Goal: Task Accomplishment & Management: Complete application form

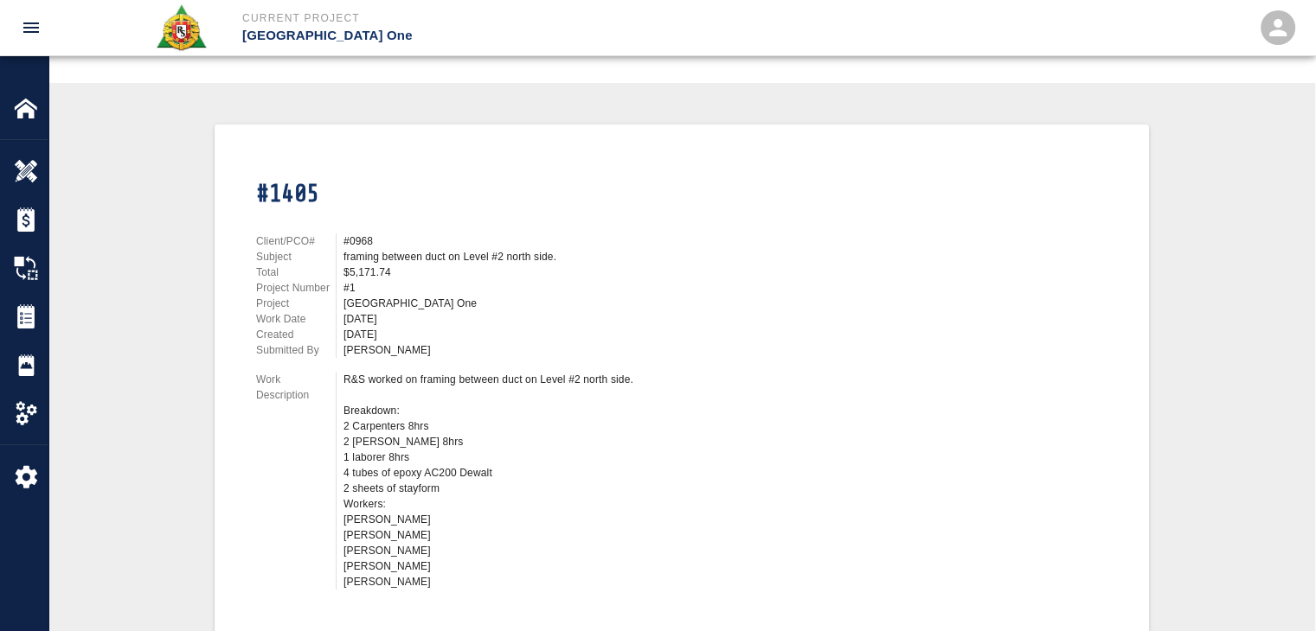
scroll to position [312, 0]
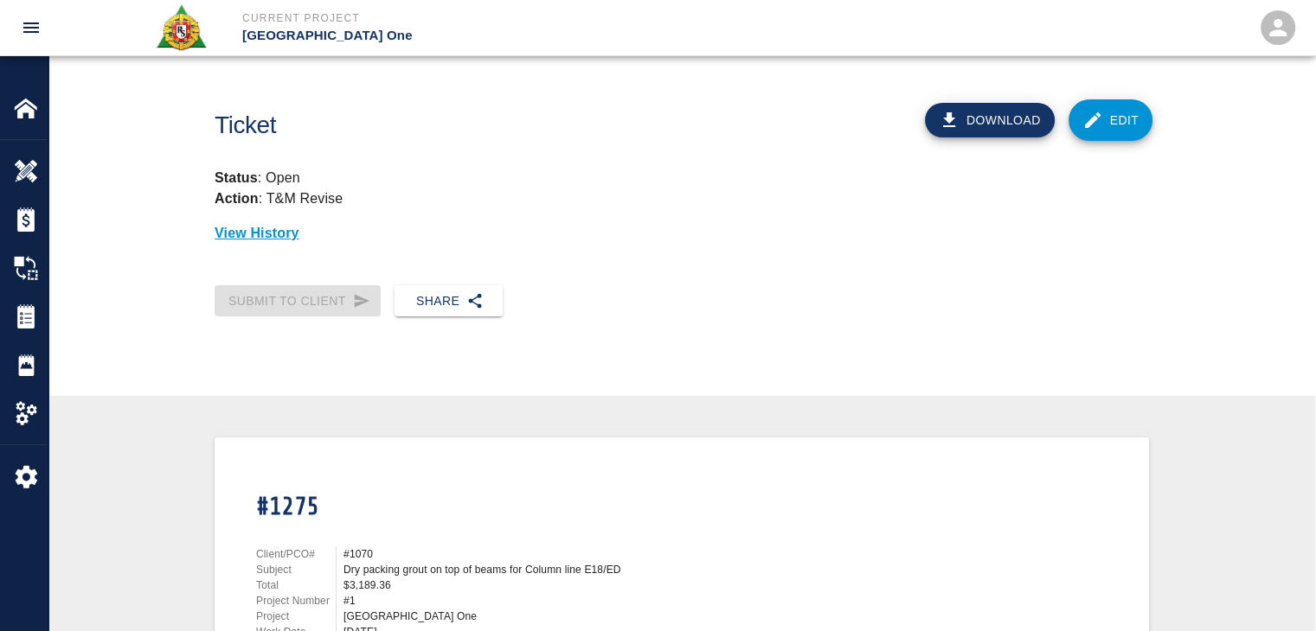
scroll to position [71, 0]
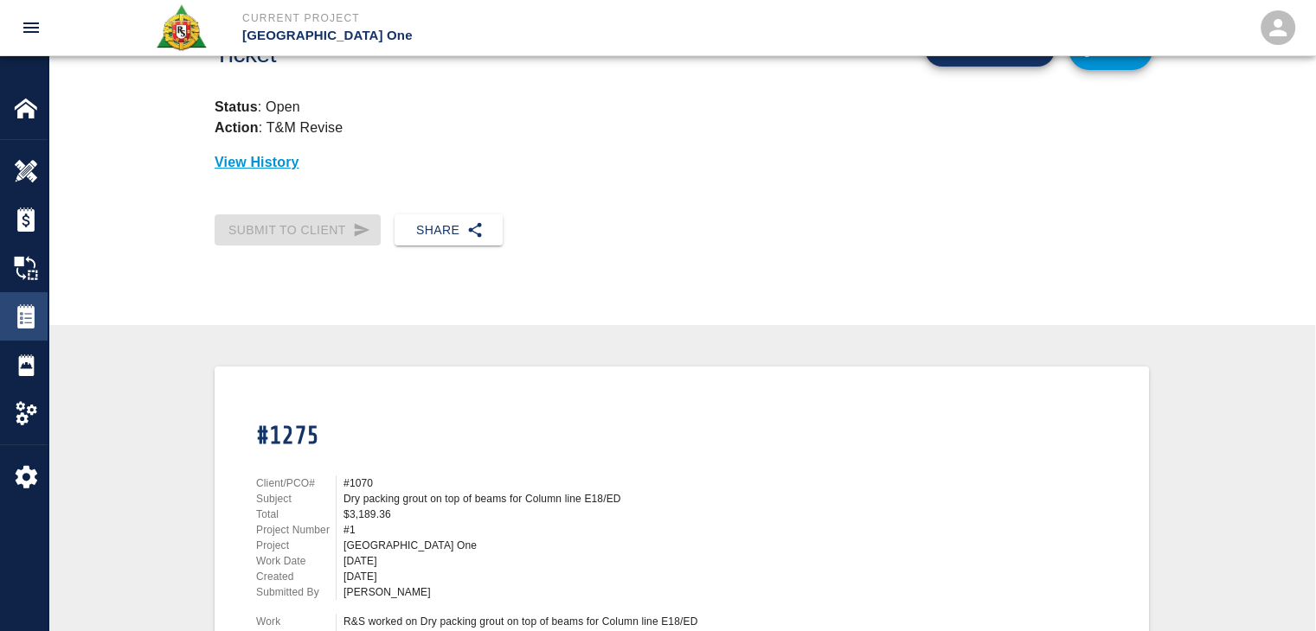
click at [20, 319] on img at bounding box center [26, 316] width 24 height 24
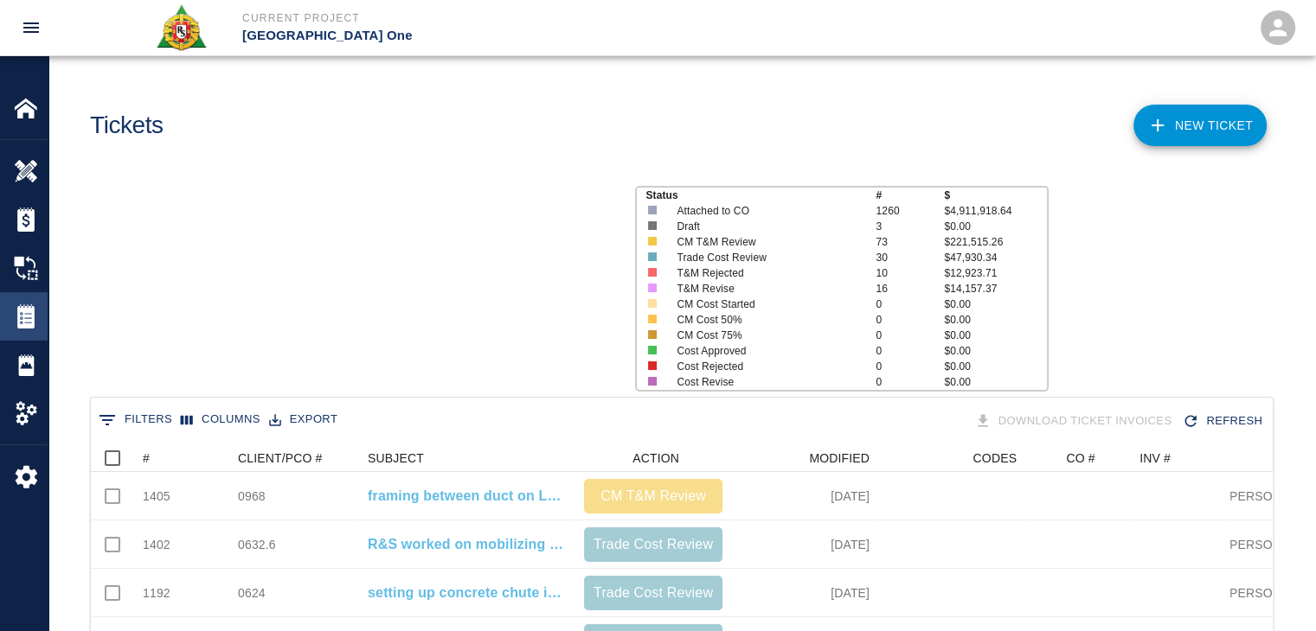
scroll to position [996, 1169]
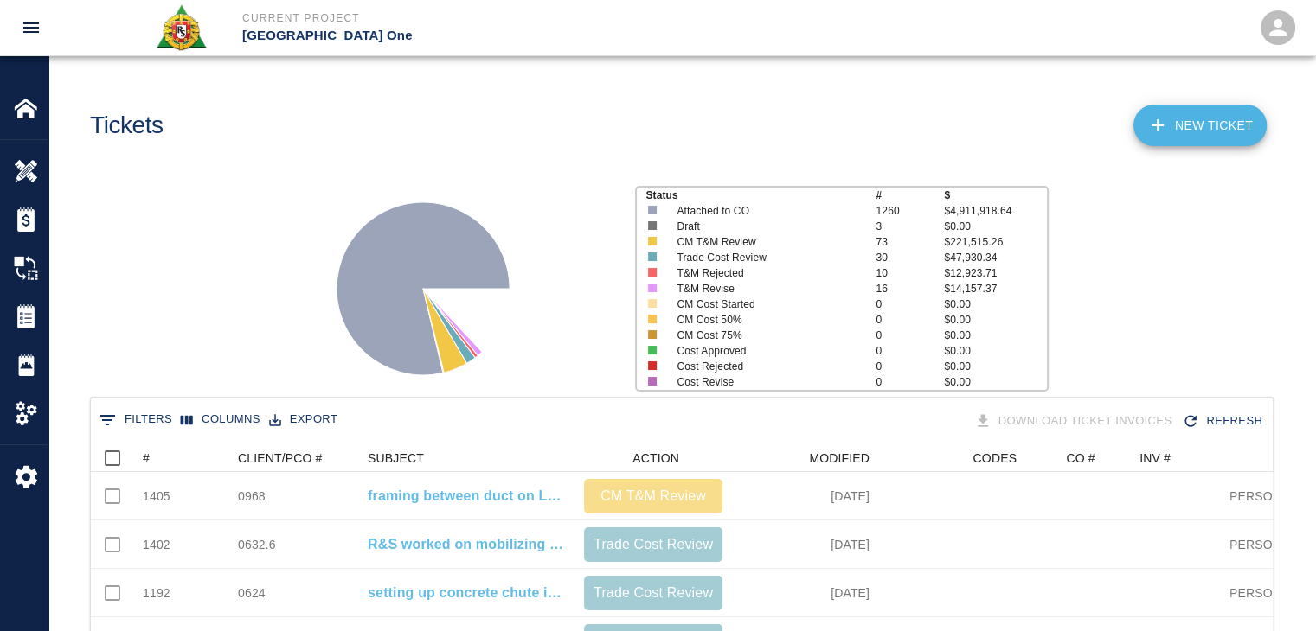
click at [1148, 122] on icon at bounding box center [1157, 125] width 21 height 21
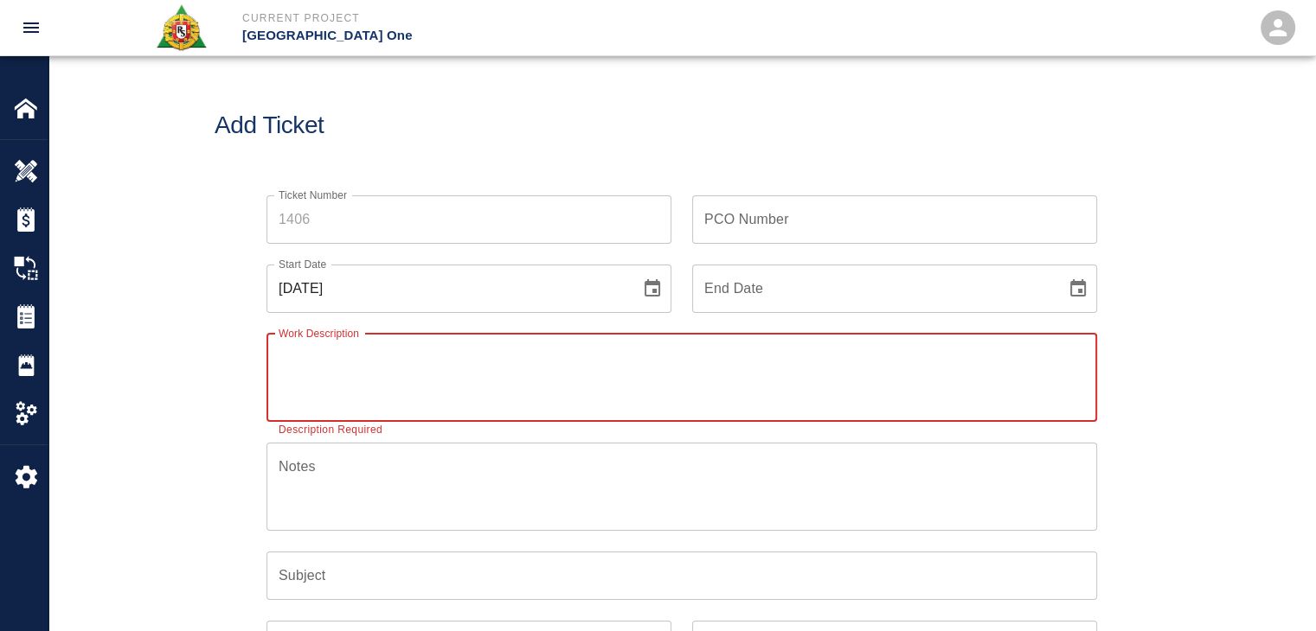
paste textarea "2 lathers 8 hrs each mobilizing cutting ,bending chipping ( exposing rebar ) 20…"
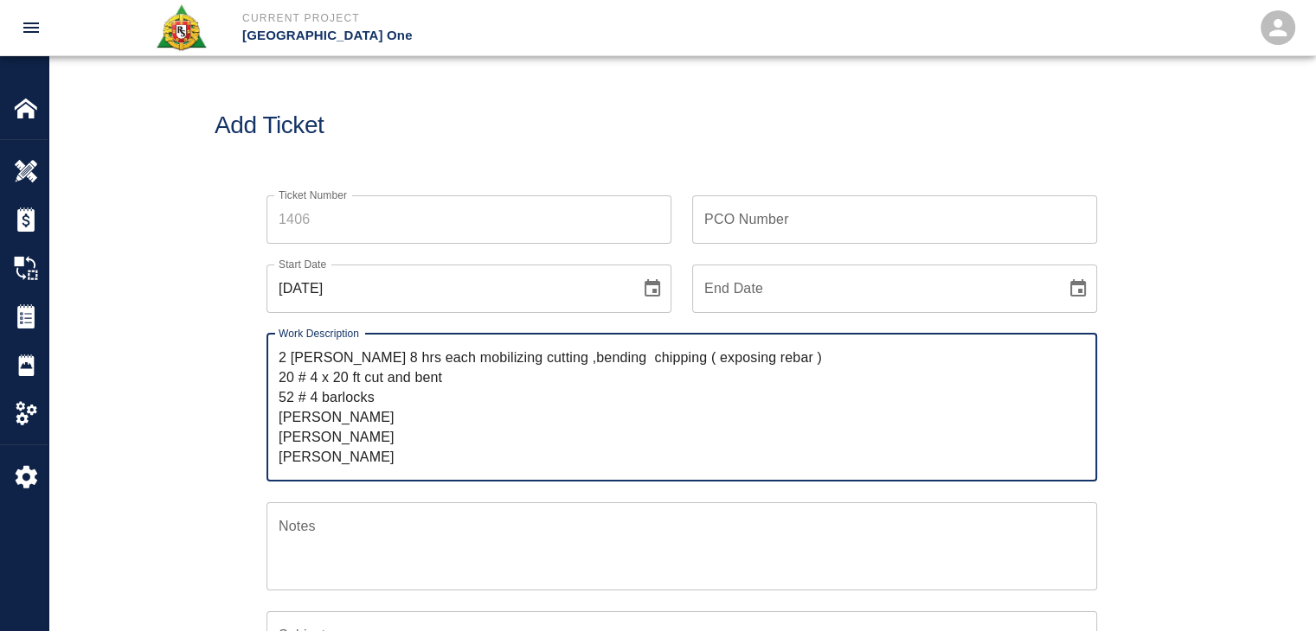
click at [281, 355] on textarea "2 lathers 8 hrs each mobilizing cutting ,bending chipping ( exposing rebar ) 20…" at bounding box center [682, 407] width 806 height 119
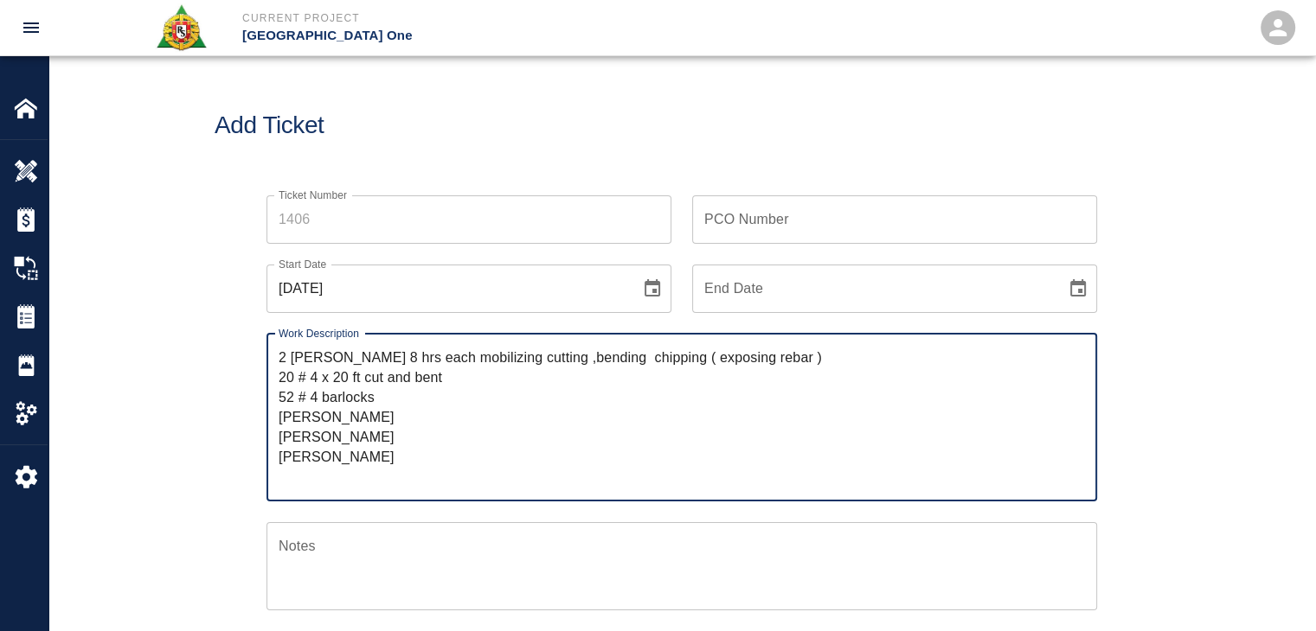
click at [281, 355] on textarea "2 lathers 8 hrs each mobilizing cutting ,bending chipping ( exposing rebar ) 20…" at bounding box center [682, 417] width 806 height 139
paste textarea "gate 14 stairway level 2.5 & 3.0"
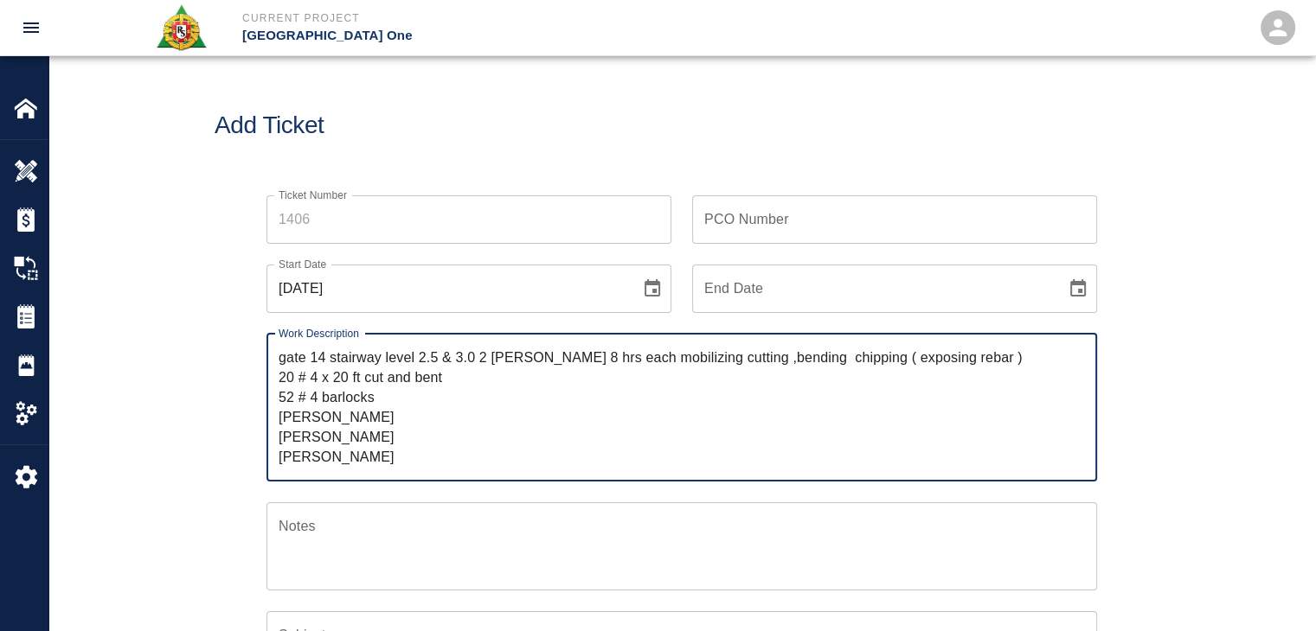
click at [393, 394] on textarea "gate 14 stairway level 2.5 & 3.0 2 lathers 8 hrs each mobilizing cutting ,bendi…" at bounding box center [682, 407] width 806 height 119
click at [477, 361] on textarea "gate 14 stairway level 2.5 & 3.0 2 lathers 8 hrs each mobilizing cutting ,bendi…" at bounding box center [682, 407] width 806 height 119
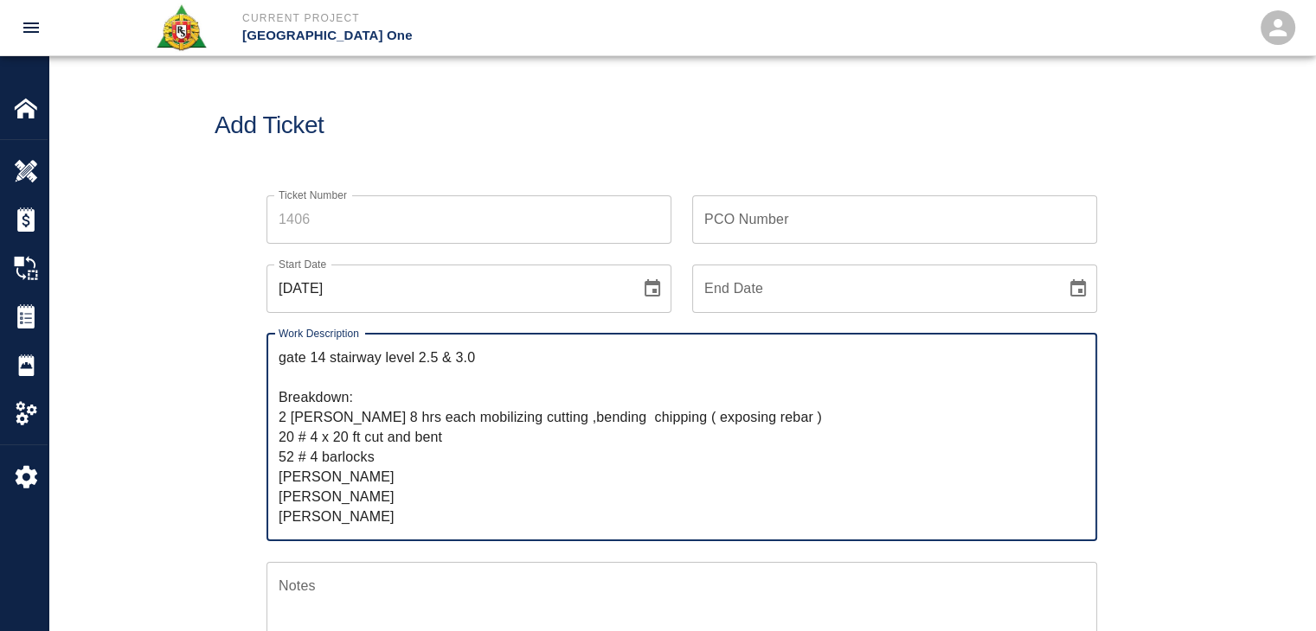
click at [407, 409] on textarea "gate 14 stairway level 2.5 & 3.0 Breakdown: 2 lathers 8 hrs each mobilizing cut…" at bounding box center [682, 437] width 806 height 179
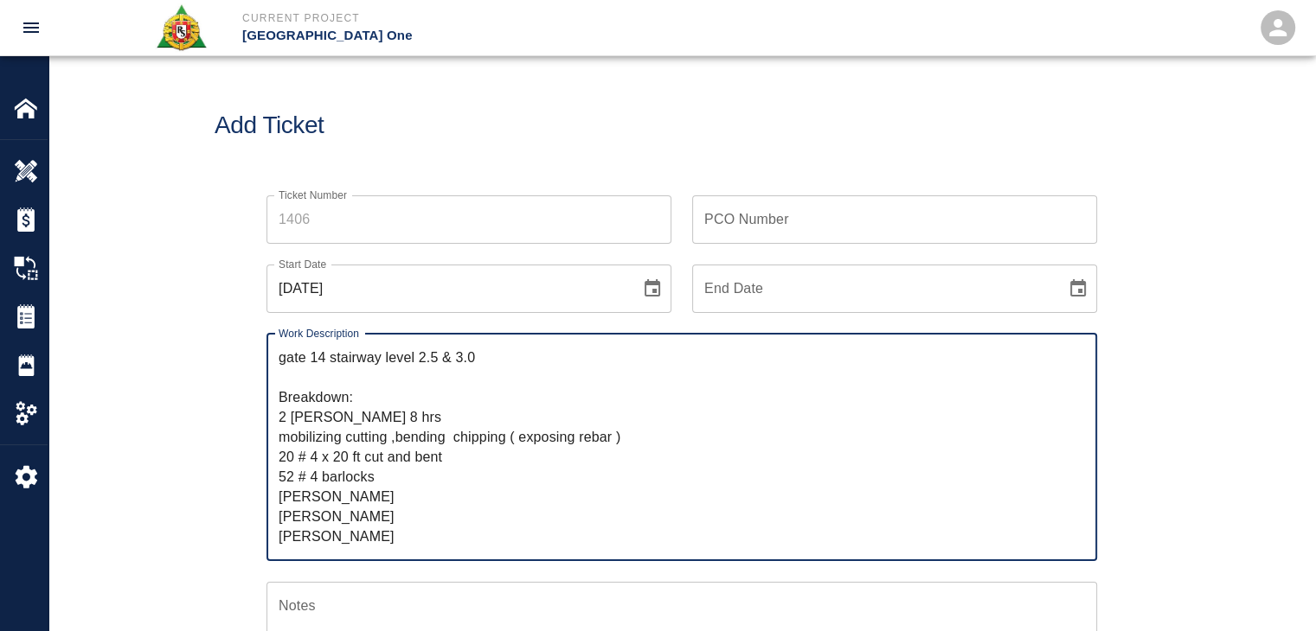
drag, startPoint x: 635, startPoint y: 437, endPoint x: 253, endPoint y: 444, distance: 382.4
click at [253, 444] on div "Work Description gate 14 stairway level 2.5 & 3.0 Breakdown: 2 lathers 8 hrs mo…" at bounding box center [671, 437] width 851 height 248
click at [282, 364] on textarea "gate 14 stairway level 2.5 & 3.0 Breakdown: 2 lathers 8 hrs 20 # 4 x 20 ft cut …" at bounding box center [682, 447] width 806 height 199
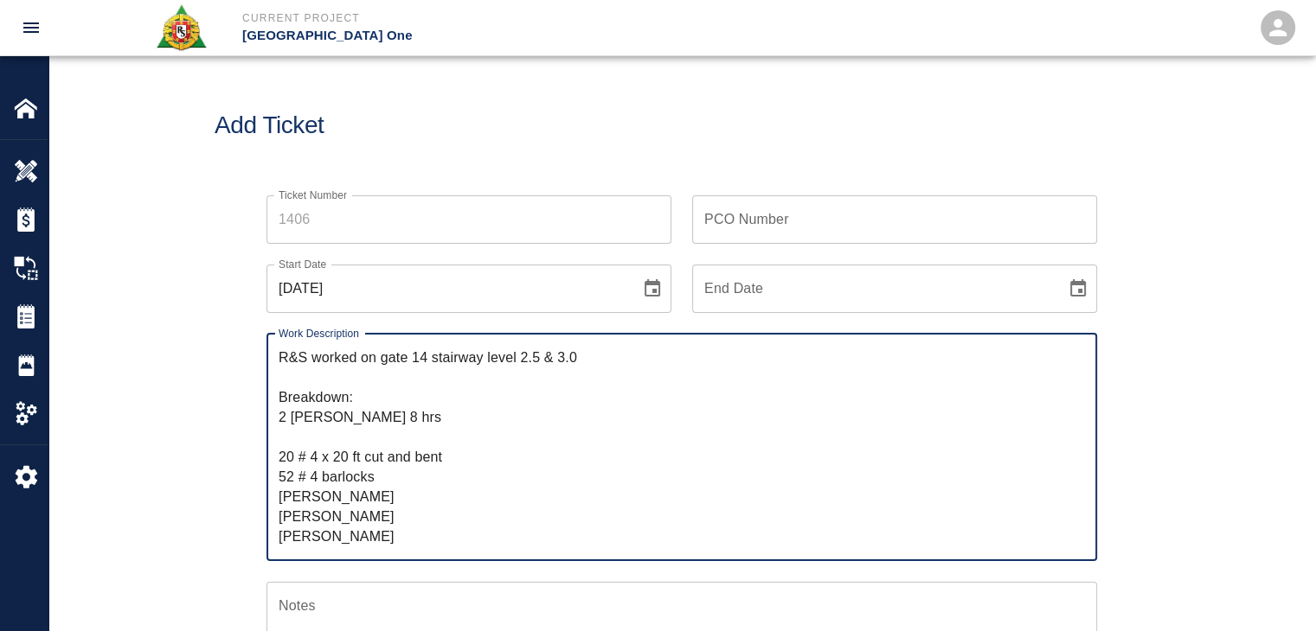
paste textarea "mobilizing cutting ,bending chipping ( exposing rebar )"
click at [617, 363] on textarea "R&S worked on mobilizing cutting ,bending chipping ( exposing rebar gate 14 sta…" at bounding box center [682, 447] width 806 height 199
click at [728, 360] on textarea "R&S worked on mobilizing cutting ,bending chipping for exposing rebar gate 14 s…" at bounding box center [682, 447] width 806 height 199
click at [779, 359] on textarea "R&S worked on mobilizing cutting ,bending chipping for exposing rebar at gate 1…" at bounding box center [682, 447] width 806 height 199
click at [892, 356] on textarea "R&S worked on mobilizing cutting ,bending chipping for exposing rebar at gate #…" at bounding box center [682, 447] width 806 height 199
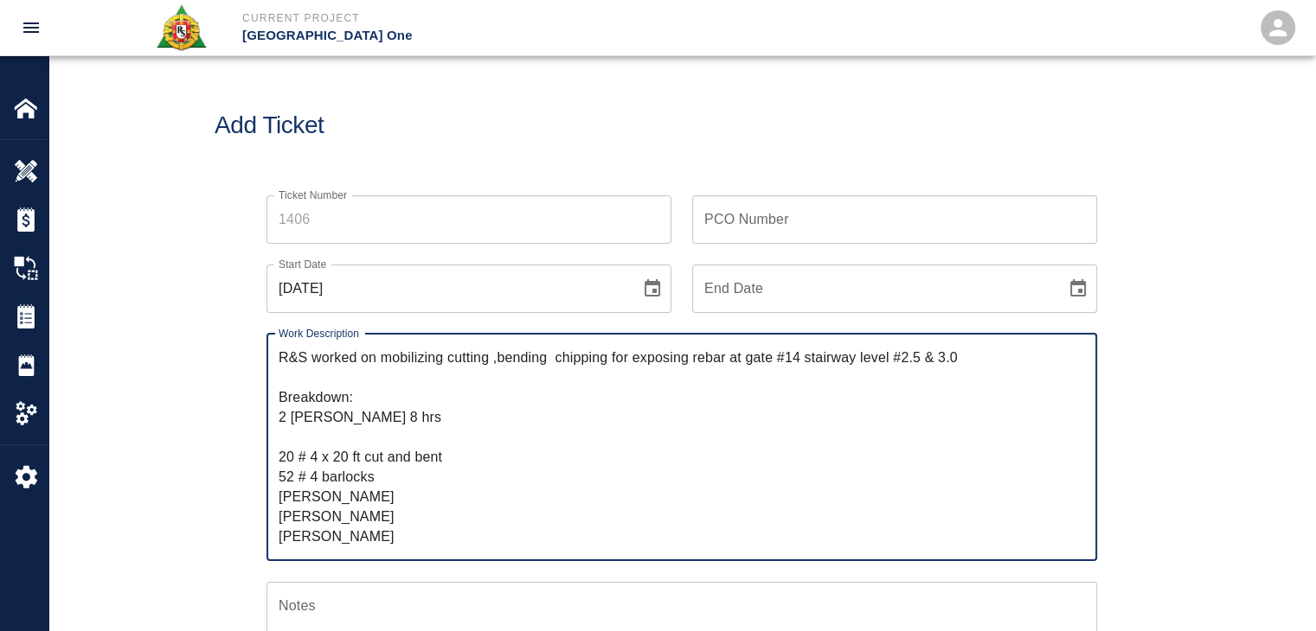
click at [945, 364] on textarea "R&S worked on mobilizing cutting ,bending chipping for exposing rebar at gate #…" at bounding box center [682, 447] width 806 height 199
click at [938, 363] on textarea "R&S worked on mobilizing cutting ,bending chipping for exposing rebar at gate #…" at bounding box center [682, 447] width 806 height 199
click at [962, 363] on textarea "R&S worked on mobilizing cutting ,bending chipping for exposing rebar at gate #…" at bounding box center [682, 447] width 806 height 199
click at [325, 439] on textarea "R&S worked on mobilizing cutting ,bending chipping for exposing rebar at gate #…" at bounding box center [682, 447] width 806 height 199
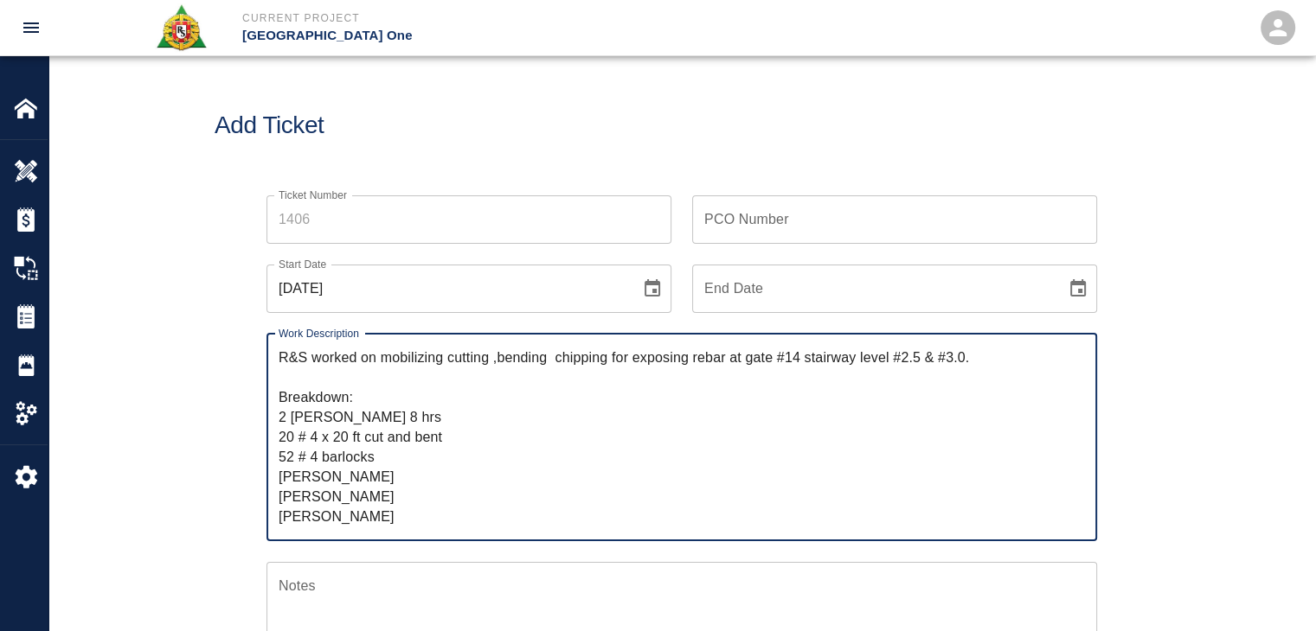
click at [381, 459] on textarea "R&S worked on mobilizing cutting ,bending chipping for exposing rebar at gate #…" at bounding box center [682, 437] width 806 height 179
click at [342, 468] on textarea "R&S worked on mobilizing cutting ,bending chipping for exposing rebar at gate #…" at bounding box center [682, 437] width 806 height 179
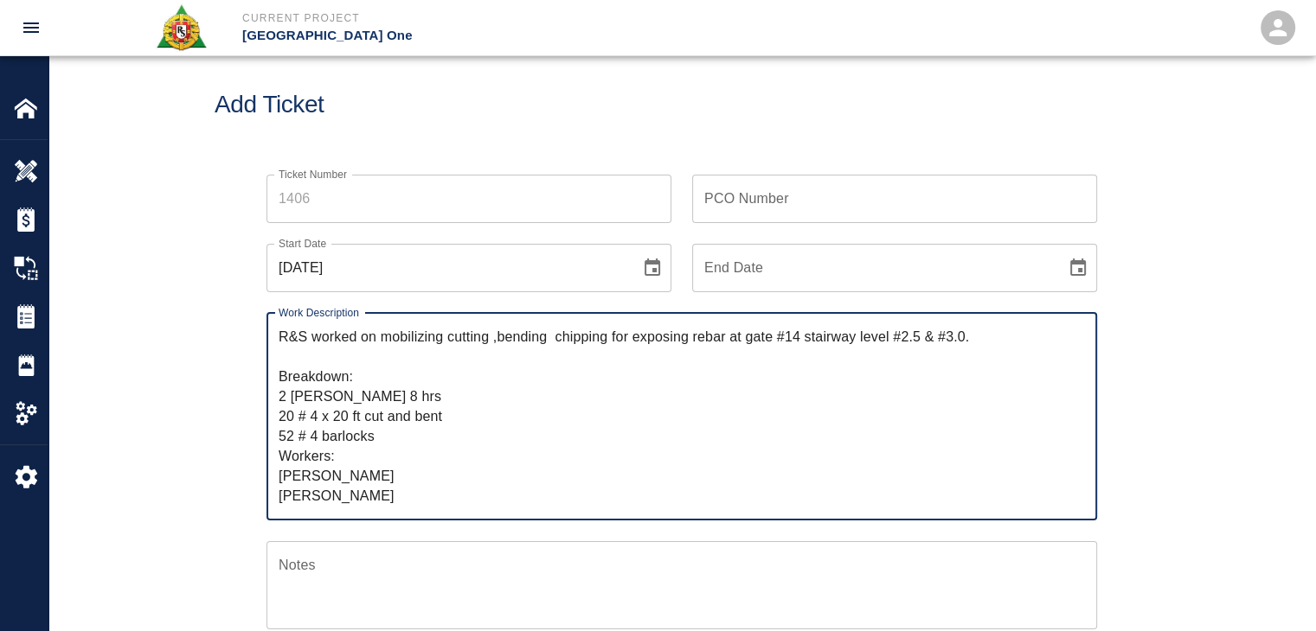
scroll to position [21, 0]
click at [333, 472] on textarea "R&S worked on mobilizing cutting ,bending chipping for exposing rebar at gate #…" at bounding box center [682, 416] width 806 height 179
click at [280, 475] on textarea "R&S worked on mobilizing cutting ,bending chipping for exposing rebar at gate #…" at bounding box center [682, 416] width 806 height 179
click at [285, 496] on textarea "R&S worked on mobilizing cutting ,bending chipping for exposing rebar at gate #…" at bounding box center [682, 416] width 806 height 179
click at [318, 498] on textarea "R&S worked on mobilizing cutting ,bending chipping for exposing rebar at gate #…" at bounding box center [682, 416] width 806 height 179
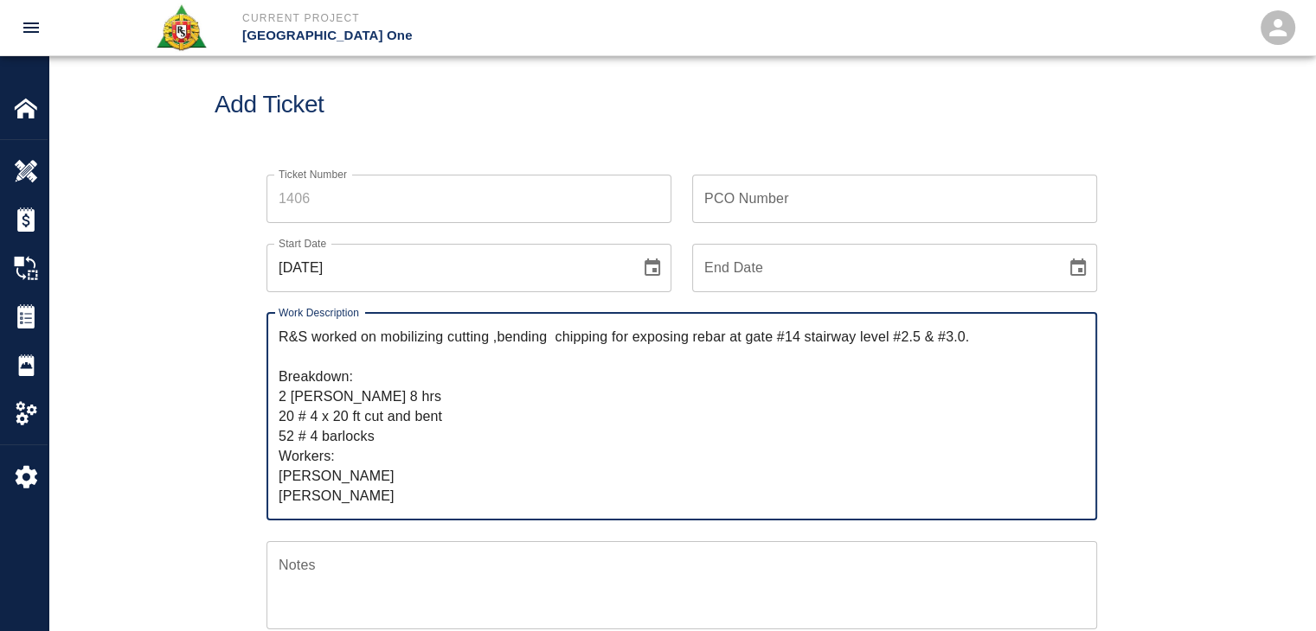
click at [379, 397] on textarea "R&S worked on mobilizing cutting ,bending chipping for exposing rebar at gate #…" at bounding box center [682, 416] width 806 height 179
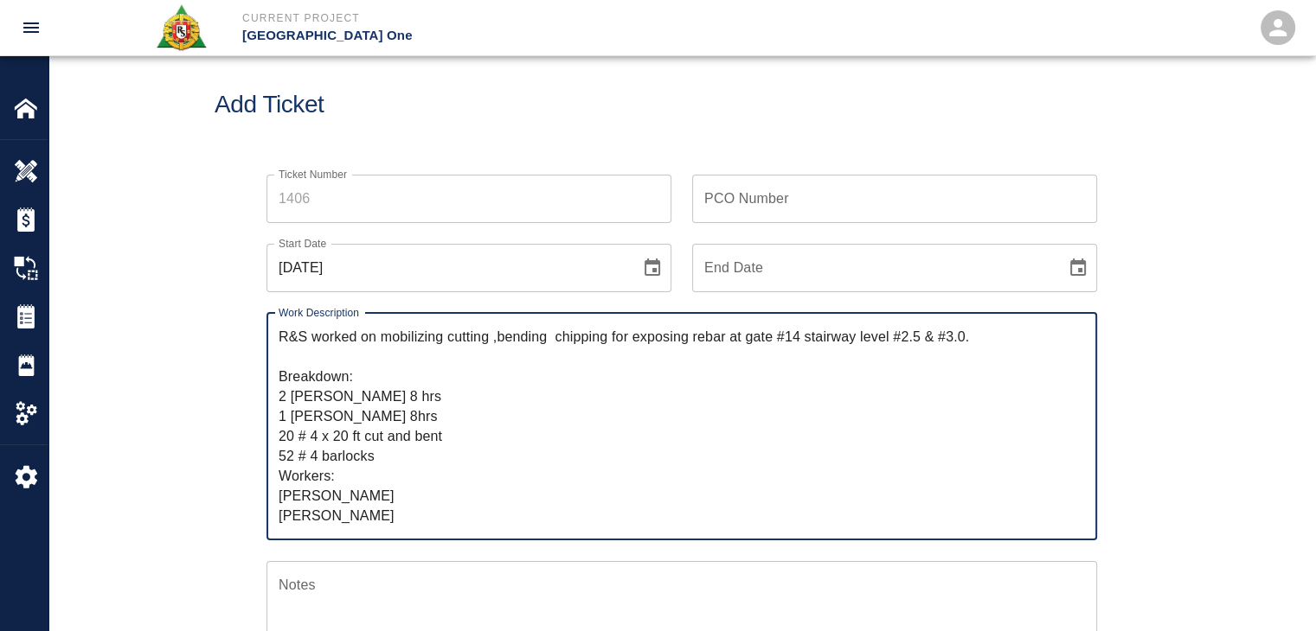
click at [379, 397] on textarea "R&S worked on mobilizing cutting ,bending chipping for exposing rebar at gate #…" at bounding box center [682, 426] width 806 height 199
click at [287, 400] on textarea "R&S worked on mobilizing cutting ,bending chipping for exposing rebar at gate #…" at bounding box center [682, 426] width 806 height 199
click at [332, 399] on textarea "R&S worked on mobilizing cutting ,bending chipping for exposing rebar at gate #…" at bounding box center [682, 426] width 806 height 199
click at [374, 398] on textarea "R&S worked on mobilizing cutting ,bending chipping for exposing rebar at gate #…" at bounding box center [682, 426] width 806 height 199
click at [345, 397] on textarea "R&S worked on mobilizing cutting ,bending chipping for exposing rebar at gate #…" at bounding box center [682, 426] width 806 height 199
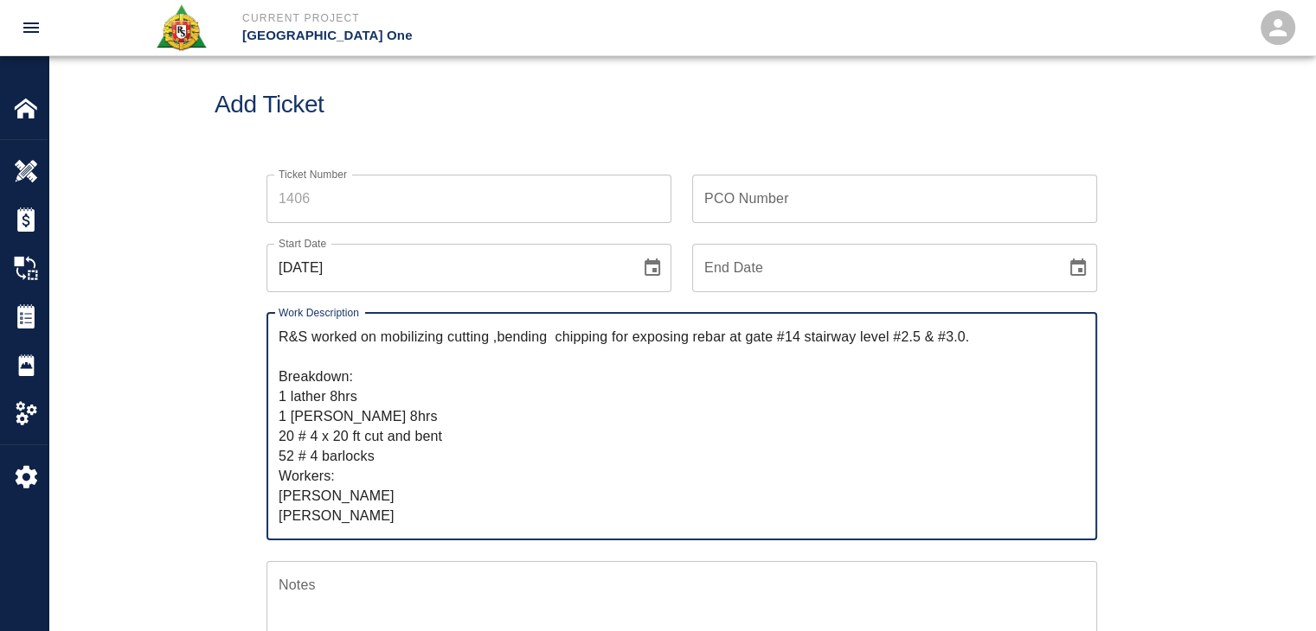
click at [429, 407] on textarea "R&S worked on mobilizing cutting ,bending chipping for exposing rebar at gate #…" at bounding box center [682, 426] width 806 height 199
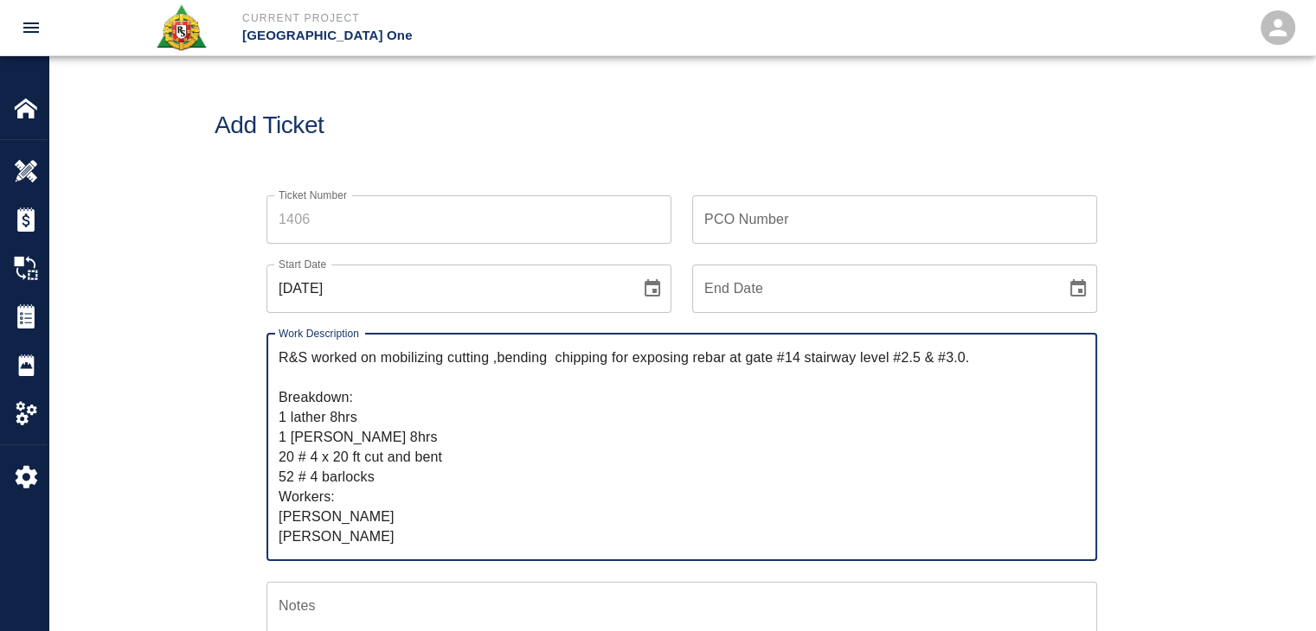
click at [556, 355] on textarea "R&S worked on mobilizing cutting ,bending chipping for exposing rebar at gate #…" at bounding box center [682, 447] width 806 height 199
click at [536, 392] on textarea "R&S worked on mobilizing cutting ,bending chipping for exposing rebar at gate #…" at bounding box center [682, 447] width 806 height 199
click at [464, 381] on textarea "R&S worked on mobilizing cutting ,bending chipping for exposing rebar at gate #…" at bounding box center [682, 447] width 806 height 199
click at [355, 428] on textarea "R&S worked on mobilizing cutting ,bending chipping for exposing rebar at gate #…" at bounding box center [682, 447] width 806 height 199
click at [436, 463] on textarea "R&S worked on mobilizing cutting ,bending chipping for exposing rebar at gate #…" at bounding box center [682, 447] width 806 height 199
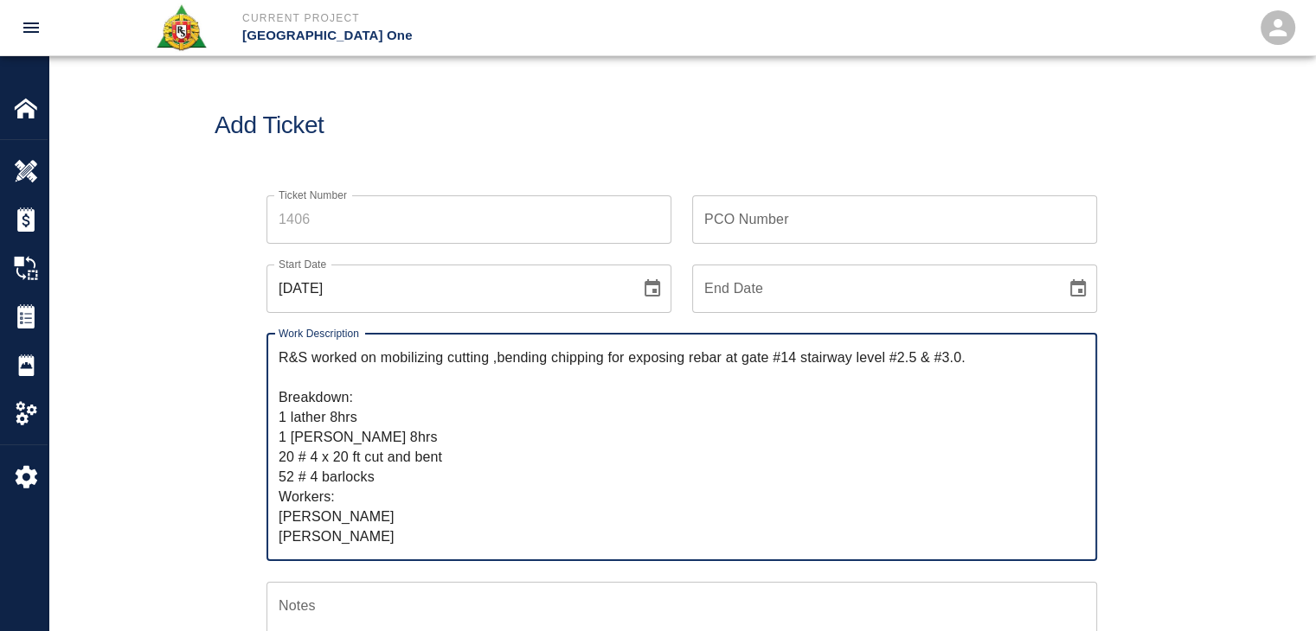
type textarea "R&S worked on mobilizing cutting ,bending chipping for exposing rebar at gate #…"
click at [753, 233] on input "PCO Number" at bounding box center [894, 219] width 405 height 48
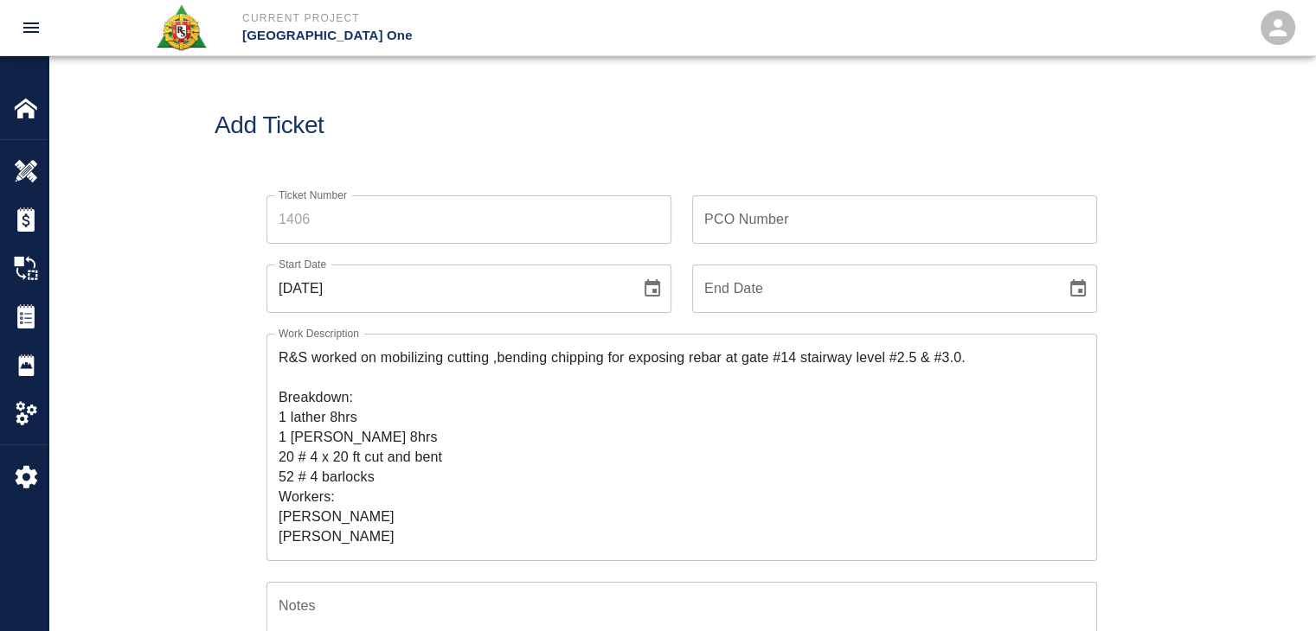
click at [566, 97] on div "Add Ticket" at bounding box center [681, 125] width 1266 height 139
click at [360, 215] on input "Ticket Number" at bounding box center [468, 219] width 405 height 48
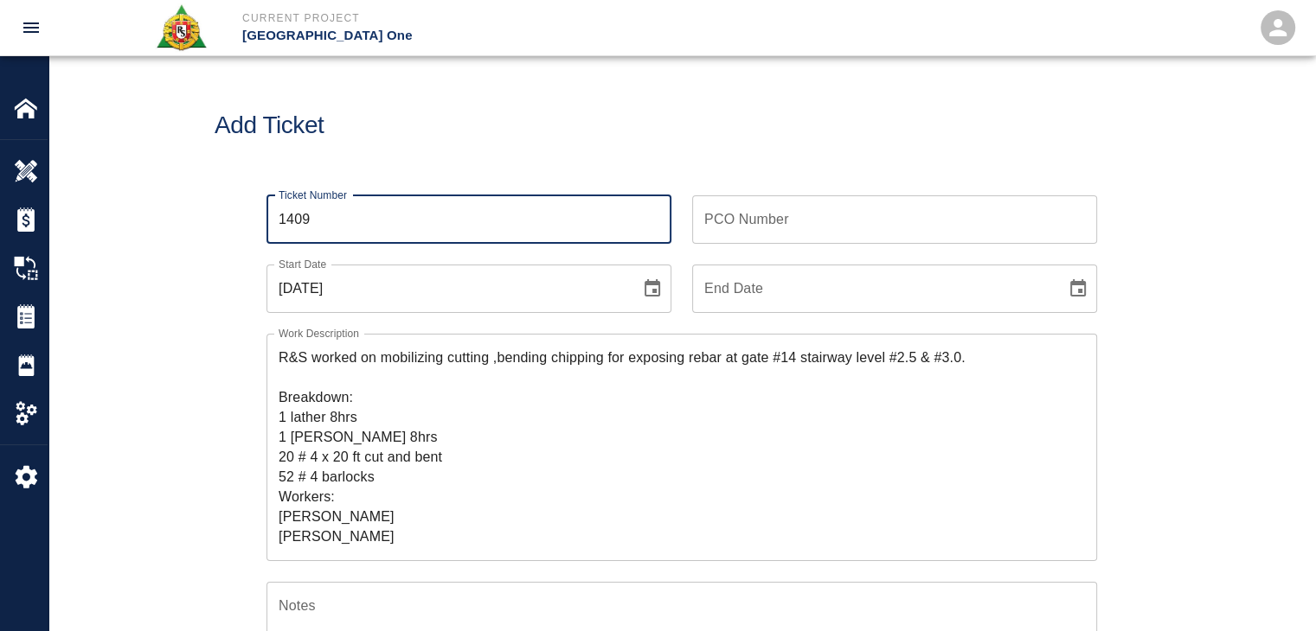
type input "1409"
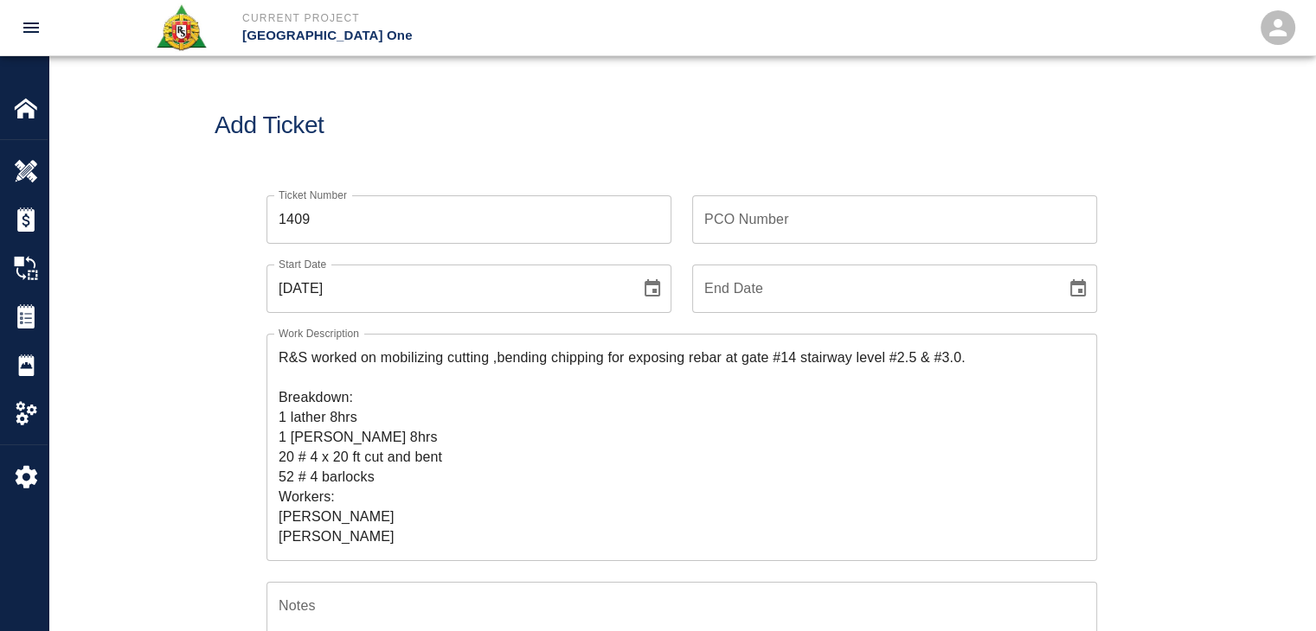
click at [445, 104] on div "Add Ticket" at bounding box center [681, 125] width 1266 height 139
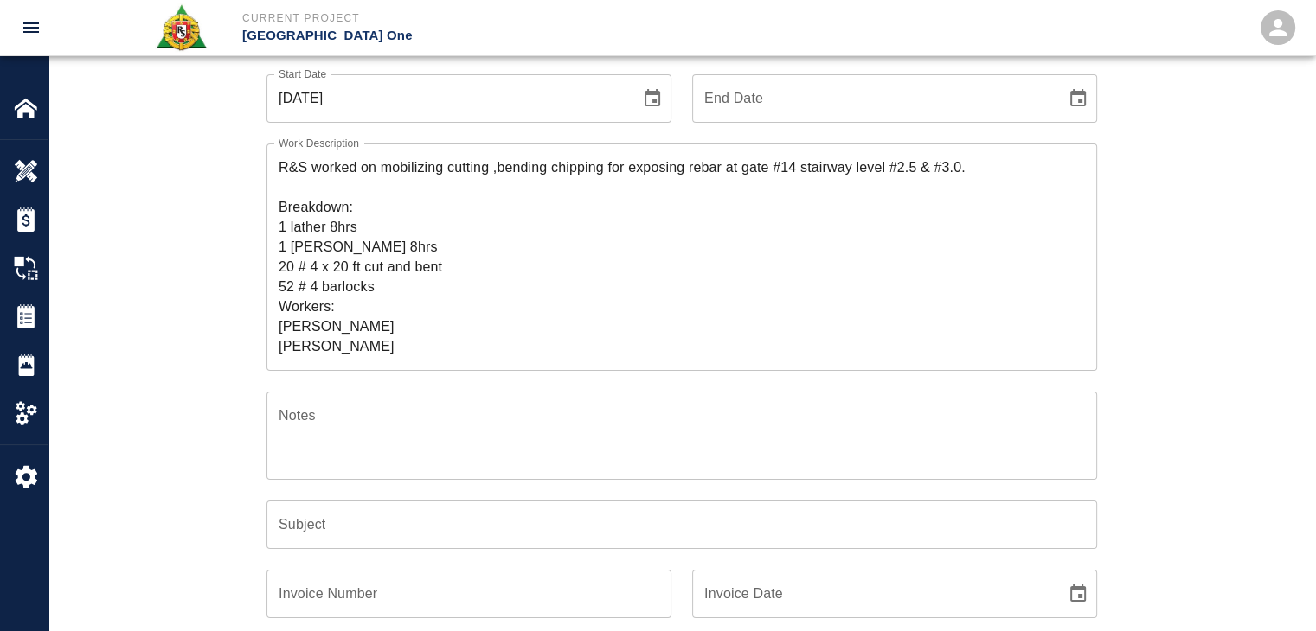
scroll to position [189, 0]
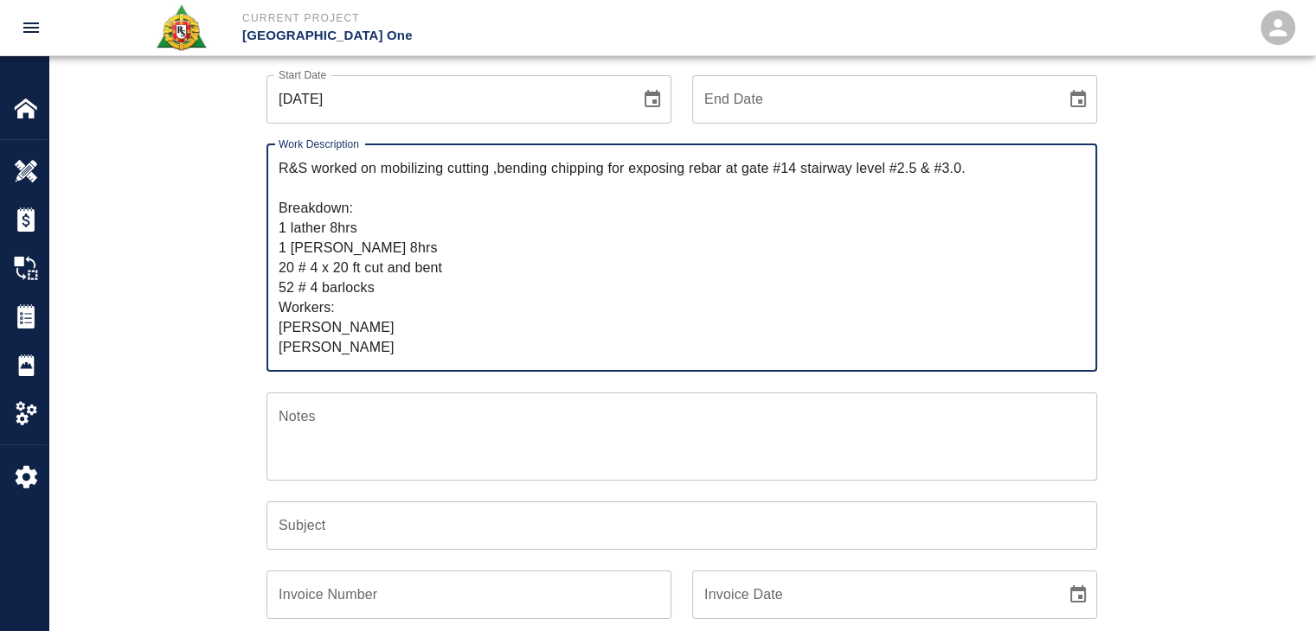
drag, startPoint x: 382, startPoint y: 195, endPoint x: 378, endPoint y: 174, distance: 21.2
click at [378, 174] on textarea "R&S worked on mobilizing cutting ,bending chipping for exposing rebar at gate #…" at bounding box center [682, 257] width 806 height 199
click at [335, 528] on input "Subject" at bounding box center [681, 526] width 830 height 48
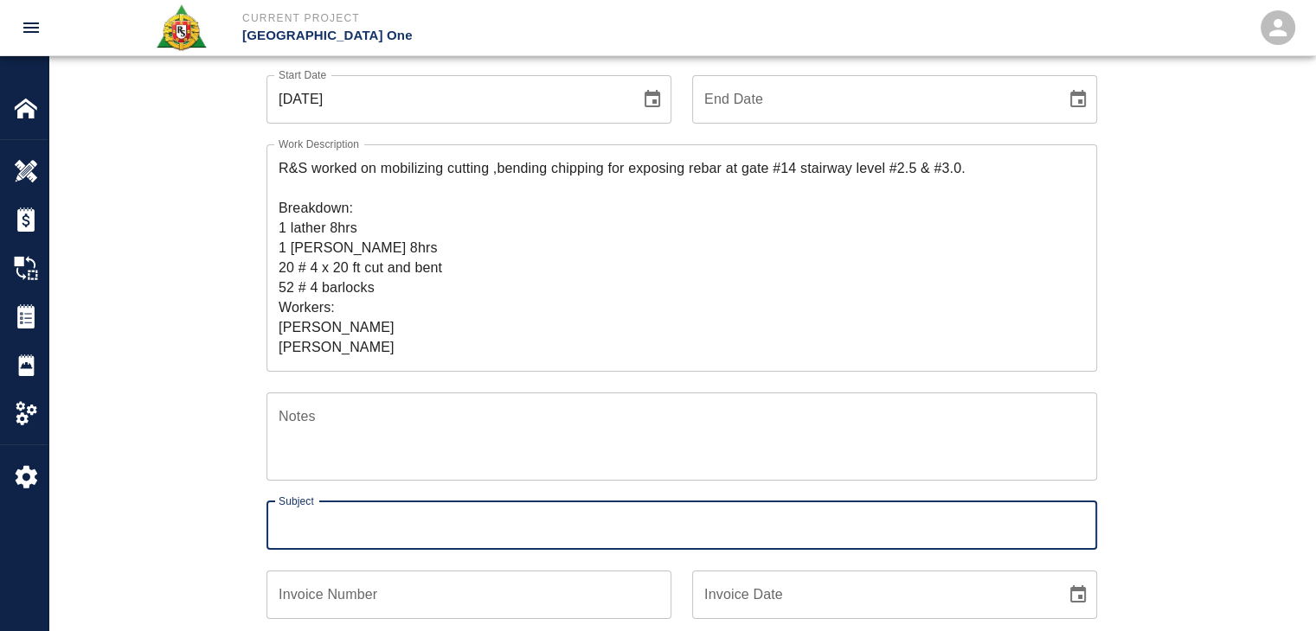
paste input "mobilizing cutting ,bending chipping for exposing rebar at gate #14 stairway le…"
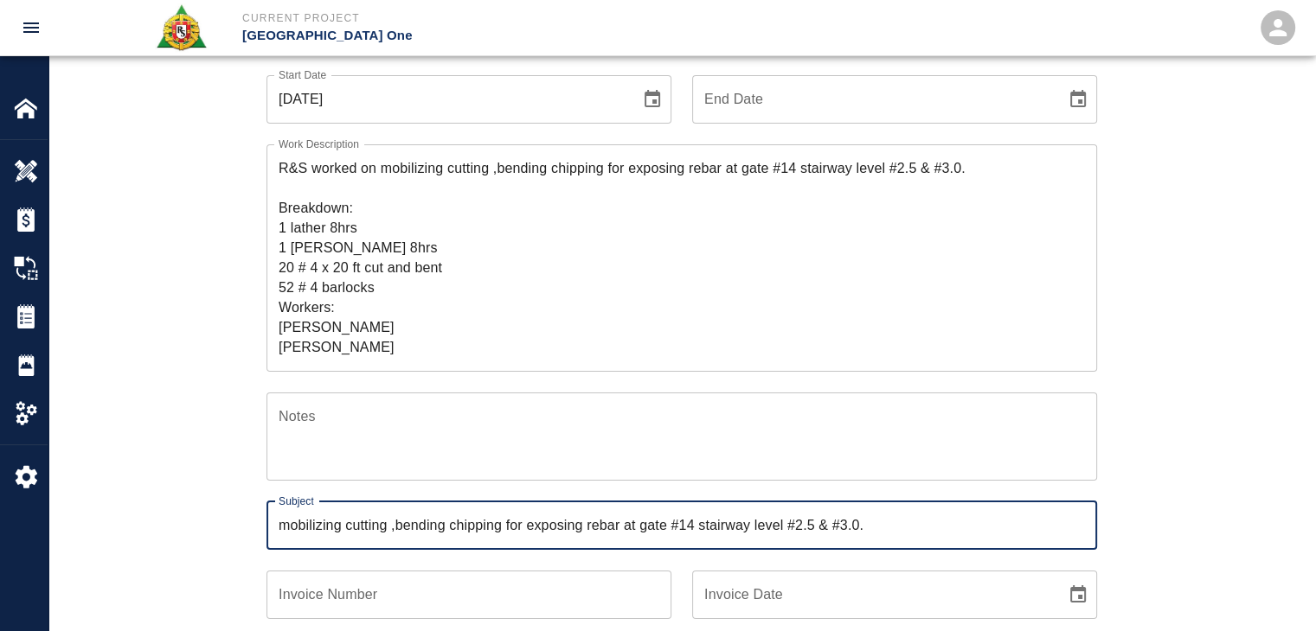
type input "mobilizing cutting ,bending chipping for exposing rebar at gate #14 stairway le…"
click at [247, 509] on div "Subject mobilizing cutting ,bending chipping for exposing rebar at gate #14 sta…" at bounding box center [671, 515] width 851 height 69
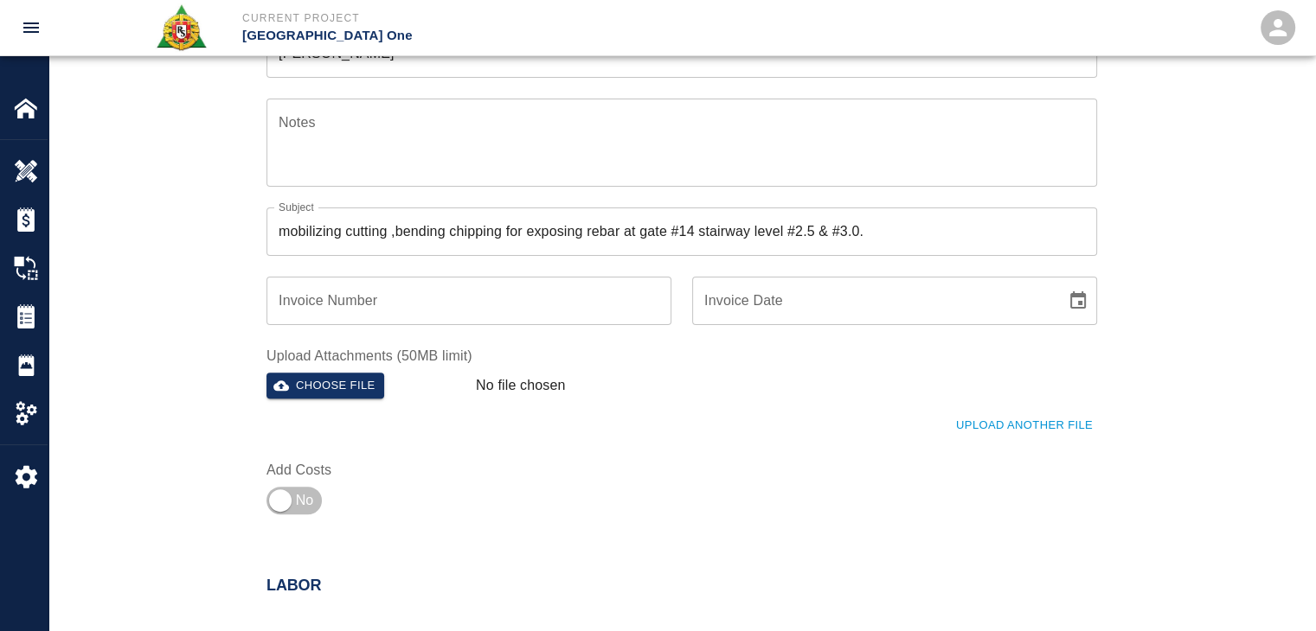
scroll to position [484, 0]
click at [298, 490] on input "checkbox" at bounding box center [280, 500] width 125 height 42
checkbox input "true"
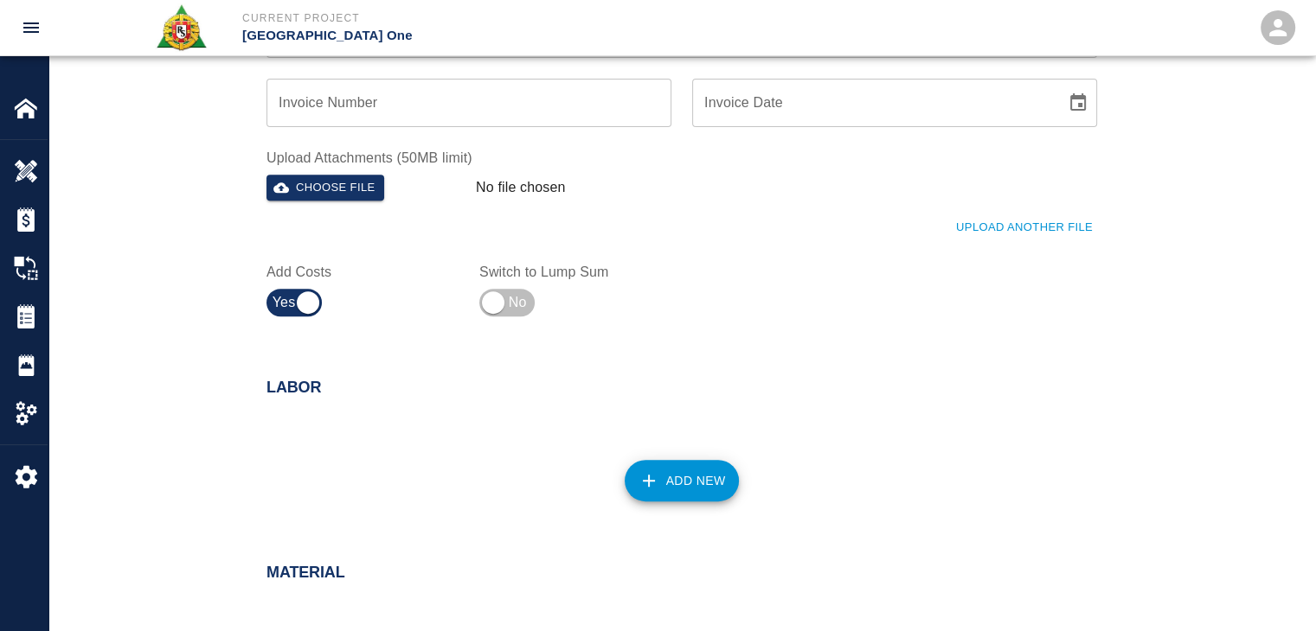
scroll to position [682, 0]
click at [680, 497] on button "Add New" at bounding box center [681, 481] width 115 height 42
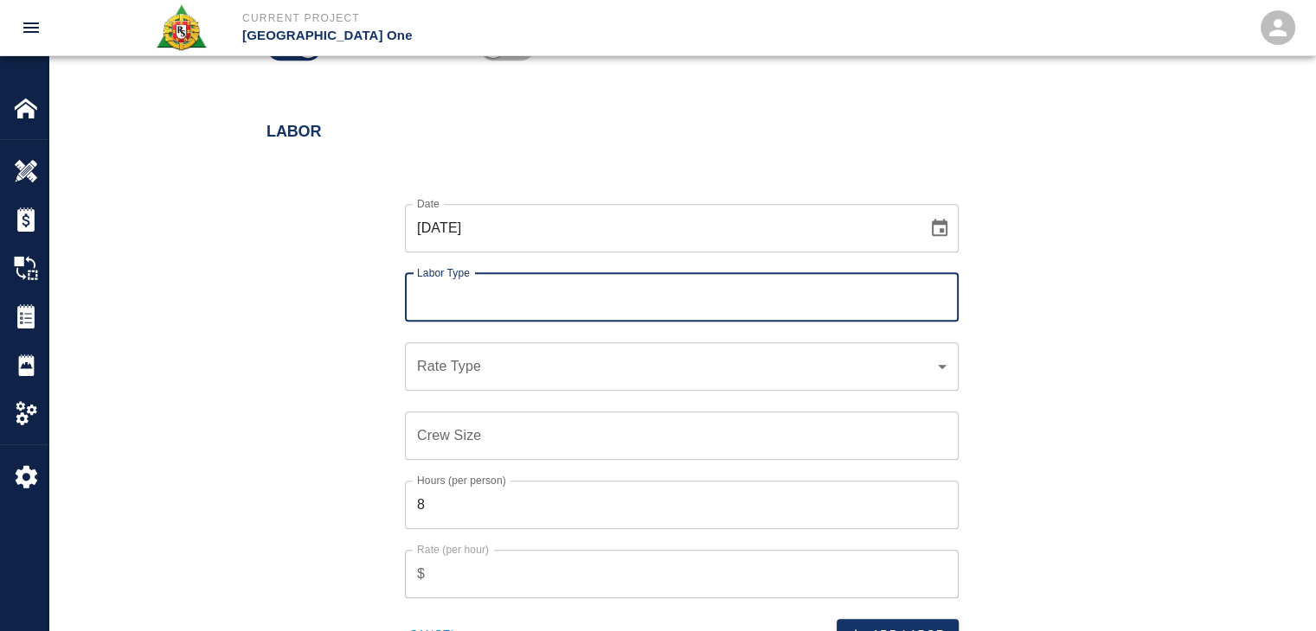
scroll to position [0, 0]
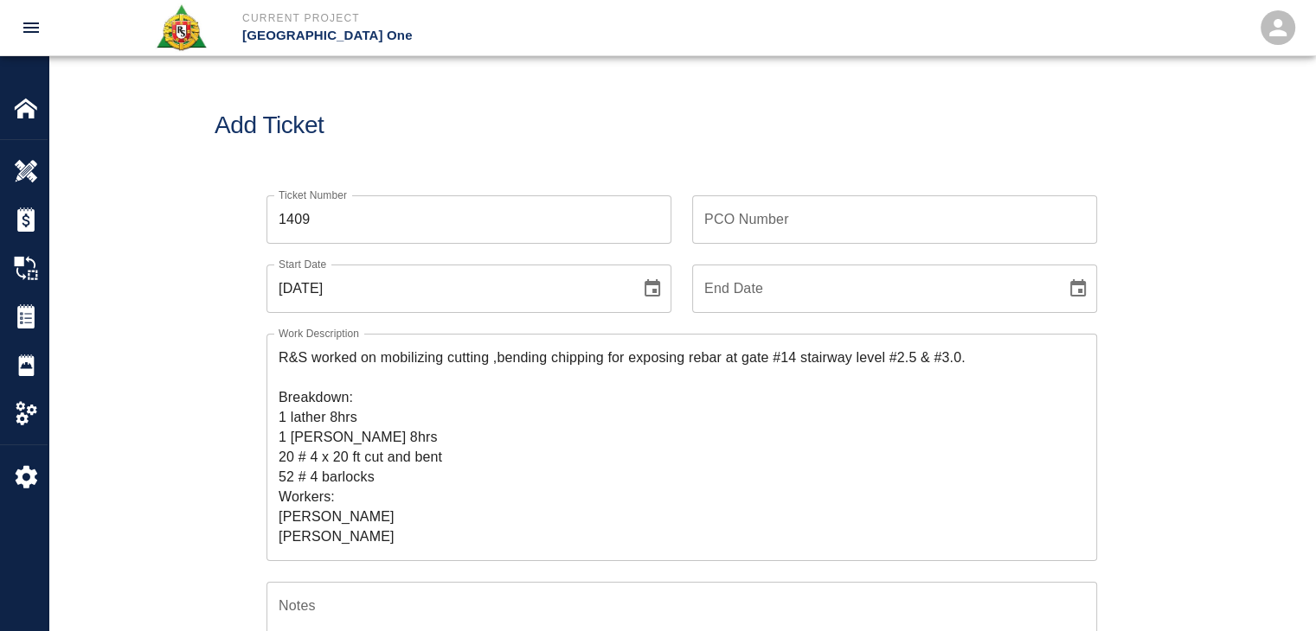
click at [646, 293] on icon "Choose date, selected date is Oct 1, 2025" at bounding box center [652, 289] width 21 height 21
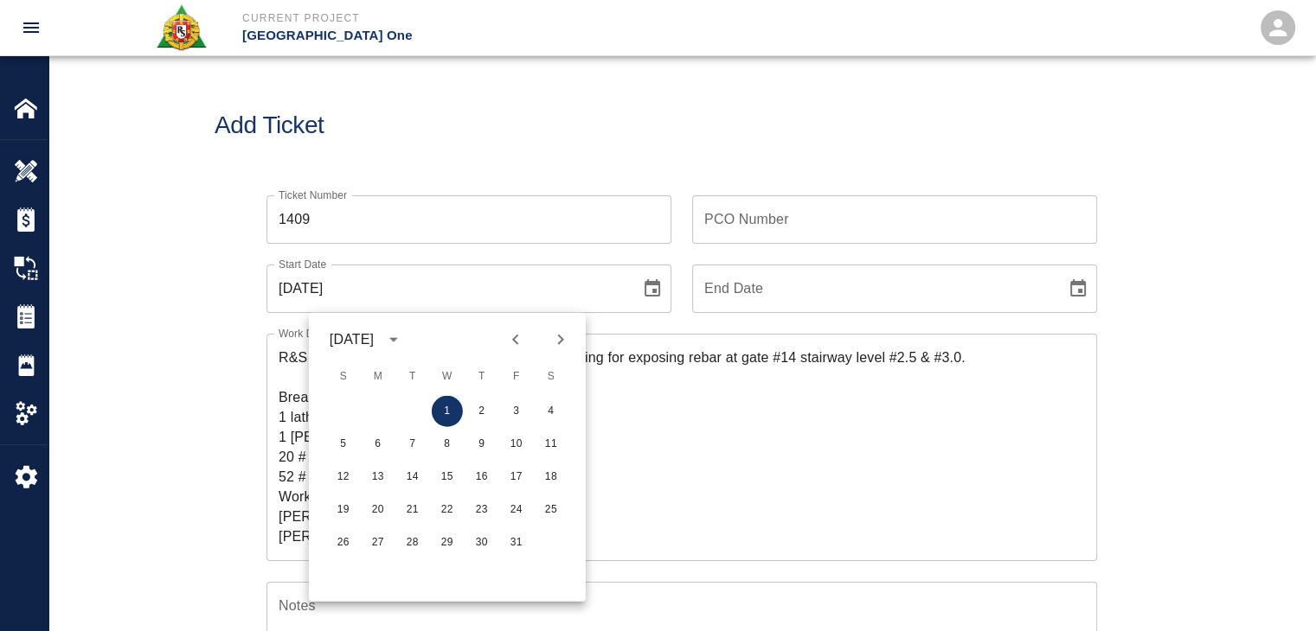
click at [516, 347] on icon "Previous month" at bounding box center [515, 340] width 21 height 21
click at [480, 509] on button "25" at bounding box center [481, 510] width 31 height 31
type input "[DATE]"
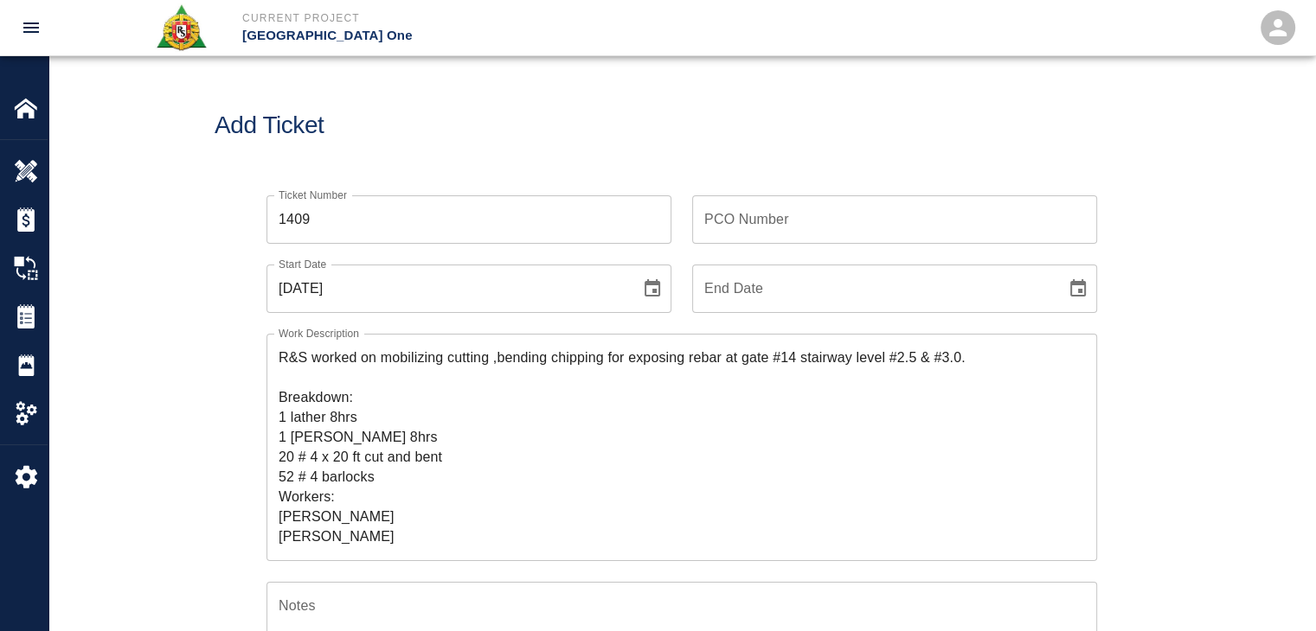
click at [242, 405] on div "Ticket Number 1409 Ticket Number PCO Number PCO Number Start Date 09/25/2025 St…" at bounding box center [682, 590] width 934 height 831
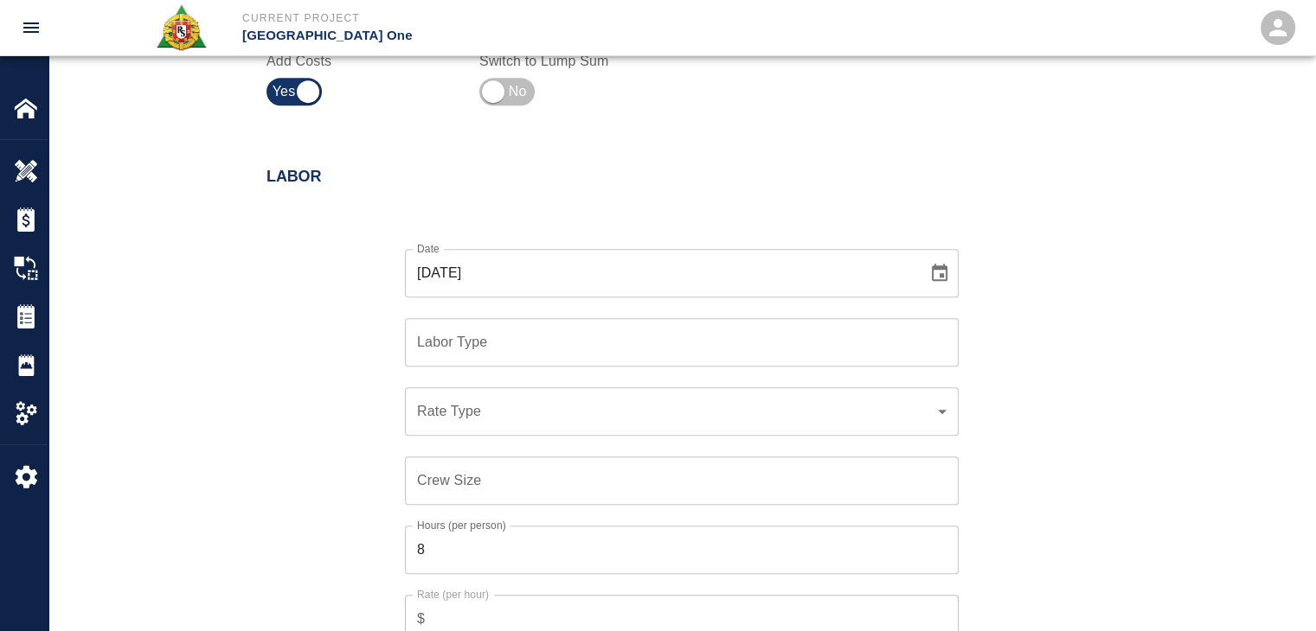
scroll to position [891, 0]
click at [930, 274] on icon "Choose date, selected date is Oct 1, 2025" at bounding box center [939, 275] width 21 height 21
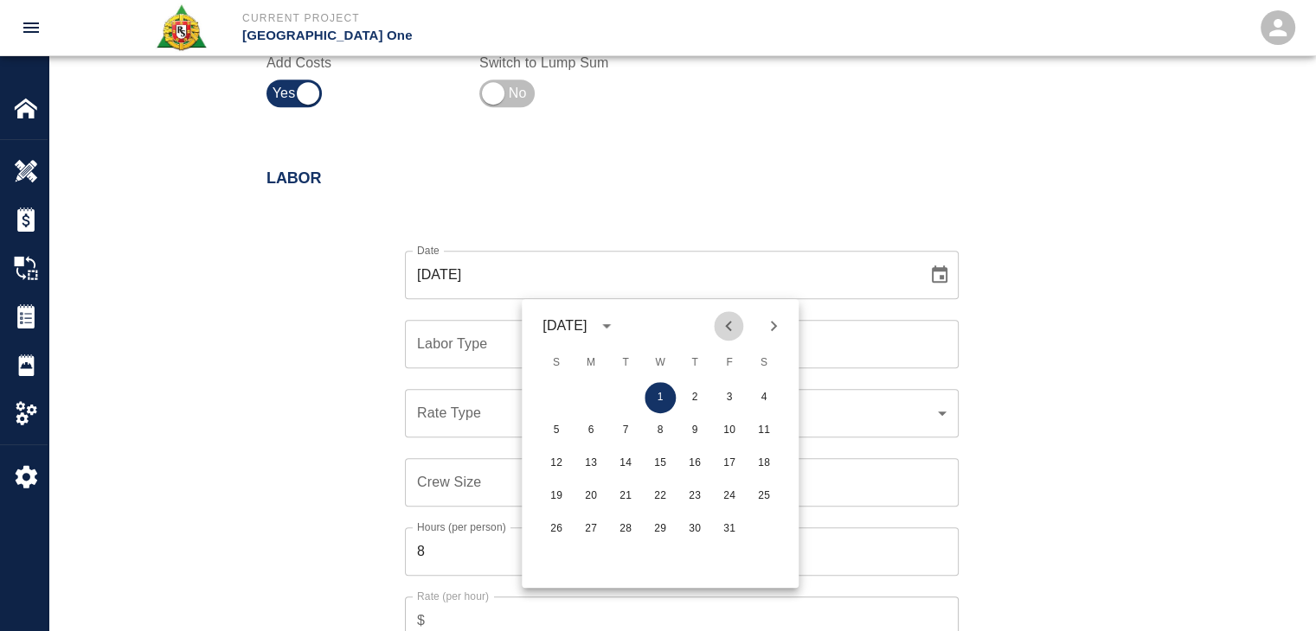
click at [728, 318] on icon "Previous month" at bounding box center [728, 326] width 21 height 21
click at [682, 490] on button "25" at bounding box center [694, 496] width 31 height 31
type input "[DATE]"
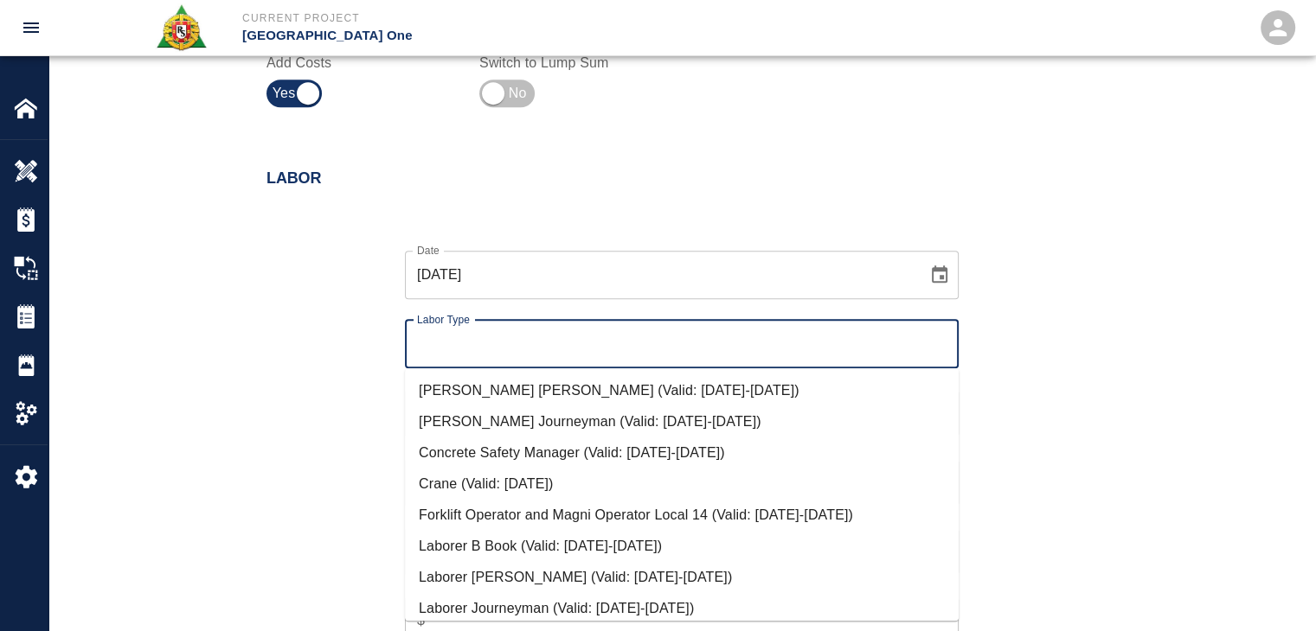
click at [468, 348] on input "Labor Type" at bounding box center [682, 344] width 538 height 33
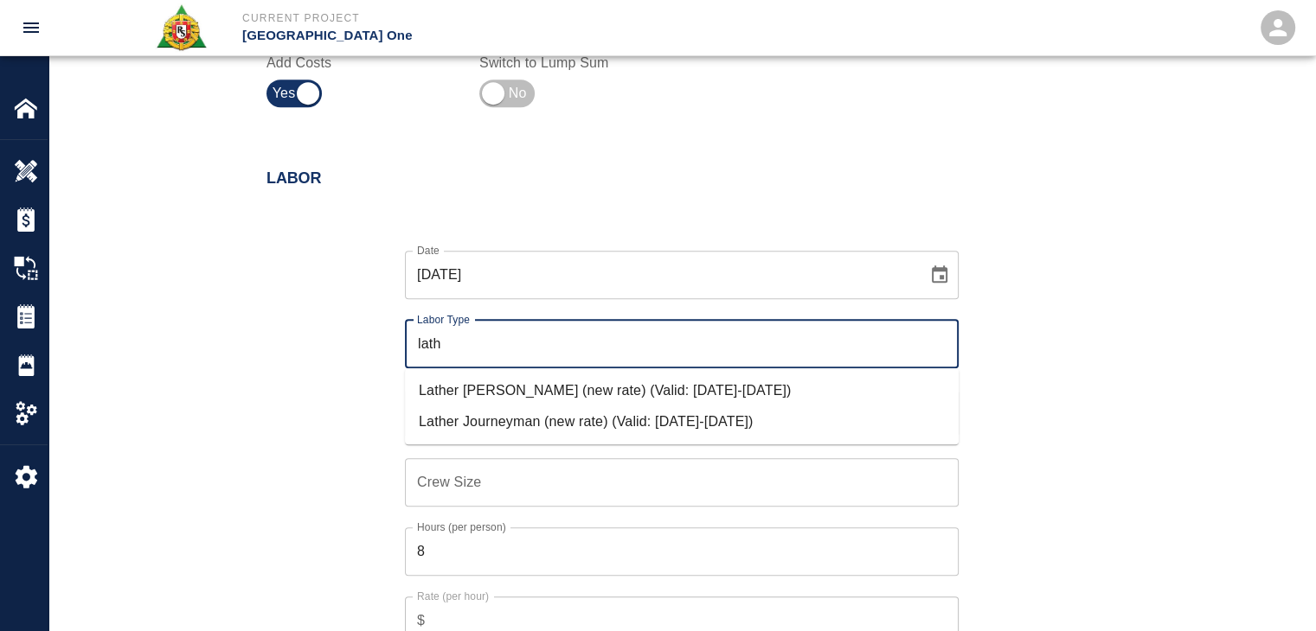
click at [484, 426] on li "Lather Journeyman (new rate) (Valid: [DATE]-[DATE])" at bounding box center [682, 422] width 554 height 31
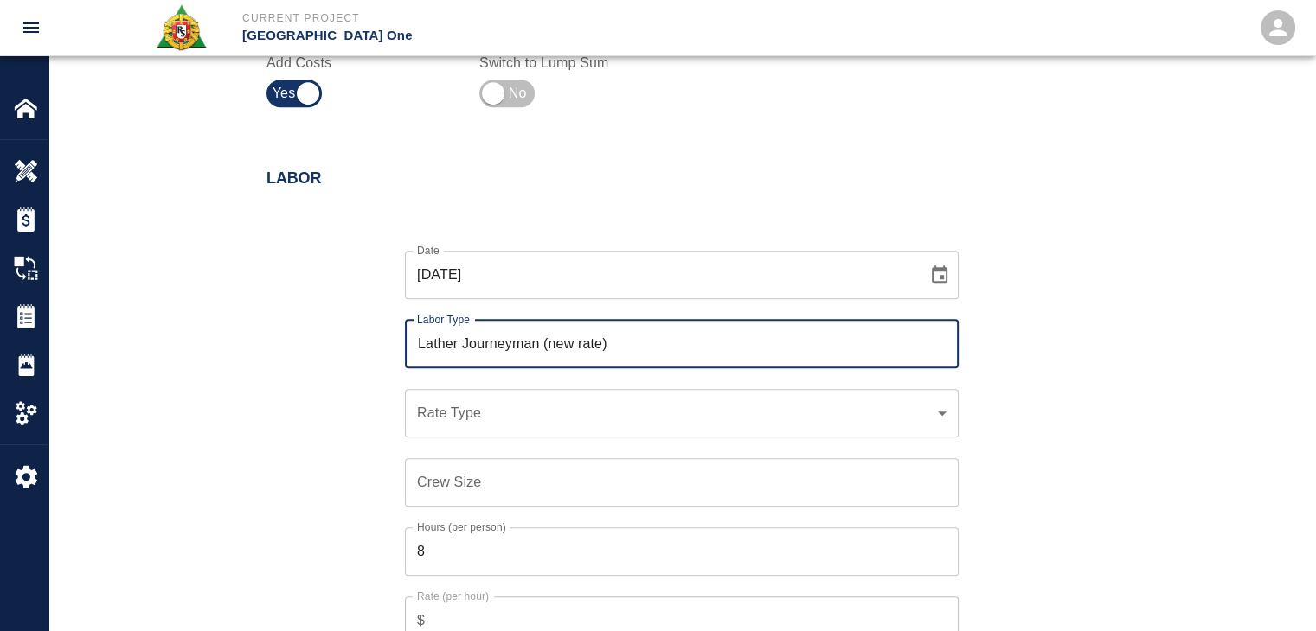
type input "Lather Journeyman (new rate)"
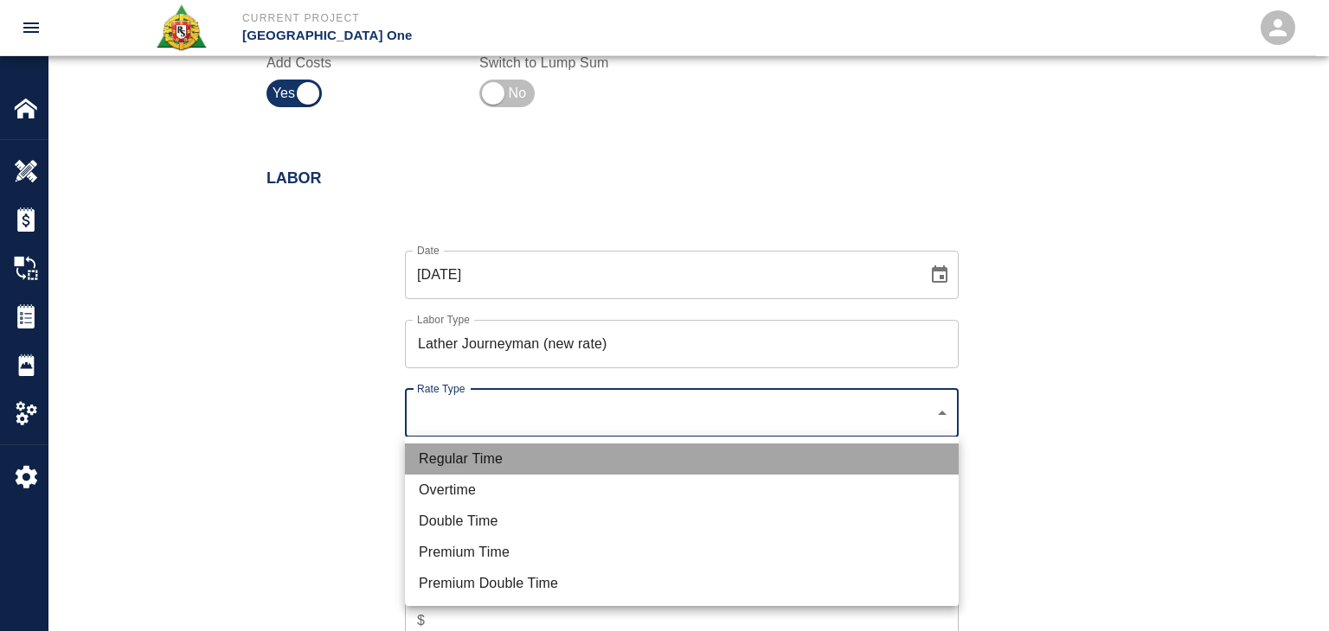
click at [474, 447] on li "Regular Time" at bounding box center [682, 459] width 554 height 31
type input "rate_rt"
type input "122.44"
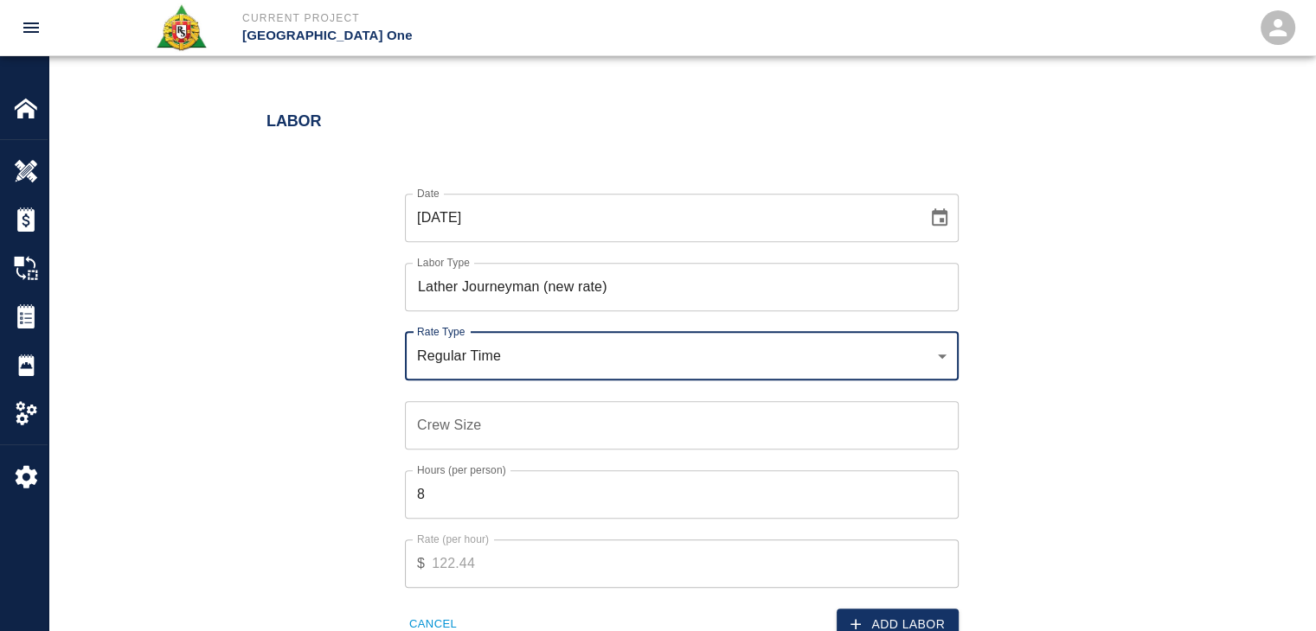
scroll to position [950, 0]
click at [445, 430] on input "Crew Size" at bounding box center [682, 424] width 554 height 48
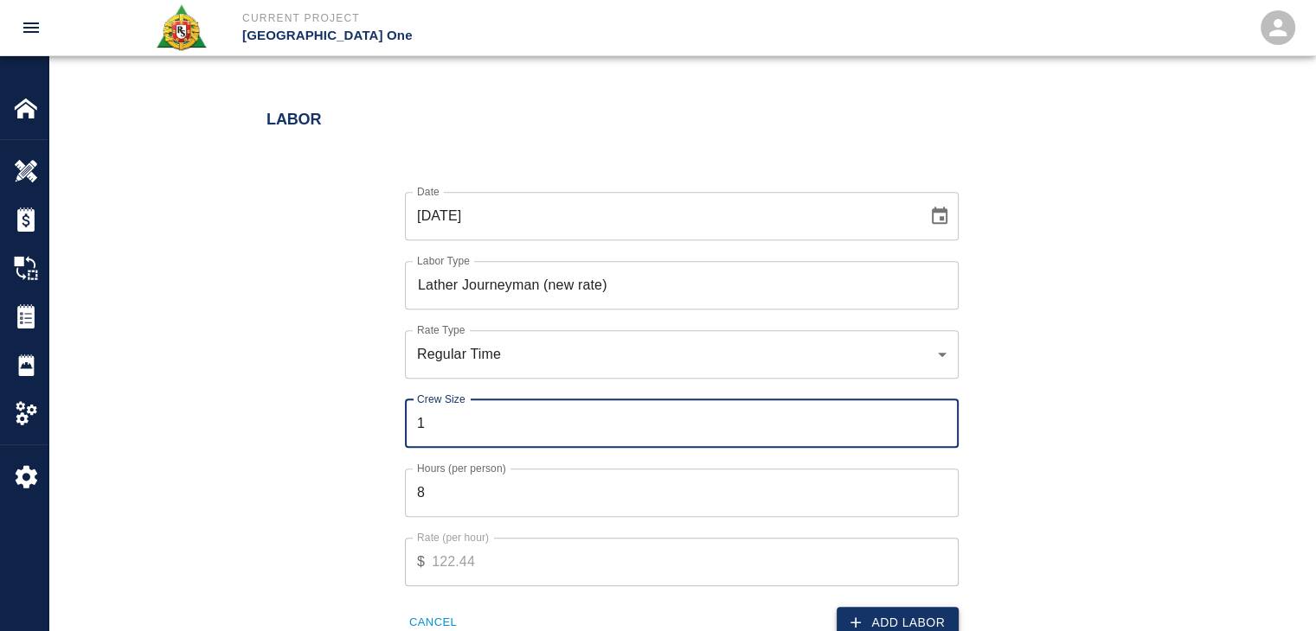
type input "1"
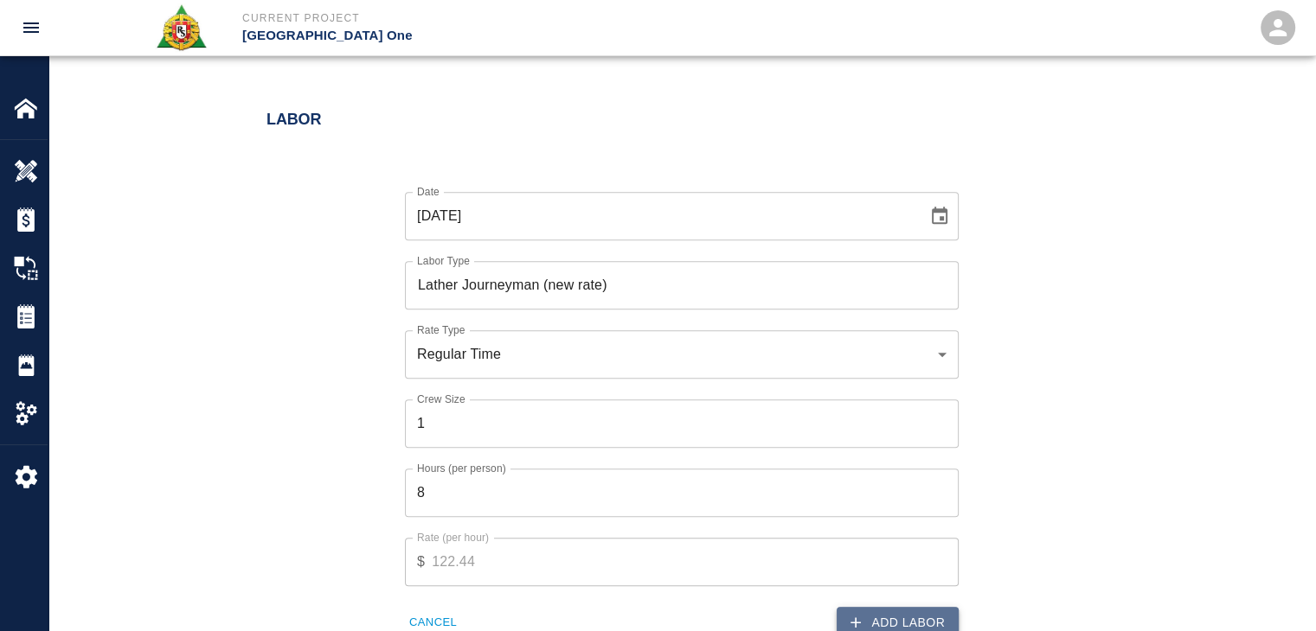
click at [860, 620] on icon "button" at bounding box center [855, 622] width 17 height 17
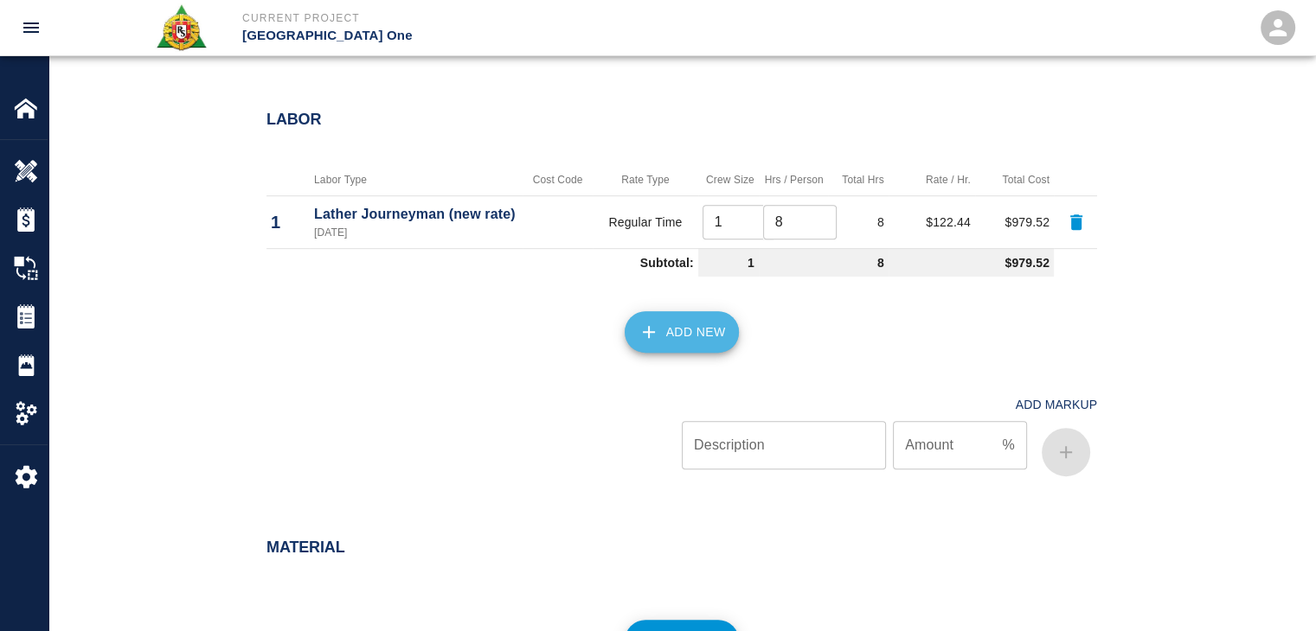
click at [662, 338] on button "Add New" at bounding box center [681, 332] width 115 height 42
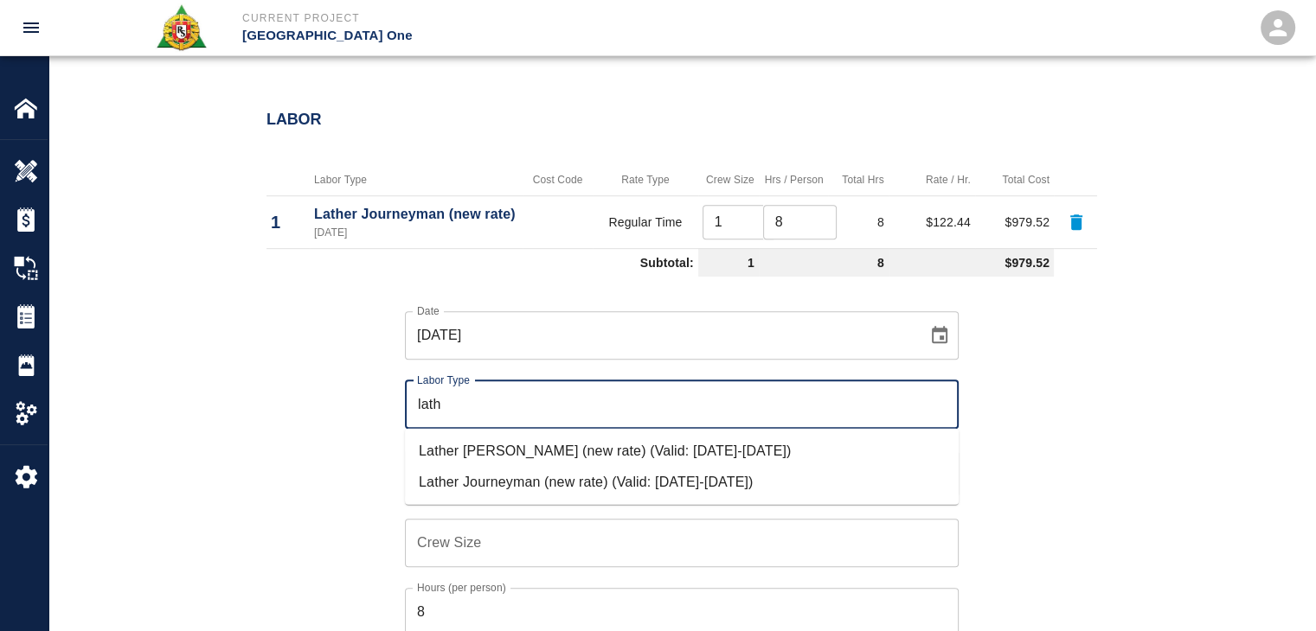
click at [536, 456] on li "Lather [PERSON_NAME] (new rate) (Valid: [DATE]-[DATE])" at bounding box center [682, 451] width 554 height 31
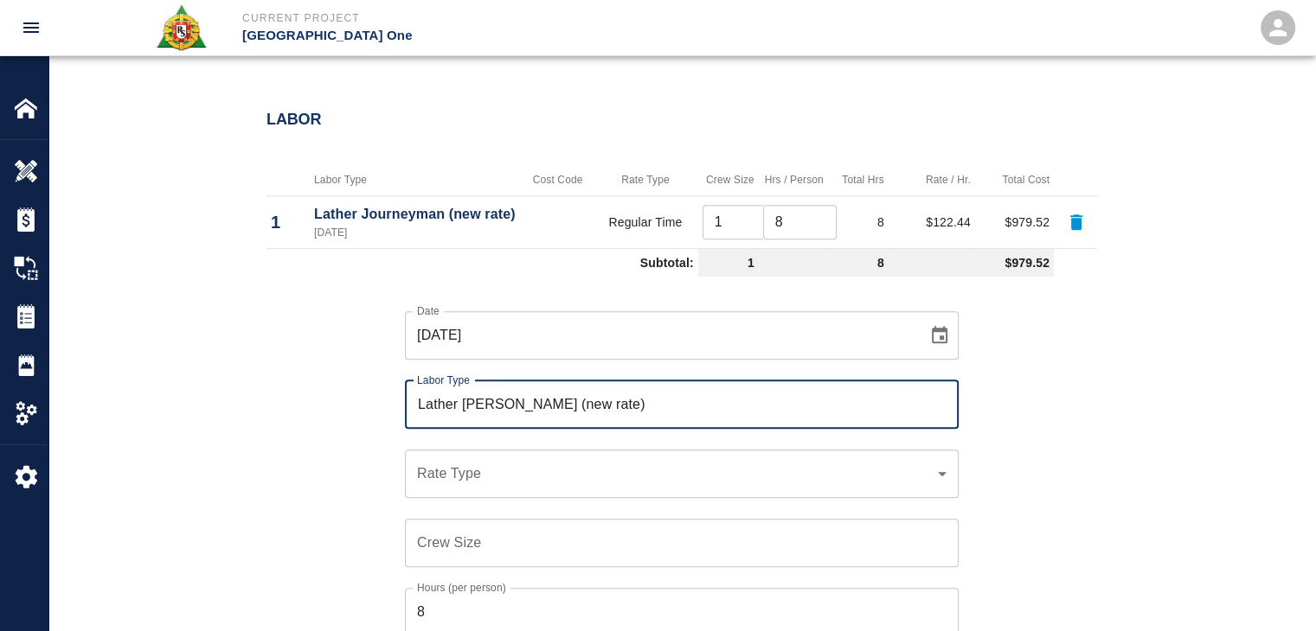
type input "Lather [PERSON_NAME] (new rate)"
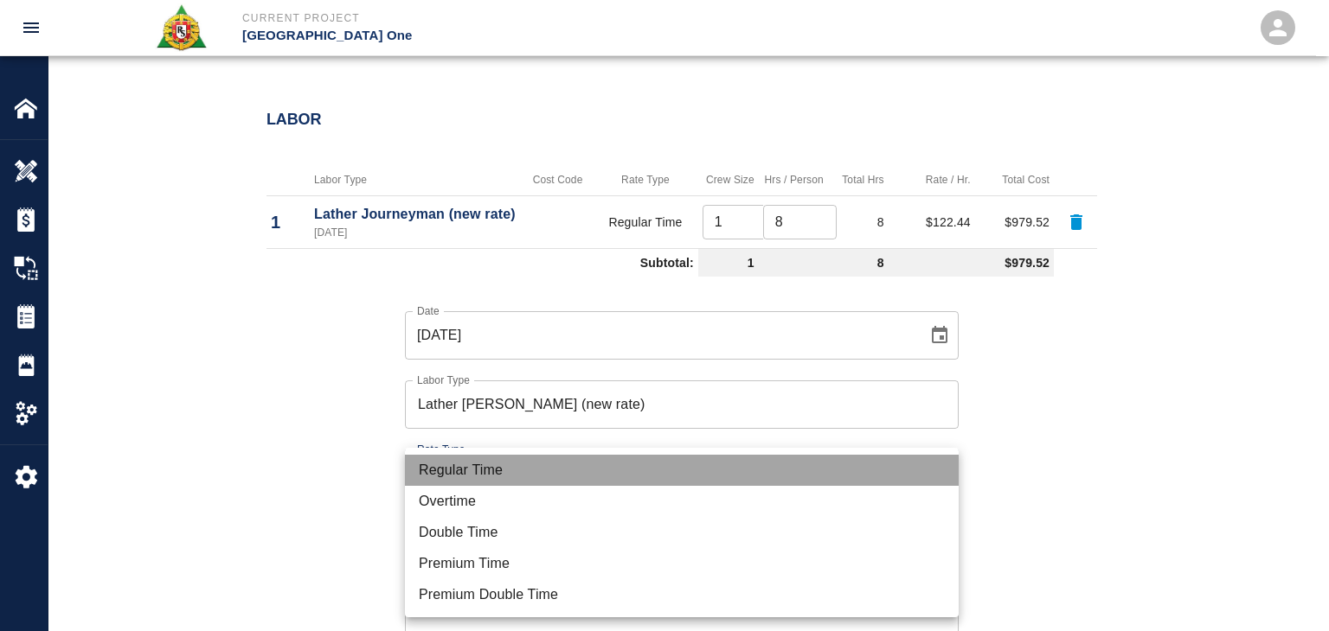
click at [477, 477] on li "Regular Time" at bounding box center [682, 470] width 554 height 31
type input "rate_rt"
type input "126.18"
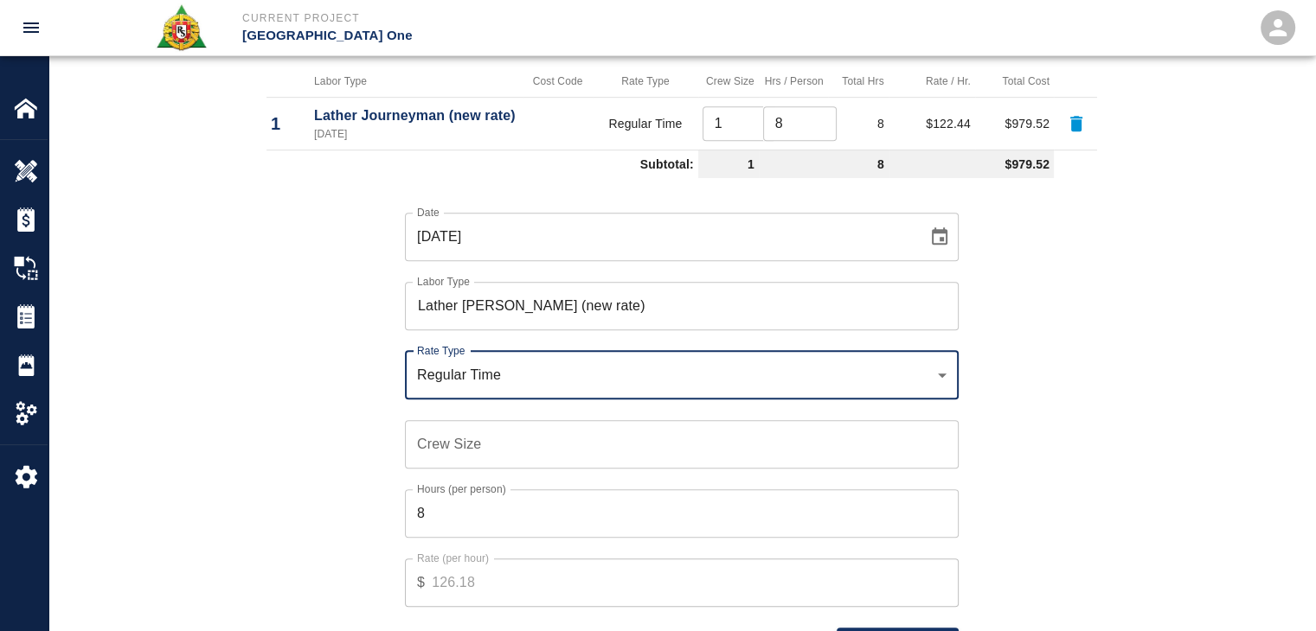
scroll to position [1050, 0]
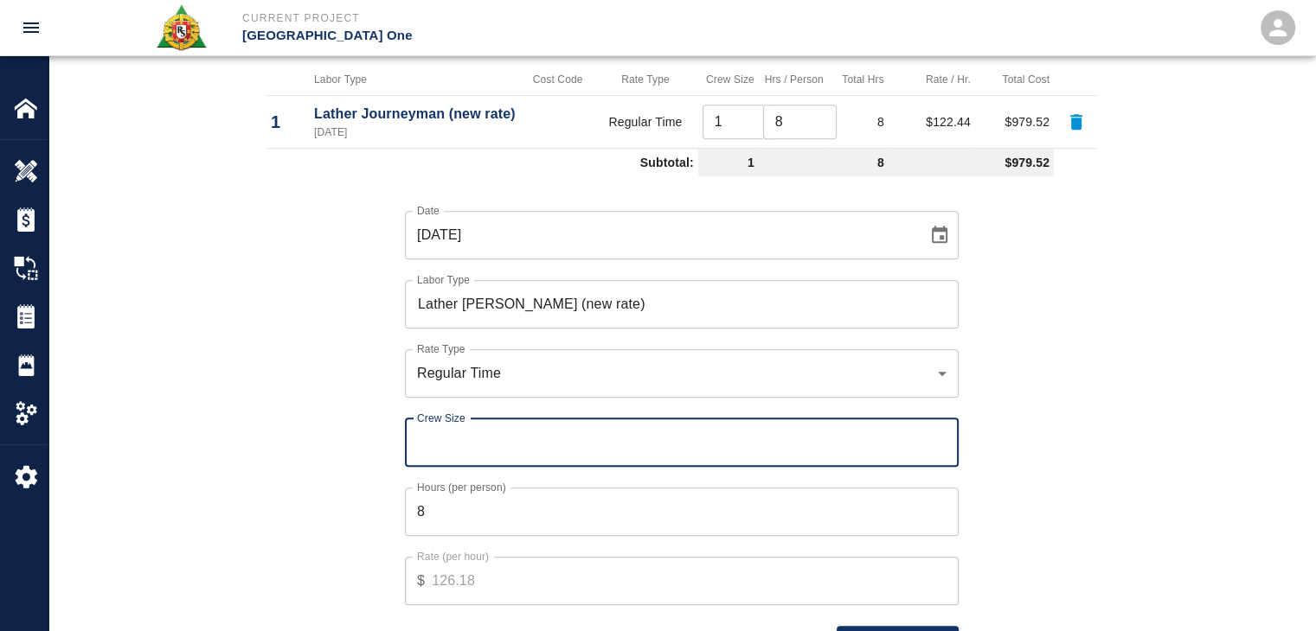
click at [458, 444] on input "Crew Size" at bounding box center [682, 443] width 554 height 48
type input "1"
click at [379, 518] on div "Date 09/25/2025 Date Labor Type Lather Foreman (new rate) Labor Type Rate Type …" at bounding box center [671, 420] width 851 height 475
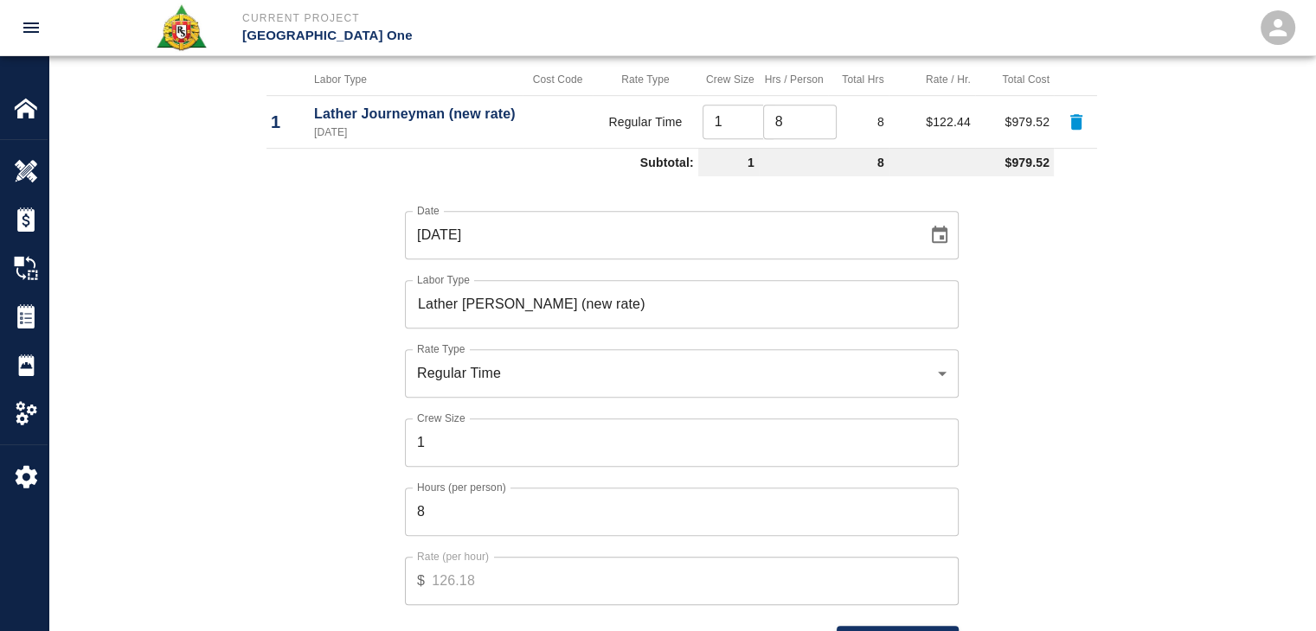
scroll to position [1161, 0]
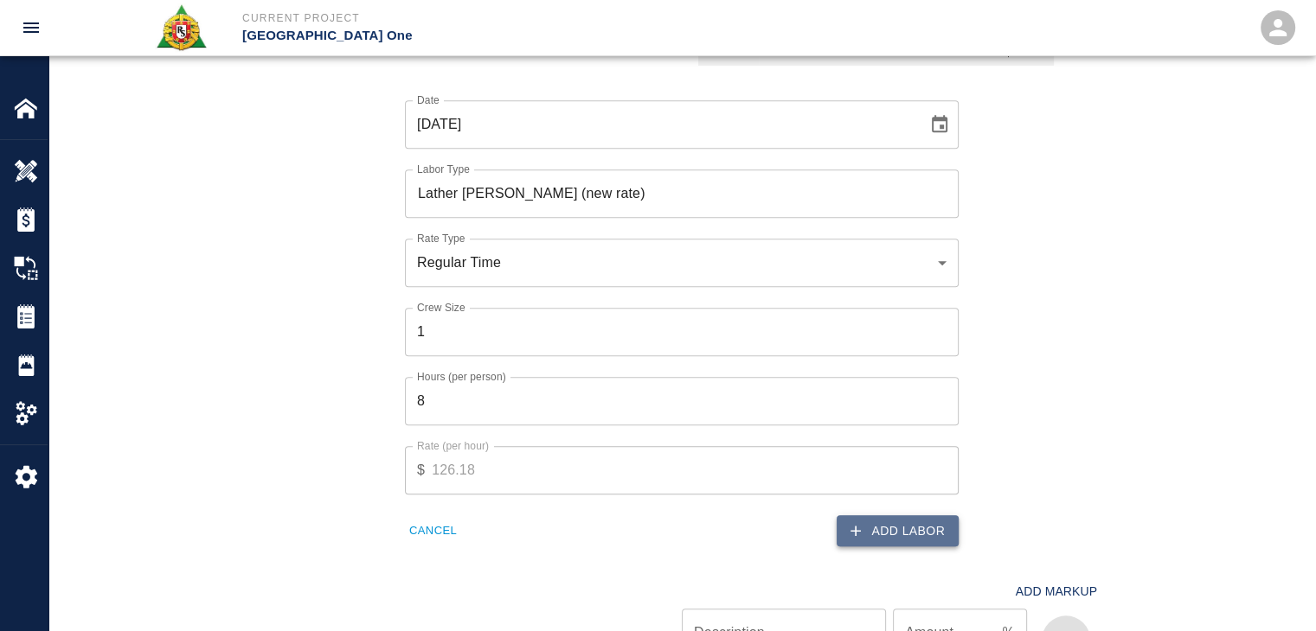
click at [868, 526] on button "Add Labor" at bounding box center [897, 532] width 122 height 32
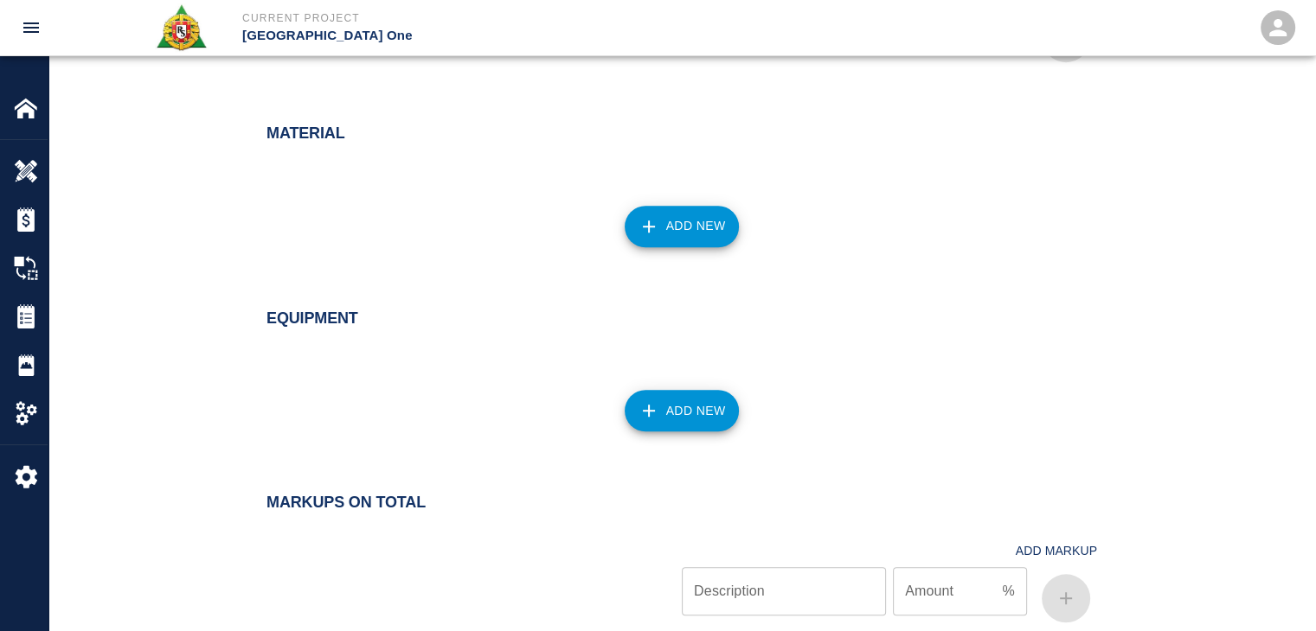
scroll to position [1435, 0]
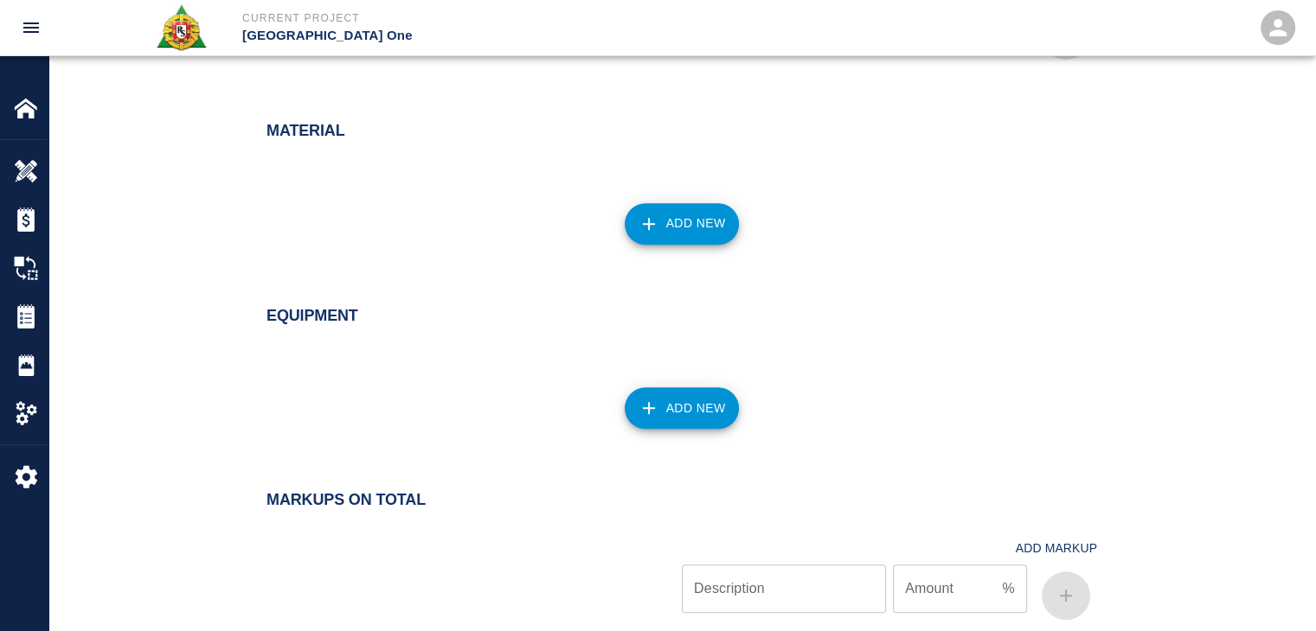
click at [671, 215] on button "Add New" at bounding box center [681, 224] width 115 height 42
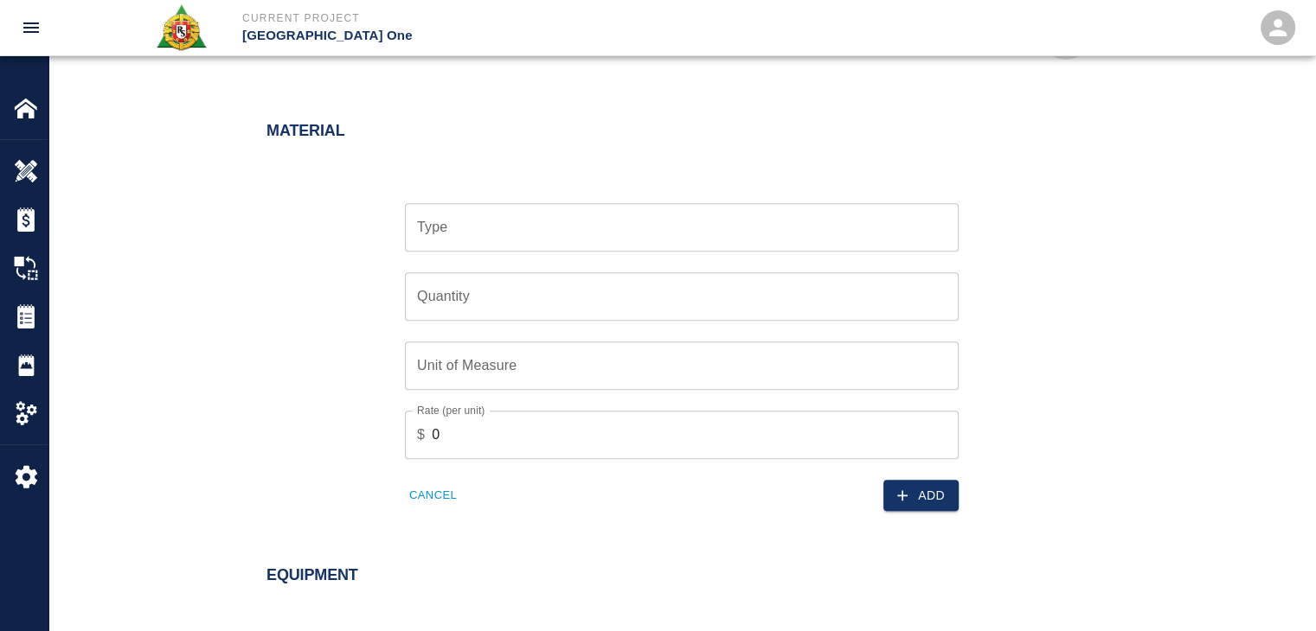
click at [545, 252] on div "Quantity Quantity" at bounding box center [671, 286] width 574 height 69
click at [478, 217] on input "Type" at bounding box center [682, 227] width 538 height 33
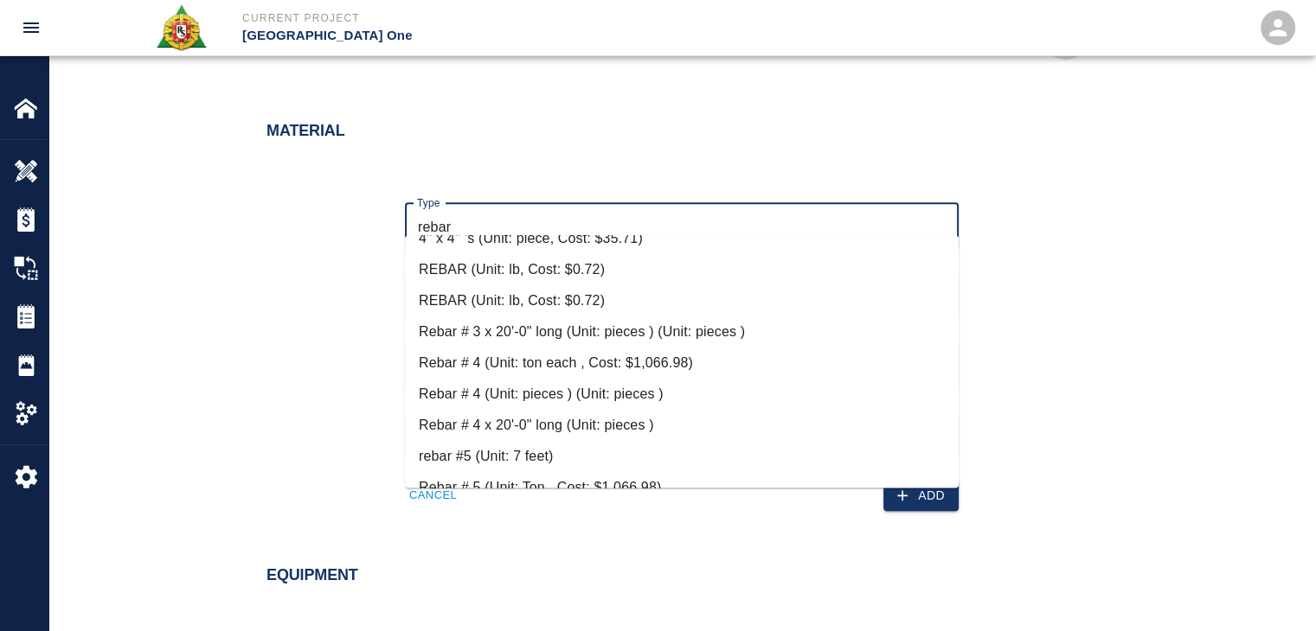
scroll to position [104, 0]
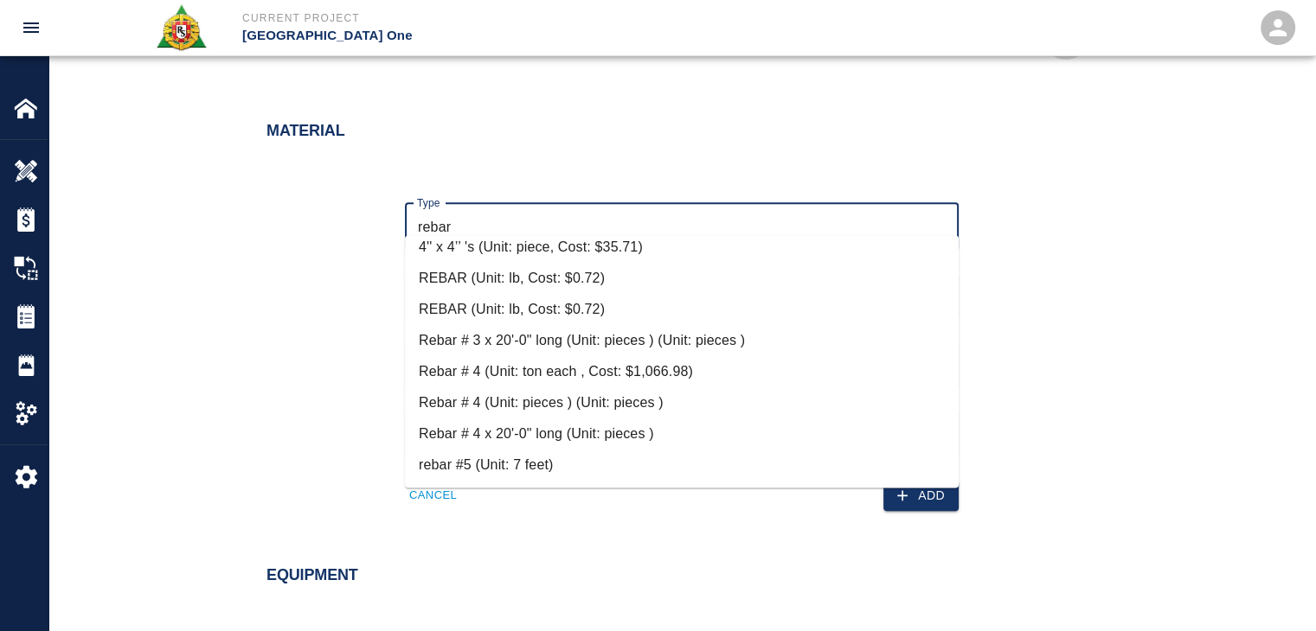
click at [557, 415] on li "Rebar # 4 (Unit: pieces ) (Unit: pieces )" at bounding box center [682, 402] width 554 height 31
type input "Rebar # 4 (Unit: pieces ) (Unit: pieces )"
type input "pieces"
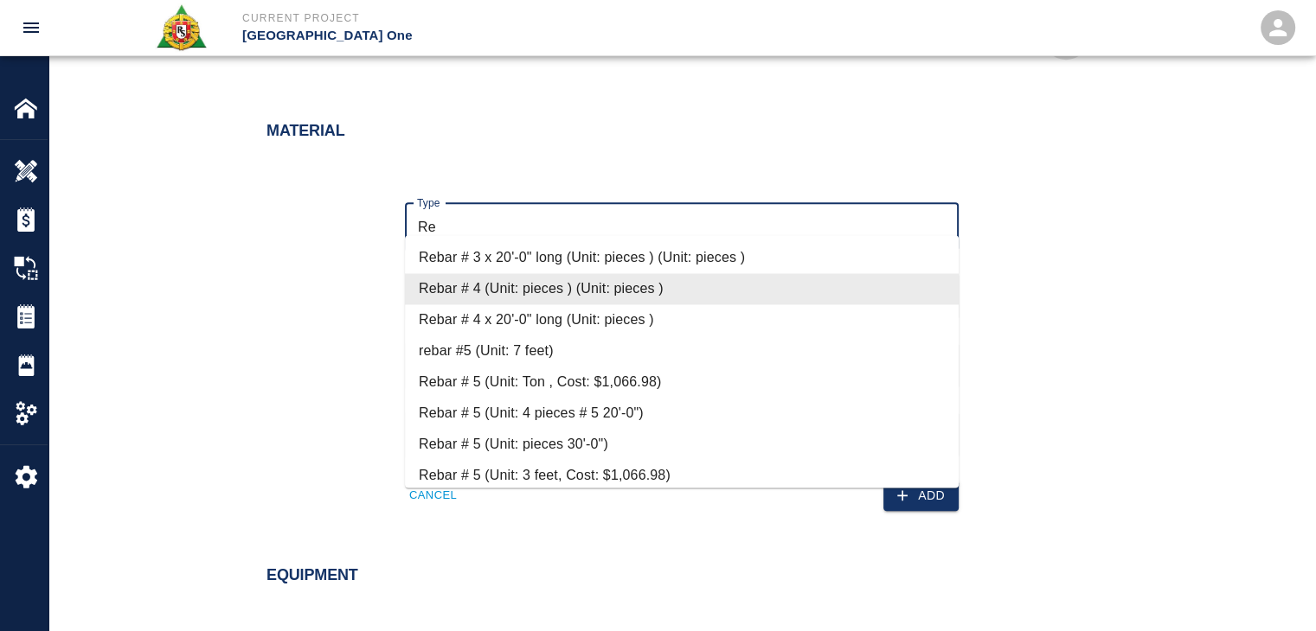
type input "R"
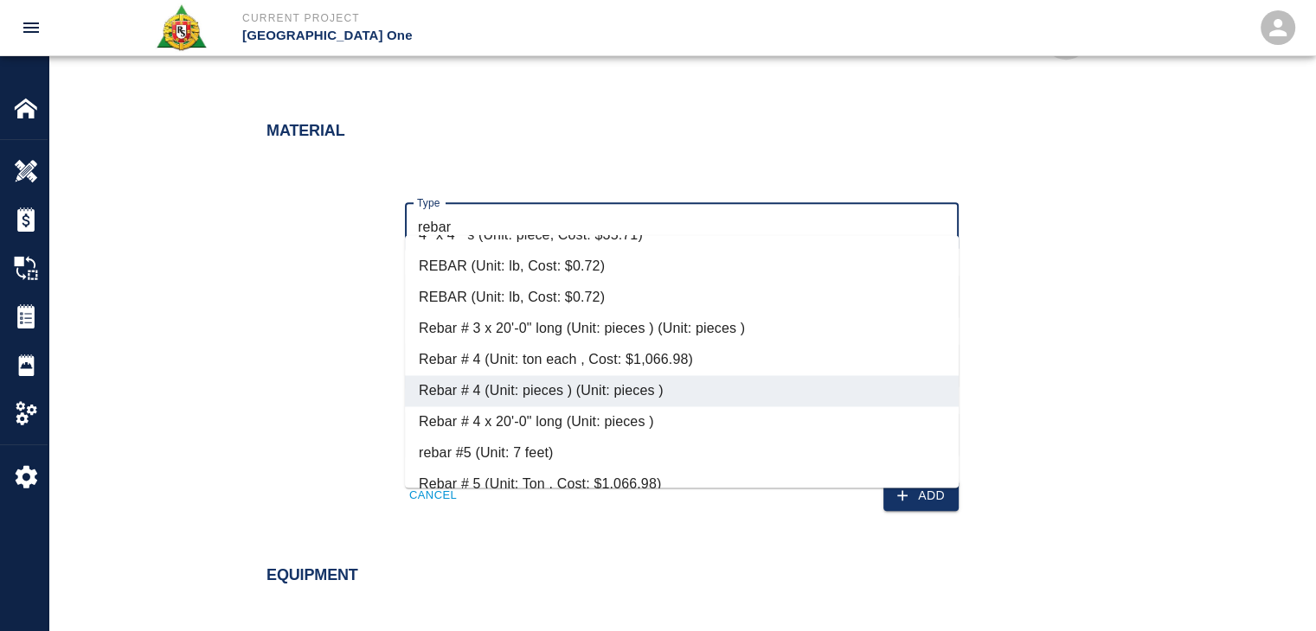
scroll to position [131, 0]
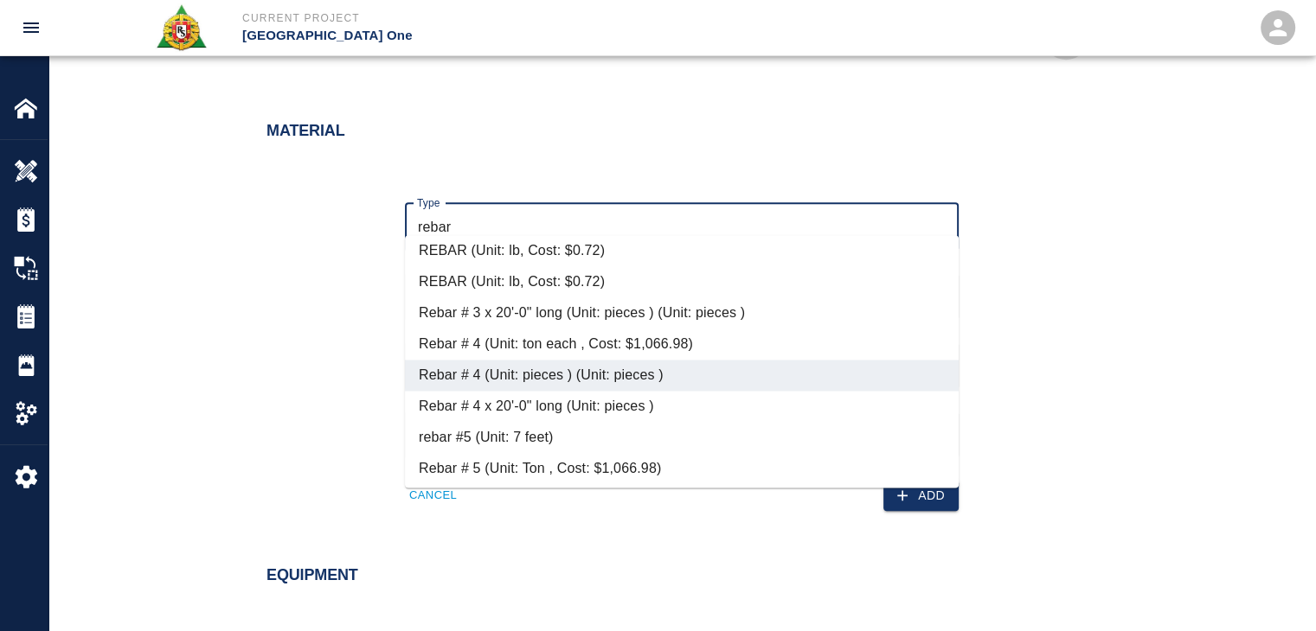
click at [605, 402] on li "Rebar # 4 x 20'-0" long (Unit: pieces )" at bounding box center [682, 406] width 554 height 31
type input "Rebar # 4 x 20'-0" long (Unit: pieces )"
type input "pieces"
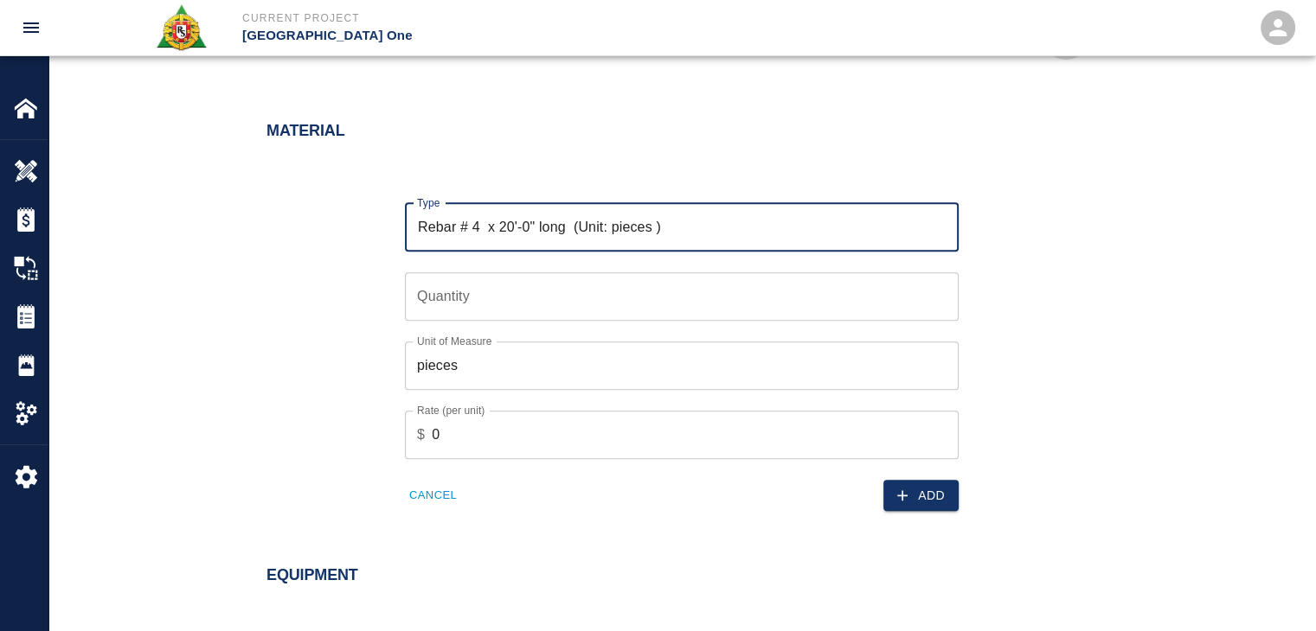
type input "Rebar # 4 x 20'-0" long (Unit: pieces )"
click at [511, 296] on input "Quantity" at bounding box center [682, 296] width 554 height 48
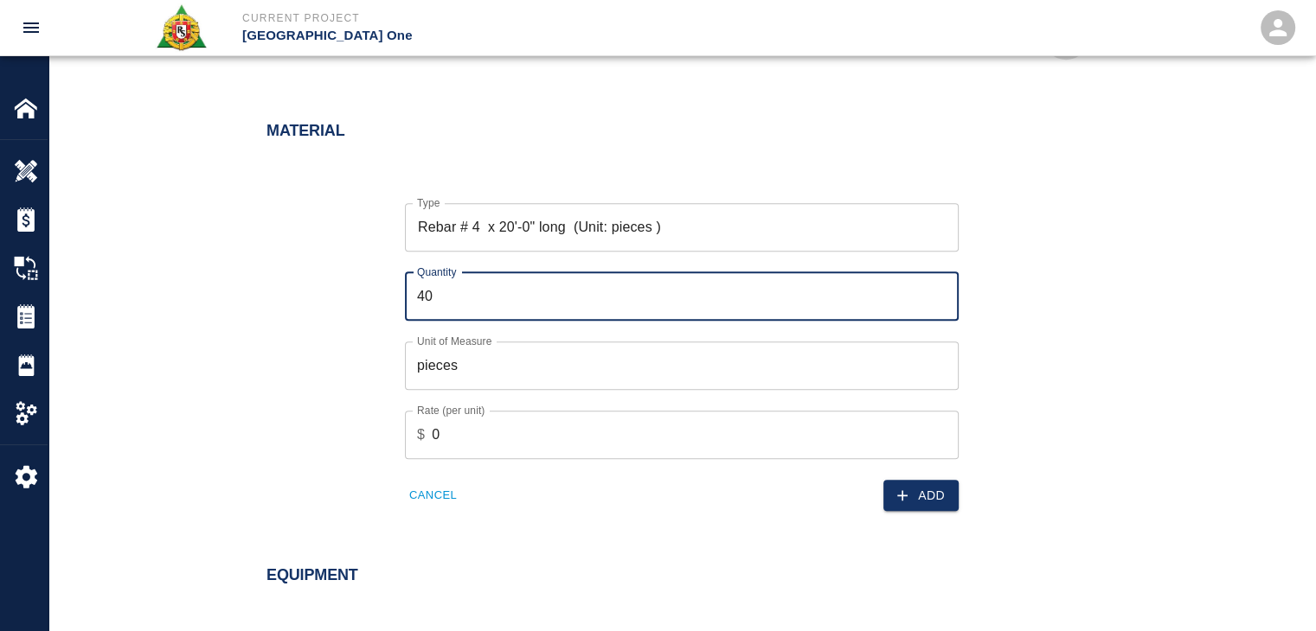
type input "4"
type input "20"
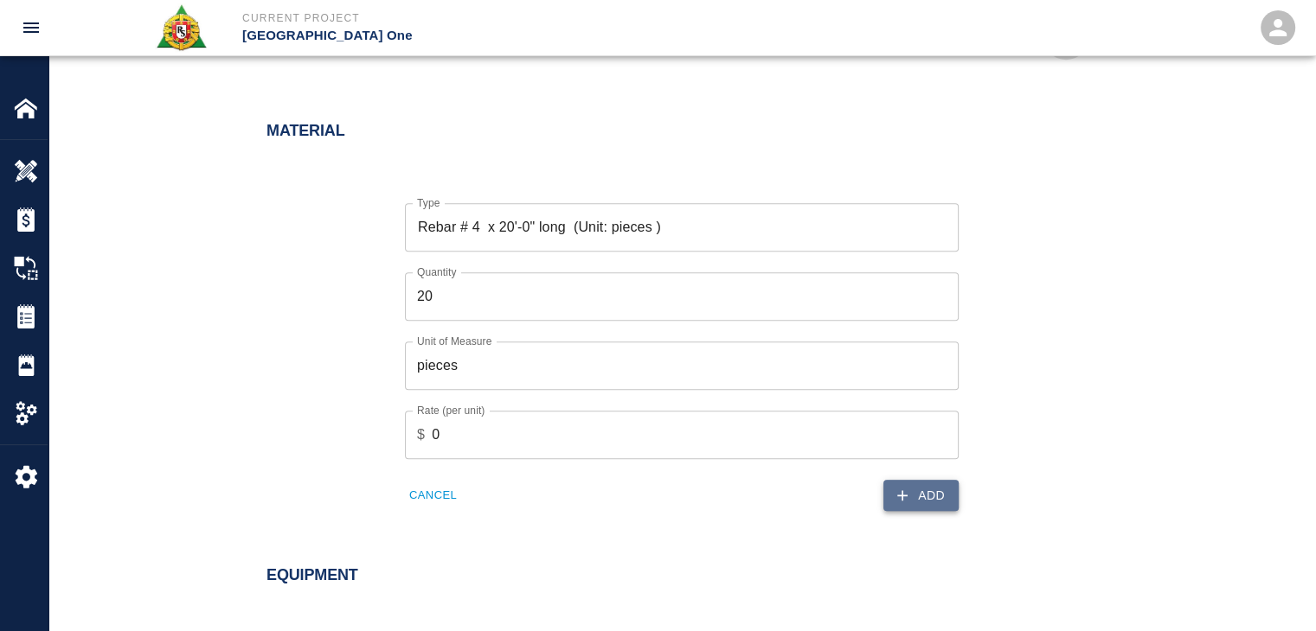
click at [914, 483] on button "Add" at bounding box center [920, 496] width 75 height 32
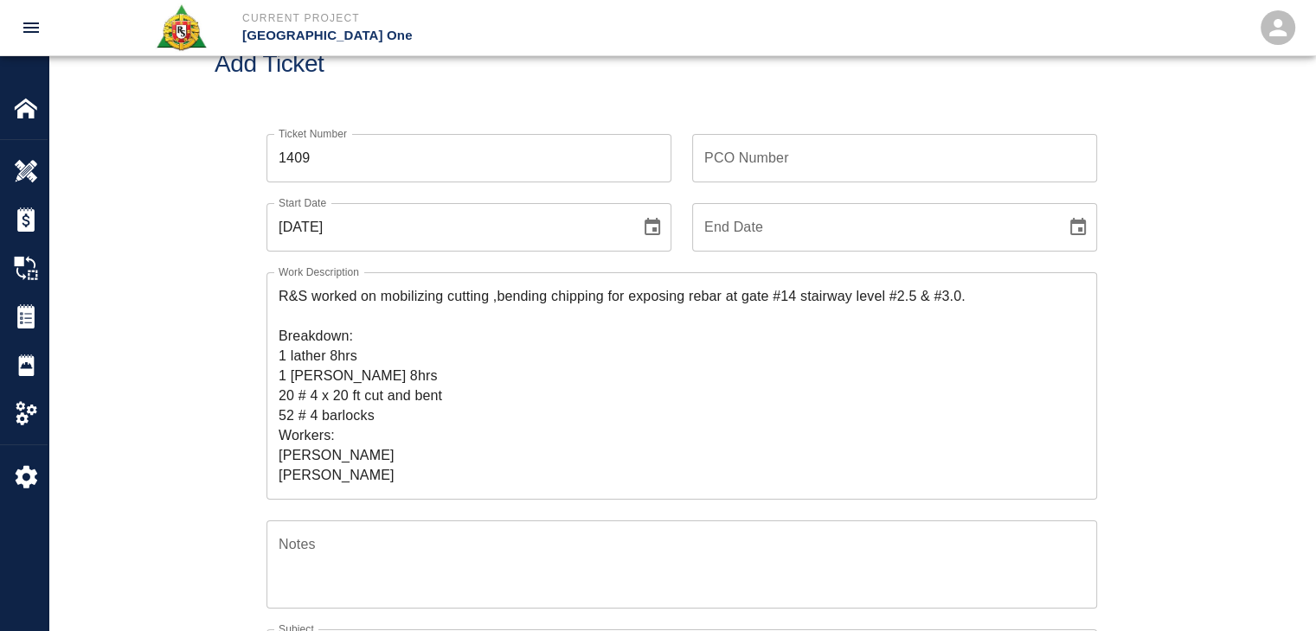
scroll to position [62, 0]
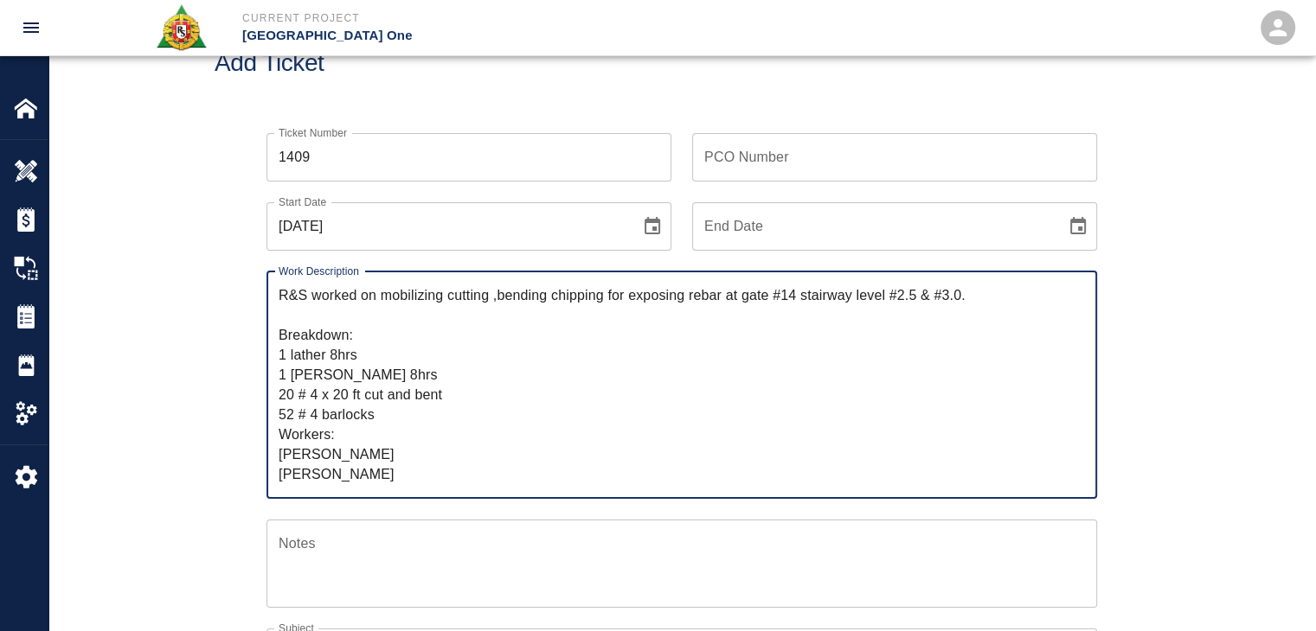
drag, startPoint x: 353, startPoint y: 471, endPoint x: 242, endPoint y: 260, distance: 238.3
click at [242, 260] on div "Ticket Number 1409 Ticket Number PCO Number PCO Number Start Date 09/25/2025 St…" at bounding box center [682, 527] width 934 height 831
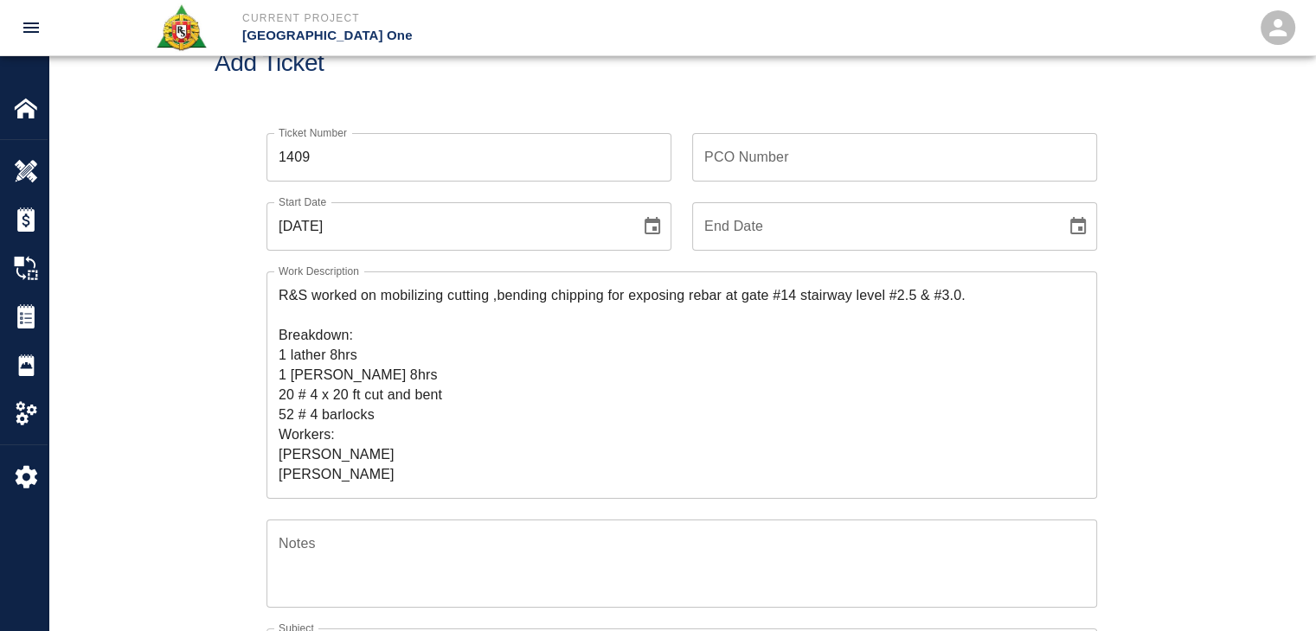
click at [432, 104] on div "Add Ticket" at bounding box center [681, 63] width 1266 height 139
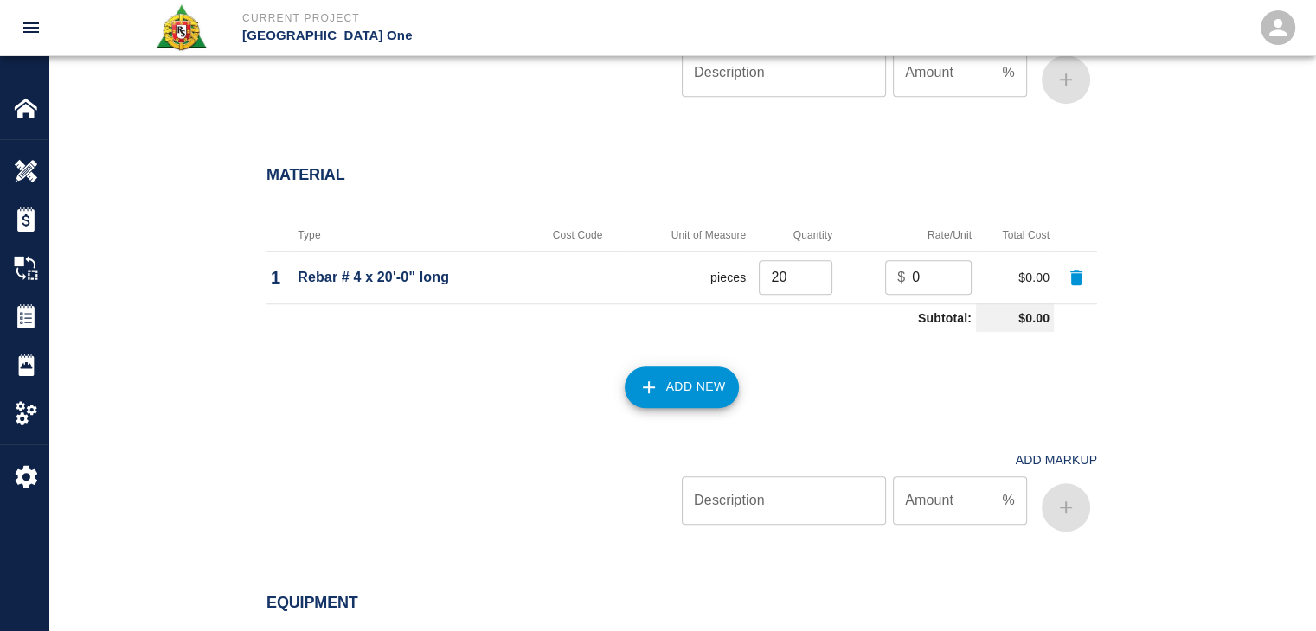
scroll to position [1876, 0]
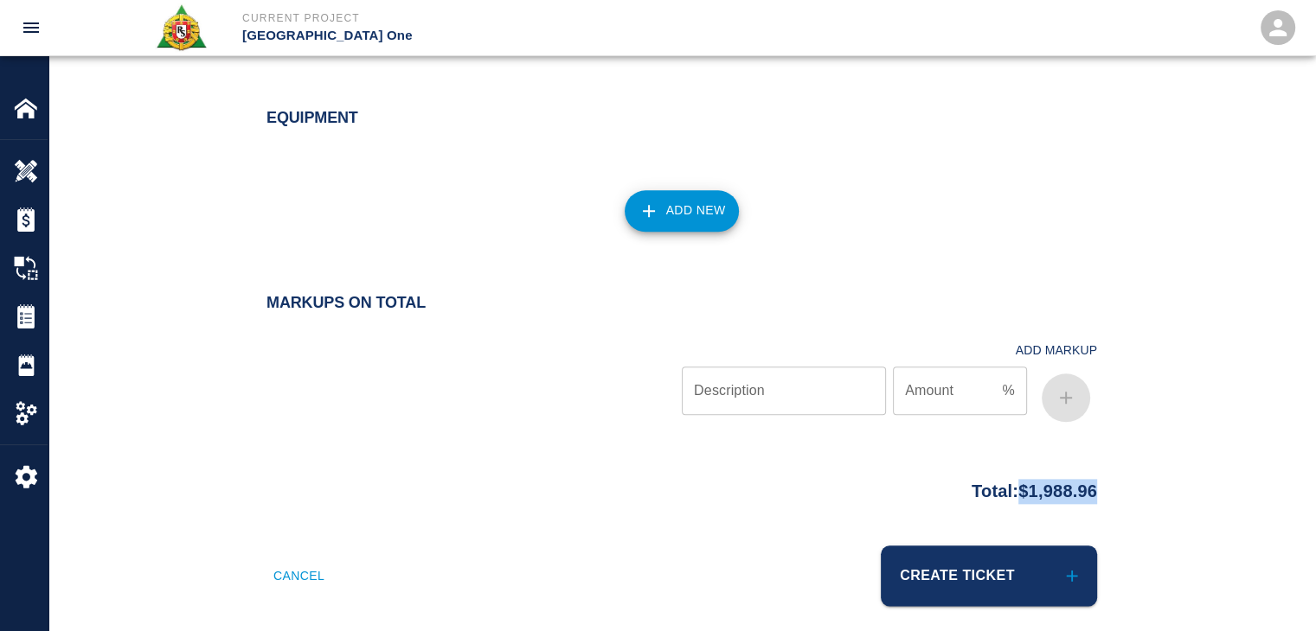
drag, startPoint x: 1149, startPoint y: 467, endPoint x: 1004, endPoint y: 471, distance: 144.5
click at [1004, 471] on div "Total: $1,988.96" at bounding box center [681, 508] width 1266 height 75
copy p "$1,988.96"
click at [397, 215] on div "Add New" at bounding box center [671, 201] width 851 height 76
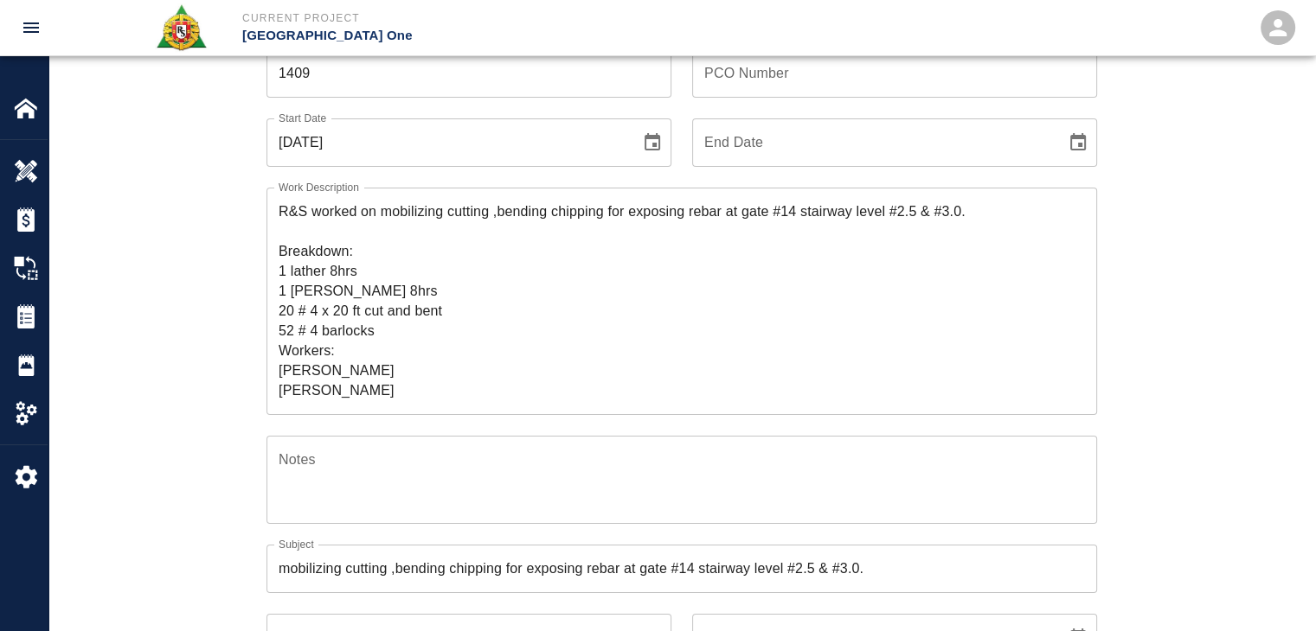
scroll to position [0, 0]
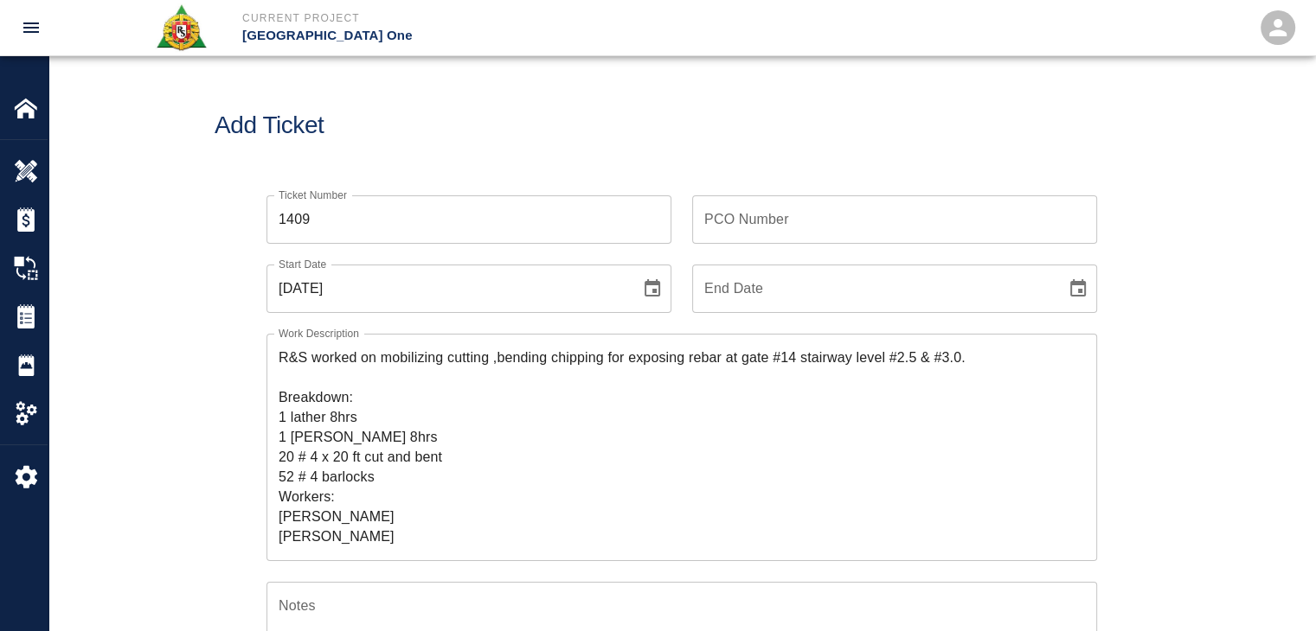
click at [706, 224] on input "PCO Number" at bounding box center [894, 219] width 405 height 48
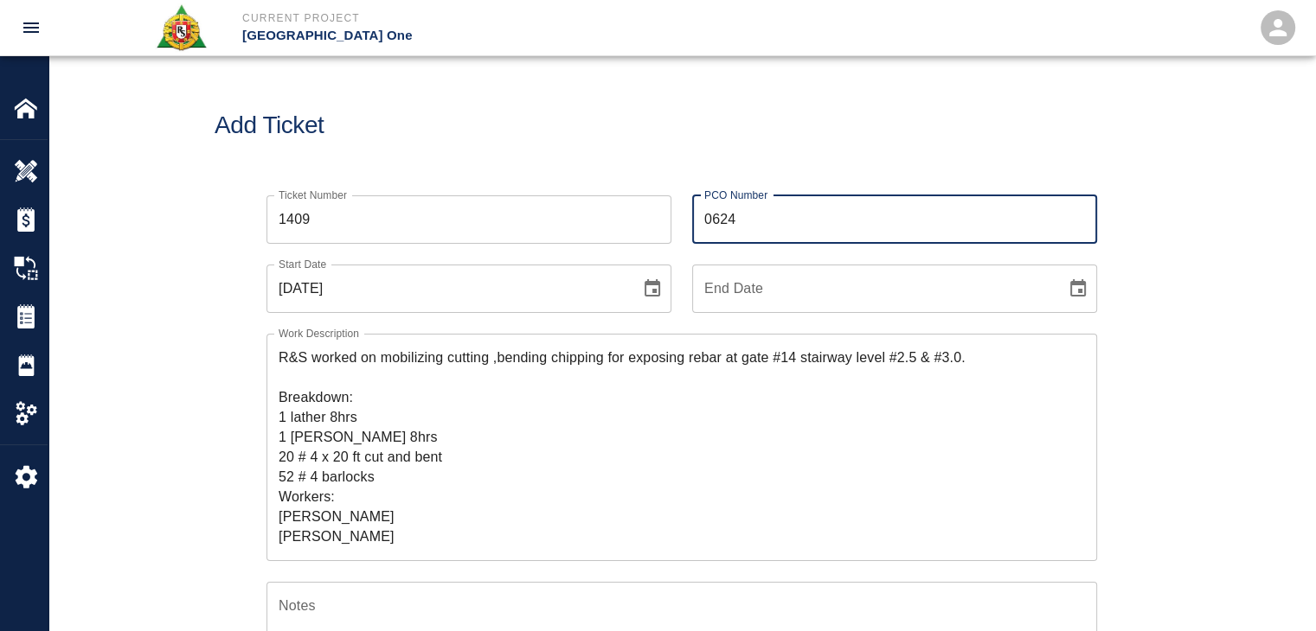
type input "0624"
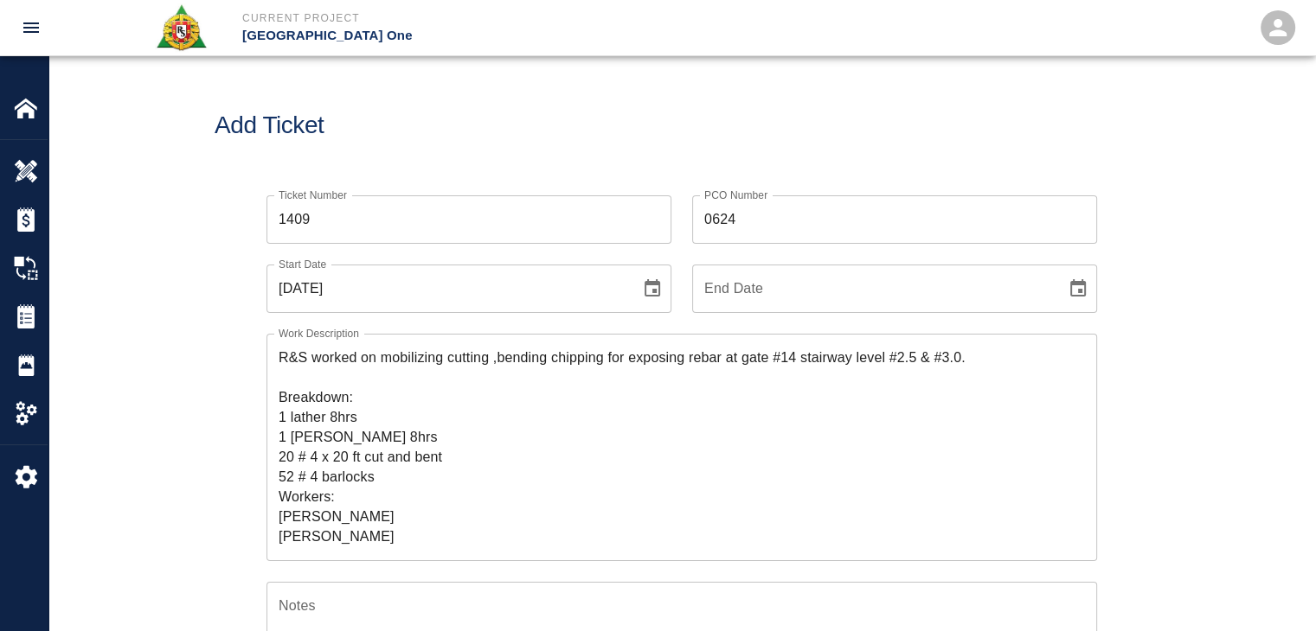
click at [667, 176] on div "Ticket Number 1409 Ticket Number" at bounding box center [459, 209] width 426 height 69
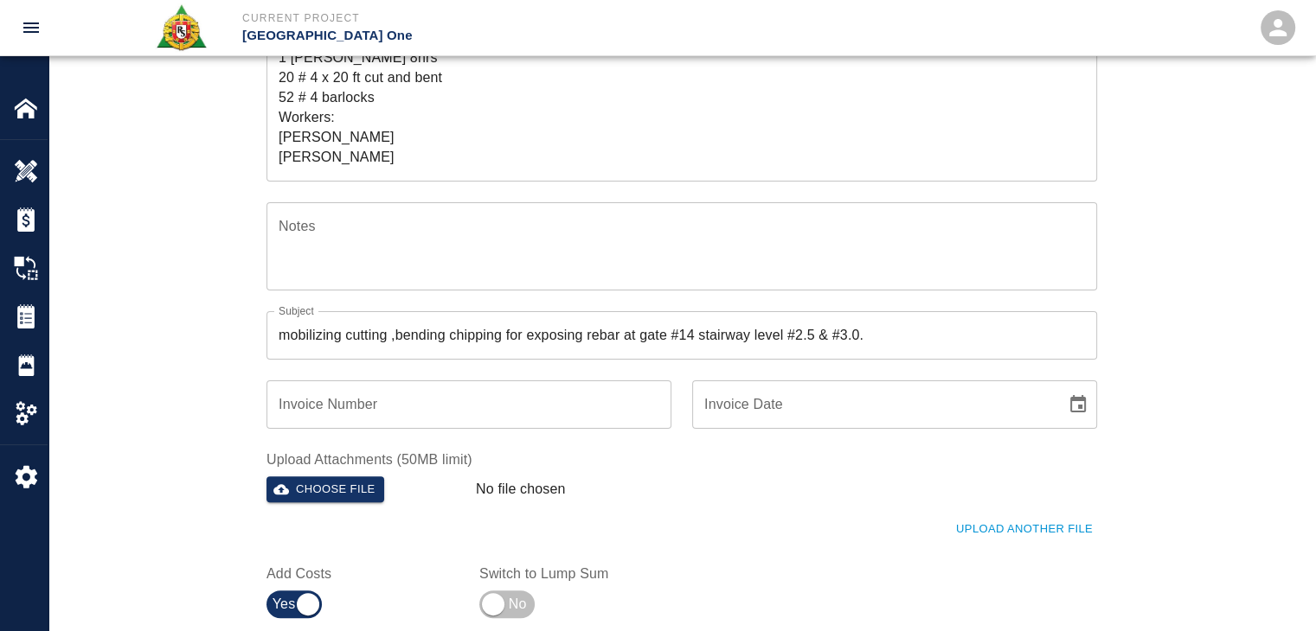
scroll to position [659, 0]
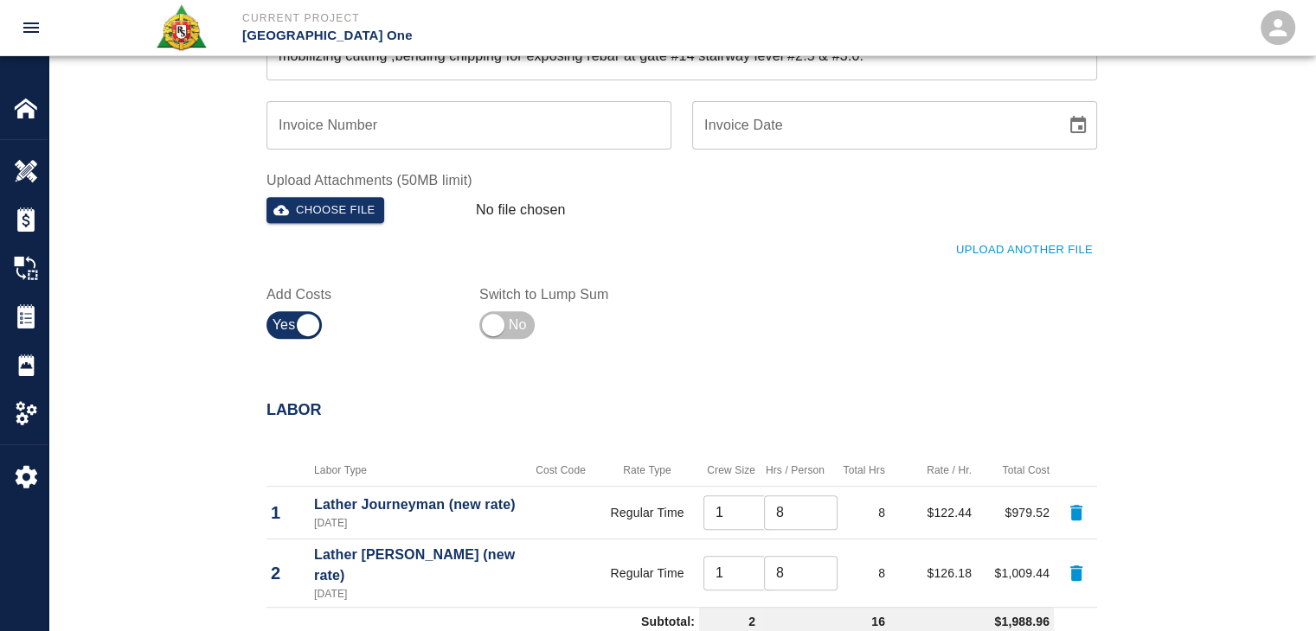
click at [962, 253] on button "Upload Another File" at bounding box center [1023, 250] width 145 height 27
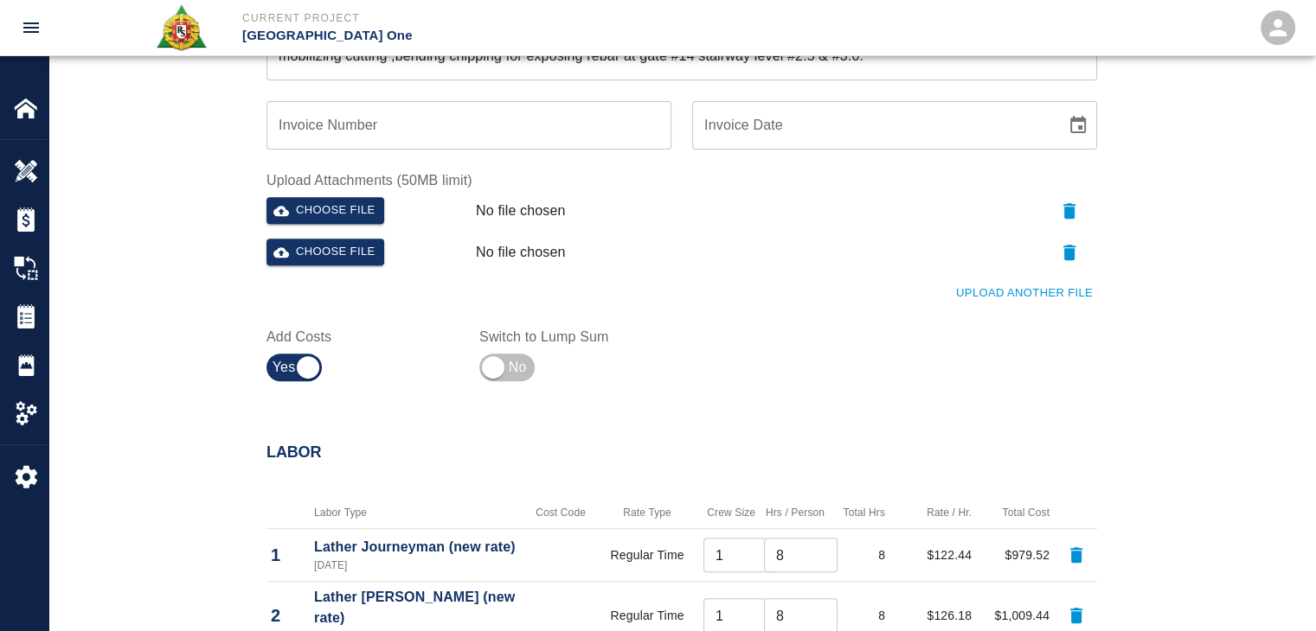
click at [1021, 289] on button "Upload Another File" at bounding box center [1023, 293] width 145 height 27
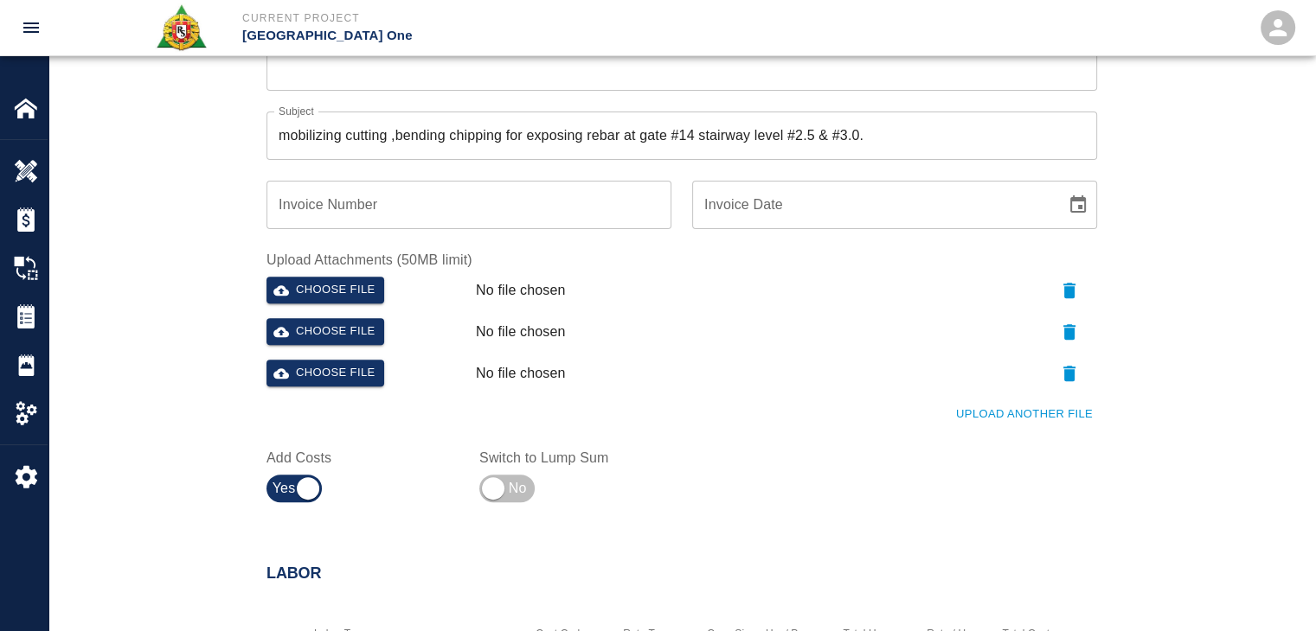
scroll to position [581, 0]
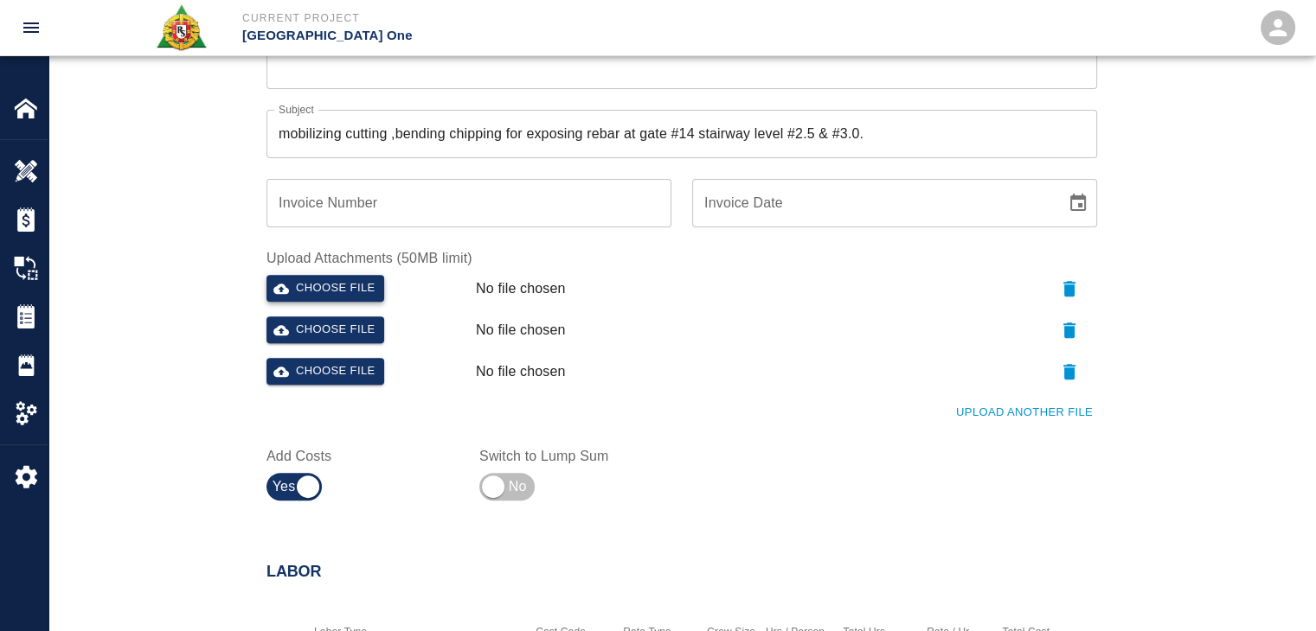
click at [355, 291] on button "Choose file" at bounding box center [325, 288] width 118 height 27
click at [334, 324] on button "Choose file" at bounding box center [325, 330] width 118 height 27
click at [1067, 288] on icon "button" at bounding box center [1069, 289] width 12 height 16
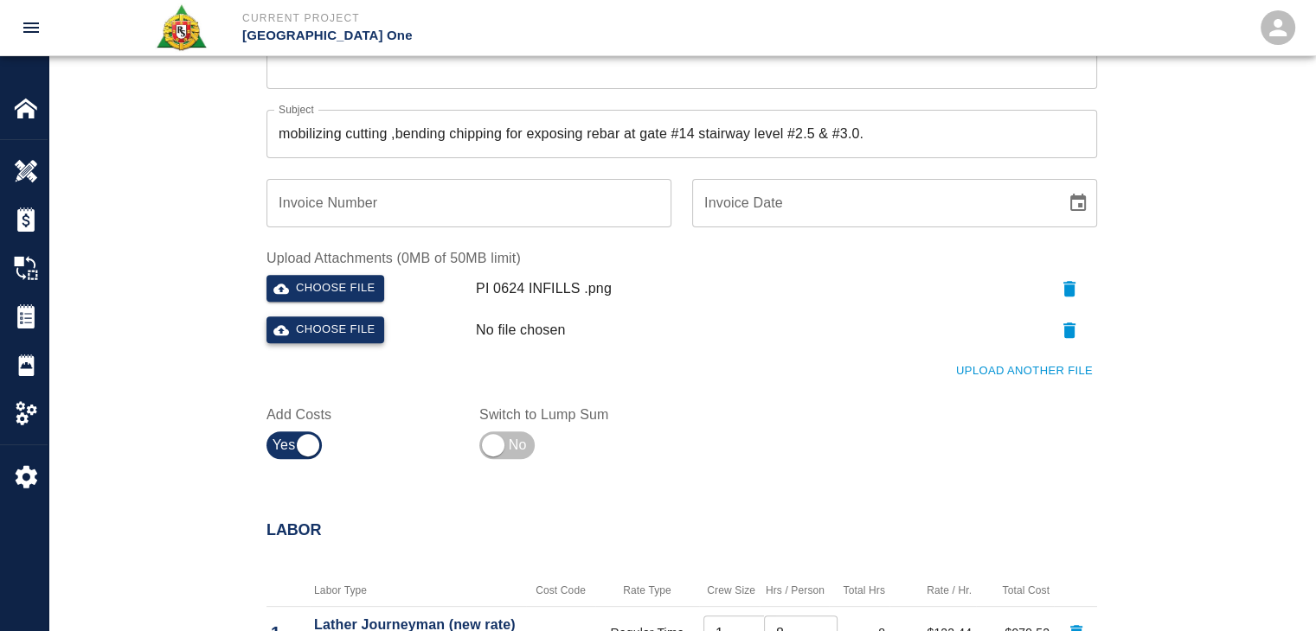
click at [349, 319] on button "Choose file" at bounding box center [325, 330] width 118 height 27
click at [970, 368] on button "Upload Another File" at bounding box center [1023, 371] width 145 height 27
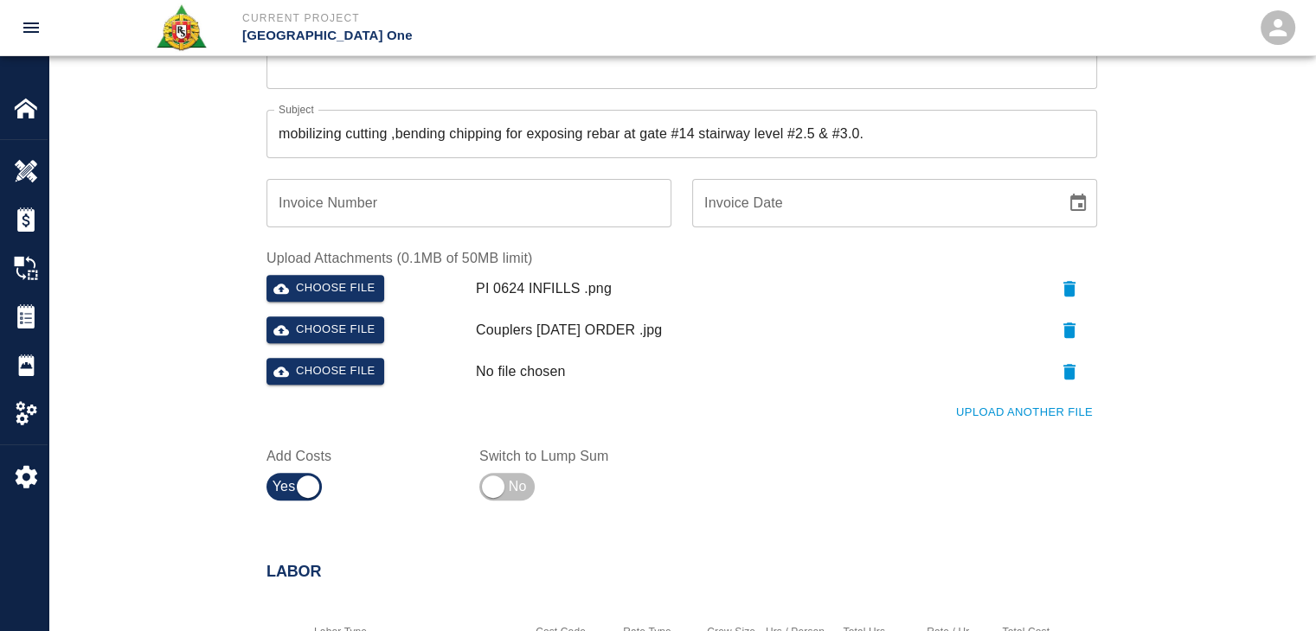
click at [980, 407] on button "Upload Another File" at bounding box center [1023, 413] width 145 height 27
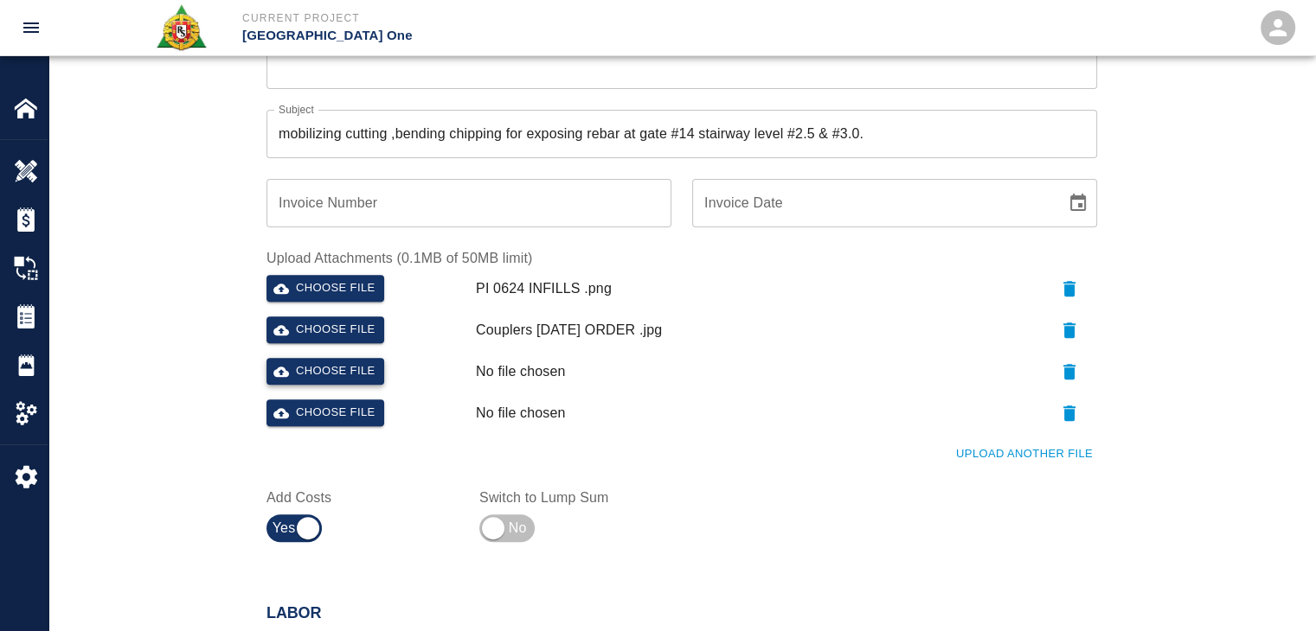
click at [337, 372] on button "Choose file" at bounding box center [325, 371] width 118 height 27
click at [996, 451] on button "Upload Another File" at bounding box center [1023, 454] width 145 height 27
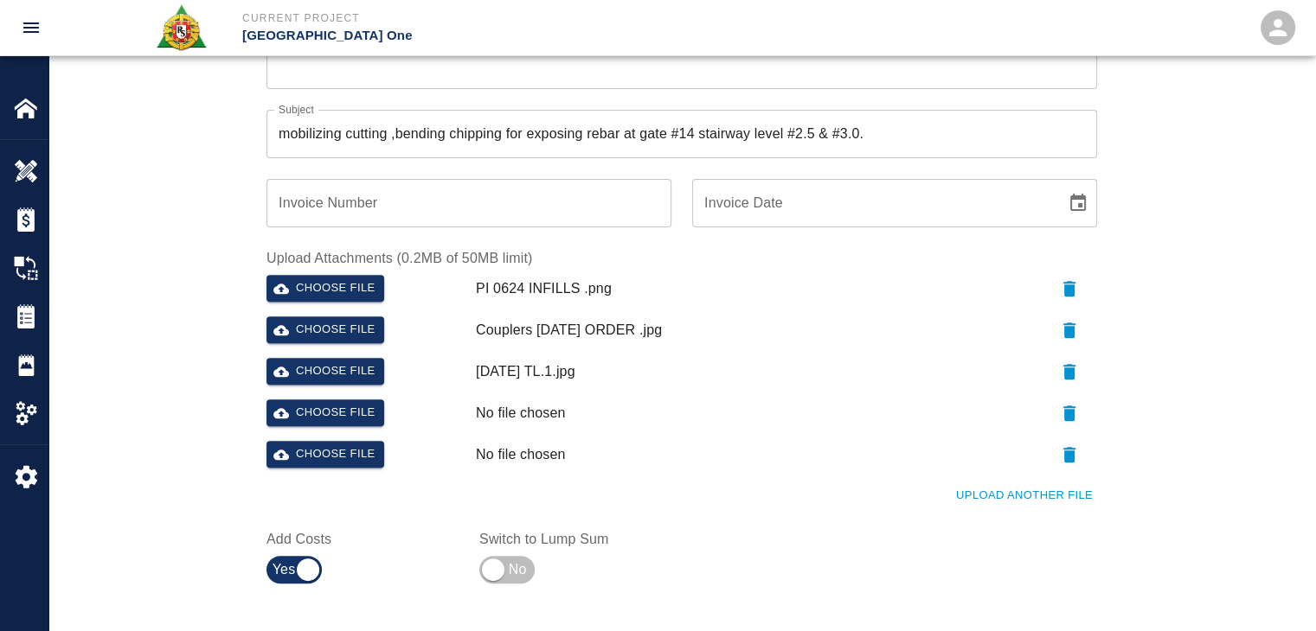
click at [356, 398] on div "Choose file" at bounding box center [363, 410] width 209 height 35
click at [385, 414] on div "Choose file" at bounding box center [363, 410] width 209 height 35
click at [381, 414] on button "Choose file" at bounding box center [325, 413] width 118 height 27
click at [970, 489] on button "Upload Another File" at bounding box center [1023, 496] width 145 height 27
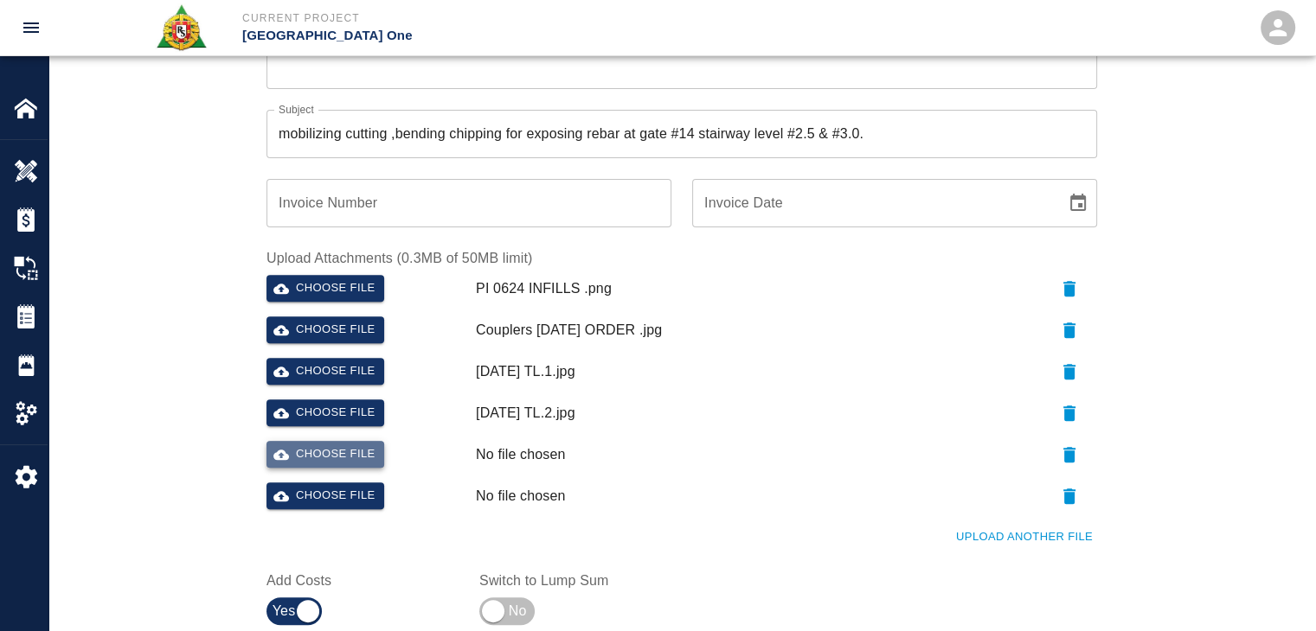
click at [300, 459] on button "Choose file" at bounding box center [325, 454] width 118 height 27
click at [358, 499] on button "Choose file" at bounding box center [325, 496] width 118 height 27
click at [166, 390] on div "Ticket Number 1409 Ticket Number PCO Number 0624 PCO Number Start Date 09/25/20…" at bounding box center [681, 133] width 1266 height 1081
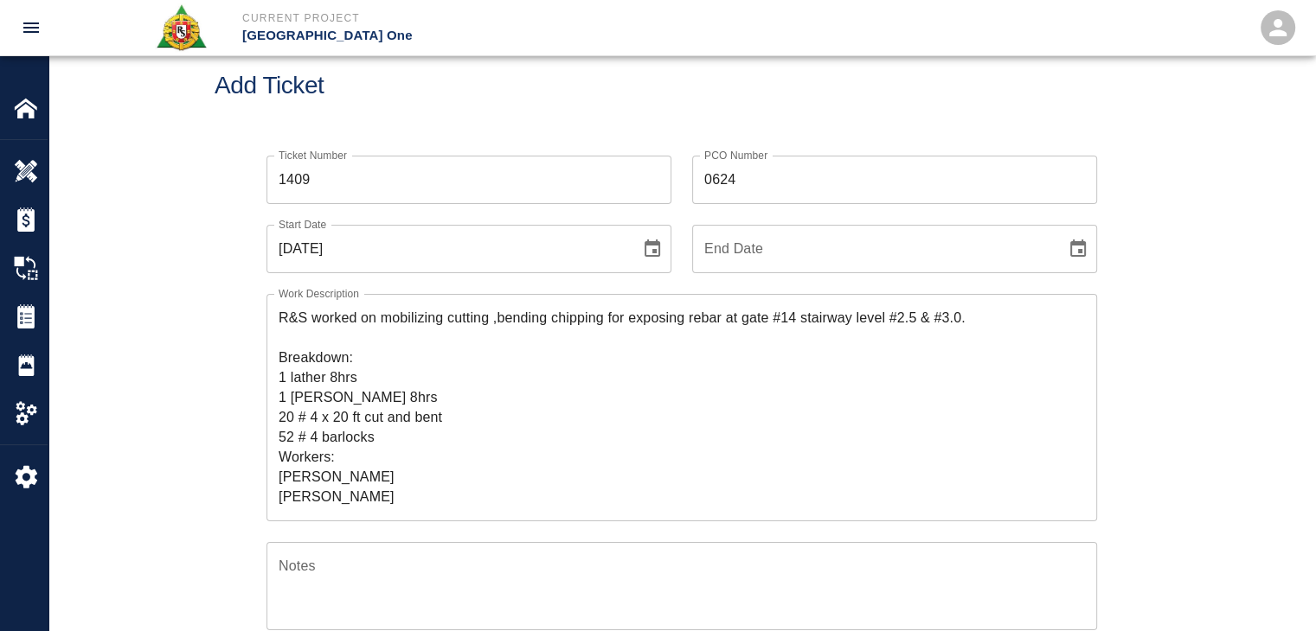
scroll to position [0, 0]
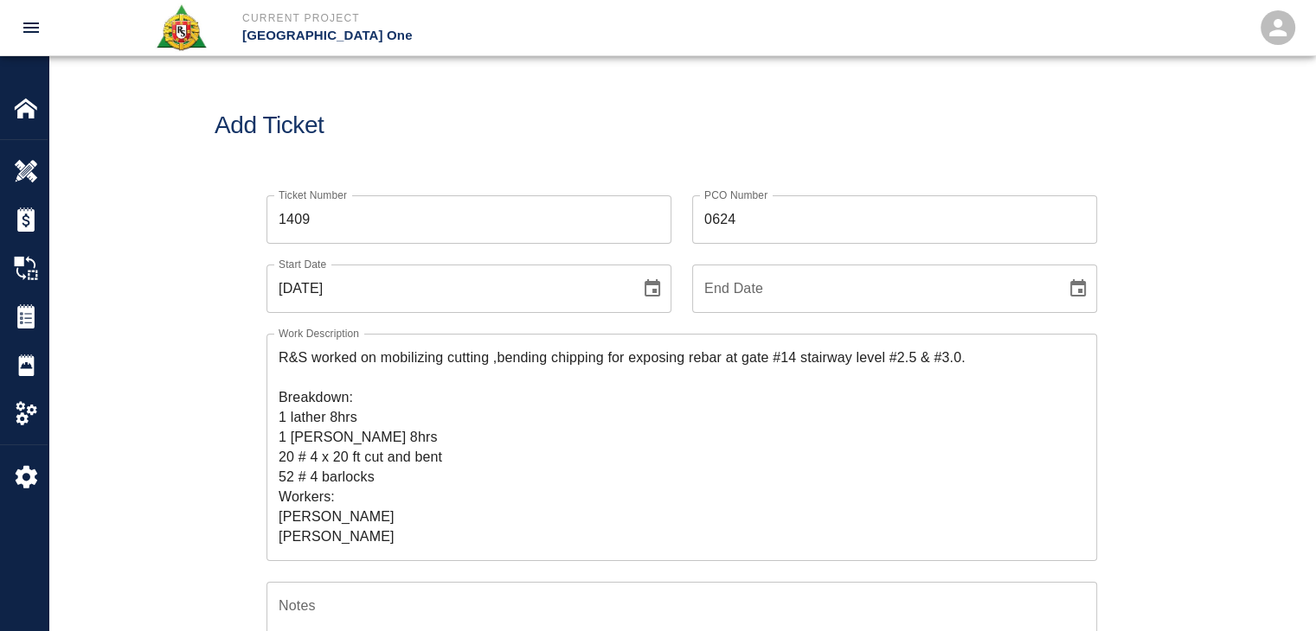
click at [443, 78] on div "Add Ticket" at bounding box center [681, 125] width 1266 height 139
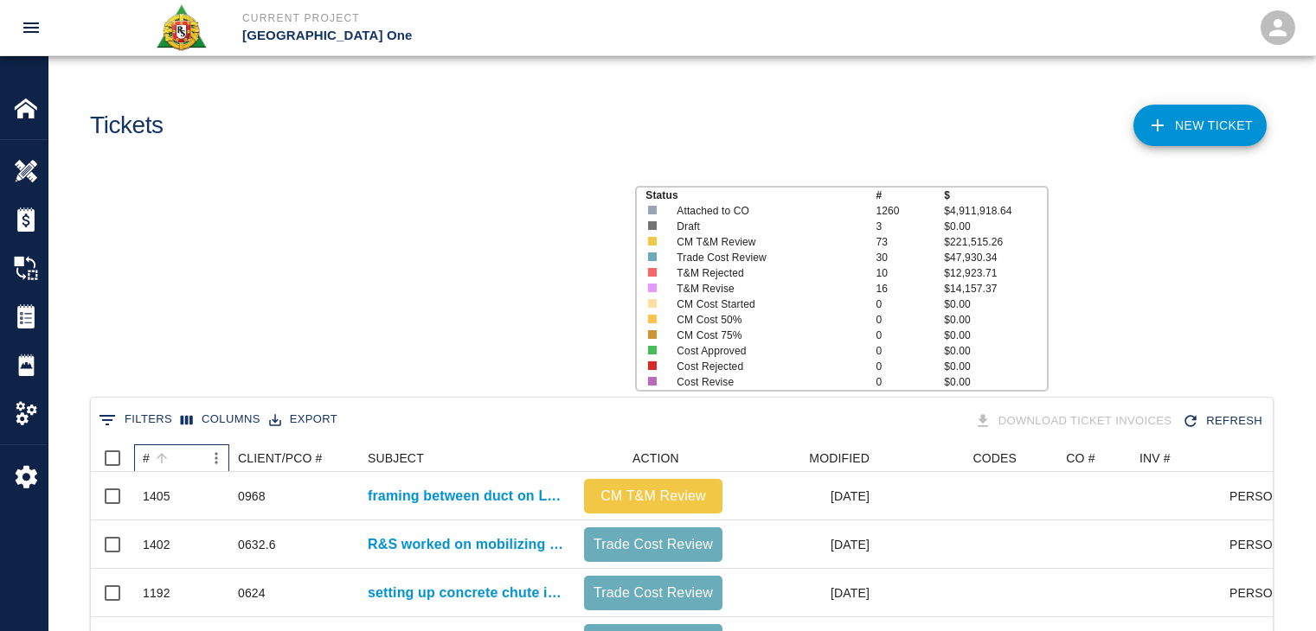
click at [171, 468] on div "#" at bounding box center [162, 458] width 24 height 24
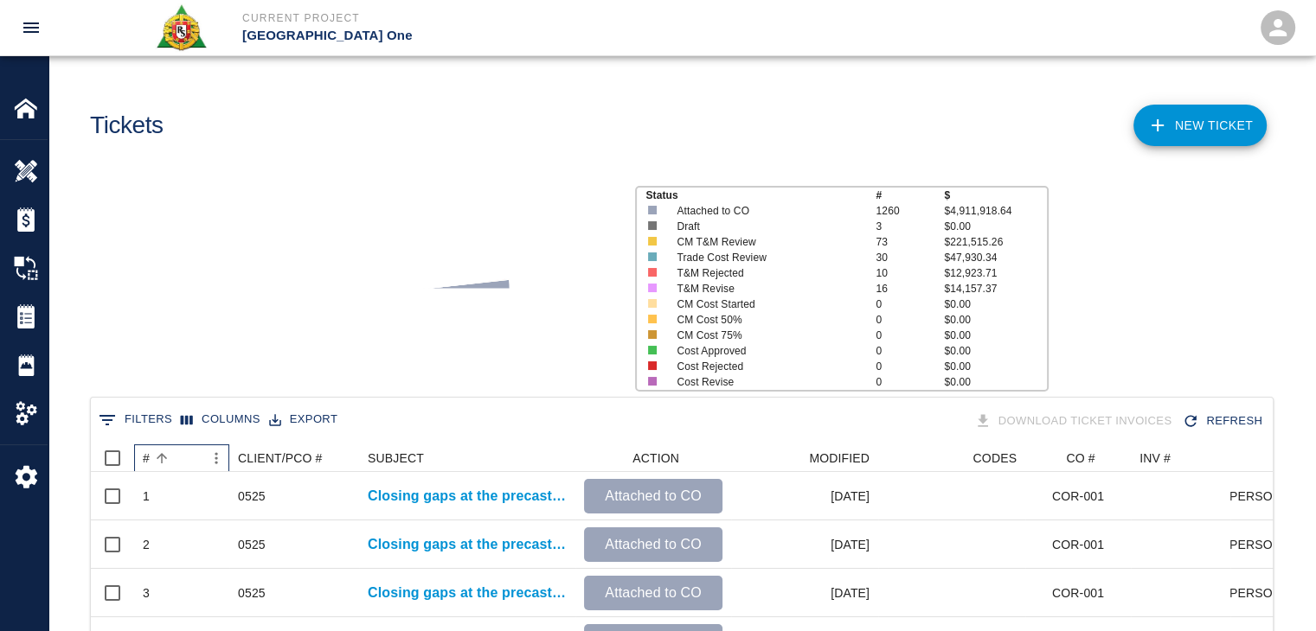
click at [171, 468] on div "#" at bounding box center [162, 458] width 24 height 24
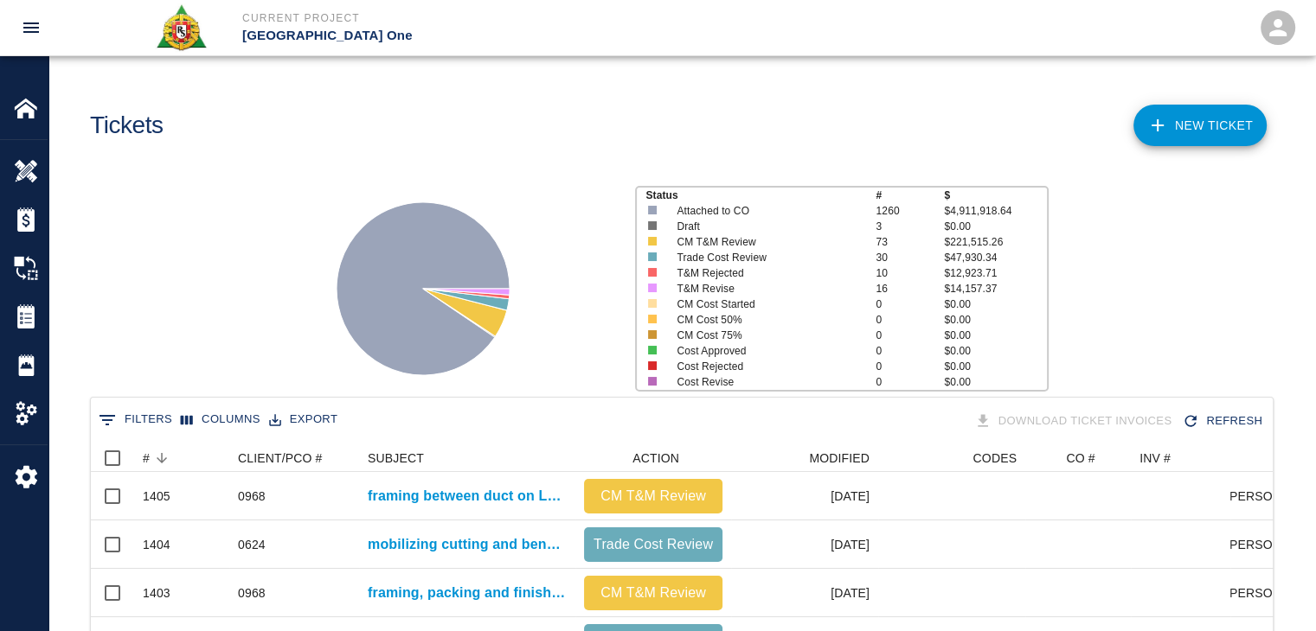
click at [1162, 123] on icon at bounding box center [1157, 125] width 21 height 21
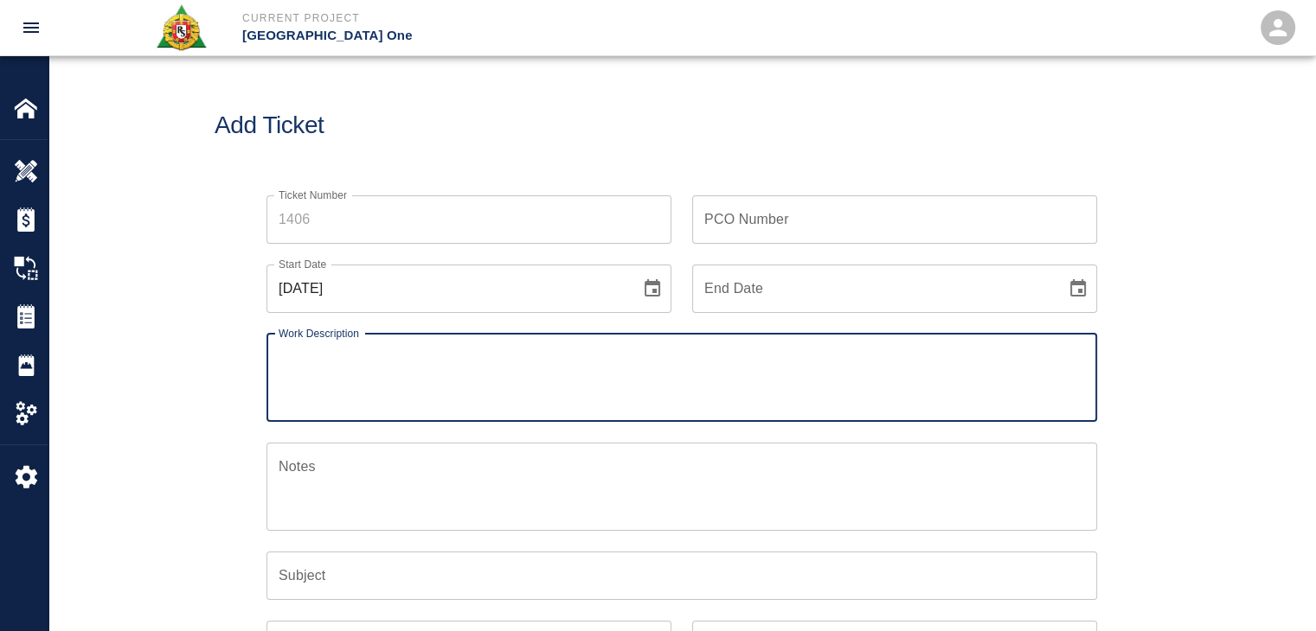
click at [375, 191] on div "Ticket Number Ticket Number" at bounding box center [459, 209] width 426 height 69
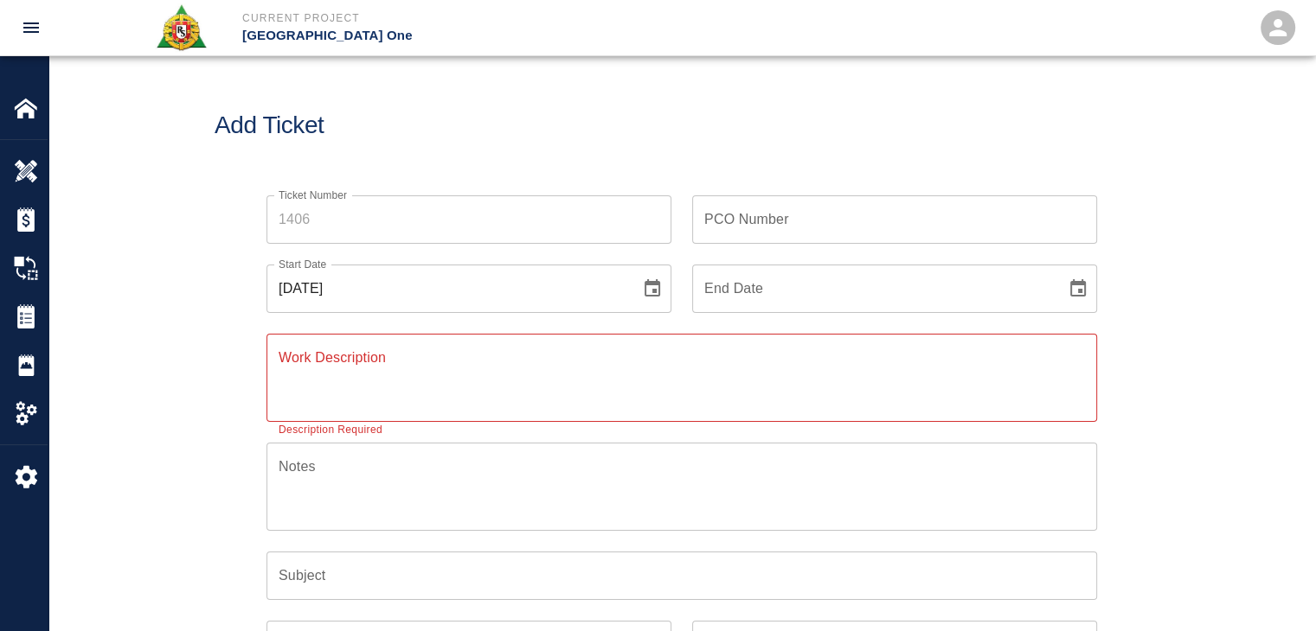
click at [405, 205] on input "Ticket Number" at bounding box center [468, 219] width 405 height 48
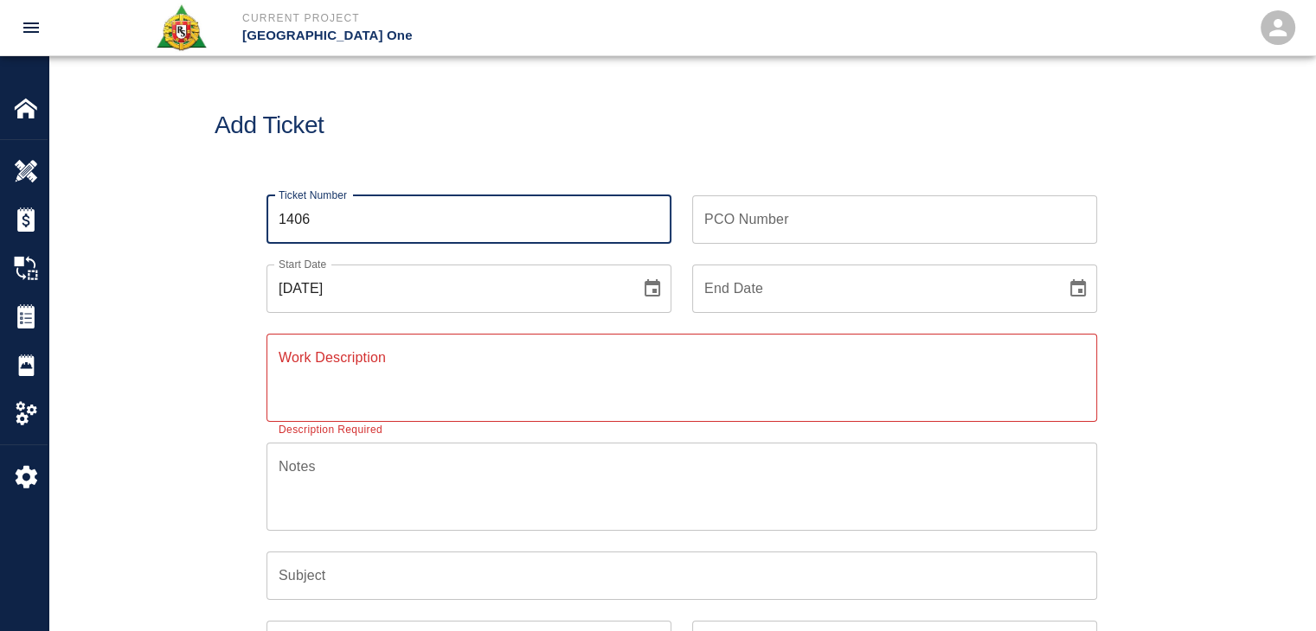
type input "1406"
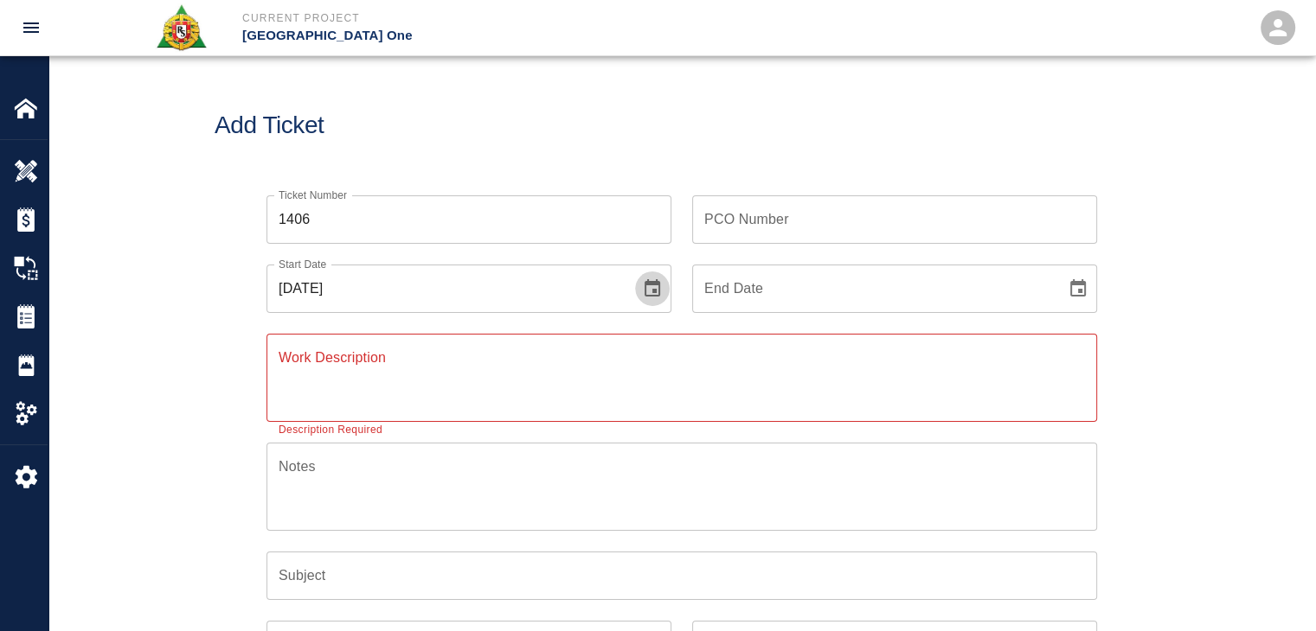
click at [650, 296] on icon "Choose date, selected date is Oct 1, 2025" at bounding box center [652, 287] width 16 height 17
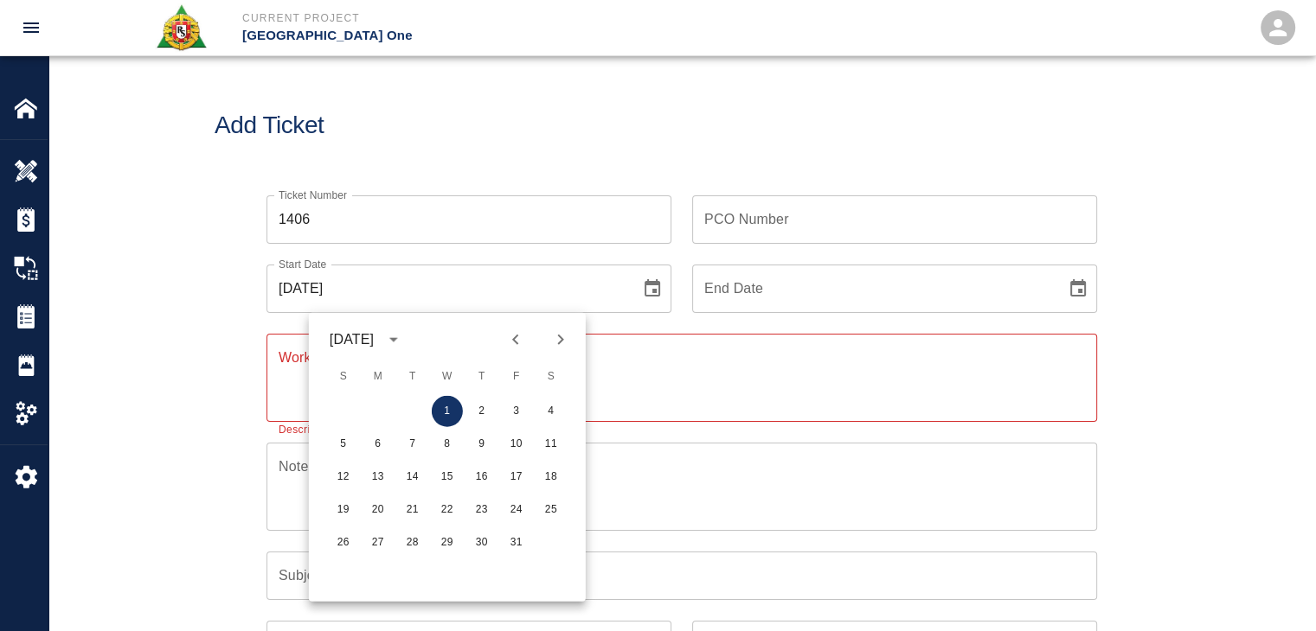
click at [505, 347] on icon "Previous month" at bounding box center [515, 340] width 21 height 21
click at [452, 500] on button "24" at bounding box center [447, 510] width 31 height 31
type input "[DATE]"
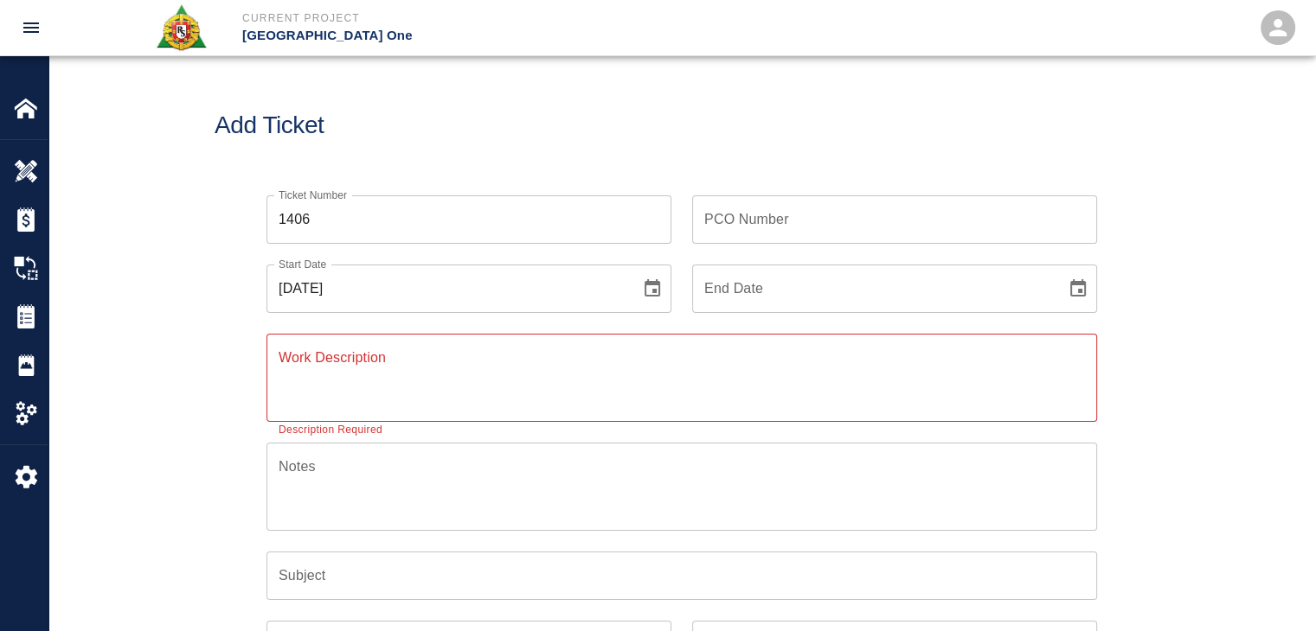
click at [355, 395] on textarea "Work Description" at bounding box center [682, 378] width 806 height 60
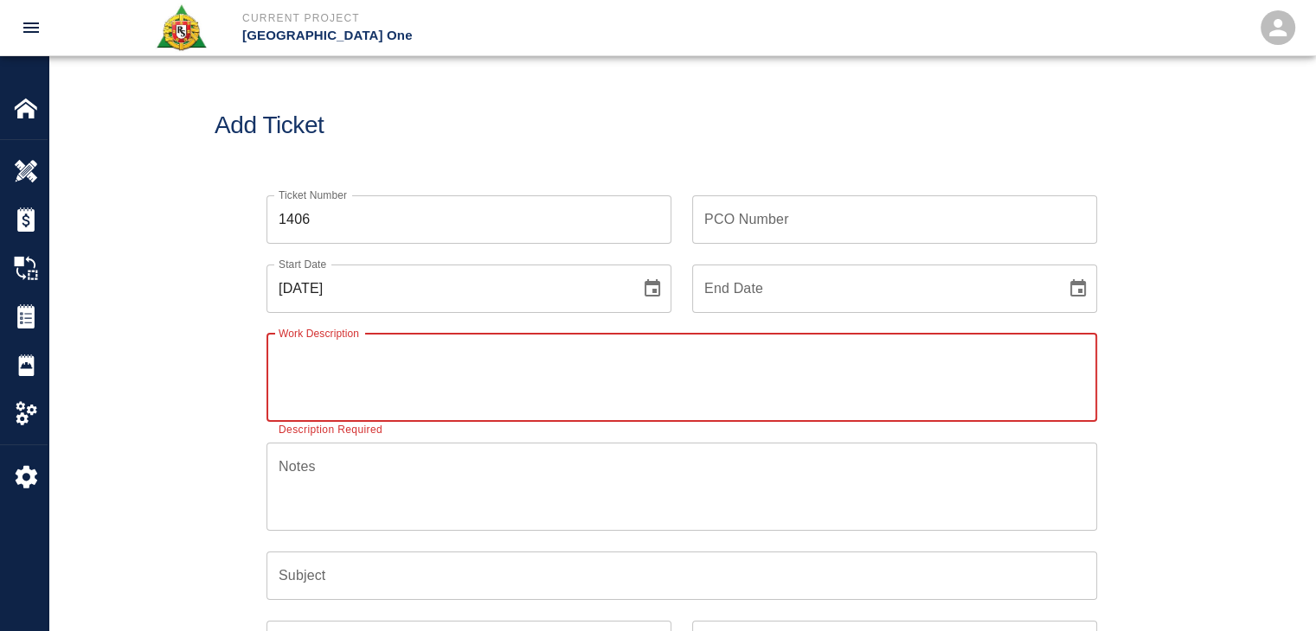
paste textarea "9/24/25 1 mason Sandro Giambrone 1 labor Giuseppe Gentle 8hrs each Framing,pack…"
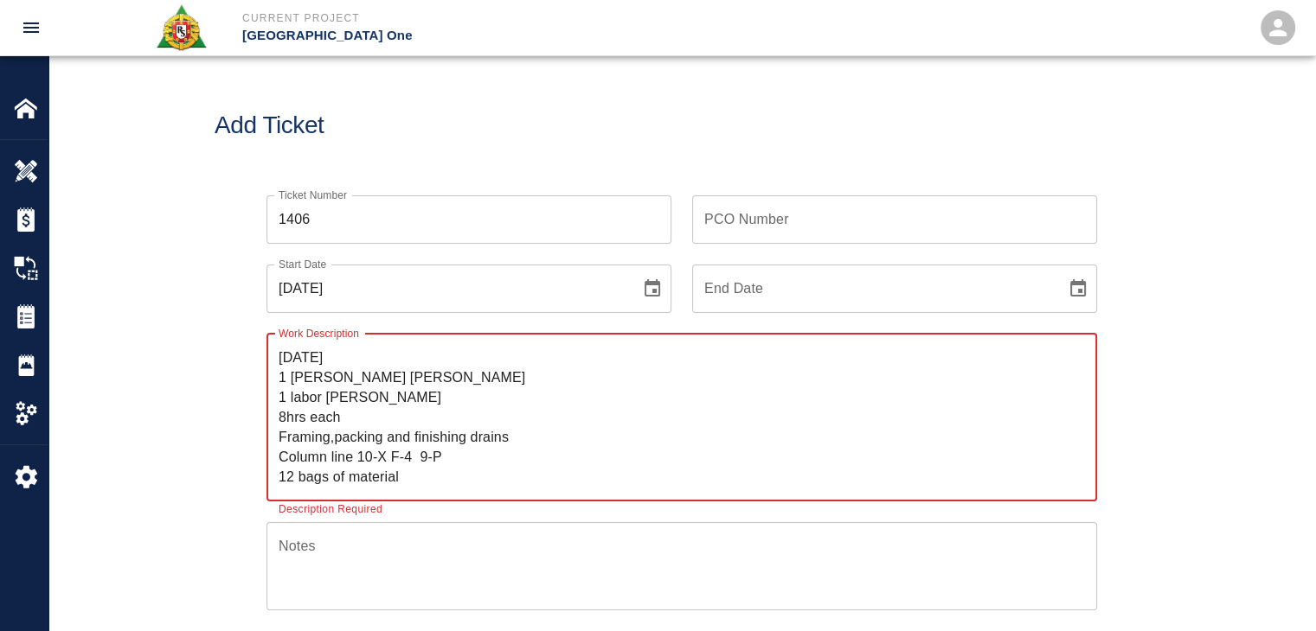
drag, startPoint x: 336, startPoint y: 361, endPoint x: 231, endPoint y: 371, distance: 105.2
click at [231, 371] on div "Ticket Number 1406 Ticket Number PCO Number PCO Number Start Date 09/24/2025 St…" at bounding box center [682, 561] width 934 height 772
drag, startPoint x: 512, startPoint y: 440, endPoint x: 264, endPoint y: 440, distance: 248.2
click at [264, 440] on div "Work Description R&S worked on 1 mason Sandro Giambrone 1 labor Giuseppe Gentle…" at bounding box center [671, 407] width 851 height 189
click at [390, 364] on textarea "R&S worked on 1 mason Sandro Giambrone 1 labor Giuseppe Gentle 8hrs each Column…" at bounding box center [682, 417] width 806 height 139
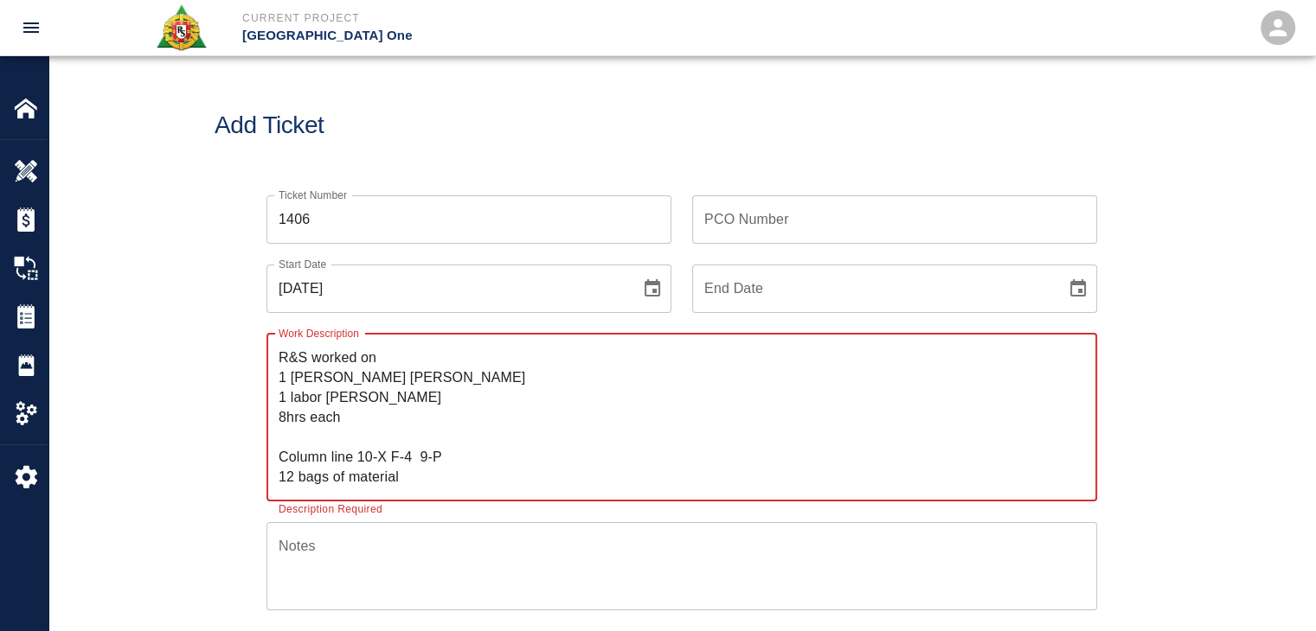
paste textarea "Framing,packing and finishing drains"
click at [387, 357] on textarea "R&S worked on Framing,packing and finishing drains 1 mason Sandro Giambrone 1 l…" at bounding box center [682, 417] width 806 height 139
drag, startPoint x: 459, startPoint y: 453, endPoint x: 283, endPoint y: 447, distance: 176.6
click at [283, 447] on textarea "R&S worked on framing,packing and finishing drains 1 mason Sandro Giambrone 1 l…" at bounding box center [682, 417] width 806 height 139
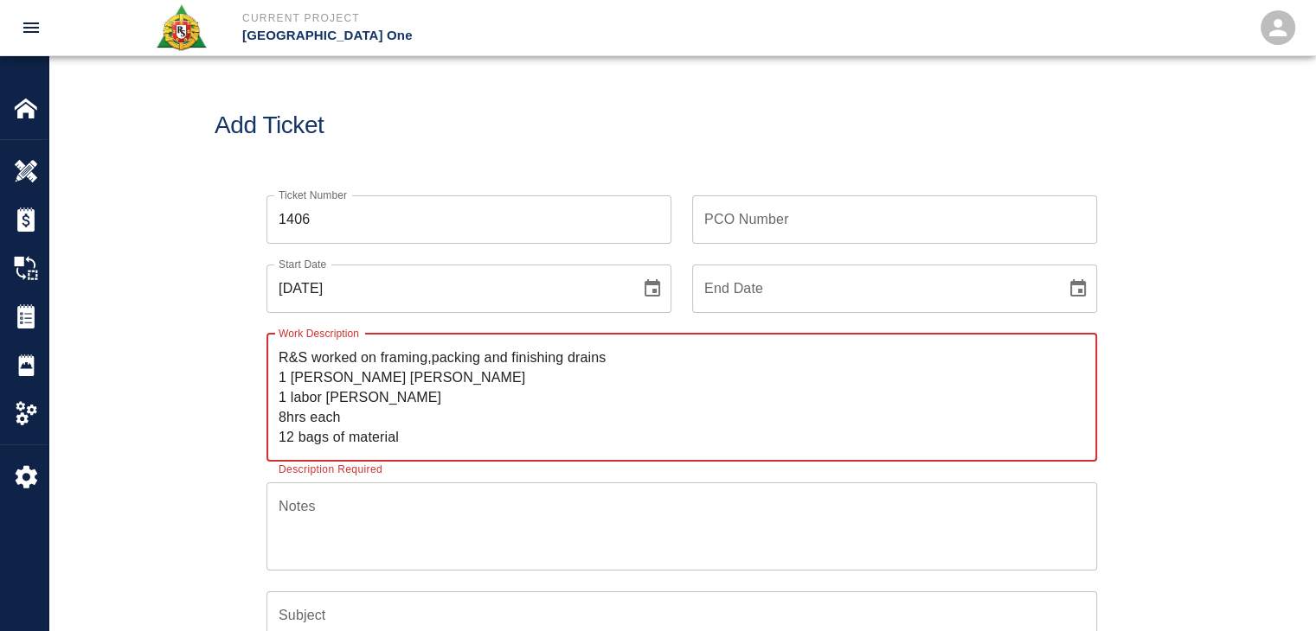
click at [654, 355] on textarea "R&S worked on framing,packing and finishing drains 1 mason Sandro Giambrone 1 l…" at bounding box center [682, 397] width 806 height 99
paste textarea "Column line 10-X F-4 9-P"
click at [612, 361] on textarea "R&S worked on framing,packing and finishing drains Column line 10-X F-4 9-P 1 m…" at bounding box center [682, 397] width 806 height 99
click at [793, 357] on textarea "R&S worked on framing,packing and finishing drains for Column line 10-X F-4 9-P…" at bounding box center [682, 397] width 806 height 99
click at [765, 357] on textarea "R&S worked on framing,packing and finishing drains for Column line 10-X F-4 9-P…" at bounding box center [682, 397] width 806 height 99
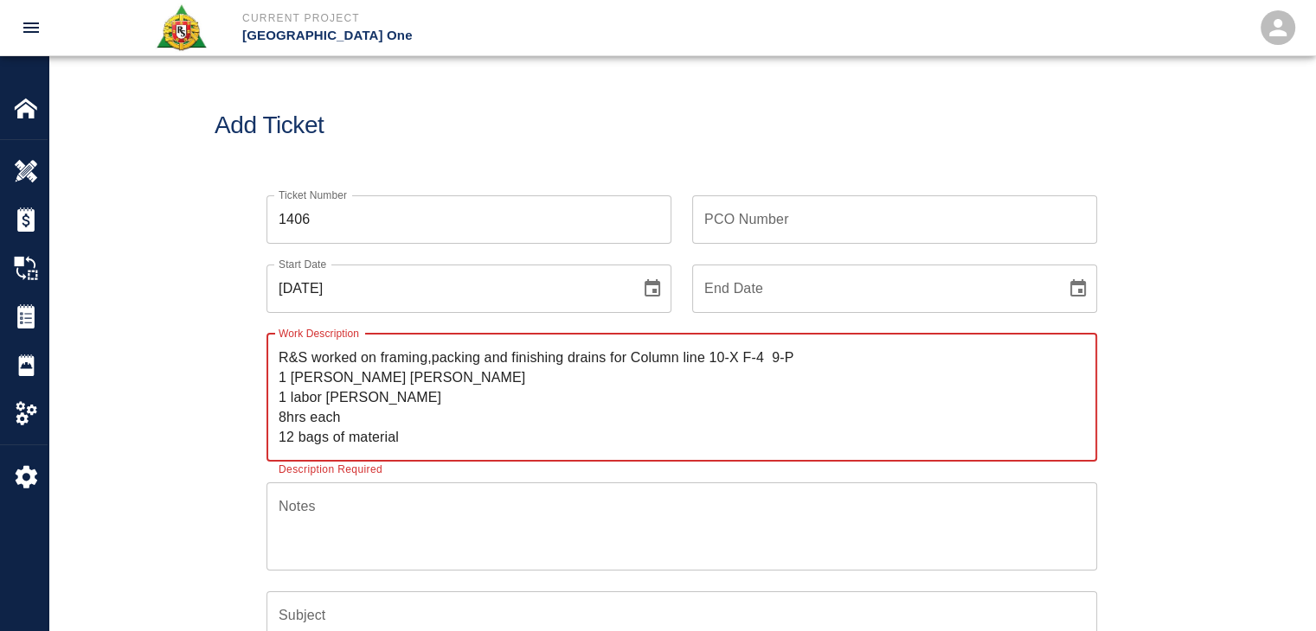
click at [772, 358] on textarea "R&S worked on framing,packing and finishing drains for Column line 10-X F-4 9-P…" at bounding box center [682, 397] width 806 height 99
click at [814, 362] on textarea "R&S worked on framing,packing and finishing drains for Column line 10-X F-4 9-P…" at bounding box center [682, 397] width 806 height 99
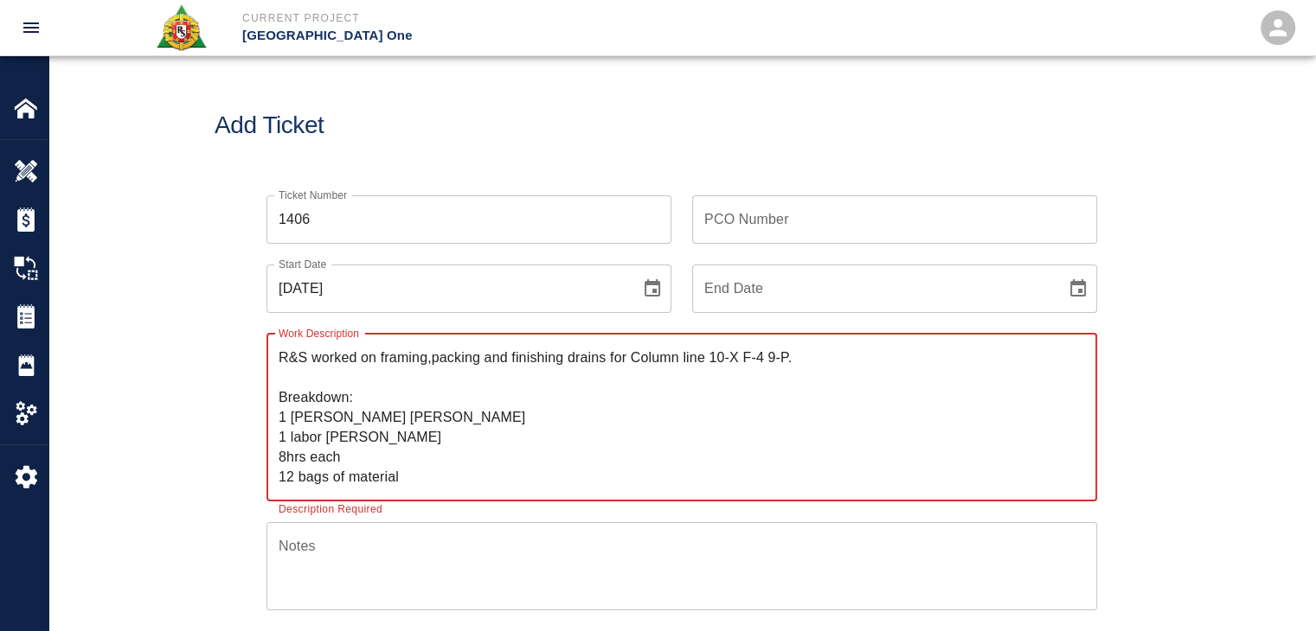
click at [338, 421] on textarea "R&S worked on framing,packing and finishing drains for Column line 10-X F-4 9-P…" at bounding box center [682, 417] width 806 height 139
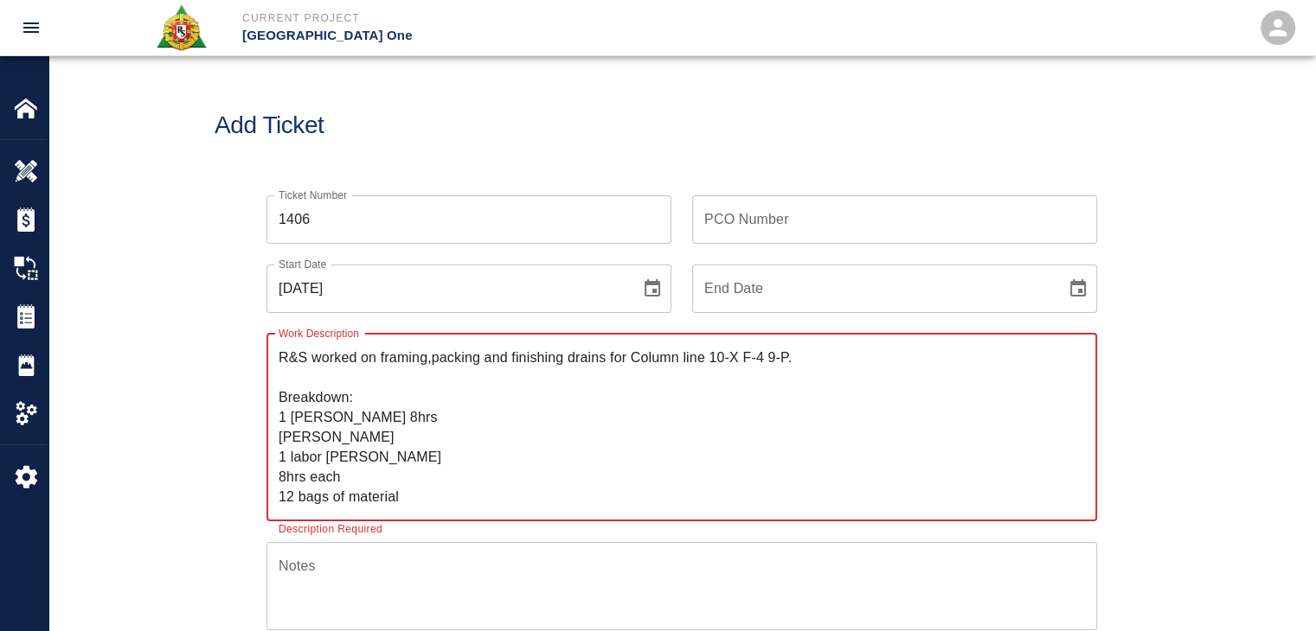
drag, startPoint x: 327, startPoint y: 456, endPoint x: 268, endPoint y: 461, distance: 59.0
click at [268, 461] on div "R&S worked on framing,packing and finishing drains for Column line 10-X F-4 9-P…" at bounding box center [681, 428] width 830 height 188
click at [280, 439] on textarea "R&S worked on framing,packing and finishing drains for Column line 10-X F-4 9-P…" at bounding box center [682, 427] width 806 height 159
paste textarea "1 labor"
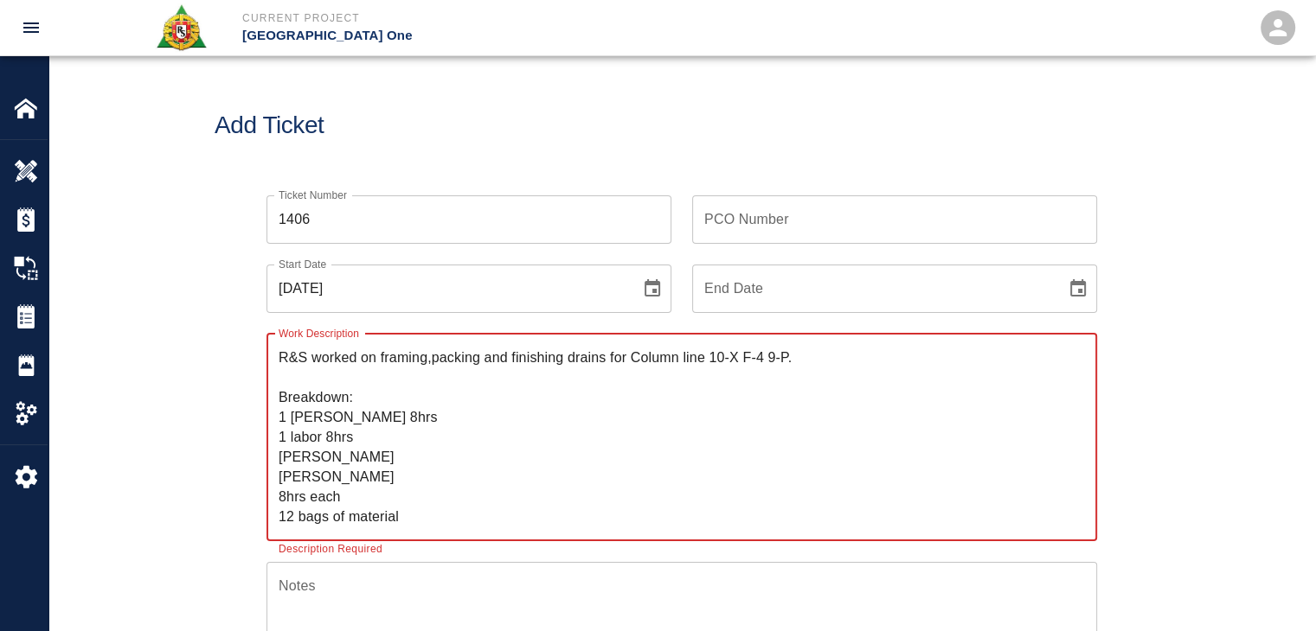
drag, startPoint x: 392, startPoint y: 476, endPoint x: 272, endPoint y: 475, distance: 119.4
click at [272, 475] on div "R&S worked on framing,packing and finishing drains for Column line 10-X F-4 9-P…" at bounding box center [681, 438] width 830 height 208
click at [331, 494] on textarea "R&S worked on framing,packing and finishing drains for Column line 10-X F-4 9-P…" at bounding box center [682, 437] width 806 height 179
drag, startPoint x: 355, startPoint y: 496, endPoint x: 254, endPoint y: 497, distance: 100.3
click at [254, 497] on div "Work Description R&S worked on framing,packing and finishing drains for Column …" at bounding box center [671, 427] width 851 height 228
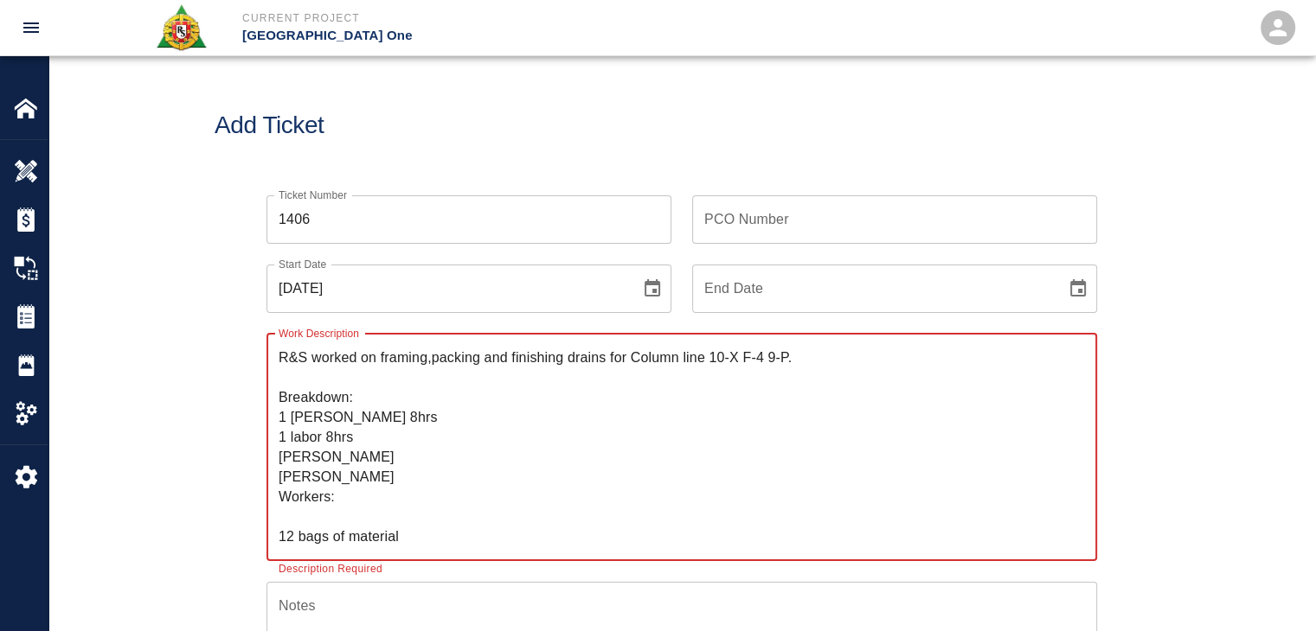
drag, startPoint x: 408, startPoint y: 532, endPoint x: 278, endPoint y: 524, distance: 130.8
click at [279, 524] on textarea "R&S worked on framing,packing and finishing drains for Column line 10-X F-4 9-P…" at bounding box center [682, 447] width 806 height 199
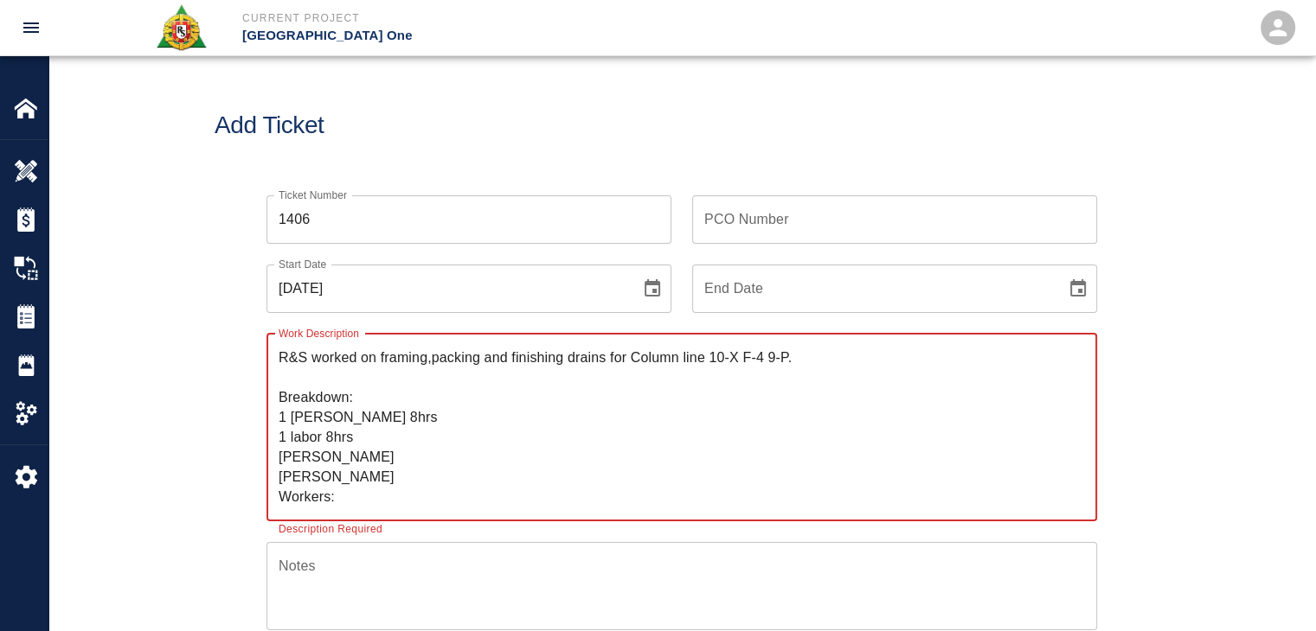
click at [375, 437] on textarea "R&S worked on framing,packing and finishing drains for Column line 10-X F-4 9-P…" at bounding box center [682, 427] width 806 height 159
paste textarea "12 bags of material"
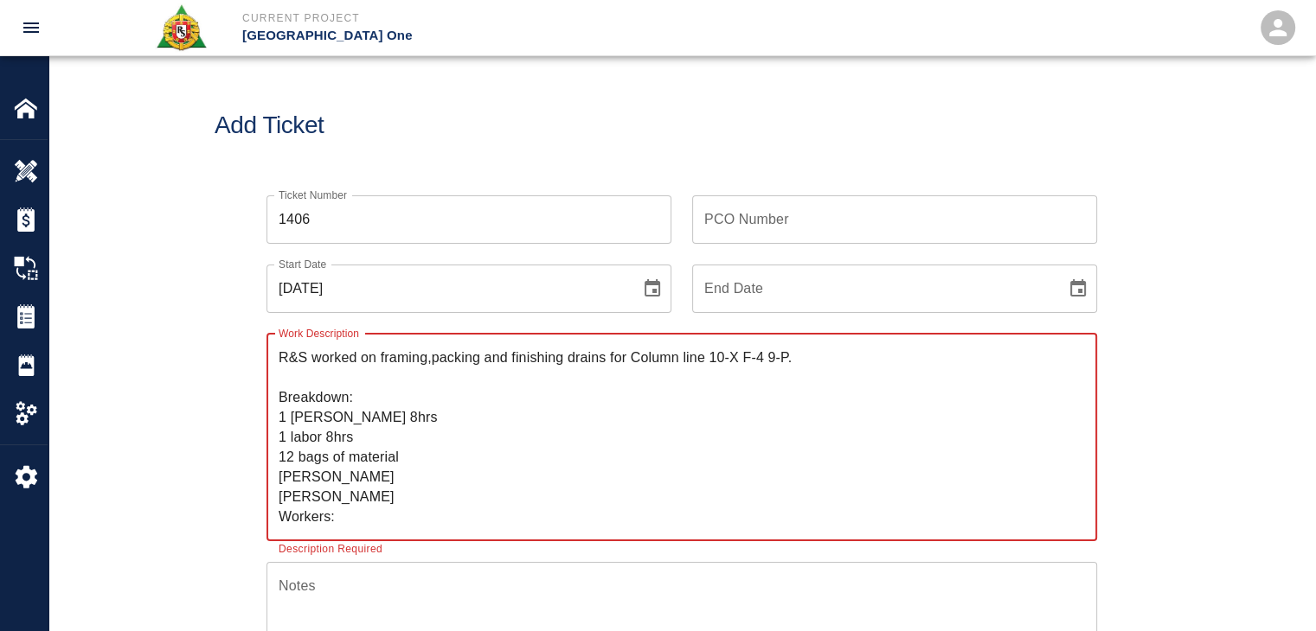
drag, startPoint x: 412, startPoint y: 497, endPoint x: 277, endPoint y: 483, distance: 135.7
click at [277, 483] on div "R&S worked on framing,packing and finishing drains for Column line 10-X F-4 9-P…" at bounding box center [681, 438] width 830 height 208
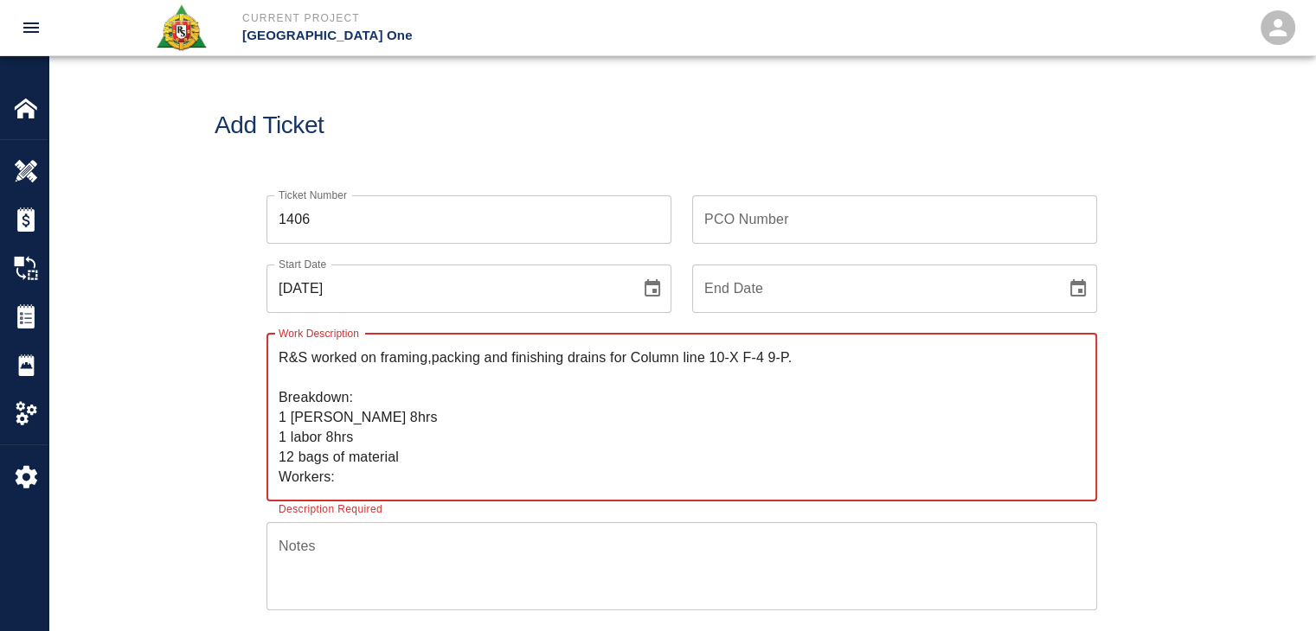
click at [345, 475] on textarea "R&S worked on framing,packing and finishing drains for Column line 10-X F-4 9-P…" at bounding box center [682, 417] width 806 height 139
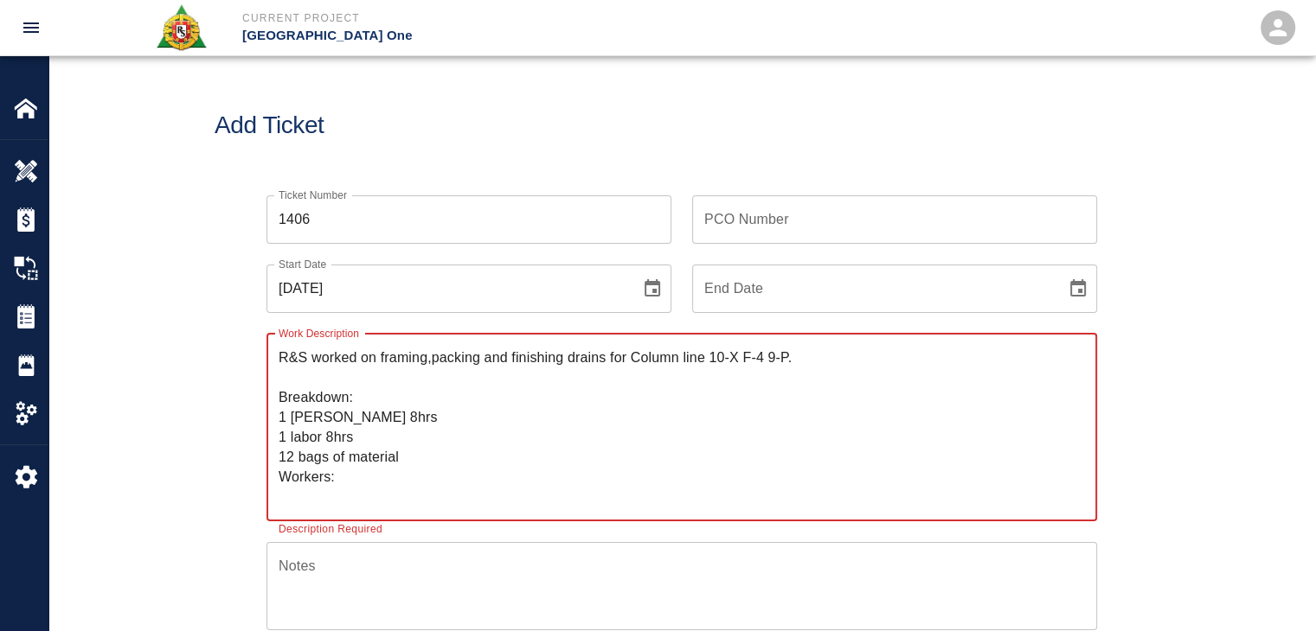
paste textarea "Sandro Giambrone Giuseppe Gentle"
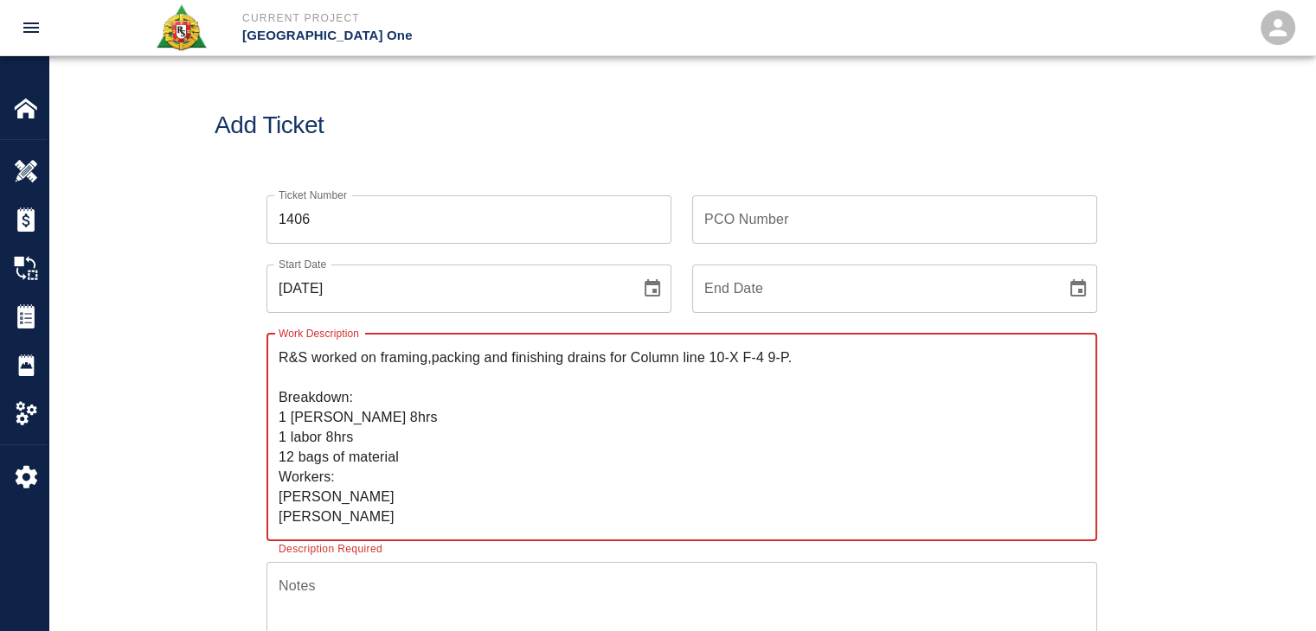
drag, startPoint x: 404, startPoint y: 496, endPoint x: 284, endPoint y: 493, distance: 120.3
click at [284, 493] on textarea "R&S worked on framing,packing and finishing drains for Column line 10-X F-4 9-P…" at bounding box center [682, 437] width 806 height 179
click at [301, 493] on textarea "R&S worked on framing,packing and finishing drains for Column line 10-X F-4 9-P…" at bounding box center [682, 437] width 806 height 179
drag, startPoint x: 422, startPoint y: 502, endPoint x: 277, endPoint y: 500, distance: 145.3
click at [277, 500] on div "R&S worked on framing,packing and finishing drains for Column line 10-X F-4 9-P…" at bounding box center [681, 438] width 830 height 208
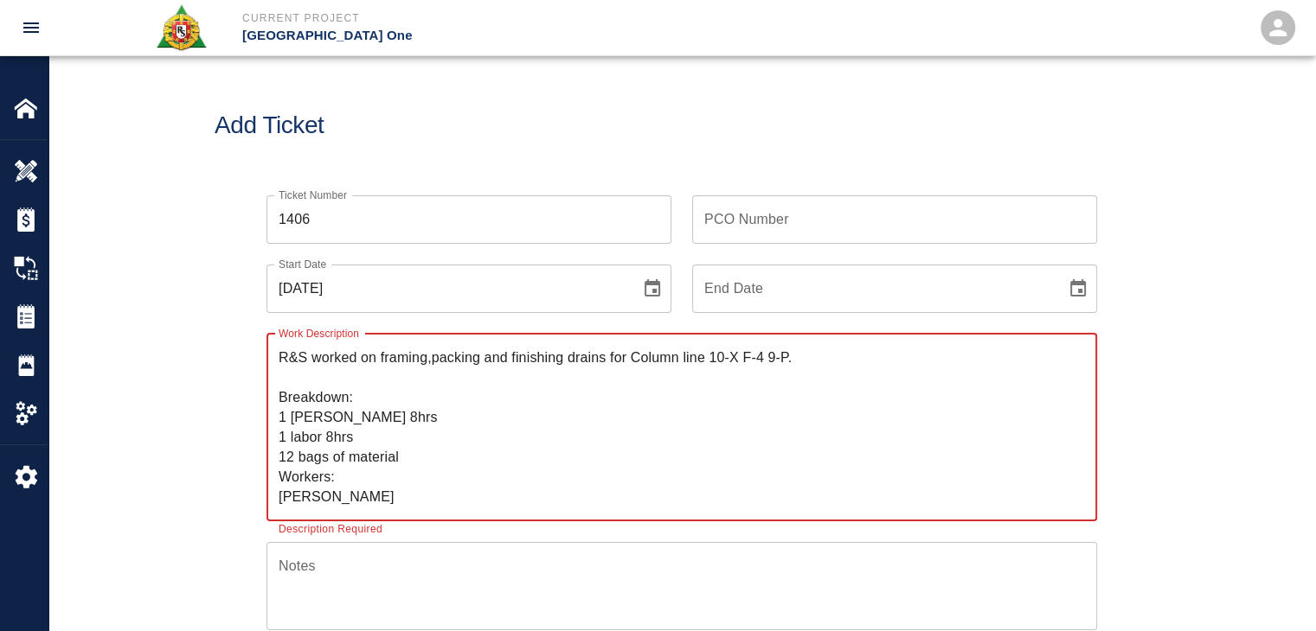
click at [422, 495] on textarea "R&S worked on framing,packing and finishing drains for Column line 10-X F-4 9-P…" at bounding box center [682, 427] width 806 height 159
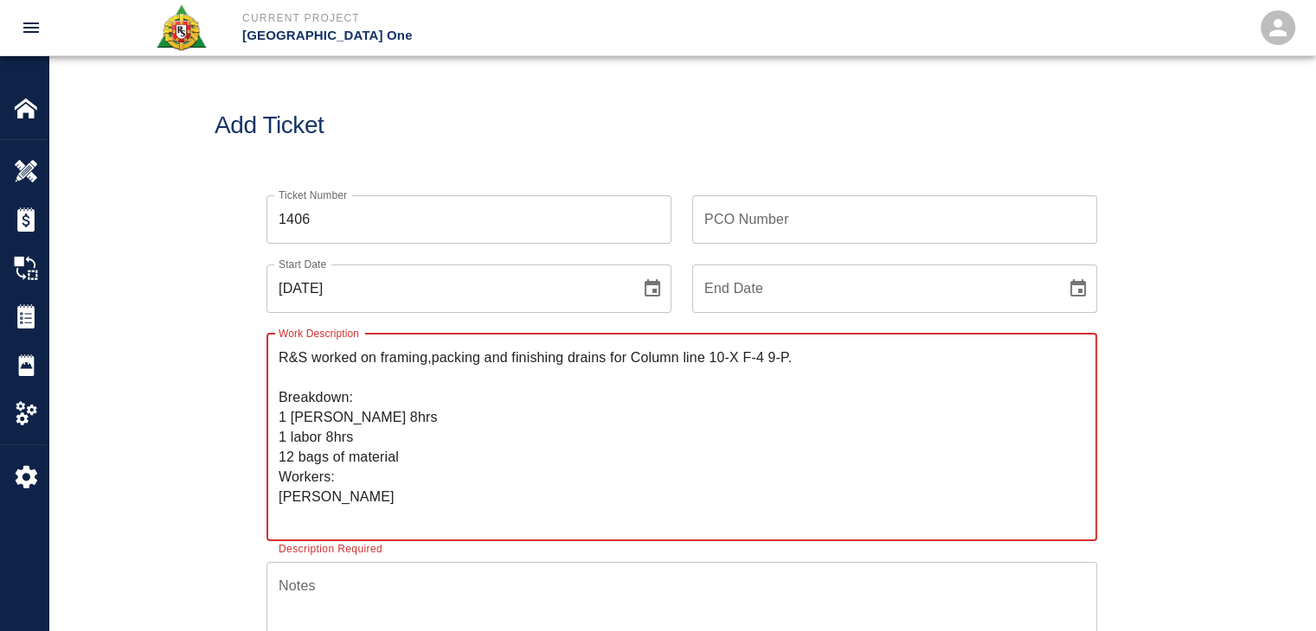
paste textarea "Sandro Giambrone"
click at [362, 481] on textarea "R&S worked on framing,packing and finishing drains for Column line 10-X F-4 9-P…" at bounding box center [682, 437] width 806 height 179
type textarea "R&S worked on framing,packing and finishing drains for Column line 10-X F-4 9-P…"
click at [796, 215] on input "PCO Number" at bounding box center [894, 219] width 405 height 48
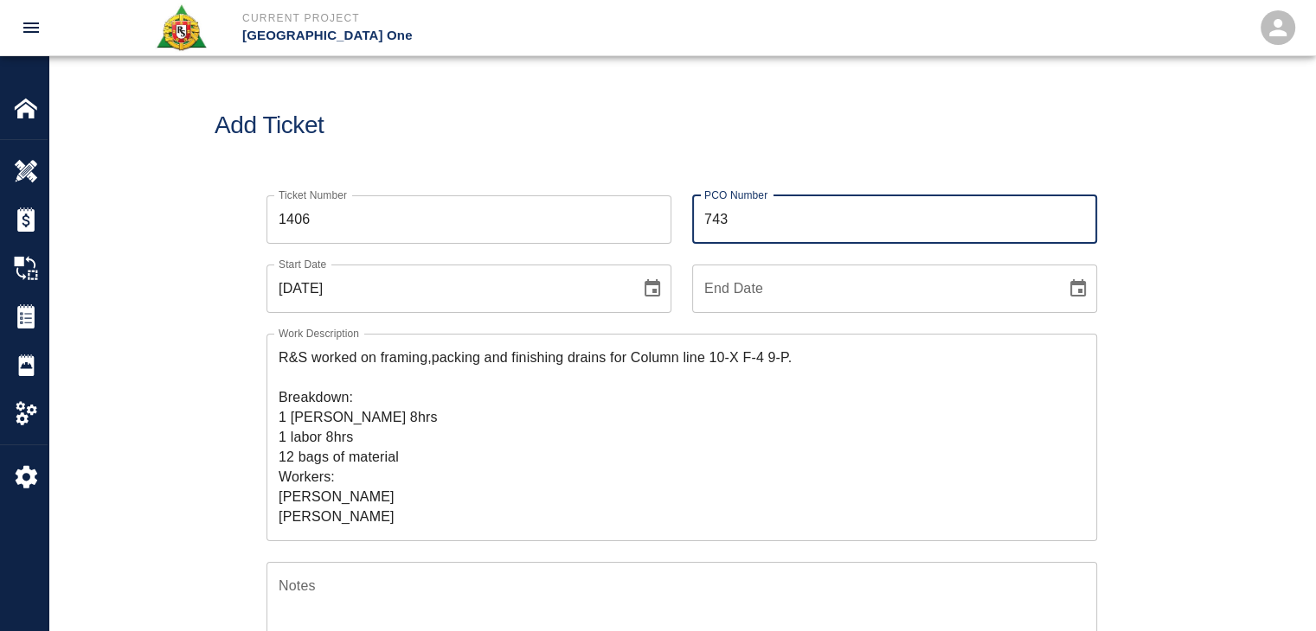
type input "743"
click at [674, 177] on div "PCO Number 743 PCO Number" at bounding box center [884, 209] width 426 height 69
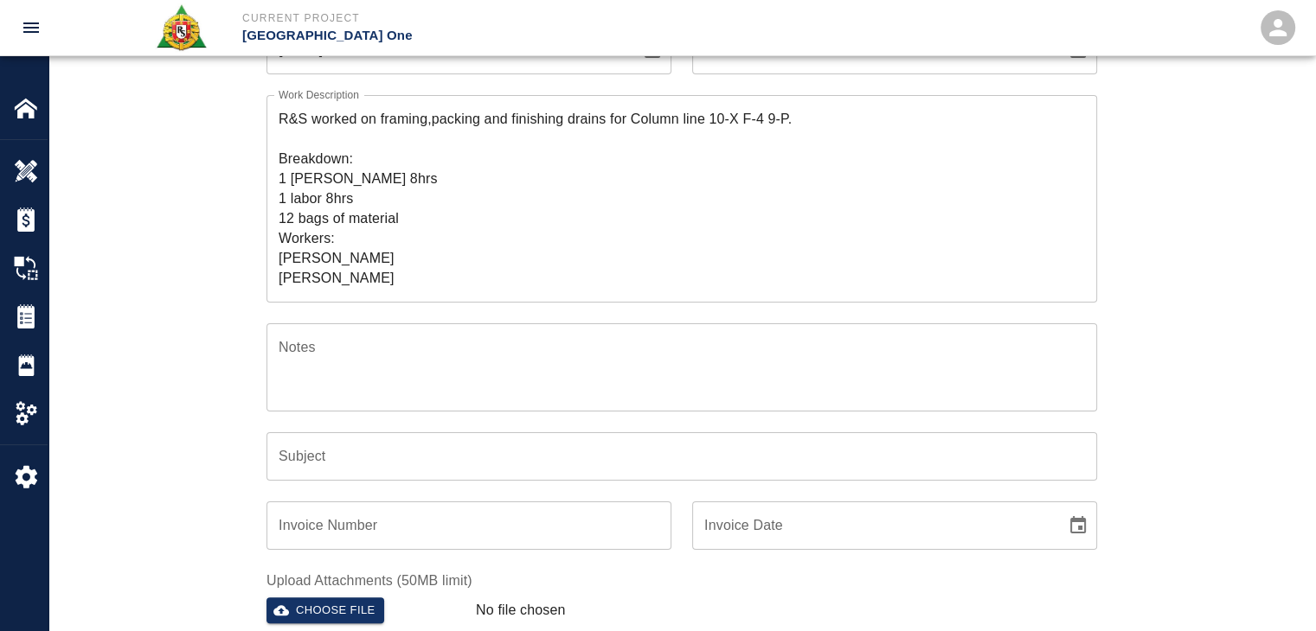
scroll to position [242, 0]
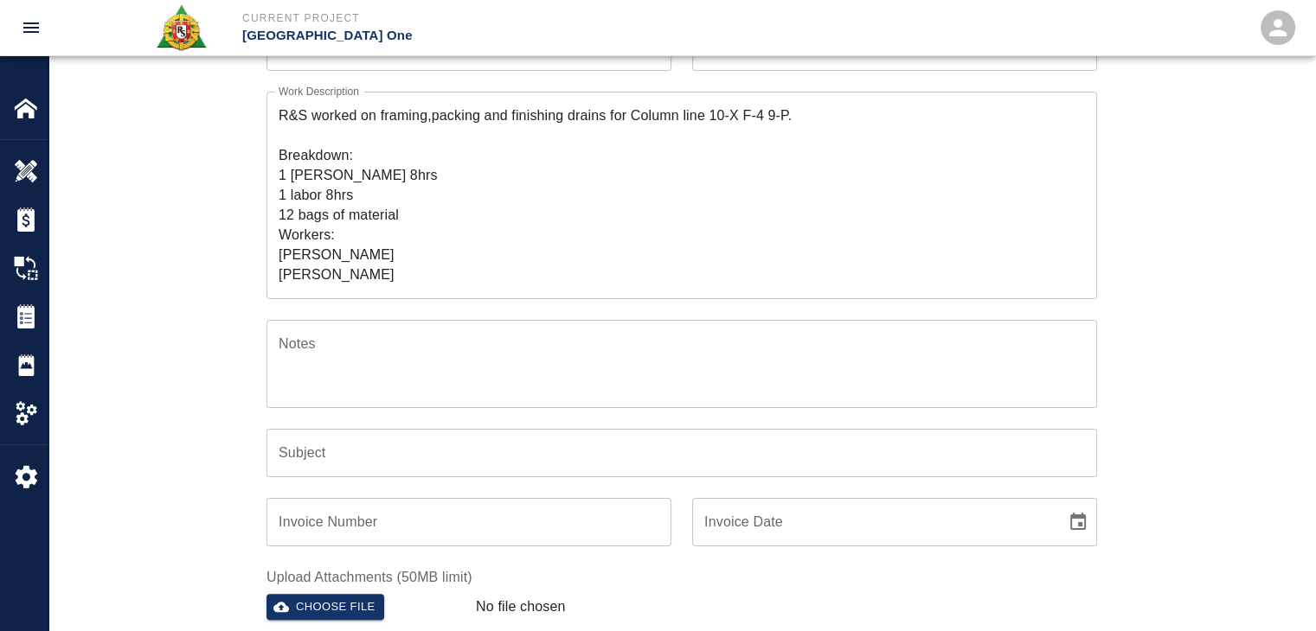
click at [434, 120] on textarea "R&S worked on framing,packing and finishing drains for Column line 10-X F-4 9-P…" at bounding box center [682, 195] width 806 height 179
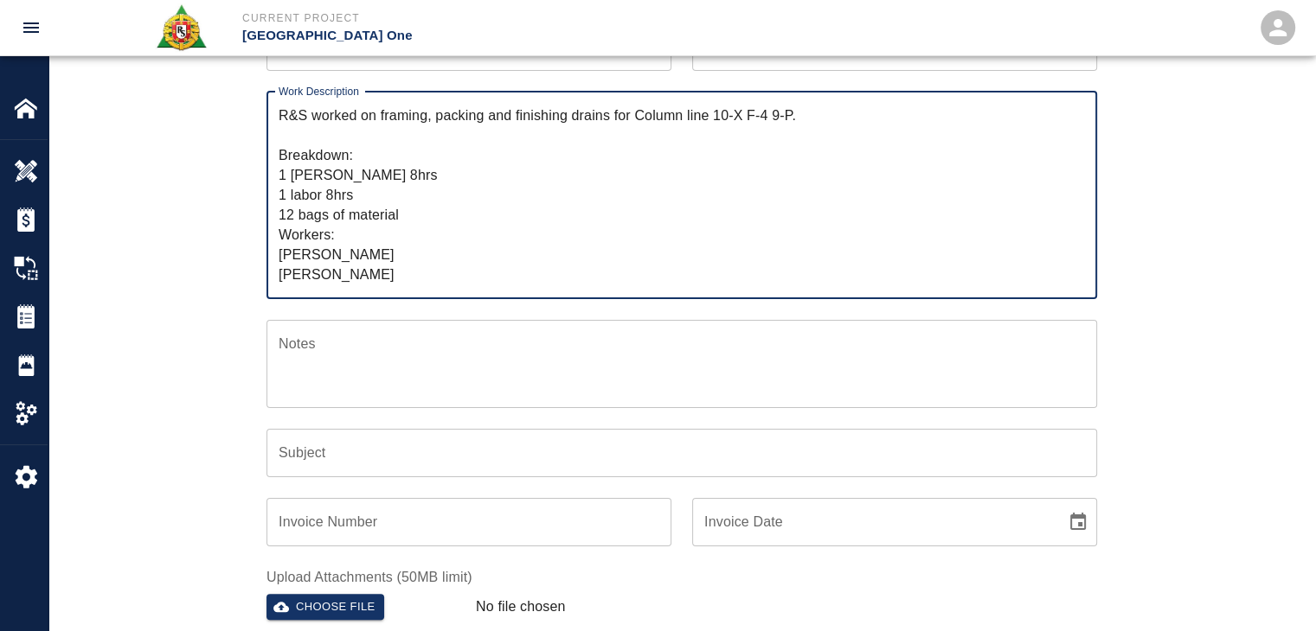
drag, startPoint x: 383, startPoint y: 131, endPoint x: 377, endPoint y: 121, distance: 11.3
click at [377, 121] on textarea "R&S worked on framing, packing and finishing drains for Column line 10-X F-4 9-…" at bounding box center [682, 195] width 806 height 179
click at [403, 135] on textarea "R&S worked on framing, packing and finishing drains for Column line 10-X F-4 9-…" at bounding box center [682, 195] width 806 height 179
drag, startPoint x: 394, startPoint y: 136, endPoint x: 380, endPoint y: 121, distance: 20.2
click at [380, 121] on textarea "R&S worked on framing, packing and finishing drains for Column line 10-X F-4 9-…" at bounding box center [682, 195] width 806 height 179
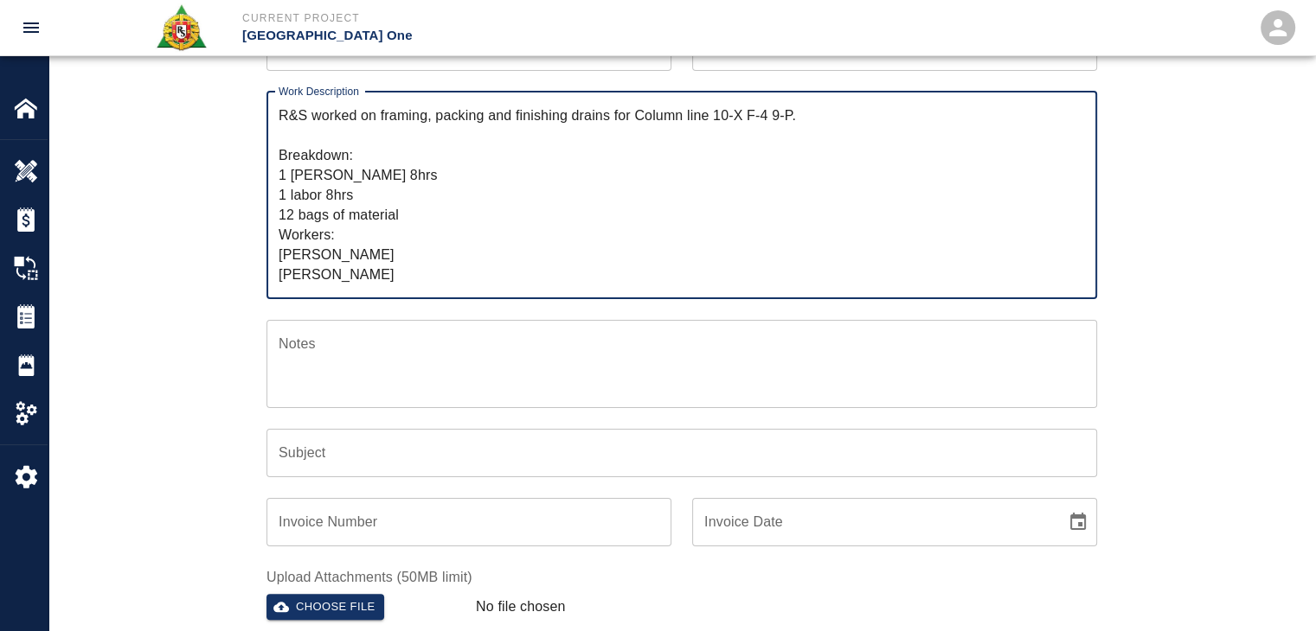
type textarea "R&S worked on framing, packing and finishing drains for Column line 10-X F-4 9-…"
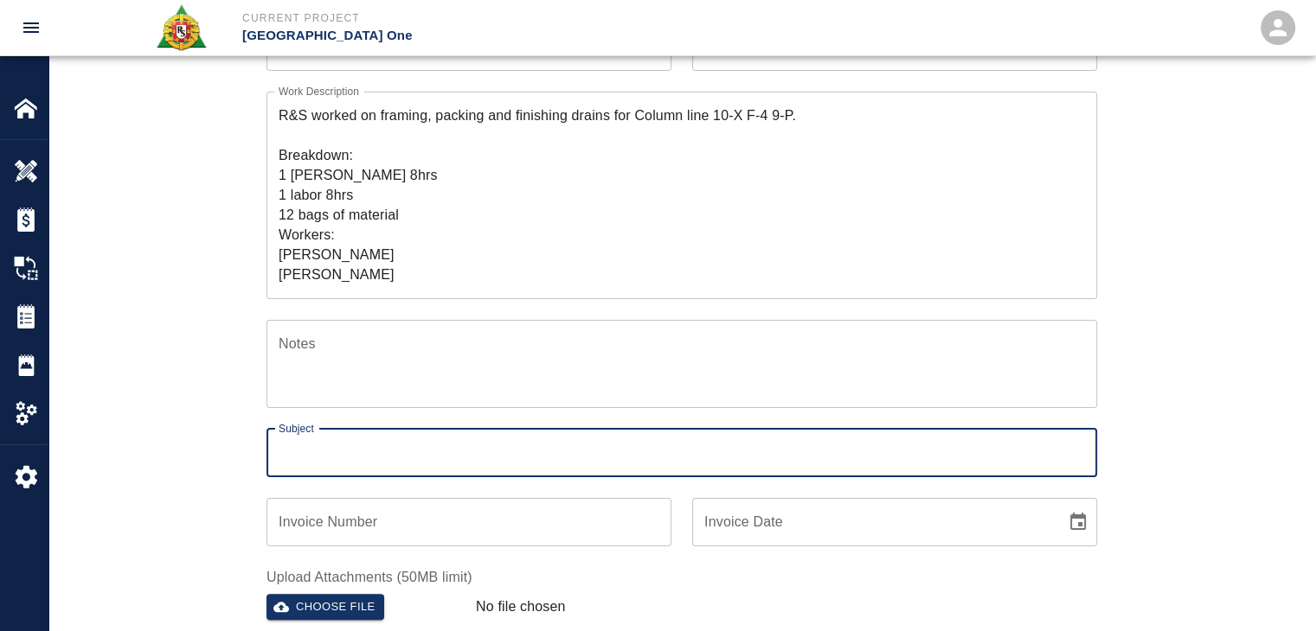
click at [315, 457] on input "Subject" at bounding box center [681, 453] width 830 height 48
paste input "framing, packing and finishing drains for Column line 10-X F-4 9-P."
type input "framing, packing and finishing drains for Column line 10-X F-4 9-P."
click at [221, 454] on div "Ticket Number 1406 Ticket Number PCO Number 743 PCO Number Start Date 09/24/202…" at bounding box center [682, 338] width 934 height 811
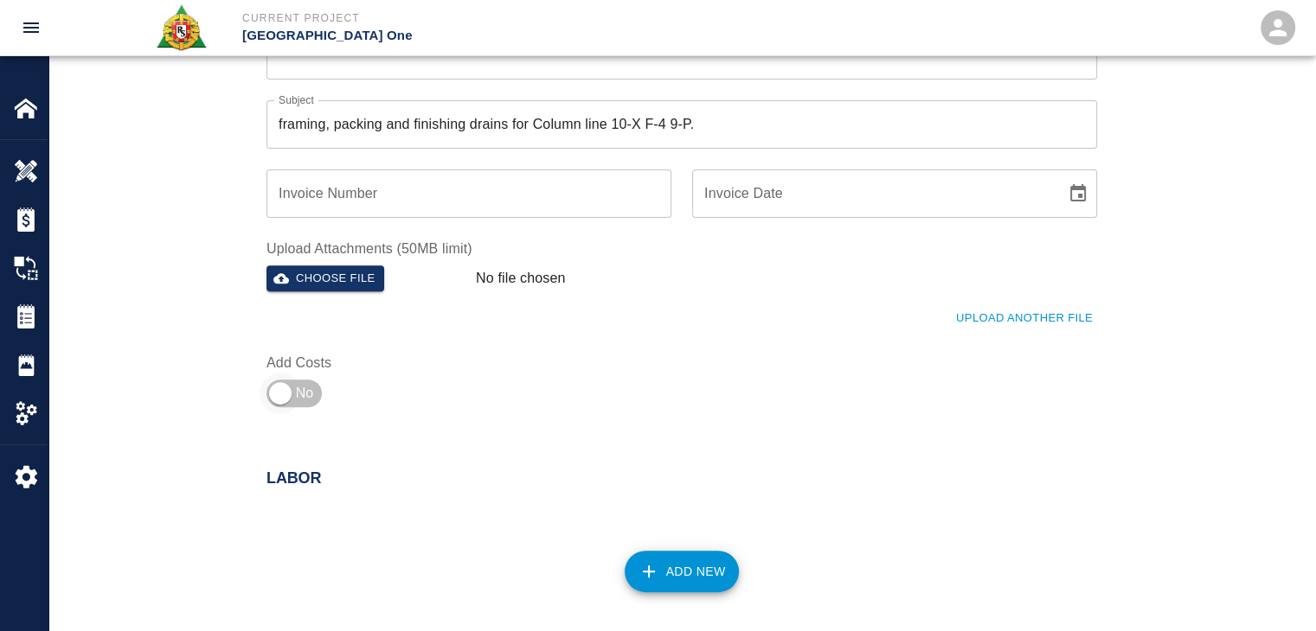
click at [294, 385] on input "checkbox" at bounding box center [280, 394] width 125 height 42
checkbox input "true"
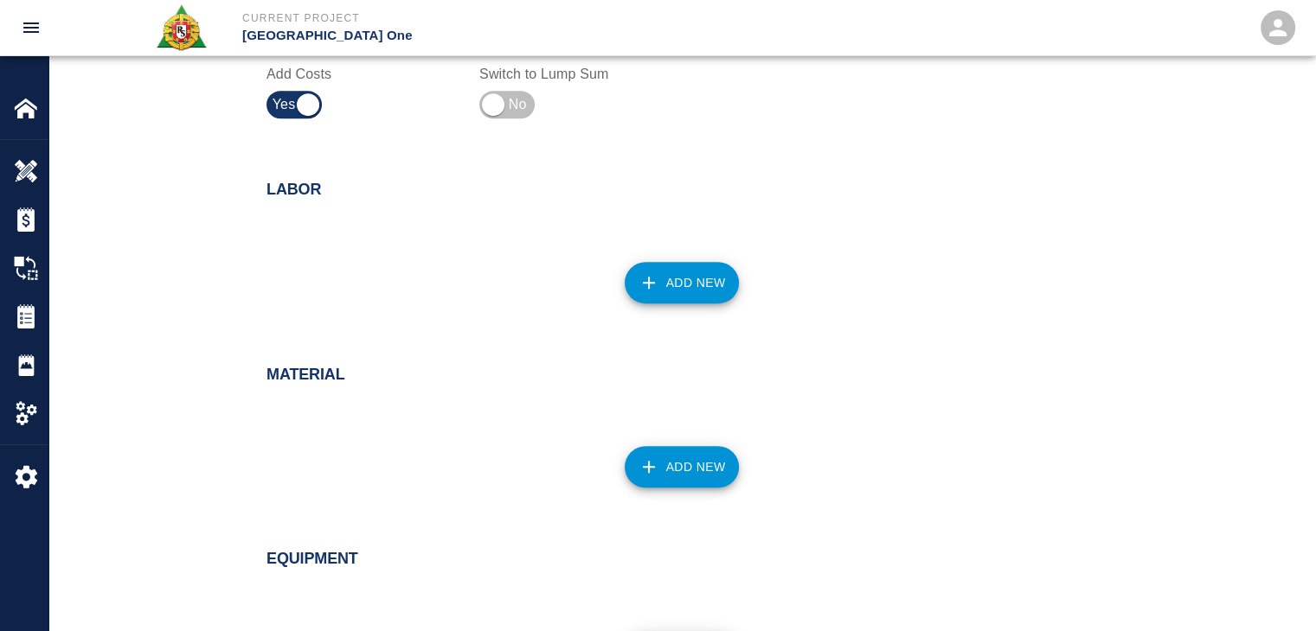
scroll to position [864, 0]
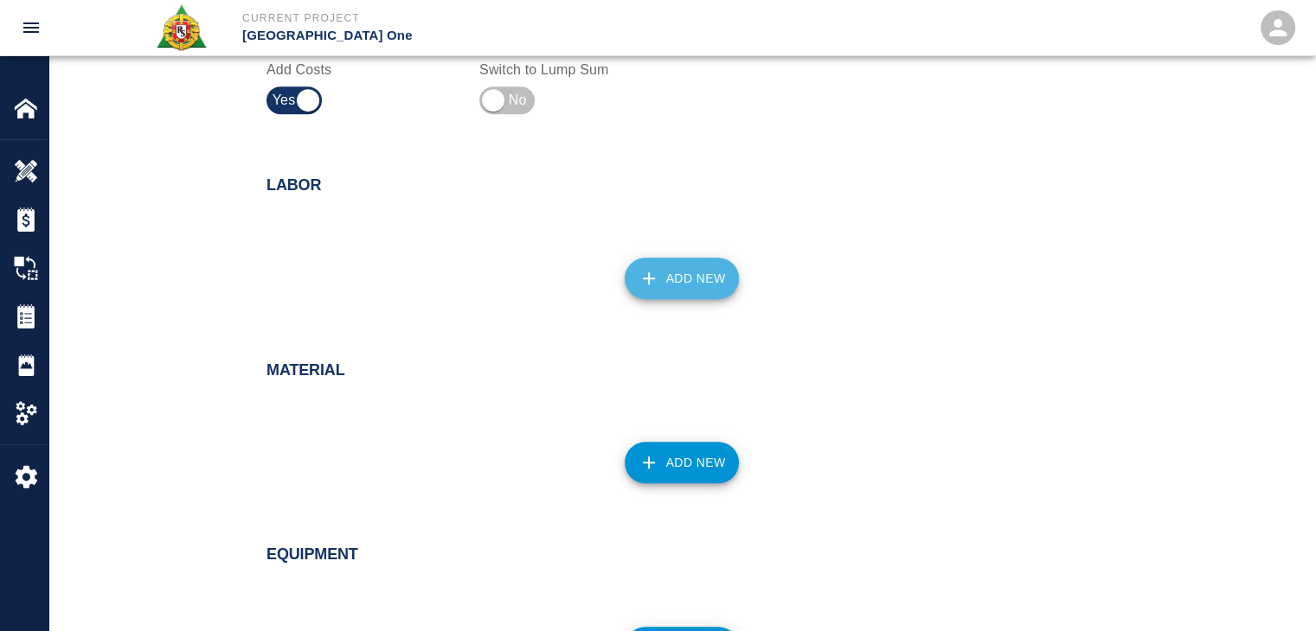
click at [657, 268] on icon "button" at bounding box center [648, 278] width 21 height 21
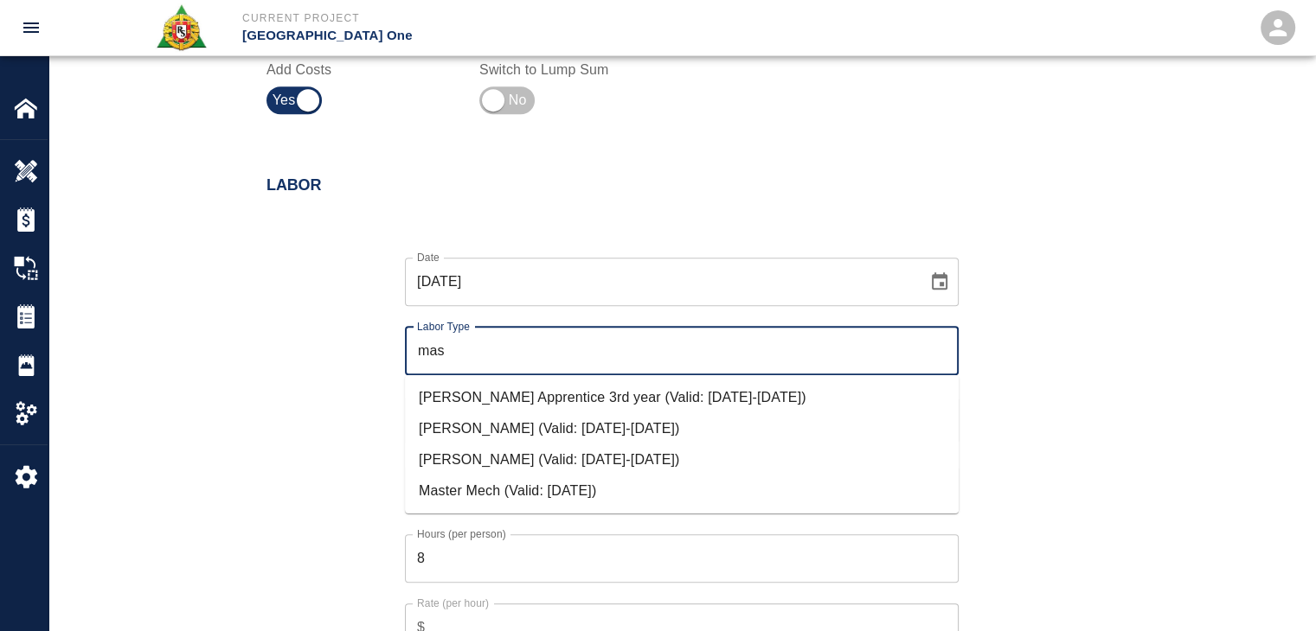
click at [489, 461] on li "Mason Journeyman (Valid: 07/01/2024-09/30/2025)" at bounding box center [682, 460] width 554 height 31
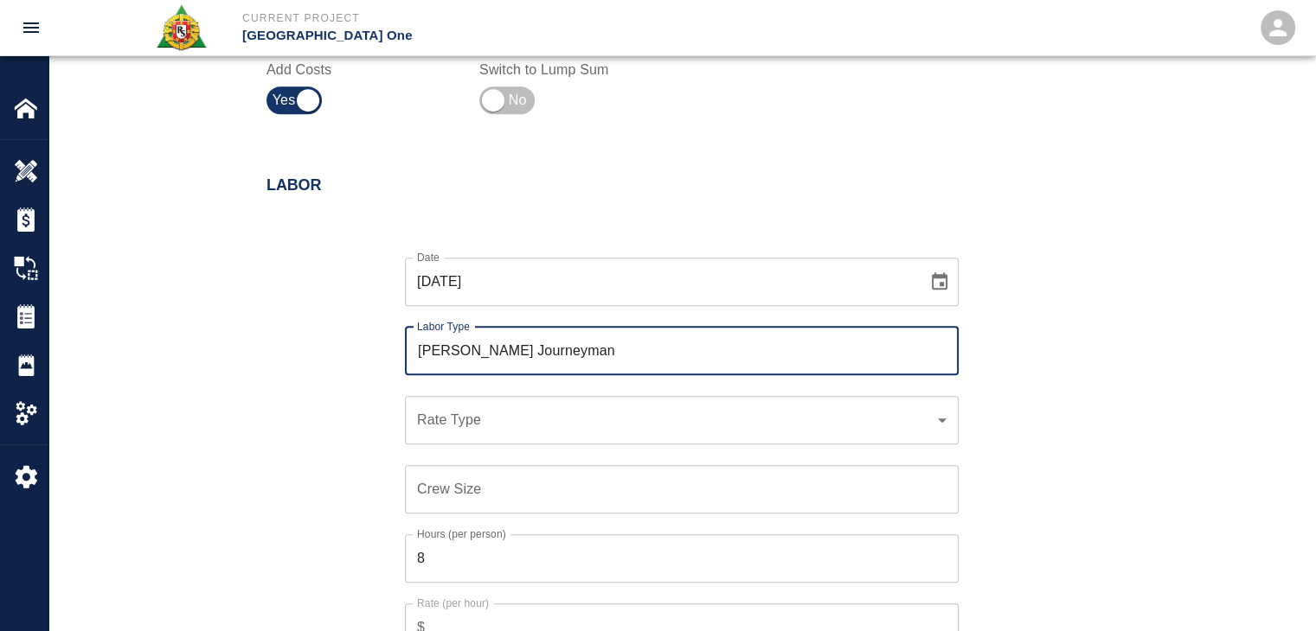
scroll to position [992, 0]
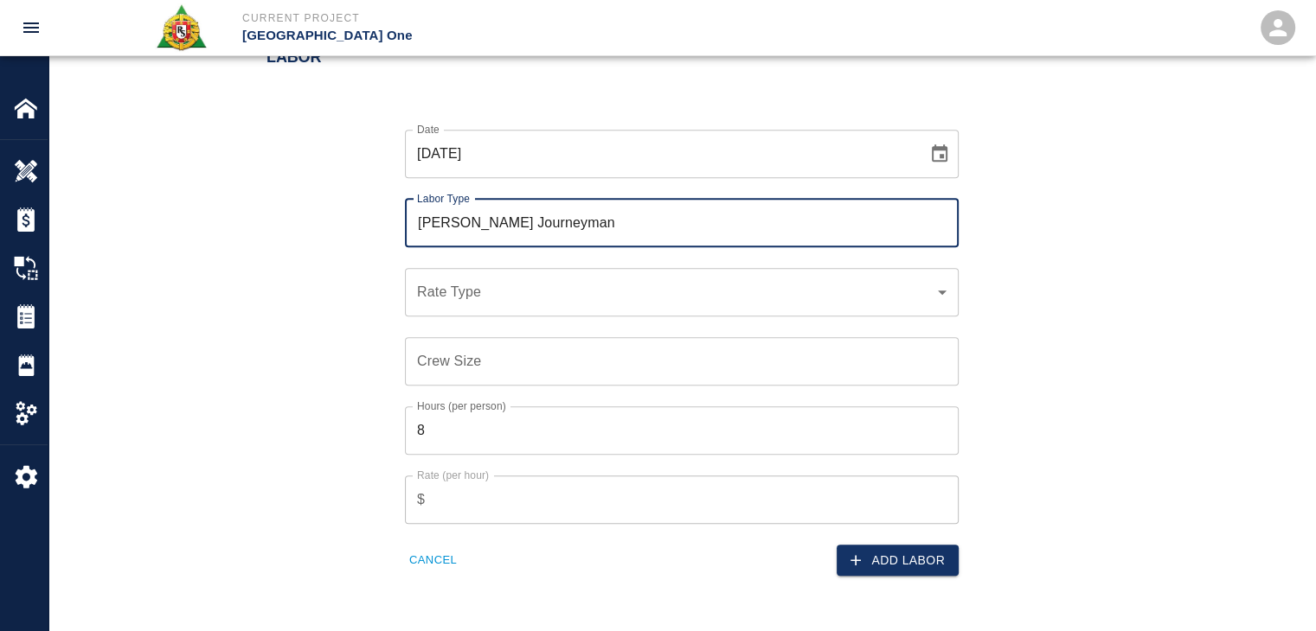
type input "Mason Journeyman"
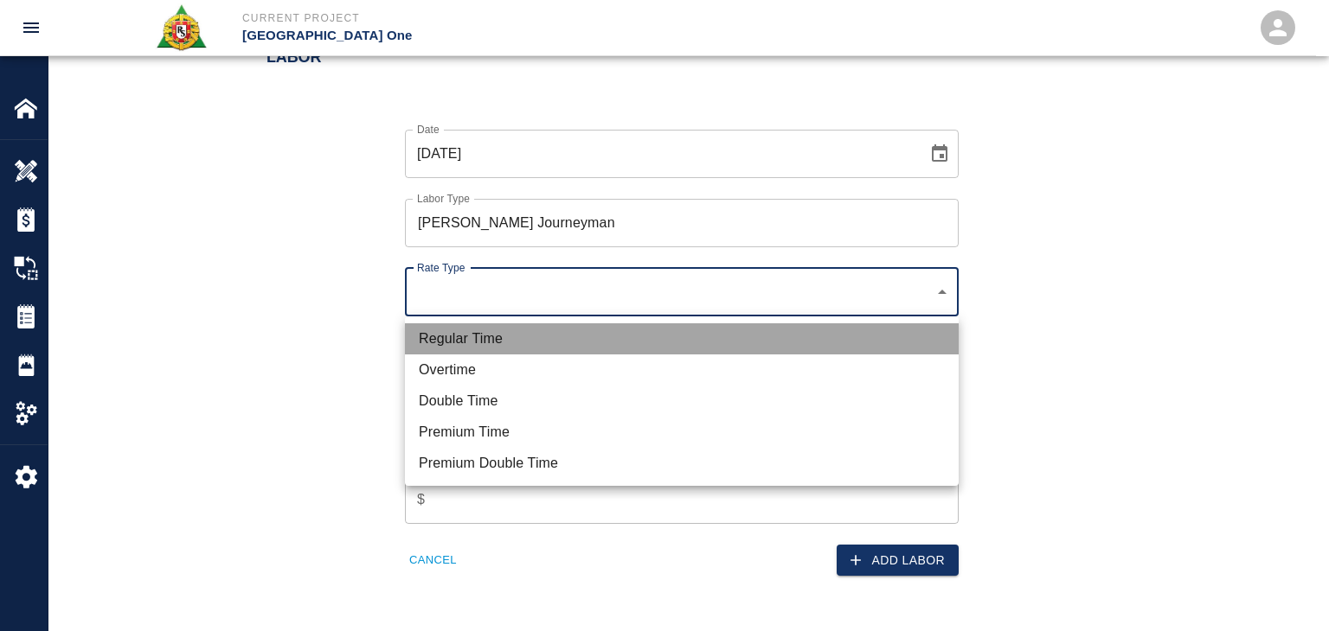
click at [491, 329] on li "Regular Time" at bounding box center [682, 338] width 554 height 31
type input "rate_rt"
type input "112.04"
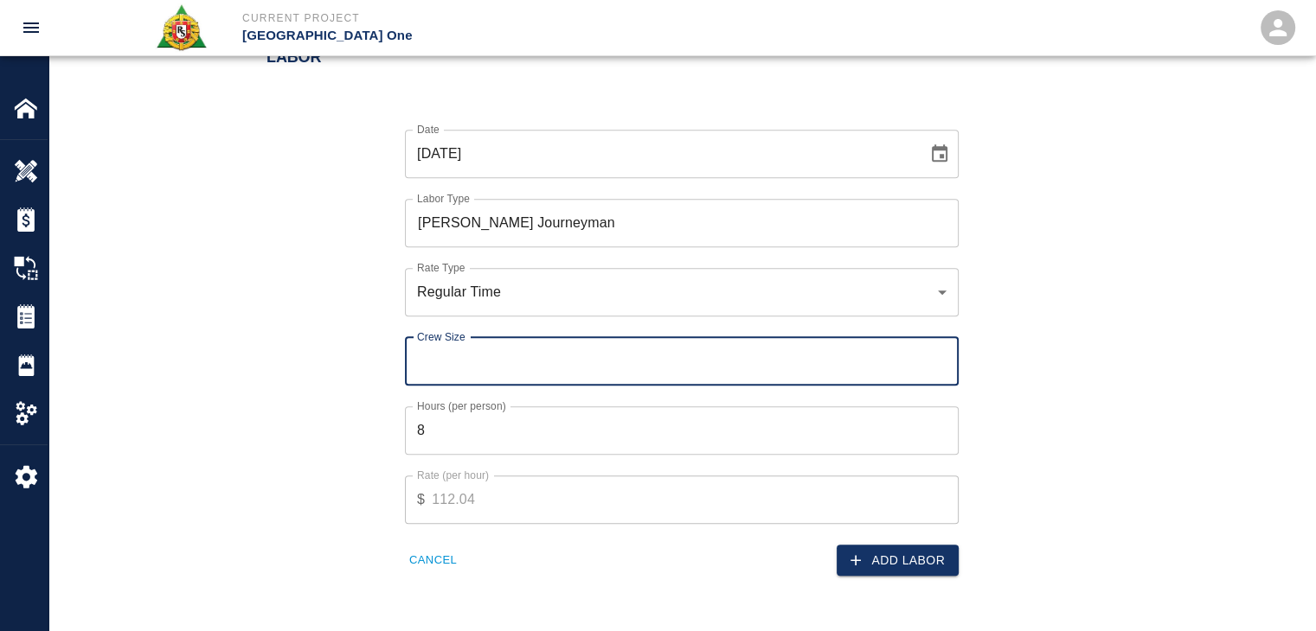
click at [465, 368] on input "Crew Size" at bounding box center [682, 361] width 554 height 48
type input "1"
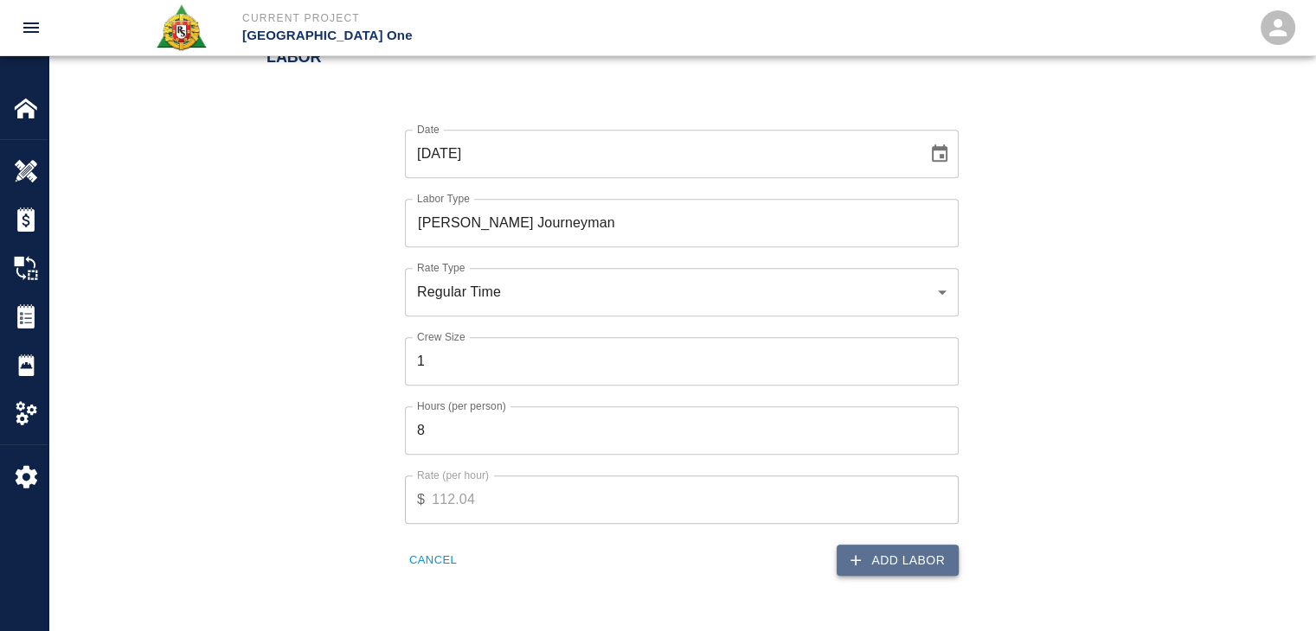
click at [873, 548] on button "Add Labor" at bounding box center [897, 561] width 122 height 32
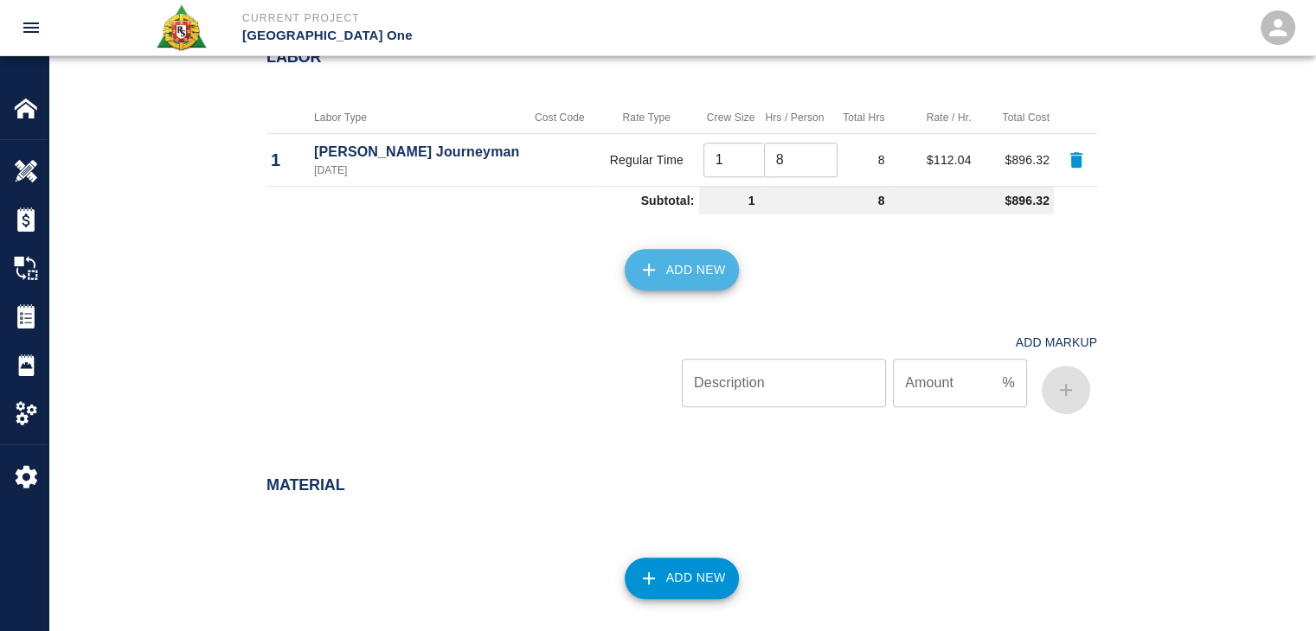
click at [671, 265] on button "Add New" at bounding box center [681, 270] width 115 height 42
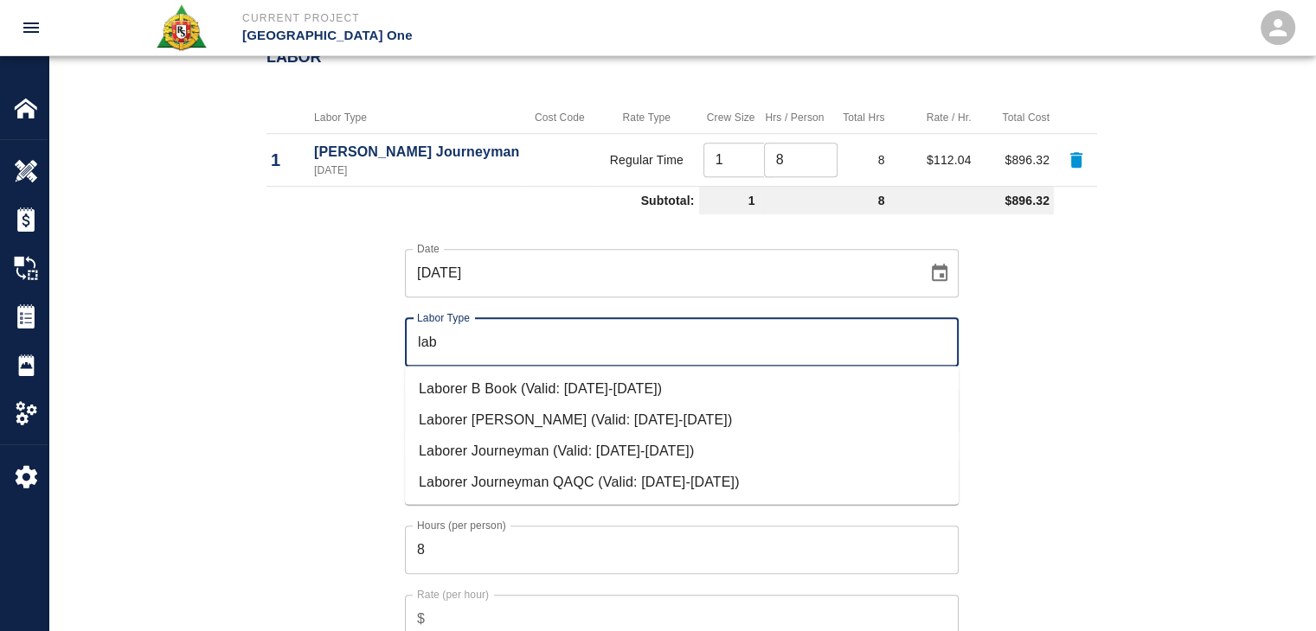
click at [526, 450] on li "Laborer Journeyman (Valid: 07/01/2024-09/30/2025)" at bounding box center [682, 450] width 554 height 31
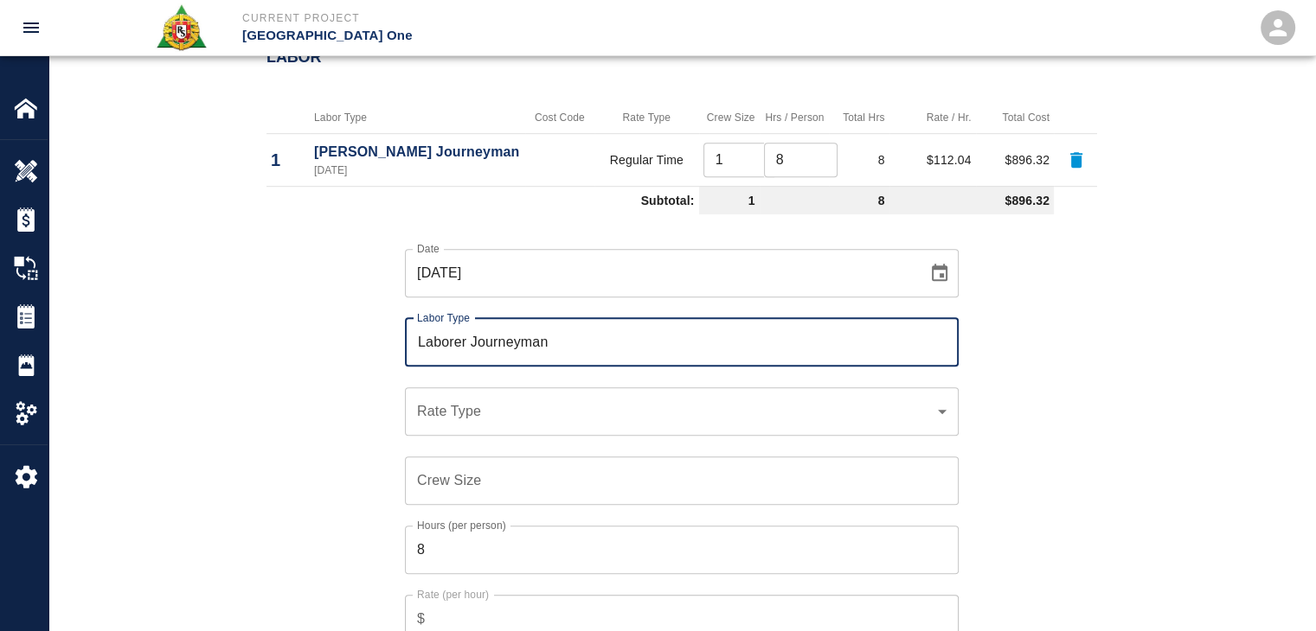
type input "Laborer Journeyman"
click at [466, 420] on div "​ Rate Type" at bounding box center [682, 411] width 554 height 48
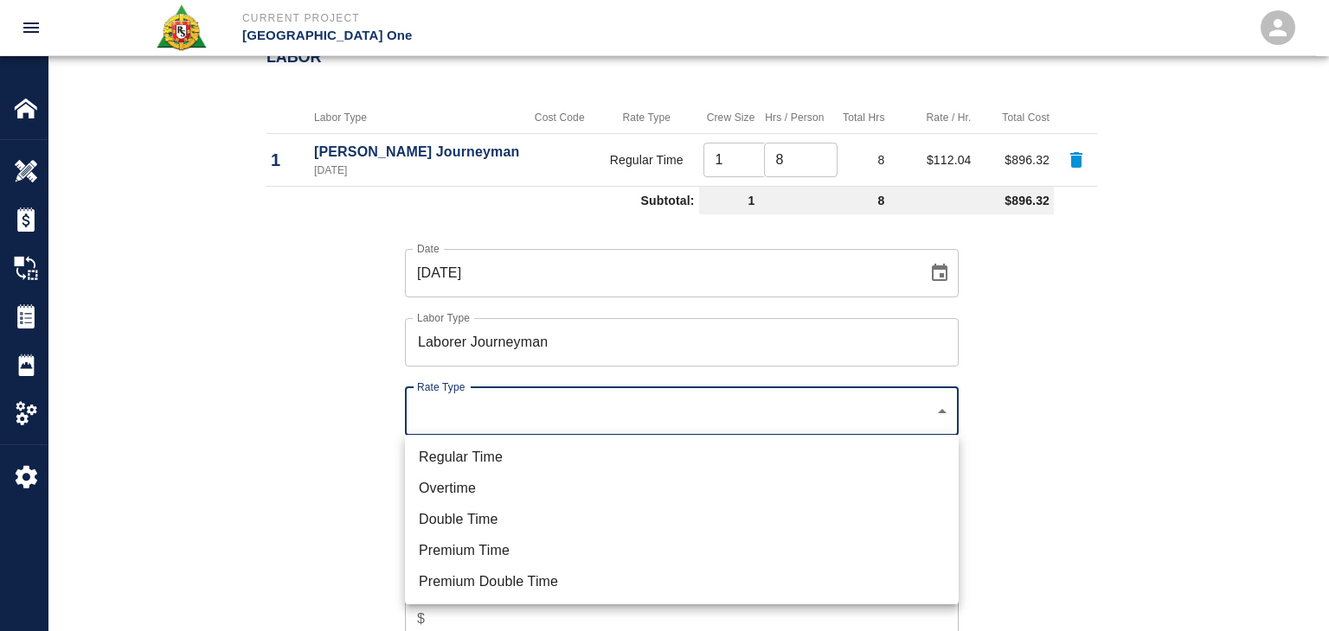
click at [471, 458] on li "Regular Time" at bounding box center [682, 457] width 554 height 31
type input "rate_rt"
type input "97.06"
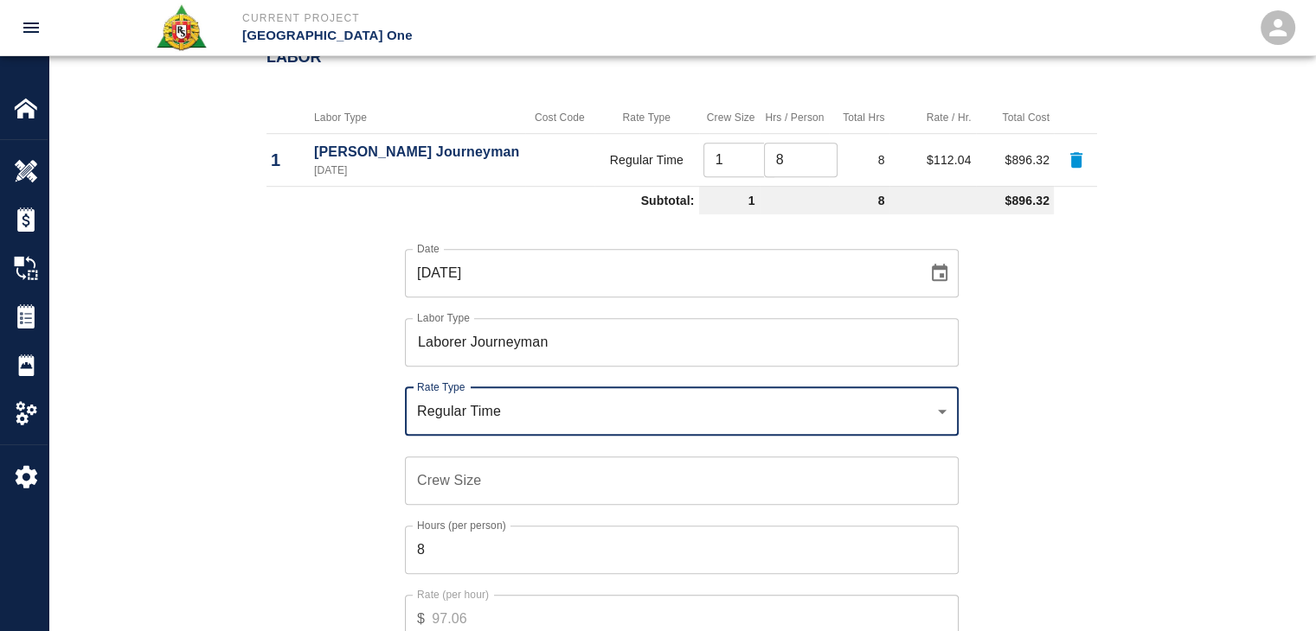
scroll to position [1096, 0]
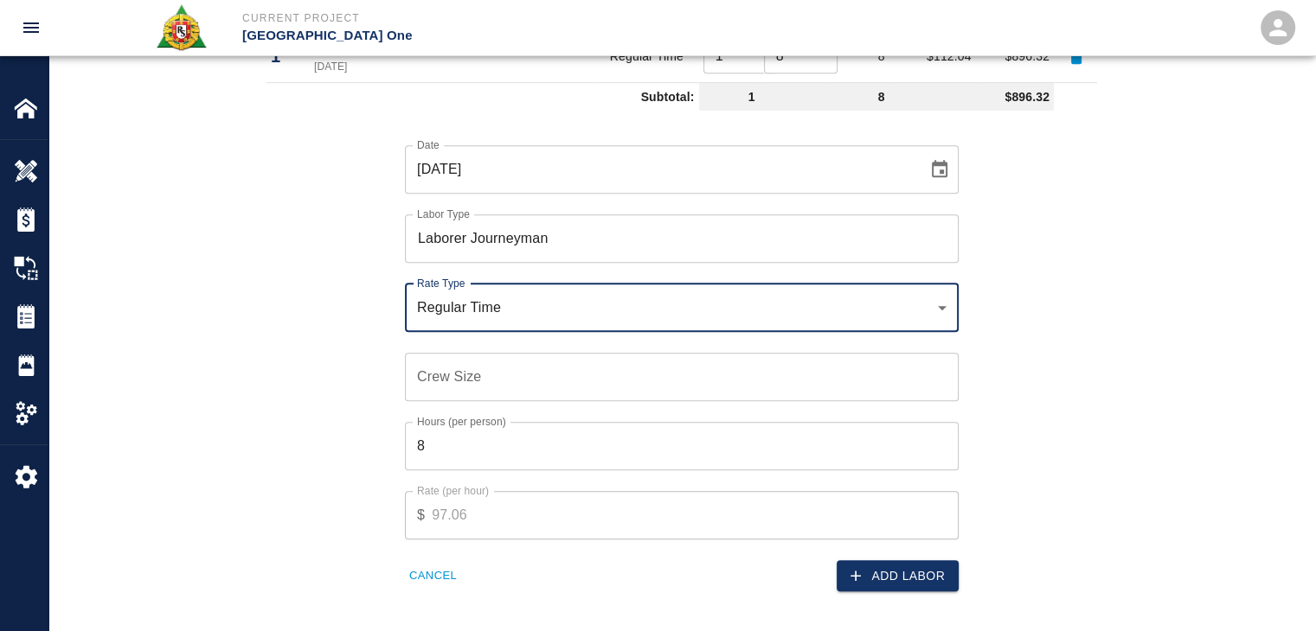
click at [442, 357] on div "Crew Size Crew Size" at bounding box center [682, 377] width 554 height 48
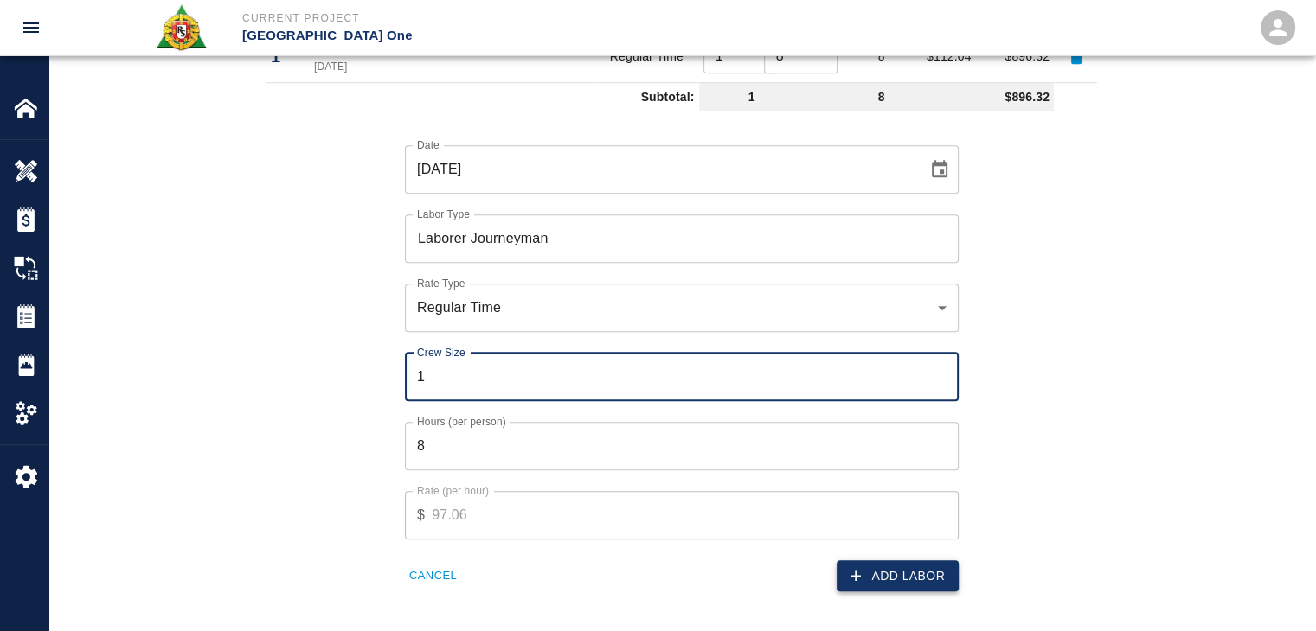
type input "1"
click at [874, 568] on button "Add Labor" at bounding box center [897, 576] width 122 height 32
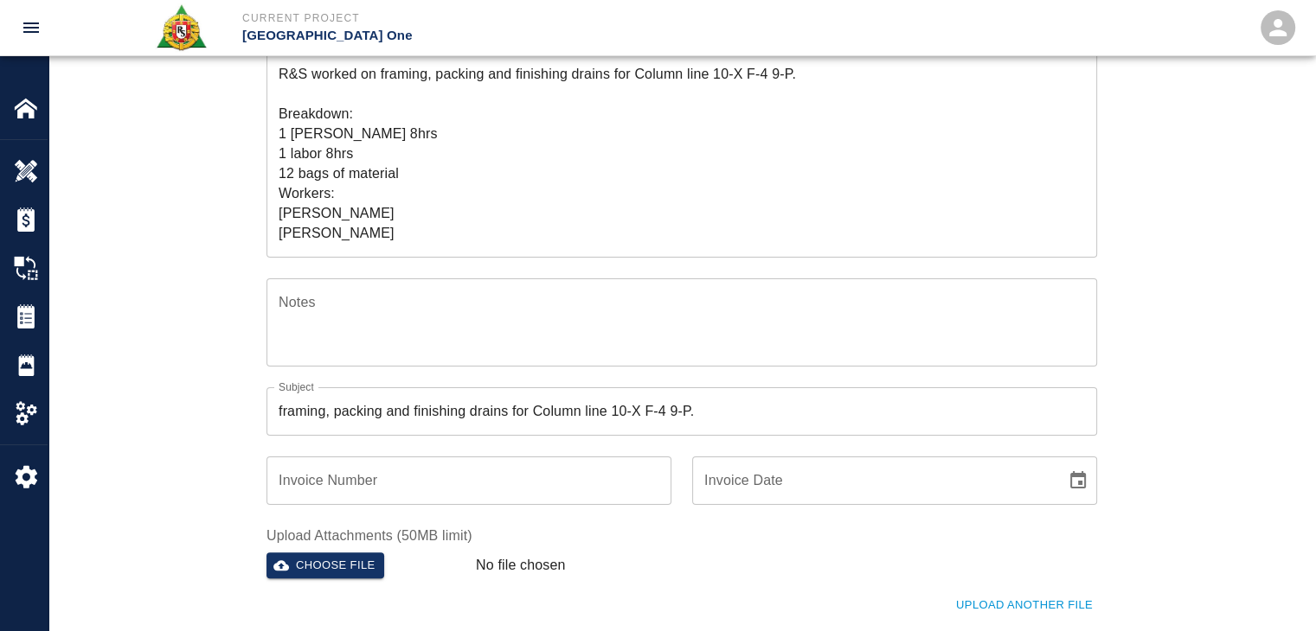
scroll to position [0, 0]
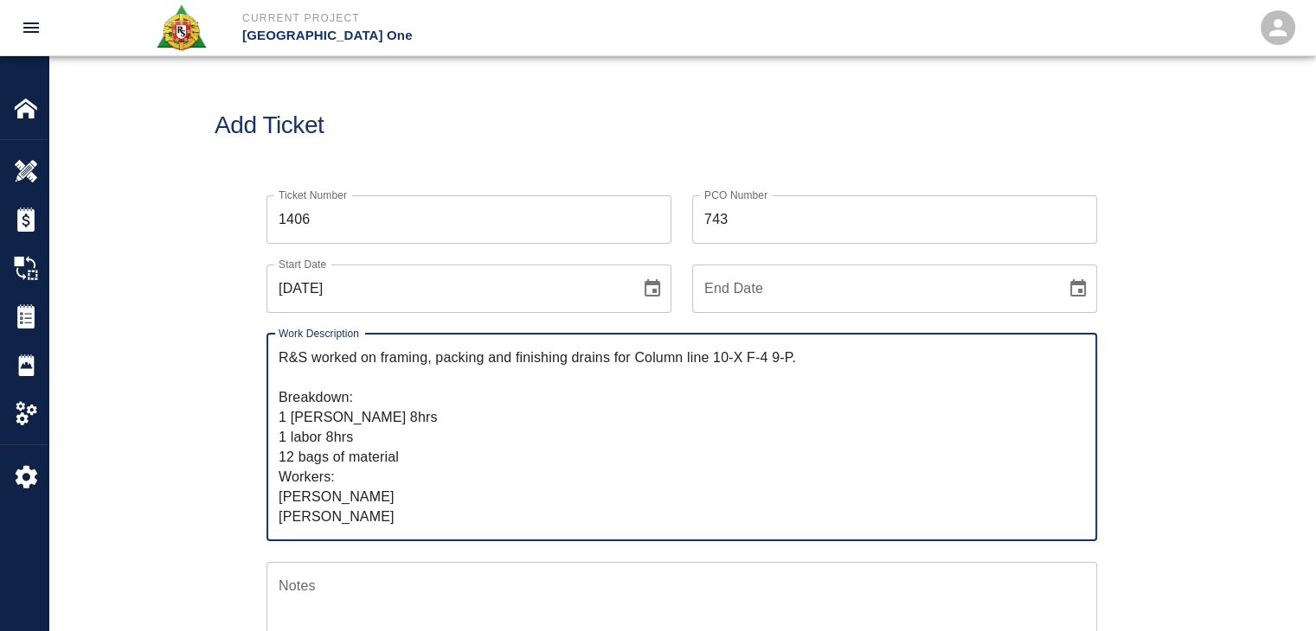
click at [367, 439] on textarea "R&S worked on framing, packing and finishing drains for Column line 10-X F-4 9-…" at bounding box center [682, 437] width 806 height 179
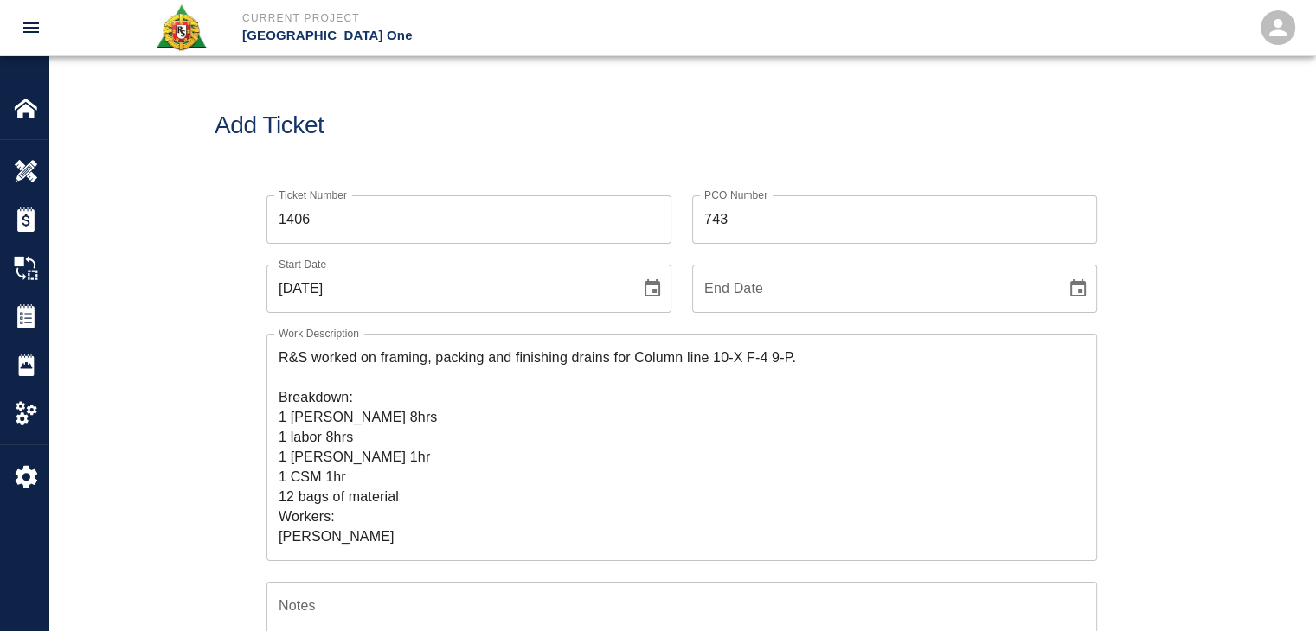
click at [172, 493] on div "Ticket Number 1406 Ticket Number PCO Number 743 PCO Number Start Date 09/24/202…" at bounding box center [681, 611] width 1266 height 873
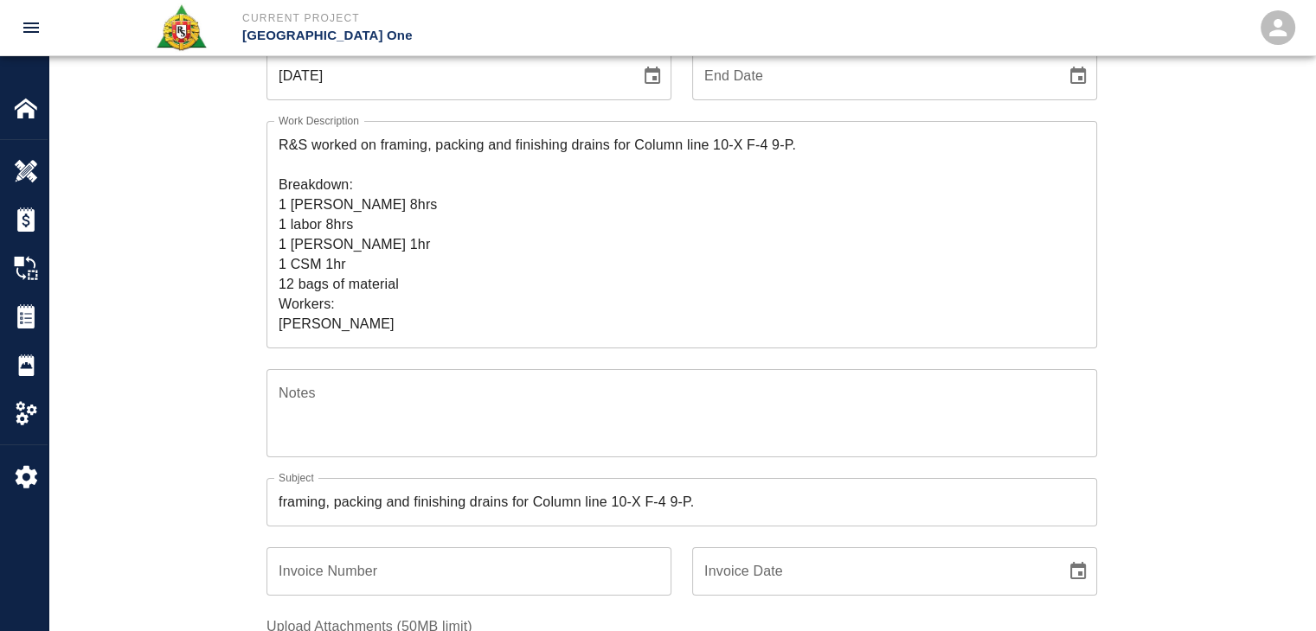
scroll to position [214, 0]
click at [416, 309] on textarea "R&S worked on framing, packing and finishing drains for Column line 10-X F-4 9-…" at bounding box center [682, 233] width 806 height 199
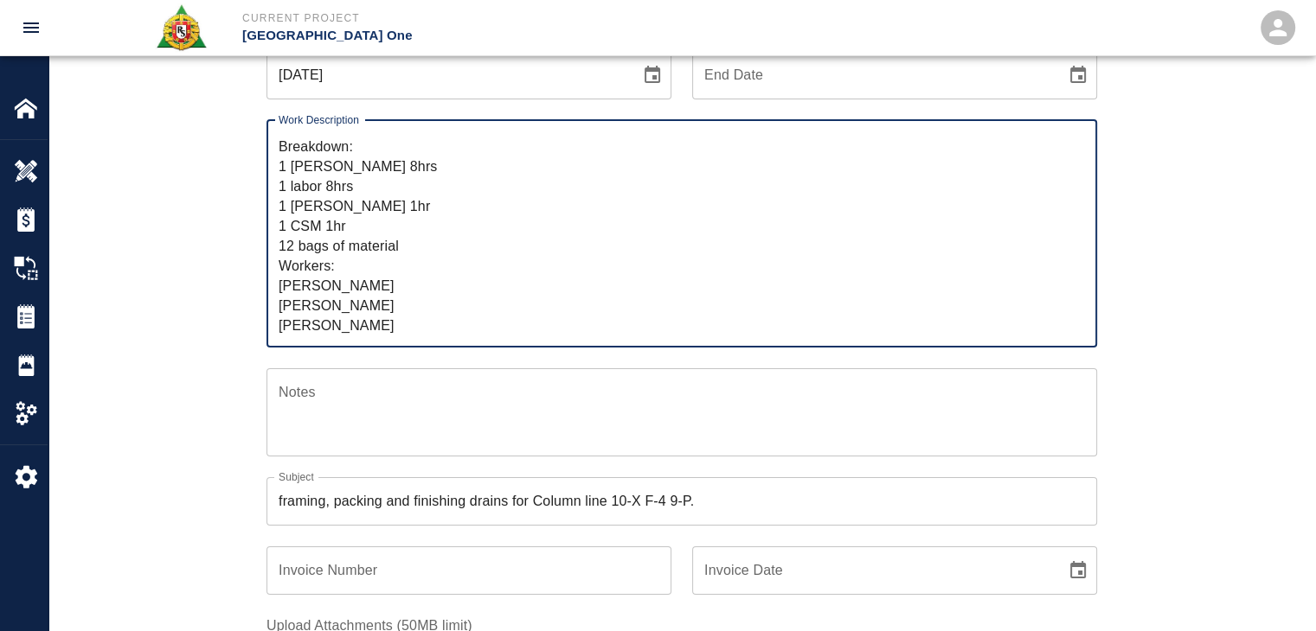
type textarea "R&S worked on framing, packing and finishing drains for Column line 10-X F-4 9-…"
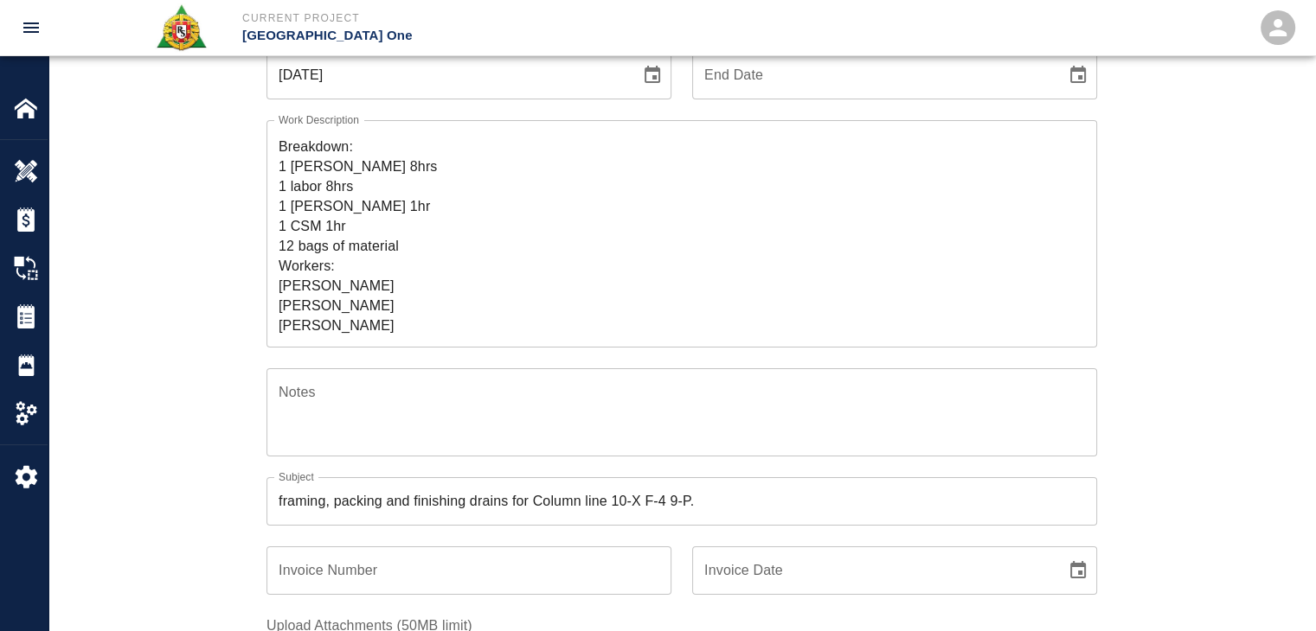
click at [170, 319] on div "Ticket Number 1406 Ticket Number PCO Number 743 PCO Number Start Date 09/24/202…" at bounding box center [681, 397] width 1266 height 873
click at [219, 311] on div "Ticket Number 1406 Ticket Number PCO Number 743 PCO Number Start Date 09/24/202…" at bounding box center [682, 376] width 934 height 831
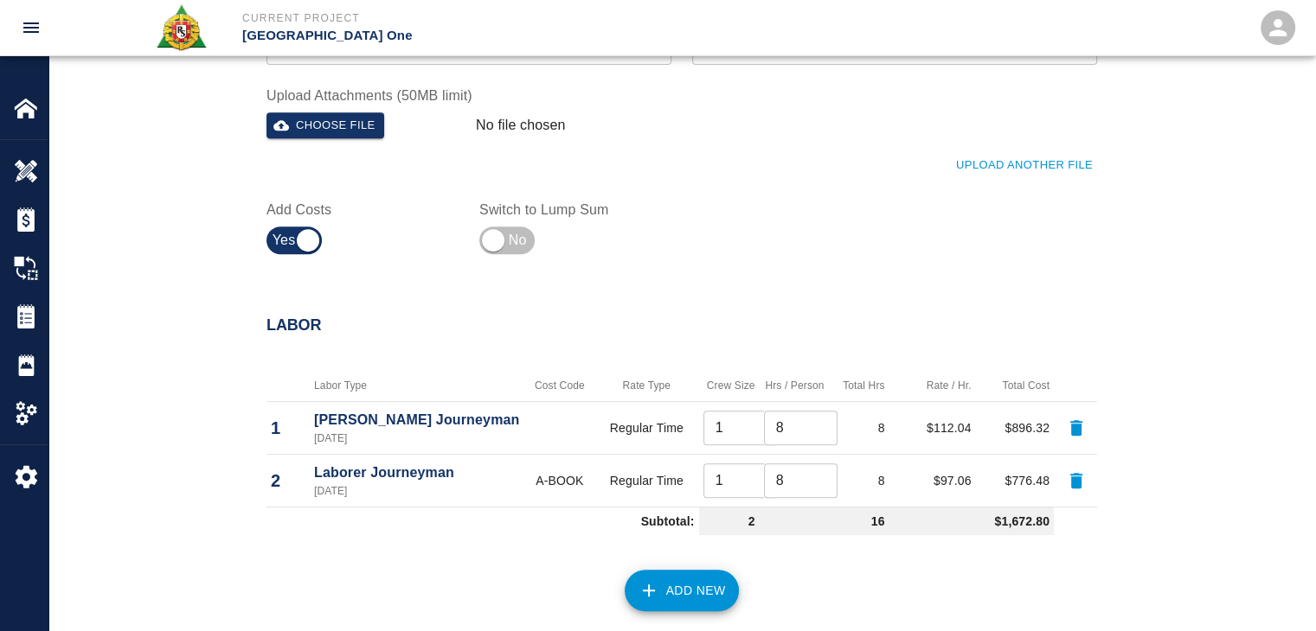
scroll to position [886, 0]
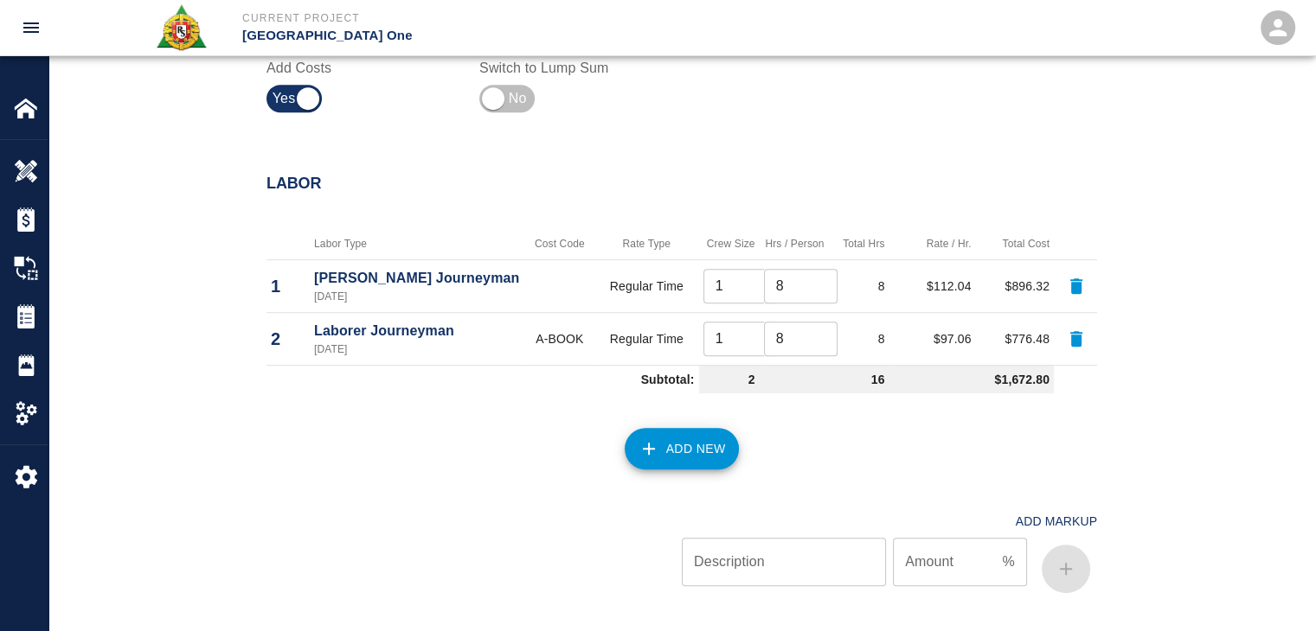
click at [669, 437] on button "Add New" at bounding box center [681, 449] width 115 height 42
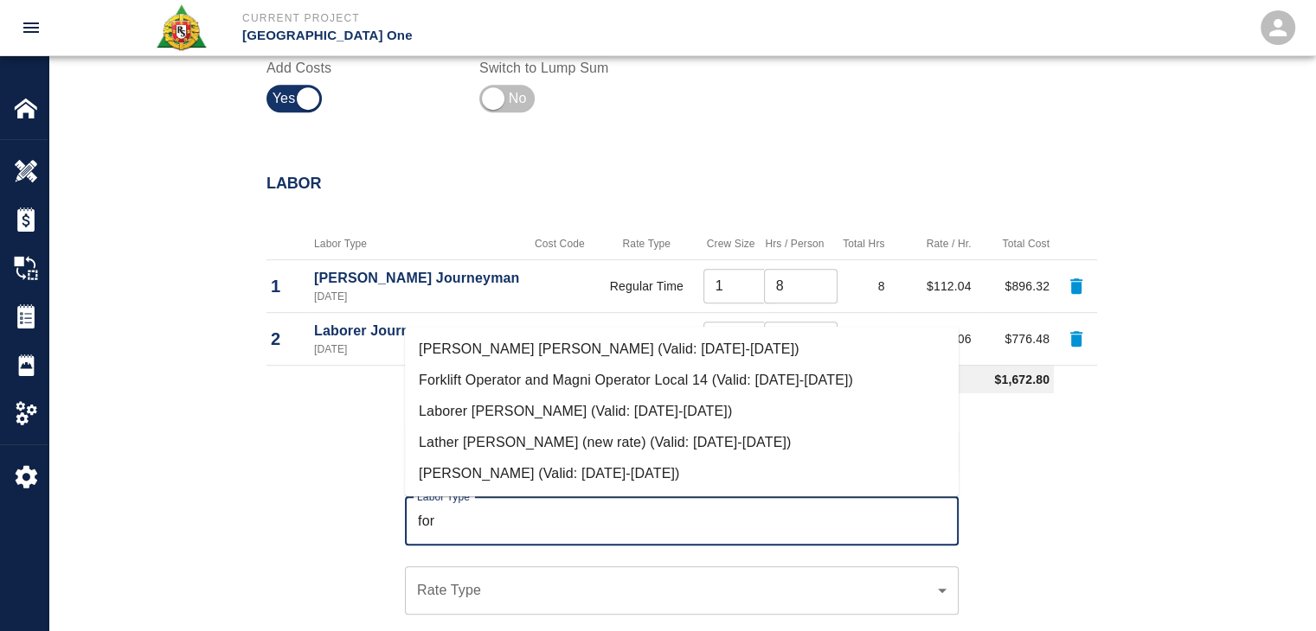
click at [512, 466] on li "Mason Foreman (Valid: 07/01/2024-09/30/2025)" at bounding box center [682, 473] width 554 height 31
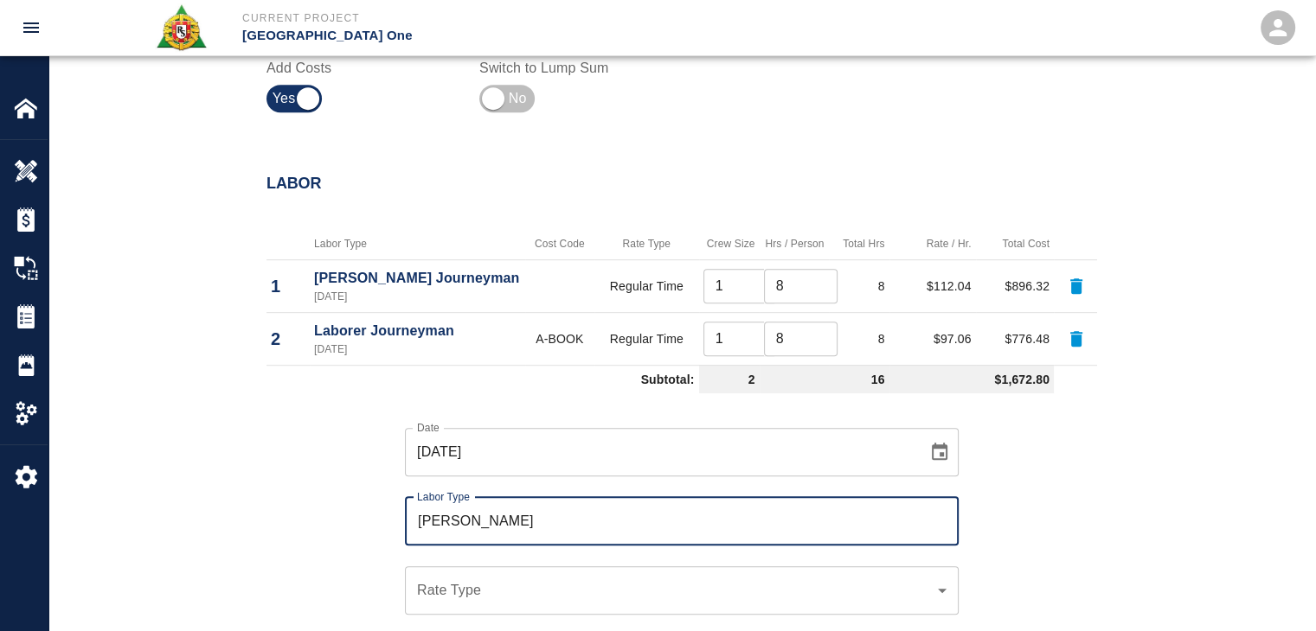
scroll to position [992, 0]
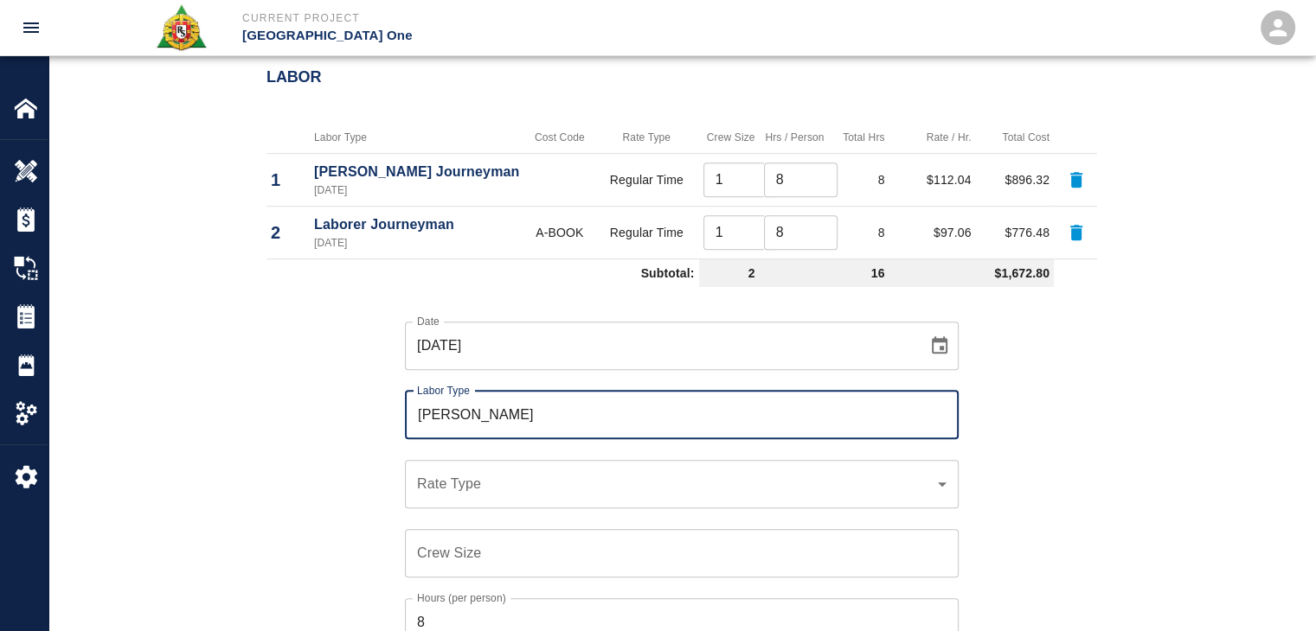
type input "Mason Foreman"
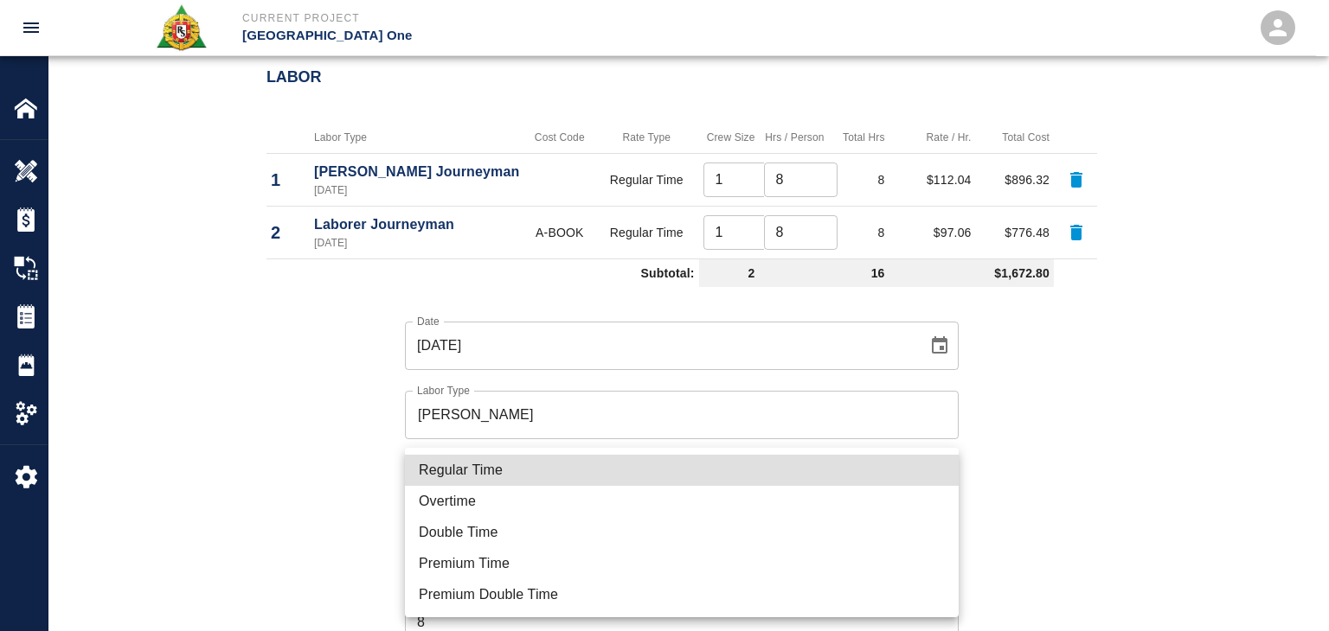
click at [445, 484] on li "Regular Time" at bounding box center [682, 470] width 554 height 31
type input "rate_rt"
type input "114.53"
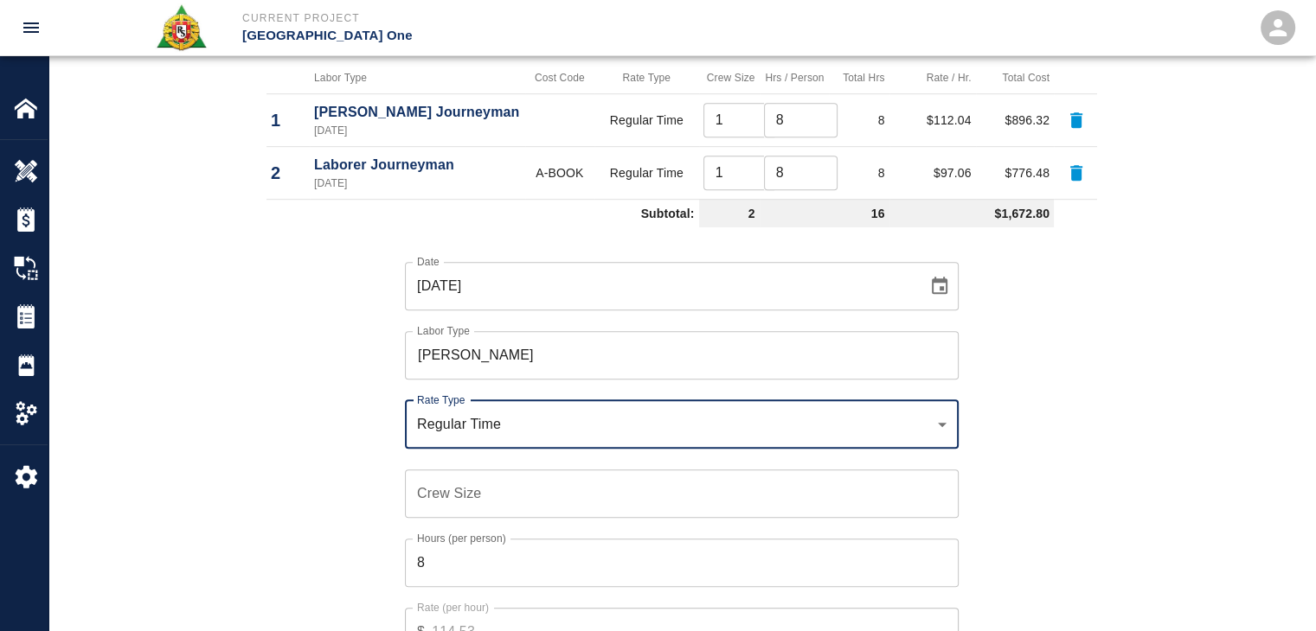
scroll to position [1054, 0]
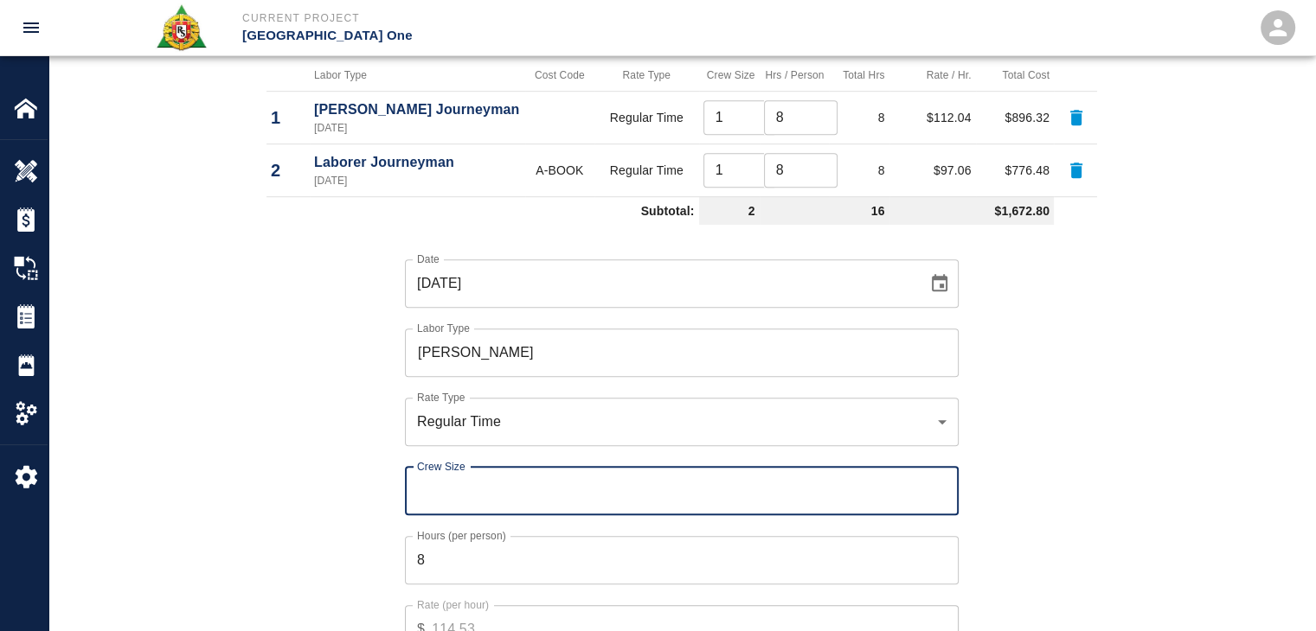
click at [443, 484] on input "Crew Size" at bounding box center [682, 491] width 554 height 48
type input "1"
click at [450, 553] on input "8" at bounding box center [682, 560] width 554 height 48
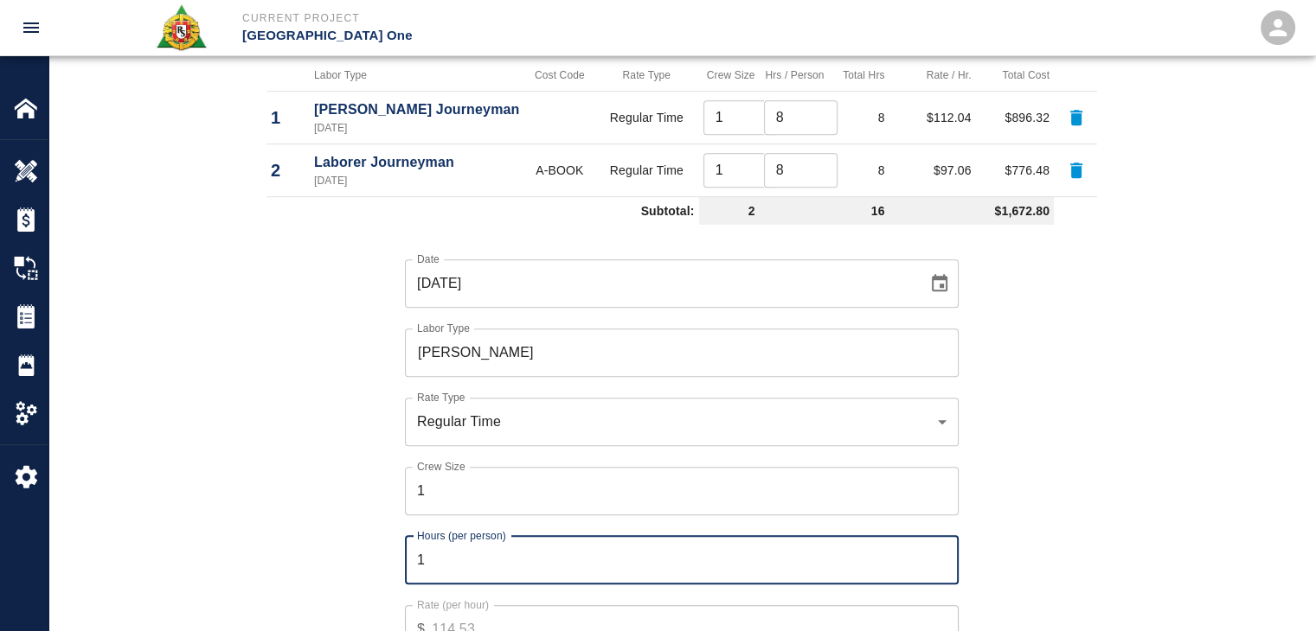
type input "1"
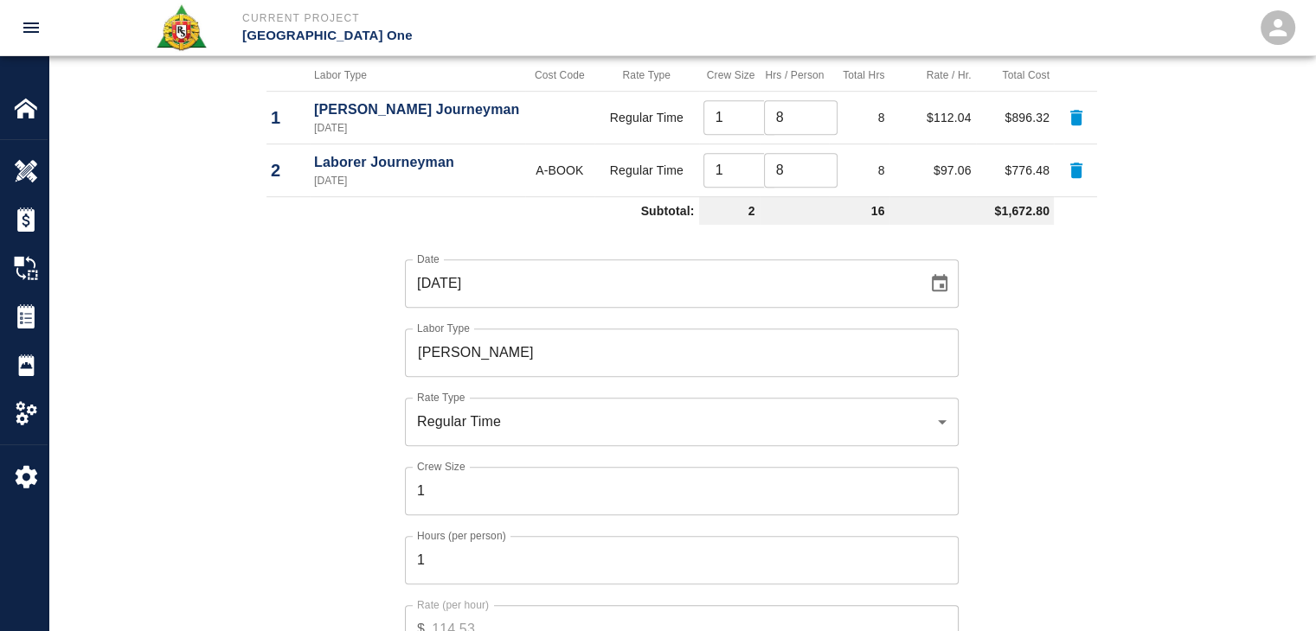
click at [363, 545] on div "Date 09/24/2025 Date Labor Type Mason Foreman Labor Type Rate Type Regular Time…" at bounding box center [671, 469] width 851 height 475
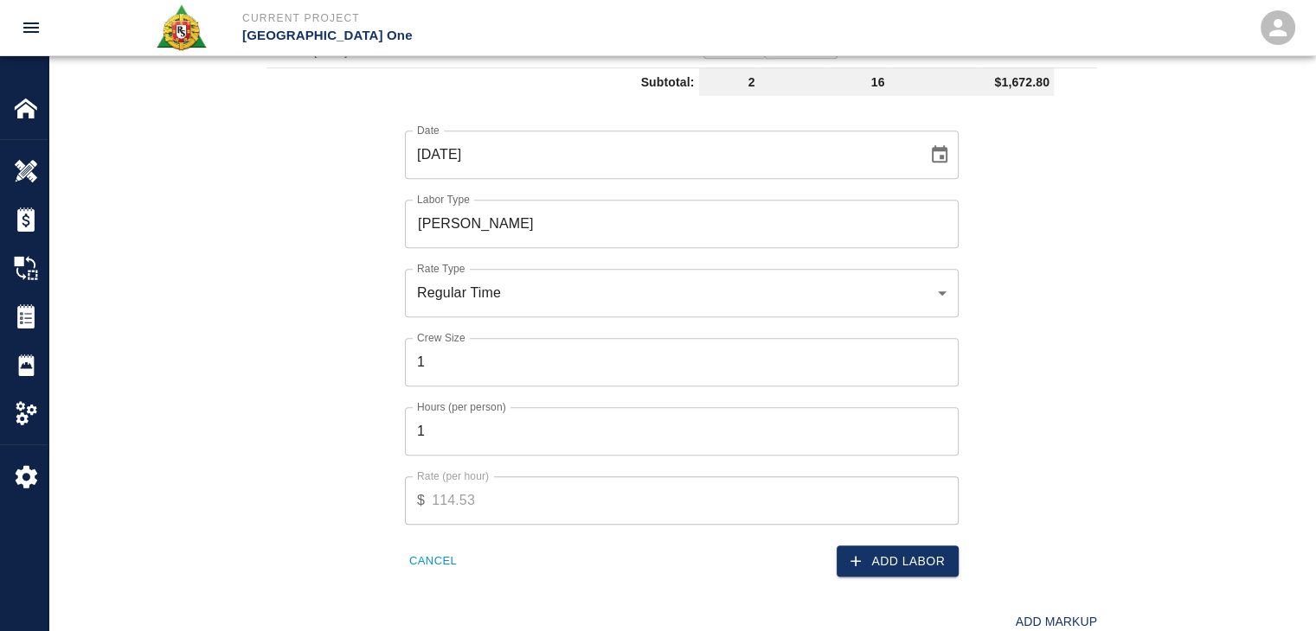
scroll to position [1183, 0]
click at [886, 555] on button "Add Labor" at bounding box center [897, 562] width 122 height 32
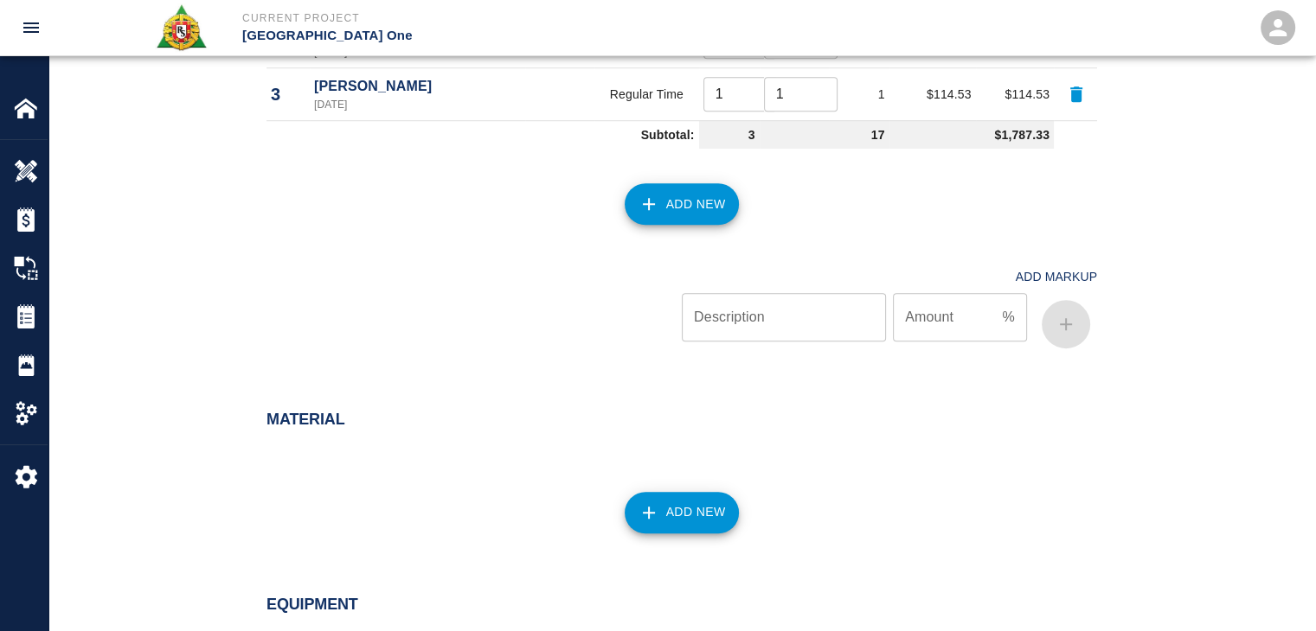
click at [646, 216] on button "Add New" at bounding box center [681, 204] width 115 height 42
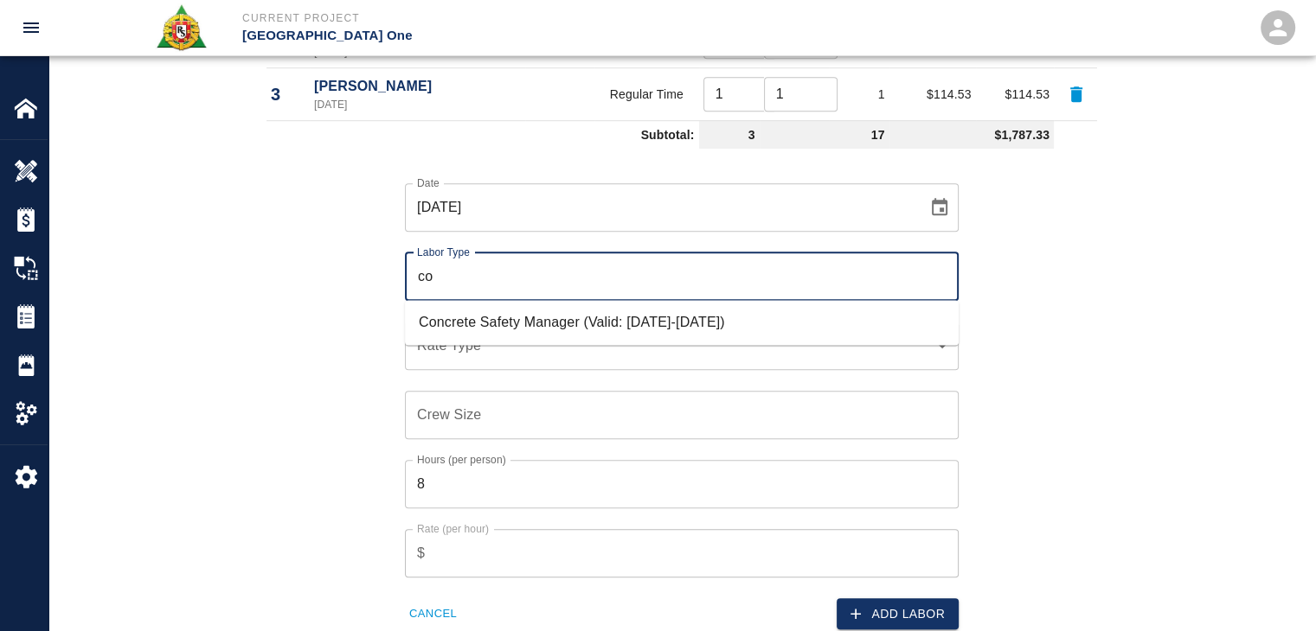
click at [500, 336] on li "Concrete Safety Manager (Valid: 01/01/2025-01/01/2026)" at bounding box center [682, 322] width 554 height 31
type input "Concrete Safety Manager"
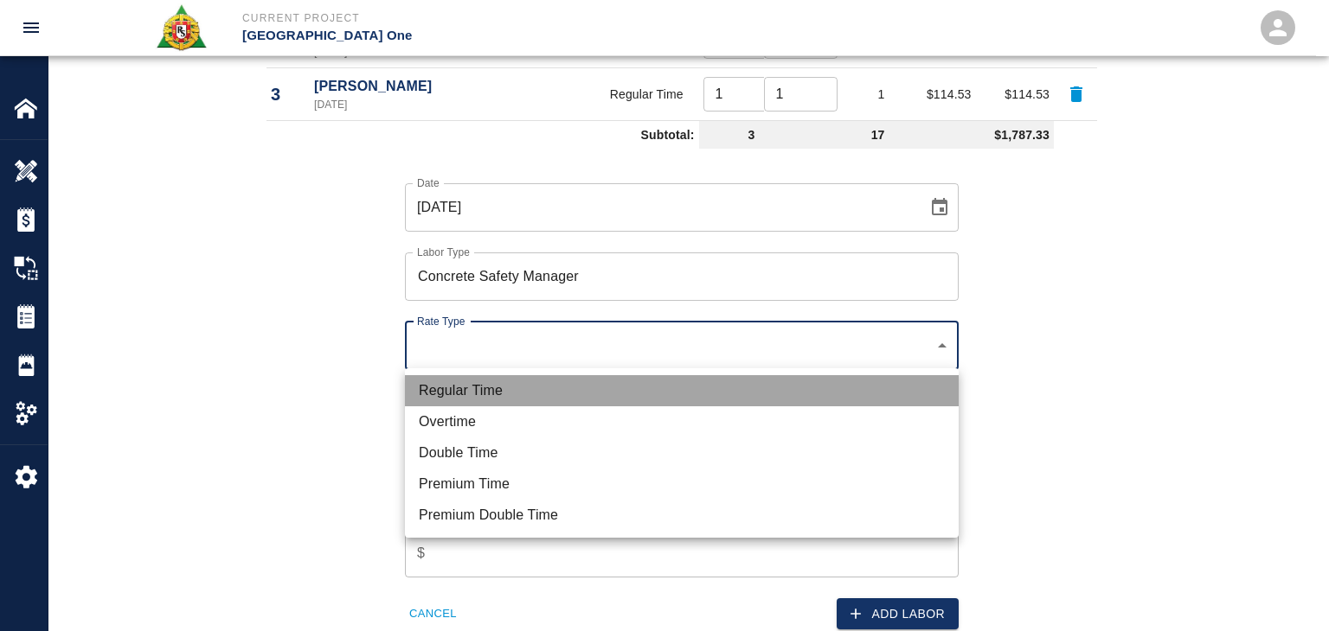
click at [483, 378] on li "Regular Time" at bounding box center [682, 390] width 554 height 31
type input "rate_rt"
type input "100.05"
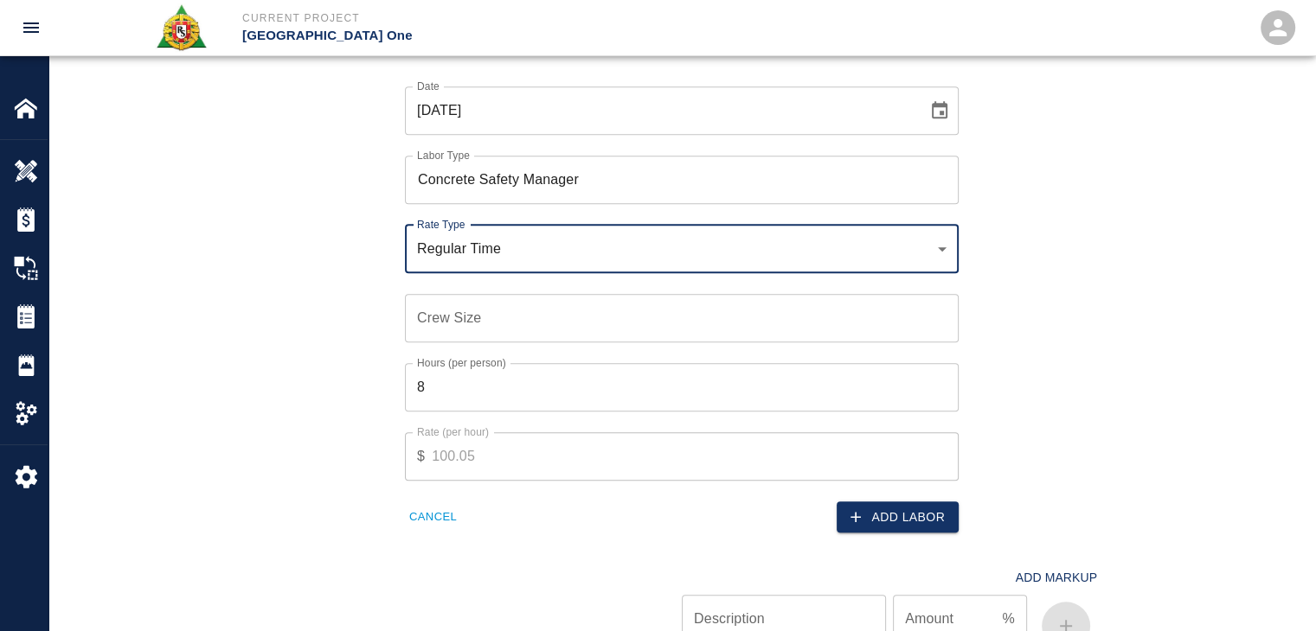
scroll to position [1282, 0]
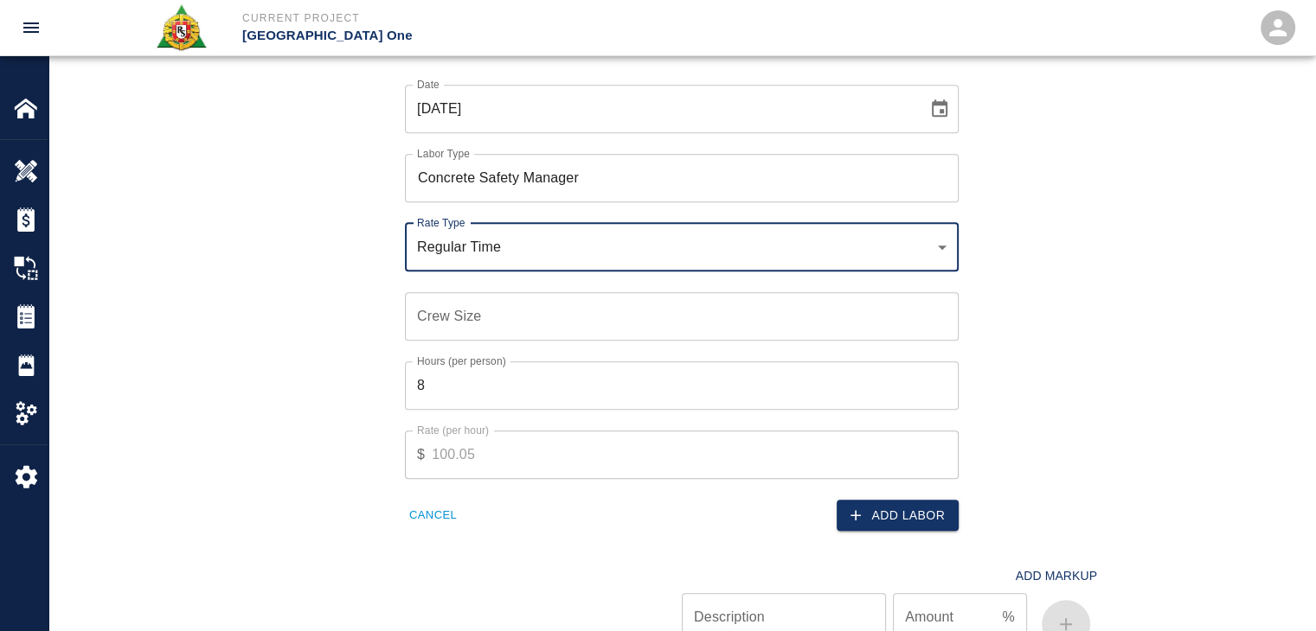
click at [415, 338] on input "Crew Size" at bounding box center [682, 316] width 554 height 48
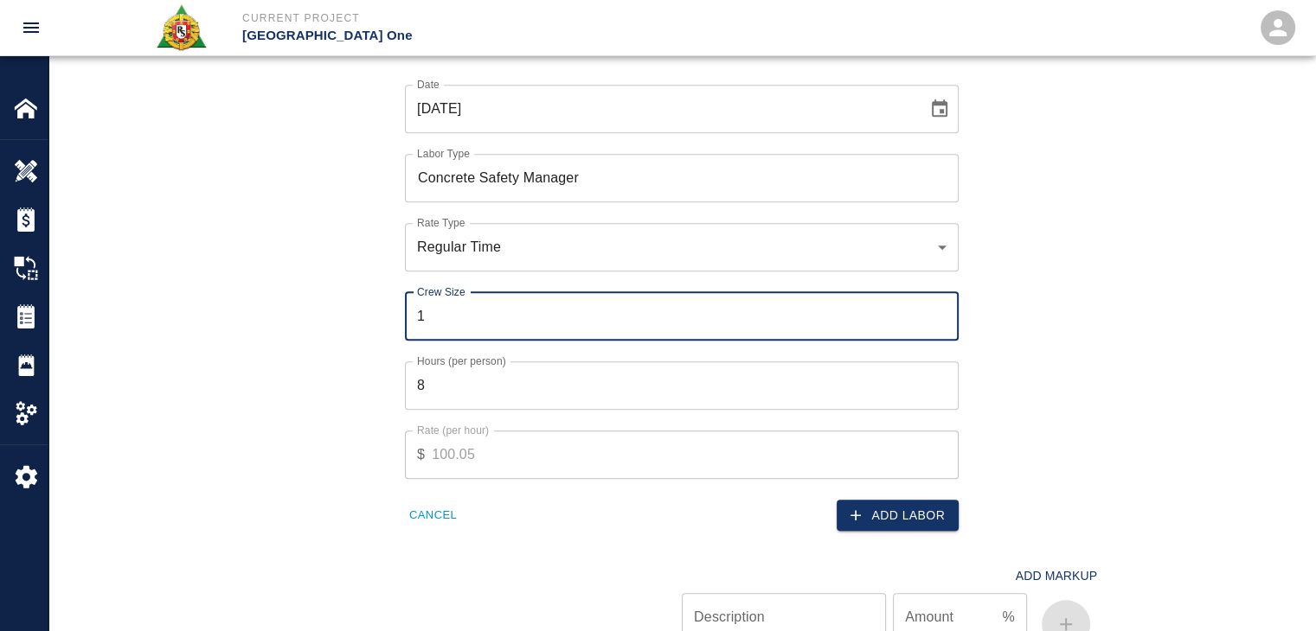
type input "1"
click at [496, 368] on input "8" at bounding box center [682, 386] width 554 height 48
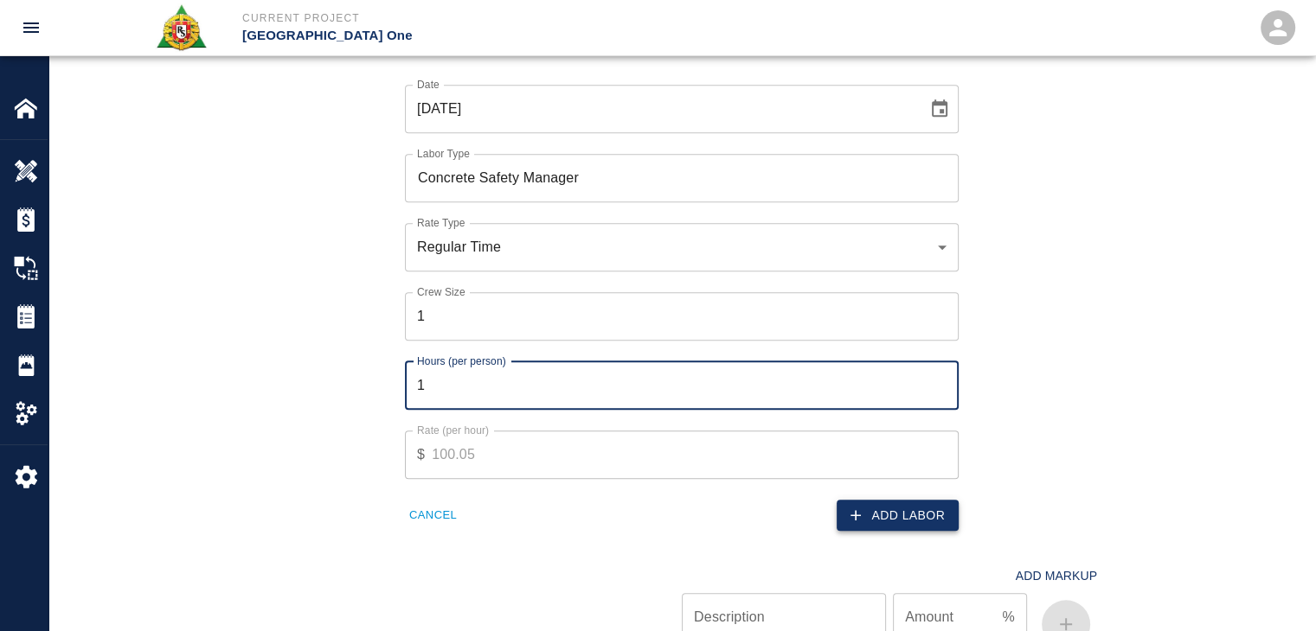
type input "1"
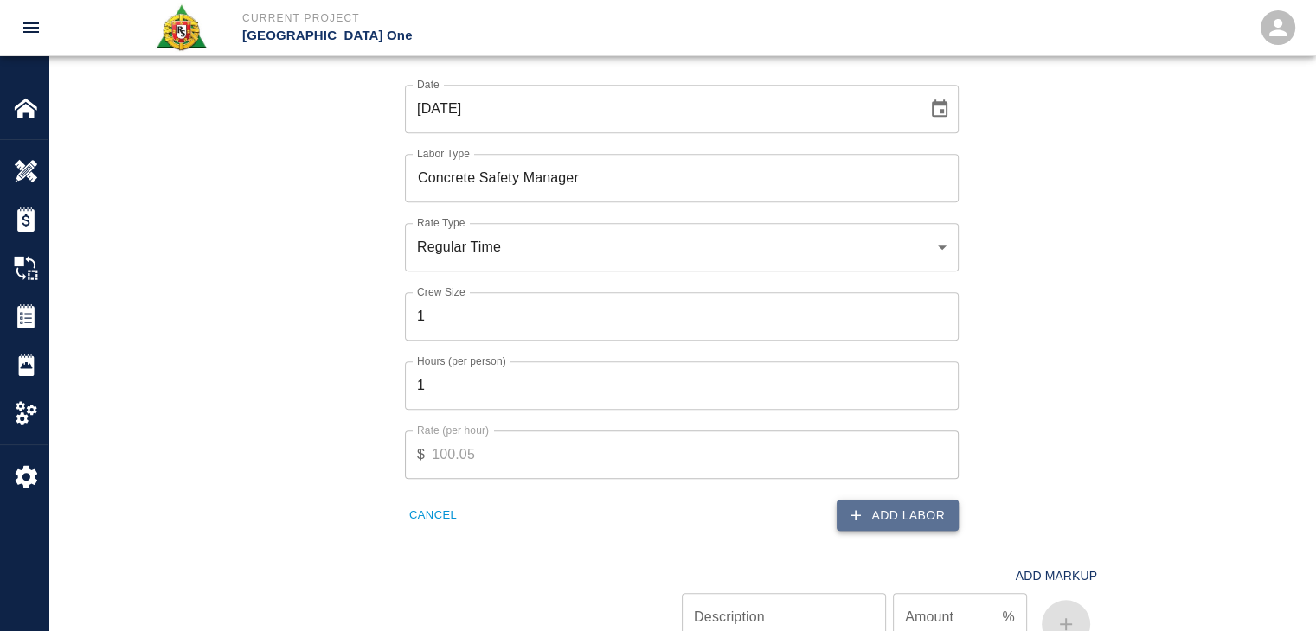
click at [870, 509] on button "Add Labor" at bounding box center [897, 516] width 122 height 32
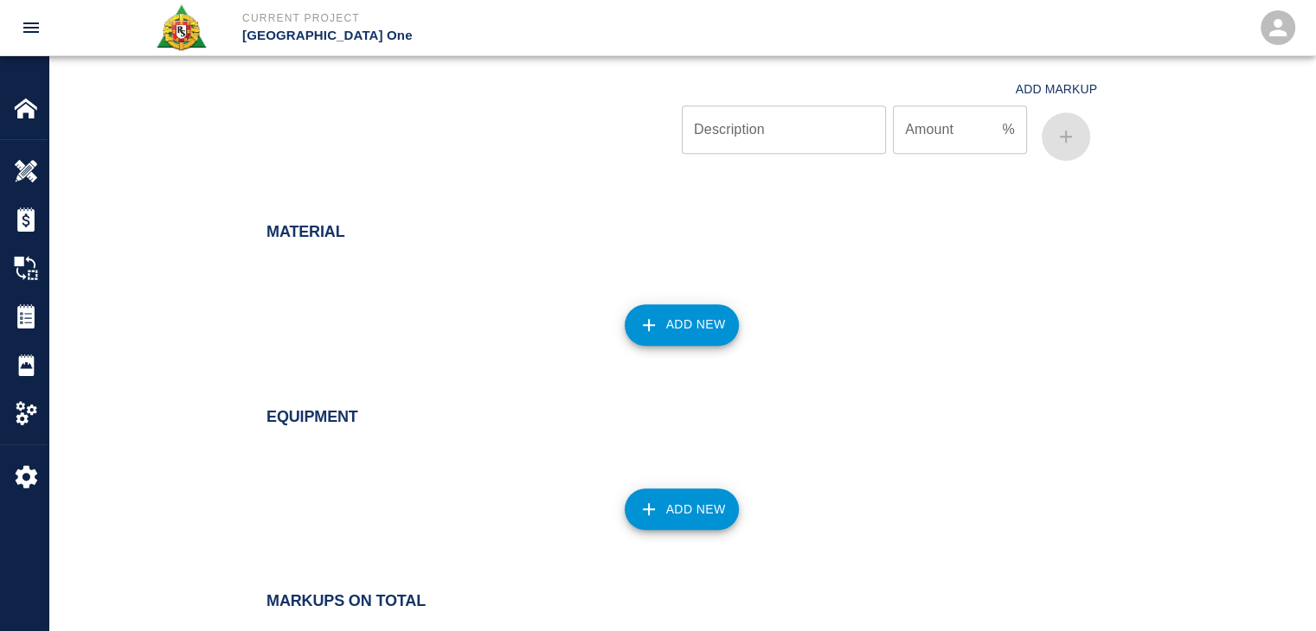
scroll to position [1425, 0]
click at [651, 291] on div "Add New" at bounding box center [671, 314] width 851 height 76
click at [685, 323] on button "Add New" at bounding box center [681, 325] width 115 height 42
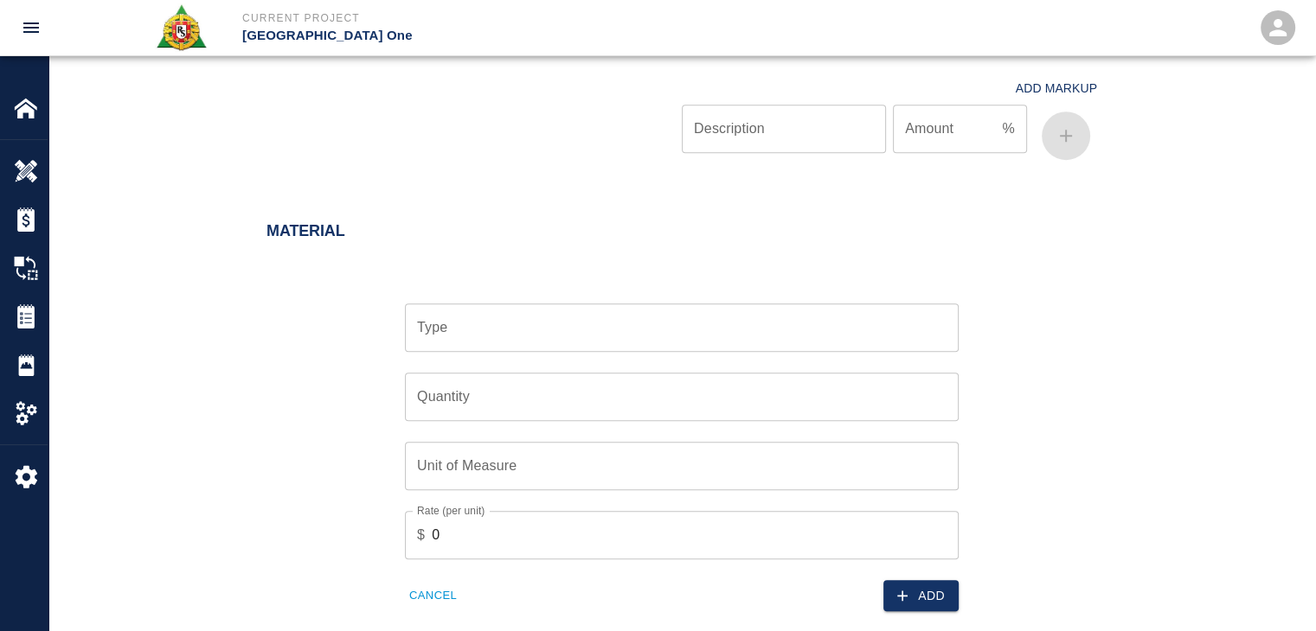
click at [488, 330] on input "Type" at bounding box center [682, 327] width 538 height 33
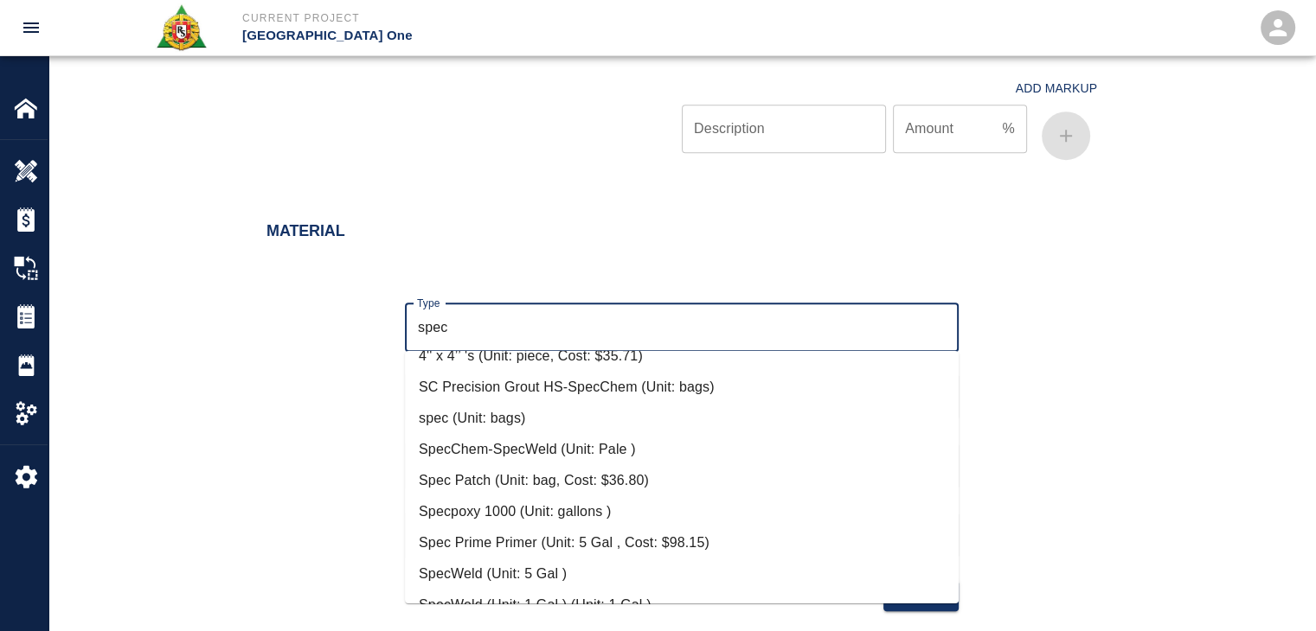
scroll to position [151, 0]
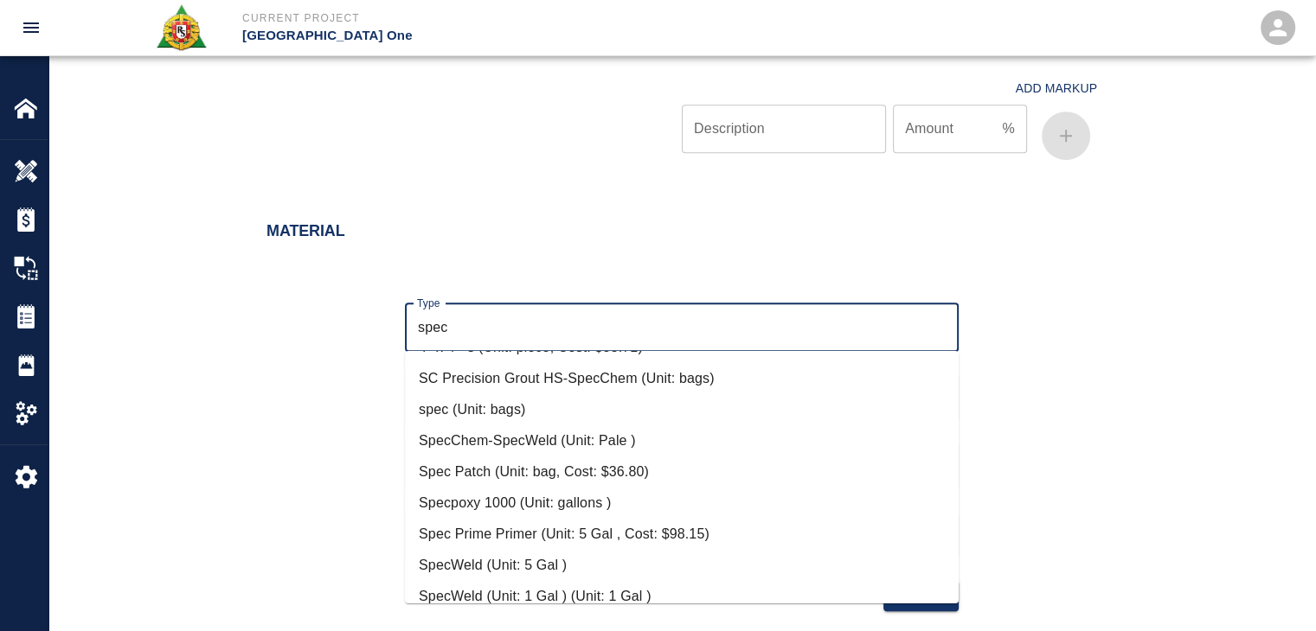
click at [553, 465] on li "Spec Patch (Unit: bag, Cost: $36.80)" at bounding box center [682, 472] width 554 height 31
type input "Spec Patch (Unit: bag, Cost: $36.80)"
type input "bag"
type input "36.8"
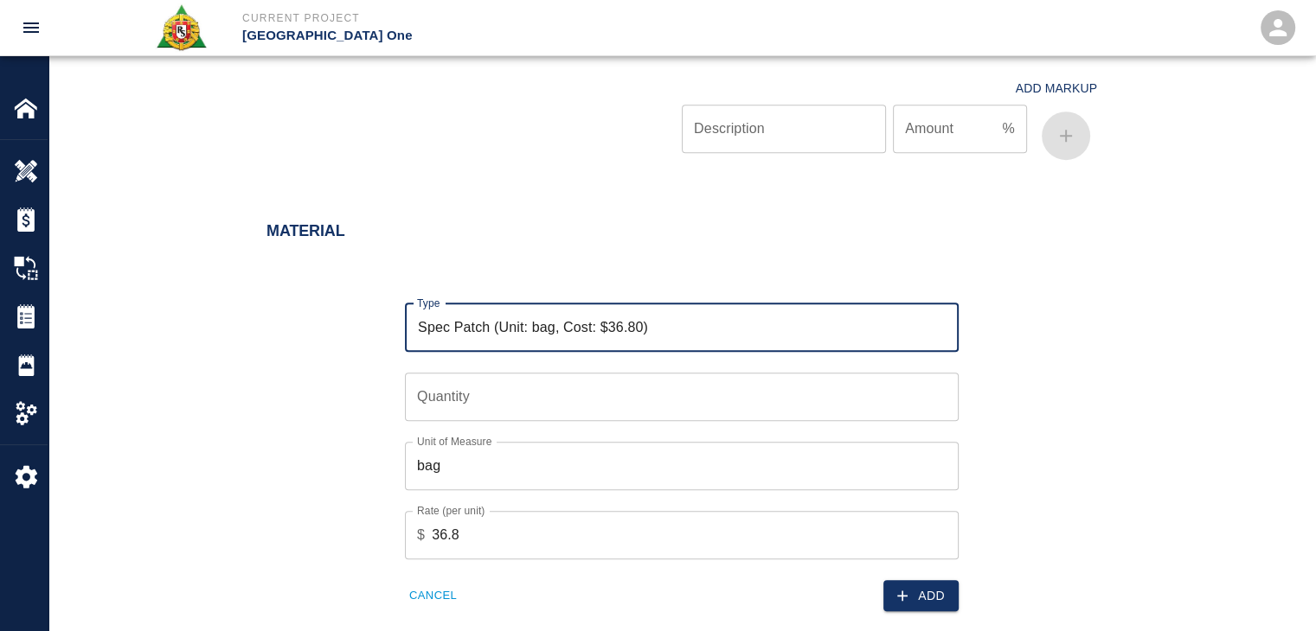
type input "Spec Patch (Unit: bag, Cost: $36.80)"
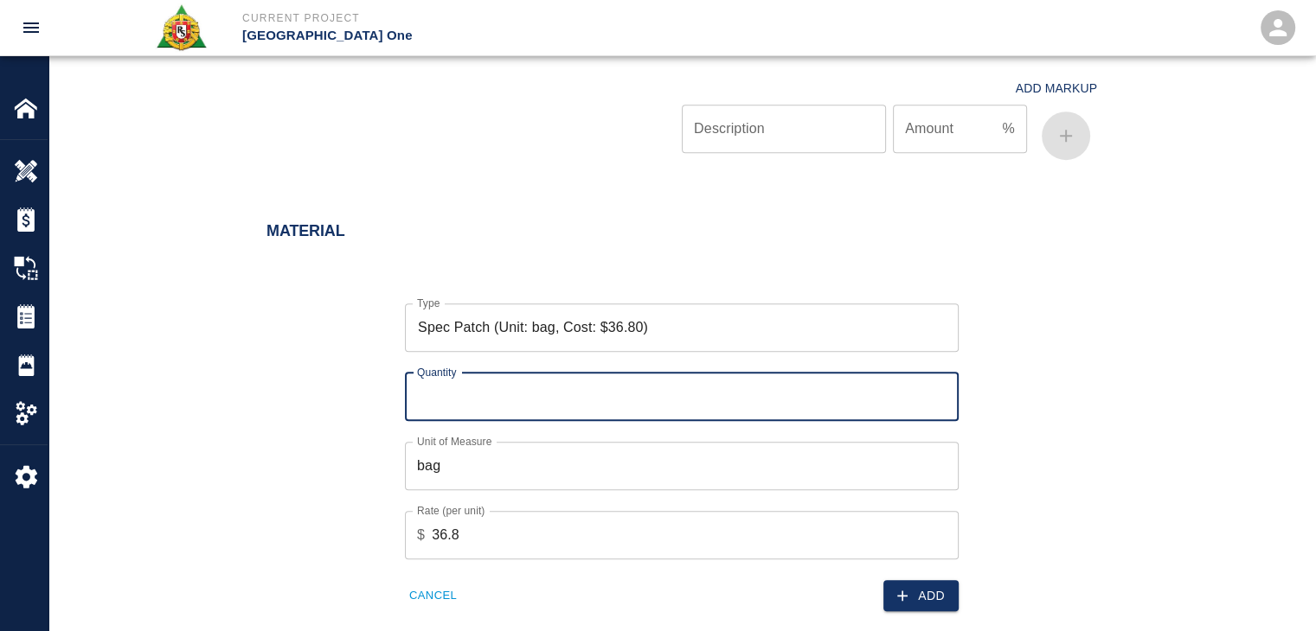
click at [443, 400] on input "Quantity" at bounding box center [682, 397] width 554 height 48
type input "12"
click at [334, 450] on div "Type Spec Patch (Unit: bag, Cost: $36.80) Type Quantity 12 Quantity Unit of Mea…" at bounding box center [671, 444] width 851 height 336
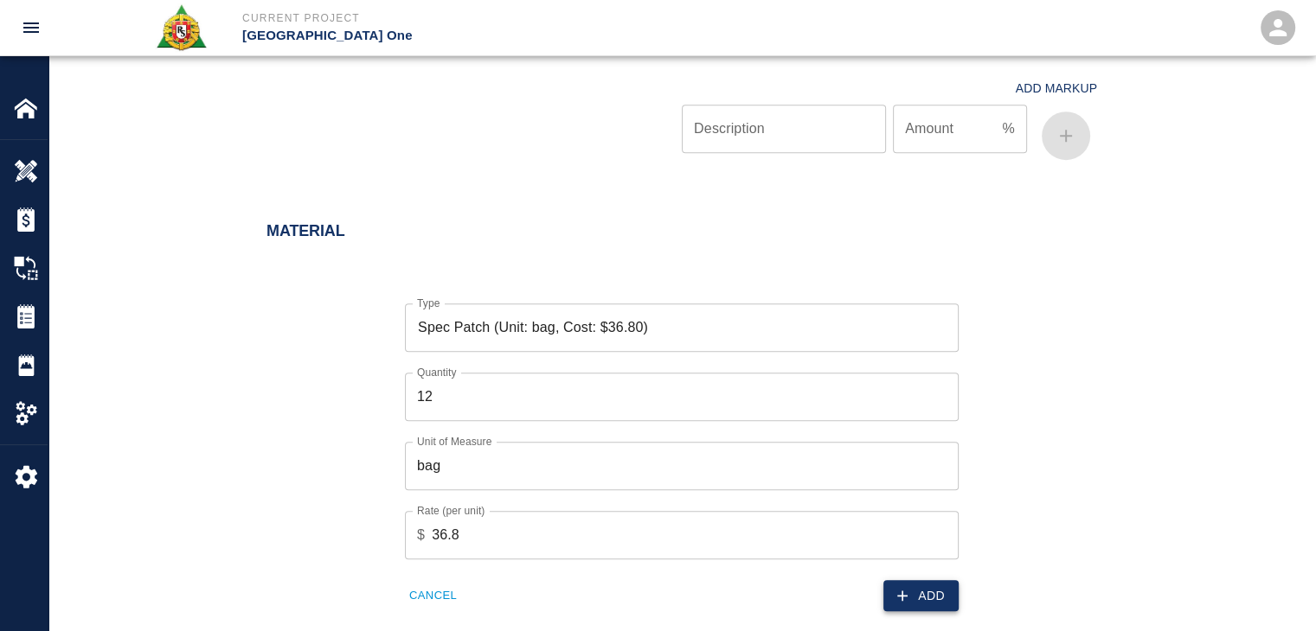
click at [925, 607] on button "Add" at bounding box center [920, 596] width 75 height 32
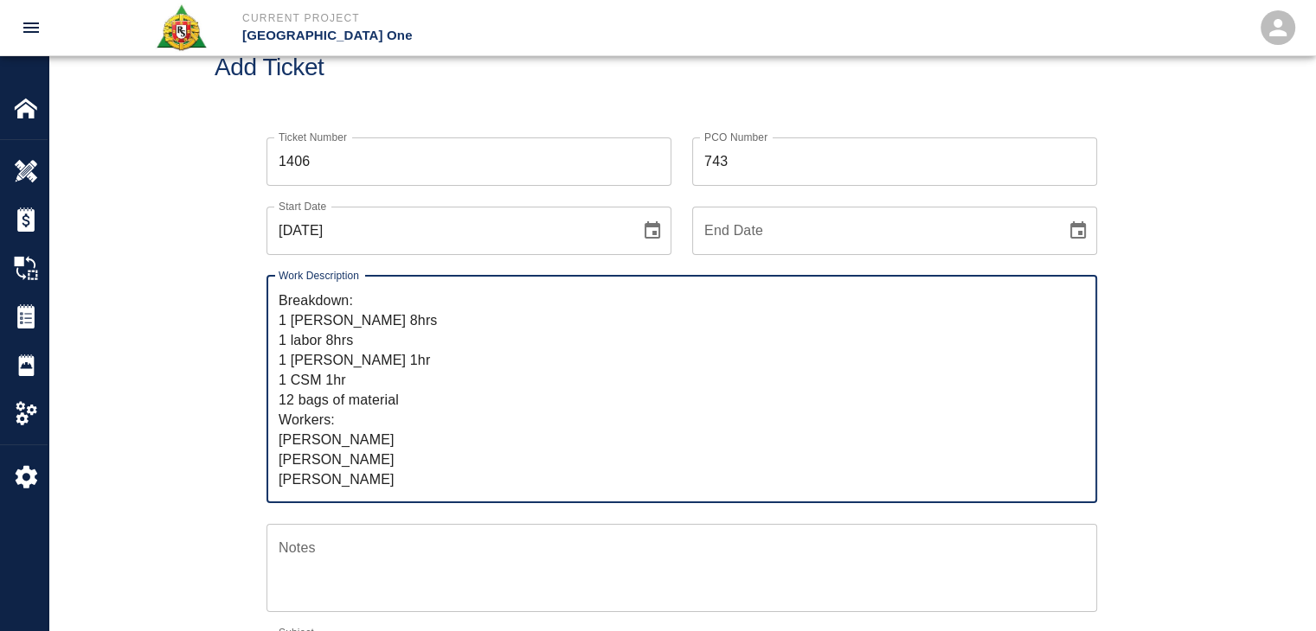
scroll to position [0, 0]
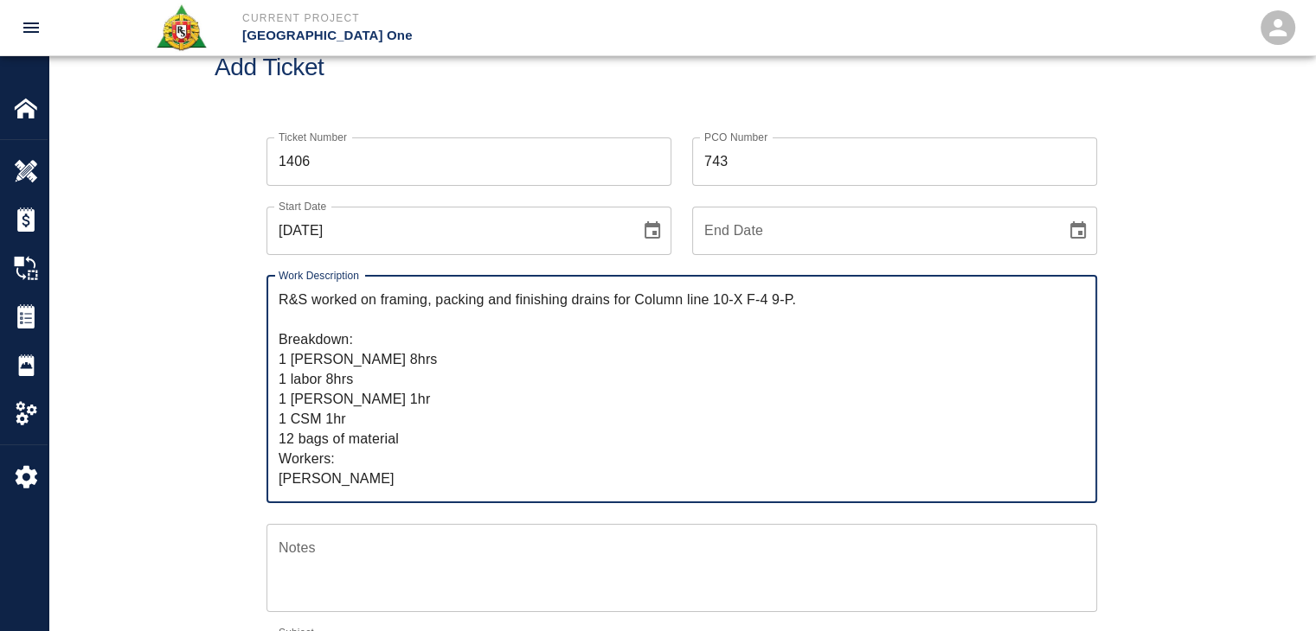
drag, startPoint x: 405, startPoint y: 480, endPoint x: 282, endPoint y: 284, distance: 231.6
click at [282, 284] on div "R&S worked on framing, packing and finishing drains for Column line 10-X F-4 9-…" at bounding box center [681, 389] width 830 height 227
click at [211, 332] on div "Ticket Number 1406 Ticket Number PCO Number 743 PCO Number Start Date 09/24/202…" at bounding box center [681, 553] width 1266 height 873
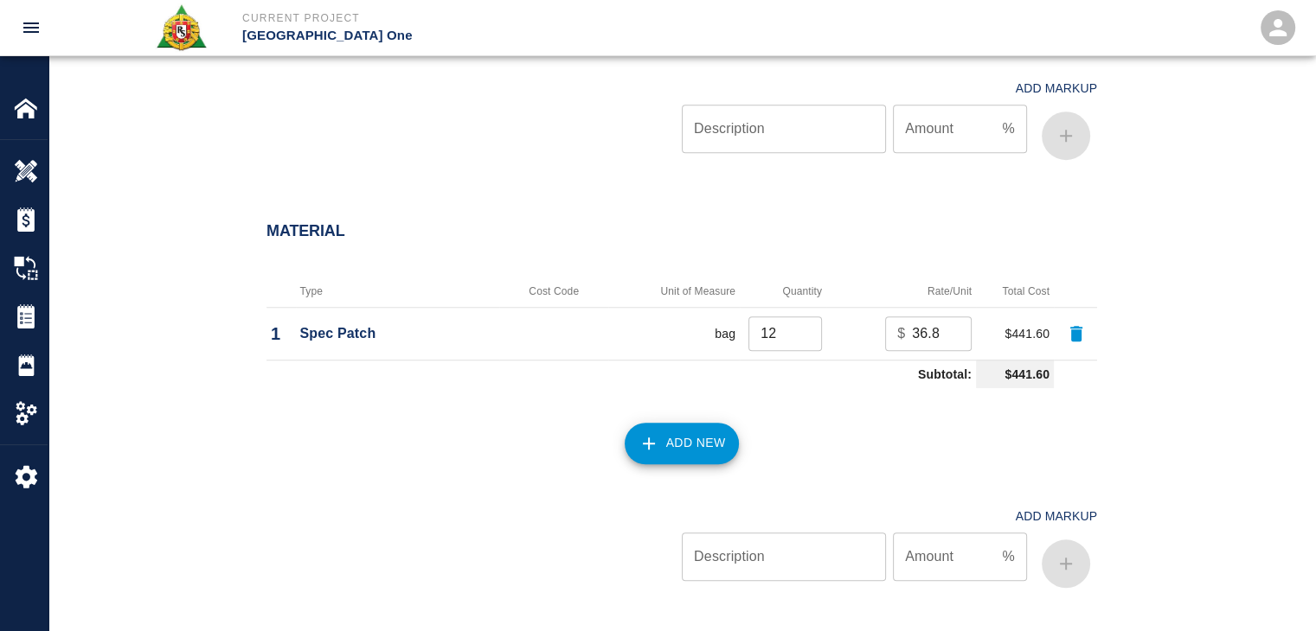
scroll to position [1982, 0]
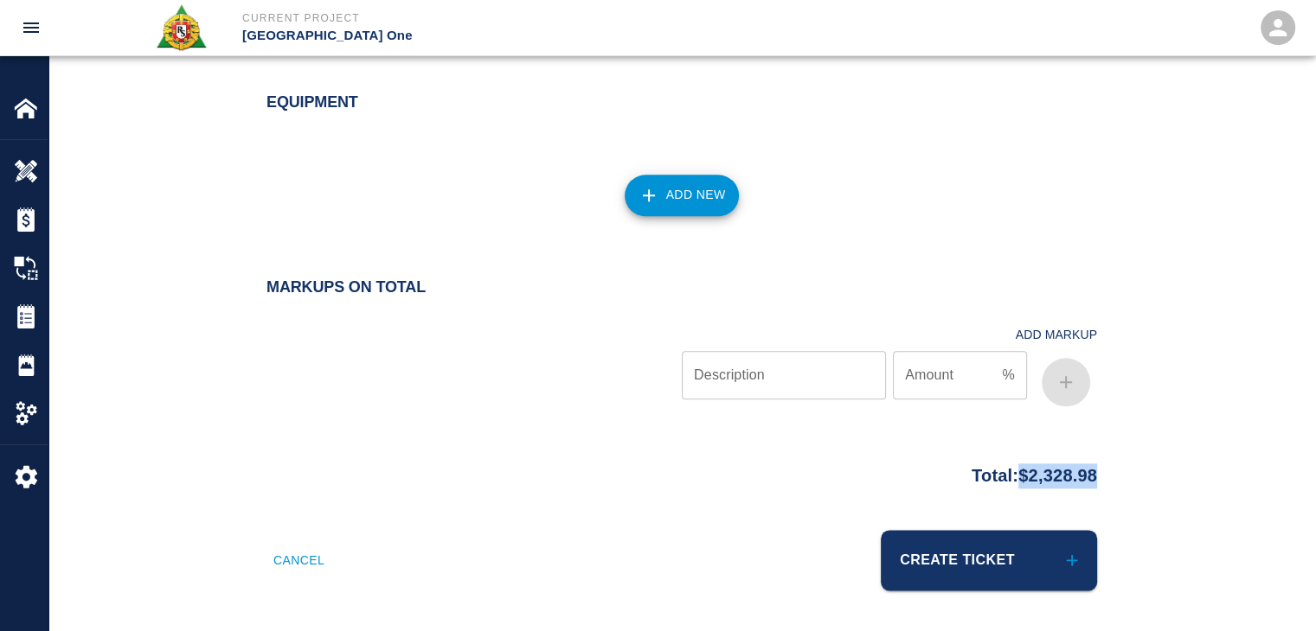
drag, startPoint x: 1130, startPoint y: 482, endPoint x: 1003, endPoint y: 482, distance: 127.1
click at [1003, 482] on div "Total: $2,328.98" at bounding box center [682, 472] width 934 height 34
copy p "$2,328.98"
click at [524, 306] on div "Markups on Total Add Markup Description Description Amount % Amount" at bounding box center [681, 347] width 830 height 136
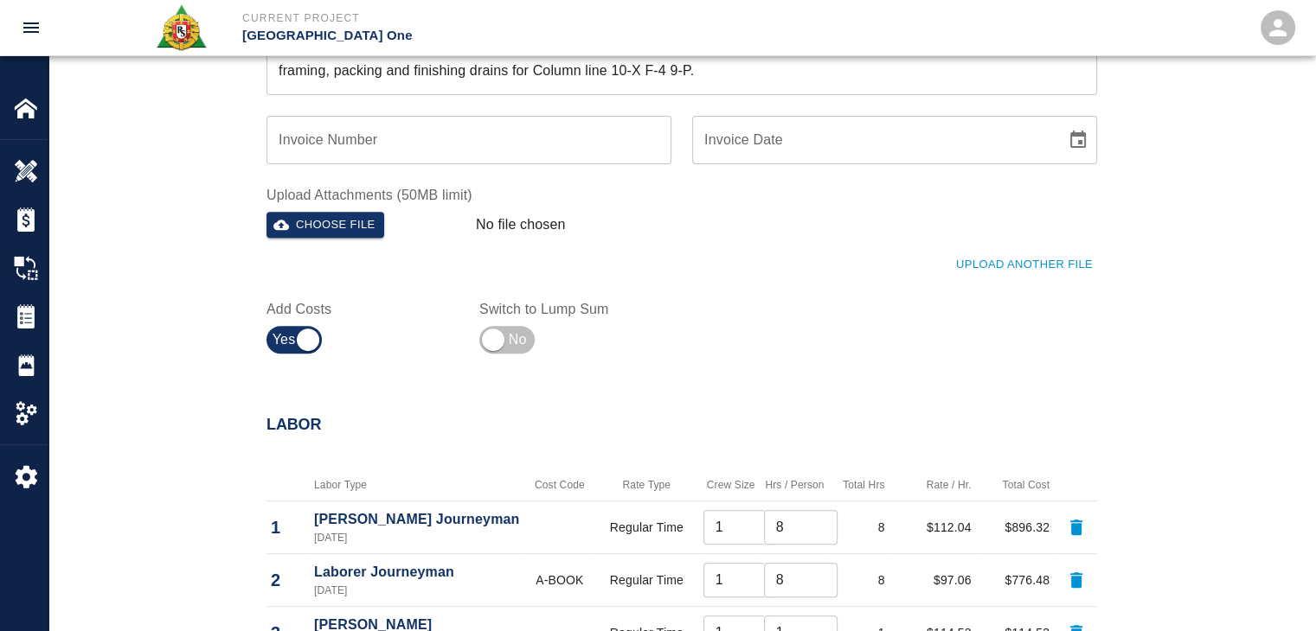
scroll to position [644, 0]
click at [976, 265] on button "Upload Another File" at bounding box center [1023, 266] width 145 height 27
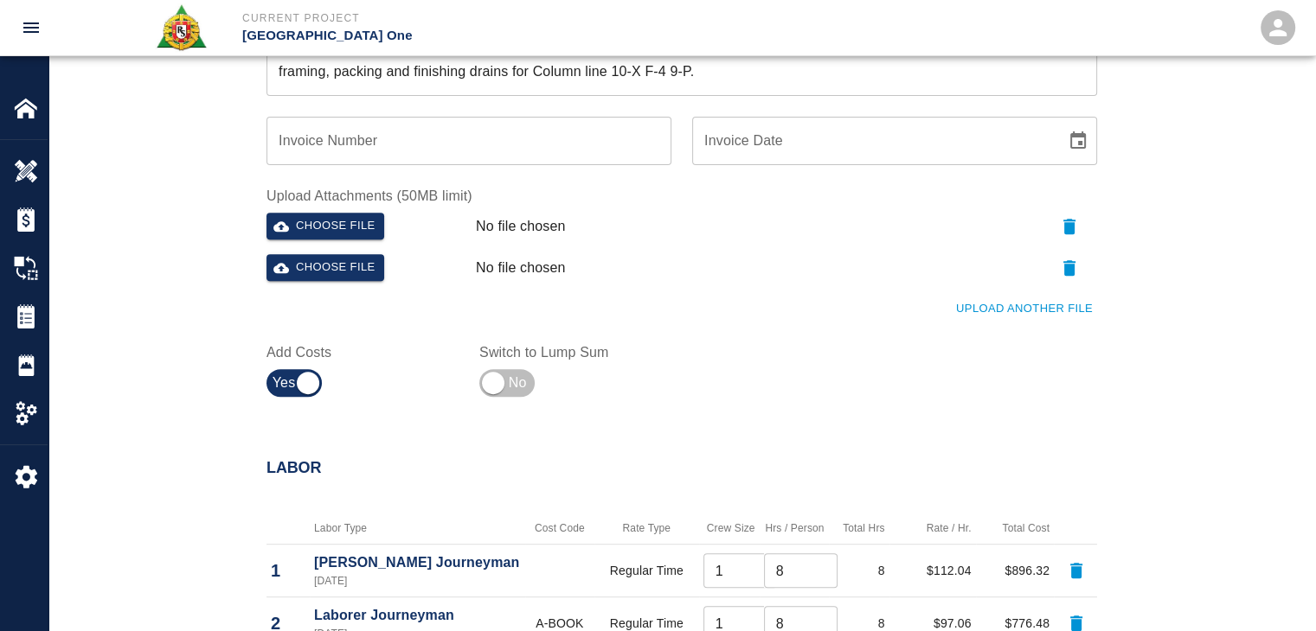
click at [990, 316] on button "Upload Another File" at bounding box center [1023, 309] width 145 height 27
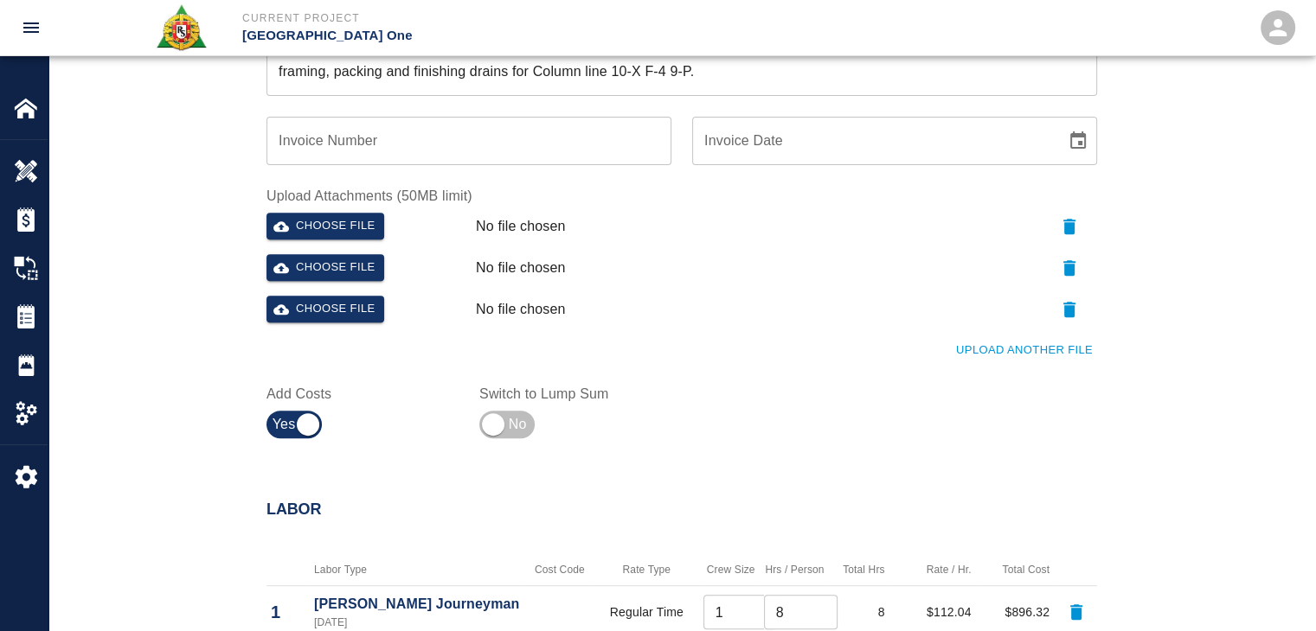
click at [1010, 347] on button "Upload Another File" at bounding box center [1023, 350] width 145 height 27
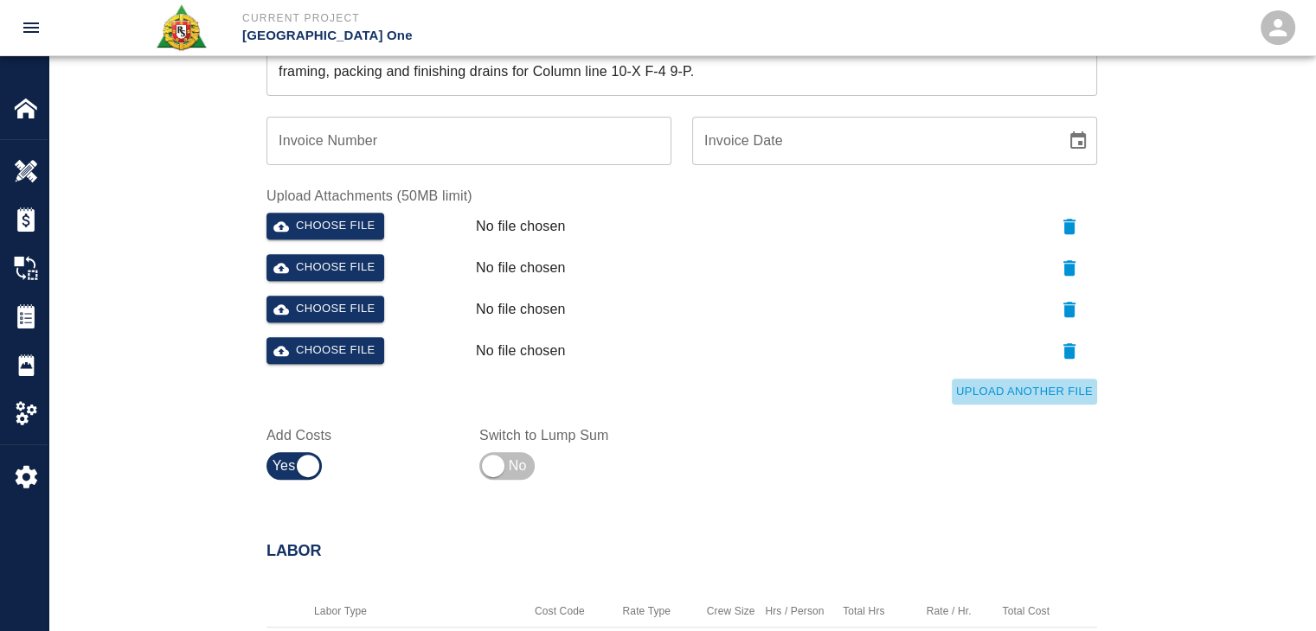
click at [1010, 402] on button "Upload Another File" at bounding box center [1023, 392] width 145 height 27
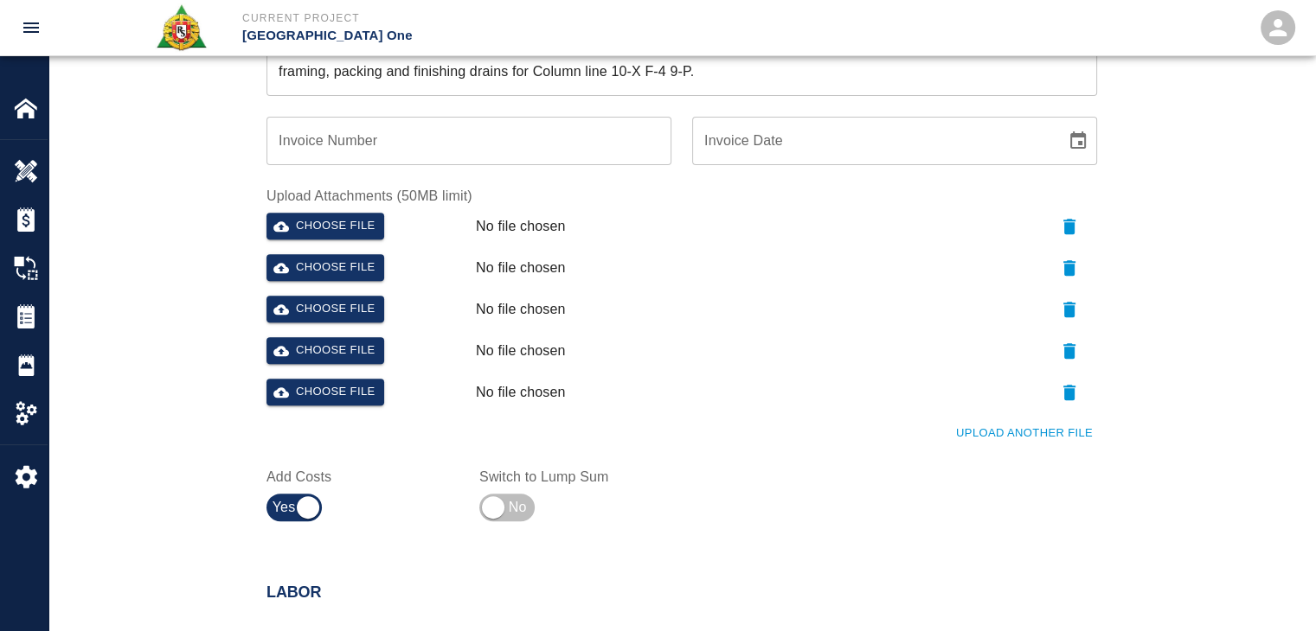
click at [979, 446] on button "Upload Another File" at bounding box center [1023, 433] width 145 height 27
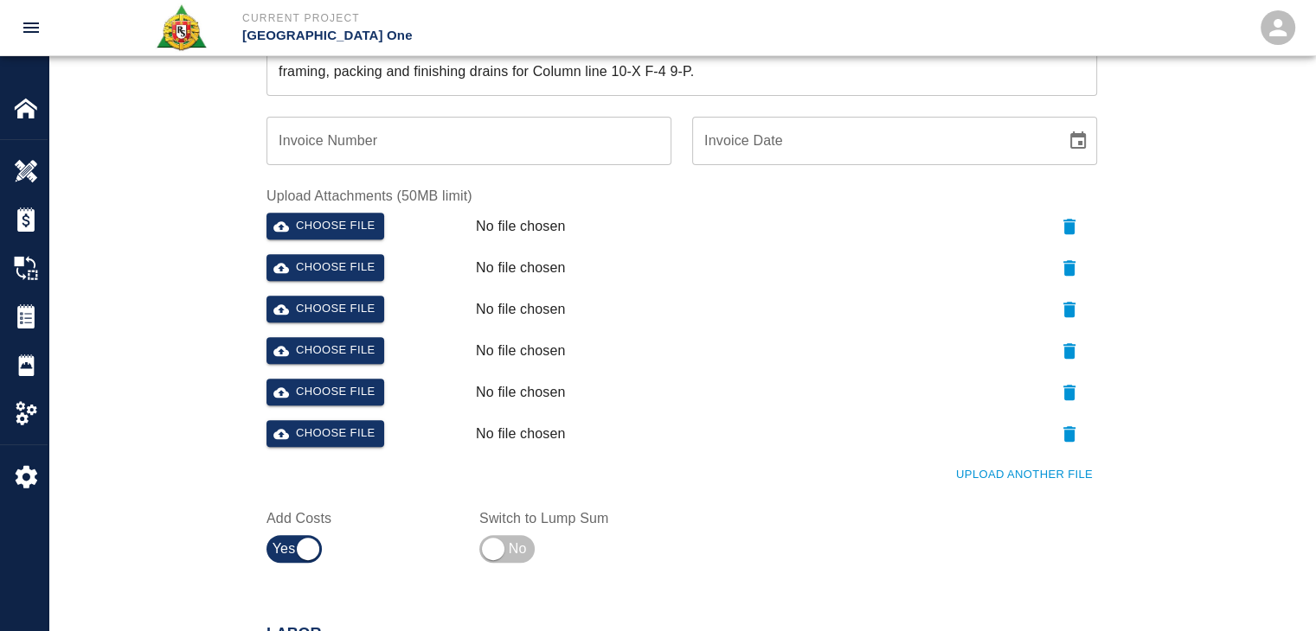
click at [1014, 468] on button "Upload Another File" at bounding box center [1023, 475] width 145 height 27
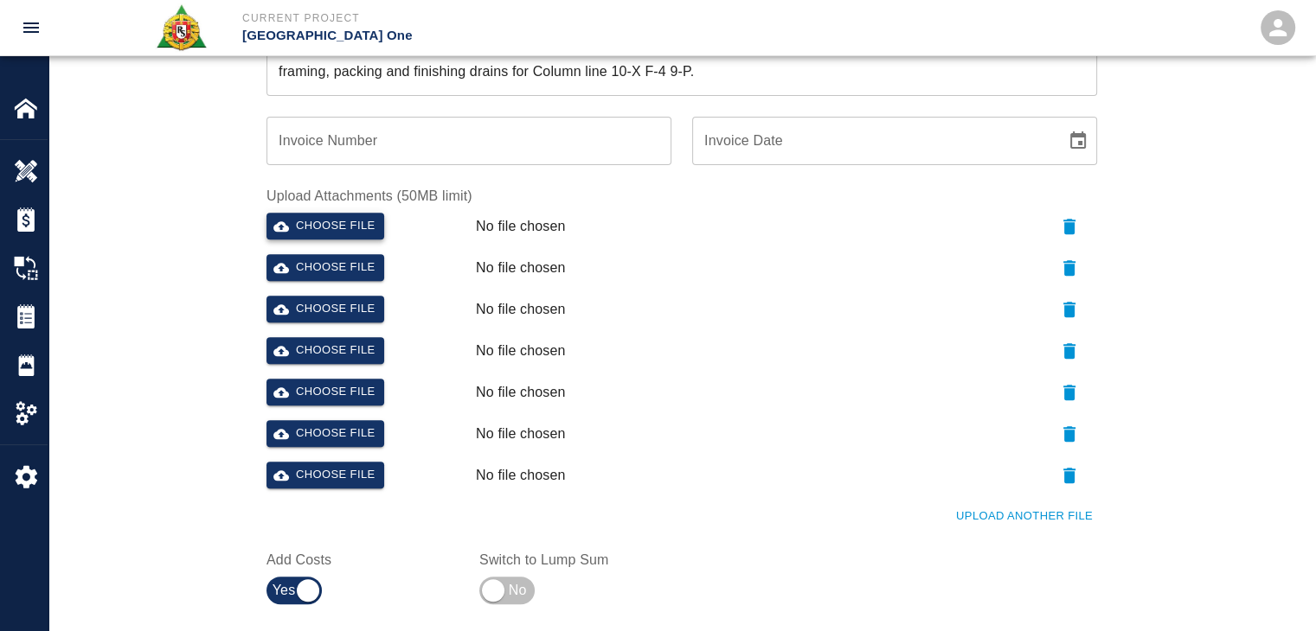
click at [346, 233] on button "Choose file" at bounding box center [325, 226] width 118 height 27
click at [309, 270] on button "Choose file" at bounding box center [325, 267] width 118 height 27
click at [337, 317] on button "Choose file" at bounding box center [325, 309] width 118 height 27
click at [339, 349] on button "Choose file" at bounding box center [325, 350] width 118 height 27
click at [340, 390] on button "Choose file" at bounding box center [325, 392] width 118 height 27
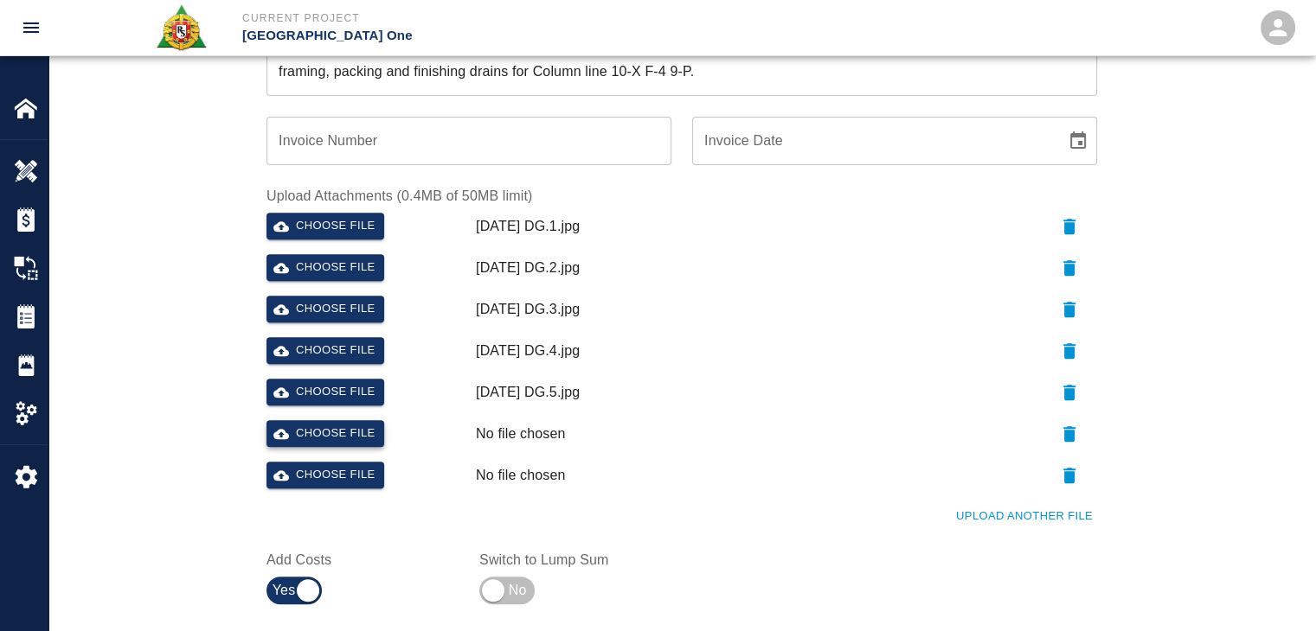
click at [328, 434] on button "Choose file" at bounding box center [325, 433] width 118 height 27
click at [338, 478] on button "Choose file" at bounding box center [325, 475] width 118 height 27
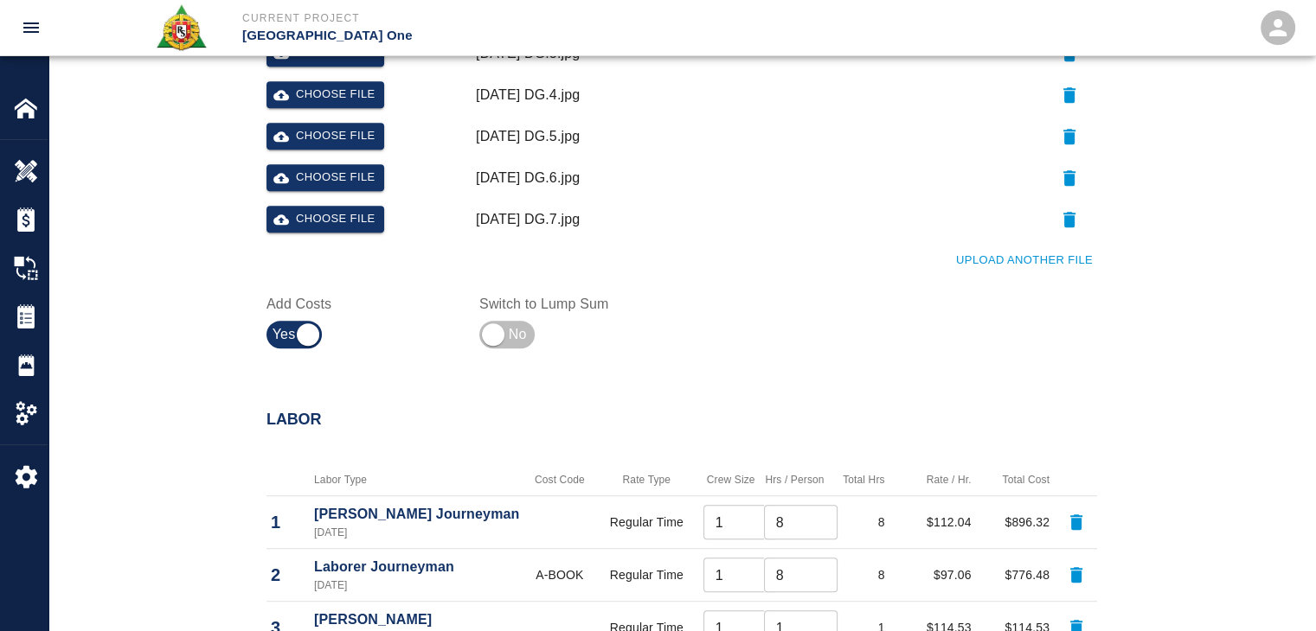
scroll to position [922, 0]
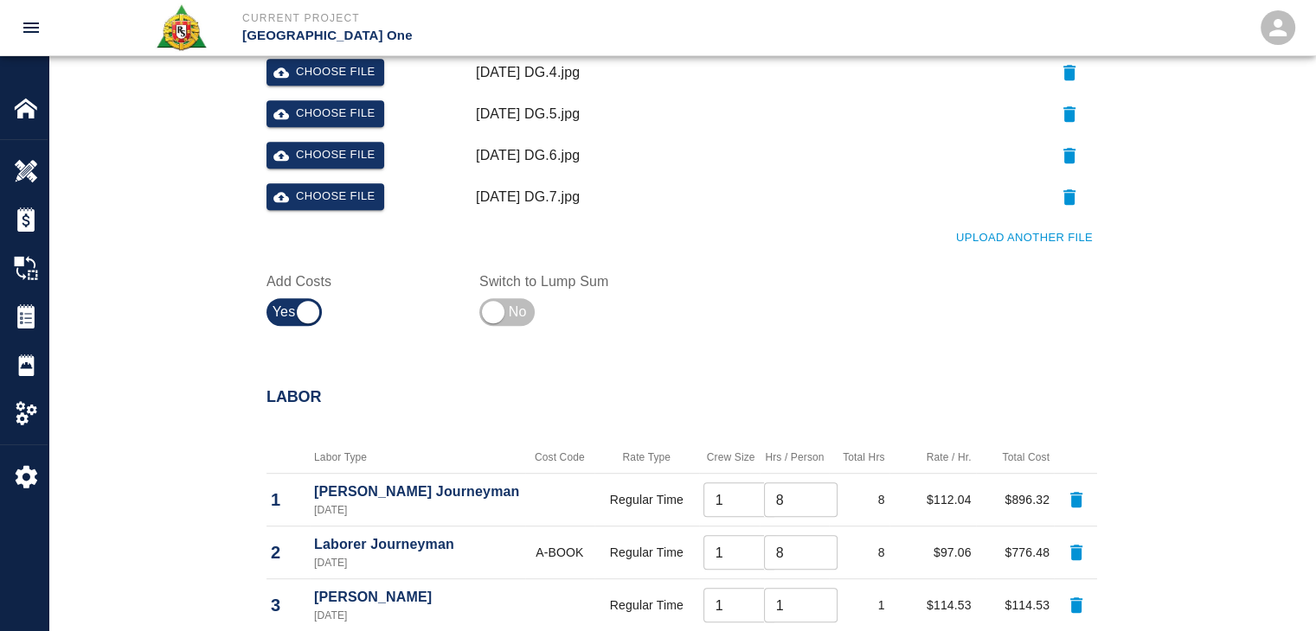
click at [980, 242] on button "Upload Another File" at bounding box center [1023, 238] width 145 height 27
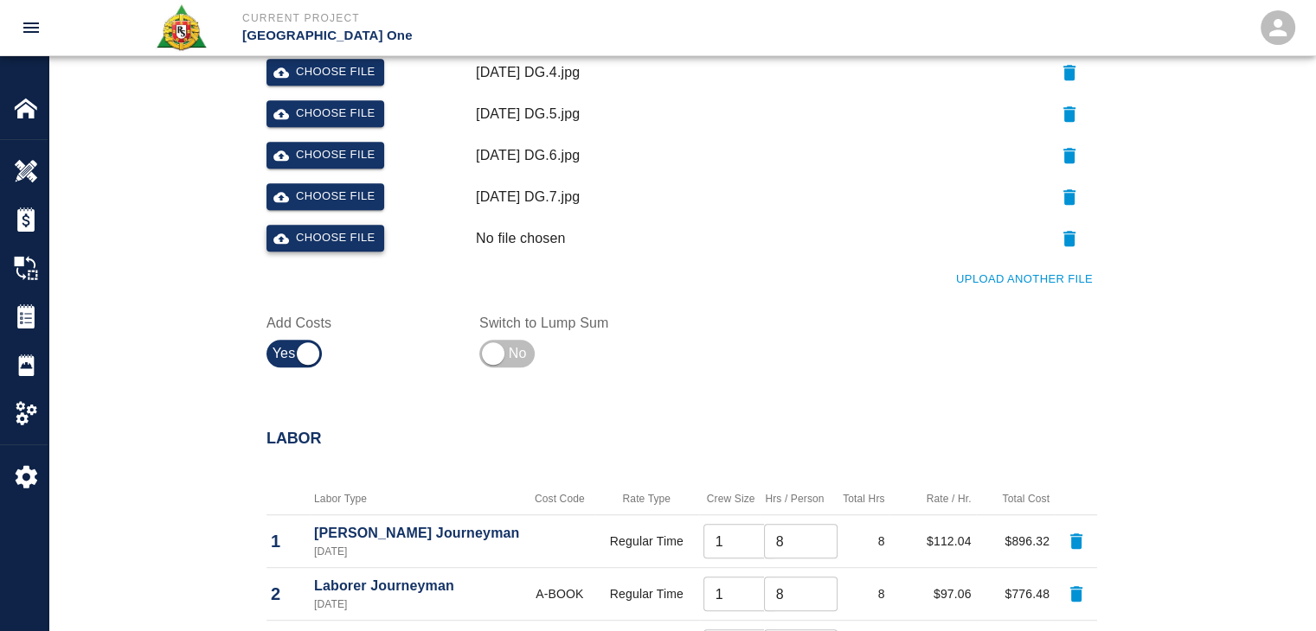
click at [362, 248] on button "Choose file" at bounding box center [325, 238] width 118 height 27
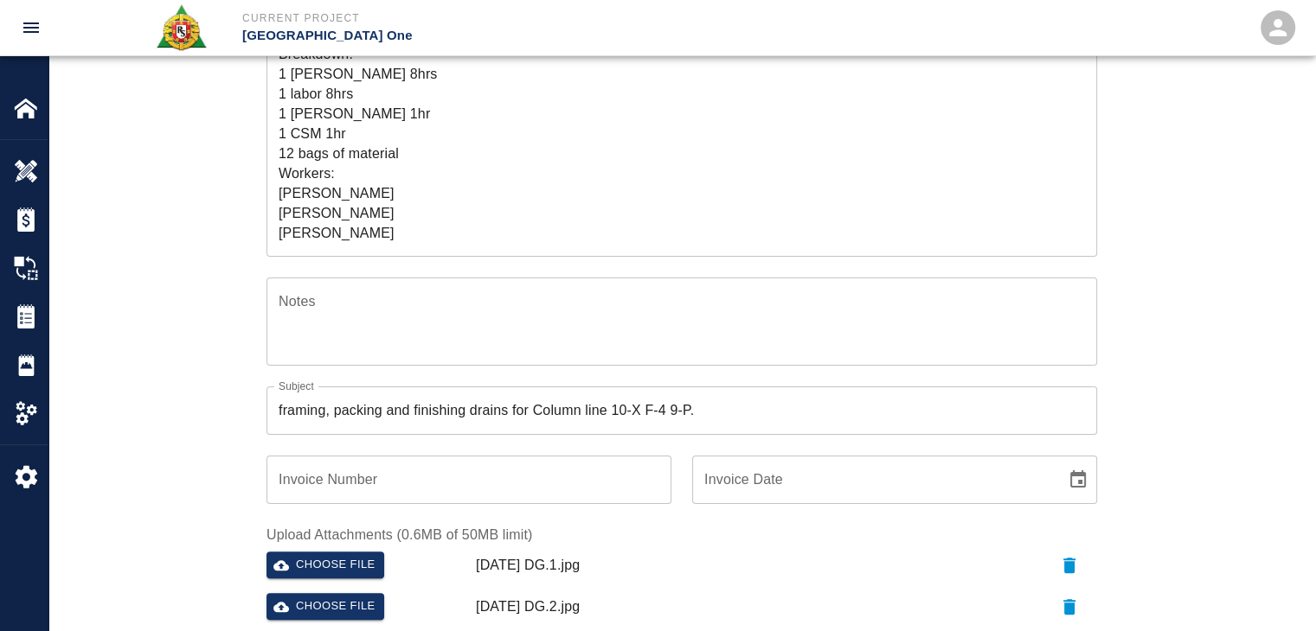
scroll to position [0, 0]
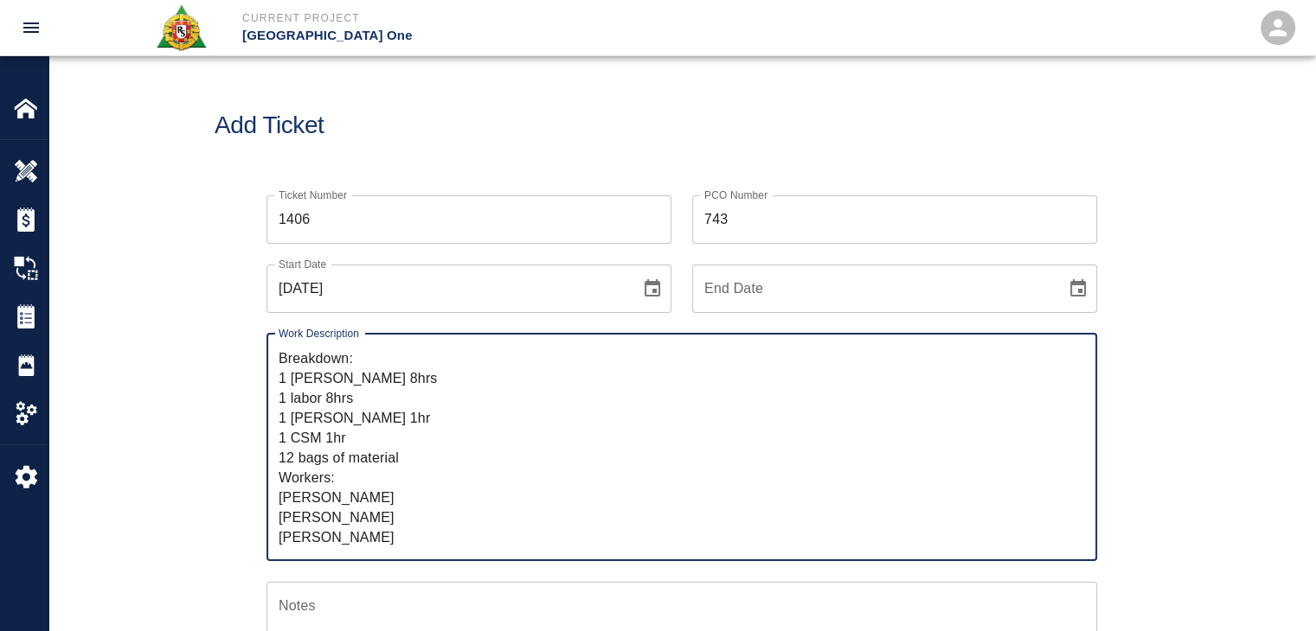
drag, startPoint x: 382, startPoint y: 412, endPoint x: 273, endPoint y: 390, distance: 111.1
click at [273, 390] on div "R&S worked on framing, packing and finishing drains for Column line 10-X F-4 9-…" at bounding box center [681, 447] width 830 height 227
click at [322, 406] on textarea "R&S worked on framing, packing and finishing drains for Column line 10-X F-4 9-…" at bounding box center [682, 447] width 806 height 199
drag, startPoint x: 363, startPoint y: 432, endPoint x: 277, endPoint y: 413, distance: 88.8
click at [277, 413] on div "R&S worked on framing, packing and finishing drains for Column line 10-X F-4 9-…" at bounding box center [681, 447] width 830 height 227
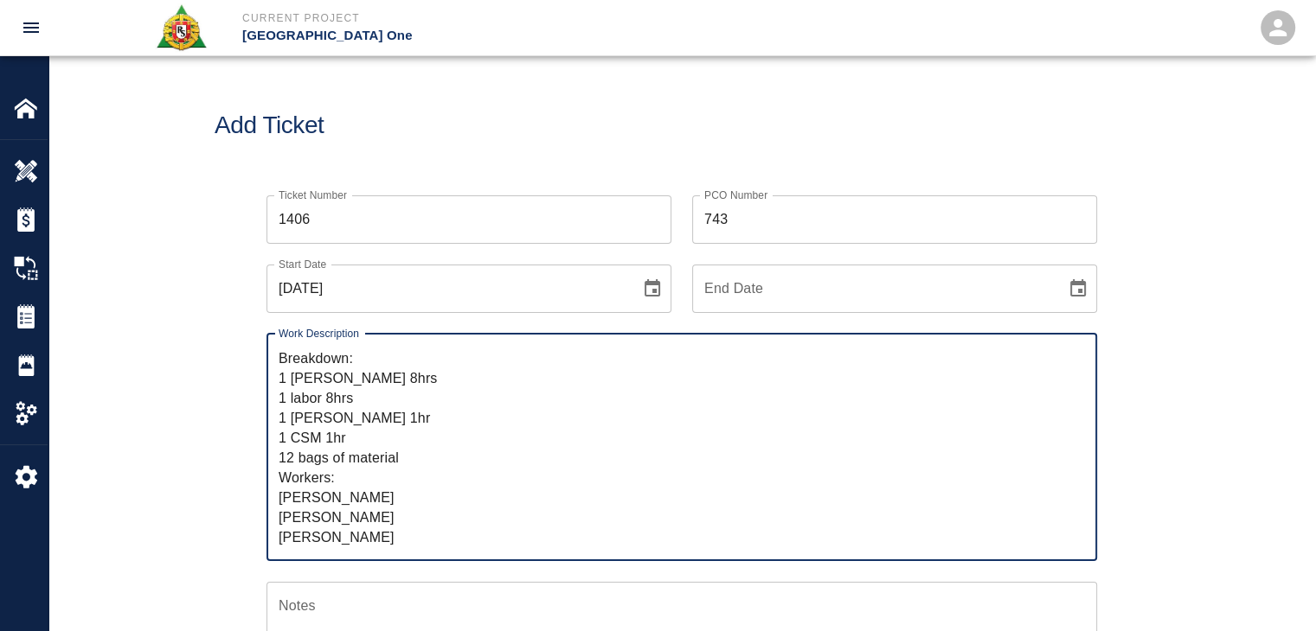
click at [377, 122] on h1 "Add Ticket" at bounding box center [682, 126] width 934 height 29
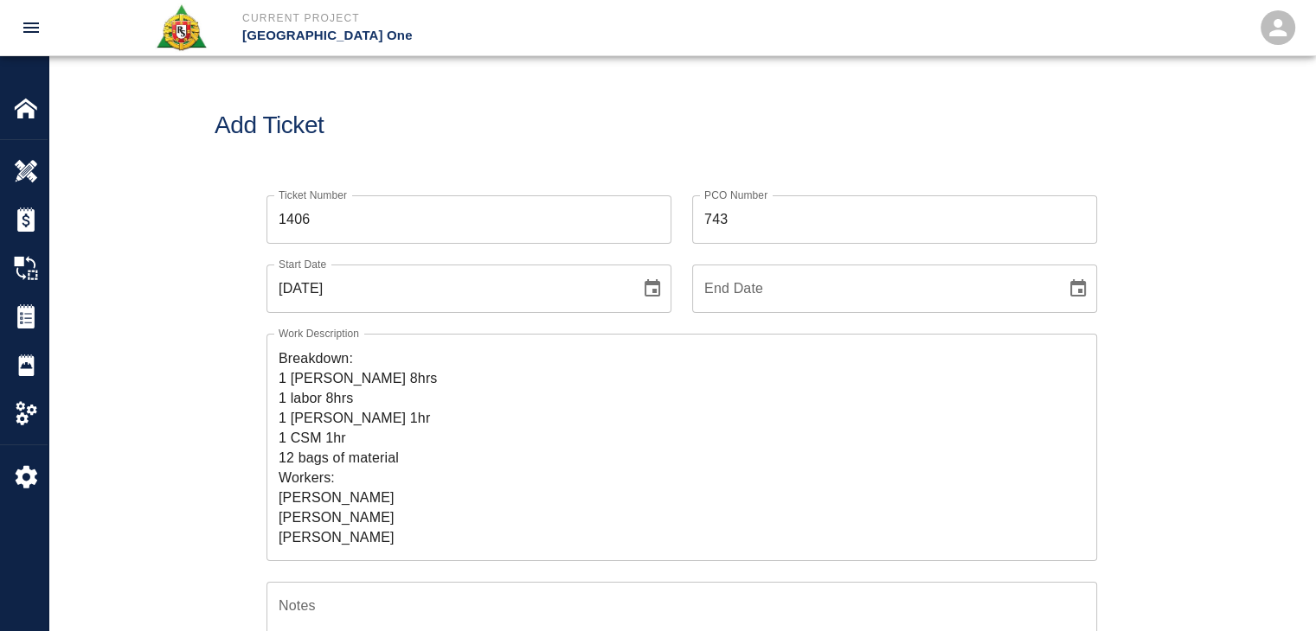
click at [453, 157] on div "Add Ticket" at bounding box center [681, 125] width 1266 height 139
click at [423, 144] on div "Add Ticket" at bounding box center [681, 125] width 1266 height 139
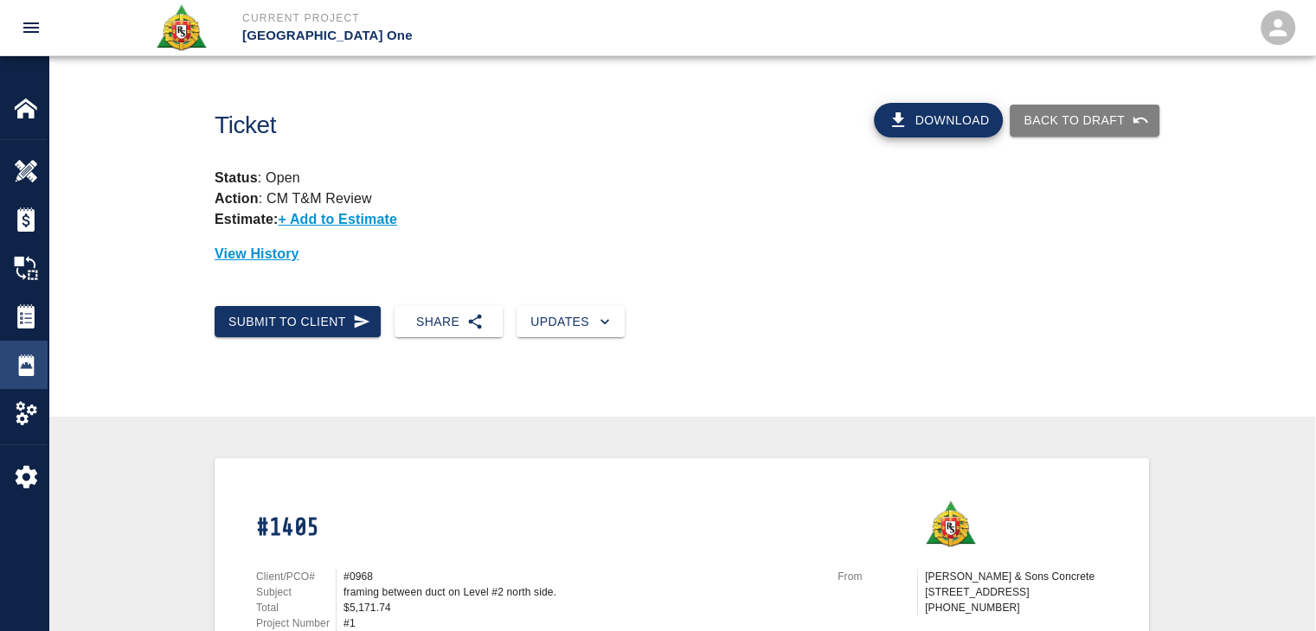
click at [21, 344] on div "Daily Reports" at bounding box center [24, 365] width 48 height 48
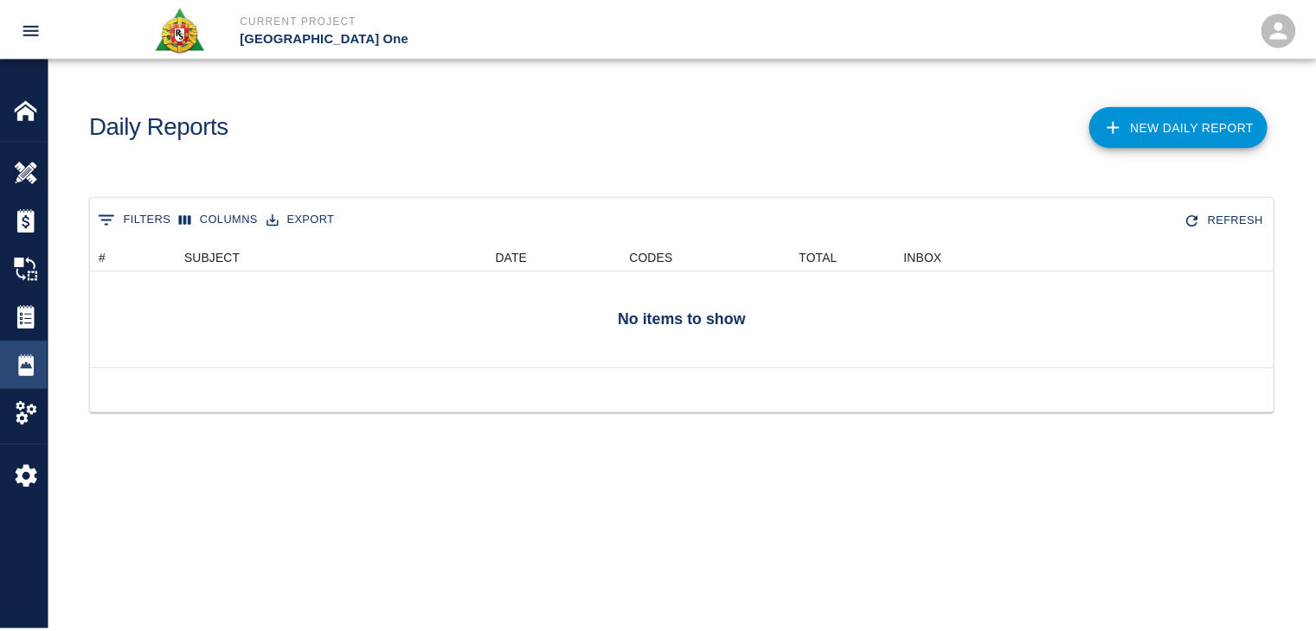
scroll to position [111, 1182]
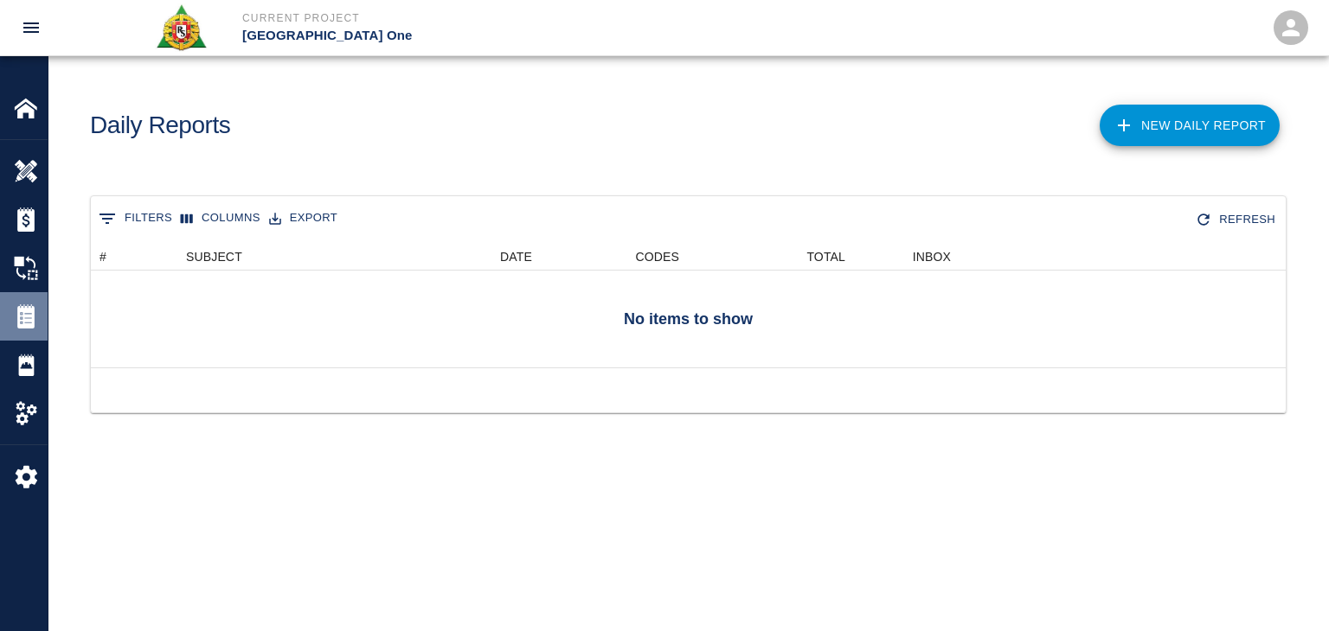
click at [23, 323] on img at bounding box center [26, 316] width 24 height 24
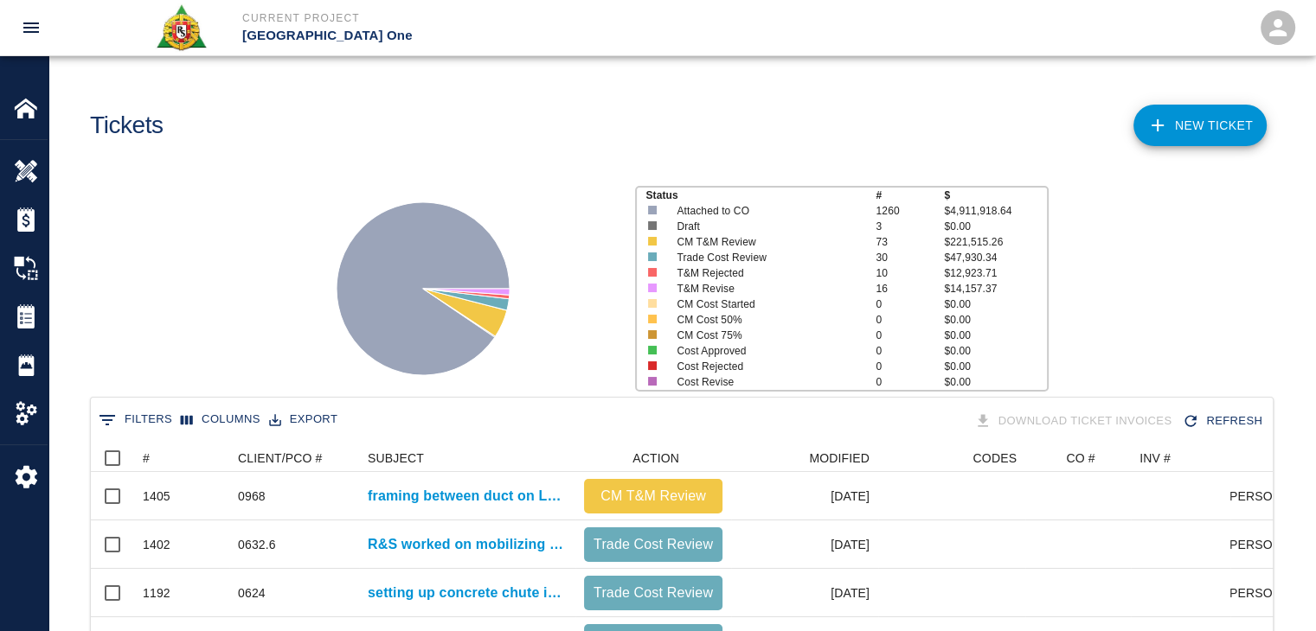
scroll to position [996, 1169]
click at [1206, 144] on link "NEW TICKET" at bounding box center [1199, 126] width 133 height 42
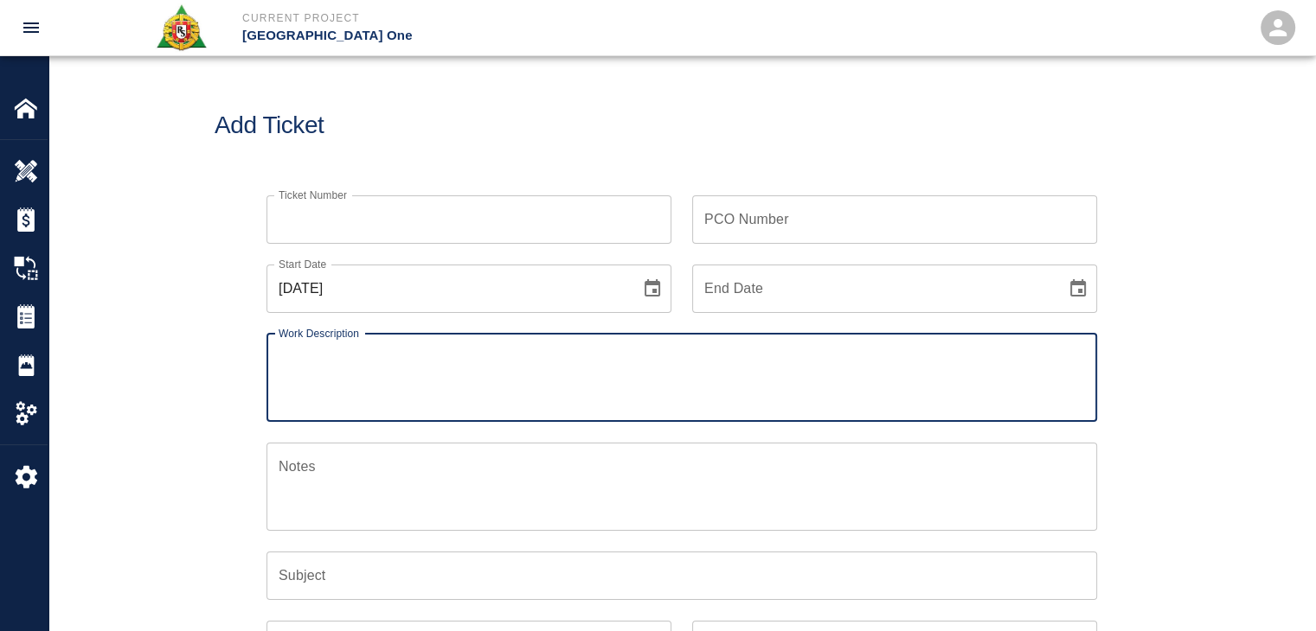
click at [339, 221] on input "Ticket Number" at bounding box center [468, 219] width 405 height 48
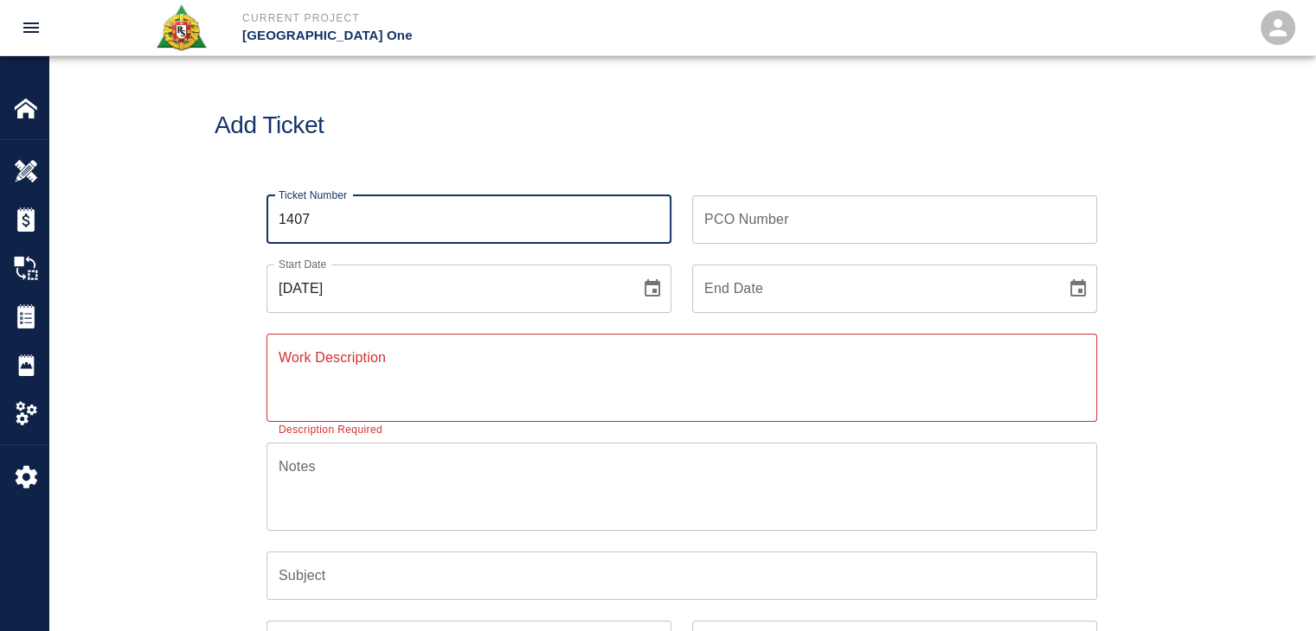
type input "1407"
click at [650, 288] on icon "Choose date, selected date is Oct 1, 2025" at bounding box center [652, 289] width 21 height 21
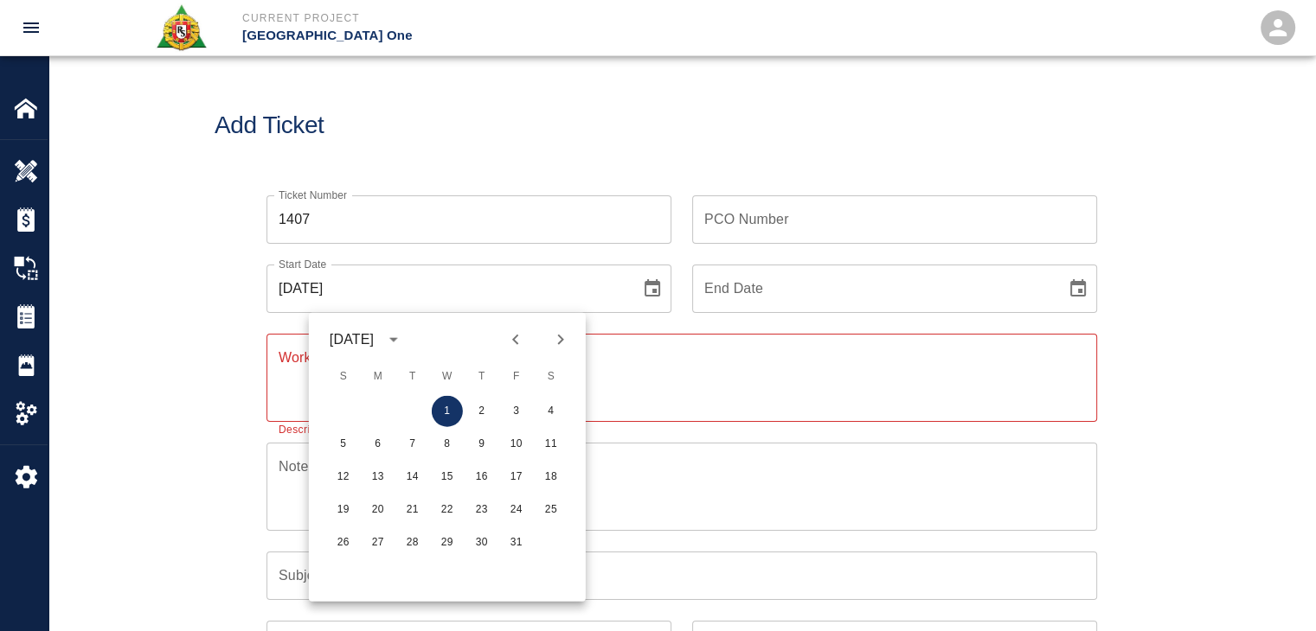
click at [513, 340] on icon "Previous month" at bounding box center [515, 340] width 6 height 10
click at [436, 509] on button "24" at bounding box center [447, 510] width 31 height 31
type input "[DATE]"
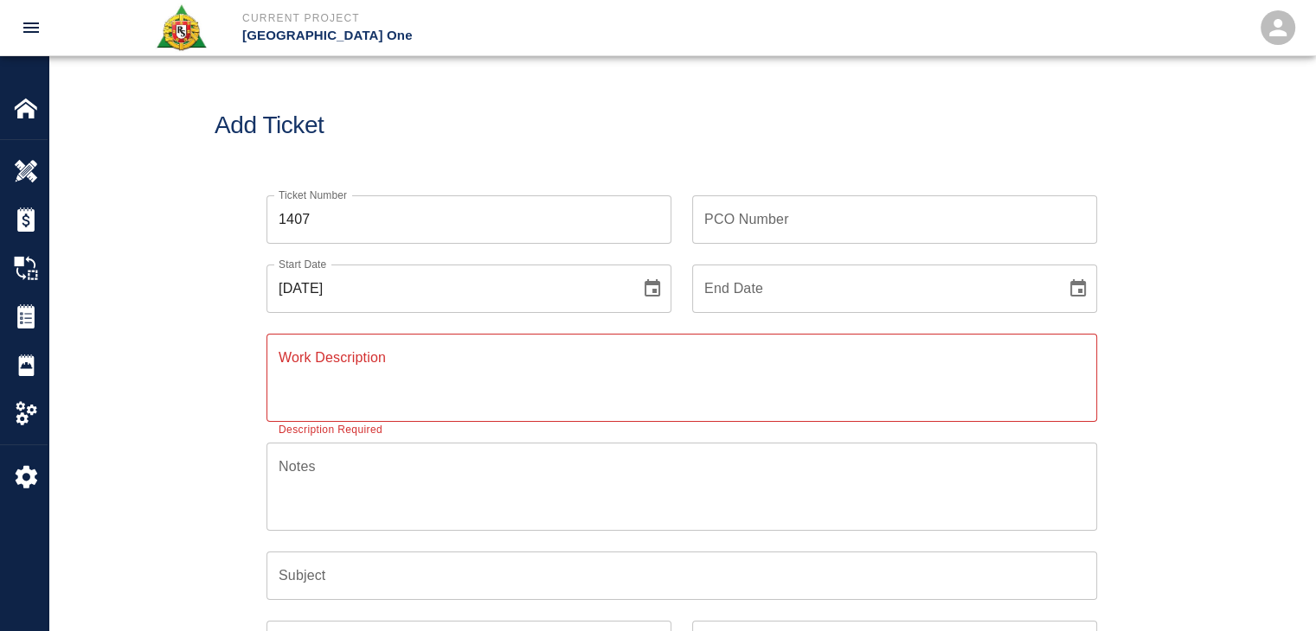
click at [368, 390] on textarea "Work Description" at bounding box center [682, 378] width 806 height 60
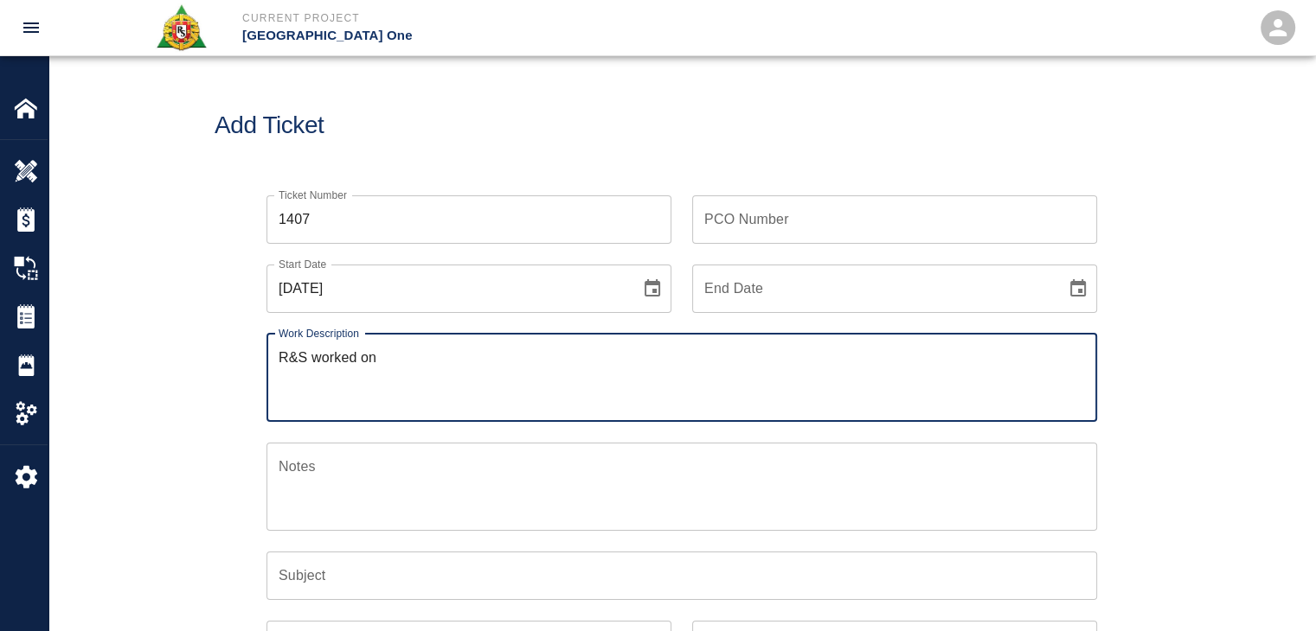
paste textarea "9/24/25 Patching grout on top of beams Column line L/2 2nd fl 2masons 8hrs each…"
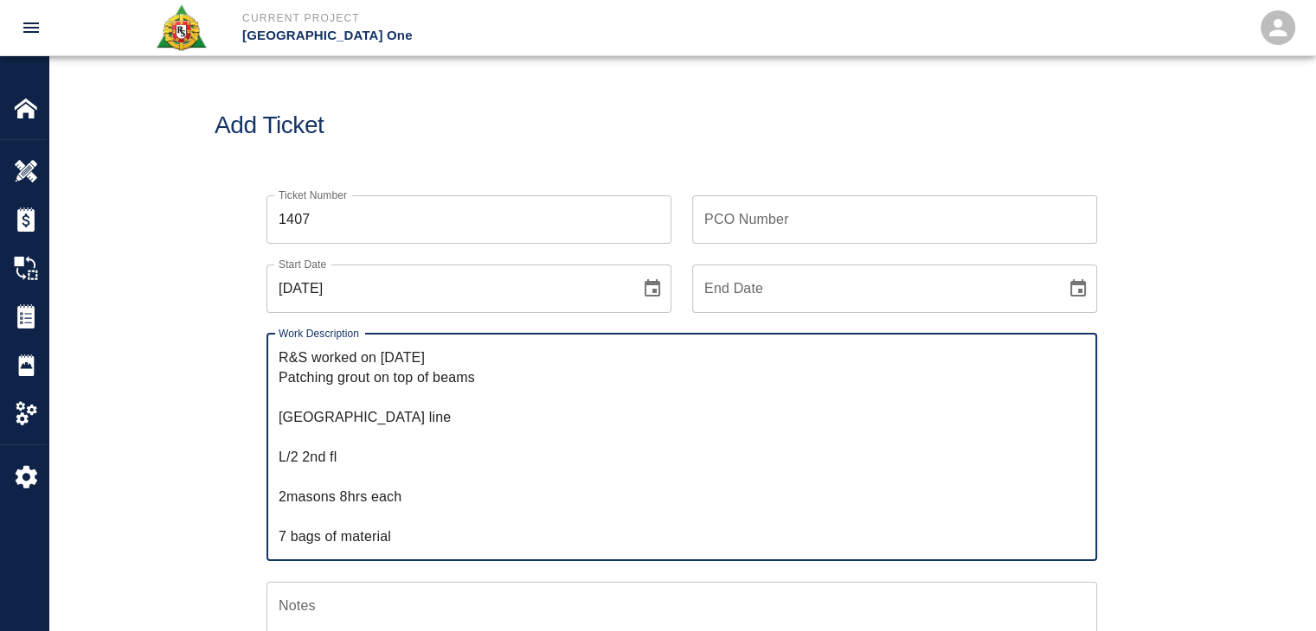
drag, startPoint x: 444, startPoint y: 363, endPoint x: 376, endPoint y: 363, distance: 67.5
click at [376, 363] on textarea "R&S worked on 9/24/25 Patching grout on top of beams Column line L/2 2nd fl 2ma…" at bounding box center [682, 447] width 806 height 199
click at [279, 381] on textarea "R&S worked on Patching grout on top of beams Column line L/2 2nd fl 2masons 8hr…" at bounding box center [682, 447] width 806 height 199
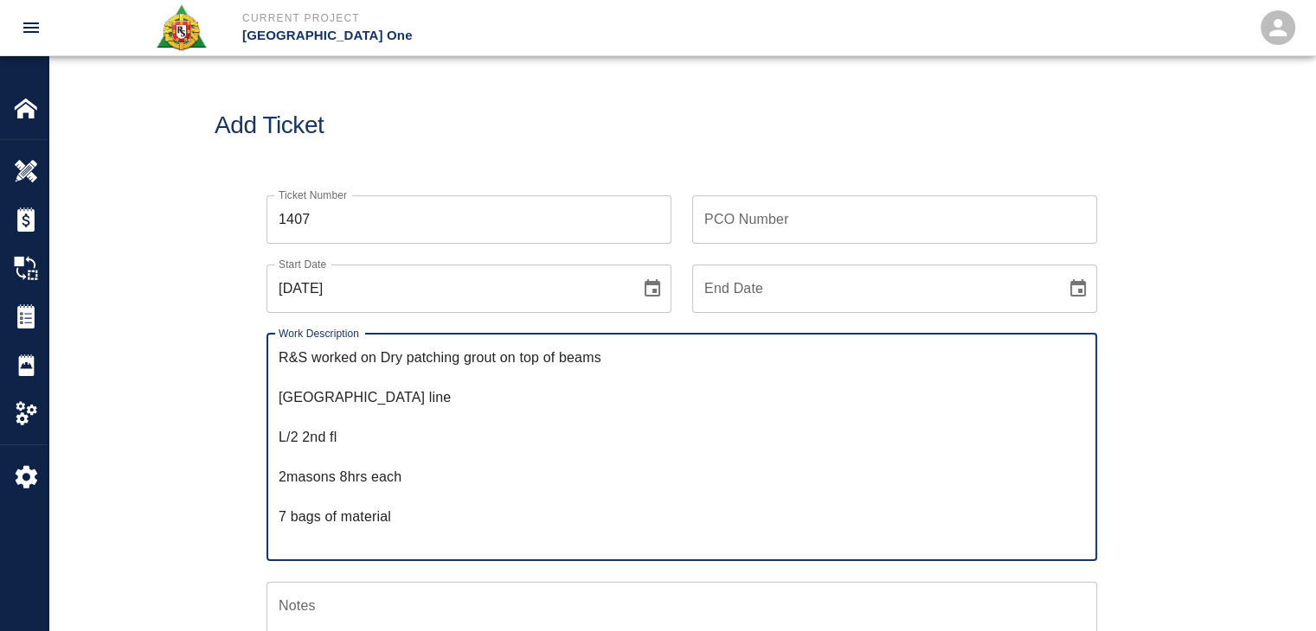
click at [281, 400] on textarea "R&S worked on Dry patching grout on top of beams Column line L/2 2nd fl 2masons…" at bounding box center [682, 447] width 806 height 199
click at [795, 374] on textarea "R&S worked on Dry patching grout on top of beams Column line L/2 2nd fl 2masons…" at bounding box center [682, 447] width 806 height 199
click at [759, 356] on textarea "R&S worked on Dry patching grout on top of beams Column line L/2 2nd fl 2masons…" at bounding box center [682, 447] width 806 height 199
click at [284, 402] on textarea "R&S worked on Dry patching grout on top of beams Column line L/2 2nd floor 2mas…" at bounding box center [682, 447] width 806 height 199
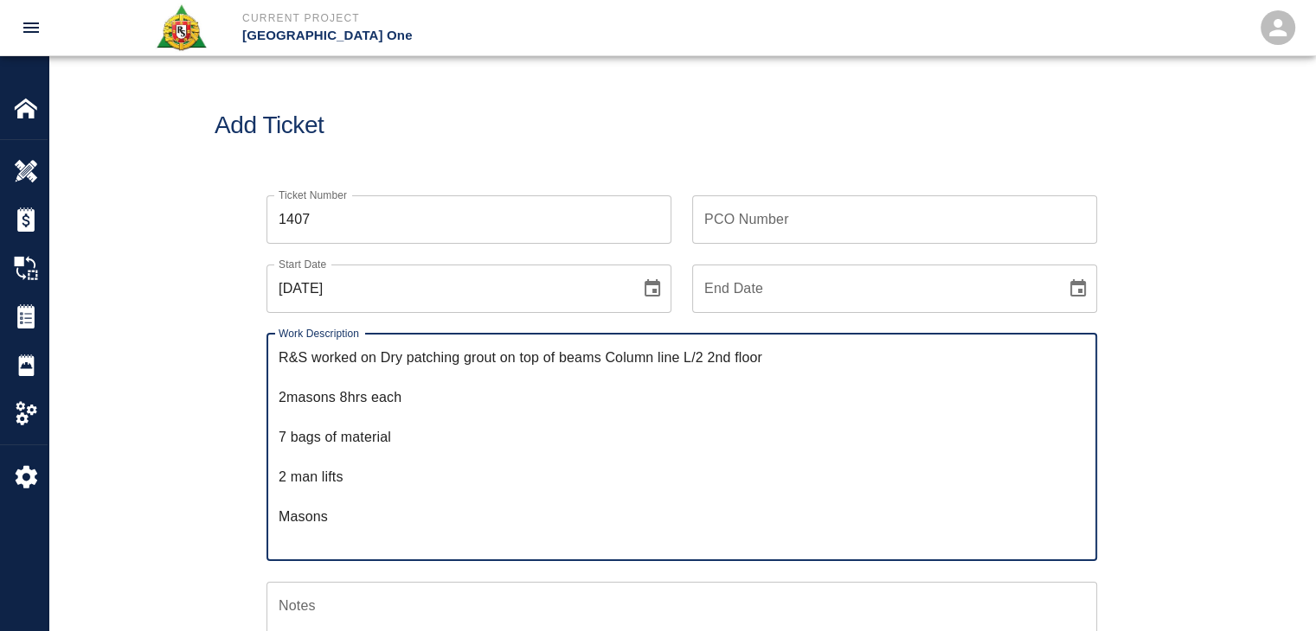
click at [283, 401] on textarea "R&S worked on Dry patching grout on top of beams Column line L/2 2nd floor 2mas…" at bounding box center [682, 447] width 806 height 199
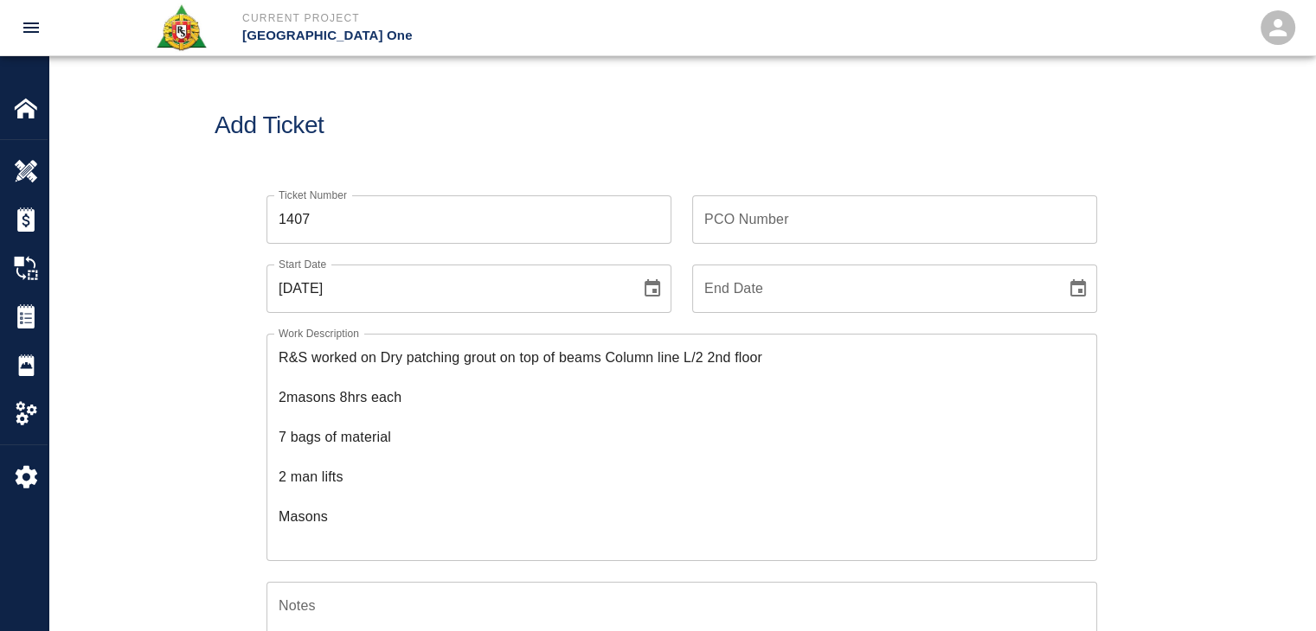
click at [274, 400] on div "R&S worked on Dry patching grout on top of beams Column line L/2 2nd floor 2mas…" at bounding box center [681, 447] width 830 height 227
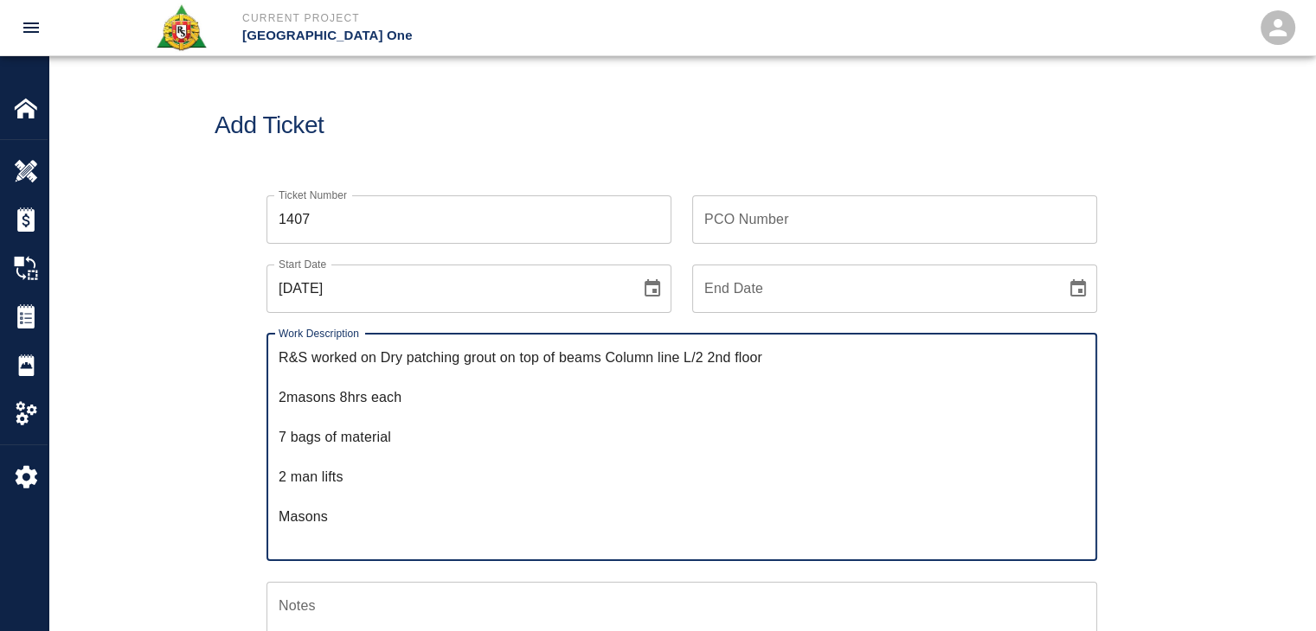
click at [281, 400] on textarea "R&S worked on Dry patching grout on top of beams Column line L/2 2nd floor 2mas…" at bounding box center [682, 447] width 806 height 199
click at [284, 413] on textarea "R&S worked on Dry patching grout on top of beams Column line L/2 2nd floor Brea…" at bounding box center [682, 447] width 806 height 199
click at [303, 437] on textarea "R&S worked on Dry patching grout on top of beams Column line L/2 2nd floor Brea…" at bounding box center [682, 447] width 806 height 199
click at [298, 457] on textarea "R&S worked on Dry patching grout on top of beams Column line L/2 2nd floor Brea…" at bounding box center [682, 447] width 806 height 199
click at [424, 425] on textarea "R&S worked on Dry patching grout on top of beams Column line L/2 2nd floor Brea…" at bounding box center [682, 447] width 806 height 199
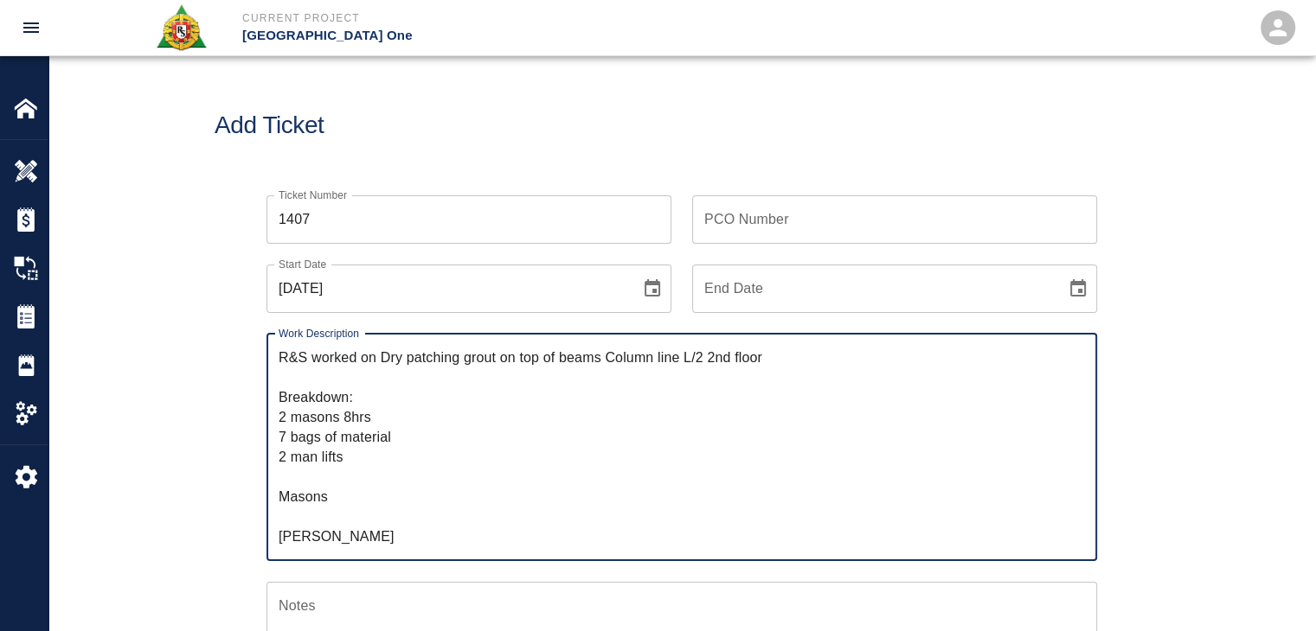
click at [312, 482] on textarea "R&S worked on Dry patching grout on top of beams Column line L/2 2nd floor Brea…" at bounding box center [682, 447] width 806 height 199
click at [338, 483] on textarea "R&S worked on Dry patching grout on top of beams Column line L/2 2nd floor Brea…" at bounding box center [682, 447] width 806 height 199
click at [310, 506] on textarea "R&S worked on Dry patching grout on top of beams Column line L/2 2nd floor Brea…" at bounding box center [682, 447] width 806 height 199
click at [310, 518] on textarea "R&S worked on Dry patching grout on top of beams Column line L/2 2nd floor Brea…" at bounding box center [682, 447] width 806 height 199
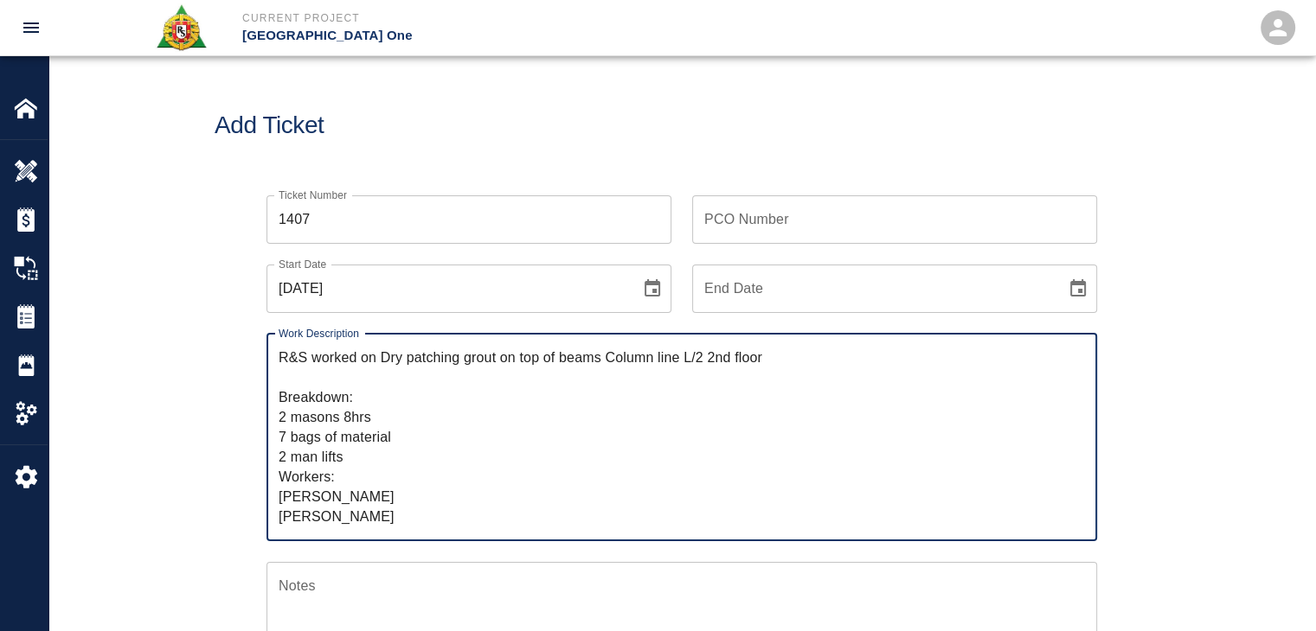
click at [362, 464] on textarea "R&S worked on Dry patching grout on top of beams Column line L/2 2nd floor Brea…" at bounding box center [682, 437] width 806 height 179
click at [368, 433] on textarea "R&S worked on Dry patching grout on top of beams Column line L/2 2nd floor Brea…" at bounding box center [682, 437] width 806 height 179
type textarea "R&S worked on Dry patching grout on top of beams Column line L/2 2nd floor Brea…"
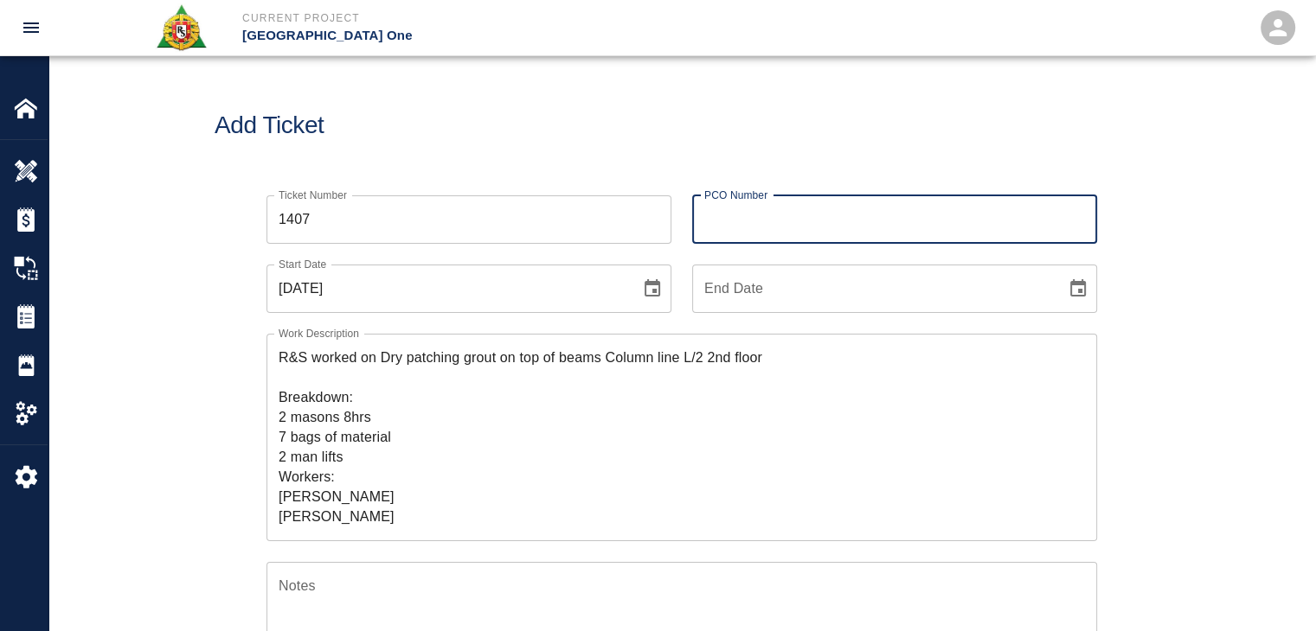
click at [764, 212] on div "PCO Number PCO Number" at bounding box center [894, 219] width 405 height 48
type input "1070"
click at [643, 156] on div "Add Ticket" at bounding box center [681, 125] width 1266 height 139
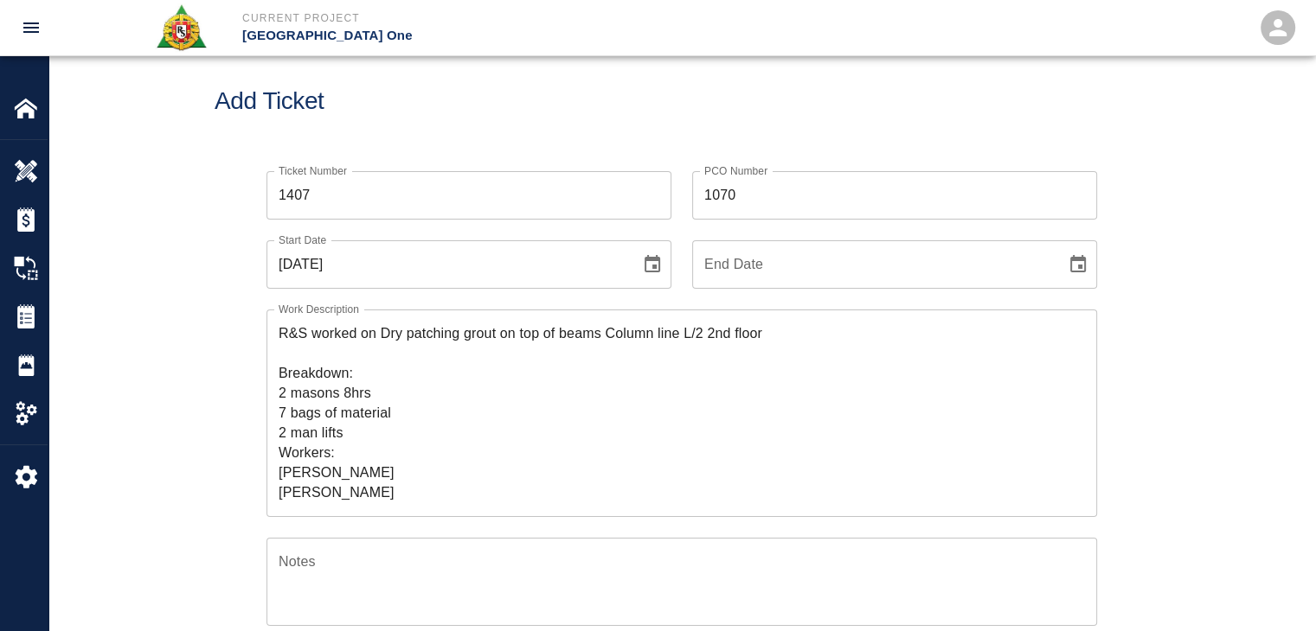
scroll to position [93, 0]
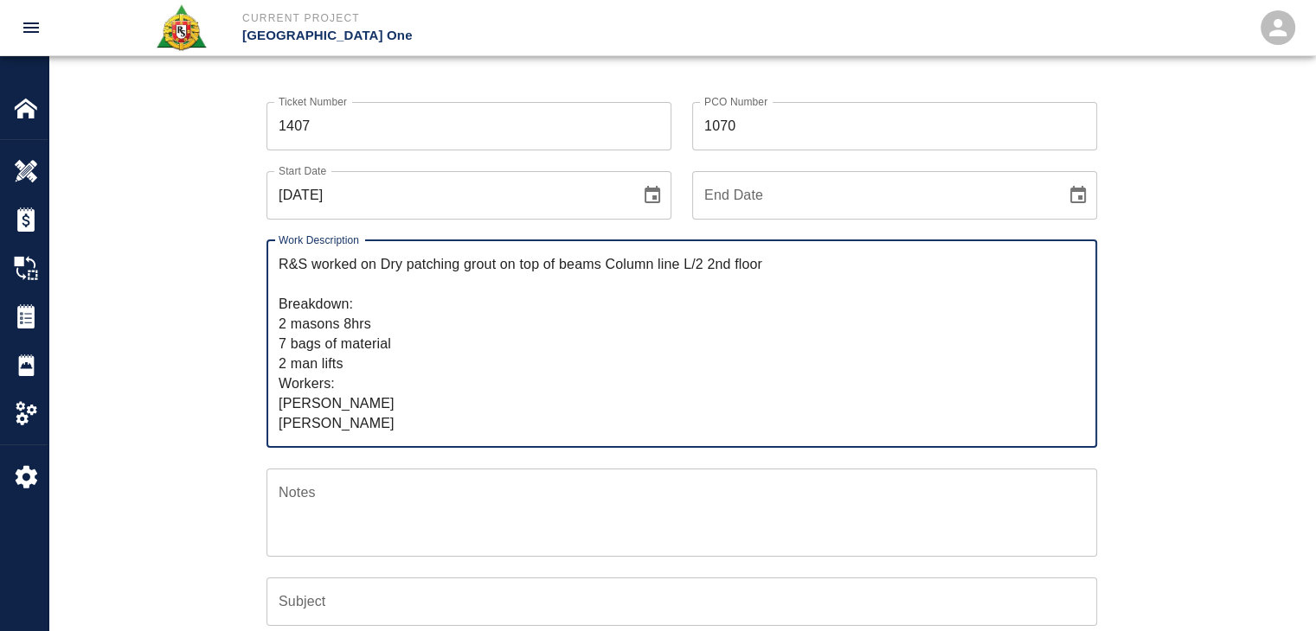
drag, startPoint x: 778, startPoint y: 263, endPoint x: 381, endPoint y: 261, distance: 397.9
click at [381, 261] on textarea "R&S worked on Dry patching grout on top of beams Column line L/2 2nd floor Brea…" at bounding box center [682, 343] width 806 height 179
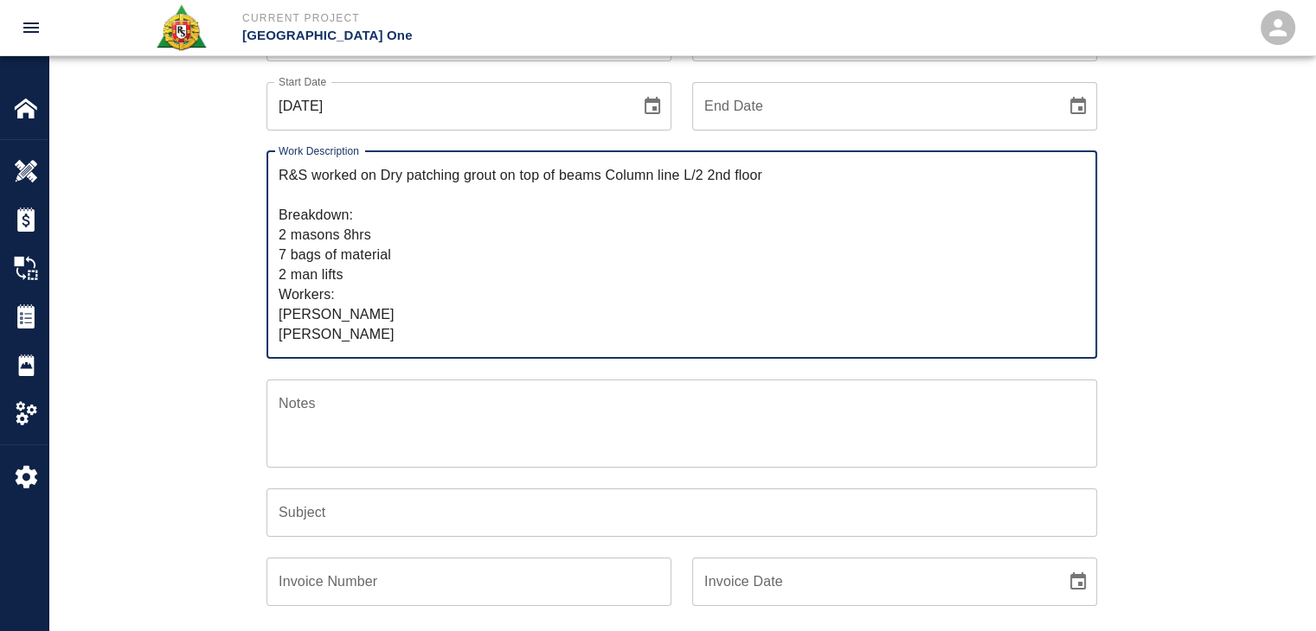
scroll to position [183, 0]
click at [349, 498] on input "Subject" at bounding box center [681, 512] width 830 height 48
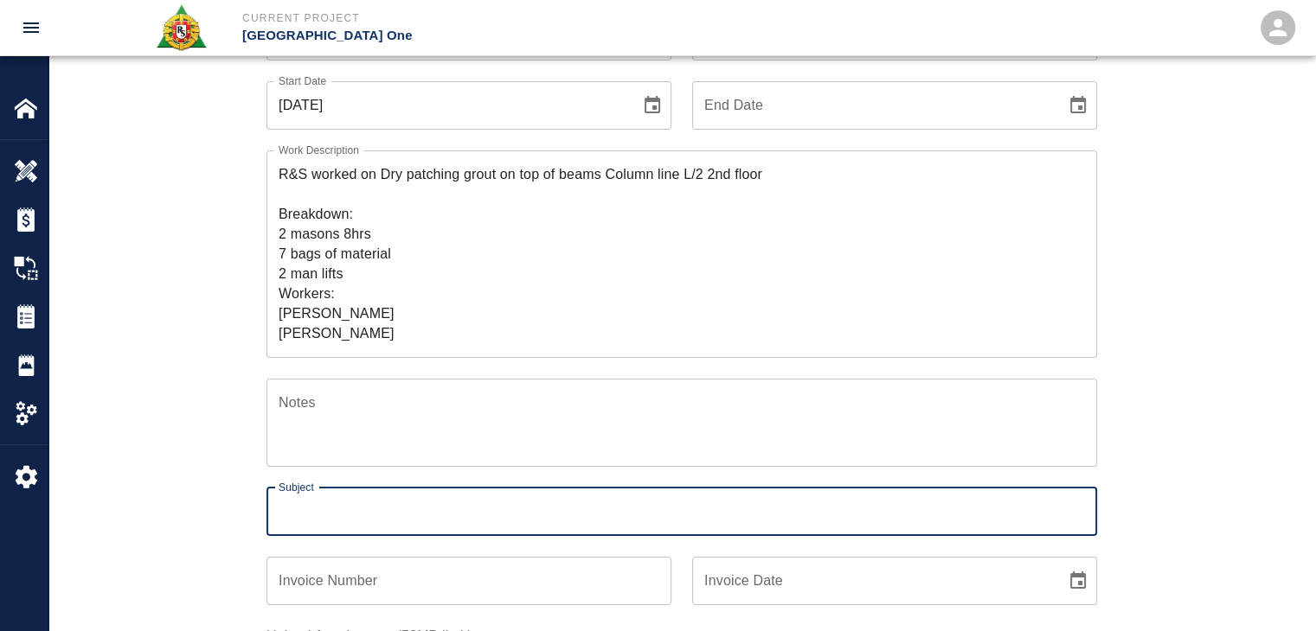
paste input "Dry patching grout on top of beams Column line L/2 2nd floor"
type input "Dry patching grout on top of beams Column line L/2 2nd floor"
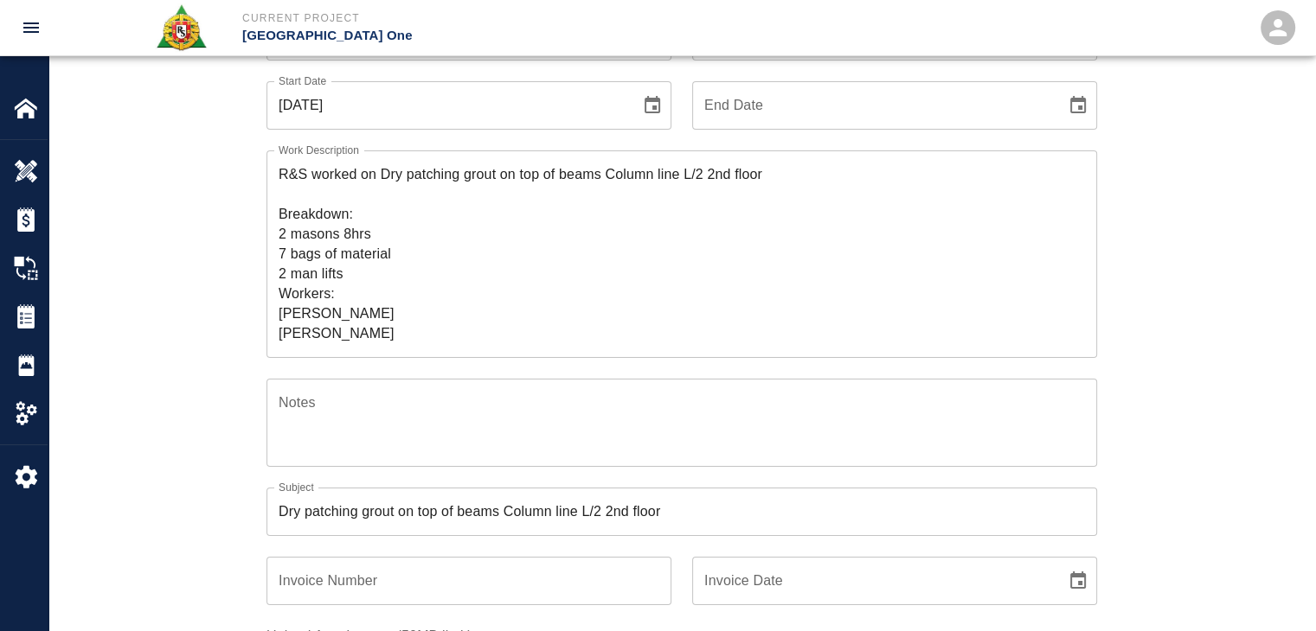
click at [208, 516] on div "Ticket Number 1407 Ticket Number PCO Number 1070 PCO Number Start Date 09/24/20…" at bounding box center [681, 417] width 1266 height 853
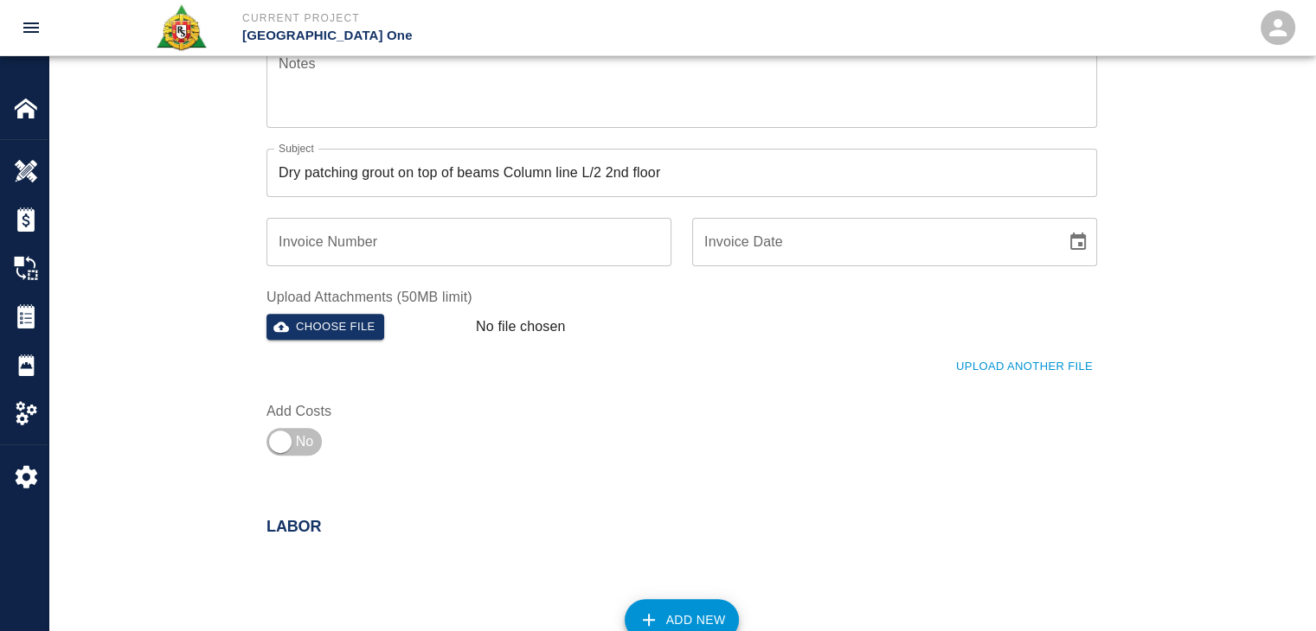
scroll to position [531, 0]
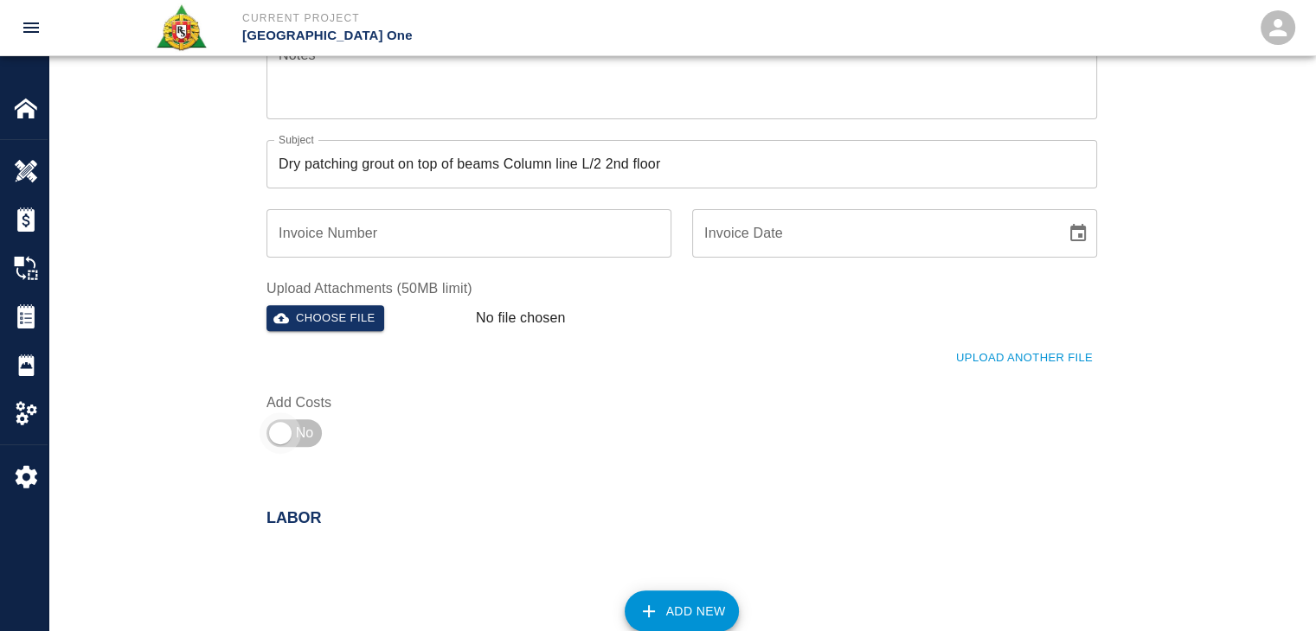
click at [311, 423] on input "checkbox" at bounding box center [280, 434] width 125 height 42
checkbox input "true"
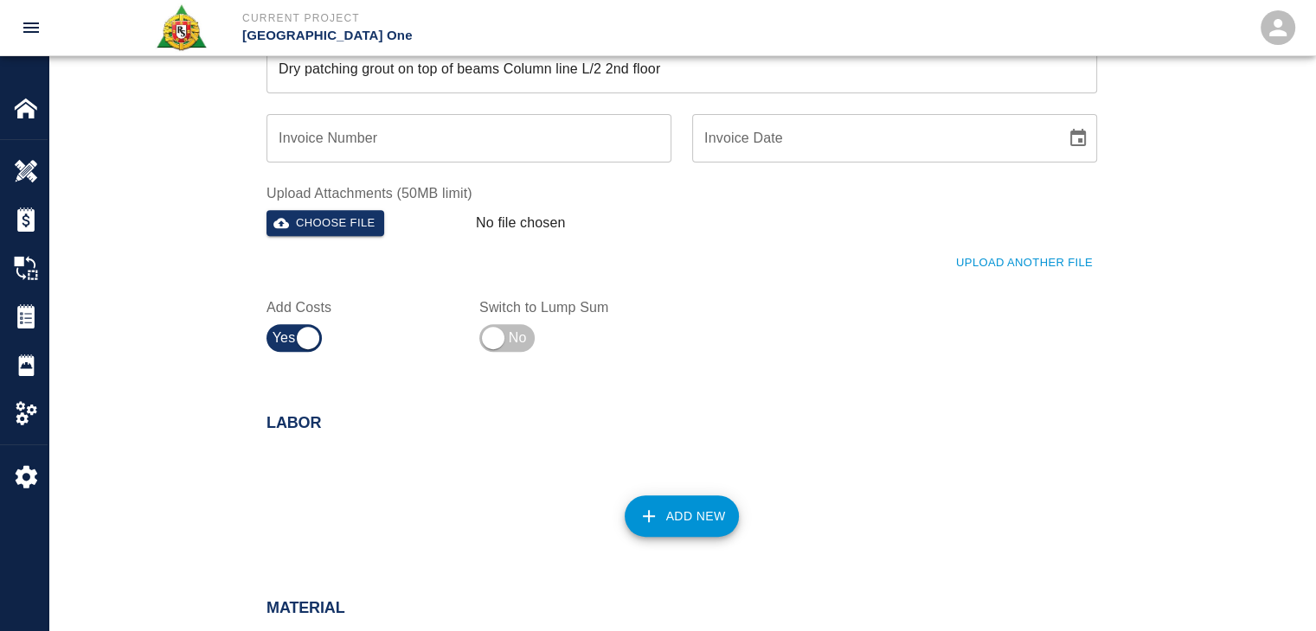
click at [986, 269] on button "Upload Another File" at bounding box center [1023, 263] width 145 height 27
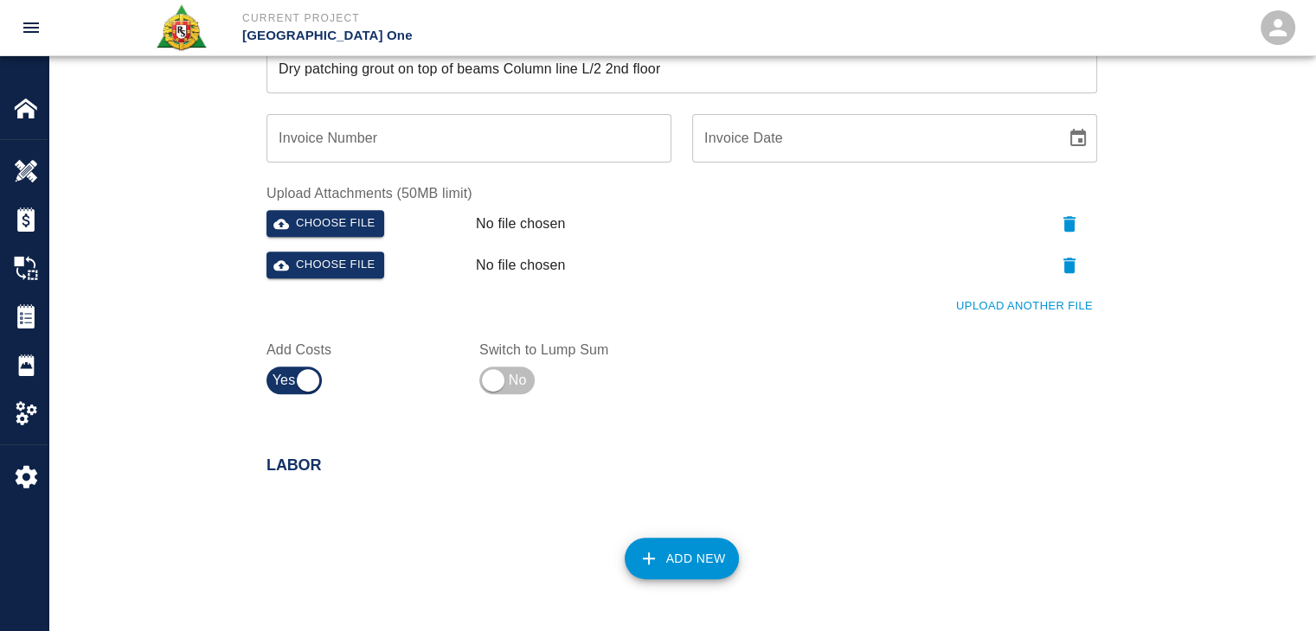
click at [964, 304] on button "Upload Another File" at bounding box center [1023, 306] width 145 height 27
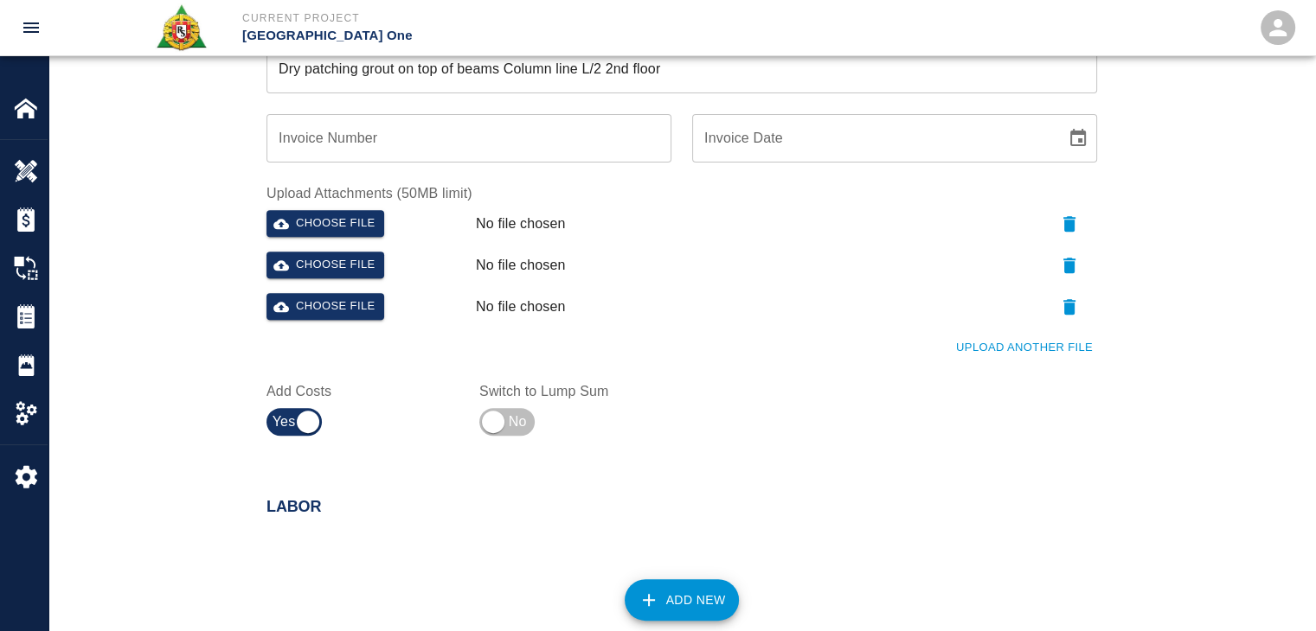
click at [1001, 344] on button "Upload Another File" at bounding box center [1023, 348] width 145 height 27
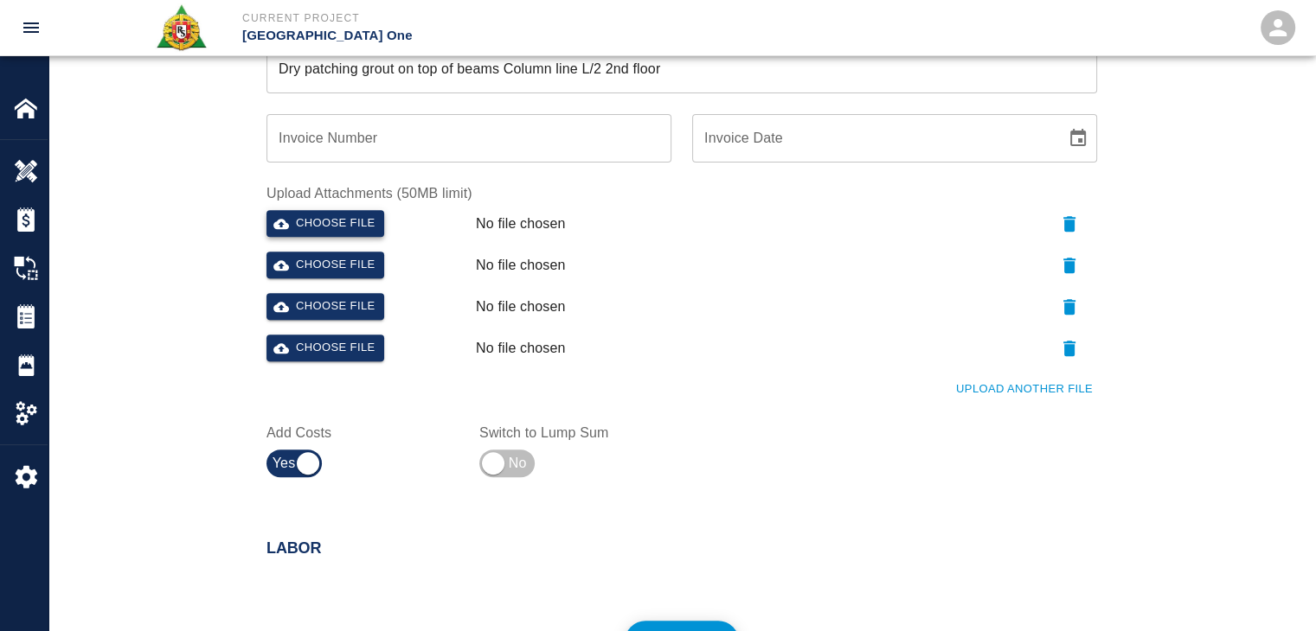
click at [357, 216] on button "Choose file" at bounding box center [325, 223] width 118 height 27
click at [343, 265] on button "Choose file" at bounding box center [325, 265] width 118 height 27
click at [331, 317] on button "Choose file" at bounding box center [325, 306] width 118 height 27
click at [1068, 346] on icon "button" at bounding box center [1069, 349] width 12 height 16
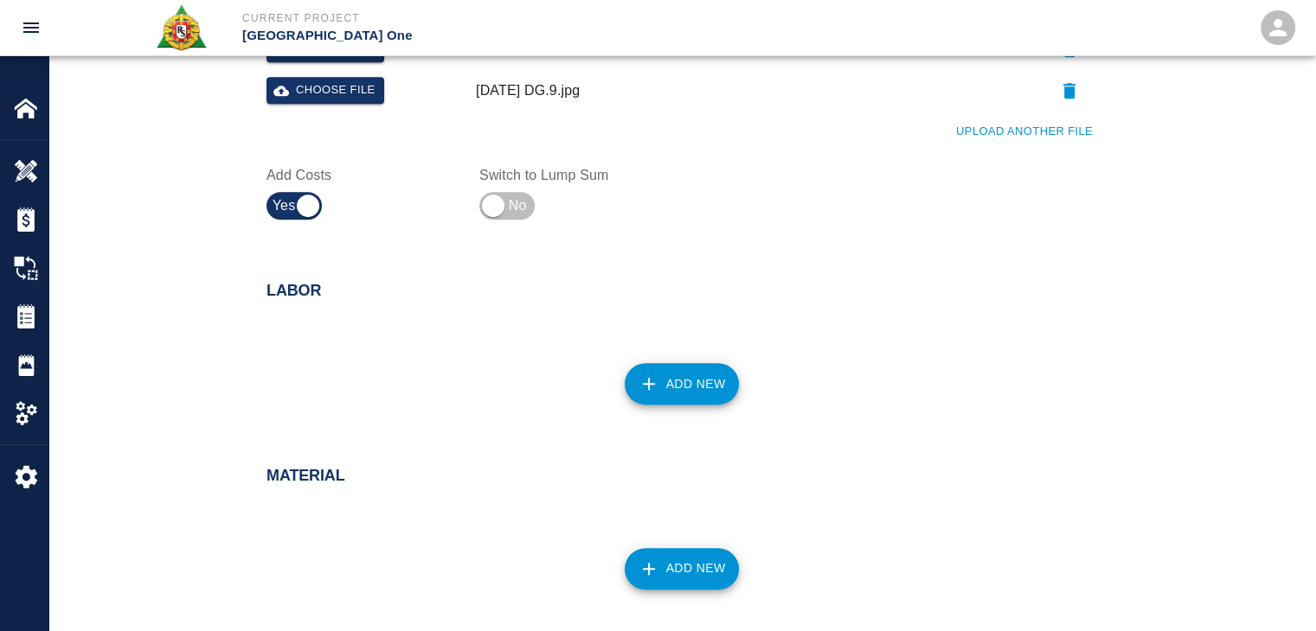
scroll to position [820, 0]
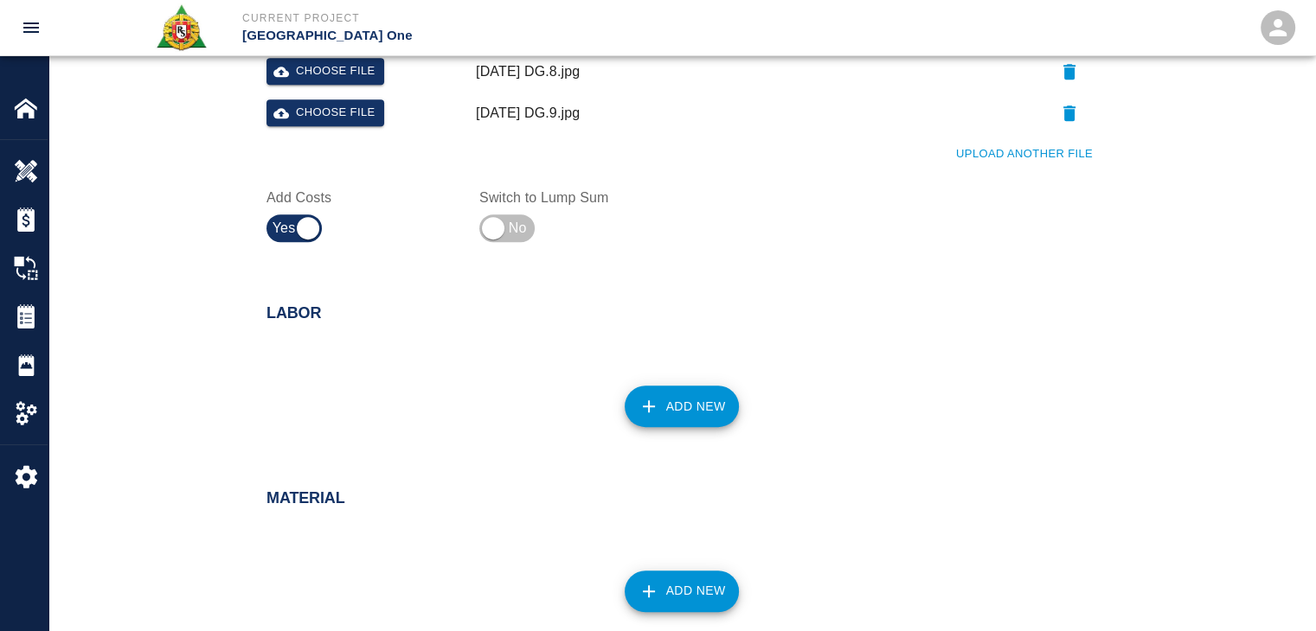
click at [650, 388] on button "Add New" at bounding box center [681, 407] width 115 height 42
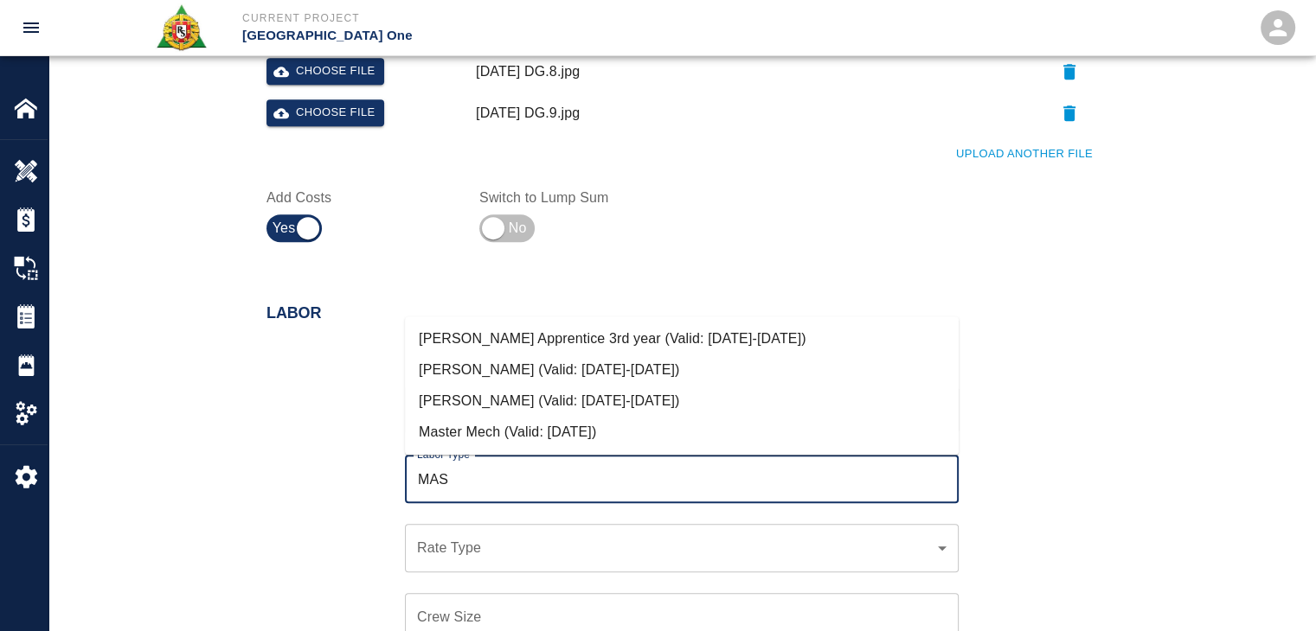
click at [623, 394] on li "Mason Journeyman (Valid: 07/01/2024-09/30/2025)" at bounding box center [682, 401] width 554 height 31
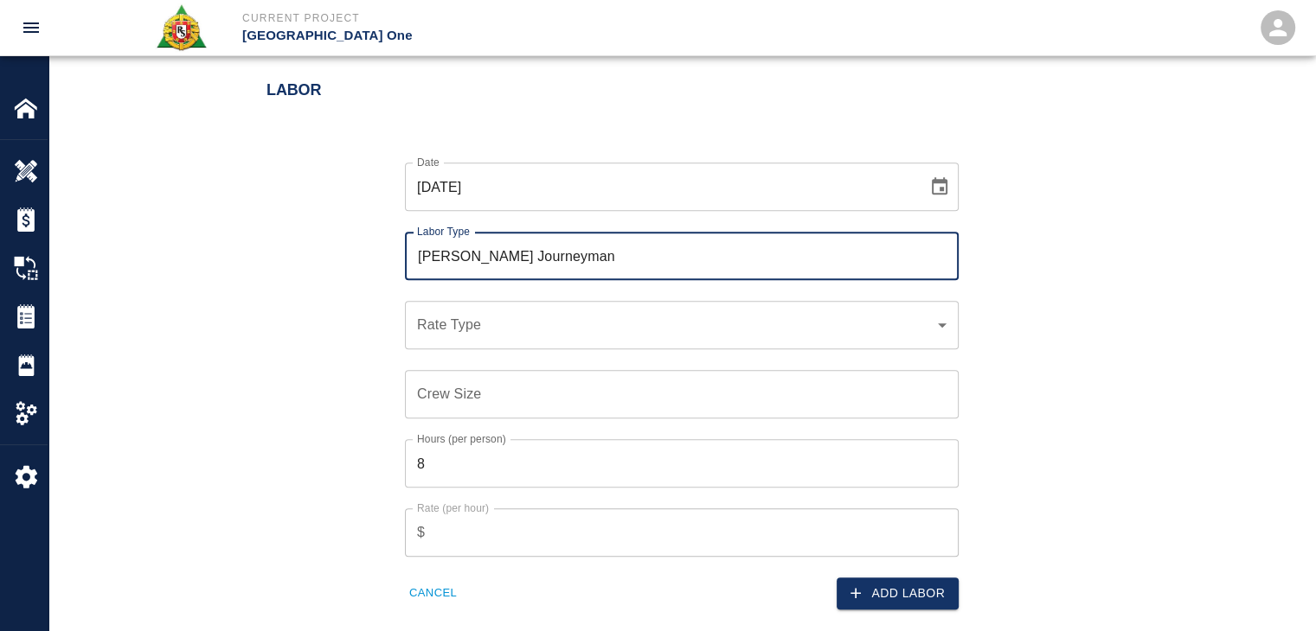
scroll to position [1047, 0]
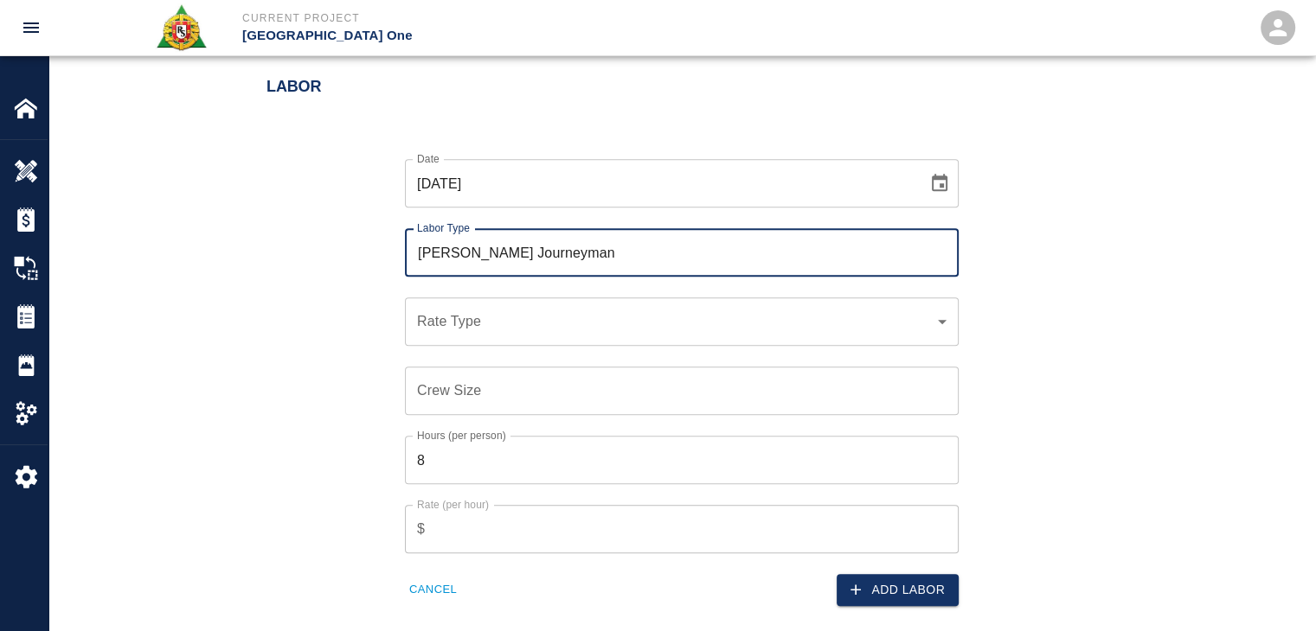
type input "Mason Journeyman"
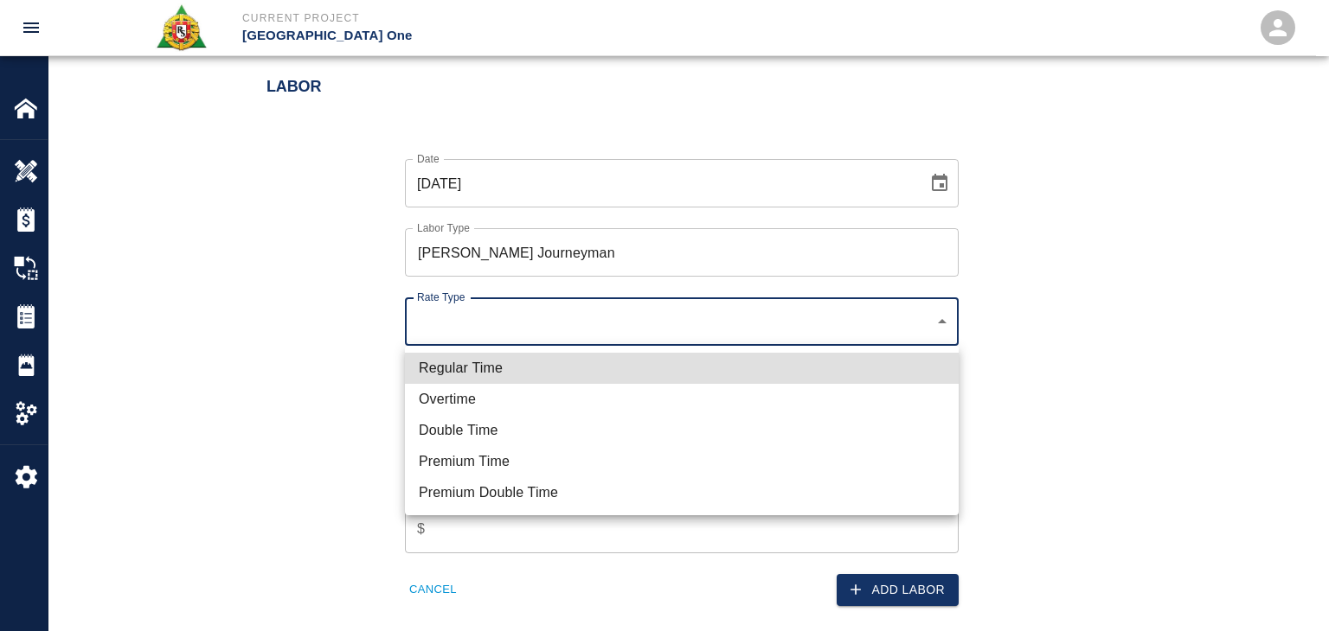
click at [497, 361] on li "Regular Time" at bounding box center [682, 368] width 554 height 31
type input "rate_rt"
type input "112.04"
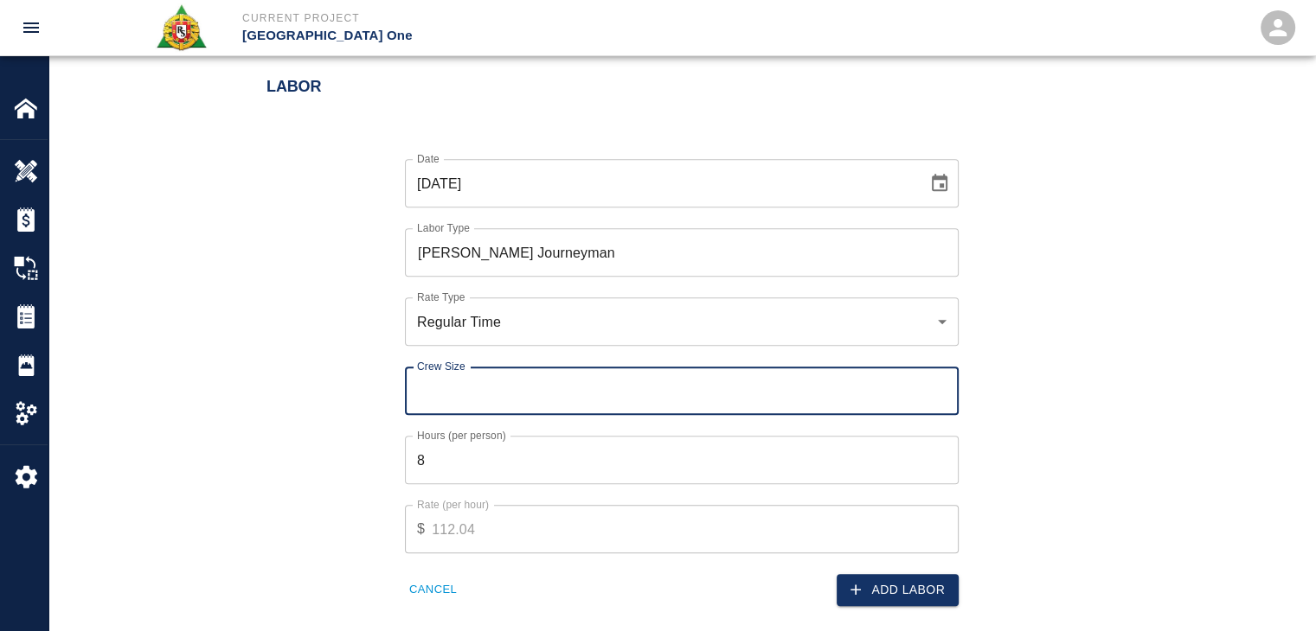
click at [498, 386] on input "Crew Size" at bounding box center [682, 391] width 554 height 48
type input "2"
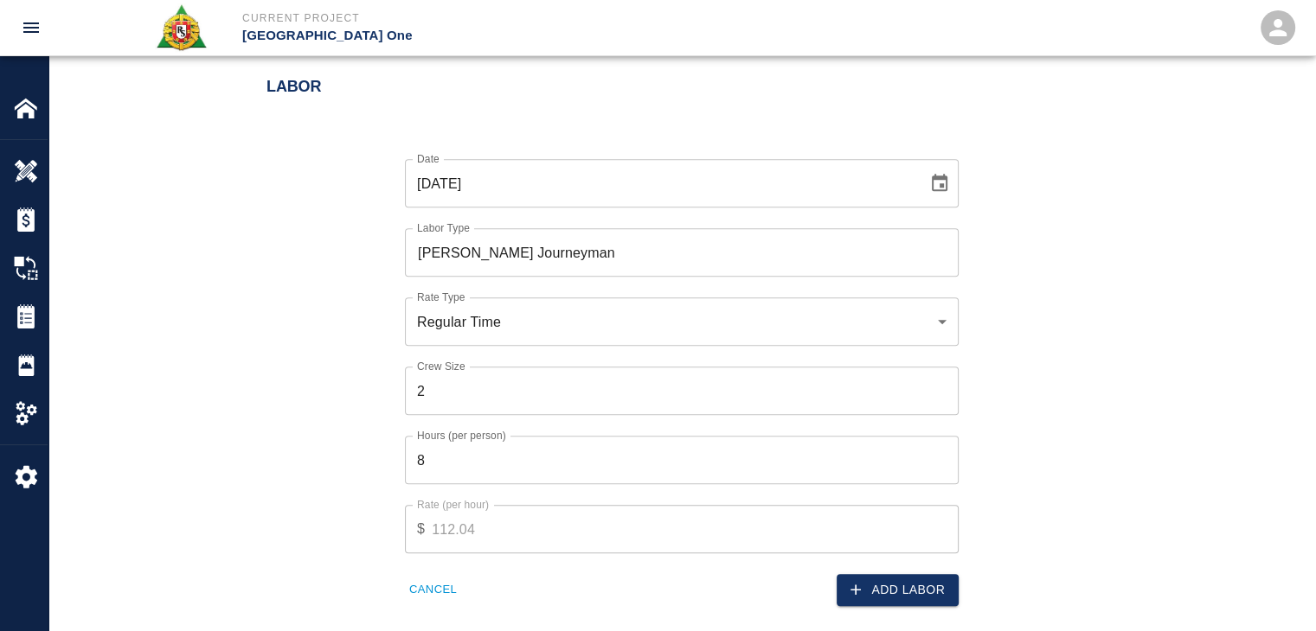
click at [311, 417] on div "Date 09/24/2025 Date Labor Type Mason Journeyman Labor Type Rate Type Regular T…" at bounding box center [671, 368] width 851 height 475
click at [884, 580] on button "Add Labor" at bounding box center [897, 590] width 122 height 32
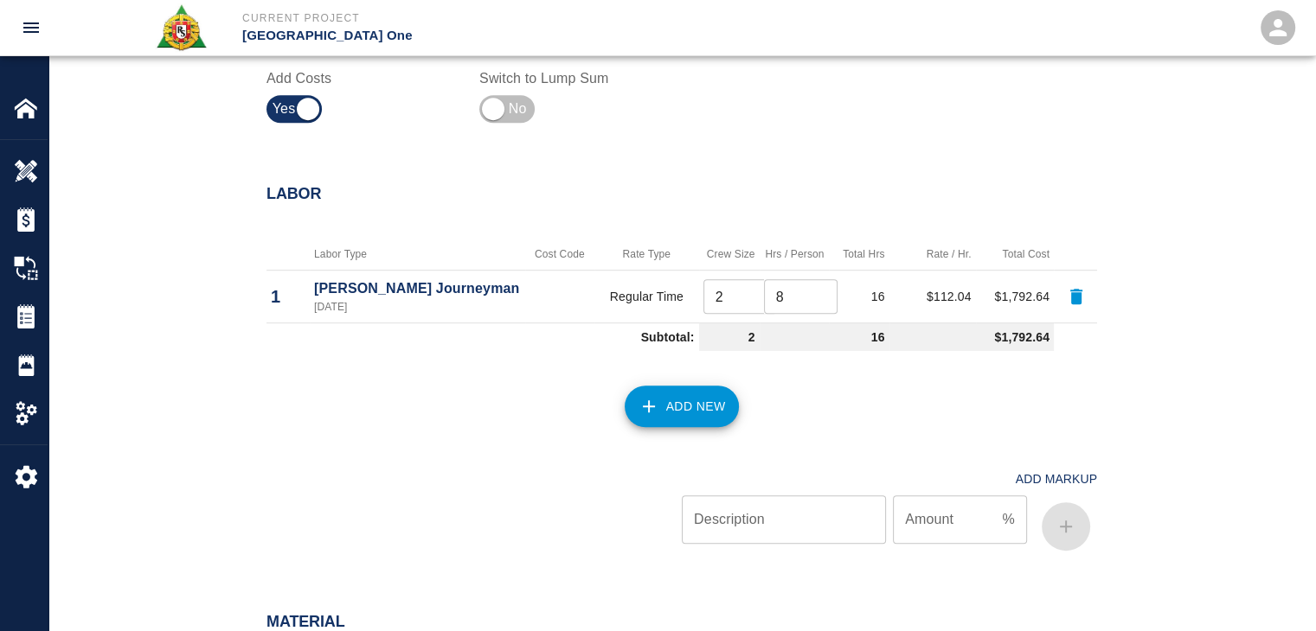
scroll to position [941, 0]
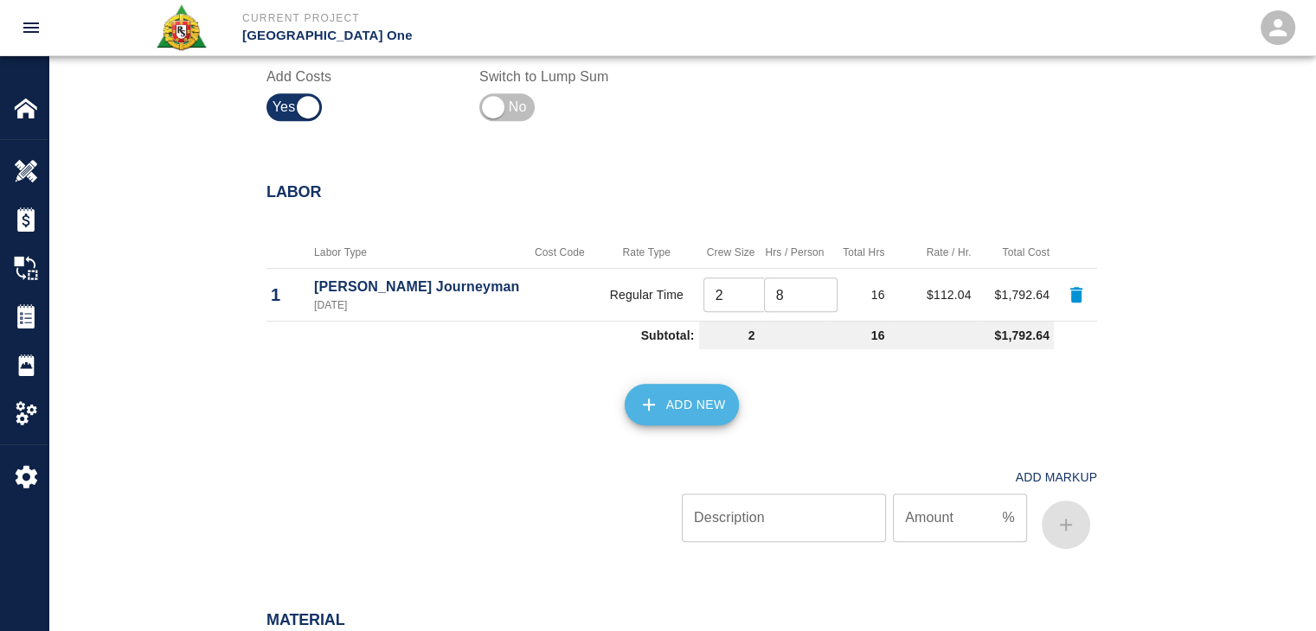
click at [681, 397] on button "Add New" at bounding box center [681, 405] width 115 height 42
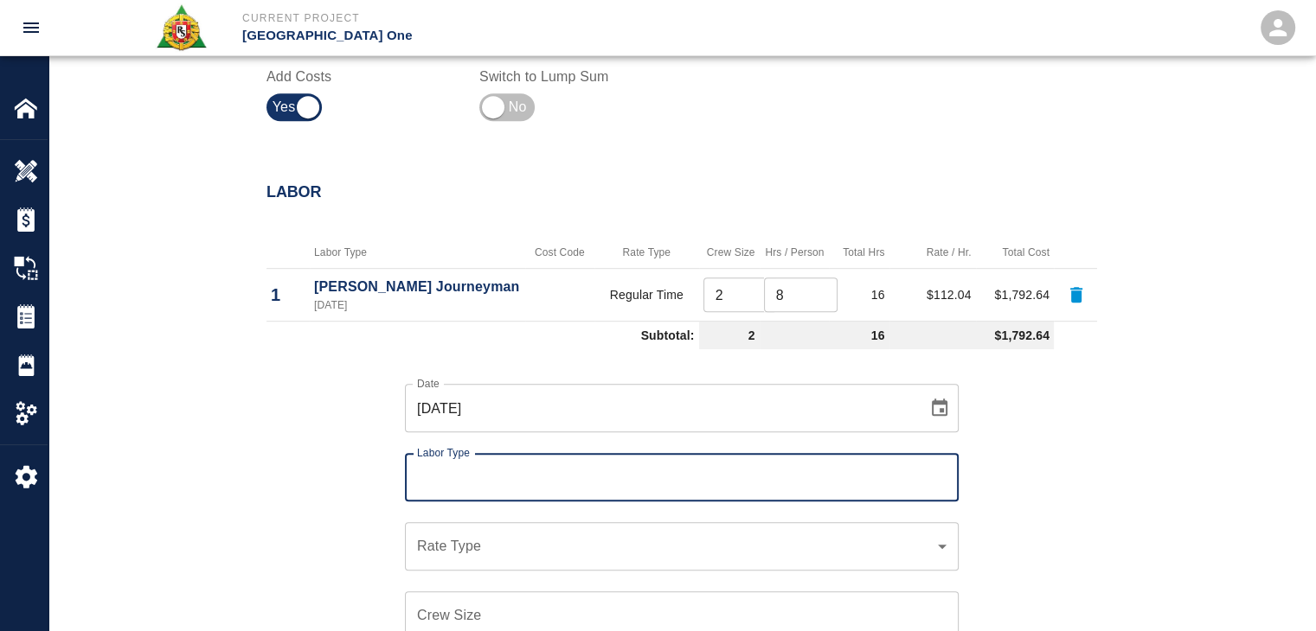
scroll to position [1107, 0]
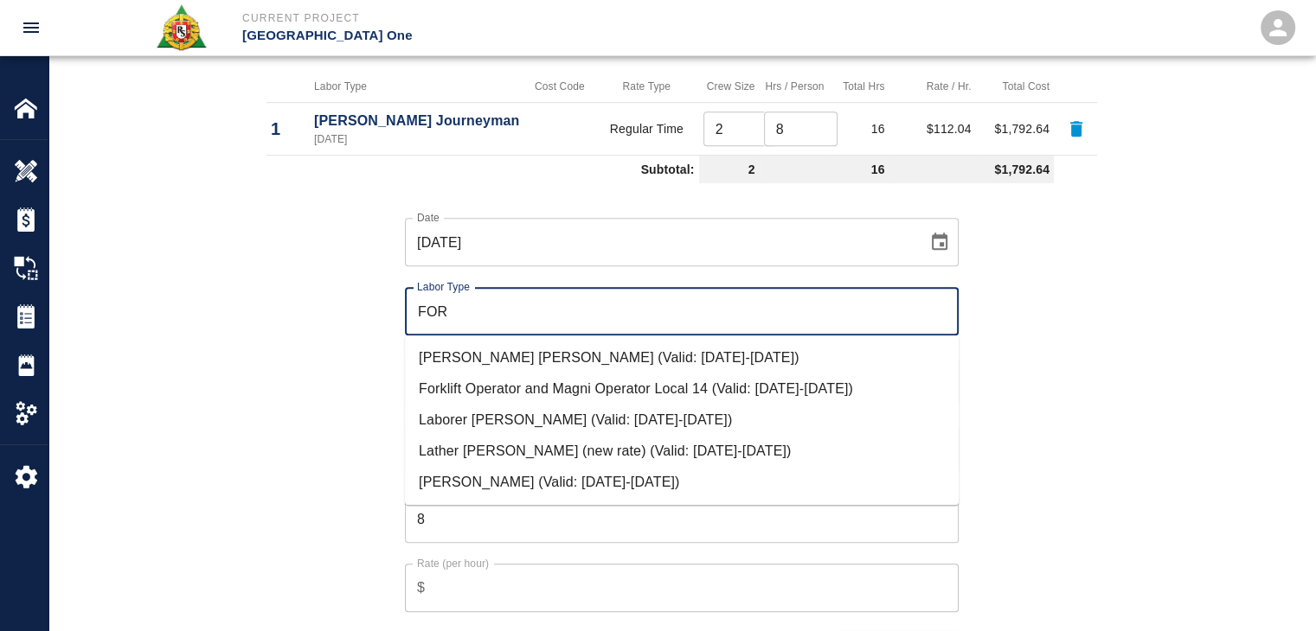
click at [449, 470] on li "[PERSON_NAME] (Valid: [DATE]-[DATE])" at bounding box center [682, 482] width 554 height 31
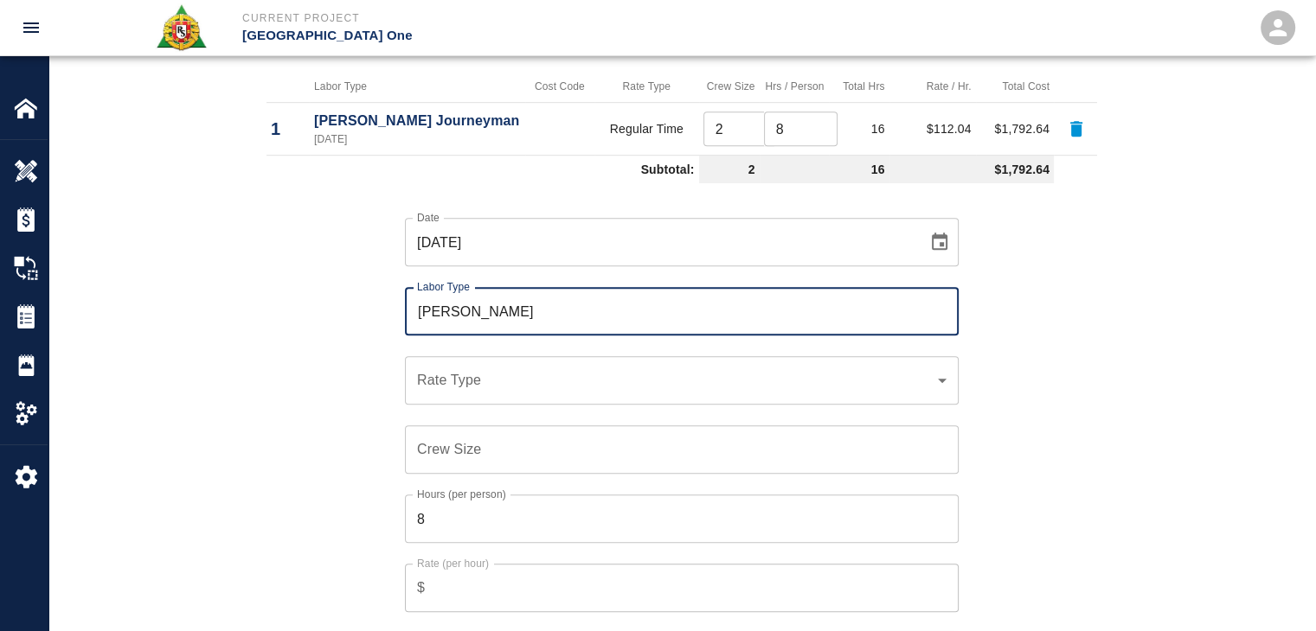
type input "Mason Foreman"
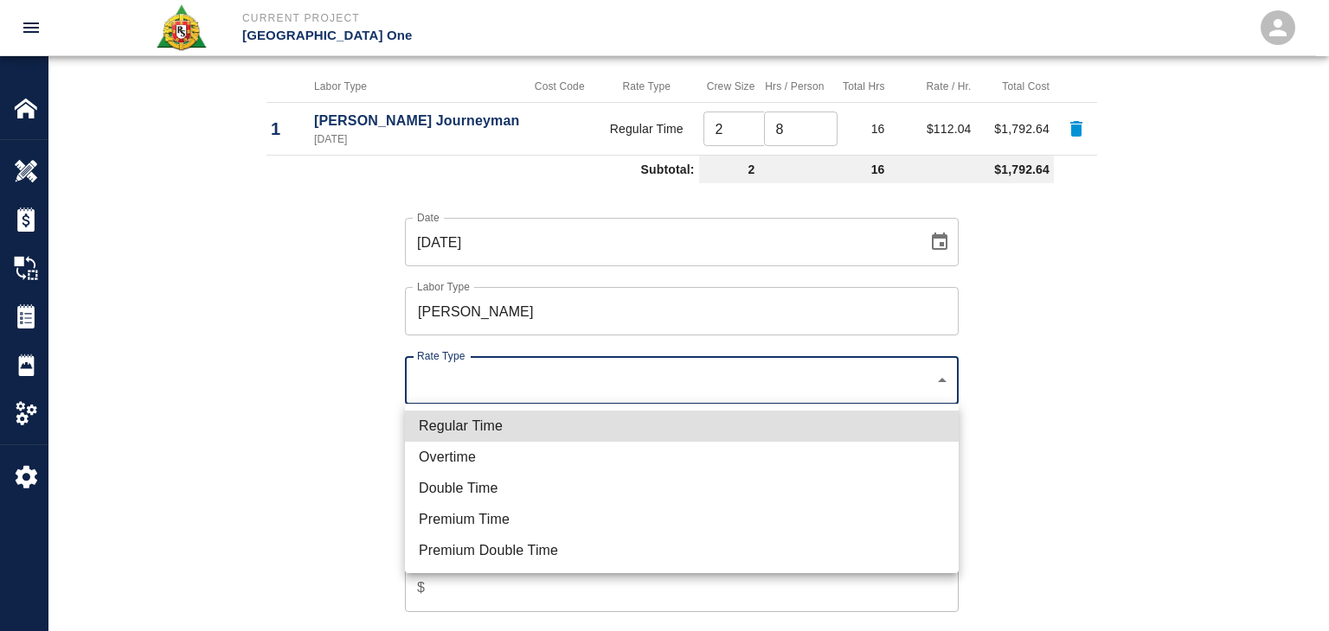
click at [514, 422] on li "Regular Time" at bounding box center [682, 426] width 554 height 31
type input "rate_rt"
type input "114.53"
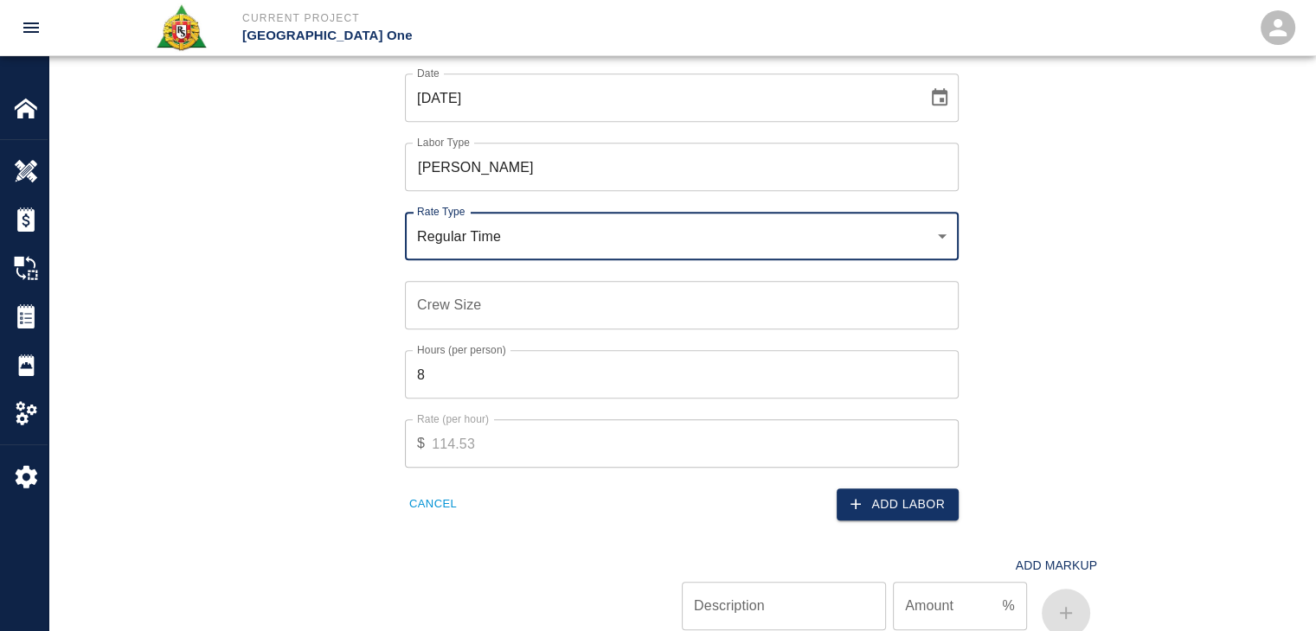
scroll to position [1252, 0]
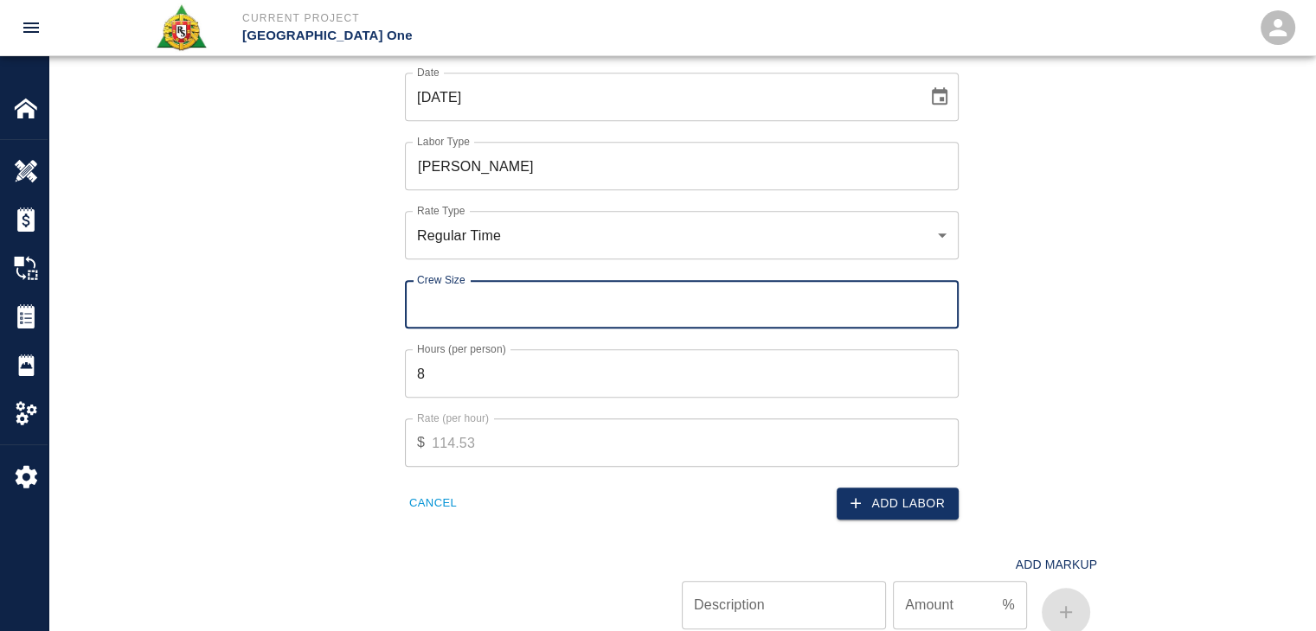
click at [431, 310] on input "Crew Size" at bounding box center [682, 304] width 554 height 48
type input "1"
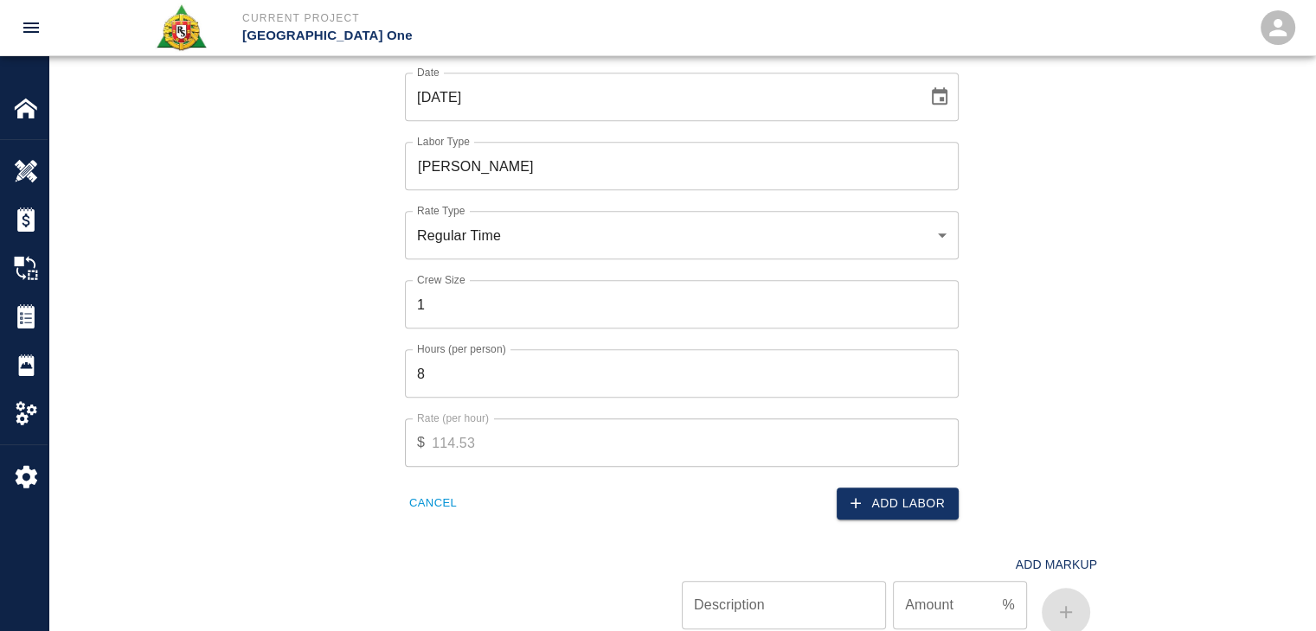
click at [494, 354] on label "Hours (per person)" at bounding box center [461, 349] width 89 height 15
click at [494, 354] on input "8" at bounding box center [682, 373] width 554 height 48
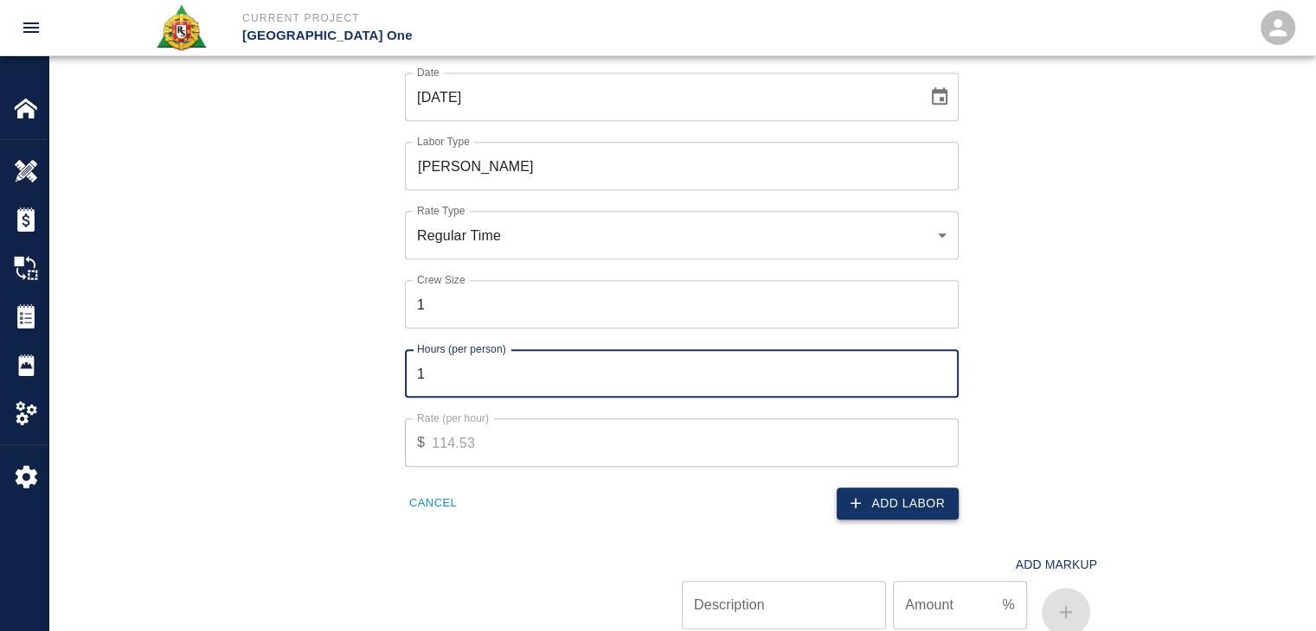
type input "1"
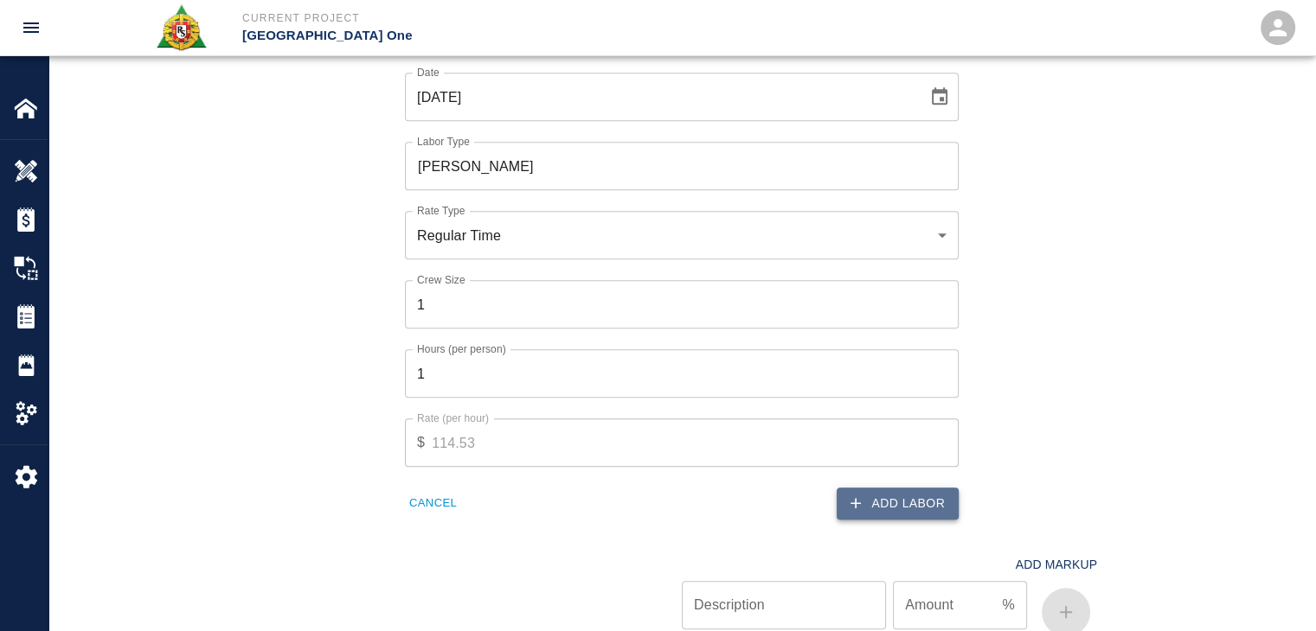
click at [850, 496] on icon "button" at bounding box center [855, 503] width 17 height 17
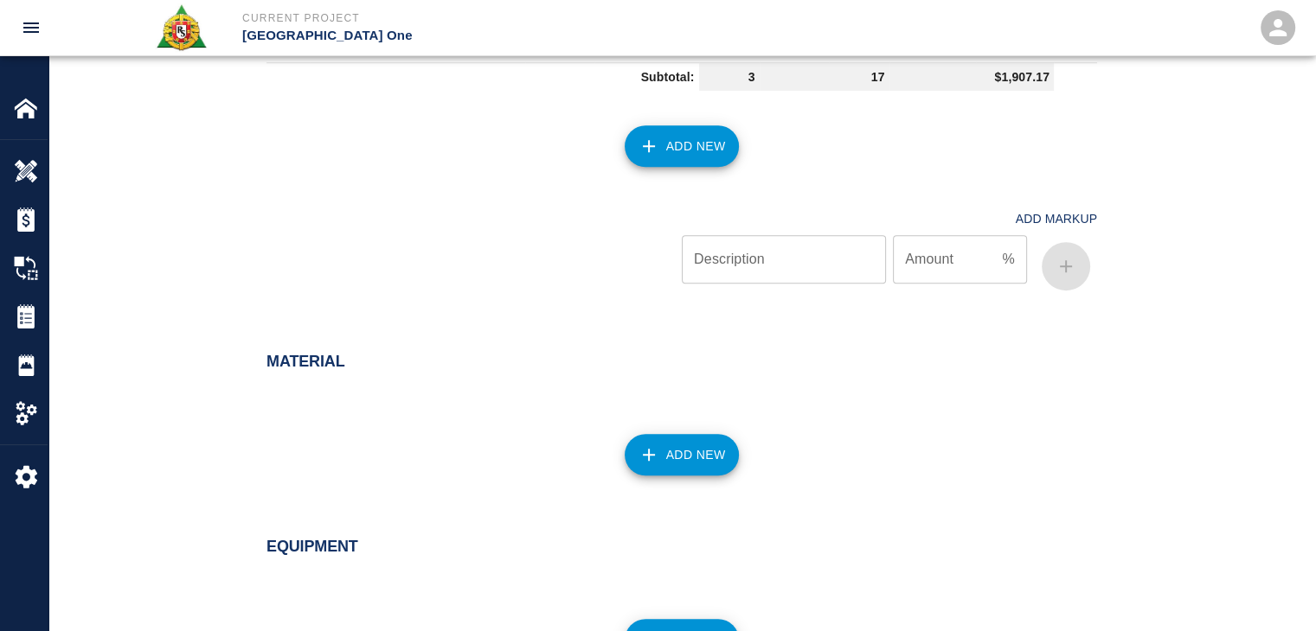
scroll to position [1246, 0]
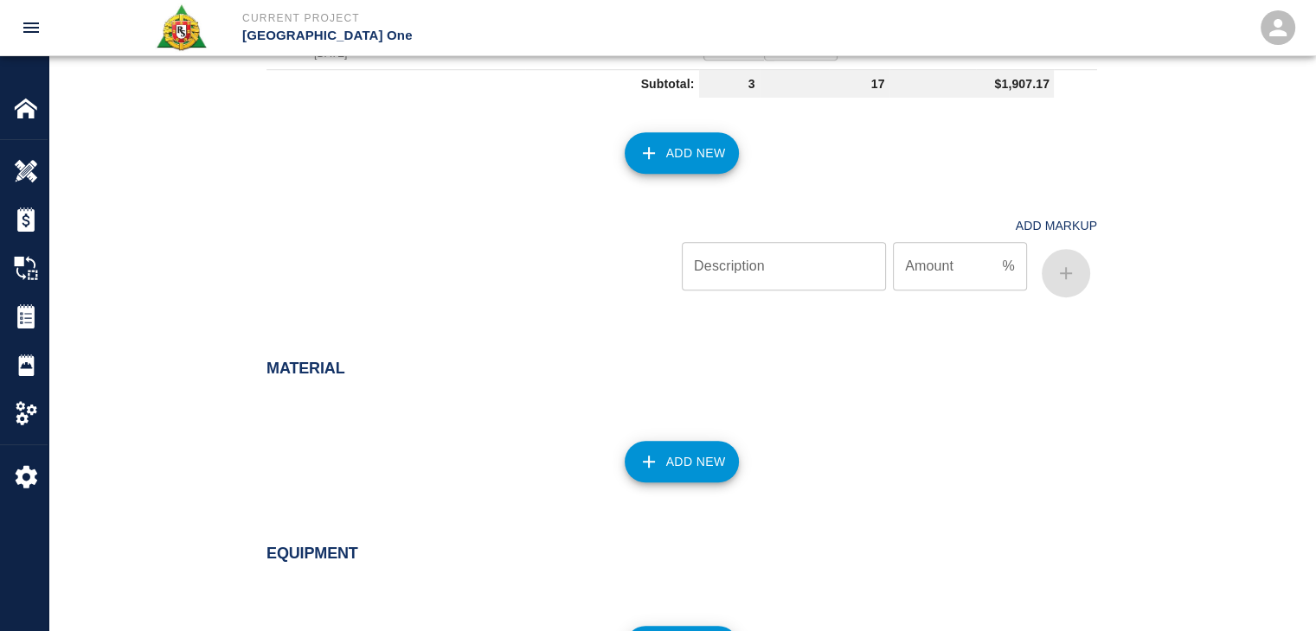
click at [658, 138] on button "Add New" at bounding box center [681, 153] width 115 height 42
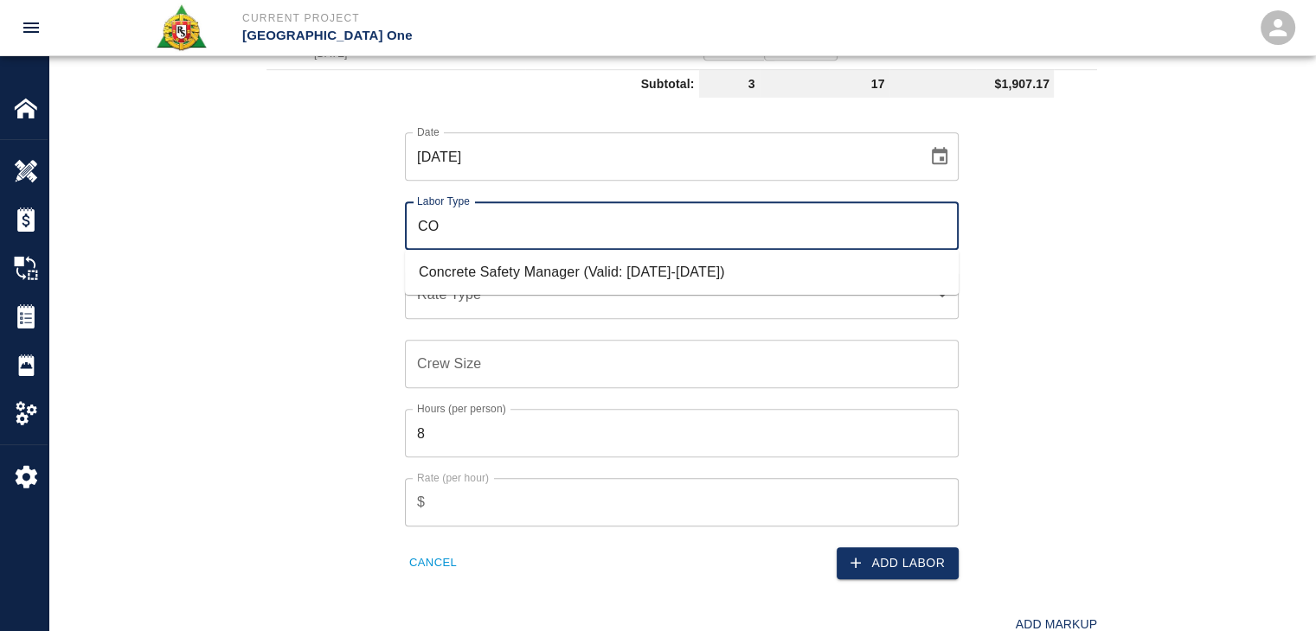
click at [484, 270] on li "Concrete Safety Manager (Valid: [DATE]-[DATE])" at bounding box center [682, 272] width 554 height 31
type input "Concrete Safety Manager"
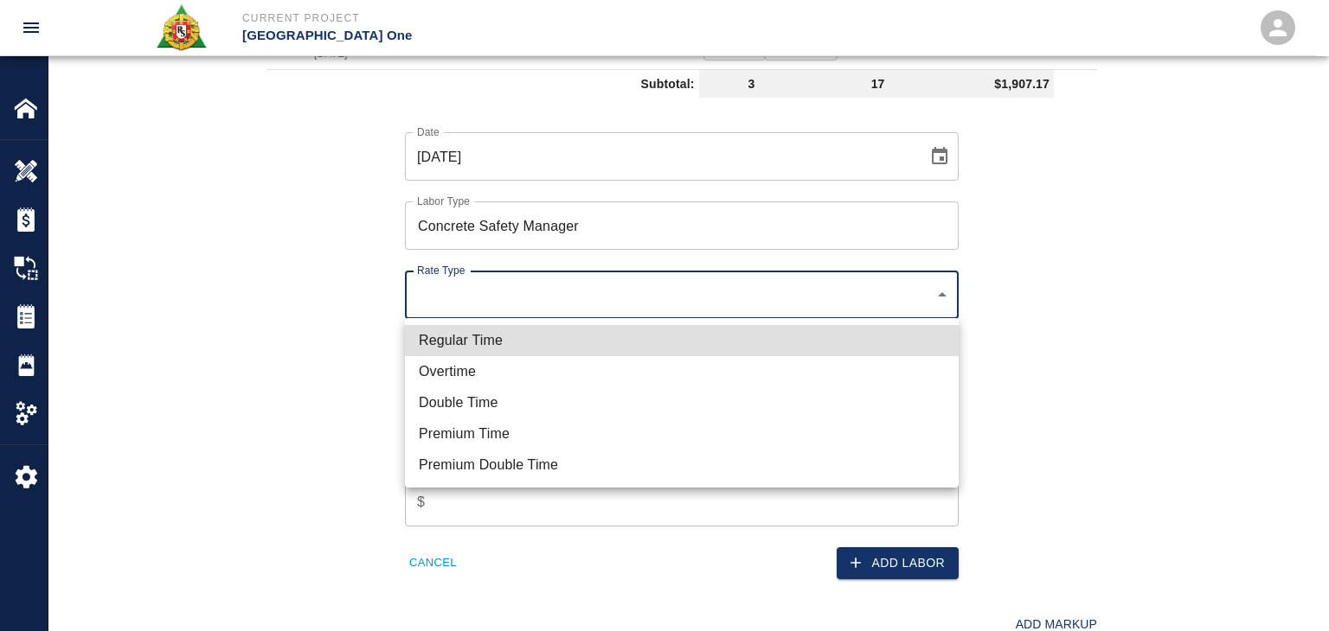
click at [513, 318] on ul "Regular Time Overtime Double Time Premium Time Premium Double Time" at bounding box center [682, 403] width 554 height 170
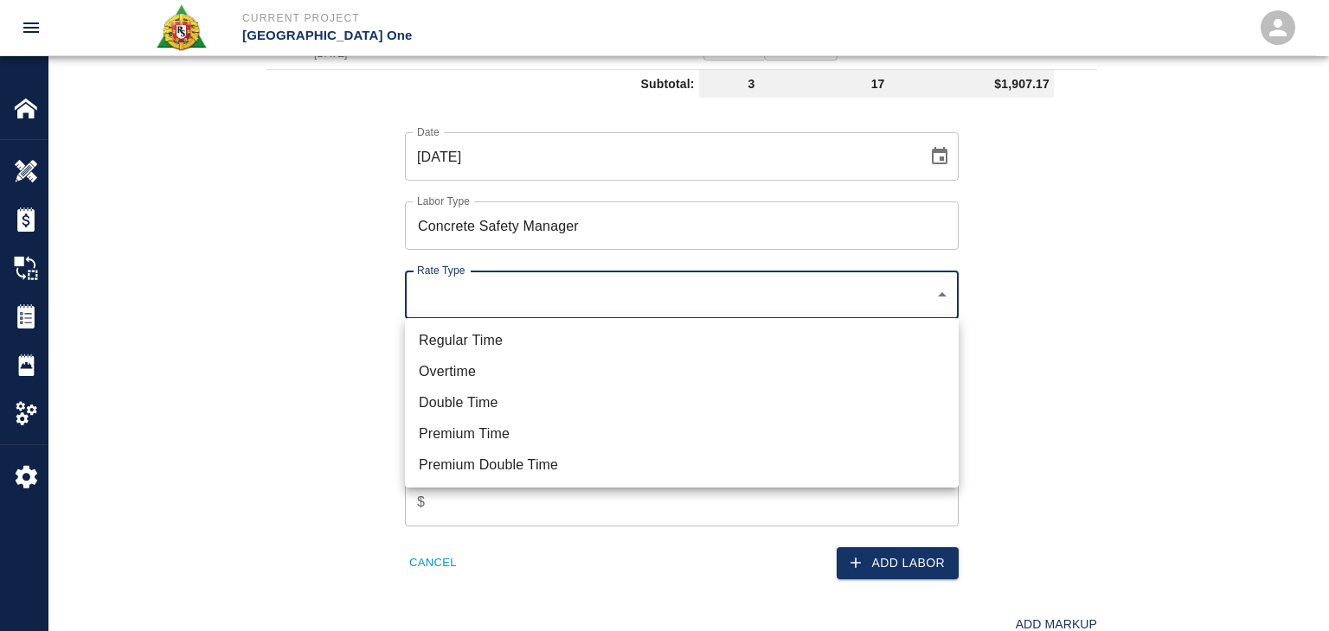
click at [532, 349] on li "Regular Time" at bounding box center [682, 340] width 554 height 31
type input "rate_rt"
type input "100.05"
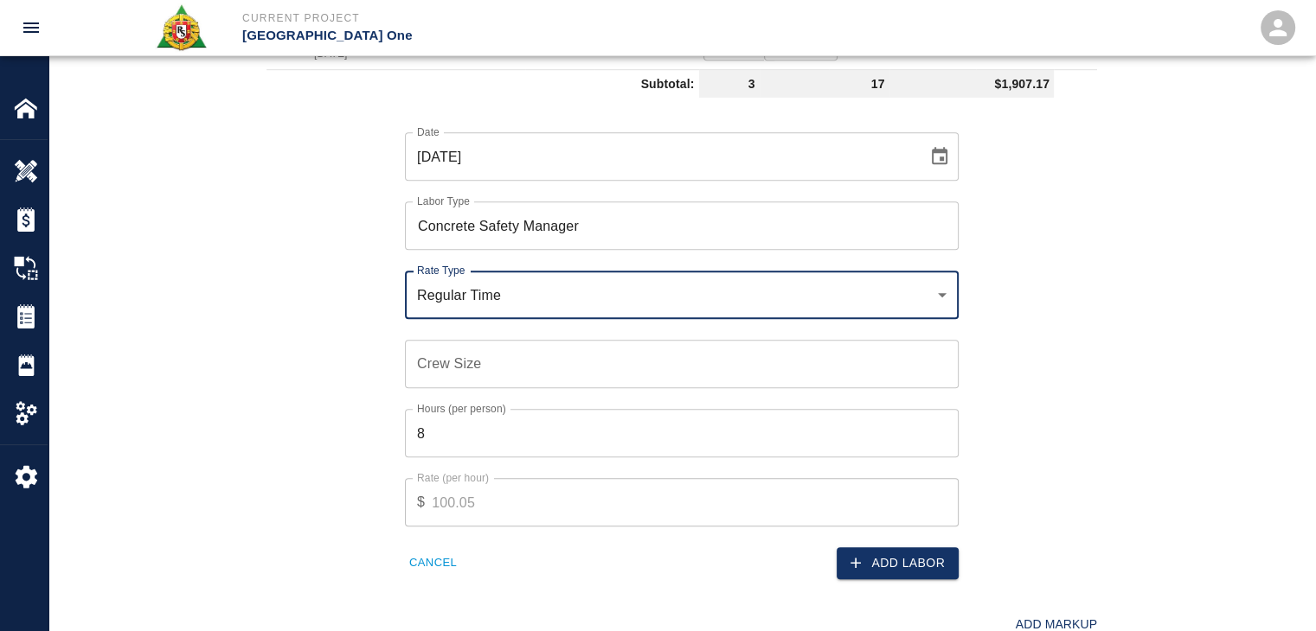
click at [477, 361] on input "Crew Size" at bounding box center [682, 364] width 554 height 48
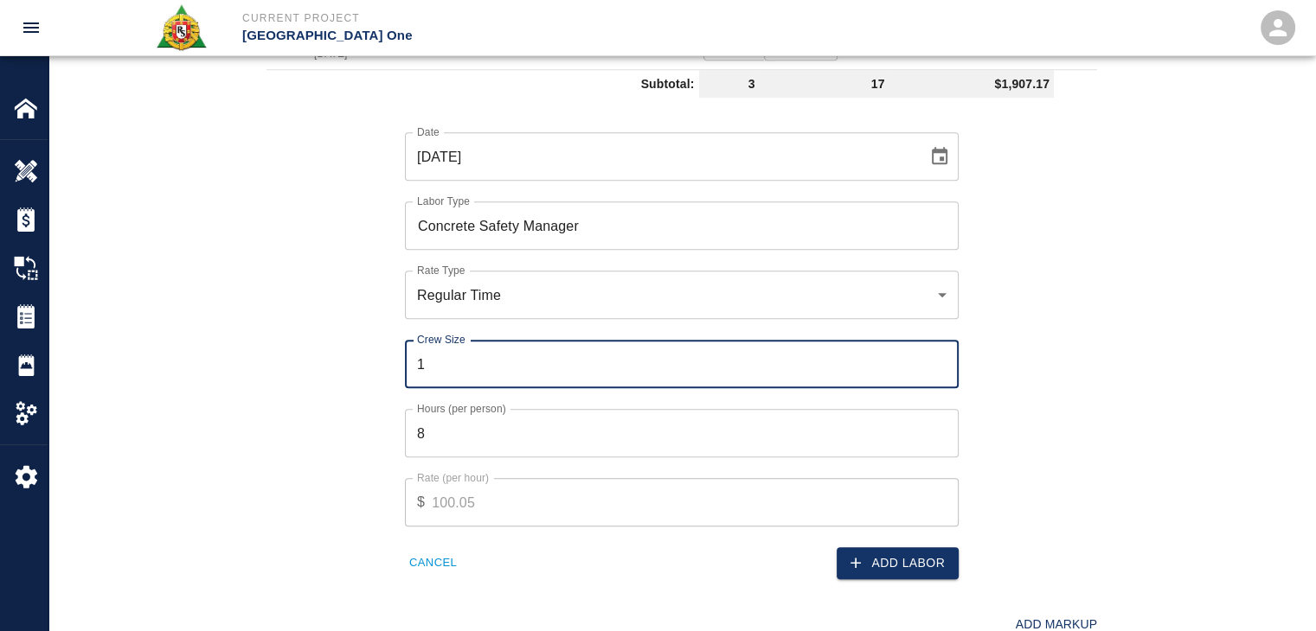
type input "1"
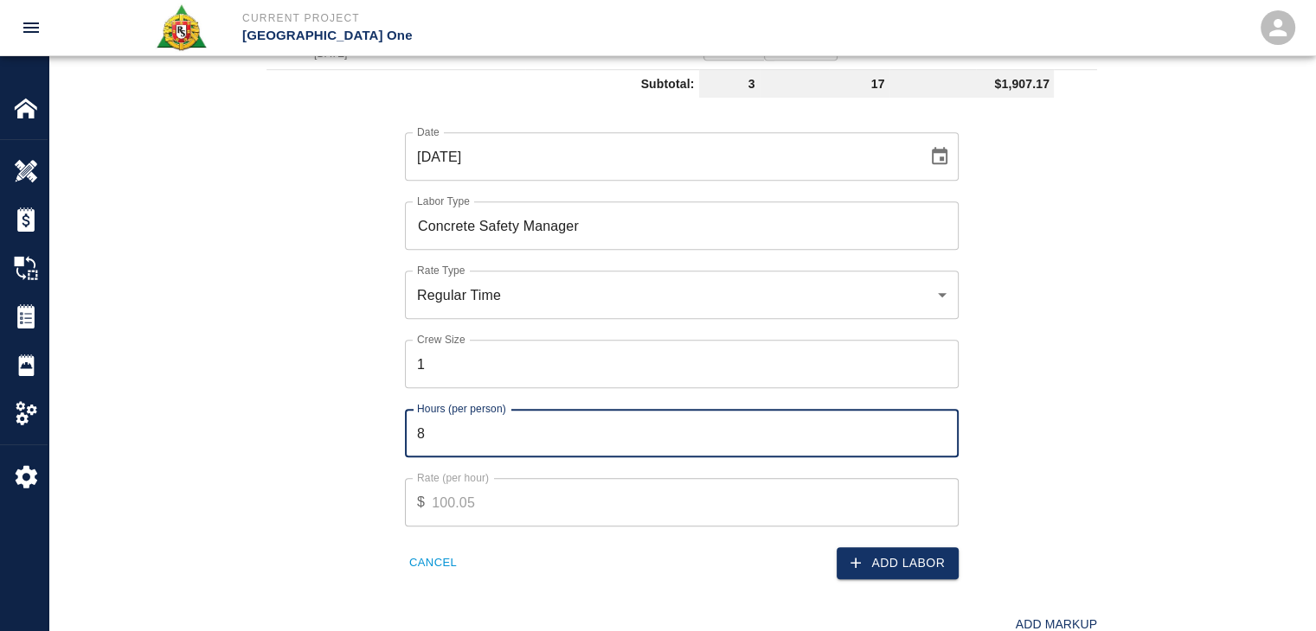
click at [485, 429] on input "8" at bounding box center [682, 433] width 554 height 48
type input "1"
click at [855, 554] on icon "button" at bounding box center [855, 562] width 17 height 17
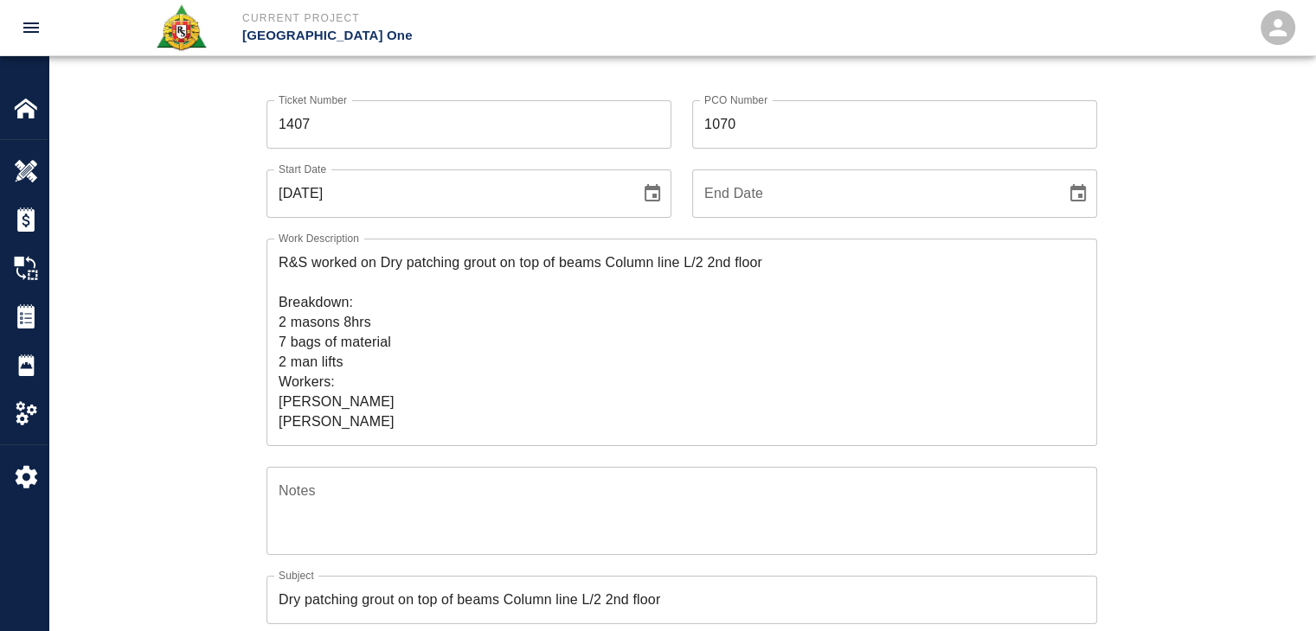
scroll to position [92, 0]
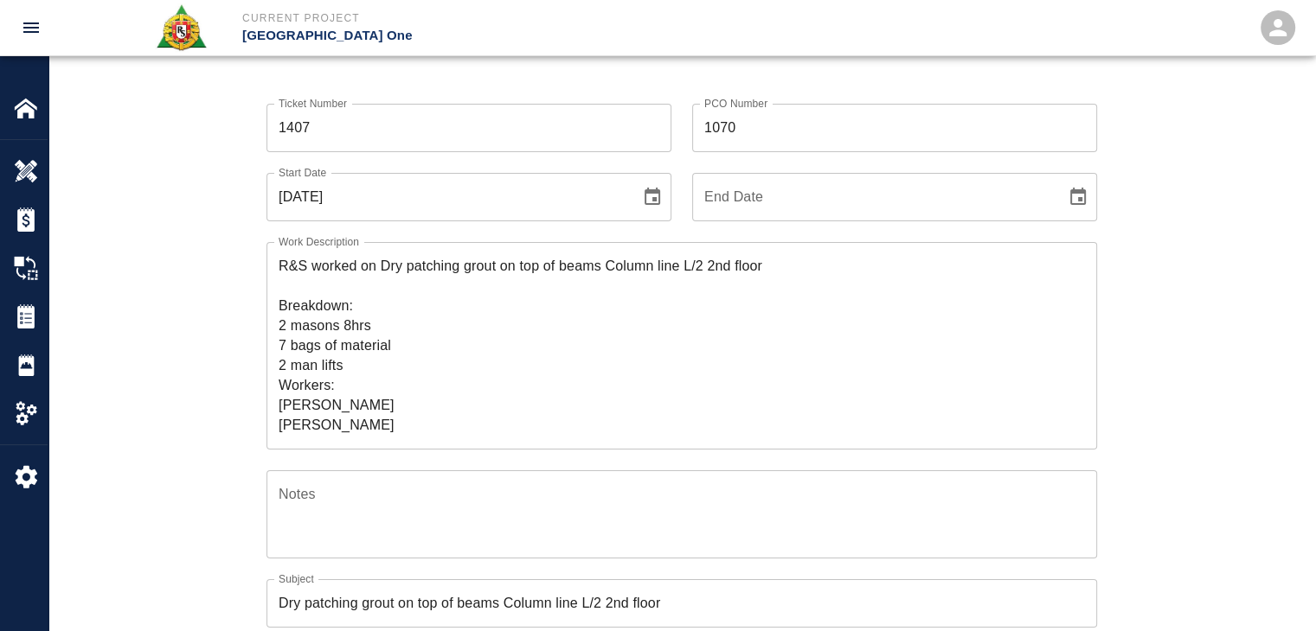
click at [392, 323] on textarea "R&S worked on Dry patching grout on top of beams Column line L/2 2nd floor Brea…" at bounding box center [682, 345] width 806 height 179
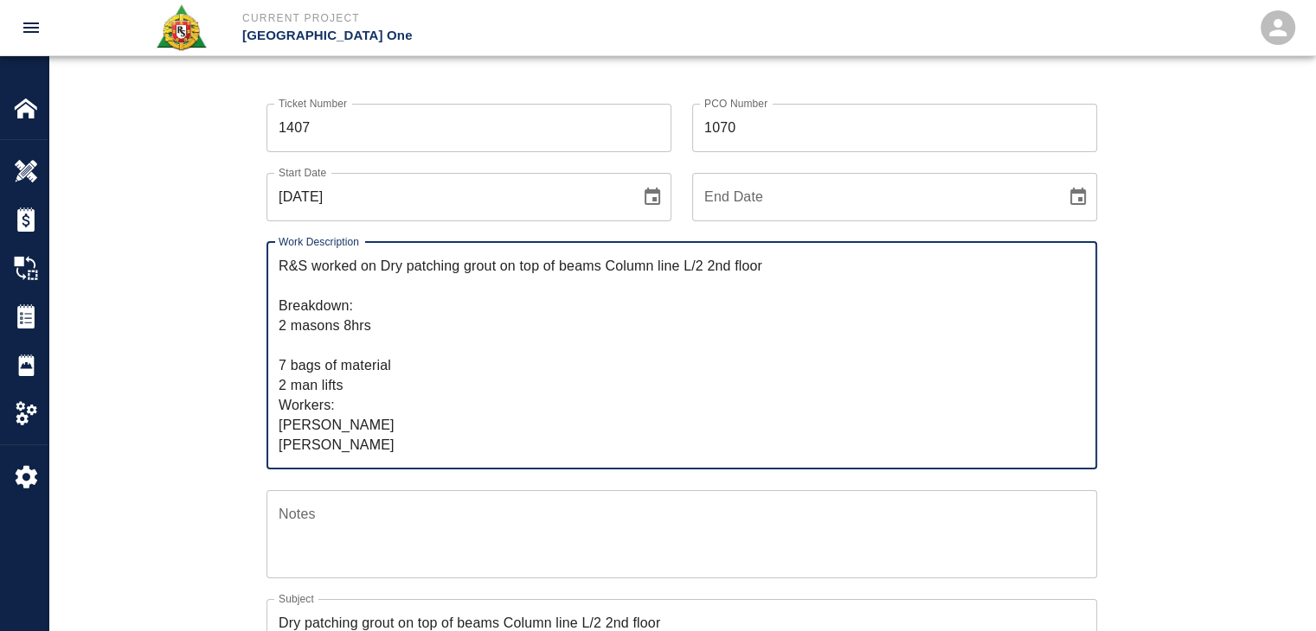
paste textarea "1 Foreman 1hr 1 CSM 1hr"
type textarea "R&S worked on Dry patching grout on top of beams Column line L/2 2nd floor Brea…"
click at [206, 394] on div "Ticket Number 1407 Ticket Number PCO Number 1070 PCO Number Start Date 09/24/20…" at bounding box center [681, 561] width 1266 height 957
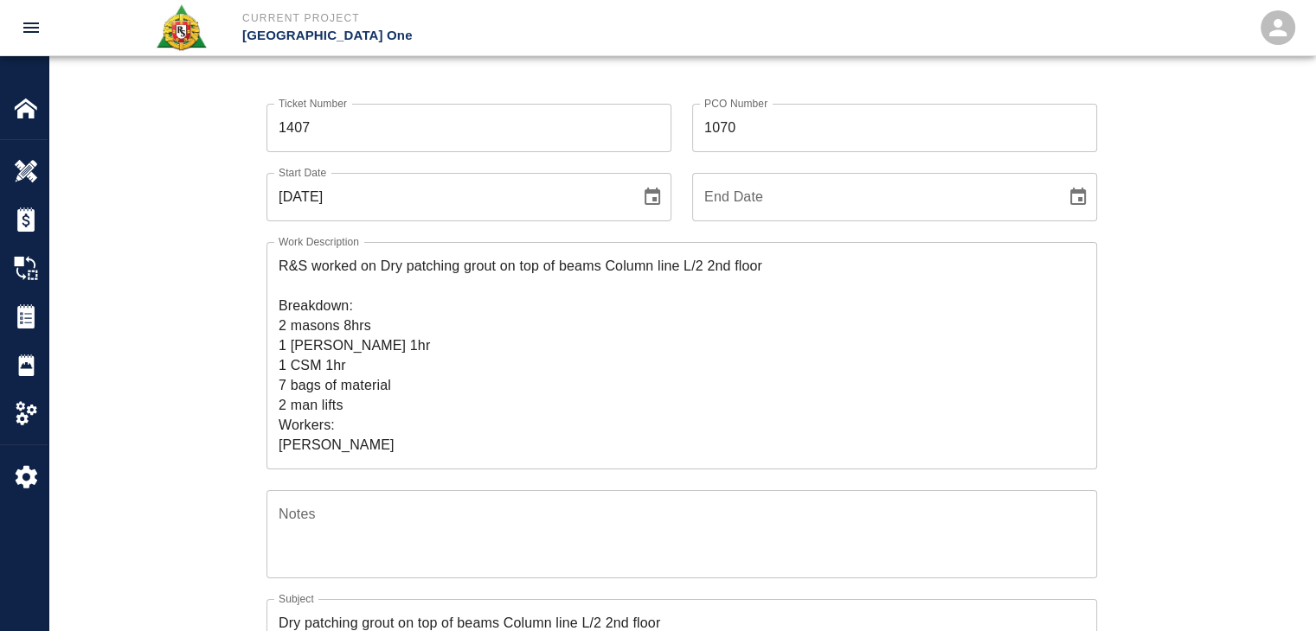
click at [339, 391] on textarea "R&S worked on Dry patching grout on top of beams Column line L/2 2nd floor Brea…" at bounding box center [682, 355] width 806 height 199
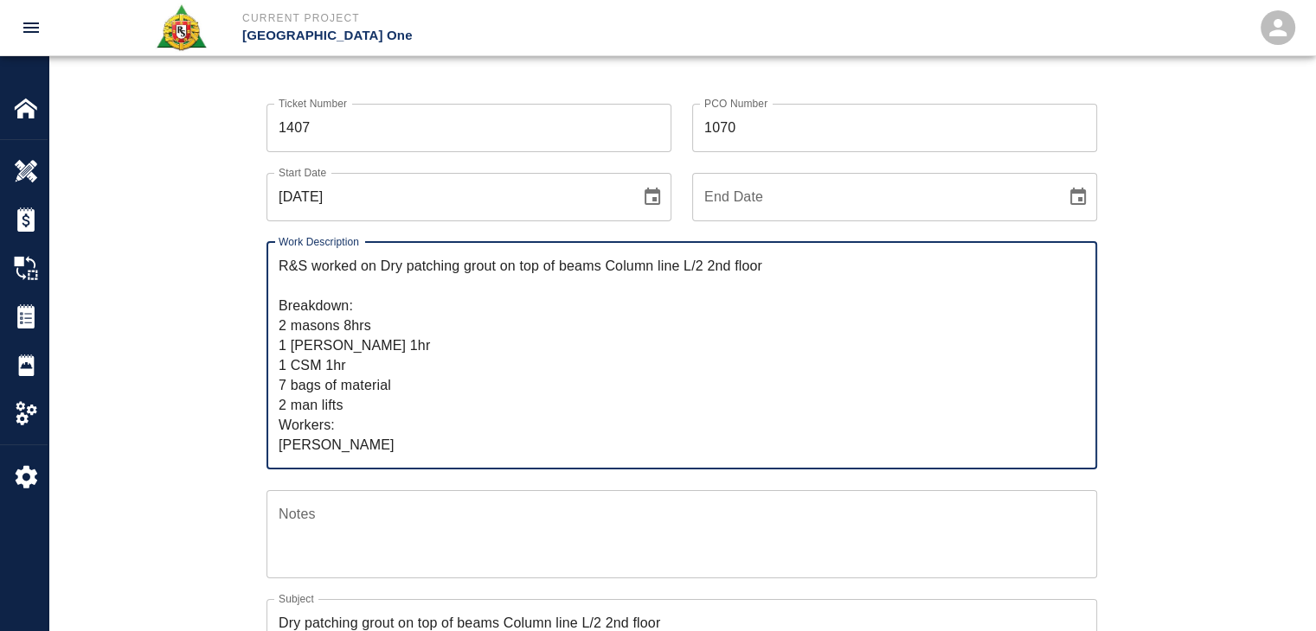
click at [222, 409] on div "Ticket Number 1407 Ticket Number PCO Number 1070 PCO Number Start Date 09/24/20…" at bounding box center [682, 540] width 934 height 915
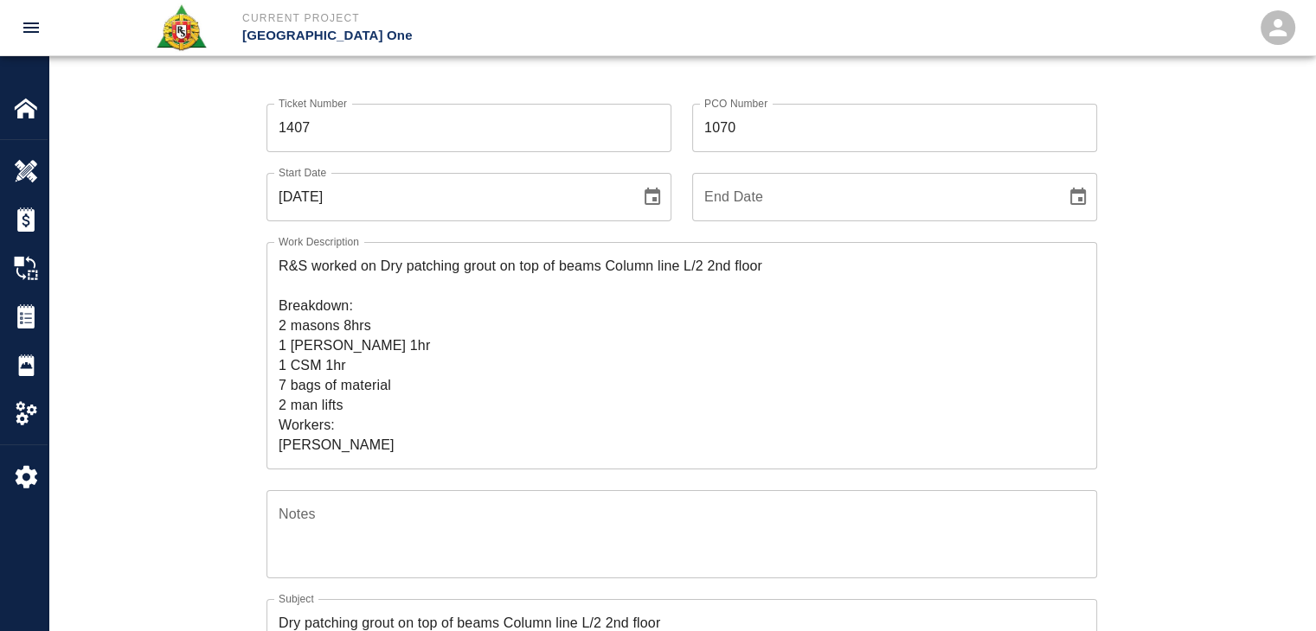
scroll to position [19, 0]
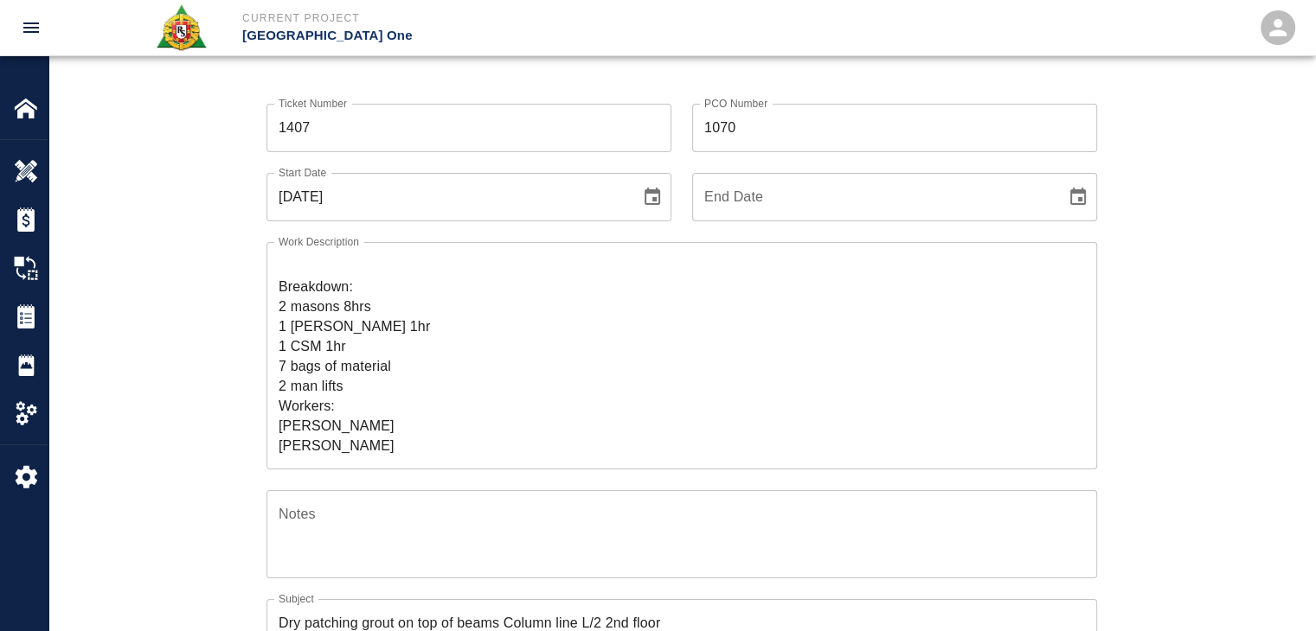
click at [232, 406] on div "Ticket Number 1407 Ticket Number PCO Number 1070 PCO Number Start Date 09/24/20…" at bounding box center [682, 540] width 934 height 915
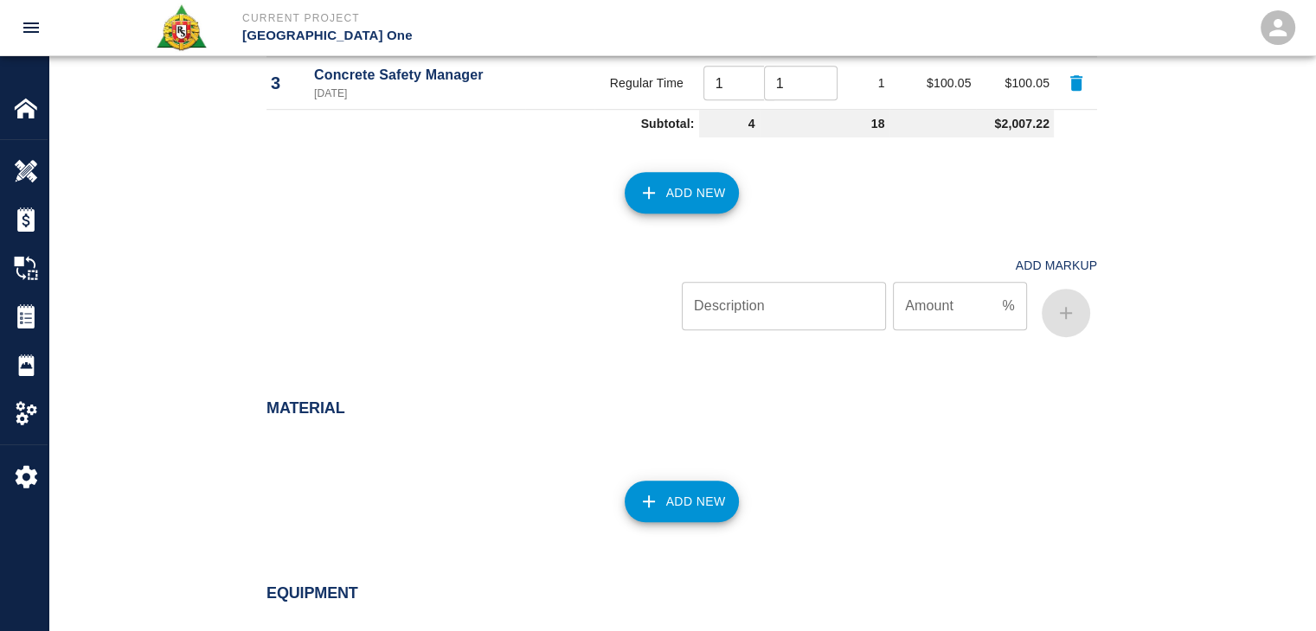
scroll to position [1289, 0]
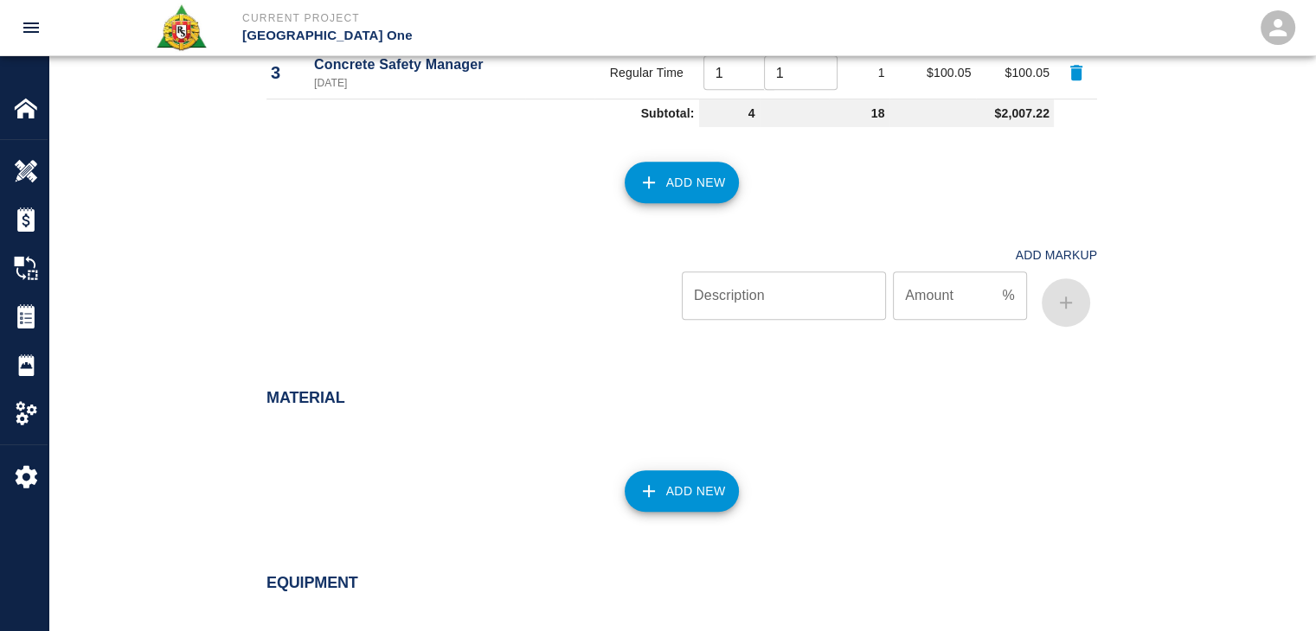
click at [657, 481] on icon "button" at bounding box center [648, 491] width 21 height 21
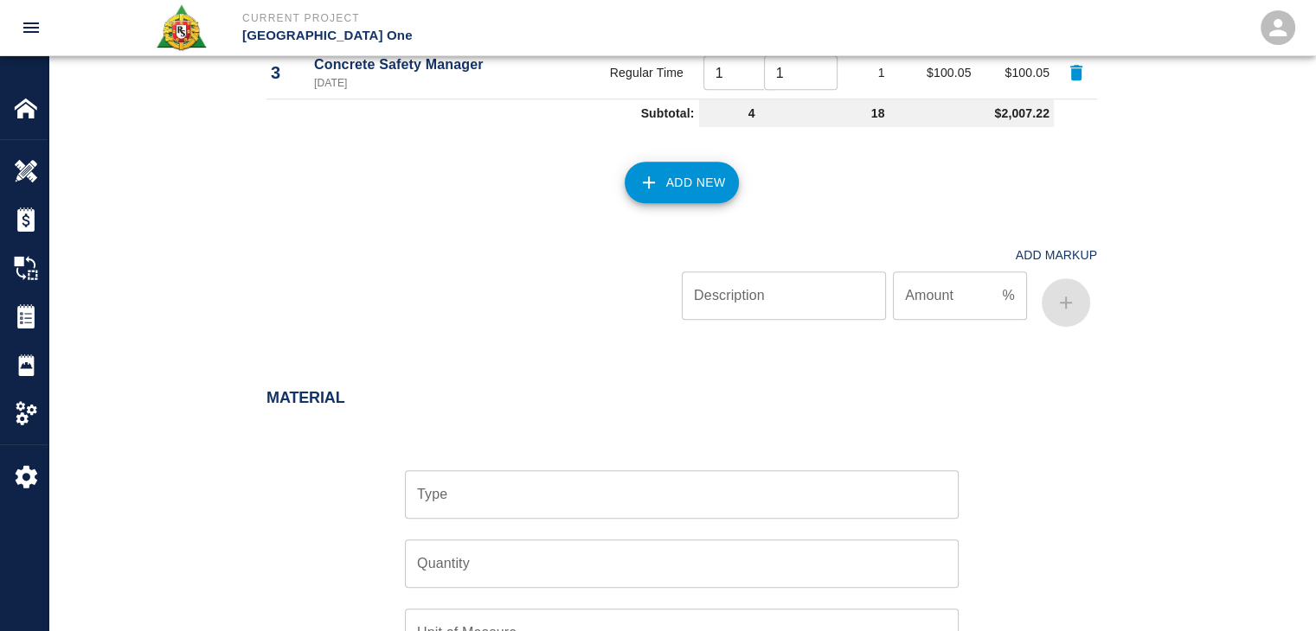
click at [504, 492] on input "Type" at bounding box center [682, 494] width 538 height 33
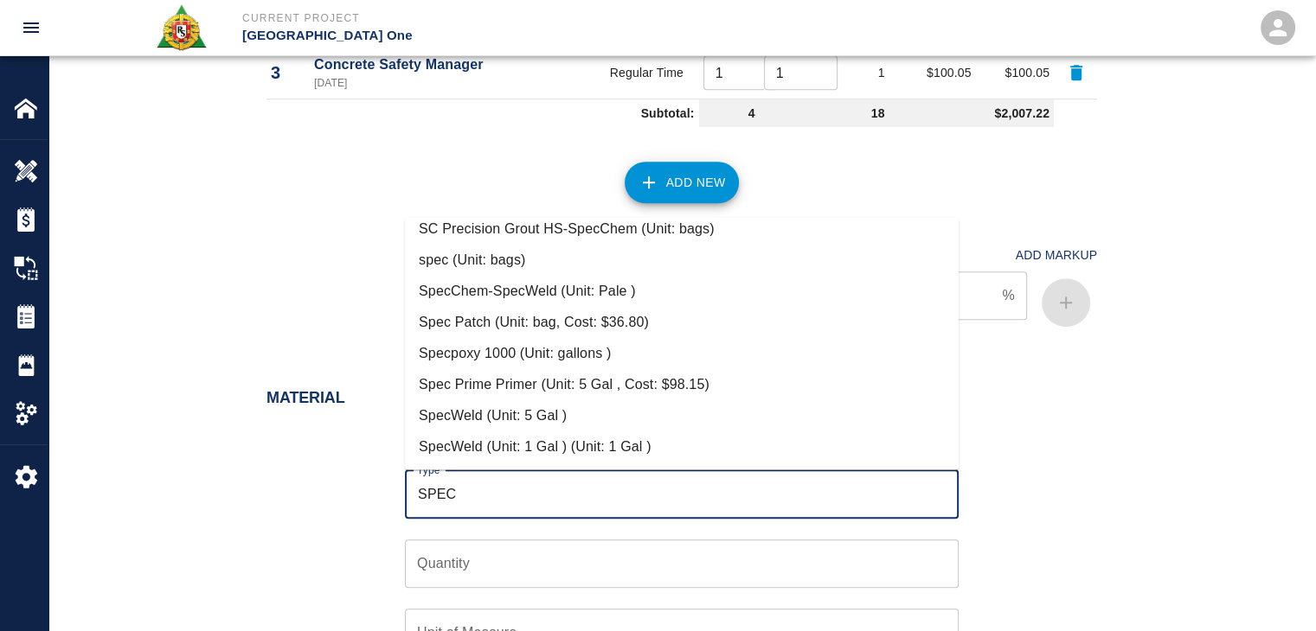
scroll to position [1325, 0]
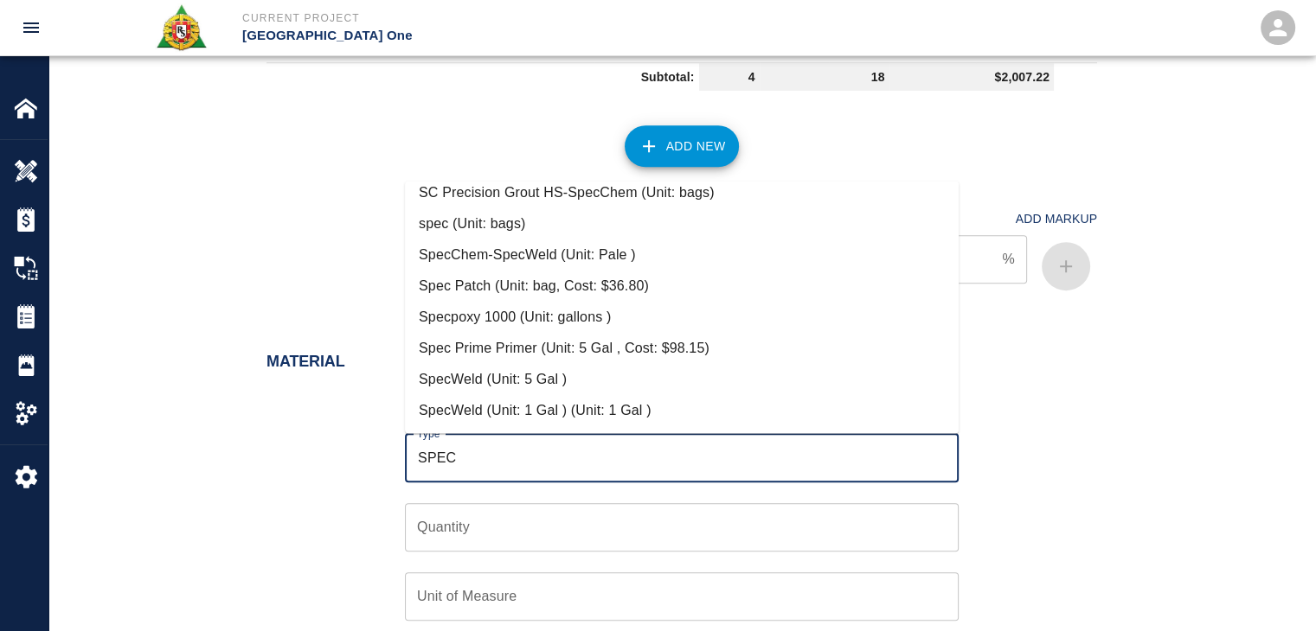
click at [495, 289] on li "Spec Patch (Unit: bag, Cost: $36.80)" at bounding box center [682, 286] width 554 height 31
type input "Spec Patch (Unit: bag, Cost: $36.80)"
type input "bag"
type input "36.8"
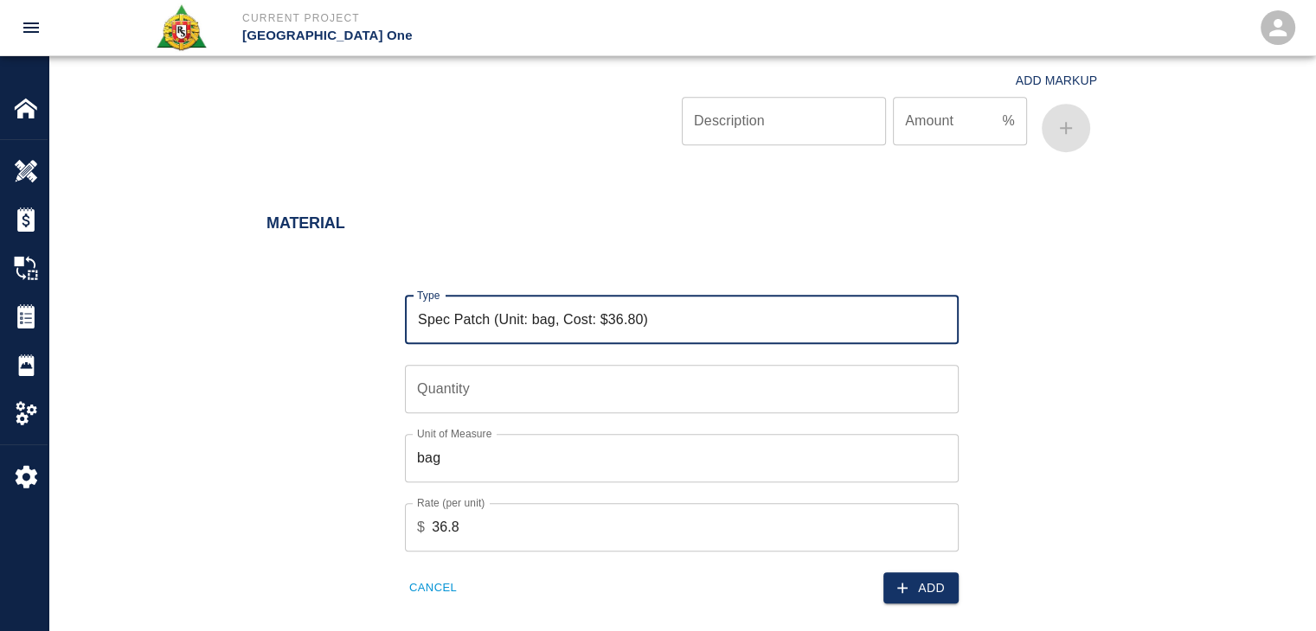
scroll to position [1474, 0]
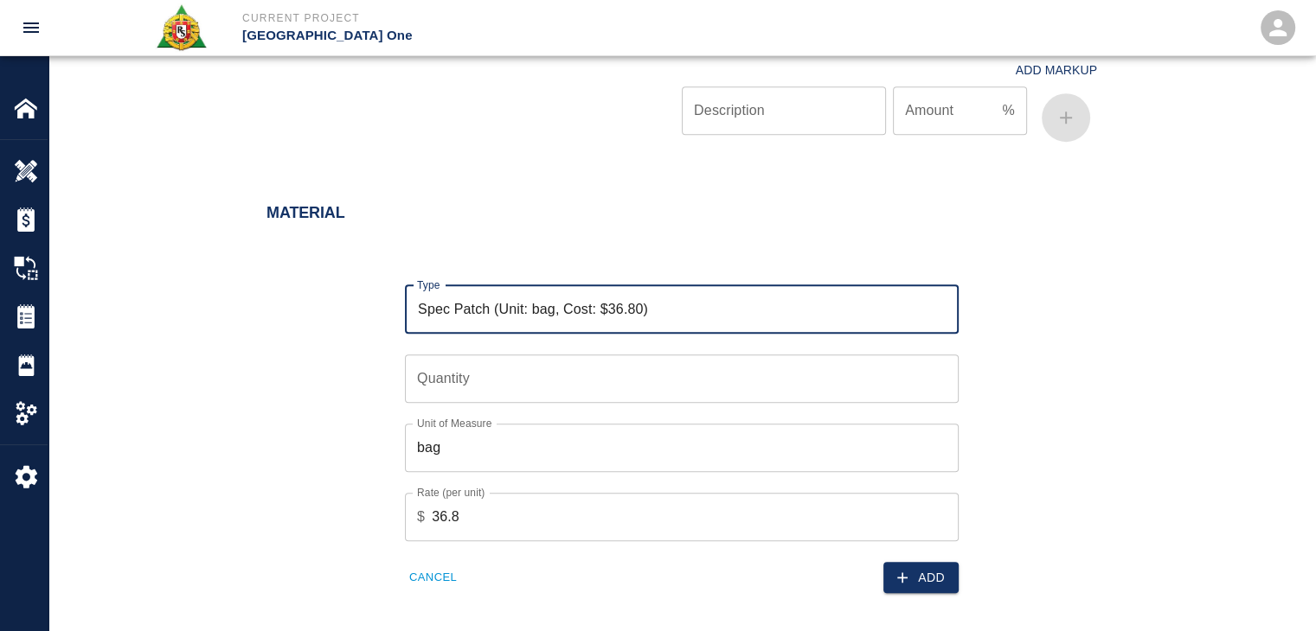
type input "Spec Patch (Unit: bag, Cost: $36.80)"
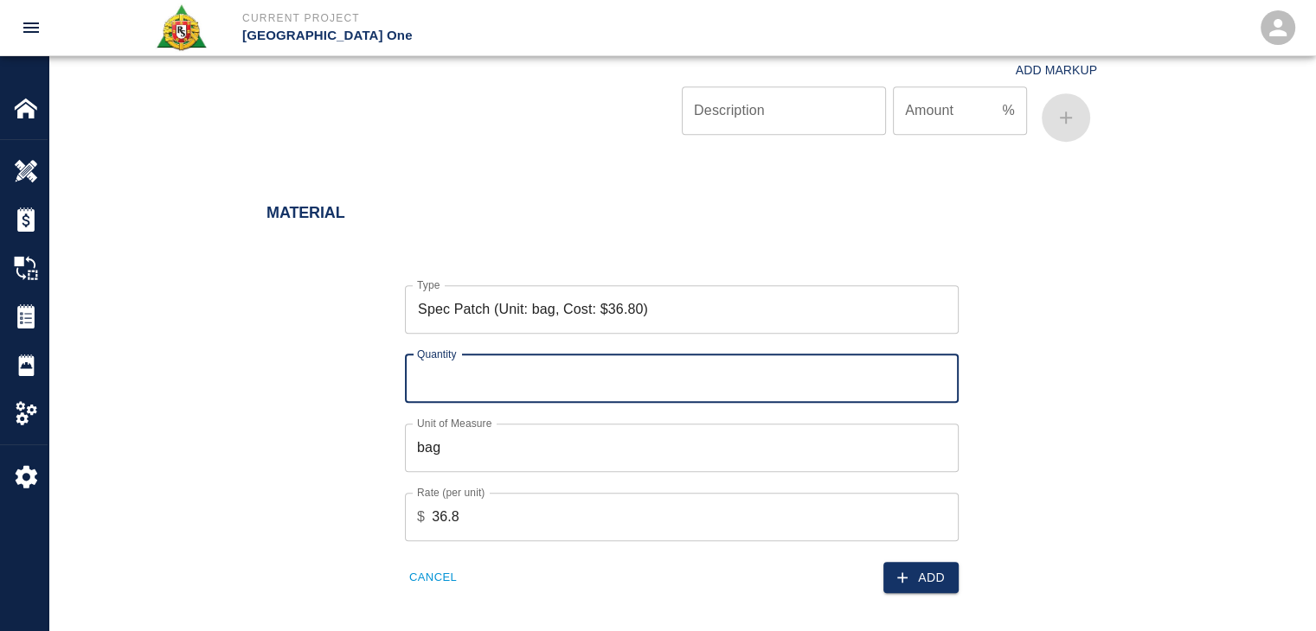
click at [445, 360] on div "Quantity Quantity" at bounding box center [682, 379] width 554 height 48
type input "7"
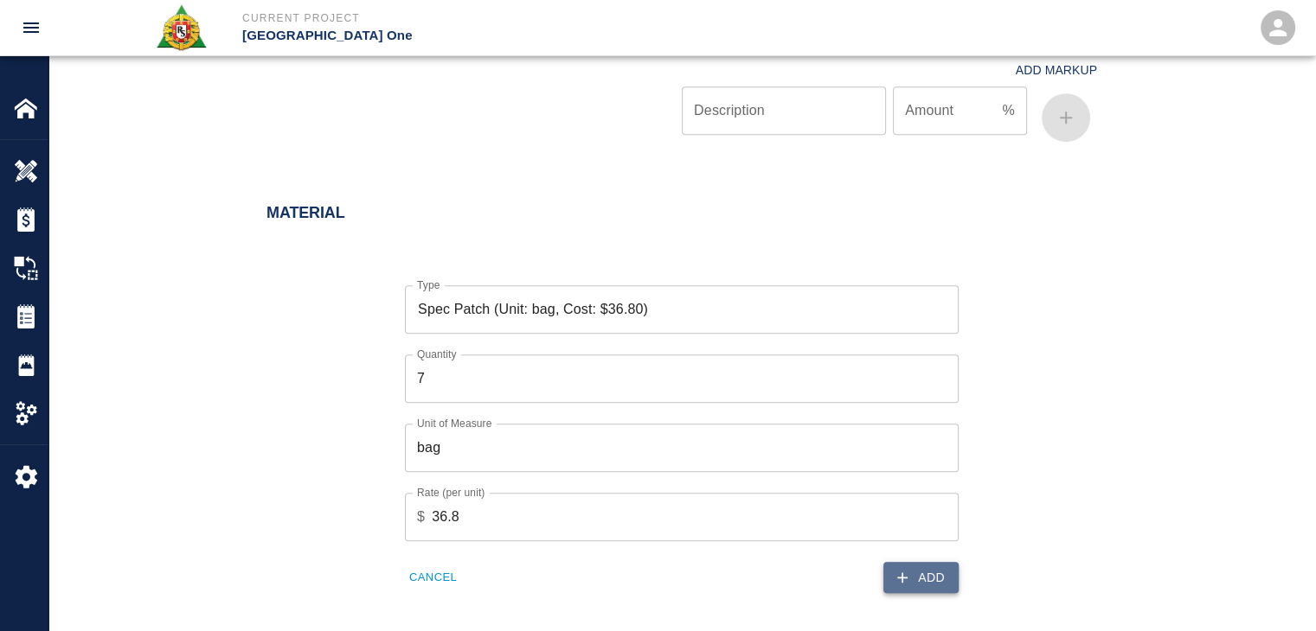
click at [902, 562] on button "Add" at bounding box center [920, 578] width 75 height 32
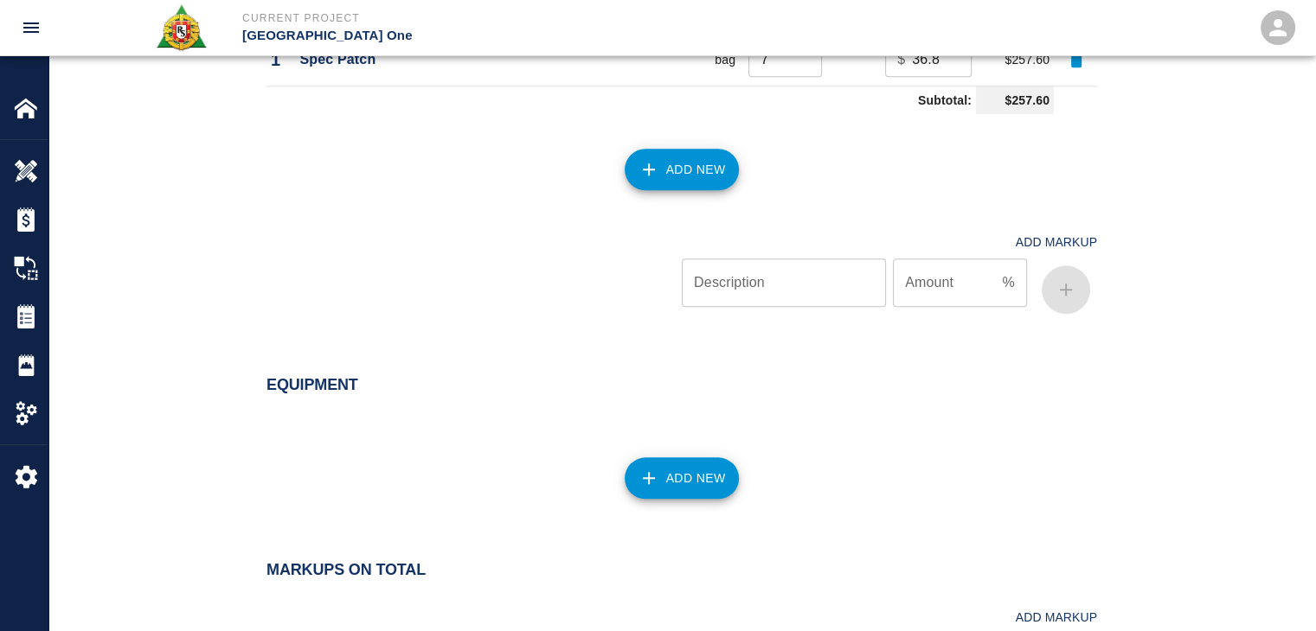
scroll to position [1851, 0]
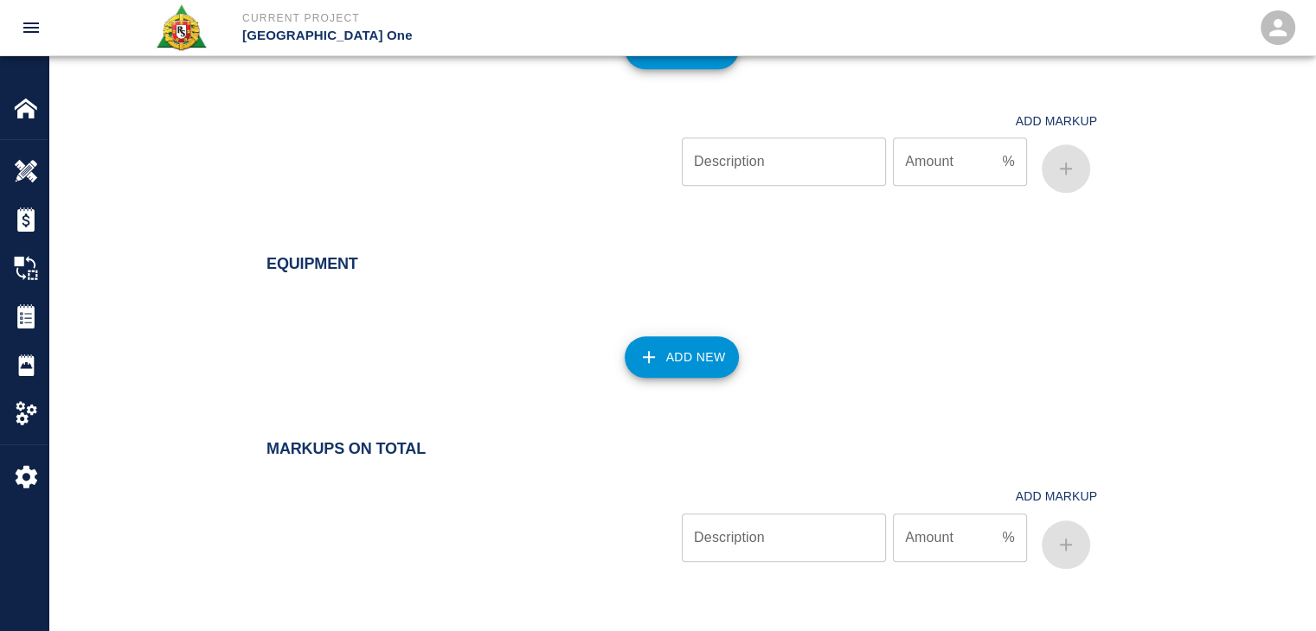
click at [631, 368] on button "Add New" at bounding box center [681, 357] width 115 height 42
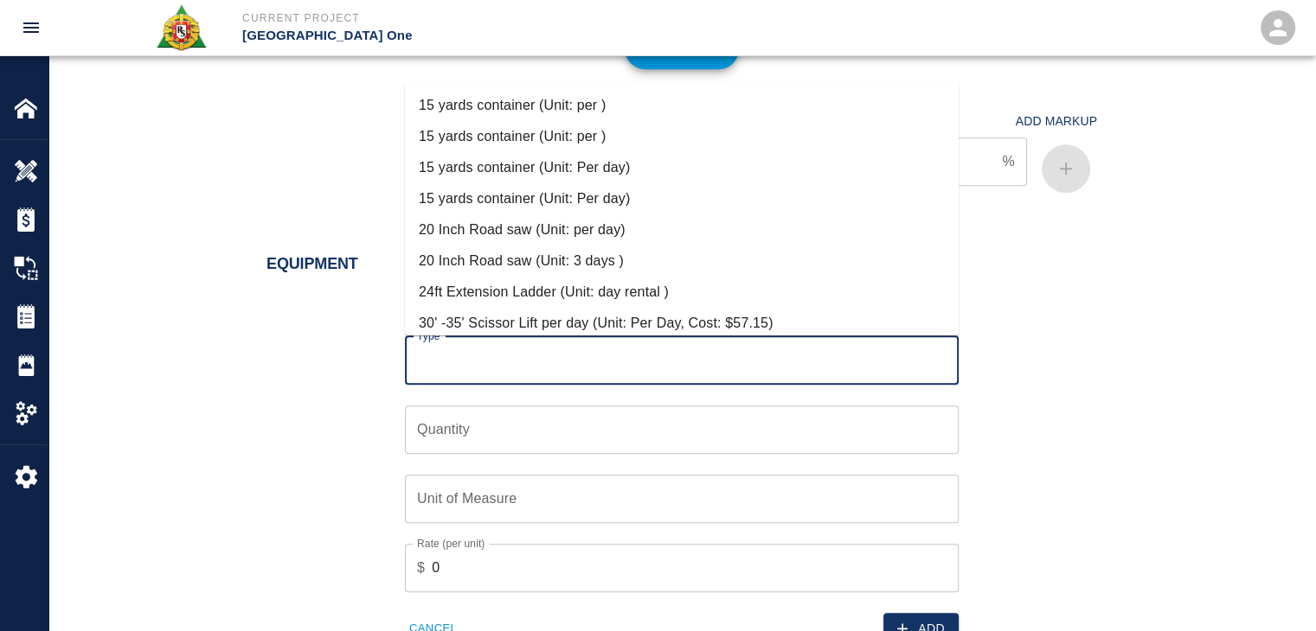
click at [516, 359] on input "Type" at bounding box center [682, 360] width 538 height 33
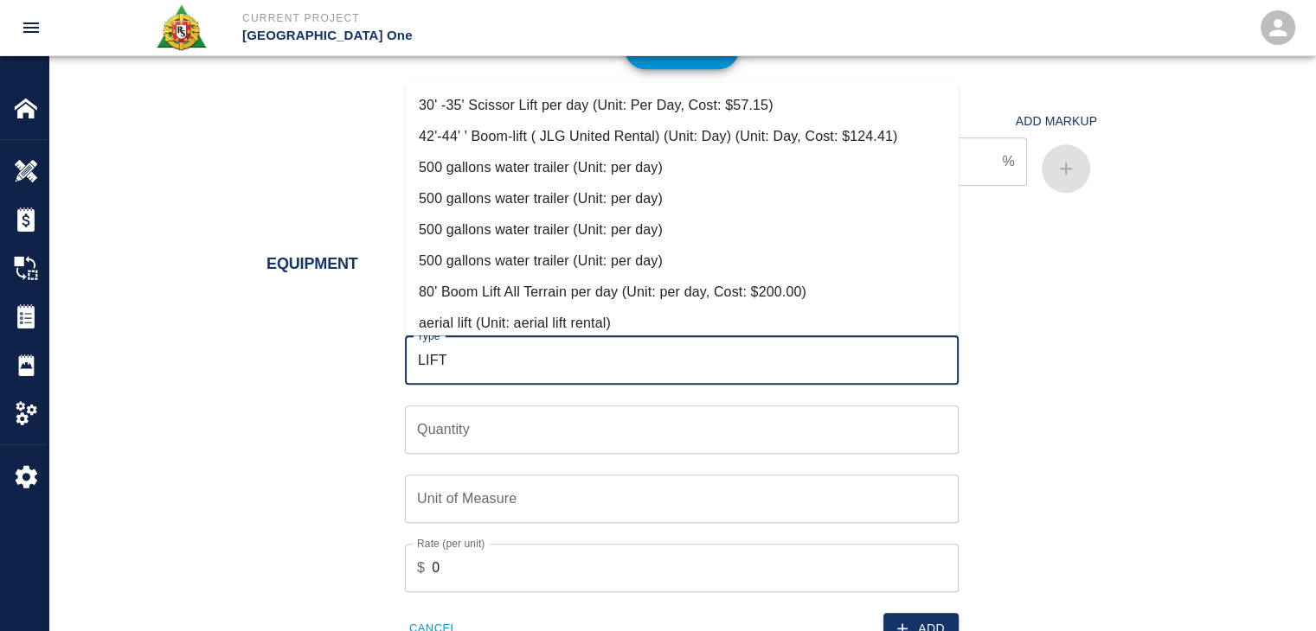
scroll to position [872, 0]
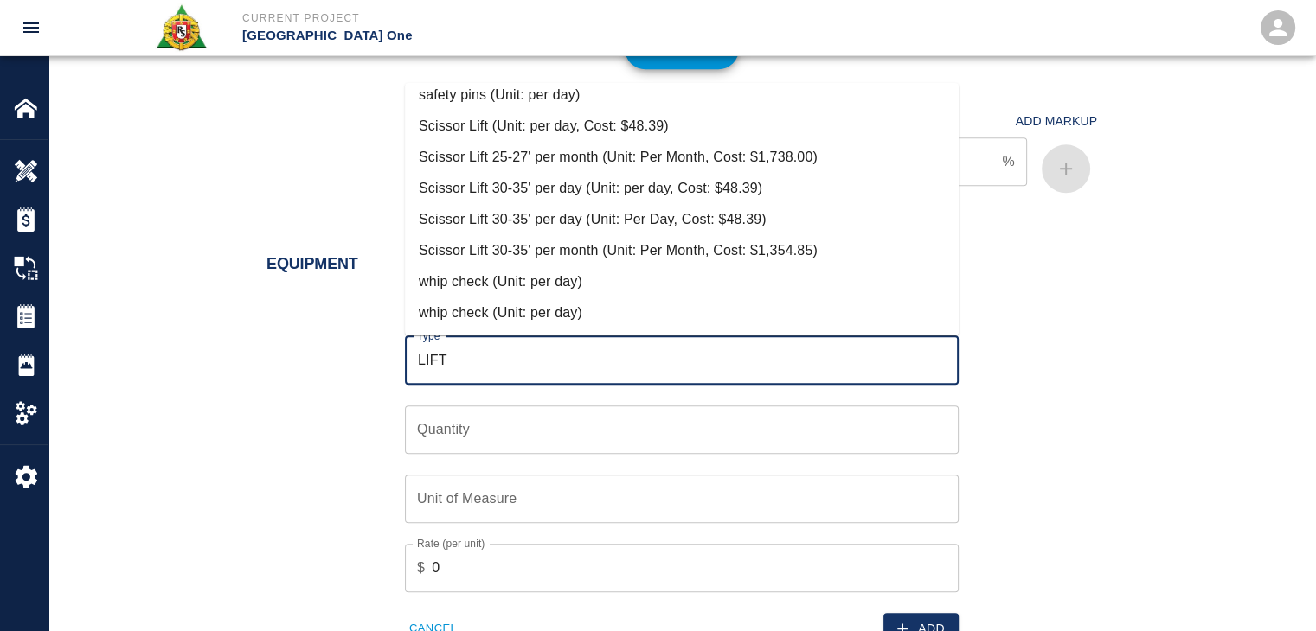
click at [552, 131] on li "Scissor Lift (Unit: per day, Cost: $48.39)" at bounding box center [682, 126] width 554 height 31
type input "Scissor Lift (Unit: per day, Cost: $48.39)"
type input "per day"
type input "48.39"
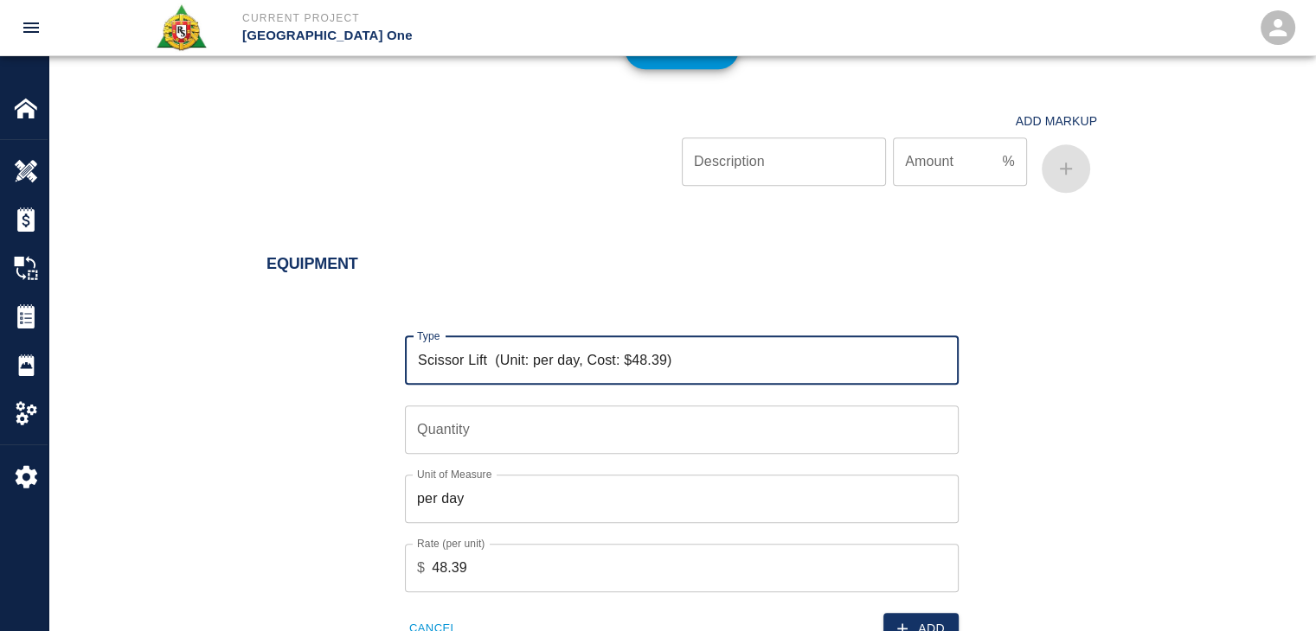
scroll to position [1923, 0]
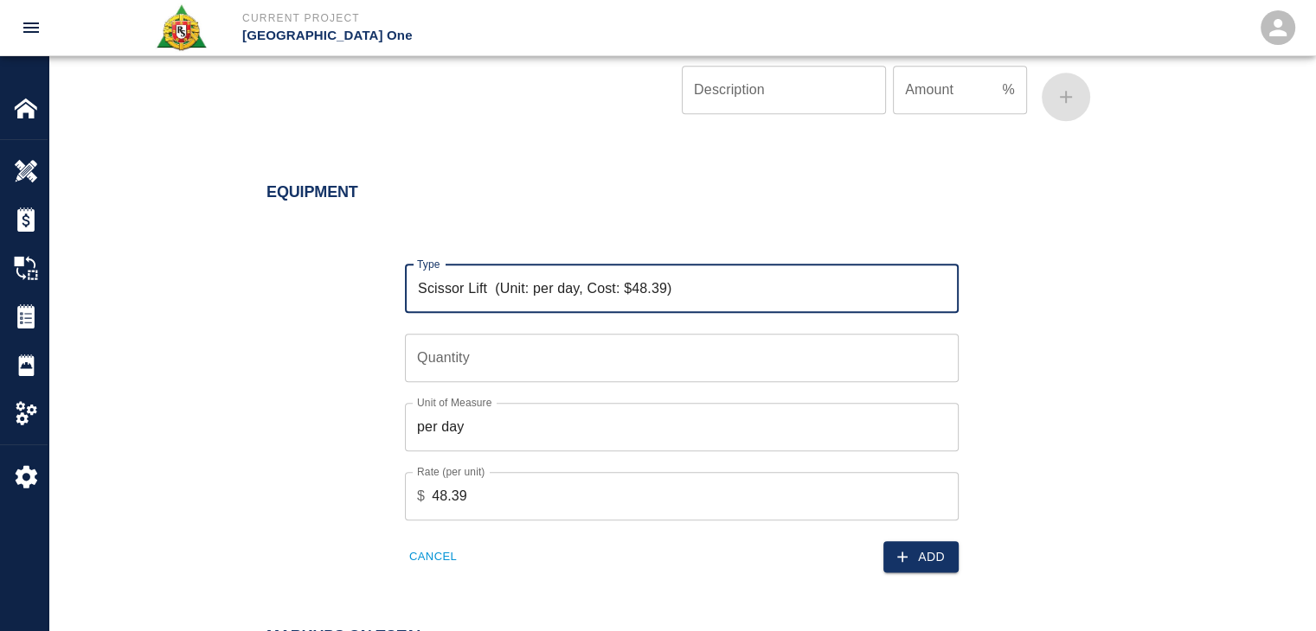
type input "Scissor Lift (Unit: per day, Cost: $48.39)"
click at [453, 361] on input "Quantity" at bounding box center [682, 358] width 554 height 48
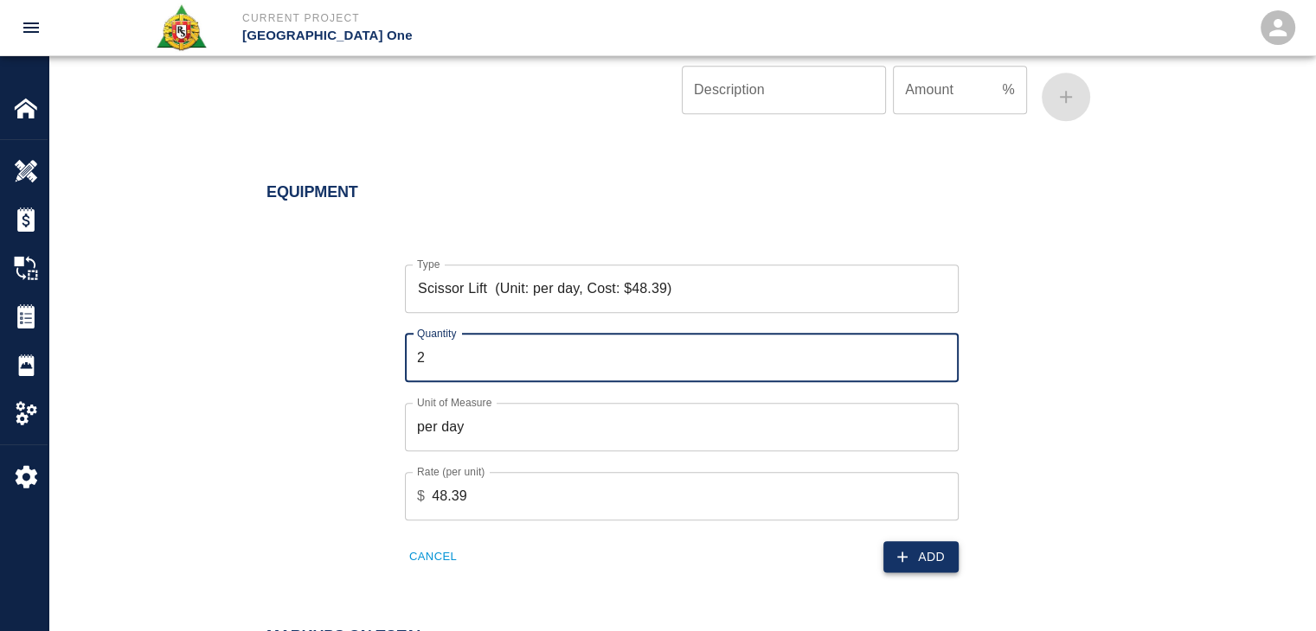
type input "2"
click at [888, 547] on button "Add" at bounding box center [920, 557] width 75 height 32
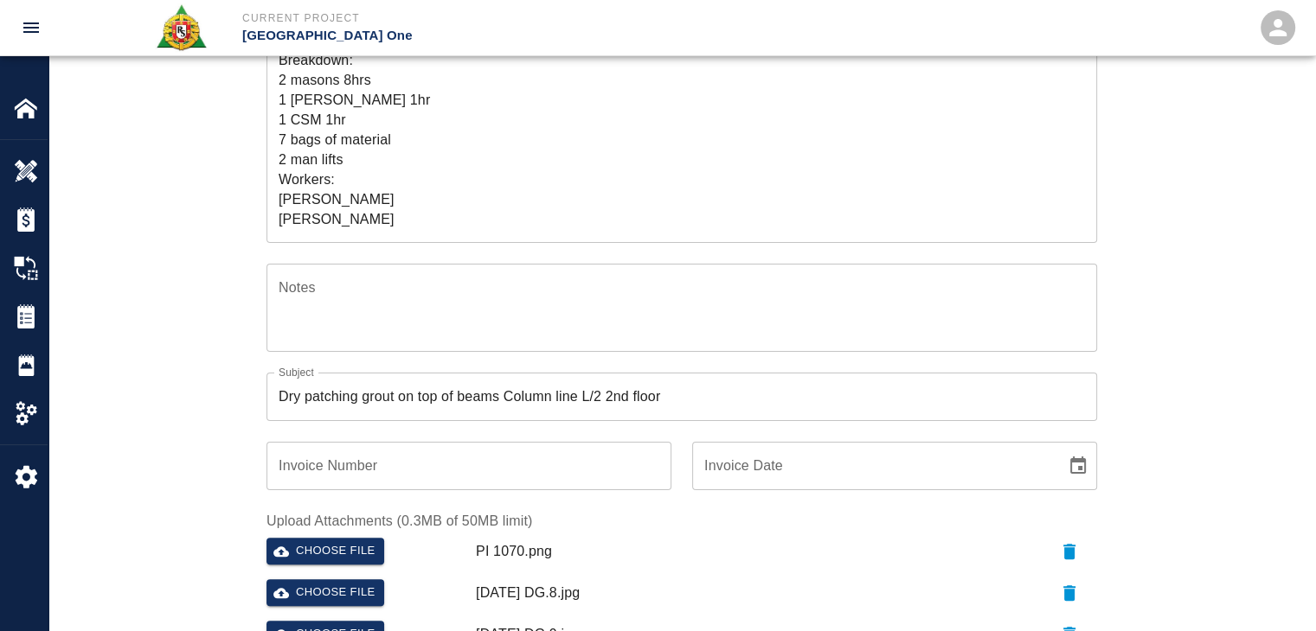
scroll to position [0, 0]
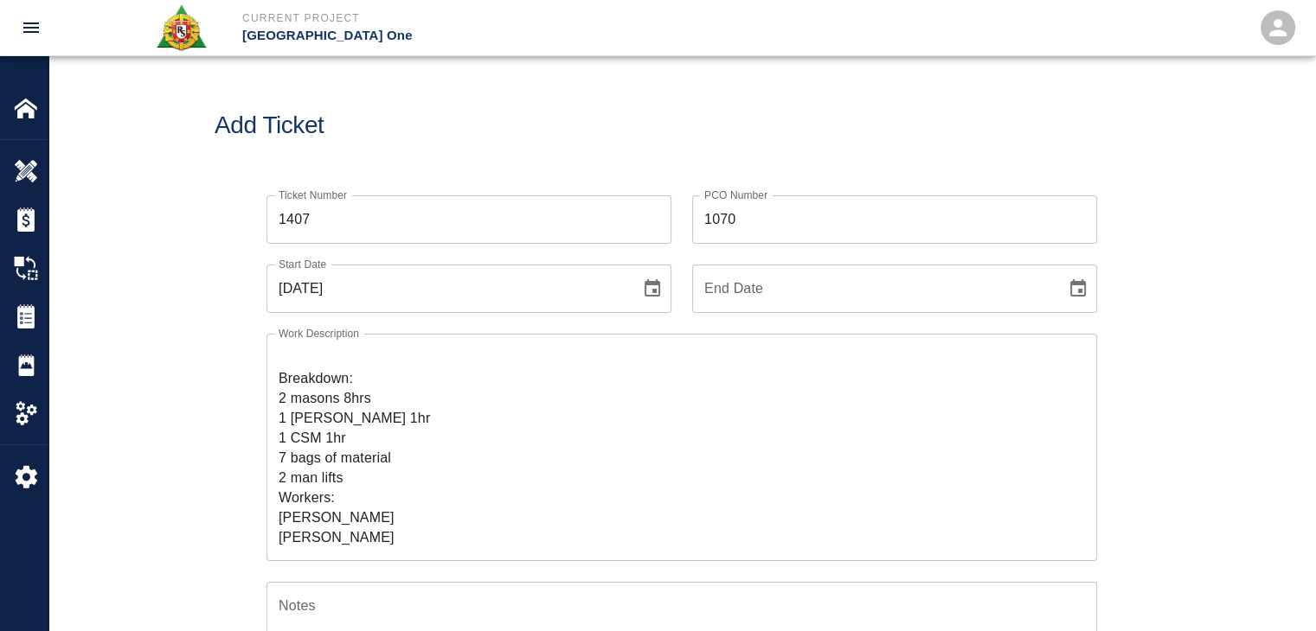
click at [249, 331] on div "Work Description R&S worked on Dry patching grout on top of beams Column line L…" at bounding box center [671, 437] width 851 height 248
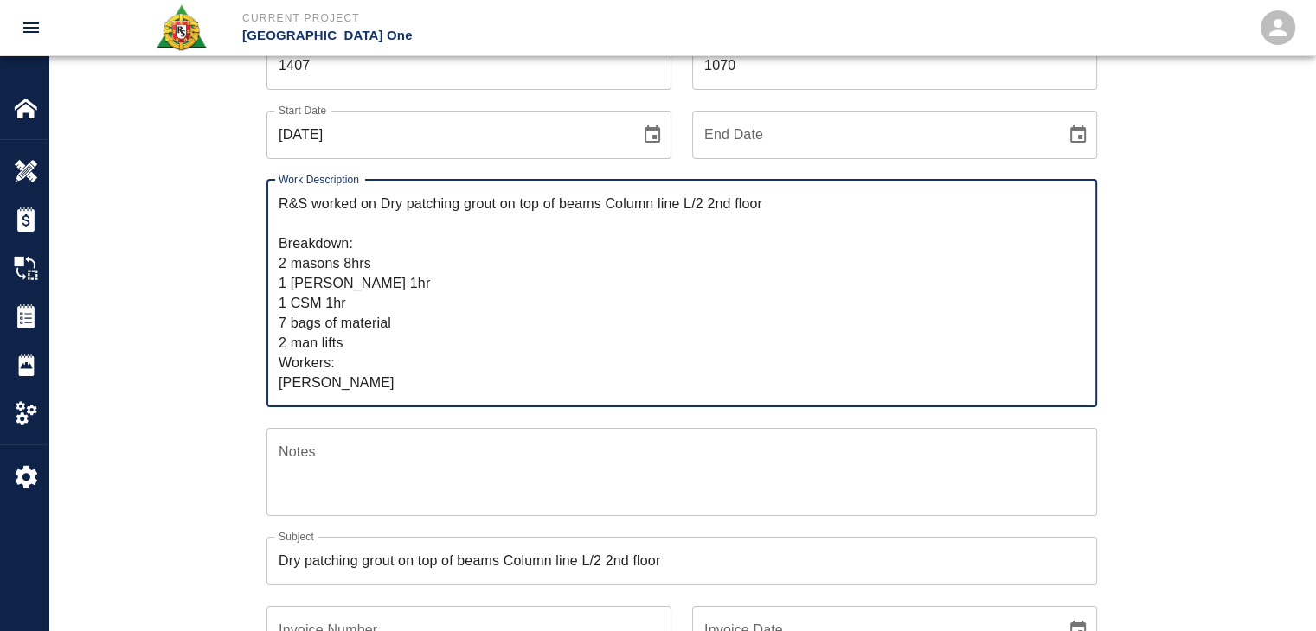
drag, startPoint x: 389, startPoint y: 384, endPoint x: 253, endPoint y: 144, distance: 275.4
click at [253, 144] on div "Ticket Number 1407 Ticket Number PCO Number 1070 PCO Number Start Date 09/24/20…" at bounding box center [671, 478] width 851 height 915
click at [387, 293] on textarea "R&S worked on Dry patching grout on top of beams Column line L/2 2nd floor Brea…" at bounding box center [682, 293] width 806 height 199
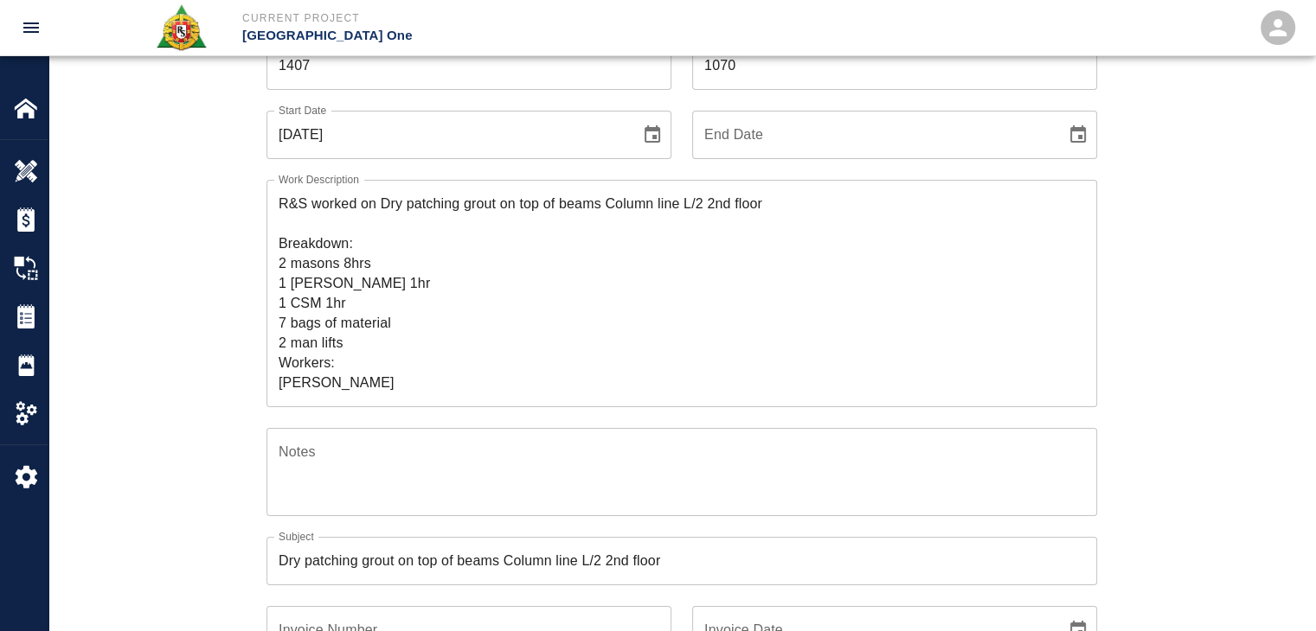
click at [228, 298] on div "Ticket Number 1407 Ticket Number PCO Number 1070 PCO Number Start Date 09/24/20…" at bounding box center [682, 478] width 934 height 915
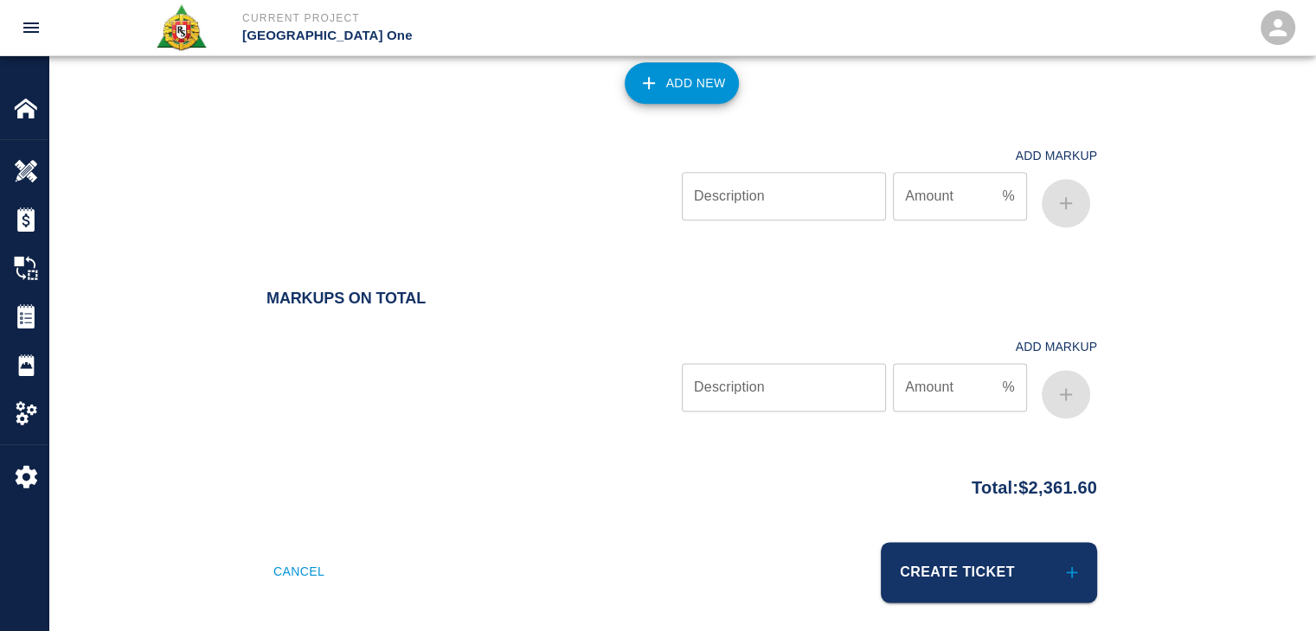
scroll to position [2256, 0]
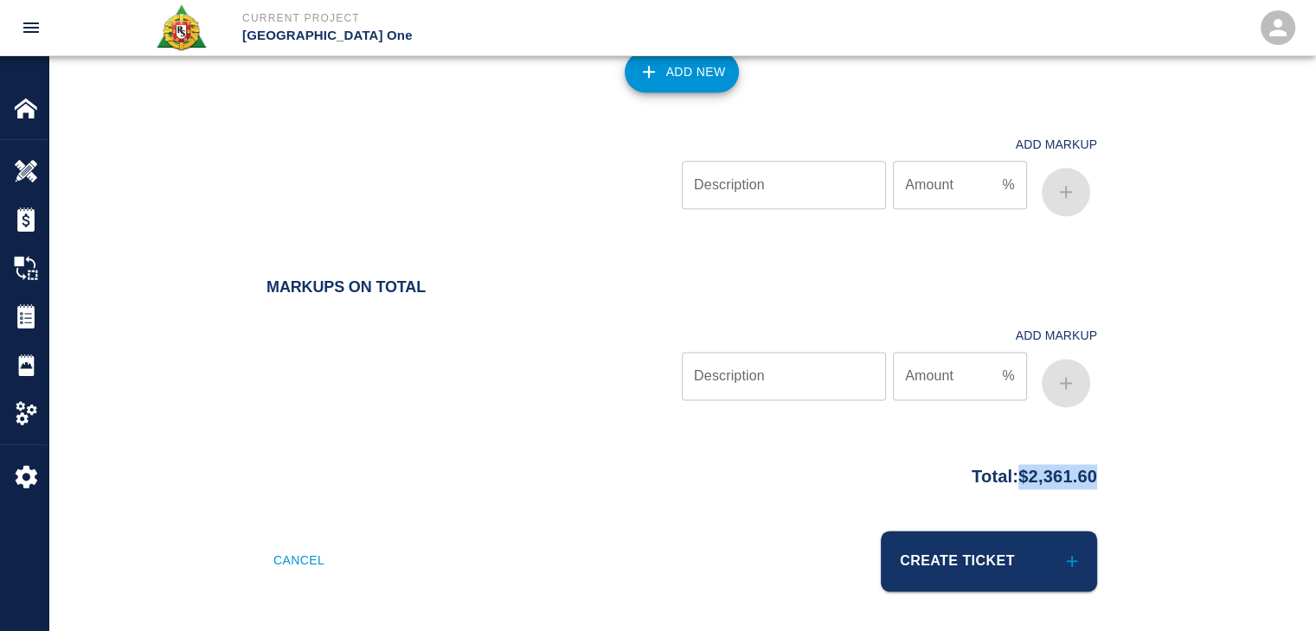
drag, startPoint x: 1131, startPoint y: 475, endPoint x: 1005, endPoint y: 475, distance: 126.3
click at [1005, 475] on div "Total: $2,361.60" at bounding box center [682, 473] width 934 height 34
copy p "$2,361.60"
click at [449, 108] on div "Add Markup Description Description Amount % Amount" at bounding box center [671, 161] width 851 height 124
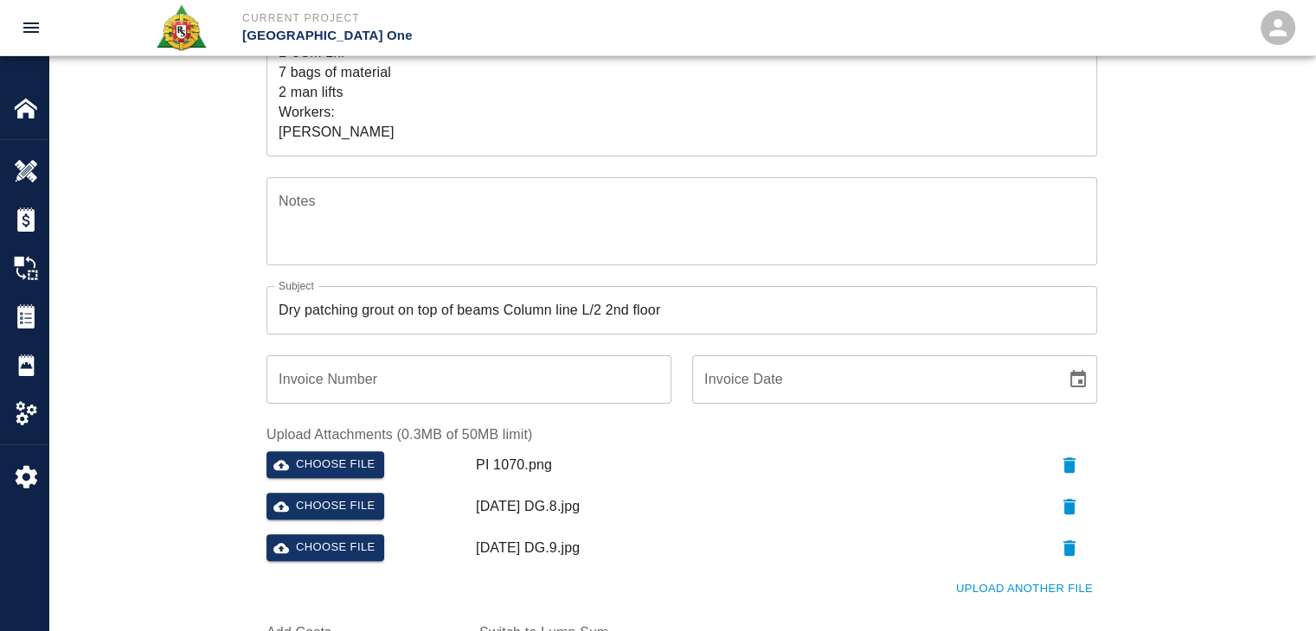
scroll to position [0, 0]
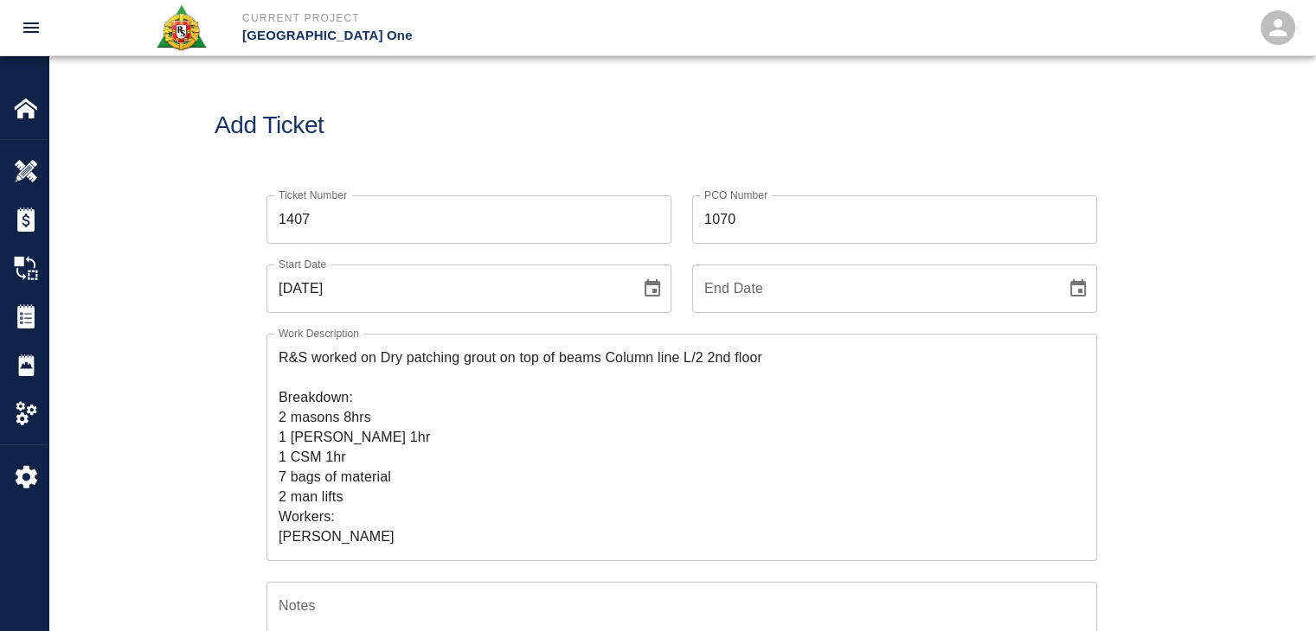
click at [426, 74] on div "Add Ticket" at bounding box center [681, 125] width 1266 height 139
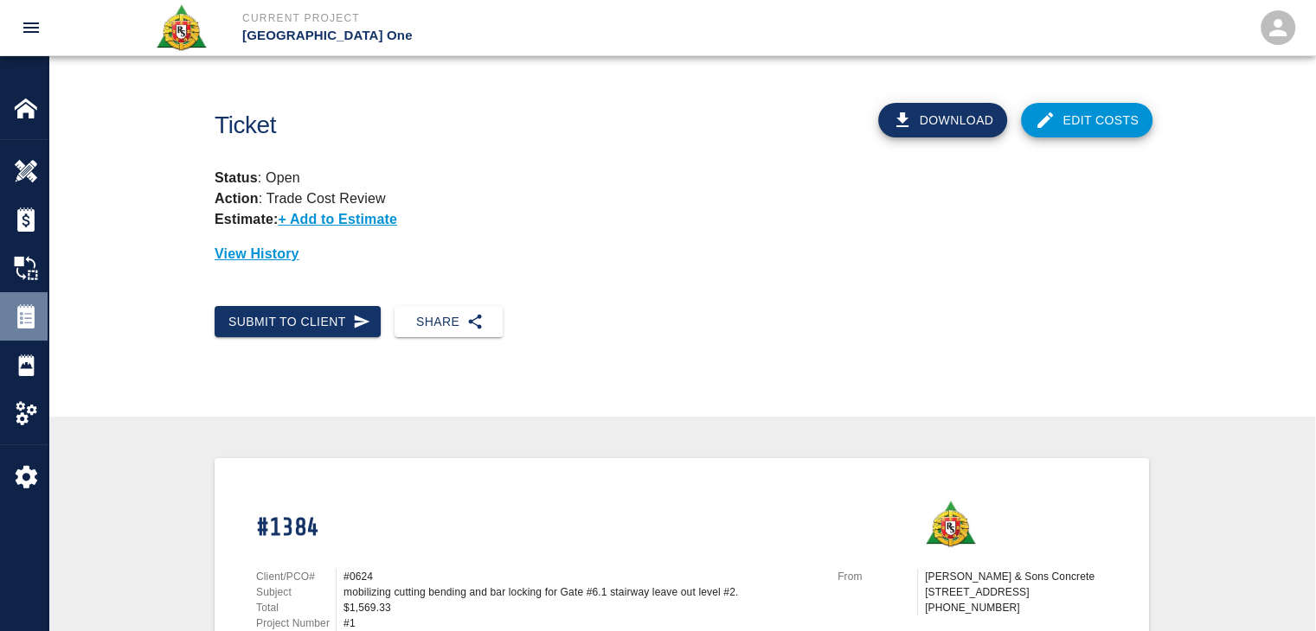
click at [31, 319] on img at bounding box center [26, 316] width 24 height 24
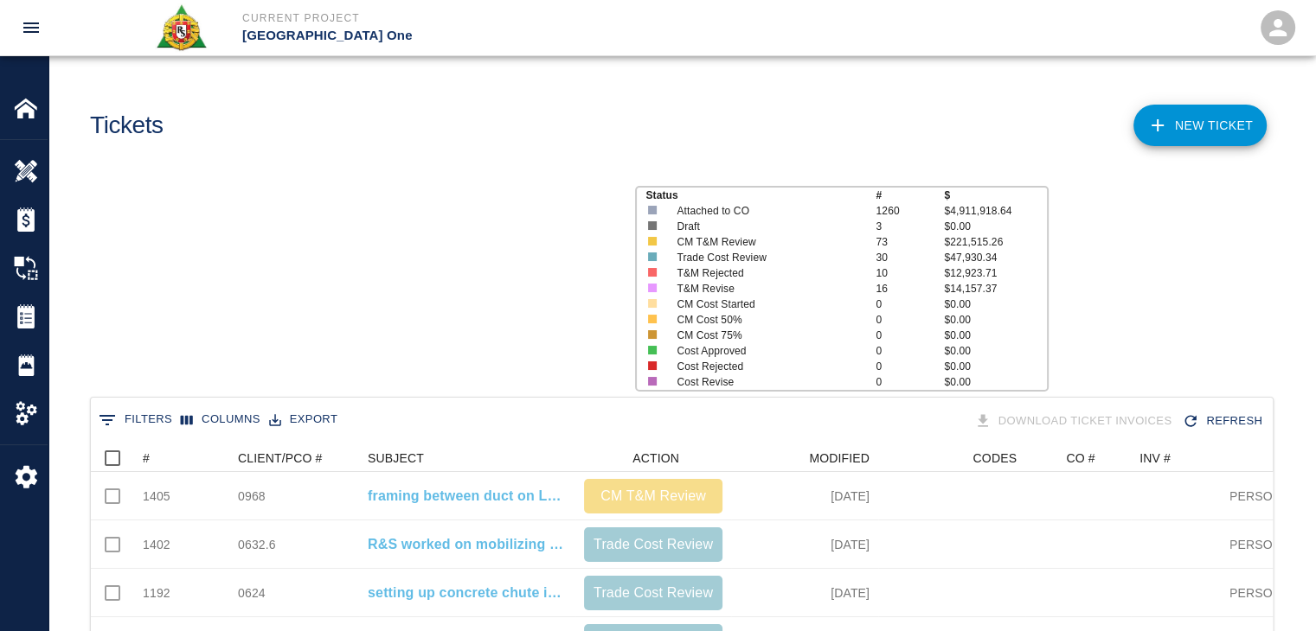
scroll to position [996, 1169]
click at [170, 454] on button "Sort" at bounding box center [162, 458] width 24 height 24
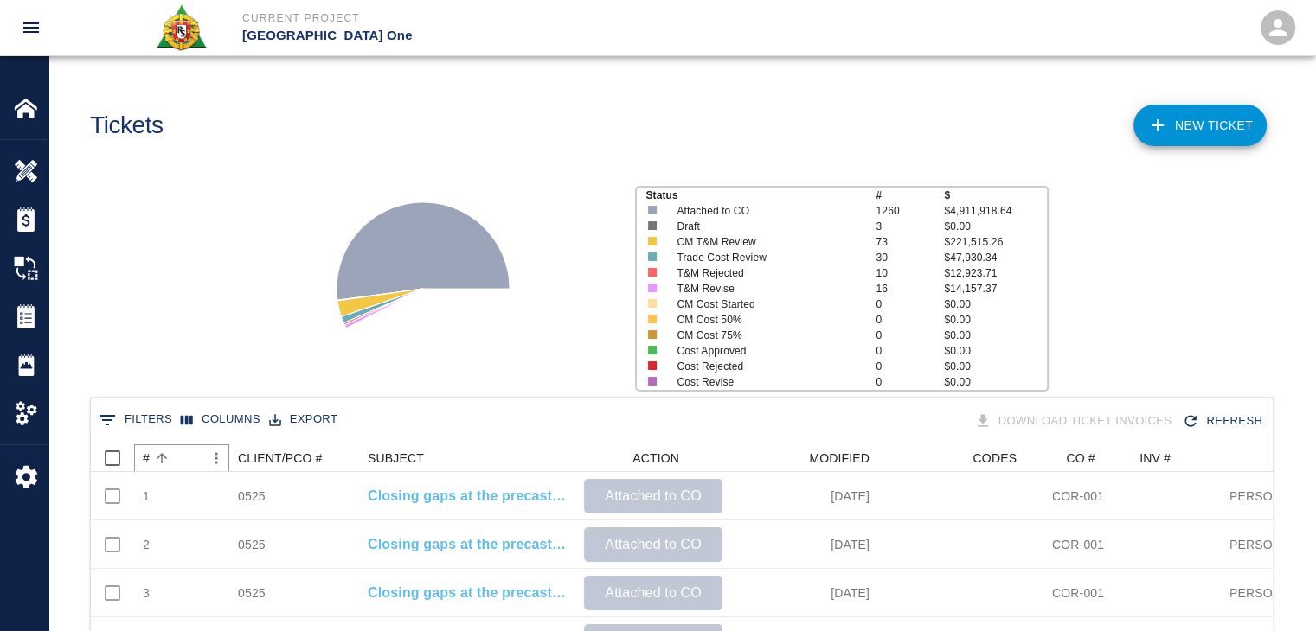
click at [170, 454] on button "Sort" at bounding box center [162, 458] width 24 height 24
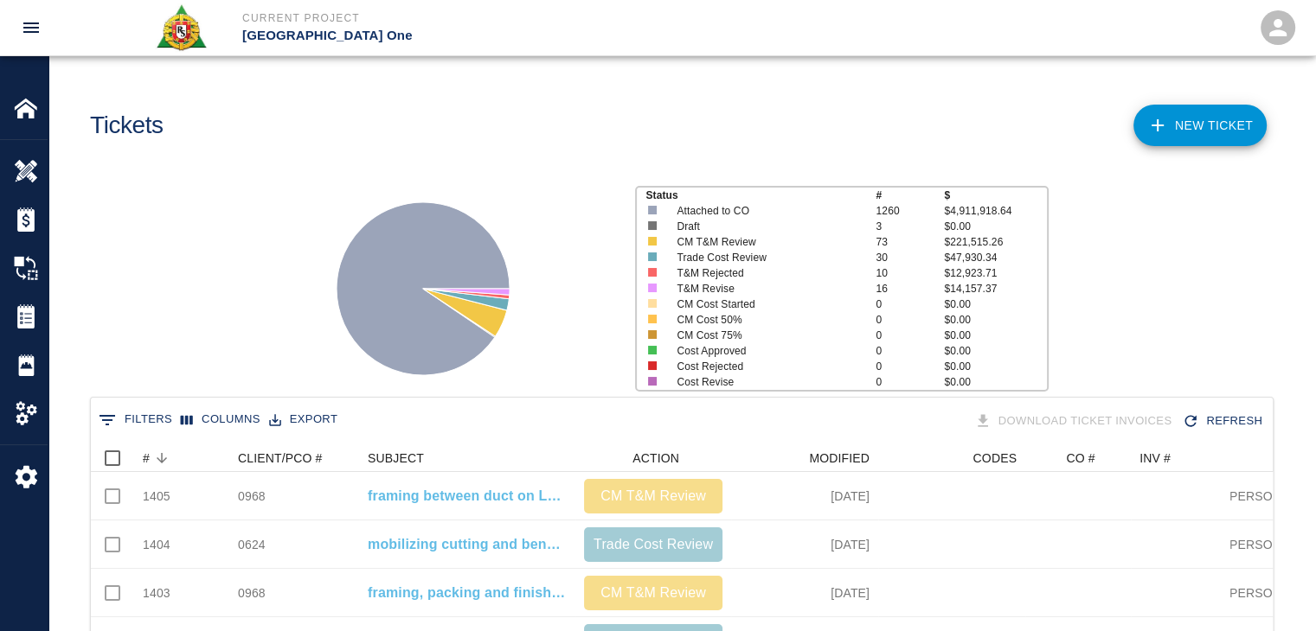
click at [1147, 118] on icon at bounding box center [1157, 125] width 21 height 21
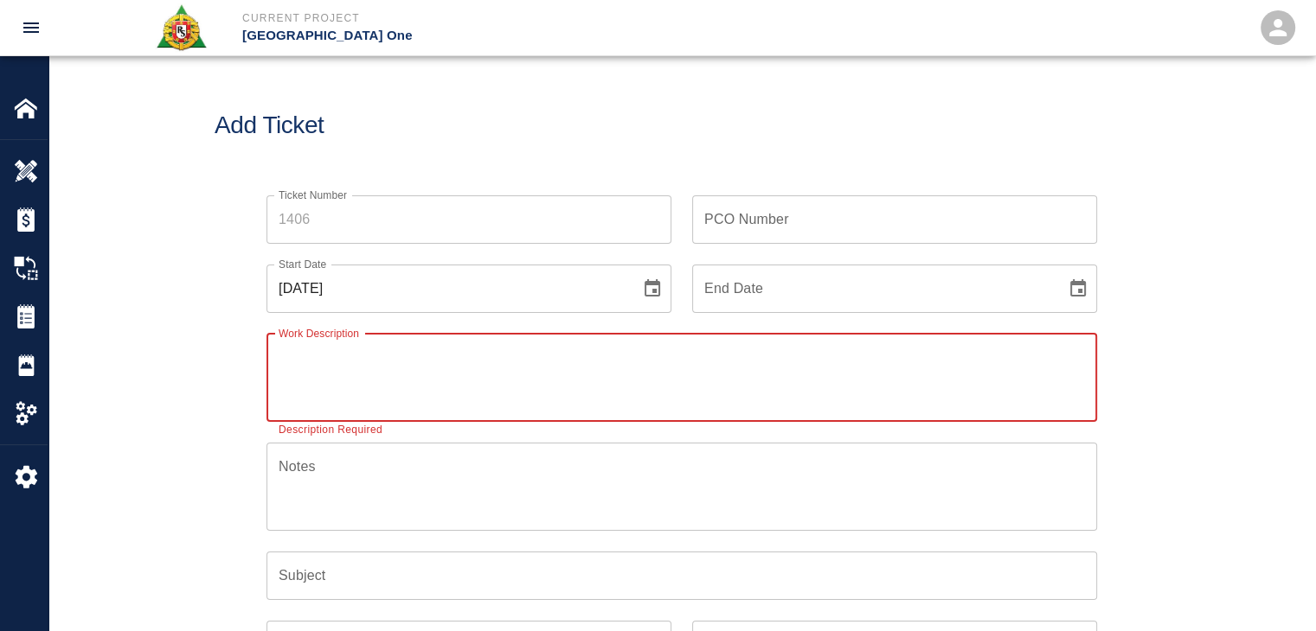
click at [317, 225] on input "Ticket Number" at bounding box center [468, 219] width 405 height 48
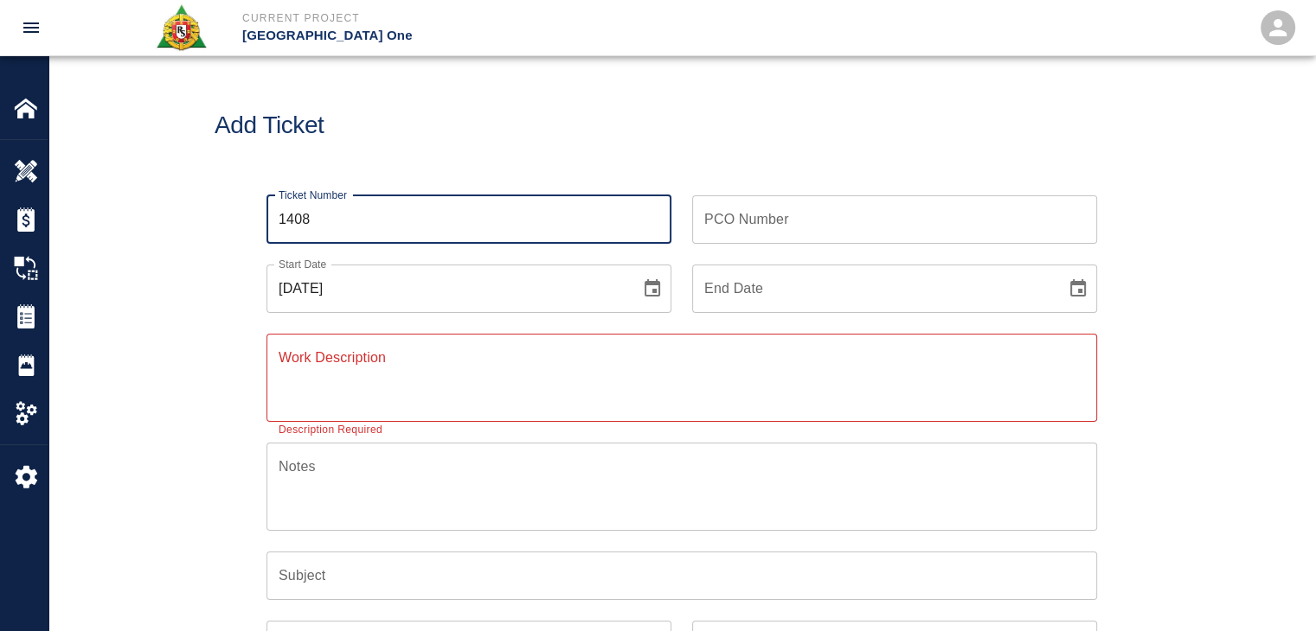
type input "1408"
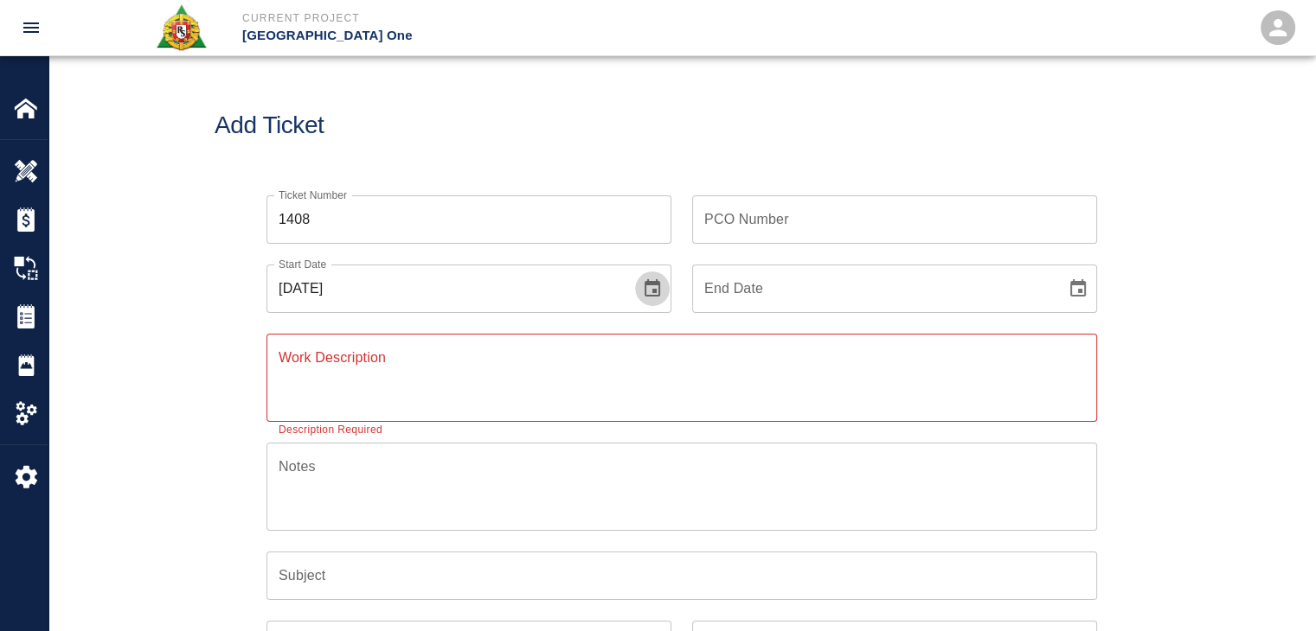
click at [649, 289] on icon "Choose date, selected date is Oct 1, 2025" at bounding box center [652, 289] width 21 height 21
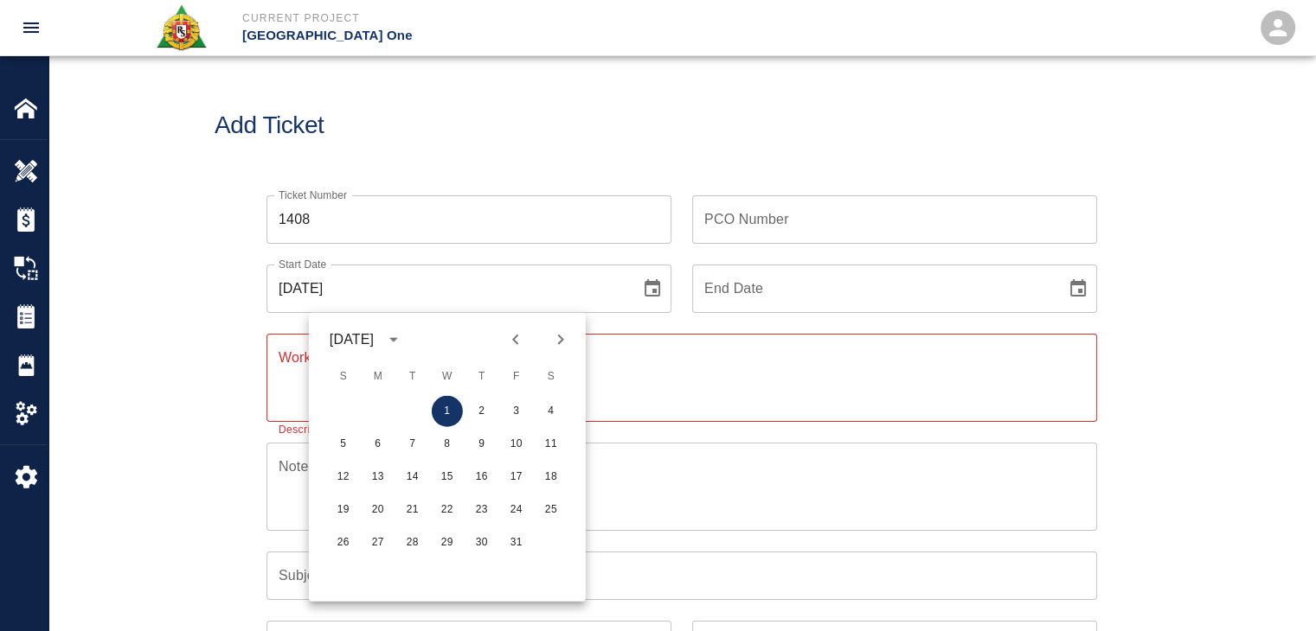
click at [522, 332] on icon "Previous month" at bounding box center [515, 340] width 21 height 21
click at [446, 509] on button "24" at bounding box center [447, 510] width 31 height 31
type input "[DATE]"
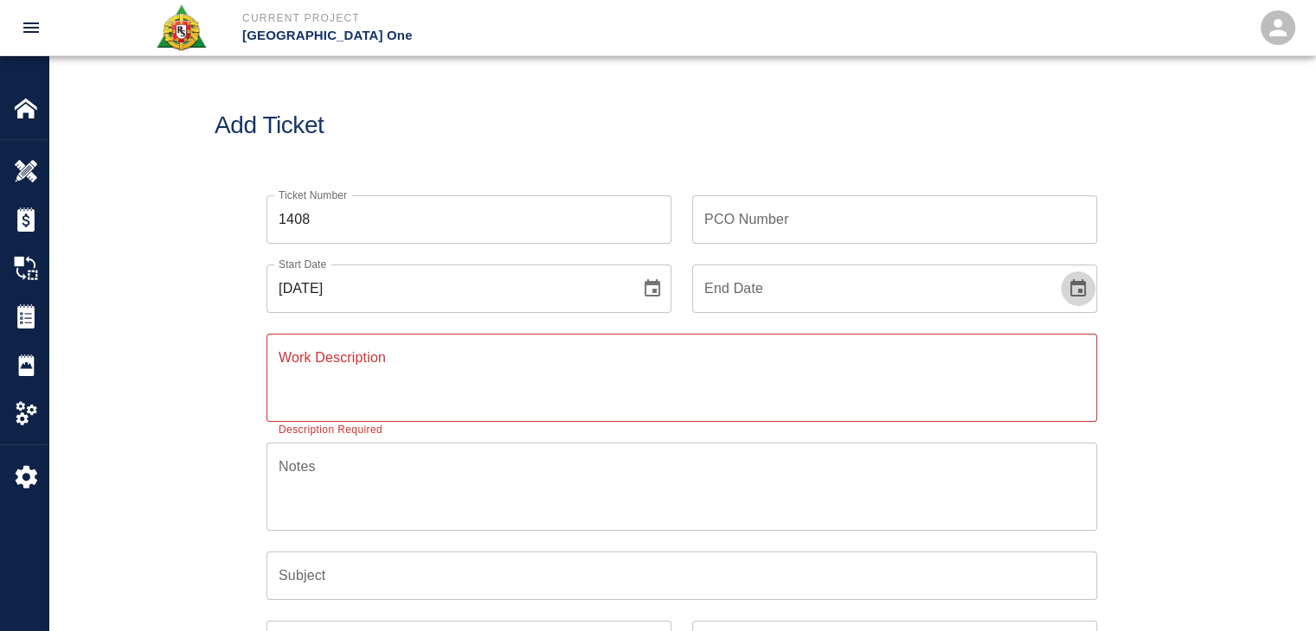
click at [1090, 295] on button "Choose date" at bounding box center [1077, 289] width 35 height 35
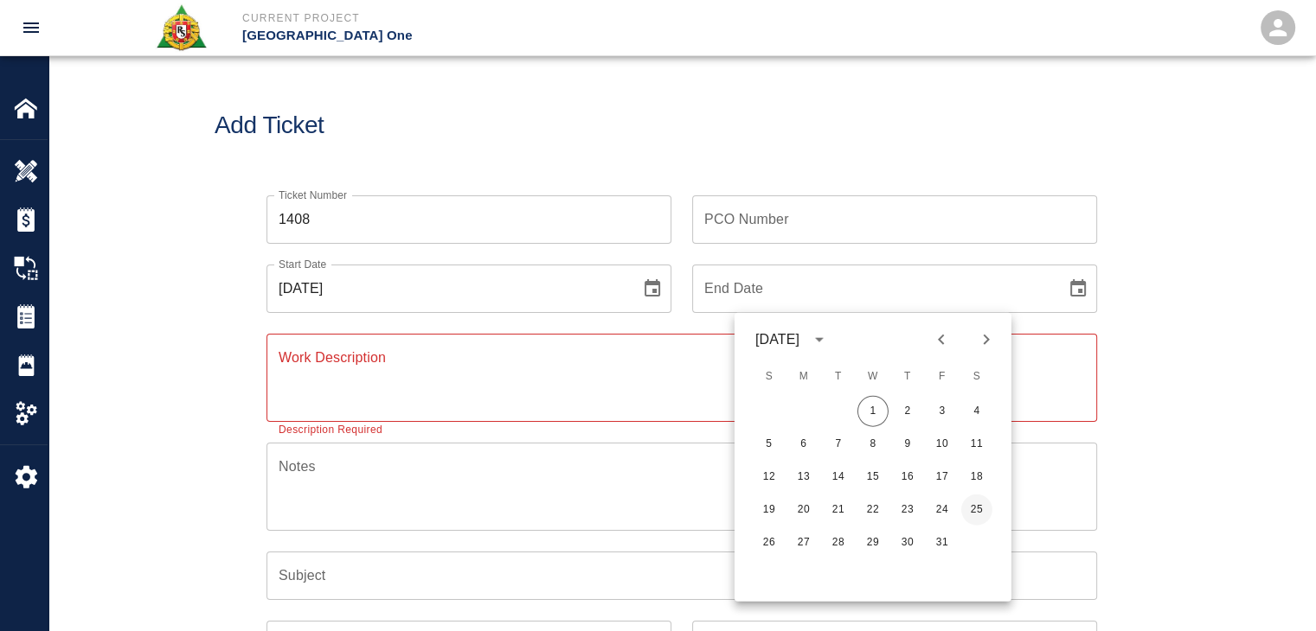
click at [974, 516] on button "25" at bounding box center [976, 510] width 31 height 31
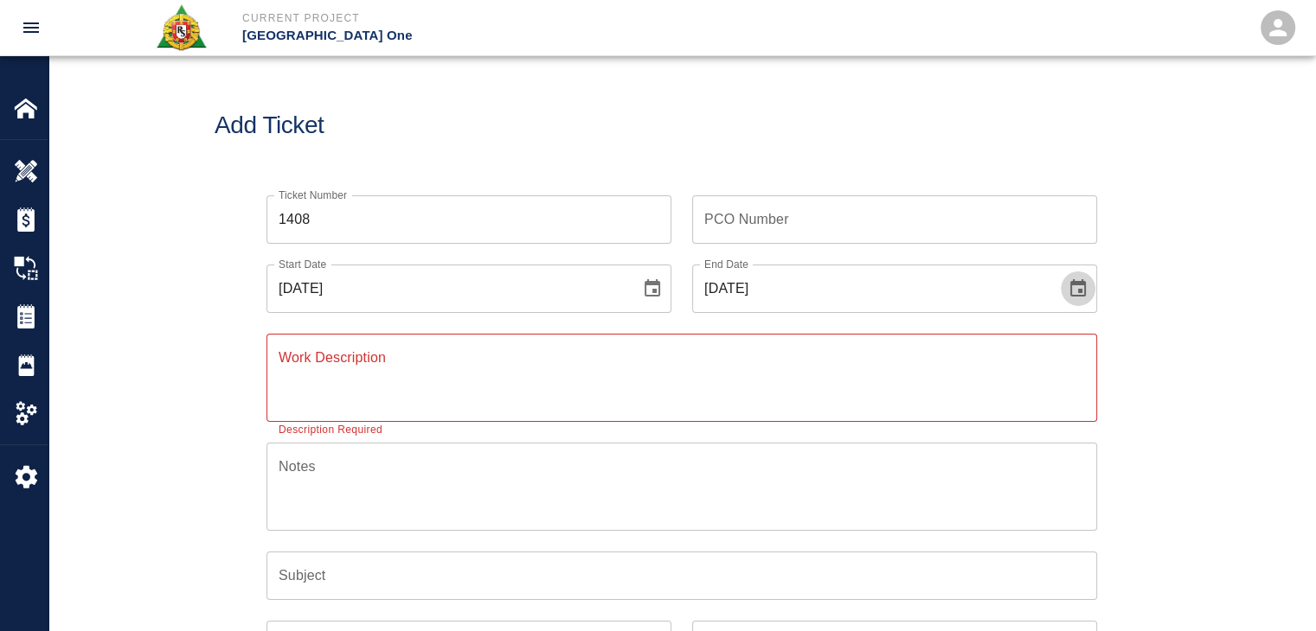
click at [1082, 285] on icon "Choose date, selected date is Oct 25, 2025" at bounding box center [1078, 287] width 16 height 17
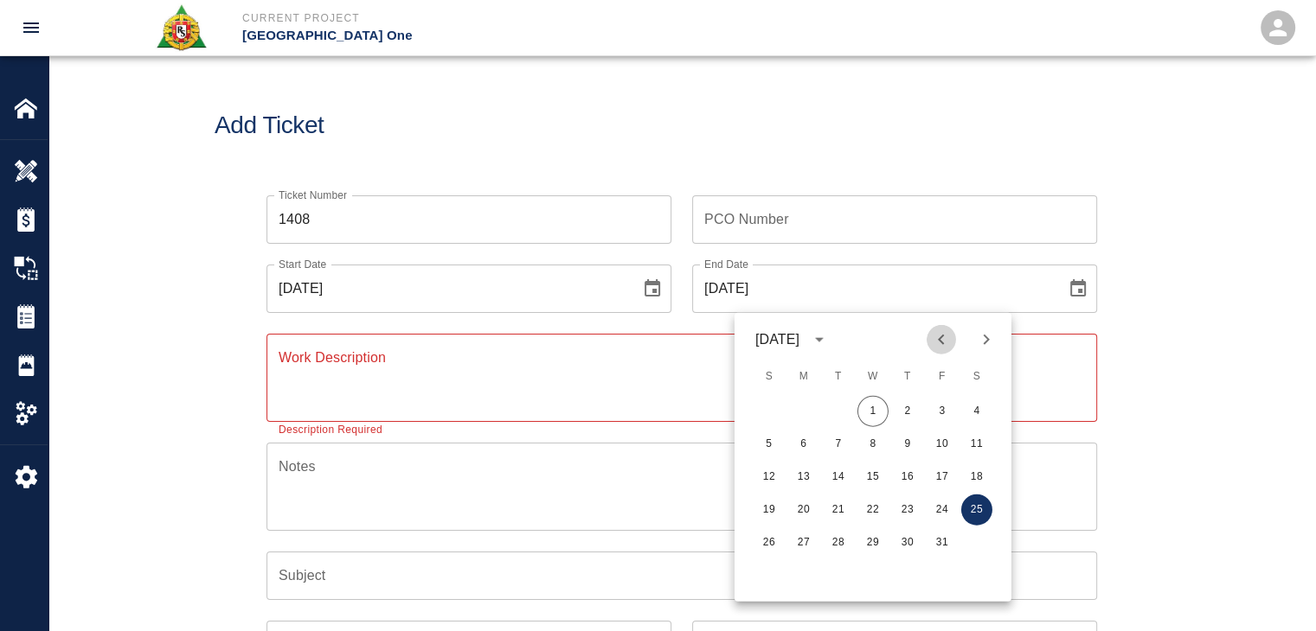
click at [935, 343] on icon "Previous month" at bounding box center [941, 340] width 21 height 21
click at [906, 516] on button "25" at bounding box center [907, 510] width 31 height 31
type input "[DATE]"
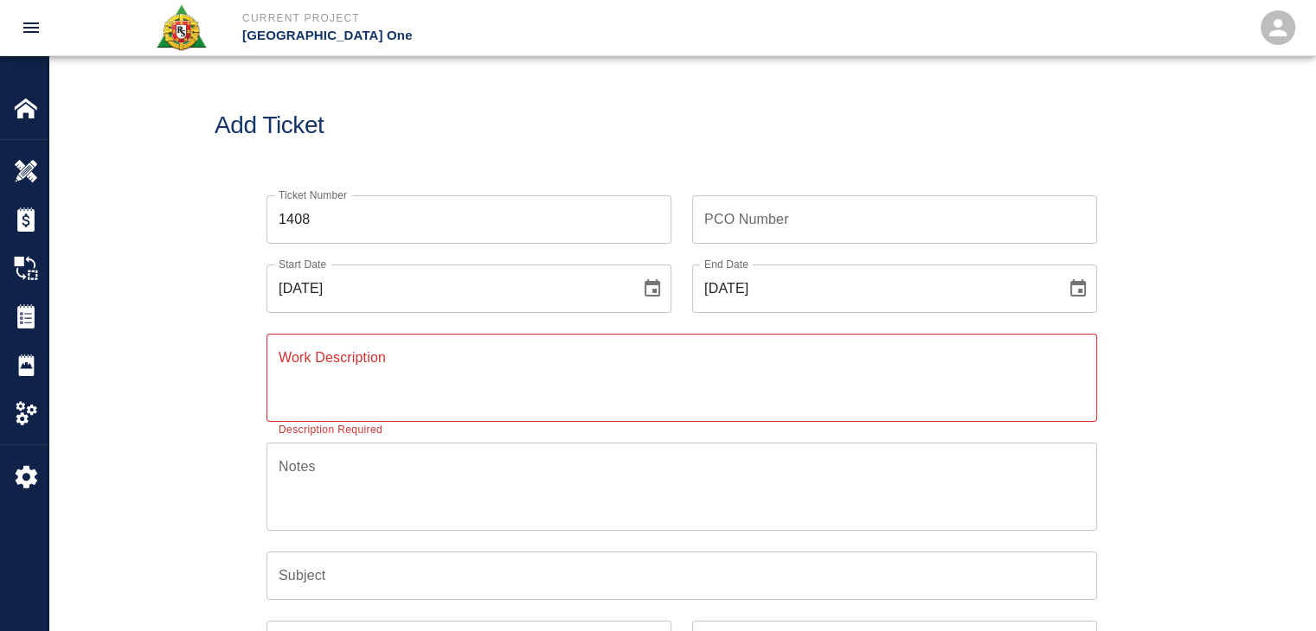
click at [466, 373] on textarea "Work Description" at bounding box center [682, 378] width 806 height 60
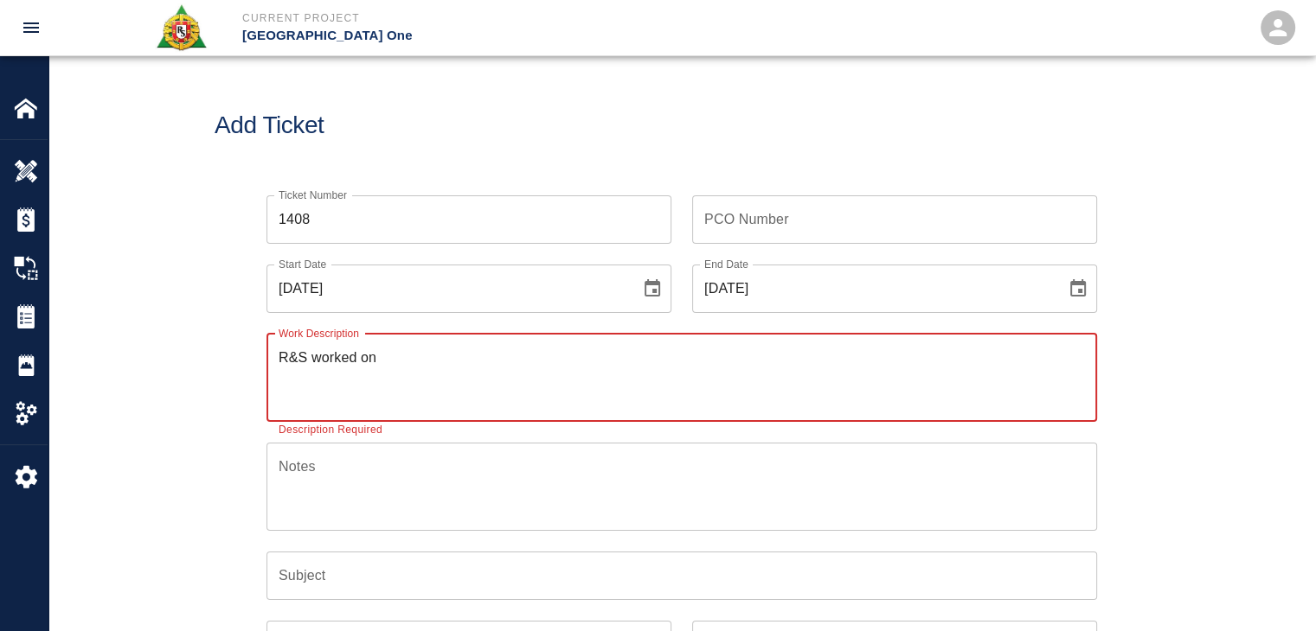
paste textarea "9/24 2 [PERSON_NAME] 8 hrs each mobilizing cutting and bending.and drilling. [P…"
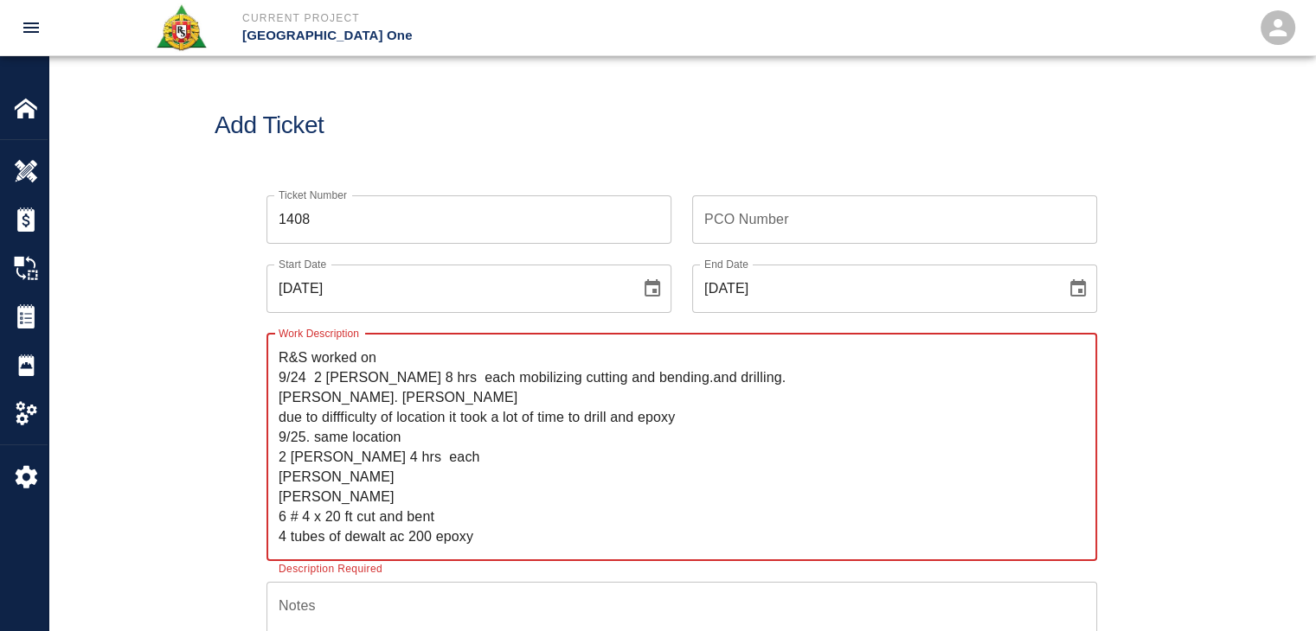
click at [387, 362] on textarea "R&S worked on 9/24 2 [PERSON_NAME] 8 hrs each mobilizing cutting and bending.an…" at bounding box center [682, 447] width 806 height 199
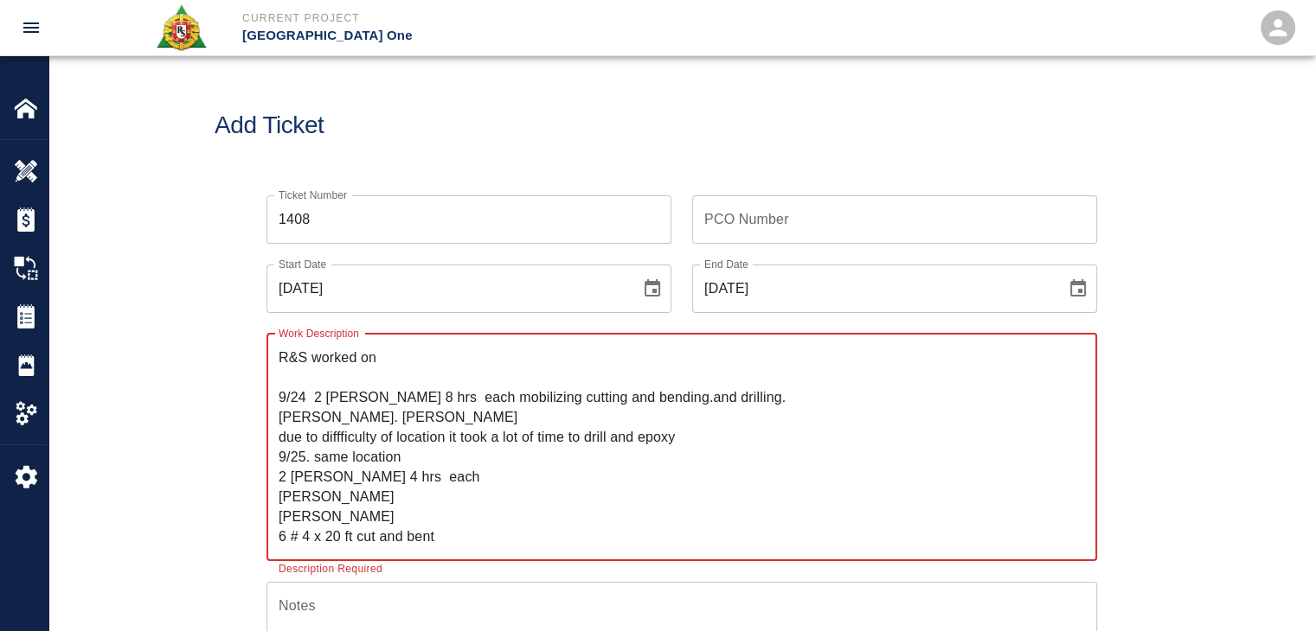
click at [318, 399] on textarea "R&S worked on 9/24 2 [PERSON_NAME] 8 hrs each mobilizing cutting and bending.an…" at bounding box center [682, 447] width 806 height 199
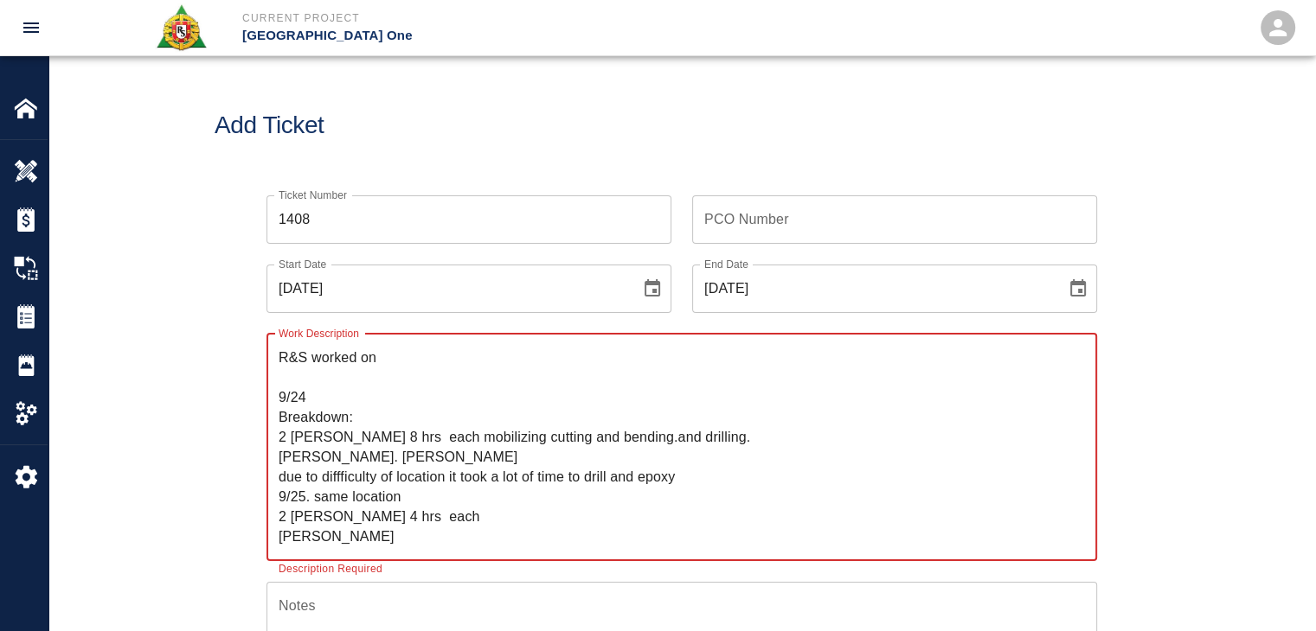
click at [376, 445] on textarea "R&S worked on 9/24 Breakdown: 2 [PERSON_NAME] 8 hrs each mobilizing cutting and…" at bounding box center [682, 447] width 806 height 199
click at [399, 442] on textarea "R&S worked on 9/24 Breakdown: 2 [PERSON_NAME] 8hrs each mobilizing cutting and …" at bounding box center [682, 447] width 806 height 199
drag, startPoint x: 685, startPoint y: 439, endPoint x: 371, endPoint y: 438, distance: 314.0
click at [371, 438] on textarea "R&S worked on 9/24 Breakdown: 2 [PERSON_NAME] 8hrs mobilizing cutting and bendi…" at bounding box center [682, 447] width 806 height 199
click at [393, 359] on textarea "R&S worked on 9/24 Breakdown: 2 [PERSON_NAME] 8hrs [PERSON_NAME]. [PERSON_NAME]…" at bounding box center [682, 447] width 806 height 199
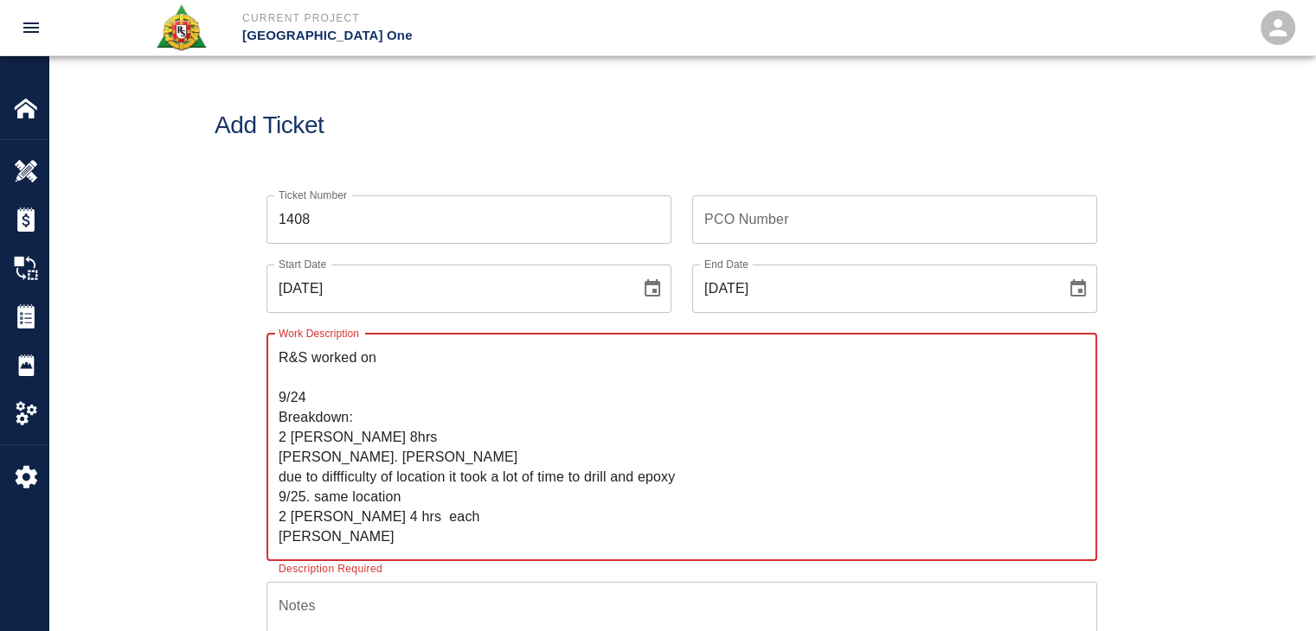
paste textarea "mobilizing cutting and bending.and drilling."
click at [572, 364] on textarea "R&S worked on mobilizing cutting and bending.and drilling. 9/24 Breakdown: 2 [P…" at bounding box center [682, 447] width 806 height 199
click at [576, 364] on textarea "R&S worked on mobilizing cutting and bending.and drilling. 9/24 Breakdown: 2 [P…" at bounding box center [682, 447] width 806 height 199
click at [662, 357] on textarea "R&S worked on mobilizing cutting and bending. and drilling. 9/24 Breakdown: 2 […" at bounding box center [682, 447] width 806 height 199
type textarea "R&S worked on mobilizing cutting and bending. and drilling for 9/24 Breakdown: …"
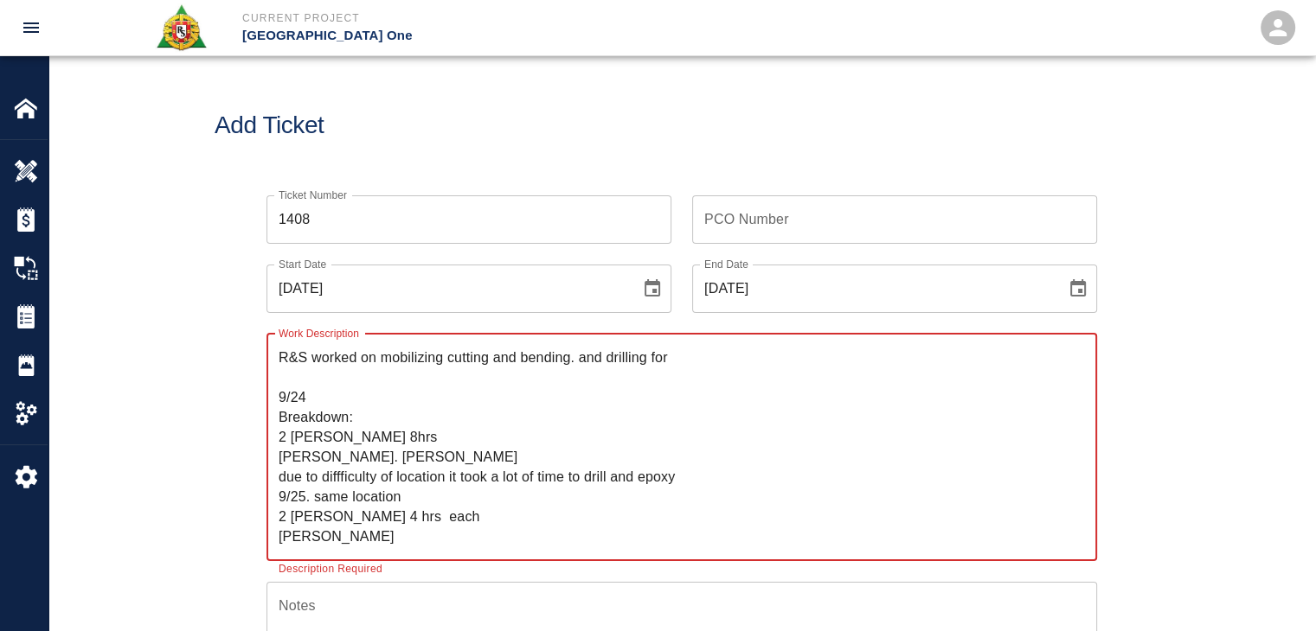
drag, startPoint x: 852, startPoint y: 530, endPoint x: 257, endPoint y: 318, distance: 631.7
click at [257, 318] on div "Work Description R&S worked on mobilizing cutting and bending. and drilling for…" at bounding box center [671, 437] width 851 height 248
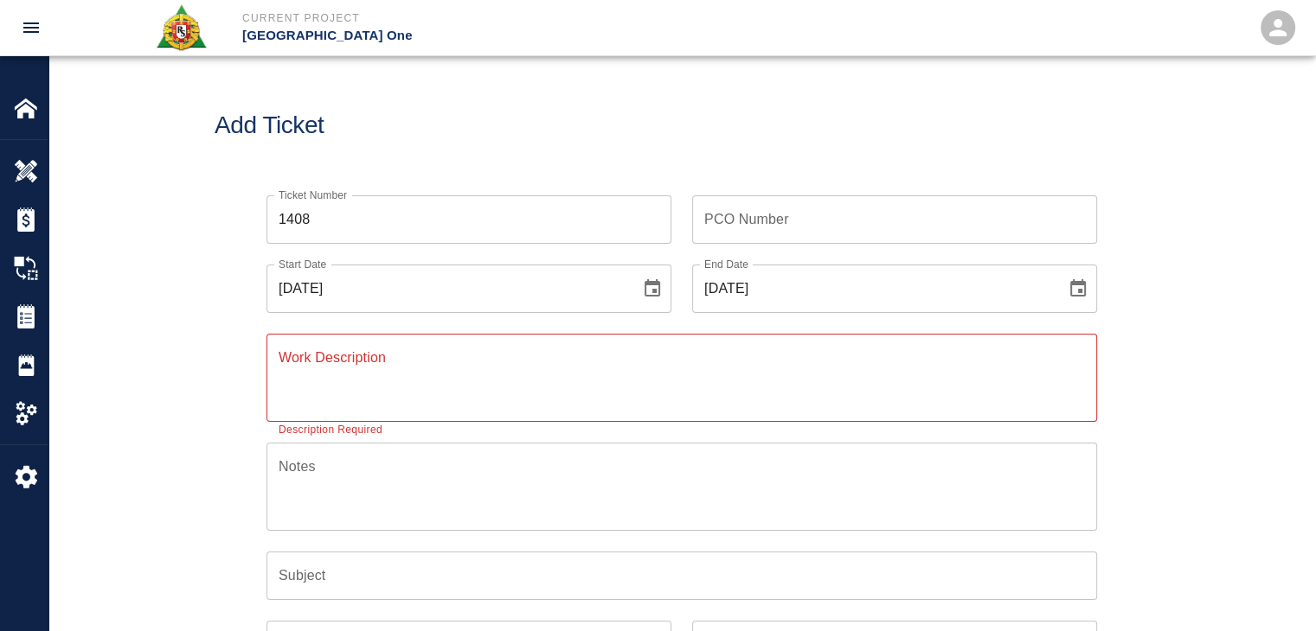
click at [439, 150] on div "Add Ticket" at bounding box center [681, 125] width 1266 height 139
click at [22, 312] on img at bounding box center [26, 316] width 24 height 24
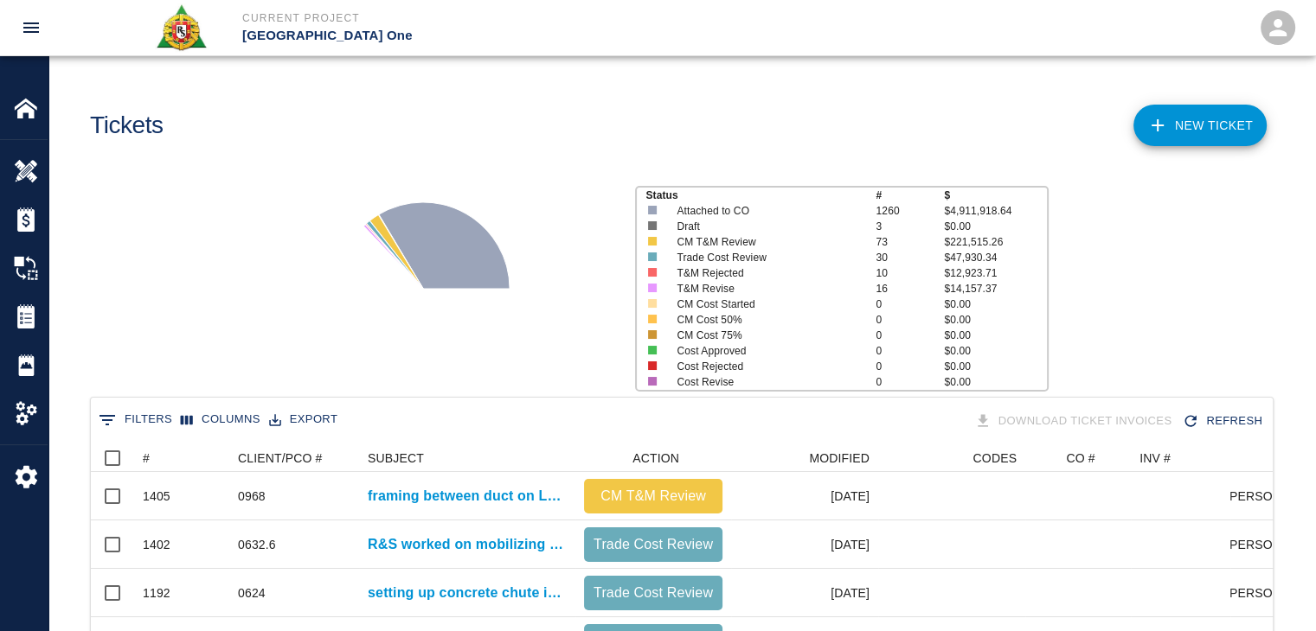
scroll to position [67, 0]
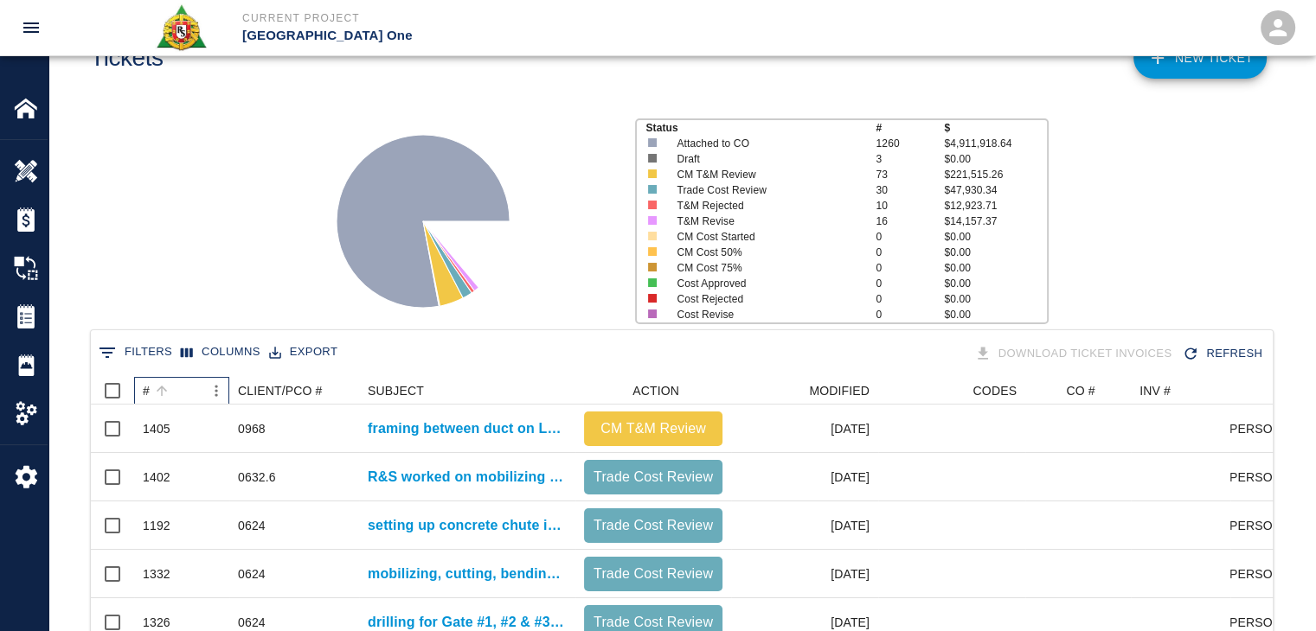
click at [197, 395] on div "#" at bounding box center [173, 391] width 61 height 28
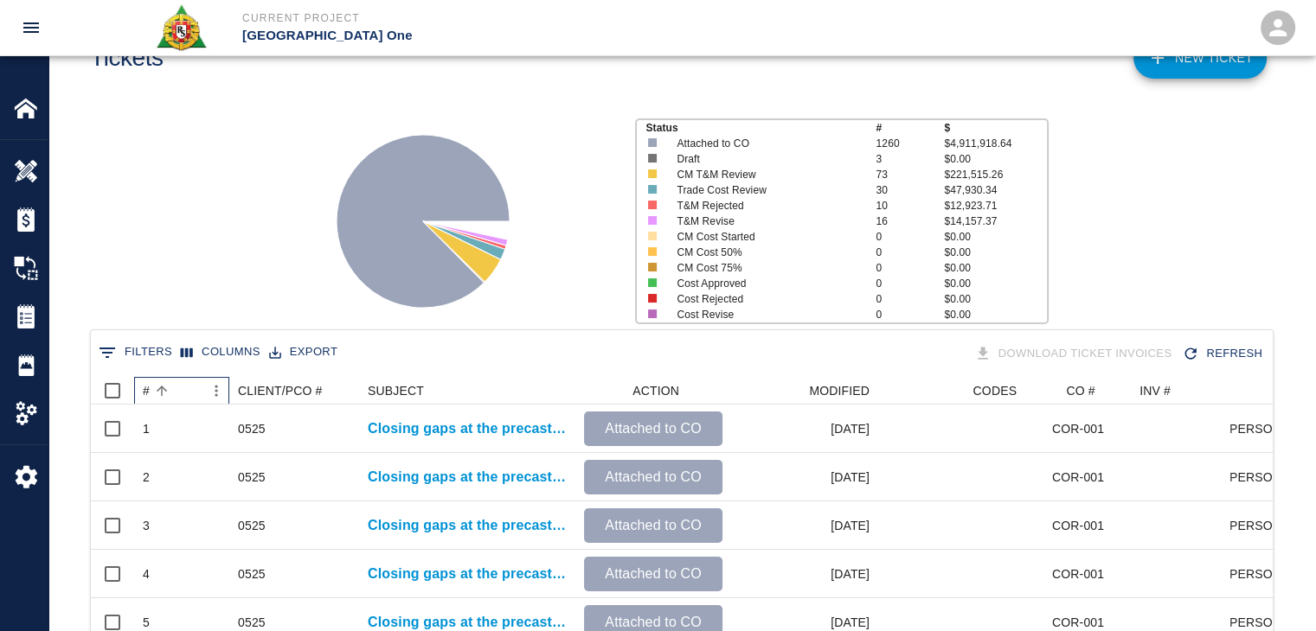
click at [197, 395] on div "#" at bounding box center [173, 391] width 61 height 28
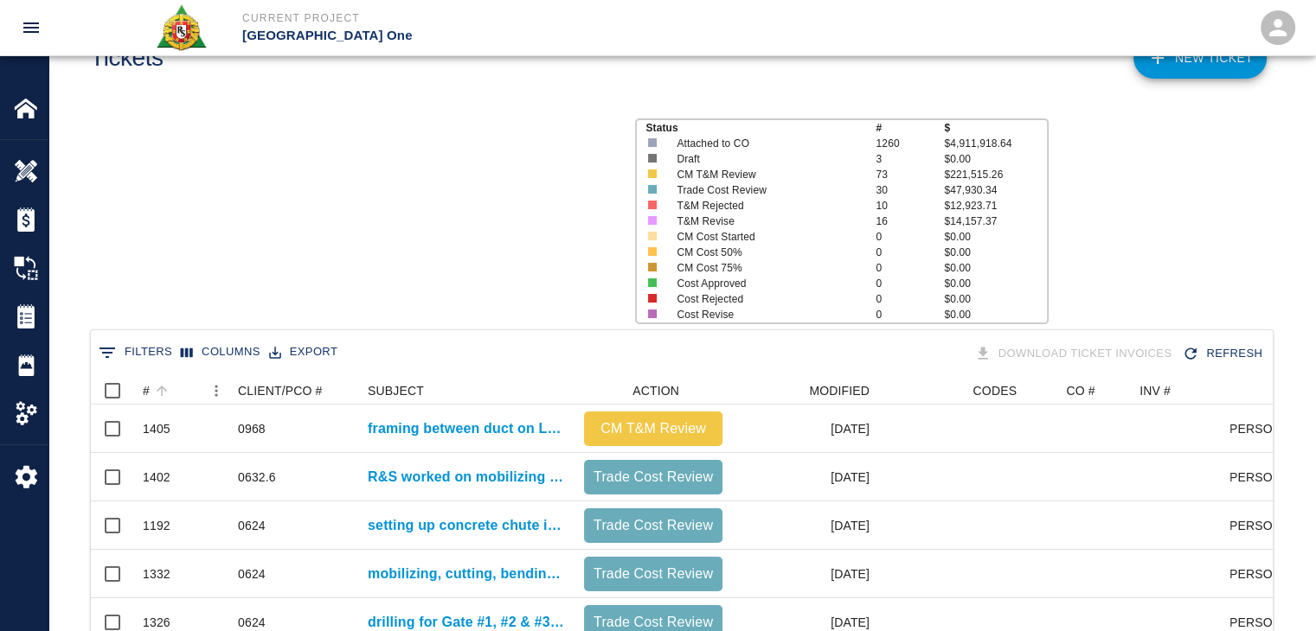
scroll to position [996, 1169]
click at [176, 392] on div "#" at bounding box center [173, 391] width 61 height 28
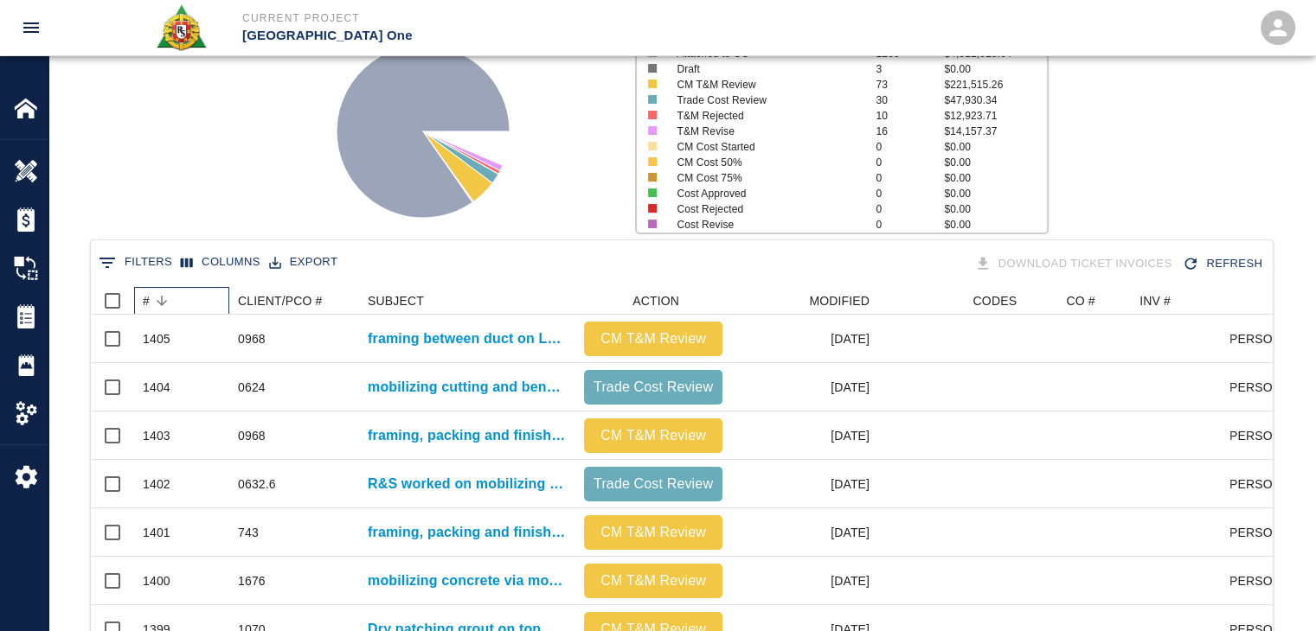
scroll to position [157, 0]
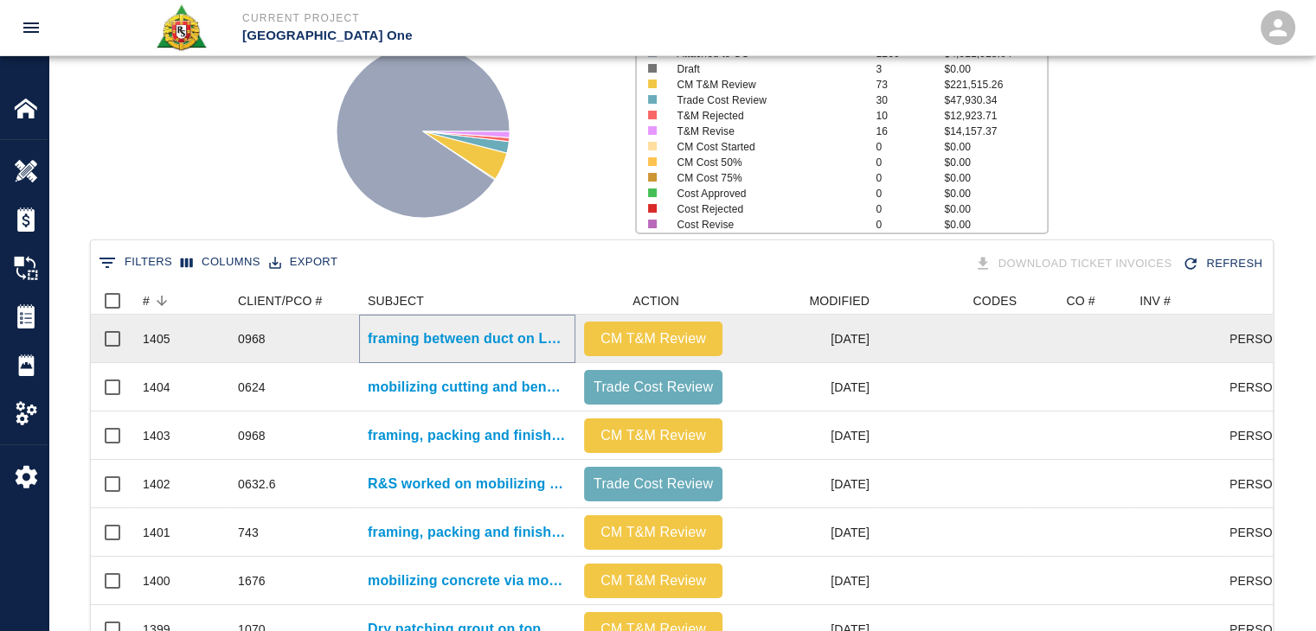
click at [383, 342] on p "framing between duct on Level #2 north side." at bounding box center [467, 339] width 199 height 21
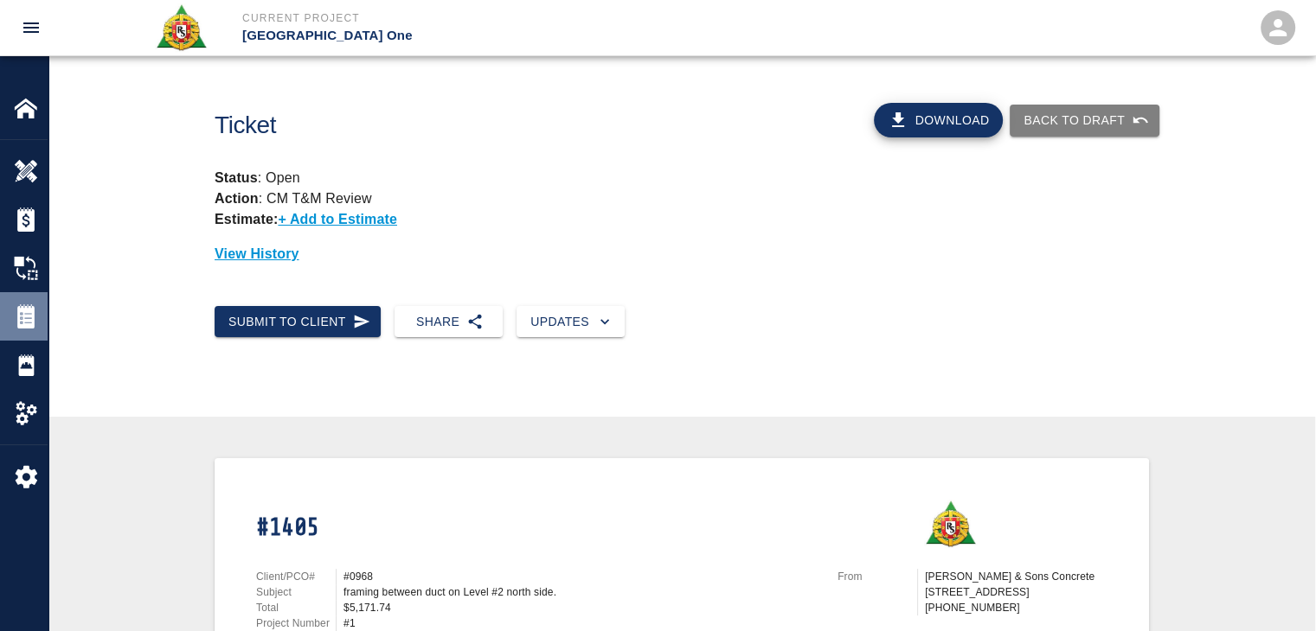
click at [35, 319] on img at bounding box center [26, 316] width 24 height 24
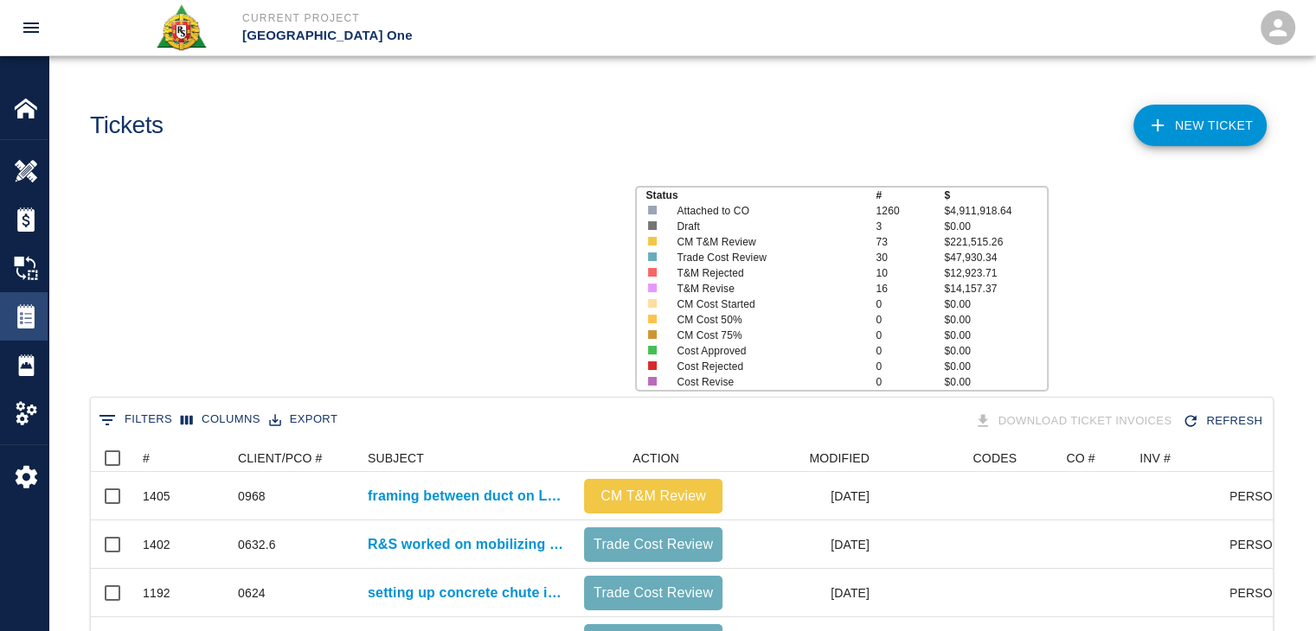
scroll to position [996, 1169]
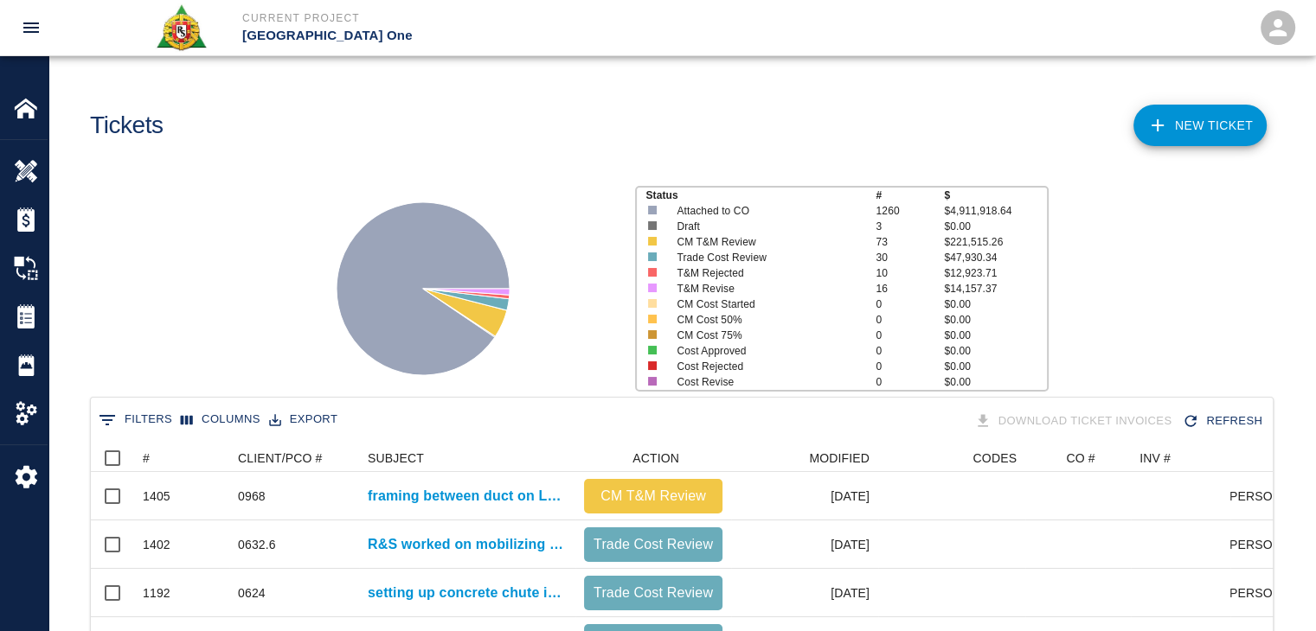
click at [1228, 143] on link "NEW TICKET" at bounding box center [1199, 126] width 133 height 42
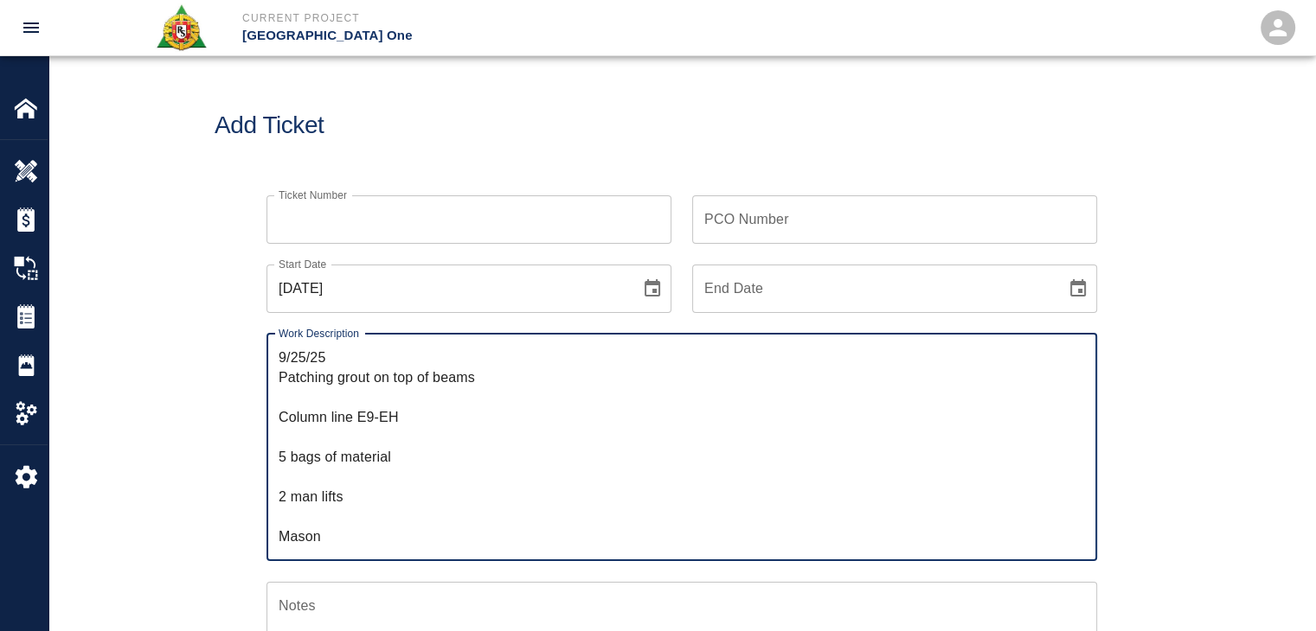
scroll to position [196, 0]
type textarea "﻿9/25/25 Patching grout on top of beams Column line E9-EH 5 bags of material 2 …"
click at [304, 236] on input "Ticket Number" at bounding box center [468, 219] width 405 height 48
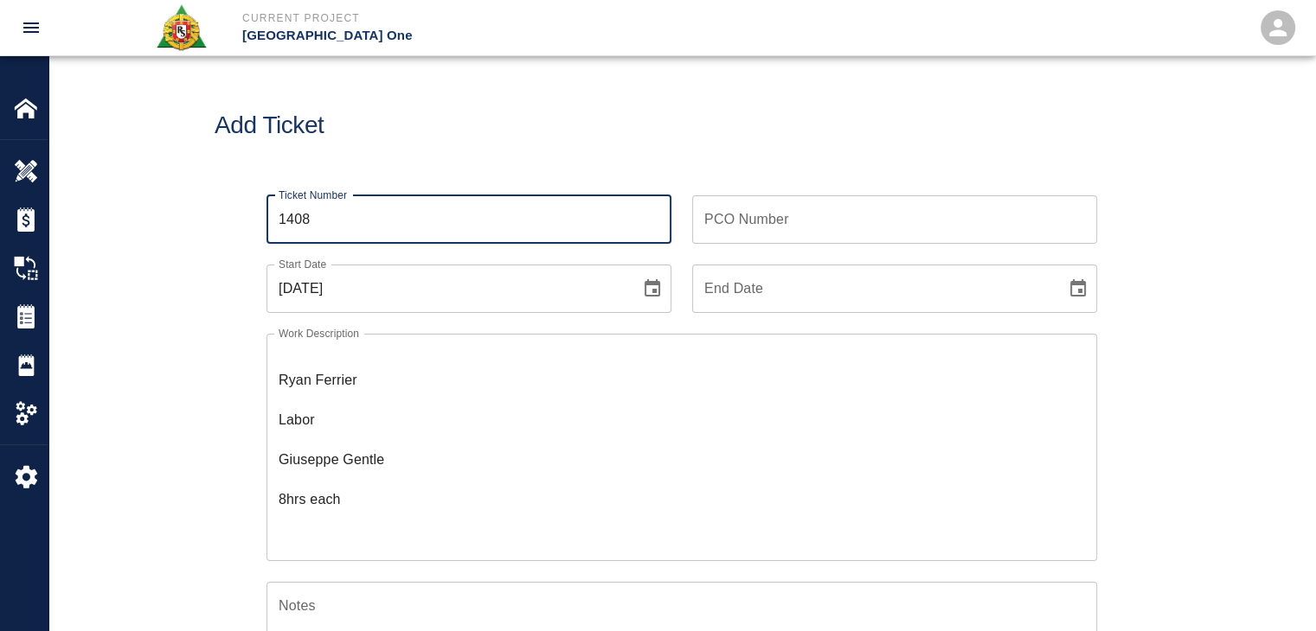
type input "1408"
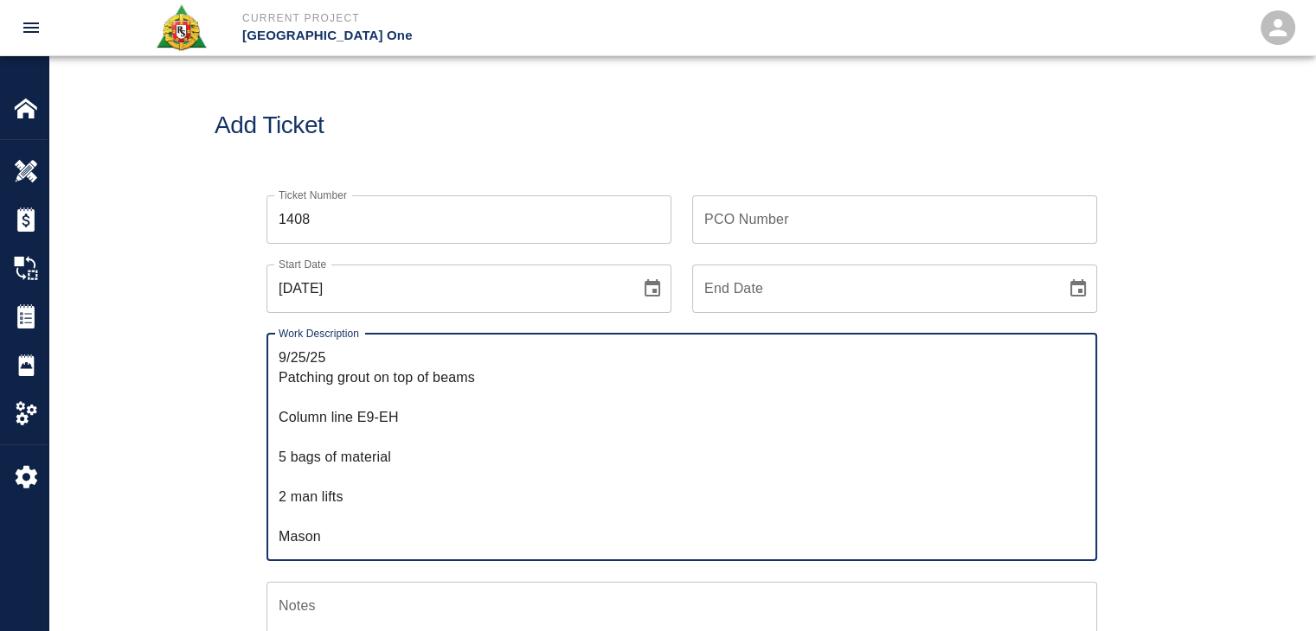
drag, startPoint x: 279, startPoint y: 376, endPoint x: 251, endPoint y: 364, distance: 30.2
click at [251, 364] on div "Work Description ﻿9/25/25 Patching grout on top of beams Column line E9-EH 5 ba…" at bounding box center [671, 437] width 851 height 248
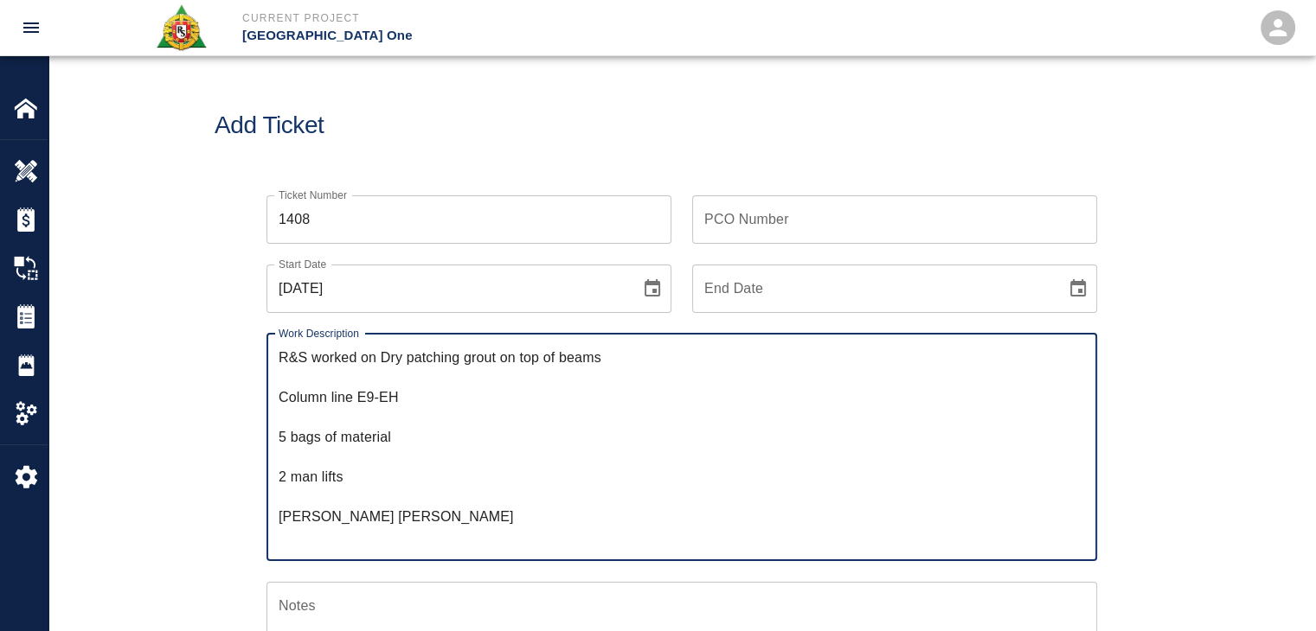
click at [280, 395] on textarea "R&S worked on Dry patching grout on top of beams Column line E9-EH 5 bags of ma…" at bounding box center [682, 447] width 806 height 199
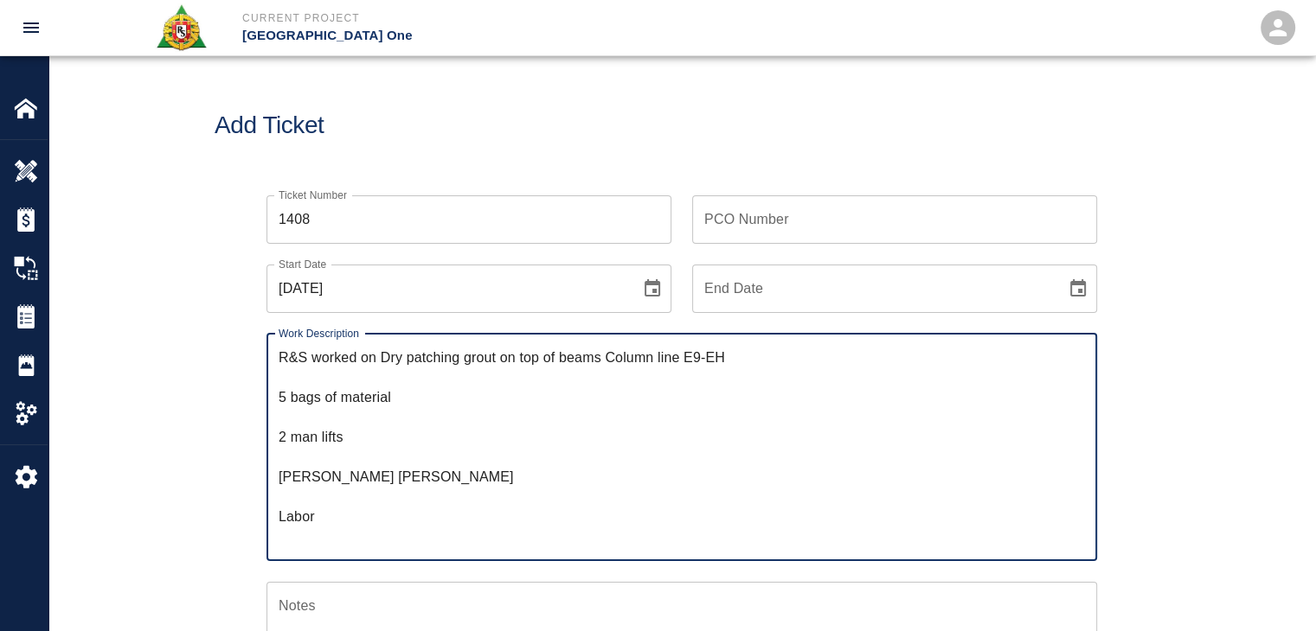
click at [280, 395] on textarea "R&S worked on Dry patching grout on top of beams Column line E9-EH 5 bags of ma…" at bounding box center [682, 447] width 806 height 199
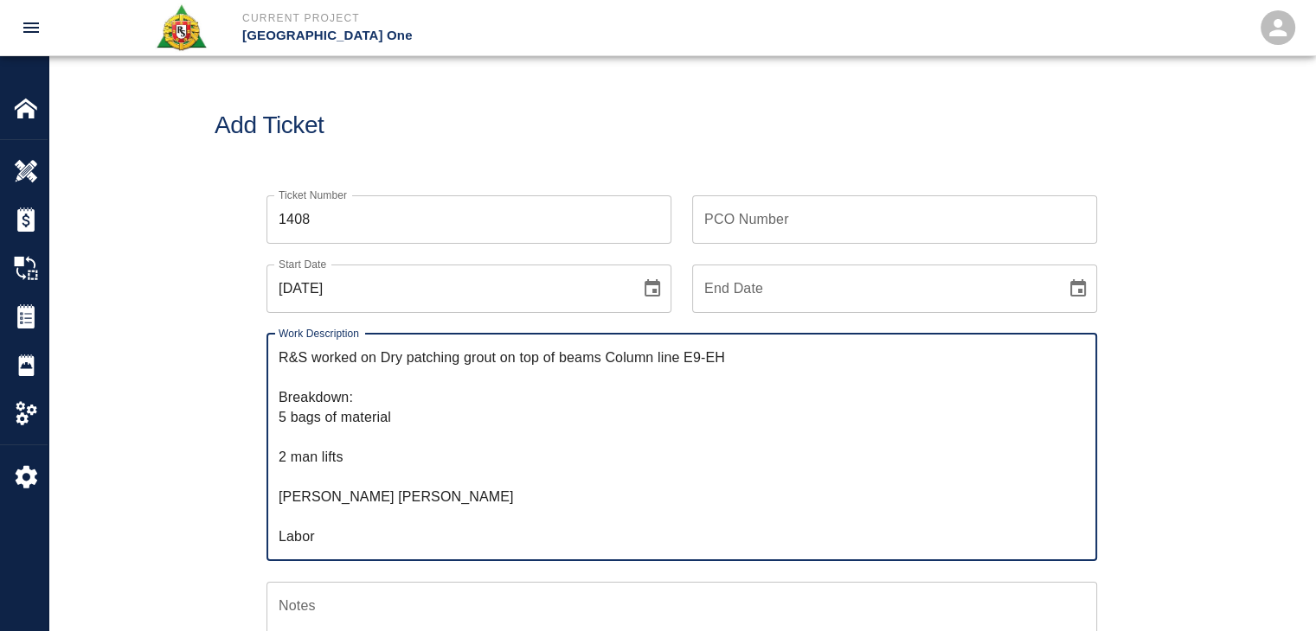
click at [311, 437] on textarea "R&S worked on Dry patching grout on top of beams Column line E9-EH Breakdown: 5…" at bounding box center [682, 447] width 806 height 199
click at [304, 451] on textarea "R&S worked on Dry patching grout on top of beams Column line E9-EH Breakdown: 5…" at bounding box center [682, 447] width 806 height 199
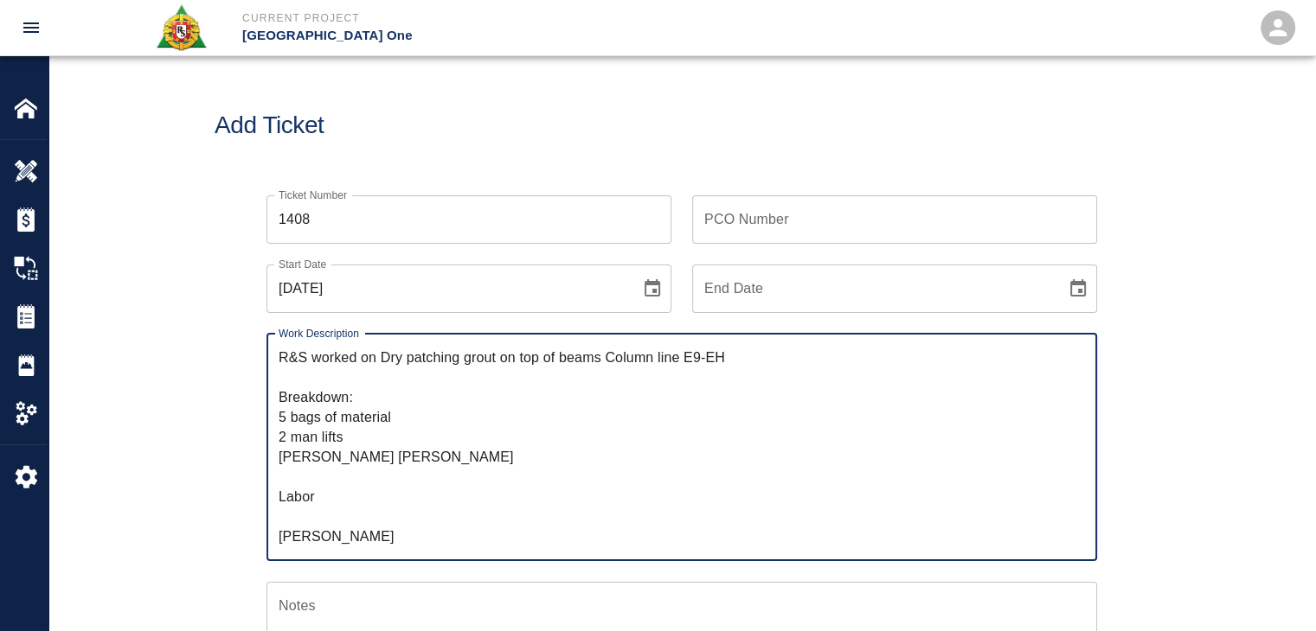
drag, startPoint x: 331, startPoint y: 459, endPoint x: 239, endPoint y: 457, distance: 92.6
click at [239, 457] on div "Ticket Number 1408 Ticket Number PCO Number PCO Number Start Date 10/01/2025 St…" at bounding box center [682, 590] width 934 height 831
click at [304, 468] on textarea "R&S worked on Dry patching grout on top of beams Column line E9-EH Breakdown: 5…" at bounding box center [682, 447] width 806 height 199
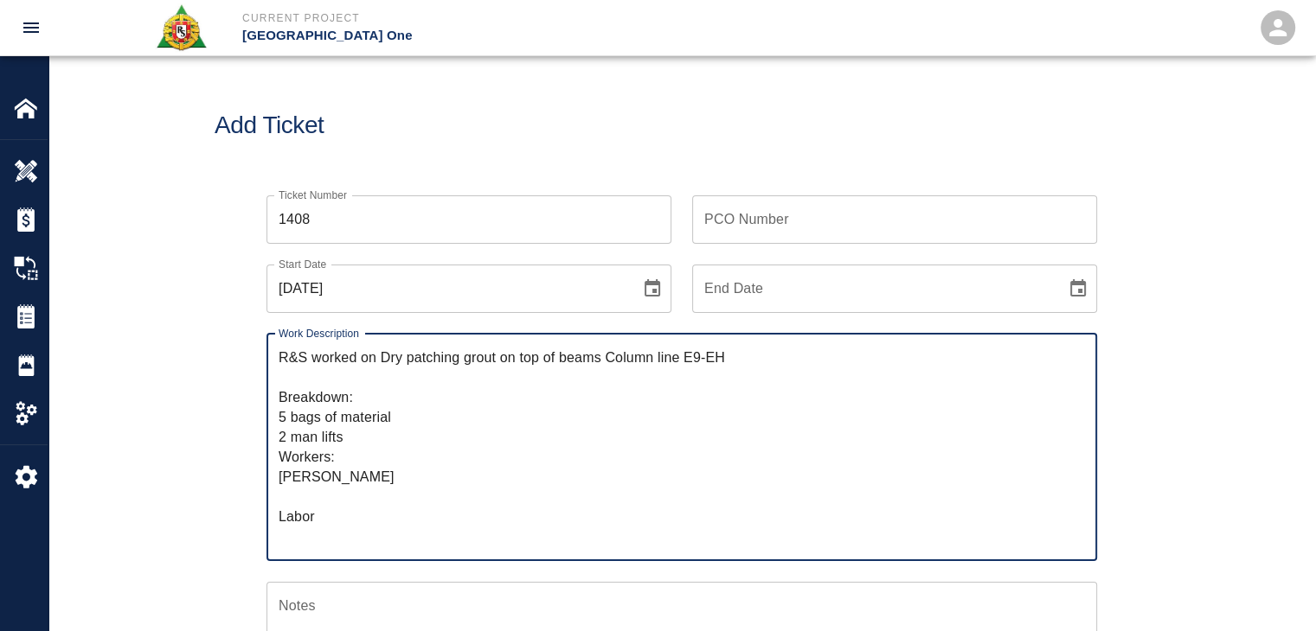
click at [296, 496] on textarea "R&S worked on Dry patching grout on top of beams Column line E9-EH Breakdown: 5…" at bounding box center [682, 447] width 806 height 199
click at [321, 509] on textarea "R&S worked on Dry patching grout on top of beams Column line E9-EH Breakdown: 5…" at bounding box center [682, 447] width 806 height 199
drag, startPoint x: 330, startPoint y: 503, endPoint x: 277, endPoint y: 499, distance: 52.9
click at [277, 499] on div "R&S worked on Dry patching grout on top of beams Column line E9-EH Breakdown: 5…" at bounding box center [681, 447] width 830 height 227
click at [309, 509] on textarea "R&S worked on Dry patching grout on top of beams Column line E9-EH Breakdown: 5…" at bounding box center [682, 447] width 806 height 199
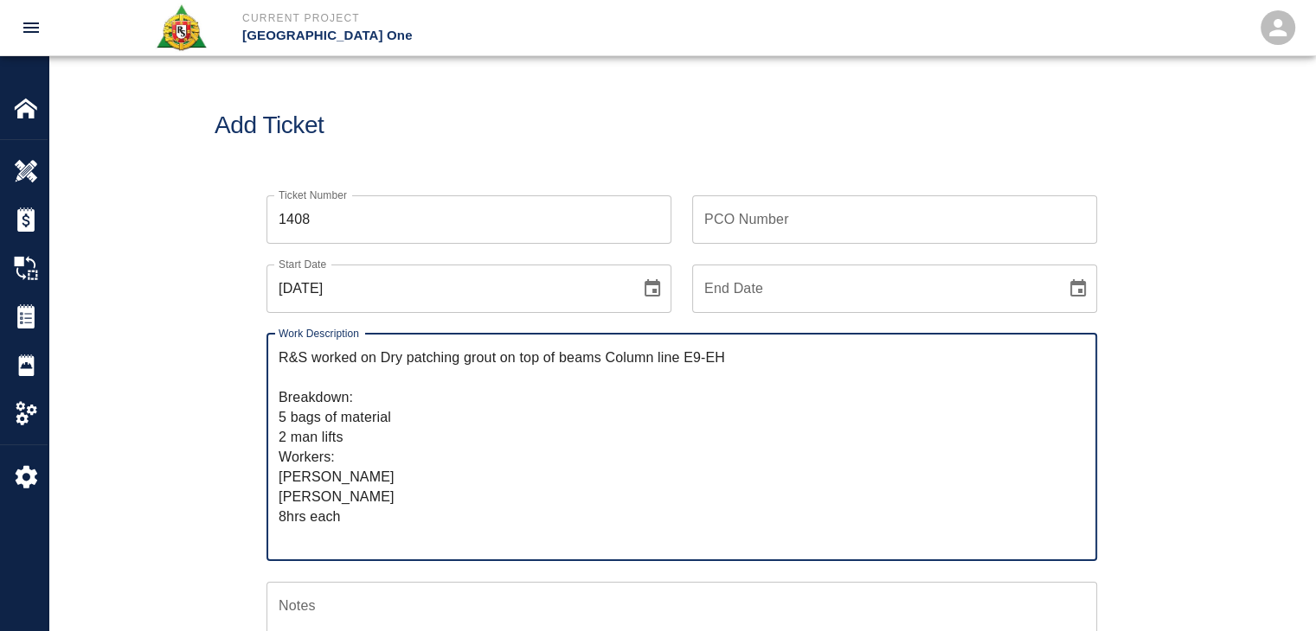
drag, startPoint x: 368, startPoint y: 514, endPoint x: 268, endPoint y: 516, distance: 99.5
click at [268, 516] on div "R&S worked on Dry patching grout on top of beams Column line E9-EH Breakdown: 5…" at bounding box center [681, 447] width 830 height 227
drag, startPoint x: 327, startPoint y: 532, endPoint x: 284, endPoint y: 510, distance: 48.4
click at [284, 510] on textarea "R&S worked on Dry patching grout on top of beams Column line E9-EH Breakdown: 5…" at bounding box center [682, 447] width 806 height 199
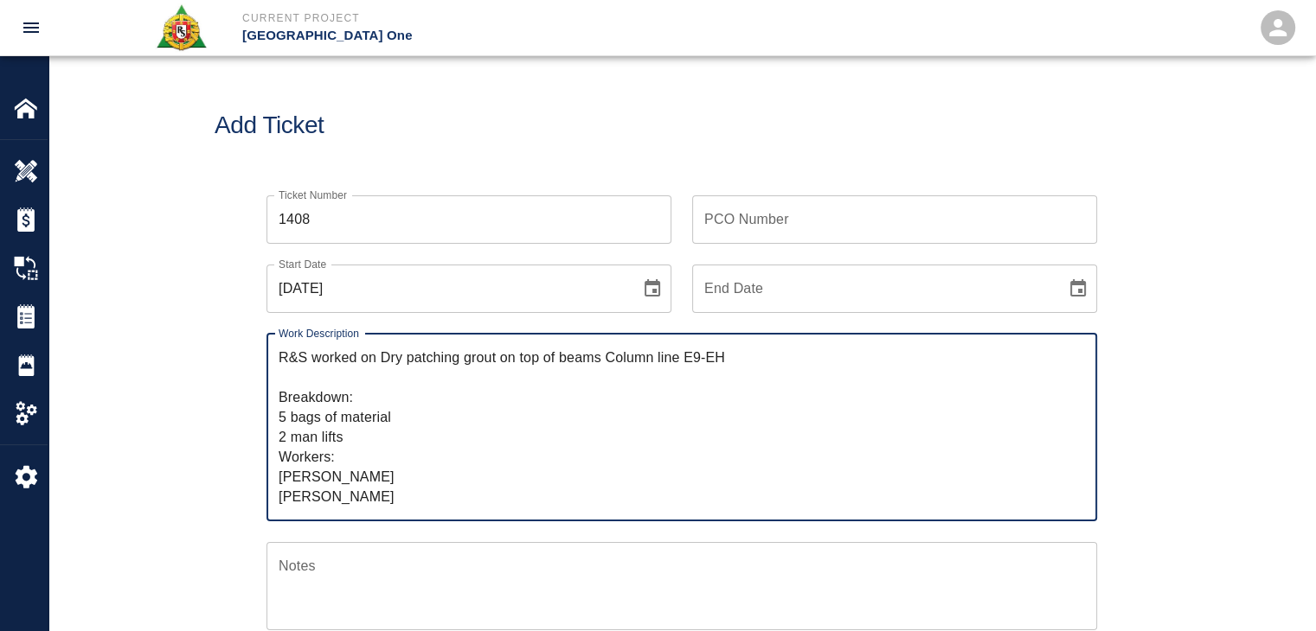
click at [371, 392] on textarea "R&S worked on Dry patching grout on top of beams Column line E9-EH Breakdown: 5…" at bounding box center [682, 427] width 806 height 159
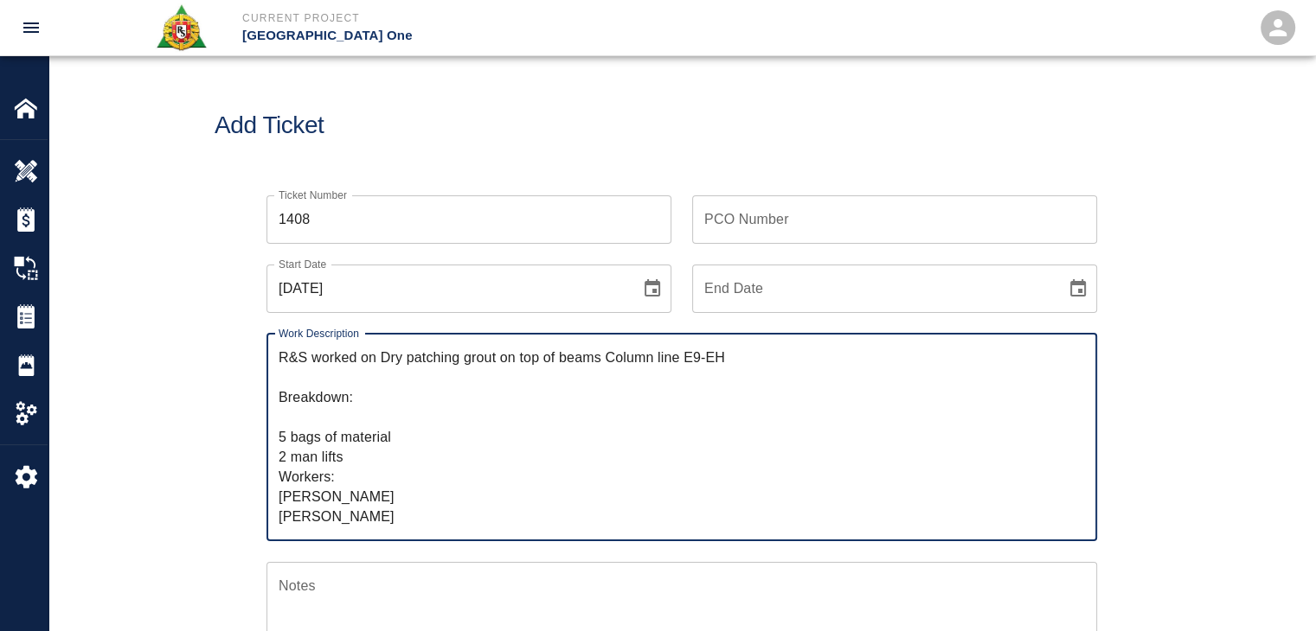
paste textarea "8hrs each"
click at [281, 416] on textarea "R&S worked on Dry patching grout on top of beams Column line E9-EH Breakdown: 8…" at bounding box center [682, 437] width 806 height 179
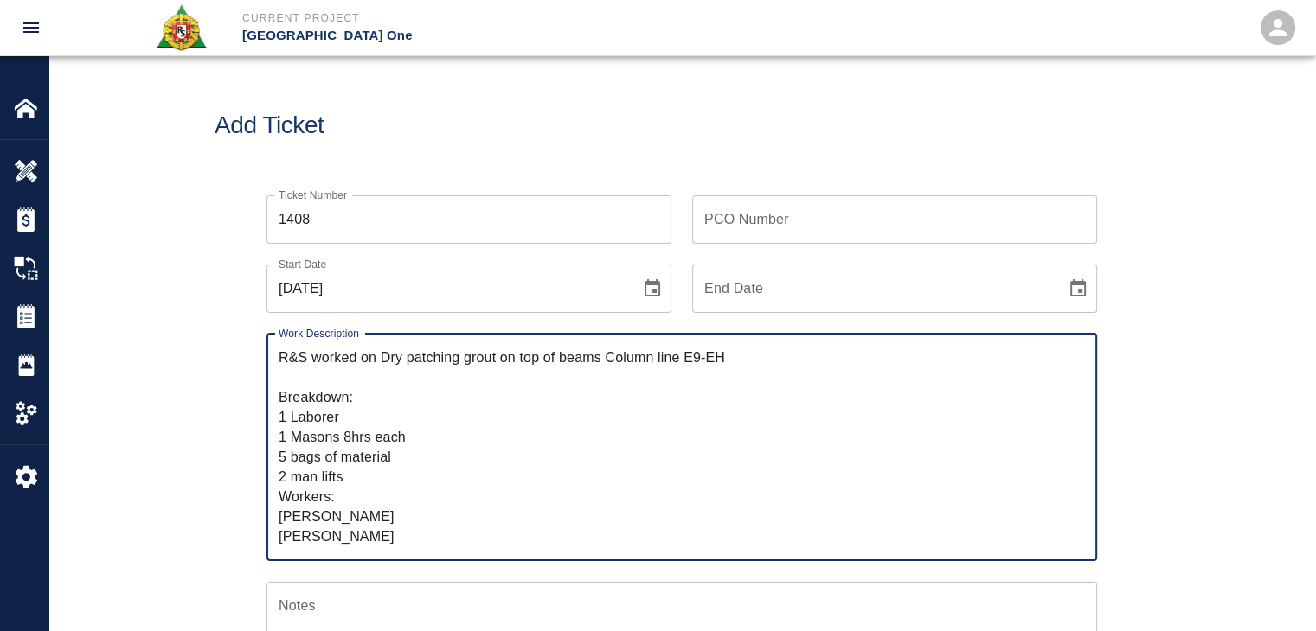
drag, startPoint x: 374, startPoint y: 439, endPoint x: 343, endPoint y: 439, distance: 30.3
click at [343, 439] on textarea "R&S worked on Dry patching grout on top of beams Column line E9-EH Breakdown: 1…" at bounding box center [682, 447] width 806 height 199
click at [363, 416] on textarea "R&S worked on Dry patching grout on top of beams Column line E9-EH Breakdown: 1…" at bounding box center [682, 447] width 806 height 199
paste textarea "8hrs"
click at [412, 435] on textarea "R&S worked on Dry patching grout on top of beams Column line E9-EH Breakdown: 1…" at bounding box center [682, 447] width 806 height 199
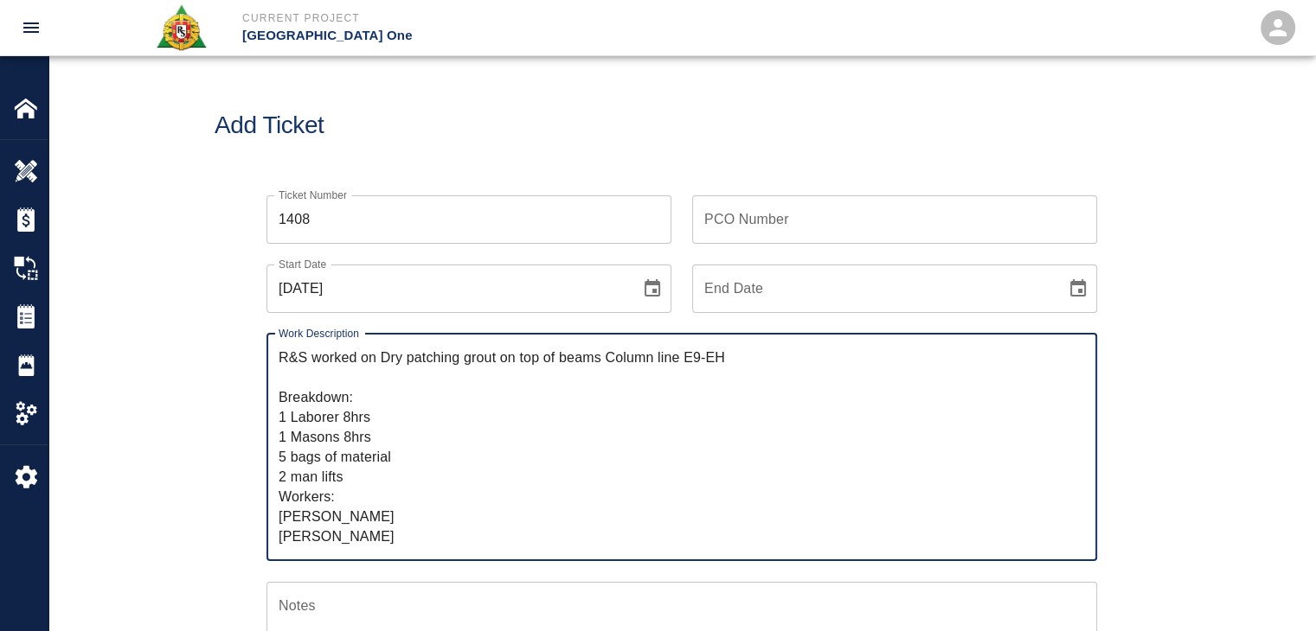
type textarea "R&S worked on Dry patching grout on top of beams Column line E9-EH Breakdown: 1…"
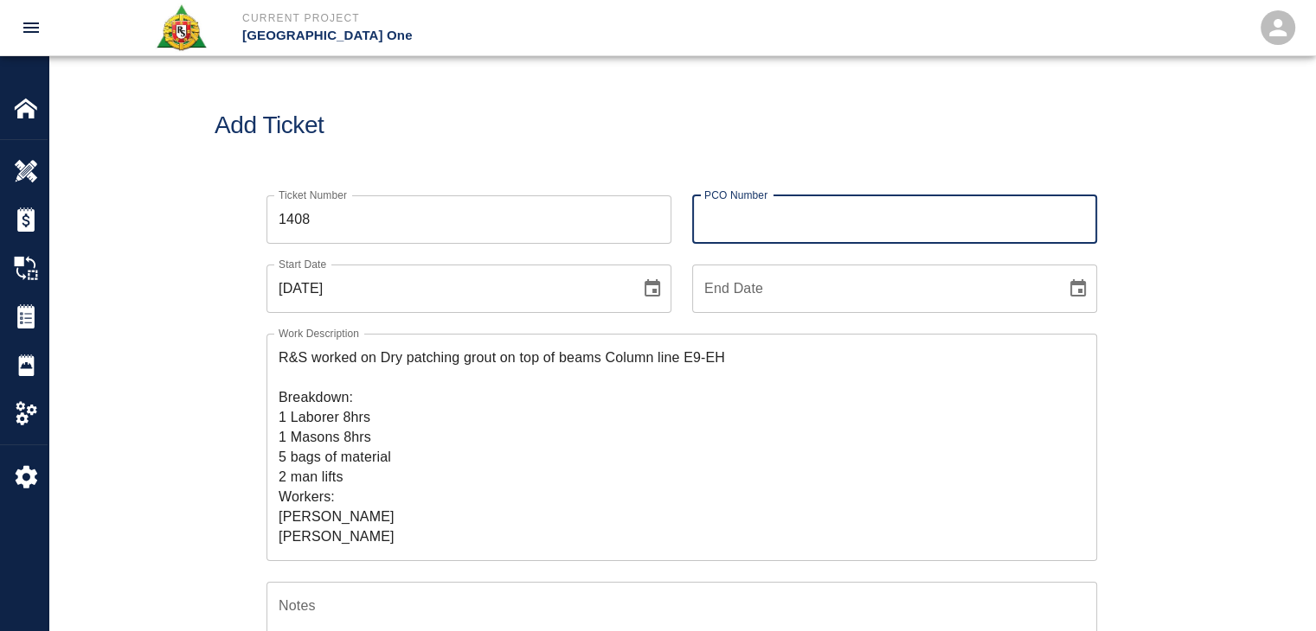
click at [765, 215] on div "PCO Number PCO Number" at bounding box center [894, 219] width 405 height 48
type input "1070"
click at [651, 180] on div "Ticket Number 1408 Ticket Number" at bounding box center [459, 209] width 426 height 69
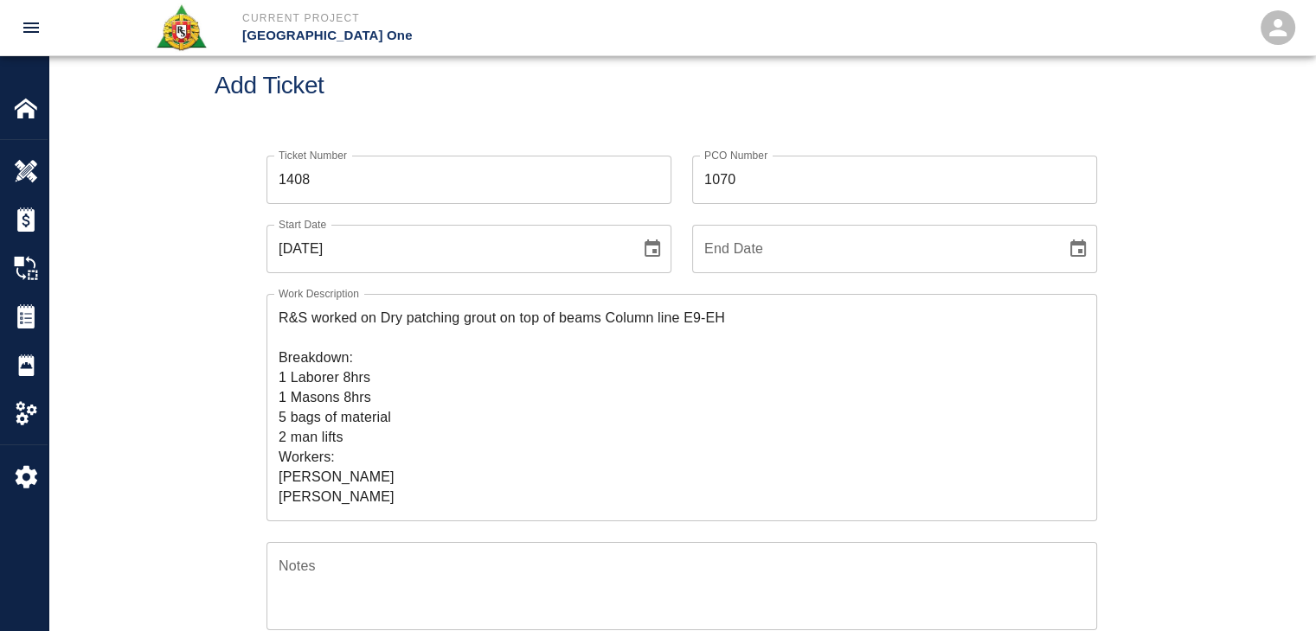
scroll to position [41, 0]
click at [653, 253] on icon "Choose date, selected date is Oct 1, 2025" at bounding box center [652, 247] width 16 height 17
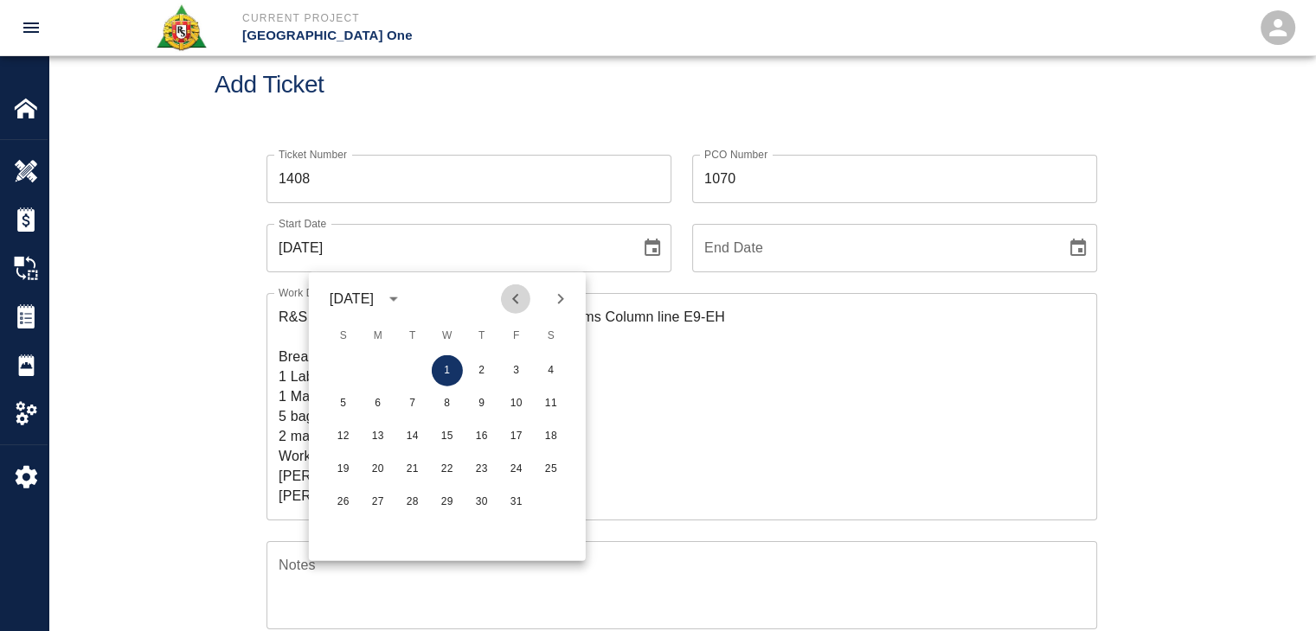
click at [516, 300] on icon "Previous month" at bounding box center [515, 299] width 6 height 10
click at [471, 464] on button "25" at bounding box center [481, 469] width 31 height 31
type input "[DATE]"
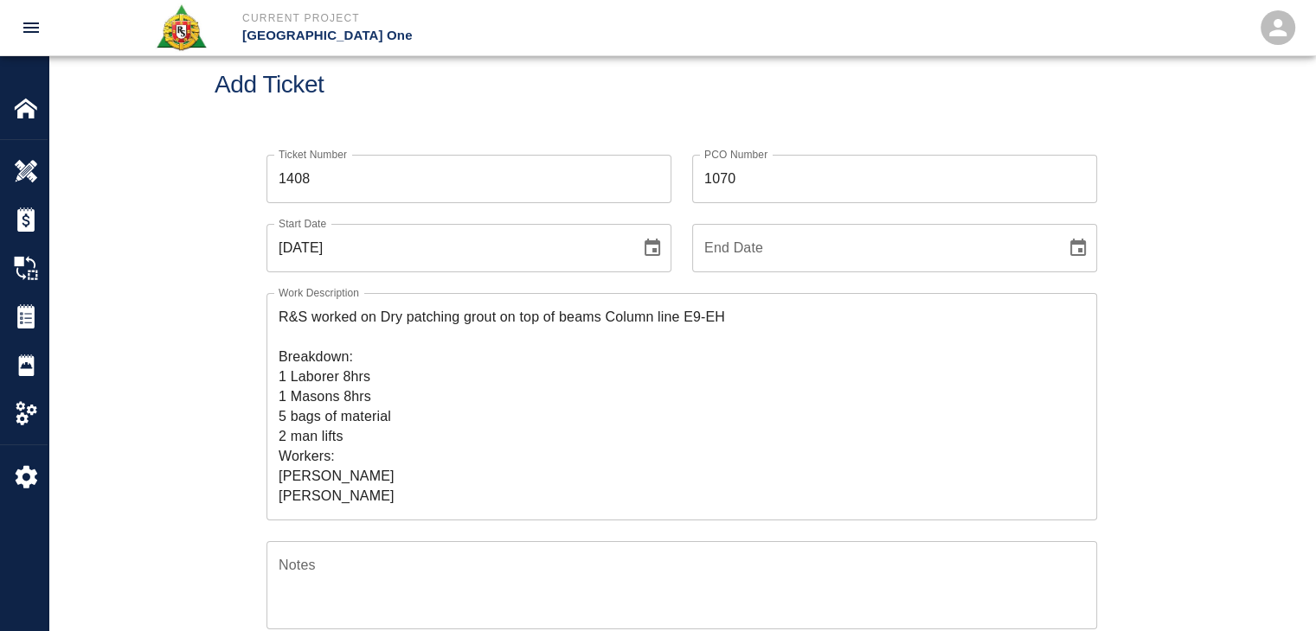
click at [296, 336] on textarea "R&S worked on Dry patching grout on top of beams Column line E9-EH Breakdown: 1…" at bounding box center [682, 406] width 806 height 199
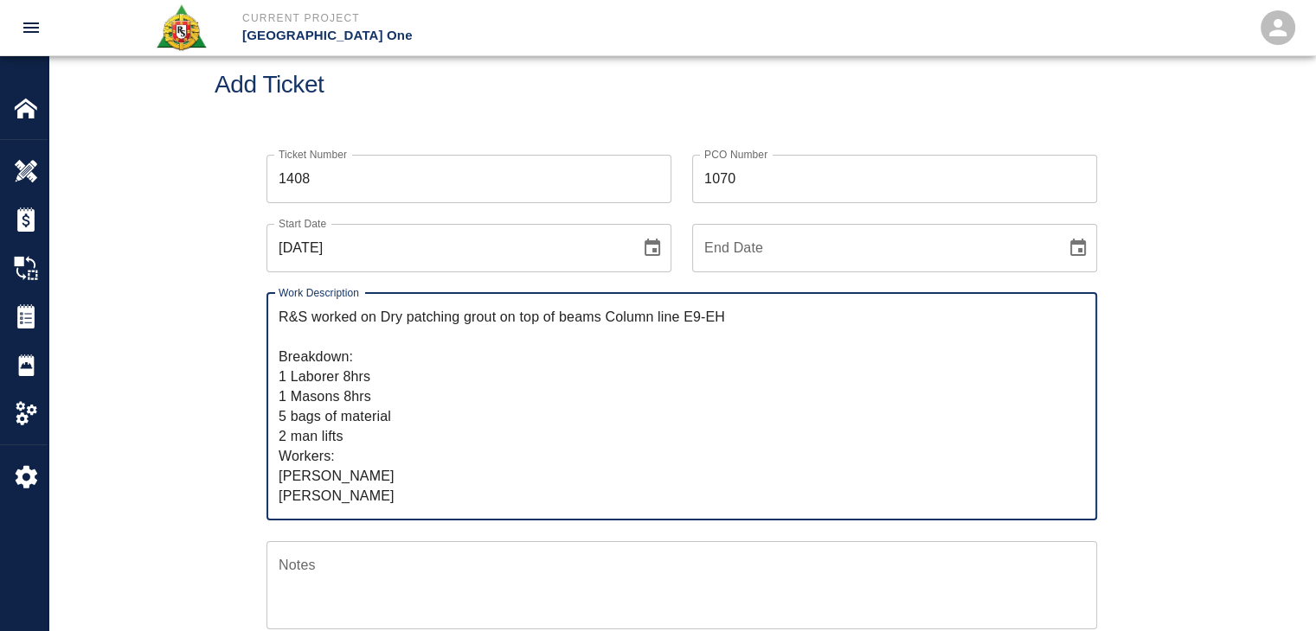
click at [383, 377] on textarea "R&S worked on Dry patching grout on top of beams Column line E9-EH Breakdown: 1…" at bounding box center [682, 406] width 806 height 199
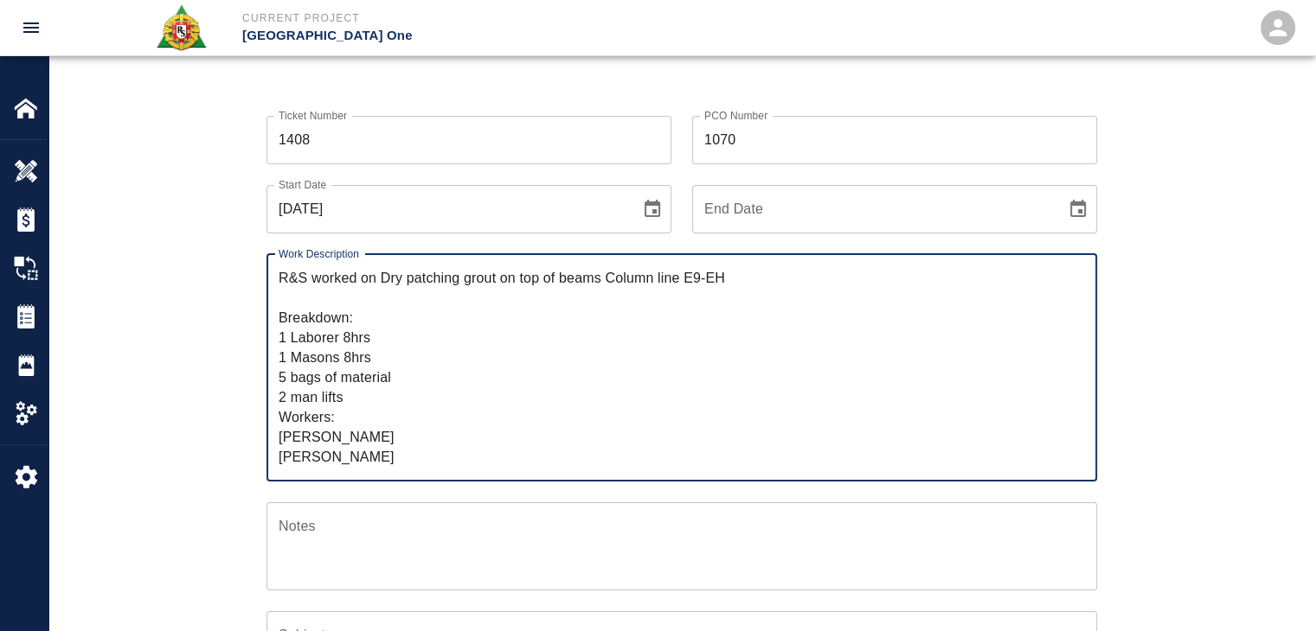
click at [390, 353] on textarea "R&S worked on Dry patching grout on top of beams Column line E9-EH Breakdown: 1…" at bounding box center [682, 367] width 806 height 199
click at [356, 381] on textarea "R&S worked on Dry patching grout on top of beams Column line E9-EH Breakdown: 1…" at bounding box center [682, 367] width 806 height 199
click at [443, 384] on textarea "R&S worked on Dry patching grout on top of beams Column line E9-EH Breakdown: 1…" at bounding box center [682, 367] width 806 height 199
click at [368, 394] on textarea "R&S worked on Dry patching grout on top of beams Column line E9-EH Breakdown: 1…" at bounding box center [682, 367] width 806 height 199
click at [385, 405] on textarea "R&S worked on Dry patching grout on top of beams Column line E9-EH Breakdown: 1…" at bounding box center [682, 367] width 806 height 199
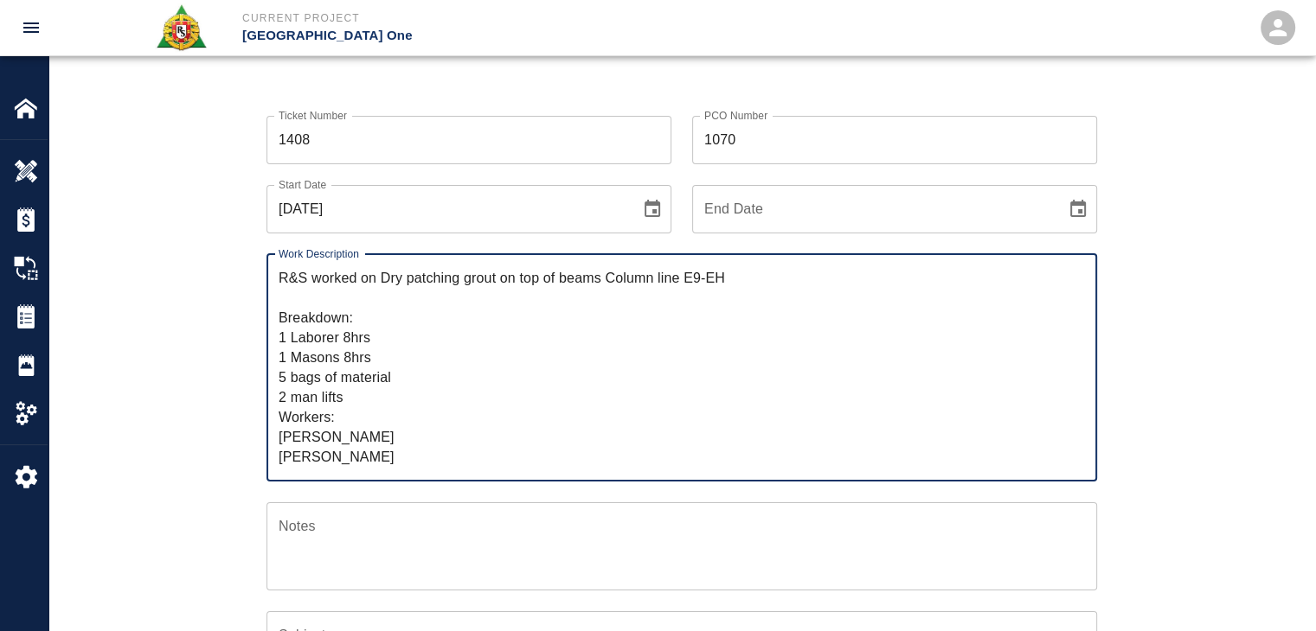
click at [394, 420] on textarea "R&S worked on Dry patching grout on top of beams Column line E9-EH Breakdown: 1…" at bounding box center [682, 367] width 806 height 199
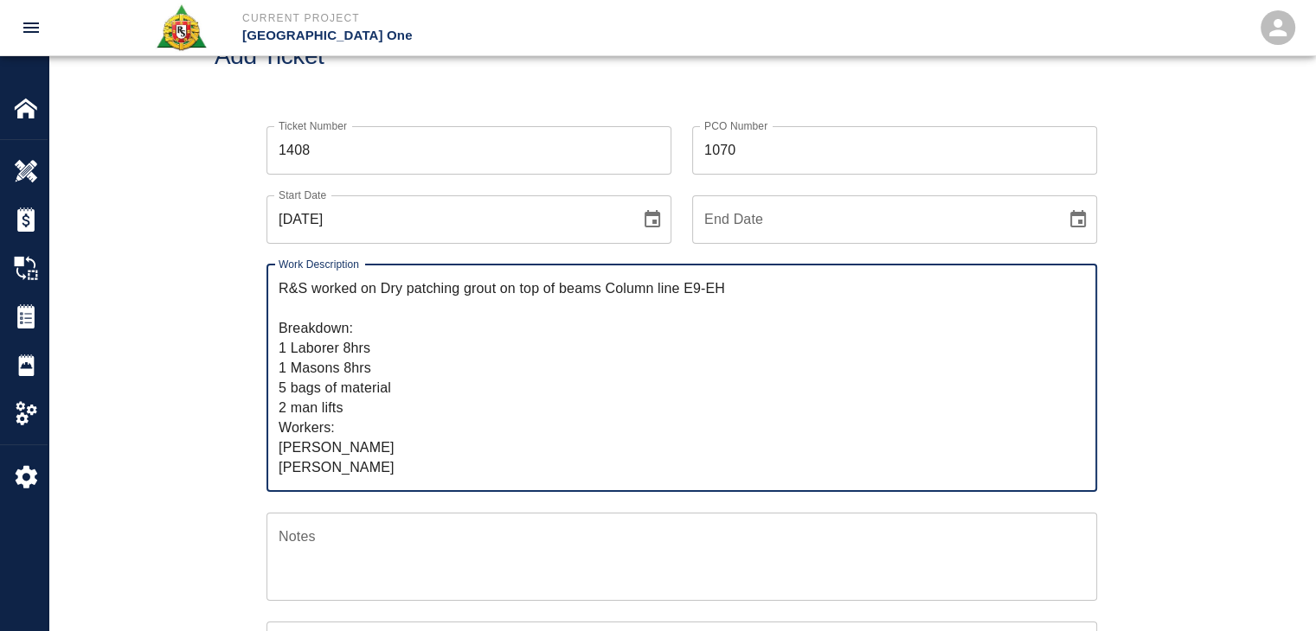
click at [377, 362] on textarea "R&S worked on Dry patching grout on top of beams Column line E9-EH Breakdown: 1…" at bounding box center [682, 378] width 806 height 199
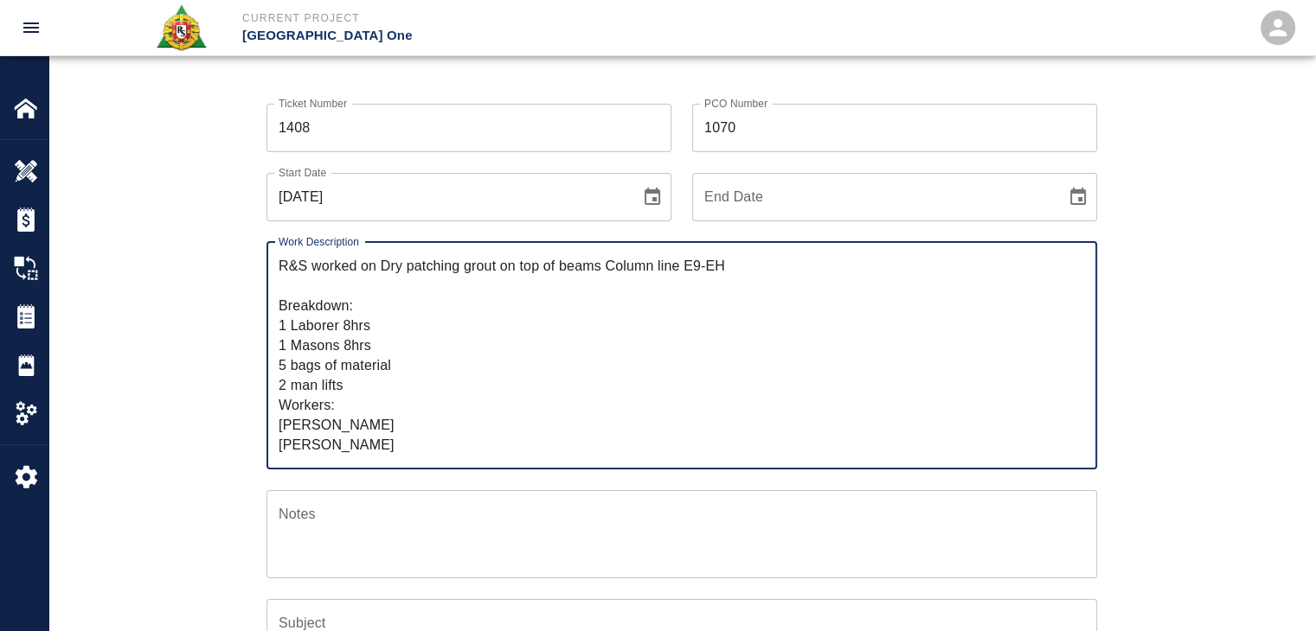
scroll to position [85, 0]
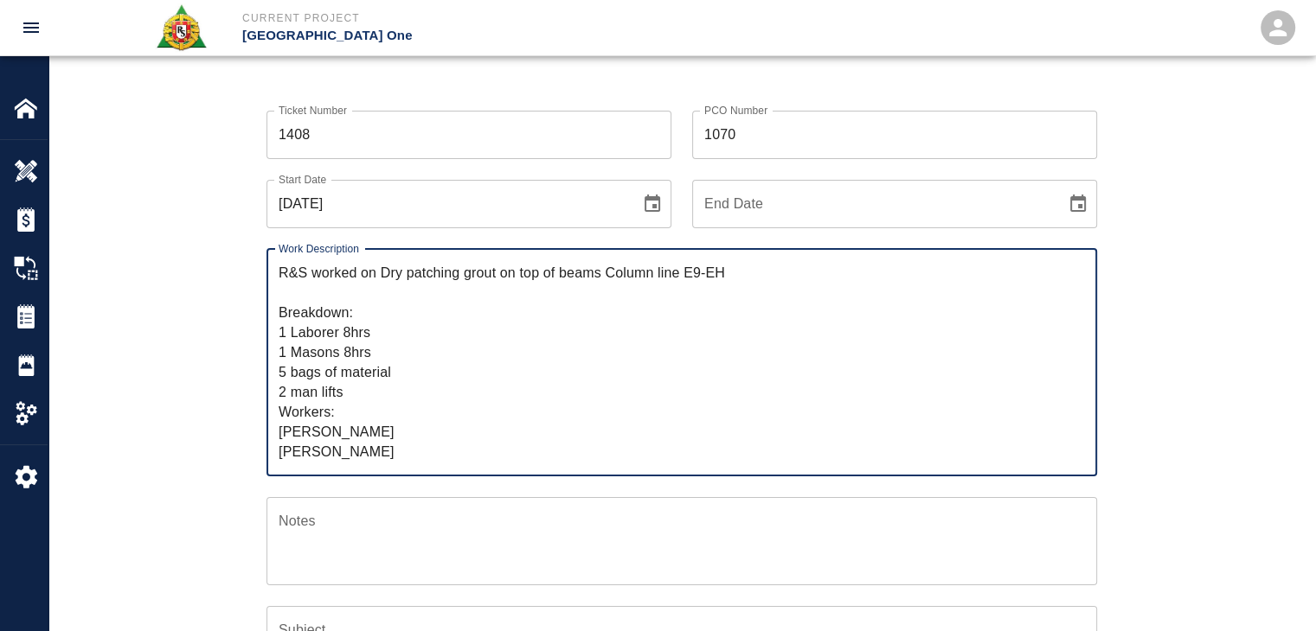
drag, startPoint x: 387, startPoint y: 295, endPoint x: 381, endPoint y: 281, distance: 15.5
click at [381, 281] on textarea "R&S worked on Dry patching grout on top of beams Column line E9-EH Breakdown: 1…" at bounding box center [682, 362] width 806 height 199
click at [408, 346] on textarea "R&S worked on Dry patching grout on top of beams Column line E9-EH Breakdown: 1…" at bounding box center [682, 362] width 806 height 199
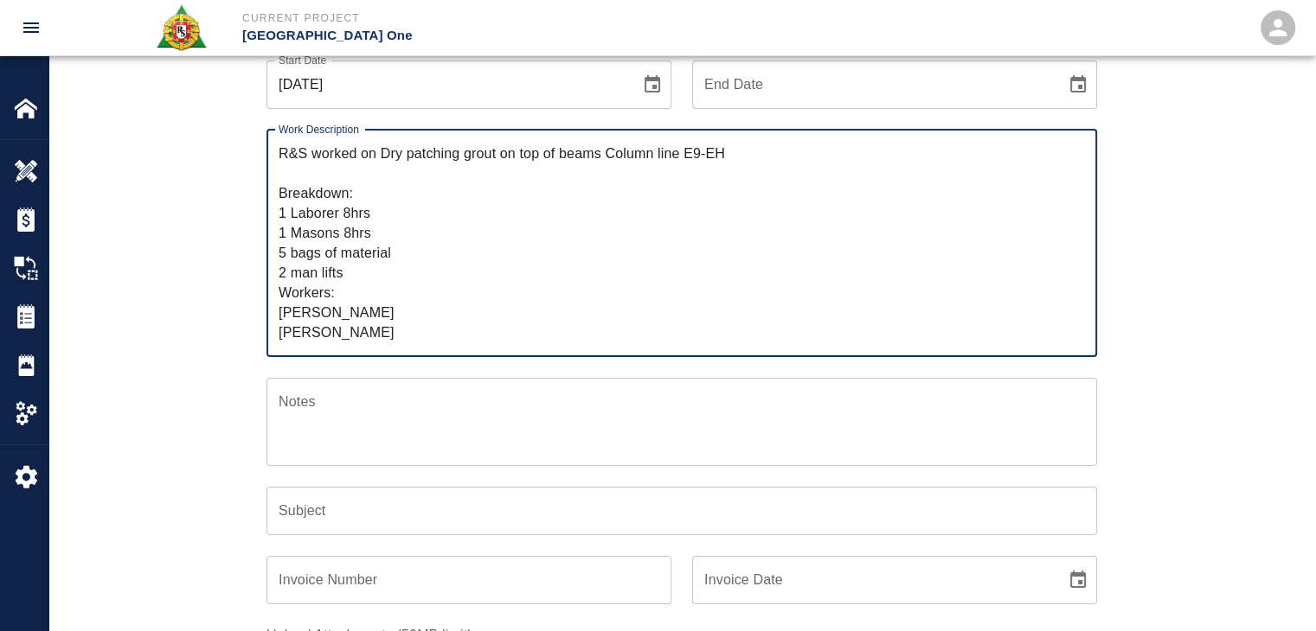
scroll to position [206, 0]
type textarea "R&S worked on Dry patching grout on top of beams Column line E9-EH Breakdown: 1…"
click at [349, 519] on input "Subject" at bounding box center [681, 509] width 830 height 48
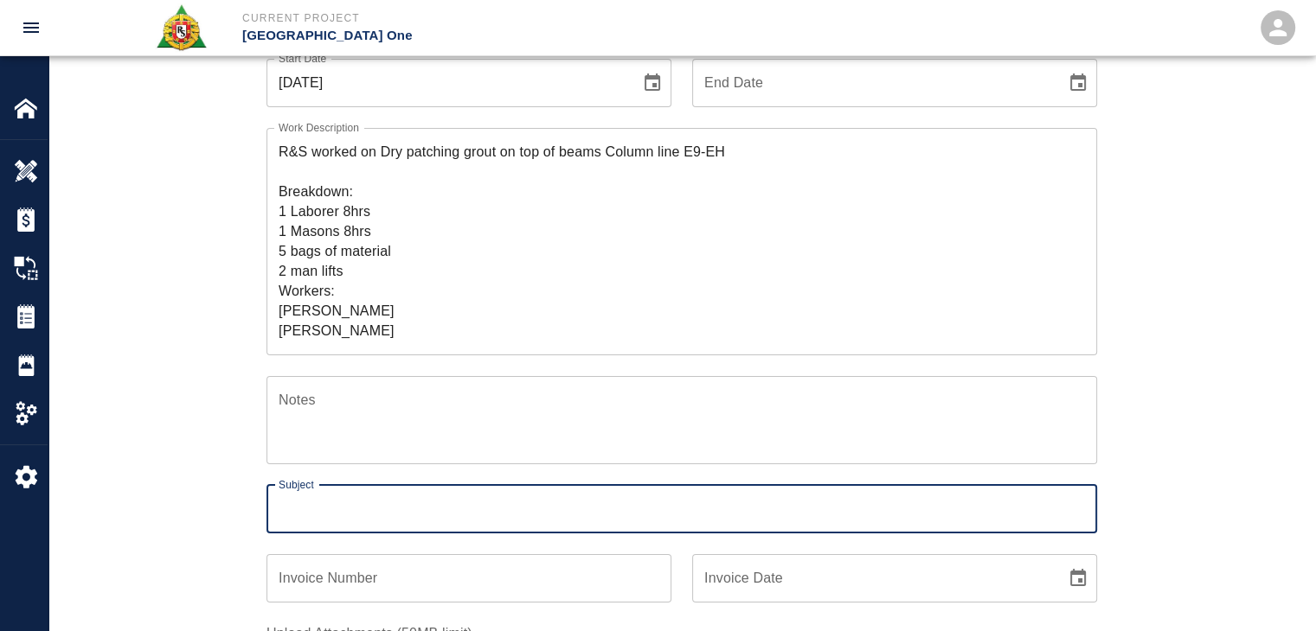
paste input "Dry patching grout on top of beams Column line E9-EH"
type input "Dry patching grout on top of beams Column line E9-EH"
click at [243, 502] on div "Ticket Number 1408 Ticket Number PCO Number 1070 PCO Number Start Date 09/25/20…" at bounding box center [682, 384] width 934 height 831
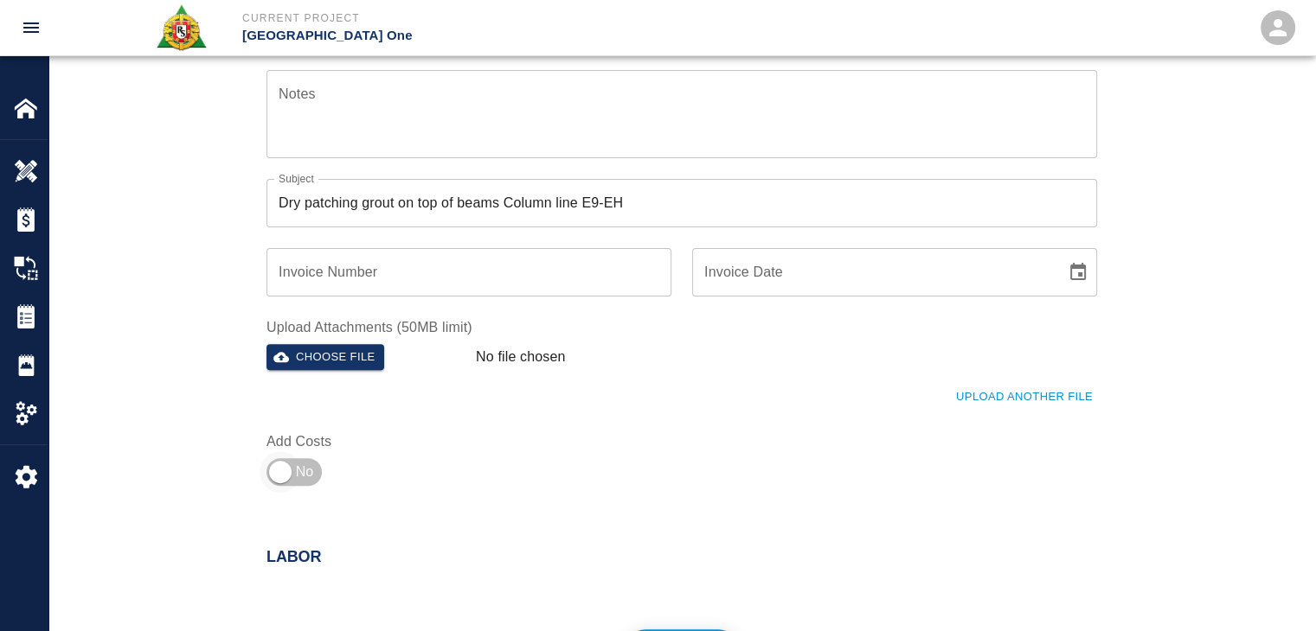
click at [296, 477] on input "checkbox" at bounding box center [280, 473] width 125 height 42
checkbox input "true"
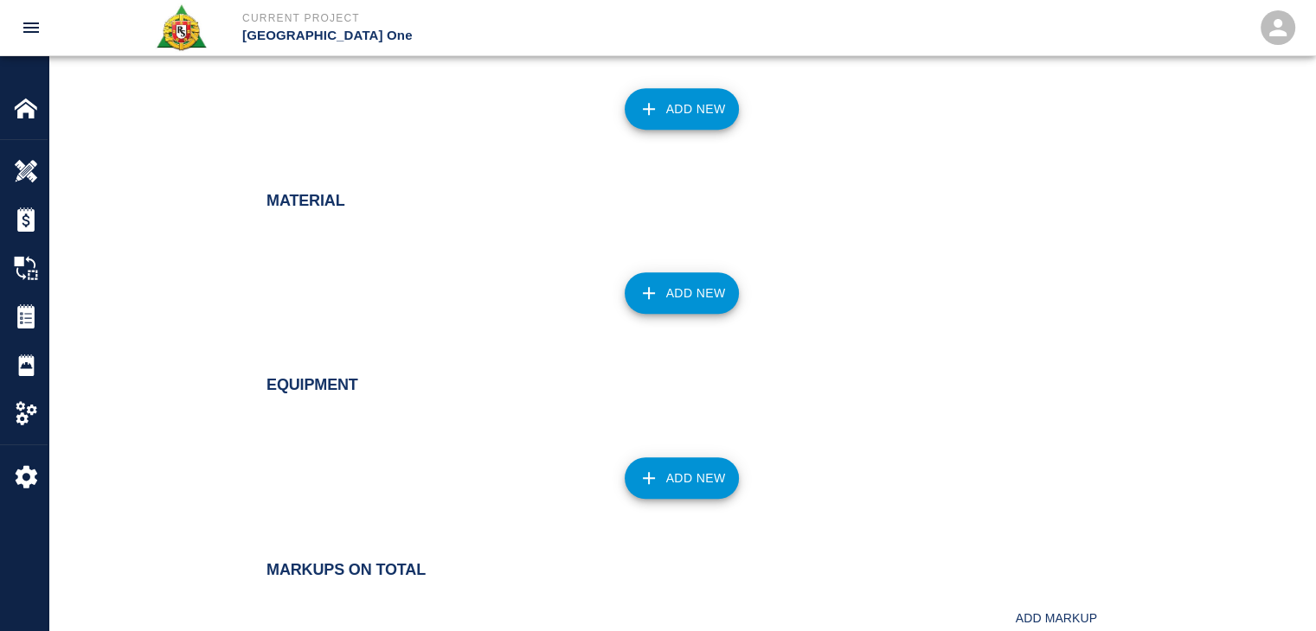
scroll to position [1058, 0]
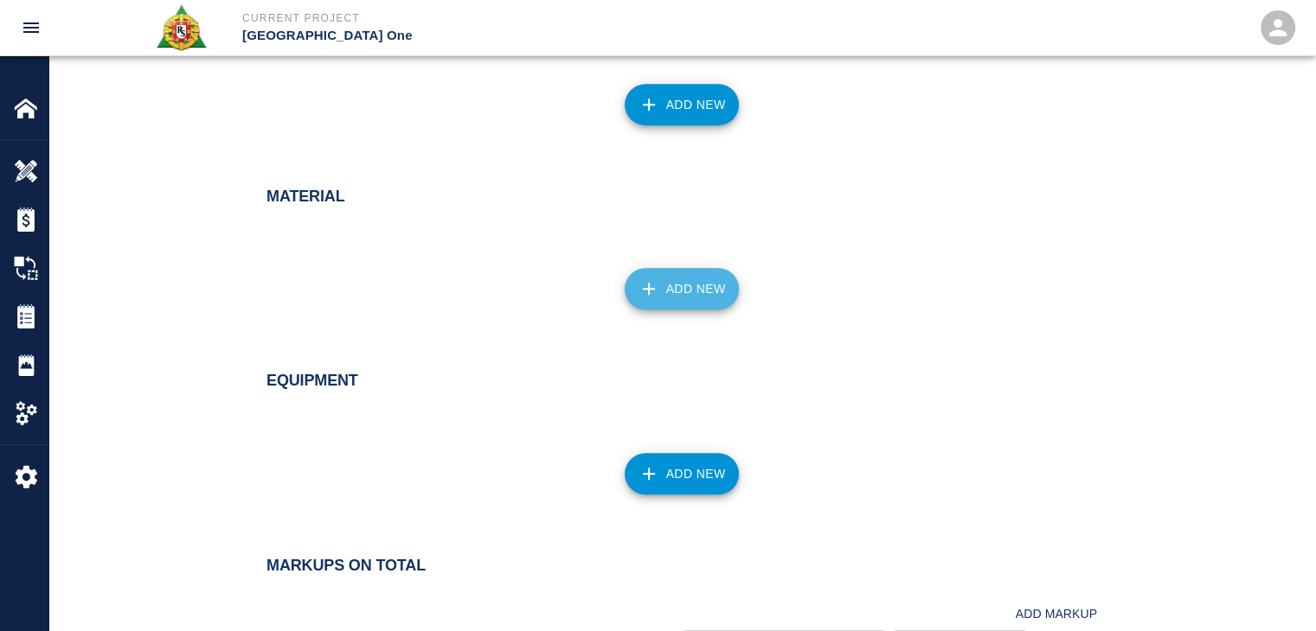
click at [650, 294] on icon "button" at bounding box center [648, 289] width 21 height 21
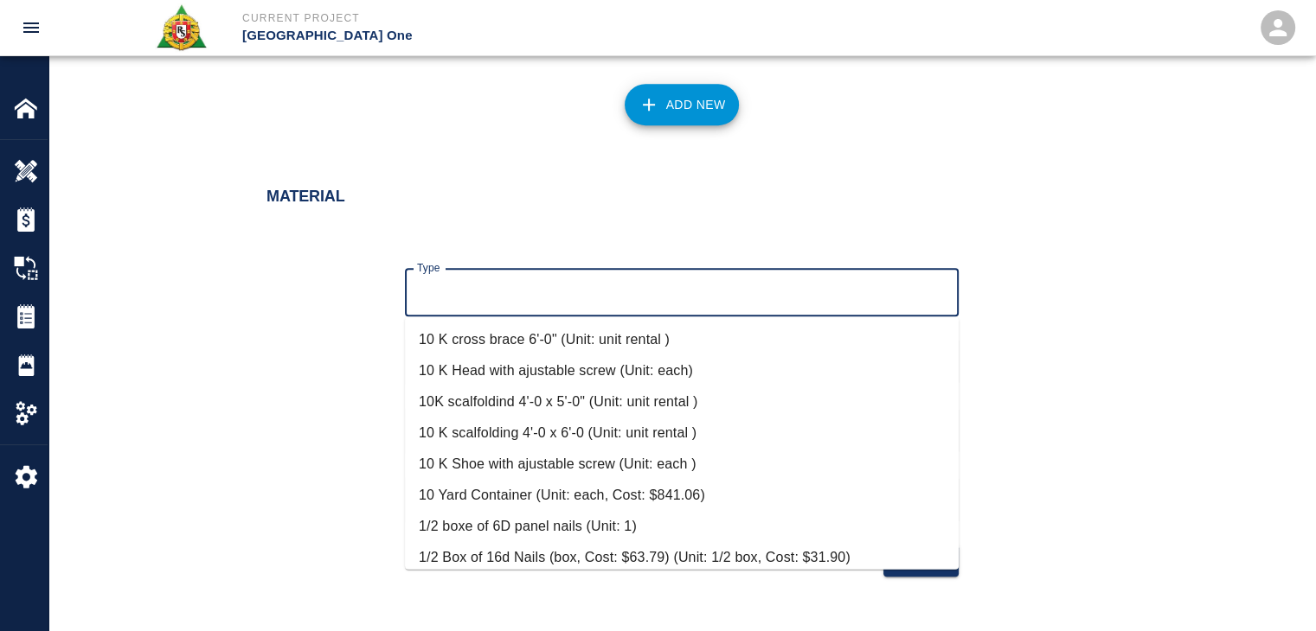
click at [505, 299] on input "Type" at bounding box center [682, 292] width 538 height 33
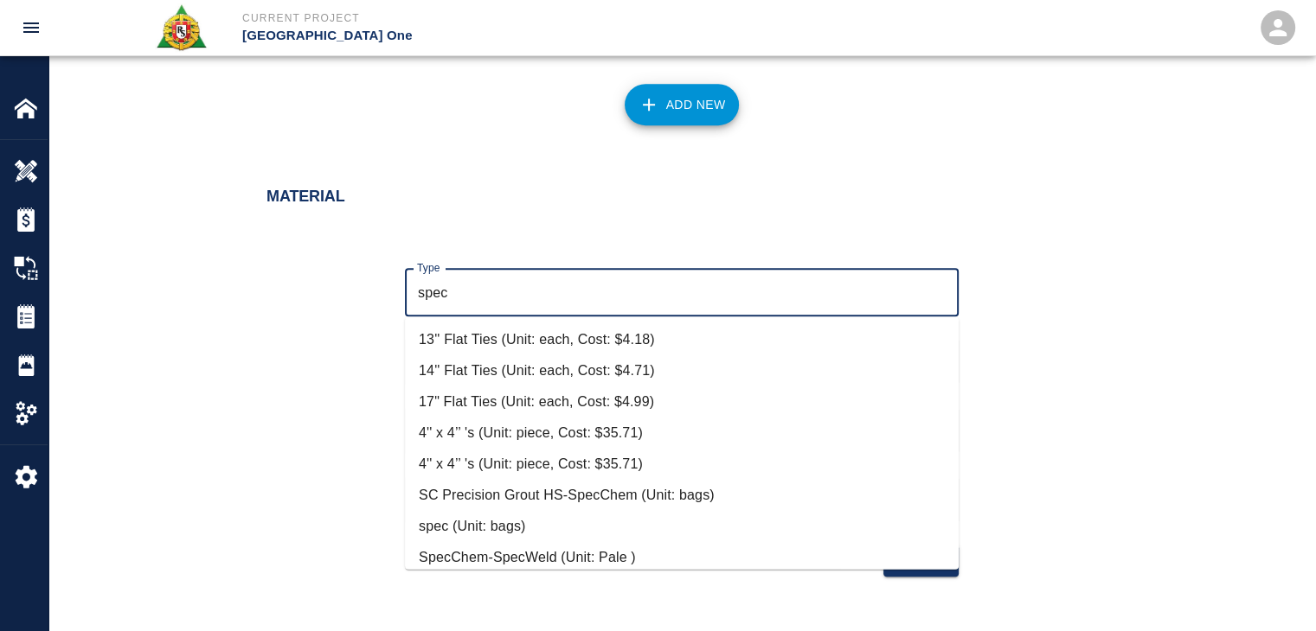
scroll to position [166, 0]
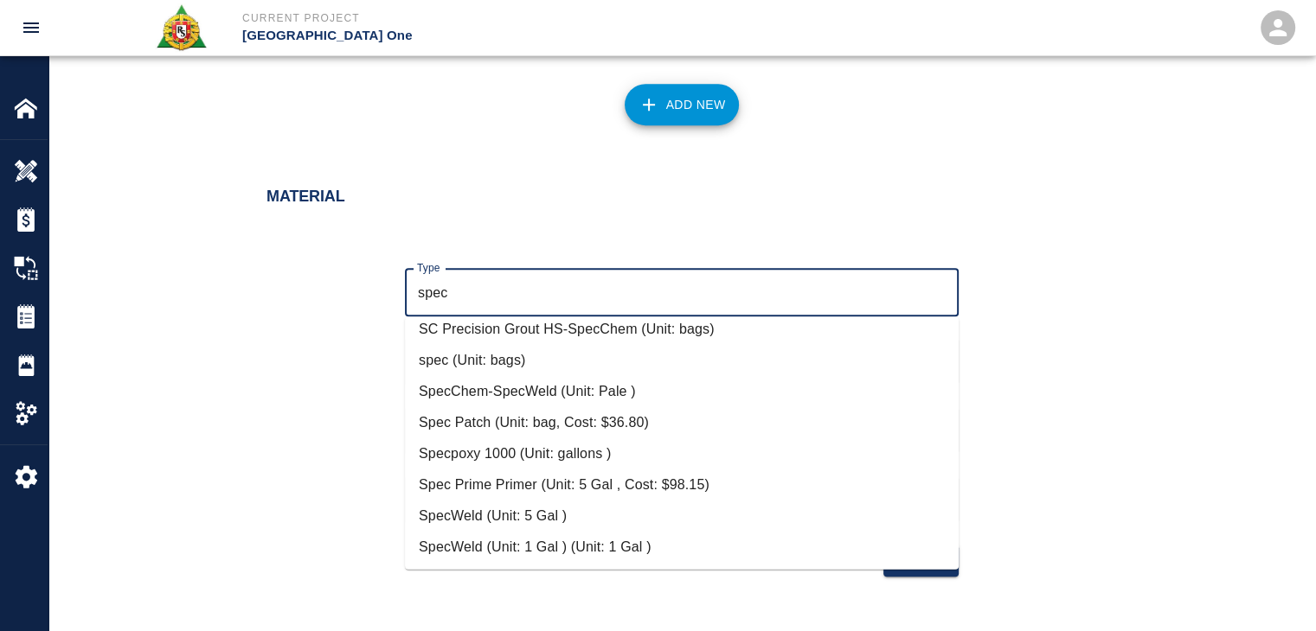
click at [566, 420] on li "Spec Patch (Unit: bag, Cost: $36.80)" at bounding box center [682, 422] width 554 height 31
type input "Spec Patch (Unit: bag, Cost: $36.80)"
type input "bag"
type input "36.8"
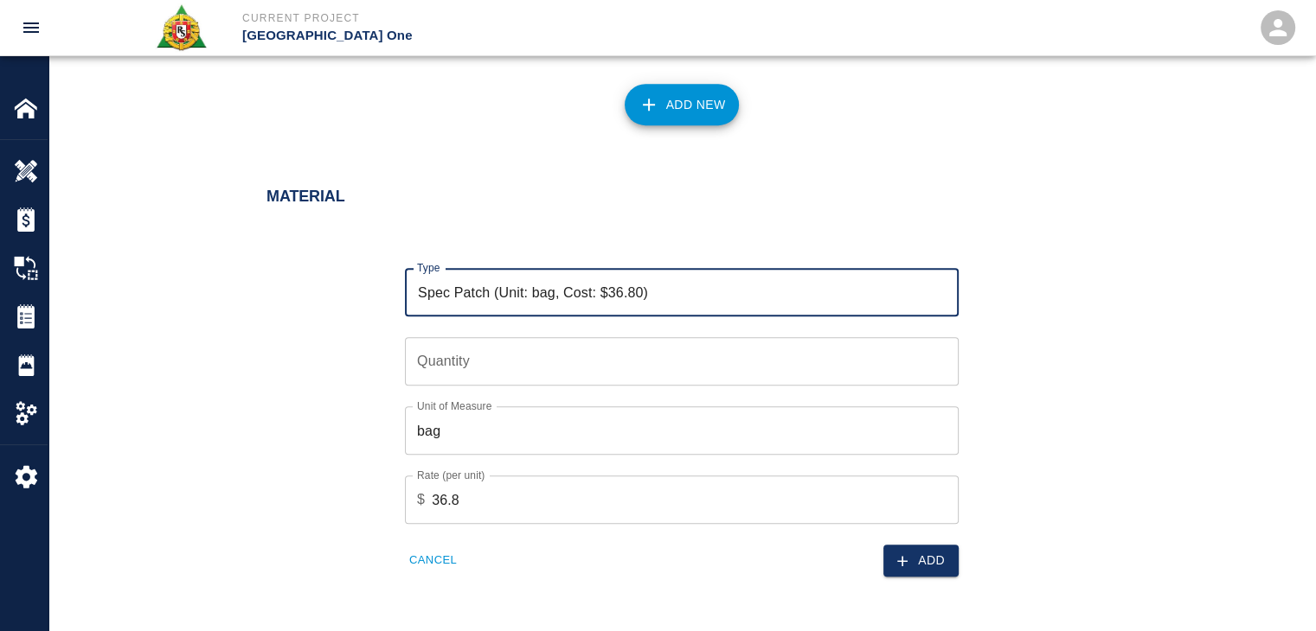
type input "Spec Patch (Unit: bag, Cost: $36.80)"
click at [477, 364] on input "Quantity" at bounding box center [682, 361] width 554 height 48
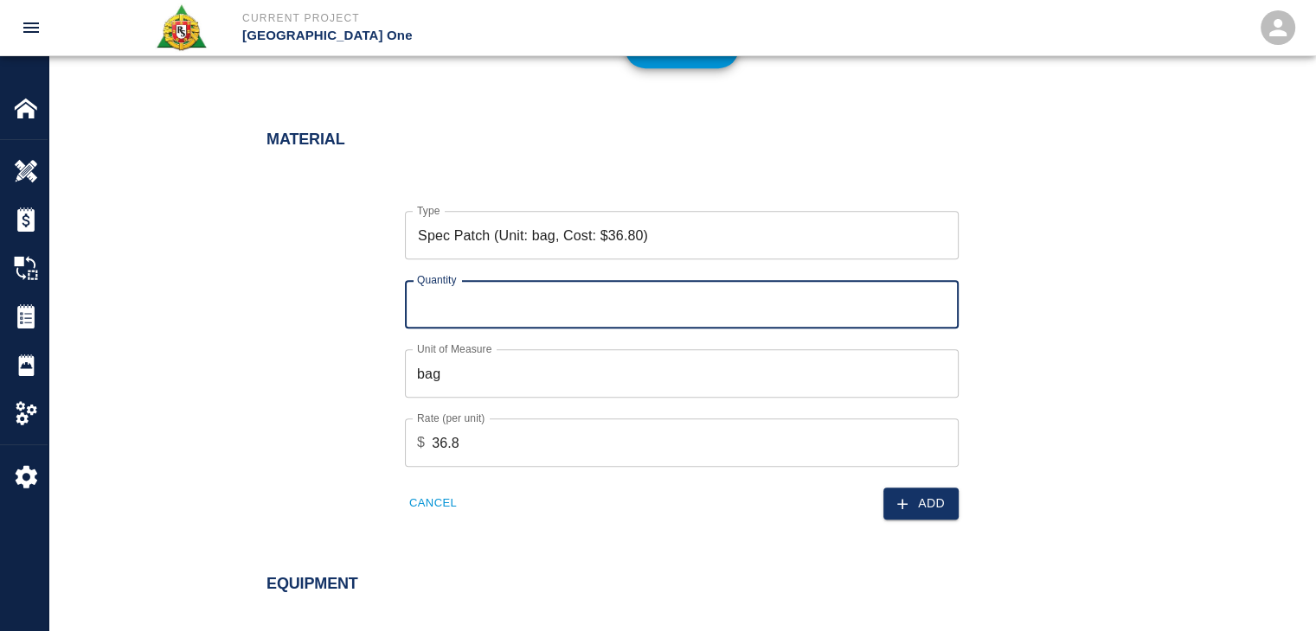
scroll to position [1114, 0]
type input "5"
click at [884, 493] on button "Add" at bounding box center [920, 505] width 75 height 32
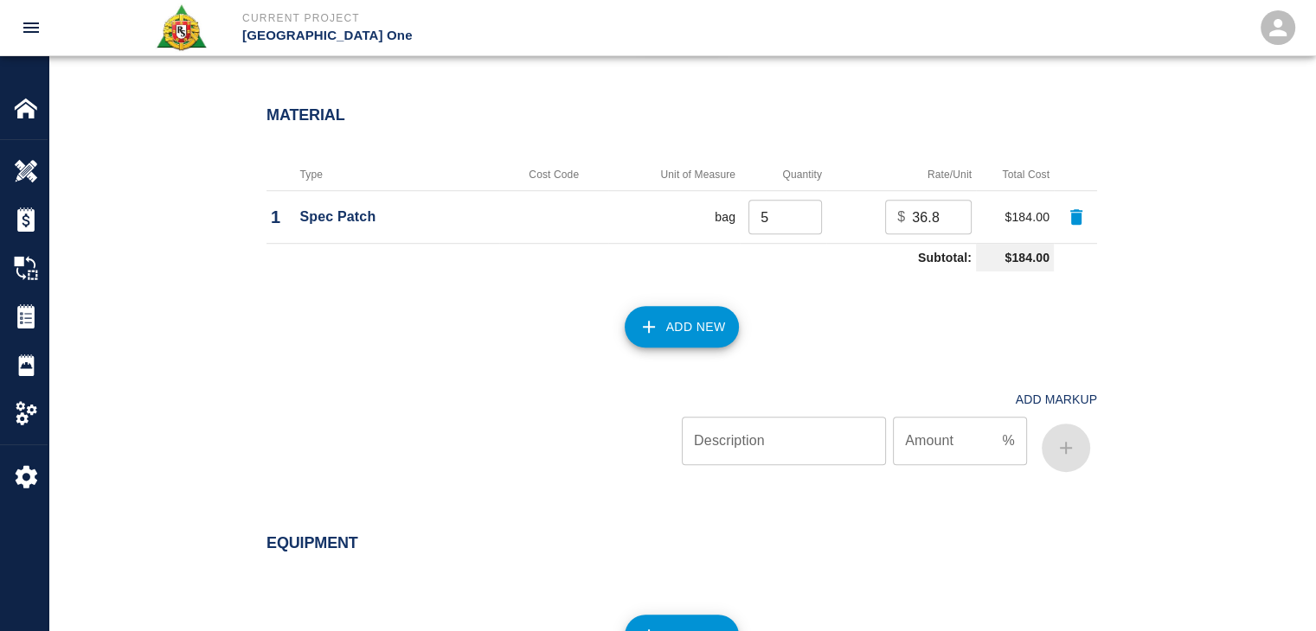
scroll to position [1581, 0]
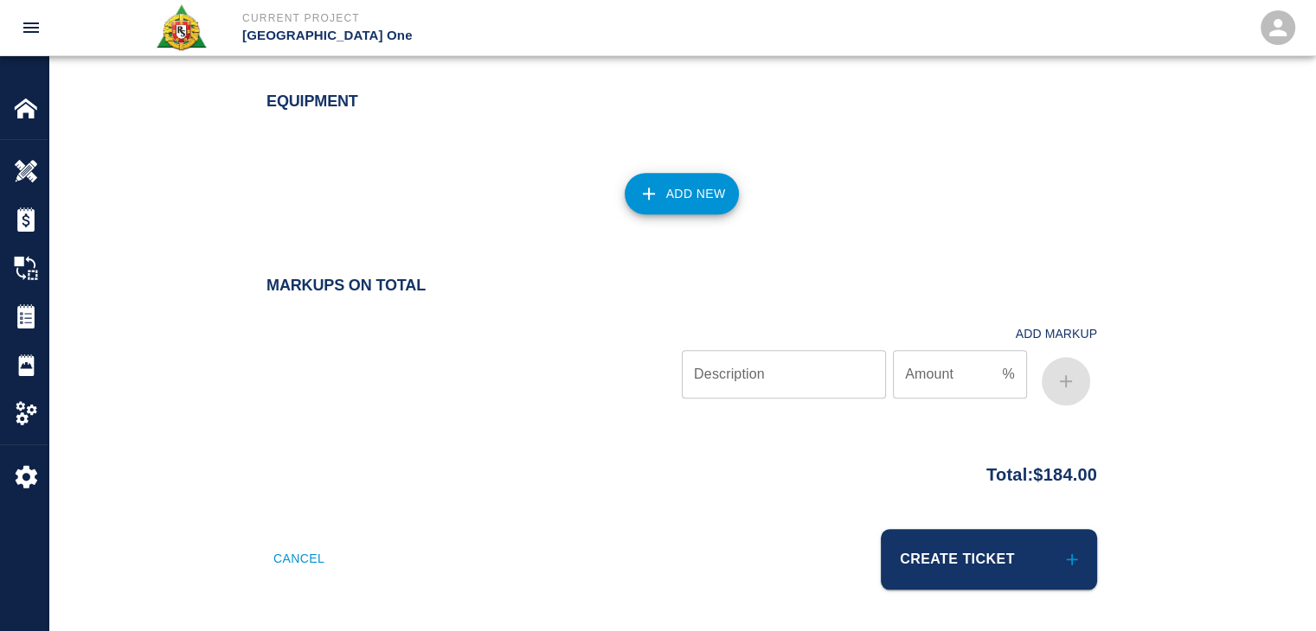
click at [702, 181] on button "Add New" at bounding box center [681, 194] width 115 height 42
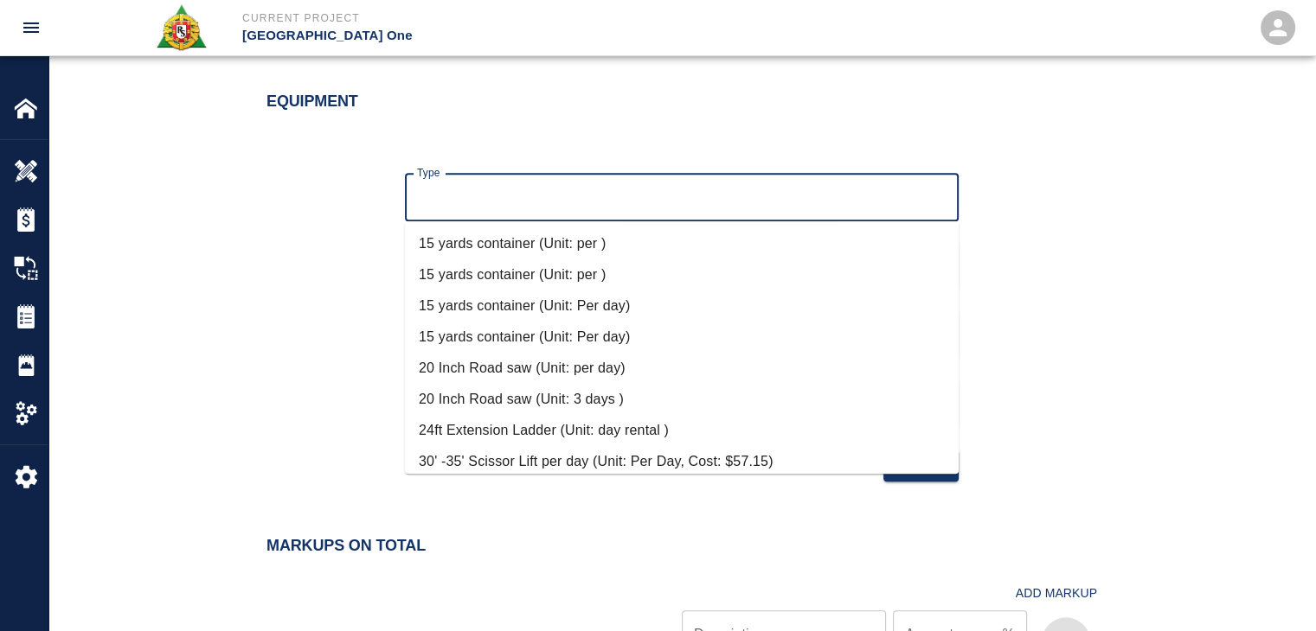
click at [546, 193] on input "Type" at bounding box center [682, 197] width 538 height 33
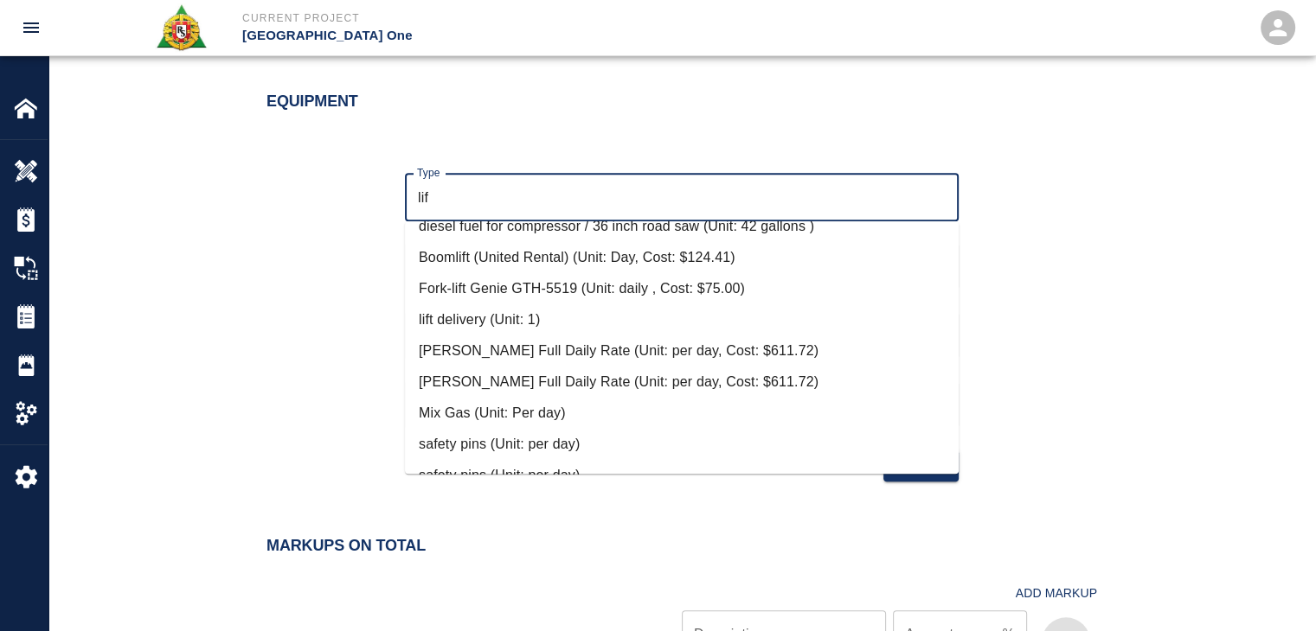
scroll to position [872, 0]
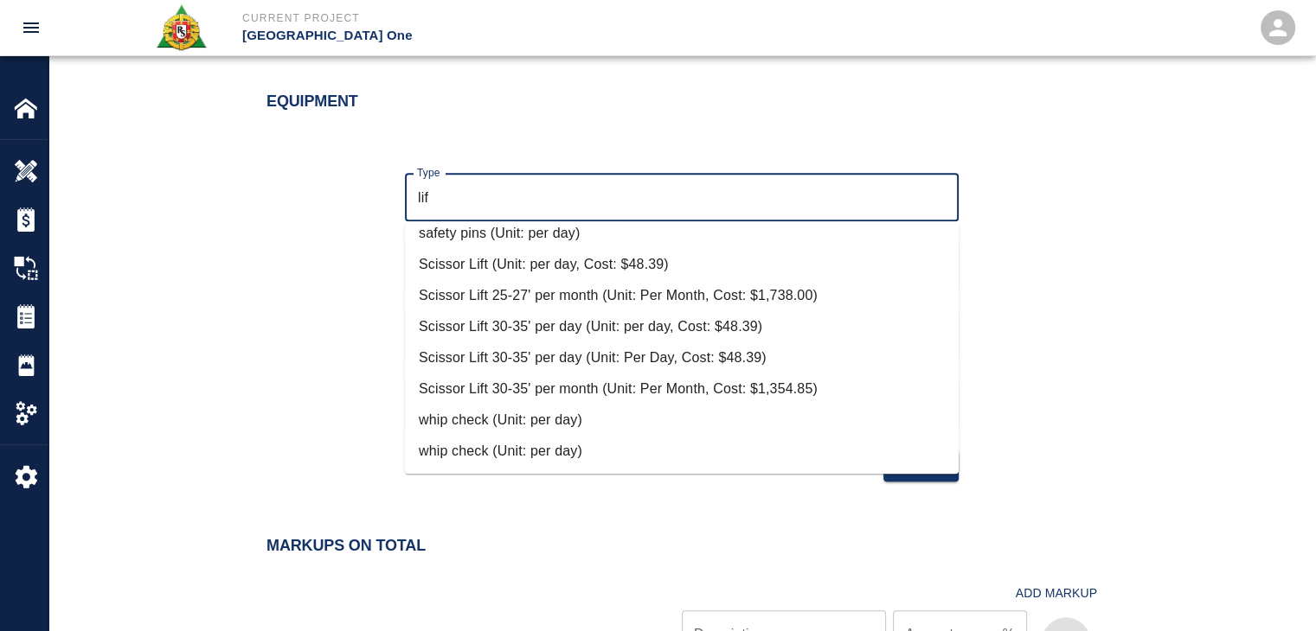
click at [567, 259] on li "Scissor Lift (Unit: per day, Cost: $48.39)" at bounding box center [682, 264] width 554 height 31
type input "Scissor Lift (Unit: per day, Cost: $48.39)"
type input "per day"
type input "48.39"
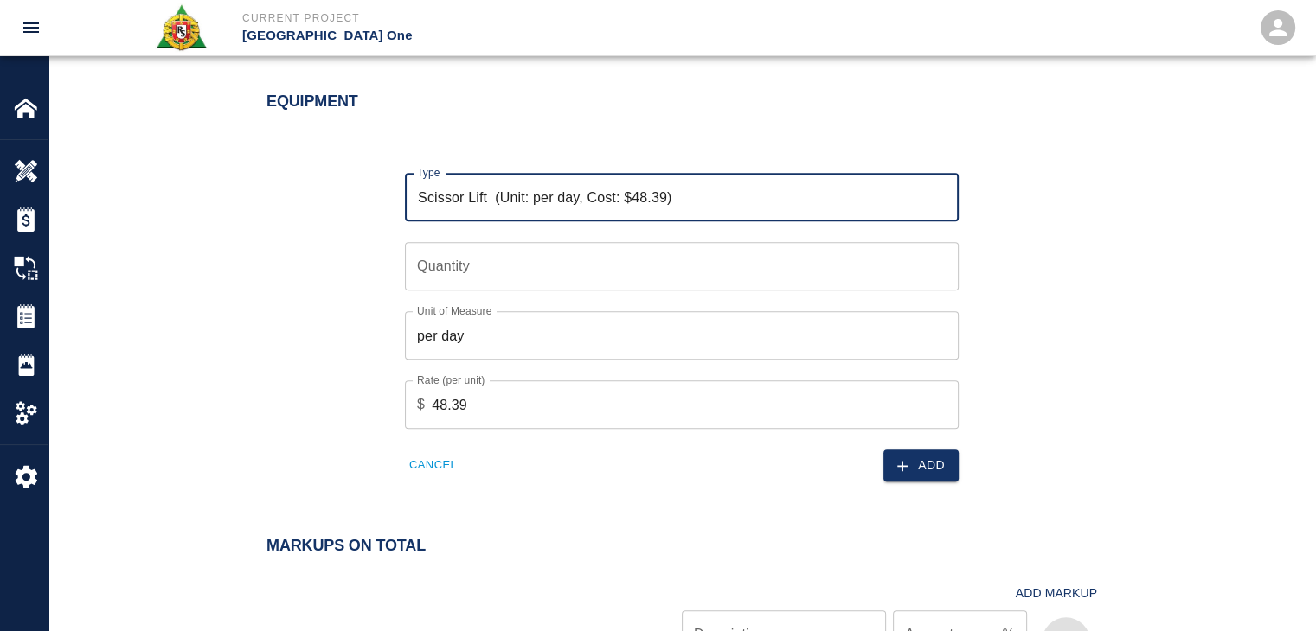
type input "Scissor Lift (Unit: per day, Cost: $48.39)"
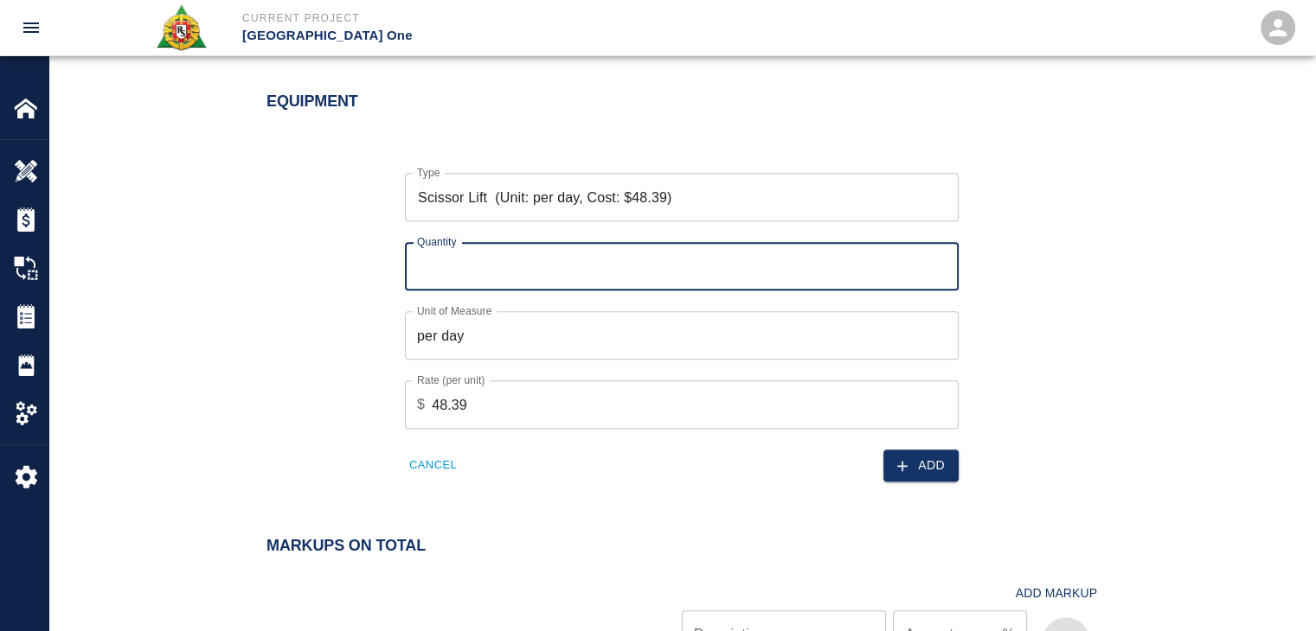
click at [468, 258] on input "Quantity" at bounding box center [682, 266] width 554 height 48
type input "2"
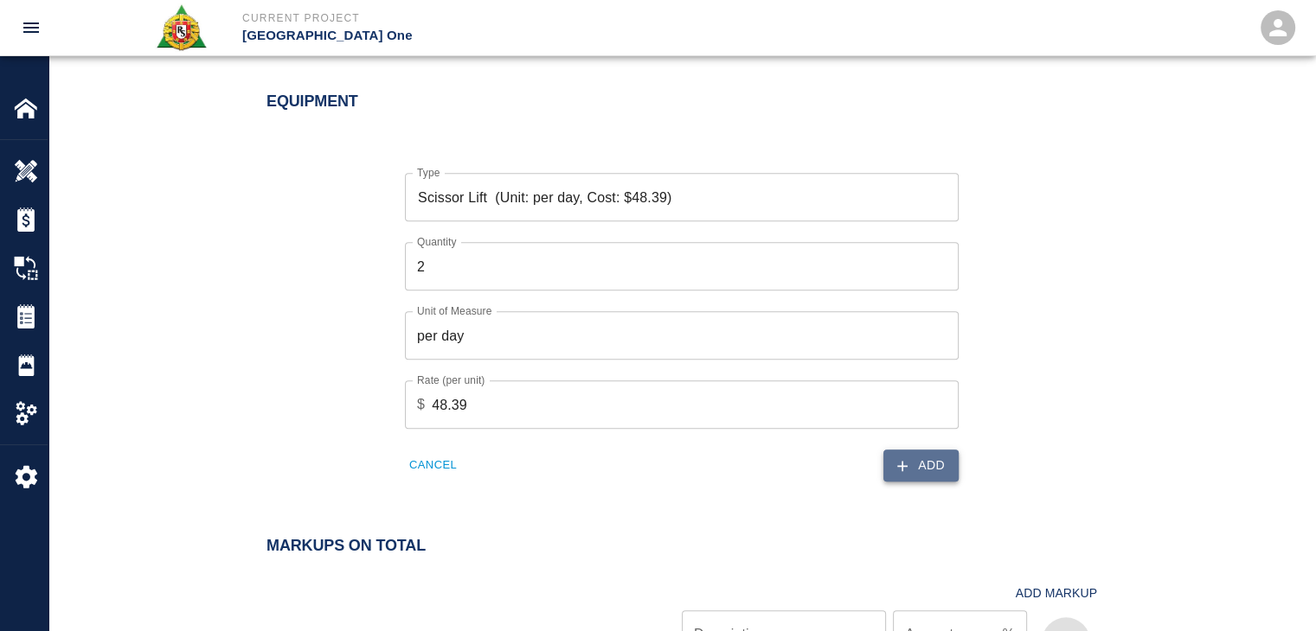
click at [908, 459] on icon "button" at bounding box center [901, 466] width 17 height 17
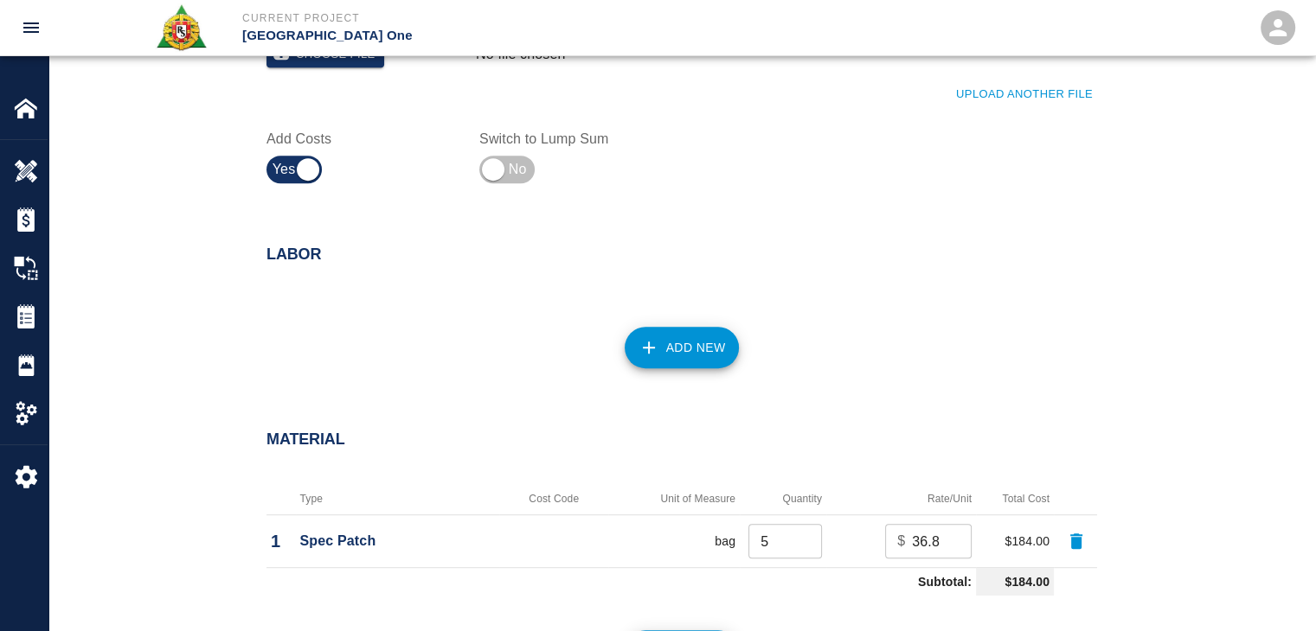
scroll to position [816, 0]
click at [646, 343] on icon "button" at bounding box center [648, 346] width 21 height 21
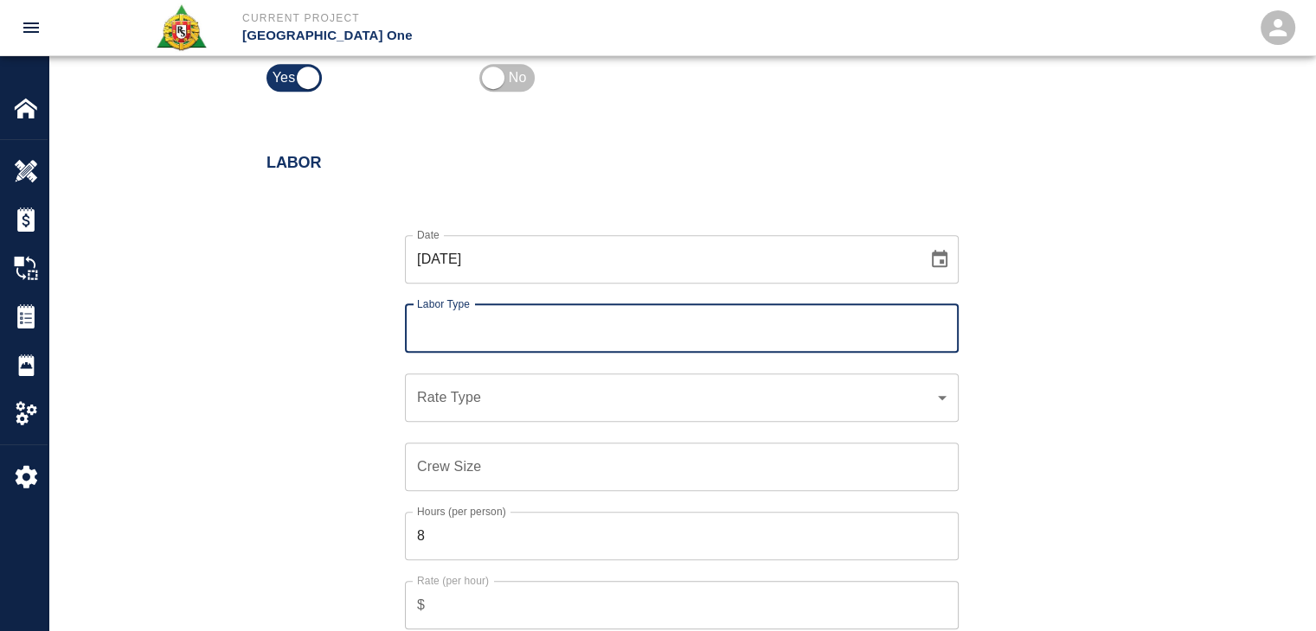
scroll to position [909, 0]
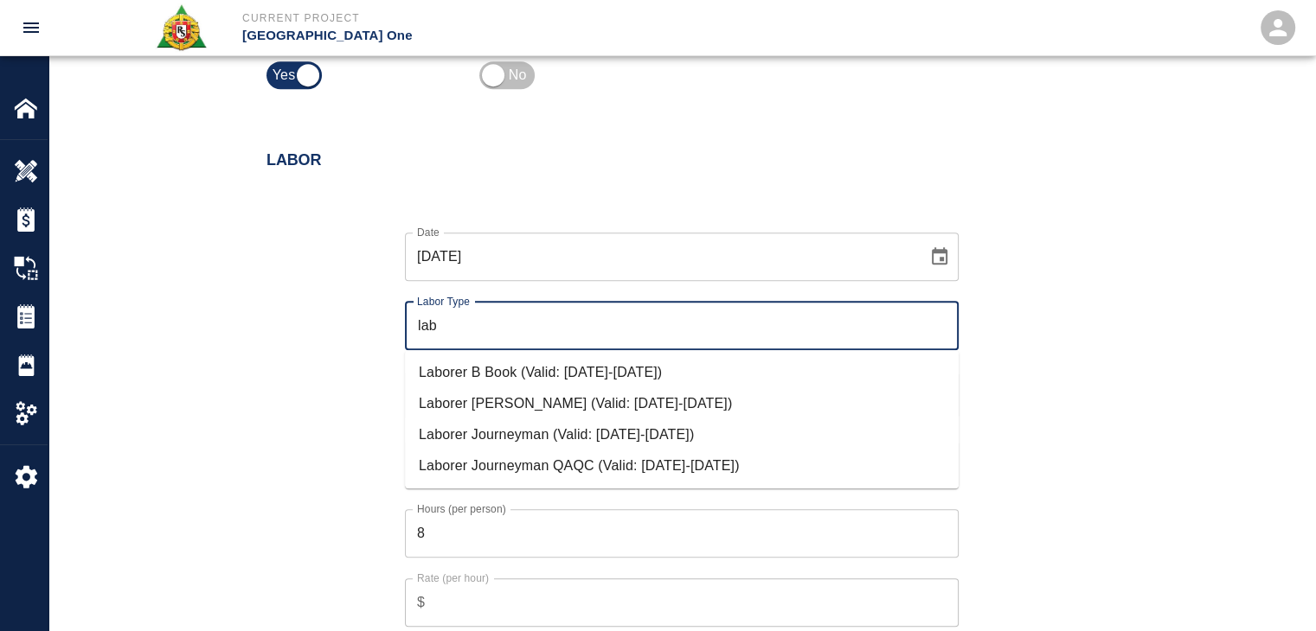
click at [541, 423] on li "Laborer Journeyman (Valid: [DATE]-[DATE])" at bounding box center [682, 435] width 554 height 31
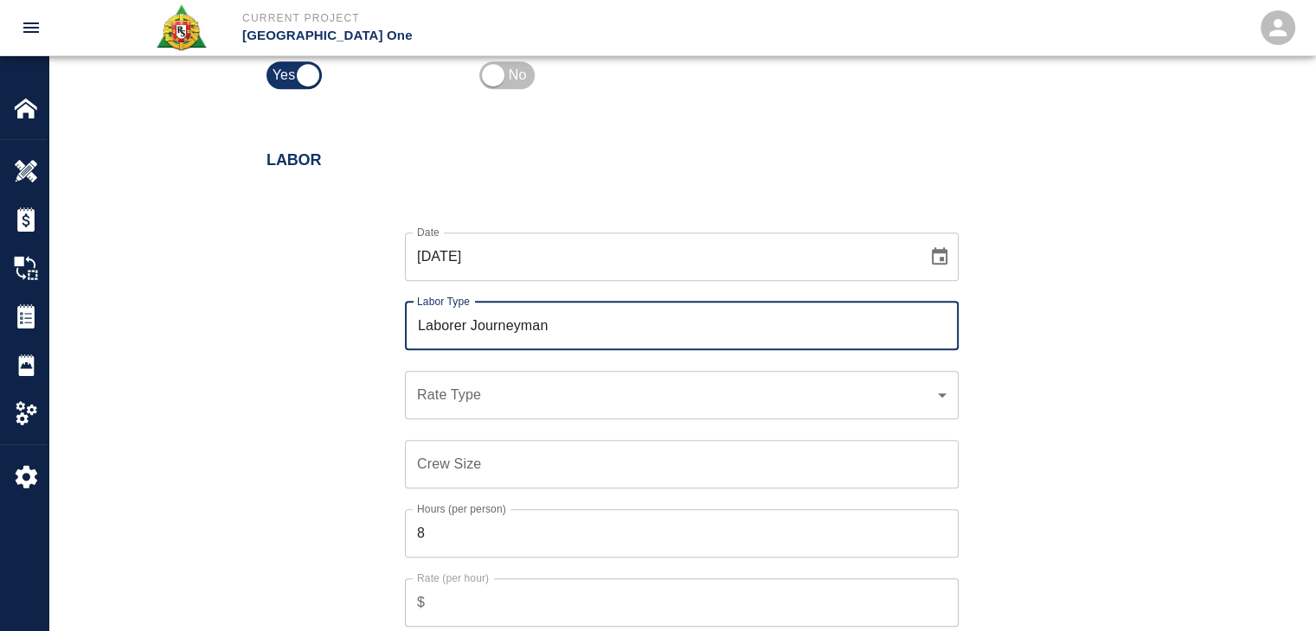
type input "Laborer Journeyman"
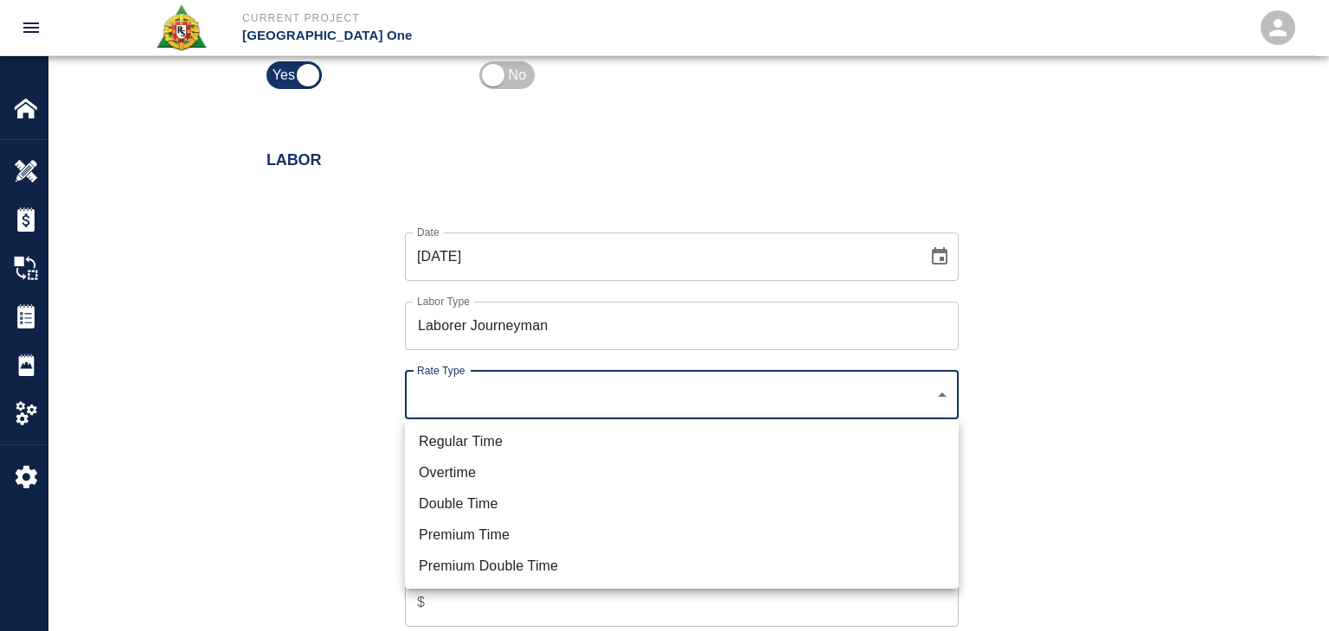
click at [526, 420] on ul "Regular Time Overtime Double Time Premium Time Premium Double Time" at bounding box center [682, 505] width 554 height 170
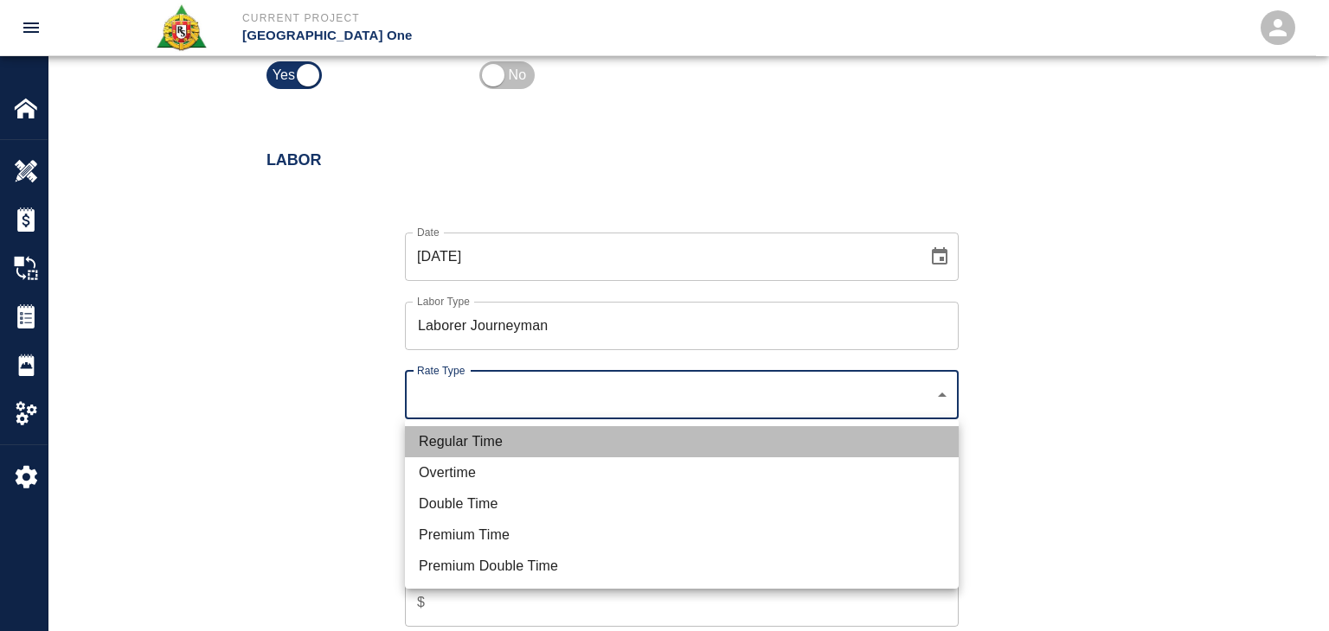
click at [505, 430] on li "Regular Time" at bounding box center [682, 441] width 554 height 31
type input "rate_rt"
type input "97.06"
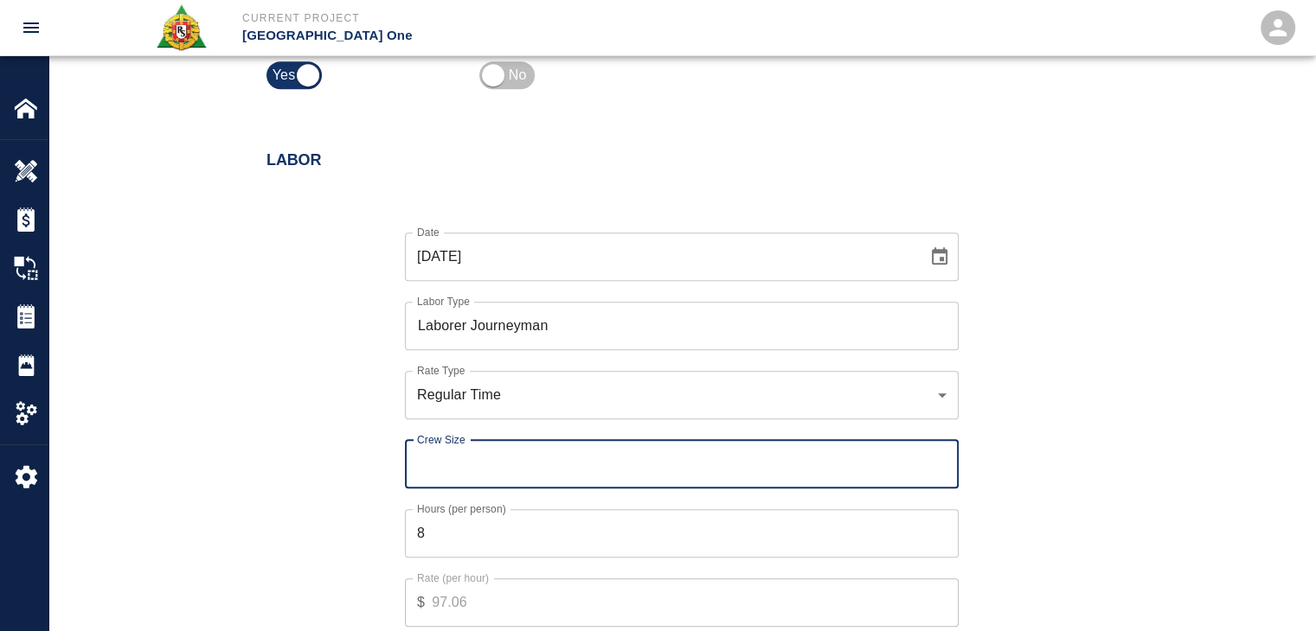
click at [455, 464] on input "Crew Size" at bounding box center [682, 464] width 554 height 48
type input "1"
click at [326, 460] on div "Date [DATE] Date Labor Type Laborer Journeyman Labor Type Rate Type Regular Tim…" at bounding box center [671, 442] width 851 height 475
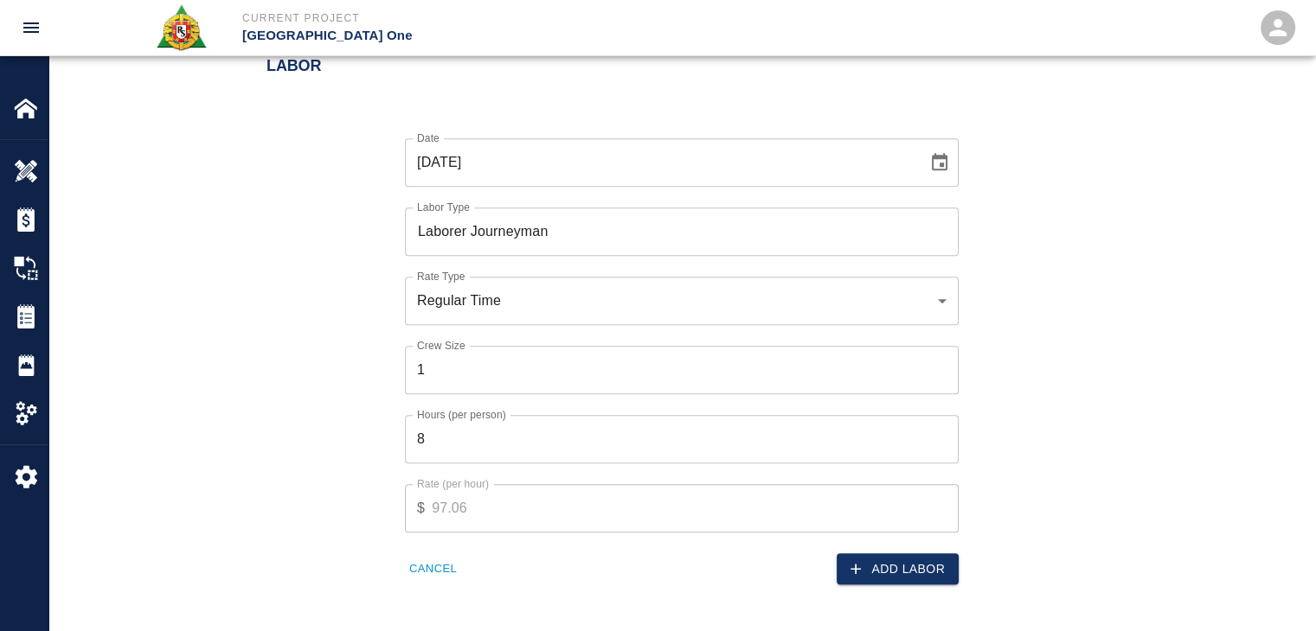
scroll to position [1007, 0]
click at [841, 558] on button "Add Labor" at bounding box center [897, 566] width 122 height 32
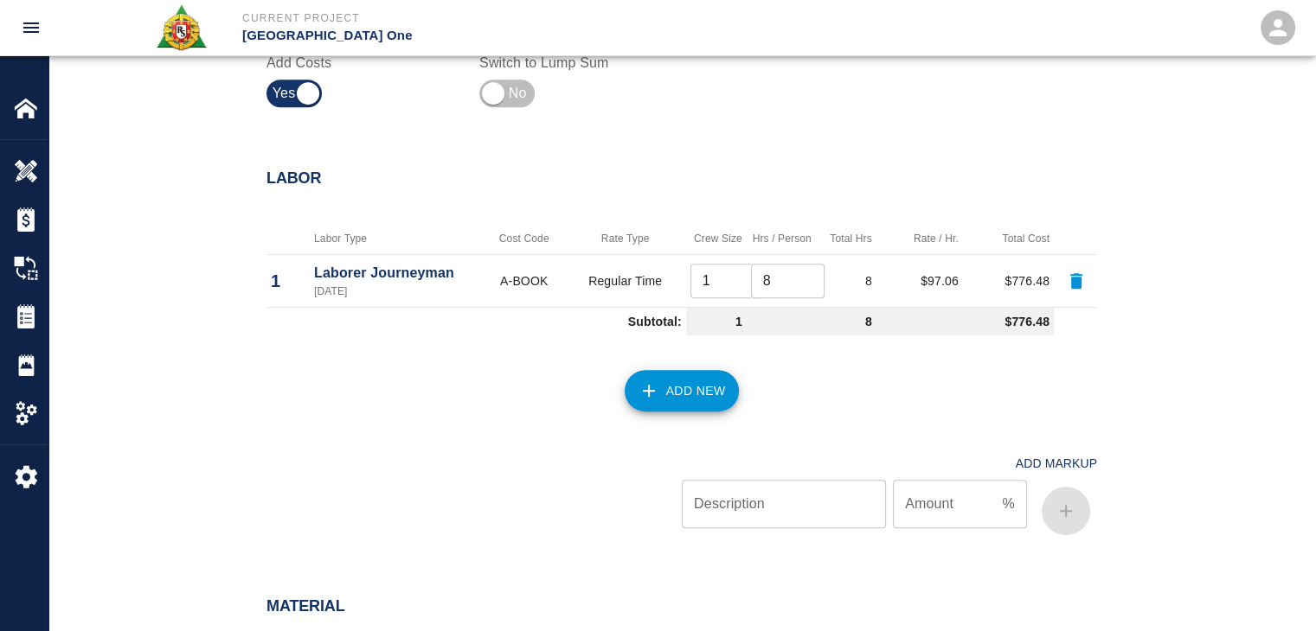
scroll to position [983, 0]
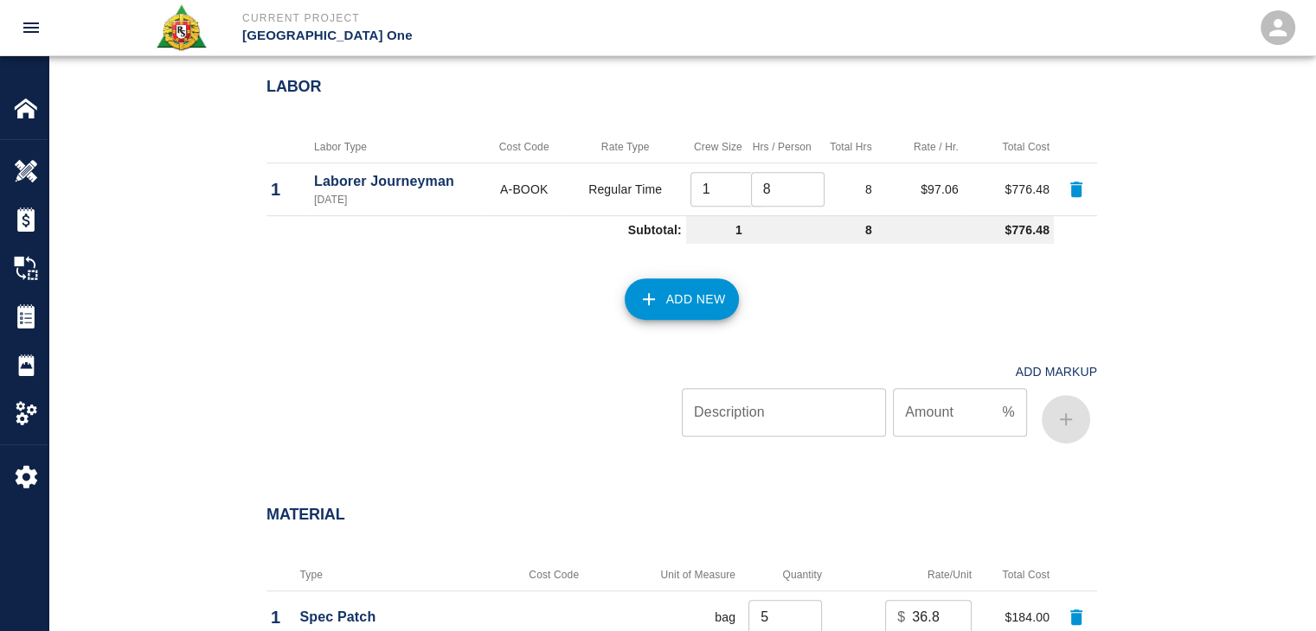
click at [673, 288] on button "Add New" at bounding box center [681, 300] width 115 height 42
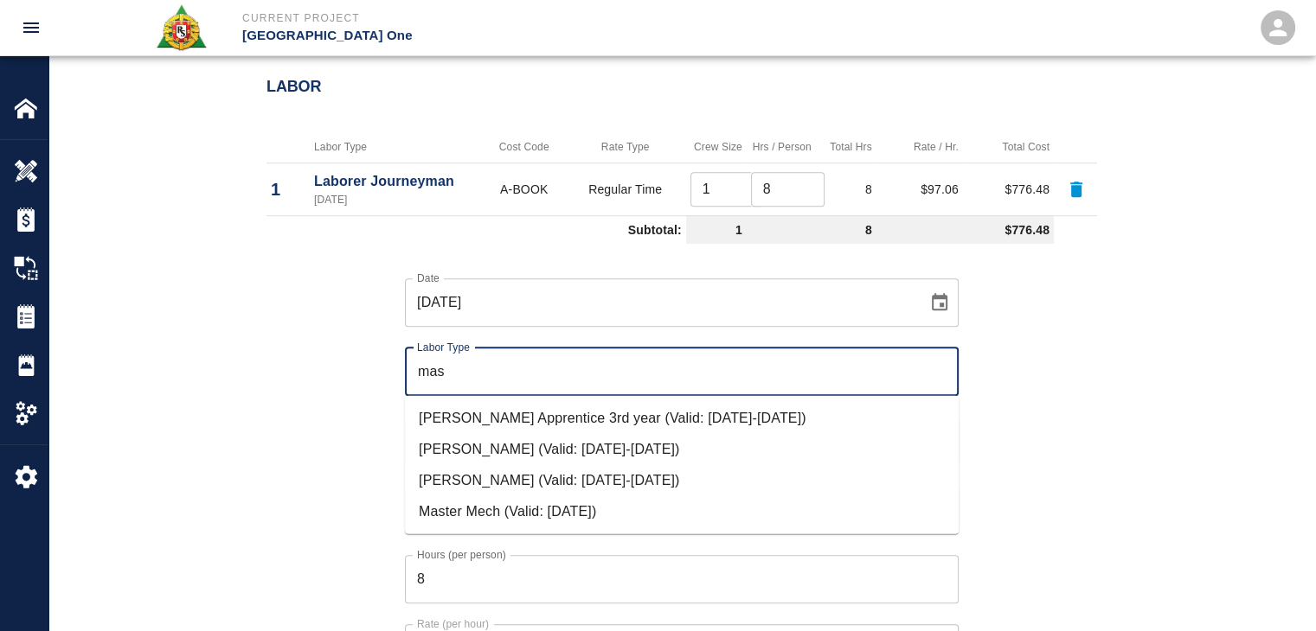
click at [567, 482] on li "[PERSON_NAME] (Valid: [DATE]-[DATE])" at bounding box center [682, 480] width 554 height 31
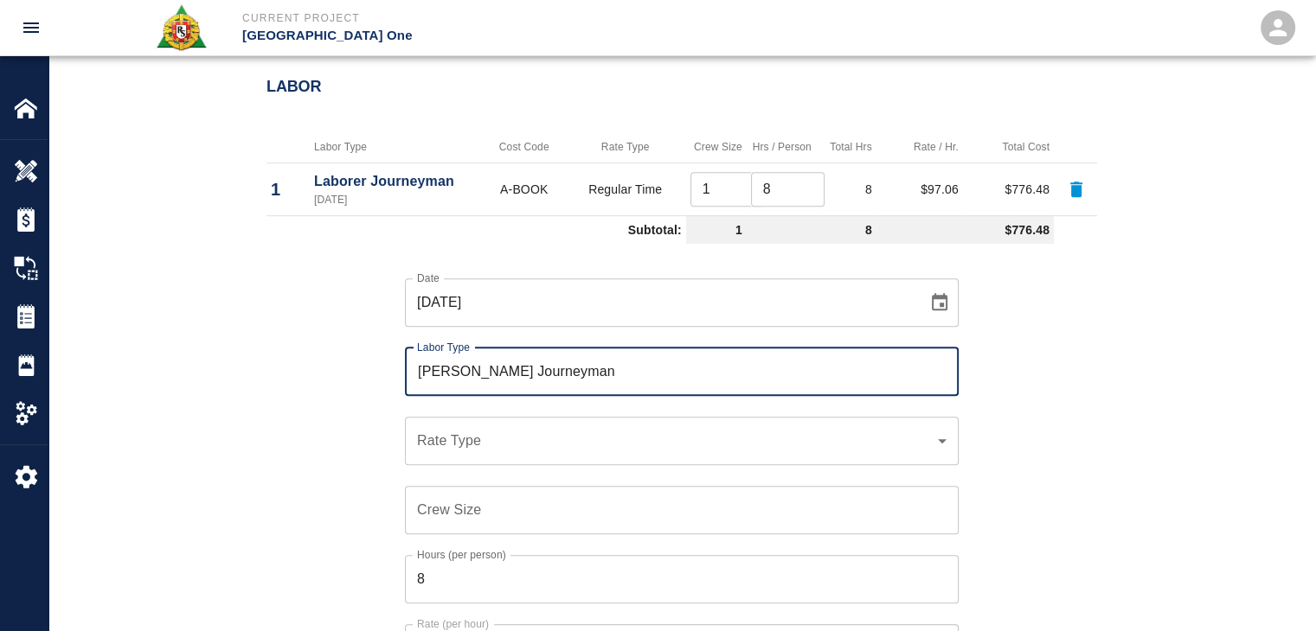
type input "Mason Journeyman"
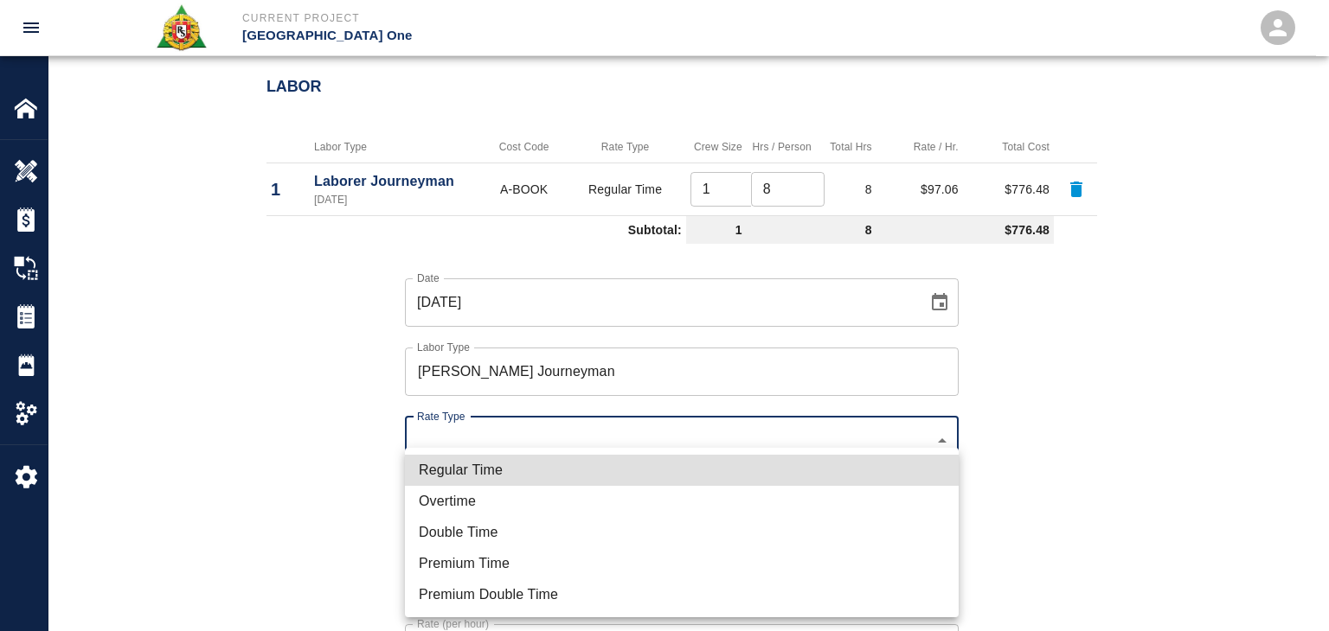
click at [467, 469] on li "Regular Time" at bounding box center [682, 470] width 554 height 31
type input "rate_rt"
type input "112.04"
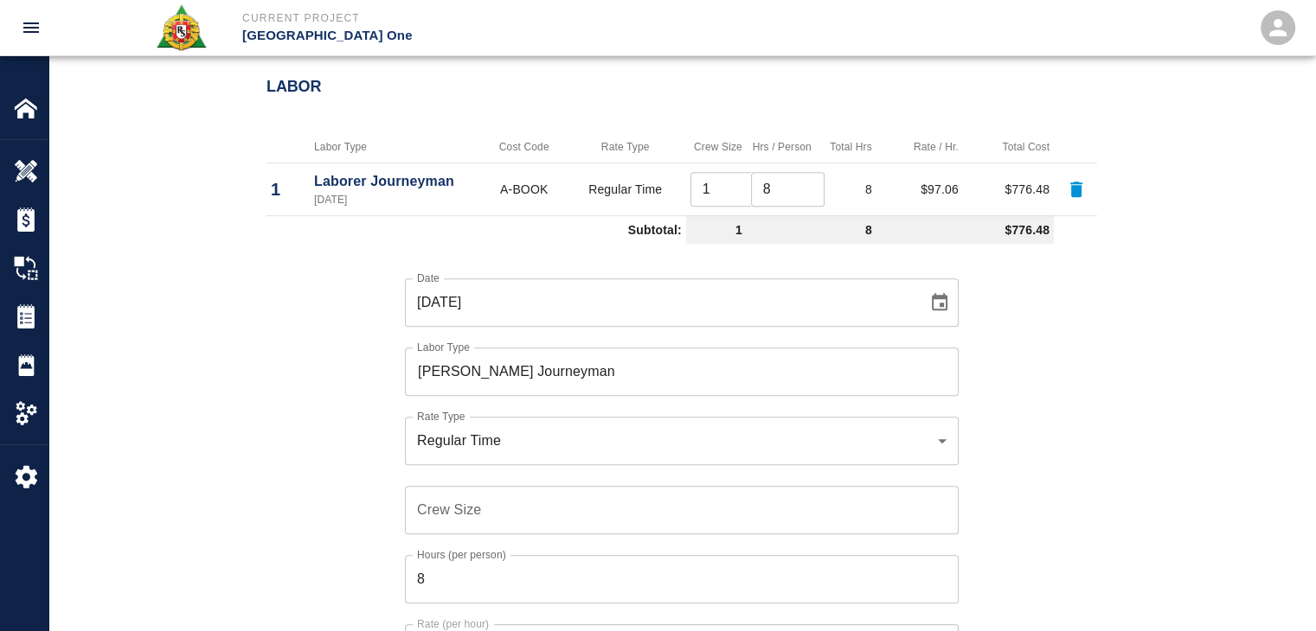
click at [442, 509] on input "Crew Size" at bounding box center [682, 510] width 554 height 48
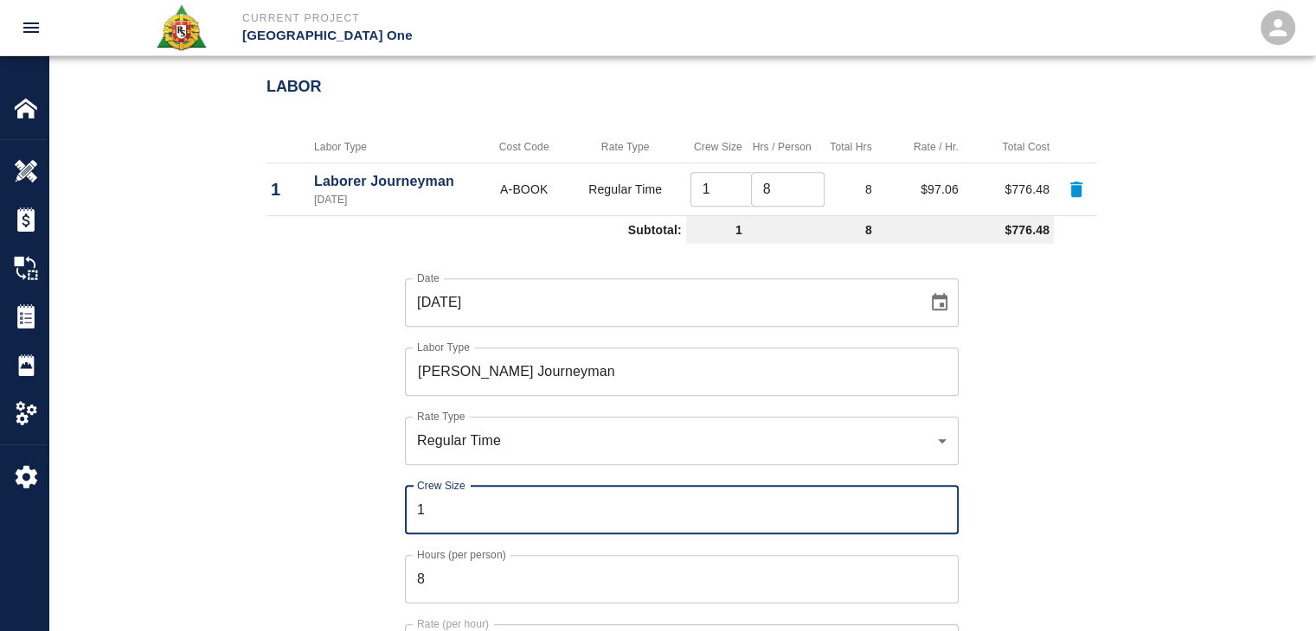
type input "1"
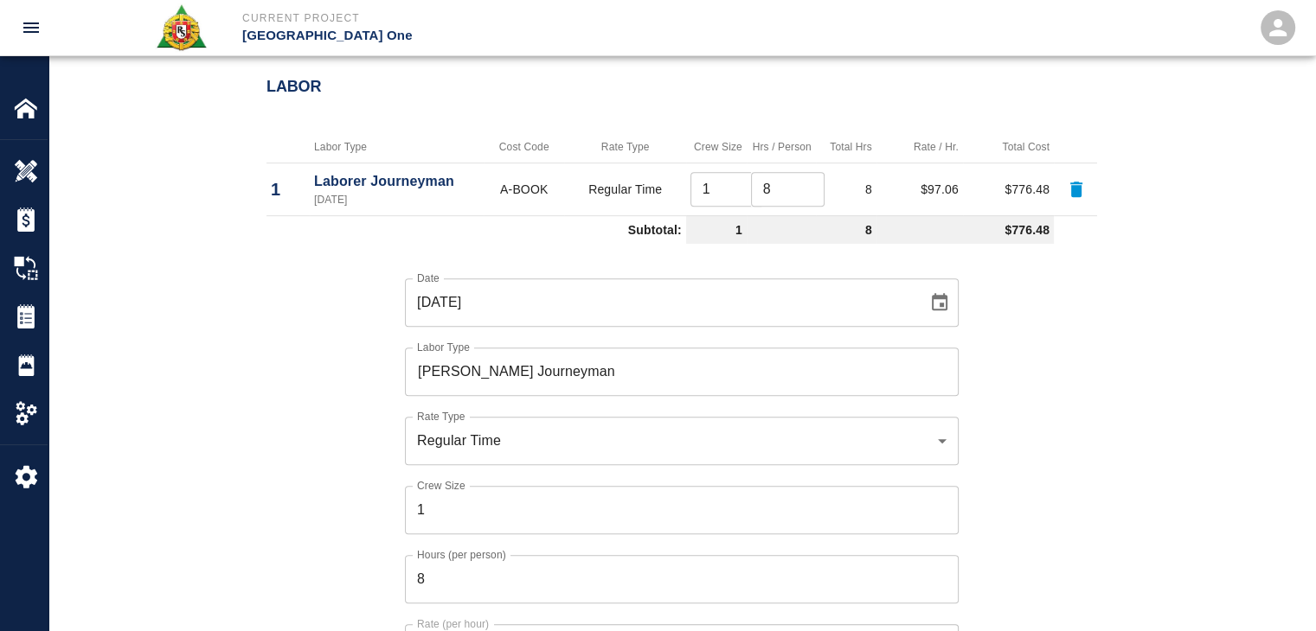
click at [328, 482] on div "Date 09/25/2025 Date Labor Type Mason Journeyman Labor Type Rate Type Regular T…" at bounding box center [671, 488] width 851 height 475
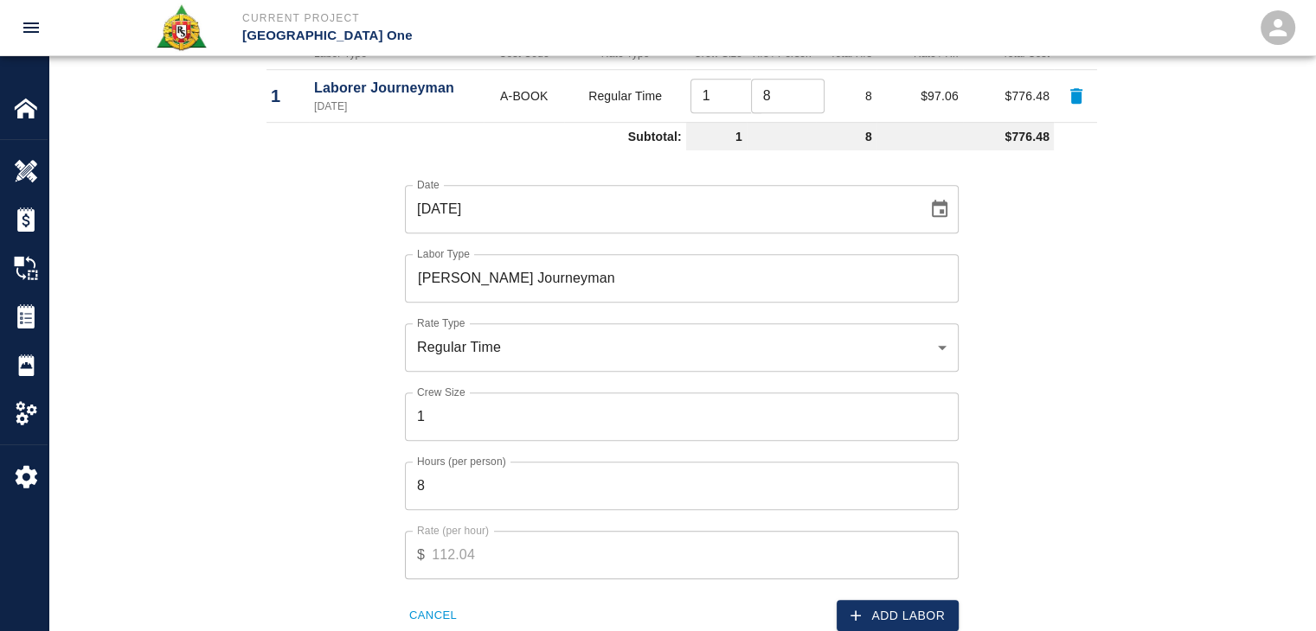
scroll to position [1090, 0]
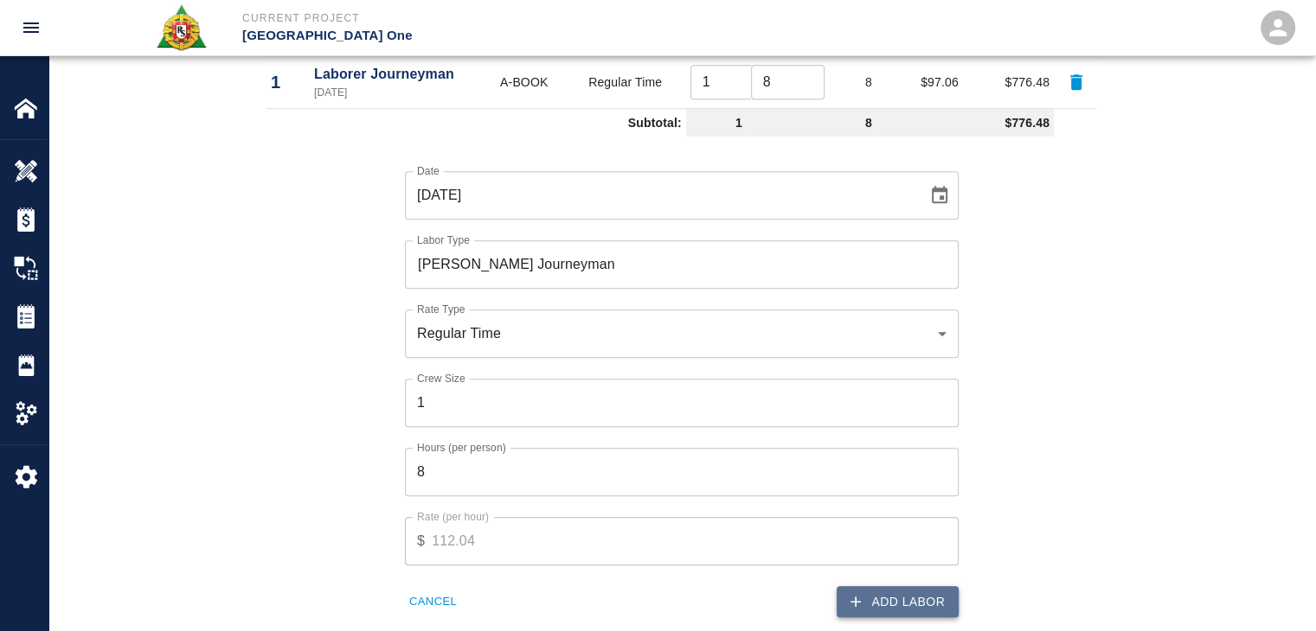
click at [887, 613] on button "Add Labor" at bounding box center [897, 602] width 122 height 32
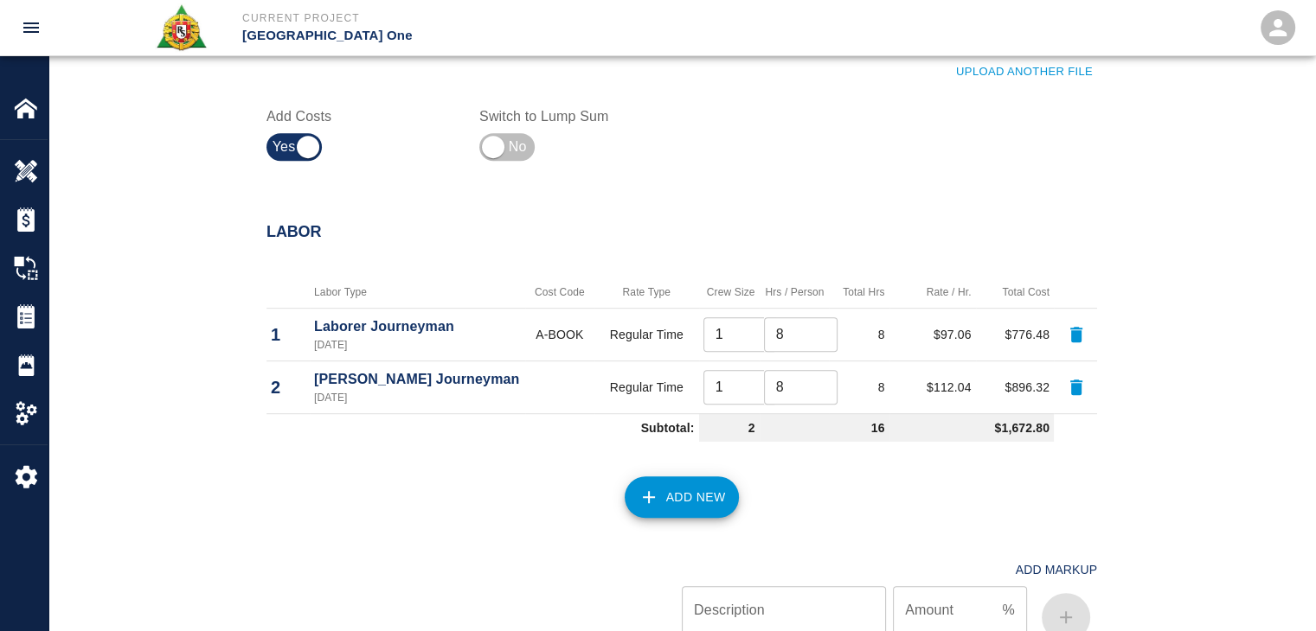
scroll to position [837, 0]
click at [672, 497] on button "Add New" at bounding box center [681, 498] width 115 height 42
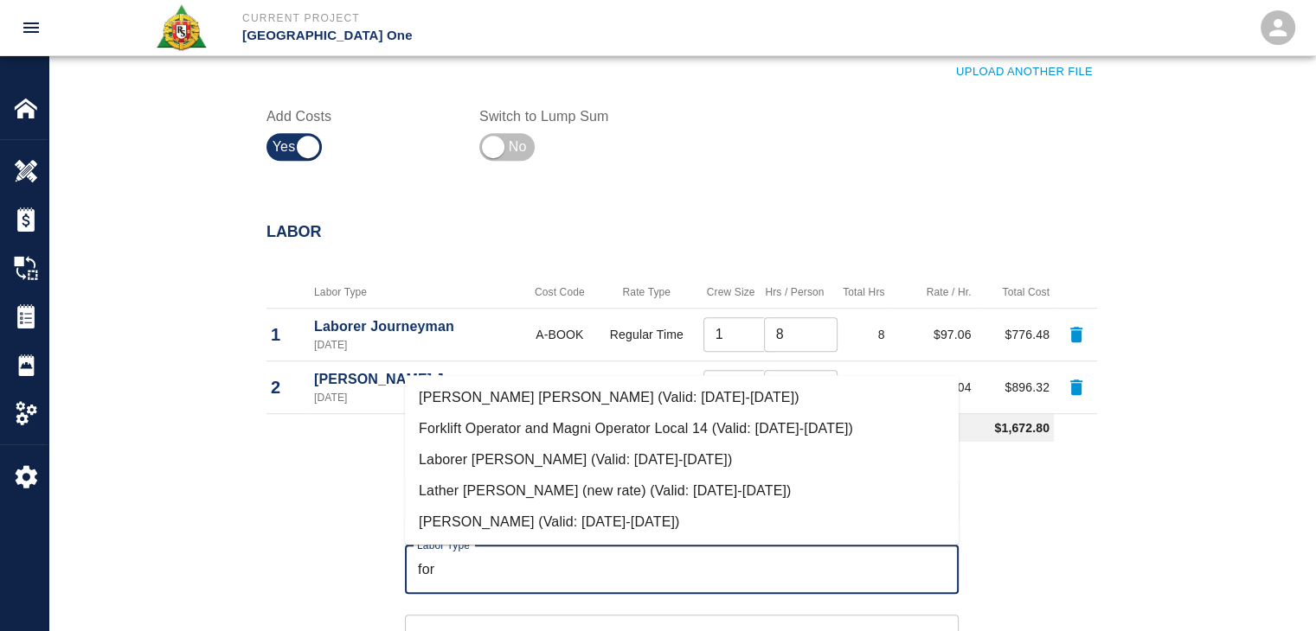
click at [503, 518] on li "[PERSON_NAME] (Valid: [DATE]-[DATE])" at bounding box center [682, 522] width 554 height 31
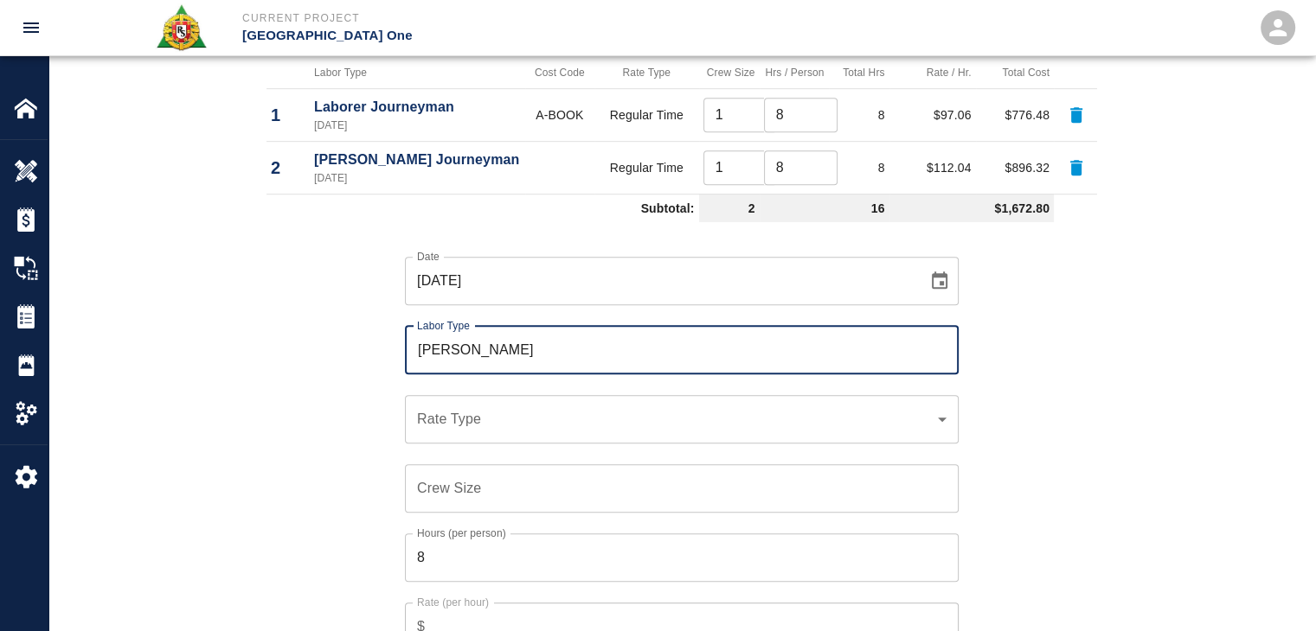
scroll to position [1062, 0]
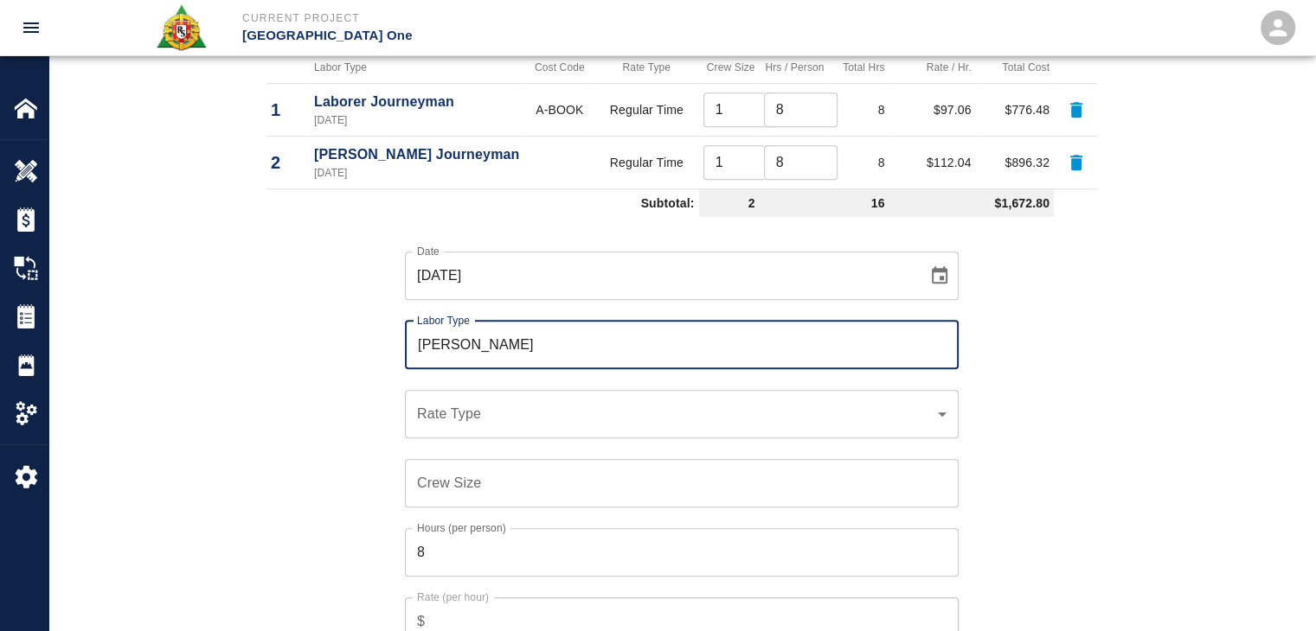
type input "Mason Foreman"
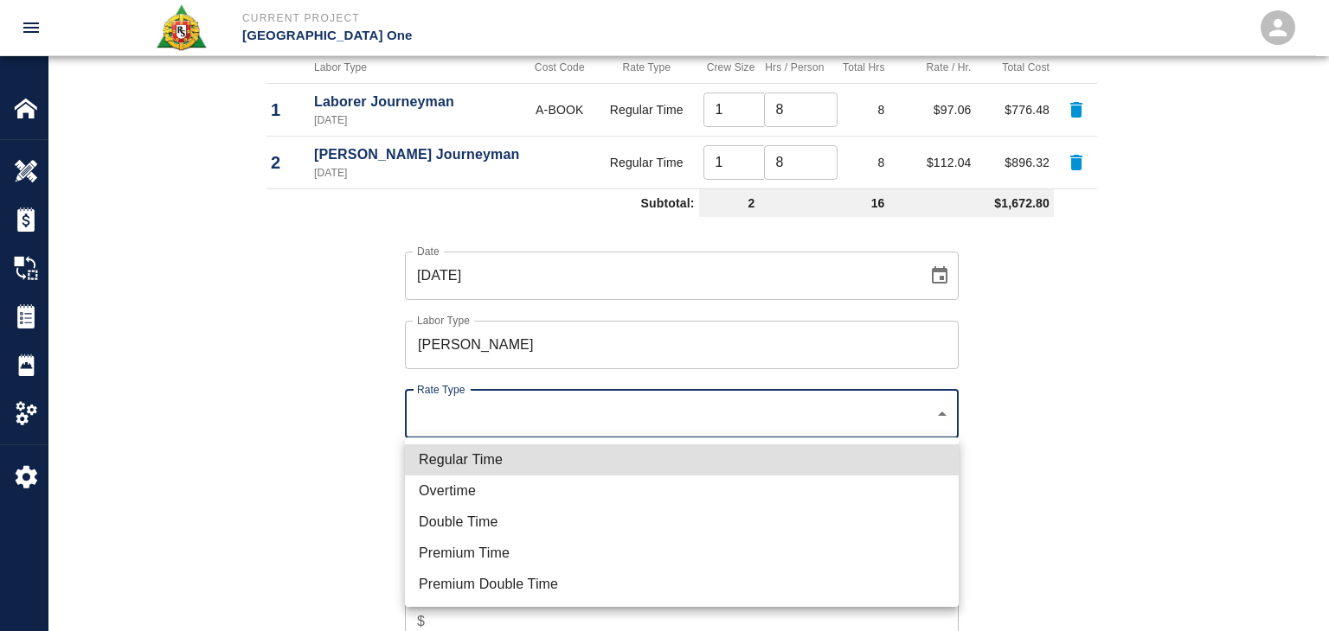
click at [499, 456] on li "Regular Time" at bounding box center [682, 460] width 554 height 31
type input "rate_rt"
type input "114.53"
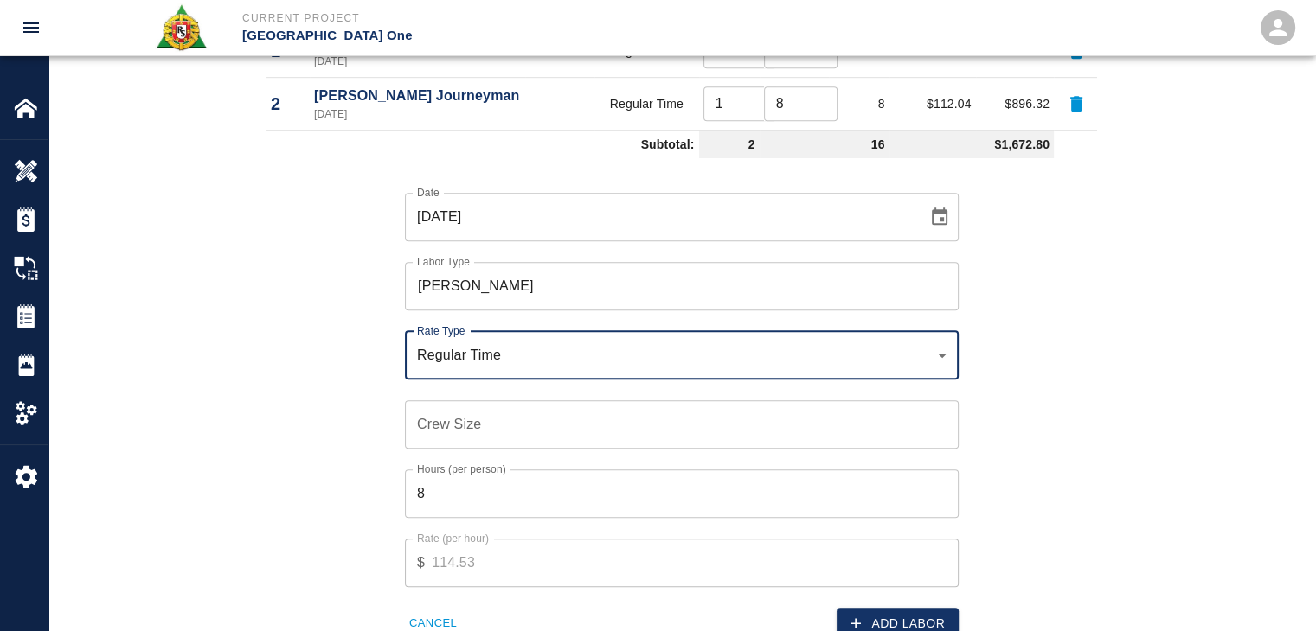
scroll to position [1123, 0]
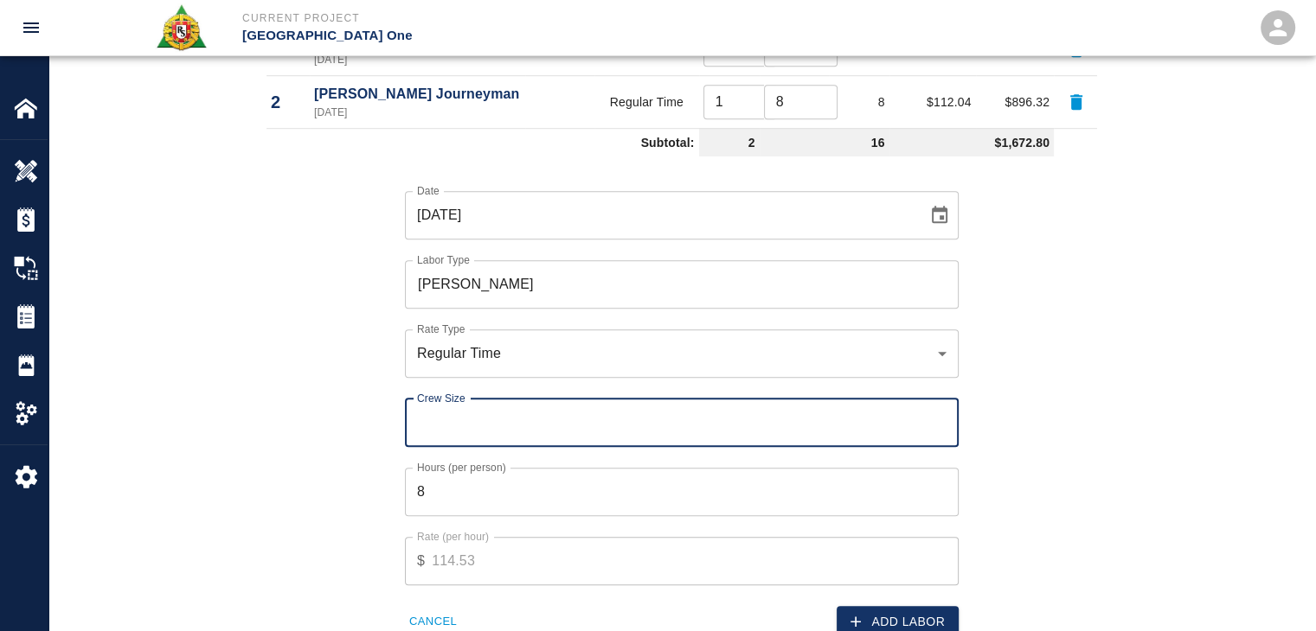
click at [464, 417] on input "Crew Size" at bounding box center [682, 423] width 554 height 48
type input "1"
click at [483, 509] on input "8" at bounding box center [682, 492] width 554 height 48
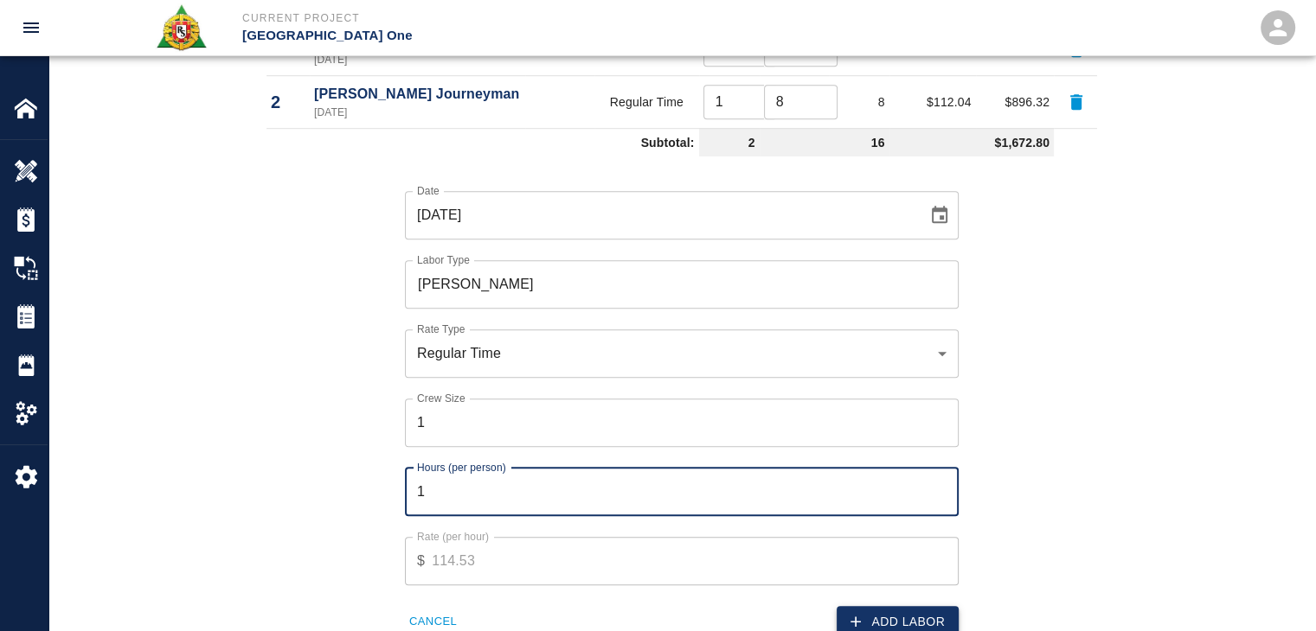
type input "1"
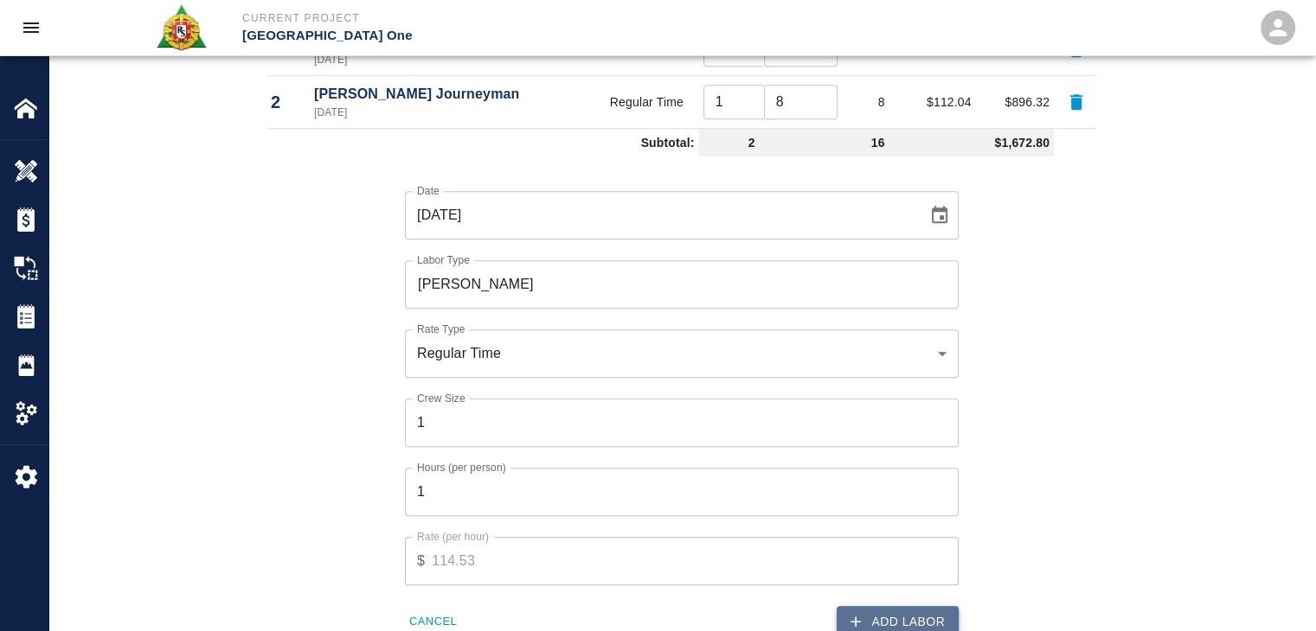
click at [850, 622] on icon "button" at bounding box center [855, 621] width 17 height 17
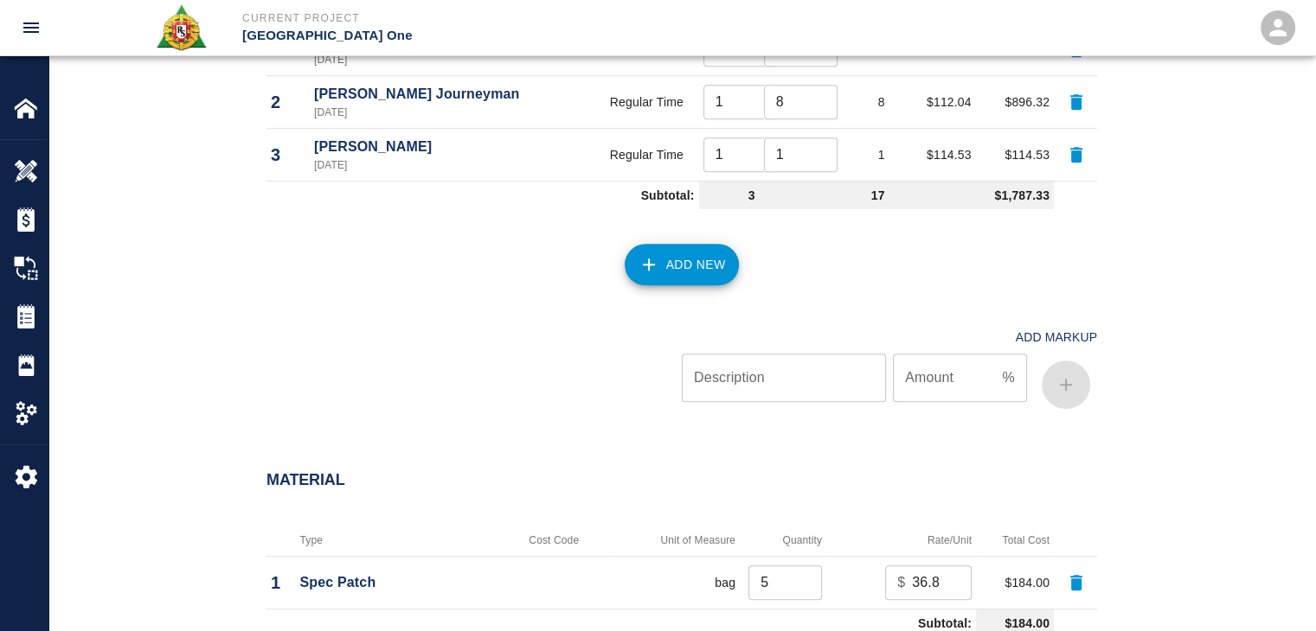
click at [669, 265] on button "Add New" at bounding box center [681, 265] width 115 height 42
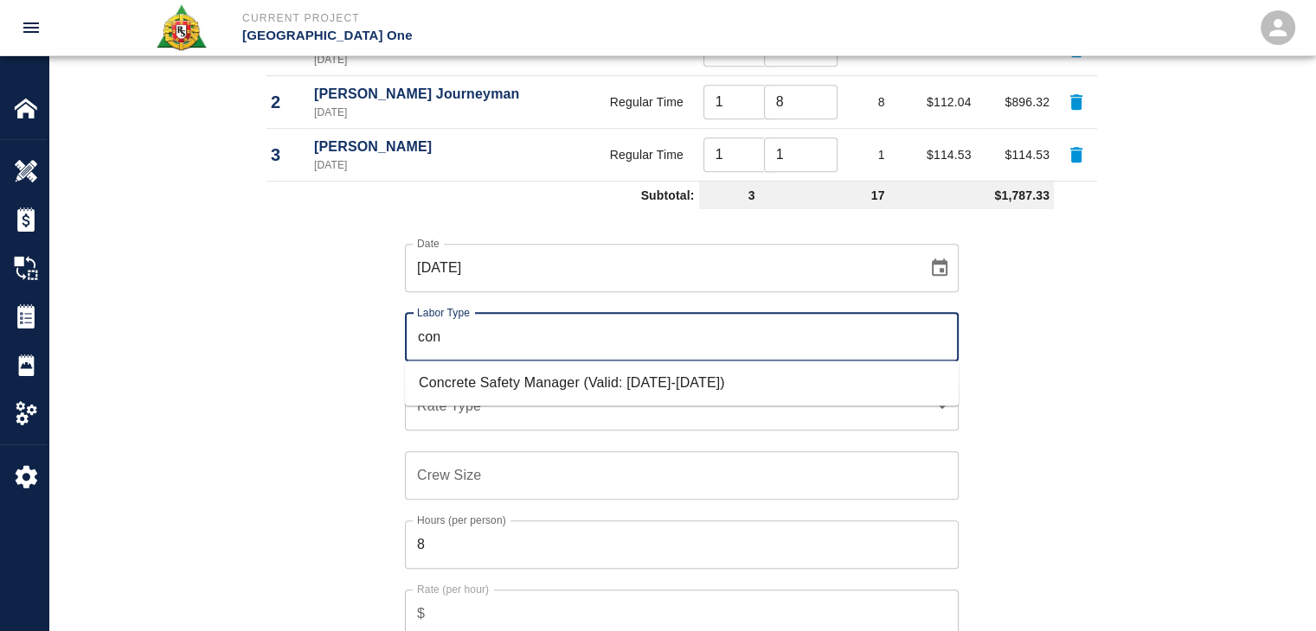
click at [613, 375] on li "Concrete Safety Manager (Valid: [DATE]-[DATE])" at bounding box center [682, 383] width 554 height 31
type input "Concrete Safety Manager"
click at [516, 388] on div "​ Rate Type" at bounding box center [682, 406] width 554 height 48
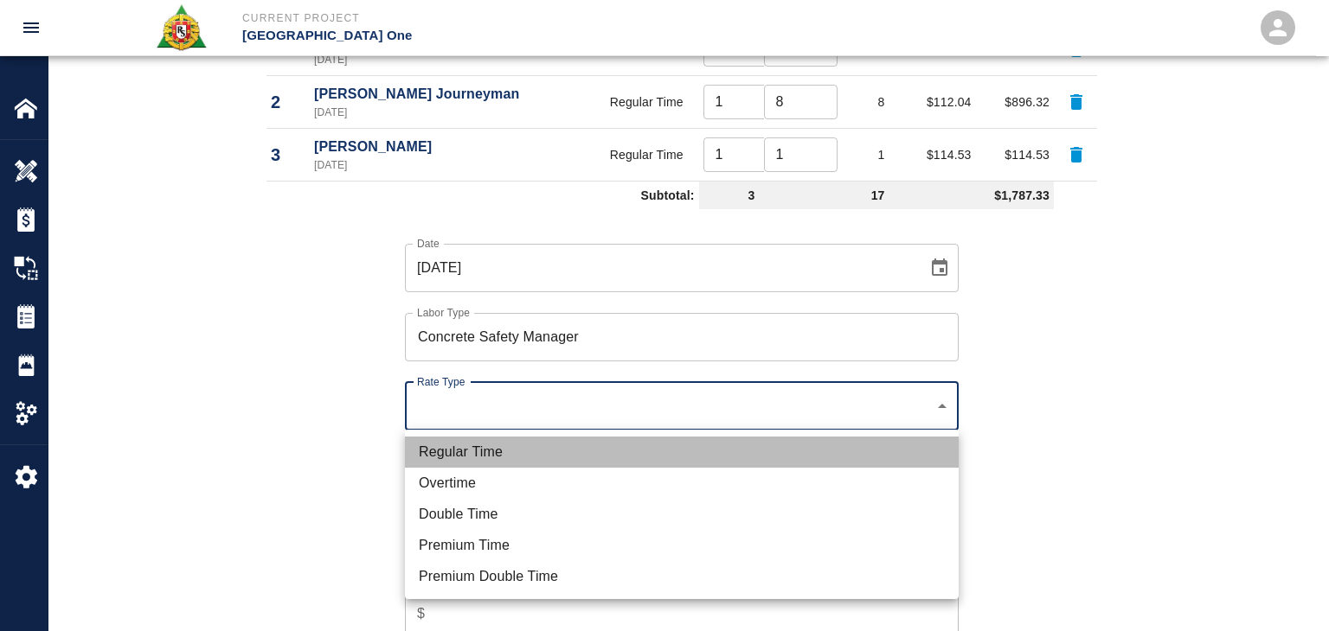
click at [476, 446] on li "Regular Time" at bounding box center [682, 452] width 554 height 31
type input "rate_rt"
type input "100.05"
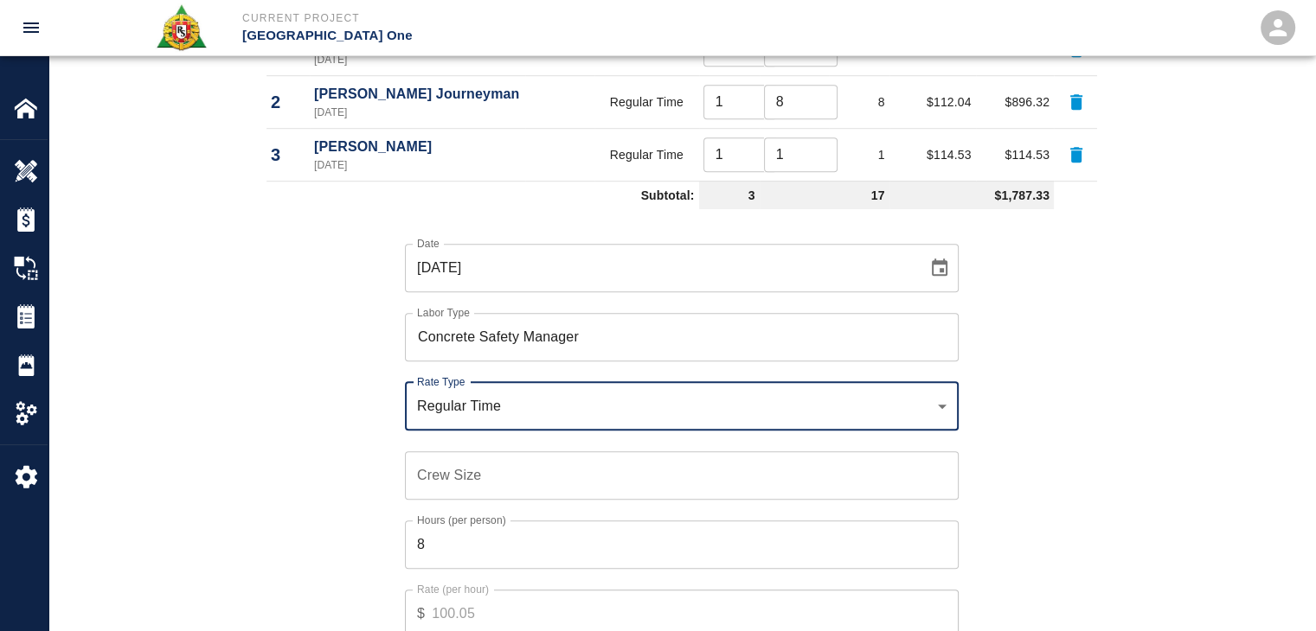
click at [502, 486] on input "Crew Size" at bounding box center [682, 476] width 554 height 48
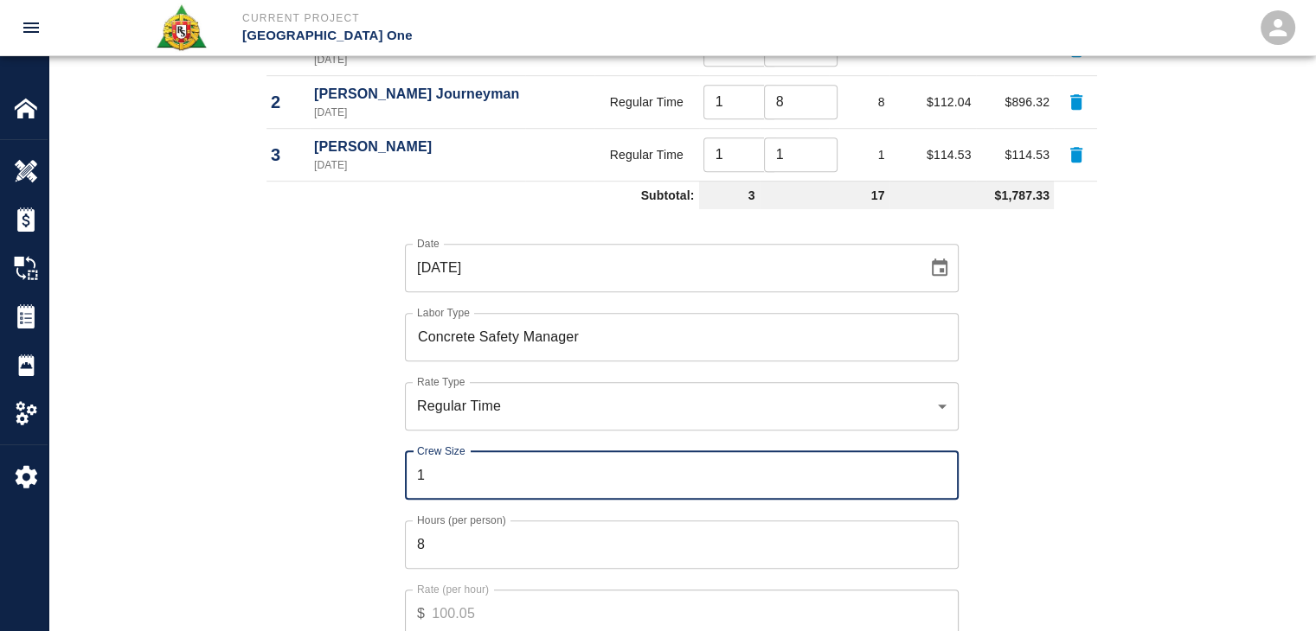
type input "1"
click at [381, 516] on div "Date 09/25/2025 Date Labor Type Concrete Safety Manager Labor Type Rate Type Re…" at bounding box center [671, 453] width 851 height 475
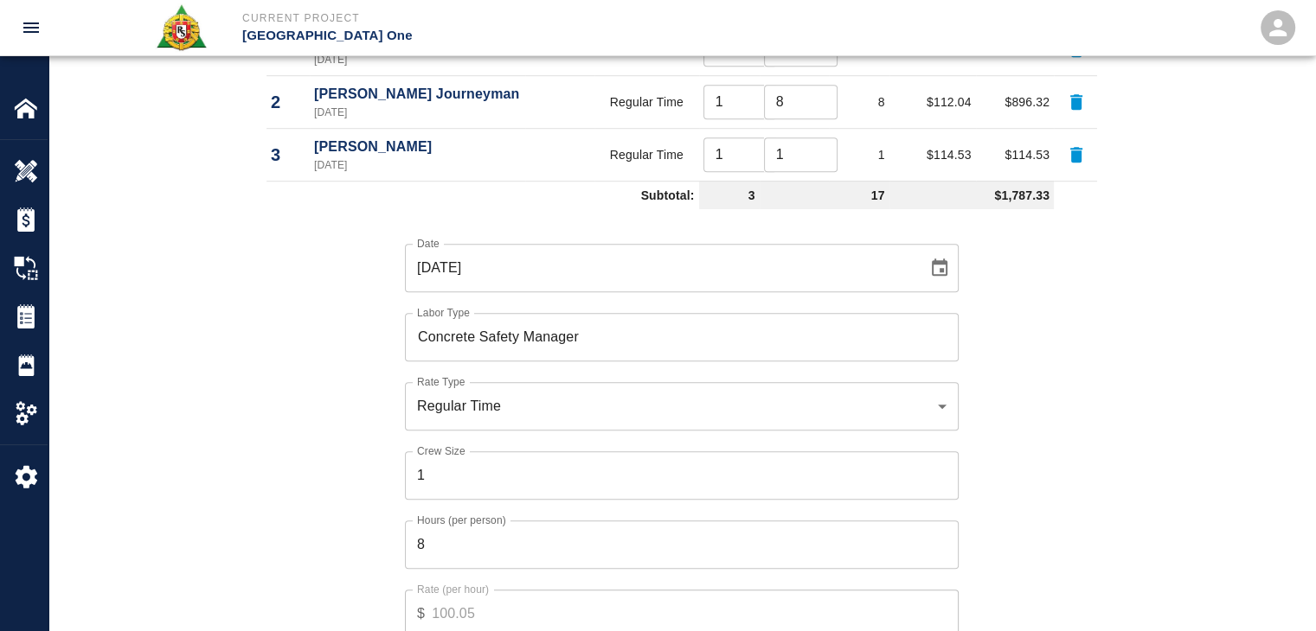
click at [439, 528] on input "8" at bounding box center [682, 545] width 554 height 48
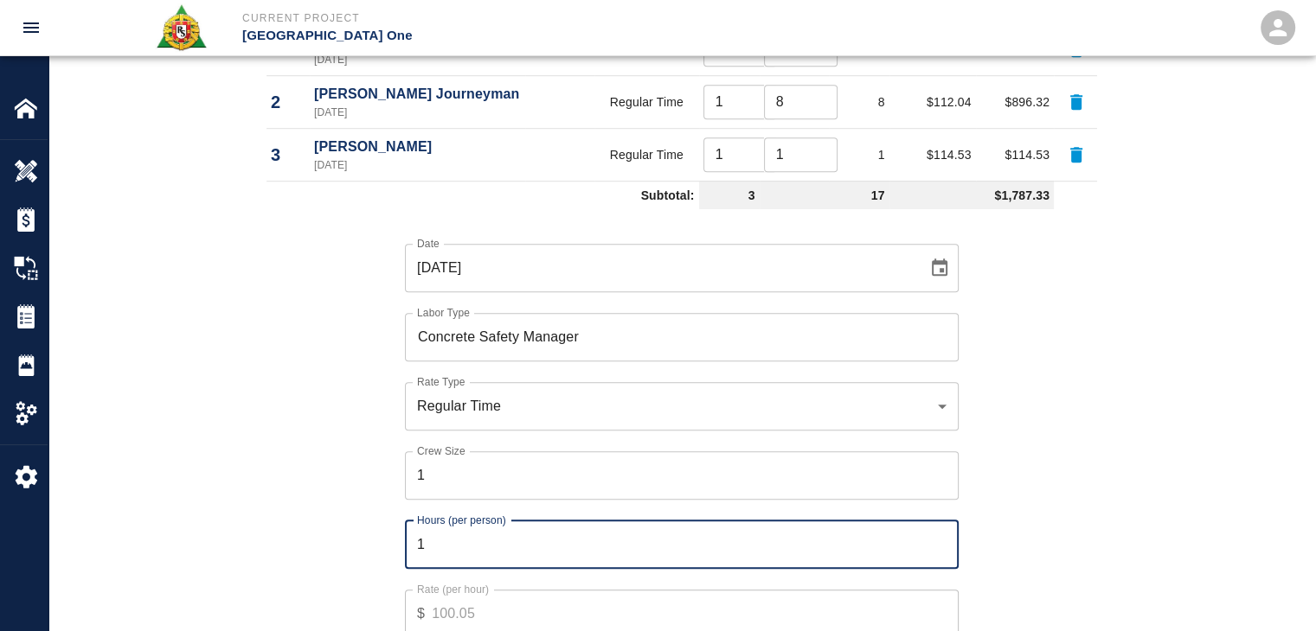
type input "1"
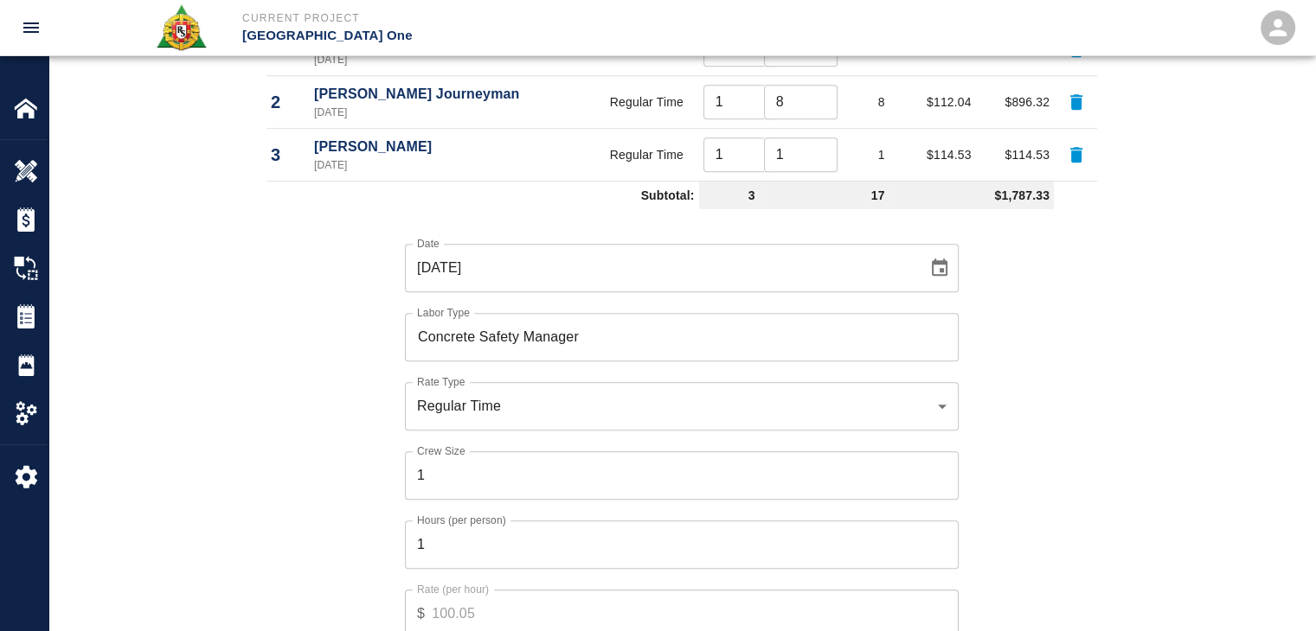
click at [373, 525] on div "Date 09/25/2025 Date Labor Type Concrete Safety Manager Labor Type Rate Type Re…" at bounding box center [671, 453] width 851 height 475
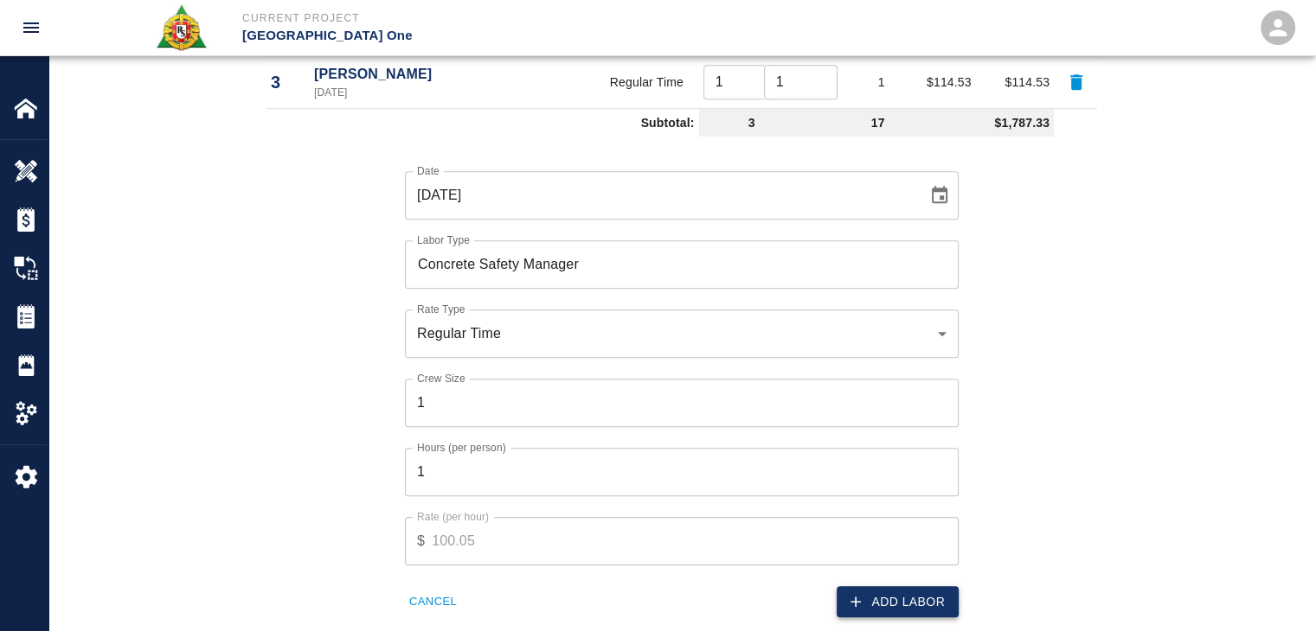
click at [855, 595] on icon "button" at bounding box center [855, 601] width 17 height 17
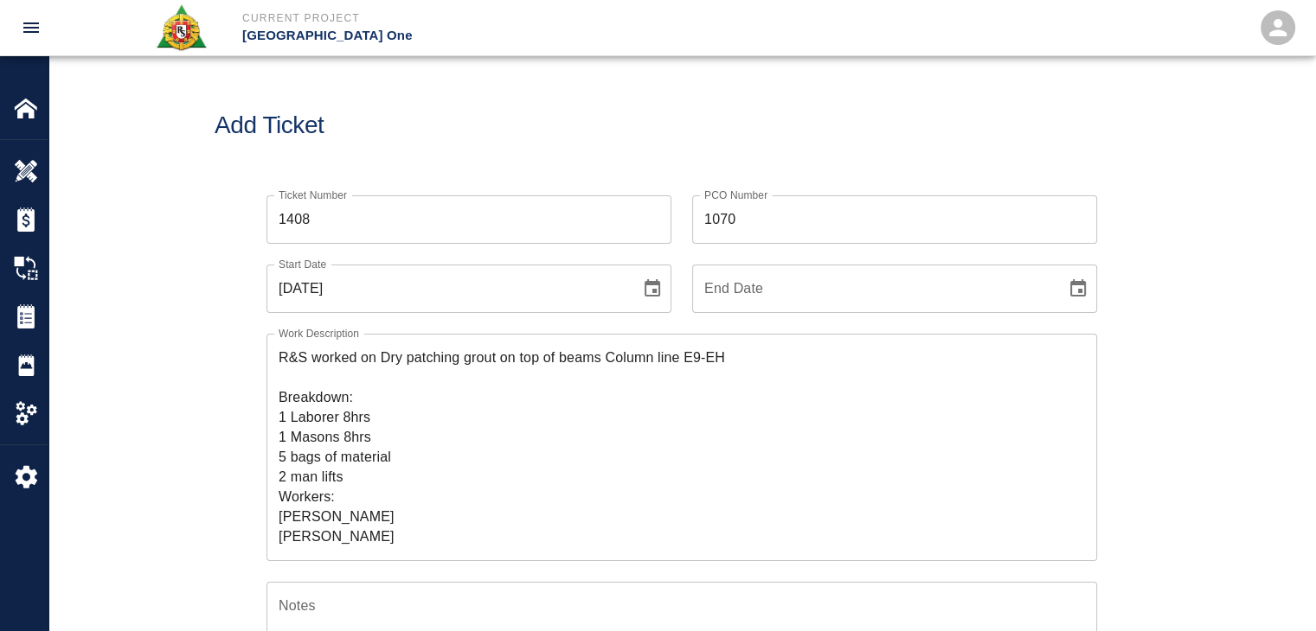
scroll to position [0, 0]
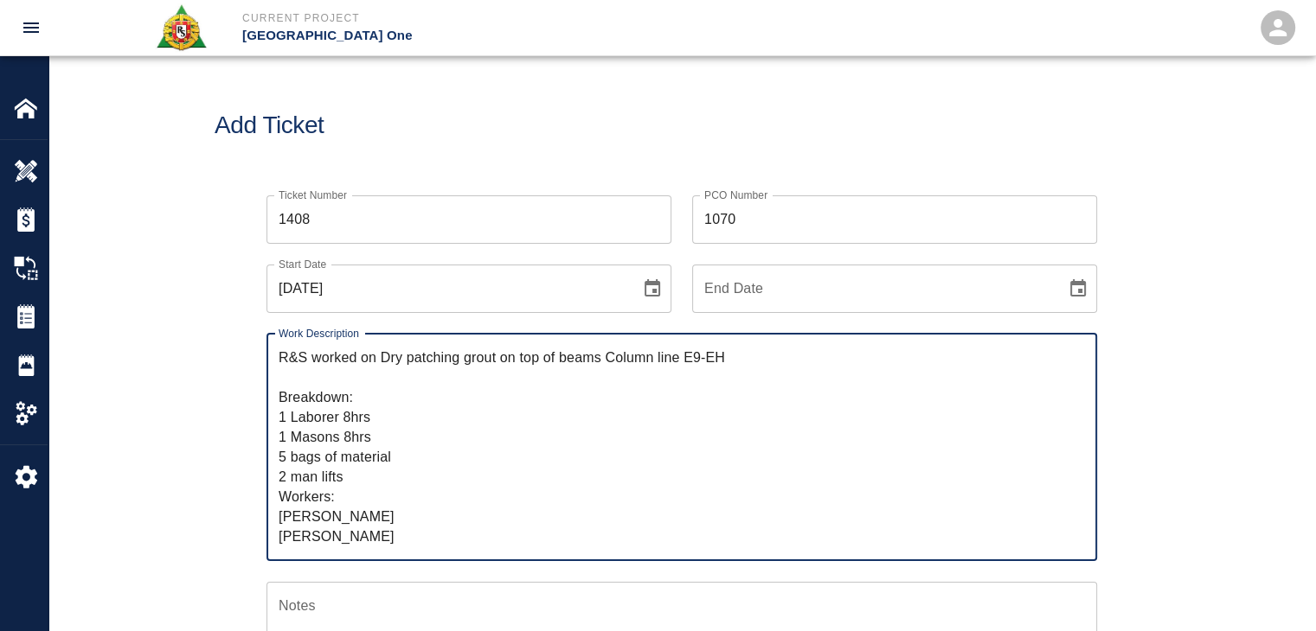
click at [378, 434] on textarea "R&S worked on Dry patching grout on top of beams Column line E9-EH Breakdown: 1…" at bounding box center [682, 447] width 806 height 199
type textarea "R&S worked on Dry patching grout on top of beams Column line E9-EH Breakdown: 1…"
click at [240, 438] on div "Ticket Number 1408 Ticket Number PCO Number 1070 PCO Number Start Date 09/25/20…" at bounding box center [682, 590] width 934 height 831
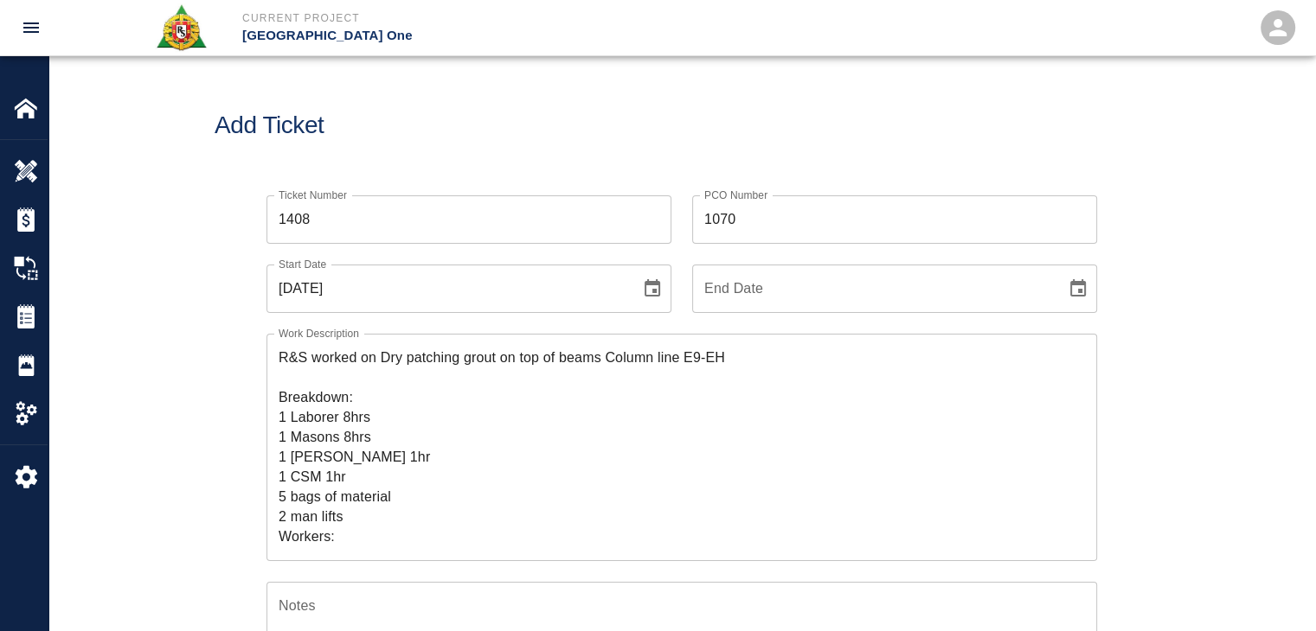
click at [221, 356] on div "Ticket Number 1408 Ticket Number PCO Number 1070 PCO Number Start Date 09/25/20…" at bounding box center [682, 590] width 934 height 831
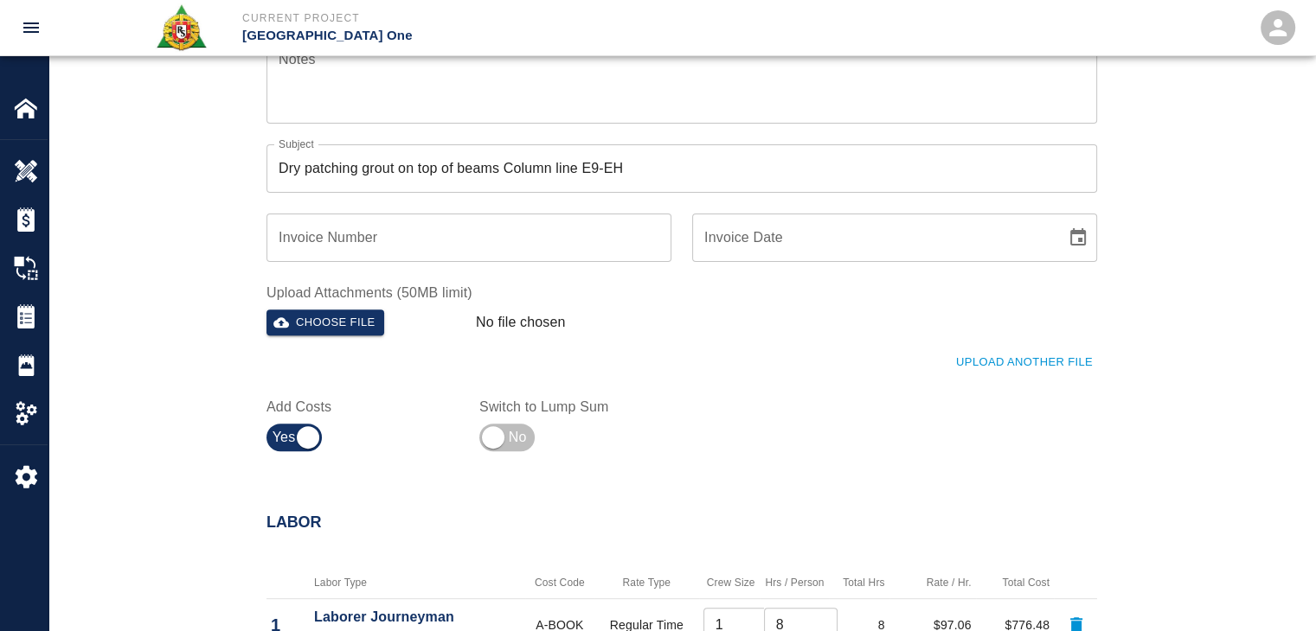
scroll to position [536, 0]
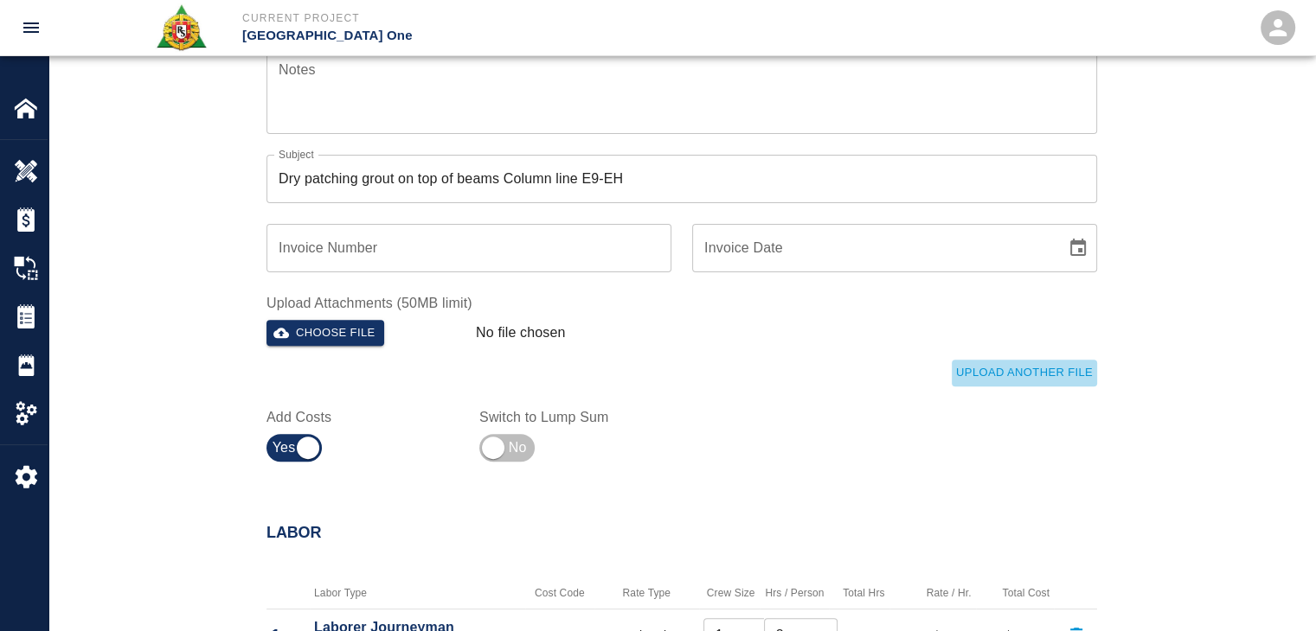
click at [997, 363] on button "Upload Another File" at bounding box center [1023, 373] width 145 height 27
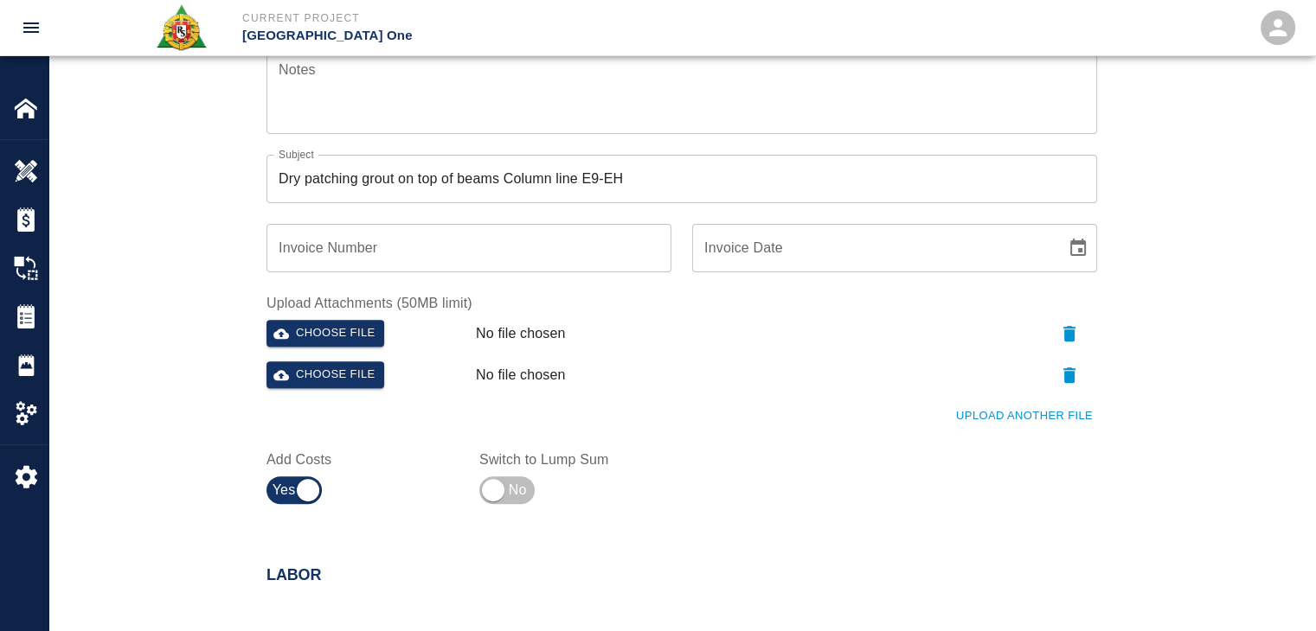
click at [969, 399] on div "Upload Another File" at bounding box center [671, 406] width 851 height 48
click at [995, 421] on button "Upload Another File" at bounding box center [1023, 416] width 145 height 27
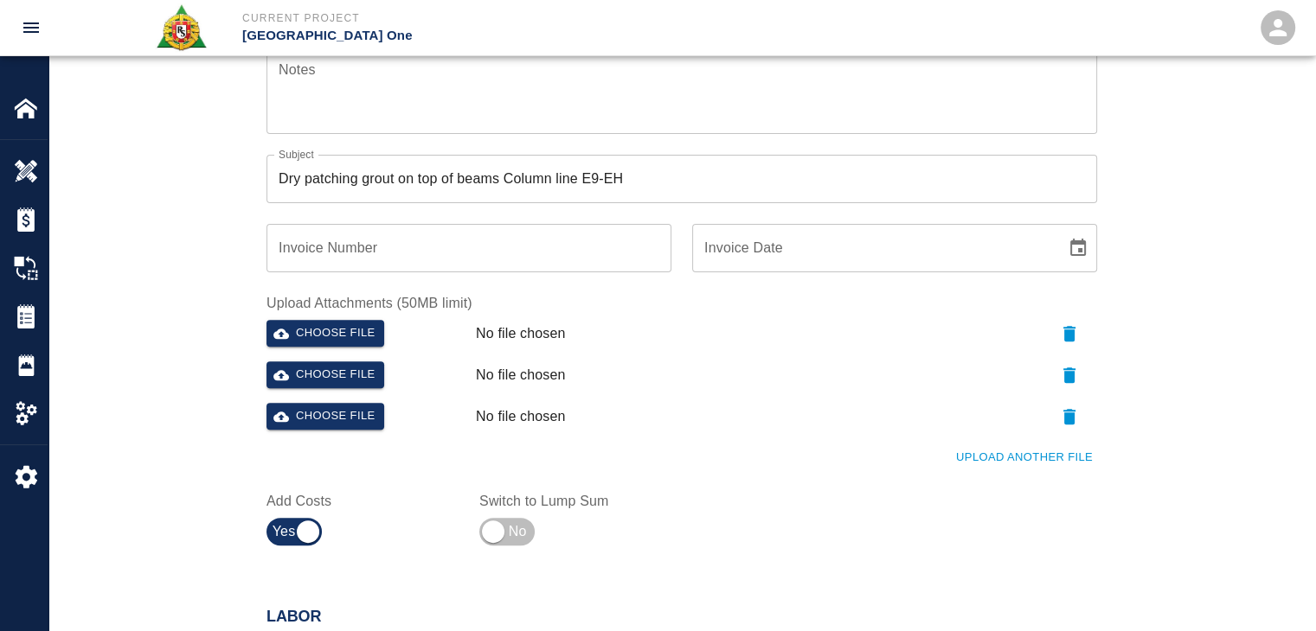
click at [1010, 450] on button "Upload Another File" at bounding box center [1023, 458] width 145 height 27
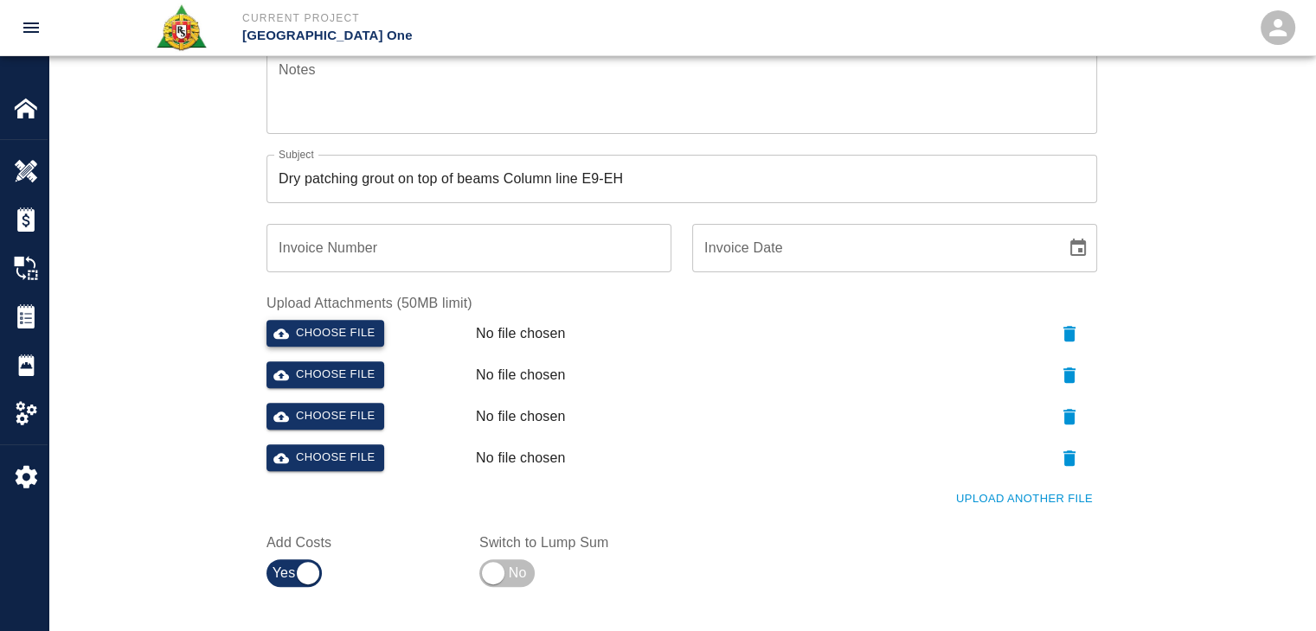
click at [349, 331] on button "Choose file" at bounding box center [325, 333] width 118 height 27
click at [198, 349] on div "Ticket Number 1408 Ticket Number PCO Number 1070 PCO Number Start Date 09/25/20…" at bounding box center [681, 137] width 1266 height 998
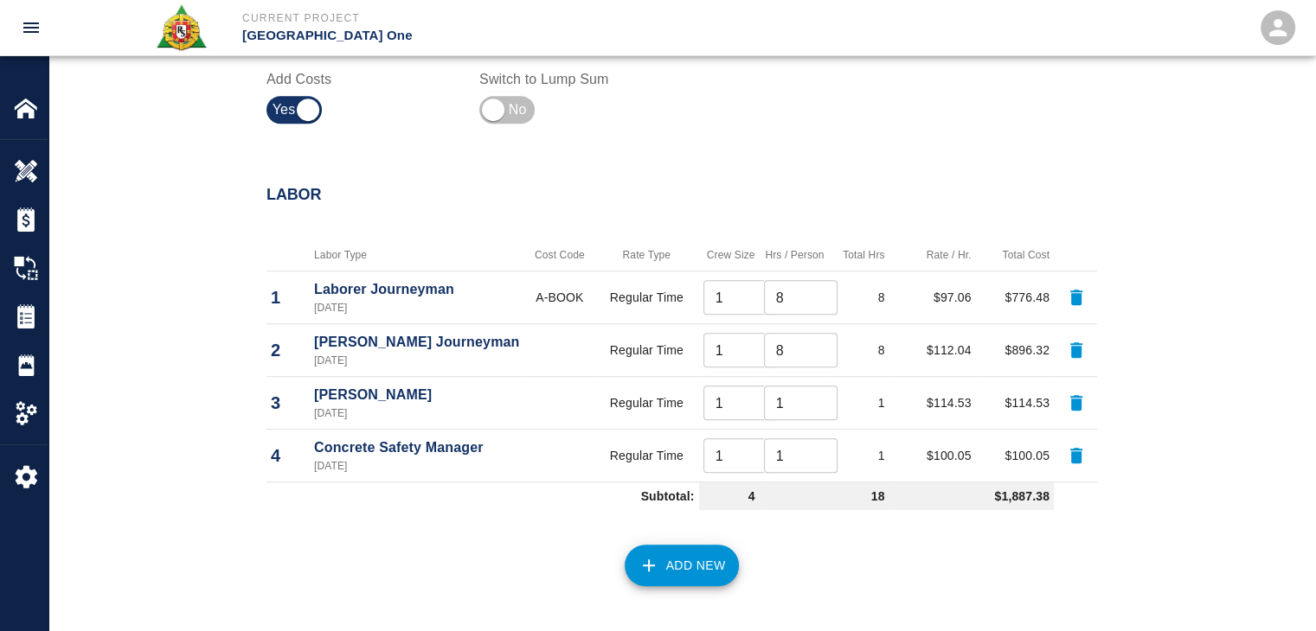
scroll to position [627, 0]
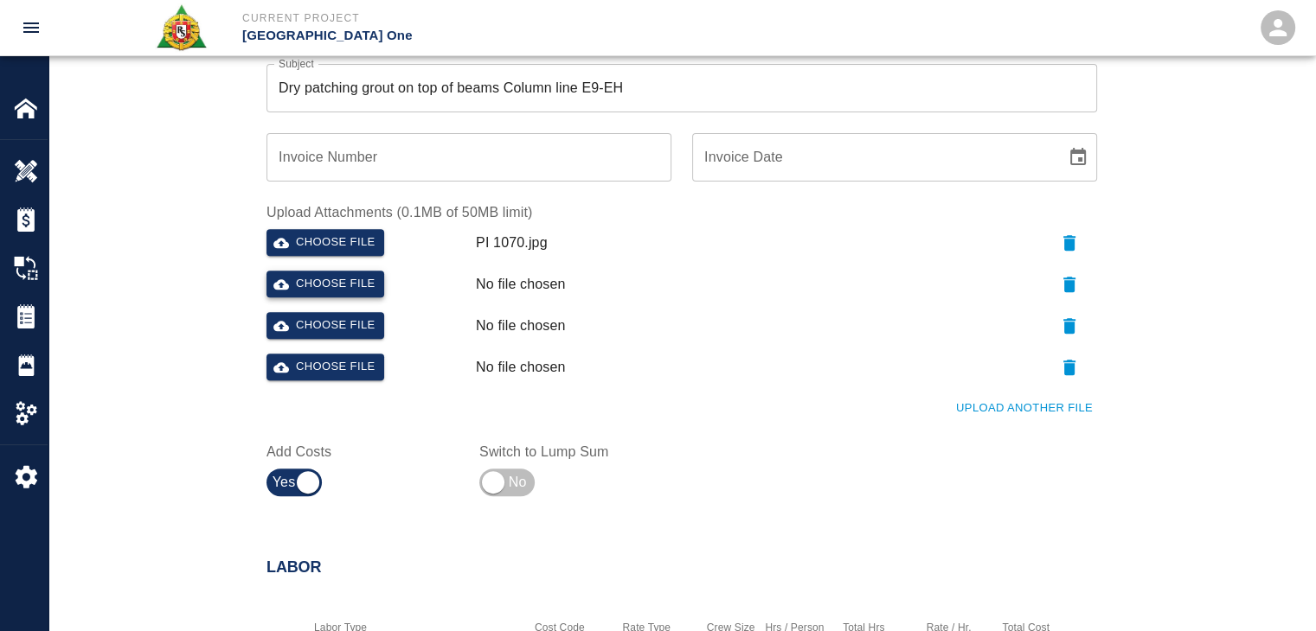
click at [359, 282] on button "Choose file" at bounding box center [325, 284] width 118 height 27
click at [328, 316] on button "Choose file" at bounding box center [325, 325] width 118 height 27
click at [312, 367] on button "Choose file" at bounding box center [325, 367] width 118 height 27
click at [253, 323] on div "Upload Attachments (11.5MB of 50MB limit) Choose file PI 1070.jpg Choose file 0…" at bounding box center [671, 302] width 851 height 240
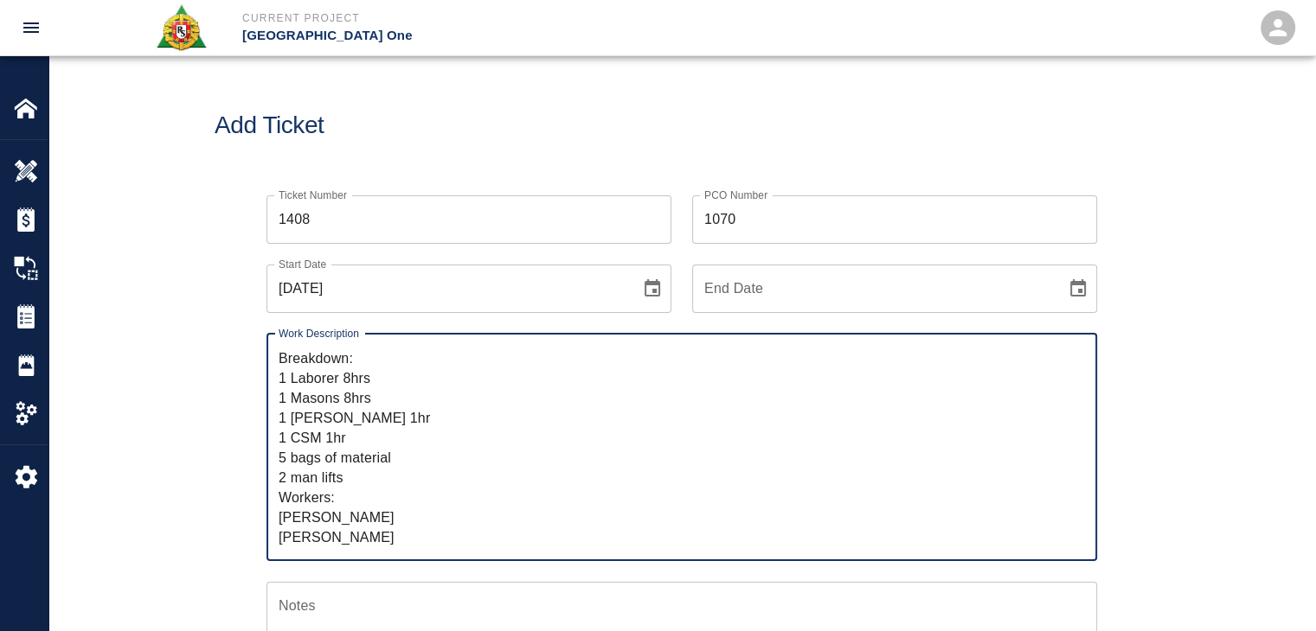
scroll to position [0, 0]
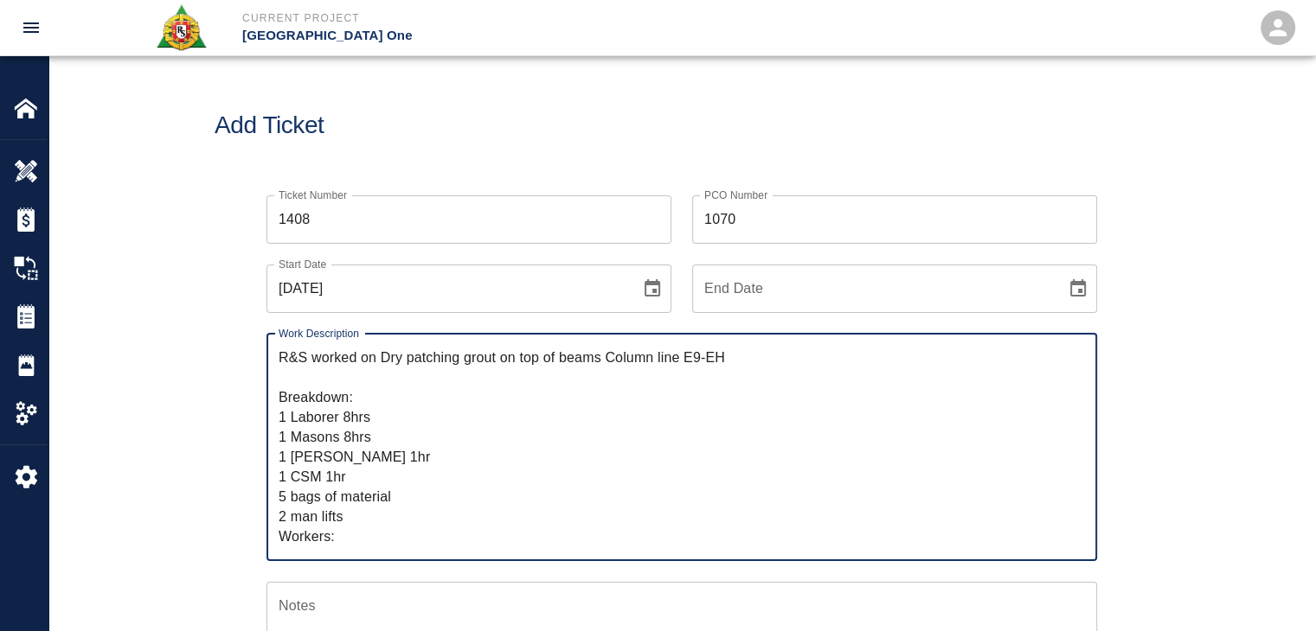
drag, startPoint x: 399, startPoint y: 534, endPoint x: 263, endPoint y: 338, distance: 238.0
click at [263, 338] on div "Work Description R&S worked on Dry patching grout on top of beams Column line E…" at bounding box center [671, 437] width 851 height 248
click at [462, 151] on div "Add Ticket" at bounding box center [681, 125] width 1266 height 139
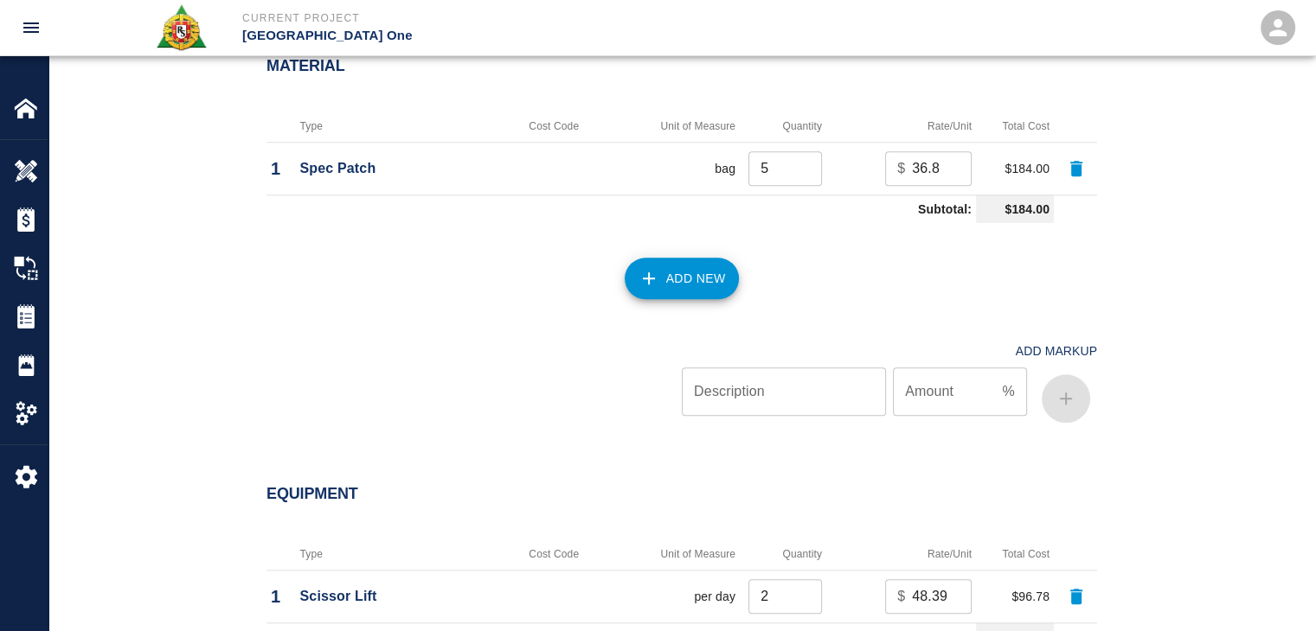
scroll to position [2350, 0]
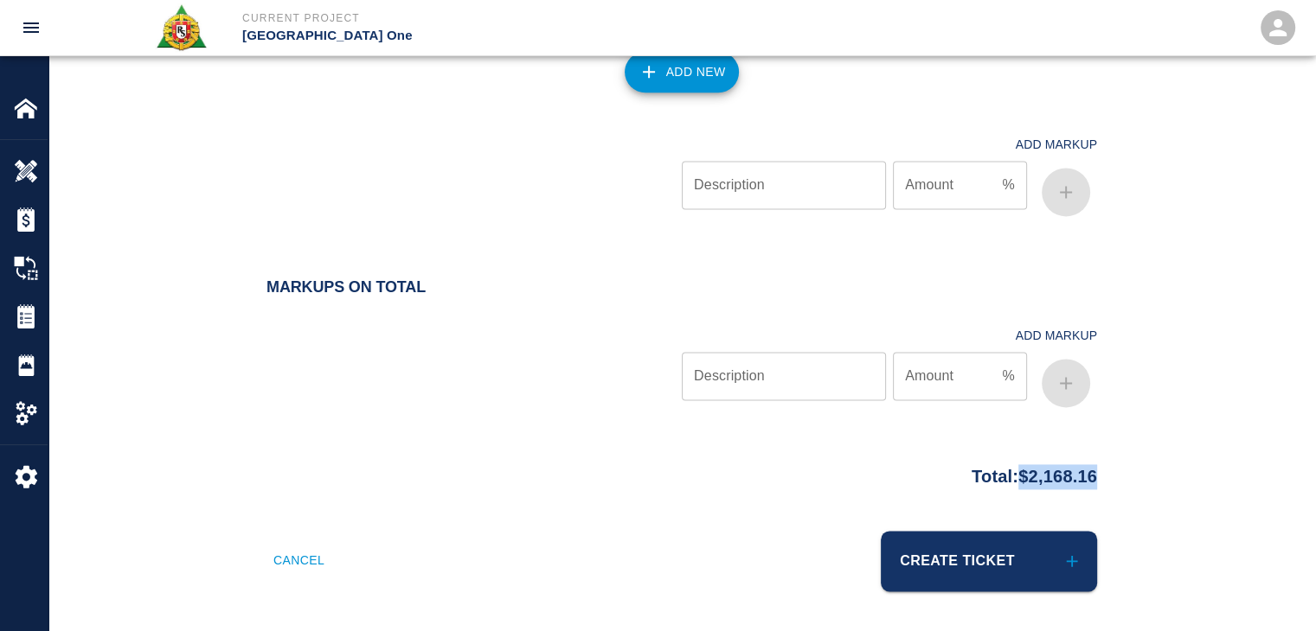
drag, startPoint x: 1131, startPoint y: 478, endPoint x: 1003, endPoint y: 476, distance: 128.0
click at [1003, 476] on div "Total: $2,168.16" at bounding box center [682, 473] width 934 height 34
copy p "$2,168.16"
click at [460, 219] on div at bounding box center [473, 171] width 415 height 103
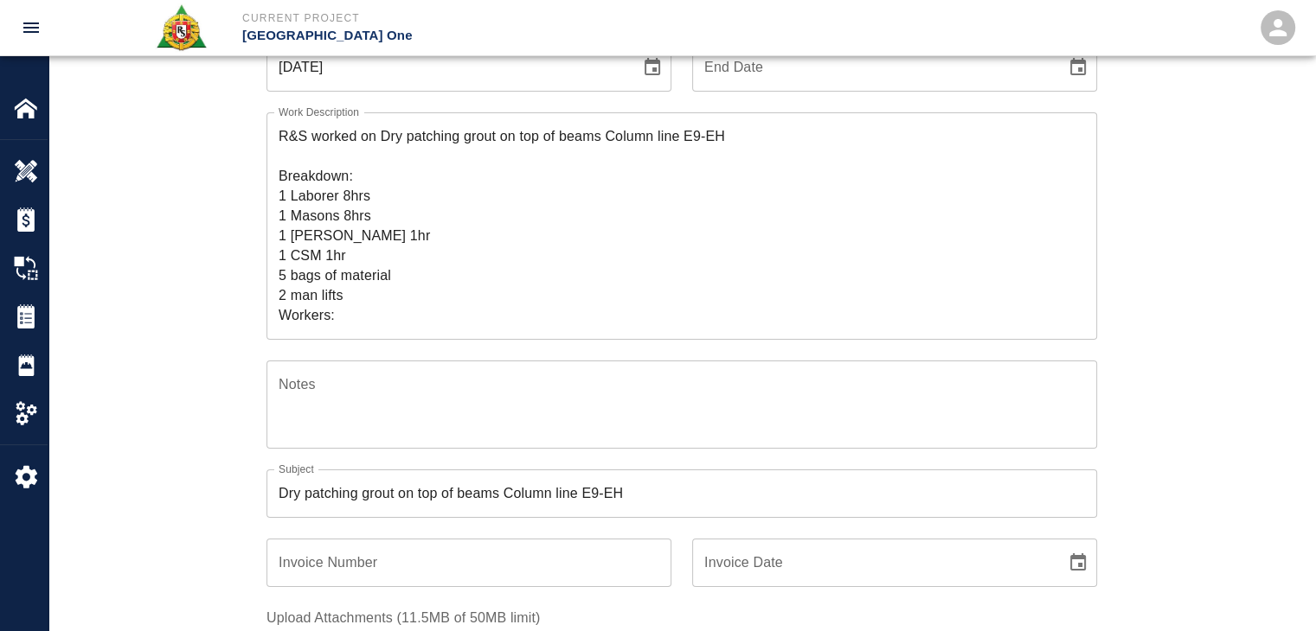
scroll to position [0, 0]
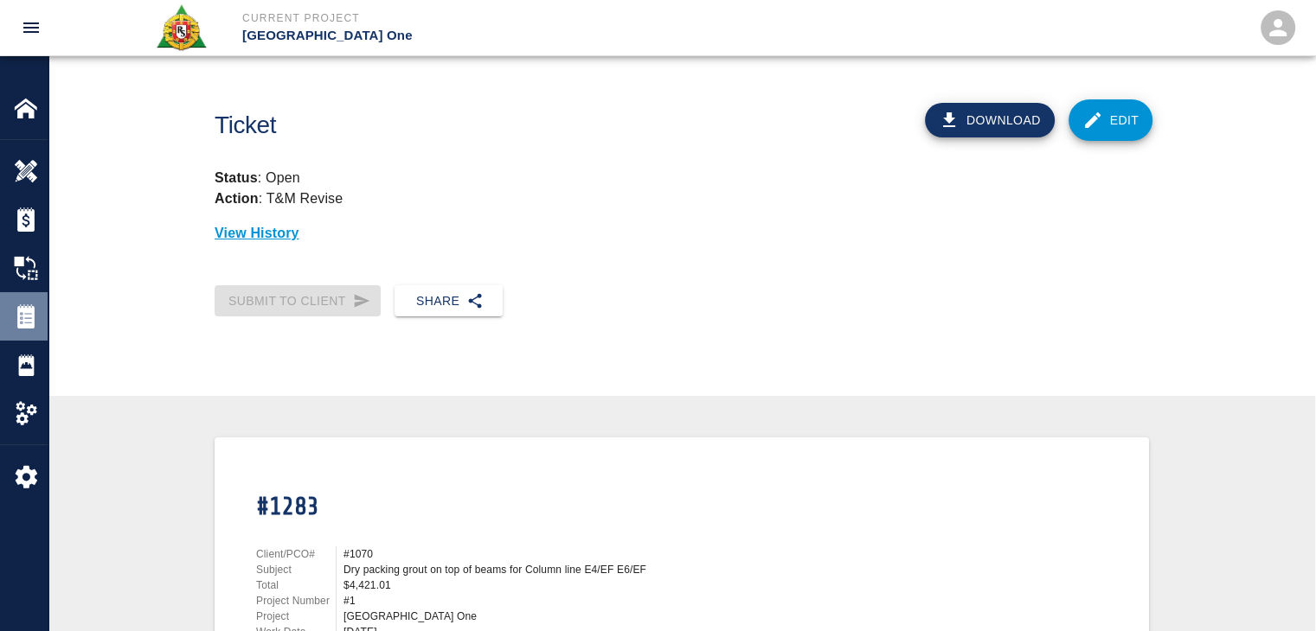
click at [22, 321] on img at bounding box center [26, 316] width 24 height 24
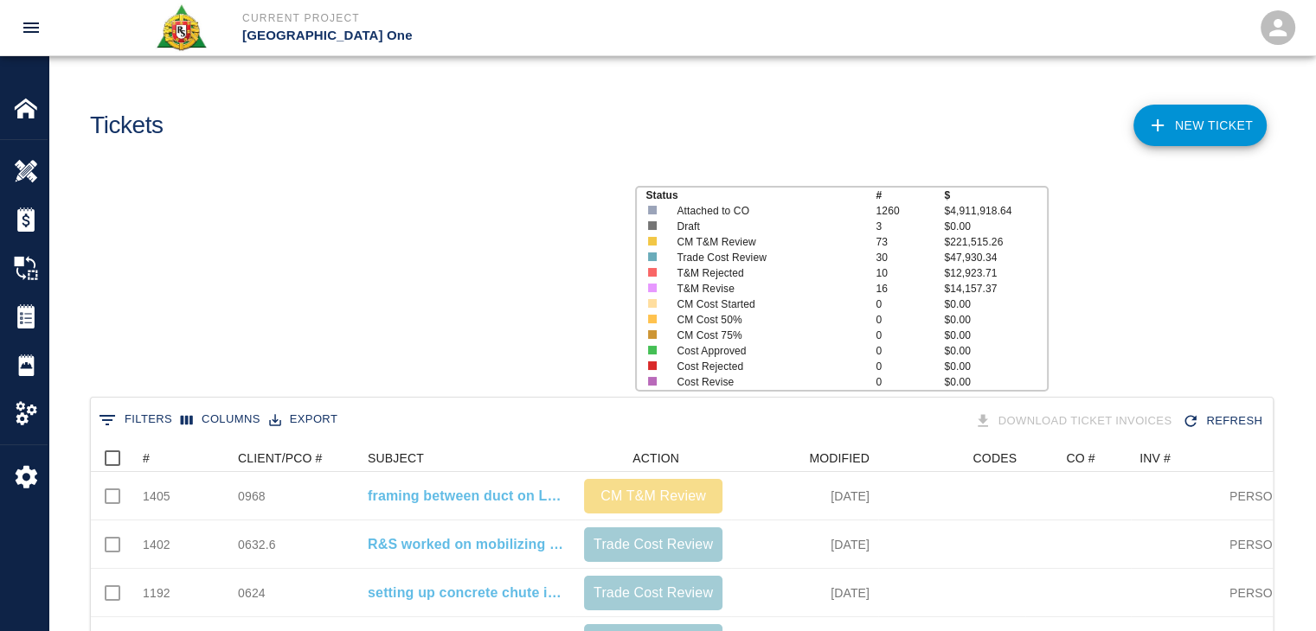
scroll to position [996, 1169]
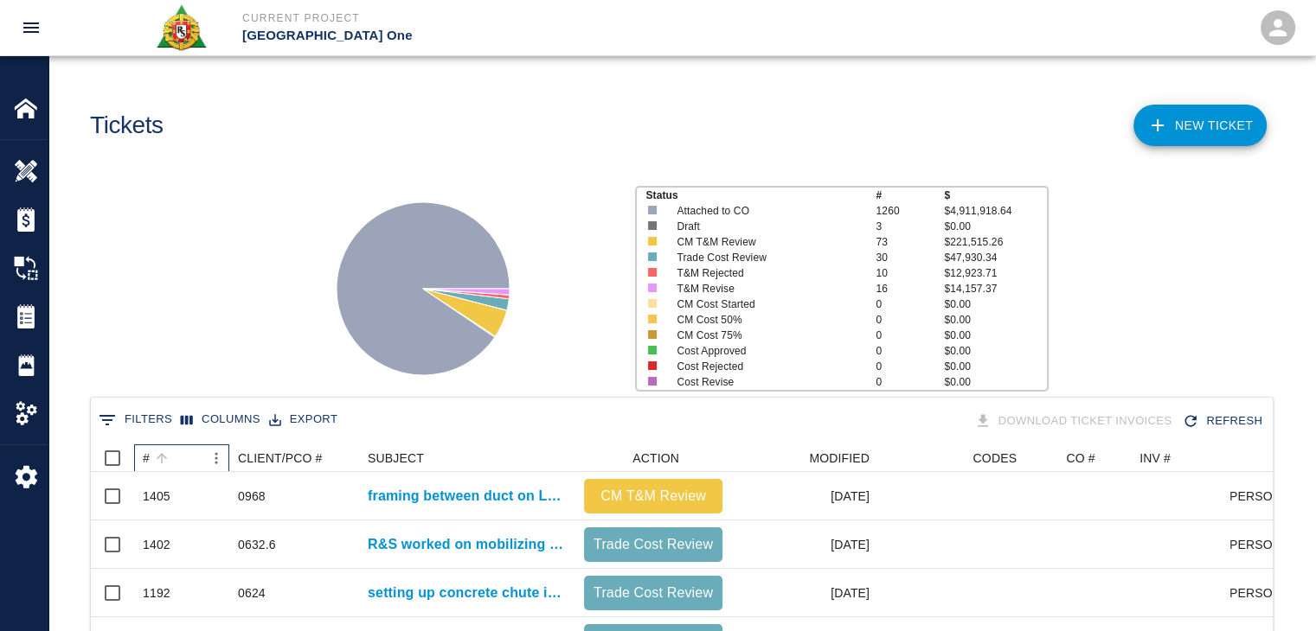
click at [176, 455] on div "#" at bounding box center [173, 459] width 61 height 28
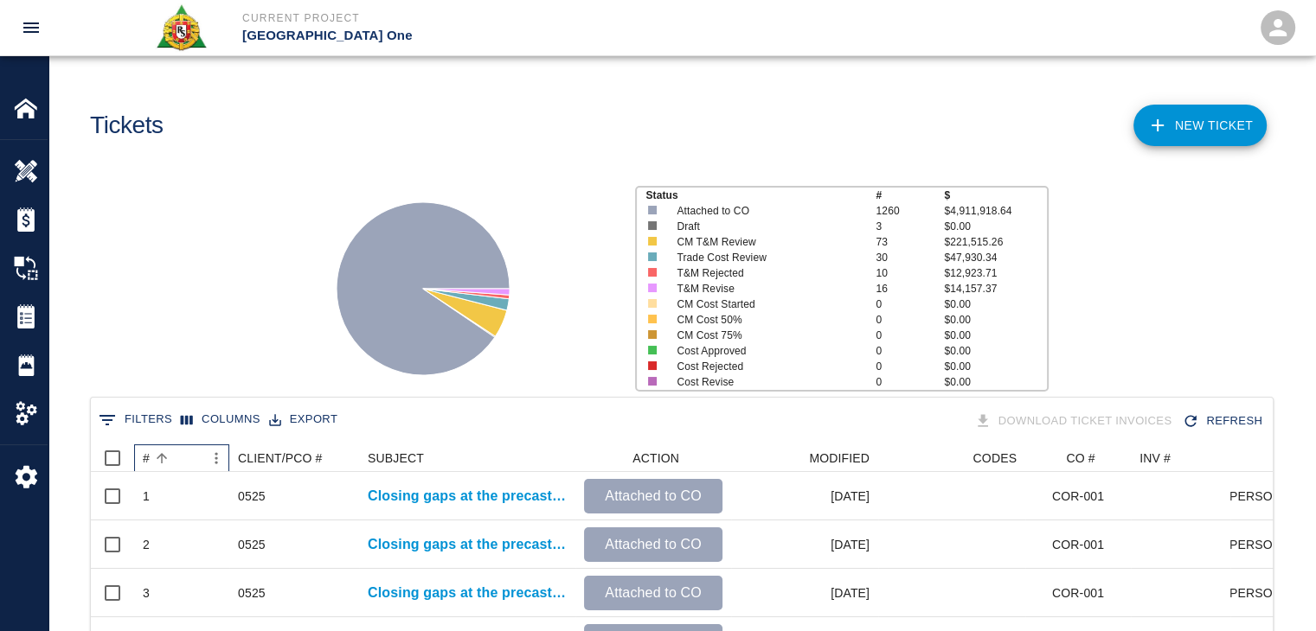
click at [176, 455] on div "#" at bounding box center [173, 459] width 61 height 28
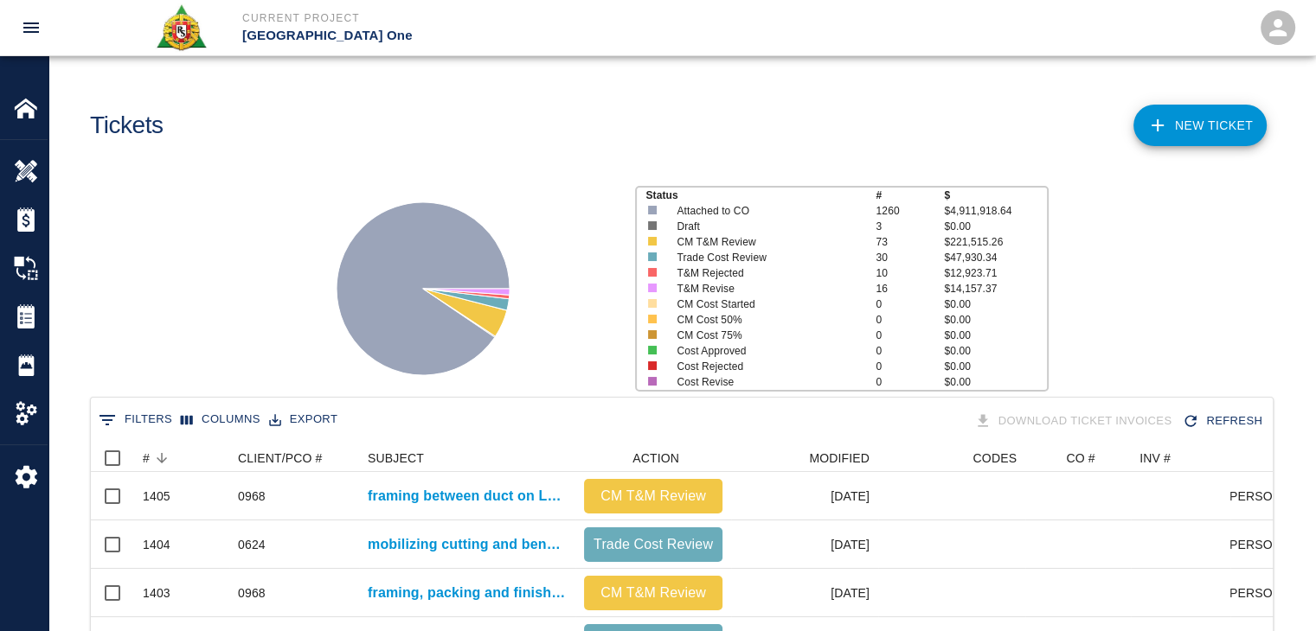
click at [197, 361] on div "Status # $ Attached to CO 1260 $4,911,918.64 Draft 3 $0.00 CM T&M Review 73 $22…" at bounding box center [675, 282] width 1280 height 230
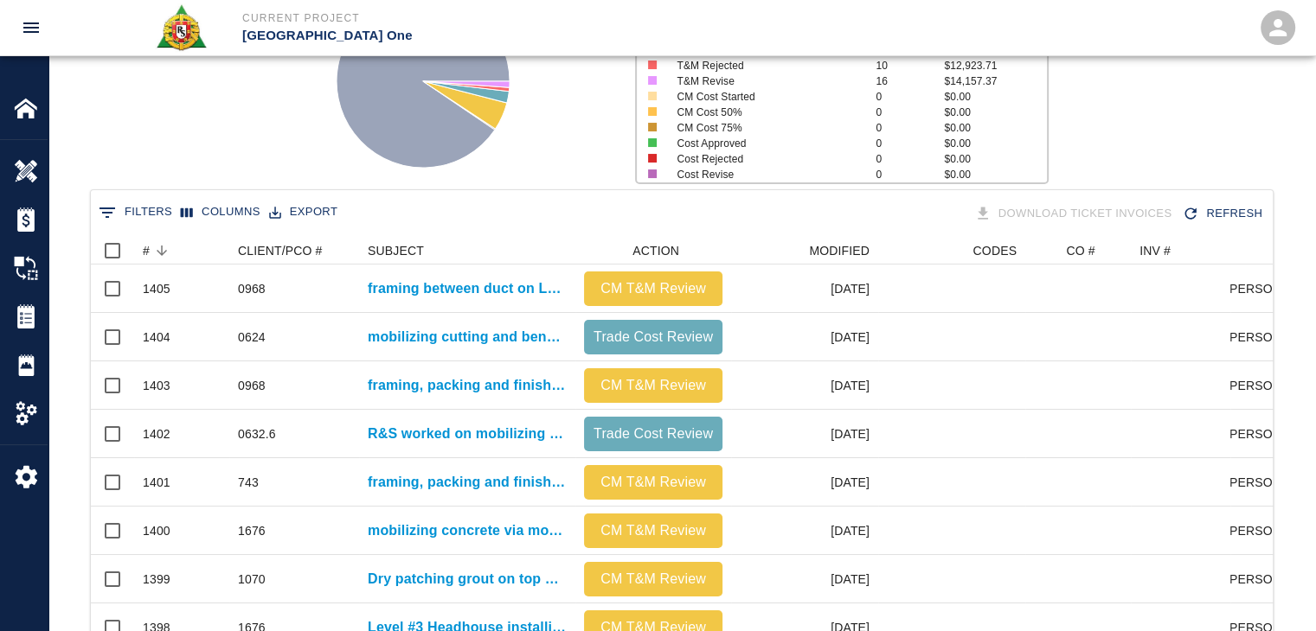
scroll to position [277, 0]
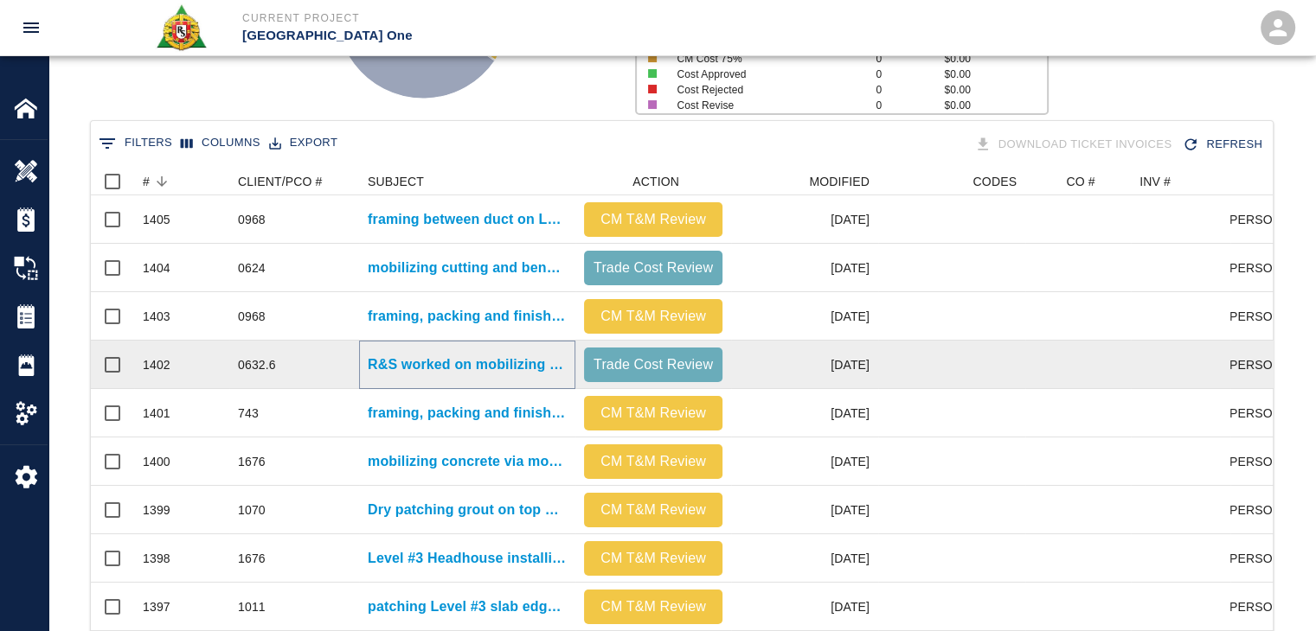
click at [388, 361] on p "R&S worked on mobilizing cutting bending and chipping to expose..." at bounding box center [467, 365] width 199 height 21
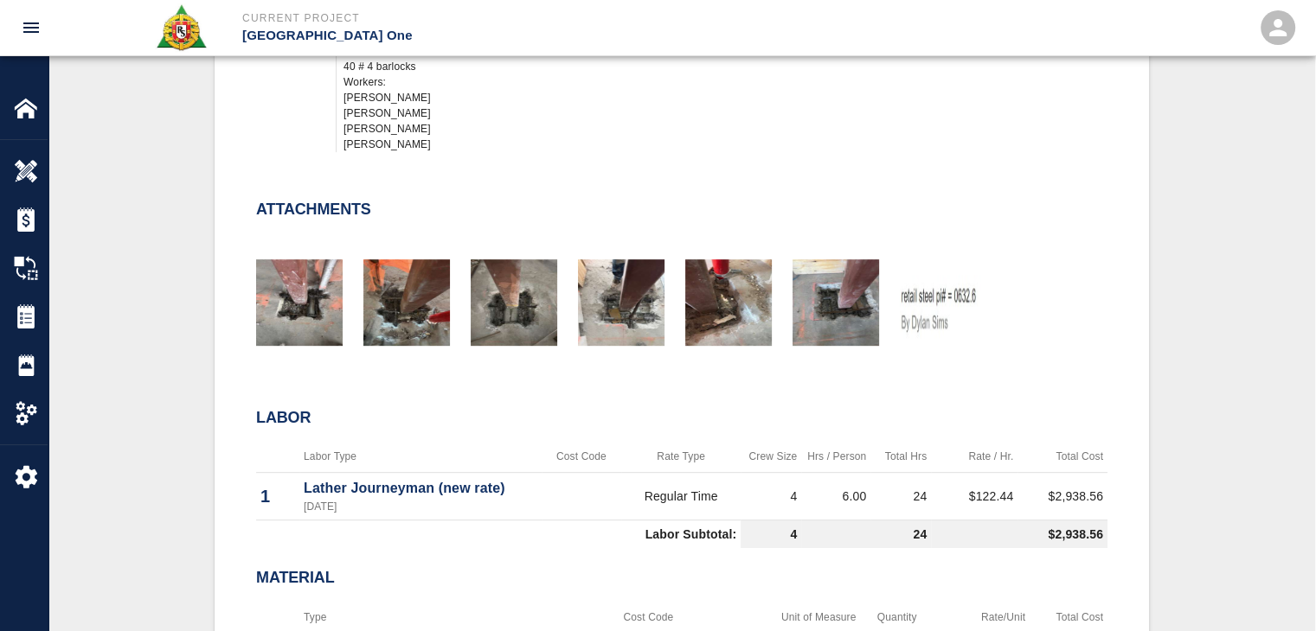
scroll to position [743, 0]
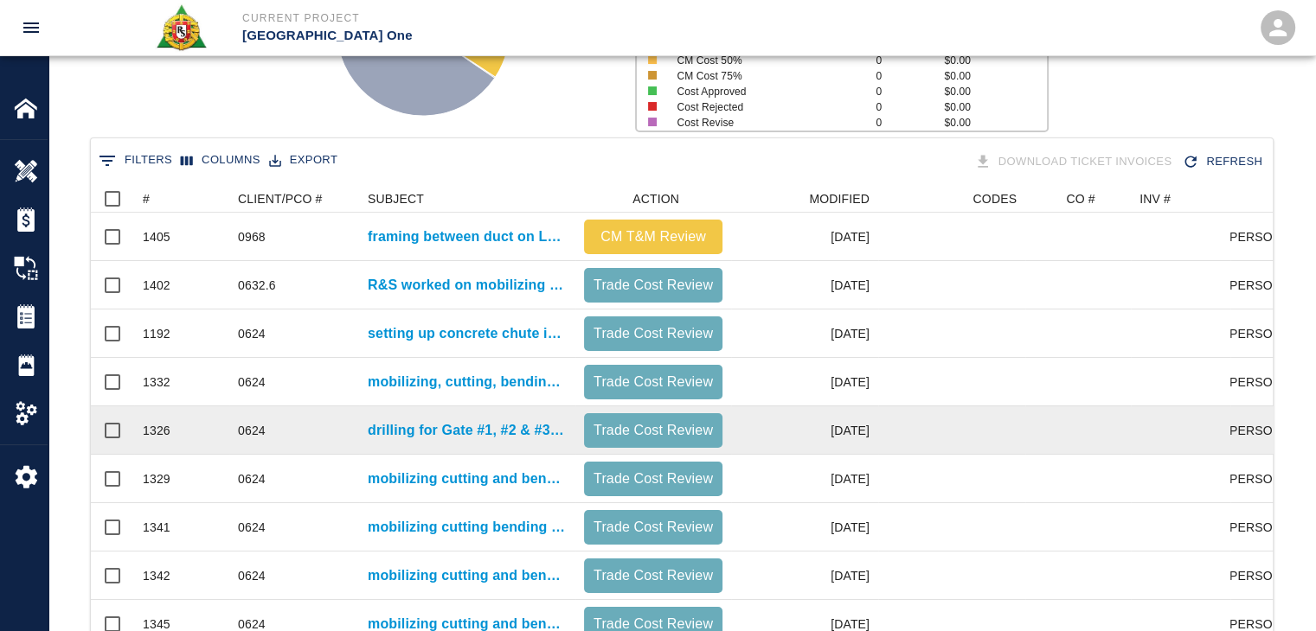
scroll to position [193, 0]
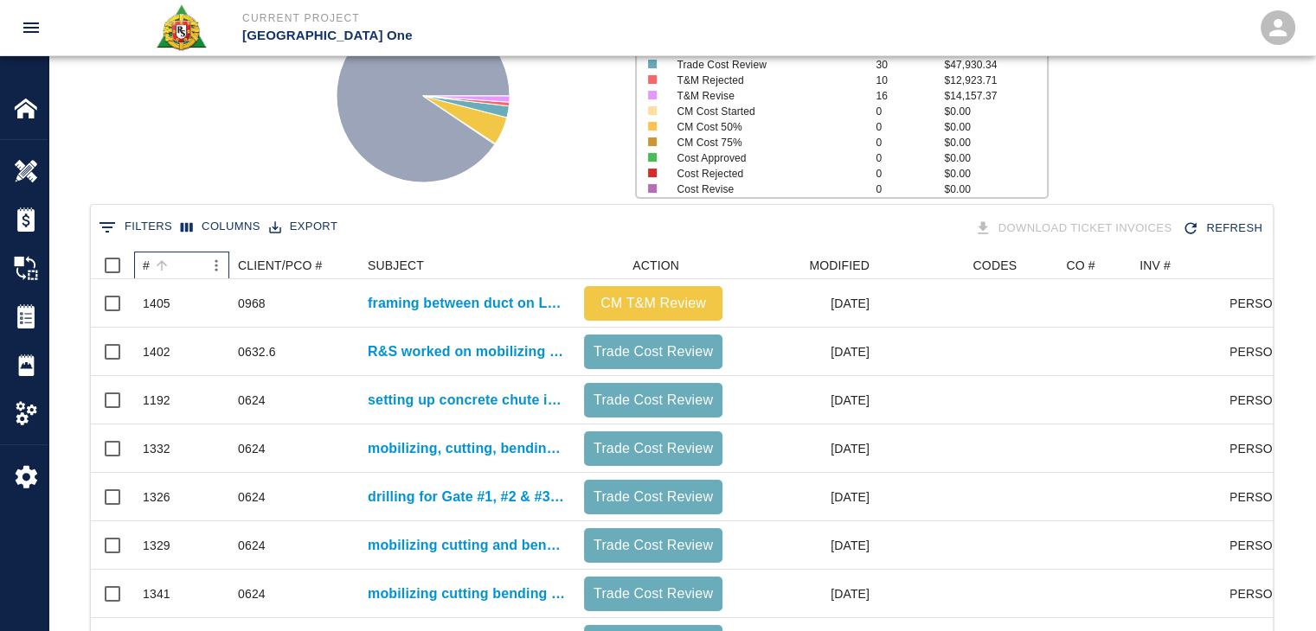
click at [184, 265] on div "#" at bounding box center [173, 266] width 61 height 28
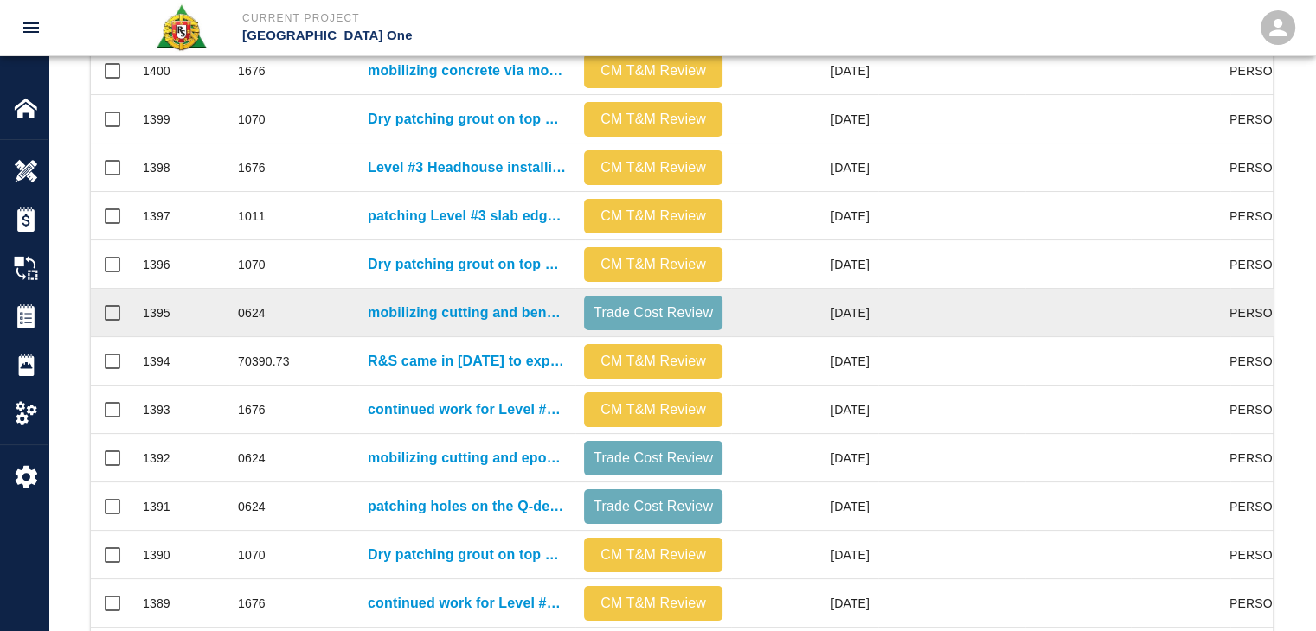
scroll to position [668, 0]
click at [436, 317] on p "mobilizing cutting and bending rebar for installation on Level #2 [GEOGRAPHIC_D…" at bounding box center [467, 313] width 199 height 21
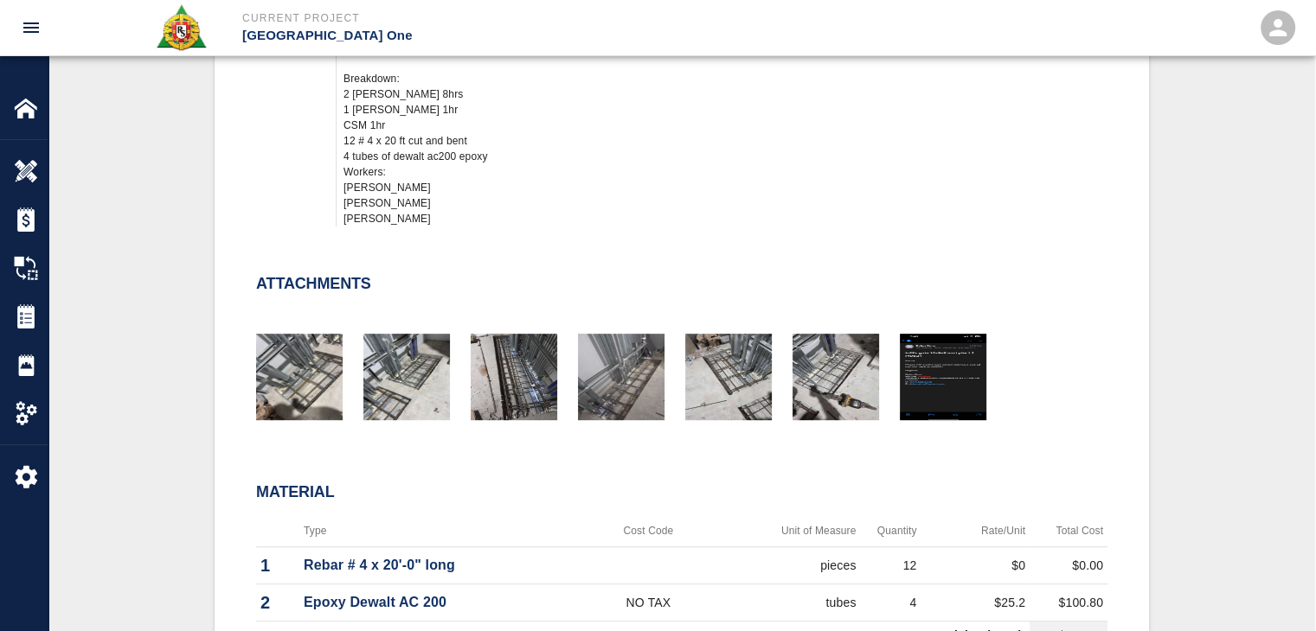
scroll to position [680, 0]
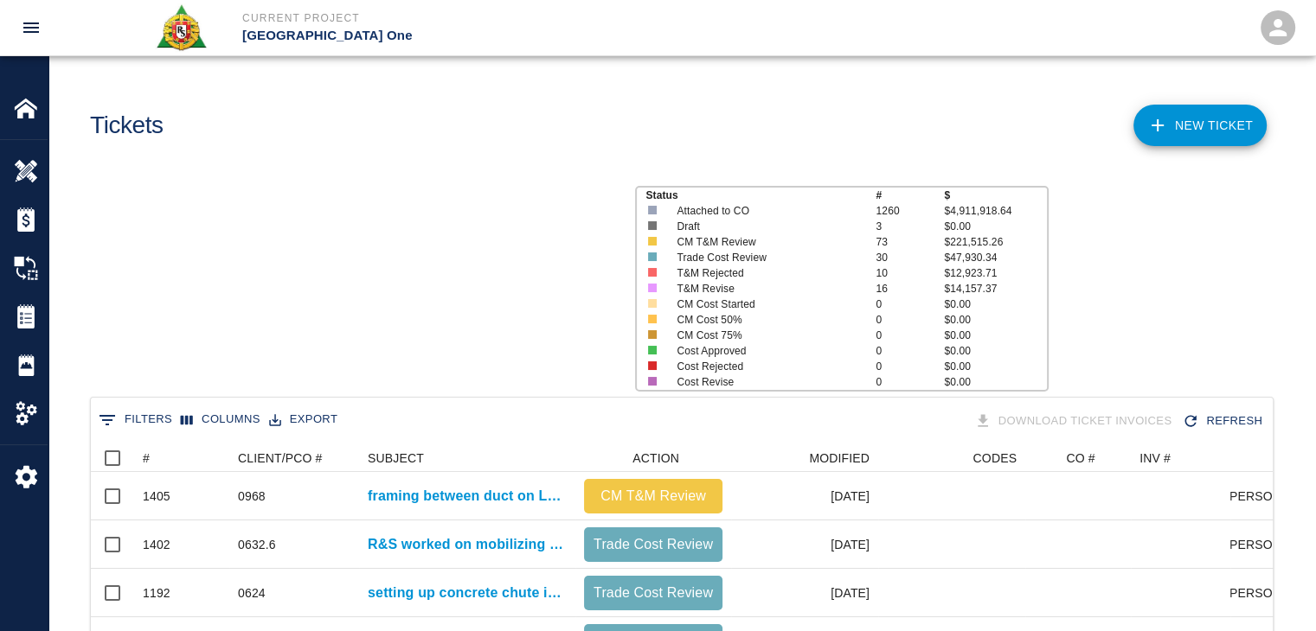
scroll to position [996, 1169]
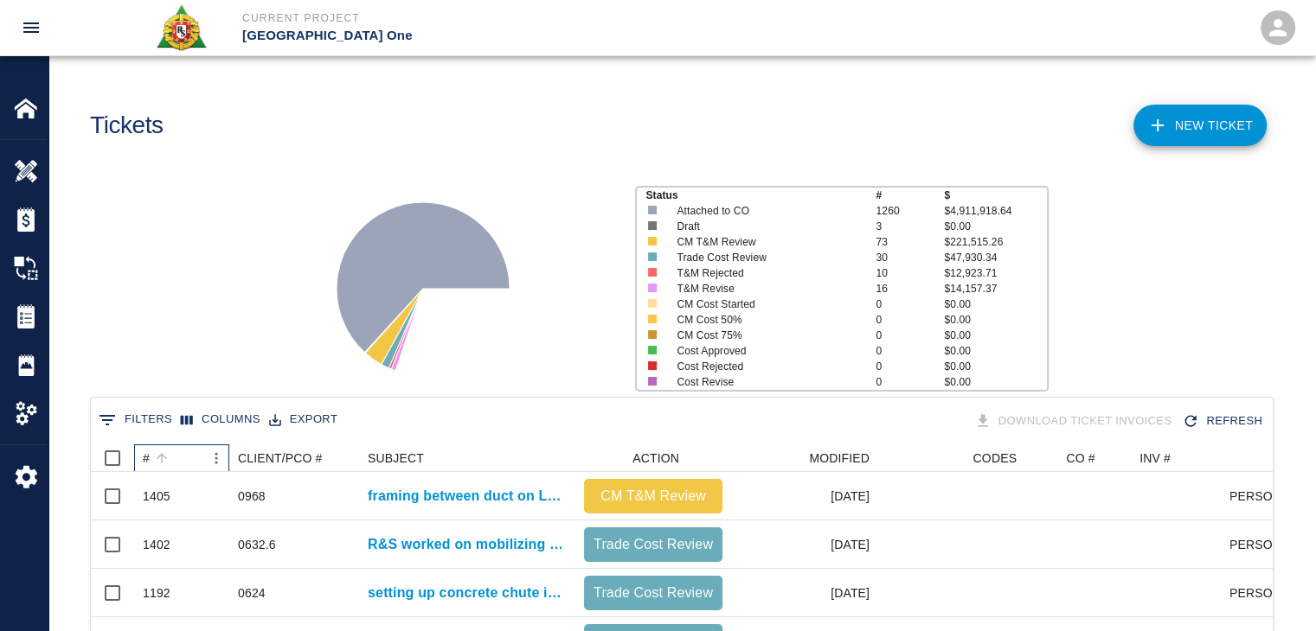
click at [175, 455] on div "#" at bounding box center [173, 459] width 61 height 28
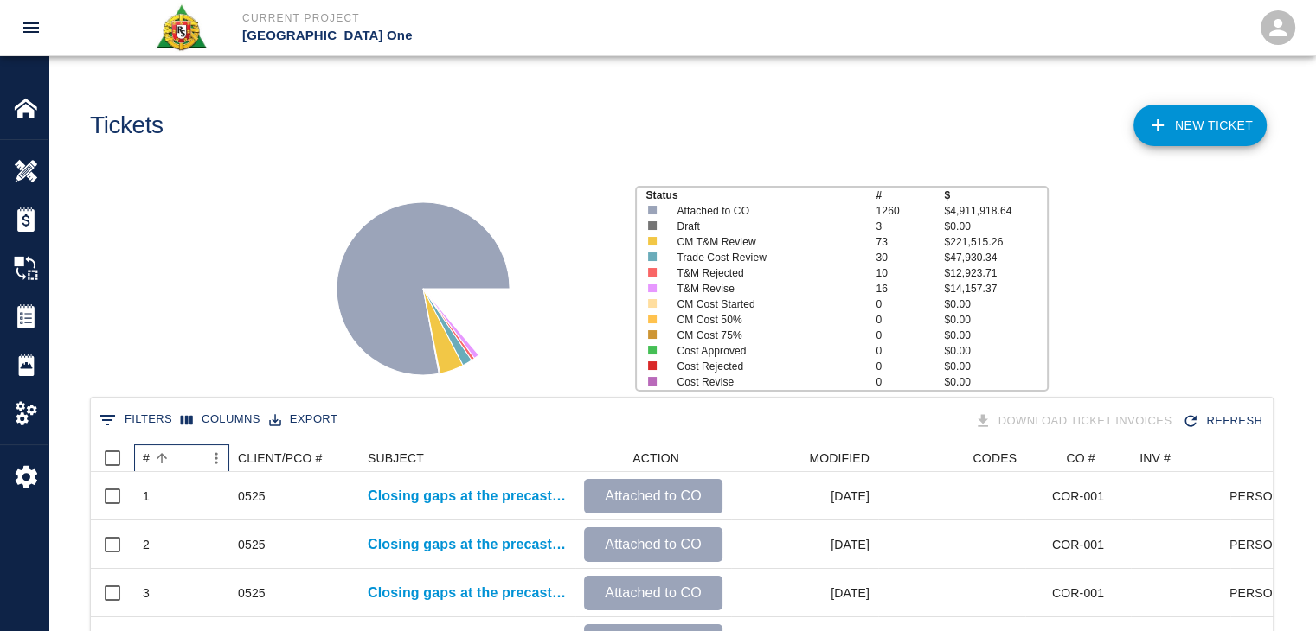
click at [175, 455] on div "#" at bounding box center [173, 459] width 61 height 28
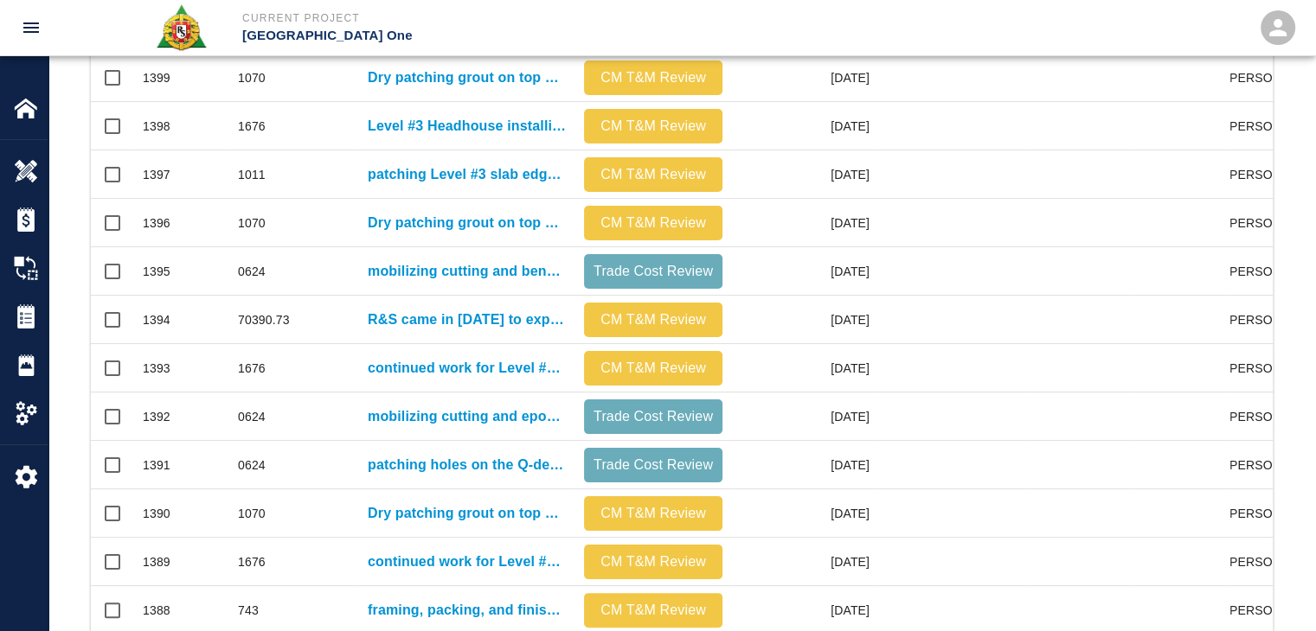
scroll to position [881, 0]
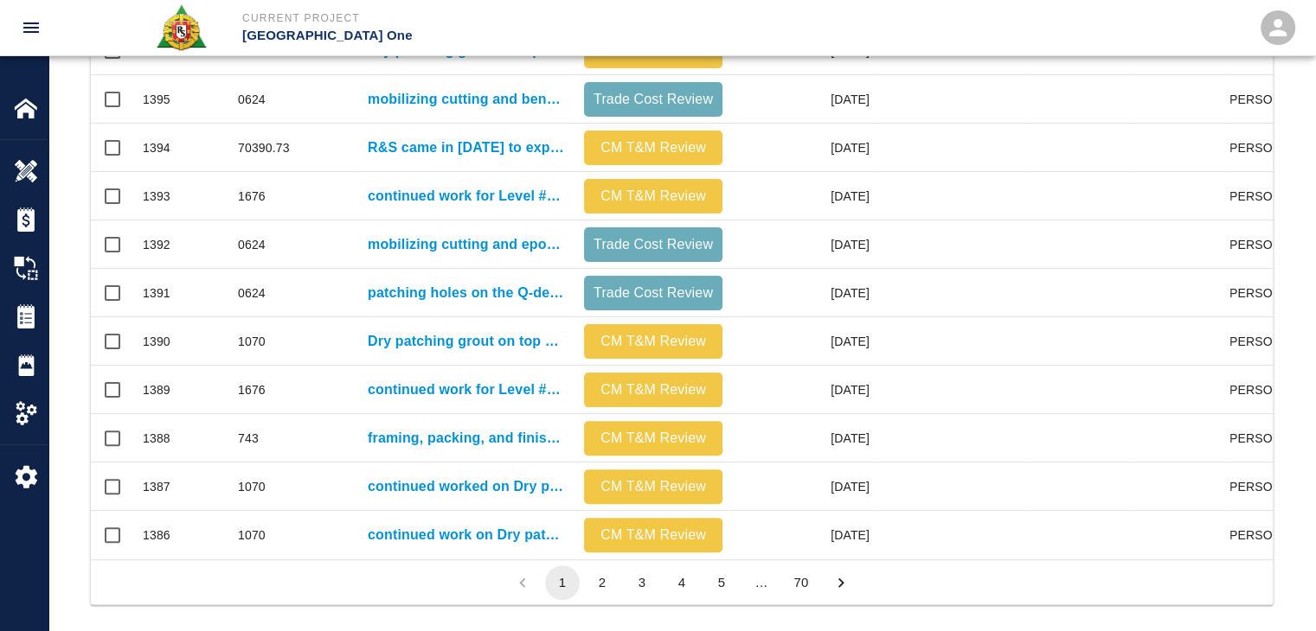
click at [595, 597] on button "2" at bounding box center [602, 583] width 35 height 35
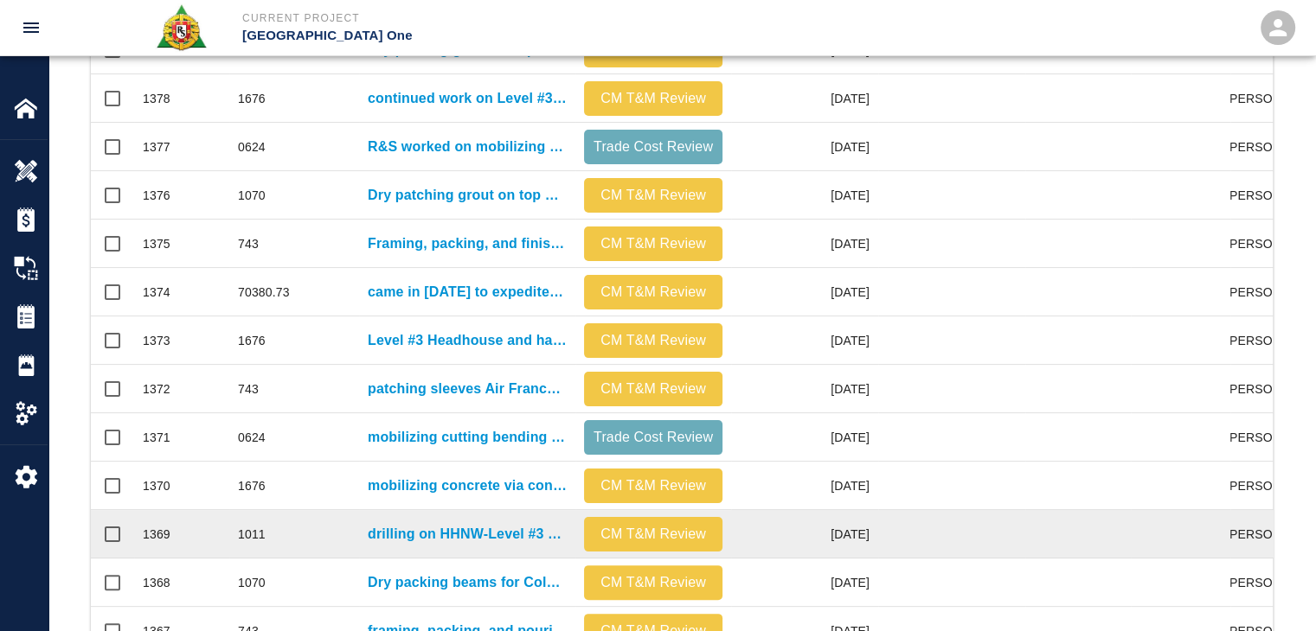
scroll to position [910, 0]
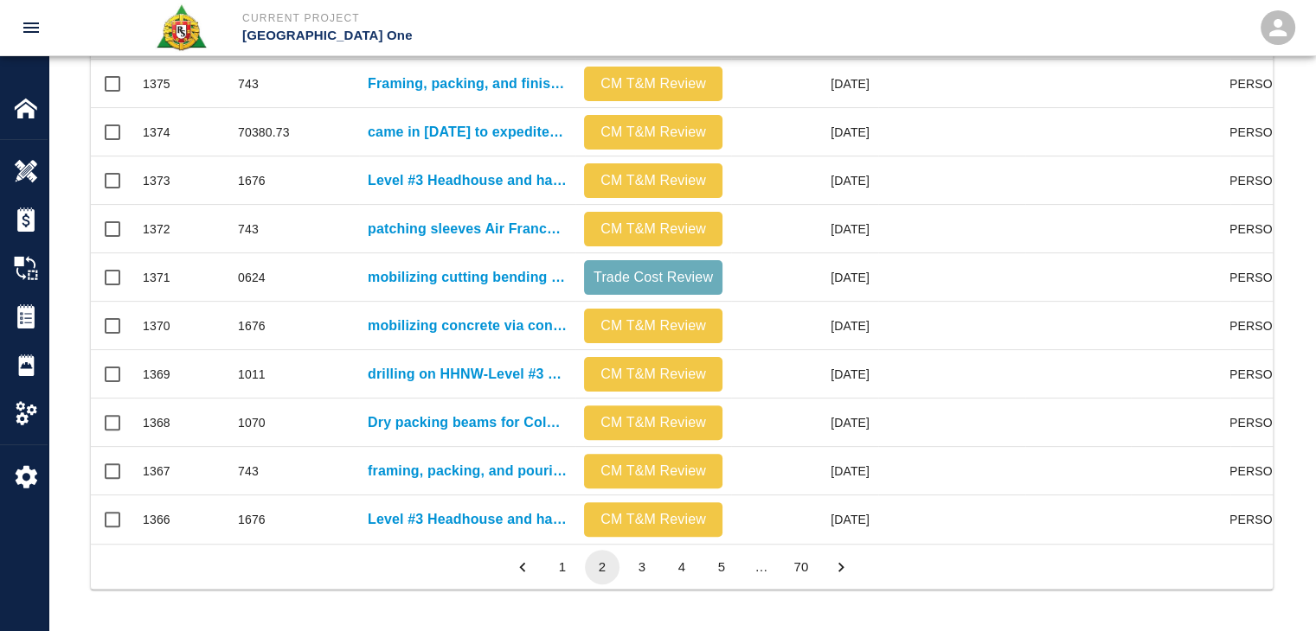
click at [548, 568] on button "1" at bounding box center [562, 567] width 35 height 35
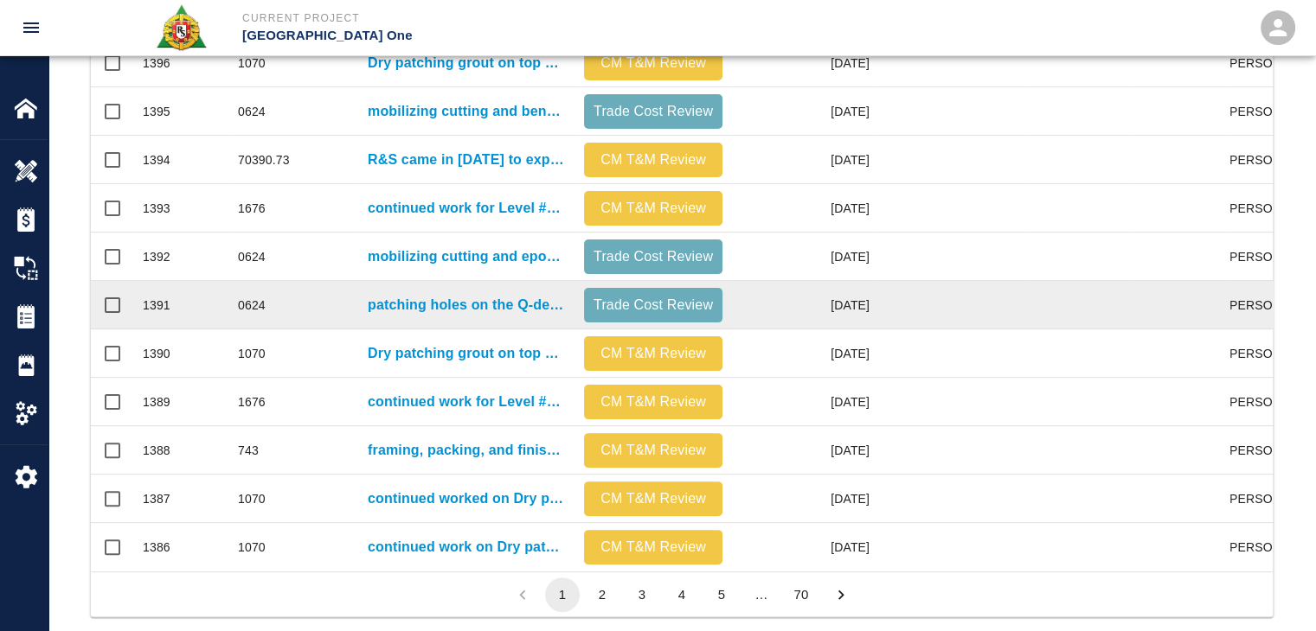
scroll to position [865, 0]
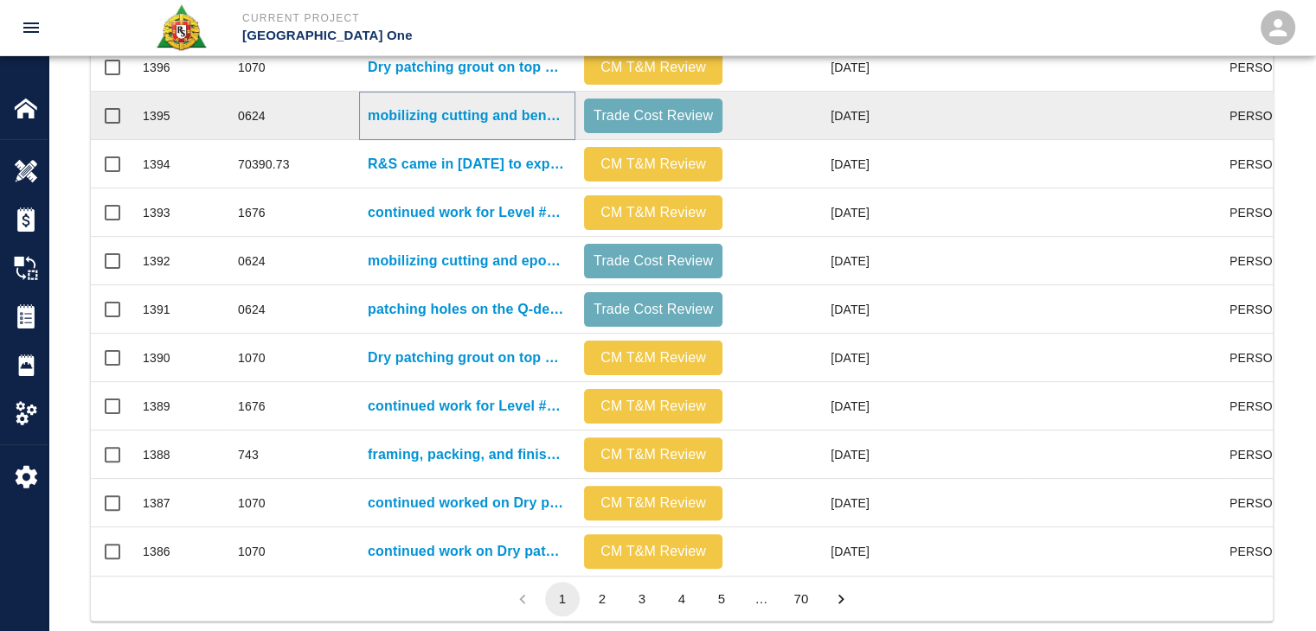
click at [398, 114] on p "mobilizing cutting and bending rebar for installation on Level #2 [GEOGRAPHIC_D…" at bounding box center [467, 116] width 199 height 21
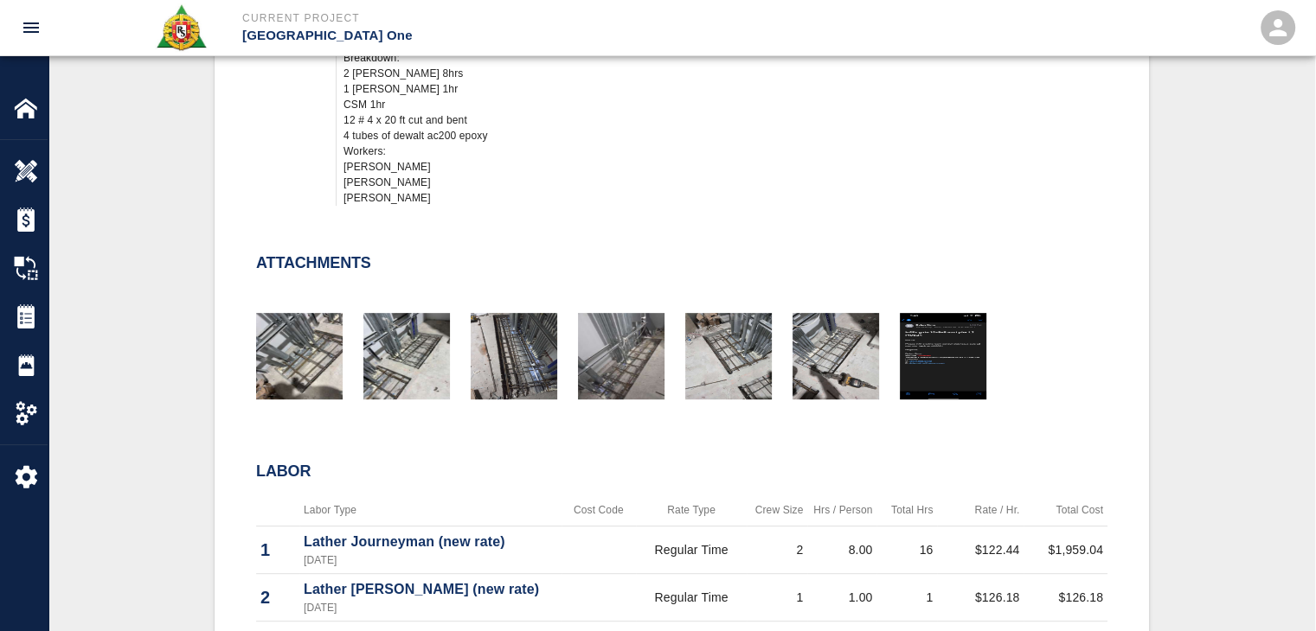
scroll to position [701, 0]
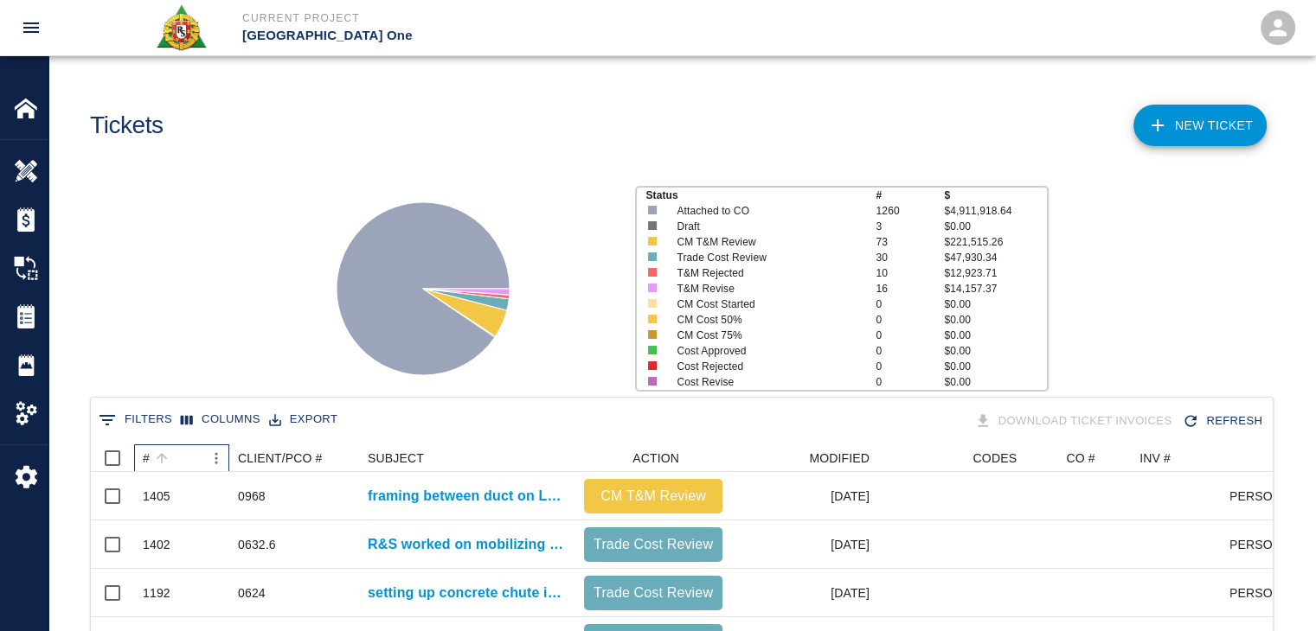
click at [182, 455] on div "#" at bounding box center [173, 459] width 61 height 28
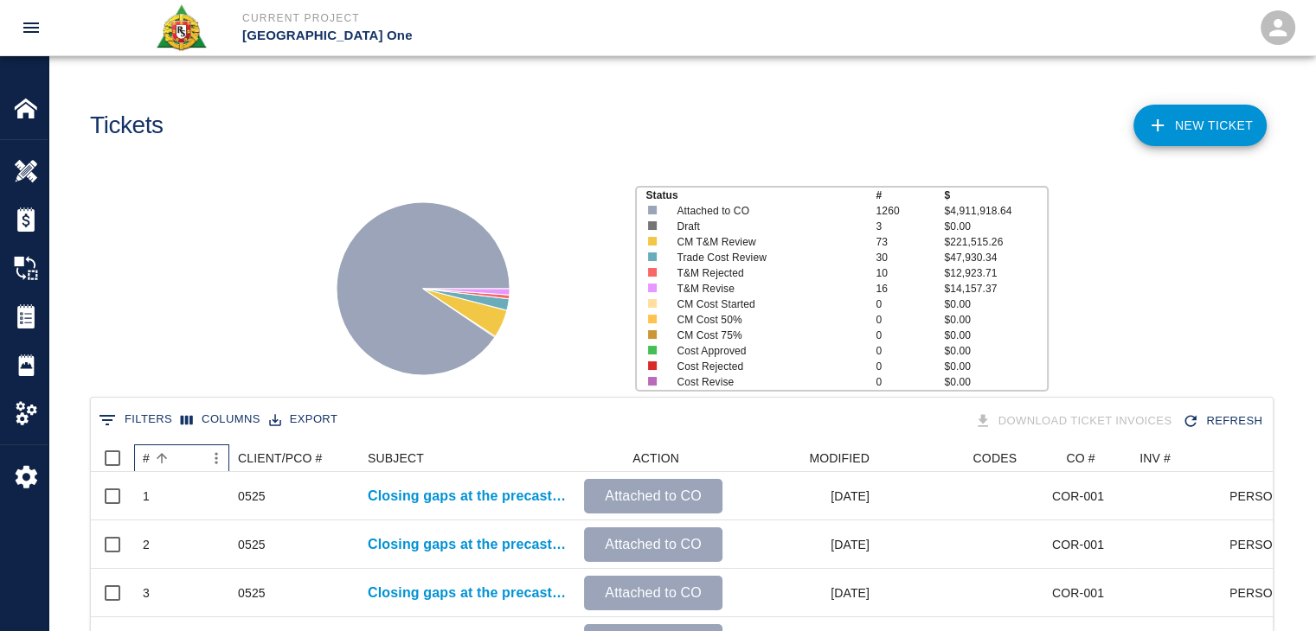
click at [182, 455] on div "#" at bounding box center [173, 459] width 61 height 28
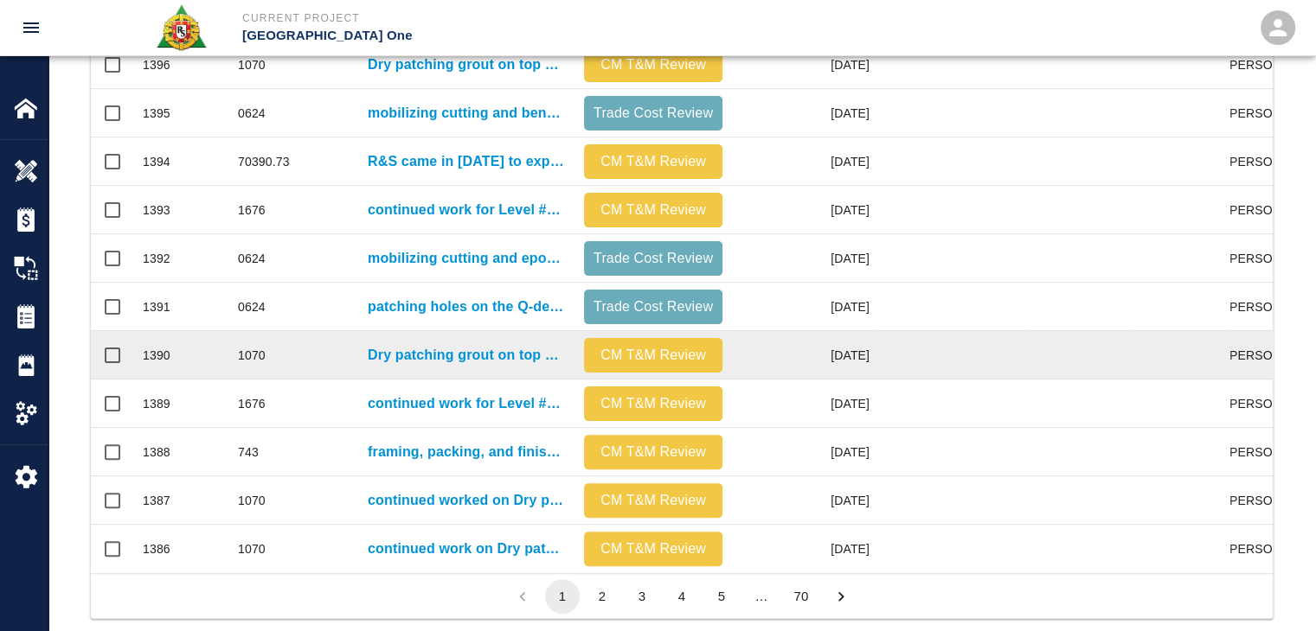
scroll to position [866, 0]
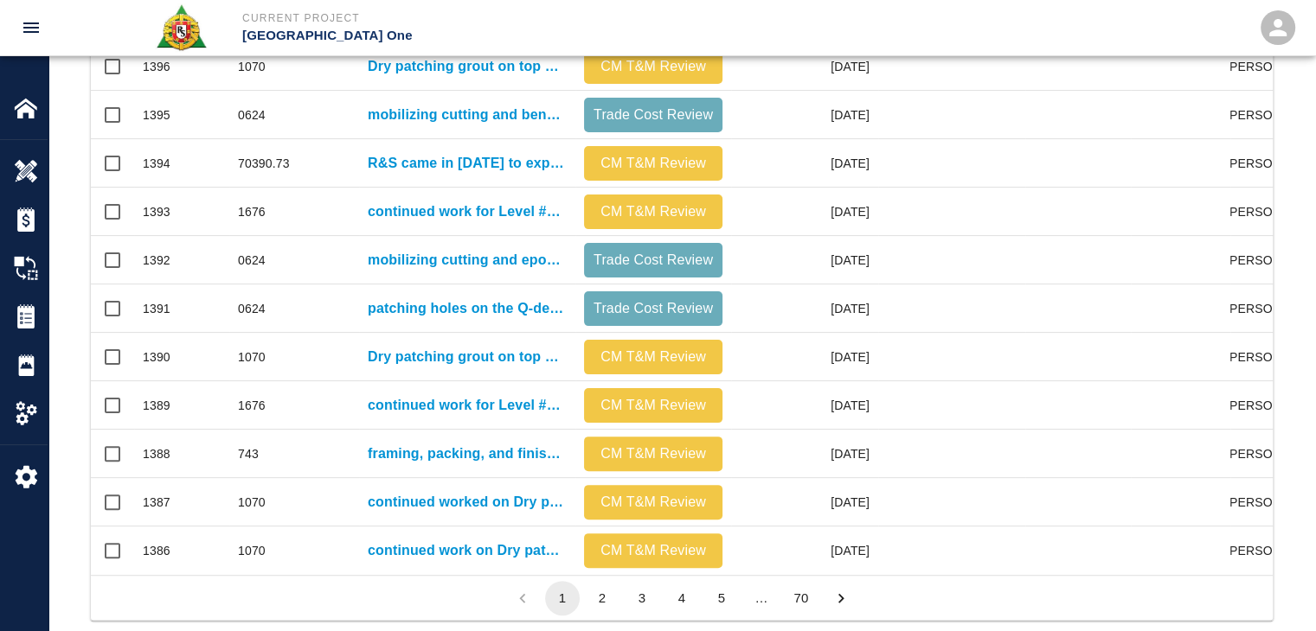
click at [603, 601] on button "2" at bounding box center [602, 598] width 35 height 35
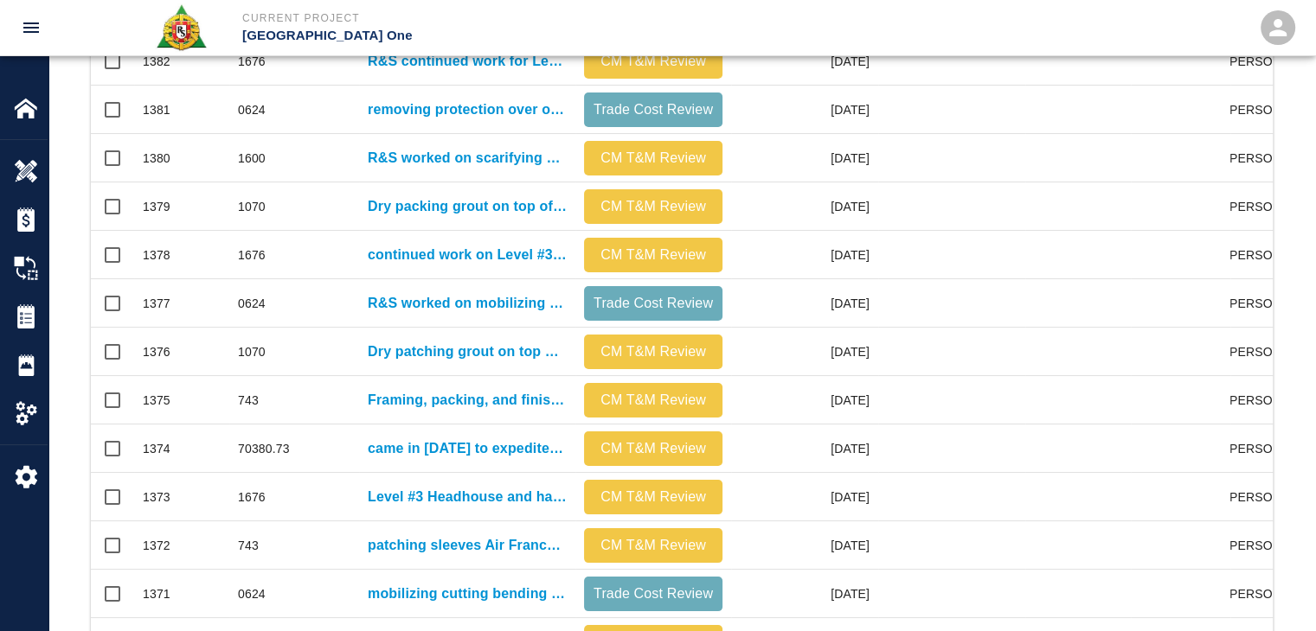
scroll to position [256, 0]
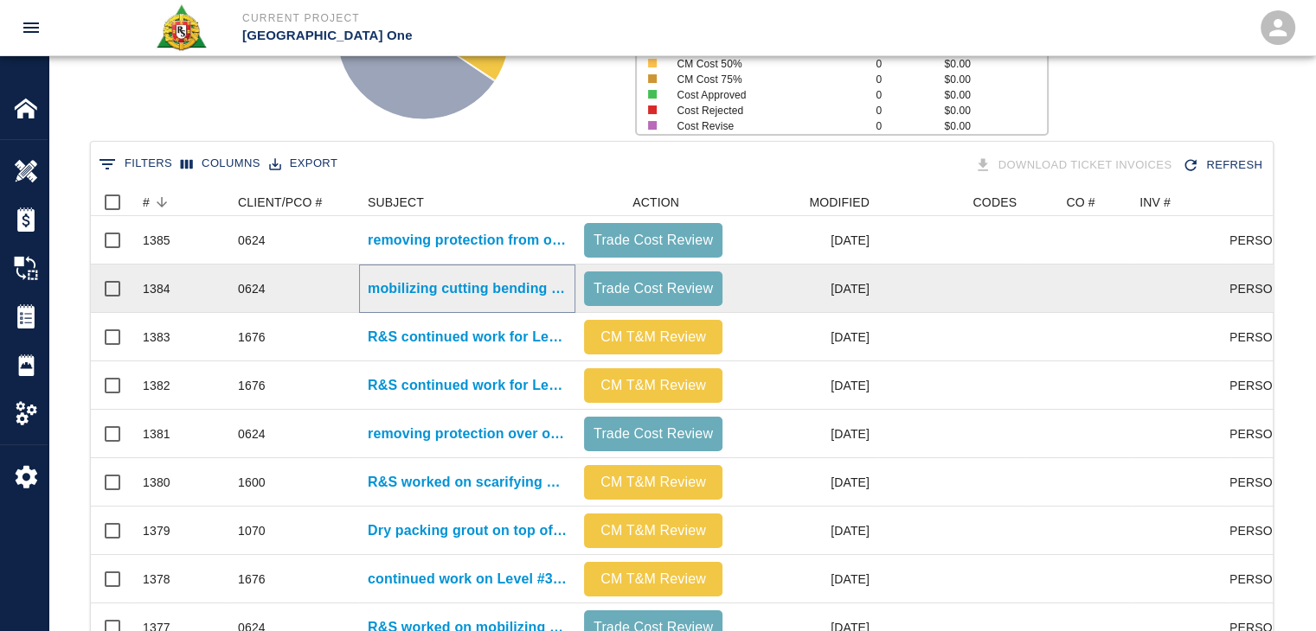
click at [422, 294] on p "mobilizing cutting bending and bar locking for Gate #6.1 stairway leave out lev…" at bounding box center [467, 289] width 199 height 21
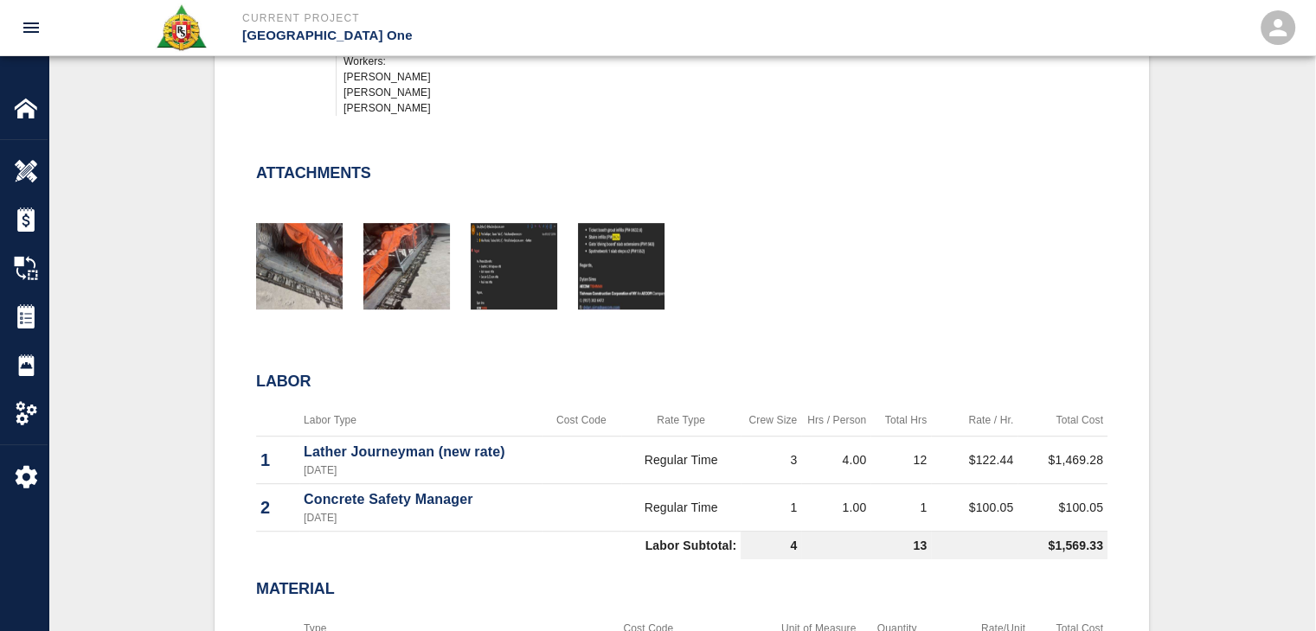
scroll to position [740, 0]
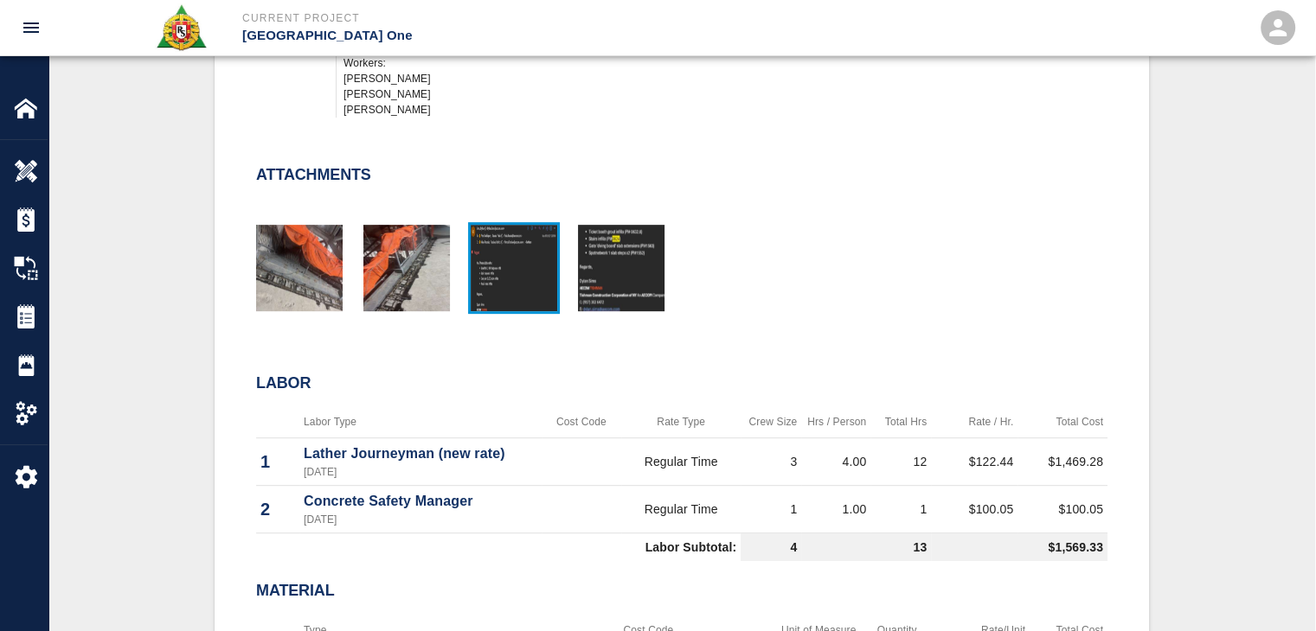
click at [499, 274] on img "button" at bounding box center [514, 268] width 86 height 86
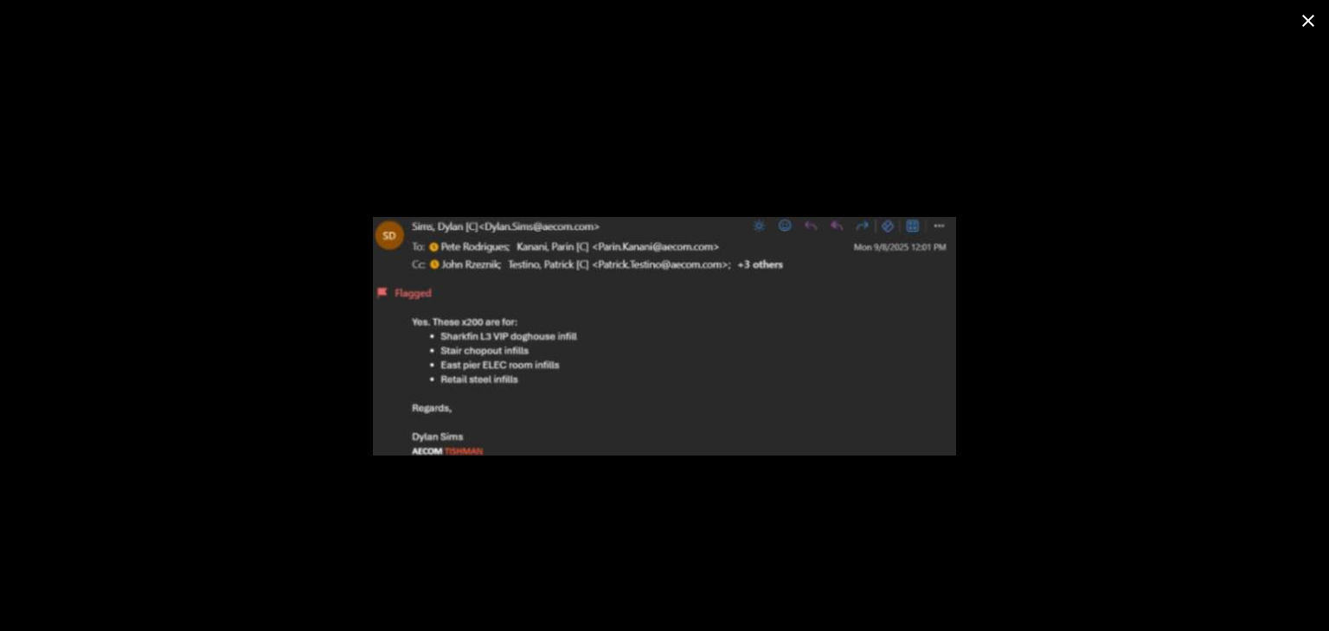
click at [1315, 10] on button "close" at bounding box center [1308, 21] width 42 height 42
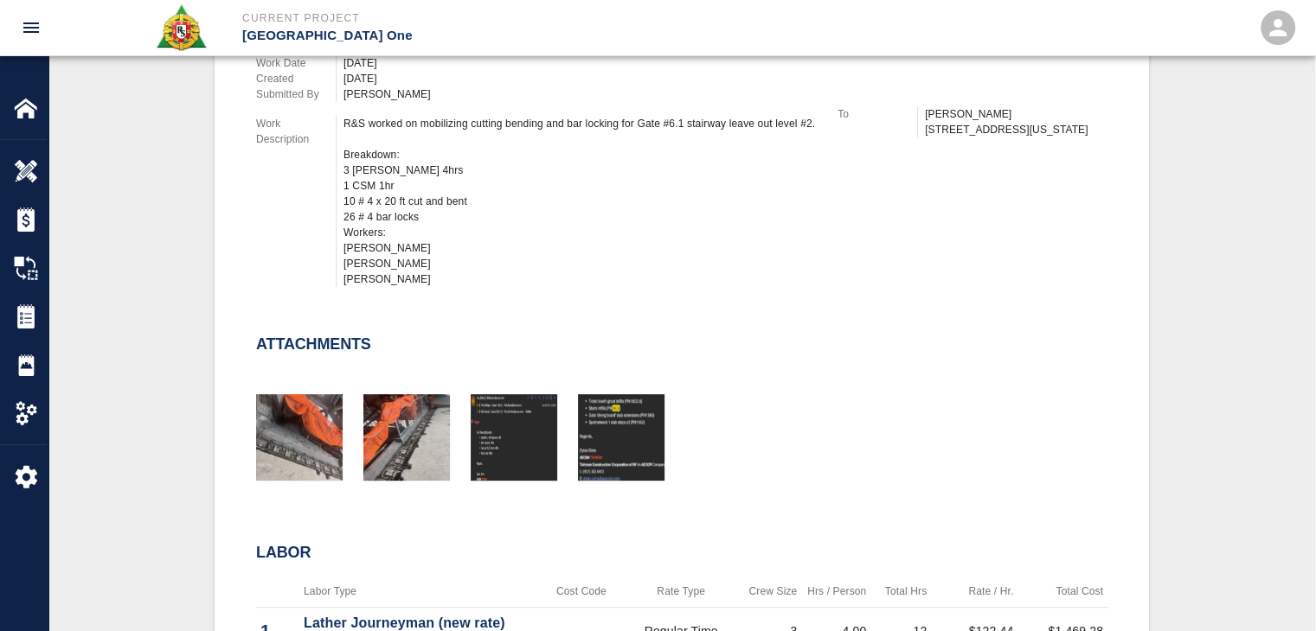
scroll to position [571, 0]
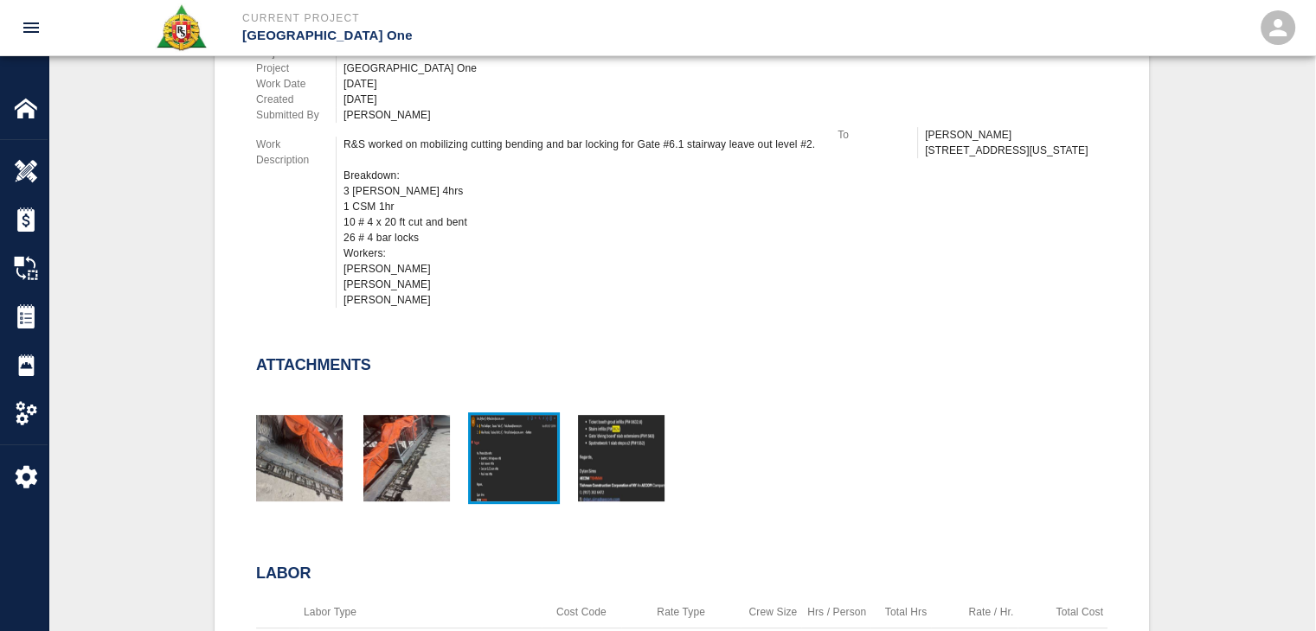
click at [518, 456] on img "button" at bounding box center [514, 458] width 86 height 86
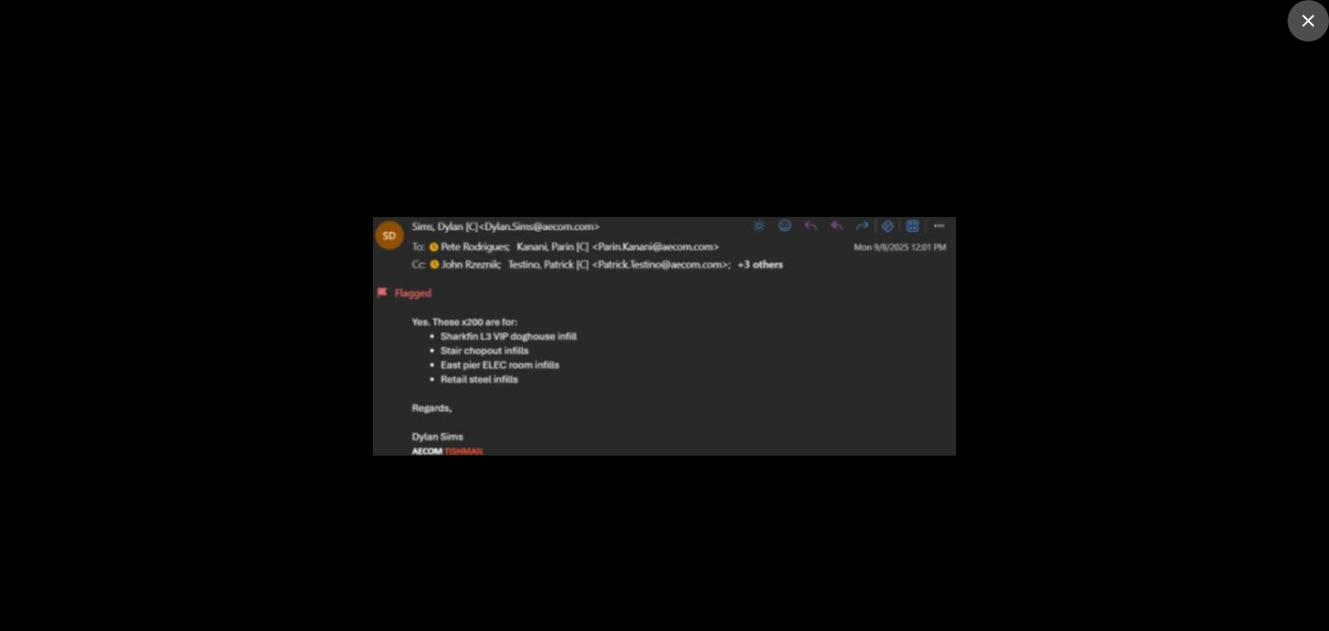
click at [1295, 32] on button "close" at bounding box center [1308, 21] width 42 height 42
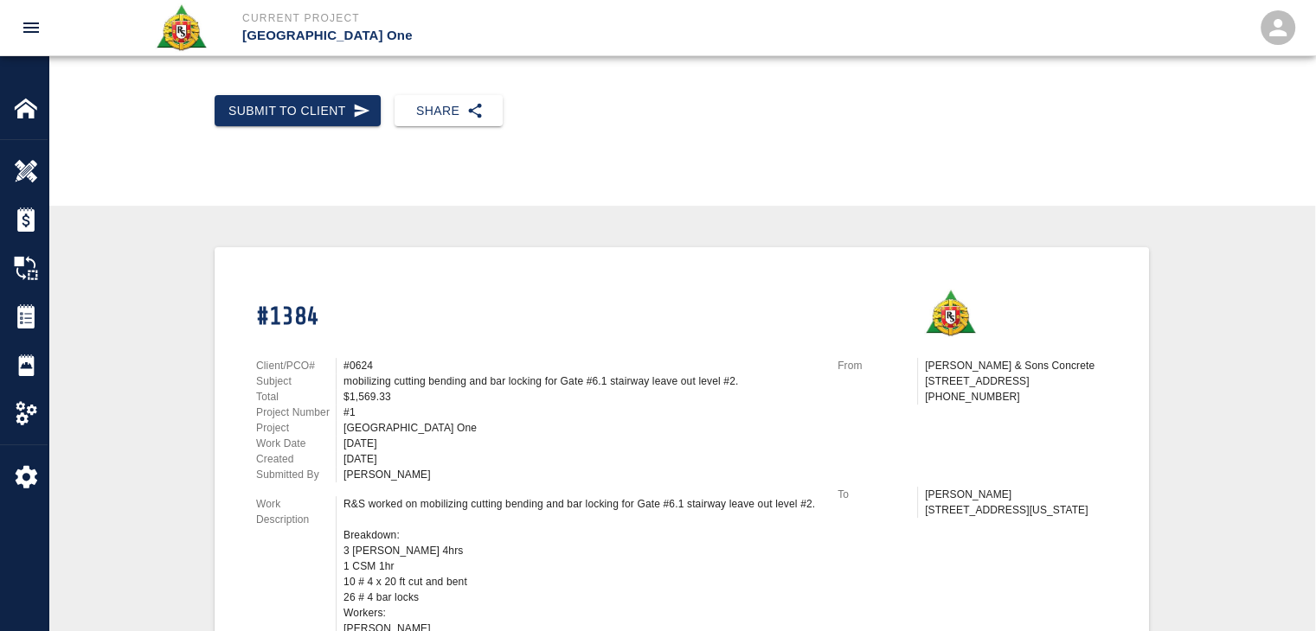
scroll to position [0, 0]
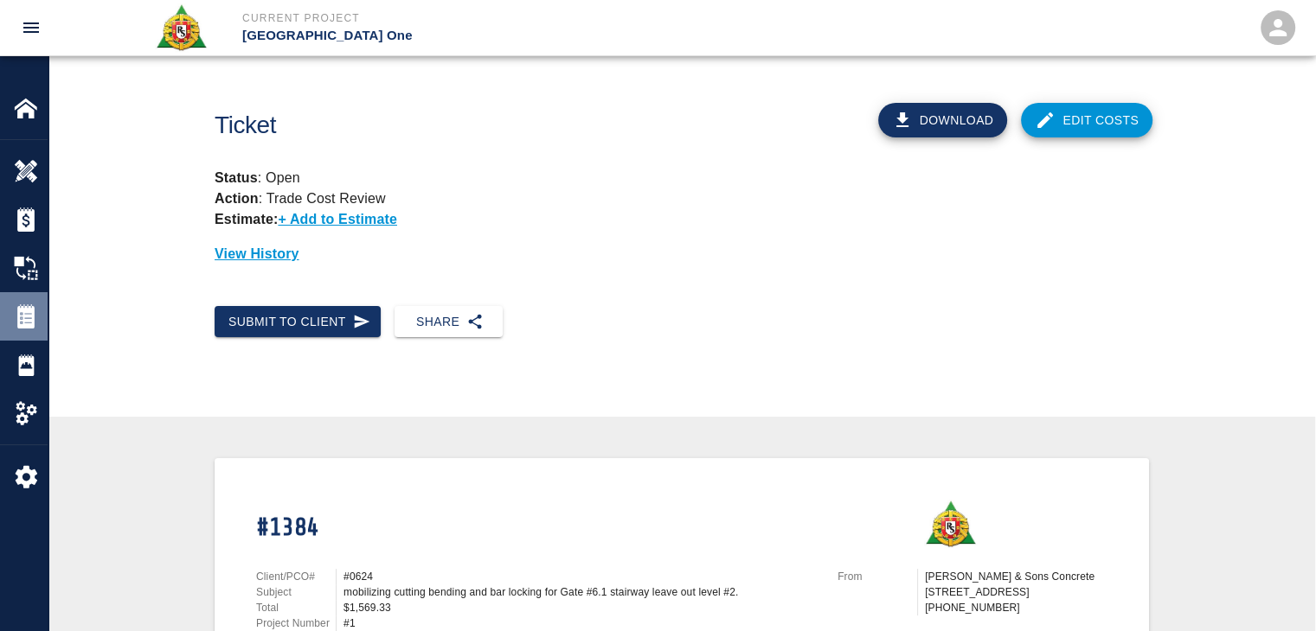
click at [21, 308] on img at bounding box center [26, 316] width 24 height 24
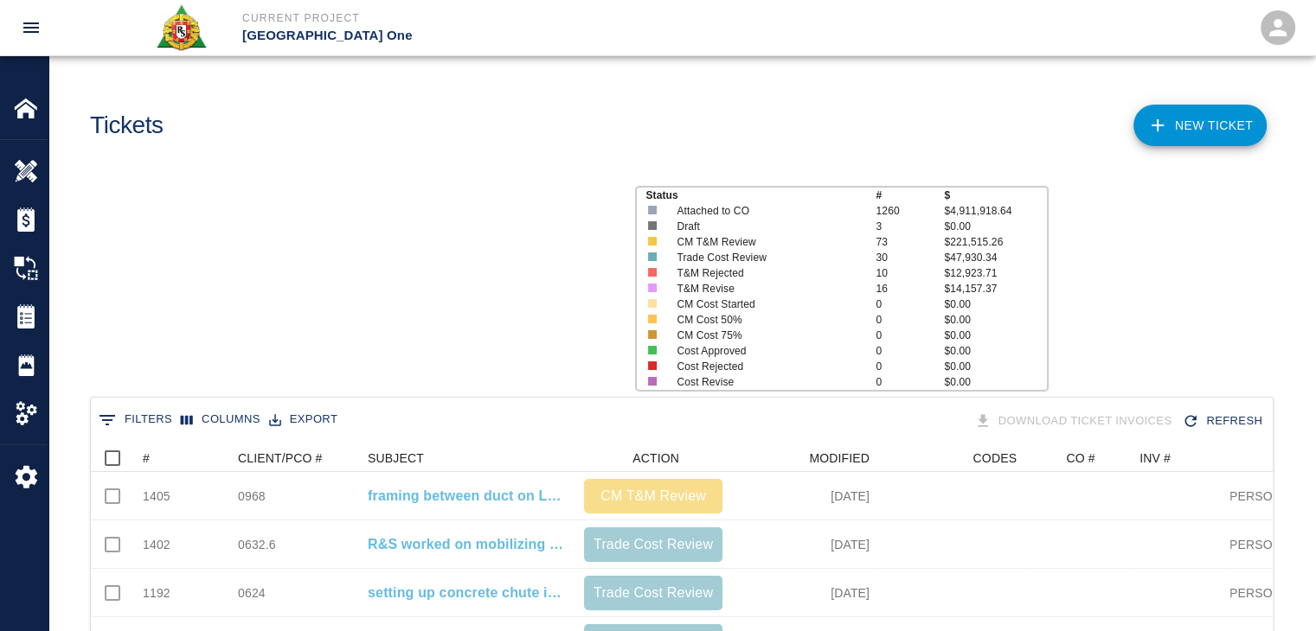
scroll to position [996, 1169]
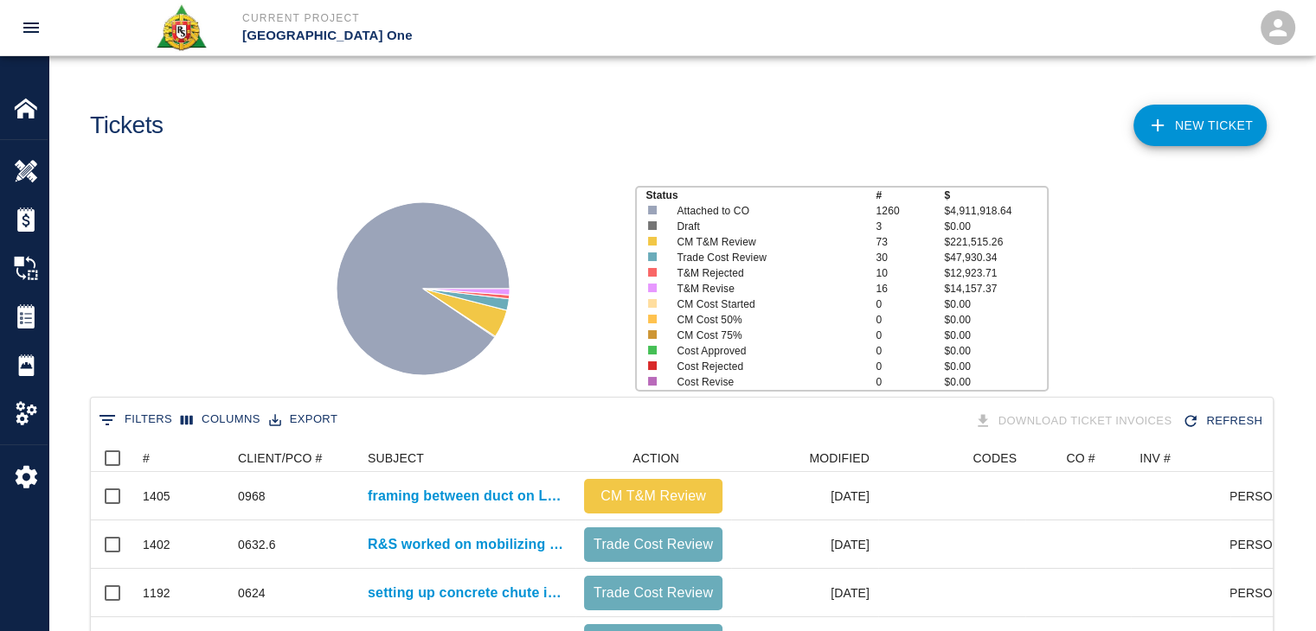
click at [1192, 139] on link "NEW TICKET" at bounding box center [1199, 126] width 133 height 42
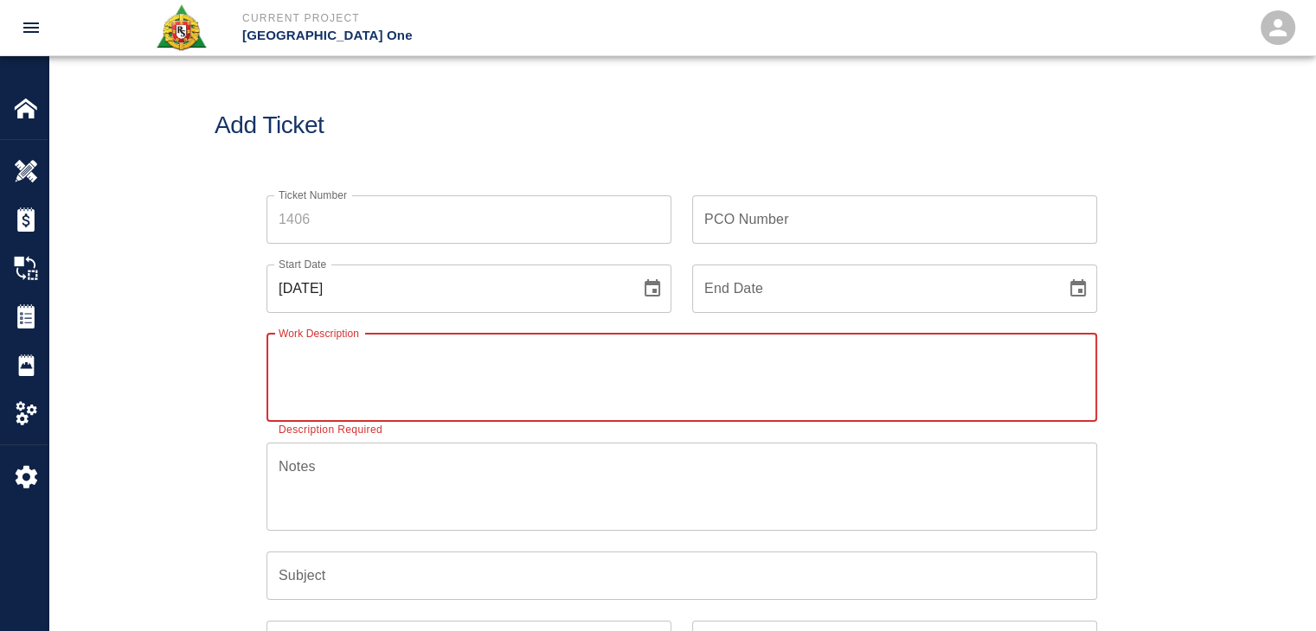
click at [291, 227] on input "Ticket Number" at bounding box center [468, 219] width 405 height 48
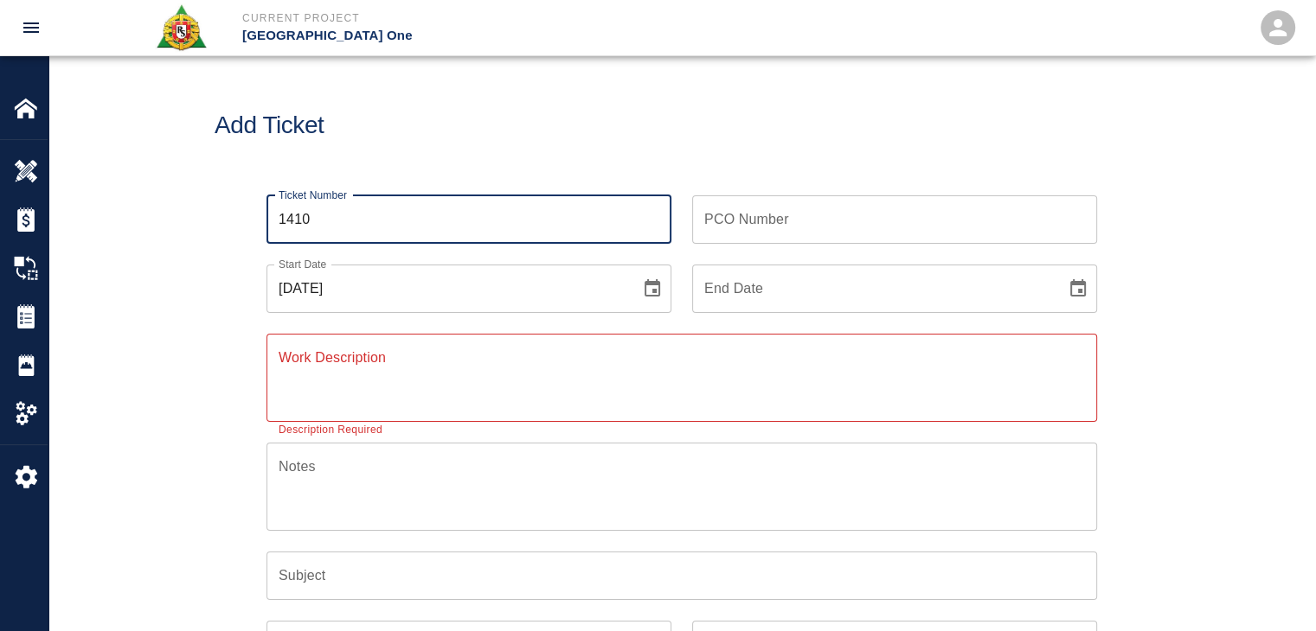
type input "1410"
click at [650, 275] on button "Choose date, selected date is Oct 1, 2025" at bounding box center [652, 289] width 35 height 35
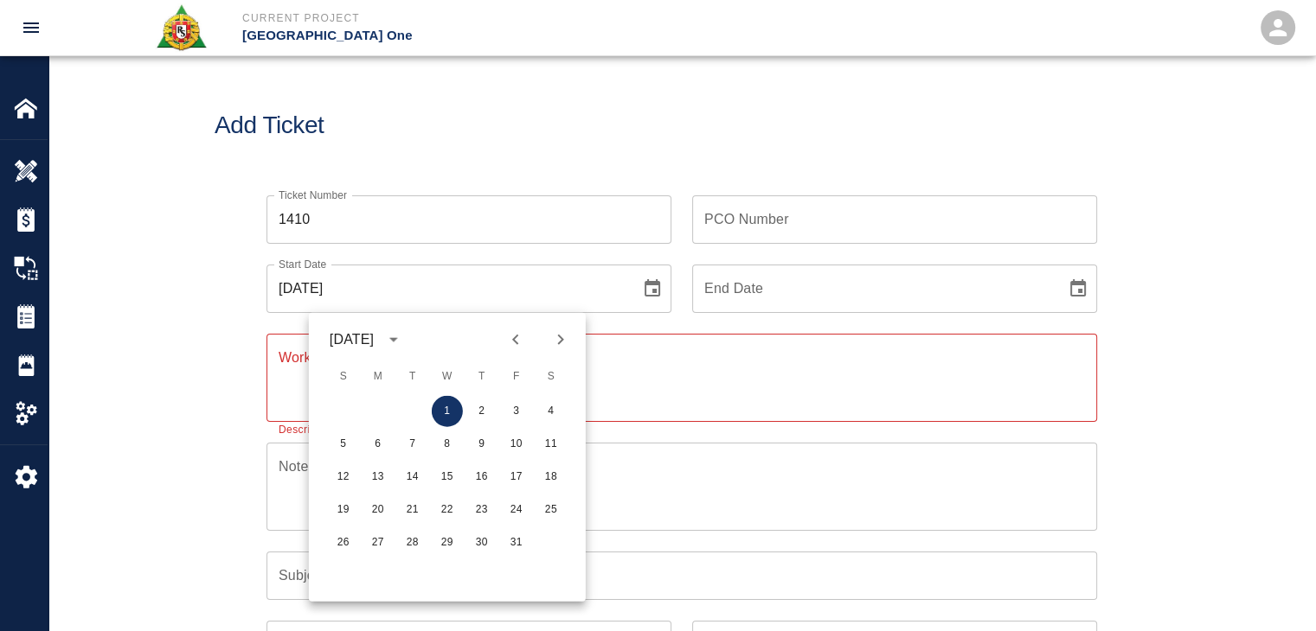
click at [519, 352] on button "Previous month" at bounding box center [515, 339] width 29 height 29
click at [477, 503] on button "25" at bounding box center [481, 510] width 31 height 31
type input "09/25/2025"
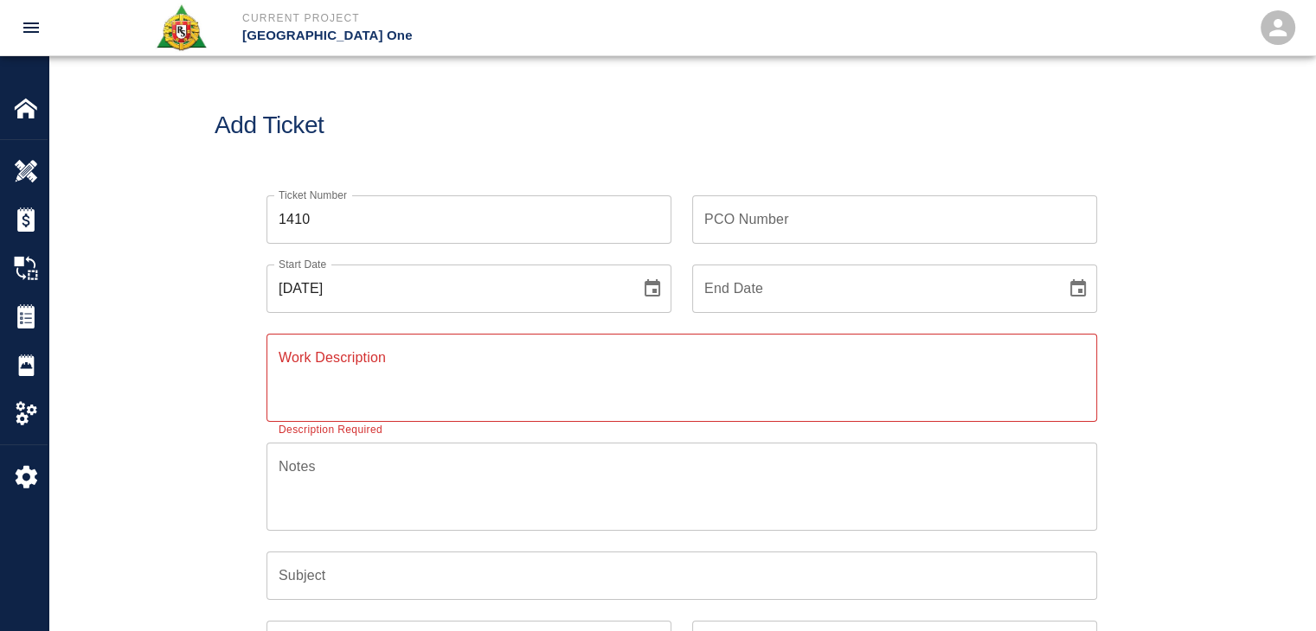
click at [381, 384] on textarea "Work Description" at bounding box center [682, 378] width 806 height 60
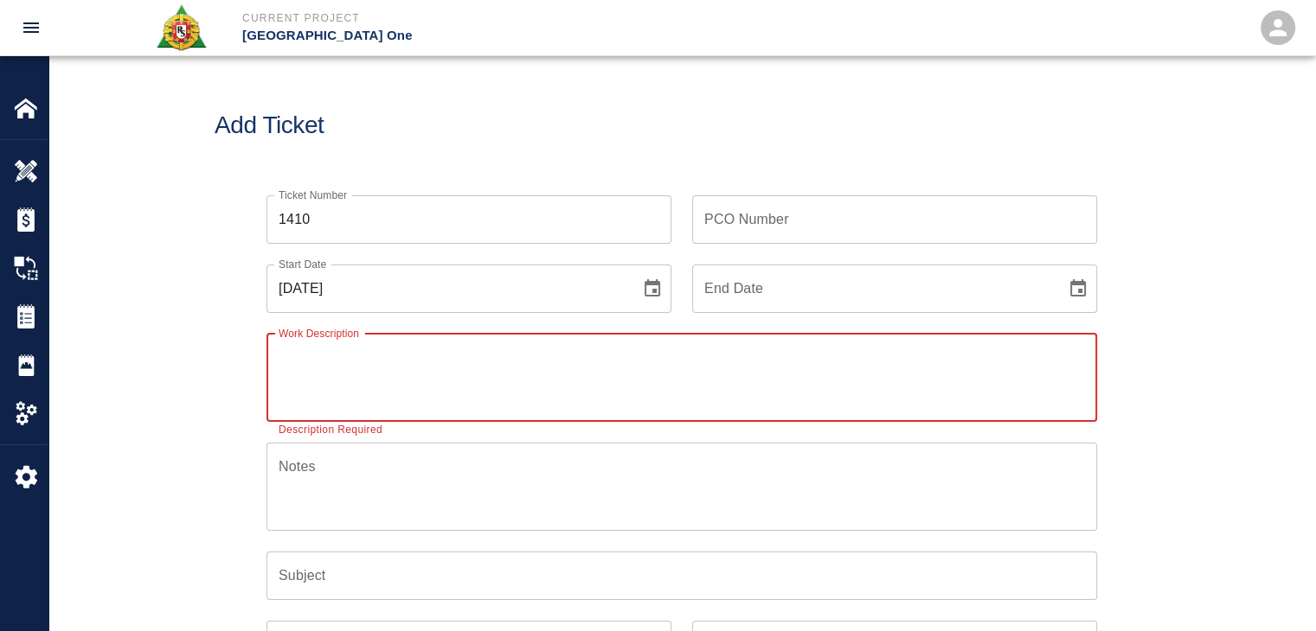
paste textarea "Framing between duct on L2 north side hallway PI#0968 2 Carpenters 8 hours Joaq…"
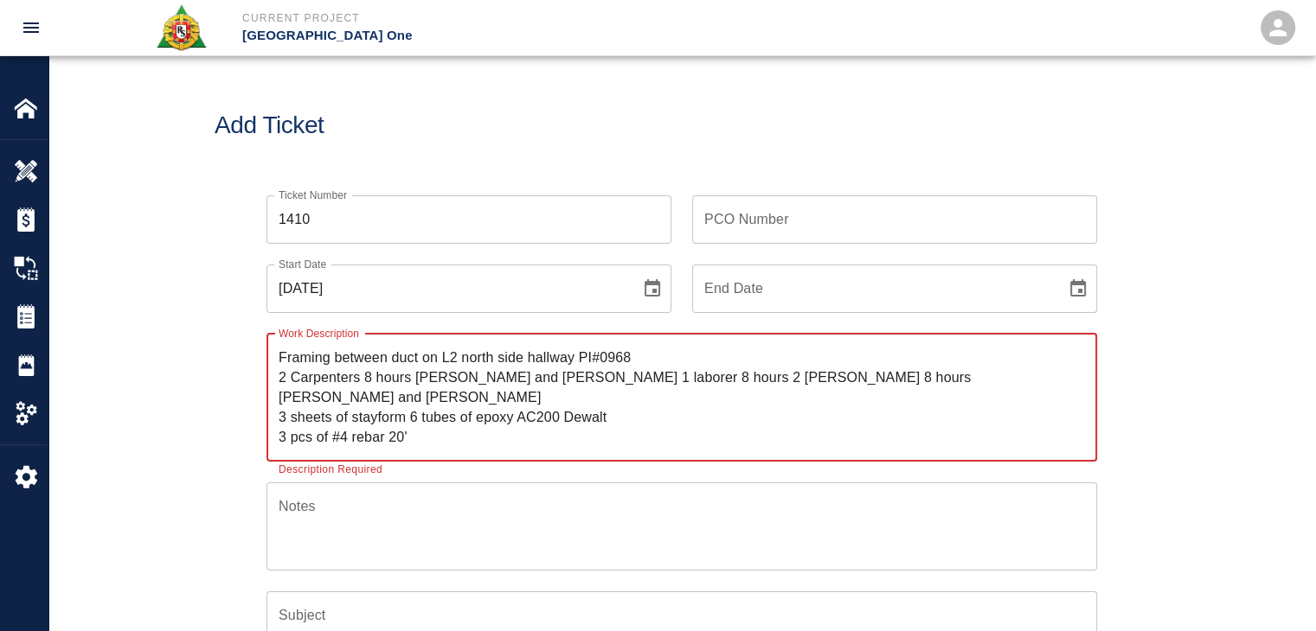
click at [279, 355] on textarea "Framing between duct on L2 north side hallway PI#0968 2 Carpenters 8 hours Joaq…" at bounding box center [682, 397] width 806 height 99
click at [546, 361] on textarea "R&S worked on framing between duct on L2 north side hallway PI#0968 2 Carpenter…" at bounding box center [682, 397] width 806 height 99
drag, startPoint x: 769, startPoint y: 357, endPoint x: 733, endPoint y: 357, distance: 36.3
click at [733, 357] on textarea "R&S worked on framing between duct on Level #2 north side hallway PI#0968 2 Car…" at bounding box center [682, 397] width 806 height 99
type textarea "R&S worked on framing between duct on Level #2 north side hallway 2 Carpenters …"
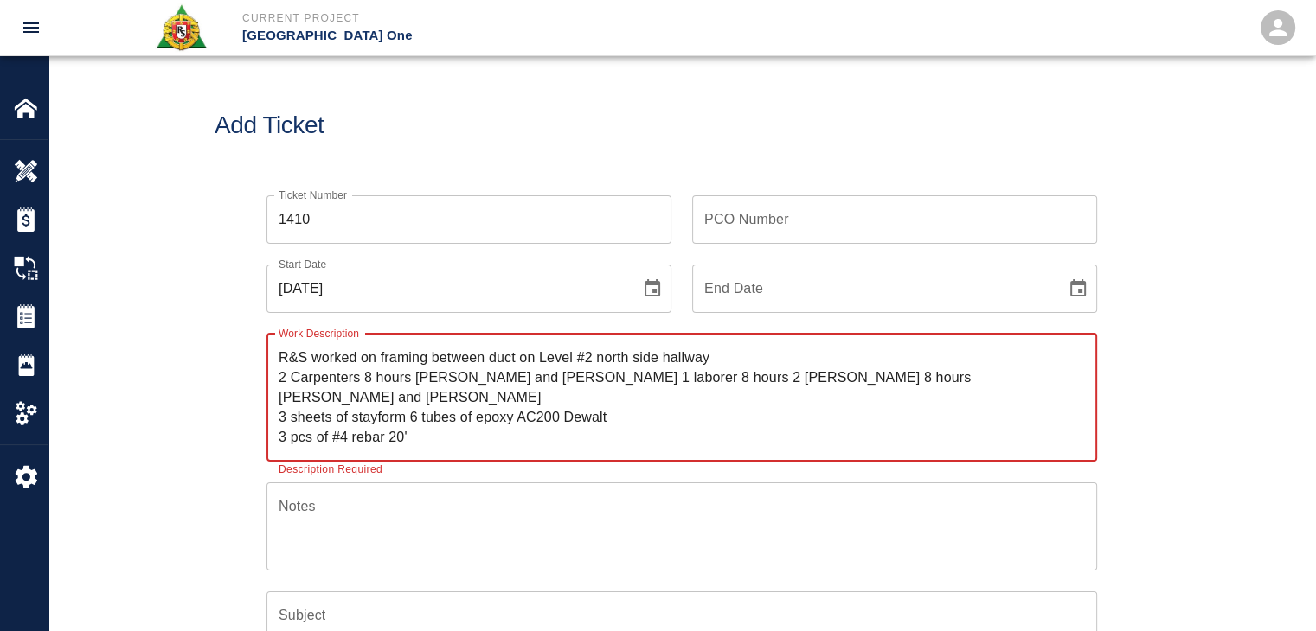
click at [738, 221] on input "PCO Number" at bounding box center [894, 219] width 405 height 48
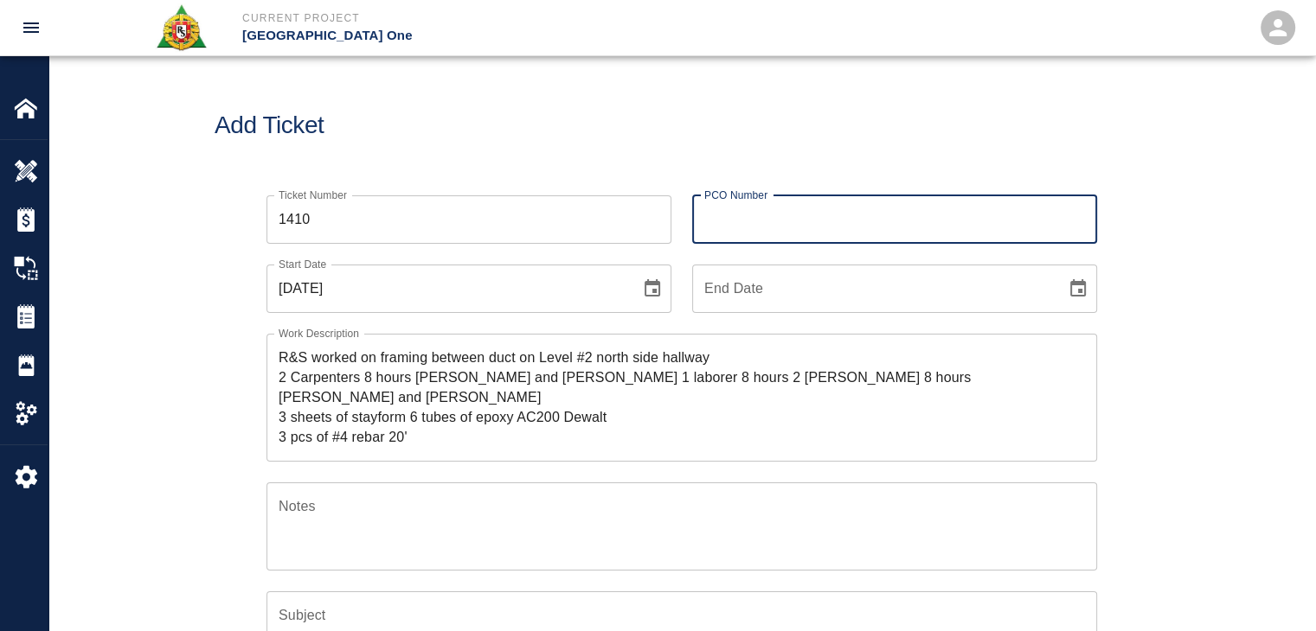
paste input "0968"
type input "0968"
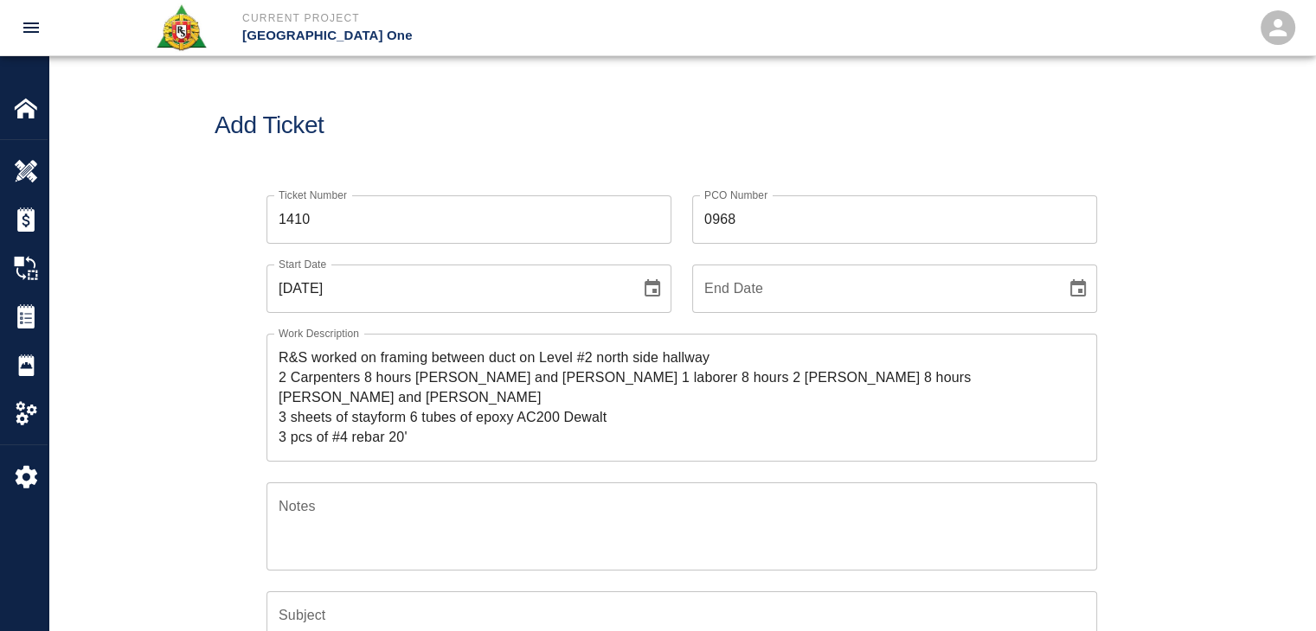
click at [637, 184] on div "Ticket Number 1410 Ticket Number" at bounding box center [459, 209] width 426 height 69
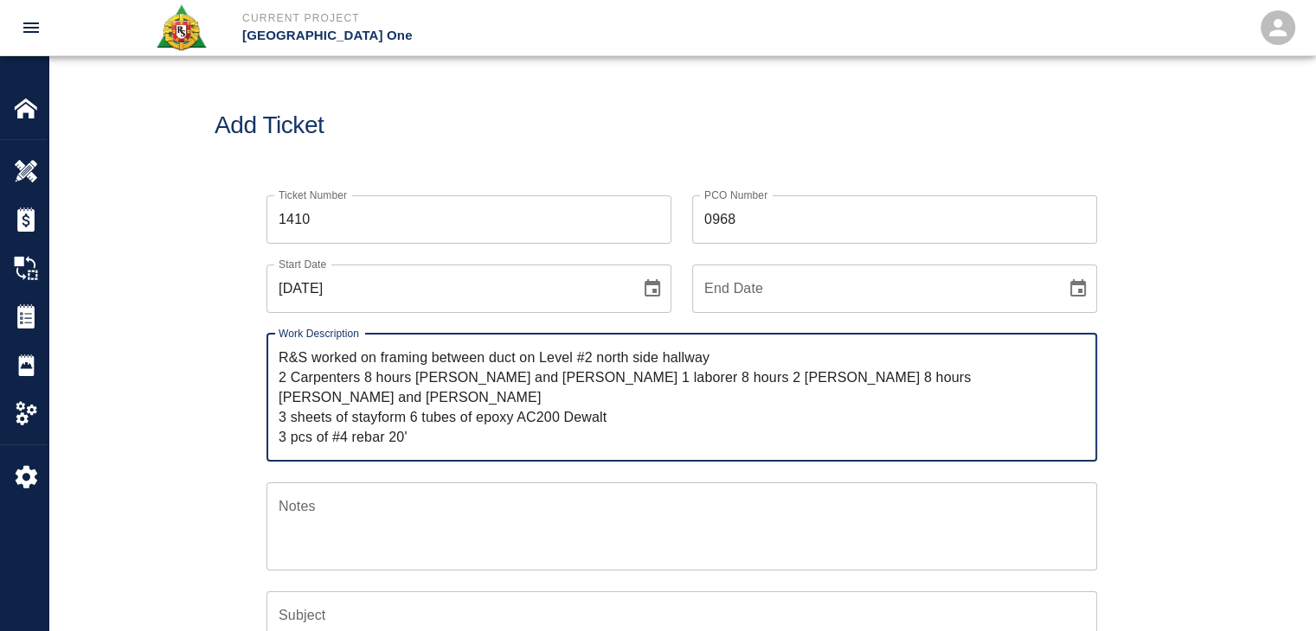
click at [719, 357] on textarea "R&S worked on framing between duct on Level #2 north side hallway 2 Carpenters …" at bounding box center [682, 397] width 806 height 99
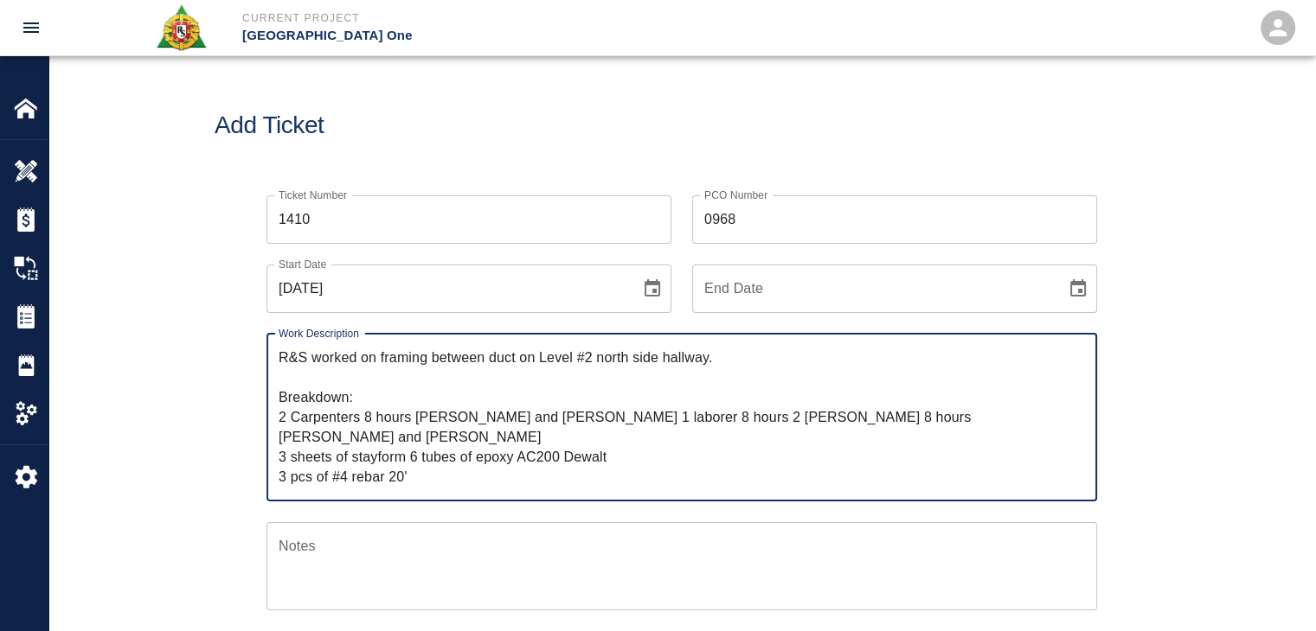
click at [401, 420] on textarea "R&S worked on framing between duct on Level #2 north side hallway. Breakdown: 2…" at bounding box center [682, 417] width 806 height 139
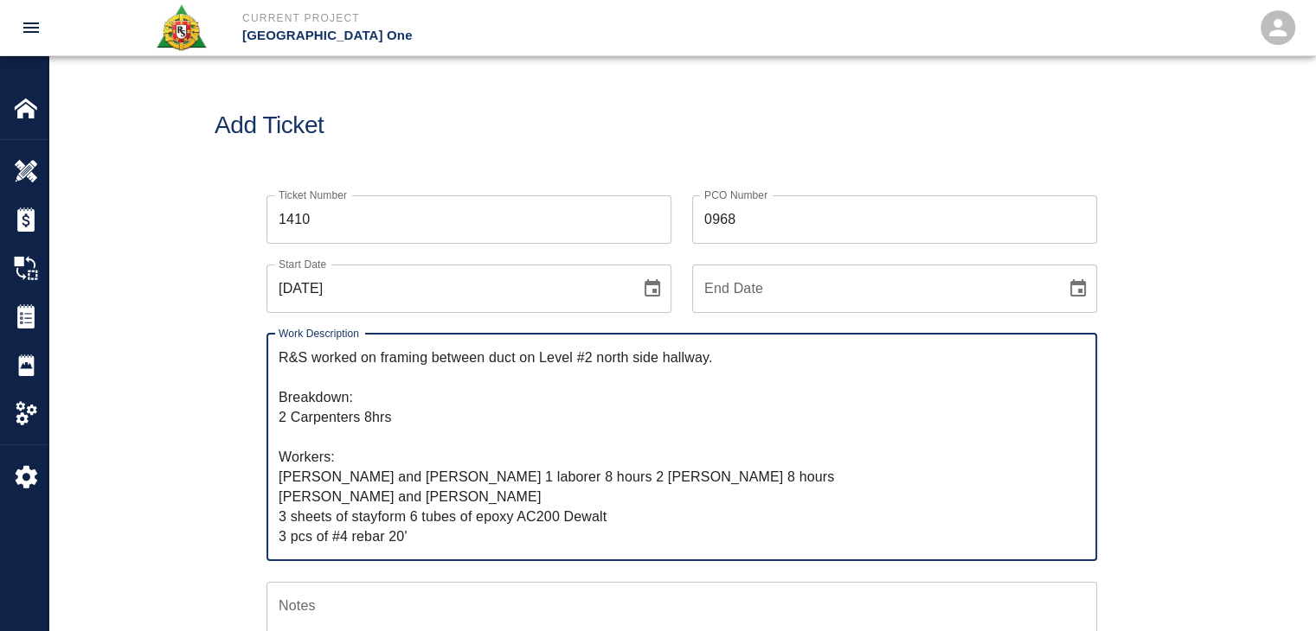
click at [410, 477] on textarea "R&S worked on framing between duct on Level #2 north side hallway. Breakdown: 2…" at bounding box center [682, 447] width 806 height 199
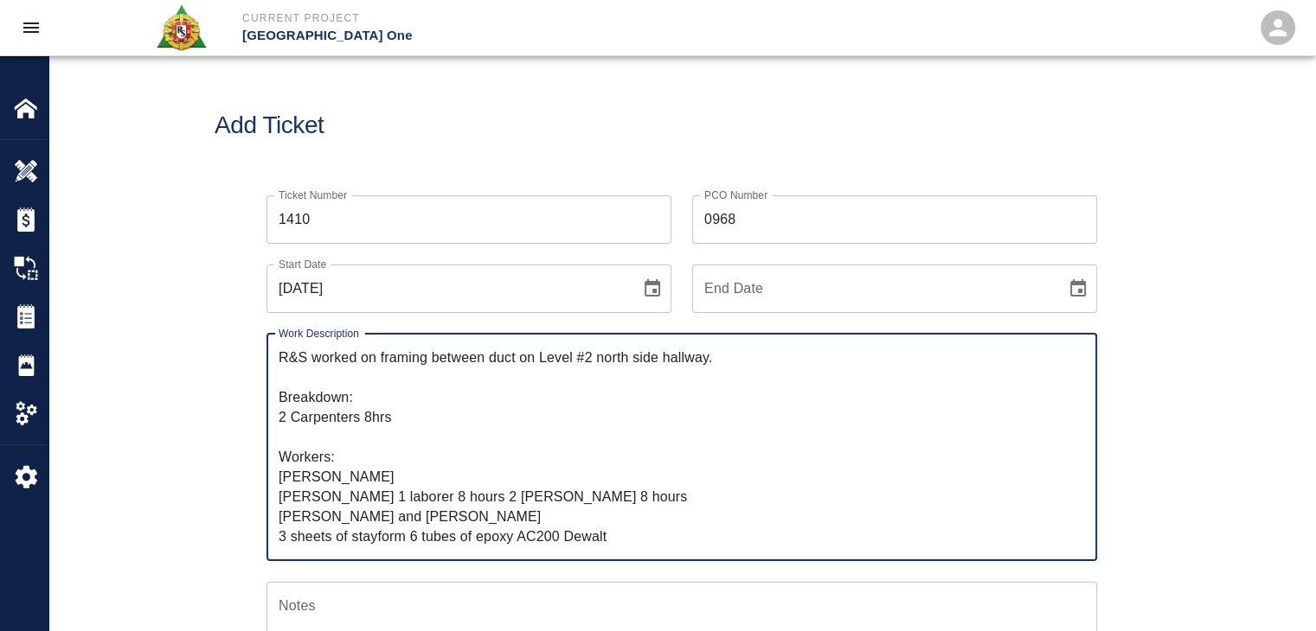
click at [371, 499] on textarea "R&S worked on framing between duct on Level #2 north side hallway. Breakdown: 2…" at bounding box center [682, 447] width 806 height 199
drag, startPoint x: 587, startPoint y: 503, endPoint x: 366, endPoint y: 491, distance: 221.7
click at [366, 491] on textarea "R&S worked on framing between duct on Level #2 north side hallway. Breakdown: 2…" at bounding box center [682, 447] width 806 height 199
click at [309, 433] on textarea "R&S worked on framing between duct on Level #2 north side hallway. Breakdown: 2…" at bounding box center [682, 447] width 806 height 199
paste textarea "1 laborer 8 hours 2 lathers 8 hours"
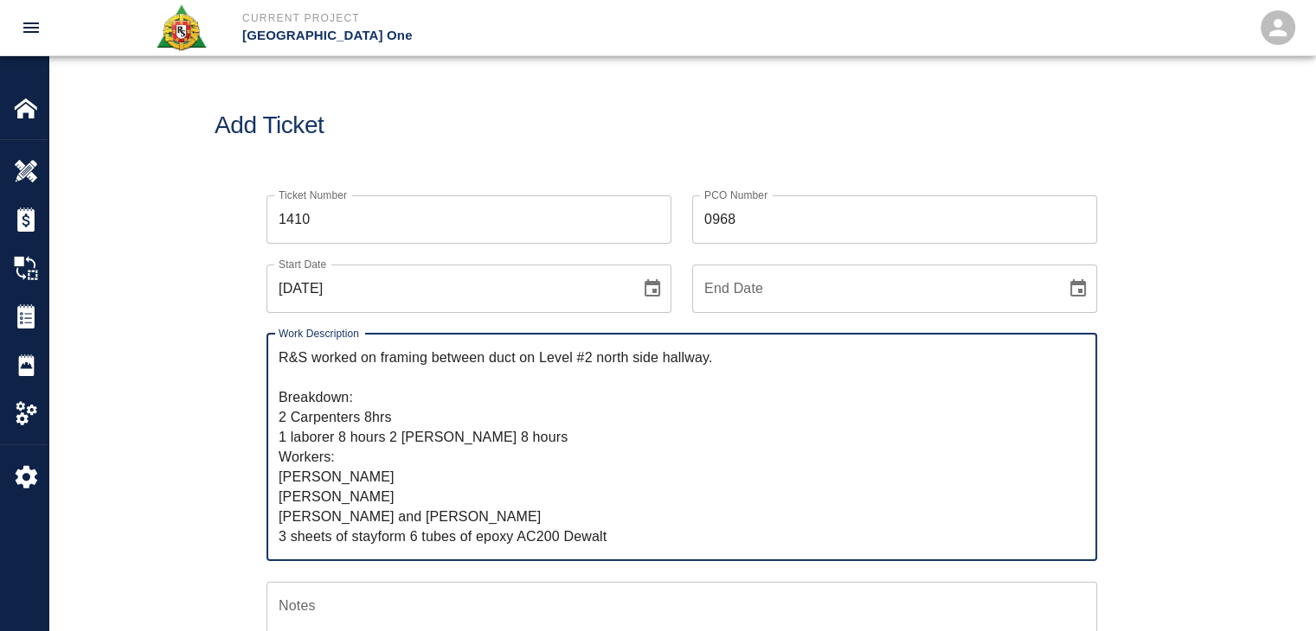
click at [387, 444] on textarea "R&S worked on framing between duct on Level #2 north side hallway. Breakdown: 2…" at bounding box center [682, 447] width 806 height 199
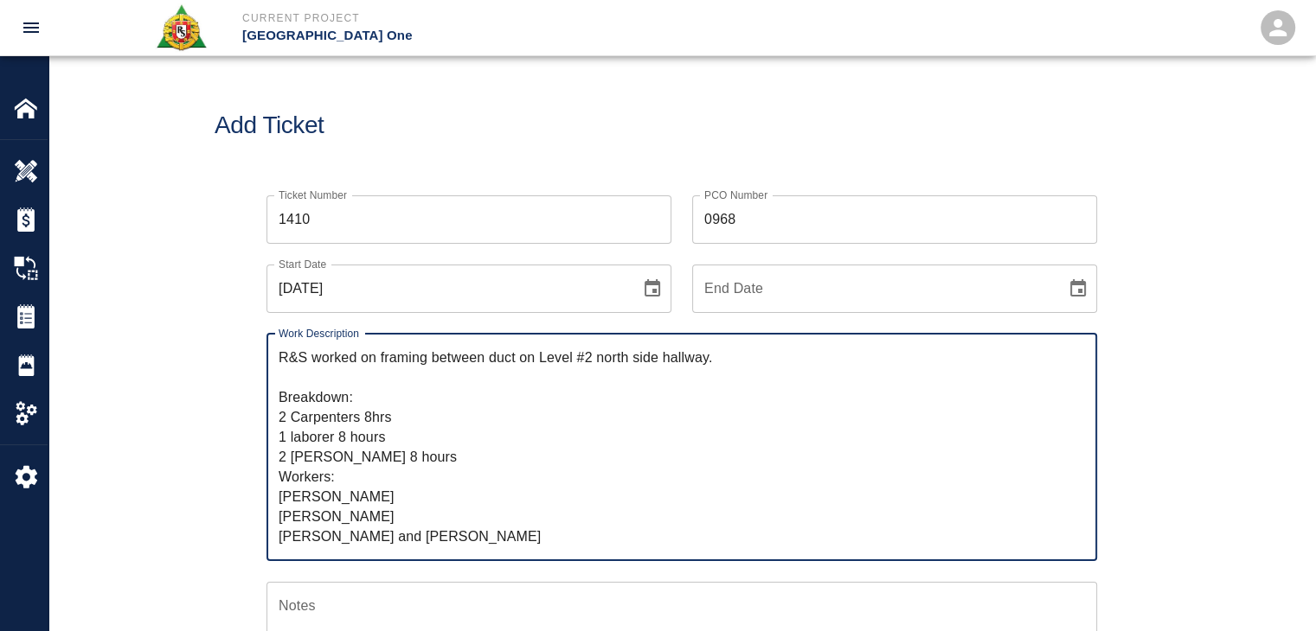
click at [390, 479] on textarea "R&S worked on framing between duct on Level #2 north side hallway. Breakdown: 2…" at bounding box center [682, 447] width 806 height 199
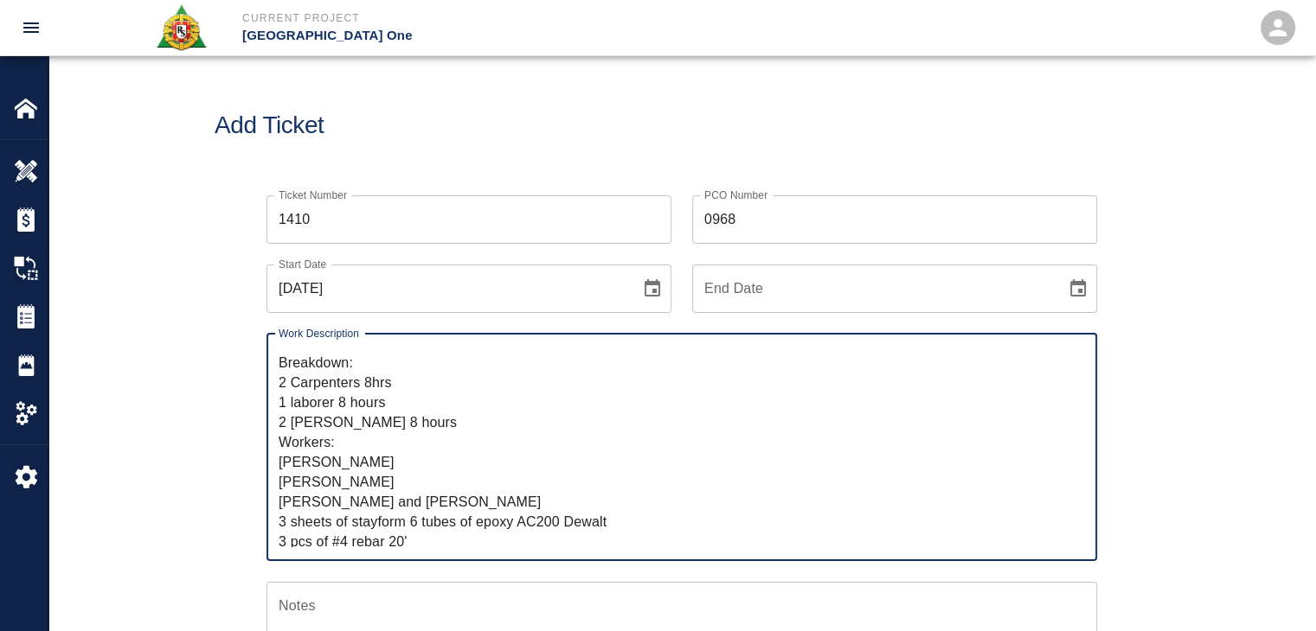
scroll to position [39, 0]
click at [402, 494] on textarea "R&S worked on framing between duct on Level #2 north side hallway. Breakdown: 2…" at bounding box center [682, 447] width 806 height 199
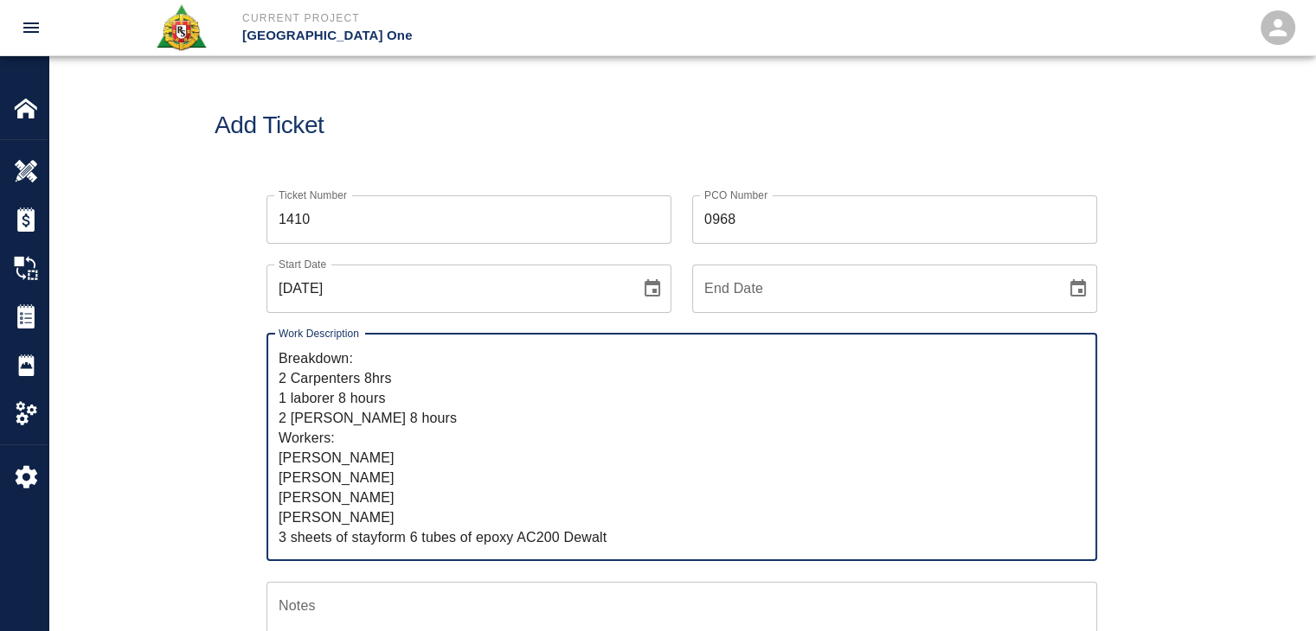
scroll to position [59, 0]
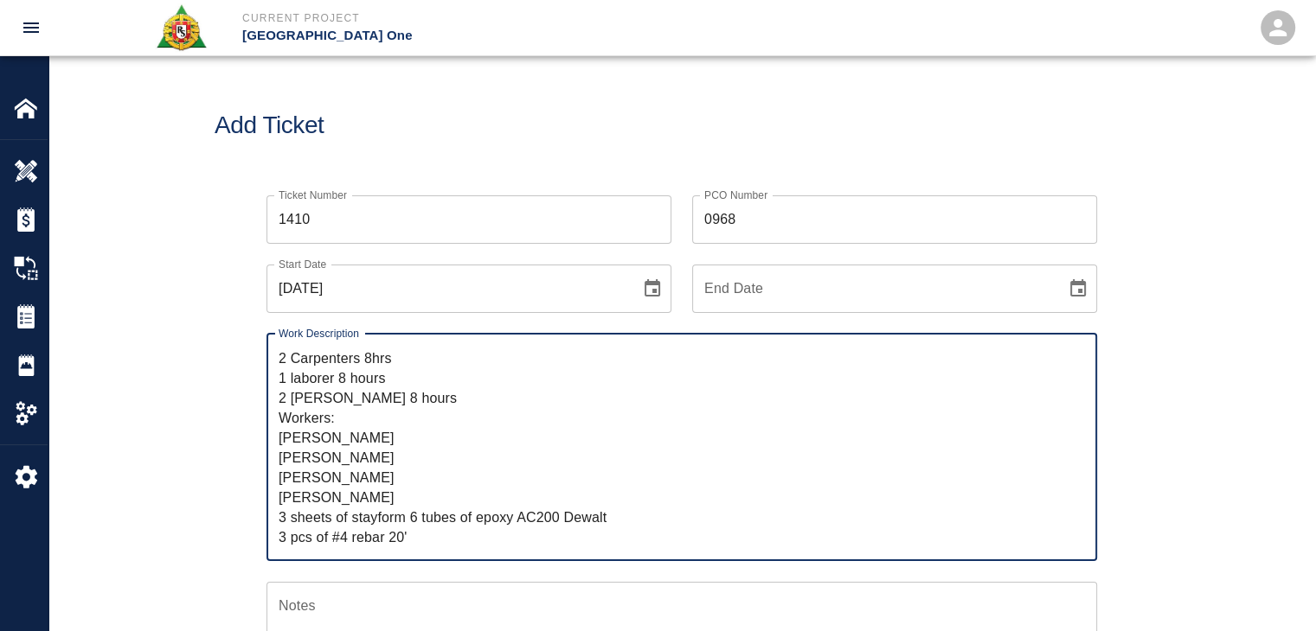
click at [341, 497] on textarea "R&S worked on framing between duct on Level #2 north side hallway. Breakdown: 2…" at bounding box center [682, 447] width 806 height 199
click at [339, 482] on textarea "R&S worked on framing between duct on Level #2 north side hallway. Breakdown: 2…" at bounding box center [682, 447] width 806 height 199
click at [401, 470] on textarea "R&S worked on framing between duct on Level #2 north side hallway. Breakdown: 2…" at bounding box center [682, 447] width 806 height 199
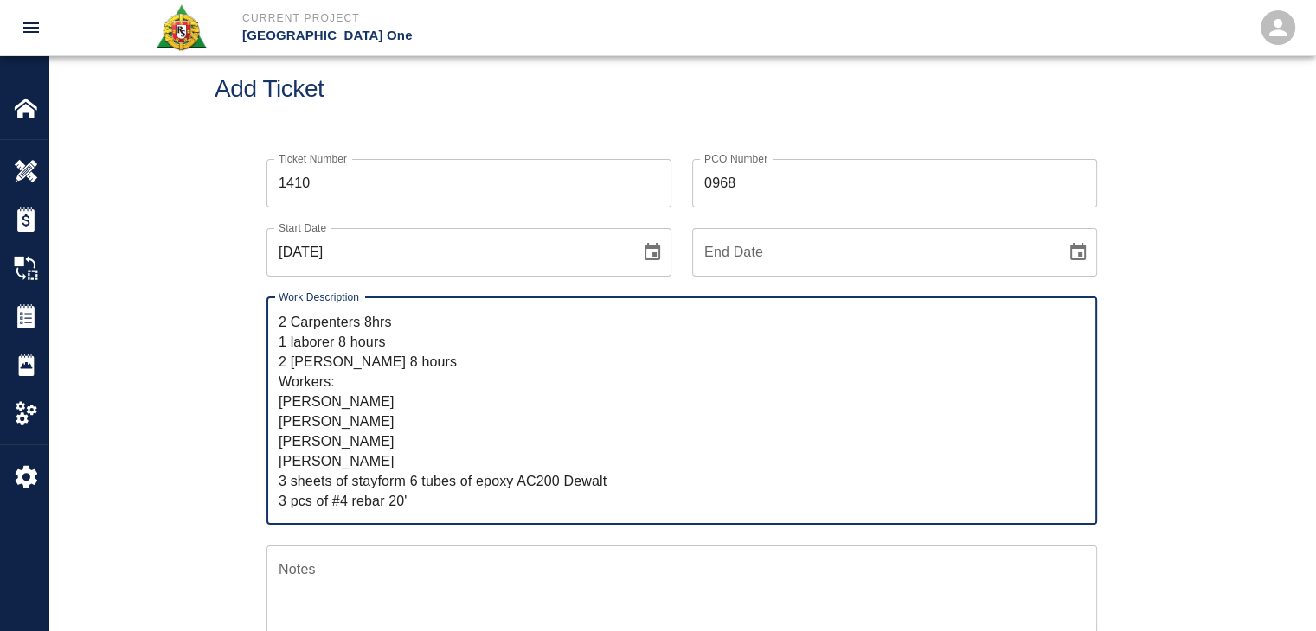
scroll to position [37, 0]
click at [354, 475] on textarea "R&S worked on framing between duct on Level #2 north side hallway. Breakdown: 2…" at bounding box center [682, 410] width 806 height 199
click at [382, 480] on textarea "R&S worked on framing between duct on Level #2 north side hallway. Breakdown: 2…" at bounding box center [682, 410] width 806 height 199
click at [412, 481] on textarea "R&S worked on framing between duct on Level #2 north side hallway. Breakdown: 2…" at bounding box center [682, 410] width 806 height 199
click at [394, 484] on textarea "R&S worked on framing between duct on Level #2 north side hallway. Breakdown: 2…" at bounding box center [682, 410] width 806 height 199
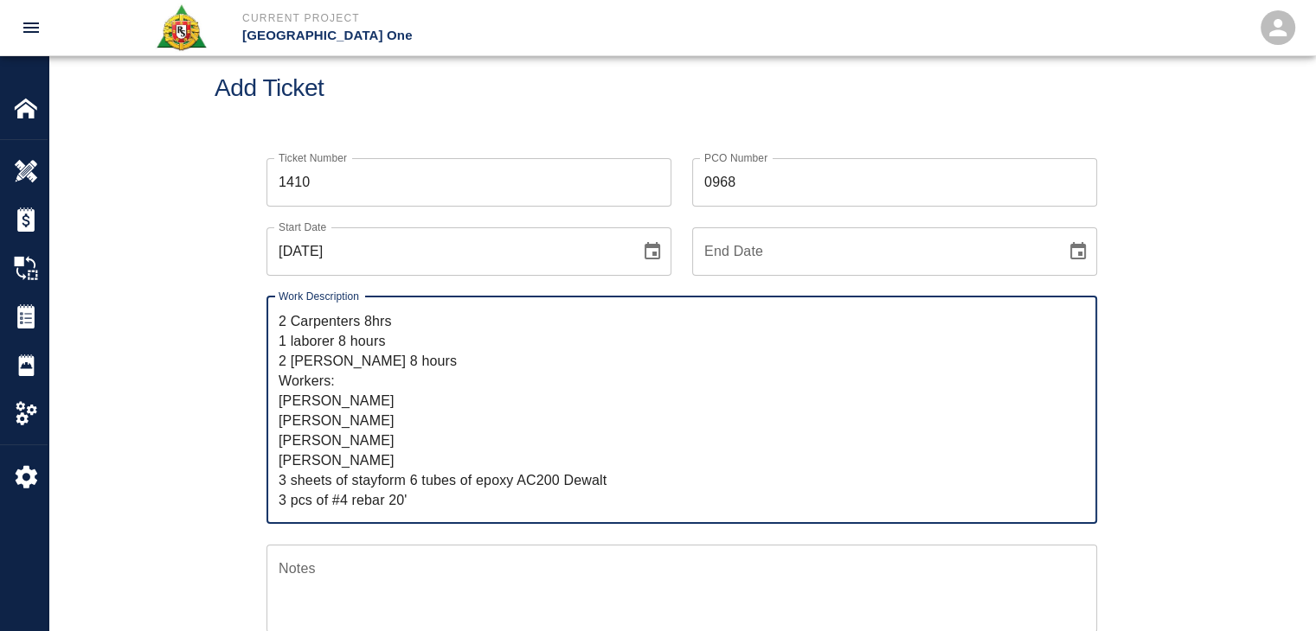
click at [408, 482] on textarea "R&S worked on framing between duct on Level #2 north side hallway. Breakdown: 2…" at bounding box center [682, 410] width 806 height 199
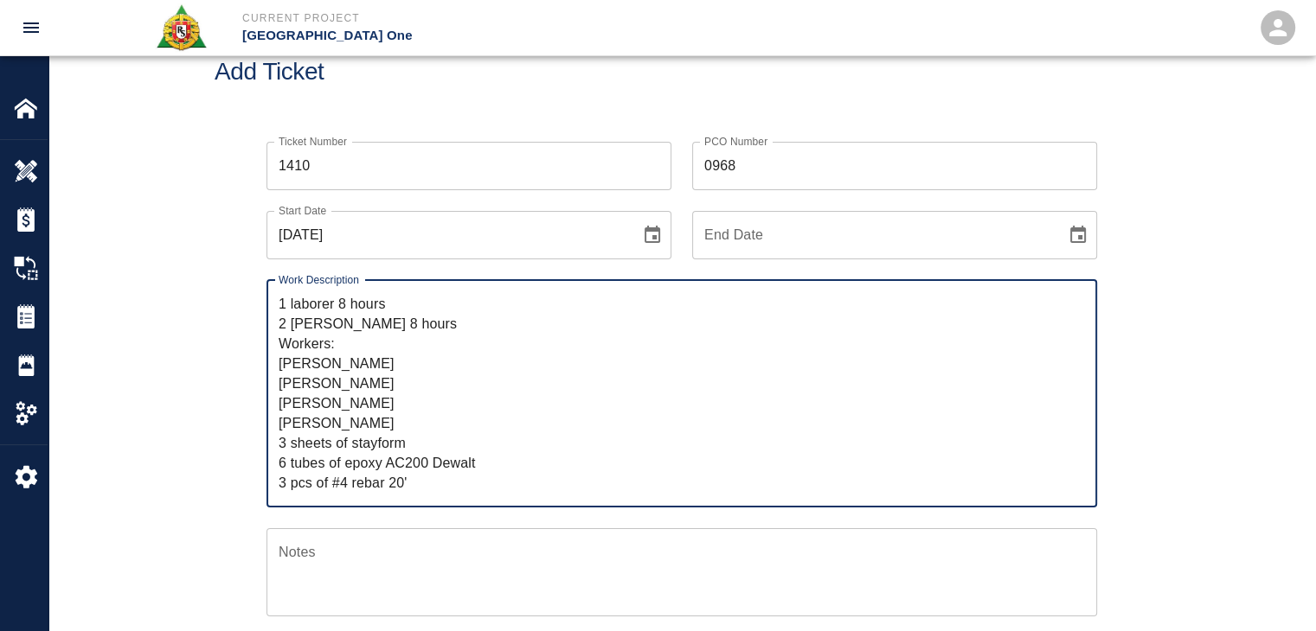
drag, startPoint x: 415, startPoint y: 478, endPoint x: 267, endPoint y: 446, distance: 151.3
click at [267, 446] on div "R&S worked on framing between duct on Level #2 north side hallway. Breakdown: 2…" at bounding box center [681, 393] width 830 height 227
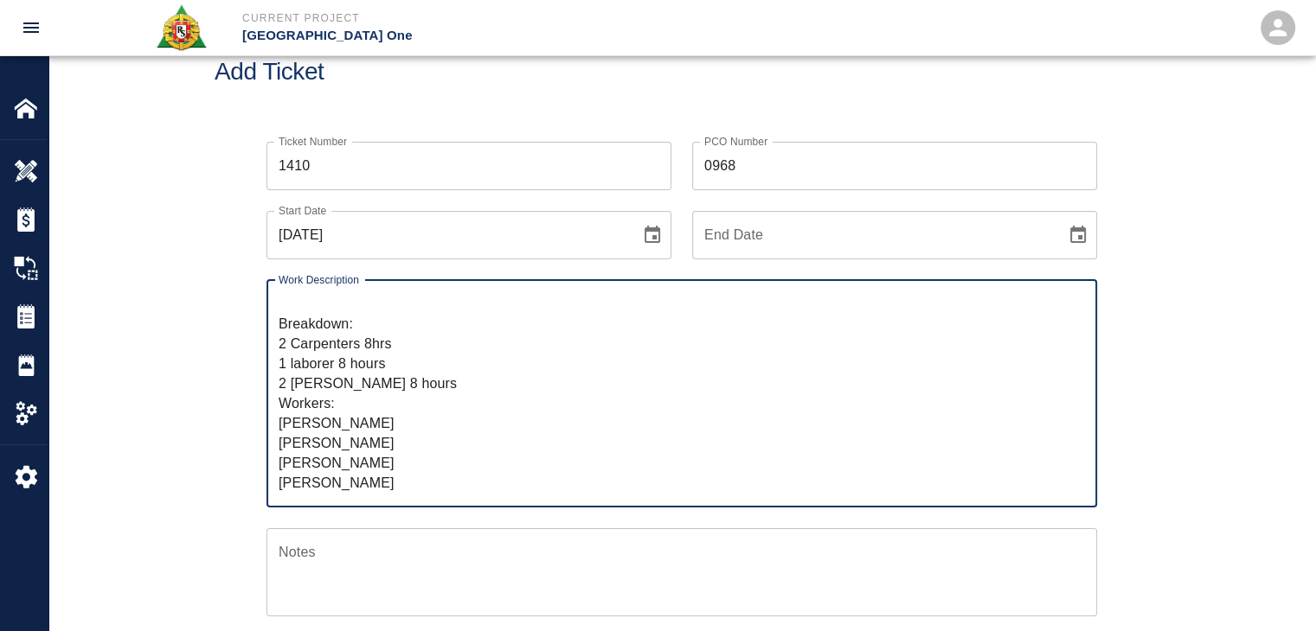
scroll to position [19, 0]
click at [404, 385] on textarea "R&S worked on framing between duct on Level #2 north side hallway. Breakdown: 2…" at bounding box center [682, 393] width 806 height 199
paste textarea "3 sheets of stayform 6 tubes of epoxy AC200 Dewalt 3 pcs of #4 rebar 20'"
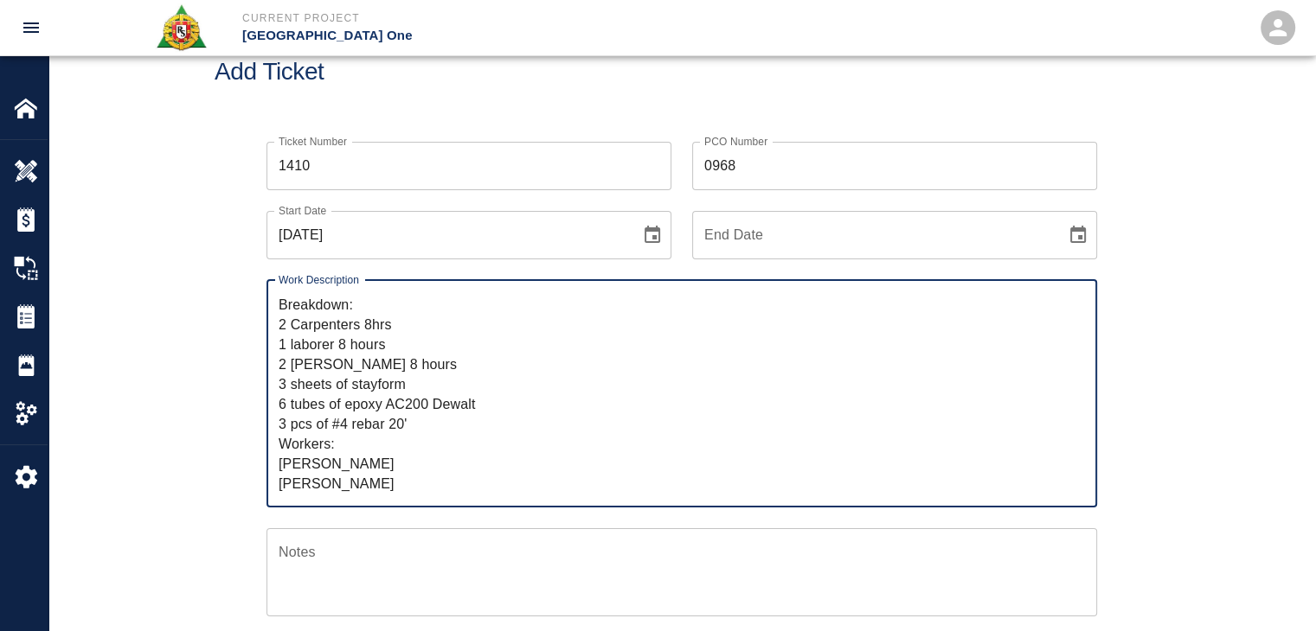
scroll to position [80, 0]
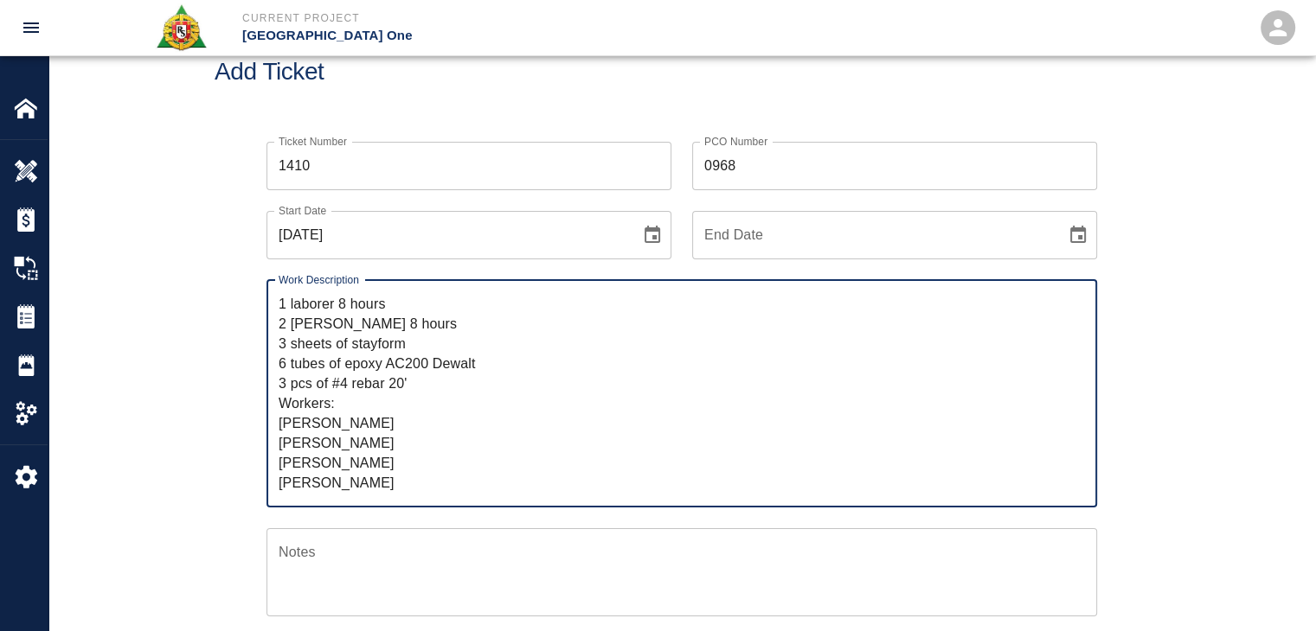
click at [400, 451] on textarea "R&S worked on framing between duct on Level #2 north side hallway. Breakdown: 2…" at bounding box center [682, 393] width 806 height 199
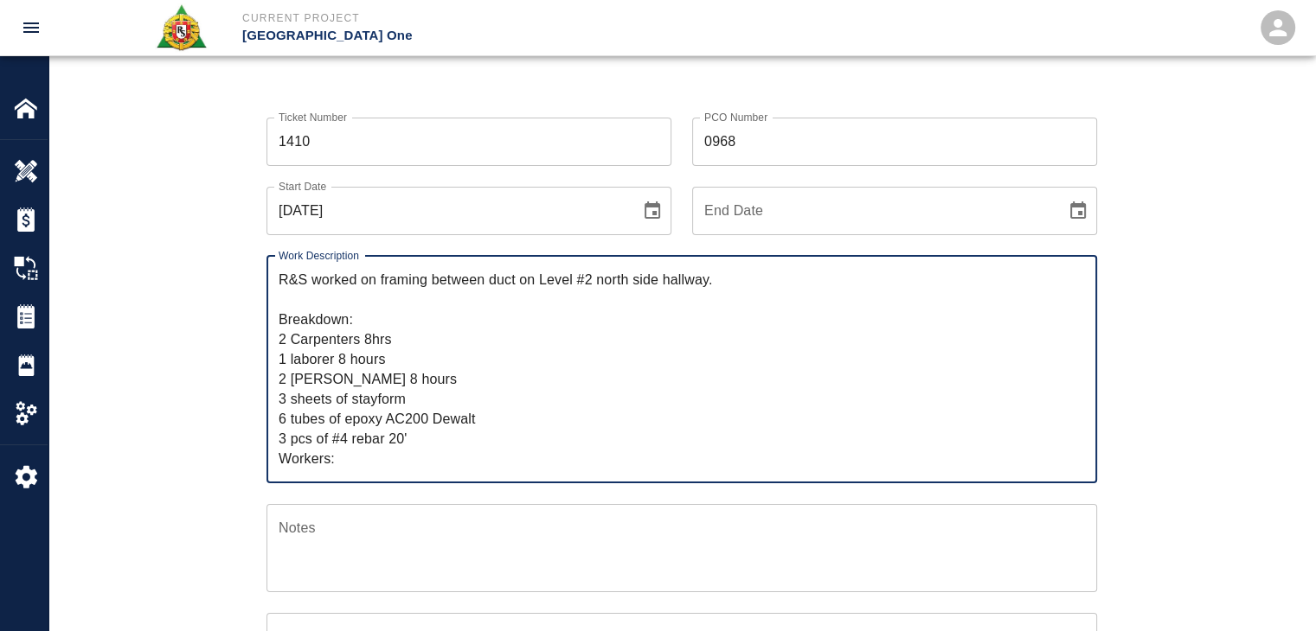
scroll to position [37, 0]
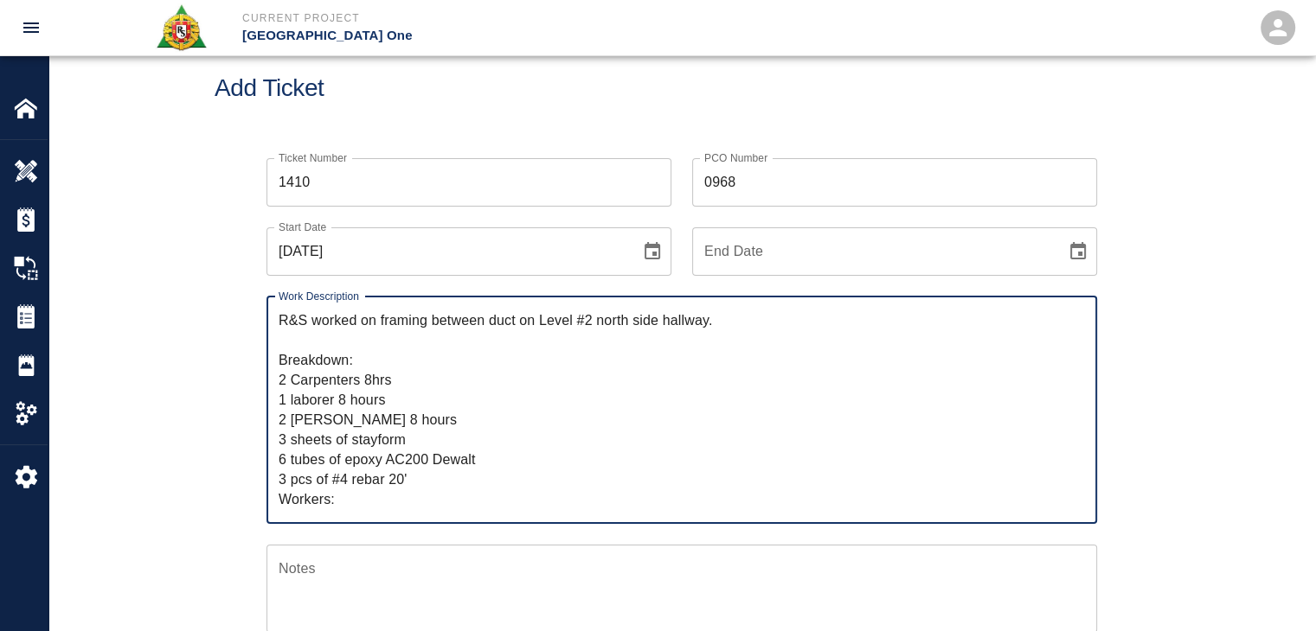
click at [315, 343] on textarea "R&S worked on framing between duct on Level #2 north side hallway. Breakdown: 2…" at bounding box center [682, 410] width 806 height 199
type textarea "R&S worked on framing between duct on Level #2 north side hallway. Breakdown: 2…"
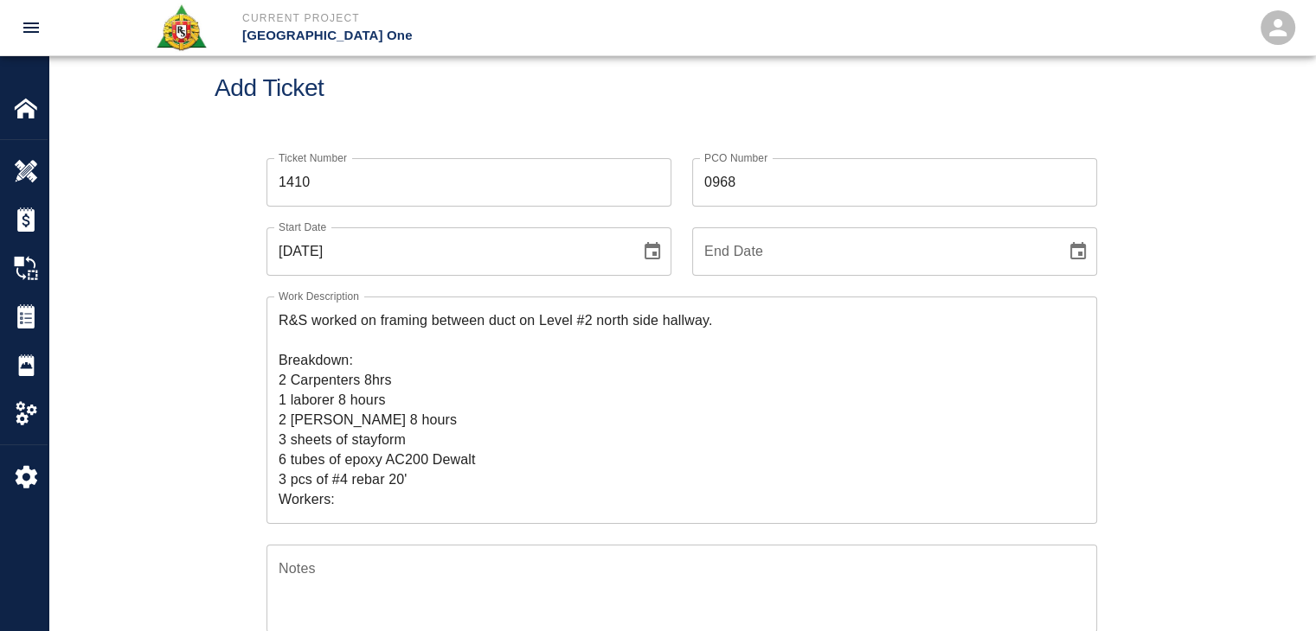
click at [220, 323] on div "Ticket Number 1410 Ticket Number PCO Number 0968 PCO Number Start Date 09/25/20…" at bounding box center [682, 553] width 934 height 831
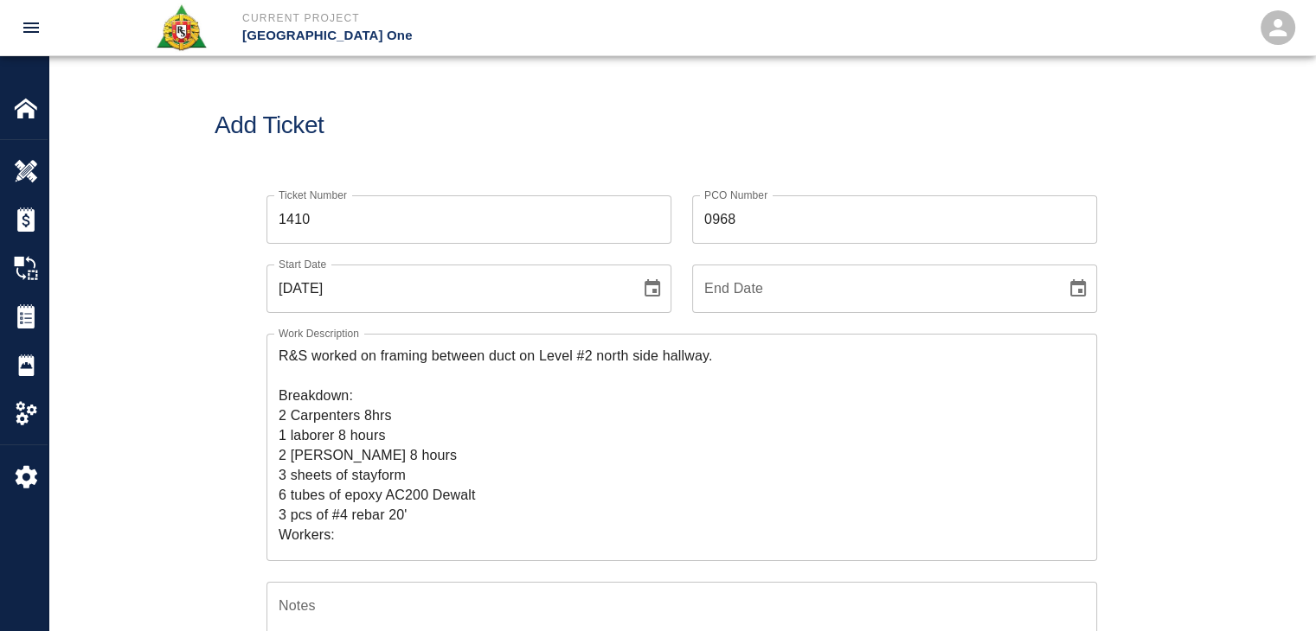
scroll to position [0, 0]
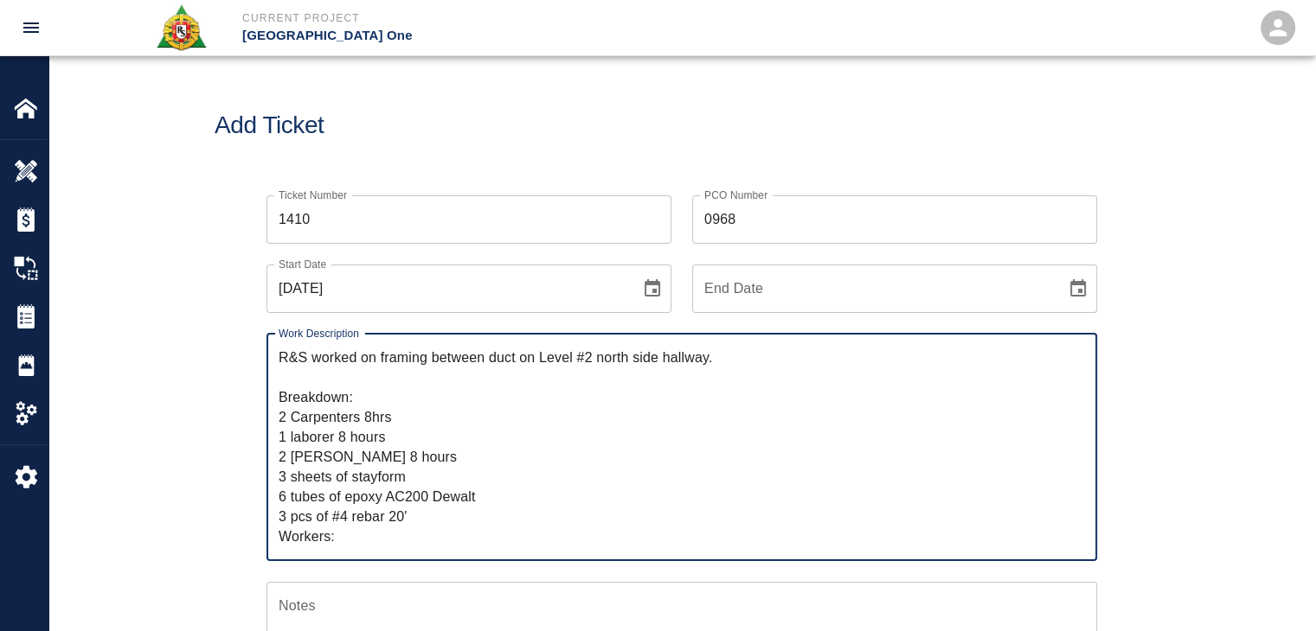
drag, startPoint x: 391, startPoint y: 382, endPoint x: 381, endPoint y: 366, distance: 19.0
click at [381, 366] on textarea "R&S worked on framing between duct on Level #2 north side hallway. Breakdown: 2…" at bounding box center [682, 447] width 806 height 199
click at [404, 416] on textarea "R&S worked on framing between duct on Level #2 north side hallway. Breakdown: 2…" at bounding box center [682, 447] width 806 height 199
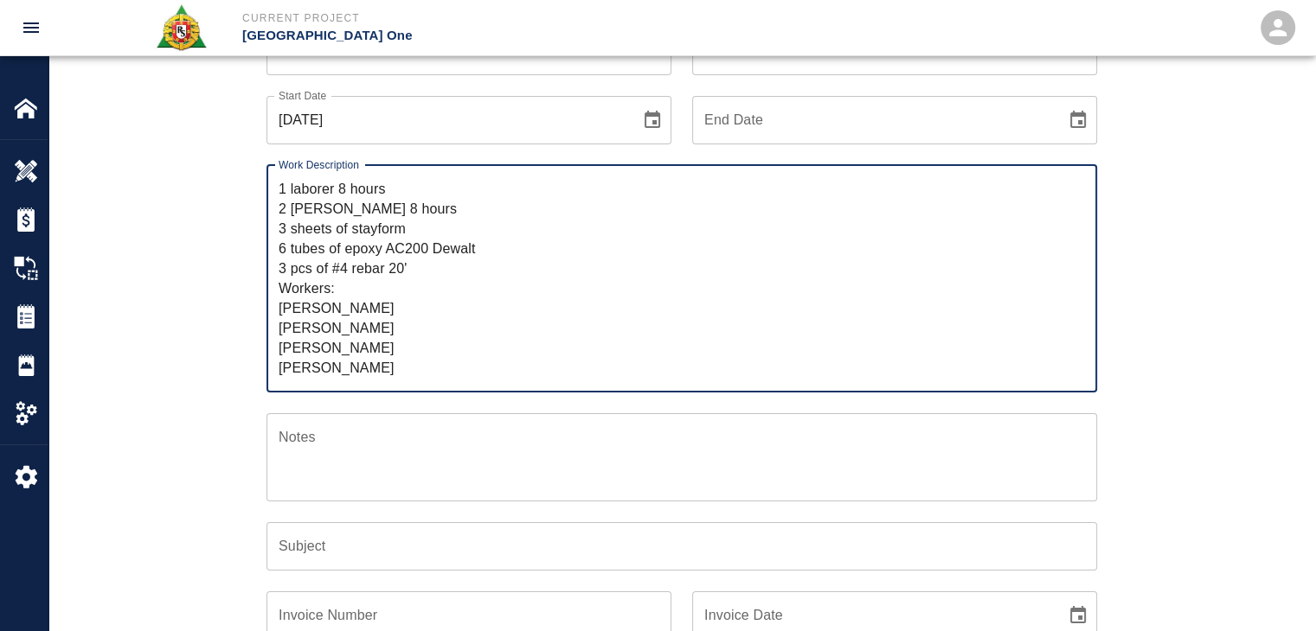
scroll to position [182, 0]
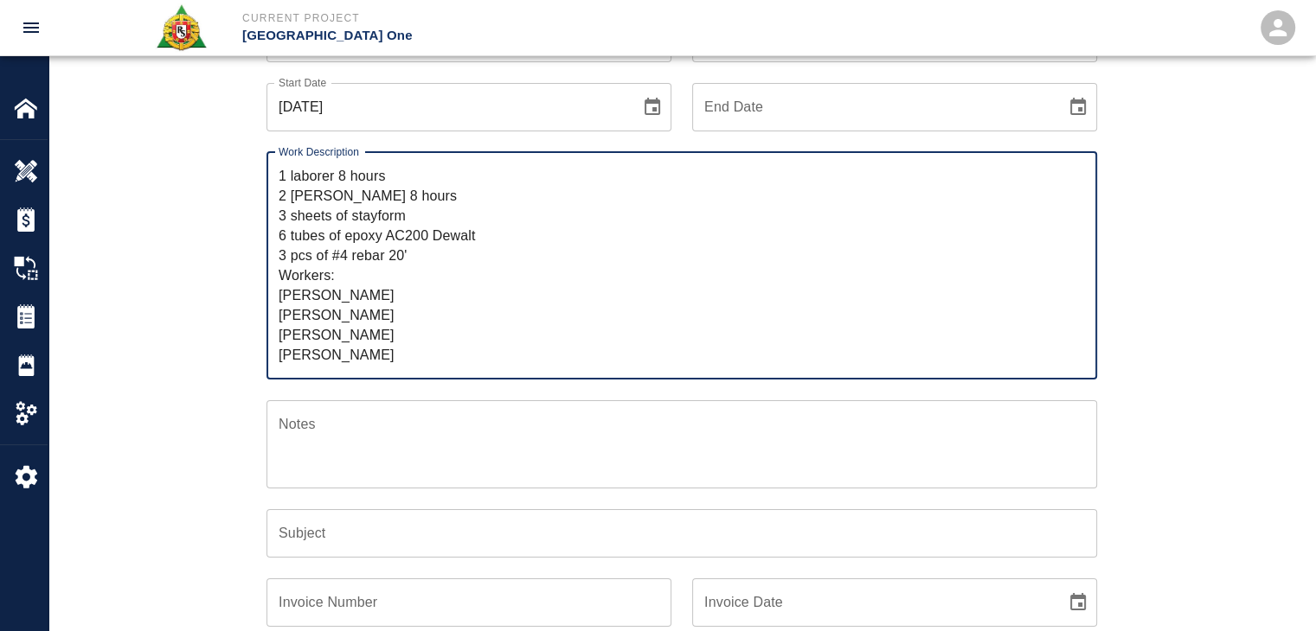
click at [352, 527] on input "Subject" at bounding box center [681, 533] width 830 height 48
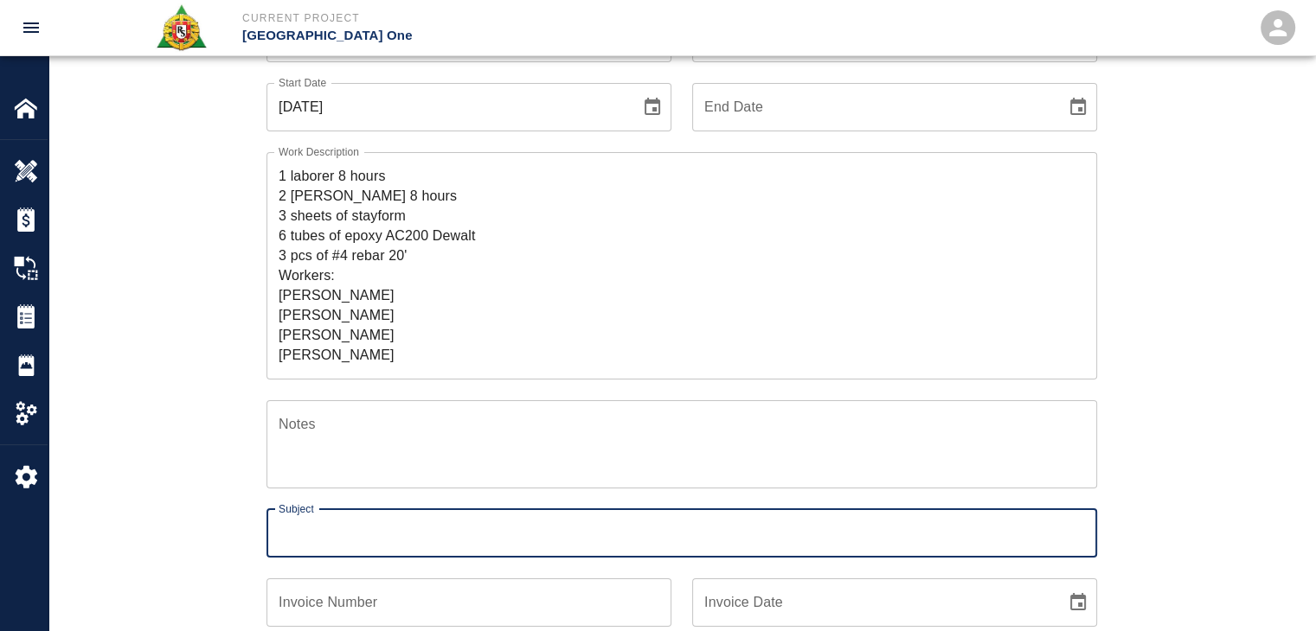
paste input "framing between duct on Level #2 north side hallway."
click at [266, 540] on input "framing between duct on Level #2 north side hallway." at bounding box center [681, 533] width 830 height 48
type input "framing between duct on Level #2 north side hallway."
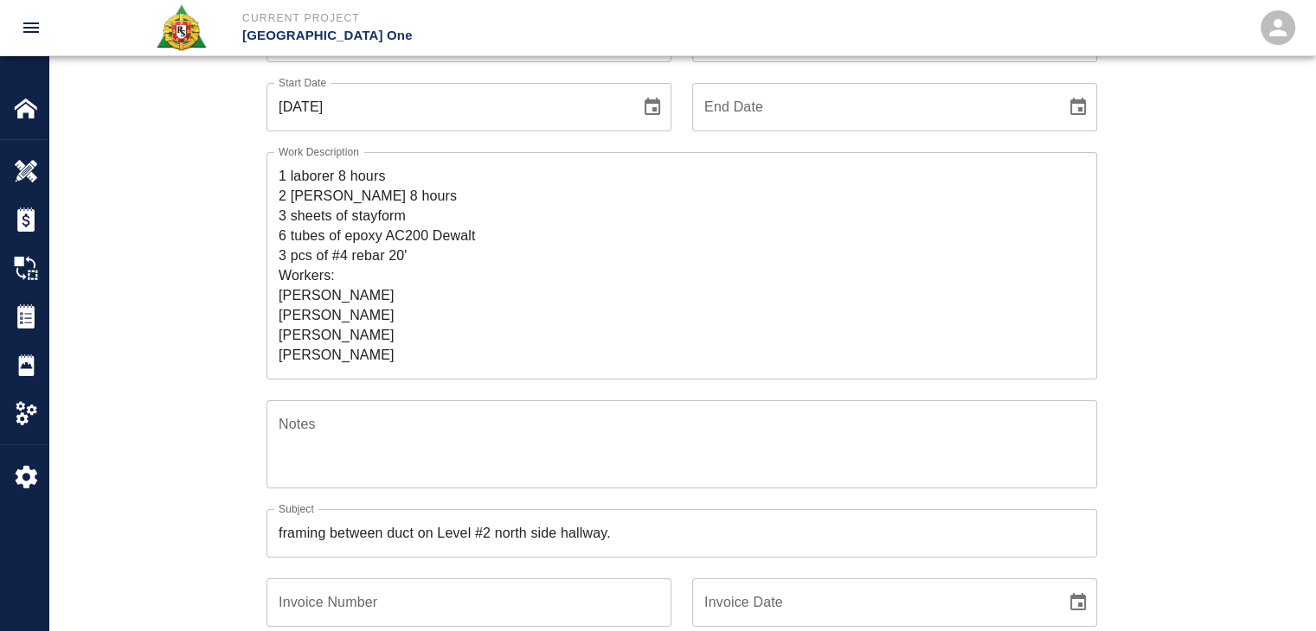
click at [226, 536] on div "Ticket Number 1410 Ticket Number PCO Number 0968 PCO Number Start Date 09/25/20…" at bounding box center [682, 408] width 934 height 831
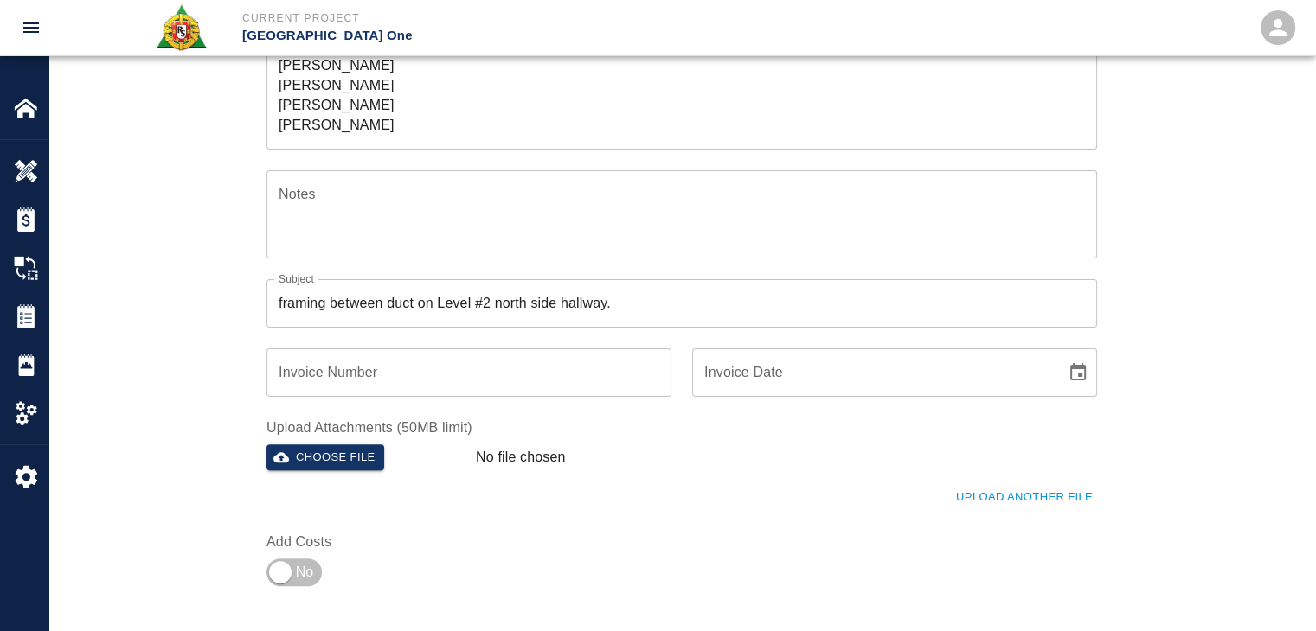
scroll to position [660, 0]
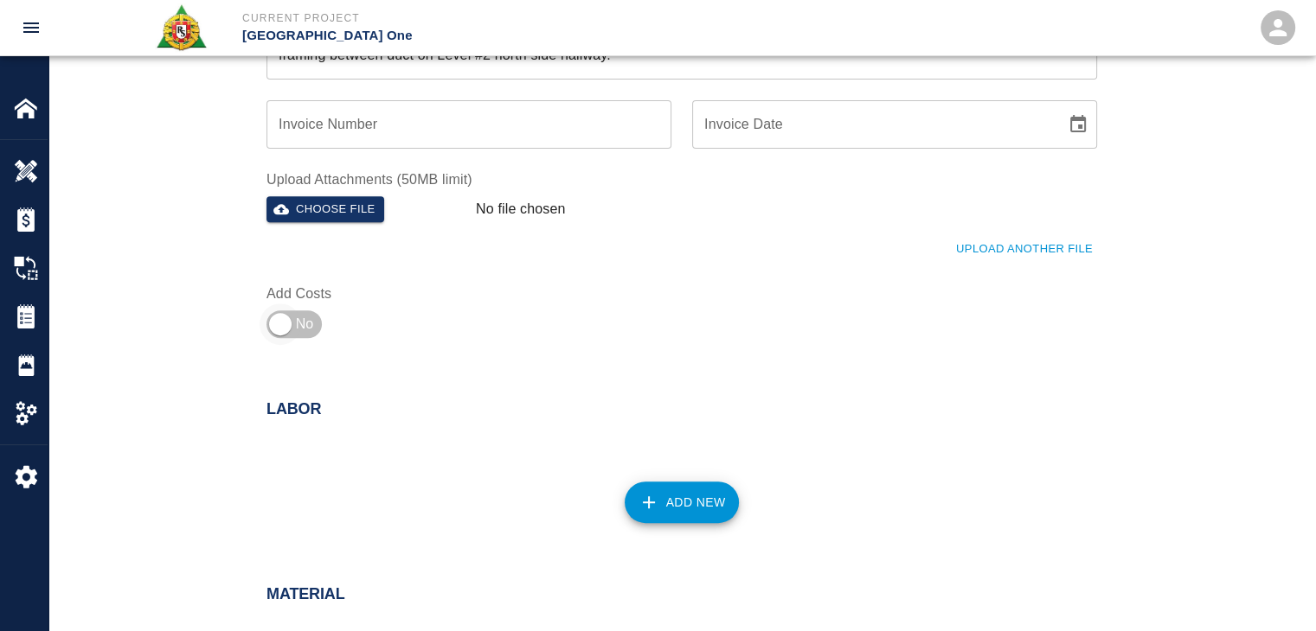
click at [291, 338] on input "checkbox" at bounding box center [280, 325] width 125 height 42
checkbox input "true"
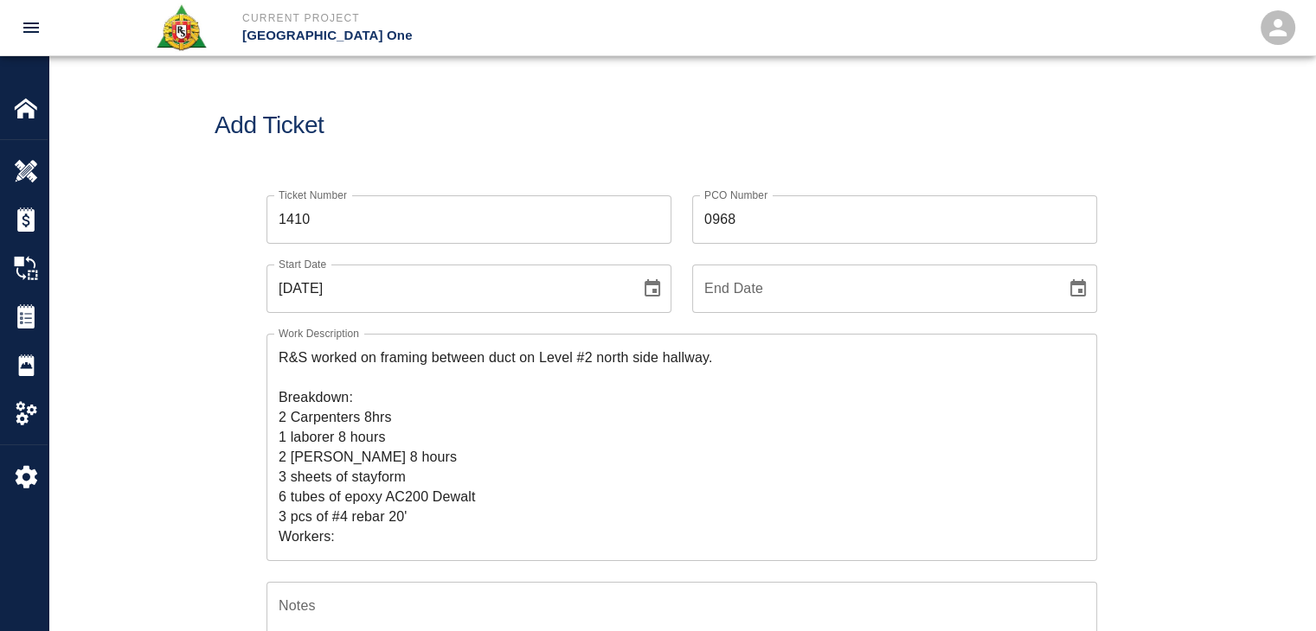
scroll to position [80, 0]
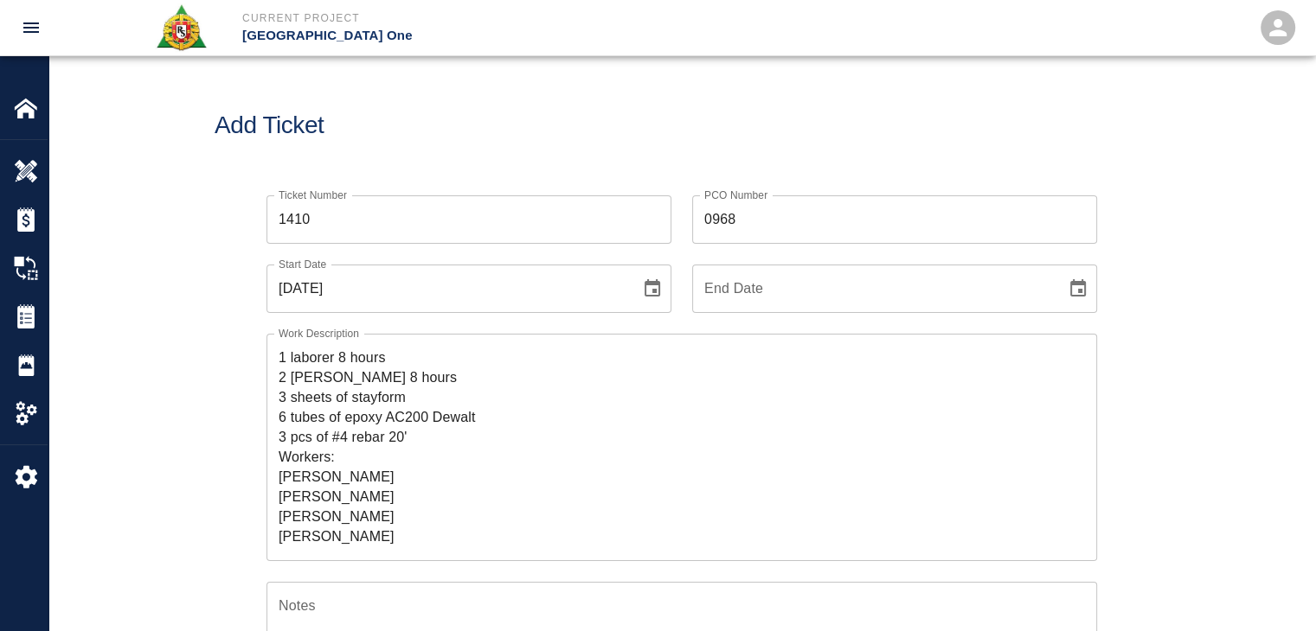
click at [398, 533] on textarea "R&S worked on framing between duct on Level #2 north side hallway. Breakdown: 2…" at bounding box center [682, 447] width 806 height 199
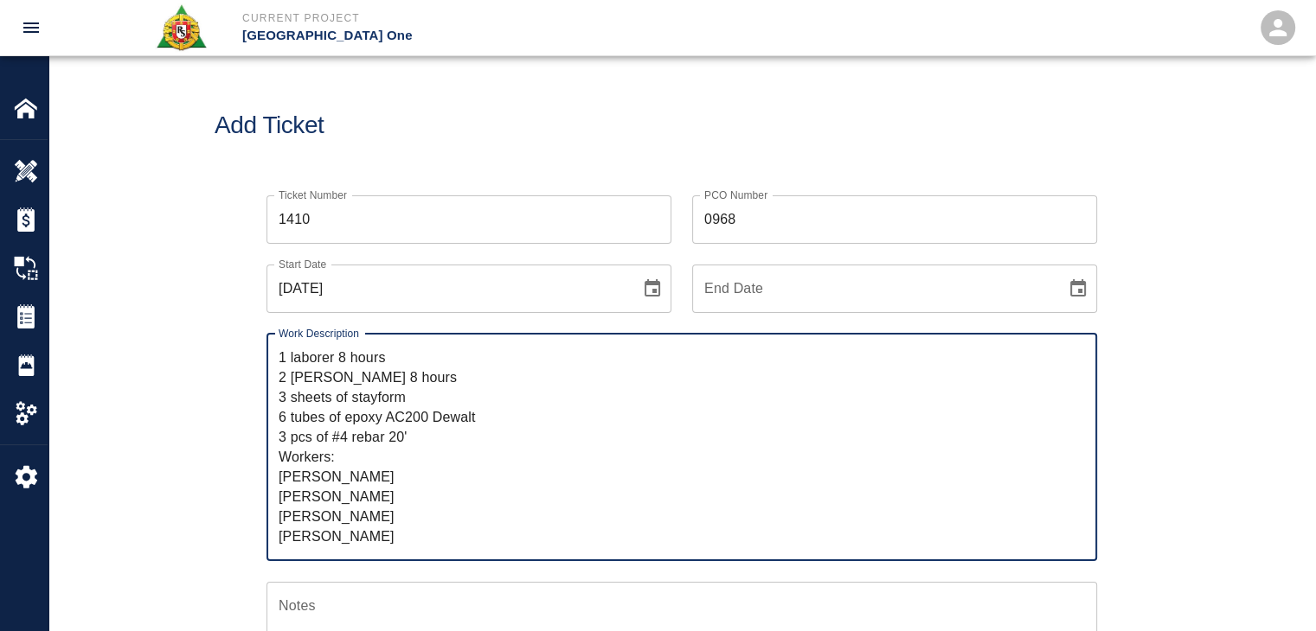
scroll to position [97, 0]
paste textarea "Nicholas Valdez"
click at [401, 492] on textarea "R&S worked on framing between duct on Level #2 north side hallway. Breakdown: 2…" at bounding box center [682, 447] width 806 height 199
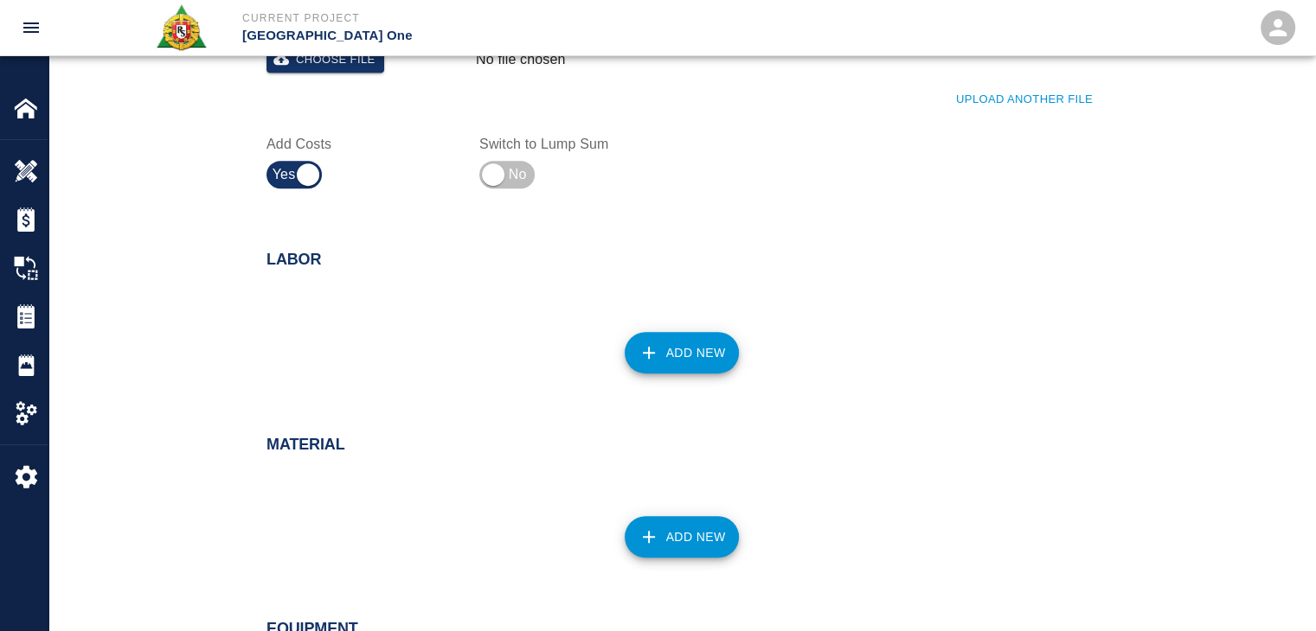
scroll to position [808, 0]
type textarea "R&S worked on framing between duct on Level #2 north side hallway. Breakdown: 2…"
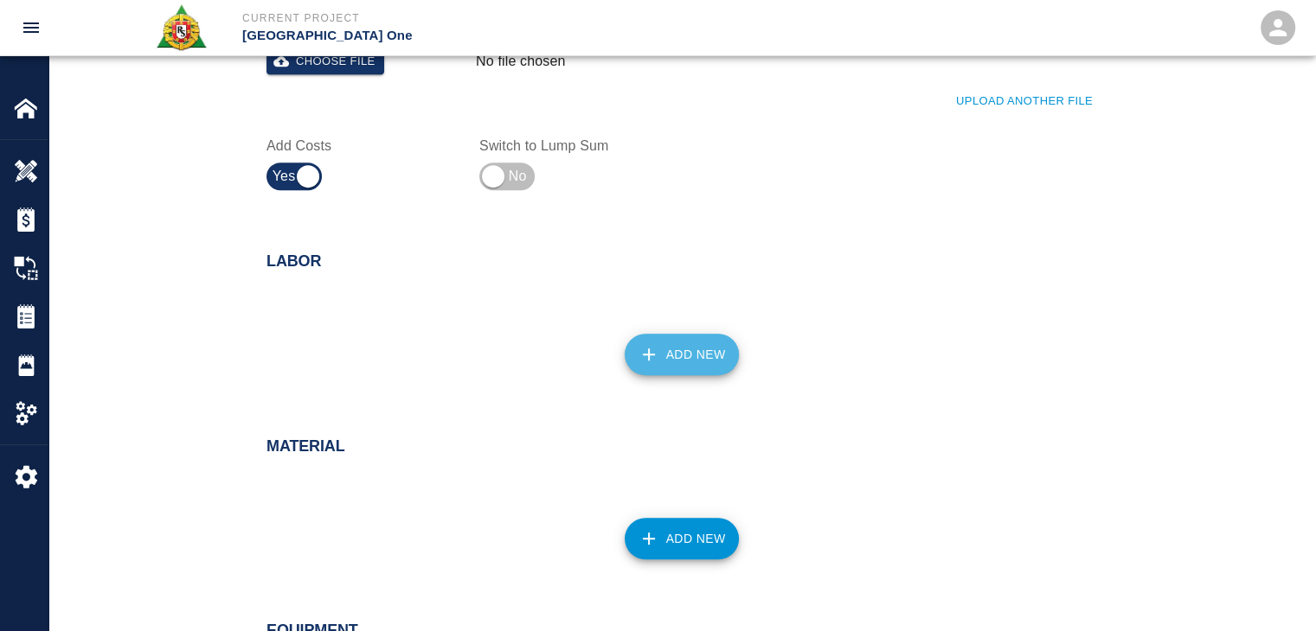
click at [648, 353] on icon "button" at bounding box center [649, 355] width 12 height 12
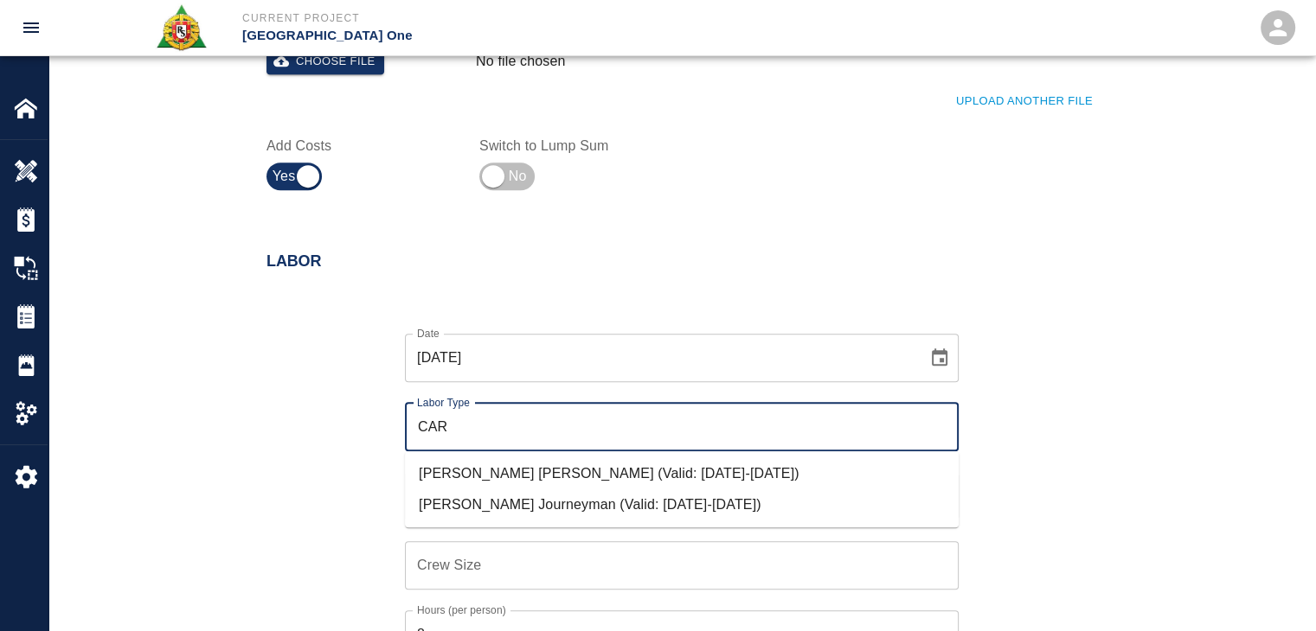
click at [505, 499] on li "[PERSON_NAME] Journeyman (Valid: [DATE]-[DATE])" at bounding box center [682, 505] width 554 height 31
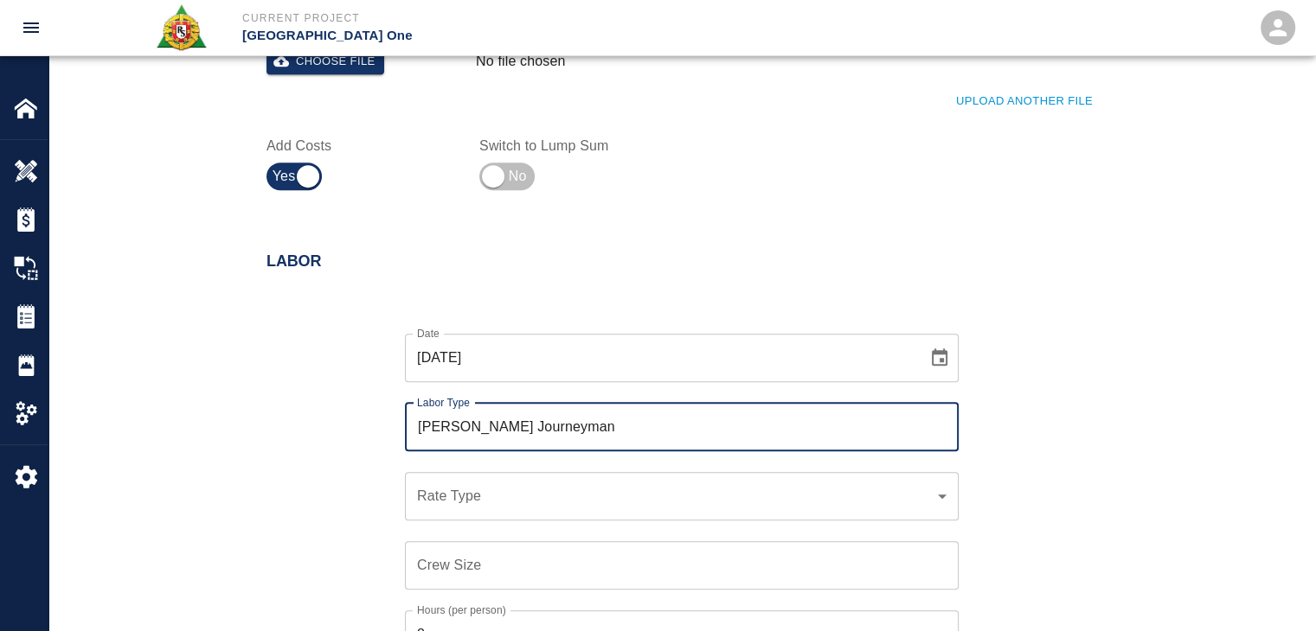
type input "[PERSON_NAME] Journeyman"
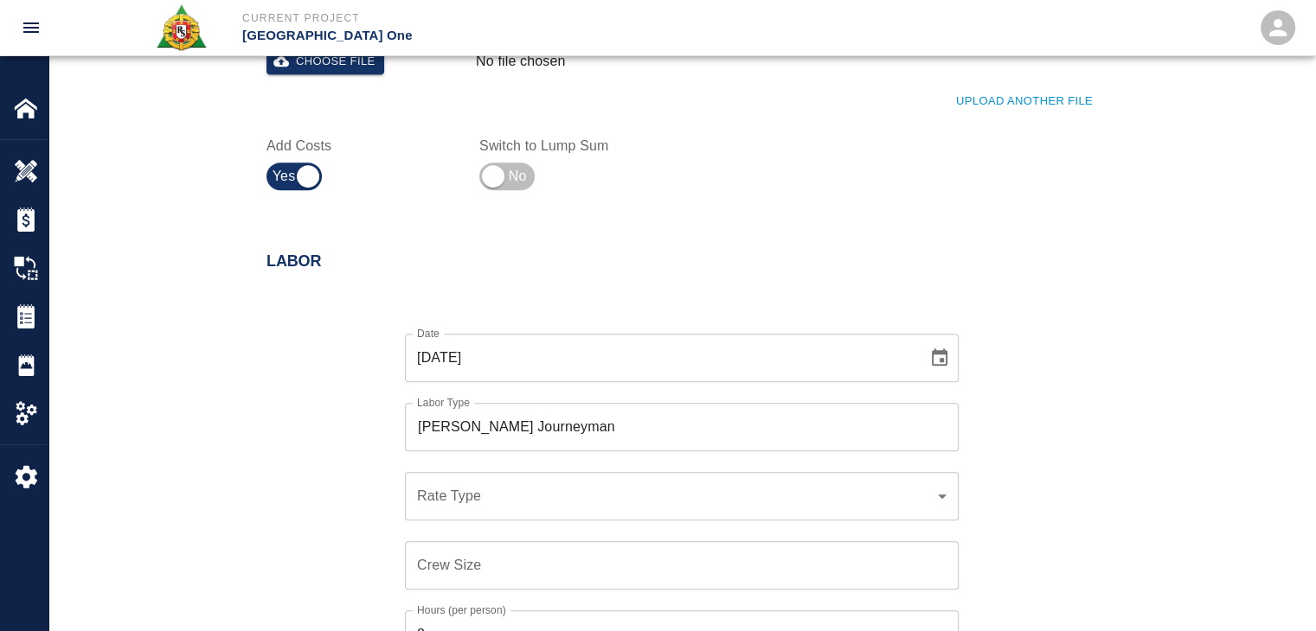
click at [467, 484] on div "​ Rate Type" at bounding box center [682, 496] width 554 height 48
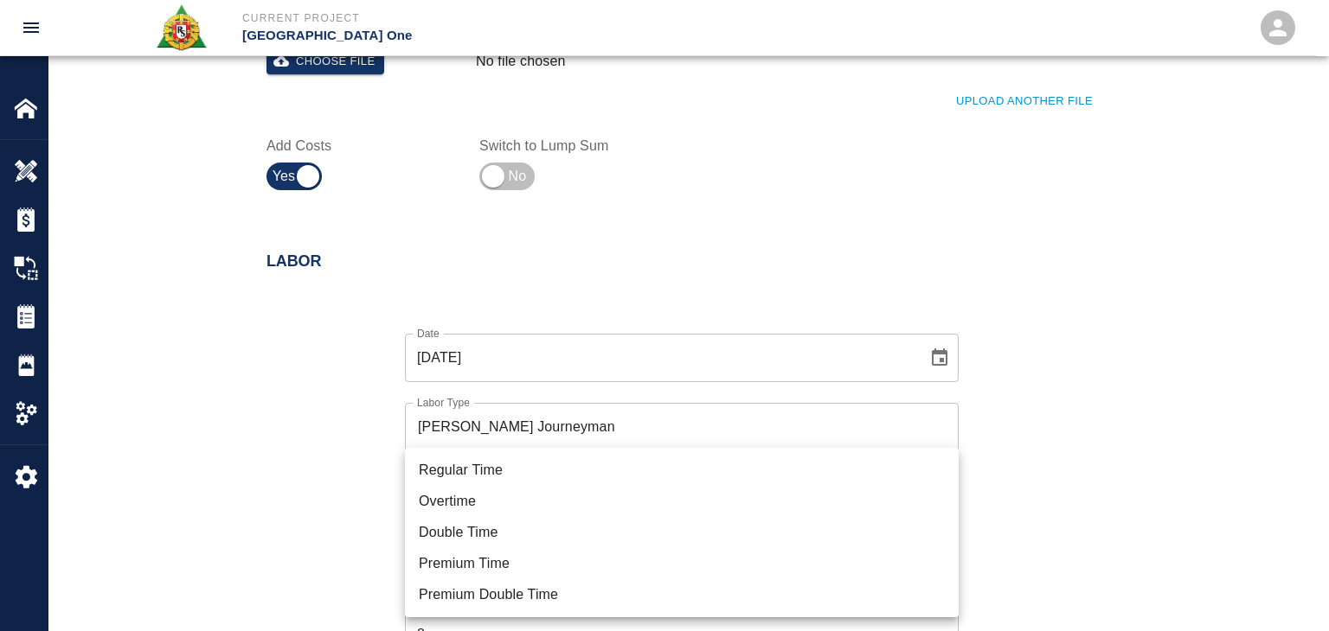
click at [439, 478] on li "Regular Time" at bounding box center [682, 470] width 554 height 31
type input "rate_rt"
type input "141.20"
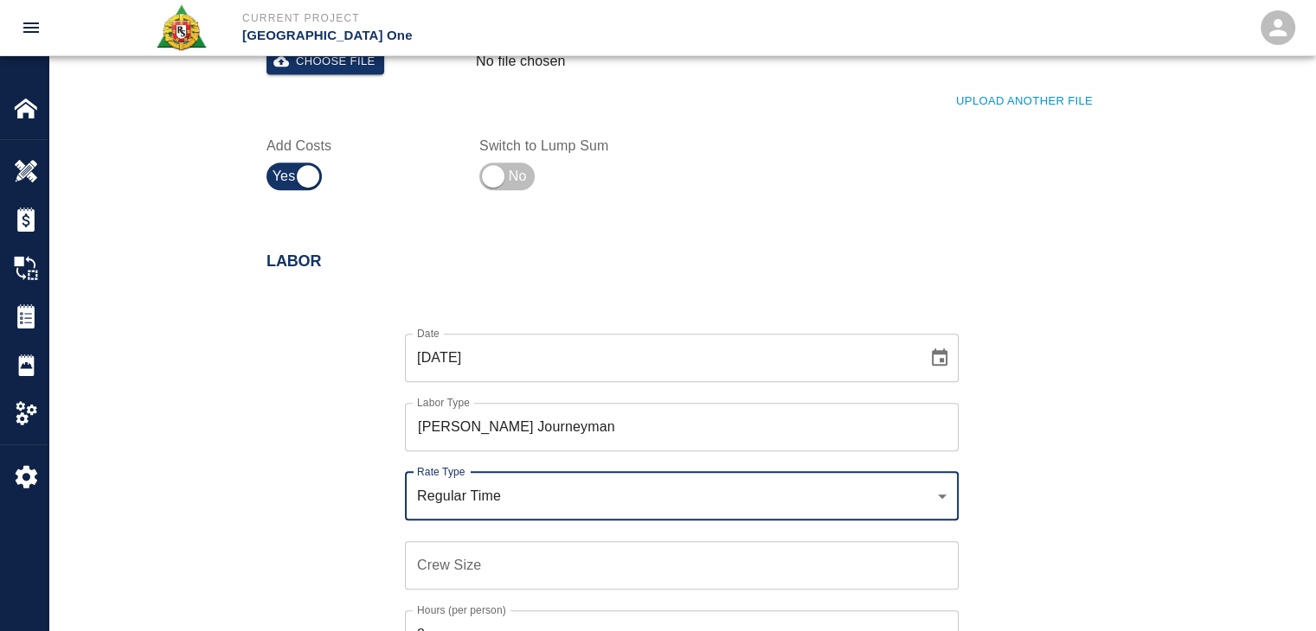
scroll to position [923, 0]
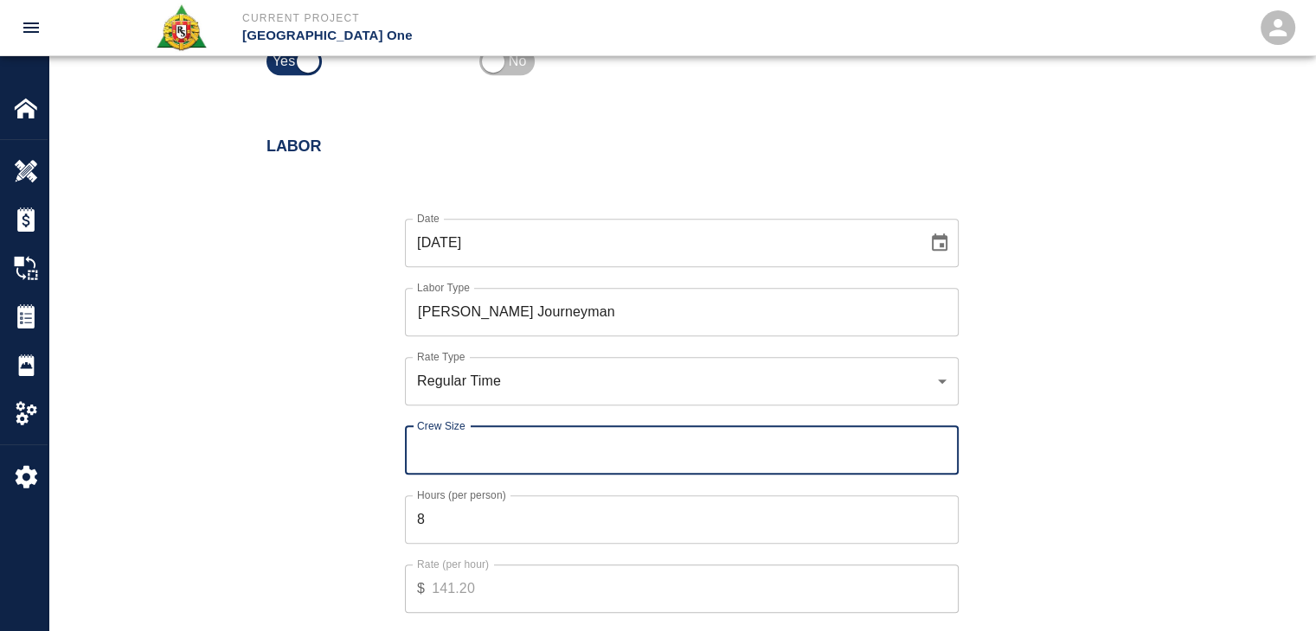
click at [443, 452] on input "Crew Size" at bounding box center [682, 450] width 554 height 48
type input "2"
click at [344, 464] on div "Date 09/25/2025 Date Labor Type Carpenter Journeyman Labor Type Rate Type Regul…" at bounding box center [671, 428] width 851 height 475
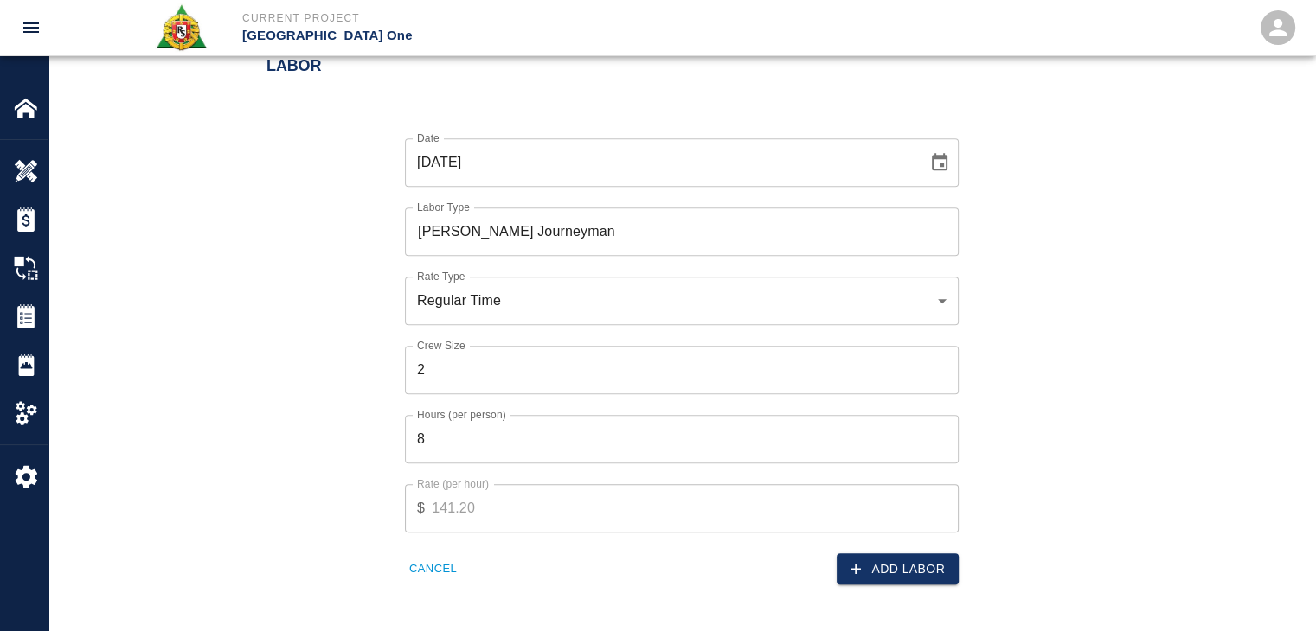
scroll to position [1005, 0]
click at [889, 564] on button "Add Labor" at bounding box center [897, 568] width 122 height 32
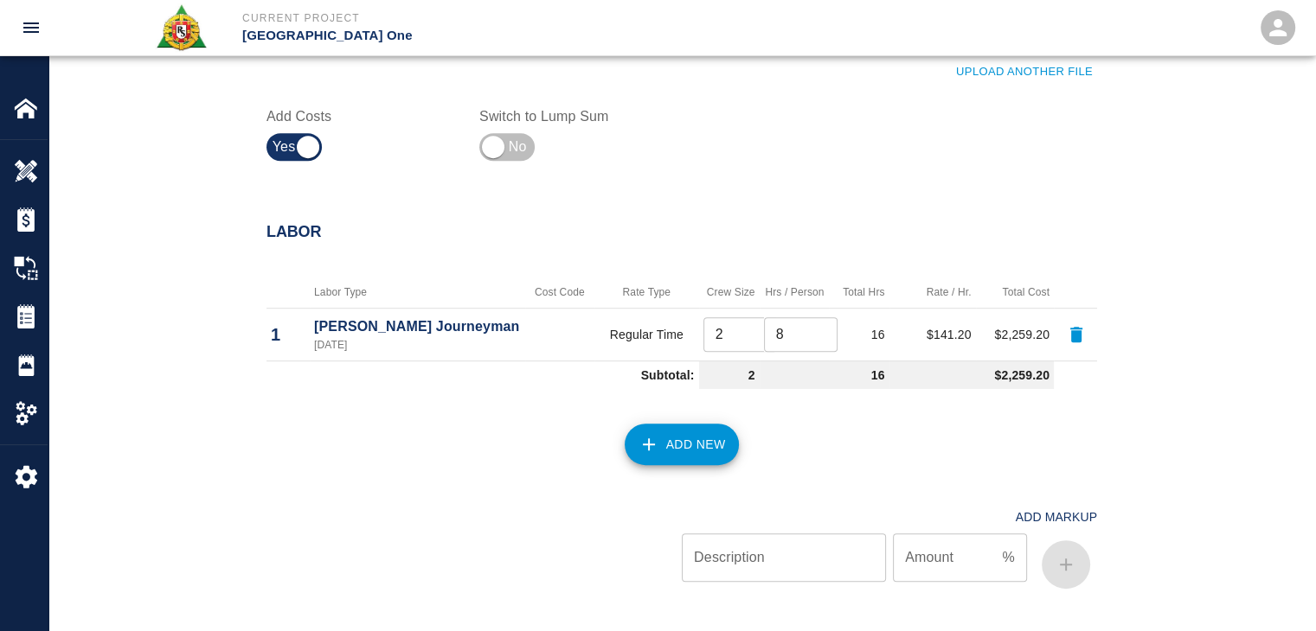
scroll to position [844, 0]
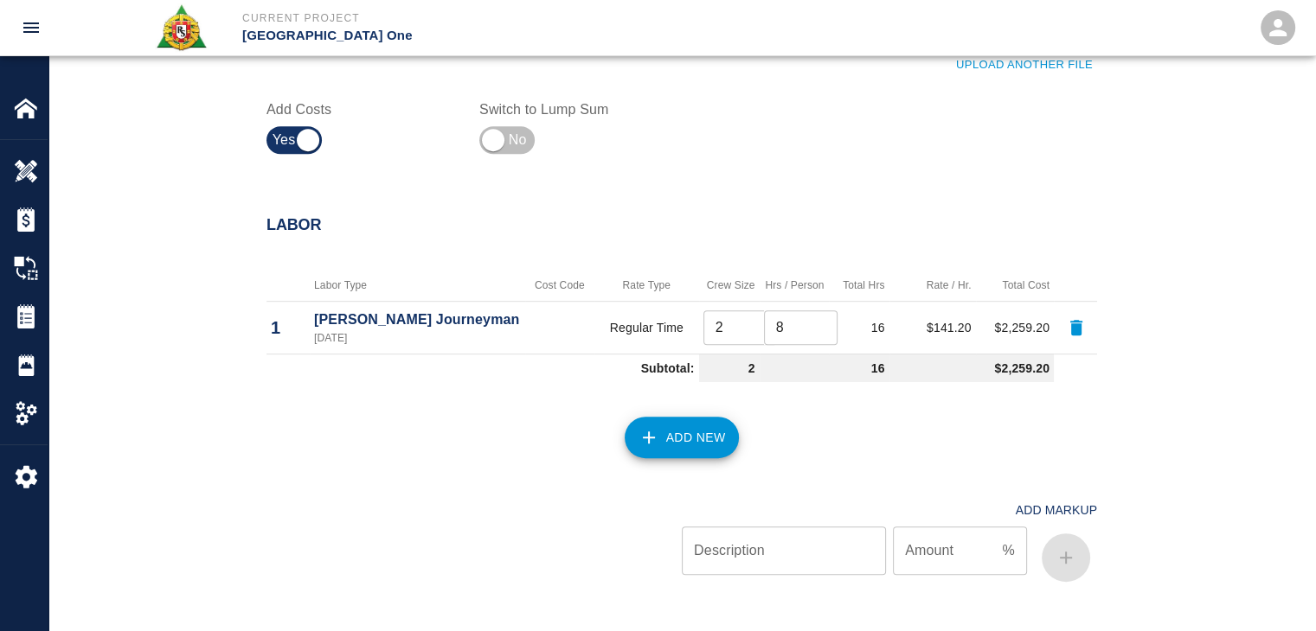
click at [673, 434] on button "Add New" at bounding box center [681, 438] width 115 height 42
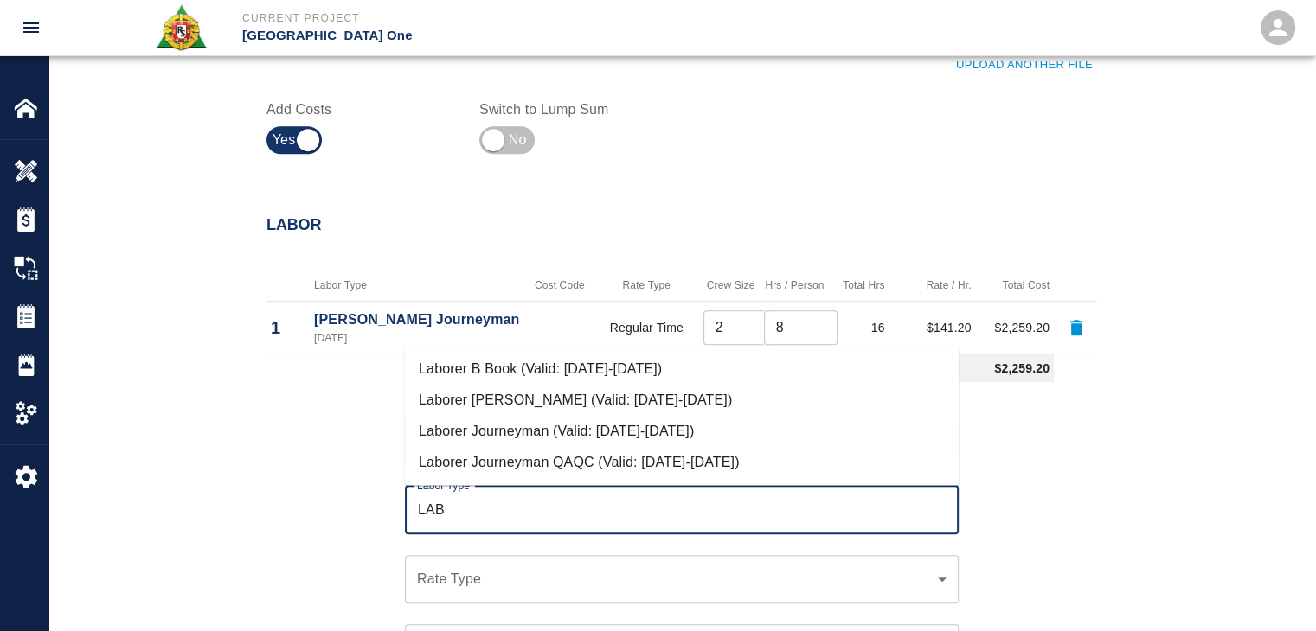
click at [636, 430] on li "Laborer Journeyman (Valid: 07/01/2024-09/30/2025)" at bounding box center [682, 431] width 554 height 31
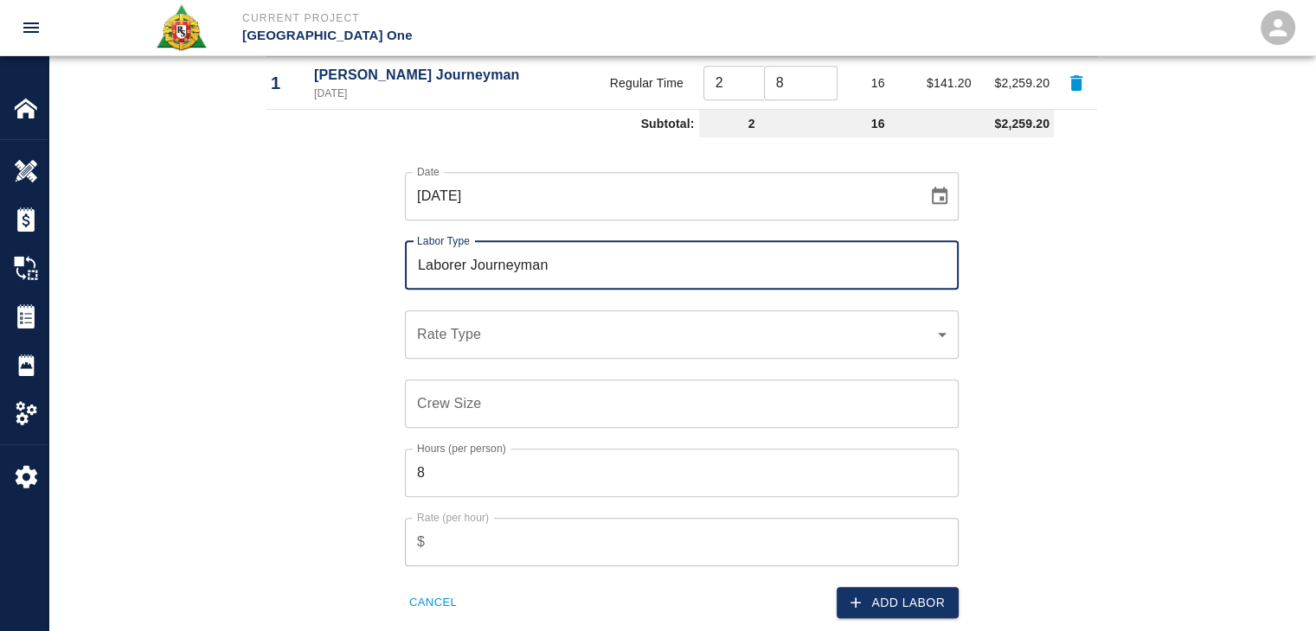
scroll to position [1093, 0]
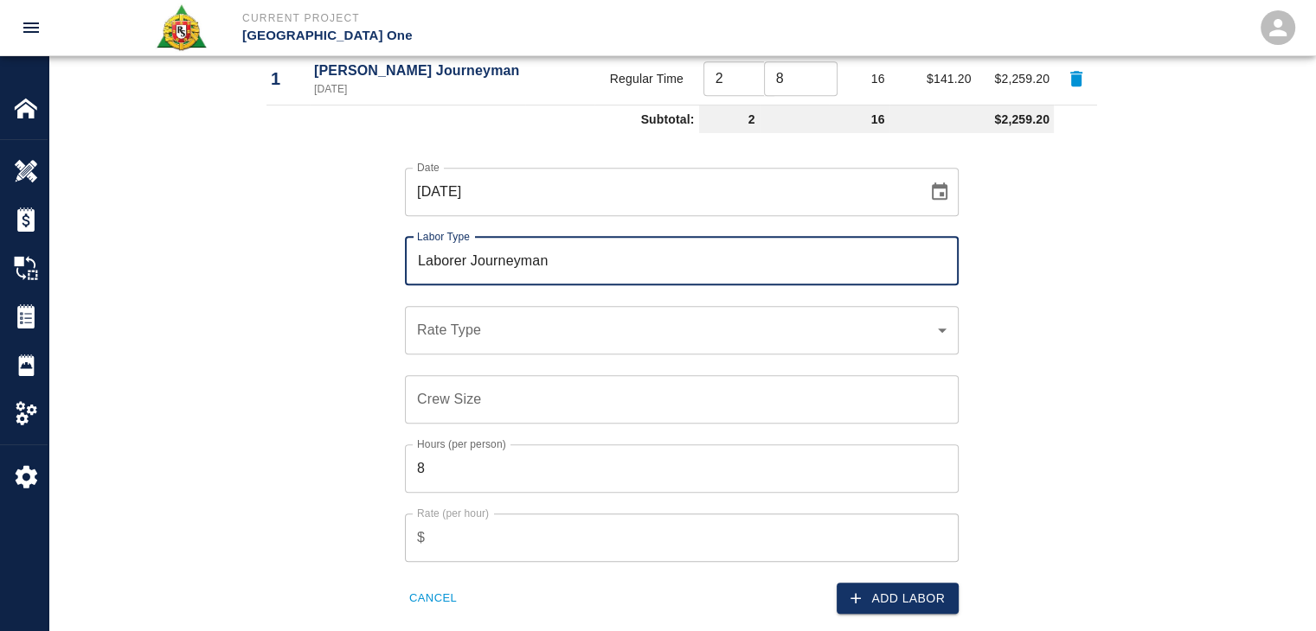
type input "Laborer Journeyman"
click at [475, 343] on div "​ Rate Type" at bounding box center [682, 330] width 554 height 48
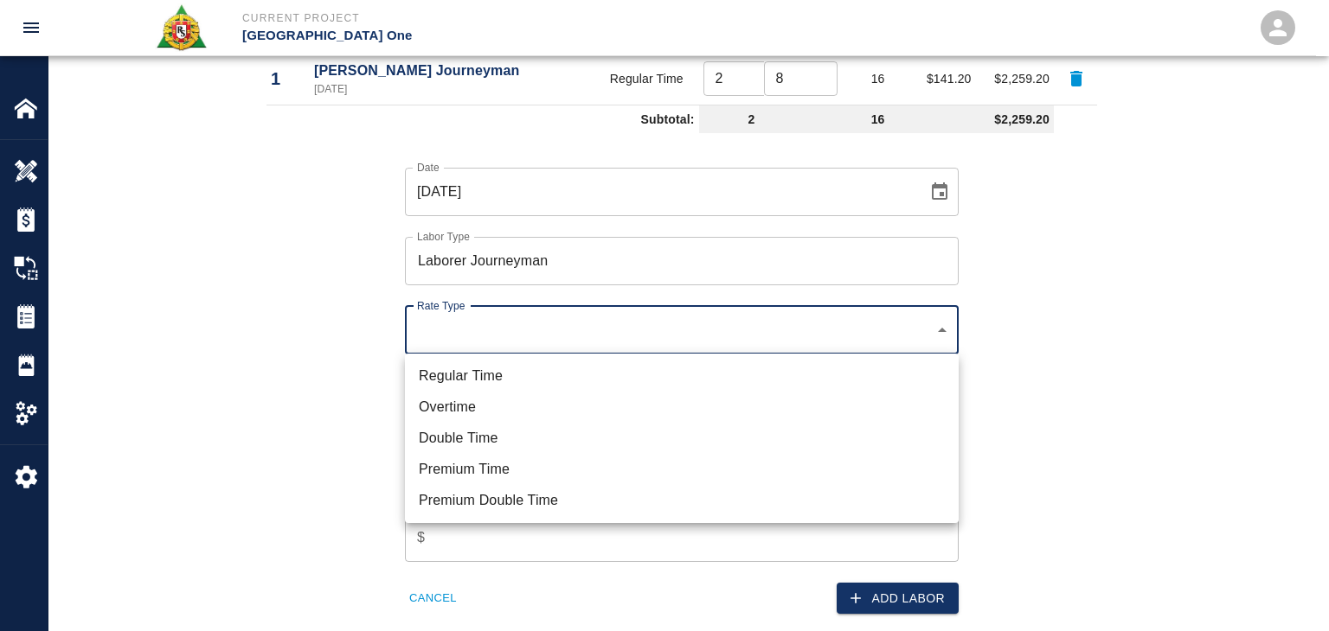
click at [536, 374] on li "Regular Time" at bounding box center [682, 376] width 554 height 31
type input "rate_rt"
type input "97.06"
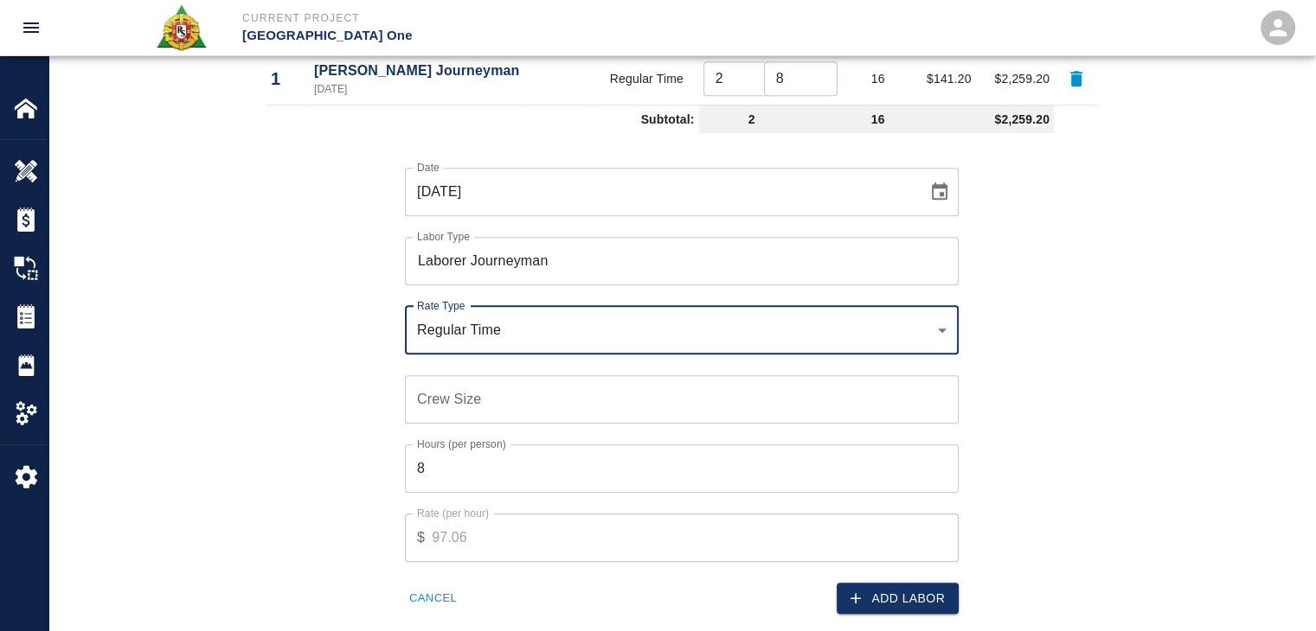
click at [476, 392] on input "Crew Size" at bounding box center [682, 399] width 554 height 48
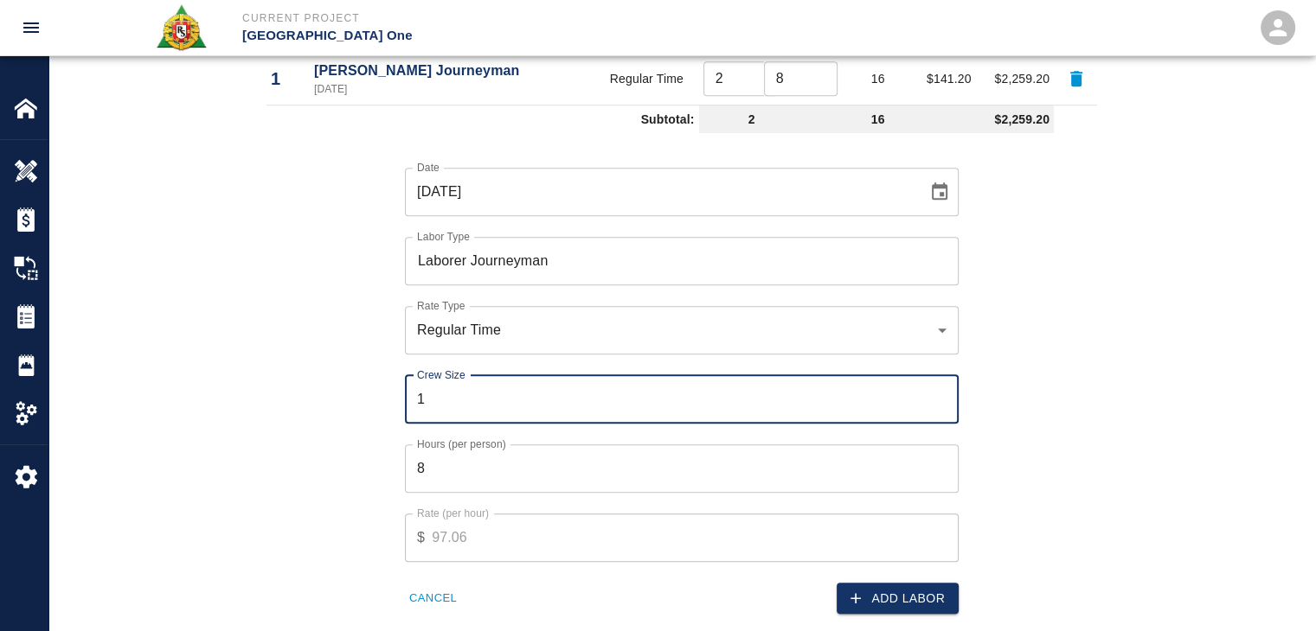
type input "1"
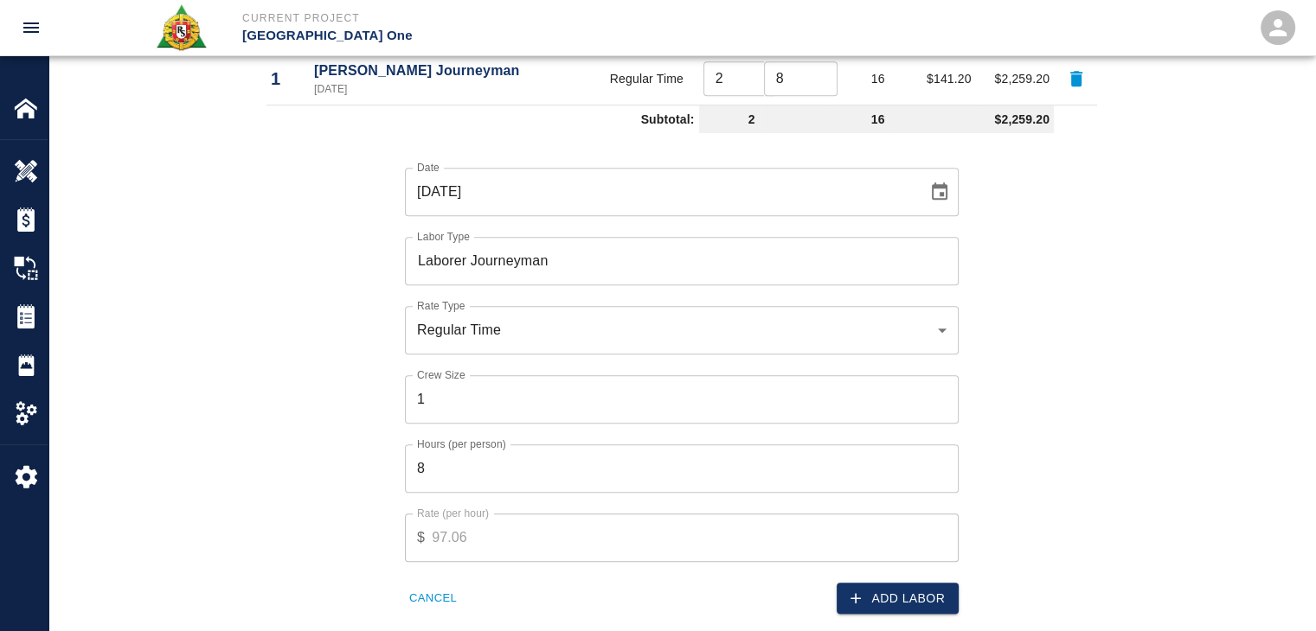
click at [355, 420] on div "Date 09/25/2025 Date Labor Type Laborer Journeyman Labor Type Rate Type Regular…" at bounding box center [671, 377] width 851 height 475
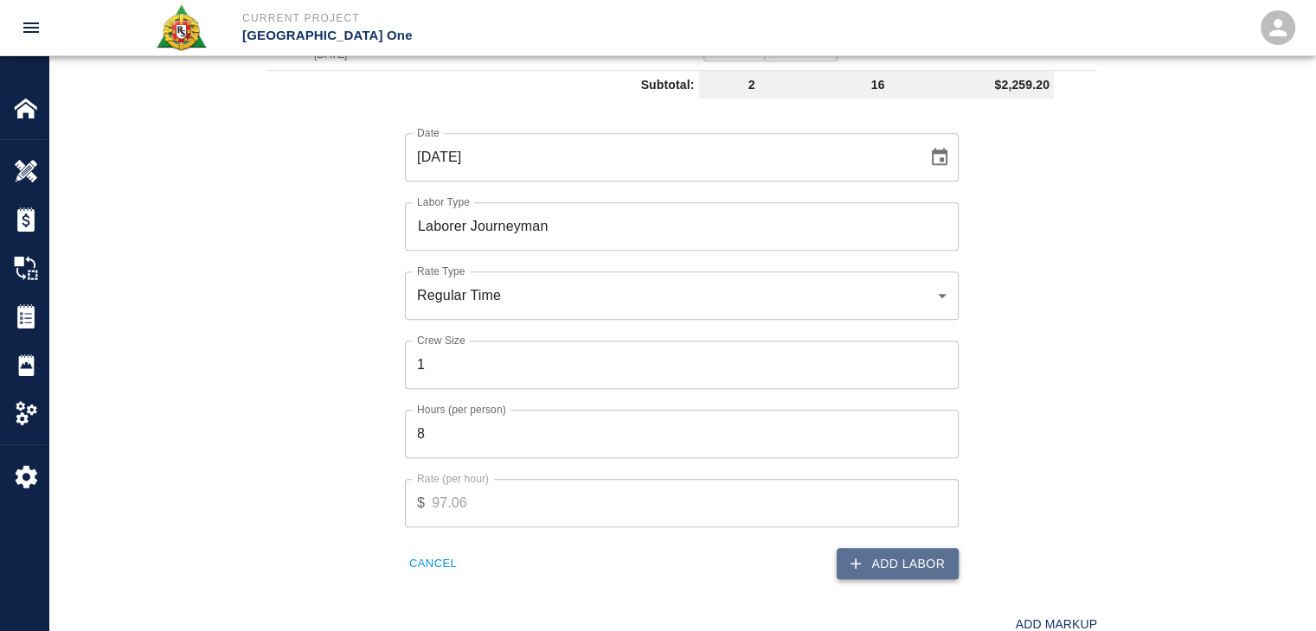
click at [895, 555] on button "Add Labor" at bounding box center [897, 564] width 122 height 32
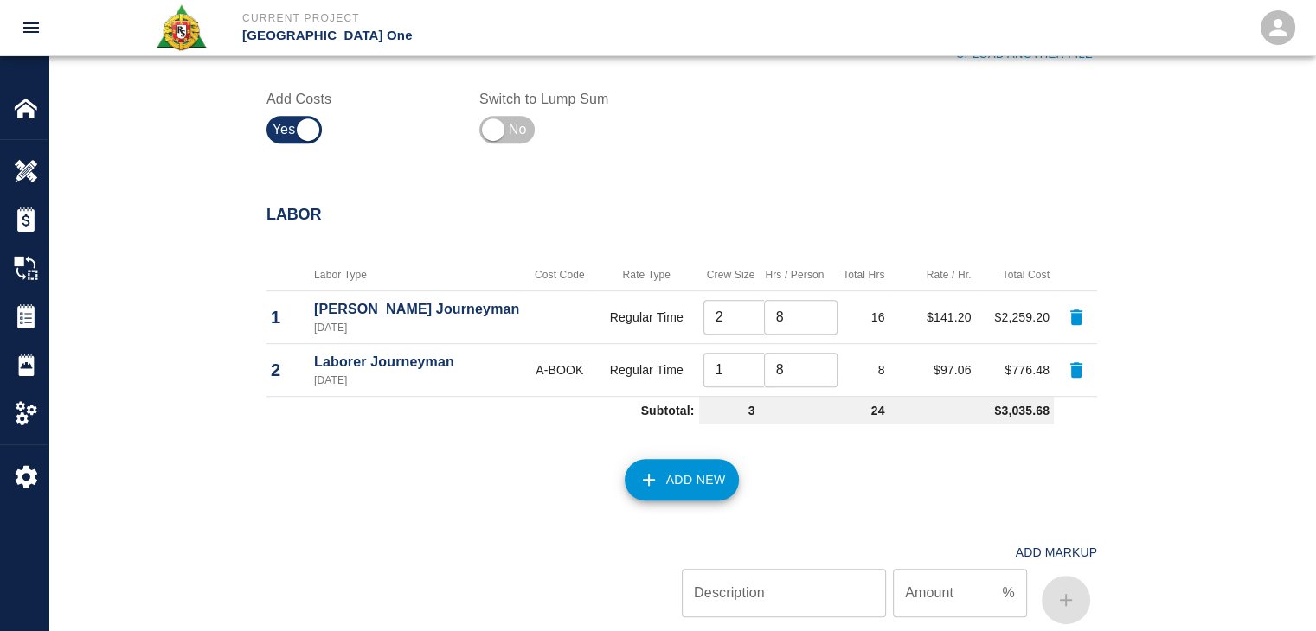
scroll to position [856, 0]
click at [669, 476] on button "Add New" at bounding box center [681, 479] width 115 height 42
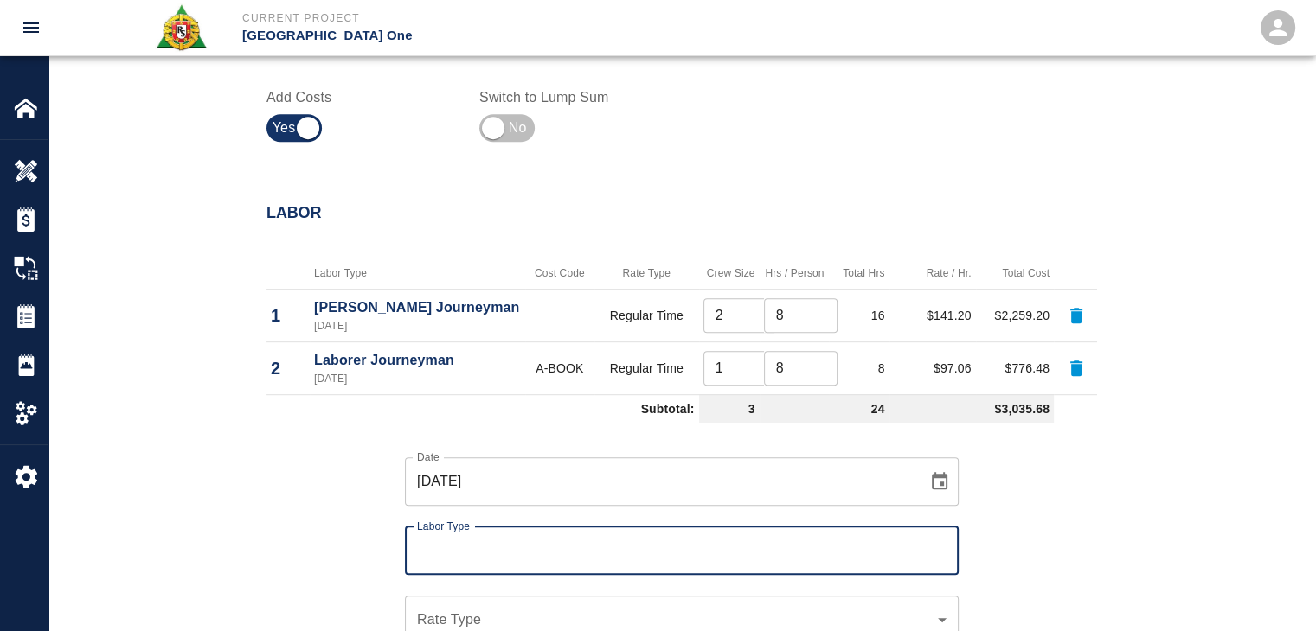
type input "A"
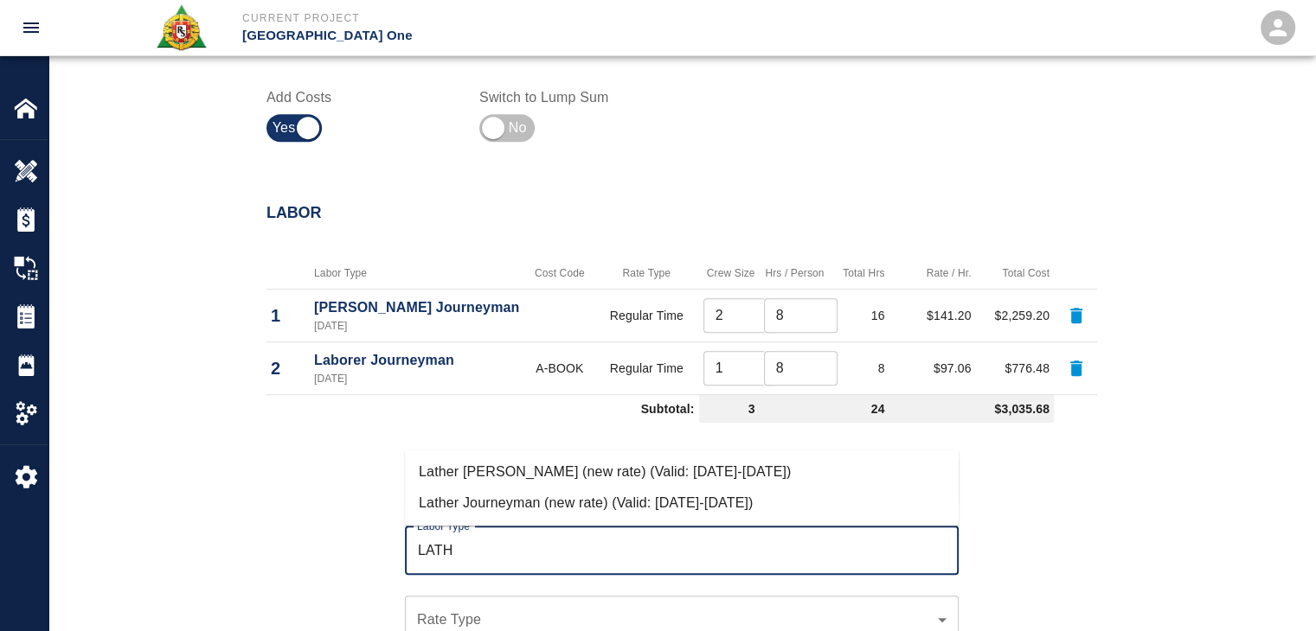
click at [587, 492] on li "Lather Journeyman (new rate) (Valid: [DATE]-[DATE])" at bounding box center [682, 503] width 554 height 31
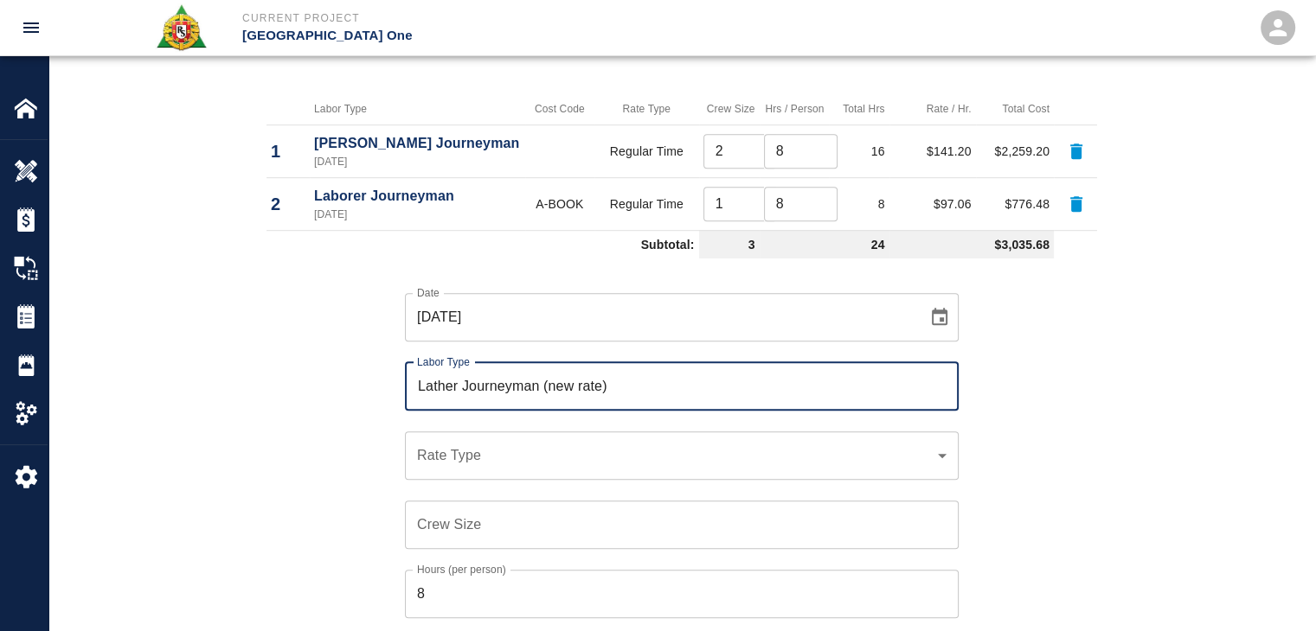
scroll to position [1024, 0]
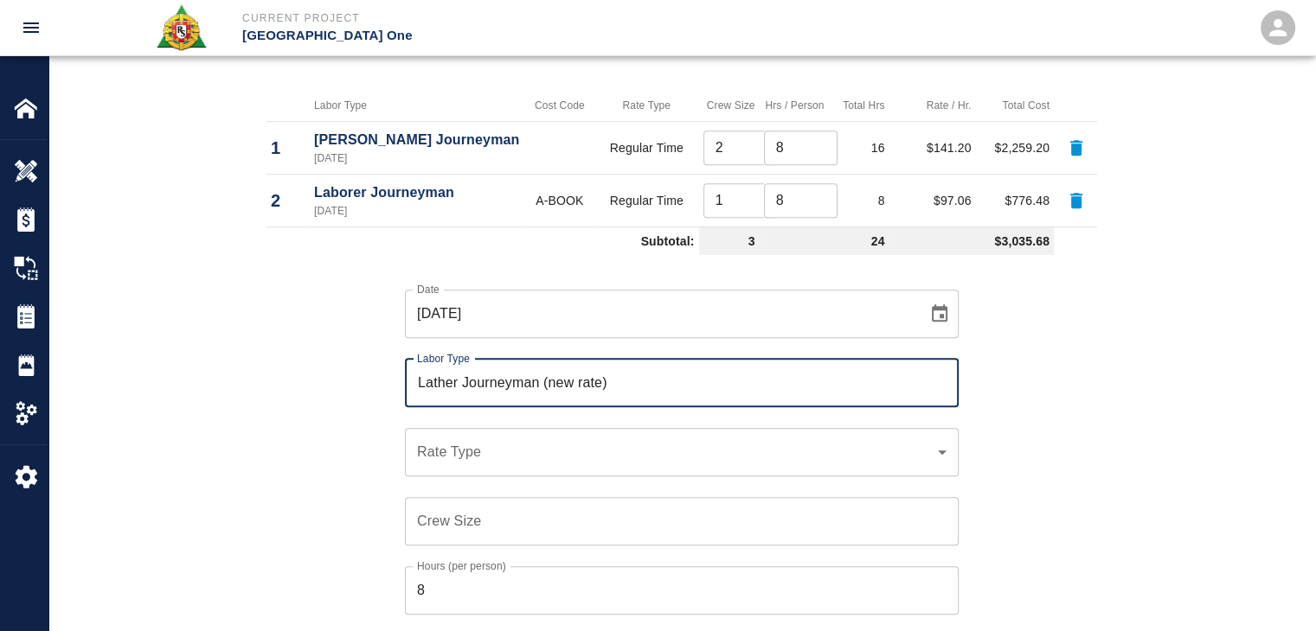
type input "Lather Journeyman (new rate)"
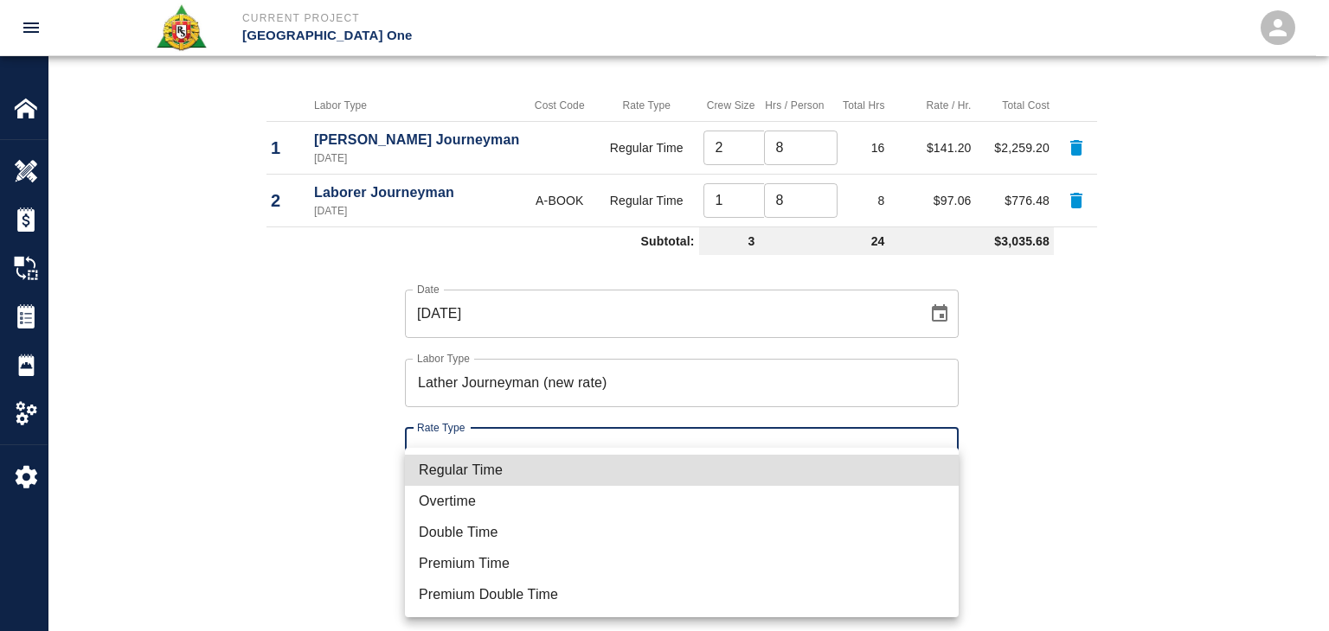
click at [474, 468] on li "Regular Time" at bounding box center [682, 470] width 554 height 31
type input "rate_rt"
type input "122.44"
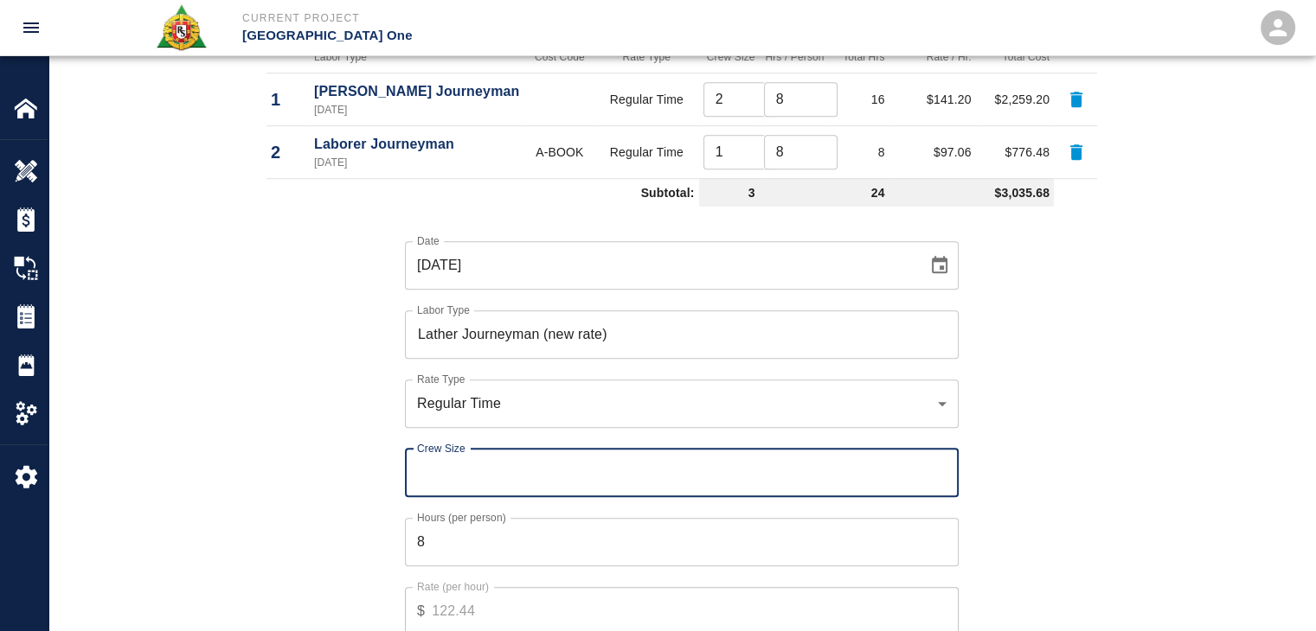
click at [509, 477] on input "Crew Size" at bounding box center [682, 473] width 554 height 48
type input "2"
click at [311, 452] on div "Date 09/25/2025 Date Labor Type Lather Journeyman (new rate) Labor Type Rate Ty…" at bounding box center [671, 451] width 851 height 475
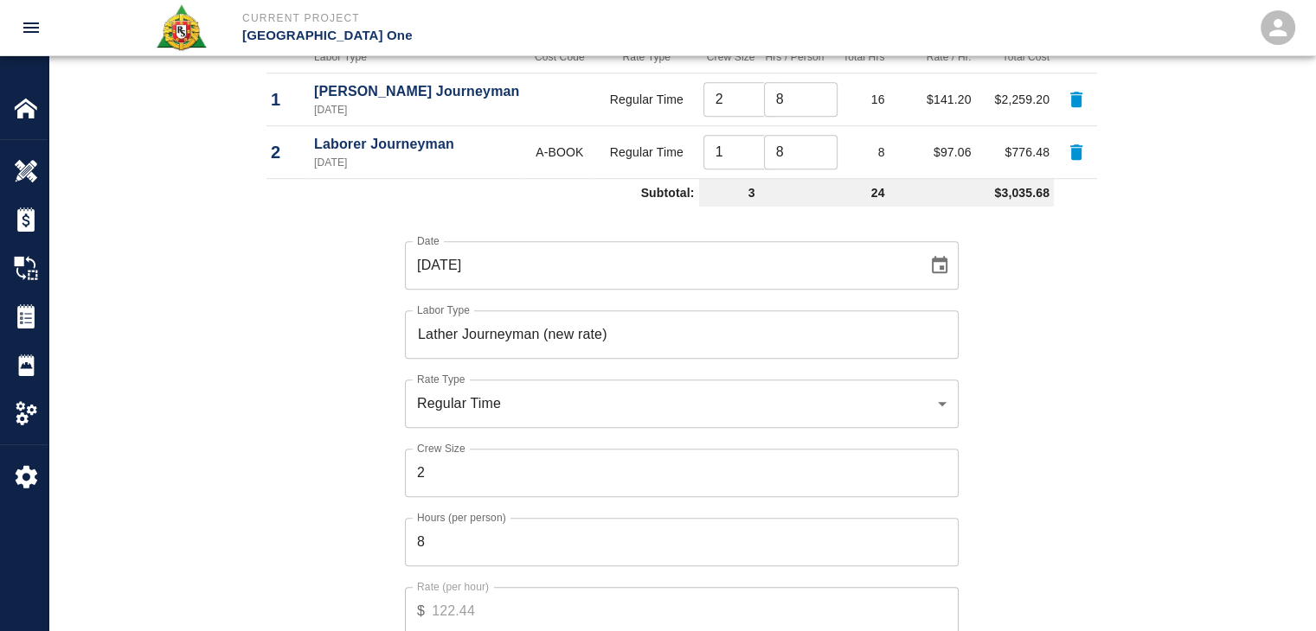
scroll to position [1149, 0]
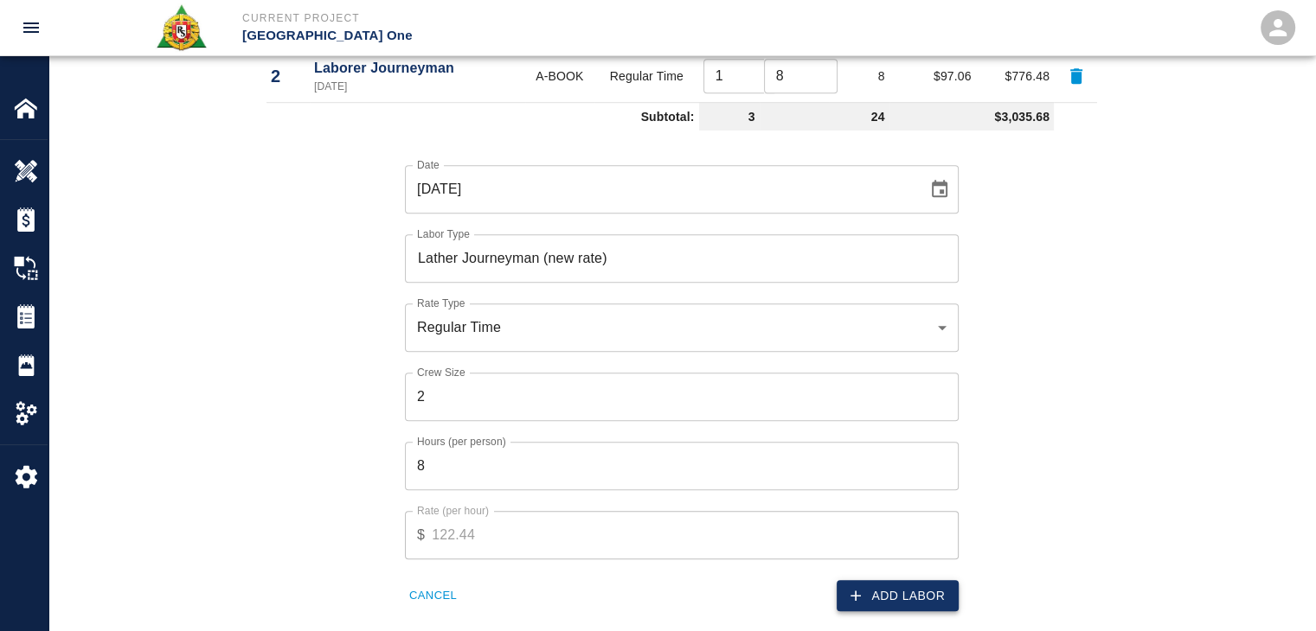
click at [856, 594] on icon "button" at bounding box center [855, 595] width 17 height 17
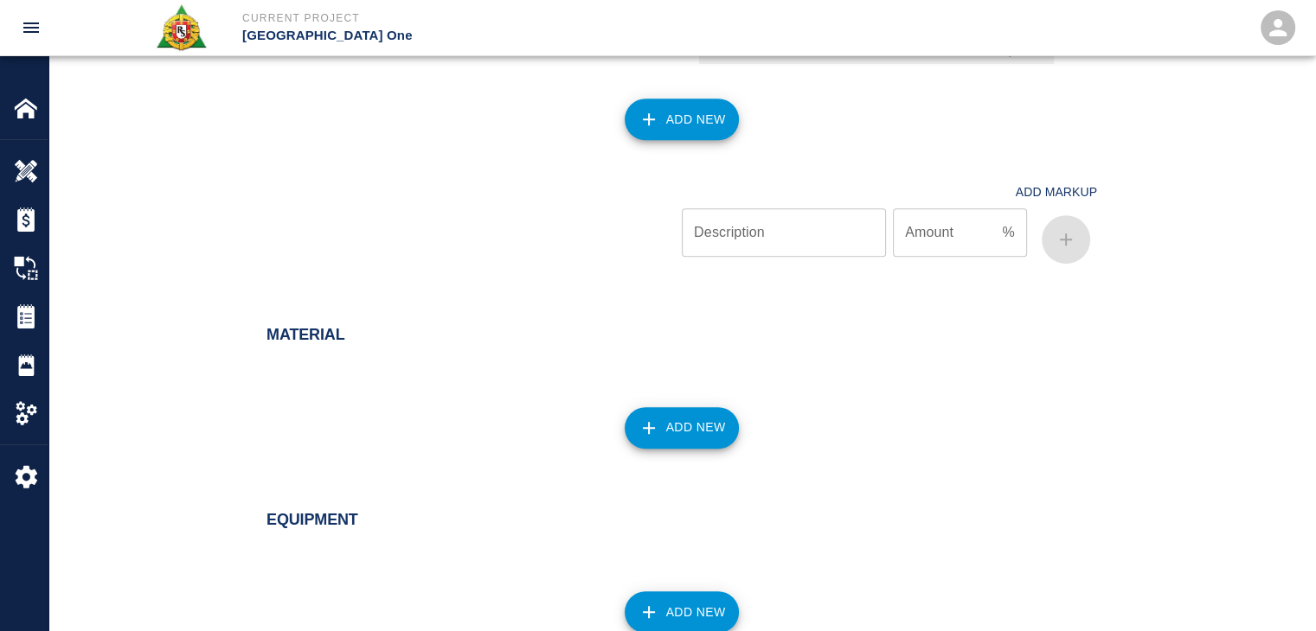
scroll to position [1293, 0]
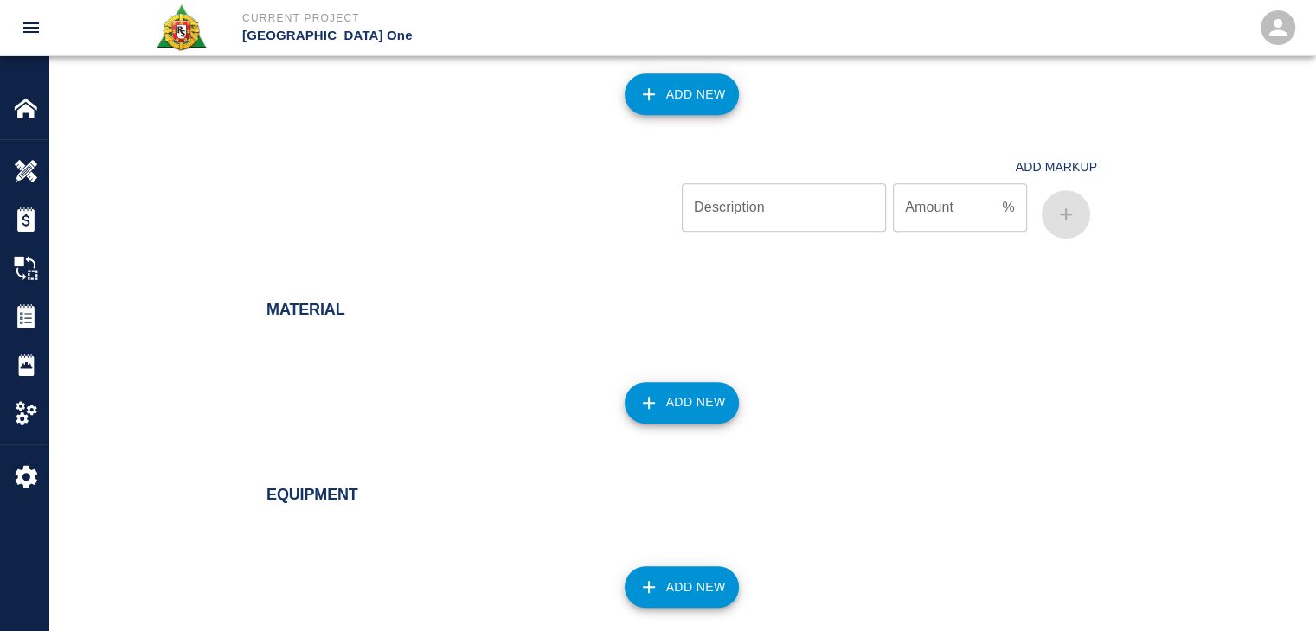
click at [675, 413] on button "Add New" at bounding box center [681, 403] width 115 height 42
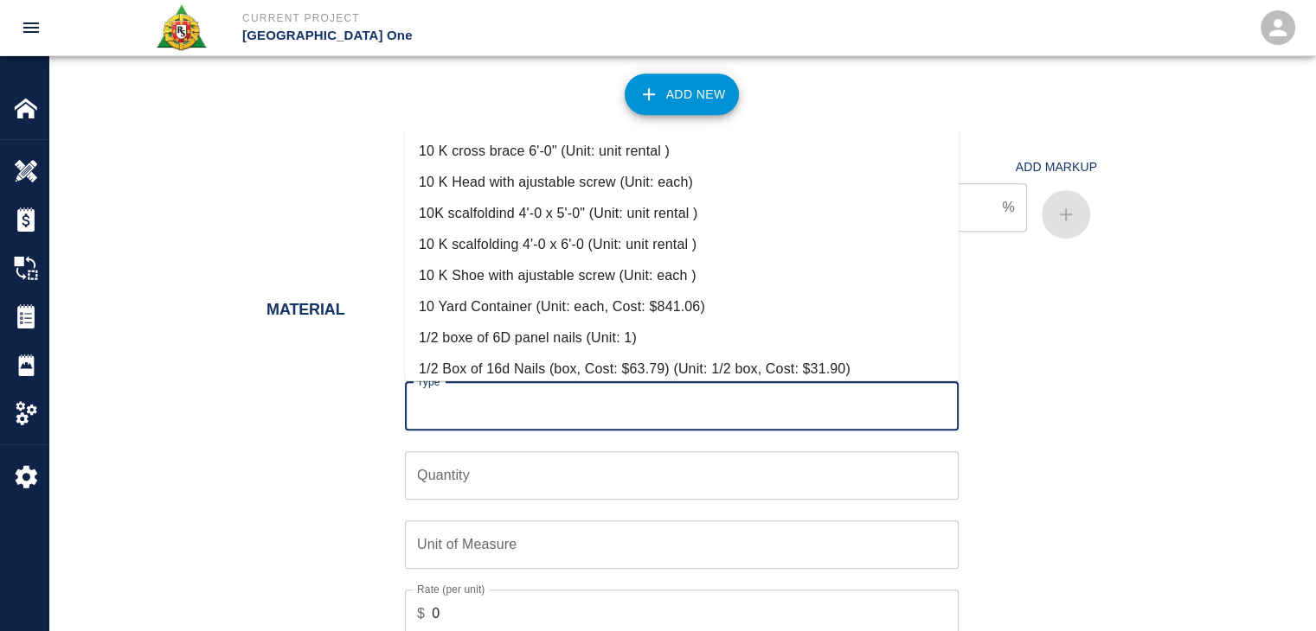
click at [582, 406] on input "Type" at bounding box center [682, 406] width 538 height 33
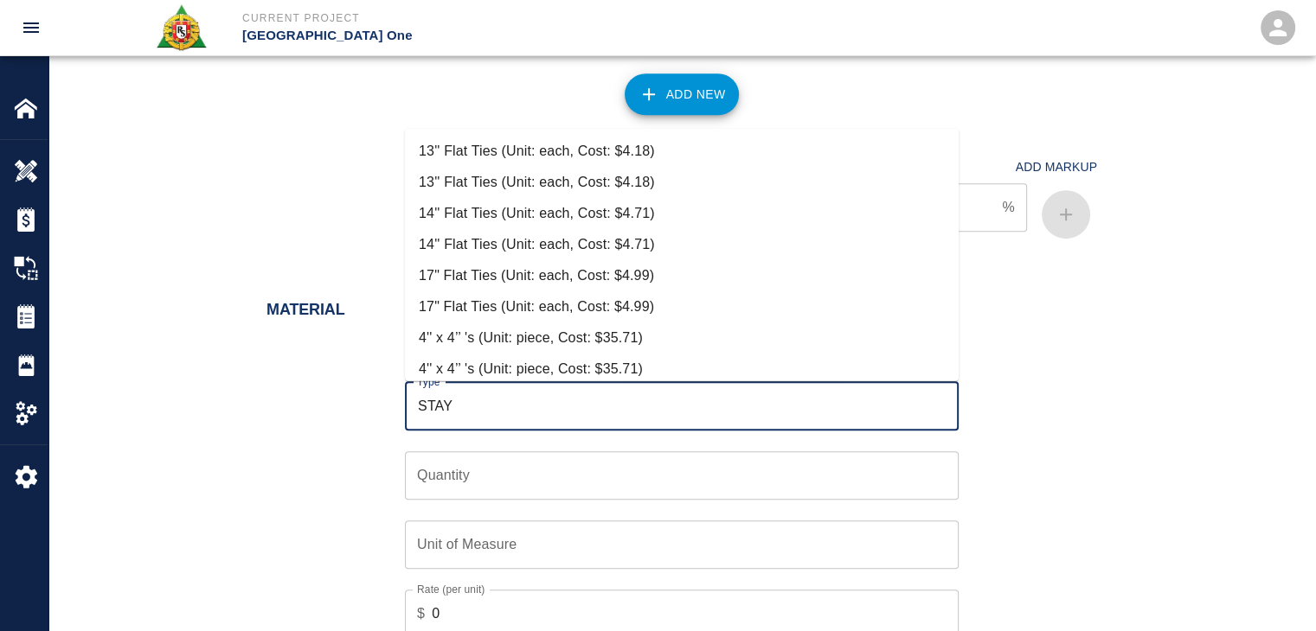
scroll to position [104, 0]
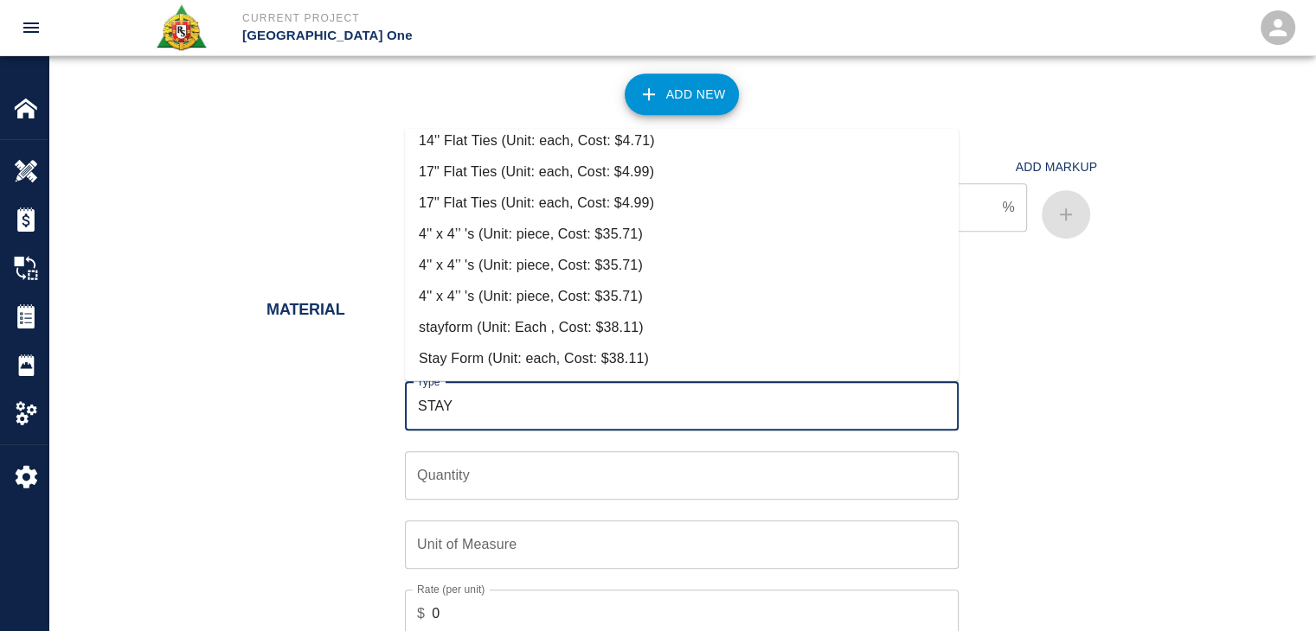
click at [536, 323] on li "stayform (Unit: Each , Cost: $38.11)" at bounding box center [682, 327] width 554 height 31
type input "stayform (Unit: Each , Cost: $38.11)"
type input "Each"
type input "38.11"
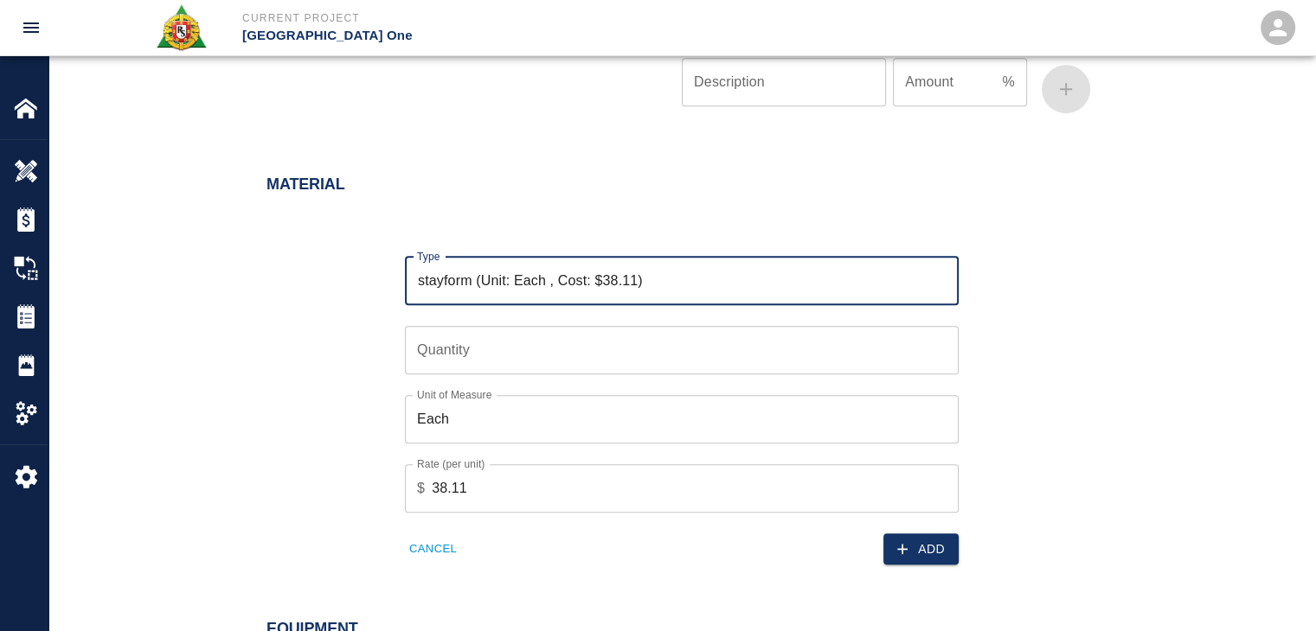
scroll to position [1428, 0]
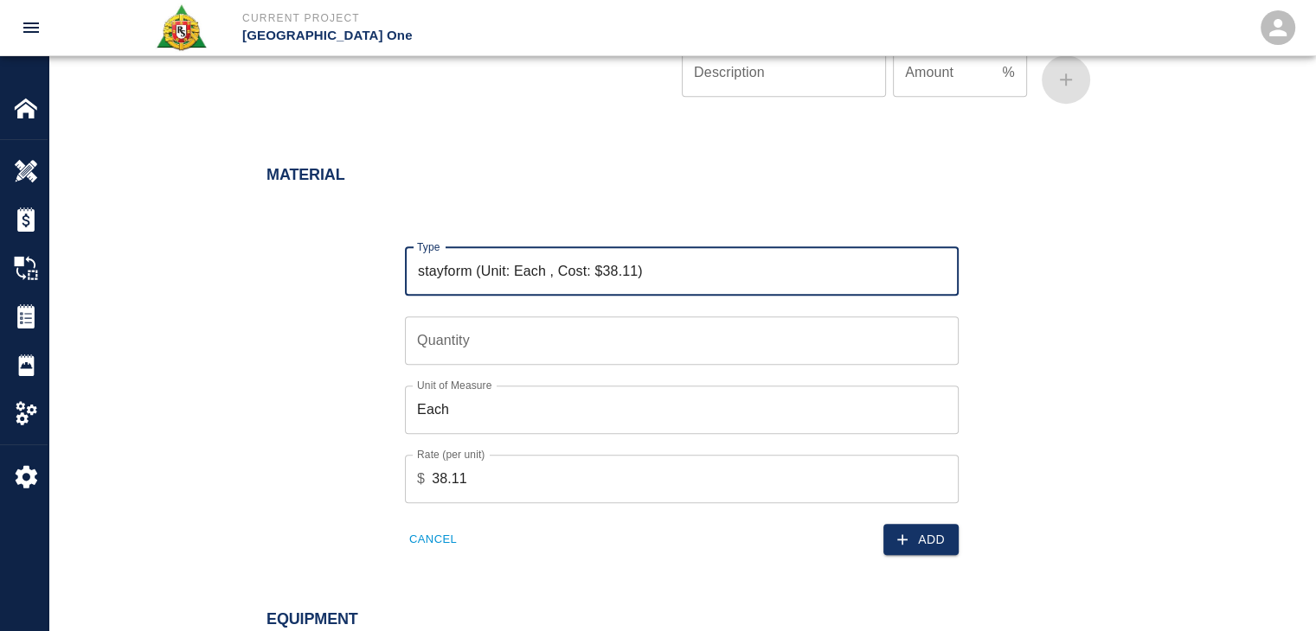
type input "stayform (Unit: Each , Cost: $38.11)"
click at [481, 336] on input "Quantity" at bounding box center [682, 341] width 554 height 48
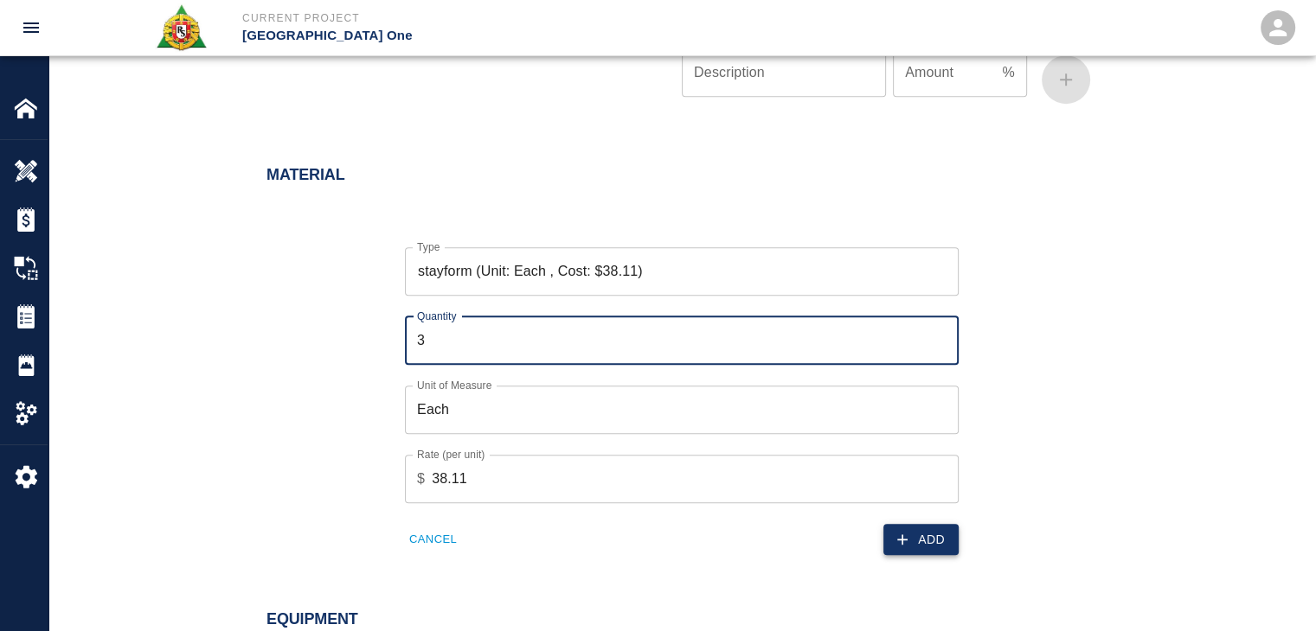
type input "3"
click at [923, 535] on button "Add" at bounding box center [920, 540] width 75 height 32
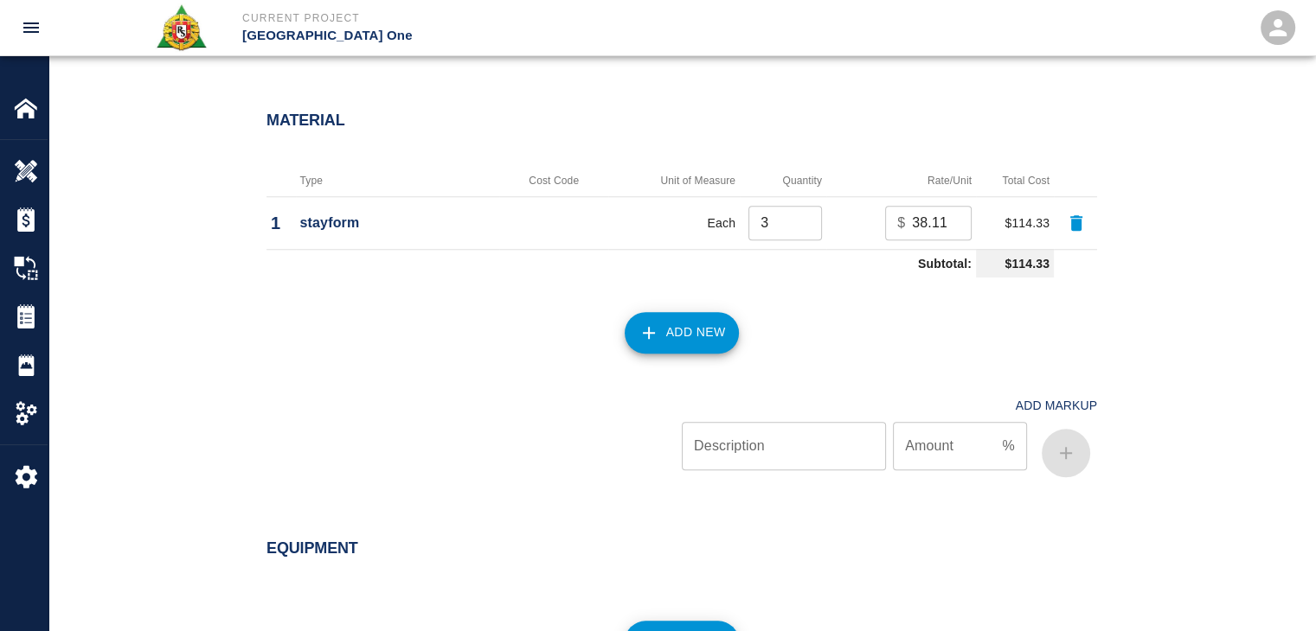
scroll to position [0, 0]
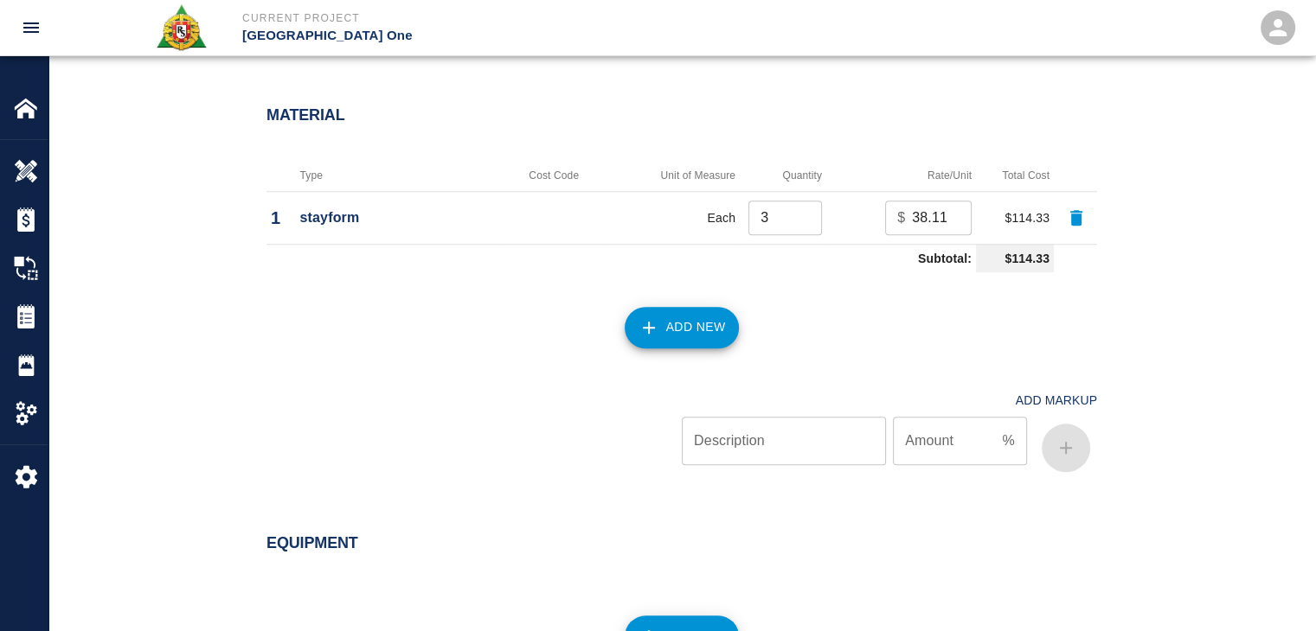
click at [650, 312] on button "Add New" at bounding box center [681, 328] width 115 height 42
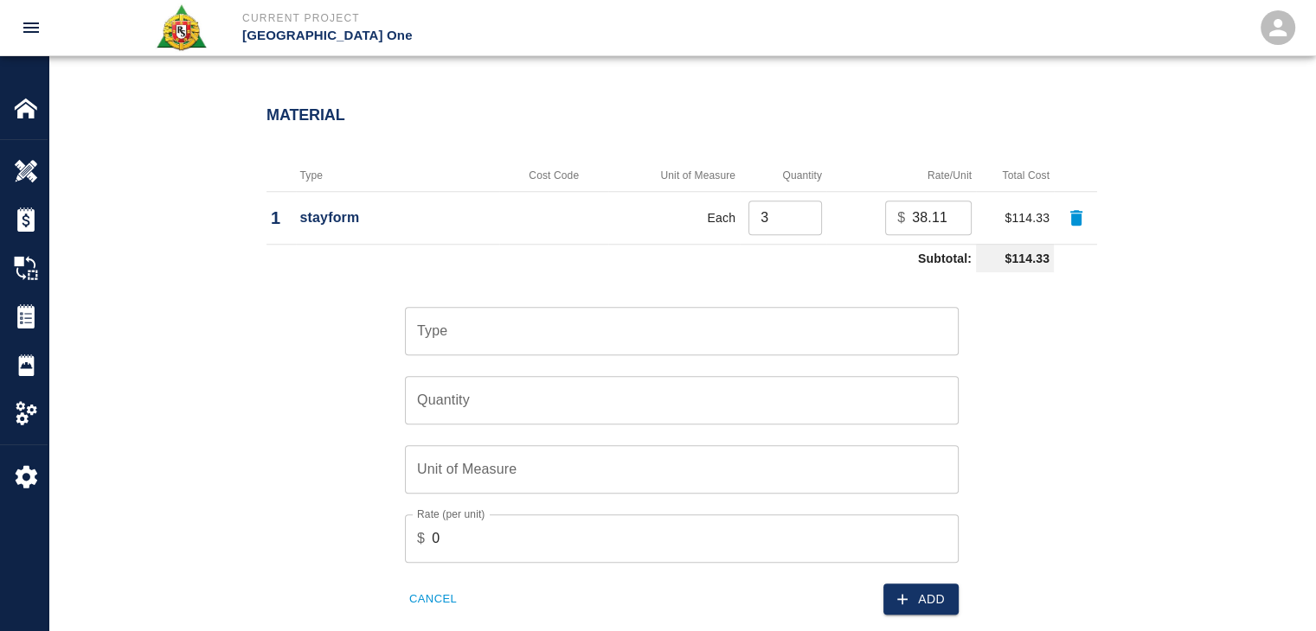
click at [537, 330] on input "Type" at bounding box center [682, 331] width 538 height 33
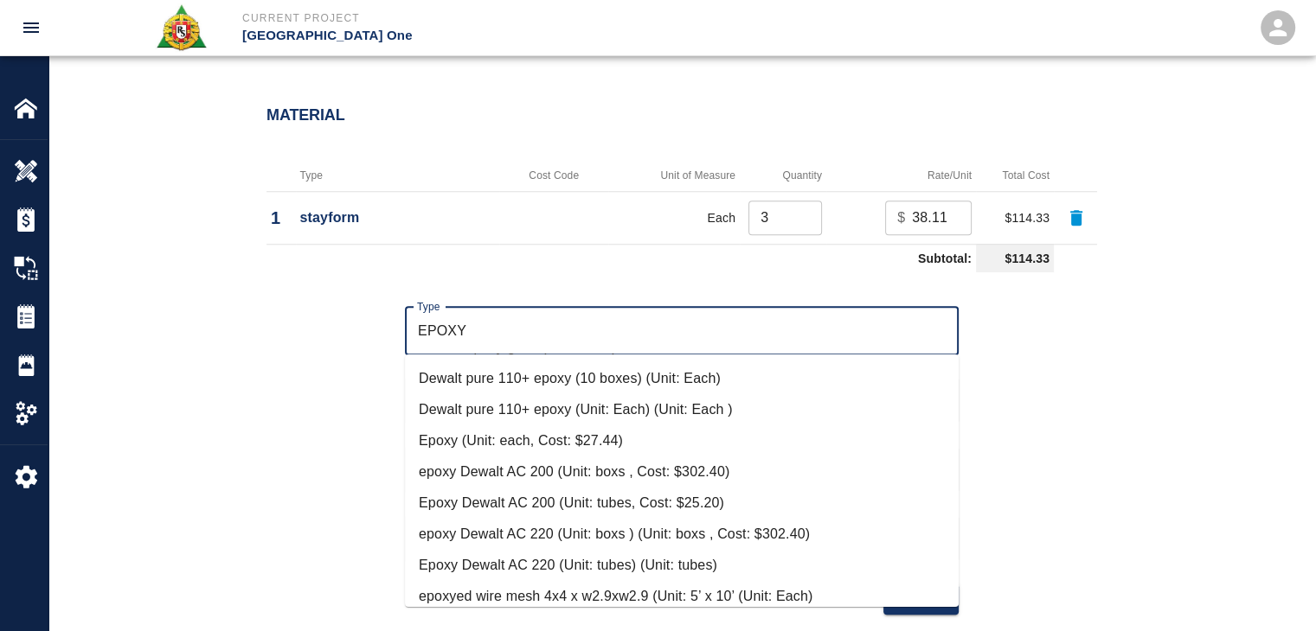
scroll to position [313, 0]
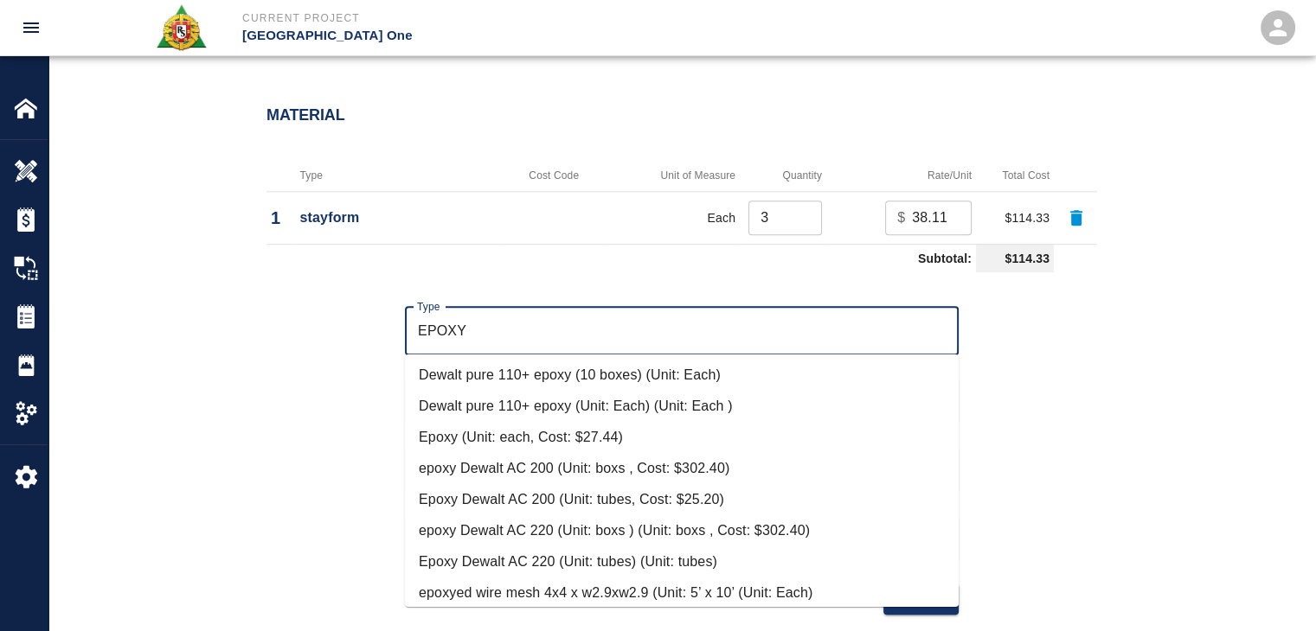
click at [576, 489] on li "Epoxy Dewalt AC 200 (Unit: tubes, Cost: $25.20)" at bounding box center [682, 499] width 554 height 31
type input "Epoxy Dewalt AC 200 (Unit: tubes, Cost: $25.20)"
type input "tubes"
type input "25.2"
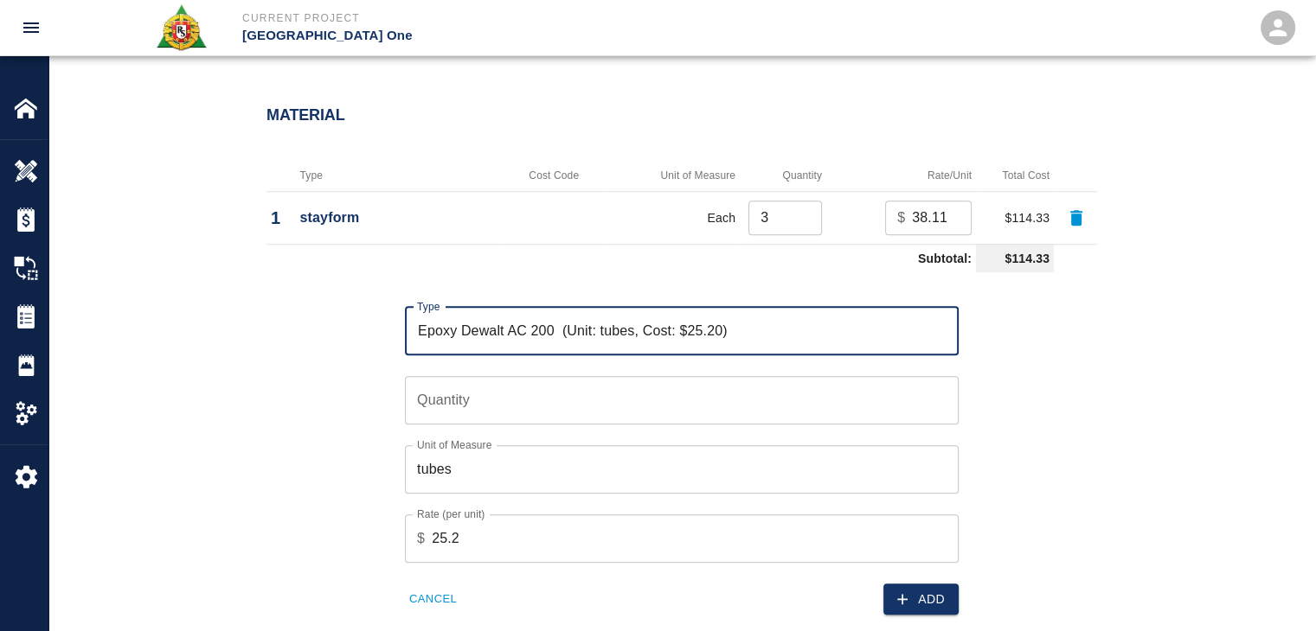
type input "Epoxy Dewalt AC 200 (Unit: tubes, Cost: $25.20)"
click at [516, 395] on input "Quantity" at bounding box center [682, 400] width 554 height 48
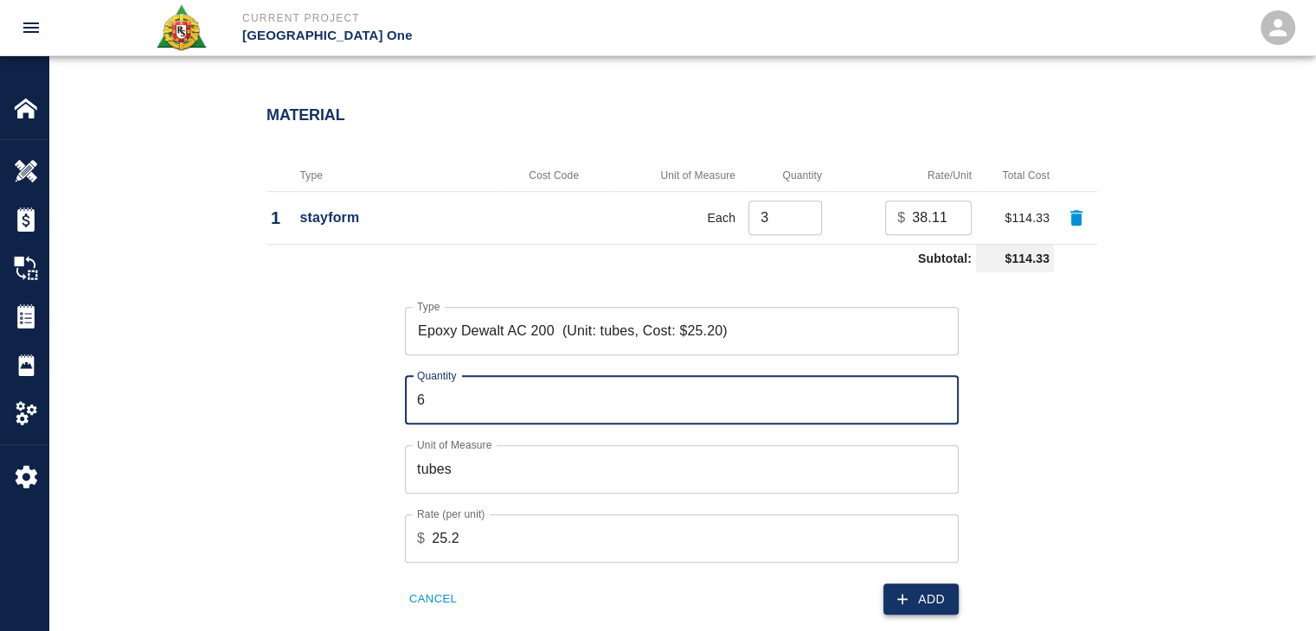
type input "6"
click at [887, 586] on button "Add" at bounding box center [920, 600] width 75 height 32
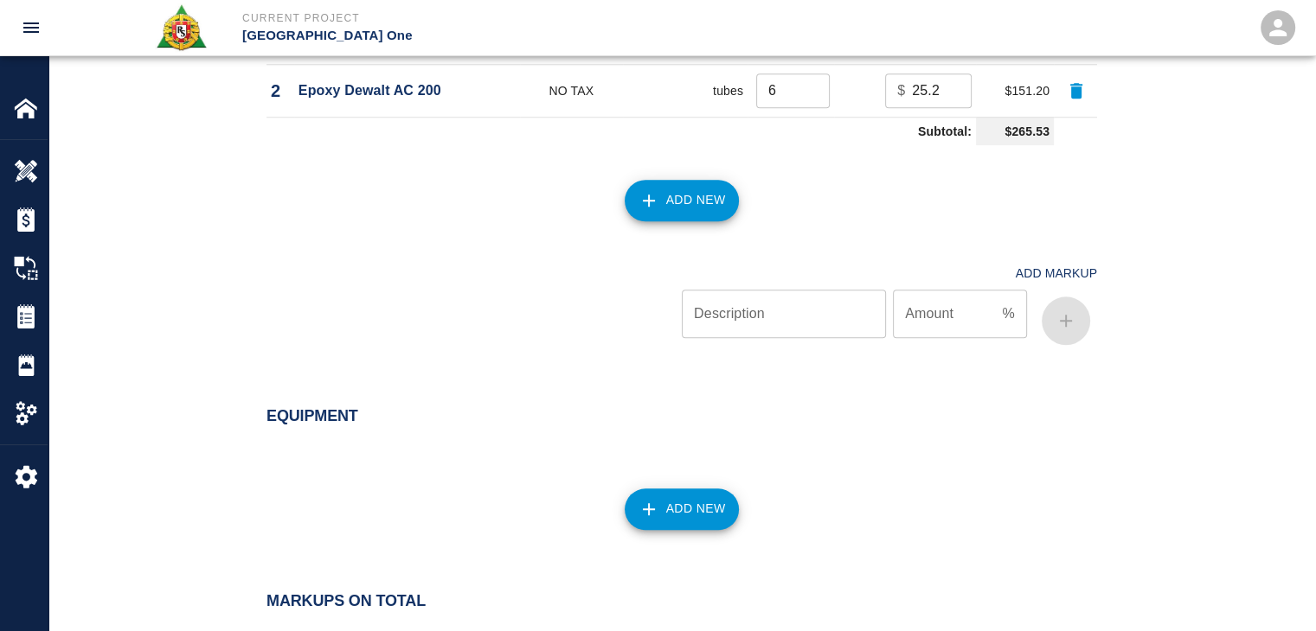
scroll to position [1676, 0]
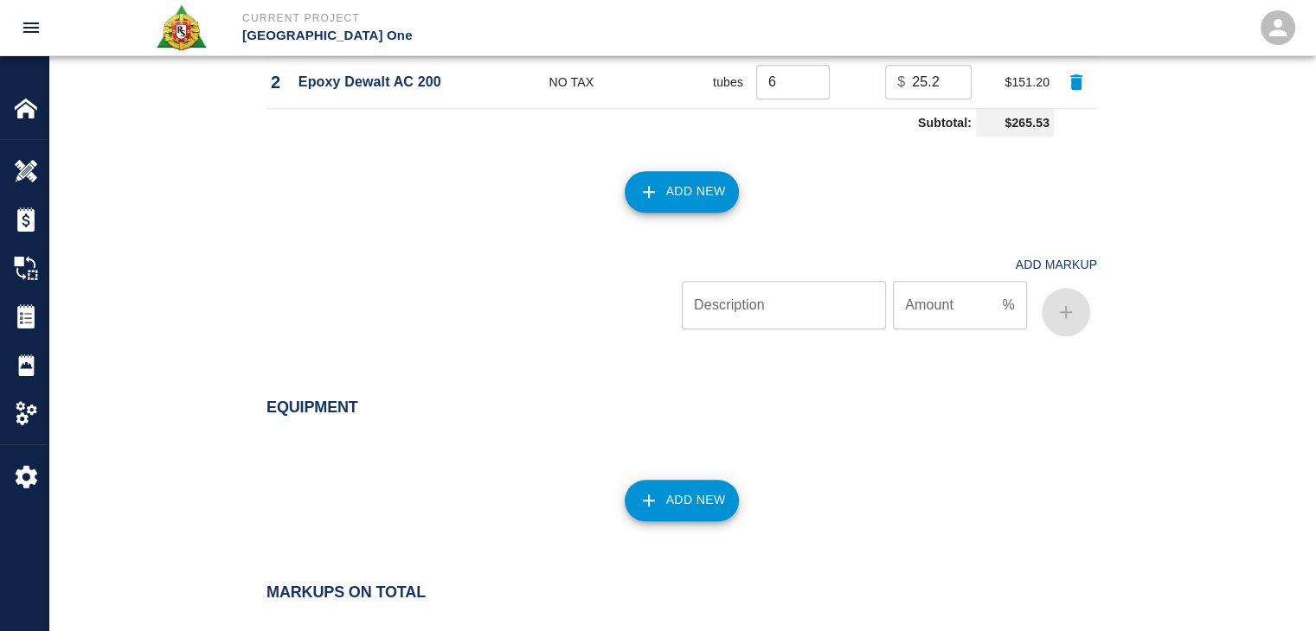
click at [663, 205] on button "Add New" at bounding box center [681, 192] width 115 height 42
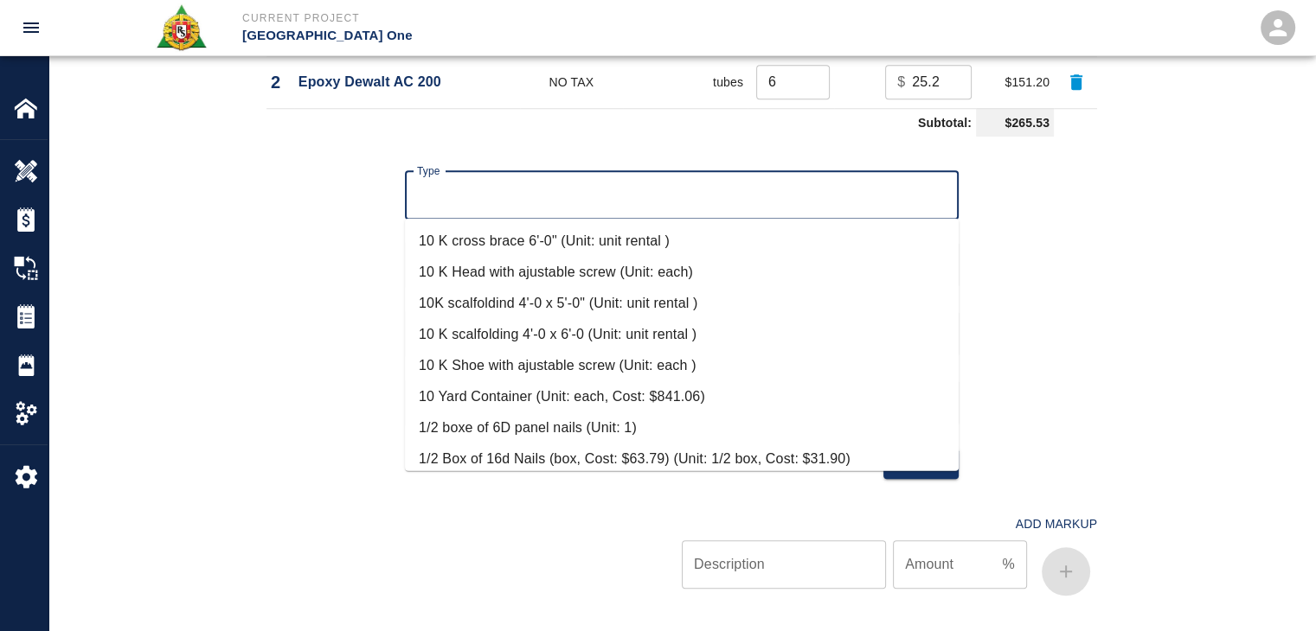
click at [509, 204] on input "Type" at bounding box center [682, 195] width 538 height 33
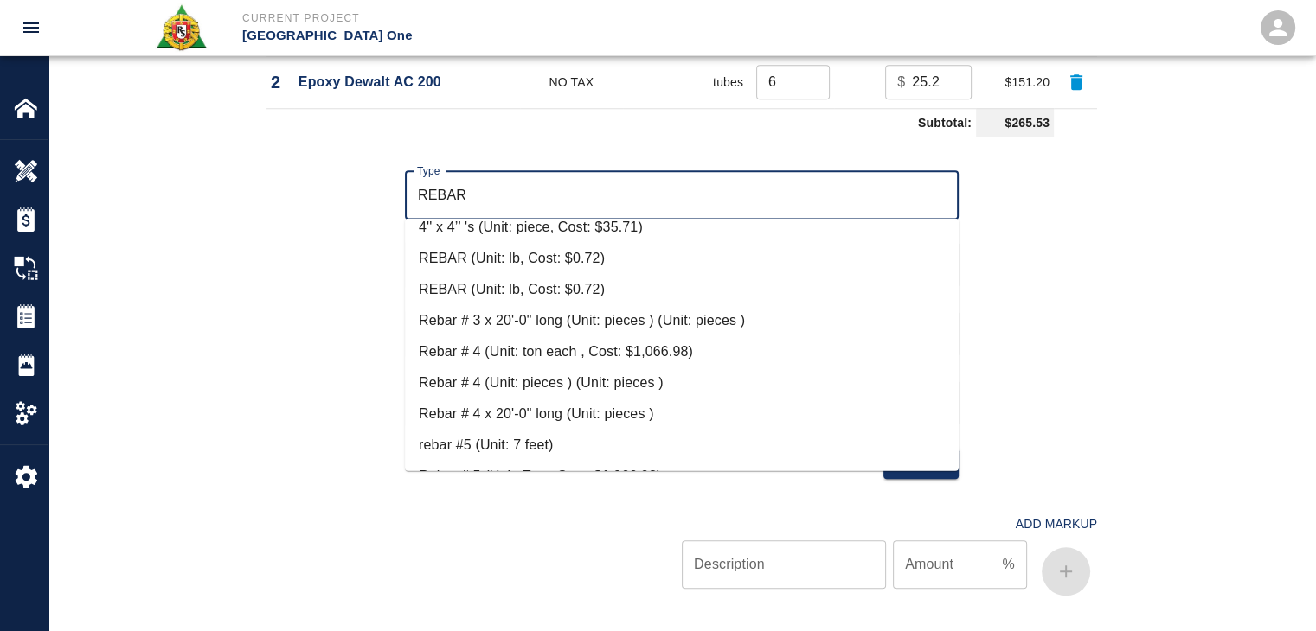
scroll to position [109, 0]
click at [560, 399] on li "Rebar # 4 x 20'-0" long (Unit: pieces )" at bounding box center [682, 411] width 554 height 31
type input "Rebar # 4 x 20'-0" long (Unit: pieces )"
type input "pieces"
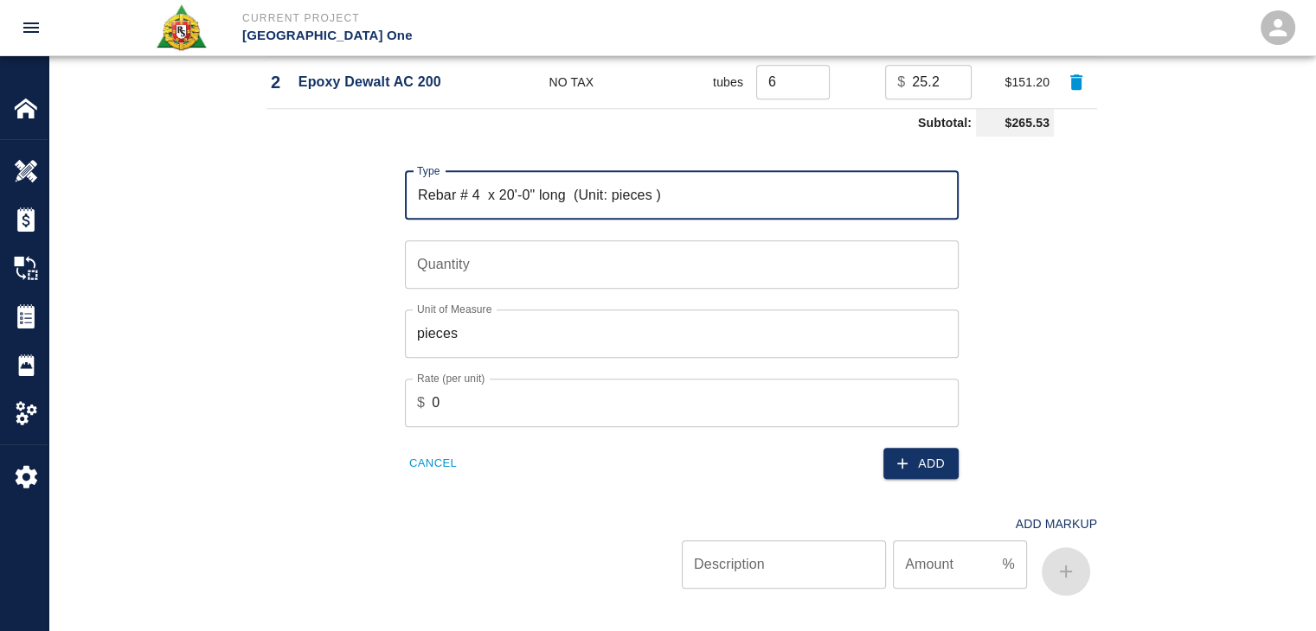
type input "Rebar # 4 x 20'-0" long (Unit: pieces )"
click at [474, 262] on input "Quantity" at bounding box center [682, 264] width 554 height 48
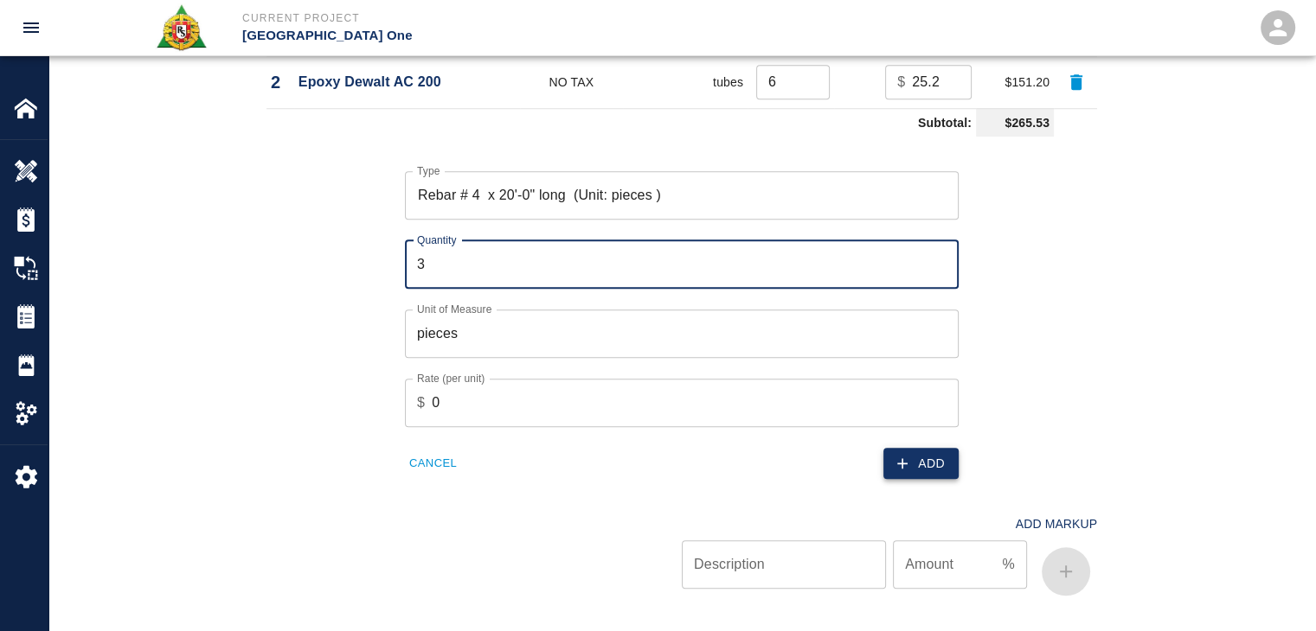
type input "3"
click at [919, 464] on button "Add" at bounding box center [920, 464] width 75 height 32
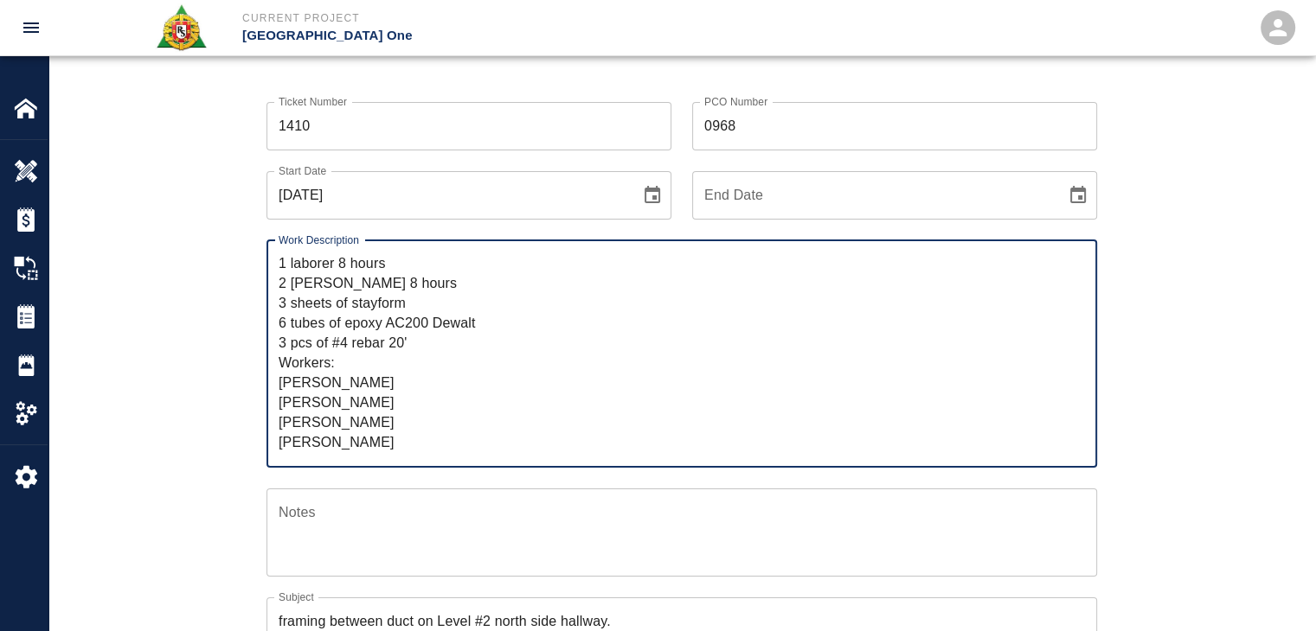
scroll to position [0, 0]
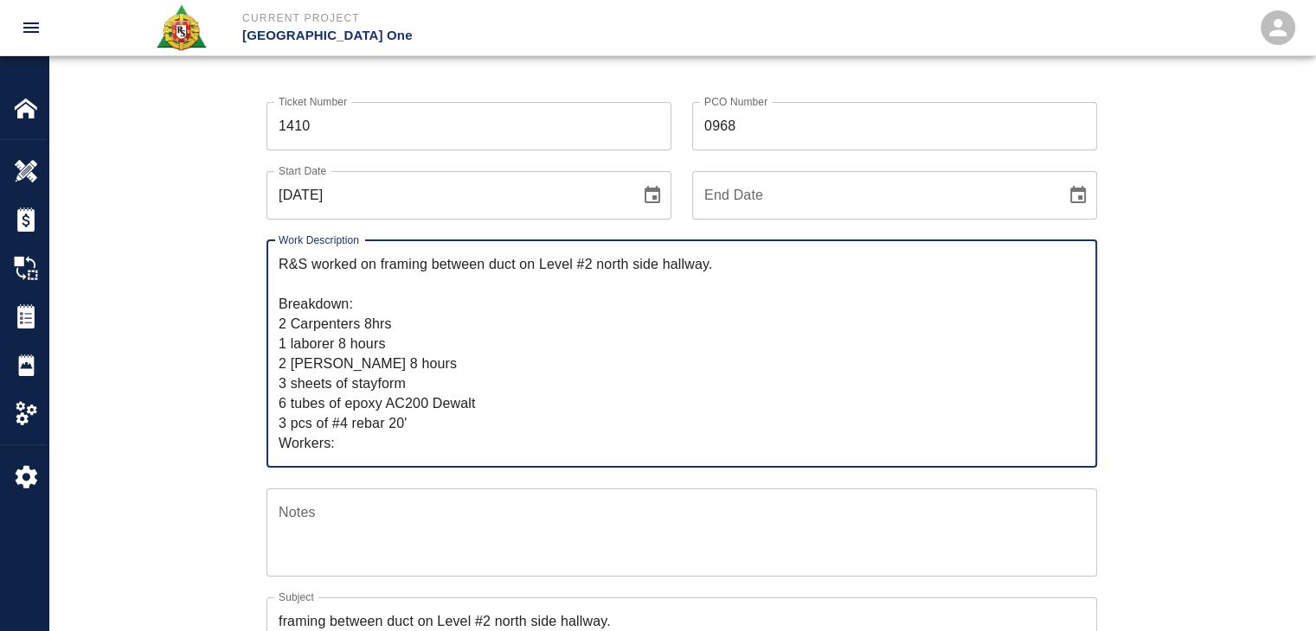
drag, startPoint x: 391, startPoint y: 450, endPoint x: 244, endPoint y: 233, distance: 262.2
click at [244, 233] on div "Ticket Number 1410 Ticket Number PCO Number 0968 PCO Number Start Date 09/25/20…" at bounding box center [682, 496] width 934 height 831
click at [599, 71] on div "Add Ticket" at bounding box center [681, 32] width 1266 height 139
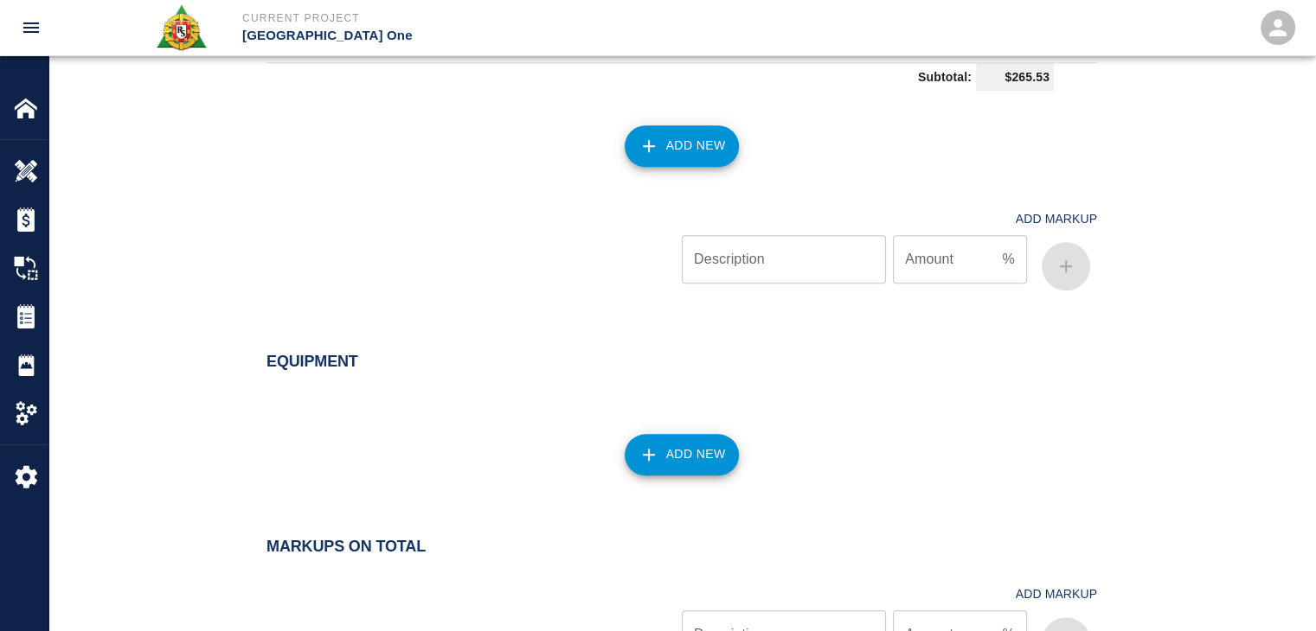
scroll to position [2034, 0]
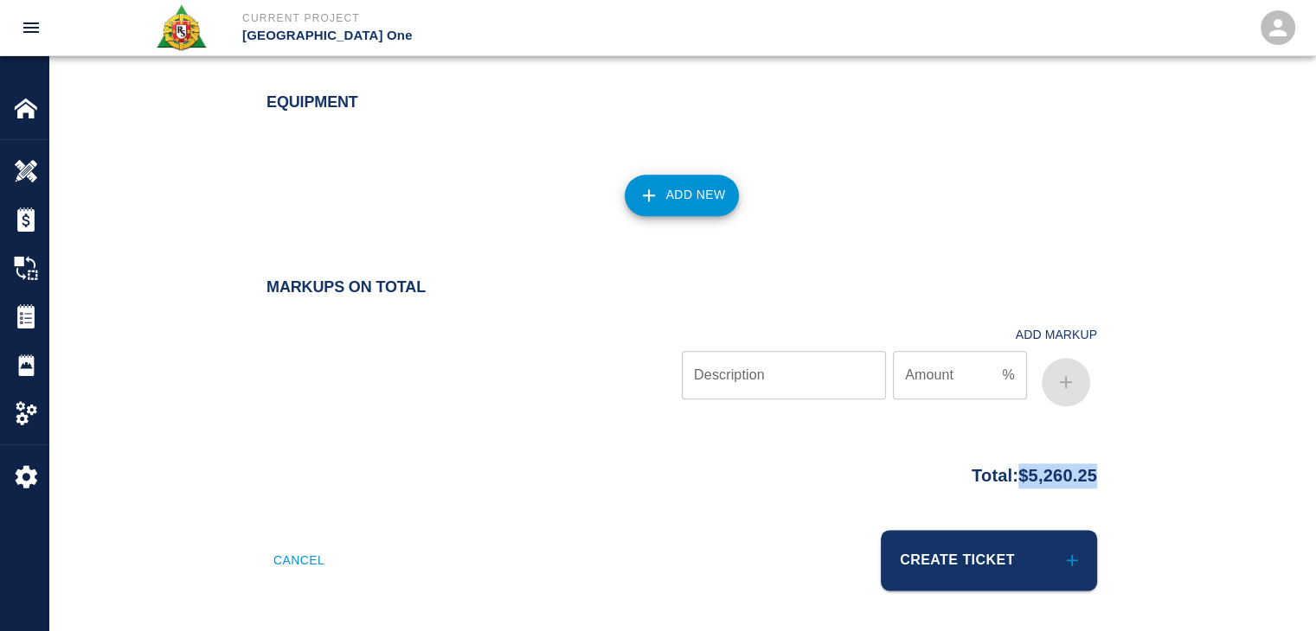
drag, startPoint x: 1115, startPoint y: 471, endPoint x: 1006, endPoint y: 464, distance: 109.2
click at [1006, 464] on div "Total: $5,260.25" at bounding box center [682, 472] width 934 height 34
copy p "$5,260.25"
click at [507, 203] on div "Add New" at bounding box center [671, 185] width 851 height 76
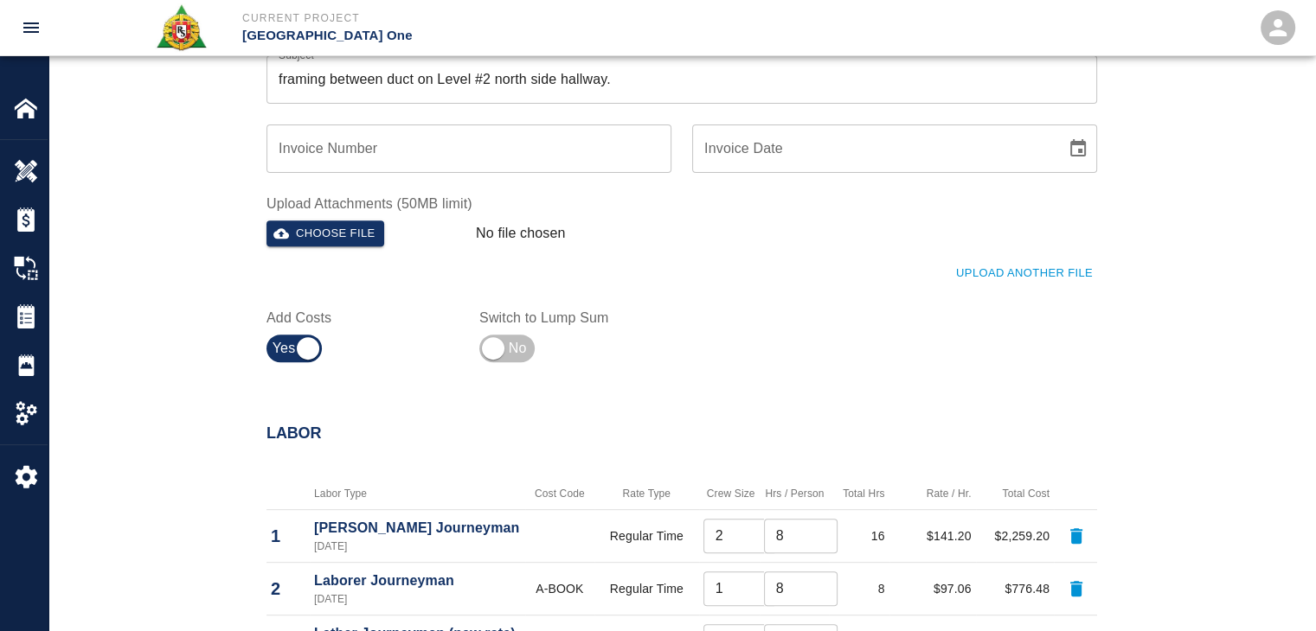
scroll to position [556, 0]
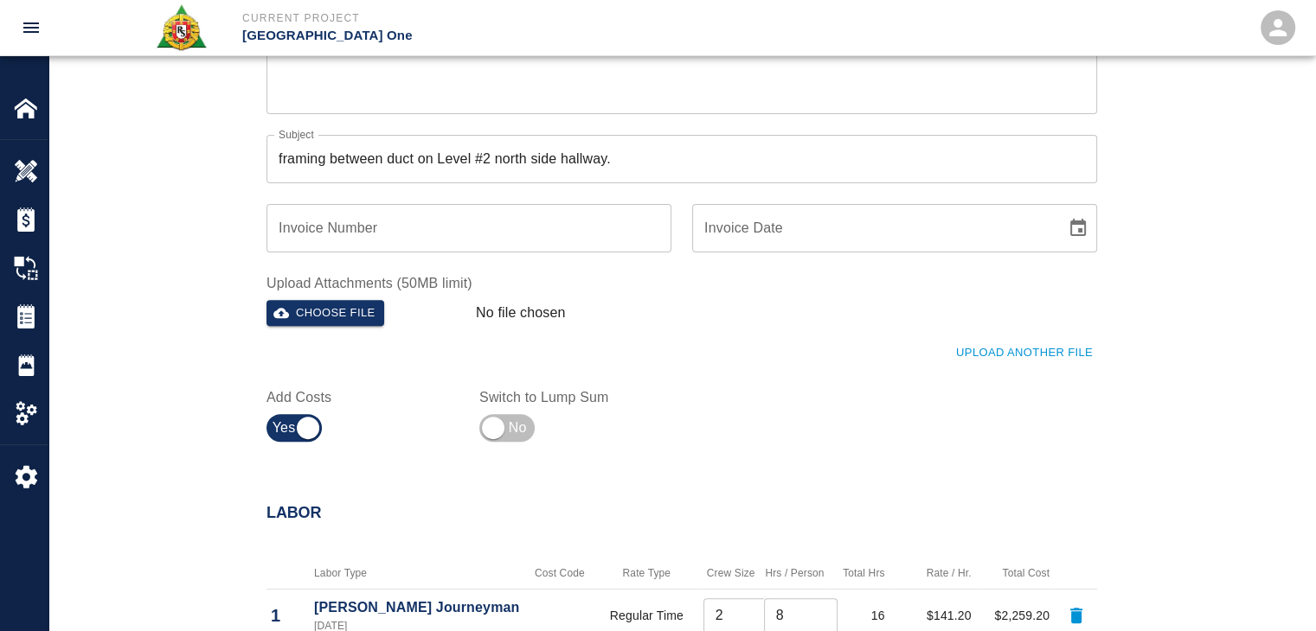
click at [985, 357] on button "Upload Another File" at bounding box center [1023, 353] width 145 height 27
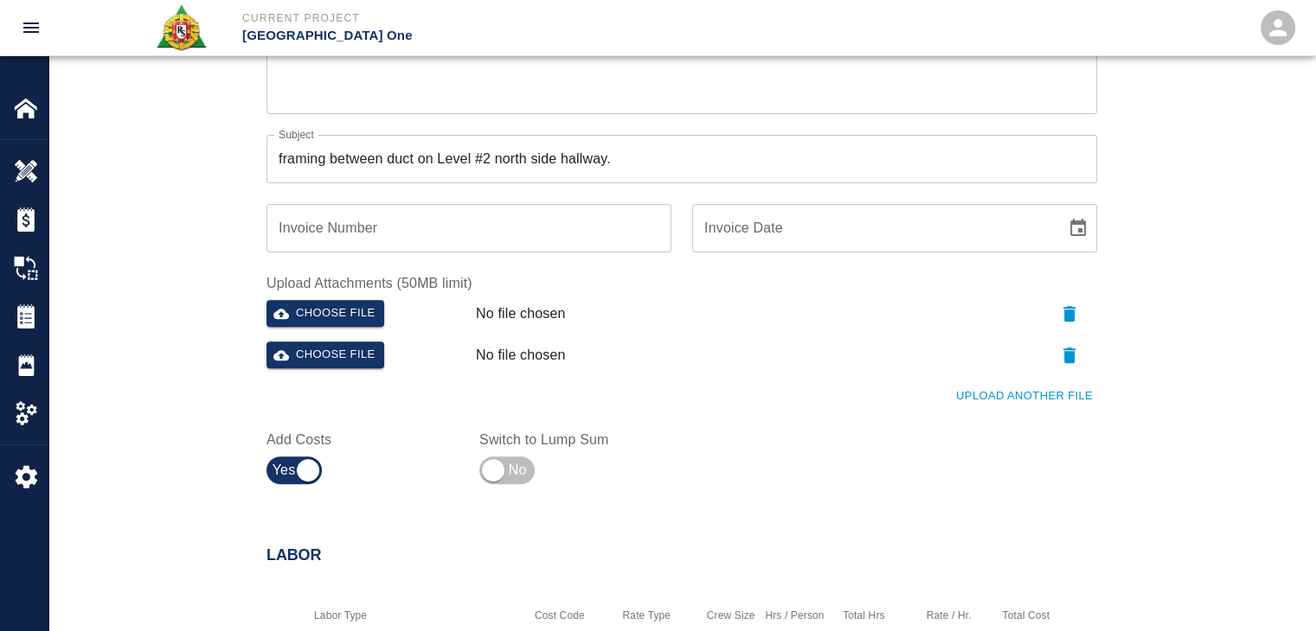
click at [1004, 389] on button "Upload Another File" at bounding box center [1023, 396] width 145 height 27
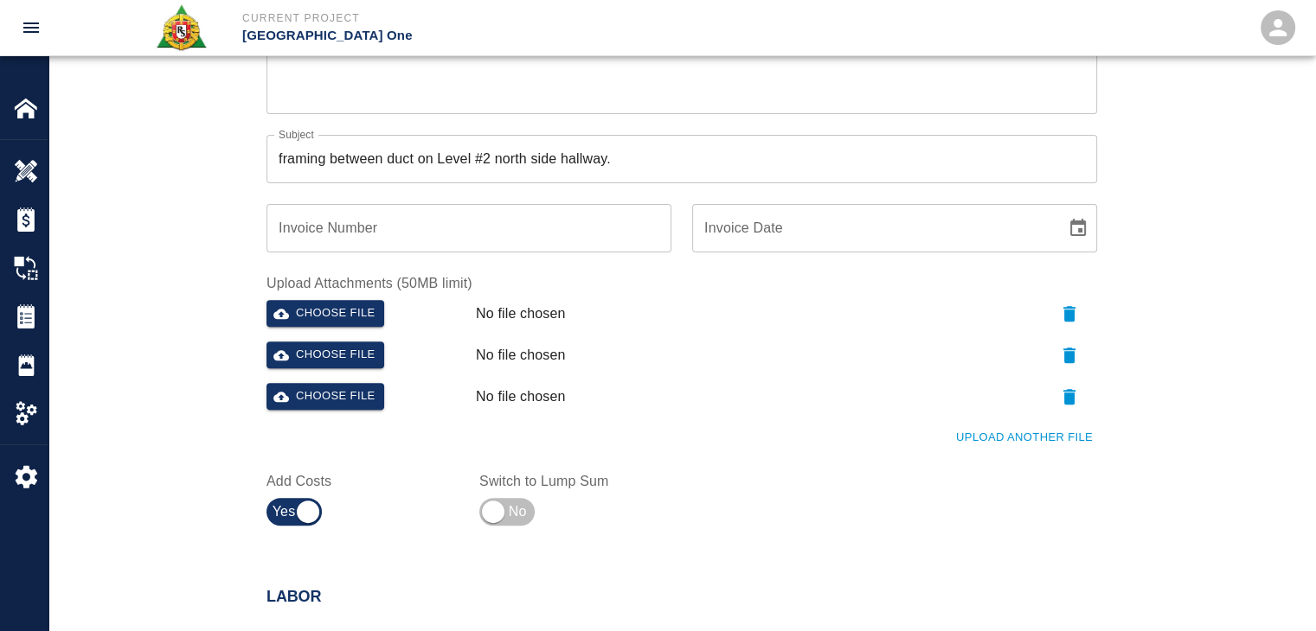
click at [1069, 441] on button "Upload Another File" at bounding box center [1023, 438] width 145 height 27
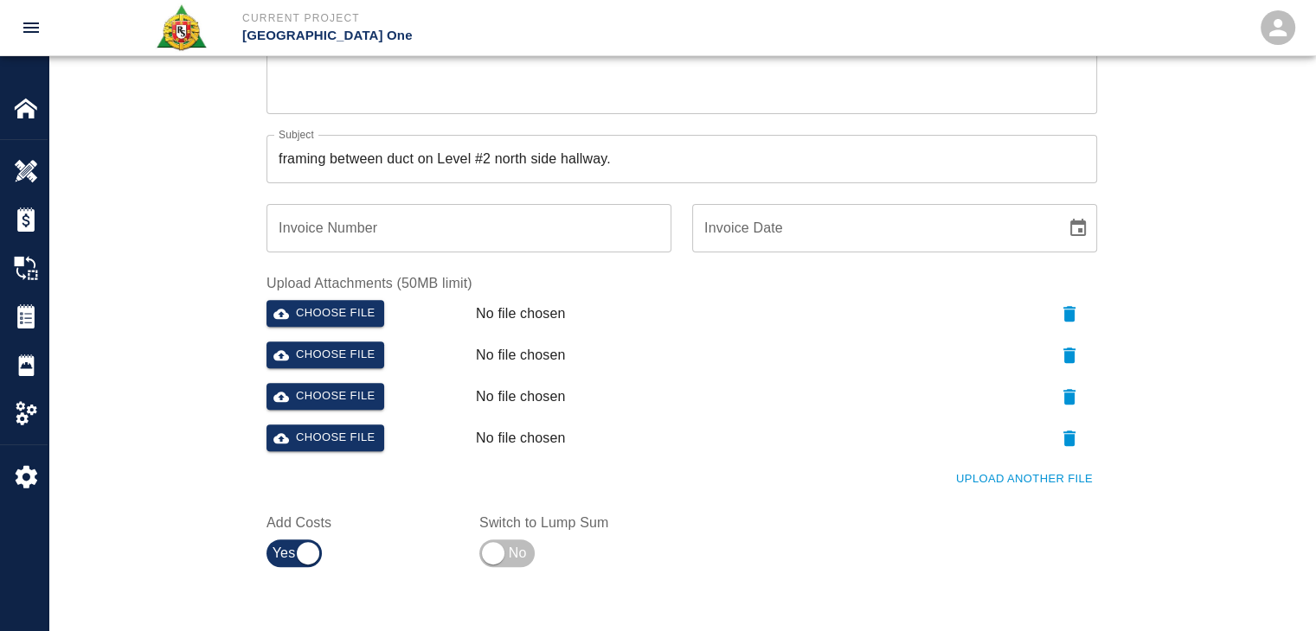
click at [1015, 462] on div "Upload Another File" at bounding box center [671, 469] width 851 height 48
click at [1041, 481] on button "Upload Another File" at bounding box center [1023, 479] width 145 height 27
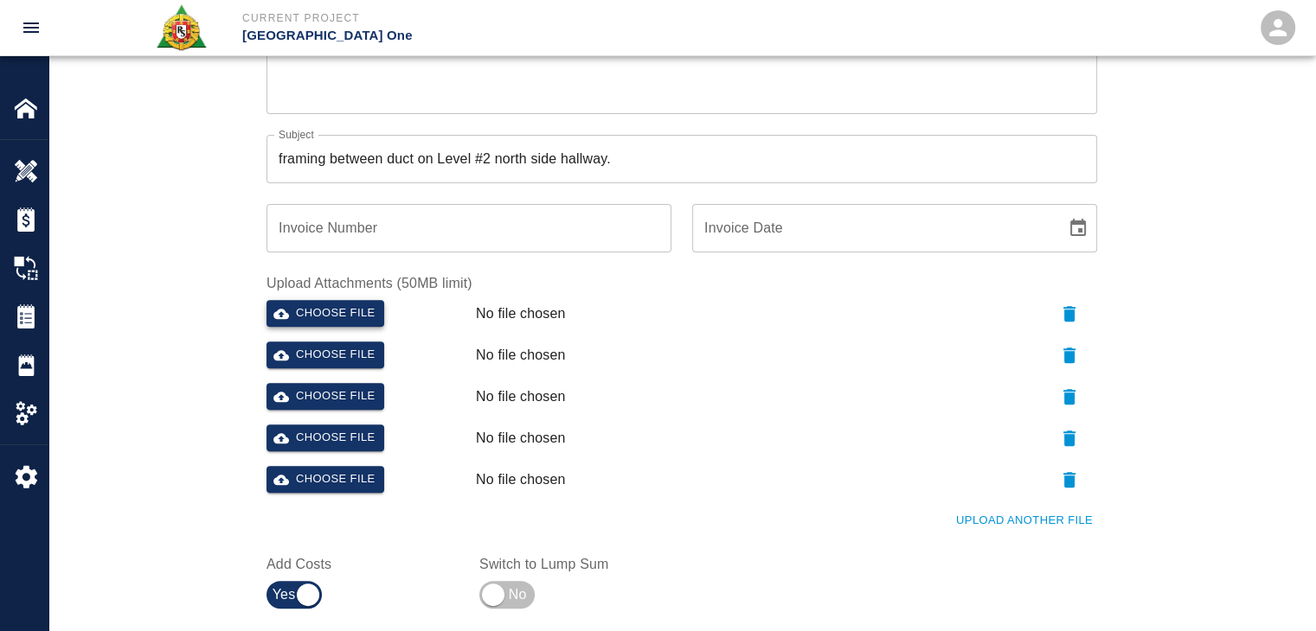
click at [354, 323] on button "Choose file" at bounding box center [325, 313] width 118 height 27
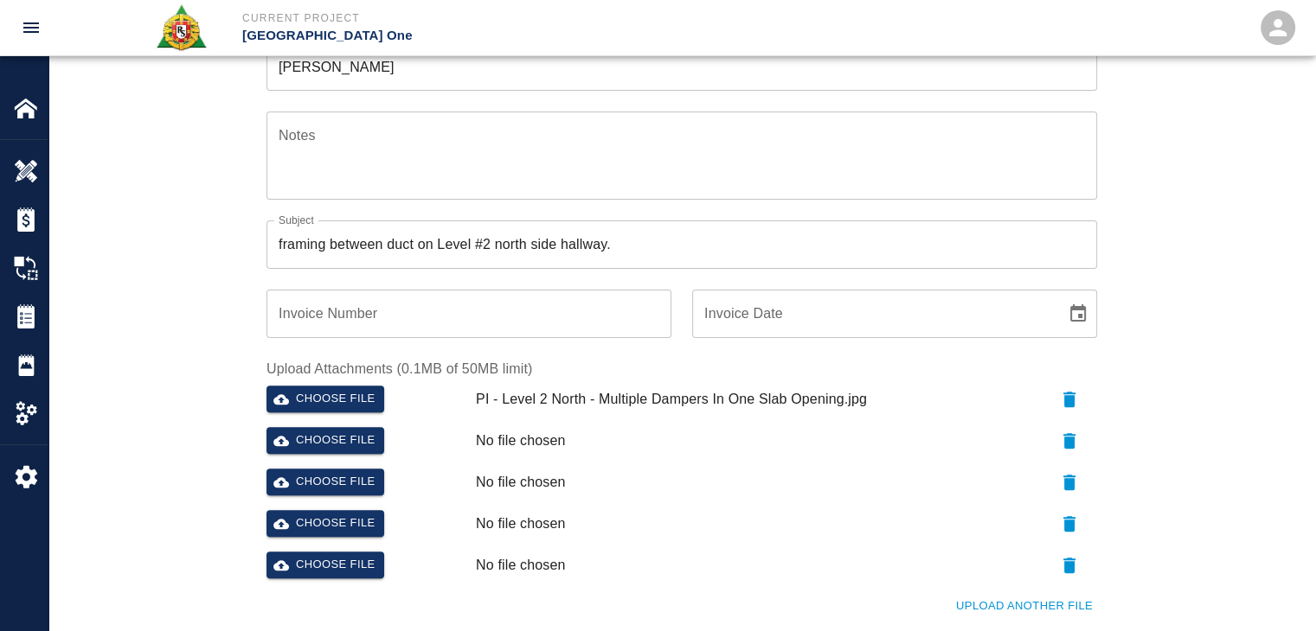
scroll to position [698, 0]
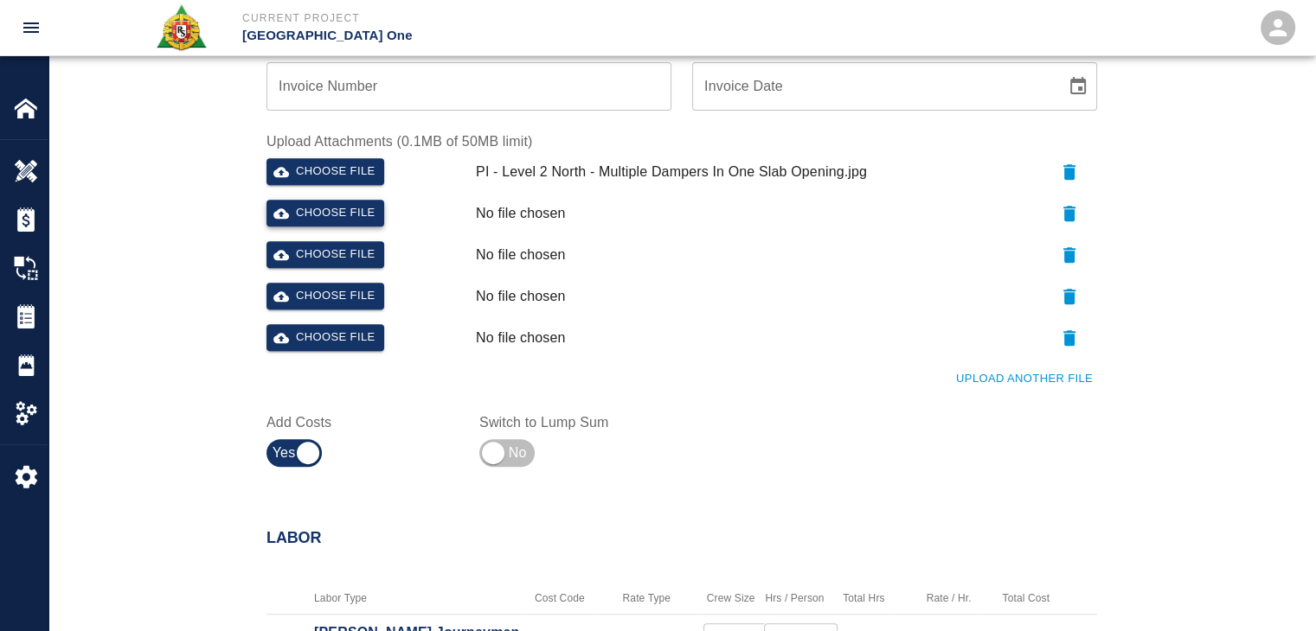
click at [328, 218] on button "Choose file" at bounding box center [325, 213] width 118 height 27
click at [326, 264] on button "Choose file" at bounding box center [325, 254] width 118 height 27
click at [334, 292] on button "Choose file" at bounding box center [325, 296] width 118 height 27
click at [965, 378] on button "Upload Another File" at bounding box center [1023, 379] width 145 height 27
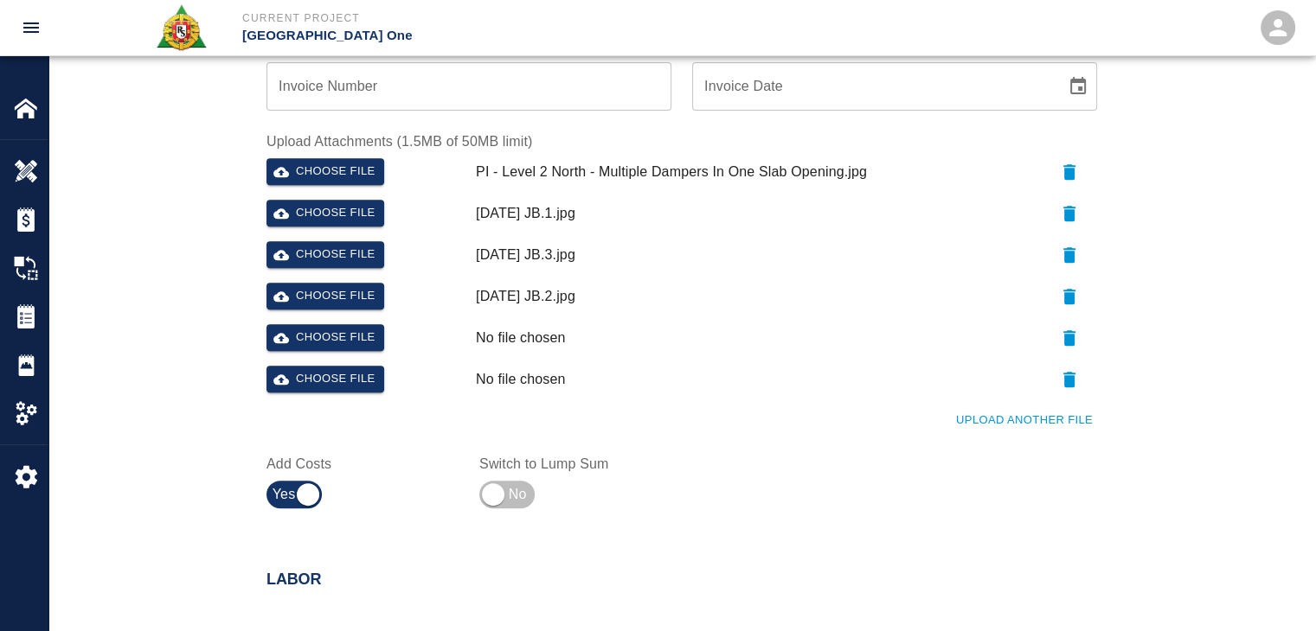
click at [996, 426] on button "Upload Another File" at bounding box center [1023, 420] width 145 height 27
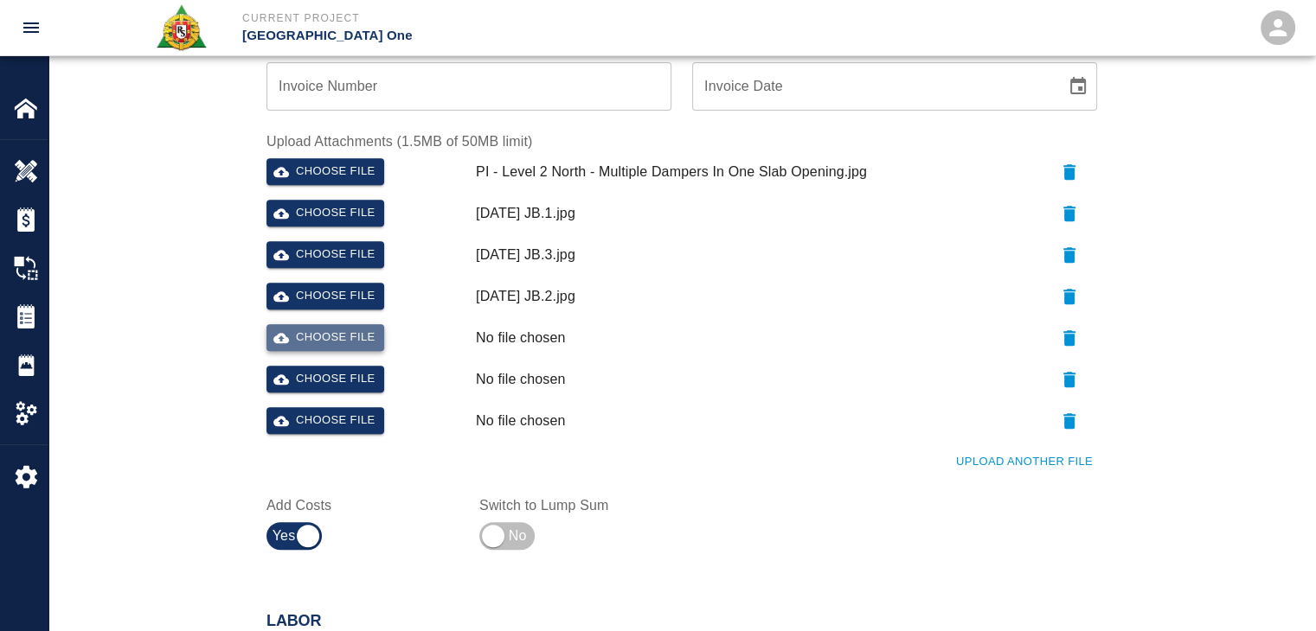
click at [362, 342] on button "Choose file" at bounding box center [325, 337] width 118 height 27
click at [356, 381] on button "Choose file" at bounding box center [325, 379] width 118 height 27
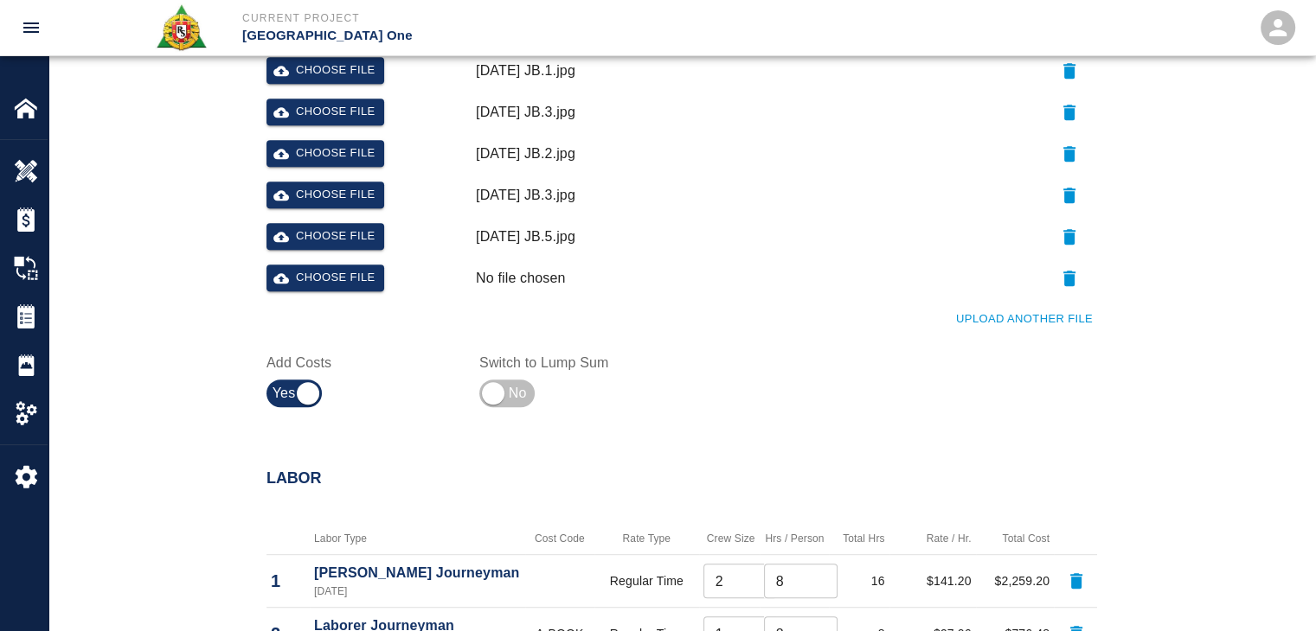
click at [986, 312] on button "Upload Another File" at bounding box center [1023, 319] width 145 height 27
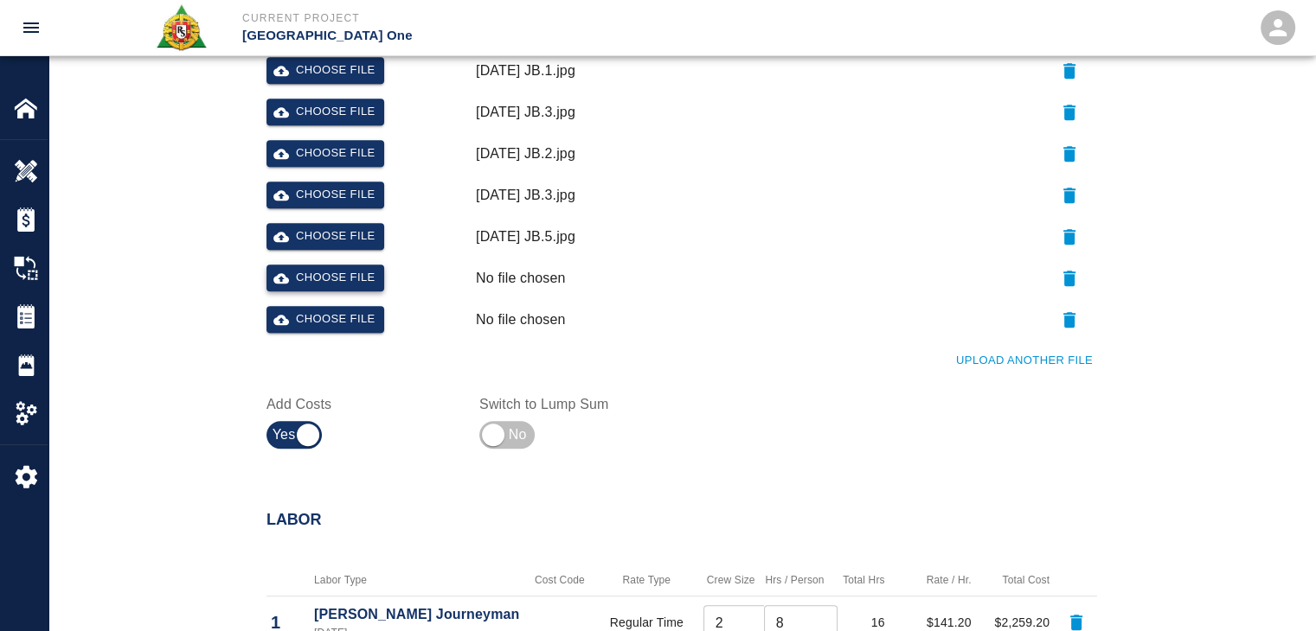
click at [321, 272] on button "Choose file" at bounding box center [325, 278] width 118 height 27
click at [362, 316] on button "Choose file" at bounding box center [325, 319] width 118 height 27
click at [991, 364] on button "Upload Another File" at bounding box center [1023, 361] width 145 height 27
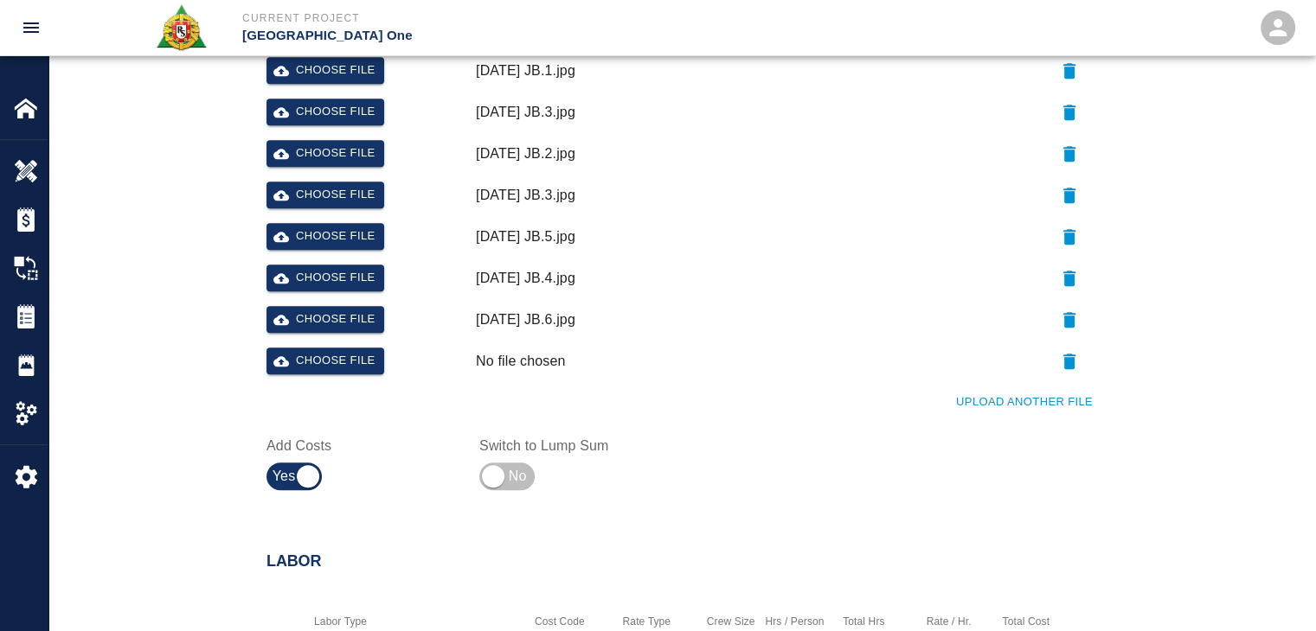
click at [1021, 400] on button "Upload Another File" at bounding box center [1023, 402] width 145 height 27
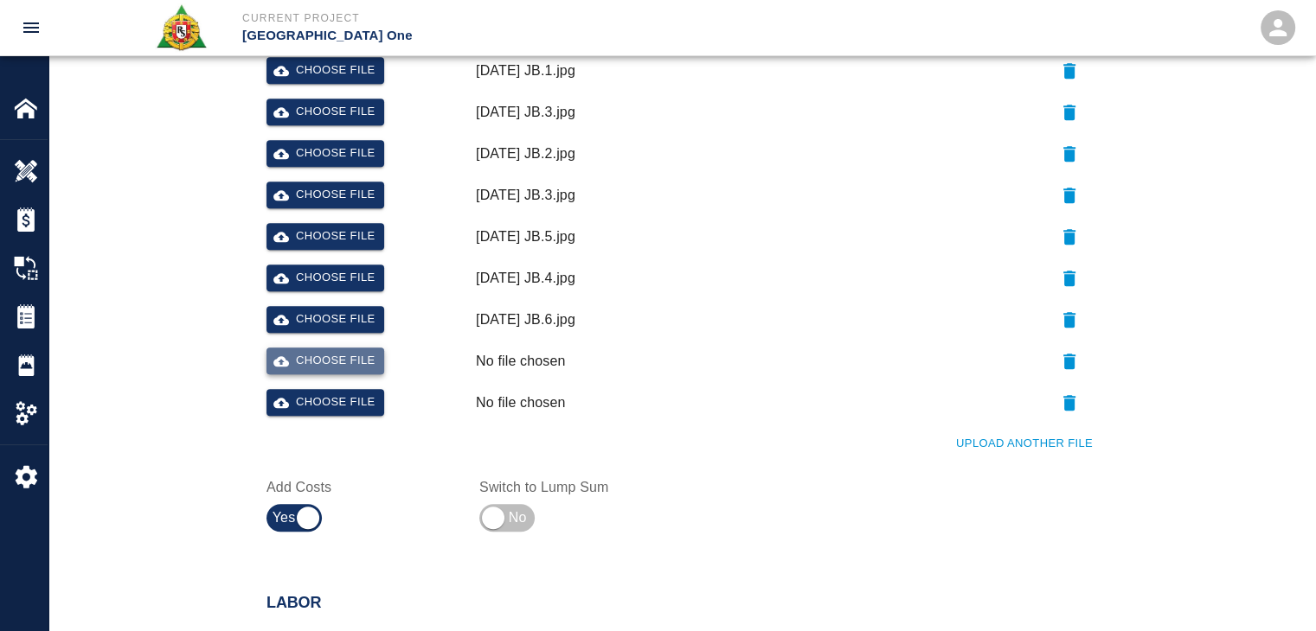
click at [352, 368] on button "Choose file" at bounding box center [325, 361] width 118 height 27
click at [377, 399] on button "Choose file" at bounding box center [325, 402] width 118 height 27
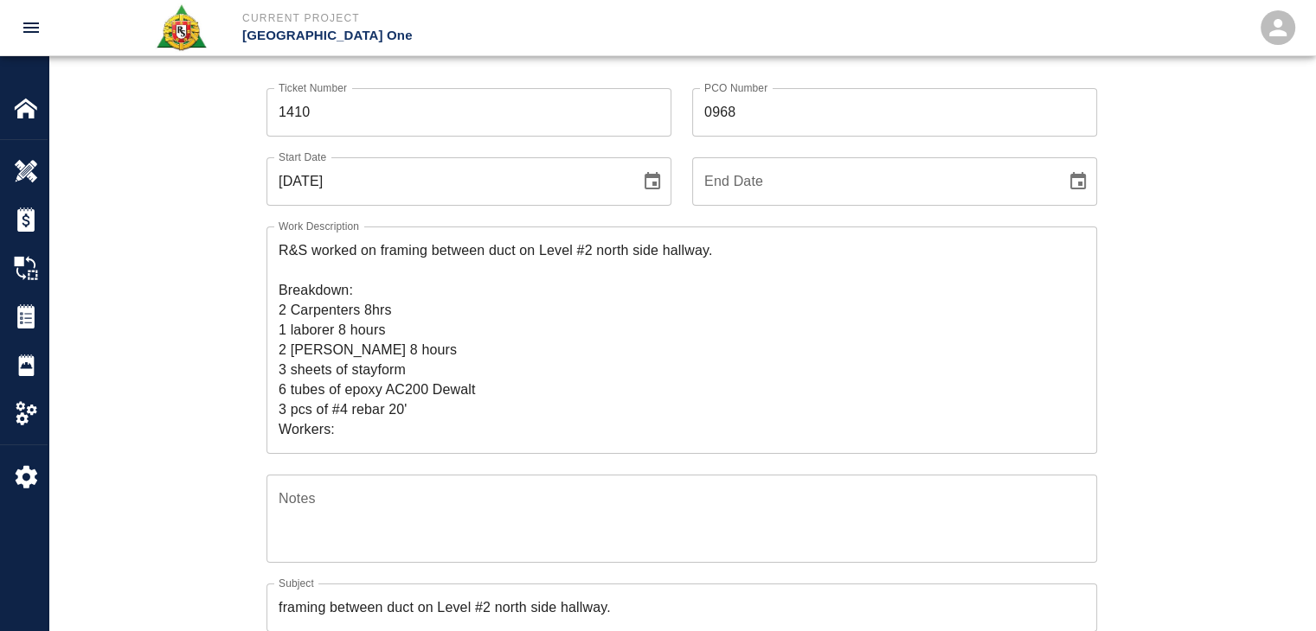
scroll to position [0, 0]
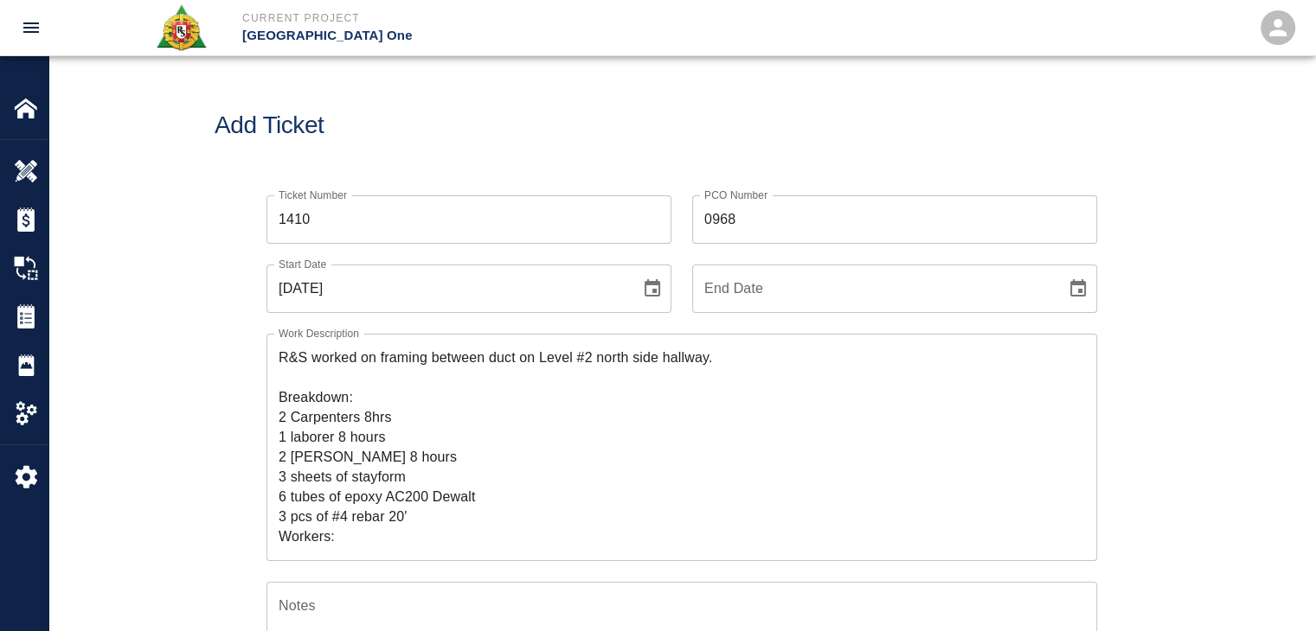
click at [432, 81] on div "Add Ticket" at bounding box center [681, 125] width 1266 height 139
click at [546, 118] on h1 "Add Ticket" at bounding box center [682, 126] width 934 height 29
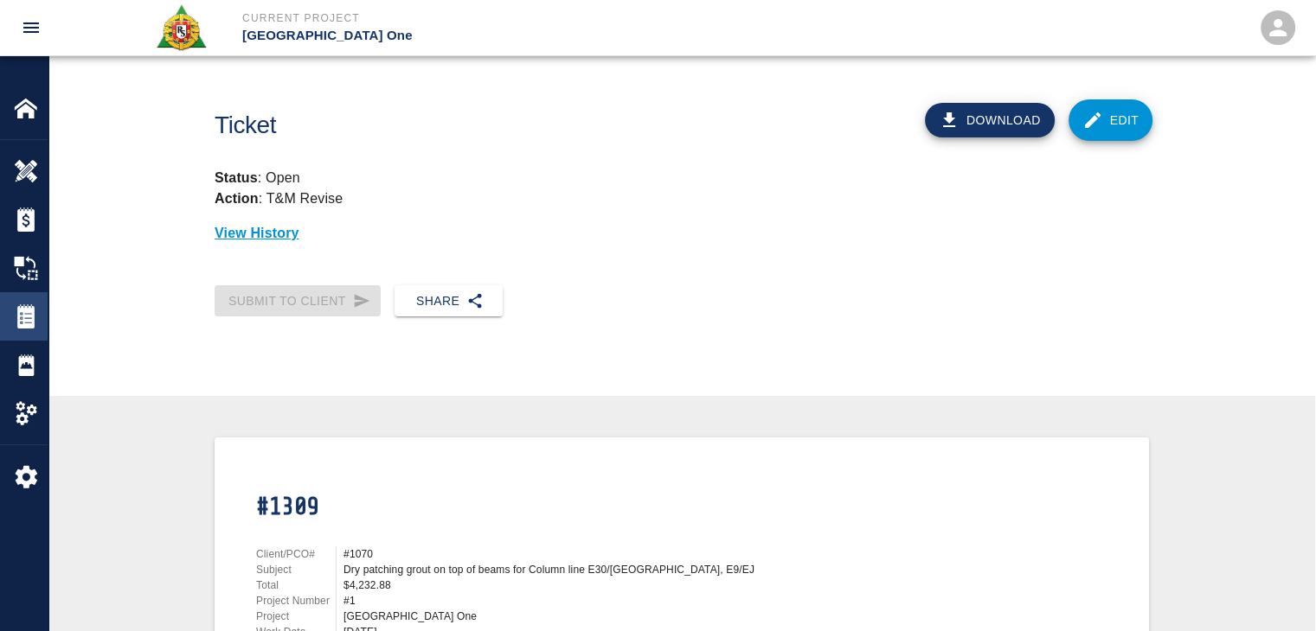
click at [21, 306] on img at bounding box center [26, 316] width 24 height 24
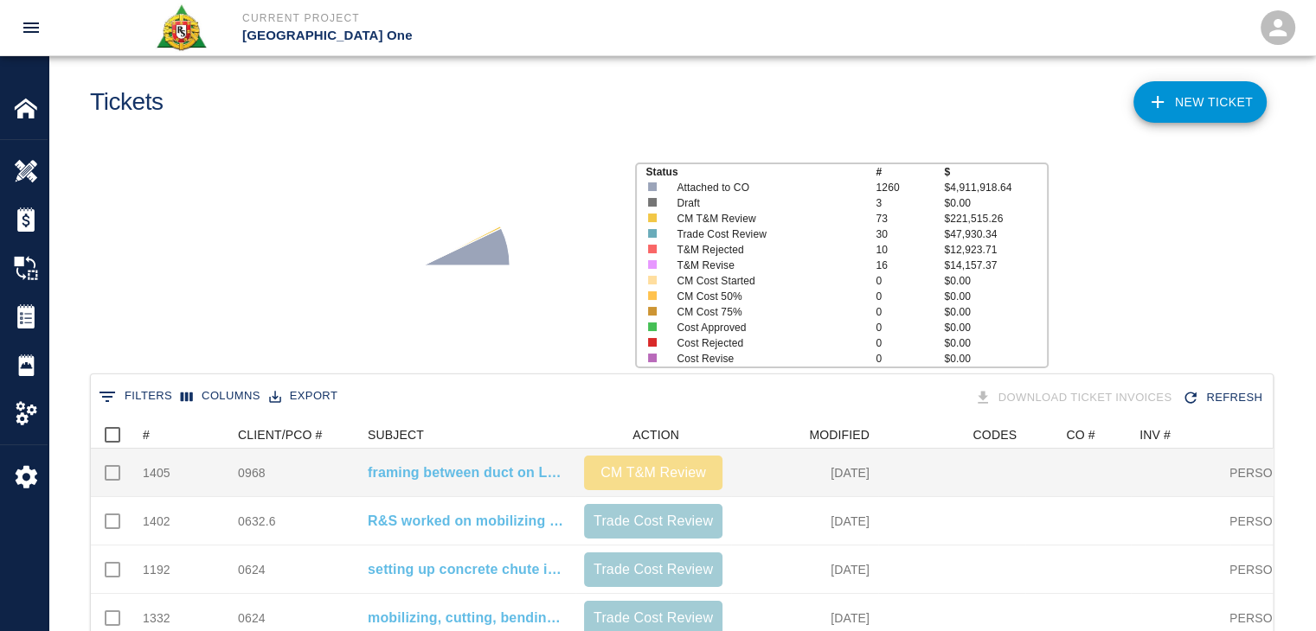
scroll to position [24, 0]
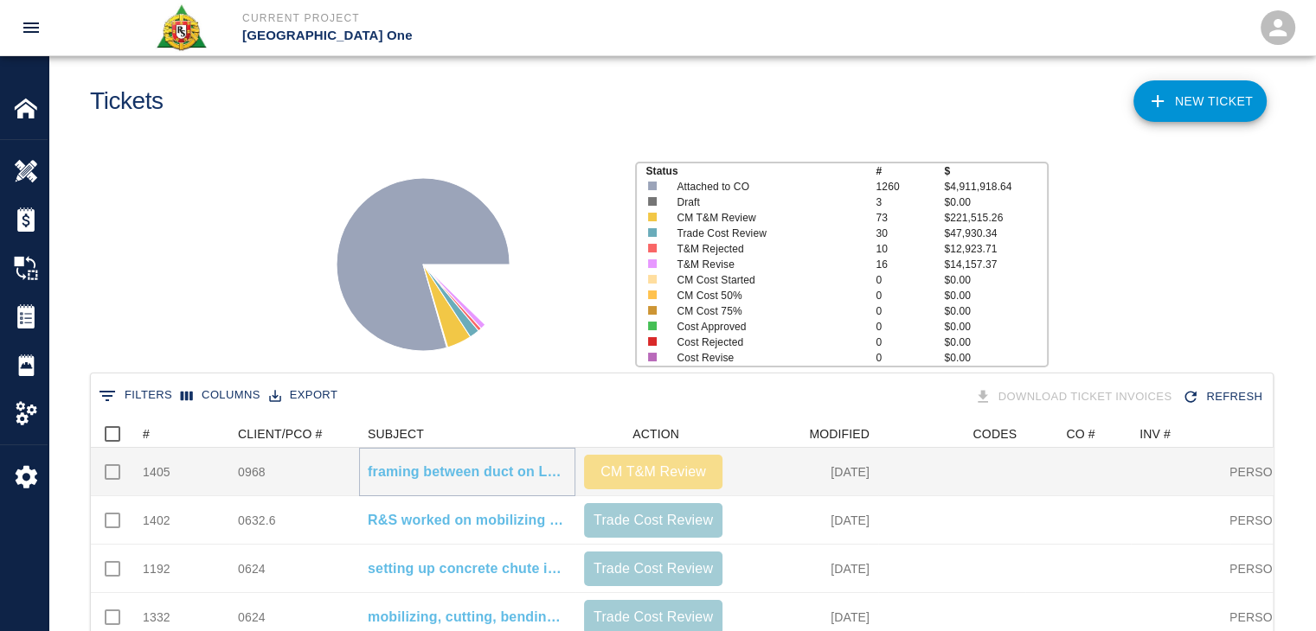
click at [415, 466] on p "framing between duct on Level #2 north side." at bounding box center [467, 472] width 199 height 21
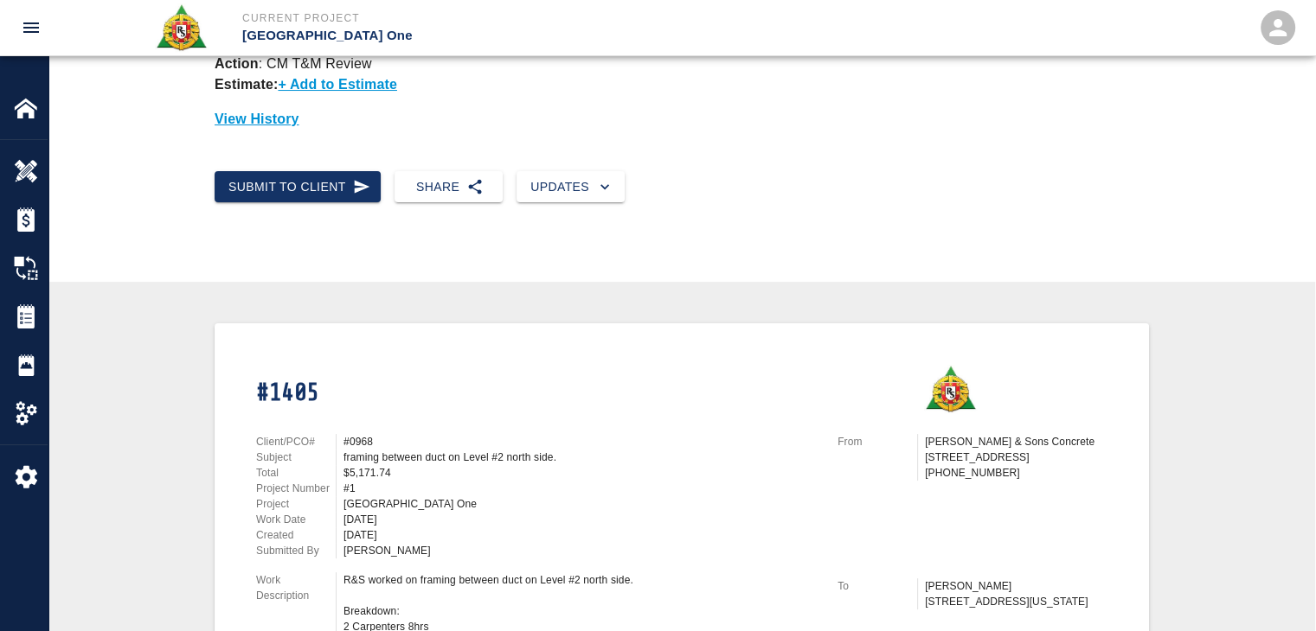
scroll to position [462, 0]
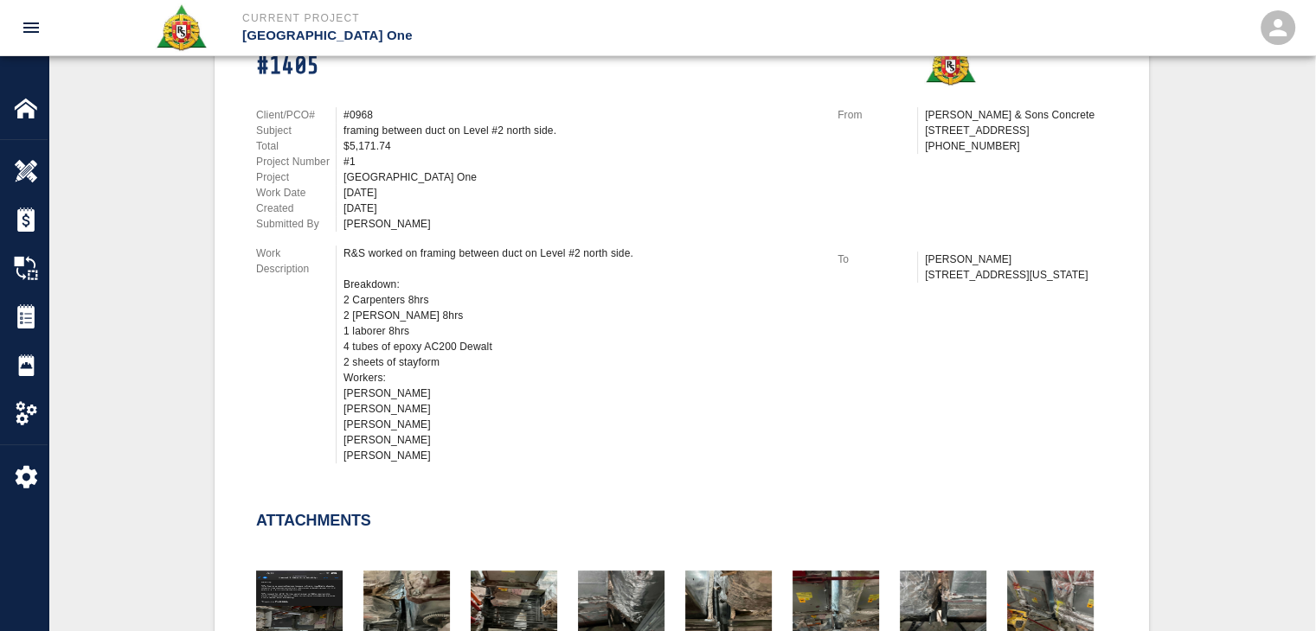
drag, startPoint x: 426, startPoint y: 456, endPoint x: 339, endPoint y: 461, distance: 86.7
click at [339, 461] on div "R&S worked on framing between duct on Level #2 north side. Breakdown: 2 Carpent…" at bounding box center [576, 355] width 481 height 218
copy div "Nicholas Valdez"
click at [464, 87] on div "Client/PCO# #0968 Subject framing between duct on Level #2 north side. Total $5…" at bounding box center [525, 281] width 581 height 391
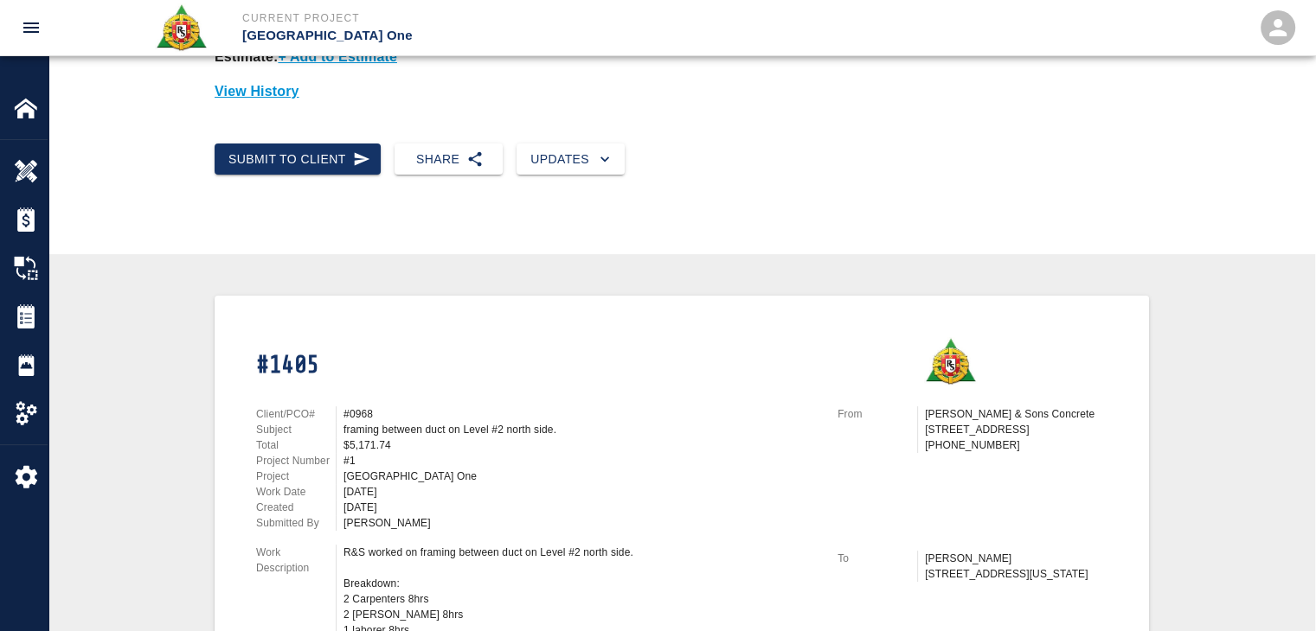
scroll to position [0, 0]
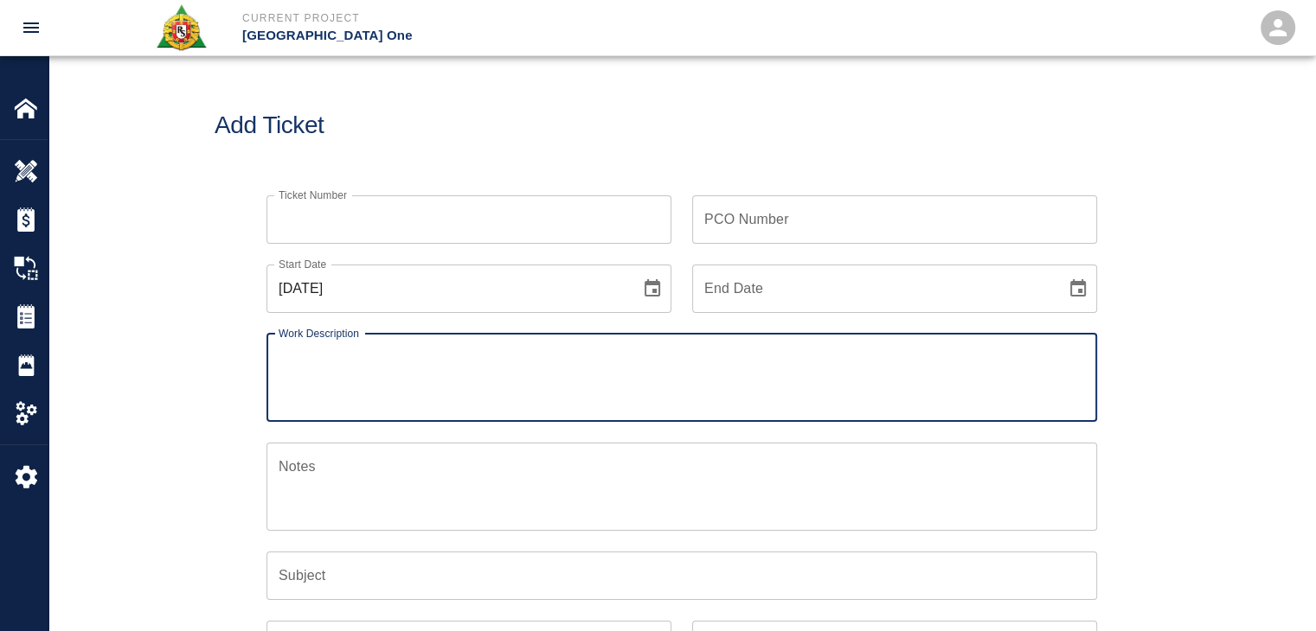
checkbox input "false"
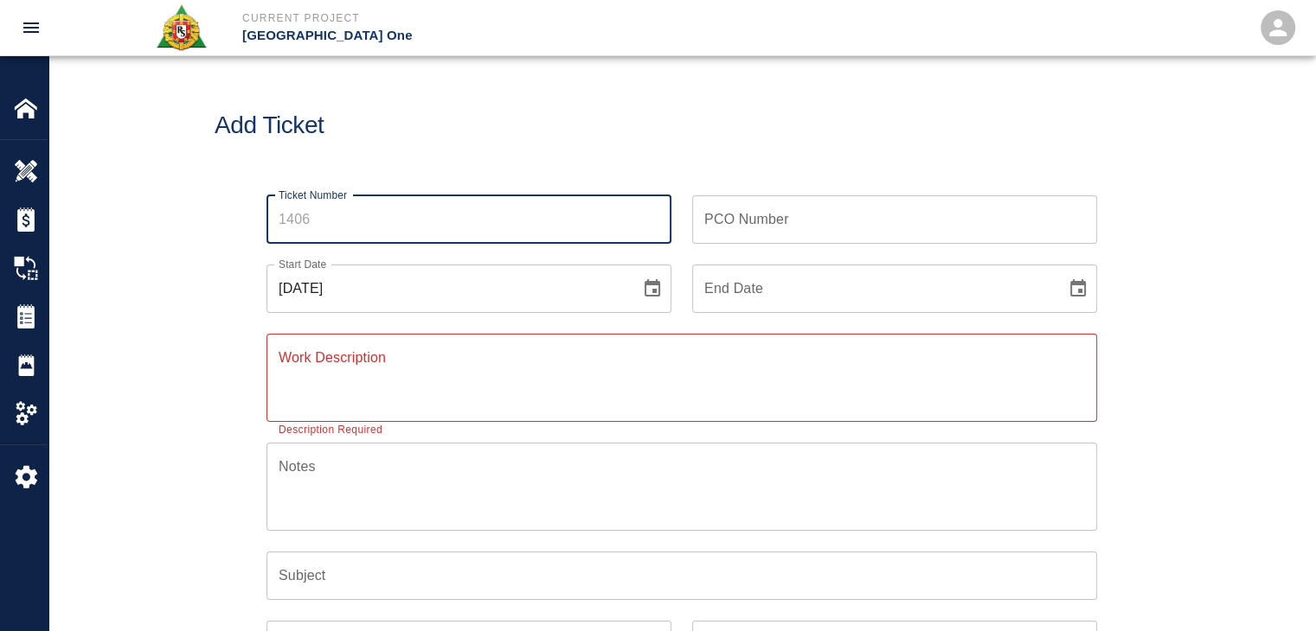
click at [412, 220] on input "Ticket Number" at bounding box center [468, 219] width 405 height 48
type input "1411"
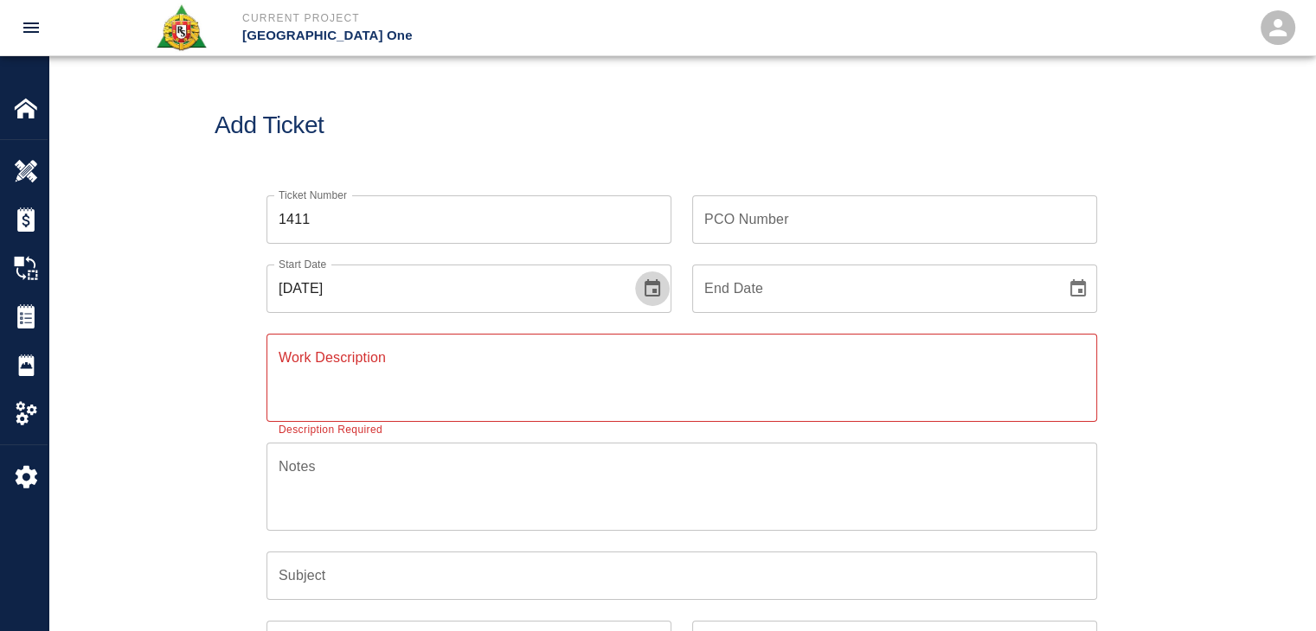
click at [650, 295] on icon "Choose date, selected date is Oct 1, 2025" at bounding box center [652, 287] width 16 height 17
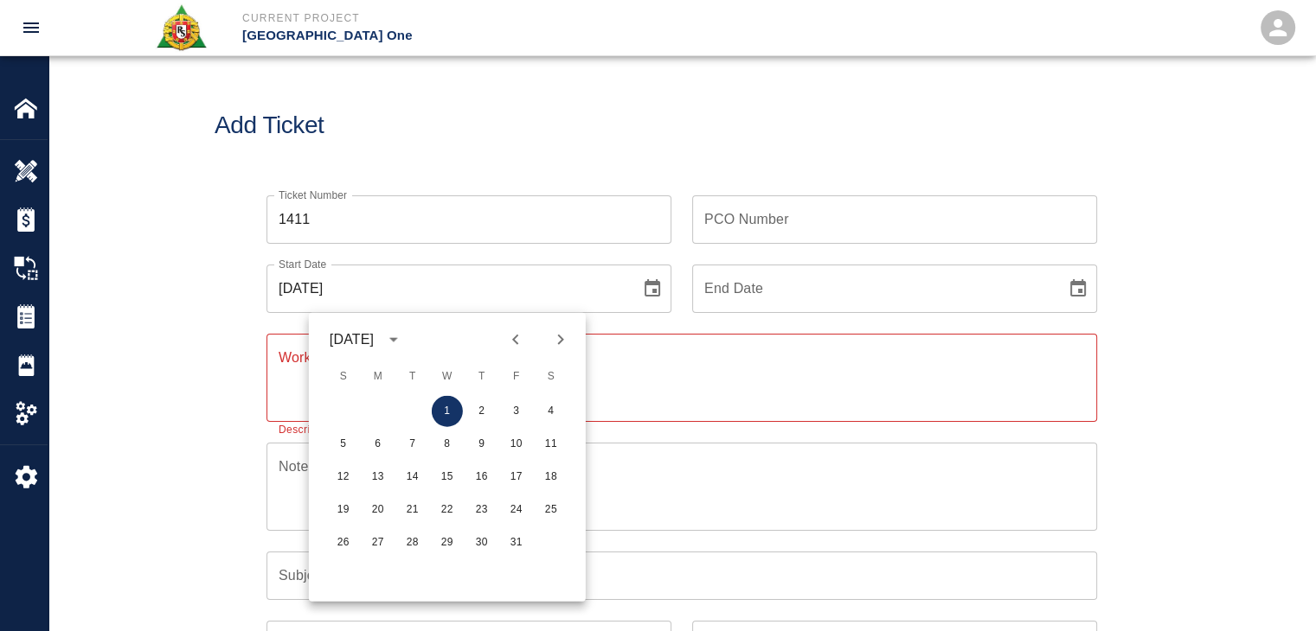
click at [515, 340] on icon "Previous month" at bounding box center [515, 340] width 6 height 10
click at [513, 509] on button "26" at bounding box center [516, 510] width 31 height 31
type input "[DATE]"
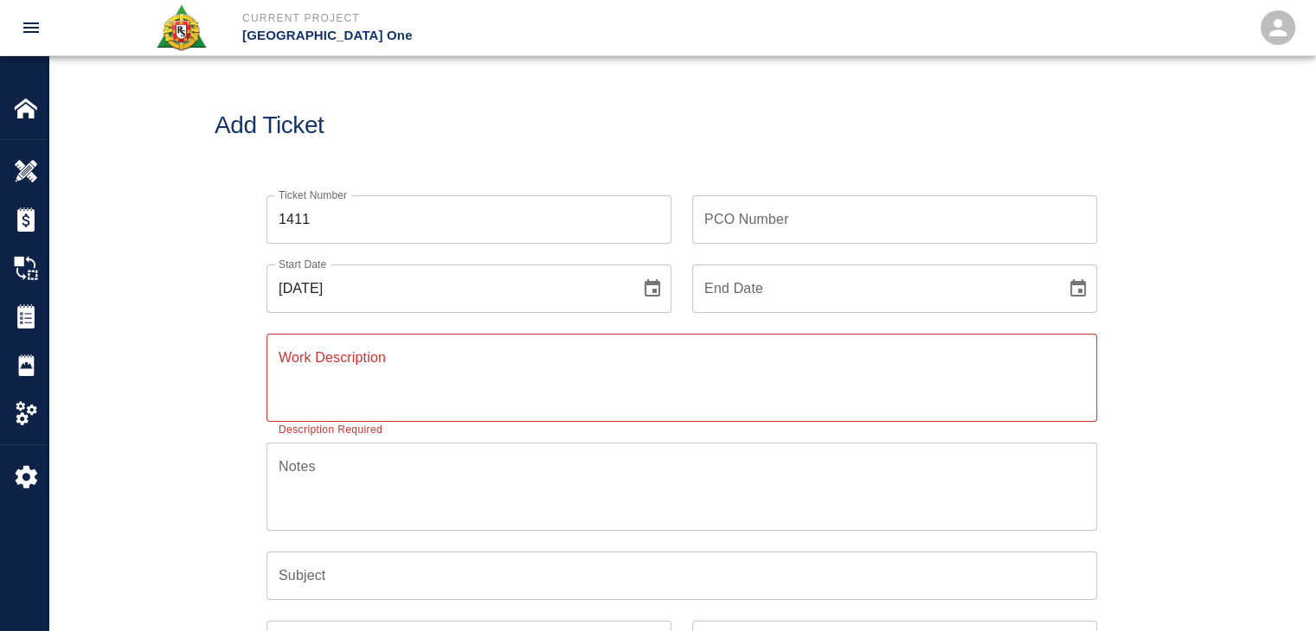
click at [375, 409] on div "x Work Description" at bounding box center [681, 378] width 830 height 88
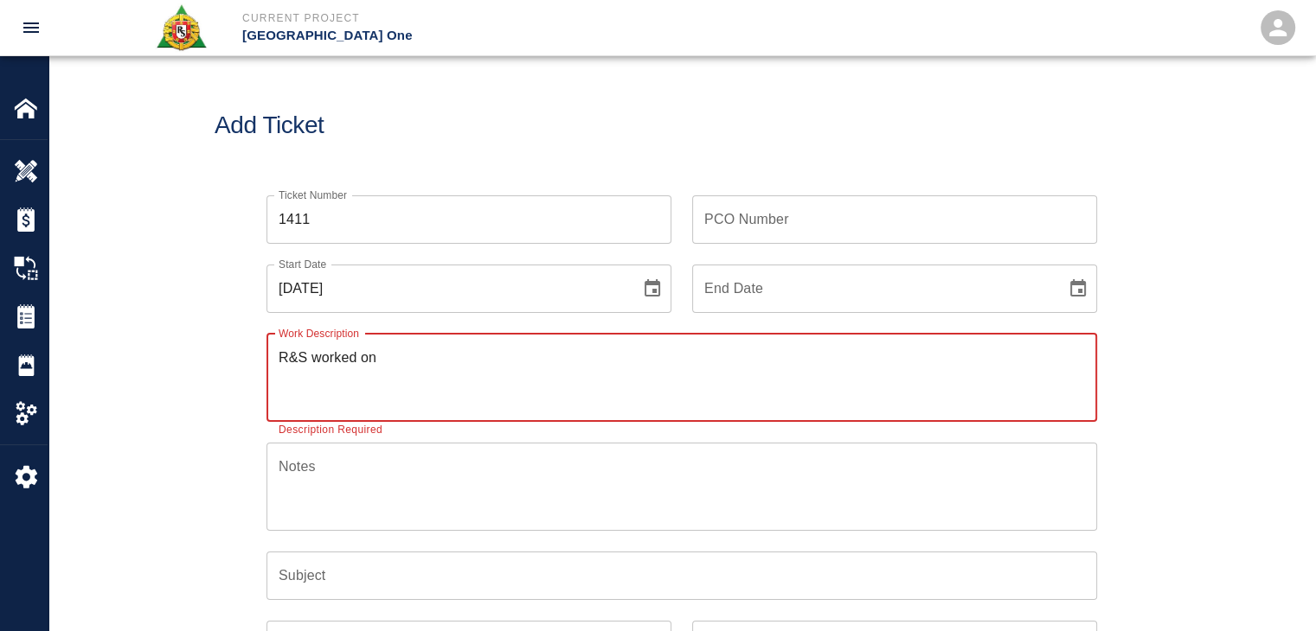
paste textarea "﻿9/26/25 Patching grout on top of beams Column line E9-EH 7 bags of material 2 …"
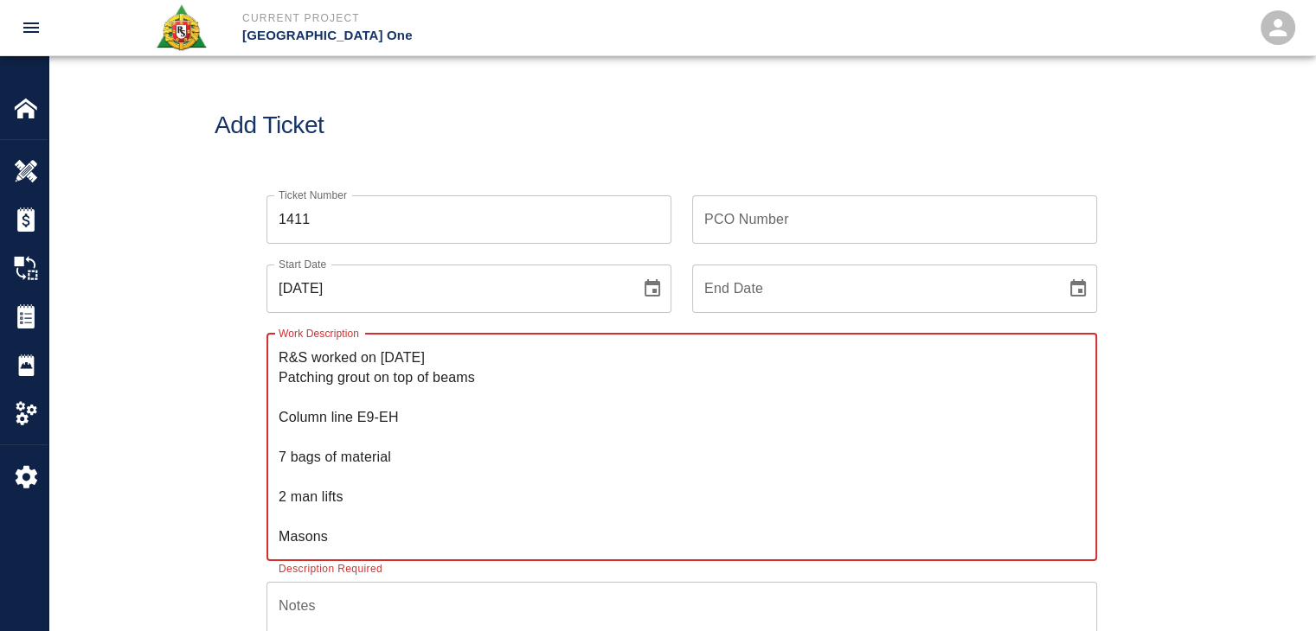
click at [283, 381] on textarea "R&S worked on ﻿9/26/25 Patching grout on top of beams Column line E9-EH 7 bags …" at bounding box center [682, 447] width 806 height 199
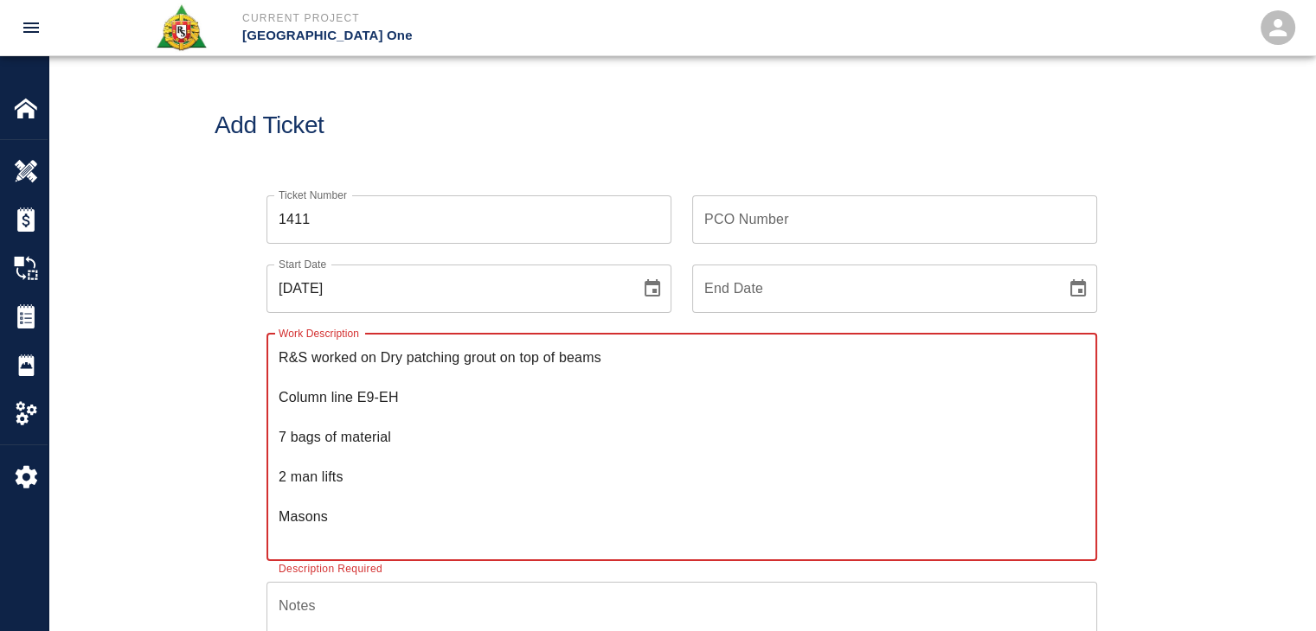
click at [279, 396] on textarea "R&S worked on ﻿Dry patching grout on top of beams Column line E9-EH 7 bags of m…" at bounding box center [682, 447] width 806 height 199
click at [279, 396] on textarea "R&S worked on ﻿Dry patching grout on top of beams for Column line E9-EH 7 bags …" at bounding box center [682, 447] width 806 height 199
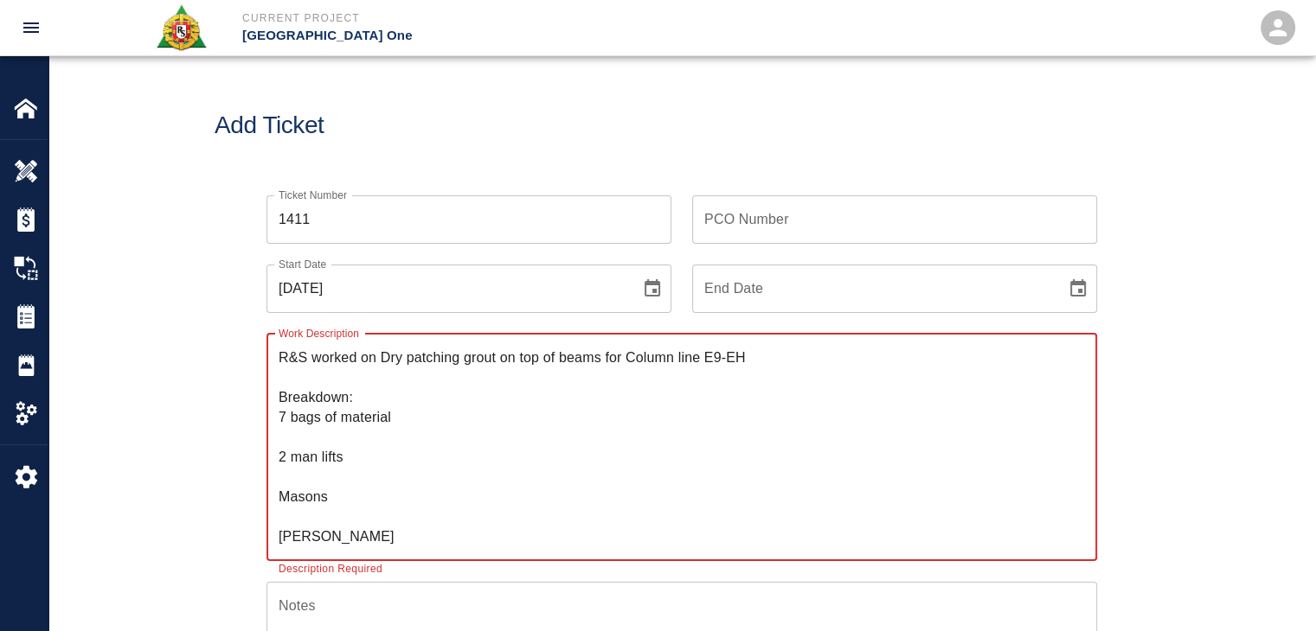
click at [279, 437] on textarea "R&S worked on ﻿Dry patching grout on top of beams for Column line E9-EH Breakdo…" at bounding box center [682, 447] width 806 height 199
click at [291, 444] on textarea "R&S worked on ﻿Dry patching grout on top of beams for Column line E9-EH Breakdo…" at bounding box center [682, 447] width 806 height 199
click at [303, 452] on textarea "R&S worked on ﻿Dry patching grout on top of beams for Column line E9-EH Breakdo…" at bounding box center [682, 447] width 806 height 199
drag, startPoint x: 352, startPoint y: 480, endPoint x: 277, endPoint y: 470, distance: 76.0
click at [277, 470] on div "R&S worked on ﻿Dry patching grout on top of beams for Column line E9-EH Breakdo…" at bounding box center [681, 447] width 830 height 227
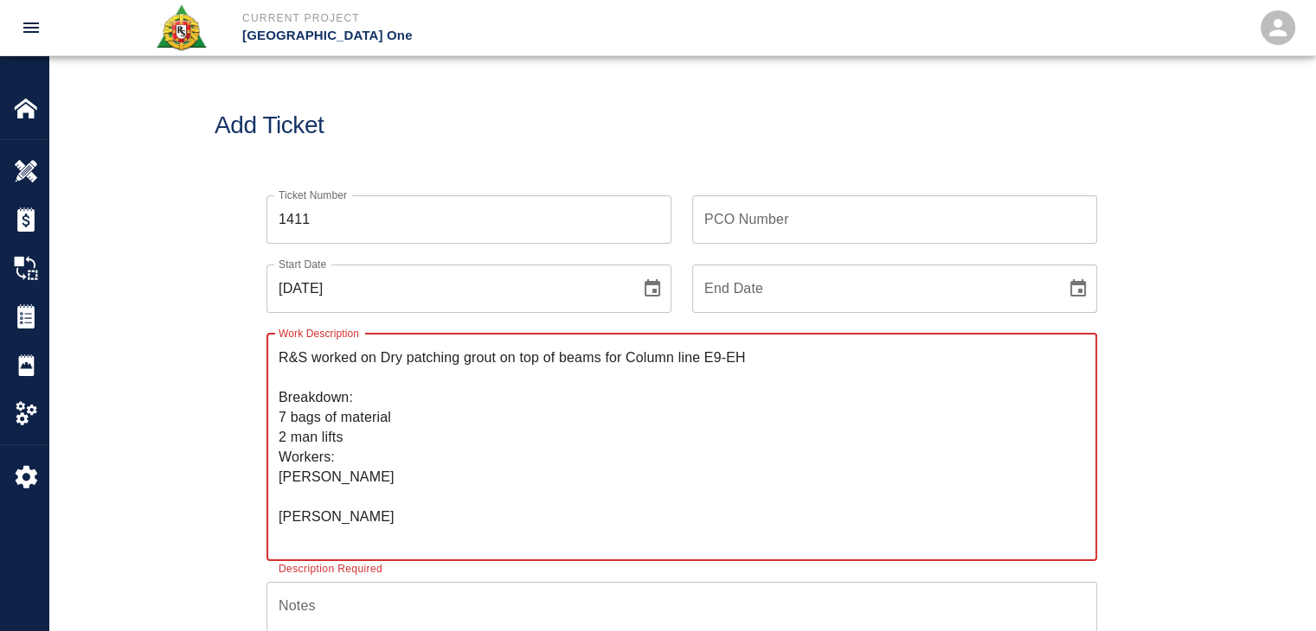
click at [301, 492] on textarea "R&S worked on ﻿Dry patching grout on top of beams for Column line E9-EH Breakdo…" at bounding box center [682, 447] width 806 height 199
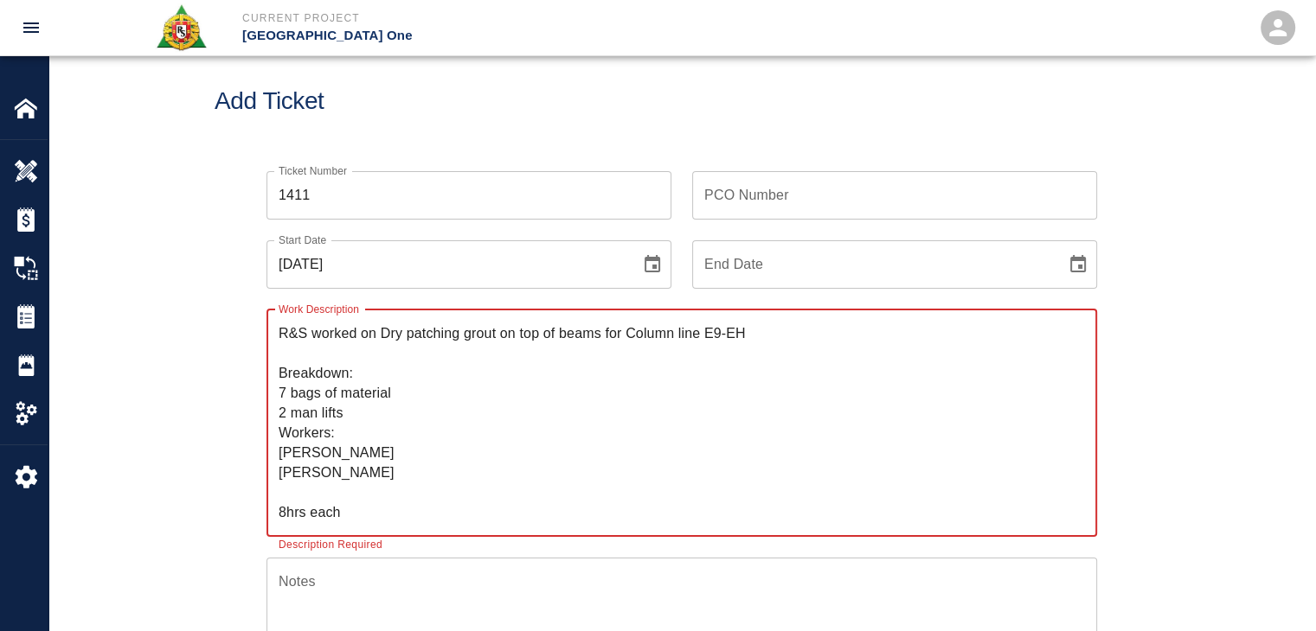
click at [301, 492] on textarea "R&S worked on ﻿Dry patching grout on top of beams for Column line E9-EH Breakdo…" at bounding box center [682, 422] width 806 height 199
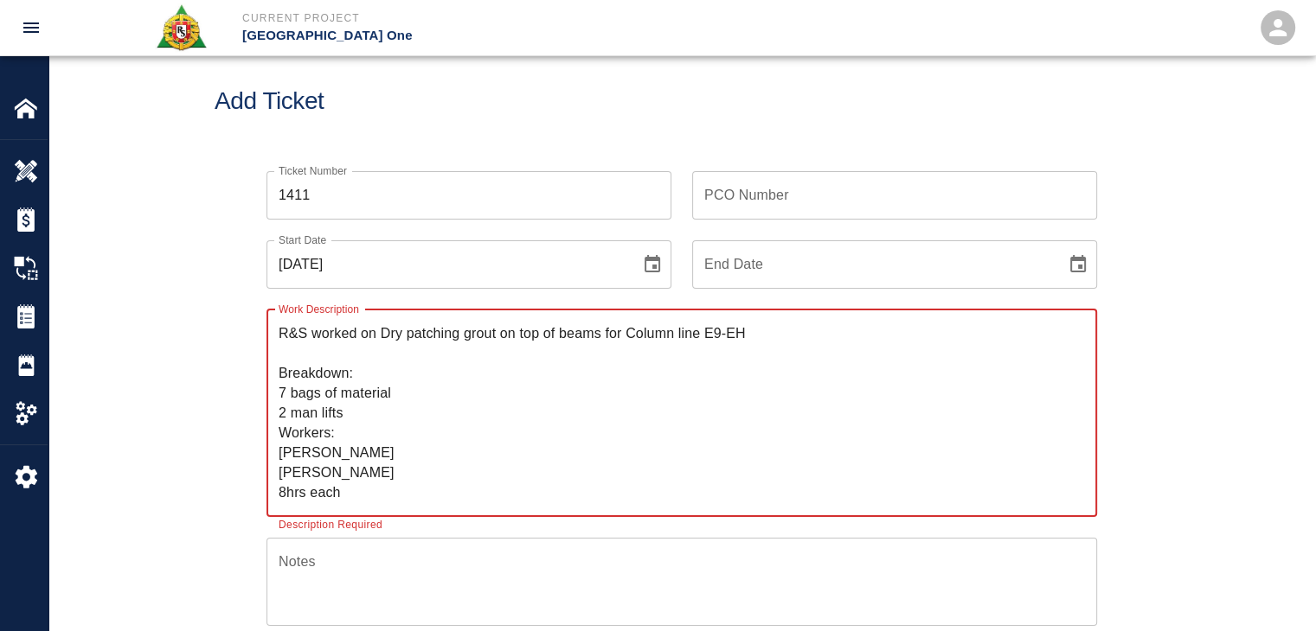
drag, startPoint x: 354, startPoint y: 489, endPoint x: 276, endPoint y: 497, distance: 78.3
click at [276, 497] on div "R&S worked on ﻿Dry patching grout on top of beams for Column line E9-EH Breakdo…" at bounding box center [681, 414] width 830 height 208
click at [360, 368] on textarea "R&S worked on ﻿Dry patching grout on top of beams for Column line E9-EH Breakdo…" at bounding box center [682, 412] width 806 height 179
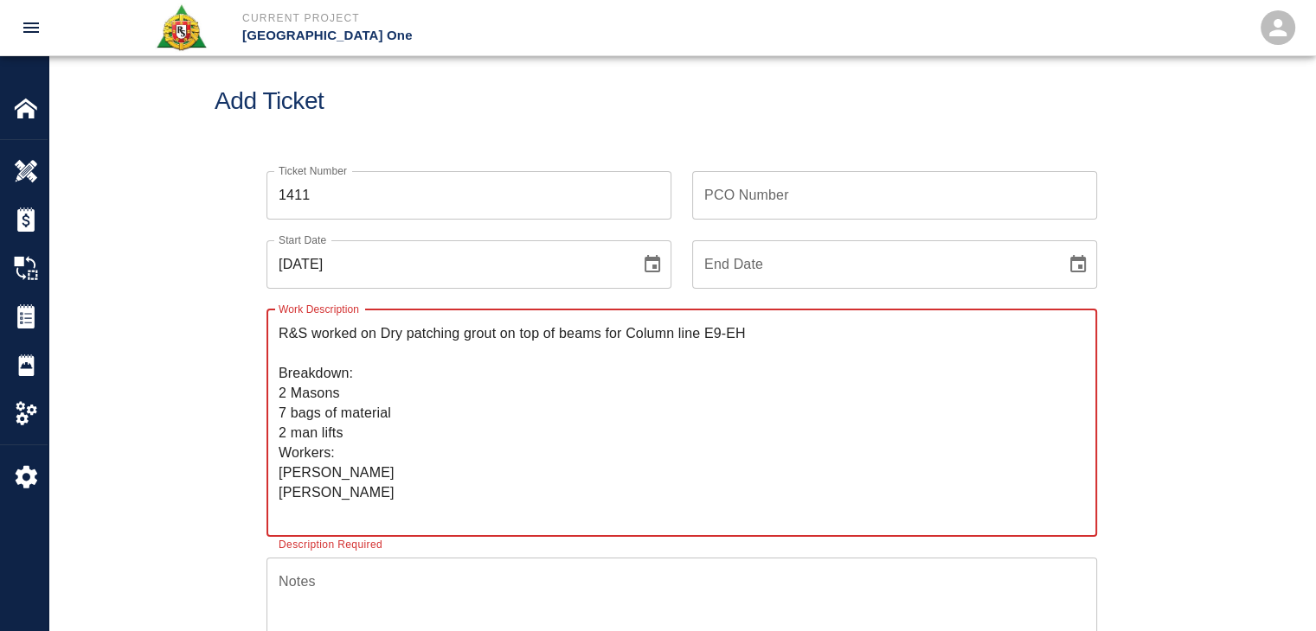
paste textarea "8hrs each"
click at [346, 510] on textarea "R&S worked on ﻿Dry patching grout on top of beams for Column line E9-EH Breakdo…" at bounding box center [682, 422] width 806 height 199
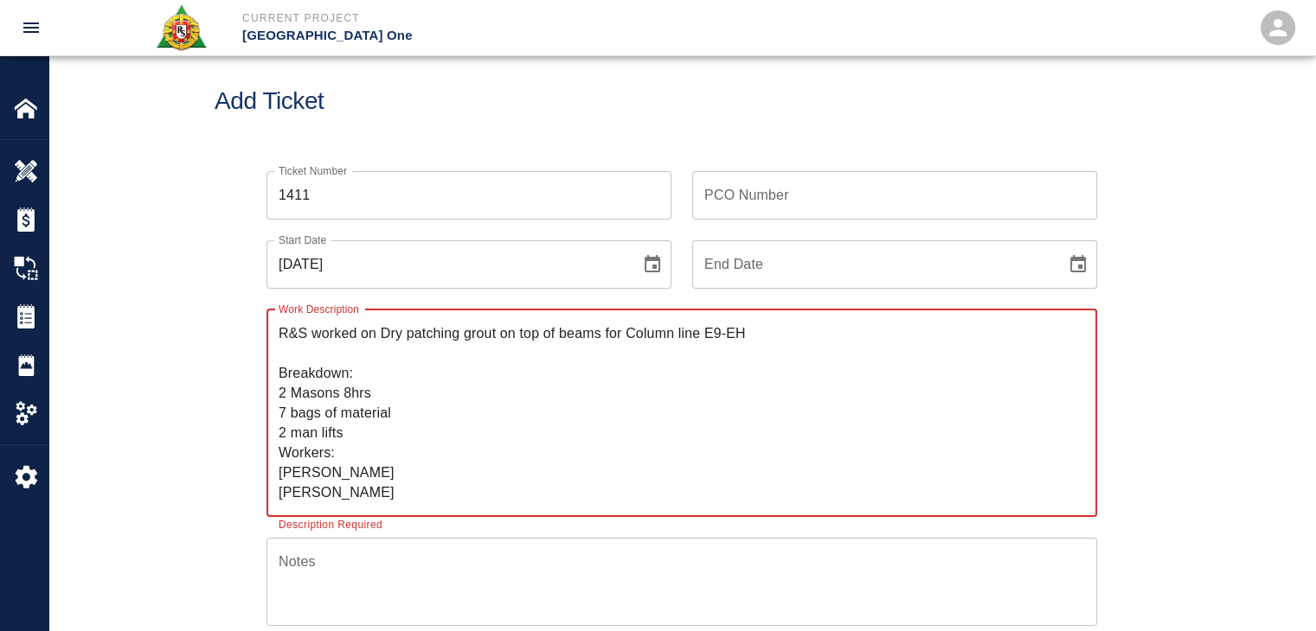
click at [387, 399] on textarea "R&S worked on ﻿Dry patching grout on top of beams for Column line E9-EH Breakdo…" at bounding box center [682, 412] width 806 height 179
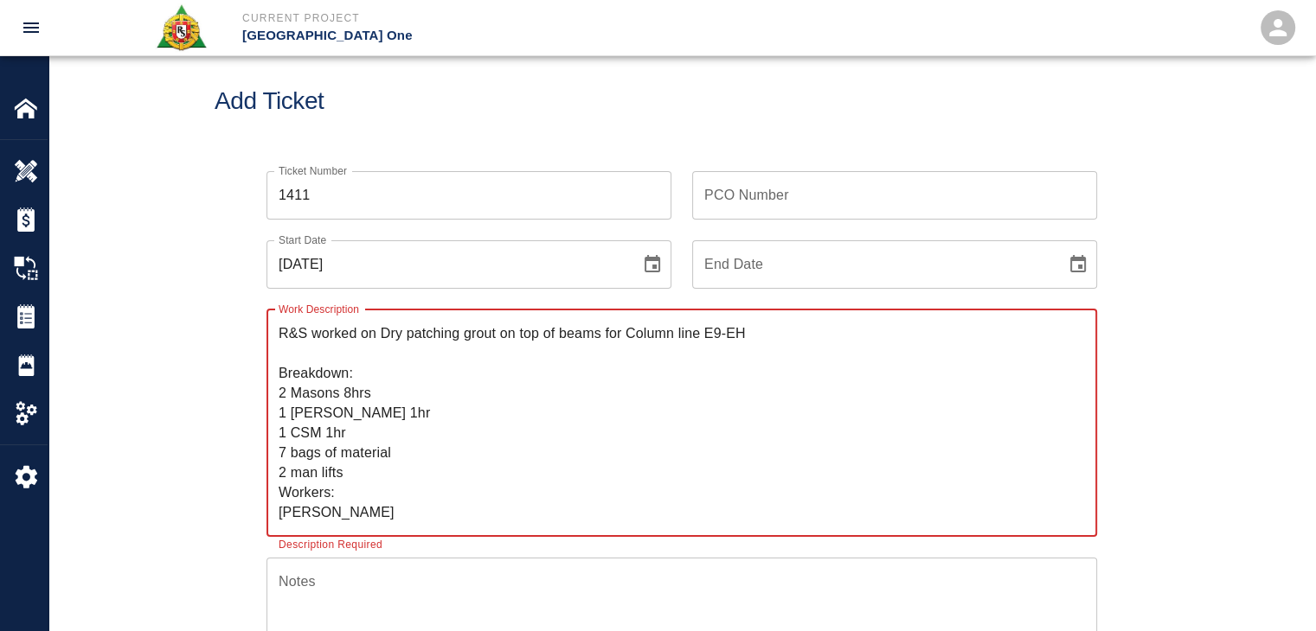
type textarea "R&S worked on ﻿Dry patching grout on top of beams for Column line E9-EH Breakdo…"
click at [740, 204] on input "PCO Number" at bounding box center [894, 195] width 405 height 48
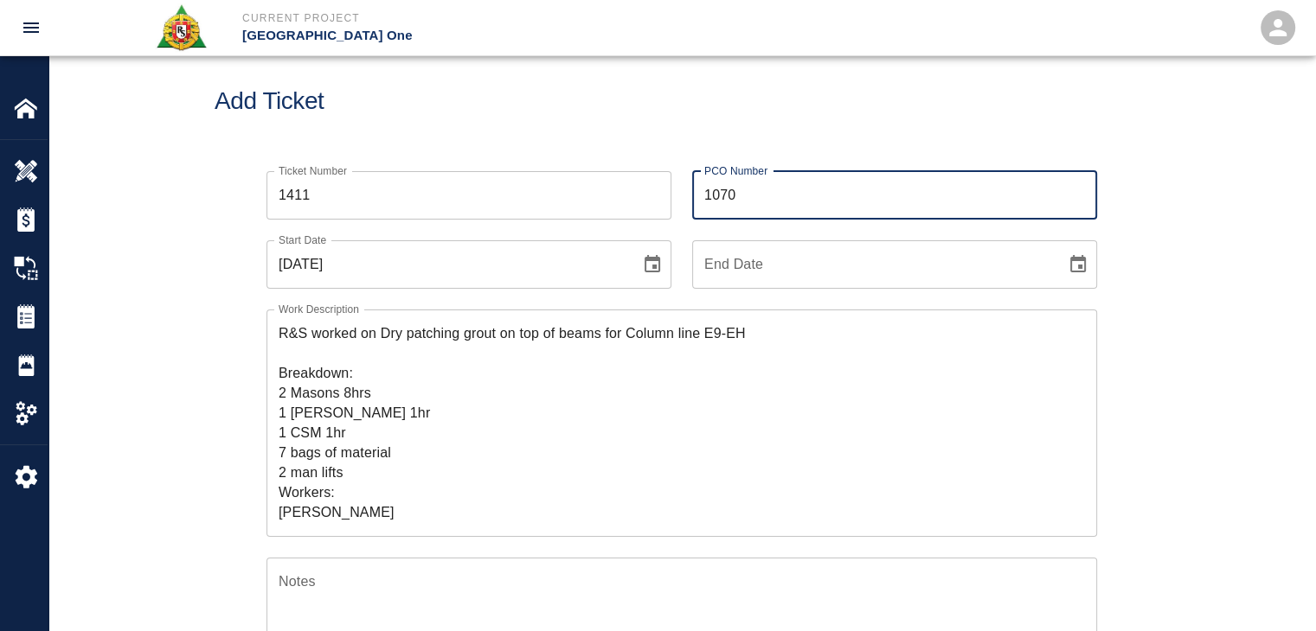
type input "1070"
click at [632, 125] on div "Add Ticket" at bounding box center [681, 101] width 1266 height 139
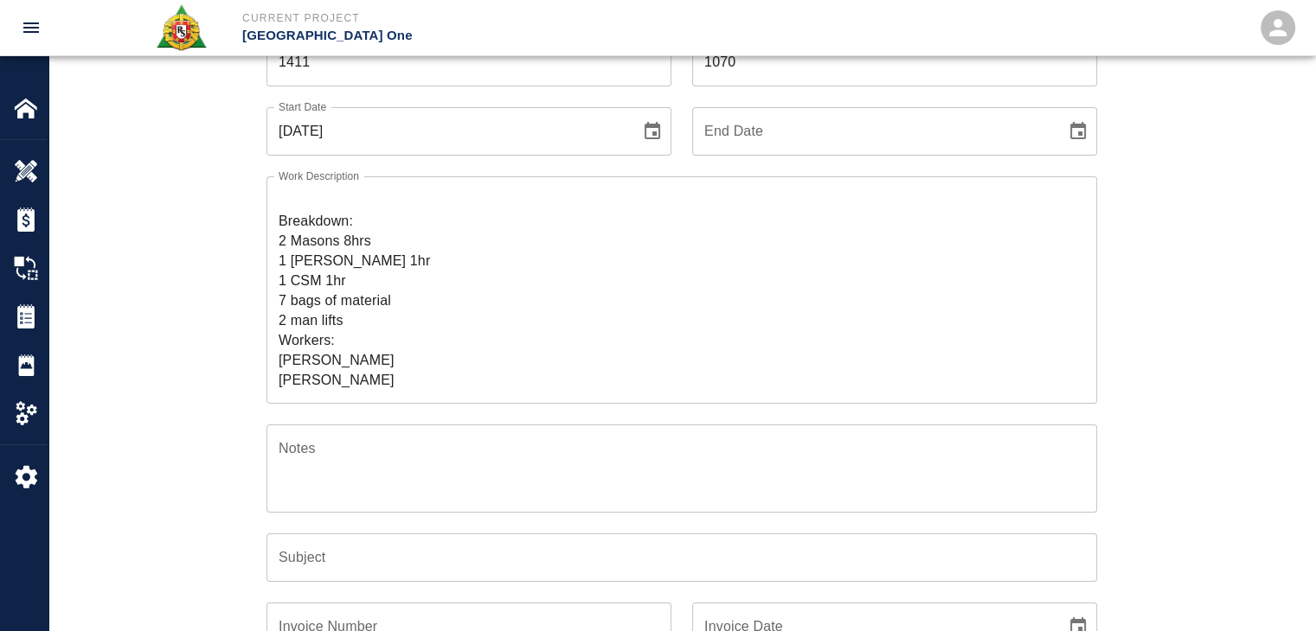
scroll to position [0, 0]
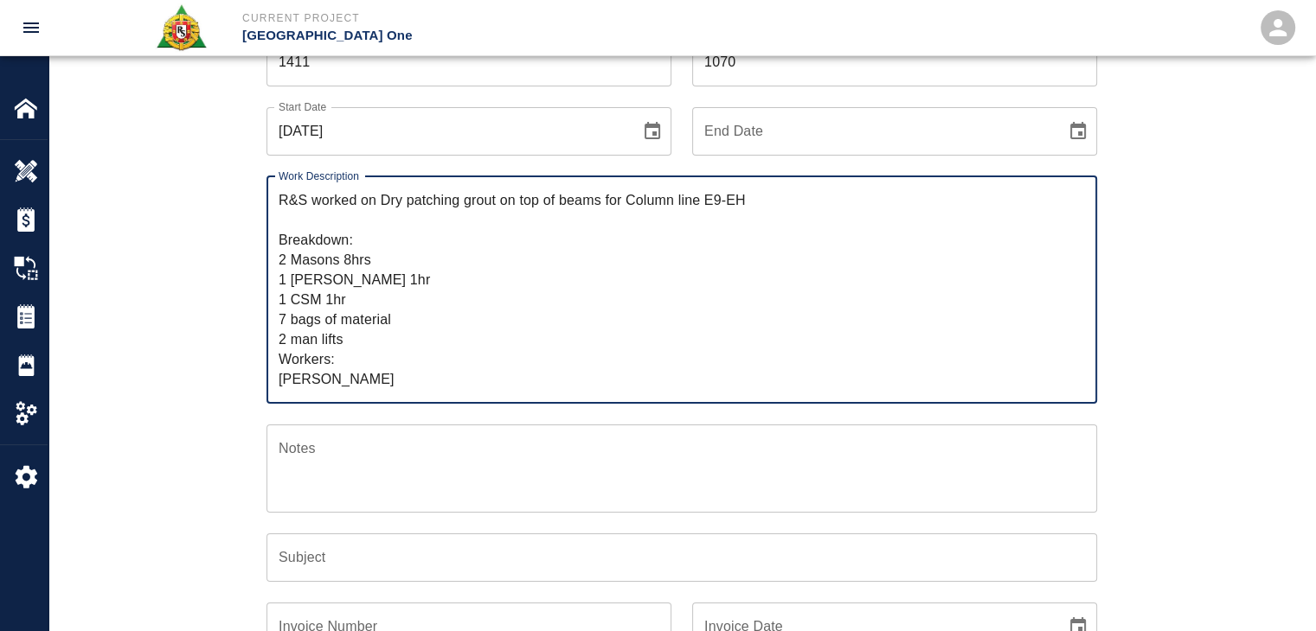
drag, startPoint x: 376, startPoint y: 223, endPoint x: 382, endPoint y: 202, distance: 22.5
click at [382, 202] on textarea "R&S worked on ﻿Dry patching grout on top of beams for Column line E9-EH Breakdo…" at bounding box center [682, 289] width 806 height 199
click at [352, 565] on input "Subject" at bounding box center [681, 558] width 830 height 48
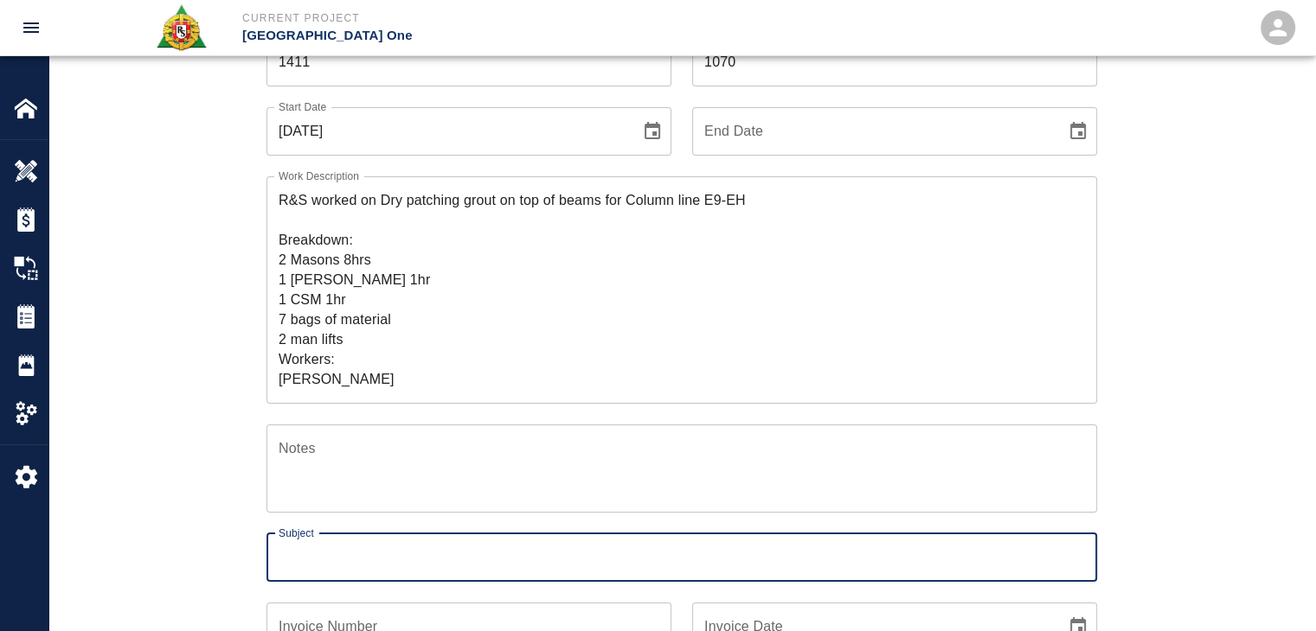
paste input "Dry patching grout on top of beams for Column line E9-EH"
type input "Dry patching grout on top of beams for Column line E9-EH"
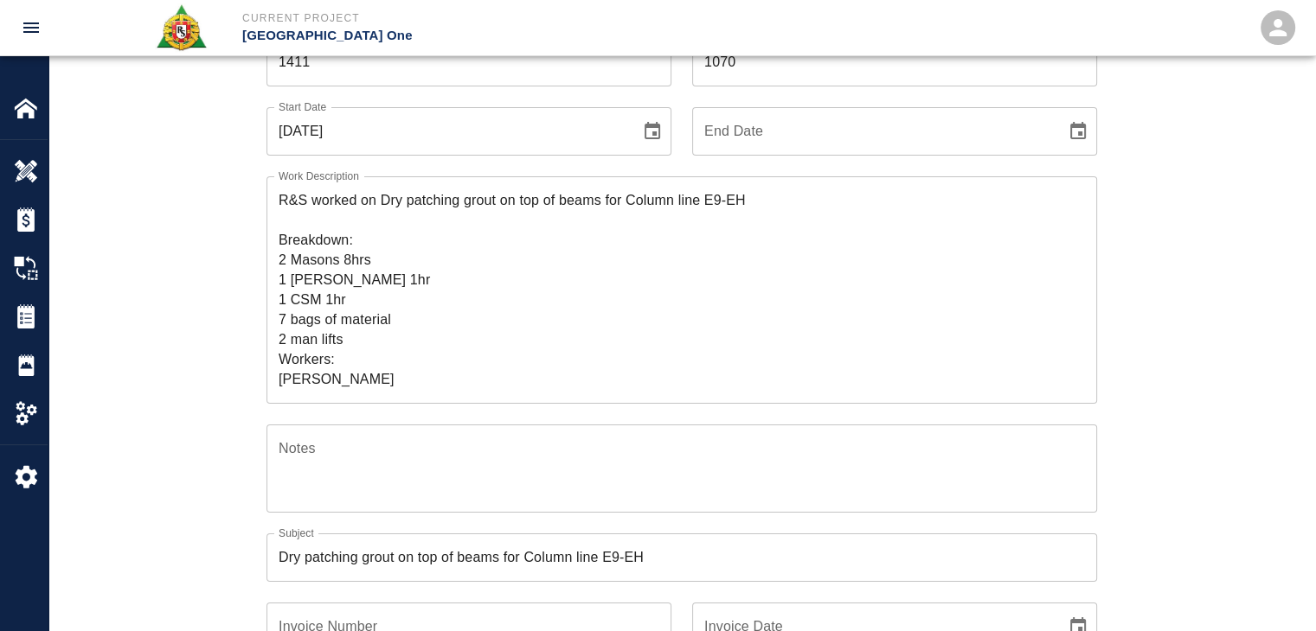
click at [217, 544] on div "Ticket Number 1411 Ticket Number PCO Number 1070 PCO Number Start Date 09/26/20…" at bounding box center [682, 432] width 934 height 831
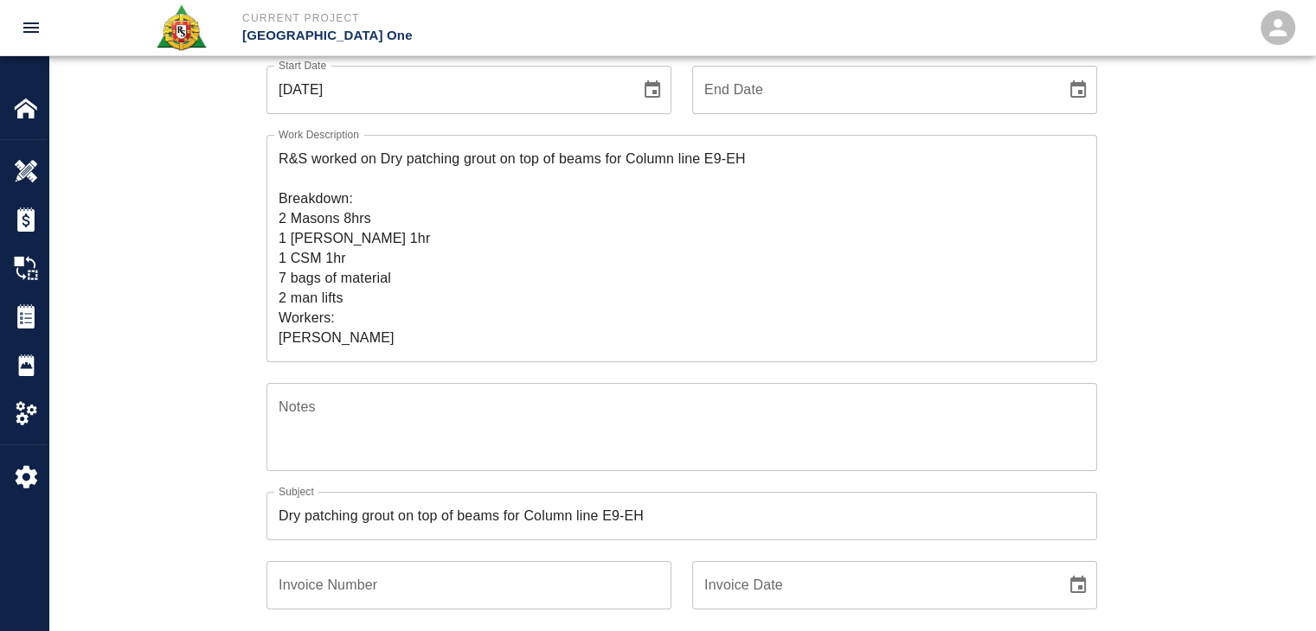
scroll to position [19, 0]
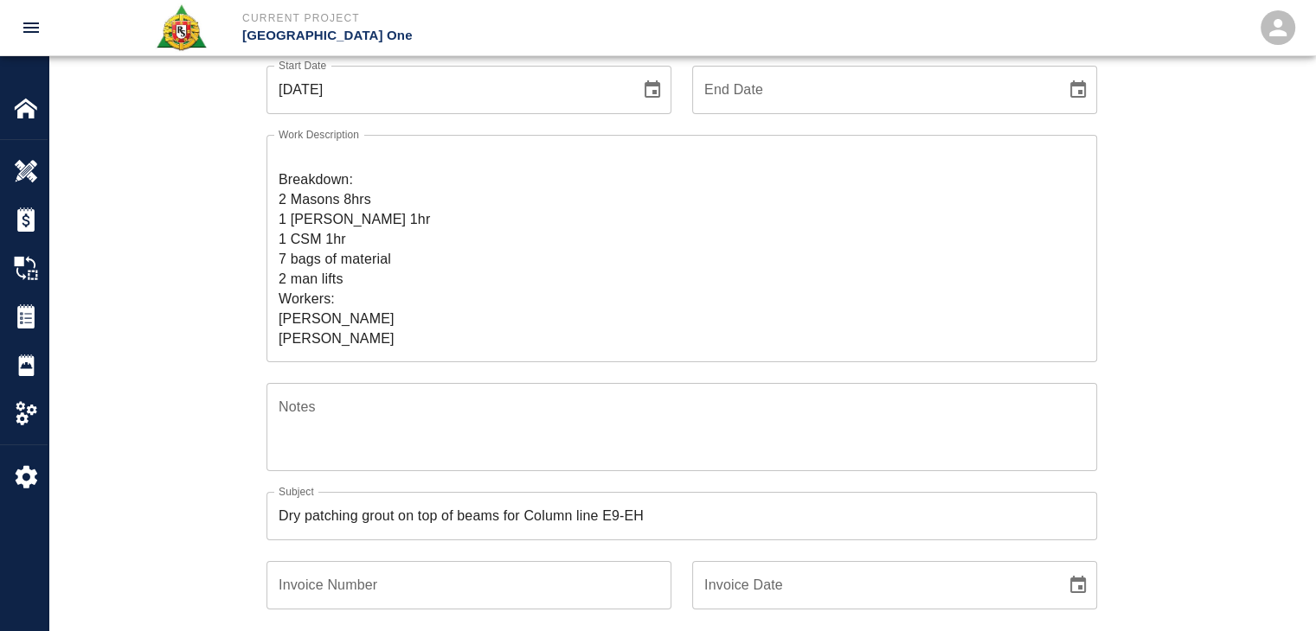
click at [221, 351] on div "Ticket Number 1411 Ticket Number PCO Number 1070 PCO Number Start Date 09/26/20…" at bounding box center [682, 391] width 934 height 831
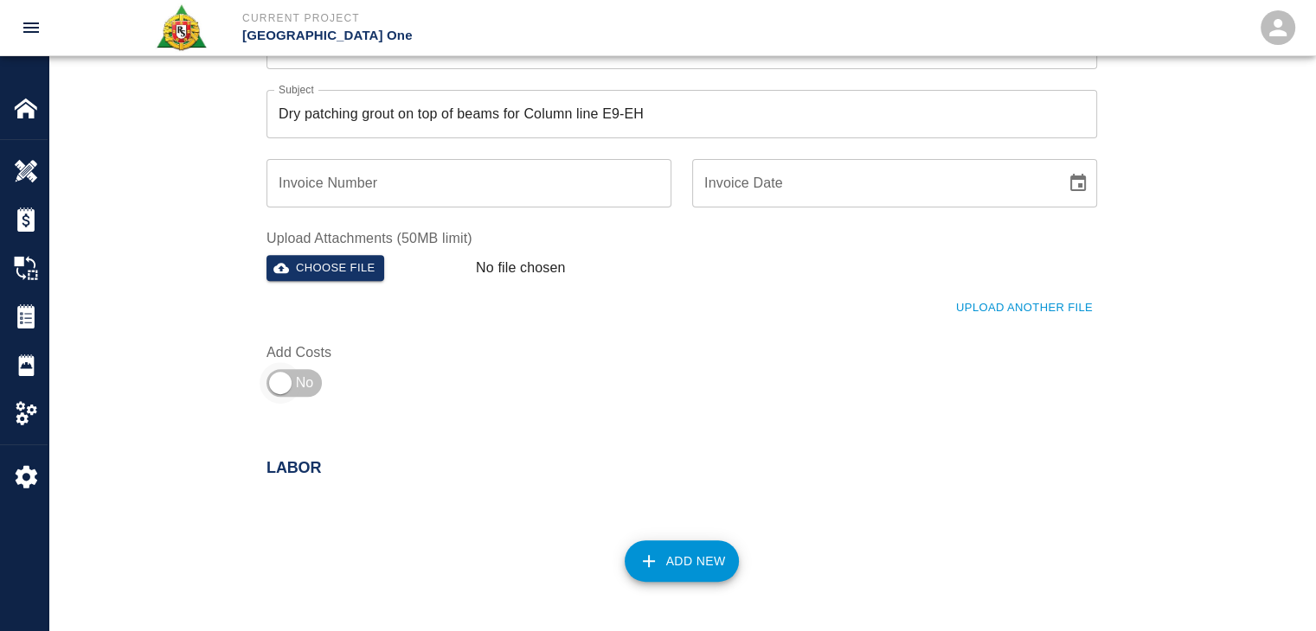
click at [297, 381] on input "checkbox" at bounding box center [280, 383] width 125 height 42
checkbox input "true"
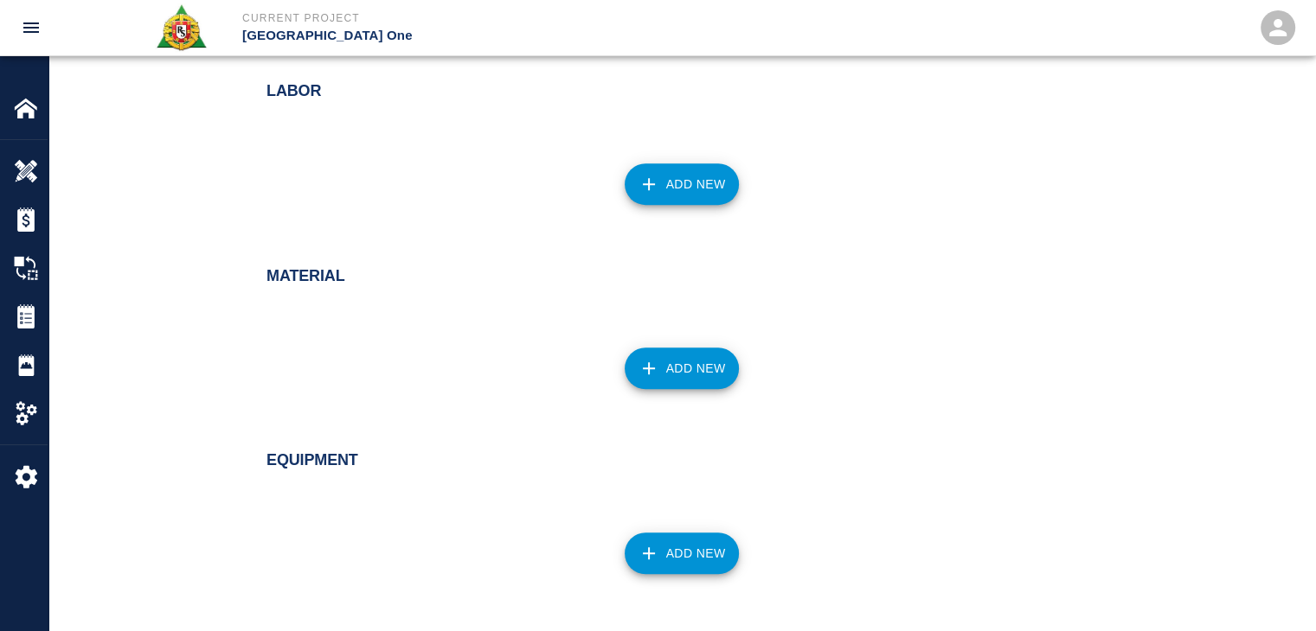
scroll to position [937, 0]
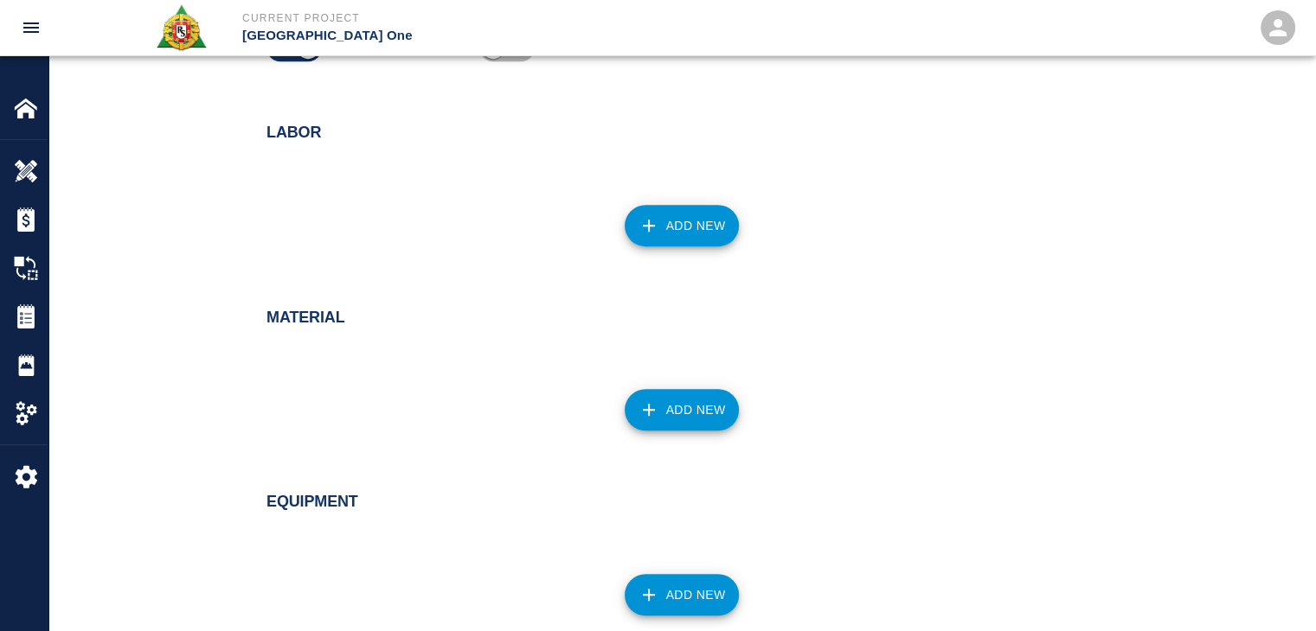
click at [644, 206] on button "Add New" at bounding box center [681, 226] width 115 height 42
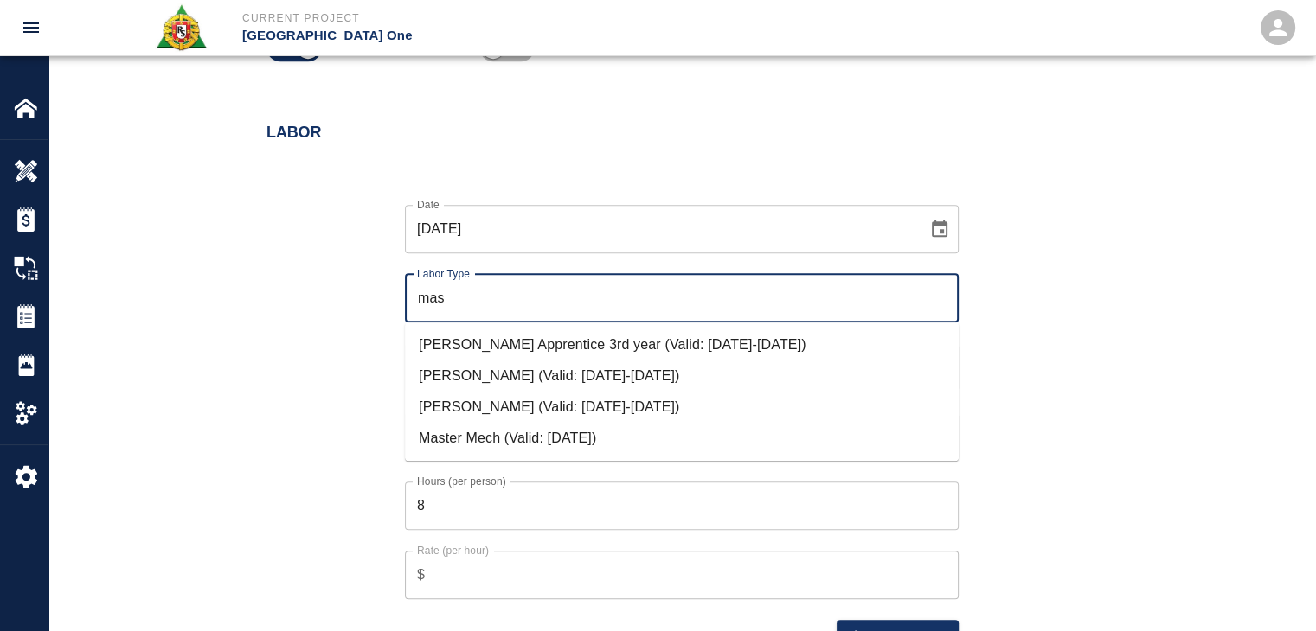
click at [536, 411] on li "Mason Journeyman (Valid: 07/01/2024-09/30/2025)" at bounding box center [682, 407] width 554 height 31
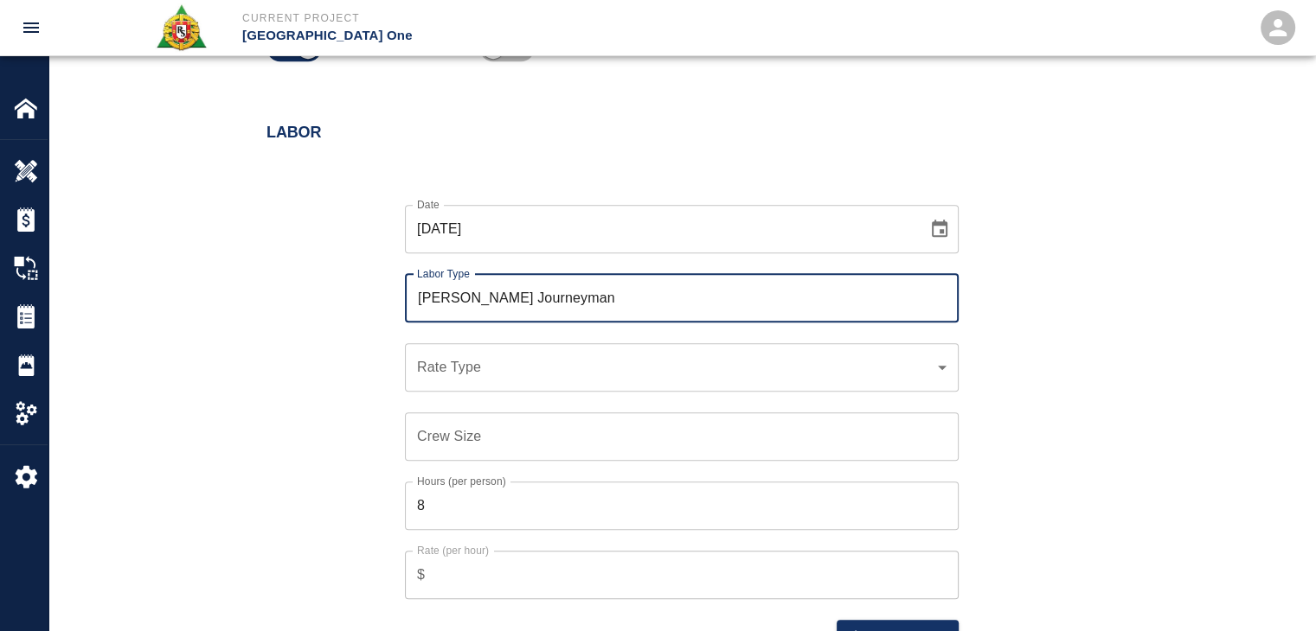
type input "Mason Journeyman"
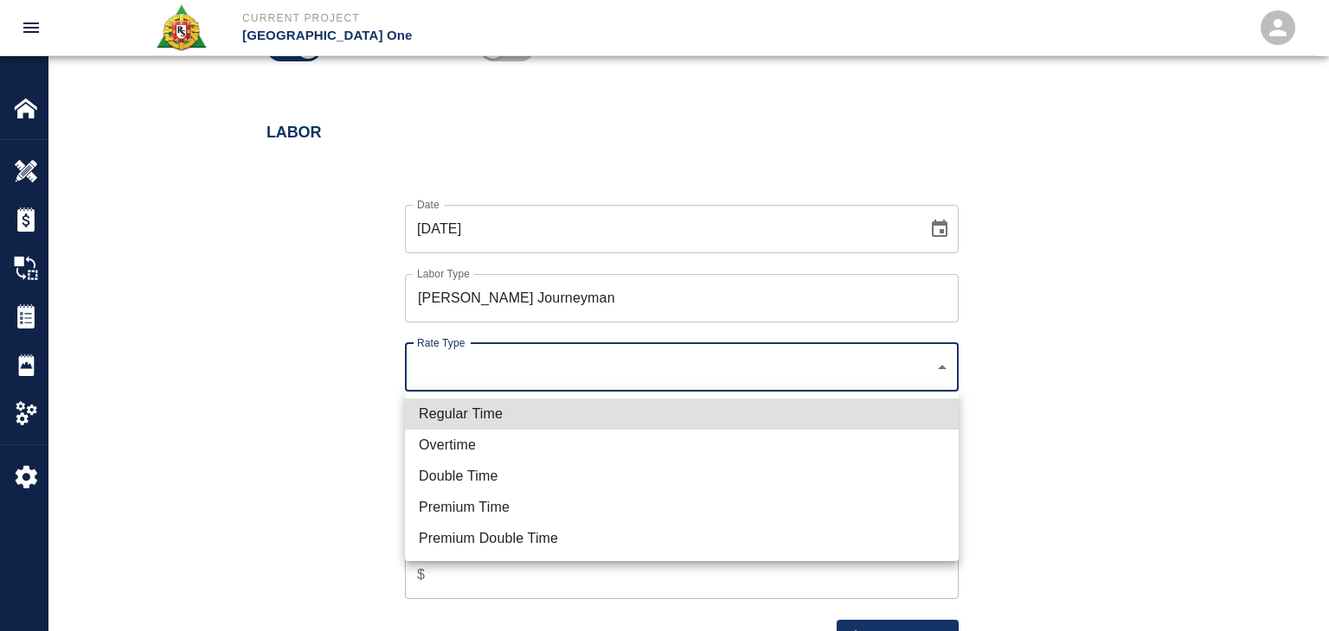
click at [516, 406] on li "Regular Time" at bounding box center [682, 414] width 554 height 31
type input "rate_rt"
type input "112.04"
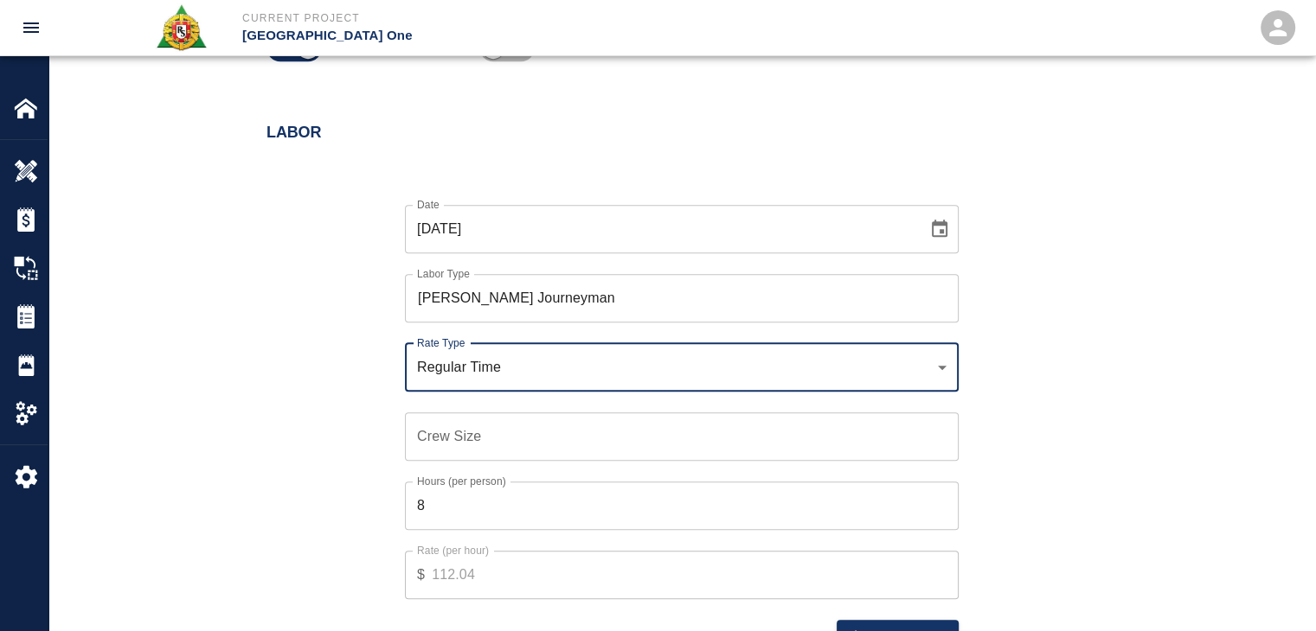
scroll to position [1045, 0]
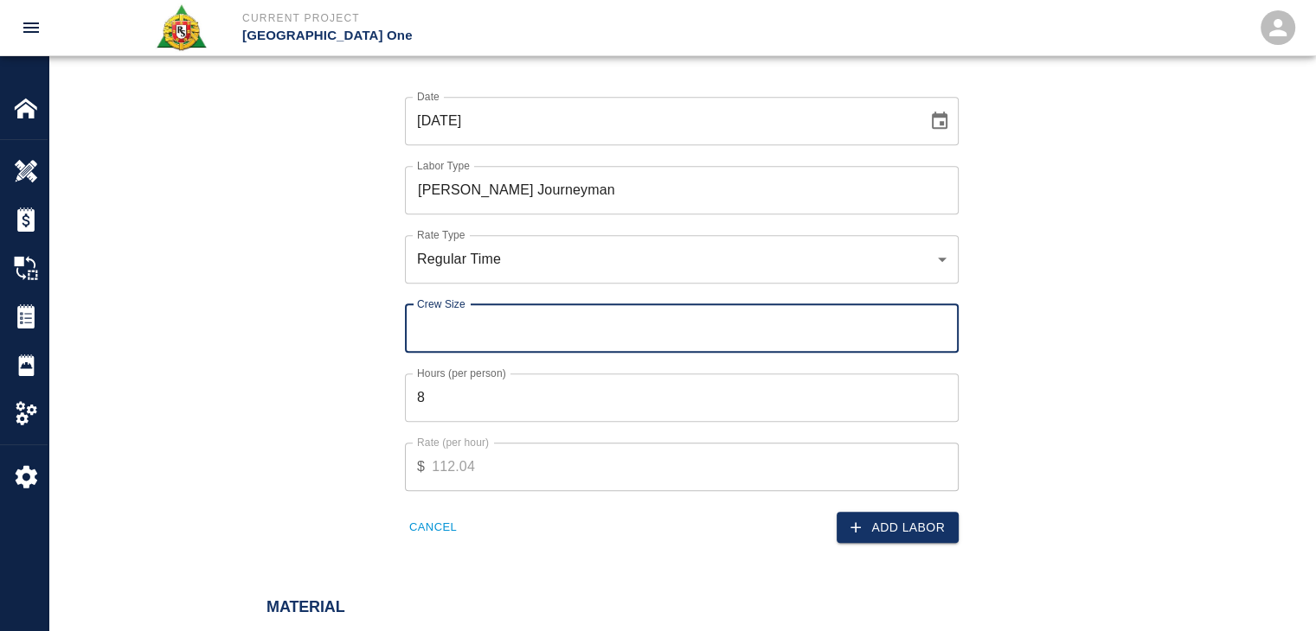
click at [442, 339] on input "Crew Size" at bounding box center [682, 328] width 554 height 48
type input "2"
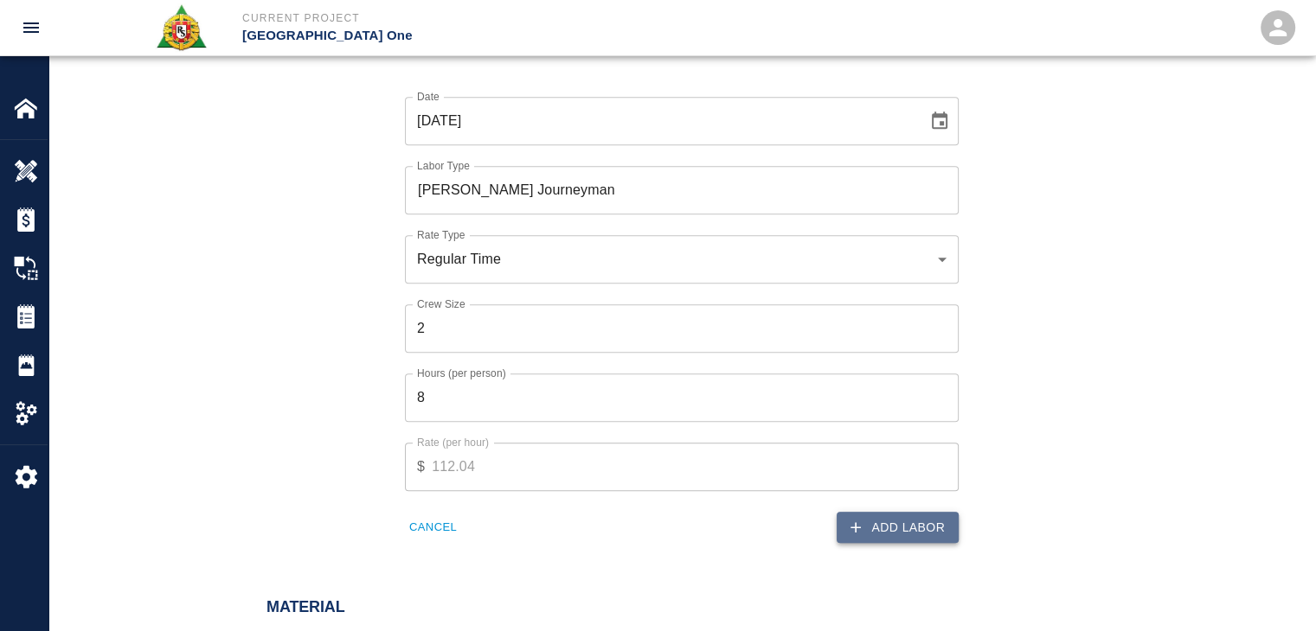
click at [870, 525] on button "Add Labor" at bounding box center [897, 528] width 122 height 32
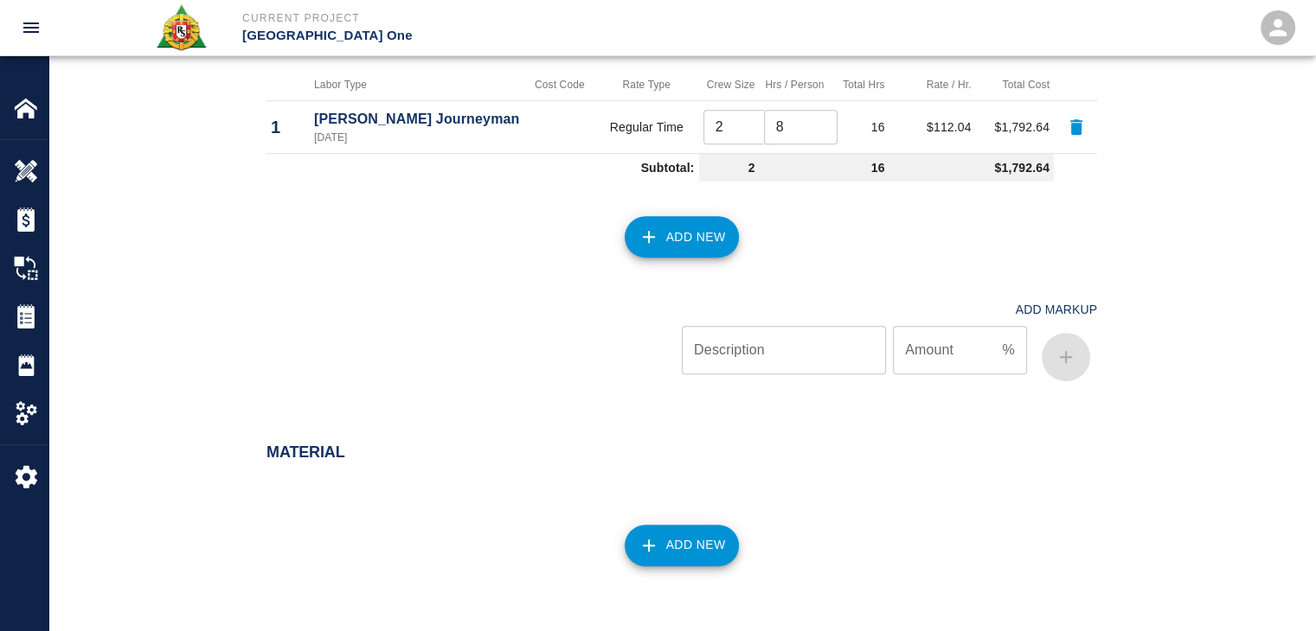
click at [688, 227] on button "Add New" at bounding box center [681, 237] width 115 height 42
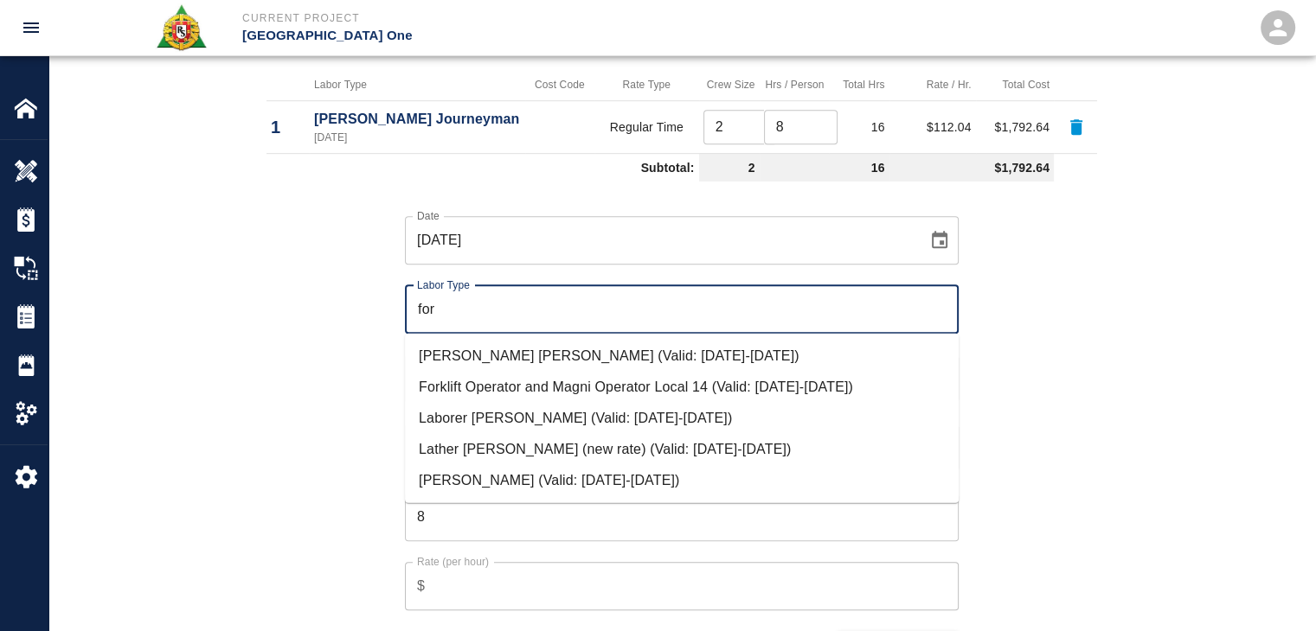
click at [554, 475] on li "[PERSON_NAME] (Valid: [DATE]-[DATE])" at bounding box center [682, 480] width 554 height 31
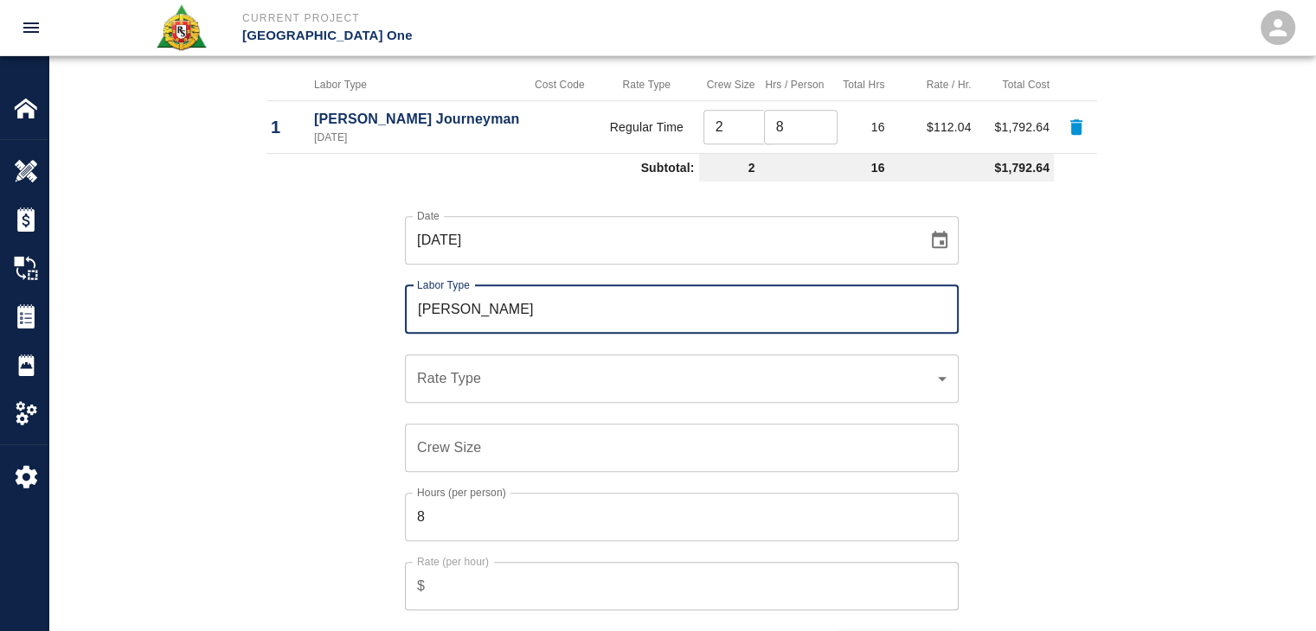
type input "[PERSON_NAME]"
click at [459, 392] on div "​ Rate Type" at bounding box center [682, 379] width 554 height 48
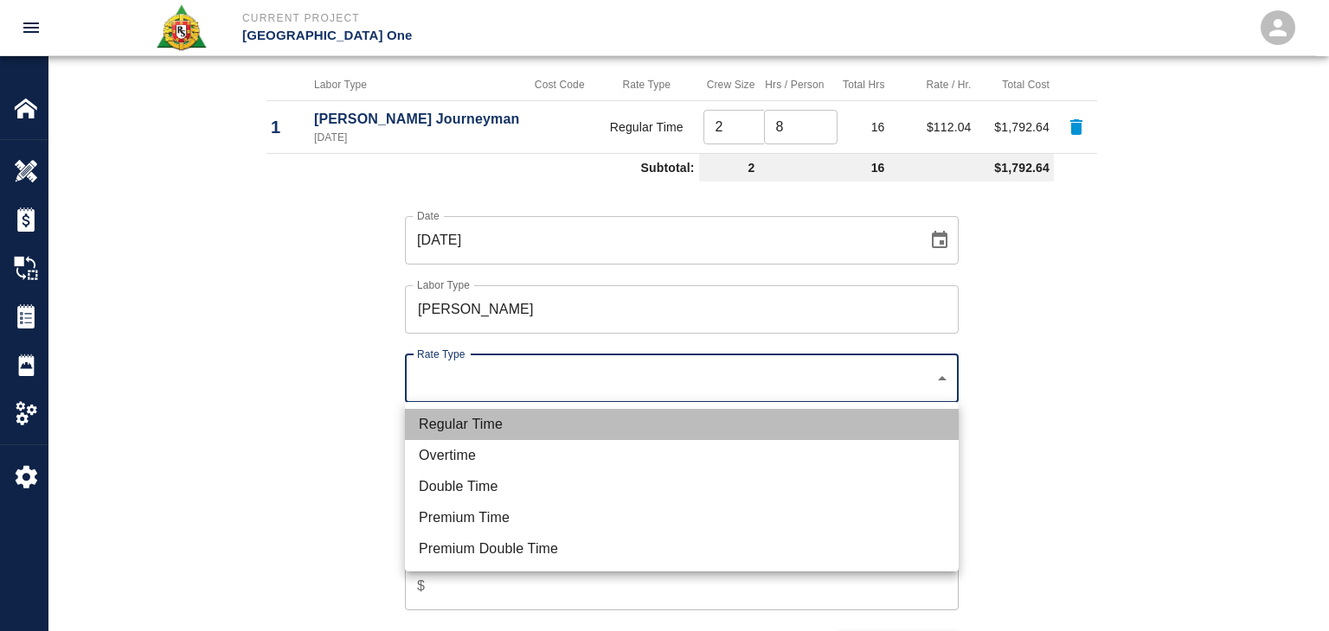
click at [511, 426] on li "Regular Time" at bounding box center [682, 424] width 554 height 31
type input "rate_rt"
type input "114.53"
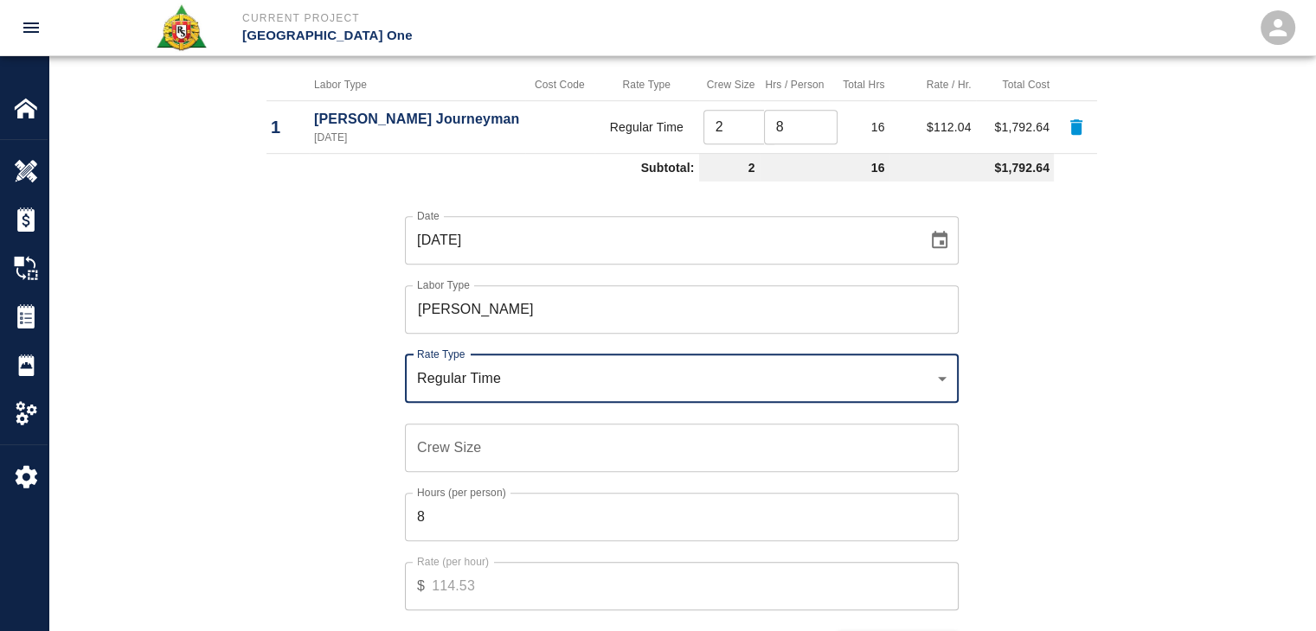
click at [496, 458] on input "Crew Size" at bounding box center [682, 448] width 554 height 48
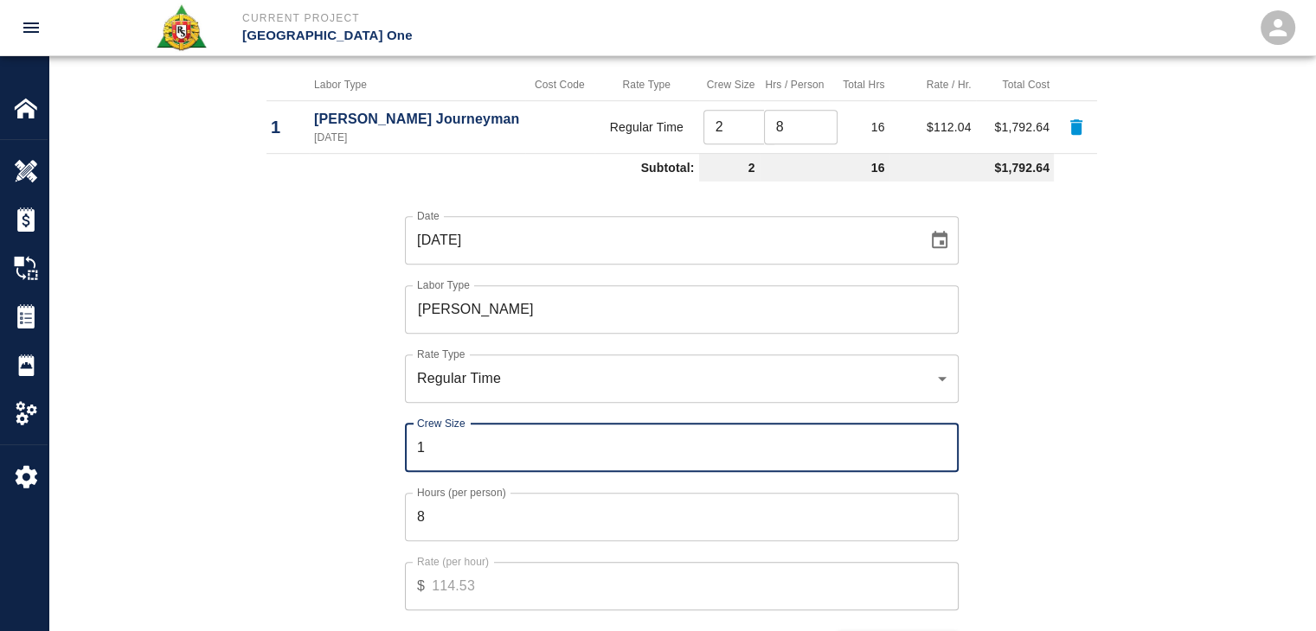
type input "1"
click at [471, 520] on input "8" at bounding box center [682, 517] width 554 height 48
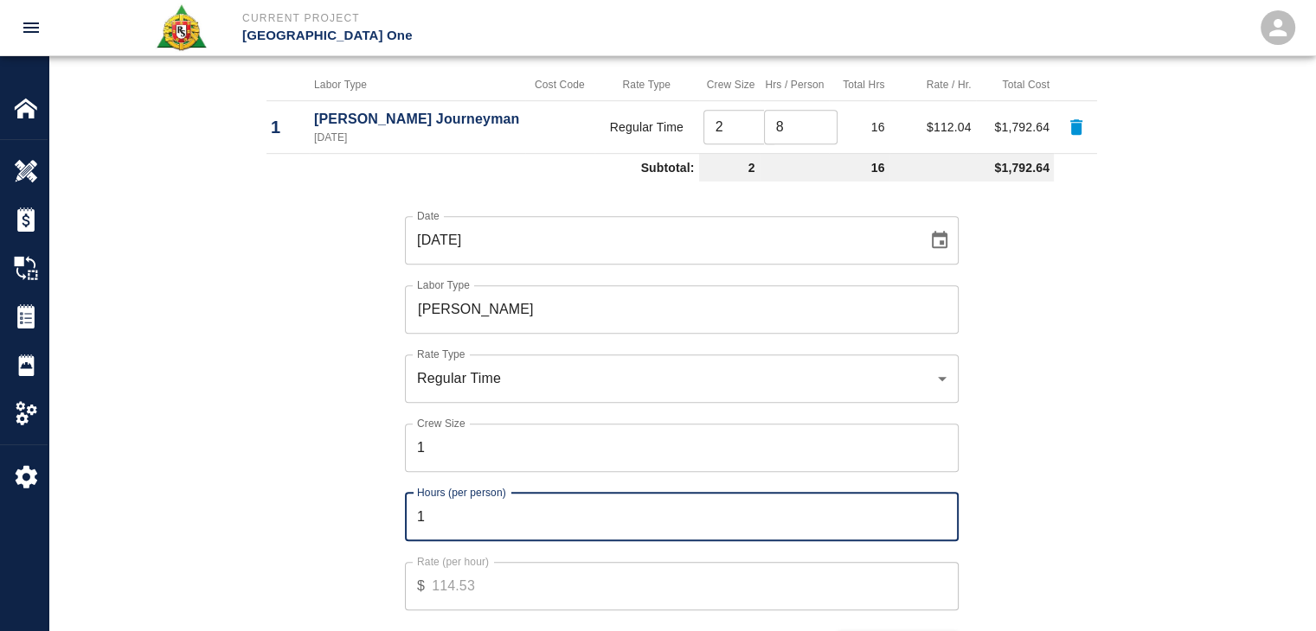
click at [429, 521] on input "1" at bounding box center [682, 517] width 554 height 48
type input "1"
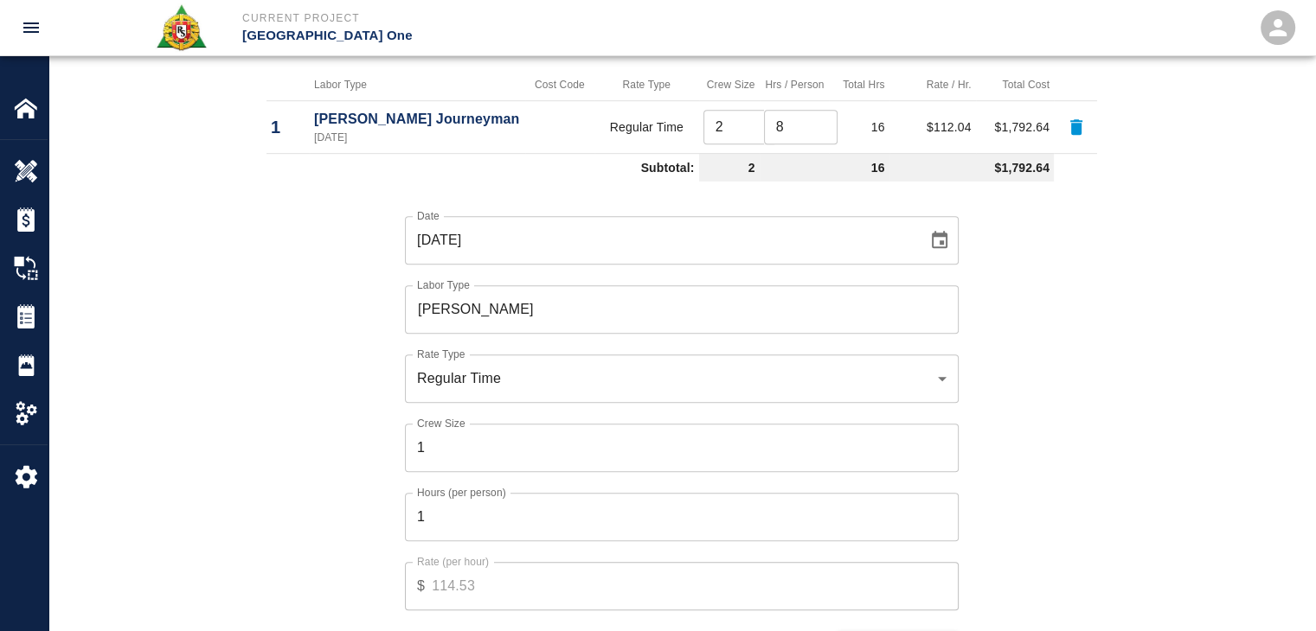
click at [377, 522] on div "Date 09/26/2025 Date Labor Type Mason Foreman Labor Type Rate Type Regular Time…" at bounding box center [671, 426] width 851 height 475
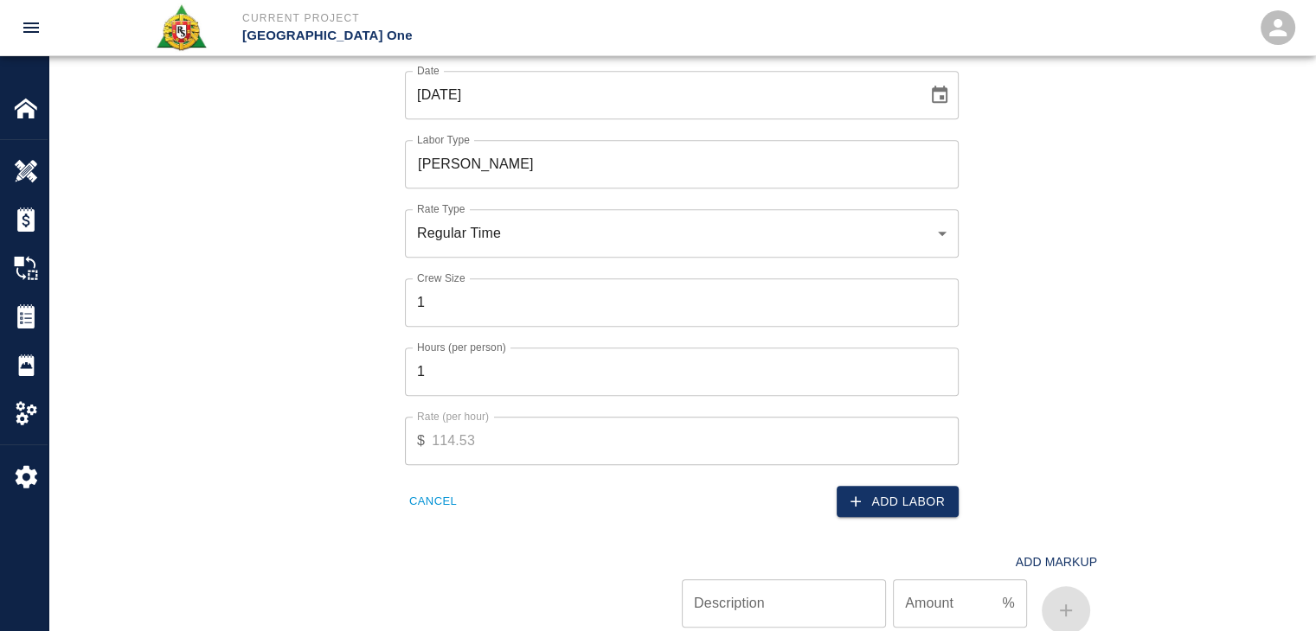
scroll to position [1192, 0]
click at [838, 486] on button "Add Labor" at bounding box center [897, 500] width 122 height 32
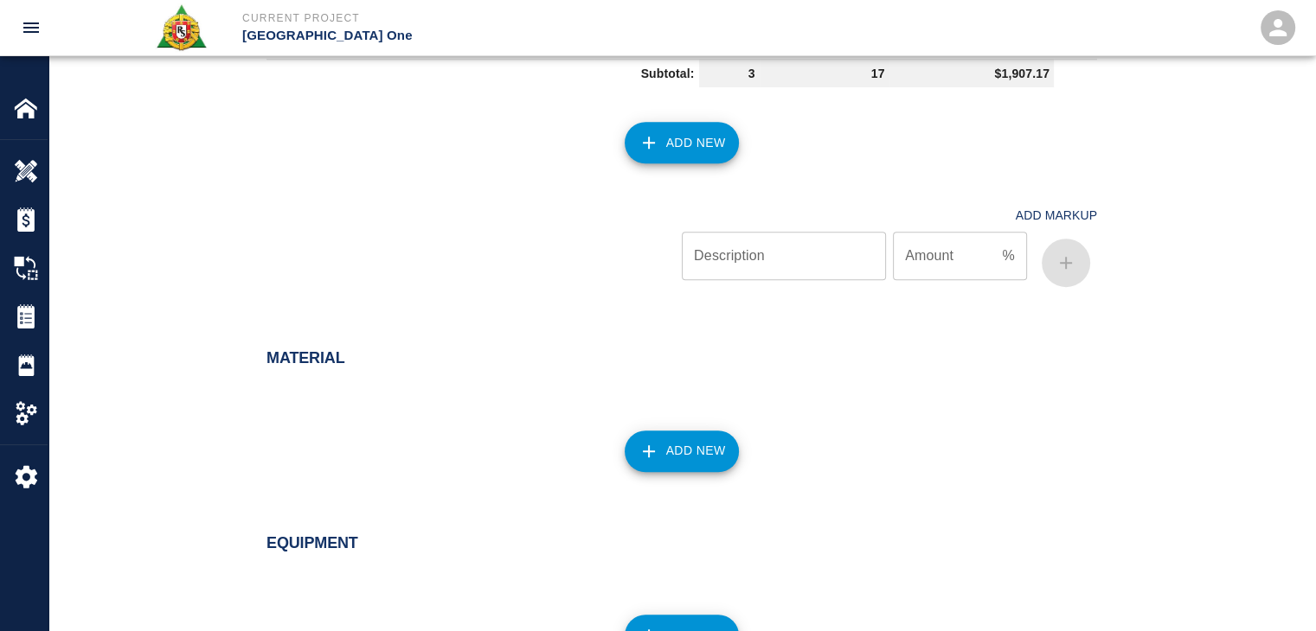
click at [654, 144] on icon "button" at bounding box center [648, 142] width 21 height 21
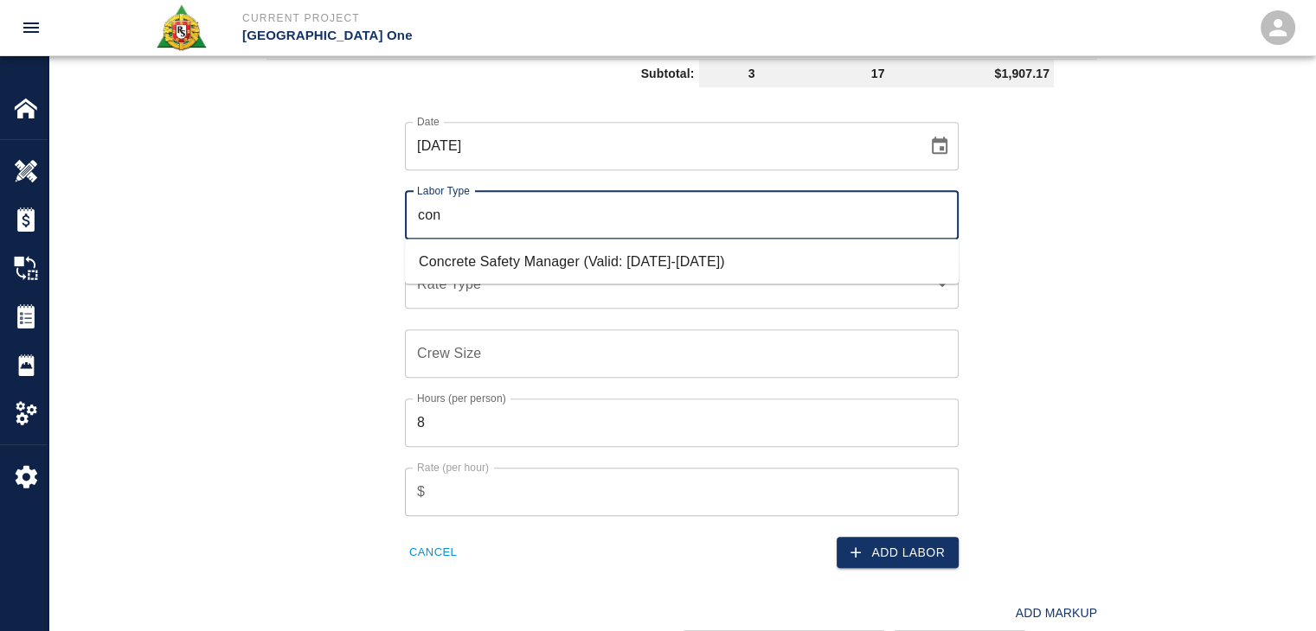
click at [560, 247] on li "Concrete Safety Manager (Valid: [DATE]-[DATE])" at bounding box center [682, 261] width 554 height 31
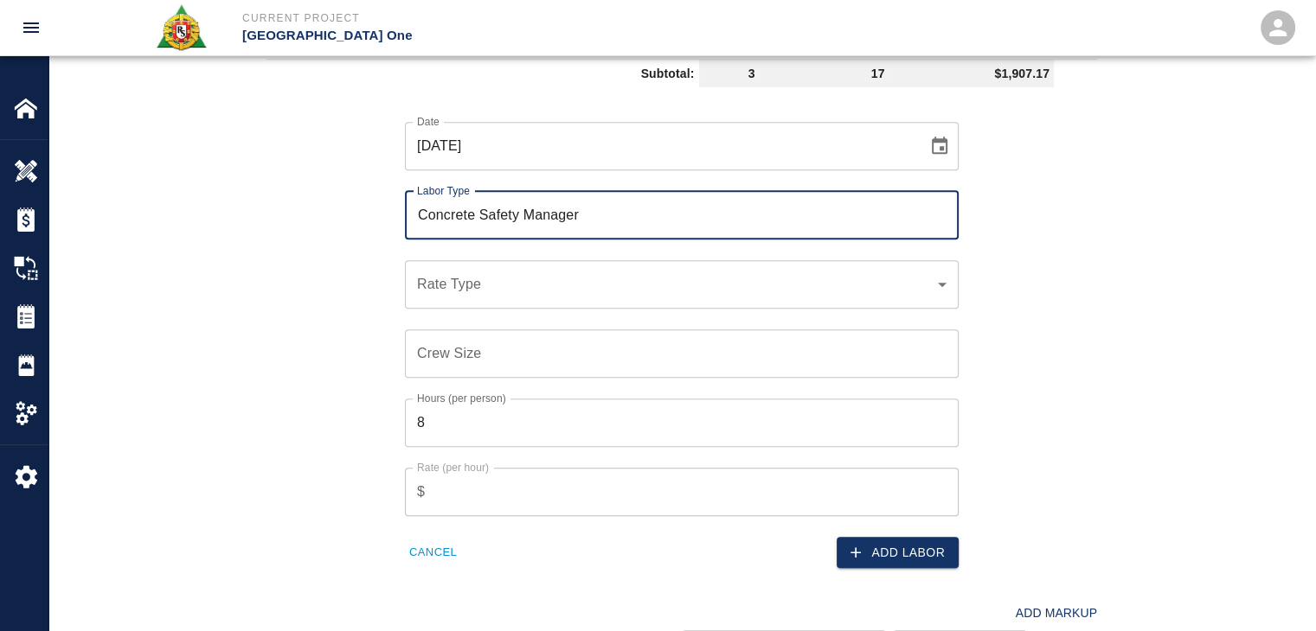
type input "Concrete Safety Manager"
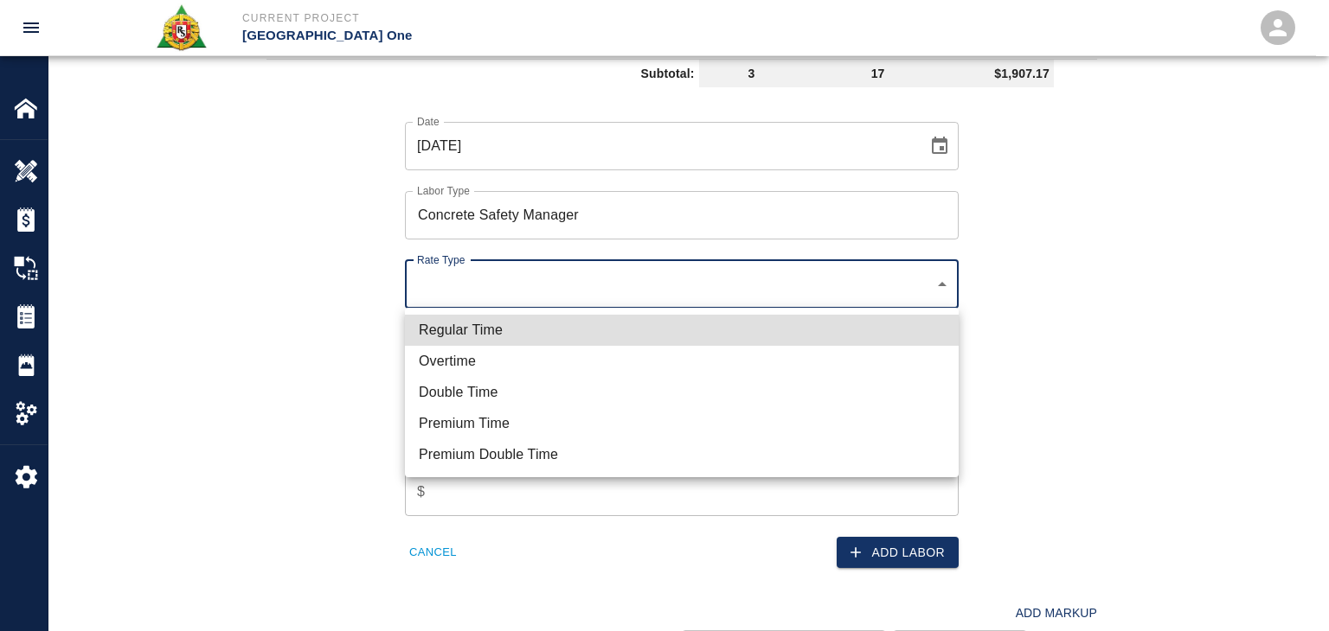
click at [479, 330] on li "Regular Time" at bounding box center [682, 330] width 554 height 31
type input "rate_rt"
type input "100.05"
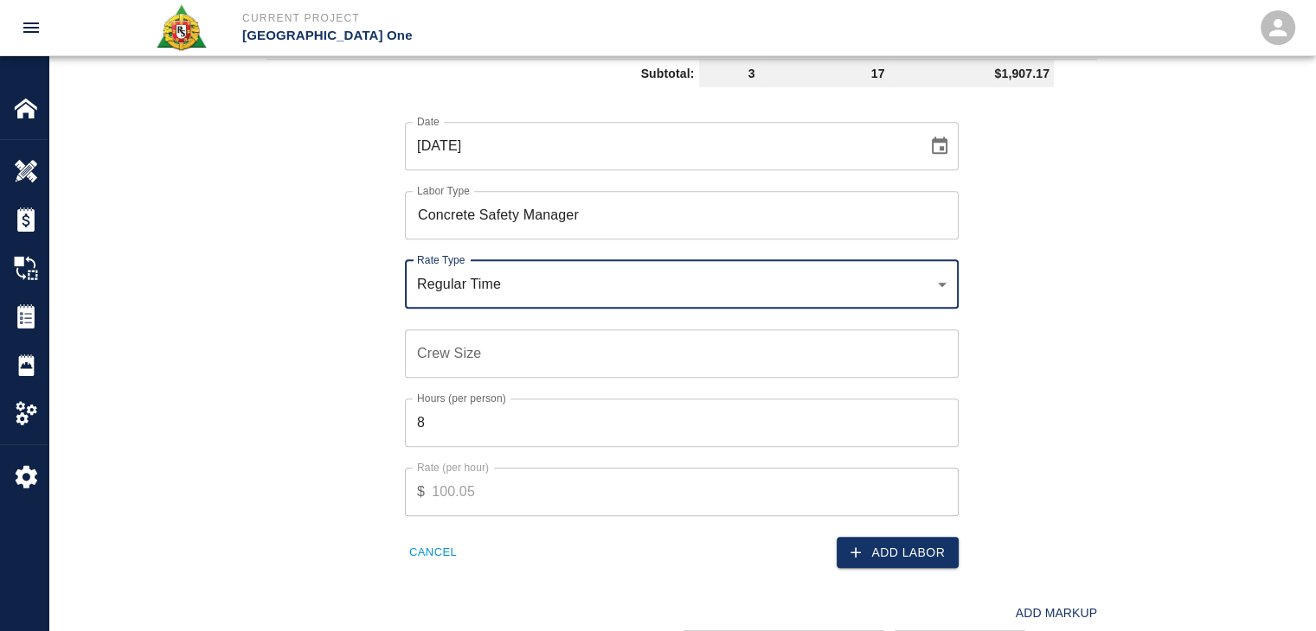
click at [505, 354] on input "Crew Size" at bounding box center [682, 354] width 554 height 48
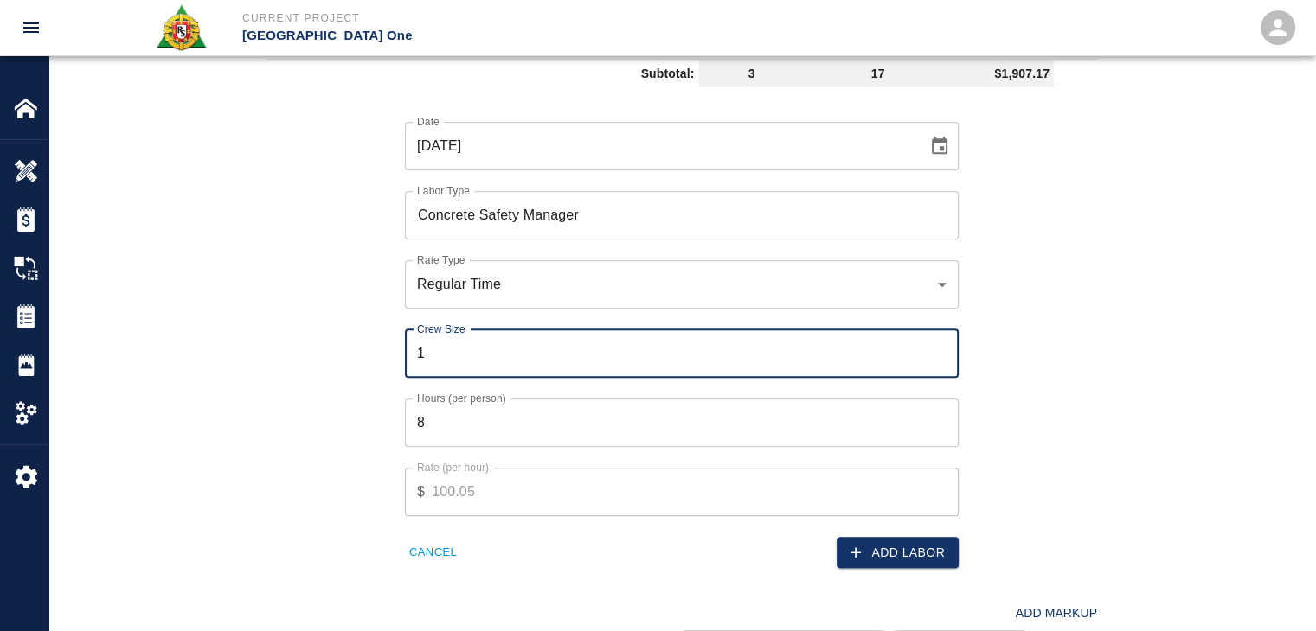
type input "1"
click at [436, 424] on input "8" at bounding box center [682, 423] width 554 height 48
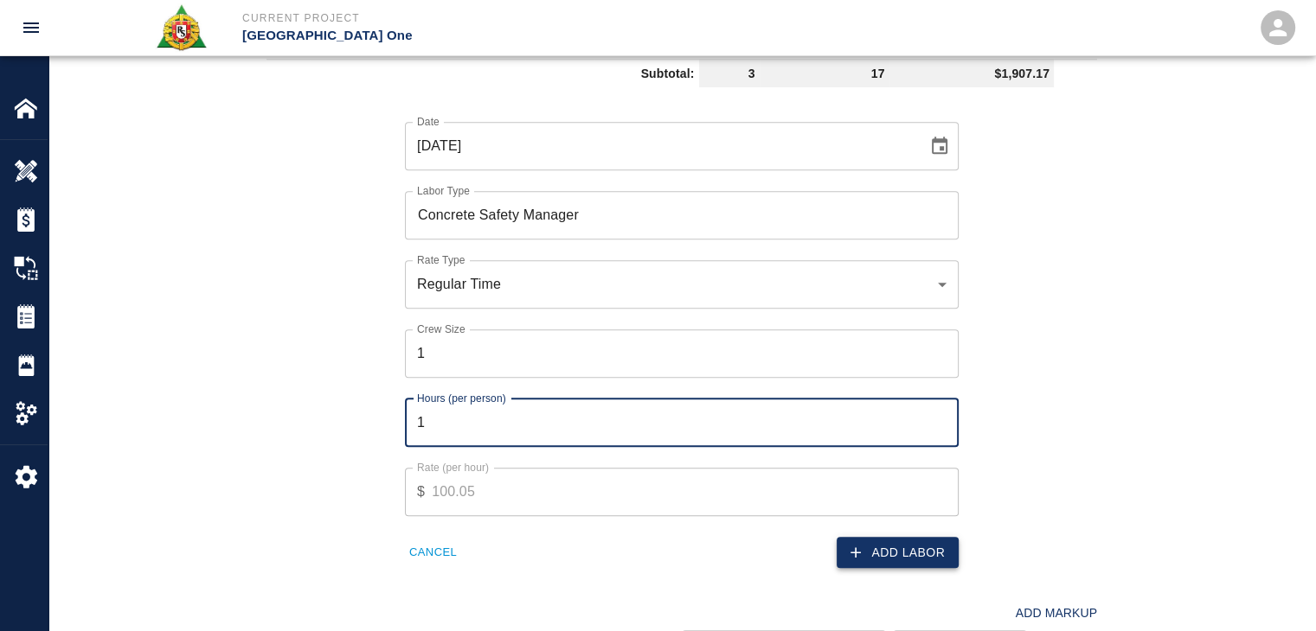
type input "1"
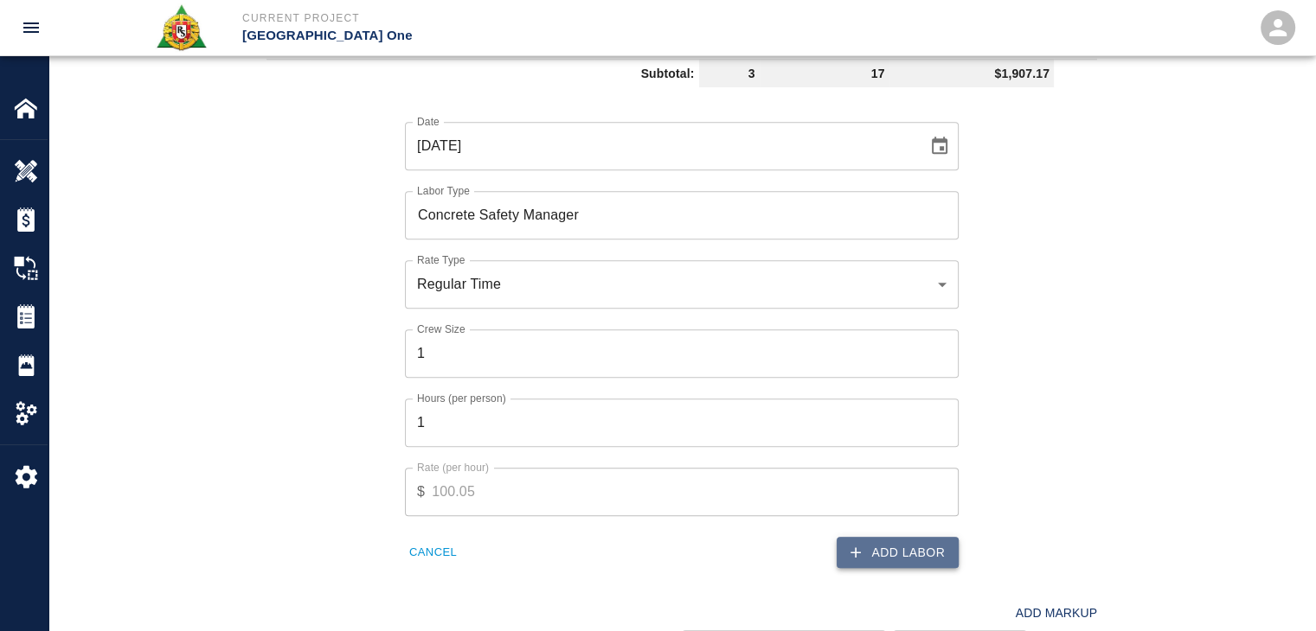
click at [861, 544] on icon "button" at bounding box center [855, 552] width 17 height 17
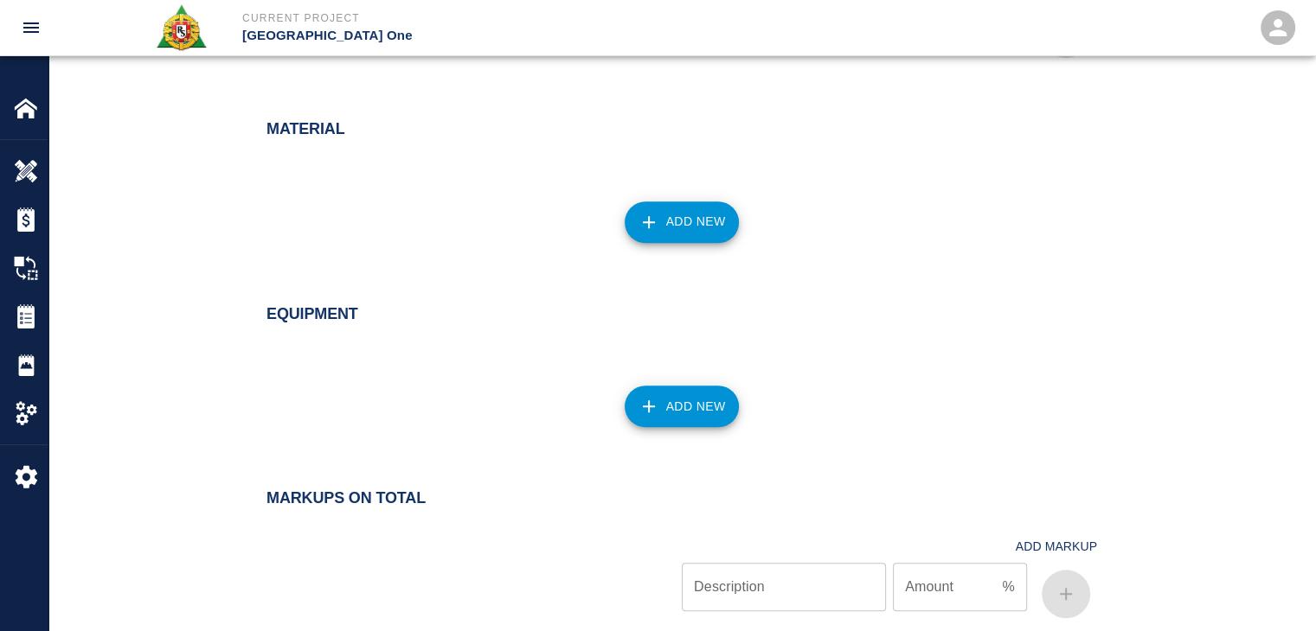
scroll to position [1500, 0]
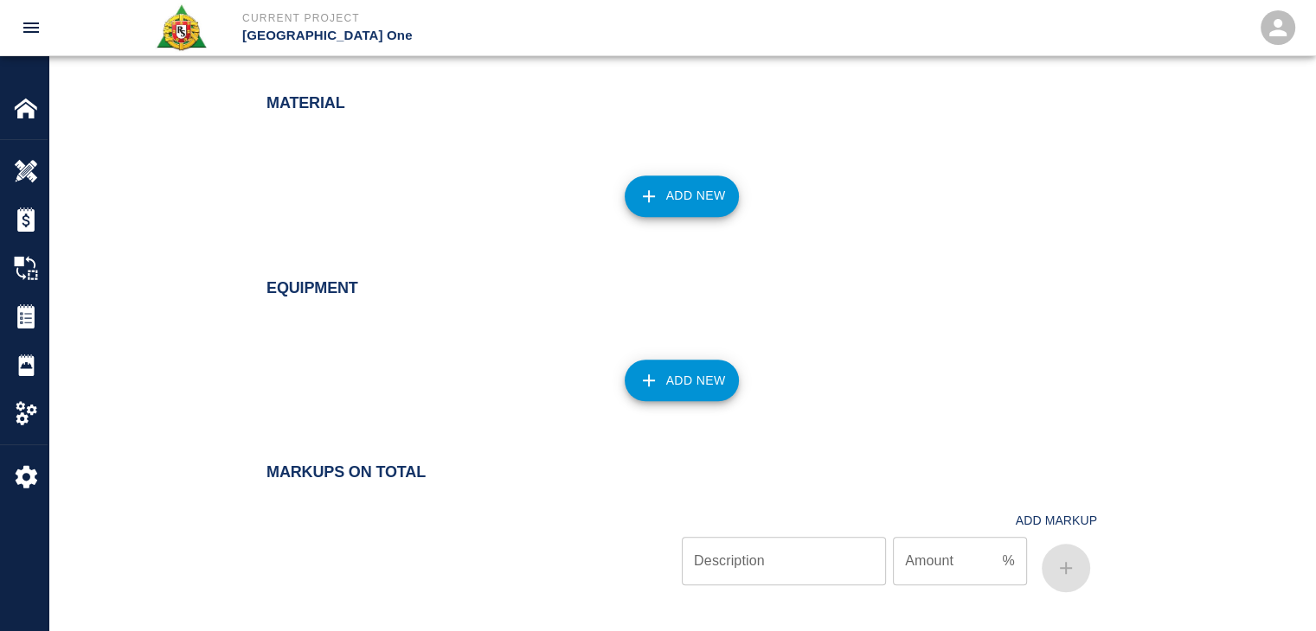
click at [612, 207] on div "Add New" at bounding box center [671, 186] width 851 height 76
click at [650, 193] on icon "button" at bounding box center [648, 196] width 21 height 21
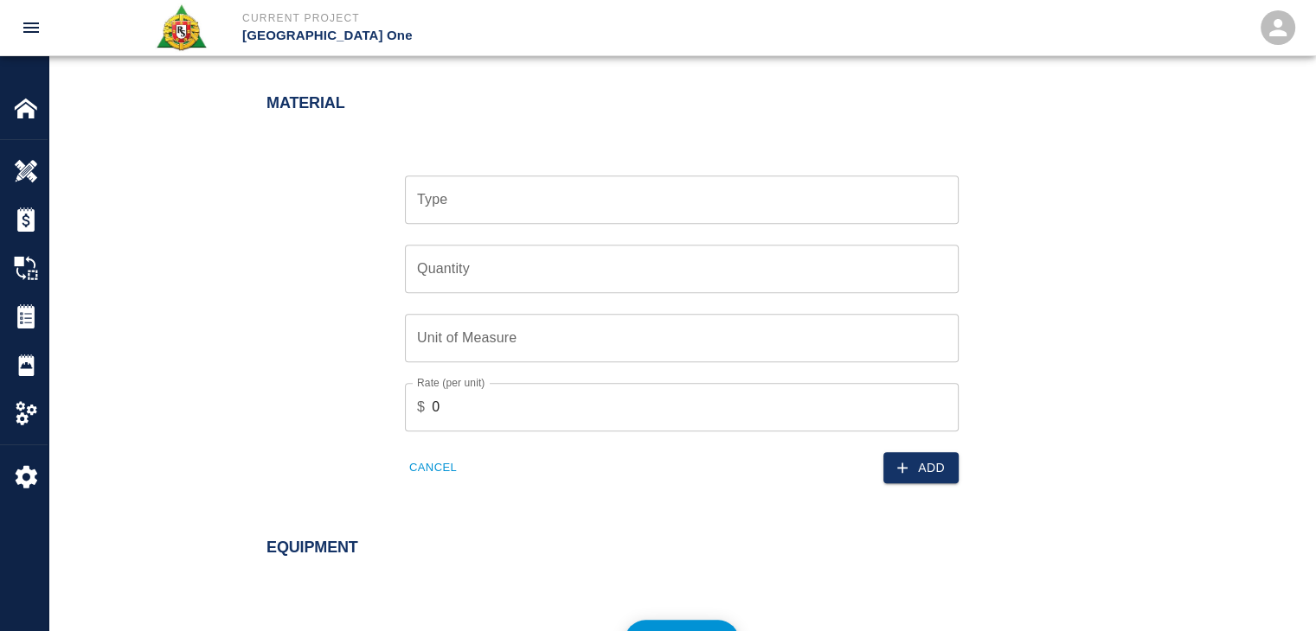
click at [491, 211] on input "Type" at bounding box center [682, 199] width 538 height 33
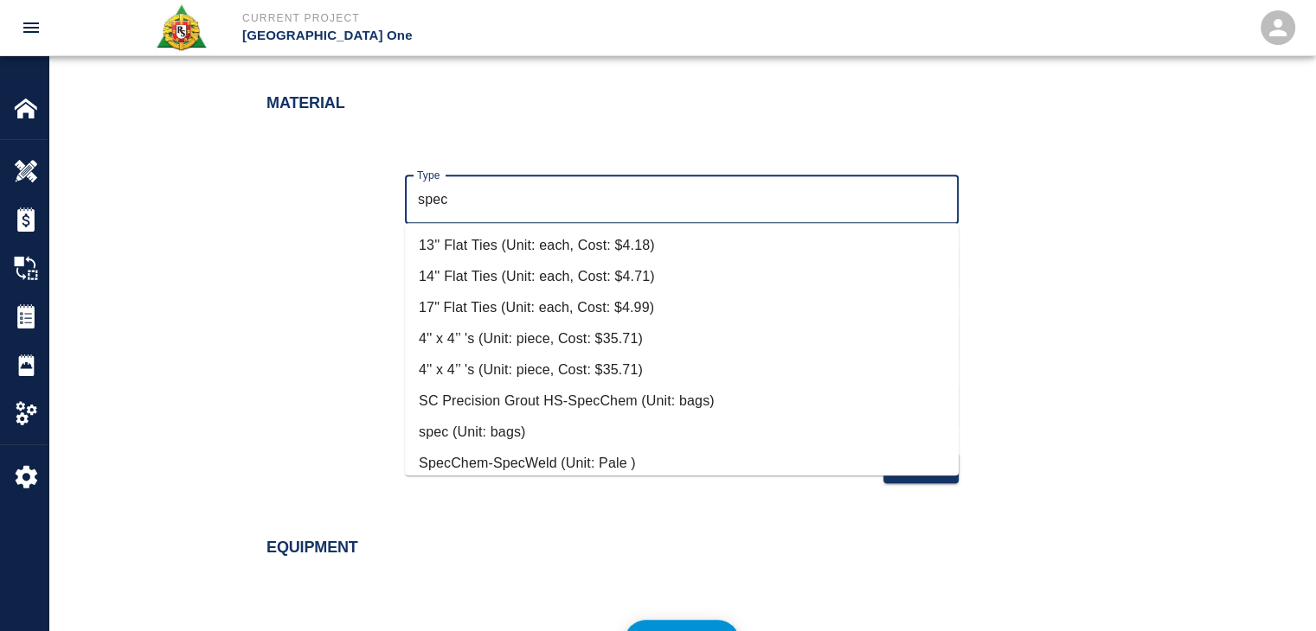
scroll to position [166, 0]
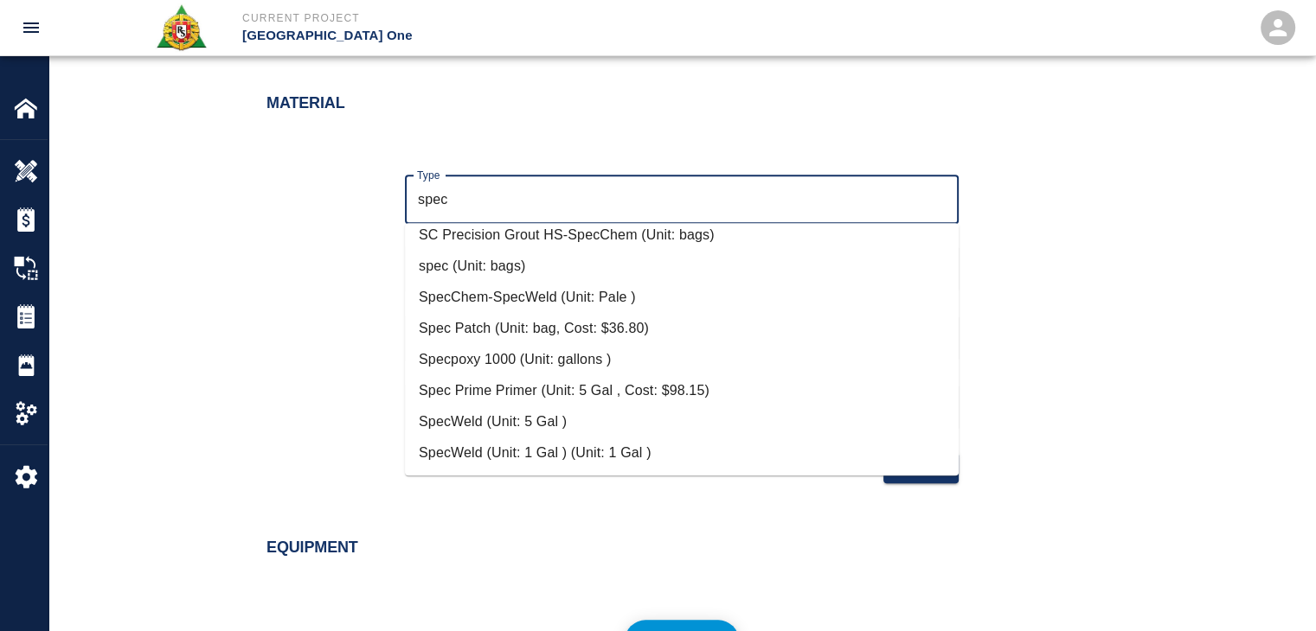
click at [554, 326] on li "Spec Patch (Unit: bag, Cost: $36.80)" at bounding box center [682, 328] width 554 height 31
type input "Spec Patch (Unit: bag, Cost: $36.80)"
type input "bag"
type input "36.8"
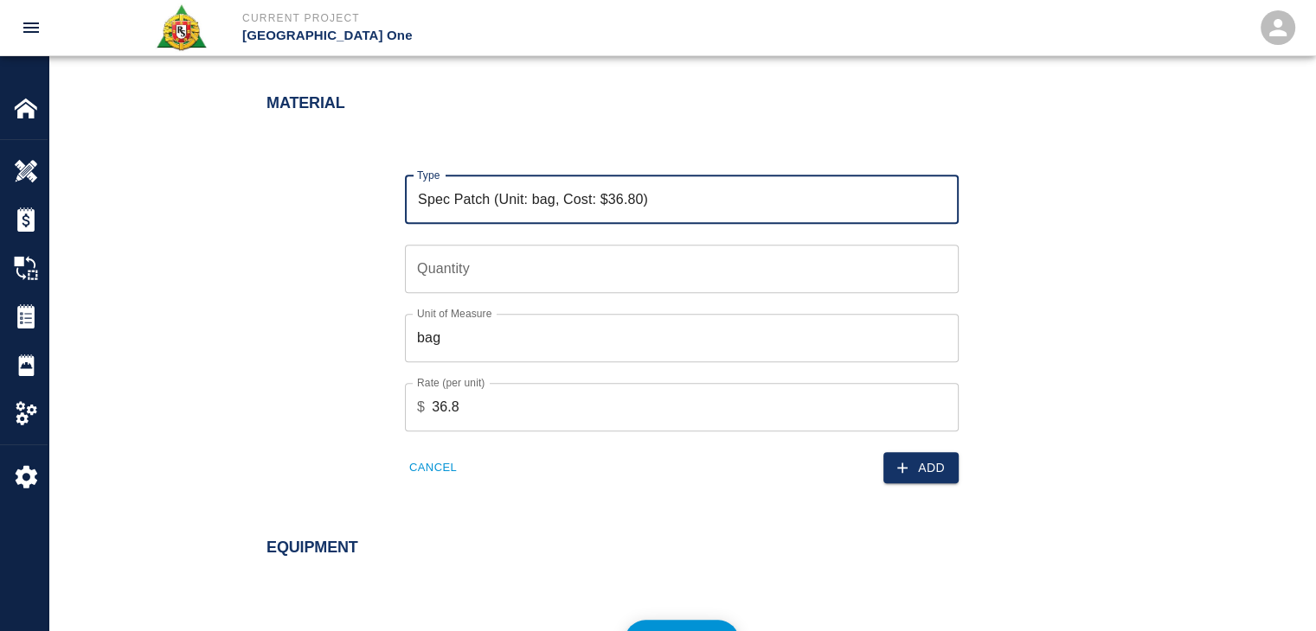
type input "Spec Patch (Unit: bag, Cost: $36.80)"
click at [417, 282] on input "Quantity" at bounding box center [682, 269] width 554 height 48
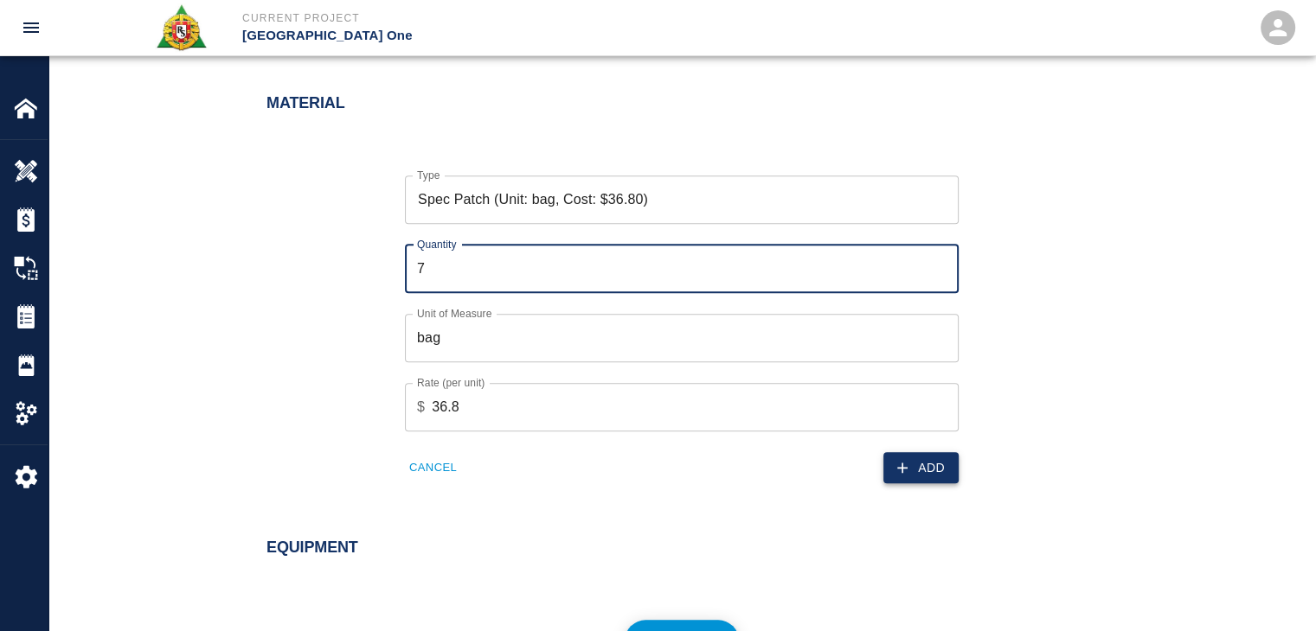
type input "7"
click at [910, 453] on button "Add" at bounding box center [920, 468] width 75 height 32
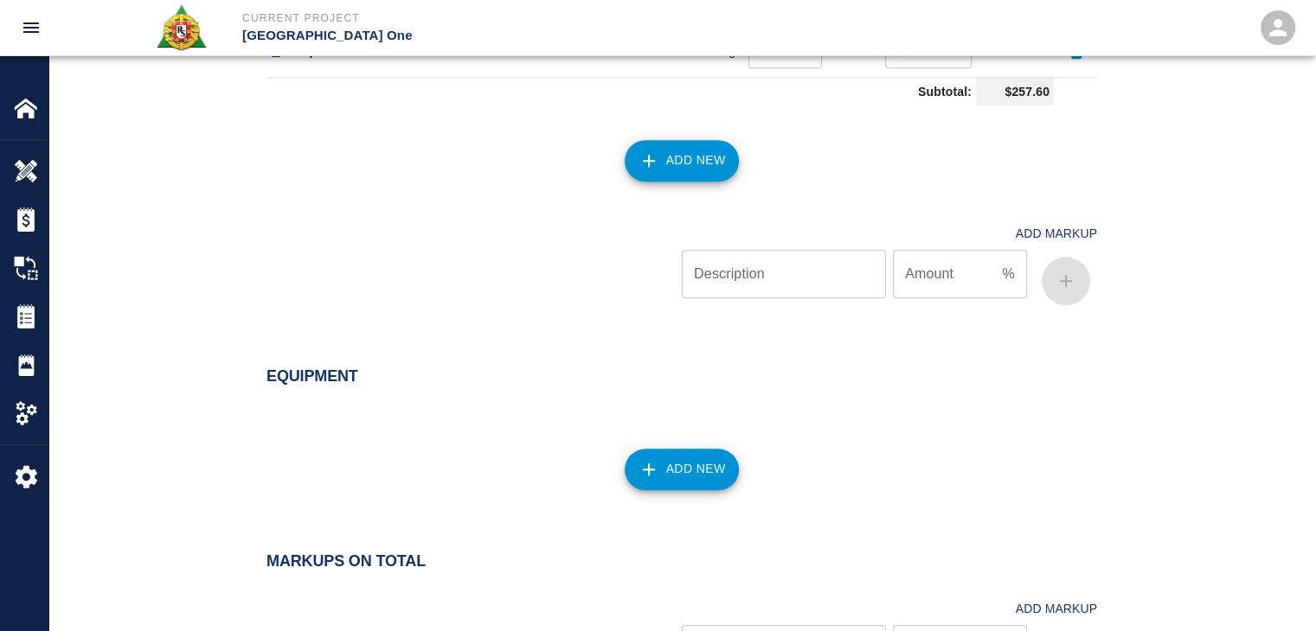
scroll to position [1656, 0]
click at [645, 470] on icon "button" at bounding box center [648, 468] width 21 height 21
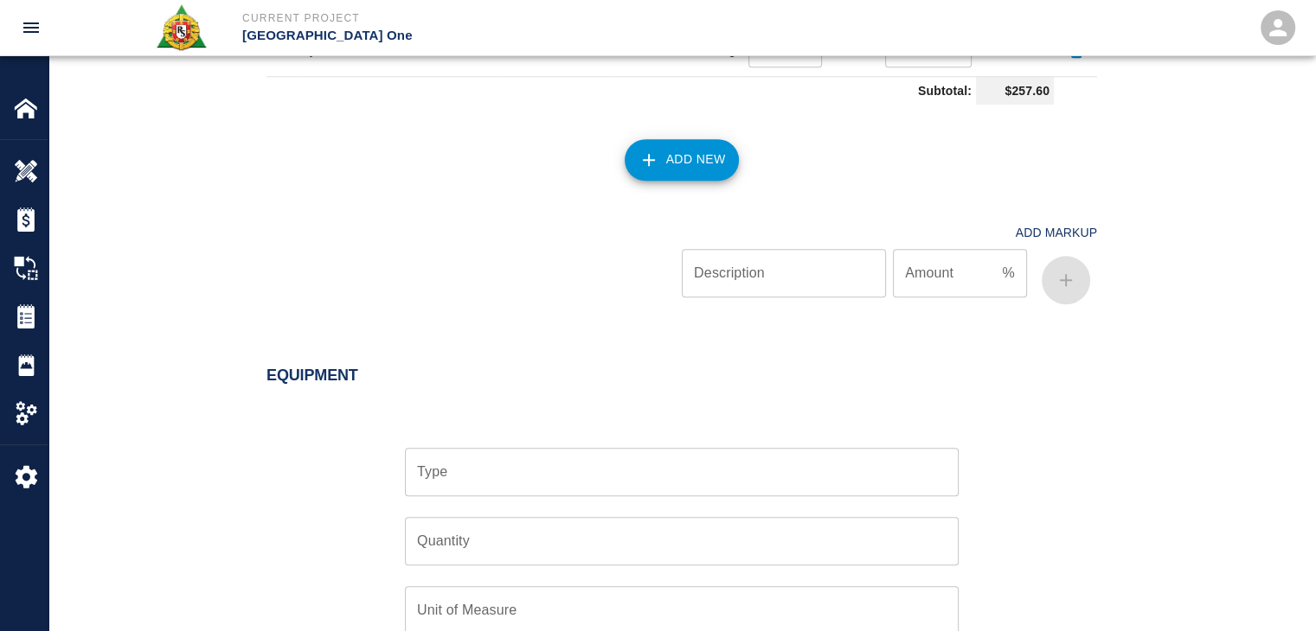
click at [568, 466] on input "Type" at bounding box center [682, 472] width 538 height 33
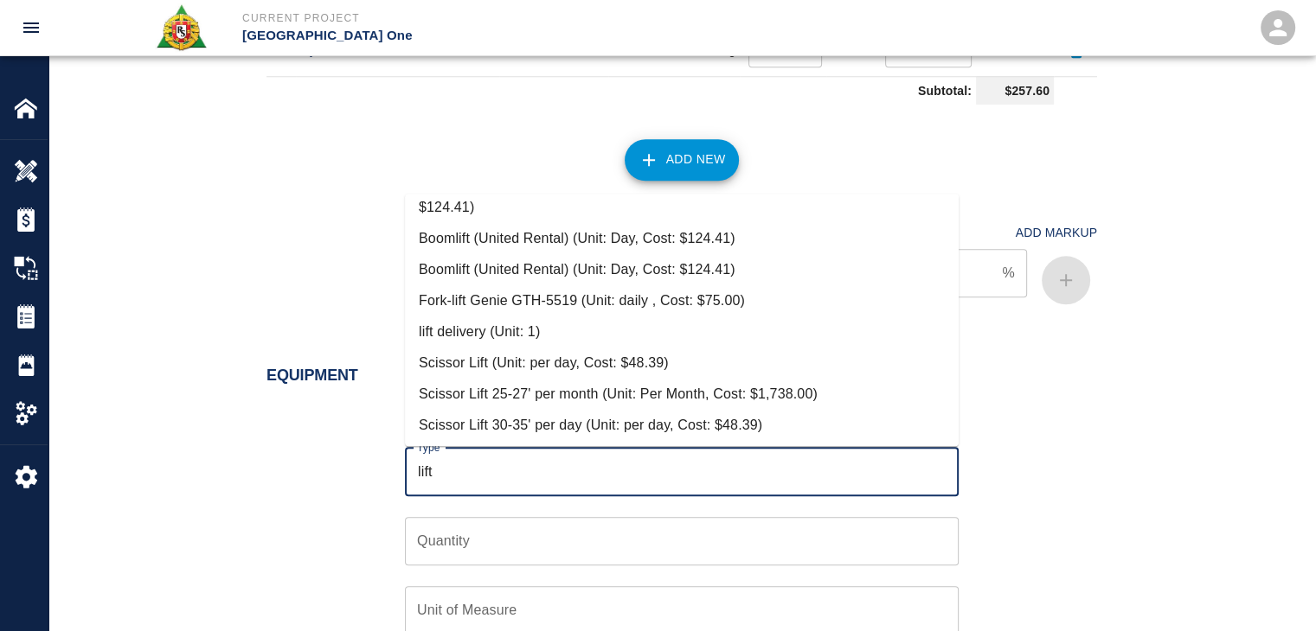
scroll to position [253, 0]
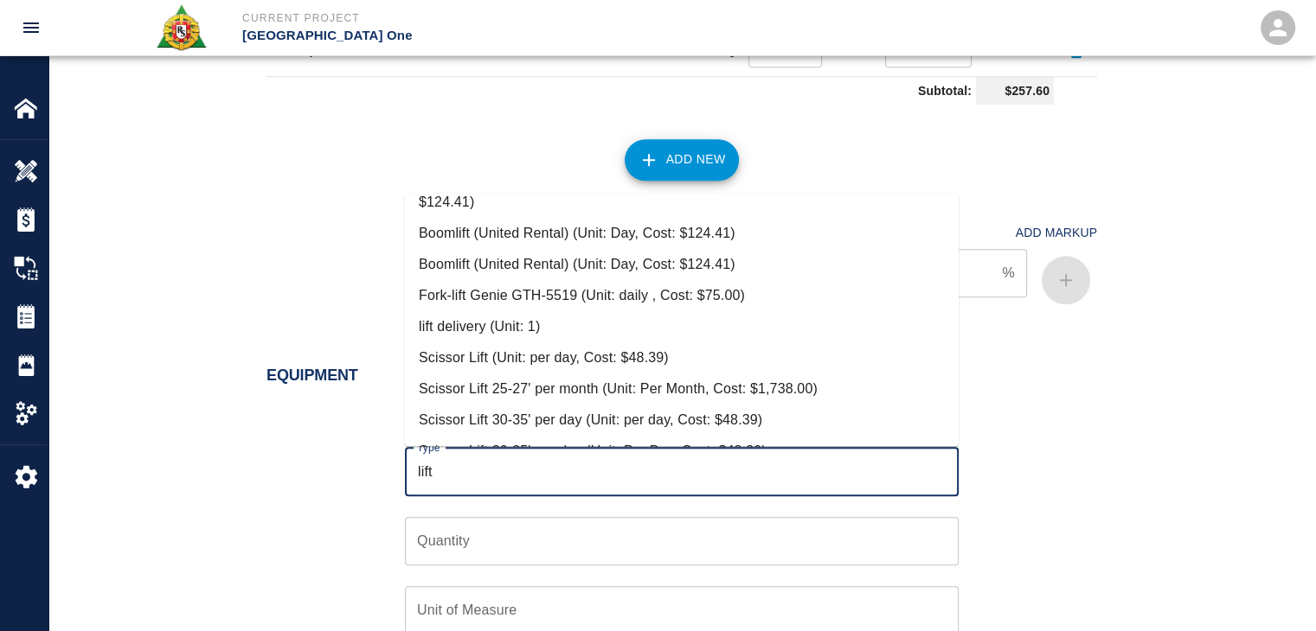
click at [533, 349] on li "Scissor Lift (Unit: per day, Cost: $48.39)" at bounding box center [682, 358] width 554 height 31
type input "Scissor Lift (Unit: per day, Cost: $48.39)"
type input "per day"
type input "48.39"
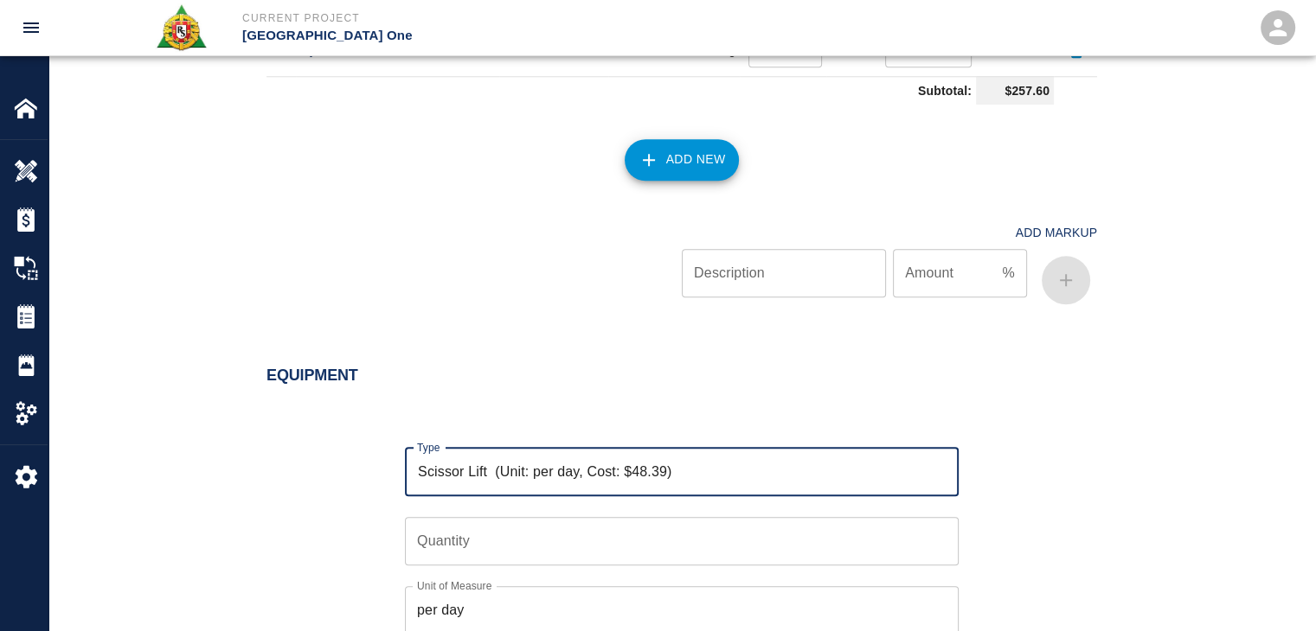
type input "Scissor Lift (Unit: per day, Cost: $48.39)"
click at [444, 527] on div "Quantity Quantity" at bounding box center [682, 541] width 554 height 48
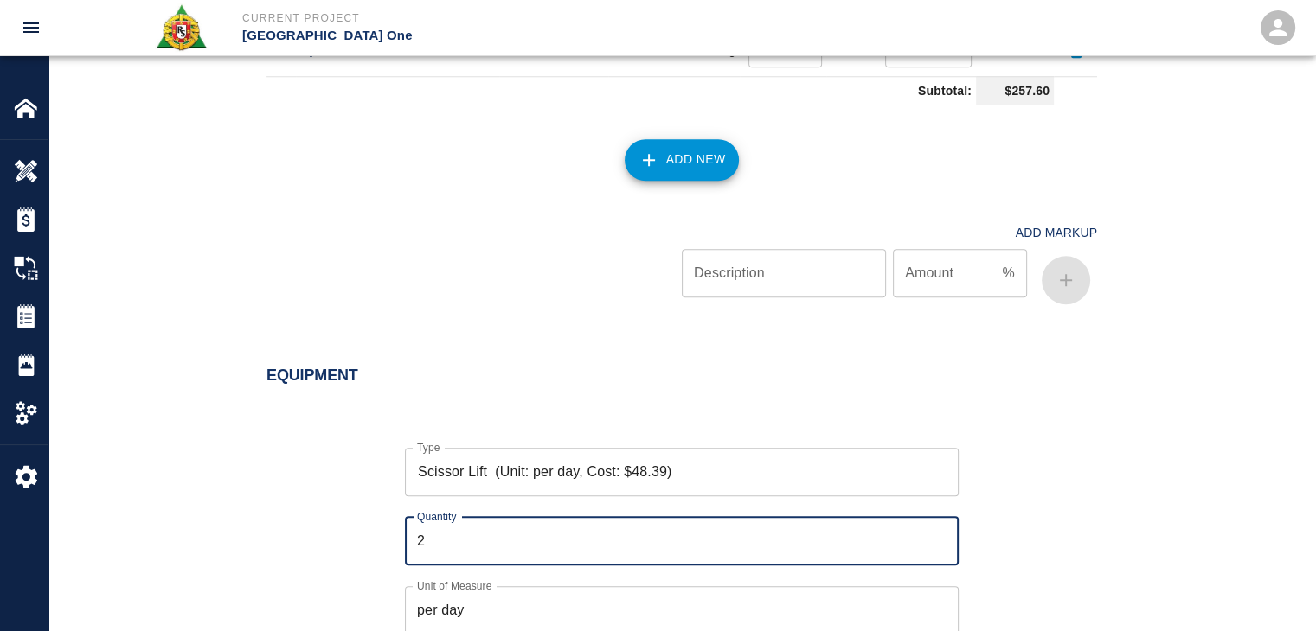
type input "2"
click at [353, 516] on div "Type Scissor Lift (Unit: per day, Cost: $48.39) Type Quantity 2 Quantity Unit o…" at bounding box center [671, 588] width 851 height 336
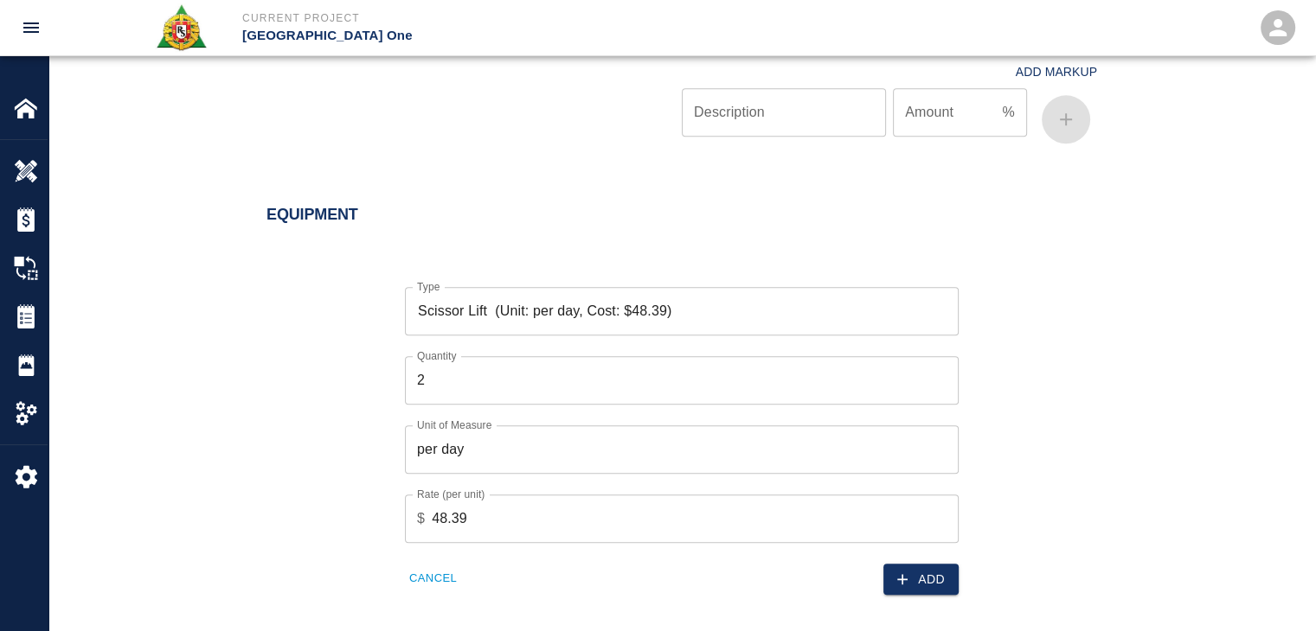
scroll to position [1821, 0]
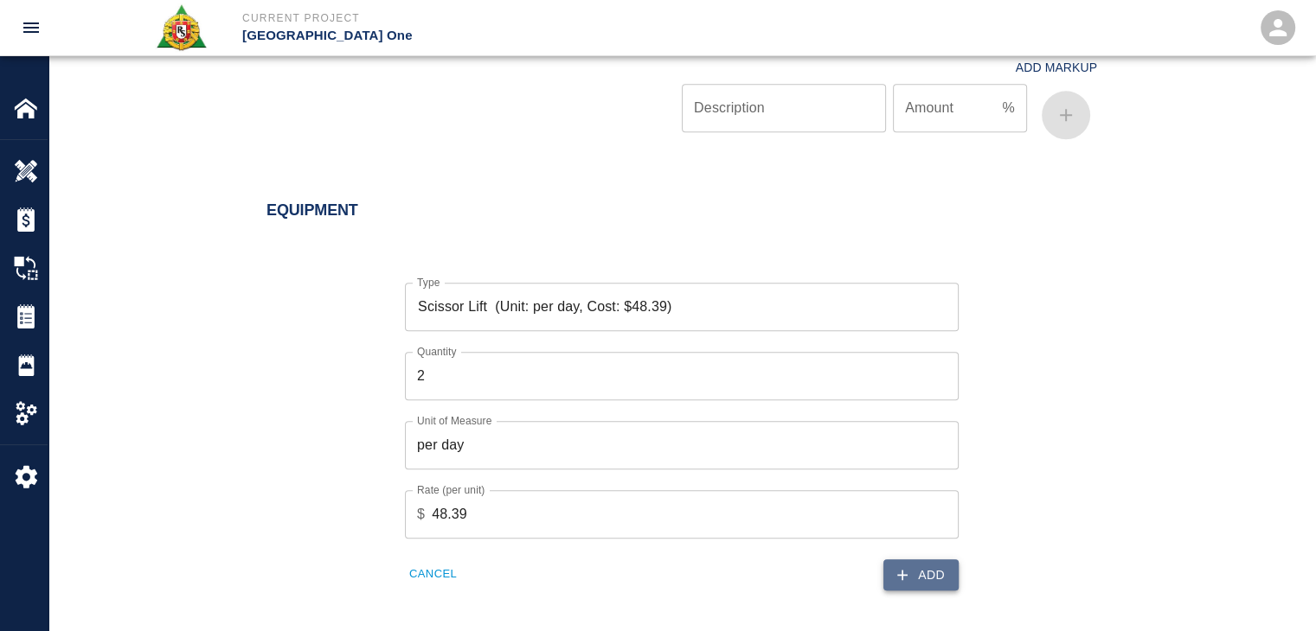
click at [944, 583] on button "Add" at bounding box center [920, 576] width 75 height 32
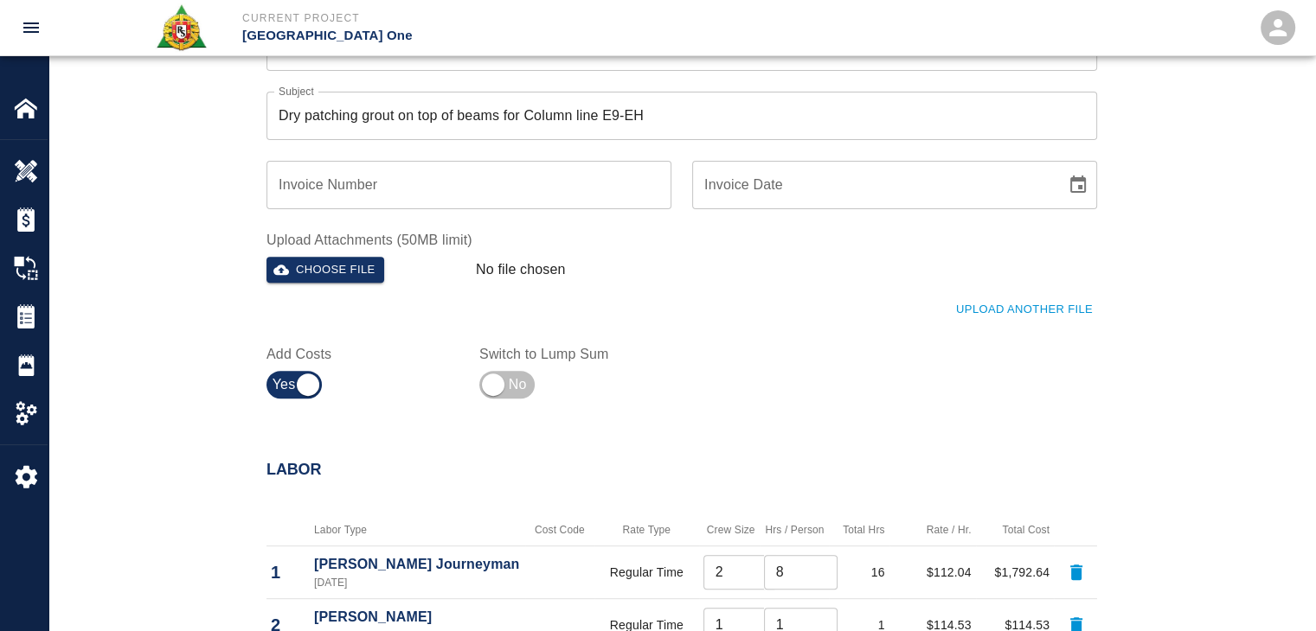
scroll to position [598, 0]
click at [984, 319] on button "Upload Another File" at bounding box center [1023, 311] width 145 height 27
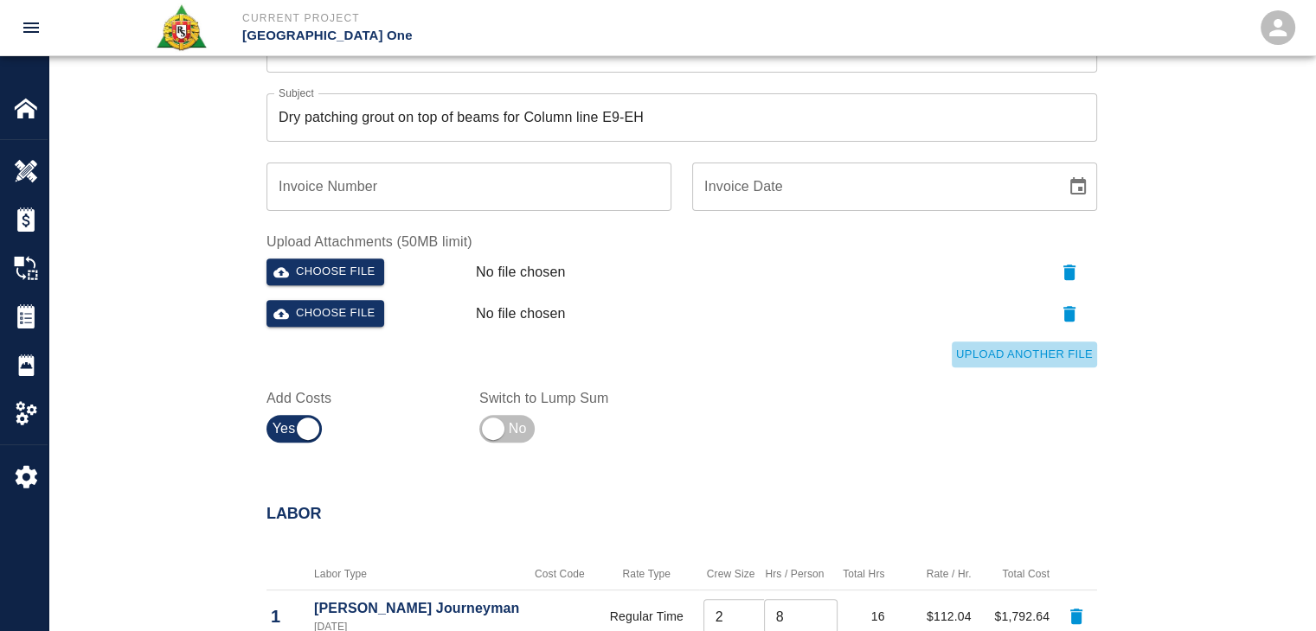
click at [977, 357] on button "Upload Another File" at bounding box center [1023, 355] width 145 height 27
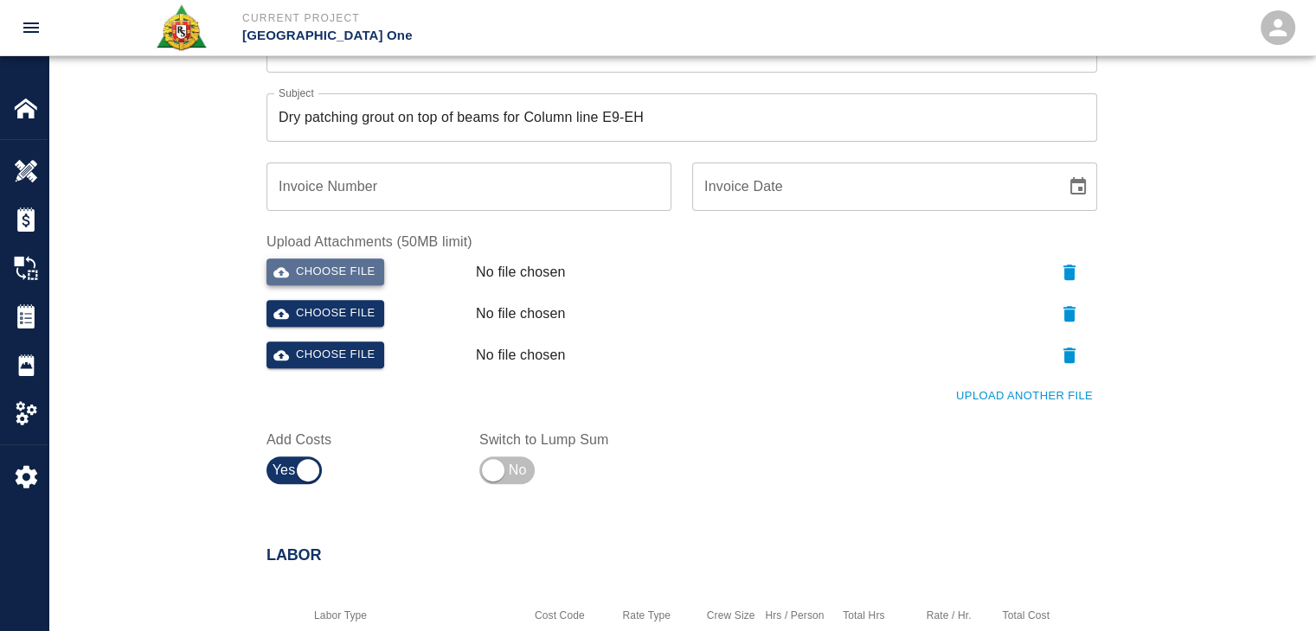
click at [351, 279] on button "Choose file" at bounding box center [325, 272] width 118 height 27
click at [336, 304] on button "Choose file" at bounding box center [325, 313] width 118 height 27
click at [1048, 350] on button "button" at bounding box center [1068, 356] width 55 height 28
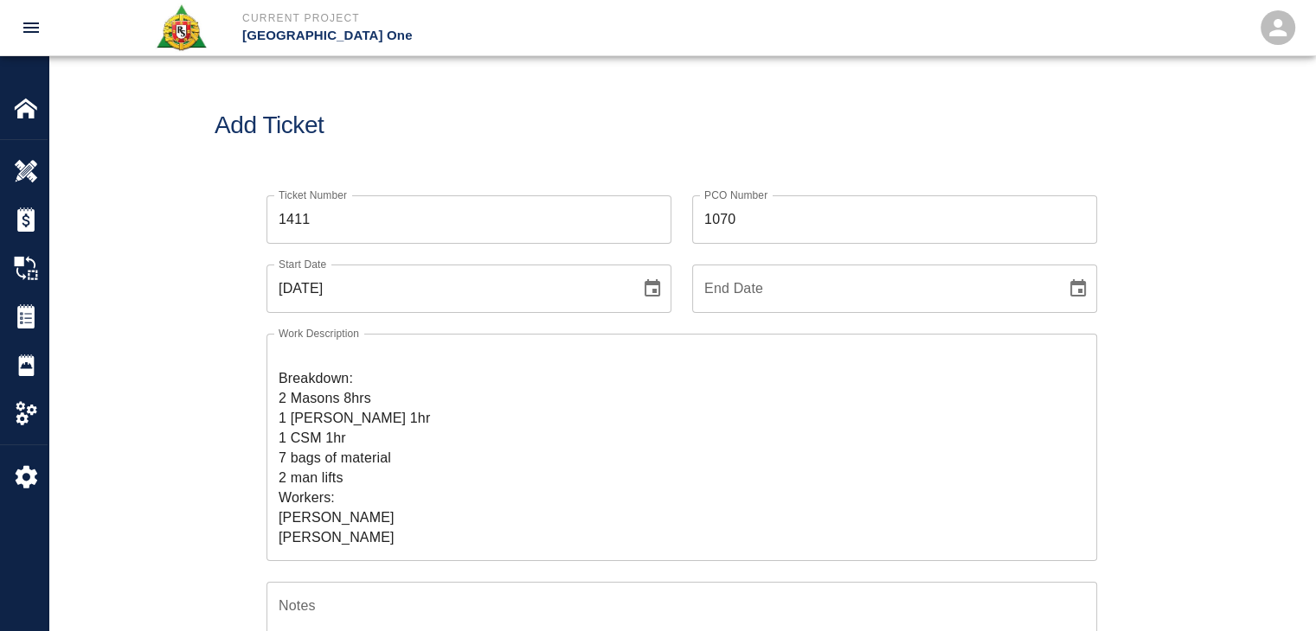
scroll to position [0, 0]
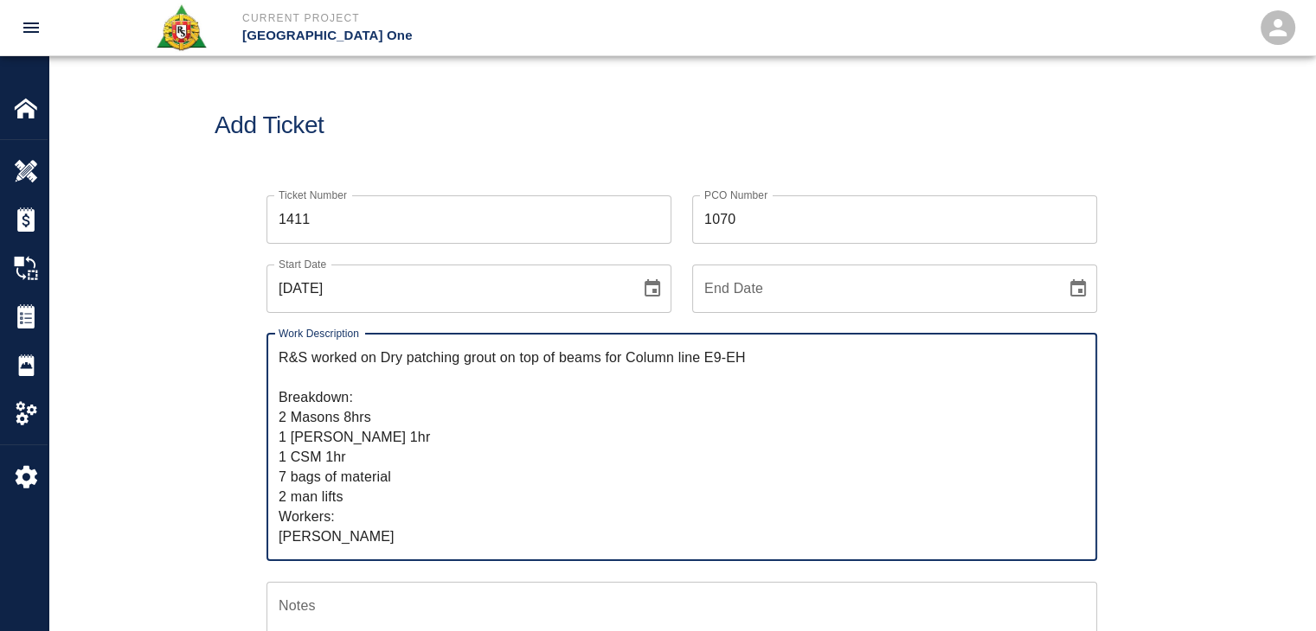
drag, startPoint x: 377, startPoint y: 360, endPoint x: 261, endPoint y: 359, distance: 115.9
click at [261, 359] on div "Work Description R&S worked on ﻿Dry patching grout on top of beams for Column l…" at bounding box center [671, 437] width 851 height 248
click at [414, 442] on textarea "R&S worked on ﻿Dry patching grout on top of beams for Column line E9-EH Breakdo…" at bounding box center [682, 447] width 806 height 199
drag, startPoint x: 387, startPoint y: 537, endPoint x: 276, endPoint y: 335, distance: 231.1
click at [276, 335] on div "R&S worked on ﻿Dry patching grout on top of beams for Column line E9-EH Breakdo…" at bounding box center [681, 447] width 830 height 227
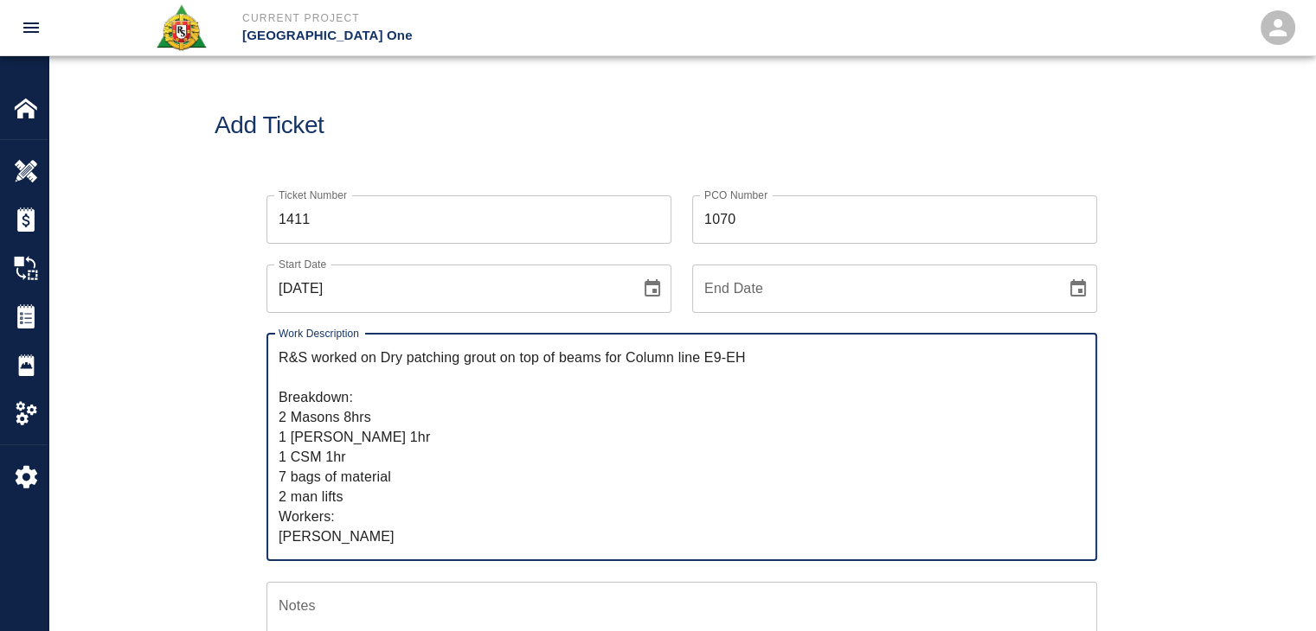
click at [422, 122] on h1 "Add Ticket" at bounding box center [682, 126] width 934 height 29
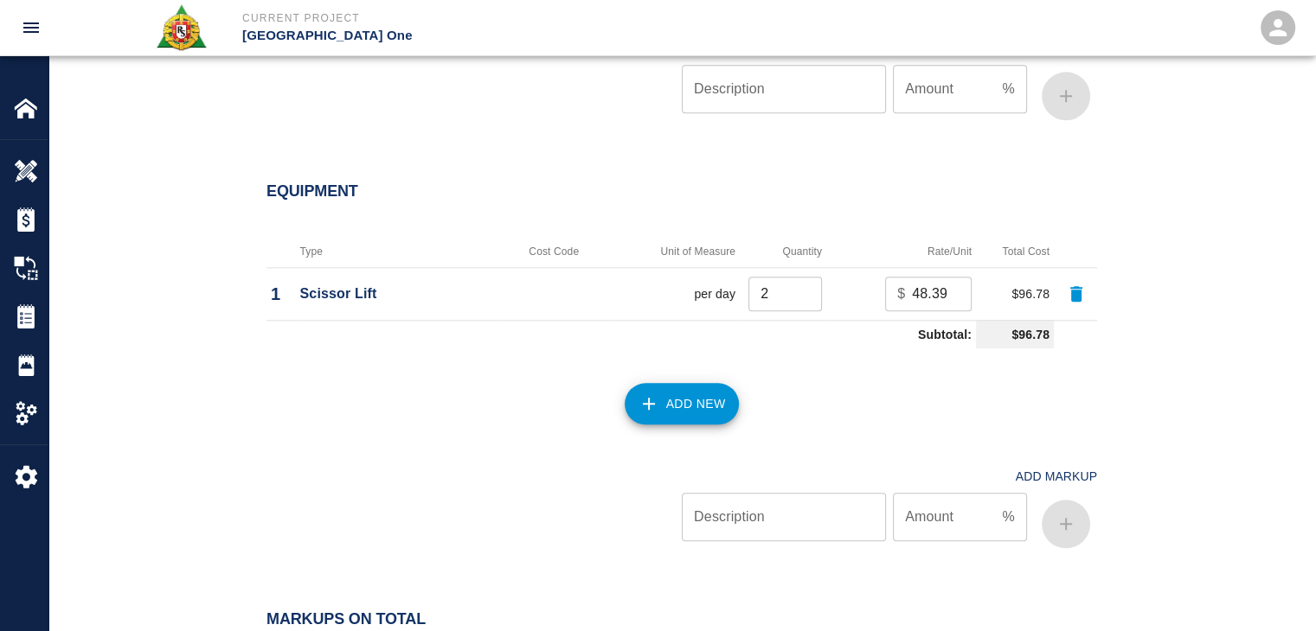
scroll to position [2214, 0]
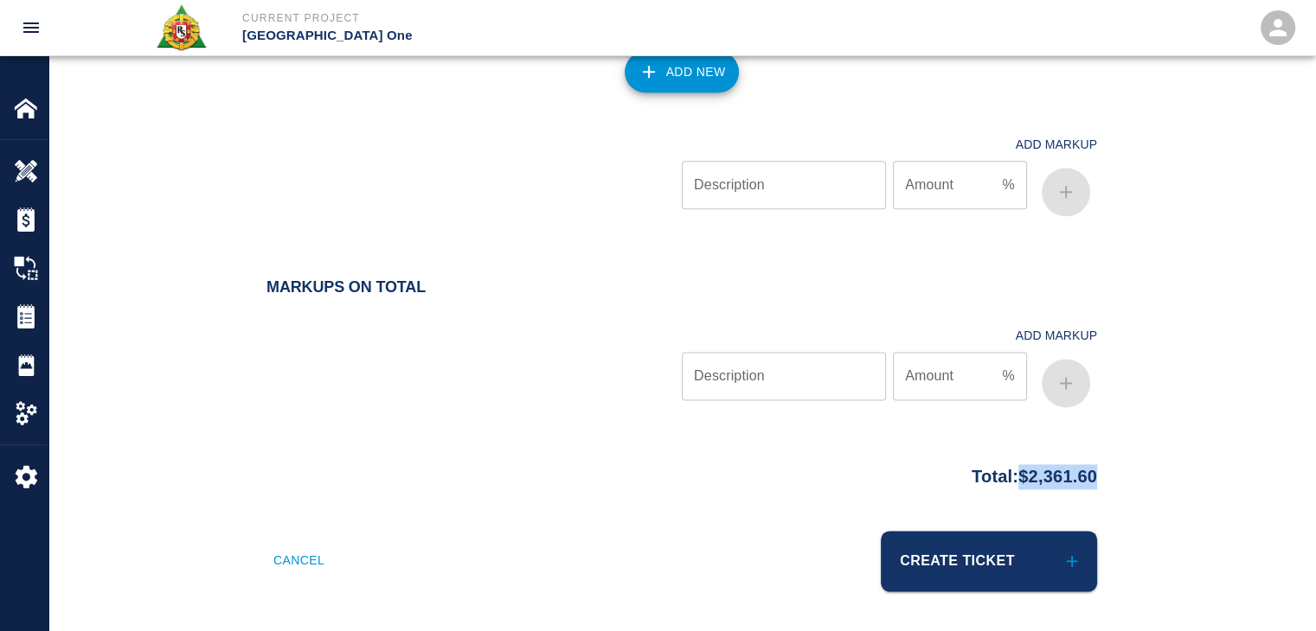
drag, startPoint x: 1107, startPoint y: 486, endPoint x: 1002, endPoint y: 483, distance: 105.6
click at [1002, 483] on div "Total: $2,361.60" at bounding box center [682, 473] width 934 height 34
copy p "$2,361.60"
click at [540, 117] on div "Add Markup Description Description Amount % Amount" at bounding box center [671, 161] width 851 height 124
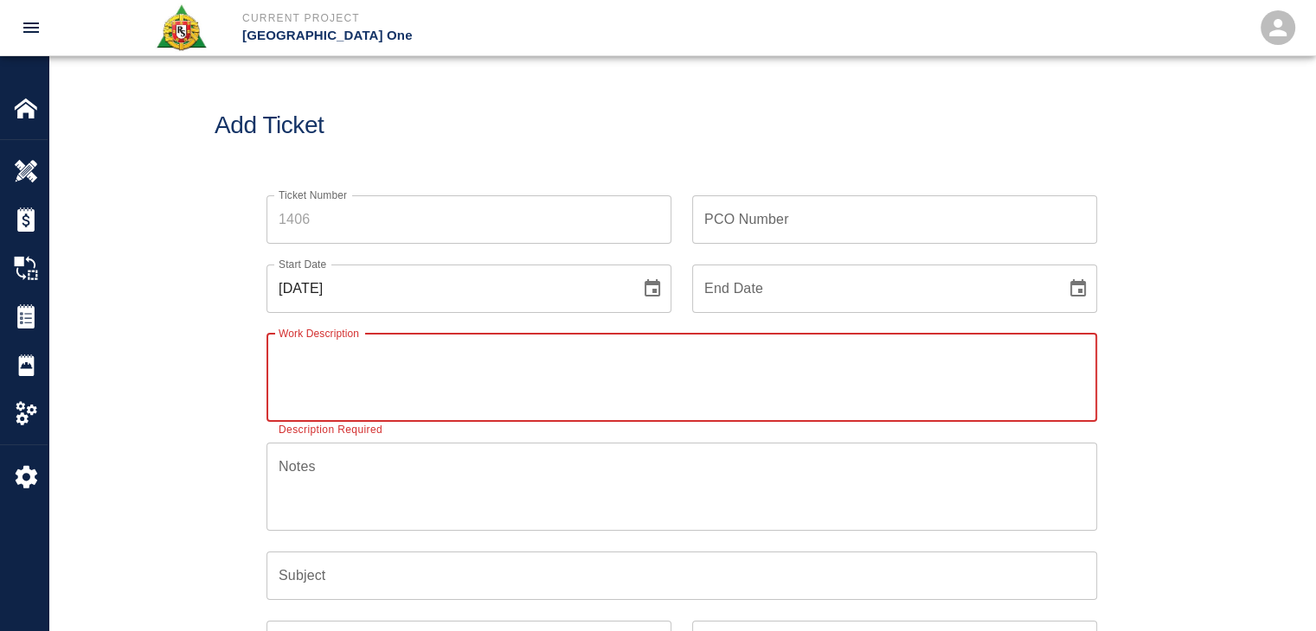
paste textarea "R&S worked on"
type textarea "R&S worked on"
click at [644, 289] on icon "Choose date, selected date is Oct 1, 2025" at bounding box center [652, 289] width 21 height 21
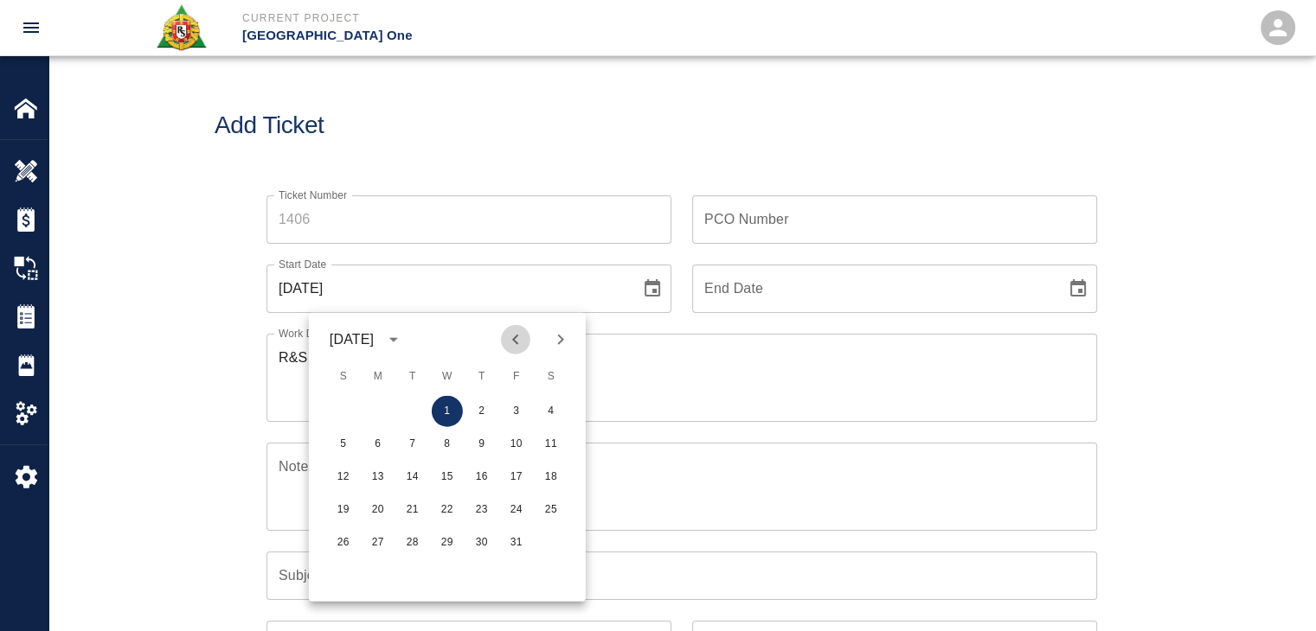
click at [519, 336] on icon "Previous month" at bounding box center [515, 340] width 21 height 21
click at [508, 504] on button "26" at bounding box center [516, 510] width 31 height 31
type input "[DATE]"
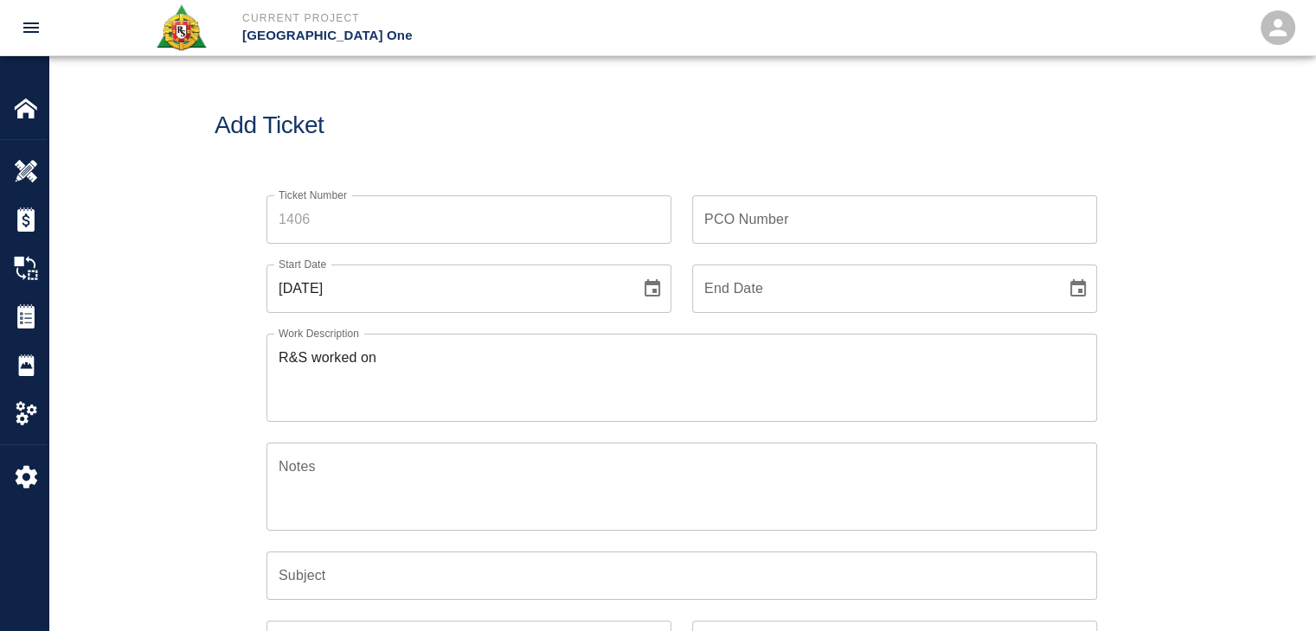
click at [357, 202] on input "Ticket Number" at bounding box center [468, 219] width 405 height 48
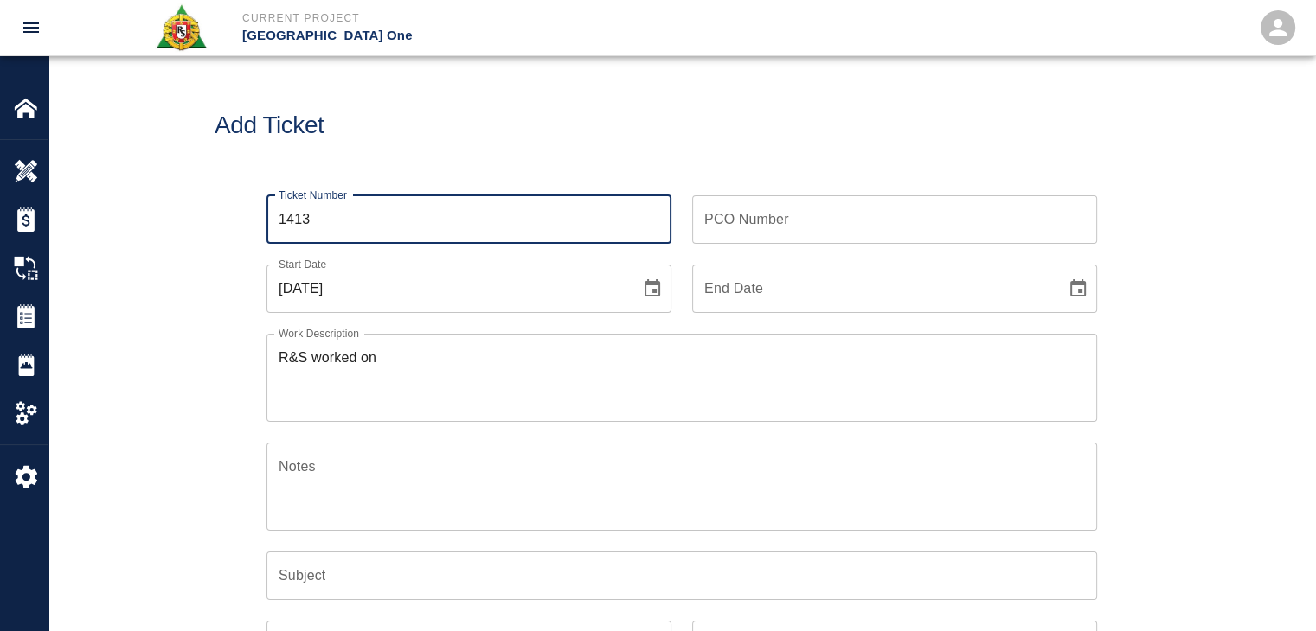
type input "1413"
click at [356, 161] on div "Add Ticket" at bounding box center [681, 125] width 1266 height 139
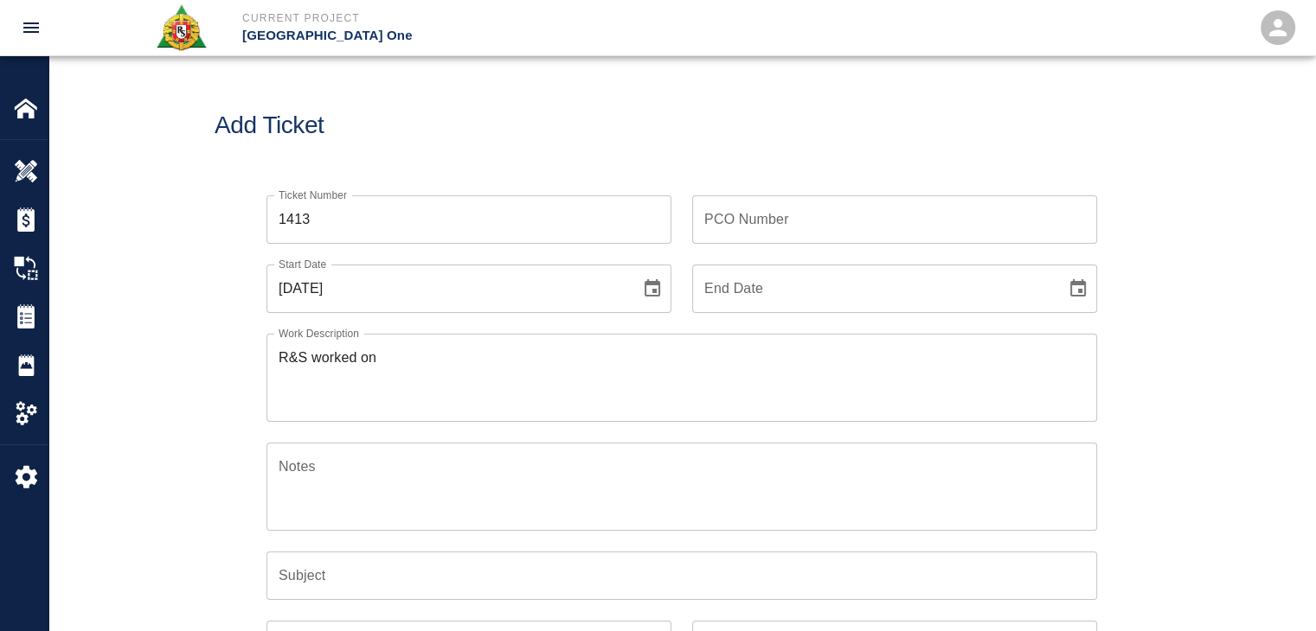
click at [397, 352] on textarea "R&S worked on" at bounding box center [682, 378] width 806 height 60
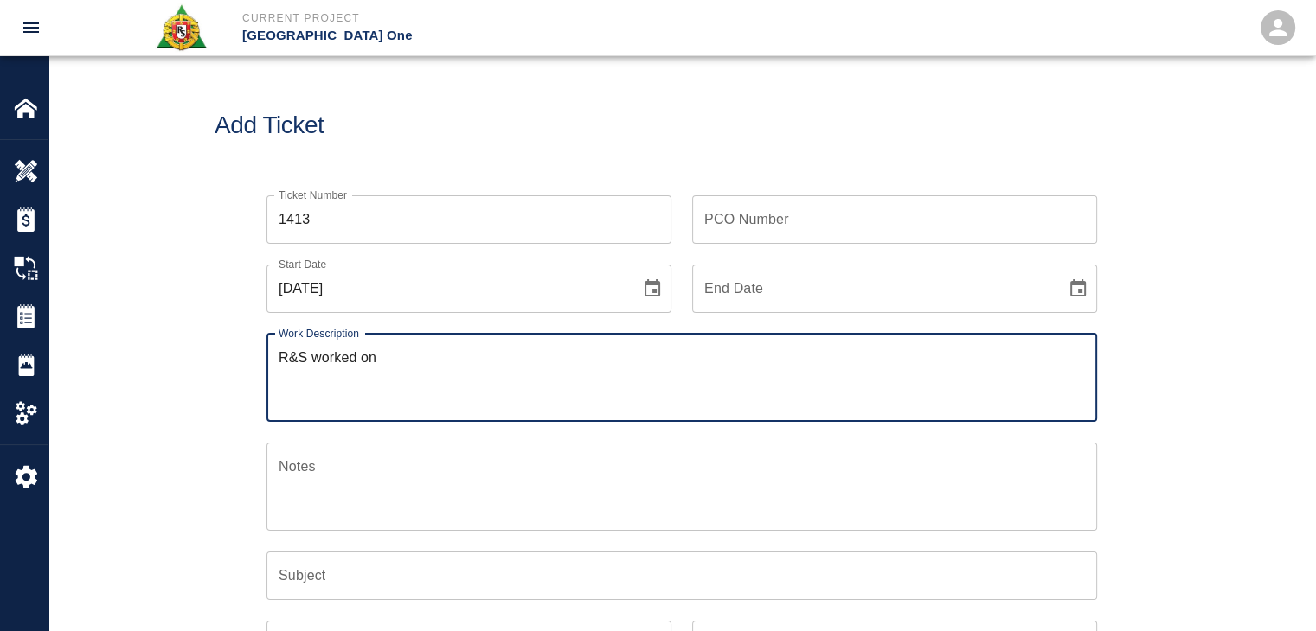
paste textarea "L3 Headhouse 5 Carpenters 8 hours [PERSON_NAME],[PERSON_NAME], [PERSON_NAME],[P…"
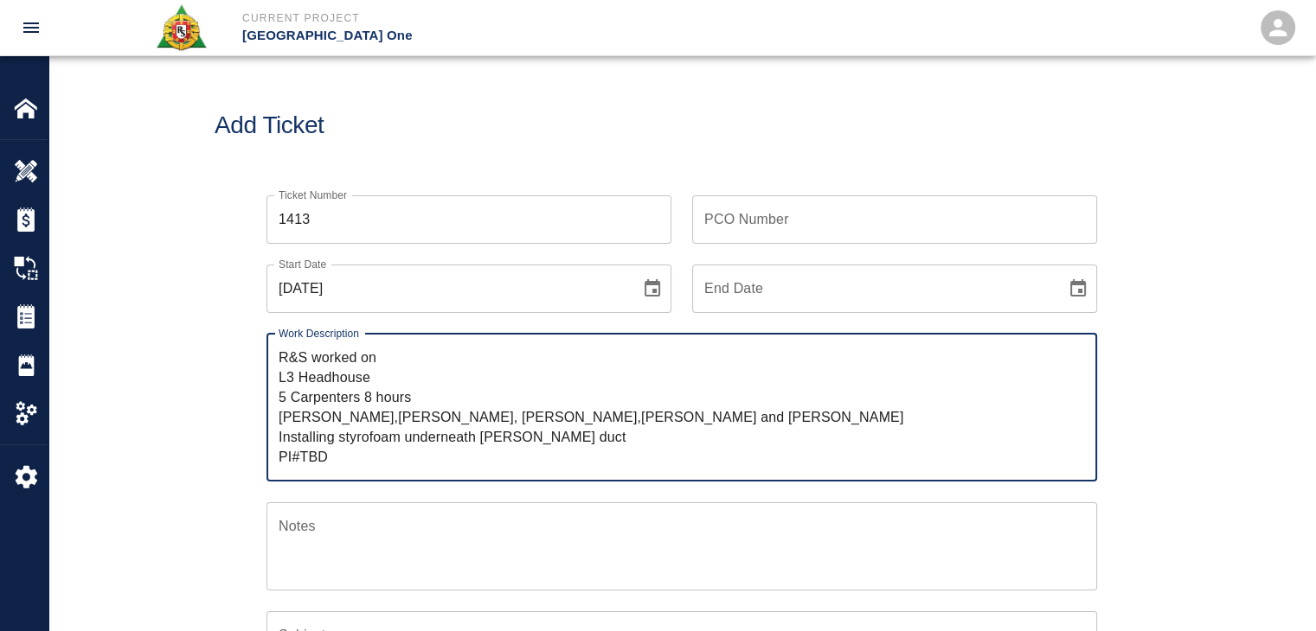
click at [406, 359] on textarea "R&S worked on L3 Headhouse 5 Carpenters 8 hours [PERSON_NAME],[PERSON_NAME], [P…" at bounding box center [682, 407] width 806 height 119
click at [285, 375] on textarea "R&S worked on L3 Headhouse 5 Carpenters 8 hours [PERSON_NAME],[PERSON_NAME], [P…" at bounding box center [682, 407] width 806 height 119
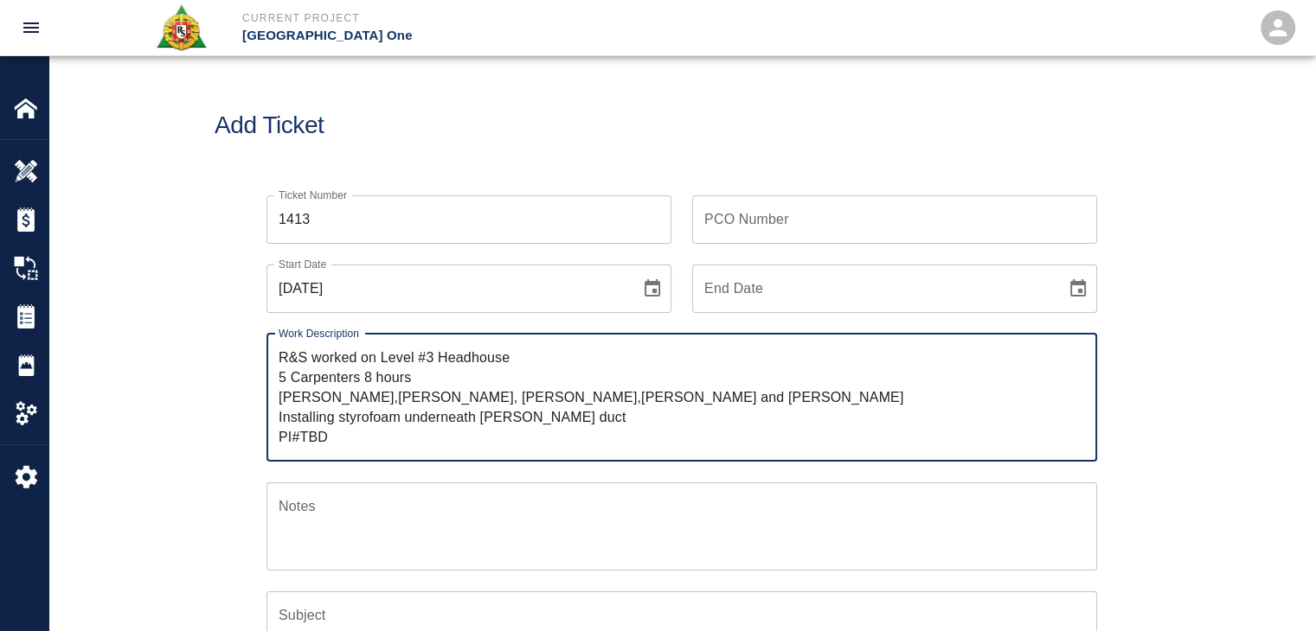
drag, startPoint x: 562, startPoint y: 420, endPoint x: 281, endPoint y: 413, distance: 281.2
click at [281, 413] on textarea "R&S worked on Level #3 Headhouse 5 Carpenters 8 hours [PERSON_NAME],[PERSON_NAM…" at bounding box center [682, 397] width 806 height 99
click at [548, 353] on textarea "R&S worked on Level #3 Headhouse 5 Carpenters 8 hours [PERSON_NAME],[PERSON_NAM…" at bounding box center [682, 397] width 806 height 99
paste textarea "nstalling styrofoam underneath [PERSON_NAME] duct"
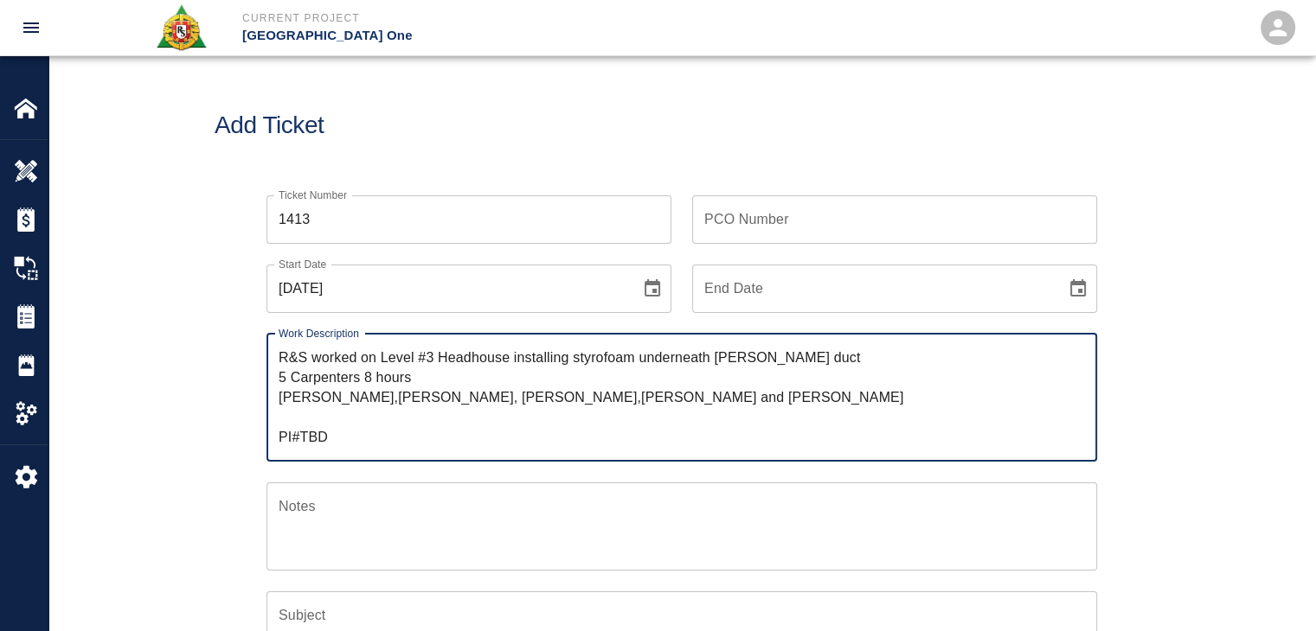
click at [589, 362] on textarea "R&S worked on Level #3 Headhouse installing styrofoam underneath [PERSON_NAME] …" at bounding box center [682, 397] width 806 height 99
click at [772, 364] on textarea "R&S worked on Level #3 Headhouse installing Styrofoam underneath [PERSON_NAME] …" at bounding box center [682, 397] width 806 height 99
click at [806, 368] on textarea "R&S worked on Level #3 Headhouse installing Styrofoam underneath [PERSON_NAME] …" at bounding box center [682, 397] width 806 height 99
click at [789, 365] on textarea "R&S worked on Level #3 Headhouse installing Styrofoam underneath [PERSON_NAME] …" at bounding box center [682, 397] width 806 height 99
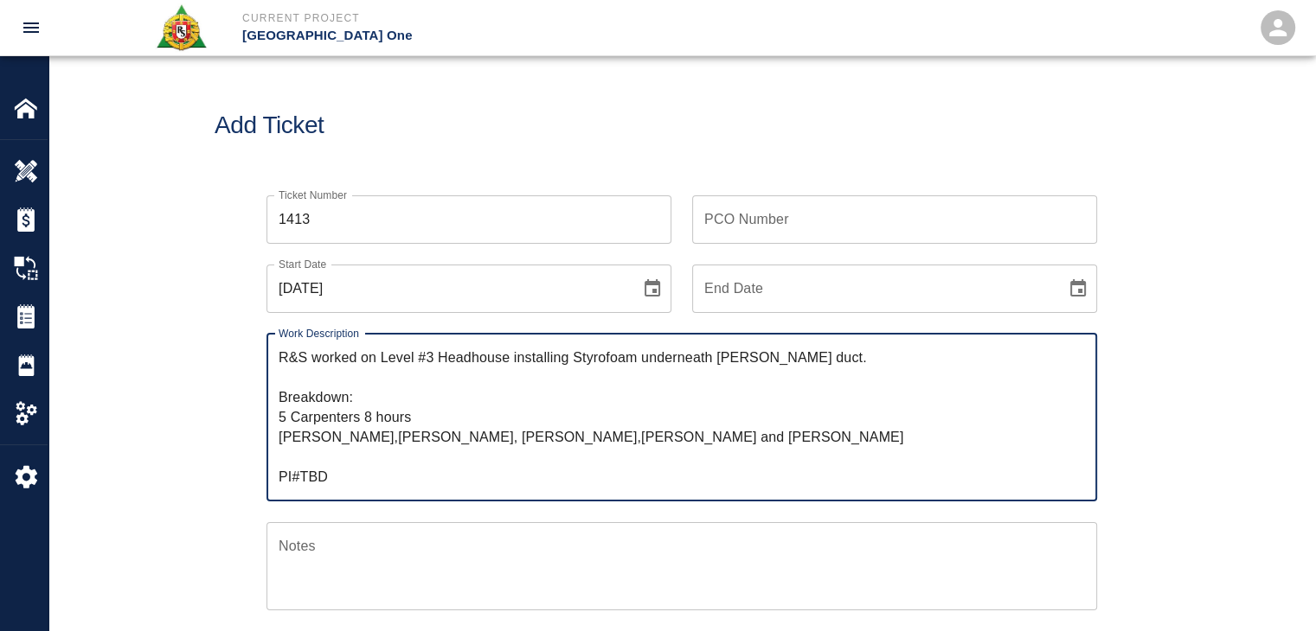
click at [401, 409] on textarea "R&S worked on Level #3 Headhouse installing Styrofoam underneath [PERSON_NAME] …" at bounding box center [682, 417] width 806 height 139
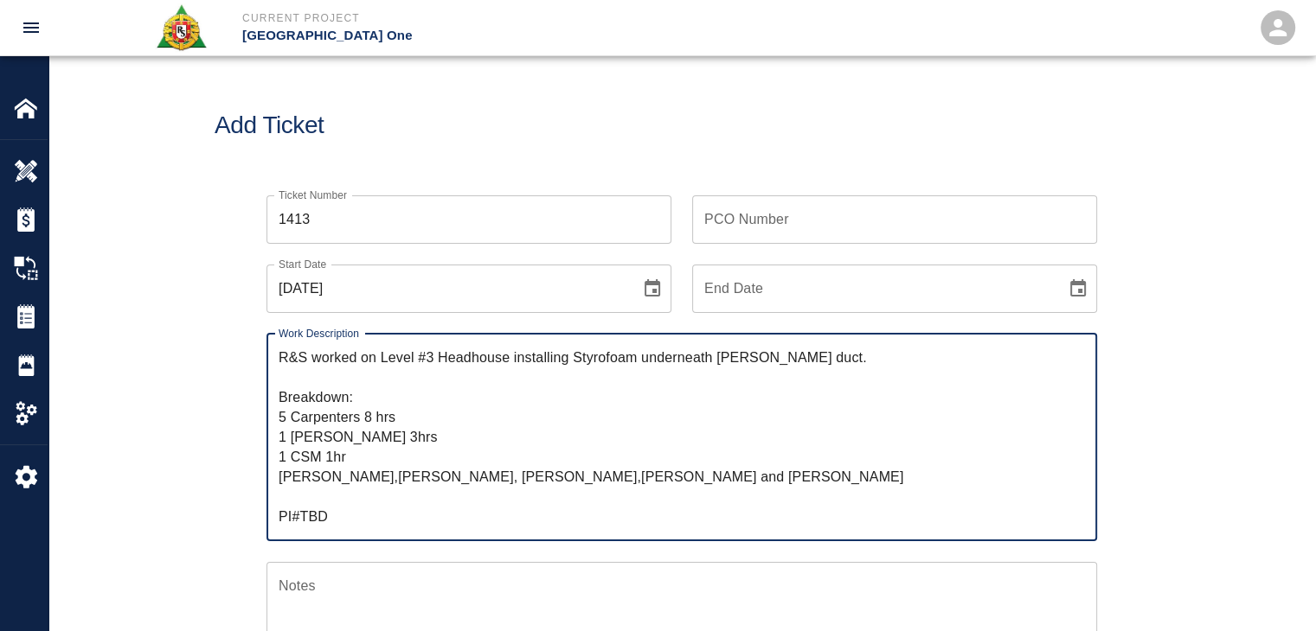
click at [171, 492] on div "Ticket Number 1413 Ticket Number PCO Number PCO Number Start Date [DATE] Start …" at bounding box center [681, 601] width 1266 height 853
click at [309, 490] on textarea "R&S worked on Level #3 Headhouse installing Styrofoam underneath [PERSON_NAME] …" at bounding box center [682, 437] width 806 height 179
click at [350, 464] on textarea "R&S worked on Level #3 Headhouse installing Styrofoam underneath [PERSON_NAME] …" at bounding box center [682, 437] width 806 height 179
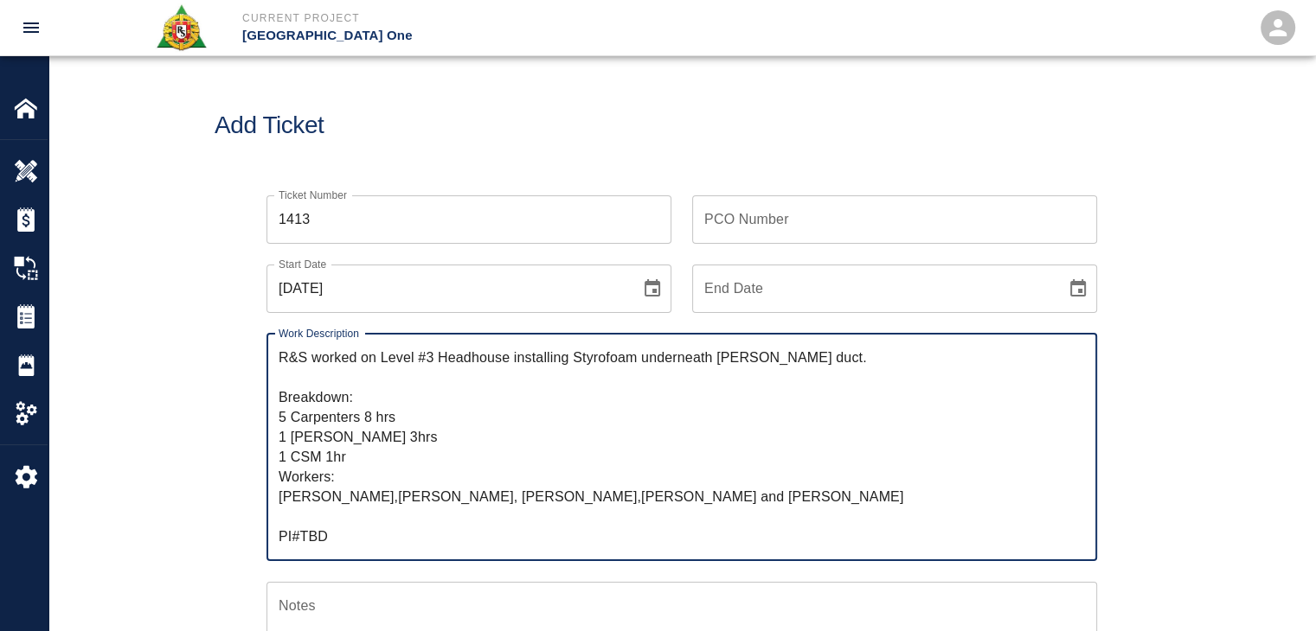
click at [385, 503] on textarea "R&S worked on Level #3 Headhouse installing Styrofoam underneath [PERSON_NAME] …" at bounding box center [682, 447] width 806 height 199
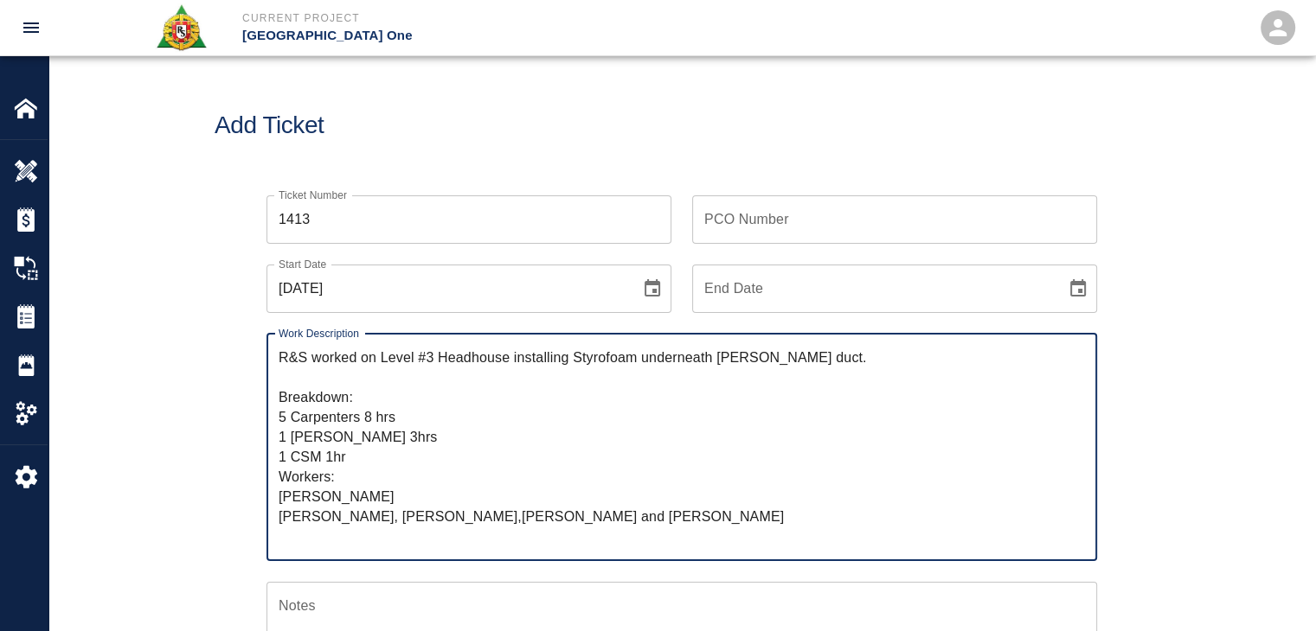
click at [394, 517] on textarea "R&S worked on Level #3 Headhouse installing Styrofoam underneath [PERSON_NAME] …" at bounding box center [682, 447] width 806 height 199
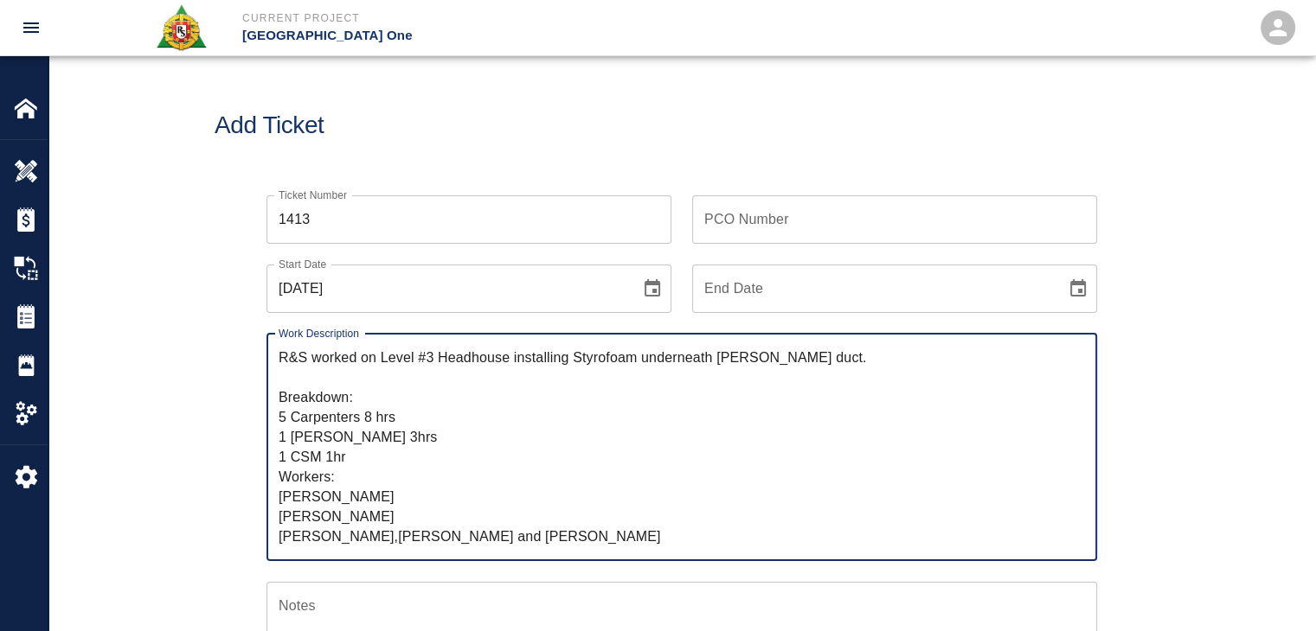
click at [386, 533] on textarea "R&S worked on Level #3 Headhouse installing Styrofoam underneath [PERSON_NAME] …" at bounding box center [682, 447] width 806 height 199
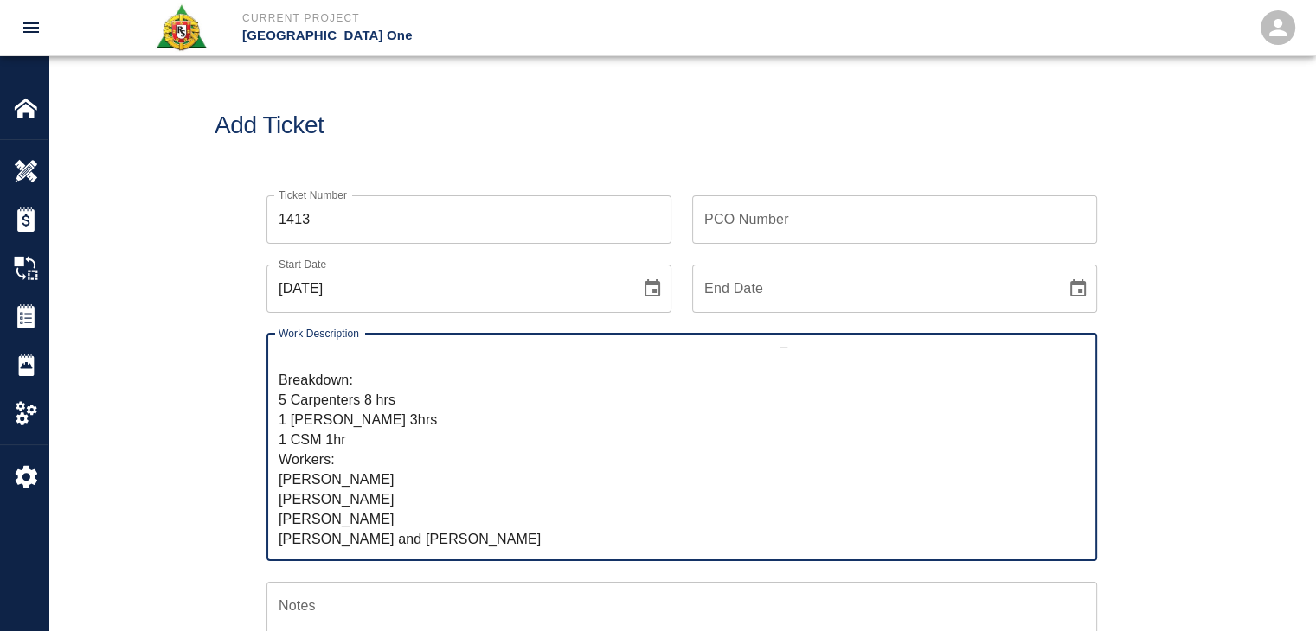
click at [394, 541] on textarea "R&S worked on Level #3 Headhouse installing Styrofoam underneath [PERSON_NAME] …" at bounding box center [682, 447] width 806 height 199
click at [374, 535] on textarea "R&S worked on Level #3 Headhouse installing Styrofoam underneath [PERSON_NAME] …" at bounding box center [682, 447] width 806 height 199
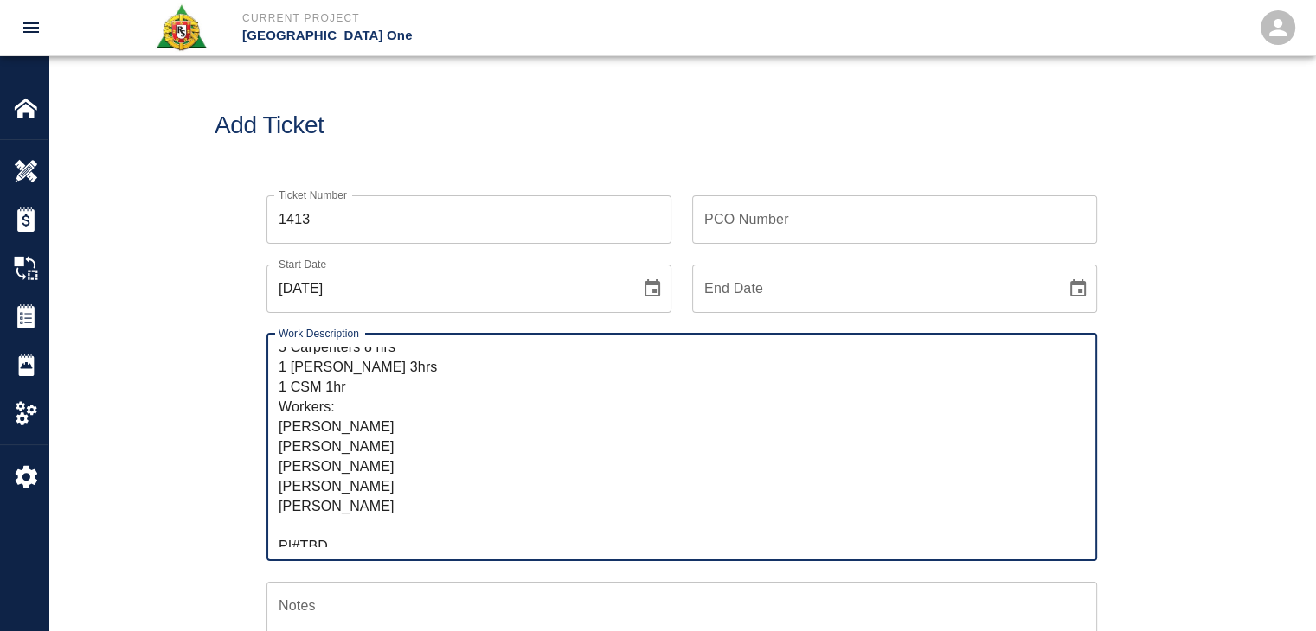
scroll to position [79, 0]
drag, startPoint x: 346, startPoint y: 527, endPoint x: 311, endPoint y: 526, distance: 34.6
click at [311, 526] on textarea "R&S worked on Level #3 Headhouse installing Styrofoam underneath [PERSON_NAME] …" at bounding box center [682, 447] width 806 height 199
drag, startPoint x: 337, startPoint y: 537, endPoint x: 262, endPoint y: 511, distance: 79.6
click at [262, 511] on div "Work Description R&S worked on Level #3 Headhouse installing Styrofoam undernea…" at bounding box center [671, 437] width 851 height 248
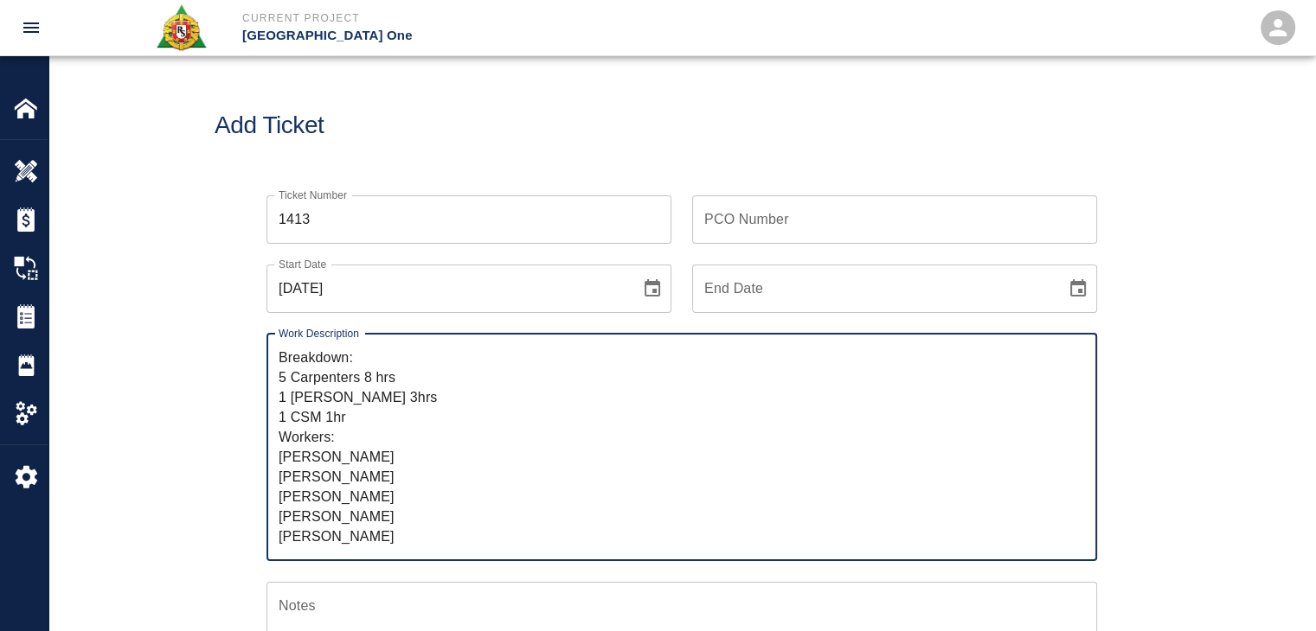
scroll to position [59, 0]
click at [360, 489] on textarea "R&S worked on Level #3 Headhouse installing Styrofoam underneath [PERSON_NAME] …" at bounding box center [682, 447] width 806 height 199
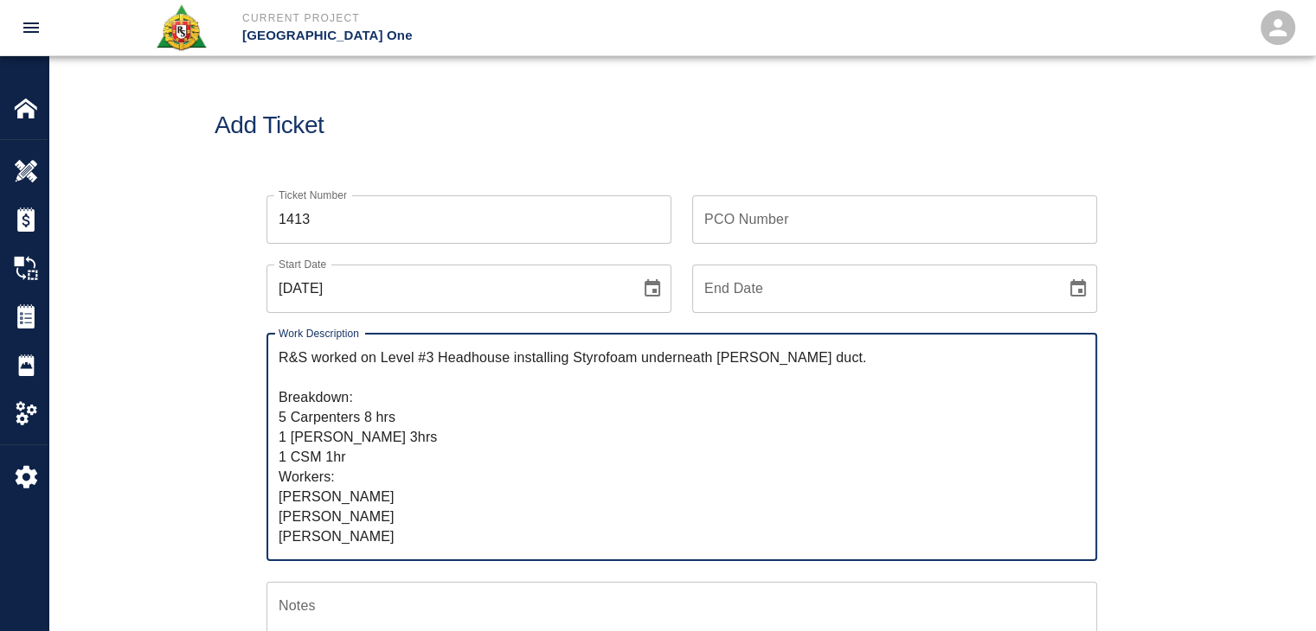
click at [370, 406] on textarea "R&S worked on Level #3 Headhouse installing Styrofoam underneath [PERSON_NAME] …" at bounding box center [682, 447] width 806 height 199
click at [380, 420] on textarea "R&S worked on Level #3 Headhouse installing Styrofoam underneath [PERSON_NAME] …" at bounding box center [682, 447] width 806 height 199
click at [350, 451] on textarea "R&S worked on Level #3 Headhouse installing Styrofoam underneath [PERSON_NAME] …" at bounding box center [682, 447] width 806 height 199
click at [317, 466] on textarea "R&S worked on Level #3 Headhouse installing Styrofoam underneath [PERSON_NAME] …" at bounding box center [682, 447] width 806 height 199
click at [348, 471] on textarea "R&S worked on Level #3 Headhouse installing Styrofoam underneath [PERSON_NAME] …" at bounding box center [682, 447] width 806 height 199
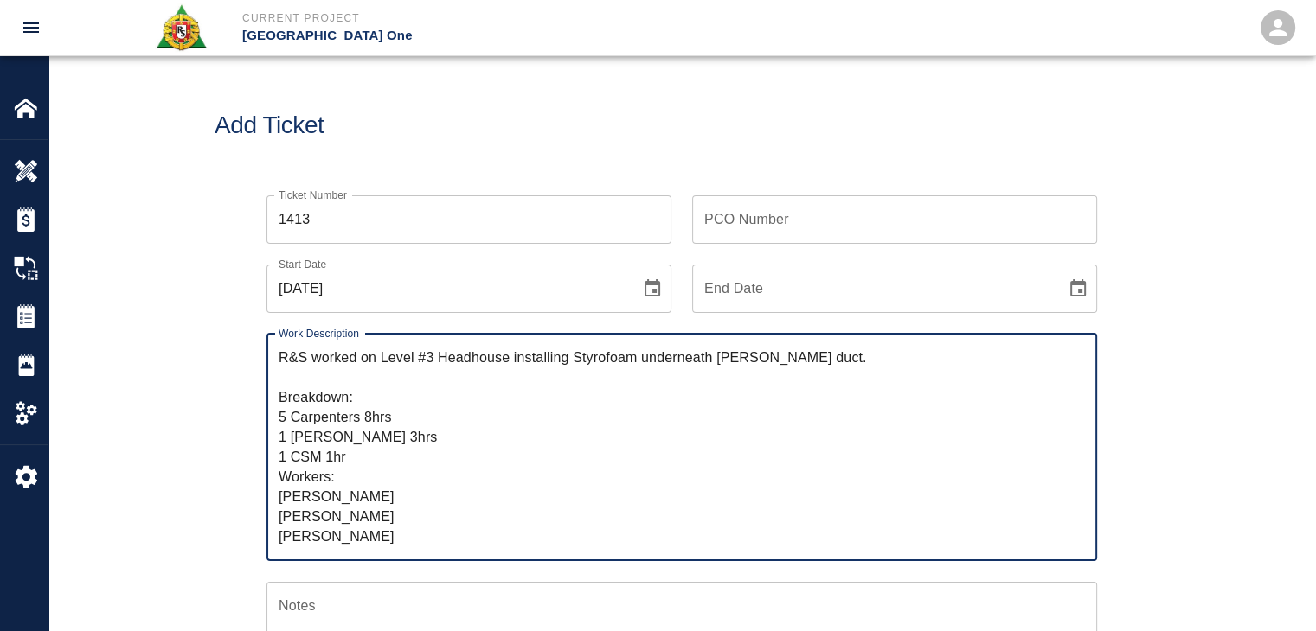
click at [339, 395] on textarea "R&S worked on Level #3 Headhouse installing Styrofoam underneath [PERSON_NAME] …" at bounding box center [682, 447] width 806 height 199
type textarea "R&S worked on Level #3 Headhouse installing Styrofoam underneath [PERSON_NAME] …"
click at [654, 170] on div "Add Ticket" at bounding box center [681, 125] width 1266 height 139
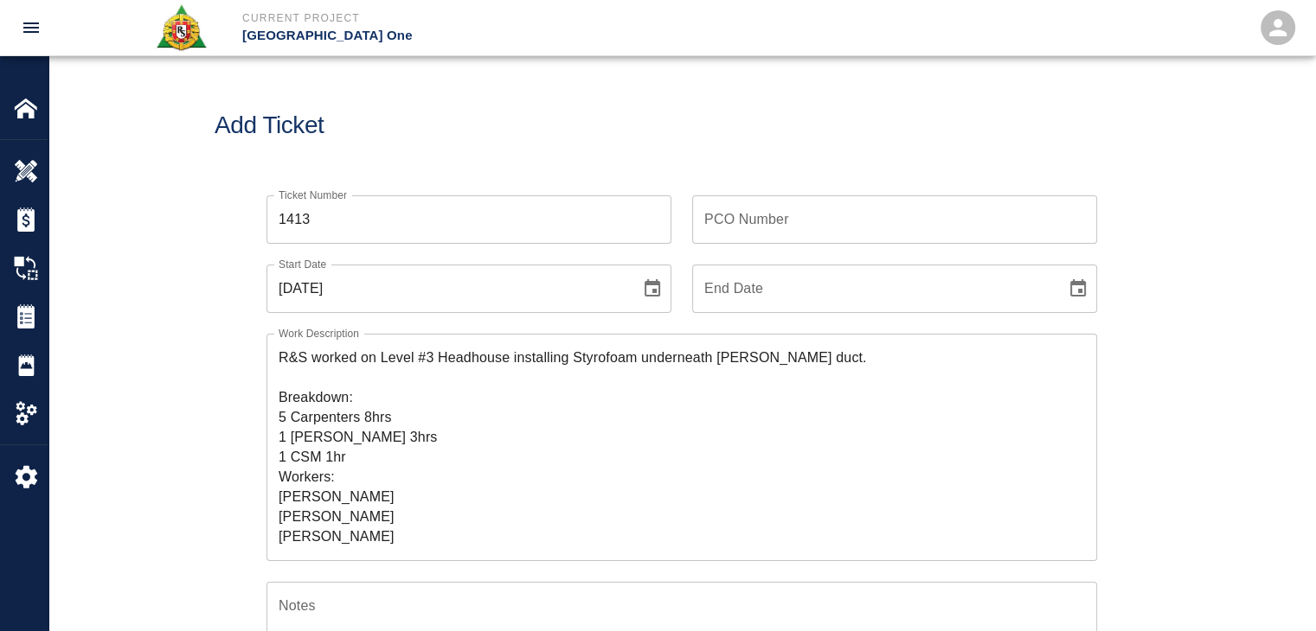
click at [725, 199] on div "PCO Number PCO Number" at bounding box center [894, 219] width 405 height 48
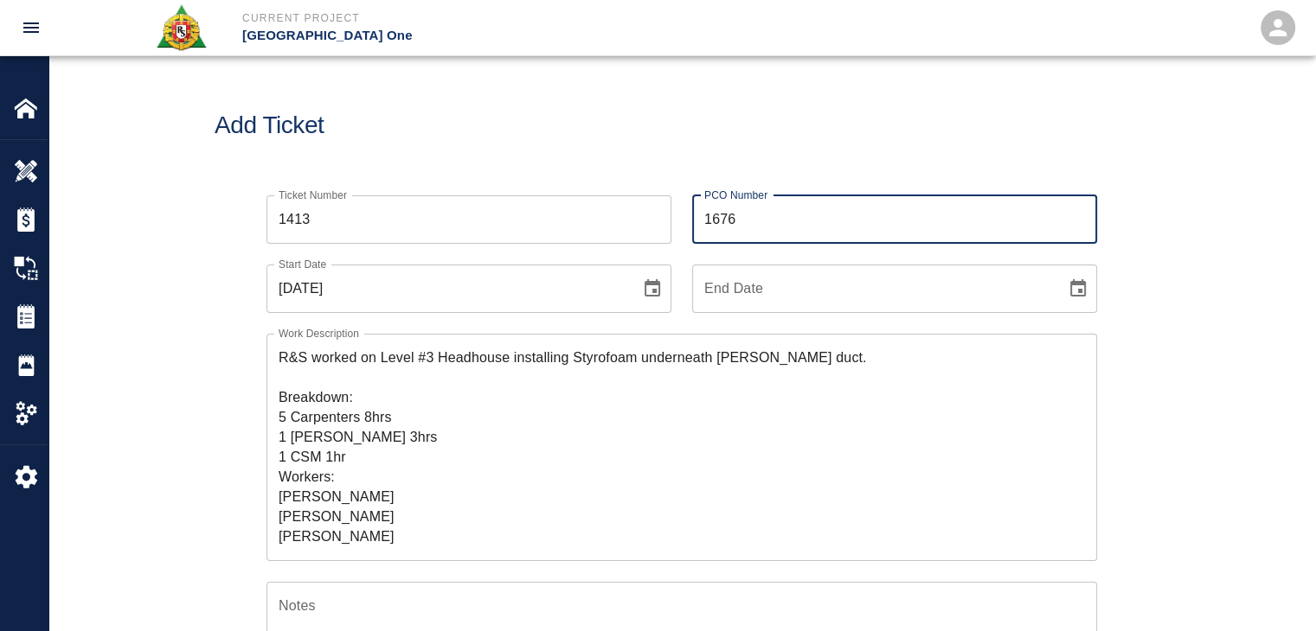
type input "1676"
click at [671, 175] on div "PCO Number 1676 PCO Number" at bounding box center [884, 209] width 426 height 69
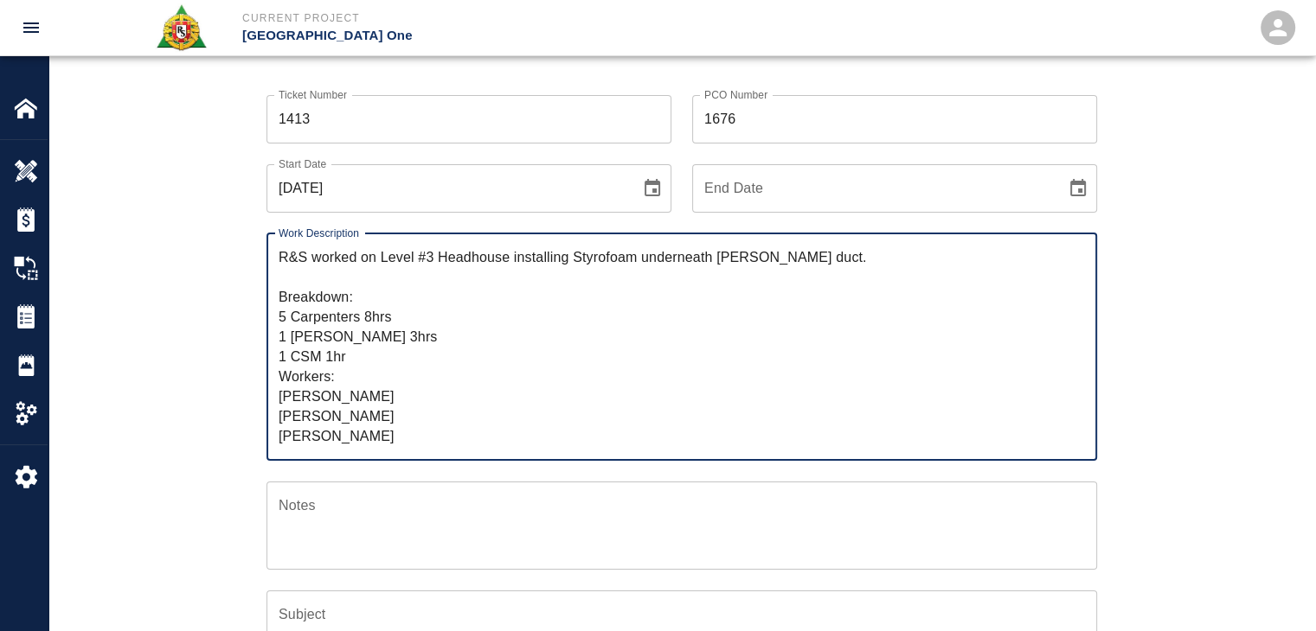
drag, startPoint x: 381, startPoint y: 277, endPoint x: 379, endPoint y: 257, distance: 20.1
click at [379, 257] on textarea "R&S worked on Level #3 Headhouse installing Styrofoam underneath [PERSON_NAME] …" at bounding box center [682, 346] width 806 height 199
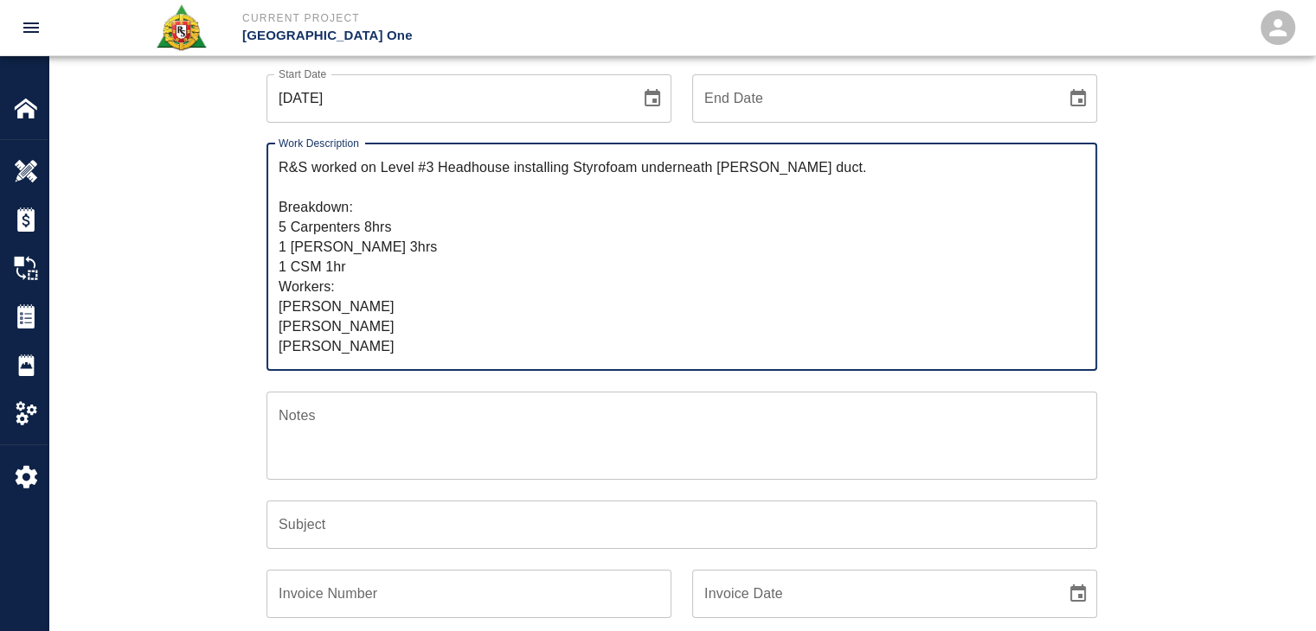
click at [391, 525] on input "Subject" at bounding box center [681, 525] width 830 height 48
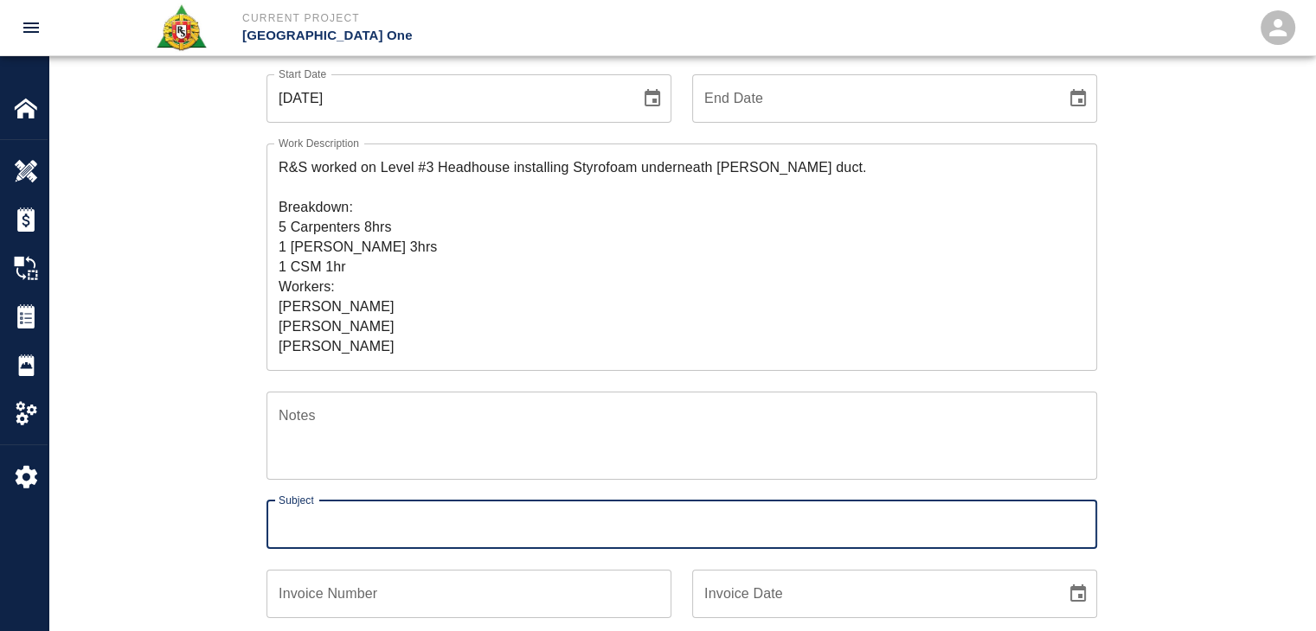
paste input "Level #3 Headhouse installing Styrofoam underneath [PERSON_NAME] duct."
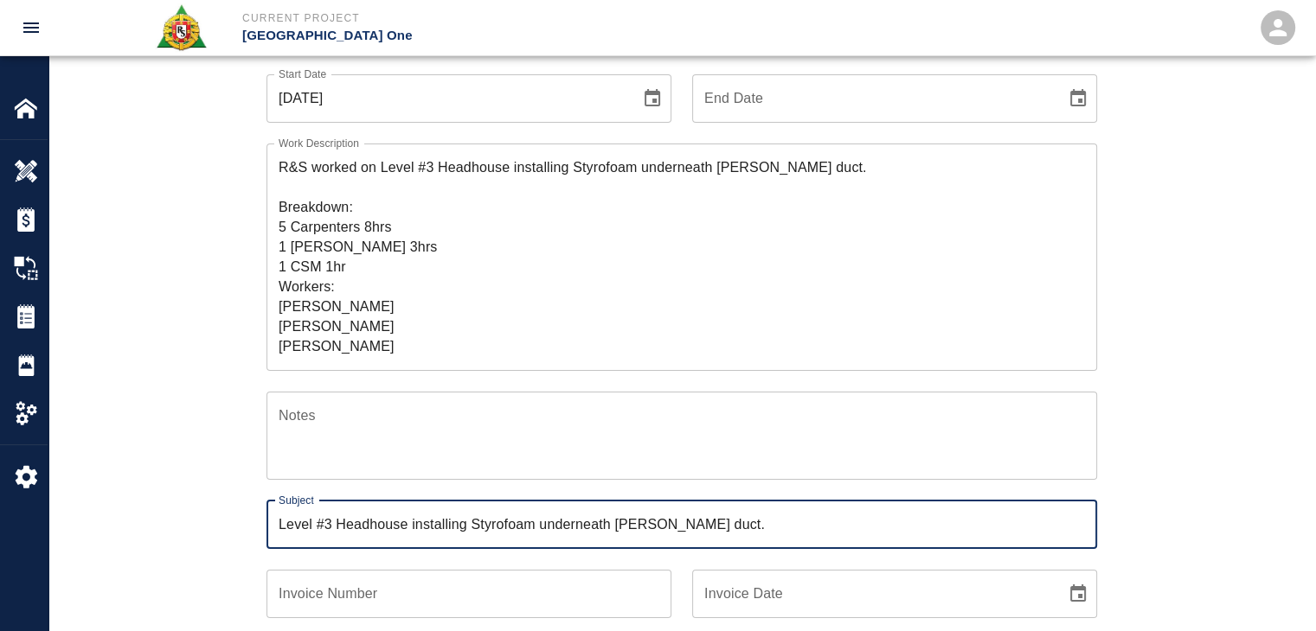
type input "Level #3 Headhouse installing Styrofoam underneath [PERSON_NAME] duct."
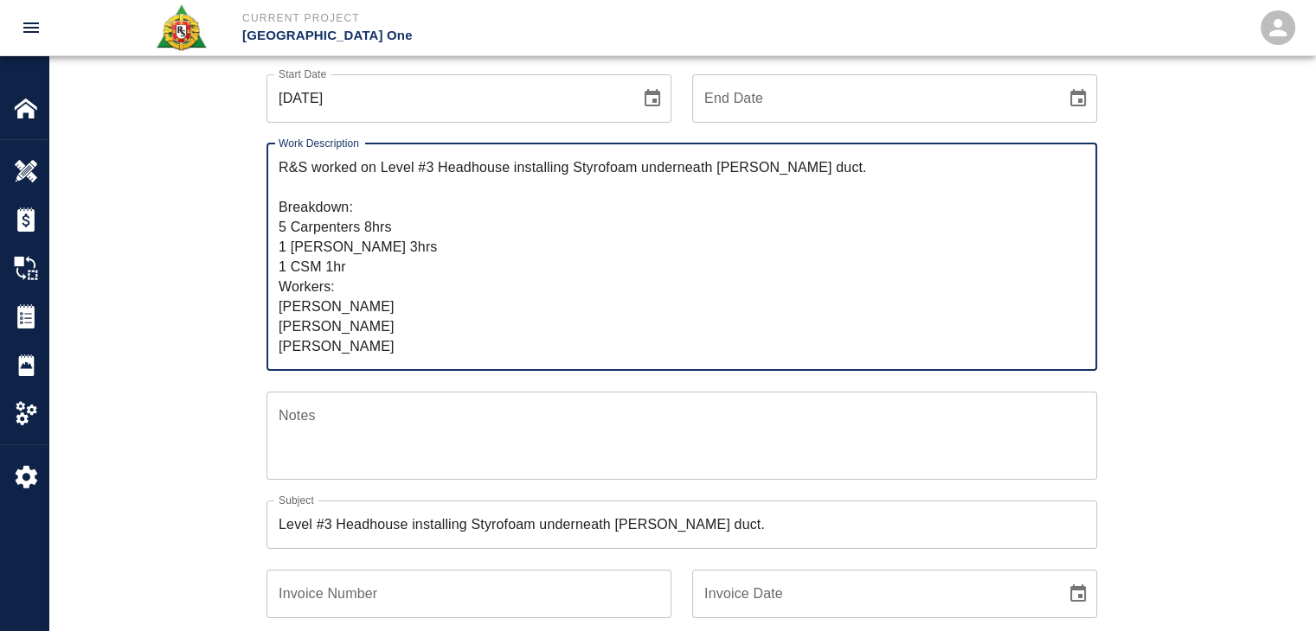
click at [436, 330] on textarea "R&S worked on Level #3 Headhouse installing Styrofoam underneath [PERSON_NAME] …" at bounding box center [682, 256] width 806 height 199
click at [425, 338] on textarea "R&S worked on Level #3 Headhouse installing Styrofoam underneath [PERSON_NAME] …" at bounding box center [682, 256] width 806 height 199
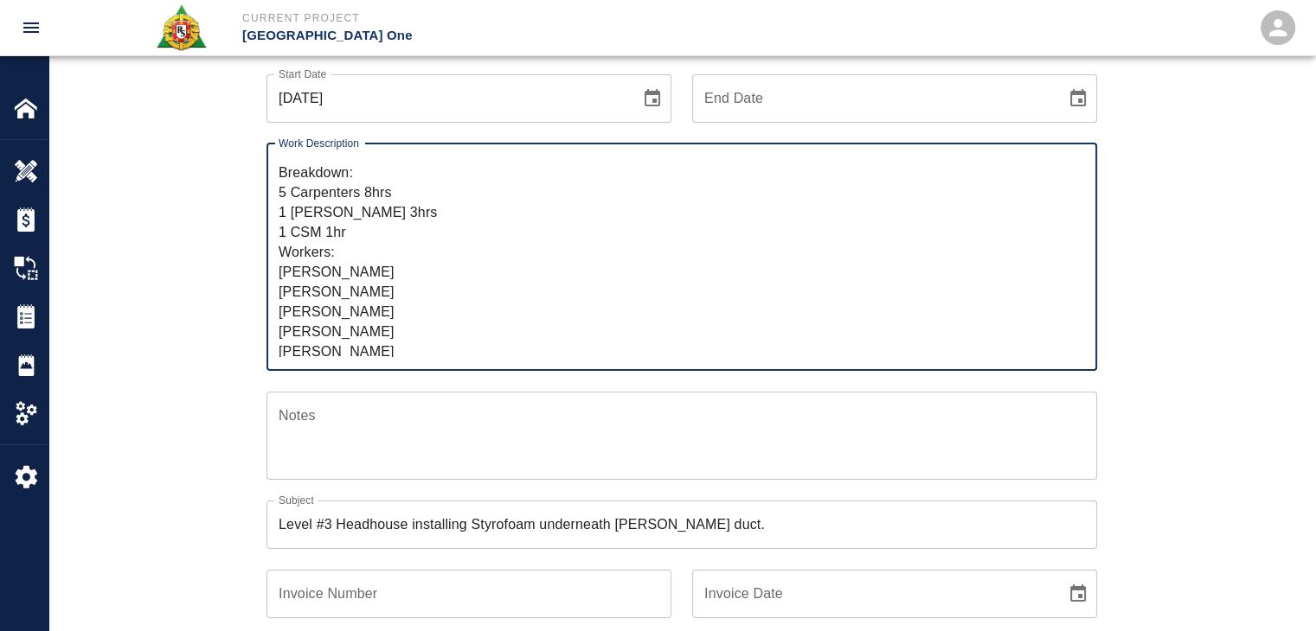
scroll to position [59, 0]
click at [384, 332] on textarea "R&S worked on Level #3 Headhouse installing Styrofoam underneath [PERSON_NAME] …" at bounding box center [682, 256] width 806 height 199
click at [370, 342] on textarea "R&S worked on Level #3 Headhouse installing Styrofoam underneath [PERSON_NAME] …" at bounding box center [682, 256] width 806 height 199
click at [355, 193] on textarea "R&S worked on Level #3 Headhouse installing Styrofoam underneath [PERSON_NAME] …" at bounding box center [682, 256] width 806 height 199
type textarea "R&S worked on Level #3 Headhouse installing Styrofoam underneath [PERSON_NAME] …"
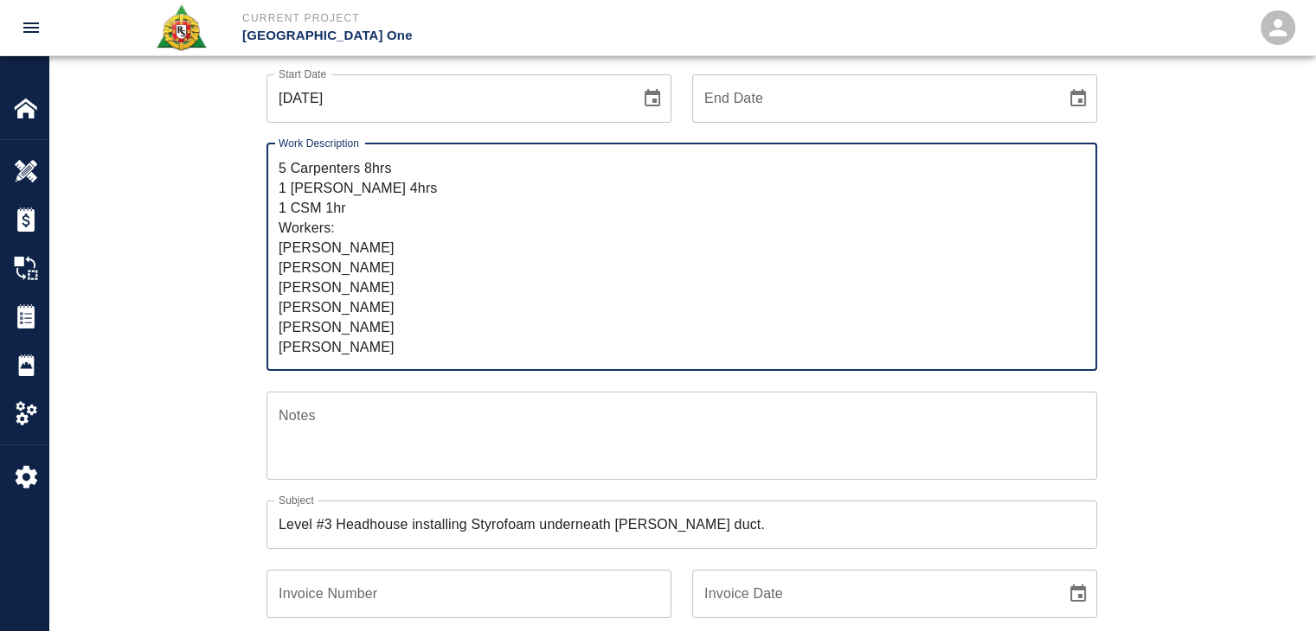
click at [225, 264] on div "Ticket Number 1413 Ticket Number PCO Number 1676 PCO Number Start Date [DATE] S…" at bounding box center [682, 399] width 934 height 831
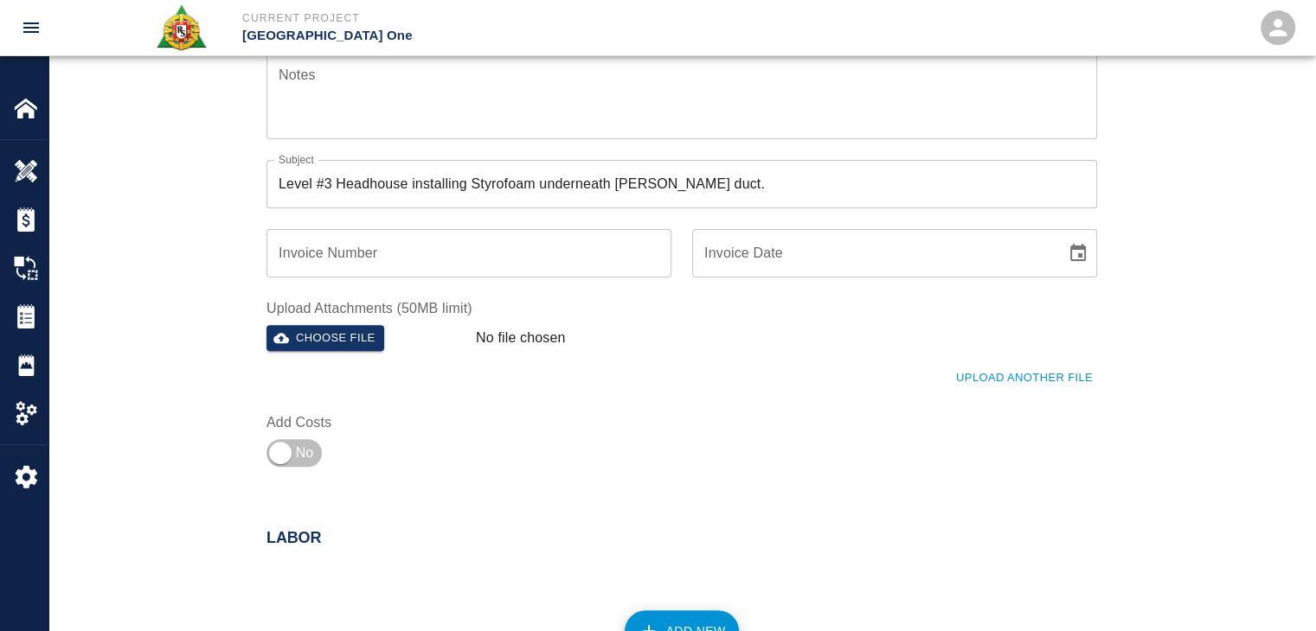
scroll to position [632, 0]
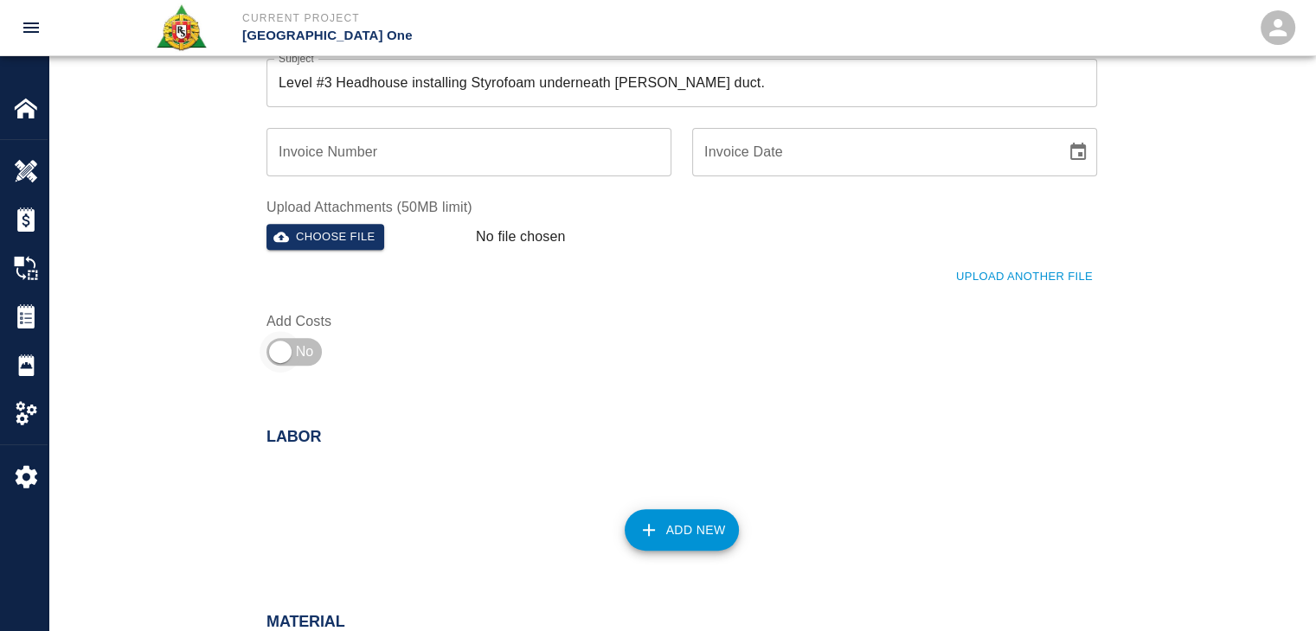
click at [323, 361] on input "checkbox" at bounding box center [280, 352] width 125 height 42
checkbox input "true"
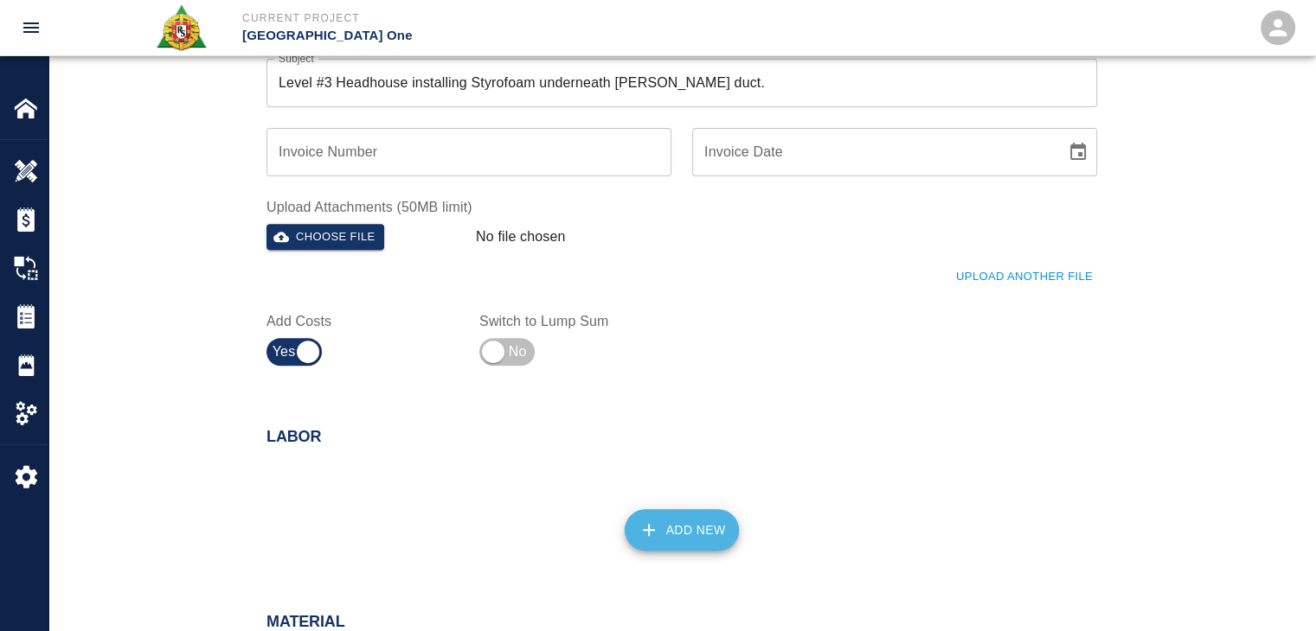
click at [661, 528] on button "Add New" at bounding box center [681, 530] width 115 height 42
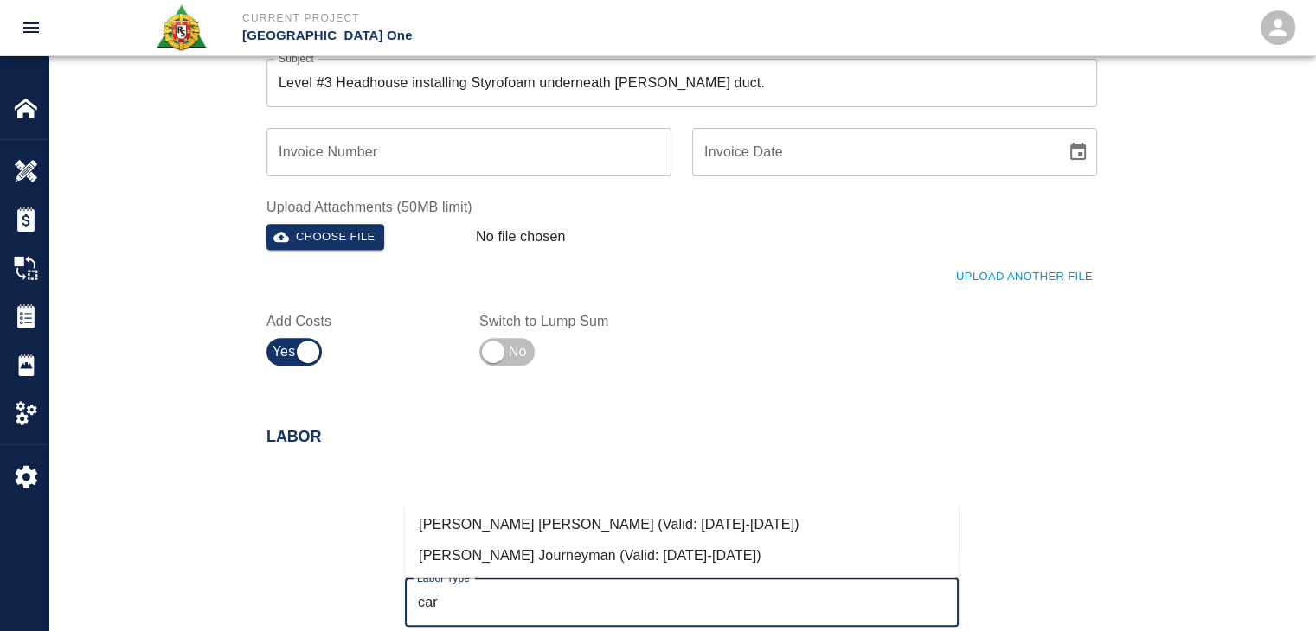
click at [546, 546] on li "[PERSON_NAME] Journeyman (Valid: [DATE]-[DATE])" at bounding box center [682, 556] width 554 height 31
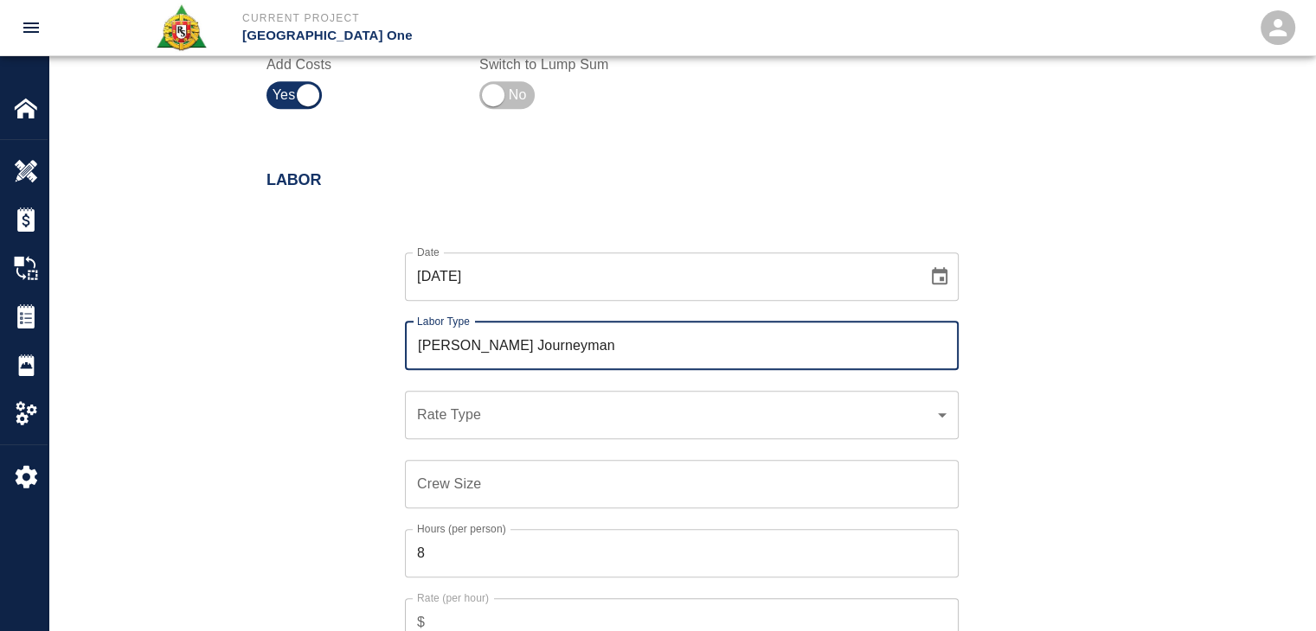
scroll to position [893, 0]
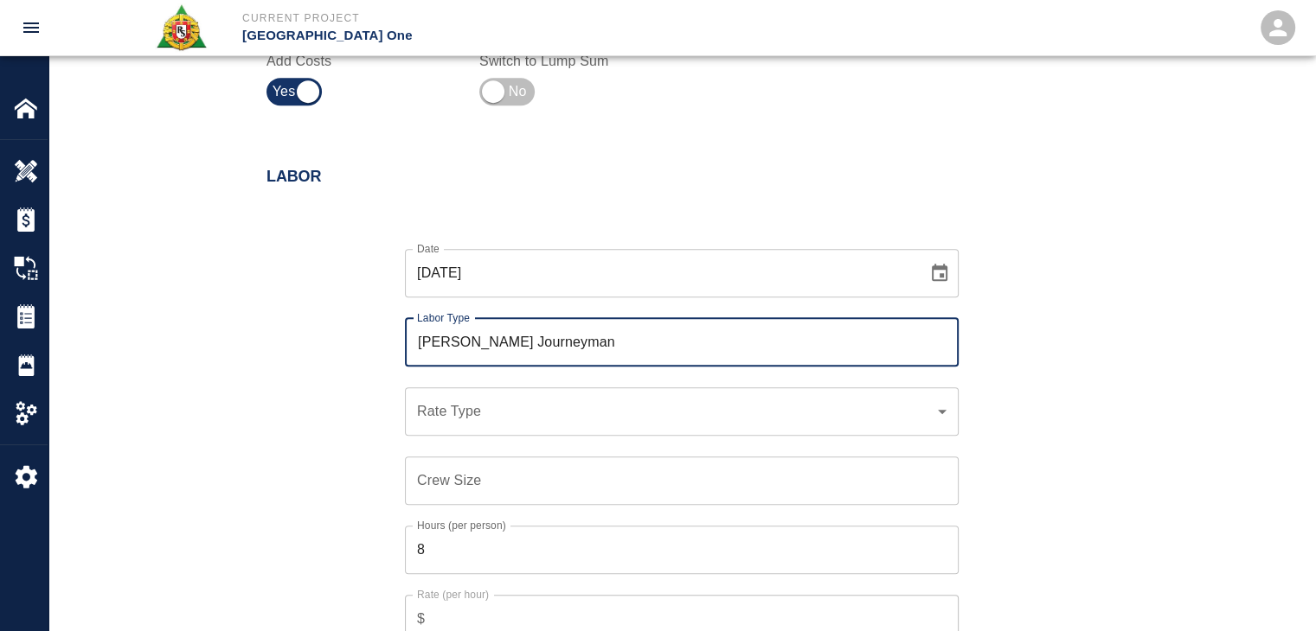
type input "[PERSON_NAME] Journeyman"
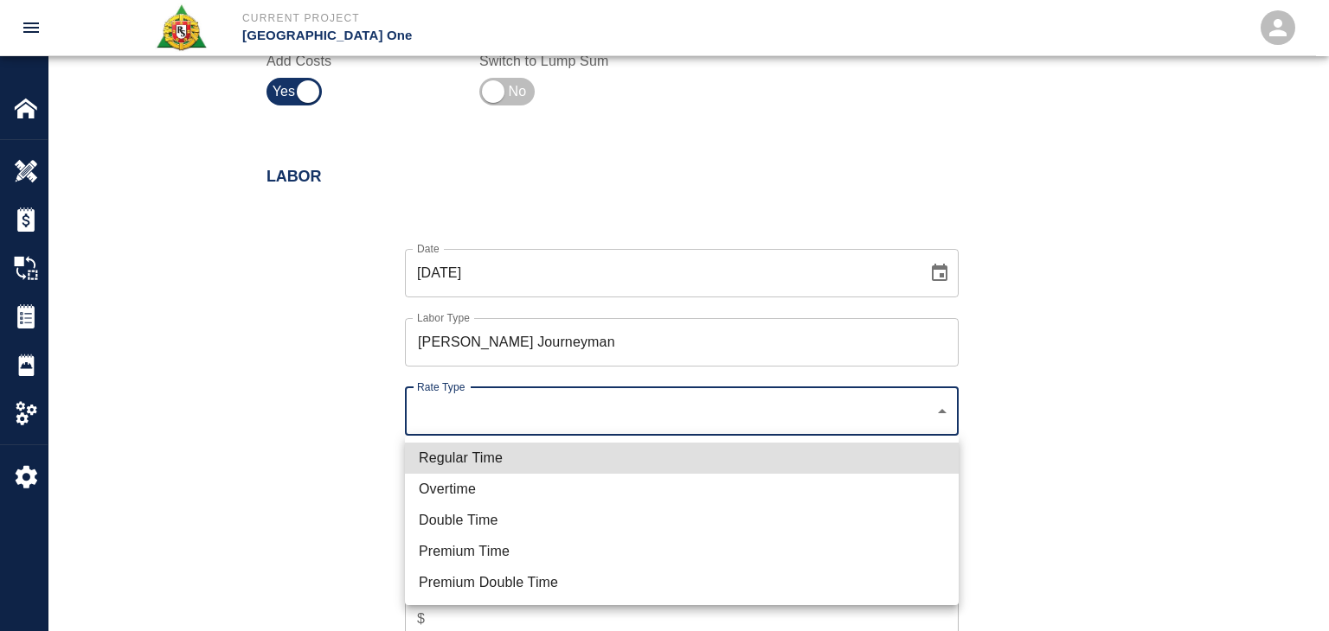
click at [530, 458] on li "Regular Time" at bounding box center [682, 458] width 554 height 31
type input "rate_rt"
type input "141.20"
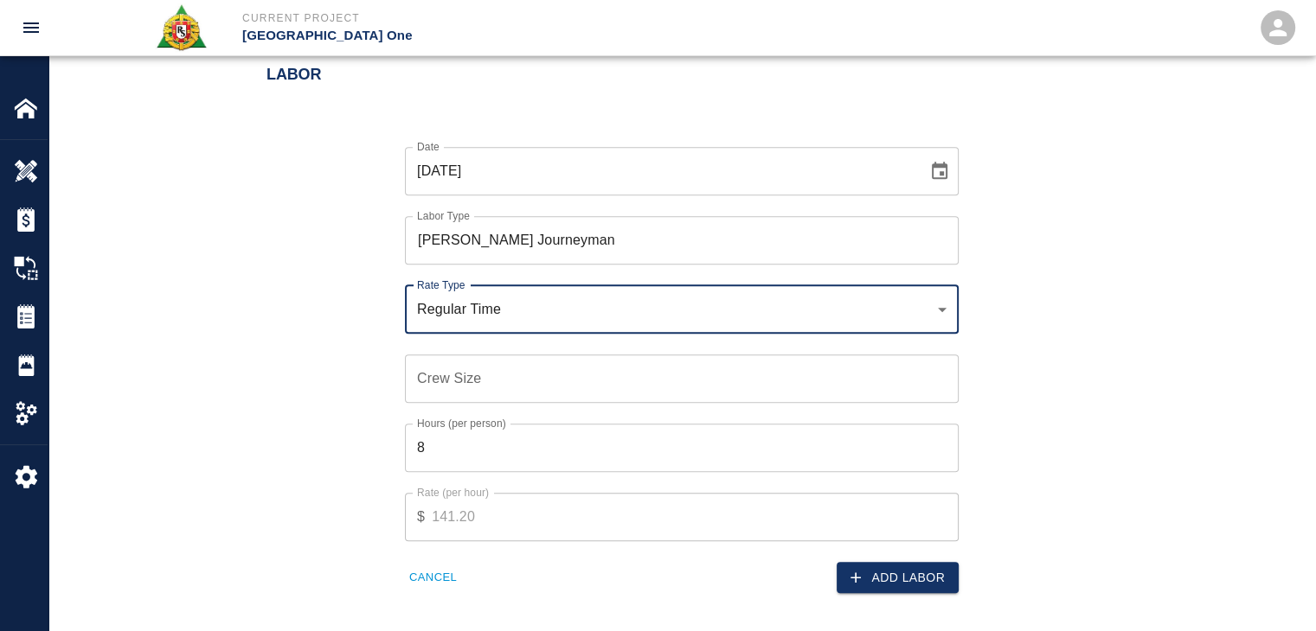
scroll to position [998, 0]
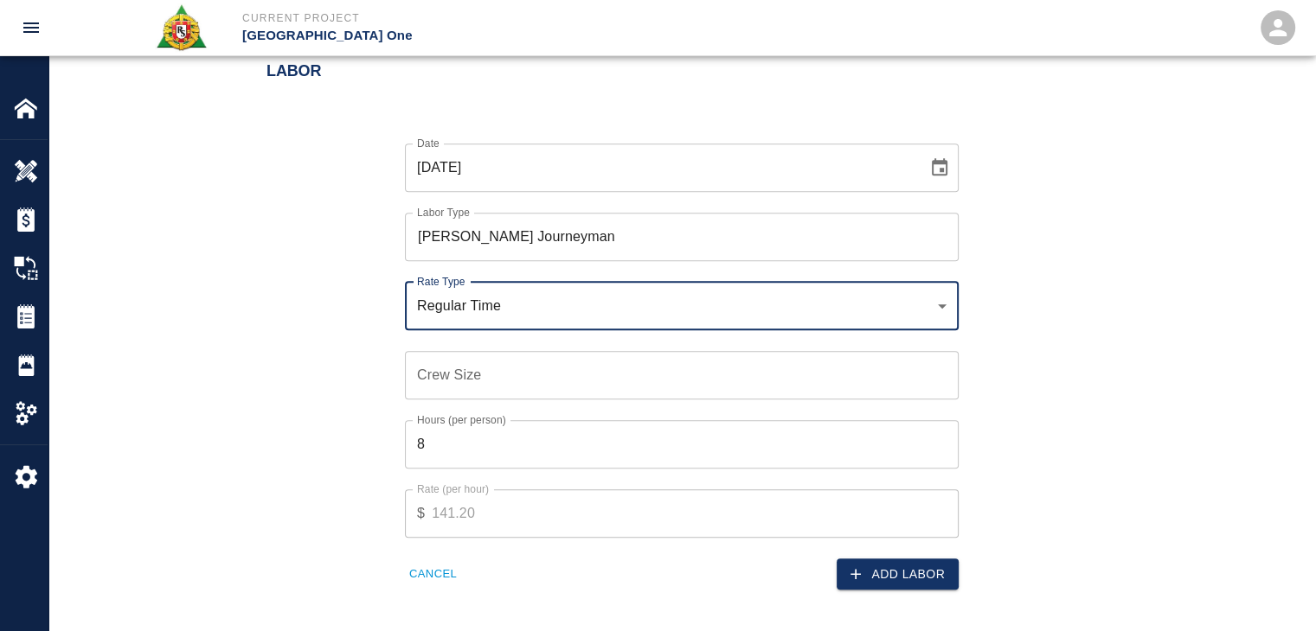
click at [459, 387] on input "Crew Size" at bounding box center [682, 375] width 554 height 48
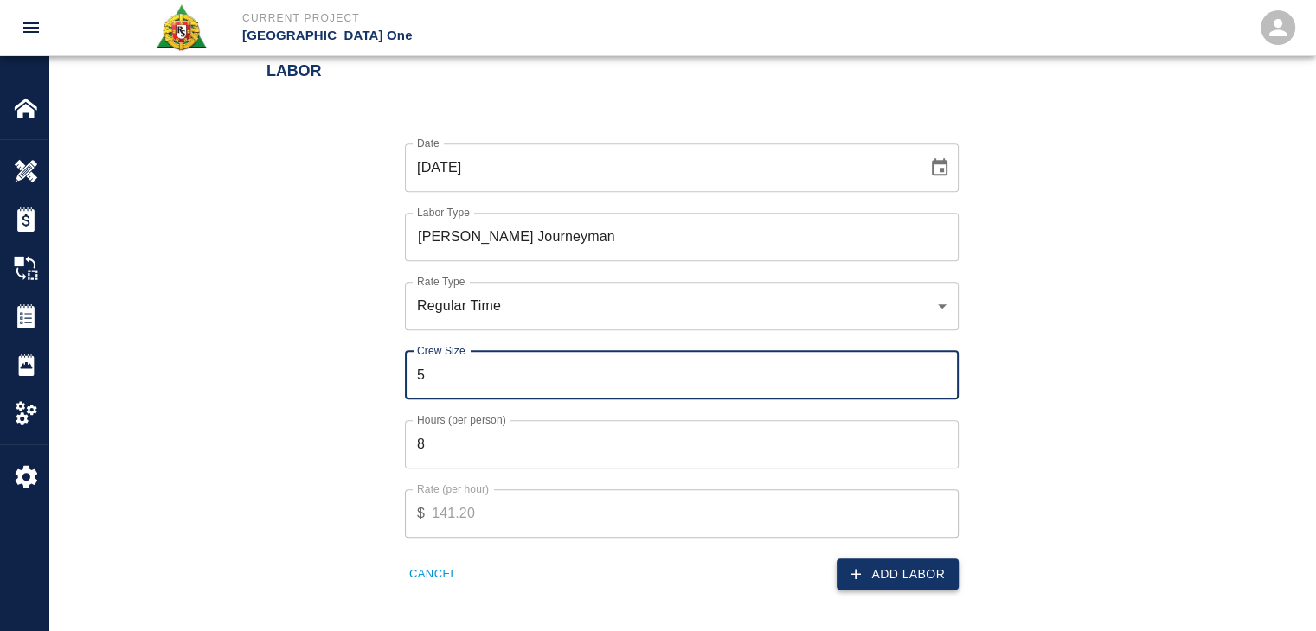
type input "5"
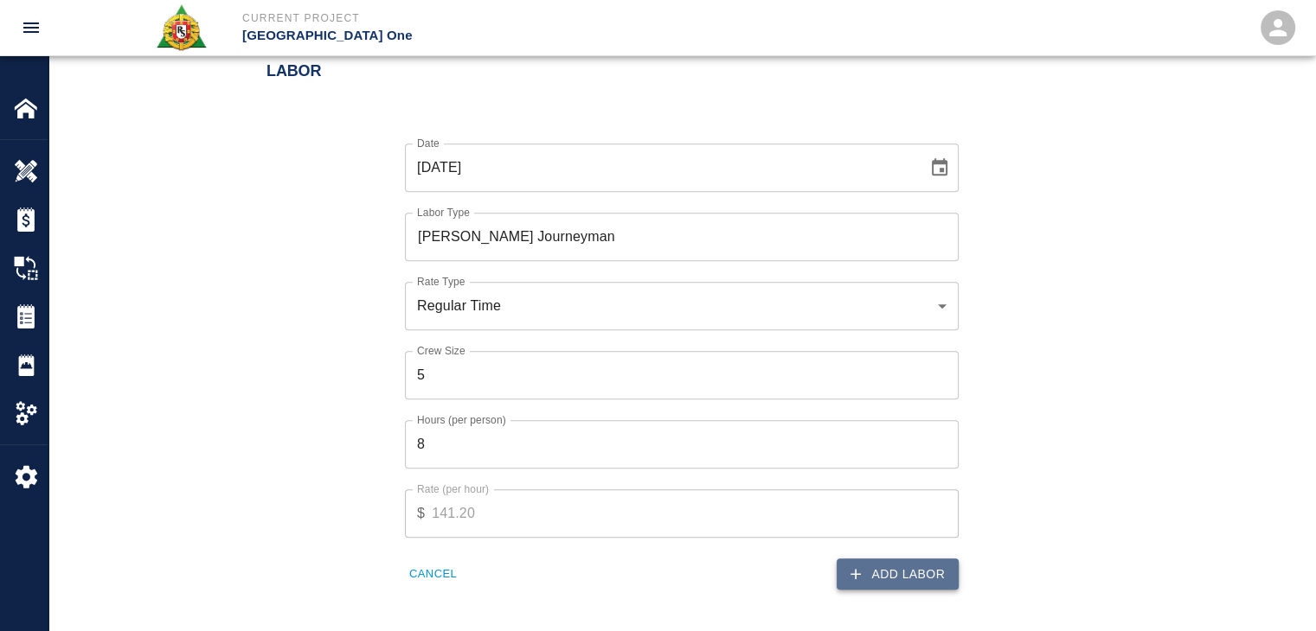
click at [911, 582] on button "Add Labor" at bounding box center [897, 575] width 122 height 32
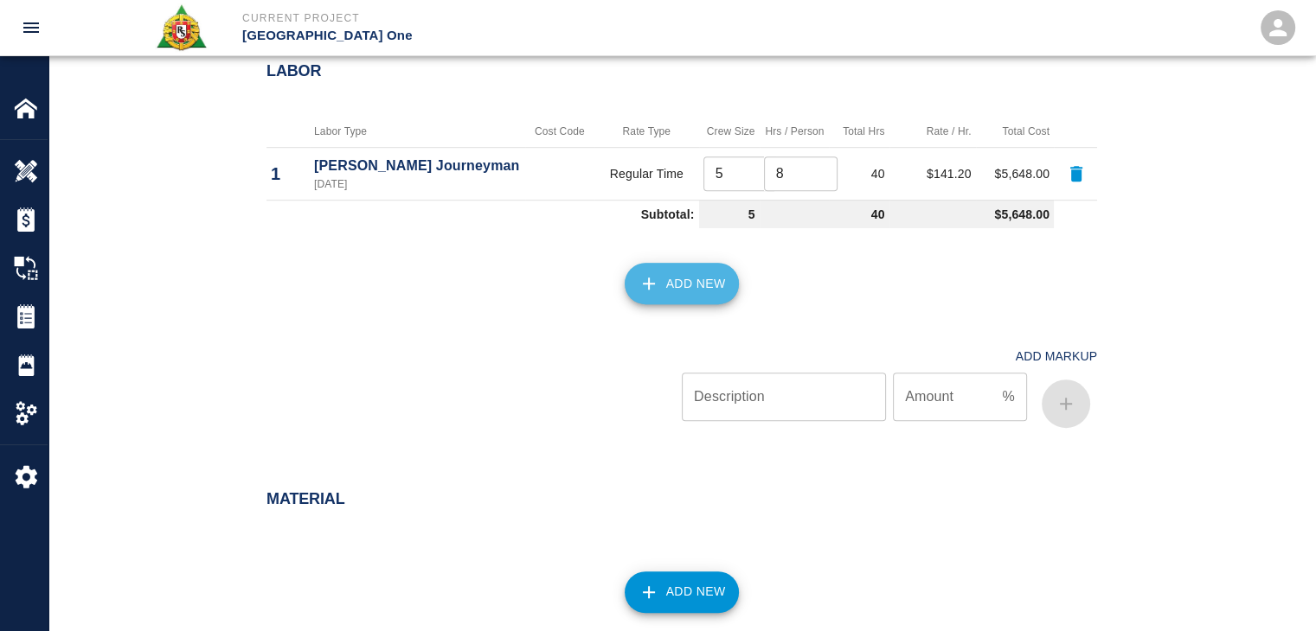
click at [677, 297] on button "Add New" at bounding box center [681, 284] width 115 height 42
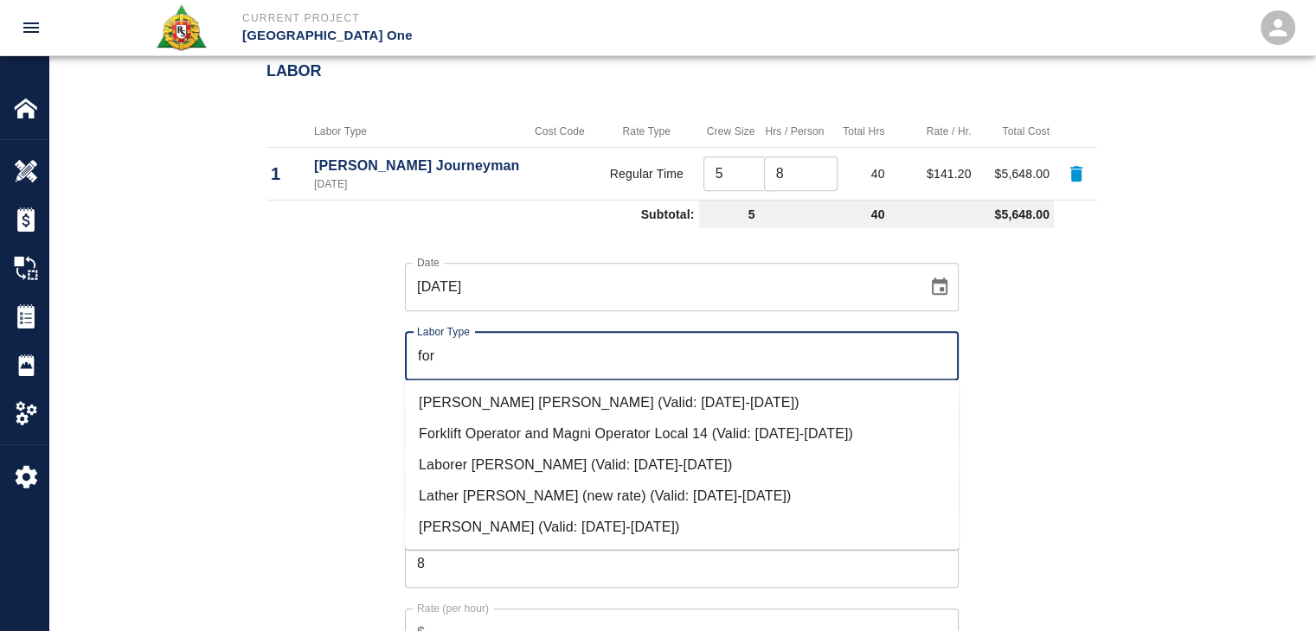
click at [464, 411] on li "[PERSON_NAME] [PERSON_NAME] (Valid: [DATE]-[DATE])" at bounding box center [682, 402] width 554 height 31
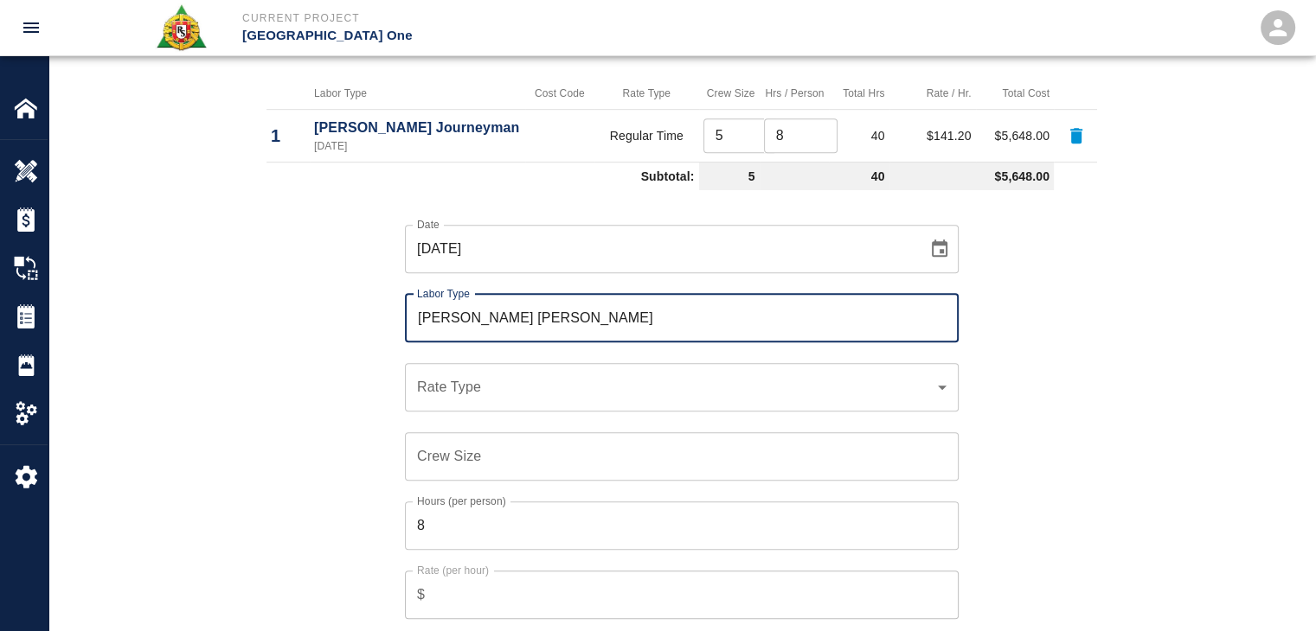
scroll to position [1037, 0]
type input "[PERSON_NAME] [PERSON_NAME]"
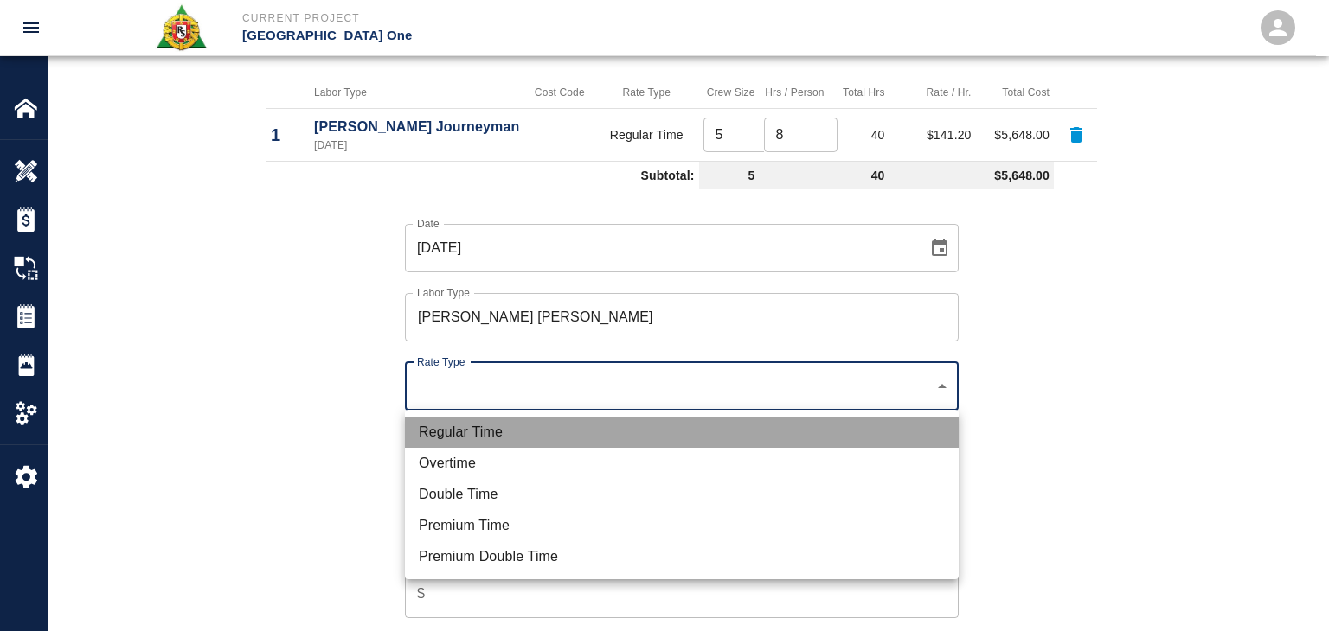
click at [525, 426] on li "Regular Time" at bounding box center [682, 432] width 554 height 31
type input "rate_rt"
type input "148.66"
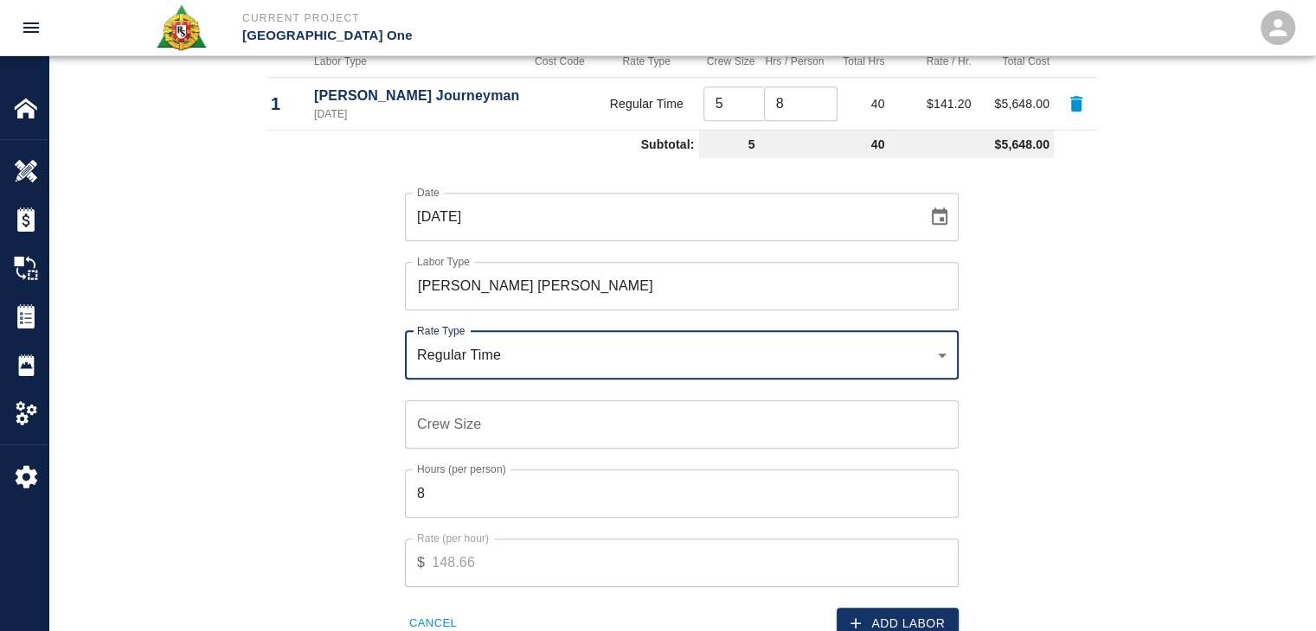
scroll to position [1144, 0]
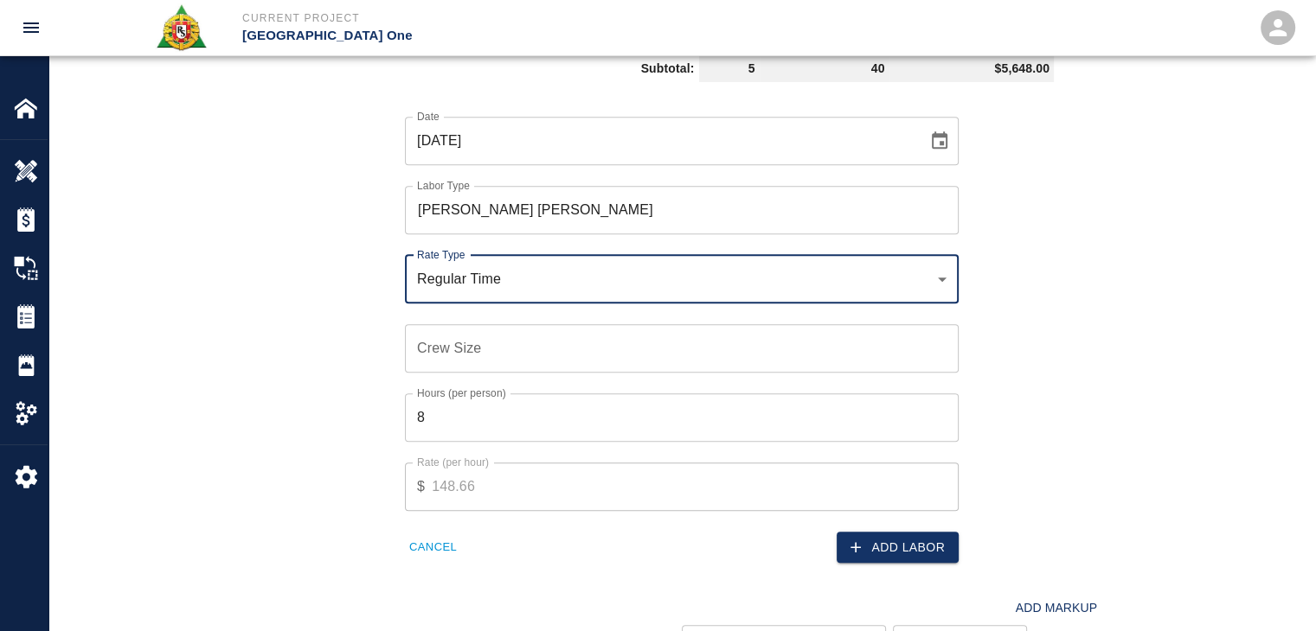
click at [451, 353] on input "Crew Size" at bounding box center [682, 348] width 554 height 48
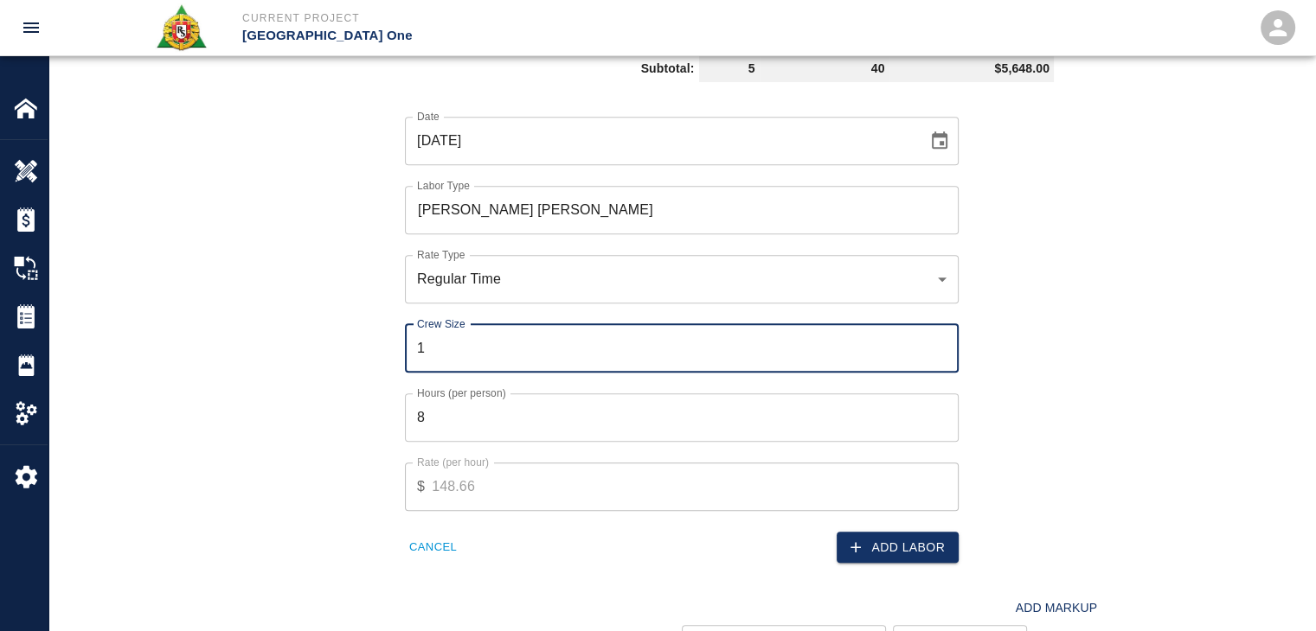
type input "1"
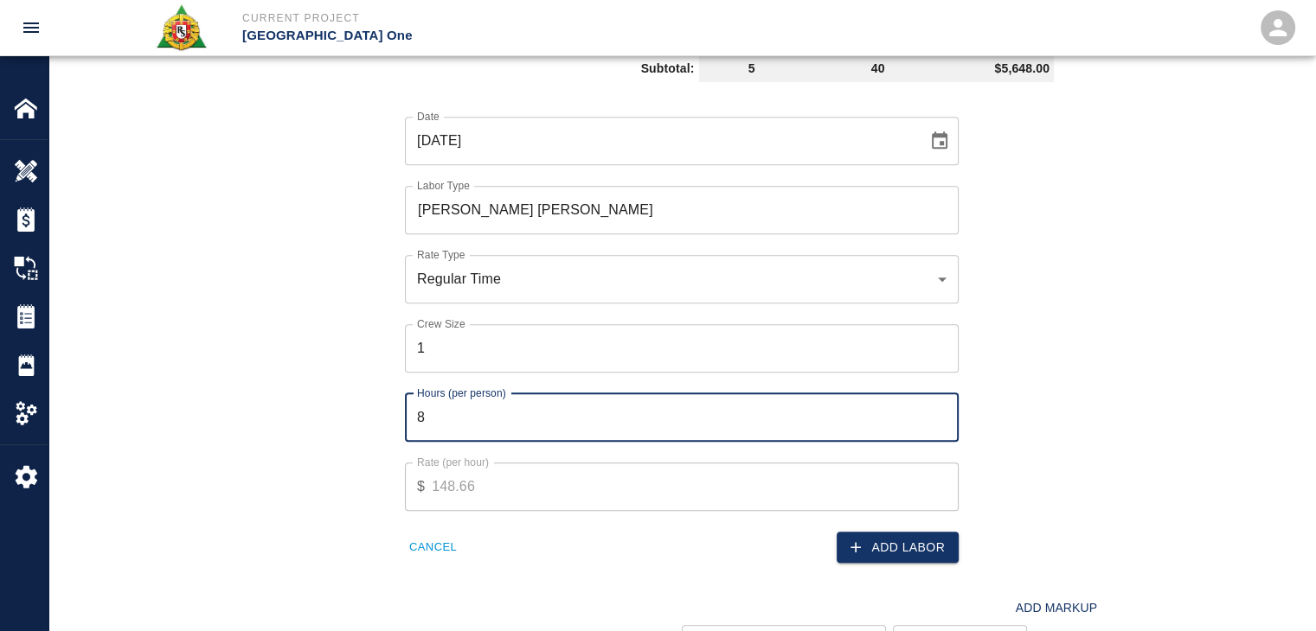
click at [502, 426] on input "8" at bounding box center [682, 418] width 554 height 48
type input "4"
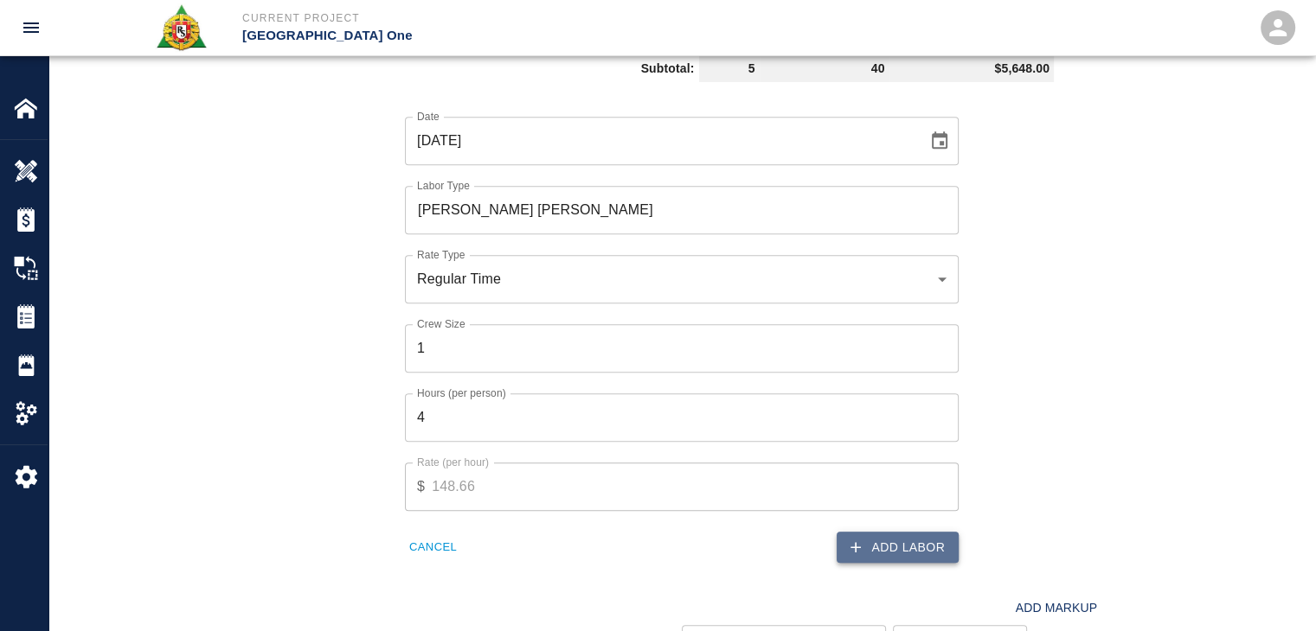
click at [860, 549] on icon "button" at bounding box center [855, 547] width 17 height 17
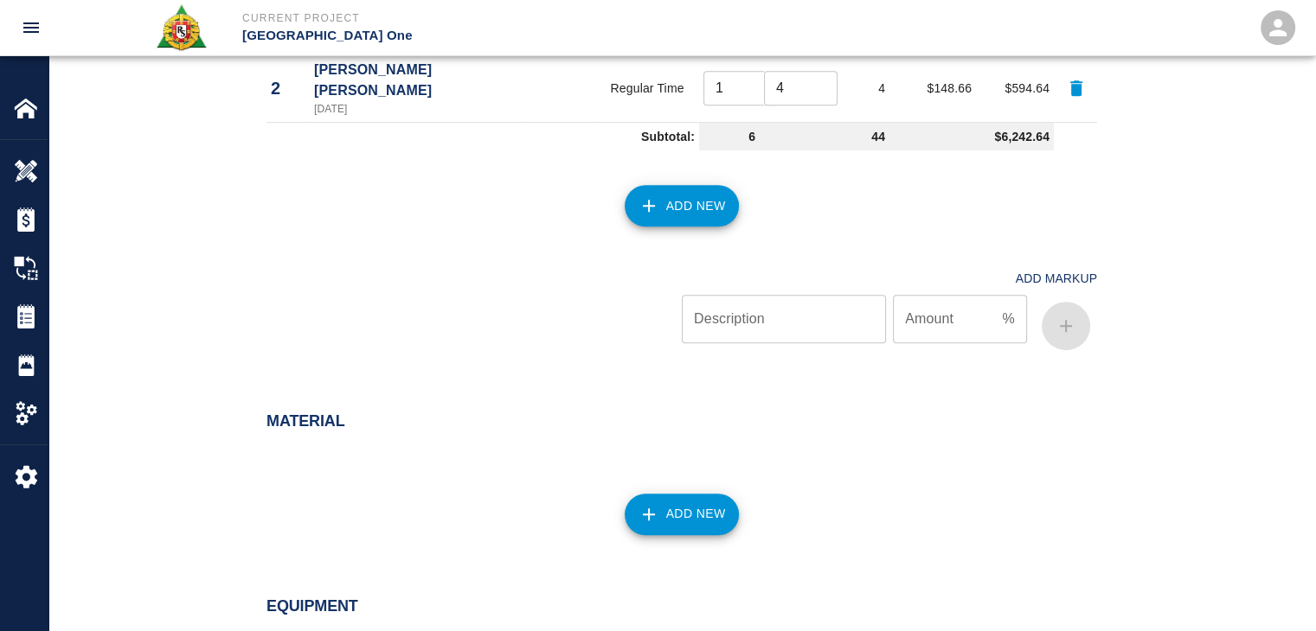
scroll to position [927, 0]
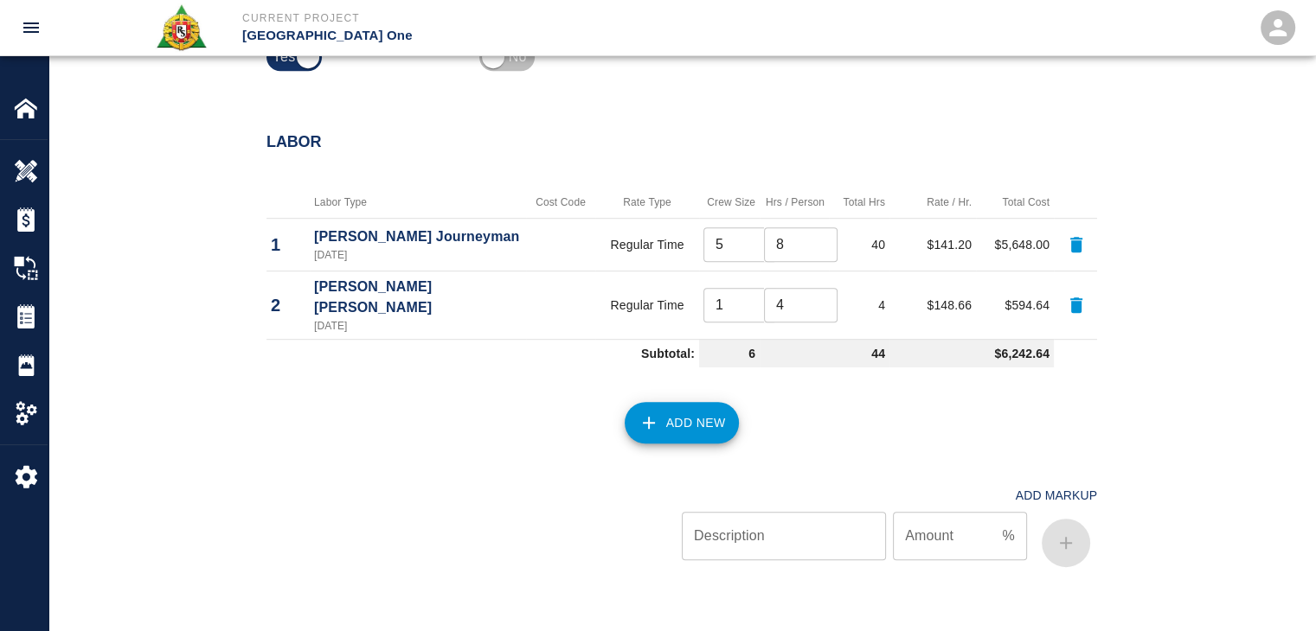
click at [666, 402] on button "Add New" at bounding box center [681, 423] width 115 height 42
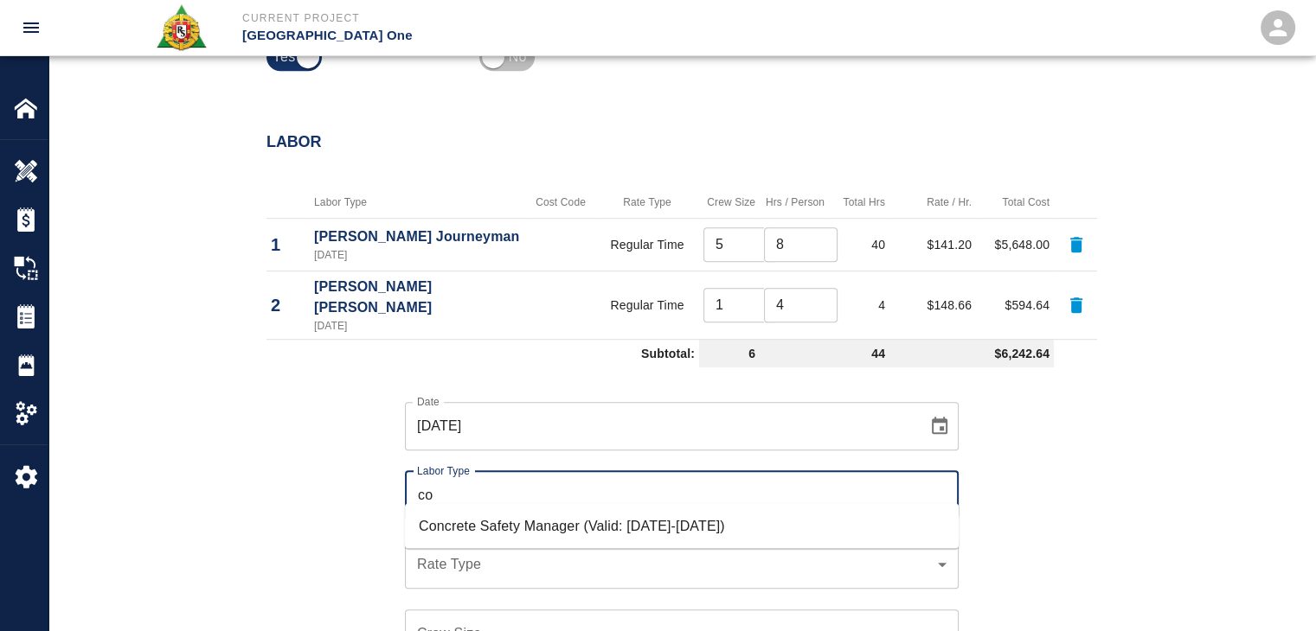
click at [664, 534] on li "Concrete Safety Manager (Valid: [DATE]-[DATE])" at bounding box center [682, 525] width 554 height 31
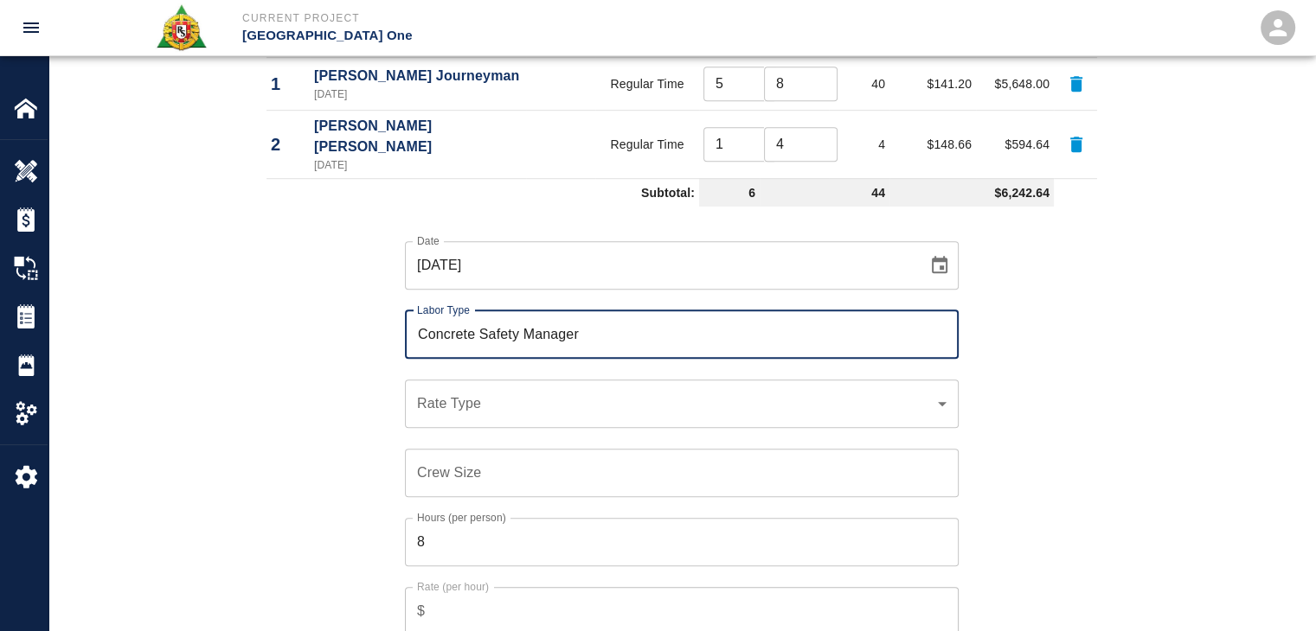
scroll to position [1090, 0]
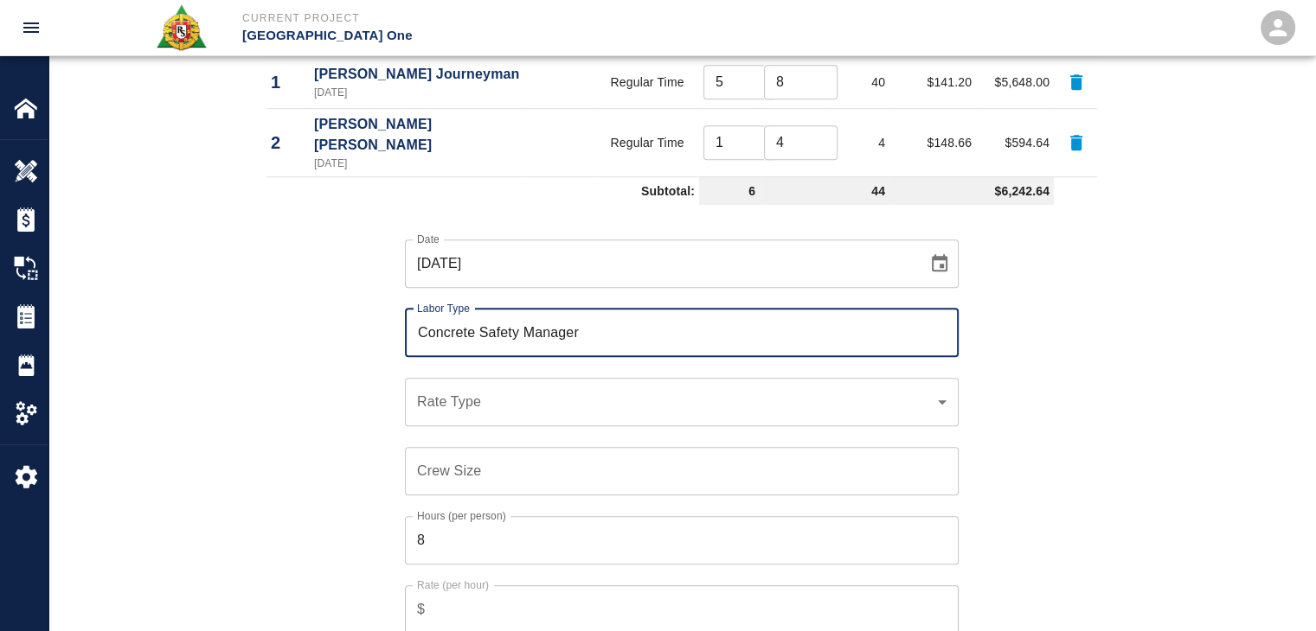
type input "Concrete Safety Manager"
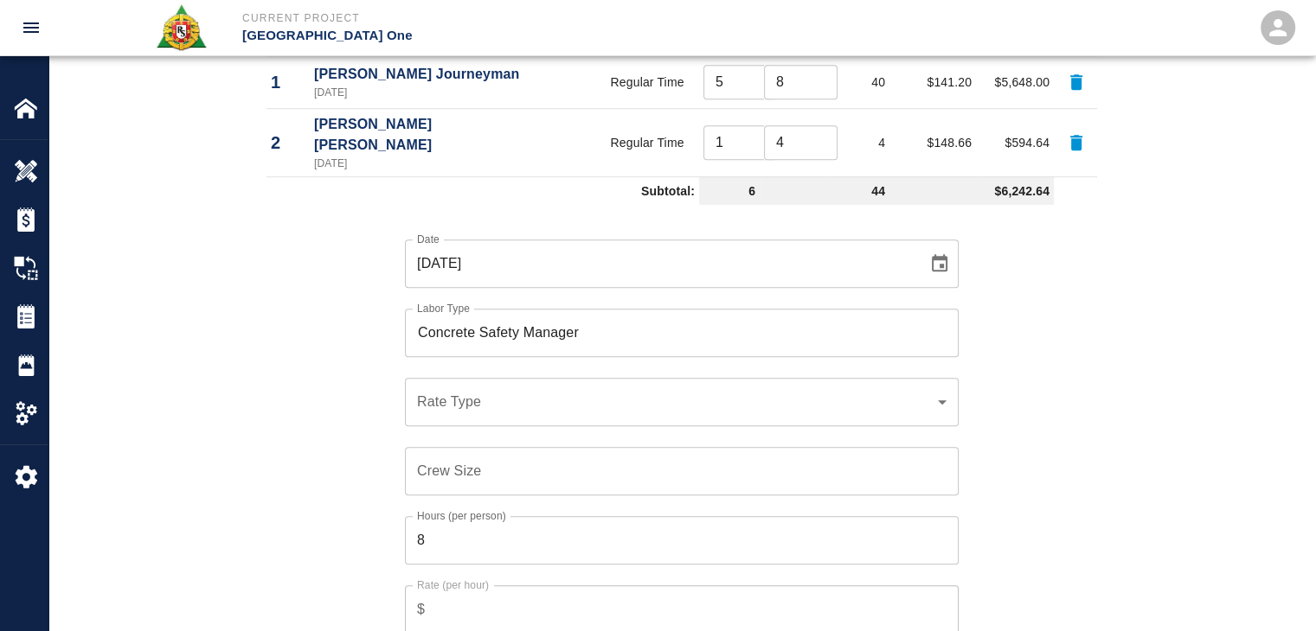
click at [490, 395] on div "​ Rate Type" at bounding box center [682, 402] width 554 height 48
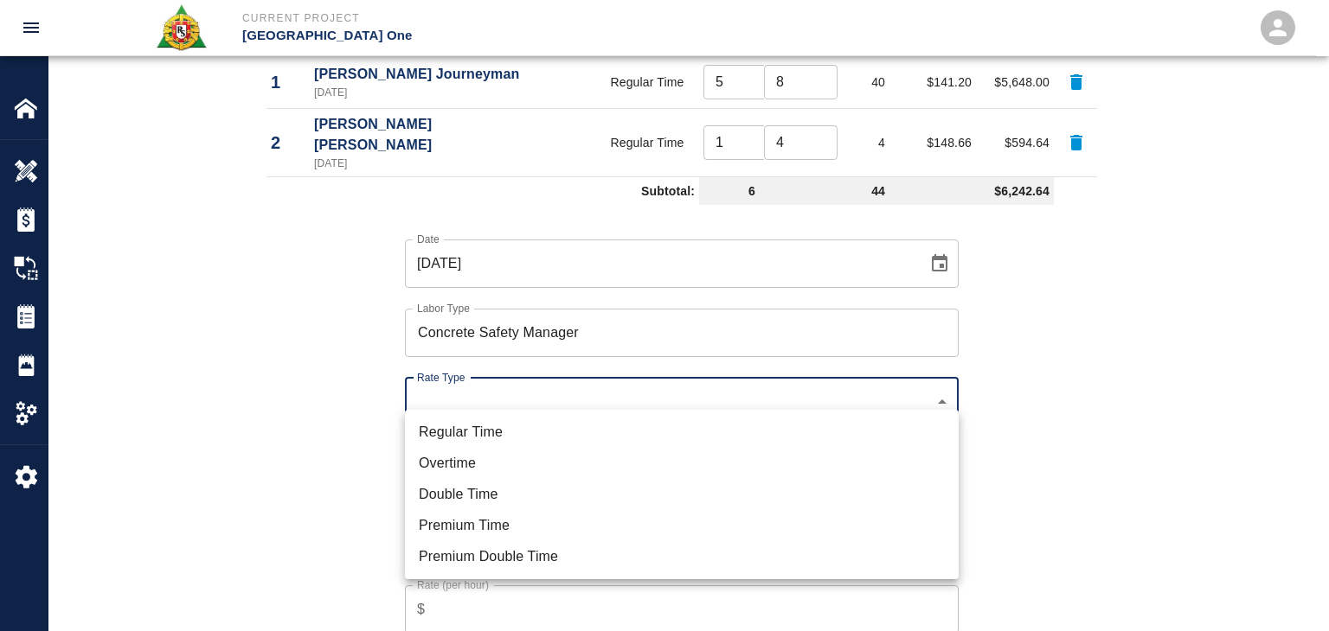
click at [526, 425] on li "Regular Time" at bounding box center [682, 432] width 554 height 31
type input "rate_rt"
type input "100.05"
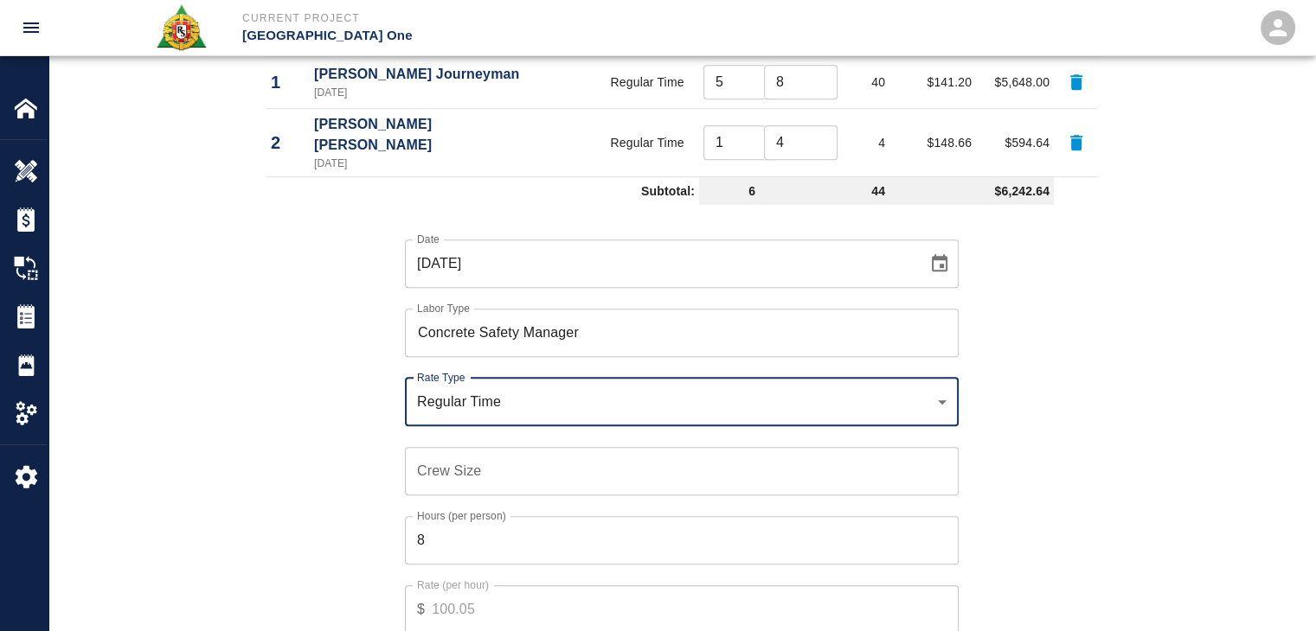
click at [456, 447] on div "Crew Size Crew Size" at bounding box center [682, 471] width 554 height 48
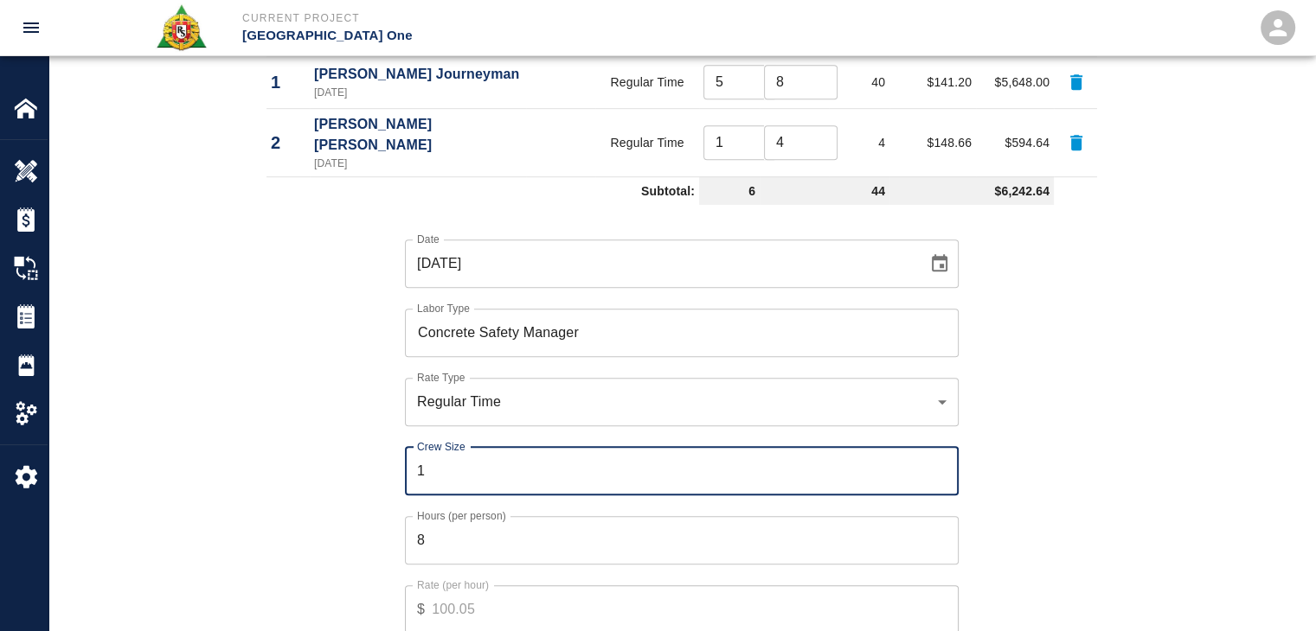
type input "1"
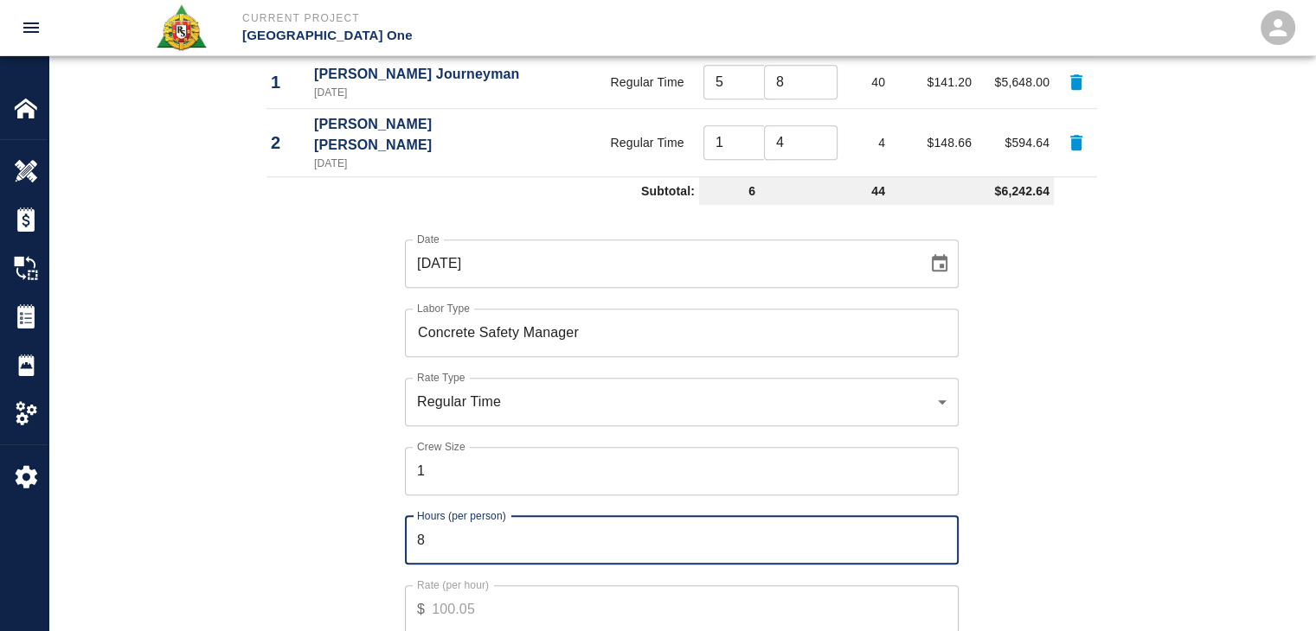
click at [502, 520] on input "8" at bounding box center [682, 540] width 554 height 48
type input "2"
click at [324, 506] on div "Date [DATE] Date Labor Type Concrete Safety Manager Labor Type Rate Type Regula…" at bounding box center [671, 449] width 851 height 475
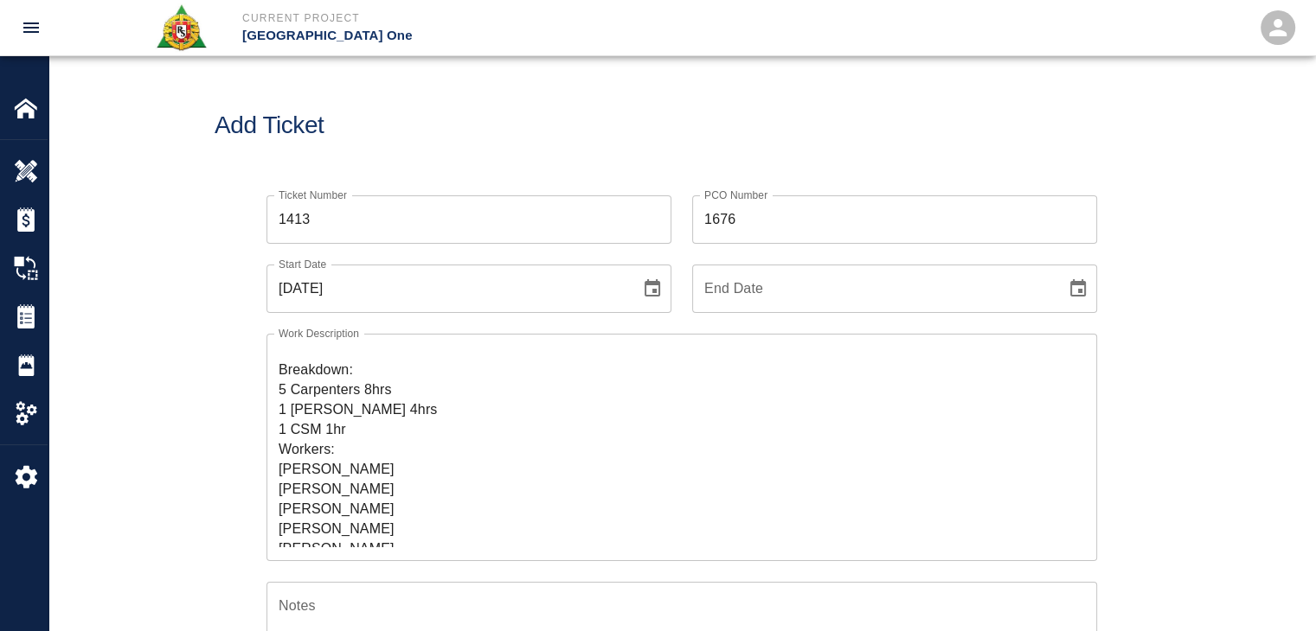
scroll to position [59, 0]
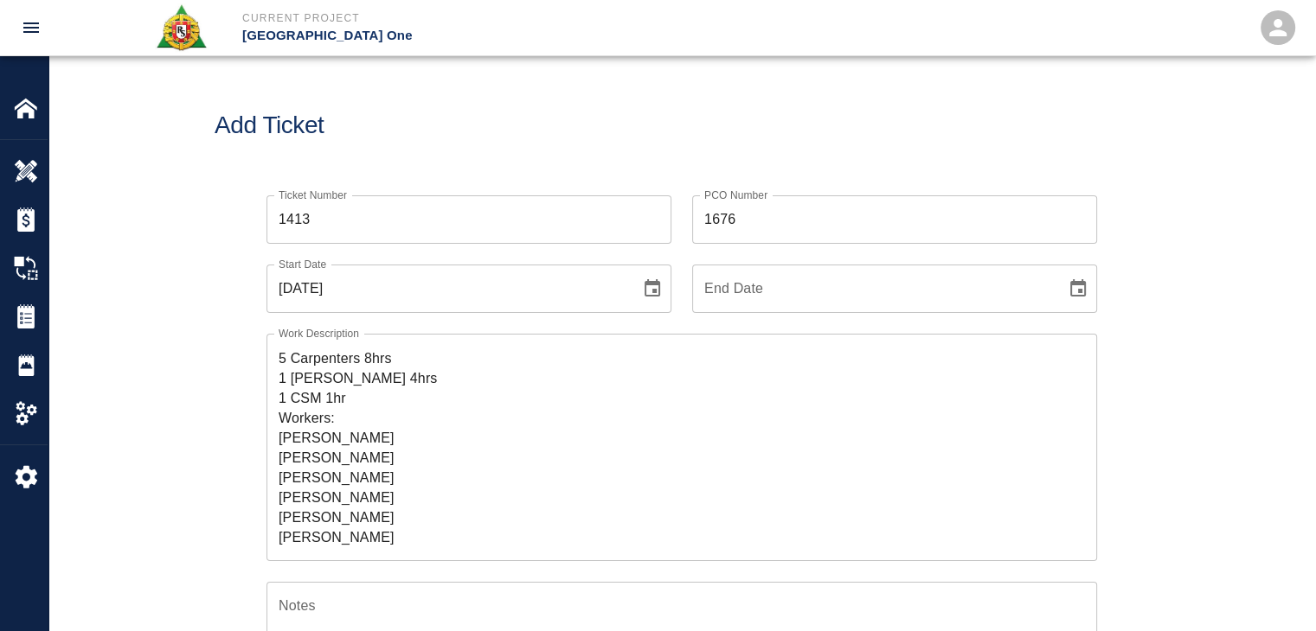
click at [336, 396] on textarea "R&S worked on Level #3 Headhouse installing Styrofoam underneath [PERSON_NAME] …" at bounding box center [682, 447] width 806 height 199
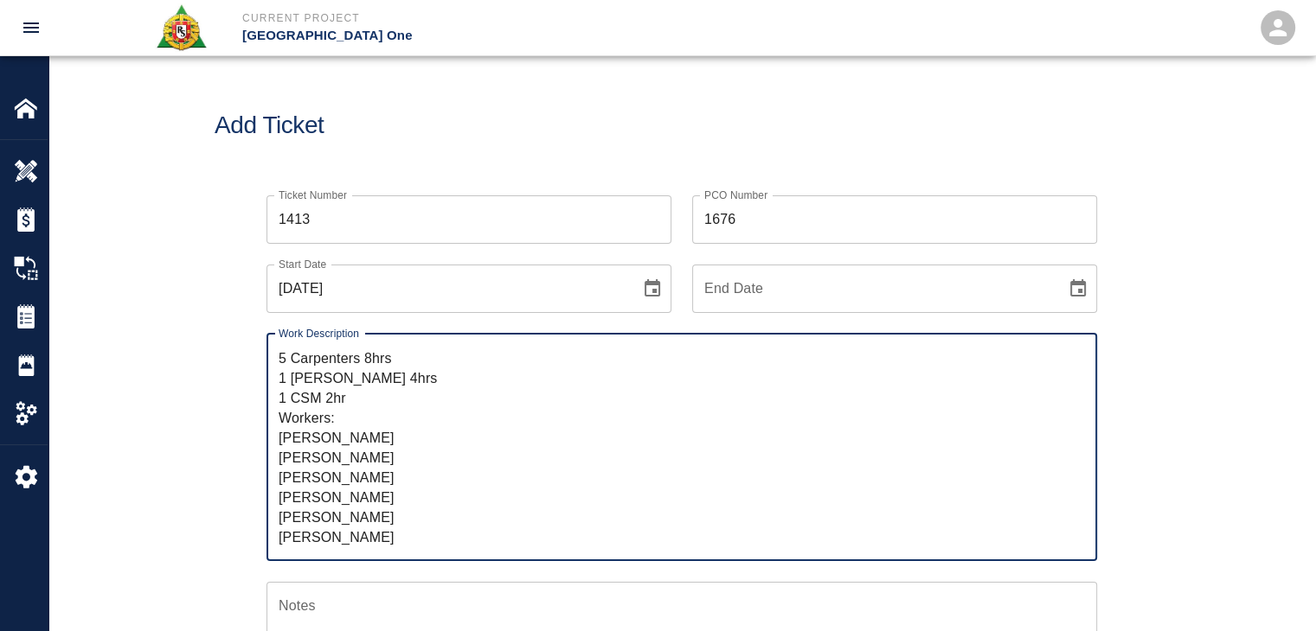
type textarea "R&S worked on Level #3 Headhouse installing Styrofoam underneath [PERSON_NAME] …"
click at [274, 422] on div "R&S worked on Level #3 Headhouse installing Styrofoam underneath [PERSON_NAME] …" at bounding box center [681, 447] width 830 height 227
click at [240, 435] on div "Ticket Number 1413 Ticket Number PCO Number 1676 PCO Number Start Date [DATE] S…" at bounding box center [682, 590] width 934 height 831
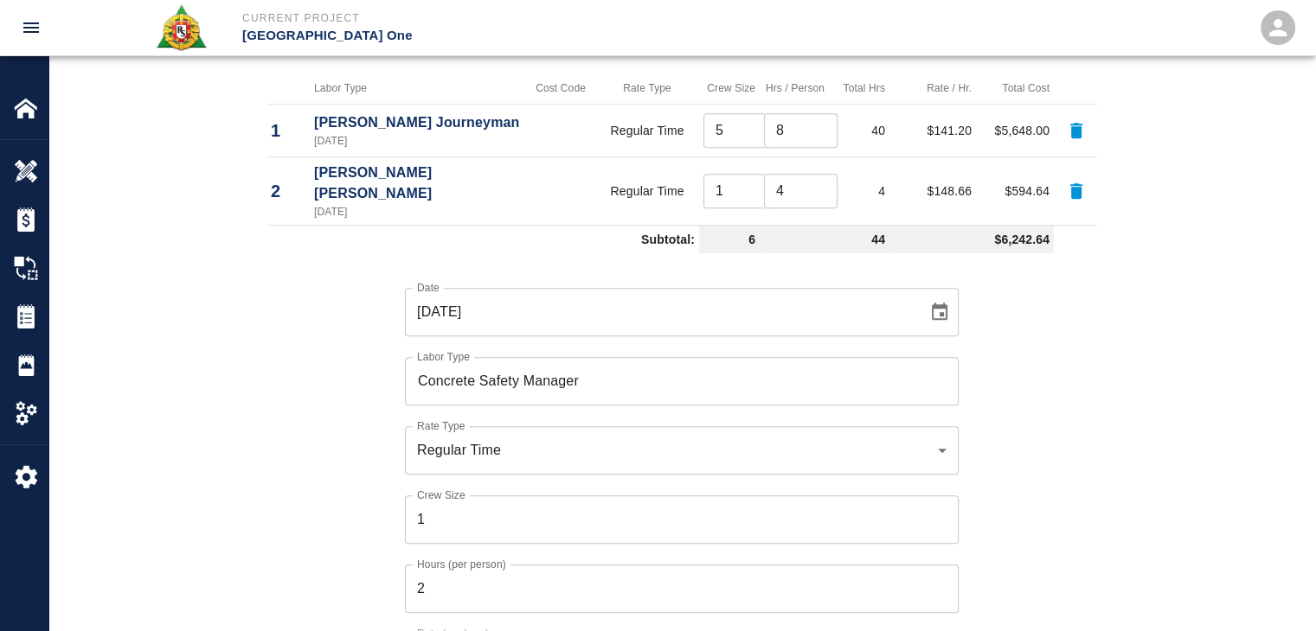
scroll to position [1149, 0]
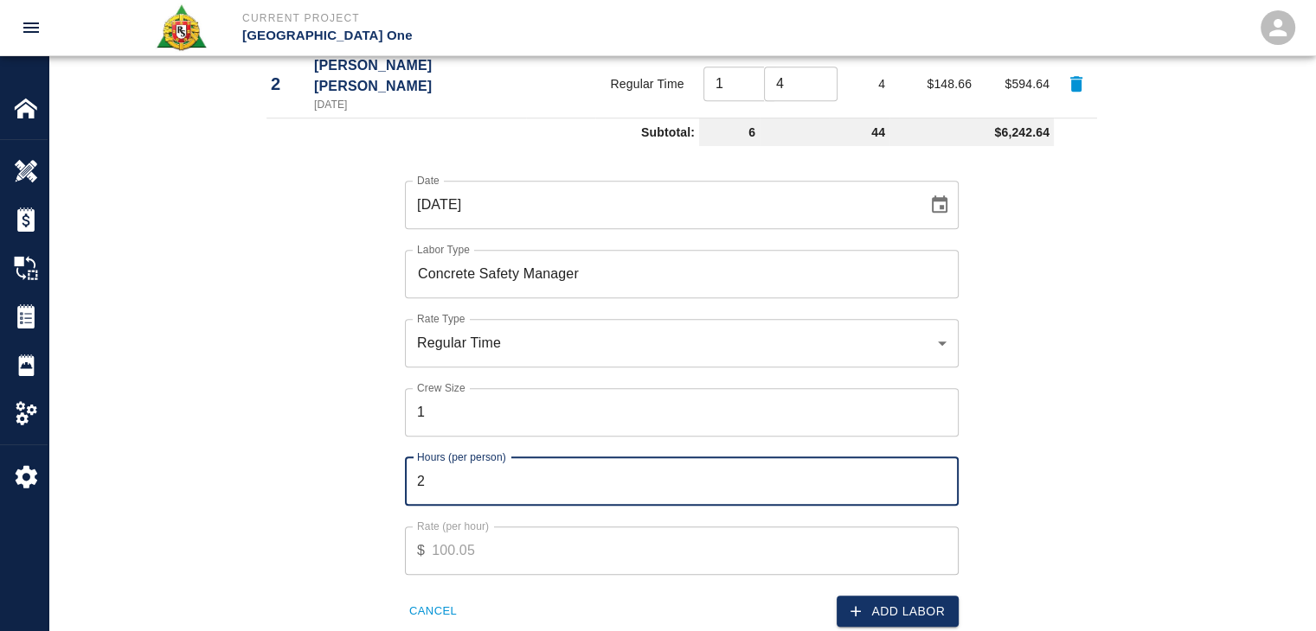
click at [467, 464] on input "2" at bounding box center [682, 482] width 554 height 48
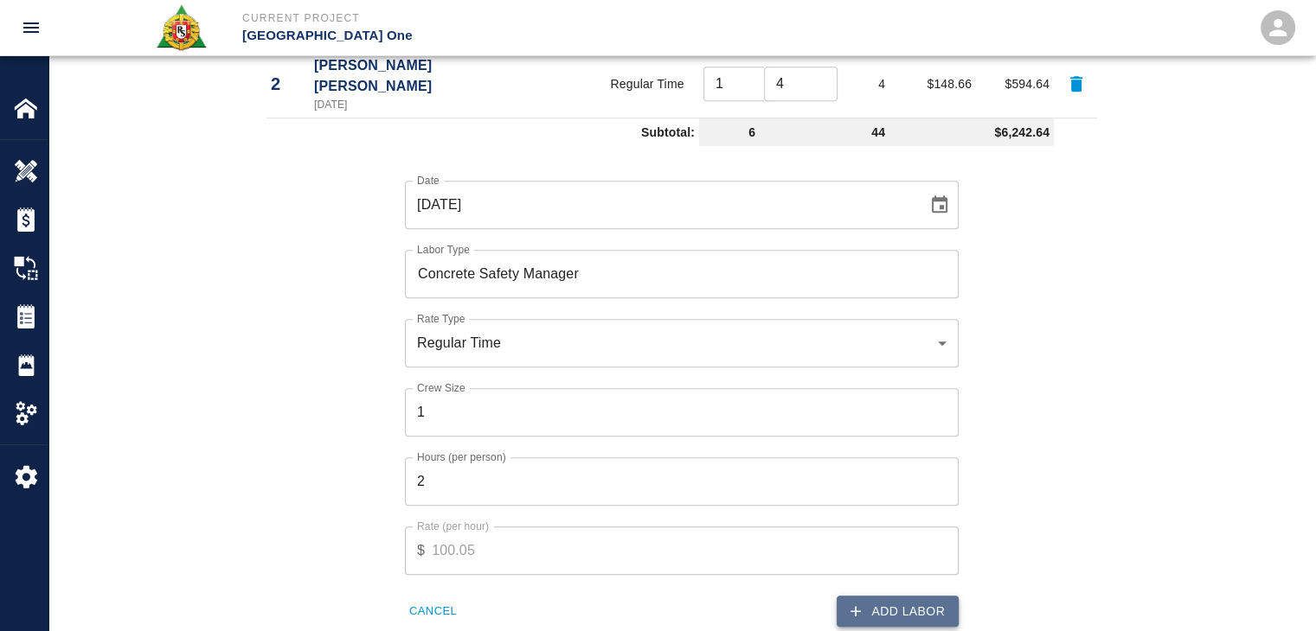
click at [866, 596] on button "Add Labor" at bounding box center [897, 612] width 122 height 32
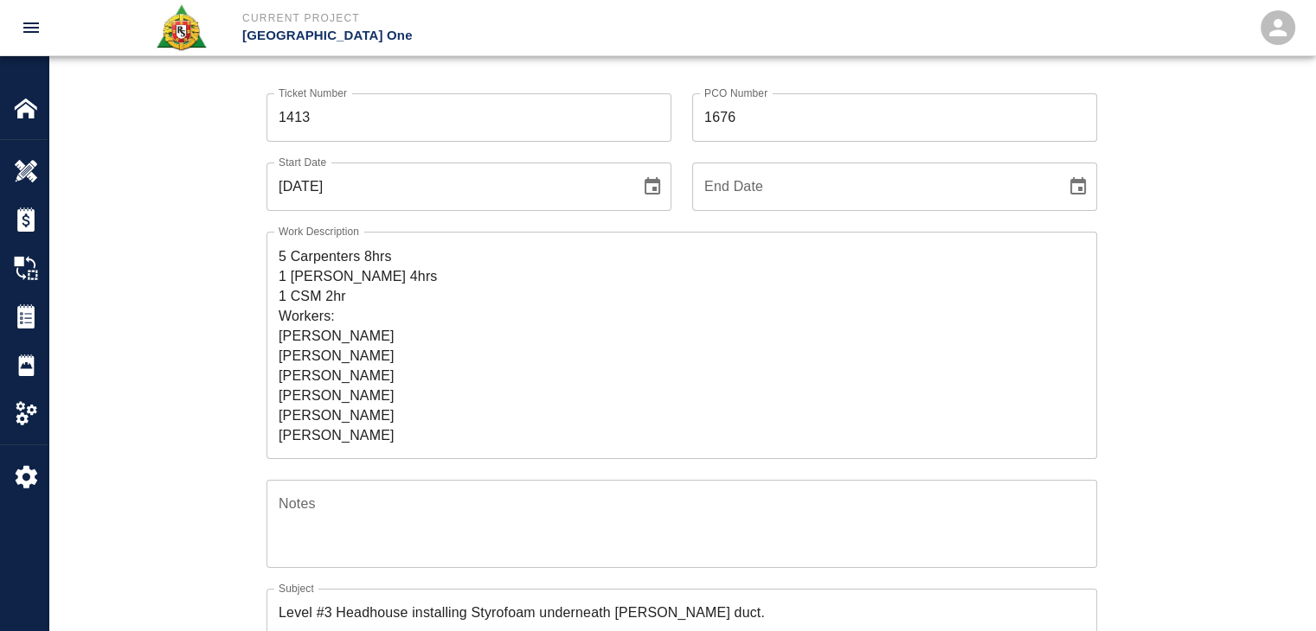
scroll to position [301, 0]
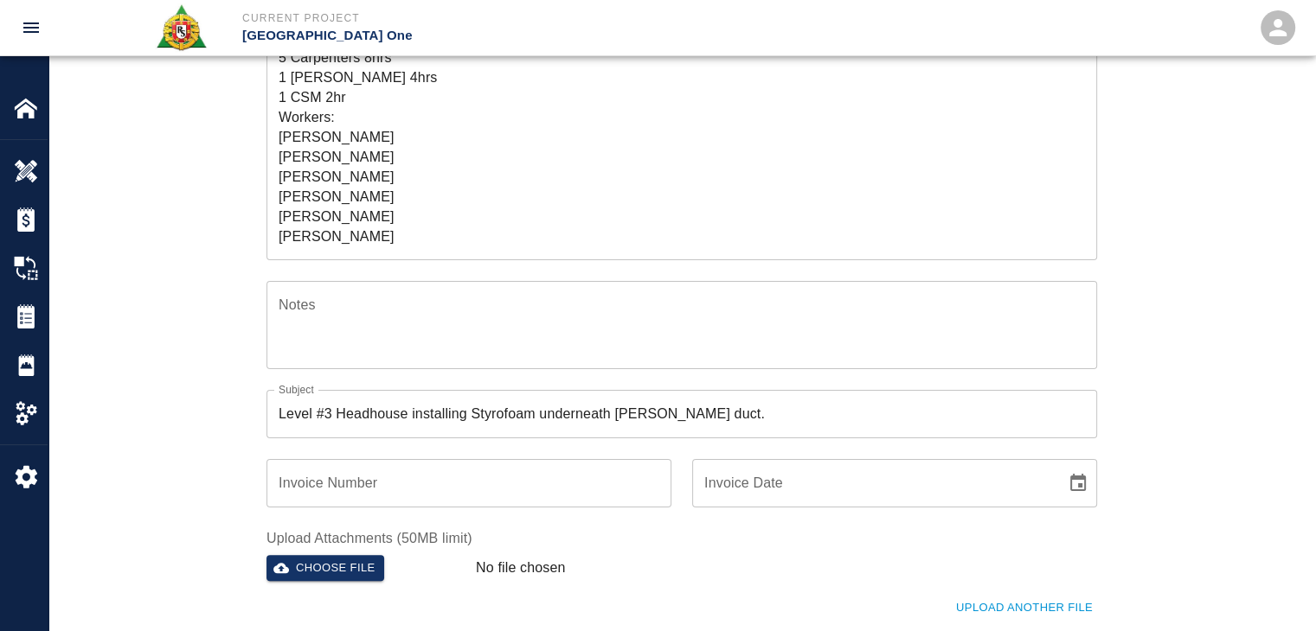
click at [208, 291] on div "Ticket Number 1413 Ticket Number PCO Number 1676 PCO Number Start Date [DATE] S…" at bounding box center [681, 310] width 1266 height 873
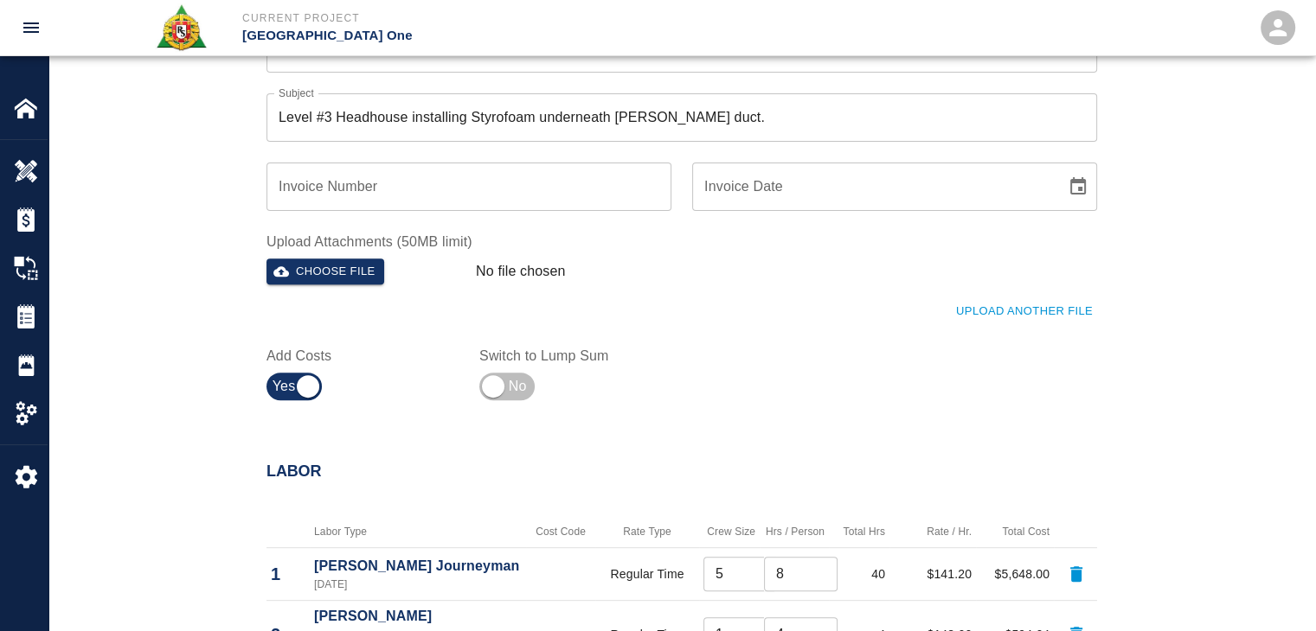
scroll to position [599, 0]
click at [996, 286] on div "Upload Another File" at bounding box center [671, 301] width 851 height 48
click at [989, 298] on button "Upload Another File" at bounding box center [1023, 311] width 145 height 27
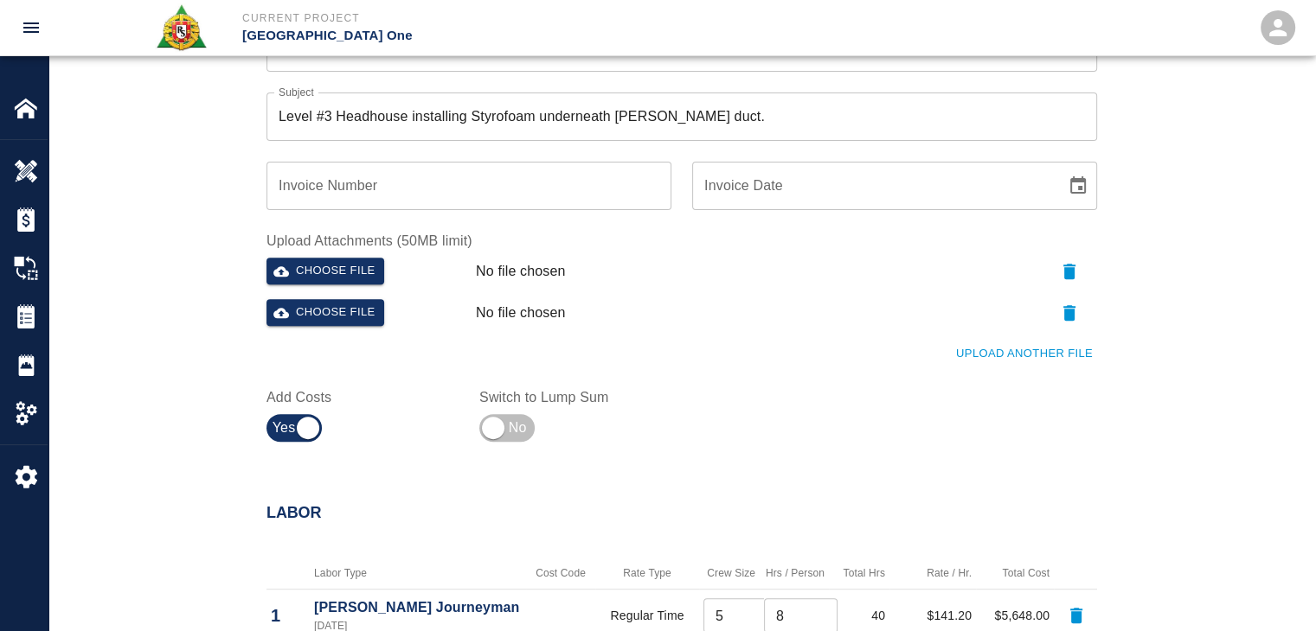
click at [1022, 343] on button "Upload Another File" at bounding box center [1023, 354] width 145 height 27
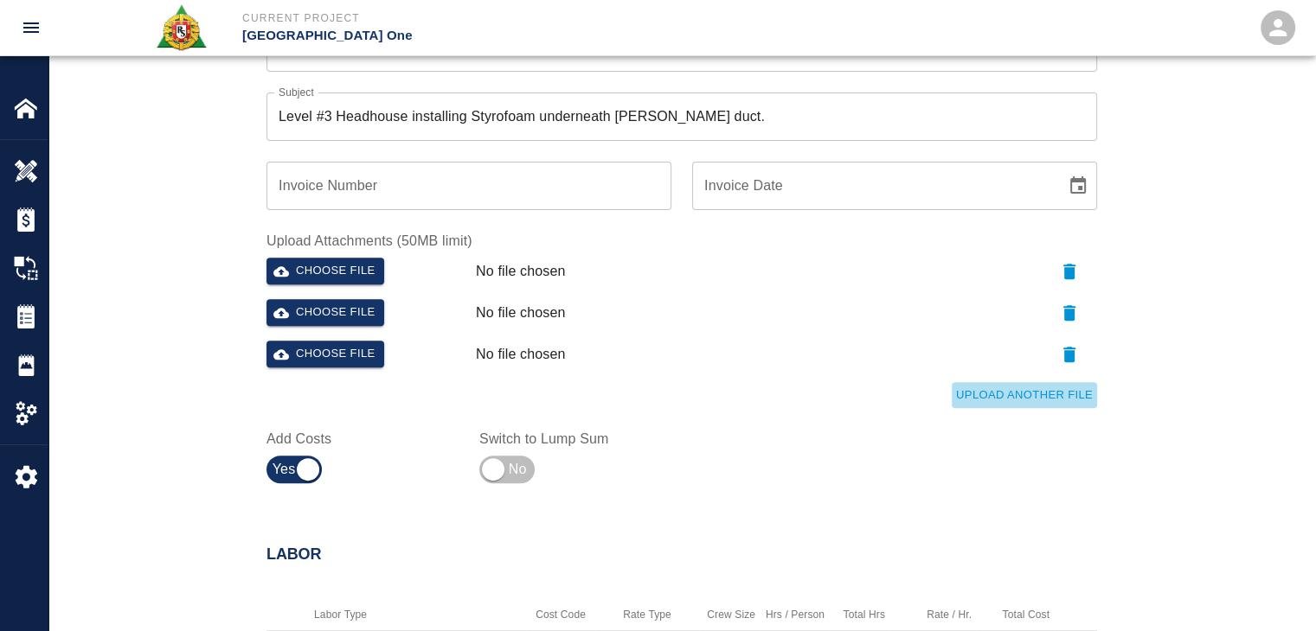
click at [993, 406] on button "Upload Another File" at bounding box center [1023, 395] width 145 height 27
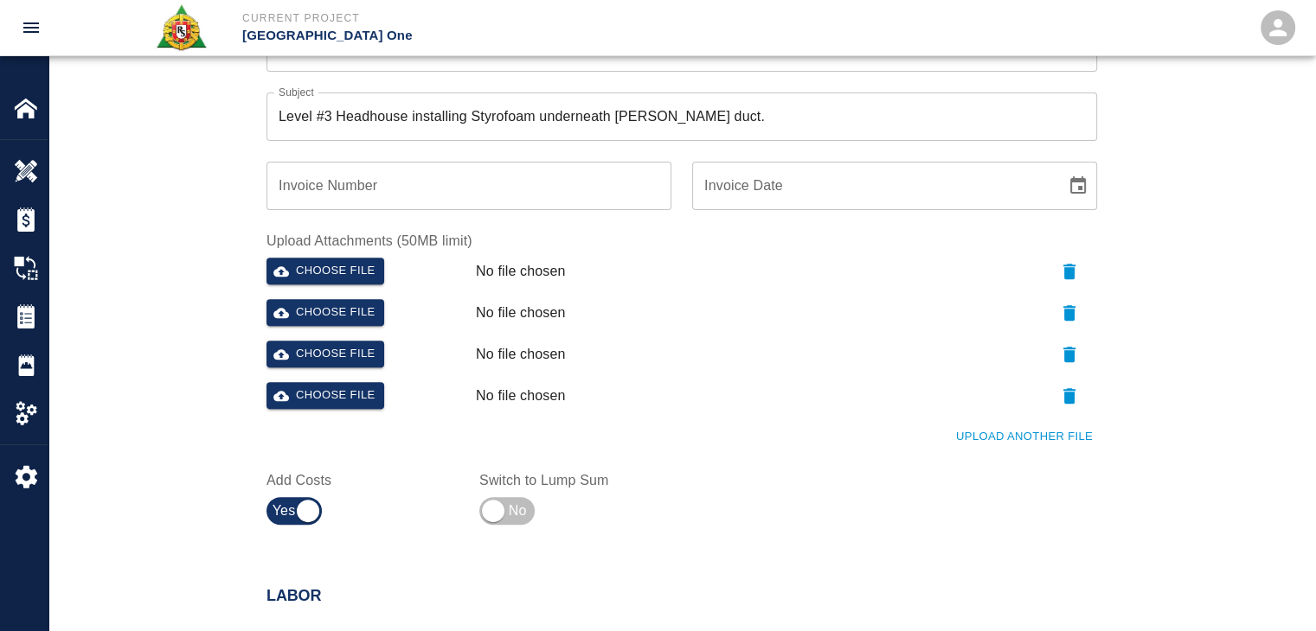
click at [1028, 432] on button "Upload Another File" at bounding box center [1023, 437] width 145 height 27
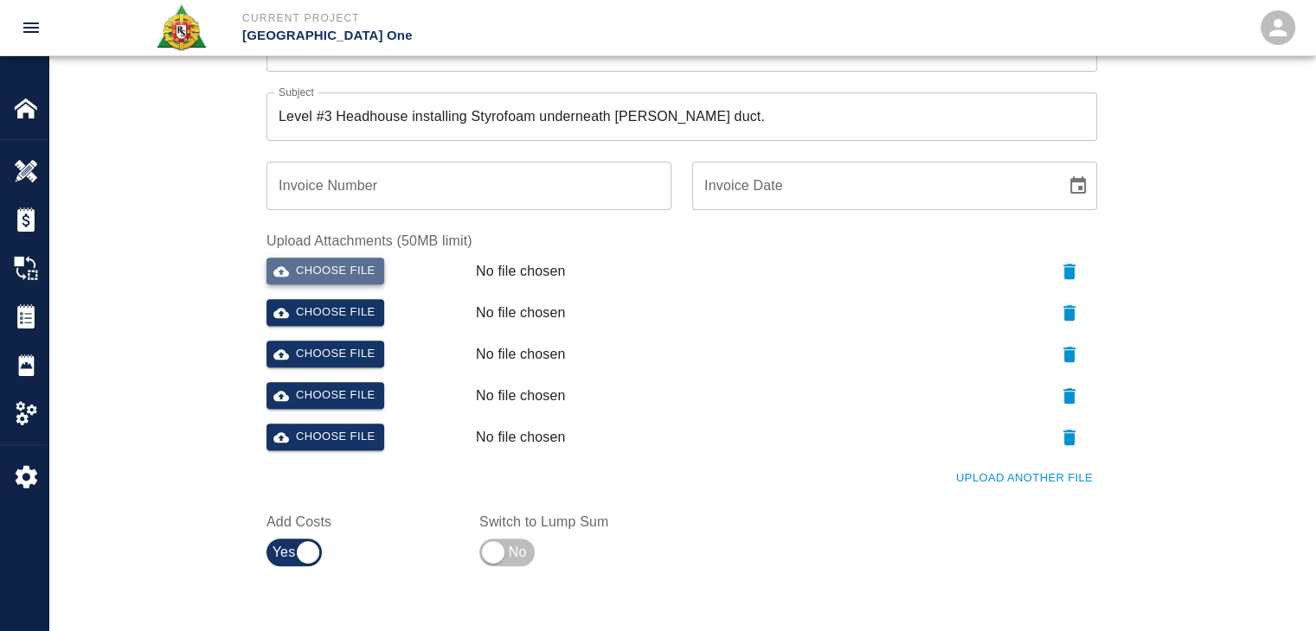
click at [354, 261] on button "Choose file" at bounding box center [325, 271] width 118 height 27
click at [346, 312] on button "Choose file" at bounding box center [325, 312] width 118 height 27
click at [352, 347] on button "Choose file" at bounding box center [325, 354] width 118 height 27
click at [339, 390] on button "Choose file" at bounding box center [325, 395] width 118 height 27
click at [1011, 465] on button "Upload Another File" at bounding box center [1023, 478] width 145 height 27
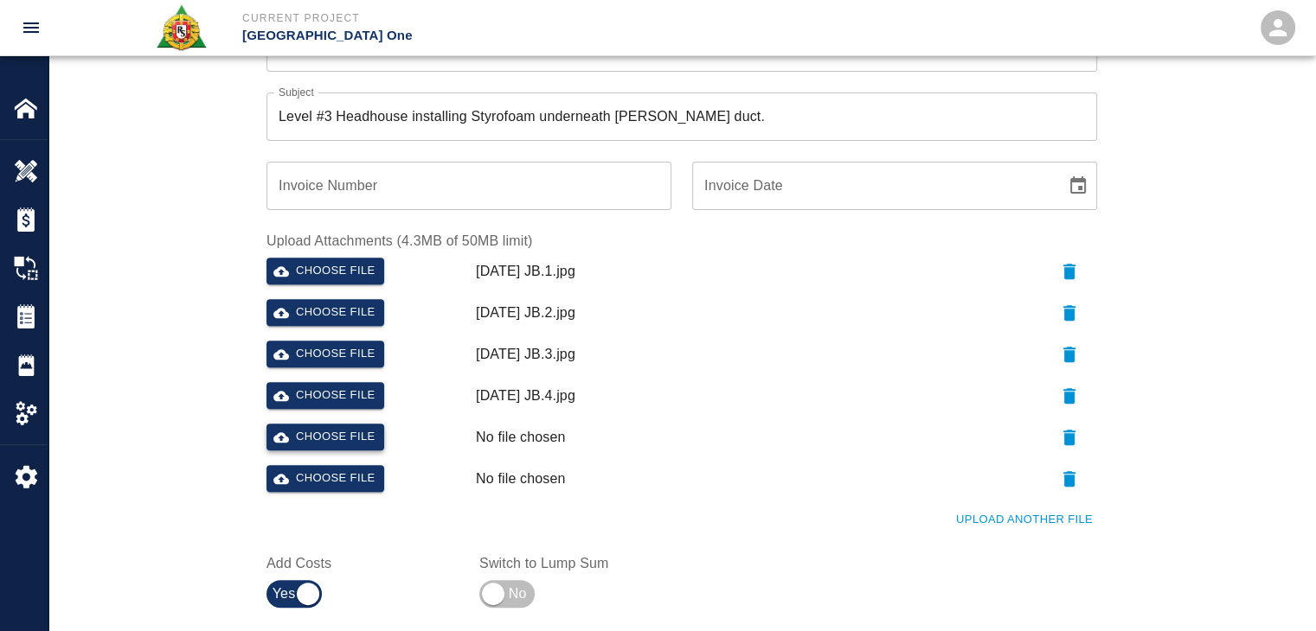
click at [336, 431] on button "Choose file" at bounding box center [325, 437] width 118 height 27
click at [964, 509] on button "Upload Another File" at bounding box center [1023, 520] width 145 height 27
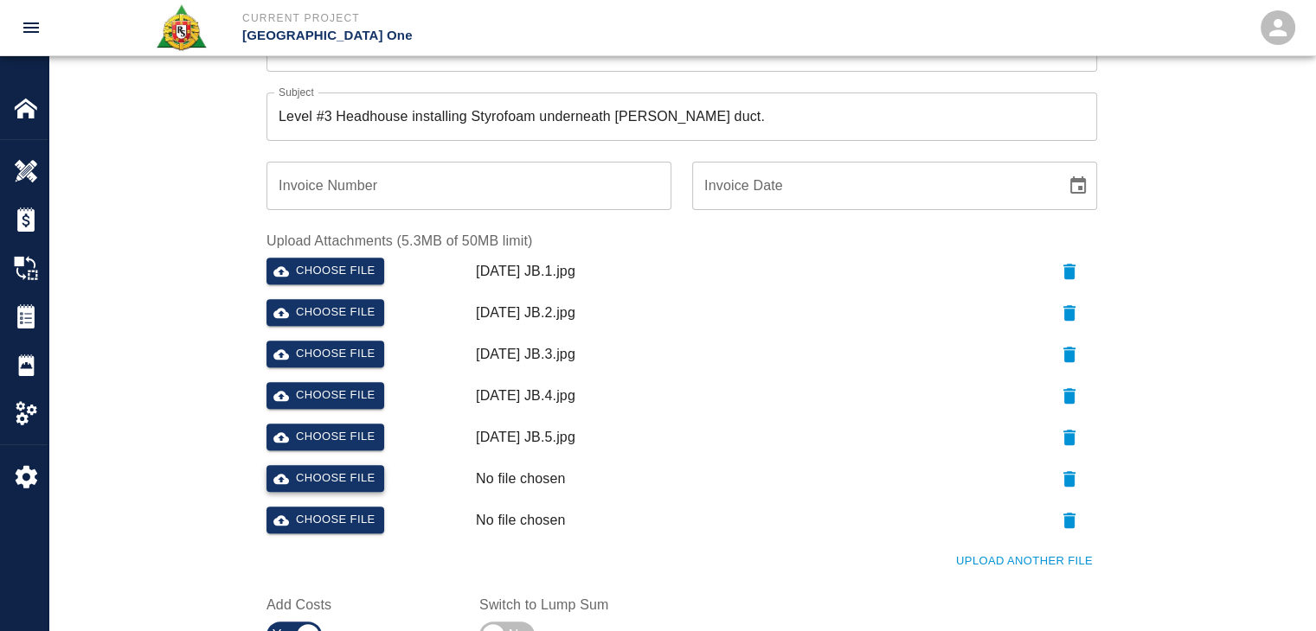
click at [329, 478] on button "Choose file" at bounding box center [325, 478] width 118 height 27
click at [318, 482] on button "Choose file" at bounding box center [325, 478] width 118 height 27
click at [1062, 523] on icon "button" at bounding box center [1069, 520] width 21 height 21
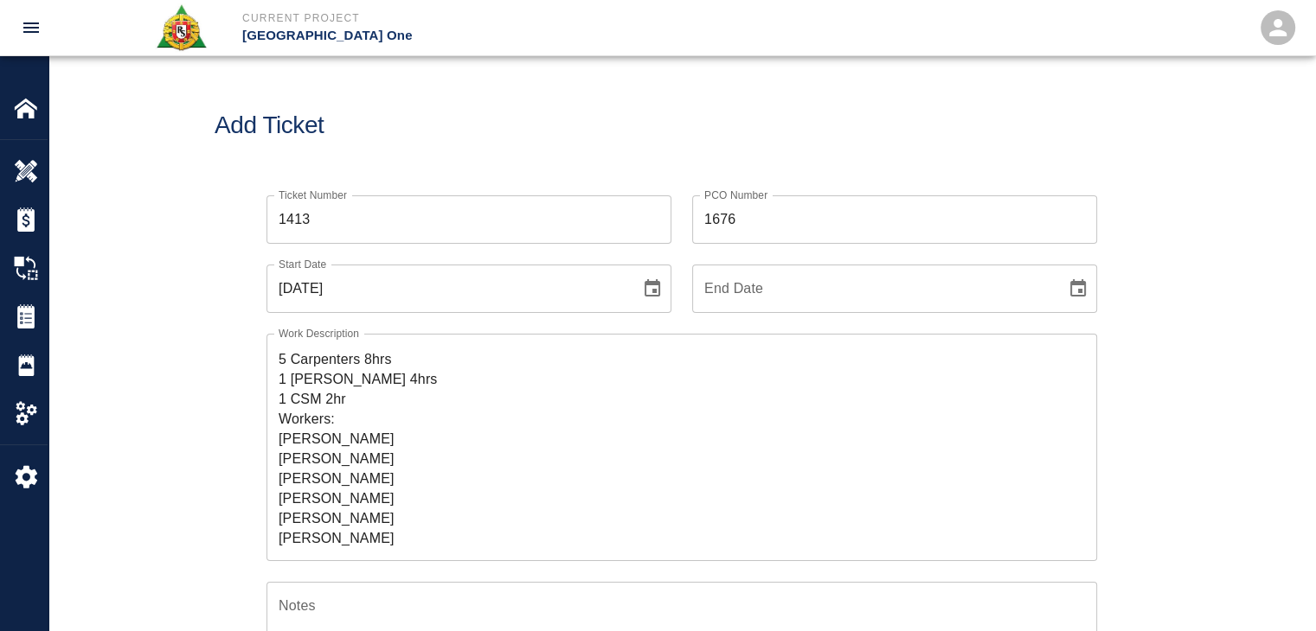
scroll to position [0, 0]
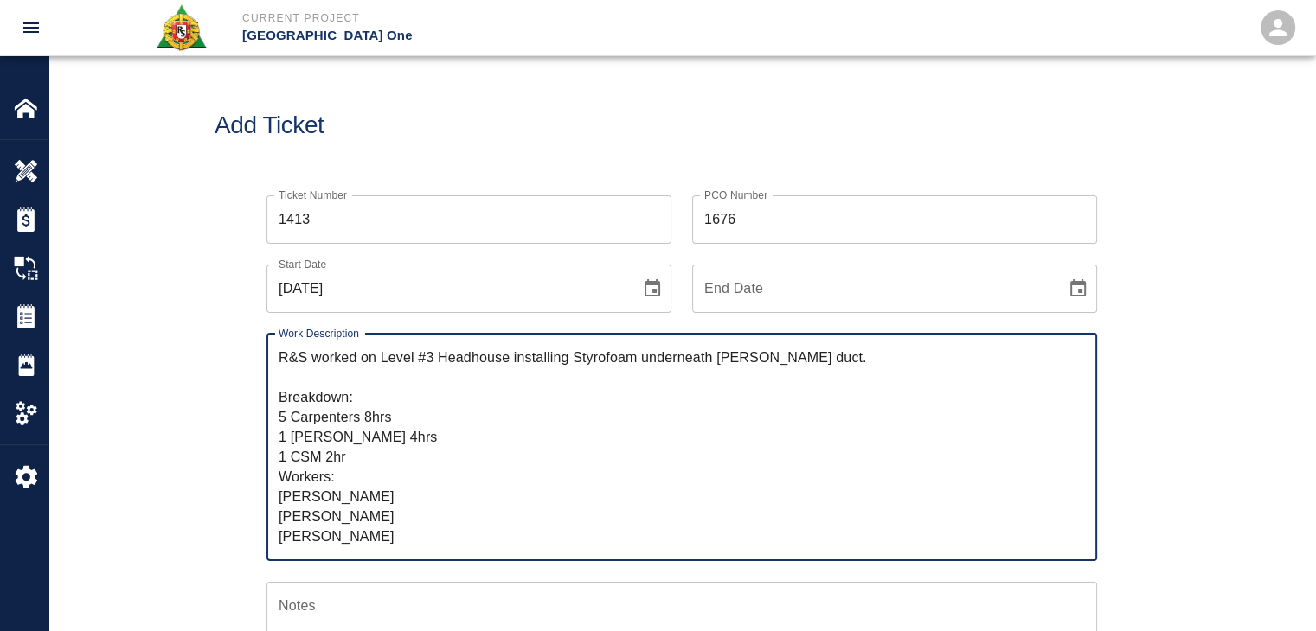
drag, startPoint x: 811, startPoint y: 353, endPoint x: 381, endPoint y: 362, distance: 430.0
click at [381, 362] on textarea "R&S worked on Level #3 Headhouse installing Styrofoam underneath walker duct. B…" at bounding box center [682, 447] width 806 height 199
click at [577, 39] on p "[GEOGRAPHIC_DATA] One" at bounding box center [496, 36] width 509 height 20
drag, startPoint x: 374, startPoint y: 537, endPoint x: 211, endPoint y: 296, distance: 291.0
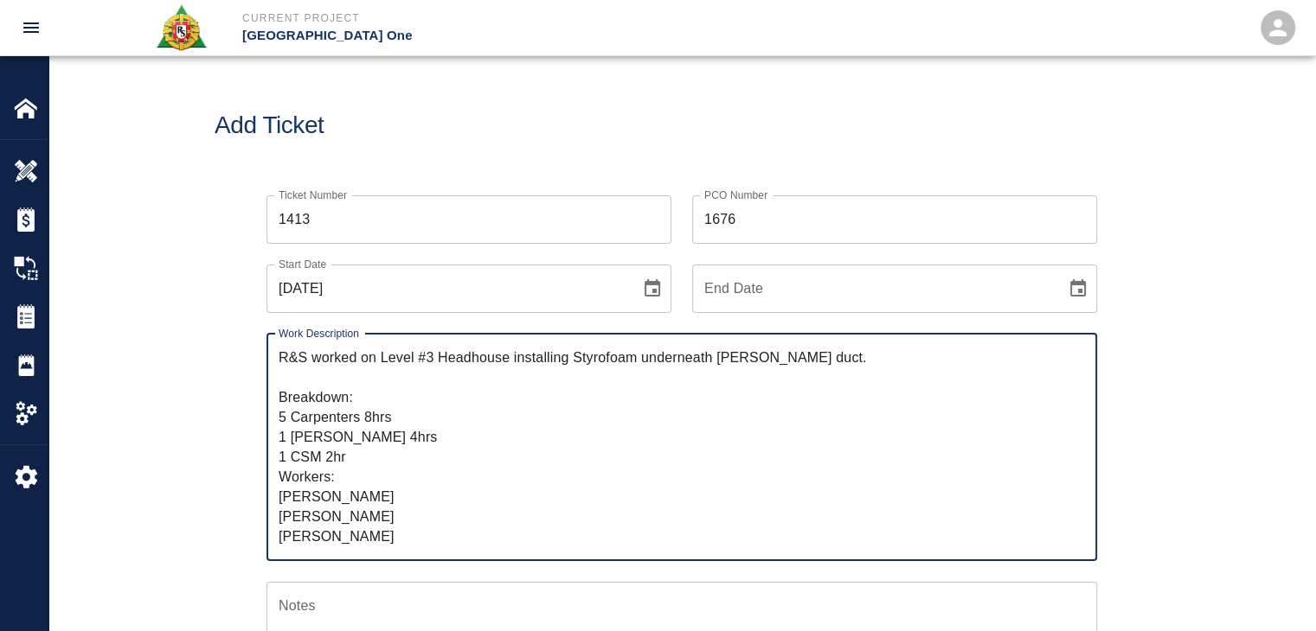
click at [426, 137] on h1 "Add Ticket" at bounding box center [682, 126] width 934 height 29
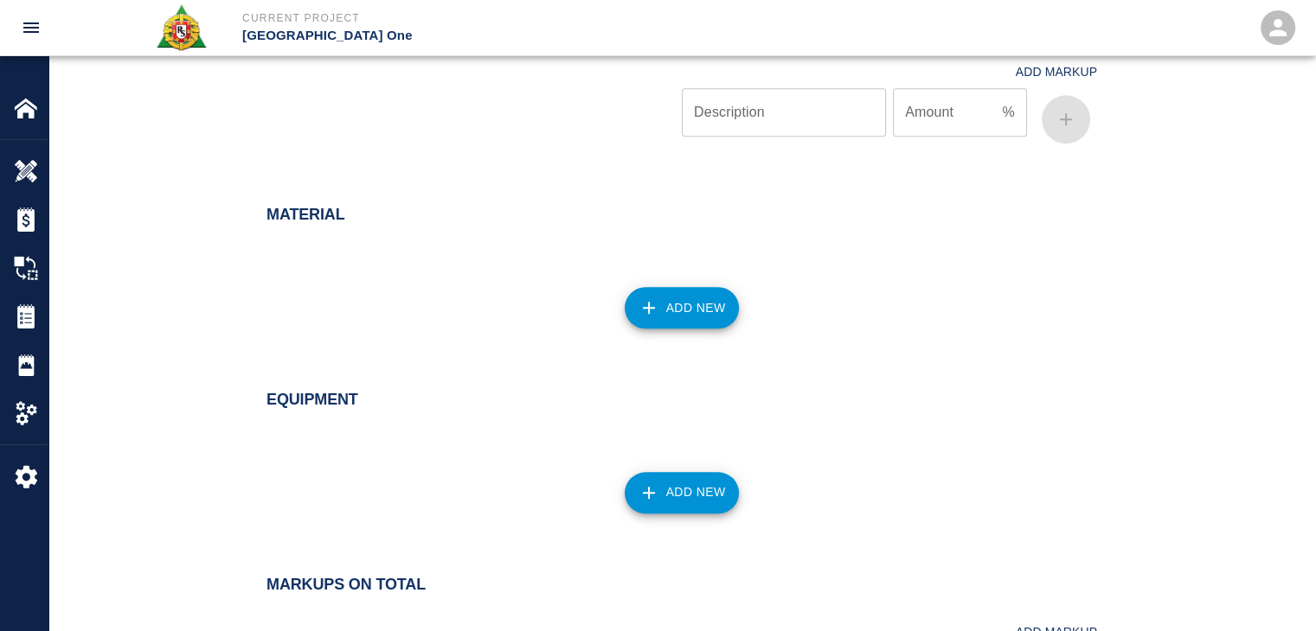
scroll to position [1894, 0]
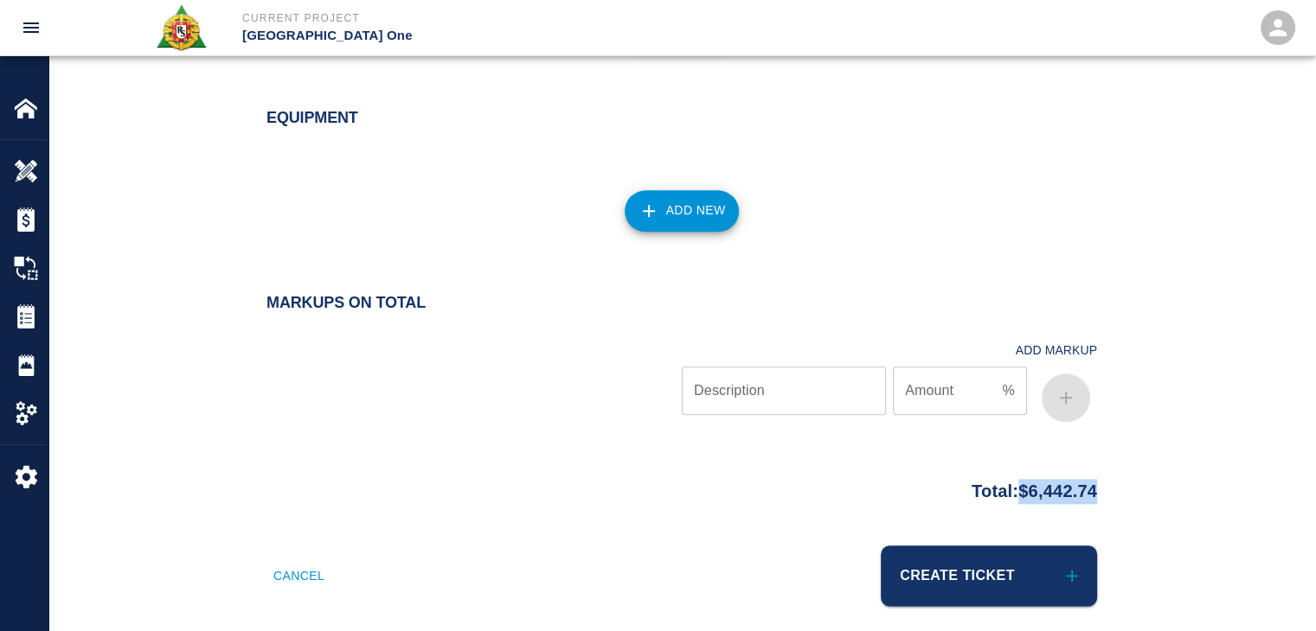
drag, startPoint x: 1158, startPoint y: 477, endPoint x: 1002, endPoint y: 478, distance: 156.6
click at [1002, 478] on div "Total: $6,442.74" at bounding box center [681, 508] width 1266 height 75
copy p "$6,442.74"
click at [471, 143] on div at bounding box center [671, 152] width 851 height 21
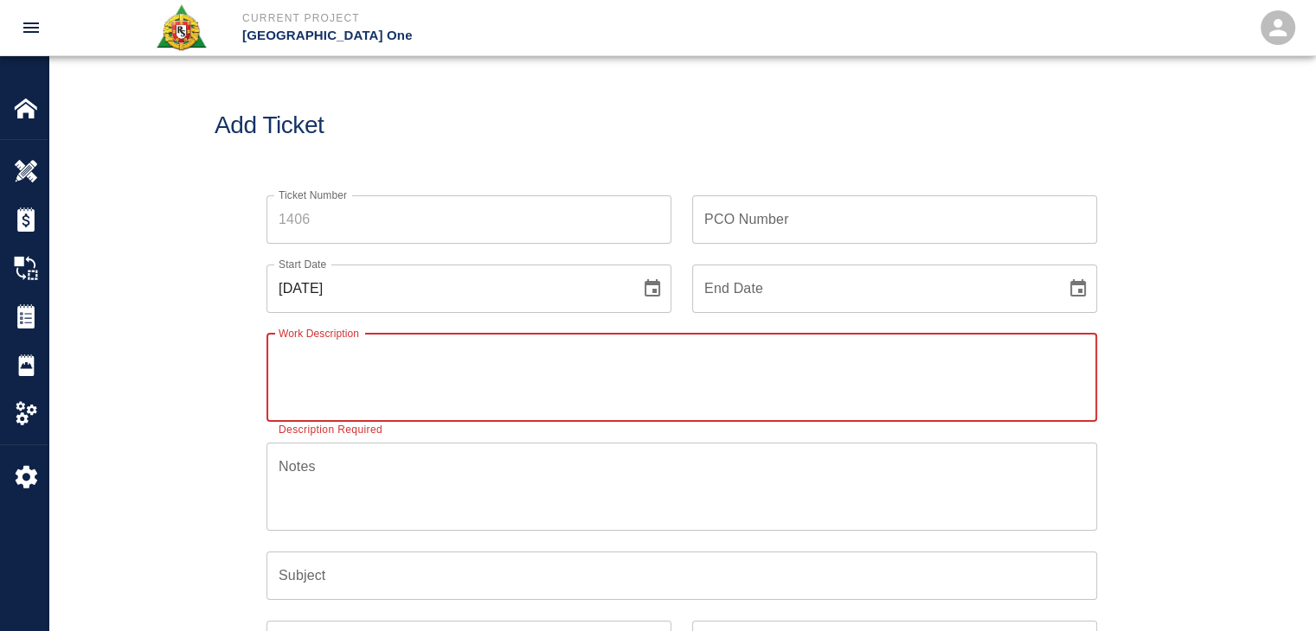
paste textarea "R&S worked on"
type textarea "R&S worked on"
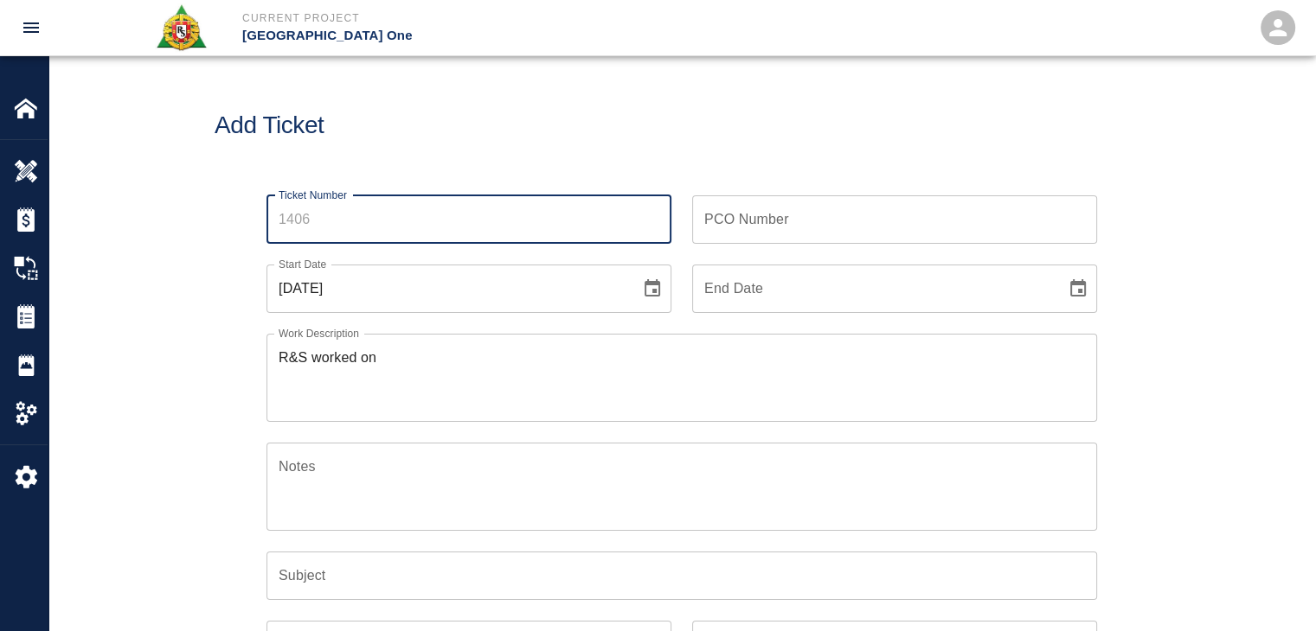
click at [412, 202] on input "Ticket Number" at bounding box center [468, 219] width 405 height 48
type input "1412"
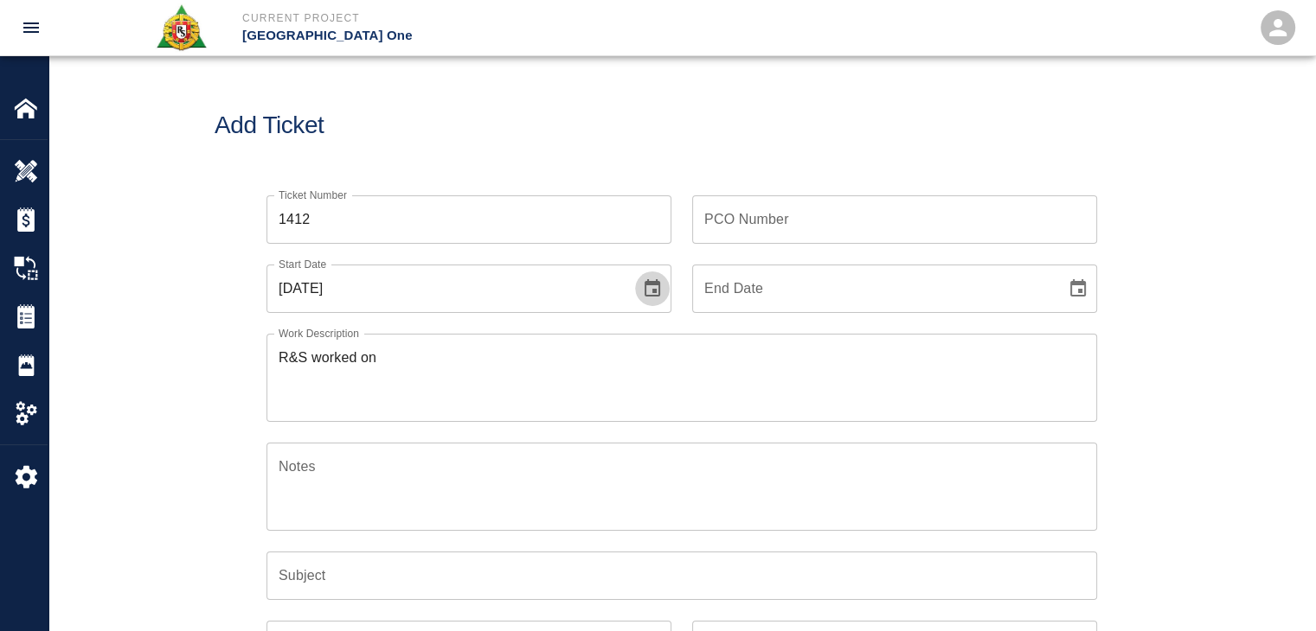
click at [642, 296] on icon "Choose date, selected date is Oct 1, 2025" at bounding box center [652, 289] width 21 height 21
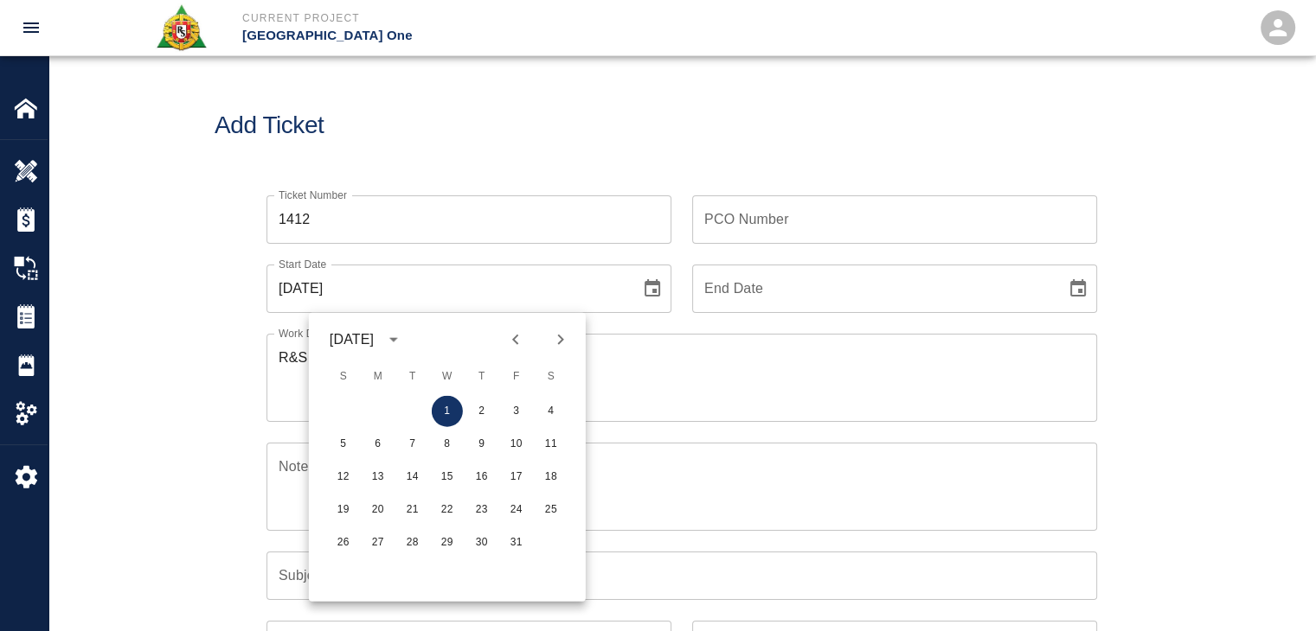
click at [524, 336] on icon "Previous month" at bounding box center [515, 340] width 21 height 21
click at [506, 506] on button "26" at bounding box center [516, 510] width 31 height 31
type input "[DATE]"
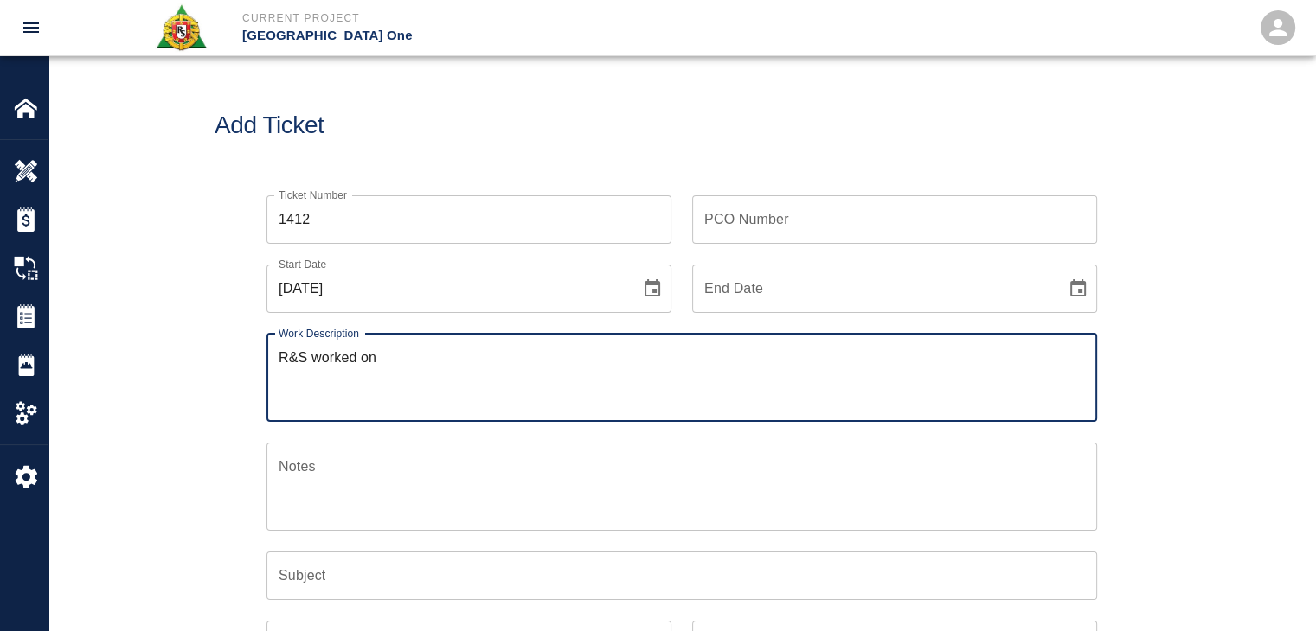
click at [426, 375] on textarea "R&S worked on" at bounding box center [682, 378] width 806 height 60
paste textarea "﻿L2 north mezz between dampers pour grout and finishing 9 bags of material carr…"
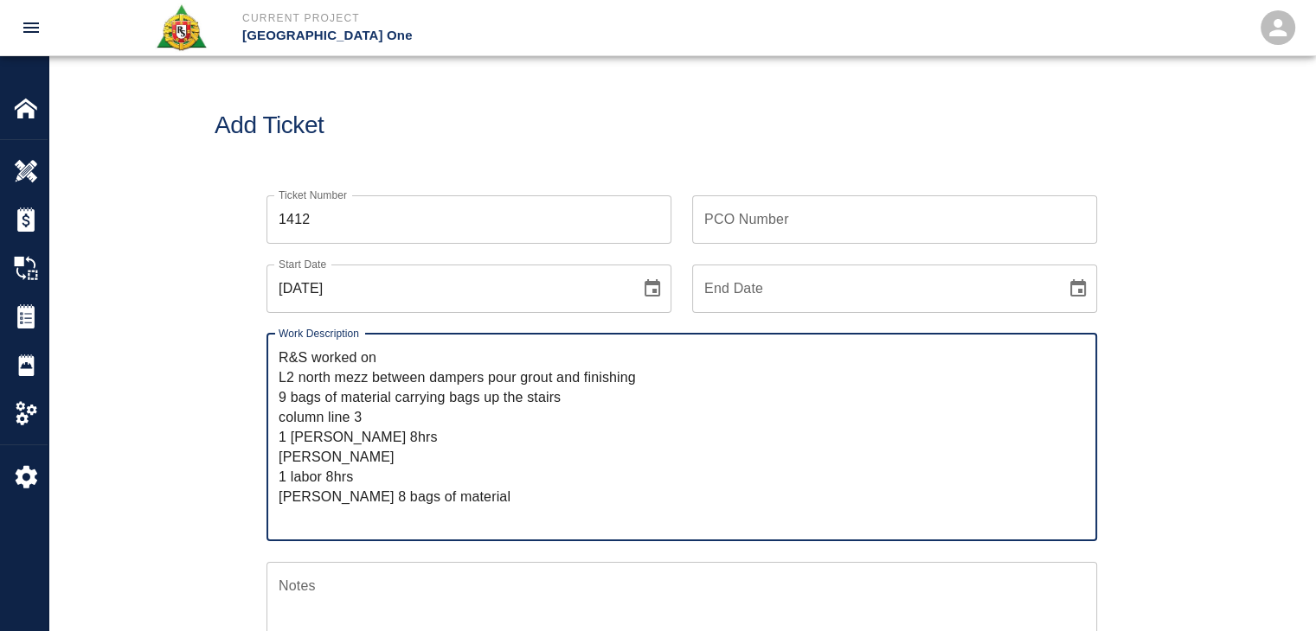
click at [280, 378] on textarea "R&S worked on ﻿L2 north mezz between dampers pour grout and finishing 9 bags of…" at bounding box center [682, 437] width 806 height 179
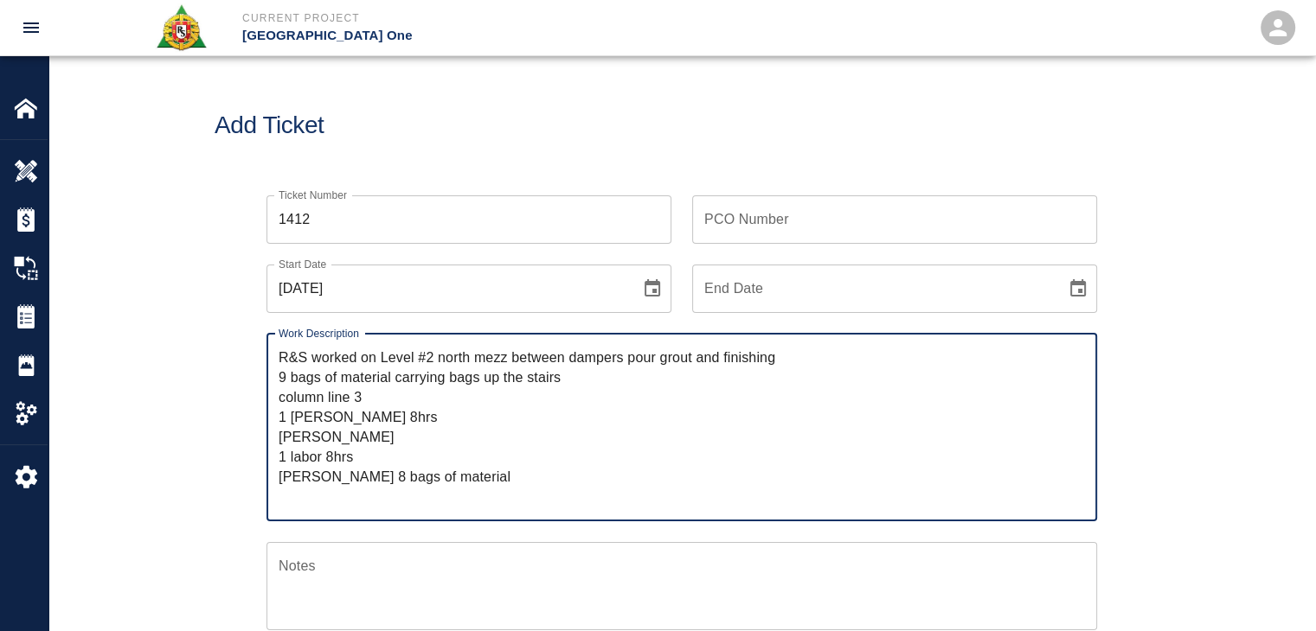
click at [661, 362] on textarea "R&S worked on Level #2 north mezz between dampers pour grout and finishing 9 ba…" at bounding box center [682, 427] width 806 height 159
click at [722, 359] on textarea "R&S worked on Level #2 north mezz between dampers pour grout and finishing 9 ba…" at bounding box center [682, 427] width 806 height 159
click at [794, 358] on textarea "R&S worked on Level #2 north mezz between dampers pour grout and finishing 9 ba…" at bounding box center [682, 427] width 806 height 159
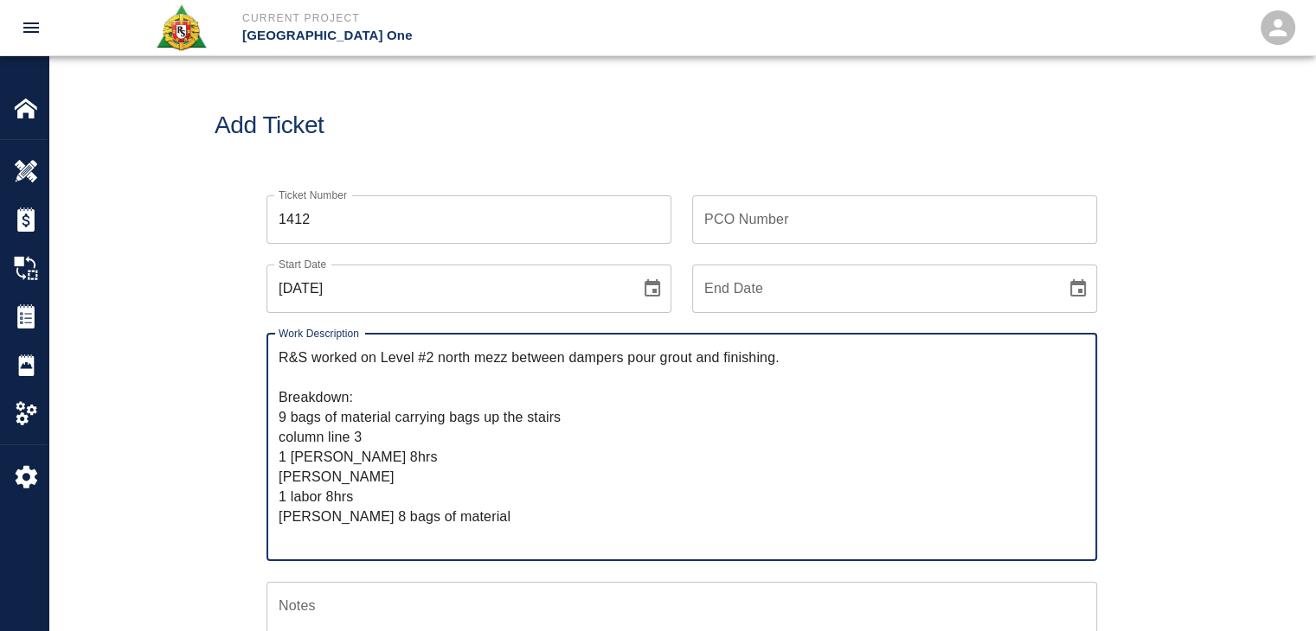
click at [384, 456] on textarea "R&S worked on Level #2 north mezz between dampers pour grout and finishing. Bre…" at bounding box center [682, 447] width 806 height 199
drag, startPoint x: 564, startPoint y: 421, endPoint x: 396, endPoint y: 422, distance: 167.8
click at [396, 422] on textarea "R&S worked on Level #2 north mezz between dampers pour grout and finishing. Bre…" at bounding box center [682, 447] width 806 height 199
click at [377, 353] on textarea "R&S worked on Level #2 north mezz between dampers pour grout and finishing. Bre…" at bounding box center [682, 447] width 806 height 199
paste textarea "carrying bags up the stairs"
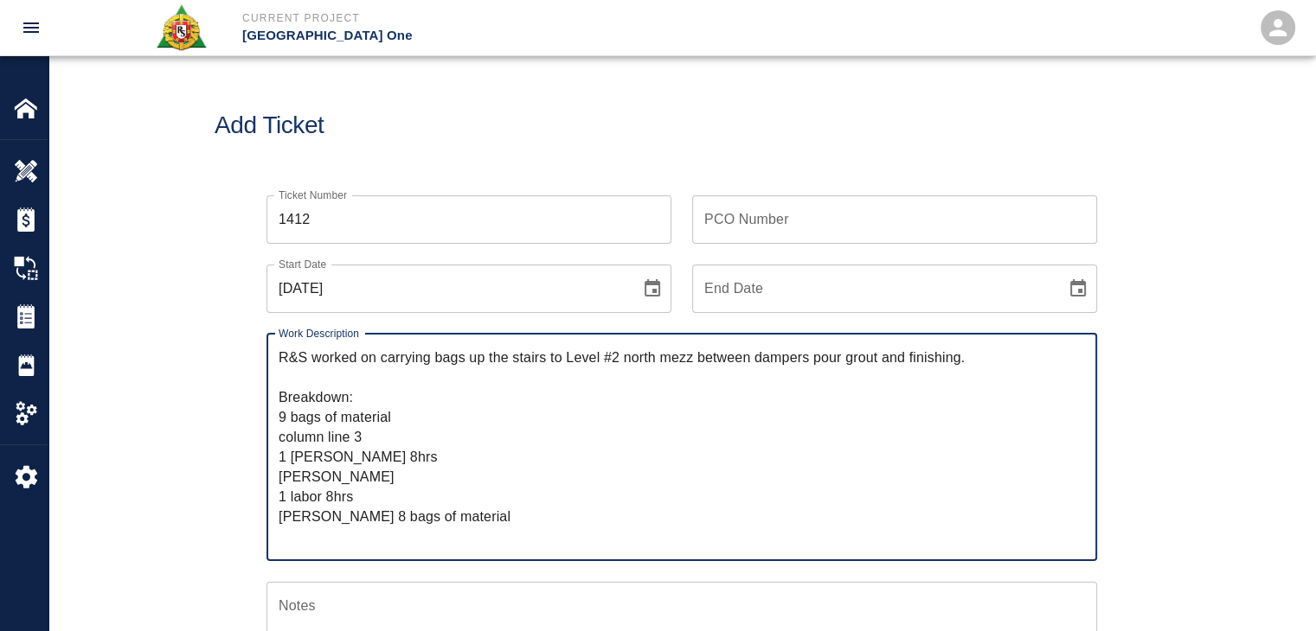
click at [752, 350] on textarea "R&S worked on carrying bags up the stairs to Level #2 north mezz between damper…" at bounding box center [682, 447] width 806 height 199
click at [815, 362] on textarea "R&S worked on carrying bags up the stairs to Level #2 north mezz between damper…" at bounding box center [682, 447] width 806 height 199
click at [387, 404] on textarea "R&S worked on carrying bags up the stairs to Level #2 north mezz between damper…" at bounding box center [682, 447] width 806 height 199
click at [343, 416] on textarea "R&S worked on carrying bags up the stairs to Level #2 north mezz between damper…" at bounding box center [682, 447] width 806 height 199
drag, startPoint x: 381, startPoint y: 458, endPoint x: 271, endPoint y: 456, distance: 109.9
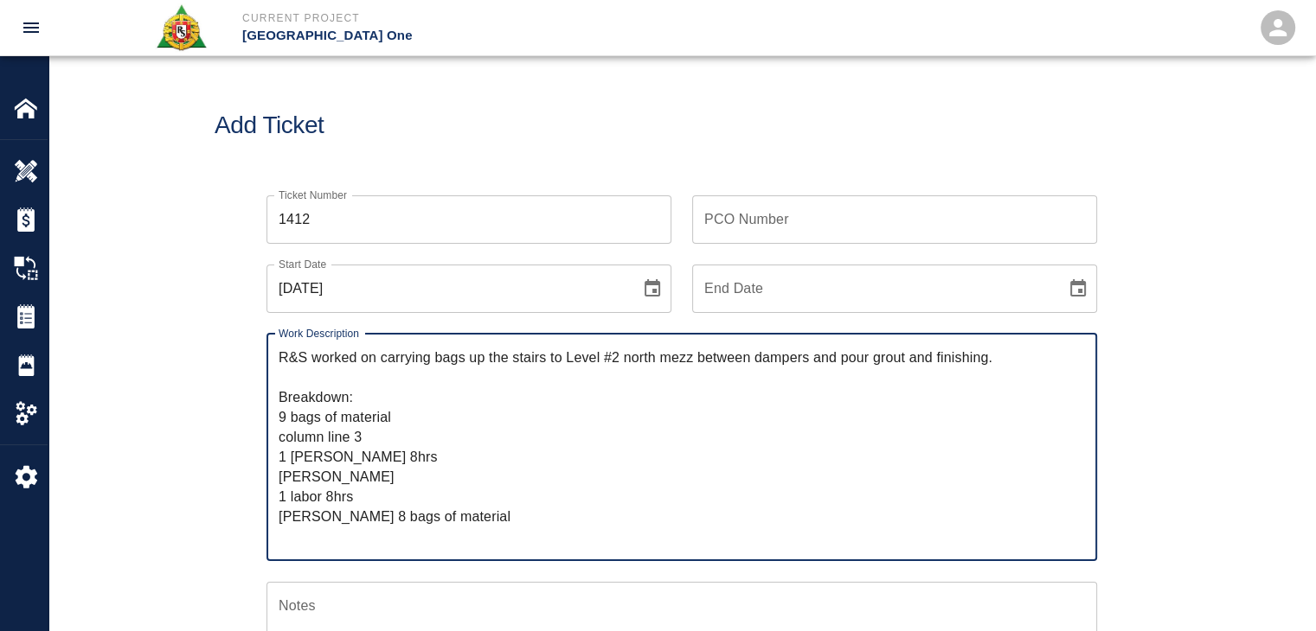
click at [271, 456] on div "R&S worked on carrying bags up the stairs to Level #2 north mezz between damper…" at bounding box center [681, 447] width 830 height 227
click at [377, 395] on textarea "R&S worked on carrying bags up the stairs to Level #2 north mezz between damper…" at bounding box center [682, 447] width 806 height 199
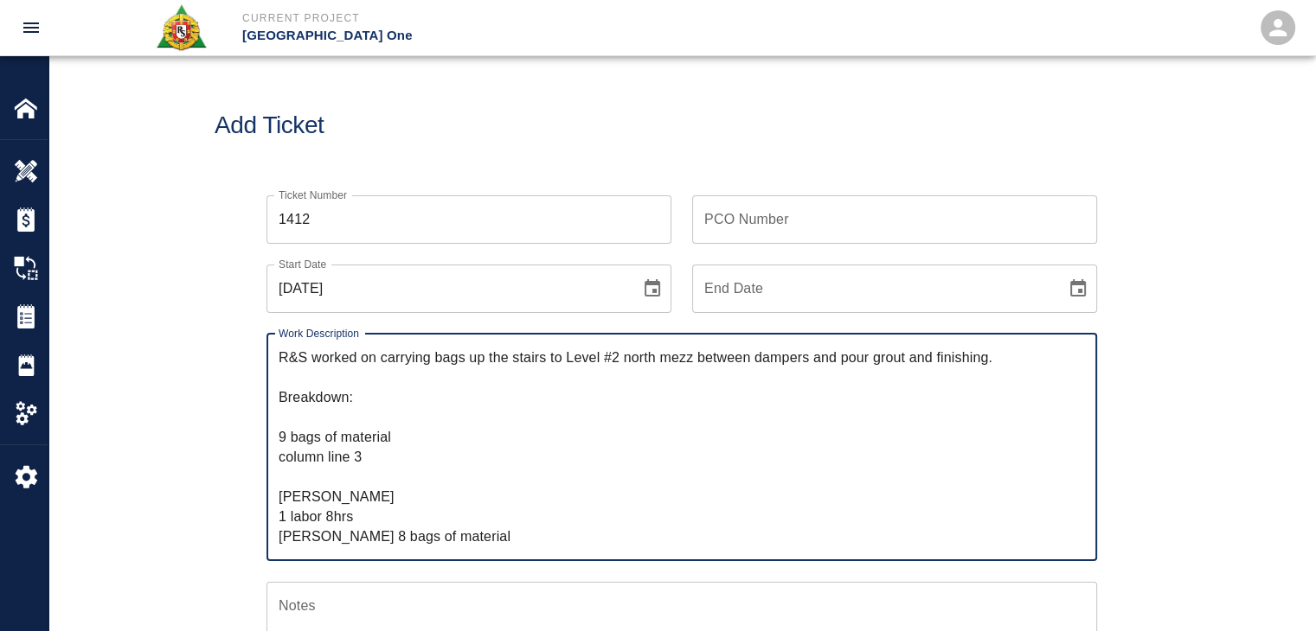
paste textarea "1 [PERSON_NAME] 8hrs"
drag, startPoint x: 359, startPoint y: 513, endPoint x: 272, endPoint y: 519, distance: 86.7
click at [272, 519] on div "R&S worked on carrying bags up the stairs to Level #2 north mezz between damper…" at bounding box center [681, 447] width 830 height 227
click at [375, 416] on textarea "R&S worked on carrying bags up the stairs to Level #2 north mezz between damper…" at bounding box center [682, 447] width 806 height 199
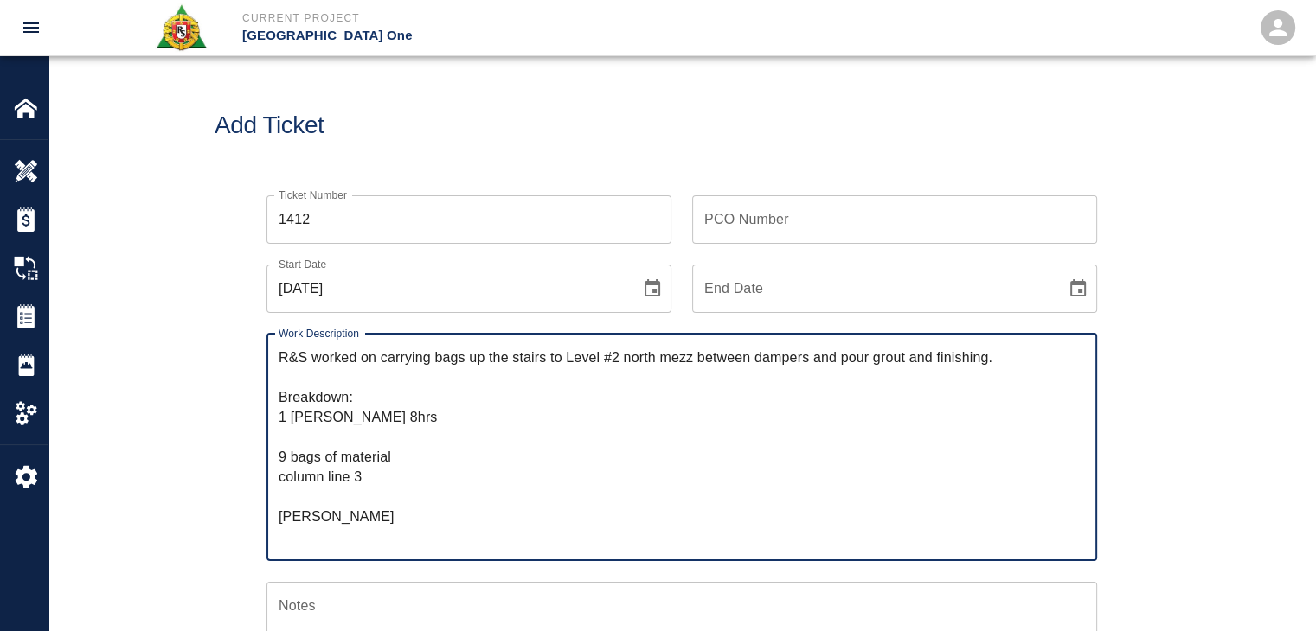
paste textarea "1 labor 8hrs"
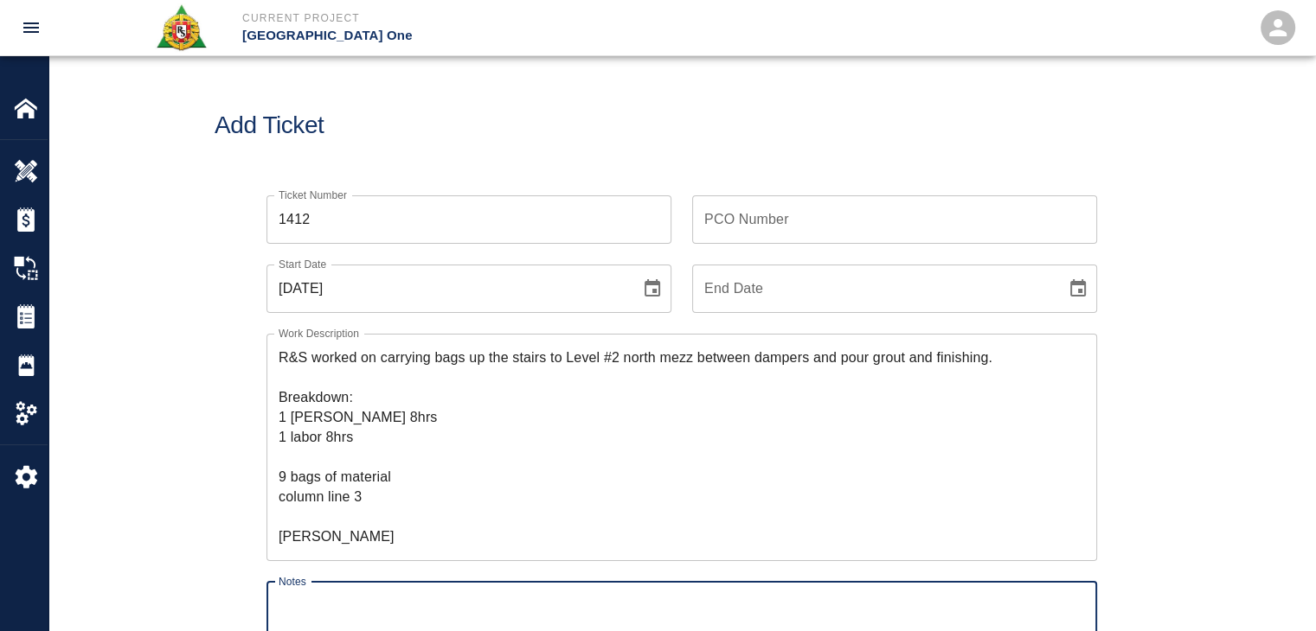
click at [339, 448] on textarea "R&S worked on carrying bags up the stairs to Level #2 north mezz between damper…" at bounding box center [682, 447] width 806 height 199
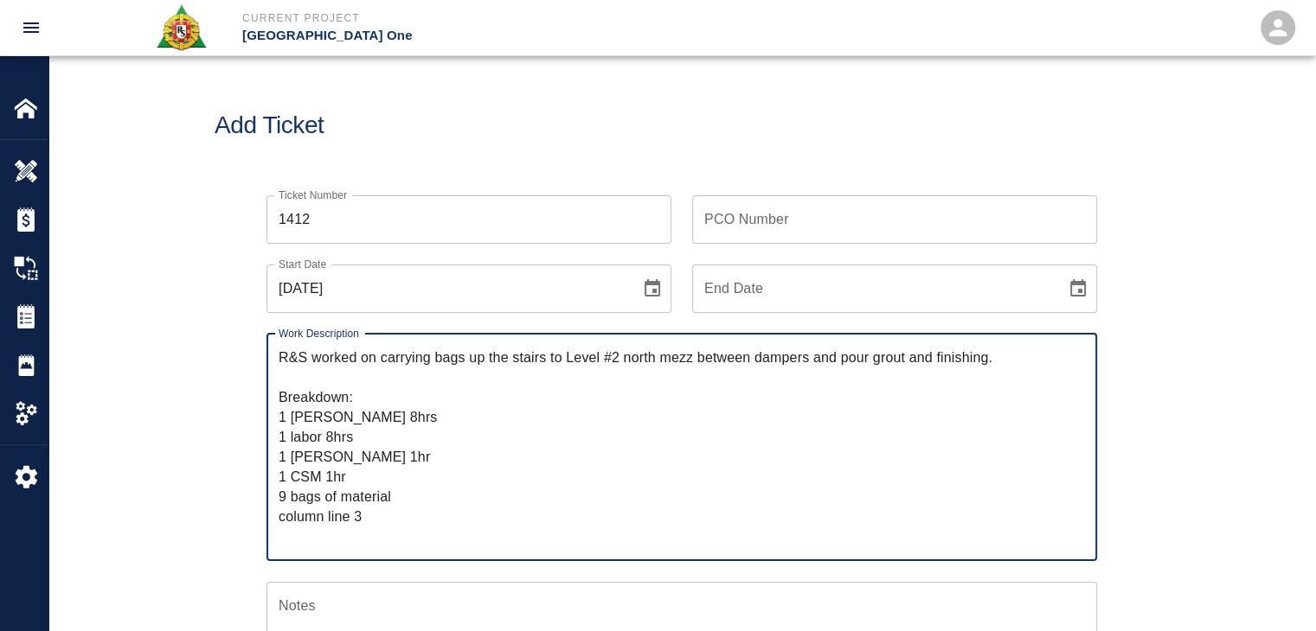
drag, startPoint x: 359, startPoint y: 476, endPoint x: 278, endPoint y: 461, distance: 82.6
click at [279, 461] on textarea "R&S worked on carrying bags up the stairs to Level #2 north mezz between damper…" at bounding box center [682, 447] width 806 height 199
click at [442, 440] on textarea "R&S worked on carrying bags up the stairs to Level #2 north mezz between damper…" at bounding box center [682, 447] width 806 height 199
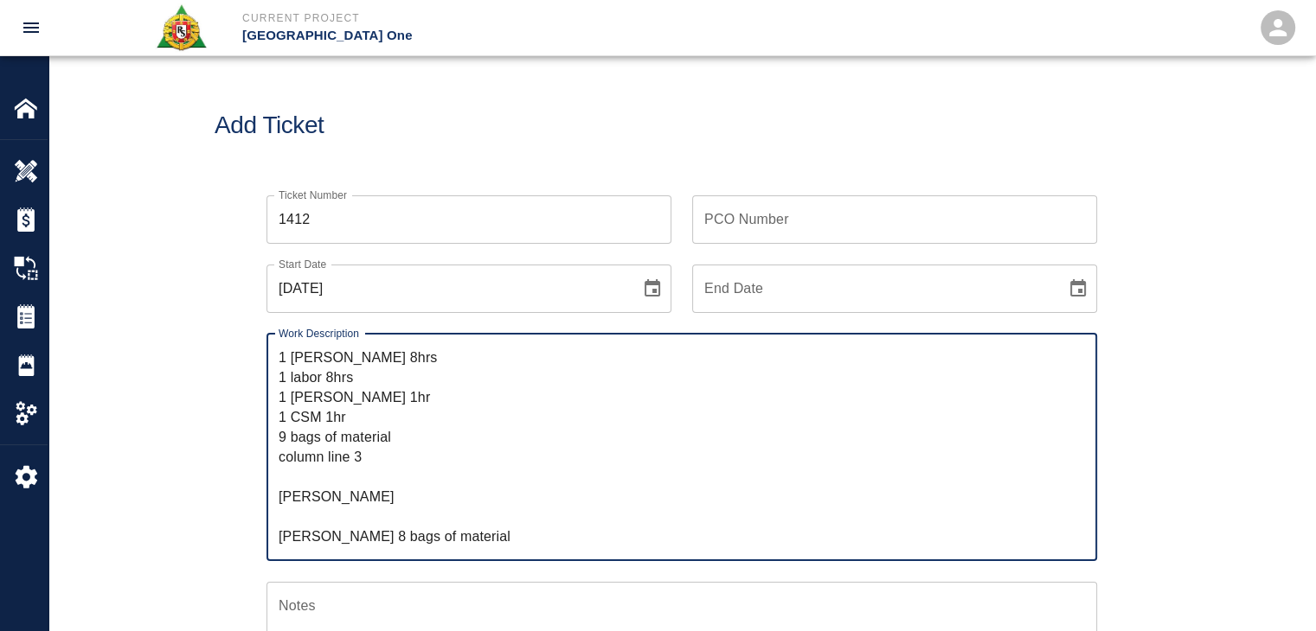
drag, startPoint x: 393, startPoint y: 435, endPoint x: 273, endPoint y: 437, distance: 119.4
click at [273, 437] on div "R&S worked on carrying bags up the stairs to Level #2 north mezz between damper…" at bounding box center [681, 447] width 830 height 227
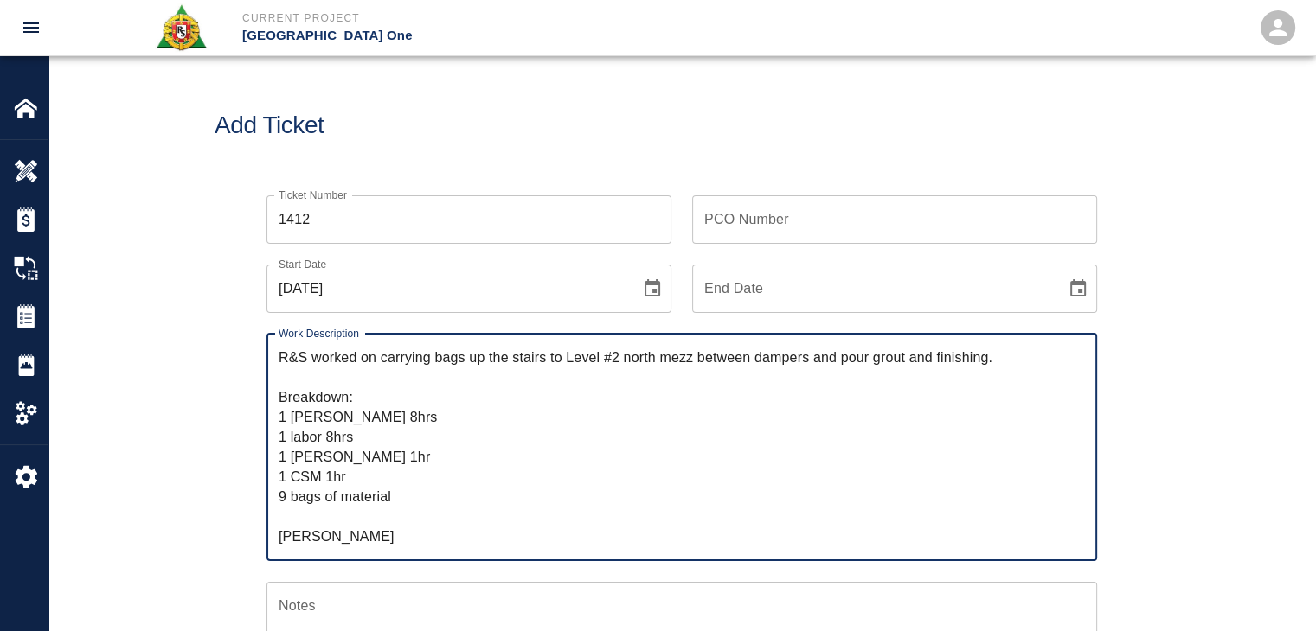
click at [693, 361] on textarea "R&S worked on carrying bags up the stairs to Level #2 north mezz between damper…" at bounding box center [682, 447] width 806 height 199
paste textarea "column line 3"
click at [777, 357] on textarea "R&S worked on carrying bags up the stairs to Level #2 north mezz column line 3 …" at bounding box center [682, 447] width 806 height 199
click at [772, 360] on textarea "R&S worked on carrying bags up the stairs to Level #2 north mezz column line 3 …" at bounding box center [682, 447] width 806 height 199
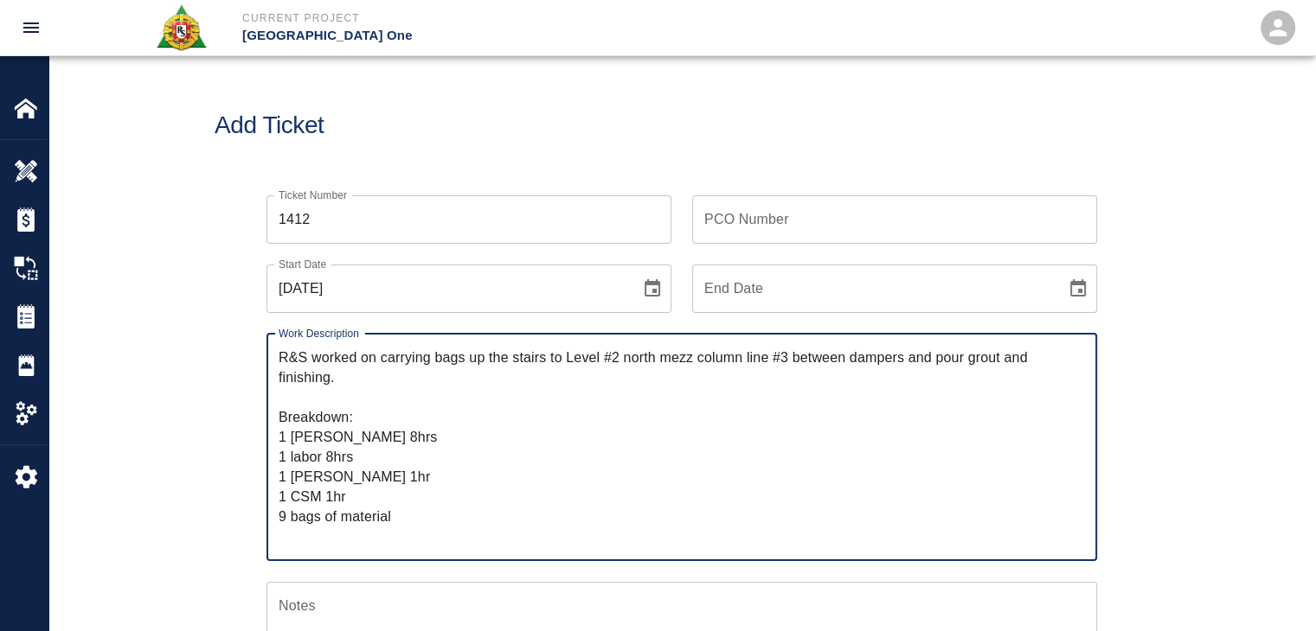
click at [610, 415] on textarea "R&S worked on carrying bags up the stairs to Level #2 north mezz column line #3…" at bounding box center [682, 447] width 806 height 199
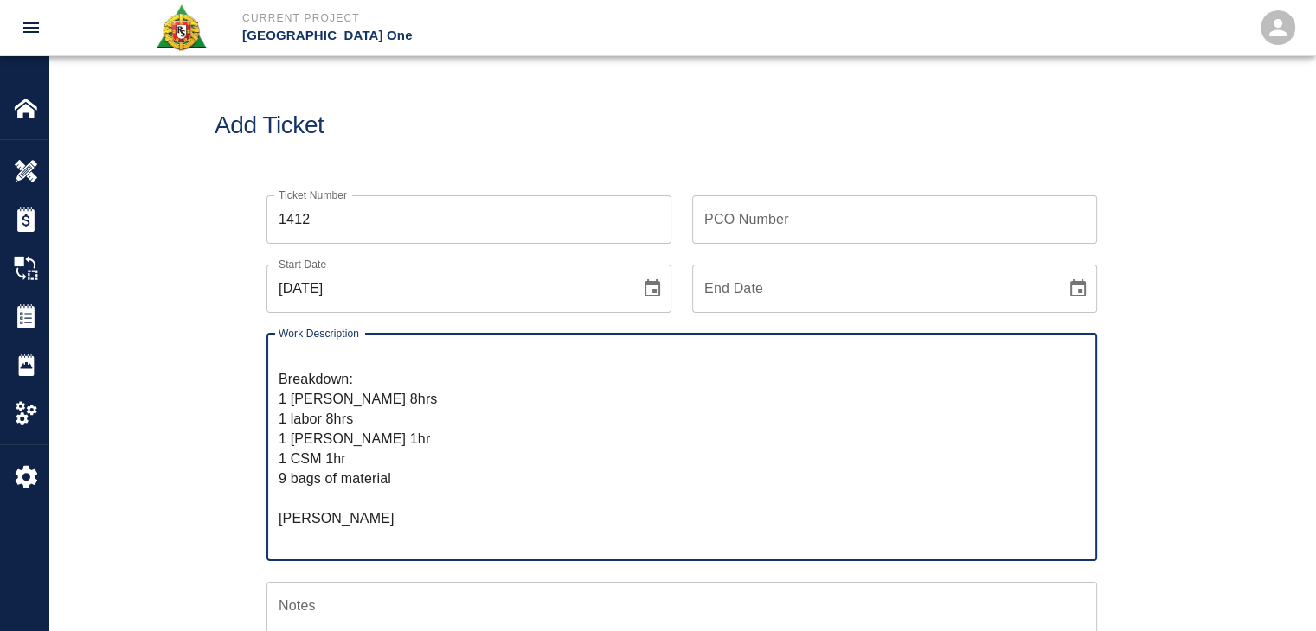
click at [314, 503] on textarea "R&S worked on carrying bags up the stairs to Level #2 north mezz column line #3…" at bounding box center [682, 447] width 806 height 199
click at [322, 507] on textarea "R&S worked on carrying bags up the stairs to Level #2 north mezz column line #3…" at bounding box center [682, 447] width 806 height 199
click at [335, 513] on textarea "R&S worked on carrying bags up the stairs to Level #2 north mezz column line #3…" at bounding box center [682, 447] width 806 height 199
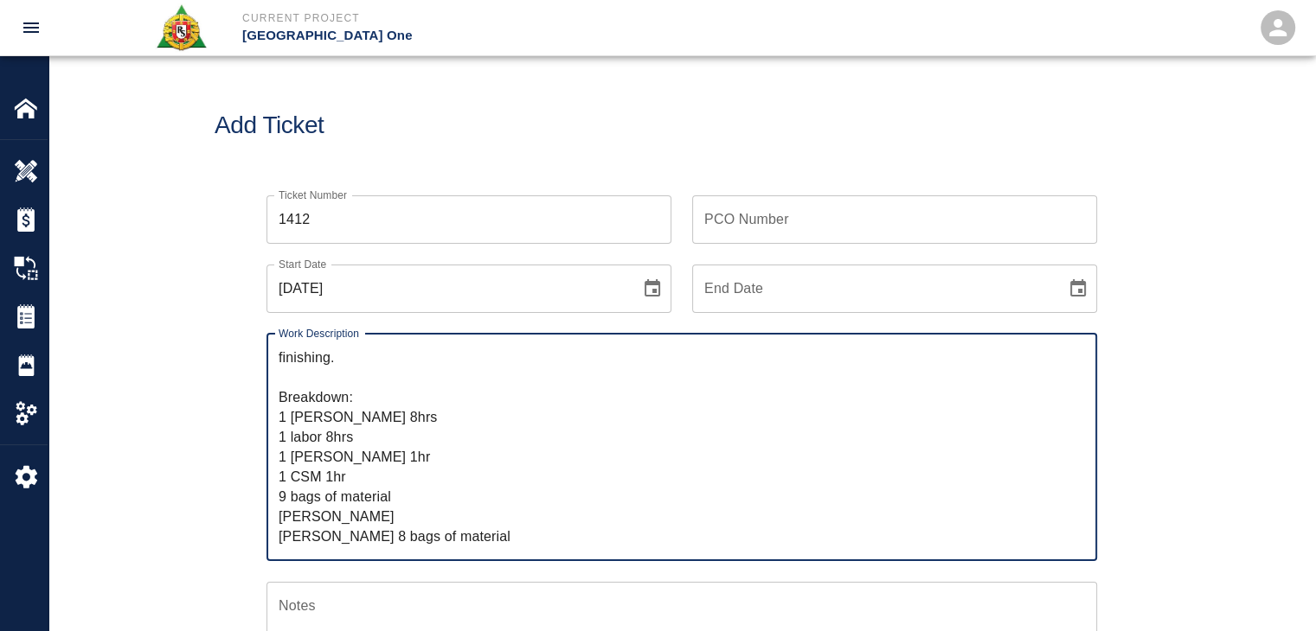
drag, startPoint x: 505, startPoint y: 520, endPoint x: 392, endPoint y: 518, distance: 113.3
click at [392, 518] on textarea "R&S worked on carrying bags up the stairs to Level #2 north mezz column line #3…" at bounding box center [682, 447] width 806 height 199
click at [408, 521] on textarea "R&S worked on carrying bags up the stairs to Level #2 north mezz column line #3…" at bounding box center [682, 447] width 806 height 199
drag, startPoint x: 504, startPoint y: 522, endPoint x: 393, endPoint y: 519, distance: 111.6
click at [393, 519] on textarea "R&S worked on carrying bags up the stairs to Level #2 north mezz column line #3…" at bounding box center [682, 447] width 806 height 199
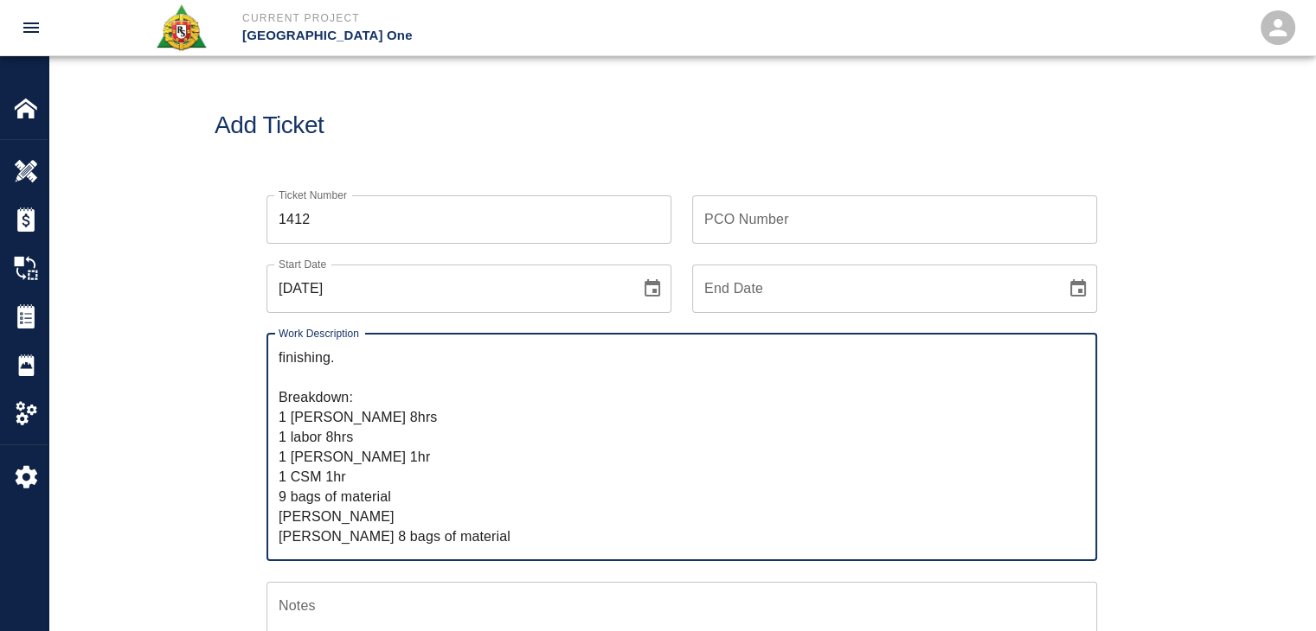
click at [451, 526] on textarea "R&S worked on carrying bags up the stairs to Level #2 north mezz column line #3…" at bounding box center [682, 447] width 806 height 199
drag, startPoint x: 540, startPoint y: 513, endPoint x: 389, endPoint y: 513, distance: 150.5
click at [389, 513] on textarea "R&S worked on carrying bags up the stairs to Level #2 north mezz column line #3…" at bounding box center [682, 447] width 806 height 199
click at [355, 475] on textarea "R&S worked on carrying bags up the stairs to Level #2 north mezz column line #3…" at bounding box center [682, 447] width 806 height 199
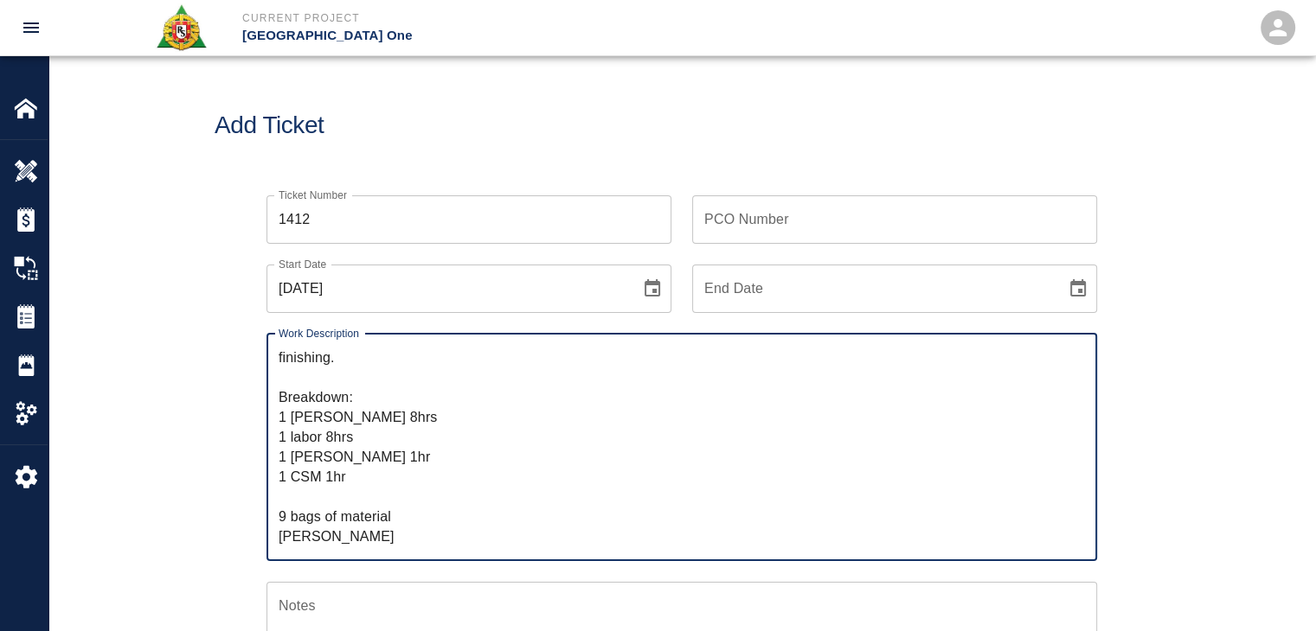
paste textarea "8 bags of material"
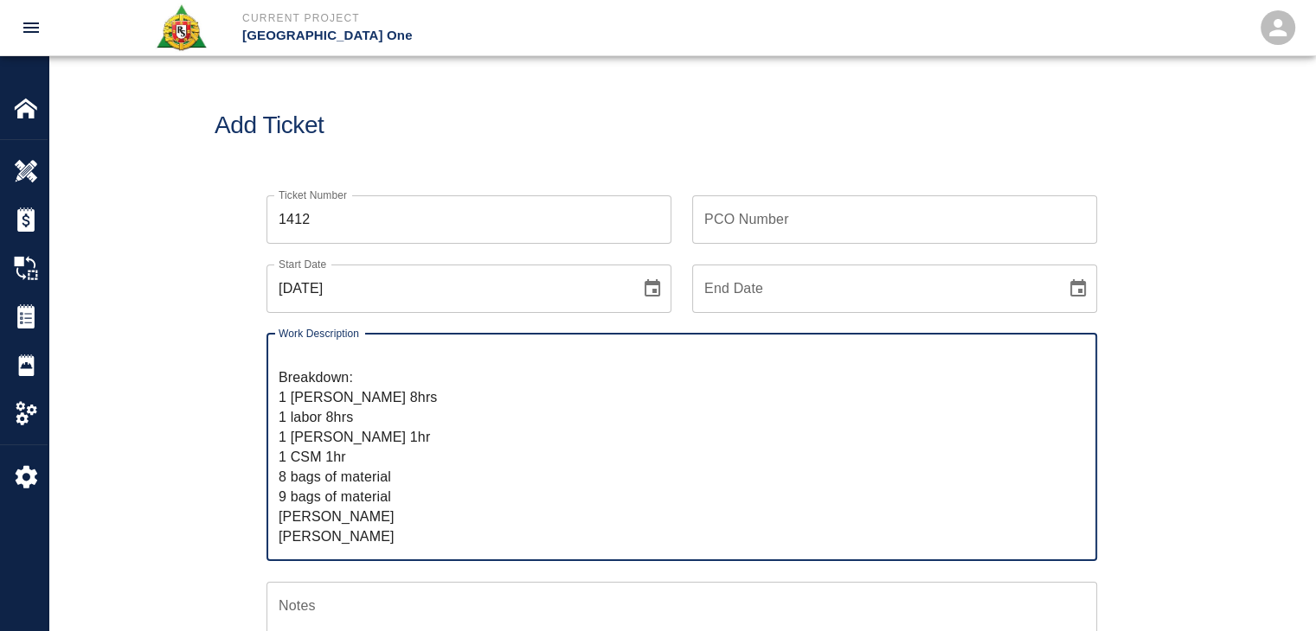
drag, startPoint x: 418, startPoint y: 468, endPoint x: 311, endPoint y: 462, distance: 107.4
click at [311, 462] on textarea "R&S worked on carrying bags up the stairs to Level #2 north mezz column line #3…" at bounding box center [682, 447] width 806 height 199
click at [335, 462] on textarea "R&S worked on carrying bags up the stairs to Level #2 north mezz column line #3…" at bounding box center [682, 447] width 806 height 199
drag, startPoint x: 415, startPoint y: 458, endPoint x: 274, endPoint y: 458, distance: 141.0
click at [274, 458] on div "R&S worked on carrying bags up the stairs to Level #2 north mezz column line #3…" at bounding box center [681, 447] width 830 height 227
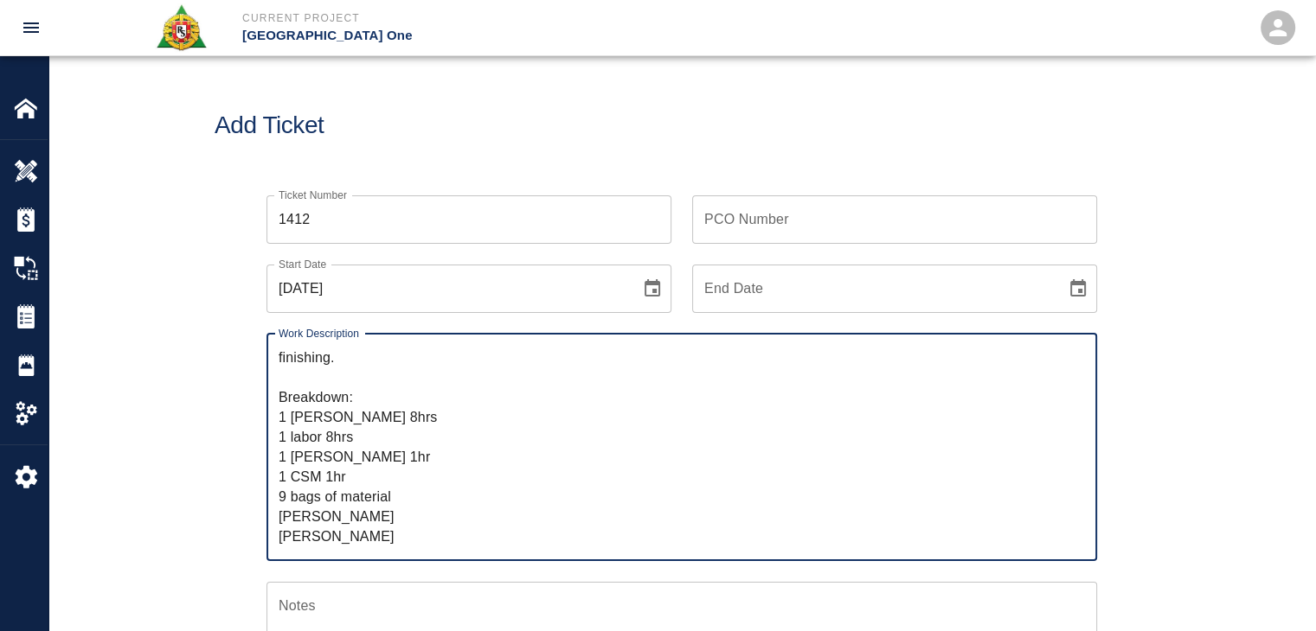
scroll to position [39, 0]
click at [287, 473] on textarea "R&S worked on carrying bags up the stairs to Level #2 north mezz column line #3…" at bounding box center [682, 447] width 806 height 199
click at [315, 491] on textarea "R&S worked on carrying bags up the stairs to Level #2 north mezz column line #3…" at bounding box center [682, 447] width 806 height 199
click at [409, 481] on textarea "R&S worked on carrying bags up the stairs to Level #2 north mezz column line #3…" at bounding box center [682, 447] width 806 height 199
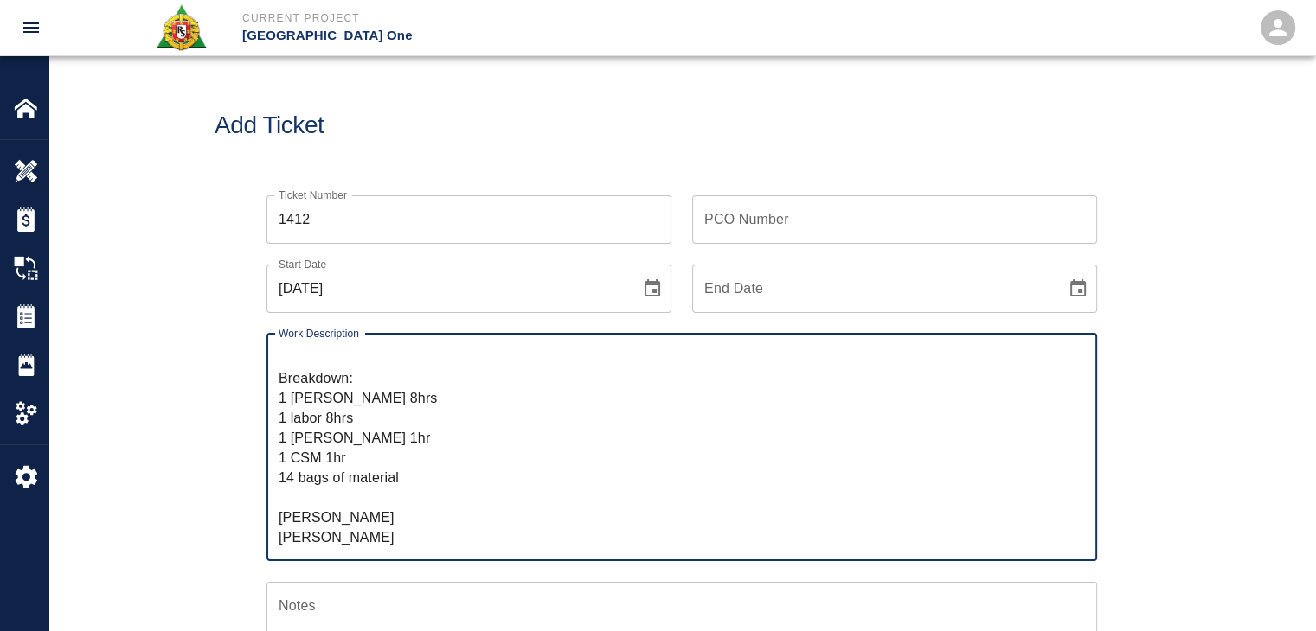
scroll to position [59, 0]
click at [325, 528] on textarea "R&S worked on carrying bags up the stairs to Level #2 north mezz column line #3…" at bounding box center [682, 447] width 806 height 199
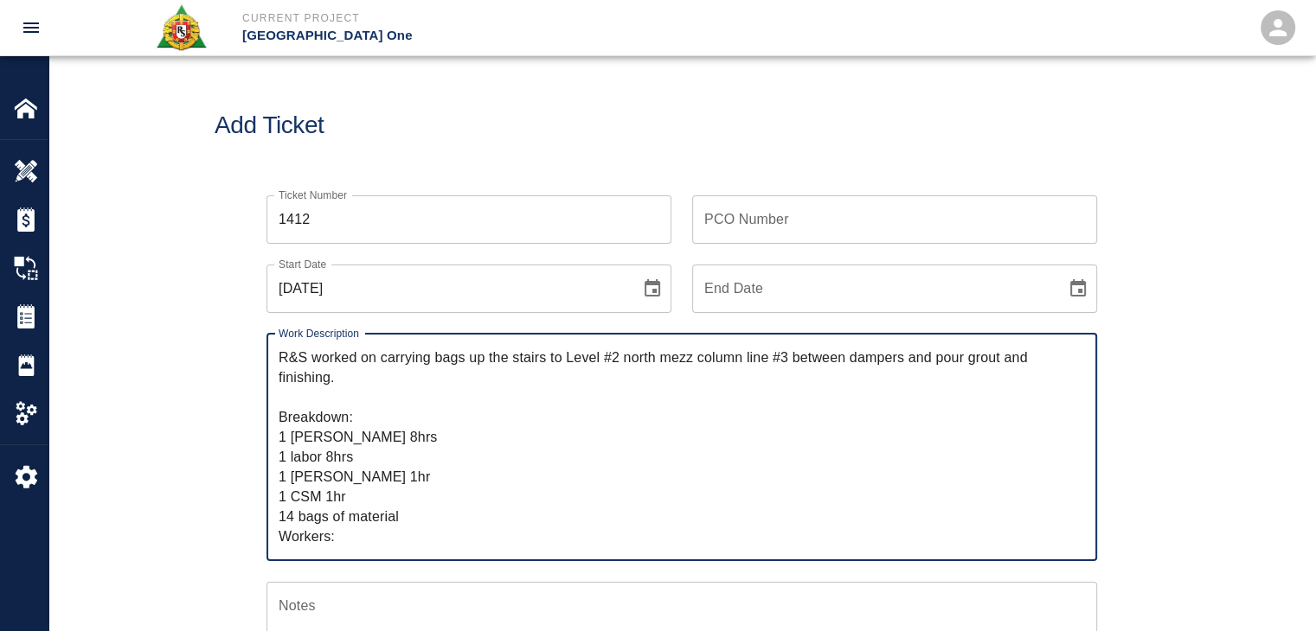
click at [322, 398] on textarea "R&S worked on carrying bags up the stairs to Level #2 north mezz column line #3…" at bounding box center [682, 447] width 806 height 199
drag, startPoint x: 382, startPoint y: 371, endPoint x: 388, endPoint y: 364, distance: 9.2
click at [388, 364] on textarea "R&S worked on carrying bags up the stairs to Level #2 north mezz column line #3…" at bounding box center [682, 447] width 806 height 199
click at [423, 370] on textarea "R&S worked on carrying bags up the stairs to Level #2 north mezz column line #3…" at bounding box center [682, 447] width 806 height 199
drag, startPoint x: 387, startPoint y: 385, endPoint x: 380, endPoint y: 362, distance: 23.5
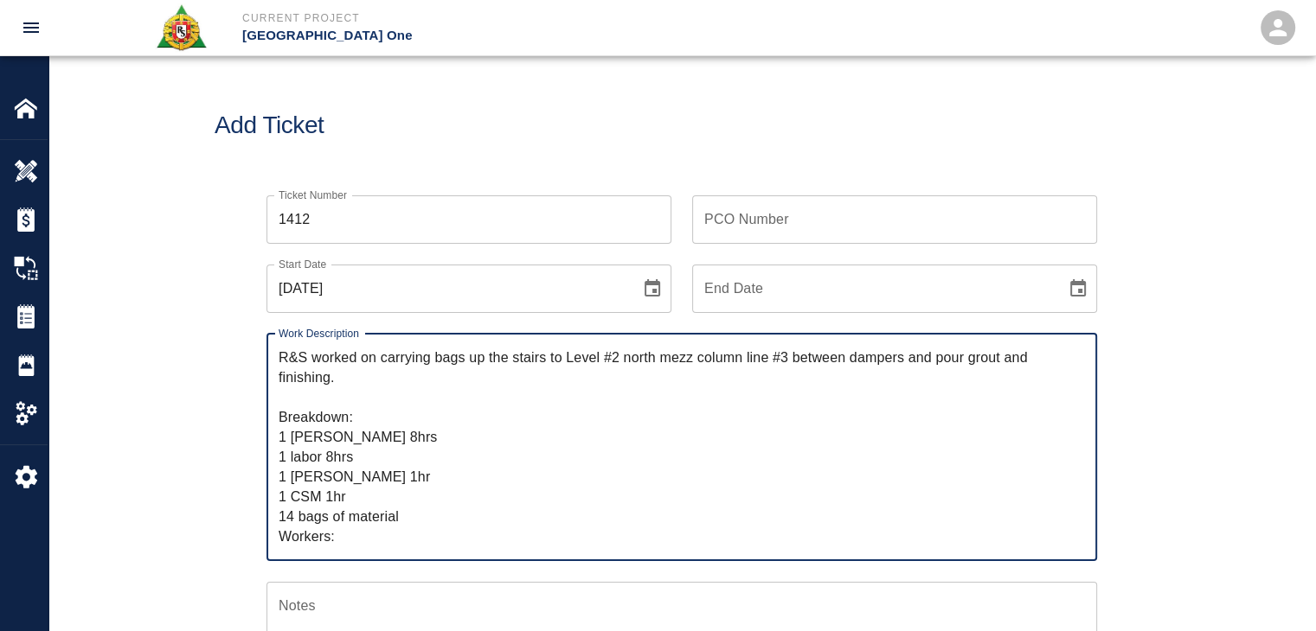
click at [380, 362] on textarea "R&S worked on carrying bags up the stairs to Level #2 north mezz column line #3…" at bounding box center [682, 447] width 806 height 199
click at [408, 378] on textarea "R&S worked on carrying bags up the stairs to Level #2 north mezz column line #3…" at bounding box center [682, 447] width 806 height 199
drag, startPoint x: 528, startPoint y: 375, endPoint x: 567, endPoint y: 360, distance: 41.6
click at [567, 360] on textarea "R&S worked on carrying bags up the stairs to Level #2 north mezz column line #3…" at bounding box center [682, 447] width 806 height 199
click at [529, 387] on textarea "R&S worked on carrying bags up the stairs to Level #2 north mezz column line #3…" at bounding box center [682, 447] width 806 height 199
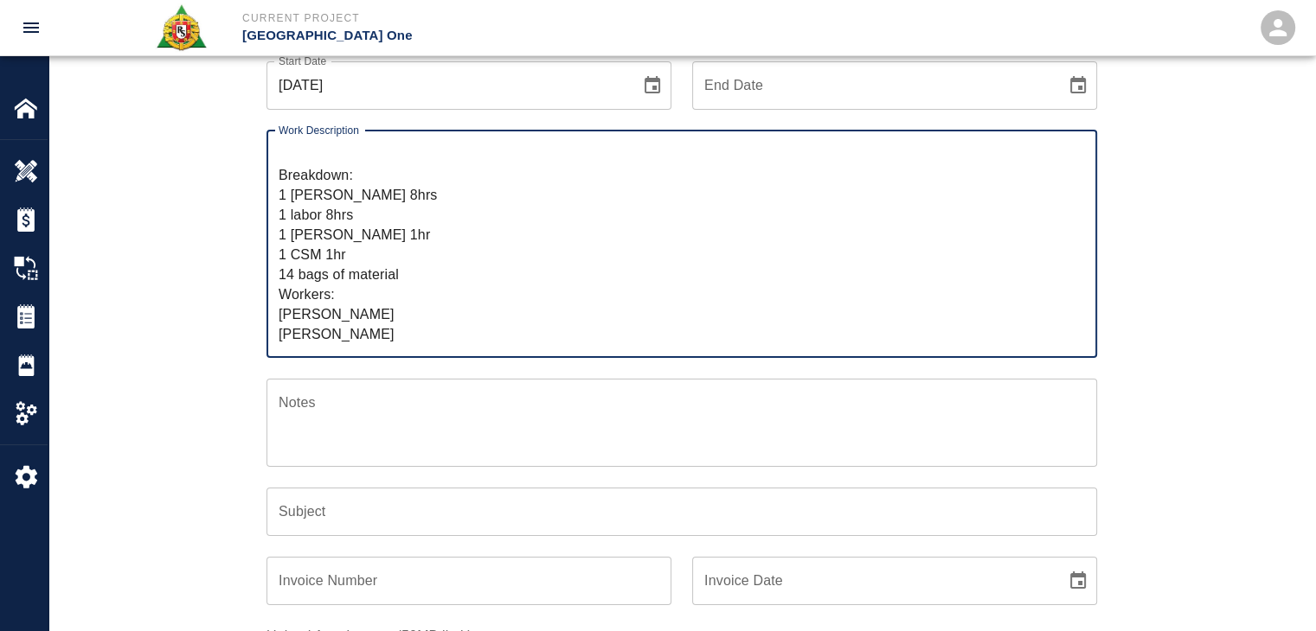
scroll to position [204, 0]
type textarea "R&S worked on carrying bags up the stairs to Level #2 north mezz column line #3…"
click at [420, 509] on input "Subject" at bounding box center [681, 511] width 830 height 48
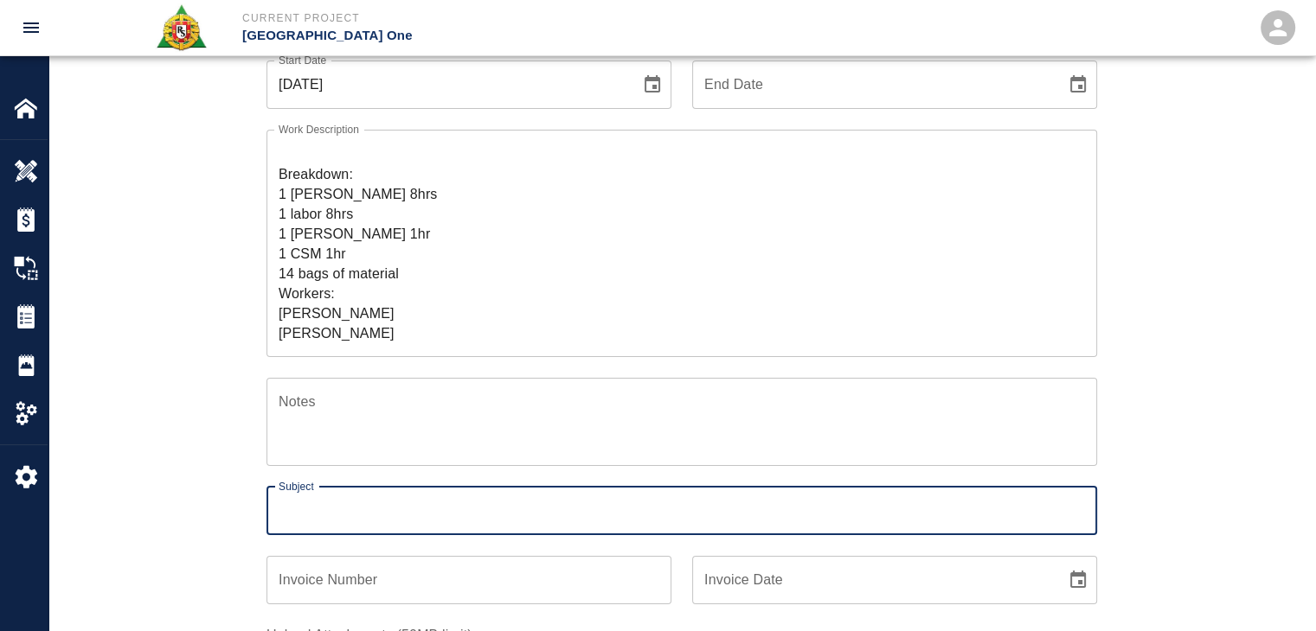
paste input "Level #2 north mezz column line #3 between dampers and pour grout and finishing."
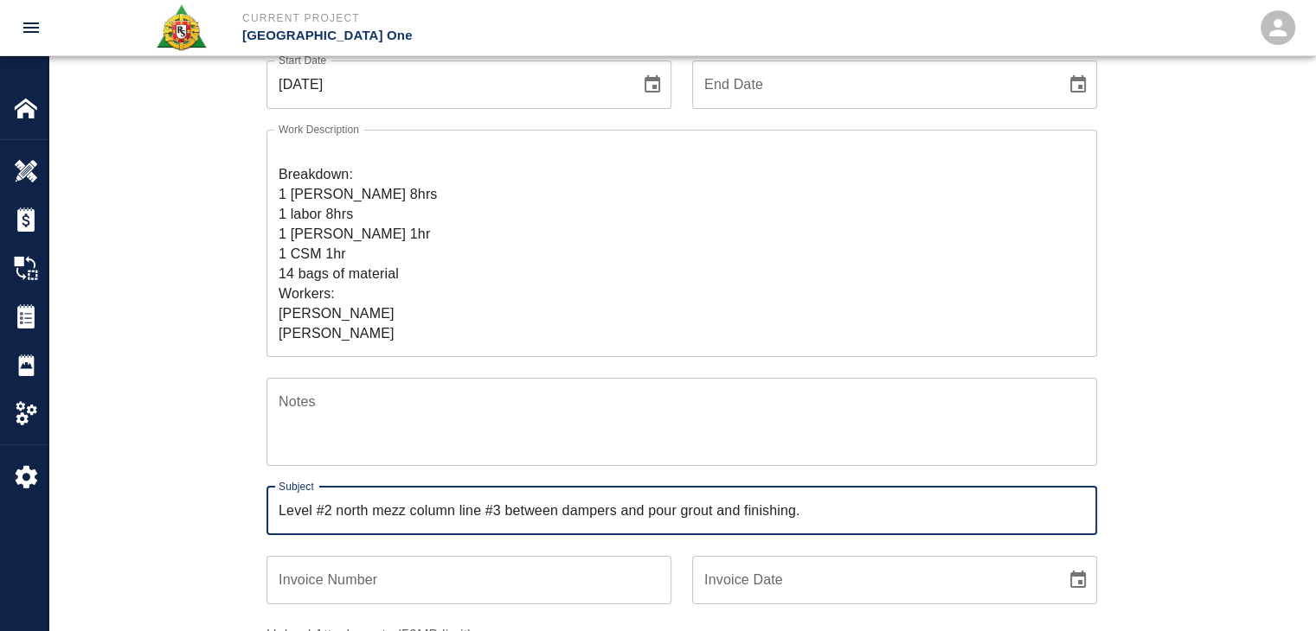
type input "Level #2 north mezz column line #3 between dampers and pour grout and finishing."
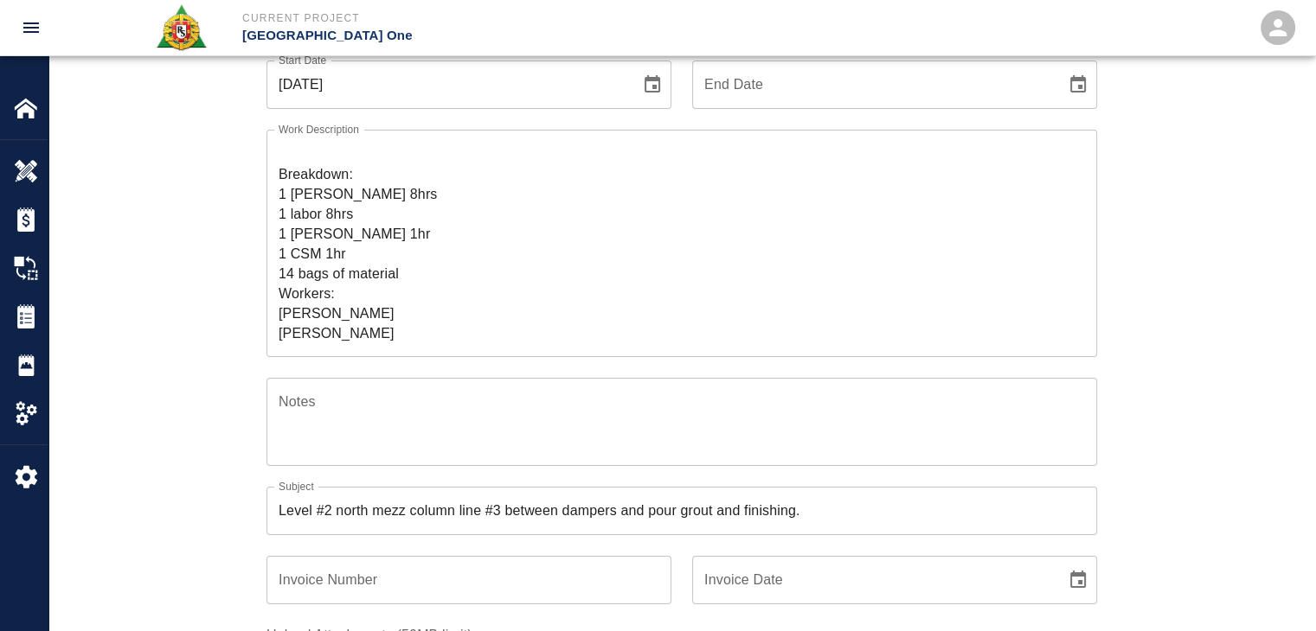
click at [243, 482] on div "Ticket Number 1412 Ticket Number PCO Number PCO Number Start Date 09/26/2025 St…" at bounding box center [682, 386] width 934 height 831
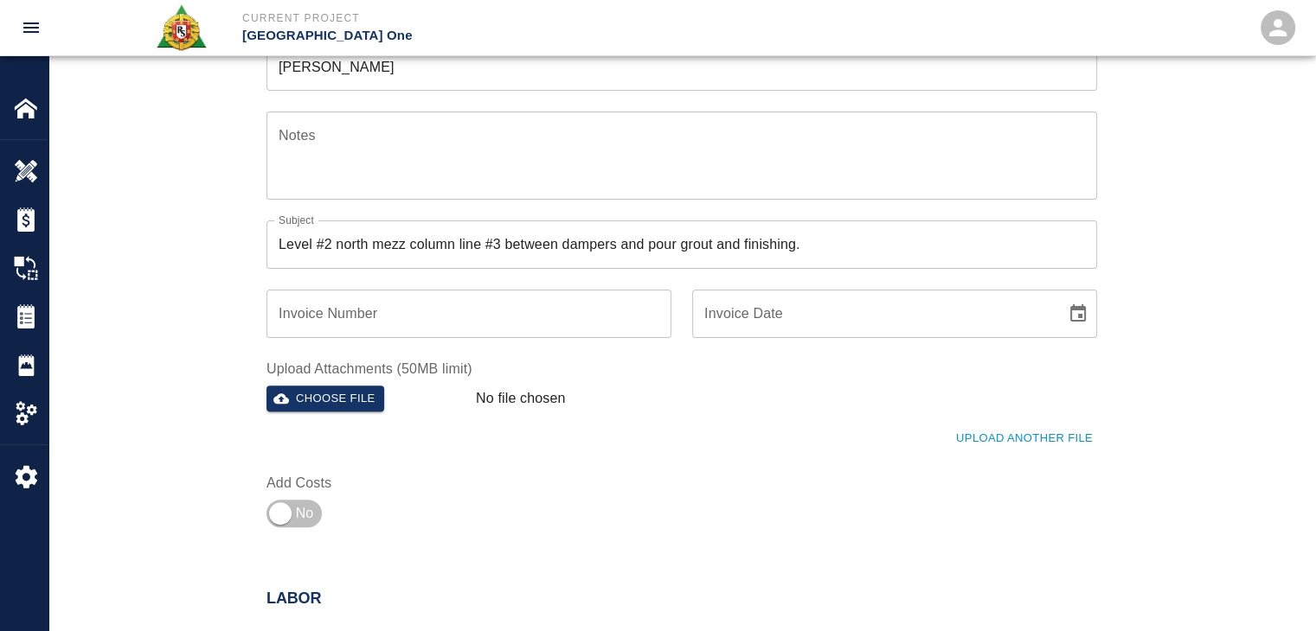
scroll to position [474, 0]
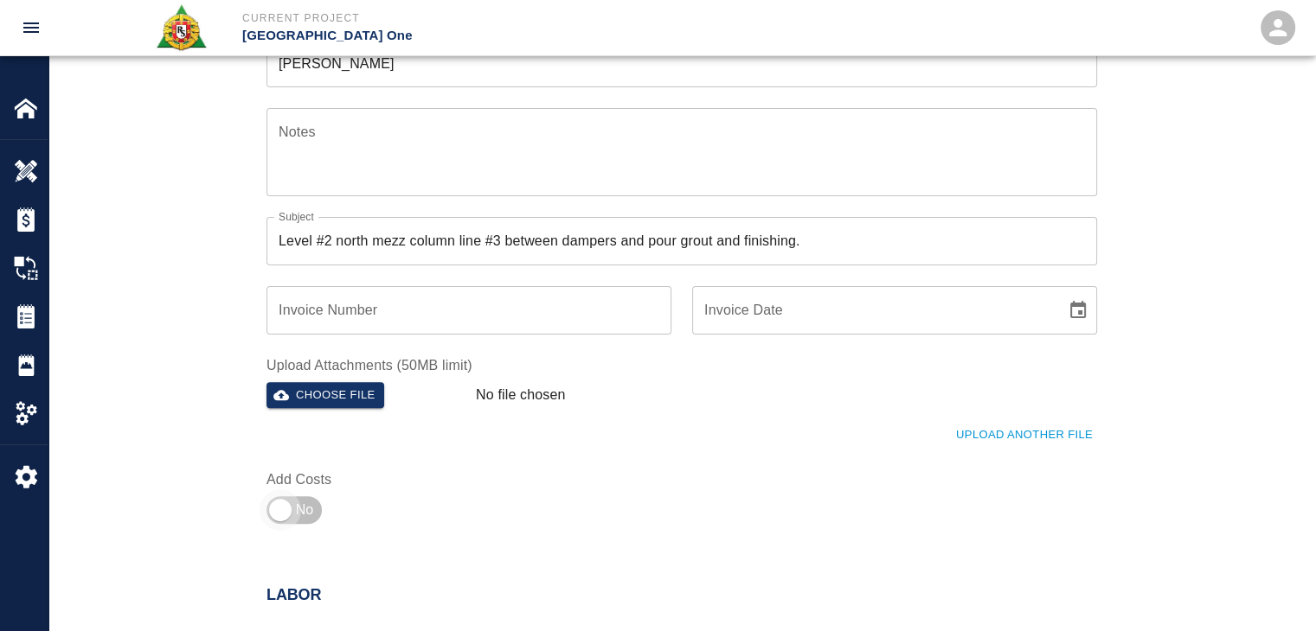
click at [278, 503] on input "checkbox" at bounding box center [280, 511] width 125 height 42
checkbox input "true"
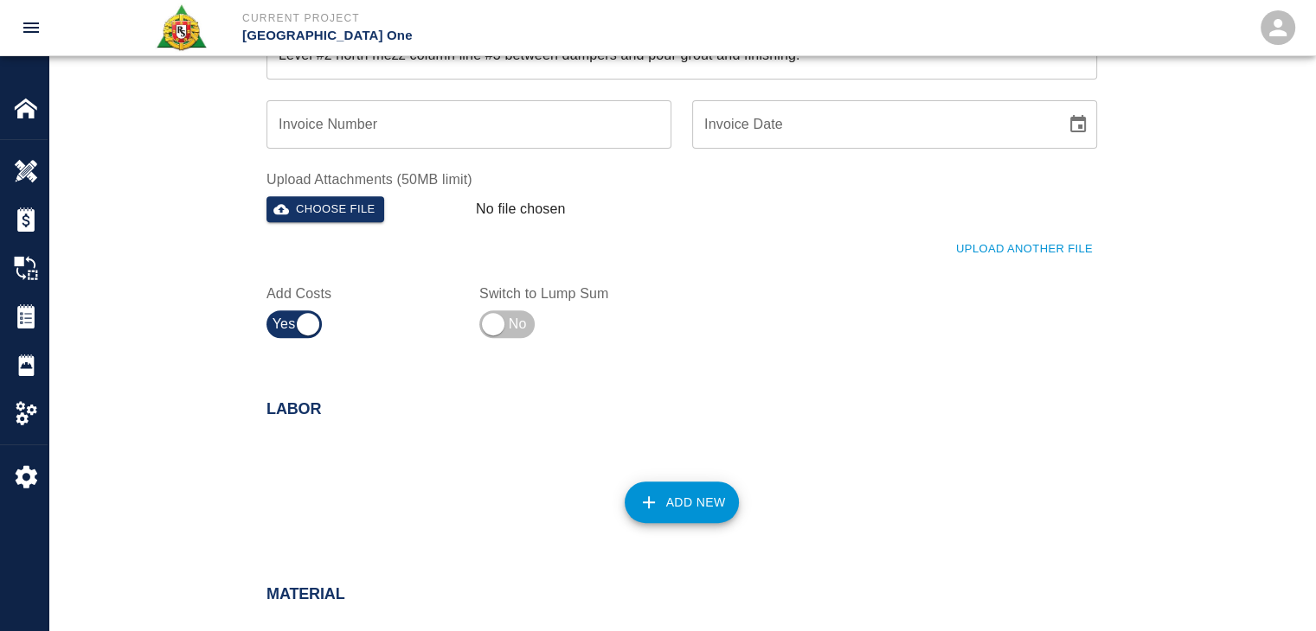
scroll to position [671, 0]
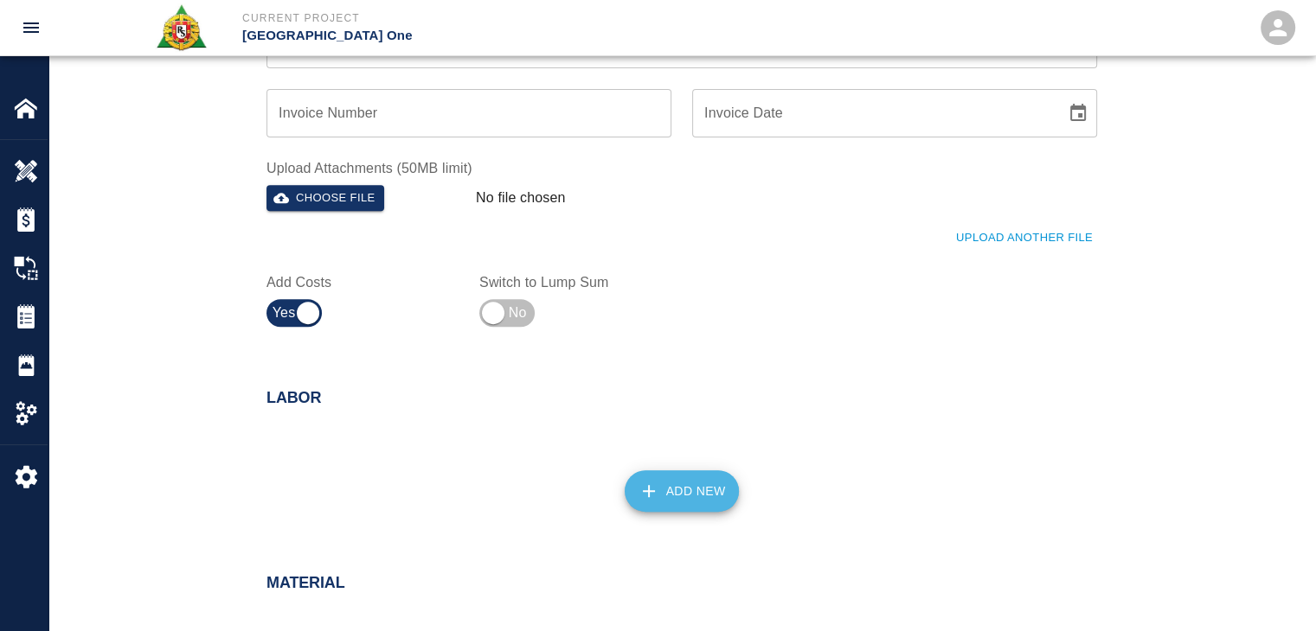
click at [646, 477] on button "Add New" at bounding box center [681, 492] width 115 height 42
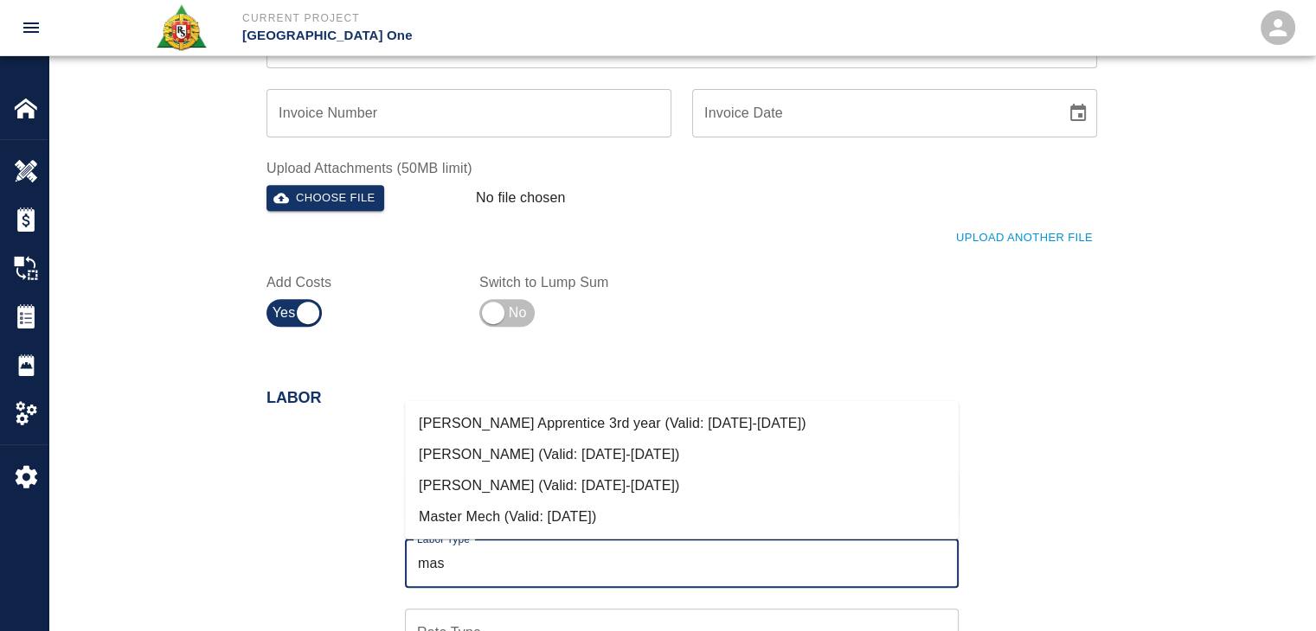
click at [646, 477] on li "[PERSON_NAME] (Valid: [DATE]-[DATE])" at bounding box center [682, 486] width 554 height 31
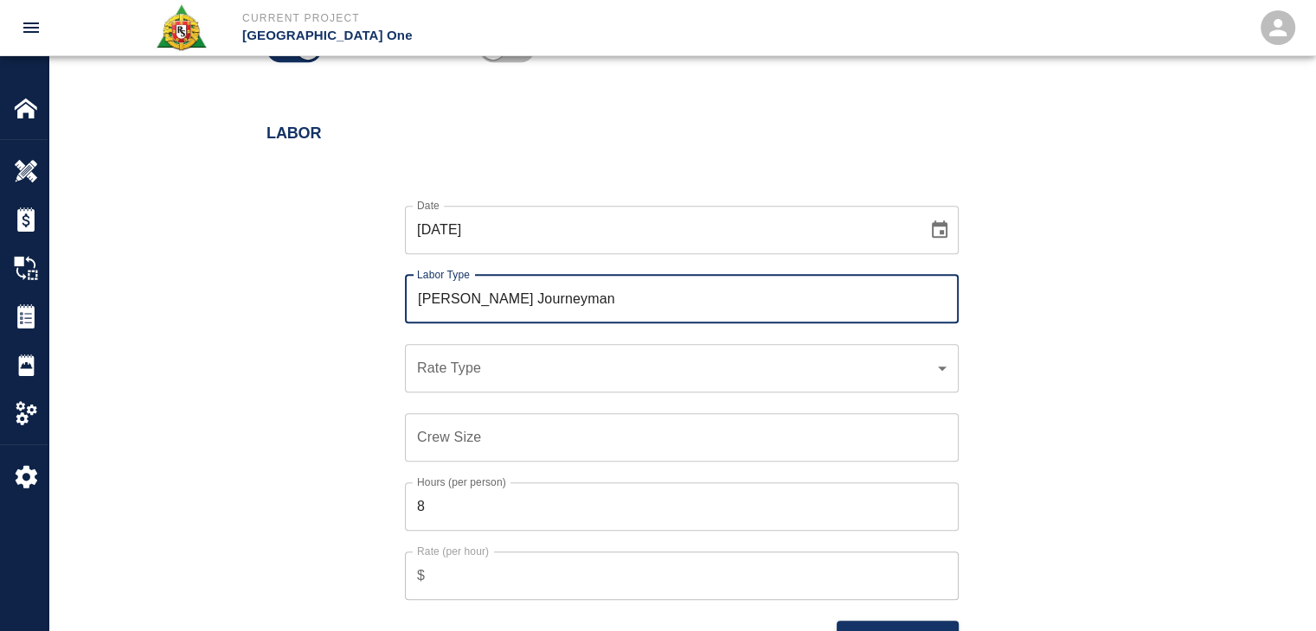
scroll to position [945, 0]
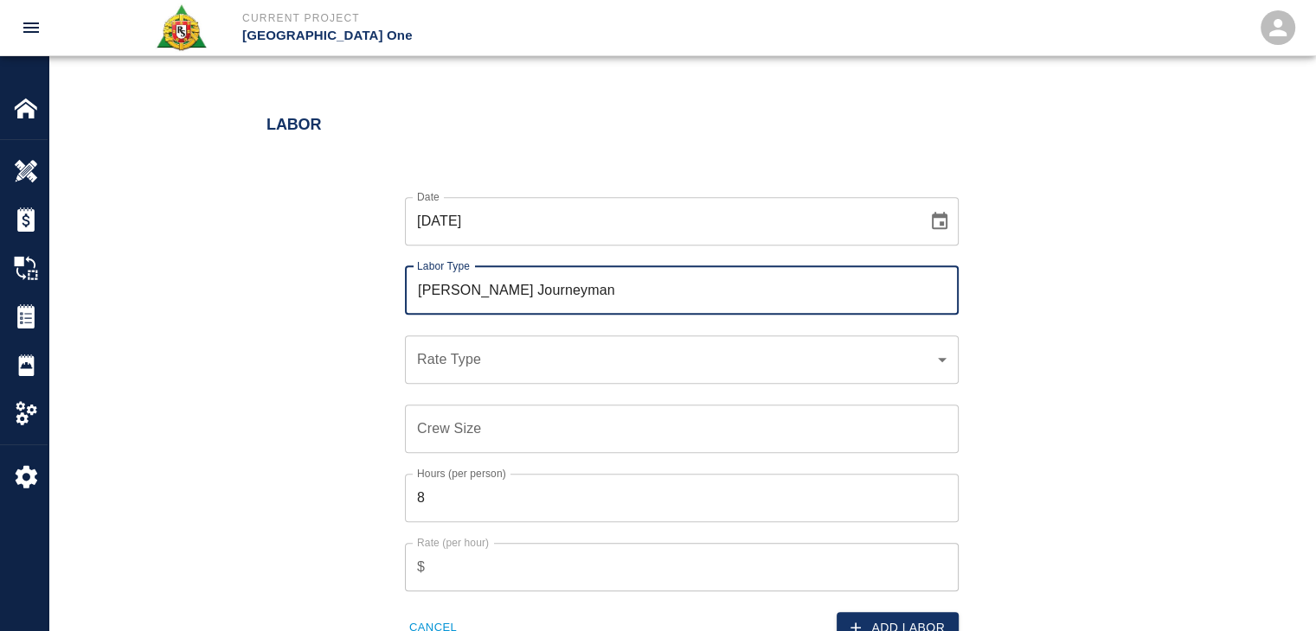
type input "Mason Journeyman"
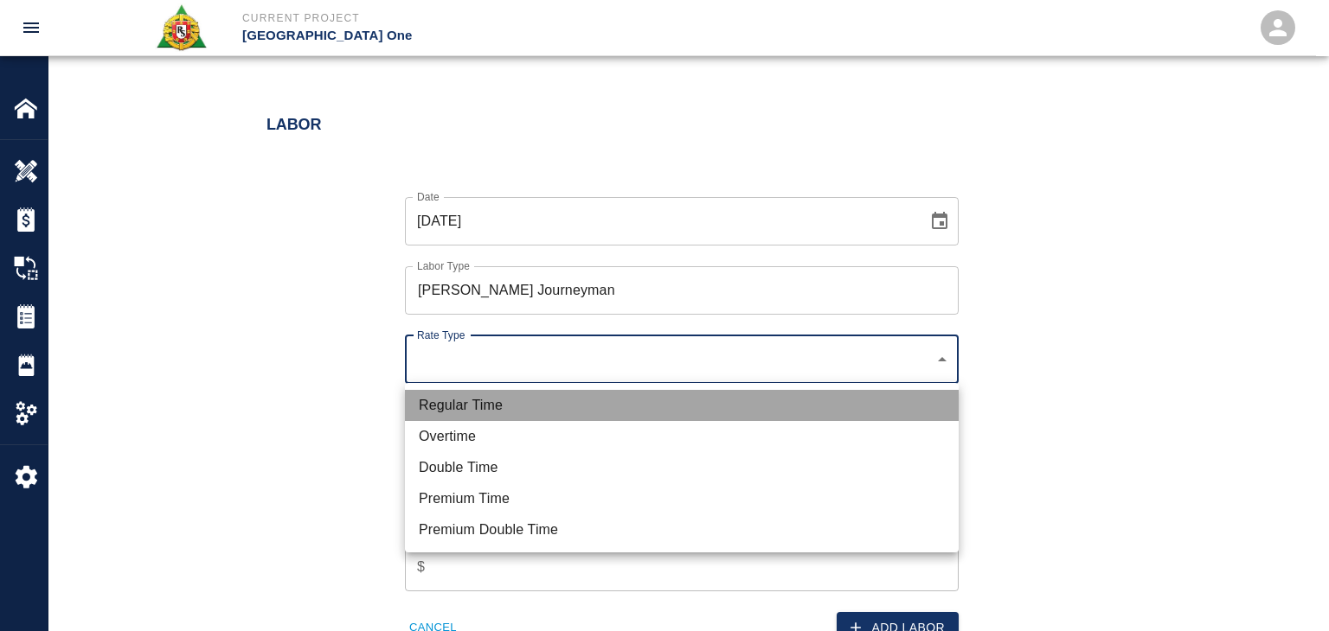
click at [463, 393] on li "Regular Time" at bounding box center [682, 405] width 554 height 31
type input "rate_rt"
type input "112.04"
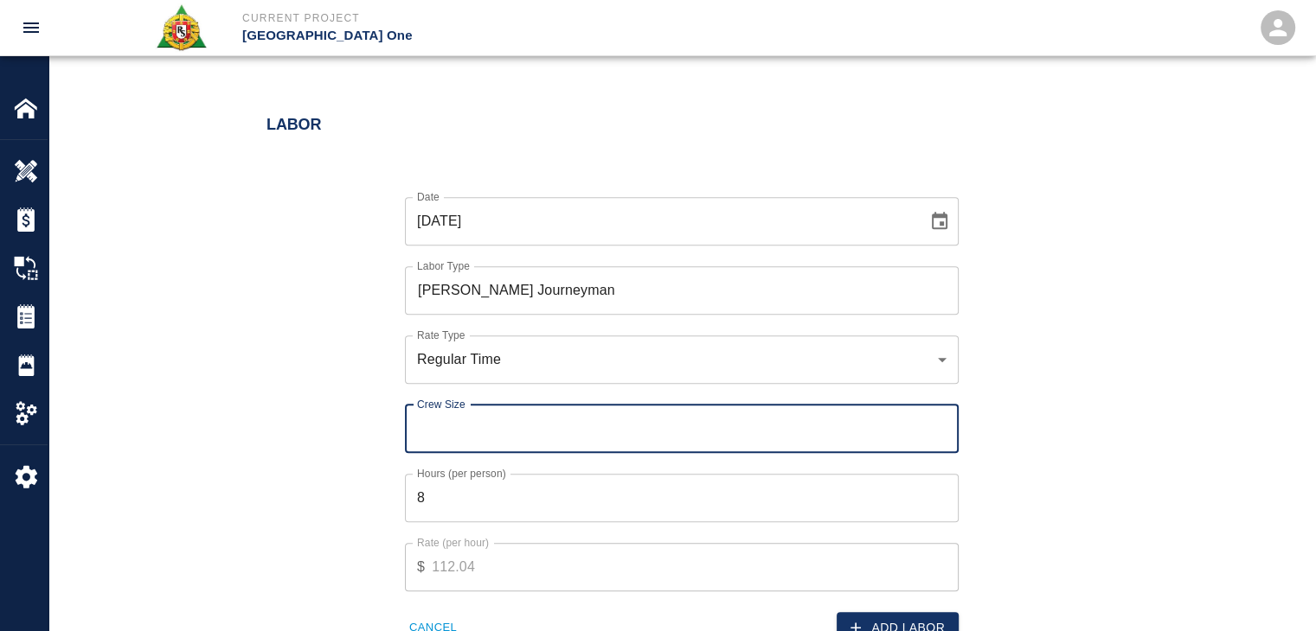
click at [536, 437] on input "Crew Size" at bounding box center [682, 429] width 554 height 48
type input "1"
click at [850, 607] on div "Add Labor" at bounding box center [814, 618] width 287 height 53
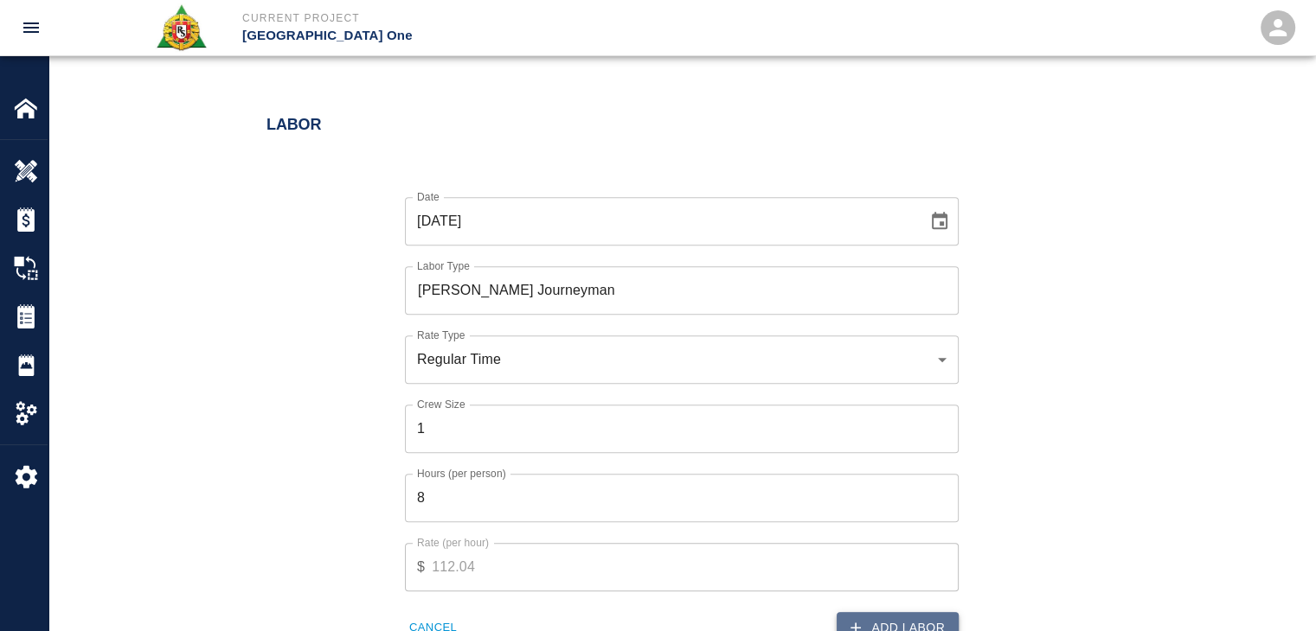
click at [867, 614] on button "Add Labor" at bounding box center [897, 628] width 122 height 32
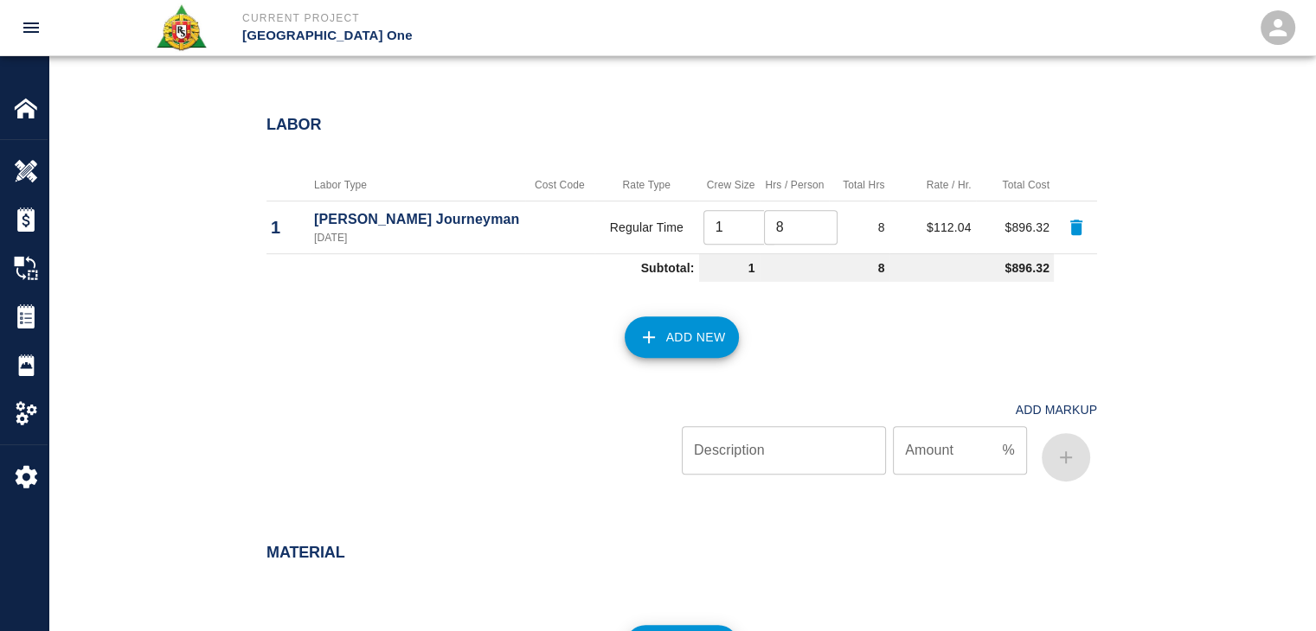
click at [672, 330] on button "Add New" at bounding box center [681, 338] width 115 height 42
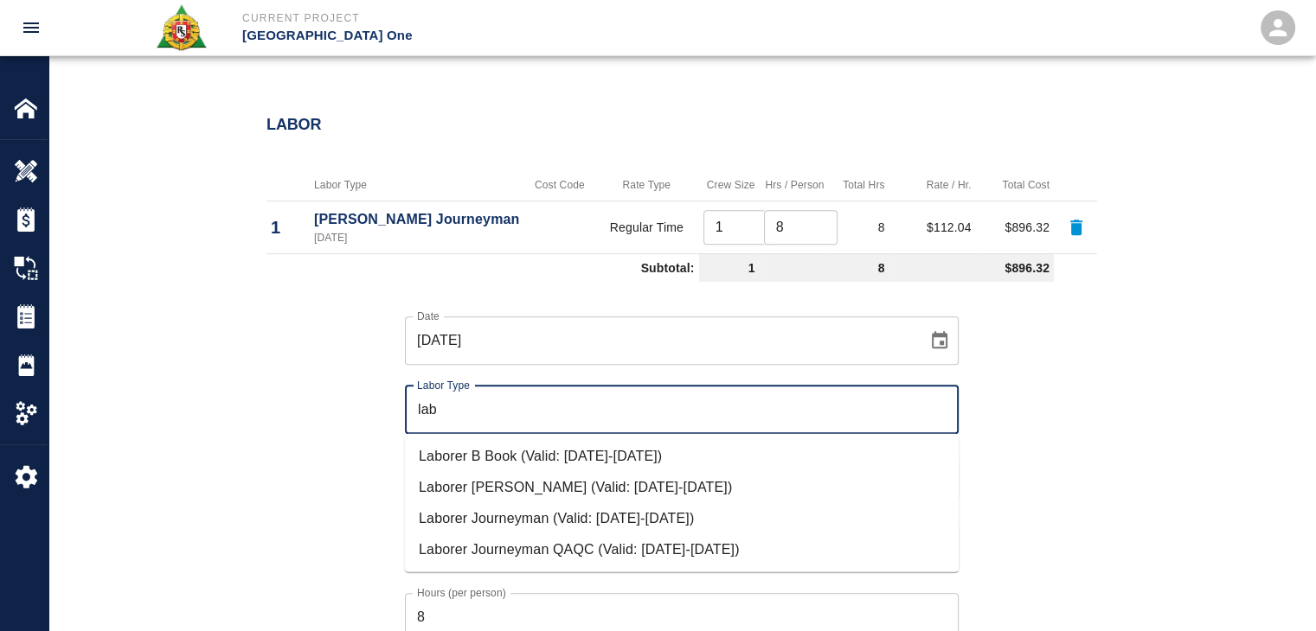
click at [534, 530] on li "Laborer Journeyman (Valid: [DATE]-[DATE])" at bounding box center [682, 518] width 554 height 31
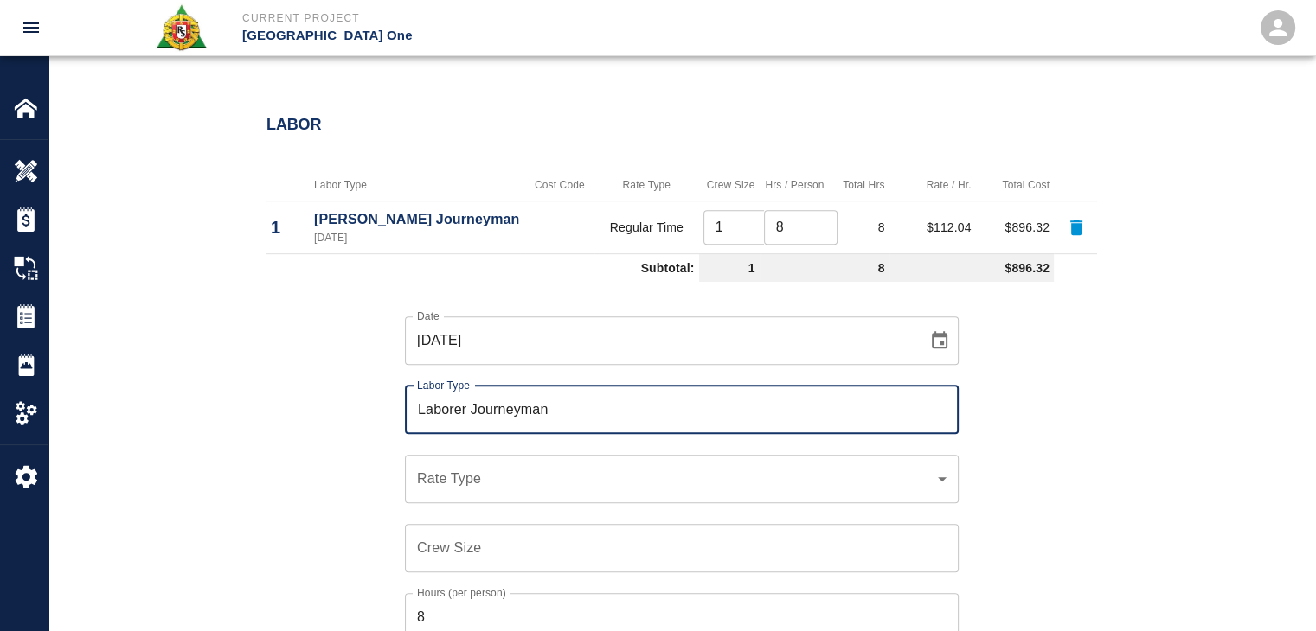
type input "Laborer Journeyman"
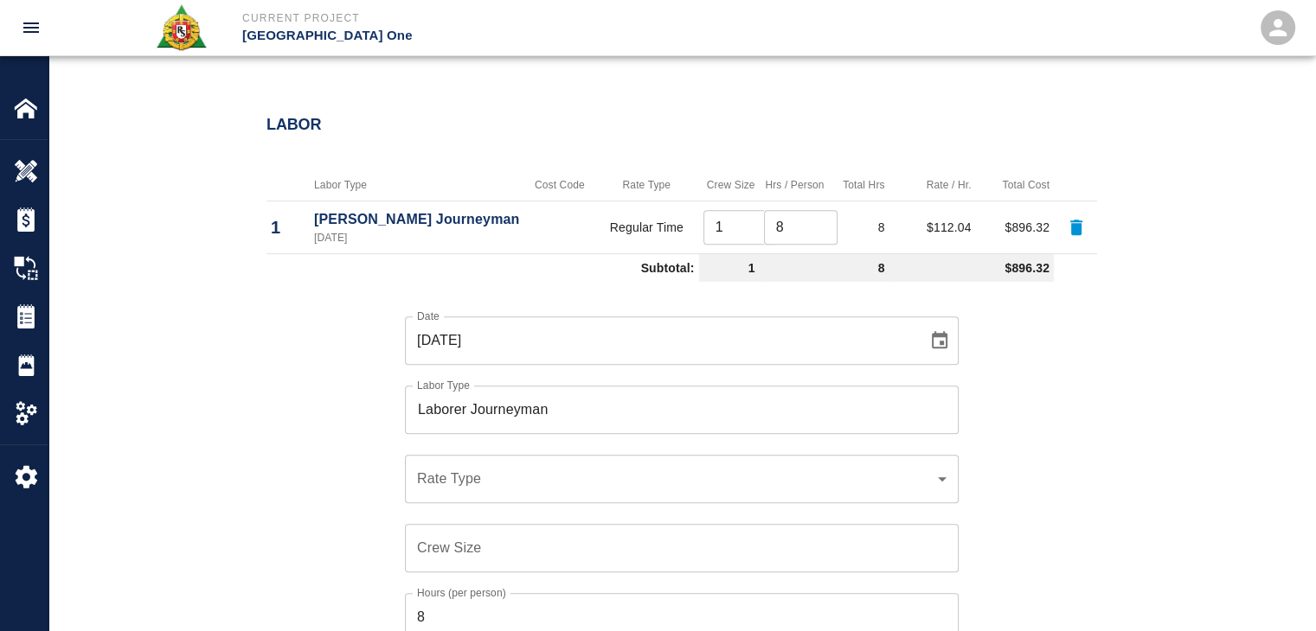
click at [489, 461] on div "​ Rate Type" at bounding box center [682, 479] width 554 height 48
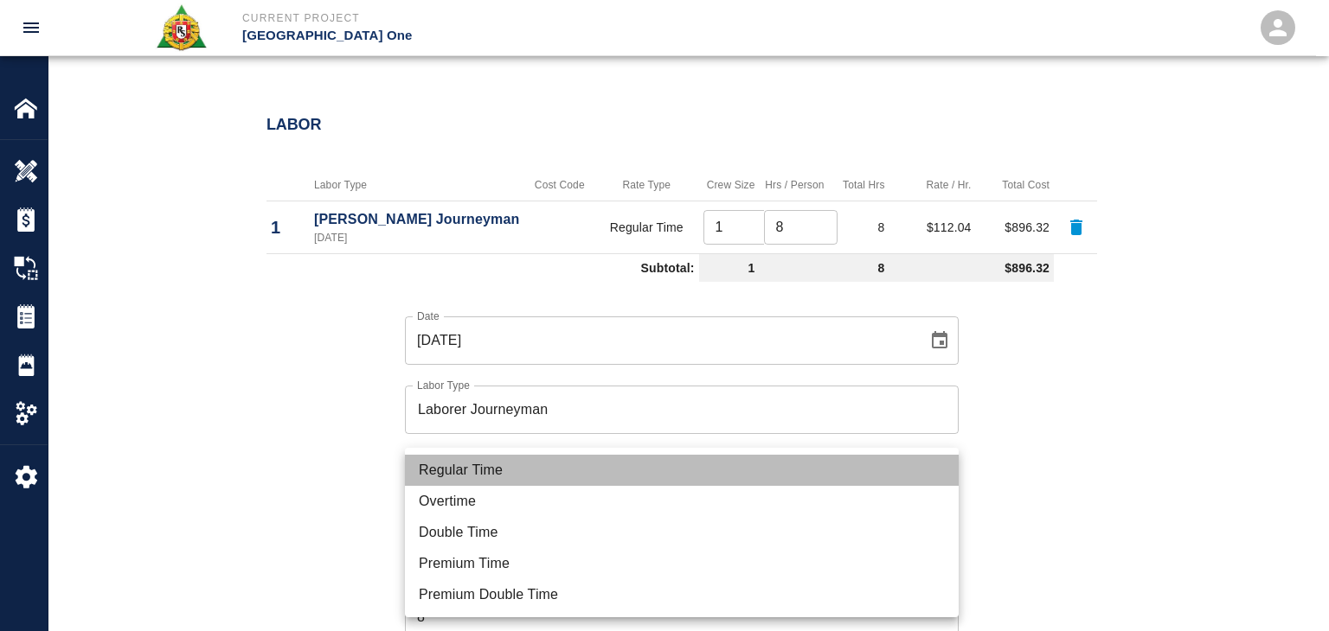
click at [469, 467] on li "Regular Time" at bounding box center [682, 470] width 554 height 31
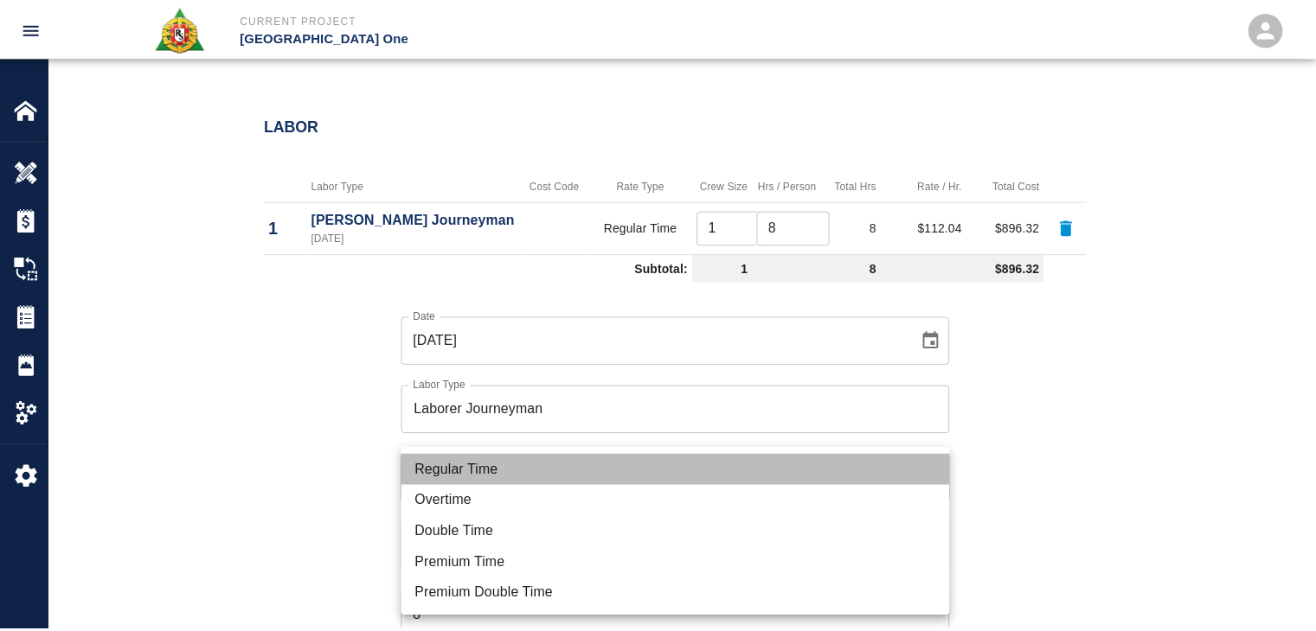
type input "rate_rt"
type input "97.06"
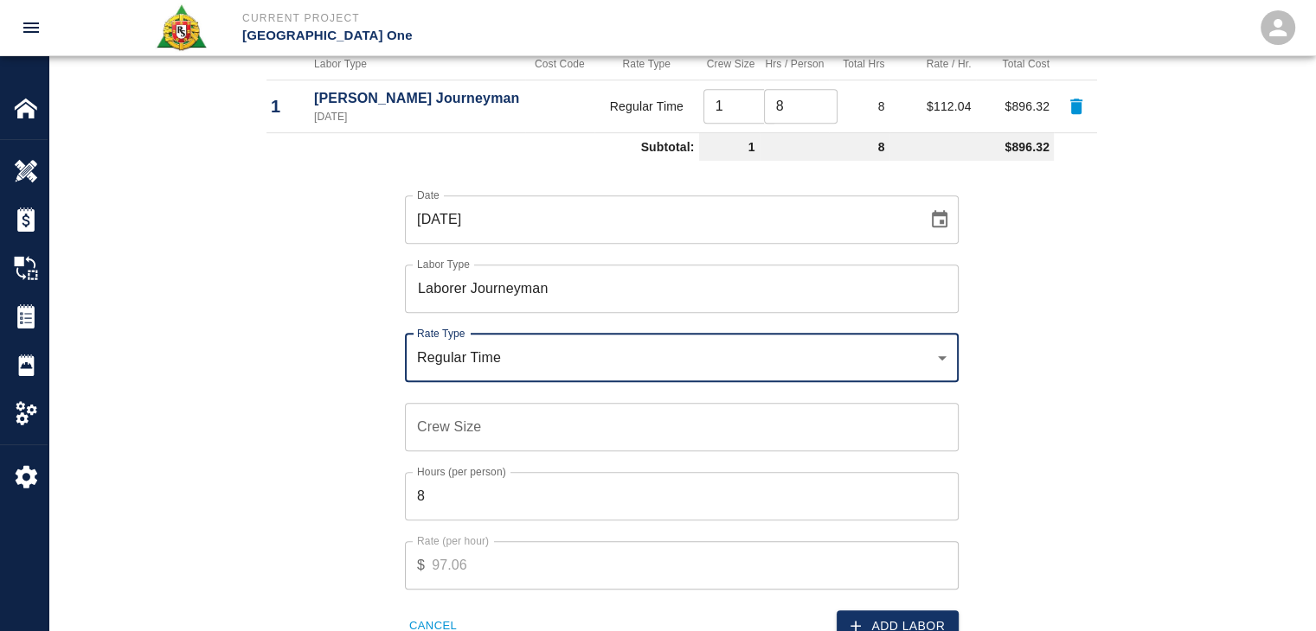
scroll to position [1067, 0]
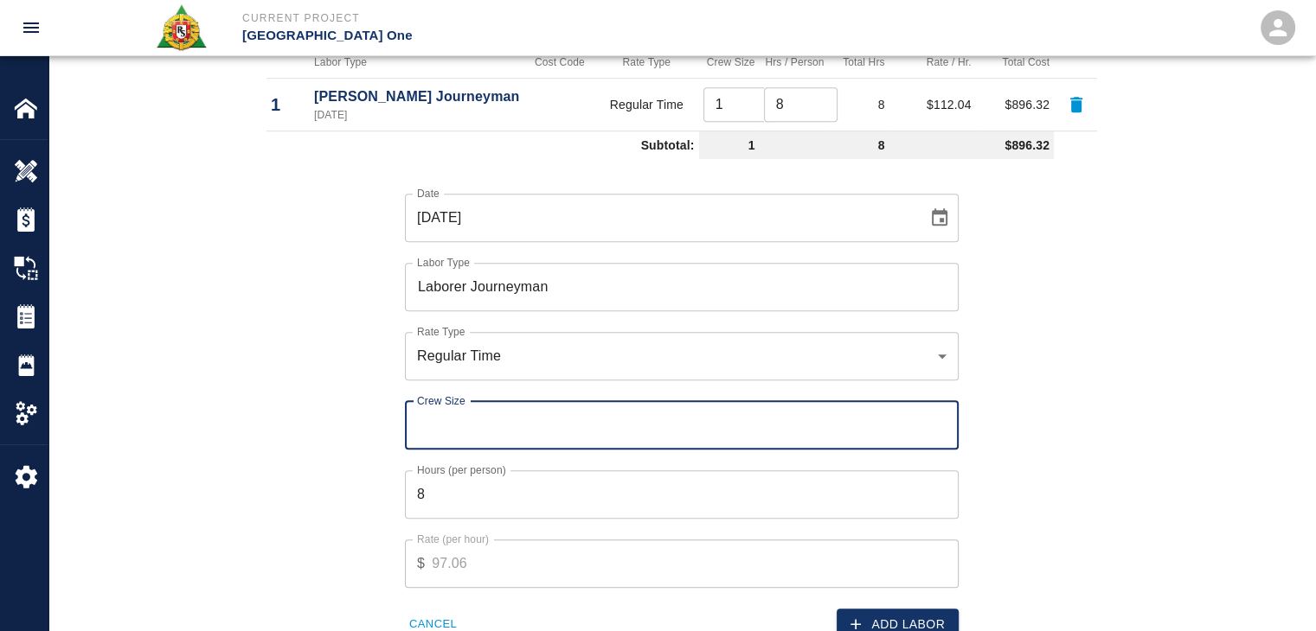
click at [438, 434] on input "Crew Size" at bounding box center [682, 425] width 554 height 48
type input "1"
click at [850, 606] on div "Add Labor" at bounding box center [814, 614] width 287 height 53
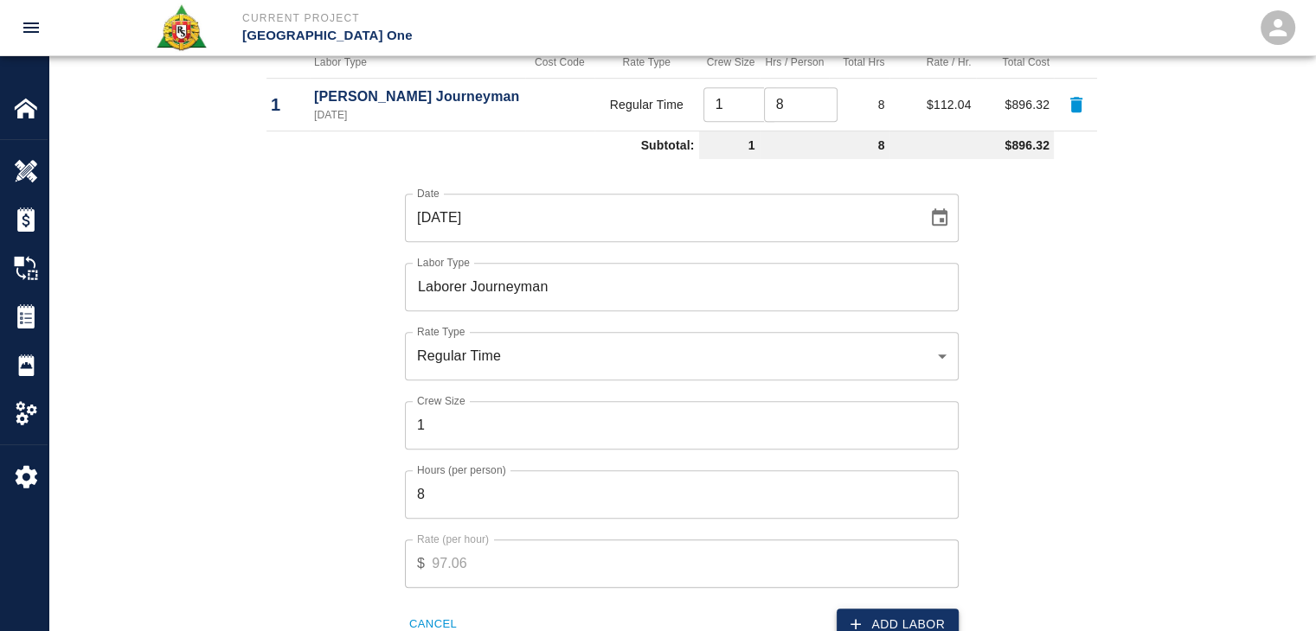
click at [879, 618] on button "Add Labor" at bounding box center [897, 625] width 122 height 32
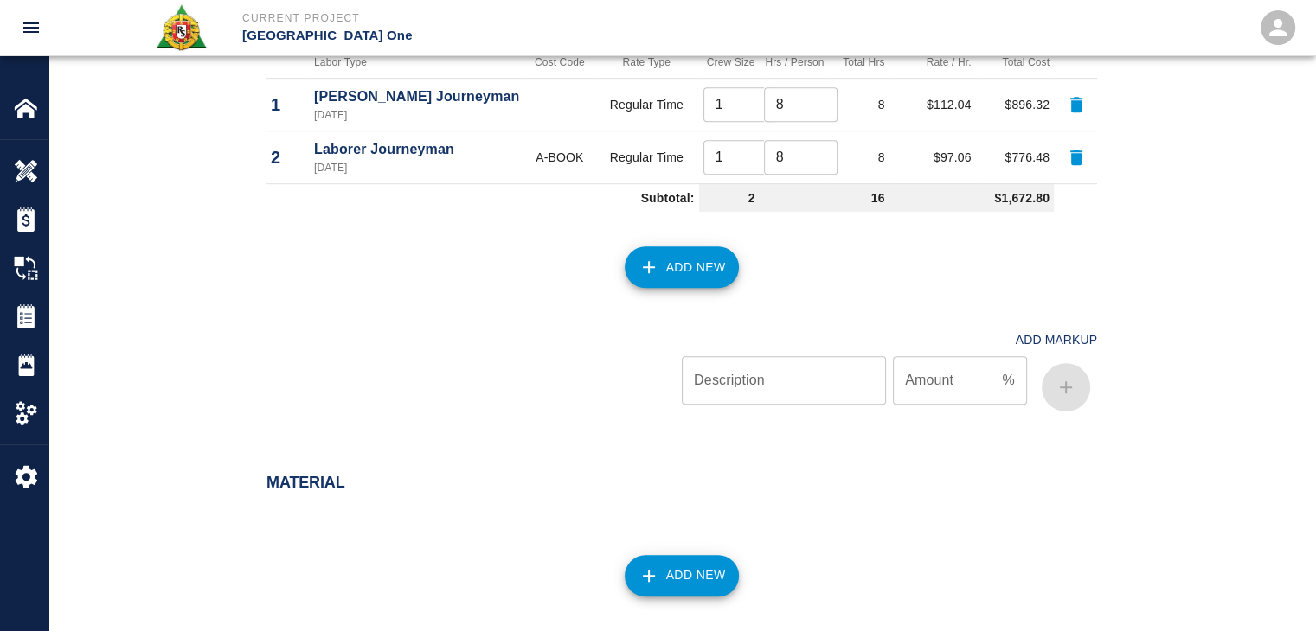
click at [671, 257] on button "Add New" at bounding box center [681, 268] width 115 height 42
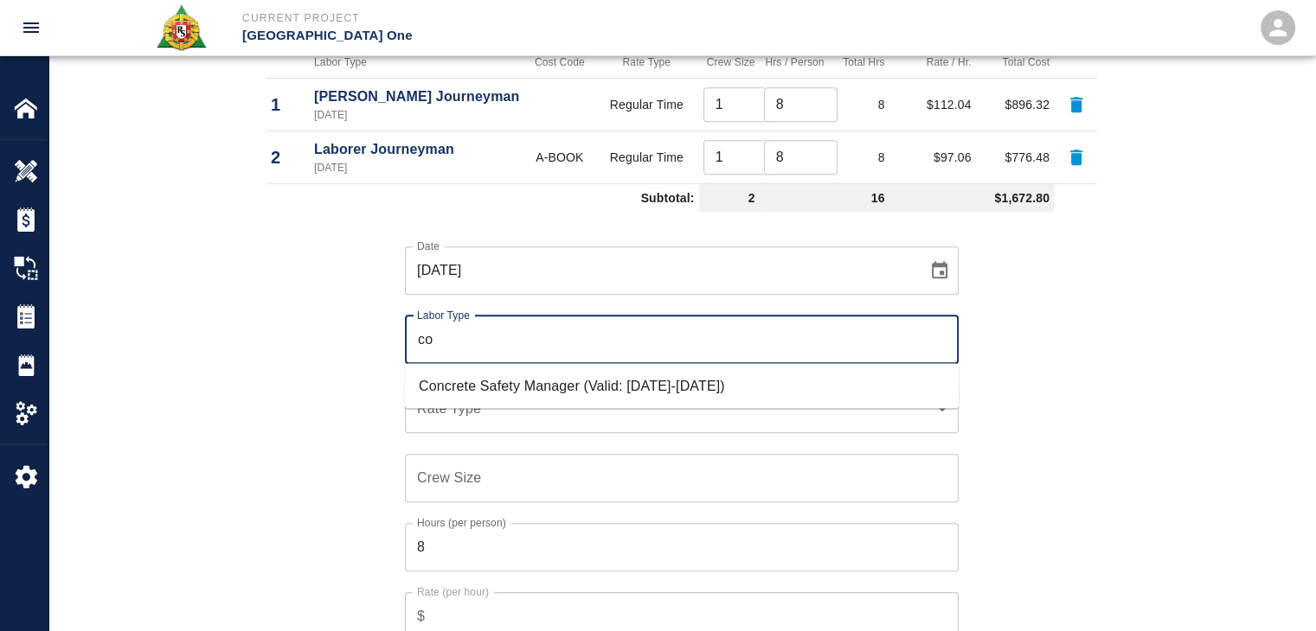
click at [477, 382] on li "Concrete Safety Manager (Valid: [DATE]-[DATE])" at bounding box center [682, 385] width 554 height 31
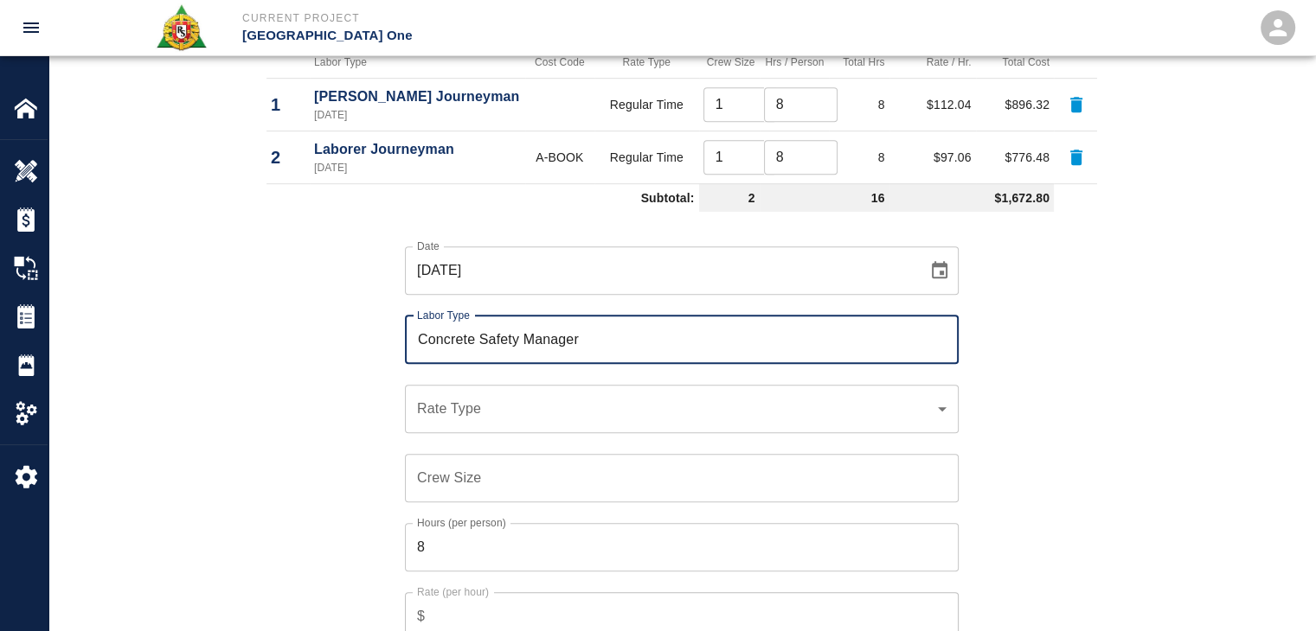
type input "Concrete Safety Manager"
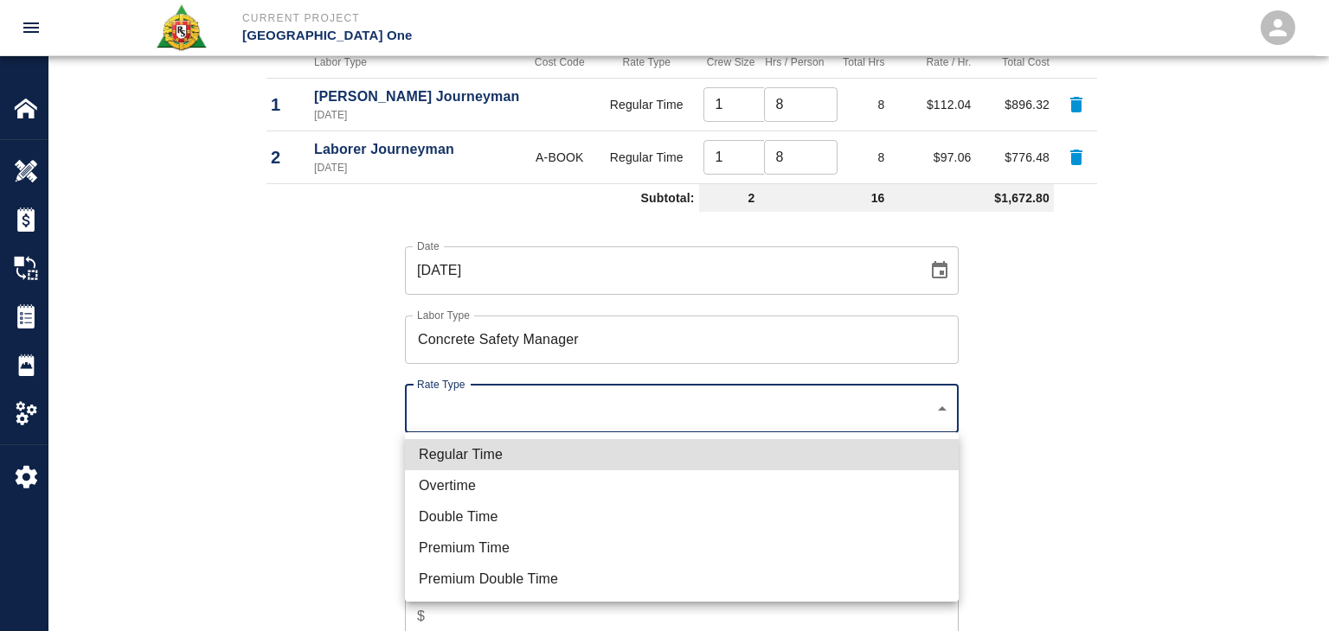
click at [479, 445] on li "Regular Time" at bounding box center [682, 454] width 554 height 31
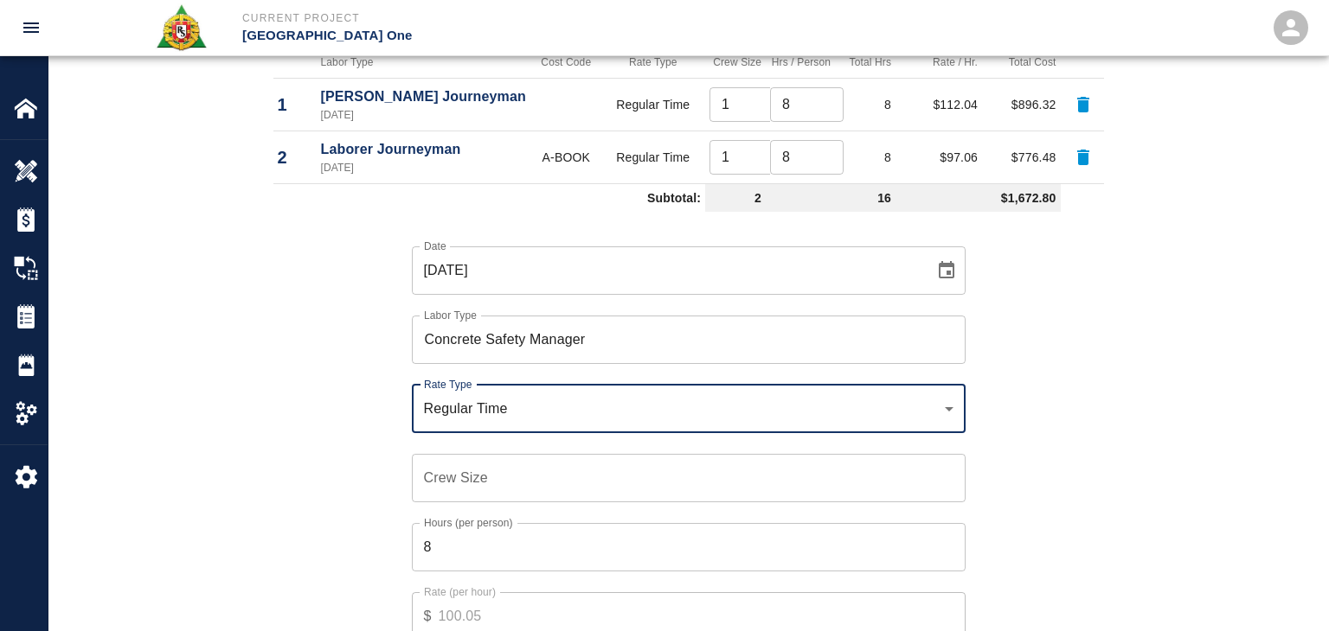
type input "rate_rt"
type input "100.05"
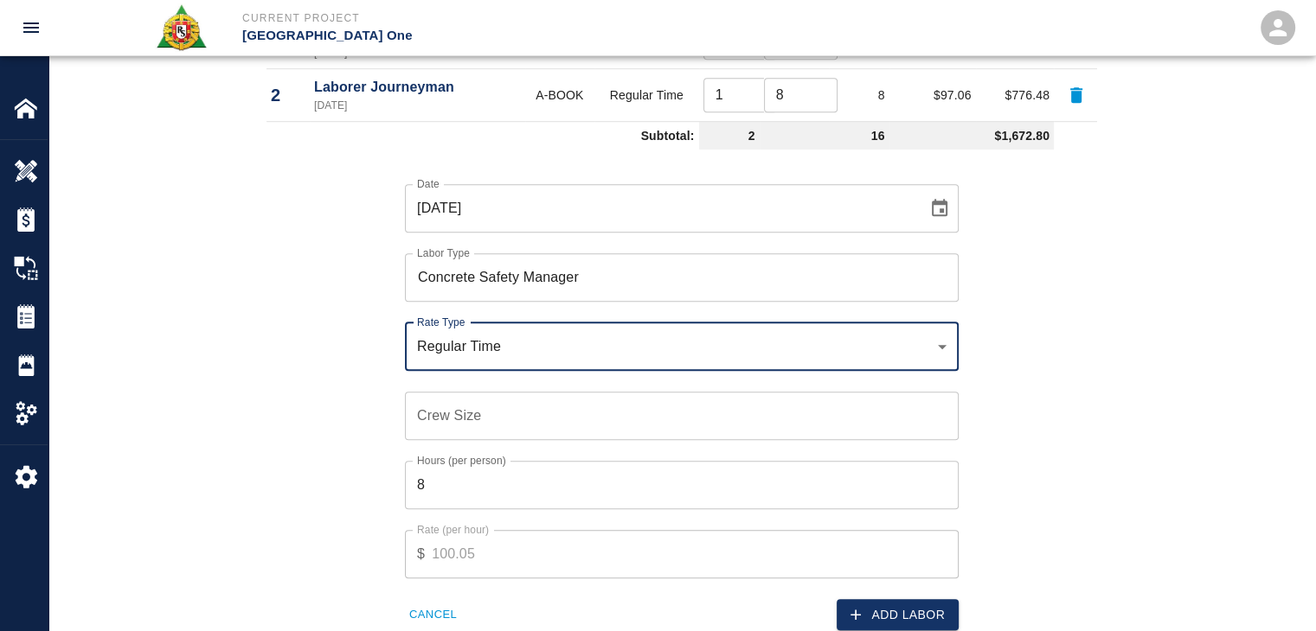
scroll to position [1130, 0]
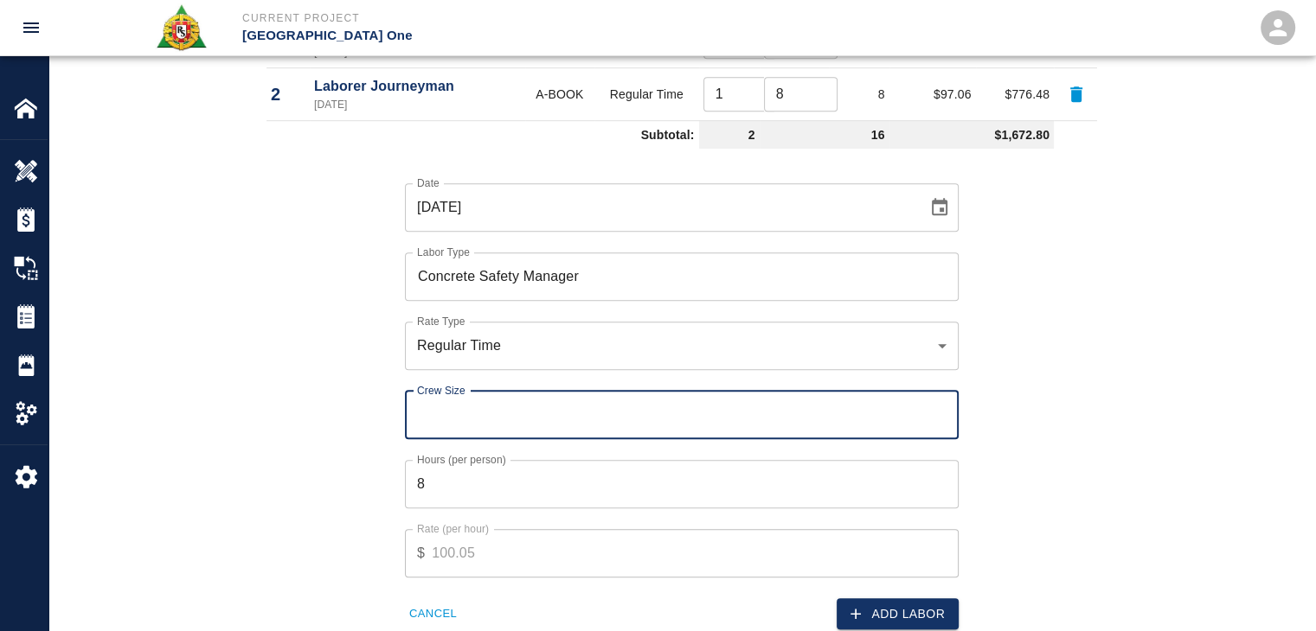
click at [447, 408] on div "Crew Size Crew Size" at bounding box center [682, 415] width 554 height 48
type input "1"
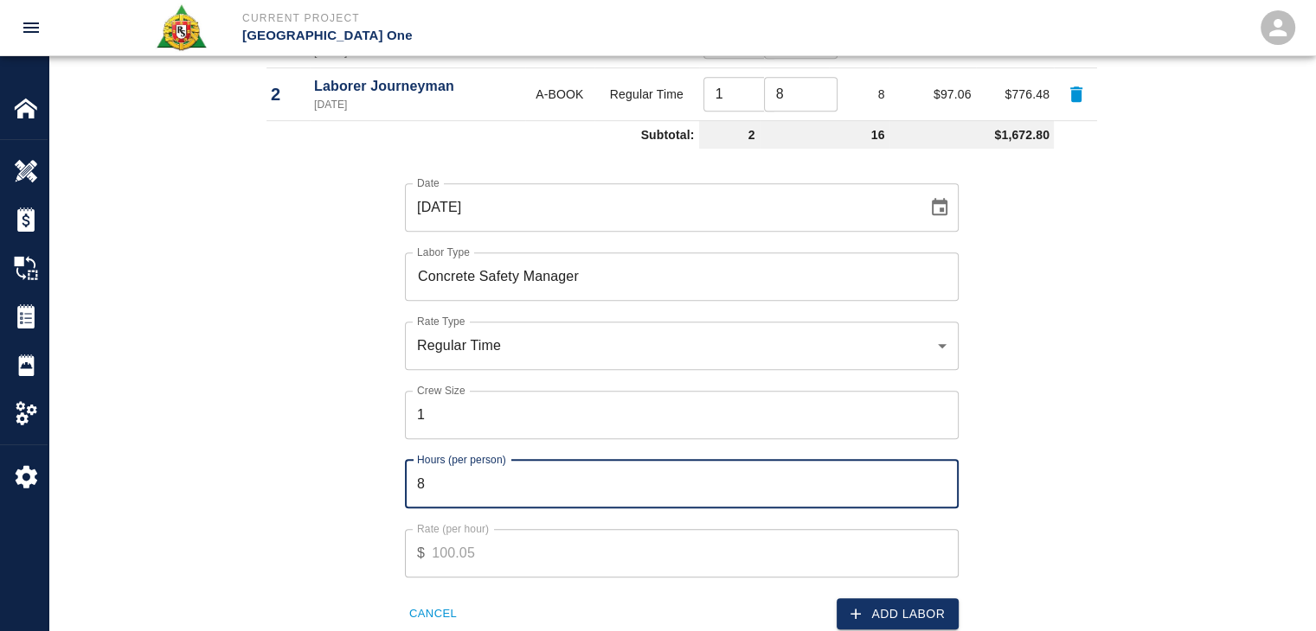
click at [443, 485] on input "8" at bounding box center [682, 484] width 554 height 48
type input "1"
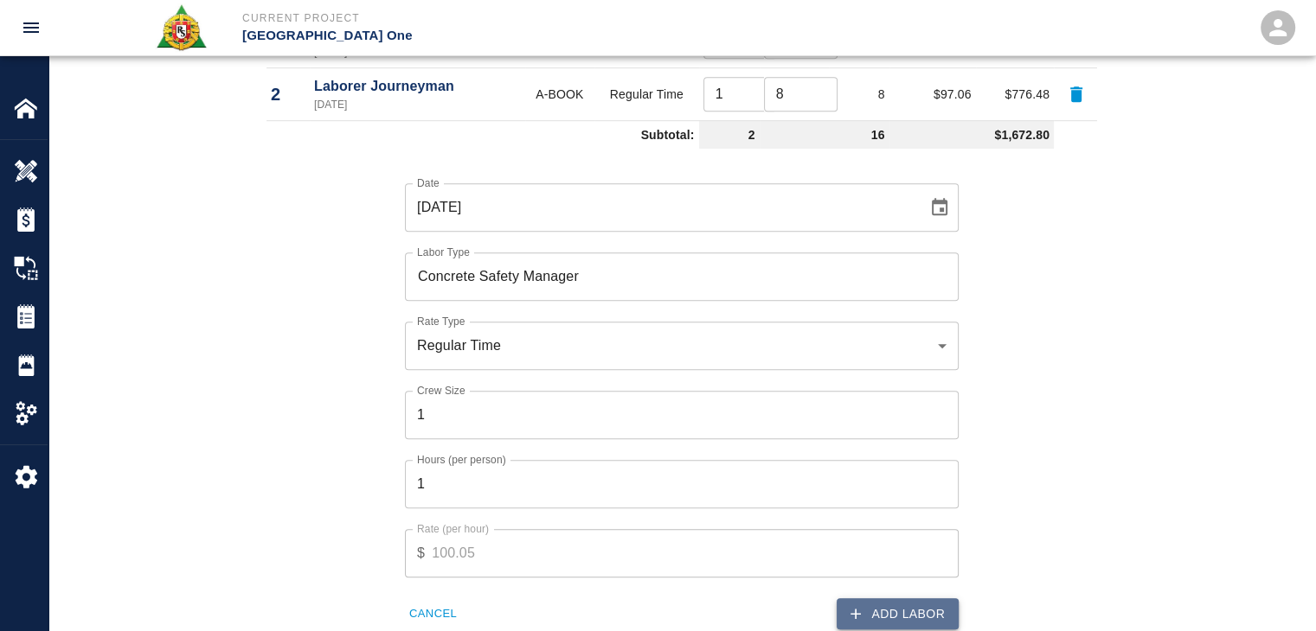
click at [869, 599] on button "Add Labor" at bounding box center [897, 615] width 122 height 32
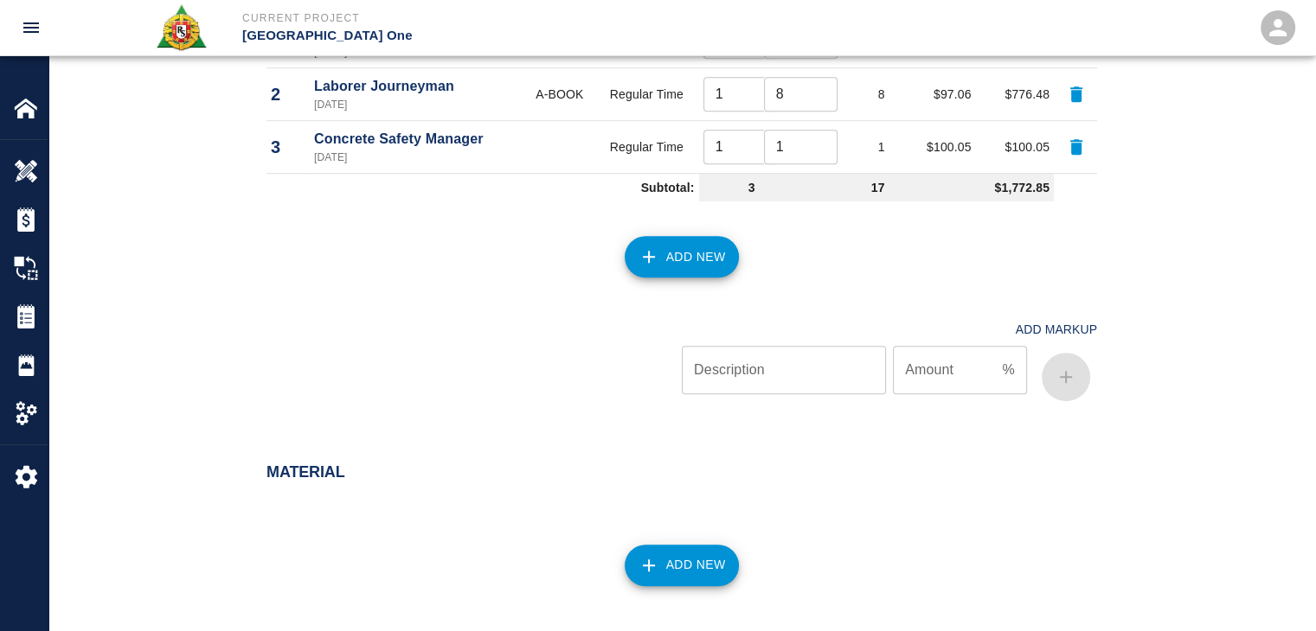
click at [659, 254] on button "Add New" at bounding box center [681, 257] width 115 height 42
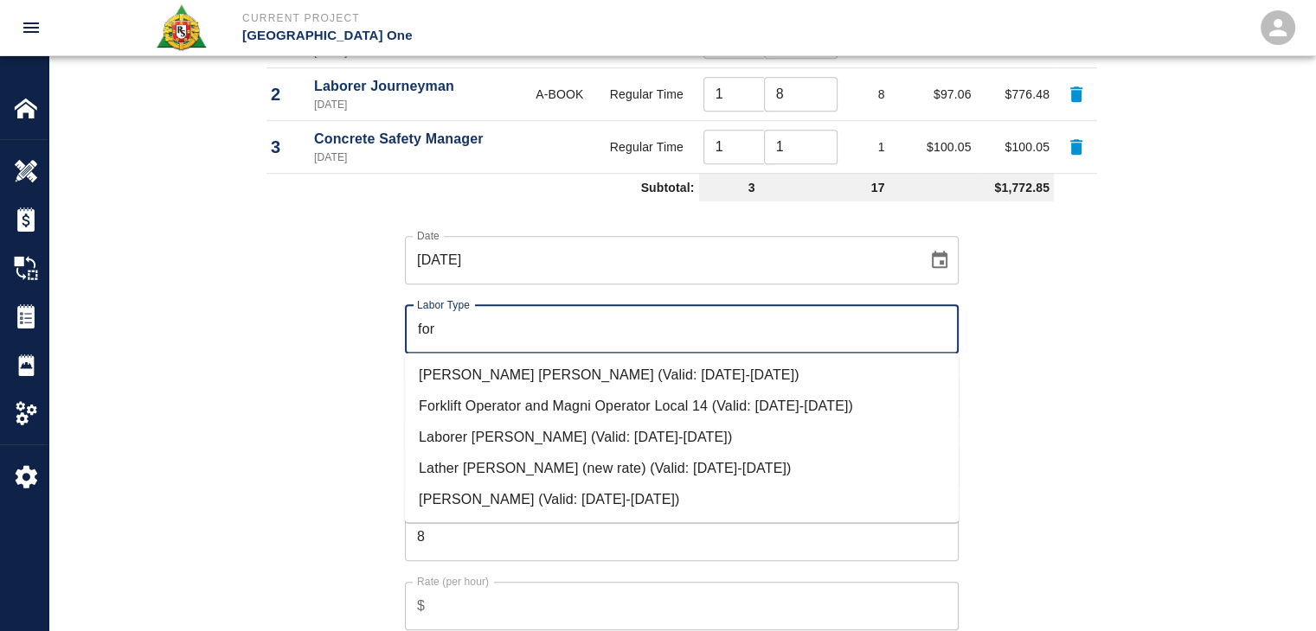
click at [509, 439] on li "Laborer [PERSON_NAME] (Valid: [DATE]-[DATE])" at bounding box center [682, 437] width 554 height 31
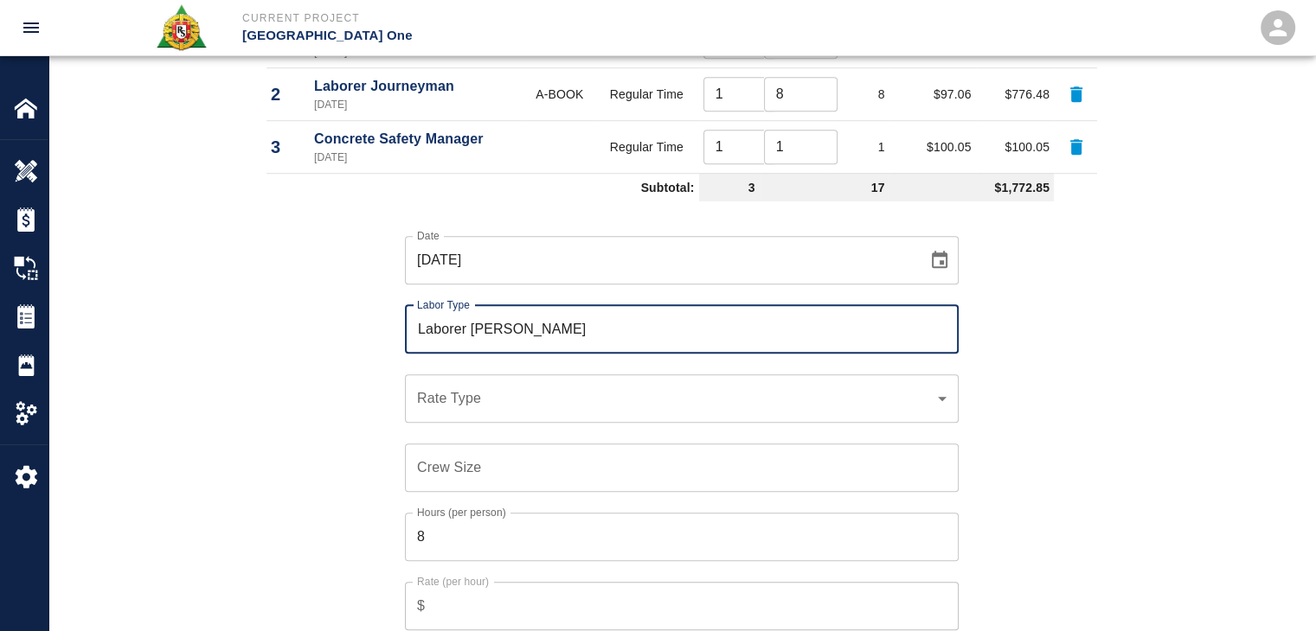
type input "Laborer Foreman"
click at [457, 386] on div "​ Rate Type" at bounding box center [682, 399] width 554 height 48
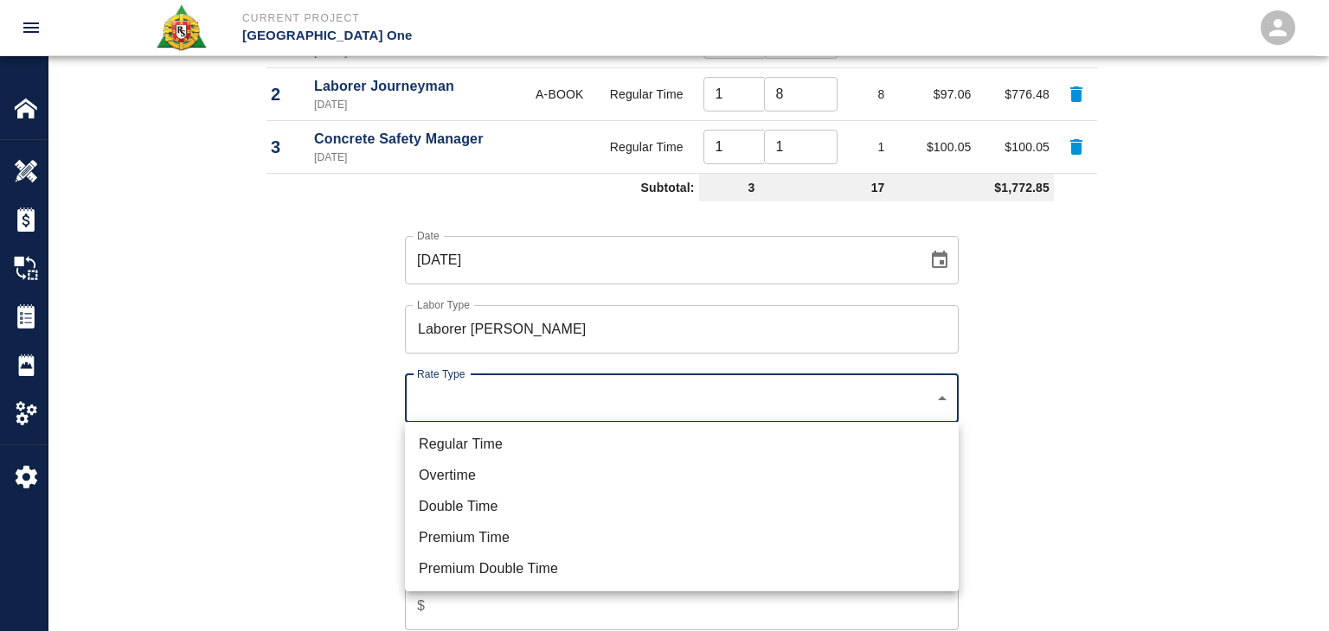
click at [442, 436] on li "Regular Time" at bounding box center [682, 444] width 554 height 31
type input "rate_rt"
type input "100.17"
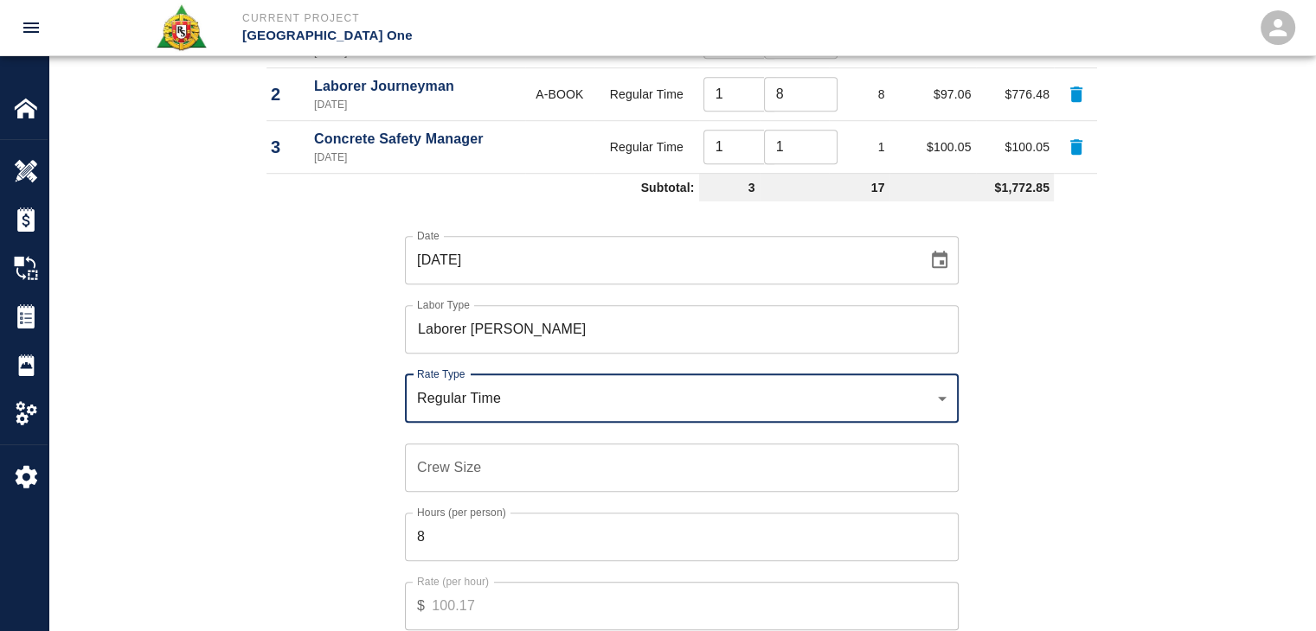
scroll to position [1232, 0]
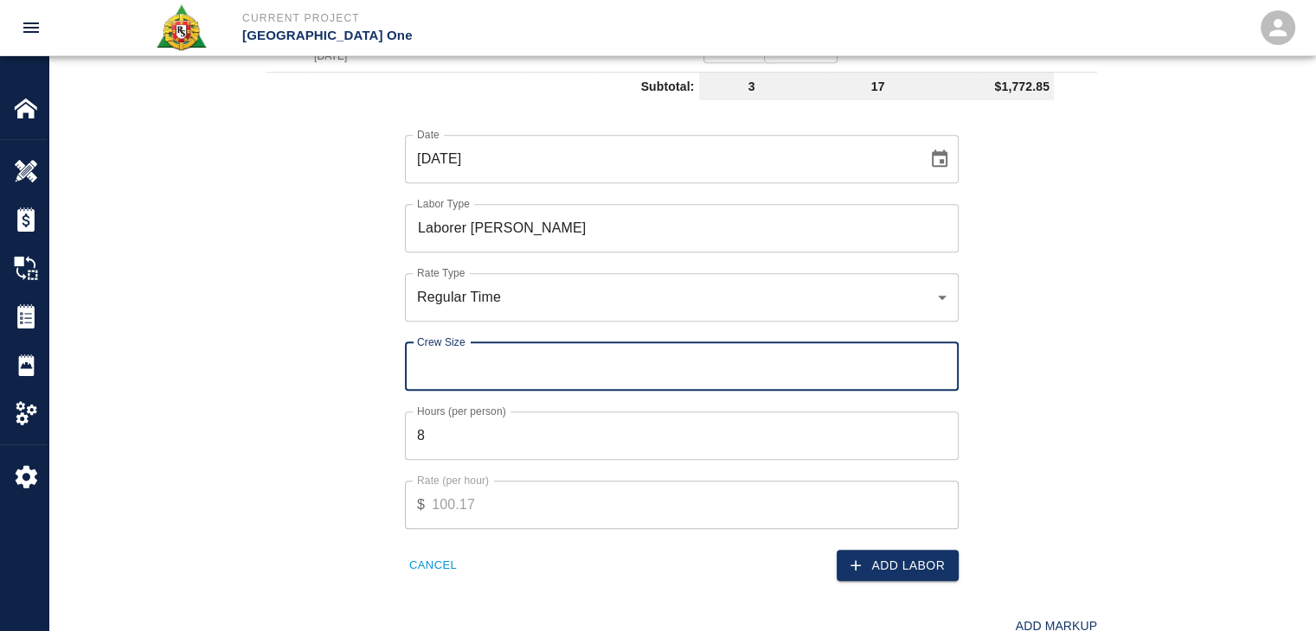
click at [446, 371] on input "Crew Size" at bounding box center [682, 367] width 554 height 48
type input "1"
click at [505, 430] on input "8" at bounding box center [682, 436] width 554 height 48
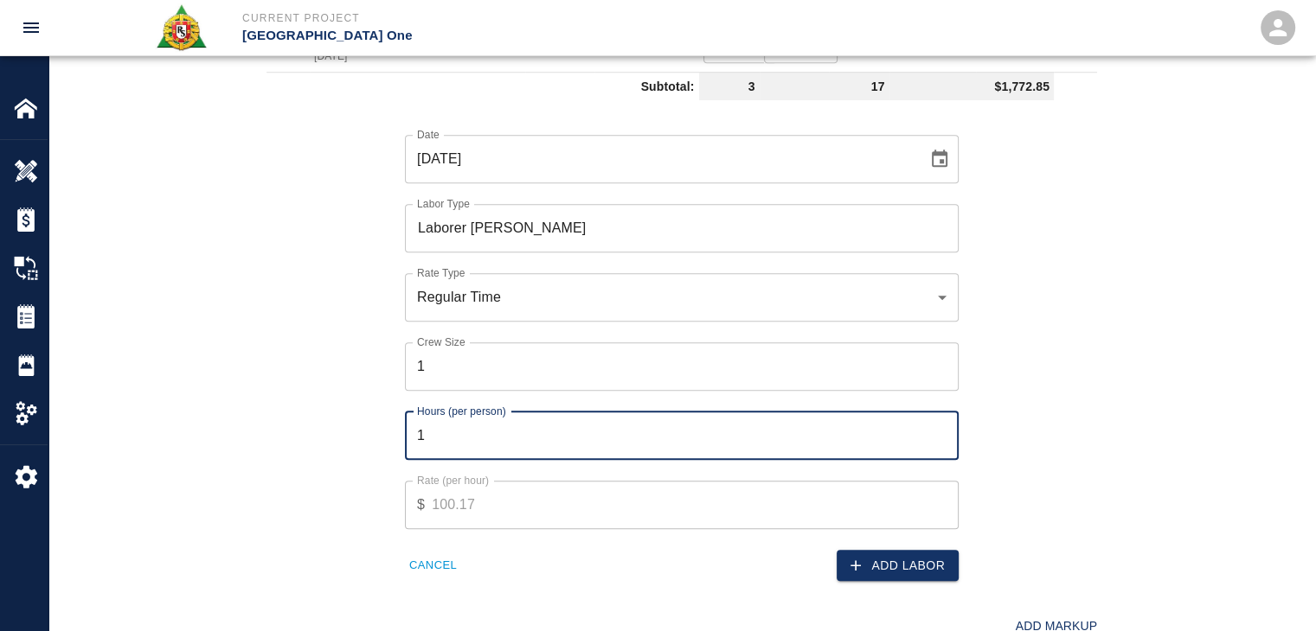
type input "1"
click at [415, 553] on button "Cancel" at bounding box center [433, 566] width 56 height 27
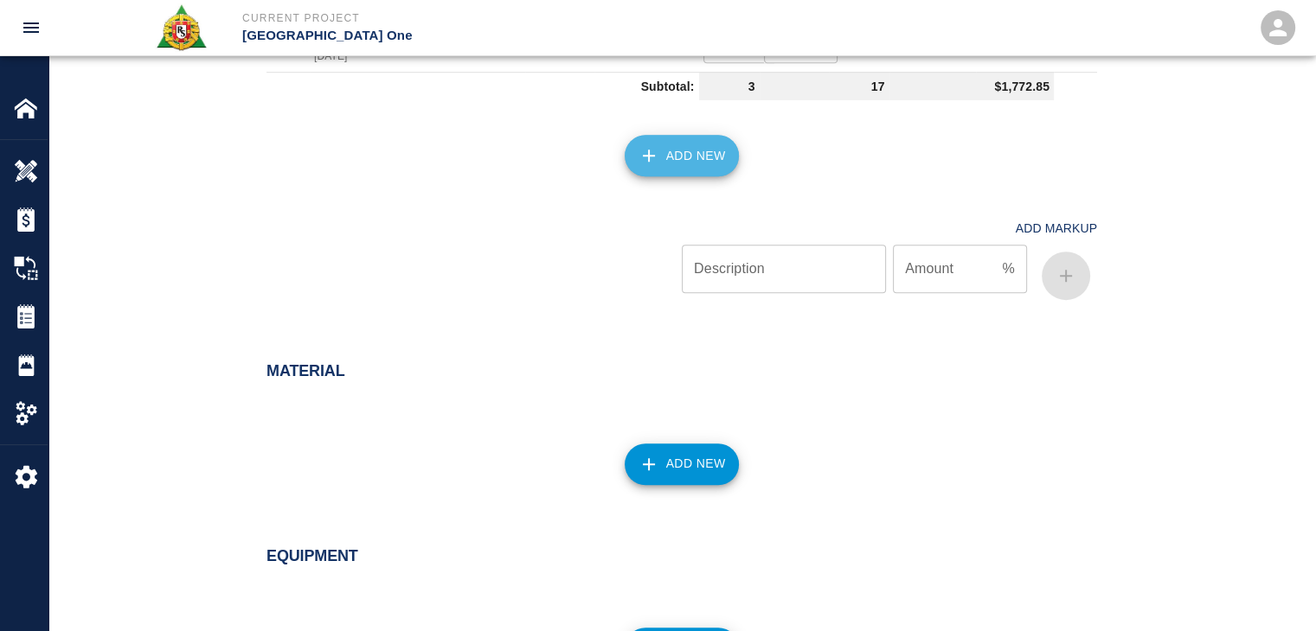
click at [657, 145] on icon "button" at bounding box center [648, 155] width 21 height 21
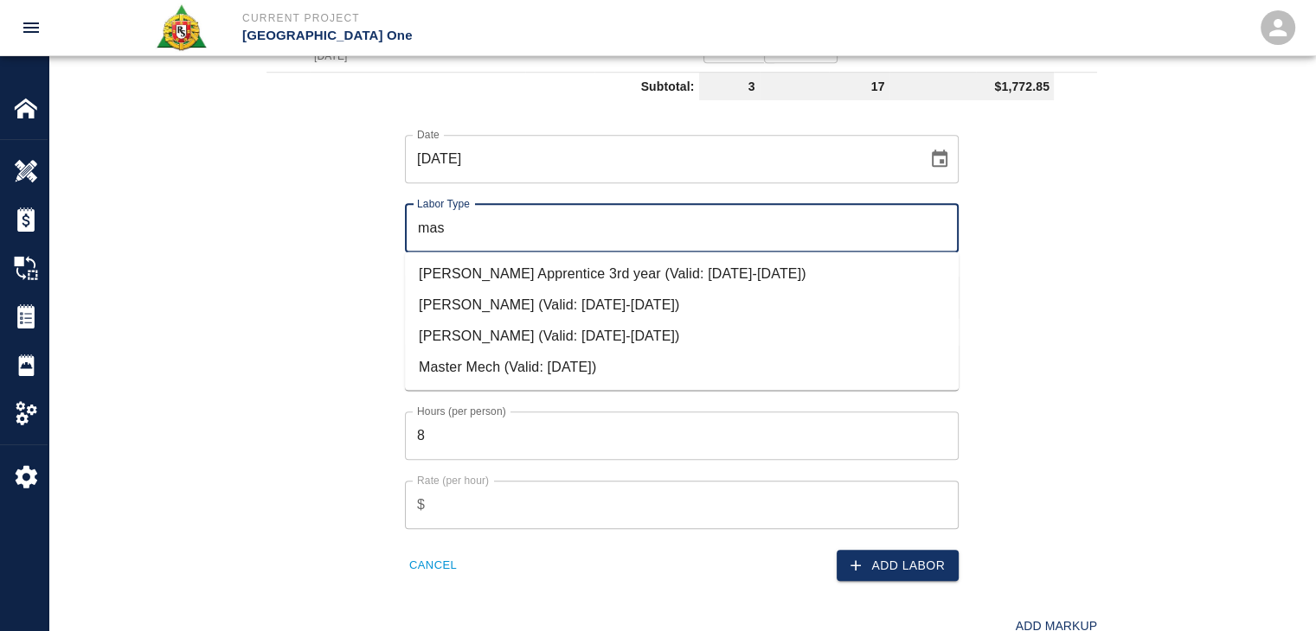
click at [530, 304] on li "[PERSON_NAME] (Valid: [DATE]-[DATE])" at bounding box center [682, 305] width 554 height 31
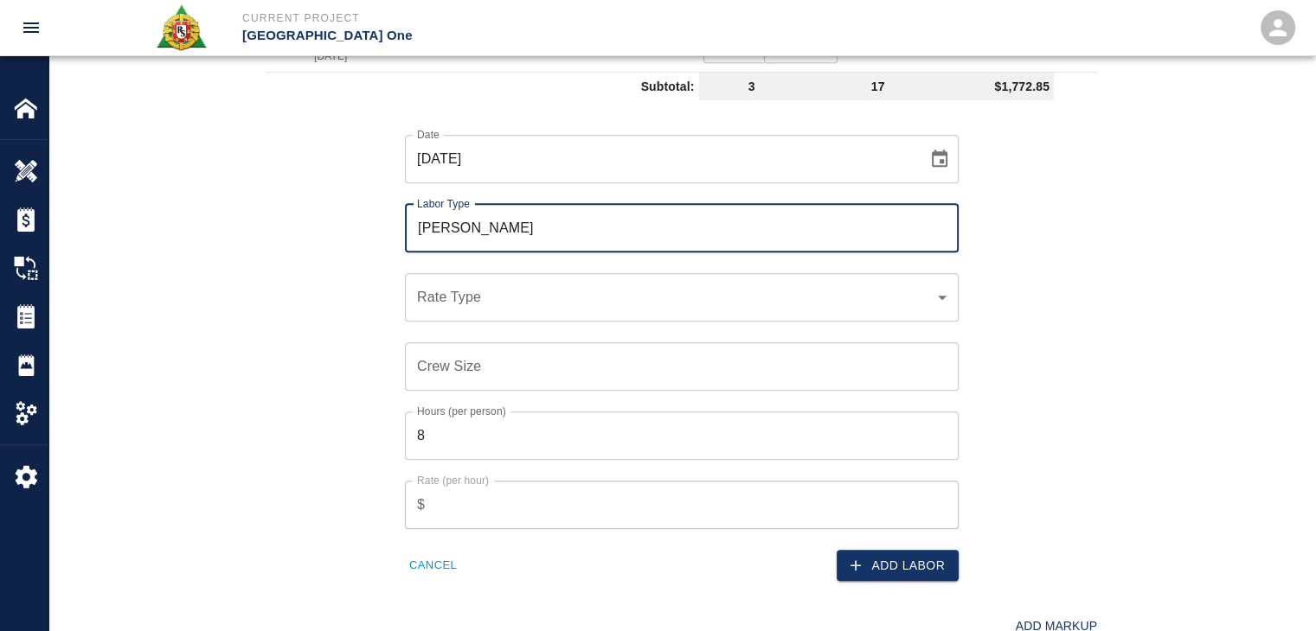
type input "Mason Foreman"
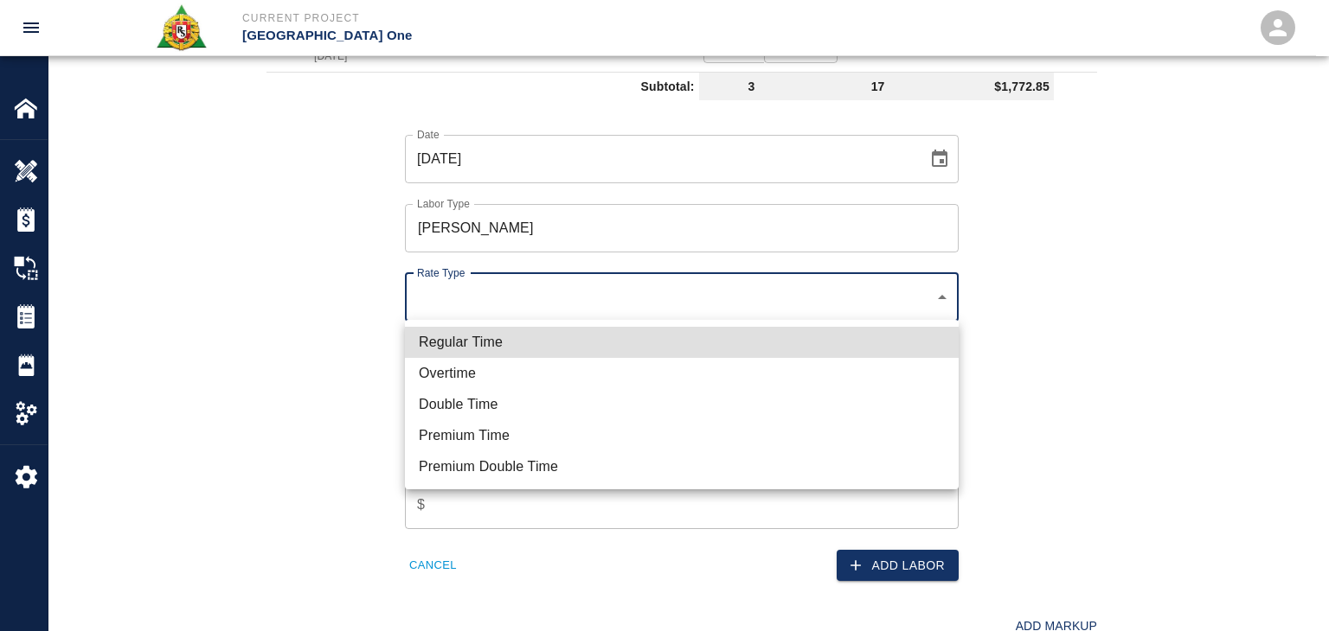
click at [493, 330] on li "Regular Time" at bounding box center [682, 342] width 554 height 31
type input "rate_rt"
type input "114.53"
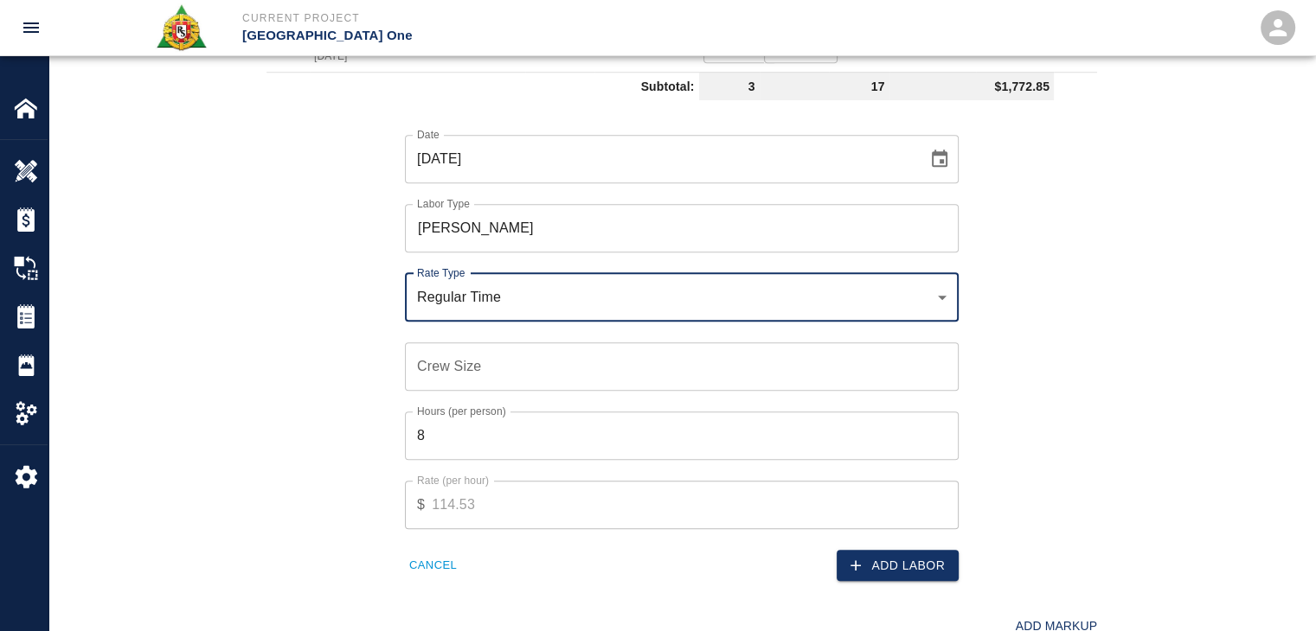
click at [464, 364] on input "Crew Size" at bounding box center [682, 367] width 554 height 48
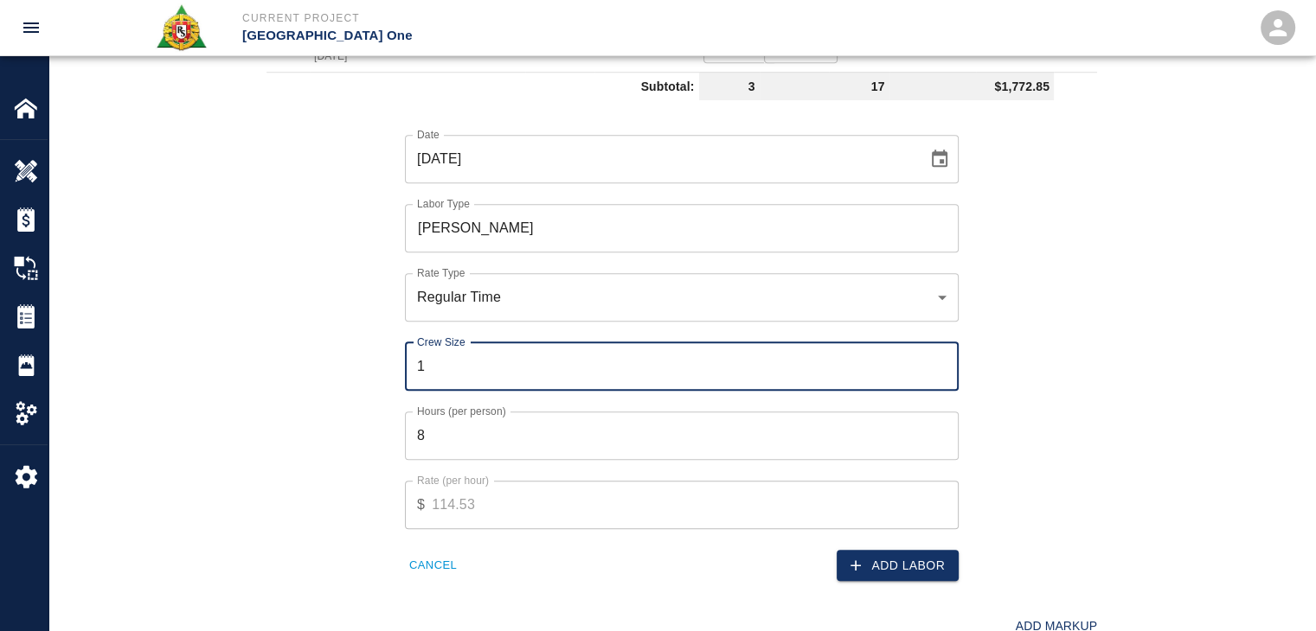
type input "1"
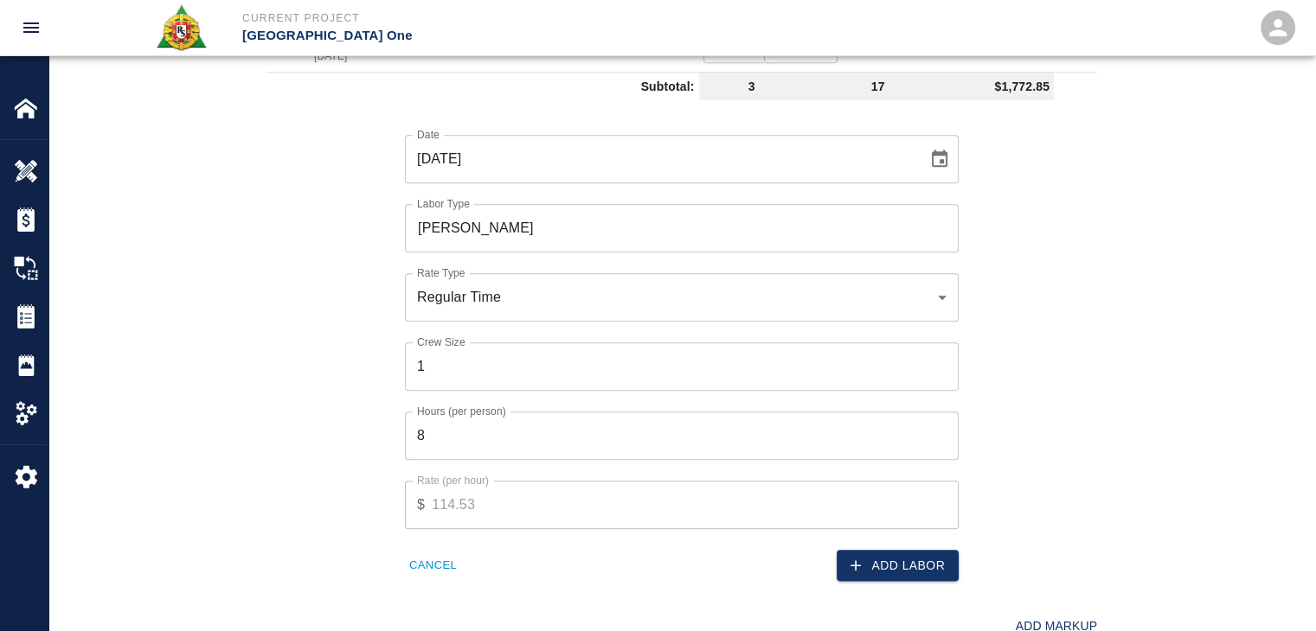
click at [458, 460] on div "Rate (per hour) $ 114.53 Rate (per hour)" at bounding box center [671, 494] width 574 height 69
click at [430, 440] on input "8" at bounding box center [682, 436] width 554 height 48
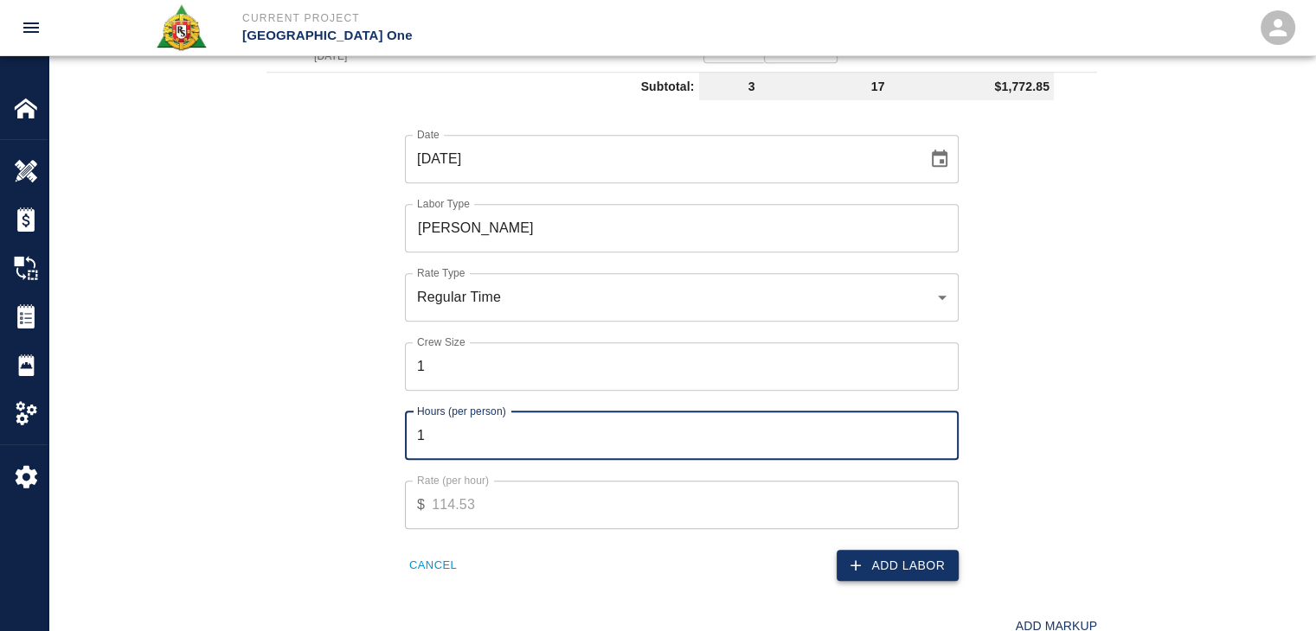
type input "1"
click at [865, 557] on button "Add Labor" at bounding box center [897, 566] width 122 height 32
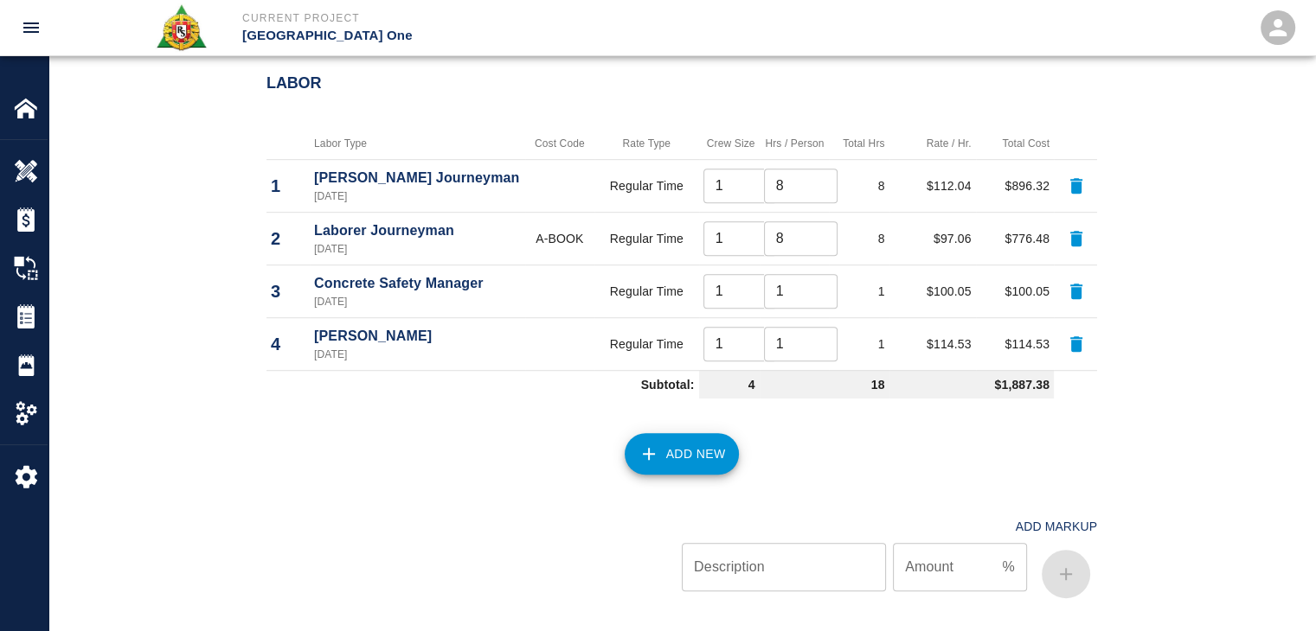
scroll to position [1365, 0]
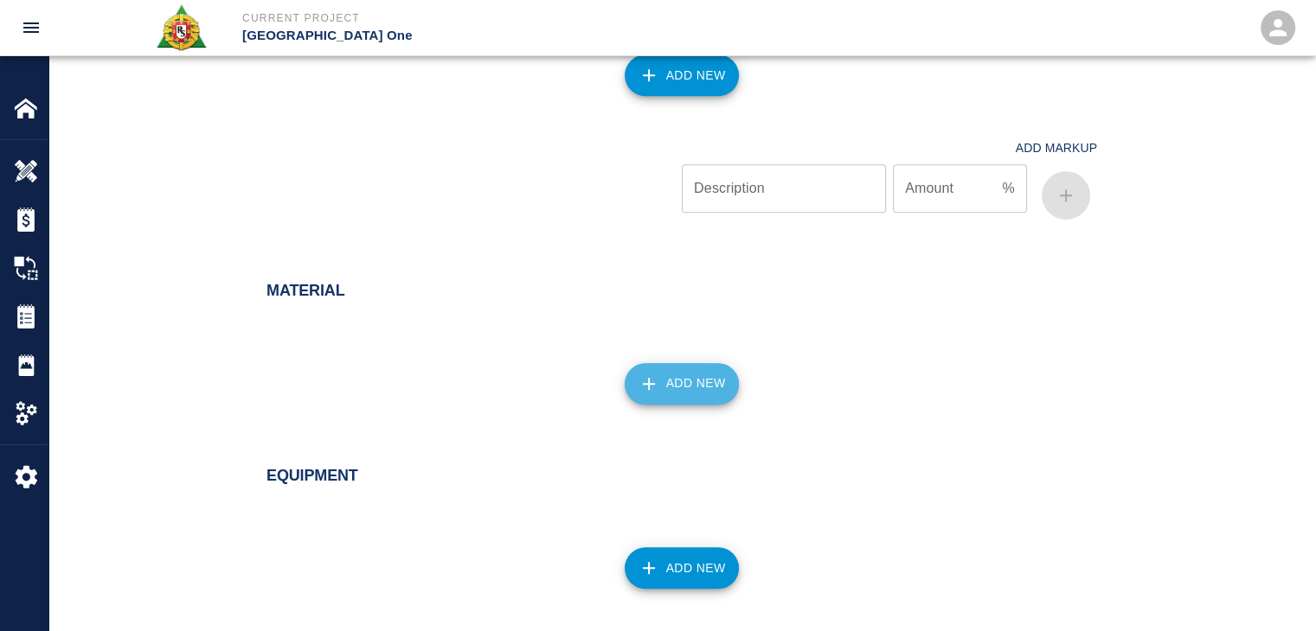
click at [679, 379] on button "Add New" at bounding box center [681, 384] width 115 height 42
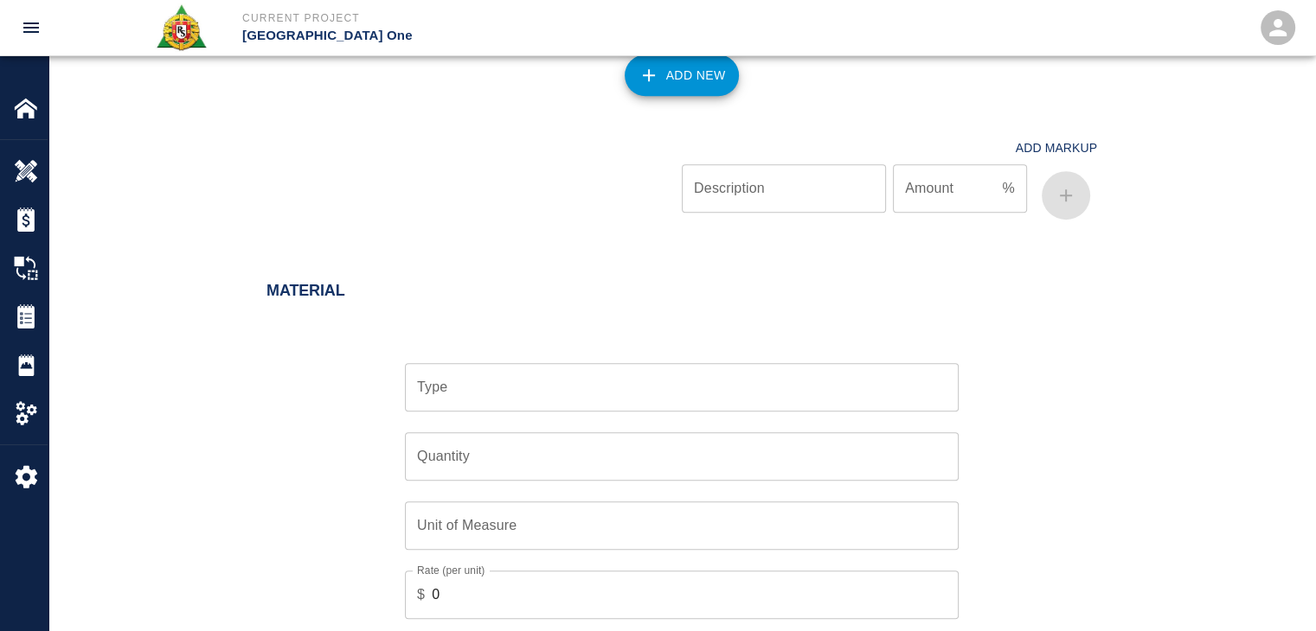
click at [624, 392] on input "Type" at bounding box center [682, 387] width 538 height 33
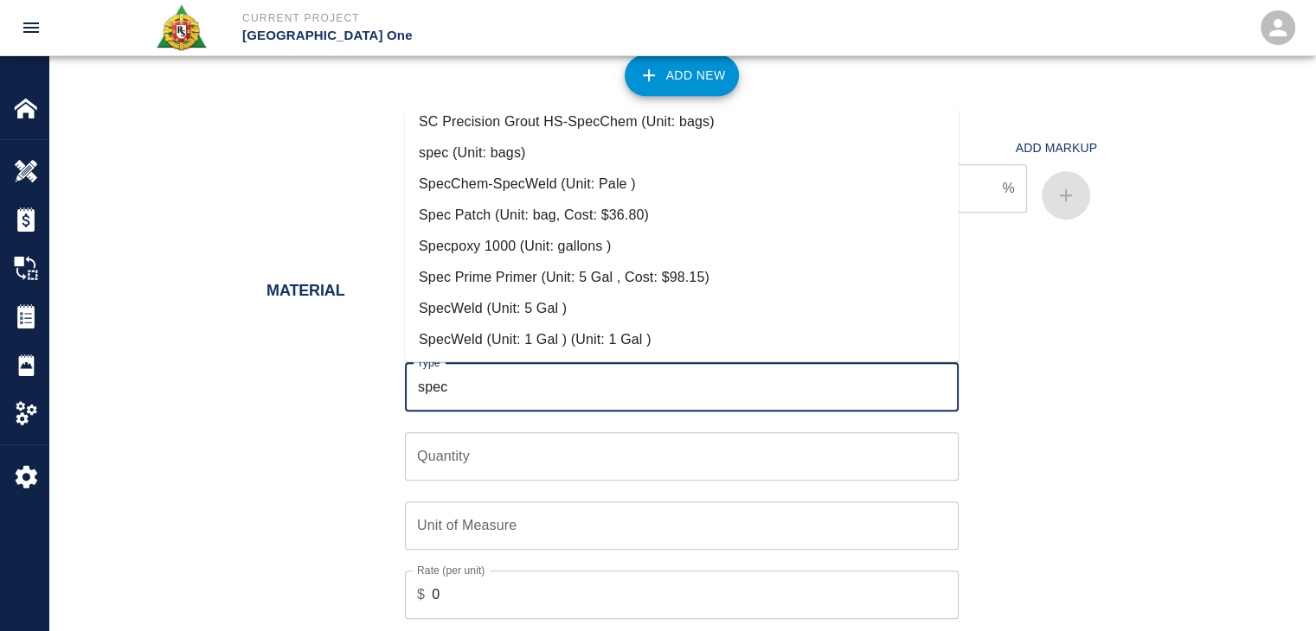
scroll to position [1455, 0]
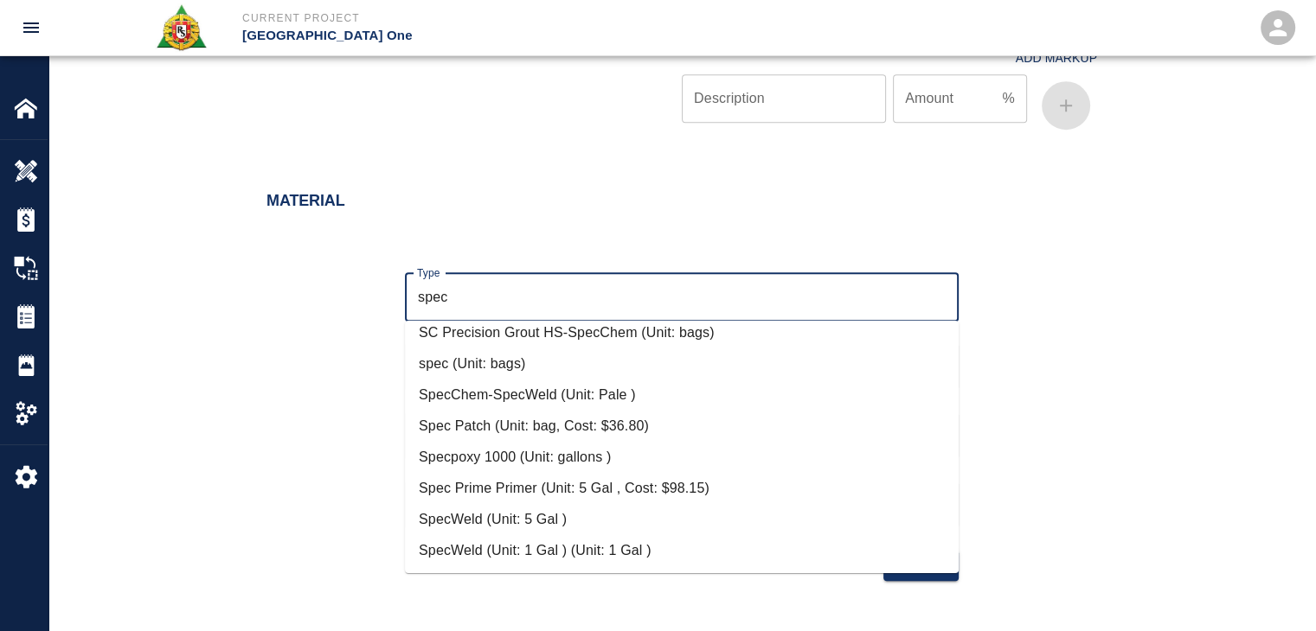
click at [515, 426] on li "Spec Patch (Unit: bag, Cost: $36.80)" at bounding box center [682, 426] width 554 height 31
type input "Spec Patch (Unit: bag, Cost: $36.80)"
type input "bag"
type input "36.8"
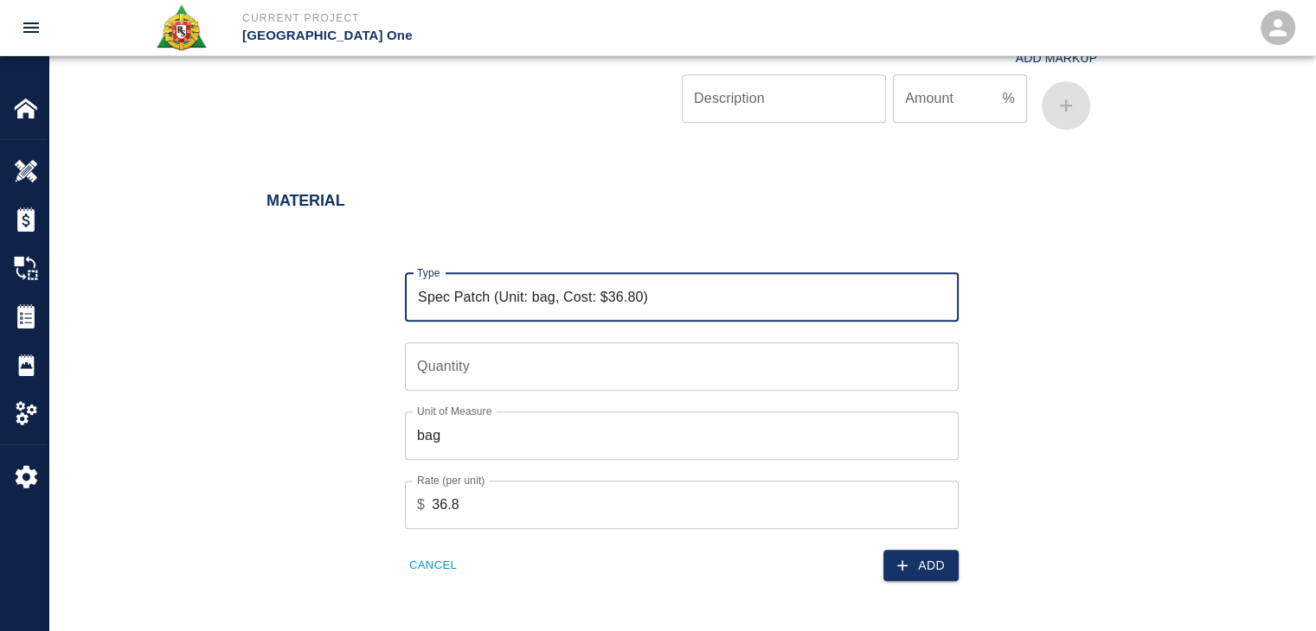
type input "Spec Patch (Unit: bag, Cost: $36.80)"
click at [420, 378] on input "Quantity" at bounding box center [682, 367] width 554 height 48
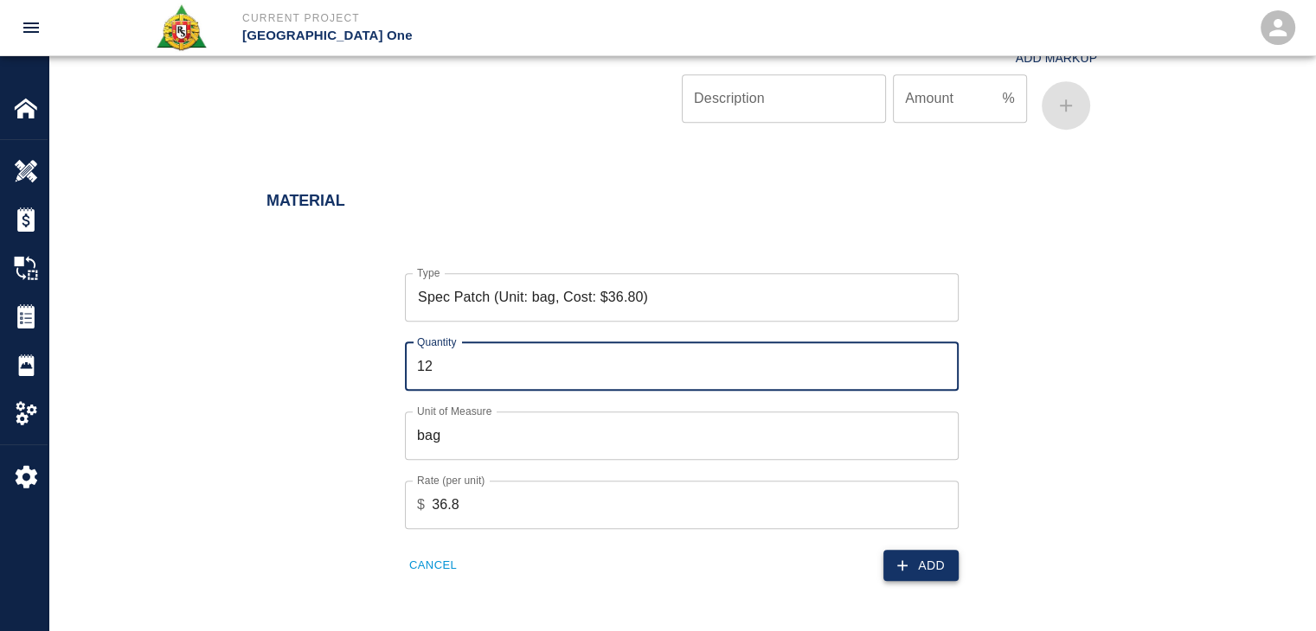
type input "12"
click at [942, 567] on button "Add" at bounding box center [920, 566] width 75 height 32
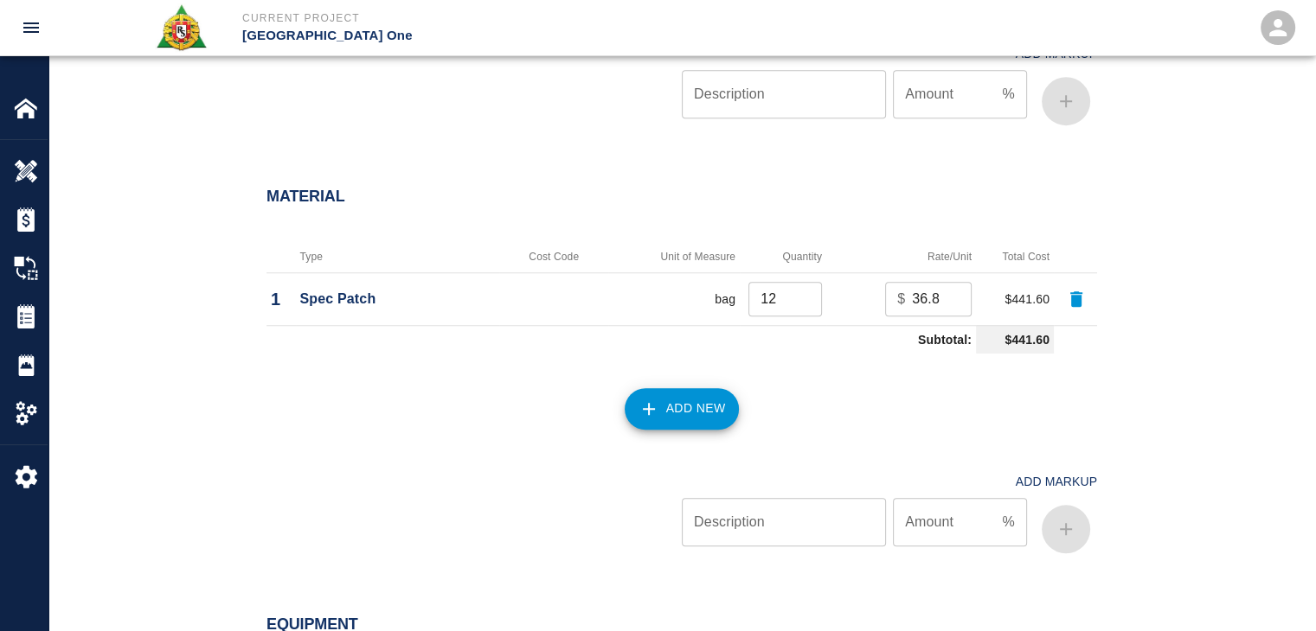
scroll to position [1464, 0]
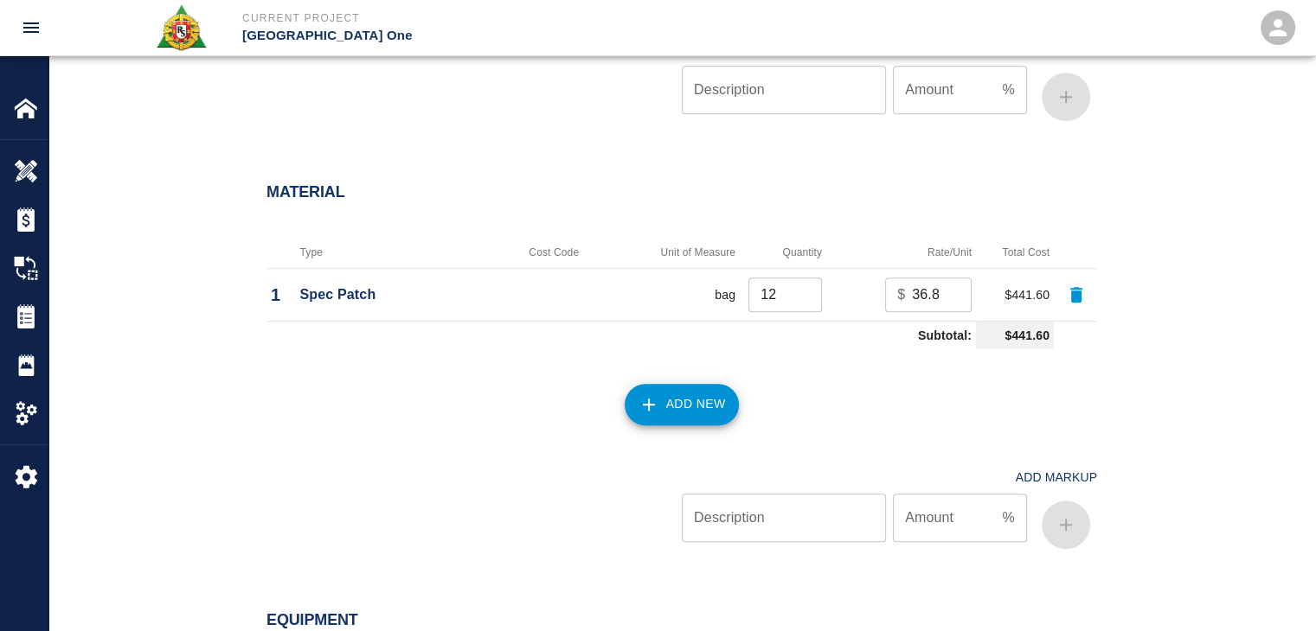
click at [777, 294] on input "12" at bounding box center [785, 295] width 74 height 35
type input "14"
click at [801, 388] on div "Add New" at bounding box center [671, 394] width 851 height 76
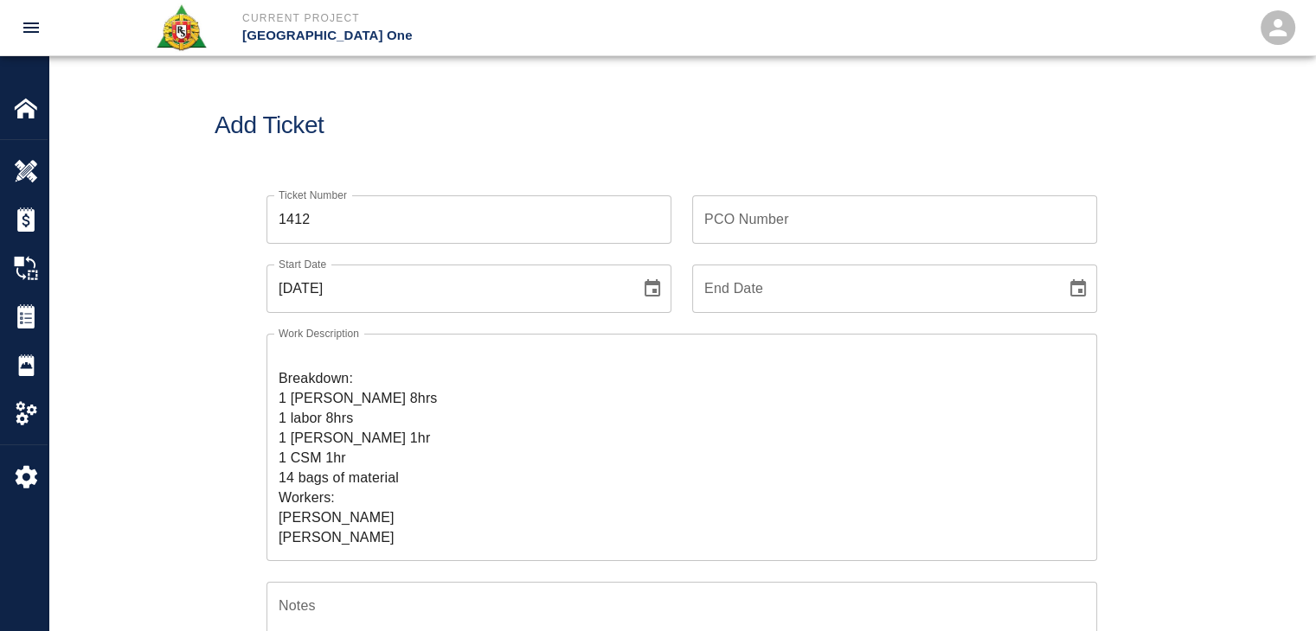
scroll to position [0, 0]
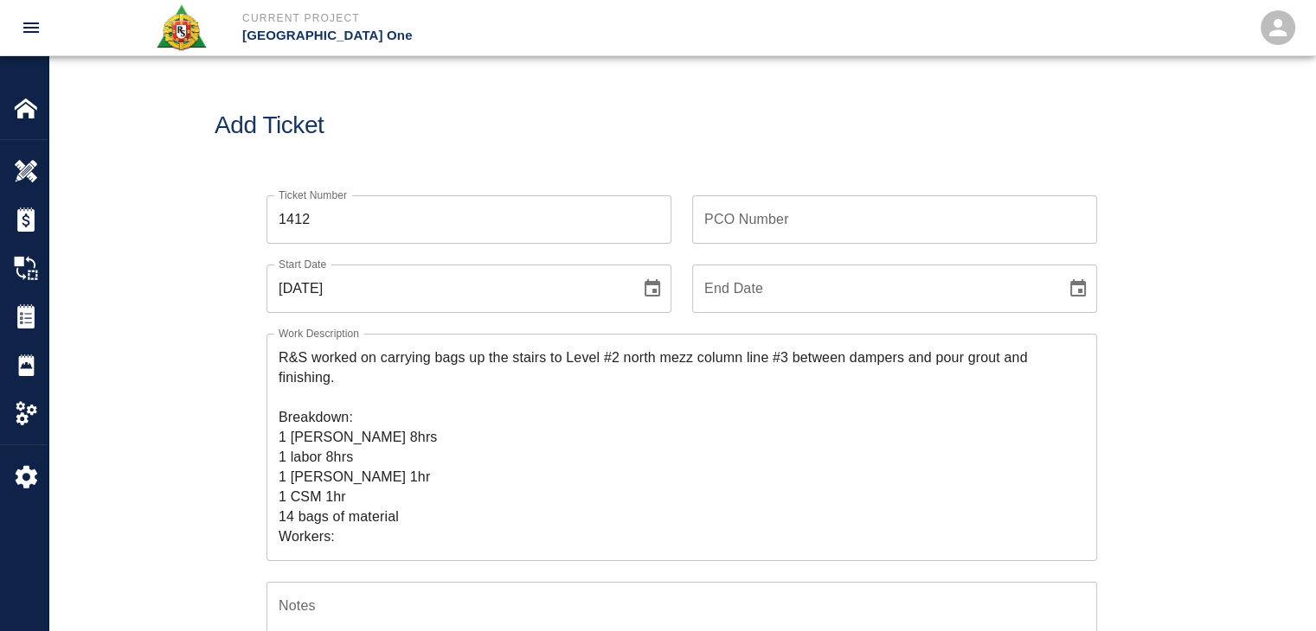
click at [714, 213] on input "PCO Number" at bounding box center [894, 219] width 405 height 48
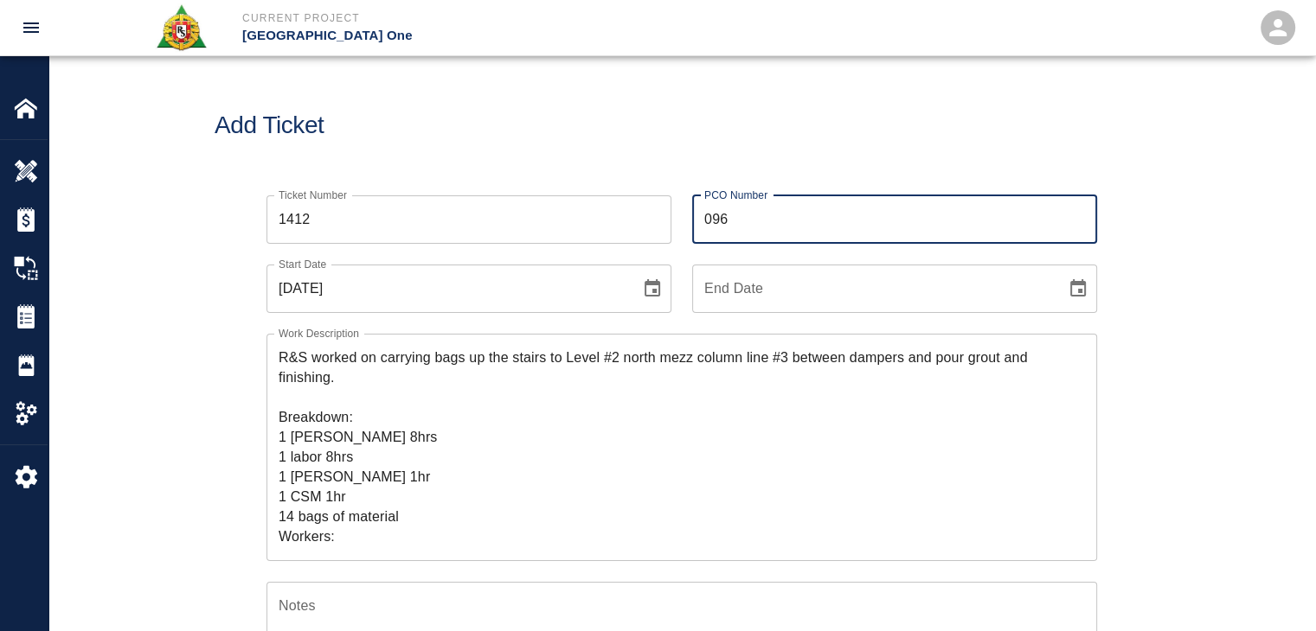
type input "0968"
click at [680, 148] on div "Add Ticket" at bounding box center [681, 125] width 1266 height 139
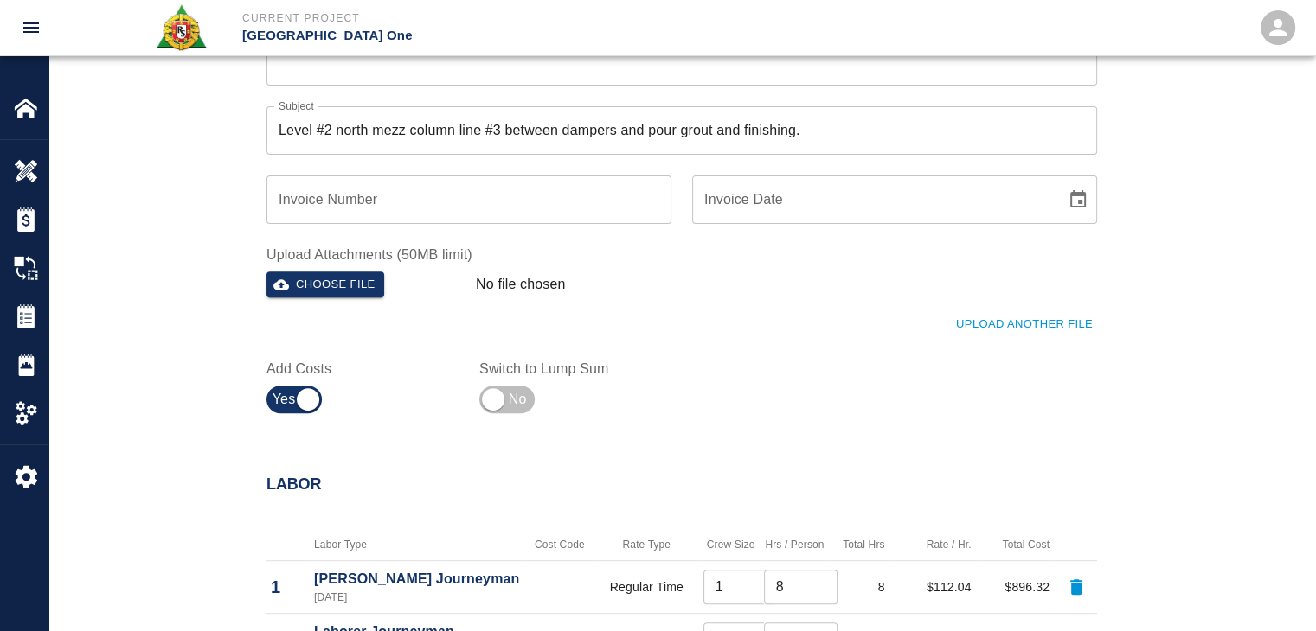
scroll to position [643, 0]
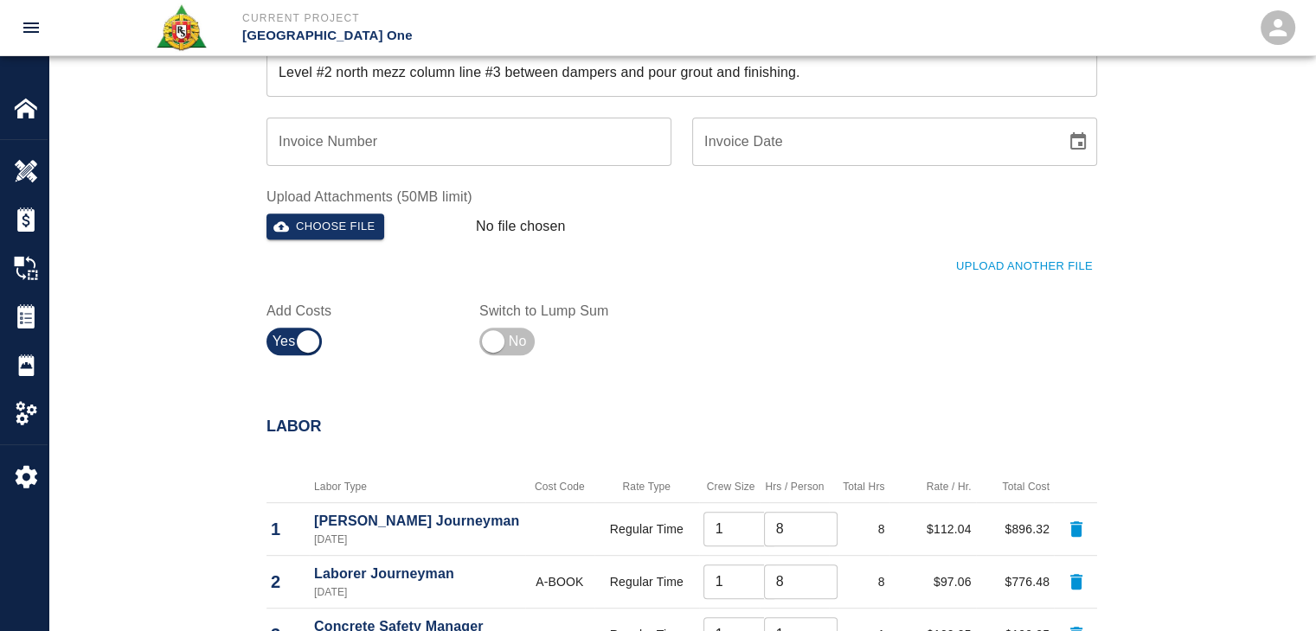
click at [937, 259] on div "Upload Another File" at bounding box center [671, 257] width 851 height 48
click at [976, 272] on button "Upload Another File" at bounding box center [1023, 266] width 145 height 27
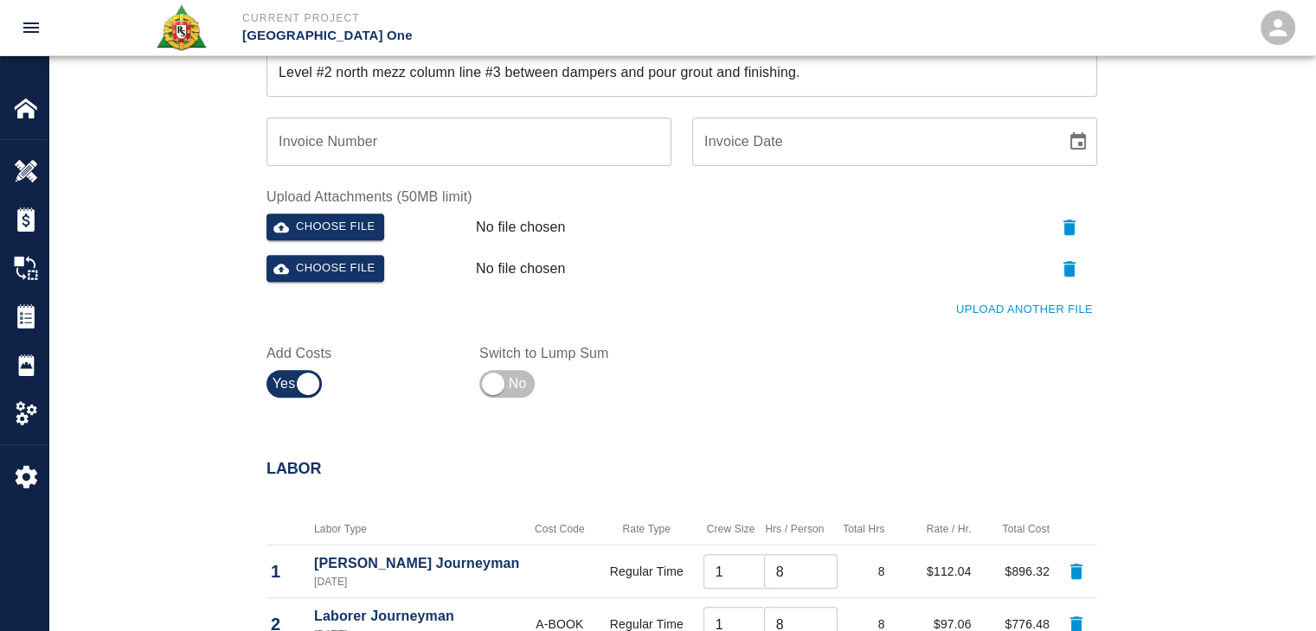
click at [964, 308] on button "Upload Another File" at bounding box center [1023, 310] width 145 height 27
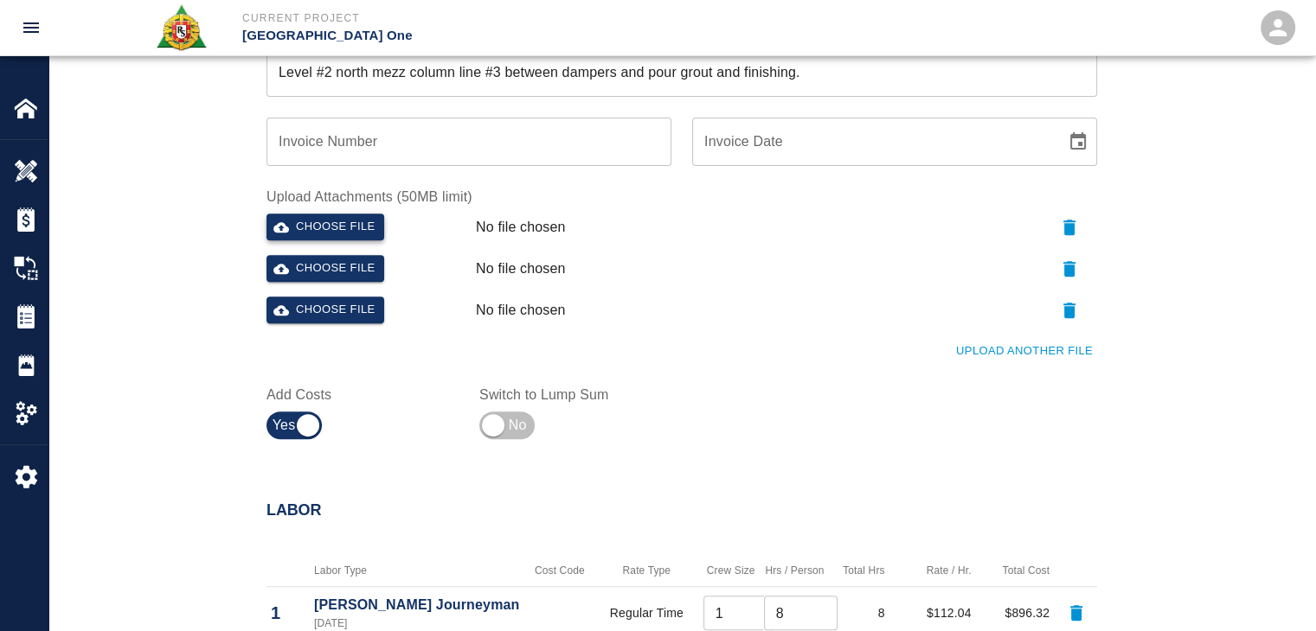
click at [369, 225] on button "Choose file" at bounding box center [325, 227] width 118 height 27
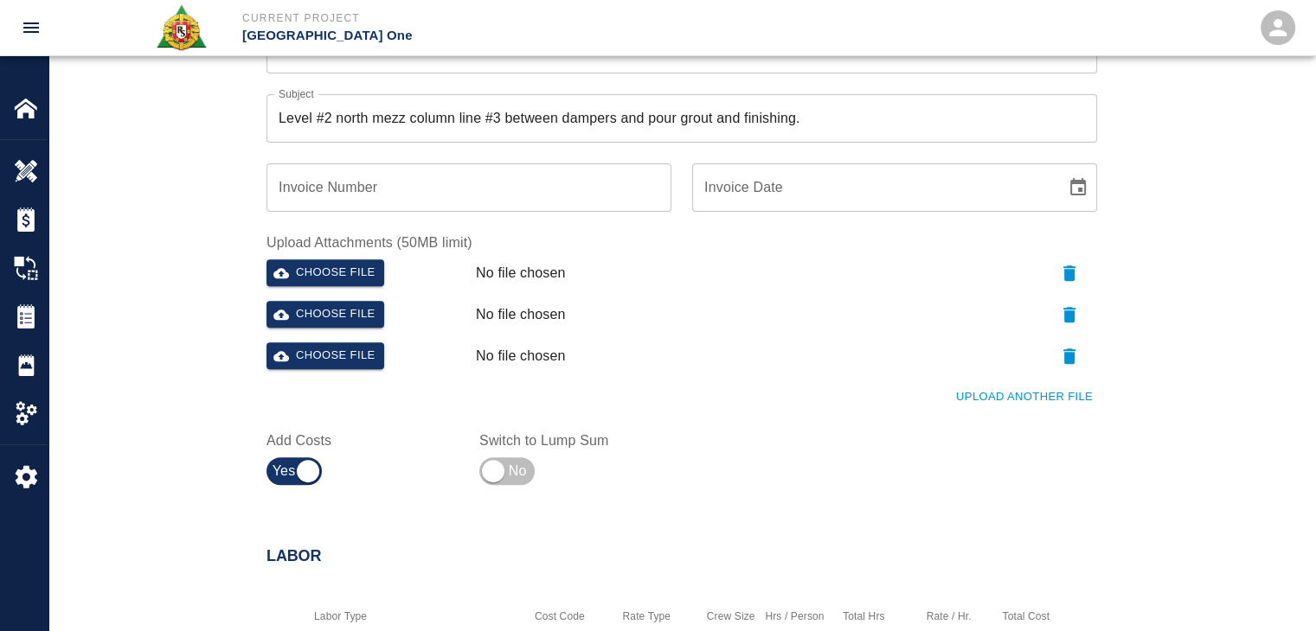
scroll to position [595, 0]
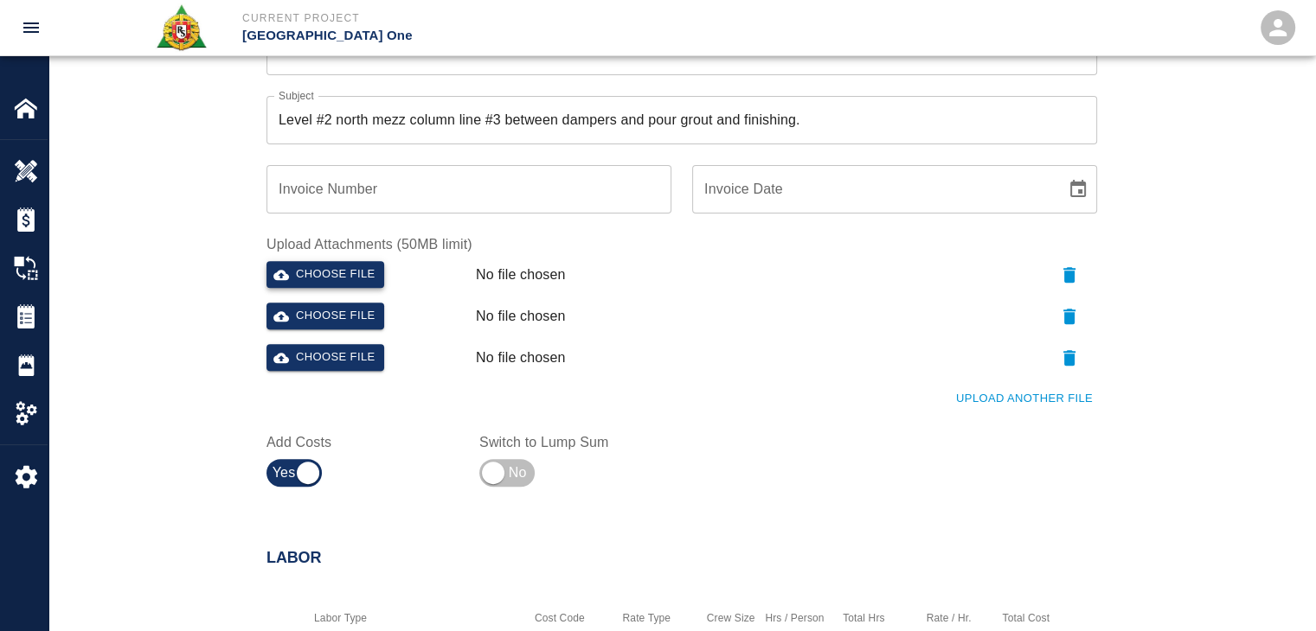
click at [348, 266] on button "Choose file" at bounding box center [325, 274] width 118 height 27
click at [350, 314] on button "Choose file" at bounding box center [325, 316] width 118 height 27
click at [312, 270] on button "Choose file" at bounding box center [325, 274] width 118 height 27
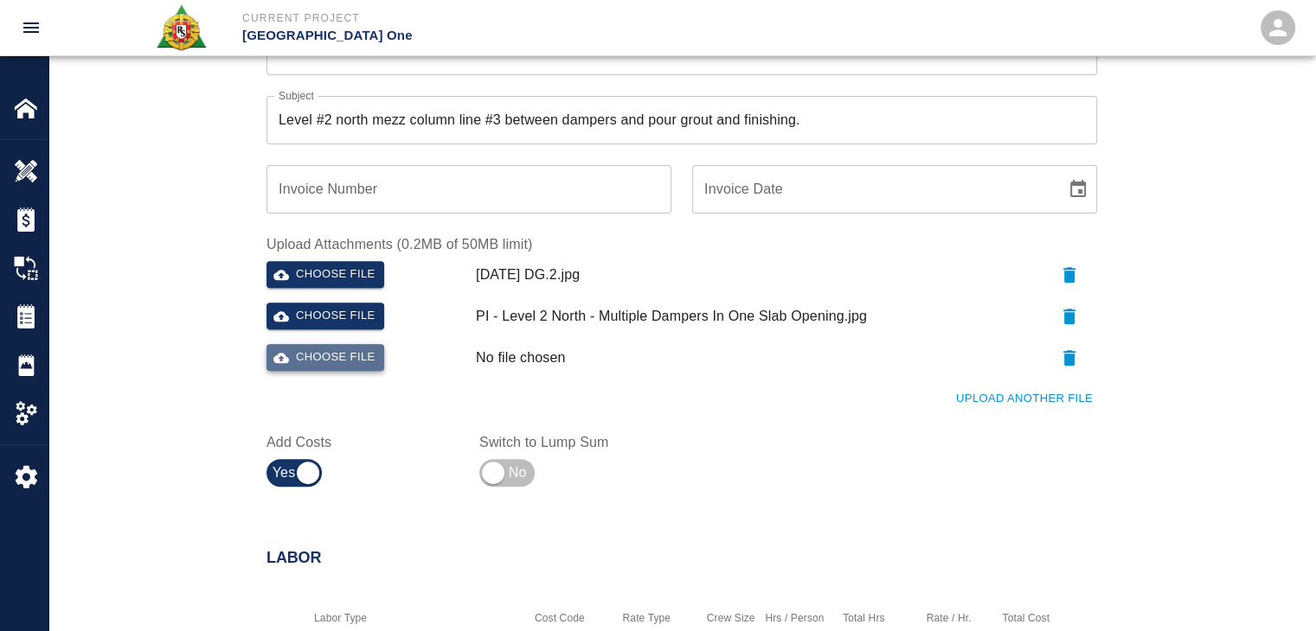
click at [315, 350] on button "Choose file" at bounding box center [325, 357] width 118 height 27
click at [968, 413] on div "Ticket Number 1412 Ticket Number PCO Number 0968 PCO Number Start Date 09/26/20…" at bounding box center [671, 37] width 851 height 915
click at [965, 398] on button "Upload Another File" at bounding box center [1023, 399] width 145 height 27
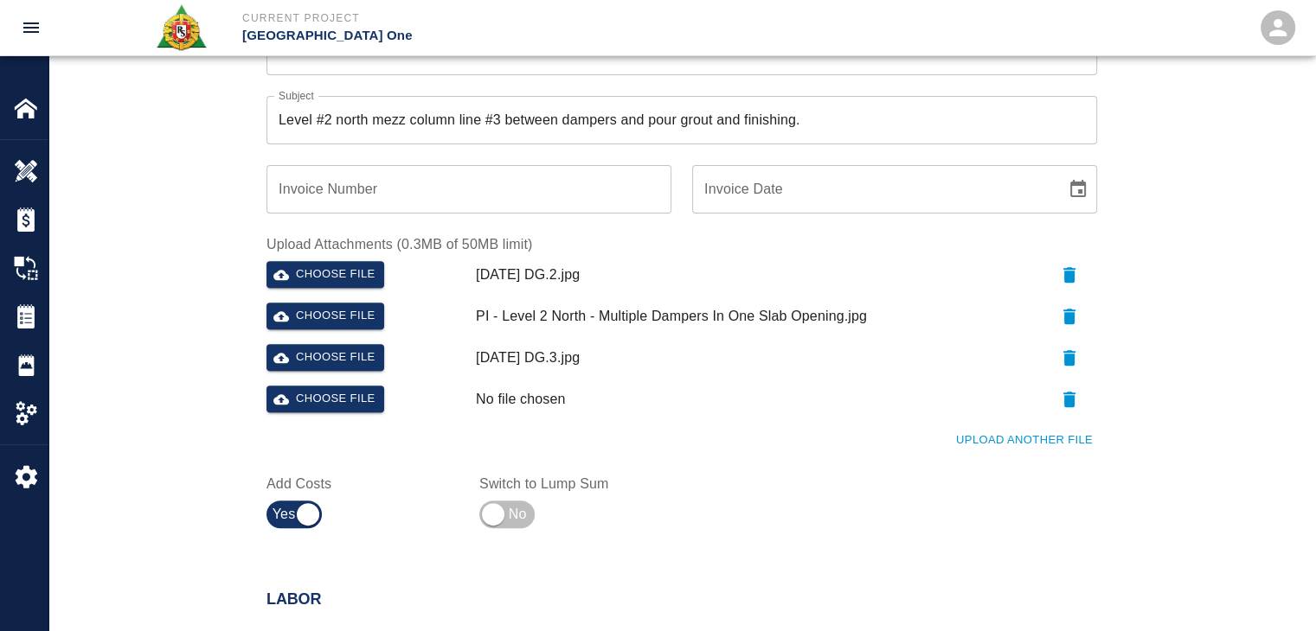
click at [971, 427] on button "Upload Another File" at bounding box center [1023, 440] width 145 height 27
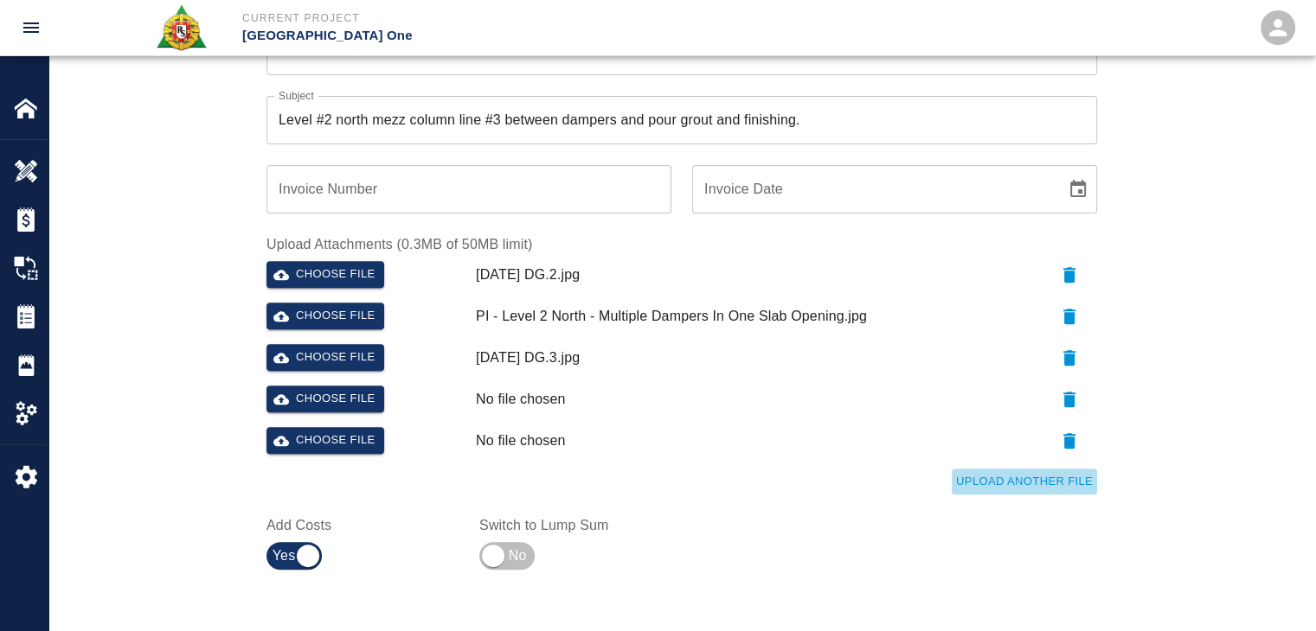
click at [958, 469] on button "Upload Another File" at bounding box center [1023, 482] width 145 height 27
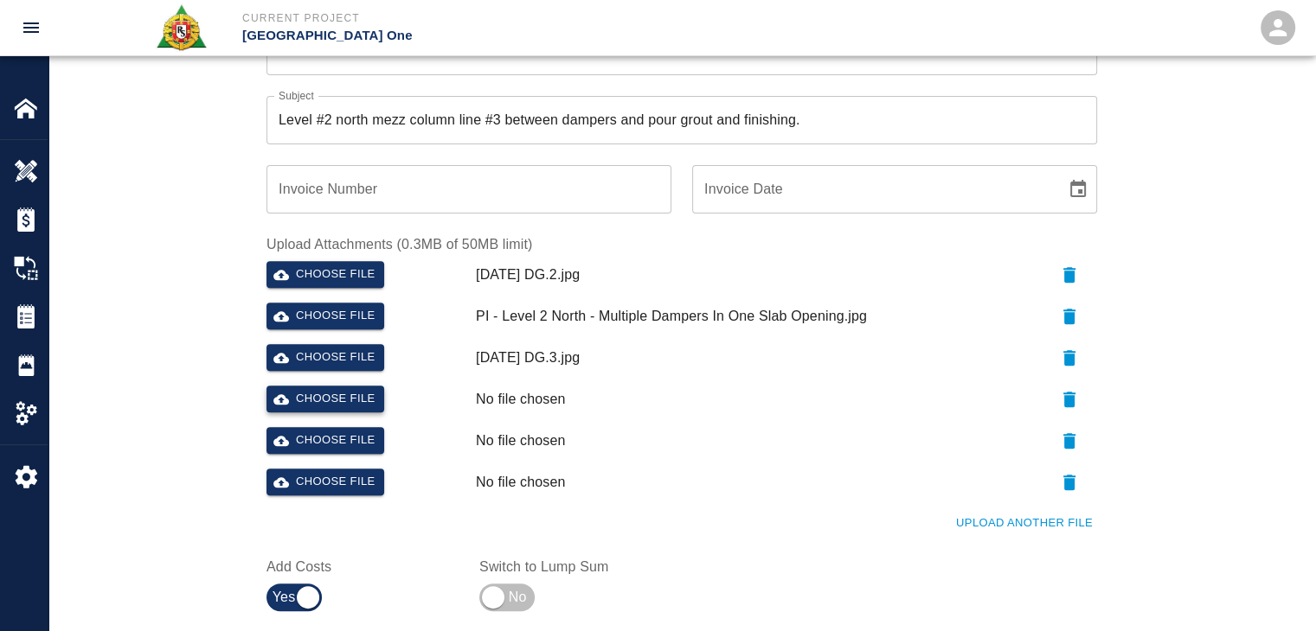
click at [335, 391] on button "Choose file" at bounding box center [325, 399] width 118 height 27
click at [326, 445] on button "Choose file" at bounding box center [325, 440] width 118 height 27
click at [986, 501] on div "Upload Another File" at bounding box center [671, 514] width 851 height 48
click at [982, 514] on button "Upload Another File" at bounding box center [1023, 523] width 145 height 27
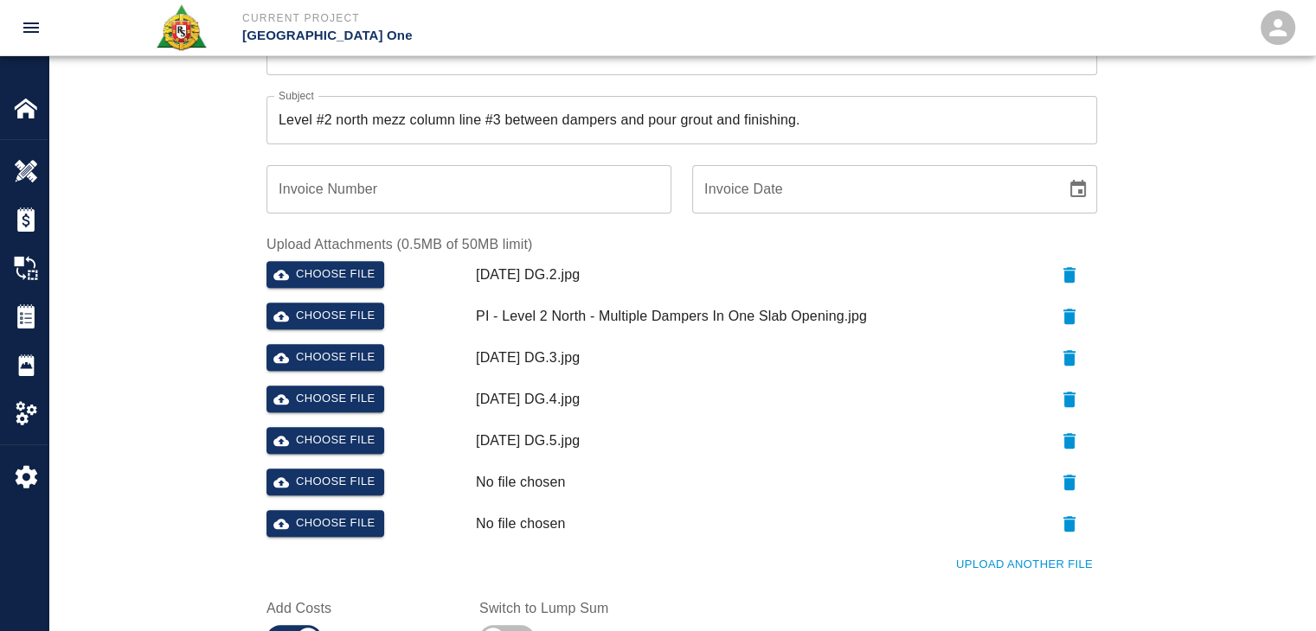
click at [964, 552] on button "Upload Another File" at bounding box center [1023, 565] width 145 height 27
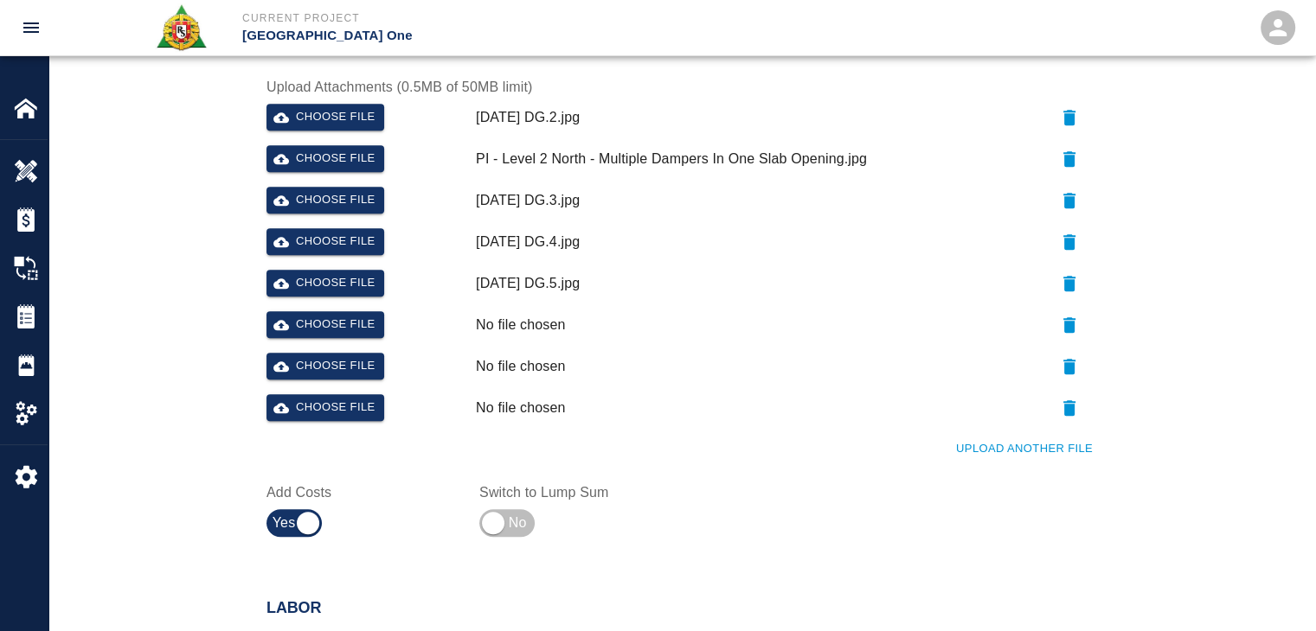
scroll to position [754, 0]
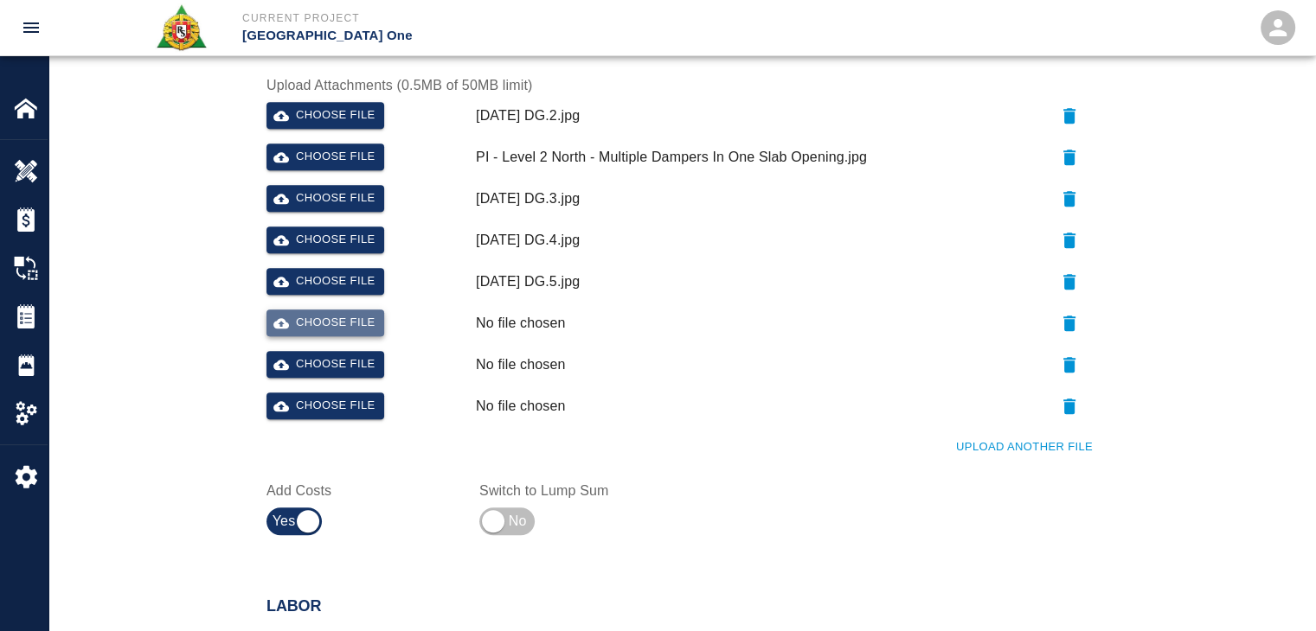
click at [320, 318] on button "Choose file" at bounding box center [325, 323] width 118 height 27
click at [349, 370] on button "Choose file" at bounding box center [325, 364] width 118 height 27
click at [323, 394] on button "Choose file" at bounding box center [325, 406] width 118 height 27
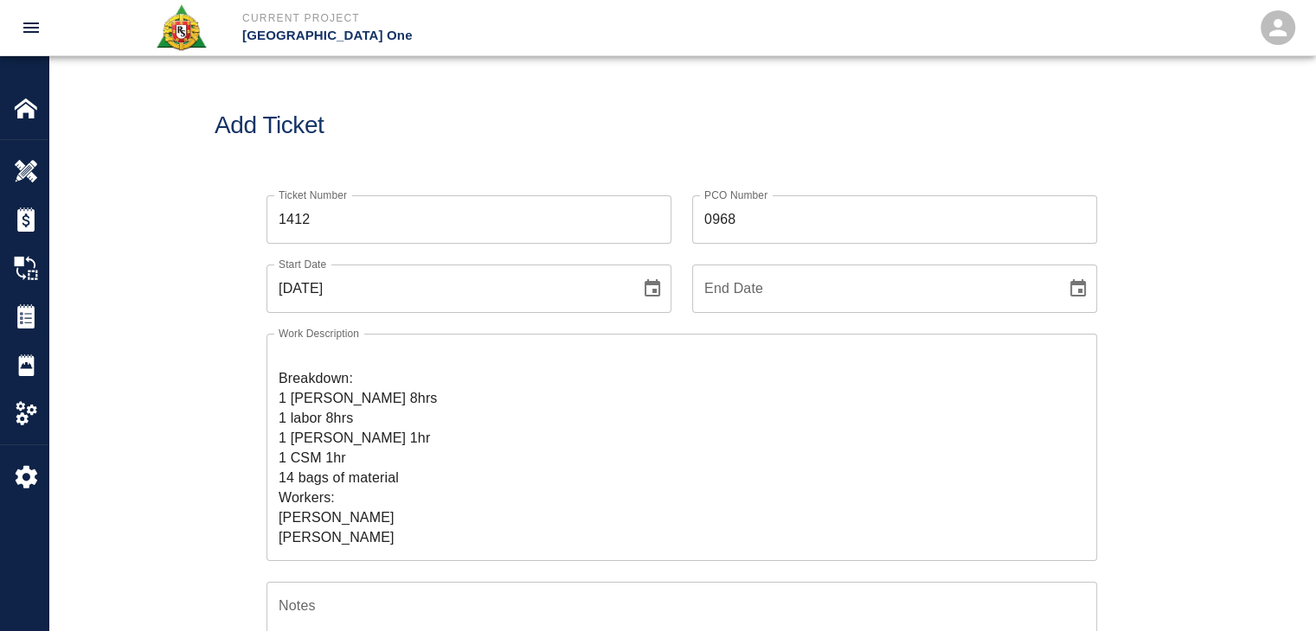
scroll to position [0, 0]
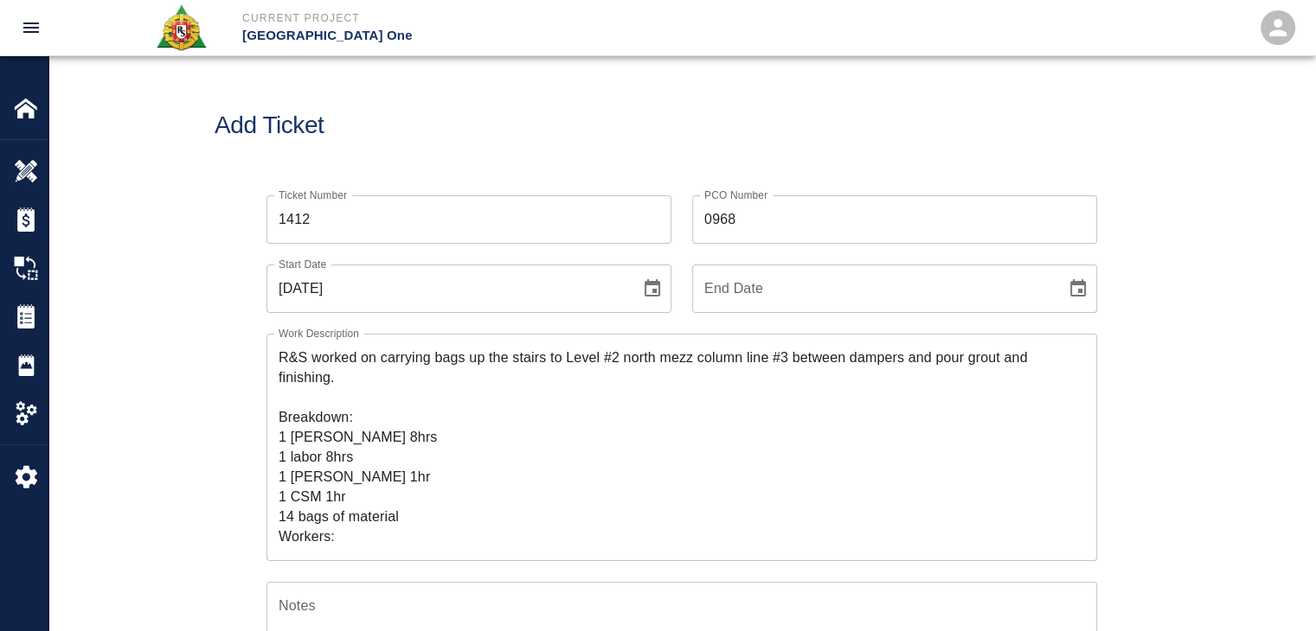
click at [377, 147] on div "Add Ticket" at bounding box center [681, 125] width 1266 height 139
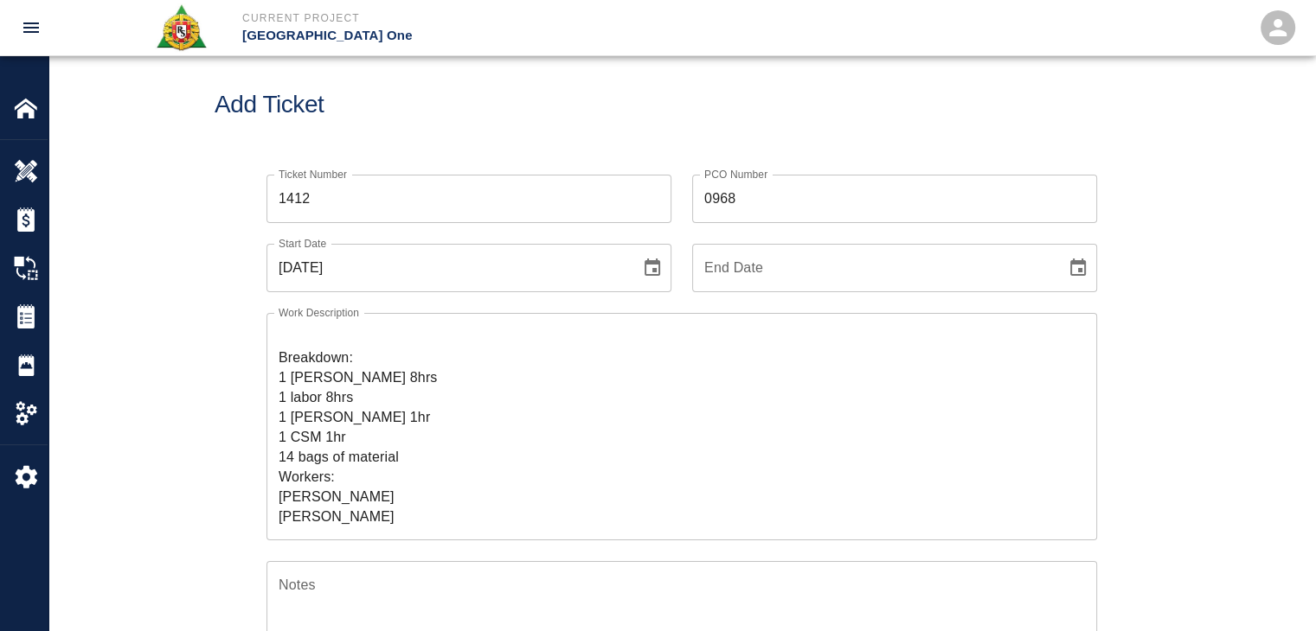
scroll to position [26, 0]
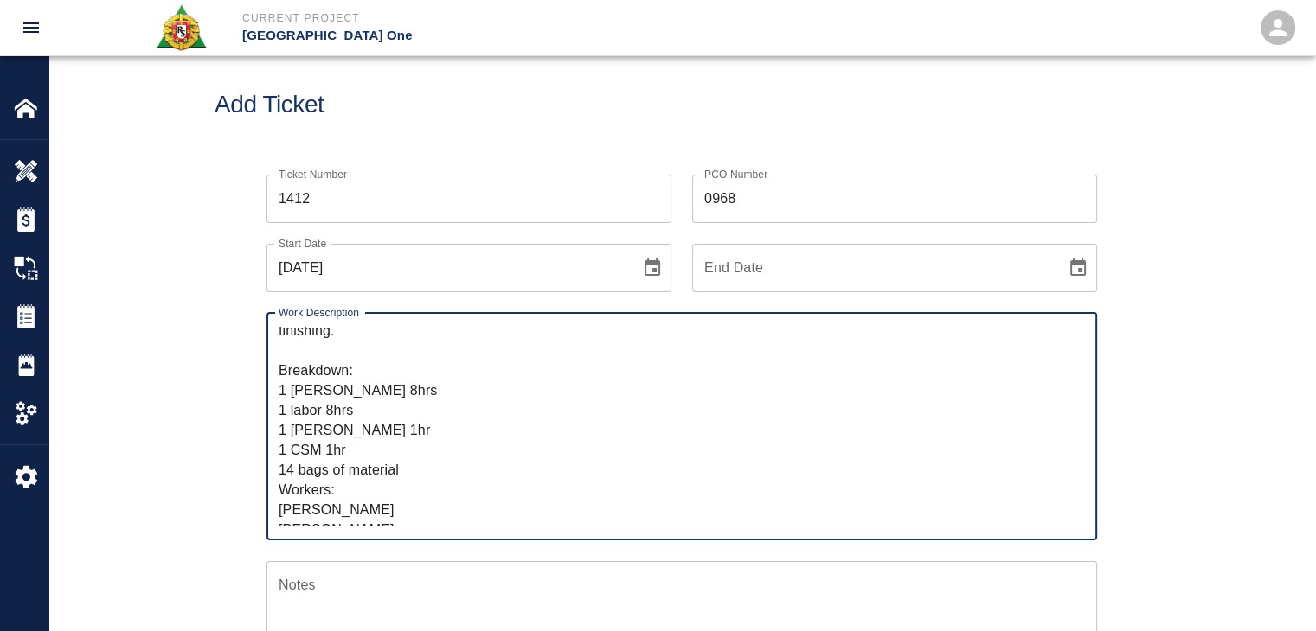
click at [285, 387] on textarea "R&S worked on carrying bags up the stairs to Level #2 north mezz column line #3…" at bounding box center [682, 426] width 806 height 199
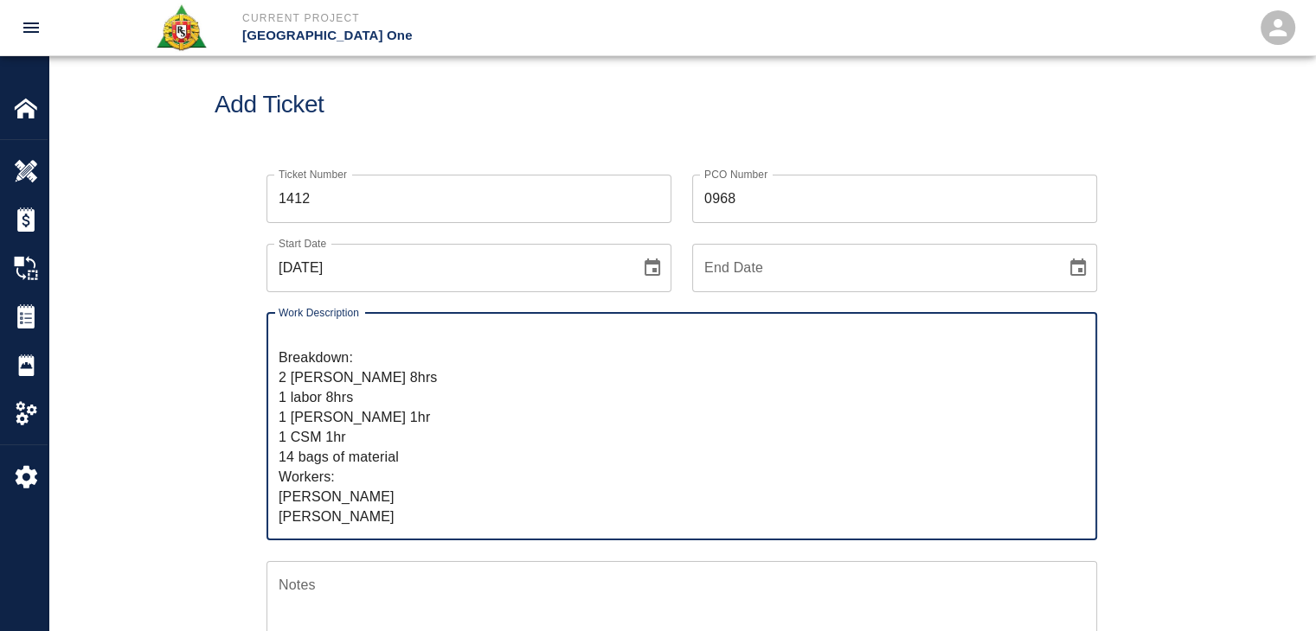
click at [349, 478] on textarea "R&S worked on carrying bags up the stairs to Level #2 north mezz column line #3…" at bounding box center [682, 426] width 806 height 199
paste textarea "Jean Pierre Mercurio"
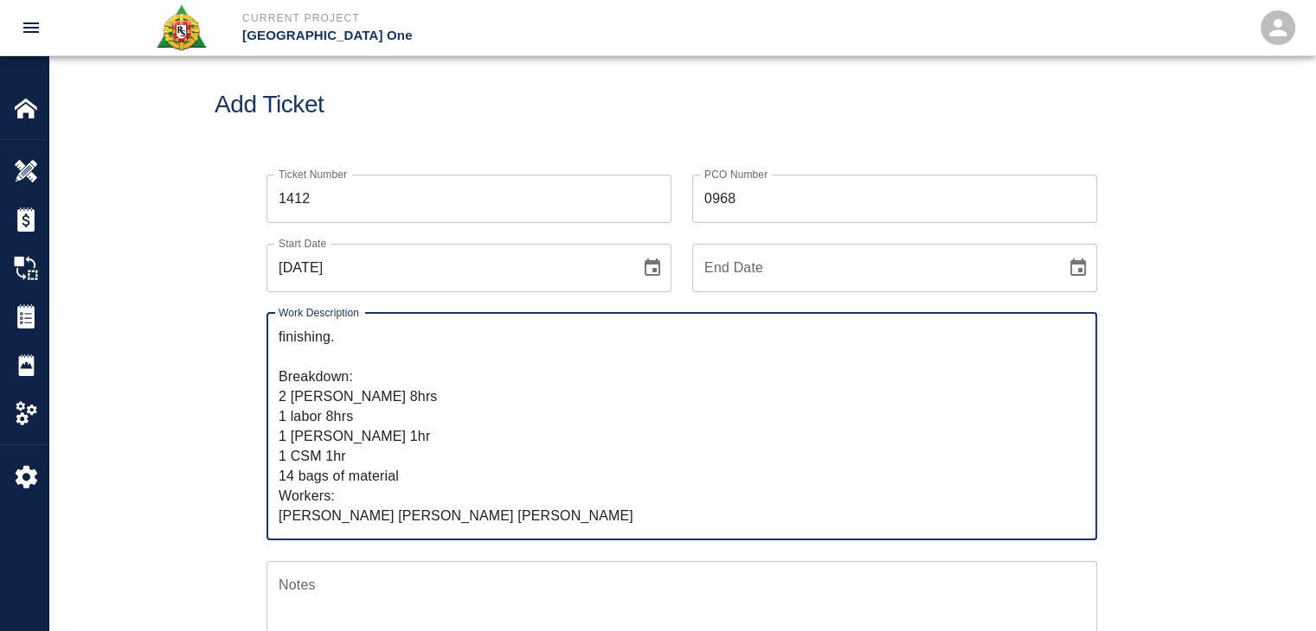
click at [370, 464] on textarea "R&S worked on carrying bags up the stairs to Level #2 north mezz column line #3…" at bounding box center [682, 426] width 806 height 199
click at [354, 468] on textarea "R&S worked on carrying bags up the stairs to Level #2 north mezz column line #3…" at bounding box center [682, 426] width 806 height 199
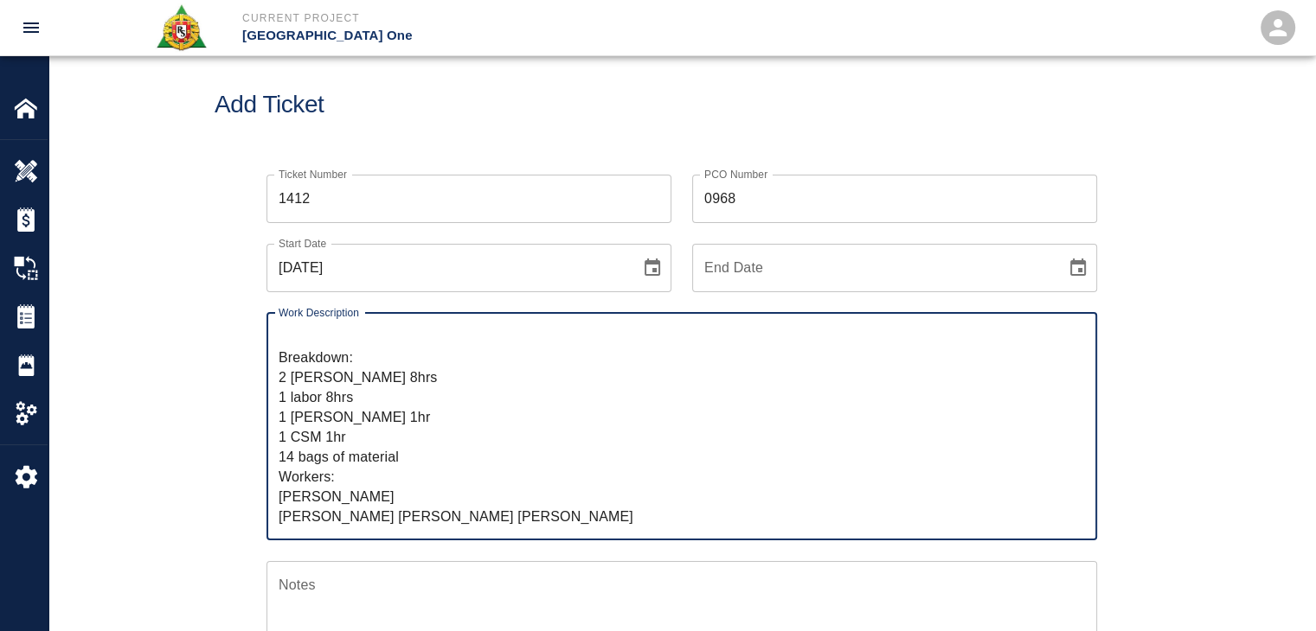
click at [355, 420] on textarea "R&S worked on carrying bags up the stairs to Level #2 north mezz column line #3…" at bounding box center [682, 426] width 806 height 199
click at [454, 445] on textarea "R&S worked on carrying bags up the stairs to Level #2 north mezz column line #3…" at bounding box center [682, 426] width 806 height 199
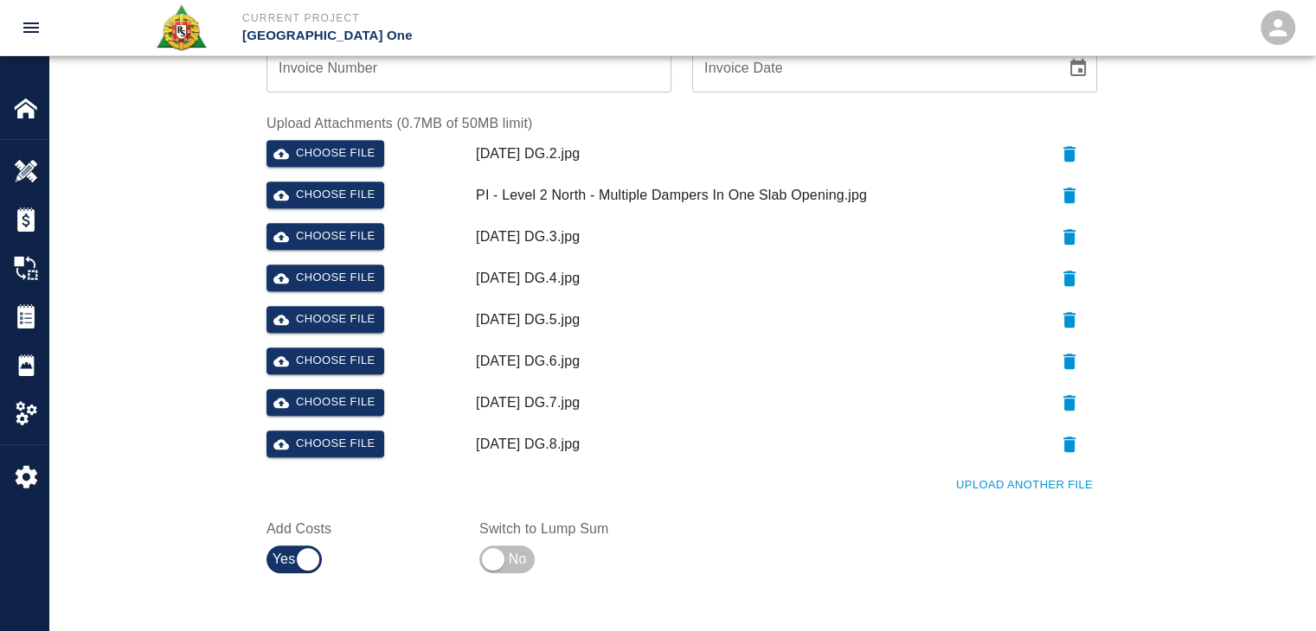
scroll to position [1104, 0]
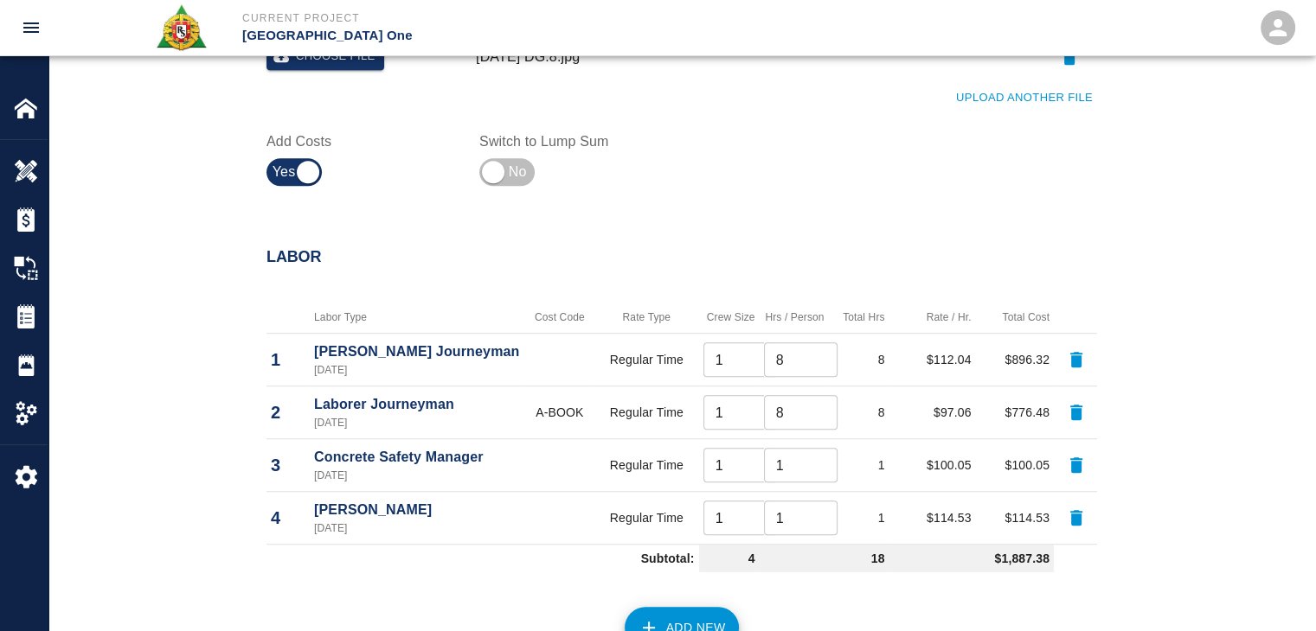
type textarea "R&S worked on carrying bags up the stairs to Level #2 north mezz column line #3…"
click at [782, 507] on input "1" at bounding box center [801, 518] width 74 height 35
type input "7"
click at [713, 237] on div "Labor" at bounding box center [671, 247] width 851 height 67
click at [714, 371] on input "1" at bounding box center [740, 360] width 74 height 35
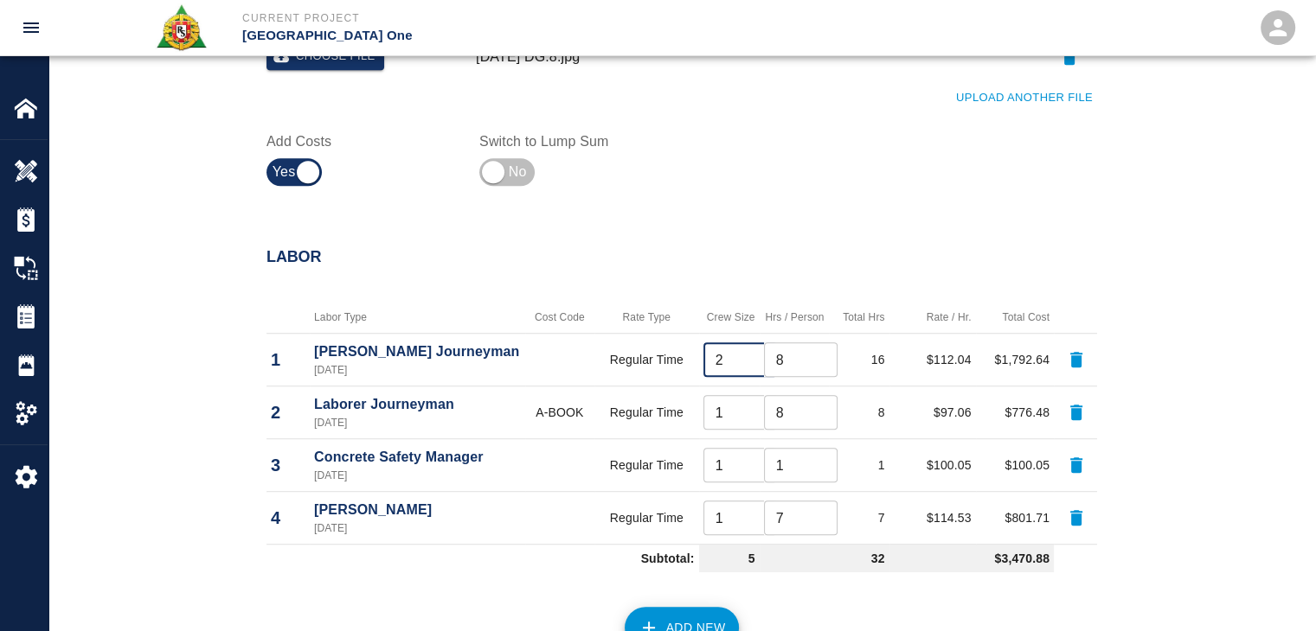
type input "2"
click at [564, 240] on div "Labor" at bounding box center [671, 247] width 851 height 67
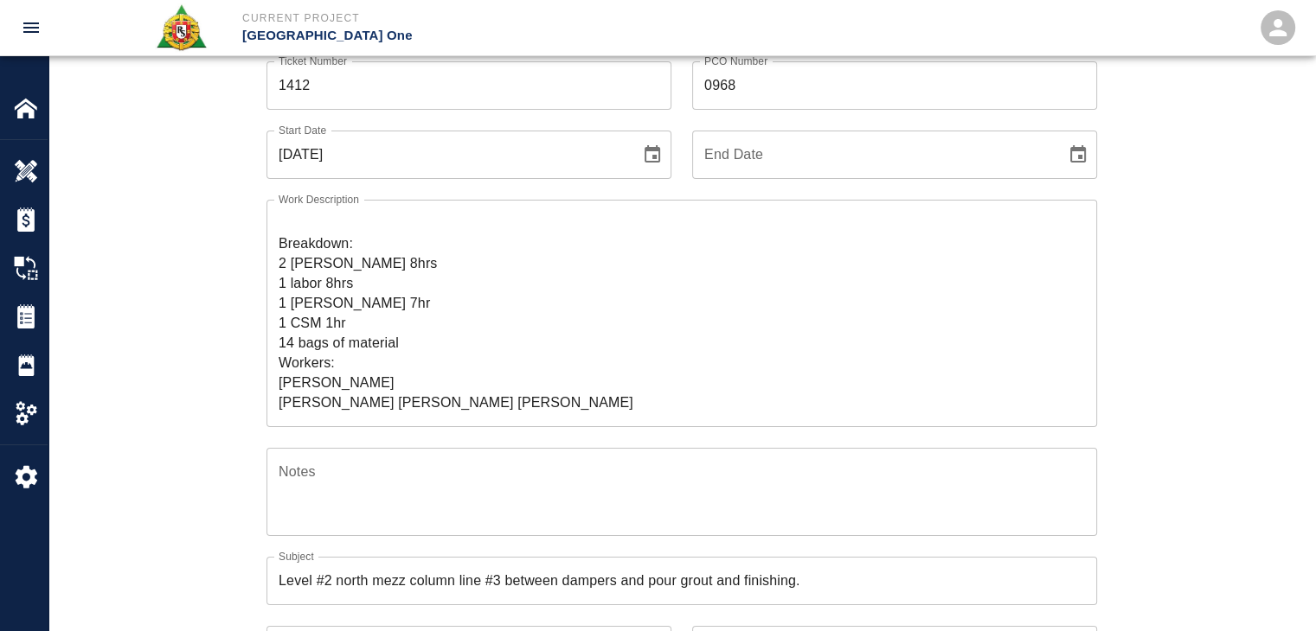
scroll to position [0, 0]
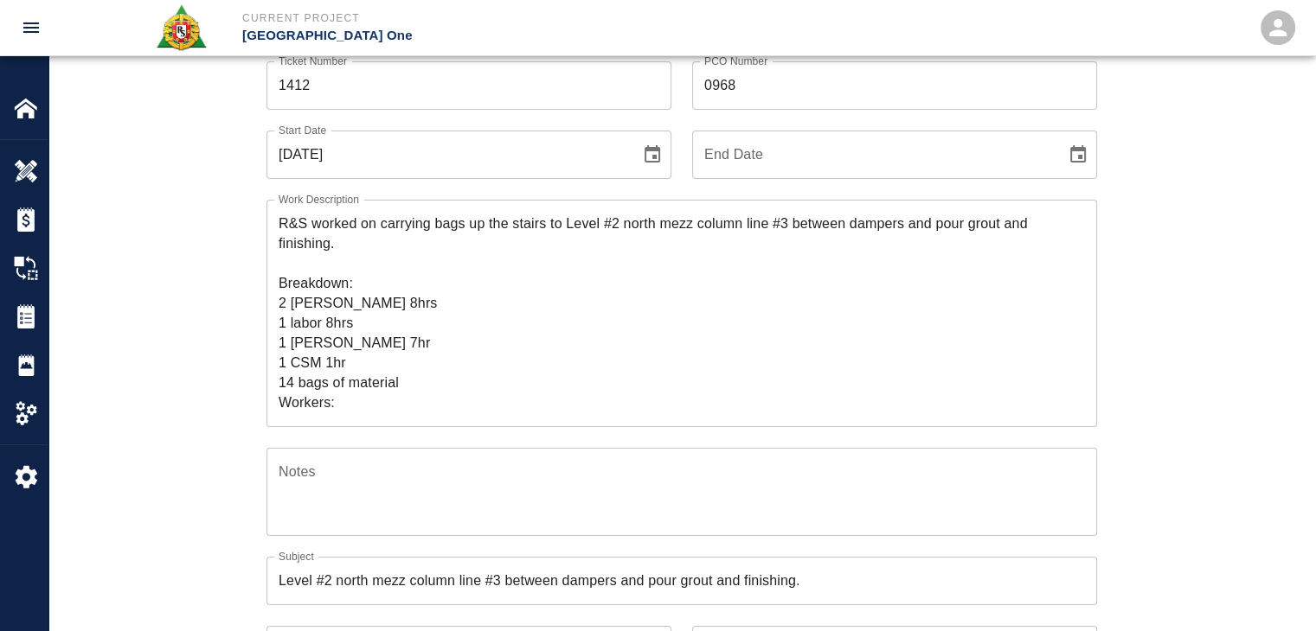
click at [332, 361] on textarea "R&S worked on carrying bags up the stairs to Level #2 north mezz column line #3…" at bounding box center [682, 313] width 806 height 199
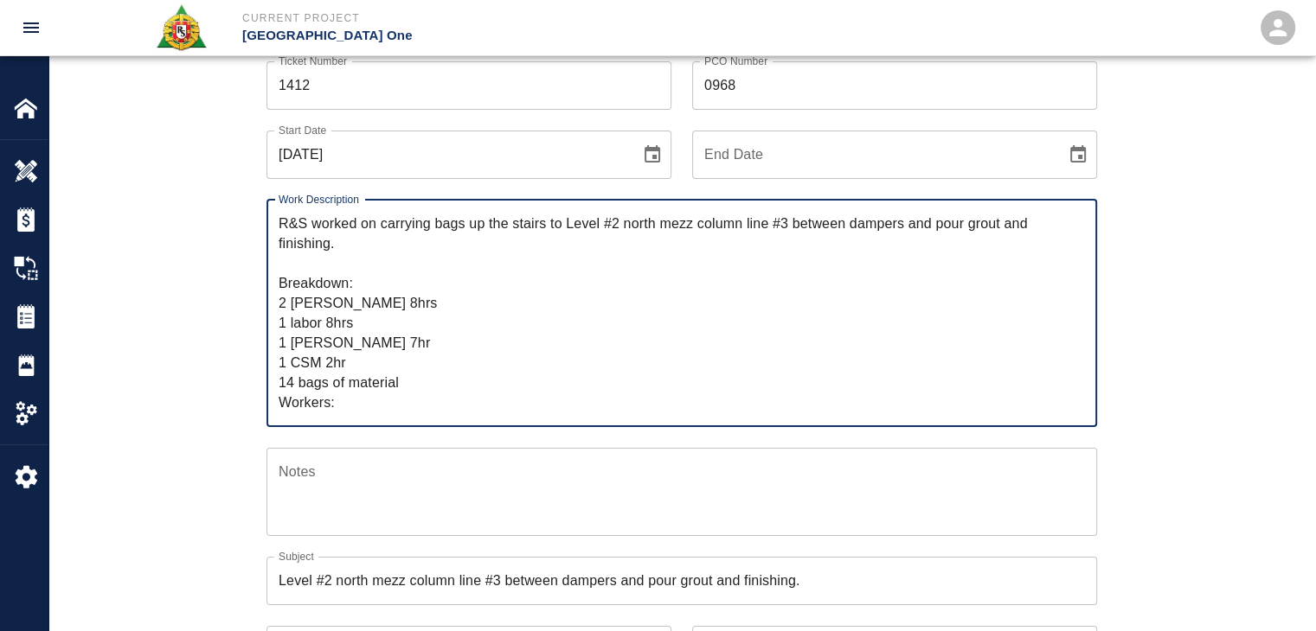
click at [349, 361] on textarea "R&S worked on carrying bags up the stairs to Level #2 north mezz column line #3…" at bounding box center [682, 313] width 806 height 199
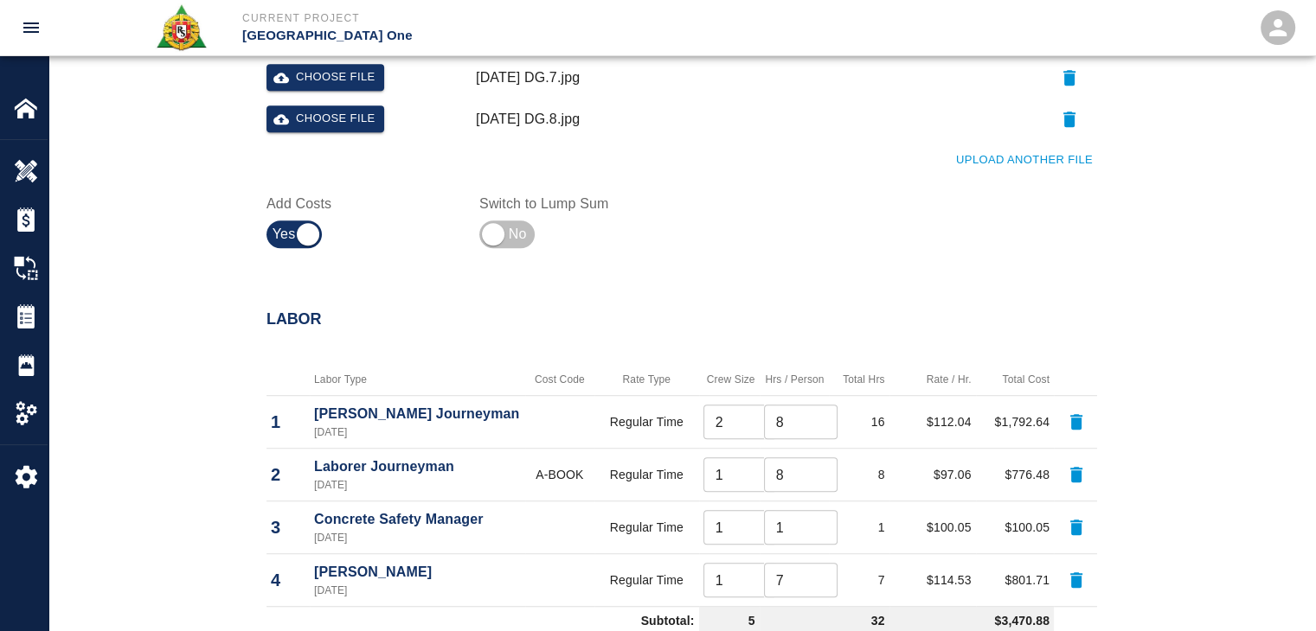
scroll to position [1259, 0]
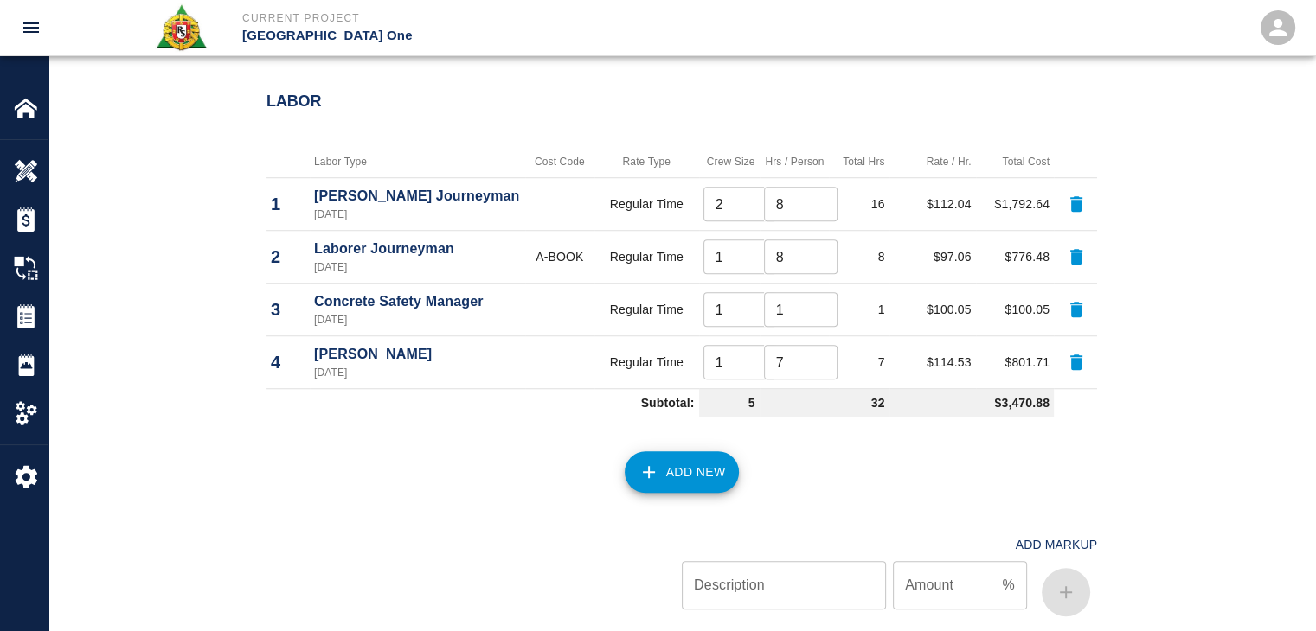
type textarea "R&S worked on carrying bags up the stairs to Level #2 north mezz column line #3…"
click at [785, 319] on input "1" at bounding box center [801, 309] width 74 height 35
type input "2"
click at [618, 106] on h2 "Labor" at bounding box center [681, 102] width 830 height 19
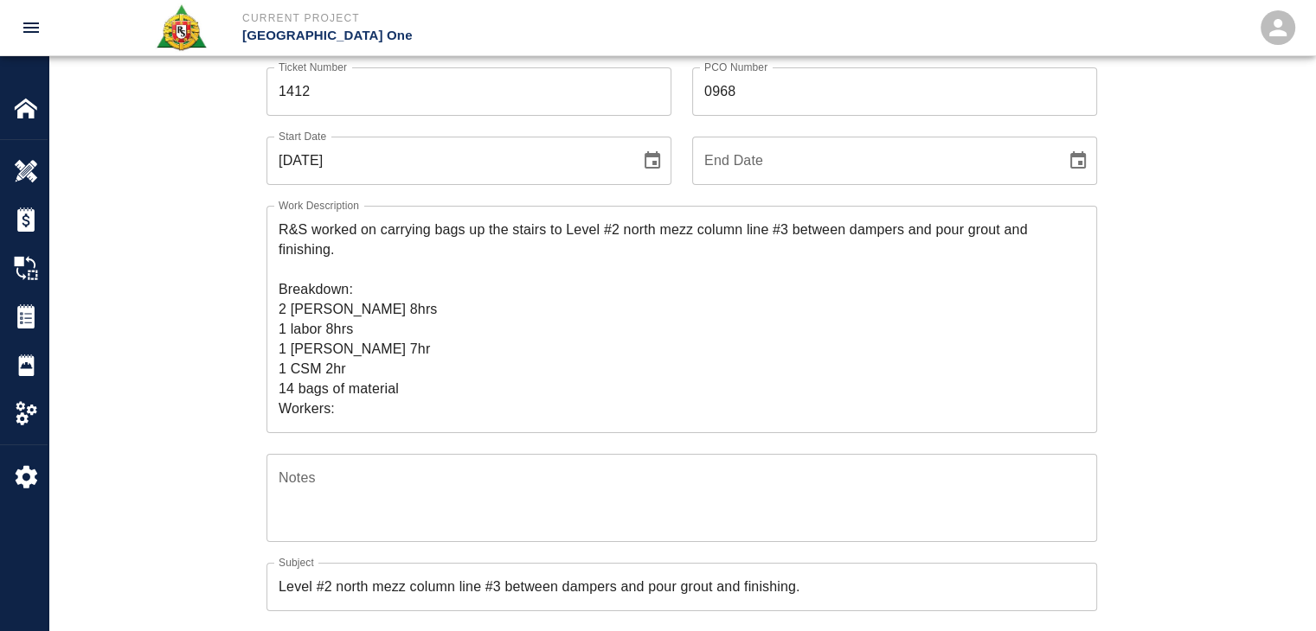
scroll to position [0, 0]
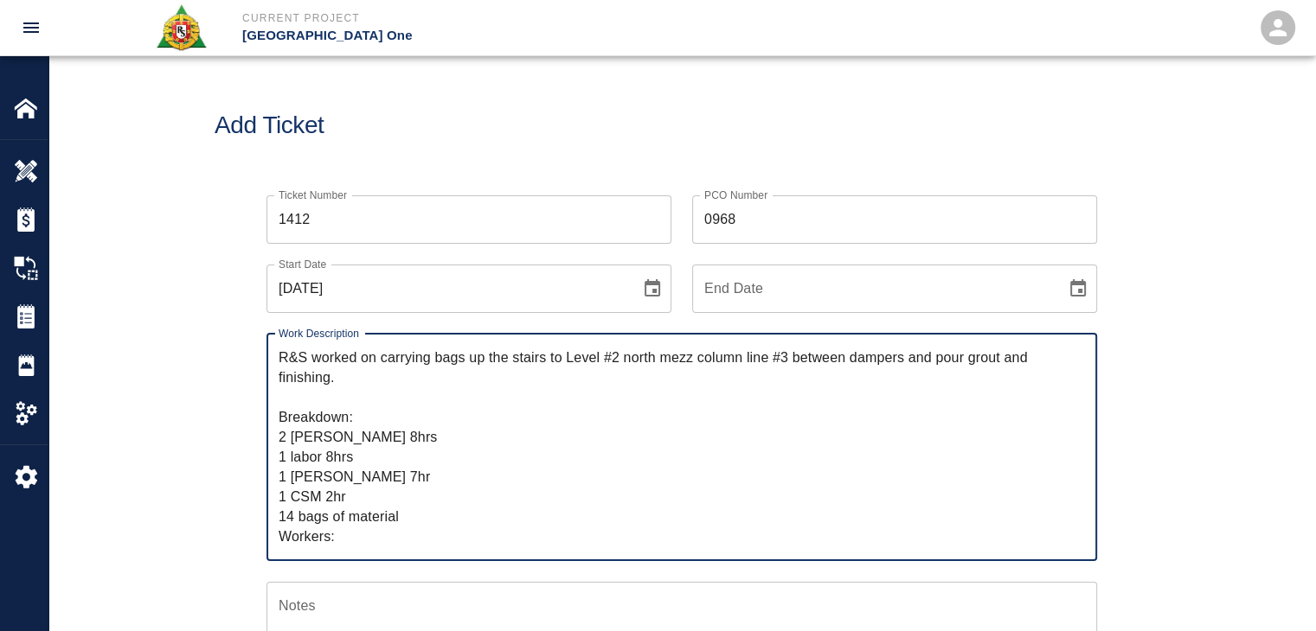
drag, startPoint x: 377, startPoint y: 355, endPoint x: 263, endPoint y: 349, distance: 114.3
click at [263, 349] on div "Work Description R&S worked on carrying bags up the stairs to Level #2 north me…" at bounding box center [671, 437] width 851 height 248
click at [522, 436] on textarea "R&S worked on carrying bags up the stairs to Level #2 north mezz column line #3…" at bounding box center [682, 447] width 806 height 199
type textarea "R&S worked on carrying bags up the stairs to Level #2 north mezz column line #3…"
click at [388, 153] on div "Add Ticket" at bounding box center [681, 125] width 1266 height 139
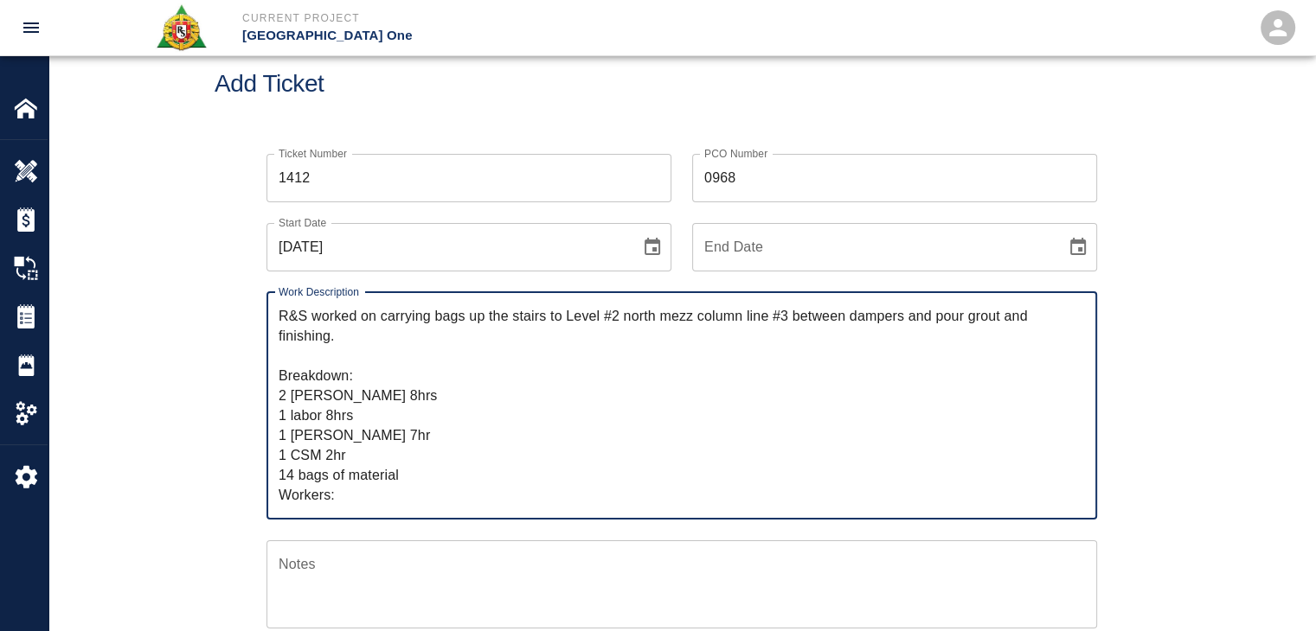
drag, startPoint x: 401, startPoint y: 489, endPoint x: 268, endPoint y: 295, distance: 235.1
click at [268, 295] on div "R&S worked on carrying bags up the stairs to Level #2 north mezz column line #3…" at bounding box center [681, 405] width 830 height 227
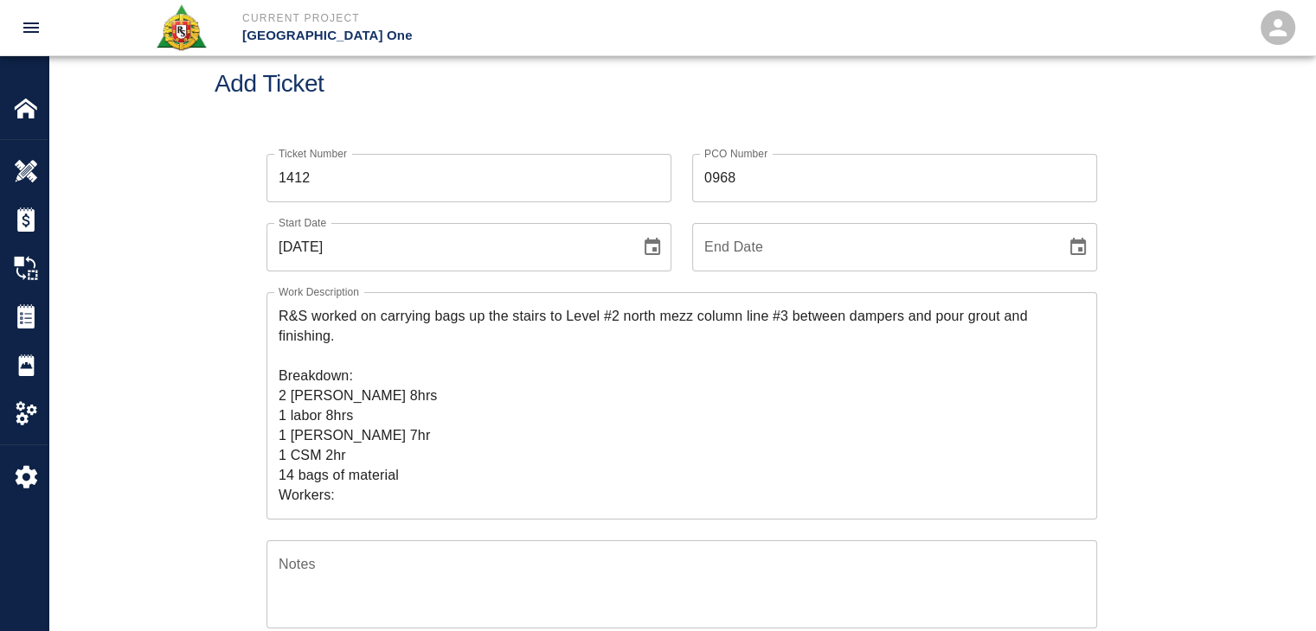
click at [461, 96] on h1 "Add Ticket" at bounding box center [682, 84] width 934 height 29
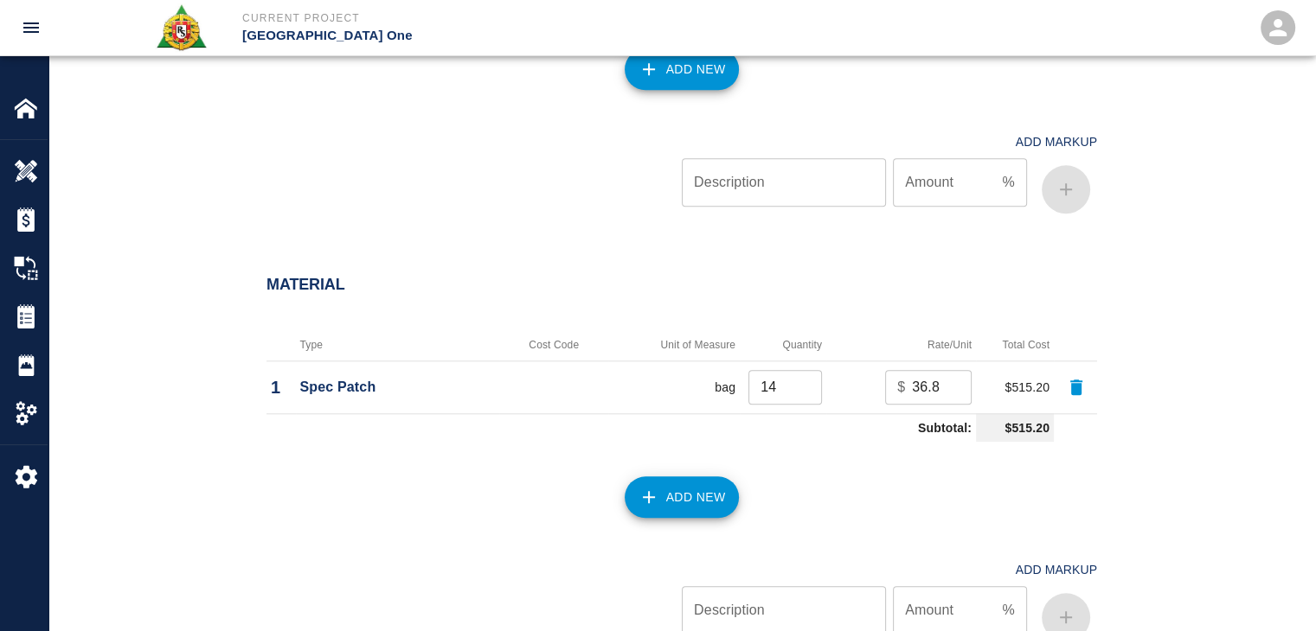
scroll to position [2273, 0]
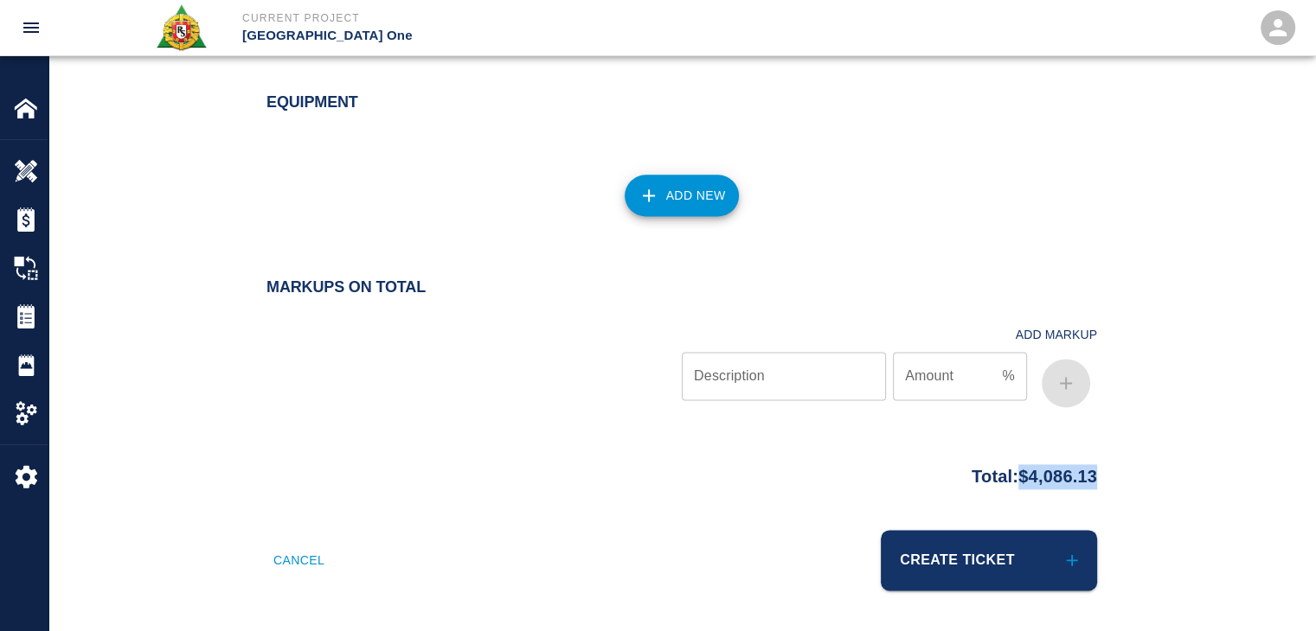
drag, startPoint x: 1149, startPoint y: 482, endPoint x: 998, endPoint y: 481, distance: 150.5
click at [998, 481] on div "Total: $4,086.13" at bounding box center [681, 493] width 1266 height 75
copy p "$4,086.13"
click at [532, 86] on div "Equipment" at bounding box center [671, 92] width 851 height 67
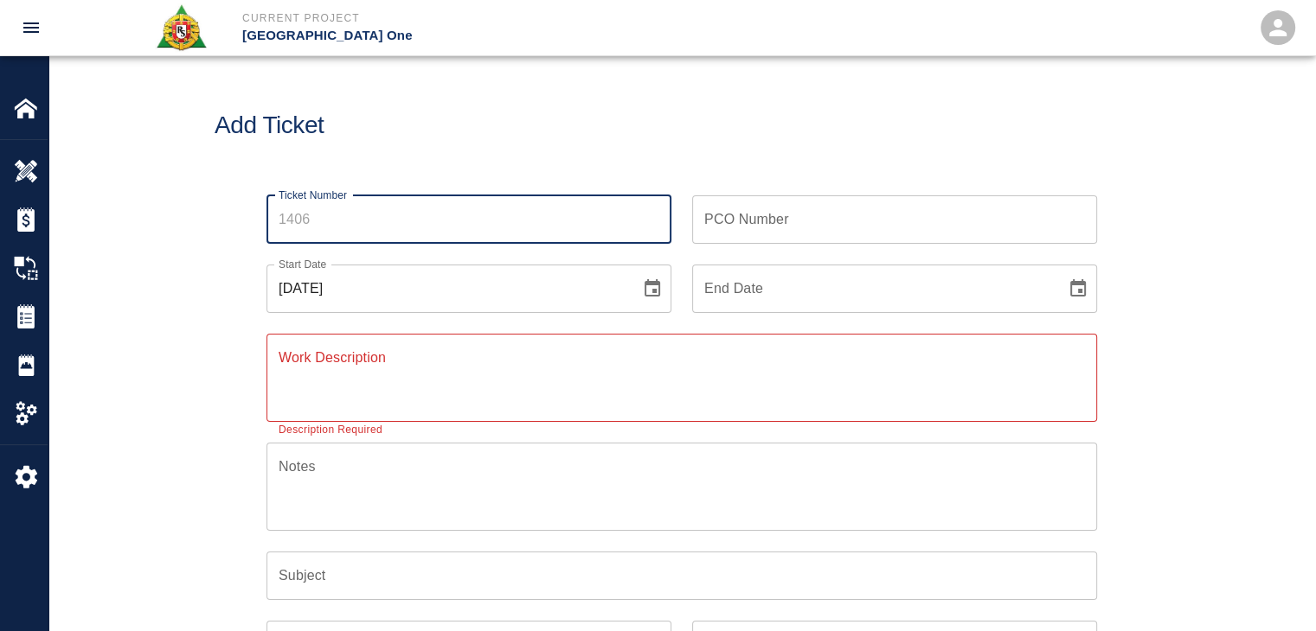
click at [460, 208] on input "Ticket Number" at bounding box center [468, 219] width 405 height 48
type input "1414"
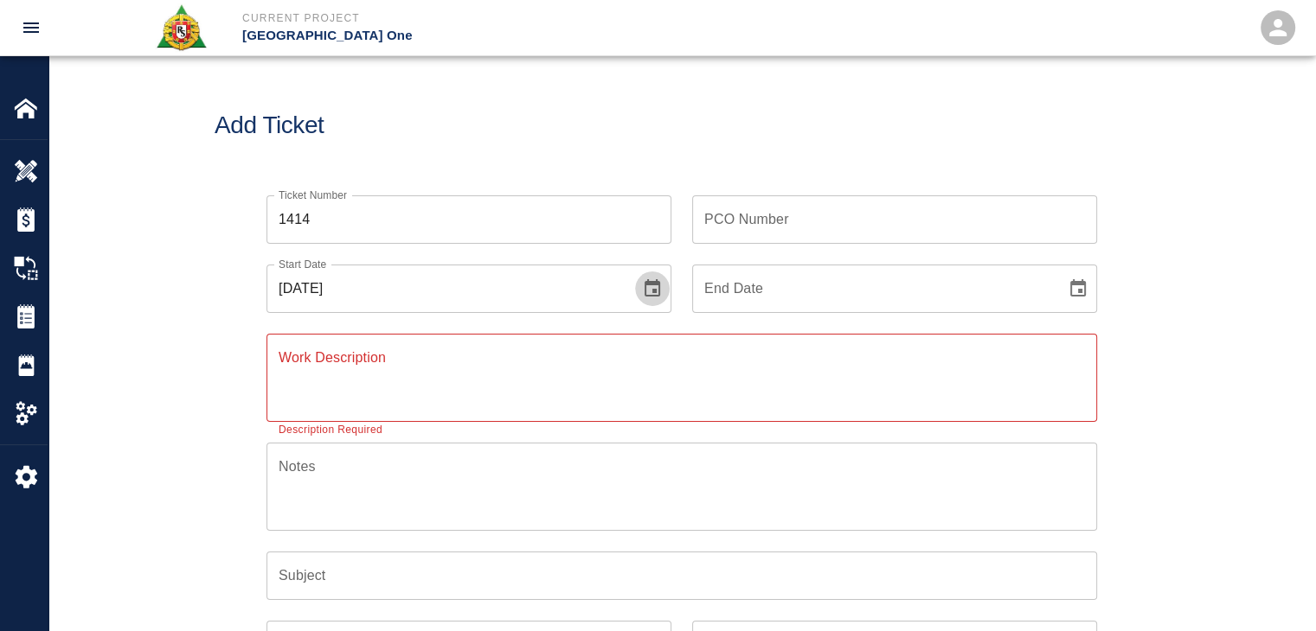
click at [637, 285] on button "Choose date, selected date is Oct 1, 2025" at bounding box center [652, 289] width 35 height 35
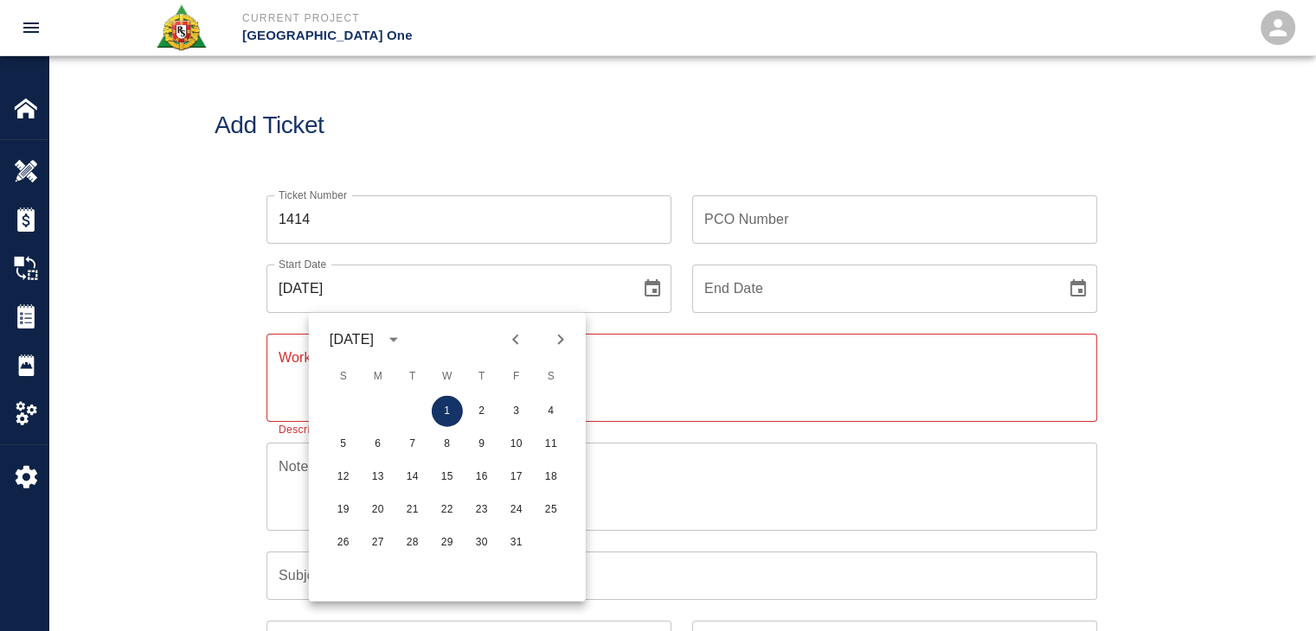
click at [526, 347] on button "Previous month" at bounding box center [515, 339] width 29 height 29
click at [388, 534] on button "29" at bounding box center [377, 543] width 31 height 31
type input "[DATE]"
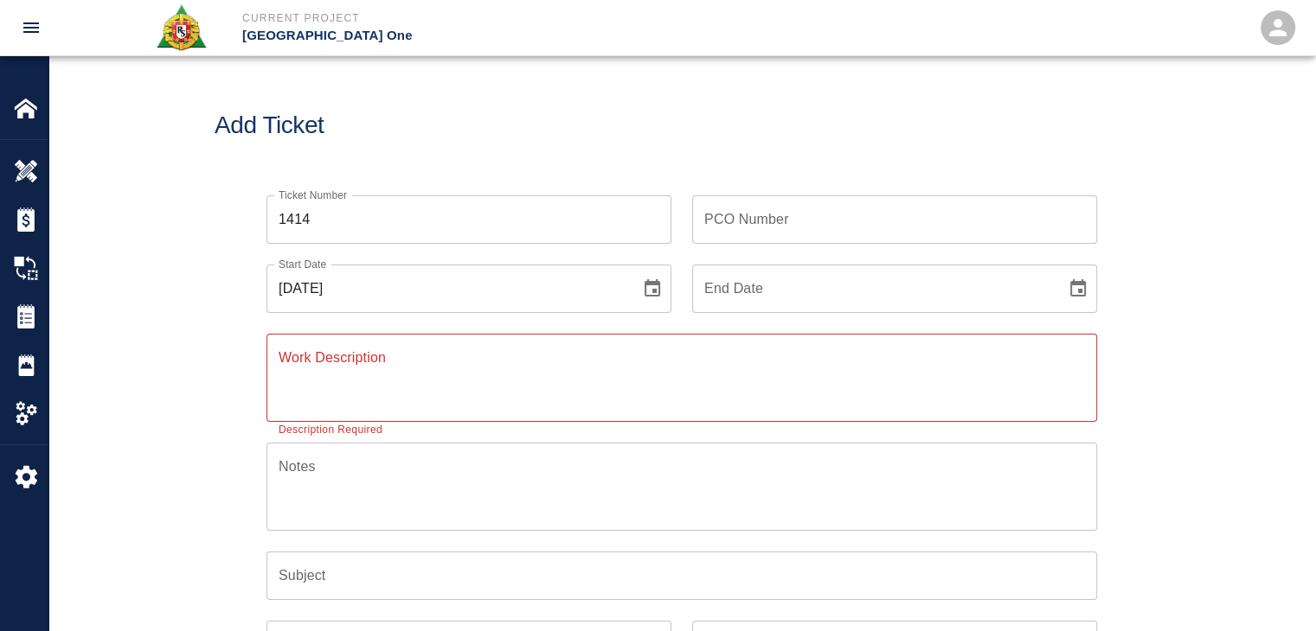
click at [473, 371] on textarea "Work Description" at bounding box center [682, 378] width 806 height 60
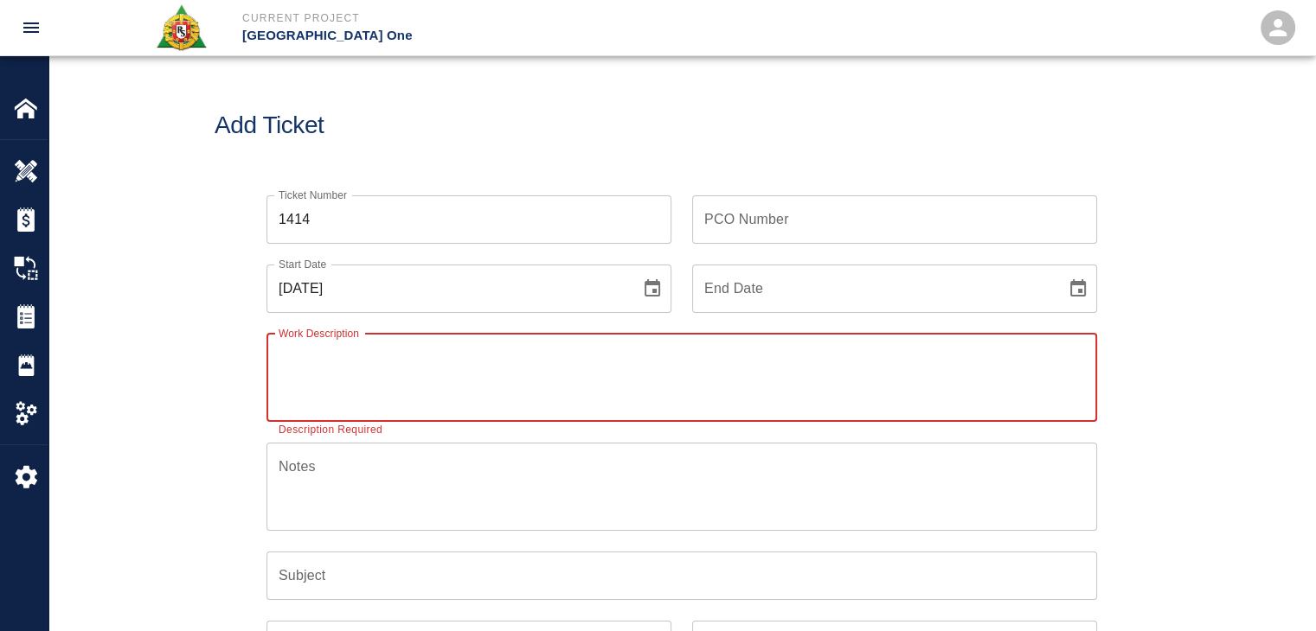
paste textarea "R&S worked on"
click at [176, 356] on div "Ticket Number 1414 Ticket Number PCO Number PCO Number Start Date [DATE] Start …" at bounding box center [681, 541] width 1266 height 733
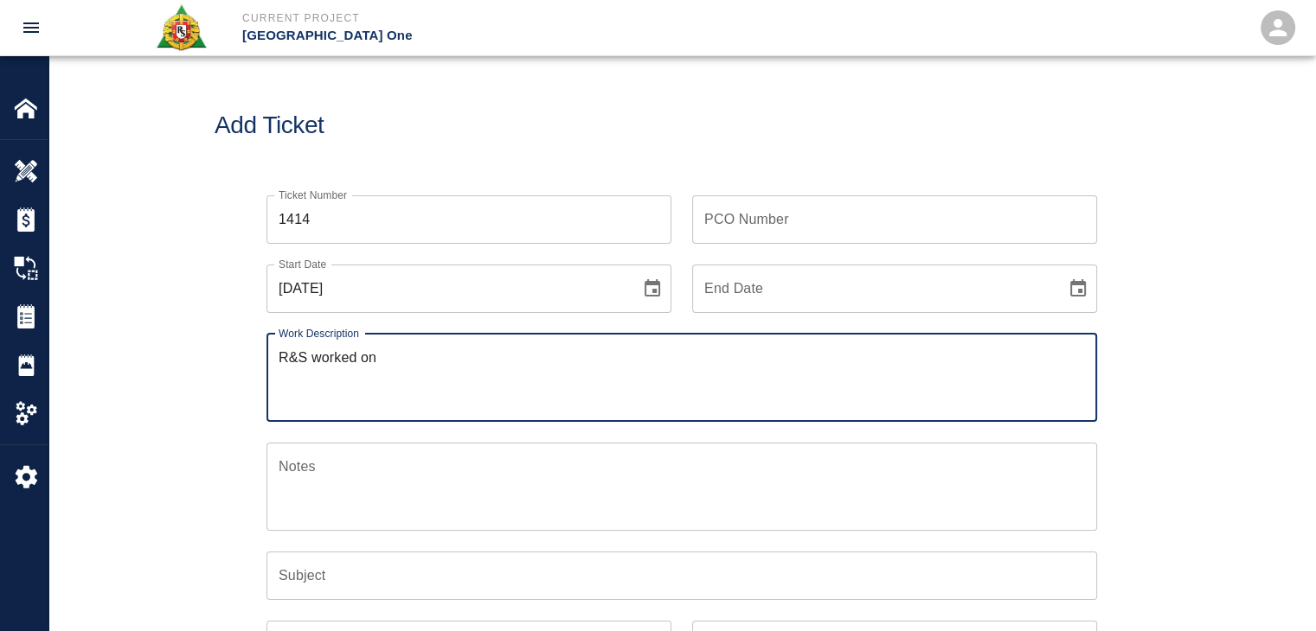
click at [446, 364] on textarea "R&S worked on" at bounding box center [682, 378] width 806 height 60
paste textarea "LOCATION: Gate 9-L1- Curtain wall curb- 2 Laborers- [PERSON_NAME] and [PERSON_N…"
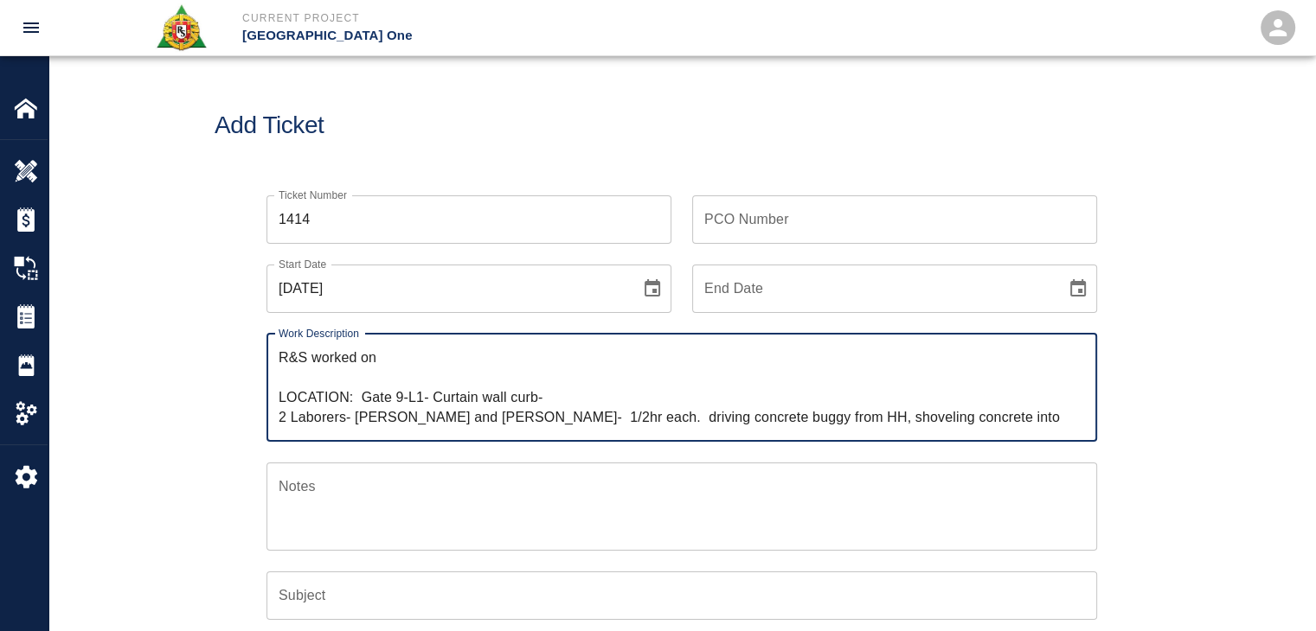
click at [366, 348] on textarea "R&S worked on LOCATION: Gate 9-L1- Curtain wall curb- 2 Laborers- [PERSON_NAME]…" at bounding box center [682, 388] width 806 height 80
click at [432, 365] on textarea "R&S worked on LOCATION: Gate 9-L1- Curtain wall curb- 2 Laborers- [PERSON_NAME]…" at bounding box center [682, 388] width 806 height 80
paste textarea "Gate 9 curtain wall curb/PI#-0624"
click at [415, 366] on textarea "R&S worked on Gate 9 curtain wall curb/PI#-0624 LOCATION: Gate 9-L1- Curtain wa…" at bounding box center [682, 388] width 806 height 80
drag, startPoint x: 615, startPoint y: 350, endPoint x: 567, endPoint y: 359, distance: 48.4
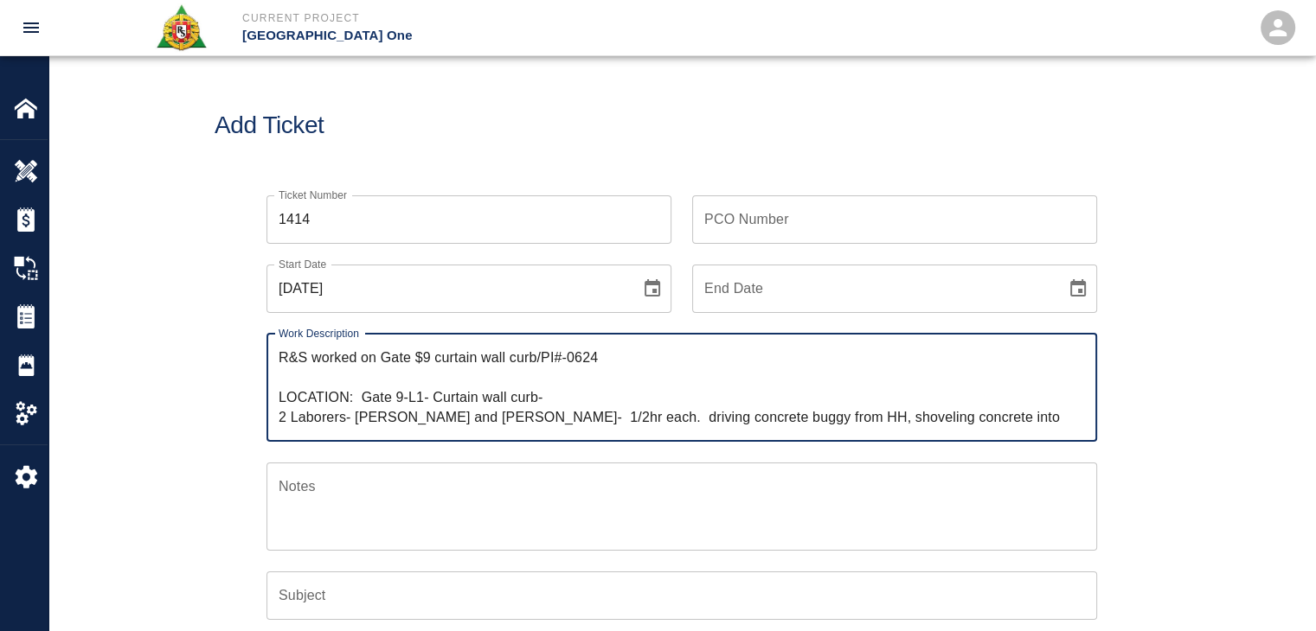
click at [567, 359] on textarea "R&S worked on Gate $9 curtain wall curb/PI#-0624 LOCATION: Gate 9-L1- Curtain w…" at bounding box center [682, 388] width 806 height 80
type textarea "R&S worked on Gate $9 curtain wall curb LOCATION: Gate 9-L1- Curtain wall curb-…"
click at [734, 207] on div "PCO Number PCO Number" at bounding box center [894, 219] width 405 height 48
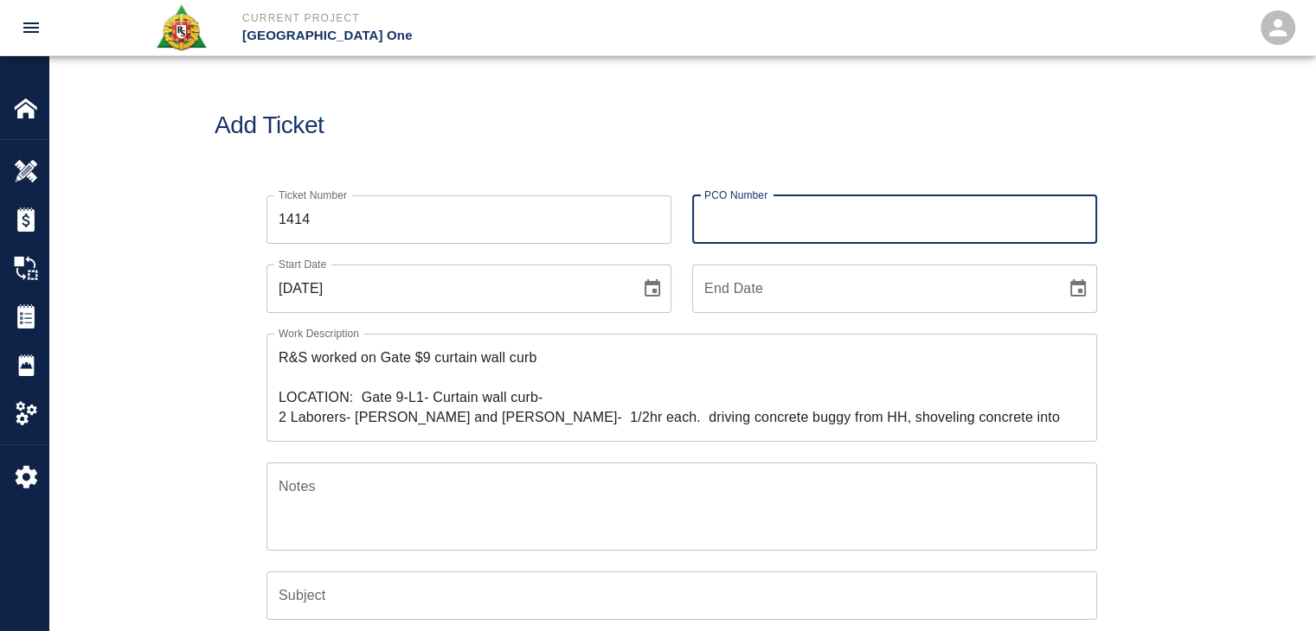
paste input "0624"
type input "0624"
click at [637, 153] on div "Add Ticket" at bounding box center [681, 125] width 1266 height 139
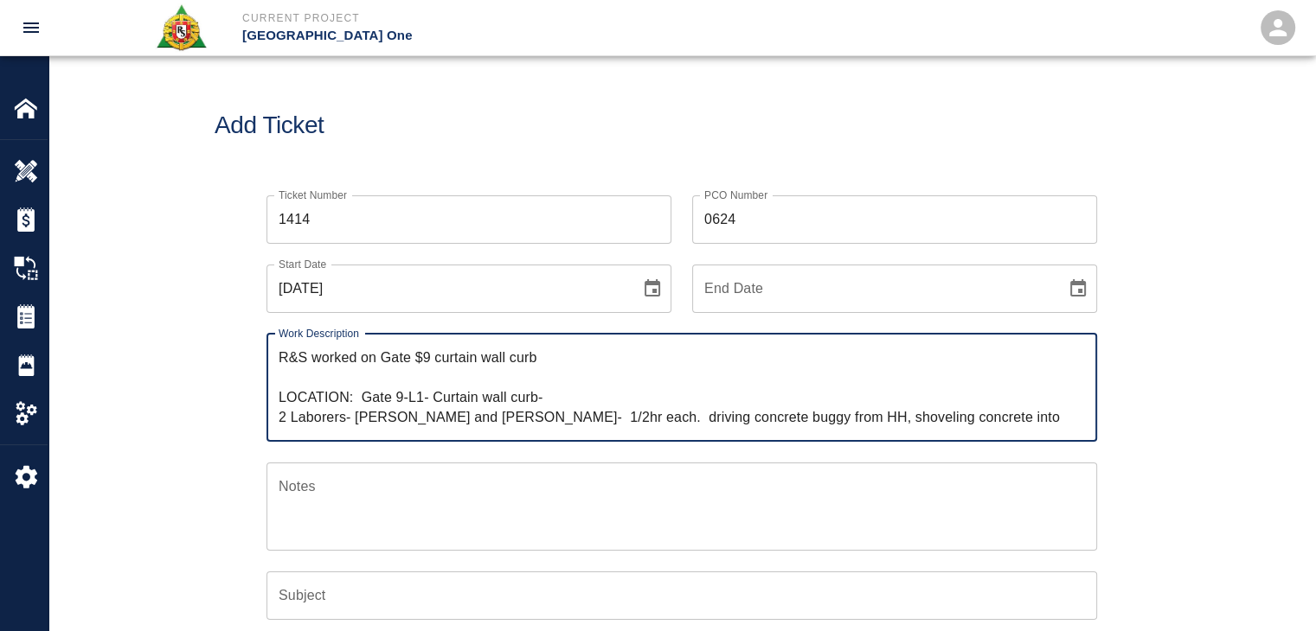
click at [423, 361] on textarea "R&S worked on Gate $9 curtain wall curb LOCATION: Gate 9-L1- Curtain wall curb-…" at bounding box center [682, 388] width 806 height 80
click at [548, 365] on textarea "R&S worked on Gate #9 curtain wall curb LOCATION: Gate 9-L1- Curtain wall curb-…" at bounding box center [682, 388] width 806 height 80
click at [439, 366] on textarea "R&S worked on Gate #9 curtain wall curb LOCATION: Gate 9-L1- Curtain wall curb-…" at bounding box center [682, 388] width 806 height 80
click at [435, 366] on textarea "R&S worked on Gate #9 curtain wall curb LOCATION: Gate 9-L1- Curtain wall curb-…" at bounding box center [682, 388] width 806 height 80
drag, startPoint x: 575, startPoint y: 393, endPoint x: 287, endPoint y: 400, distance: 288.1
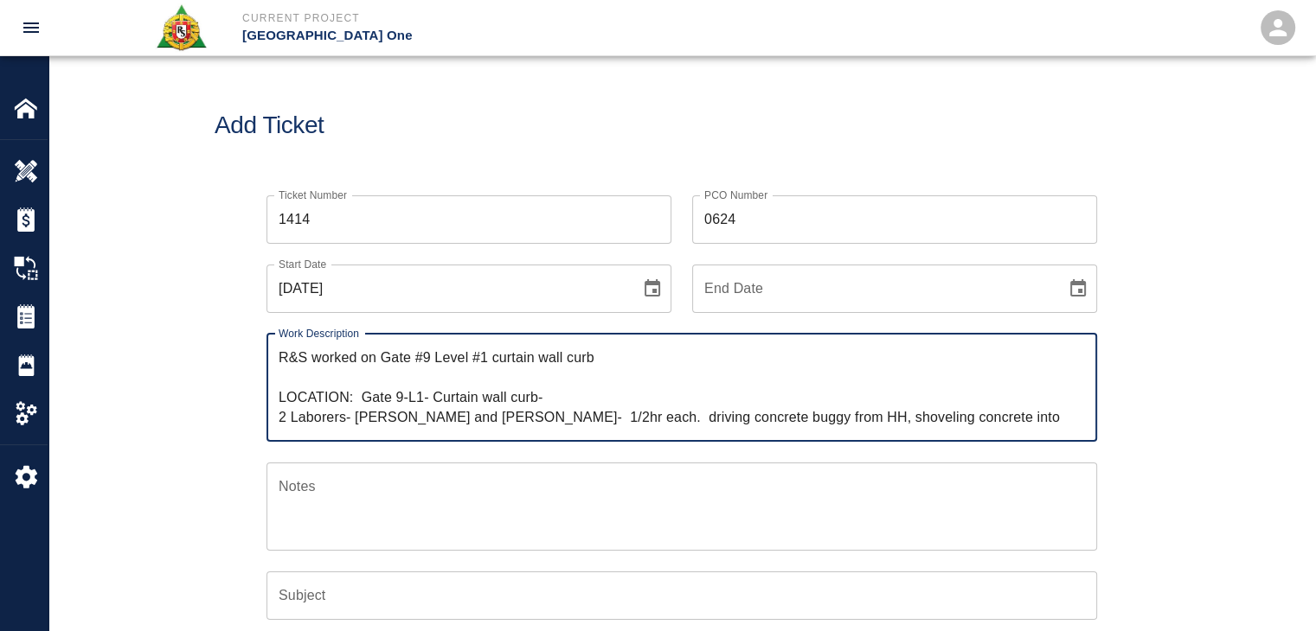
click at [287, 400] on textarea "R&S worked on Gate #9 Level #1 curtain wall curb LOCATION: Gate 9-L1- Curtain w…" at bounding box center [682, 388] width 806 height 80
click at [356, 420] on textarea "R&S worked on Gate #9 Level #1 curtain wall curb Breakdown: 2 Laborers- [PERSON…" at bounding box center [682, 388] width 806 height 80
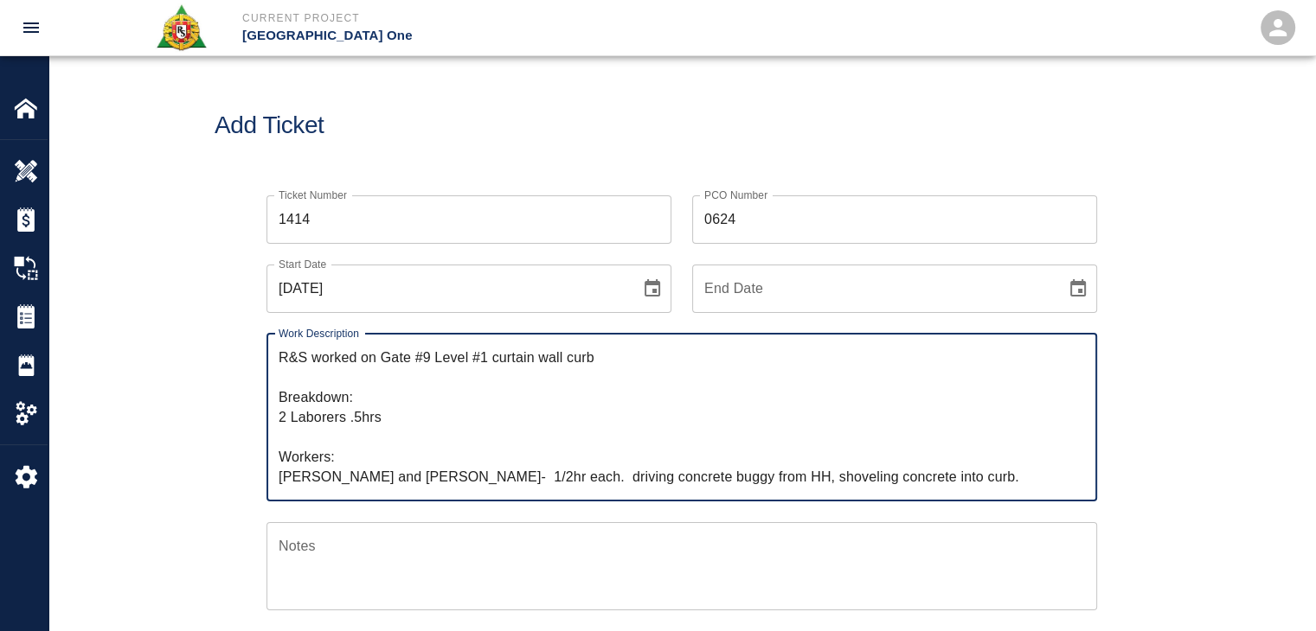
click at [422, 484] on textarea "R&S worked on Gate #9 Level #1 curtain wall curb Breakdown: 2 Laborers .5hrs Wo…" at bounding box center [682, 417] width 806 height 139
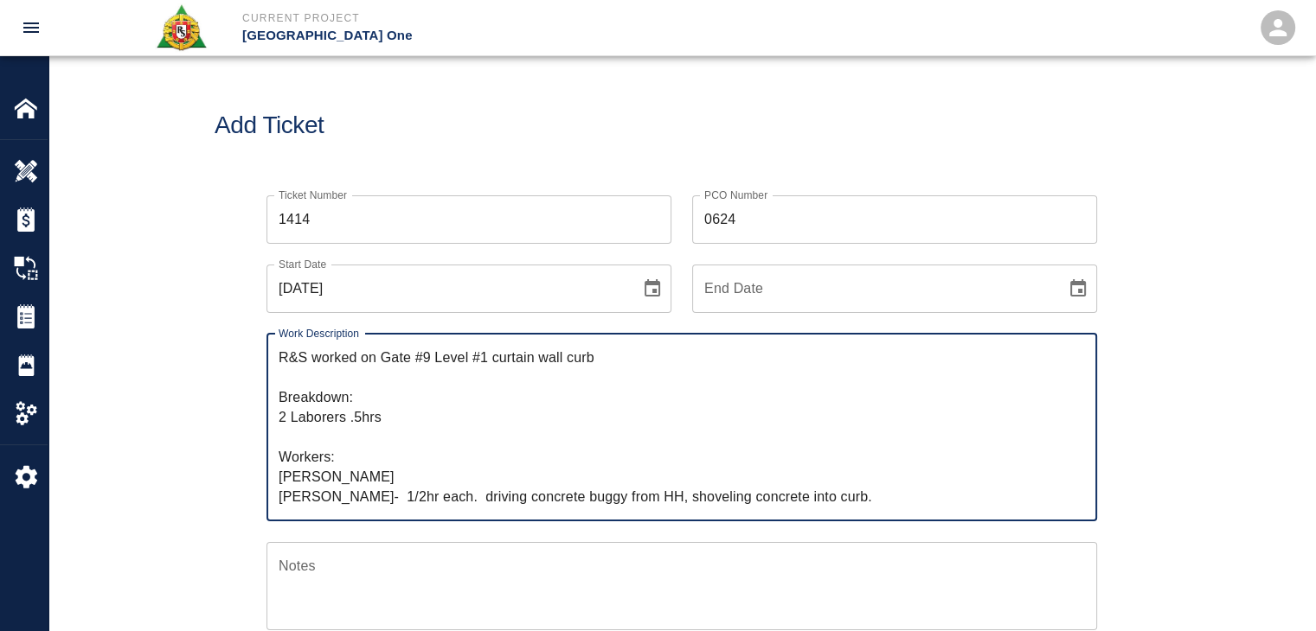
click at [452, 505] on textarea "R&S worked on Gate #9 Level #1 curtain wall curb Breakdown: 2 Laborers .5hrs Wo…" at bounding box center [682, 427] width 806 height 159
drag, startPoint x: 768, startPoint y: 498, endPoint x: 363, endPoint y: 503, distance: 404.8
click at [363, 503] on textarea "R&S worked on Gate #9 Level #1 curtain wall curb Breakdown: 2 Laborers .5hrs Wo…" at bounding box center [682, 427] width 806 height 159
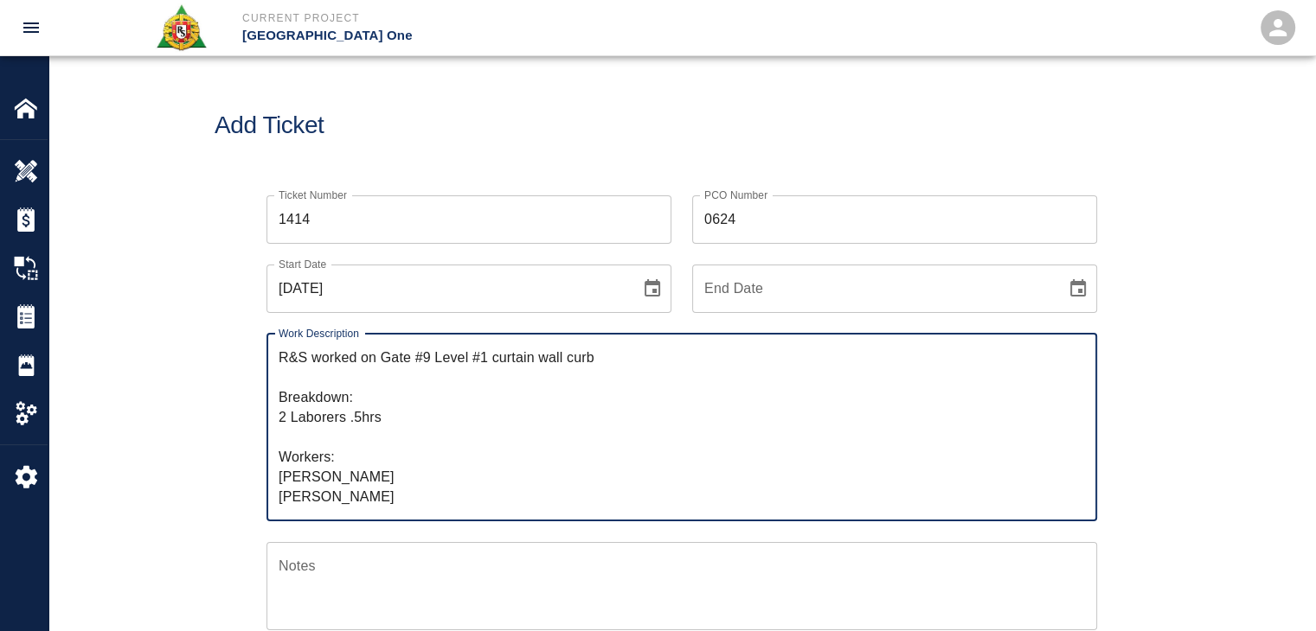
click at [595, 363] on textarea "R&S worked on Gate #9 Level #1 curtain wall curb Breakdown: 2 Laborers .5hrs Wo…" at bounding box center [682, 427] width 806 height 159
paste textarea "driving concrete buggy from HH, shoveling concrete into curb."
click at [1003, 363] on textarea "R&S worked on Gate #9 Level #1 curtain wall curb, driving concrete buggy from H…" at bounding box center [682, 427] width 806 height 159
click at [603, 361] on textarea "R&S worked on Gate #9 Level #1 curtain wall curb, driving concrete buggy from H…" at bounding box center [682, 427] width 806 height 159
drag, startPoint x: 1010, startPoint y: 354, endPoint x: 381, endPoint y: 364, distance: 628.9
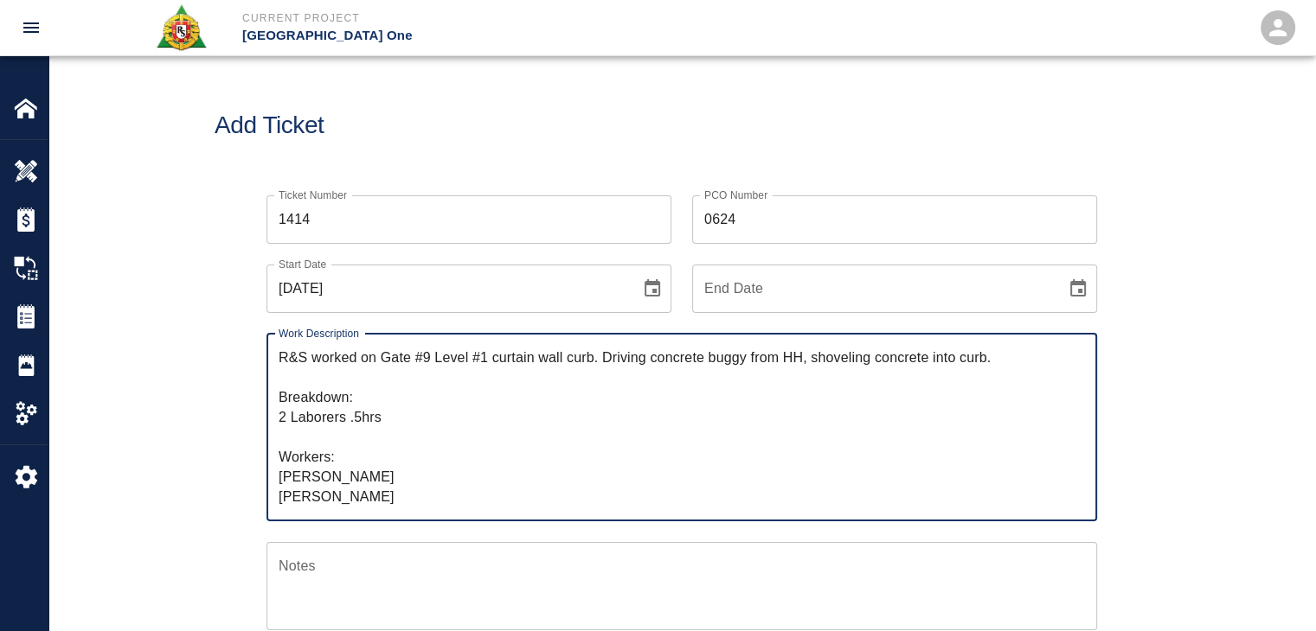
click at [381, 364] on textarea "R&S worked on Gate #9 Level #1 curtain wall curb. Driving concrete buggy from H…" at bounding box center [682, 427] width 806 height 159
click at [408, 381] on textarea "R&S worked on Gate #9 Level #1 curtain wall curb. Driving concrete buggy from H…" at bounding box center [682, 427] width 806 height 159
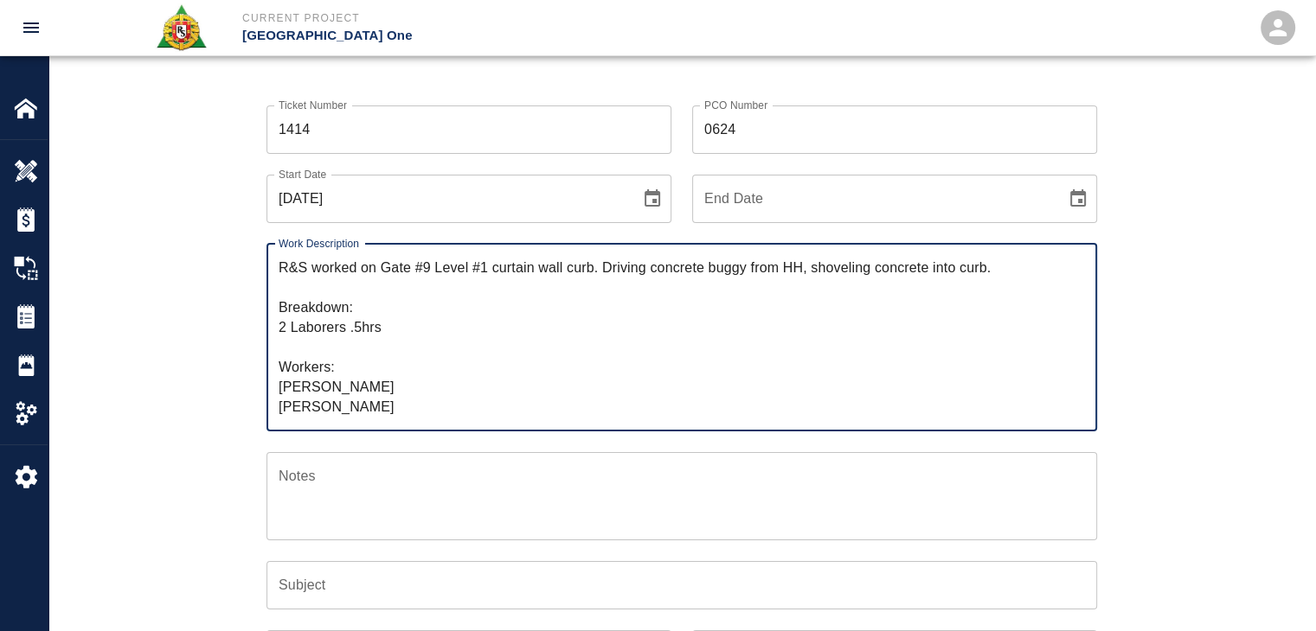
scroll to position [202, 0]
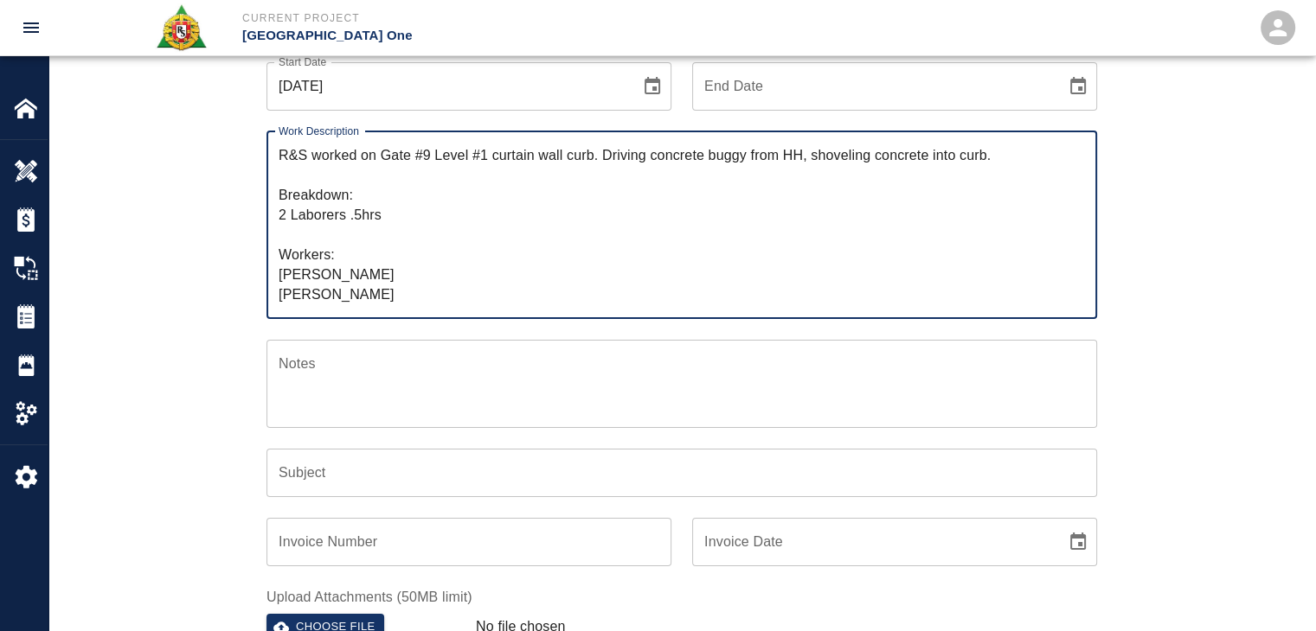
type textarea "R&S worked on Gate #9 Level #1 curtain wall curb. Driving concrete buggy from H…"
click at [383, 478] on input "Subject" at bounding box center [681, 473] width 830 height 48
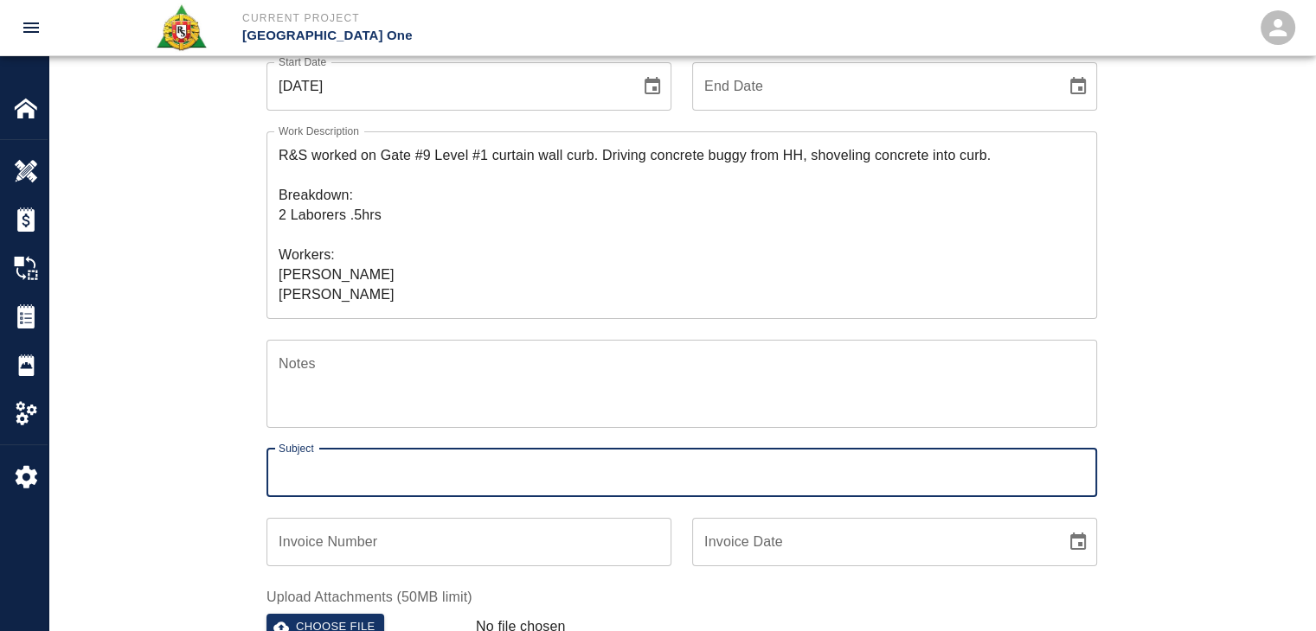
paste input "Gate #9 Level #1 curtain wall curb. Driving concrete buggy from HH, shoveling c…"
type input "Gate #9 Level #1 curtain wall curb. Driving concrete buggy from HH, shoveling c…"
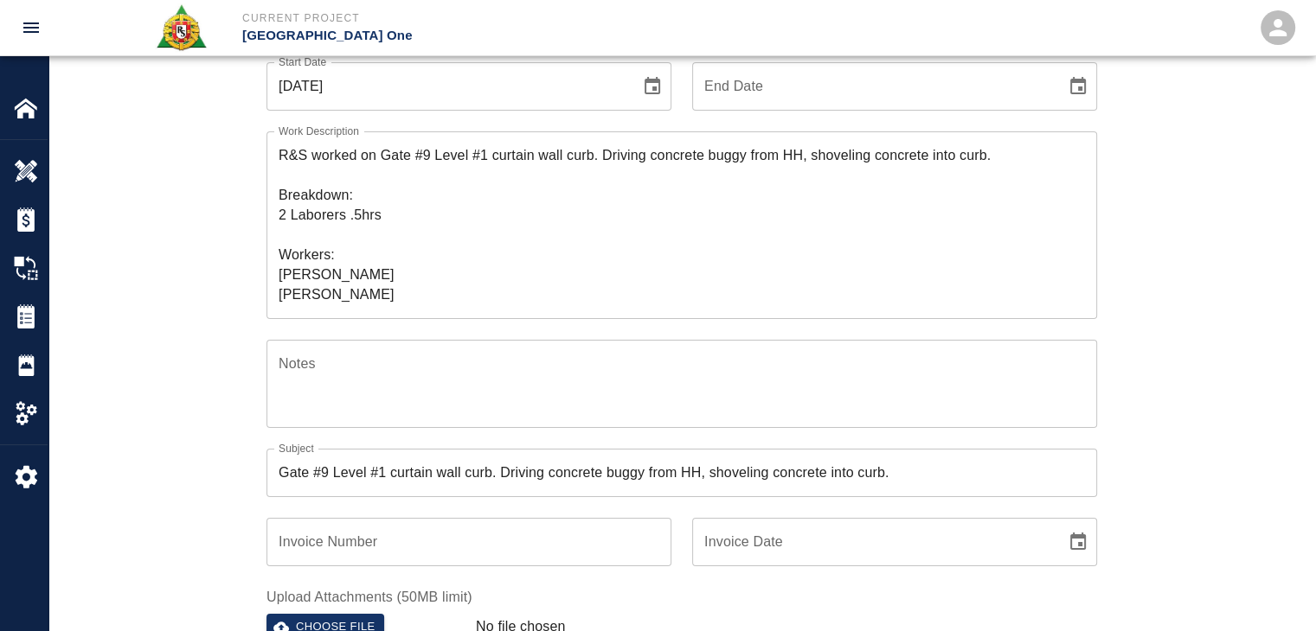
click at [201, 258] on div "Ticket Number 1414 Ticket Number PCO Number 0624 PCO Number Start Date [DATE] S…" at bounding box center [681, 388] width 1266 height 833
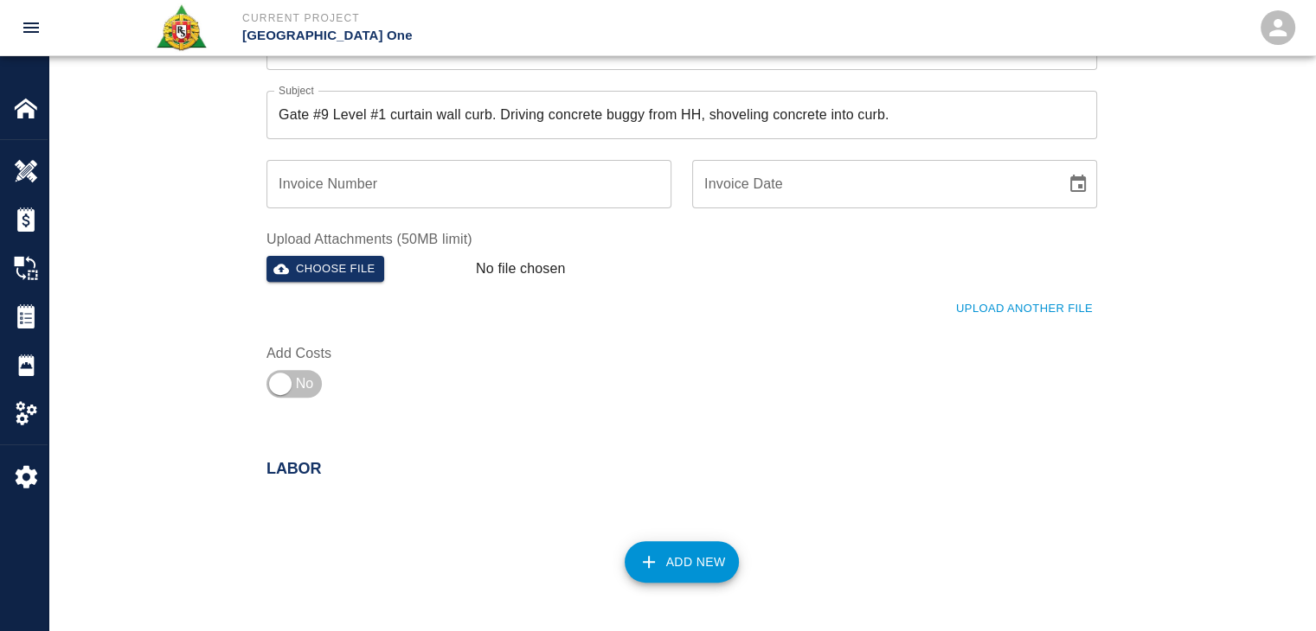
scroll to position [564, 0]
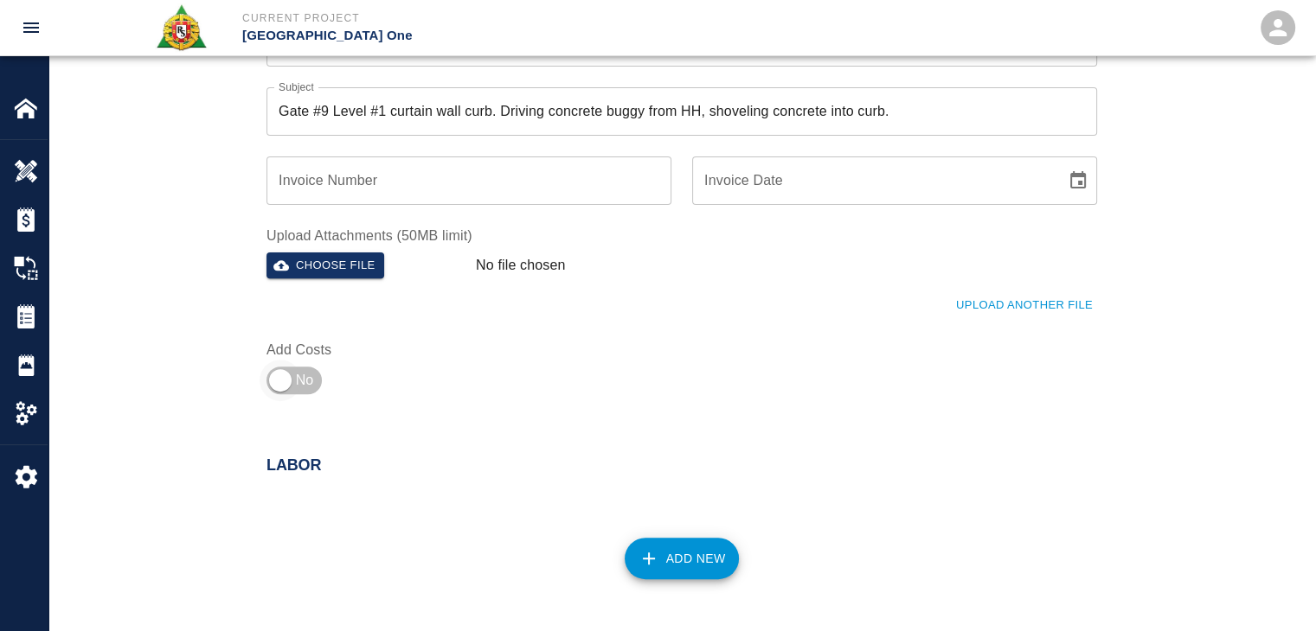
click at [302, 365] on input "checkbox" at bounding box center [280, 381] width 125 height 42
checkbox input "true"
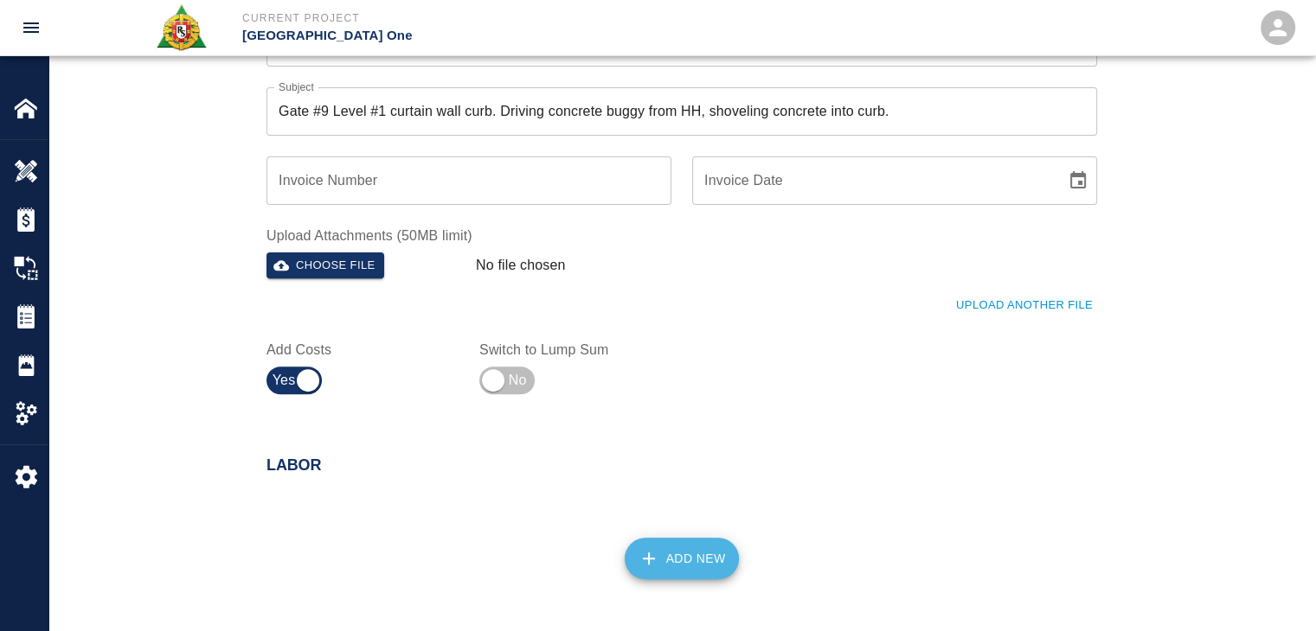
click at [689, 560] on button "Add New" at bounding box center [681, 559] width 115 height 42
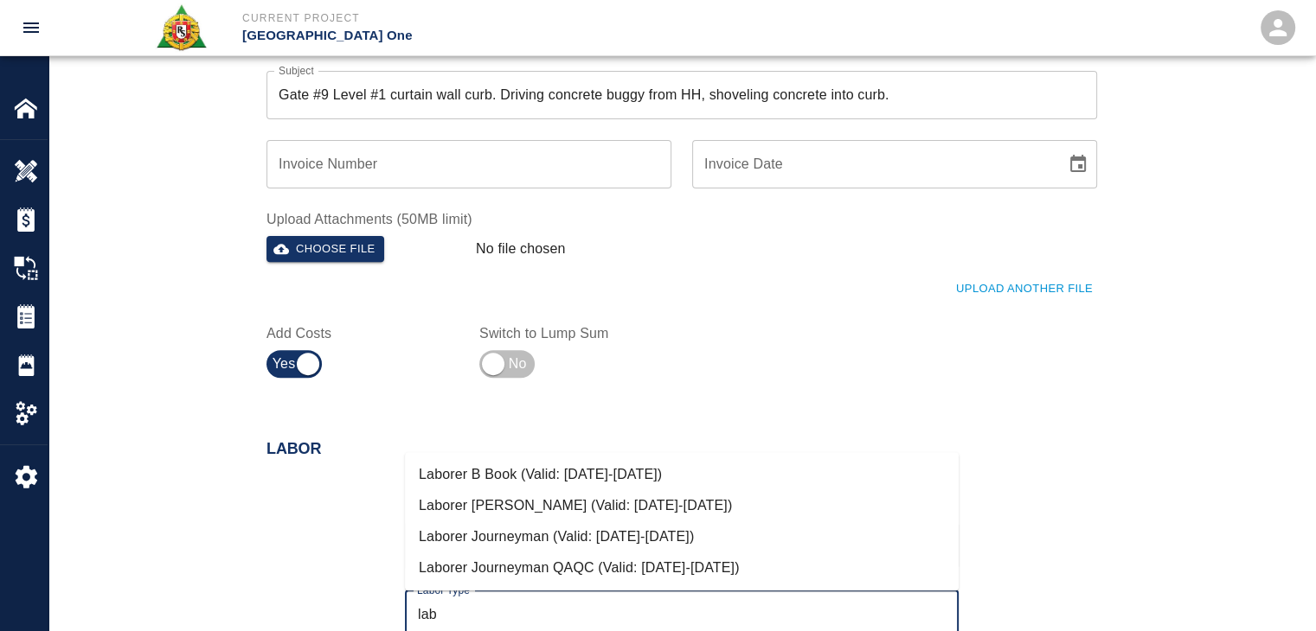
click at [626, 543] on li "Laborer Journeyman (Valid: [DATE]-[DATE])" at bounding box center [682, 537] width 554 height 31
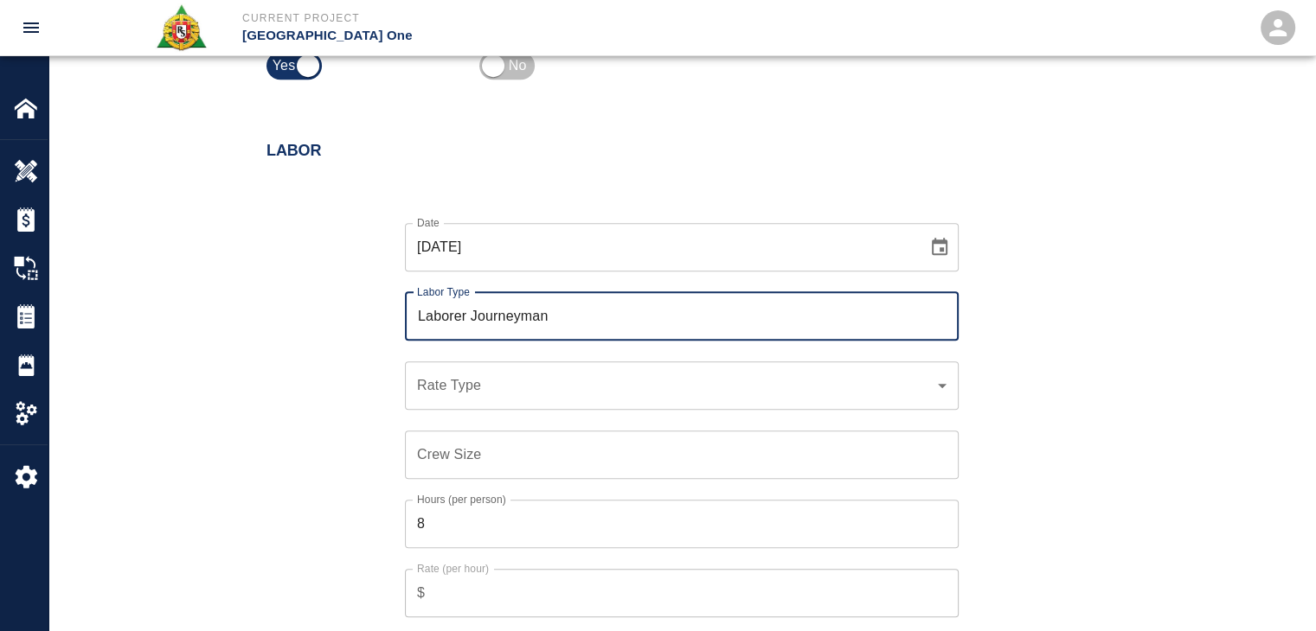
scroll to position [889, 0]
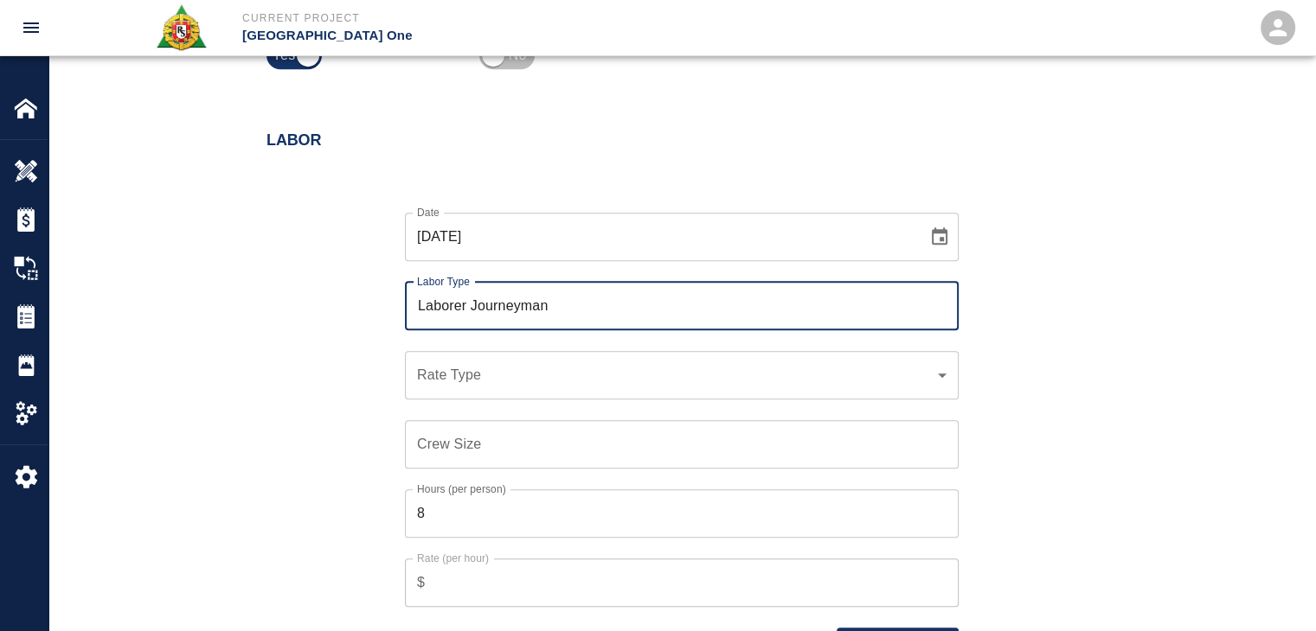
type input "Laborer Journeyman"
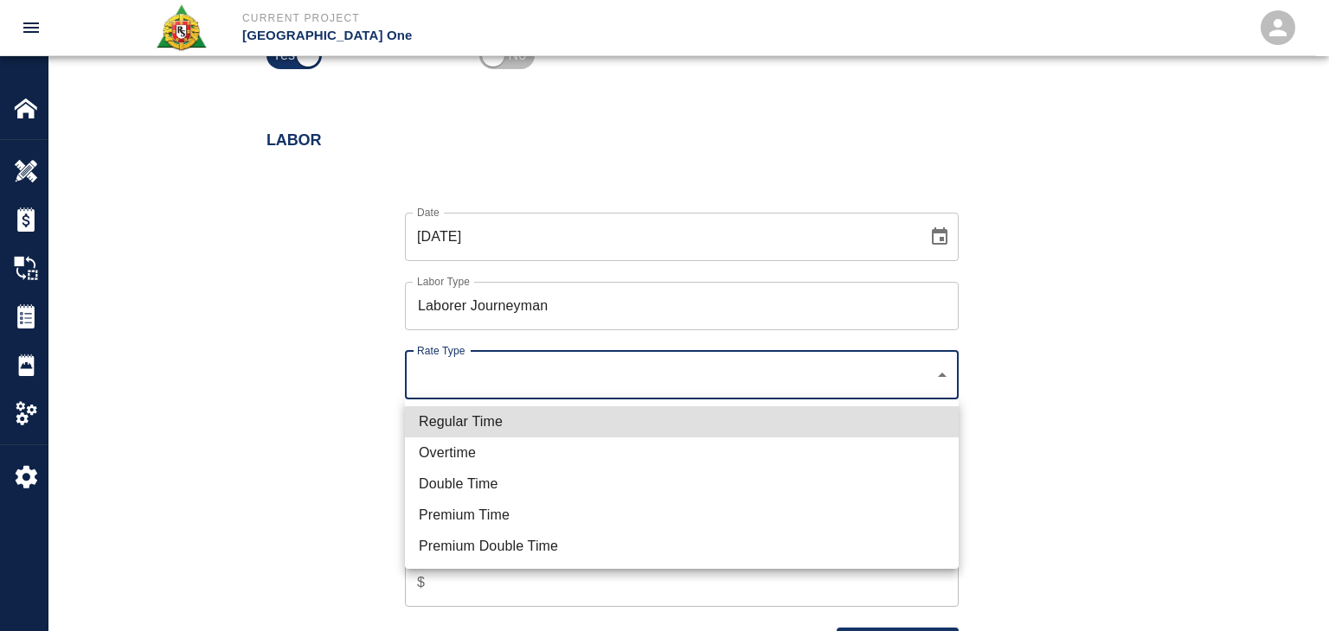
click at [528, 417] on li "Regular Time" at bounding box center [682, 422] width 554 height 31
type input "rate_rt"
type input "97.06"
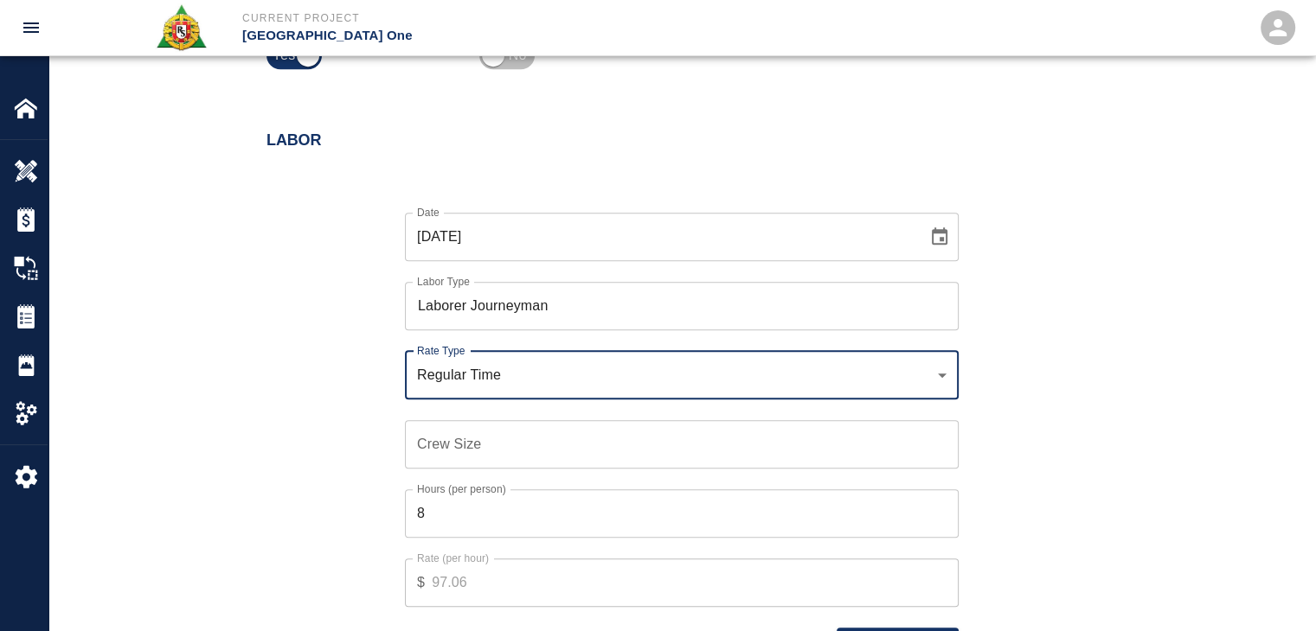
click at [470, 470] on div "Hours (per person) 8 Hours (per person)" at bounding box center [671, 503] width 574 height 69
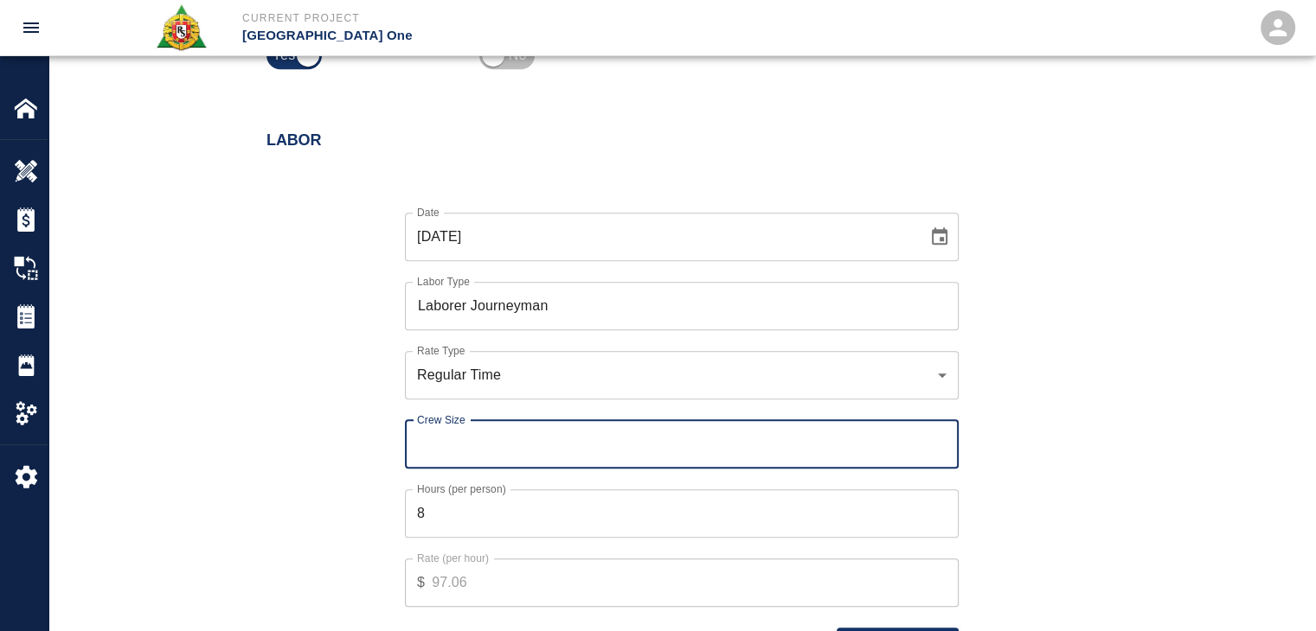
click at [453, 461] on input "Crew Size" at bounding box center [682, 444] width 554 height 48
type input "2"
click at [495, 496] on label "Hours (per person)" at bounding box center [461, 489] width 89 height 15
click at [495, 496] on input "8" at bounding box center [682, 514] width 554 height 48
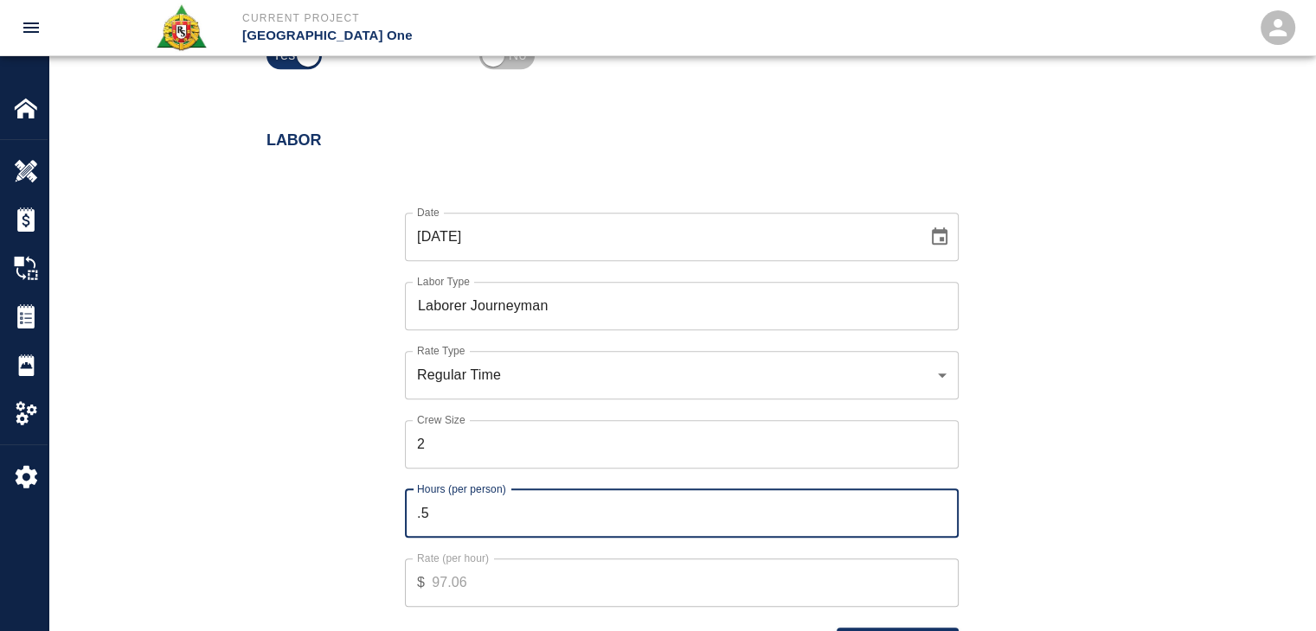
type input ".5"
click at [322, 507] on div "Date [DATE] Date Labor Type Laborer Journeyman Labor Type Rate Type Regular Tim…" at bounding box center [671, 422] width 851 height 475
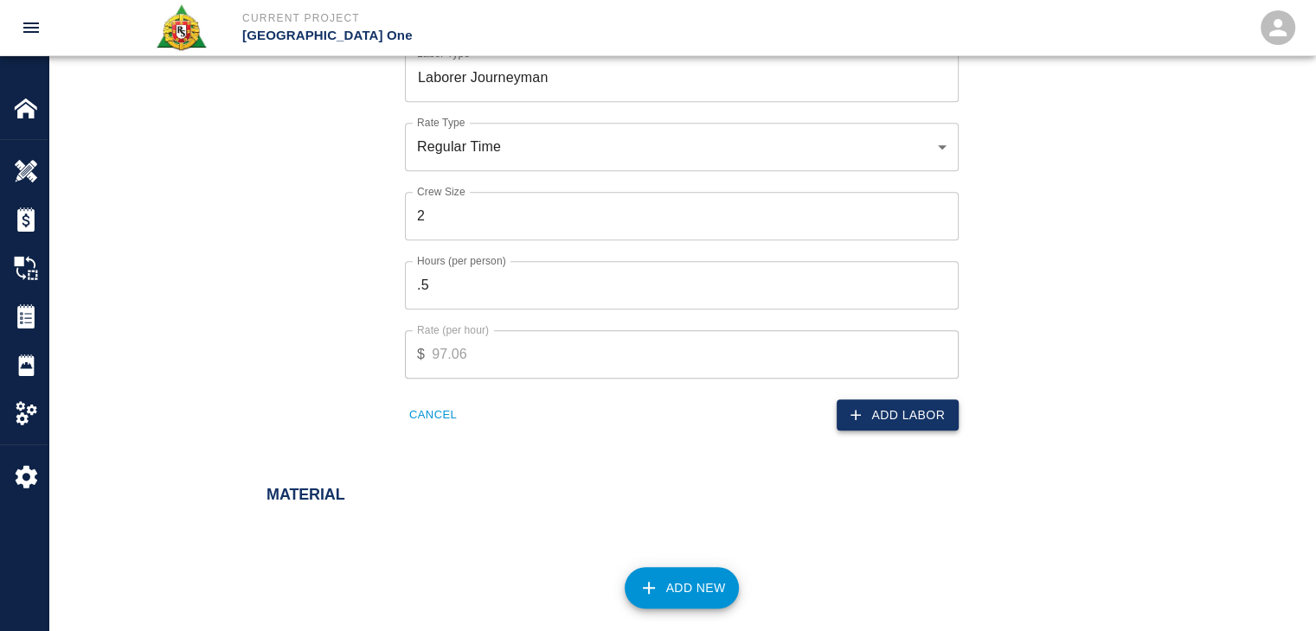
click at [890, 418] on button "Add Labor" at bounding box center [897, 416] width 122 height 32
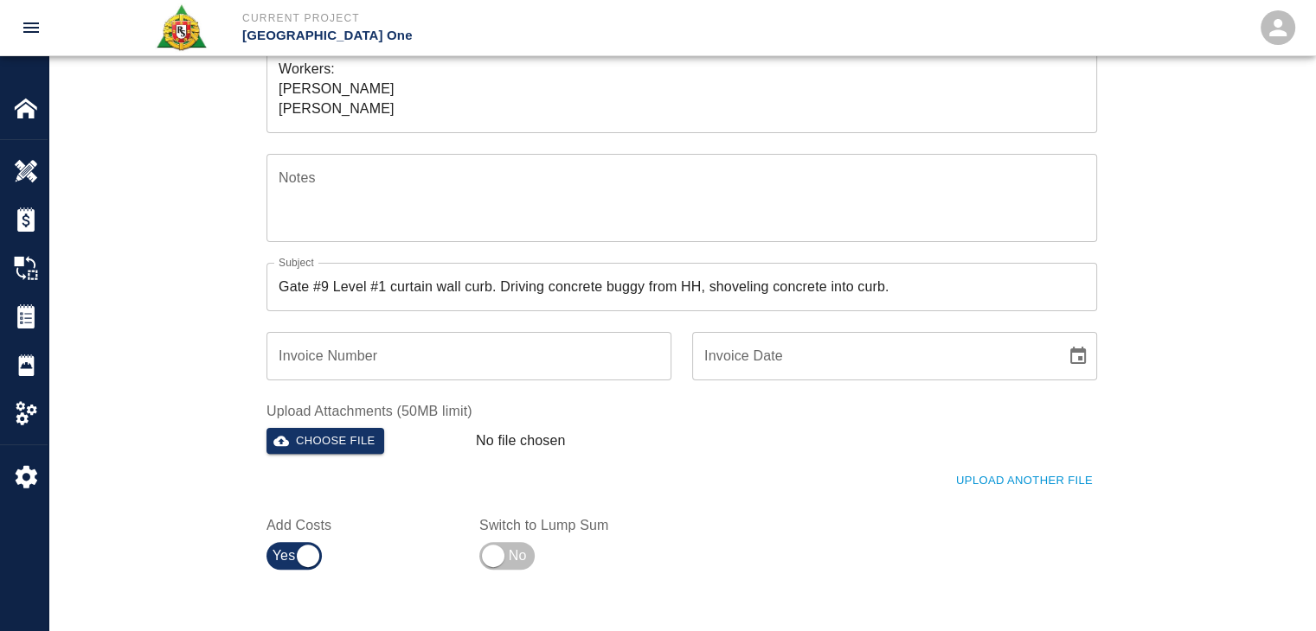
scroll to position [0, 0]
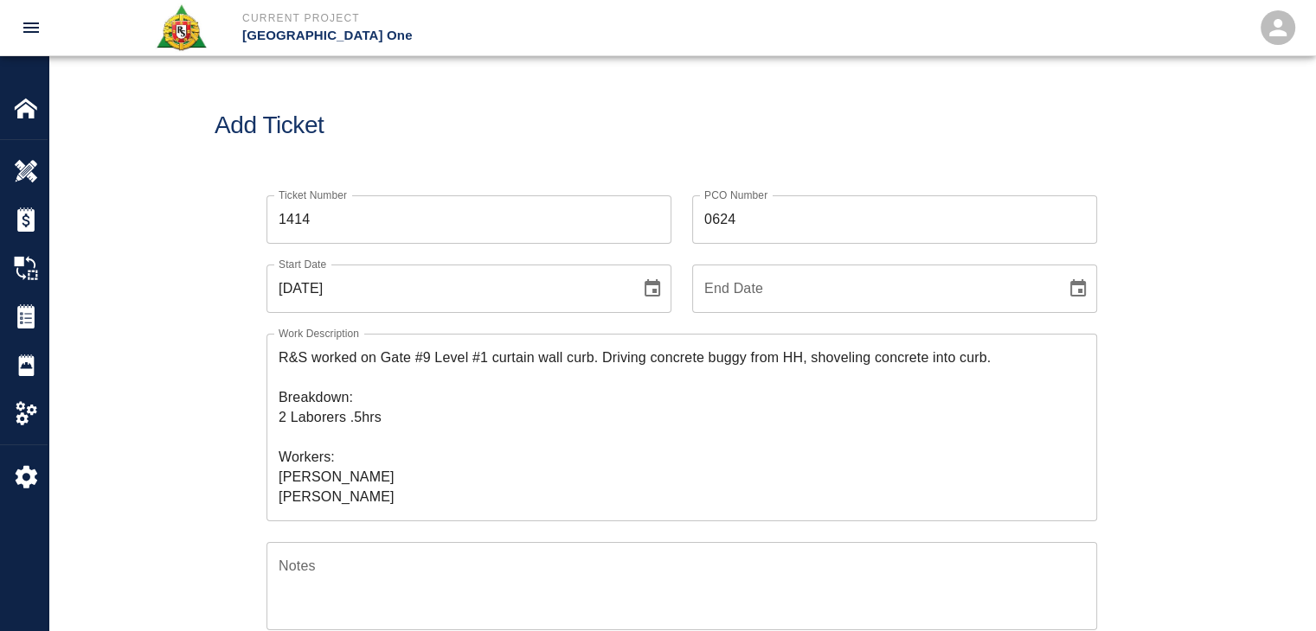
click at [346, 221] on input "1414" at bounding box center [468, 219] width 405 height 48
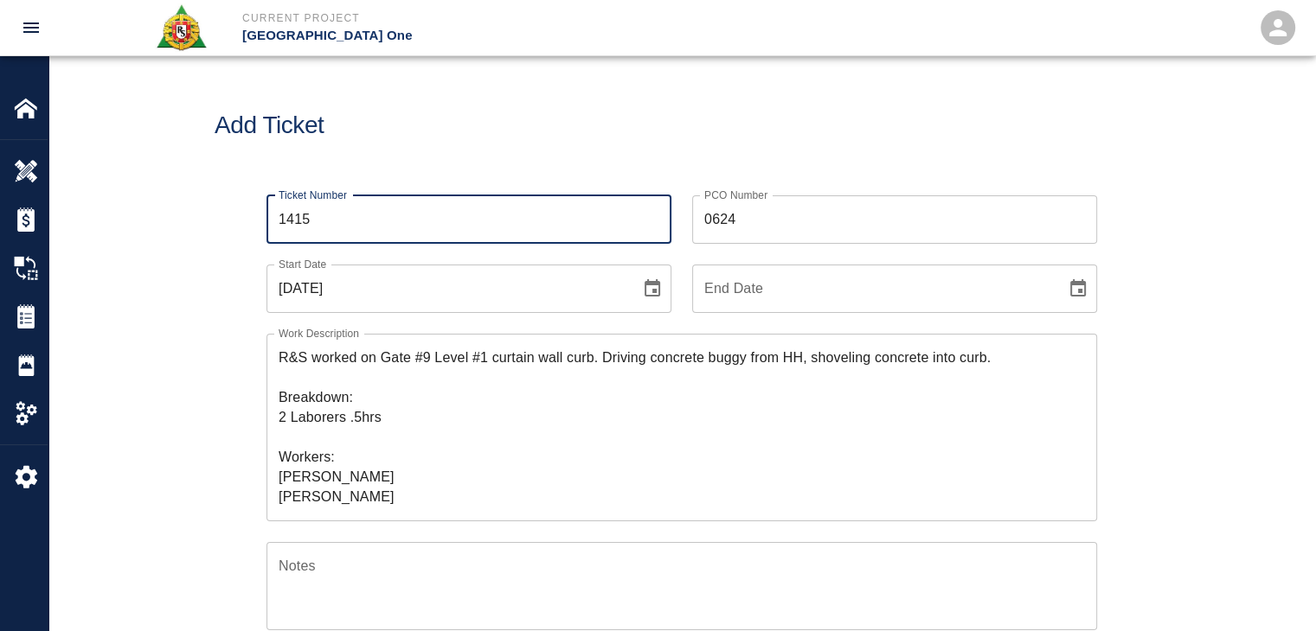
type input "1415"
click at [436, 158] on div "Add Ticket" at bounding box center [681, 125] width 1266 height 139
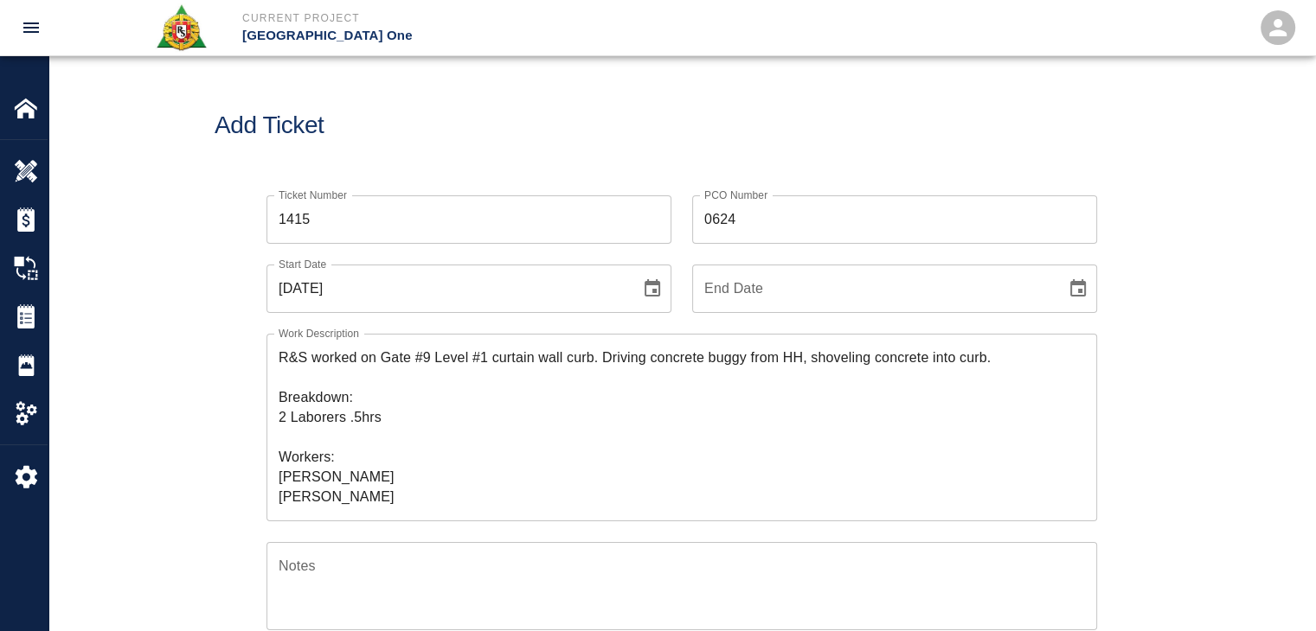
click at [541, 359] on textarea "R&S worked on Gate #9 Level #1 curtain wall curb. Driving concrete buggy from H…" at bounding box center [682, 427] width 806 height 159
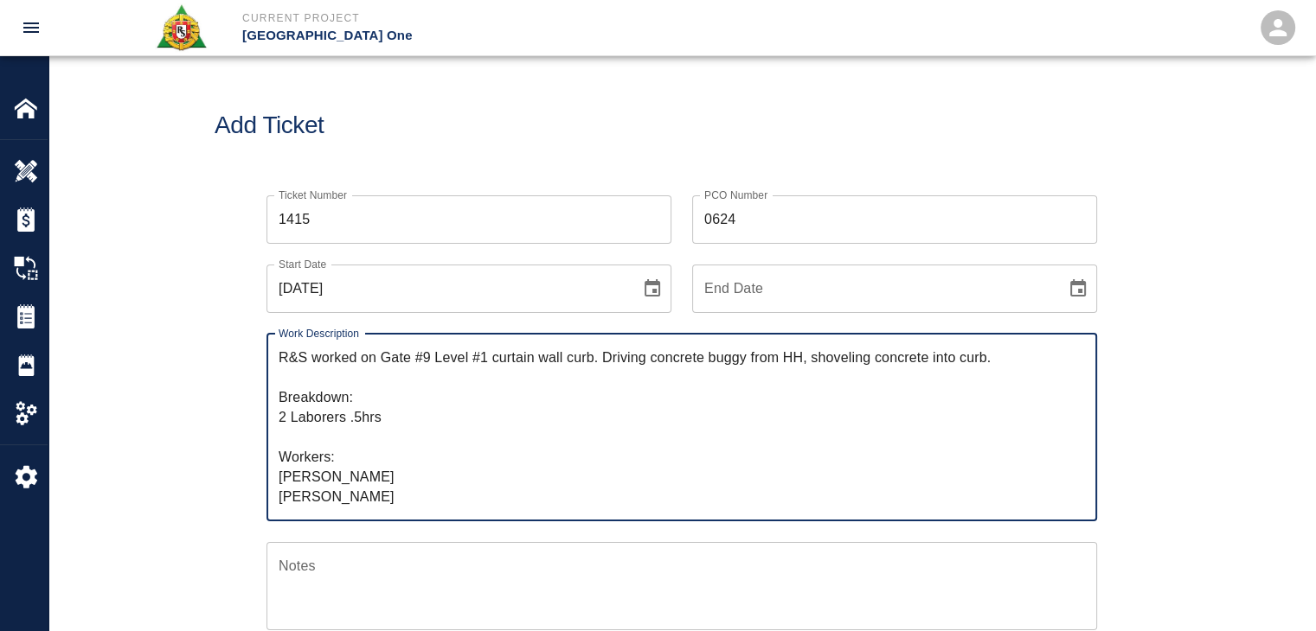
click at [568, 361] on textarea "R&S worked on Gate #9 Level #1 curtain wall curb. Driving concrete buggy from H…" at bounding box center [682, 427] width 806 height 159
type textarea "R&S worked on Gate #9 Level #1 curtain wall embed curb. Driving concrete buggy …"
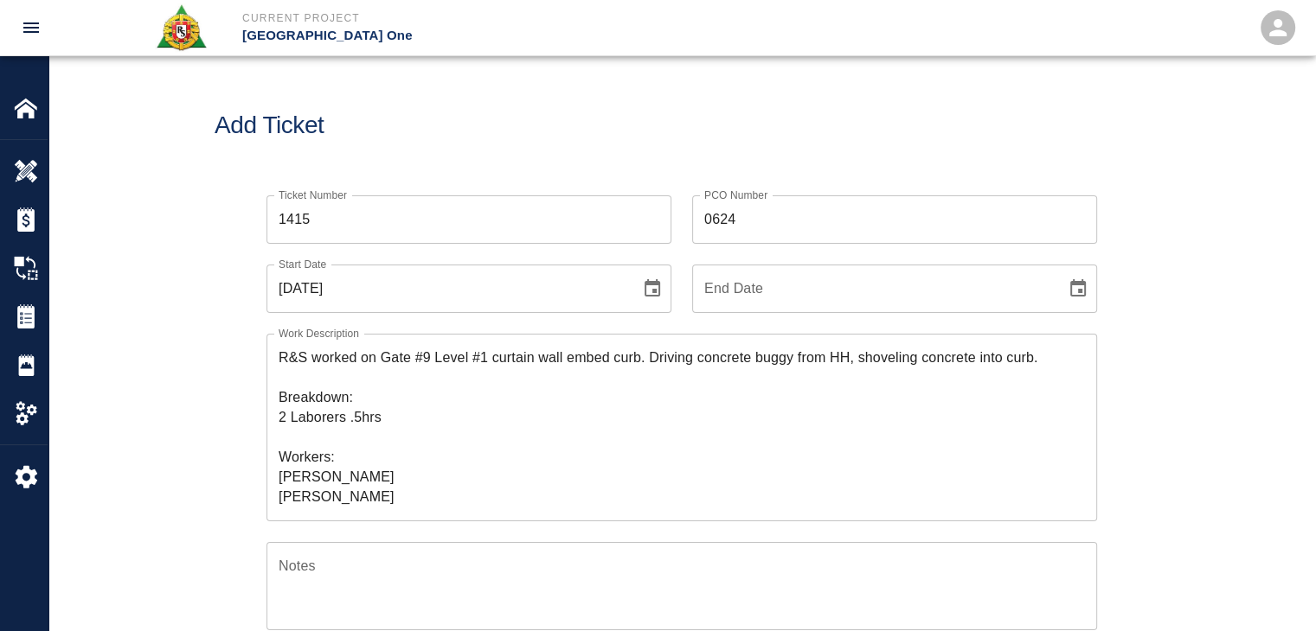
click at [619, 139] on div "Add Ticket" at bounding box center [681, 125] width 1266 height 139
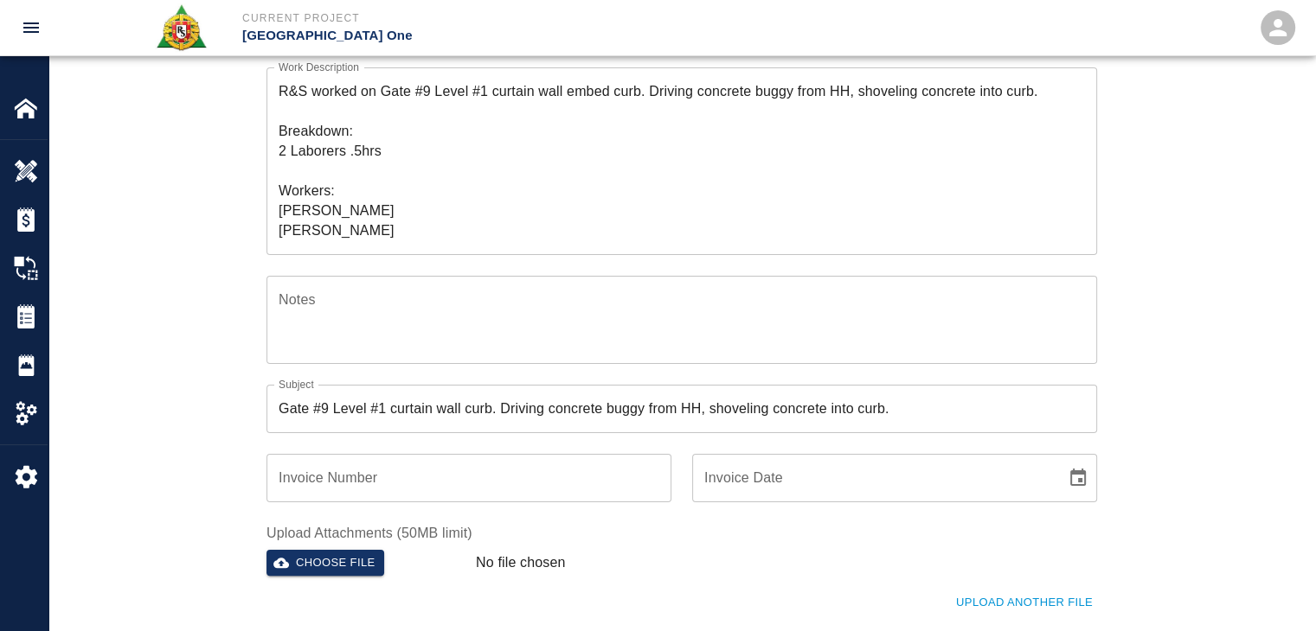
scroll to position [266, 0]
click at [464, 410] on input "Gate #9 Level #1 curtain wall curb. Driving concrete buggy from HH, shoveling c…" at bounding box center [681, 409] width 830 height 48
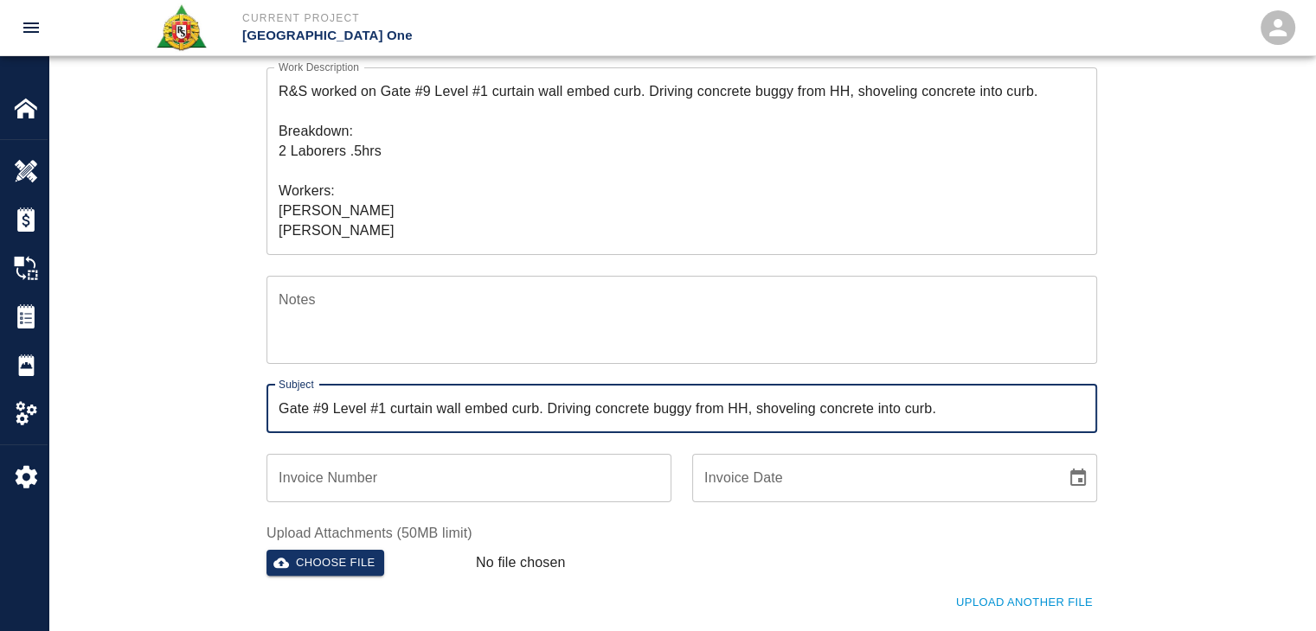
type input "Gate #9 Level #1 curtain wall embed curb. Driving concrete buggy from HH, shove…"
click at [194, 391] on div "Ticket Number 1415 Ticket Number PCO Number 0624 PCO Number Start Date [DATE] S…" at bounding box center [681, 324] width 1266 height 833
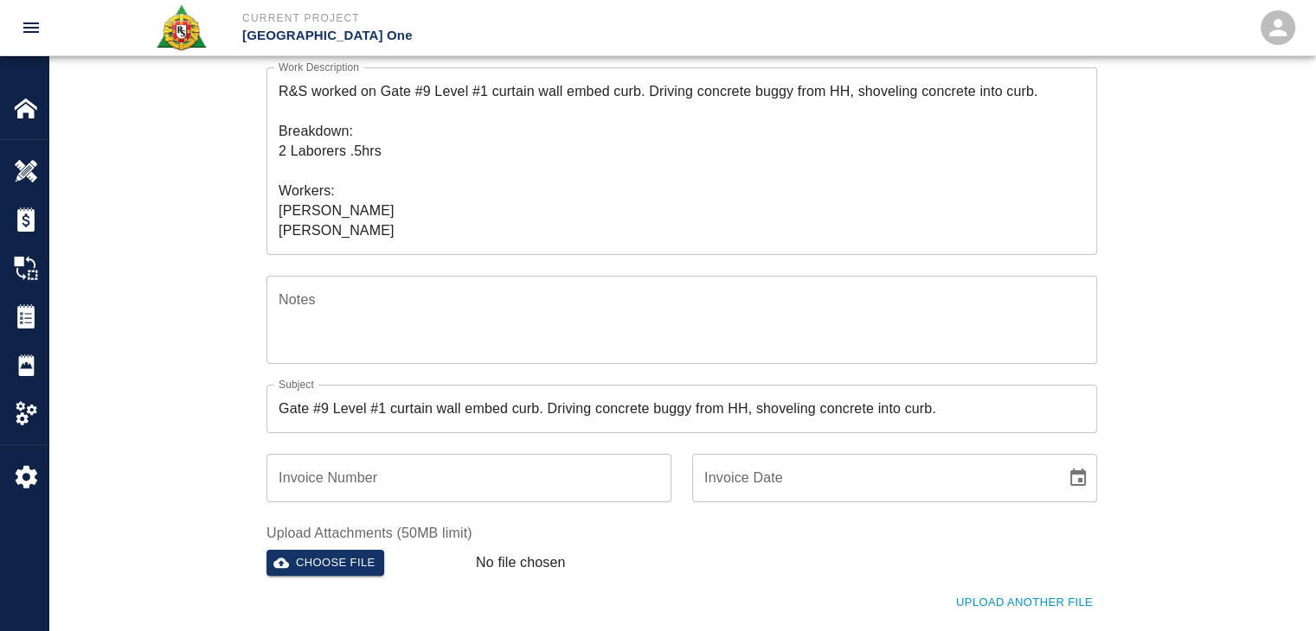
scroll to position [0, 0]
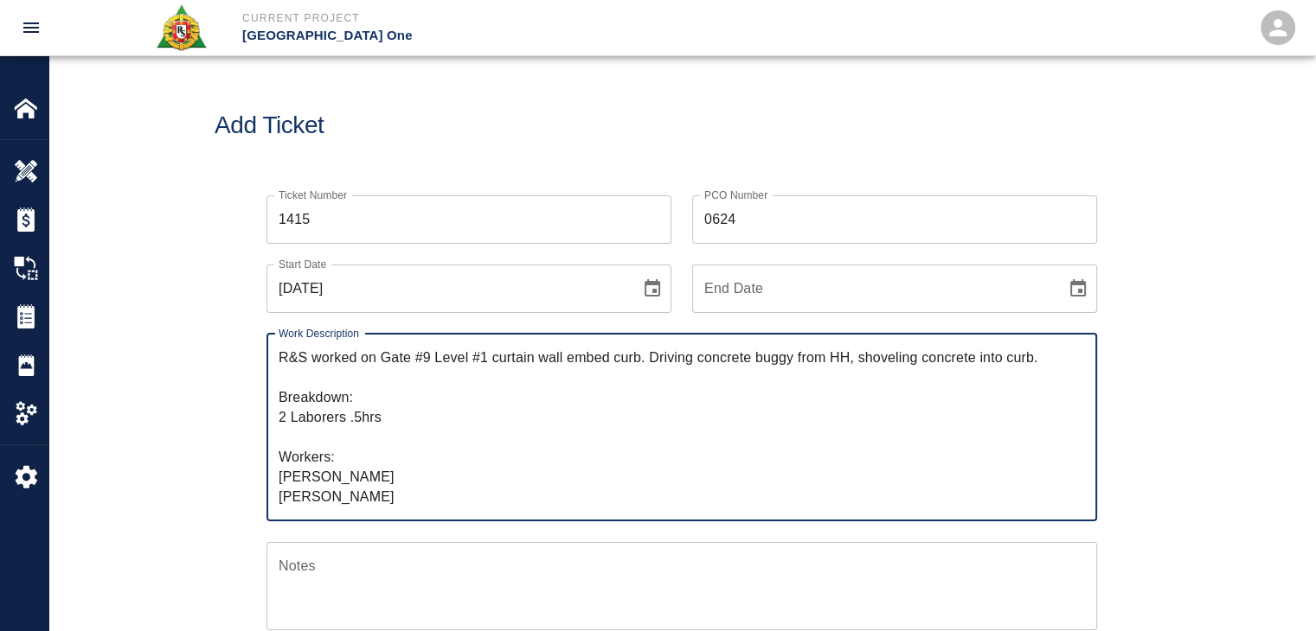
drag, startPoint x: 640, startPoint y: 360, endPoint x: 384, endPoint y: 360, distance: 256.0
click at [384, 360] on textarea "R&S worked on Gate #9 Level #1 curtain wall embed curb. Driving concrete buggy …" at bounding box center [682, 427] width 806 height 159
click at [665, 138] on h1 "Add Ticket" at bounding box center [682, 126] width 934 height 29
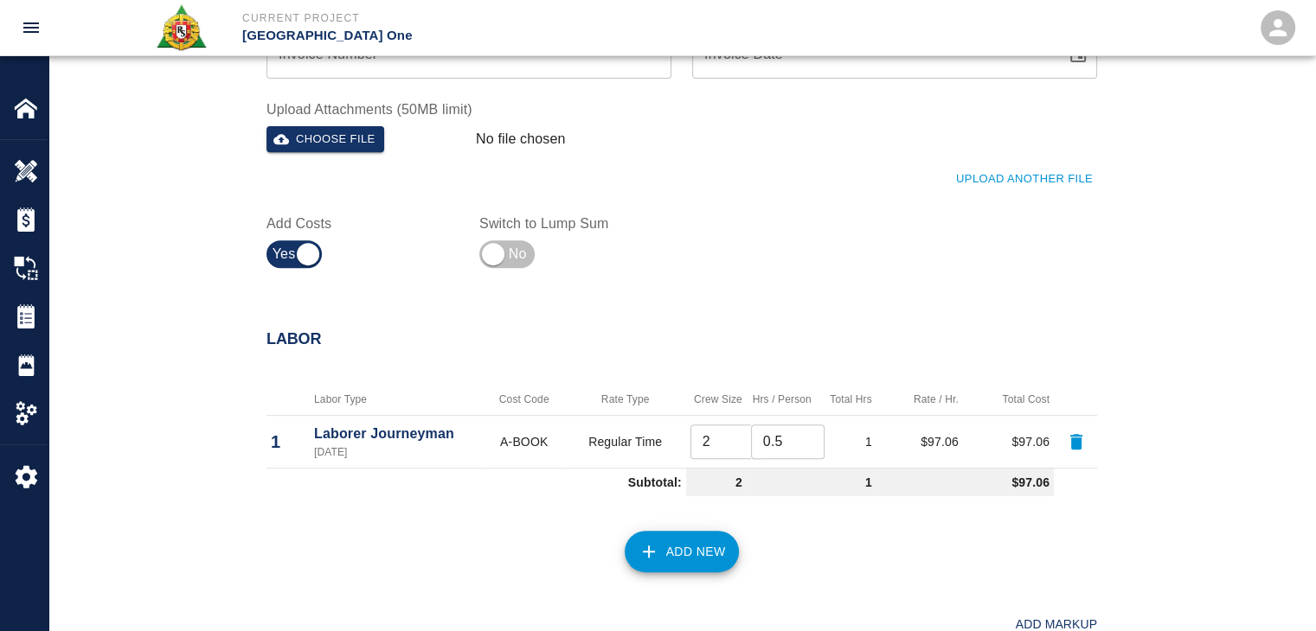
scroll to position [691, 0]
click at [977, 163] on div "Upload Another File" at bounding box center [671, 168] width 851 height 48
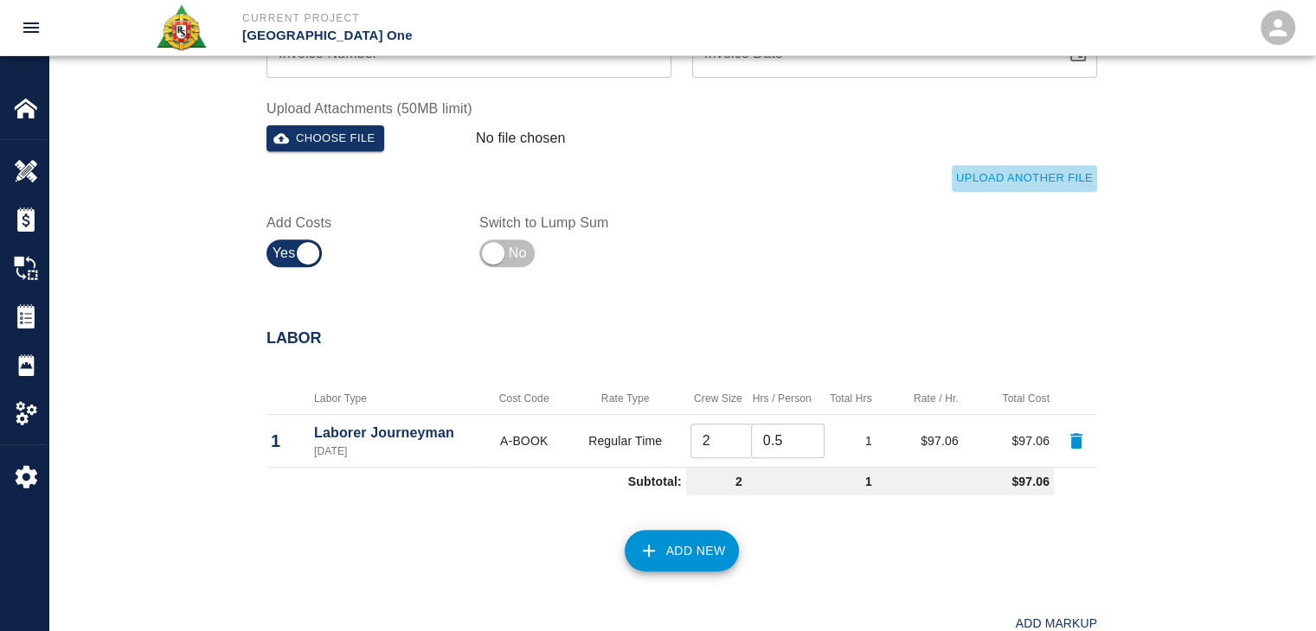
click at [984, 169] on button "Upload Another File" at bounding box center [1023, 178] width 145 height 27
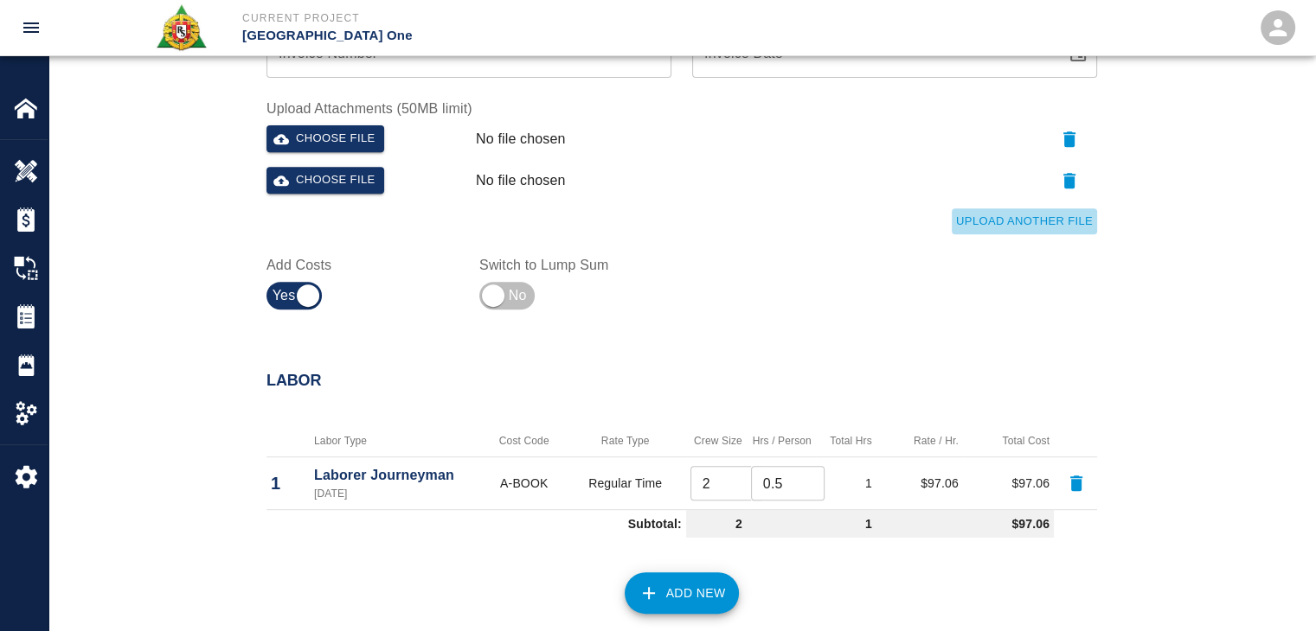
click at [1010, 211] on button "Upload Another File" at bounding box center [1023, 221] width 145 height 27
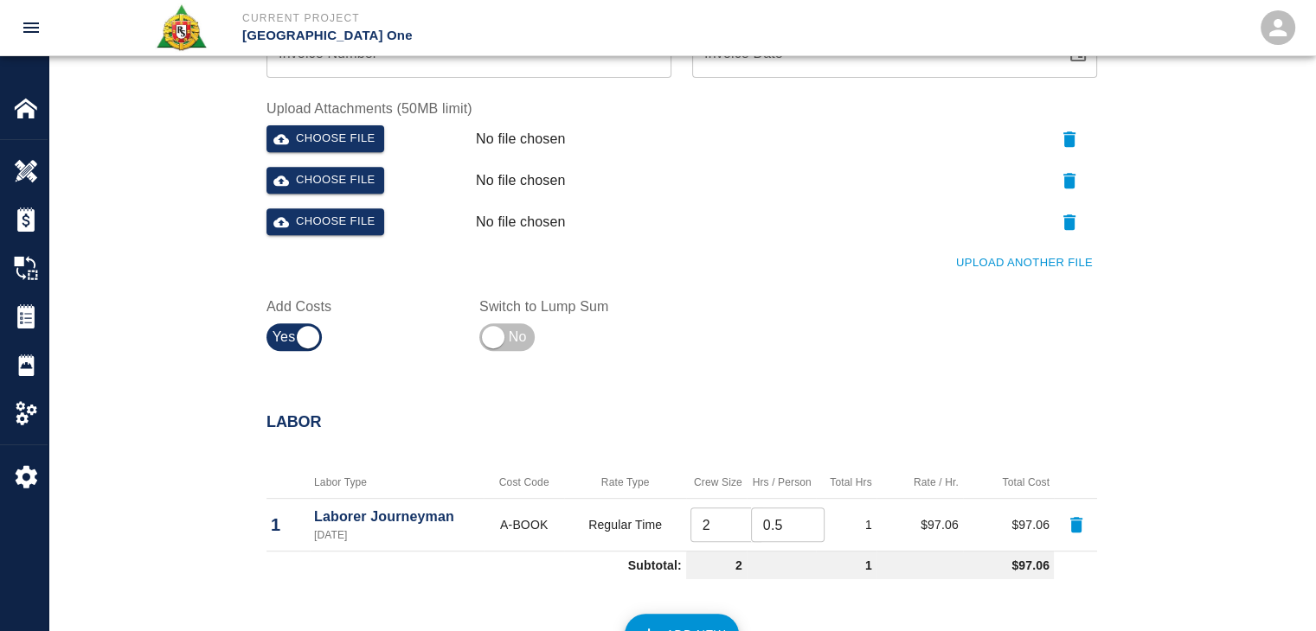
click at [977, 268] on button "Upload Another File" at bounding box center [1023, 263] width 145 height 27
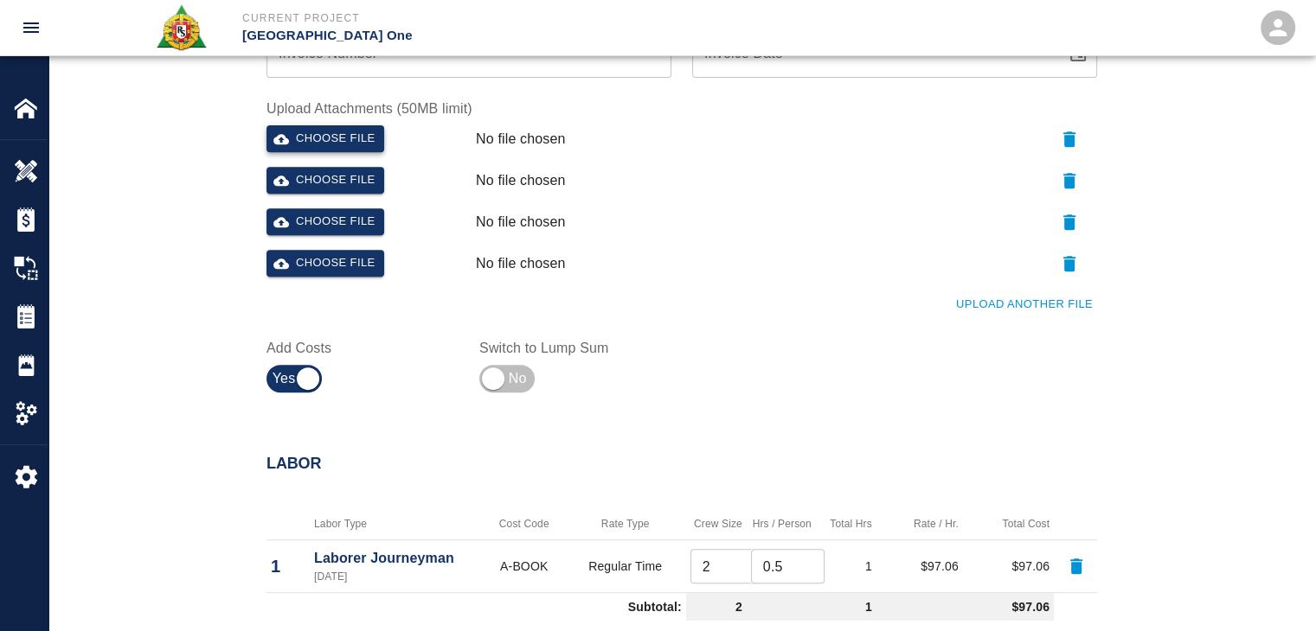
click at [347, 127] on button "Choose file" at bounding box center [325, 138] width 118 height 27
click at [306, 185] on button "Choose file" at bounding box center [325, 180] width 118 height 27
click at [321, 226] on button "Choose file" at bounding box center [325, 221] width 118 height 27
click at [1000, 303] on button "Upload Another File" at bounding box center [1023, 304] width 145 height 27
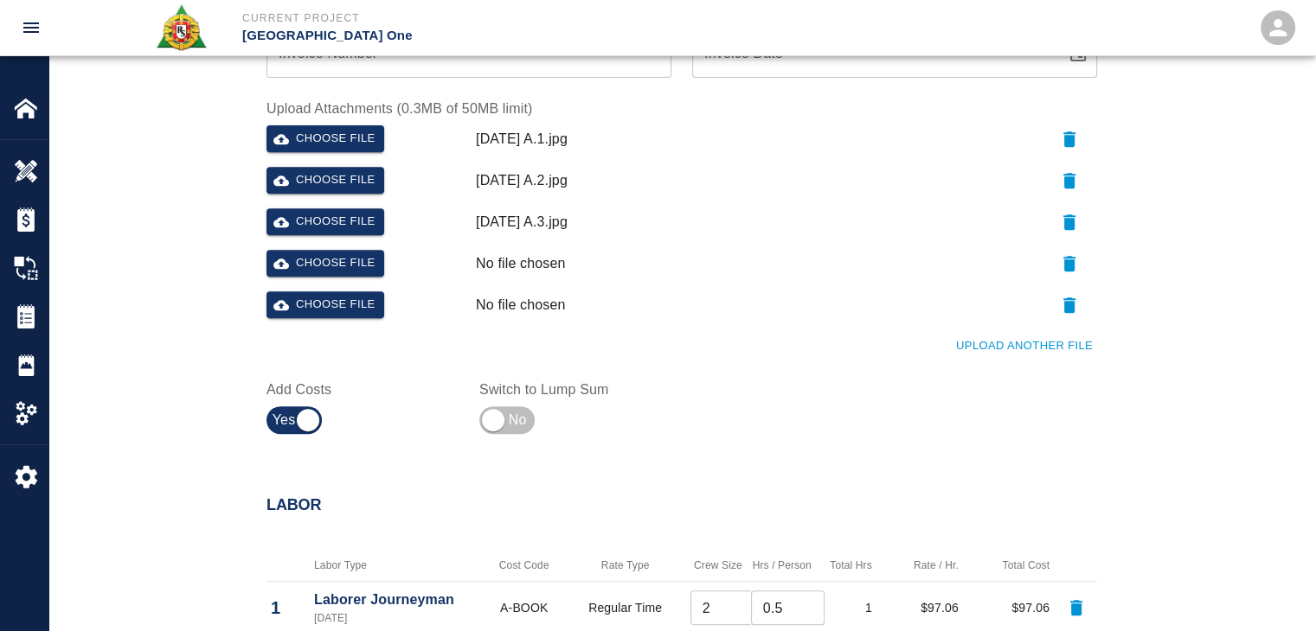
click at [969, 353] on button "Upload Another File" at bounding box center [1023, 346] width 145 height 27
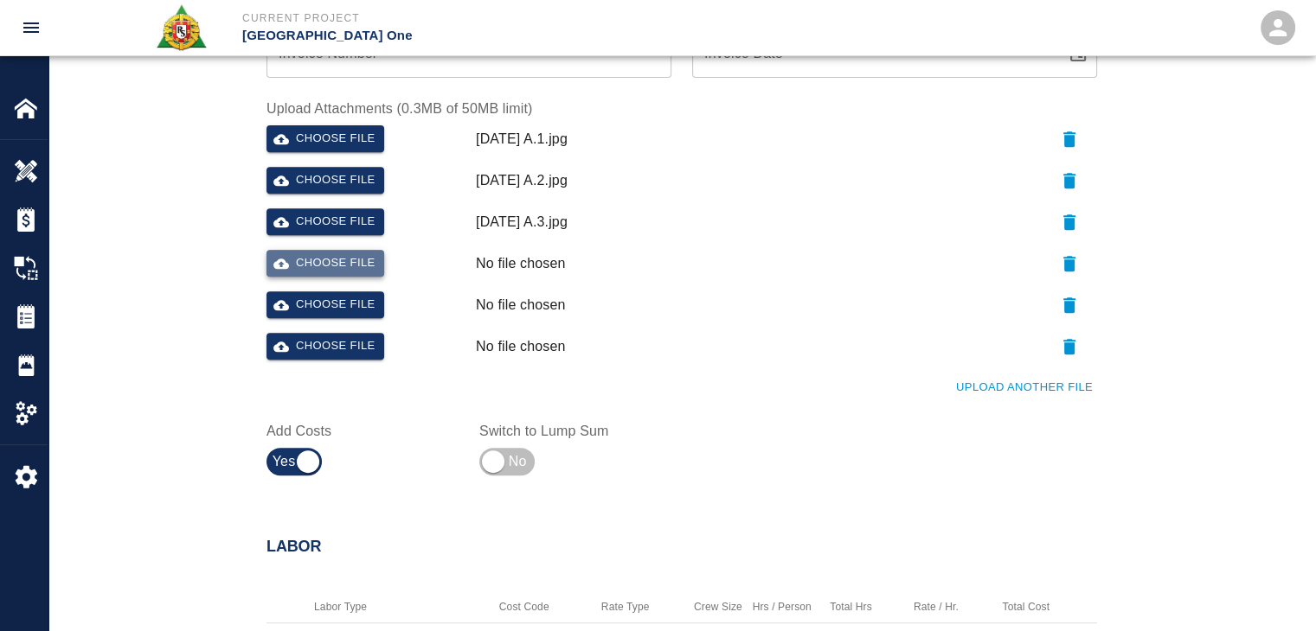
click at [377, 262] on button "Choose file" at bounding box center [325, 263] width 118 height 27
click at [363, 260] on button "Choose file" at bounding box center [325, 263] width 118 height 27
click at [313, 314] on button "Choose file" at bounding box center [325, 304] width 118 height 27
click at [1071, 349] on icon "button" at bounding box center [1069, 347] width 12 height 16
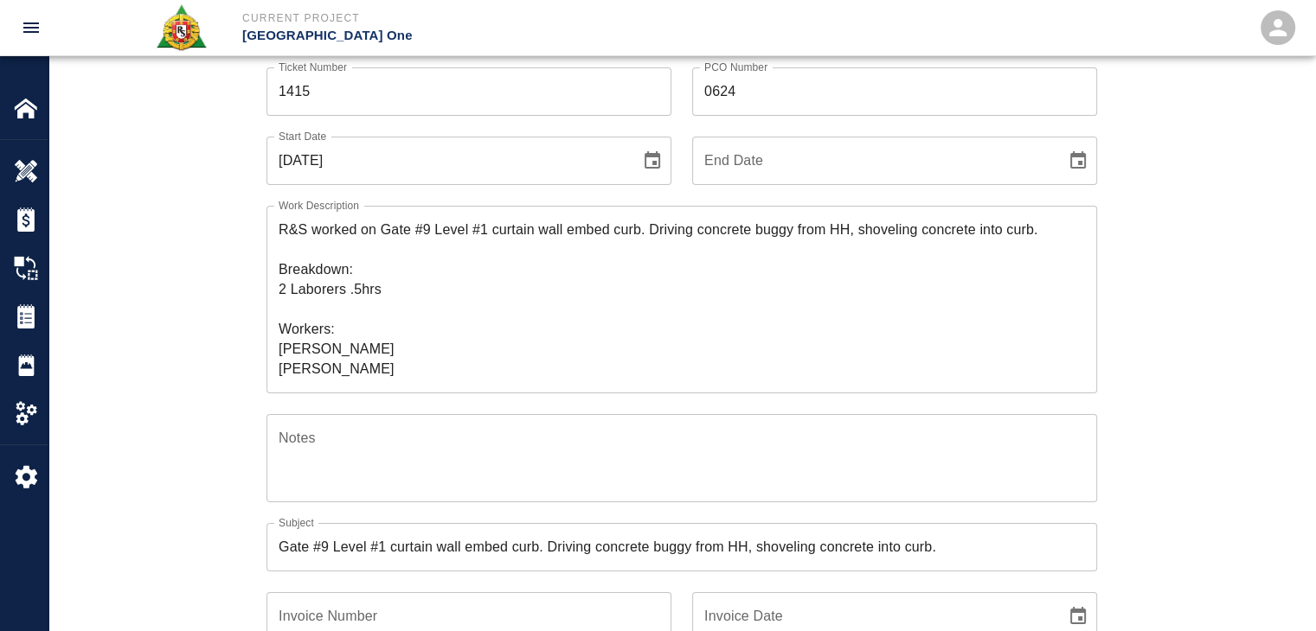
scroll to position [0, 0]
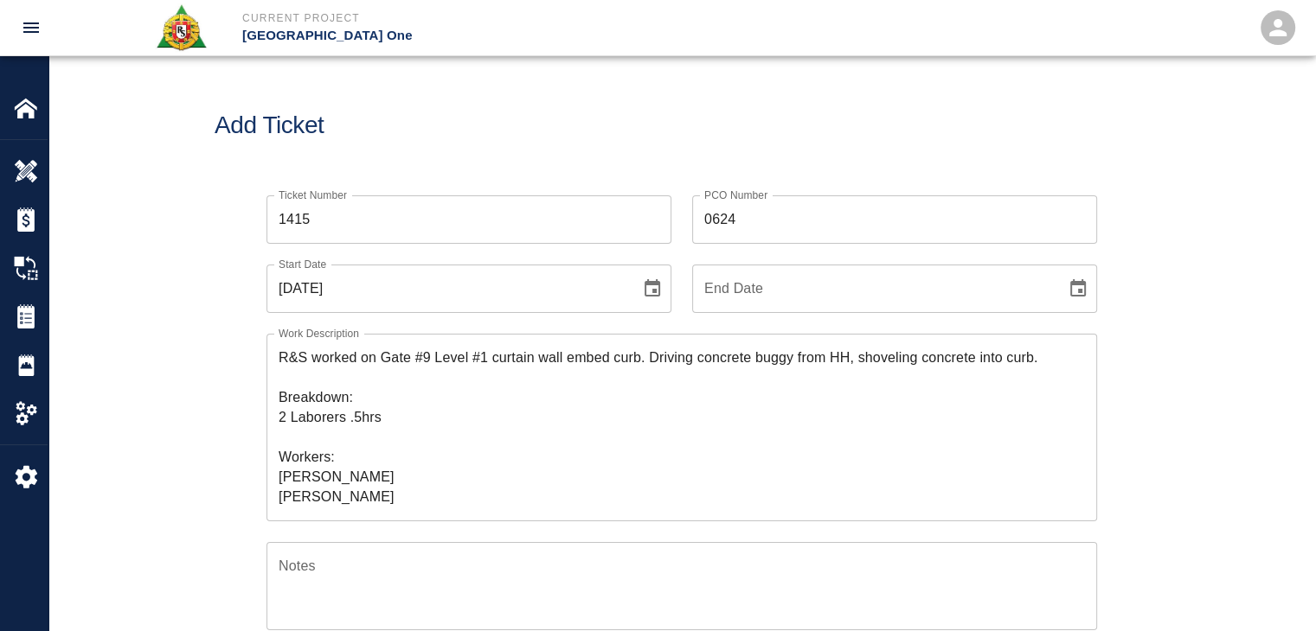
click at [360, 426] on textarea "R&S worked on Gate #9 Level #1 curtain wall embed curb. Driving concrete buggy …" at bounding box center [682, 427] width 806 height 159
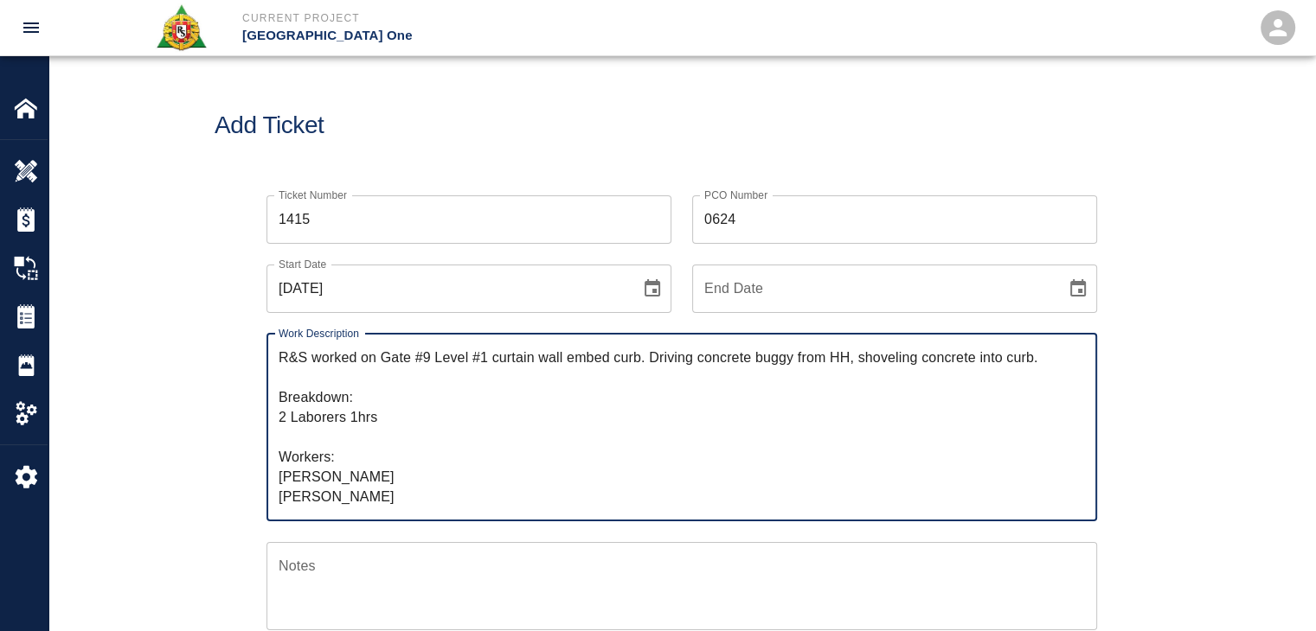
click at [387, 422] on textarea "R&S worked on Gate #9 Level #1 curtain wall embed curb. Driving concrete buggy …" at bounding box center [682, 427] width 806 height 159
type textarea "R&S worked on Gate #9 Level #1 curtain wall embed curb. Driving concrete buggy …"
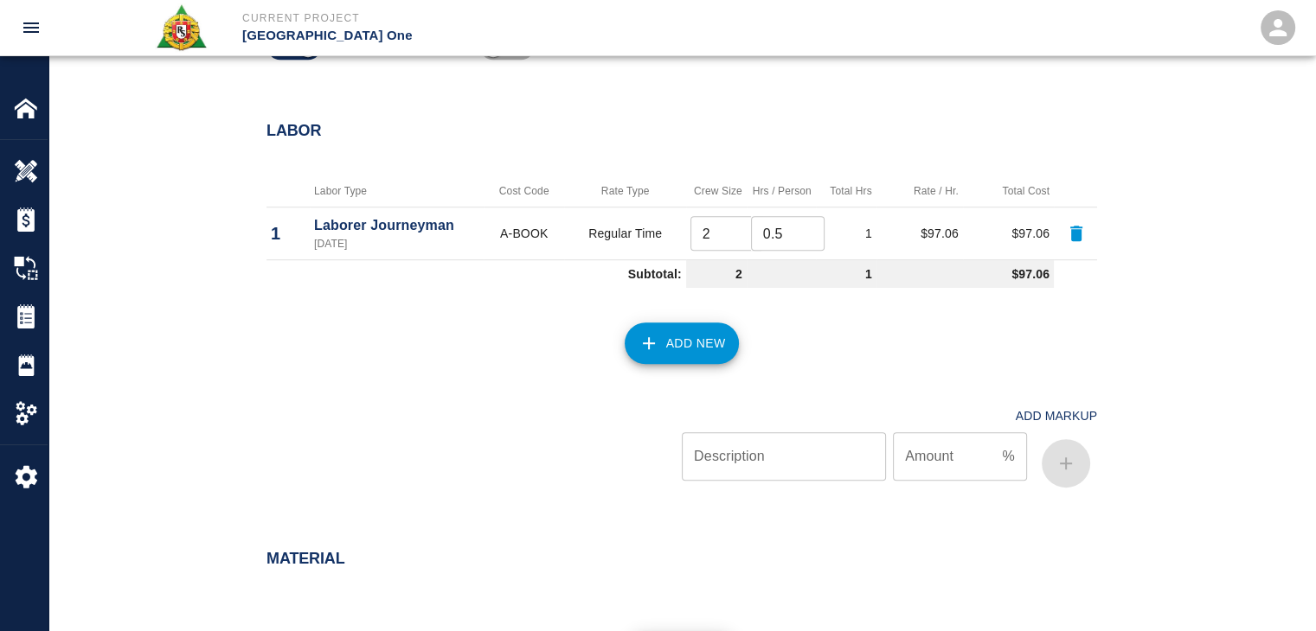
scroll to position [1068, 0]
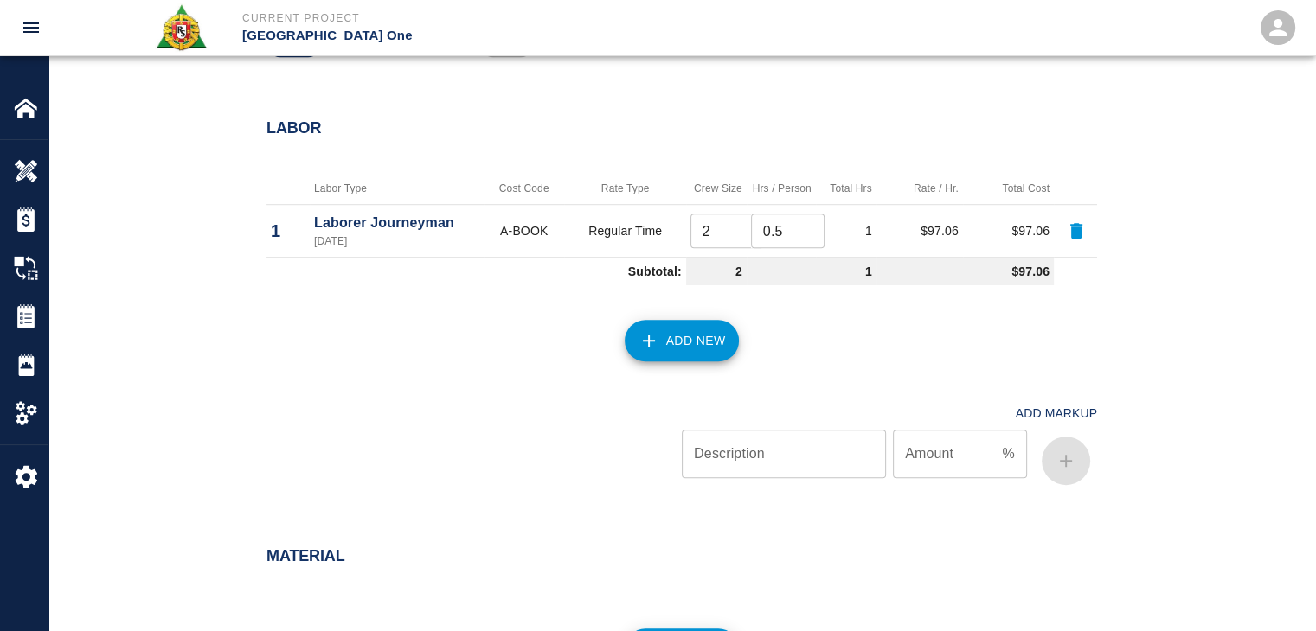
click at [791, 237] on input "0.5" at bounding box center [788, 231] width 74 height 35
type input "0"
type input "1"
click at [637, 130] on h2 "Labor" at bounding box center [681, 128] width 830 height 19
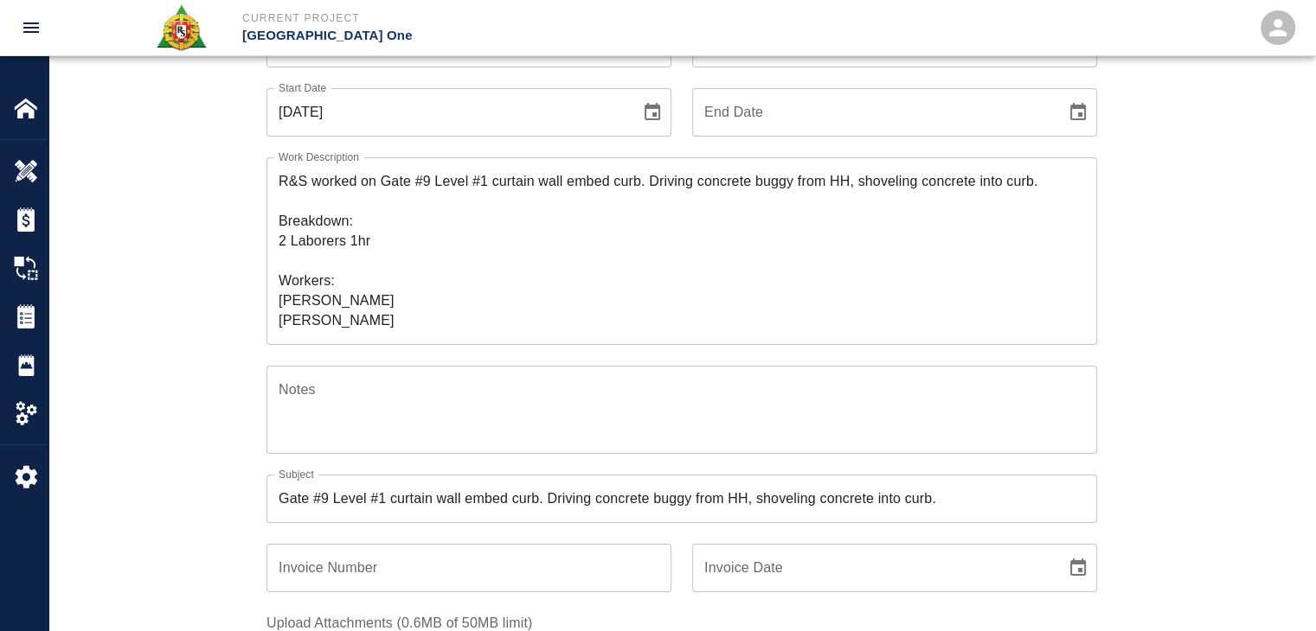
scroll to position [176, 0]
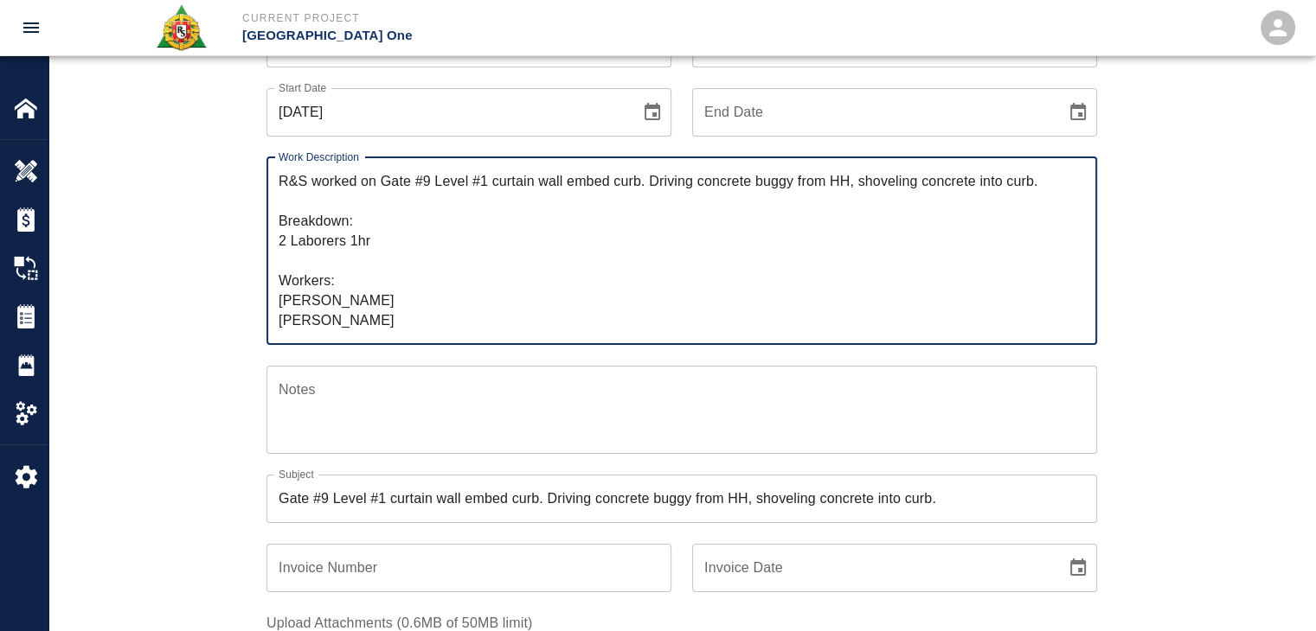
click at [371, 246] on textarea "R&S worked on Gate #9 Level #1 curtain wall embed curb. Driving concrete buggy …" at bounding box center [682, 250] width 806 height 159
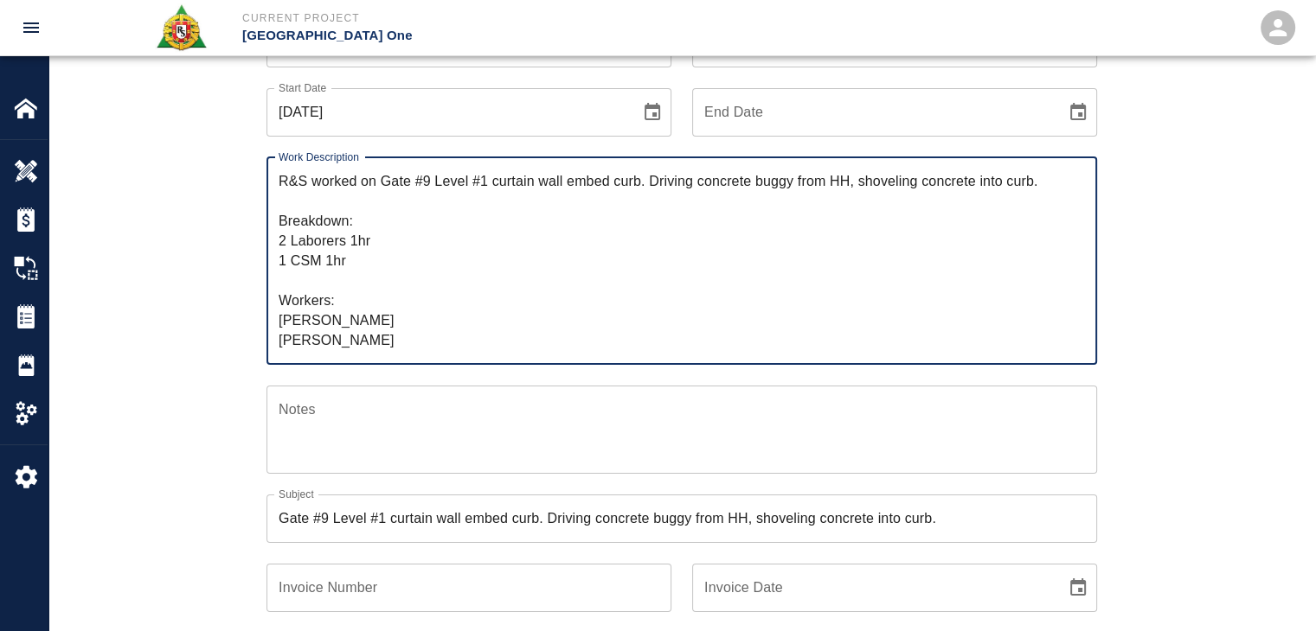
type textarea "R&S worked on Gate #9 Level #1 curtain wall embed curb. Driving concrete buggy …"
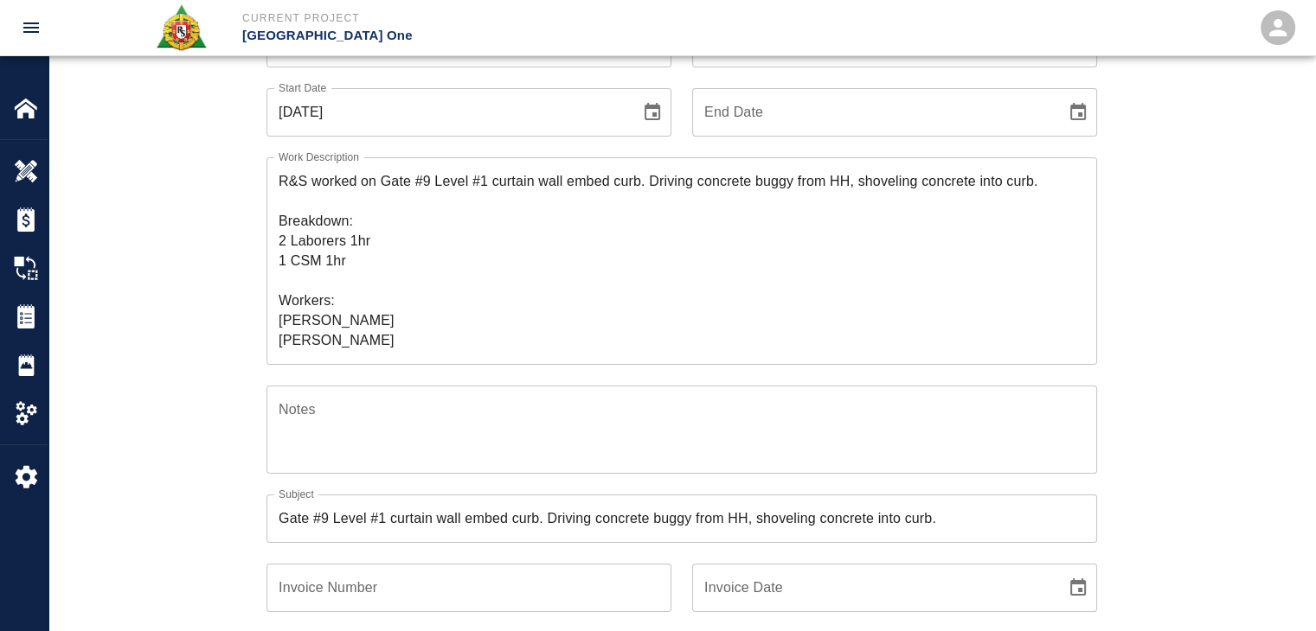
click at [209, 321] on div "Ticket Number 1415 Ticket Number PCO Number 0624 PCO Number Start Date 09/29/20…" at bounding box center [681, 508] width 1266 height 1020
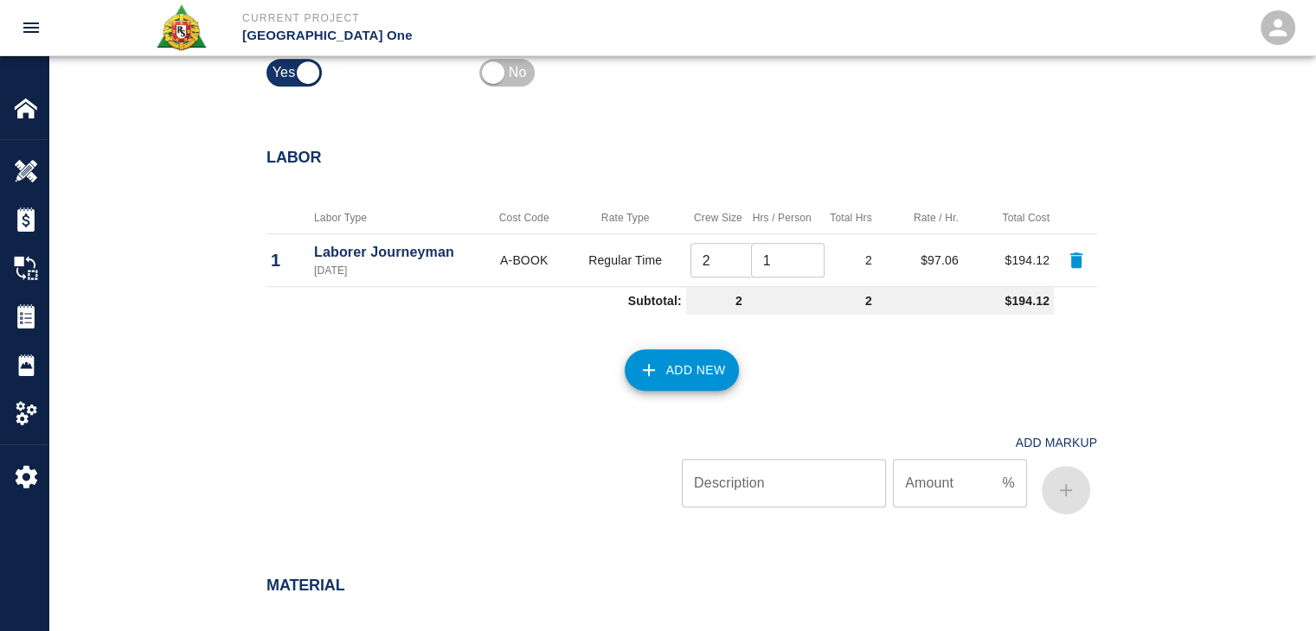
scroll to position [1061, 0]
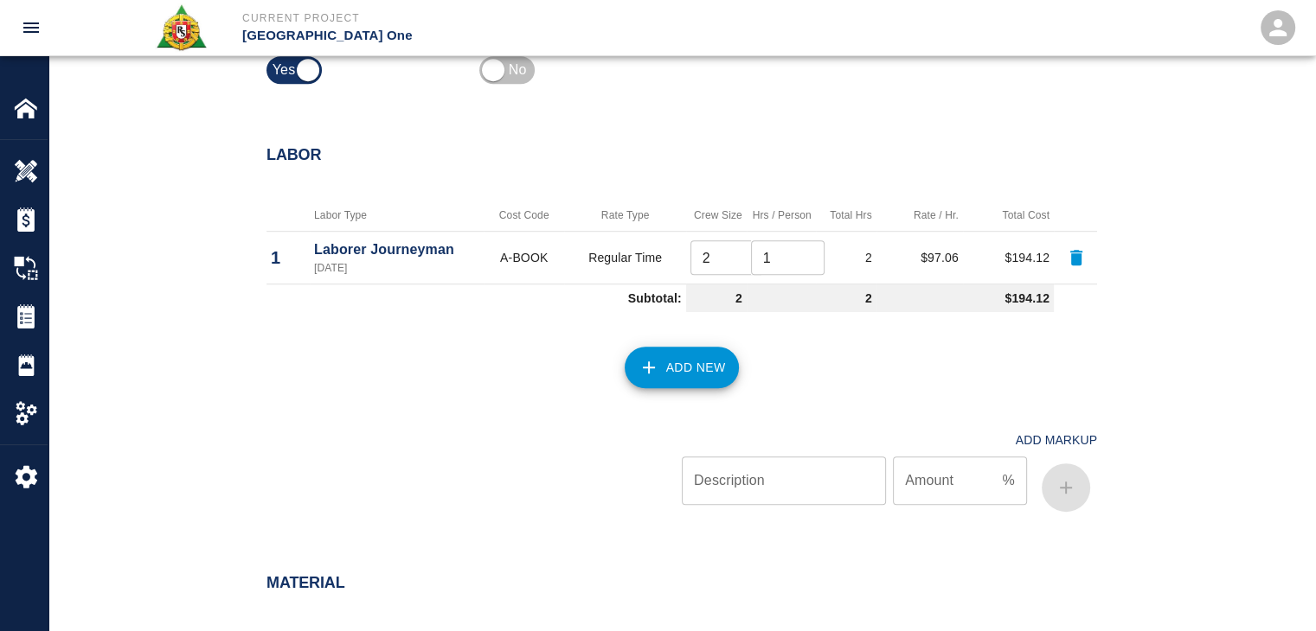
click at [695, 355] on button "Add New" at bounding box center [681, 368] width 115 height 42
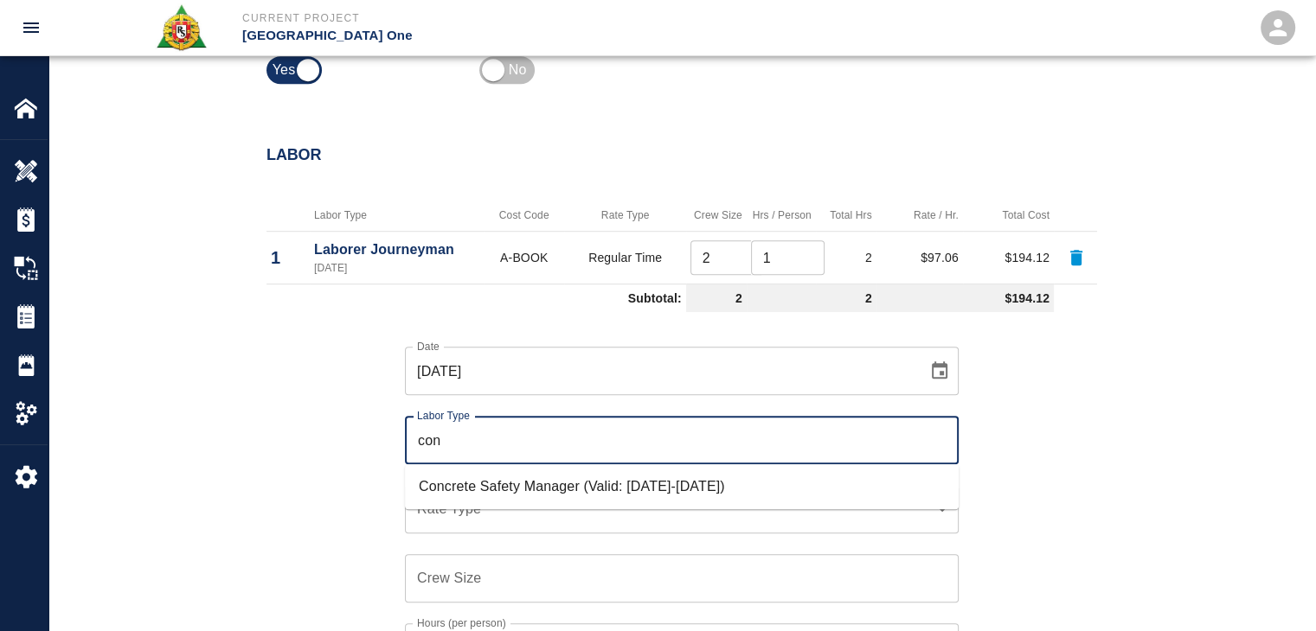
click at [507, 473] on li "Concrete Safety Manager (Valid: [DATE]-[DATE])" at bounding box center [682, 486] width 554 height 31
type input "Concrete Safety Manager"
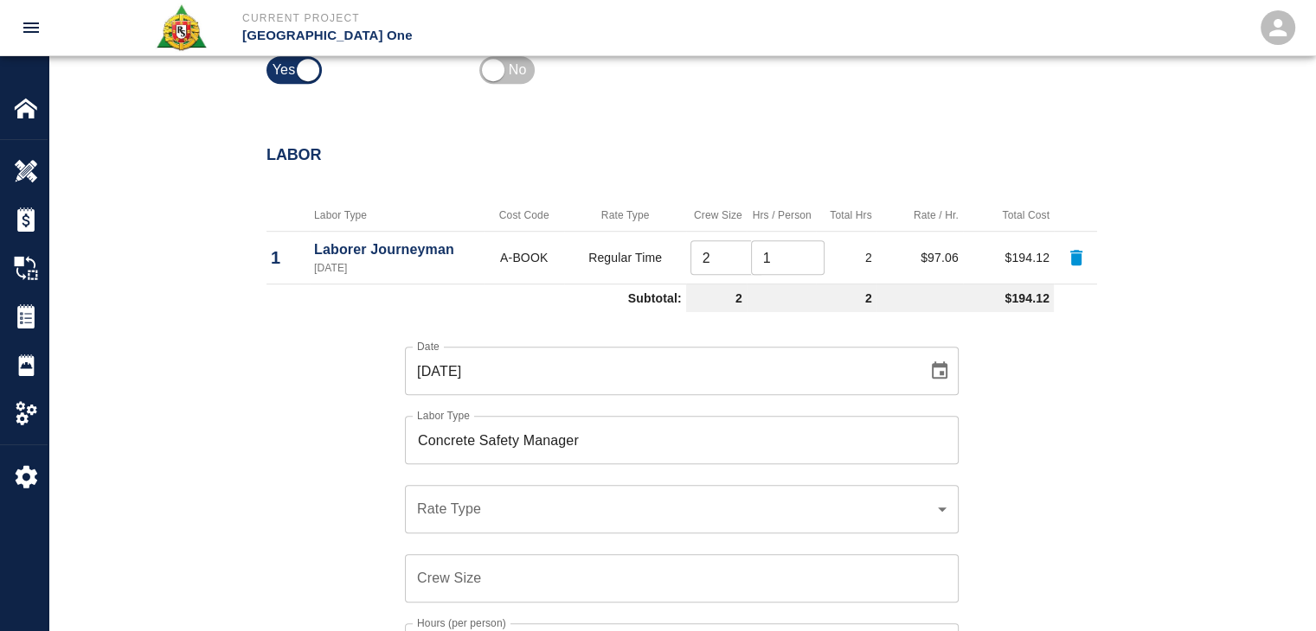
click at [480, 494] on div "​ Rate Type" at bounding box center [682, 509] width 554 height 48
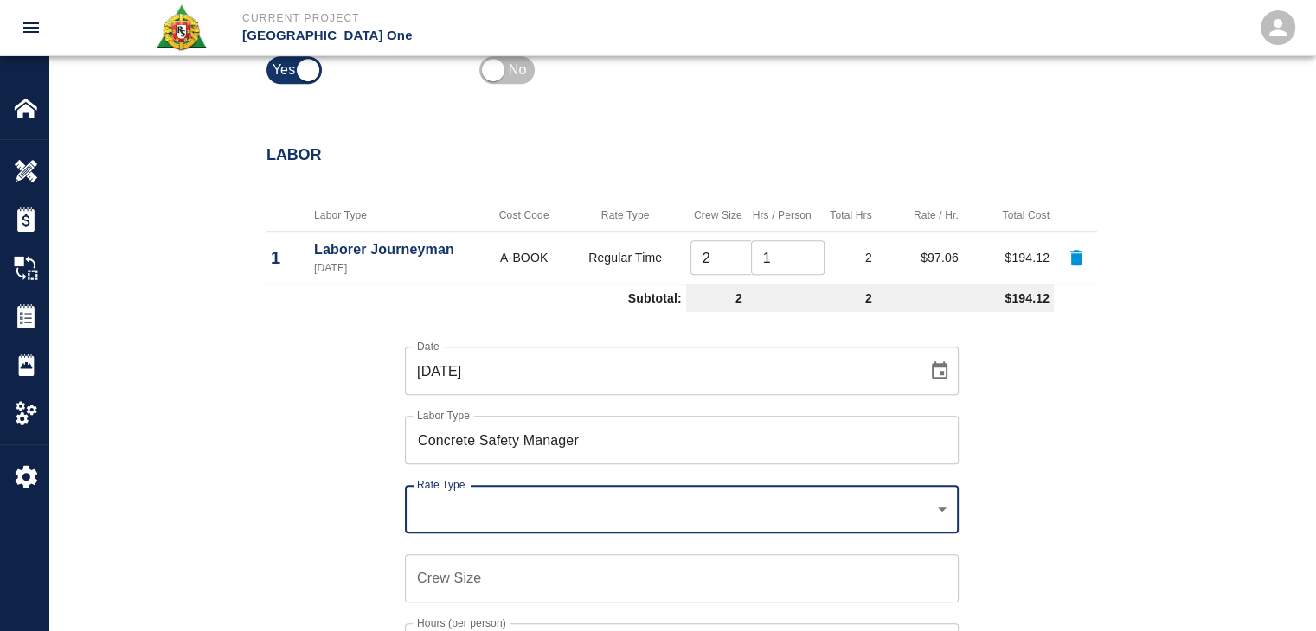
click at [481, 496] on div "​ Rate Type" at bounding box center [682, 509] width 554 height 48
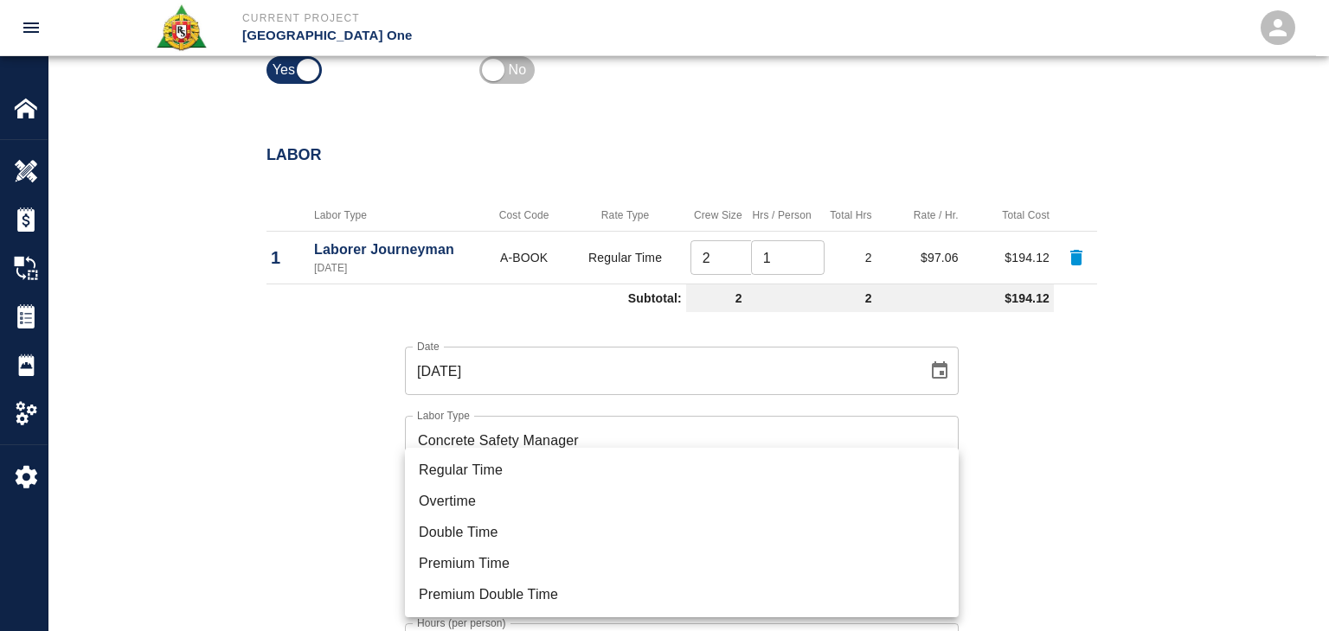
click at [458, 482] on li "Regular Time" at bounding box center [682, 470] width 554 height 31
type input "rate_rt"
type input "100.05"
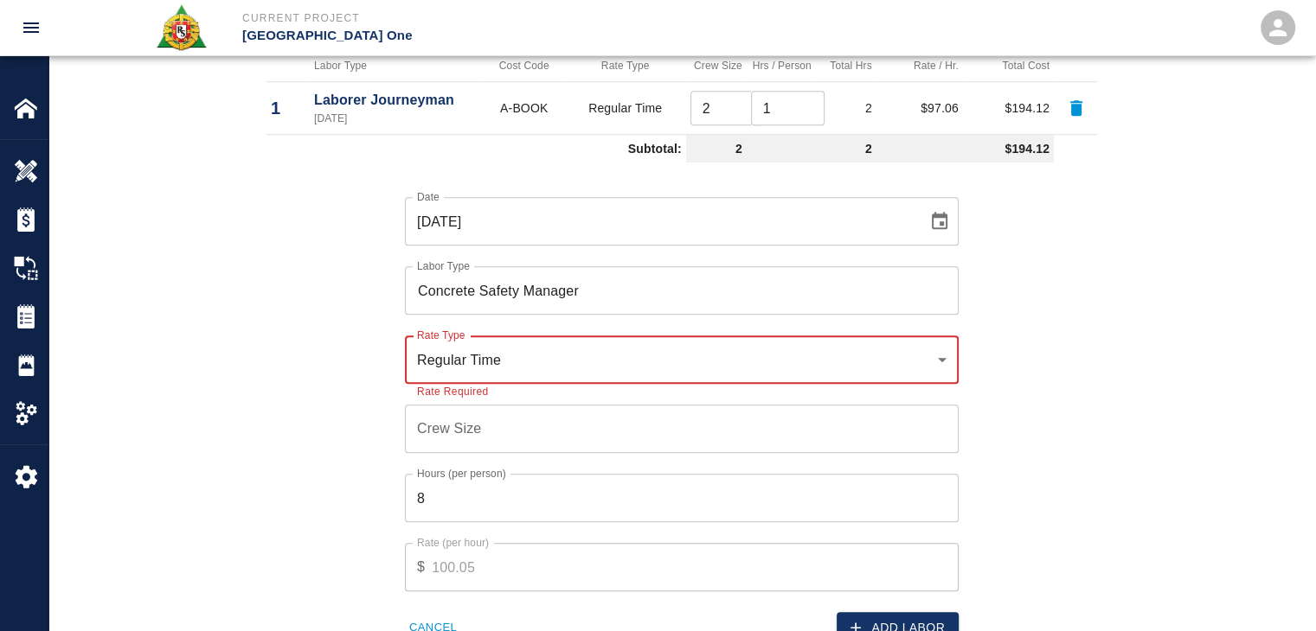
scroll to position [1217, 0]
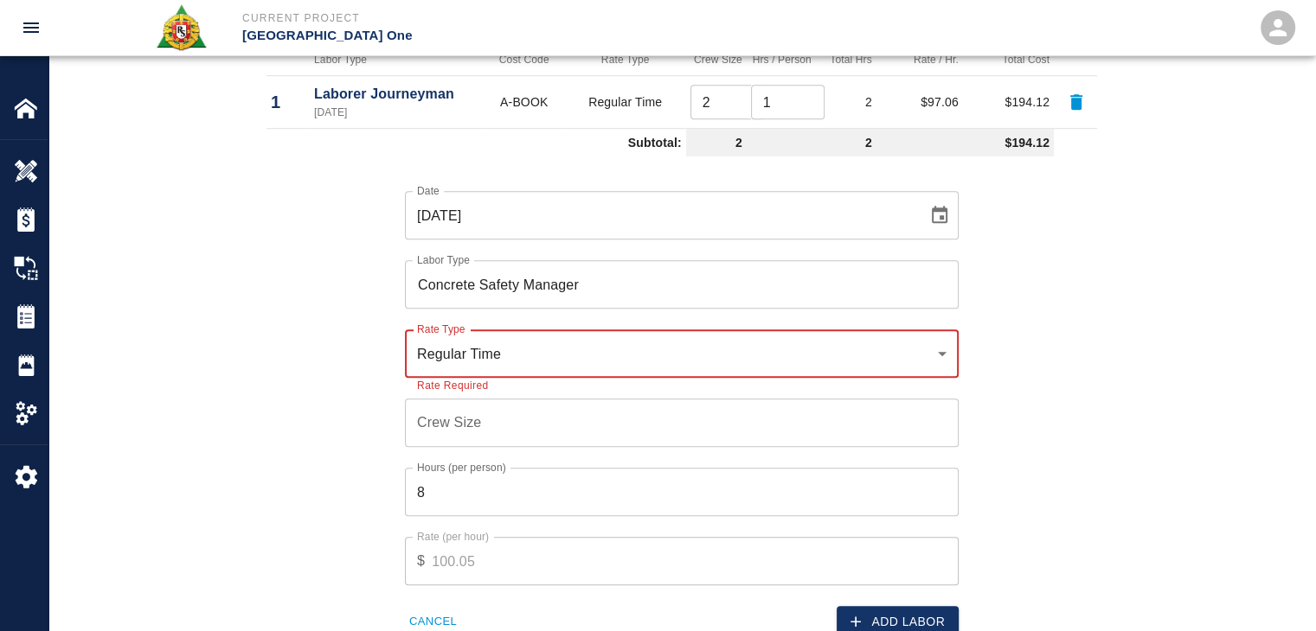
click at [443, 422] on input "Crew Size" at bounding box center [682, 423] width 554 height 48
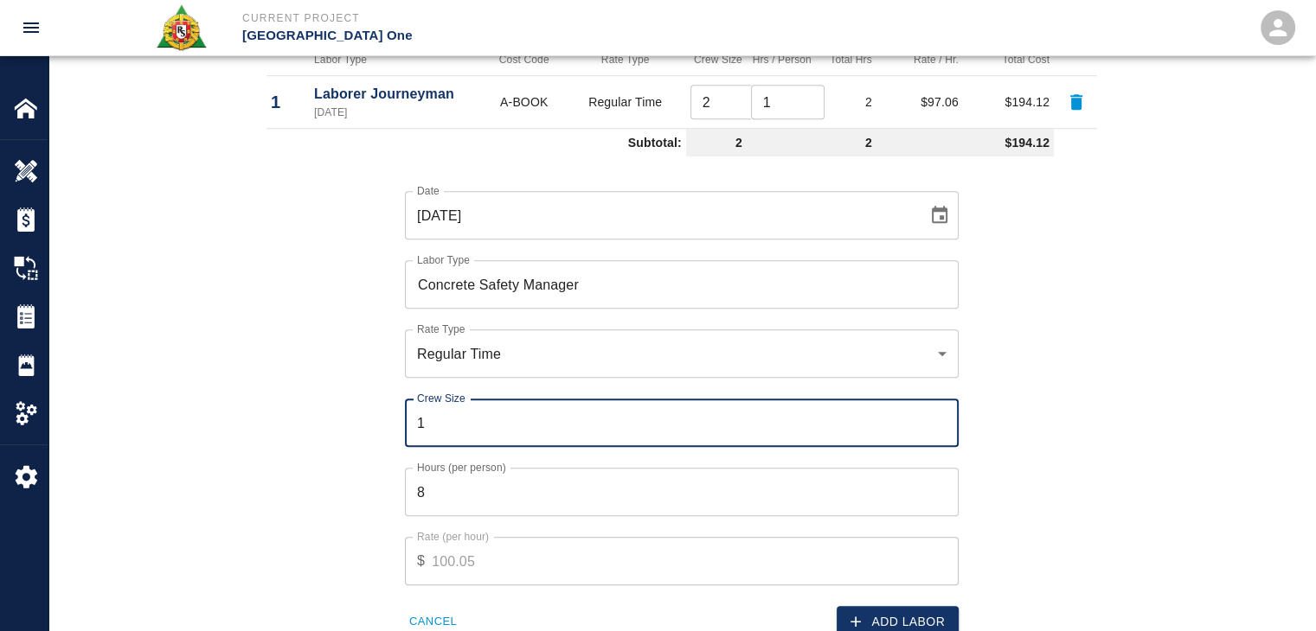
type input "1"
click at [471, 481] on input "8" at bounding box center [682, 492] width 554 height 48
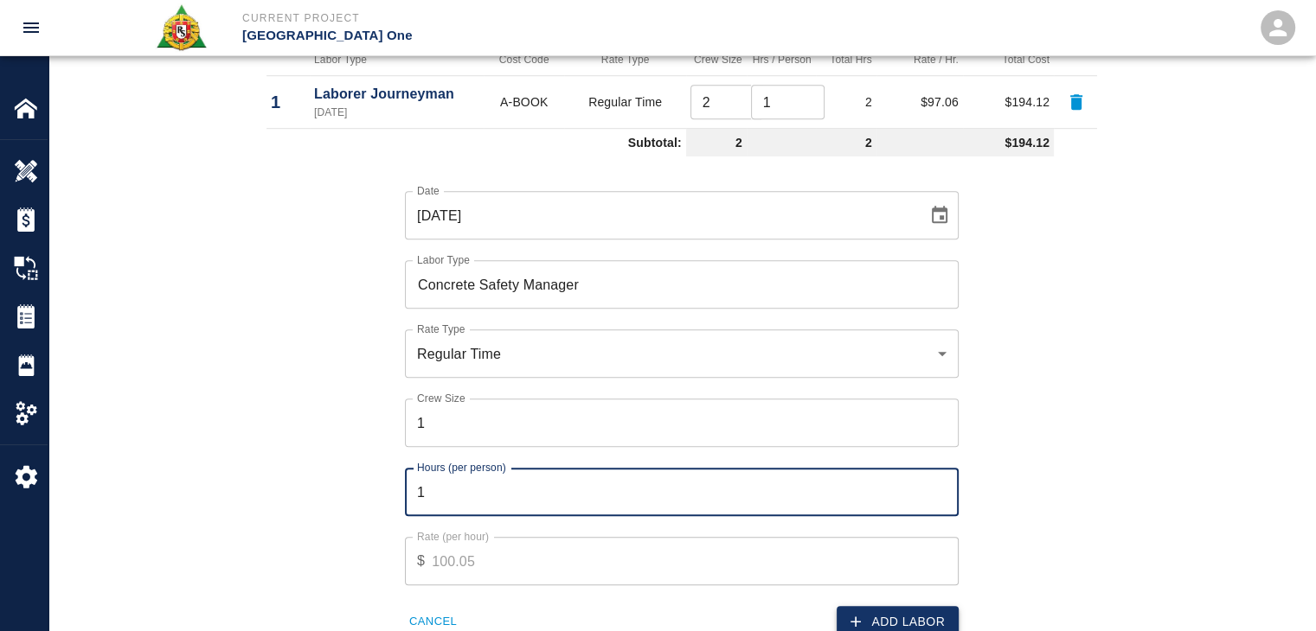
type input "1"
click at [874, 612] on button "Add Labor" at bounding box center [897, 622] width 122 height 32
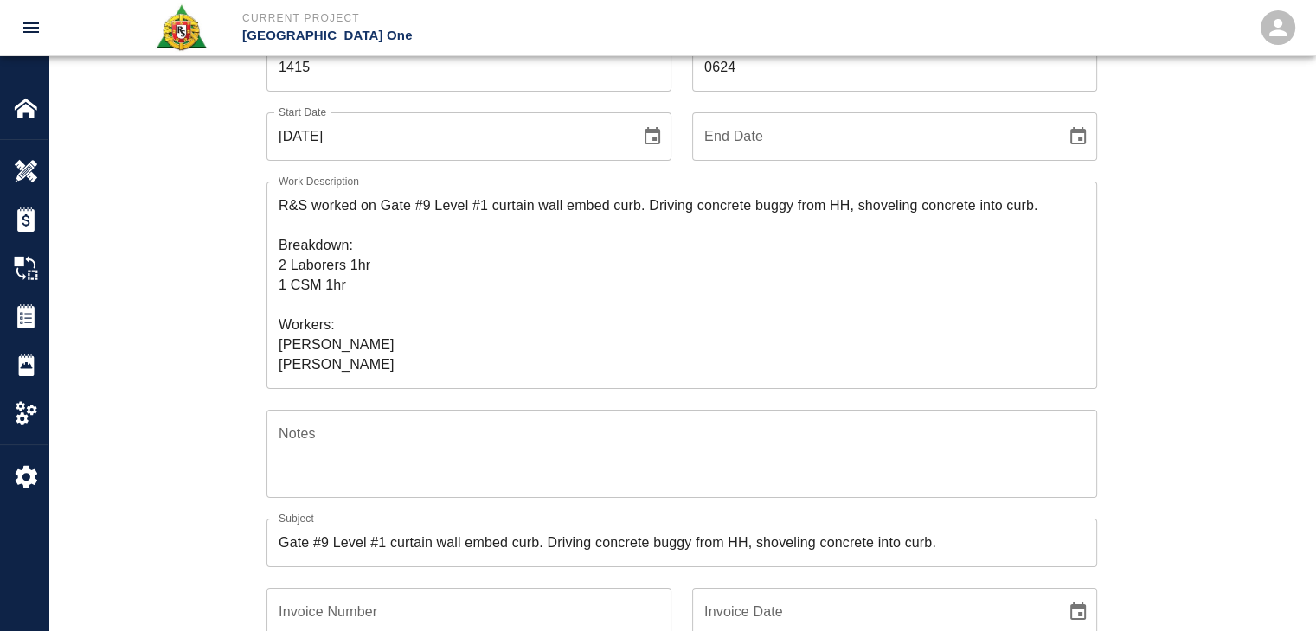
scroll to position [0, 0]
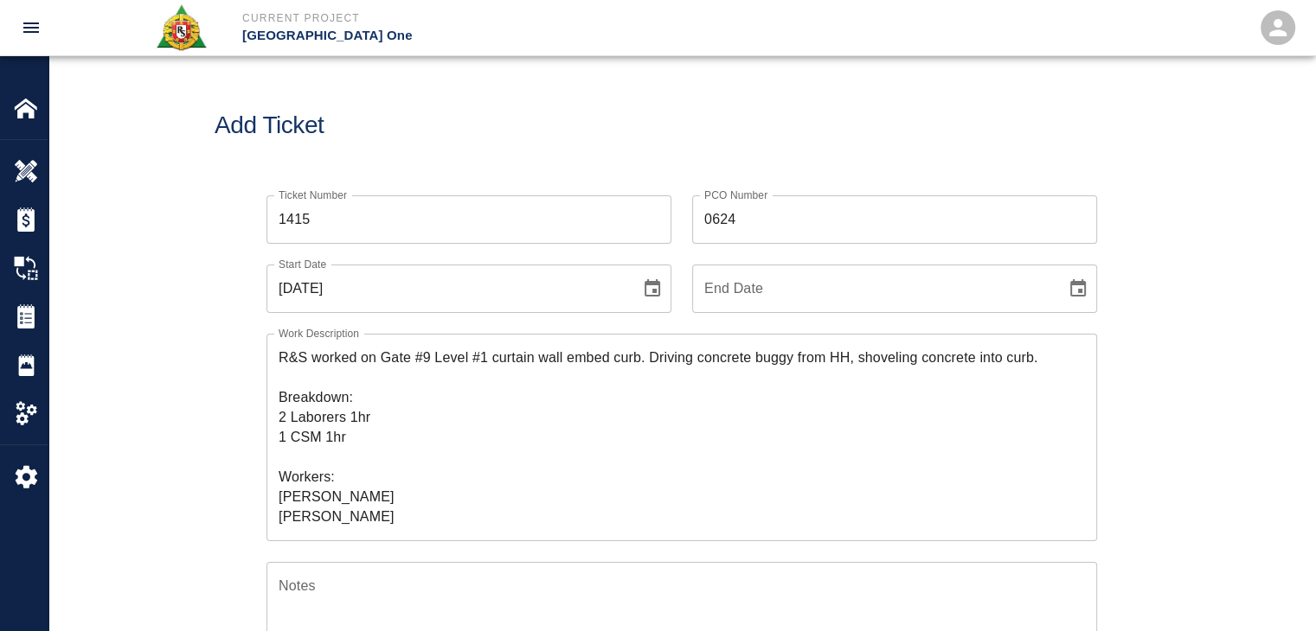
click at [309, 455] on textarea "R&S worked on Gate #9 Level #1 curtain wall embed curb. Driving concrete buggy …" at bounding box center [682, 437] width 806 height 179
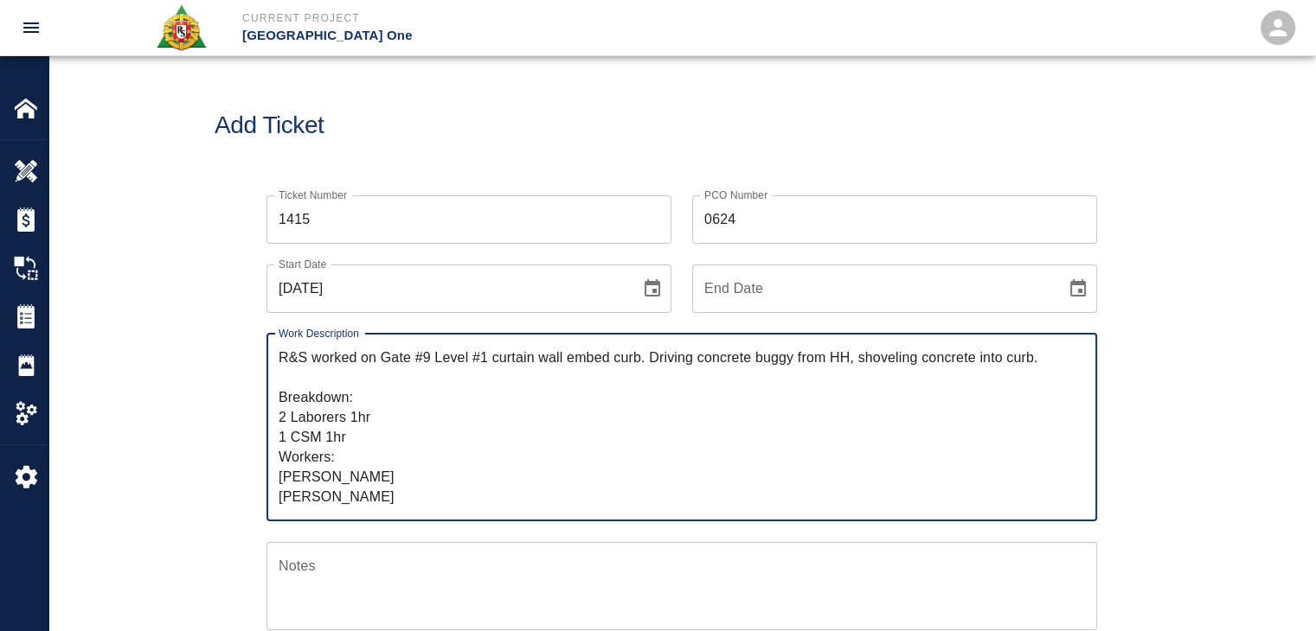
click at [357, 435] on textarea "R&S worked on Gate #9 Level #1 curtain wall embed curb. Driving concrete buggy …" at bounding box center [682, 427] width 806 height 159
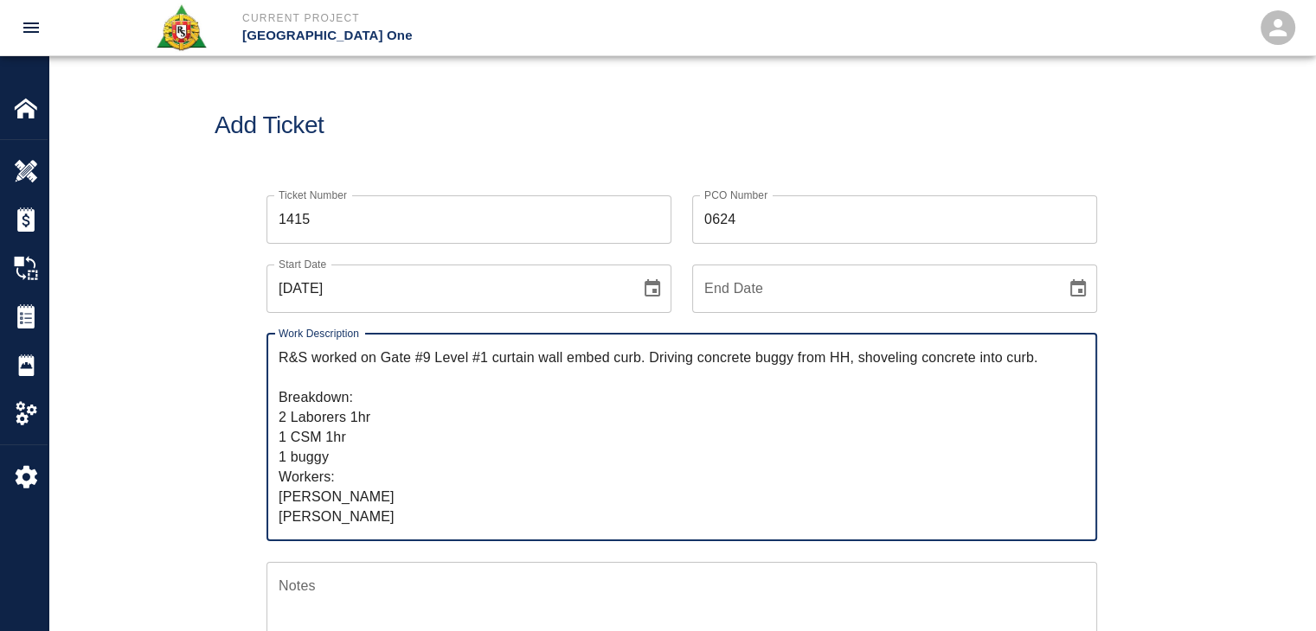
type textarea "R&S worked on Gate #9 Level #1 curtain wall embed curb. Driving concrete buggy …"
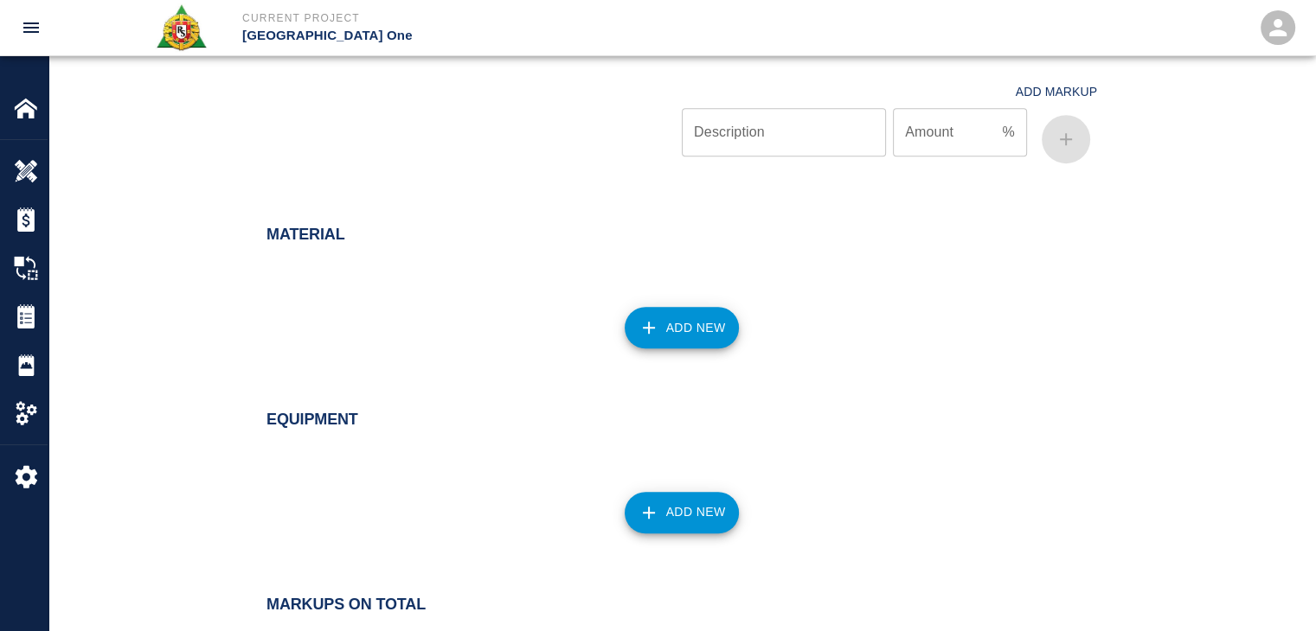
scroll to position [1470, 0]
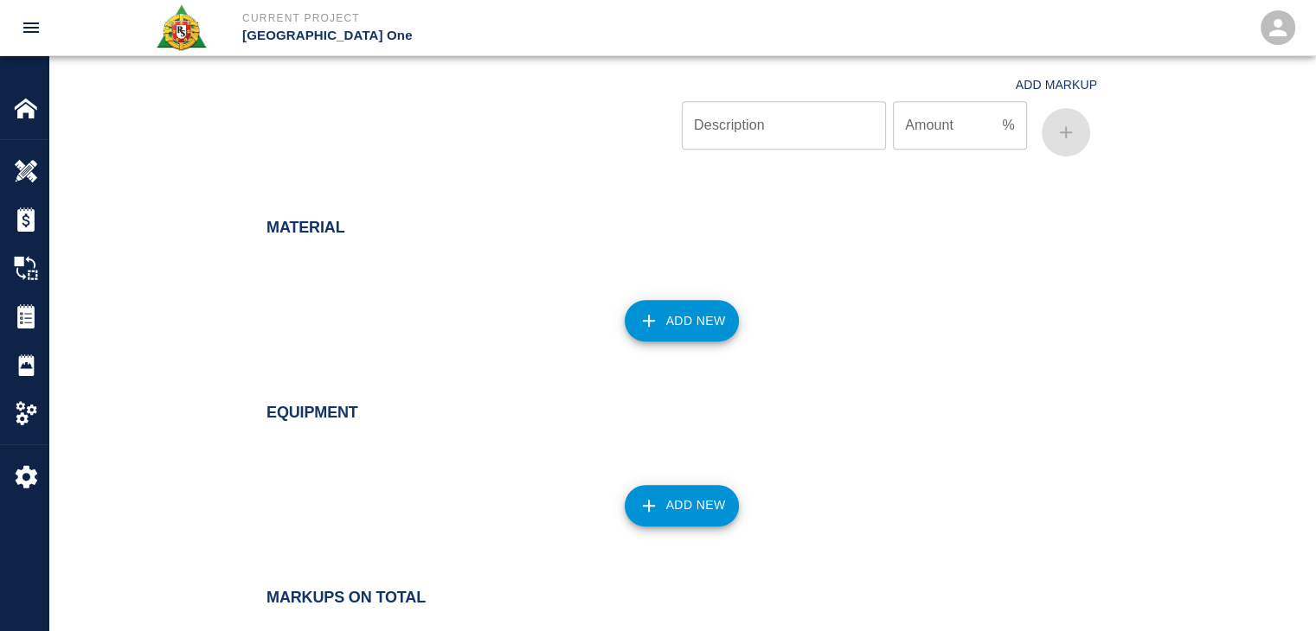
click at [644, 297] on div "Add New" at bounding box center [671, 310] width 851 height 76
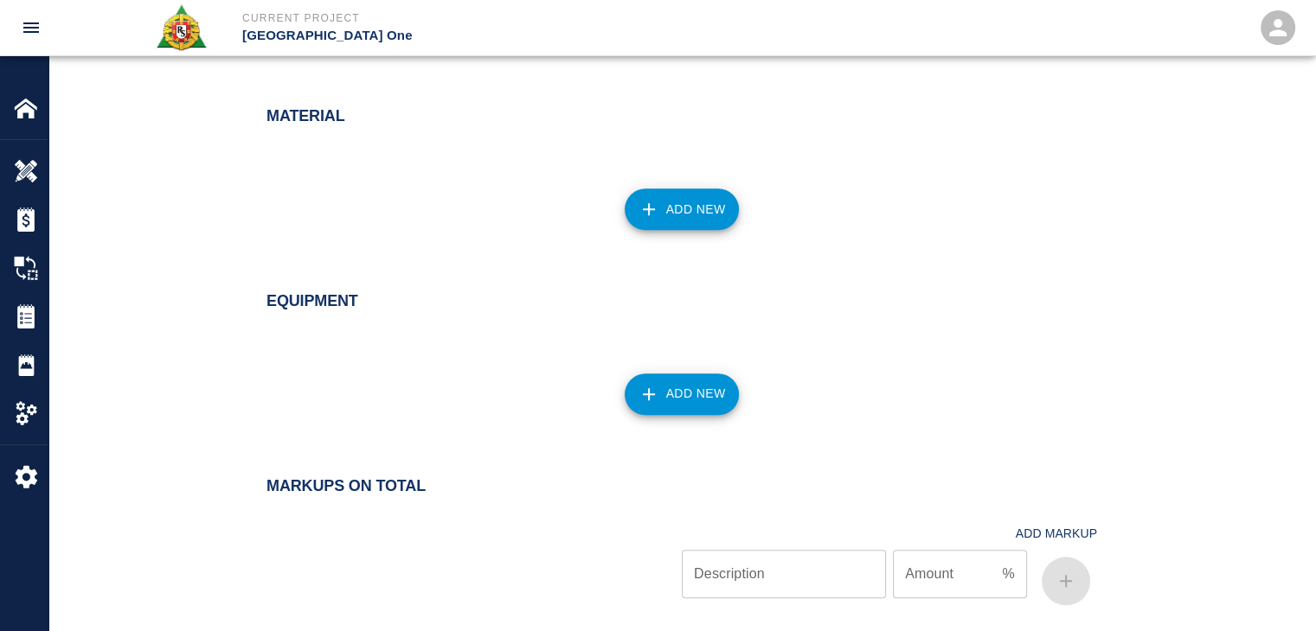
scroll to position [1584, 0]
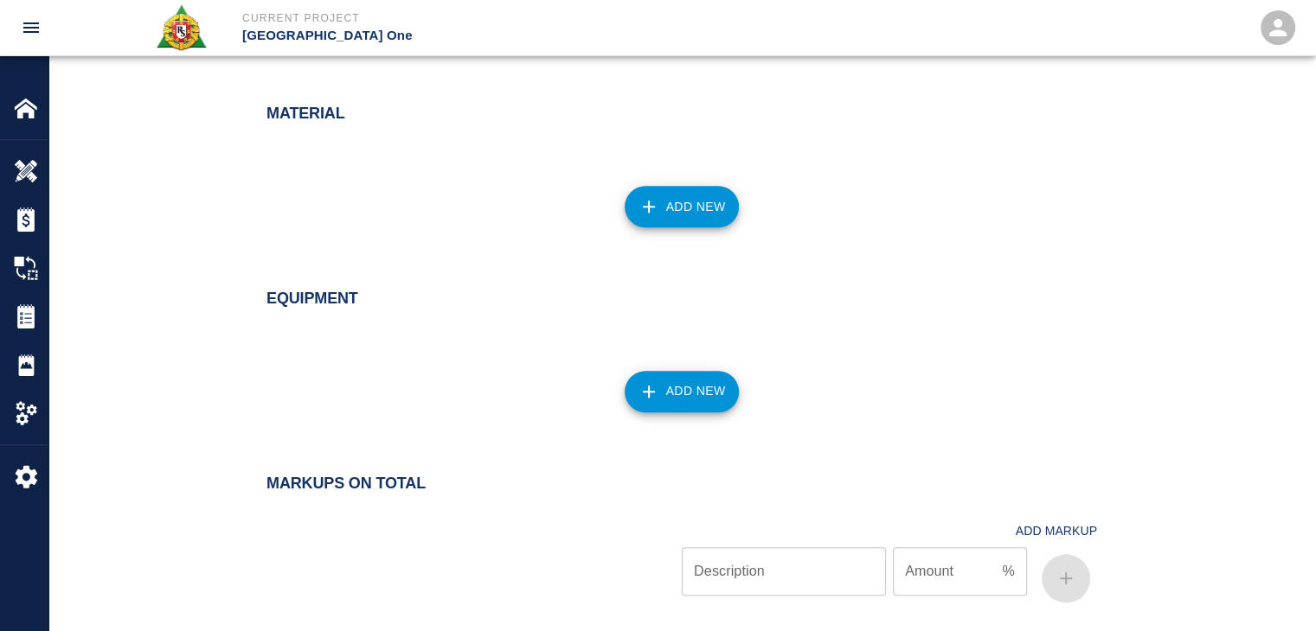
click at [689, 392] on button "Add New" at bounding box center [681, 392] width 115 height 42
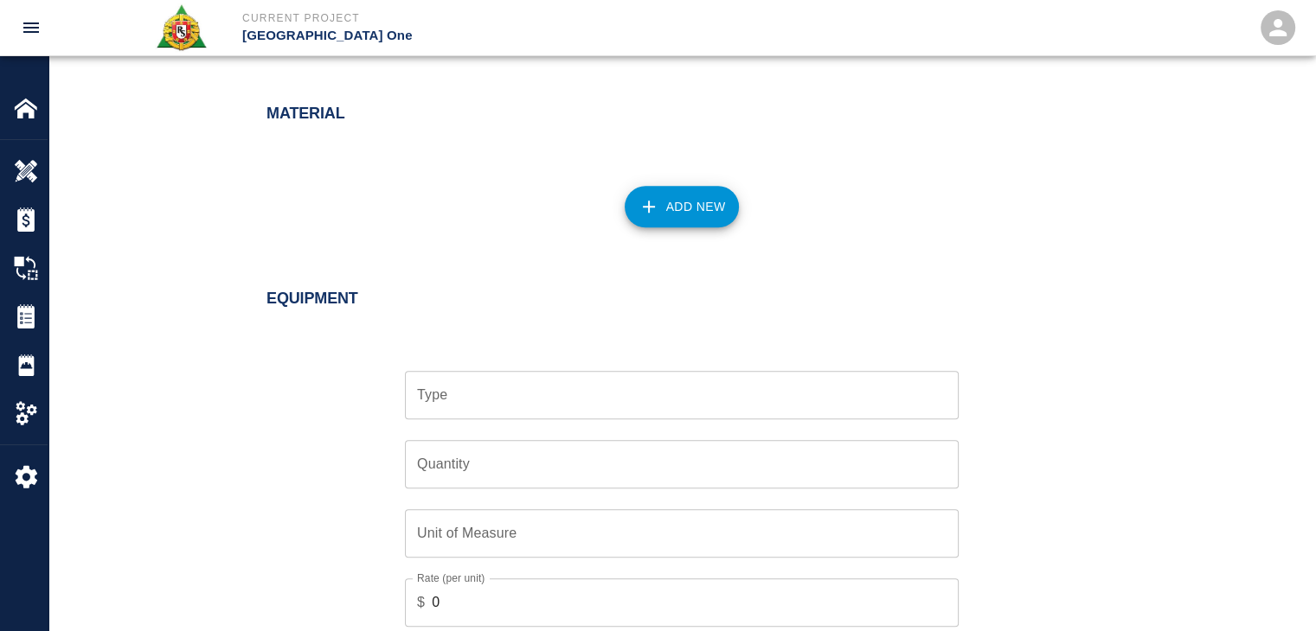
click at [562, 376] on div "Type" at bounding box center [682, 395] width 554 height 48
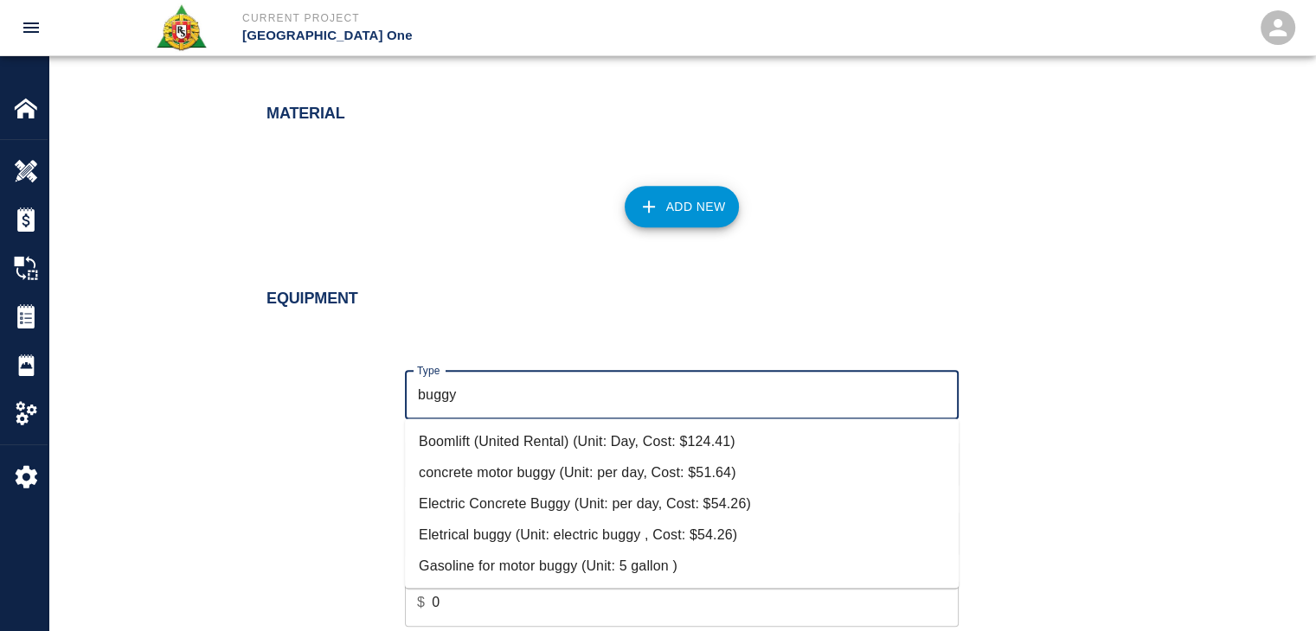
scroll to position [1587, 0]
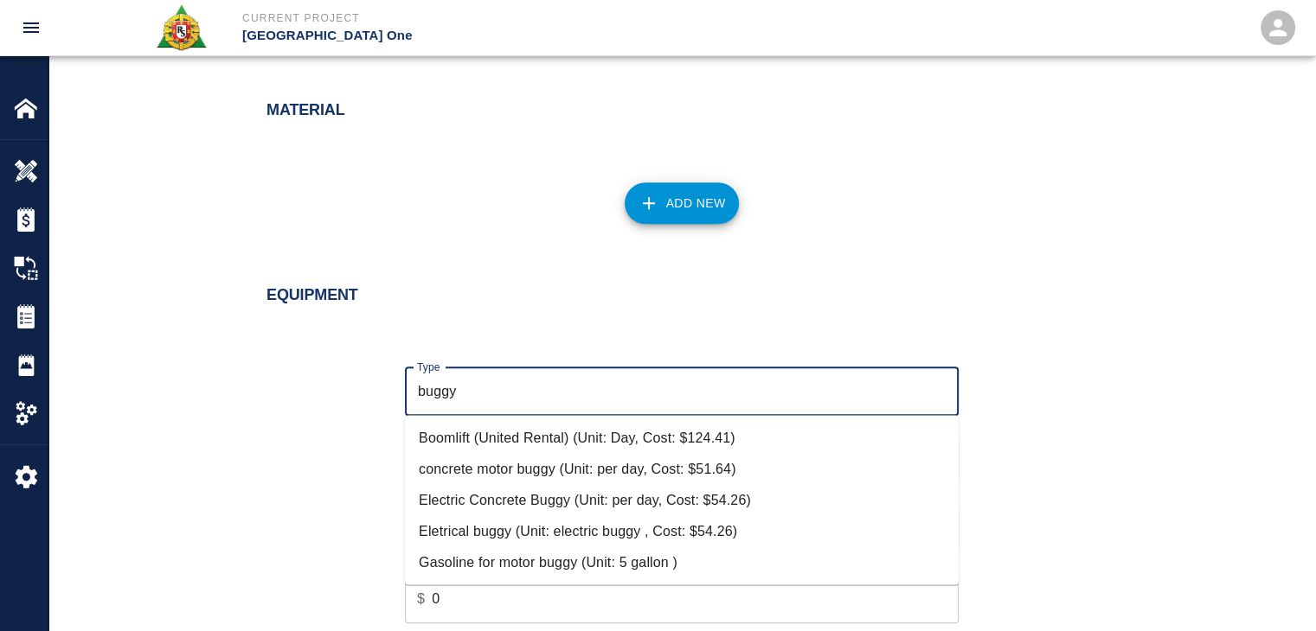
click at [554, 493] on li "Electric Concrete Buggy (Unit: per day, Cost: $54.26)" at bounding box center [682, 499] width 554 height 31
type input "Electric Concrete Buggy (Unit: per day, Cost: $54.26)"
type input "per day"
type input "54.26"
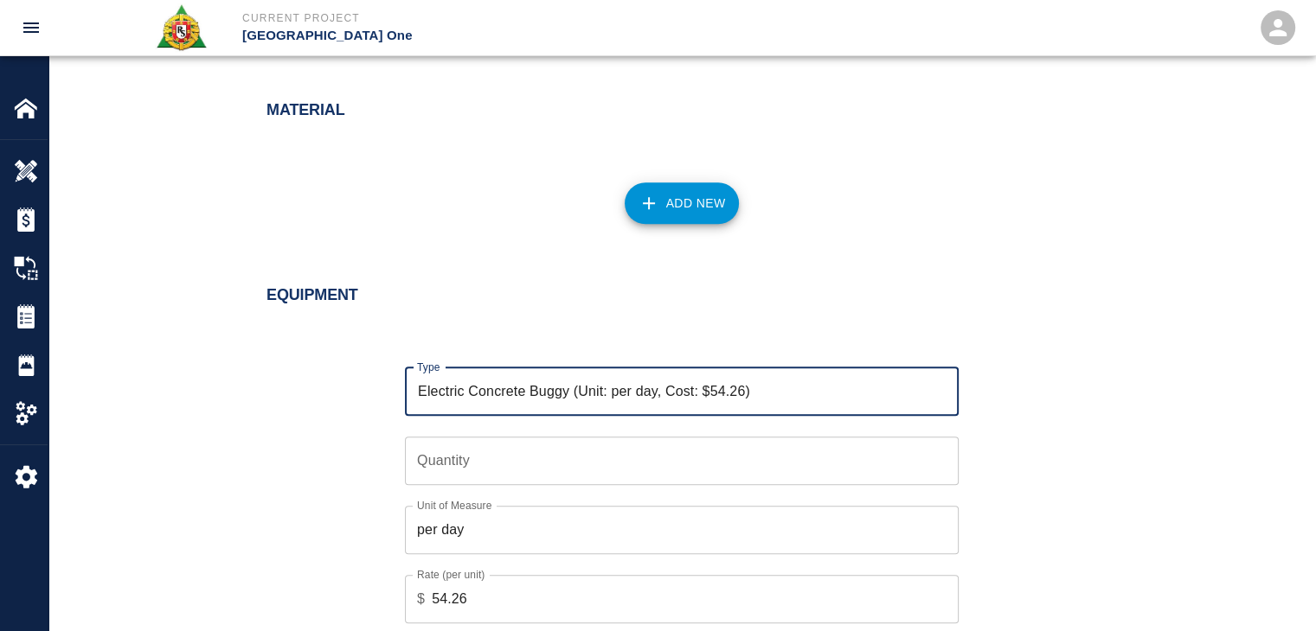
type input "Electric Concrete Buggy (Unit: per day, Cost: $54.26)"
click at [481, 462] on input "Quantity" at bounding box center [682, 461] width 554 height 48
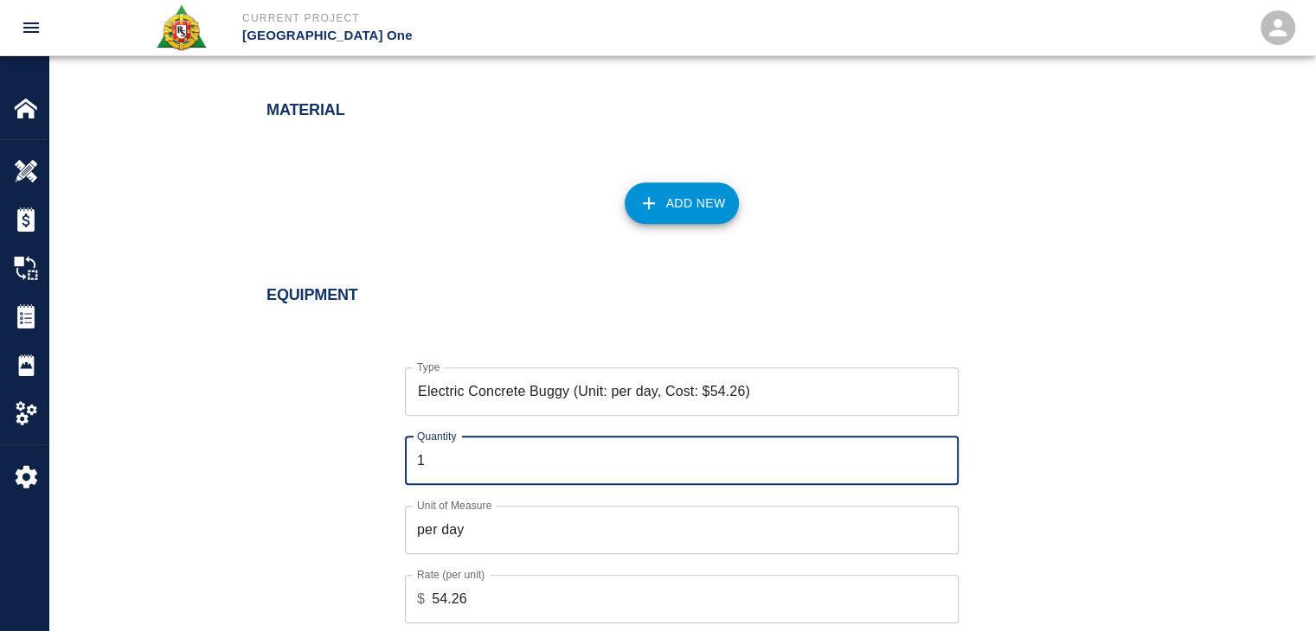
click at [543, 475] on input "1" at bounding box center [682, 461] width 554 height 48
type input "1"
click at [312, 507] on div "Type Electric Concrete Buggy (Unit: per day, Cost: $54.26) Type Quantity 1 Quan…" at bounding box center [671, 508] width 851 height 336
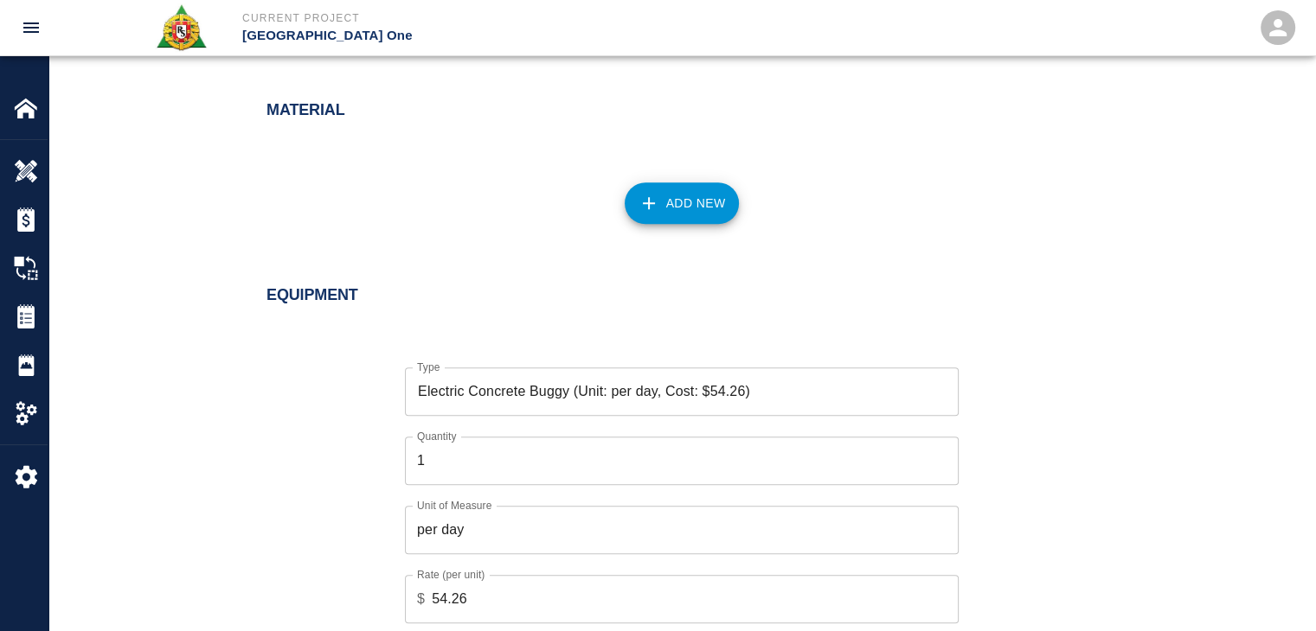
scroll to position [1695, 0]
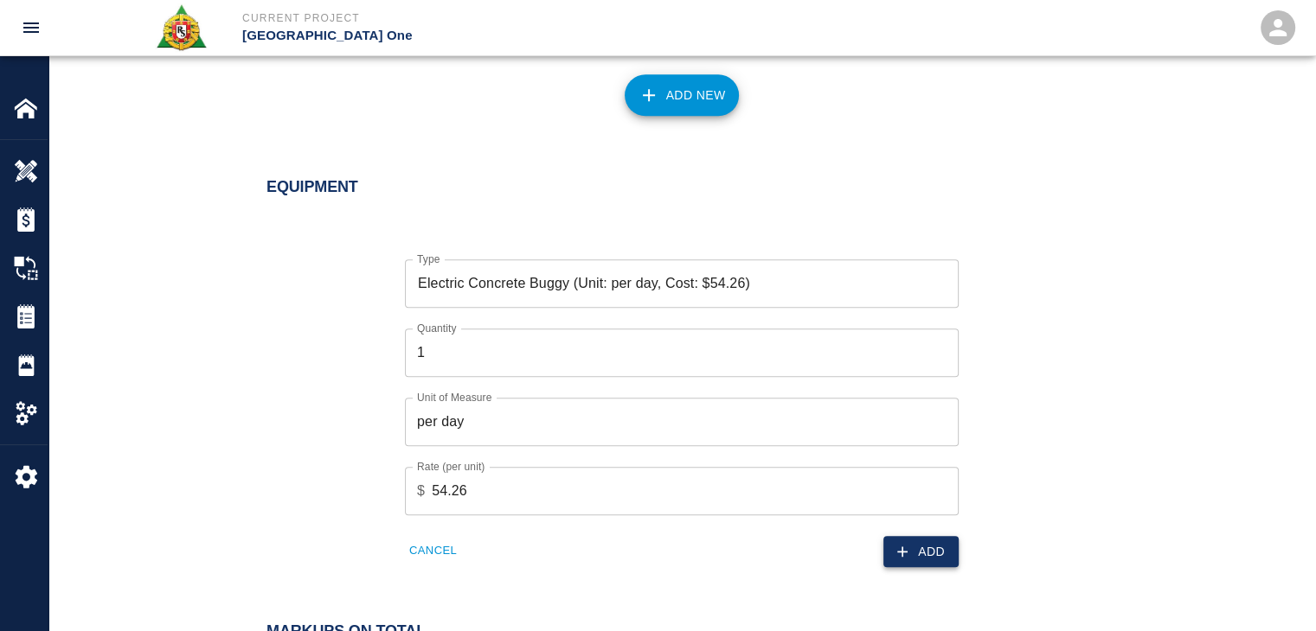
click at [900, 539] on button "Add" at bounding box center [920, 552] width 75 height 32
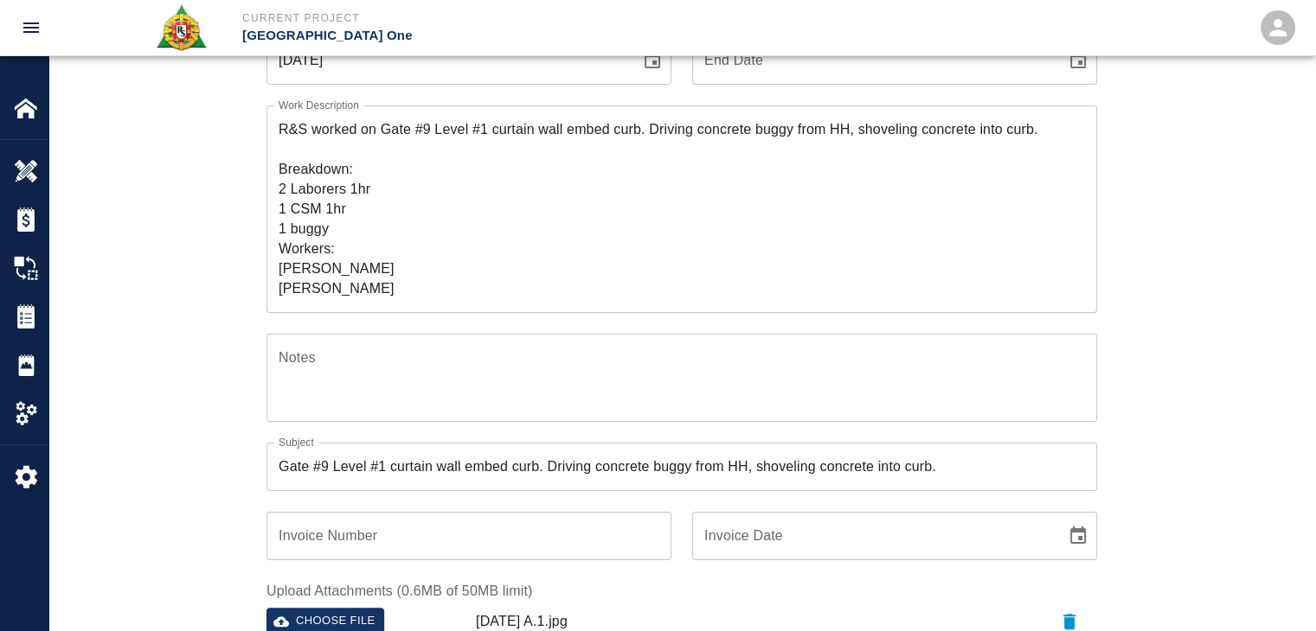
scroll to position [0, 0]
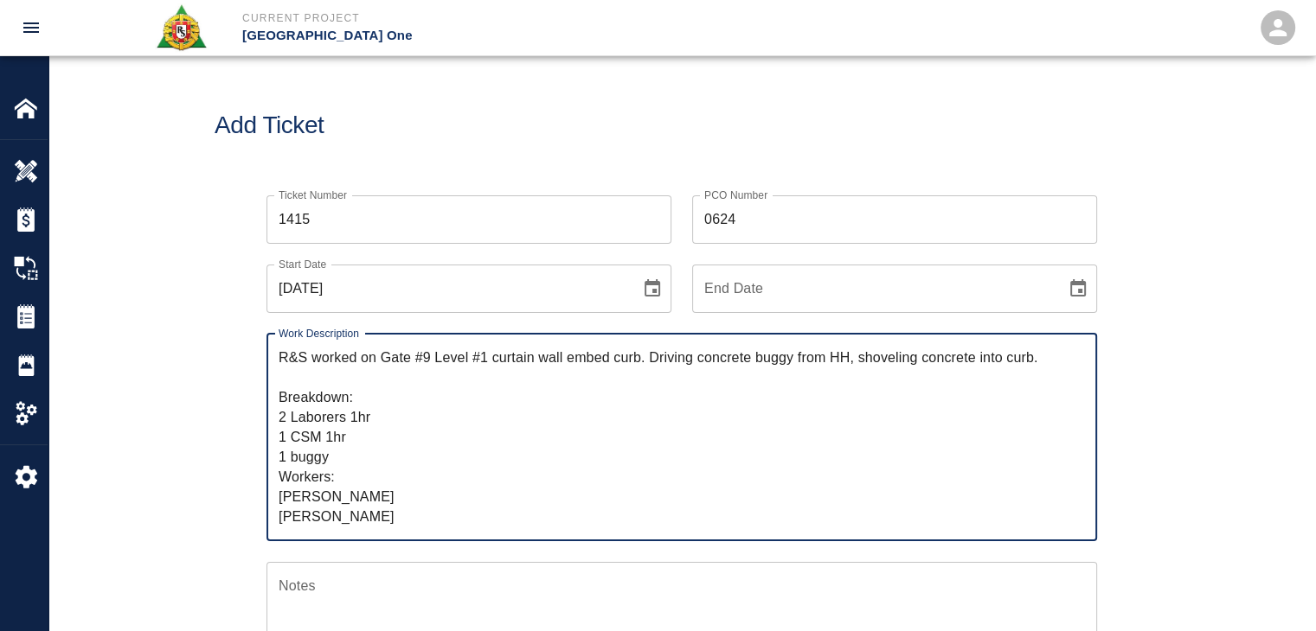
drag, startPoint x: 375, startPoint y: 361, endPoint x: 249, endPoint y: 354, distance: 126.5
click at [249, 354] on div "Work Description R&S worked on Gate #9 Level #1 curtain wall embed curb. Drivin…" at bounding box center [671, 427] width 851 height 228
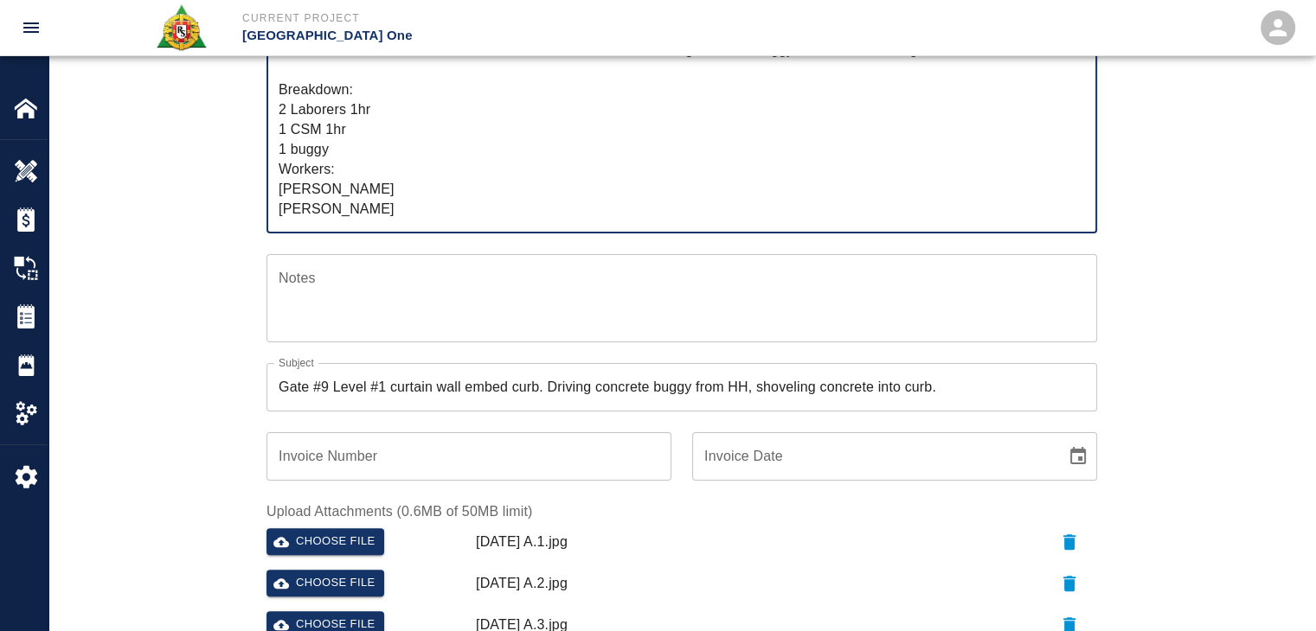
scroll to position [311, 0]
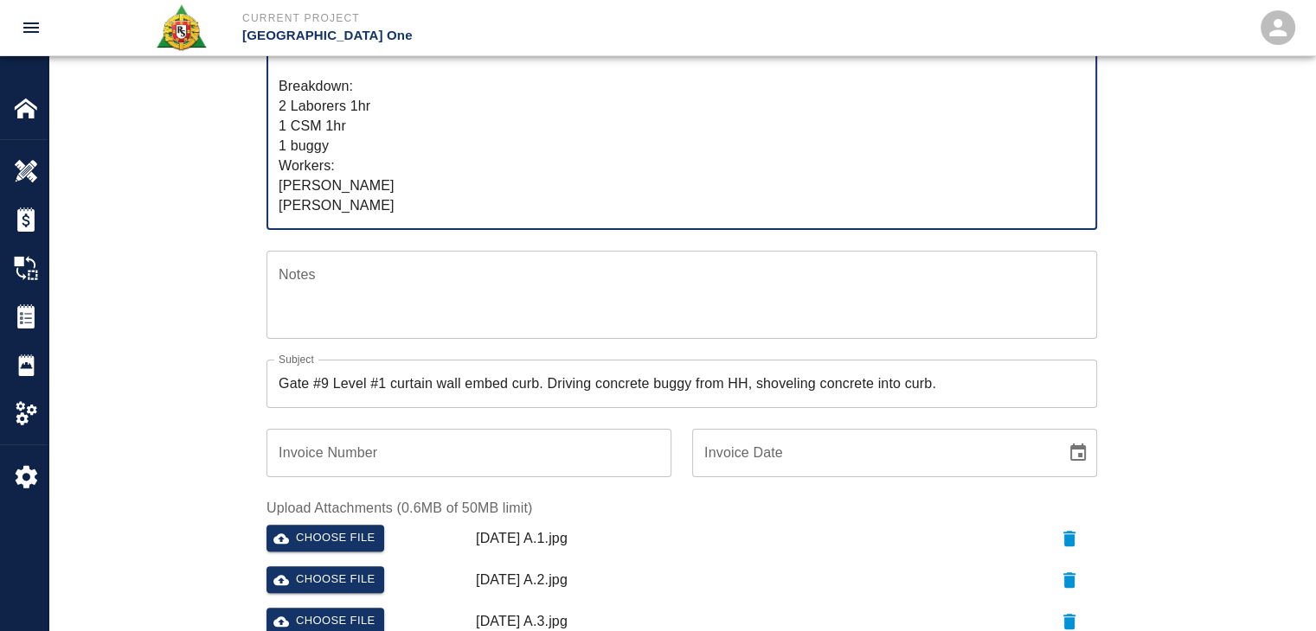
click at [399, 163] on textarea "R&S worked on Gate #9 Level #1 curtain wall embed curb. Driving concrete buggy …" at bounding box center [682, 125] width 806 height 179
click at [158, 243] on div "Ticket Number 1415 Ticket Number PCO Number 0624 PCO Number Start Date 09/29/20…" at bounding box center [681, 373] width 1266 height 1020
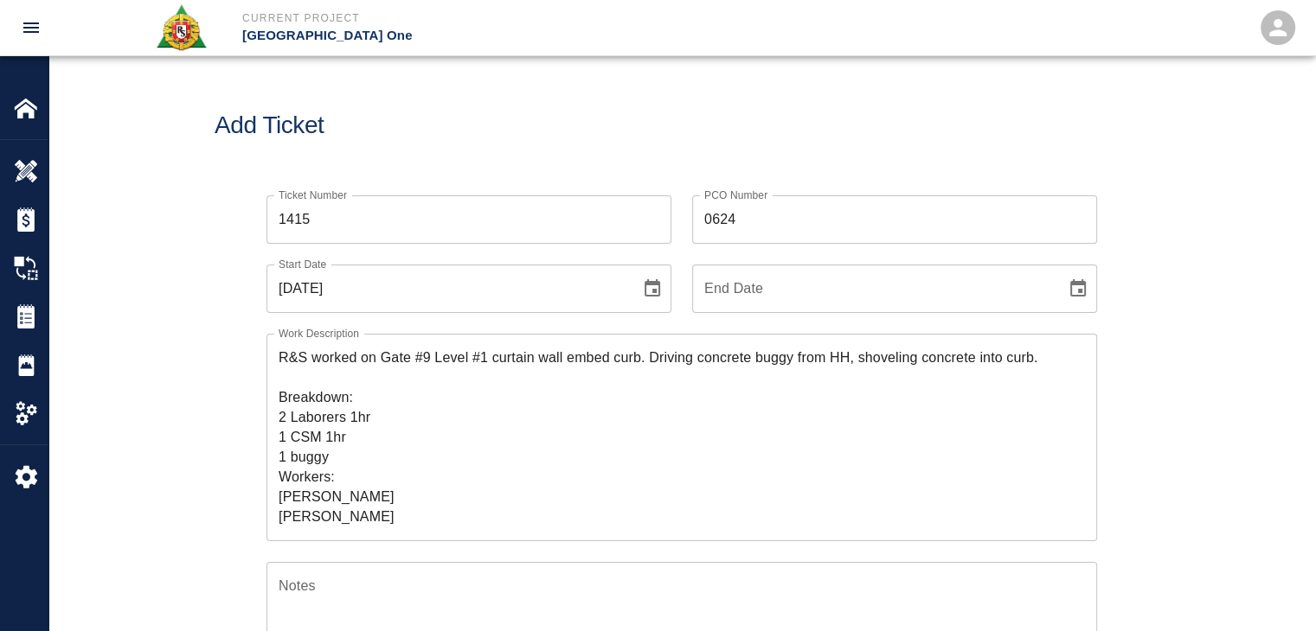
scroll to position [3, 0]
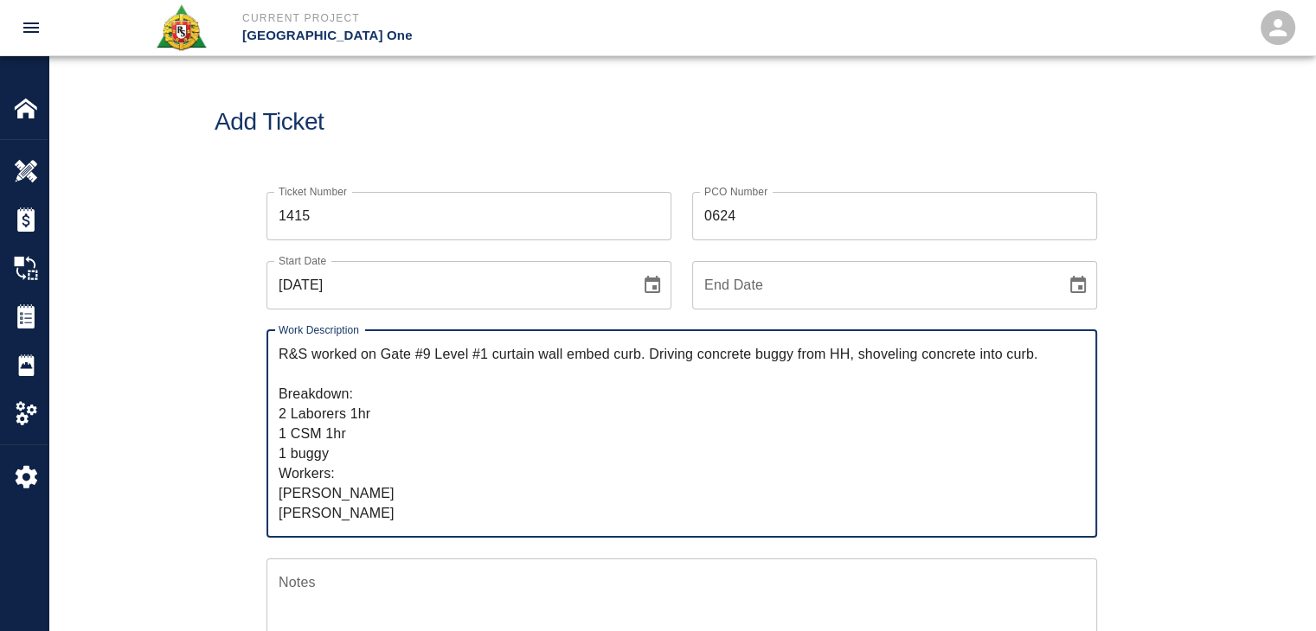
drag, startPoint x: 377, startPoint y: 516, endPoint x: 259, endPoint y: 319, distance: 228.9
click at [259, 319] on div "Work Description R&S worked on Gate #9 Level #1 curtain wall embed curb. Drivin…" at bounding box center [671, 424] width 851 height 228
click at [495, 80] on div "Add Ticket" at bounding box center [681, 122] width 1266 height 139
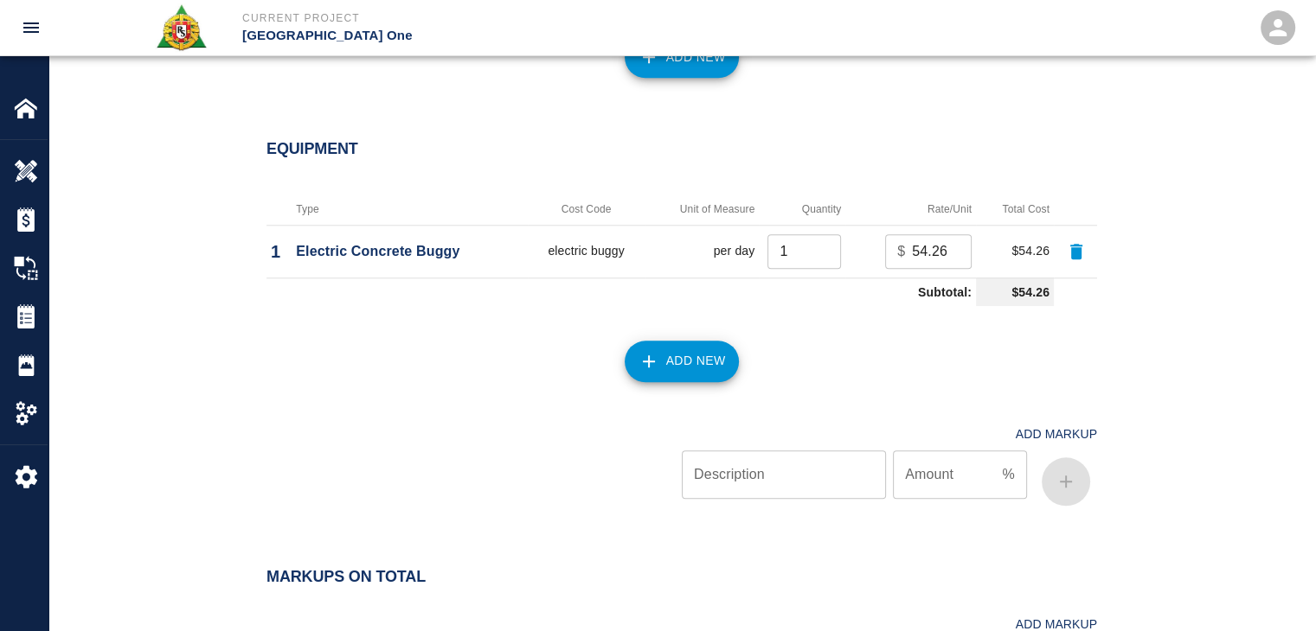
scroll to position [2024, 0]
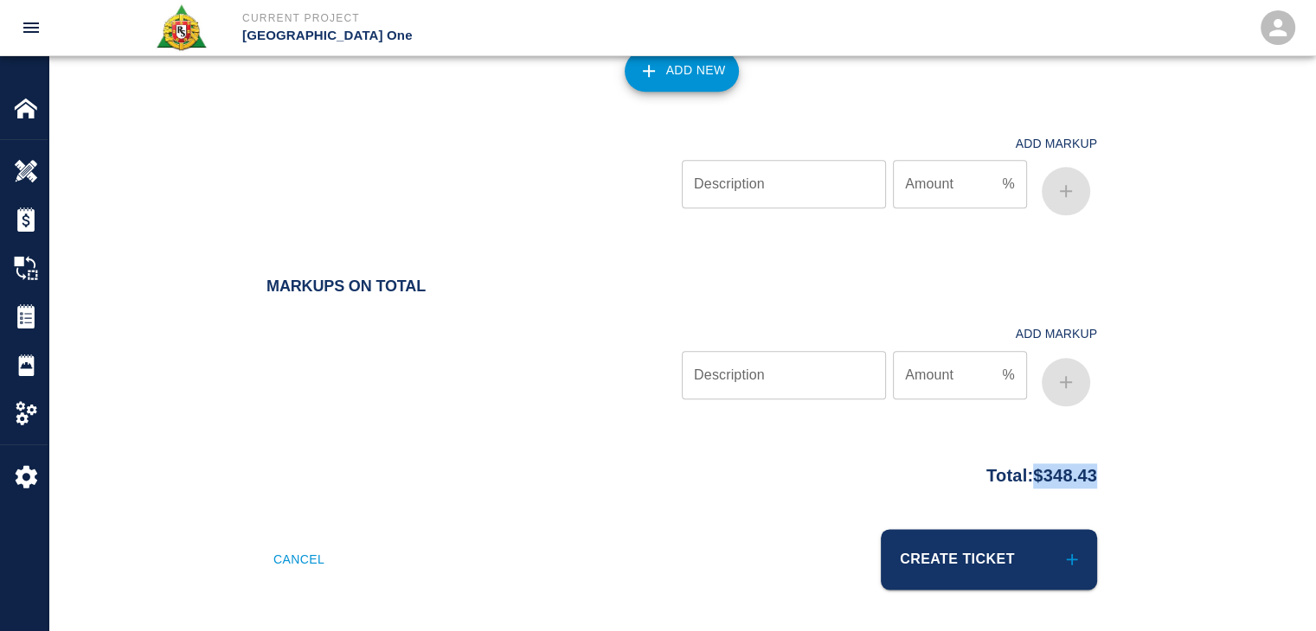
drag, startPoint x: 1111, startPoint y: 475, endPoint x: 1026, endPoint y: 475, distance: 85.6
click at [1026, 475] on div "Total: $348.43" at bounding box center [682, 472] width 934 height 34
copy p "$348.43"
click at [471, 131] on div at bounding box center [473, 170] width 415 height 103
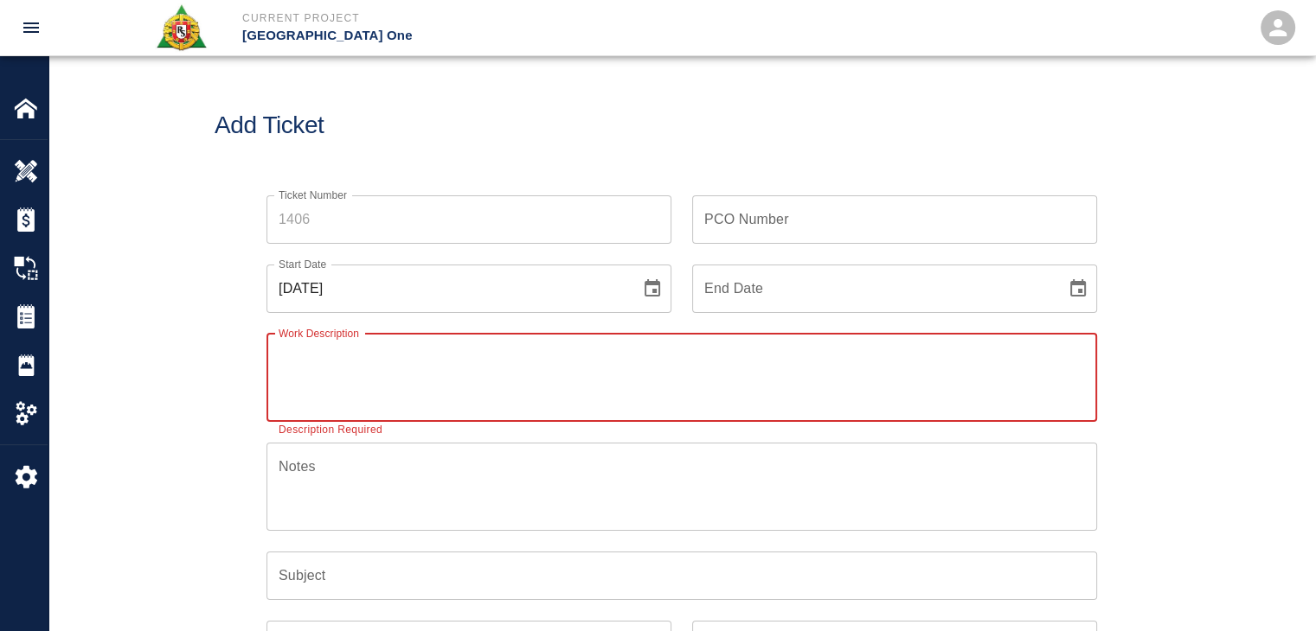
click at [396, 233] on input "Ticket Number" at bounding box center [468, 219] width 405 height 48
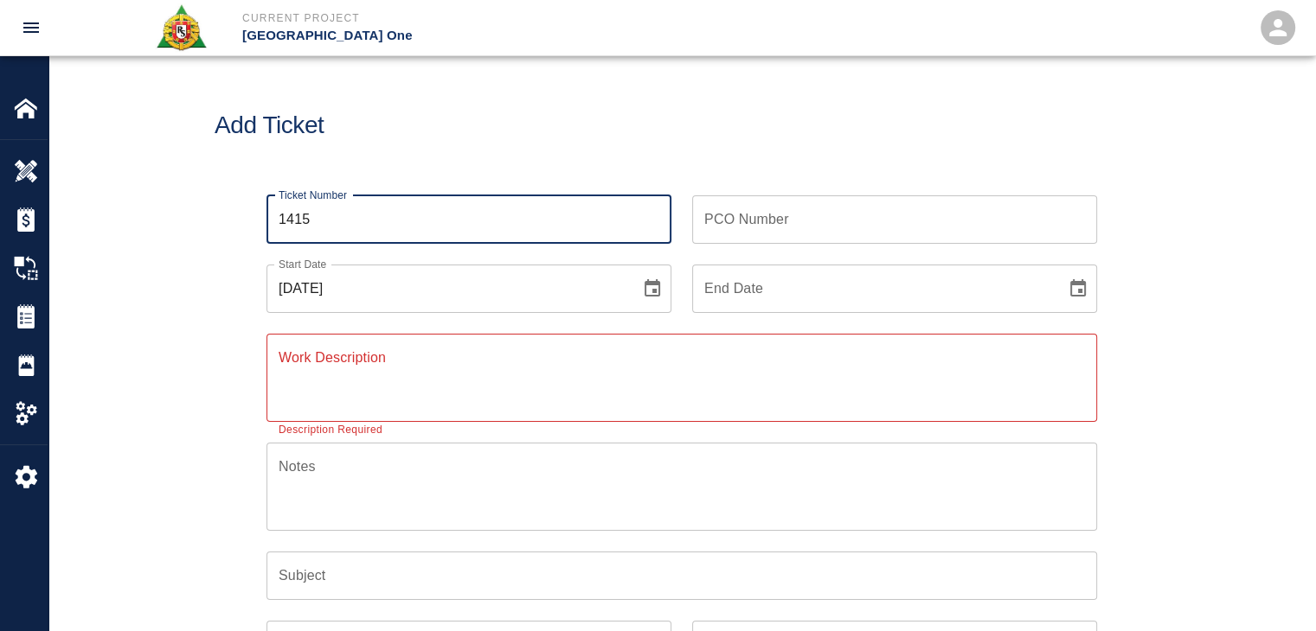
type input "1415"
click at [417, 135] on h1 "Add Ticket" at bounding box center [682, 126] width 934 height 29
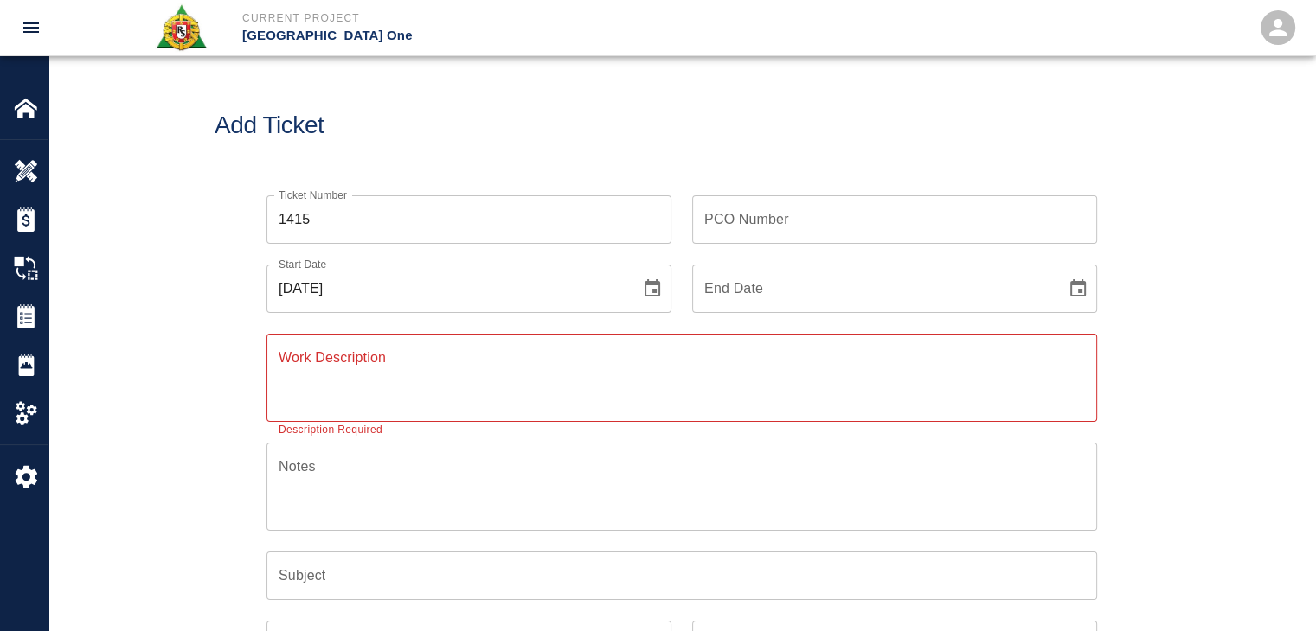
click at [657, 298] on icon "Choose date, selected date is Oct 1, 2025" at bounding box center [652, 289] width 21 height 21
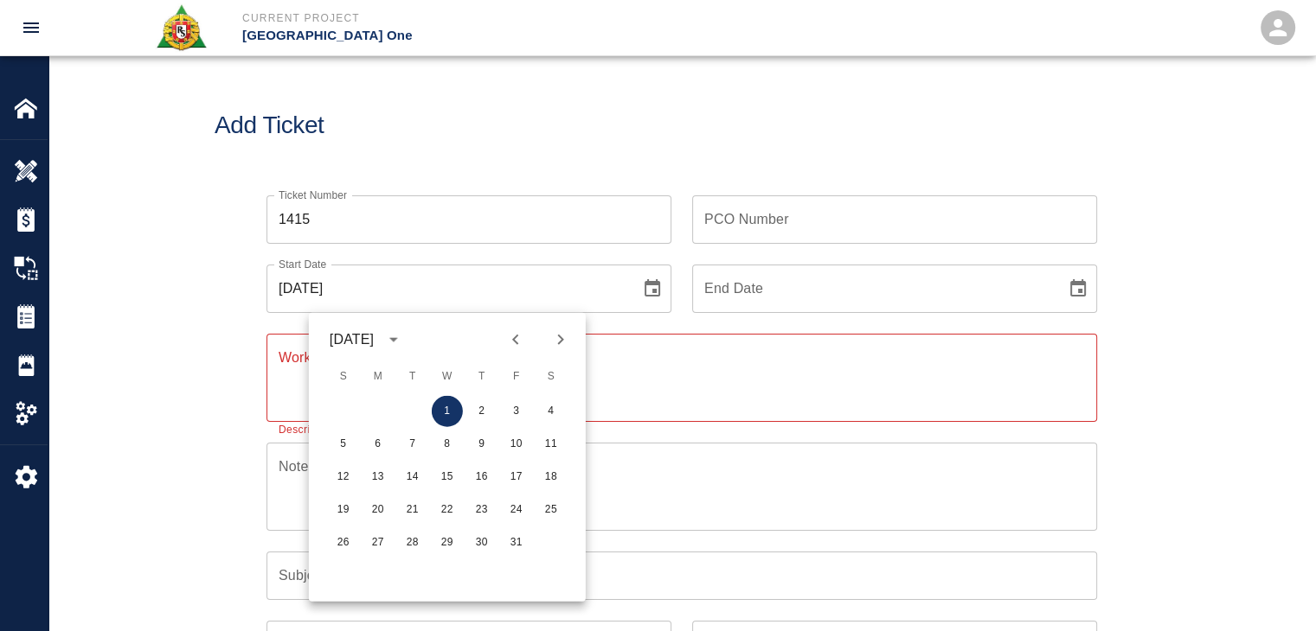
click at [512, 342] on icon "Previous month" at bounding box center [515, 340] width 21 height 21
click at [374, 553] on button "29" at bounding box center [377, 543] width 31 height 31
type input "[DATE]"
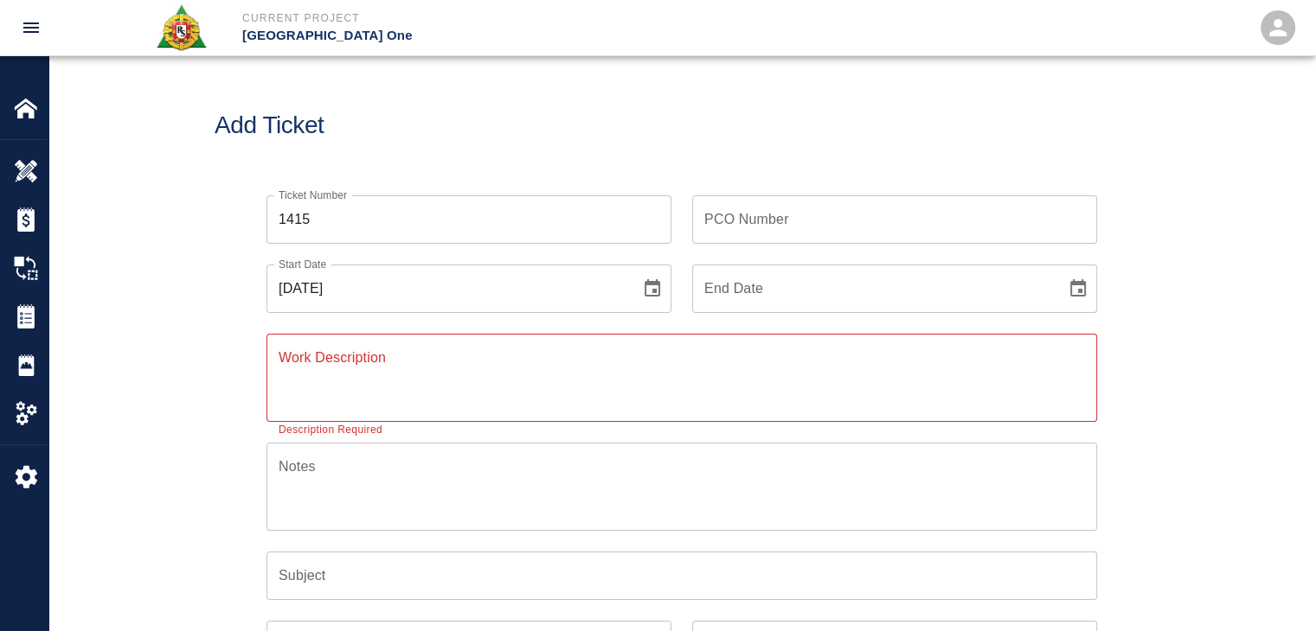
click at [407, 375] on textarea "Work Description" at bounding box center [682, 378] width 806 height 60
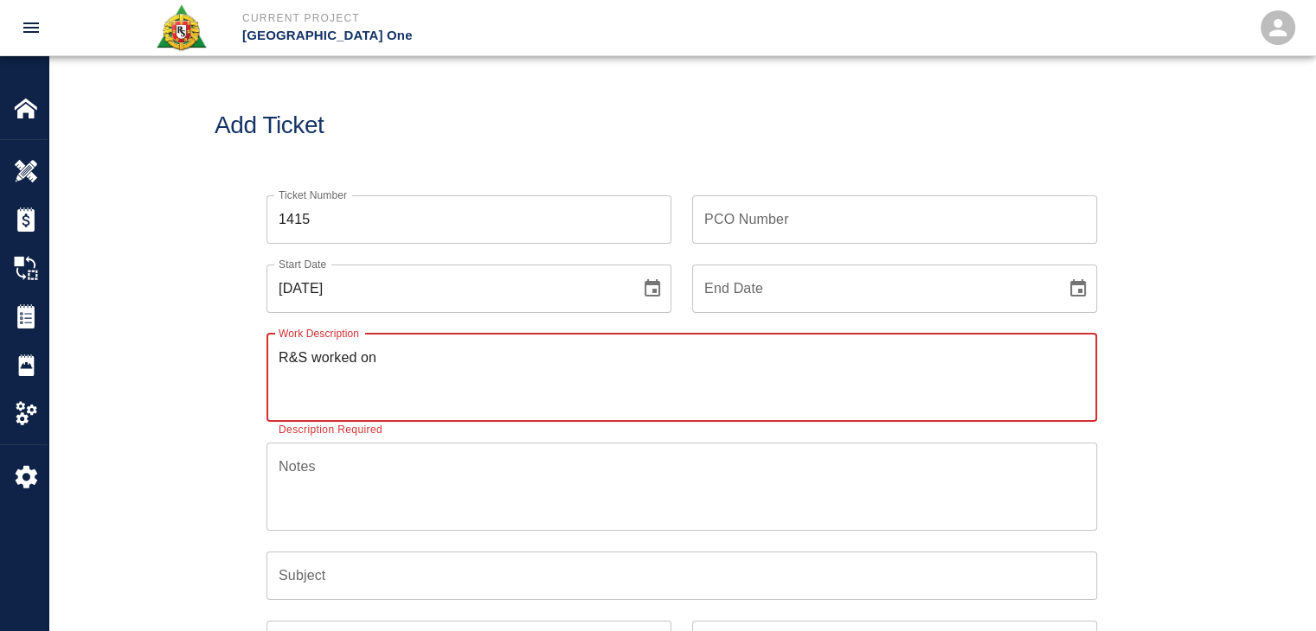
drag, startPoint x: 402, startPoint y: 368, endPoint x: 215, endPoint y: 351, distance: 188.4
click at [215, 351] on div "Ticket Number 1415 Ticket Number PCO Number PCO Number Start Date [DATE] Start …" at bounding box center [682, 521] width 934 height 692
type textarea "R&S worked on"
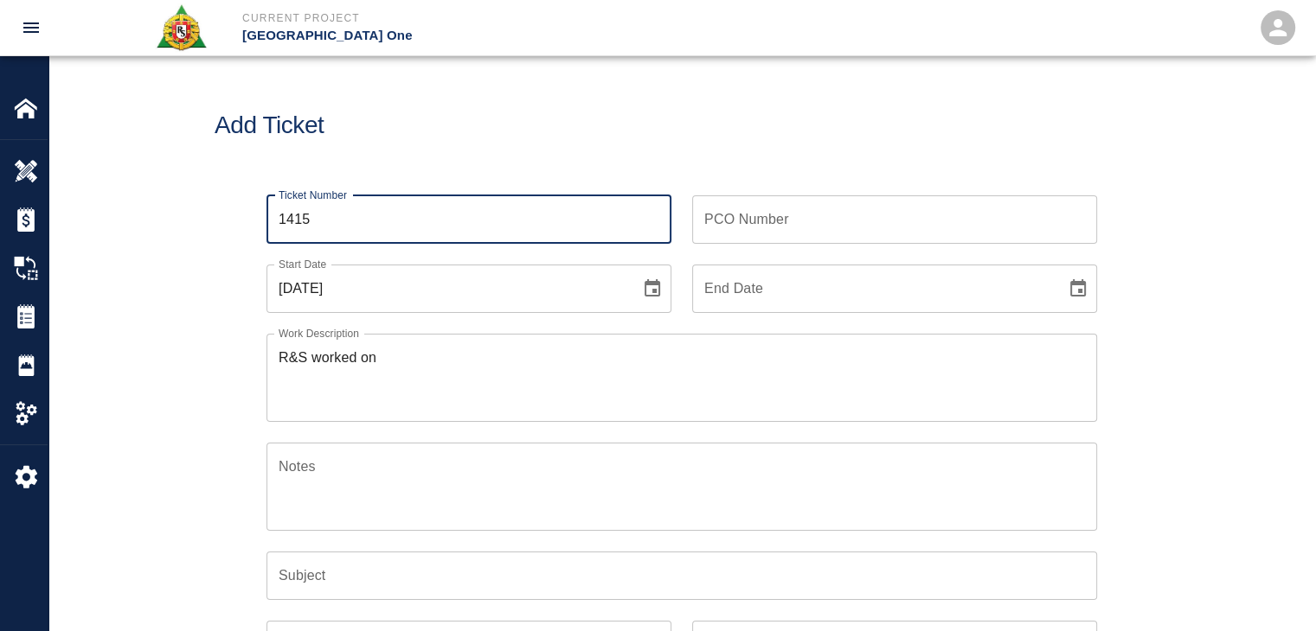
click at [381, 236] on input "1415" at bounding box center [468, 219] width 405 height 48
type input "1414"
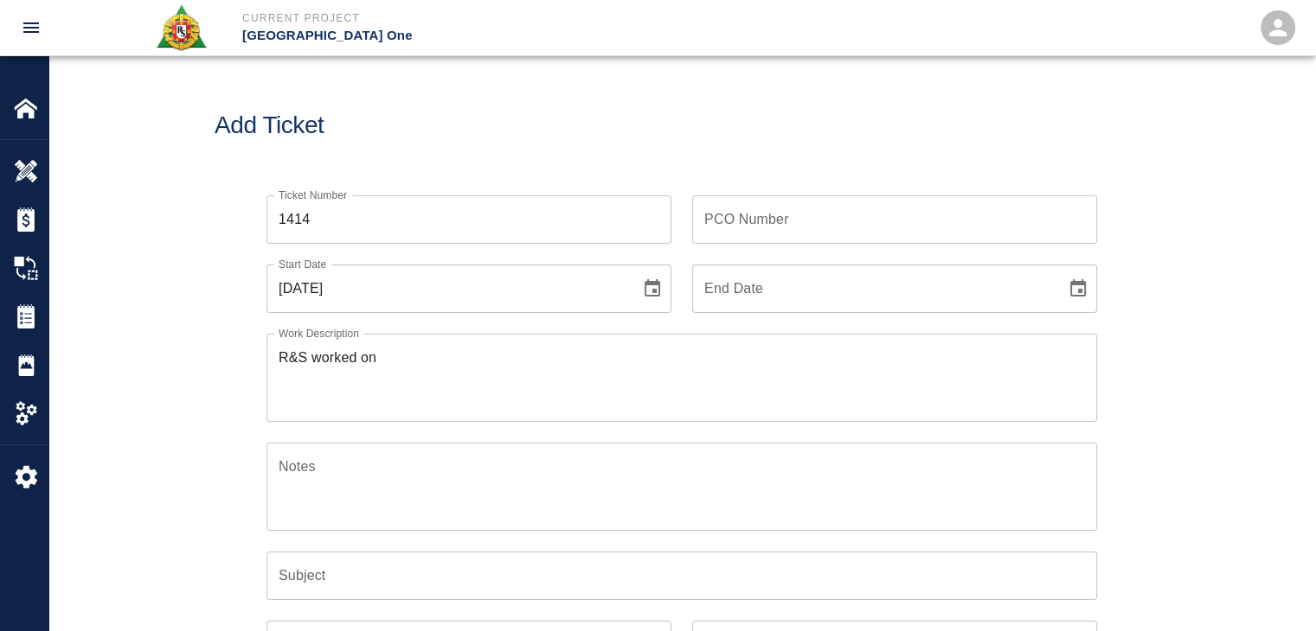
click at [413, 138] on h1 "Add Ticket" at bounding box center [682, 126] width 934 height 29
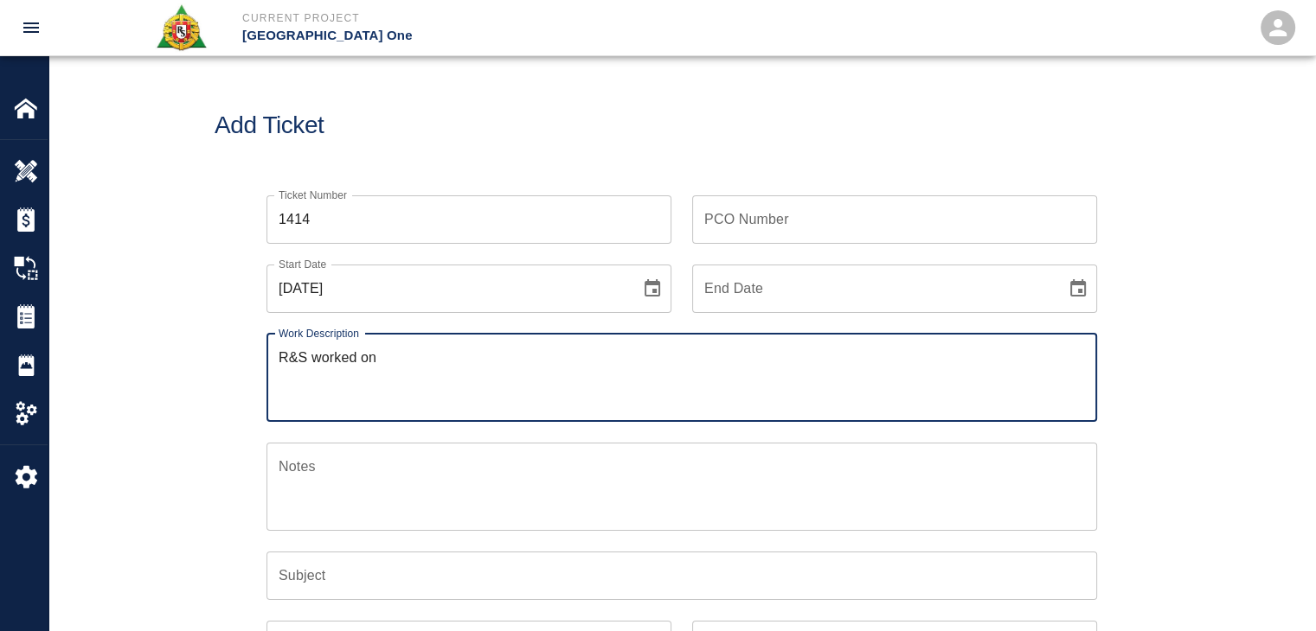
click at [436, 359] on textarea "R&S worked on" at bounding box center [682, 378] width 806 height 60
paste textarea "L1 embed 1 [PERSON_NAME] 1.5 framing and installing the embed [PERSON_NAME] PI#…"
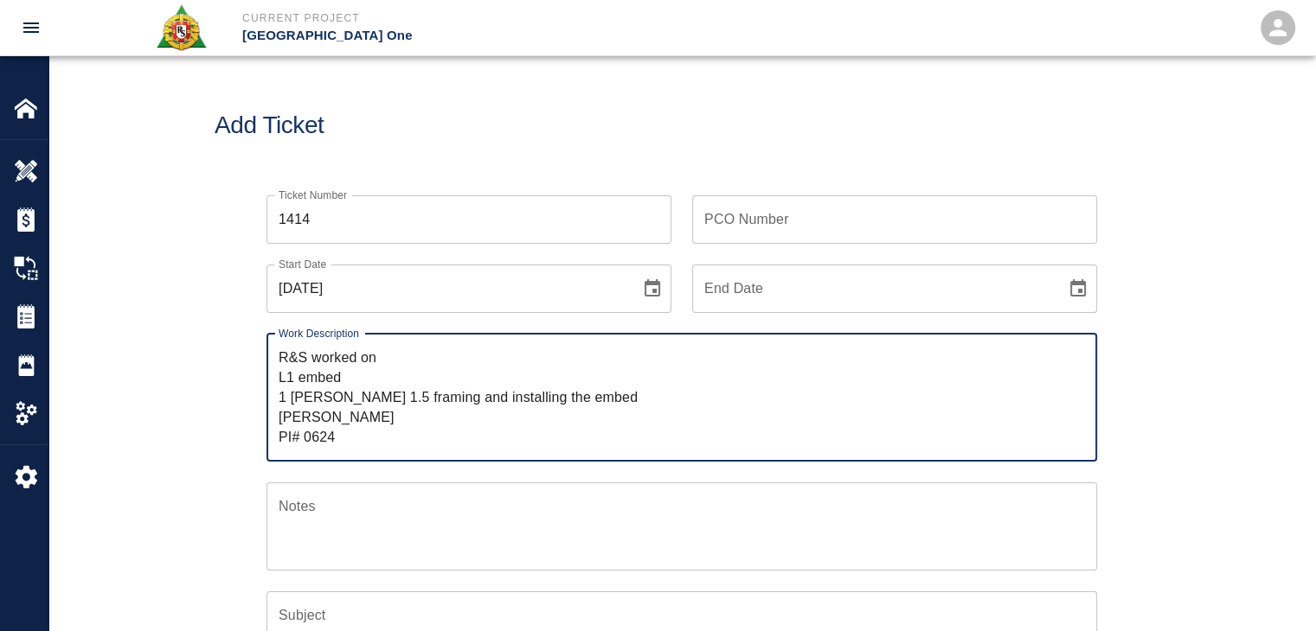
drag, startPoint x: 624, startPoint y: 388, endPoint x: 377, endPoint y: 389, distance: 246.5
click at [377, 389] on textarea "R&S worked on L1 embed 1 [PERSON_NAME] 1.5 framing and installing the embed [PE…" at bounding box center [682, 397] width 806 height 99
click at [282, 379] on textarea "R&S worked on L1 embed 1 [PERSON_NAME] 1.5 framing and installing the embed [PE…" at bounding box center [682, 397] width 806 height 99
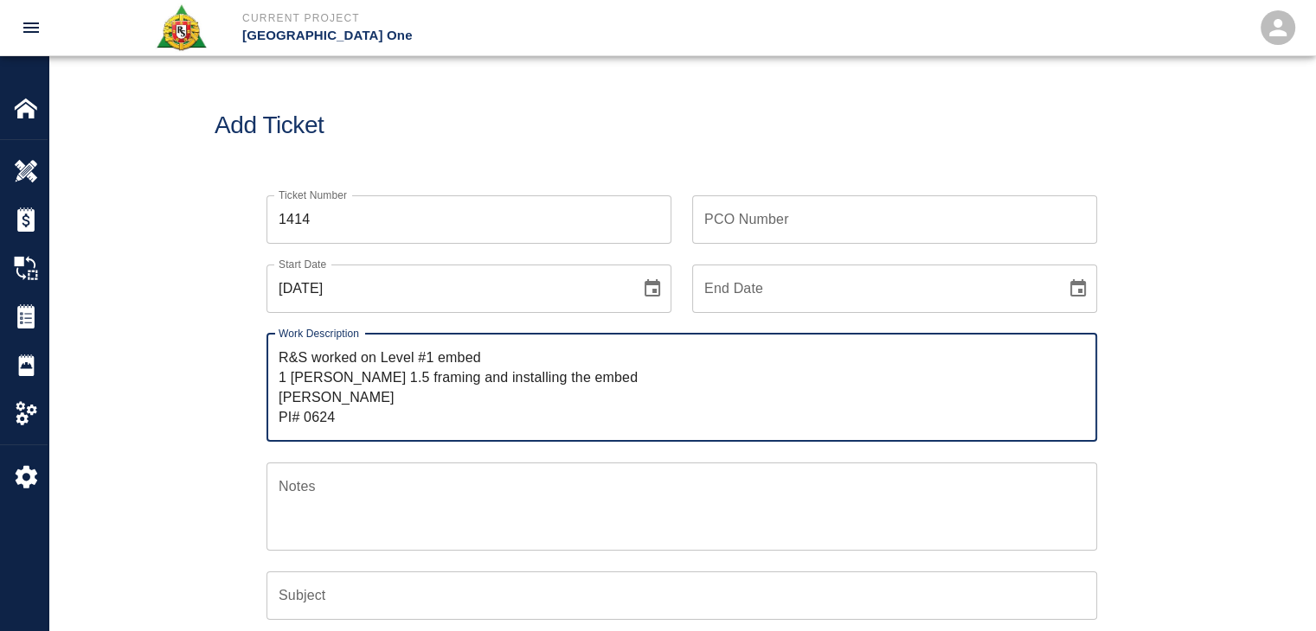
drag, startPoint x: 494, startPoint y: 354, endPoint x: 380, endPoint y: 361, distance: 114.4
click at [380, 361] on textarea "R&S worked on Level #1 embed 1 [PERSON_NAME] 1.5 framing and installing the emb…" at bounding box center [682, 388] width 806 height 80
paste textarea "Gate #9 Level #1 curtain wall embed curb"
drag, startPoint x: 616, startPoint y: 376, endPoint x: 381, endPoint y: 386, distance: 235.5
click at [381, 386] on textarea "R&S worked on Gate #9 Level #1 curtain wall embed curb 1 [PERSON_NAME] 1.5 fram…" at bounding box center [682, 388] width 806 height 80
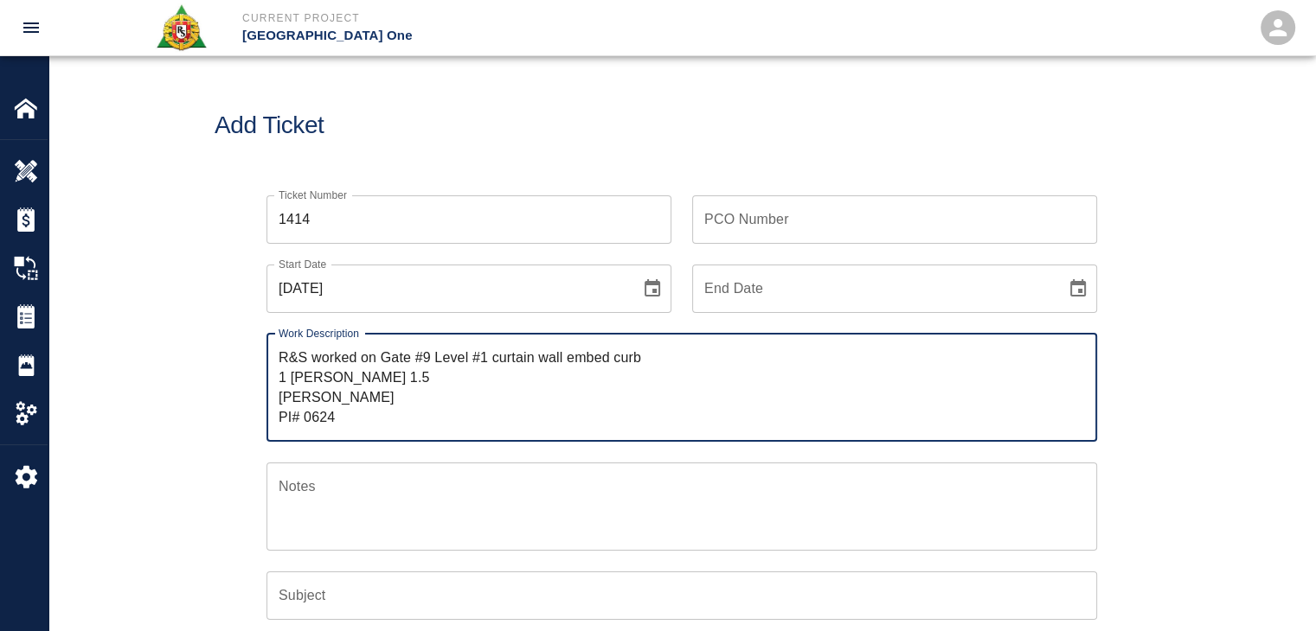
click at [379, 355] on textarea "R&S worked on Gate #9 Level #1 curtain wall embed curb 1 [PERSON_NAME] 1.5 [PER…" at bounding box center [682, 388] width 806 height 80
paste textarea "framing and installing the embed"
drag, startPoint x: 886, startPoint y: 368, endPoint x: 721, endPoint y: 362, distance: 165.3
click at [721, 362] on textarea "R&S worked on framing and installing the embed for Gate #9 Level #1 curtain wal…" at bounding box center [682, 388] width 806 height 80
click at [541, 354] on textarea "R&S worked on framing and installing the embed for Gate #9 Level #1. 1 [PERSON_…" at bounding box center [682, 388] width 806 height 80
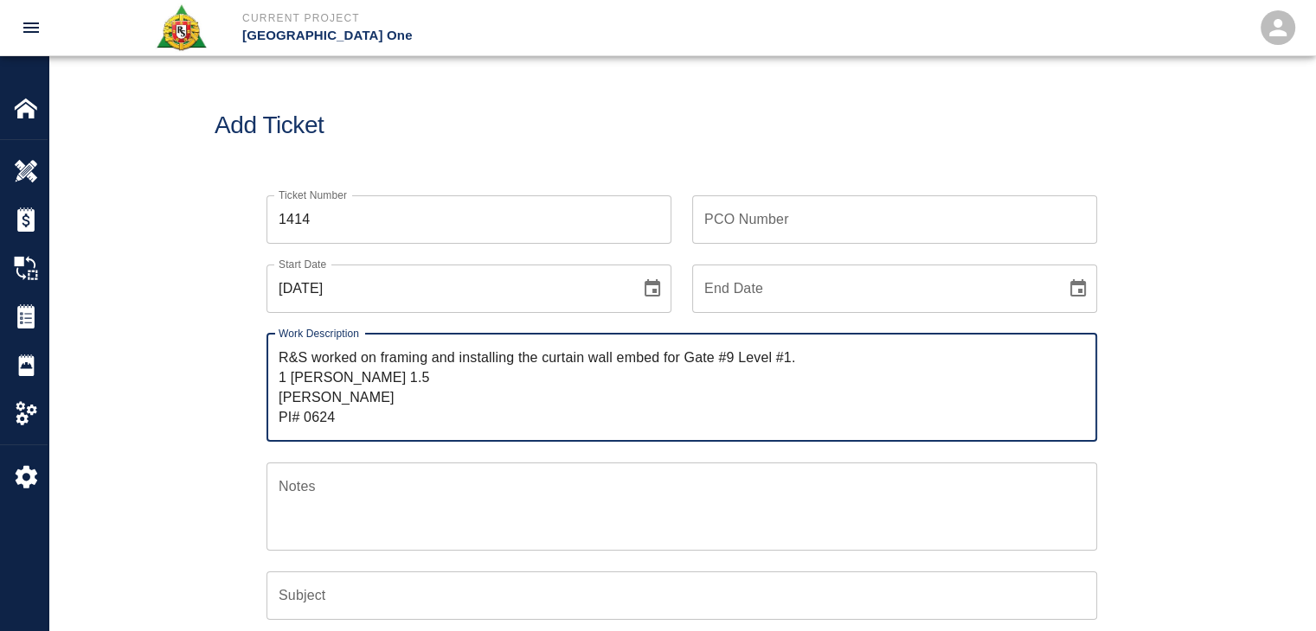
click at [796, 361] on textarea "R&S worked on framing and installing the curtain wall embed for Gate #9 Level #…" at bounding box center [682, 388] width 806 height 80
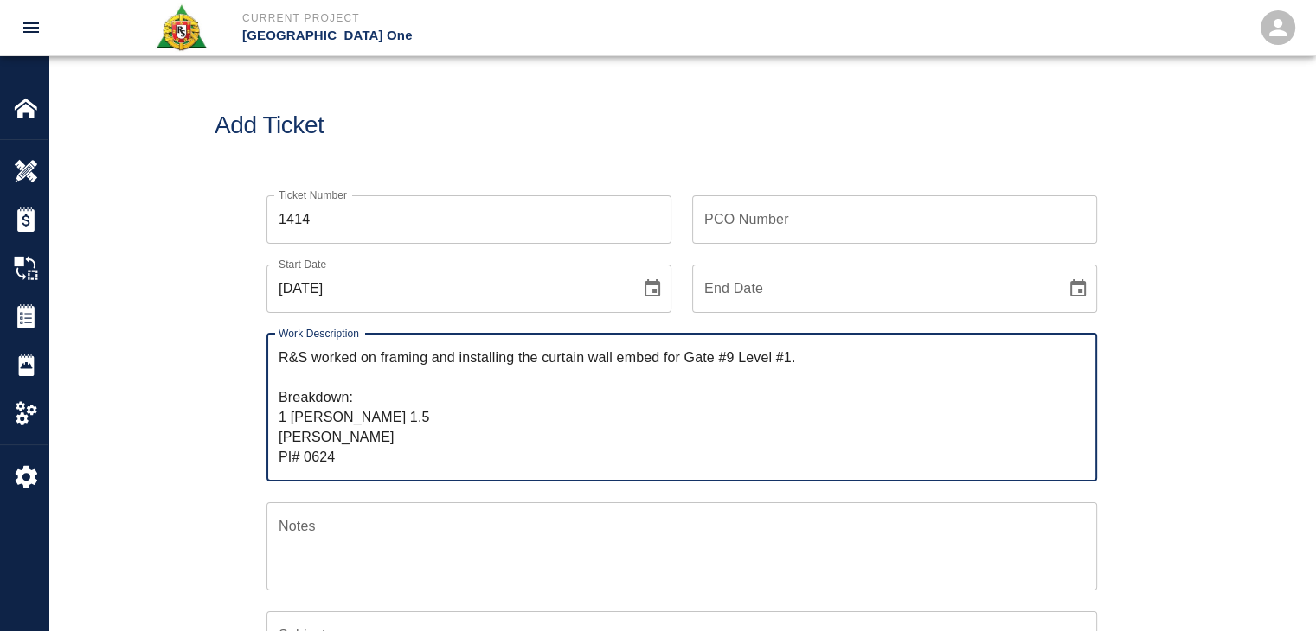
click at [404, 433] on textarea "R&S worked on framing and installing the curtain wall embed for Gate #9 Level #…" at bounding box center [682, 407] width 806 height 119
click at [392, 420] on textarea "R&S worked on framing and installing the curtain wall embed for Gate #9 Level #…" at bounding box center [682, 407] width 806 height 119
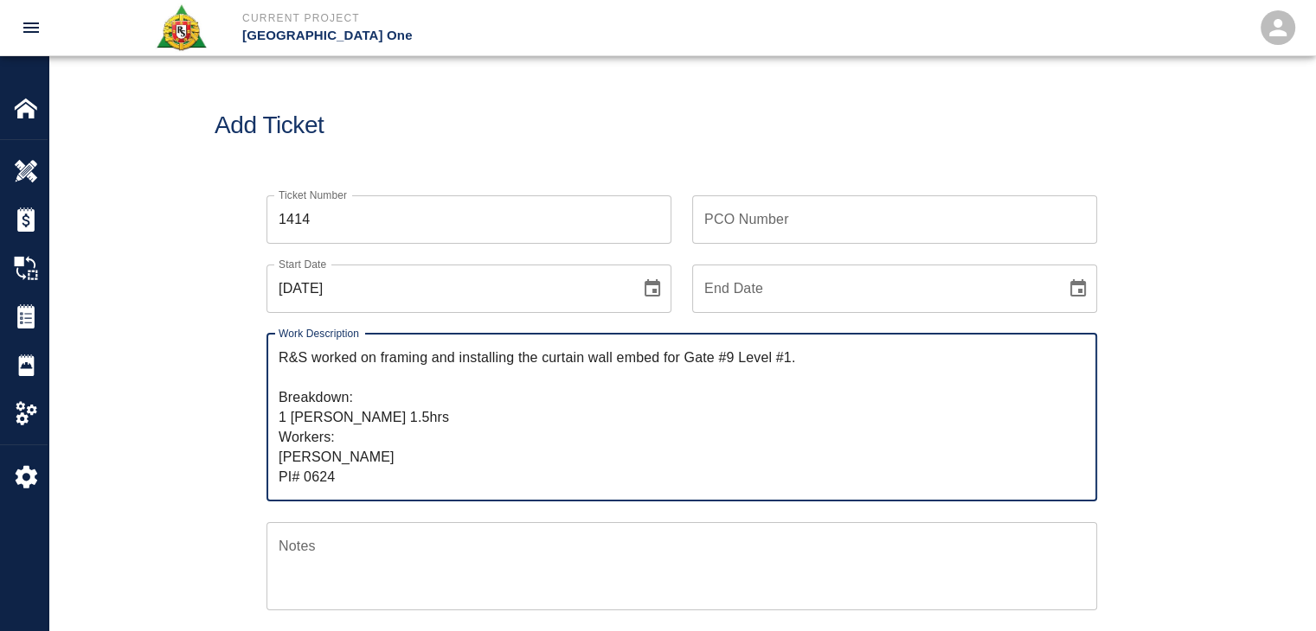
type textarea "R&S worked on framing and installing the curtain wall embed for Gate #9 Level #…"
click at [765, 202] on div "PCO Number PCO Number" at bounding box center [894, 219] width 405 height 48
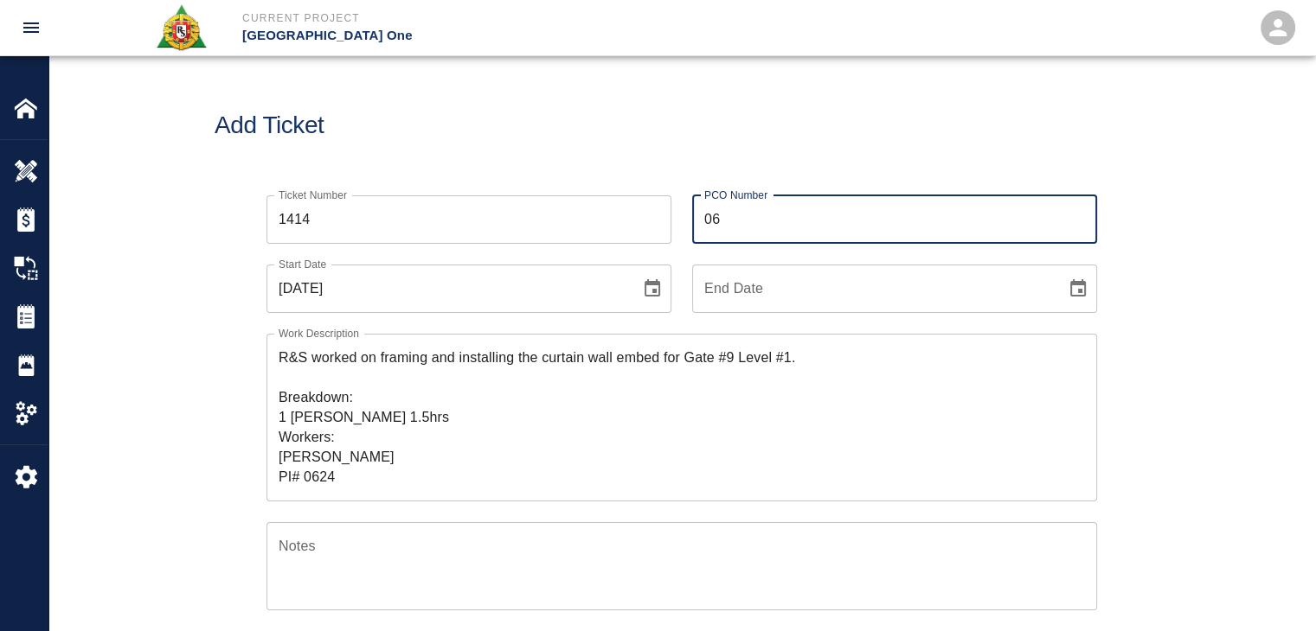
type input "0624"
drag, startPoint x: 343, startPoint y: 473, endPoint x: 211, endPoint y: 472, distance: 132.3
click at [211, 472] on div "Ticket Number 1414 Ticket Number PCO Number 0624 PCO Number Start Date [DATE] S…" at bounding box center [681, 581] width 1266 height 813
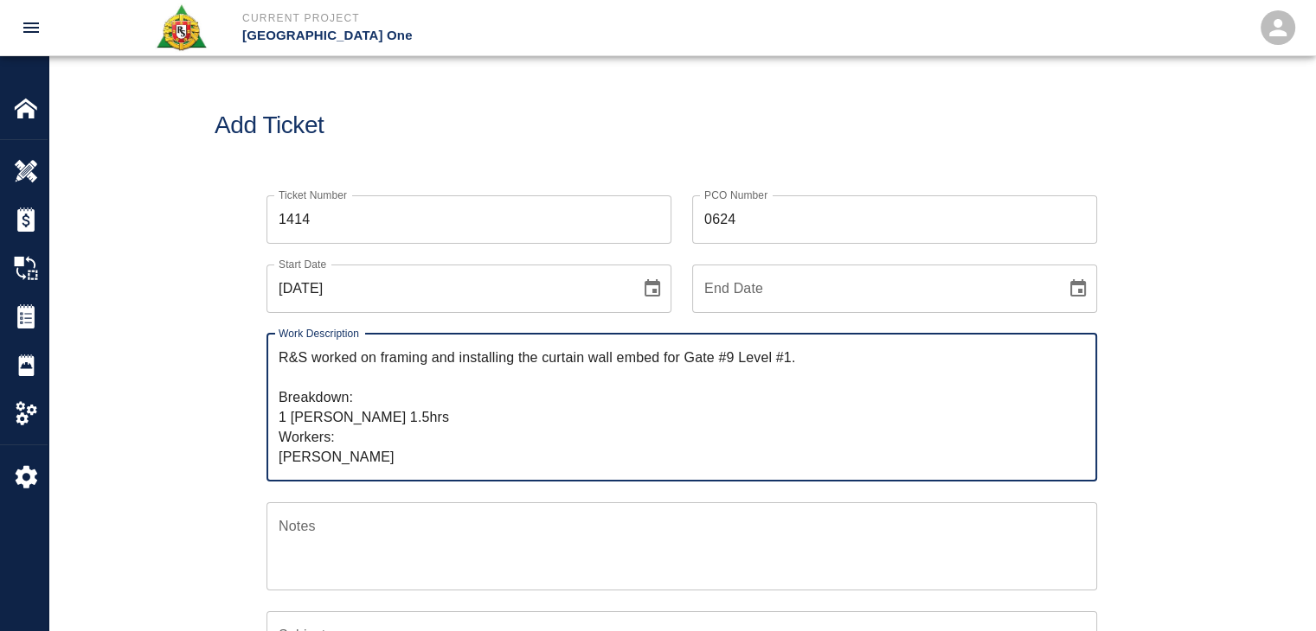
drag, startPoint x: 368, startPoint y: 375, endPoint x: 380, endPoint y: 362, distance: 17.7
click at [380, 362] on textarea "R&S worked on framing and installing the curtain wall embed for Gate #9 Level #…" at bounding box center [682, 407] width 806 height 119
type textarea "R&S worked on framing and installing the curtain wall embed for Gate #9 Level #…"
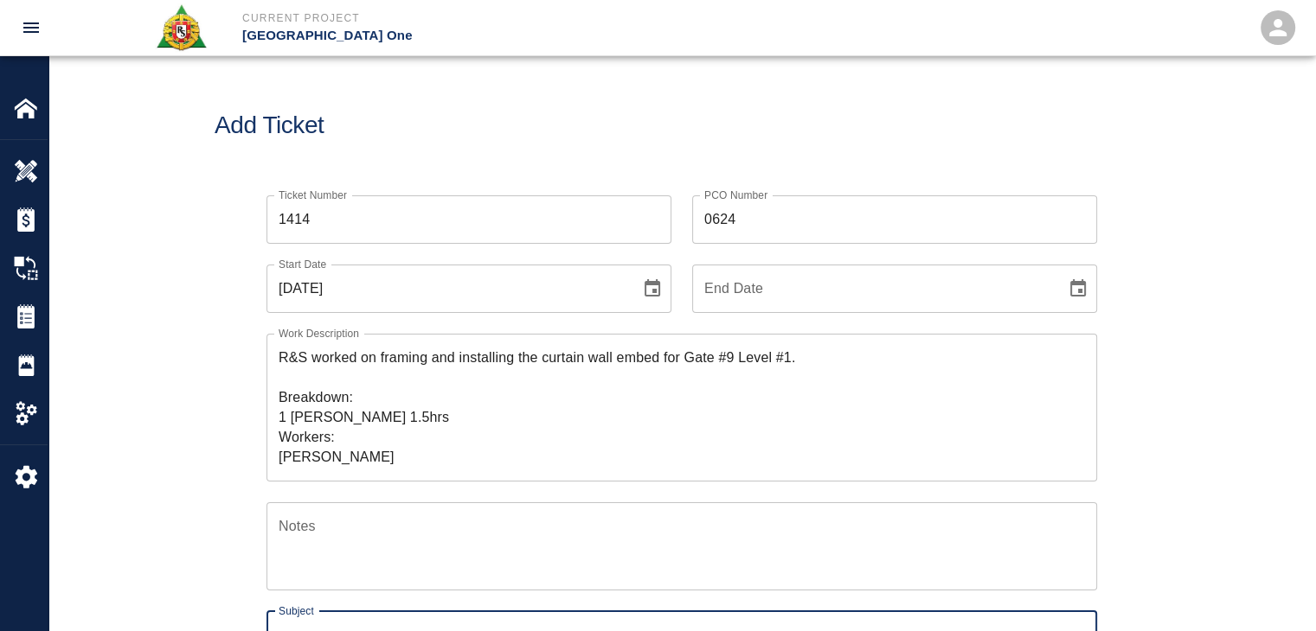
click at [318, 616] on div "Subject Subject" at bounding box center [681, 636] width 830 height 48
paste input "framing and installing the curtain wall embed for Gate #9 Level #1."
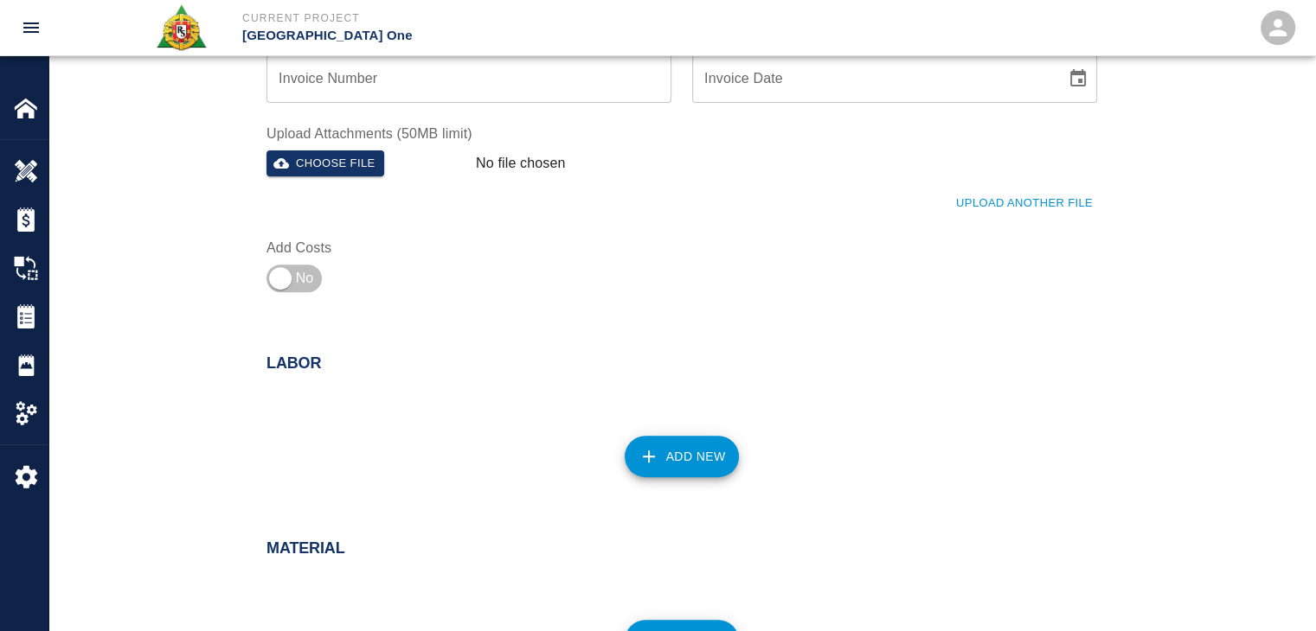
scroll to position [624, 0]
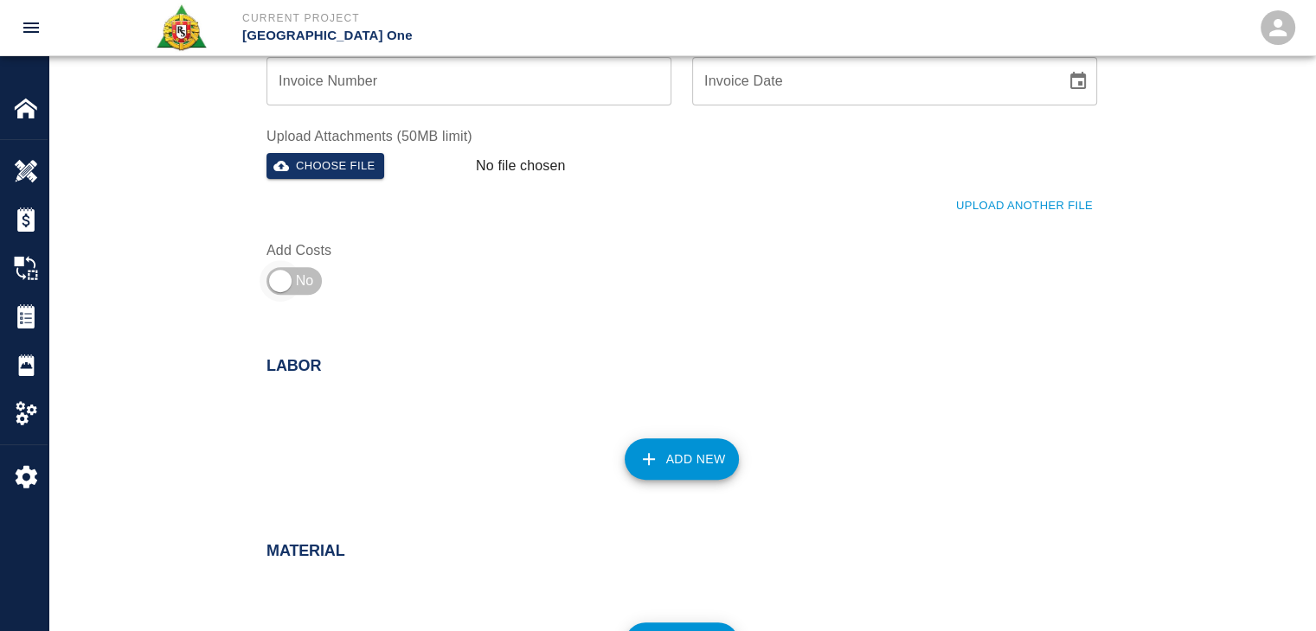
type input "framing and installing the curtain wall embed for Gate #9 Level #1."
click at [279, 270] on input "checkbox" at bounding box center [280, 281] width 125 height 42
checkbox input "true"
click at [661, 461] on button "Add New" at bounding box center [681, 460] width 115 height 42
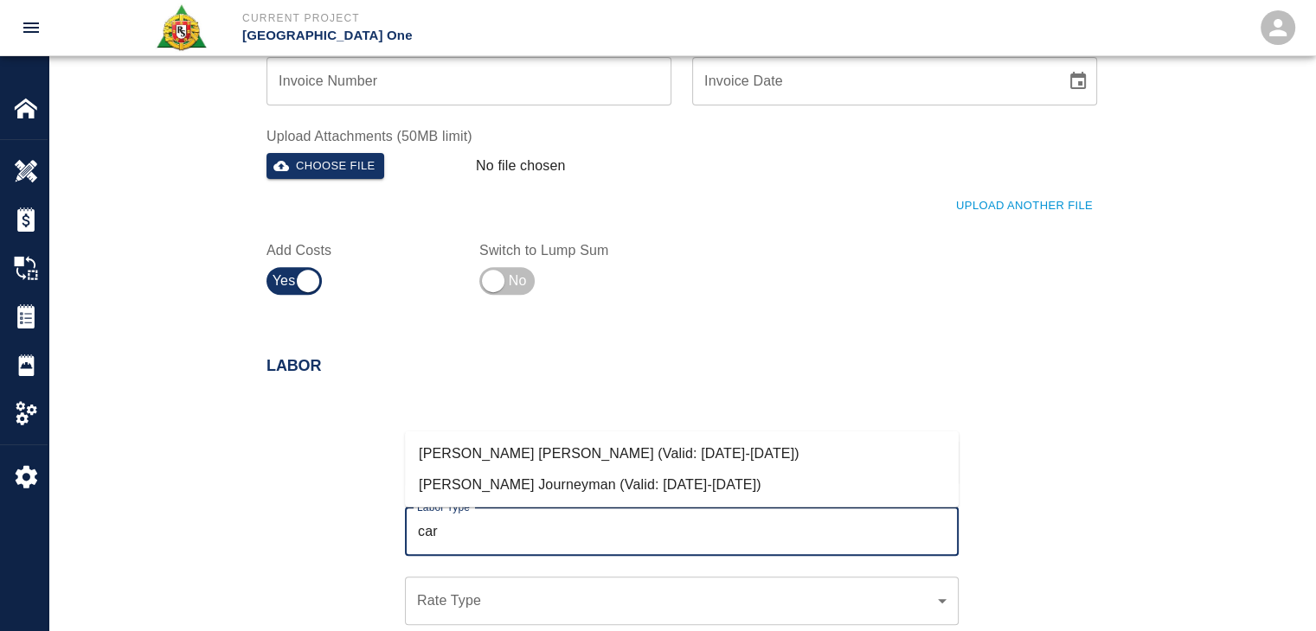
click at [629, 477] on li "[PERSON_NAME] Journeyman (Valid: [DATE]-[DATE])" at bounding box center [682, 485] width 554 height 31
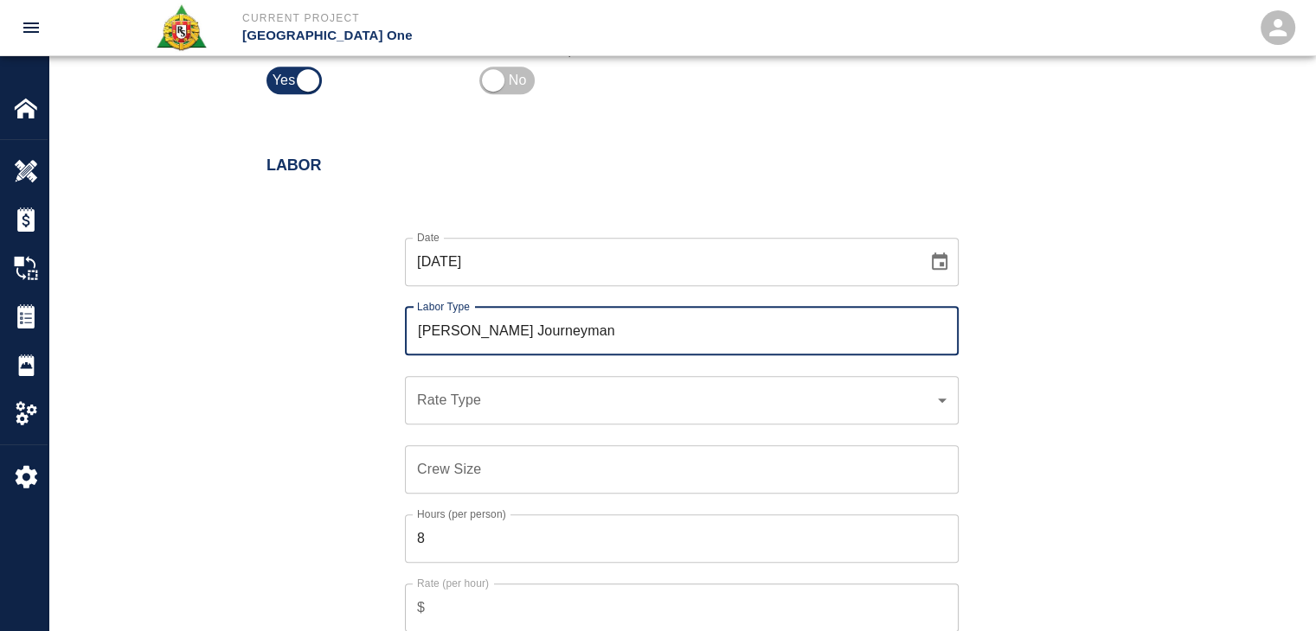
scroll to position [827, 0]
type input "[PERSON_NAME] Journeyman"
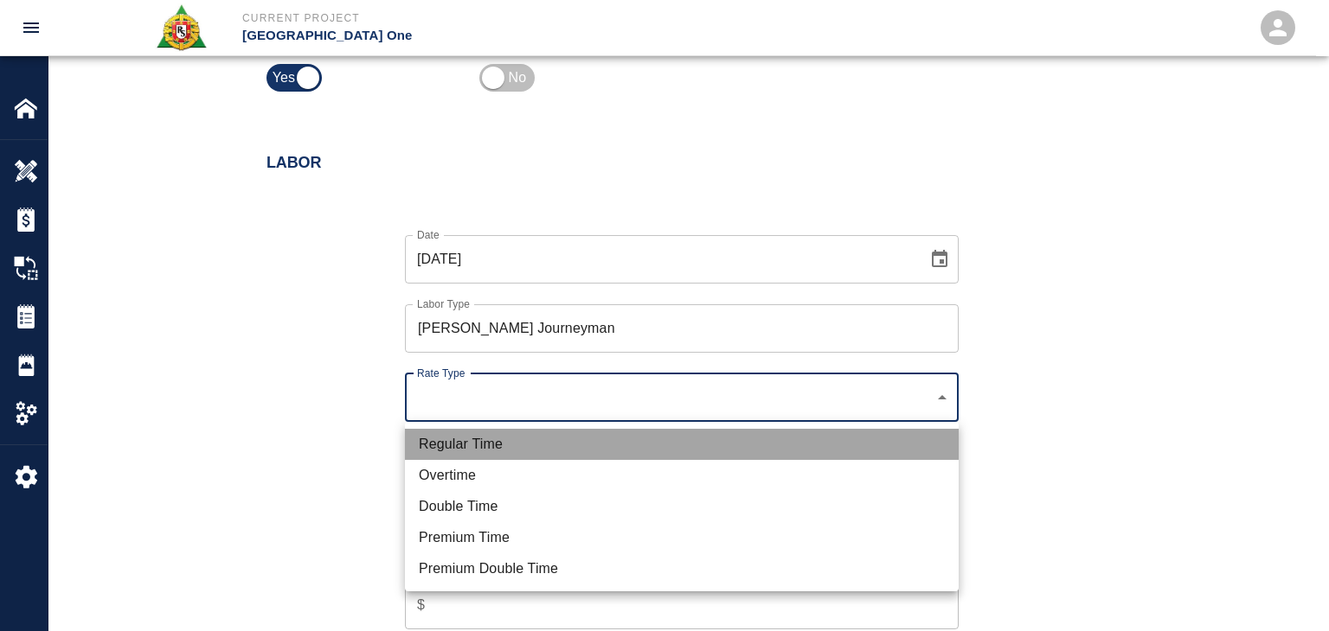
click at [578, 438] on li "Regular Time" at bounding box center [682, 444] width 554 height 31
type input "rate_rt"
type input "141.20"
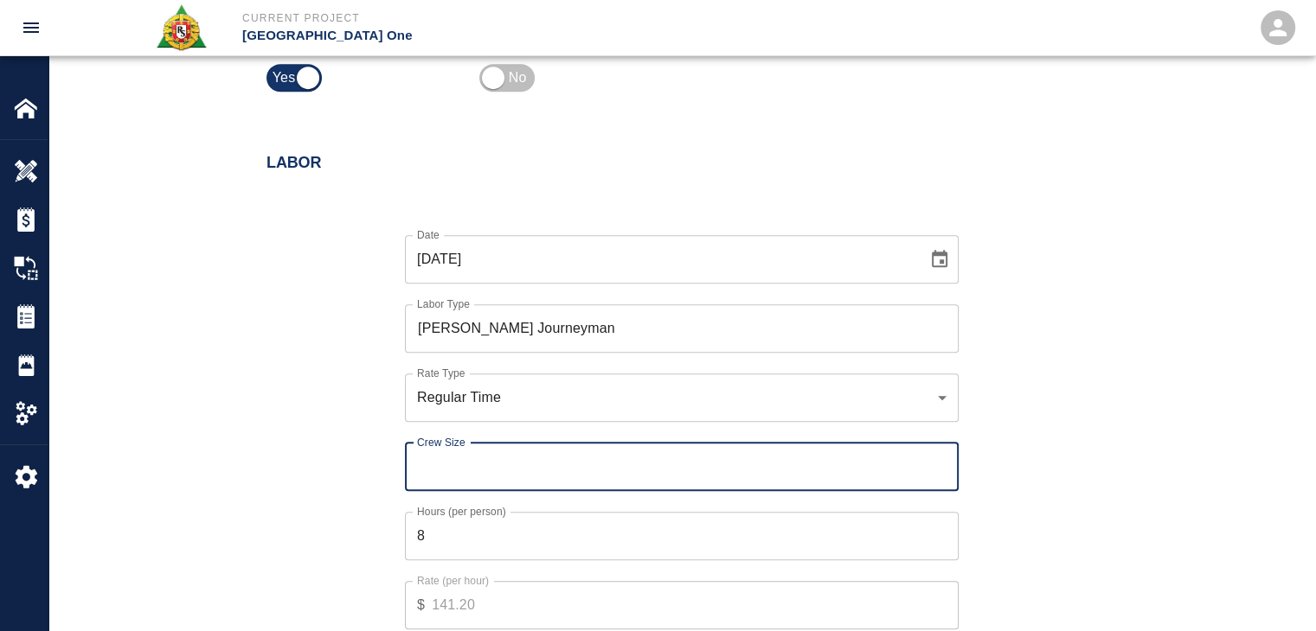
click at [518, 484] on input "Crew Size" at bounding box center [682, 467] width 554 height 48
type input "1"
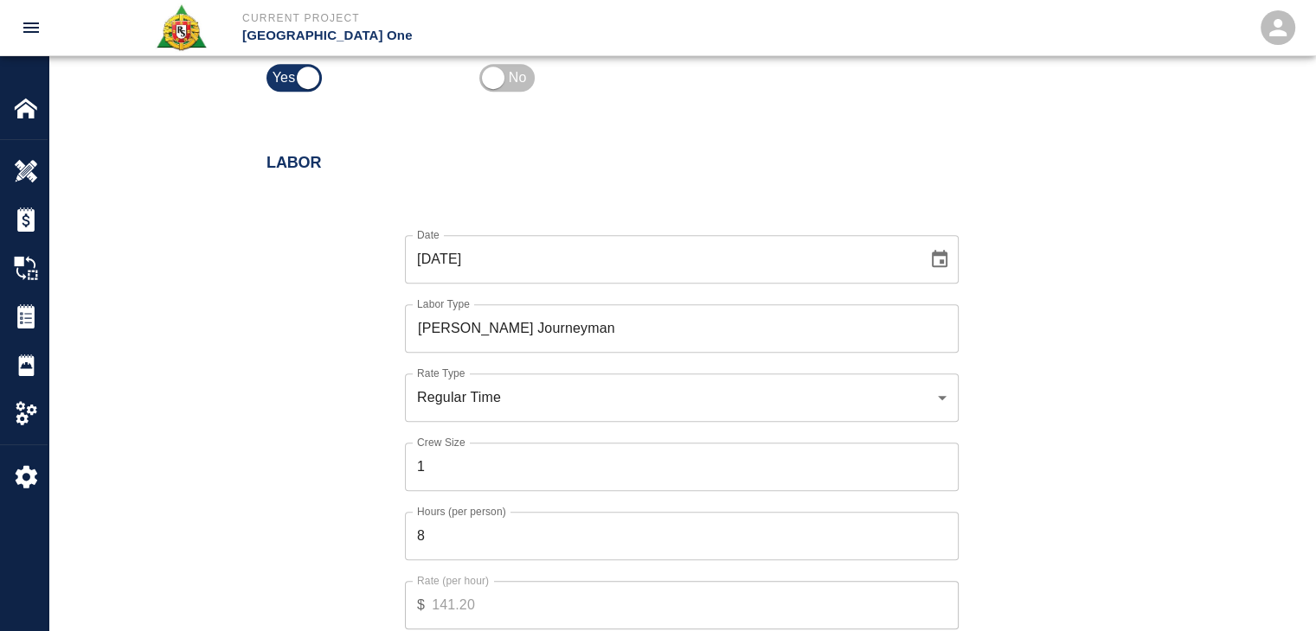
click at [500, 564] on div "Rate (per hour) $ 141.20 Rate (per hour)" at bounding box center [671, 594] width 574 height 69
click at [477, 544] on input "8" at bounding box center [682, 536] width 554 height 48
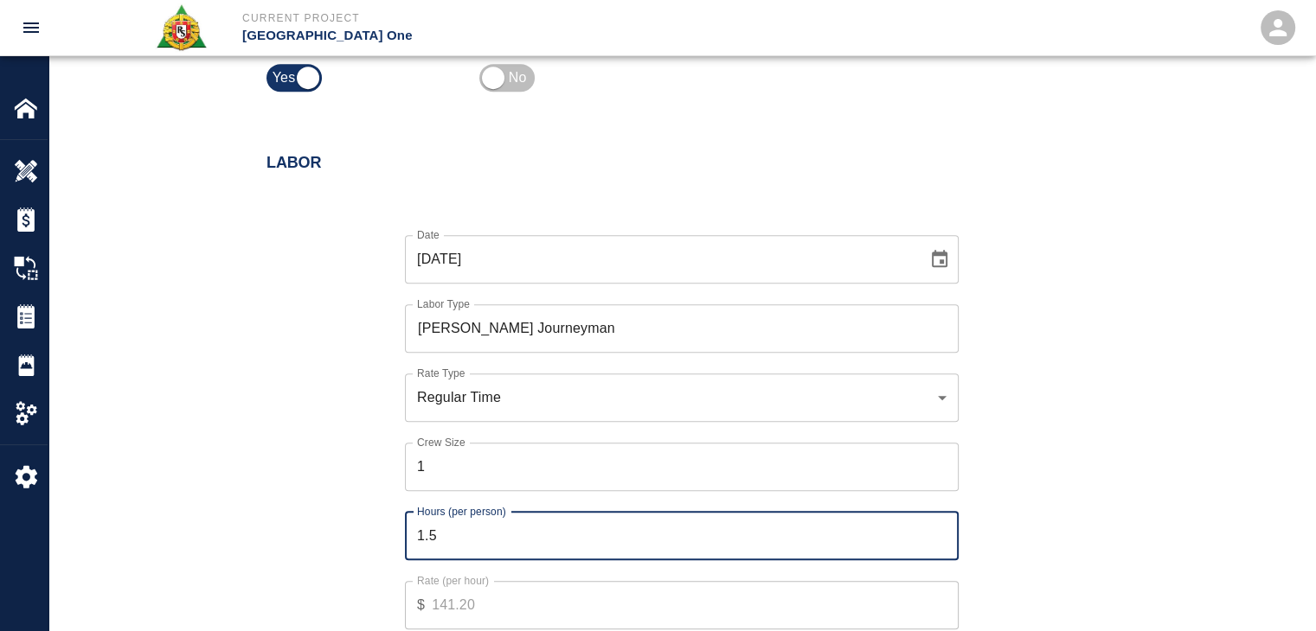
type input "1.5"
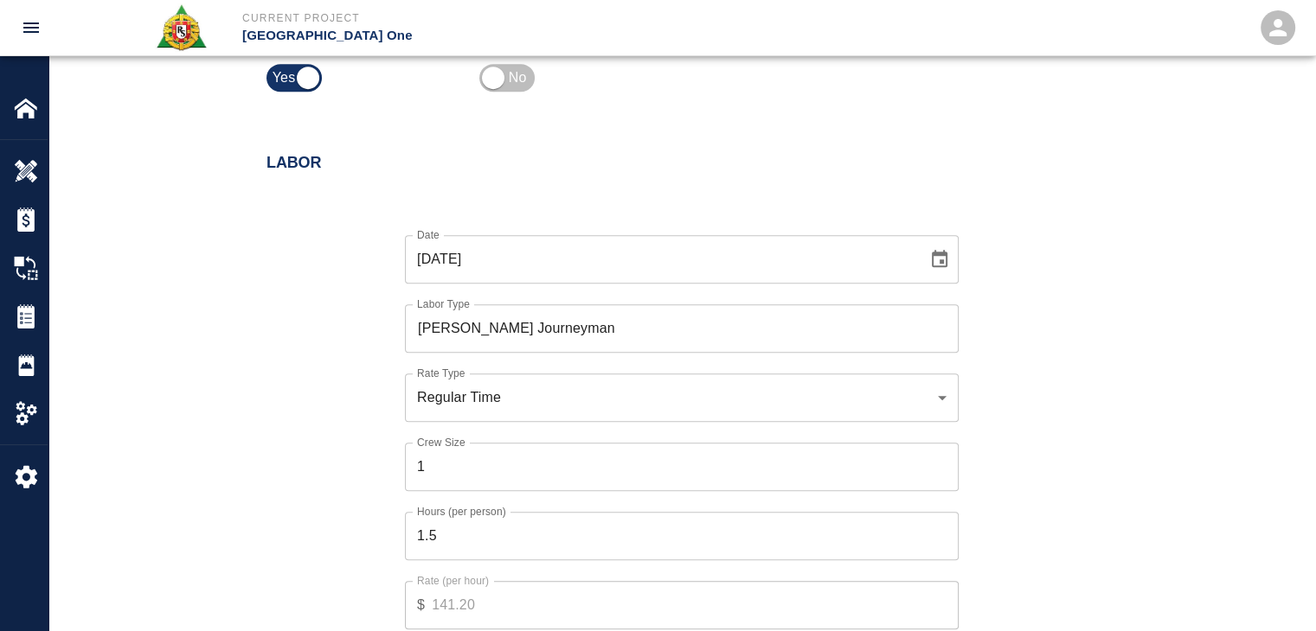
click at [369, 536] on div "Date [DATE] Date Labor Type [PERSON_NAME] Journeyman Labor Type Rate Type Regul…" at bounding box center [671, 445] width 851 height 475
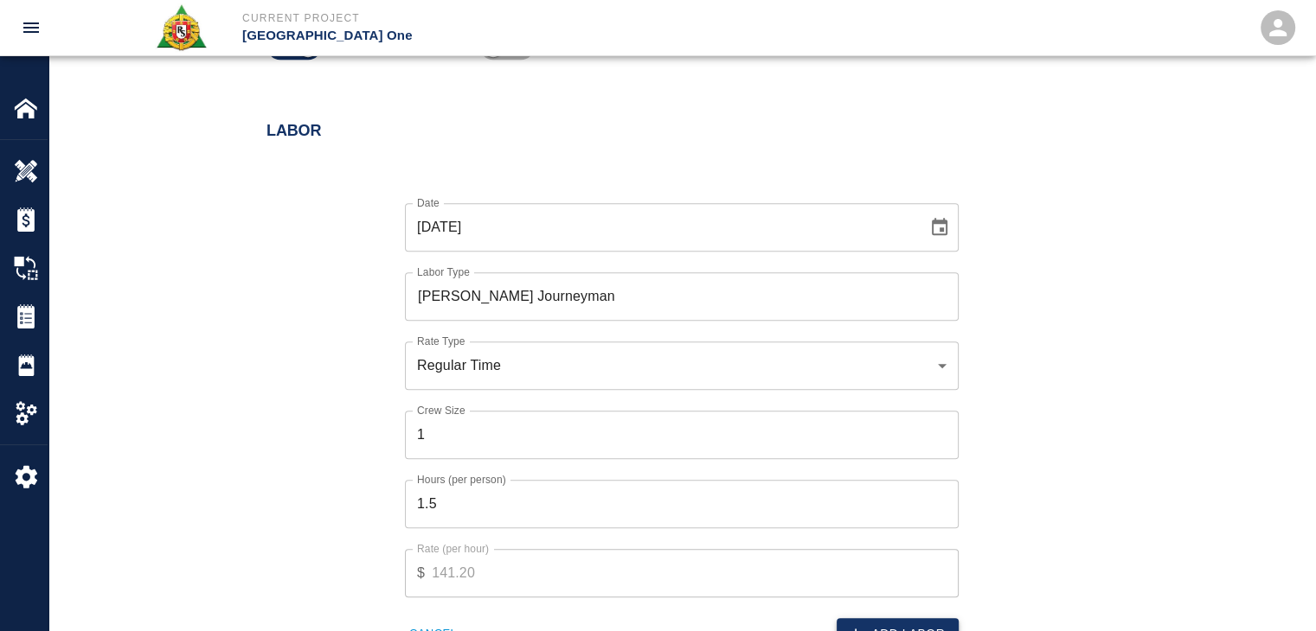
click at [865, 626] on button "Add Labor" at bounding box center [897, 634] width 122 height 32
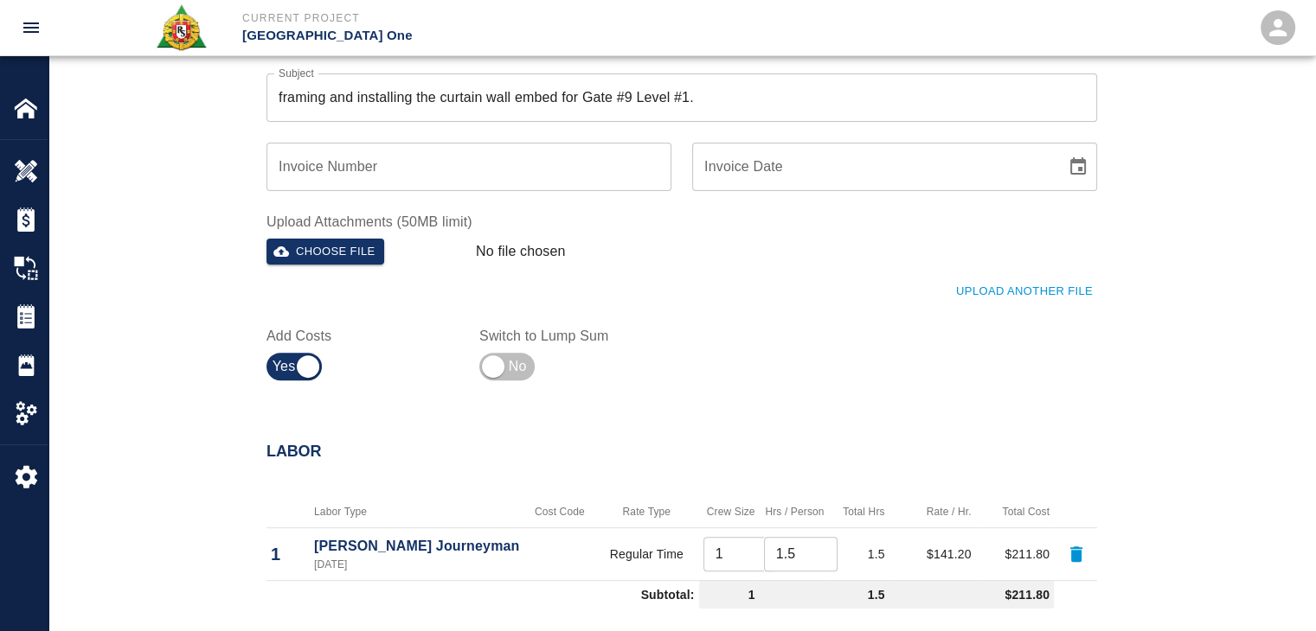
scroll to position [554, 0]
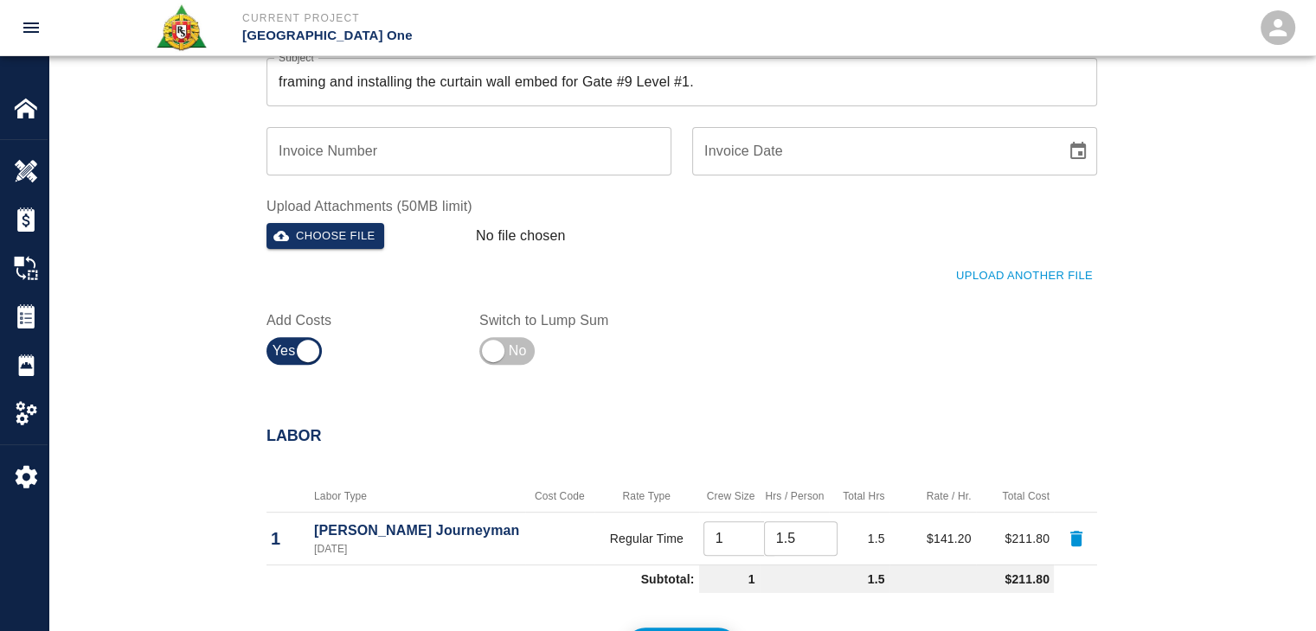
click at [1003, 282] on button "Upload Another File" at bounding box center [1023, 276] width 145 height 27
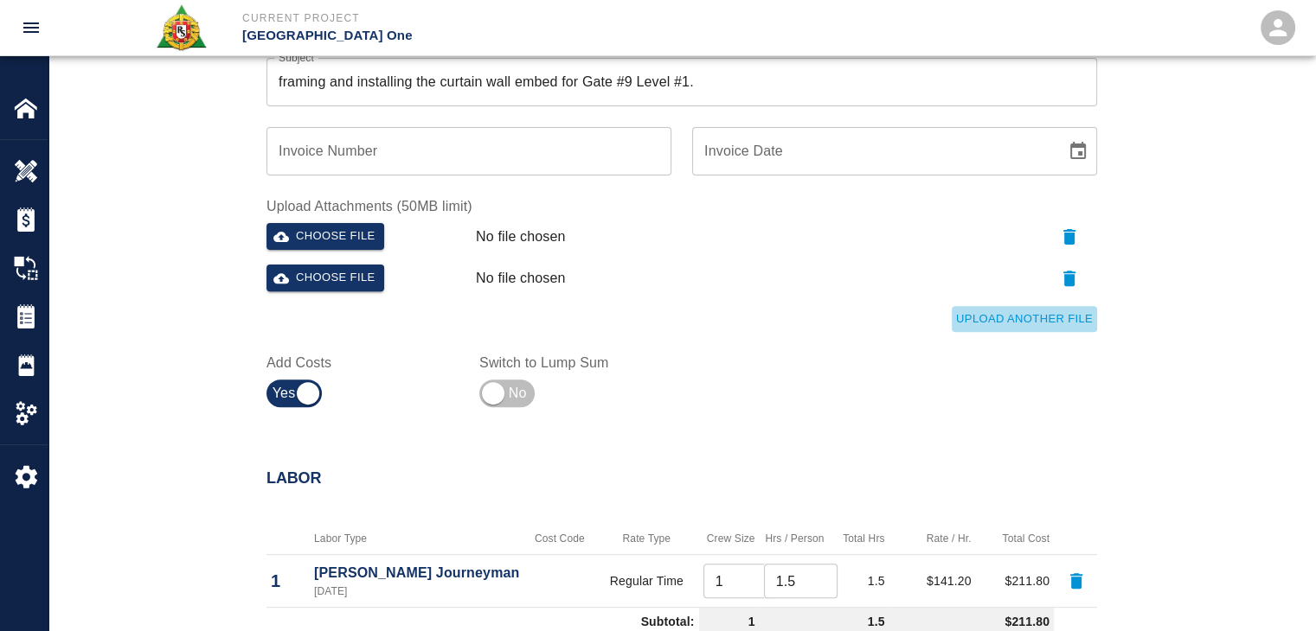
click at [980, 328] on button "Upload Another File" at bounding box center [1023, 319] width 145 height 27
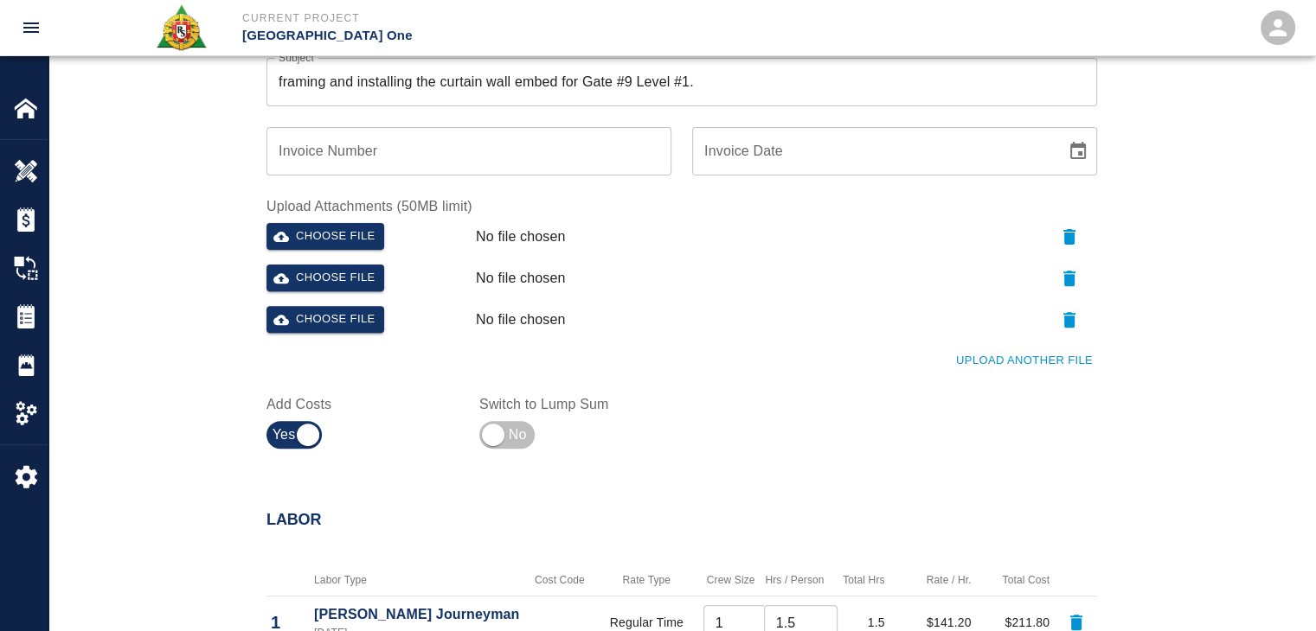
drag, startPoint x: 958, startPoint y: 359, endPoint x: 868, endPoint y: 372, distance: 90.9
click at [868, 372] on div "Upload Another File" at bounding box center [671, 351] width 851 height 48
click at [964, 364] on button "Upload Another File" at bounding box center [1023, 361] width 145 height 27
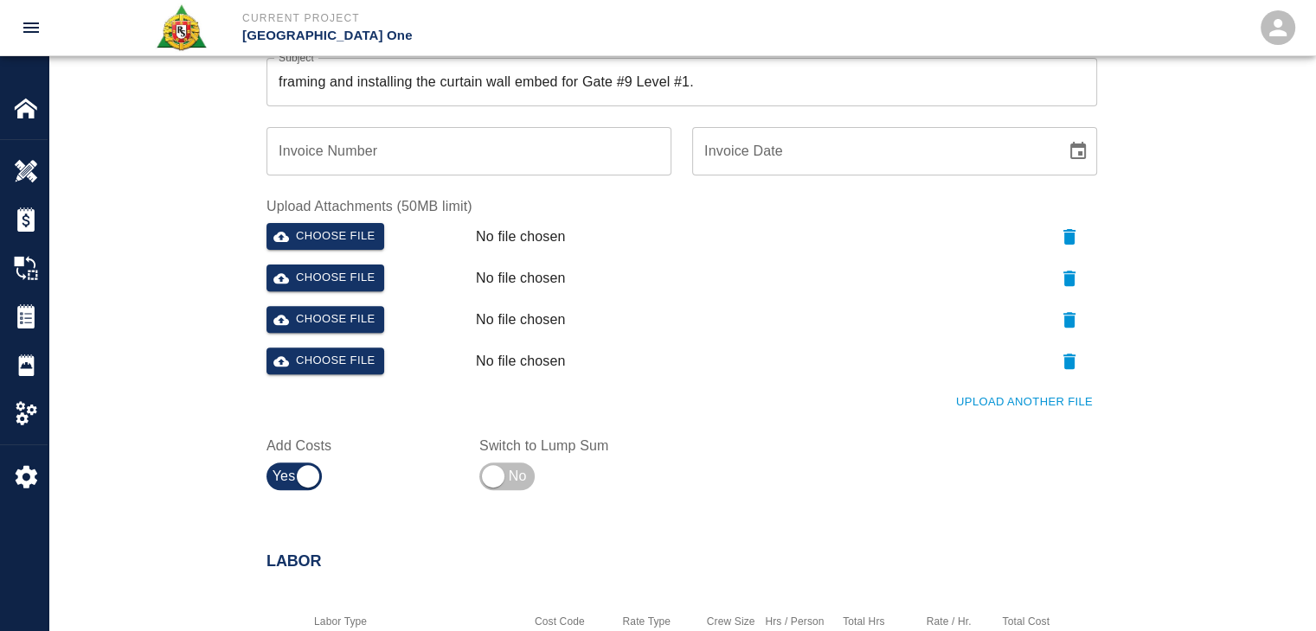
click at [1008, 399] on button "Upload Another File" at bounding box center [1023, 402] width 145 height 27
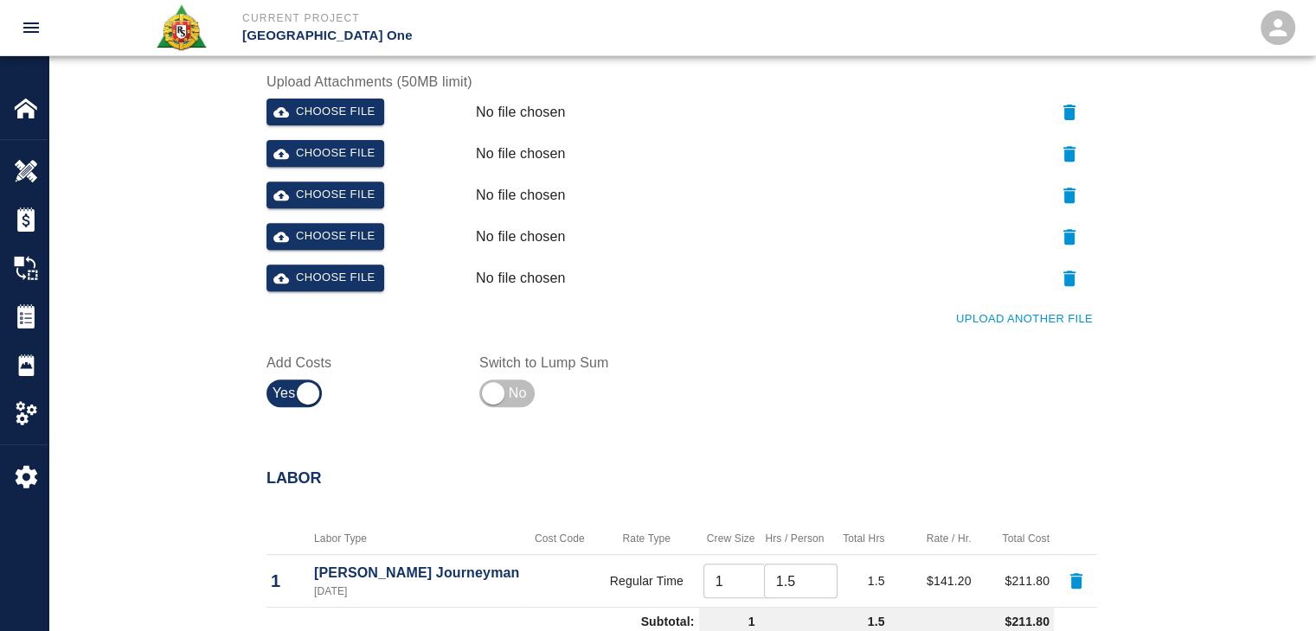
scroll to position [706, 0]
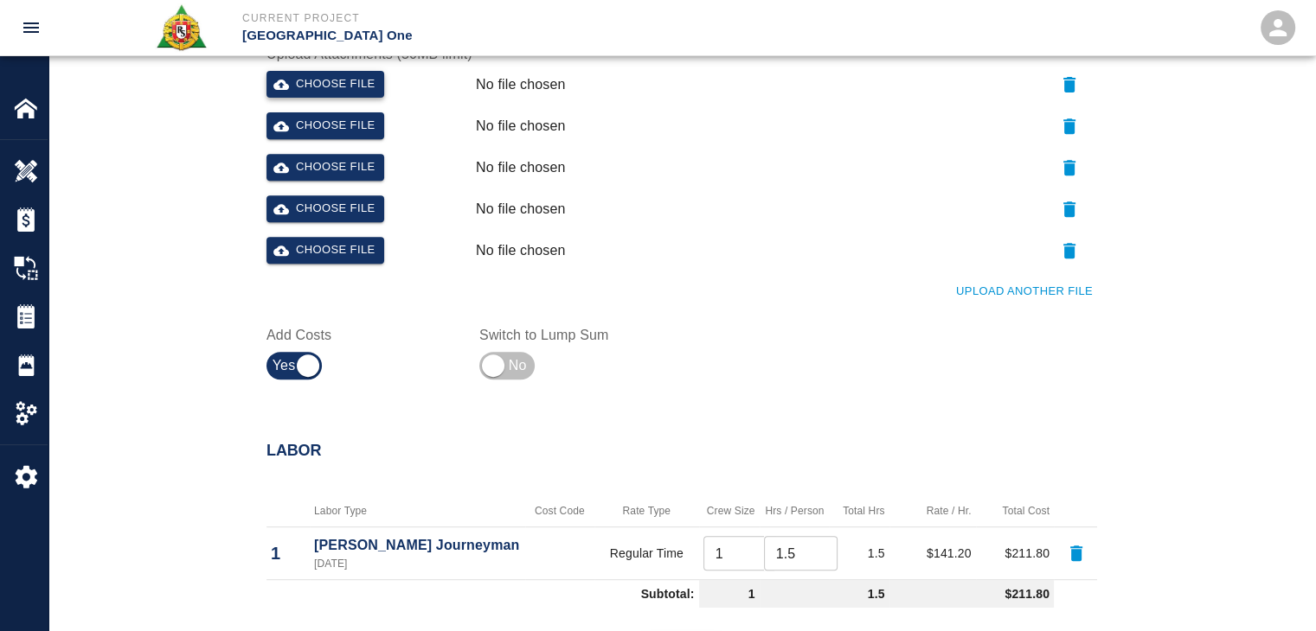
click at [373, 81] on button "Choose file" at bounding box center [325, 84] width 118 height 27
click at [304, 122] on button "Choose file" at bounding box center [325, 125] width 118 height 27
click at [347, 176] on button "Choose file" at bounding box center [325, 167] width 118 height 27
click at [324, 213] on button "Choose file" at bounding box center [325, 208] width 118 height 27
click at [1066, 264] on button "button" at bounding box center [1068, 251] width 55 height 28
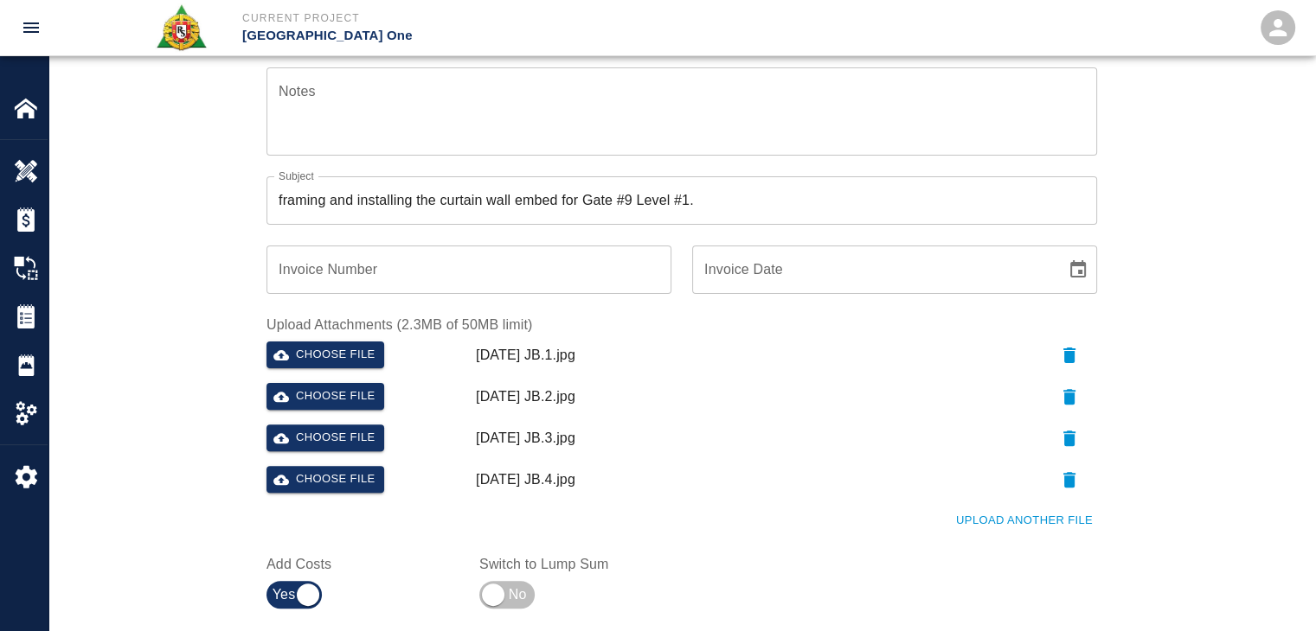
scroll to position [639, 0]
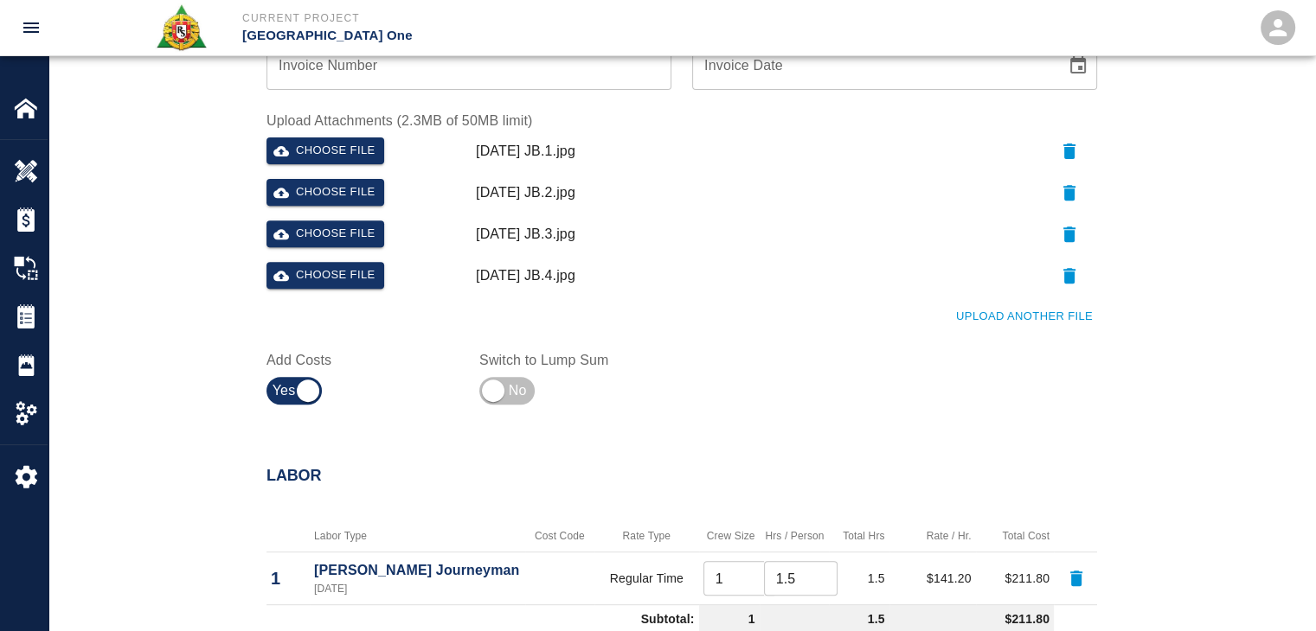
click at [1006, 322] on button "Upload Another File" at bounding box center [1023, 317] width 145 height 27
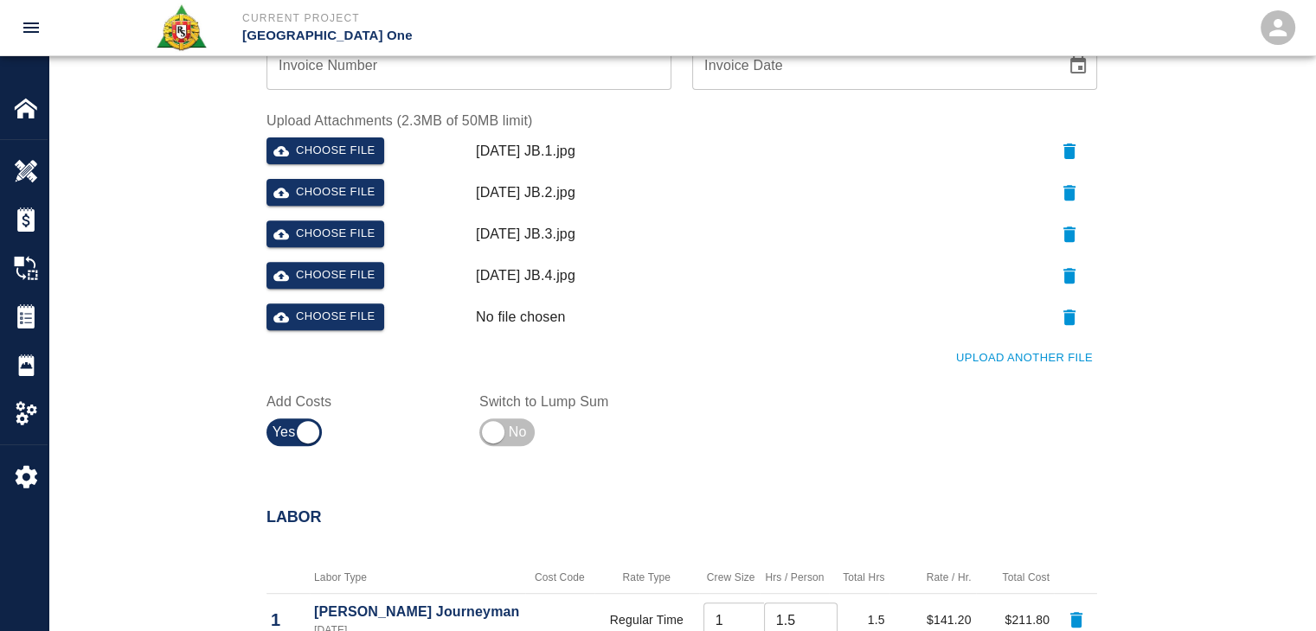
click at [1028, 348] on button "Upload Another File" at bounding box center [1023, 358] width 145 height 27
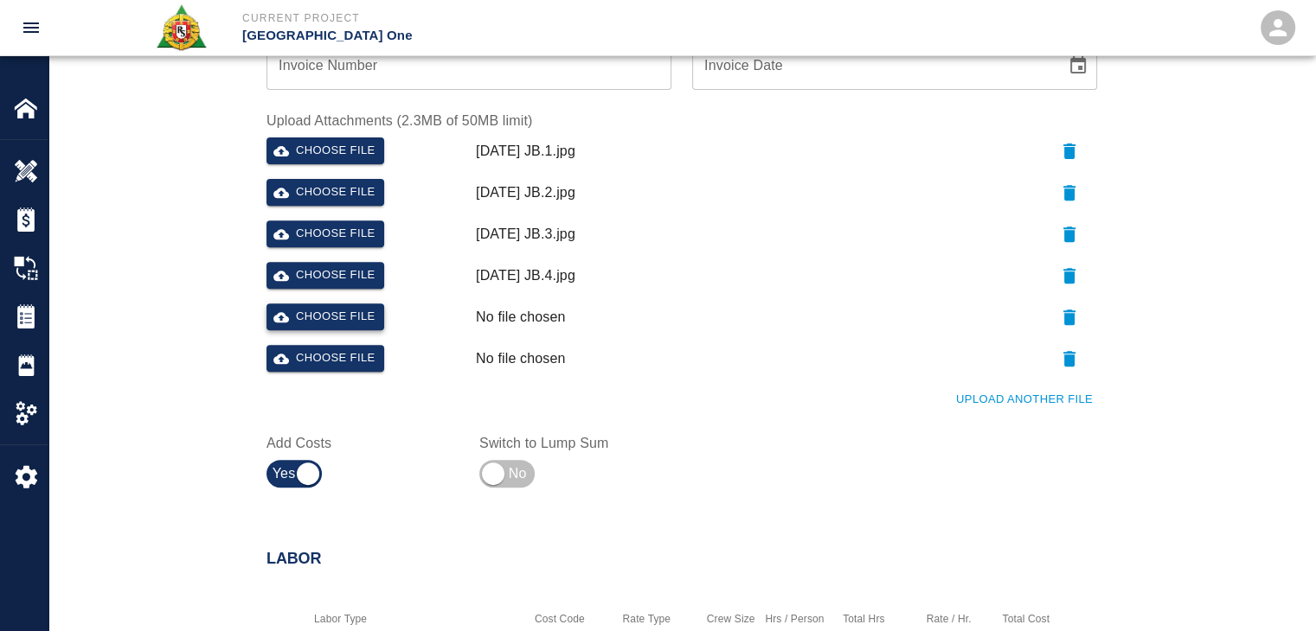
click at [368, 326] on button "Choose file" at bounding box center [325, 317] width 118 height 27
click at [335, 364] on button "Choose file" at bounding box center [325, 358] width 118 height 27
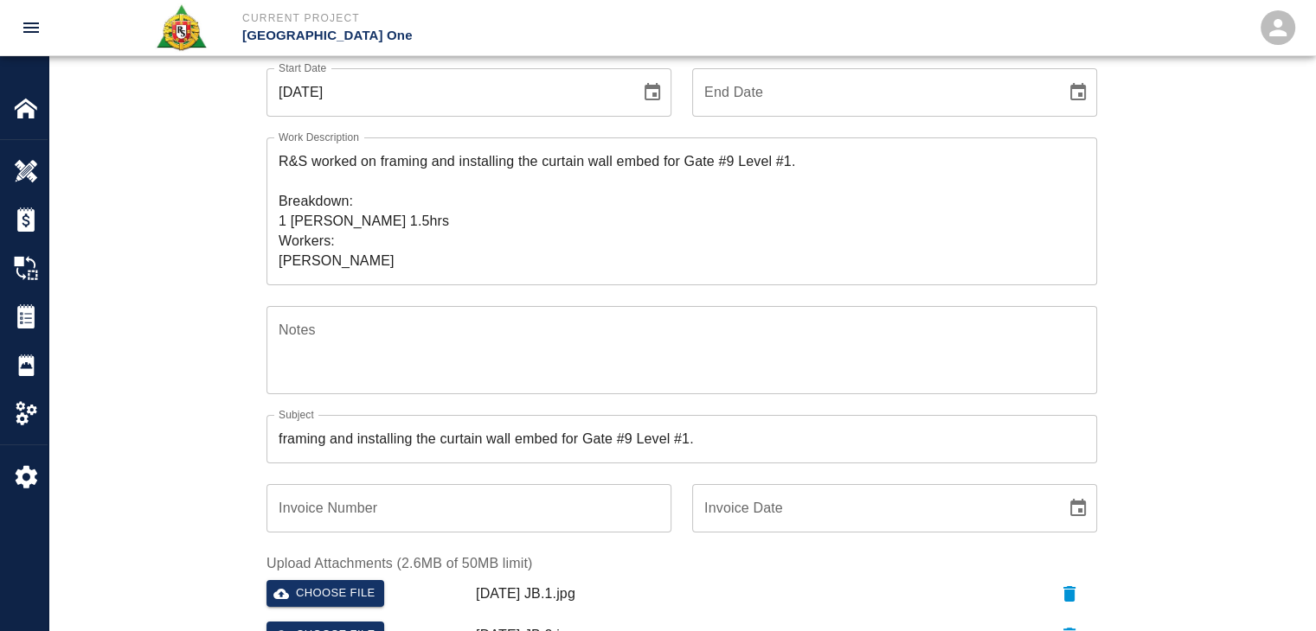
scroll to position [0, 0]
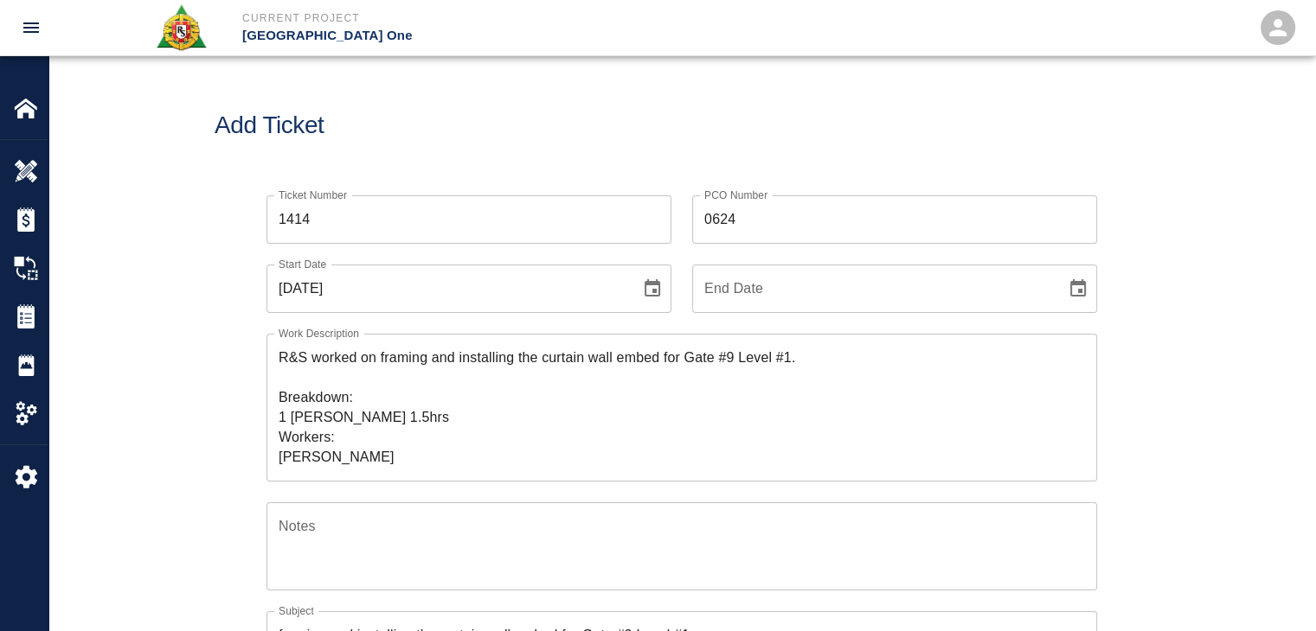
click at [491, 136] on h1 "Add Ticket" at bounding box center [682, 126] width 934 height 29
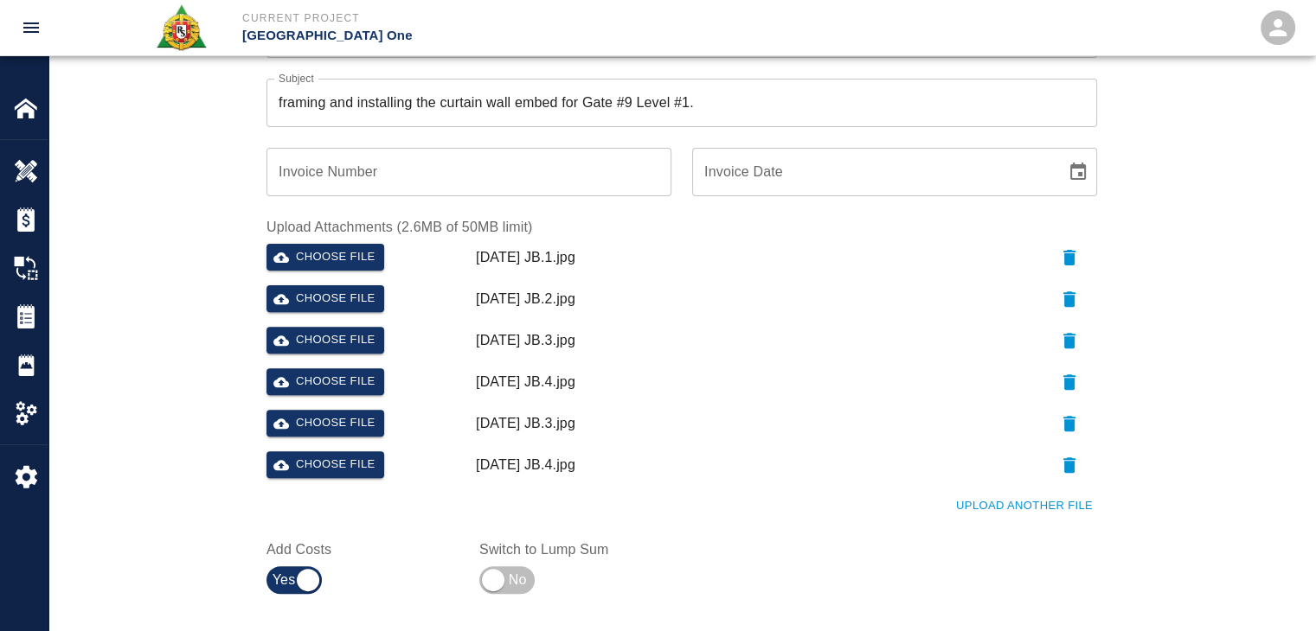
scroll to position [571, 0]
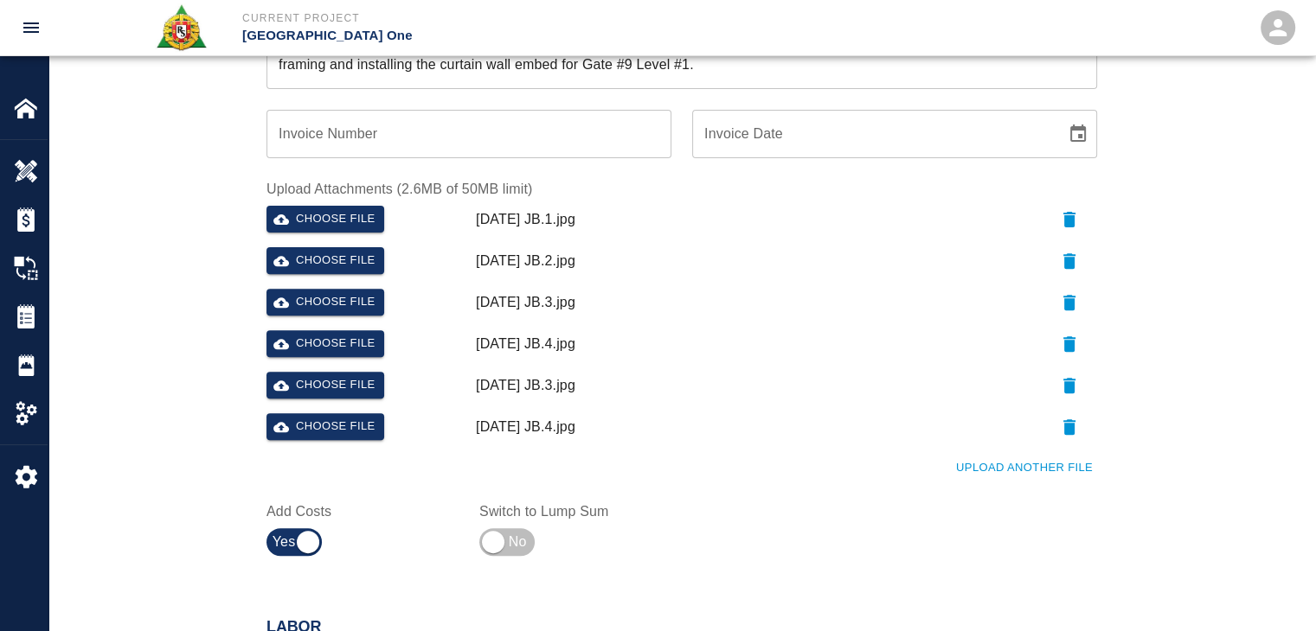
click at [1060, 381] on icon "button" at bounding box center [1069, 385] width 21 height 21
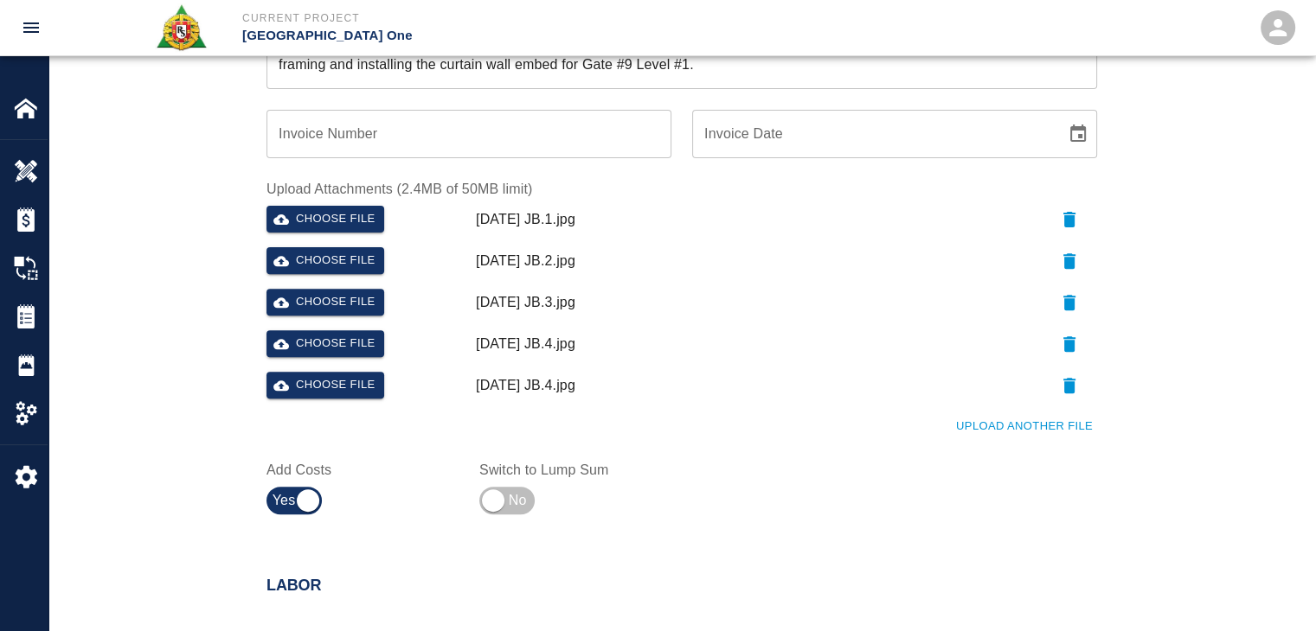
click at [1060, 381] on icon "button" at bounding box center [1069, 385] width 21 height 21
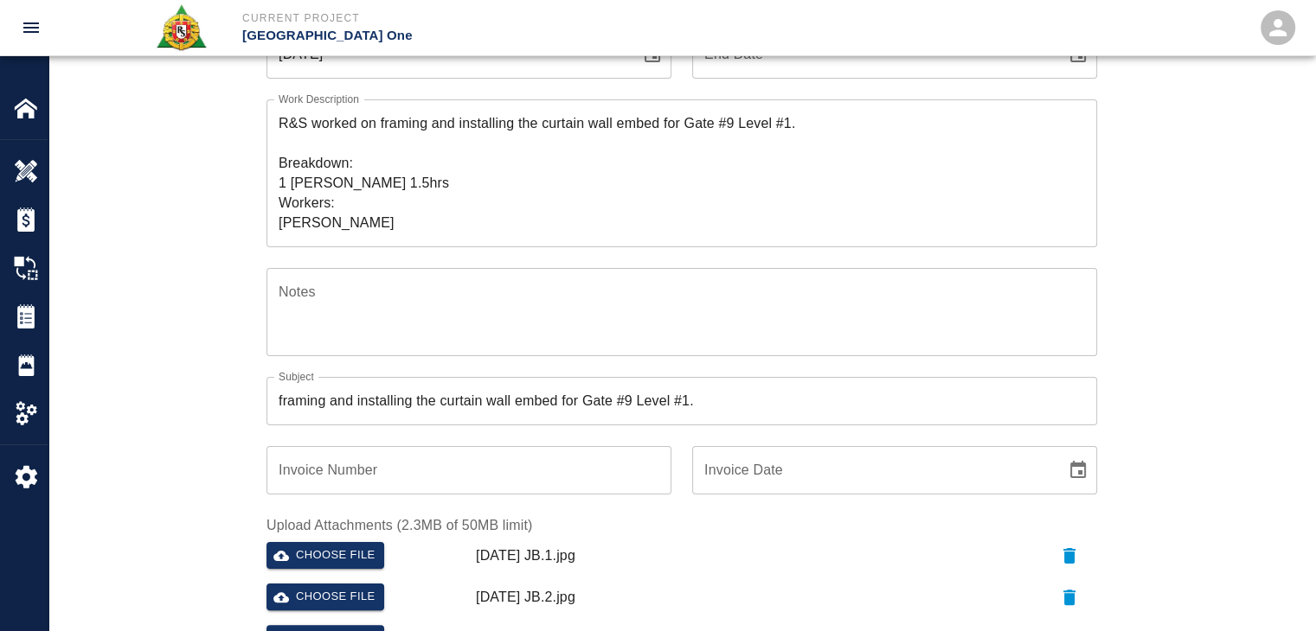
scroll to position [235, 0]
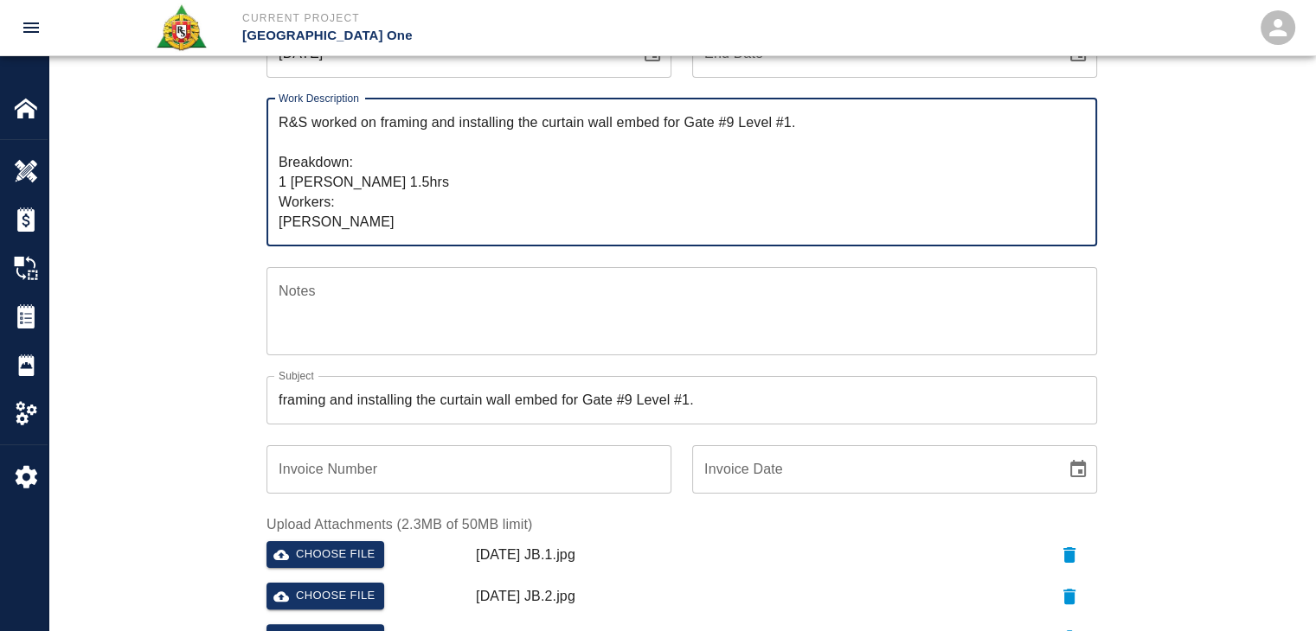
click at [421, 179] on textarea "R&S worked on framing and installing the curtain wall embed for Gate #9 Level #…" at bounding box center [682, 171] width 806 height 119
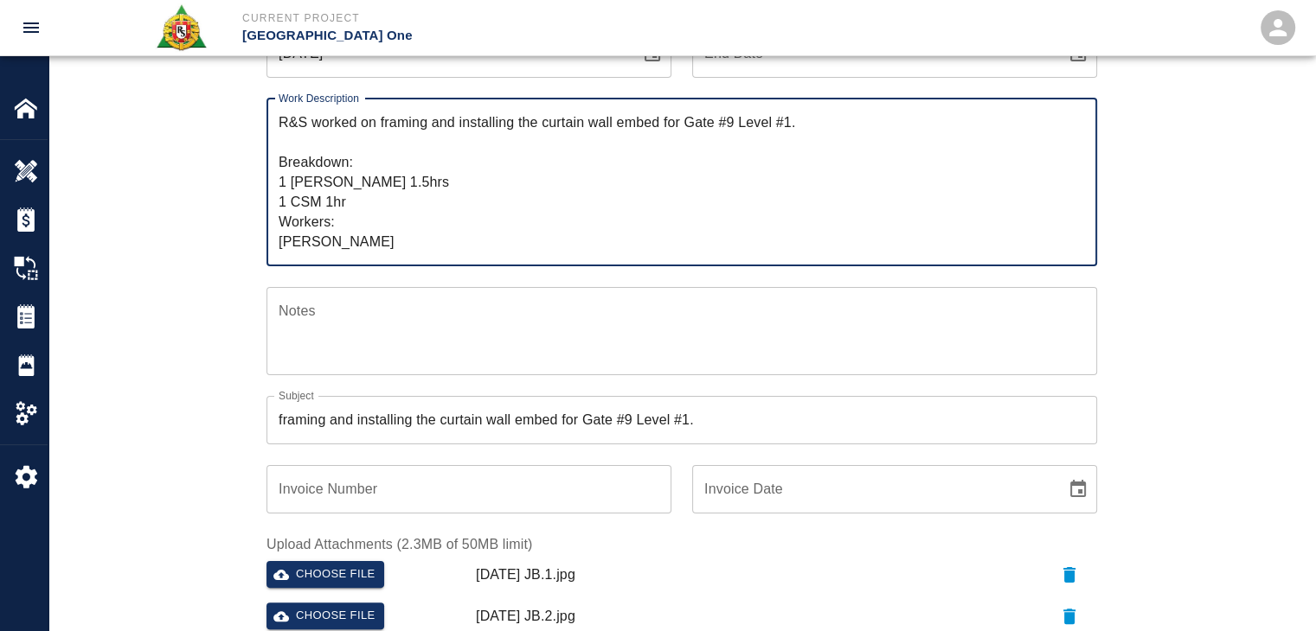
type textarea "R&S worked on framing and installing the curtain wall embed for Gate #9 Level #…"
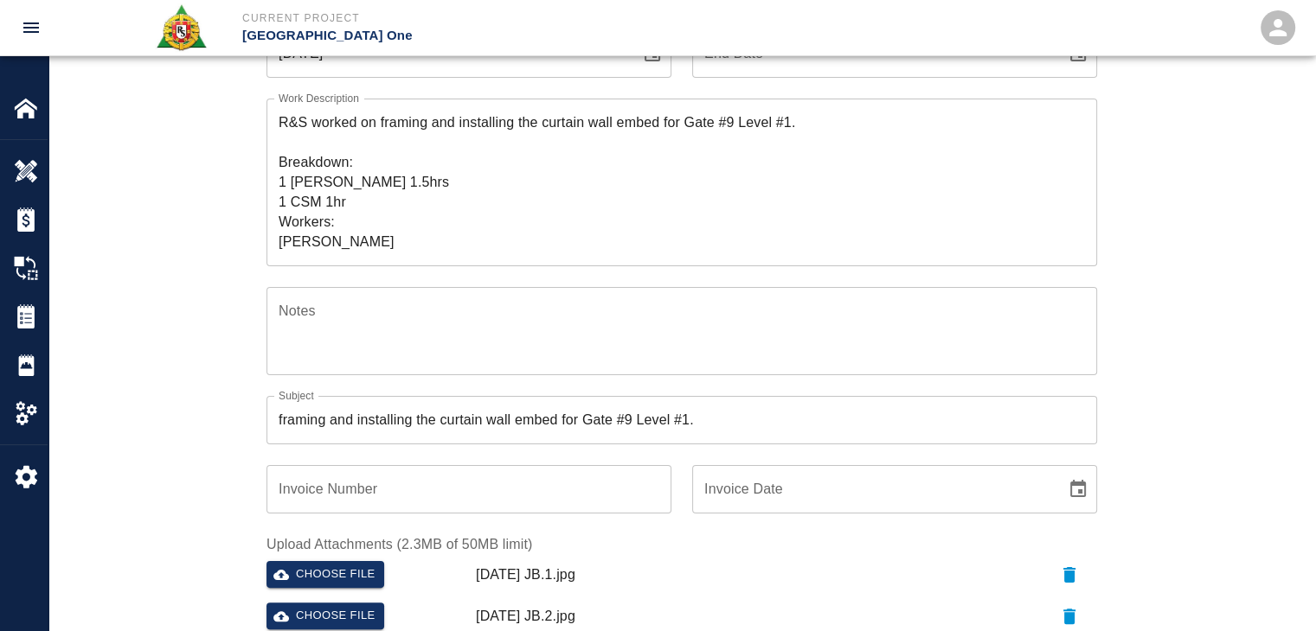
click at [211, 265] on div "Ticket Number 1414 Ticket Number PCO Number 0624 PCO Number Start Date 09/29/20…" at bounding box center [681, 408] width 1266 height 938
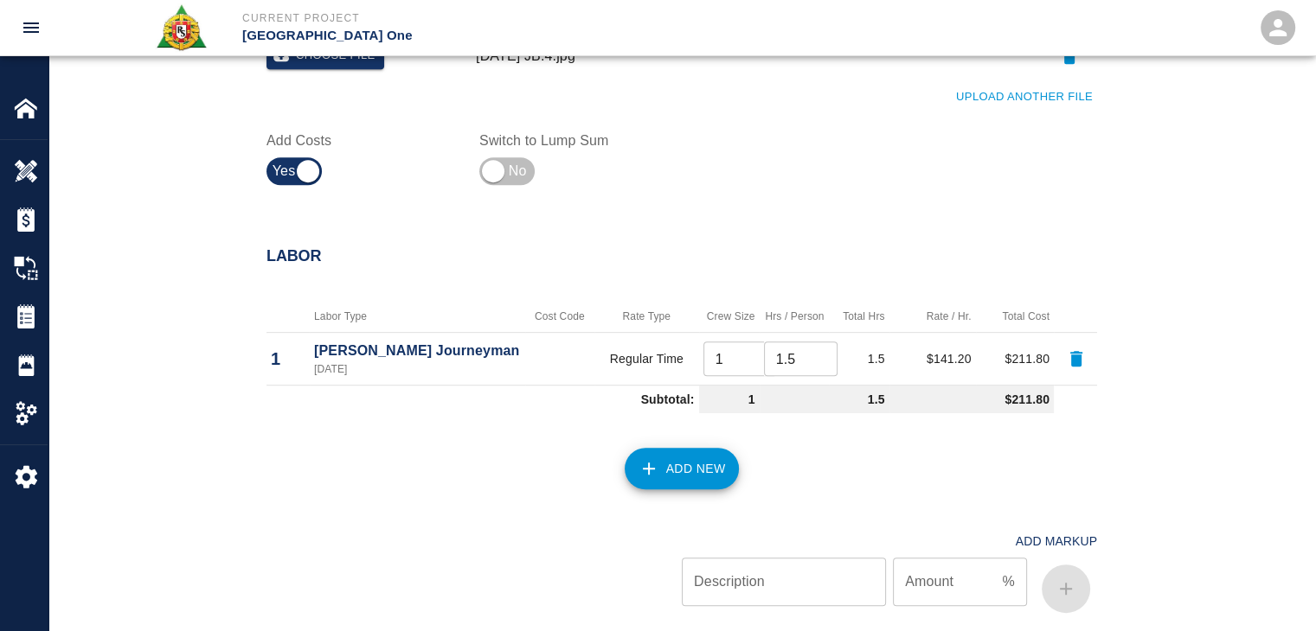
scroll to position [895, 0]
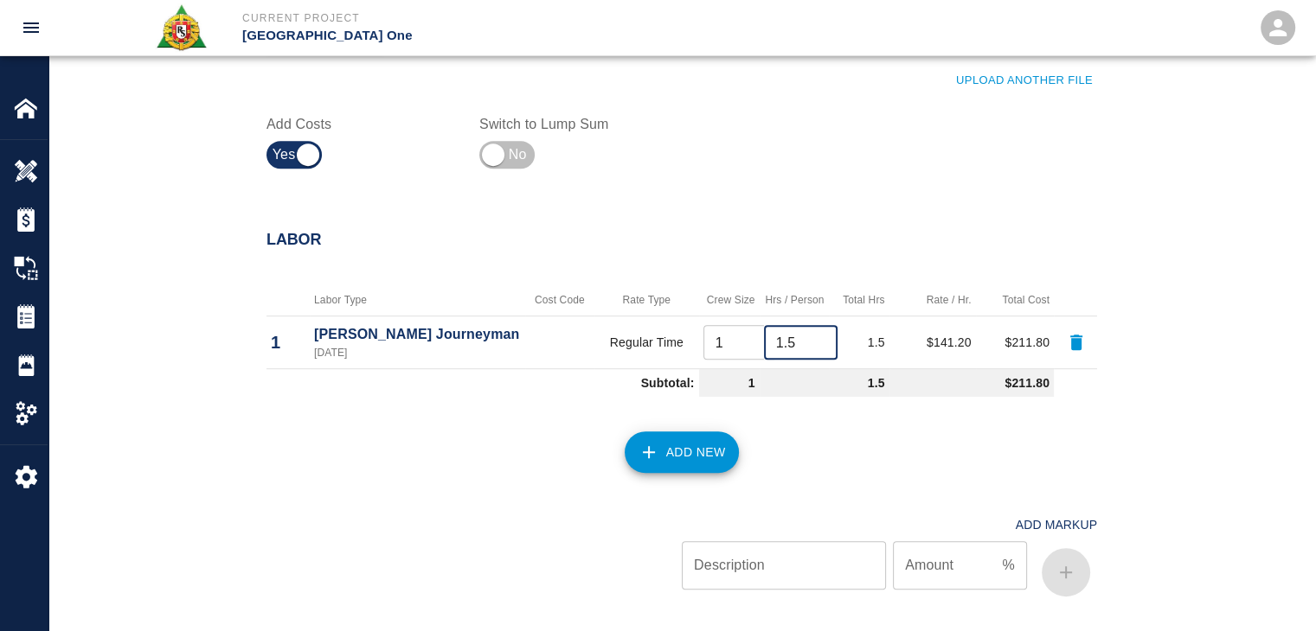
click at [790, 340] on input "1.5" at bounding box center [801, 342] width 74 height 35
type input "1"
type input "2"
click at [693, 433] on button "Add New" at bounding box center [681, 453] width 115 height 42
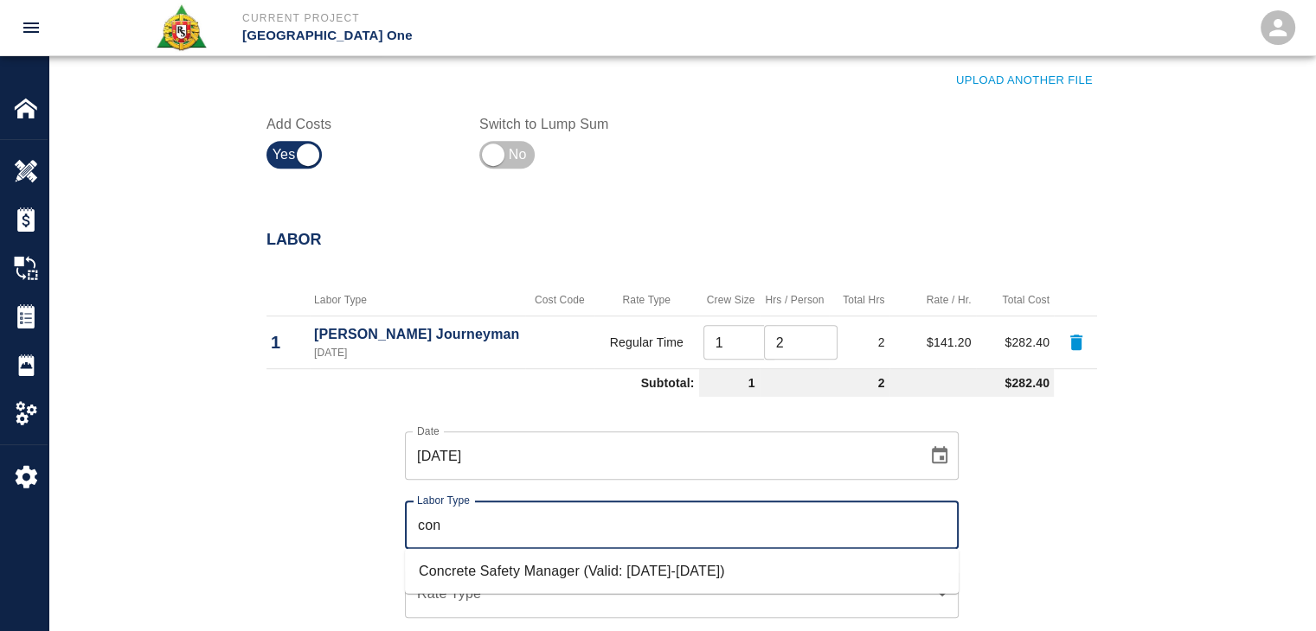
click at [615, 558] on li "Concrete Safety Manager (Valid: [DATE]-[DATE])" at bounding box center [682, 571] width 554 height 31
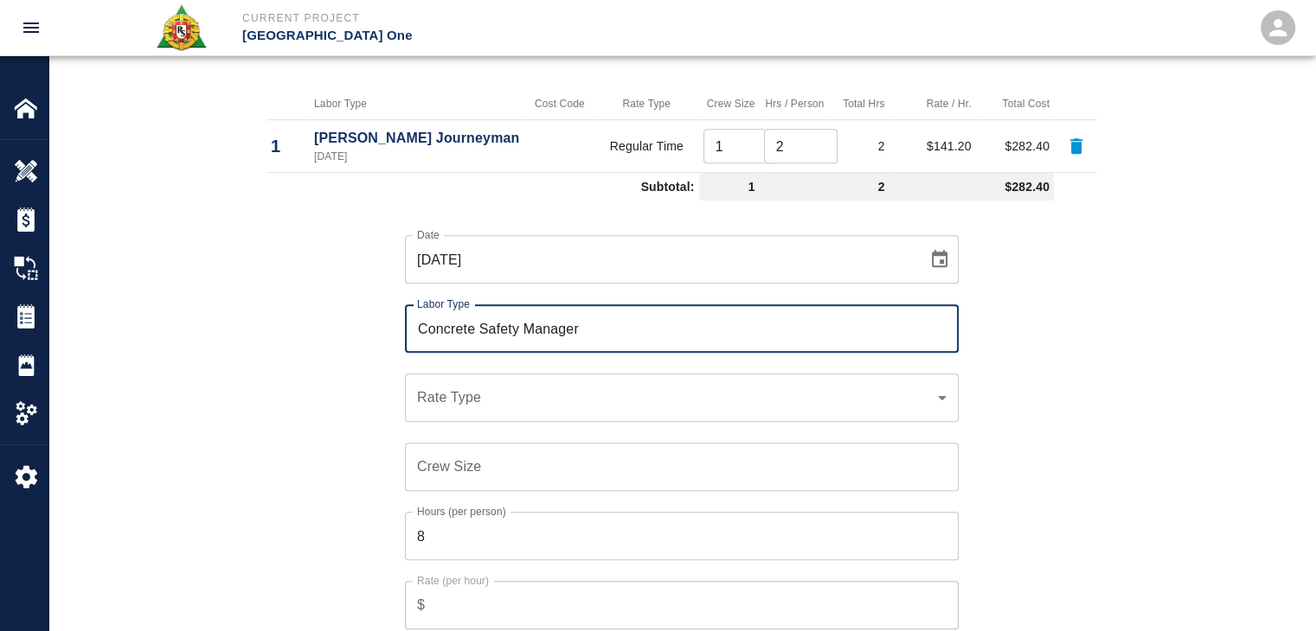
scroll to position [1093, 0]
type input "Concrete Safety Manager"
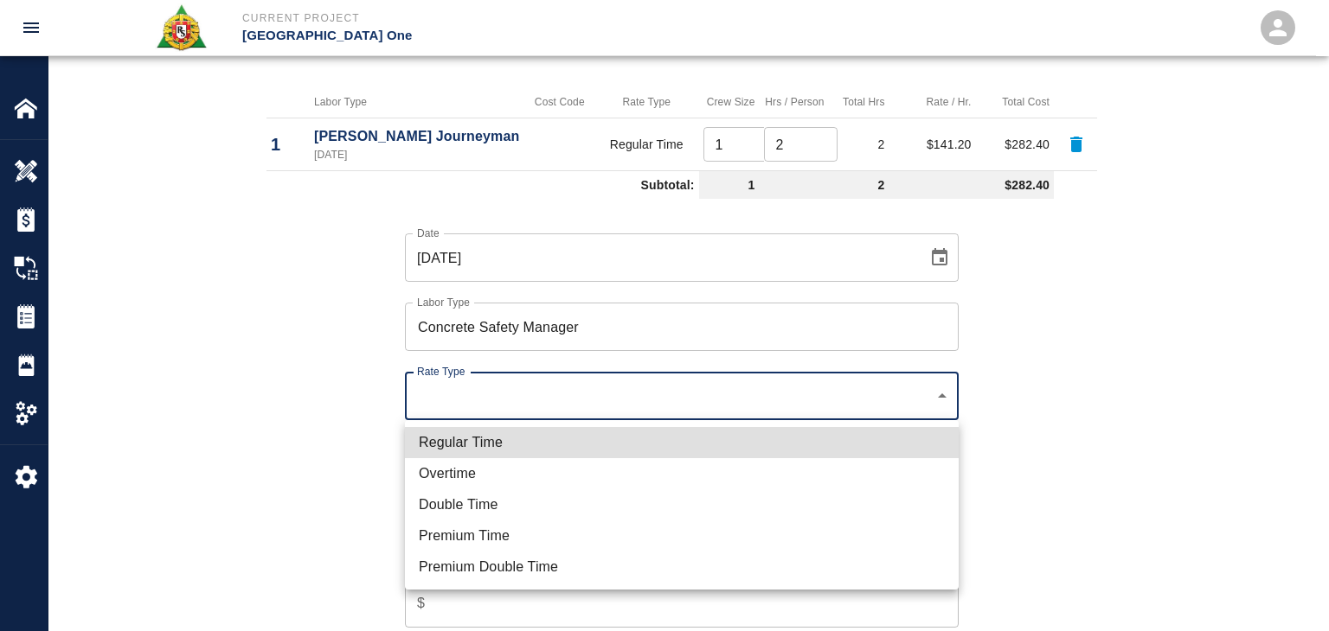
click at [502, 433] on li "Regular Time" at bounding box center [682, 442] width 554 height 31
type input "rate_rt"
type input "100.05"
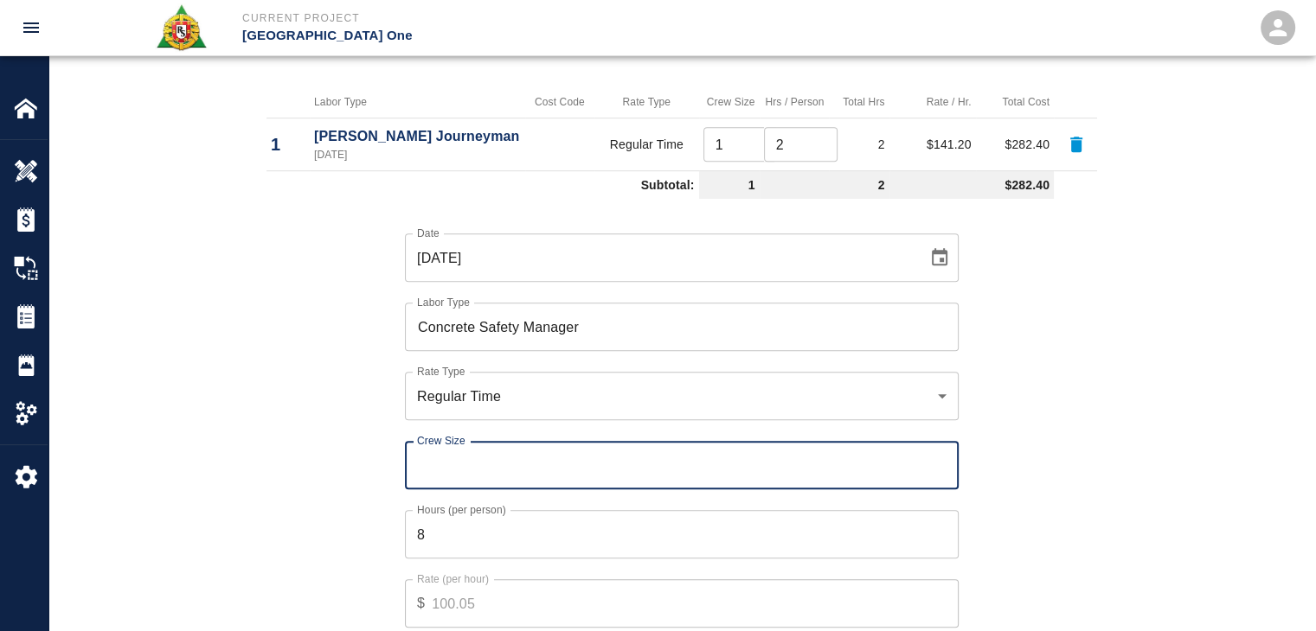
click at [474, 471] on input "Crew Size" at bounding box center [682, 465] width 554 height 48
type input "1"
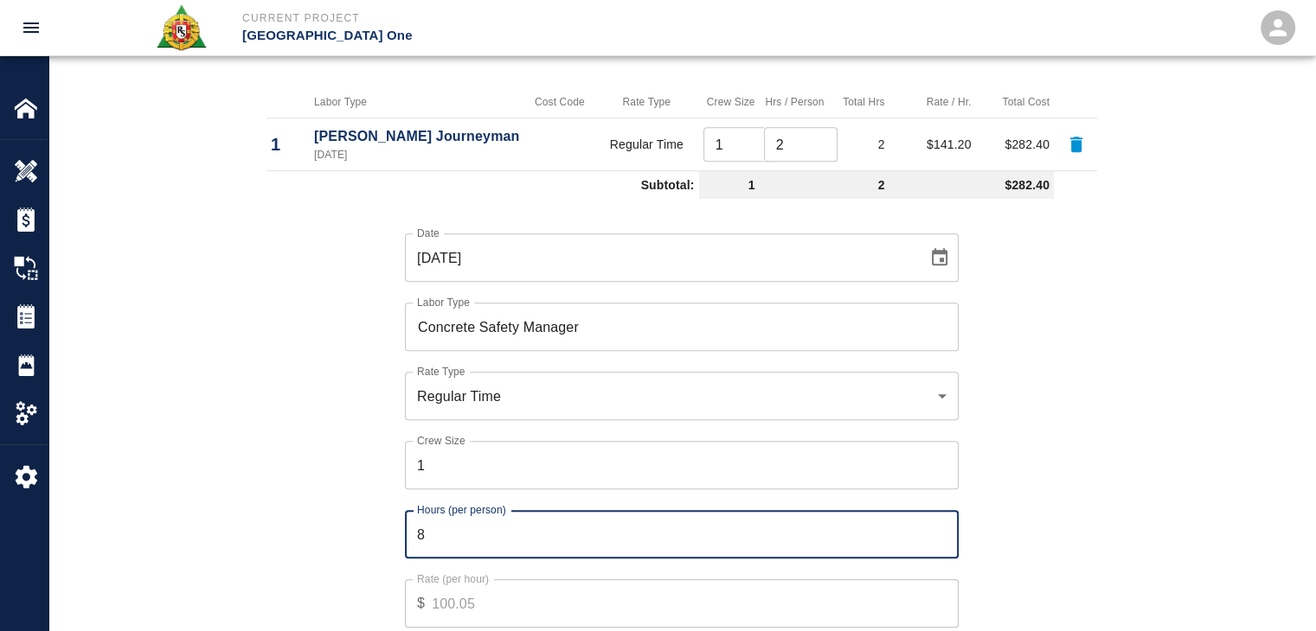
click at [484, 537] on input "8" at bounding box center [682, 534] width 554 height 48
click at [427, 537] on input "1" at bounding box center [682, 534] width 554 height 48
type input "1"
click at [387, 537] on div "Hours (per person) 1 Hours (per person)" at bounding box center [671, 524] width 574 height 69
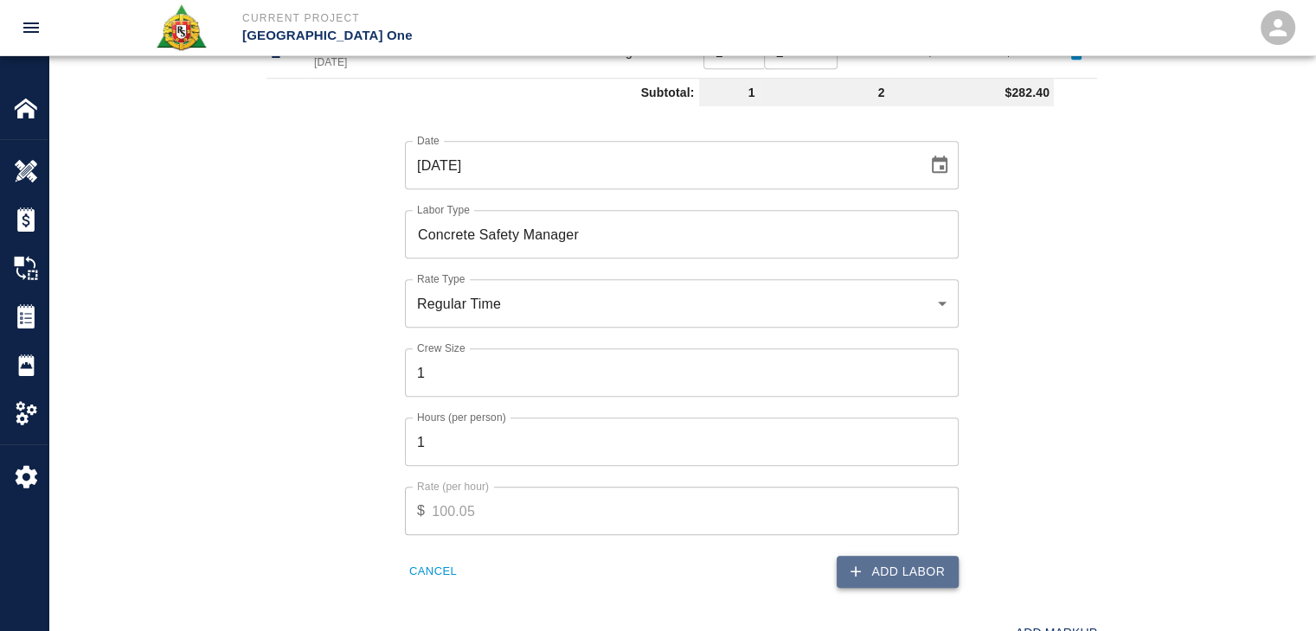
click at [844, 564] on button "Add Labor" at bounding box center [897, 572] width 122 height 32
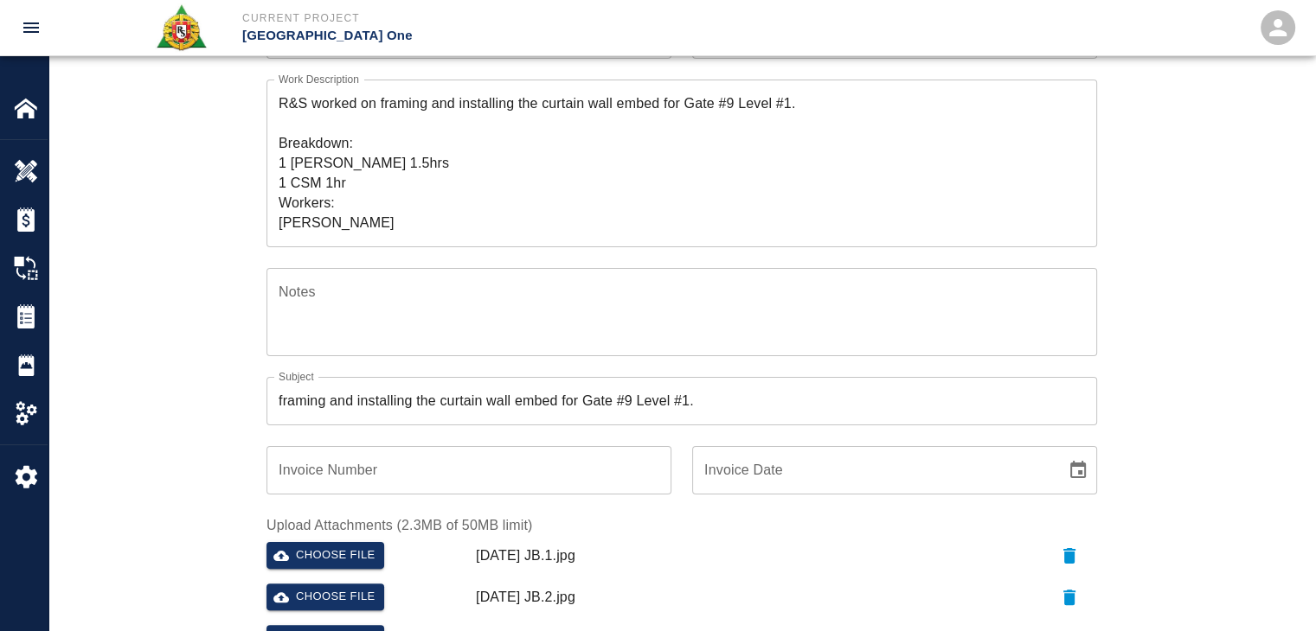
scroll to position [253, 0]
click at [379, 163] on textarea "R&S worked on framing and installing the curtain wall embed for Gate #9 Level #…" at bounding box center [682, 164] width 806 height 139
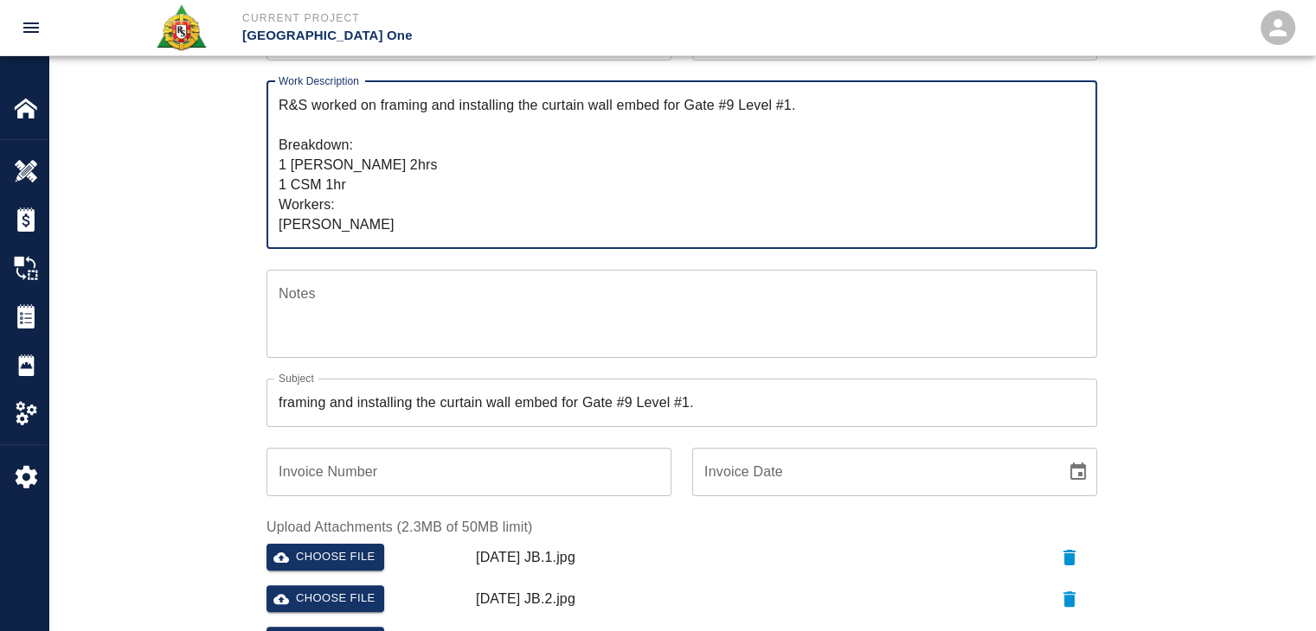
click at [235, 197] on div "Ticket Number 1414 Ticket Number PCO Number 0624 PCO Number Start Date 09/29/20…" at bounding box center [682, 370] width 934 height 897
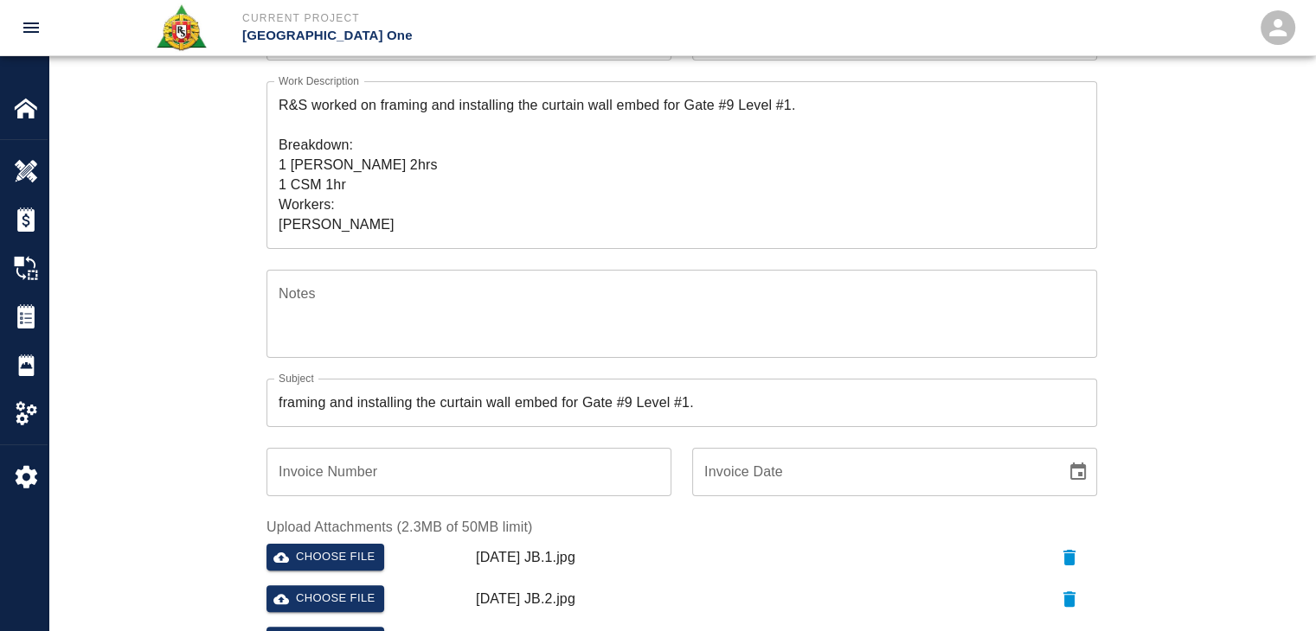
scroll to position [0, 0]
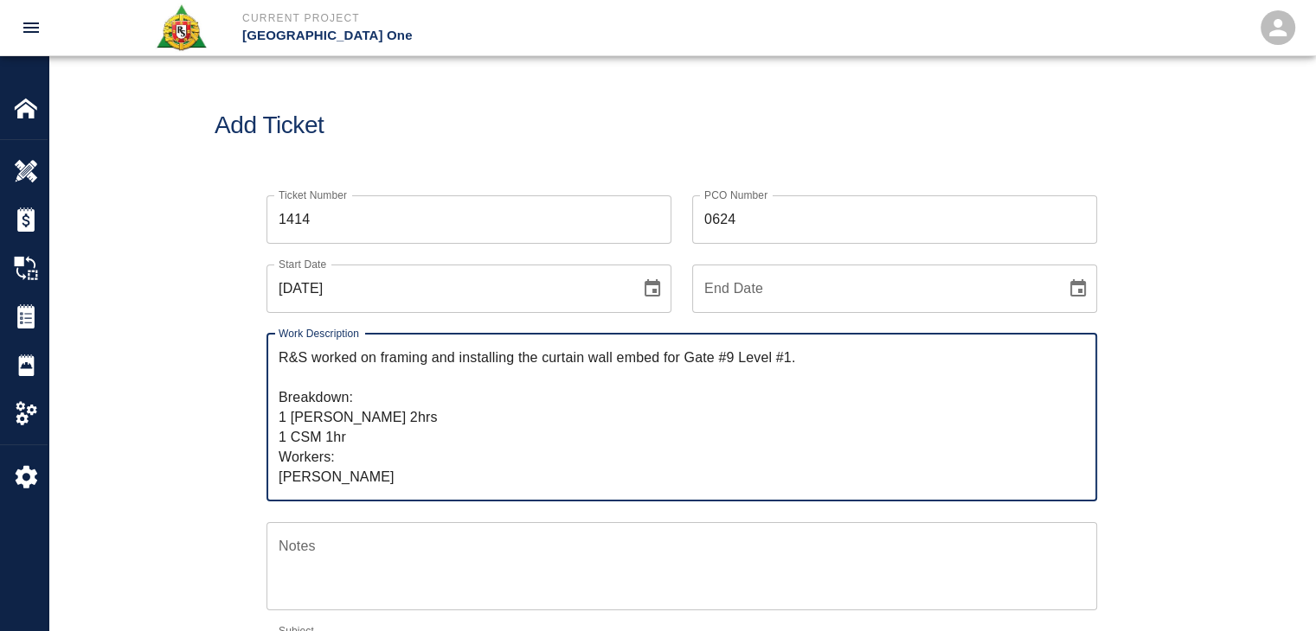
click at [389, 420] on textarea "R&S worked on framing and installing the curtain wall embed for Gate #9 Level #…" at bounding box center [682, 417] width 806 height 139
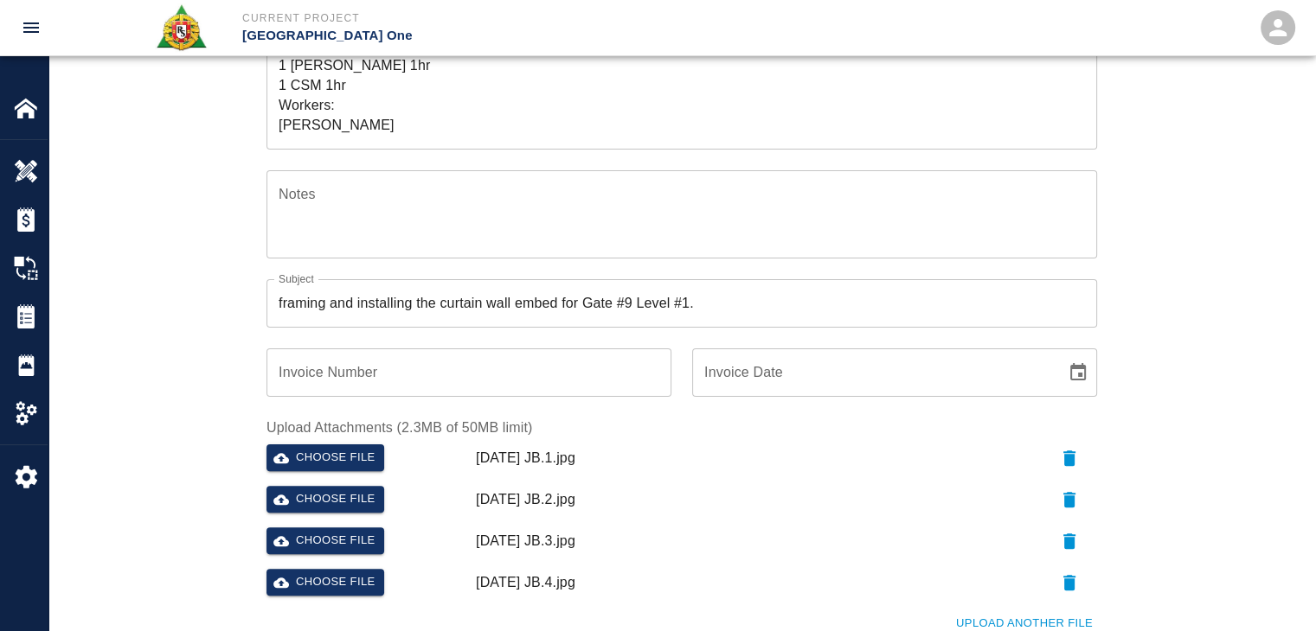
scroll to position [368, 0]
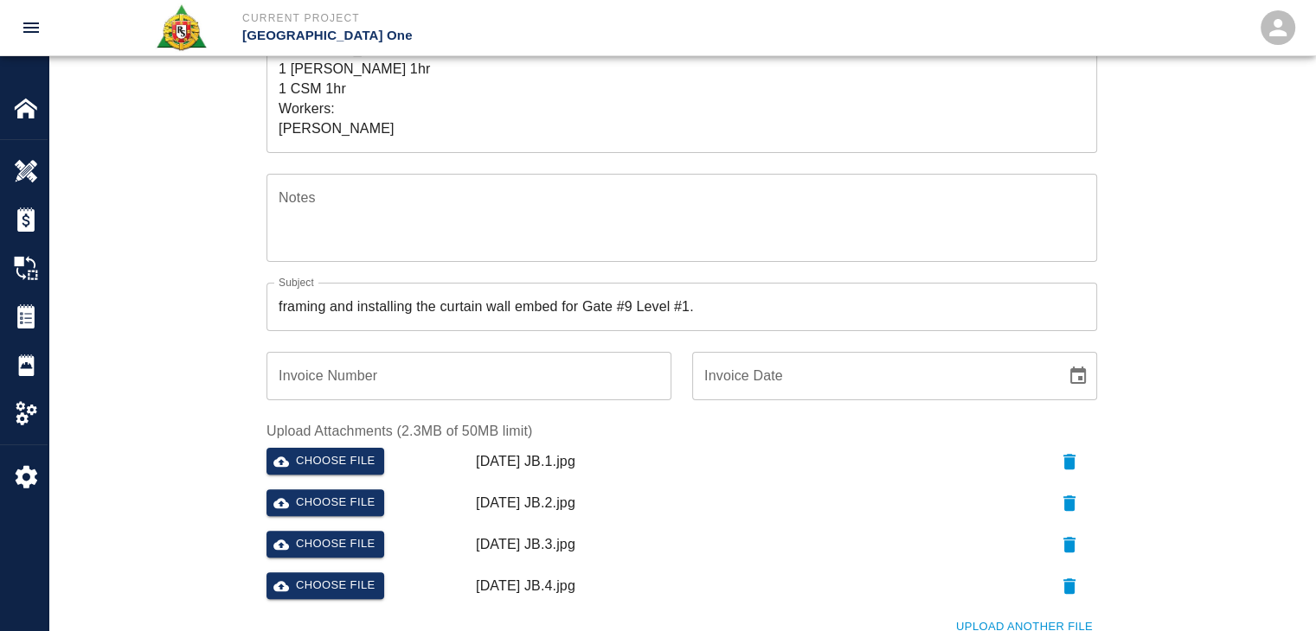
click at [408, 119] on textarea "R&S worked on framing and installing the curtain wall embed for Gate #9 Level #…" at bounding box center [682, 58] width 806 height 159
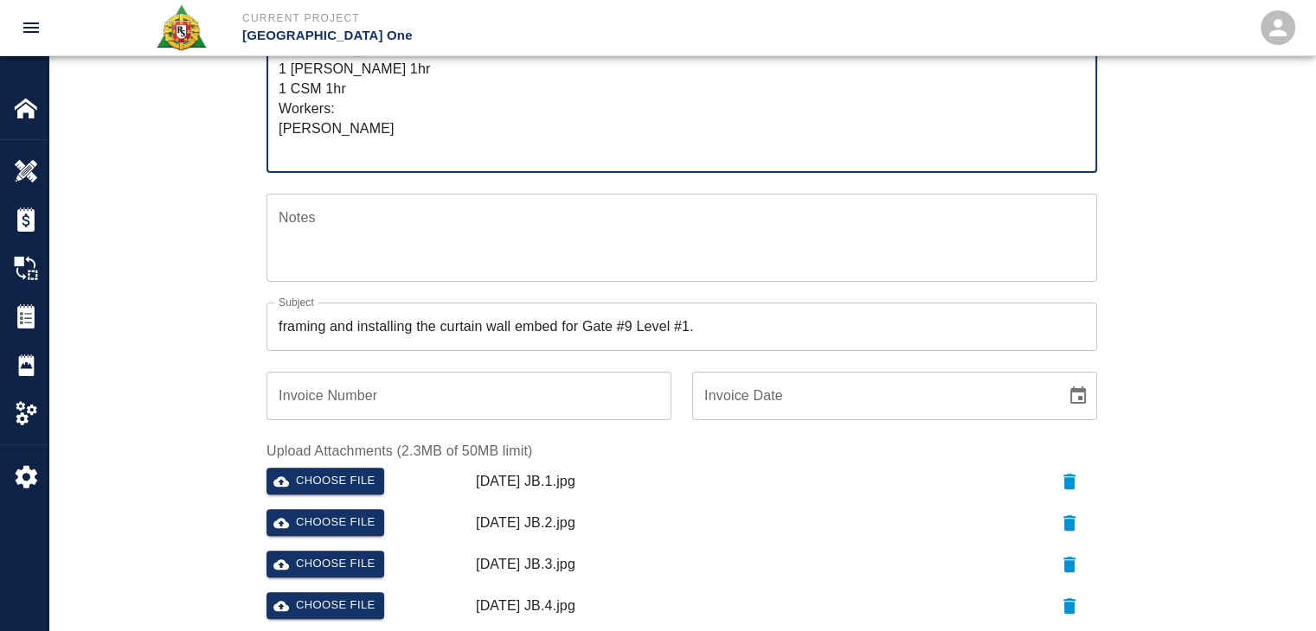
paste textarea "[PERSON_NAME]"
type textarea "R&S worked on framing and installing the curtain wall embed for Gate #9 Level #…"
click at [183, 313] on div "Ticket Number 1414 Ticket Number PCO Number 0624 PCO Number Start Date 09/29/20…" at bounding box center [681, 295] width 1266 height 978
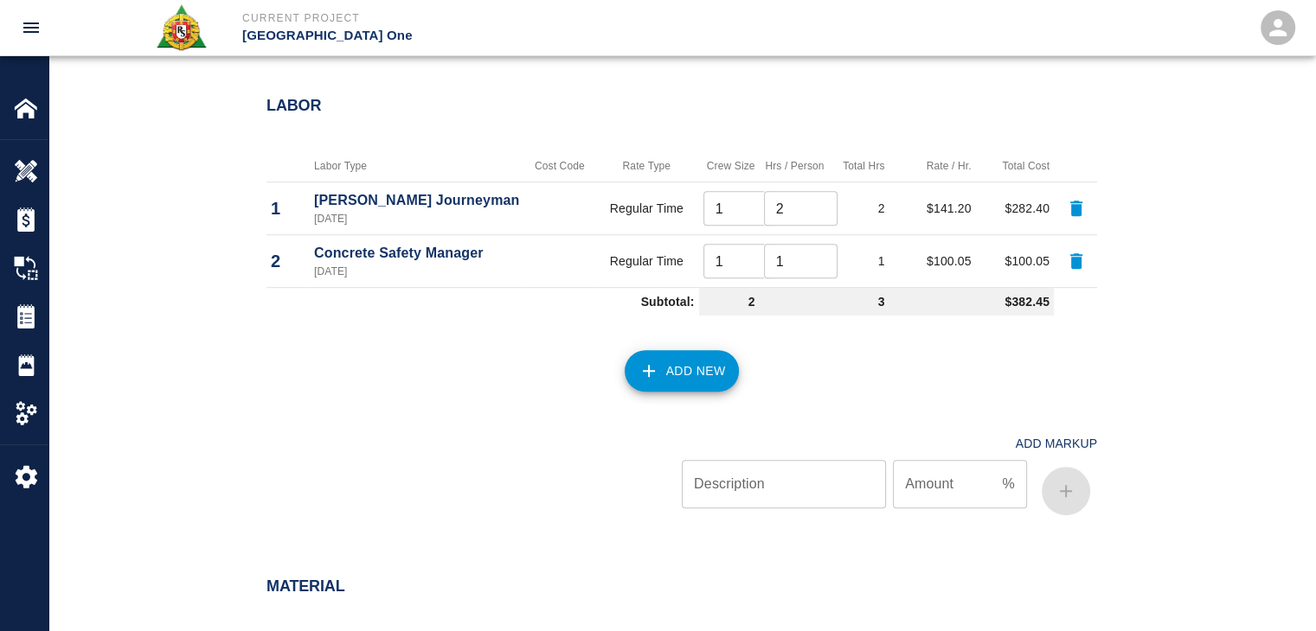
scroll to position [1072, 0]
click at [642, 356] on button "Add New" at bounding box center [681, 369] width 115 height 42
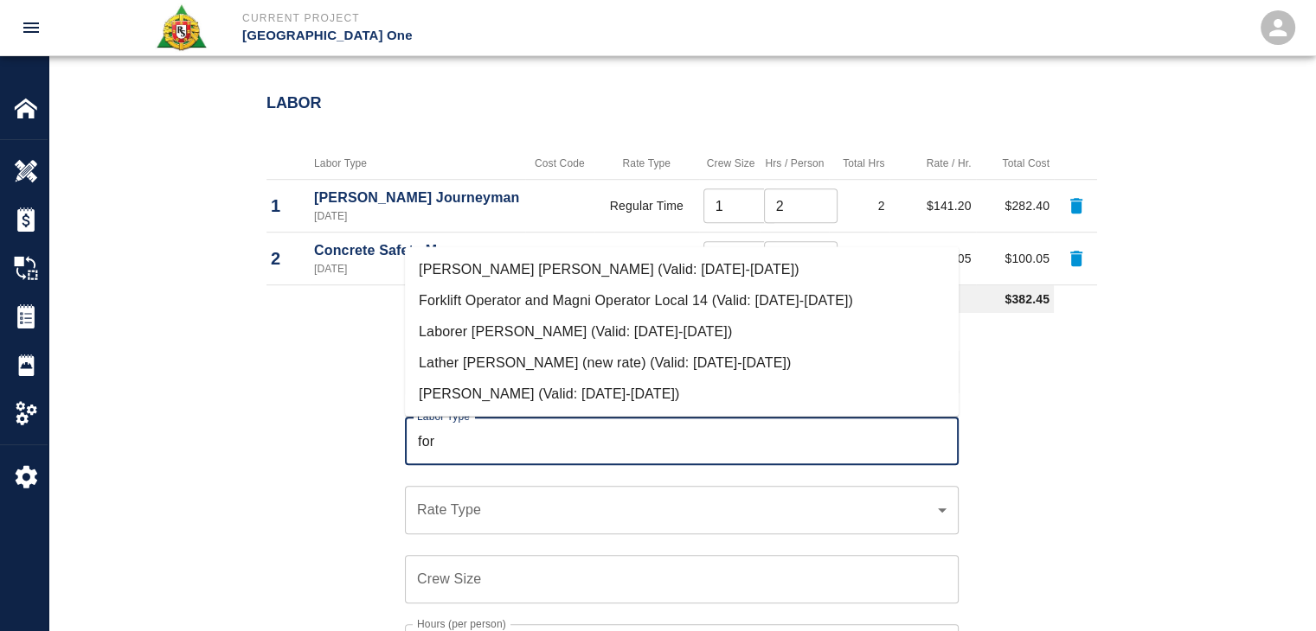
click at [498, 272] on li "[PERSON_NAME] [PERSON_NAME] (Valid: [DATE]-[DATE])" at bounding box center [682, 268] width 554 height 31
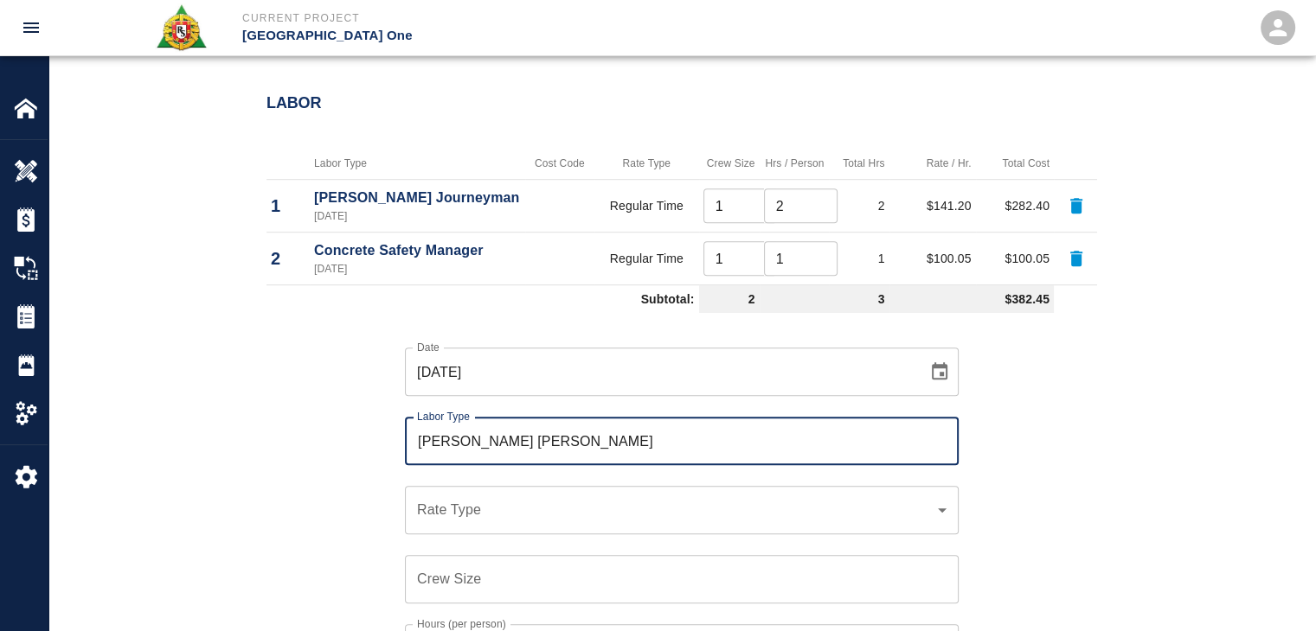
scroll to position [1252, 0]
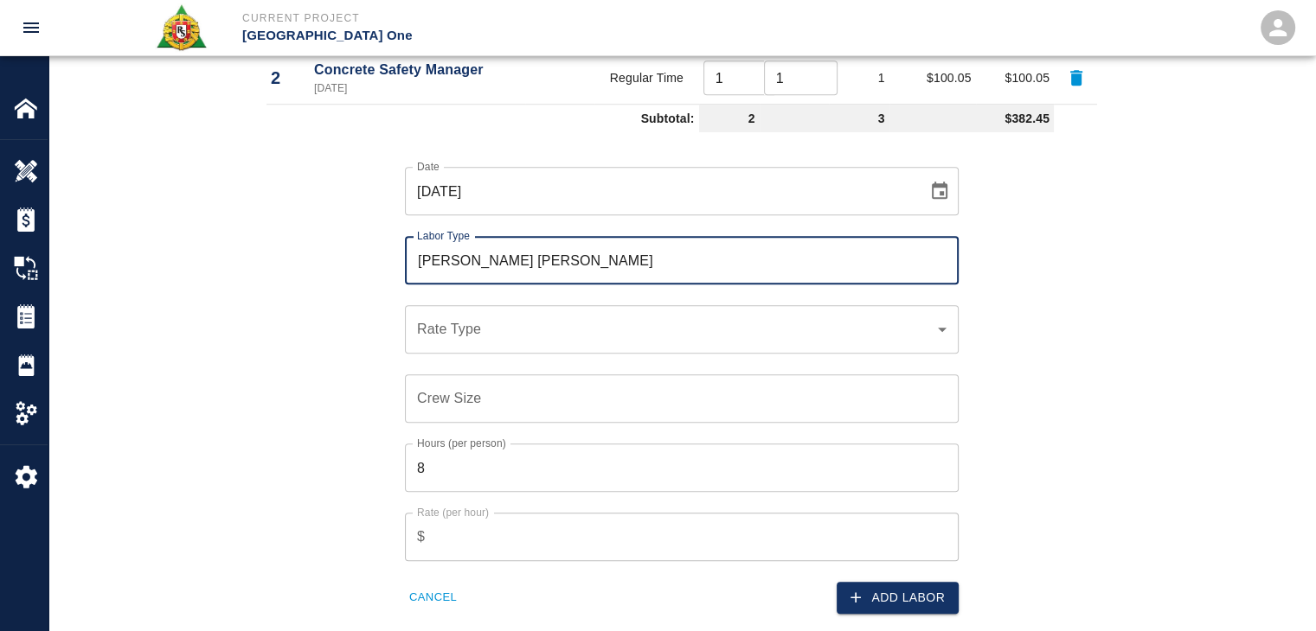
type input "[PERSON_NAME] [PERSON_NAME]"
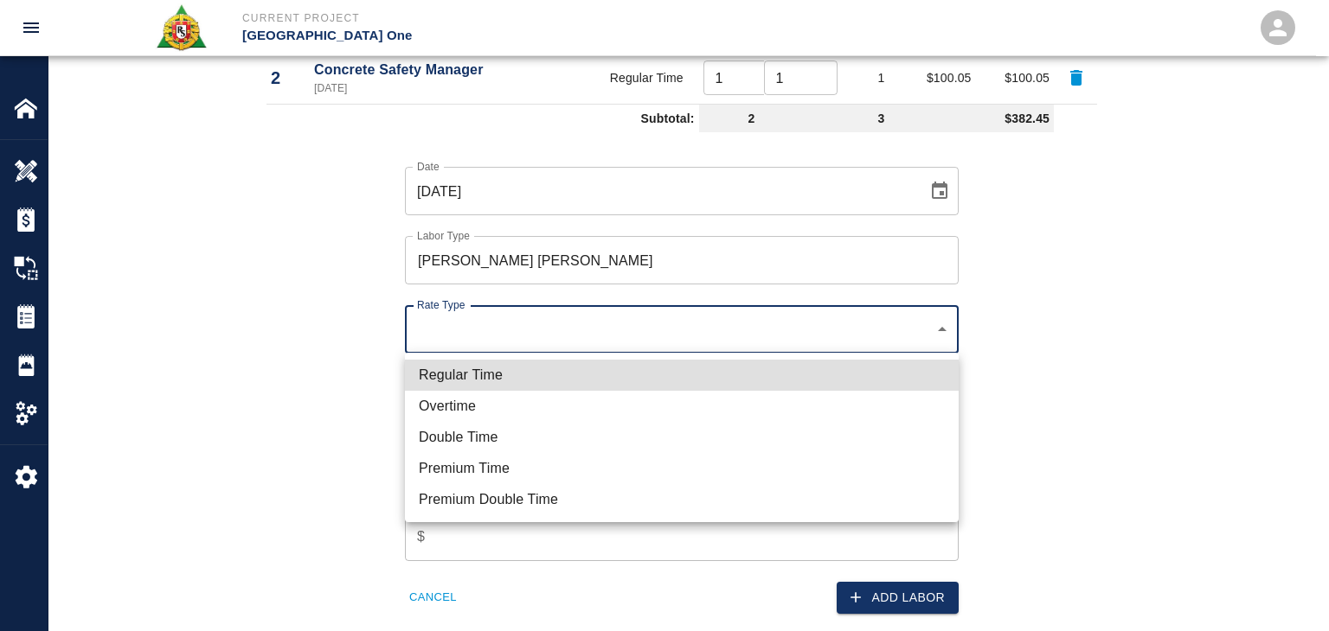
click at [474, 375] on li "Regular Time" at bounding box center [682, 375] width 554 height 31
type input "rate_rt"
type input "148.66"
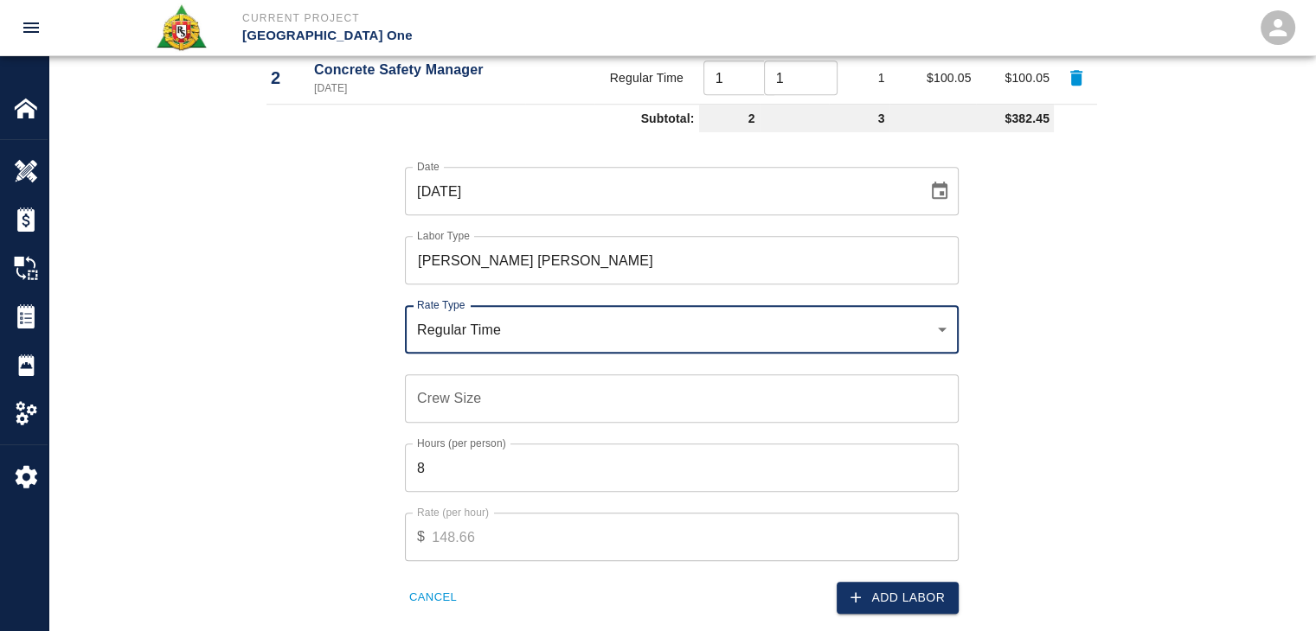
click at [484, 397] on input "Crew Size" at bounding box center [682, 399] width 554 height 48
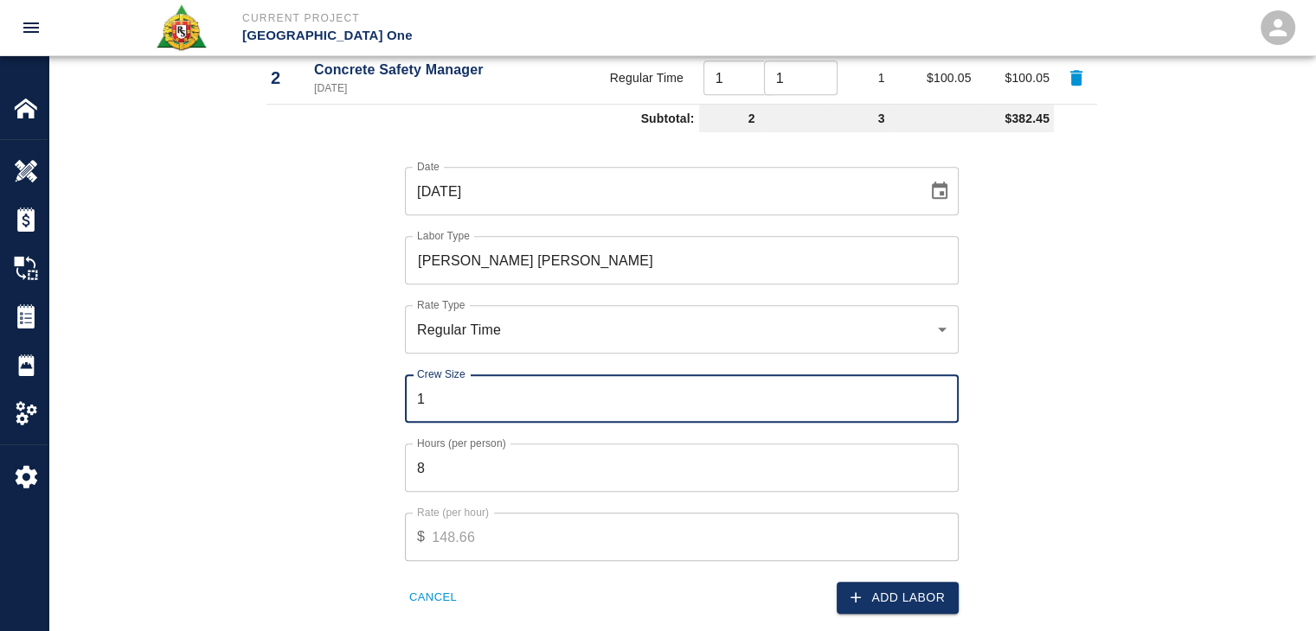
type input "1"
click at [461, 487] on input "8" at bounding box center [682, 468] width 554 height 48
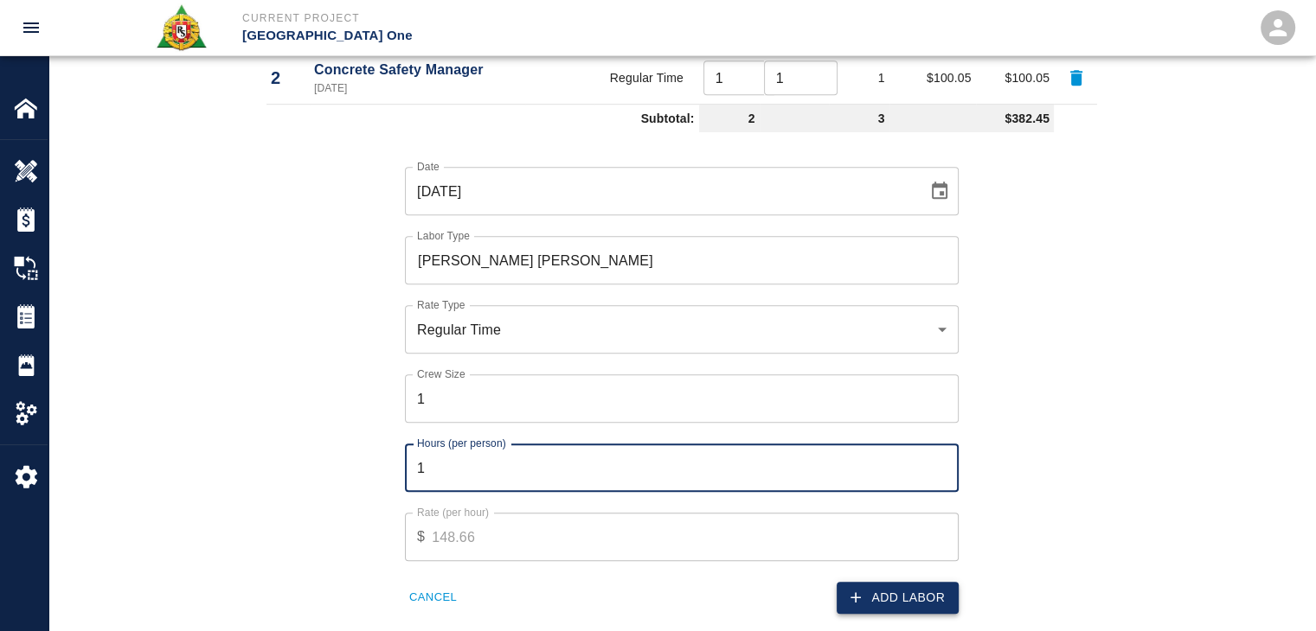
type input "1"
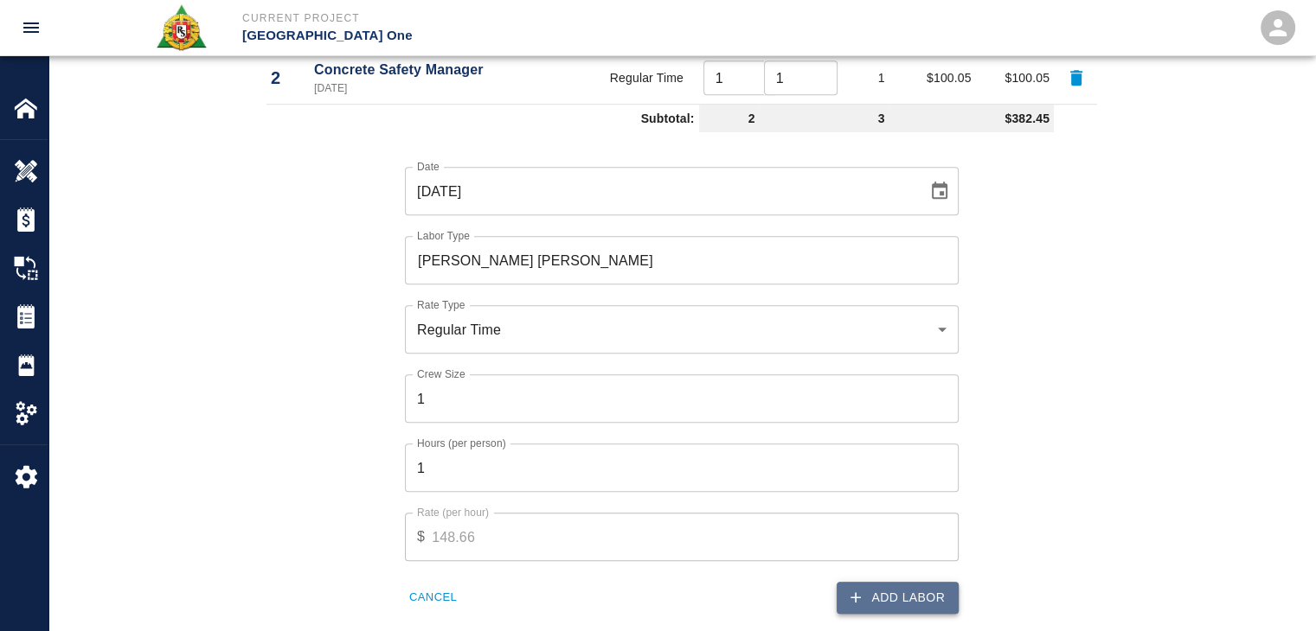
click at [866, 589] on button "Add Labor" at bounding box center [897, 598] width 122 height 32
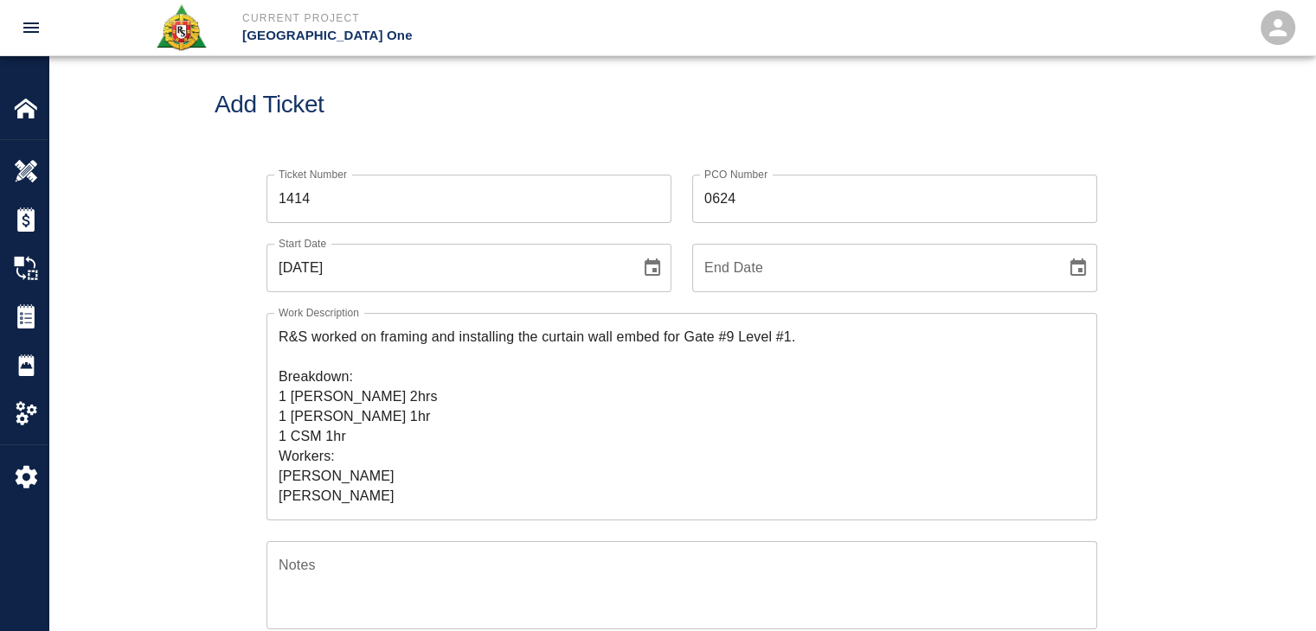
scroll to position [0, 0]
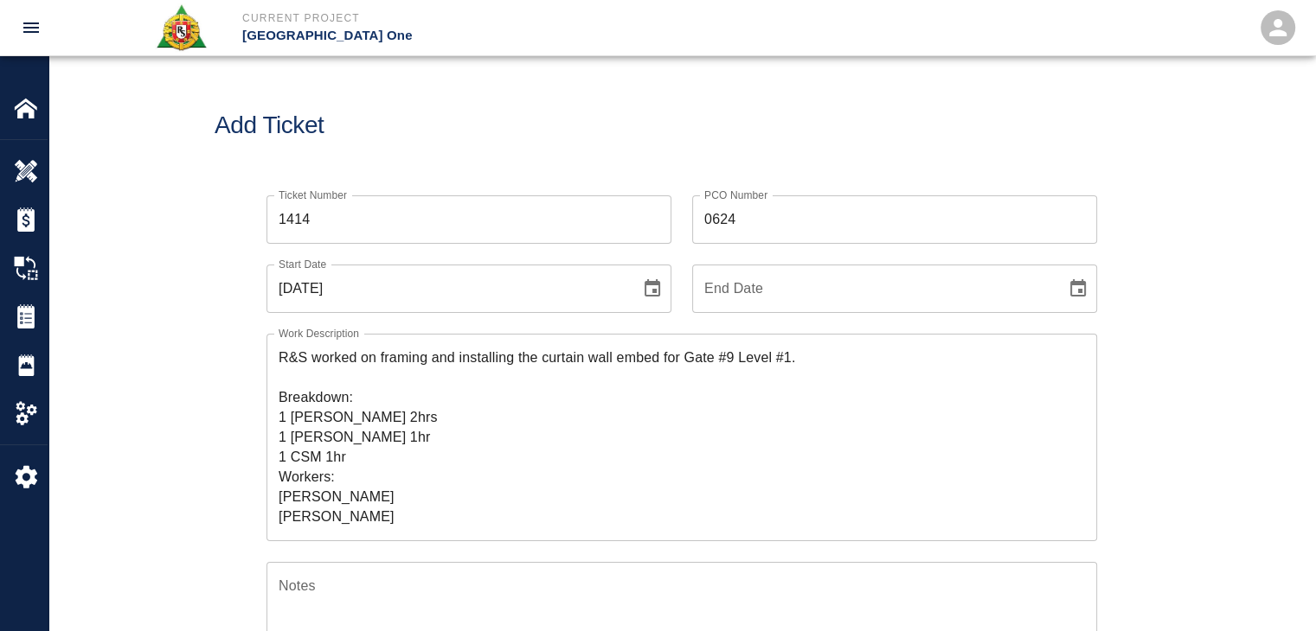
click at [458, 362] on textarea "R&S worked on framing and installing the curtain wall embed for Gate #9 Level #…" at bounding box center [682, 437] width 806 height 179
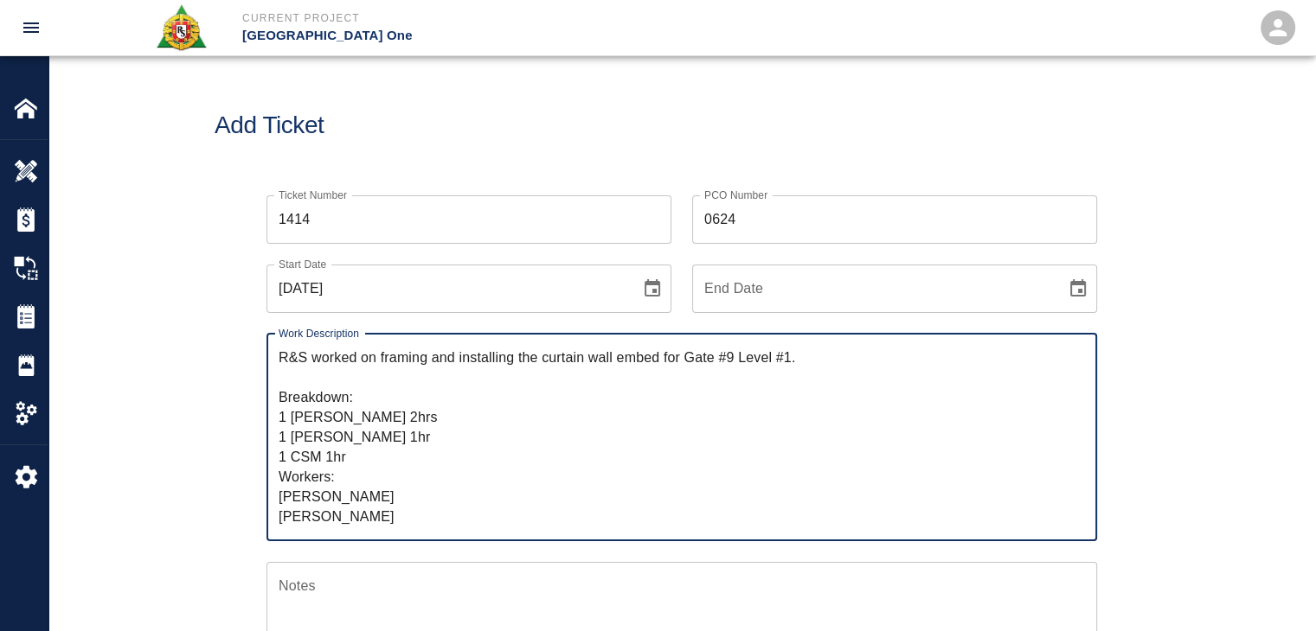
click at [460, 384] on textarea "R&S worked on framing and installing the curtain wall embed for Gate #9 Level #…" at bounding box center [682, 437] width 806 height 179
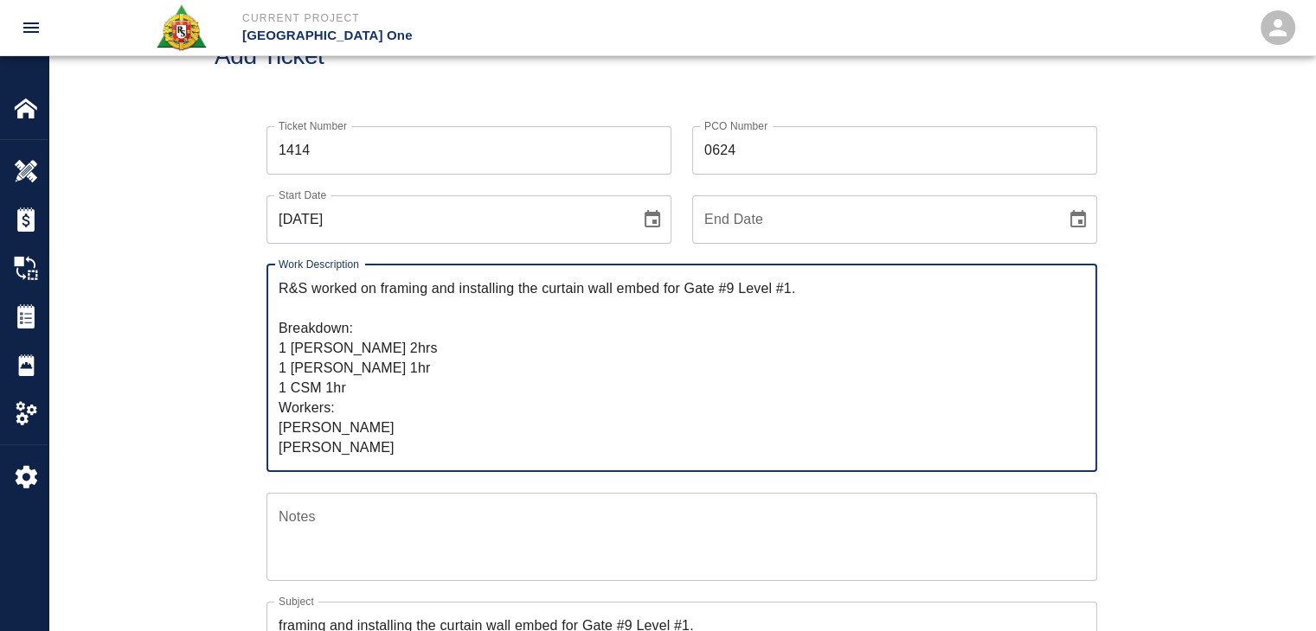
click at [375, 447] on textarea "R&S worked on framing and installing the curtain wall embed for Gate #9 Level #…" at bounding box center [682, 368] width 806 height 179
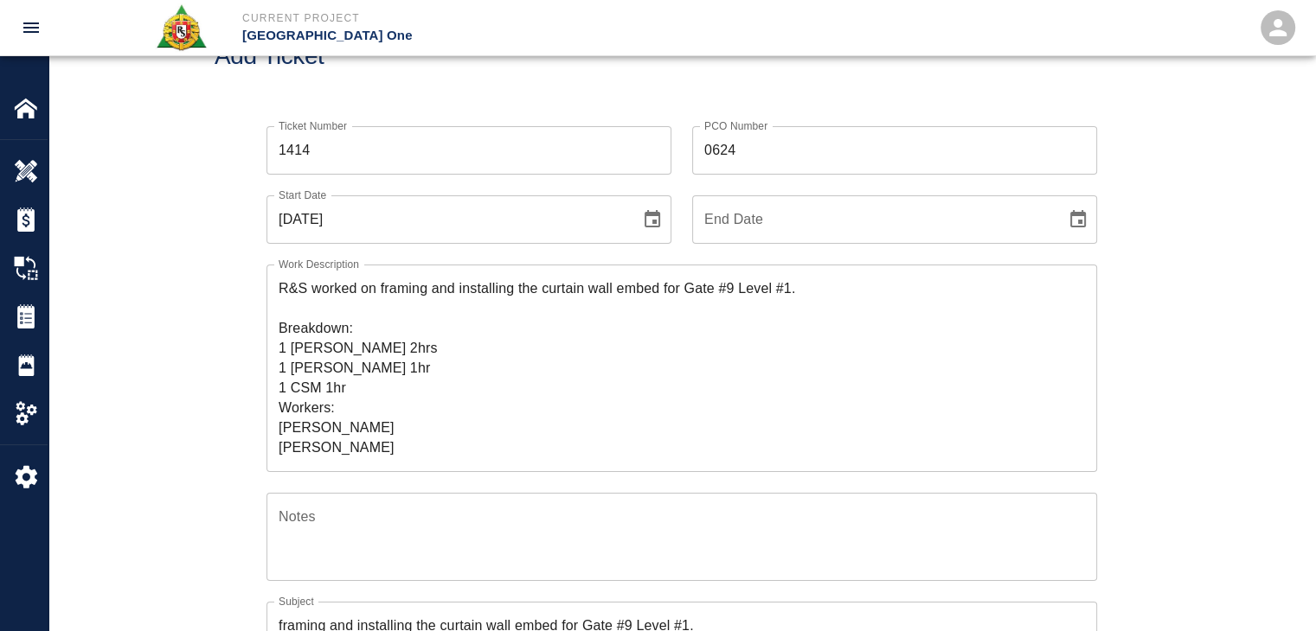
click at [218, 396] on div "Ticket Number 1414 Ticket Number PCO Number 0624 PCO Number Start Date 09/29/20…" at bounding box center [682, 574] width 934 height 937
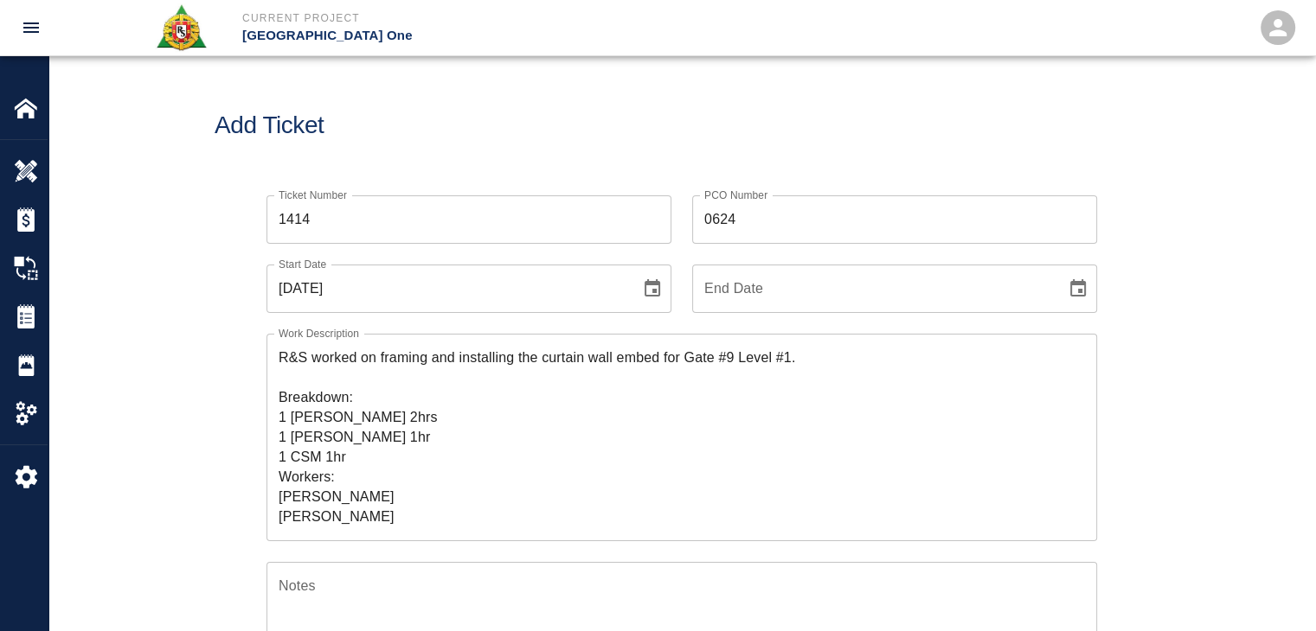
scroll to position [0, 0]
click at [360, 407] on textarea "R&S worked on framing and installing the curtain wall embed for Gate #9 Level #…" at bounding box center [682, 437] width 806 height 179
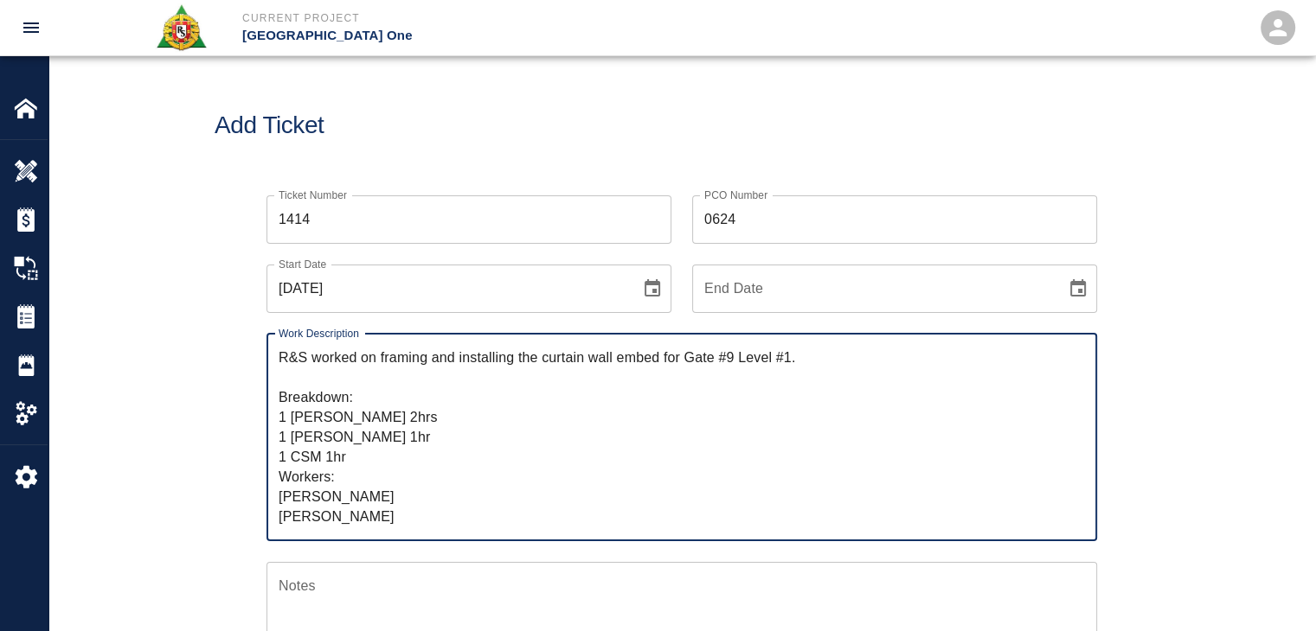
click at [371, 399] on textarea "R&S worked on framing and installing the curtain wall embed for Gate #9 Level #…" at bounding box center [682, 437] width 806 height 179
click at [408, 413] on textarea "R&S worked on framing and installing the curtain wall embed for Gate #9 Level #…" at bounding box center [682, 437] width 806 height 179
click at [382, 399] on textarea "R&S worked on framing and installing the curtain wall embed for Gate #9 Level #…" at bounding box center [682, 437] width 806 height 179
click at [400, 412] on textarea "R&S worked on framing and installing the curtain wall embed for Gate #9 Level #…" at bounding box center [682, 437] width 806 height 179
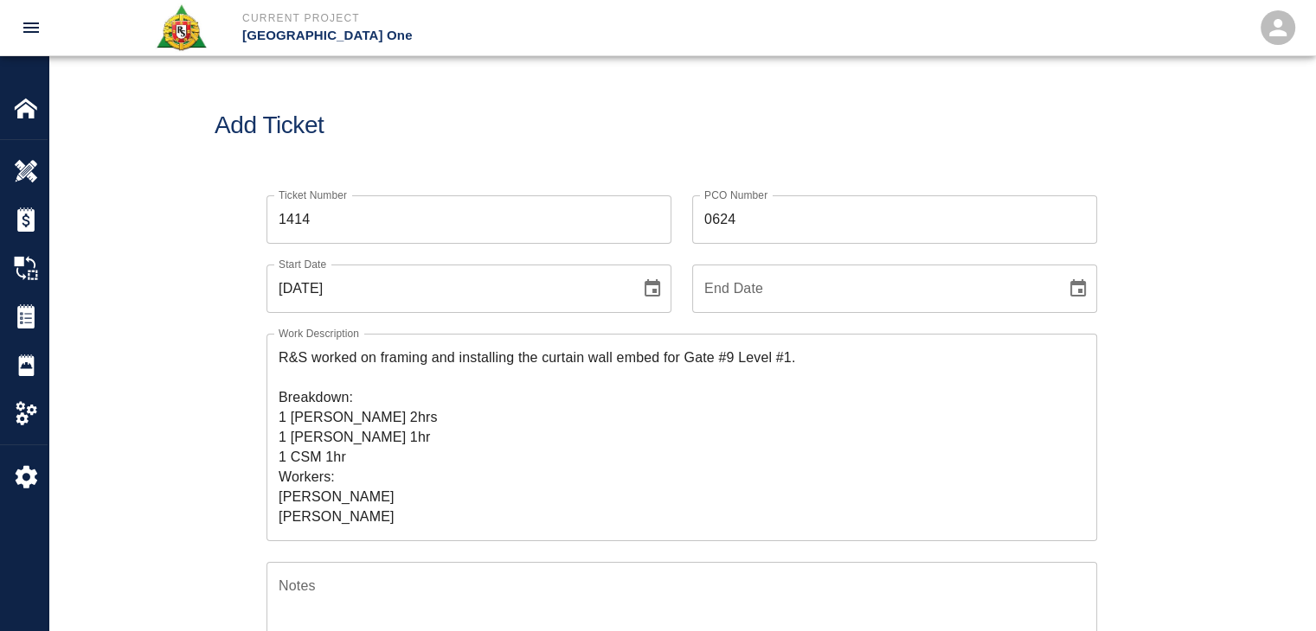
click at [459, 167] on div "Add Ticket" at bounding box center [681, 125] width 1266 height 139
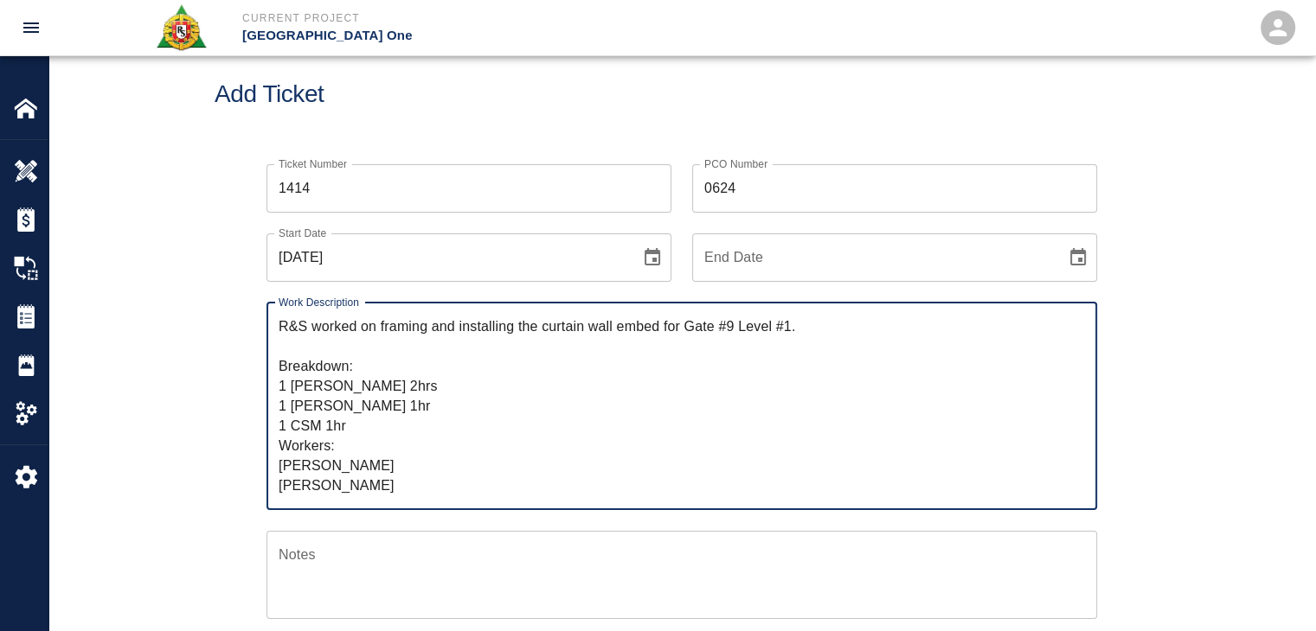
drag, startPoint x: 375, startPoint y: 483, endPoint x: 244, endPoint y: 318, distance: 210.5
click at [244, 318] on div "Ticket Number 1414 Ticket Number PCO Number 0624 PCO Number Start Date 09/29/20…" at bounding box center [682, 612] width 934 height 937
click at [596, 115] on div "Add Ticket" at bounding box center [681, 94] width 1266 height 139
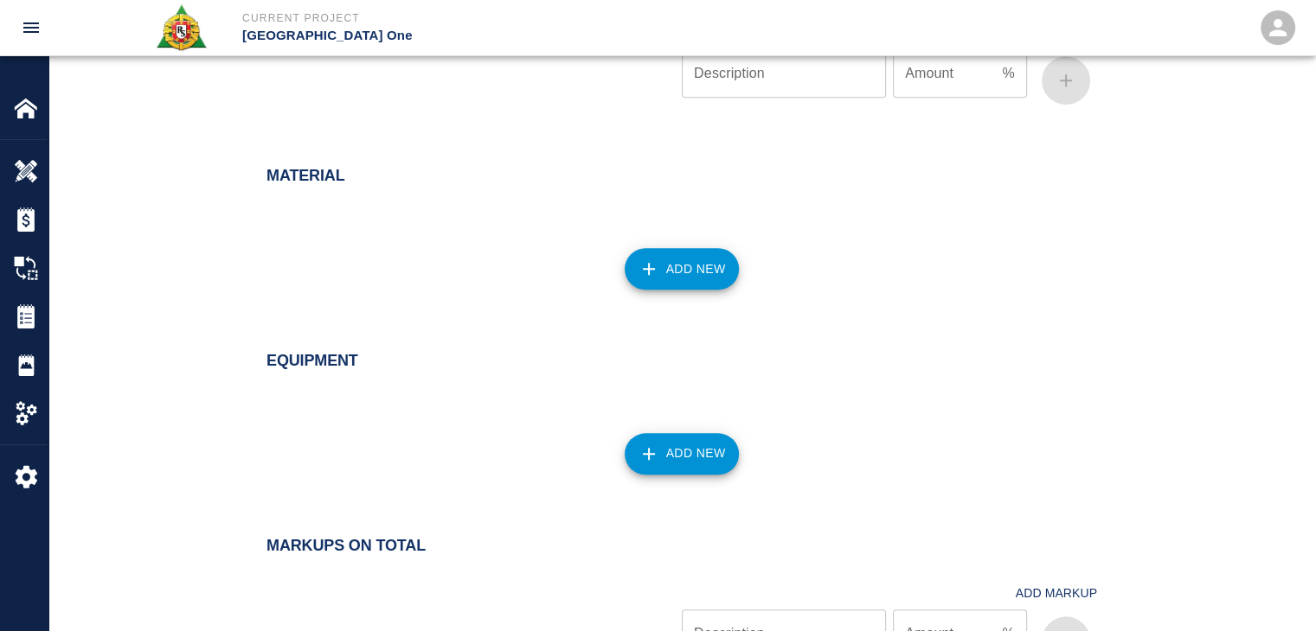
scroll to position [1792, 0]
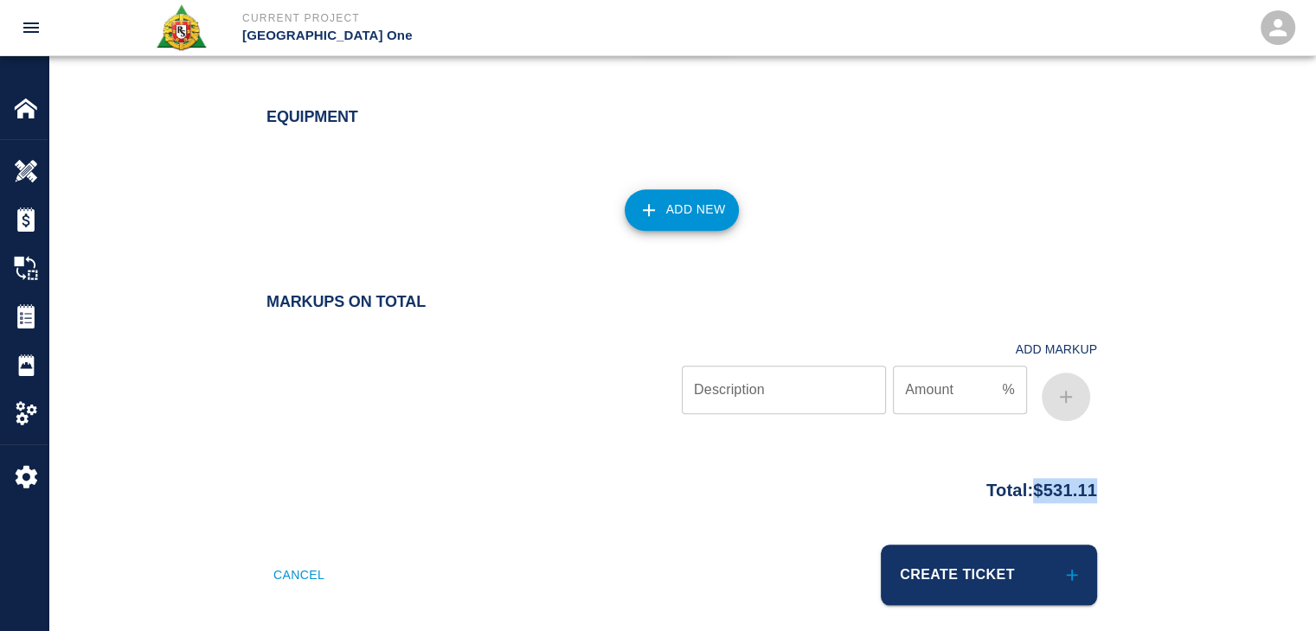
drag, startPoint x: 1122, startPoint y: 472, endPoint x: 1020, endPoint y: 472, distance: 102.1
click at [1020, 472] on div "Total: $531.11" at bounding box center [682, 487] width 934 height 34
copy p "$531.11"
click at [535, 170] on div "Add New" at bounding box center [671, 200] width 851 height 76
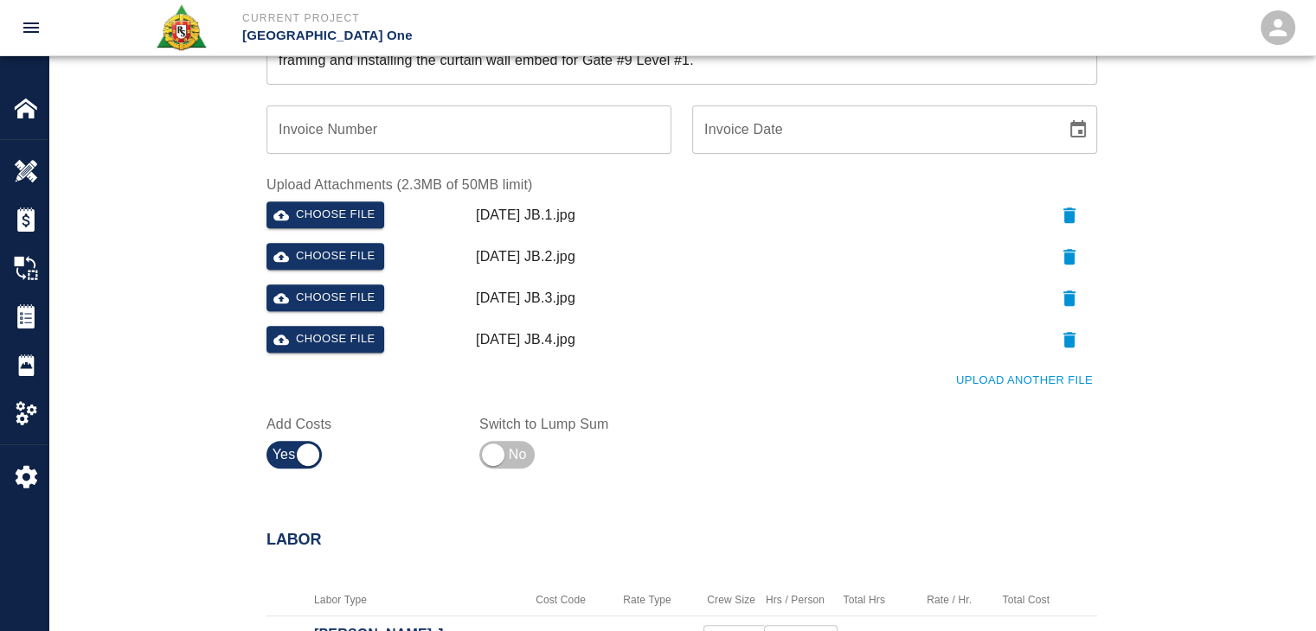
scroll to position [0, 0]
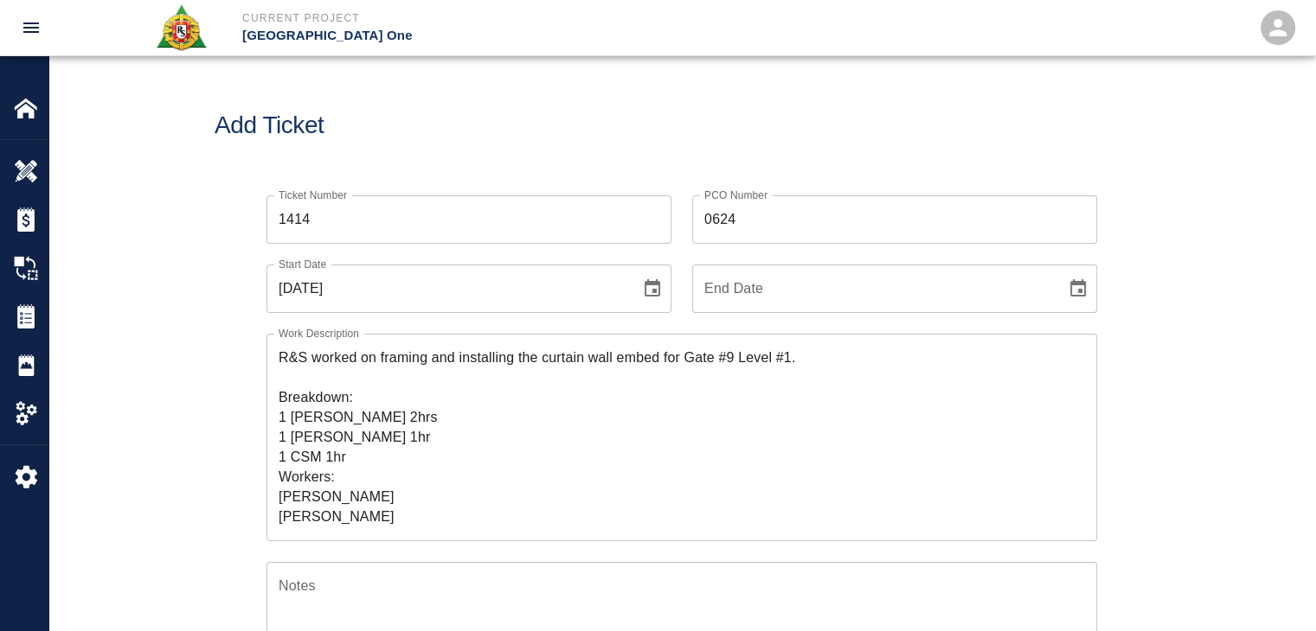
click at [528, 61] on div "Add Ticket" at bounding box center [681, 125] width 1266 height 139
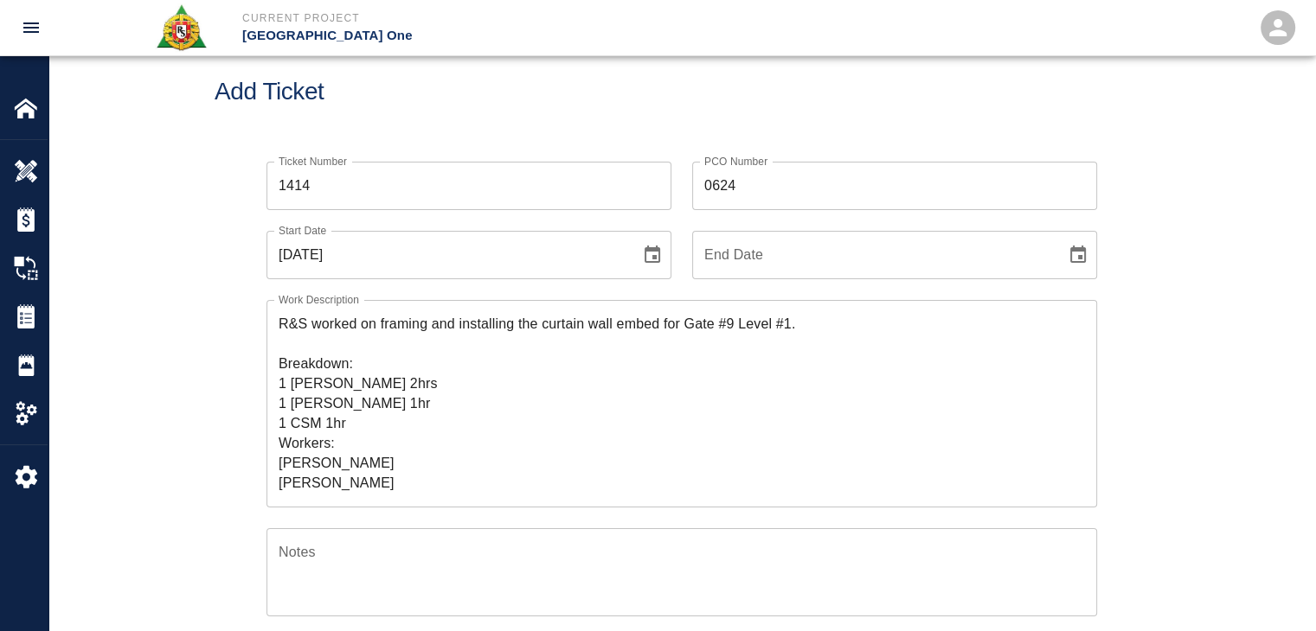
scroll to position [35, 0]
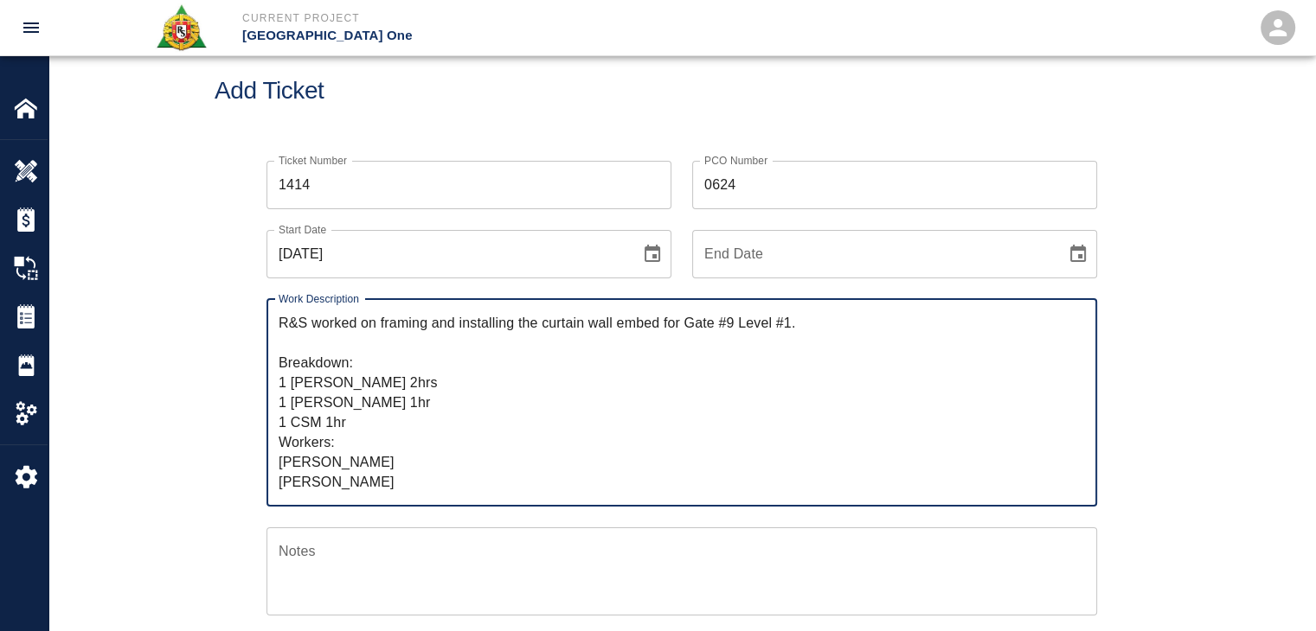
drag, startPoint x: 363, startPoint y: 489, endPoint x: 262, endPoint y: 314, distance: 201.9
click at [262, 314] on div "Work Description R&S worked on framing and installing the curtain wall embed fo…" at bounding box center [671, 393] width 851 height 228
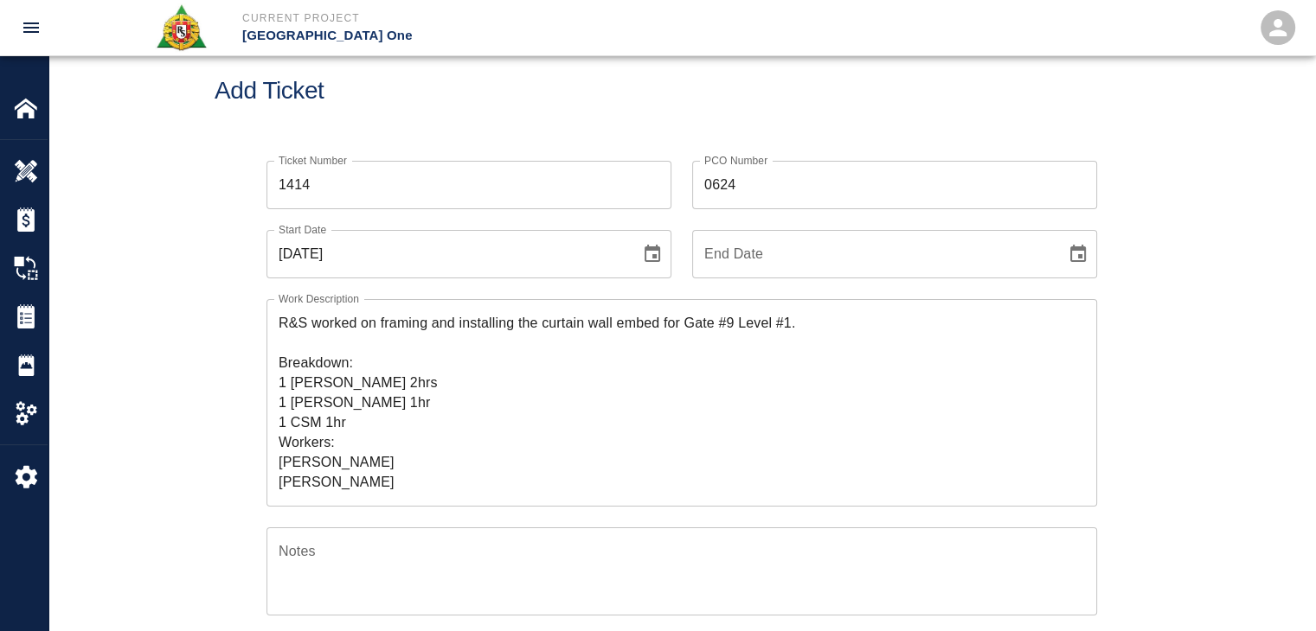
click at [500, 88] on h1 "Add Ticket" at bounding box center [682, 91] width 934 height 29
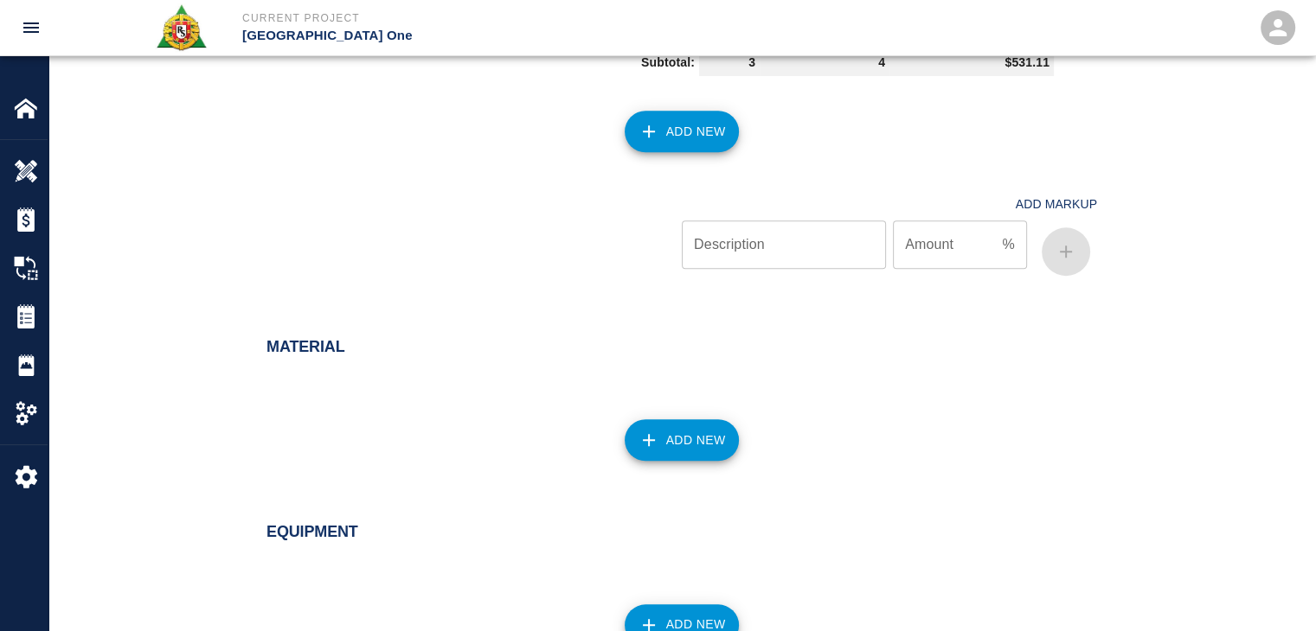
scroll to position [1792, 0]
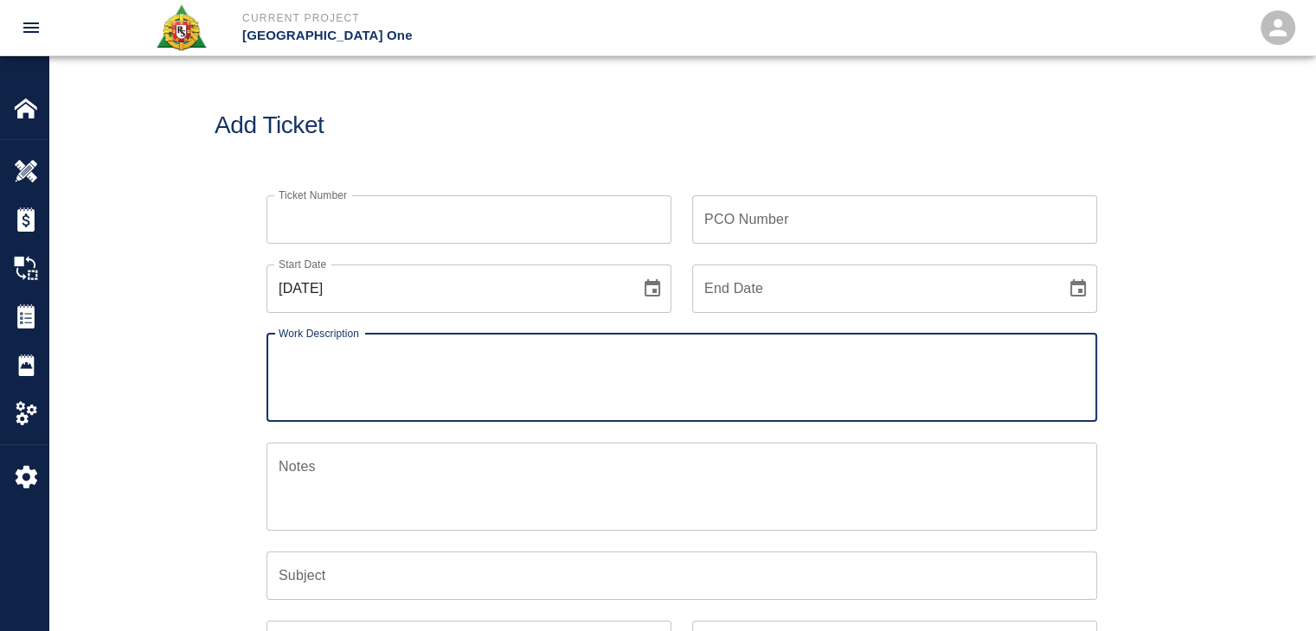
type textarea "L3 Headhouse Installing styrofoam underneath the [PERSON_NAME] duct PI# 1676 3 …"
checkbox input "false"
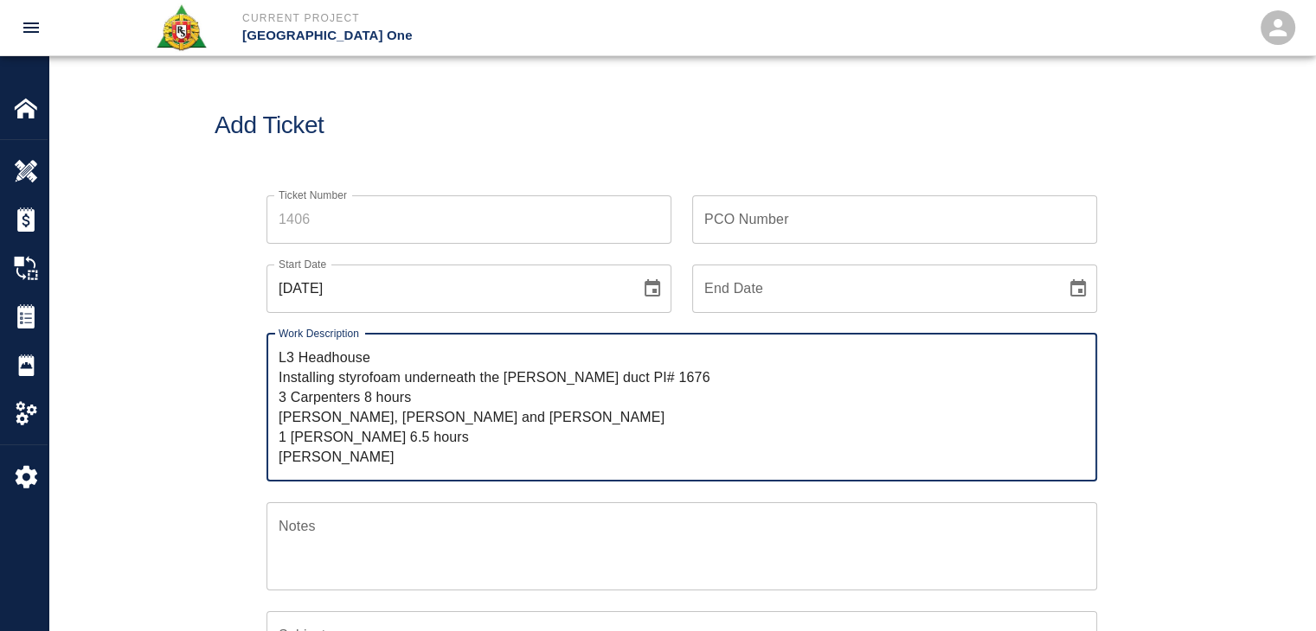
click at [277, 361] on div "L3 Headhouse Installing styrofoam underneath the [PERSON_NAME] duct PI# 1676 3 …" at bounding box center [681, 408] width 830 height 148
click at [279, 361] on textarea "L3 Headhouse Installing styrofoam underneath the [PERSON_NAME] duct PI# 1676 3 …" at bounding box center [682, 407] width 806 height 119
paste textarea "R&S worked on"
click at [312, 363] on textarea "R&S worked on L3 Headhouse Installing styrofoam underneath the [PERSON_NAME] du…" at bounding box center [682, 407] width 806 height 119
click at [419, 360] on textarea "R&S continued worked on L3 Headhouse Installing styrofoam underneath the [PERSO…" at bounding box center [682, 407] width 806 height 119
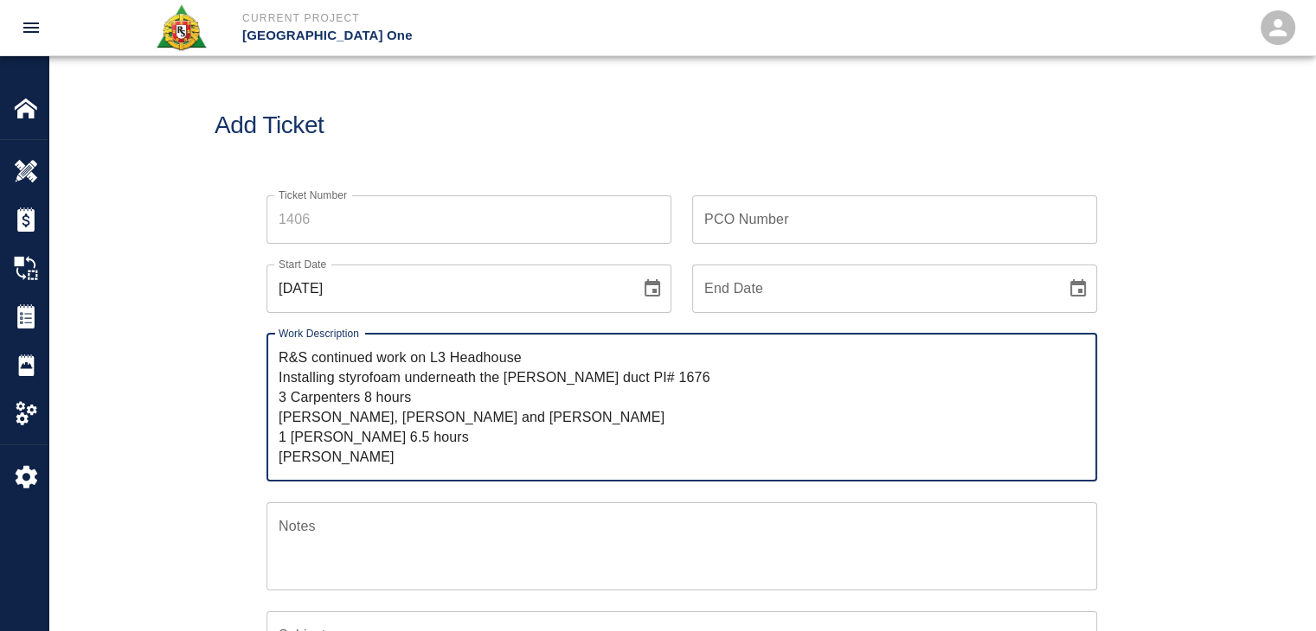
drag, startPoint x: 558, startPoint y: 360, endPoint x: 432, endPoint y: 352, distance: 125.7
click at [432, 352] on textarea "R&S continued work on L3 Headhouse Installing styrofoam underneath the [PERSON_…" at bounding box center [682, 407] width 806 height 119
paste textarea "Level #3 Headhouse installing Styrofoam underneath [PERSON_NAME] duct."
drag, startPoint x: 646, startPoint y: 377, endPoint x: 271, endPoint y: 381, distance: 375.4
click at [271, 381] on div "R&S continued work on Level #3 Headhouse installing Styrofoam underneath [PERSO…" at bounding box center [681, 408] width 830 height 148
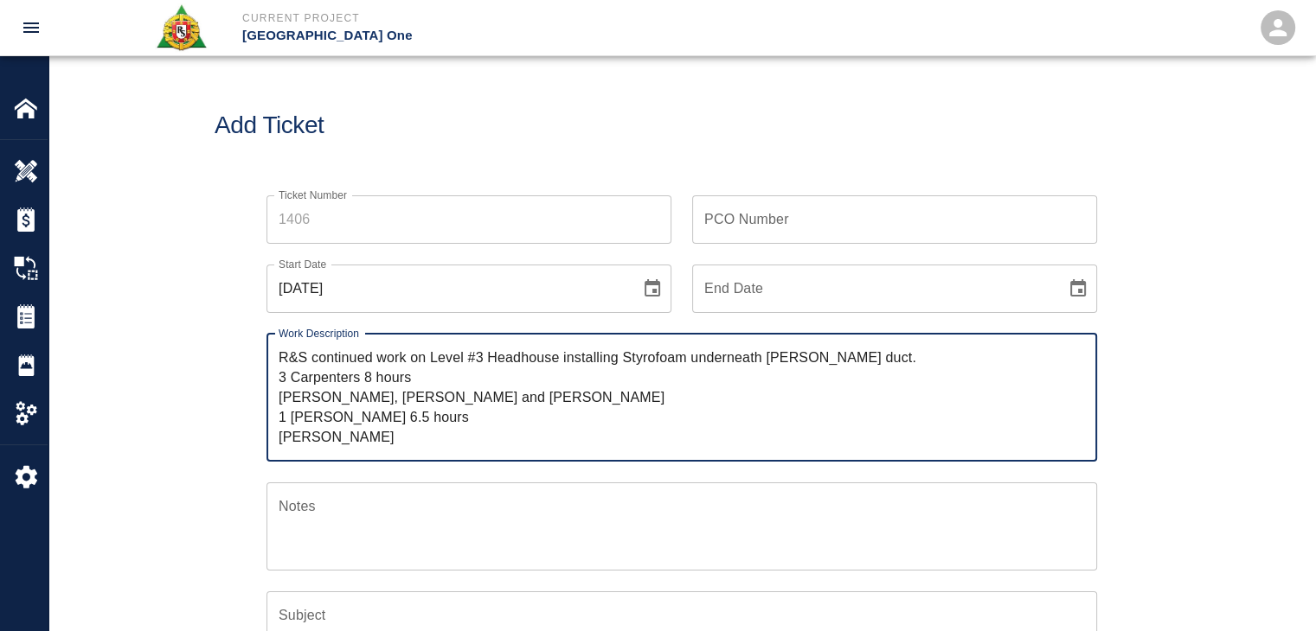
type textarea "R&S continued work on Level #3 Headhouse installing Styrofoam underneath [PERSO…"
click at [729, 213] on div "PCO Number PCO Number" at bounding box center [894, 219] width 405 height 48
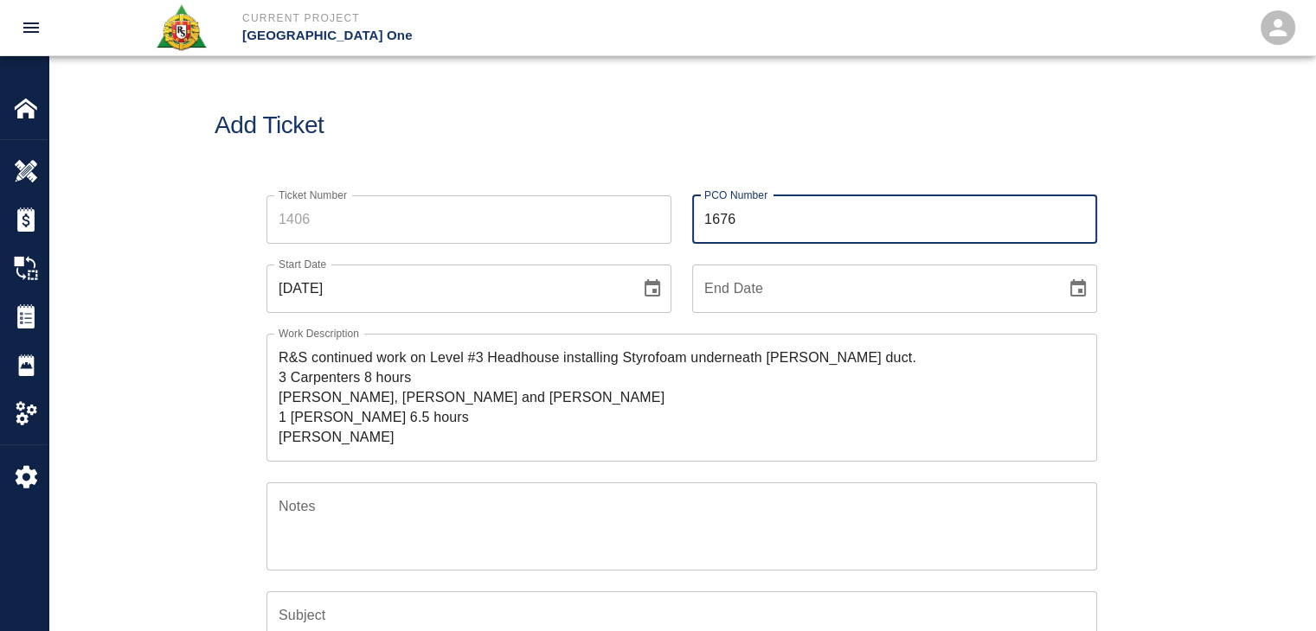
type input "1676"
click at [636, 176] on div "Ticket Number Ticket Number" at bounding box center [459, 209] width 426 height 69
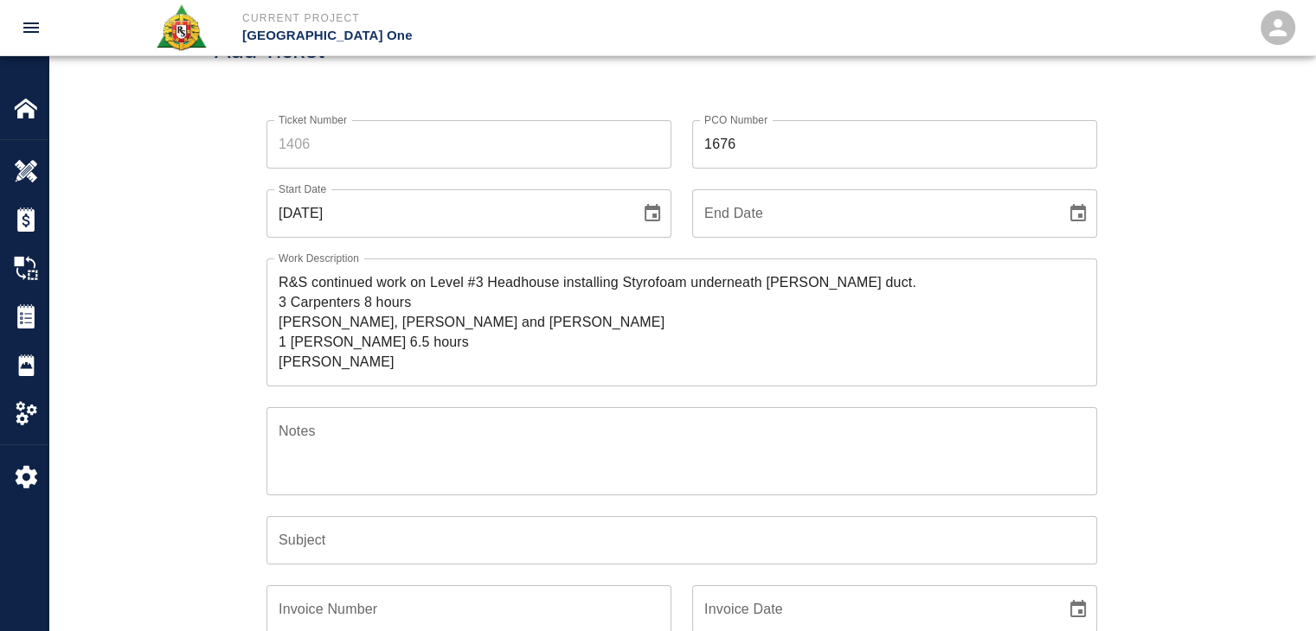
scroll to position [76, 0]
click at [470, 148] on input "Ticket Number" at bounding box center [468, 143] width 405 height 48
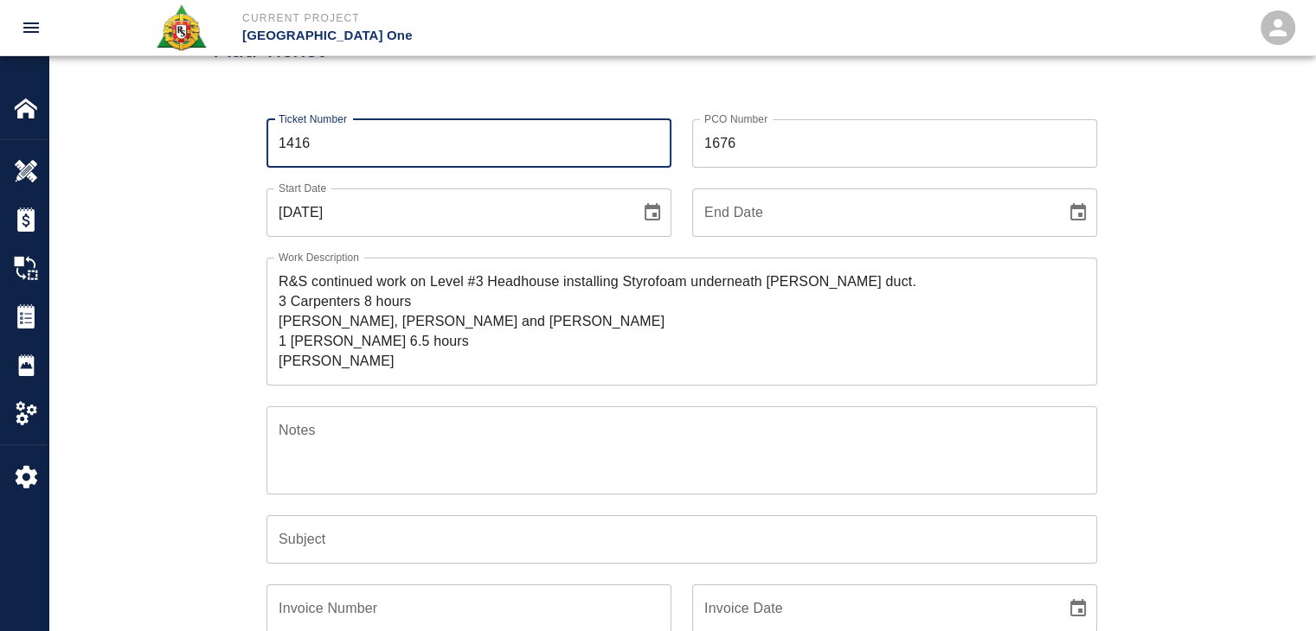
type input "1416"
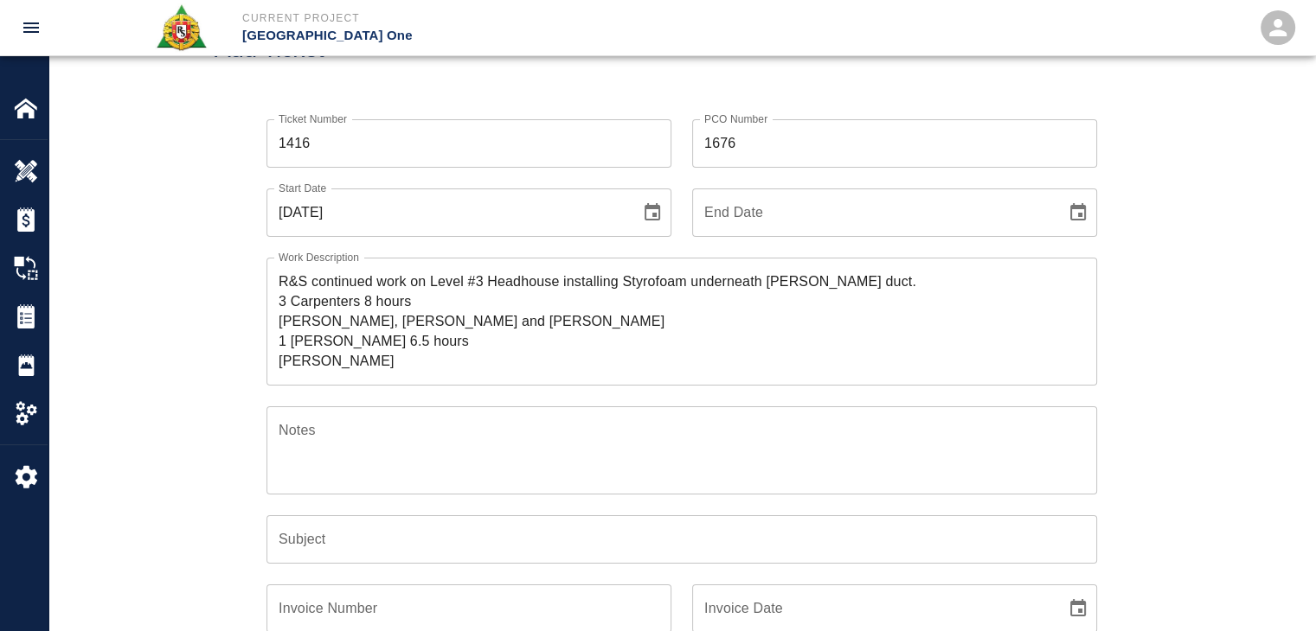
click at [413, 91] on div "Add Ticket" at bounding box center [681, 49] width 1266 height 139
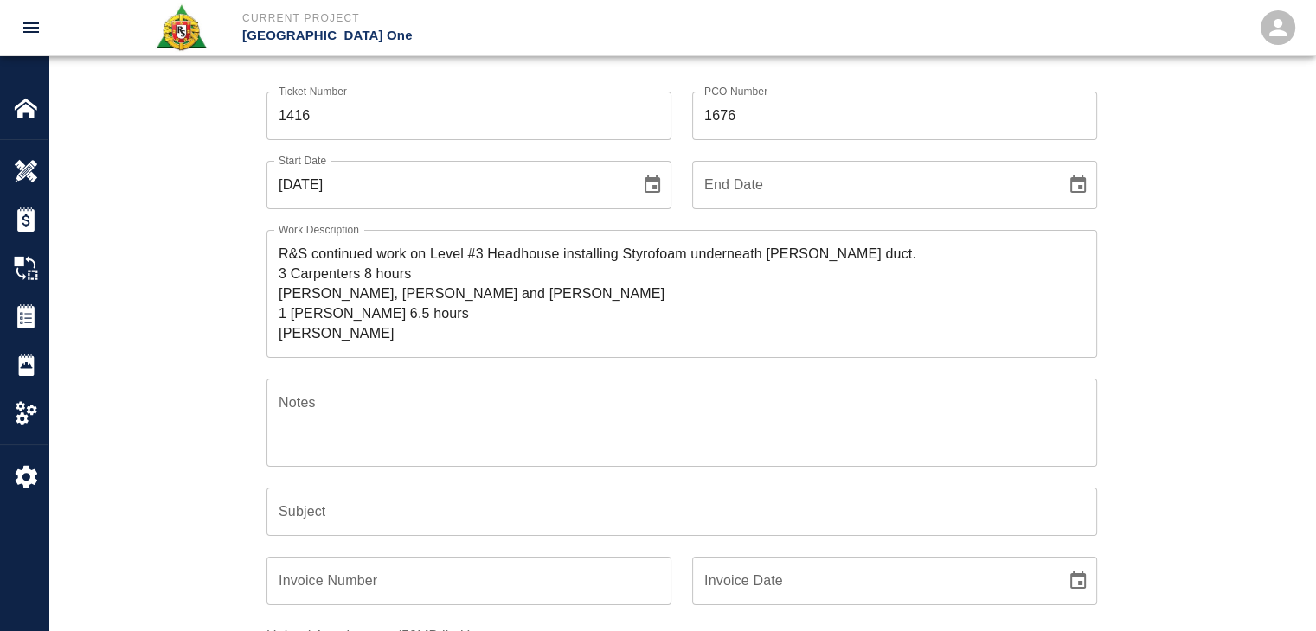
scroll to position [106, 0]
click at [644, 169] on button "Choose date, selected date is Oct 1, 2025" at bounding box center [652, 182] width 35 height 35
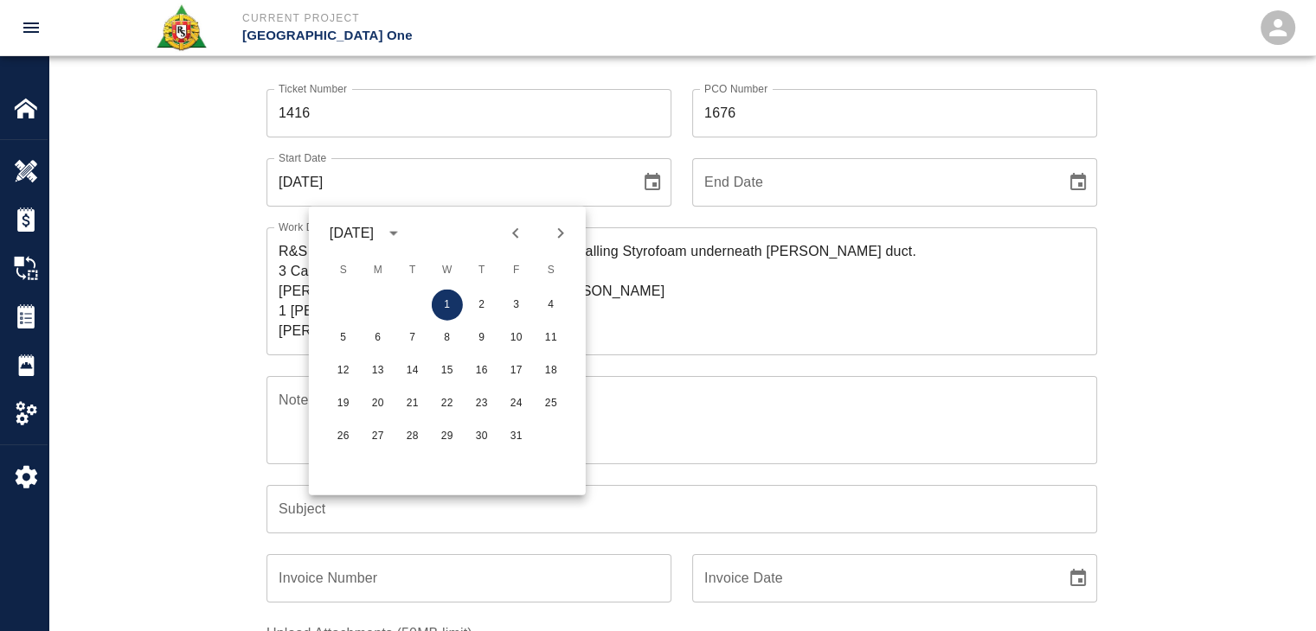
click at [511, 226] on icon "Previous month" at bounding box center [515, 233] width 21 height 21
click at [375, 435] on button "29" at bounding box center [377, 436] width 31 height 31
type input "[DATE]"
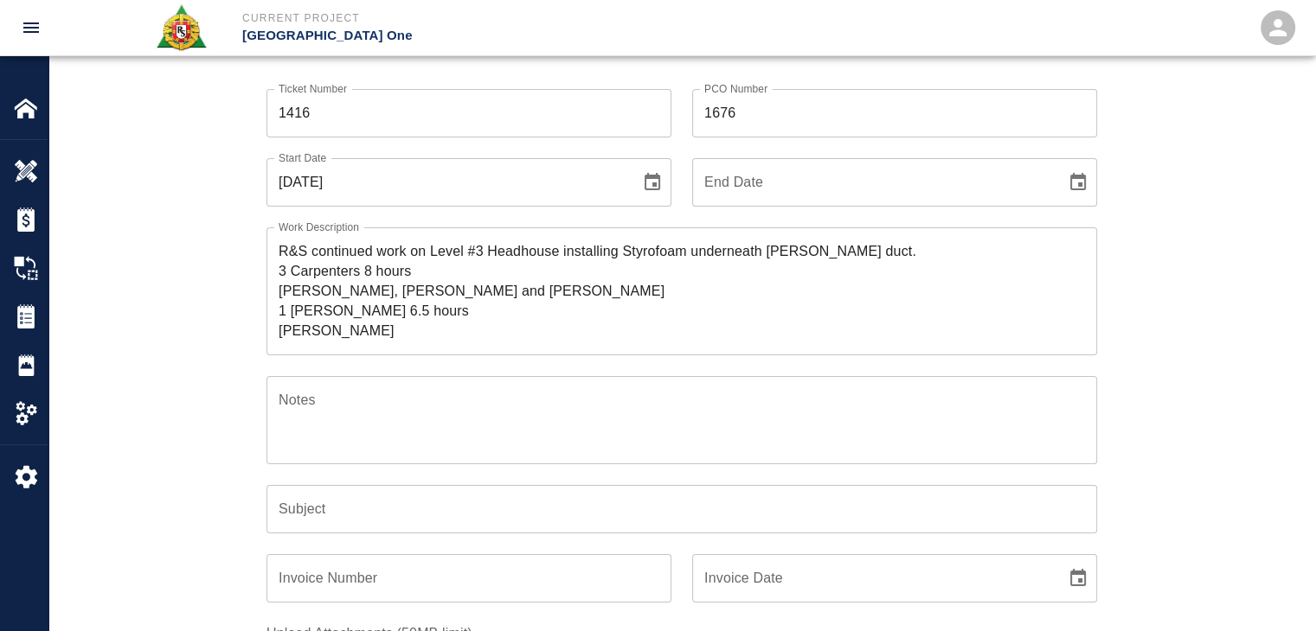
click at [210, 281] on div "Ticket Number 1416 Ticket Number PCO Number 1676 PCO Number Start Date [DATE] S…" at bounding box center [681, 454] width 1266 height 773
click at [858, 247] on textarea "R&S continued work on Level #3 Headhouse installing Styrofoam underneath [PERSO…" at bounding box center [682, 290] width 806 height 99
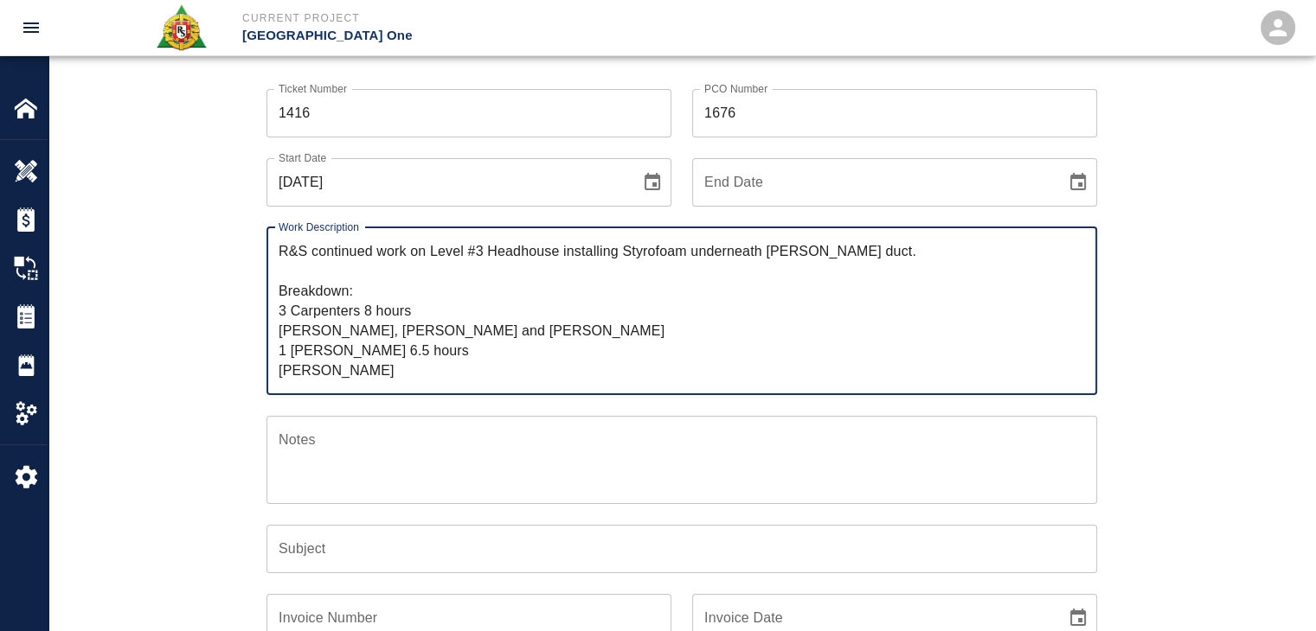
click at [400, 311] on textarea "R&S continued work on Level #3 Headhouse installing Styrofoam underneath [PERSO…" at bounding box center [682, 310] width 806 height 139
click at [377, 312] on textarea "R&S continued work on Level #3 Headhouse installing Styrofoam underneath [PERSO…" at bounding box center [682, 310] width 806 height 139
click at [402, 318] on textarea "R&S continued work on Level #3 Headhouse installing Styrofoam underneath [PERSO…" at bounding box center [682, 310] width 806 height 139
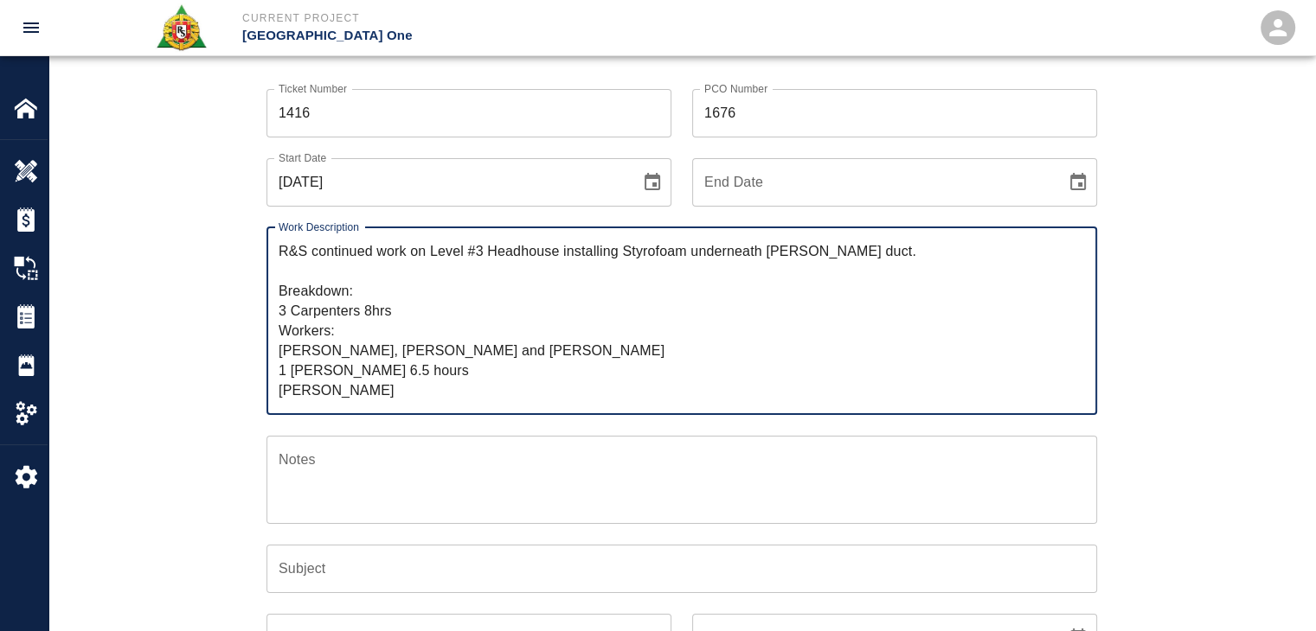
click at [387, 343] on textarea "R&S continued work on Level #3 Headhouse installing Styrofoam underneath [PERSO…" at bounding box center [682, 320] width 806 height 159
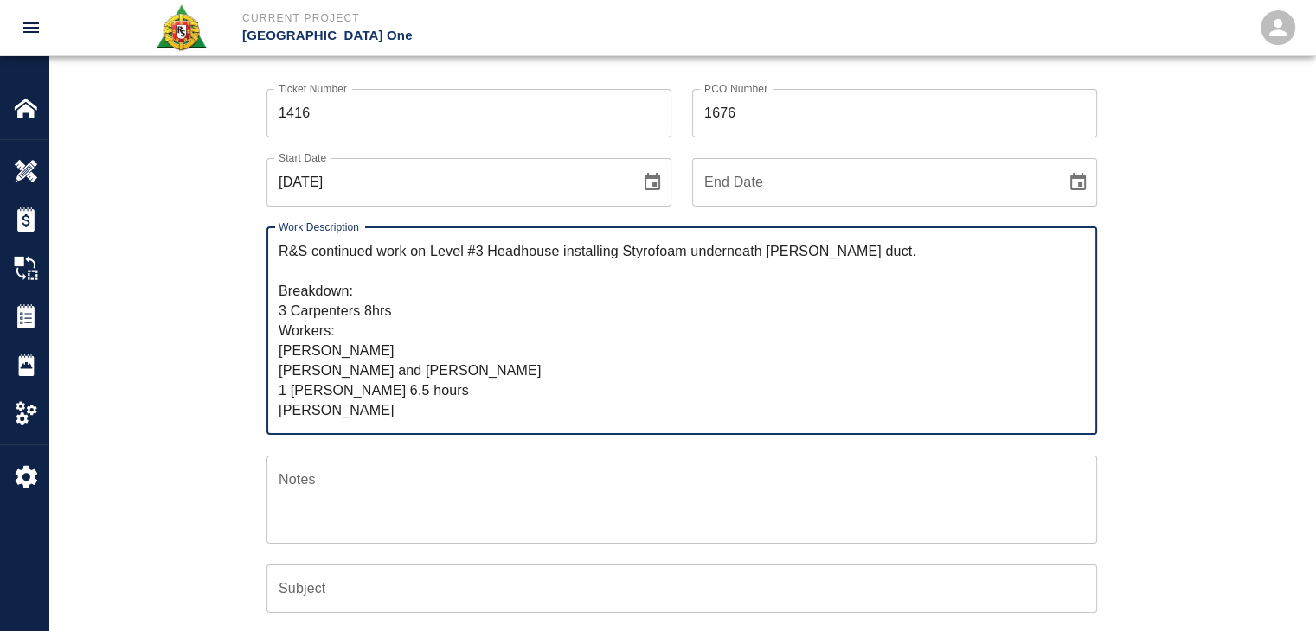
click at [410, 370] on textarea "R&S continued work on Level #3 Headhouse installing Styrofoam underneath [PERSO…" at bounding box center [682, 330] width 806 height 179
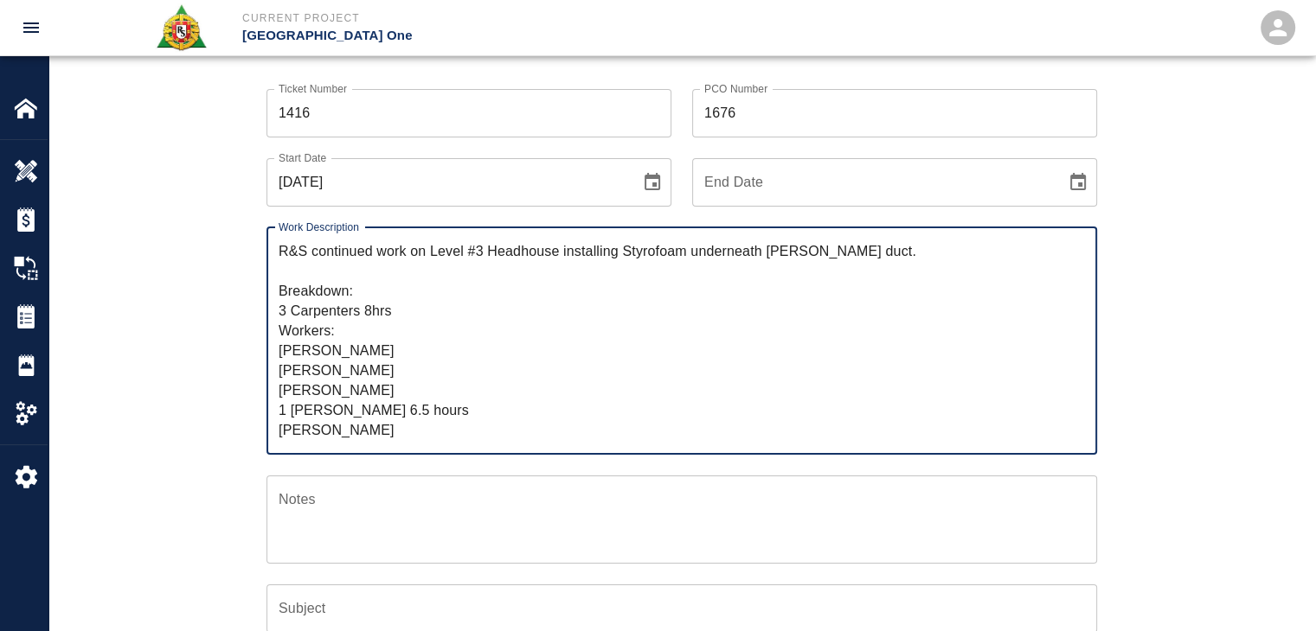
click at [291, 413] on textarea "R&S continued work on Level #3 Headhouse installing Styrofoam underneath [PERSO…" at bounding box center [682, 340] width 806 height 199
drag, startPoint x: 436, startPoint y: 410, endPoint x: 280, endPoint y: 406, distance: 155.8
click at [280, 406] on textarea "R&S continued work on Level #3 Headhouse installing Styrofoam underneath [PERSO…" at bounding box center [682, 340] width 806 height 199
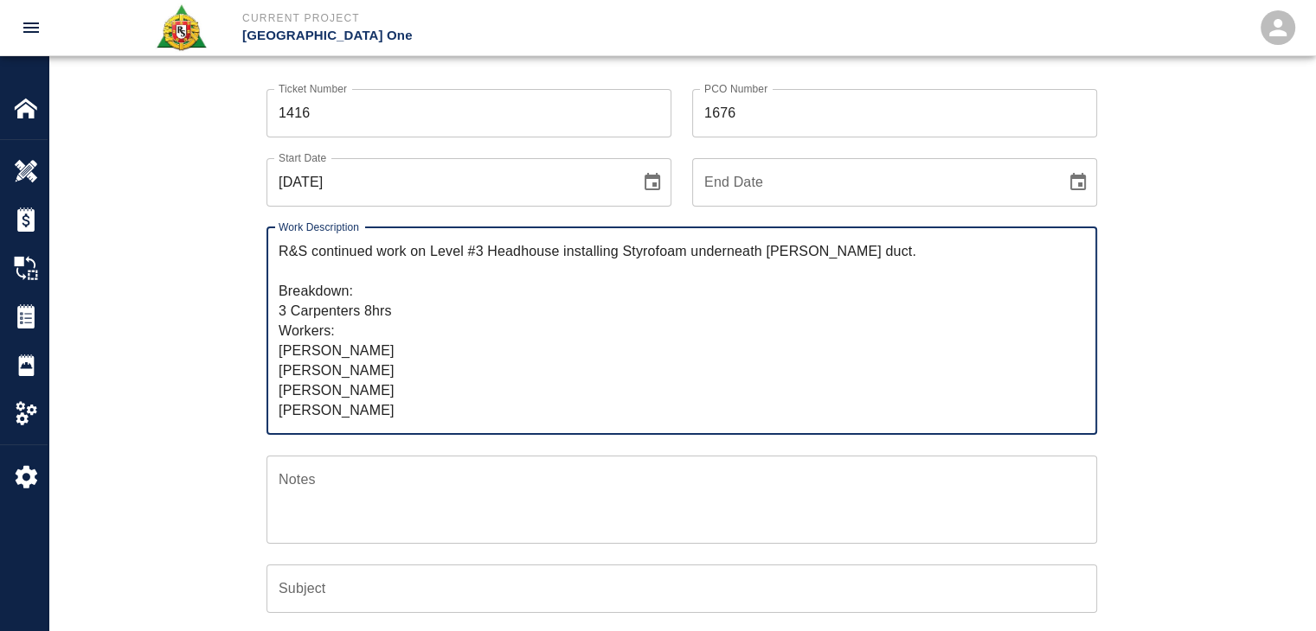
click at [401, 311] on textarea "R&S continued work on Level #3 Headhouse installing Styrofoam underneath [PERSO…" at bounding box center [682, 330] width 806 height 179
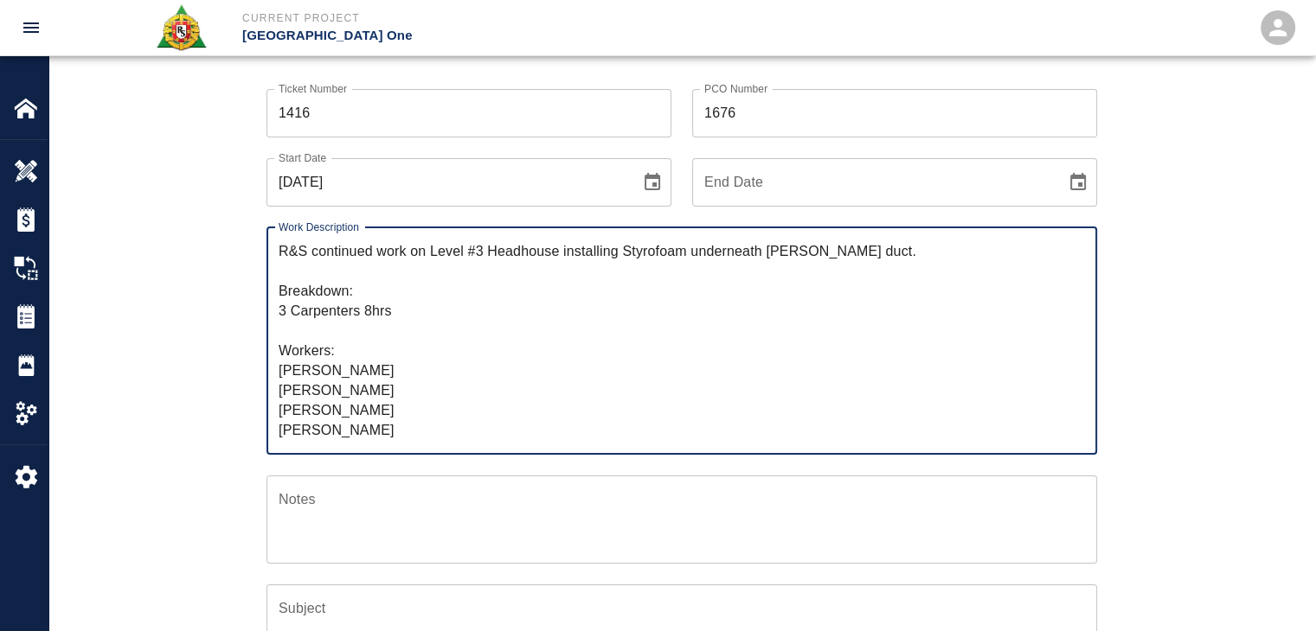
paste textarea "1 [PERSON_NAME] 6.5 hours"
drag, startPoint x: 435, startPoint y: 326, endPoint x: 354, endPoint y: 330, distance: 81.4
click at [354, 330] on textarea "R&S continued work on Level #3 Headhouse installing Styrofoam underneath [PERSO…" at bounding box center [682, 340] width 806 height 199
click at [412, 432] on textarea "R&S continued work on Level #3 Headhouse installing Styrofoam underneath [PERSO…" at bounding box center [682, 340] width 806 height 199
paste textarea "6.5 hours"
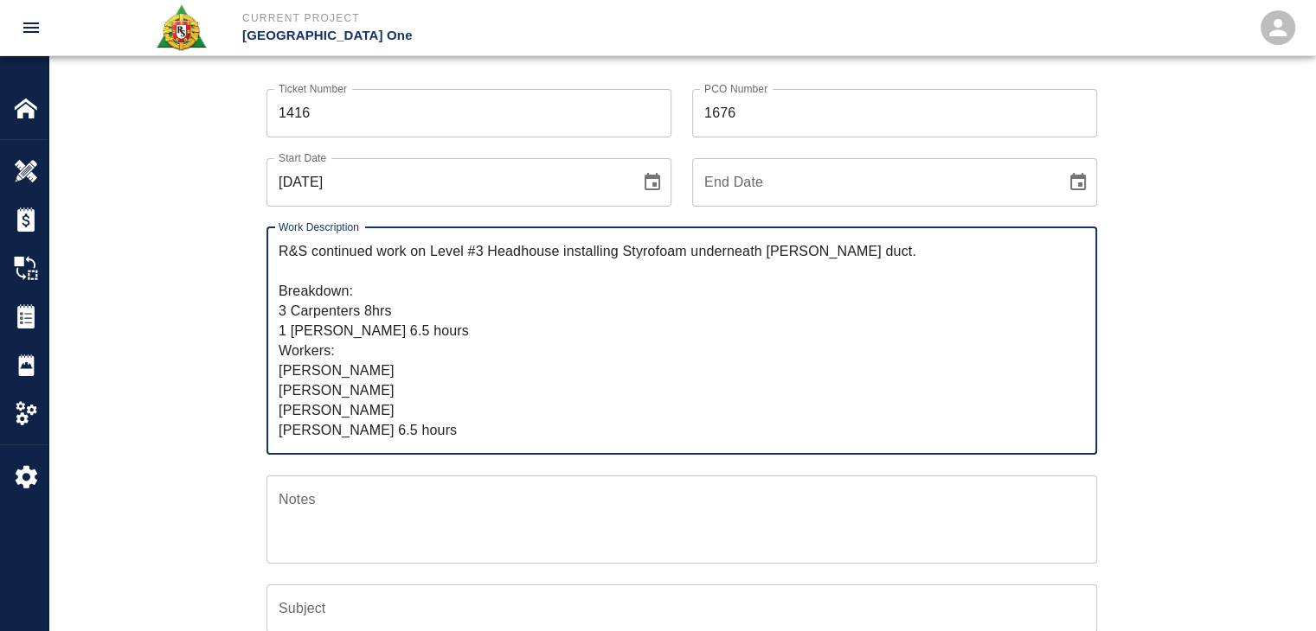
click at [390, 423] on textarea "R&S continued work on Level #3 Headhouse installing Styrofoam underneath [PERSO…" at bounding box center [682, 340] width 806 height 199
click at [454, 432] on textarea "R&S continued work on Level #3 Headhouse installing Styrofoam underneath [PERSO…" at bounding box center [682, 340] width 806 height 199
click at [229, 316] on div "Ticket Number 1416 Ticket Number PCO Number 1676 PCO Number Start Date [DATE] S…" at bounding box center [682, 483] width 934 height 831
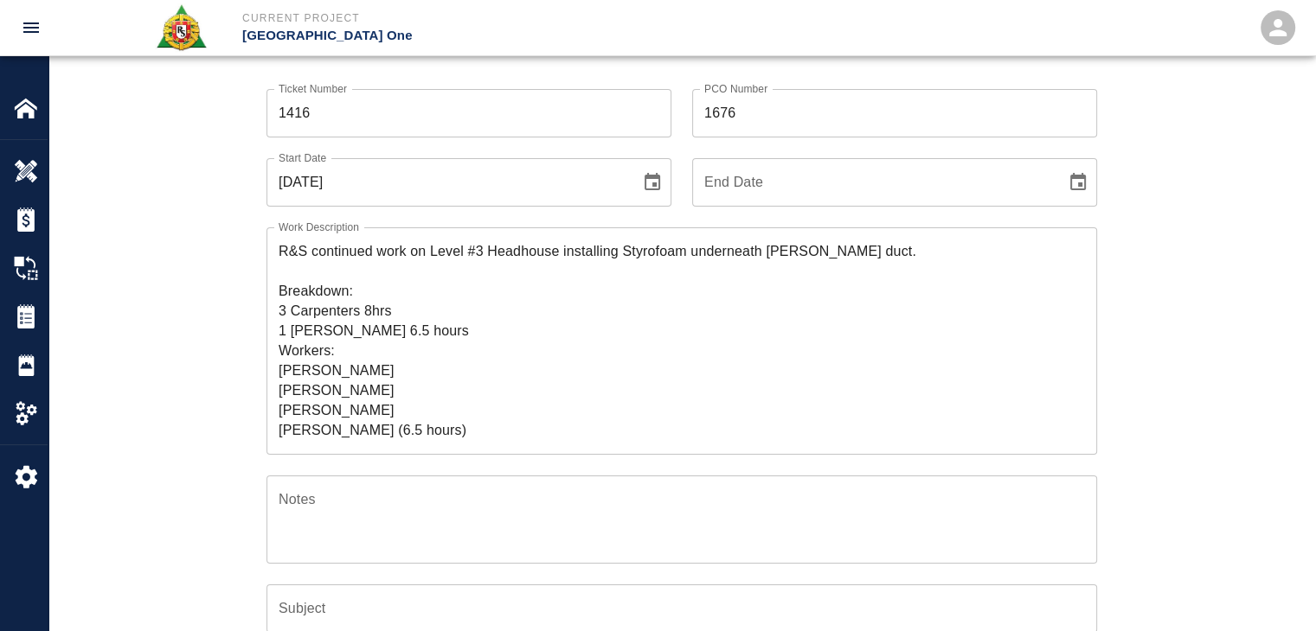
click at [432, 336] on textarea "R&S continued work on Level #3 Headhouse installing Styrofoam underneath [PERSO…" at bounding box center [682, 340] width 806 height 199
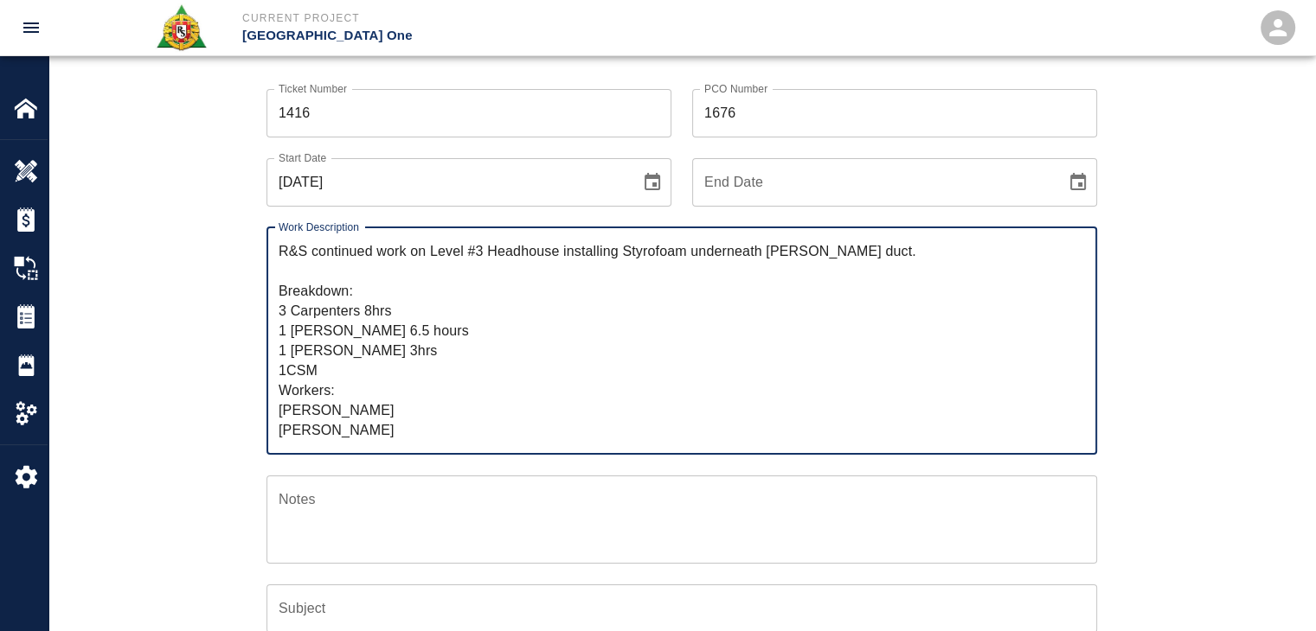
click at [287, 377] on textarea "R&S continued work on Level #3 Headhouse installing Styrofoam underneath [PERSO…" at bounding box center [682, 340] width 806 height 199
click at [343, 368] on textarea "R&S continued work on Level #3 Headhouse installing Styrofoam underneath [PERSO…" at bounding box center [682, 340] width 806 height 199
click at [209, 313] on div "Ticket Number 1416 Ticket Number PCO Number 1676 PCO Number Start Date [DATE] S…" at bounding box center [681, 504] width 1266 height 873
click at [330, 364] on textarea "R&S continued work on Level #3 Headhouse installing Styrofoam underneath [PERSO…" at bounding box center [682, 340] width 806 height 199
type textarea "R&S continued work on Level #3 Headhouse installing Styrofoam underneath [PERSO…"
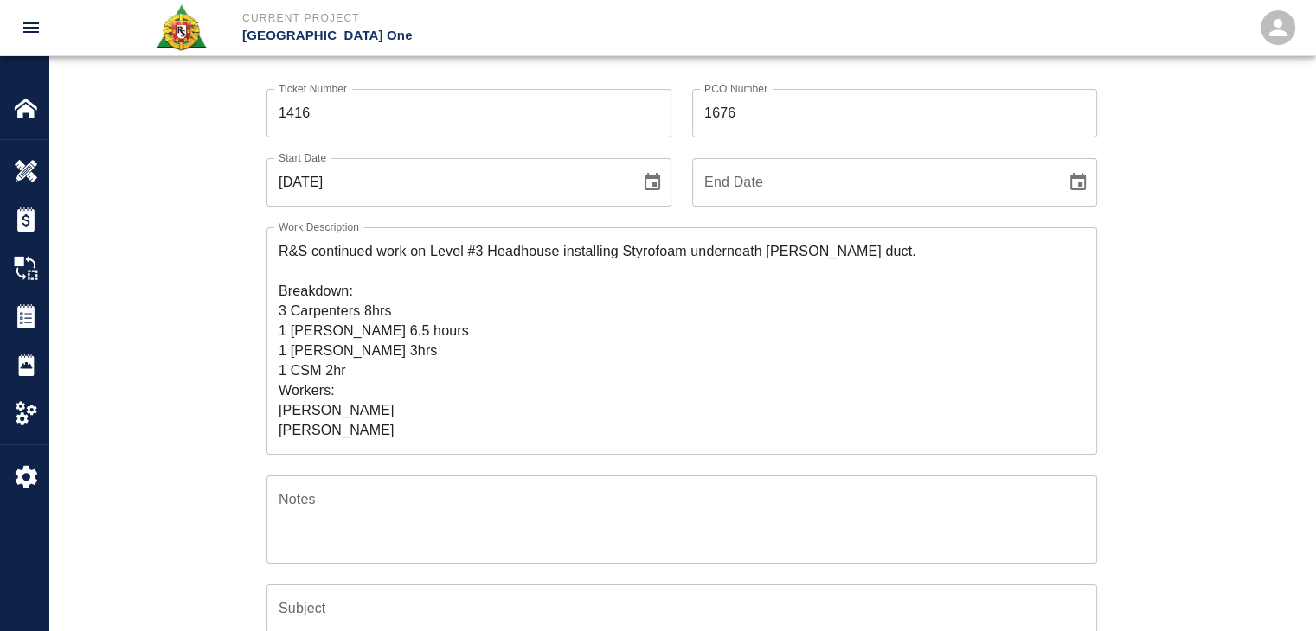
click at [210, 368] on div "Ticket Number 1416 Ticket Number PCO Number 1676 PCO Number Start Date [DATE] S…" at bounding box center [681, 504] width 1266 height 873
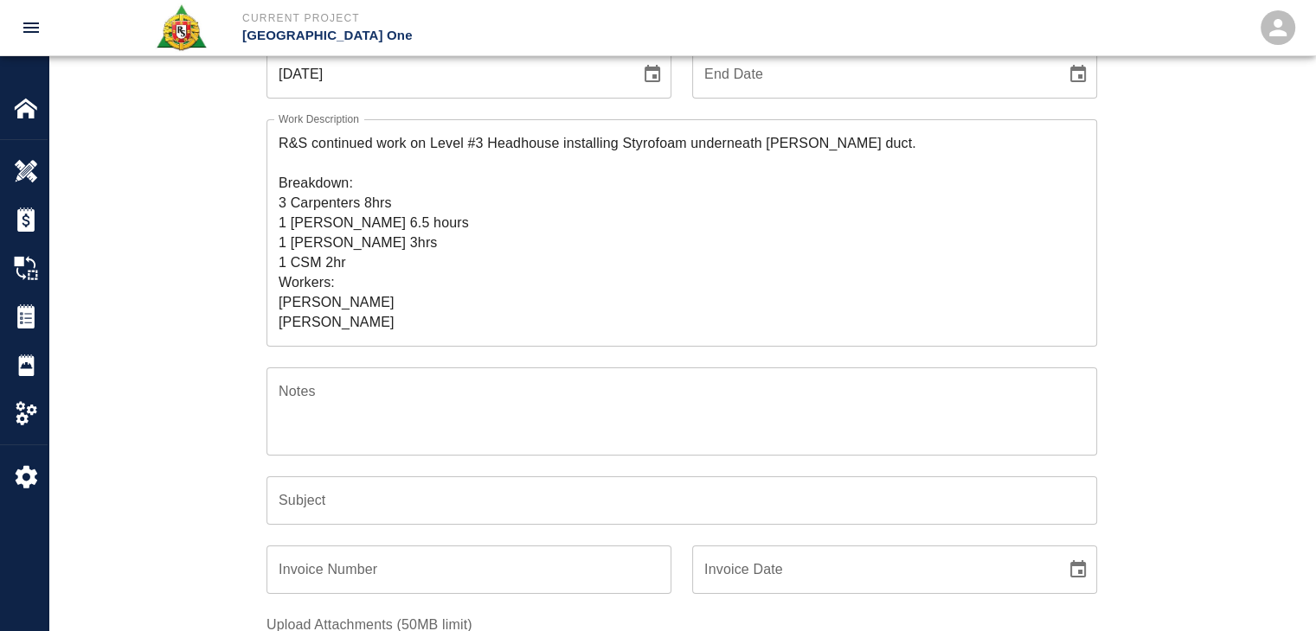
scroll to position [211, 0]
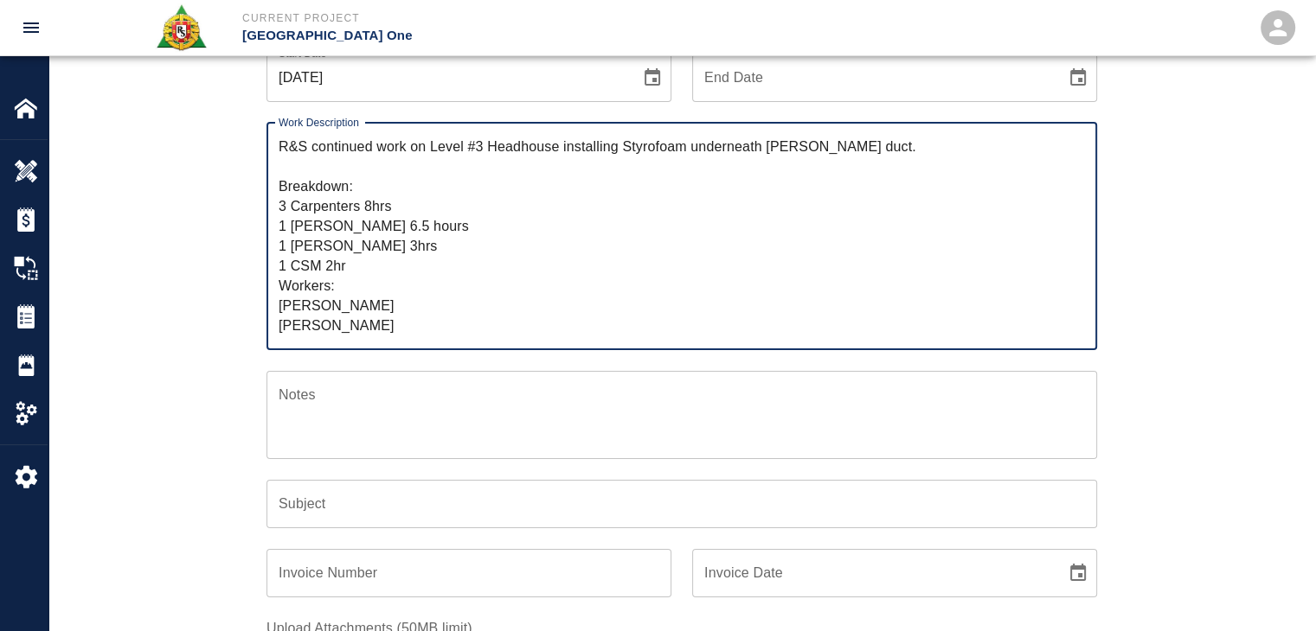
drag, startPoint x: 397, startPoint y: 167, endPoint x: 311, endPoint y: 149, distance: 87.5
click at [311, 149] on textarea "R&S continued work on Level #3 Headhouse installing Styrofoam underneath [PERSO…" at bounding box center [682, 236] width 806 height 199
click at [347, 516] on input "Subject" at bounding box center [681, 504] width 830 height 48
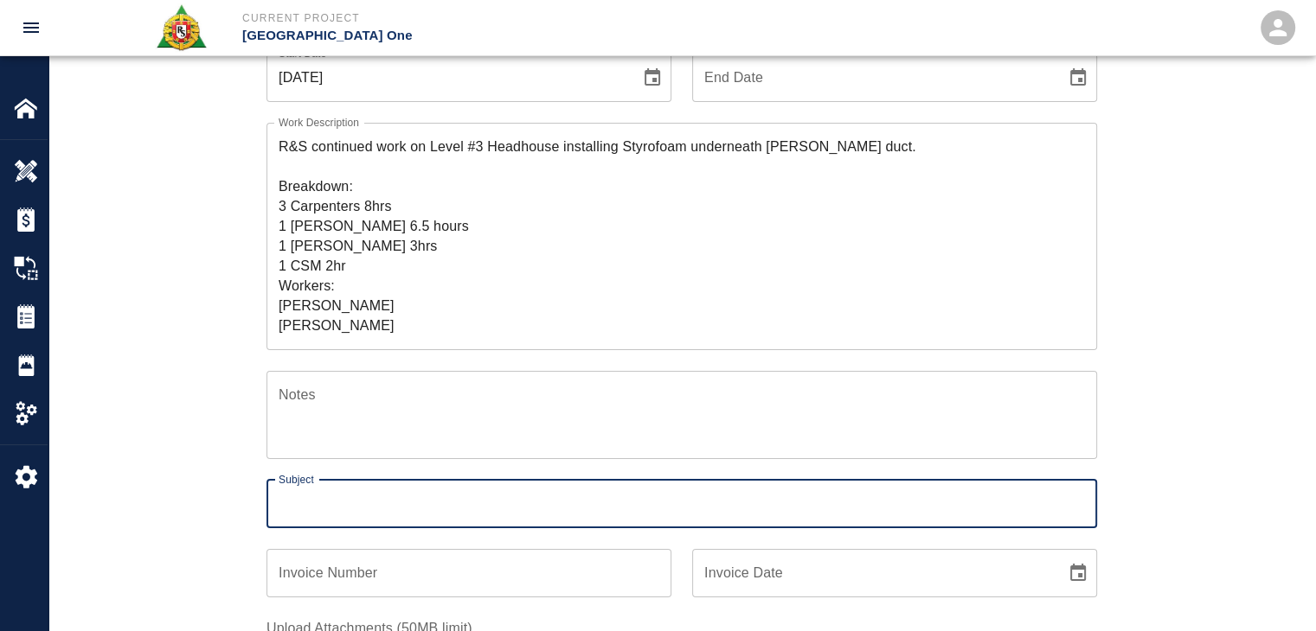
paste input "continued work on Level #3 Headhouse installing Styrofoam underneath [PERSON_NA…"
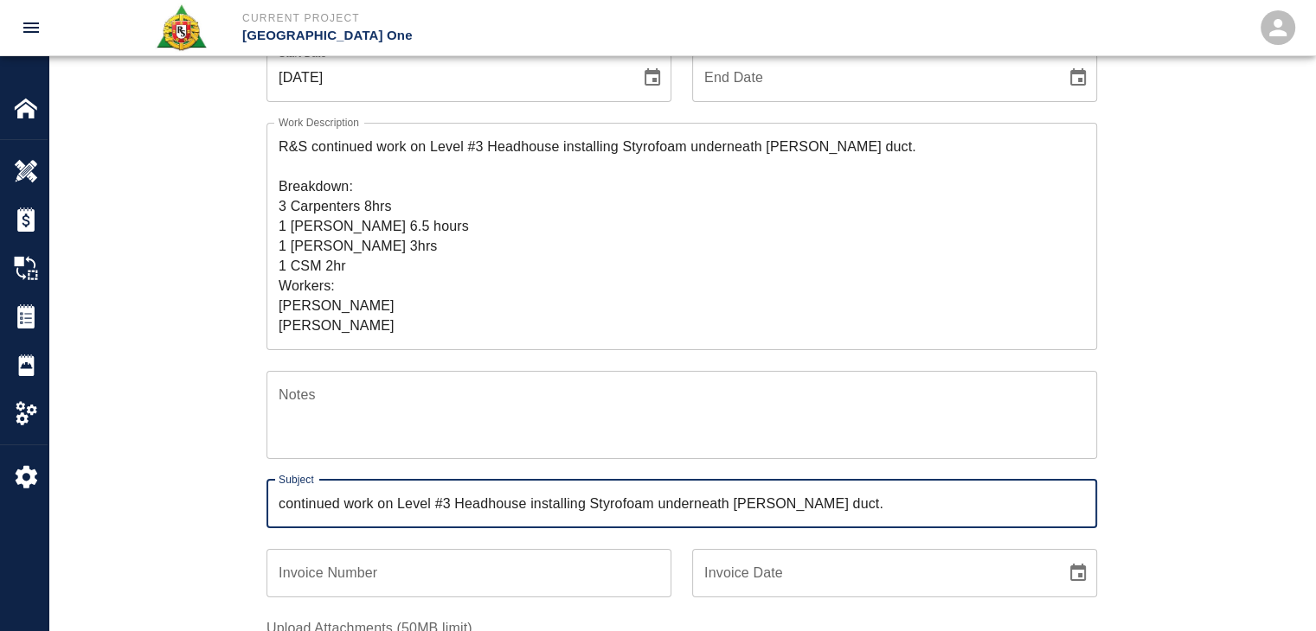
type input "continued work on Level #3 Headhouse installing Styrofoam underneath [PERSON_NA…"
click at [230, 503] on div "Ticket Number 1416 Ticket Number PCO Number 1676 PCO Number Start Date [DATE] S…" at bounding box center [682, 379] width 934 height 831
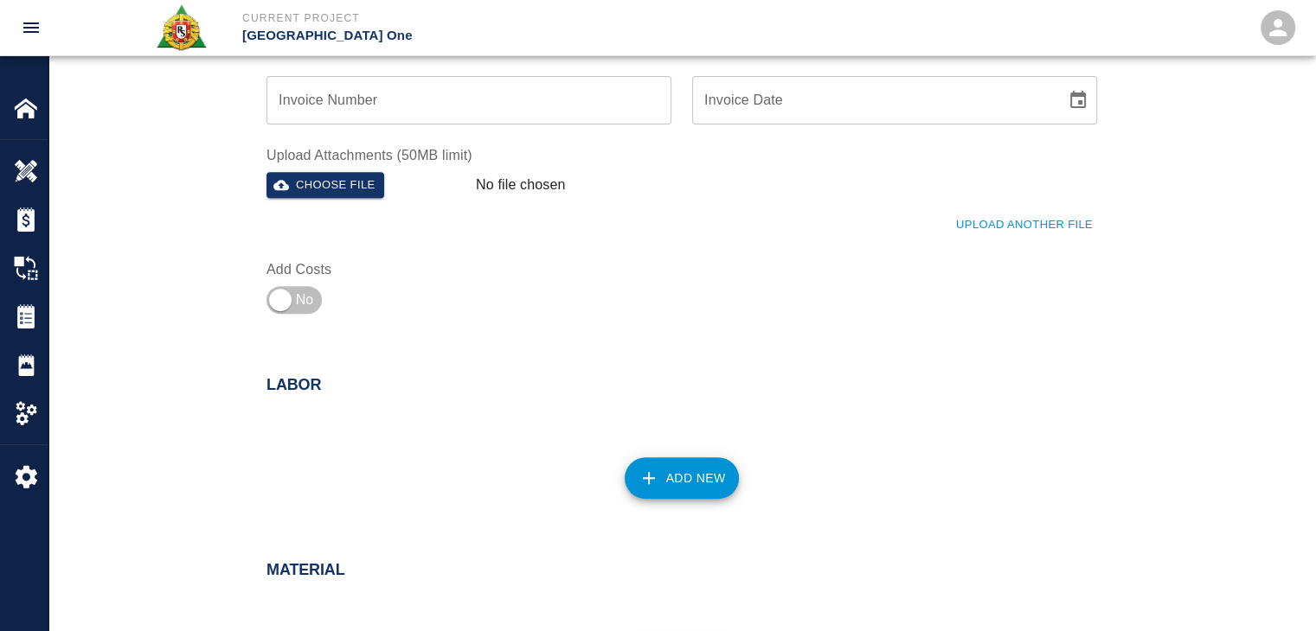
scroll to position [687, 0]
click at [290, 309] on input "checkbox" at bounding box center [280, 298] width 125 height 42
checkbox input "true"
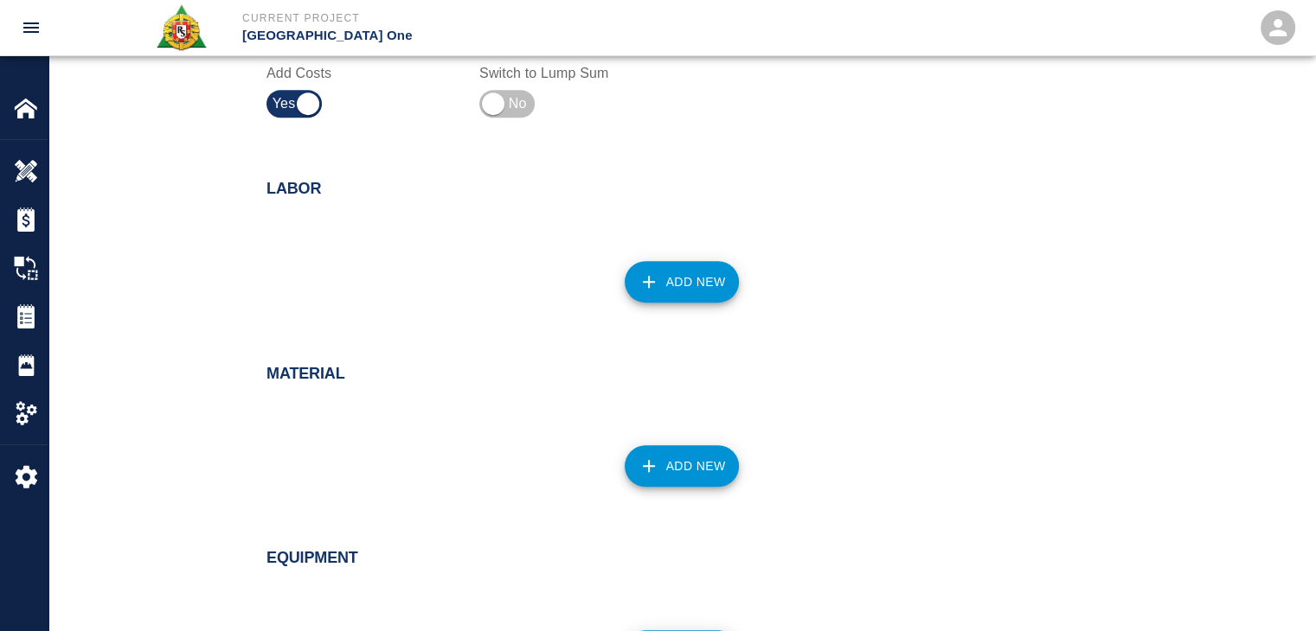
scroll to position [882, 0]
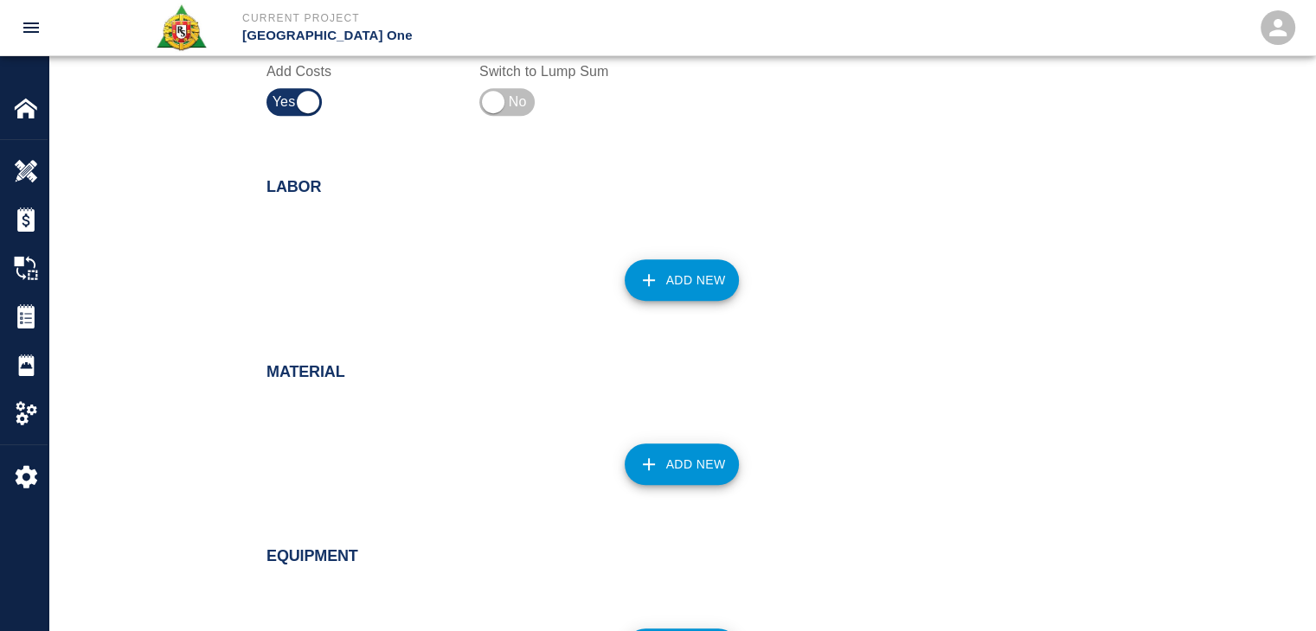
click at [657, 253] on div "Add New" at bounding box center [671, 270] width 851 height 76
click at [663, 260] on button "Add New" at bounding box center [681, 280] width 115 height 42
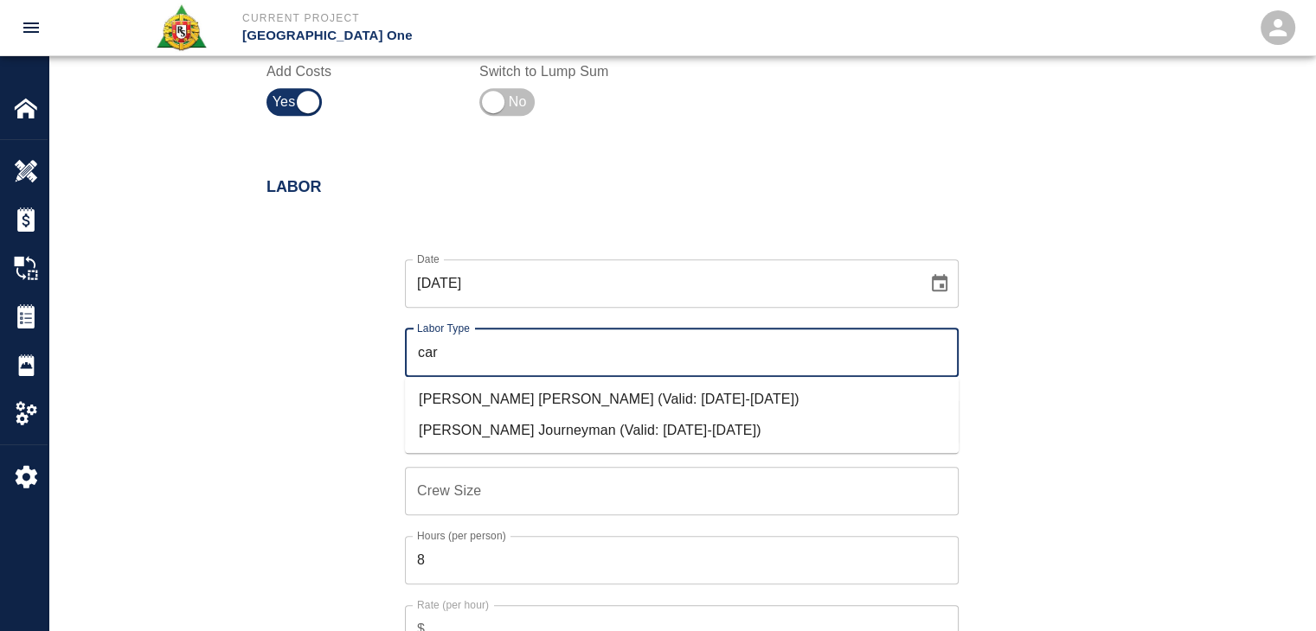
click at [527, 451] on ul "[PERSON_NAME] [PERSON_NAME] (Valid: [DATE]-[DATE]) [PERSON_NAME] Journeyman (Va…" at bounding box center [682, 415] width 554 height 76
click at [512, 438] on li "[PERSON_NAME] Journeyman (Valid: [DATE]-[DATE])" at bounding box center [682, 430] width 554 height 31
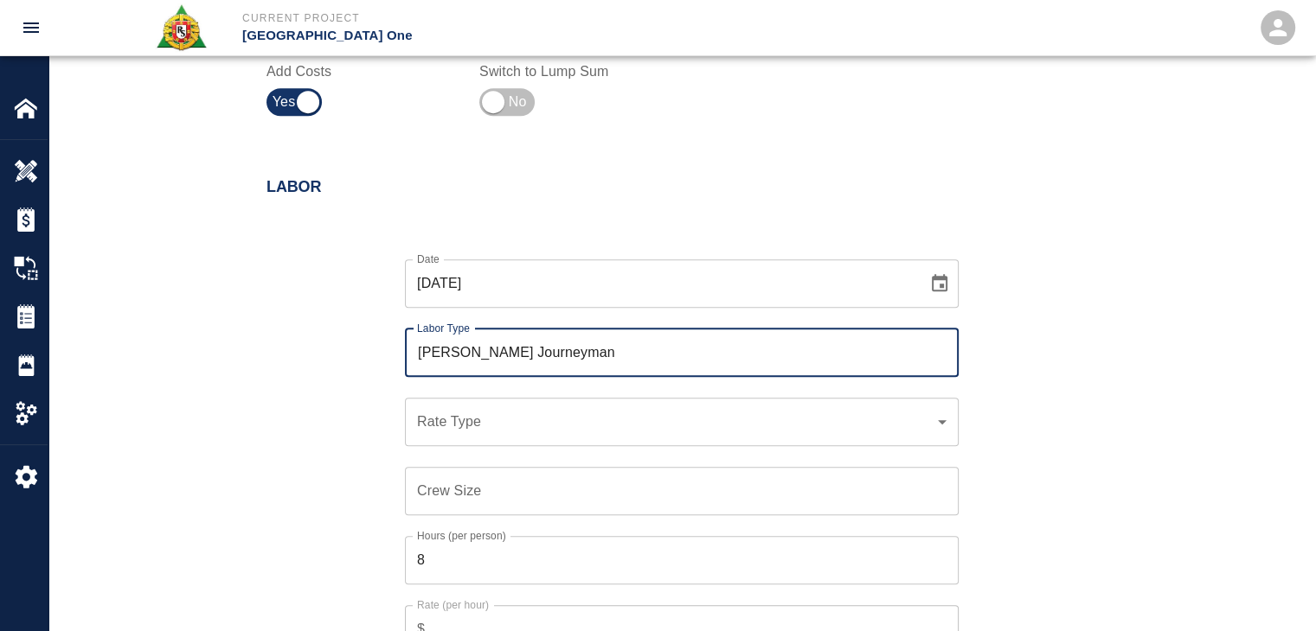
type input "[PERSON_NAME] Journeyman"
click at [466, 409] on div "​ Rate Type" at bounding box center [682, 422] width 554 height 48
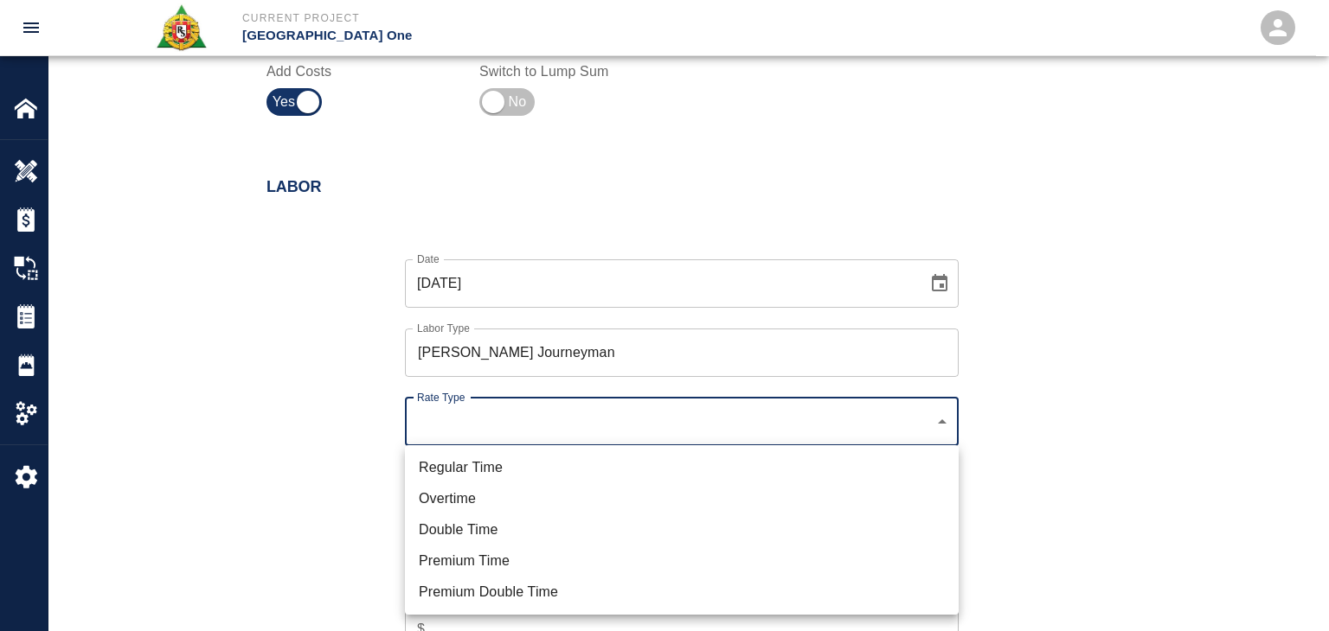
click at [490, 471] on li "Regular Time" at bounding box center [682, 467] width 554 height 31
type input "rate_rt"
type input "141.20"
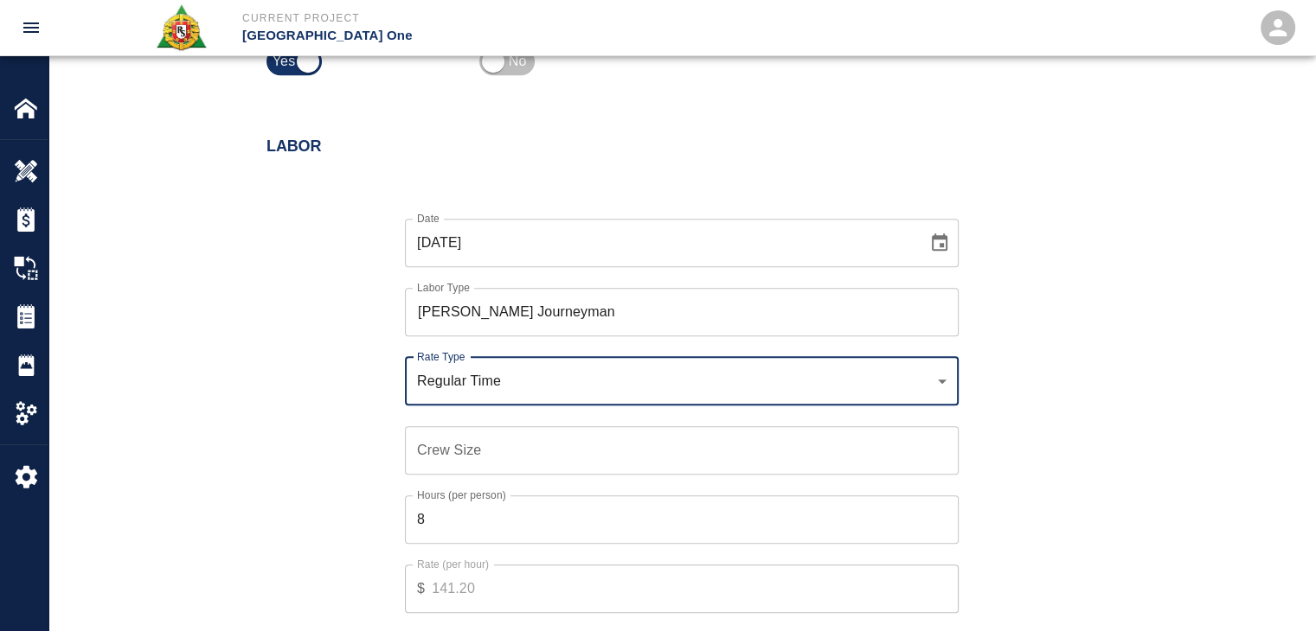
scroll to position [924, 0]
click at [464, 456] on input "Crew Size" at bounding box center [682, 450] width 554 height 48
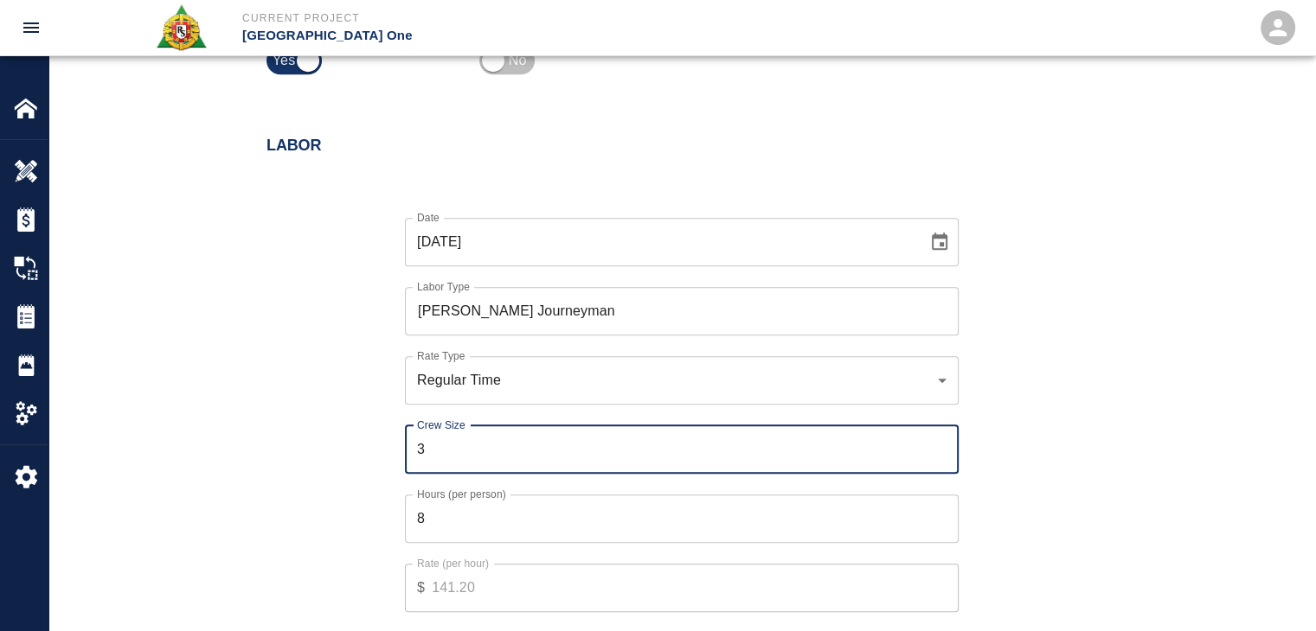
type input "3"
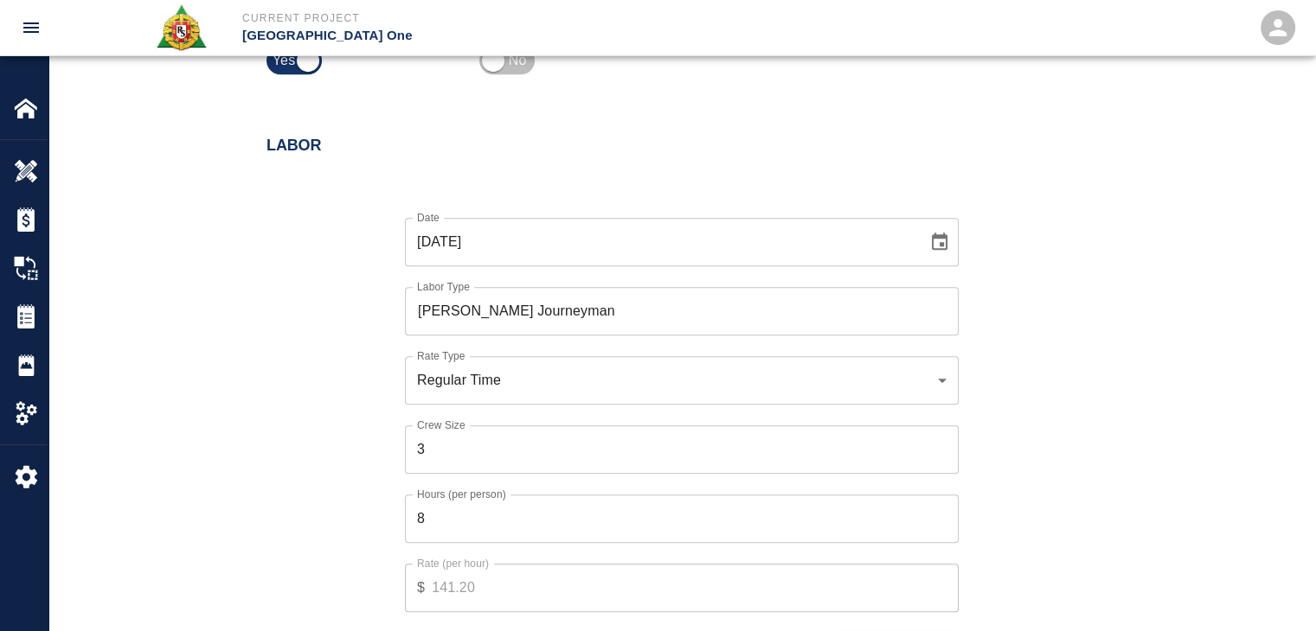
click at [339, 466] on div "Date [DATE] Date Labor Type [PERSON_NAME] Journeyman Labor Type Rate Type Regul…" at bounding box center [671, 427] width 851 height 475
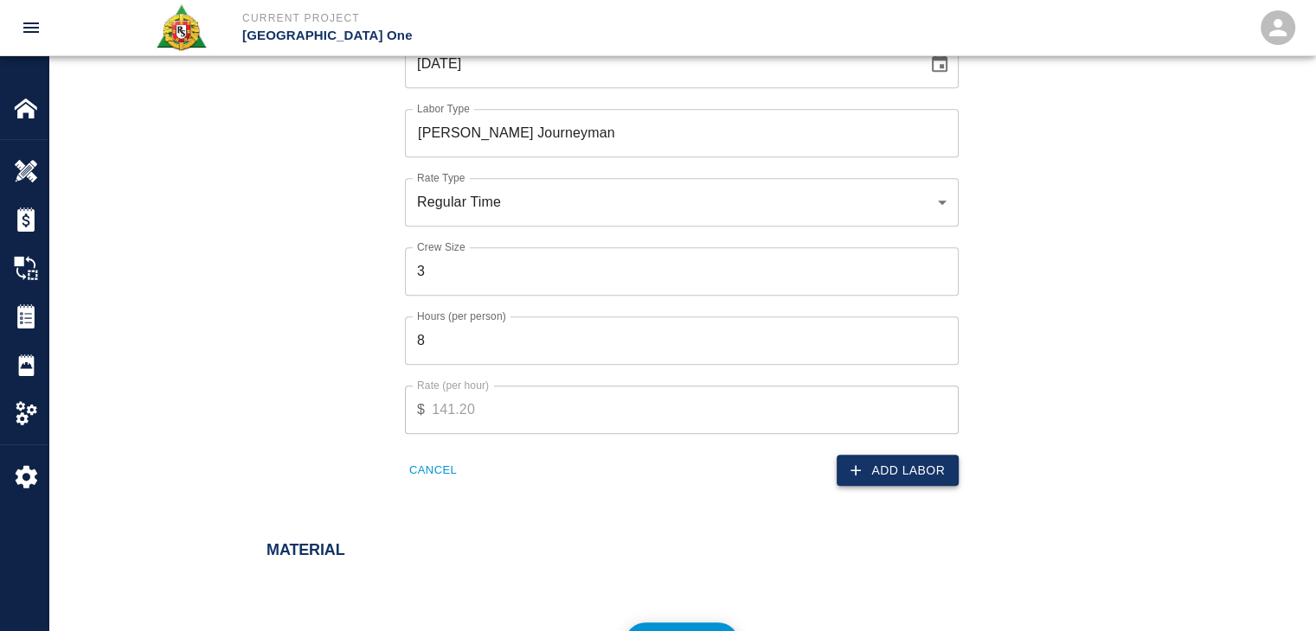
click at [890, 463] on button "Add Labor" at bounding box center [897, 471] width 122 height 32
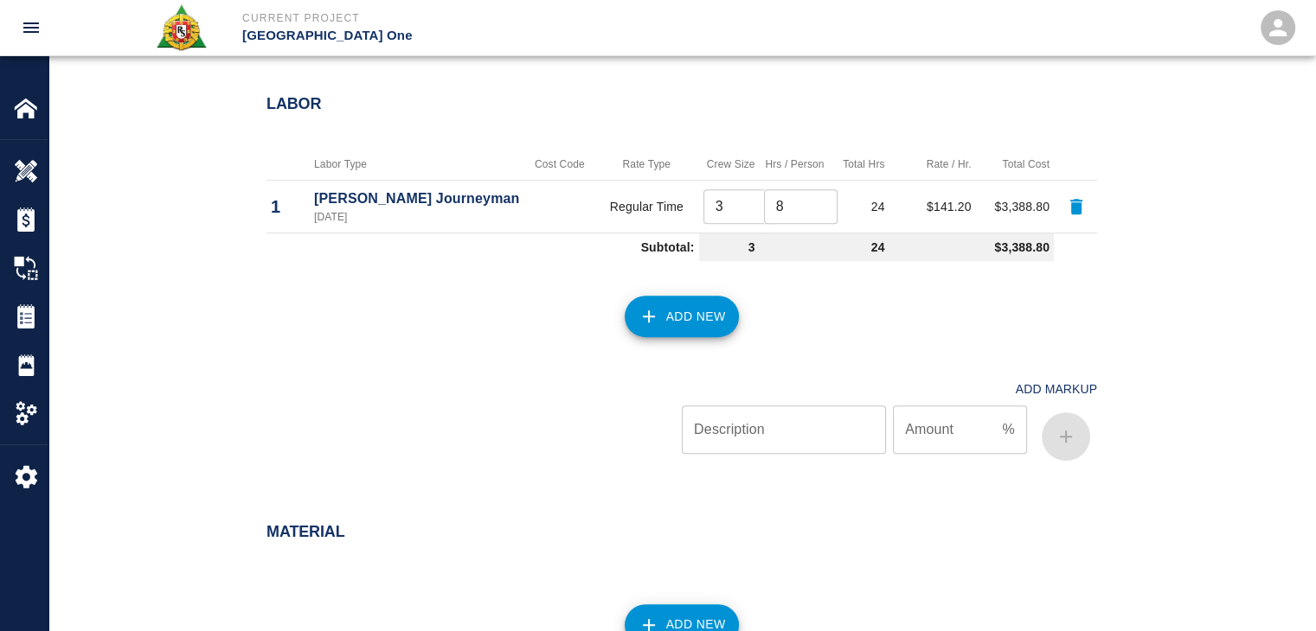
scroll to position [967, 0]
click at [702, 333] on button "Add New" at bounding box center [681, 315] width 115 height 42
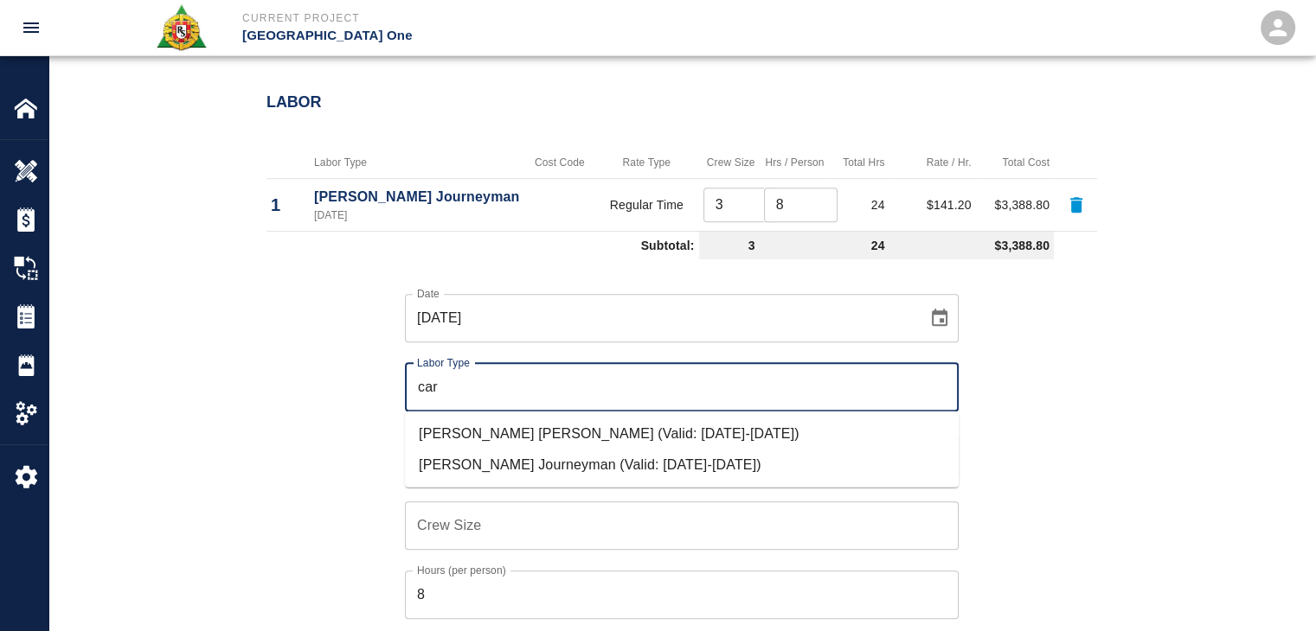
click at [586, 463] on li "[PERSON_NAME] Journeyman (Valid: [DATE]-[DATE])" at bounding box center [682, 465] width 554 height 31
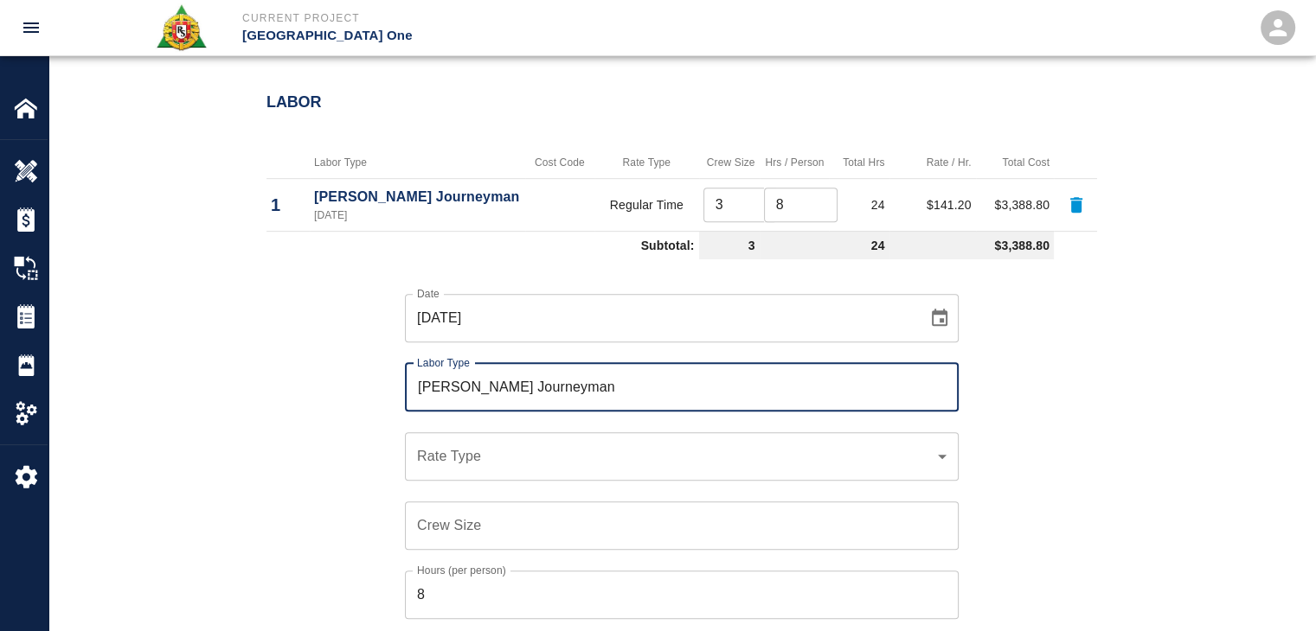
scroll to position [1145, 0]
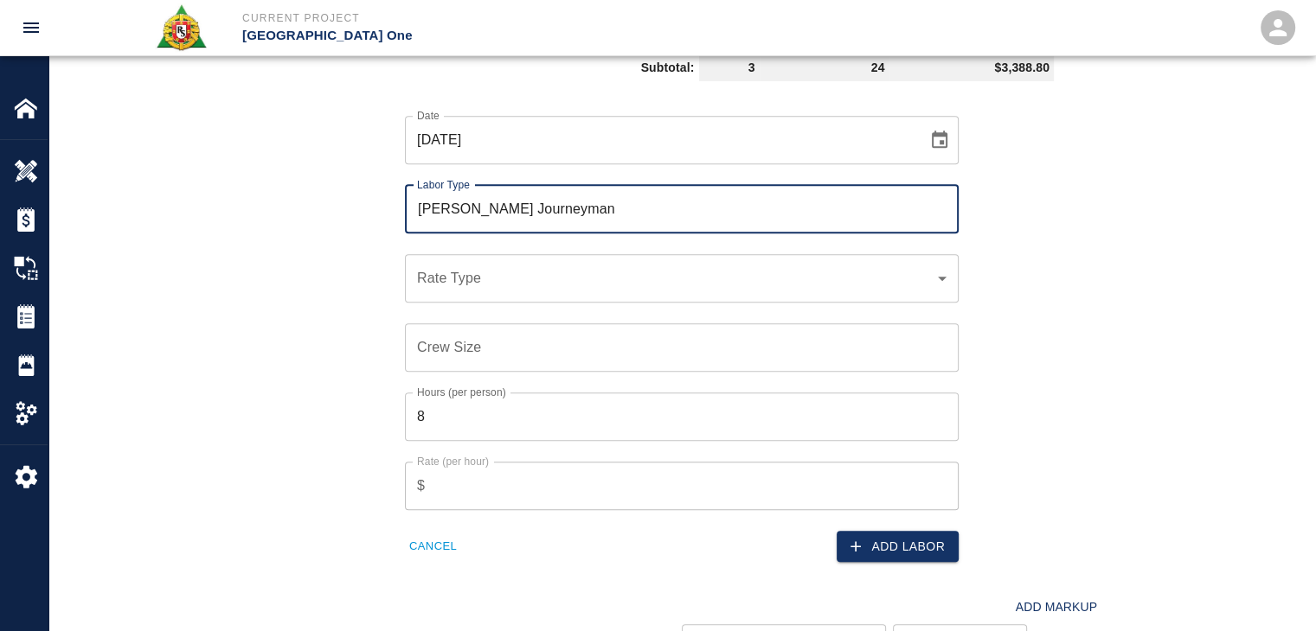
type input "[PERSON_NAME] Journeyman"
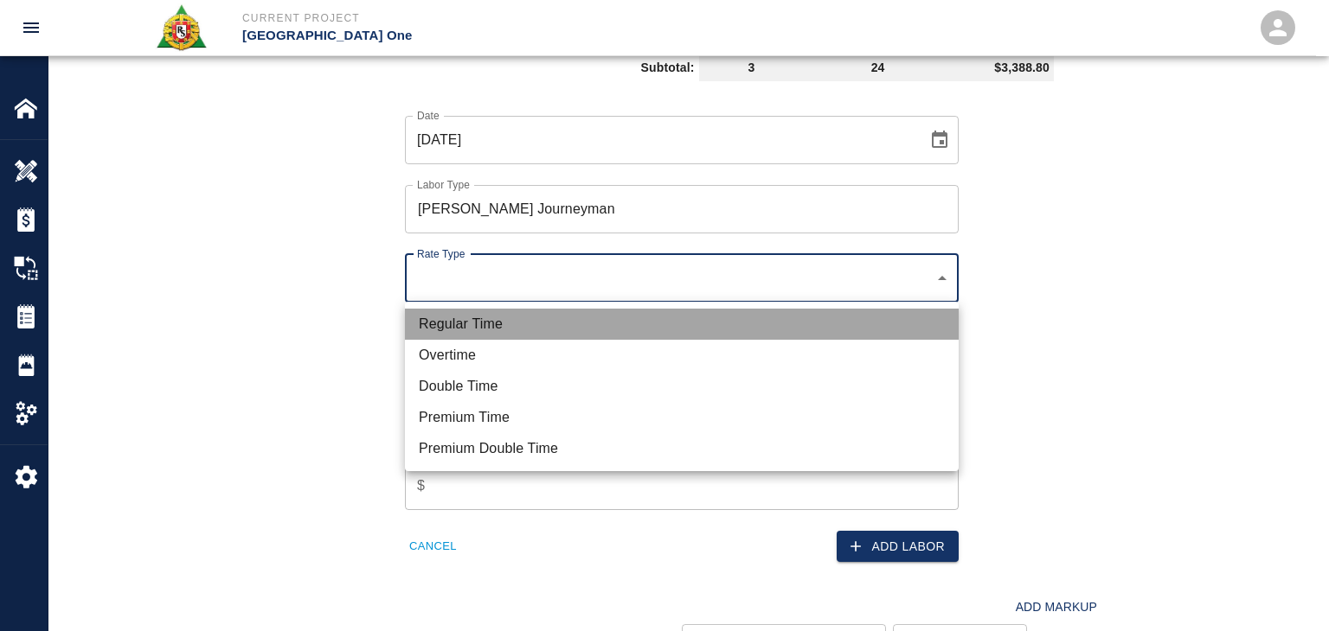
click at [514, 314] on li "Regular Time" at bounding box center [682, 324] width 554 height 31
type input "rate_rt"
type input "141.20"
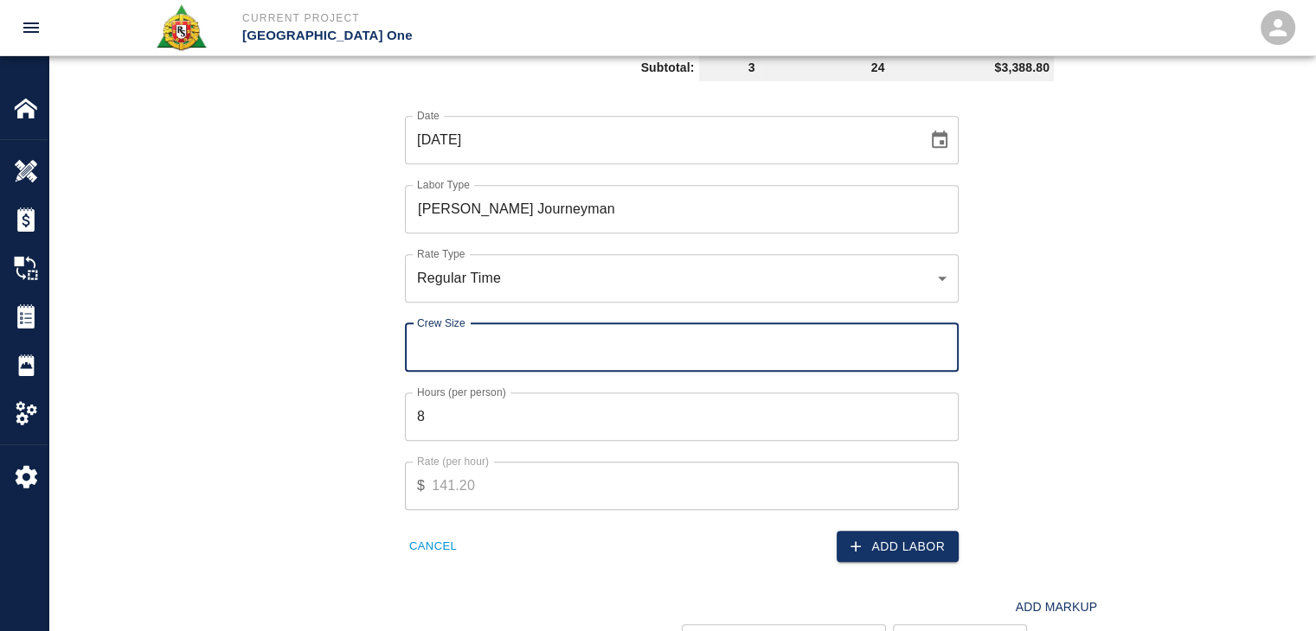
click at [547, 343] on input "Crew Size" at bounding box center [682, 347] width 554 height 48
type input "1"
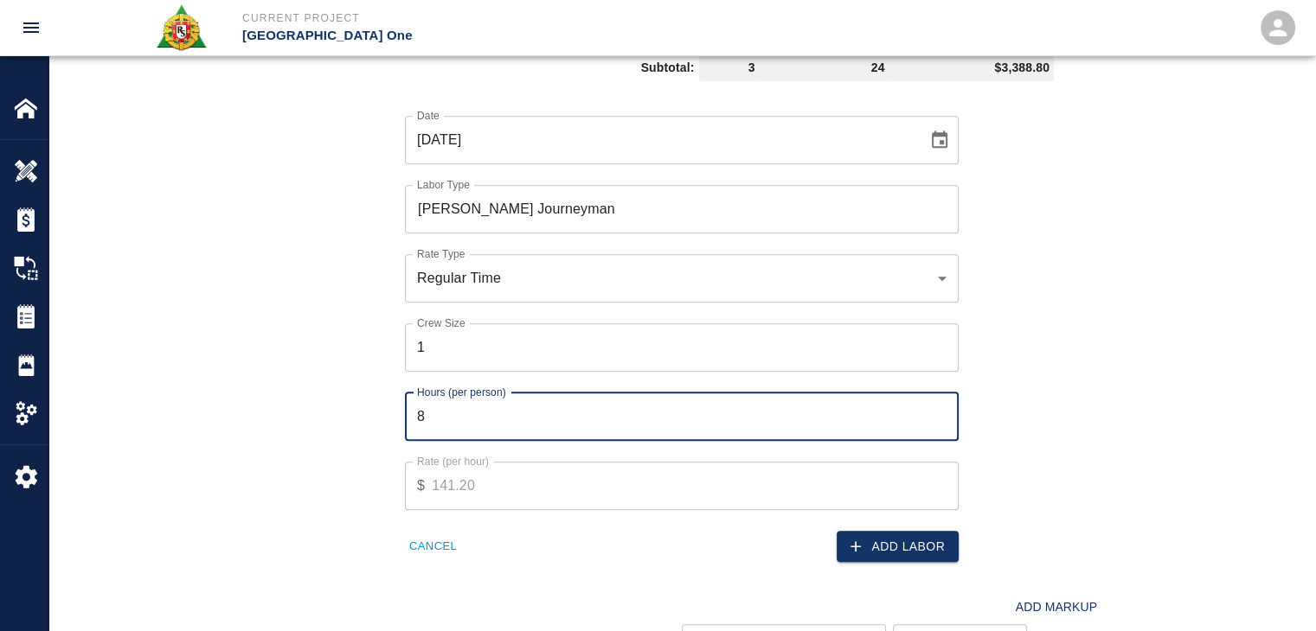
click at [585, 409] on input "8" at bounding box center [682, 417] width 554 height 48
type input "6.5"
click at [868, 528] on div "Add Labor" at bounding box center [814, 536] width 287 height 53
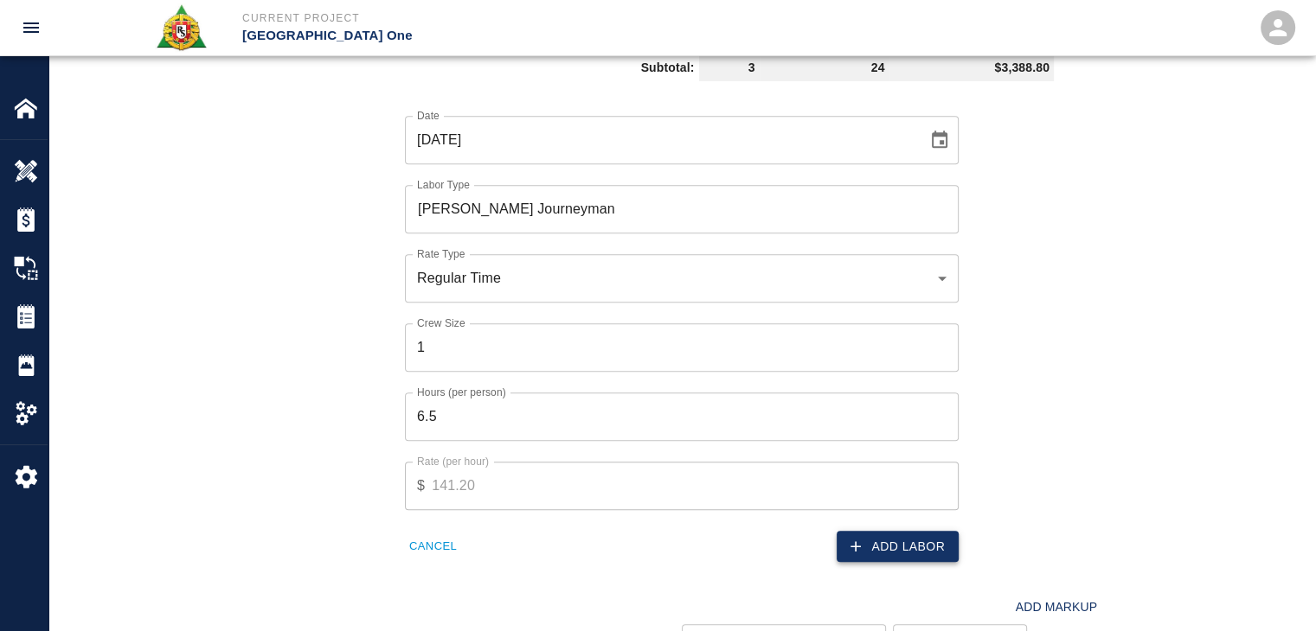
click at [876, 540] on button "Add Labor" at bounding box center [897, 547] width 122 height 32
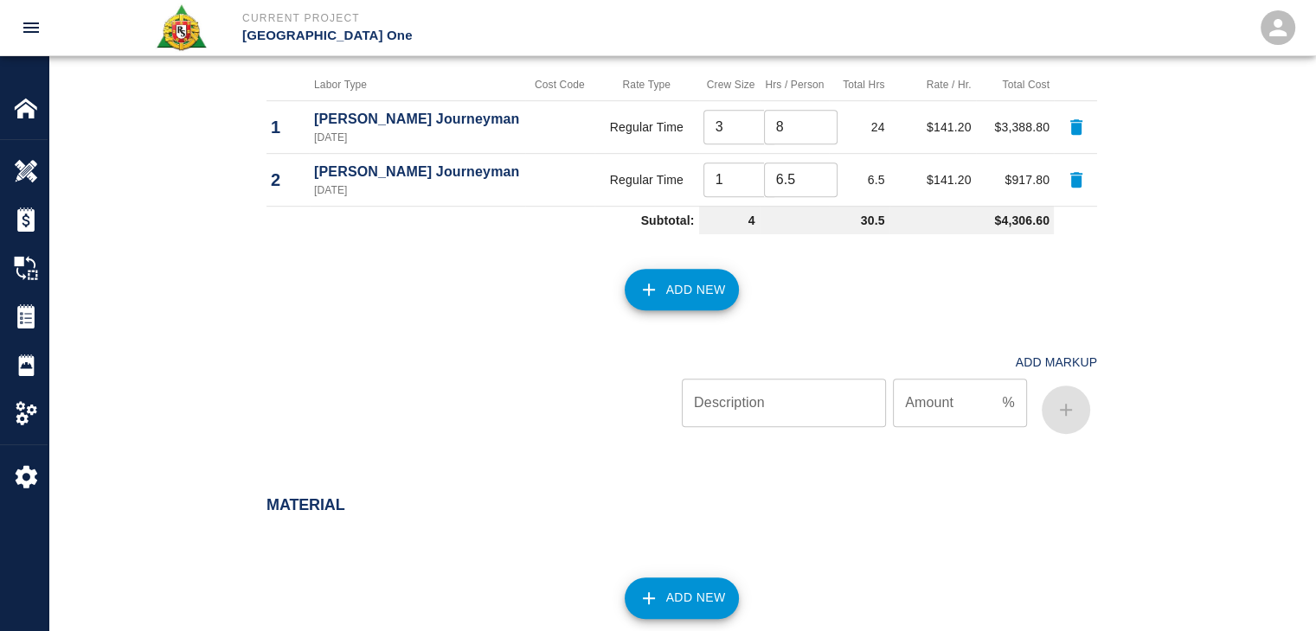
scroll to position [1052, 0]
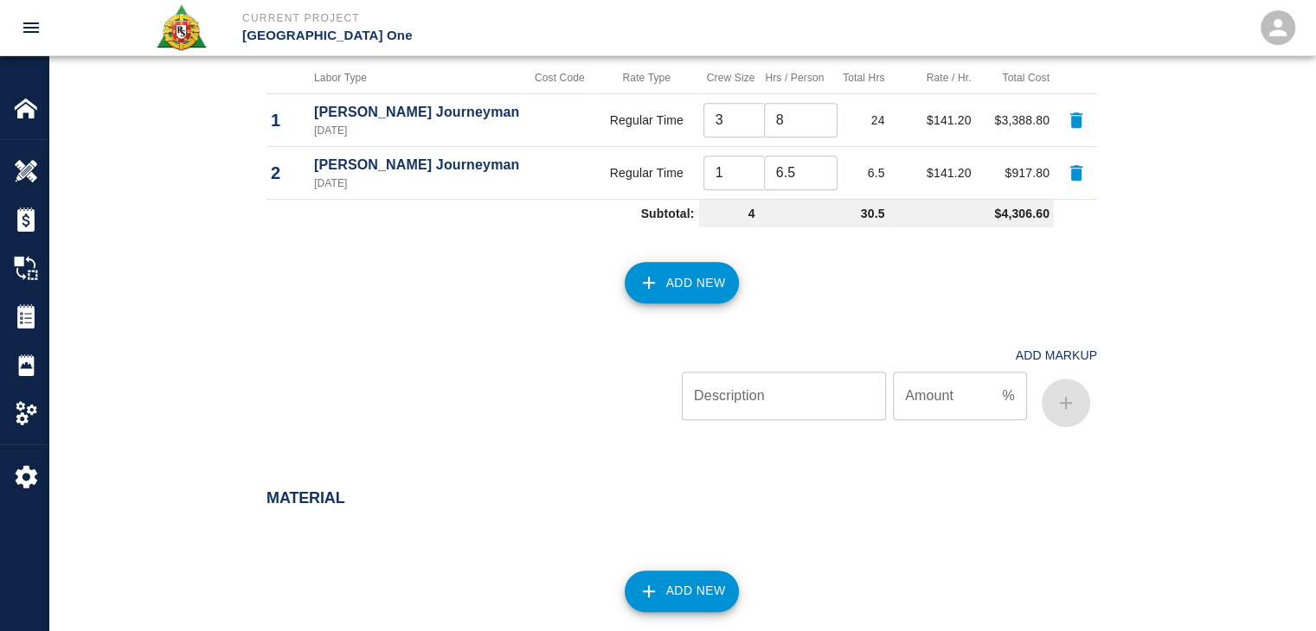
click at [687, 275] on button "Add New" at bounding box center [681, 283] width 115 height 42
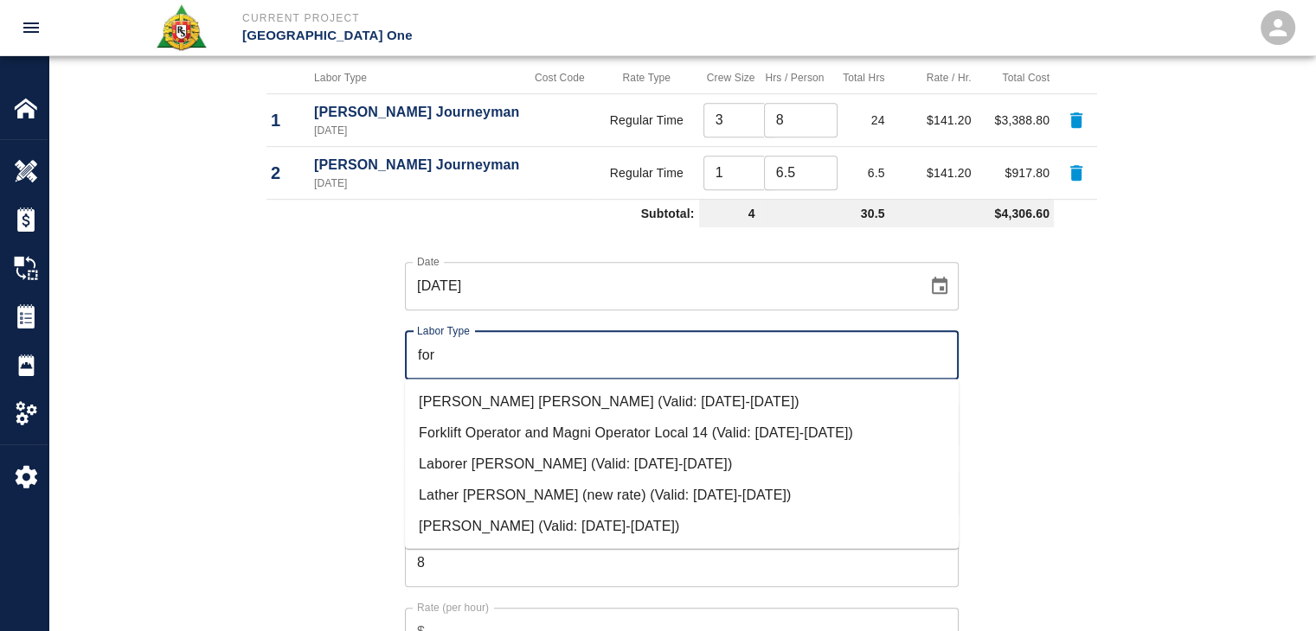
click at [482, 404] on li "[PERSON_NAME] [PERSON_NAME] (Valid: [DATE]-[DATE])" at bounding box center [682, 401] width 554 height 31
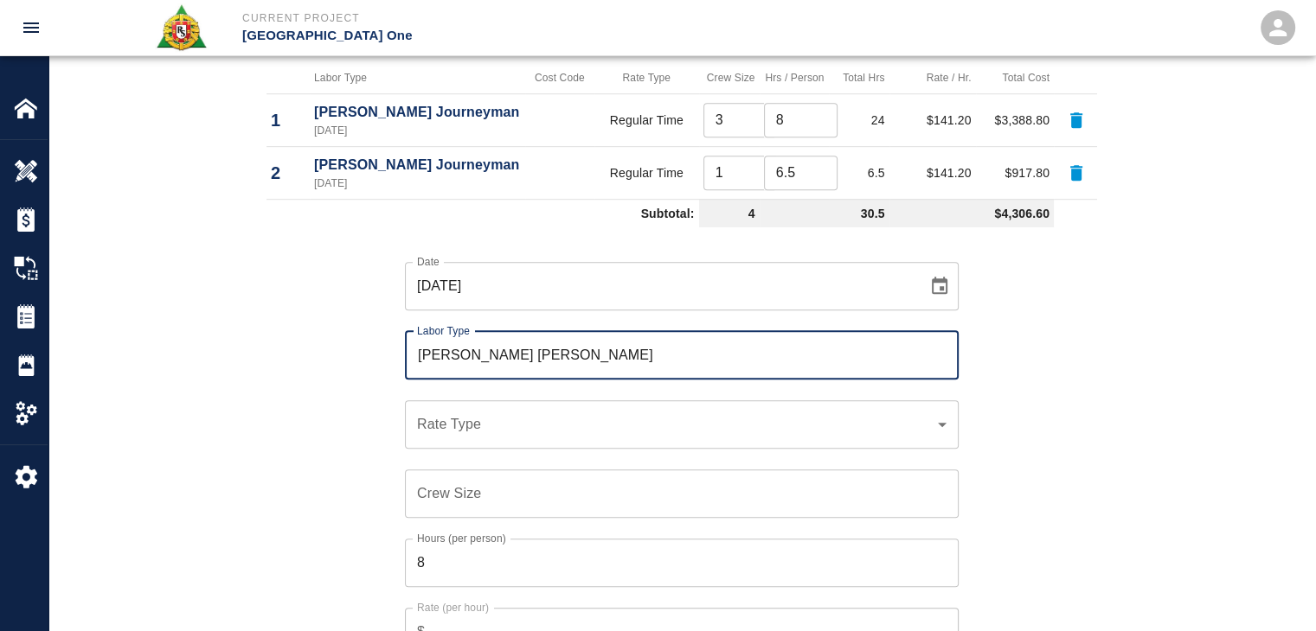
type input "[PERSON_NAME] [PERSON_NAME]"
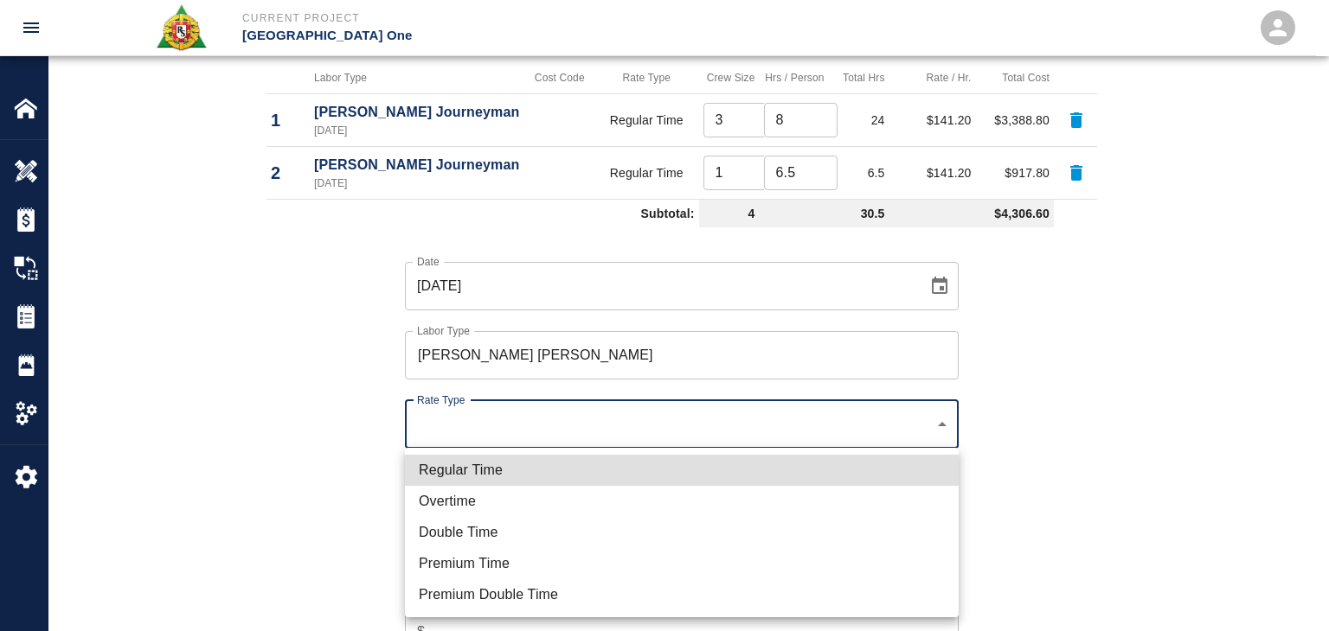
click at [548, 458] on li "Regular Time" at bounding box center [682, 470] width 554 height 31
type input "rate_rt"
type input "148.66"
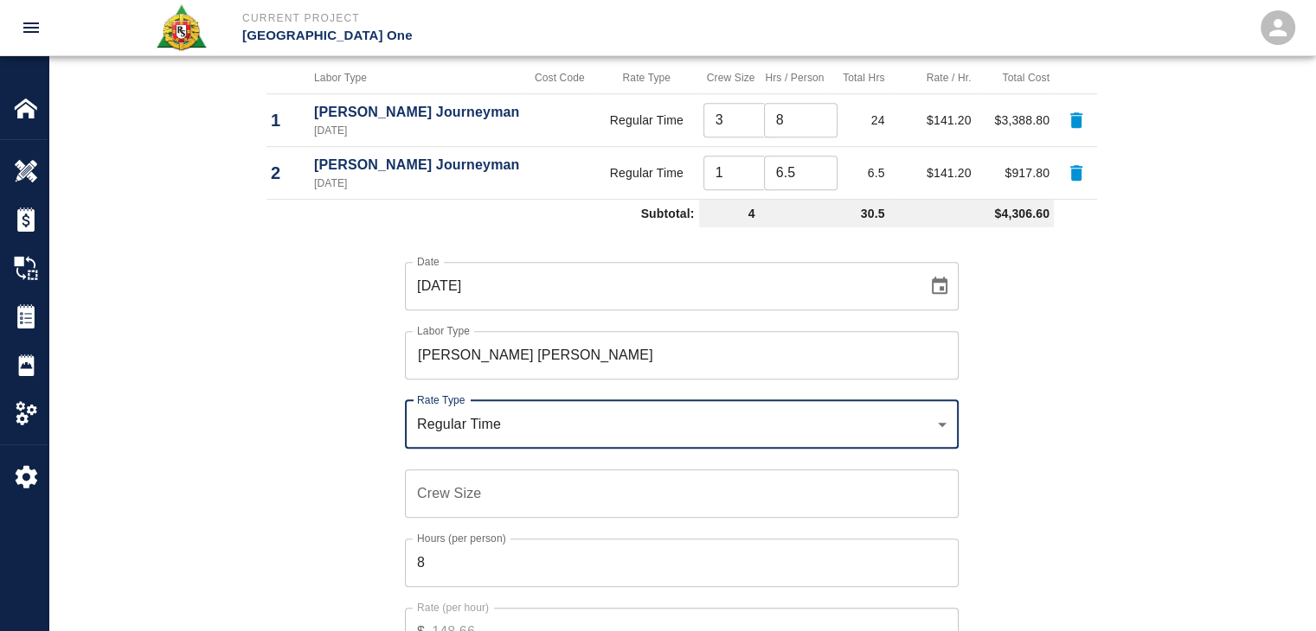
scroll to position [1182, 0]
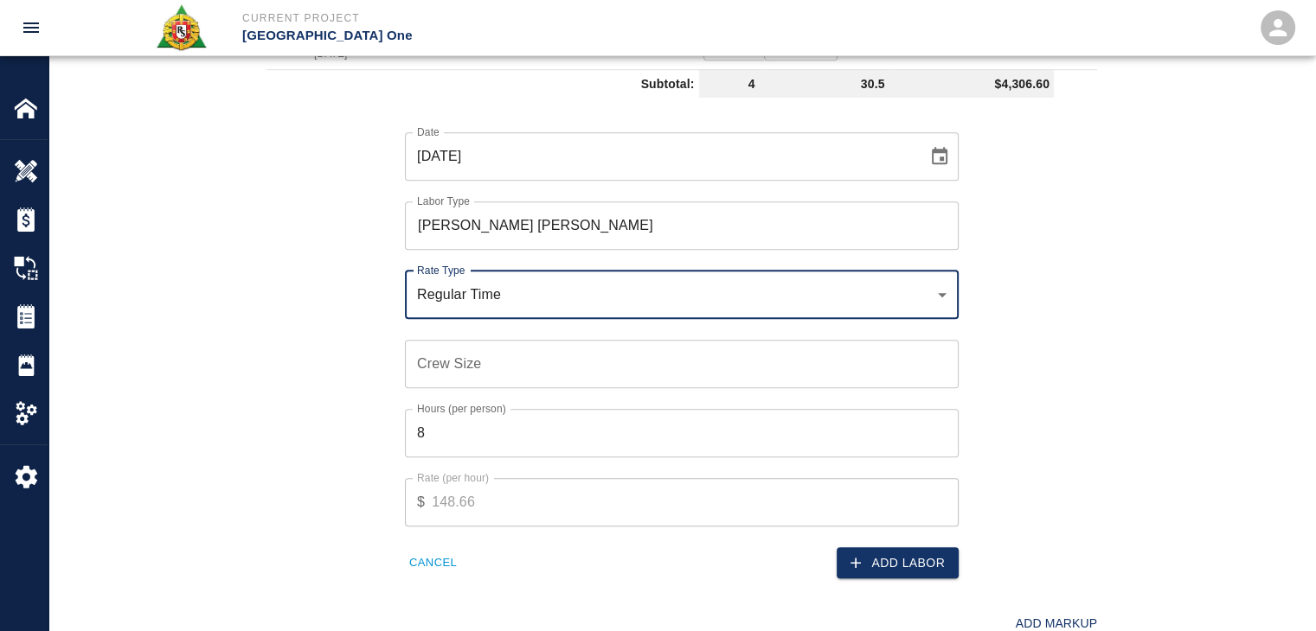
click at [468, 365] on input "Crew Size" at bounding box center [682, 364] width 554 height 48
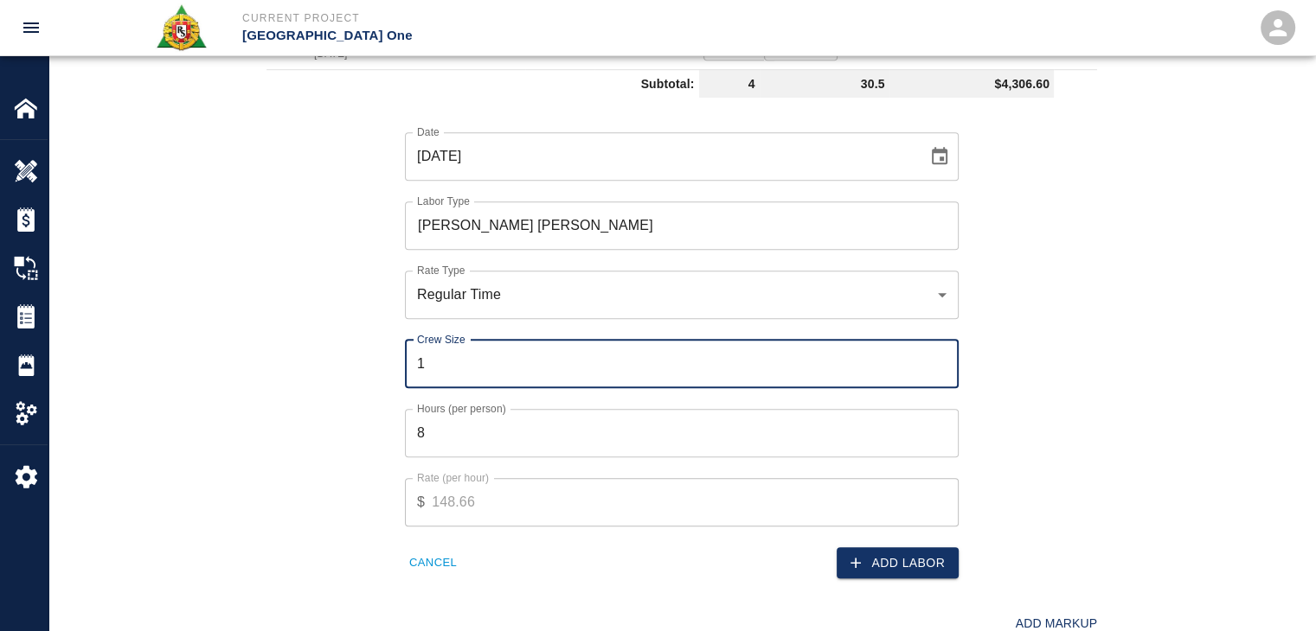
type input "1"
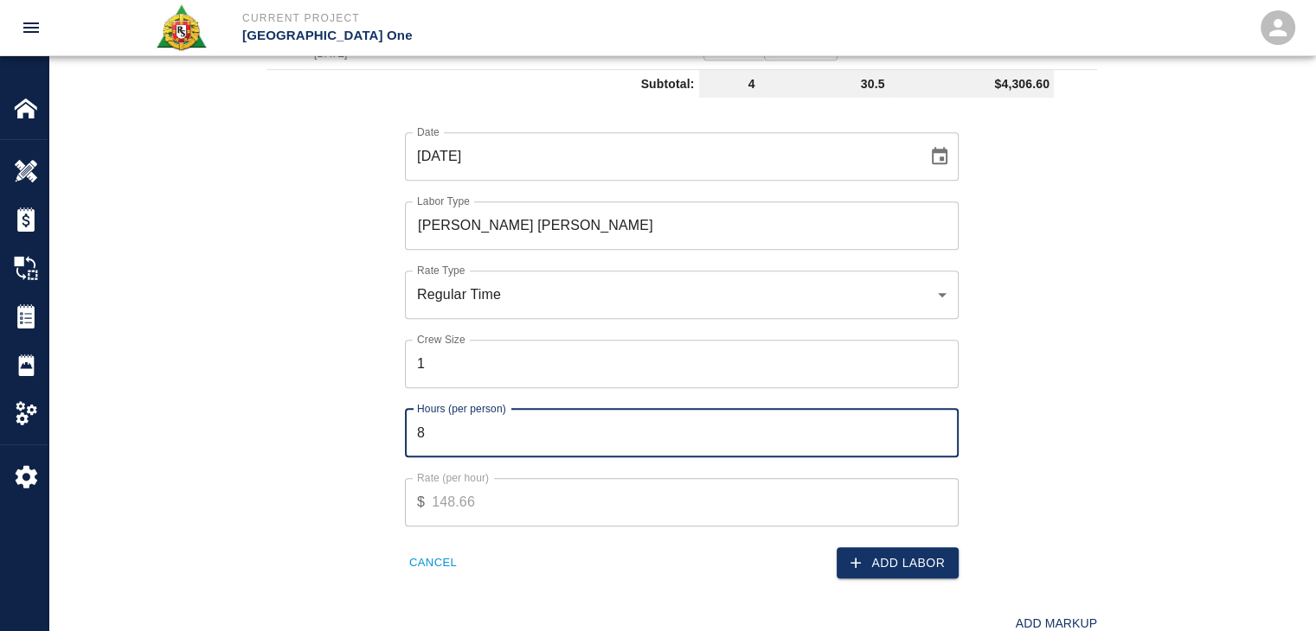
click at [520, 409] on input "8" at bounding box center [682, 433] width 554 height 48
type input "4"
type input "3"
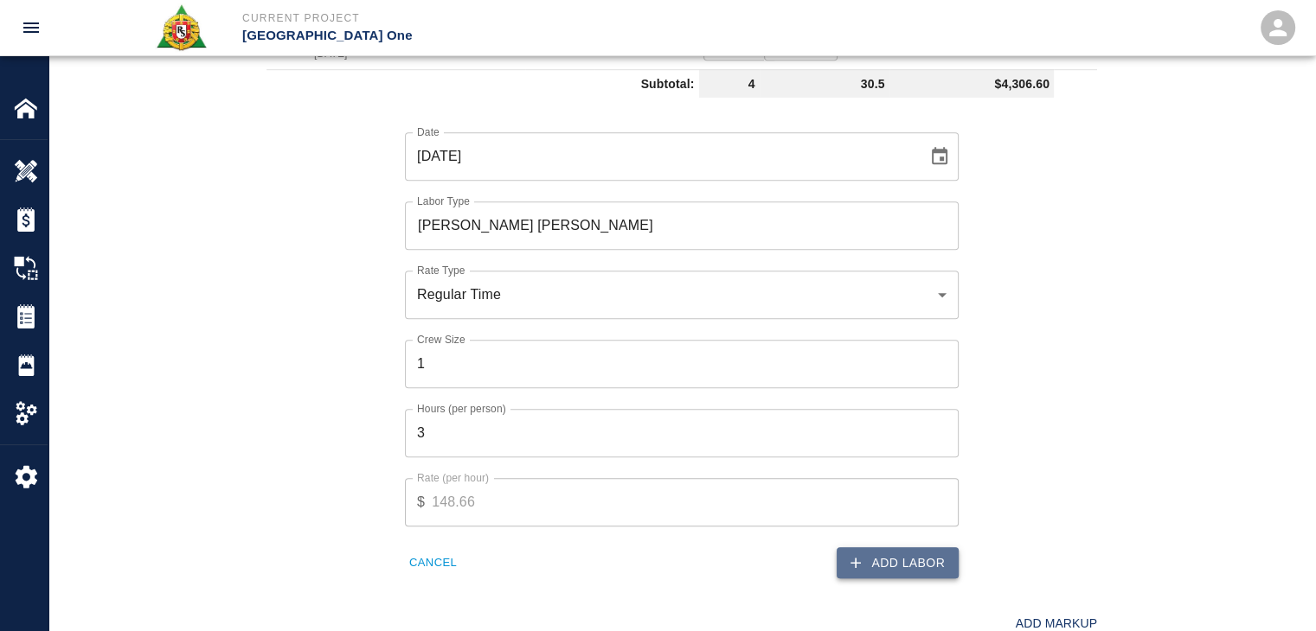
click at [841, 568] on button "Add Labor" at bounding box center [897, 564] width 122 height 32
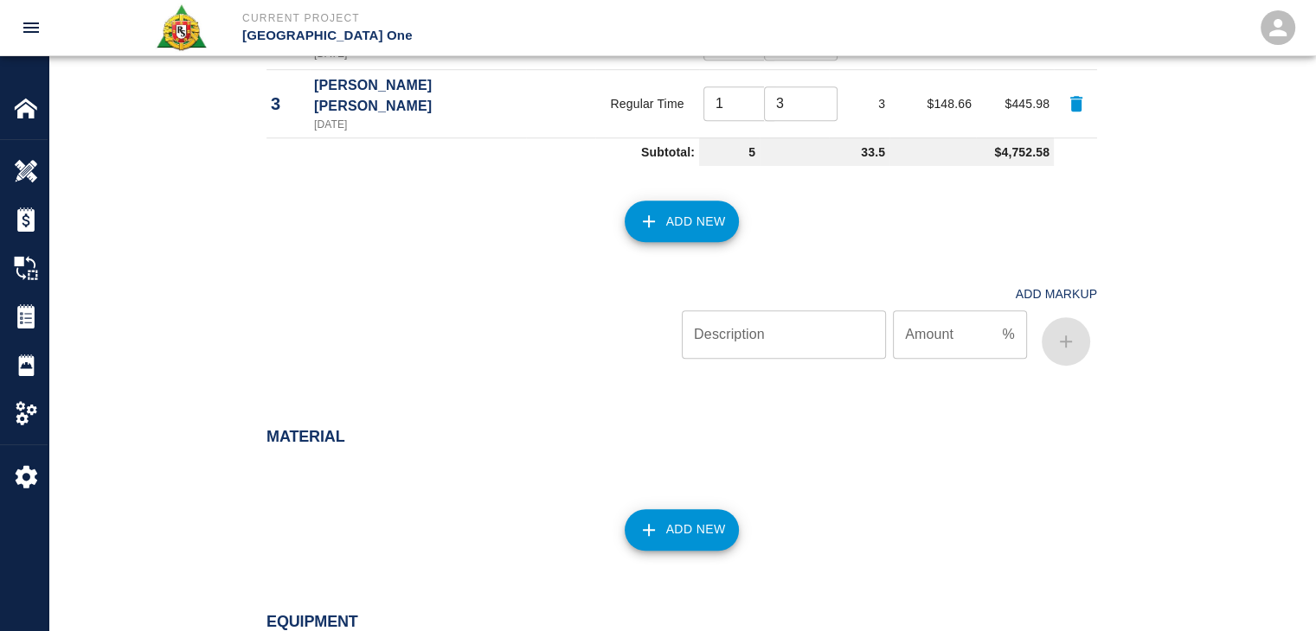
click at [719, 181] on div "Add New" at bounding box center [671, 211] width 851 height 76
click at [691, 201] on button "Add New" at bounding box center [681, 222] width 115 height 42
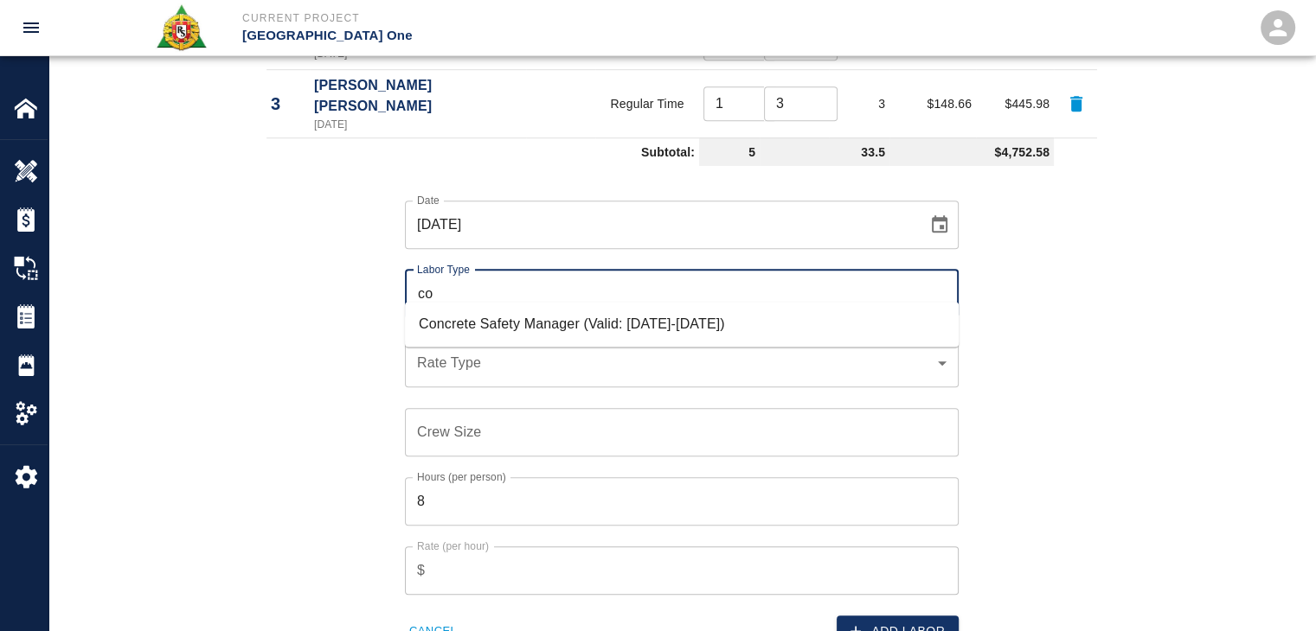
click at [655, 316] on li "Concrete Safety Manager (Valid: [DATE]-[DATE])" at bounding box center [682, 324] width 554 height 31
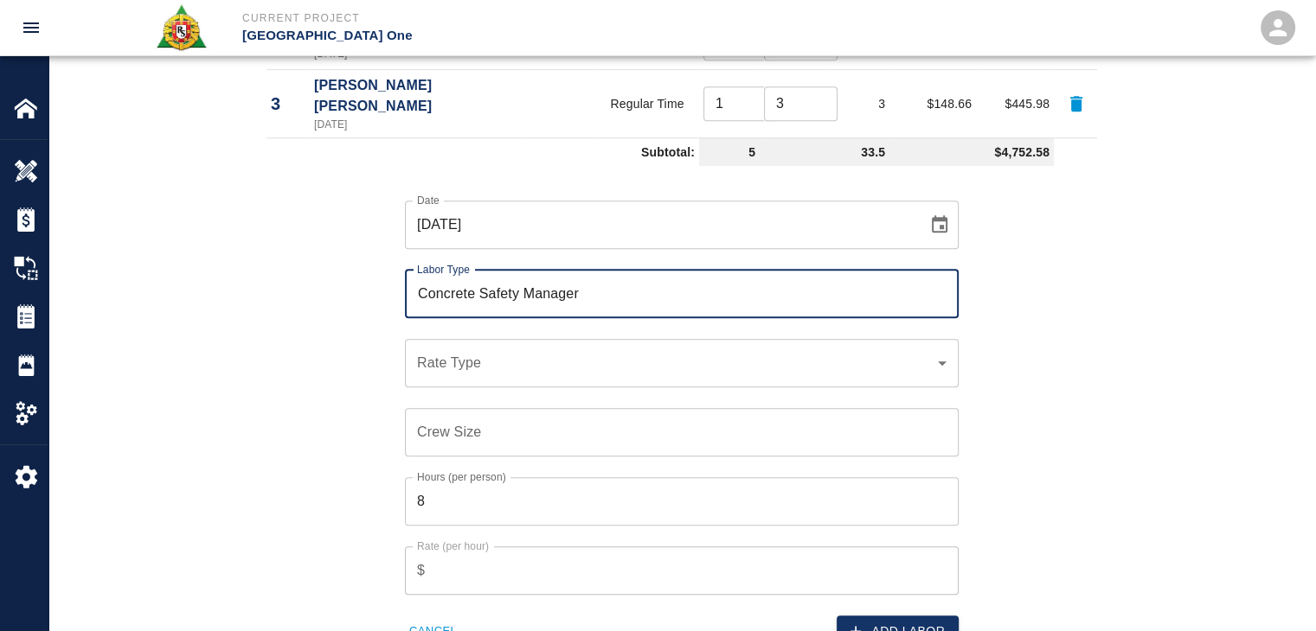
type input "Concrete Safety Manager"
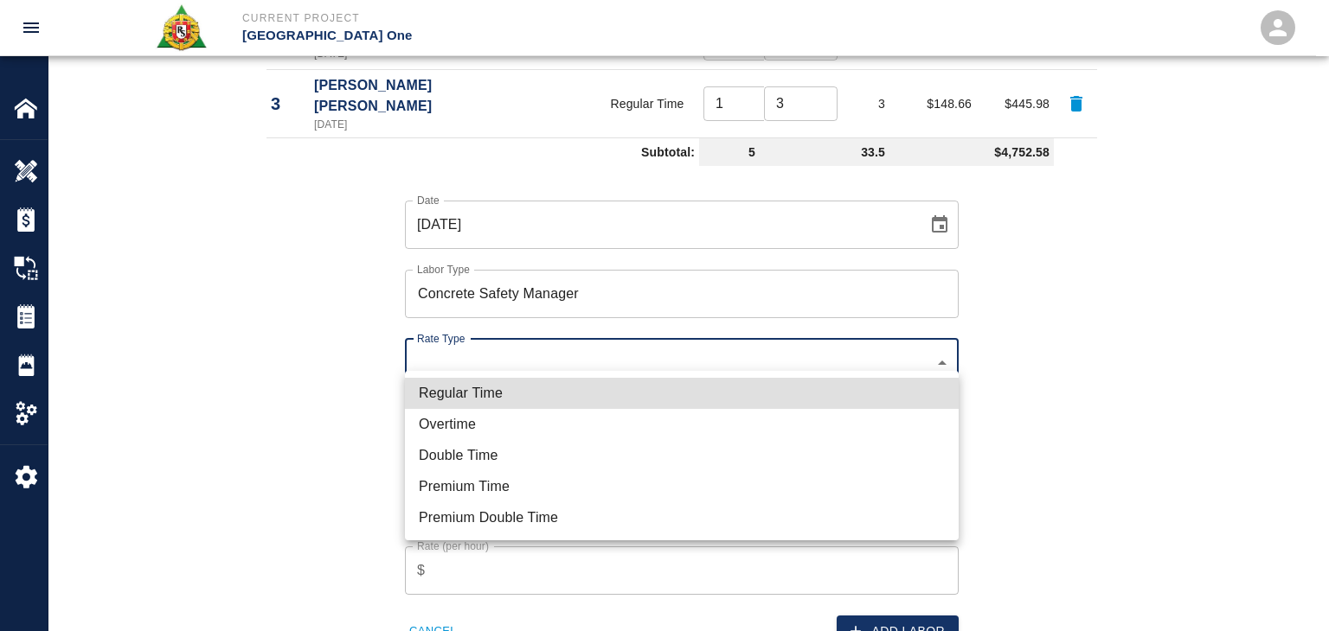
click at [573, 381] on li "Regular Time" at bounding box center [682, 393] width 554 height 31
type input "rate_rt"
type input "100.05"
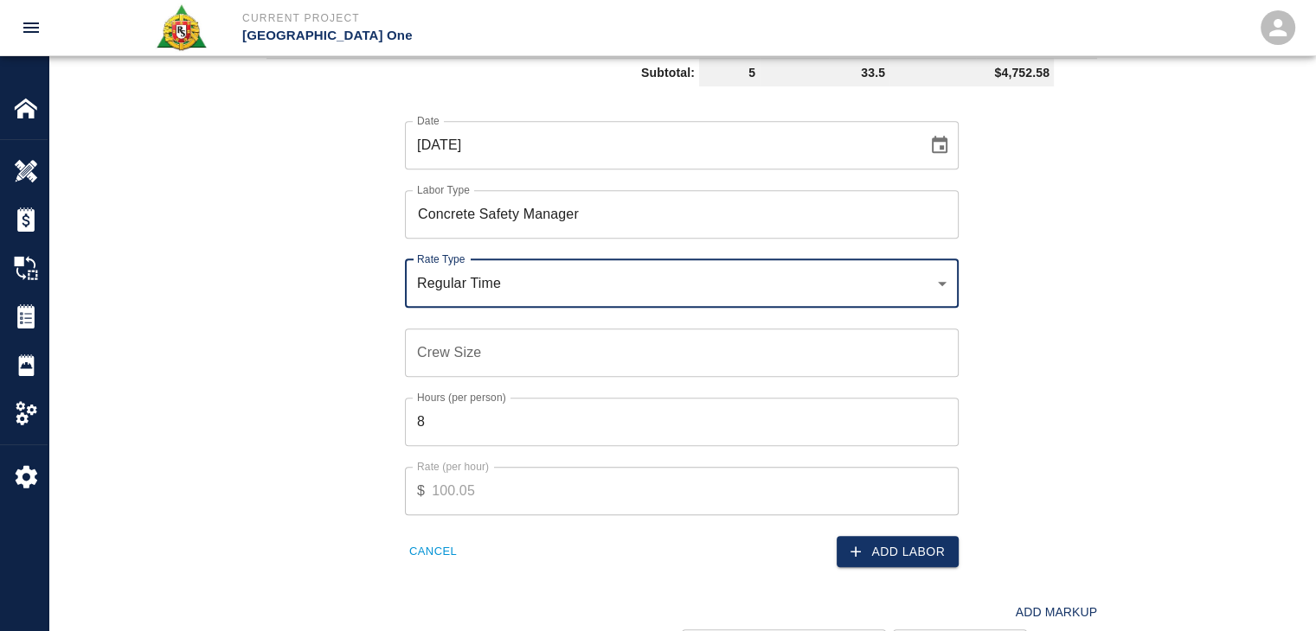
scroll to position [1266, 0]
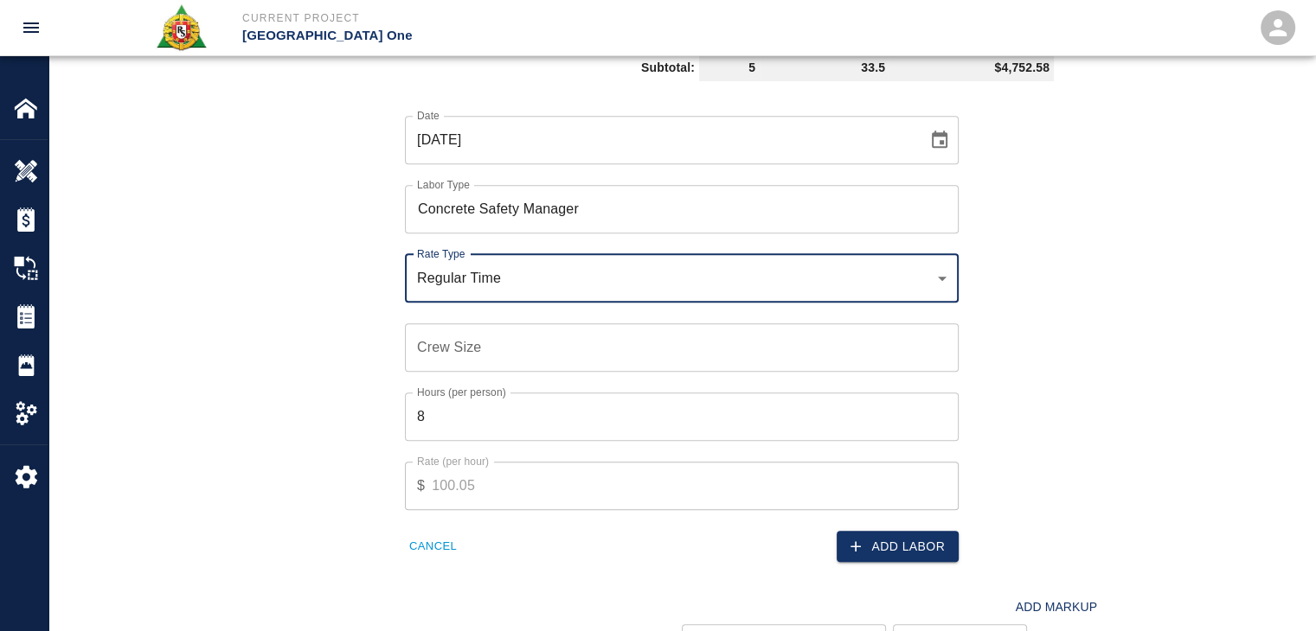
click at [513, 340] on input "Crew Size" at bounding box center [682, 347] width 554 height 48
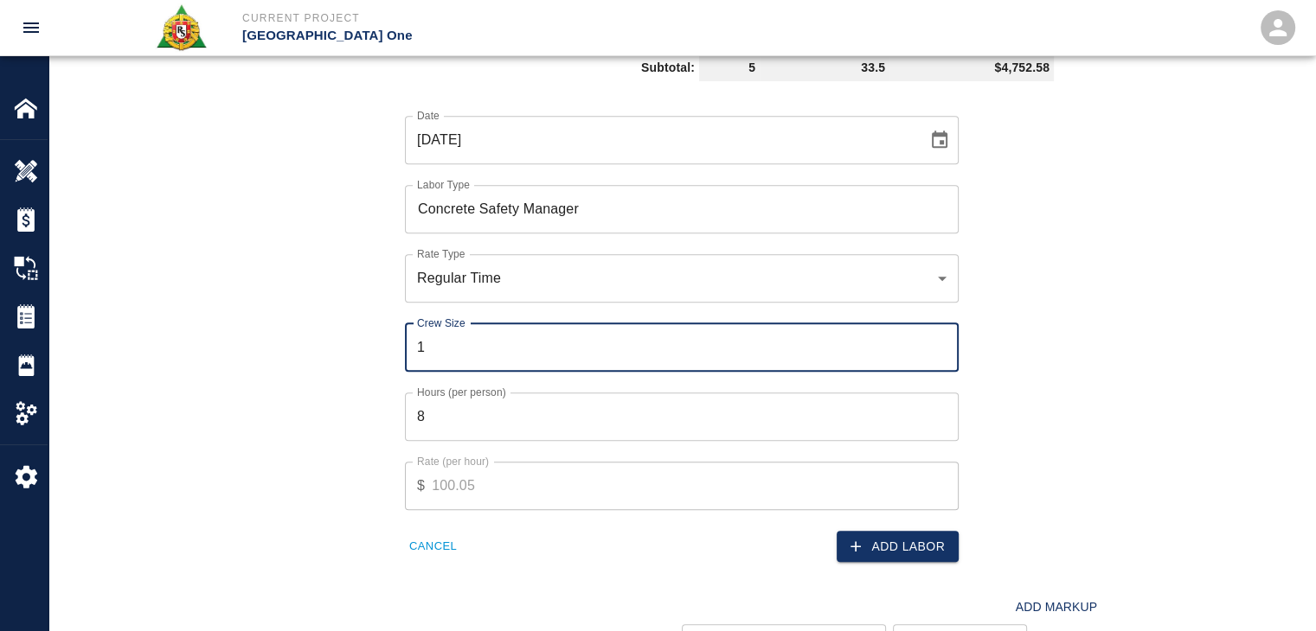
type input "1"
click at [571, 399] on input "8" at bounding box center [682, 417] width 554 height 48
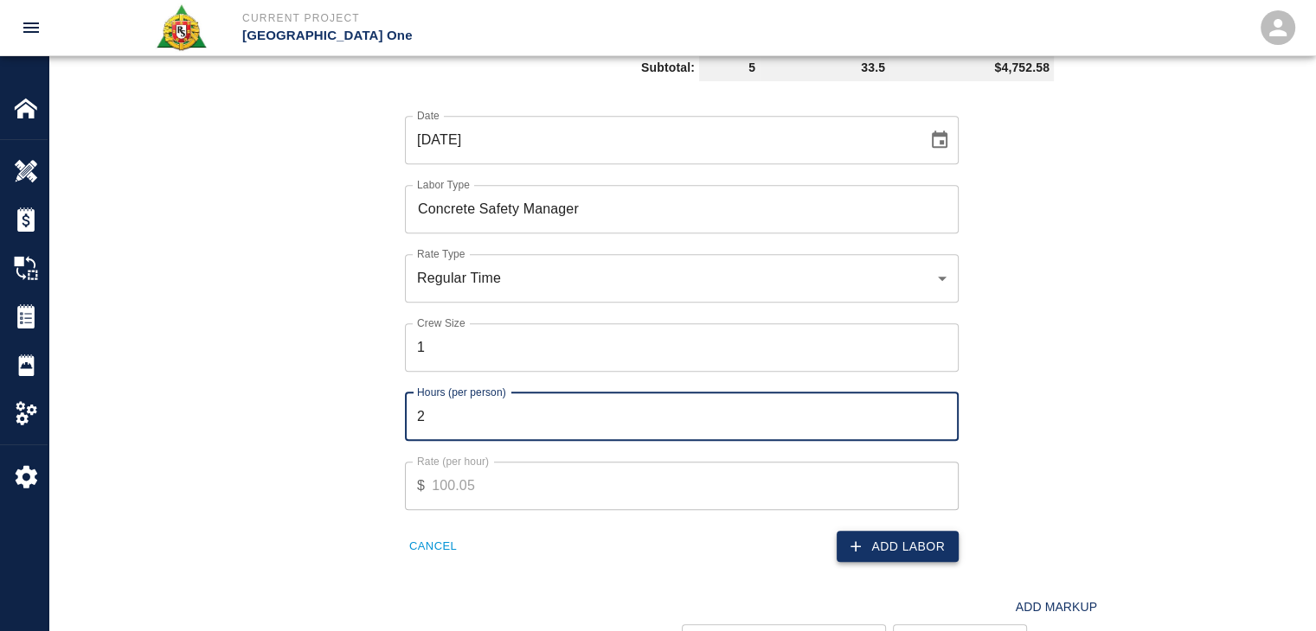
type input "2"
click at [855, 541] on icon "button" at bounding box center [856, 546] width 10 height 10
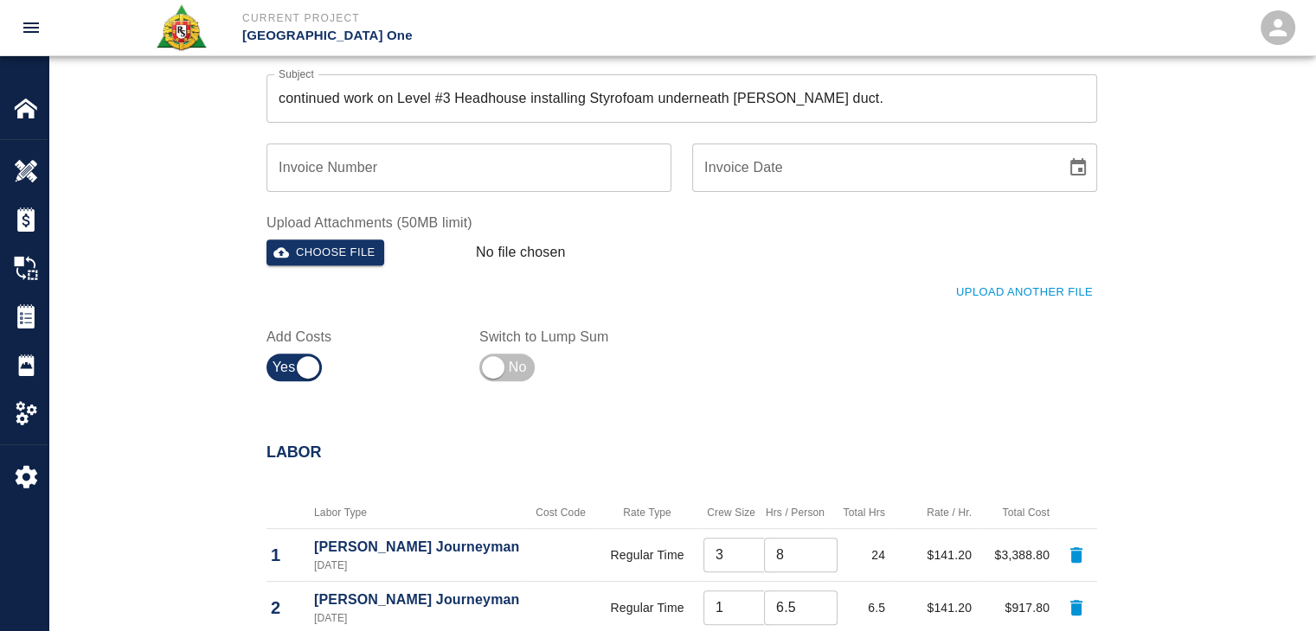
scroll to position [620, 0]
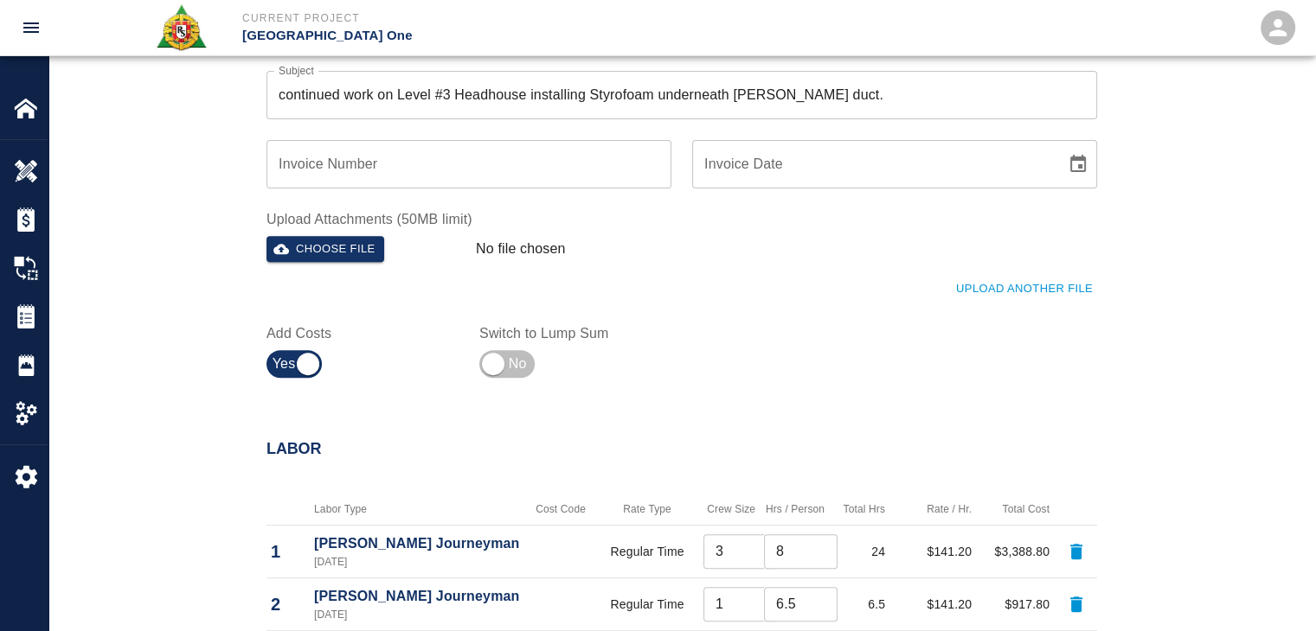
click at [983, 296] on button "Upload Another File" at bounding box center [1023, 289] width 145 height 27
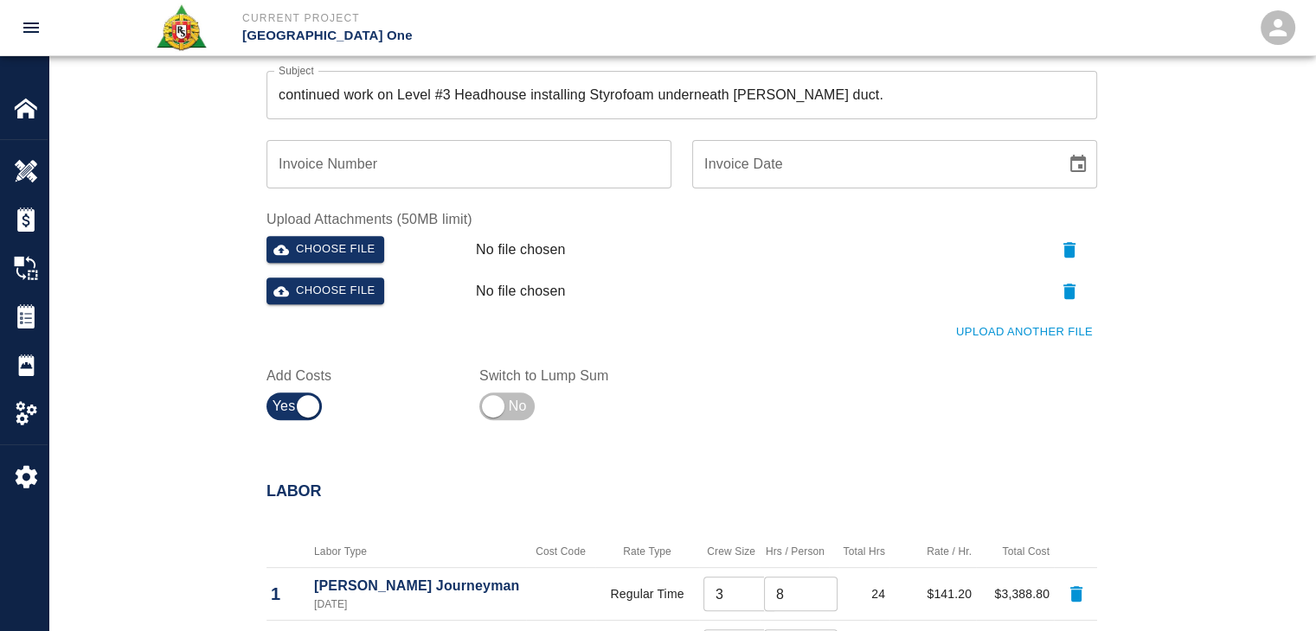
click at [1016, 327] on button "Upload Another File" at bounding box center [1023, 332] width 145 height 27
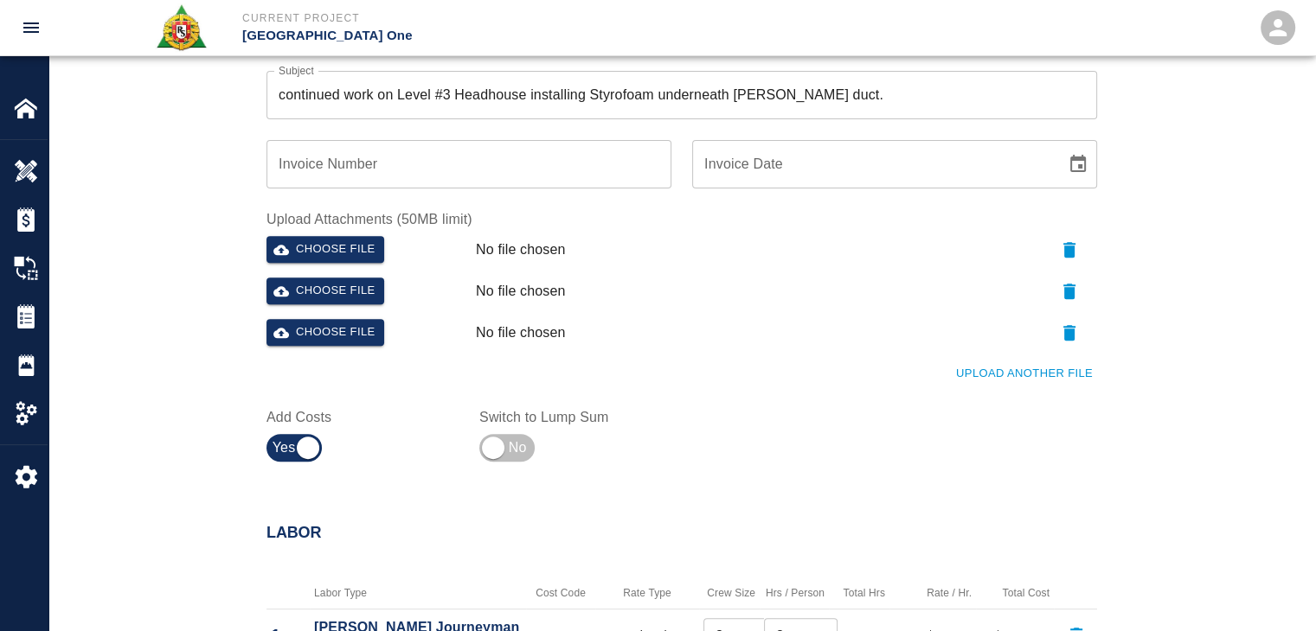
click at [1070, 381] on button "Upload Another File" at bounding box center [1023, 374] width 145 height 27
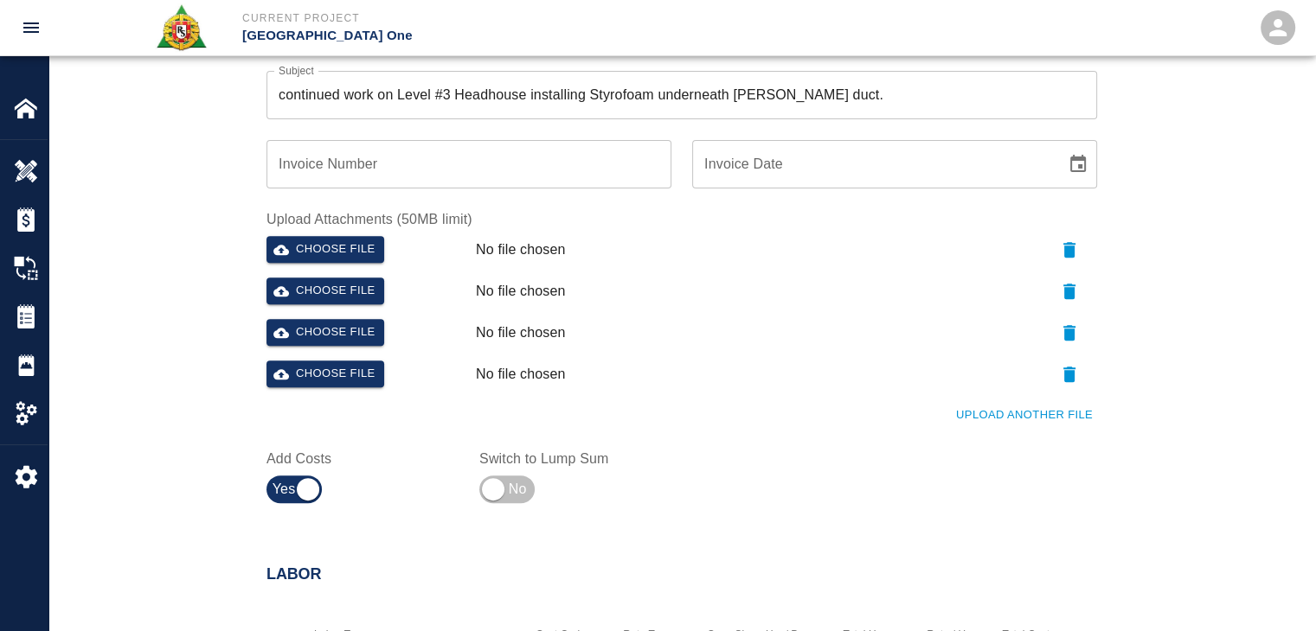
click at [1003, 402] on button "Upload Another File" at bounding box center [1023, 415] width 145 height 27
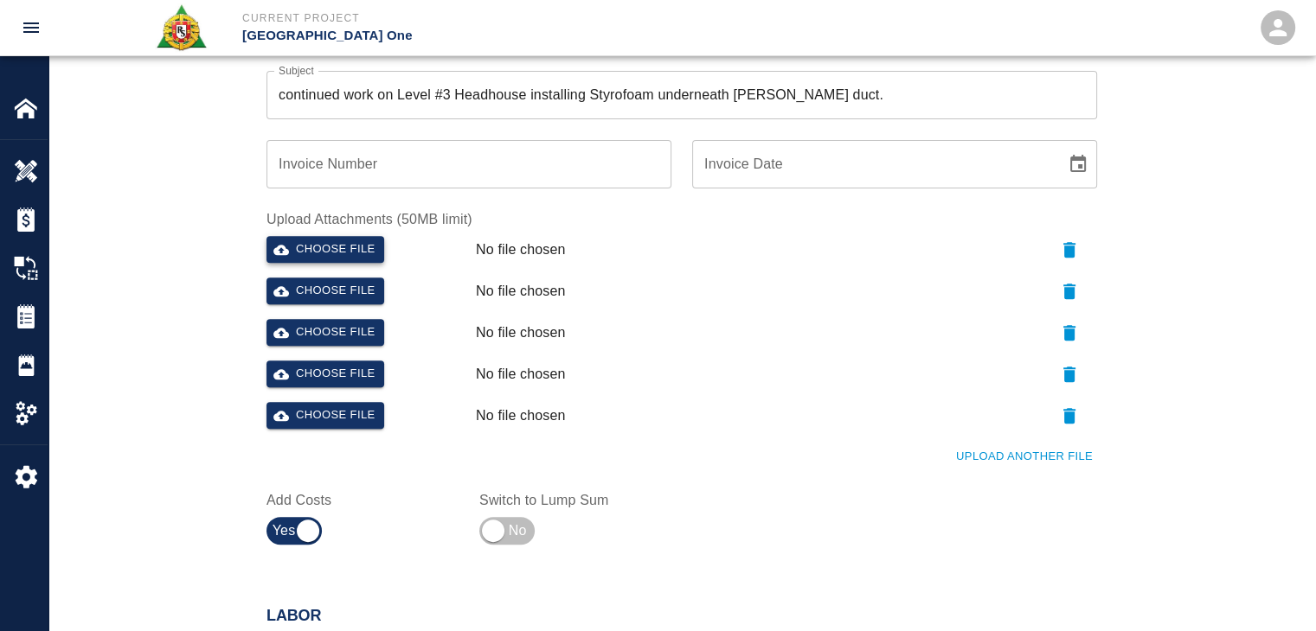
click at [339, 243] on button "Choose file" at bounding box center [325, 249] width 118 height 27
click at [351, 295] on button "Choose file" at bounding box center [325, 291] width 118 height 27
click at [351, 346] on div "Choose file No file chosen" at bounding box center [677, 336] width 837 height 48
click at [338, 338] on button "Choose file" at bounding box center [325, 332] width 118 height 27
click at [342, 375] on button "Choose file" at bounding box center [325, 374] width 118 height 27
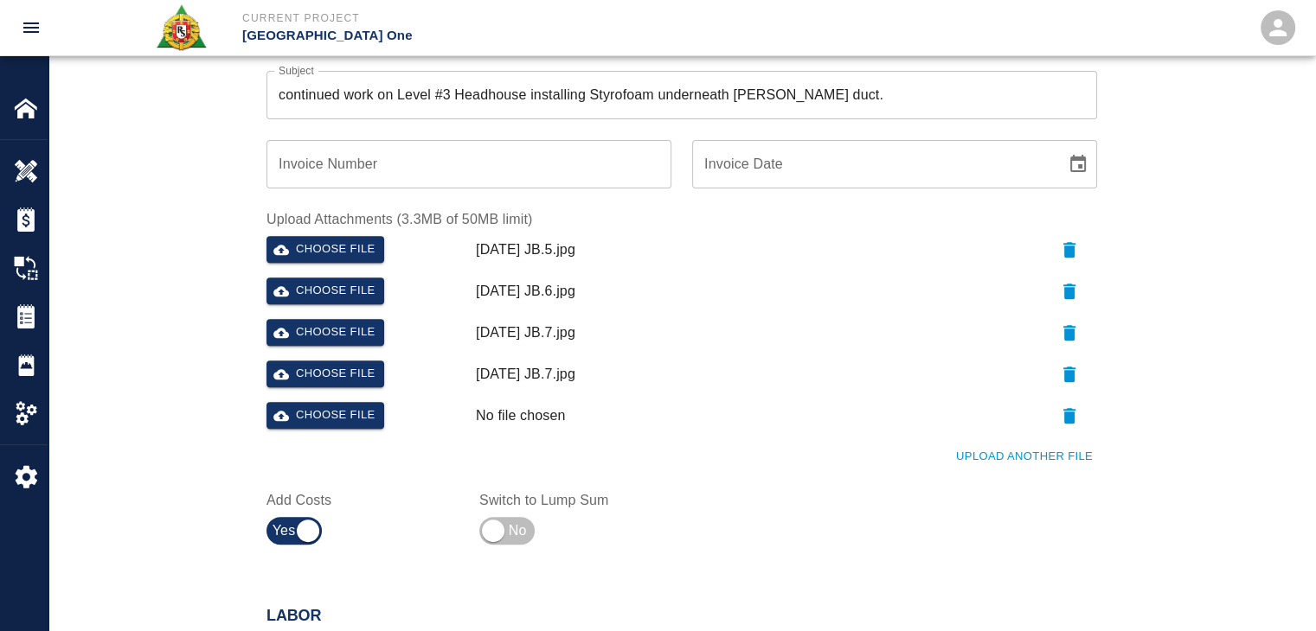
click at [974, 451] on button "Upload Another File" at bounding box center [1023, 457] width 145 height 27
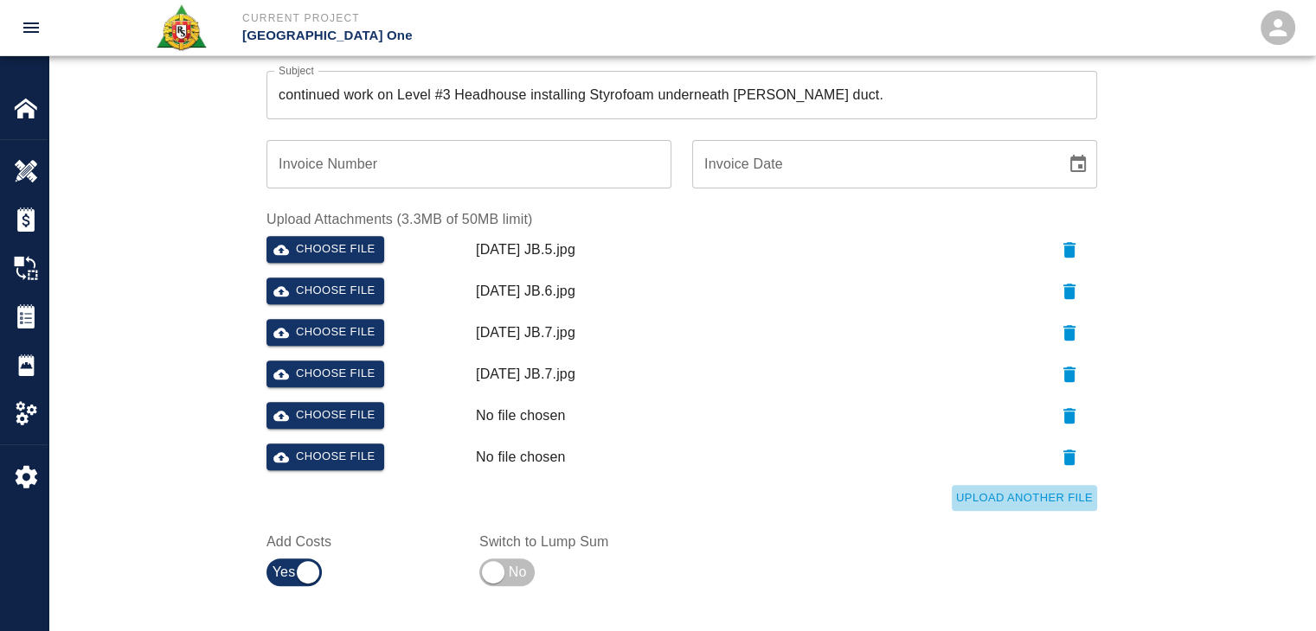
click at [1015, 489] on button "Upload Another File" at bounding box center [1023, 498] width 145 height 27
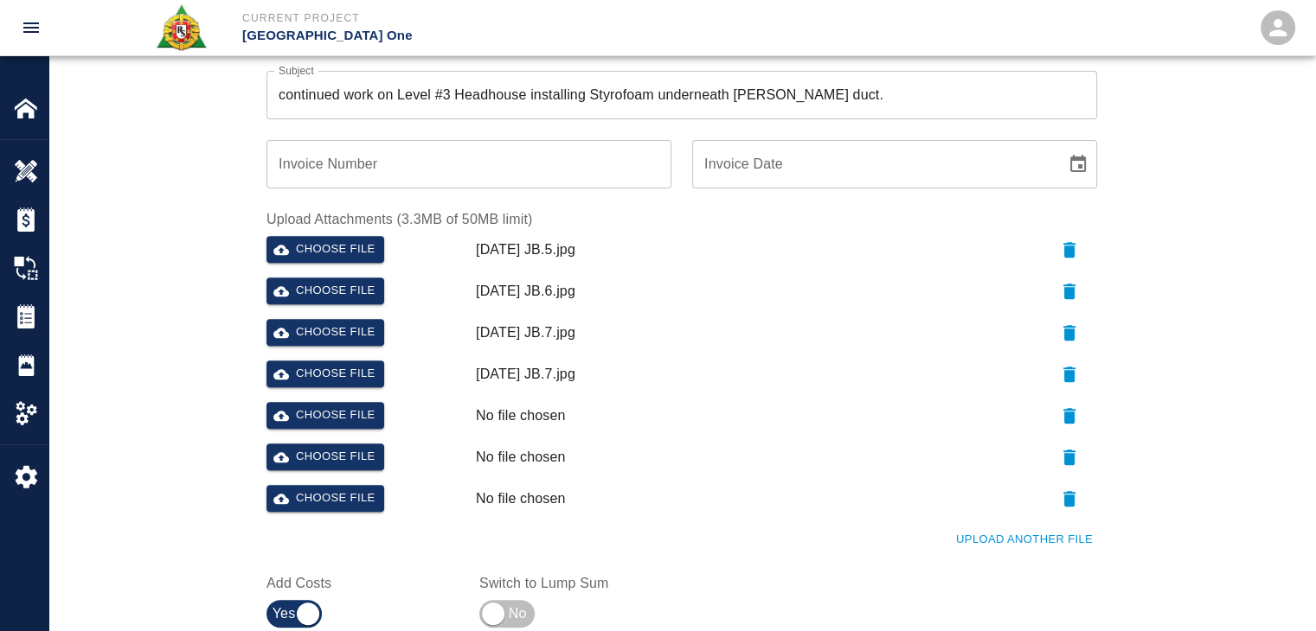
click at [978, 519] on div "Upload Another File" at bounding box center [671, 530] width 851 height 48
click at [993, 535] on button "Upload Another File" at bounding box center [1023, 540] width 145 height 27
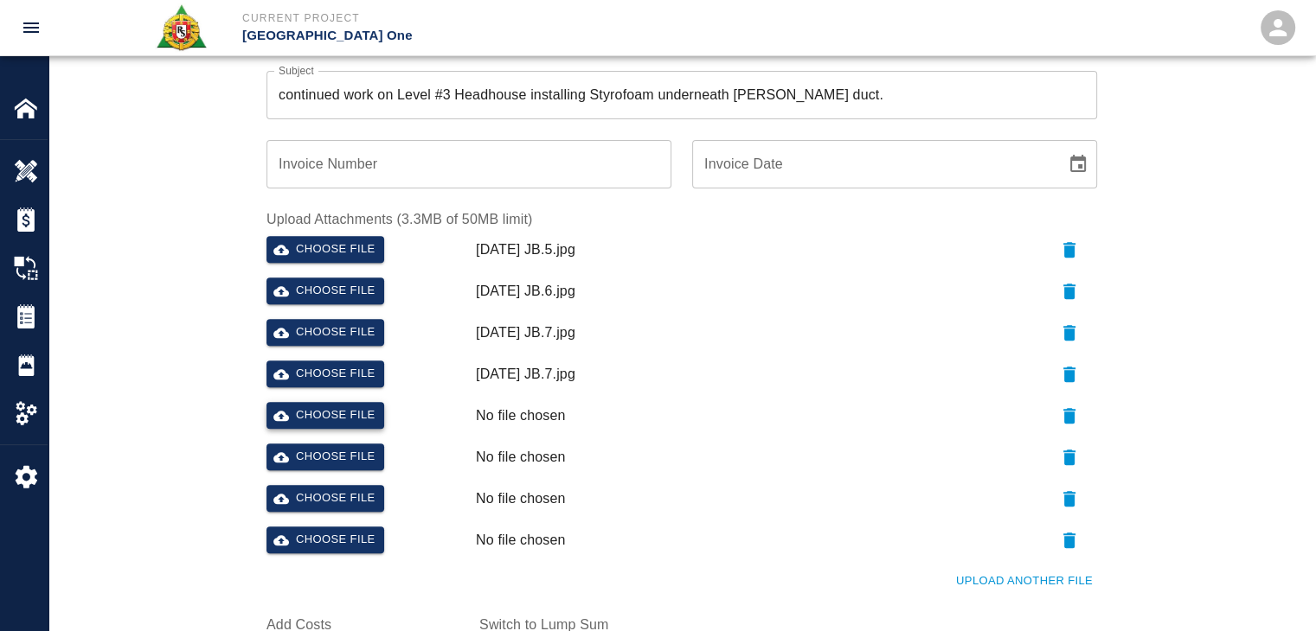
click at [364, 416] on button "Choose file" at bounding box center [325, 415] width 118 height 27
click at [343, 439] on div "Choose file" at bounding box center [363, 454] width 209 height 35
click at [354, 449] on button "Choose file" at bounding box center [325, 457] width 118 height 27
click at [311, 496] on button "Choose file" at bounding box center [325, 498] width 118 height 27
click at [301, 549] on button "Choose file" at bounding box center [325, 540] width 118 height 27
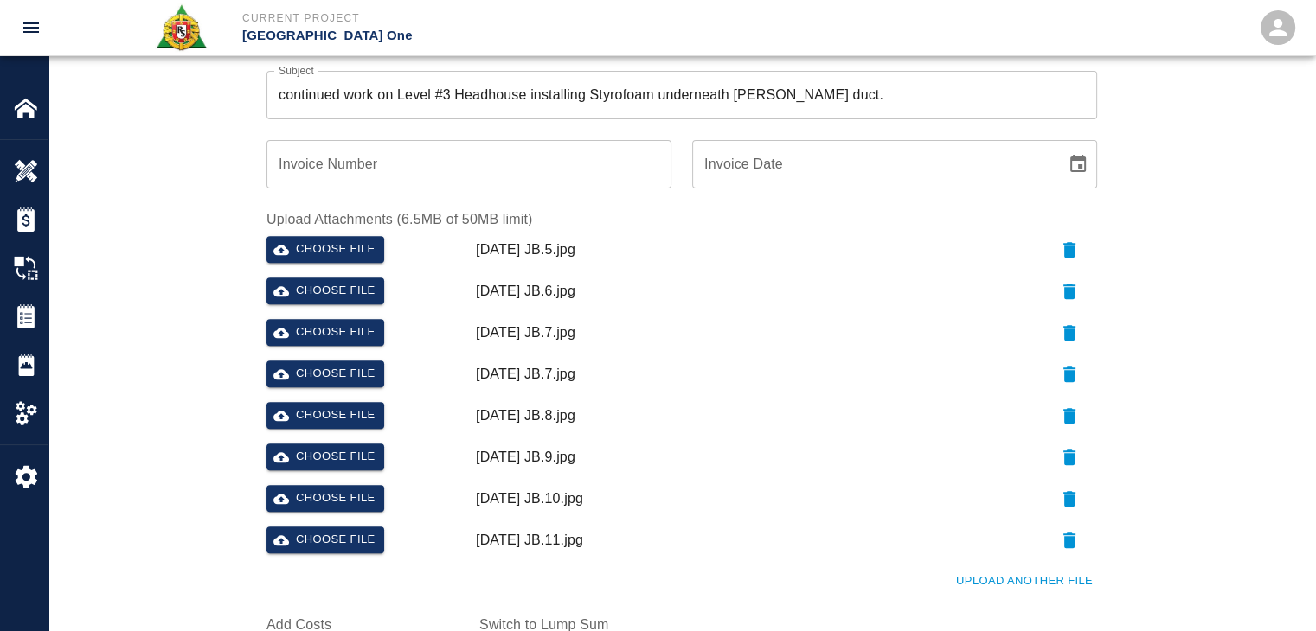
click at [212, 397] on div "Ticket Number 1416 Ticket Number PCO Number 1676 PCO Number Start Date 09/29/20…" at bounding box center [681, 137] width 1266 height 1164
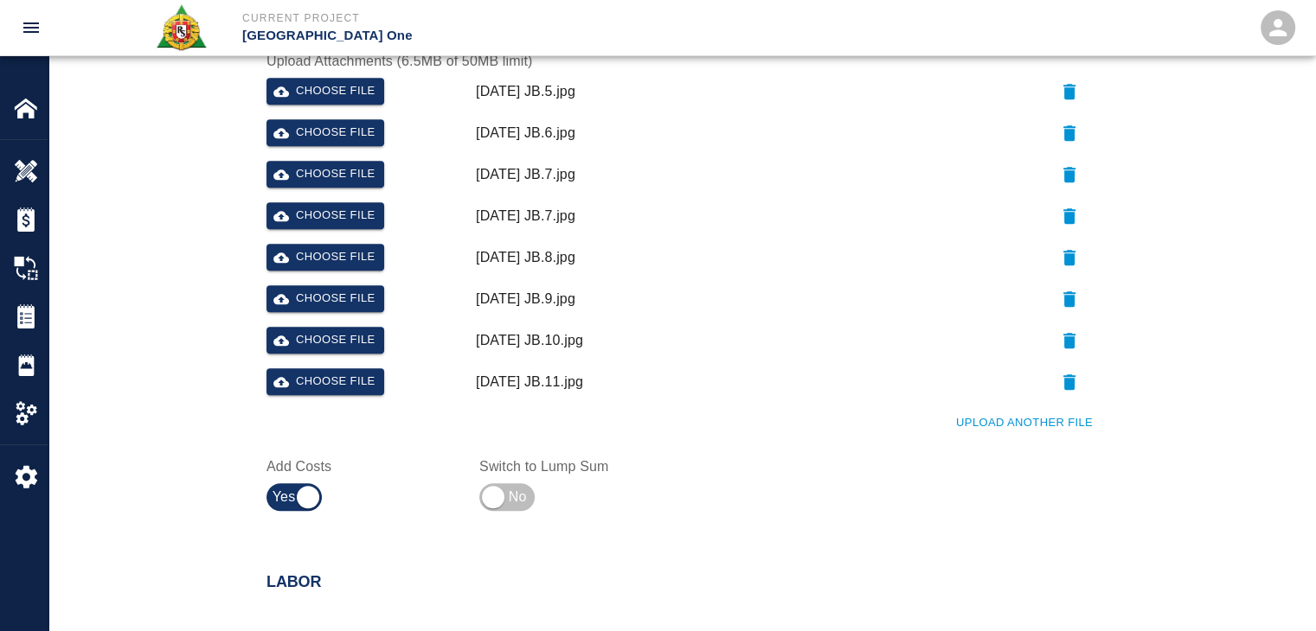
scroll to position [778, 0]
click at [989, 423] on button "Upload Another File" at bounding box center [1023, 424] width 145 height 27
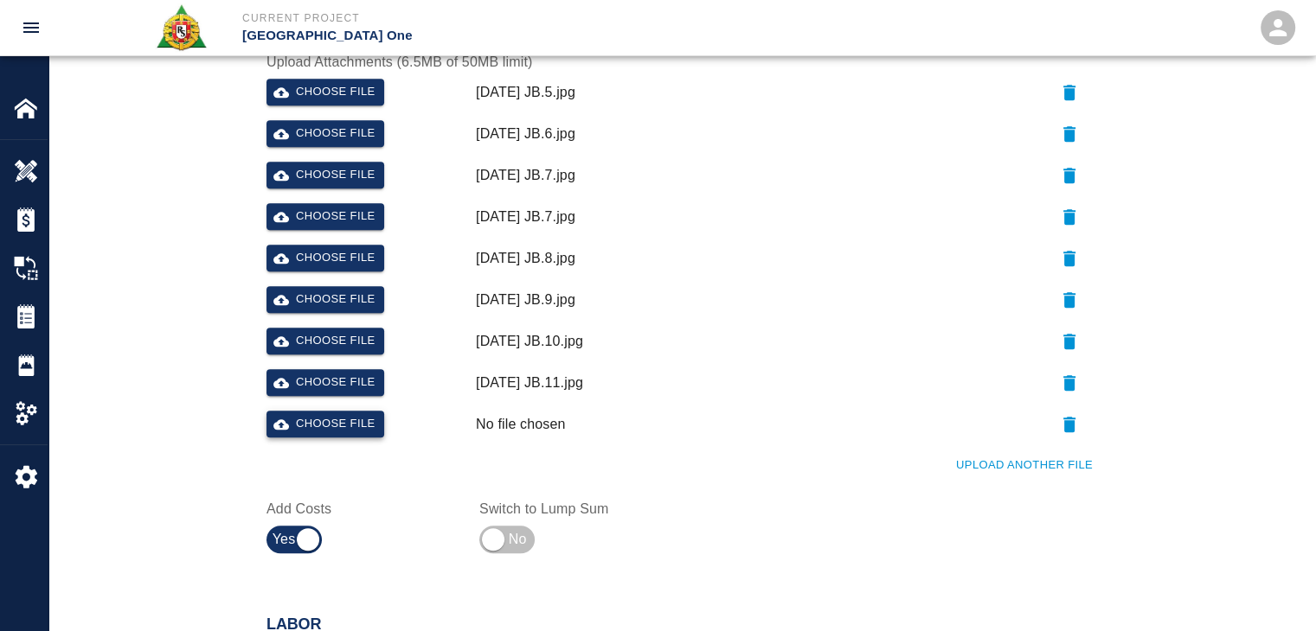
click at [347, 428] on button "Choose file" at bounding box center [325, 424] width 118 height 27
click at [156, 280] on div "Ticket Number 1416 Ticket Number PCO Number 1676 PCO Number Start Date 09/29/20…" at bounding box center [681, 0] width 1266 height 1206
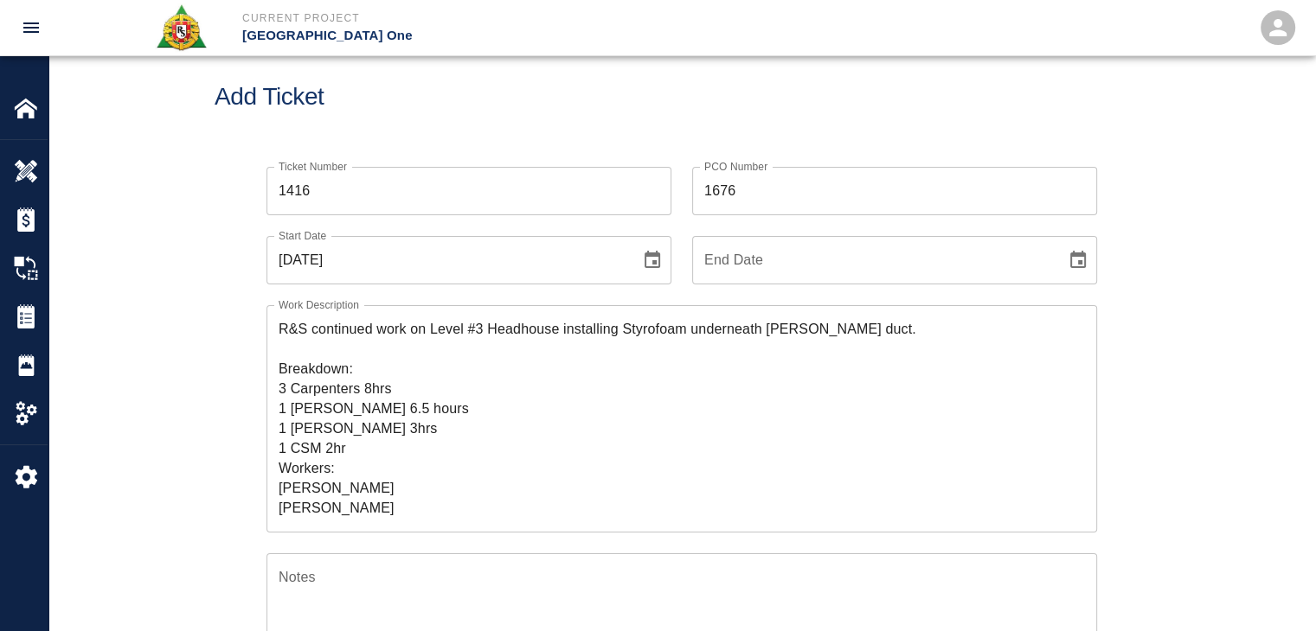
scroll to position [0, 0]
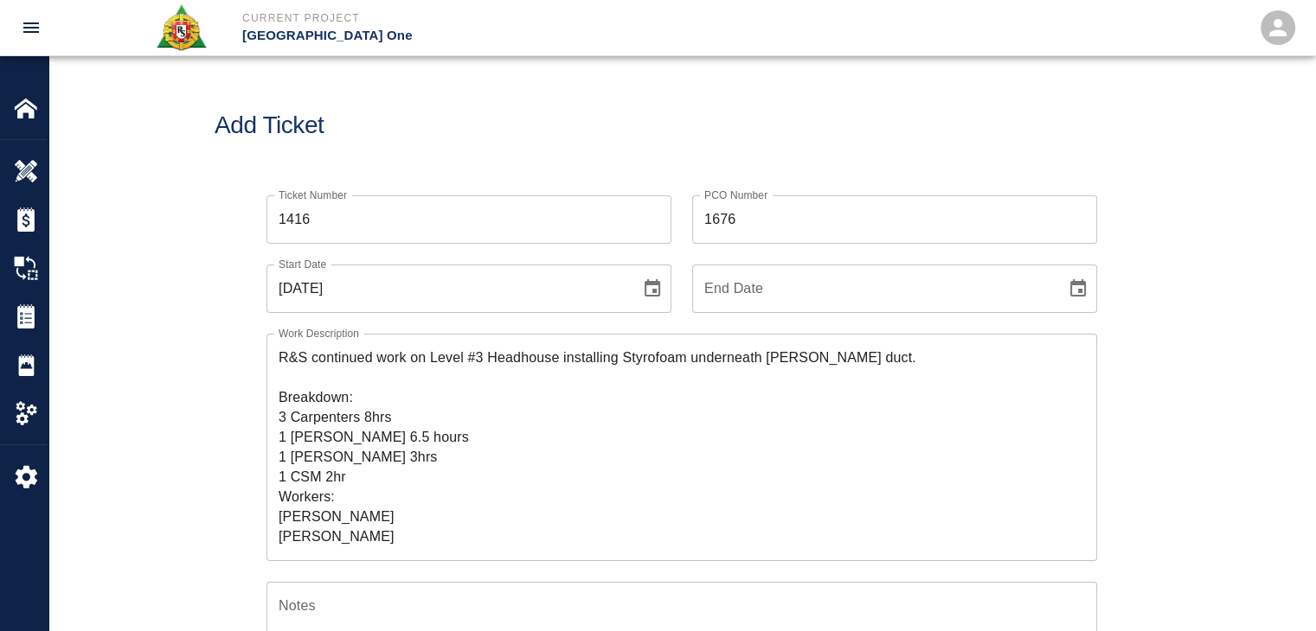
click at [578, 81] on div "Add Ticket" at bounding box center [681, 125] width 1266 height 139
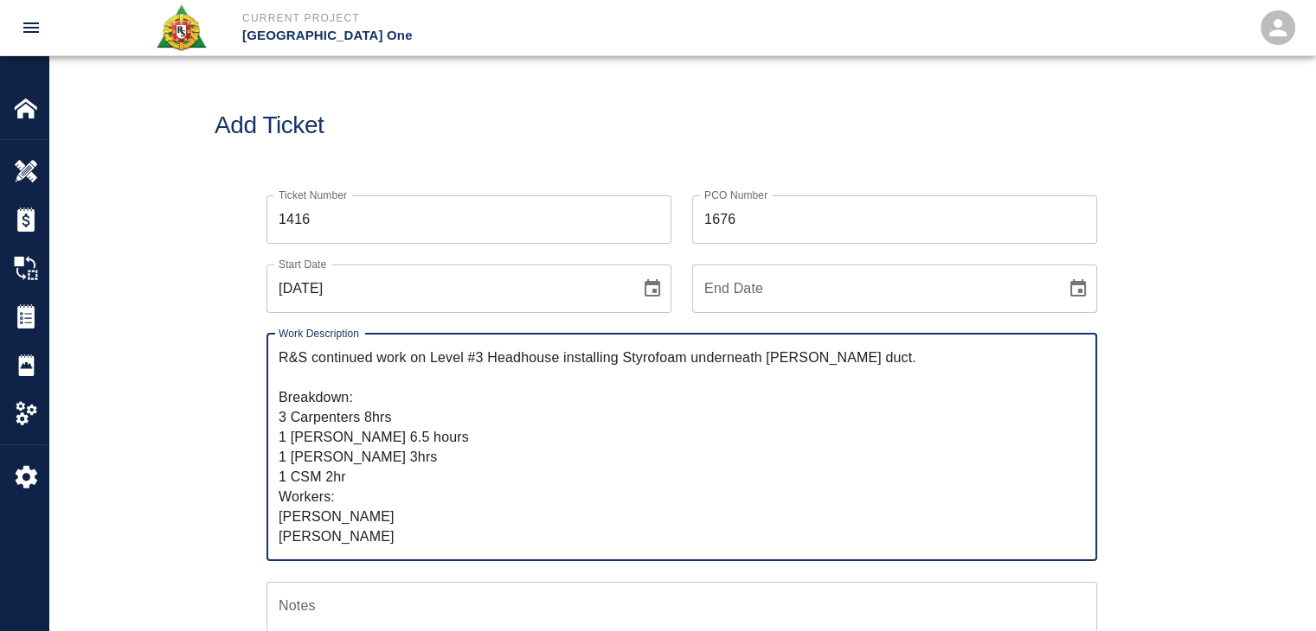
drag, startPoint x: 381, startPoint y: 395, endPoint x: 245, endPoint y: 346, distance: 145.3
click at [246, 346] on div "Work Description R&S continued work on Level #3 Headhouse installing Styrofoam …" at bounding box center [671, 437] width 851 height 248
click at [373, 439] on textarea "R&S continued work on Level #3 Headhouse installing Styrofoam underneath walker…" at bounding box center [682, 447] width 806 height 199
drag, startPoint x: 412, startPoint y: 421, endPoint x: 262, endPoint y: 416, distance: 149.7
click at [262, 416] on div "Work Description R&S continued work on Level #3 Headhouse installing Styrofoam …" at bounding box center [671, 437] width 851 height 248
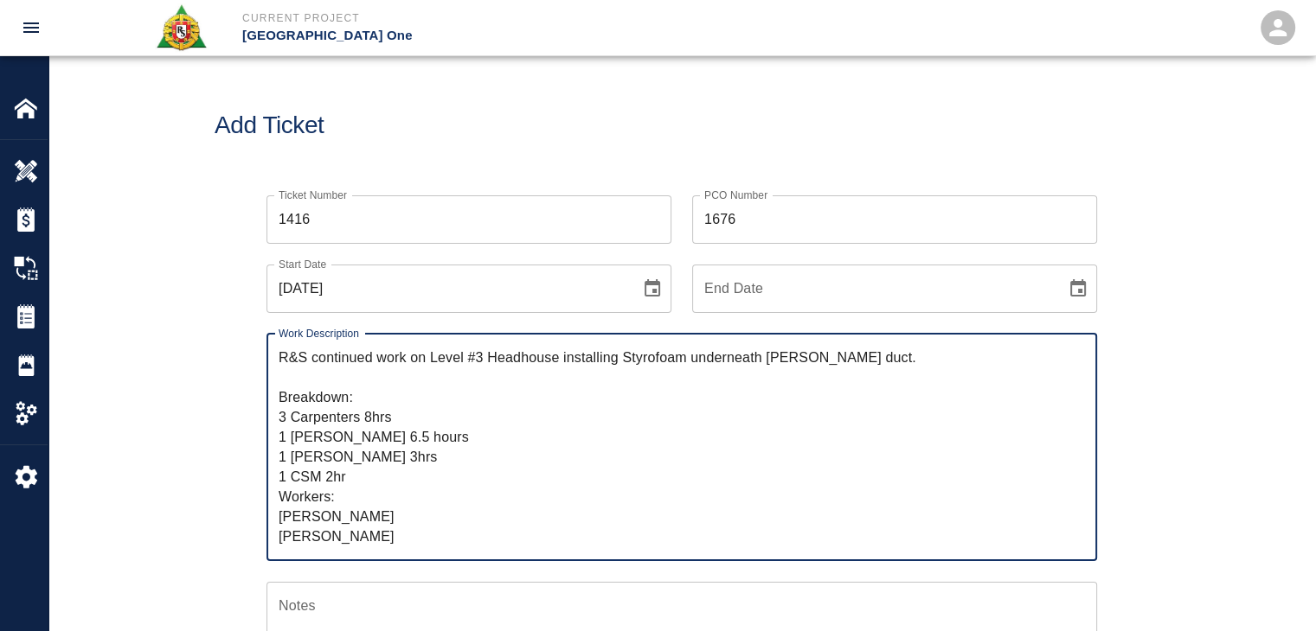
click at [390, 525] on textarea "R&S continued work on Level #3 Headhouse installing Styrofoam underneath walker…" at bounding box center [682, 447] width 806 height 199
click at [405, 544] on textarea "R&S continued work on Level #3 Headhouse installing Styrofoam underneath walker…" at bounding box center [682, 447] width 806 height 199
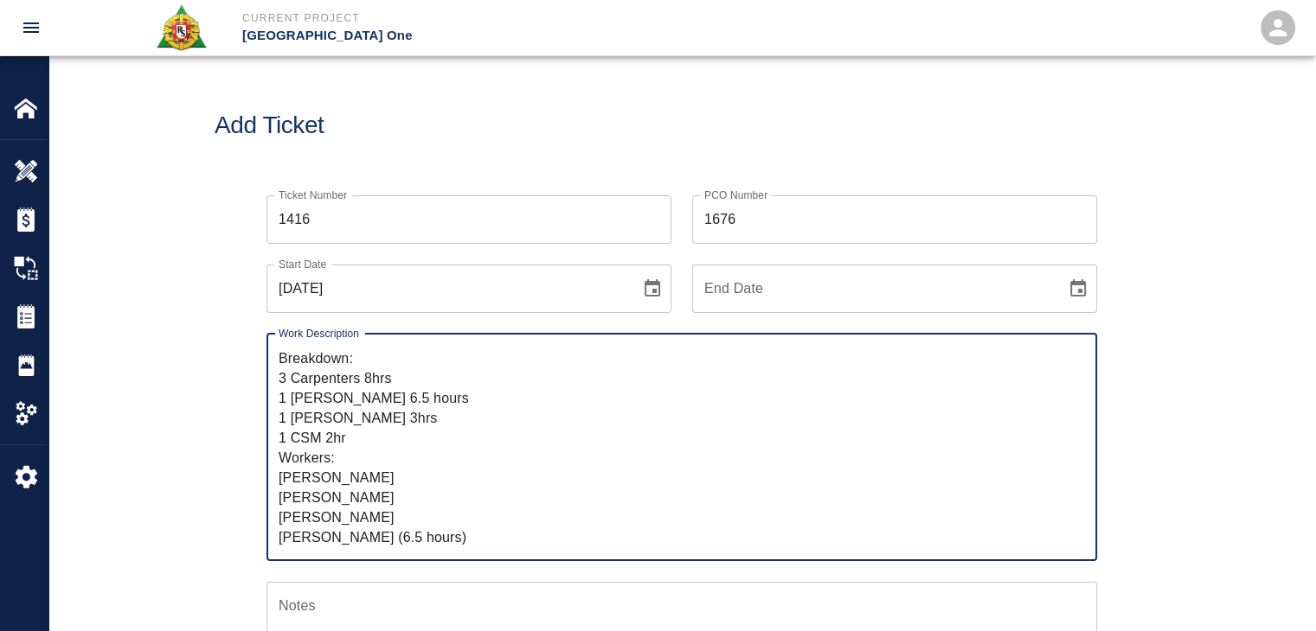
click at [468, 541] on textarea "R&S continued work on Level #3 Headhouse installing Styrofoam underneath walker…" at bounding box center [682, 447] width 806 height 199
paste textarea "John Barros"
type textarea "R&S continued work on Level #3 Headhouse installing Styrofoam underneath walker…"
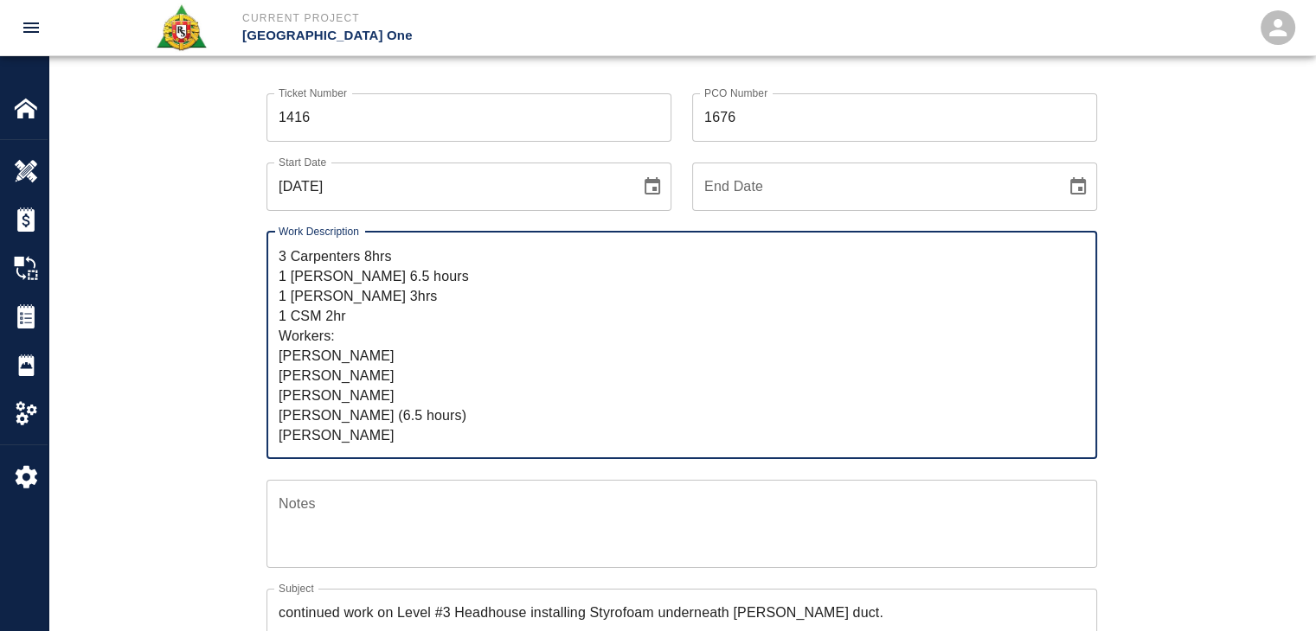
scroll to position [0, 0]
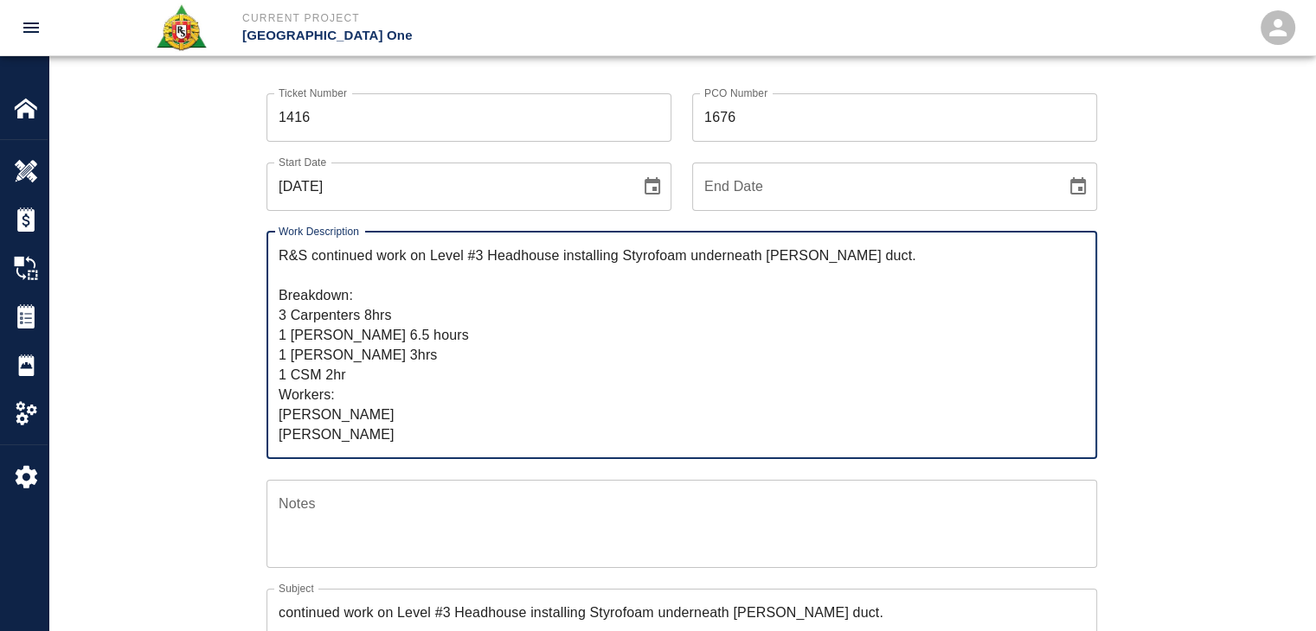
drag, startPoint x: 394, startPoint y: 437, endPoint x: 264, endPoint y: 226, distance: 247.7
click at [264, 226] on div "Work Description R&S continued work on Level #3 Headhouse installing Styrofoam …" at bounding box center [671, 335] width 851 height 248
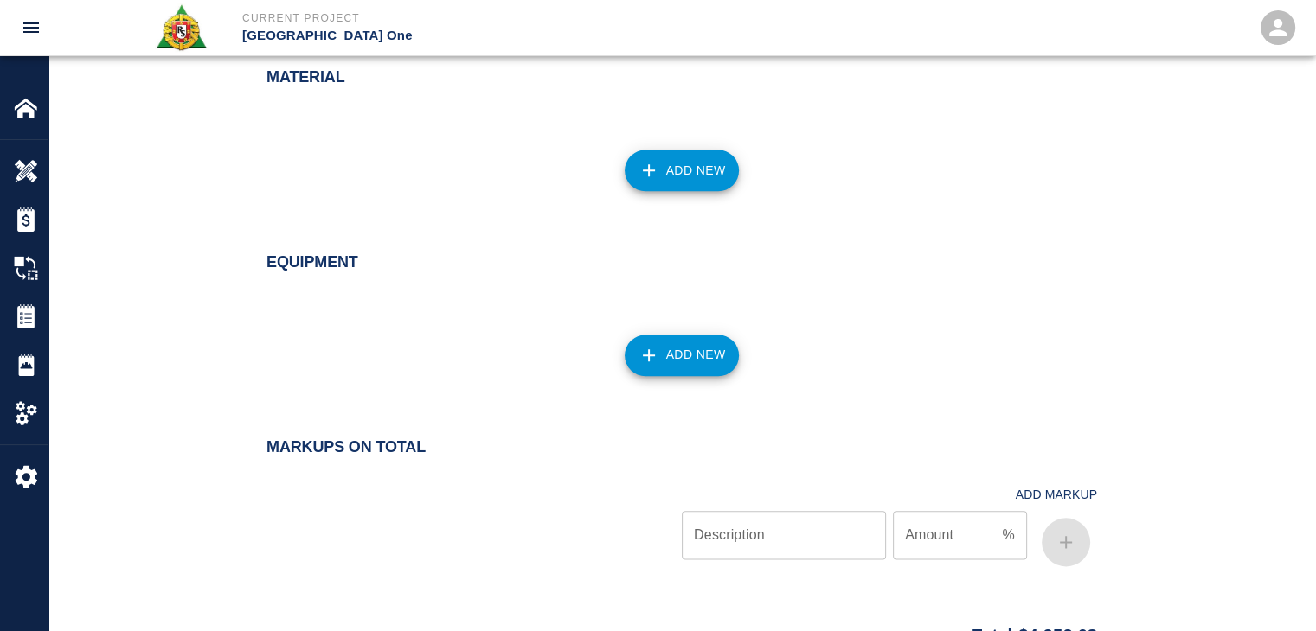
scroll to position [2072, 0]
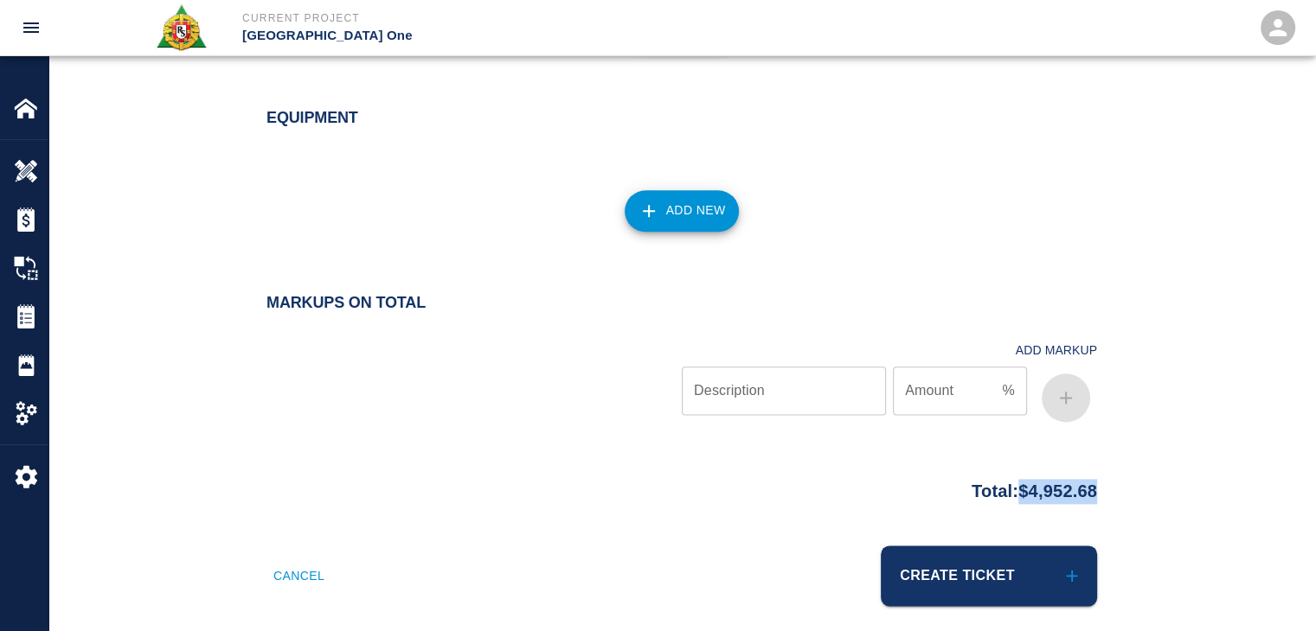
drag, startPoint x: 1119, startPoint y: 471, endPoint x: 1000, endPoint y: 496, distance: 121.8
click at [1000, 496] on div "Total: $4,952.68" at bounding box center [681, 508] width 1266 height 75
copy p "$4,952.68"
click at [869, 486] on div "Total: $4,952.68" at bounding box center [681, 488] width 830 height 34
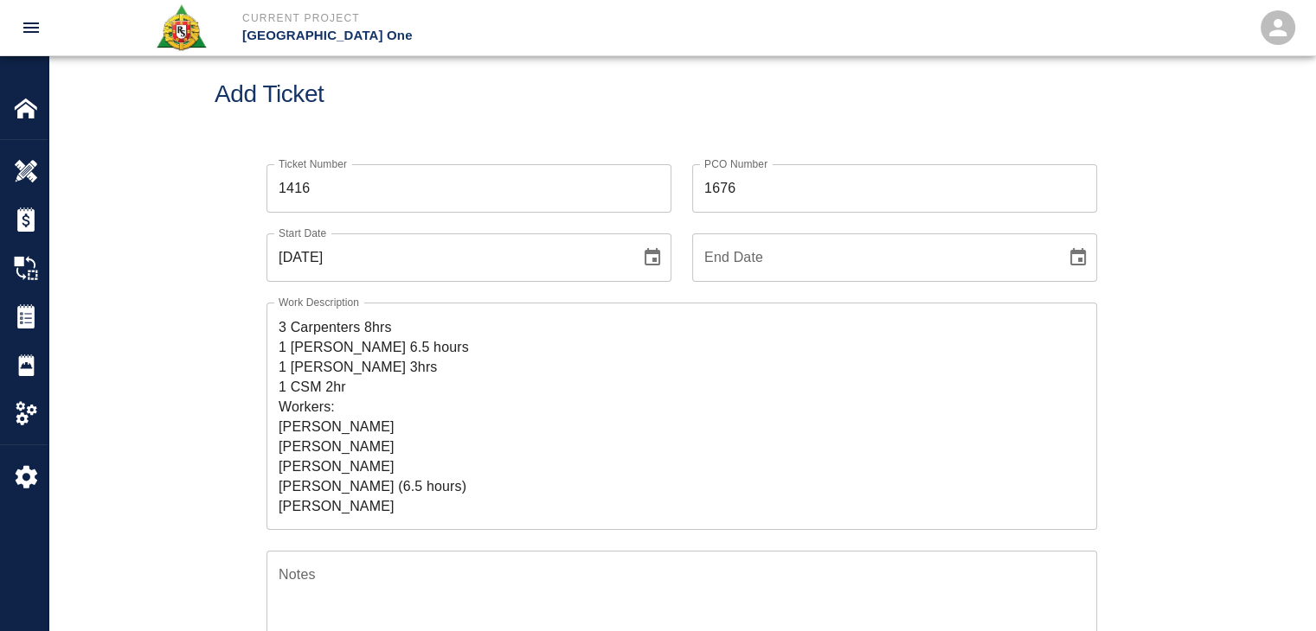
scroll to position [0, 0]
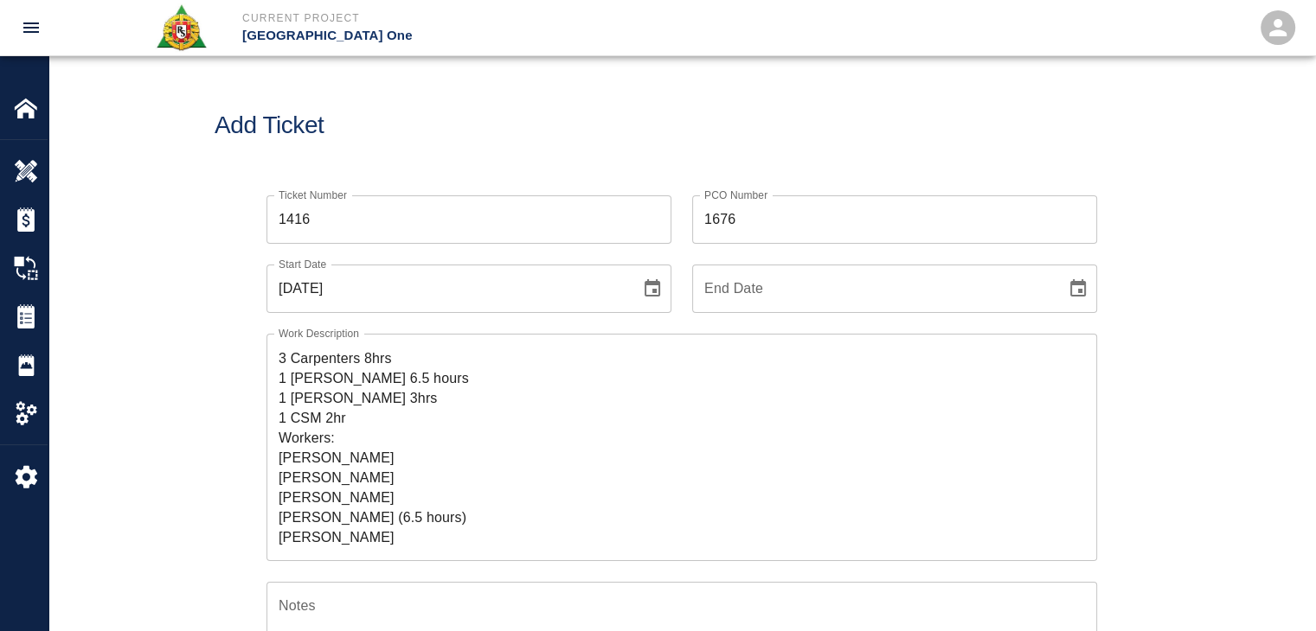
click at [627, 99] on div "Add Ticket" at bounding box center [681, 125] width 1266 height 139
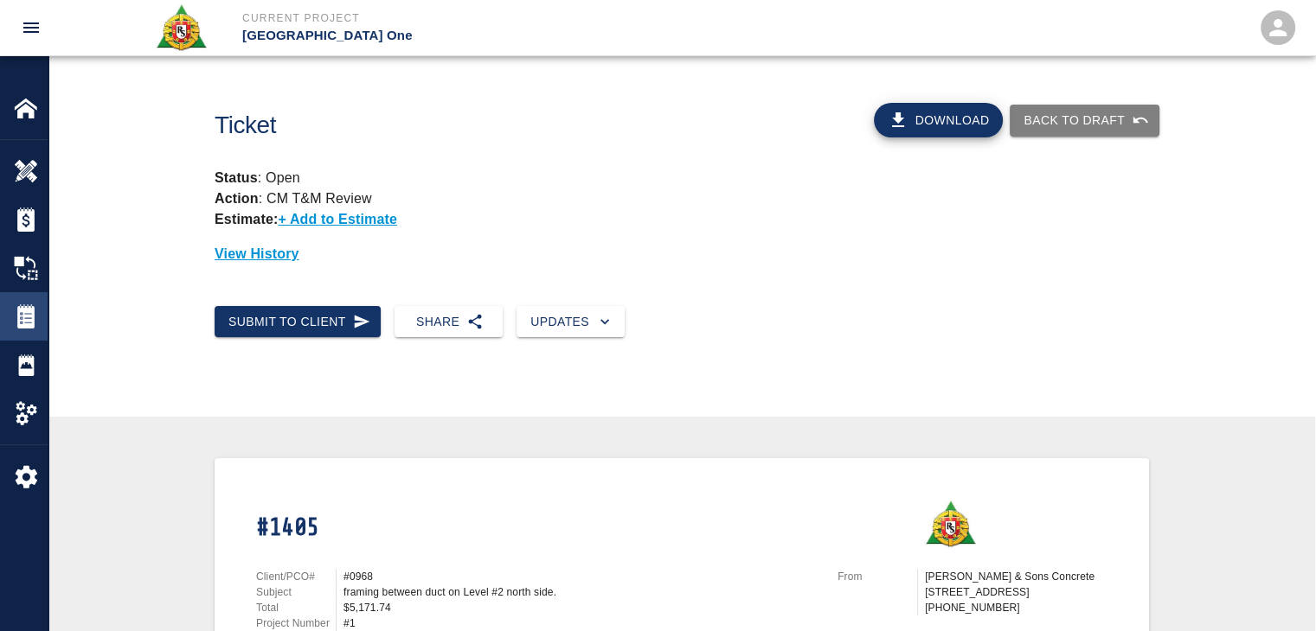
click at [35, 309] on img at bounding box center [26, 316] width 24 height 24
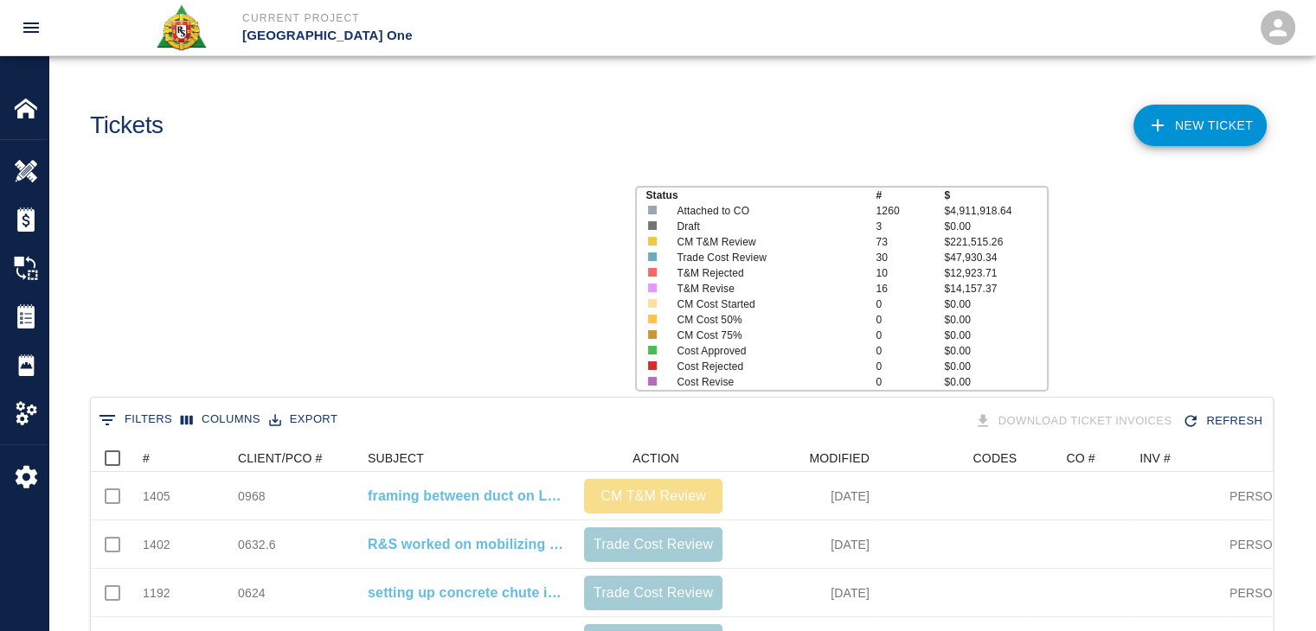
scroll to position [996, 1169]
click at [1157, 125] on icon at bounding box center [1157, 125] width 12 height 12
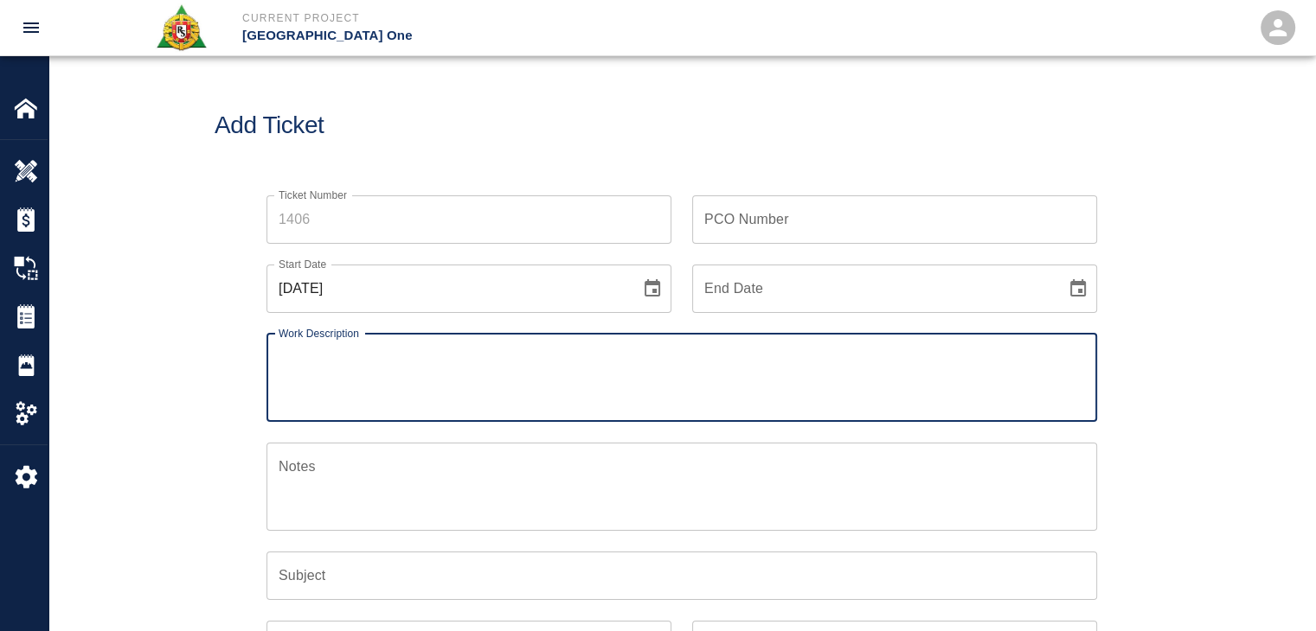
click at [659, 295] on icon "Choose date, selected date is Oct 1, 2025" at bounding box center [652, 287] width 16 height 17
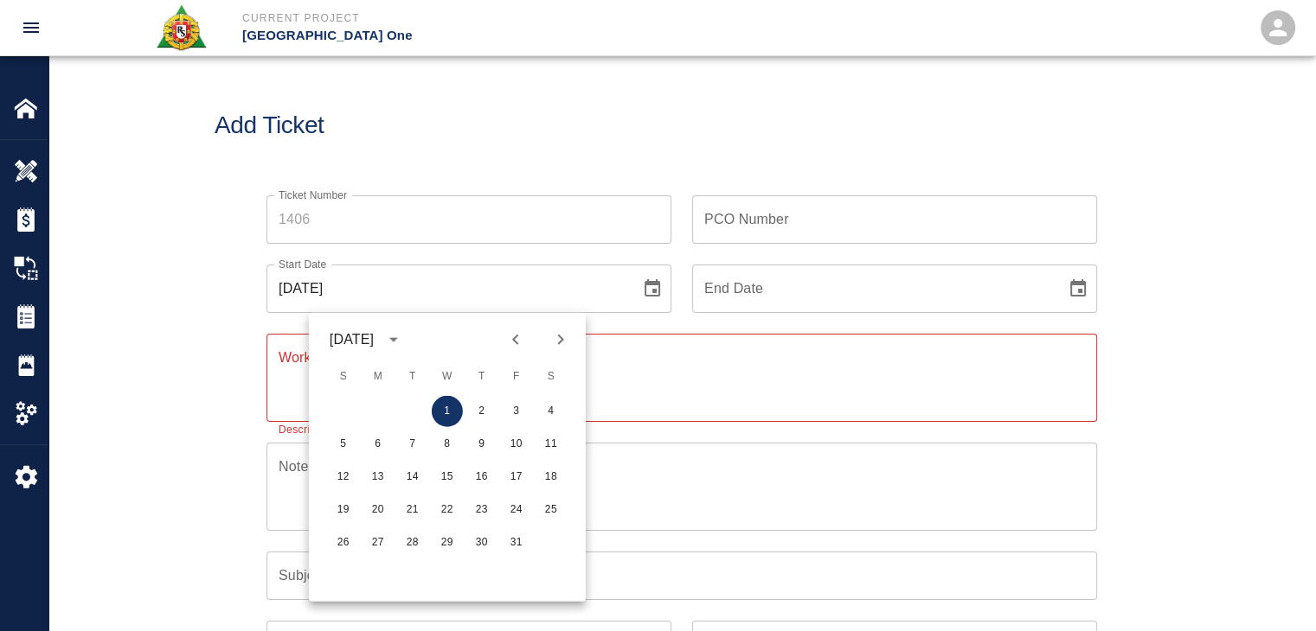
click at [516, 343] on icon "Previous month" at bounding box center [515, 340] width 6 height 10
click at [406, 548] on button "30" at bounding box center [412, 543] width 31 height 31
type input "[DATE]"
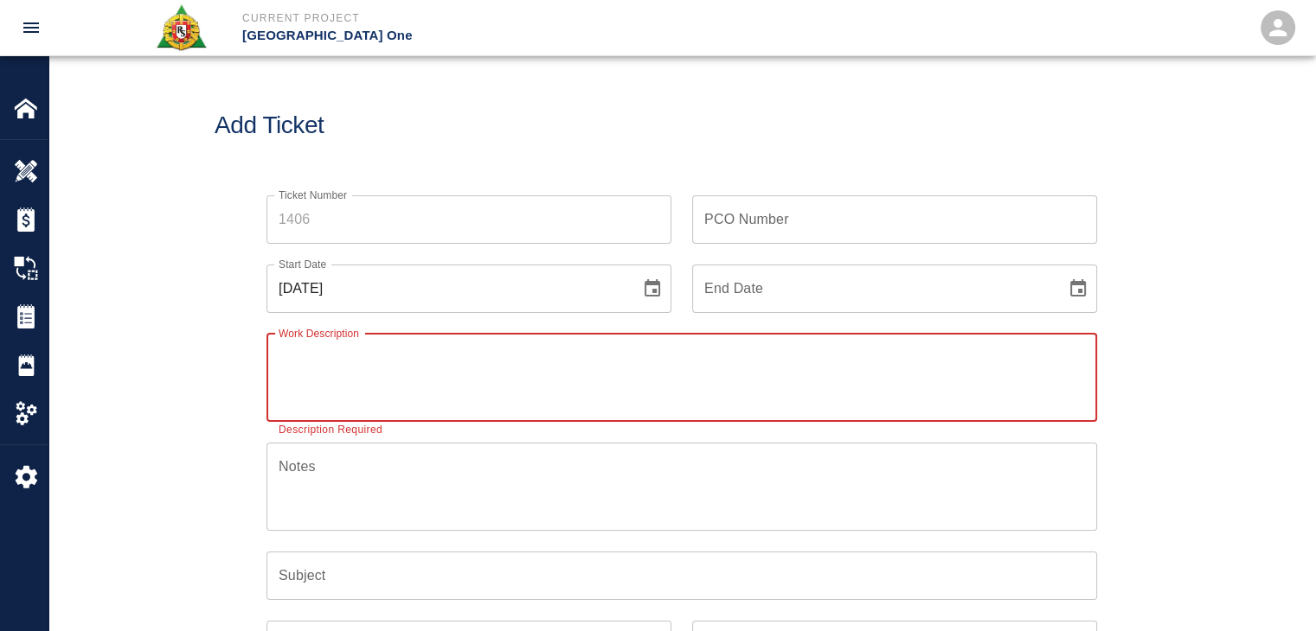
click at [345, 398] on textarea "Work Description" at bounding box center [682, 378] width 806 height 60
paste textarea "L3 Headhouse PI#1676 3 Carpenters 8 hours [PERSON_NAME] [PERSON_NAME] and [PERS…"
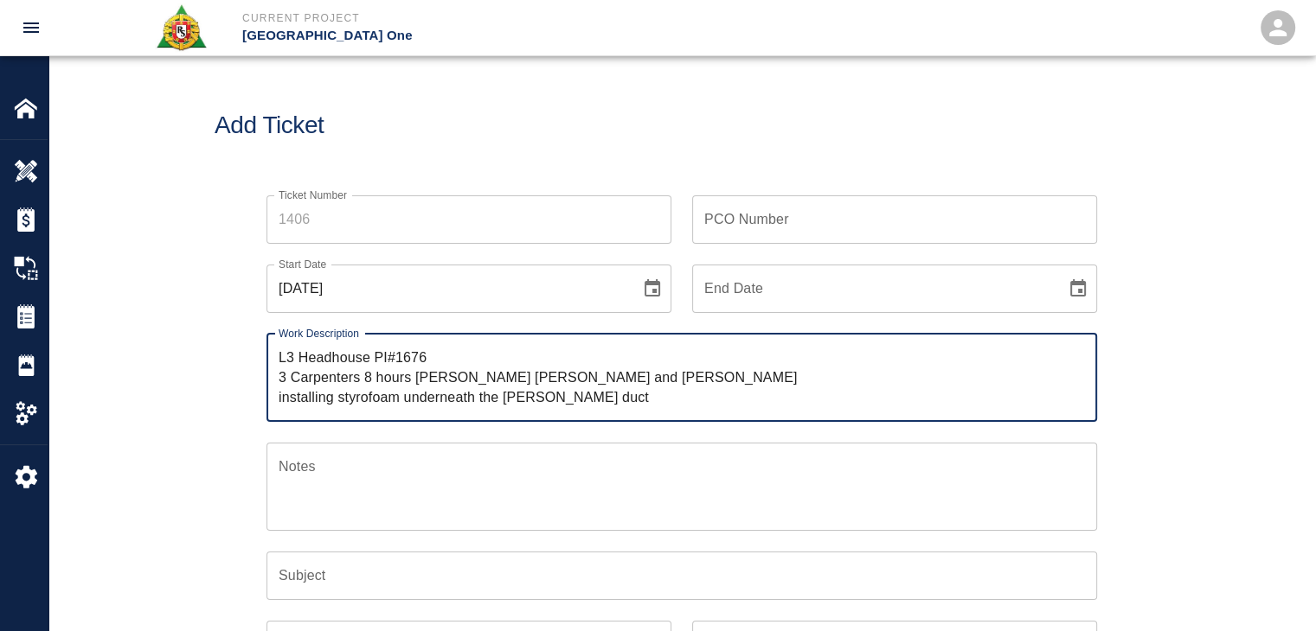
drag, startPoint x: 449, startPoint y: 364, endPoint x: 239, endPoint y: 358, distance: 210.3
click at [239, 358] on div "Ticket Number Ticket Number PCO Number PCO Number Start Date [DATE] Start Date …" at bounding box center [682, 521] width 934 height 692
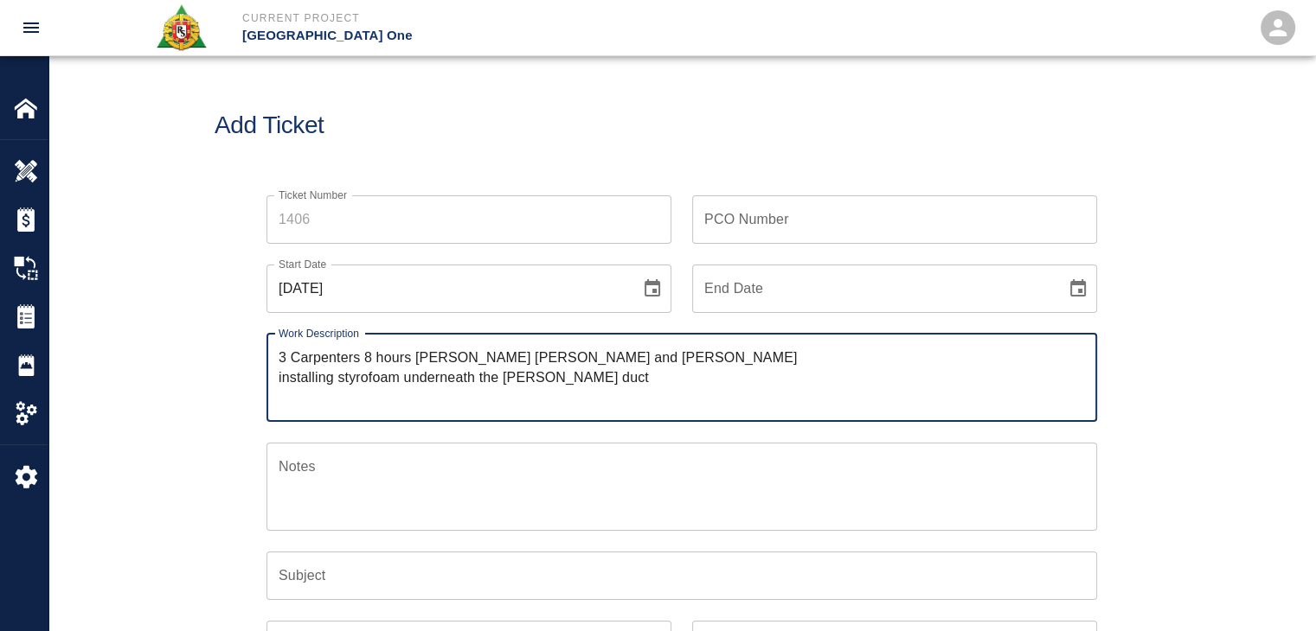
paste textarea "R&S continued work on Level #3 Headhouse installing Styrofoam underneath [PERSO…"
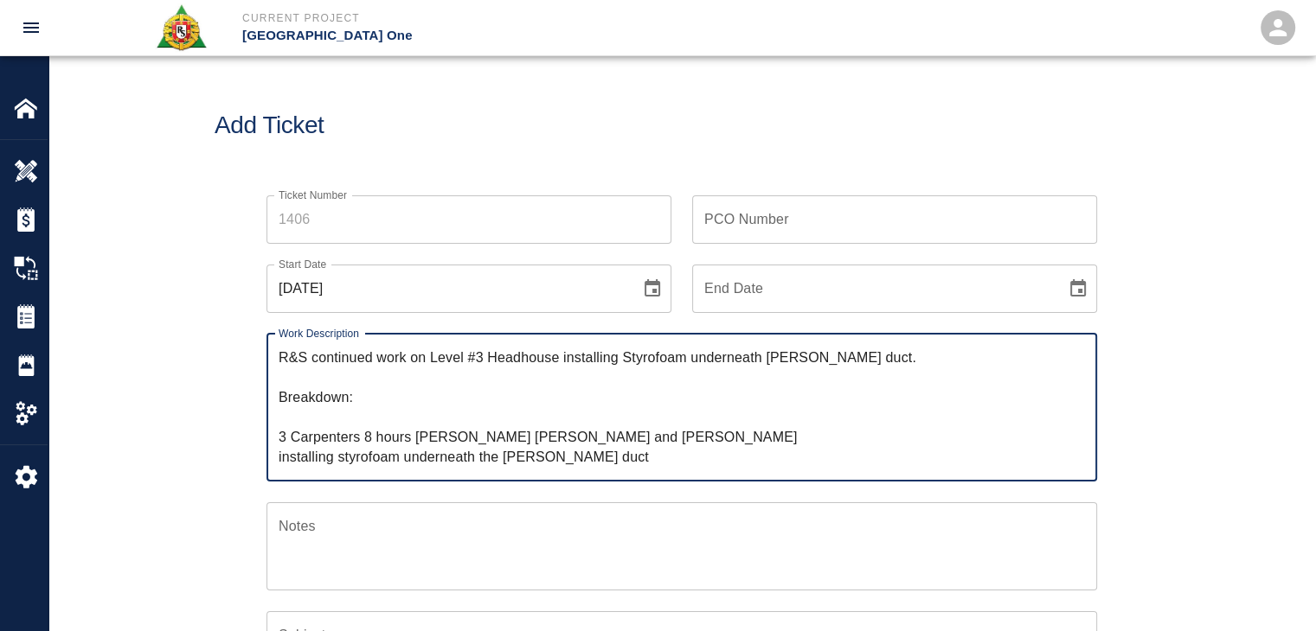
paste textarea "3 Carpenters 8hrs"
drag, startPoint x: 417, startPoint y: 441, endPoint x: 262, endPoint y: 443, distance: 154.8
click at [262, 443] on div "Work Description R&S continued work on Level #3 Headhouse installing Styrofoam …" at bounding box center [671, 397] width 851 height 169
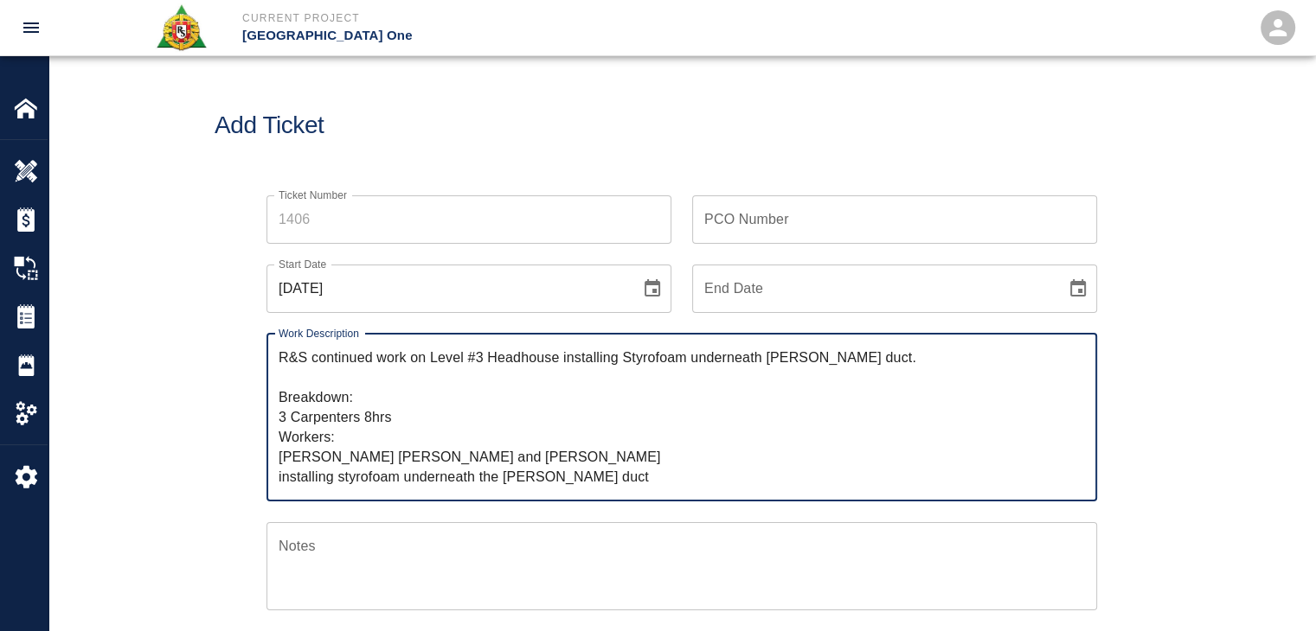
click at [391, 461] on textarea "R&S continued work on Level #3 Headhouse installing Styrofoam underneath [PERSO…" at bounding box center [682, 417] width 806 height 139
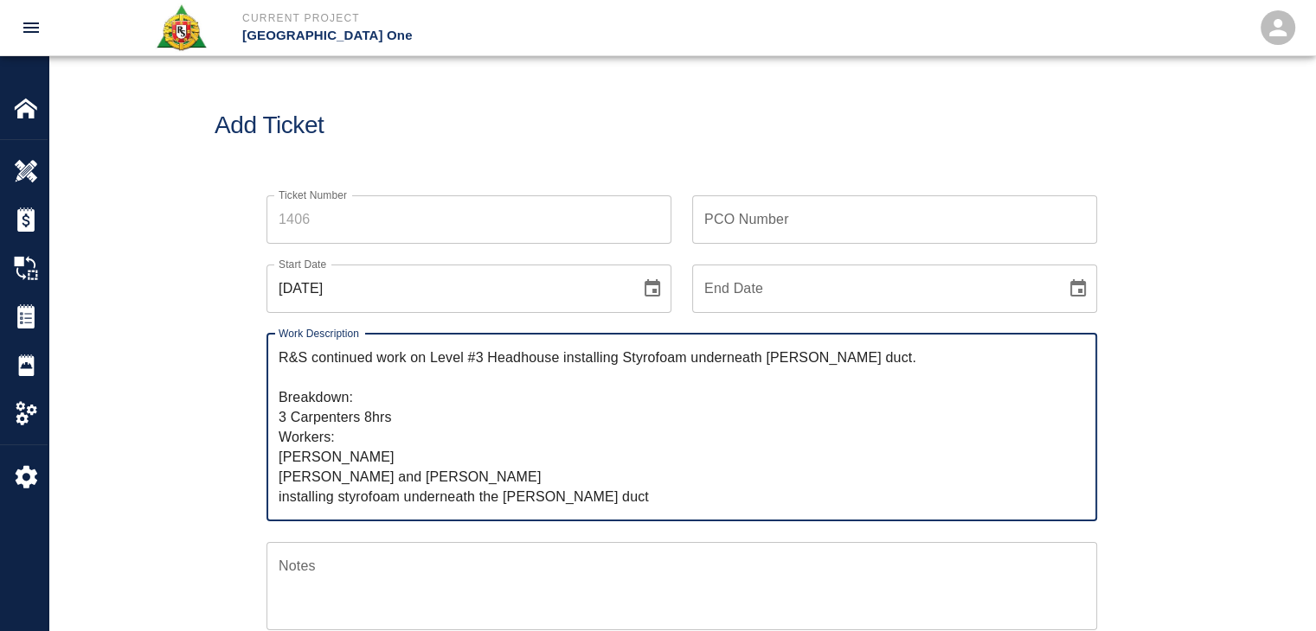
click at [398, 472] on textarea "R&S continued work on Level #3 Headhouse installing Styrofoam underneath [PERSO…" at bounding box center [682, 427] width 806 height 159
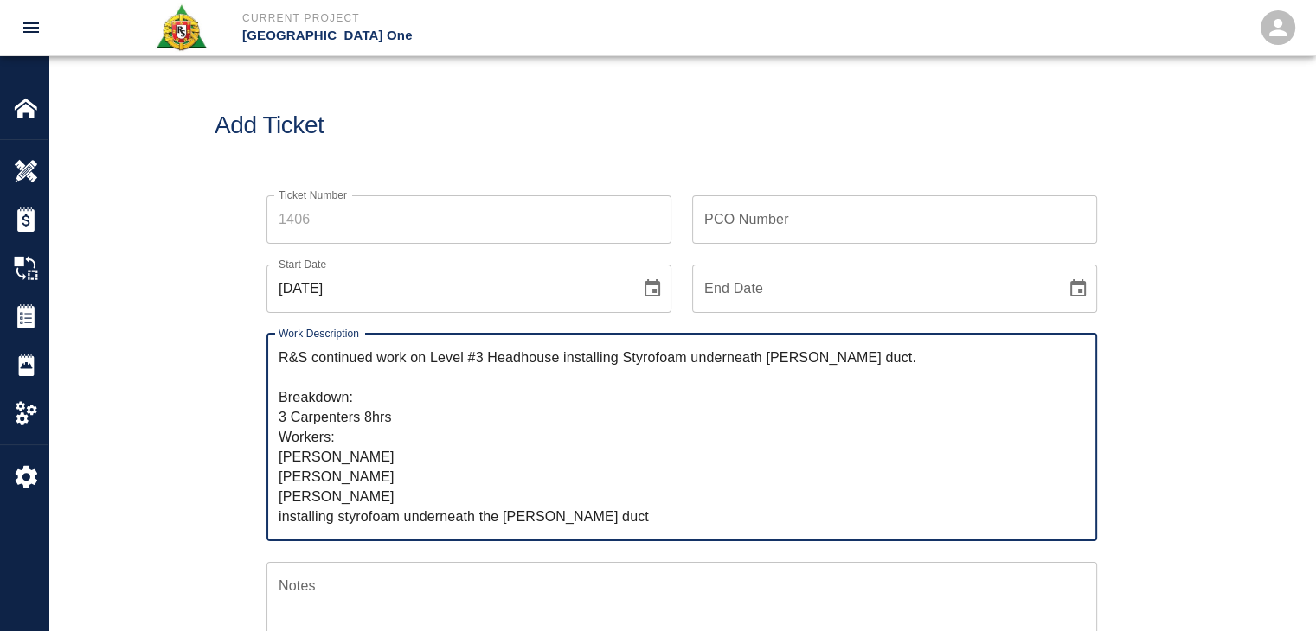
click at [512, 522] on textarea "R&S continued work on Level #3 Headhouse installing Styrofoam underneath [PERSO…" at bounding box center [682, 437] width 806 height 179
drag, startPoint x: 601, startPoint y: 516, endPoint x: 247, endPoint y: 523, distance: 353.8
click at [247, 523] on div "Work Description R&S continued work on Level #3 Headhouse installing Styrofoam …" at bounding box center [671, 427] width 851 height 228
drag, startPoint x: 334, startPoint y: 520, endPoint x: 264, endPoint y: 516, distance: 70.1
click at [264, 516] on div "Work Description R&S continued work on Level #3 Headhouse installing Styrofoam …" at bounding box center [671, 427] width 851 height 228
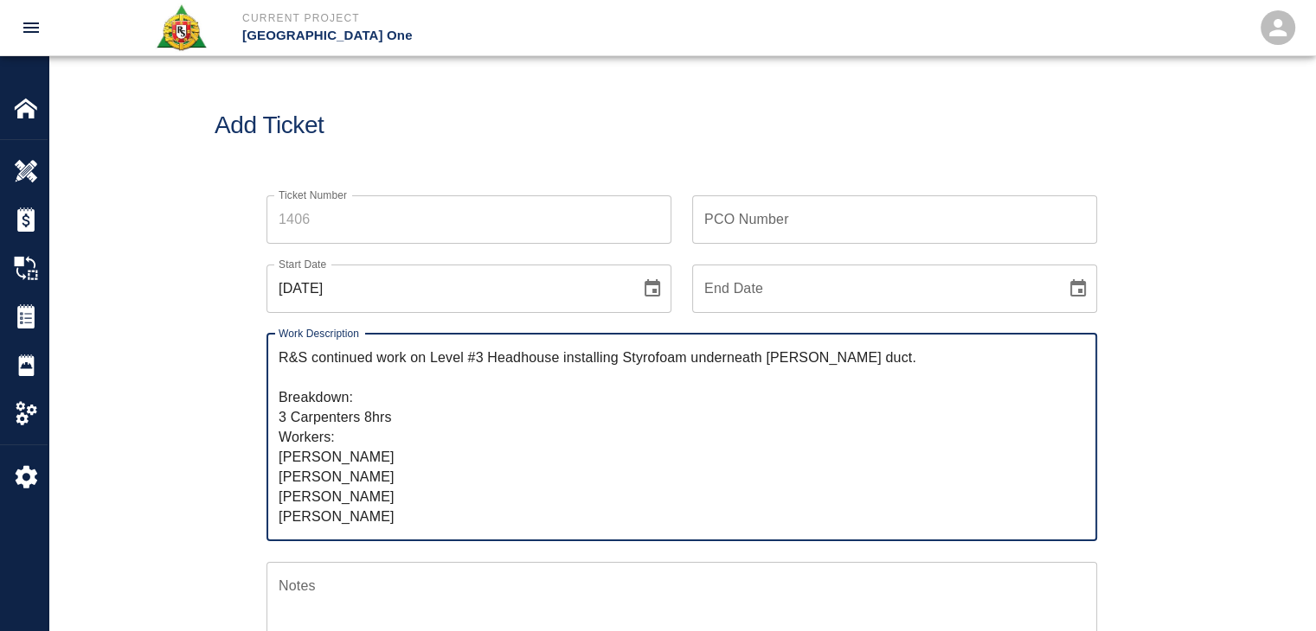
type textarea "R&S continued work on Level #3 Headhouse installing Styrofoam underneath [PERSO…"
click at [475, 441] on textarea "R&S continued work on Level #3 Headhouse installing Styrofoam underneath [PERSO…" at bounding box center [682, 437] width 806 height 179
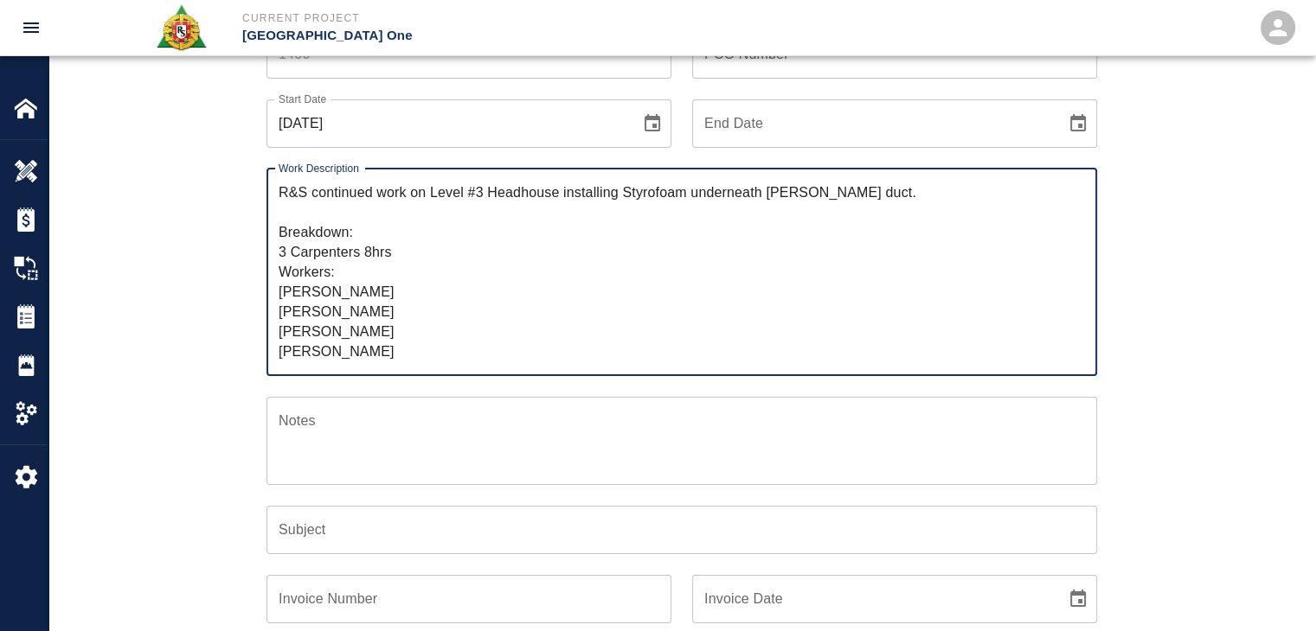
scroll to position [164, 0]
drag, startPoint x: 440, startPoint y: 216, endPoint x: 432, endPoint y: 198, distance: 19.8
click at [432, 198] on textarea "R&S continued work on Level #3 Headhouse installing Styrofoam underneath walker…" at bounding box center [682, 272] width 806 height 179
click at [335, 548] on input "Subject" at bounding box center [681, 531] width 830 height 48
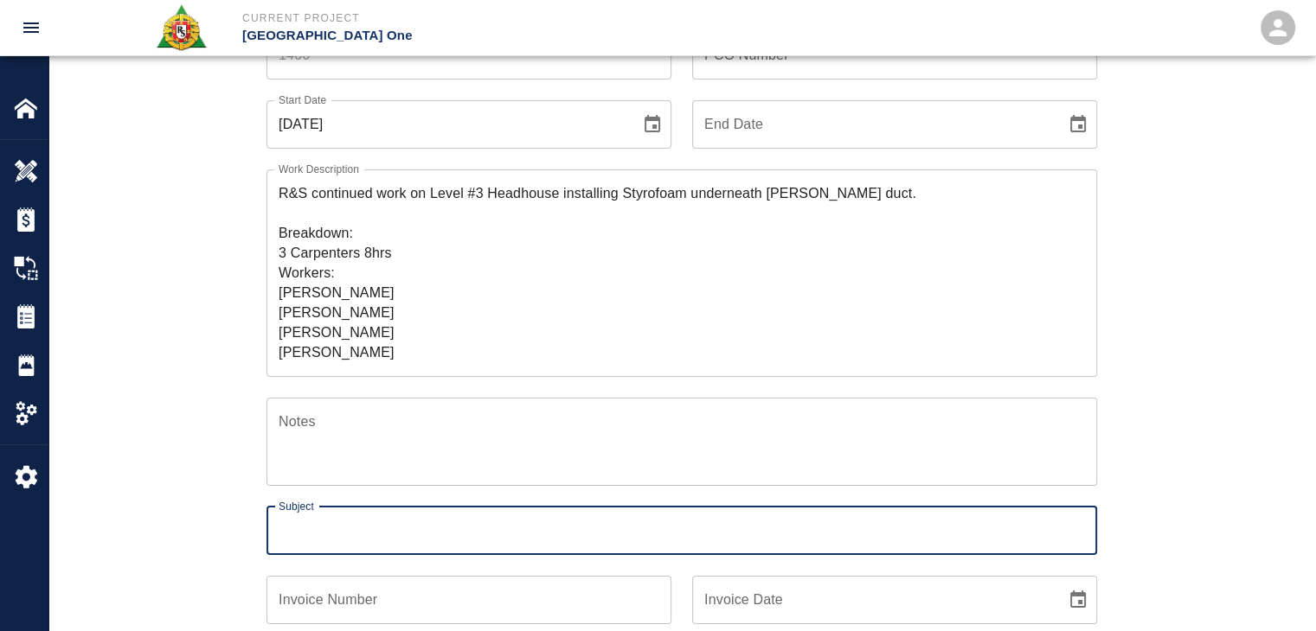
paste input "Level #3 Headhouse installing Styrofoam underneath walker duct."
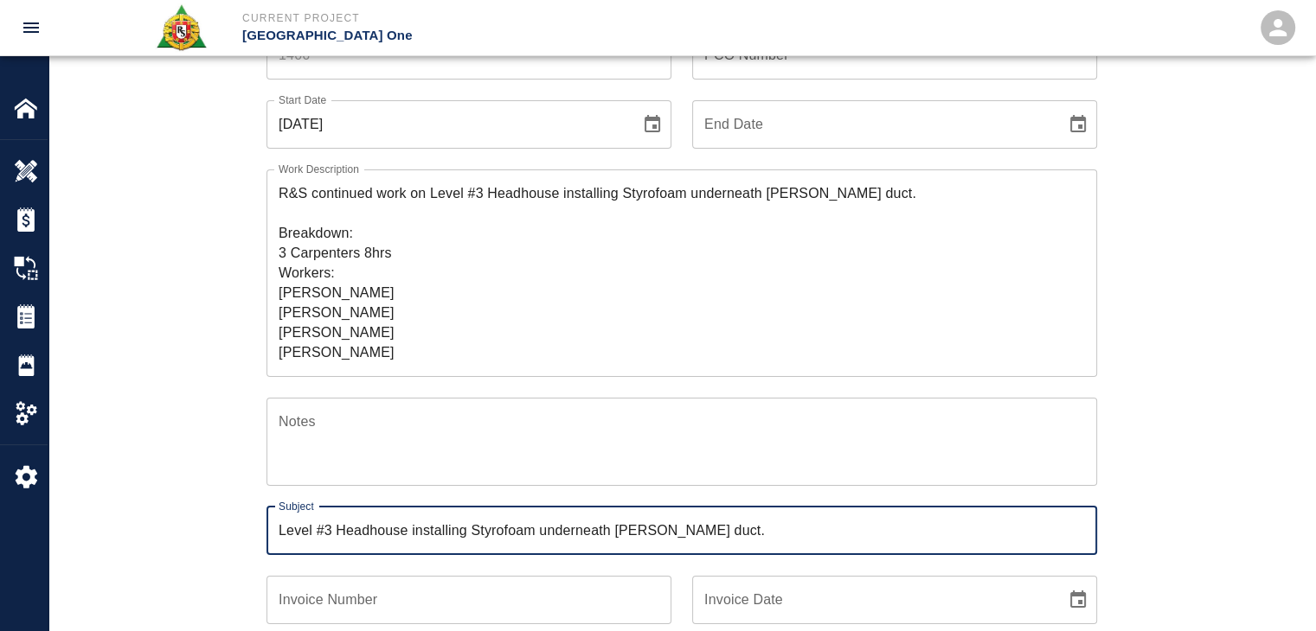
type input "Level #3 Headhouse installing Styrofoam underneath walker duct."
click at [340, 279] on textarea "R&S continued work on Level #3 Headhouse installing Styrofoam underneath walker…" at bounding box center [682, 272] width 806 height 179
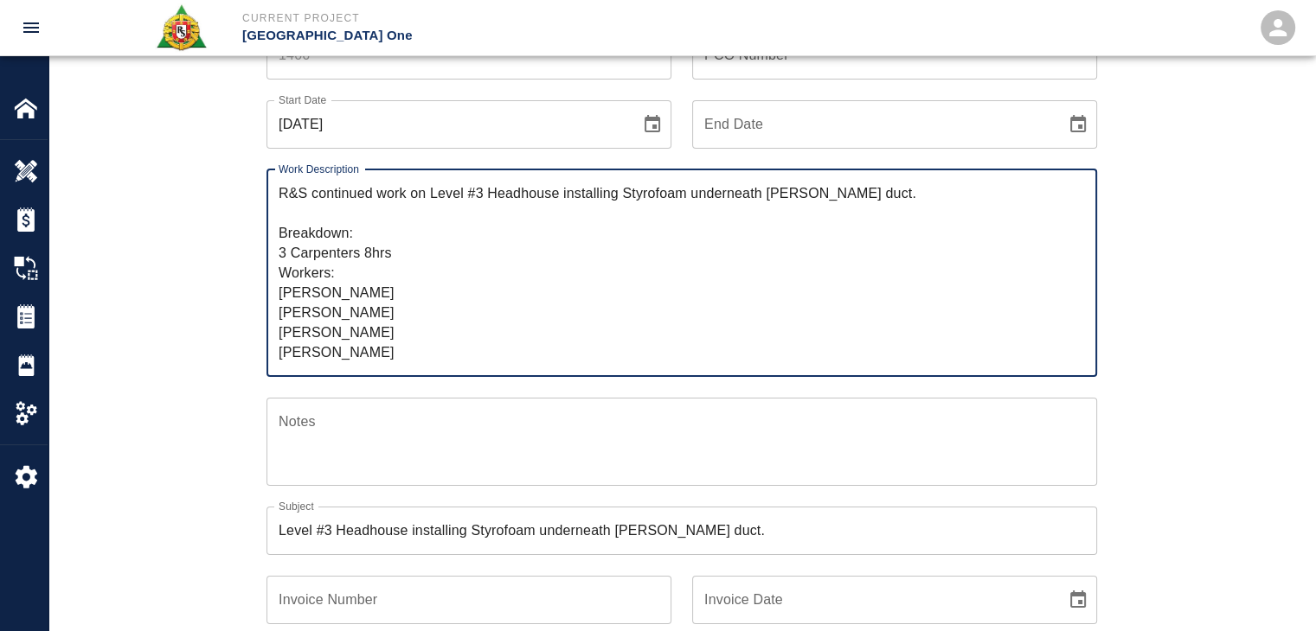
click at [422, 253] on textarea "R&S continued work on Level #3 Headhouse installing Styrofoam underneath walker…" at bounding box center [682, 272] width 806 height 179
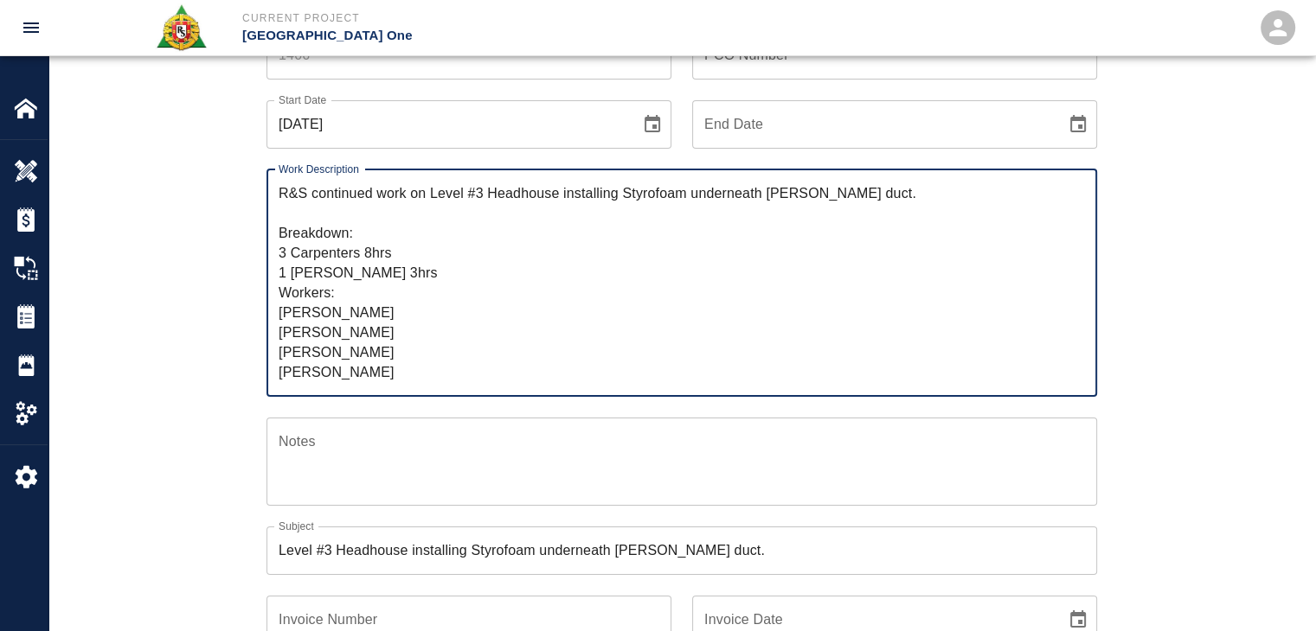
click at [356, 272] on textarea "R&S continued work on Level #3 Headhouse installing Styrofoam underneath walker…" at bounding box center [682, 282] width 806 height 199
type textarea "R&S continued work on Level #3 Headhouse installing Styrofoam underneath walker…"
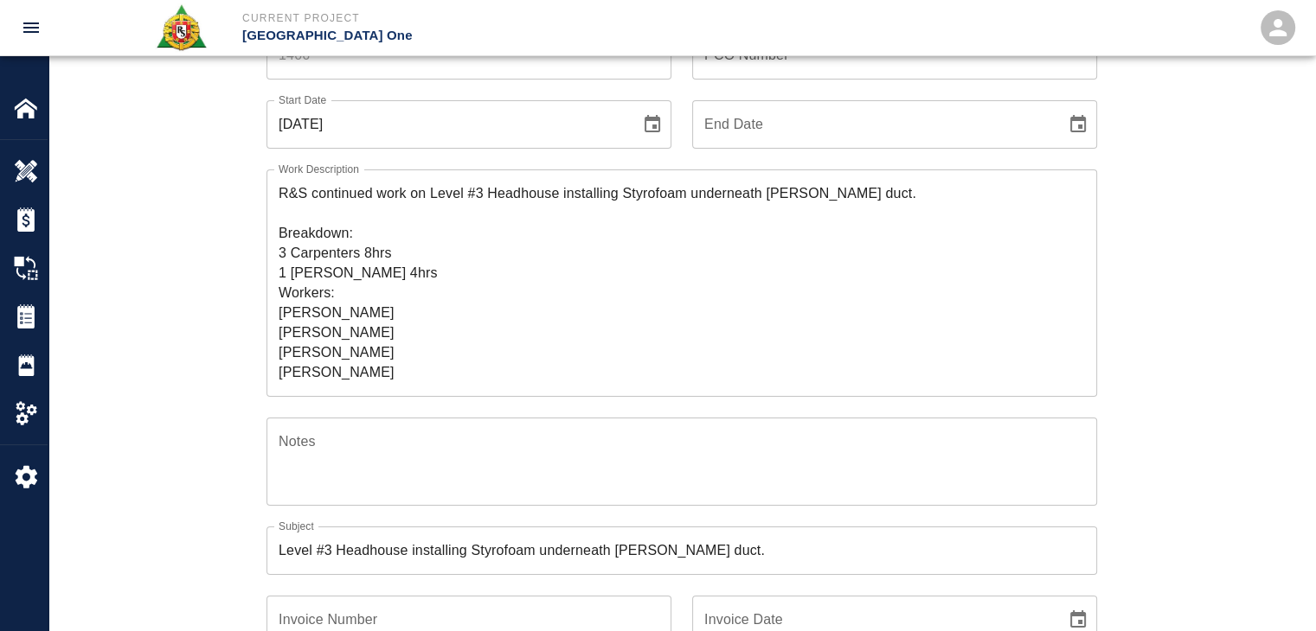
click at [197, 356] on div "Ticket Number Ticket Number PCO Number PCO Number Start Date 09/30/2025 Start D…" at bounding box center [681, 446] width 1266 height 873
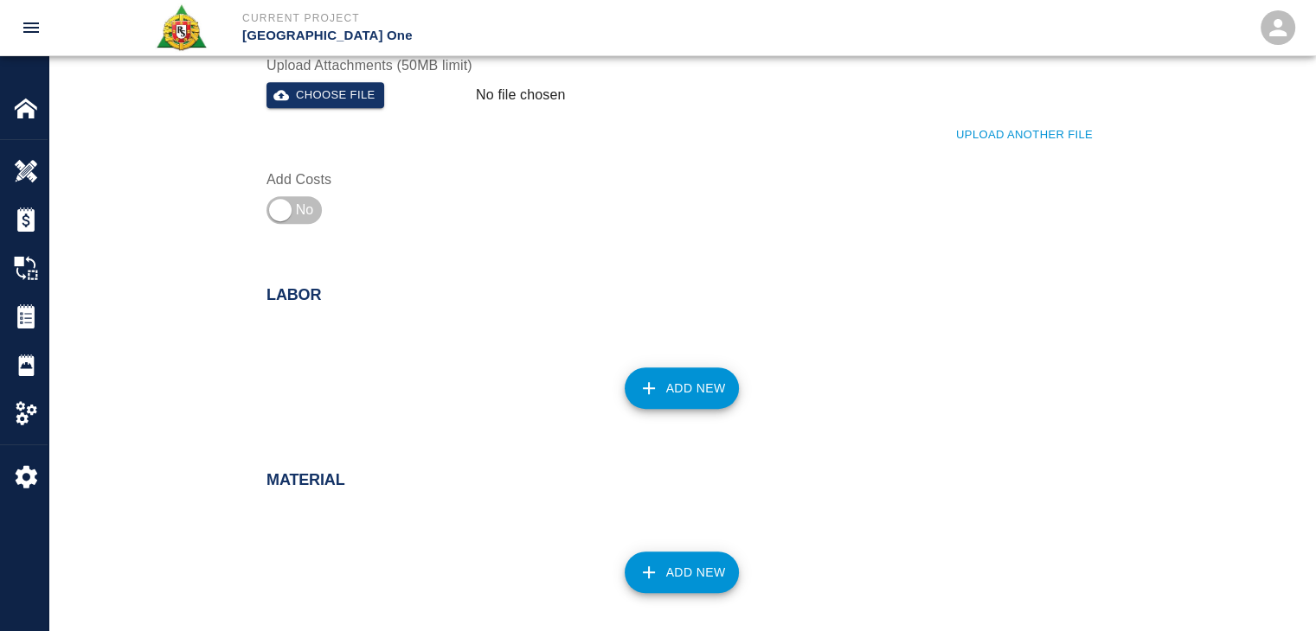
scroll to position [808, 0]
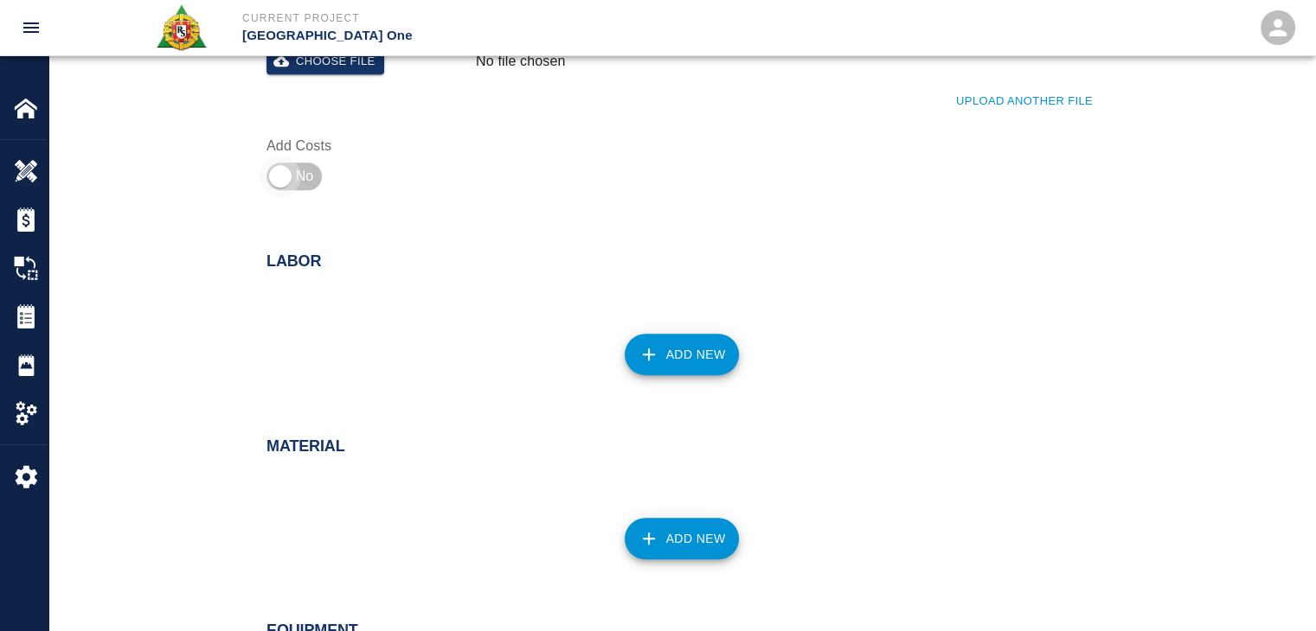
click at [301, 195] on input "checkbox" at bounding box center [280, 177] width 125 height 42
checkbox input "true"
click at [656, 343] on button "Add New" at bounding box center [681, 355] width 115 height 42
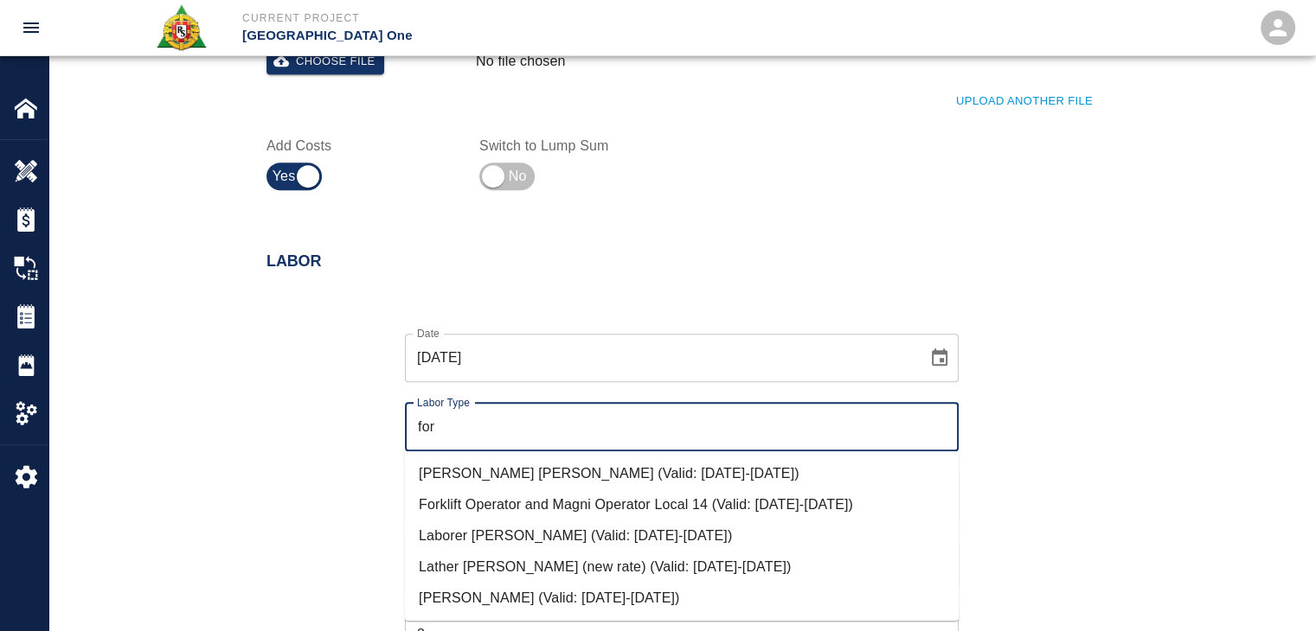
click at [554, 471] on li "Carpenter Foreman (Valid: 07/01/2024-09/30/2025)" at bounding box center [682, 473] width 554 height 31
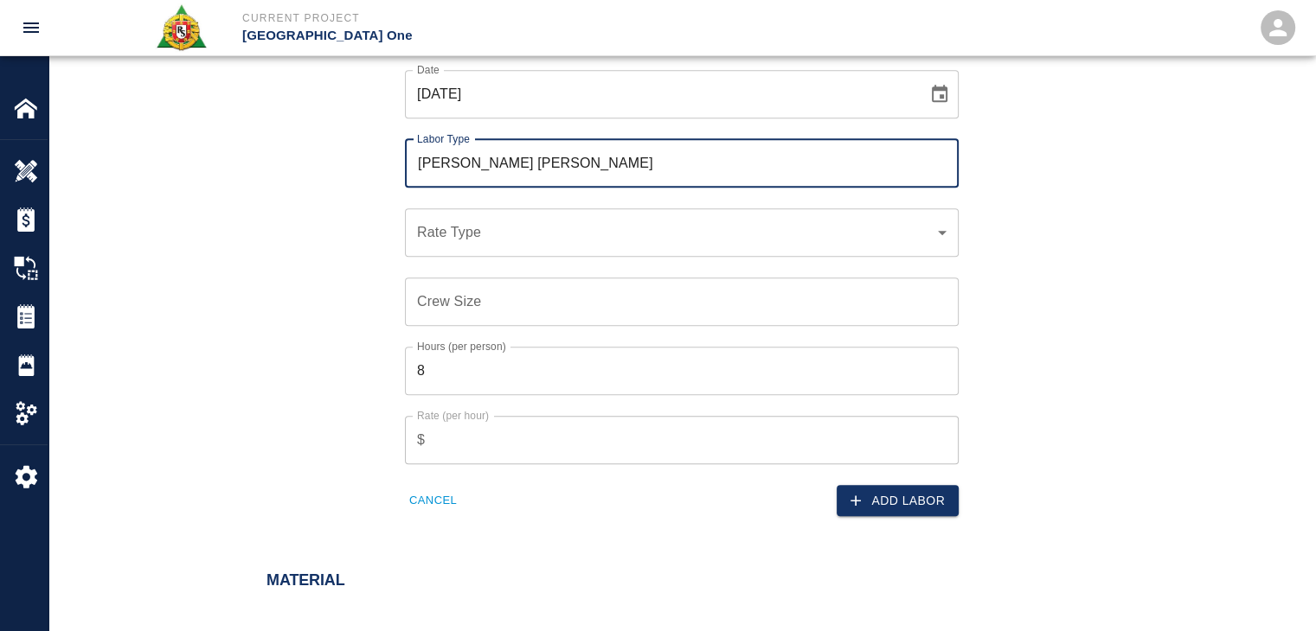
scroll to position [1074, 0]
type input "Carpenter Foreman"
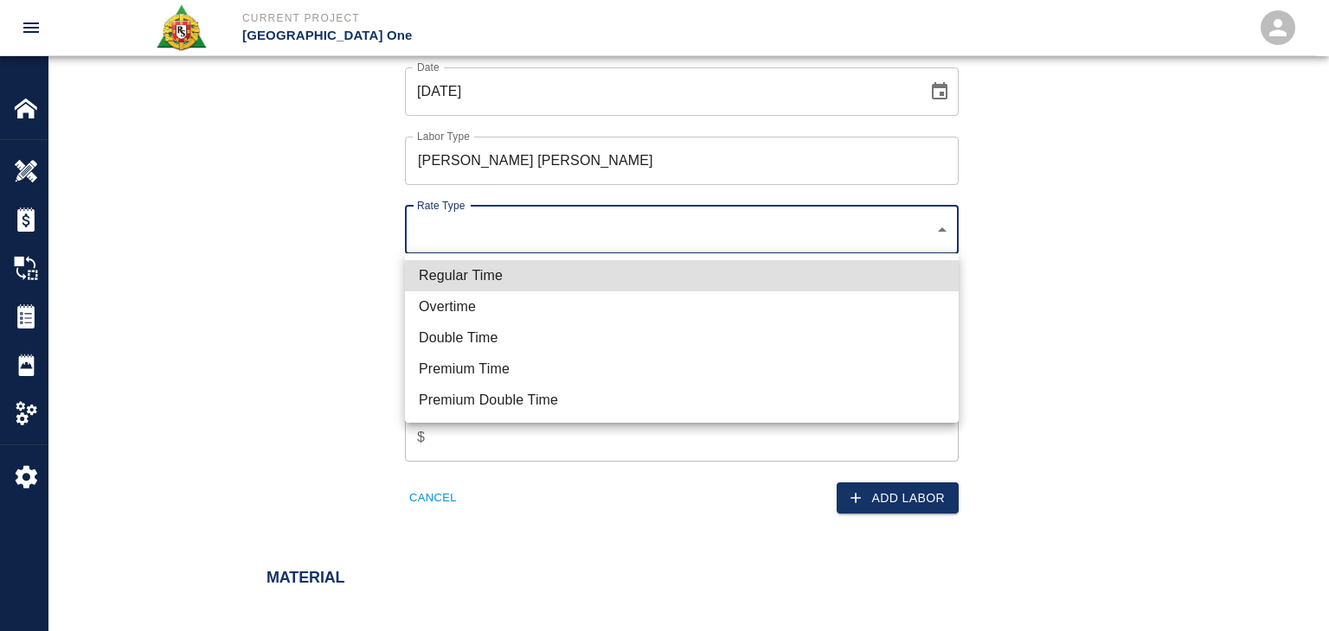
click at [539, 267] on li "Regular Time" at bounding box center [682, 275] width 554 height 31
type input "rate_rt"
type input "148.66"
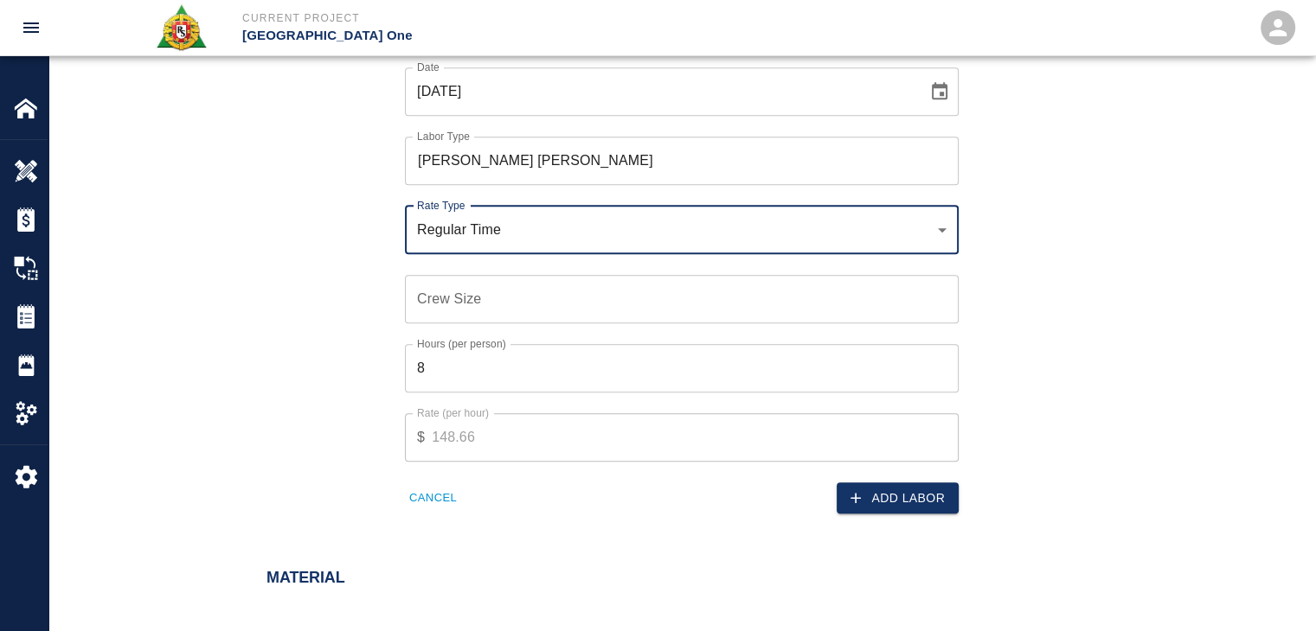
click at [507, 298] on input "Crew Size" at bounding box center [682, 299] width 554 height 48
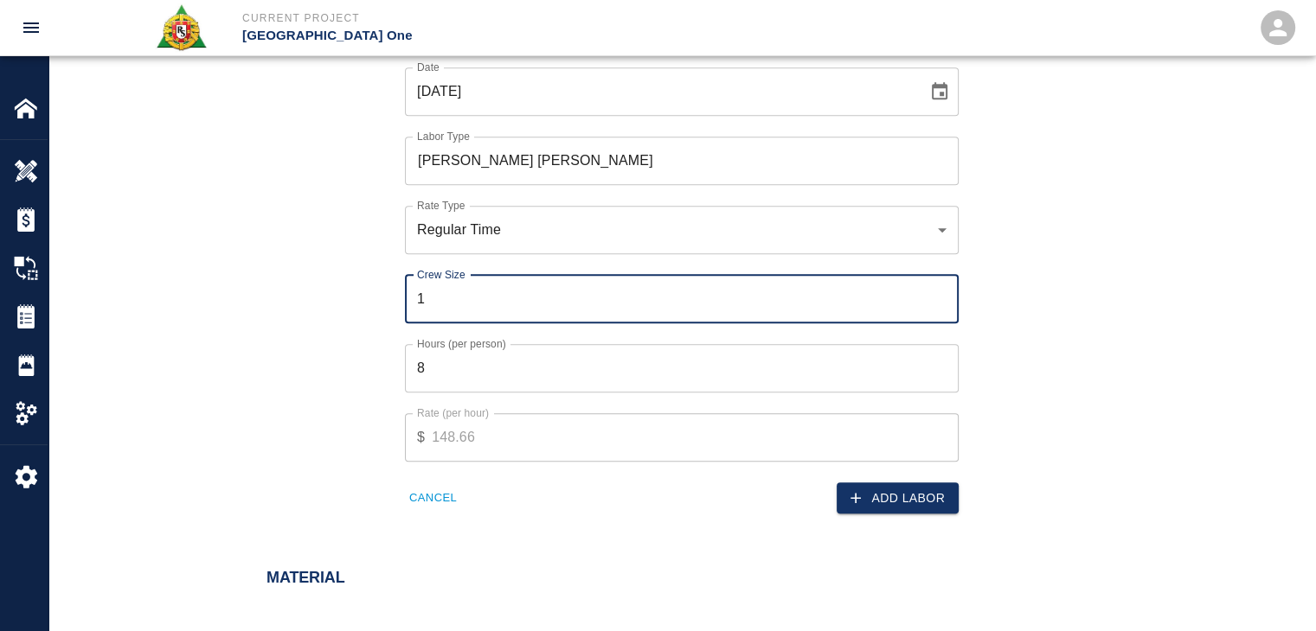
type input "1"
click at [515, 378] on input "8" at bounding box center [682, 368] width 554 height 48
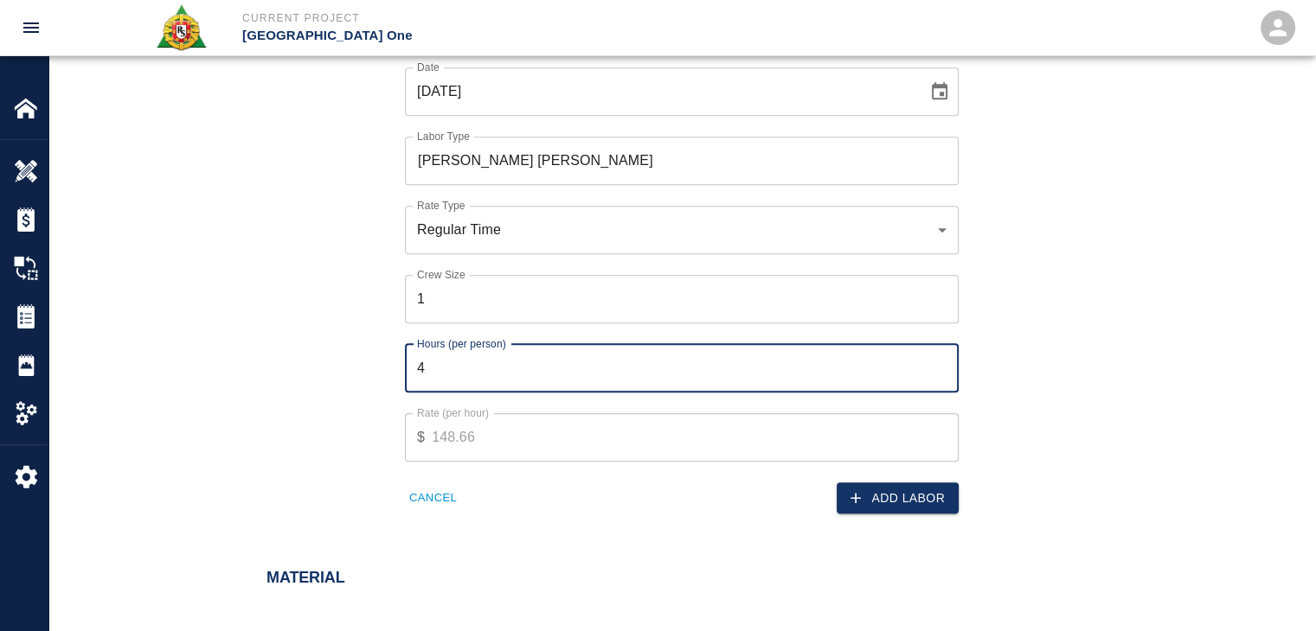
type input "4"
click at [877, 518] on div "Labor Date 09/30/2025 Date Labor Type Carpenter Foreman Labor Type Rate Type Re…" at bounding box center [681, 254] width 1266 height 604
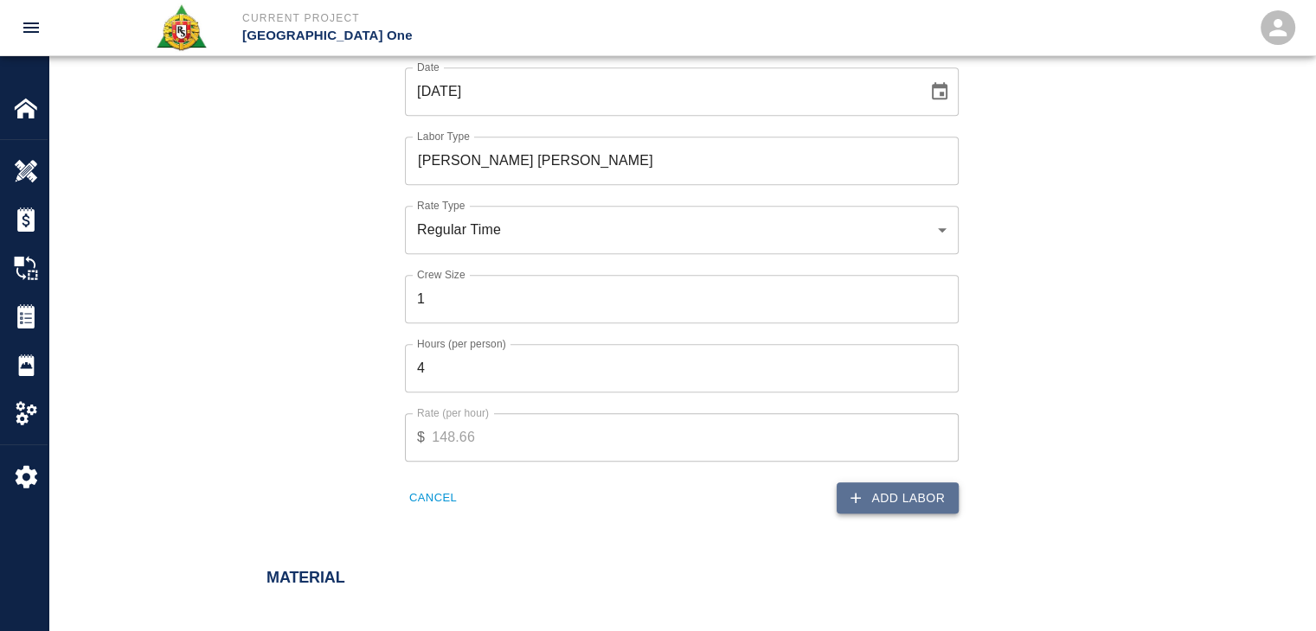
click at [873, 509] on button "Add Labor" at bounding box center [897, 499] width 122 height 32
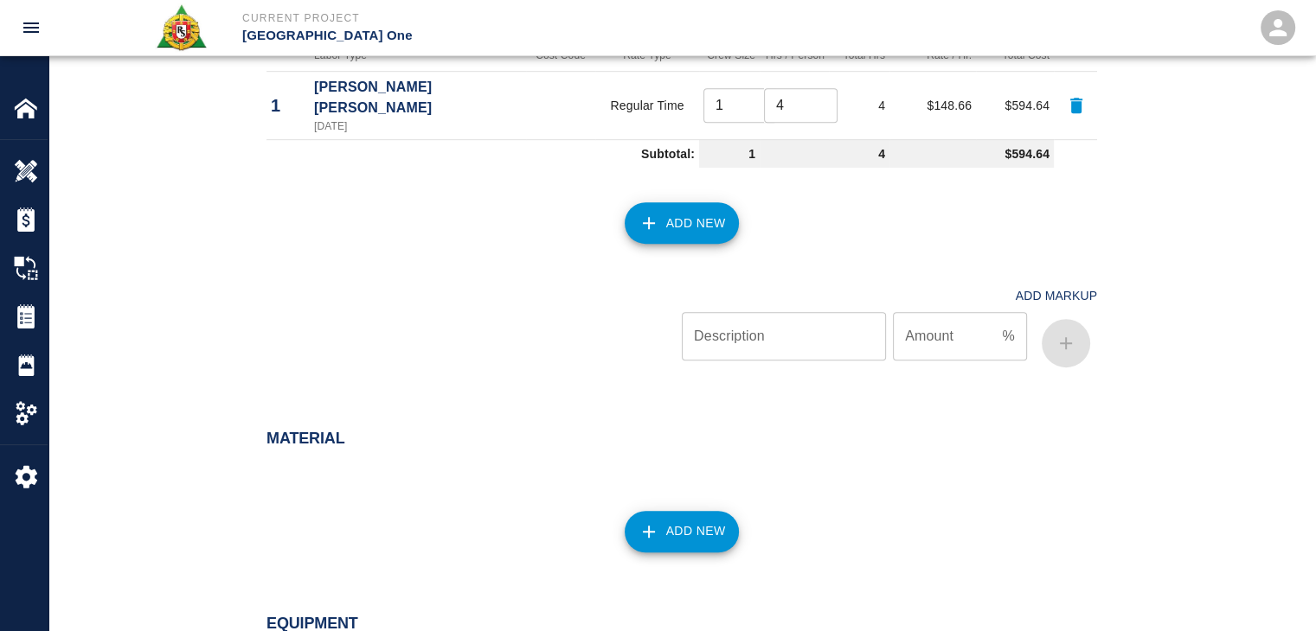
click at [708, 202] on button "Add New" at bounding box center [681, 223] width 115 height 42
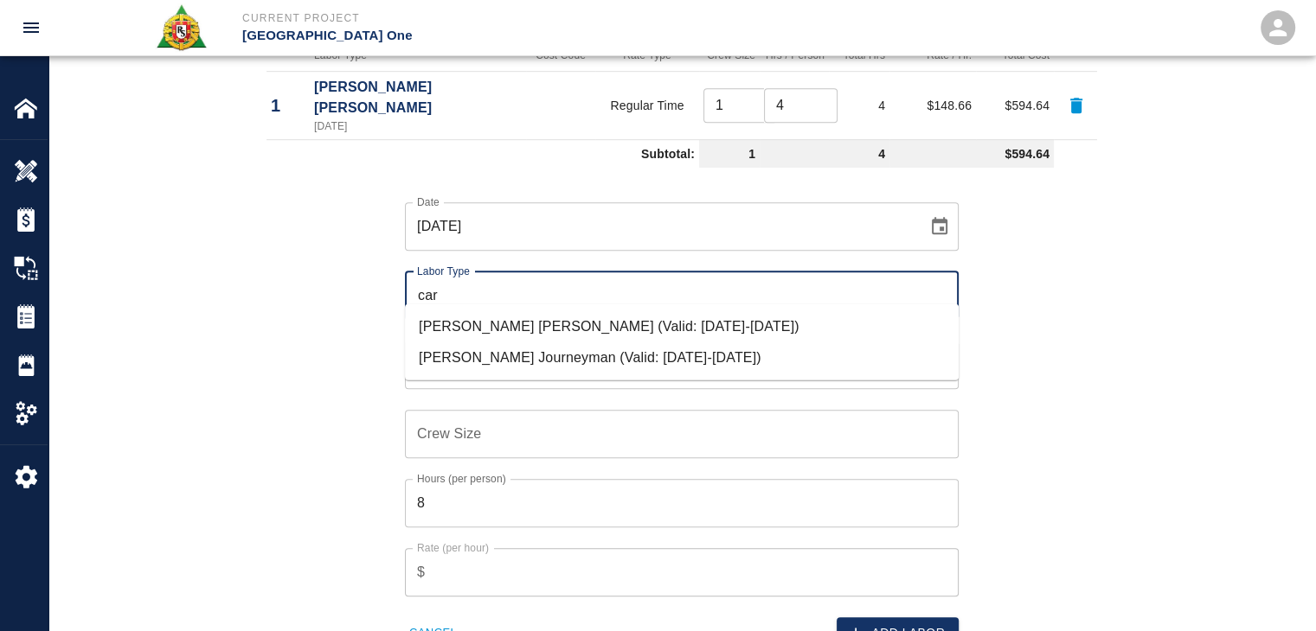
click at [581, 359] on li "Carpenter Journeyman (Valid: 07/01/2024-09/30/2025)" at bounding box center [682, 358] width 554 height 31
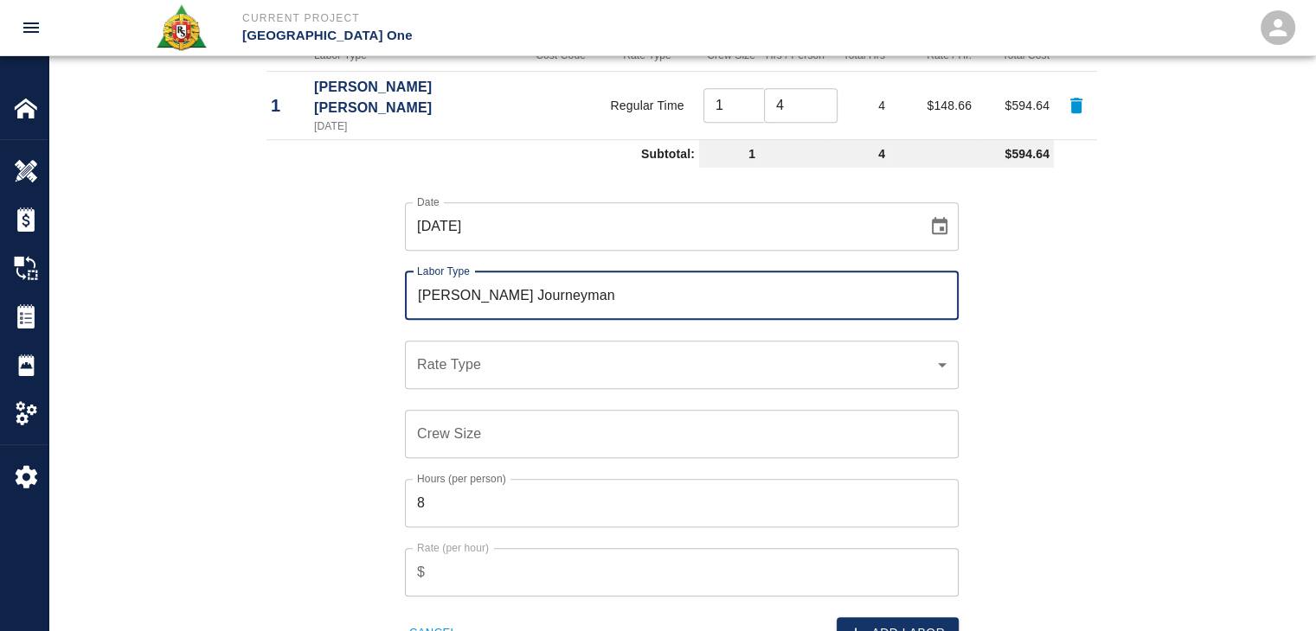
type input "[PERSON_NAME] Journeyman"
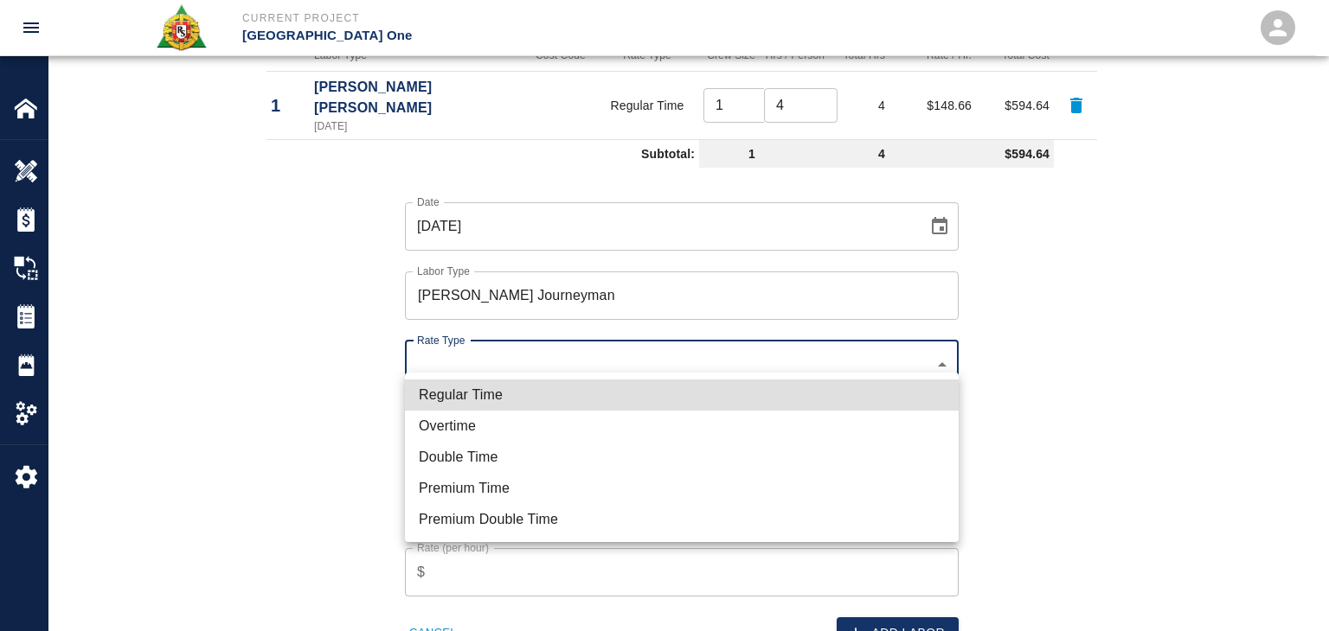
click at [539, 395] on li "Regular Time" at bounding box center [682, 395] width 554 height 31
type input "rate_rt"
type input "141.20"
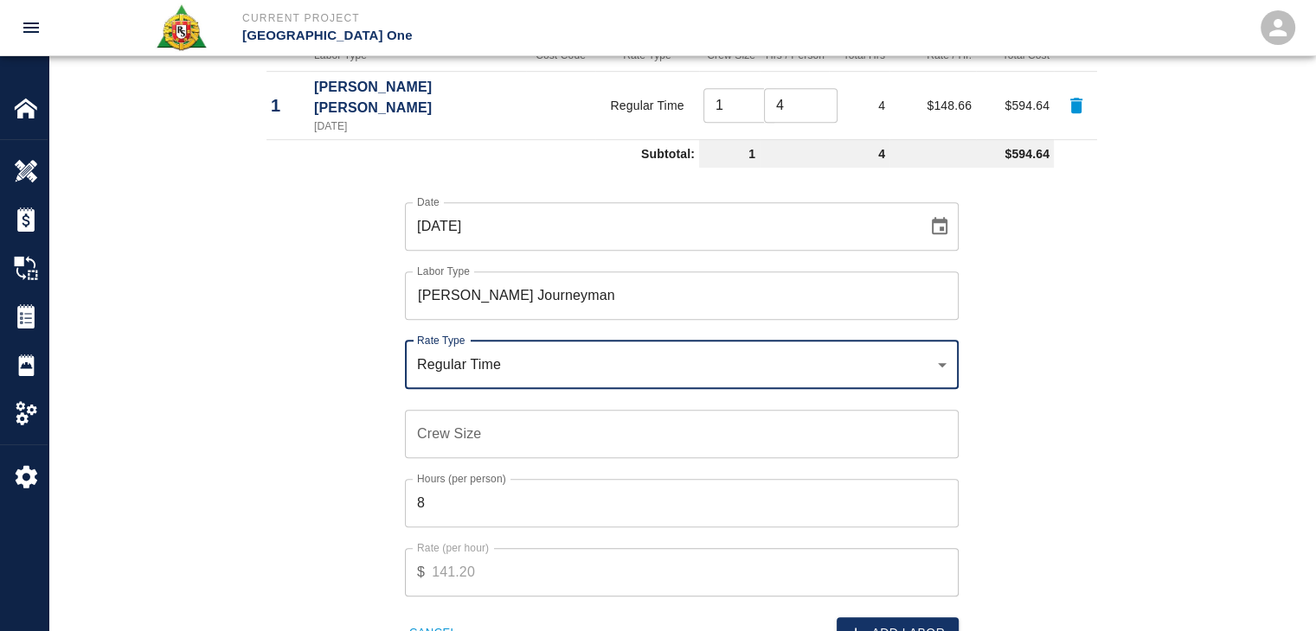
click at [457, 413] on input "Crew Size" at bounding box center [682, 434] width 554 height 48
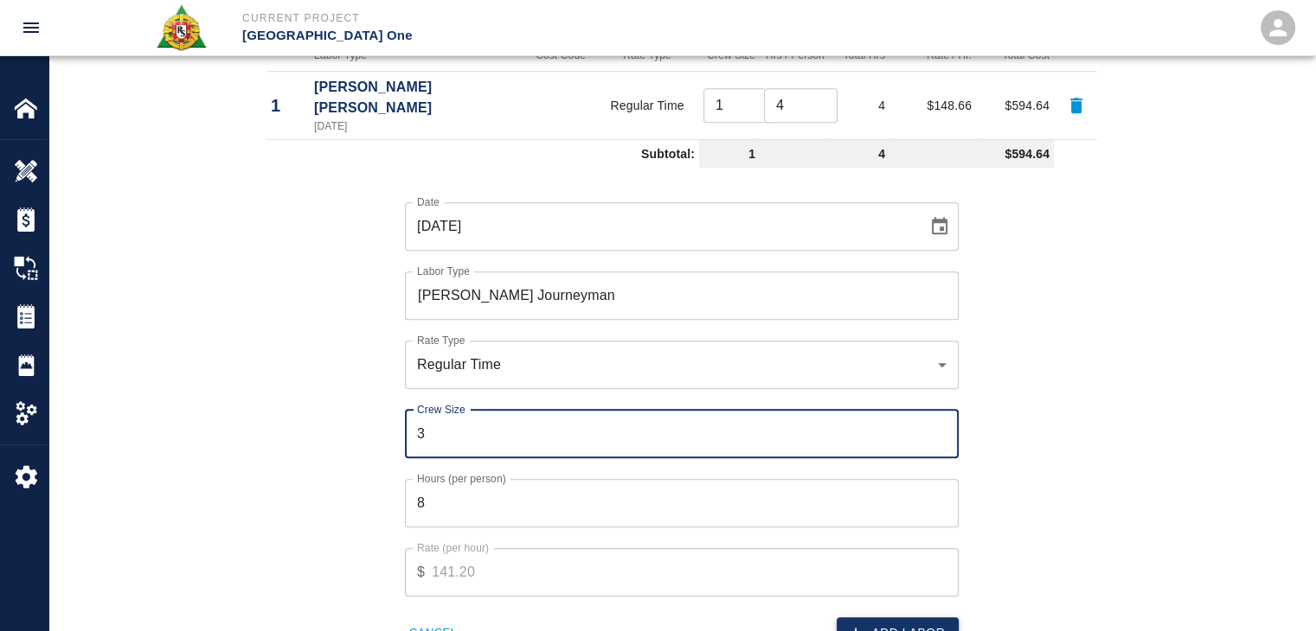
type input "3"
click at [885, 619] on button "Add Labor" at bounding box center [897, 634] width 122 height 32
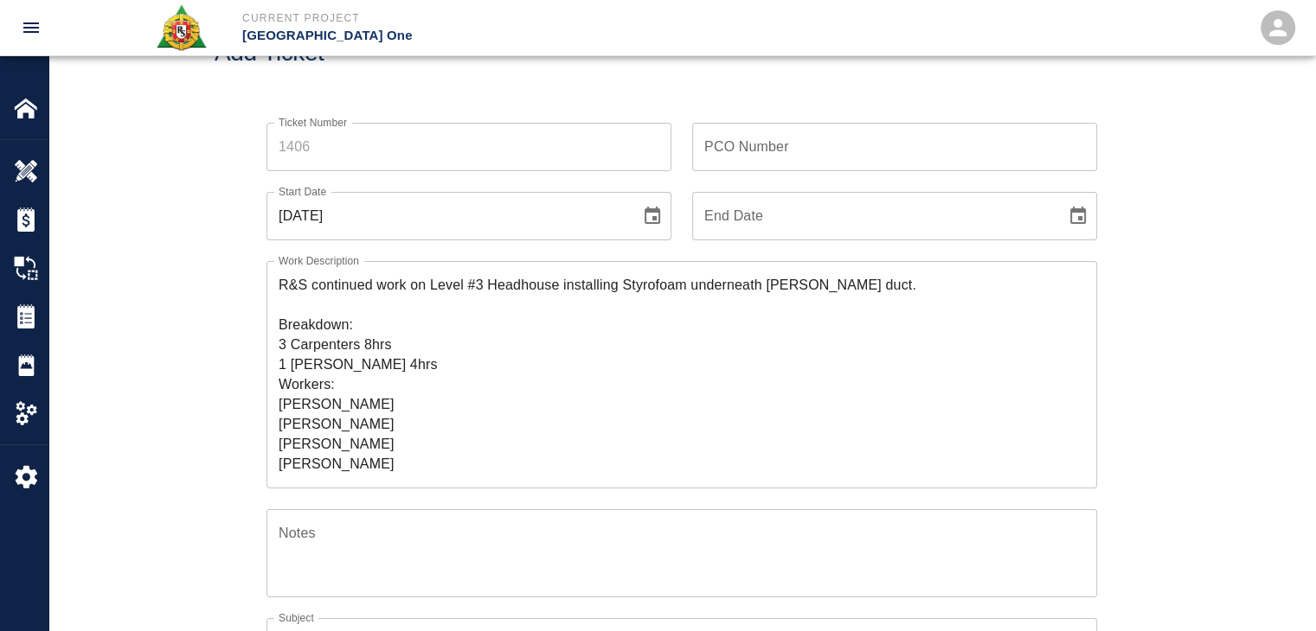
scroll to position [0, 0]
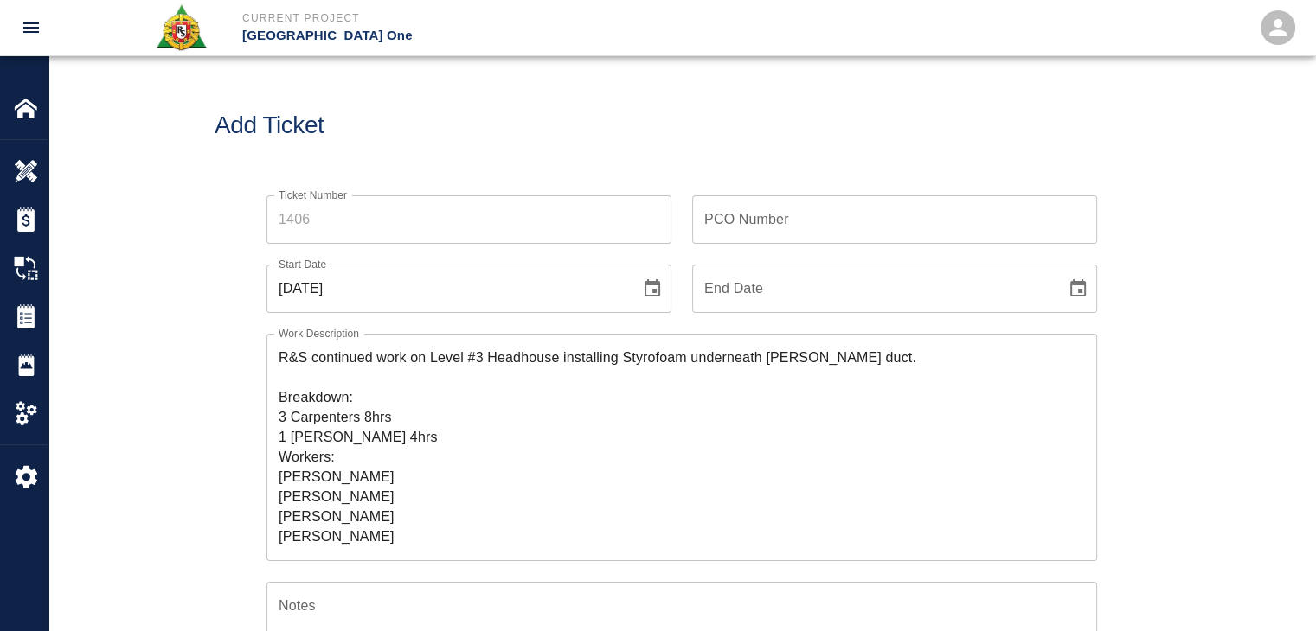
click at [457, 207] on input "Ticket Number" at bounding box center [468, 219] width 405 height 48
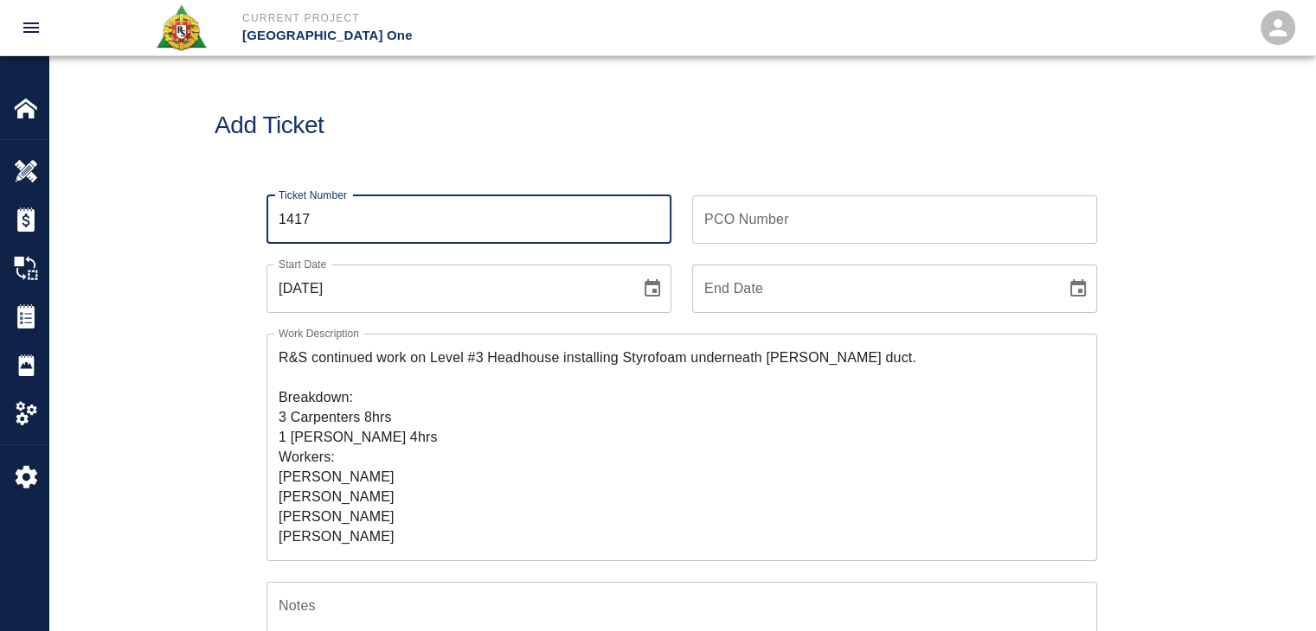
type input "1417"
click at [432, 157] on div "Add Ticket" at bounding box center [681, 125] width 1266 height 139
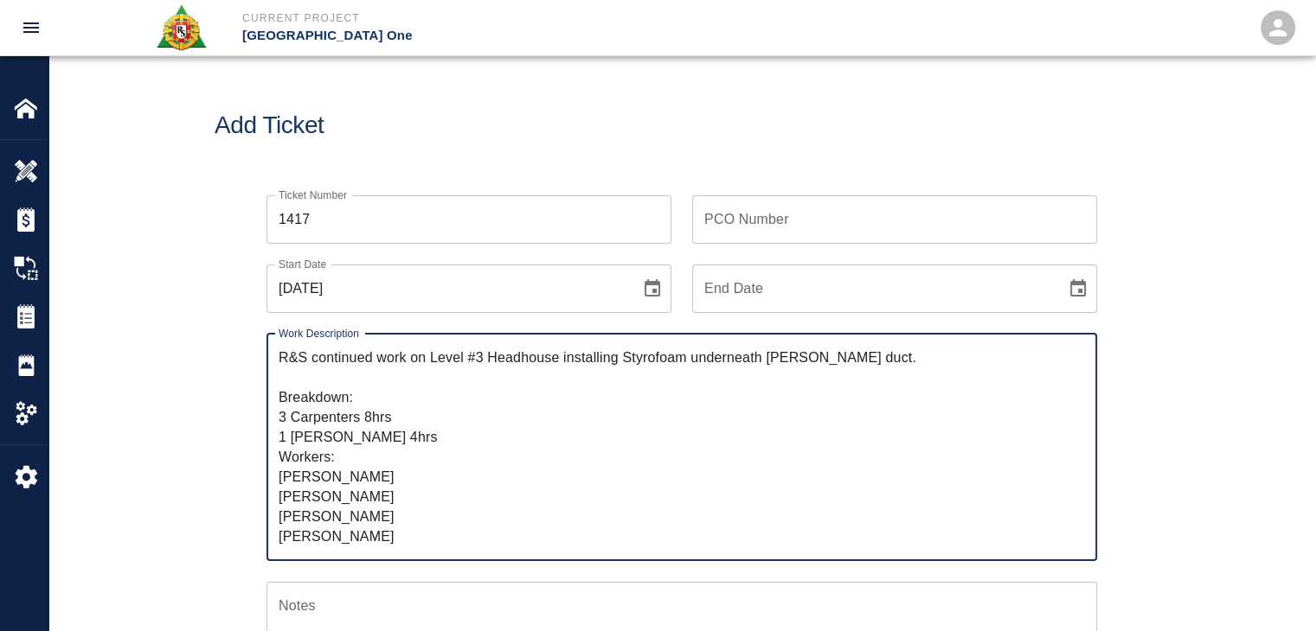
drag, startPoint x: 355, startPoint y: 537, endPoint x: 256, endPoint y: 348, distance: 214.0
click at [256, 348] on div "Work Description R&S continued work on Level #3 Headhouse installing Styrofoam …" at bounding box center [671, 437] width 851 height 248
click at [611, 143] on div "Add Ticket" at bounding box center [681, 125] width 1266 height 139
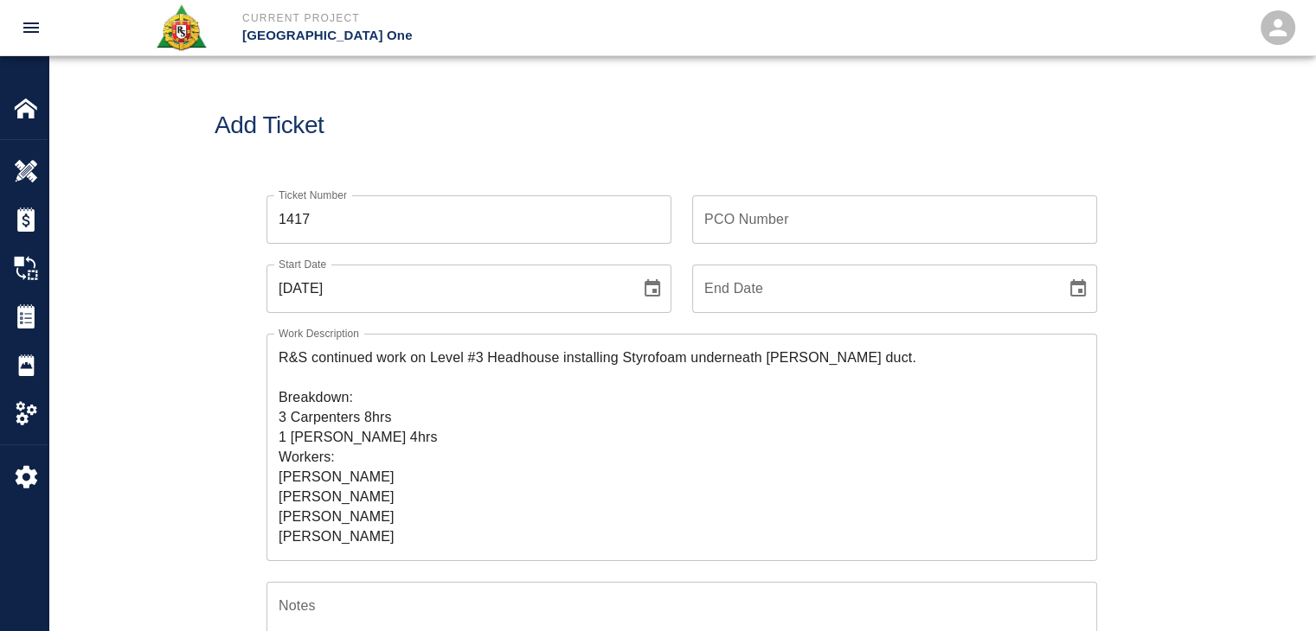
click at [711, 198] on div "PCO Number PCO Number" at bounding box center [894, 219] width 405 height 48
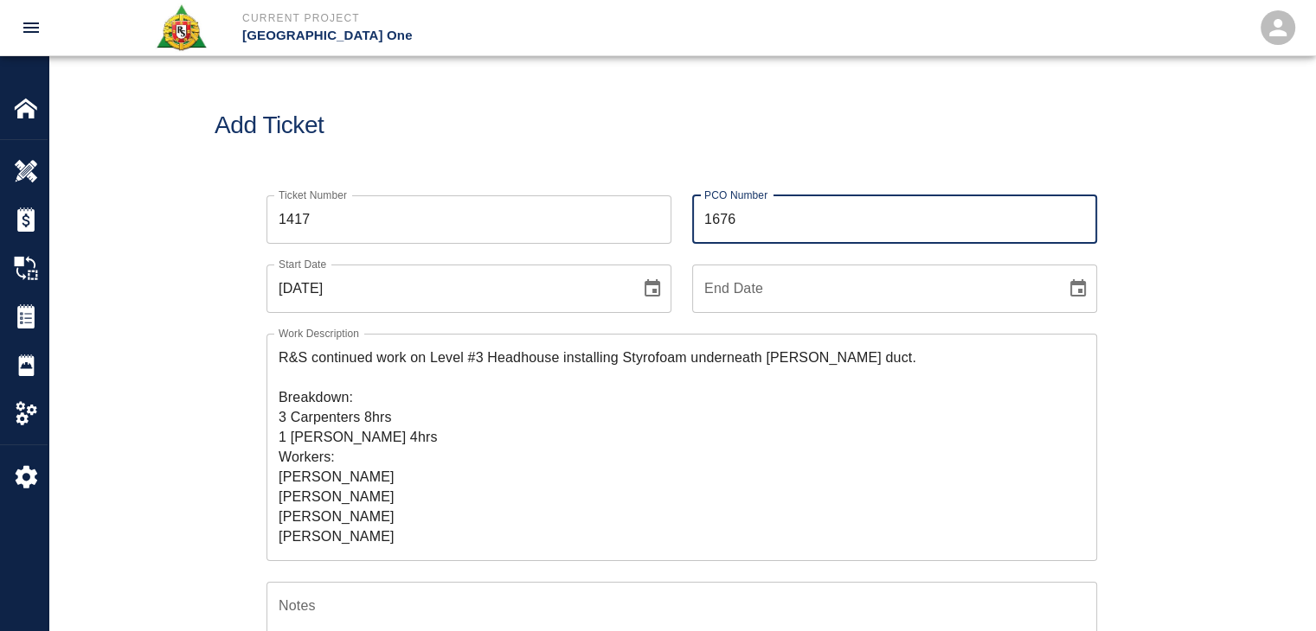
type input "1676"
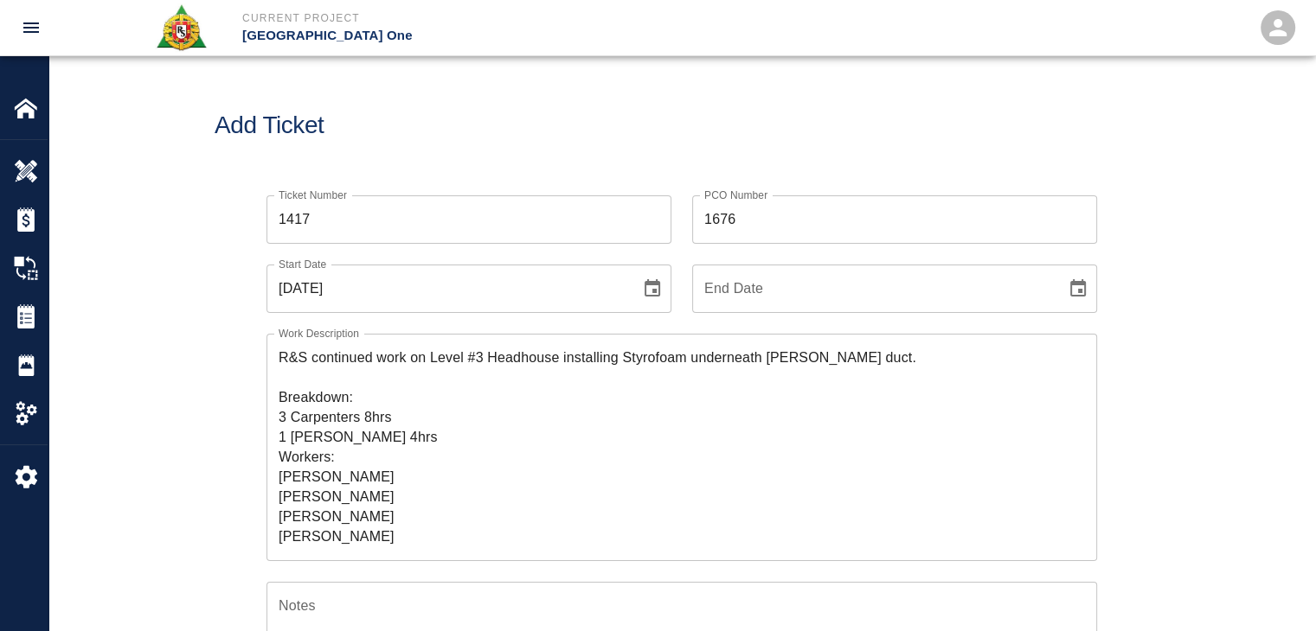
click at [657, 152] on div "Add Ticket" at bounding box center [681, 125] width 1266 height 139
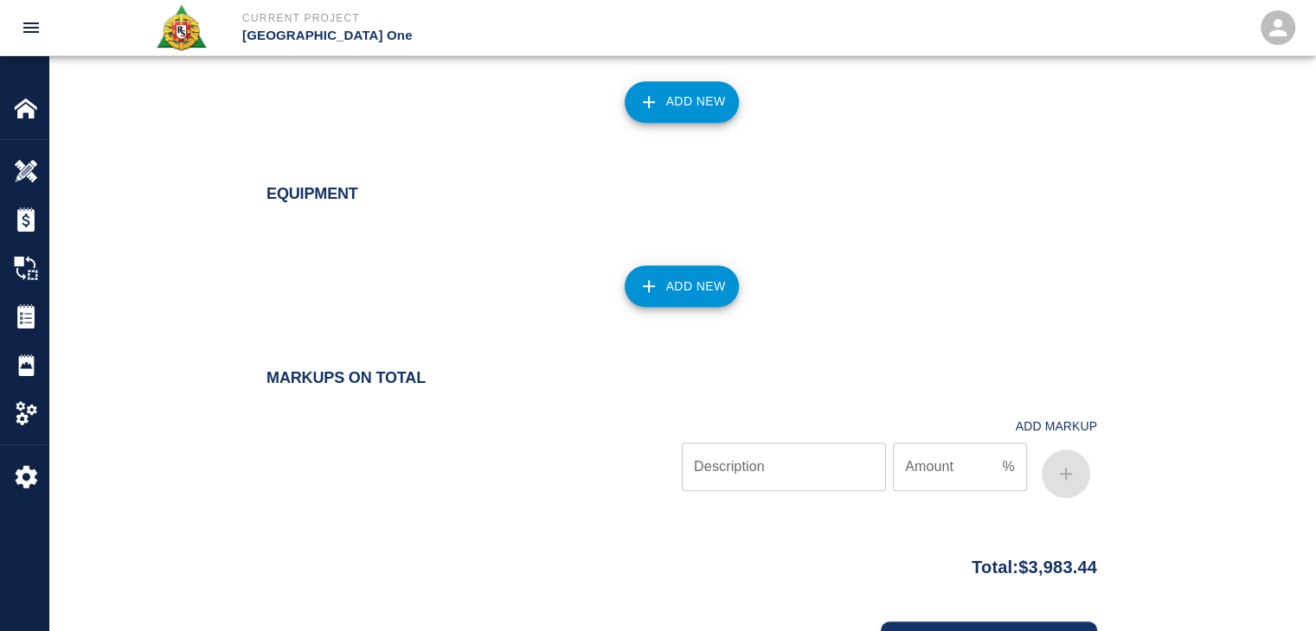
scroll to position [1633, 0]
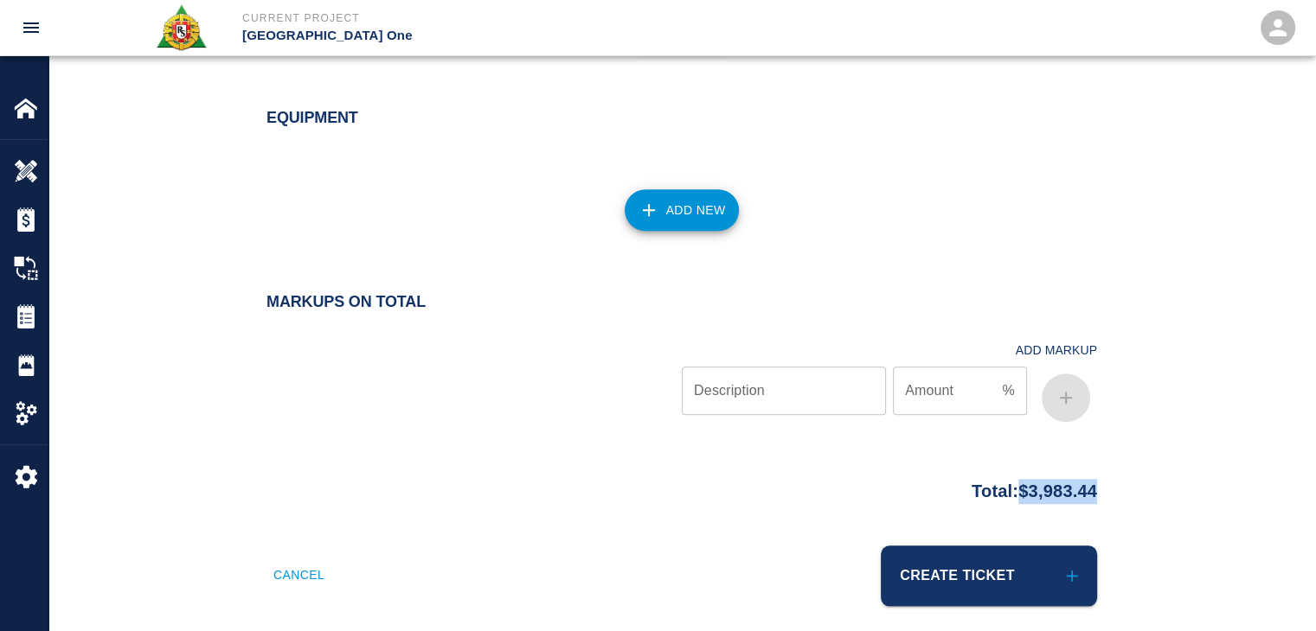
drag, startPoint x: 1076, startPoint y: 473, endPoint x: 999, endPoint y: 480, distance: 77.3
click at [999, 480] on div "Total: $3,983.44" at bounding box center [682, 488] width 934 height 34
copy p "$3,983.44"
click at [876, 301] on div "Markups on Total Add Markup Description Description Amount % Amount" at bounding box center [681, 361] width 830 height 136
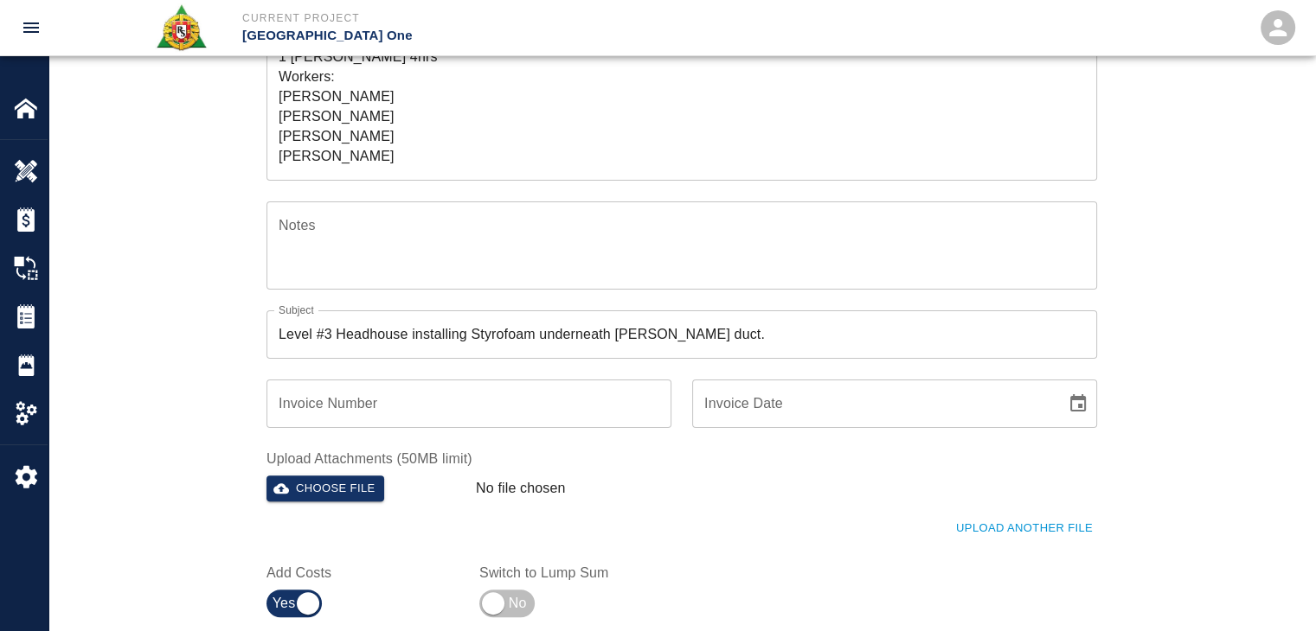
scroll to position [0, 0]
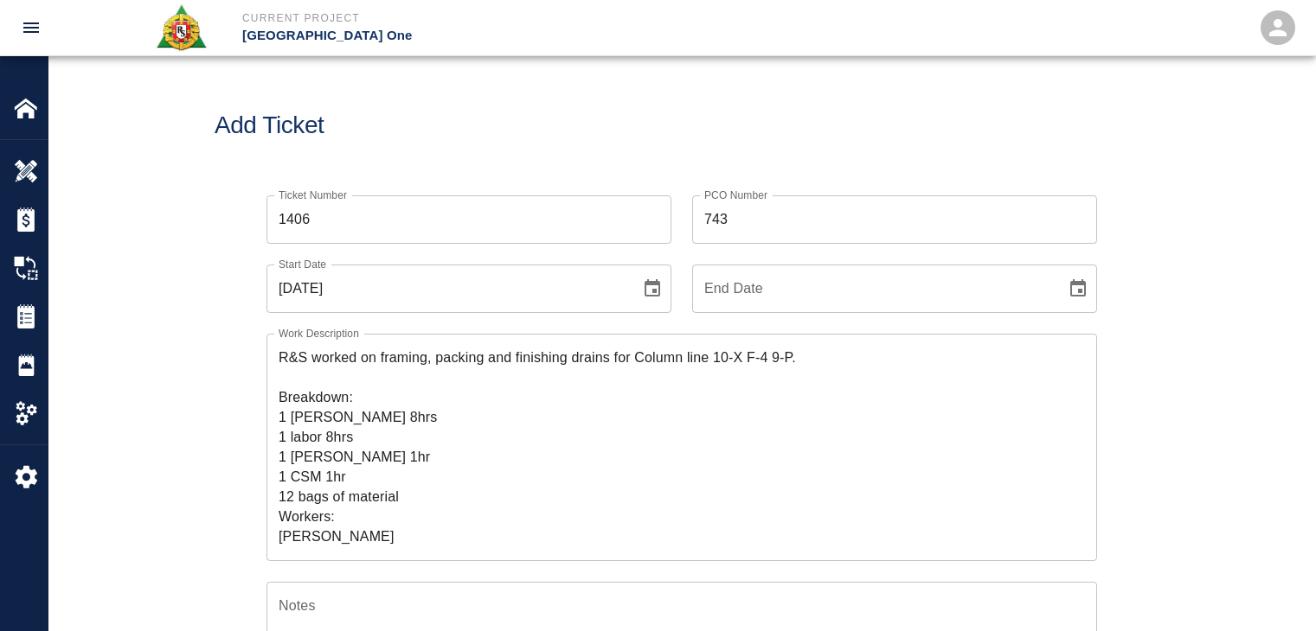
click at [422, 100] on div "Add Ticket" at bounding box center [681, 125] width 1266 height 139
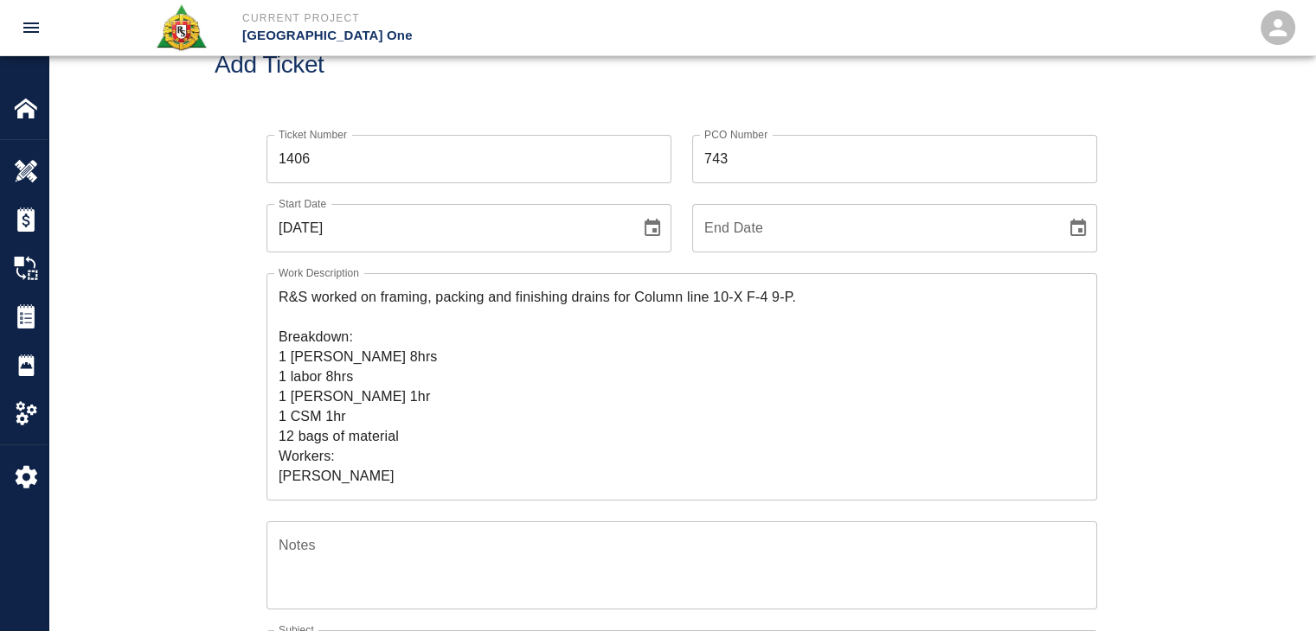
scroll to position [39, 0]
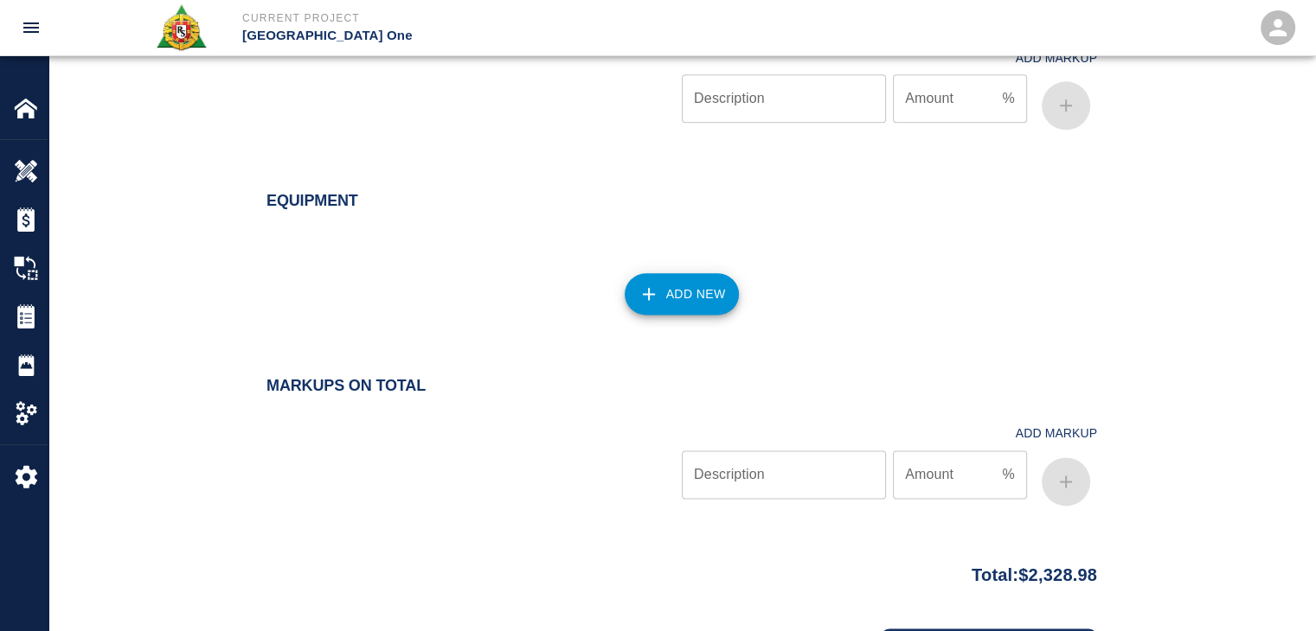
scroll to position [2273, 0]
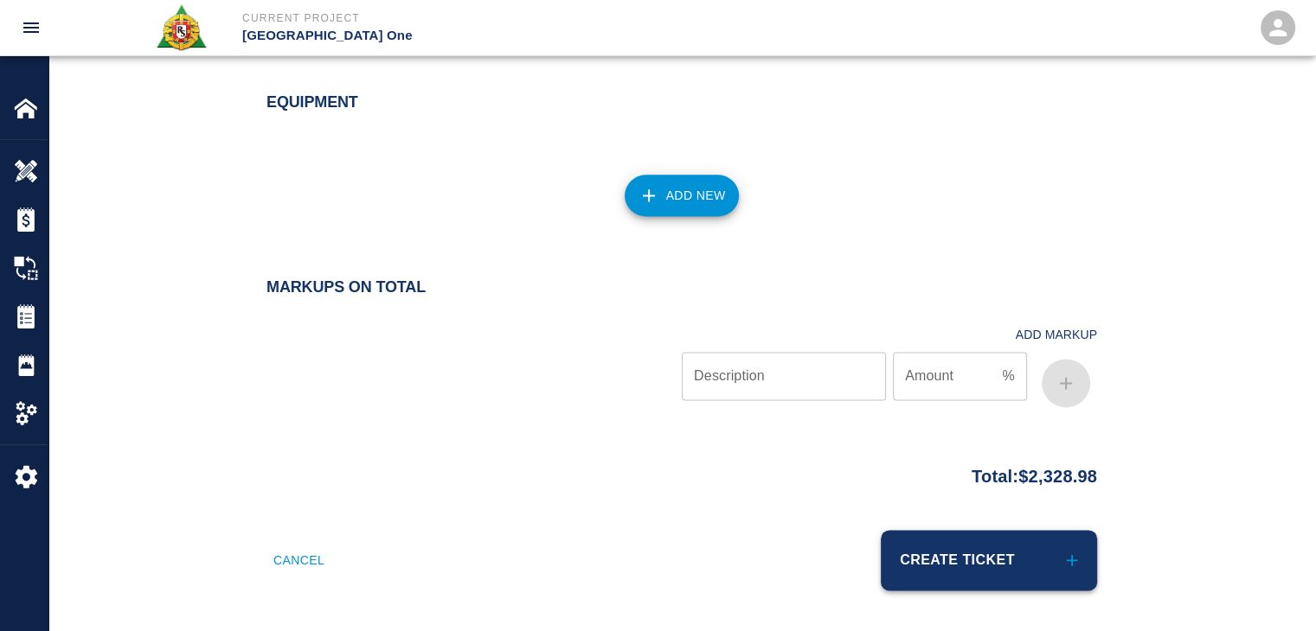
click at [983, 541] on button "Create Ticket" at bounding box center [989, 560] width 216 height 61
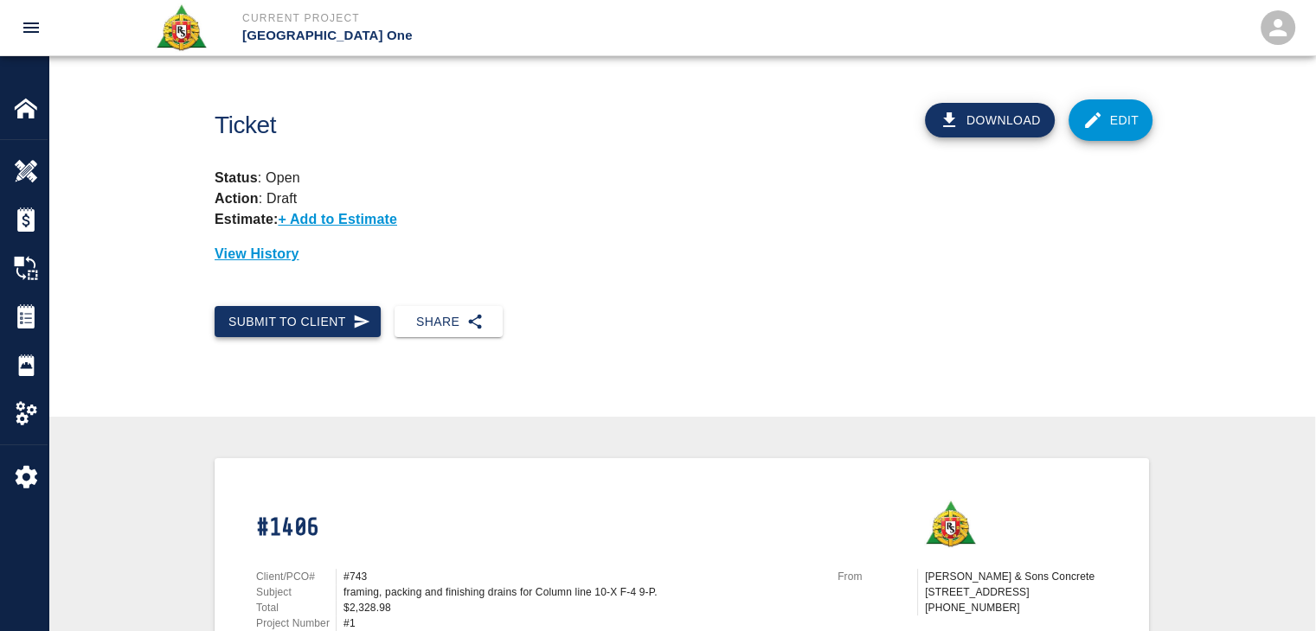
click at [335, 317] on button "Submit to Client" at bounding box center [298, 322] width 166 height 32
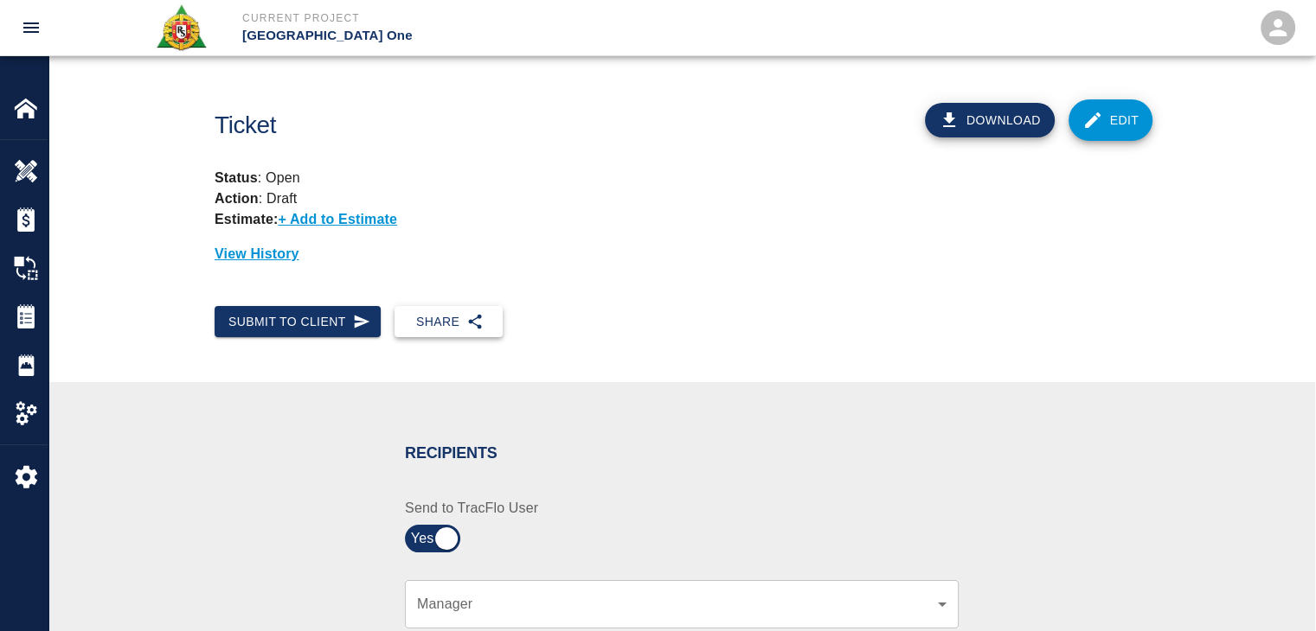
scroll to position [318, 0]
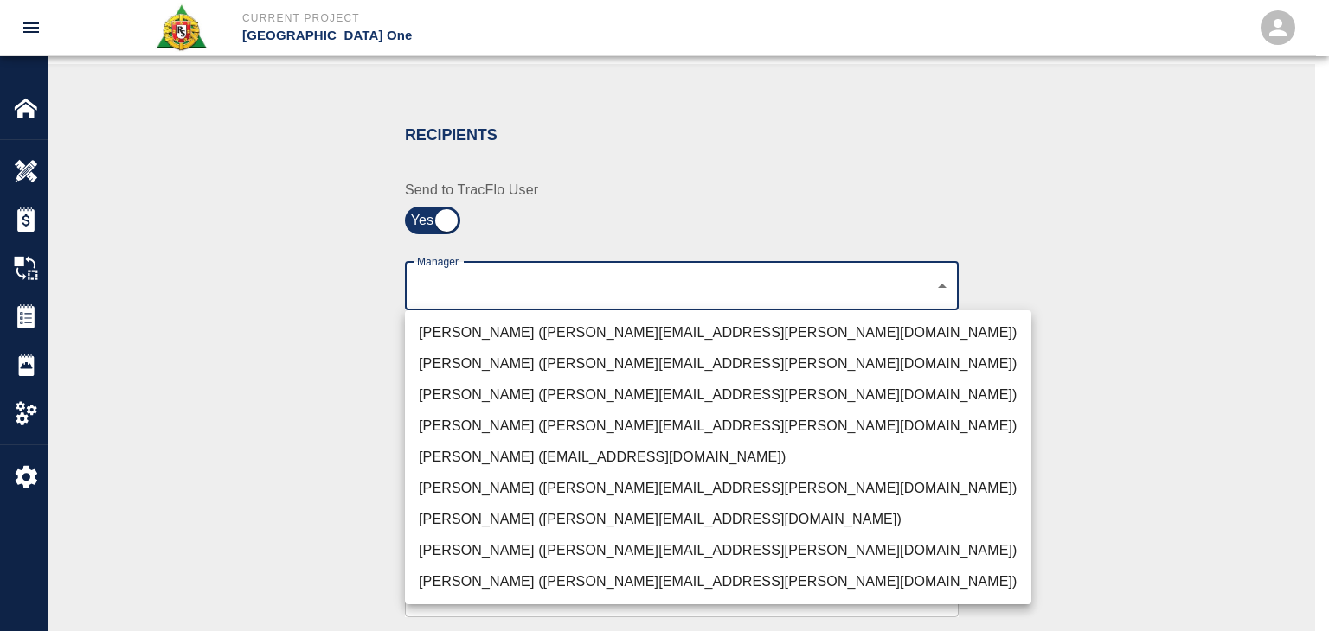
click at [534, 330] on li "[PERSON_NAME] ([PERSON_NAME][EMAIL_ADDRESS][PERSON_NAME][DOMAIN_NAME])" at bounding box center [718, 332] width 626 height 31
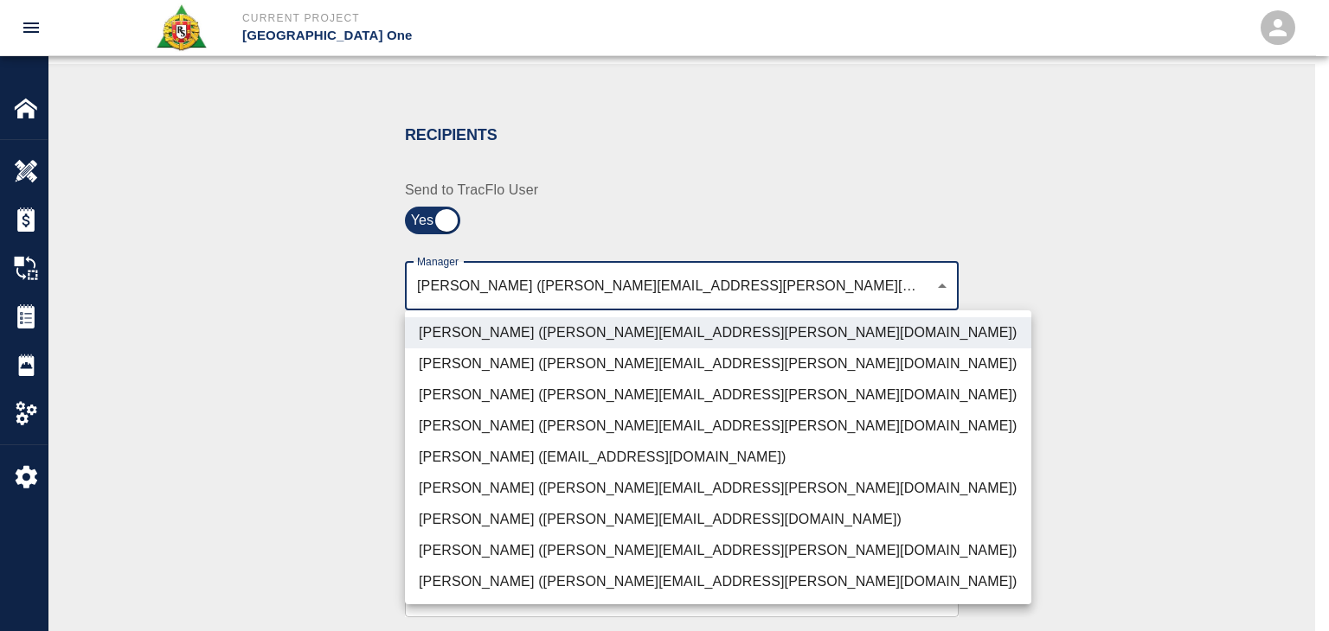
click at [556, 394] on li "[PERSON_NAME] ([PERSON_NAME][EMAIL_ADDRESS][PERSON_NAME][DOMAIN_NAME])" at bounding box center [718, 395] width 626 height 31
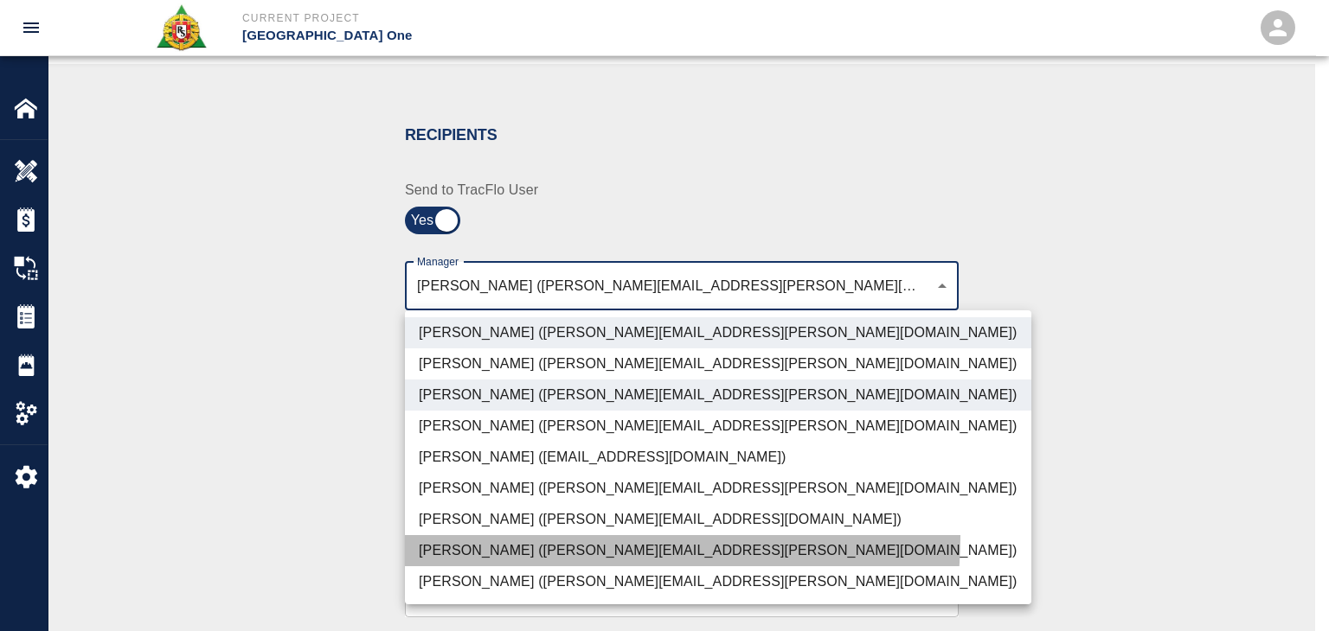
click at [529, 536] on li "[PERSON_NAME] ([PERSON_NAME][EMAIL_ADDRESS][PERSON_NAME][DOMAIN_NAME])" at bounding box center [718, 550] width 626 height 31
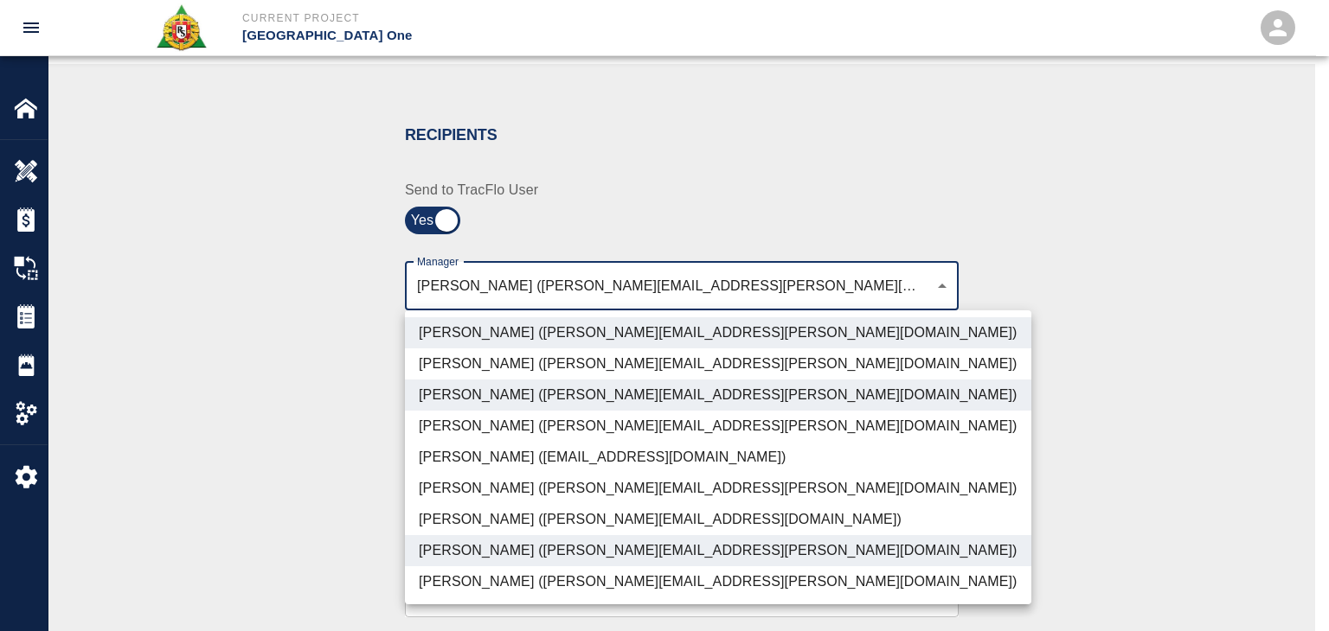
click at [523, 524] on li "Patrick Testino (patrick.testino@aecom.com)" at bounding box center [718, 519] width 626 height 31
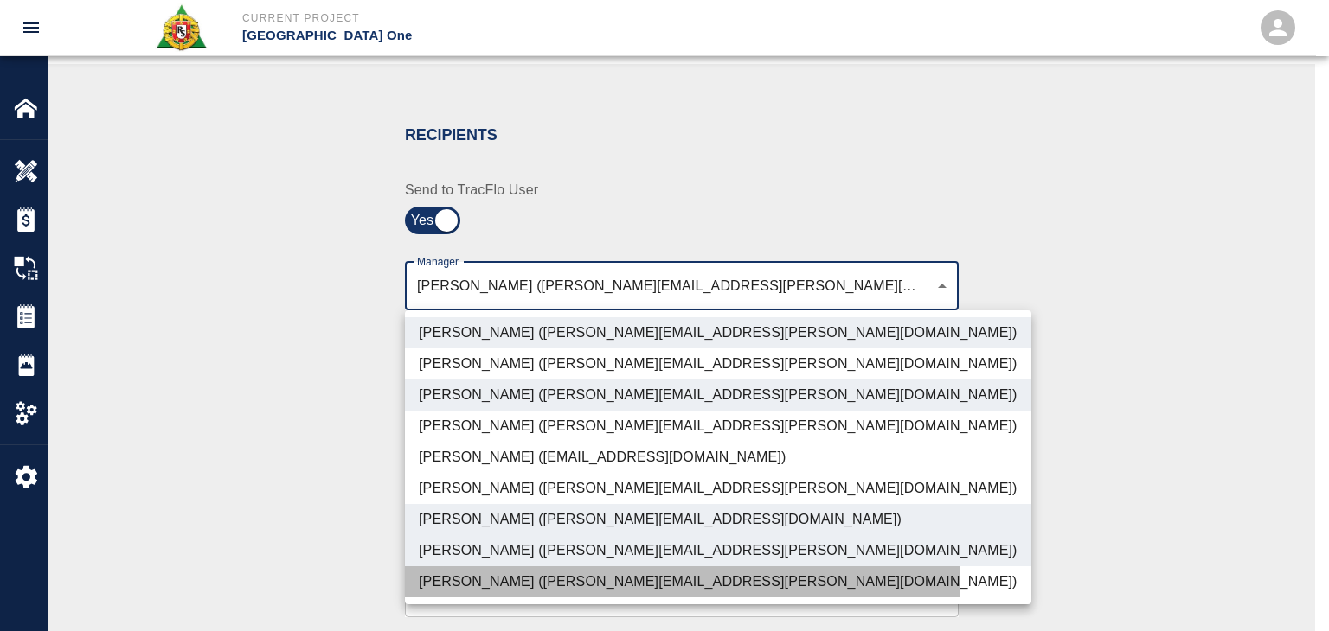
click at [576, 572] on li "Shane Lamay (shane.lamay@aecom.com)" at bounding box center [718, 582] width 626 height 31
type input "ede96749-2565-4a65-a76c-ac2c5448e16e,69d78ca4-8a93-4c72-a988-7271956ccf0b,b38a7…"
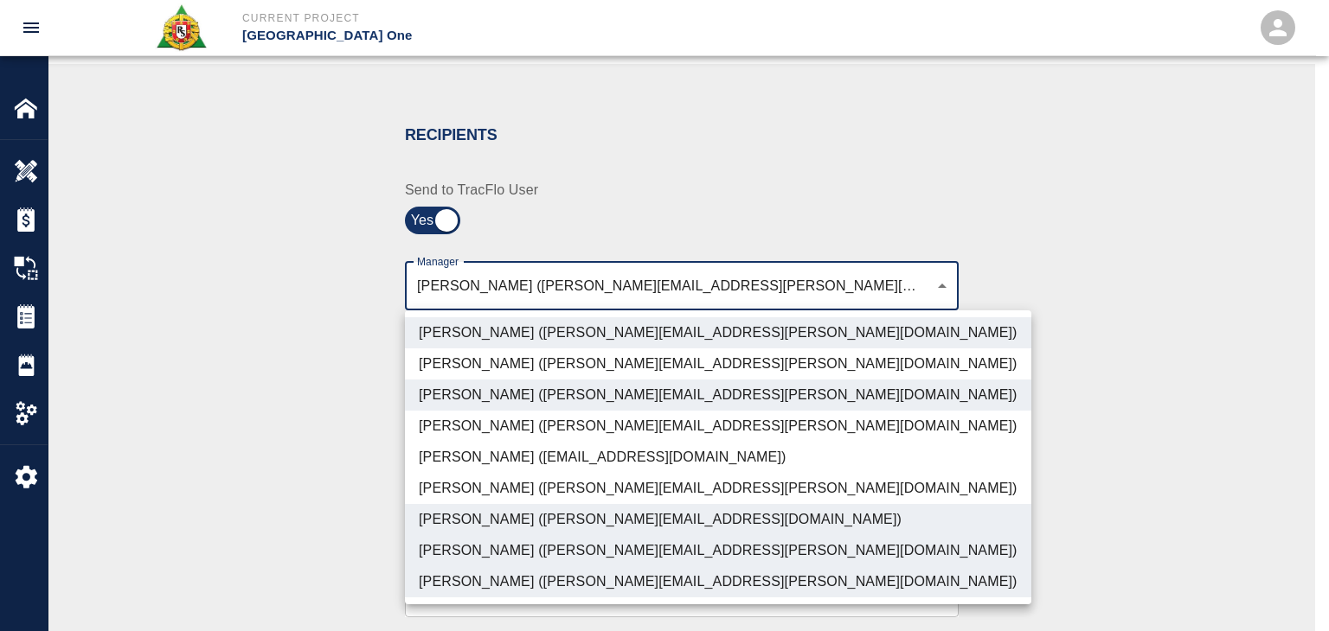
click at [368, 520] on div at bounding box center [664, 315] width 1329 height 631
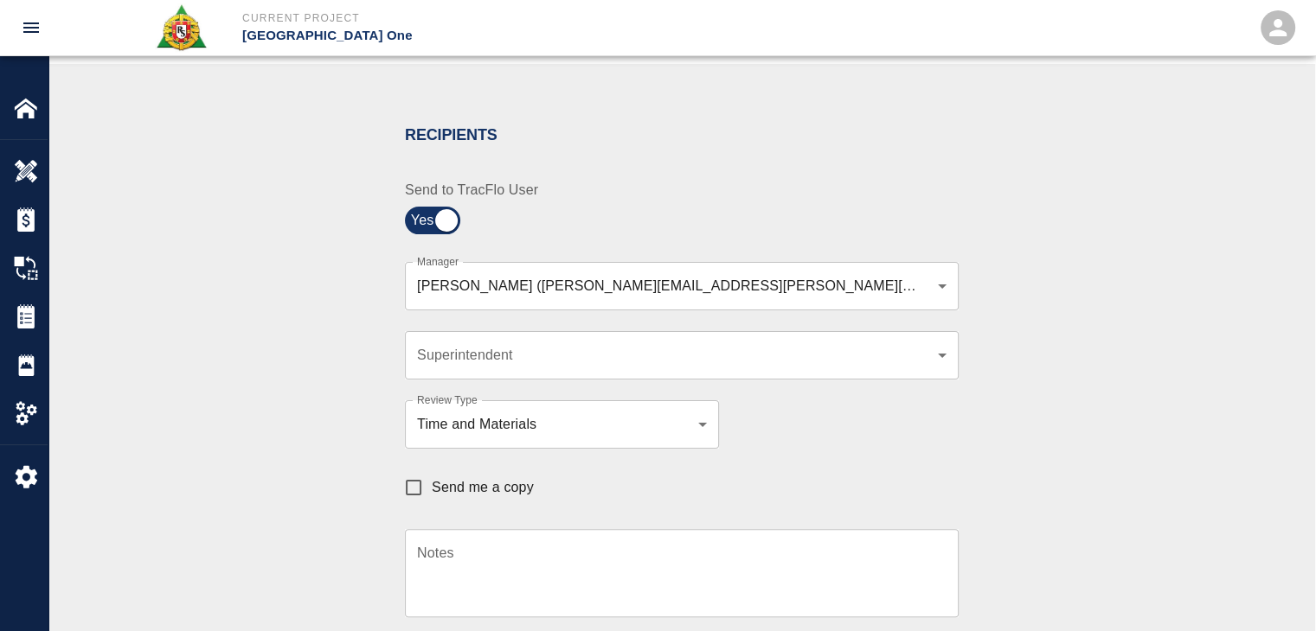
click at [454, 499] on label "Send me a copy" at bounding box center [464, 488] width 138 height 36
click at [432, 499] on input "Send me a copy" at bounding box center [413, 488] width 36 height 36
checkbox input "true"
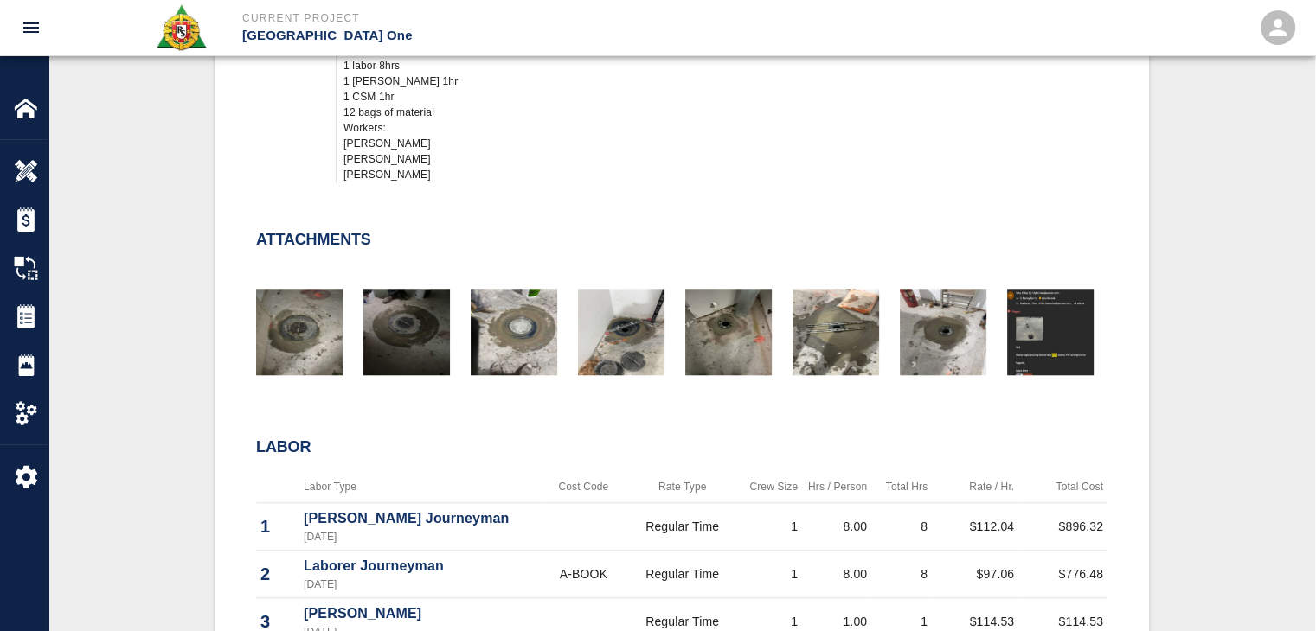
scroll to position [1476, 0]
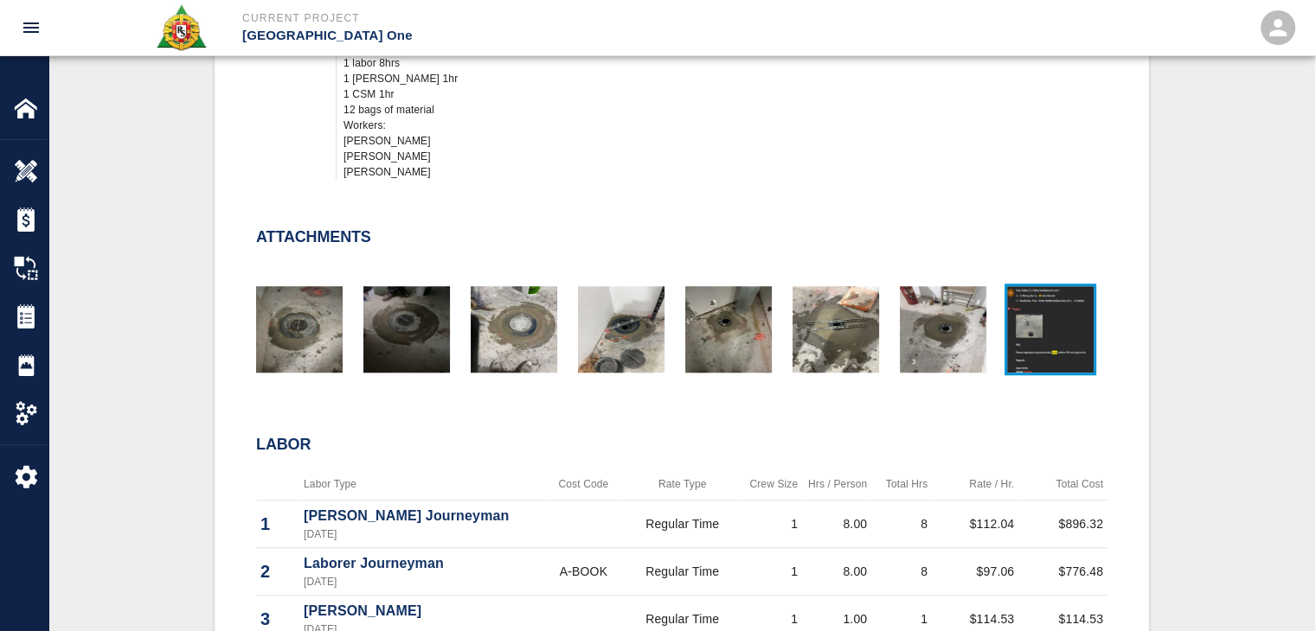
click at [1060, 307] on img "button" at bounding box center [1050, 329] width 86 height 86
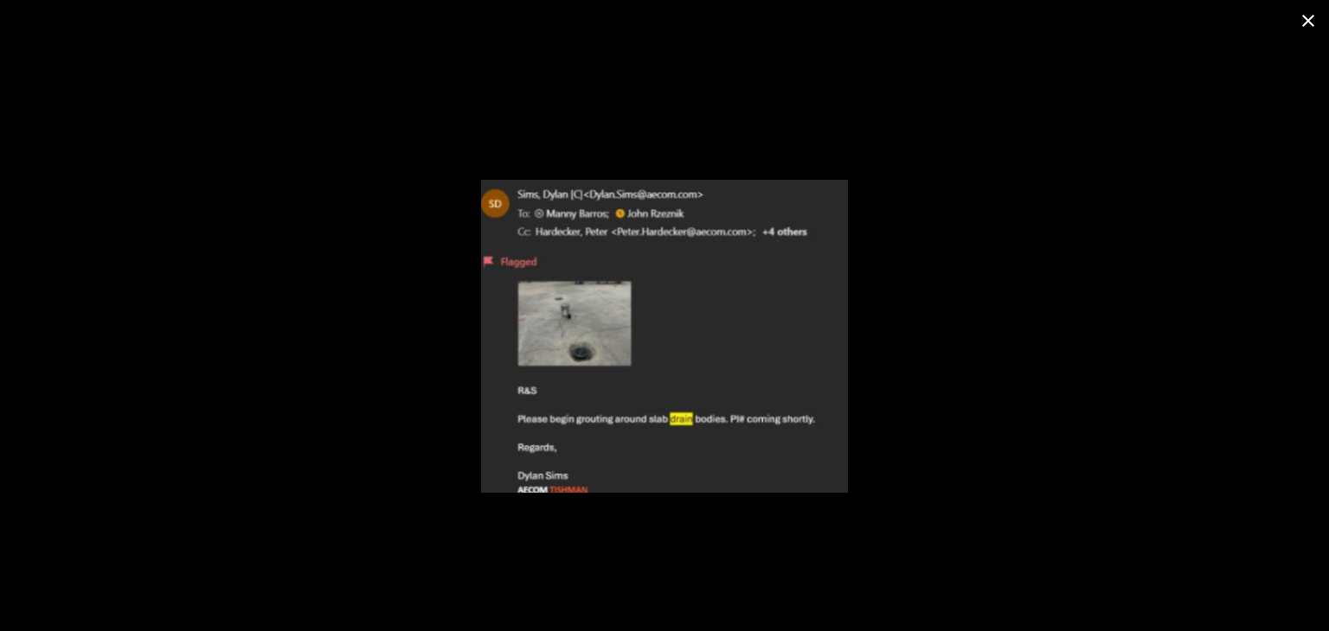
click at [1308, 15] on icon "close" at bounding box center [1307, 20] width 21 height 21
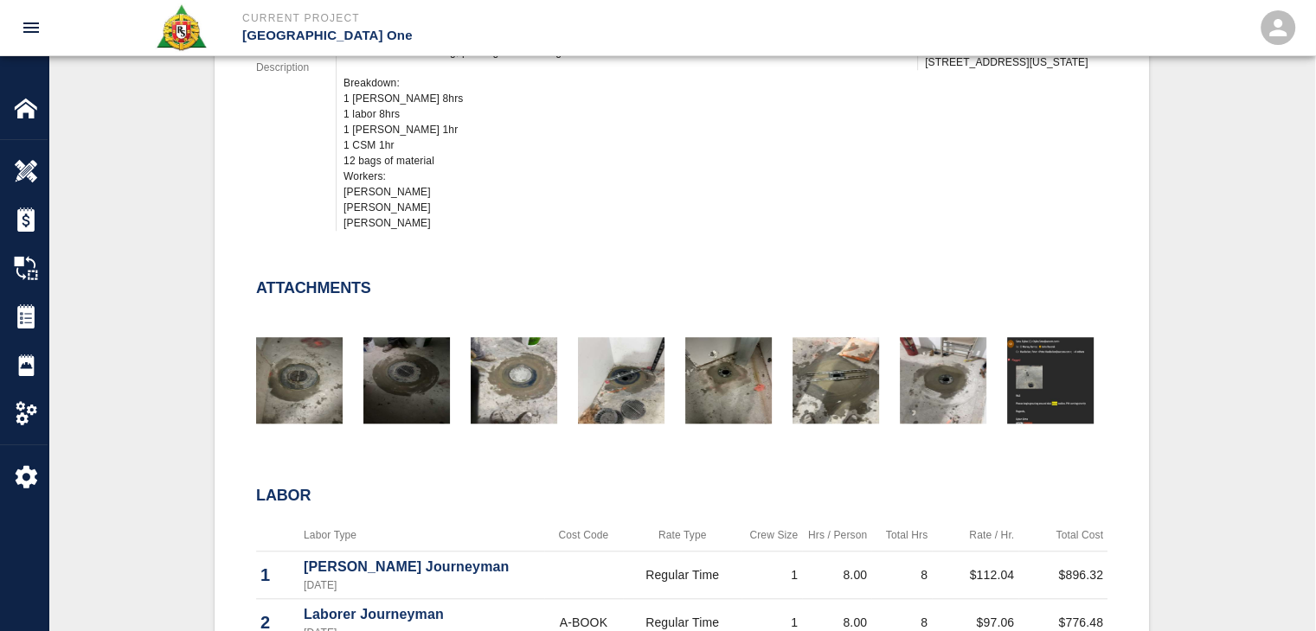
scroll to position [2055, 0]
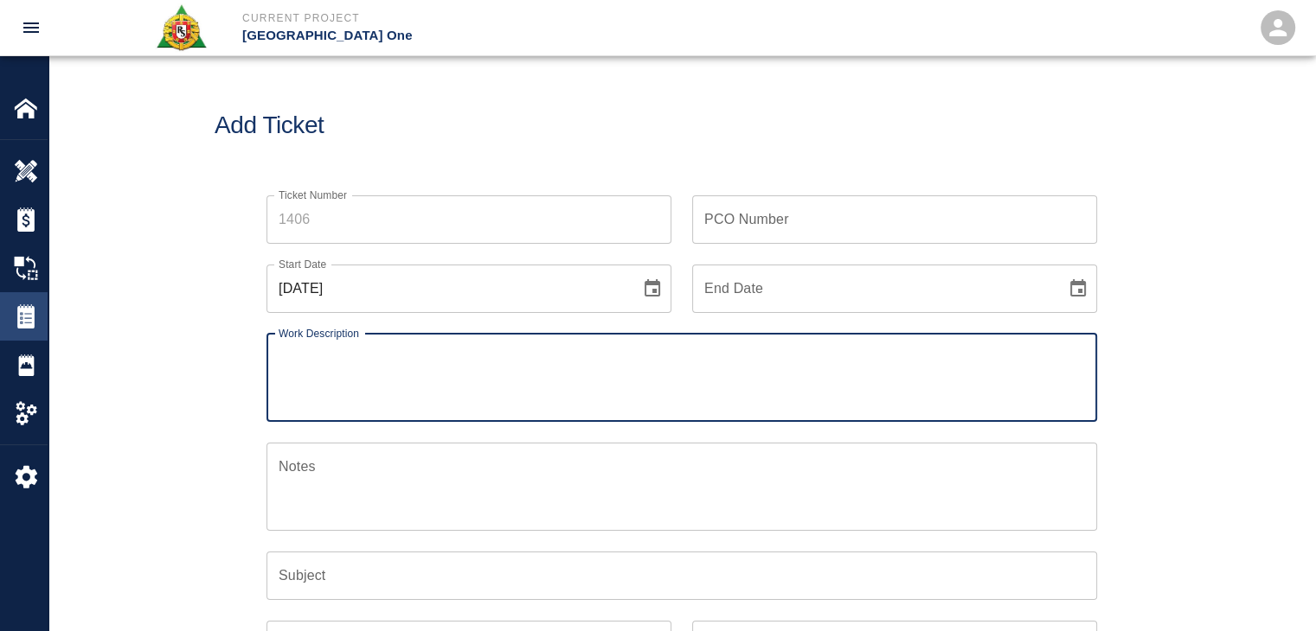
click at [14, 308] on img at bounding box center [26, 316] width 24 height 24
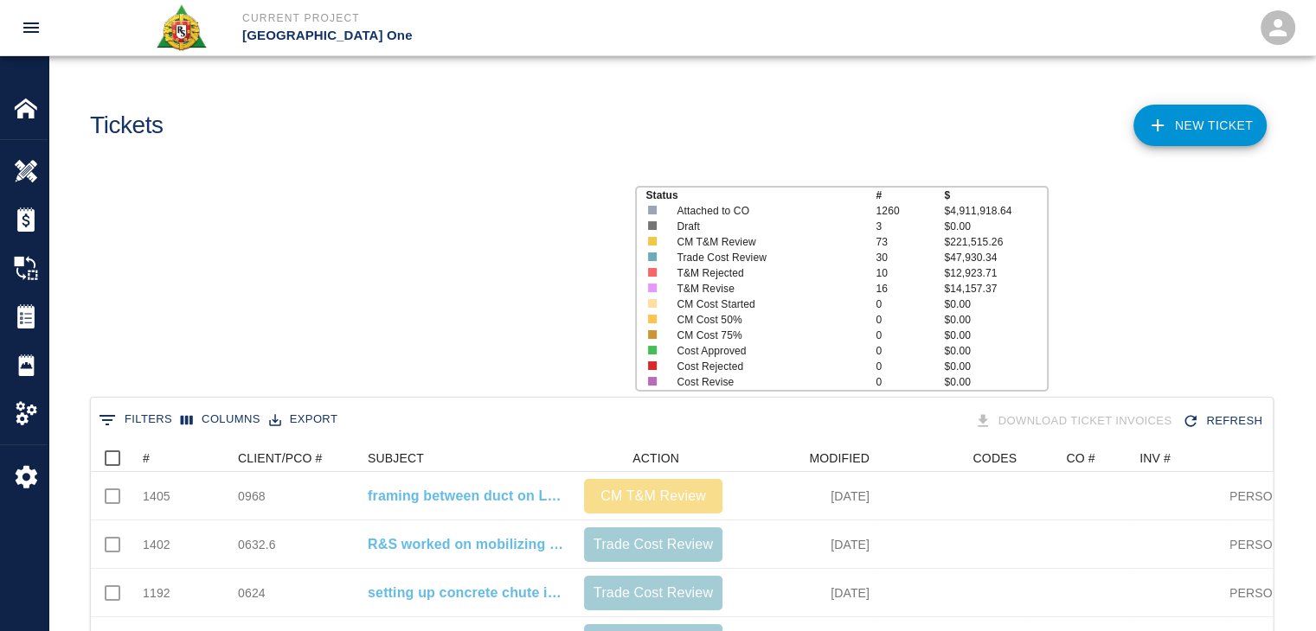
scroll to position [996, 1169]
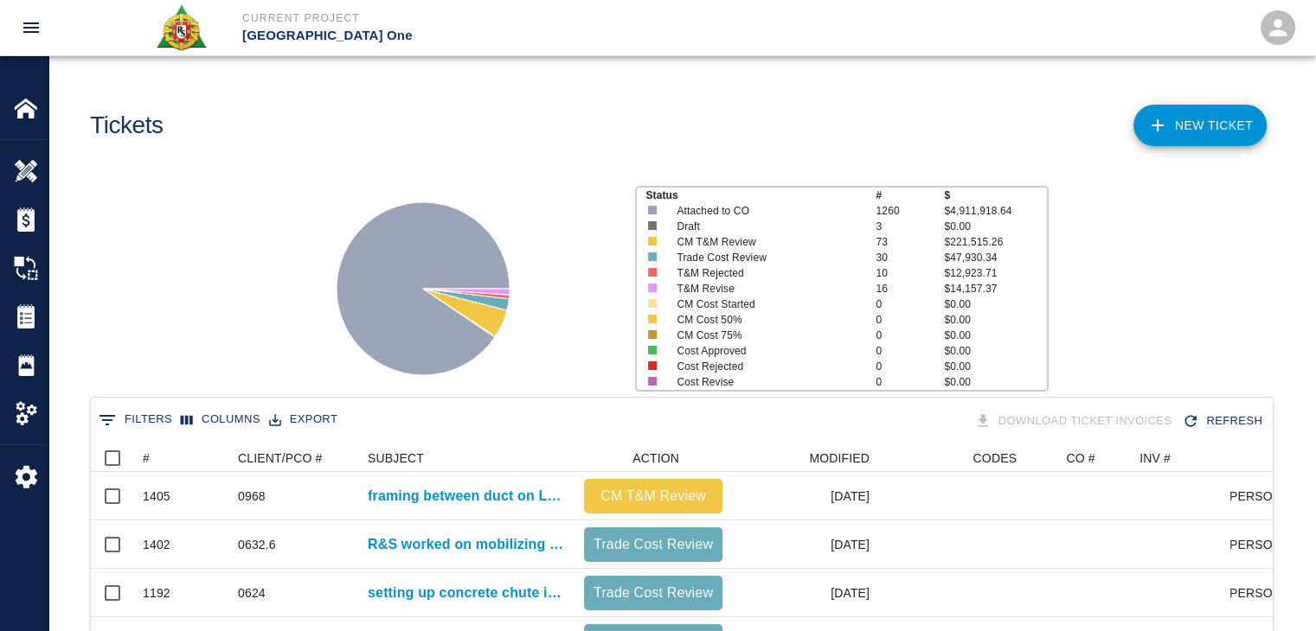
click at [113, 437] on div "0 Filters Columns Export Download Ticket Invoices Refresh" at bounding box center [682, 422] width 1182 height 48
click at [99, 413] on icon "Show filters" at bounding box center [107, 420] width 21 height 21
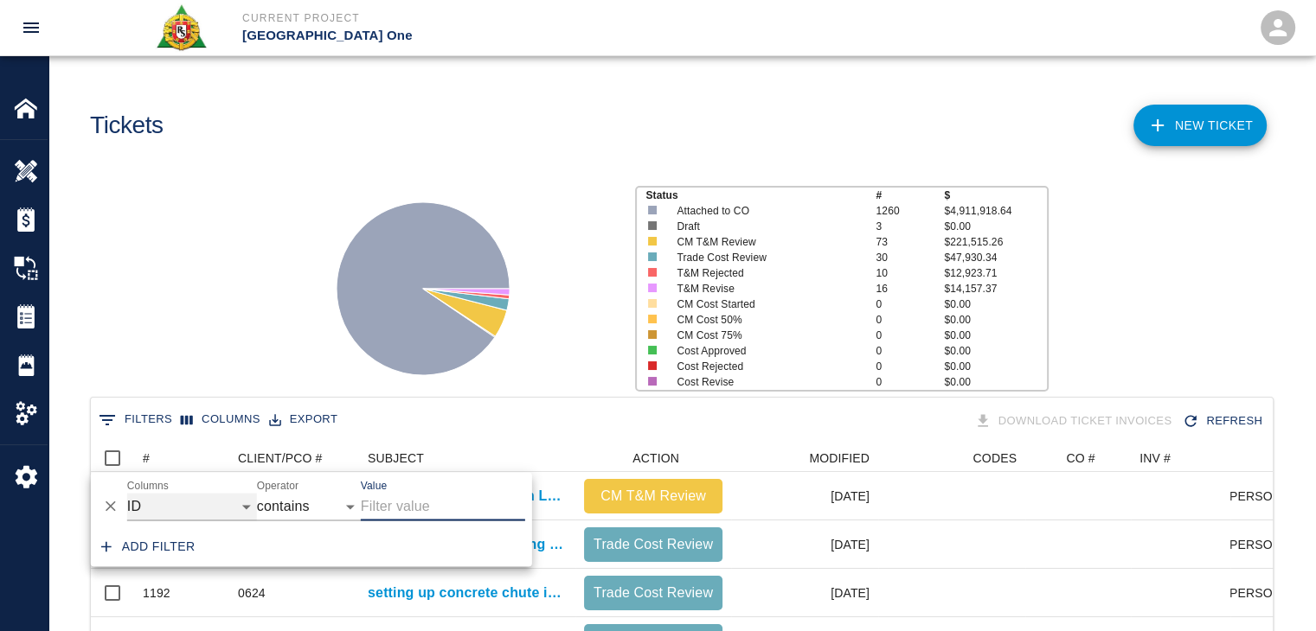
click at [216, 494] on select "ID # CLIENT/PCO # SUBJECT DESCRIPTION ACTION WORK MODIFIED CREATED CODES CO # I…" at bounding box center [192, 507] width 130 height 28
click at [127, 493] on select "ID # CLIENT/PCO # SUBJECT DESCRIPTION ACTION WORK MODIFIED CREATED CODES CO # I…" at bounding box center [192, 507] width 130 height 28
select select "description"
click at [380, 502] on input "Value" at bounding box center [443, 507] width 164 height 28
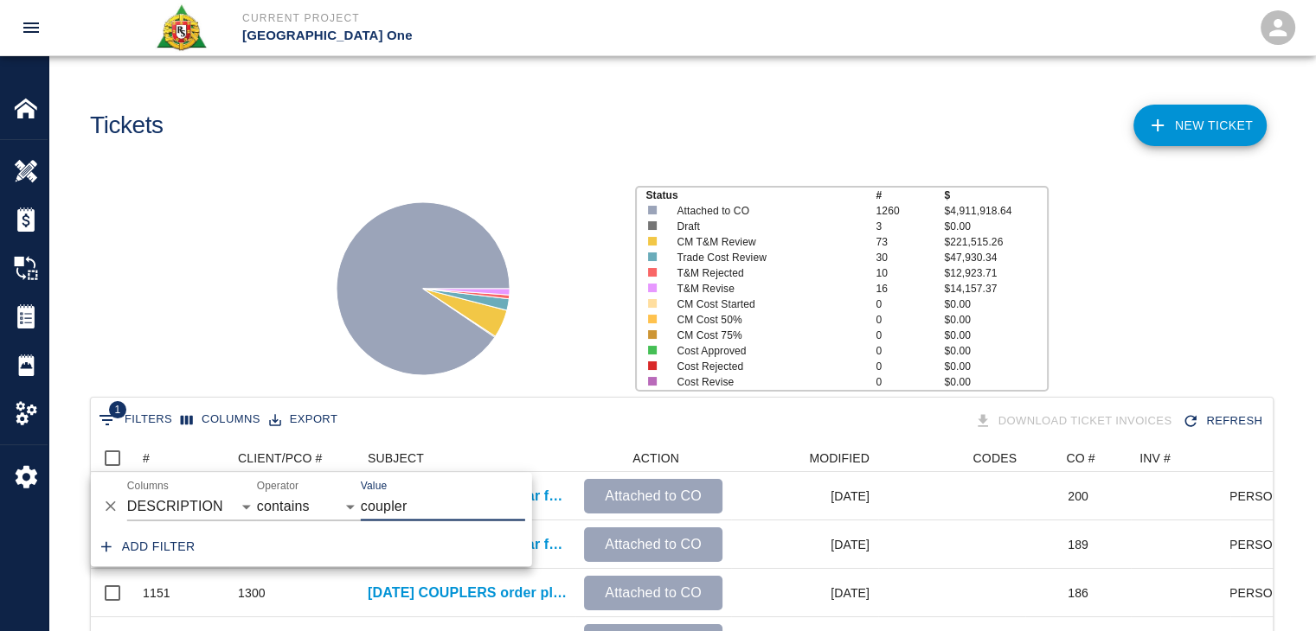
type input "coupler"
click at [251, 323] on div "Status # $ Attached to CO 1260 $4,911,918.64 Draft 3 $0.00 CM T&M Review 73 $22…" at bounding box center [675, 282] width 1280 height 230
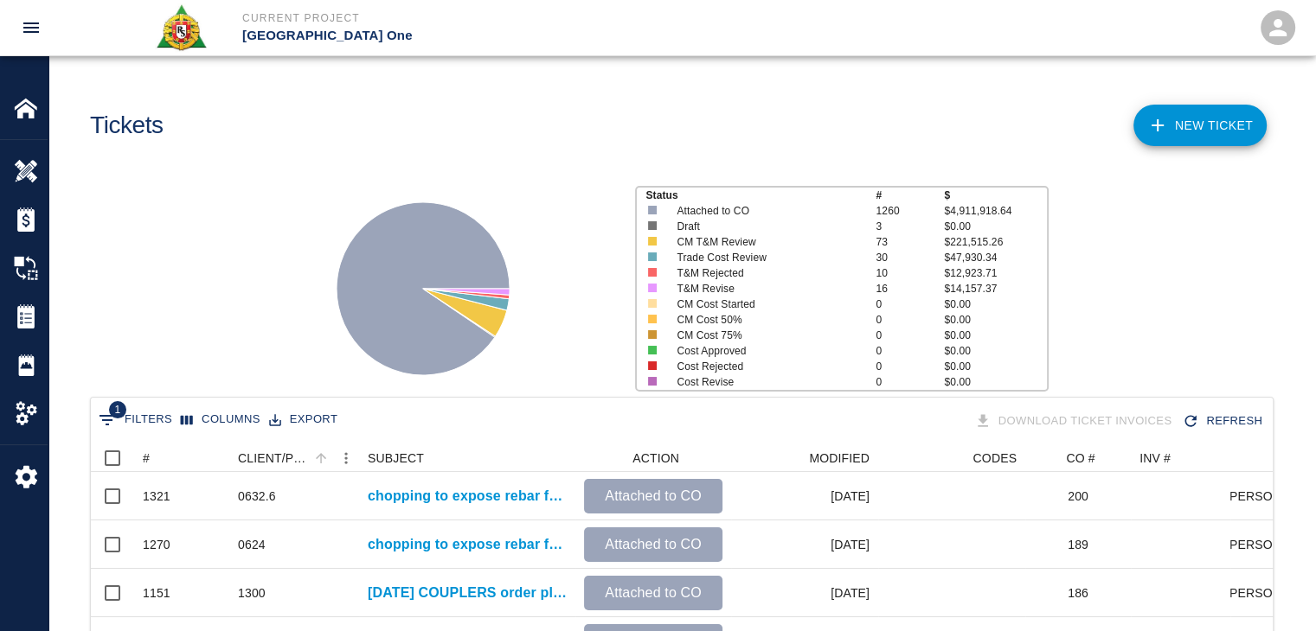
scroll to position [104, 0]
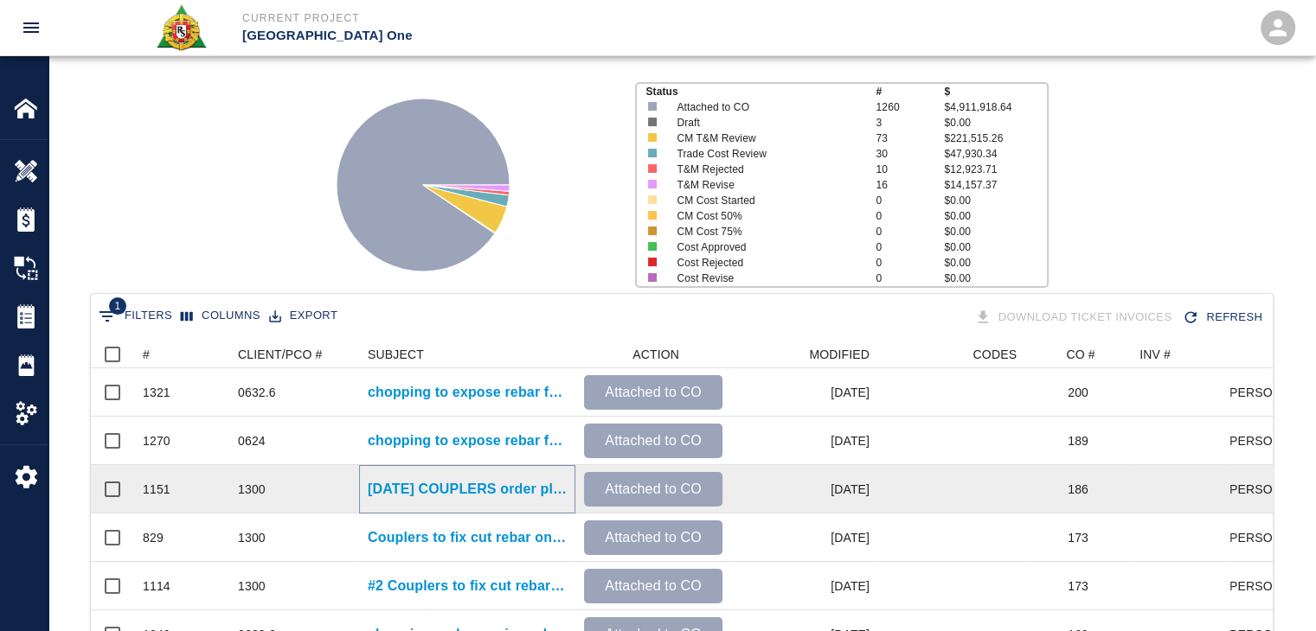
click at [381, 488] on p "[DATE] COUPLERS order placed. Breakdown: -275x #4barlock coupler for ongoing in…" at bounding box center [467, 489] width 199 height 21
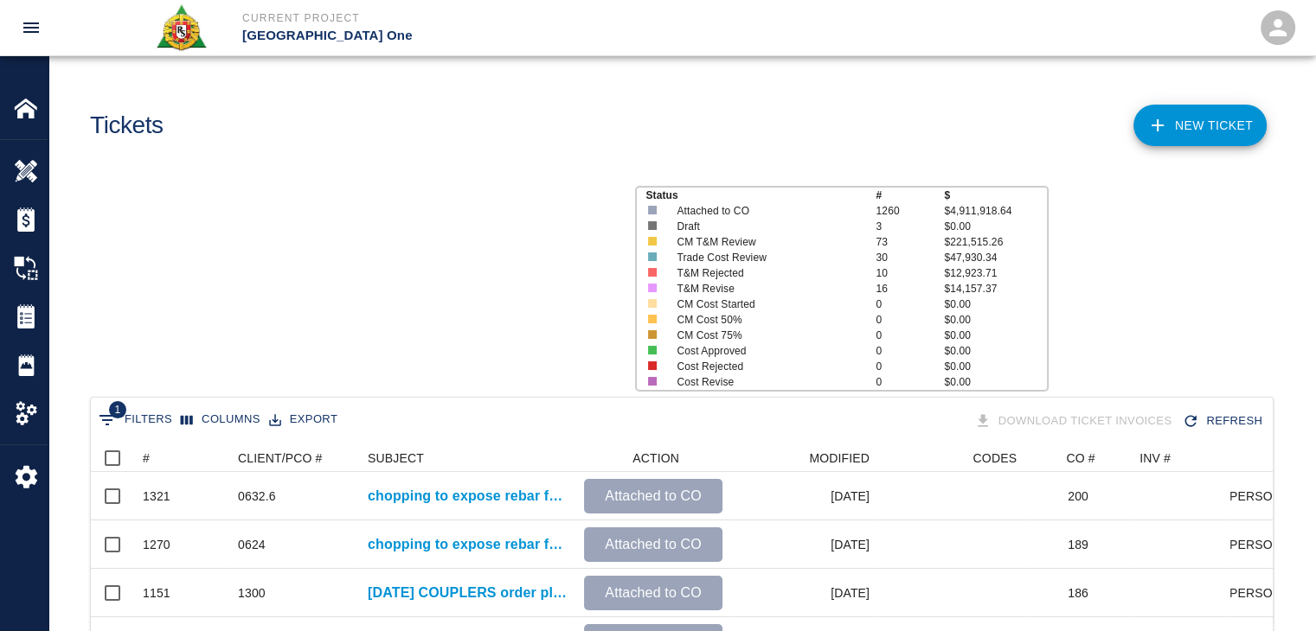
scroll to position [996, 1169]
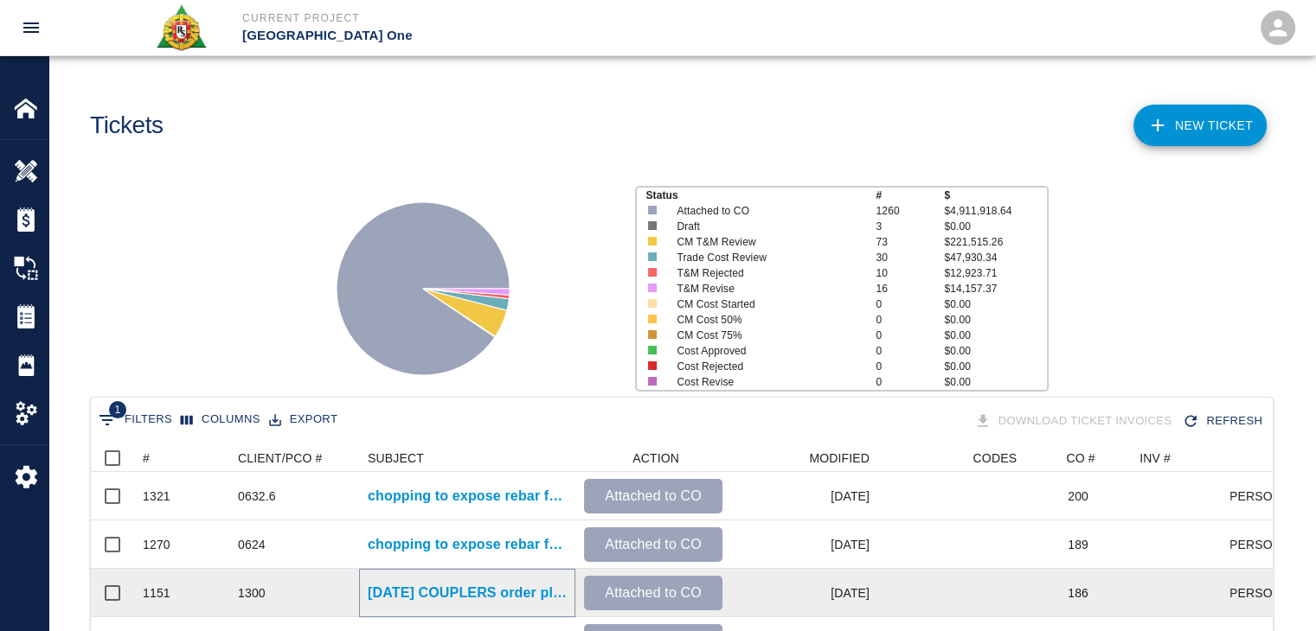
click at [400, 585] on p "06-25-25 COUPLERS order placed. Breakdown: -275x #4barlock coupler for ongoing …" at bounding box center [467, 593] width 199 height 21
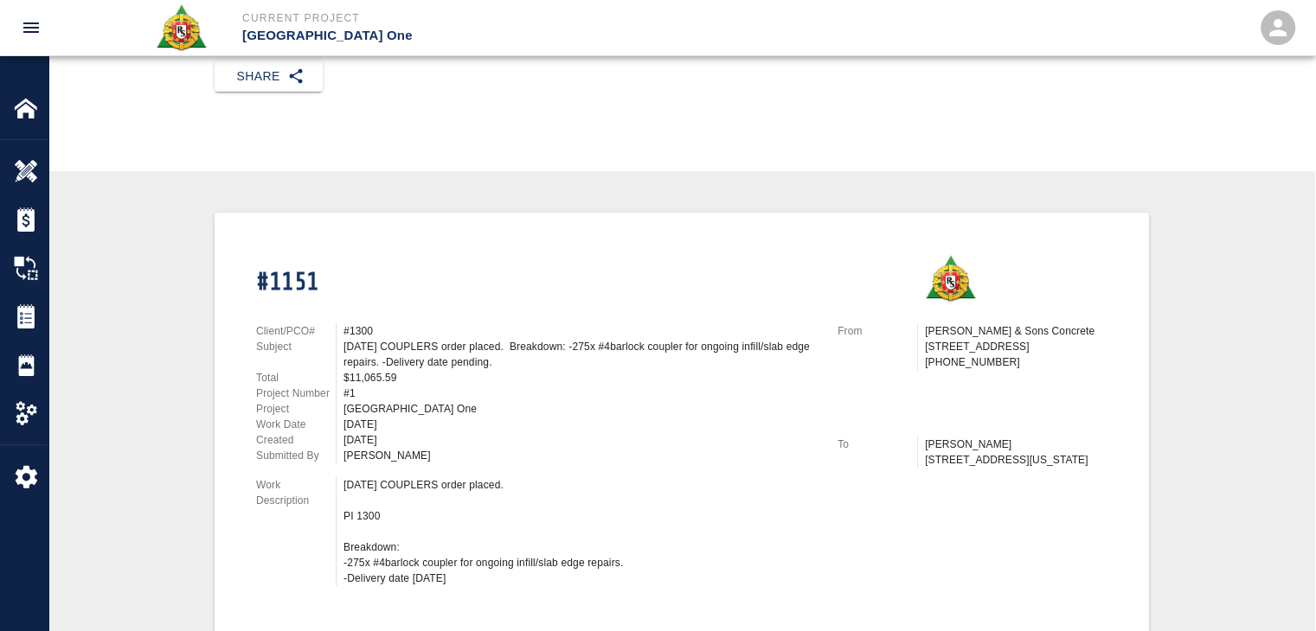
scroll to position [246, 0]
click at [22, 323] on img at bounding box center [26, 316] width 24 height 24
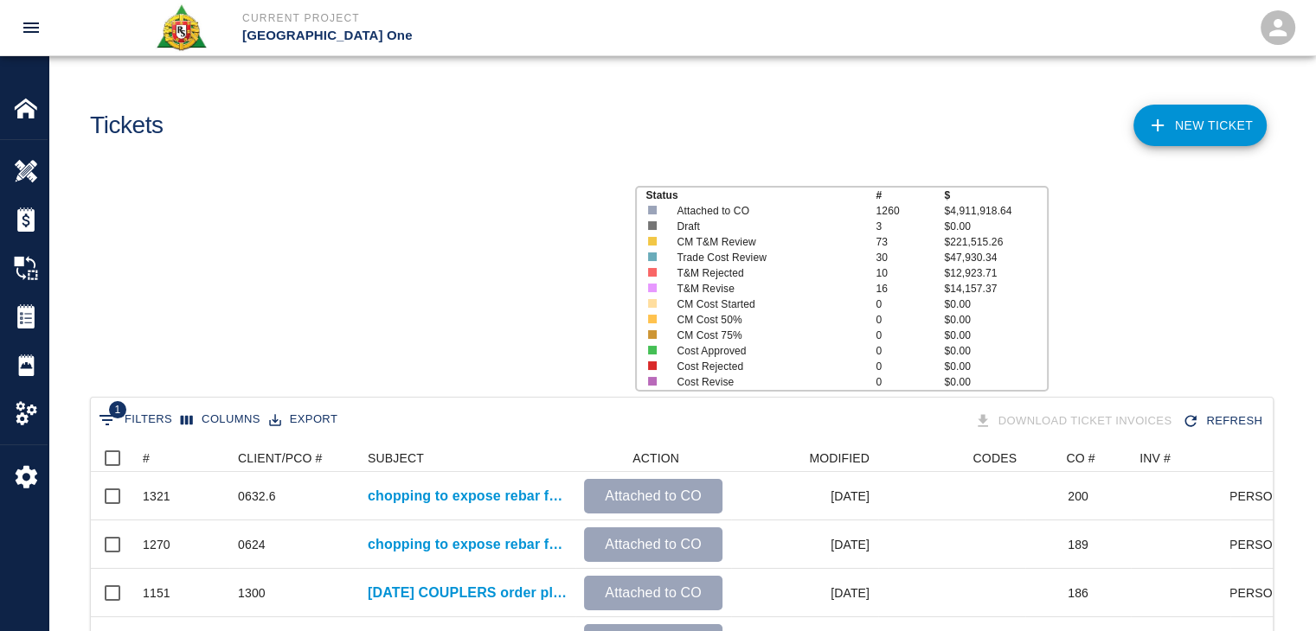
scroll to position [996, 1169]
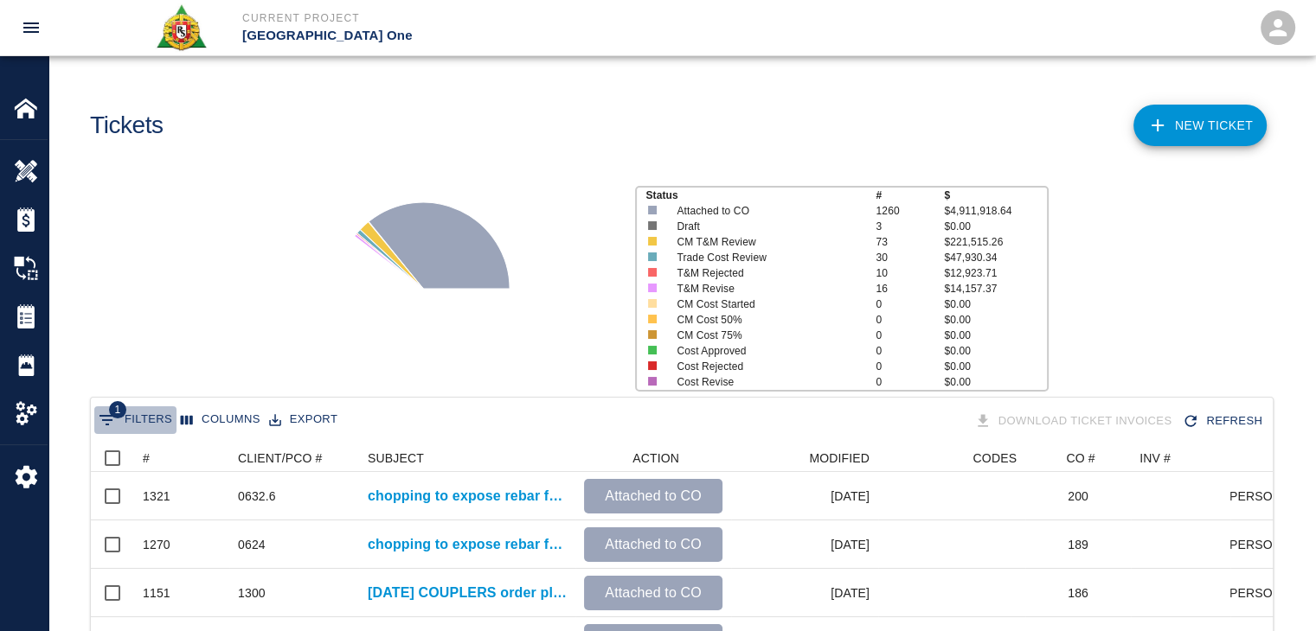
click at [137, 421] on button "1 Filters" at bounding box center [135, 421] width 82 height 28
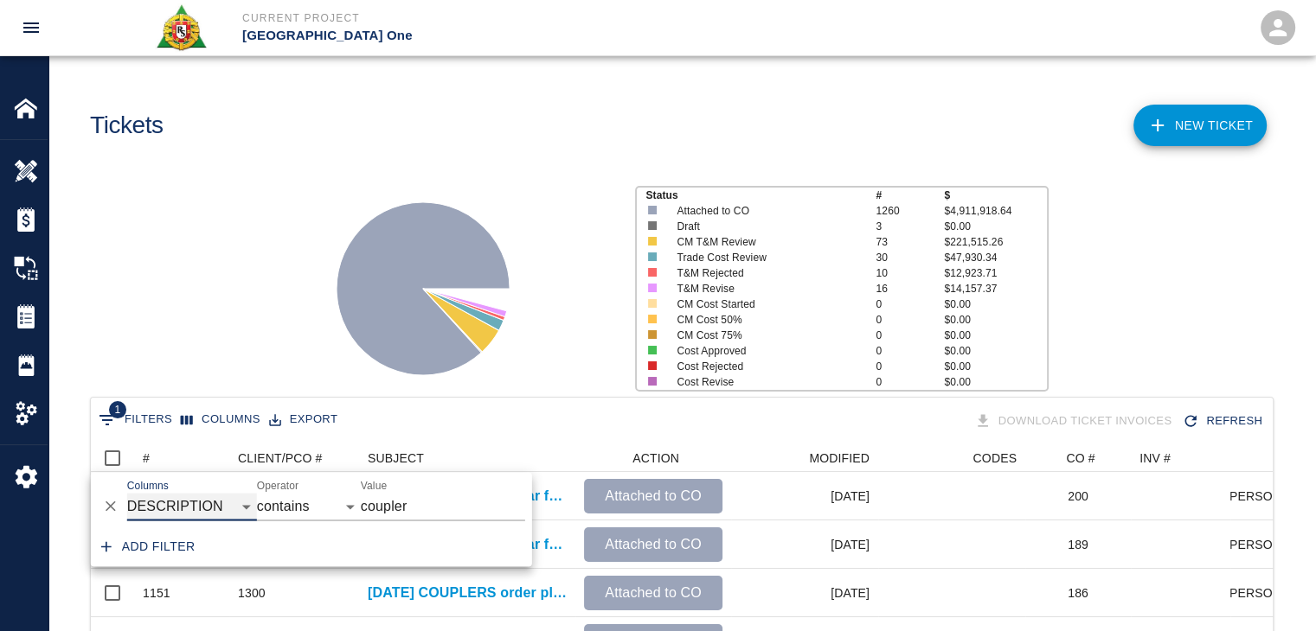
click at [200, 497] on select "ID # CLIENT/PCO # SUBJECT DESCRIPTION ACTION WORK MODIFIED CREATED CODES CO # I…" at bounding box center [192, 507] width 130 height 28
click at [127, 493] on select "ID # CLIENT/PCO # SUBJECT DESCRIPTION ACTION WORK MODIFIED CREATED CODES CO # I…" at bounding box center [192, 507] width 130 height 28
select select "pco_number"
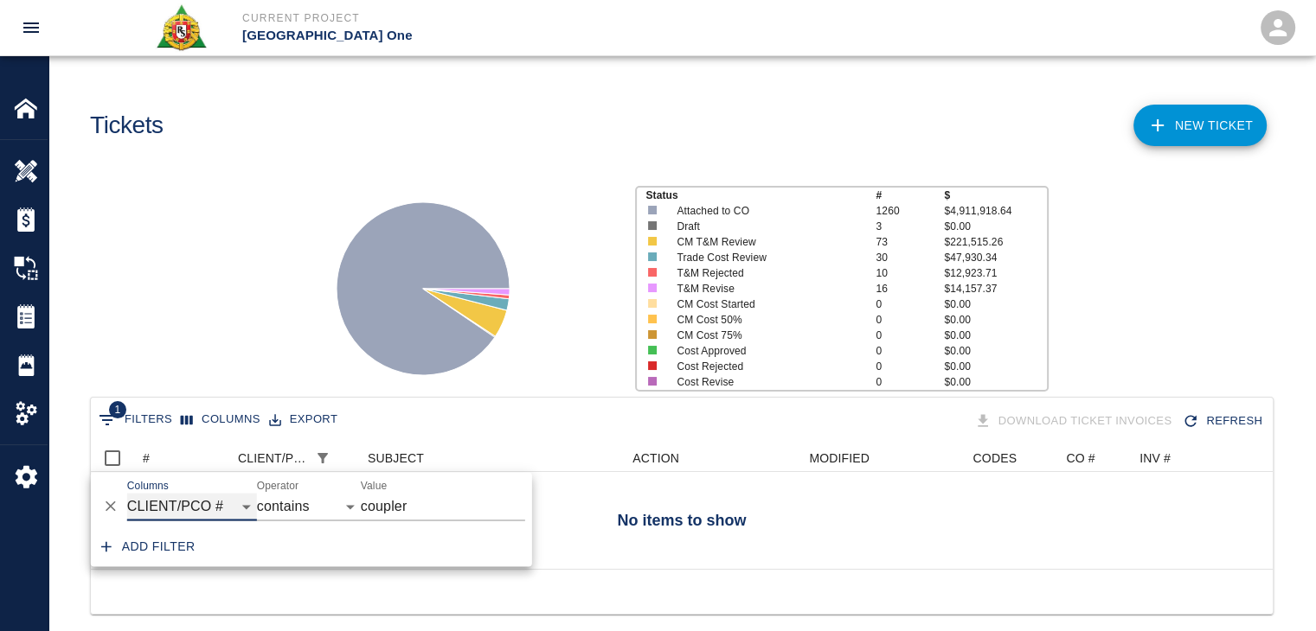
scroll to position [125, 1169]
drag, startPoint x: 422, startPoint y: 499, endPoint x: 363, endPoint y: 497, distance: 58.8
click at [363, 497] on input "coupler" at bounding box center [443, 507] width 164 height 28
type input "1300"
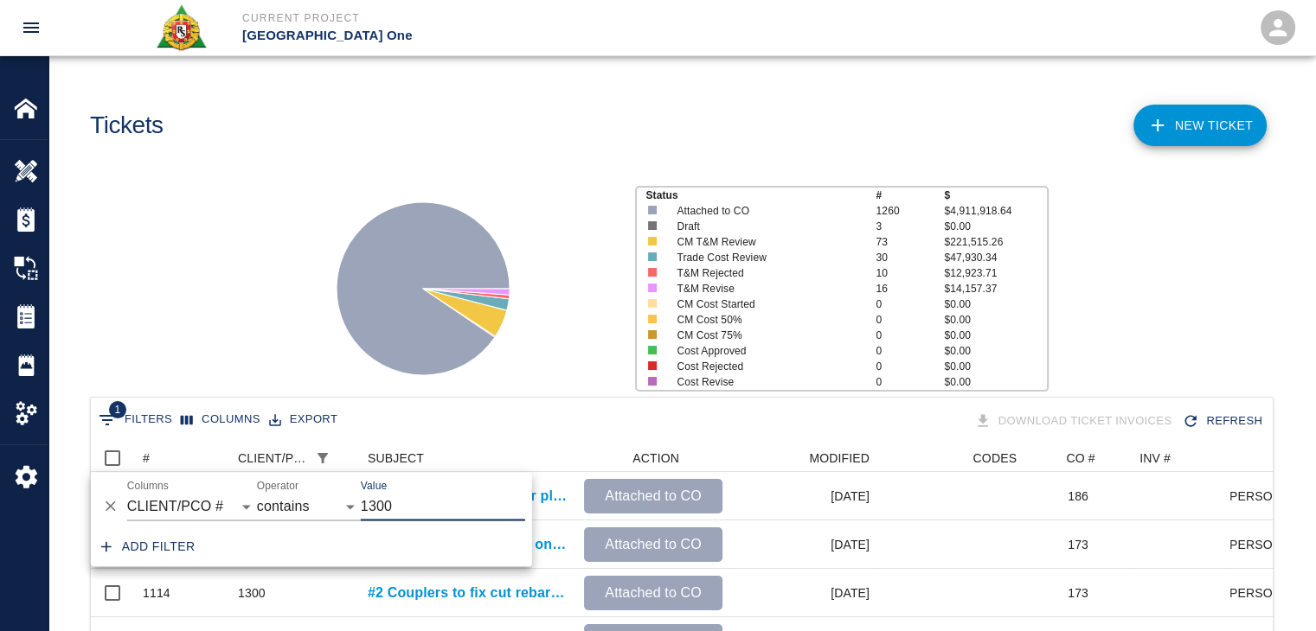
scroll to position [14, 14]
click at [277, 339] on div "Status # $ Attached to CO 1260 $4,911,918.64 Draft 3 $0.00 CM T&M Review 73 $22…" at bounding box center [675, 282] width 1280 height 230
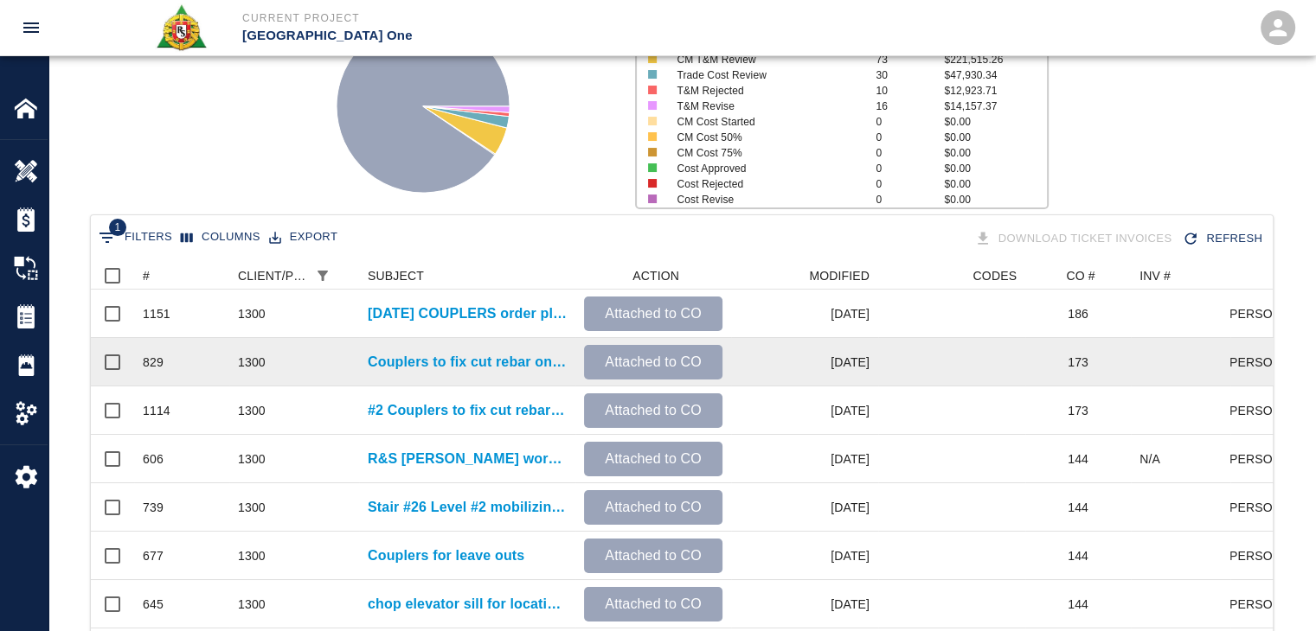
scroll to position [182, 0]
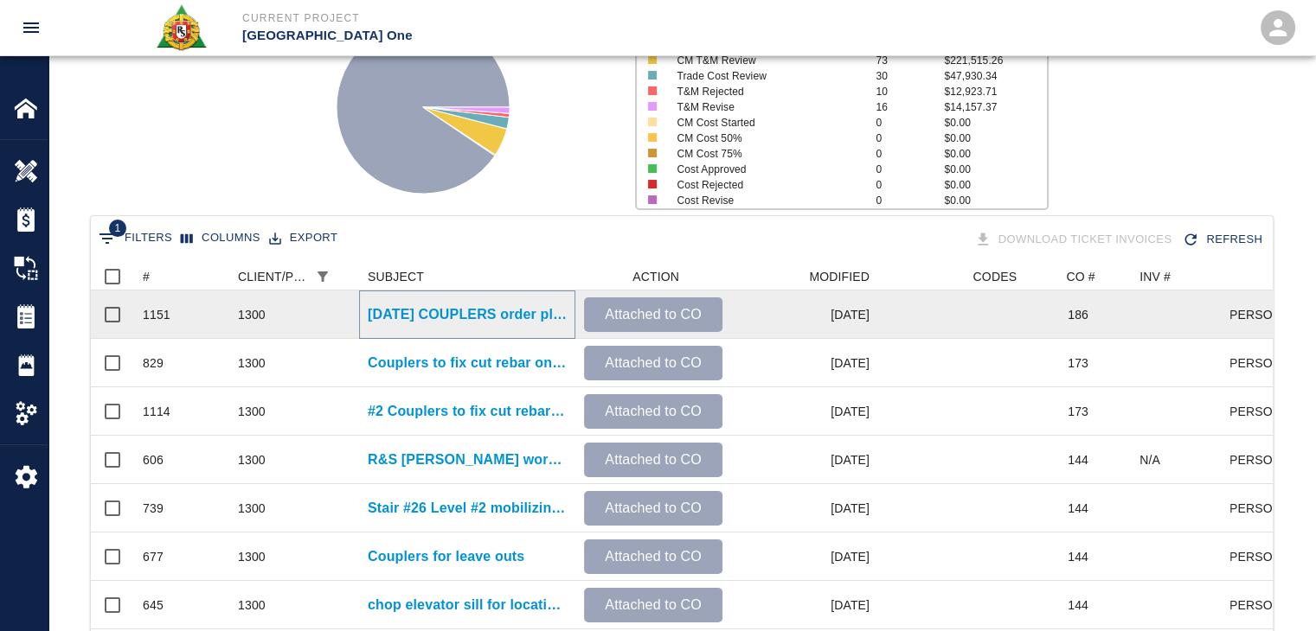
click at [400, 321] on p "06-25-25 COUPLERS order placed. Breakdown: -275x #4barlock coupler for ongoing …" at bounding box center [467, 314] width 199 height 21
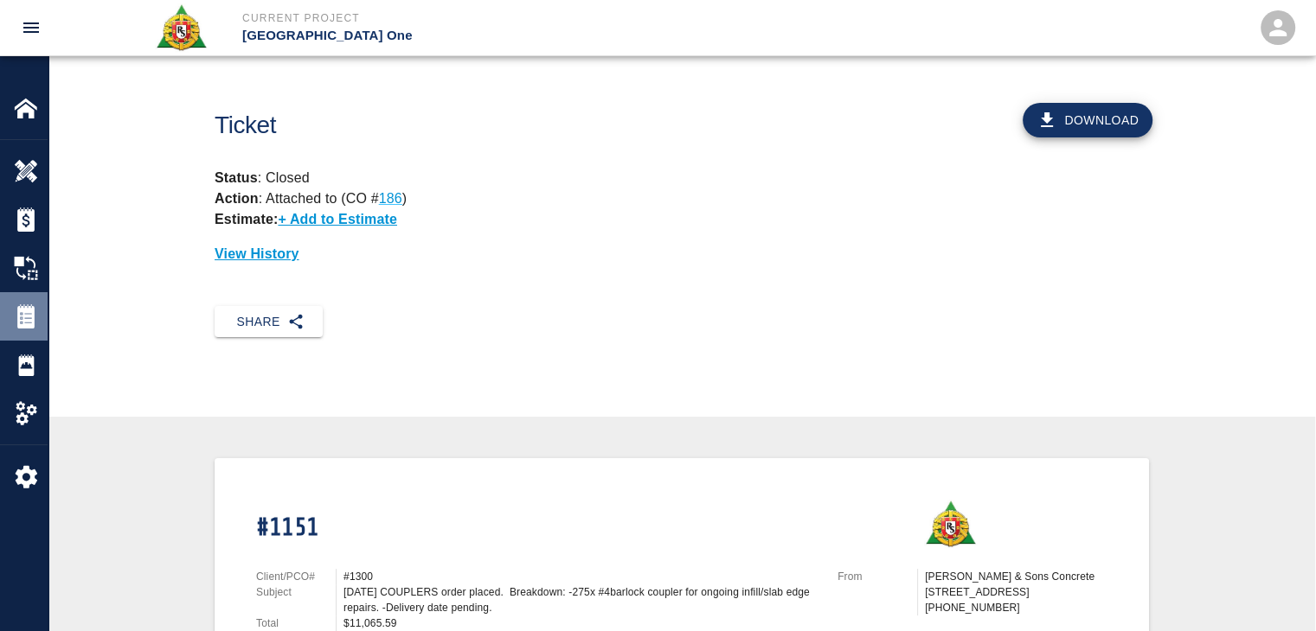
click at [17, 314] on img at bounding box center [26, 316] width 24 height 24
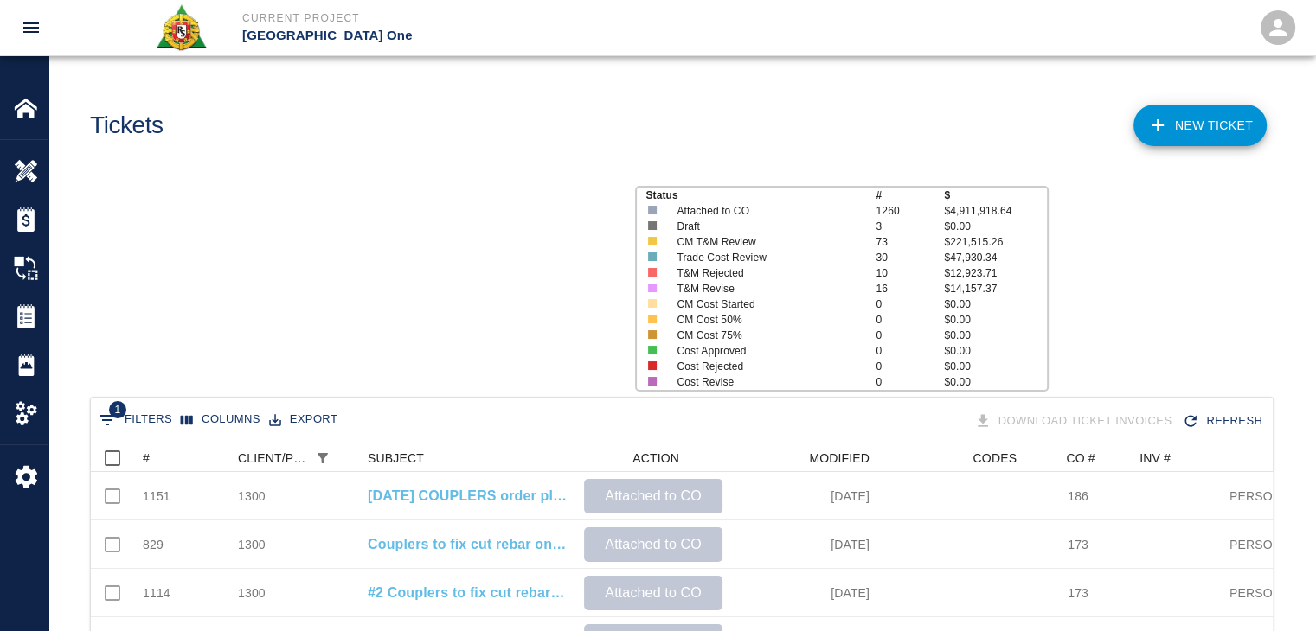
scroll to position [512, 1169]
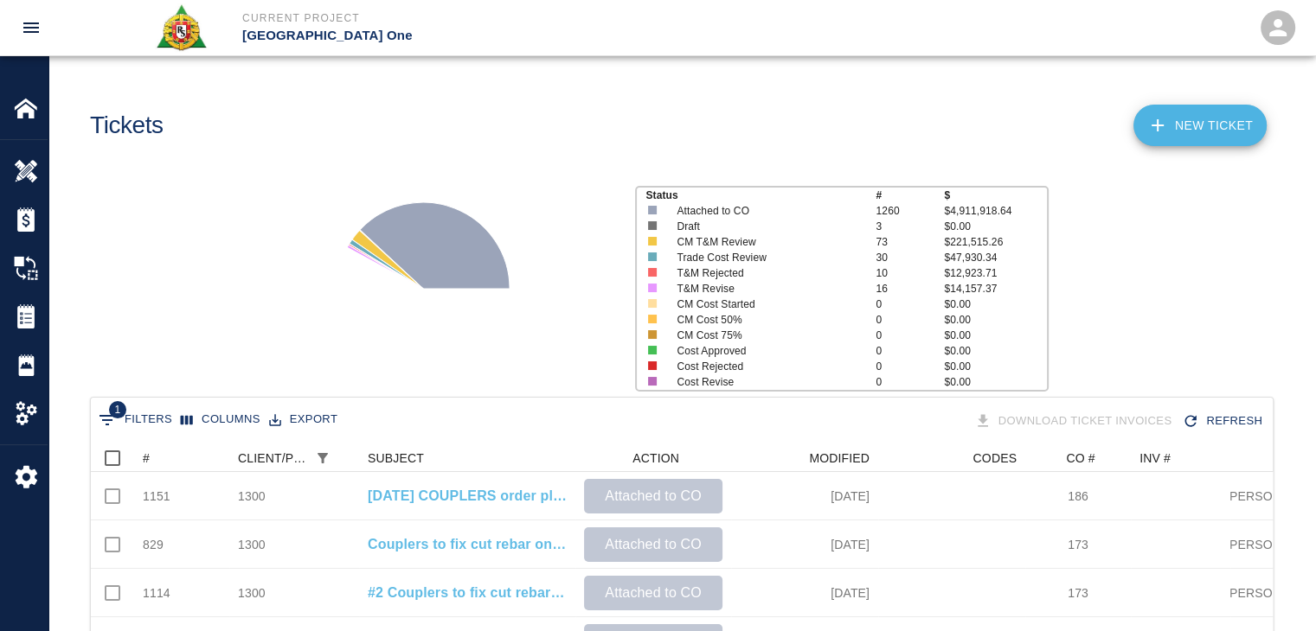
click at [1189, 107] on link "NEW TICKET" at bounding box center [1199, 126] width 133 height 42
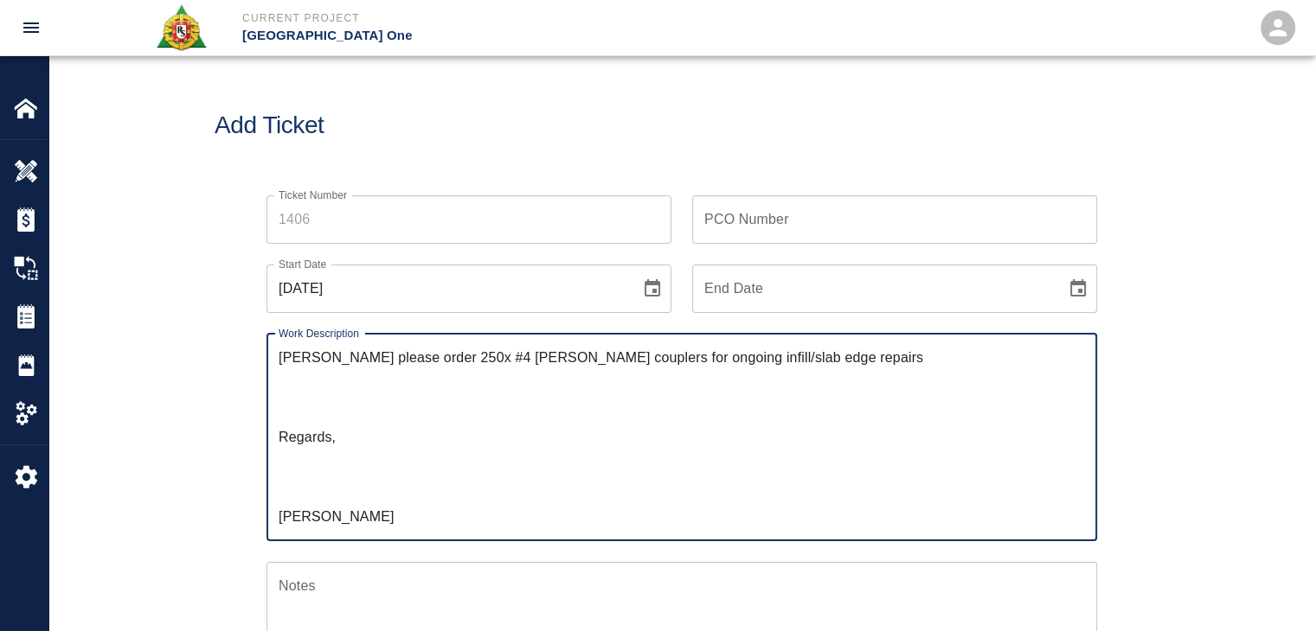
click at [283, 362] on textarea "Manny please order 250x #4 barlock couplers for ongoing infill/slab edge repair…" at bounding box center [682, 437] width 806 height 179
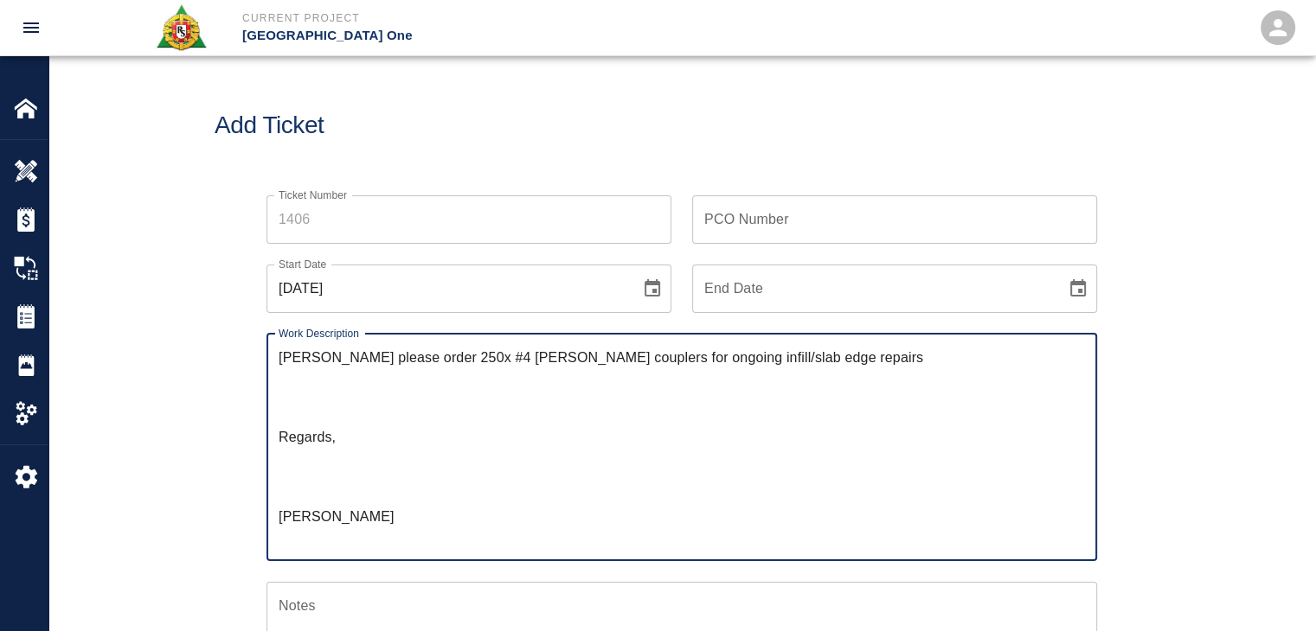
click at [291, 362] on textarea "Manny please order 250x #4 barlock couplers for ongoing infill/slab edge repair…" at bounding box center [682, 447] width 806 height 199
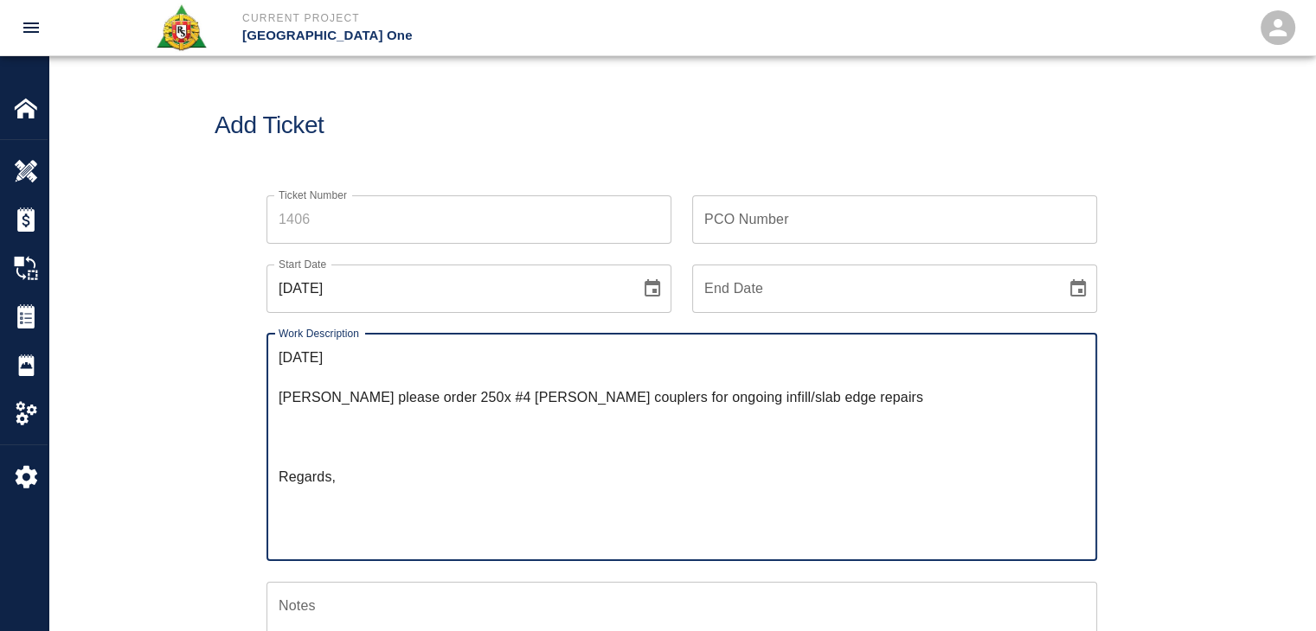
click at [291, 362] on textarea "7-29-25 Manny please order 250x #4 barlock couplers for ongoing infill/slab edg…" at bounding box center [682, 447] width 806 height 199
click at [315, 378] on textarea "7/29/25 Manny please order 250x #4 barlock couplers for ongoing infill/slab edg…" at bounding box center [682, 447] width 806 height 199
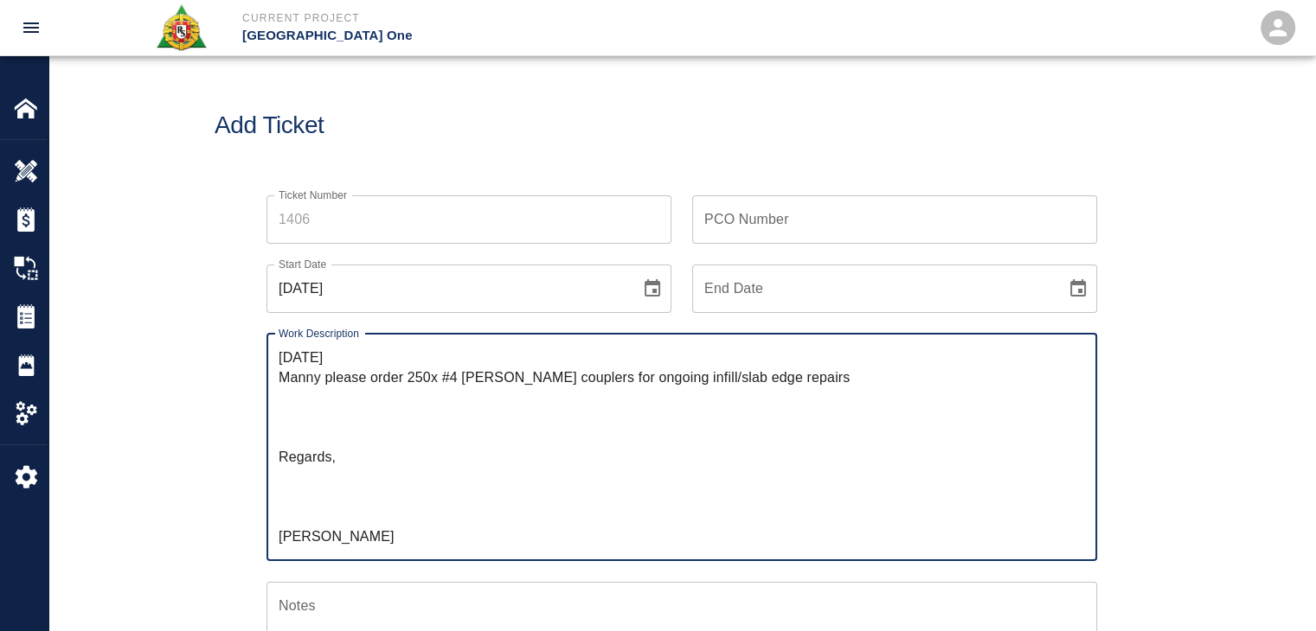
click at [323, 435] on textarea "7/29/25 Manny please order 250x #4 barlock couplers for ongoing infill/slab edg…" at bounding box center [682, 447] width 806 height 199
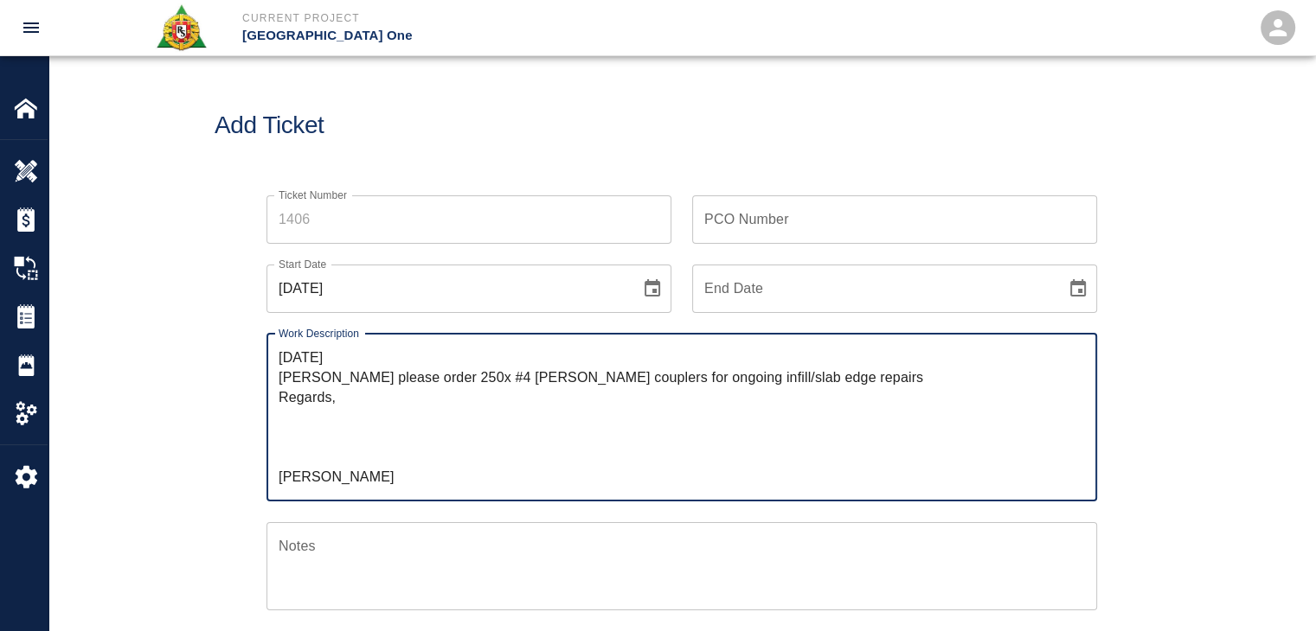
click at [304, 458] on textarea "7/29/25 Manny please order 250x #4 barlock couplers for ongoing infill/slab edg…" at bounding box center [682, 417] width 806 height 139
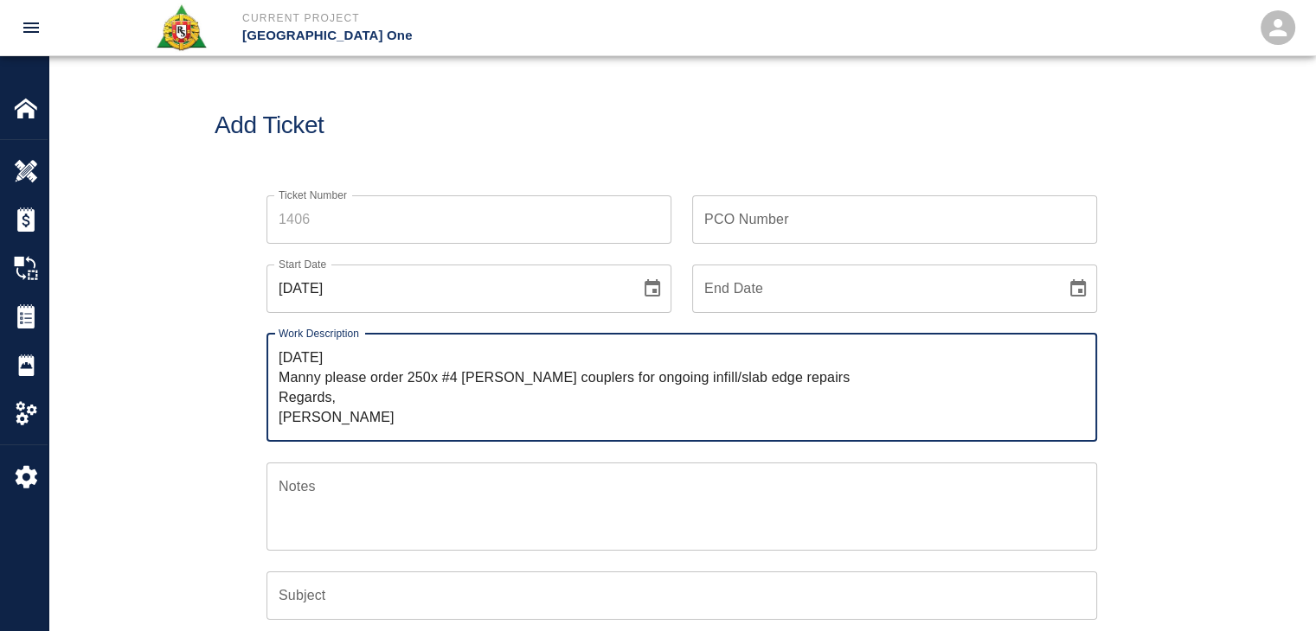
click at [372, 421] on textarea "7/29/25 Manny please order 250x #4 barlock couplers for ongoing infill/slab edg…" at bounding box center [682, 388] width 806 height 80
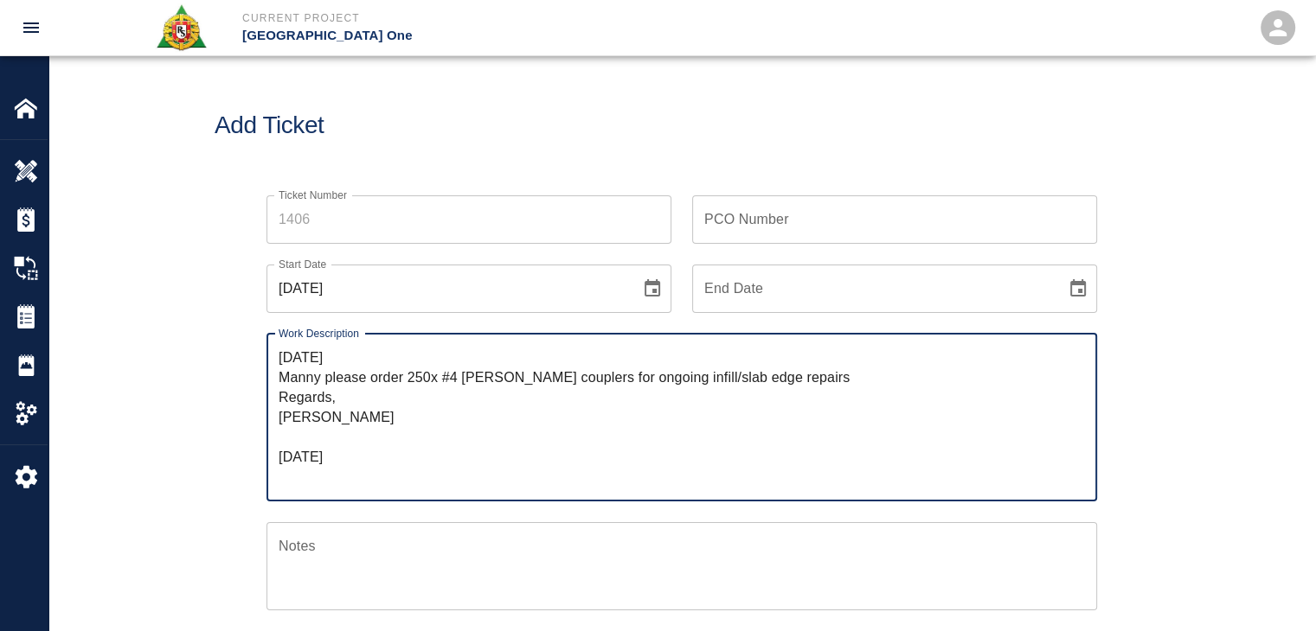
paste textarea "Good morning Manny please order 200x #4 barlock coupler for ongoing infill/slab…"
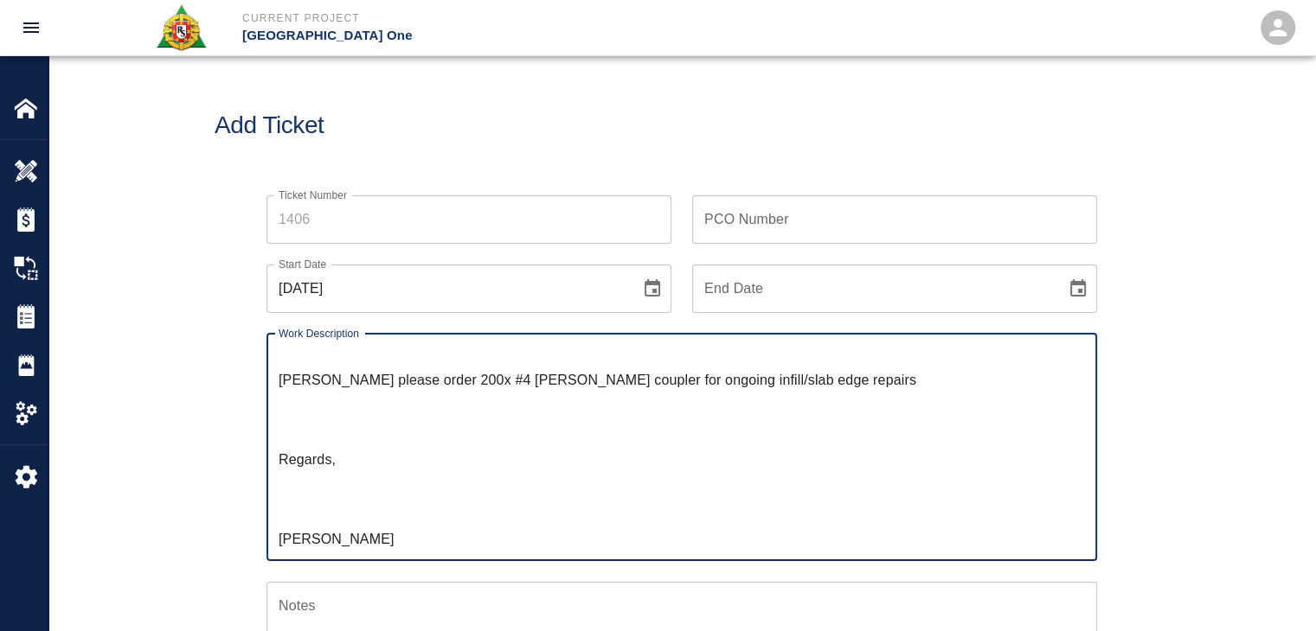
click at [319, 512] on textarea "7/29/25 Manny please order 250x #4 barlock couplers for ongoing infill/slab edg…" at bounding box center [682, 447] width 806 height 199
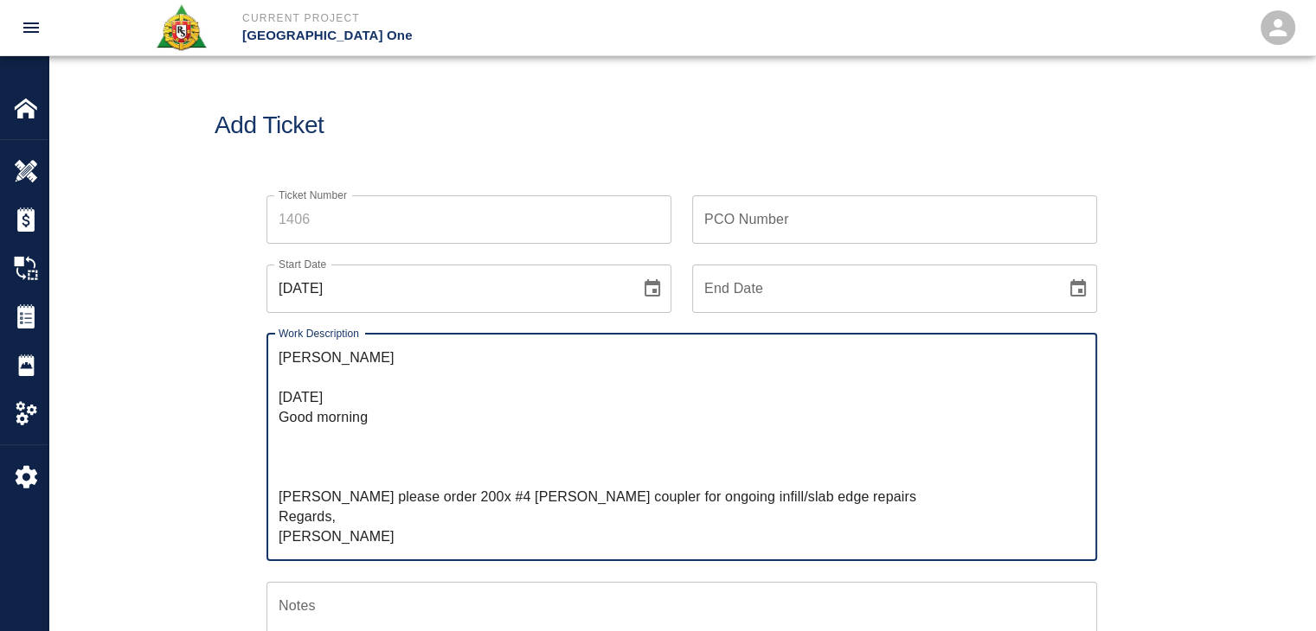
scroll to position [59, 0]
click at [296, 474] on textarea "7/29/25 Manny please order 250x #4 barlock couplers for ongoing infill/slab edg…" at bounding box center [682, 447] width 806 height 199
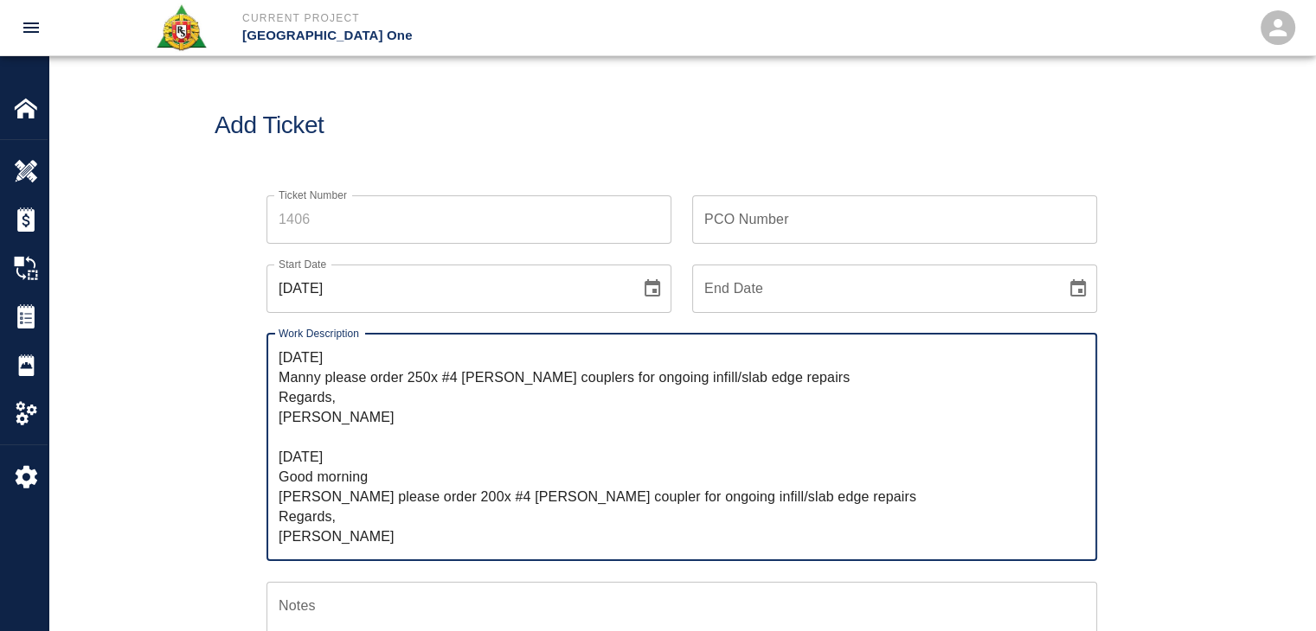
scroll to position [0, 0]
drag, startPoint x: 386, startPoint y: 476, endPoint x: 266, endPoint y: 476, distance: 119.4
click at [266, 476] on div "7/29/25 Manny please order 250x #4 barlock couplers for ongoing infill/slab edg…" at bounding box center [681, 447] width 830 height 227
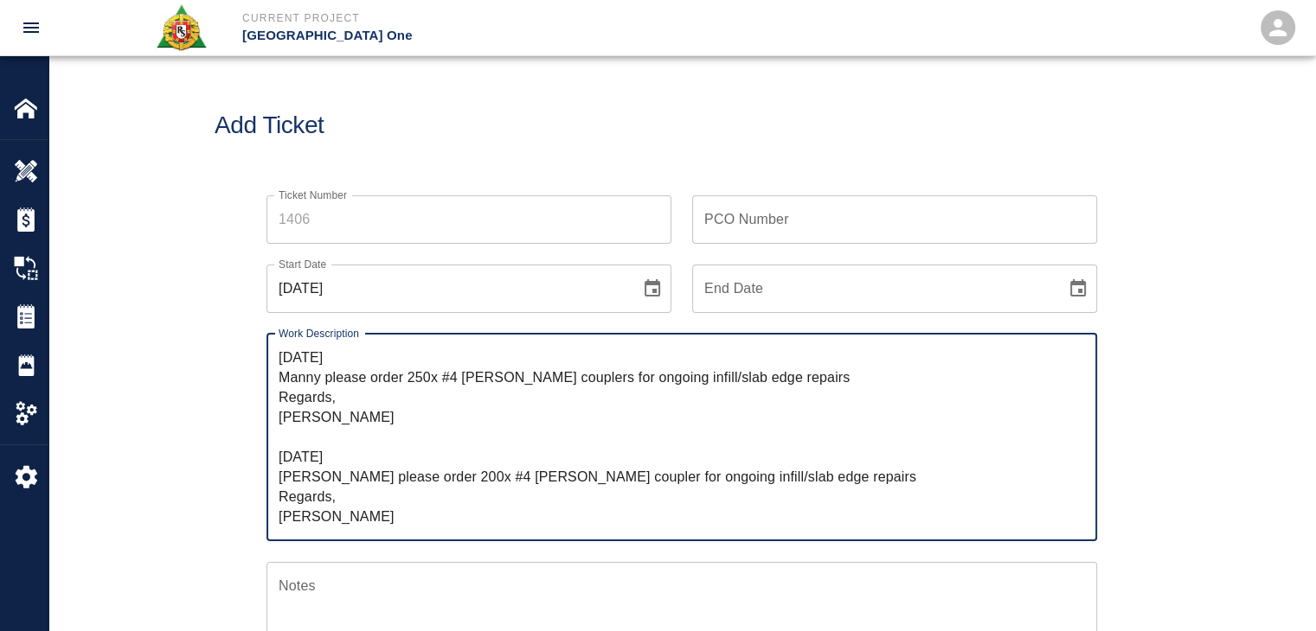
type textarea "7/29/25 Manny please order 250x #4 barlock couplers for ongoing infill/slab edg…"
click at [203, 479] on div "Ticket Number Ticket Number PCO Number PCO Number Start Date 10/01/2025 Start D…" at bounding box center [681, 601] width 1266 height 853
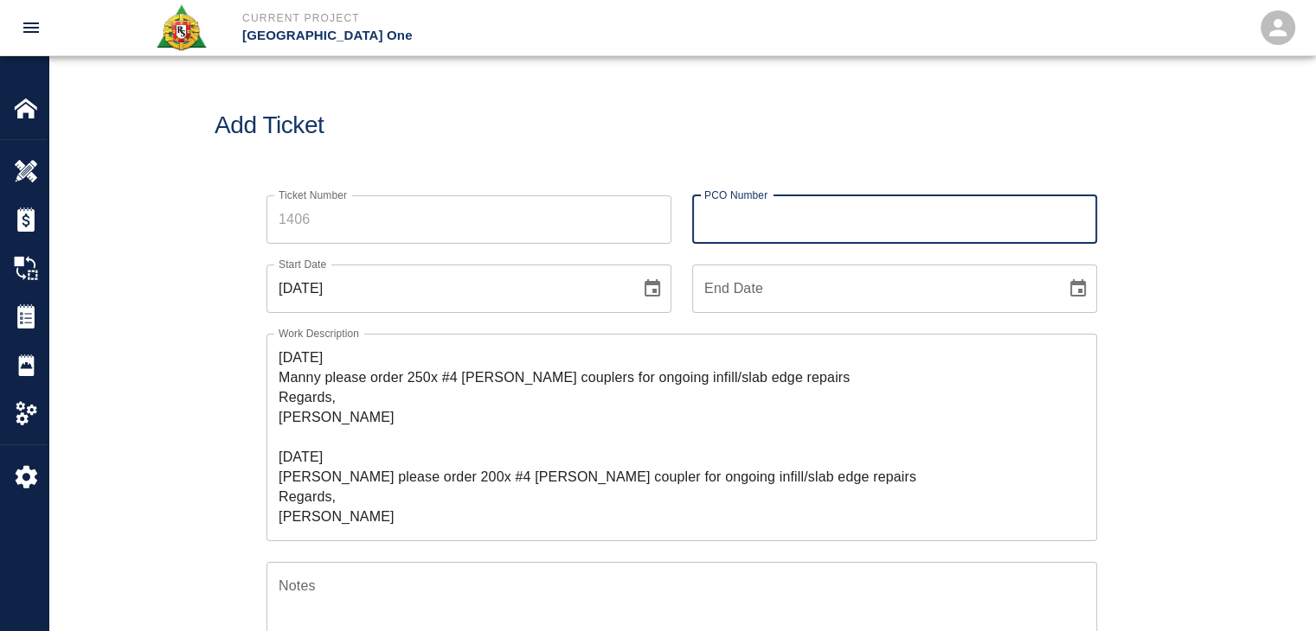
click at [791, 234] on input "PCO Number" at bounding box center [894, 219] width 405 height 48
type input "1300"
click at [280, 355] on textarea "7/29/25 Manny please order 250x #4 barlock couplers for ongoing infill/slab edg…" at bounding box center [682, 437] width 806 height 179
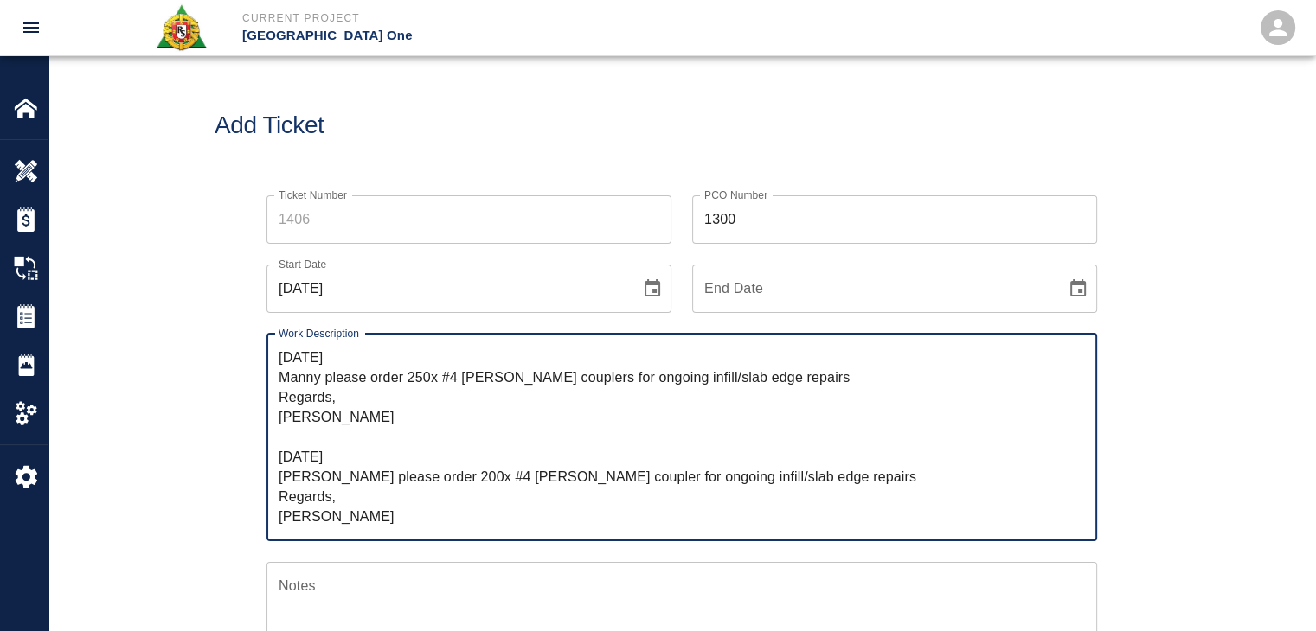
paste textarea "Yes. These x200 are for: Sharkfin L3 VIP doghouse infill Stair chopout infills …"
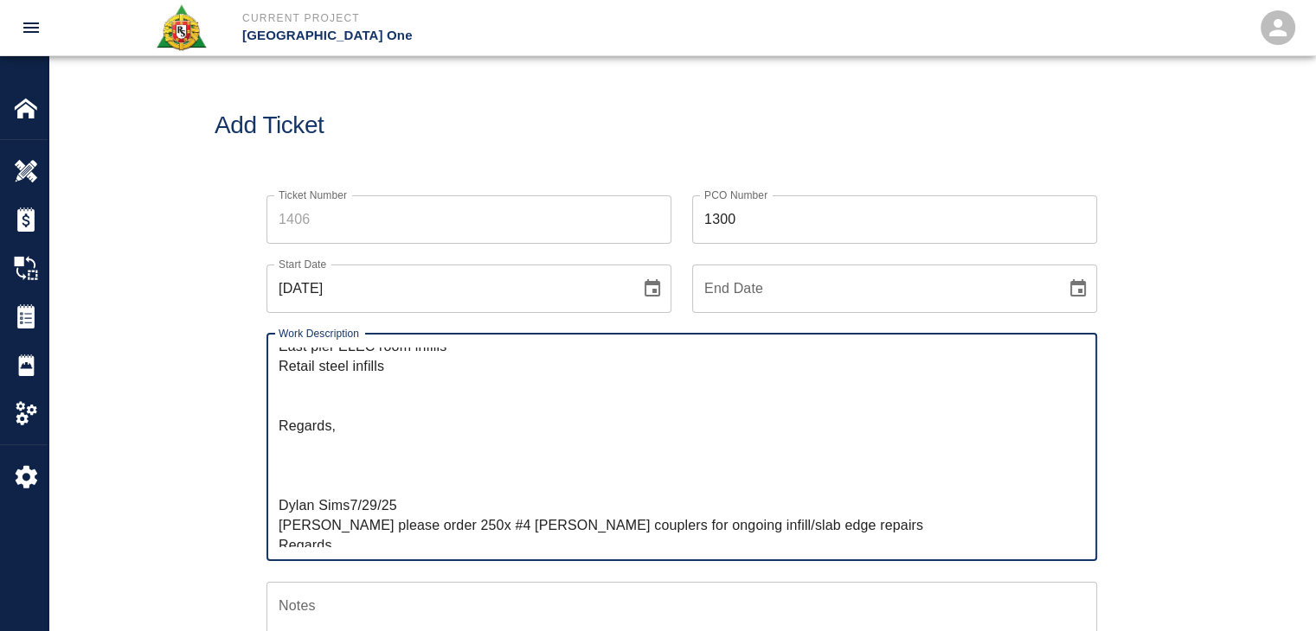
scroll to position [92, 0]
drag, startPoint x: 352, startPoint y: 509, endPoint x: 264, endPoint y: 385, distance: 151.9
click at [264, 385] on div "Work Description Yes. These x200 are for: Sharkfin L3 VIP doghouse infill Stair…" at bounding box center [671, 437] width 851 height 248
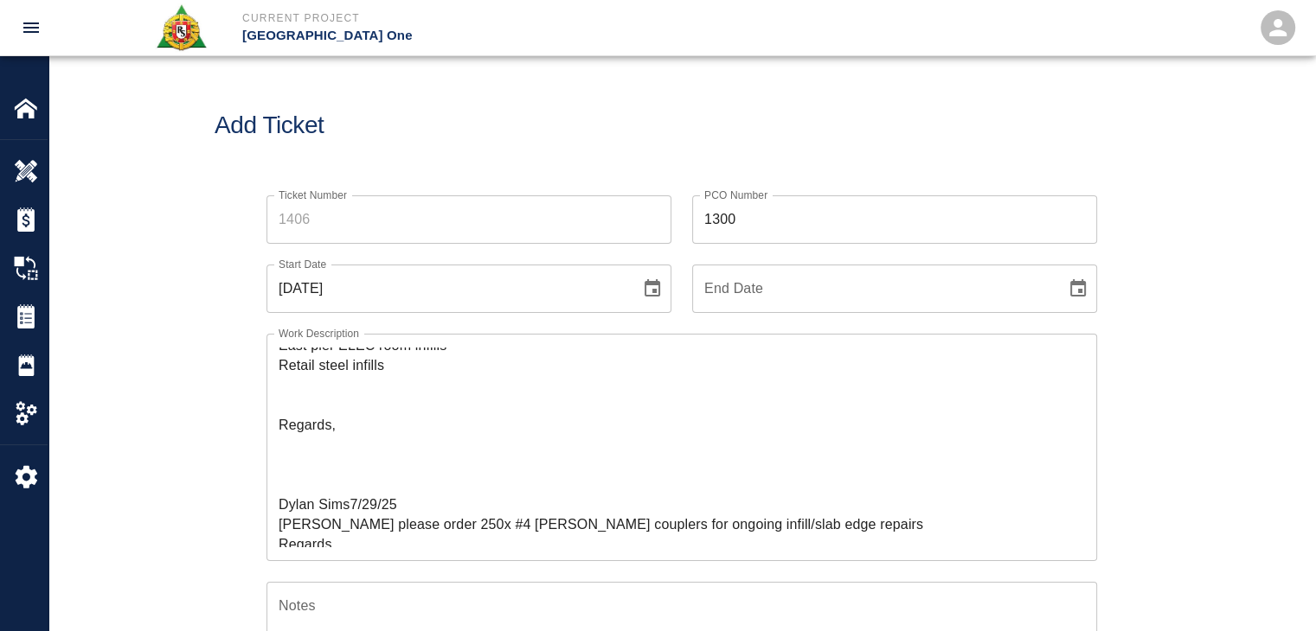
drag, startPoint x: 264, startPoint y: 385, endPoint x: 270, endPoint y: 416, distance: 31.7
click at [270, 416] on div "Work Description Yes. These x200 are for: Sharkfin L3 VIP doghouse infill Stair…" at bounding box center [671, 437] width 851 height 248
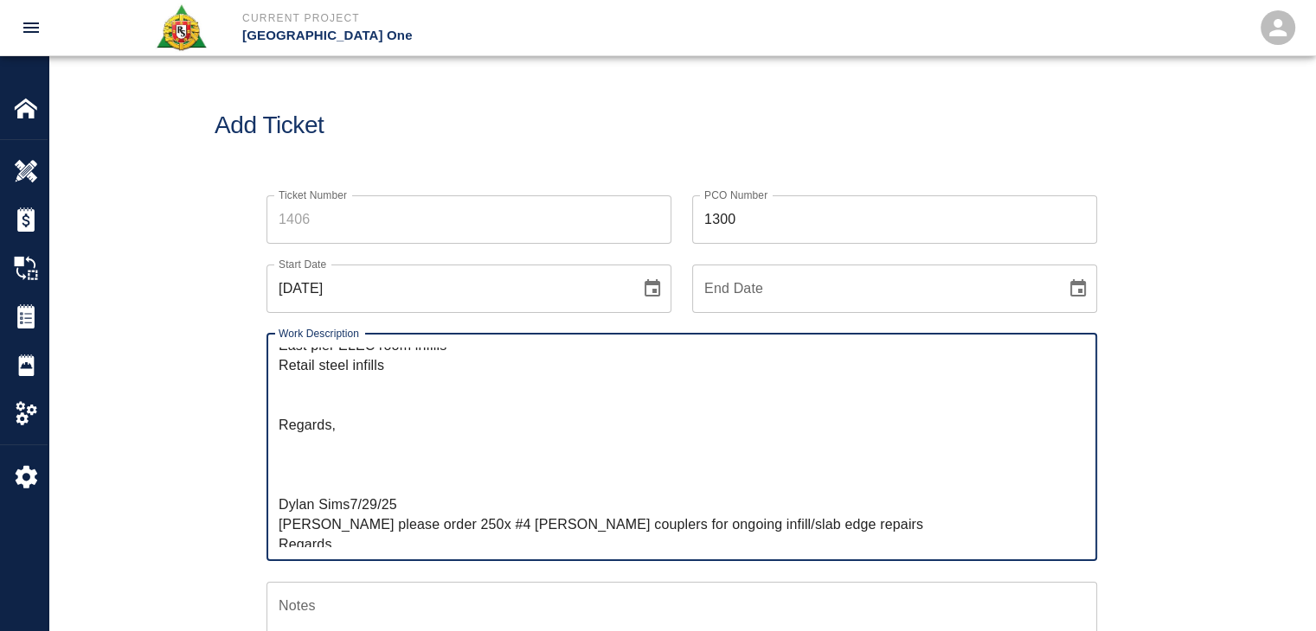
click at [279, 503] on textarea "Yes. These x200 are for: Sharkfin L3 VIP doghouse infill Stair chopout infills …" at bounding box center [682, 447] width 806 height 199
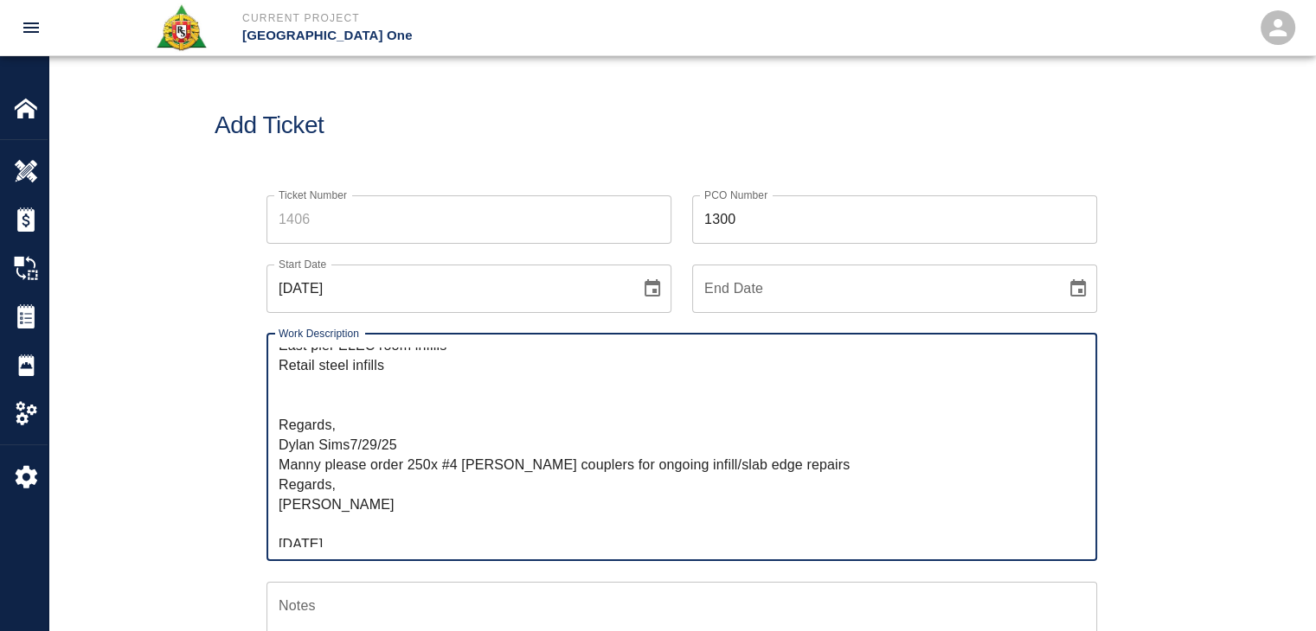
click at [349, 447] on textarea "Yes. These x200 are for: Sharkfin L3 VIP doghouse infill Stair chopout infills …" at bounding box center [682, 447] width 806 height 199
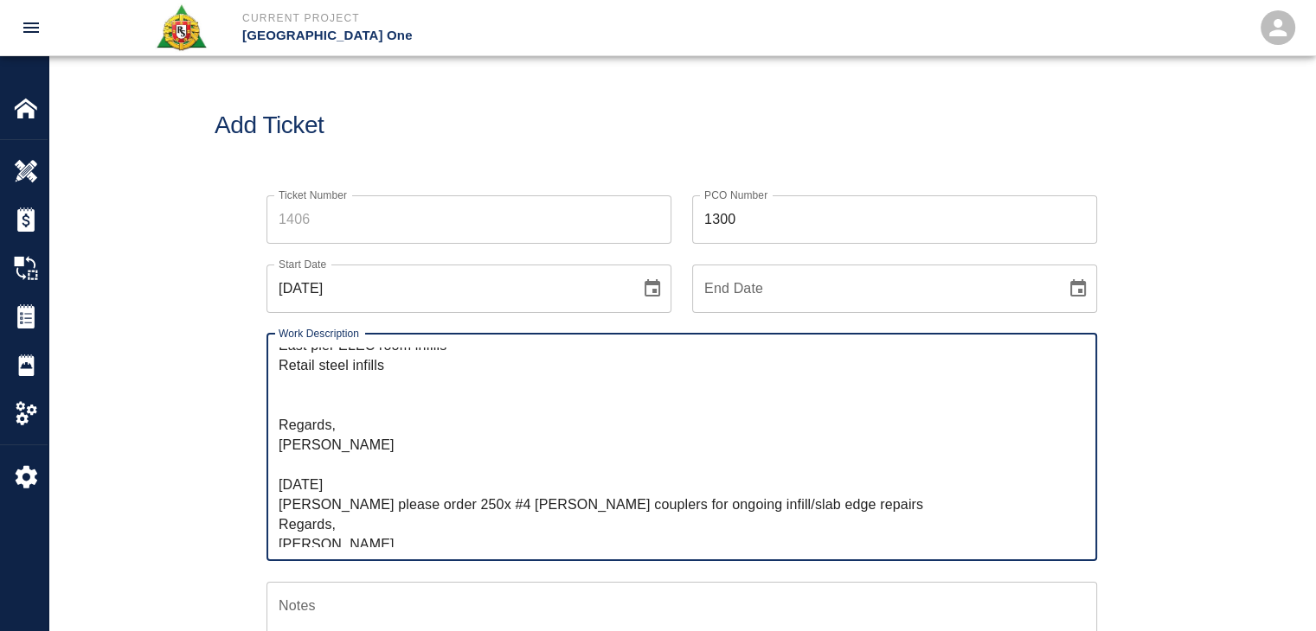
click at [277, 425] on div "Yes. These x200 are for: Sharkfin L3 VIP doghouse infill Stair chopout infills …" at bounding box center [681, 447] width 830 height 227
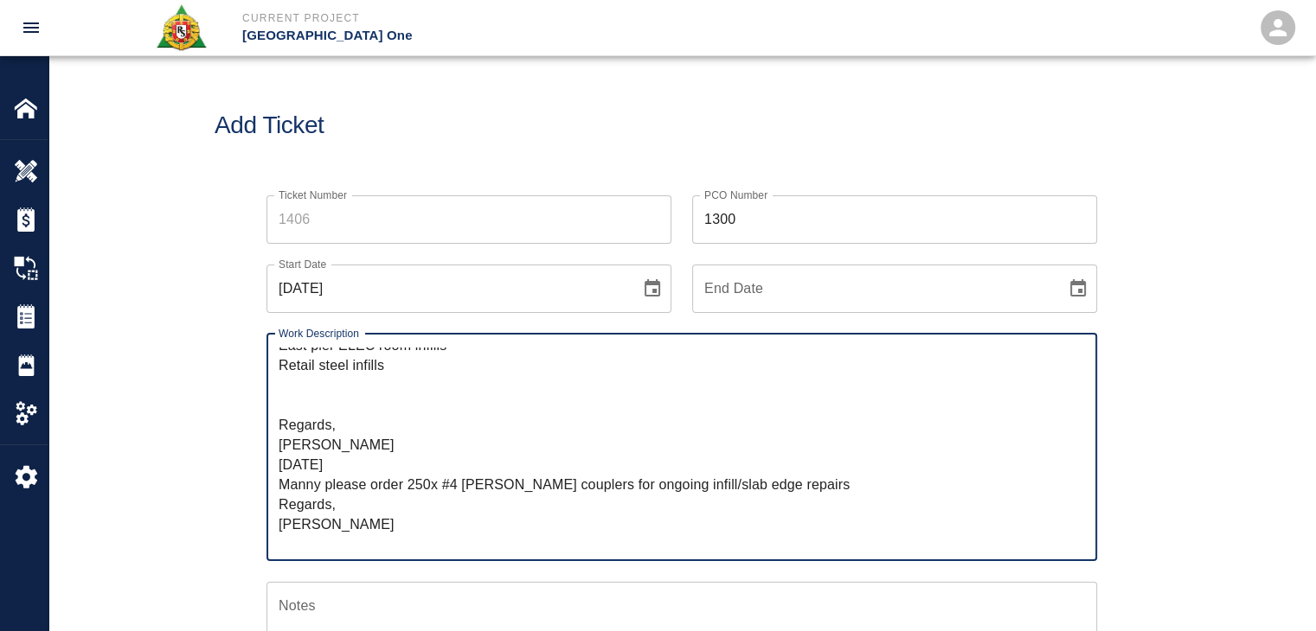
click at [283, 425] on textarea "Yes. These x200 are for: Sharkfin L3 VIP doghouse infill Stair chopout infills …" at bounding box center [682, 447] width 806 height 199
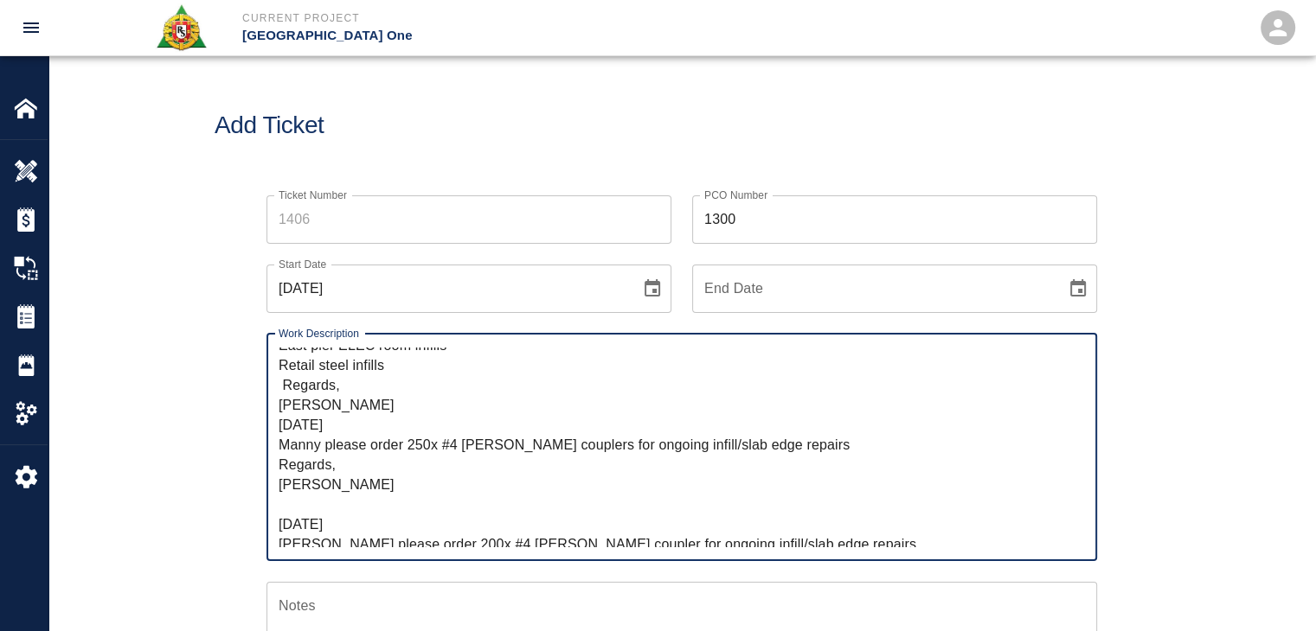
click at [372, 407] on textarea "Yes. These x200 are for: Sharkfin L3 VIP doghouse infill Stair chopout infills …" at bounding box center [682, 447] width 806 height 199
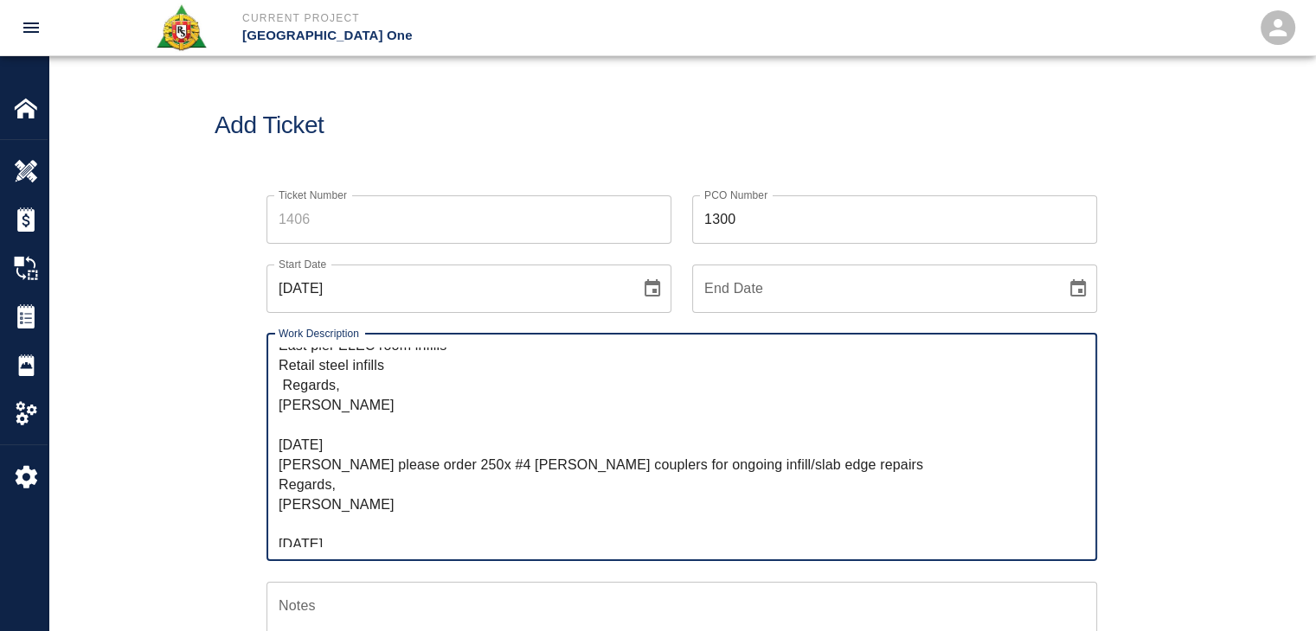
click at [285, 385] on textarea "Yes. These x200 are for: Sharkfin L3 VIP doghouse infill Stair chopout infills …" at bounding box center [682, 447] width 806 height 199
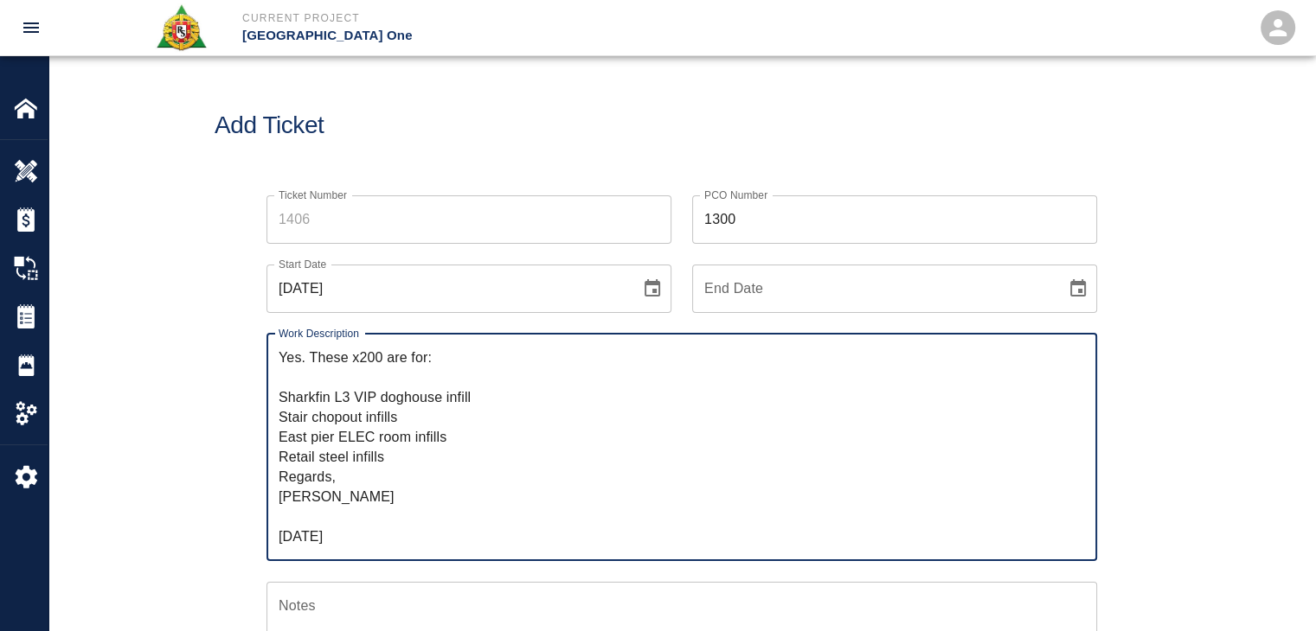
click at [281, 394] on textarea "Yes. These x200 are for: Sharkfin L3 VIP doghouse infill Stair chopout infills …" at bounding box center [682, 447] width 806 height 199
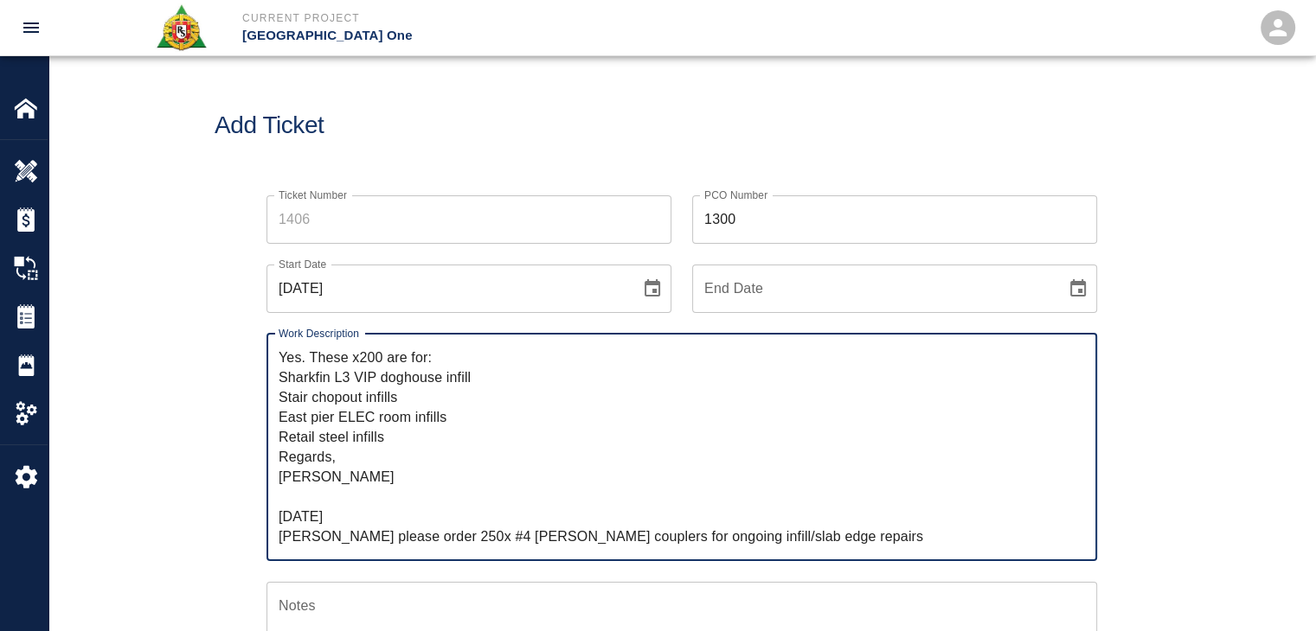
drag, startPoint x: 309, startPoint y: 358, endPoint x: 225, endPoint y: 349, distance: 84.3
click at [225, 349] on div "Ticket Number Ticket Number PCO Number 1300 PCO Number Start Date 10/01/2025 St…" at bounding box center [682, 590] width 934 height 831
click at [401, 362] on textarea "These x200 are for: Sharkfin L3 VIP doghouse infill Stair chopout infills East …" at bounding box center [682, 447] width 806 height 199
click at [293, 388] on textarea "These x200 are for: Sharkfin L3 VIP doghouse infill Stair chopout infills East …" at bounding box center [682, 447] width 806 height 199
drag, startPoint x: 360, startPoint y: 473, endPoint x: 266, endPoint y: 454, distance: 96.2
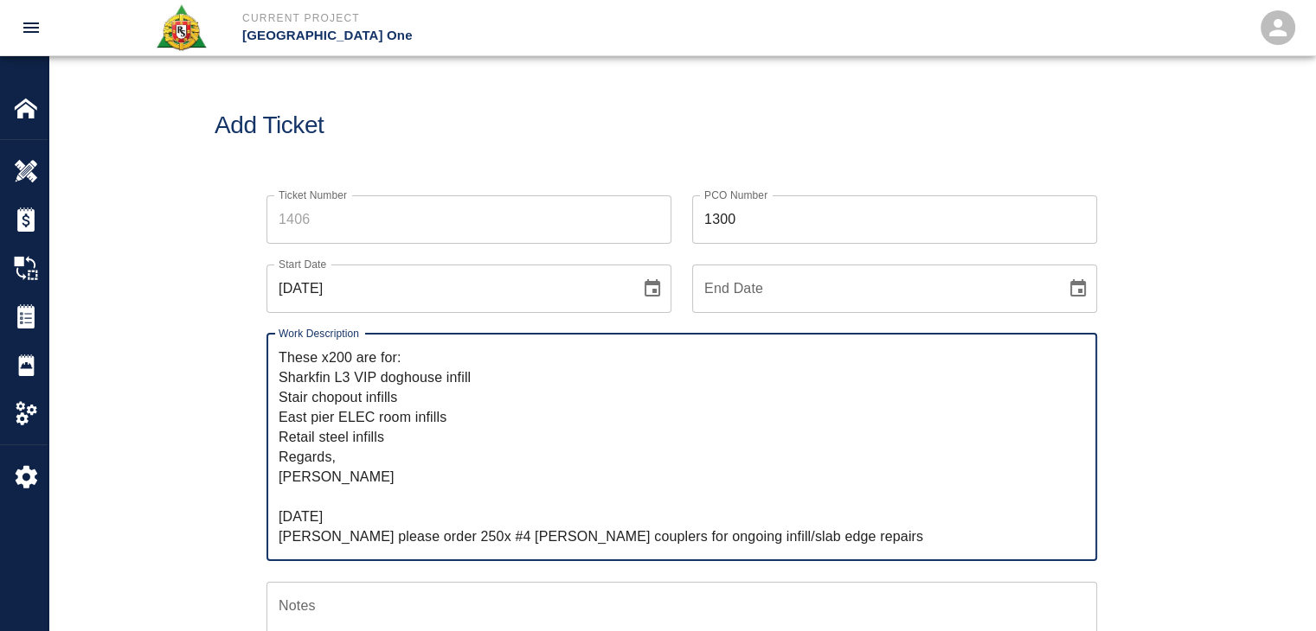
click at [266, 454] on div "These x200 are for: Sharkfin L3 VIP doghouse infill Stair chopout infills East …" at bounding box center [681, 447] width 830 height 227
click at [323, 470] on textarea "These x200 are for: Sharkfin L3 VIP doghouse infill Stair chopout infills East …" at bounding box center [682, 447] width 806 height 199
click at [370, 489] on textarea "These x200 are for: Sharkfin L3 VIP doghouse infill Stair chopout infills East …" at bounding box center [682, 447] width 806 height 199
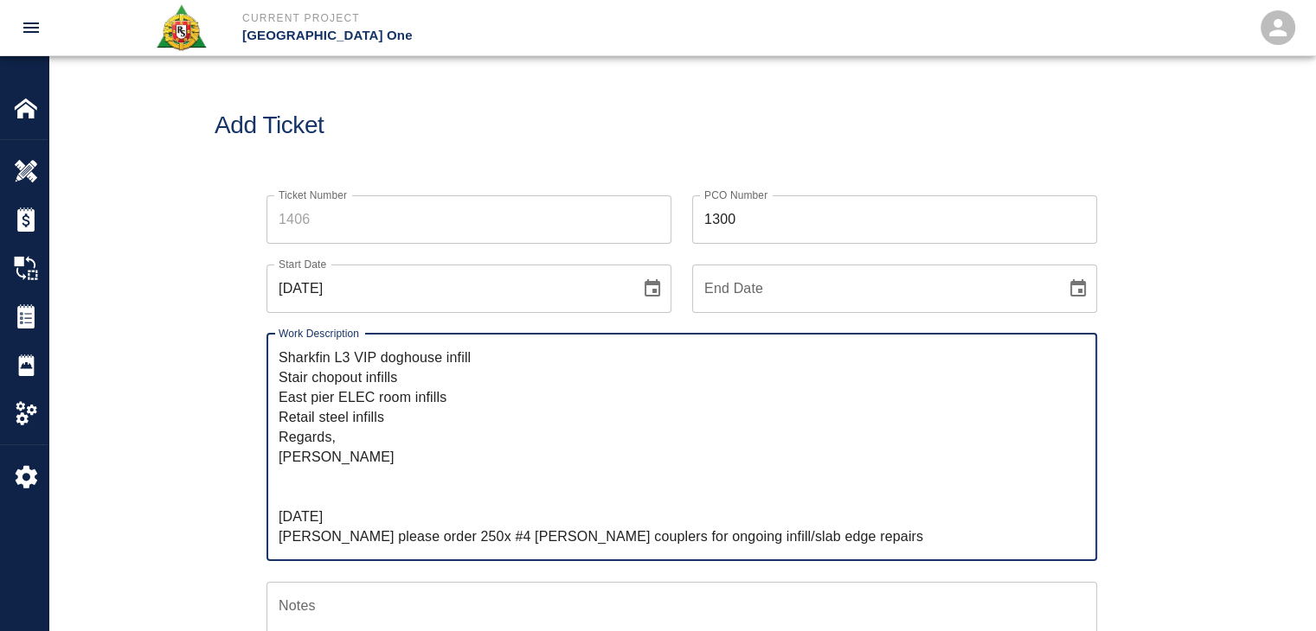
scroll to position [21, 0]
type textarea "These x200 are for: Sharkfin L3 VIP doghouse infill Stair chopout infills East …"
click at [116, 478] on div "Ticket Number Ticket Number PCO Number 1300 PCO Number Start Date 10/01/2025 St…" at bounding box center [681, 611] width 1266 height 873
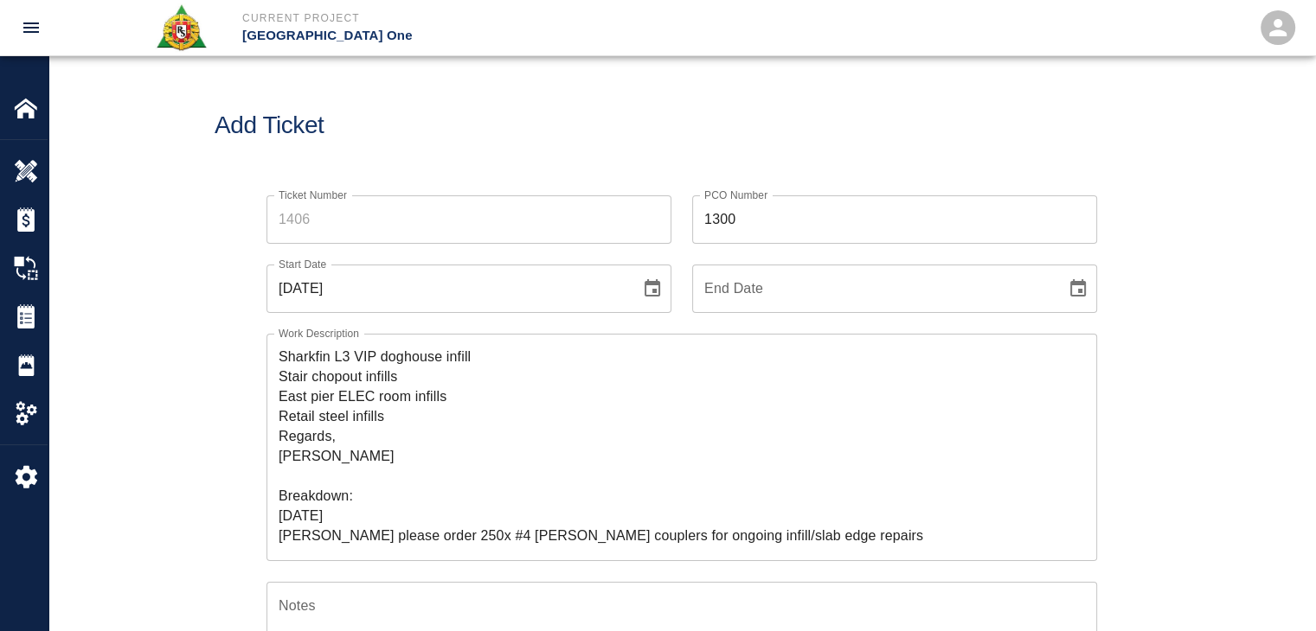
scroll to position [0, 0]
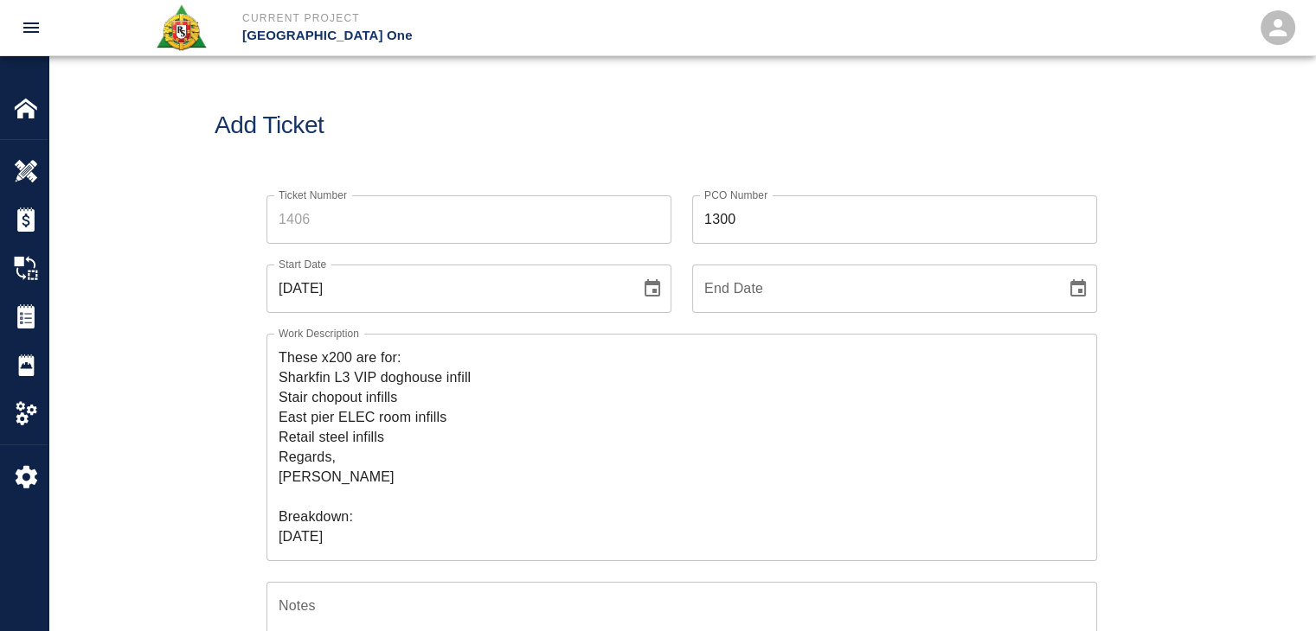
click at [661, 281] on icon "Choose date, selected date is Oct 1, 2025" at bounding box center [652, 289] width 21 height 21
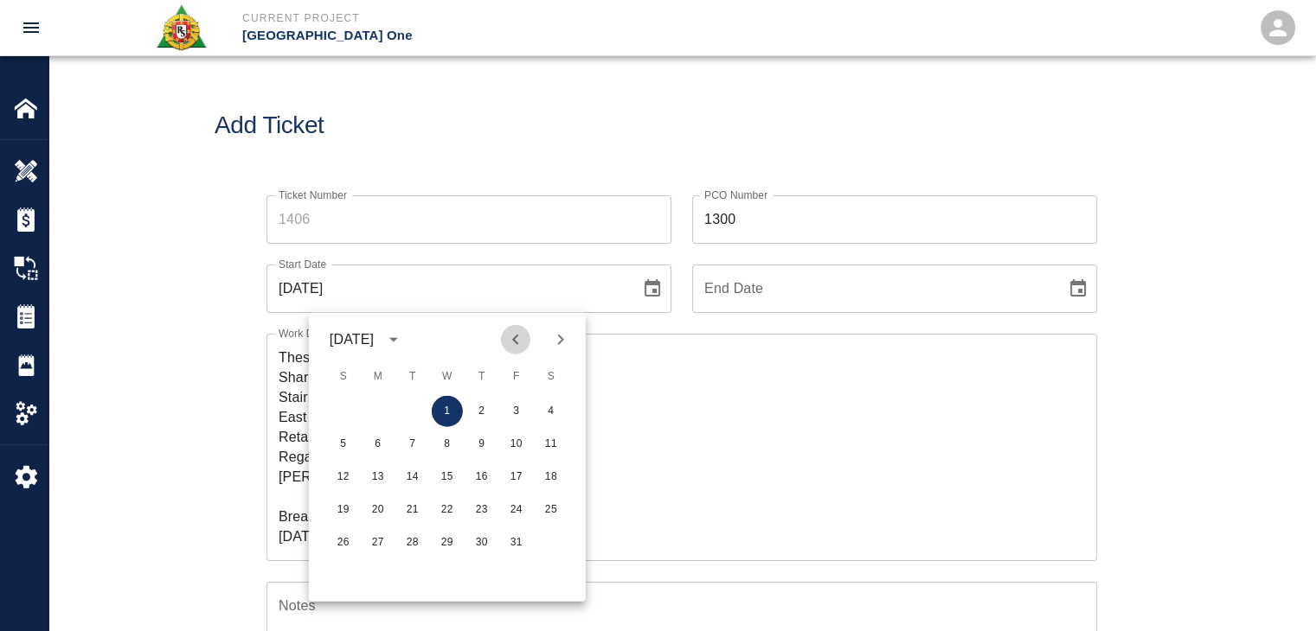
click at [509, 339] on icon "Previous month" at bounding box center [515, 340] width 21 height 21
click at [515, 537] on button "29" at bounding box center [516, 543] width 31 height 31
type input "08/29/2025"
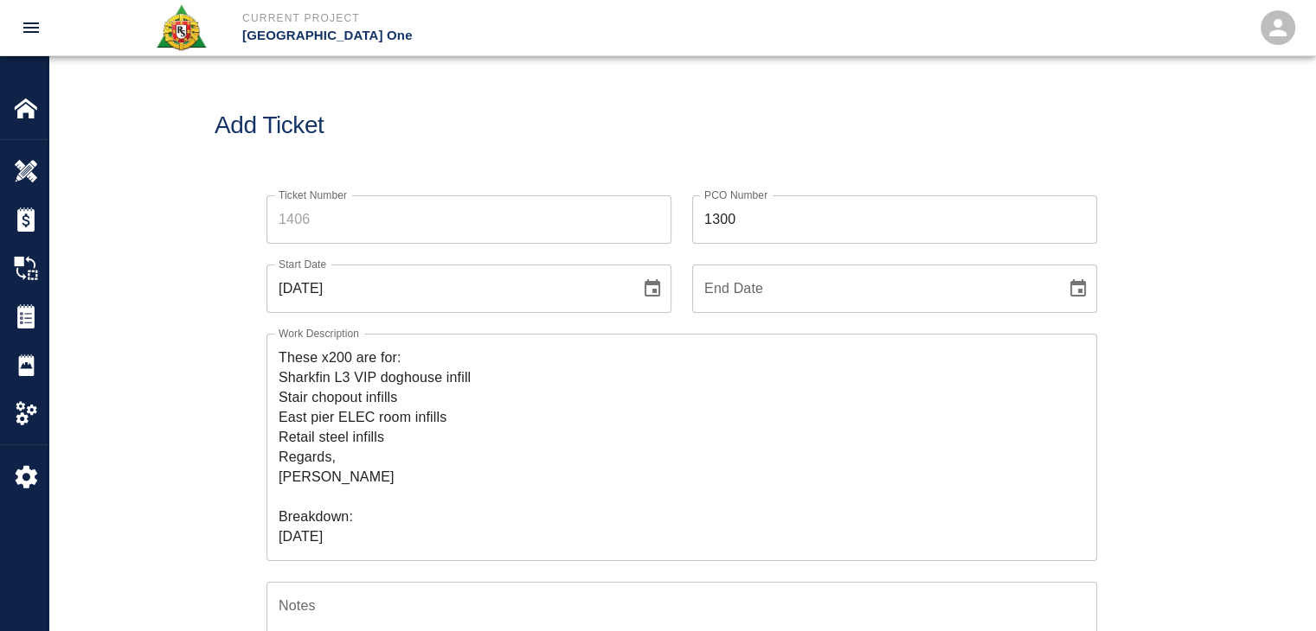
click at [1068, 288] on icon "Choose date" at bounding box center [1077, 289] width 21 height 21
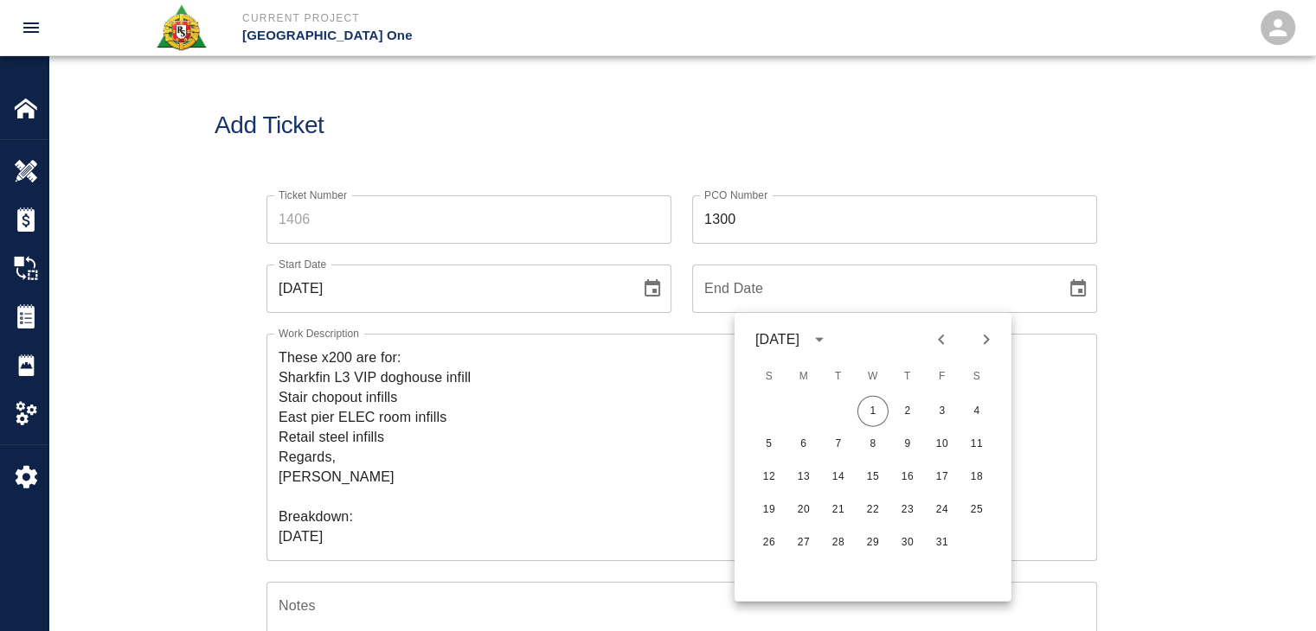
click at [979, 347] on icon "Next month" at bounding box center [986, 340] width 21 height 21
click at [949, 345] on icon "Previous month" at bounding box center [941, 340] width 21 height 21
click at [939, 340] on icon "Previous month" at bounding box center [941, 340] width 6 height 10
click at [843, 504] on button "23" at bounding box center [838, 510] width 31 height 31
type input "09/23/2025"
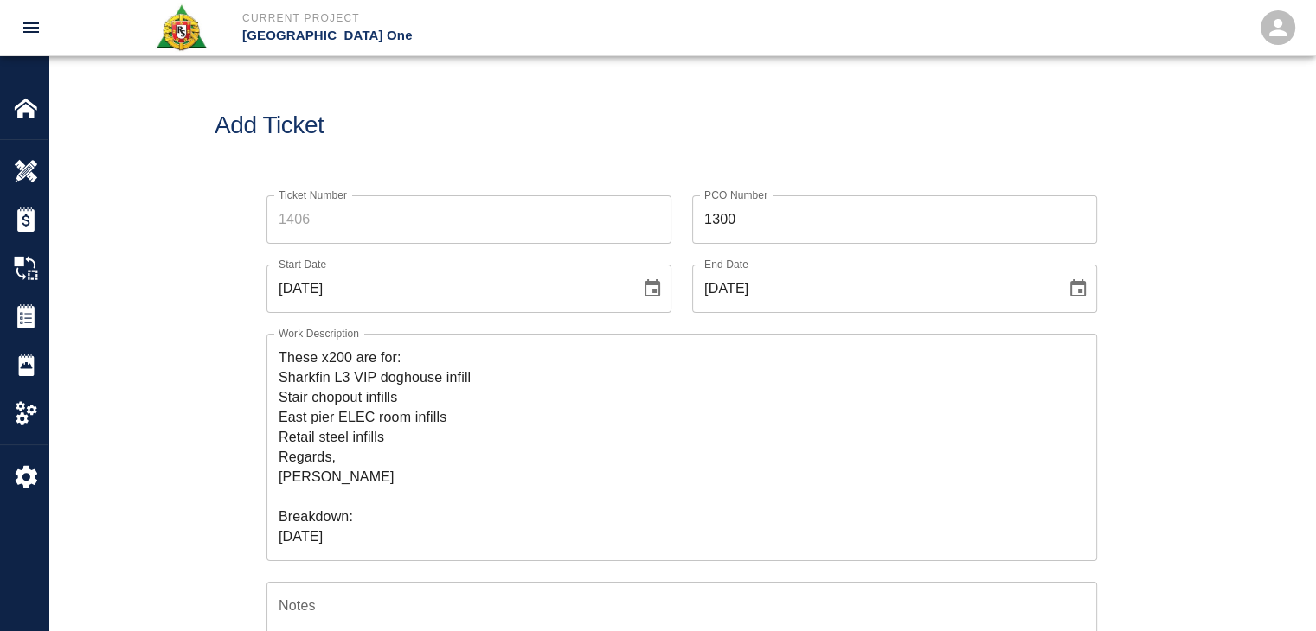
click at [628, 425] on textarea "These x200 are for: Sharkfin L3 VIP doghouse infill Stair chopout infills East …" at bounding box center [682, 447] width 806 height 199
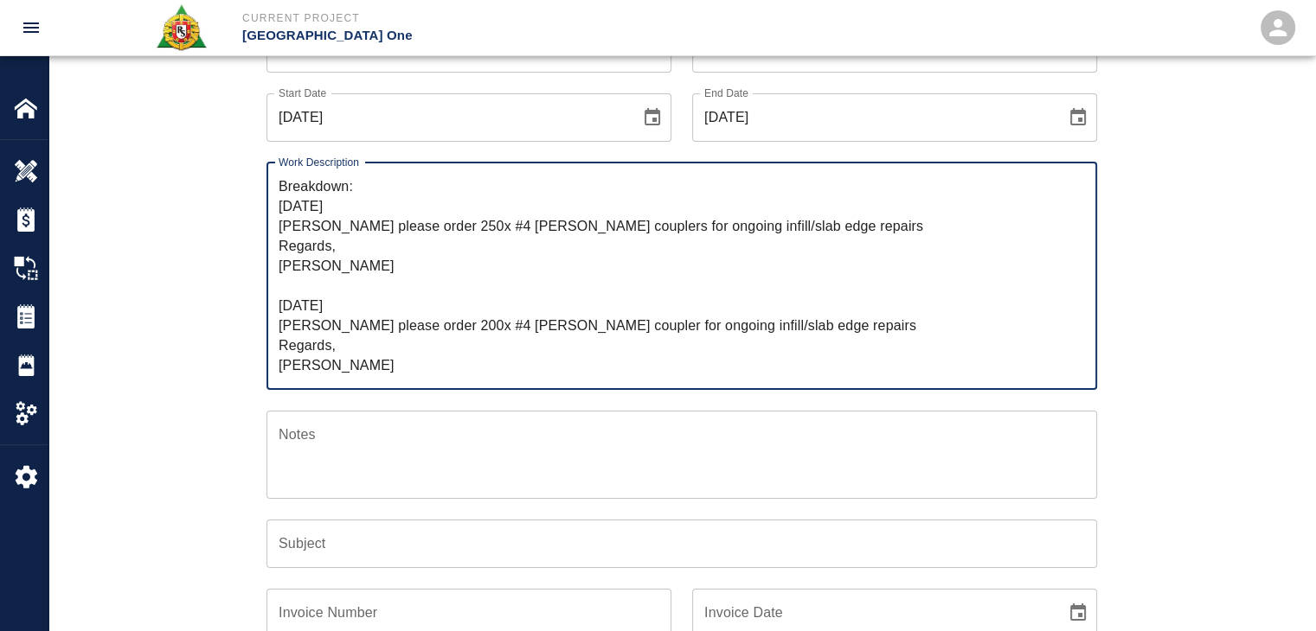
scroll to position [172, 0]
click at [379, 362] on textarea "These x200 are for: Sharkfin L3 VIP doghouse infill Stair chopout infills East …" at bounding box center [682, 275] width 806 height 199
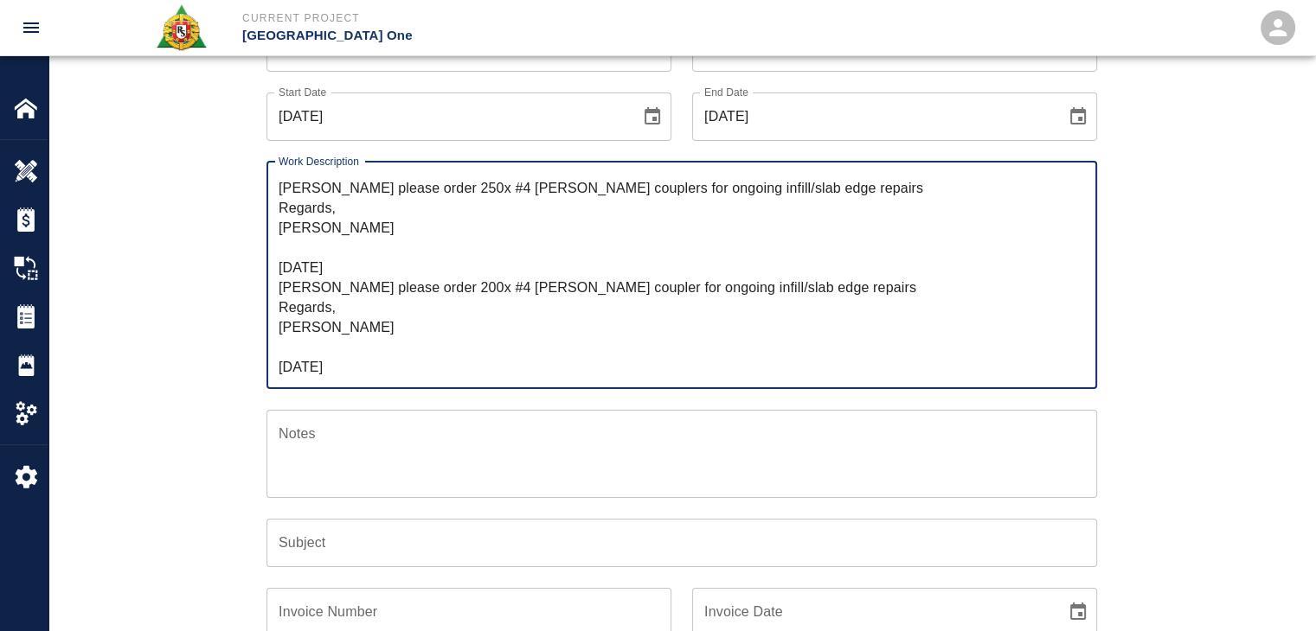
scroll to position [216, 0]
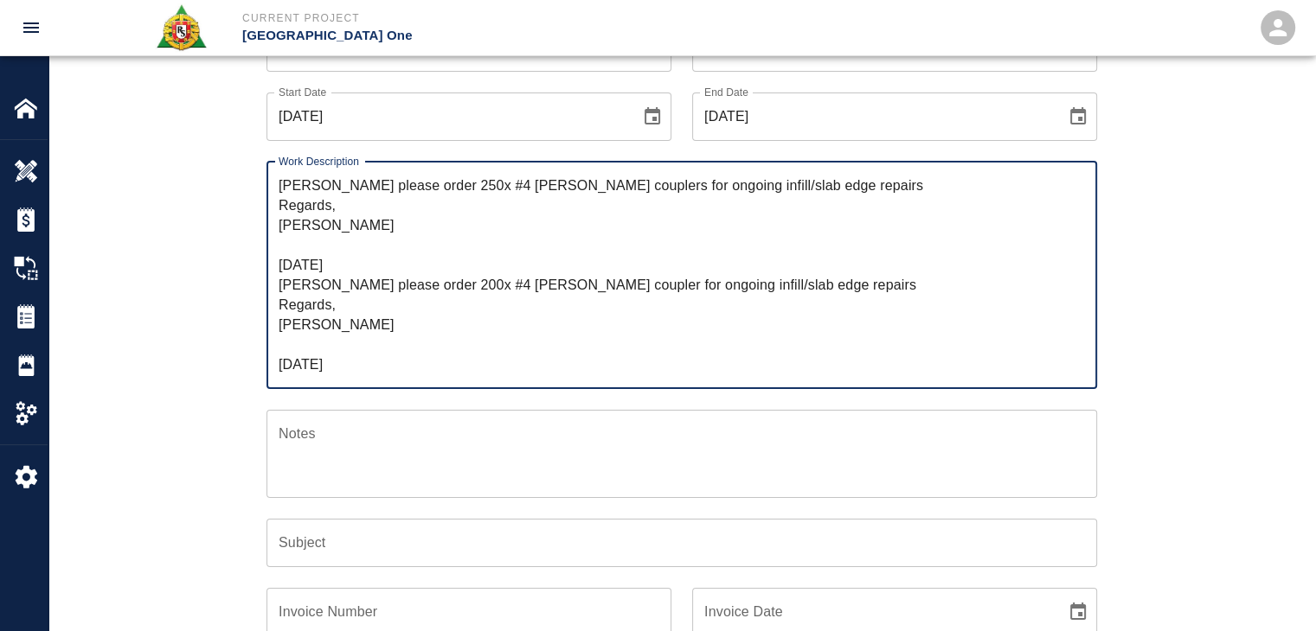
paste textarea "also requested another 250 # 4 barlocks."
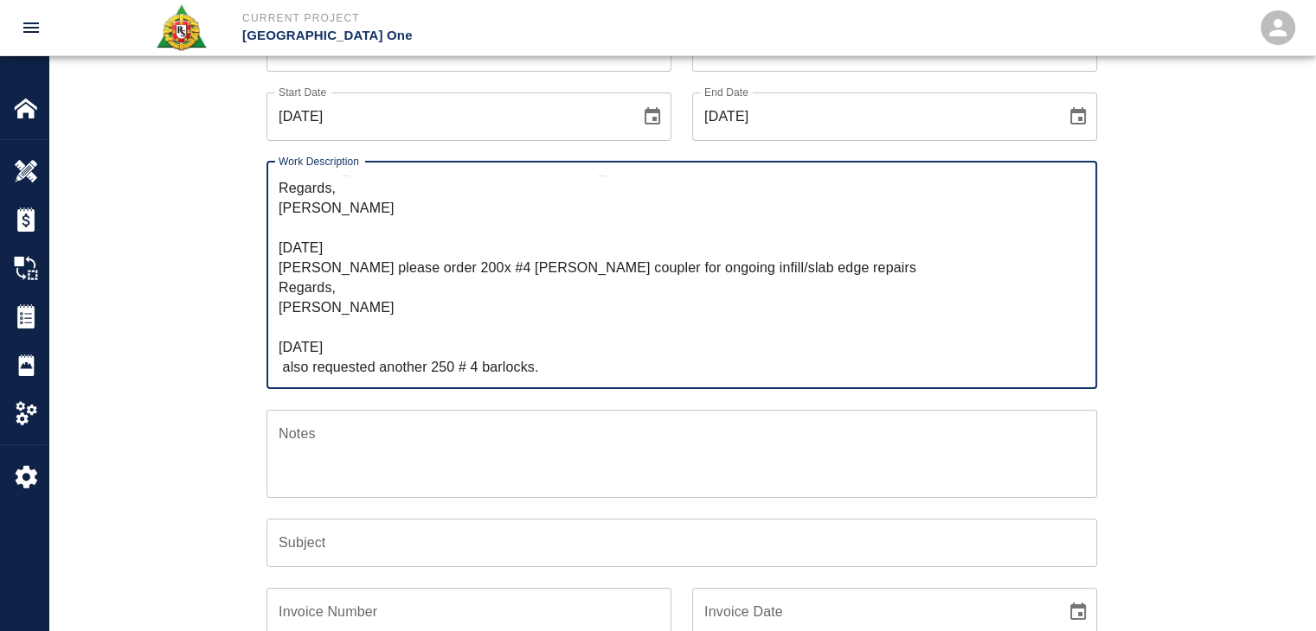
click at [308, 365] on textarea "These x200 are for: Sharkfin L3 VIP doghouse infill Stair chopout infills East …" at bounding box center [682, 275] width 806 height 199
click at [315, 366] on textarea "These x200 are for: Sharkfin L3 VIP doghouse infill Stair chopout infills East …" at bounding box center [682, 275] width 806 height 199
drag, startPoint x: 312, startPoint y: 368, endPoint x: 273, endPoint y: 368, distance: 38.9
click at [273, 368] on div "These x200 are for: Sharkfin L3 VIP doghouse infill Stair chopout infills East …" at bounding box center [681, 275] width 830 height 227
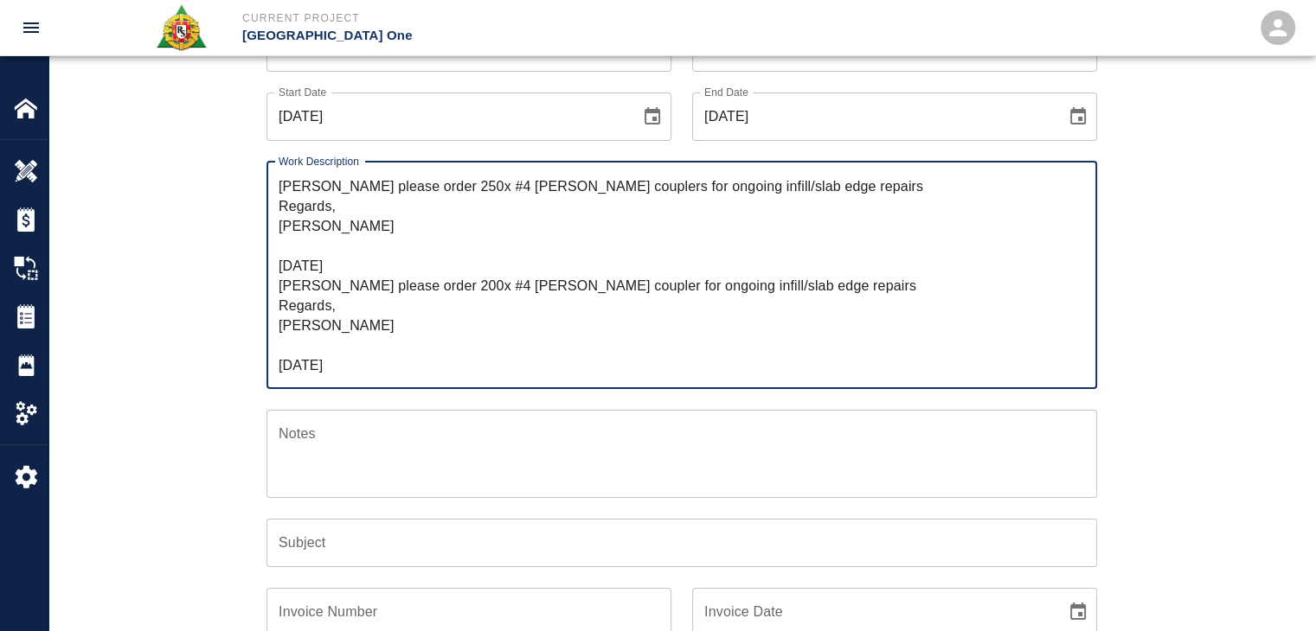
scroll to position [218, 0]
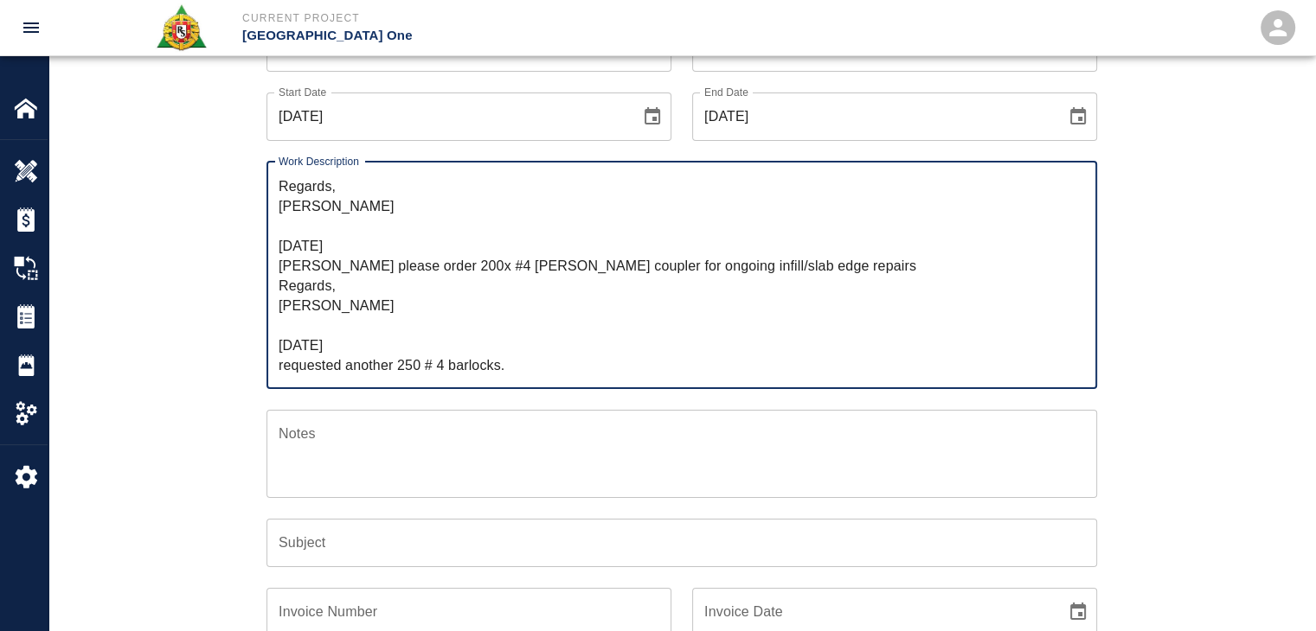
click at [388, 372] on textarea "These x200 are for: Sharkfin L3 VIP doghouse infill Stair chopout infills East …" at bounding box center [682, 275] width 806 height 199
click at [410, 368] on textarea "These x200 are for: Sharkfin L3 VIP doghouse infill Stair chopout infills East …" at bounding box center [682, 275] width 806 height 199
click at [439, 371] on textarea "These x200 are for: Sharkfin L3 VIP doghouse infill Stair chopout infills East …" at bounding box center [682, 275] width 806 height 199
click at [516, 368] on textarea "These x200 are for: Sharkfin L3 VIP doghouse infill Stair chopout infills East …" at bounding box center [682, 275] width 806 height 199
click at [230, 373] on div "Ticket Number Ticket Number PCO Number 1300 PCO Number Start Date 08/29/2025 St…" at bounding box center [682, 418] width 934 height 831
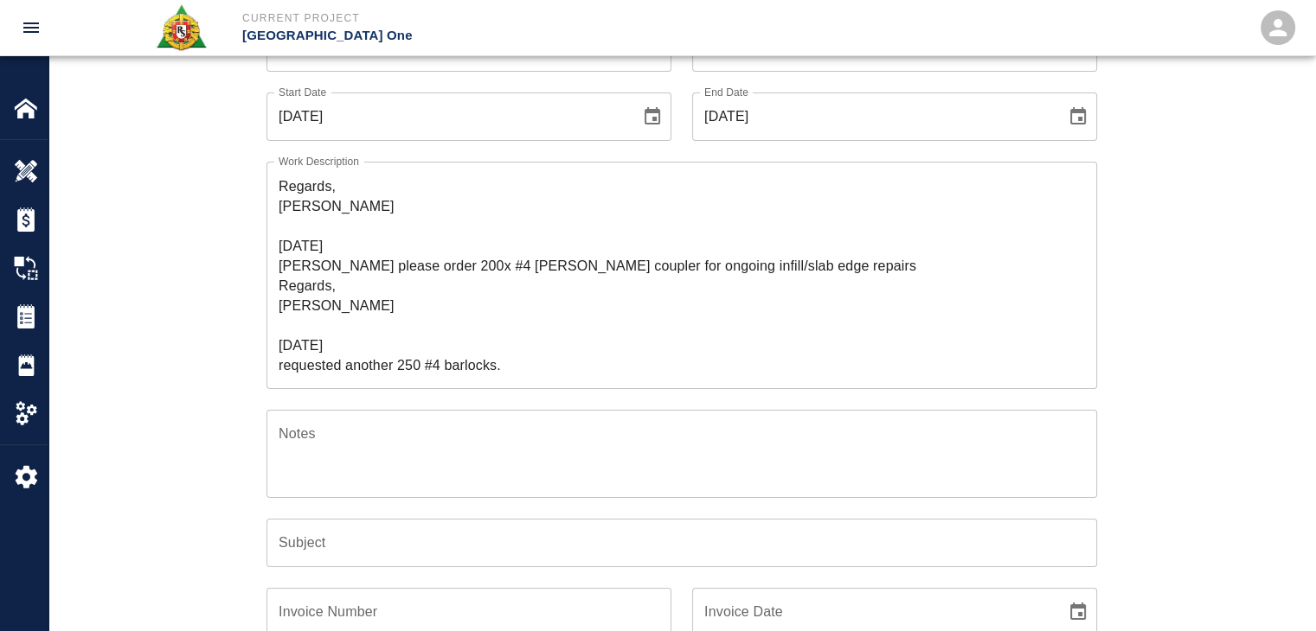
click at [516, 364] on textarea "These x200 are for: Sharkfin L3 VIP doghouse infill Stair chopout infills East …" at bounding box center [682, 275] width 806 height 199
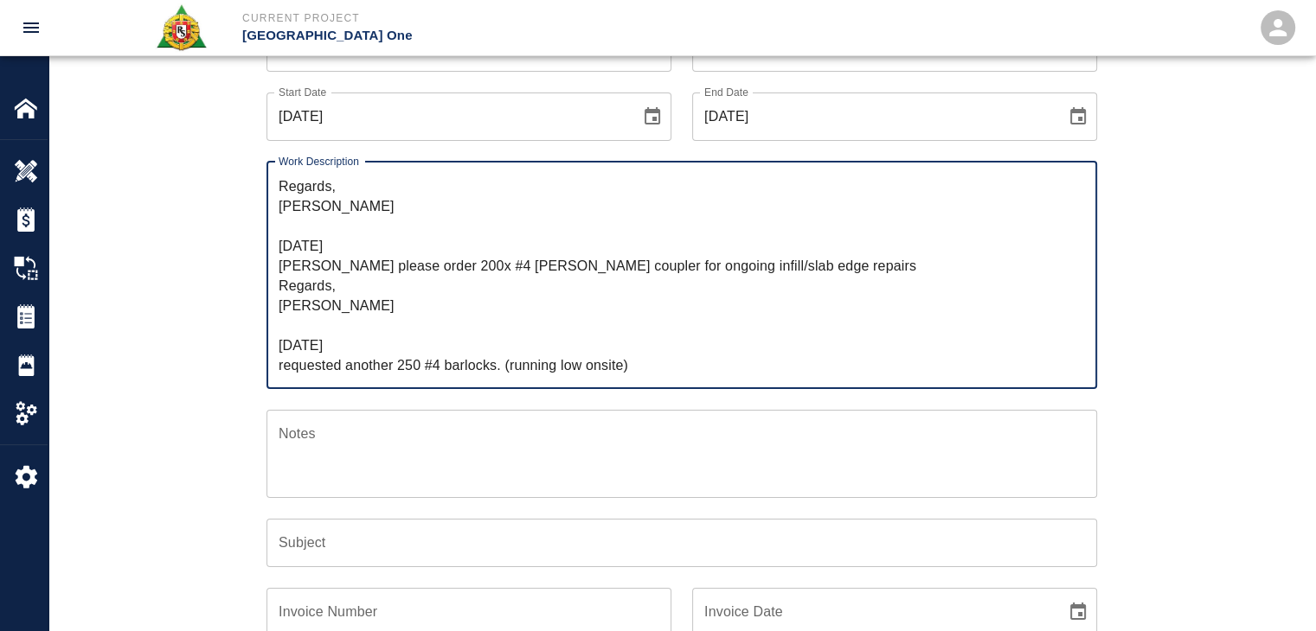
click at [283, 361] on textarea "These x200 are for: Sharkfin L3 VIP doghouse infill Stair chopout infills East …" at bounding box center [682, 275] width 806 height 199
click at [429, 368] on textarea "These x200 are for: Sharkfin L3 VIP doghouse infill Stair chopout infills East …" at bounding box center [682, 275] width 806 height 199
click at [597, 368] on textarea "These x200 are for: Sharkfin L3 VIP doghouse infill Stair chopout infills East …" at bounding box center [682, 275] width 806 height 199
click at [668, 367] on textarea "These x200 are for: Sharkfin L3 VIP doghouse infill Stair chopout infills East …" at bounding box center [682, 275] width 806 height 199
click at [205, 359] on div "Ticket Number Ticket Number PCO Number 1300 PCO Number Start Date 08/29/2025 St…" at bounding box center [681, 439] width 1266 height 873
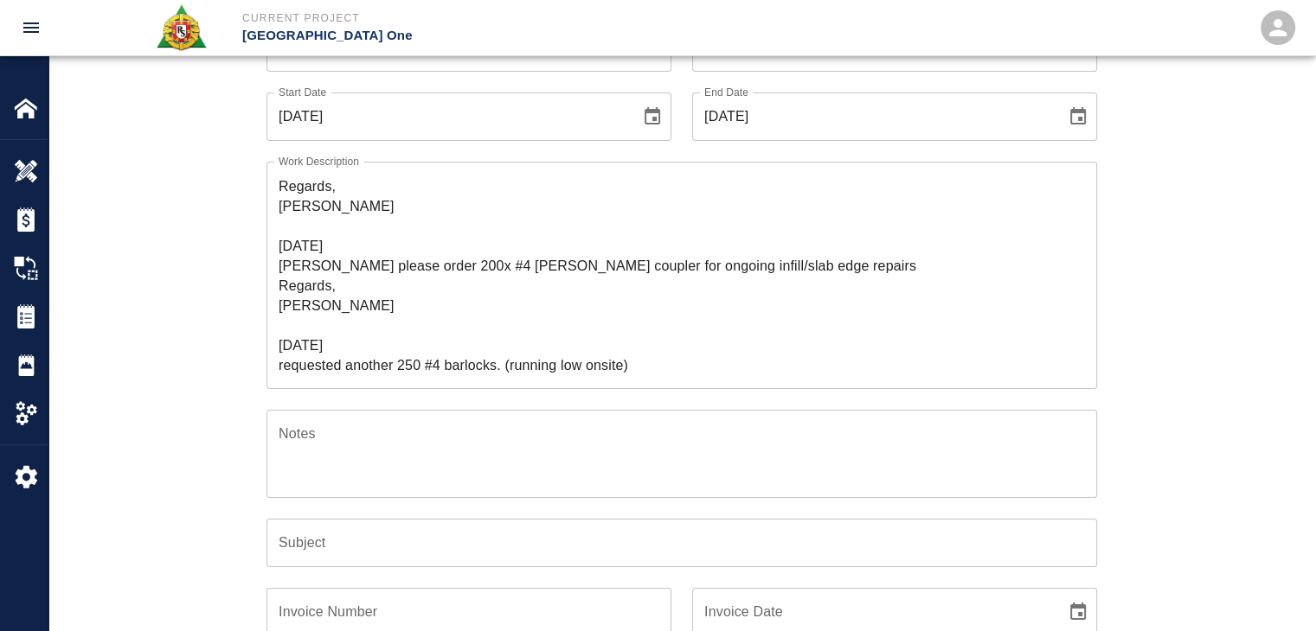
click at [375, 359] on textarea "These x200 are for: Sharkfin L3 VIP doghouse infill Stair chopout infills East …" at bounding box center [682, 275] width 806 height 199
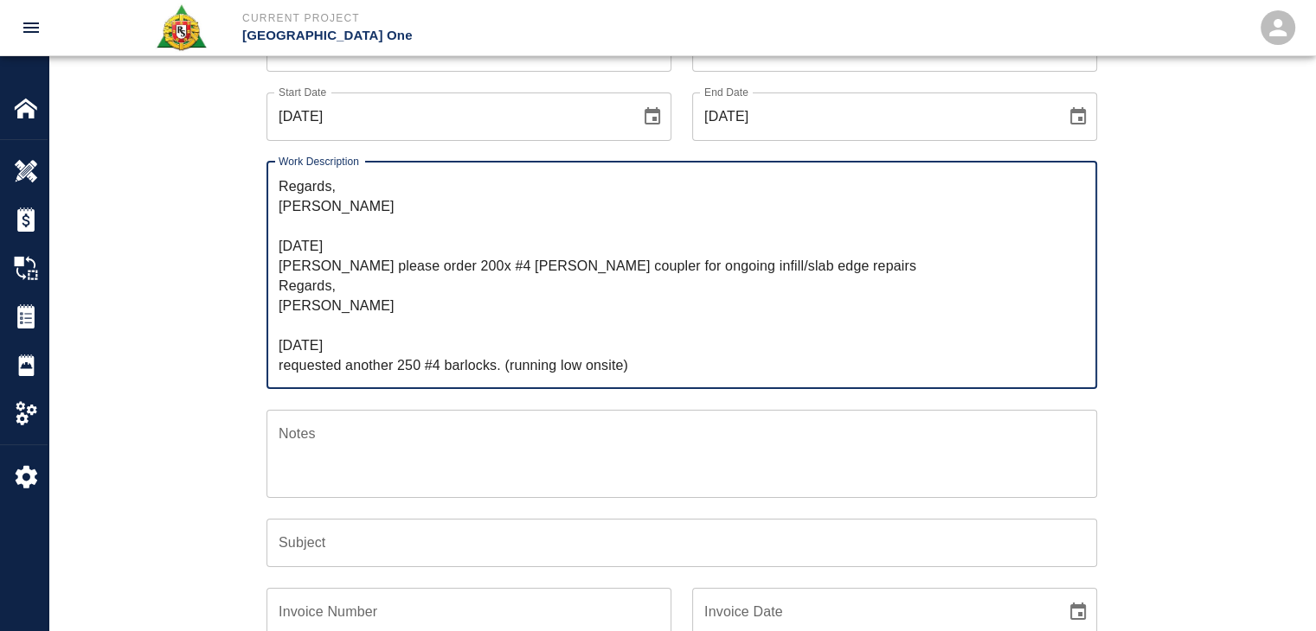
click at [551, 361] on textarea "These x200 are for: Sharkfin L3 VIP doghouse infill Stair chopout infills East …" at bounding box center [682, 275] width 806 height 199
click at [640, 360] on textarea "These x200 are for: Sharkfin L3 VIP doghouse infill Stair chopout infills East …" at bounding box center [682, 275] width 806 height 199
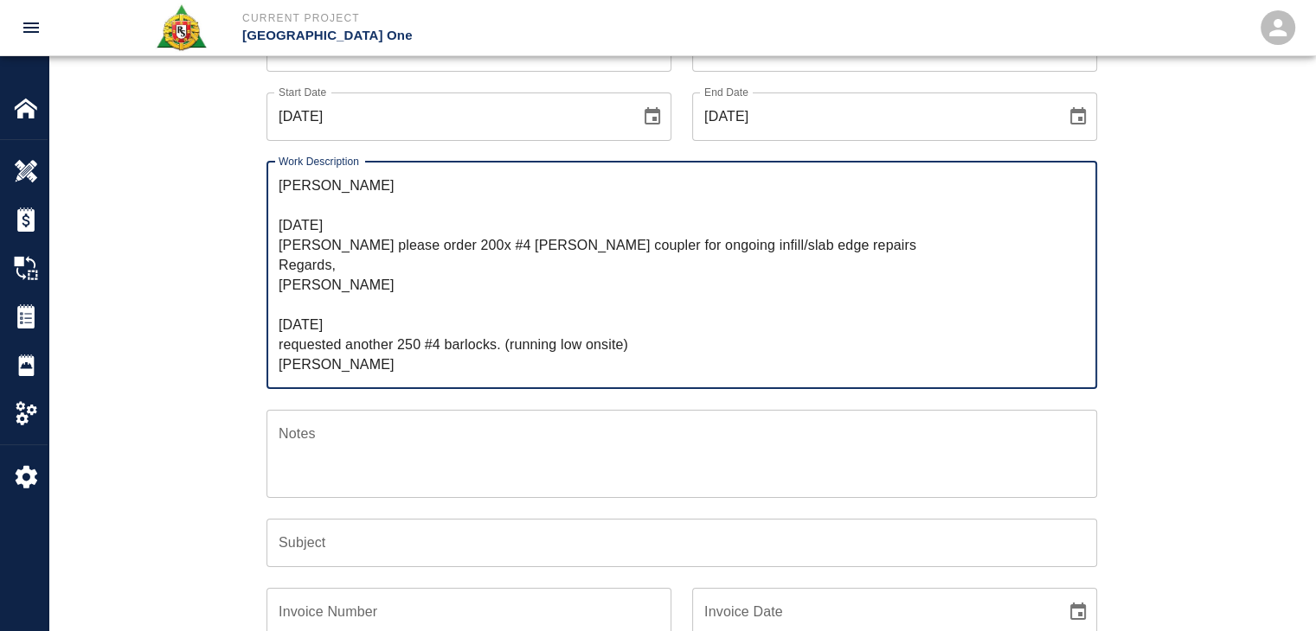
drag, startPoint x: 349, startPoint y: 363, endPoint x: 220, endPoint y: 368, distance: 129.8
click at [220, 368] on div "Ticket Number Ticket Number PCO Number 1300 PCO Number Start Date 08/29/2025 St…" at bounding box center [682, 418] width 934 height 831
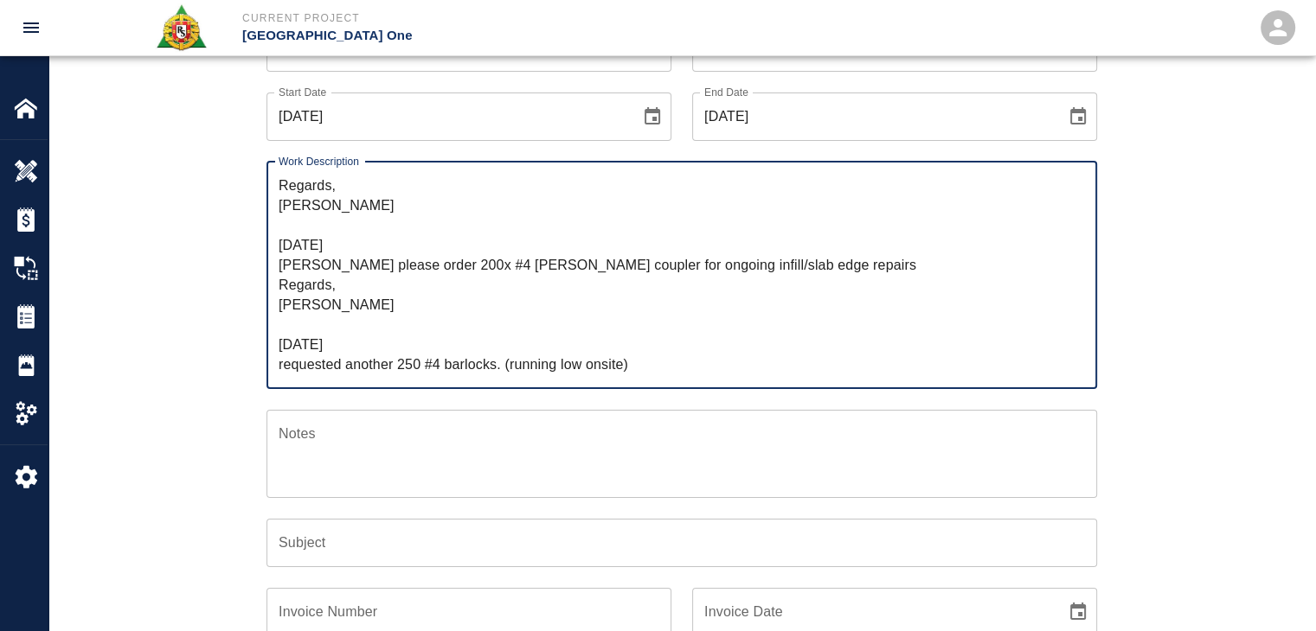
scroll to position [218, 0]
type textarea "These x200 are for: Sharkfin L3 VIP doghouse infill Stair chopout infills East …"
click at [170, 364] on div "Ticket Number Ticket Number PCO Number 1300 PCO Number Start Date 08/29/2025 St…" at bounding box center [681, 439] width 1266 height 873
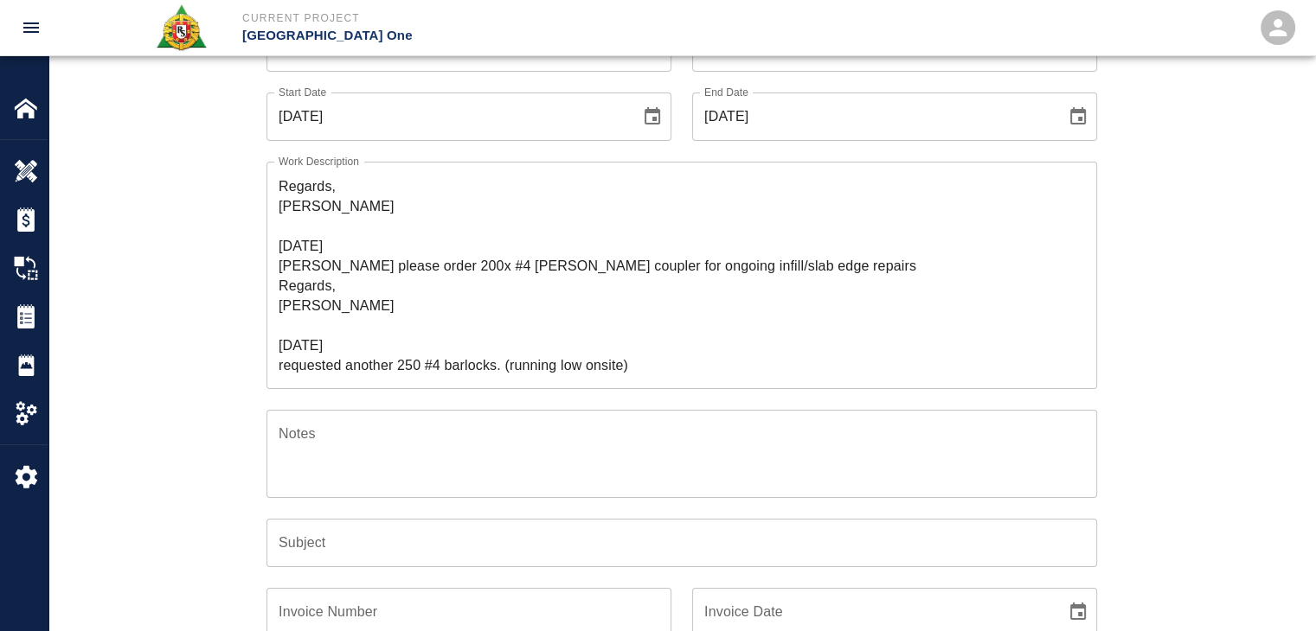
scroll to position [21, 0]
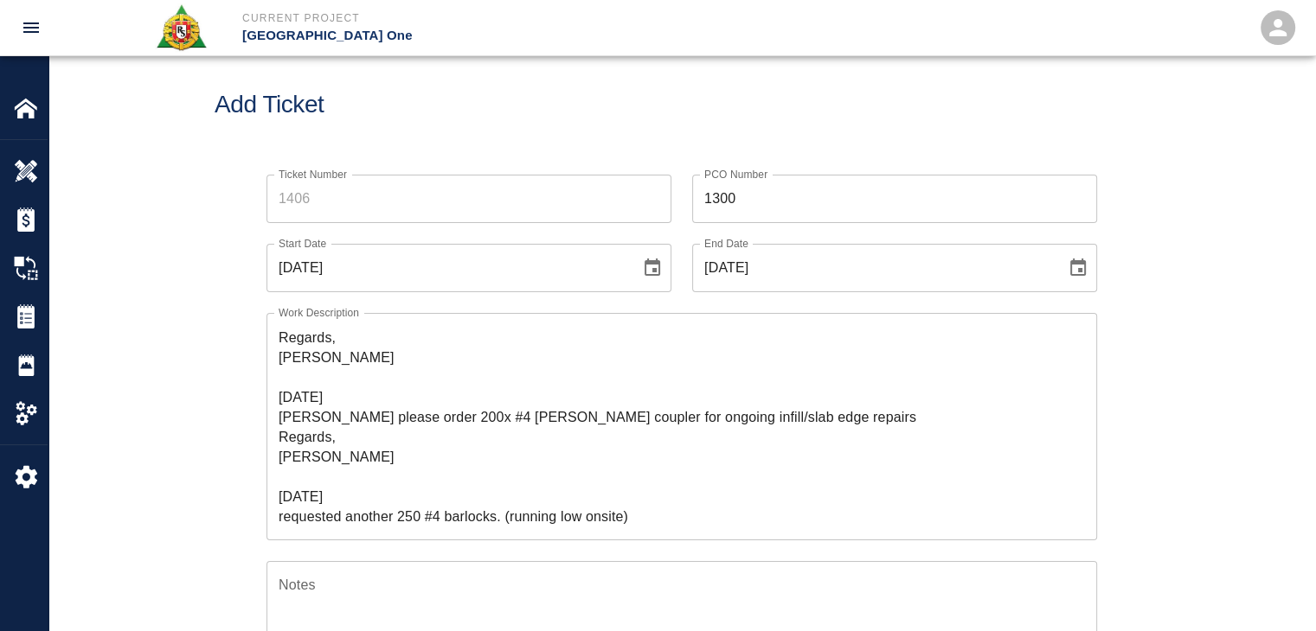
click at [316, 210] on input "Ticket Number" at bounding box center [468, 199] width 405 height 48
click at [329, 119] on div "Add Ticket" at bounding box center [681, 104] width 1266 height 139
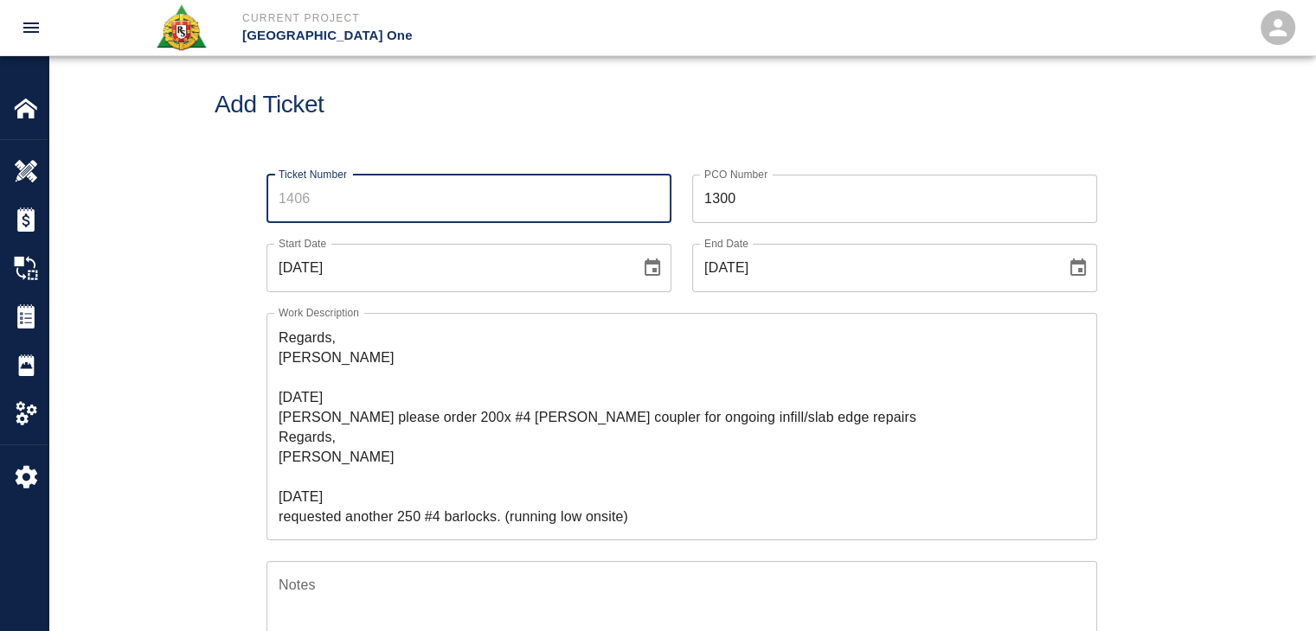
click at [405, 201] on input "Ticket Number" at bounding box center [468, 199] width 405 height 48
type input "1418"
click at [426, 136] on div "Add Ticket" at bounding box center [681, 104] width 1266 height 139
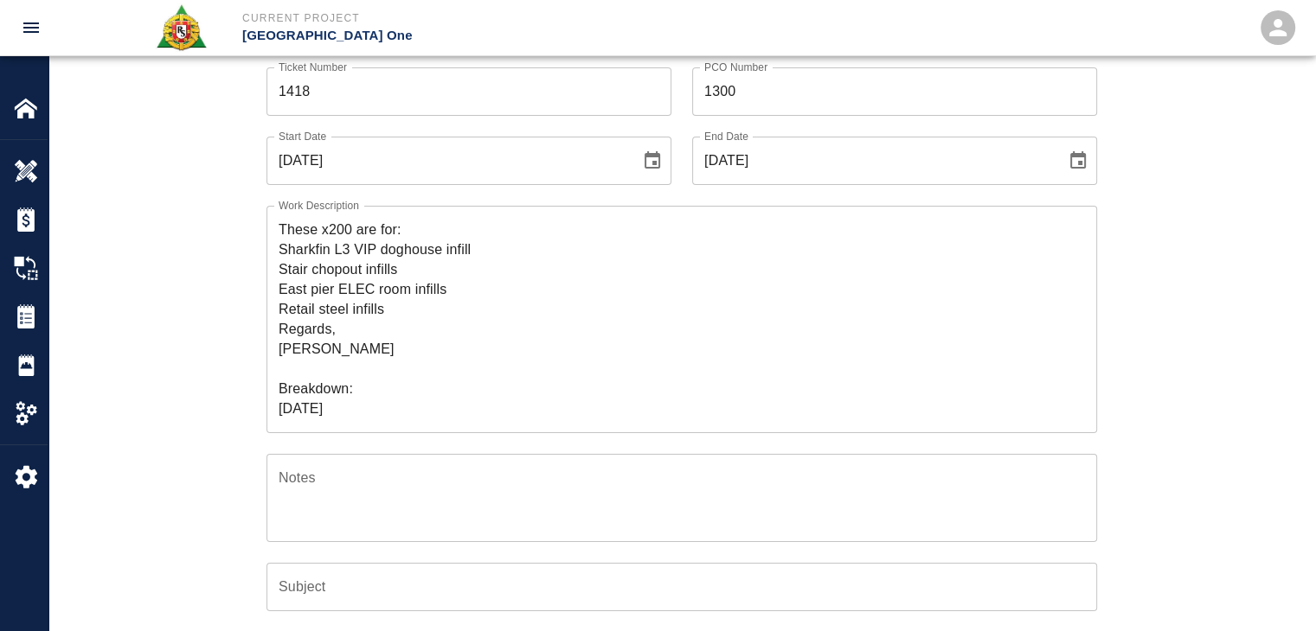
scroll to position [126, 0]
click at [643, 157] on icon "Choose date, selected date is Aug 29, 2025" at bounding box center [652, 162] width 21 height 21
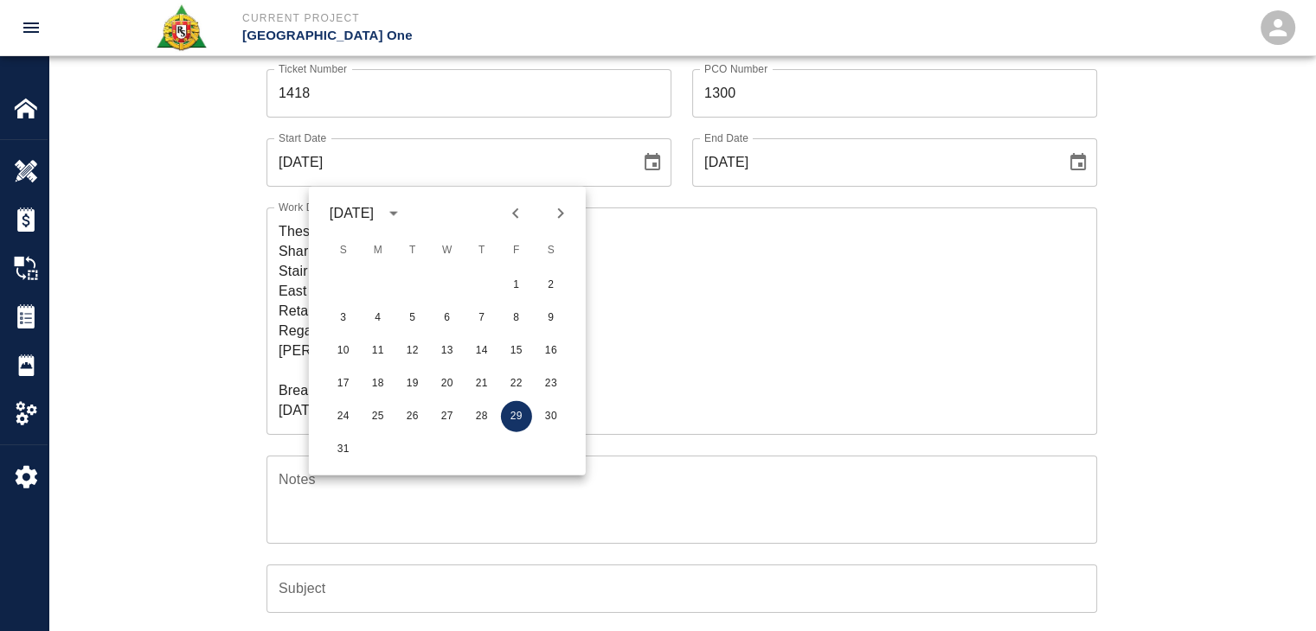
click at [518, 214] on icon "Previous month" at bounding box center [515, 213] width 21 height 21
click at [401, 416] on button "29" at bounding box center [412, 416] width 31 height 31
type input "07/29/2025"
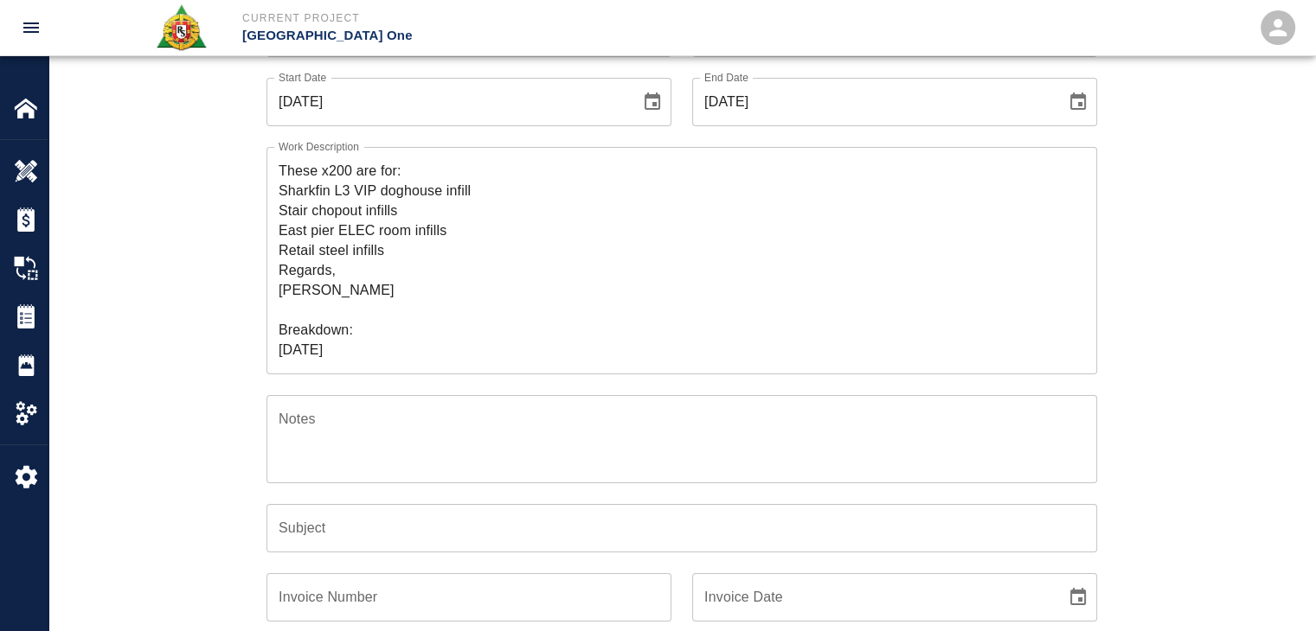
scroll to position [180, 0]
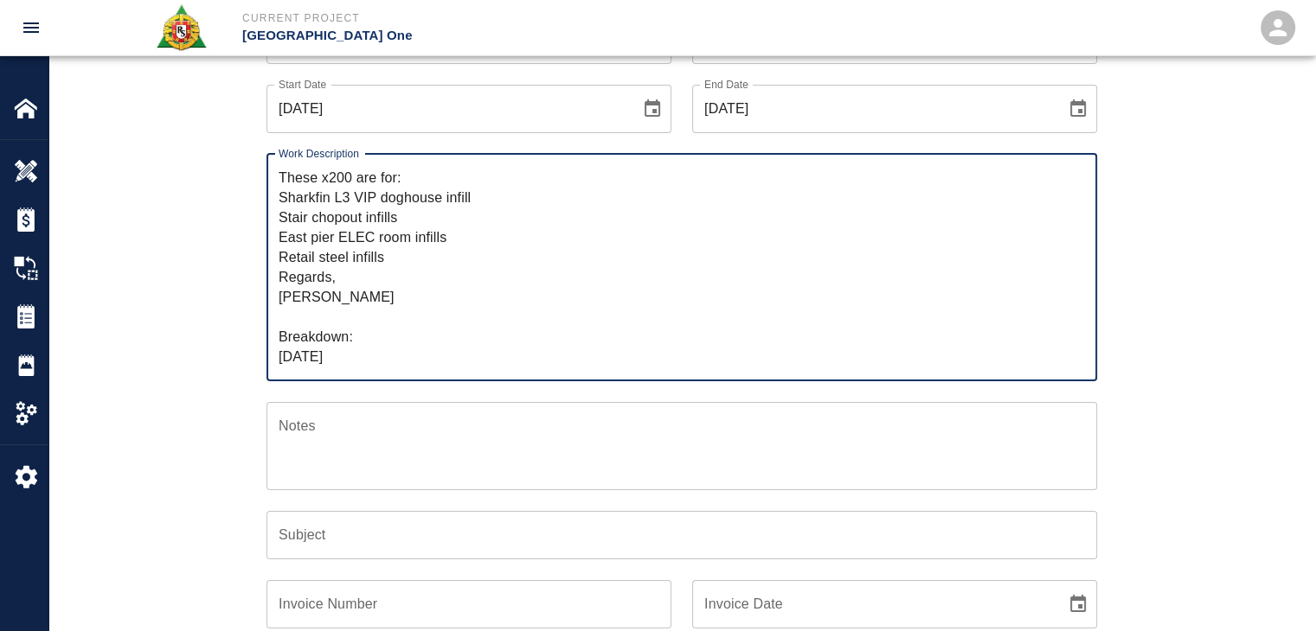
drag, startPoint x: 370, startPoint y: 301, endPoint x: 247, endPoint y: 154, distance: 192.1
click at [247, 154] on div "Work Description These x200 are for: Sharkfin L3 VIP doghouse infill Stair chop…" at bounding box center [671, 257] width 851 height 248
click at [377, 260] on textarea "These x200 are for: Sharkfin L3 VIP doghouse infill Stair chopout infills East …" at bounding box center [682, 267] width 806 height 199
click at [282, 176] on textarea "These x200 are for: Sharkfin L3 VIP doghouse infill Stair chopout infills East …" at bounding box center [682, 267] width 806 height 199
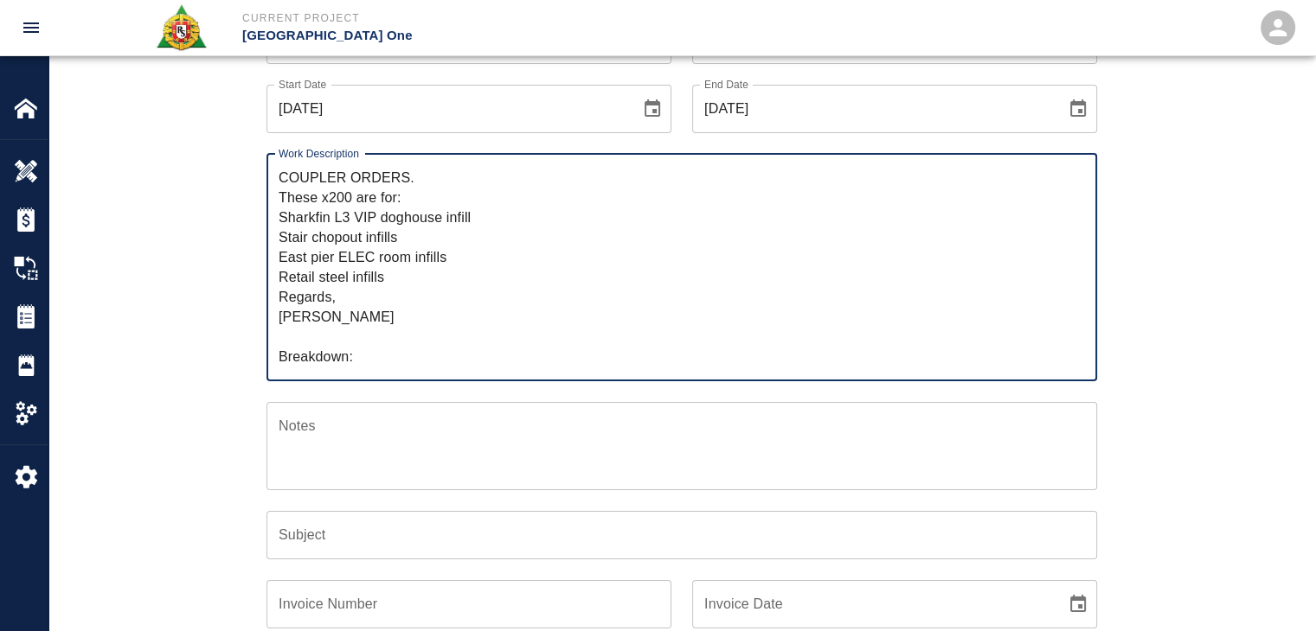
click at [383, 317] on textarea "COUPLER ORDERS. These x200 are for: Sharkfin L3 VIP doghouse infill Stair chopo…" at bounding box center [682, 267] width 806 height 199
click at [379, 285] on textarea "COUPLER ORDERS. These x200 are for: Sharkfin L3 VIP doghouse infill Stair chopo…" at bounding box center [682, 267] width 806 height 199
click at [397, 282] on textarea "COUPLER ORDERS. These x200 are for: Sharkfin L3 VIP doghouse infill Stair chopo…" at bounding box center [682, 267] width 806 height 199
drag, startPoint x: 427, startPoint y: 279, endPoint x: 269, endPoint y: 168, distance: 193.7
click at [269, 168] on div "COUPLER ORDERS. These x200 are for: Sharkfin L3 VIP doghouse infill Stair chopo…" at bounding box center [681, 267] width 830 height 227
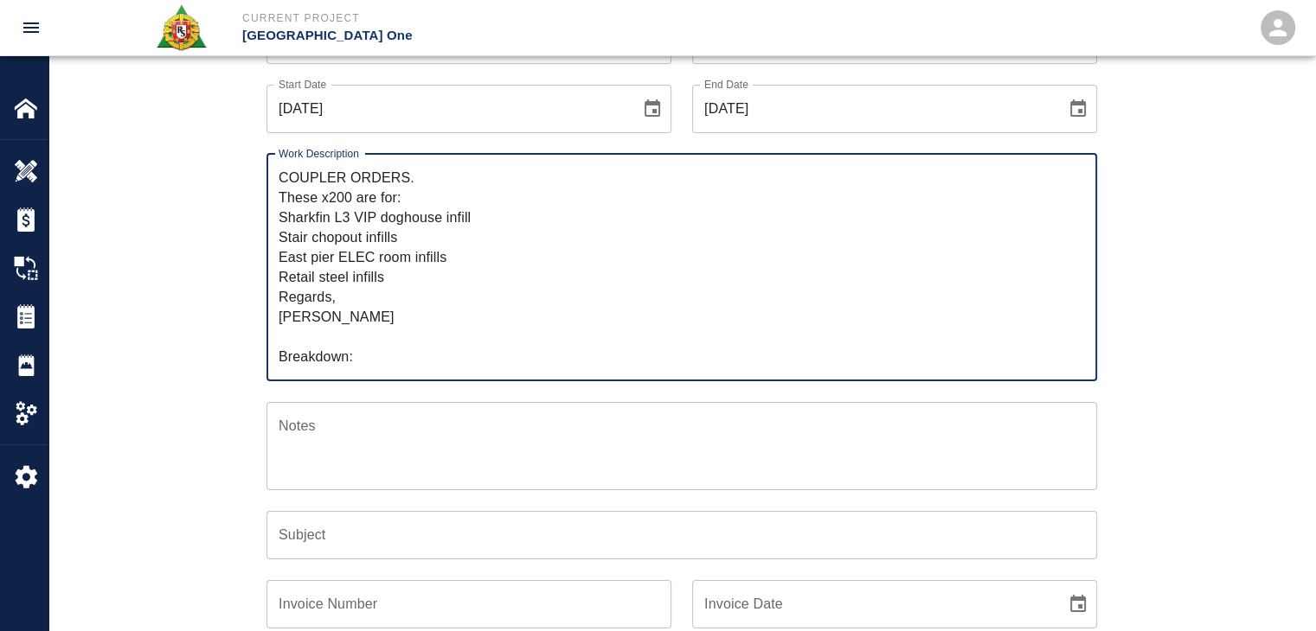
click at [349, 292] on textarea "COUPLER ORDERS. These x200 are for: Sharkfin L3 VIP doghouse infill Stair chopo…" at bounding box center [682, 267] width 806 height 199
drag, startPoint x: 370, startPoint y: 316, endPoint x: 278, endPoint y: 294, distance: 95.0
click at [279, 294] on textarea "COUPLER ORDERS. These x200 are for: Sharkfin L3 VIP doghouse infill Stair chopo…" at bounding box center [682, 267] width 806 height 199
click at [403, 273] on textarea "COUPLER ORDERS. These x200 are for: Sharkfin L3 VIP doghouse infill Stair chopo…" at bounding box center [682, 267] width 806 height 199
drag, startPoint x: 436, startPoint y: 281, endPoint x: 247, endPoint y: 174, distance: 216.9
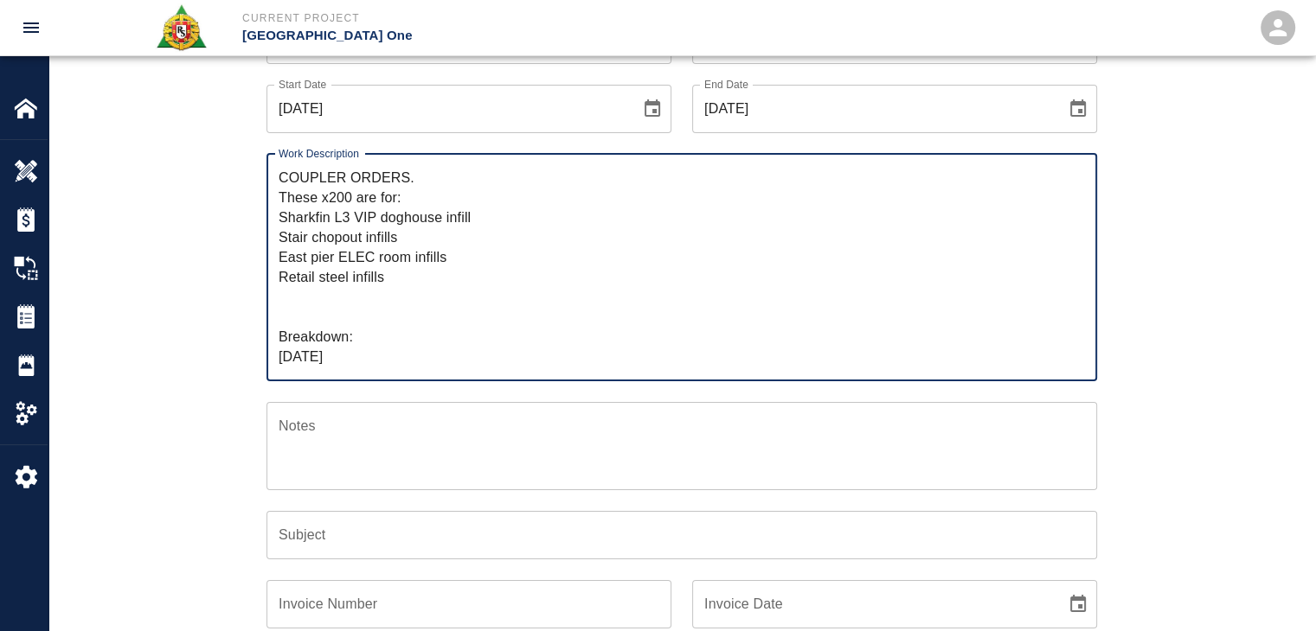
click at [247, 174] on div "Work Description COUPLER ORDERS. These x200 are for: Sharkfin L3 VIP doghouse i…" at bounding box center [671, 257] width 851 height 248
type textarea "COUPLER ORDERS. These x200 are for: Sharkfin L3 VIP doghouse infill Stair chopo…"
click at [353, 528] on input "Subject" at bounding box center [681, 535] width 830 height 48
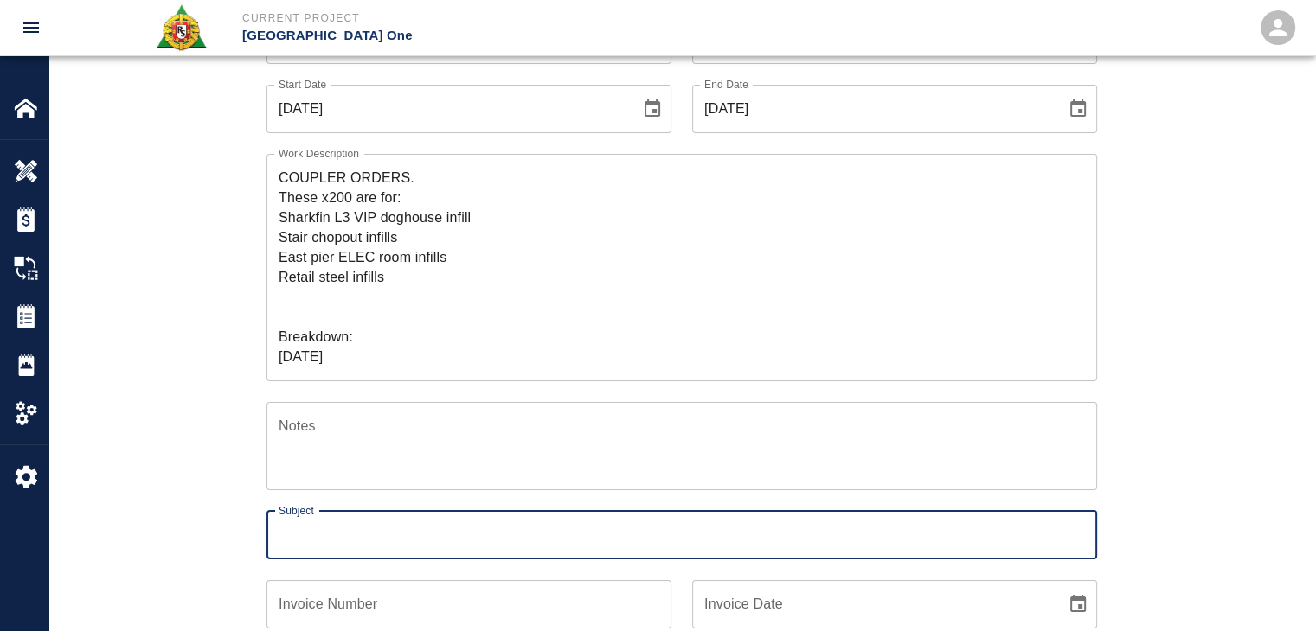
paste input "COUPLER ORDERS. These x200 are for: Sharkfin L3 VIP doghouse infill Stair chopo…"
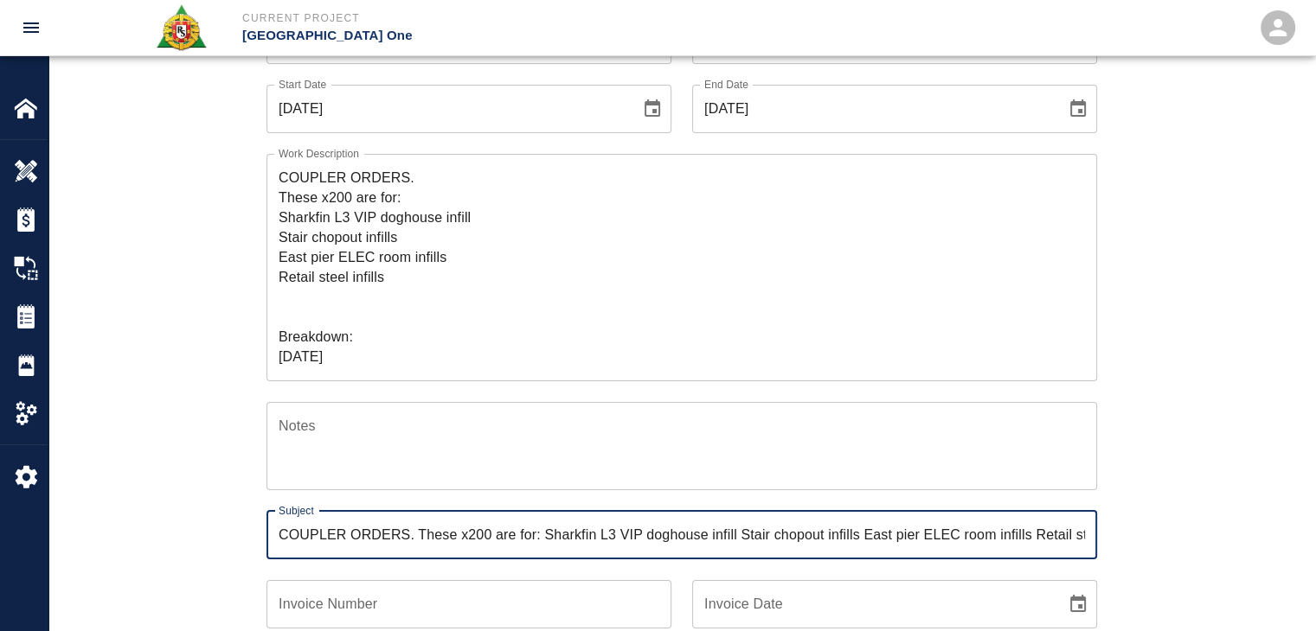
scroll to position [0, 56]
click at [198, 519] on div "Ticket Number 1418 Ticket Number PCO Number 1300 PCO Number Start Date 07/29/20…" at bounding box center [681, 431] width 1266 height 873
drag, startPoint x: 548, startPoint y: 535, endPoint x: 422, endPoint y: 541, distance: 125.6
click at [422, 541] on input "COUPLER ORDERS. These x200 are for: Sharkfin L3 VIP doghouse infill Stair chopo…" at bounding box center [681, 535] width 830 height 48
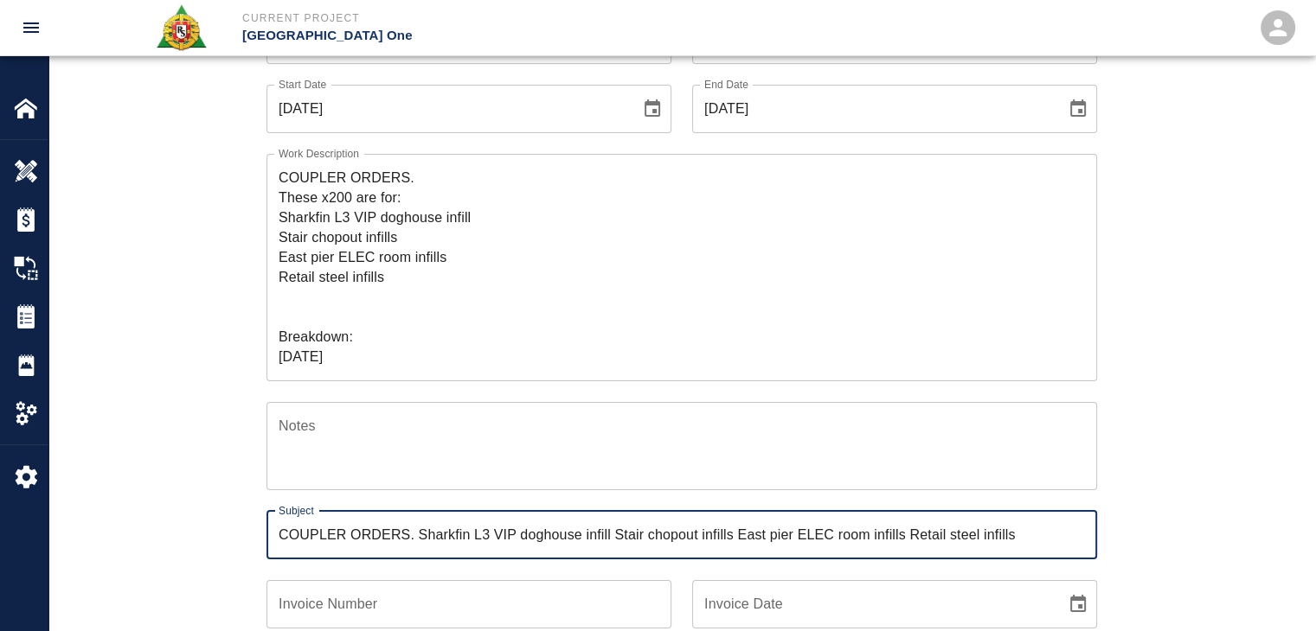
type input "COUPLER ORDERS. Sharkfin L3 VIP doghouse infill Stair chopout infills East pier…"
click at [195, 515] on div "Ticket Number 1418 Ticket Number PCO Number 1300 PCO Number Start Date 07/29/20…" at bounding box center [681, 431] width 1266 height 873
drag, startPoint x: 1049, startPoint y: 544, endPoint x: 230, endPoint y: 547, distance: 819.1
click at [230, 547] on div "Ticket Number 1418 Ticket Number PCO Number 1300 PCO Number Start Date 07/29/20…" at bounding box center [682, 410] width 934 height 831
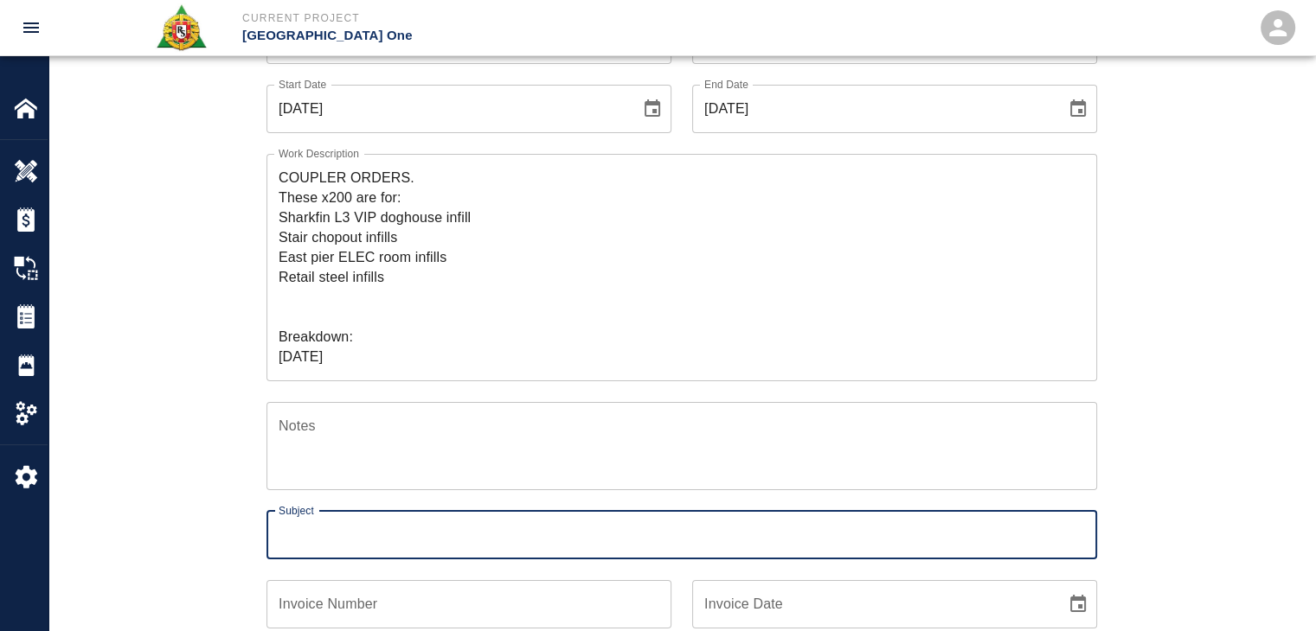
paste input "COUPLER ORDERS. These x200 are for: Sharkfin L3 VIP doghouse infill Stair chopo…"
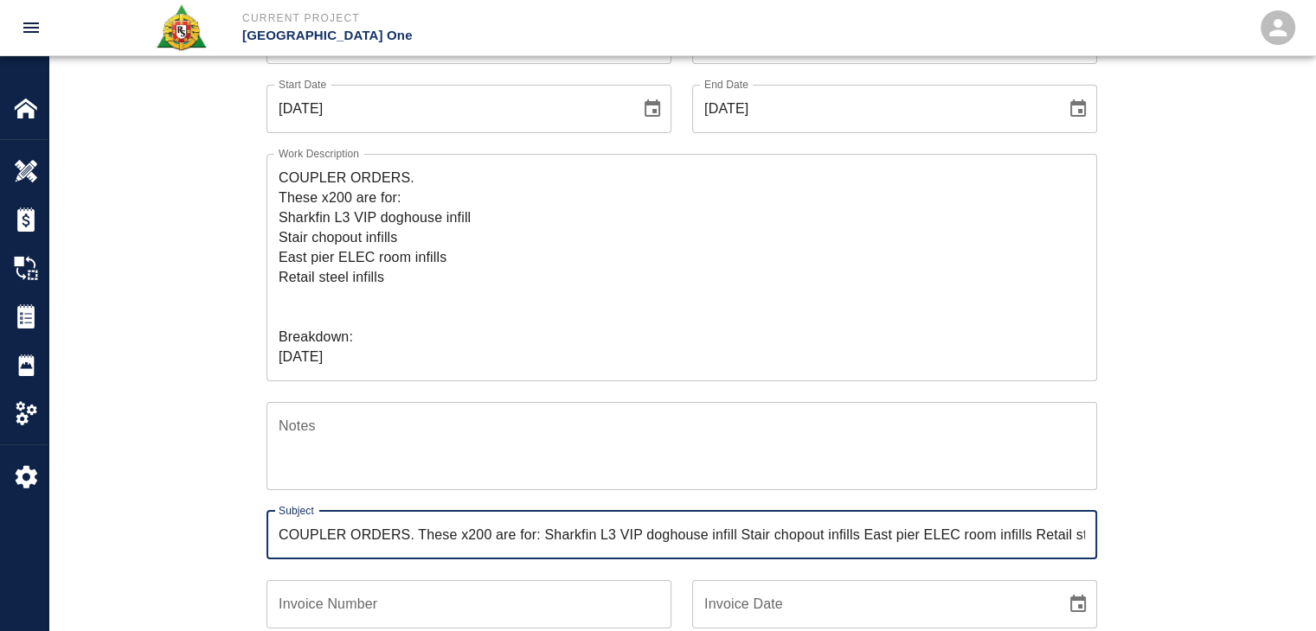
scroll to position [0, 56]
type input "COUPLER ORDERS. These x200 are for: Sharkfin L3 VIP doghouse infill Stair chopo…"
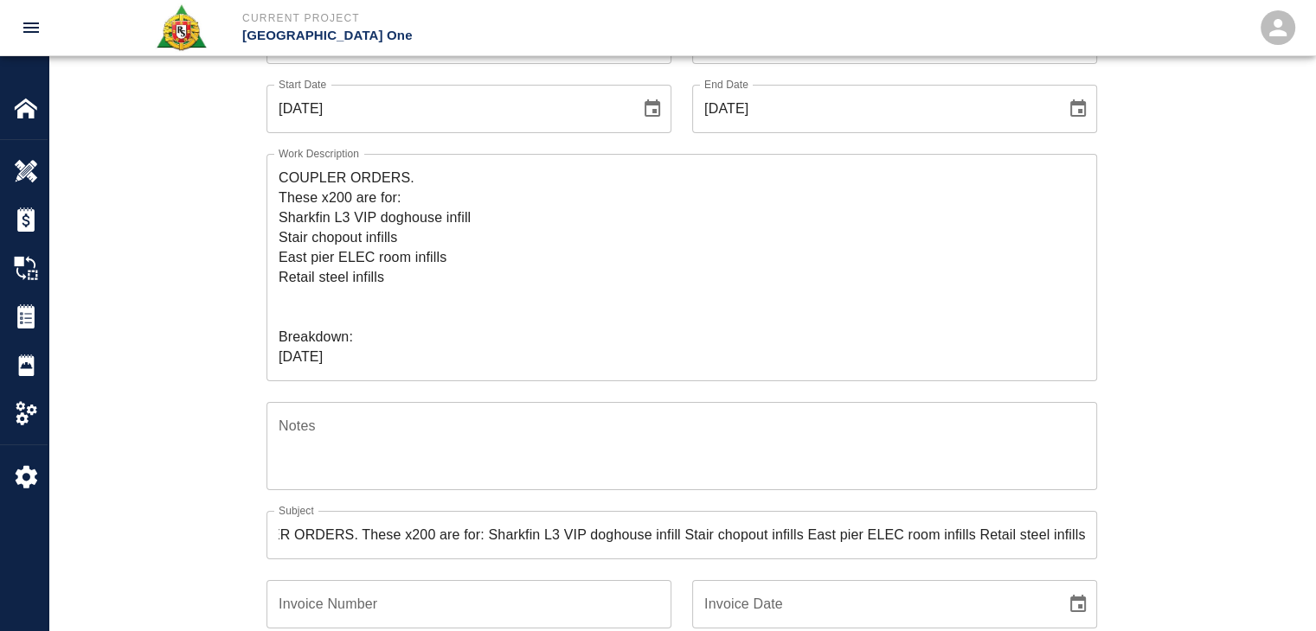
click at [189, 523] on div "Ticket Number 1418 Ticket Number PCO Number 1300 PCO Number Start Date 07/29/20…" at bounding box center [681, 431] width 1266 height 873
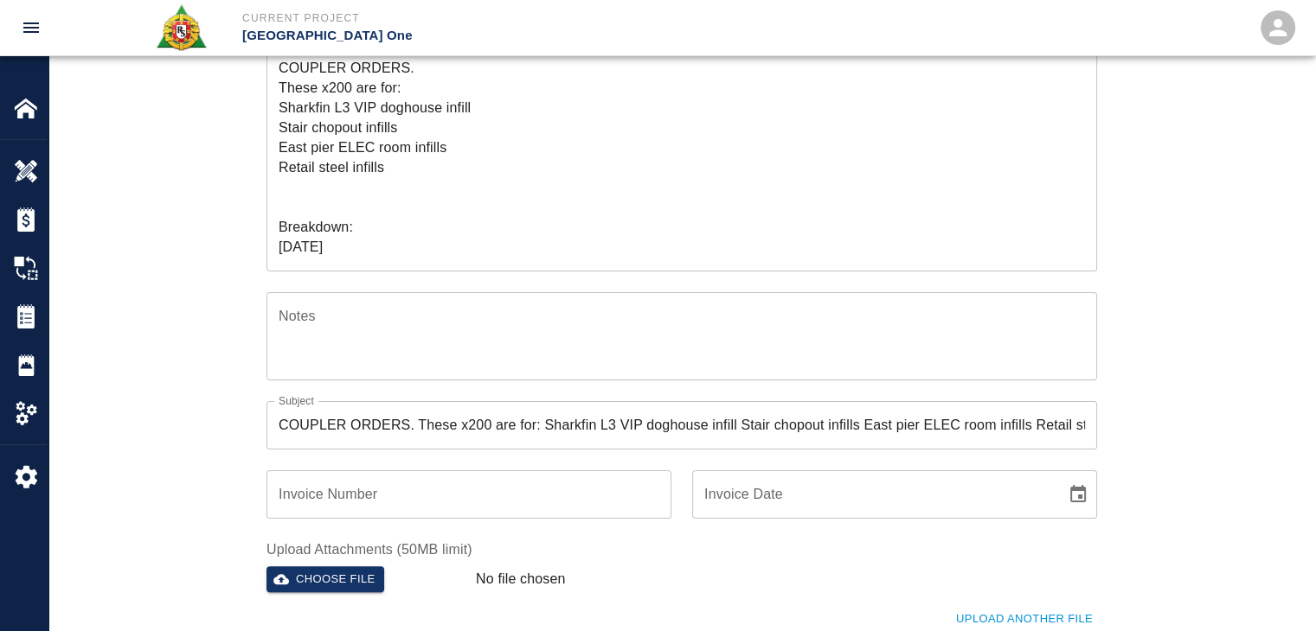
scroll to position [291, 0]
click at [415, 426] on input "COUPLER ORDERS. These x200 are for: Sharkfin L3 VIP doghouse infill Stair chopo…" at bounding box center [681, 424] width 830 height 48
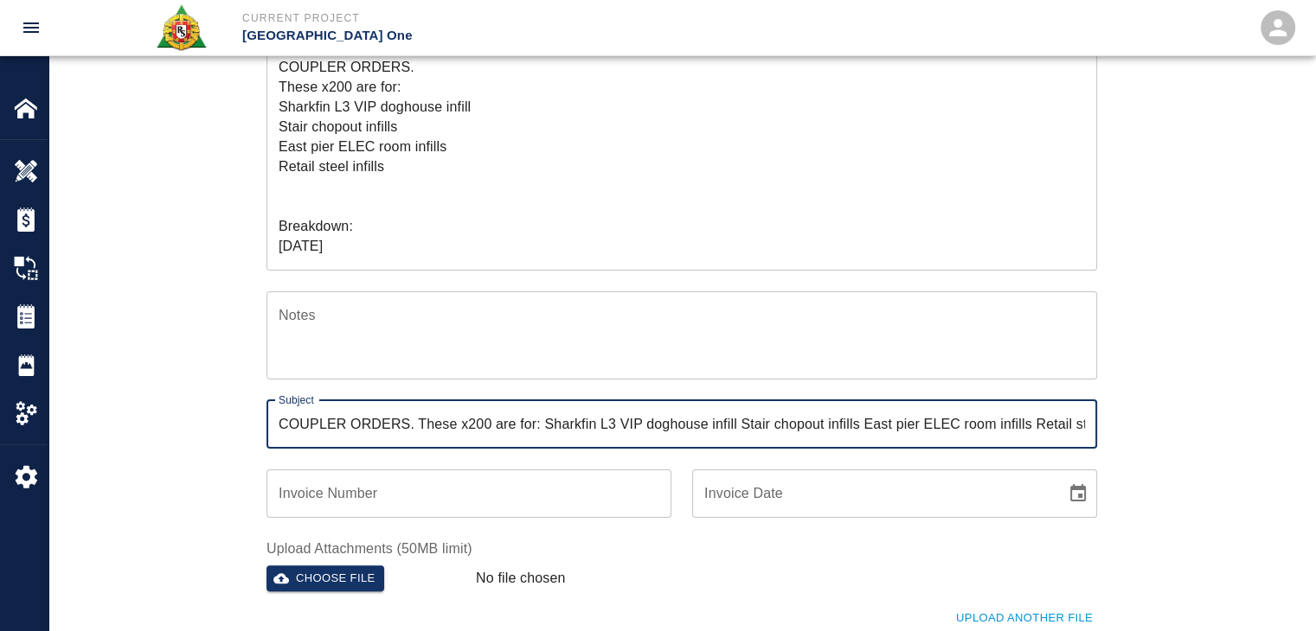
click at [161, 427] on div "Ticket Number 1418 Ticket Number PCO Number 1300 PCO Number Start Date 07/29/20…" at bounding box center [681, 320] width 1266 height 873
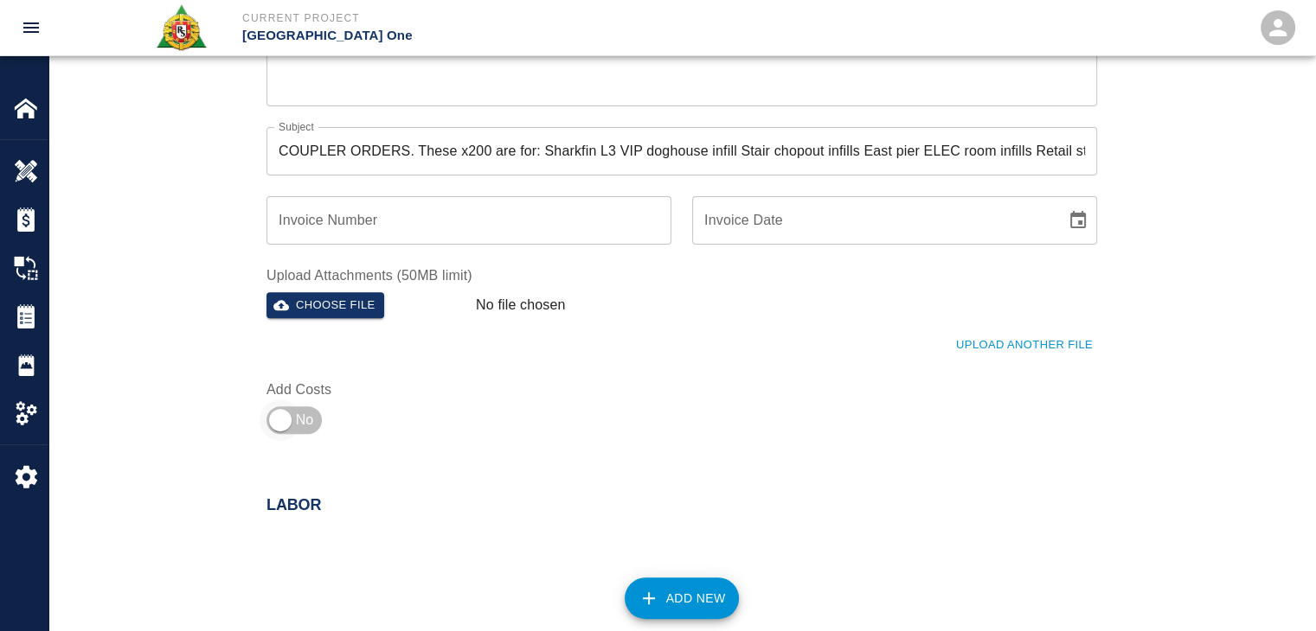
click at [307, 415] on input "checkbox" at bounding box center [280, 421] width 125 height 42
checkbox input "true"
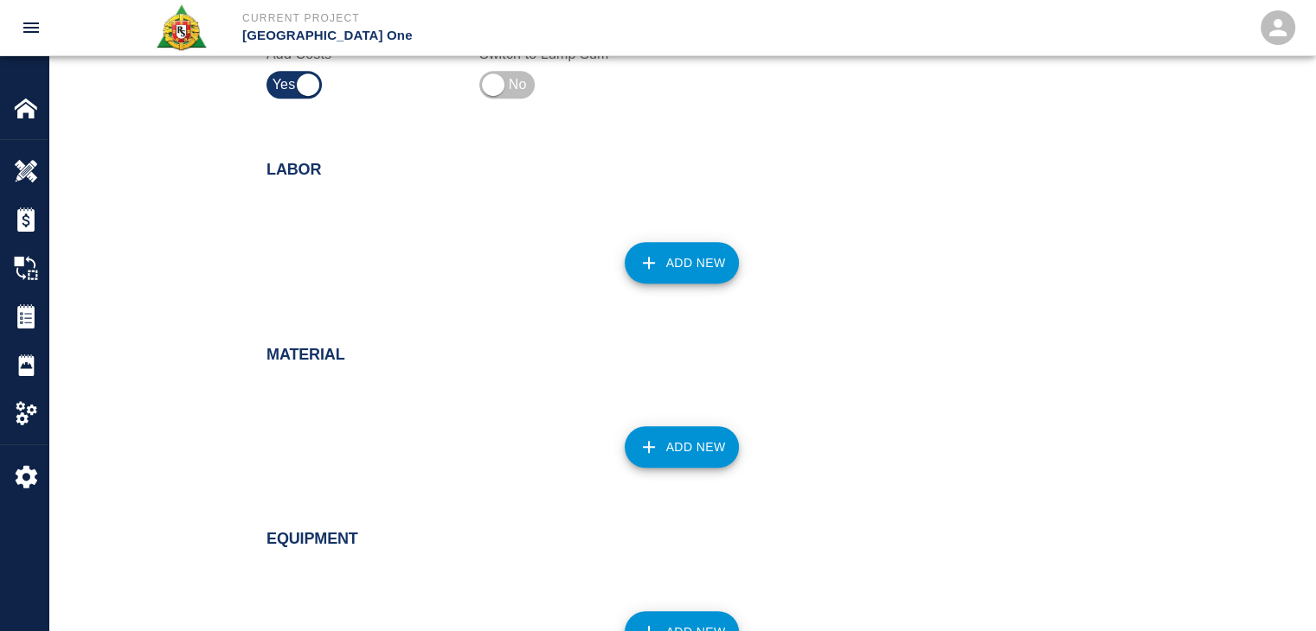
scroll to position [945, 0]
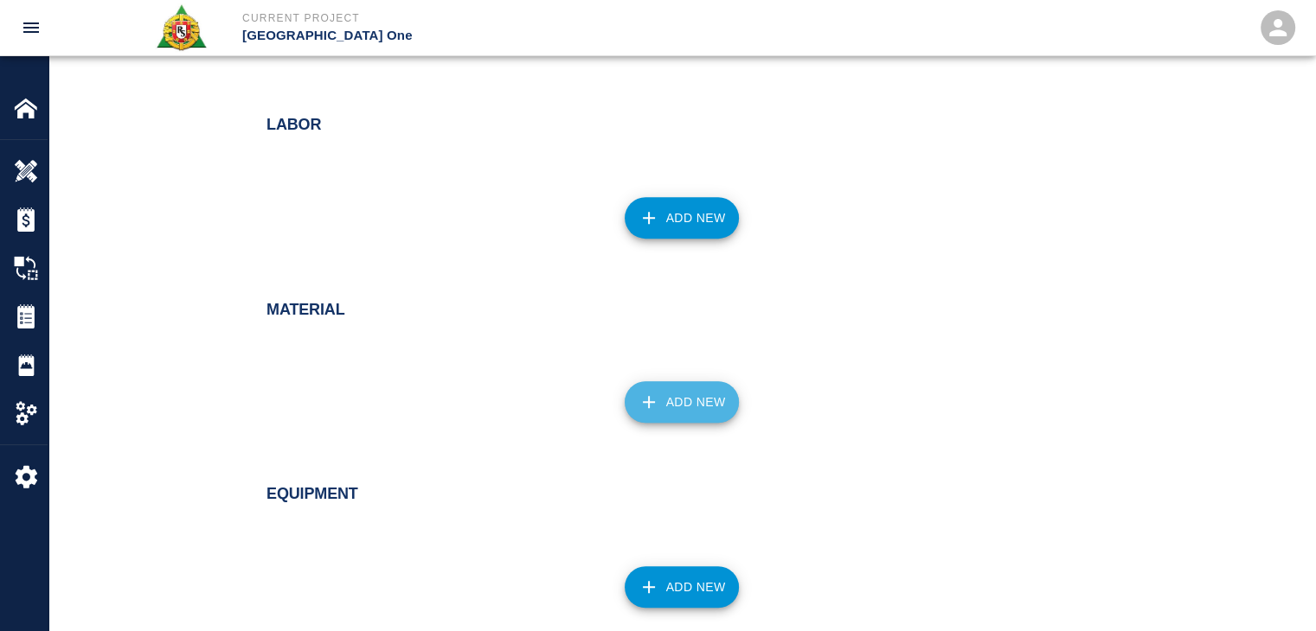
click at [654, 412] on icon "button" at bounding box center [648, 402] width 21 height 21
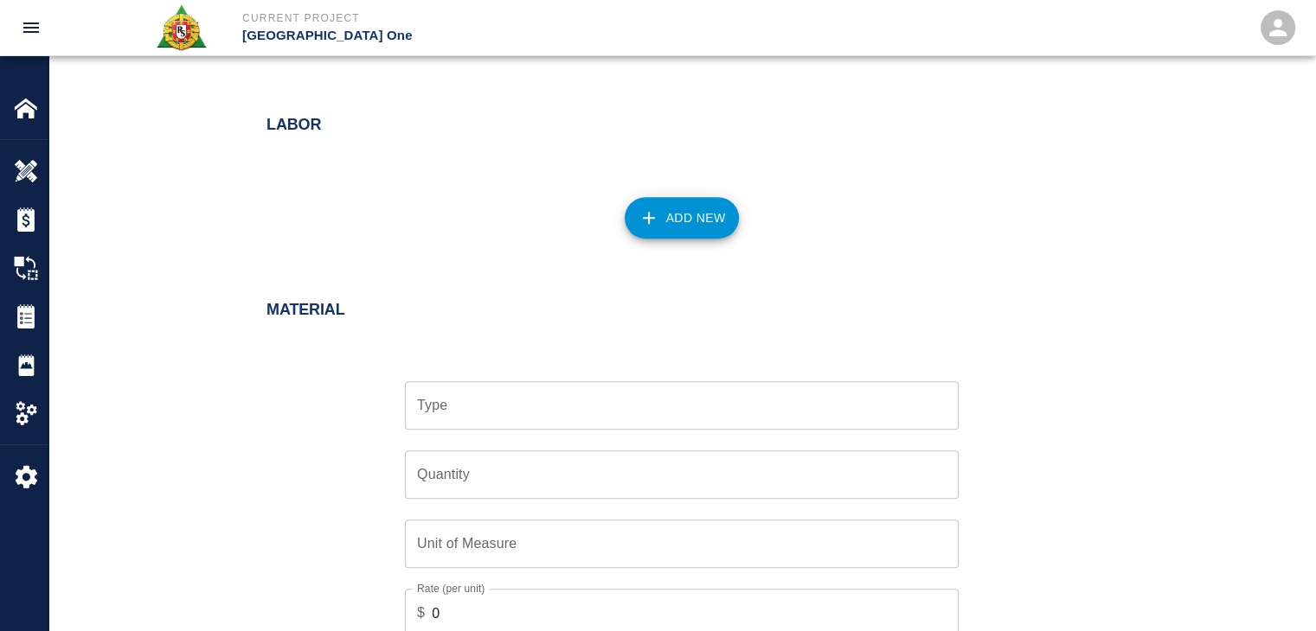
click at [537, 393] on input "Type" at bounding box center [682, 405] width 538 height 33
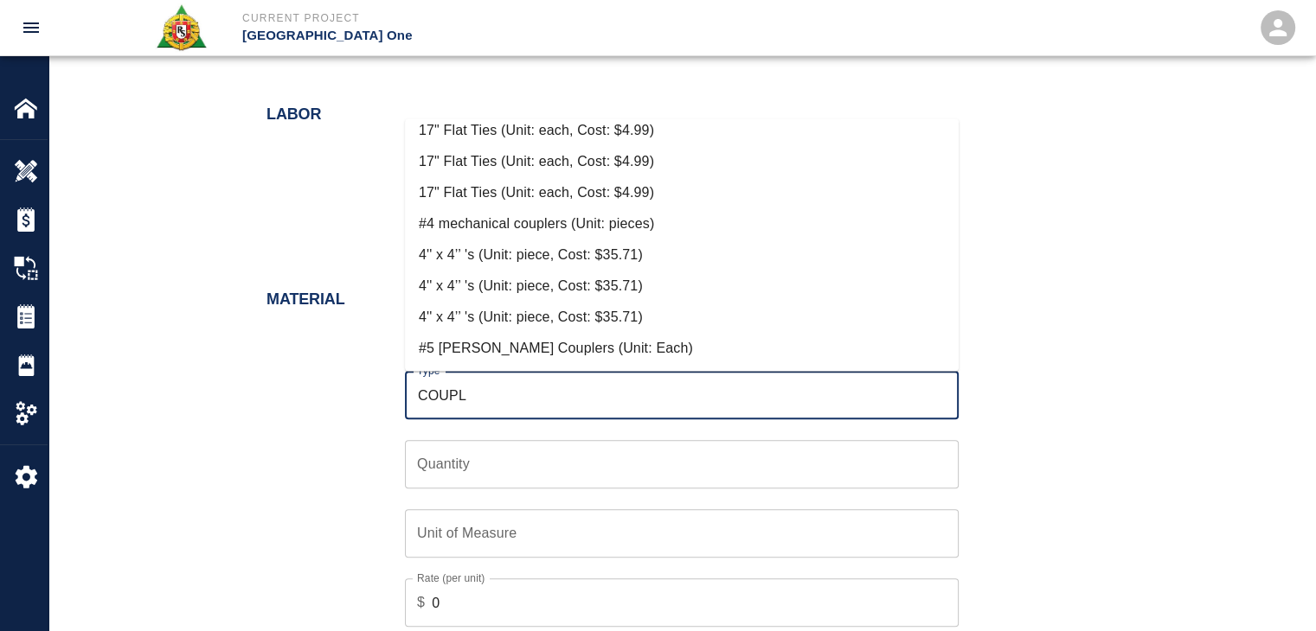
scroll to position [957, 0]
click at [517, 230] on li "#4 mechanical couplers (Unit: pieces)" at bounding box center [682, 222] width 554 height 31
type input "#4 mechanical couplers (Unit: pieces)"
type input "pieces"
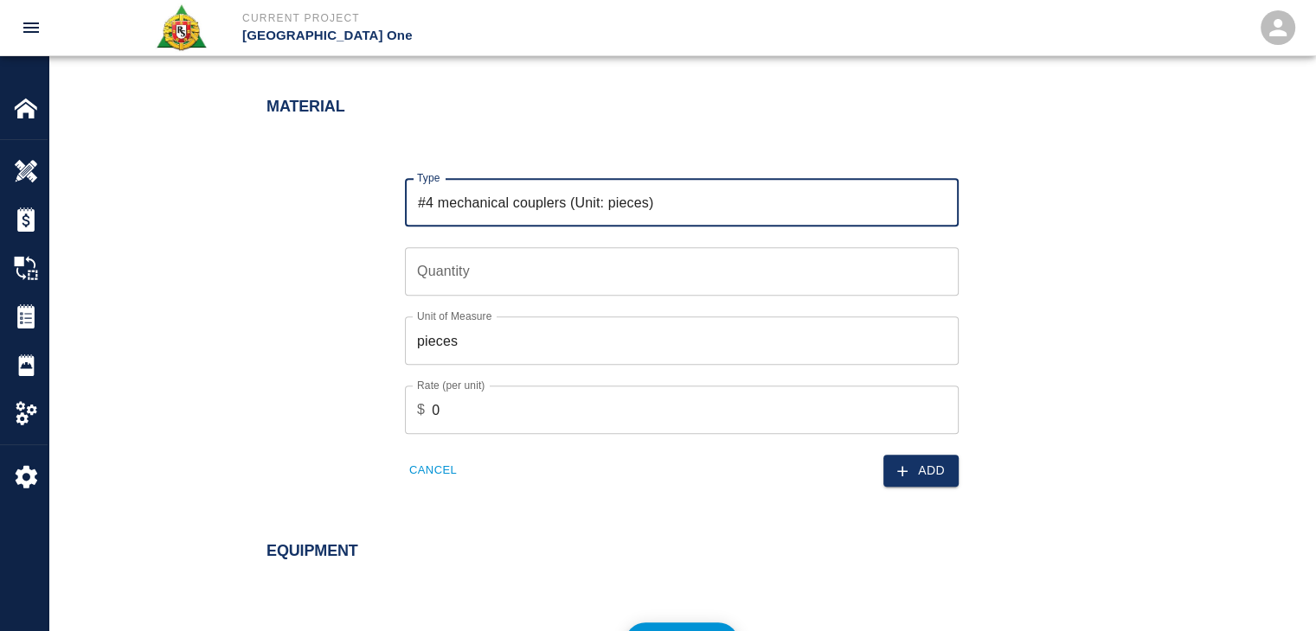
scroll to position [1149, 0]
type input "#4 mechanical couplers (Unit: pieces)"
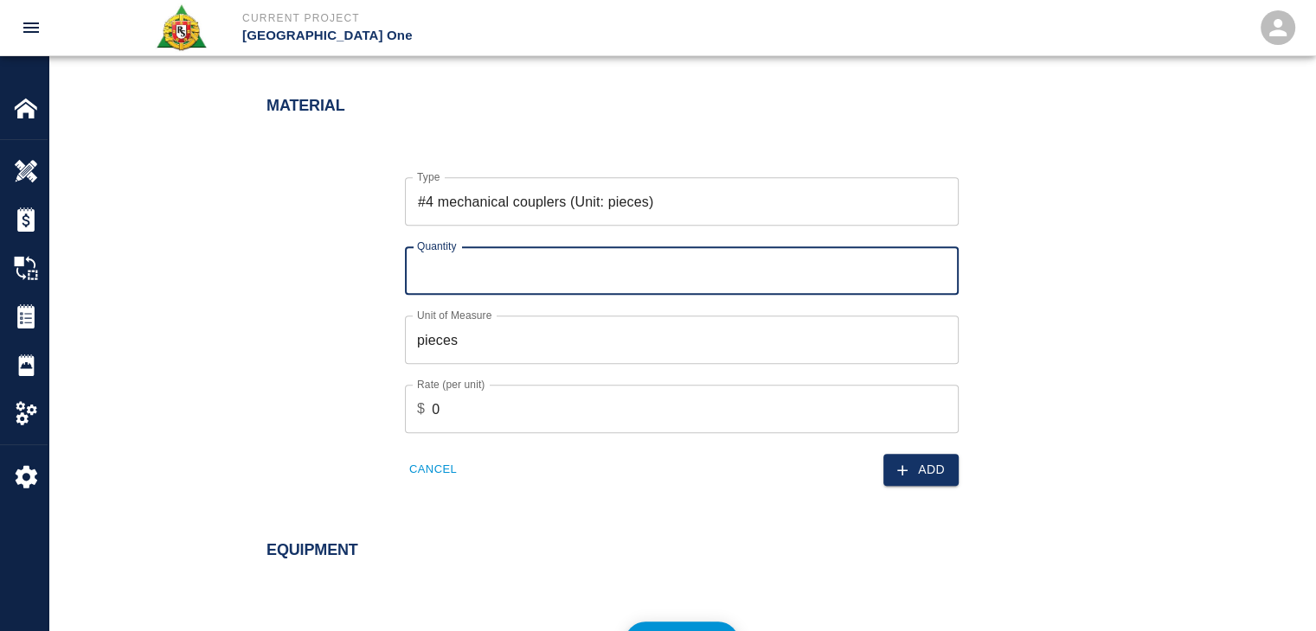
click at [480, 253] on input "Quantity" at bounding box center [682, 271] width 554 height 48
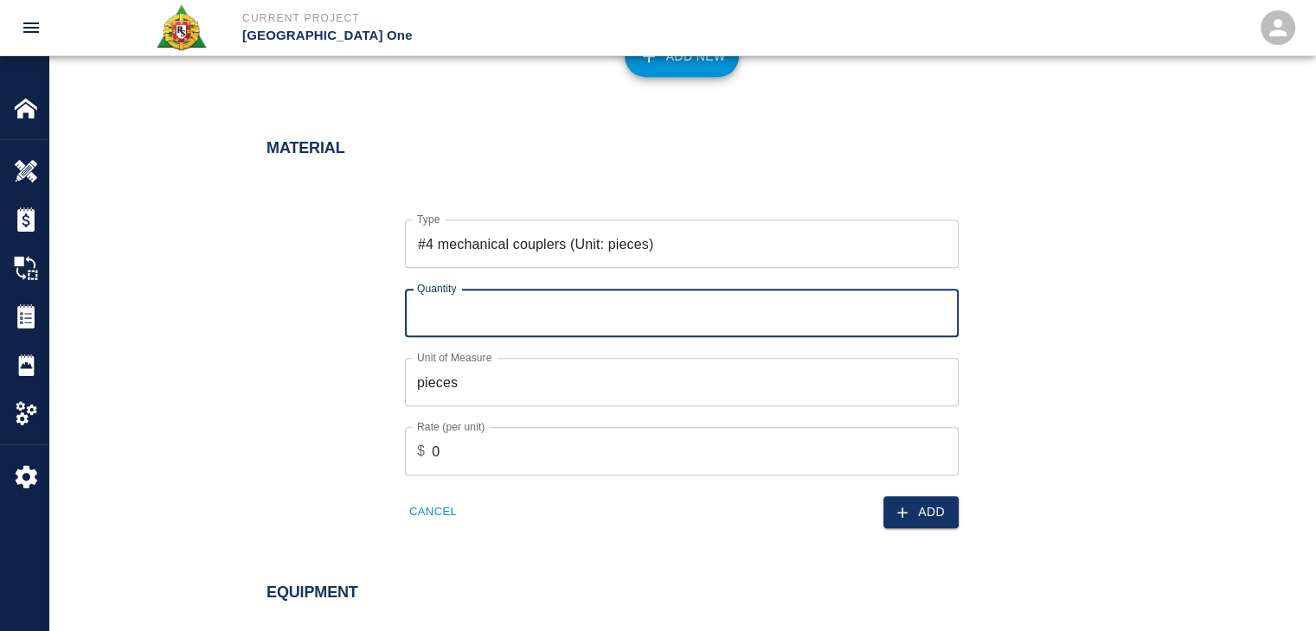
scroll to position [1107, 0]
type input "250"
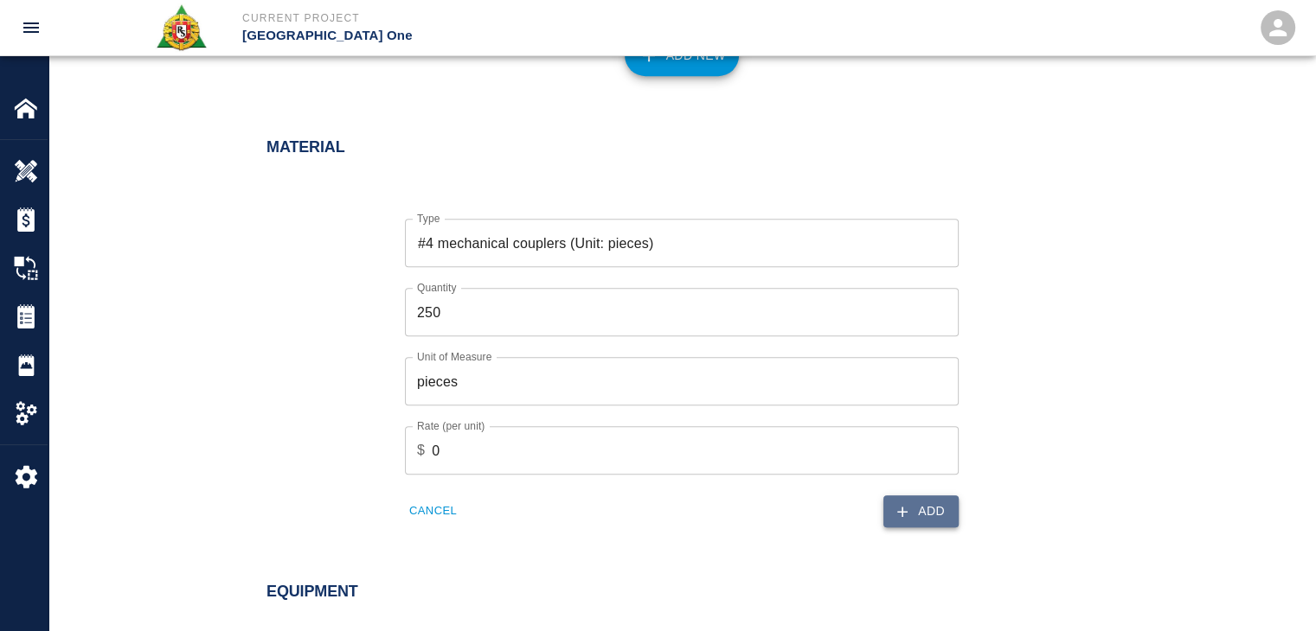
click at [925, 514] on button "Add" at bounding box center [920, 512] width 75 height 32
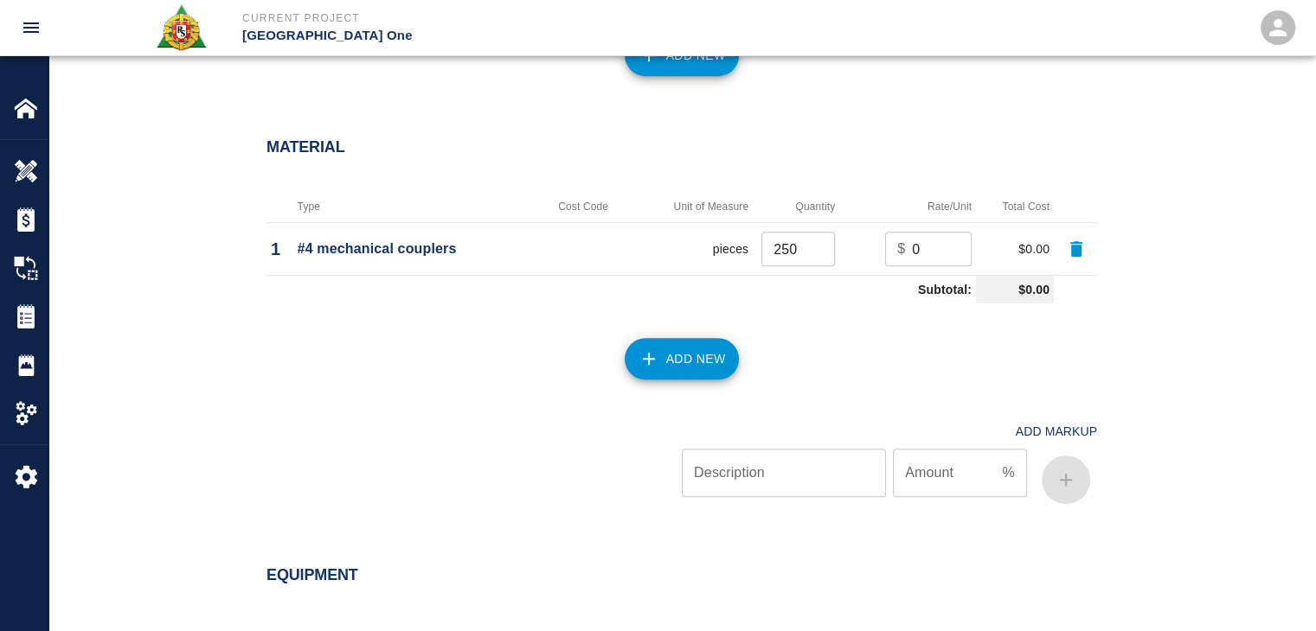
click at [669, 364] on button "Add New" at bounding box center [681, 359] width 115 height 42
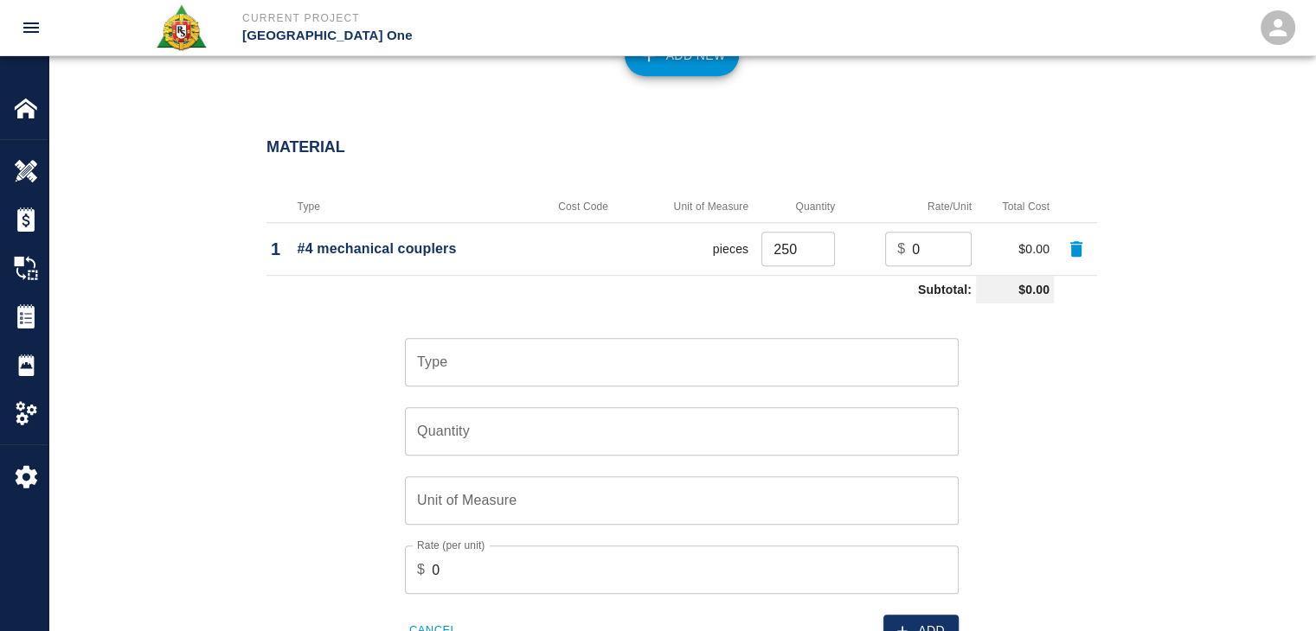
click at [535, 381] on div "Type" at bounding box center [682, 362] width 554 height 48
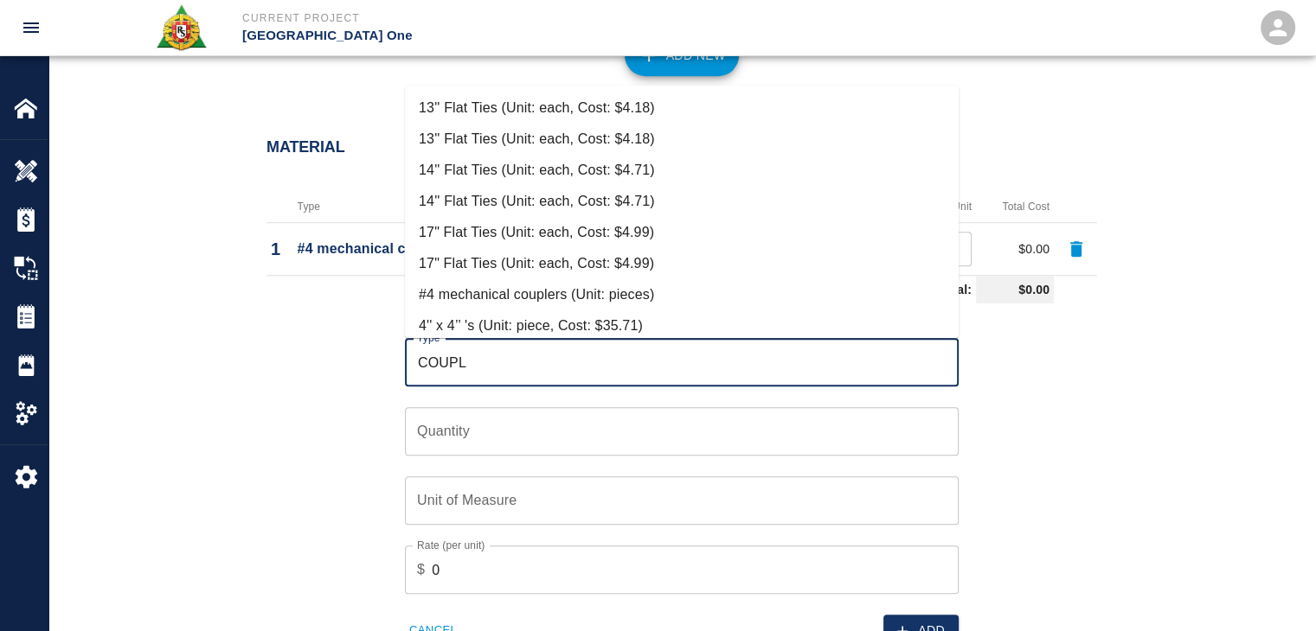
click at [481, 294] on li "#4 mechanical couplers (Unit: pieces)" at bounding box center [682, 294] width 554 height 31
type input "#4 mechanical couplers (Unit: pieces)"
type input "pieces"
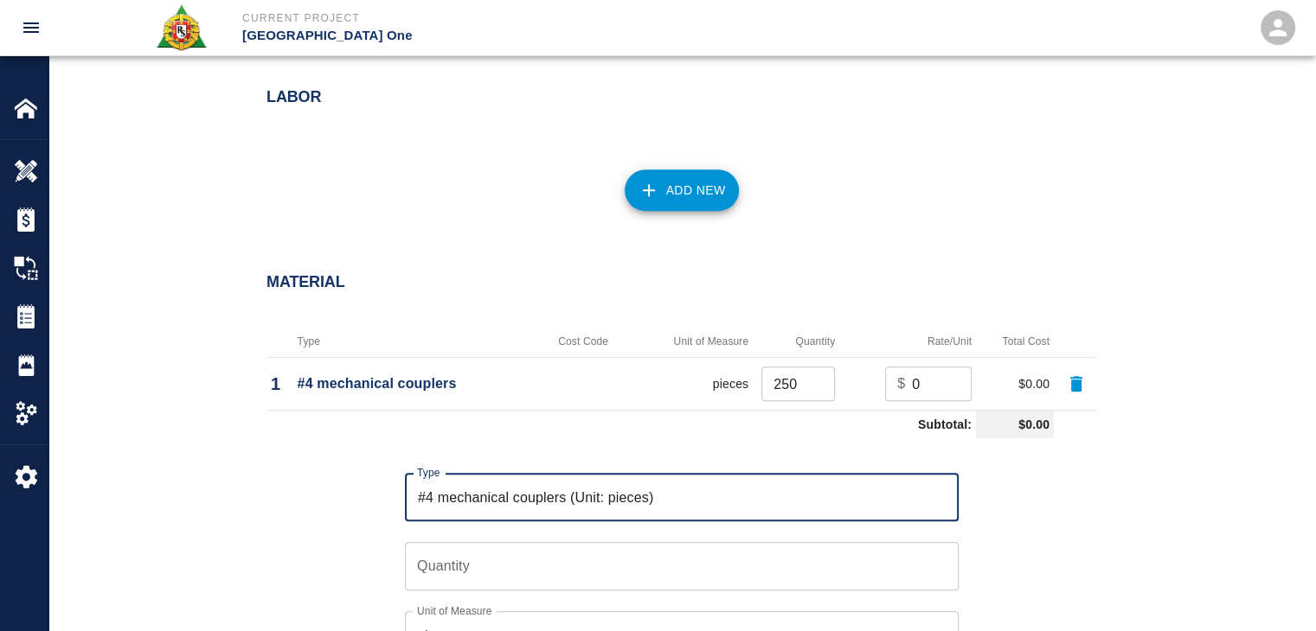
scroll to position [974, 0]
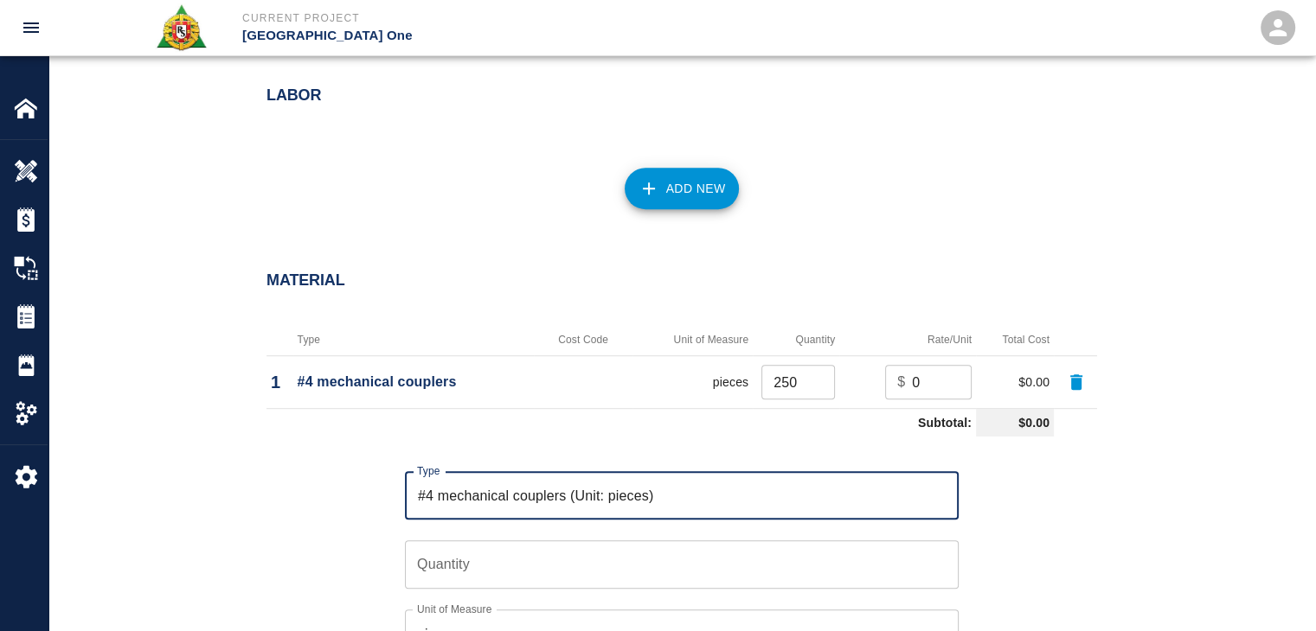
type input "#4 mechanical couplers (Unit: pieces)"
click at [522, 580] on input "Quantity" at bounding box center [682, 565] width 554 height 48
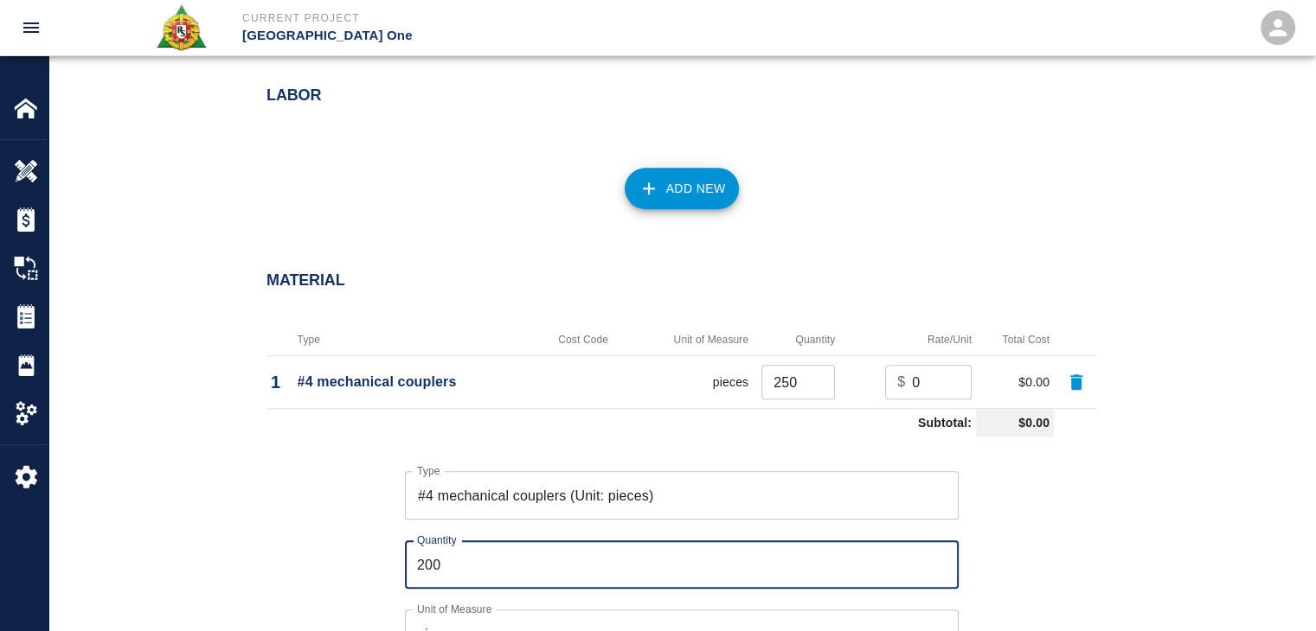
type input "200"
click at [301, 575] on div "Type #4 mechanical couplers (Unit: pieces) Type Quantity 200 Quantity Unit of M…" at bounding box center [671, 612] width 851 height 336
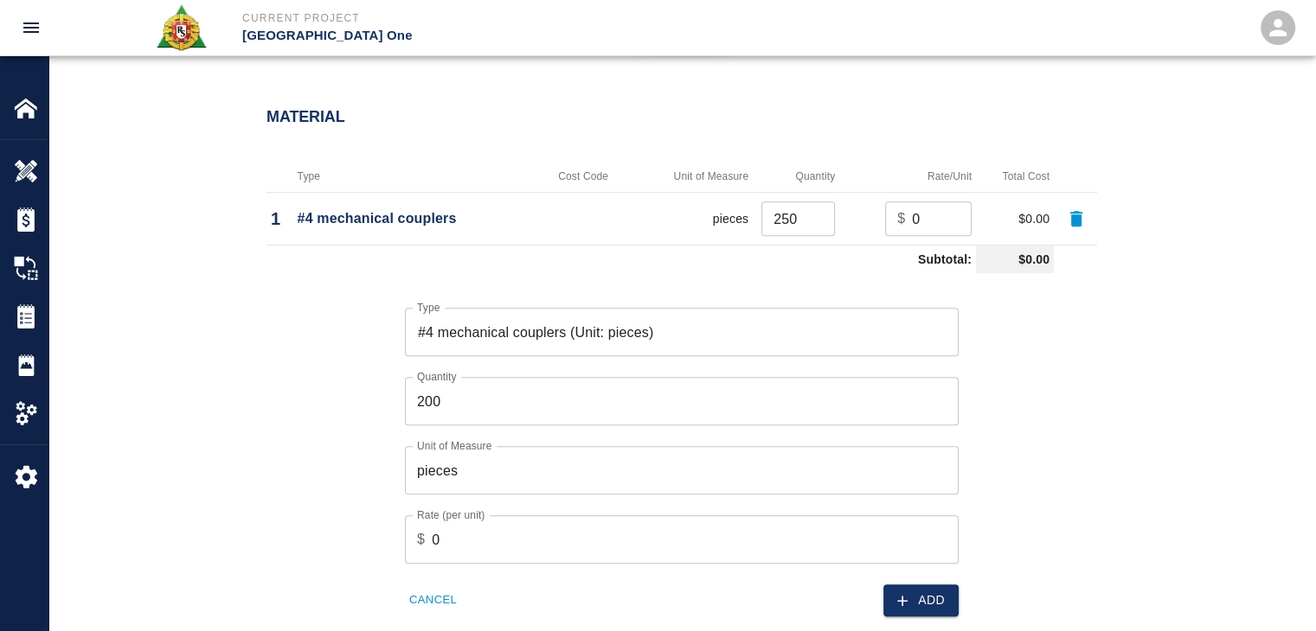
scroll to position [1150, 0]
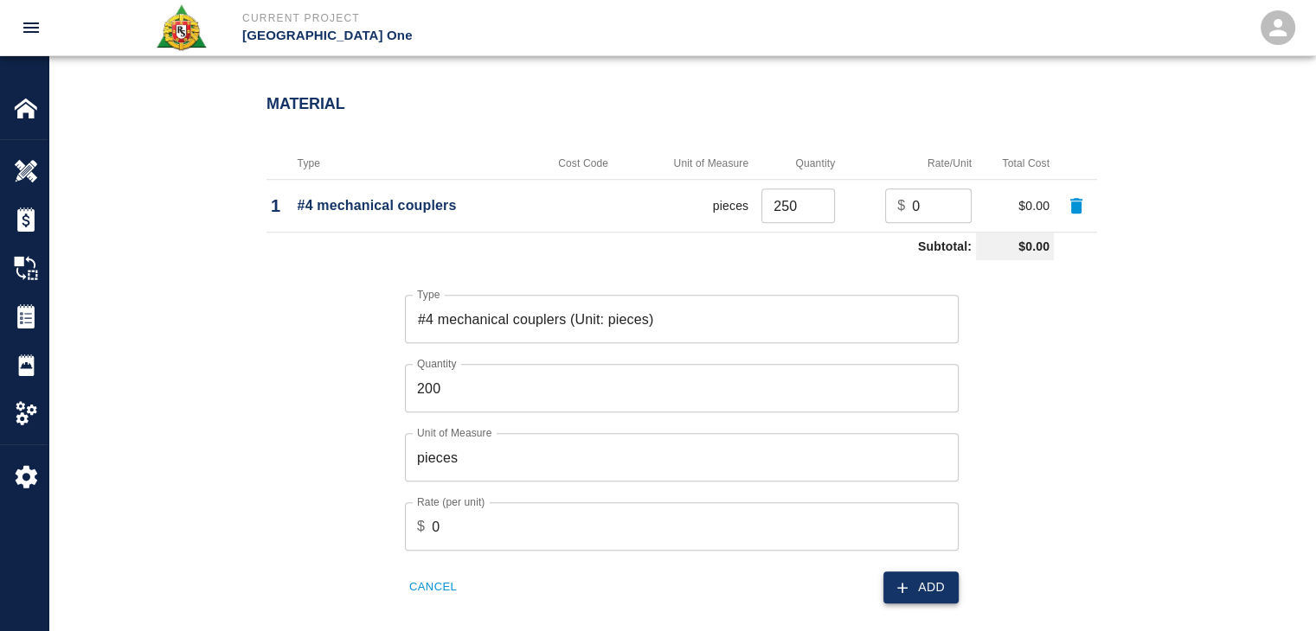
click at [906, 580] on icon "button" at bounding box center [901, 588] width 17 height 17
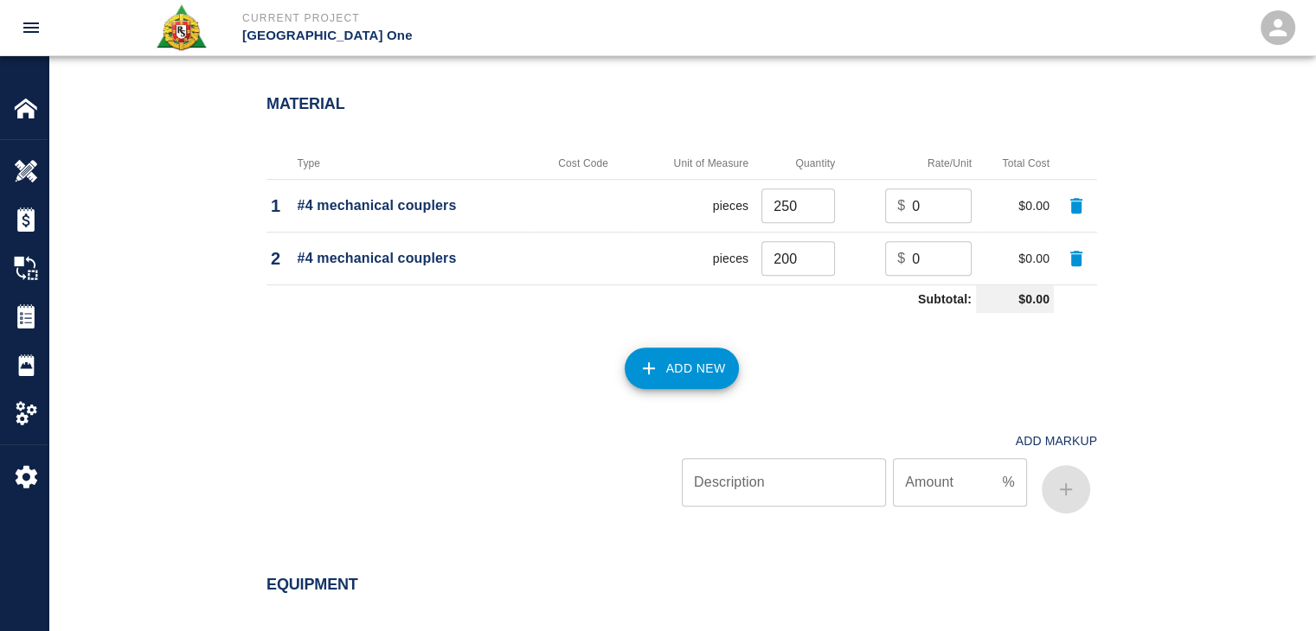
click at [674, 361] on button "Add New" at bounding box center [681, 369] width 115 height 42
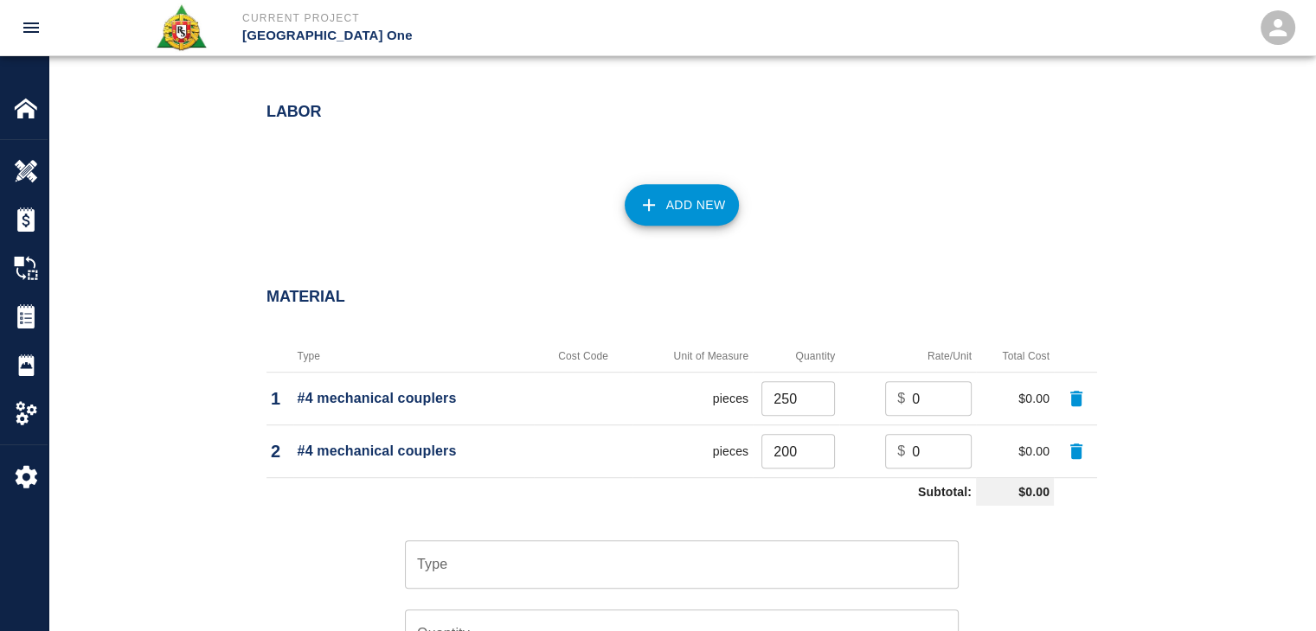
scroll to position [1140, 0]
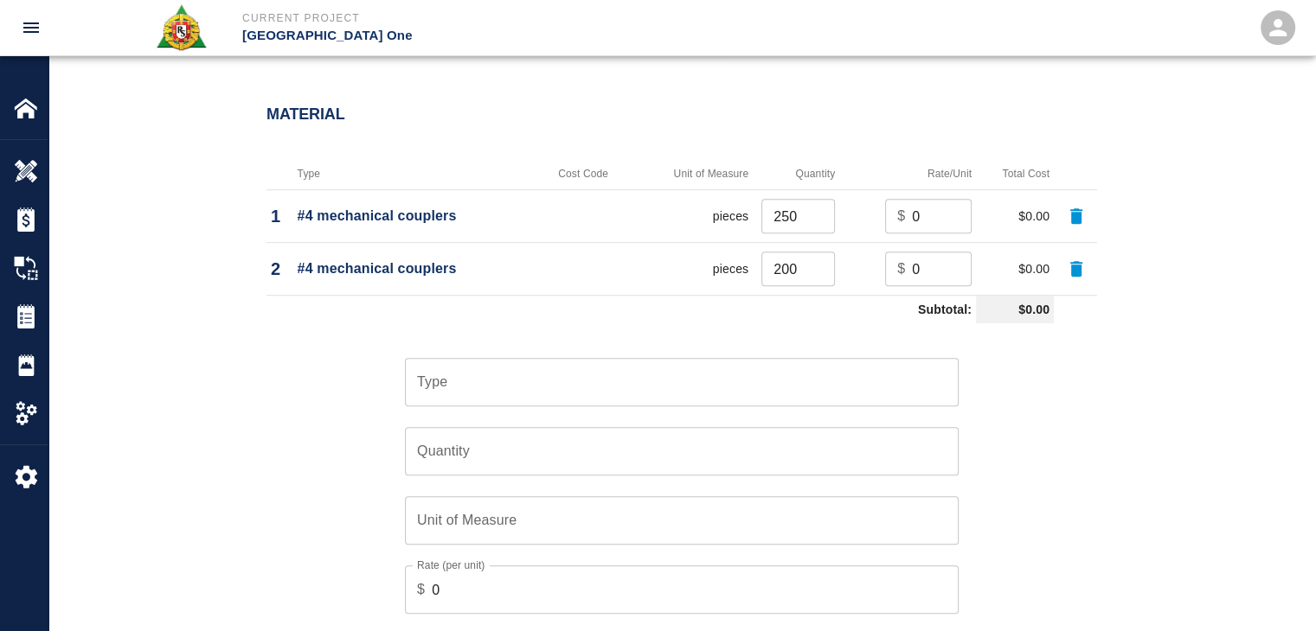
click at [520, 388] on input "Type" at bounding box center [682, 382] width 538 height 33
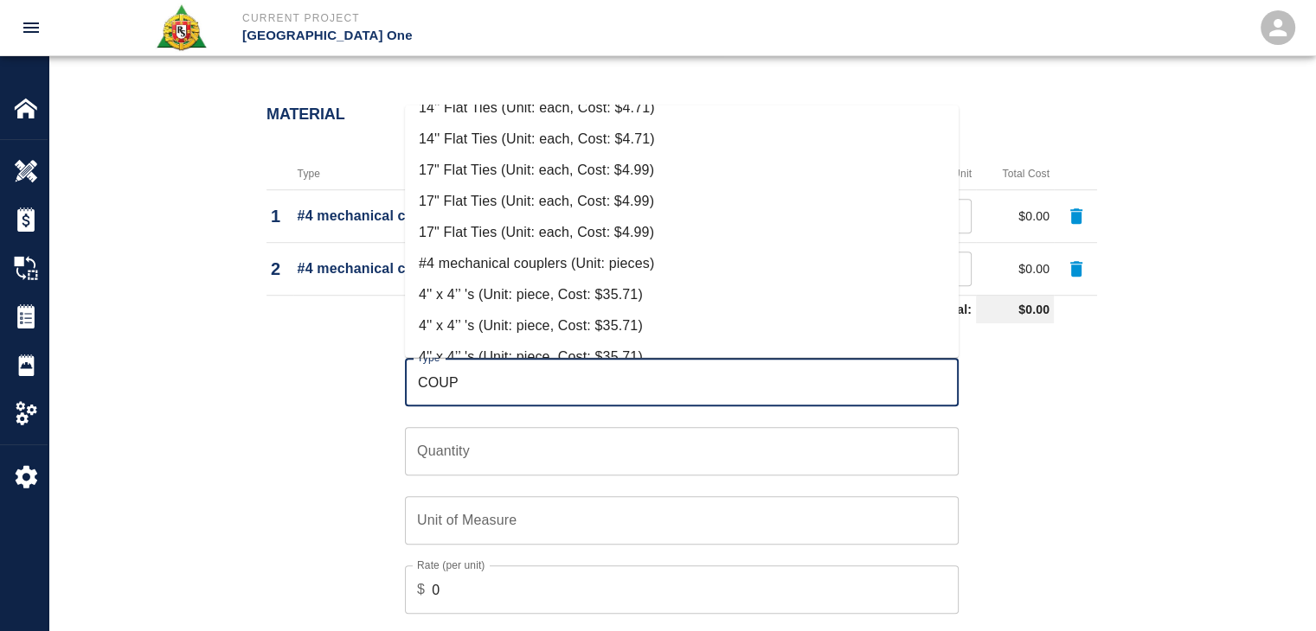
scroll to position [145, 0]
click at [487, 268] on li "#4 mechanical couplers (Unit: pieces)" at bounding box center [682, 262] width 554 height 31
type input "#4 mechanical couplers (Unit: pieces)"
type input "pieces"
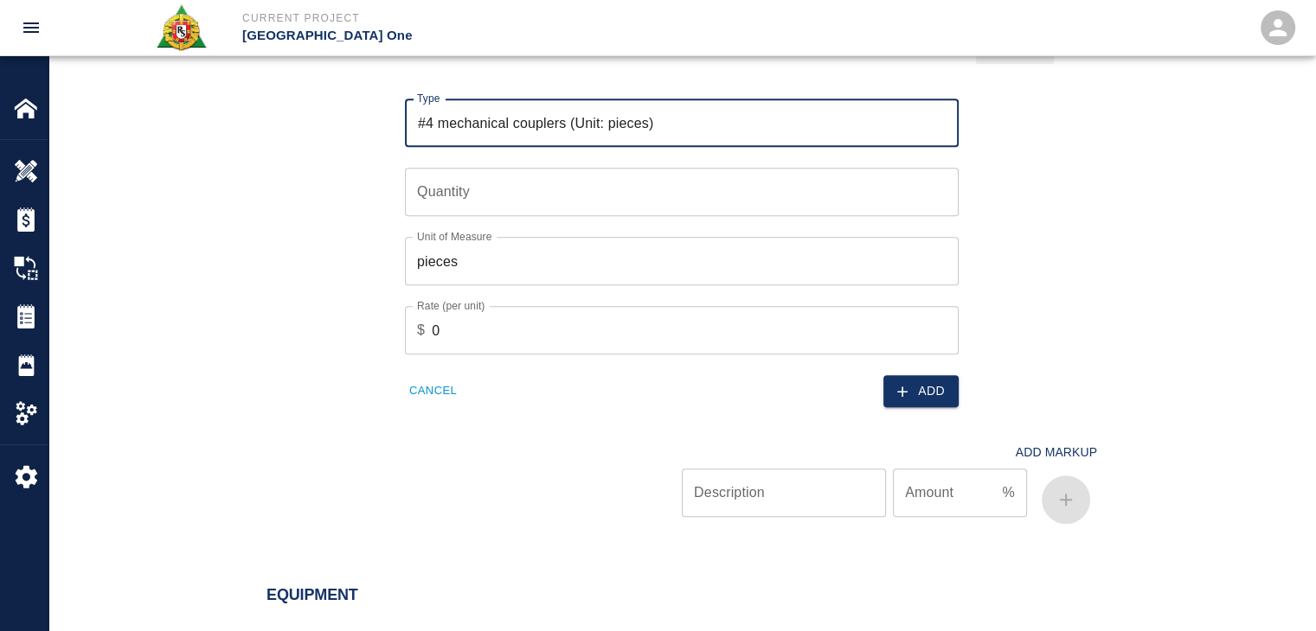
scroll to position [1401, 0]
type input "#4 mechanical couplers (Unit: pieces)"
click at [439, 205] on input "Quantity" at bounding box center [682, 190] width 554 height 48
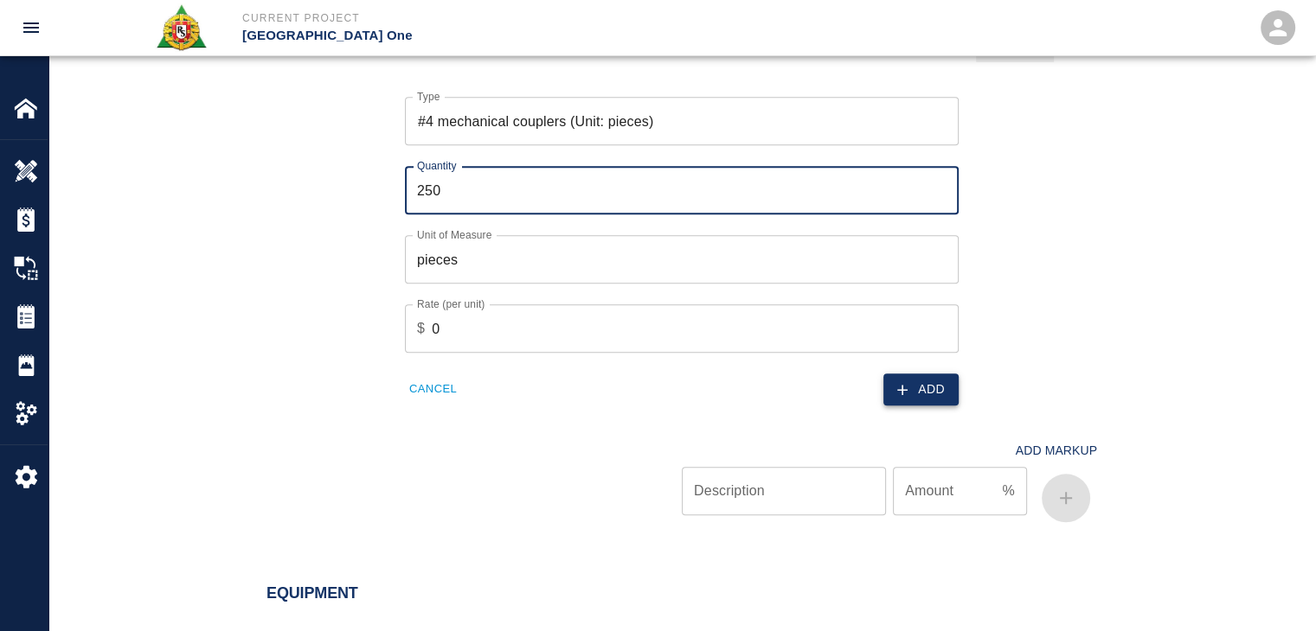
type input "250"
click at [903, 387] on icon "button" at bounding box center [901, 389] width 17 height 17
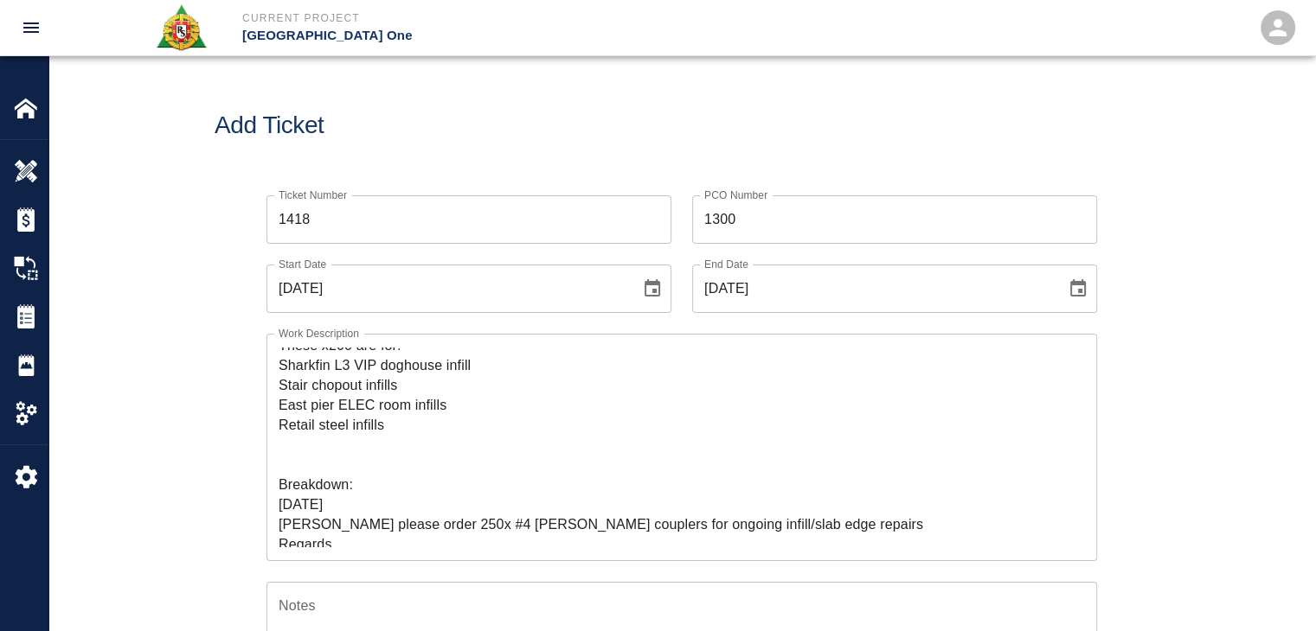
scroll to position [28, 0]
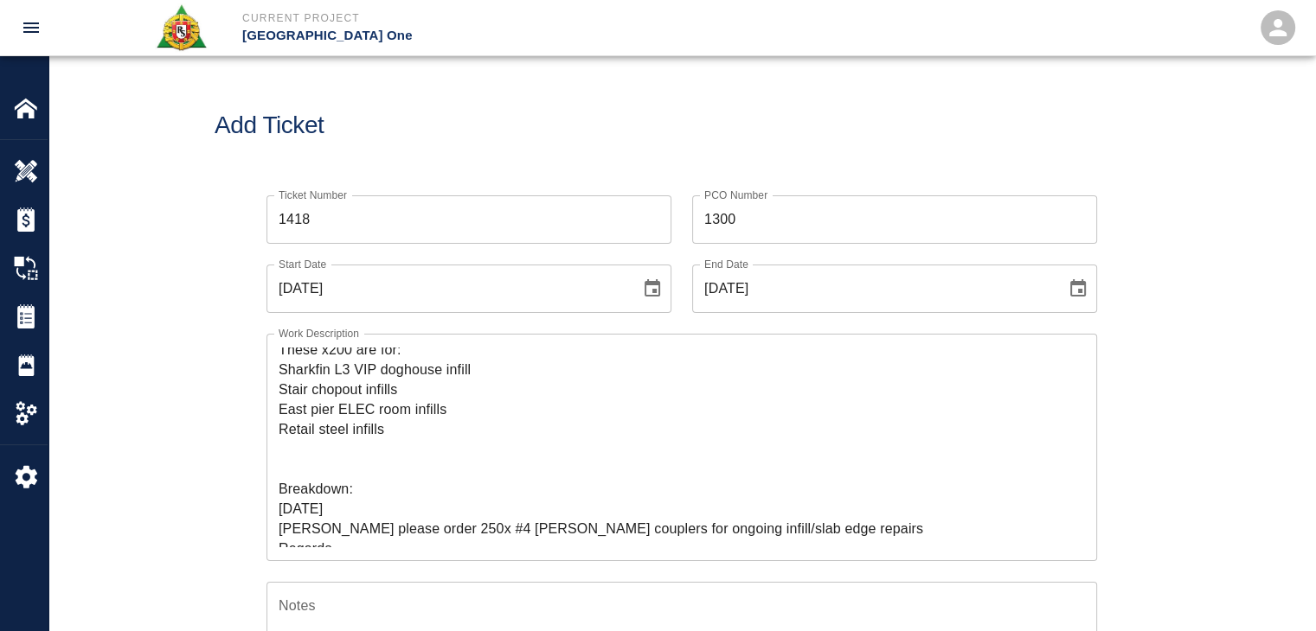
click at [457, 160] on div "Add Ticket" at bounding box center [681, 125] width 1266 height 139
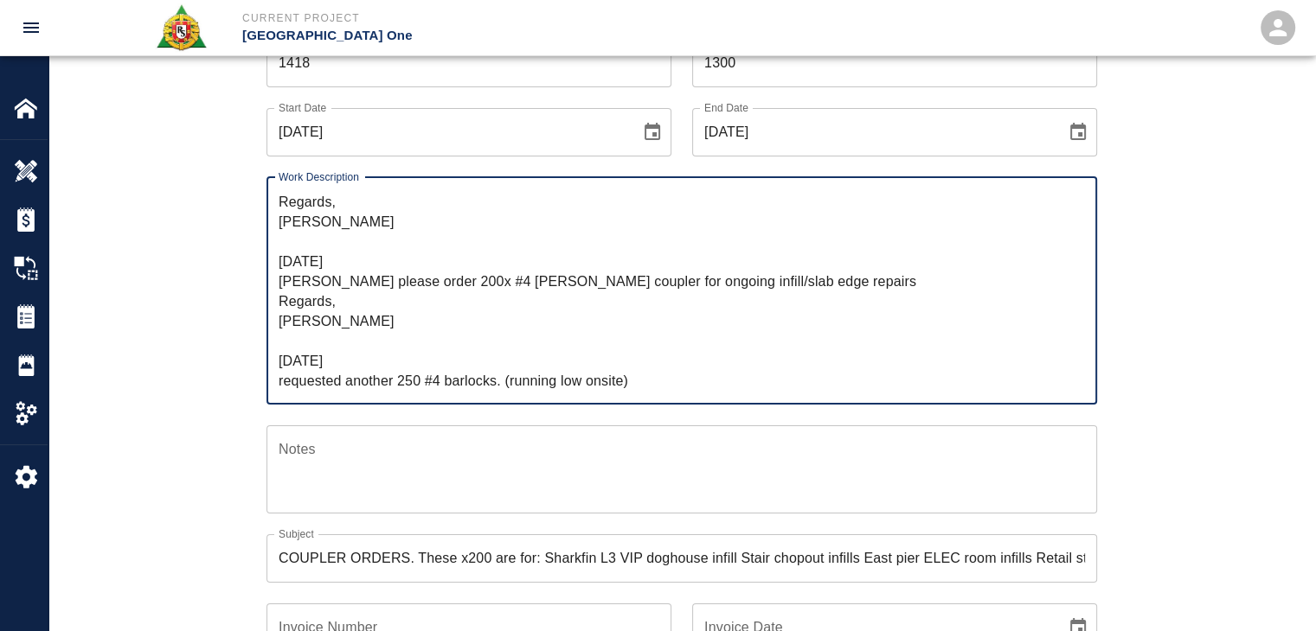
scroll to position [0, 0]
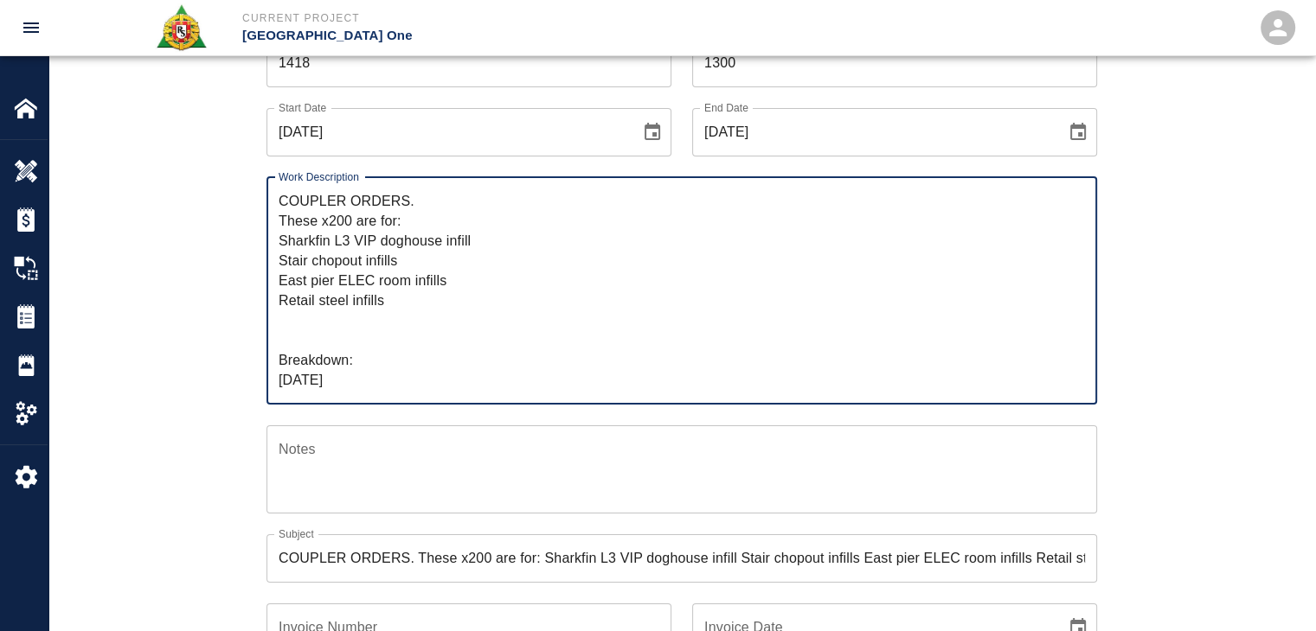
drag, startPoint x: 659, startPoint y: 378, endPoint x: 224, endPoint y: 132, distance: 499.6
click at [224, 132] on div "Ticket Number 1418 Ticket Number PCO Number 1300 PCO Number Start Date 07/29/20…" at bounding box center [682, 433] width 934 height 831
click at [144, 291] on div "Ticket Number 1418 Ticket Number PCO Number 1300 PCO Number Start Date 07/29/20…" at bounding box center [681, 454] width 1266 height 873
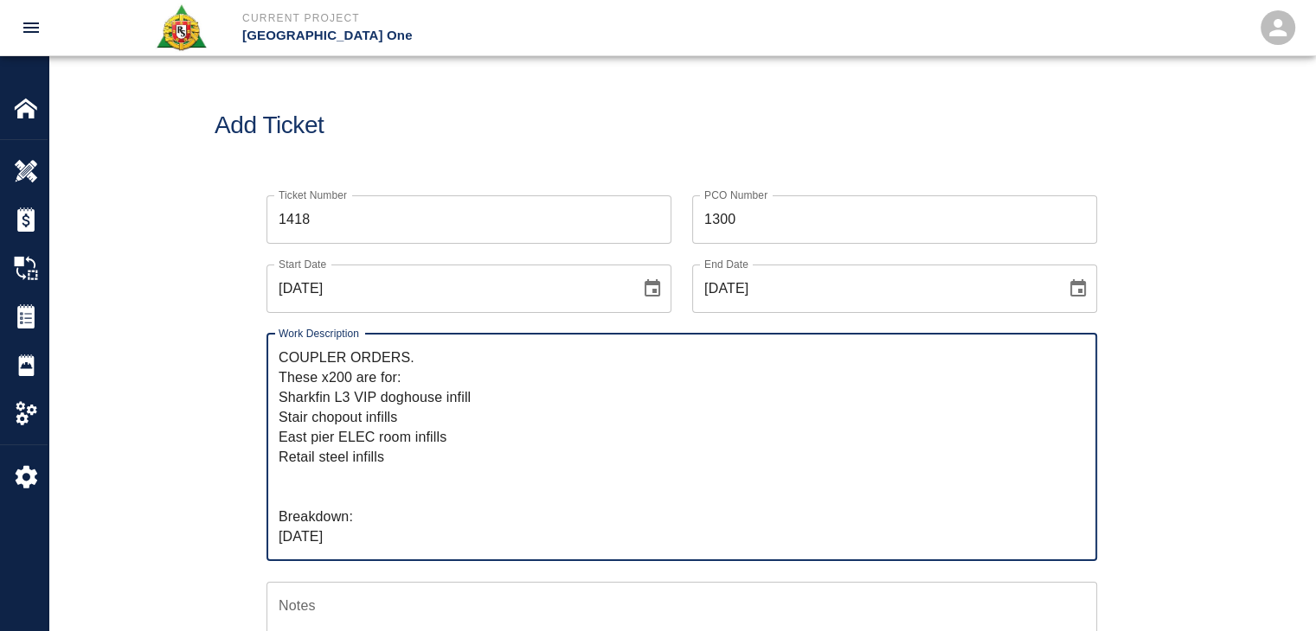
drag, startPoint x: 355, startPoint y: 375, endPoint x: 328, endPoint y: 375, distance: 26.8
click at [328, 375] on textarea "COUPLER ORDERS. These x200 are for: Sharkfin L3 VIP doghouse infill Stair chopo…" at bounding box center [682, 447] width 806 height 199
click at [324, 452] on textarea "COUPLER ORDERS. These are for: Sharkfin L3 VIP doghouse infill Stair chopout in…" at bounding box center [682, 447] width 806 height 199
click at [301, 475] on textarea "COUPLER ORDERS. These are for: Sharkfin L3 VIP doghouse infill Stair chopout in…" at bounding box center [682, 447] width 806 height 199
click at [396, 458] on textarea "COUPLER ORDERS. These are for: Sharkfin L3 VIP doghouse infill Stair chopout in…" at bounding box center [682, 447] width 806 height 199
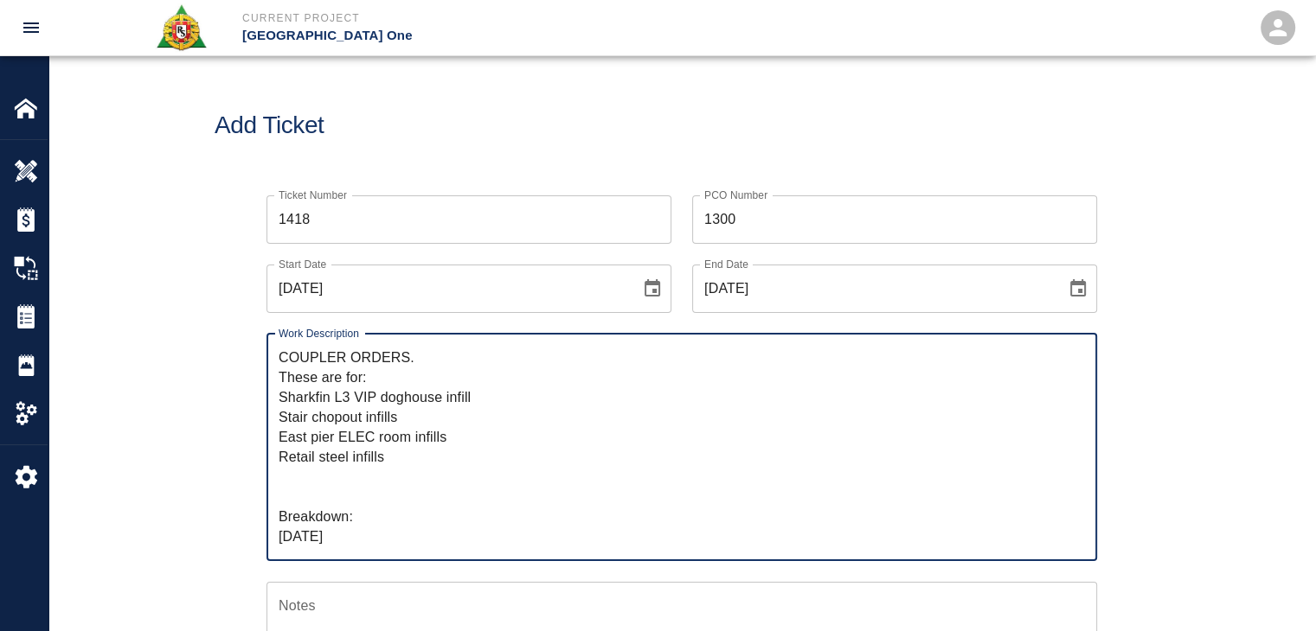
click at [224, 468] on div "Ticket Number 1418 Ticket Number PCO Number 1300 PCO Number Start Date 07/29/20…" at bounding box center [682, 590] width 934 height 831
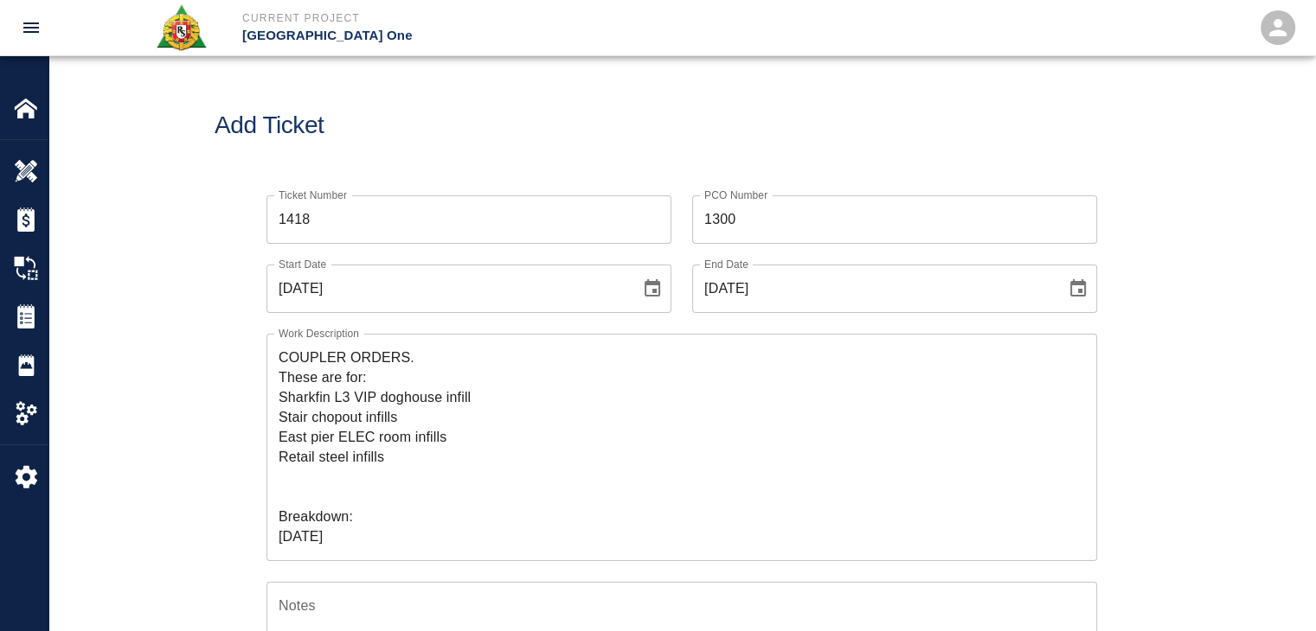
click at [381, 458] on textarea "COUPLER ORDERS. These are for: Sharkfin L3 VIP doghouse infill Stair chopout in…" at bounding box center [682, 447] width 806 height 199
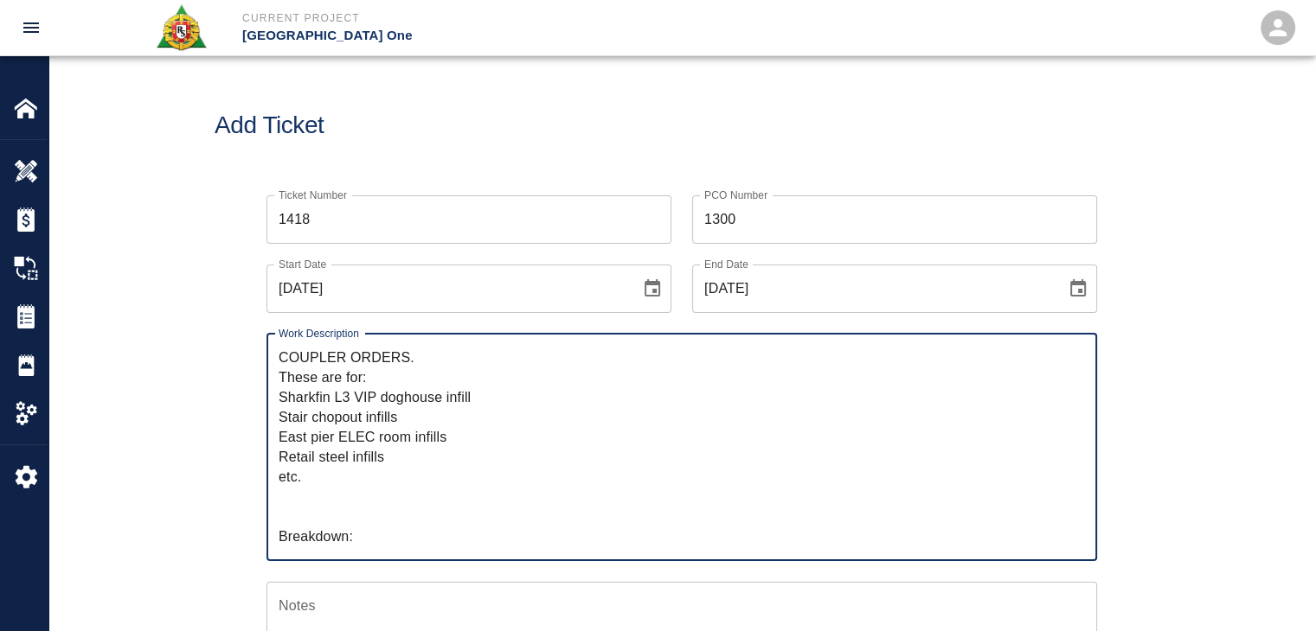
type textarea "COUPLER ORDERS. These are for: Sharkfin L3 VIP doghouse infill Stair chopout in…"
click at [180, 509] on div "Ticket Number 1418 Ticket Number PCO Number 1300 PCO Number Start Date 07/29/20…" at bounding box center [681, 611] width 1266 height 873
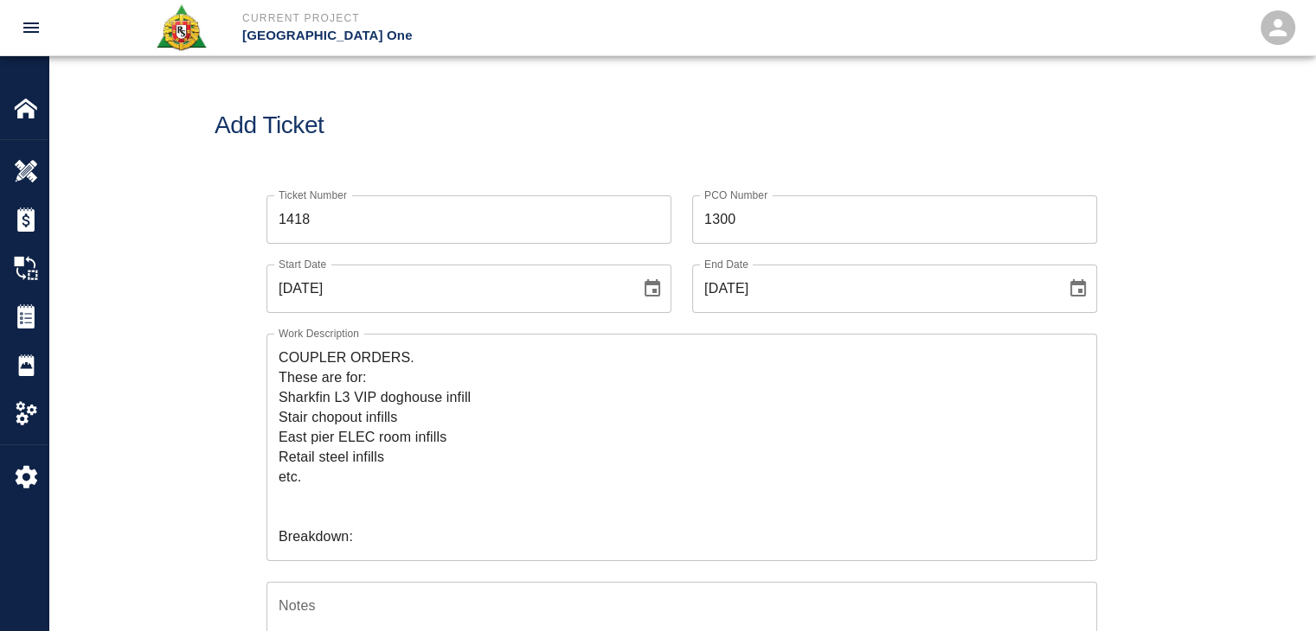
scroll to position [45, 0]
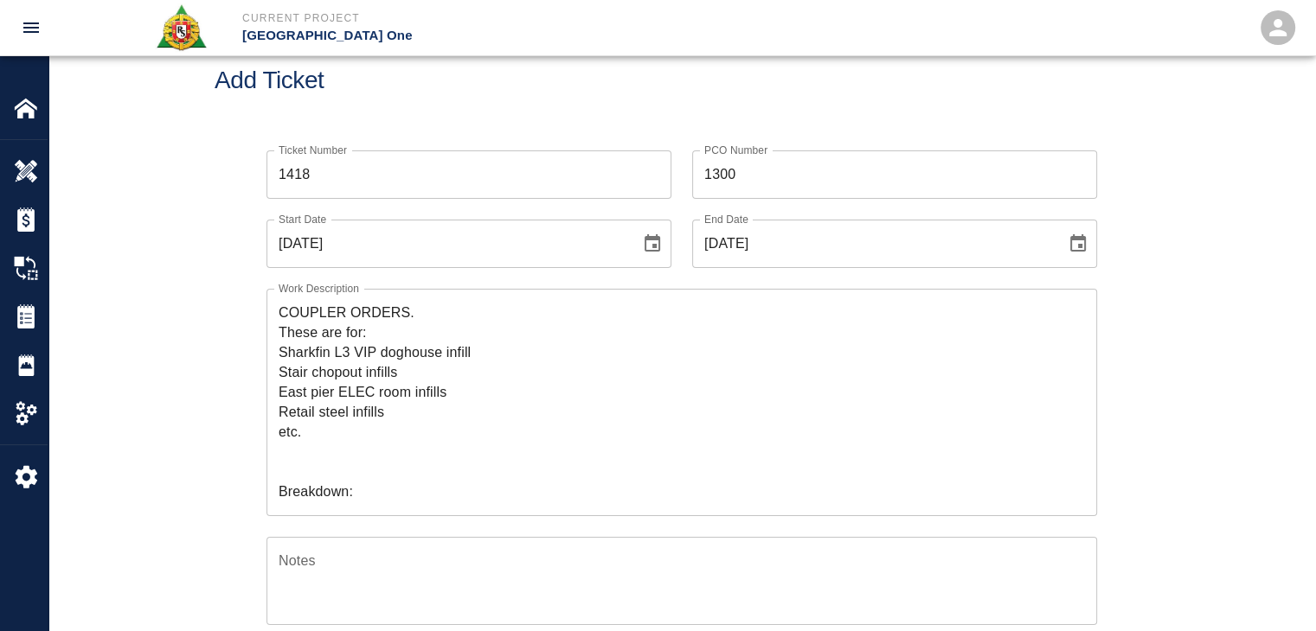
click at [323, 469] on textarea "COUPLER ORDERS. These are for: Sharkfin L3 VIP doghouse infill Stair chopout in…" at bounding box center [682, 402] width 806 height 199
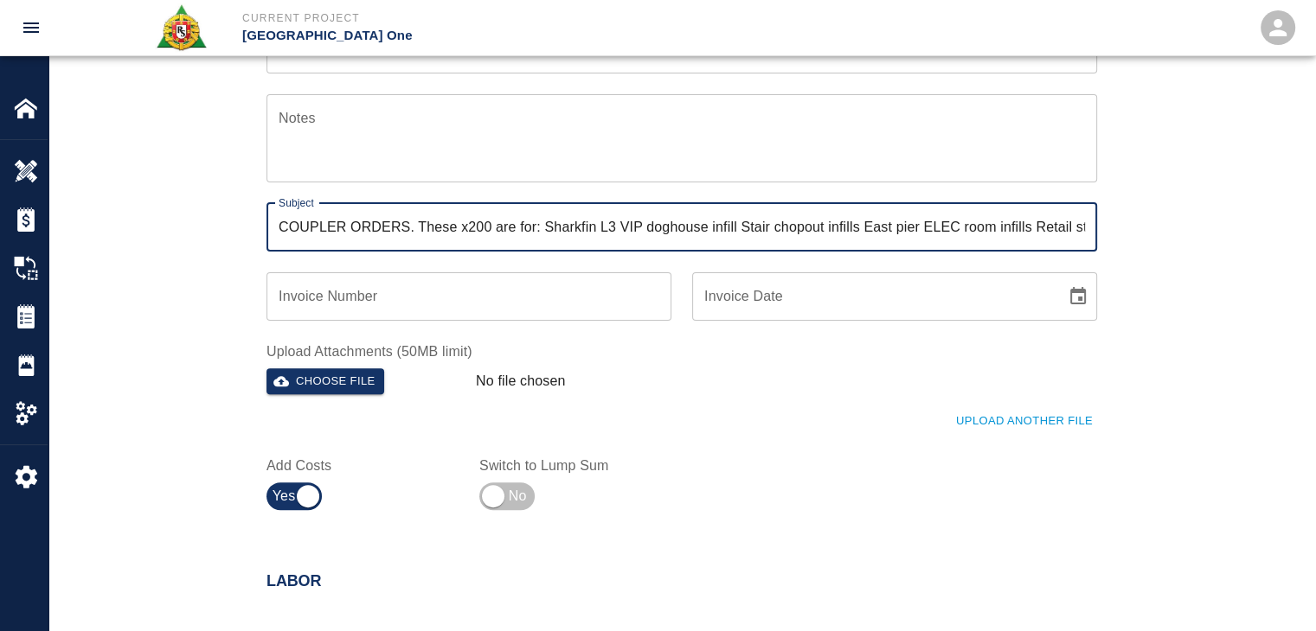
scroll to position [0, 56]
drag, startPoint x: 776, startPoint y: 224, endPoint x: 1109, endPoint y: 215, distance: 333.1
click at [1109, 215] on div "Ticket Number 1418 Ticket Number PCO Number 1300 PCO Number Start Date 07/29/20…" at bounding box center [682, 102] width 934 height 831
click at [1002, 221] on input "COUPLER ORDERS. These x200 are for: Sharkfin L3 VIP doghouse infill Stair chopo…" at bounding box center [681, 227] width 830 height 48
click at [855, 227] on input "COUPLER ORDERS. These x200 are for: Sharkfin L3 VIP doghouse infill Stair chopo…" at bounding box center [681, 227] width 830 height 48
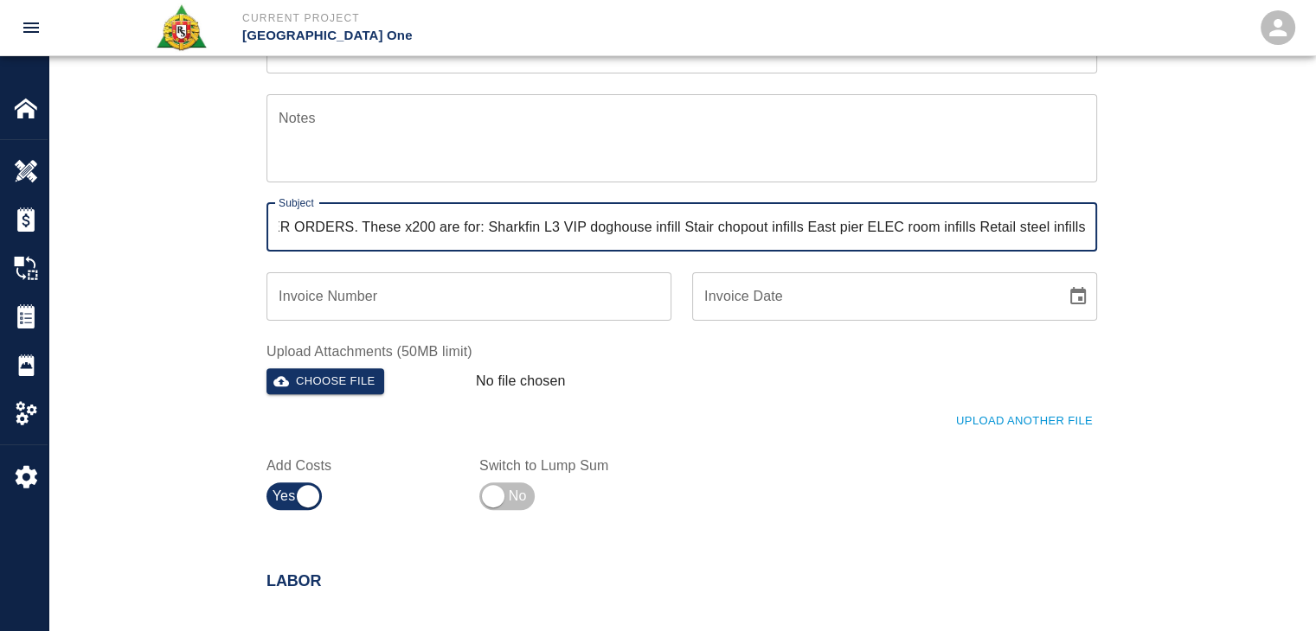
click at [906, 227] on input "COUPLER ORDERS. These x200 are for: Sharkfin L3 VIP doghouse infill Stair chopo…" at bounding box center [681, 227] width 830 height 48
click at [733, 227] on input "COUPLER ORDERS. These x200 are for: Sharkfin L3 VIP doghouse infill Stair chopo…" at bounding box center [681, 227] width 830 height 48
click at [911, 229] on input "COUPLER ORDERS. These x200 are for: Sharkfin L3 VIP doghouse infill Stair chopo…" at bounding box center [681, 227] width 830 height 48
drag, startPoint x: 938, startPoint y: 229, endPoint x: 1118, endPoint y: 216, distance: 180.4
click at [1118, 216] on div "Ticket Number 1418 Ticket Number PCO Number 1300 PCO Number Start Date 07/29/20…" at bounding box center [682, 102] width 934 height 831
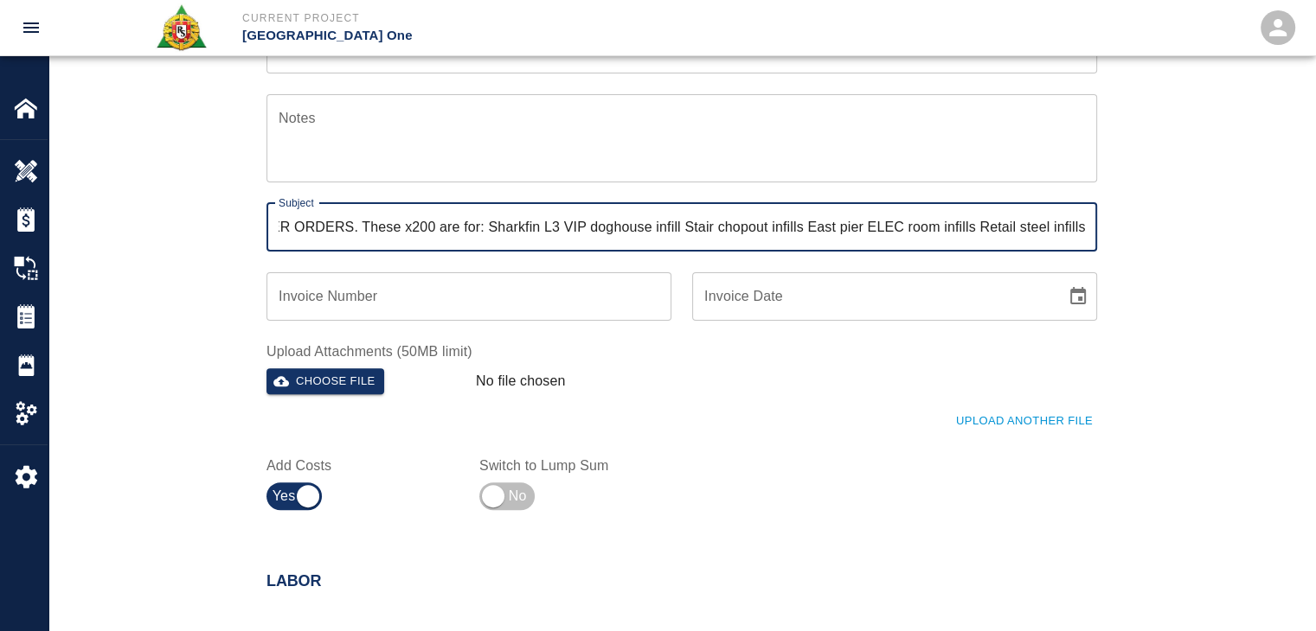
drag, startPoint x: 436, startPoint y: 229, endPoint x: 412, endPoint y: 229, distance: 24.2
click at [412, 229] on input "COUPLER ORDERS. These x200 are for: Sharkfin L3 VIP doghouse infill Stair chopo…" at bounding box center [681, 227] width 830 height 48
click at [501, 231] on input "COUPLER ORDERS. These are for: Sharkfin L3 VIP doghouse infill Stair chopout in…" at bounding box center [681, 227] width 830 height 48
click at [1086, 227] on input "COUPLER ORDERS. These are for: Sharkfin L3 VIP doghouse infill Stair chopout in…" at bounding box center [681, 227] width 830 height 48
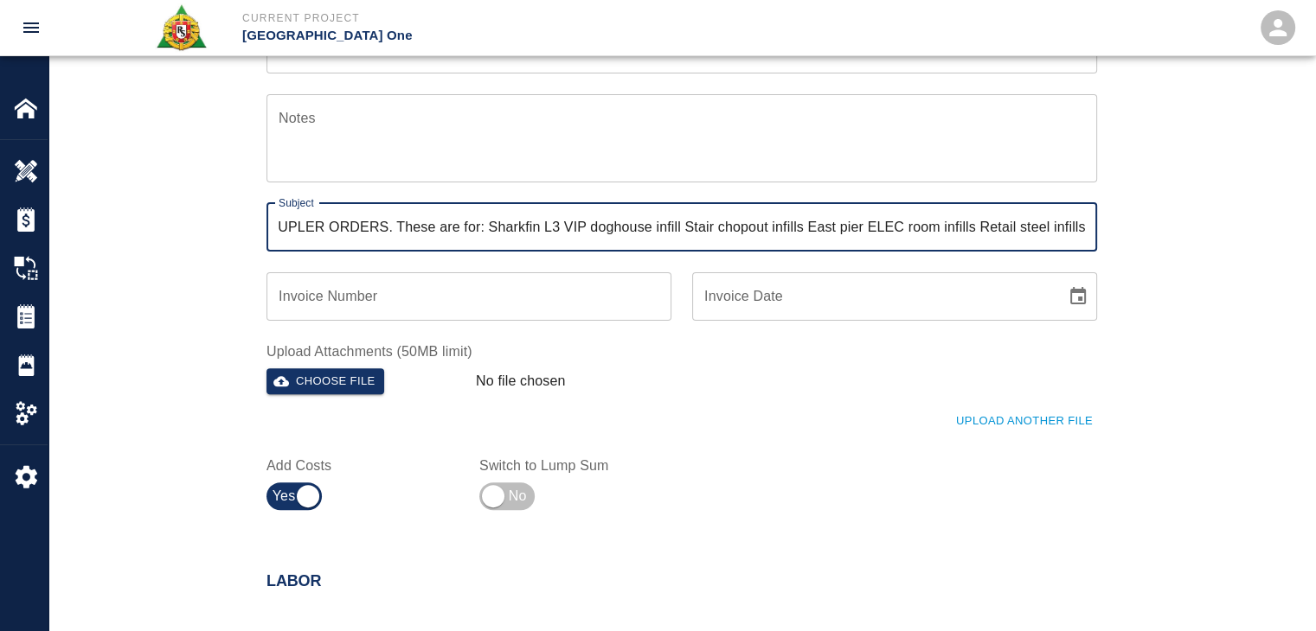
type input "COUPLER ORDERS. These are for: Sharkfin L3 VIP doghouse infill Stair chopout in…"
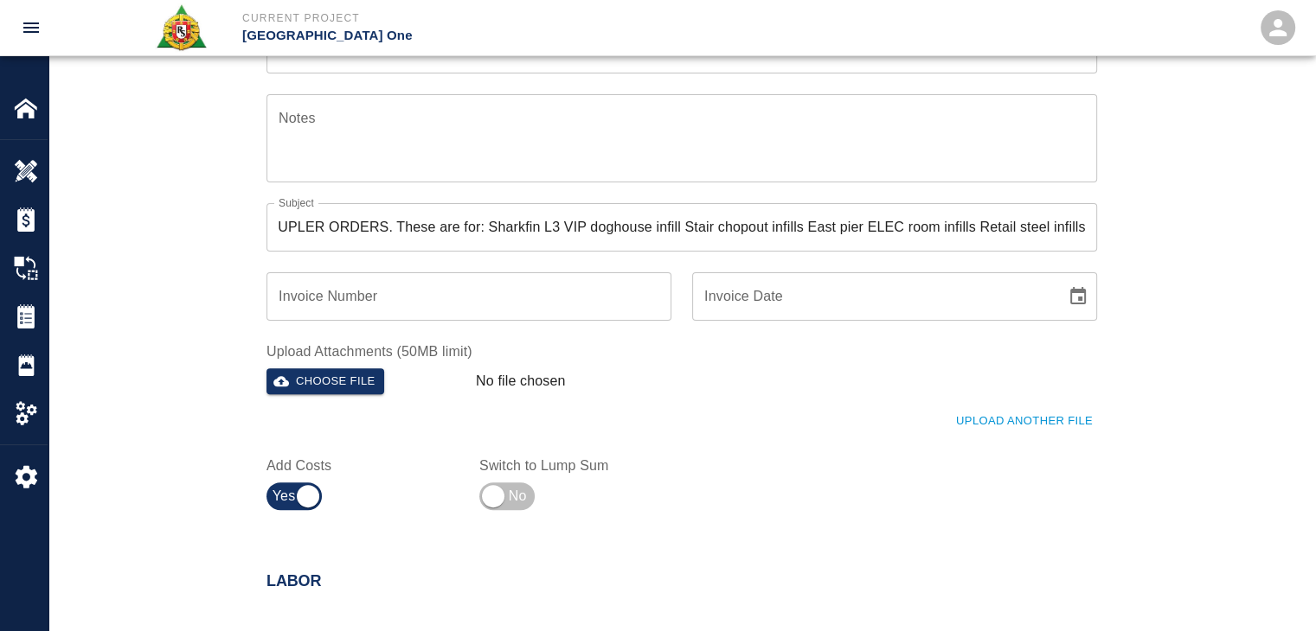
click at [1199, 247] on div "Ticket Number 1418 Ticket Number PCO Number 1300 PCO Number Start Date 07/29/20…" at bounding box center [681, 123] width 1266 height 873
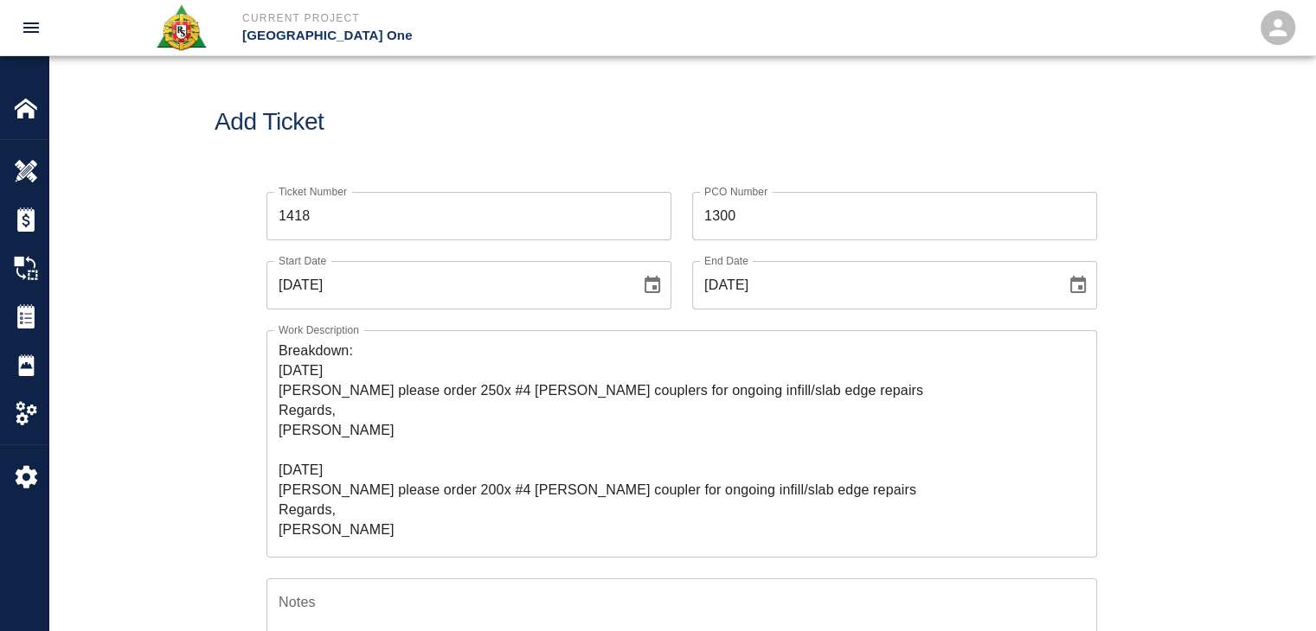
scroll to position [0, 0]
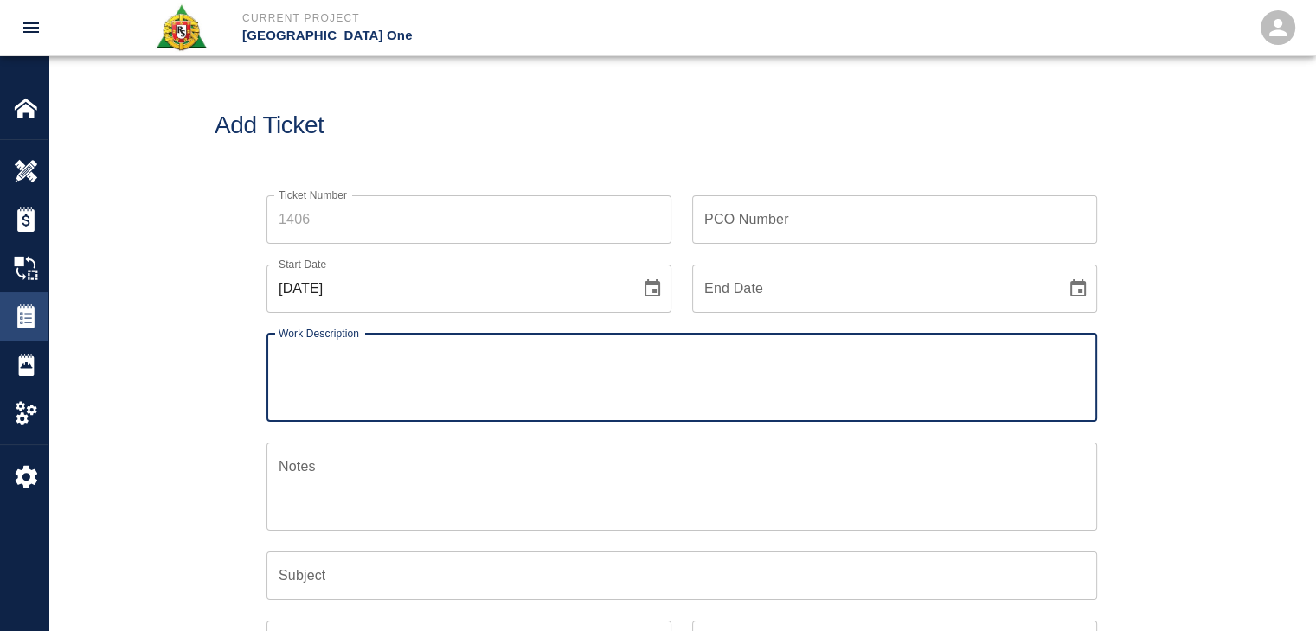
click at [11, 323] on div "Tickets" at bounding box center [24, 316] width 48 height 48
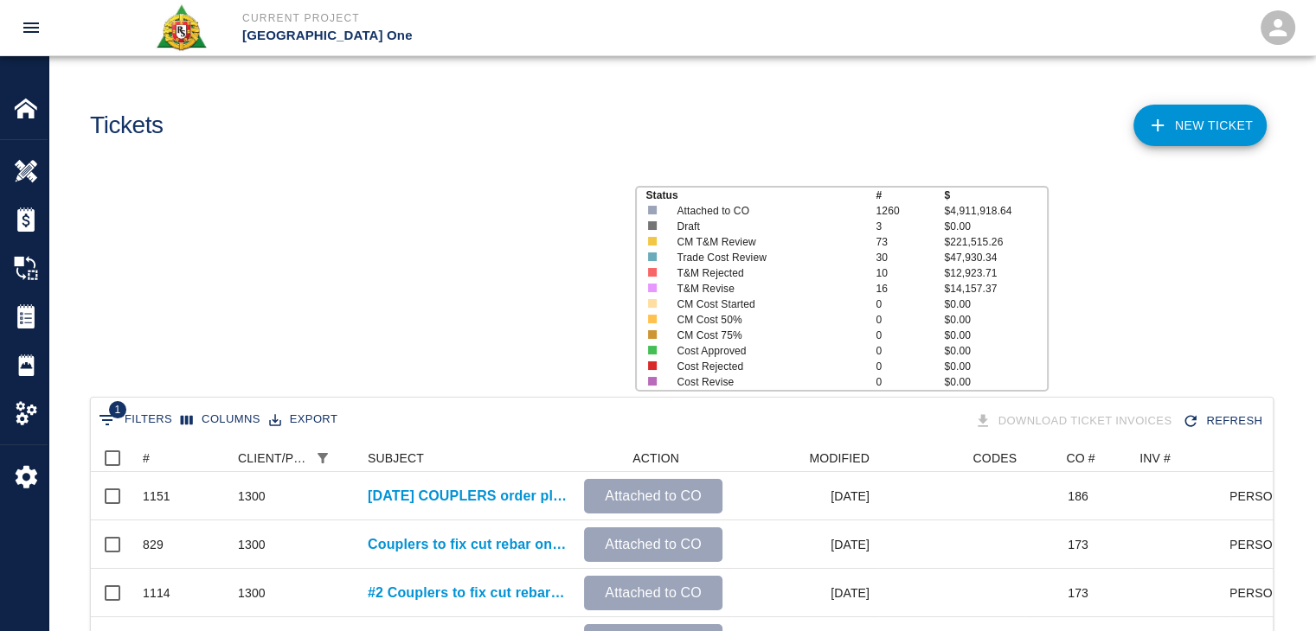
scroll to position [512, 1169]
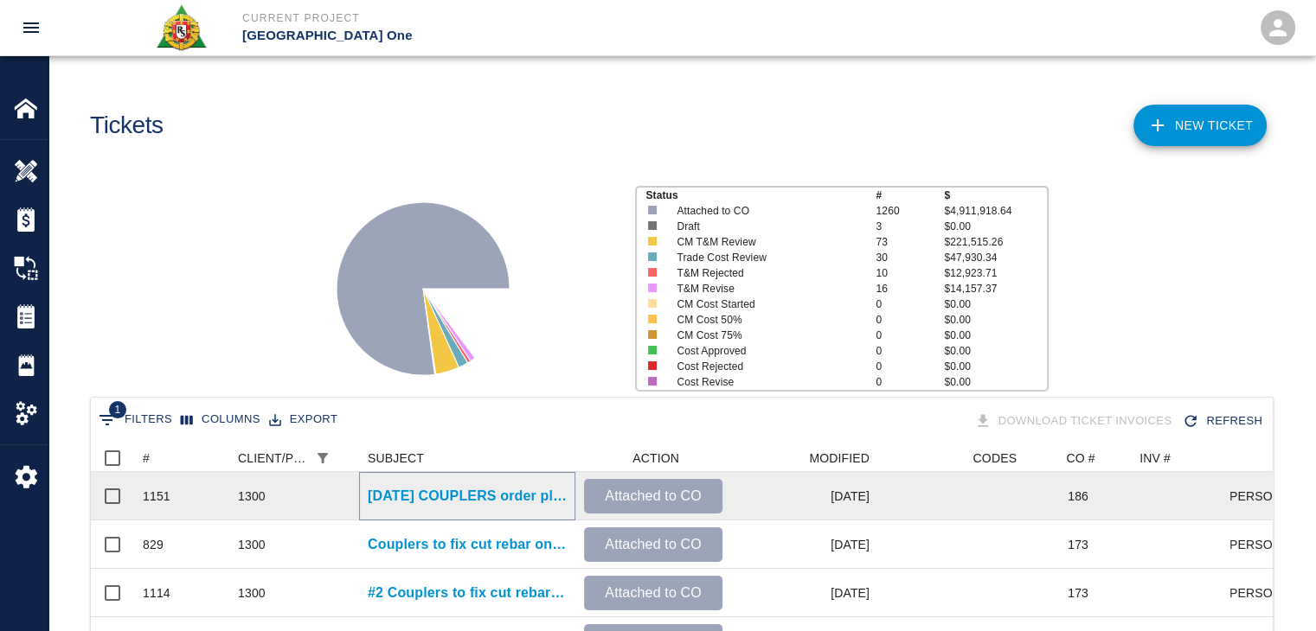
click at [420, 492] on p "06-25-25 COUPLERS order placed. Breakdown: -275x #4barlock coupler for ongoing …" at bounding box center [467, 496] width 199 height 21
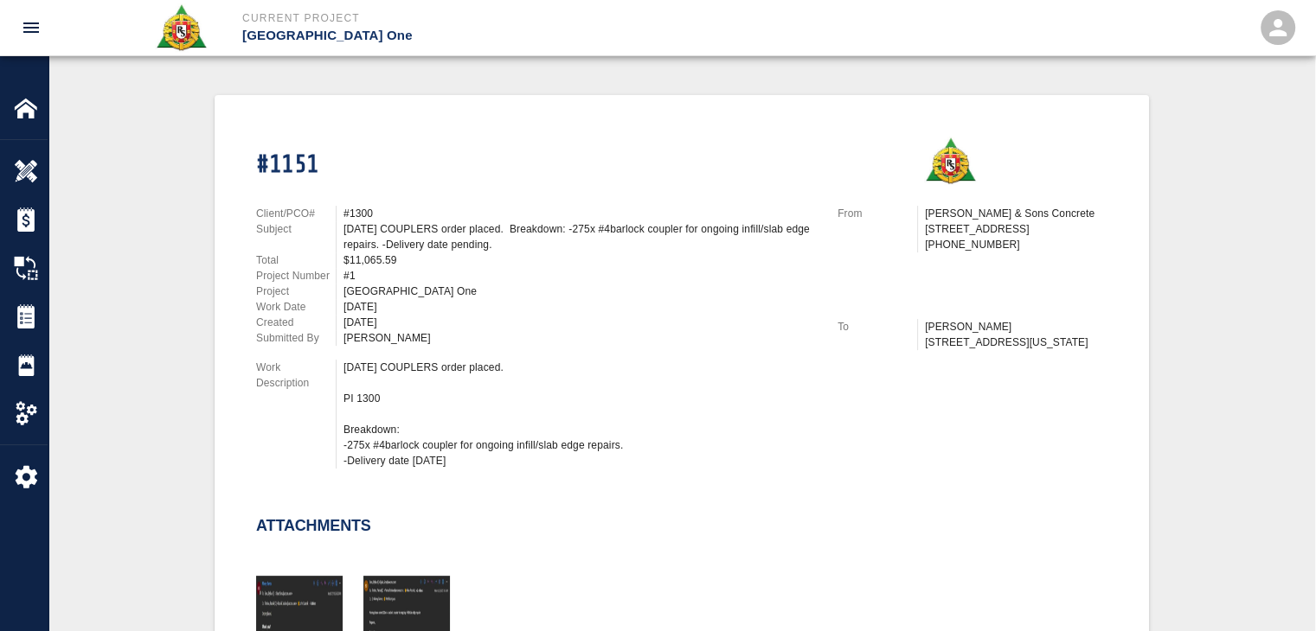
scroll to position [421, 0]
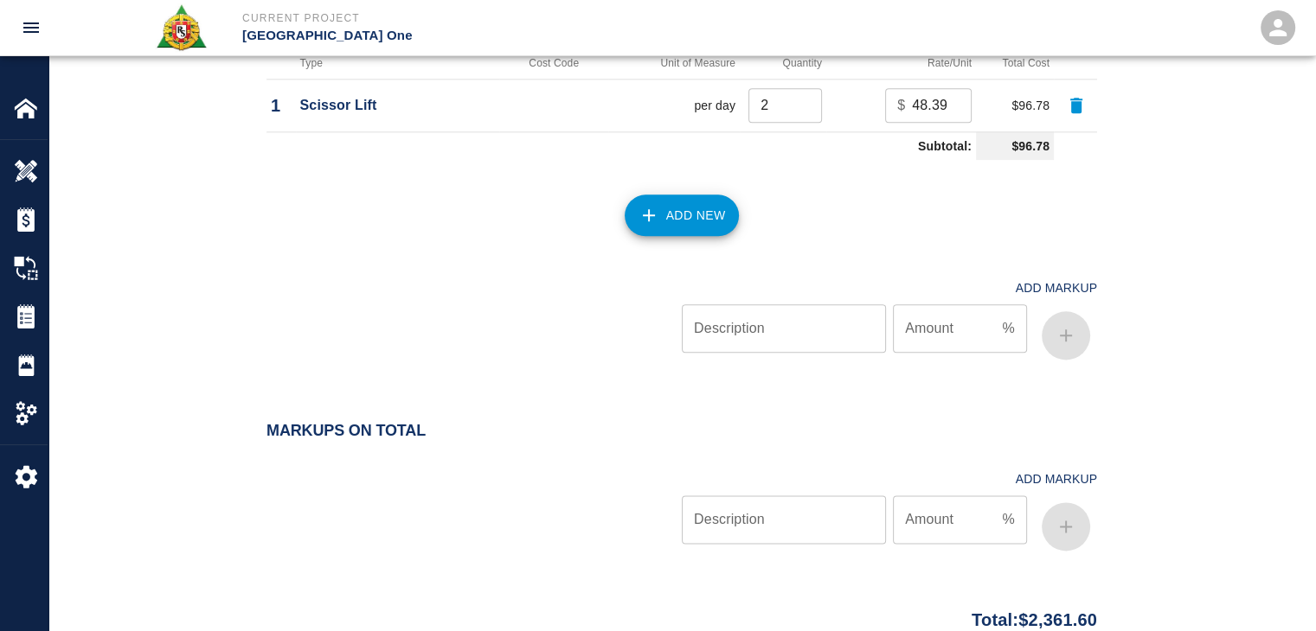
scroll to position [2256, 0]
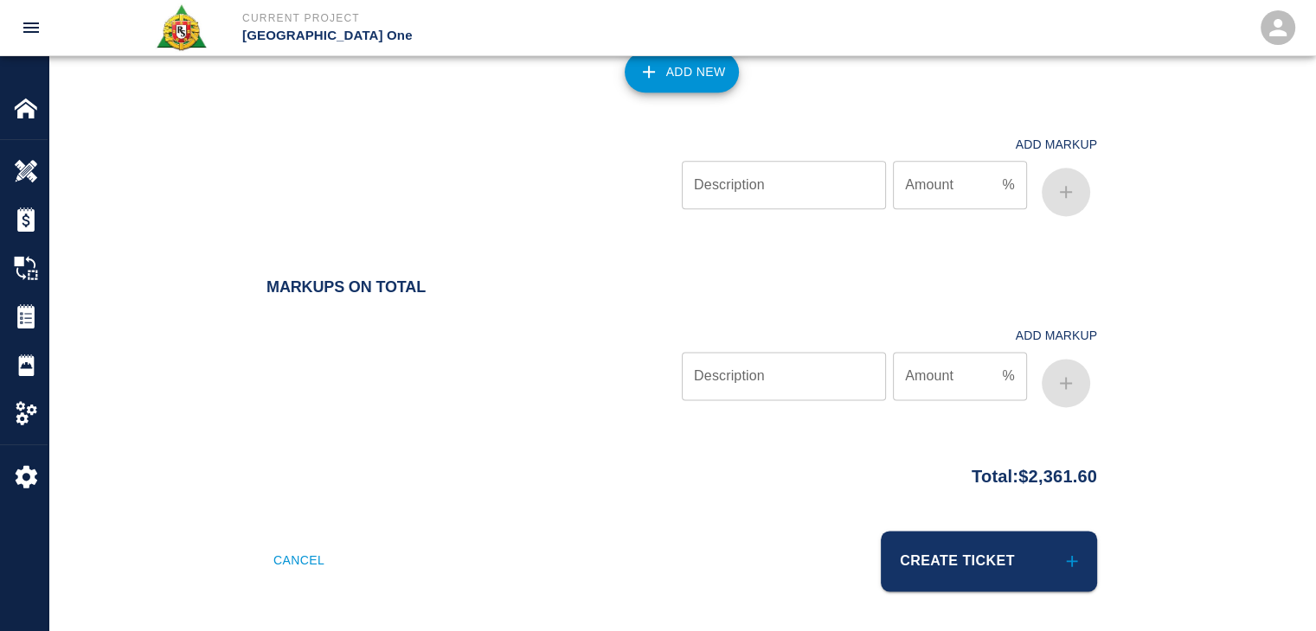
click at [387, 433] on div "Markups on Total Add Markup Description Description Amount % Amount" at bounding box center [681, 367] width 1266 height 177
click at [975, 549] on button "Create Ticket" at bounding box center [989, 561] width 216 height 61
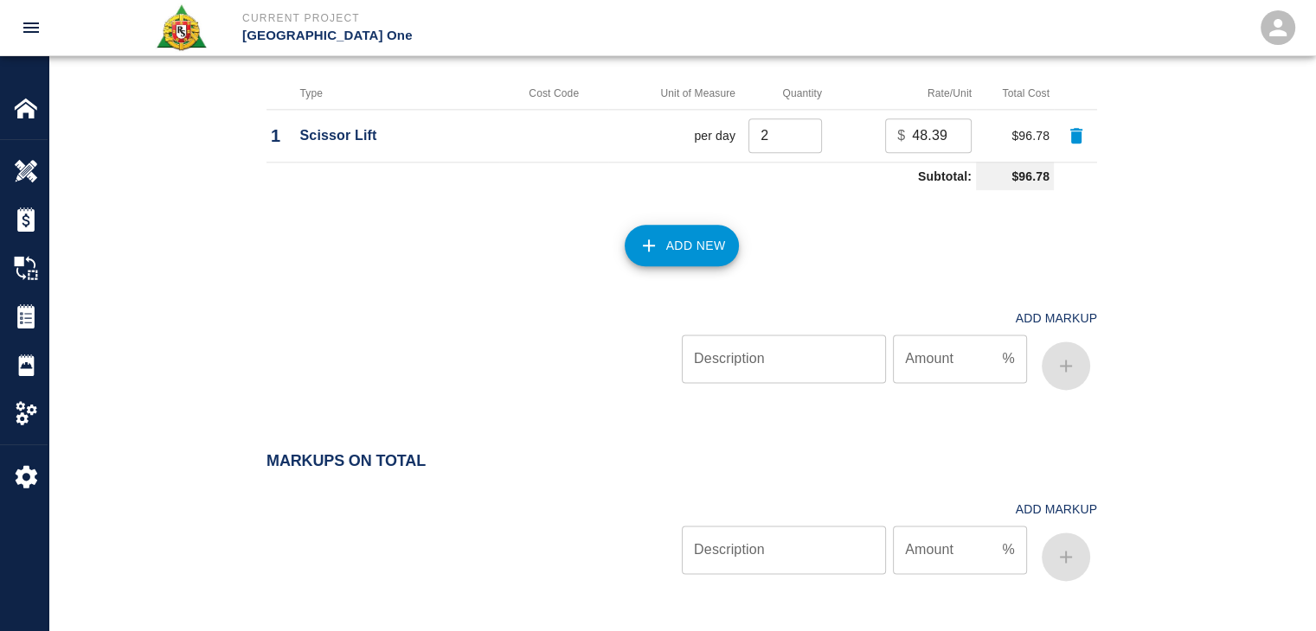
scroll to position [2350, 0]
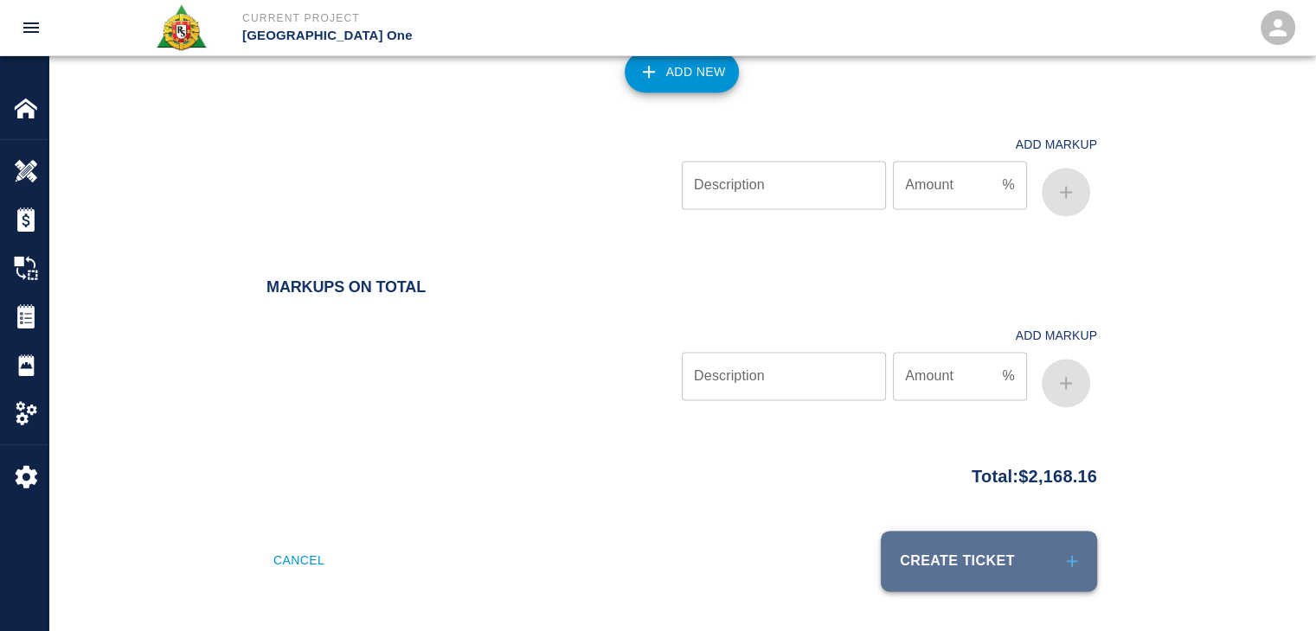
click at [996, 561] on button "Create Ticket" at bounding box center [989, 561] width 216 height 61
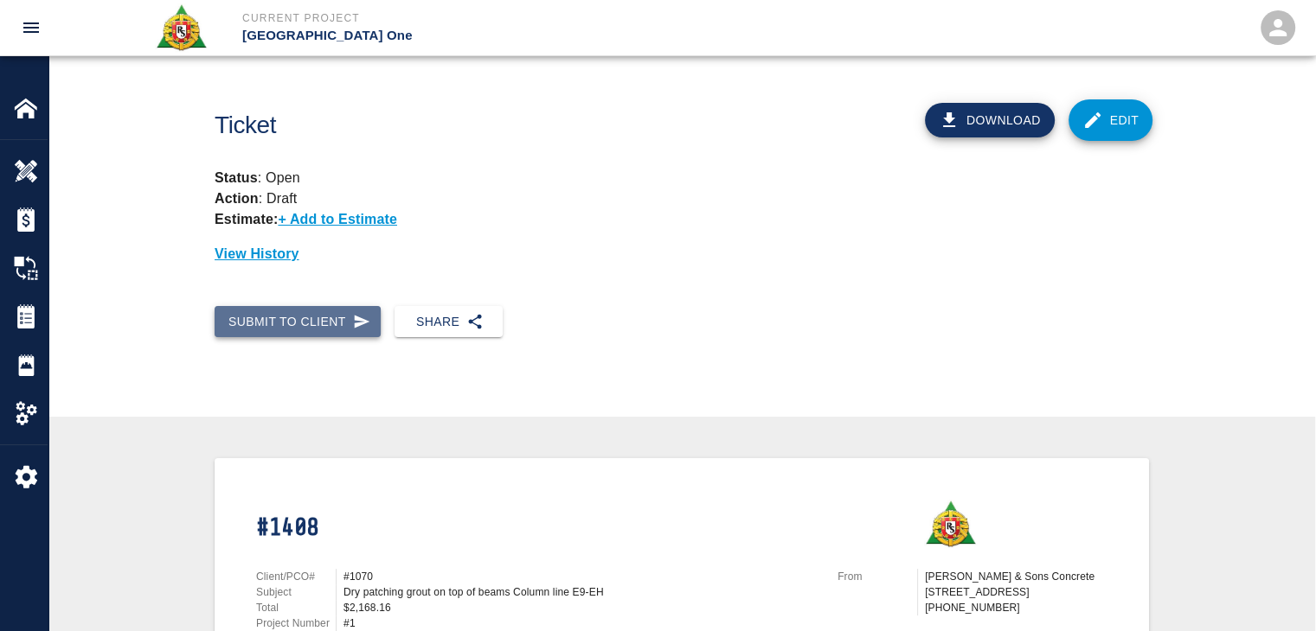
click at [360, 316] on icon "button" at bounding box center [361, 321] width 17 height 17
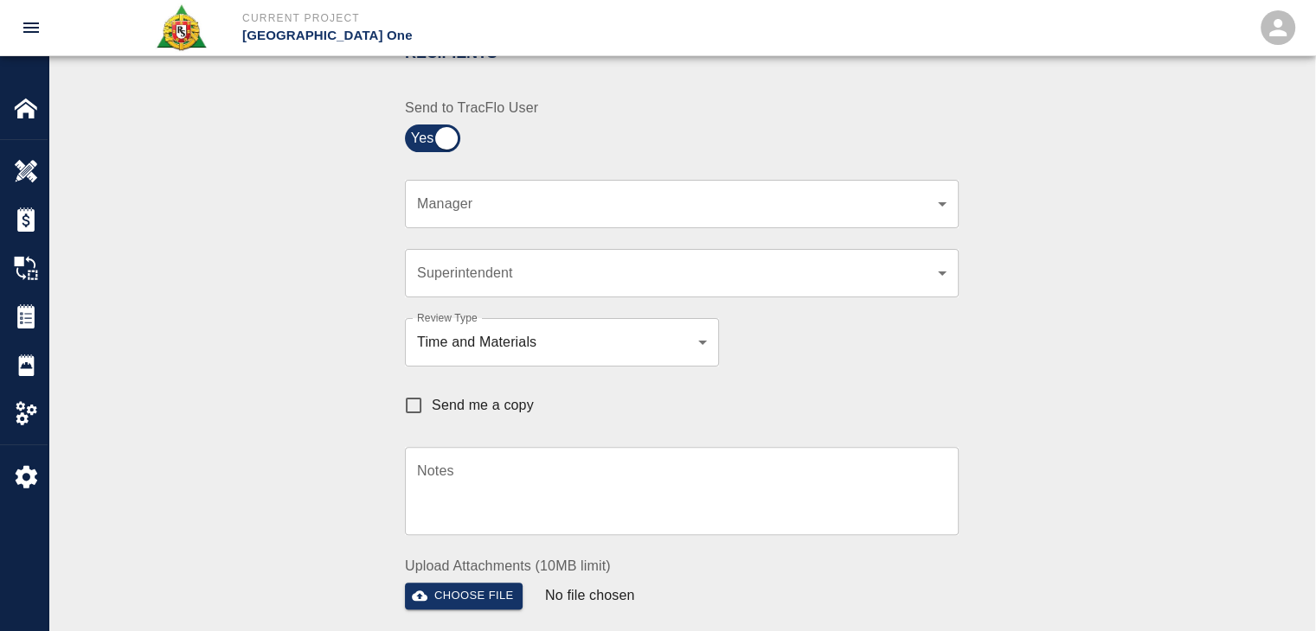
scroll to position [410, 0]
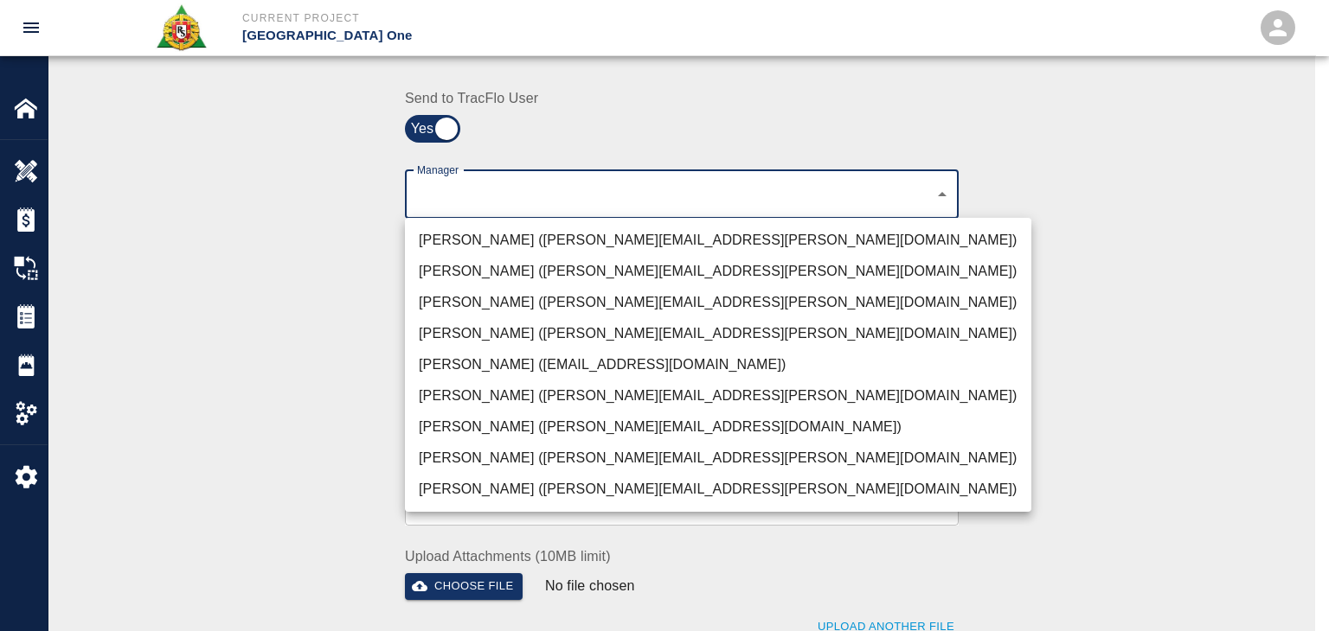
click at [545, 231] on li "[PERSON_NAME] ([PERSON_NAME][EMAIL_ADDRESS][PERSON_NAME][DOMAIN_NAME])" at bounding box center [718, 240] width 626 height 31
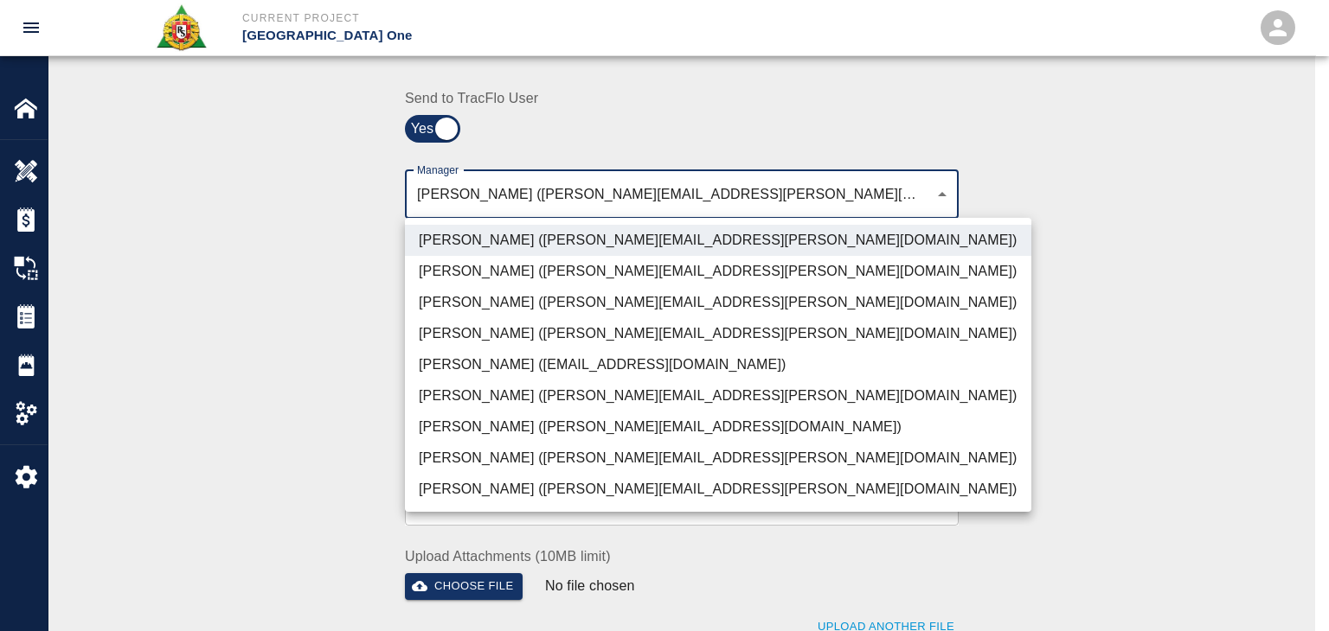
click at [563, 302] on li "[PERSON_NAME] ([PERSON_NAME][EMAIL_ADDRESS][PERSON_NAME][DOMAIN_NAME])" at bounding box center [718, 302] width 626 height 31
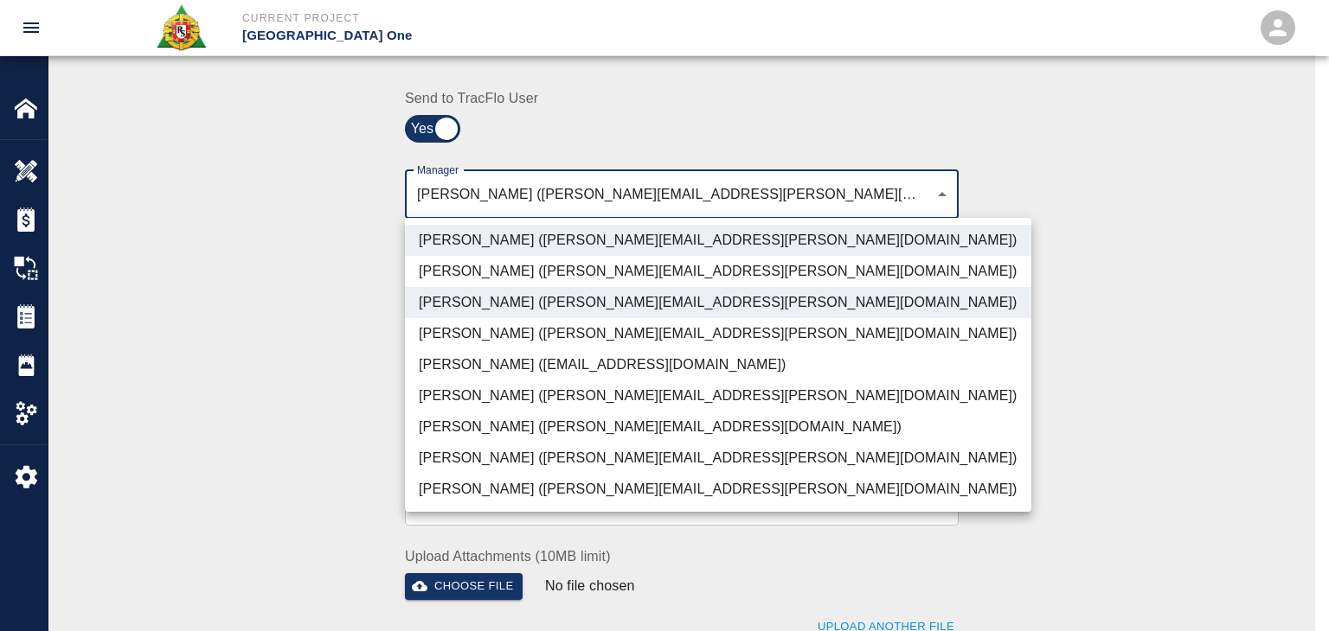
drag, startPoint x: 580, startPoint y: 454, endPoint x: 507, endPoint y: 418, distance: 81.2
click at [507, 418] on li "[PERSON_NAME] ([PERSON_NAME][EMAIL_ADDRESS][DOMAIN_NAME])" at bounding box center [718, 427] width 626 height 31
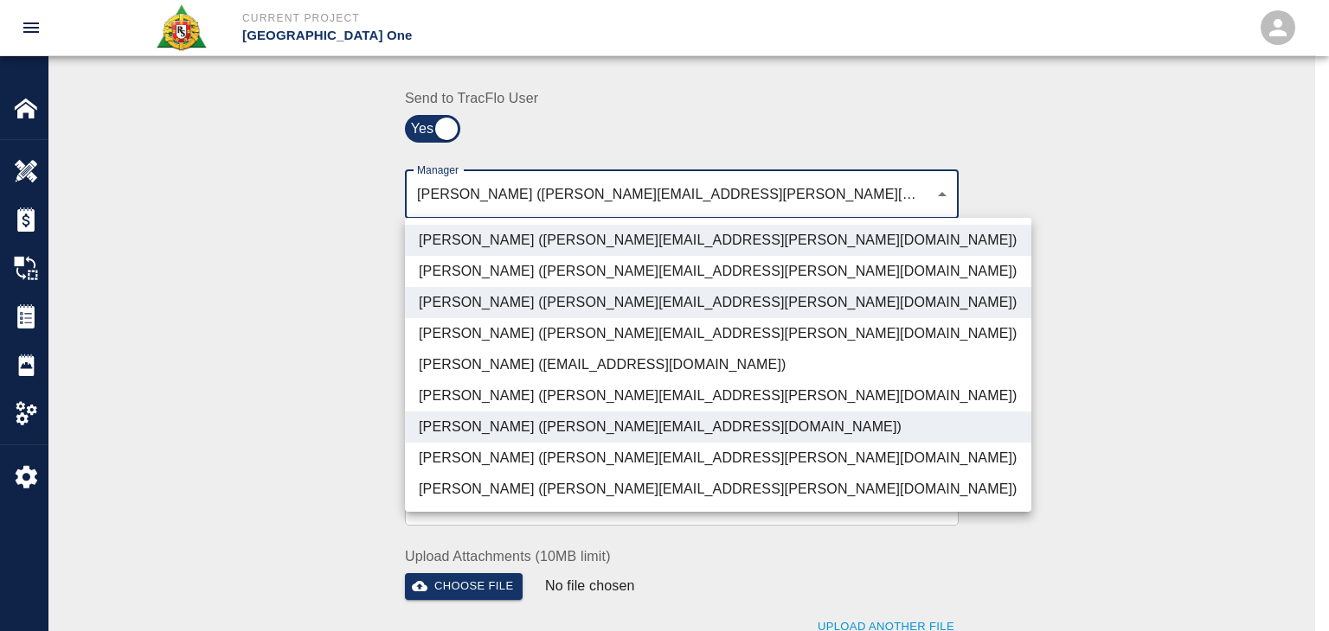
click at [505, 457] on li "[PERSON_NAME] ([PERSON_NAME][EMAIL_ADDRESS][PERSON_NAME][DOMAIN_NAME])" at bounding box center [718, 458] width 626 height 31
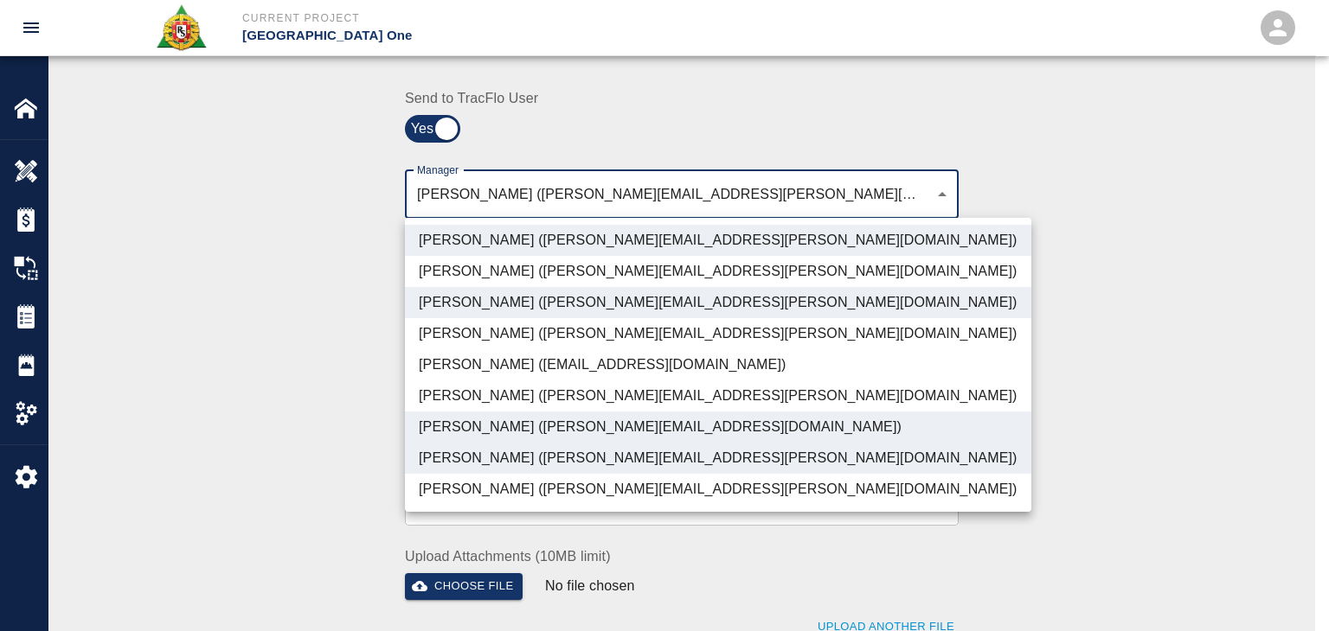
click at [521, 503] on li "[PERSON_NAME] ([PERSON_NAME][EMAIL_ADDRESS][PERSON_NAME][DOMAIN_NAME])" at bounding box center [718, 489] width 626 height 31
type input "ede96749-2565-4a65-a76c-ac2c5448e16e,69d78ca4-8a93-4c72-a988-7271956ccf0b,ad99d…"
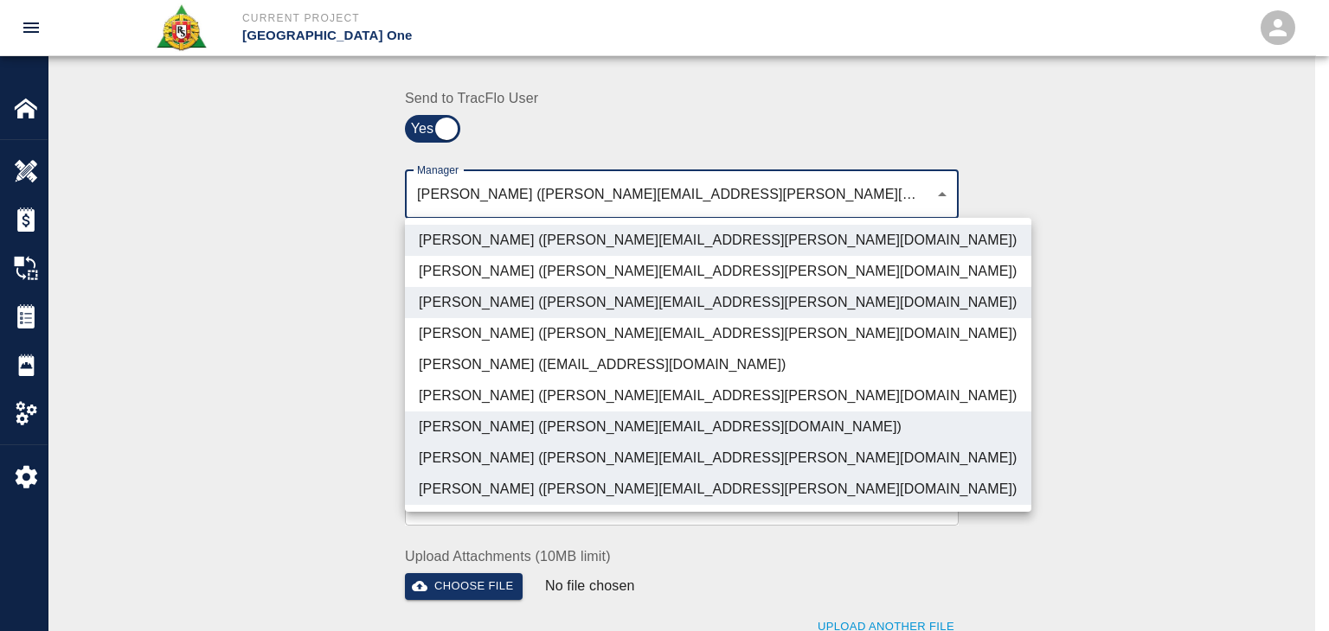
click at [331, 448] on div at bounding box center [664, 315] width 1329 height 631
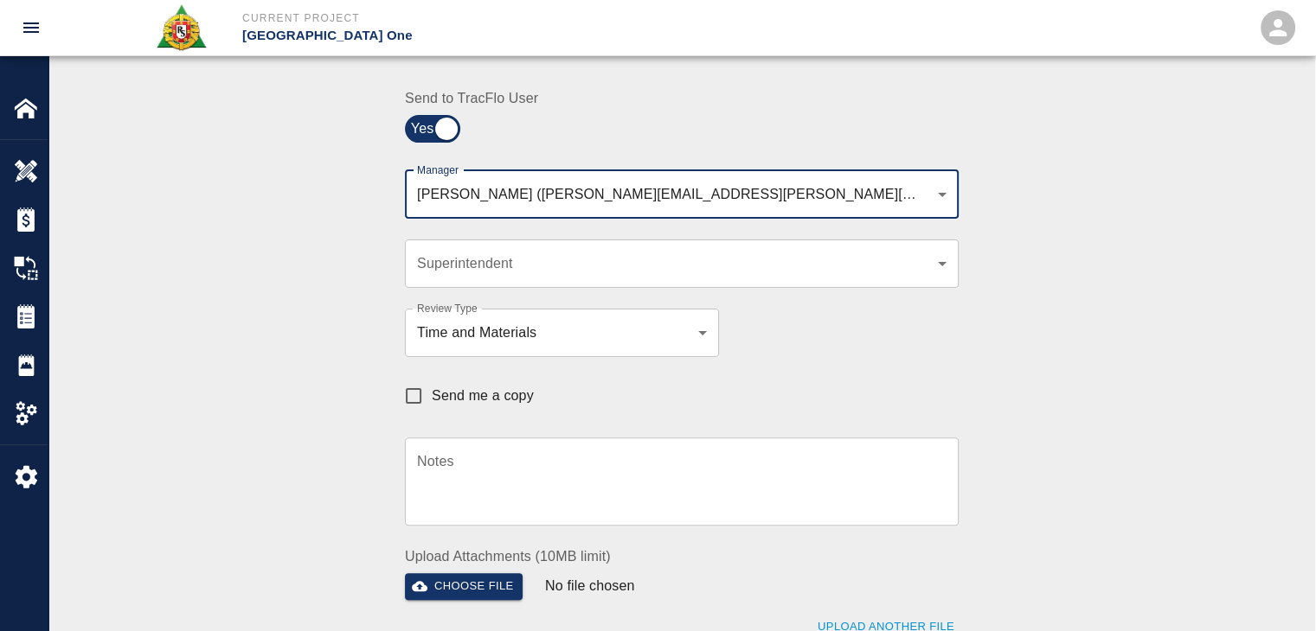
click at [412, 404] on input "Send me a copy" at bounding box center [413, 396] width 36 height 36
checkbox input "true"
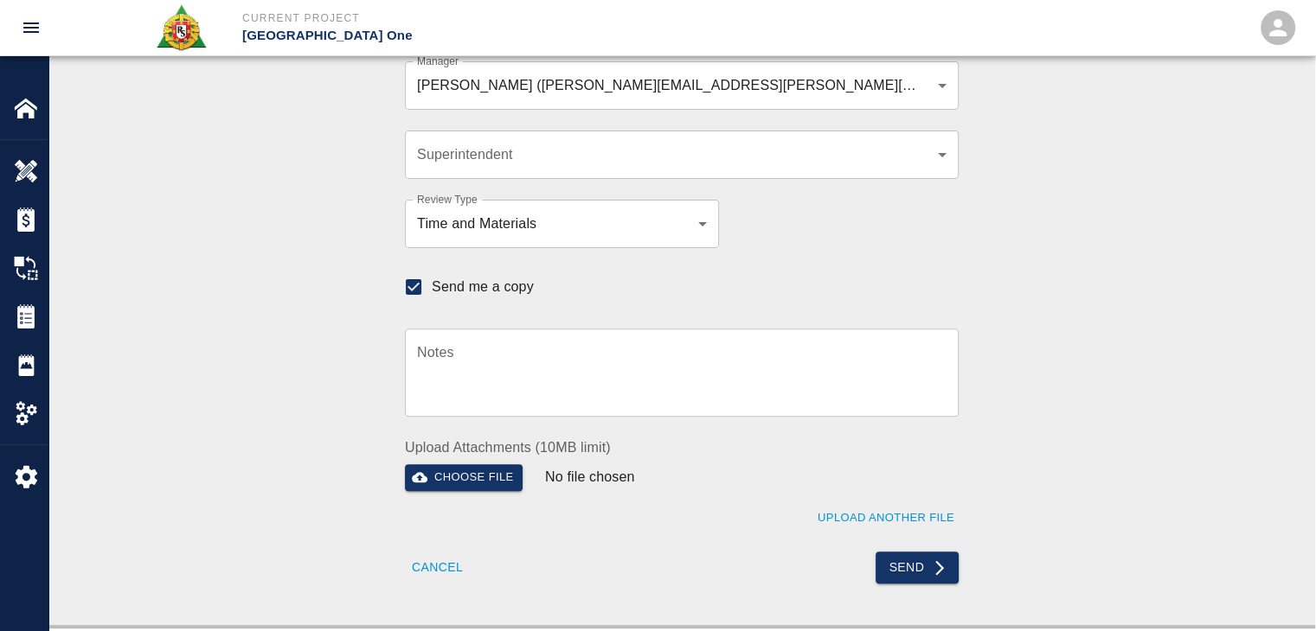
scroll to position [510, 0]
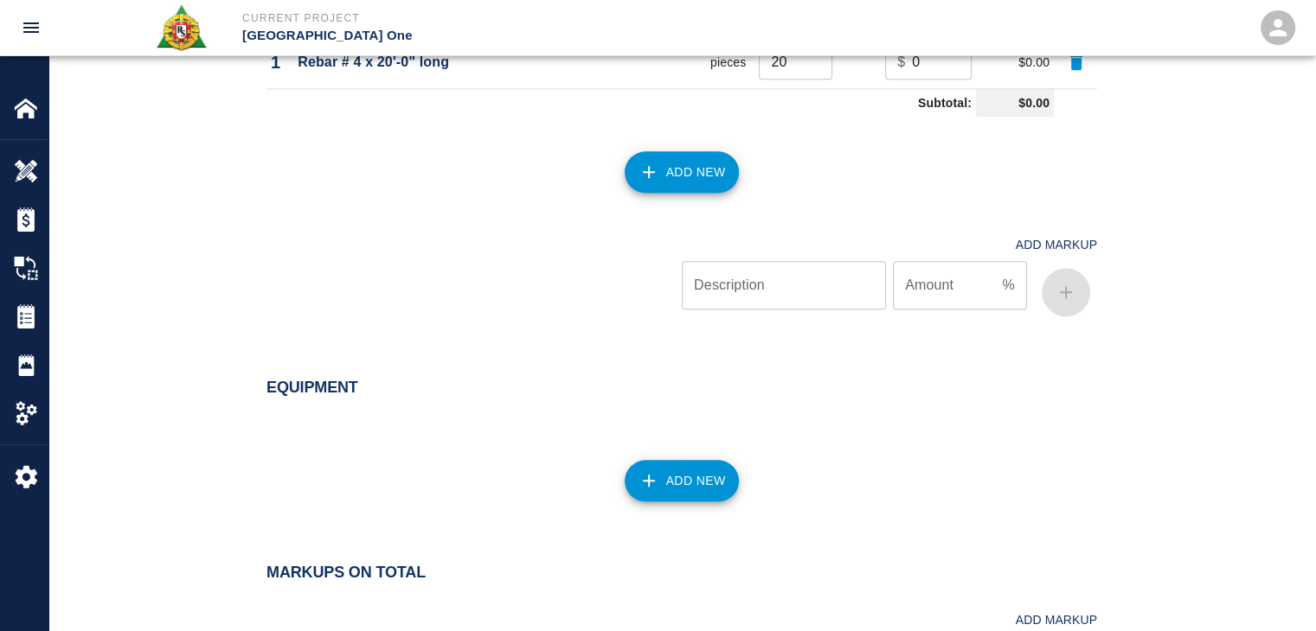
scroll to position [2085, 0]
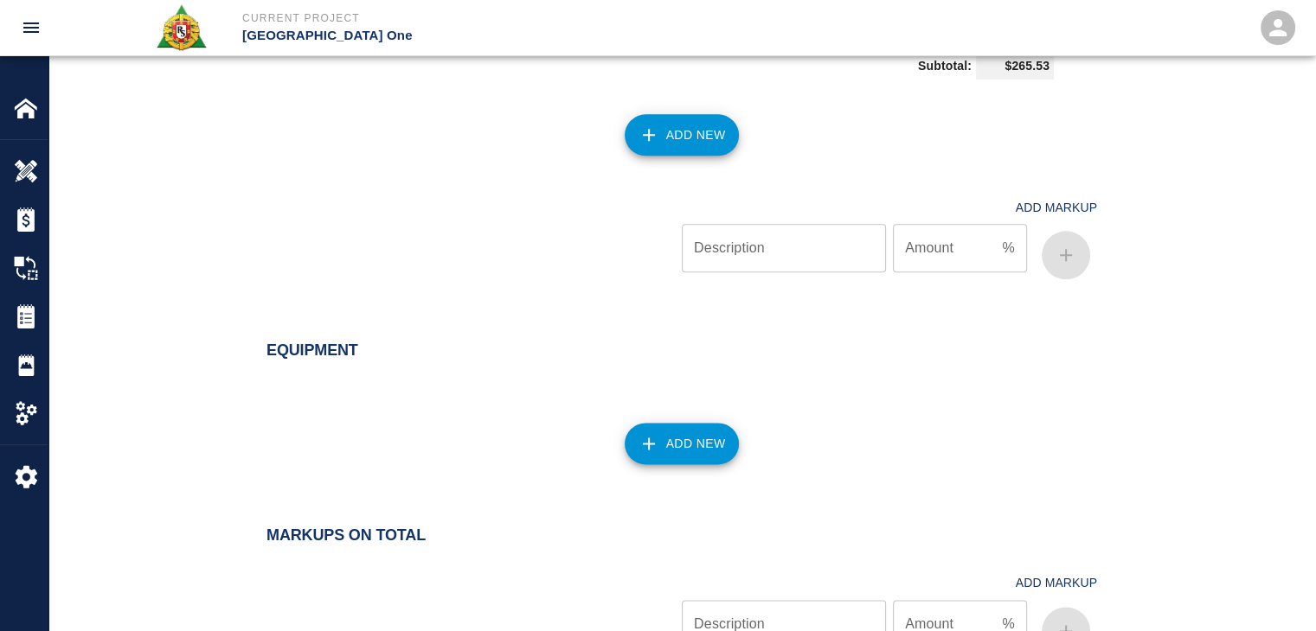
scroll to position [2408, 0]
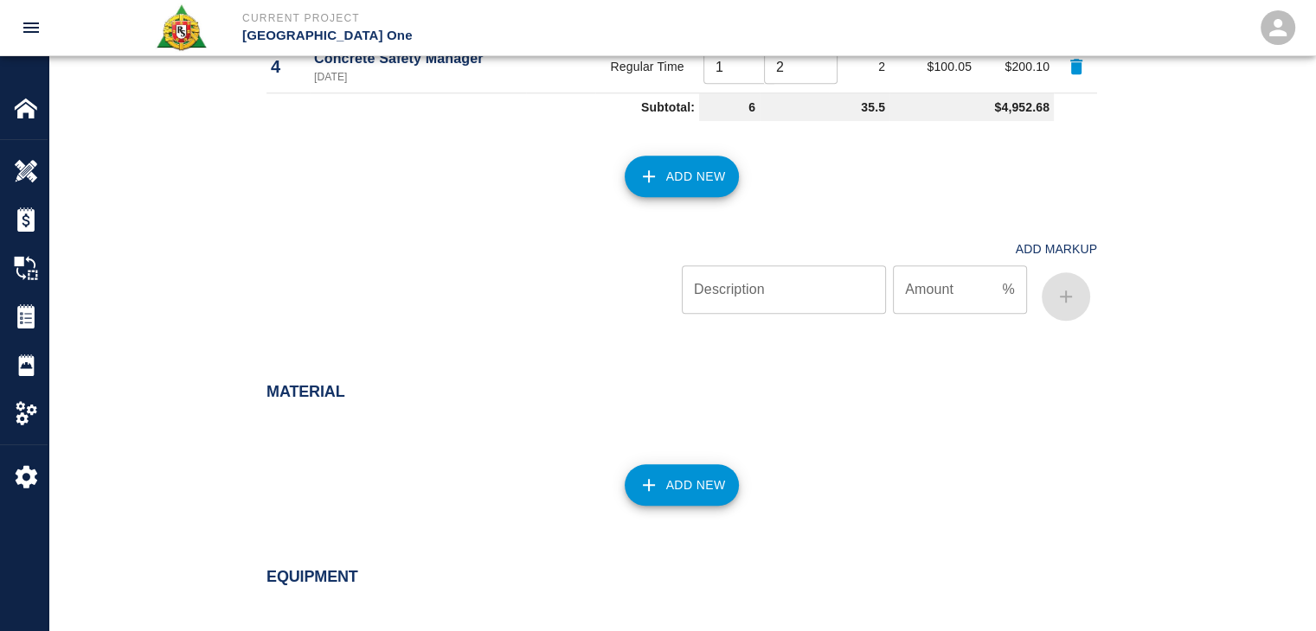
scroll to position [2072, 0]
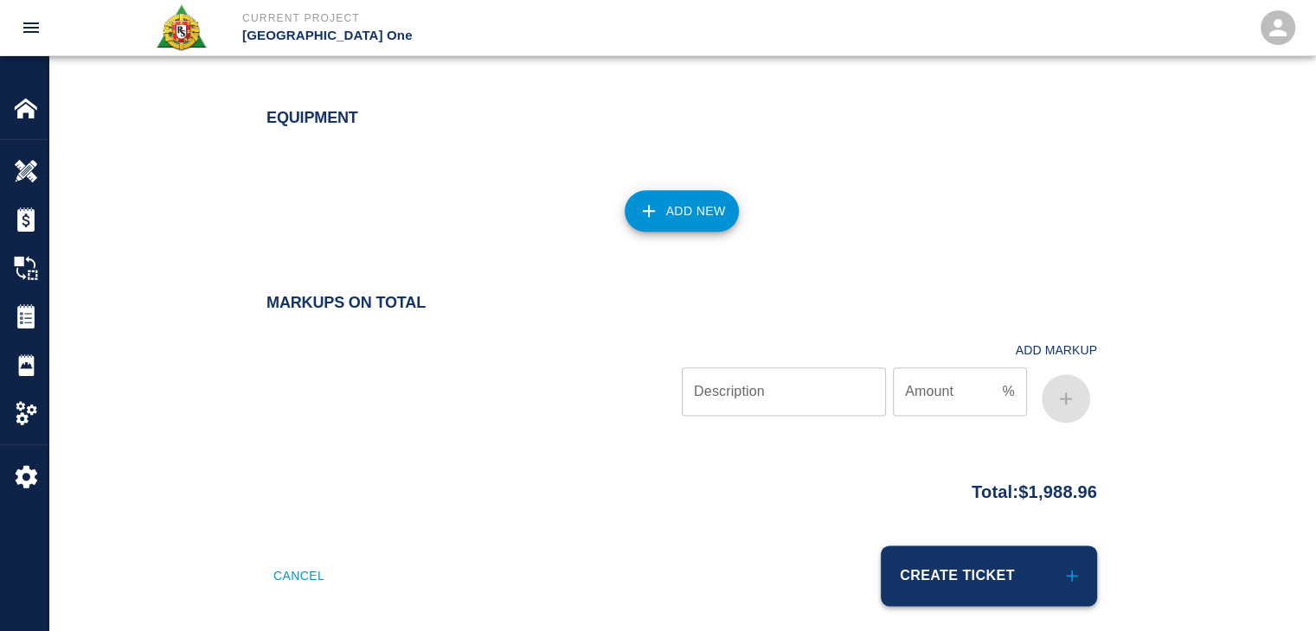
click at [957, 572] on button "Create Ticket" at bounding box center [989, 576] width 216 height 61
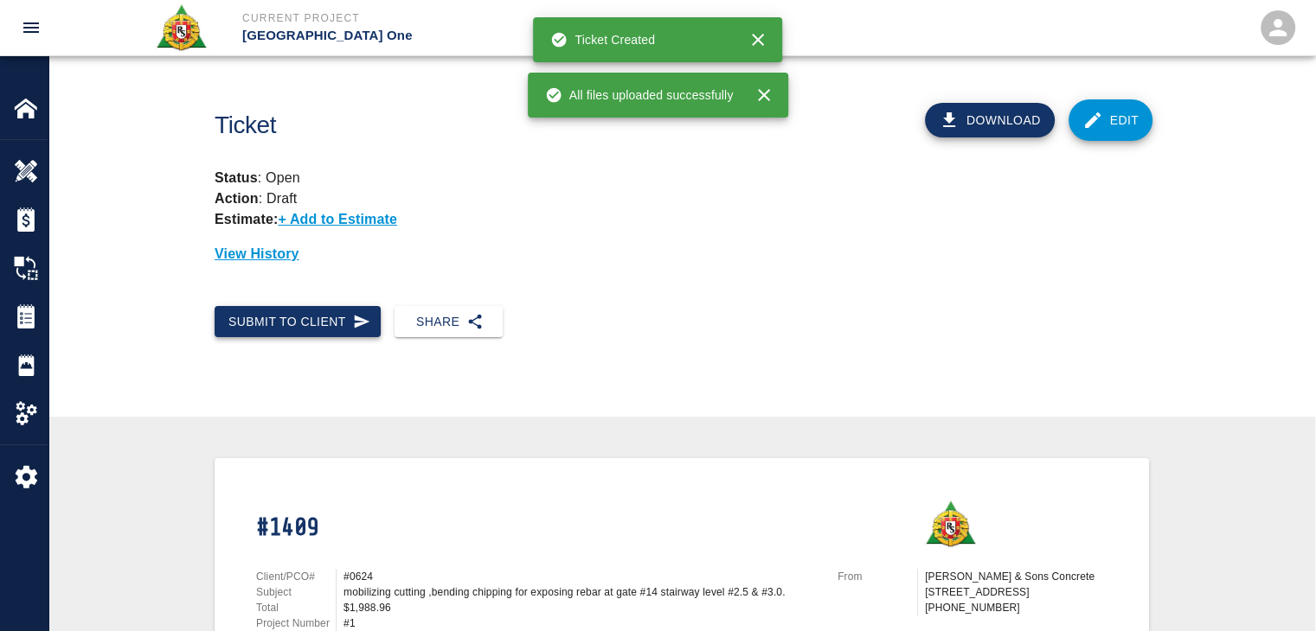
click at [318, 336] on button "Submit to Client" at bounding box center [298, 322] width 166 height 32
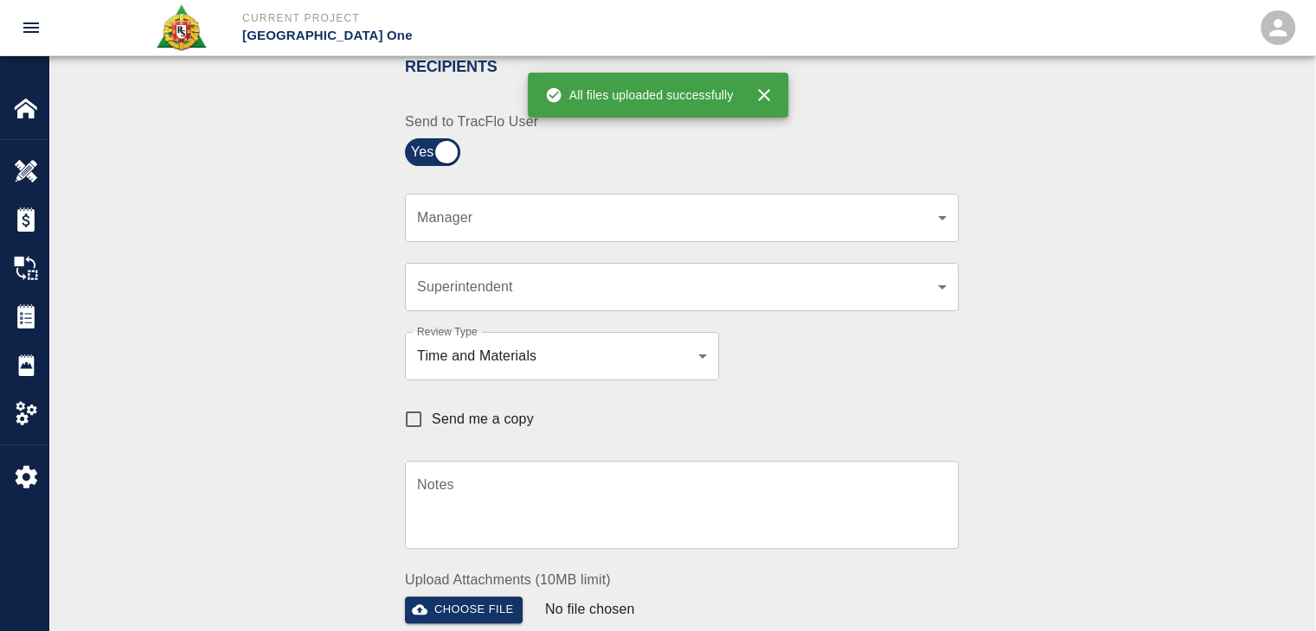
scroll to position [384, 0]
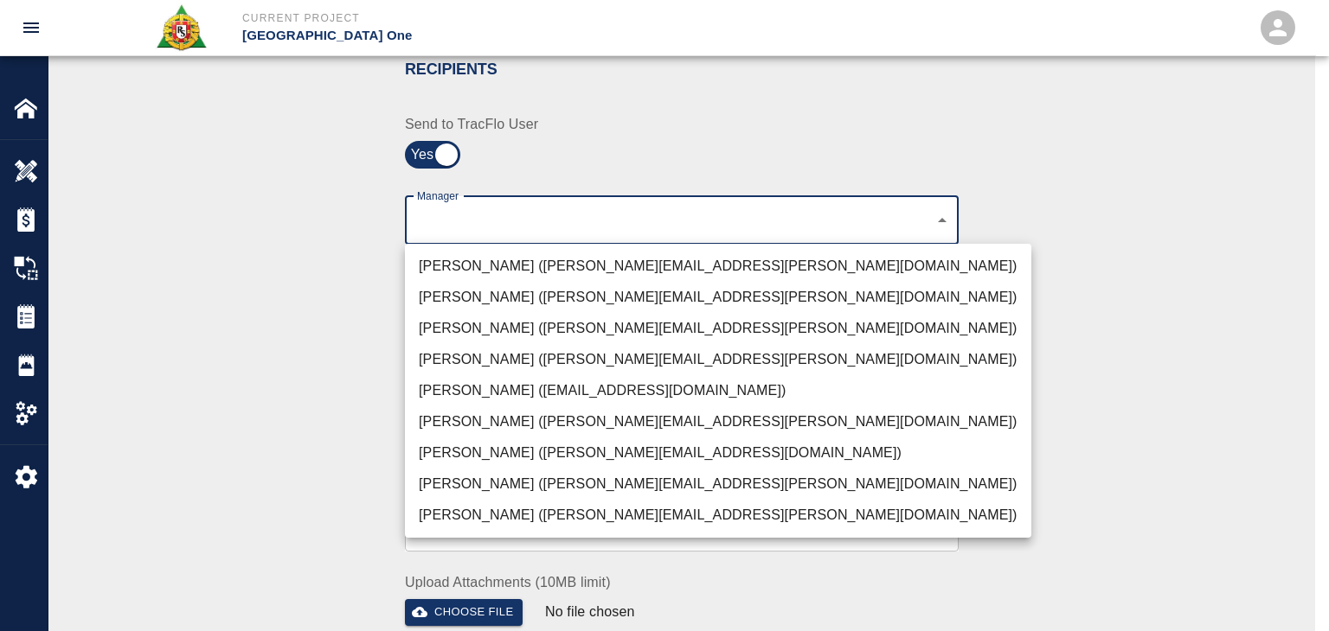
click at [526, 257] on li "[PERSON_NAME] ([PERSON_NAME][EMAIL_ADDRESS][PERSON_NAME][DOMAIN_NAME])" at bounding box center [718, 266] width 626 height 31
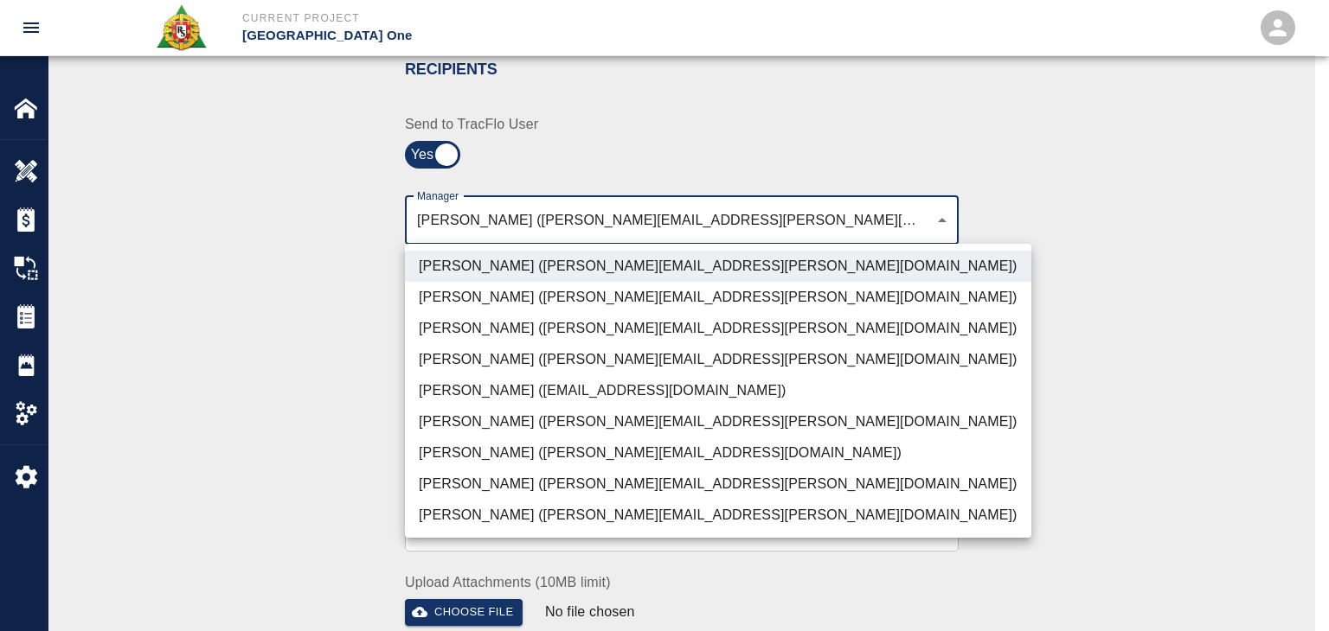
click at [492, 331] on li "[PERSON_NAME] ([PERSON_NAME][EMAIL_ADDRESS][PERSON_NAME][DOMAIN_NAME])" at bounding box center [718, 328] width 626 height 31
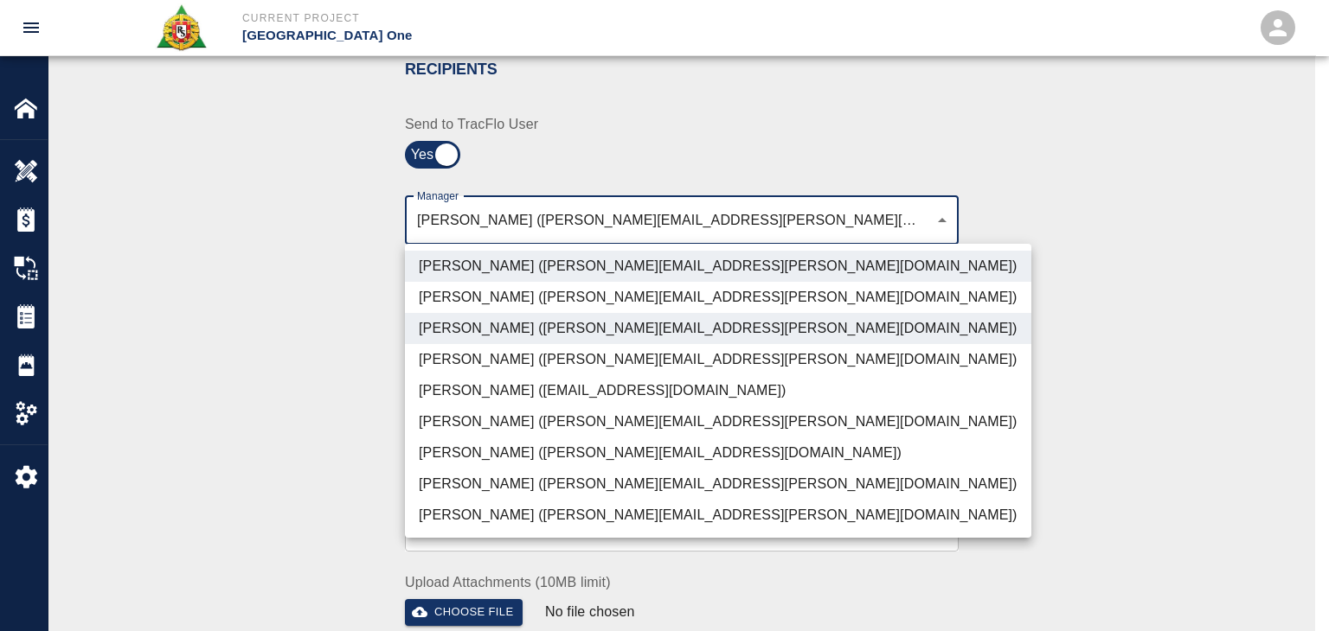
click at [507, 513] on li "[PERSON_NAME] ([PERSON_NAME][EMAIL_ADDRESS][PERSON_NAME][DOMAIN_NAME])" at bounding box center [718, 515] width 626 height 31
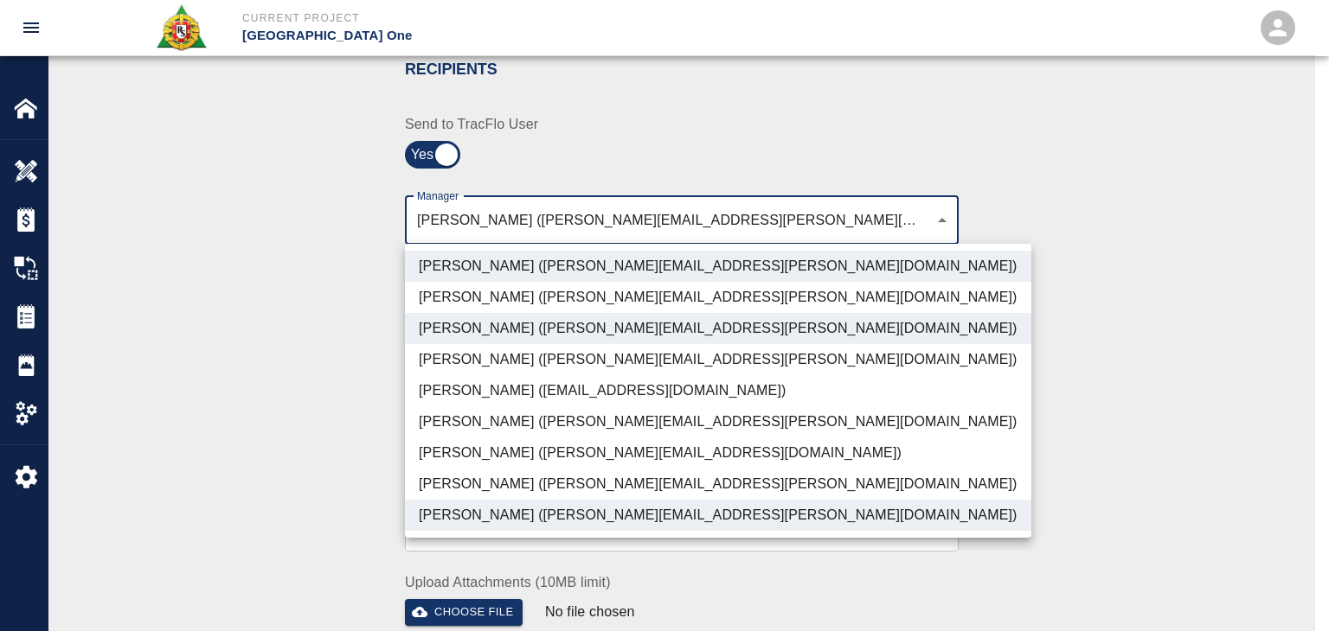
click at [463, 452] on li "[PERSON_NAME] ([PERSON_NAME][EMAIL_ADDRESS][DOMAIN_NAME])" at bounding box center [718, 453] width 626 height 31
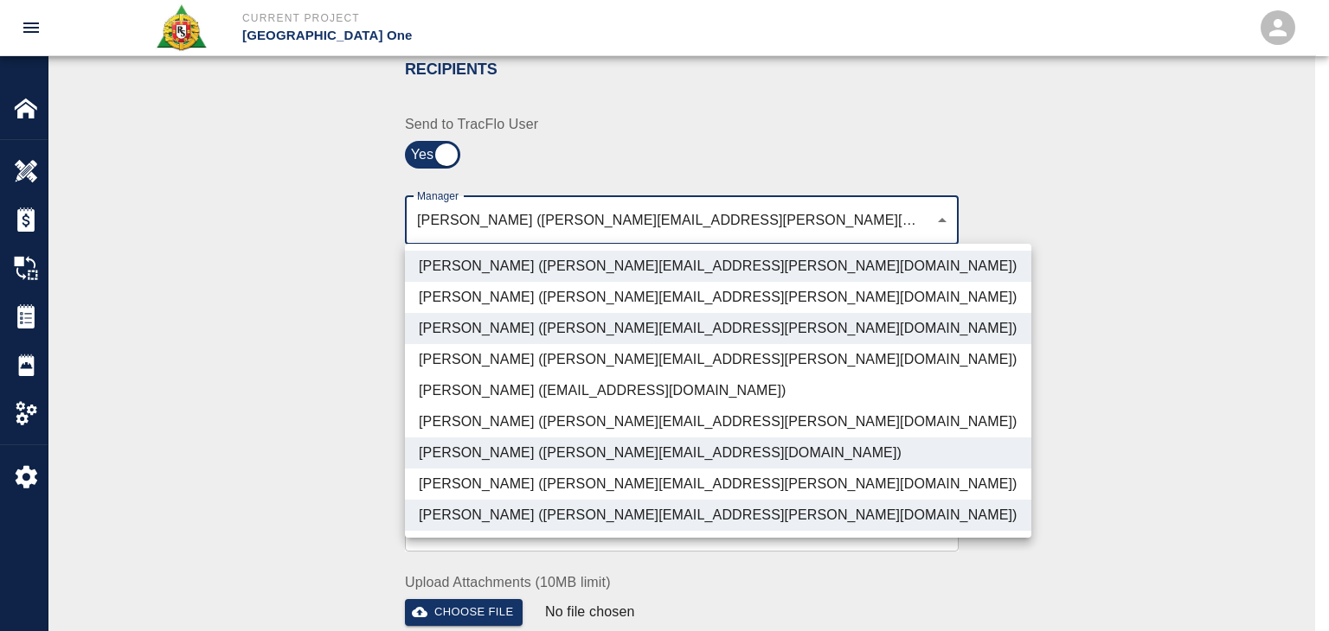
click at [499, 493] on li "[PERSON_NAME] ([PERSON_NAME][EMAIL_ADDRESS][PERSON_NAME][DOMAIN_NAME])" at bounding box center [718, 484] width 626 height 31
type input "ede96749-2565-4a65-a76c-ac2c5448e16e,69d78ca4-8a93-4c72-a988-7271956ccf0b,c39cc…"
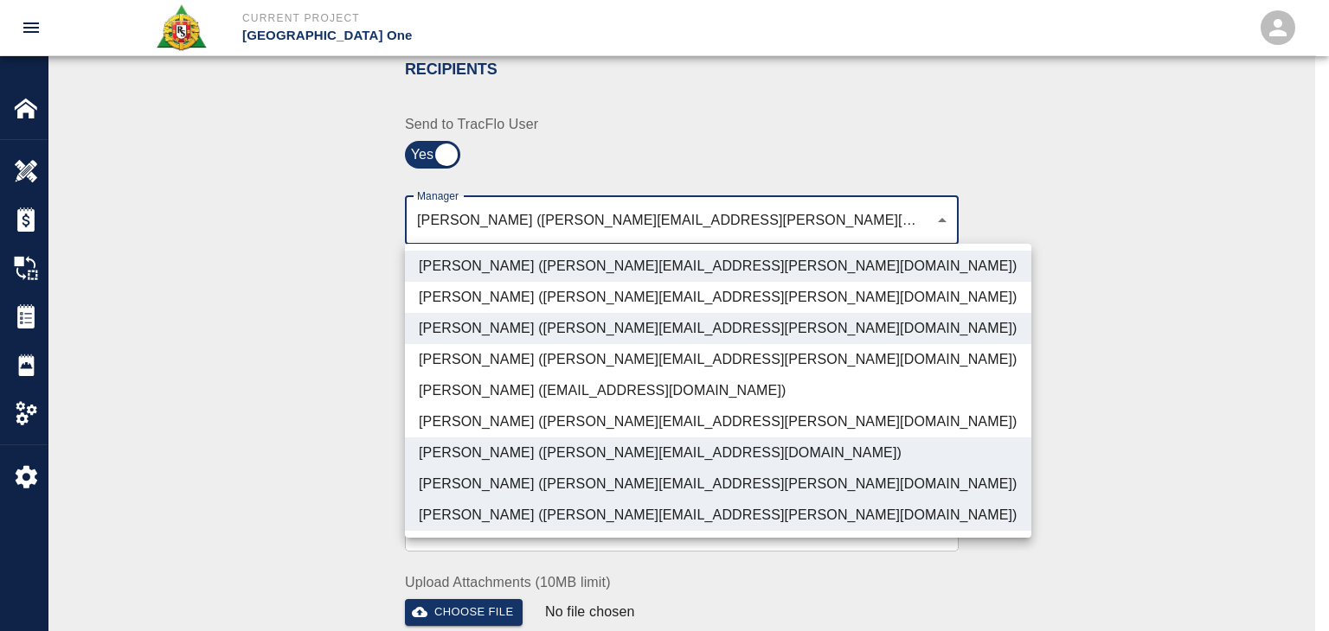
click at [343, 485] on div at bounding box center [664, 315] width 1329 height 631
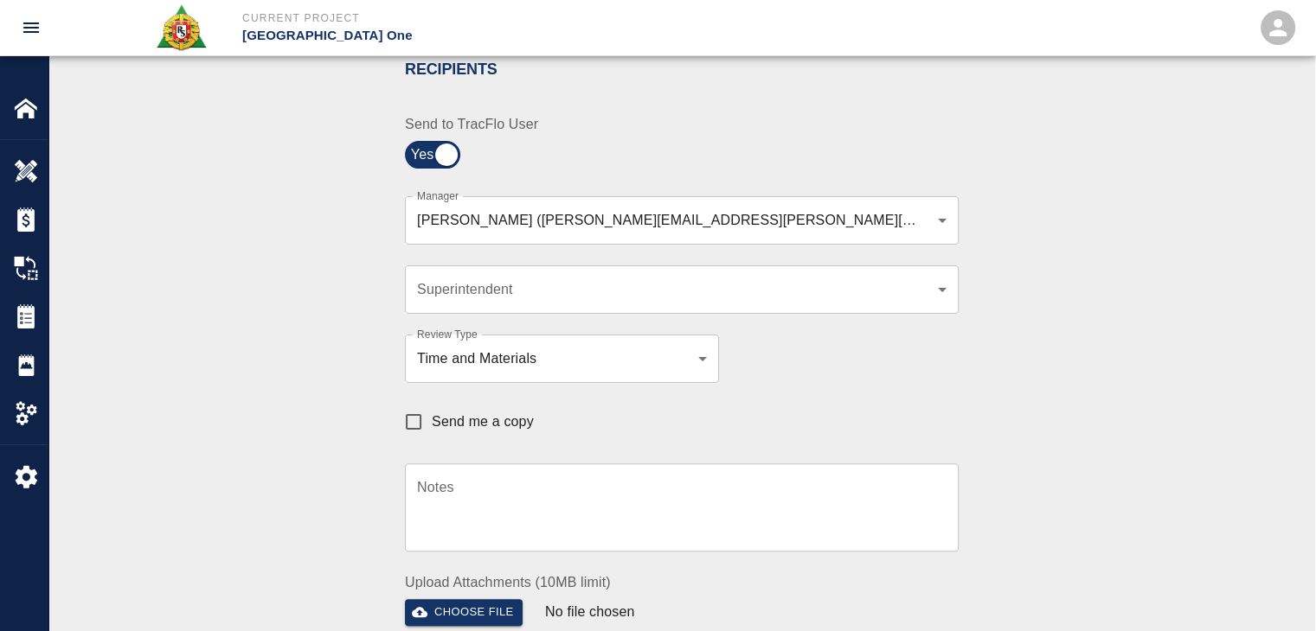
click at [423, 446] on div "Notes x Notes" at bounding box center [671, 497] width 574 height 109
click at [406, 430] on input "Send me a copy" at bounding box center [413, 422] width 36 height 36
checkbox input "true"
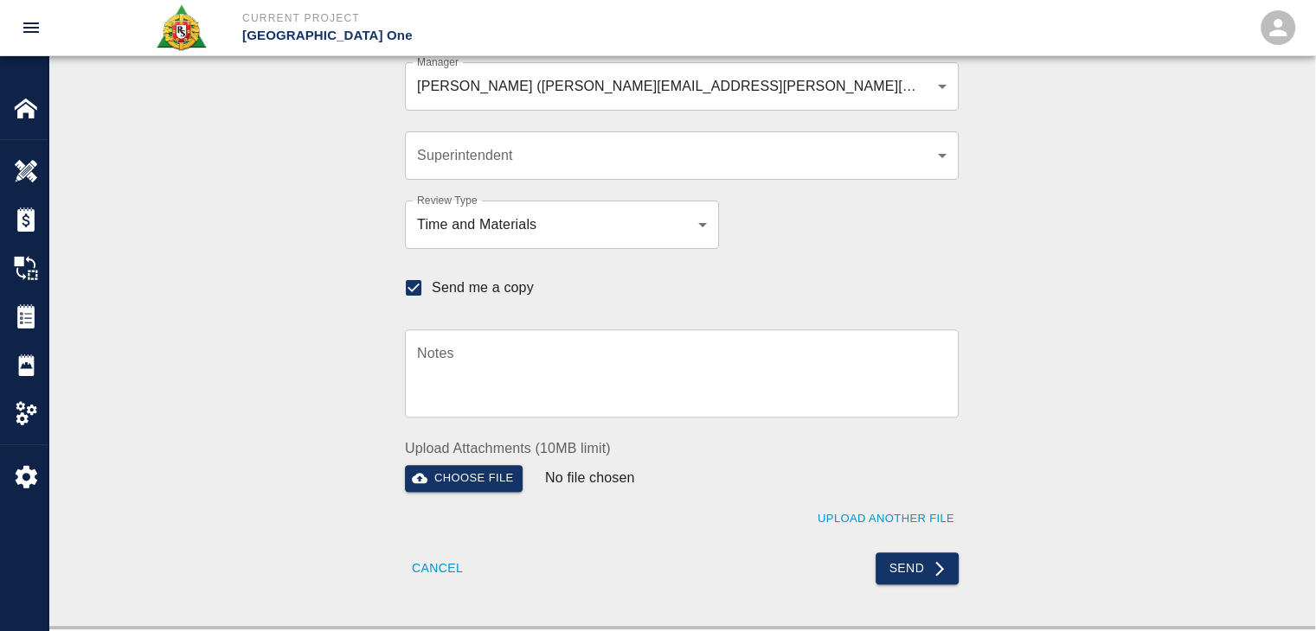
scroll to position [517, 0]
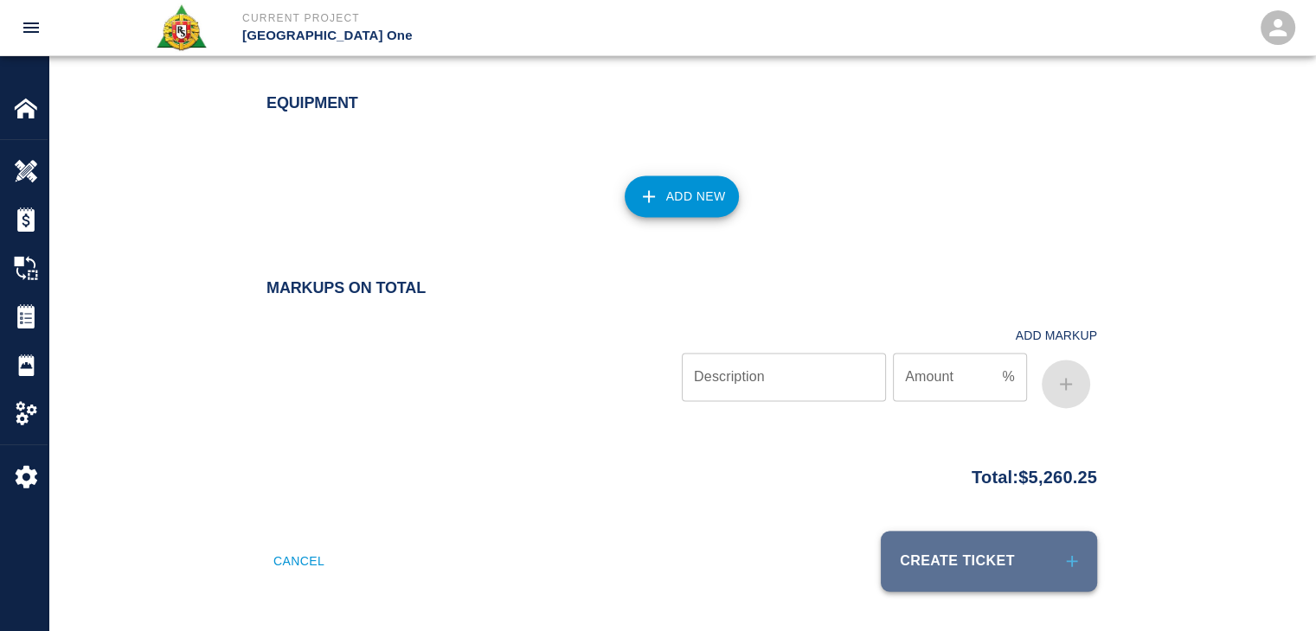
click at [954, 555] on button "Create Ticket" at bounding box center [989, 561] width 216 height 61
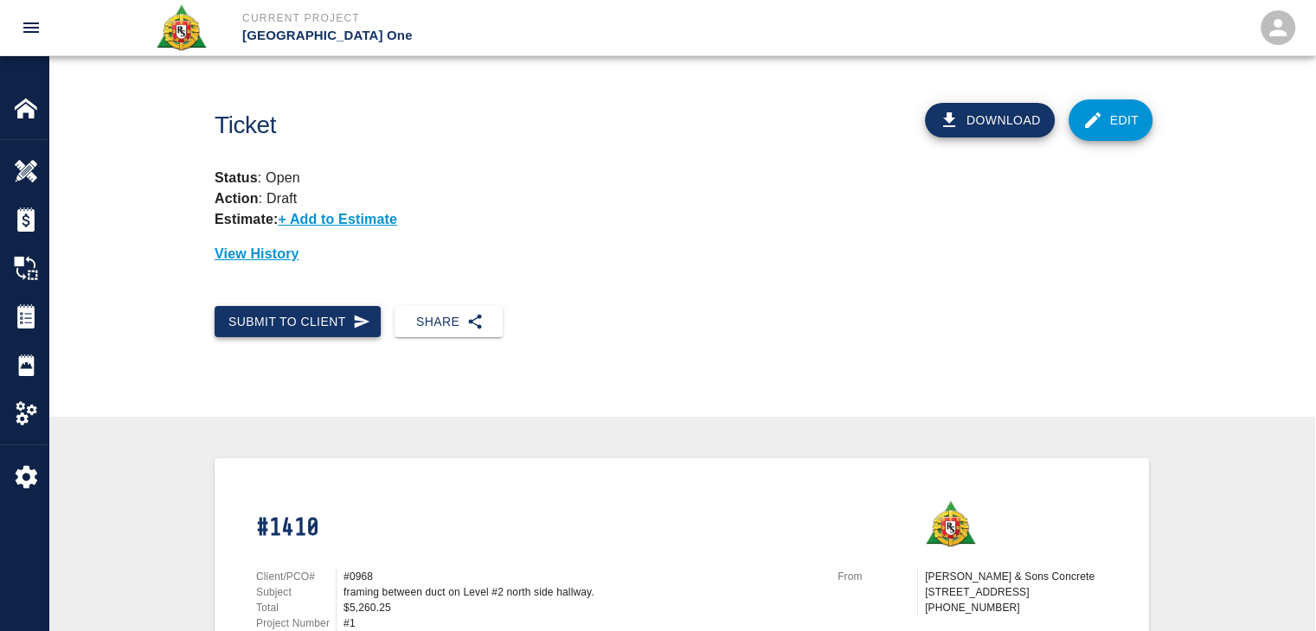
click at [356, 323] on icon "button" at bounding box center [362, 321] width 16 height 13
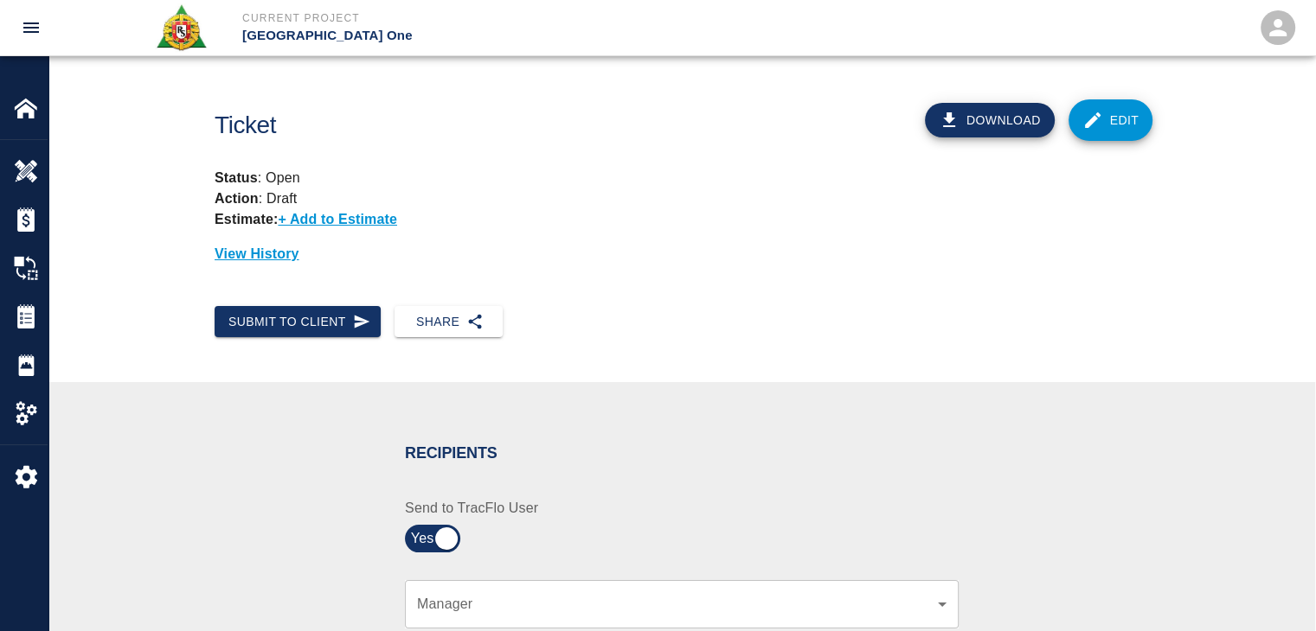
scroll to position [352, 0]
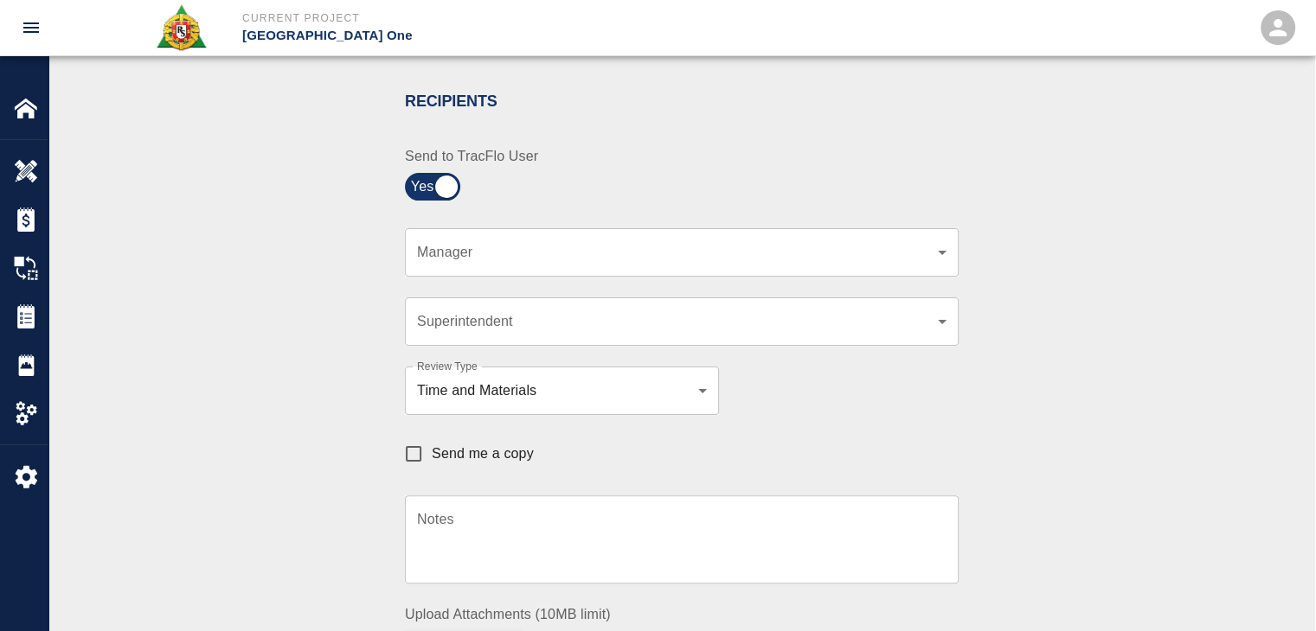
click at [472, 239] on div "​ Manager" at bounding box center [682, 252] width 554 height 48
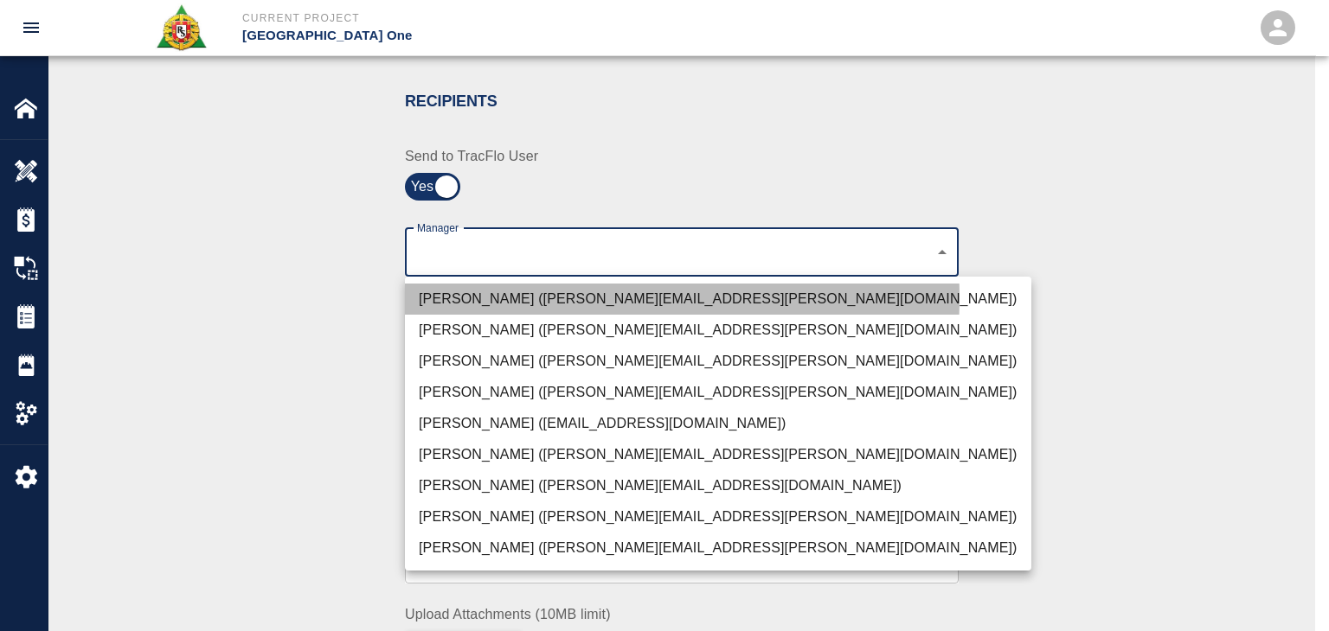
click at [497, 298] on li "[PERSON_NAME] ([PERSON_NAME][EMAIL_ADDRESS][PERSON_NAME][DOMAIN_NAME])" at bounding box center [718, 299] width 626 height 31
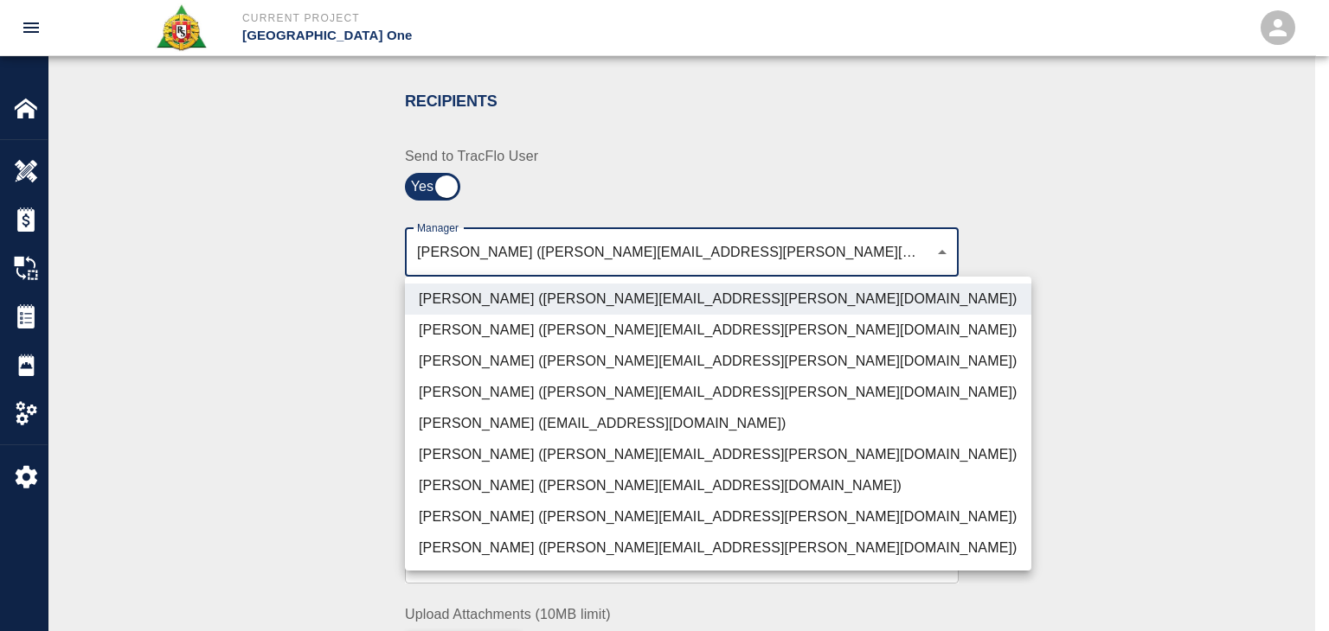
click at [475, 357] on li "[PERSON_NAME] ([PERSON_NAME][EMAIL_ADDRESS][PERSON_NAME][DOMAIN_NAME])" at bounding box center [718, 361] width 626 height 31
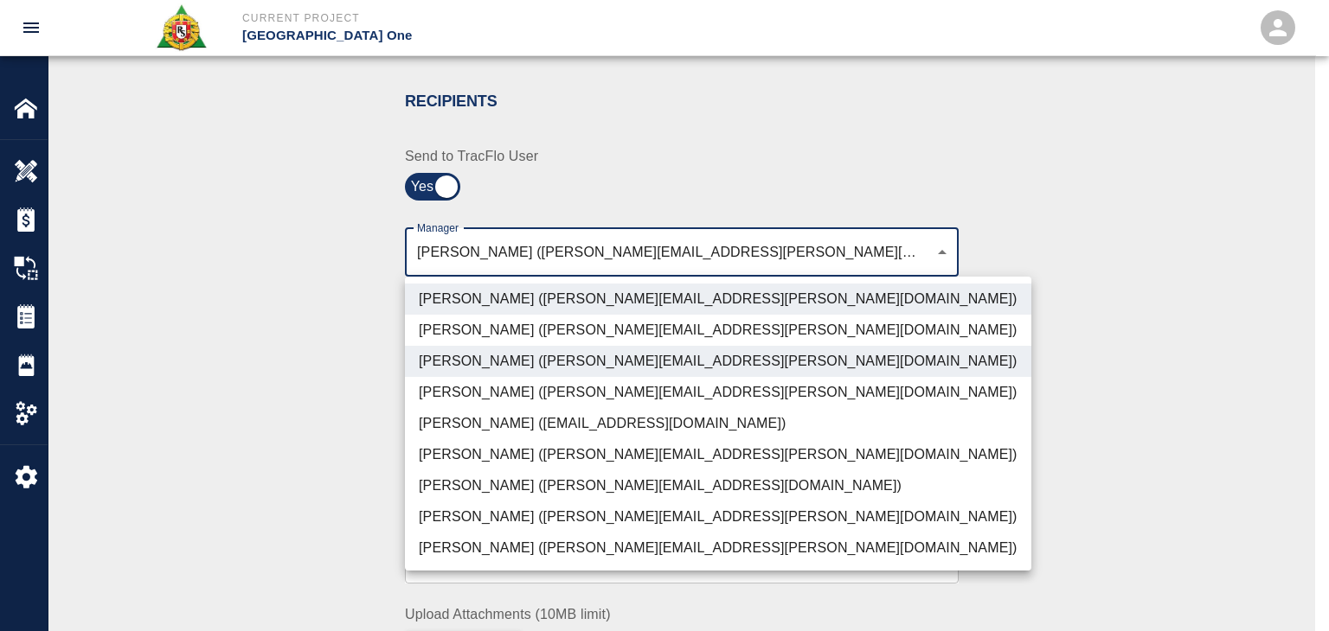
click at [484, 551] on li "[PERSON_NAME] ([PERSON_NAME][EMAIL_ADDRESS][PERSON_NAME][DOMAIN_NAME])" at bounding box center [718, 548] width 626 height 31
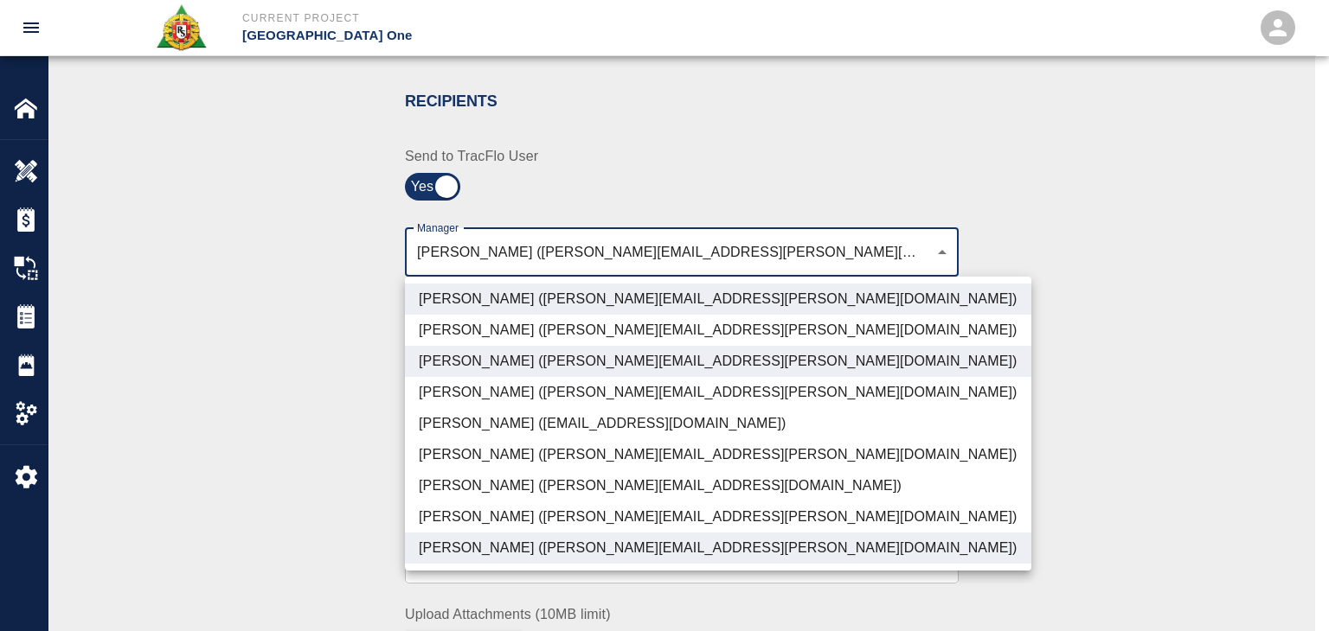
click at [460, 483] on li "[PERSON_NAME] ([PERSON_NAME][EMAIL_ADDRESS][DOMAIN_NAME])" at bounding box center [718, 486] width 626 height 31
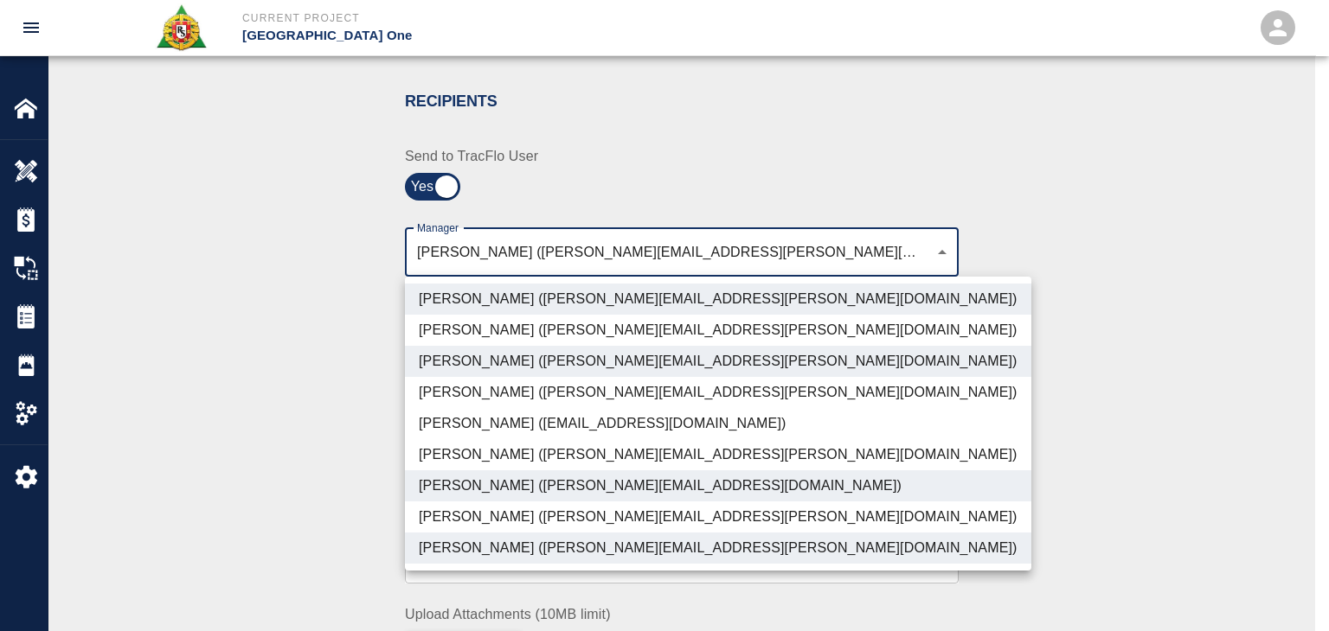
click at [485, 520] on li "[PERSON_NAME] ([PERSON_NAME][EMAIL_ADDRESS][PERSON_NAME][DOMAIN_NAME])" at bounding box center [718, 517] width 626 height 31
type input "ede96749-2565-4a65-a76c-ac2c5448e16e,69d78ca4-8a93-4c72-a988-7271956ccf0b,c39cc…"
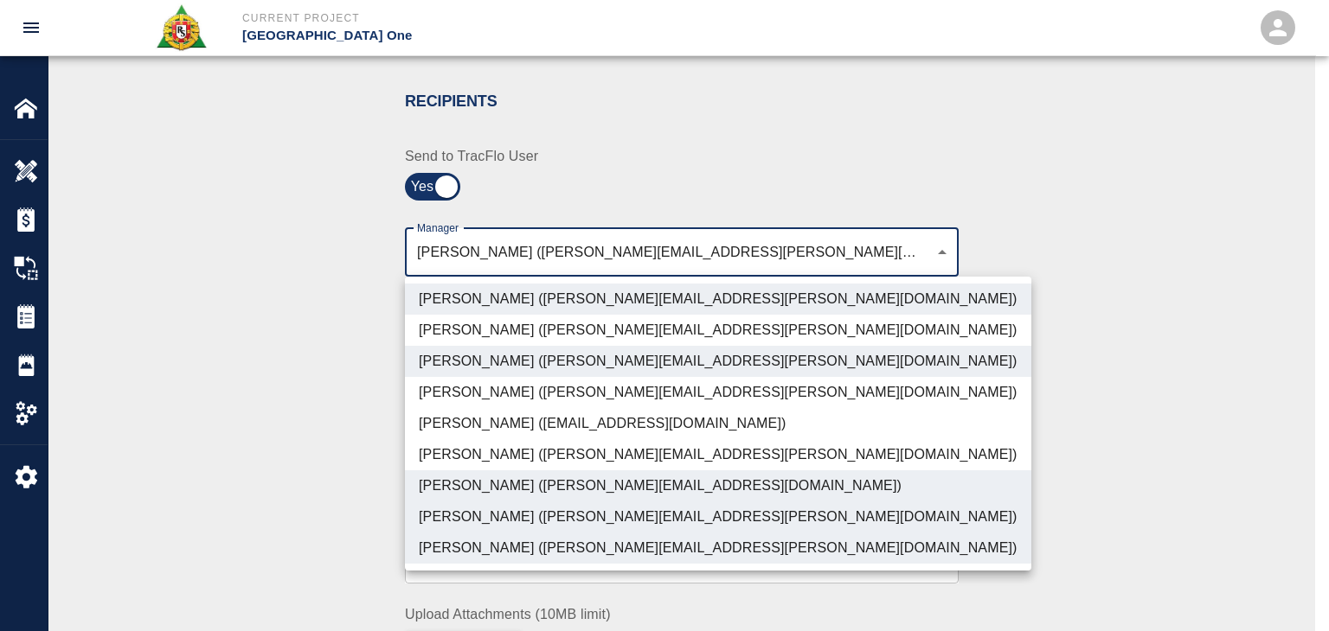
click at [318, 493] on div at bounding box center [664, 315] width 1329 height 631
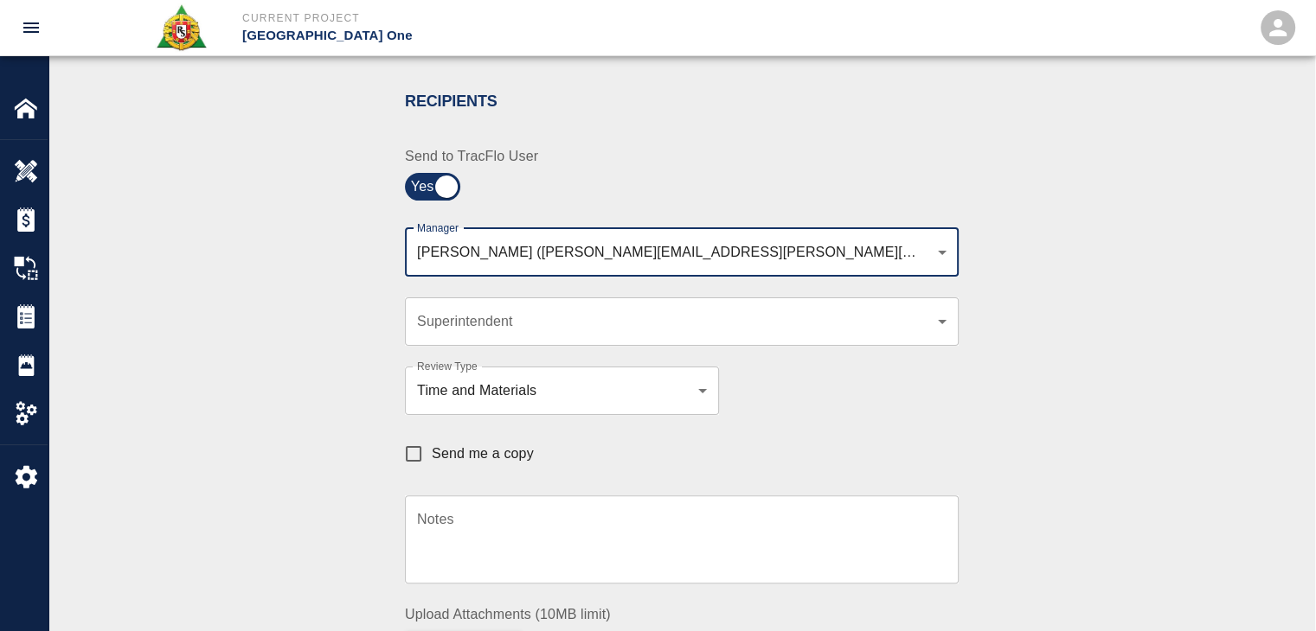
click at [431, 464] on input "Send me a copy" at bounding box center [413, 454] width 36 height 36
checkbox input "true"
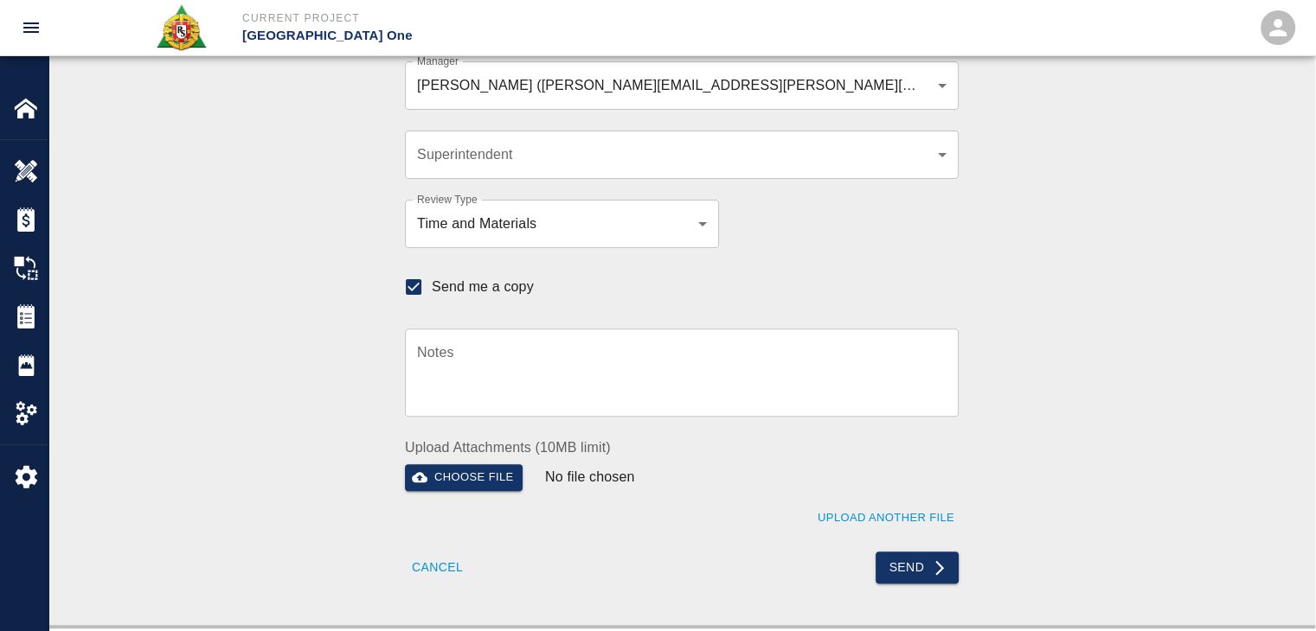
scroll to position [517, 0]
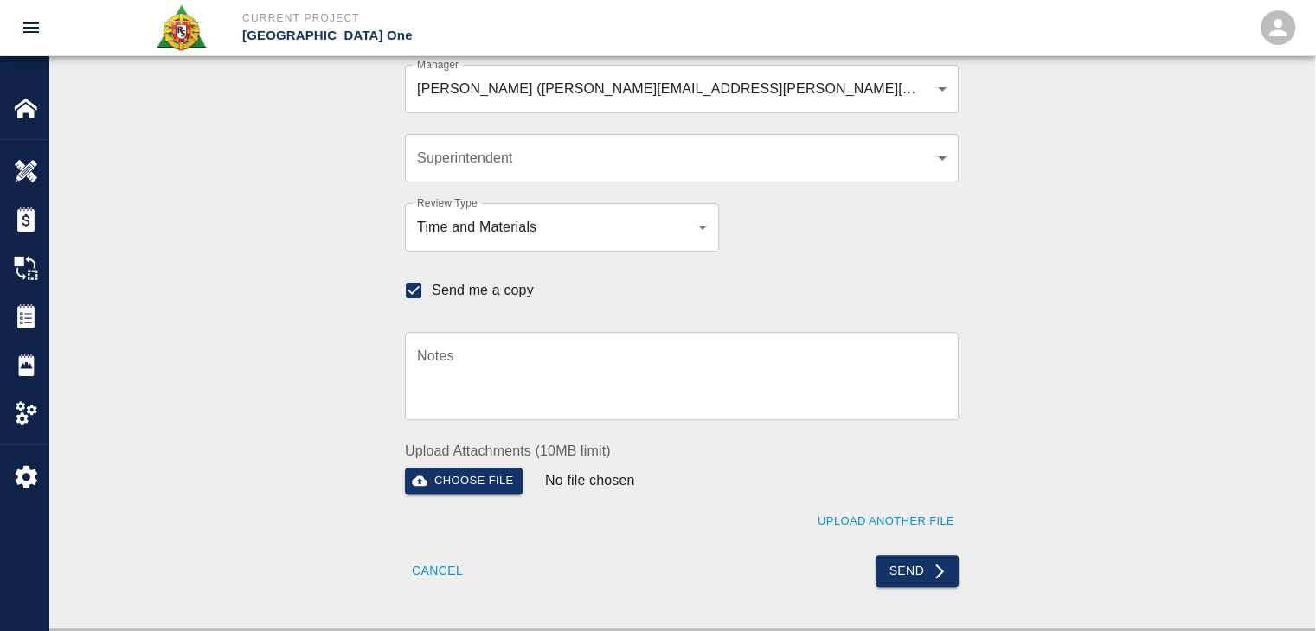
scroll to position [516, 0]
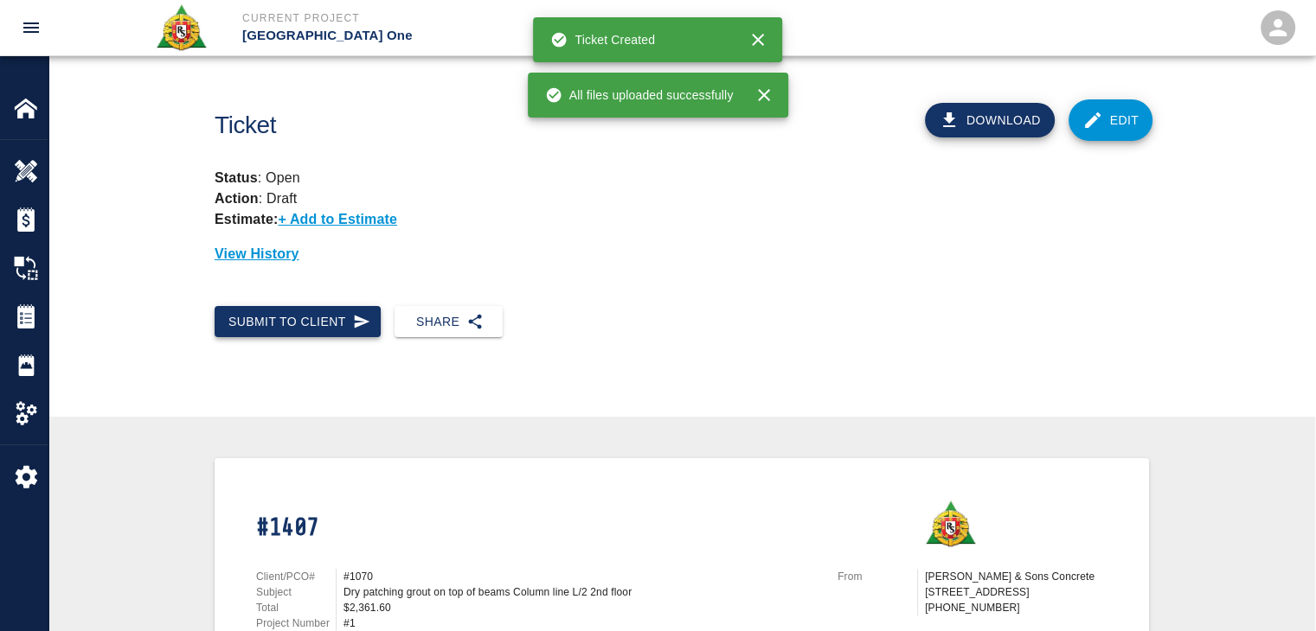
click at [369, 321] on icon "button" at bounding box center [361, 321] width 17 height 17
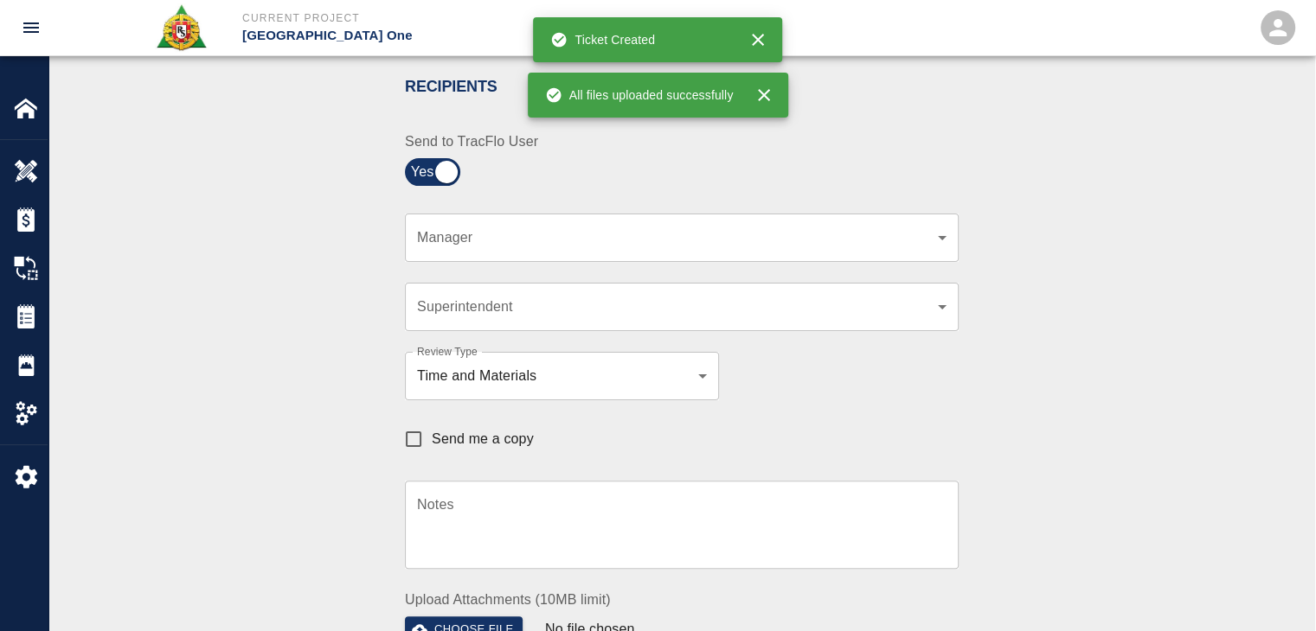
scroll to position [405, 0]
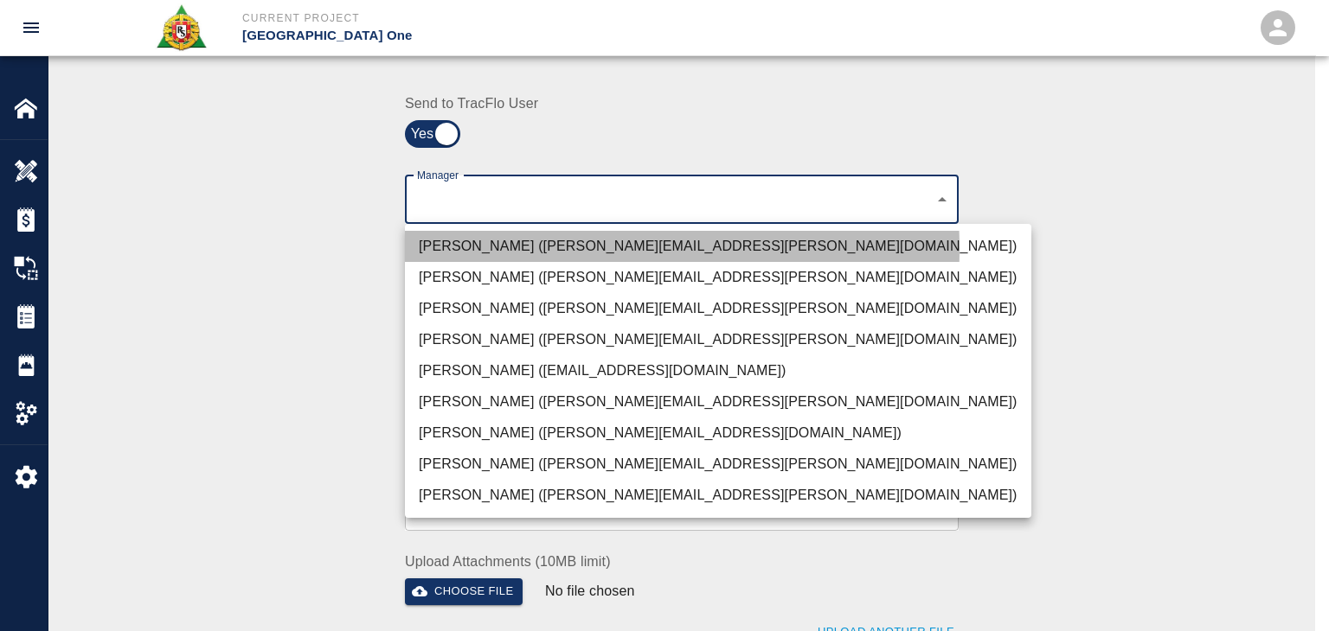
click at [502, 249] on li "Peter Hardecker (peter.hardecker@aecom.com)" at bounding box center [718, 246] width 626 height 31
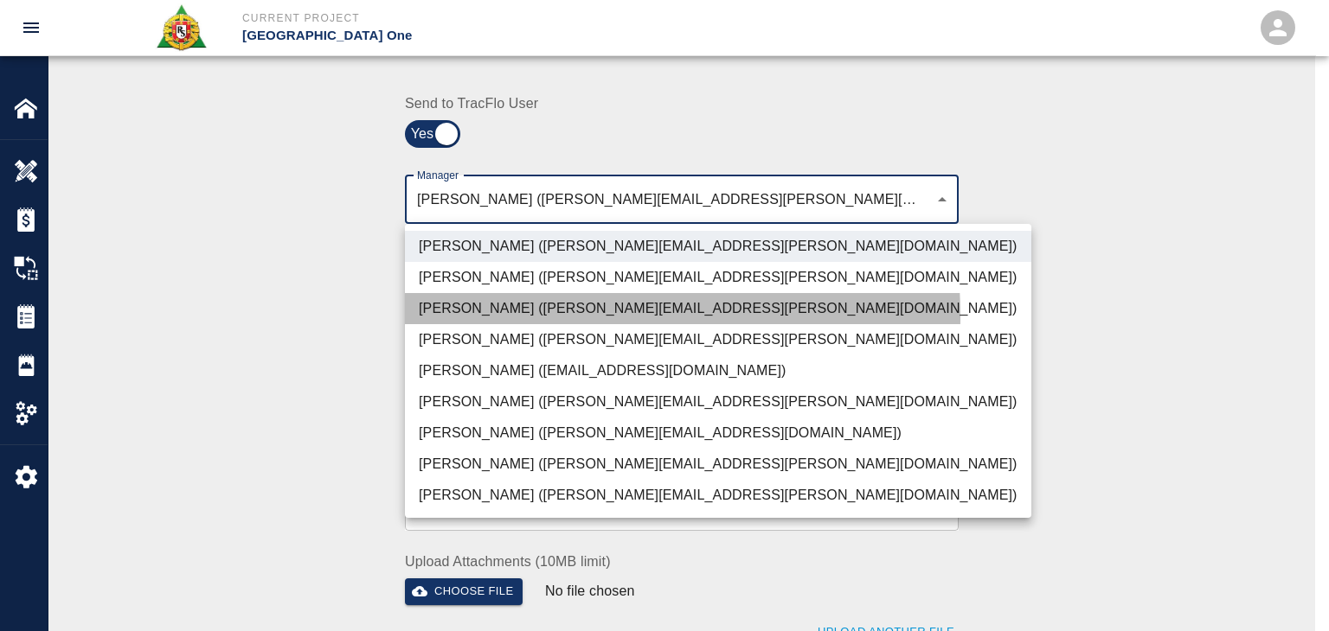
click at [511, 317] on li "Parin Kanani (parin.kanani@aecom.com)" at bounding box center [718, 308] width 626 height 31
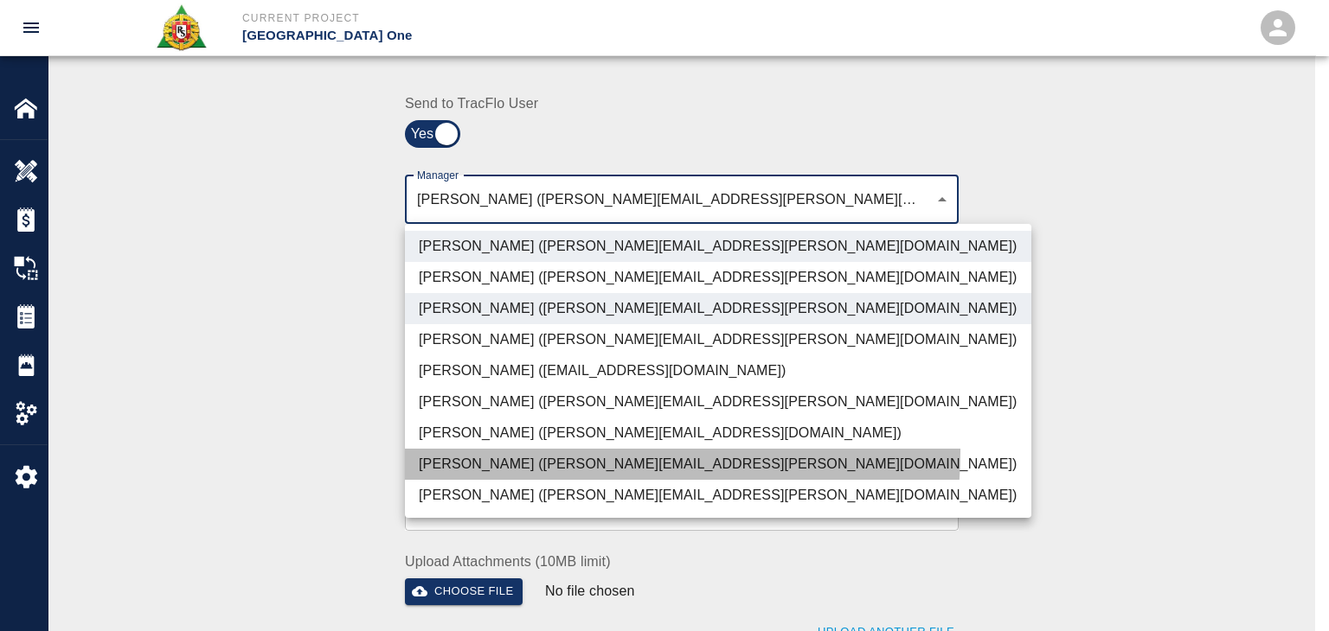
click at [509, 451] on li "Dylan Sims (dylan.sims@aecom.com)" at bounding box center [718, 464] width 626 height 31
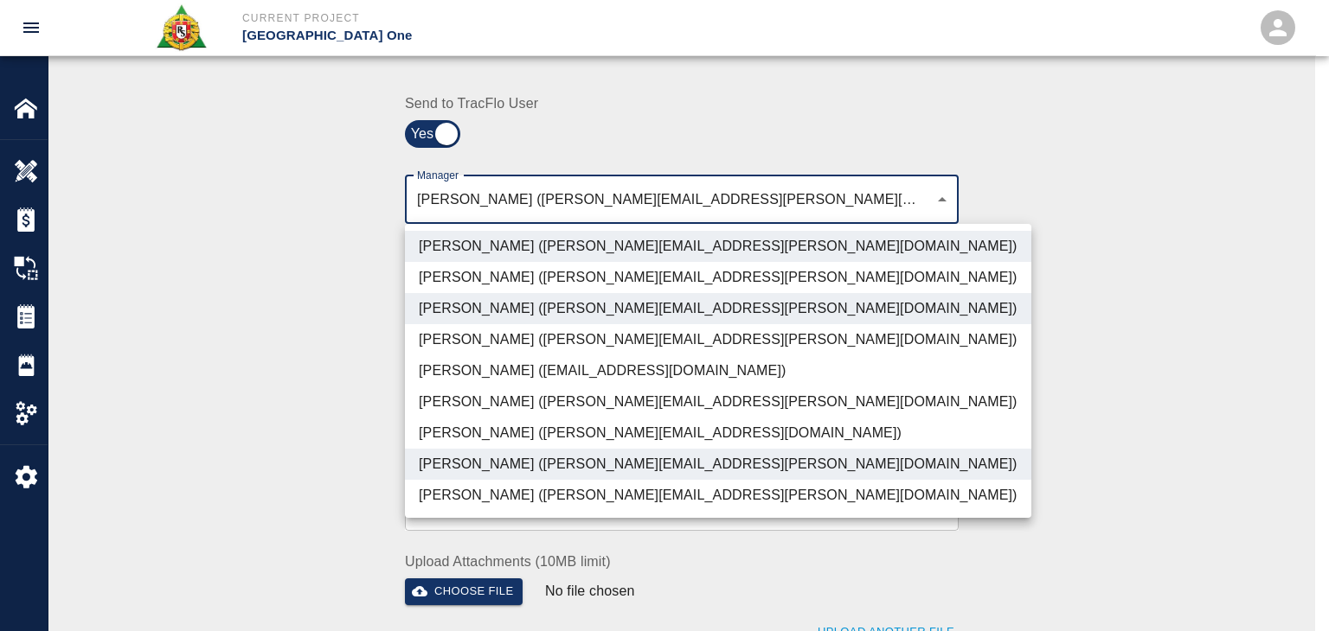
click at [498, 439] on li "Patrick Testino (patrick.testino@aecom.com)" at bounding box center [718, 433] width 626 height 31
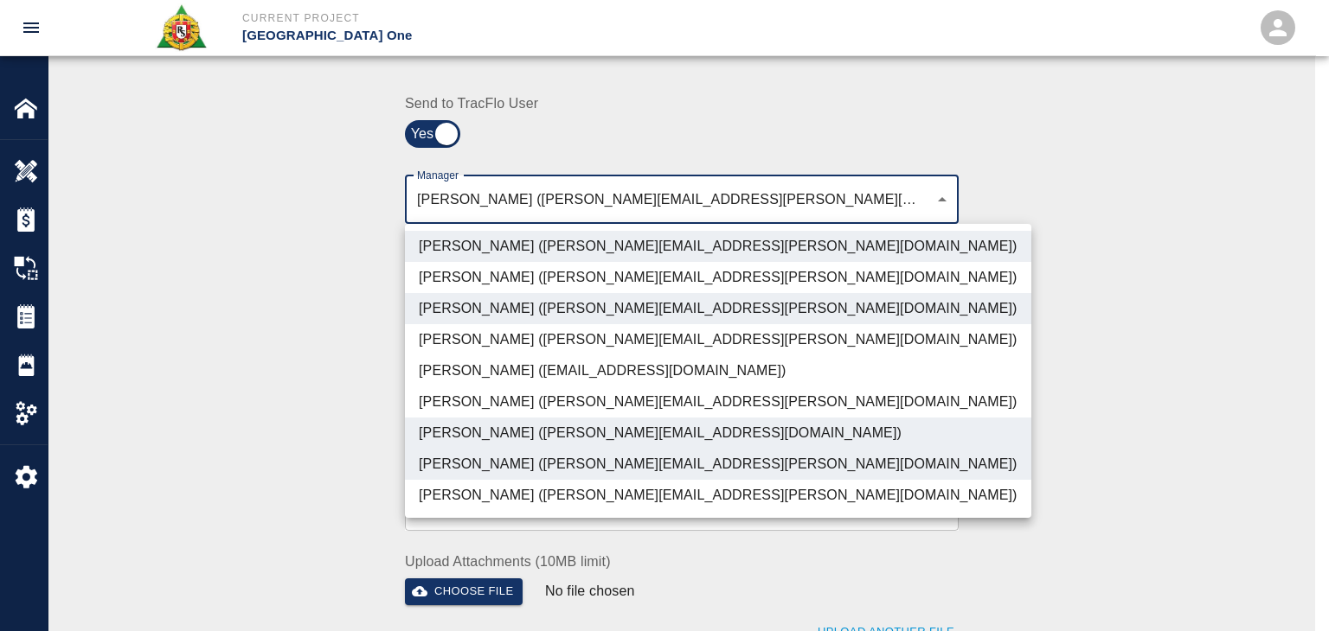
click at [517, 498] on li "Shane Lamay (shane.lamay@aecom.com)" at bounding box center [718, 495] width 626 height 31
type input "ede96749-2565-4a65-a76c-ac2c5448e16e,69d78ca4-8a93-4c72-a988-7271956ccf0b,b38a7…"
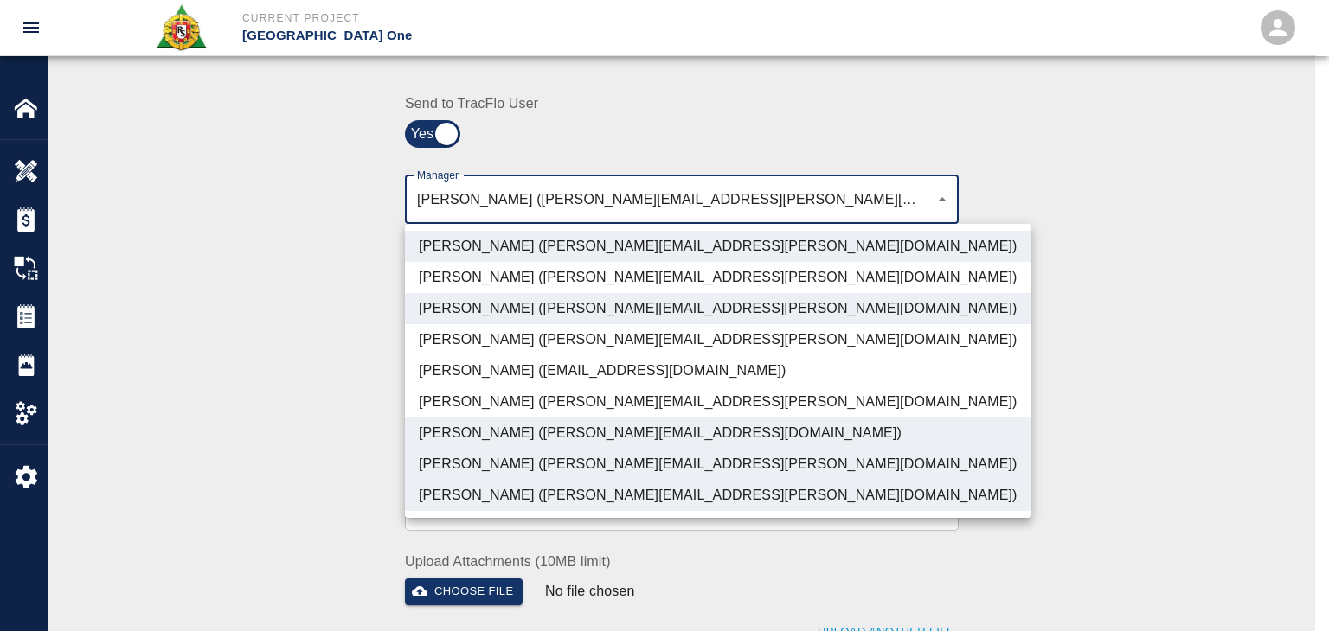
click at [321, 416] on div at bounding box center [664, 315] width 1329 height 631
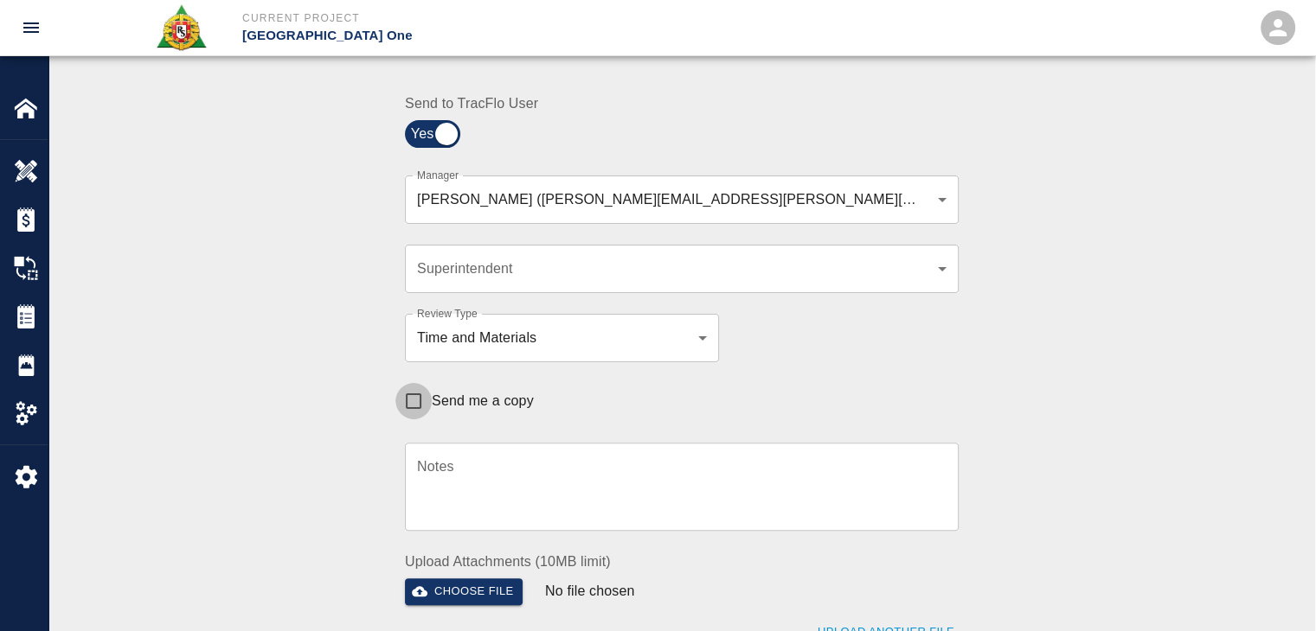
click at [423, 413] on input "Send me a copy" at bounding box center [413, 401] width 36 height 36
checkbox input "true"
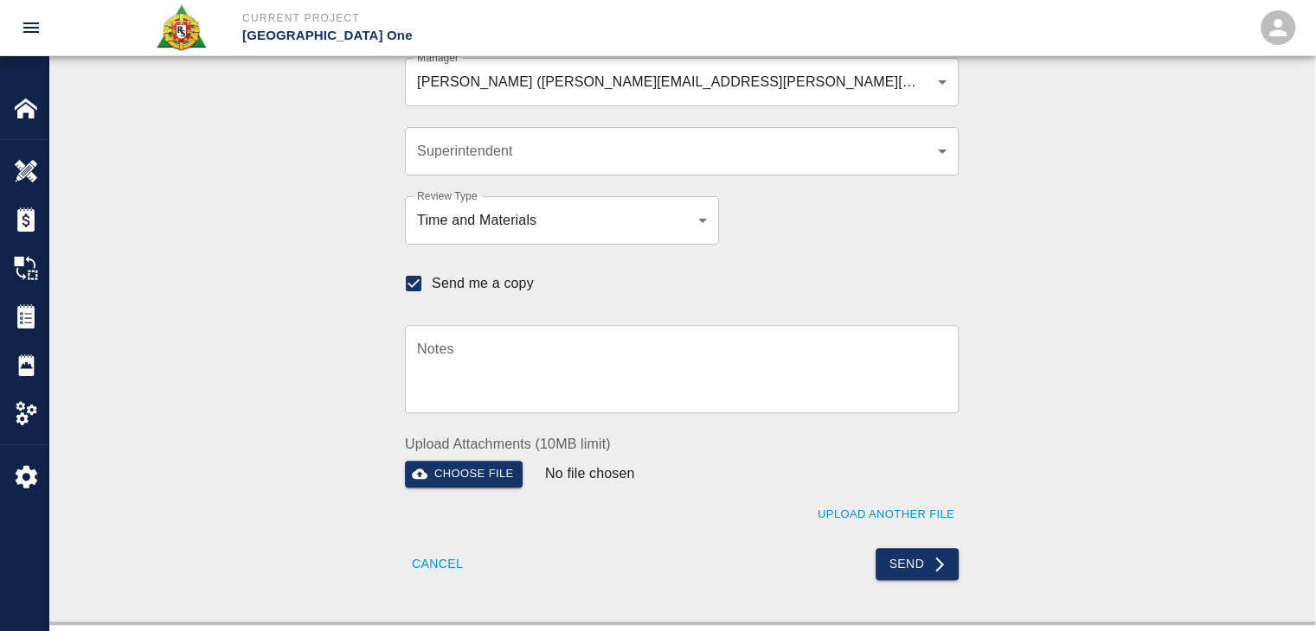
scroll to position [522, 0]
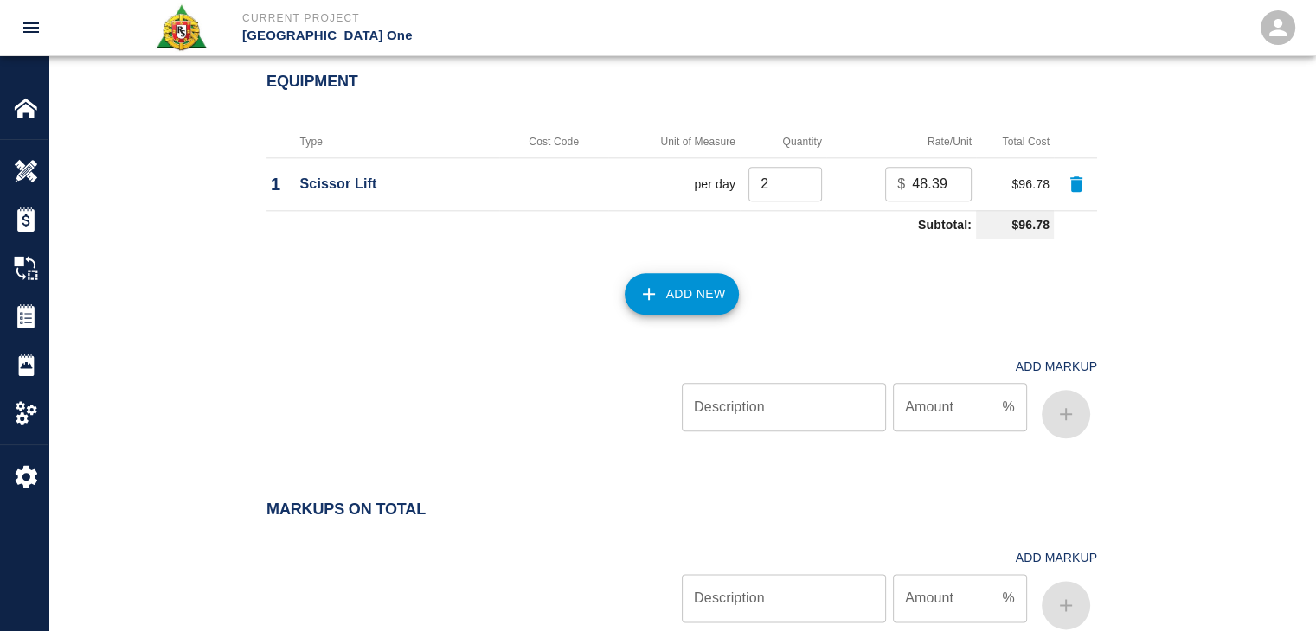
scroll to position [2214, 0]
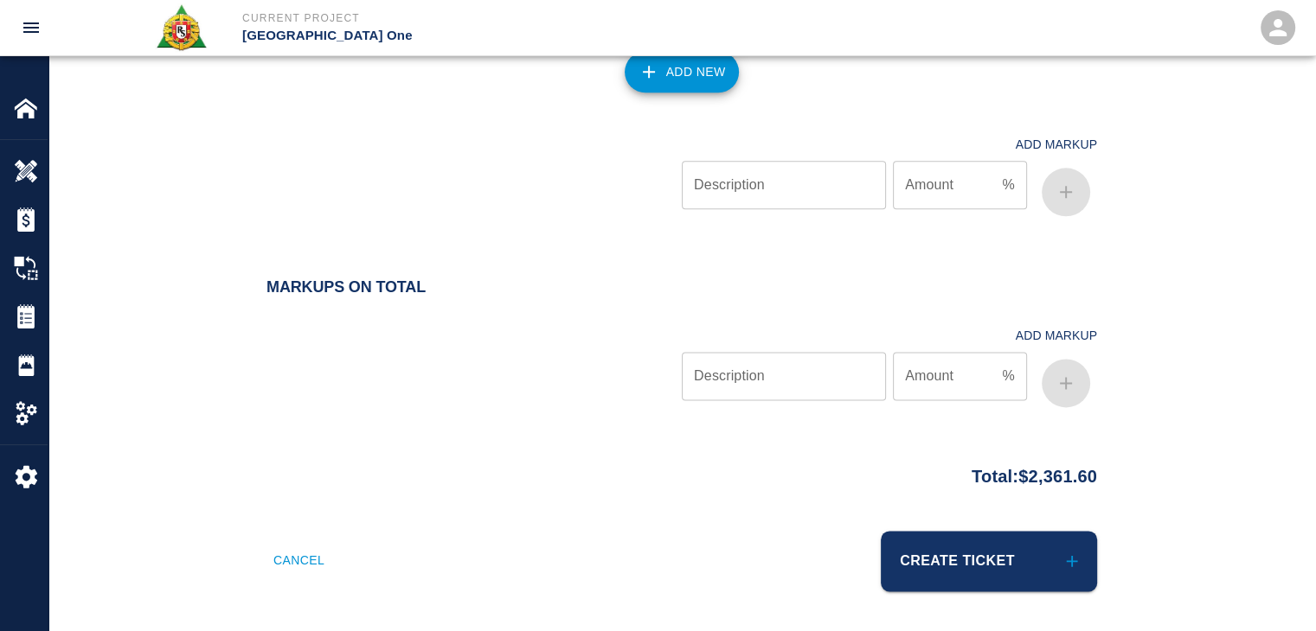
click at [733, 527] on div "Create Ticket" at bounding box center [884, 550] width 426 height 81
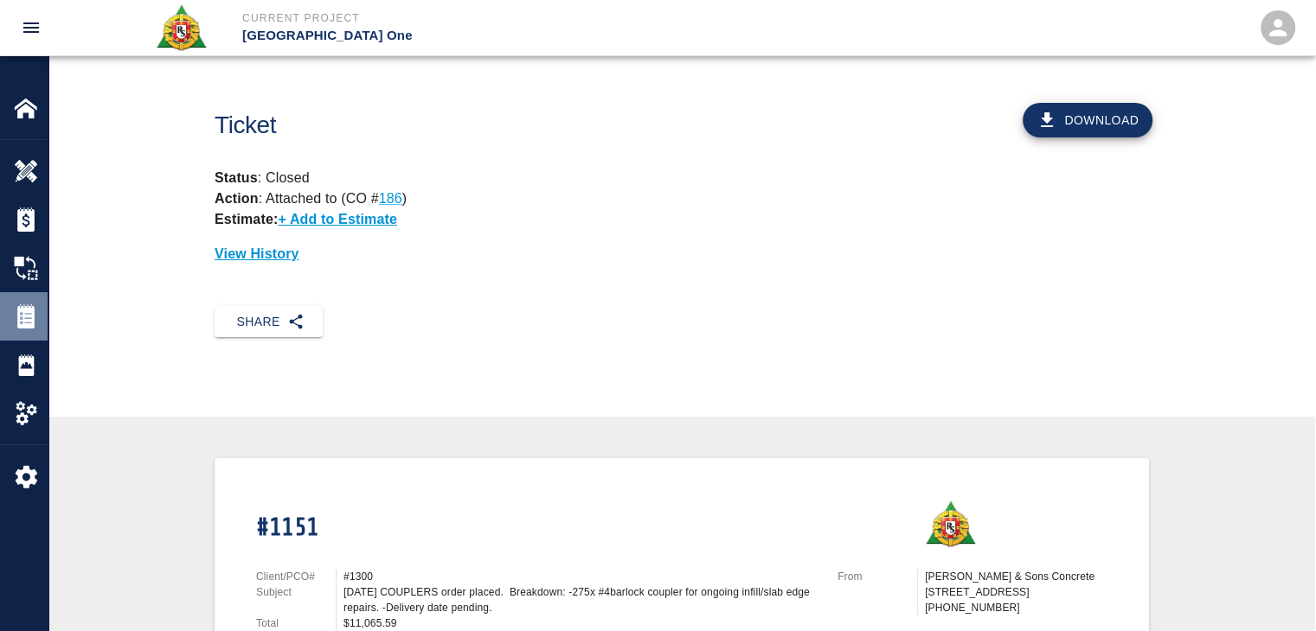
click at [9, 319] on div "Tickets" at bounding box center [24, 316] width 48 height 48
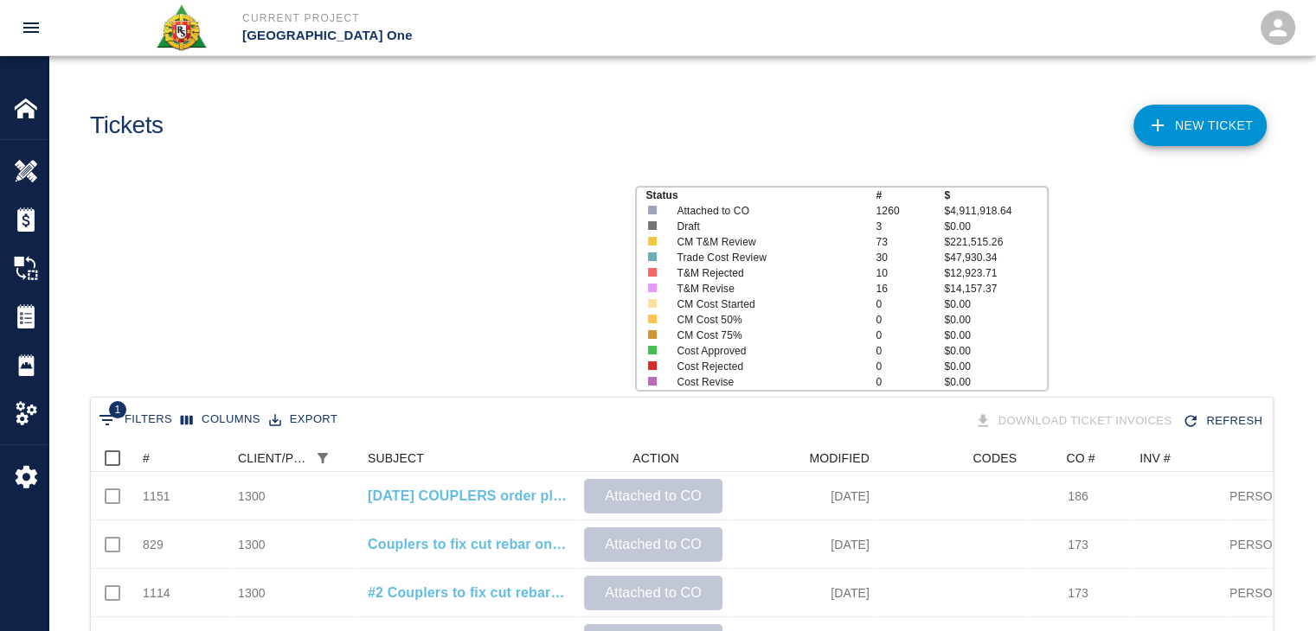
scroll to position [512, 1169]
click at [106, 413] on icon "Show filters" at bounding box center [107, 420] width 21 height 21
select select "pco_number"
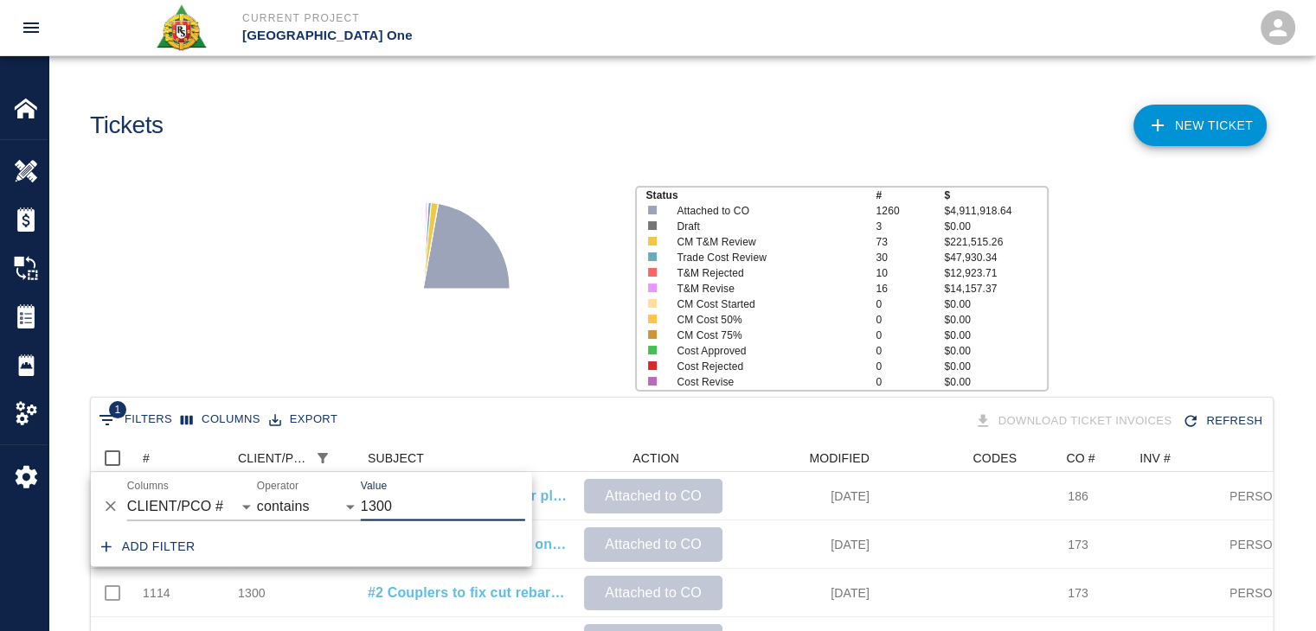
scroll to position [0, 0]
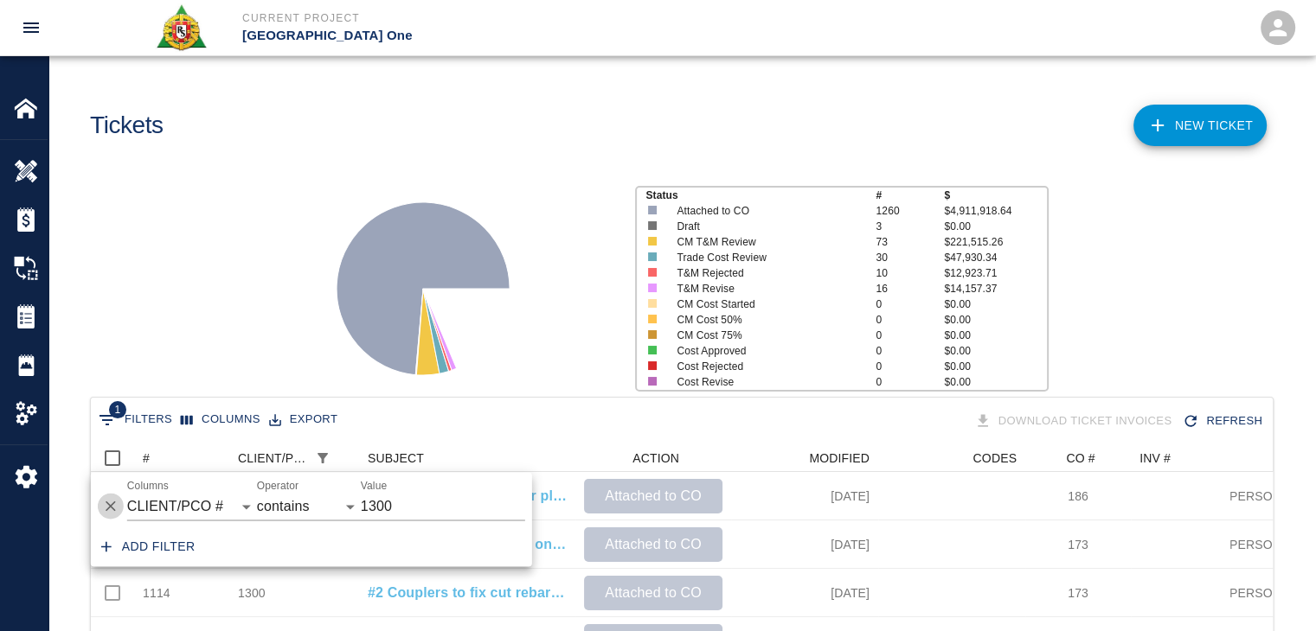
click at [110, 503] on icon "Delete" at bounding box center [110, 506] width 17 height 17
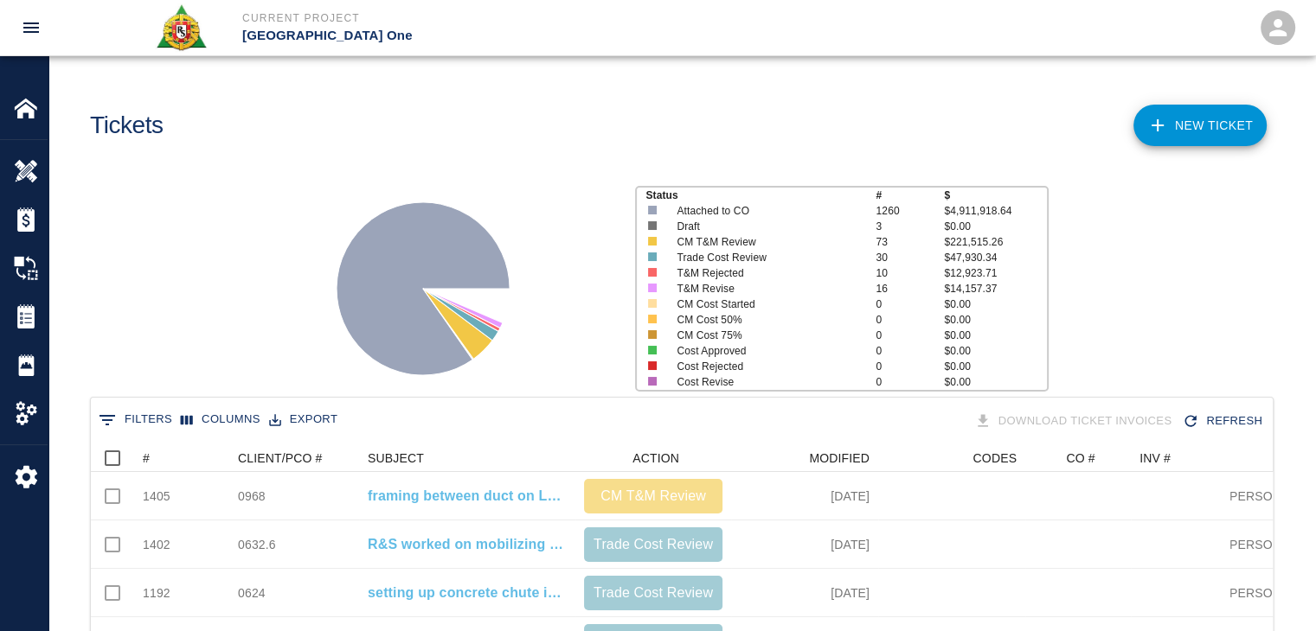
scroll to position [996, 1169]
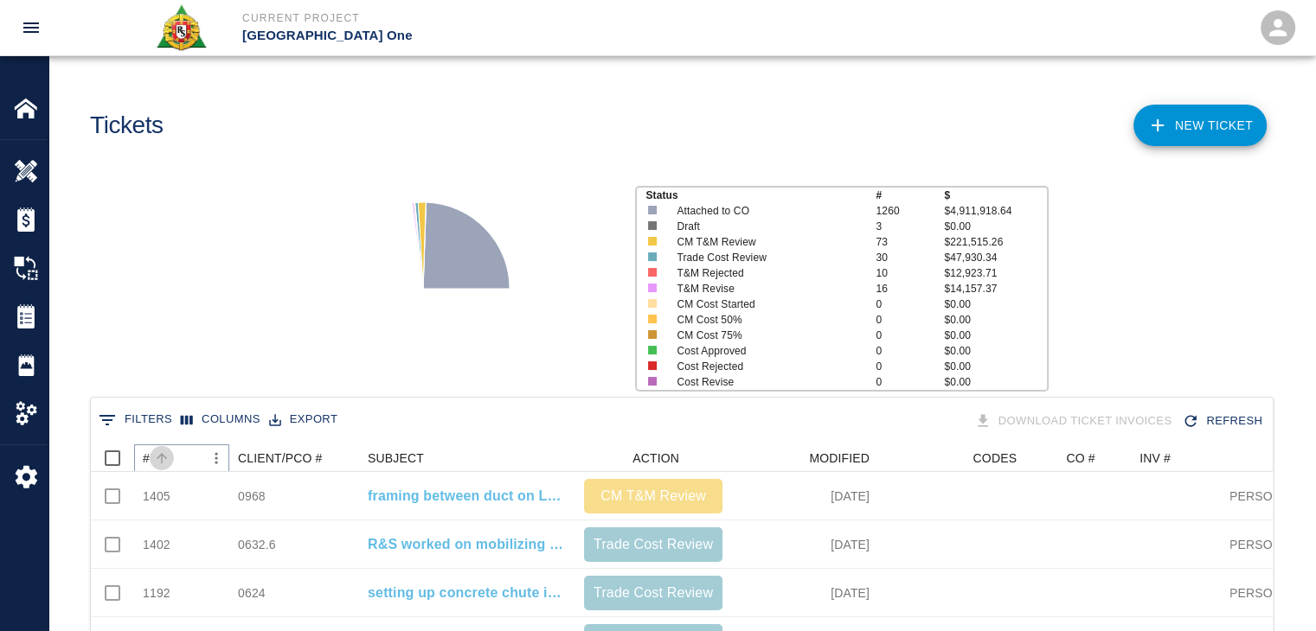
click at [169, 451] on icon "Sort" at bounding box center [162, 459] width 16 height 16
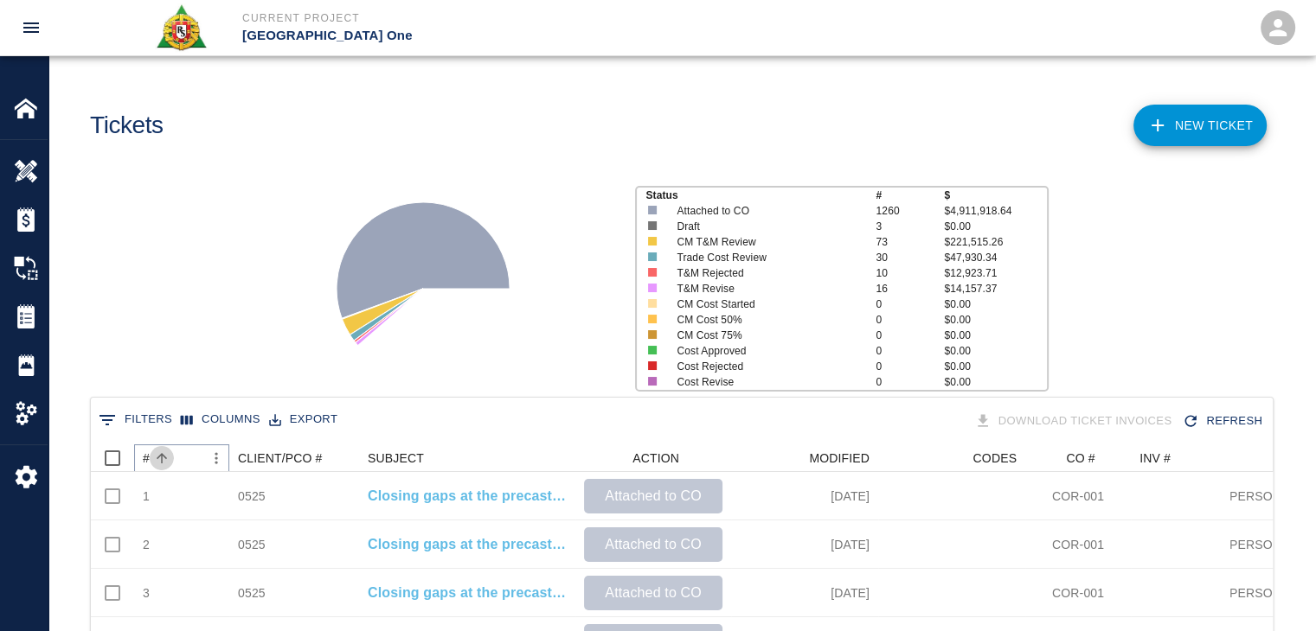
click at [169, 451] on icon "Sort" at bounding box center [162, 459] width 16 height 16
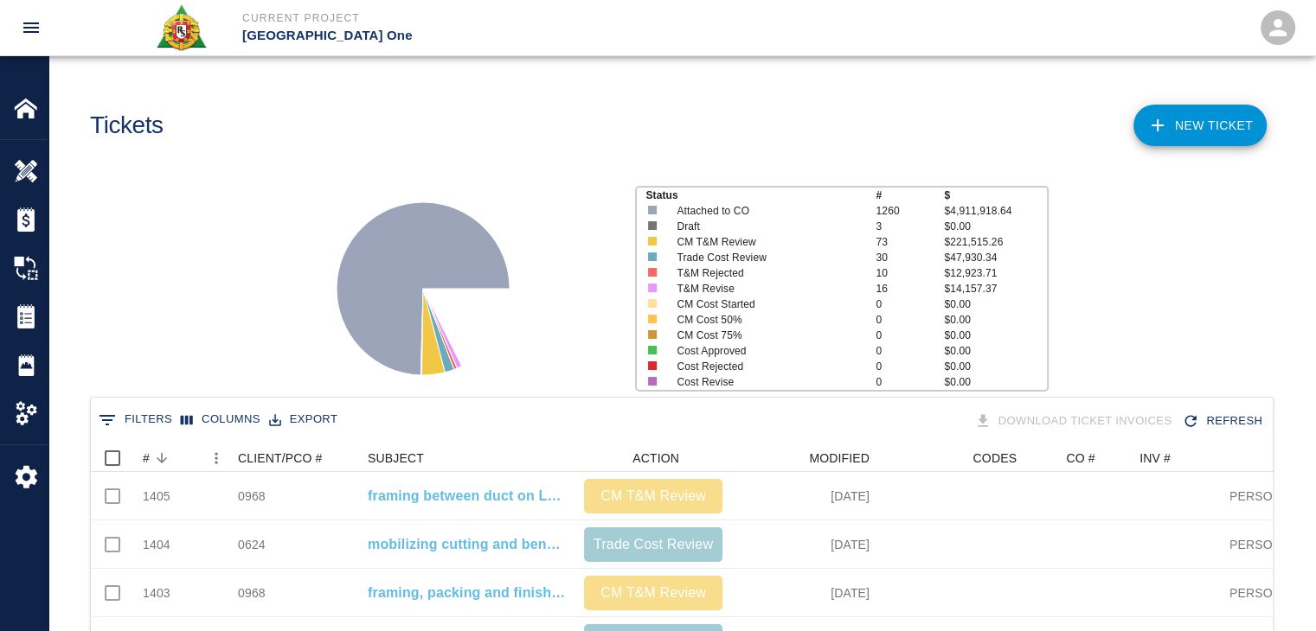
click at [158, 355] on div "Status # $ Attached to CO 1260 $4,911,918.64 Draft 3 $0.00 CM T&M Review 73 $22…" at bounding box center [675, 282] width 1280 height 230
